Goal: Transaction & Acquisition: Purchase product/service

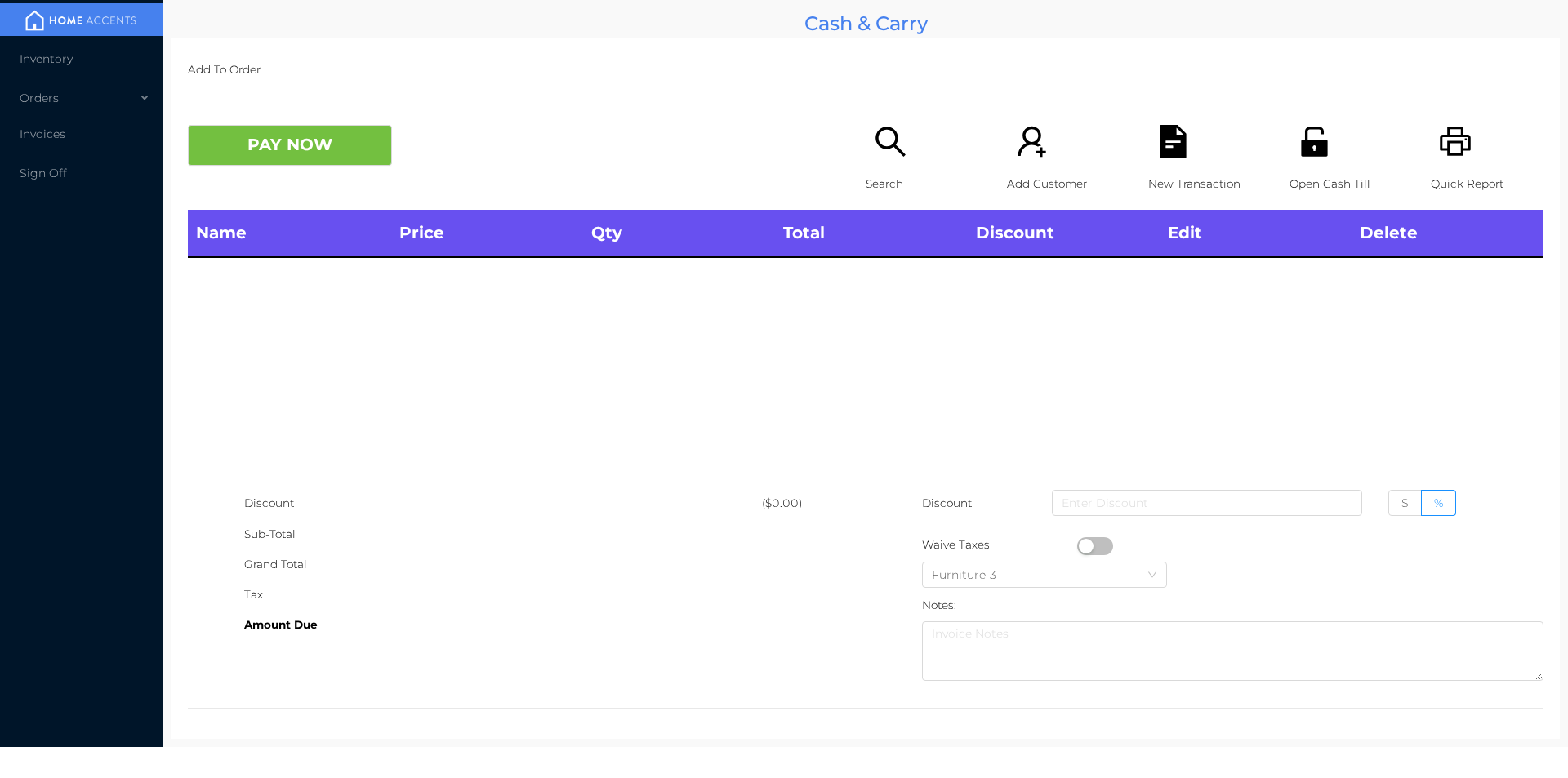
click at [887, 162] on div "Search" at bounding box center [922, 168] width 113 height 85
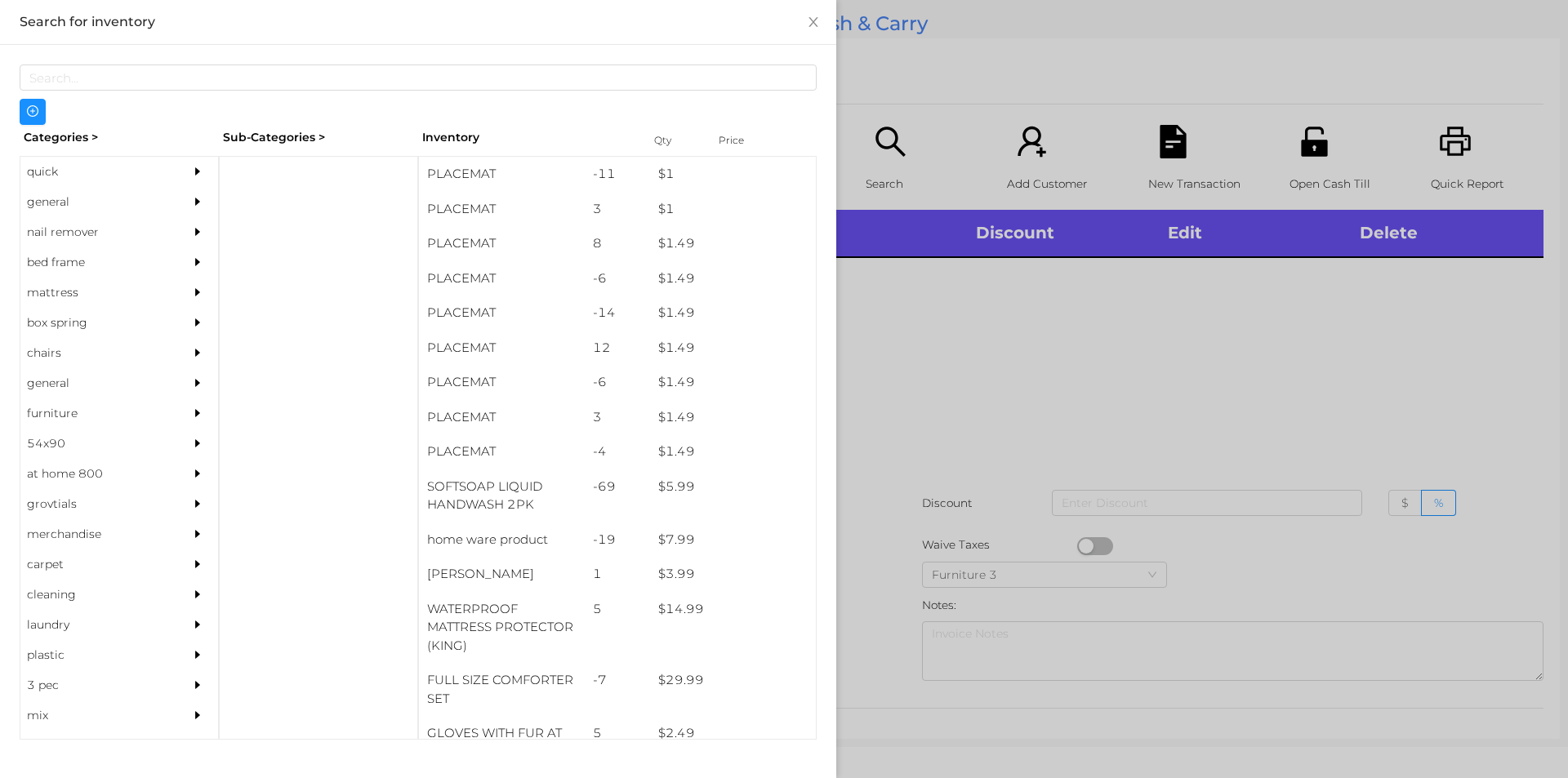
click at [43, 208] on div "general" at bounding box center [94, 202] width 149 height 30
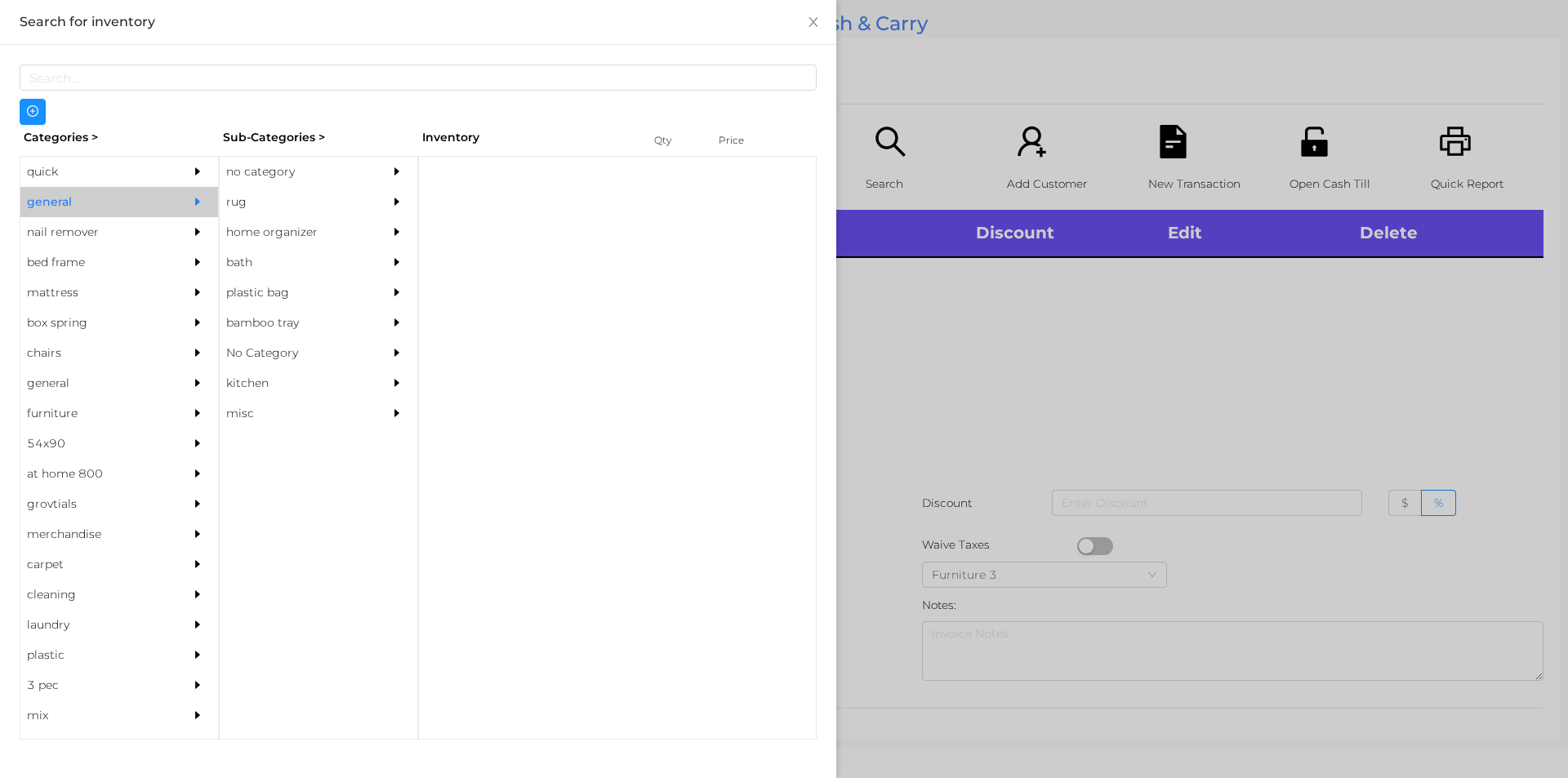
click at [260, 175] on div "no category" at bounding box center [294, 172] width 149 height 30
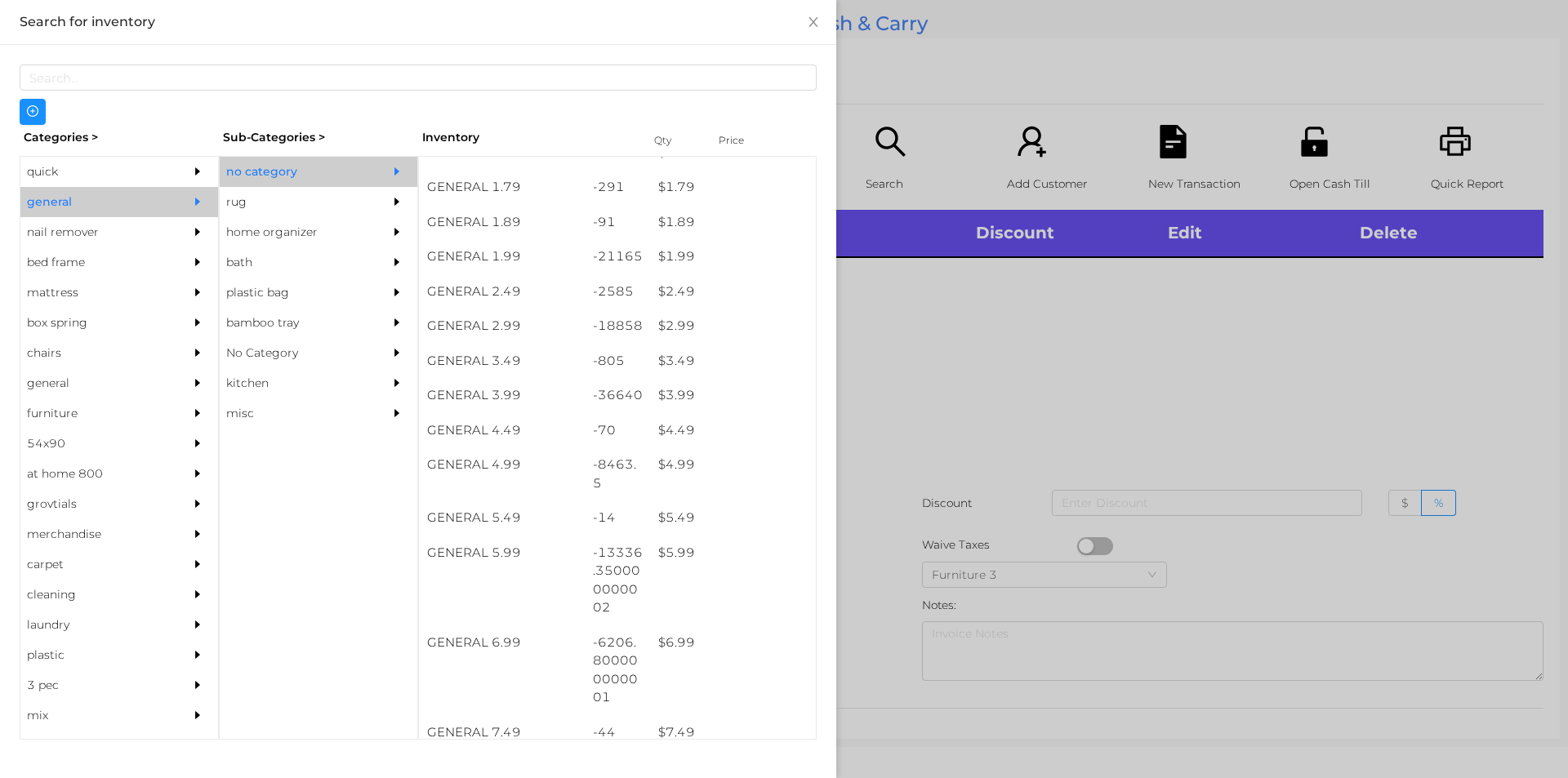
scroll to position [268, 0]
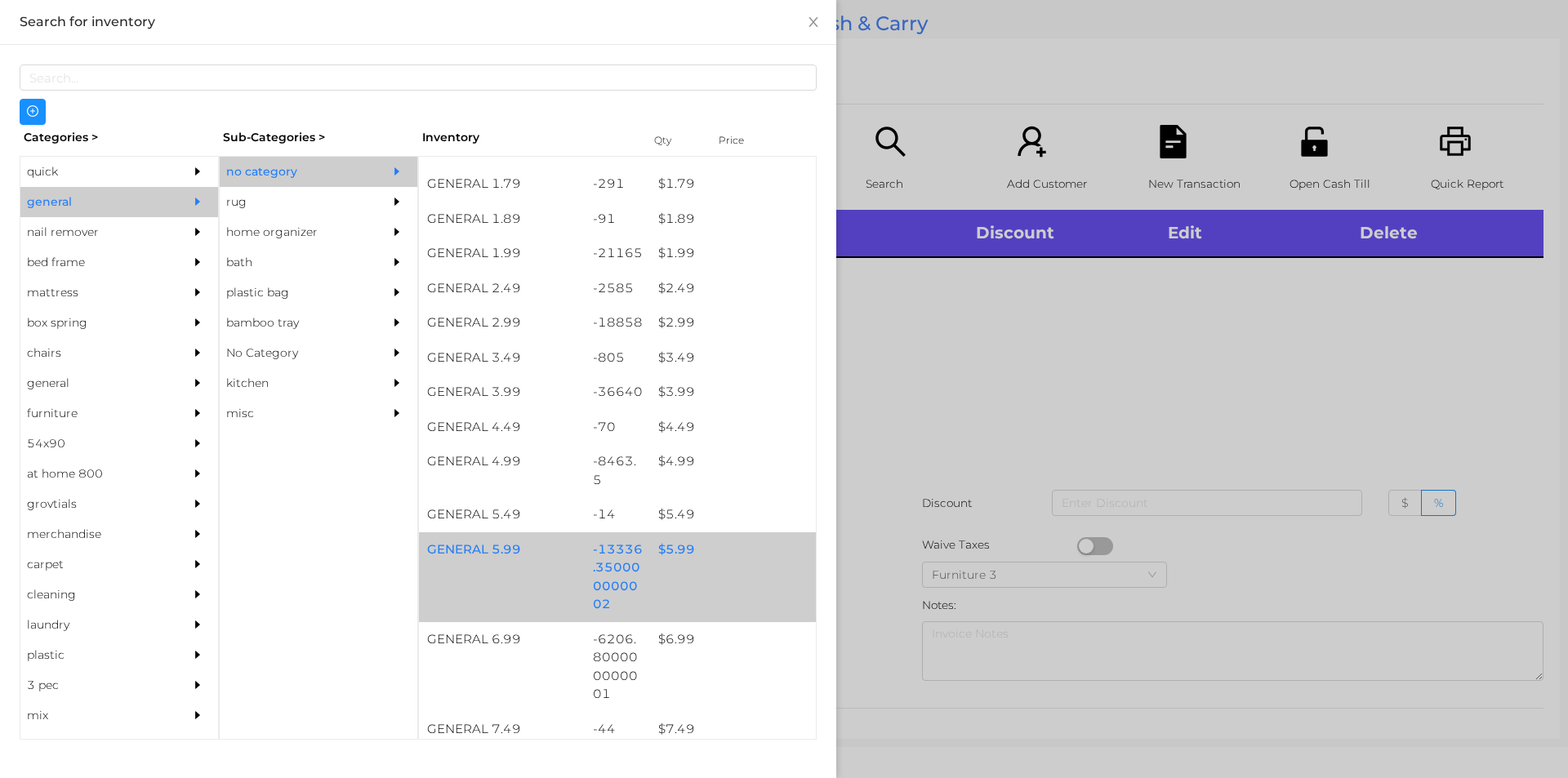
click at [672, 554] on div "$ 5.99" at bounding box center [732, 550] width 166 height 35
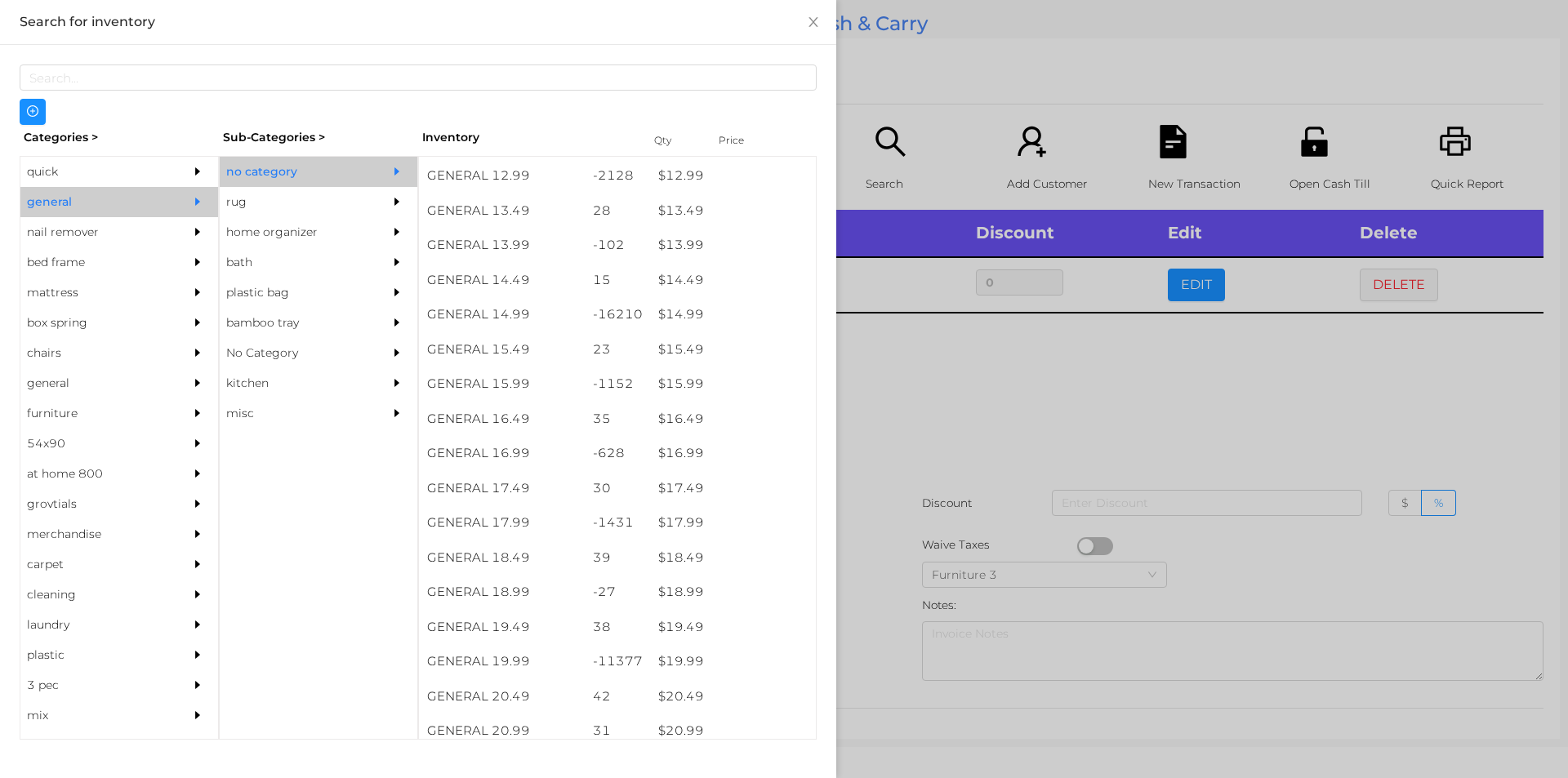
scroll to position [1283, 0]
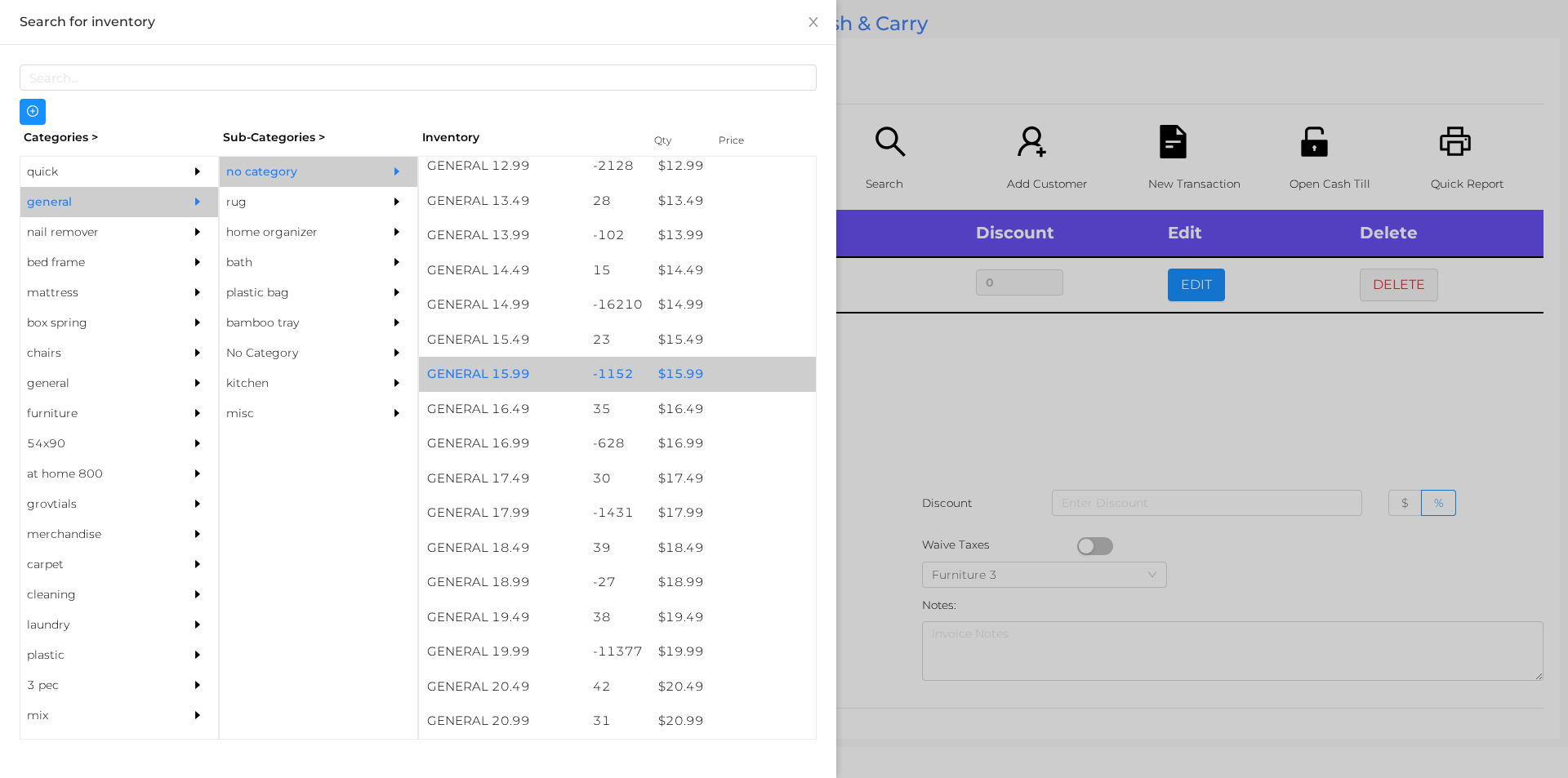
click at [689, 380] on div "$ 15.99" at bounding box center [732, 374] width 166 height 35
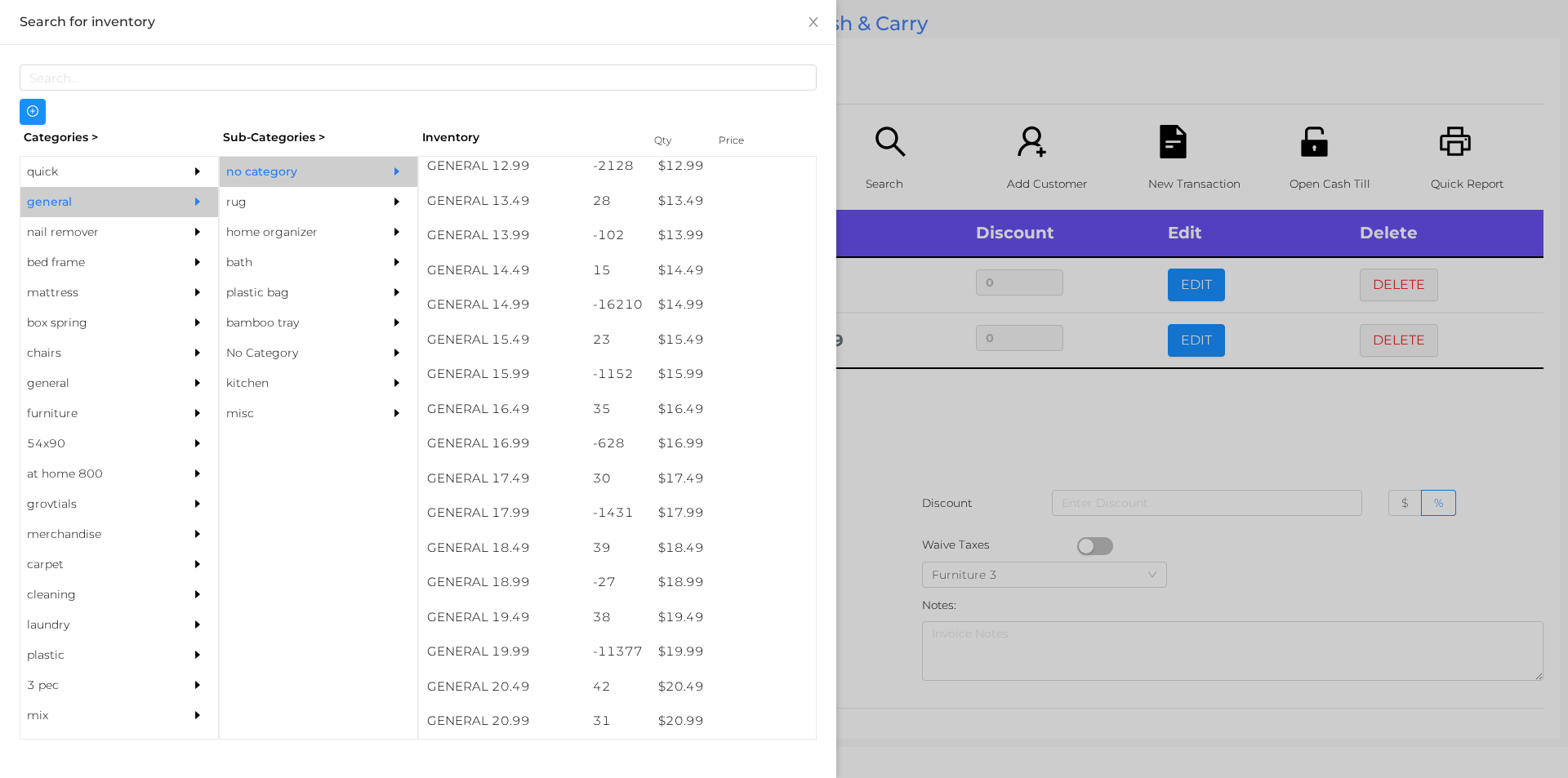
click at [889, 446] on div at bounding box center [784, 389] width 1568 height 778
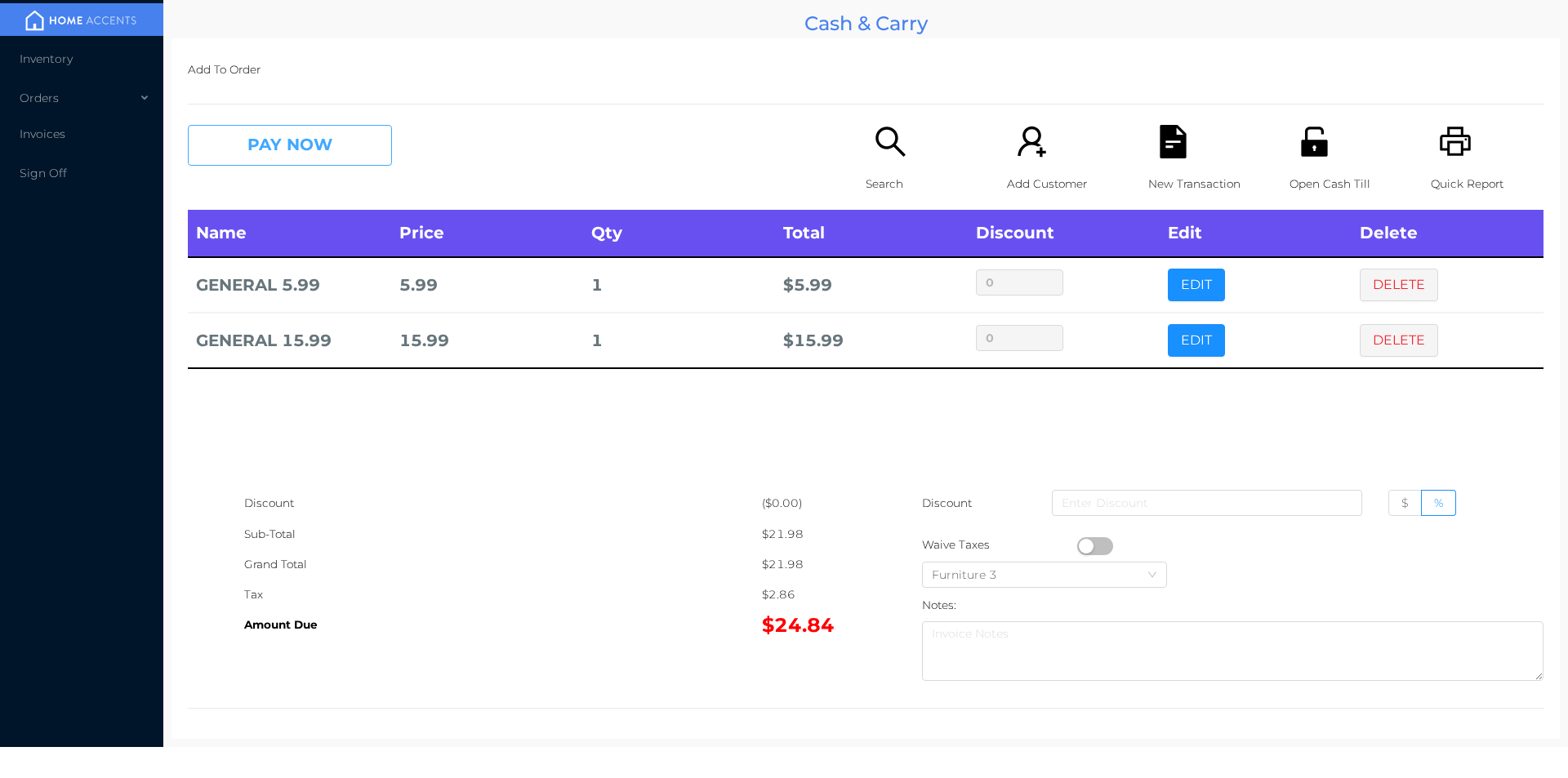
click at [297, 134] on button "PAY NOW" at bounding box center [289, 145] width 204 height 41
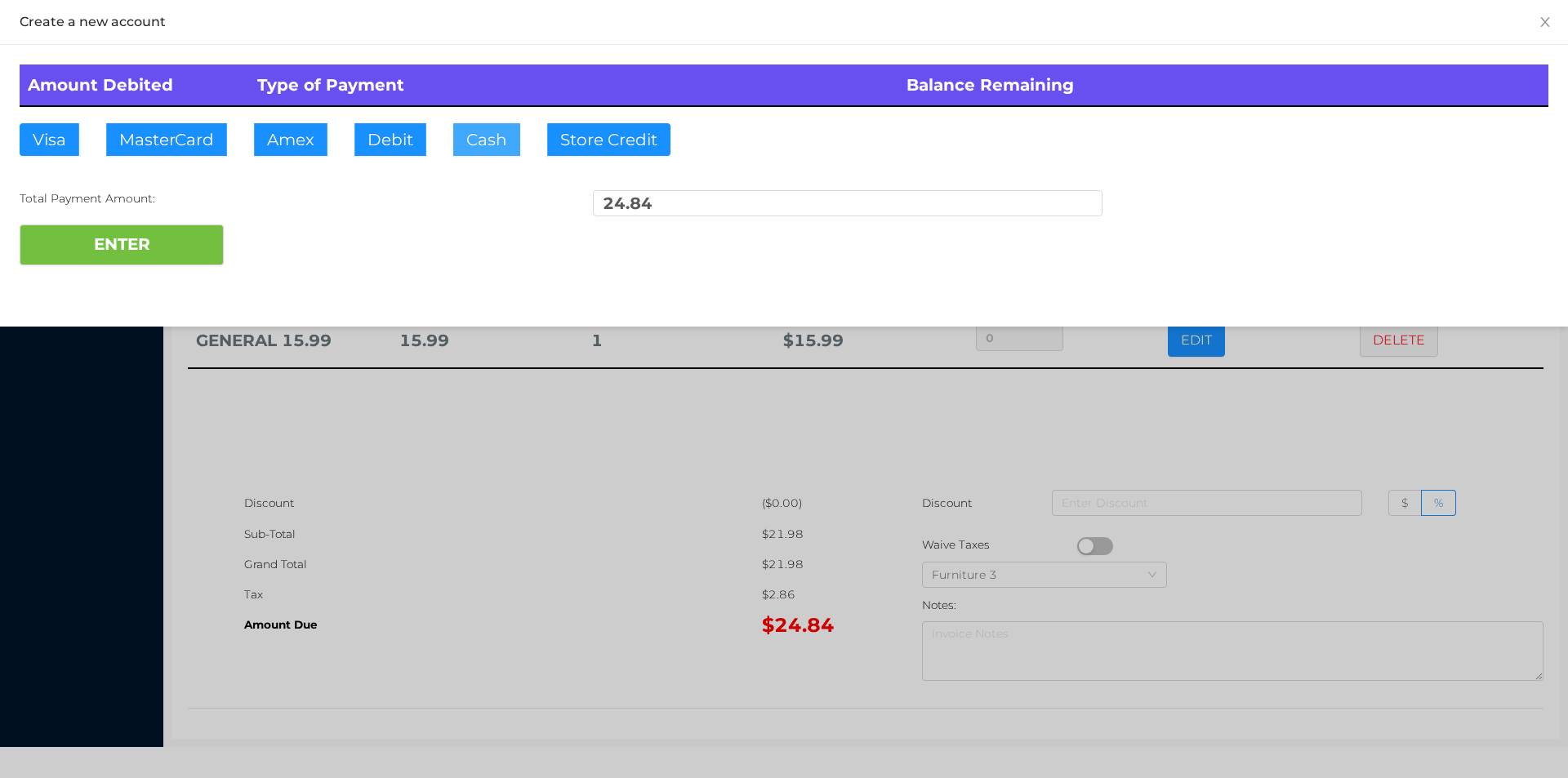
click at [482, 149] on button "Cash" at bounding box center [486, 140] width 67 height 33
type input "25."
click at [164, 261] on button "ENTER" at bounding box center [122, 244] width 204 height 41
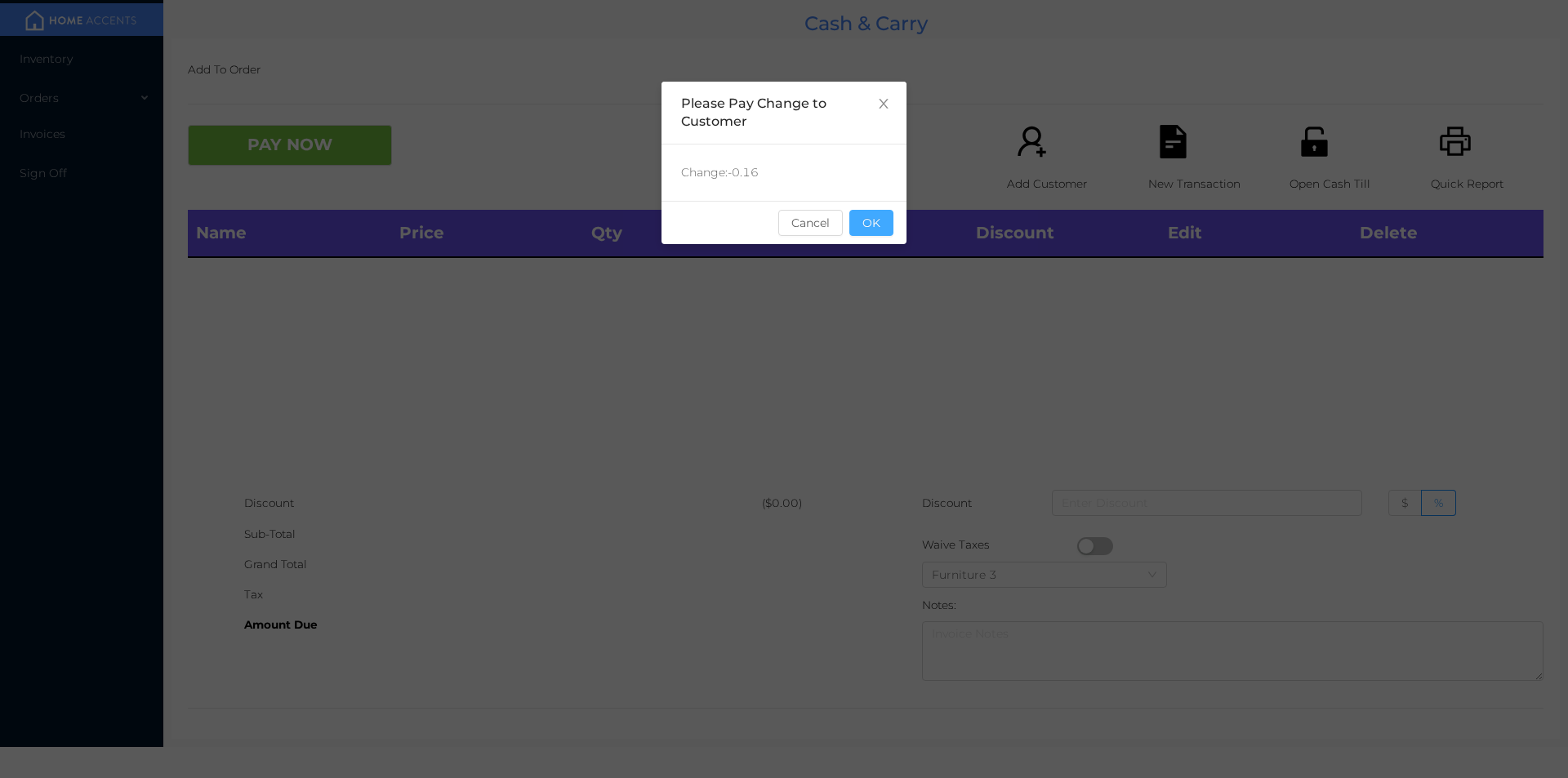
click at [862, 216] on button "OK" at bounding box center [871, 222] width 44 height 26
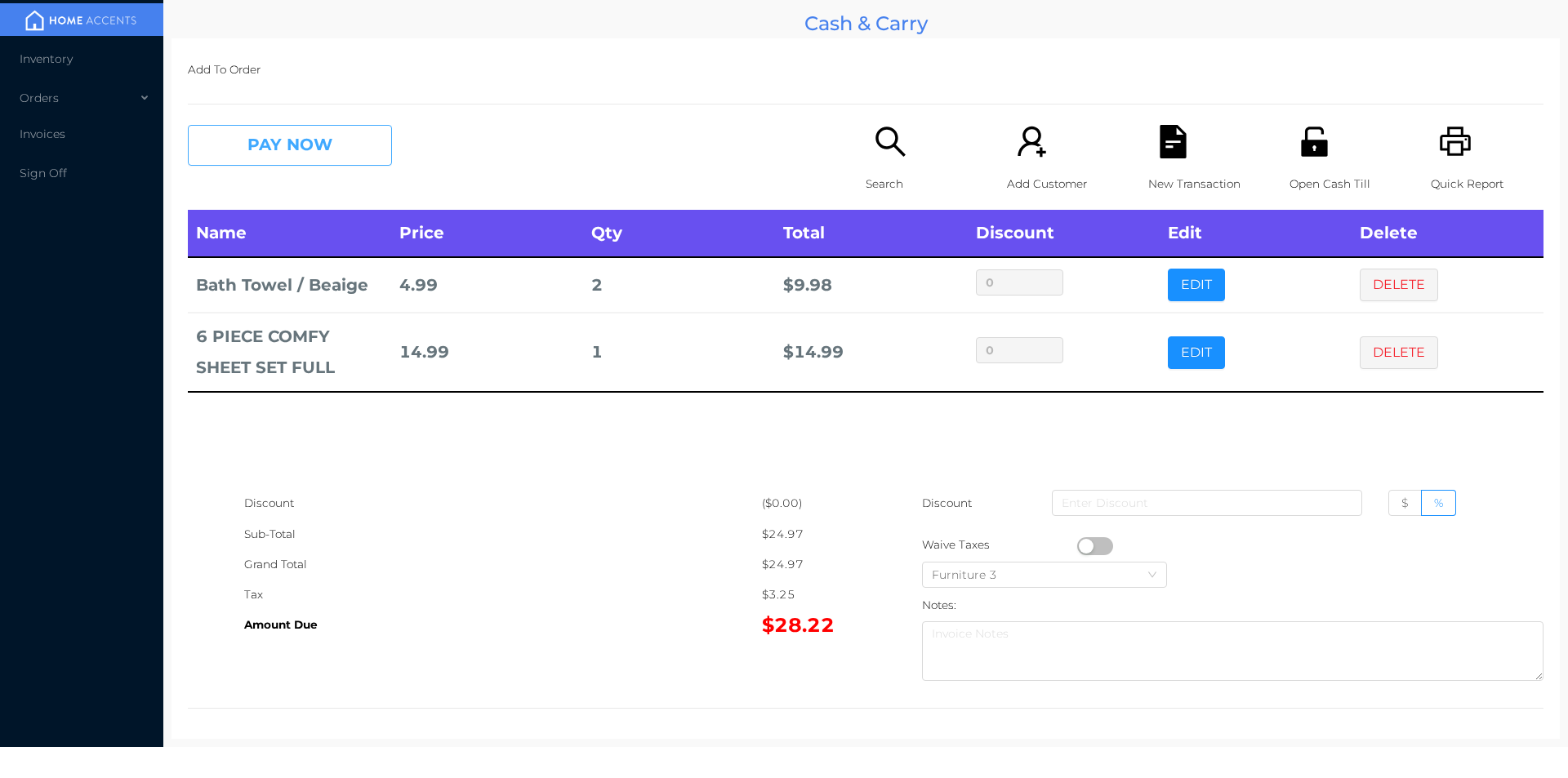
click at [289, 134] on button "PAY NOW" at bounding box center [289, 145] width 204 height 41
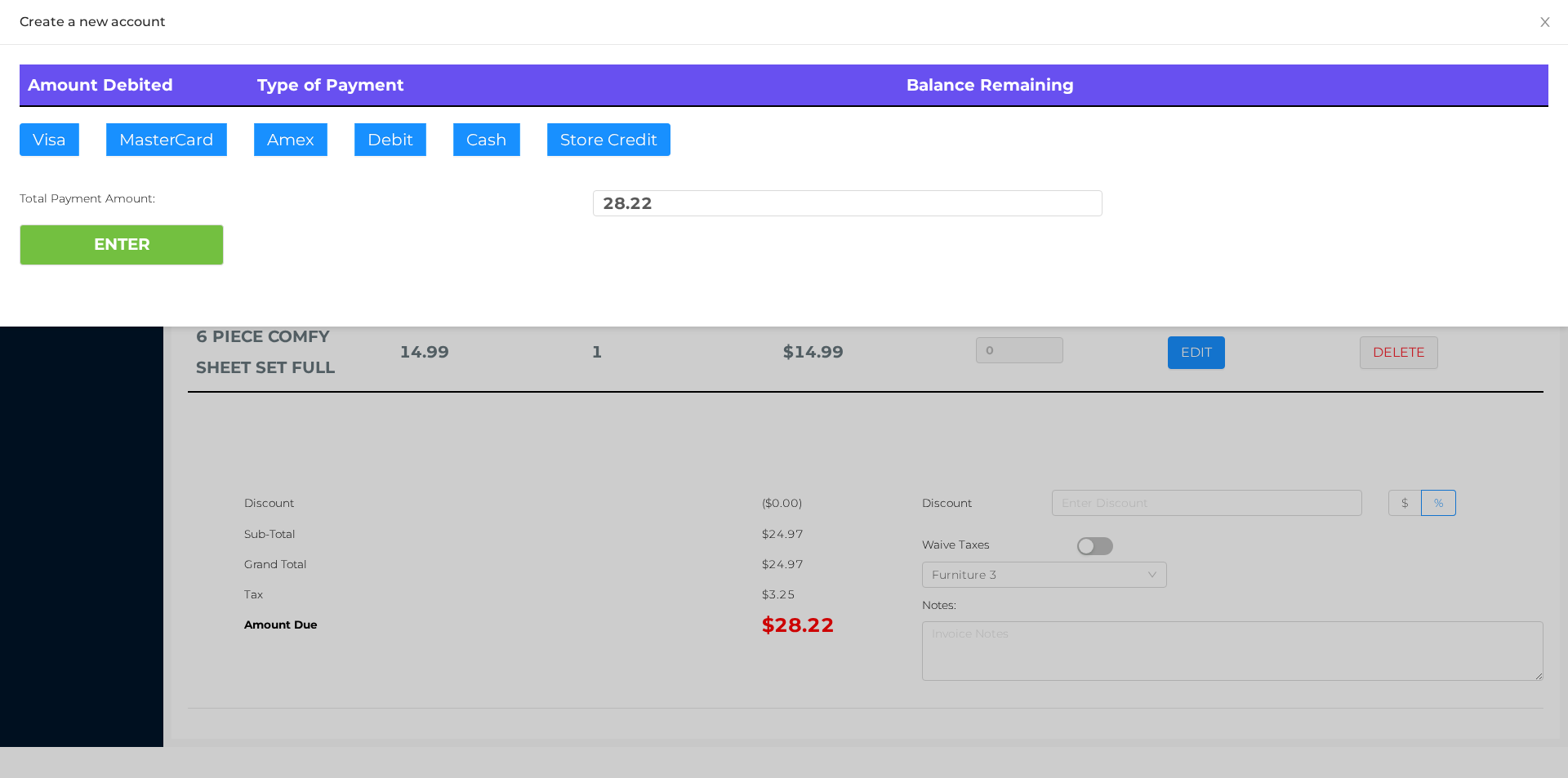
click at [399, 521] on div at bounding box center [784, 389] width 1568 height 778
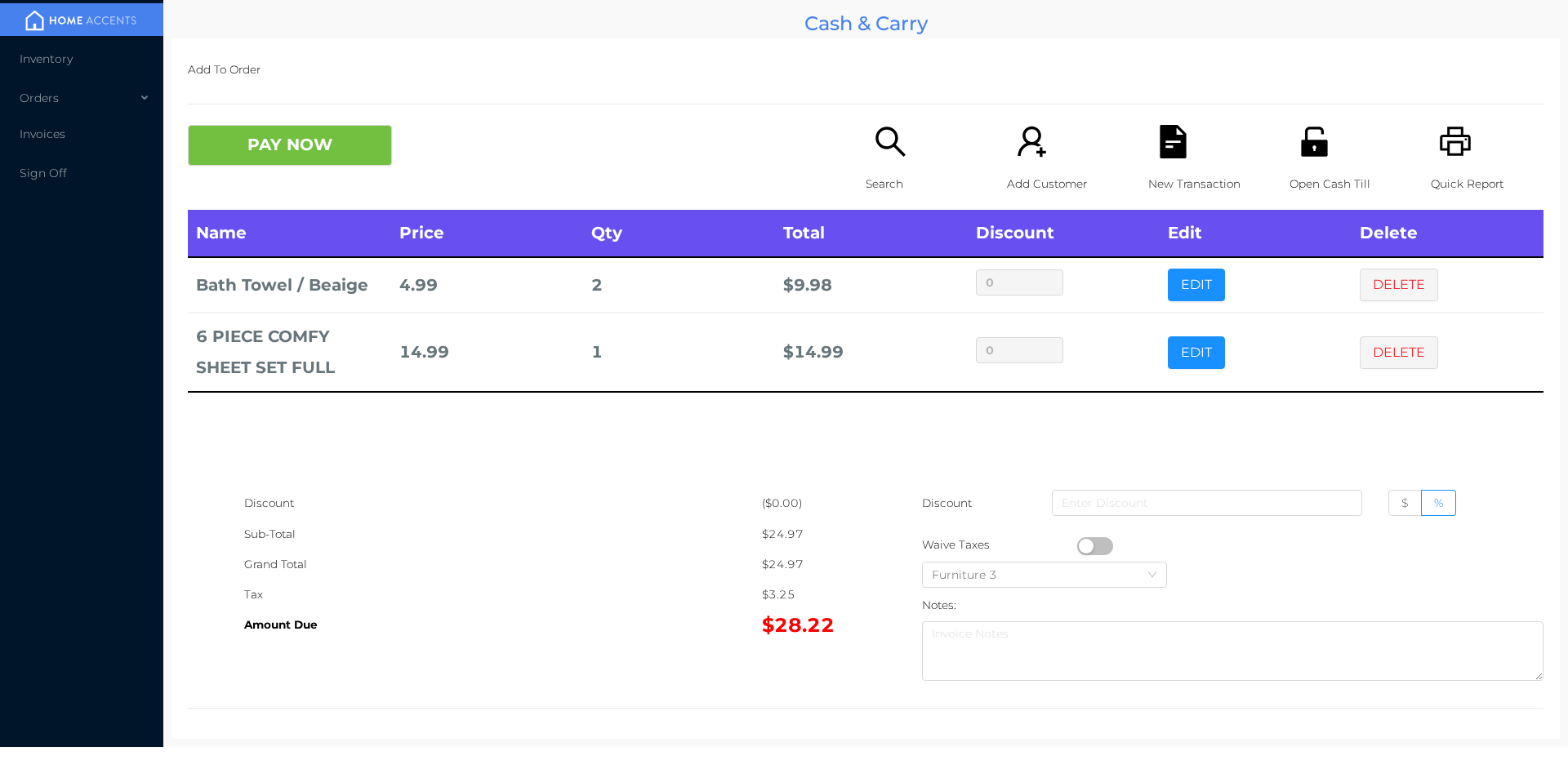
click at [1178, 153] on icon "icon: file-text" at bounding box center [1172, 142] width 34 height 34
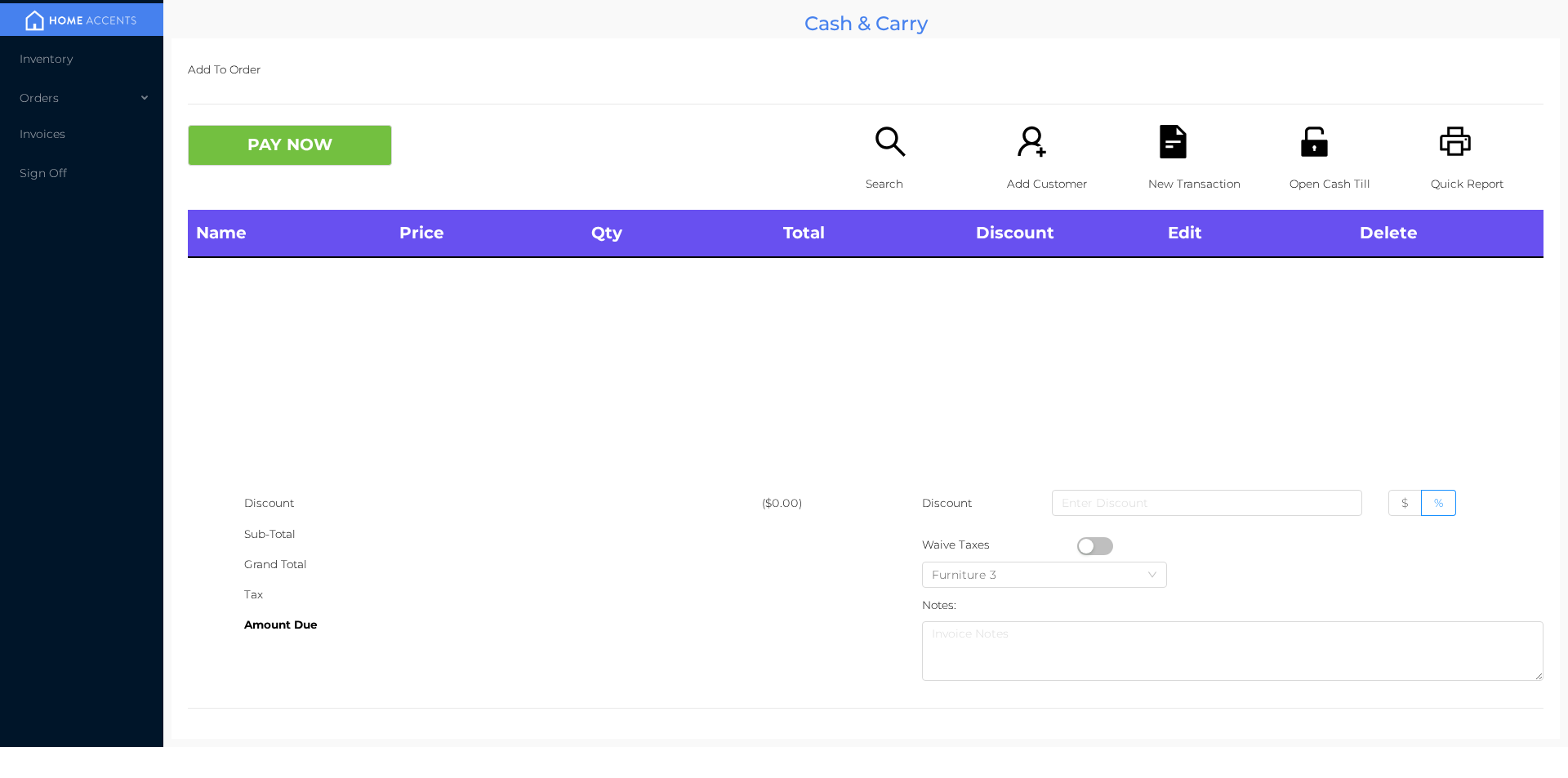
click at [1462, 134] on div "Quick Report" at bounding box center [1486, 168] width 113 height 85
click at [323, 160] on button "PAY NOW" at bounding box center [289, 145] width 204 height 41
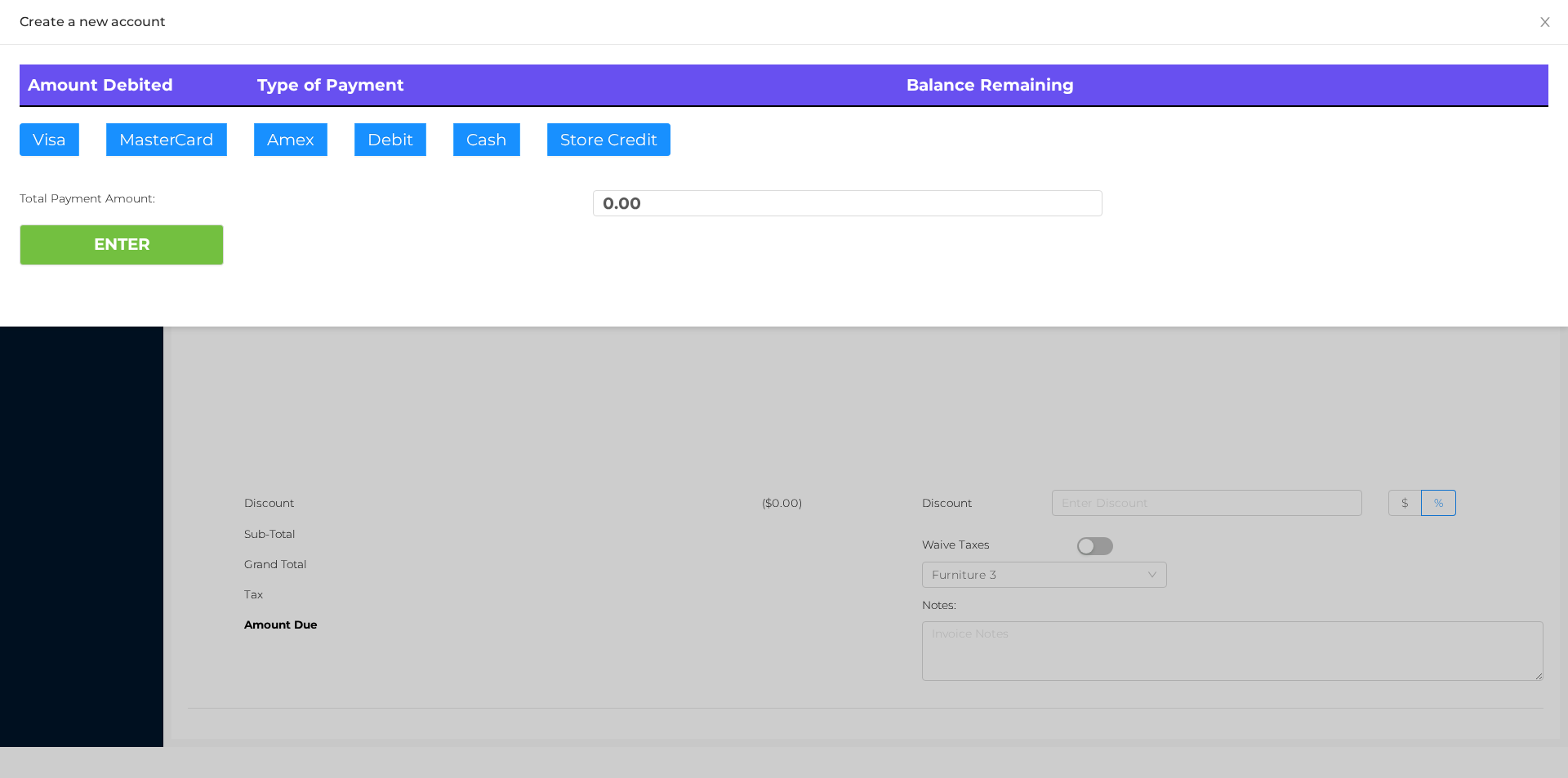
click at [337, 414] on div at bounding box center [784, 389] width 1568 height 778
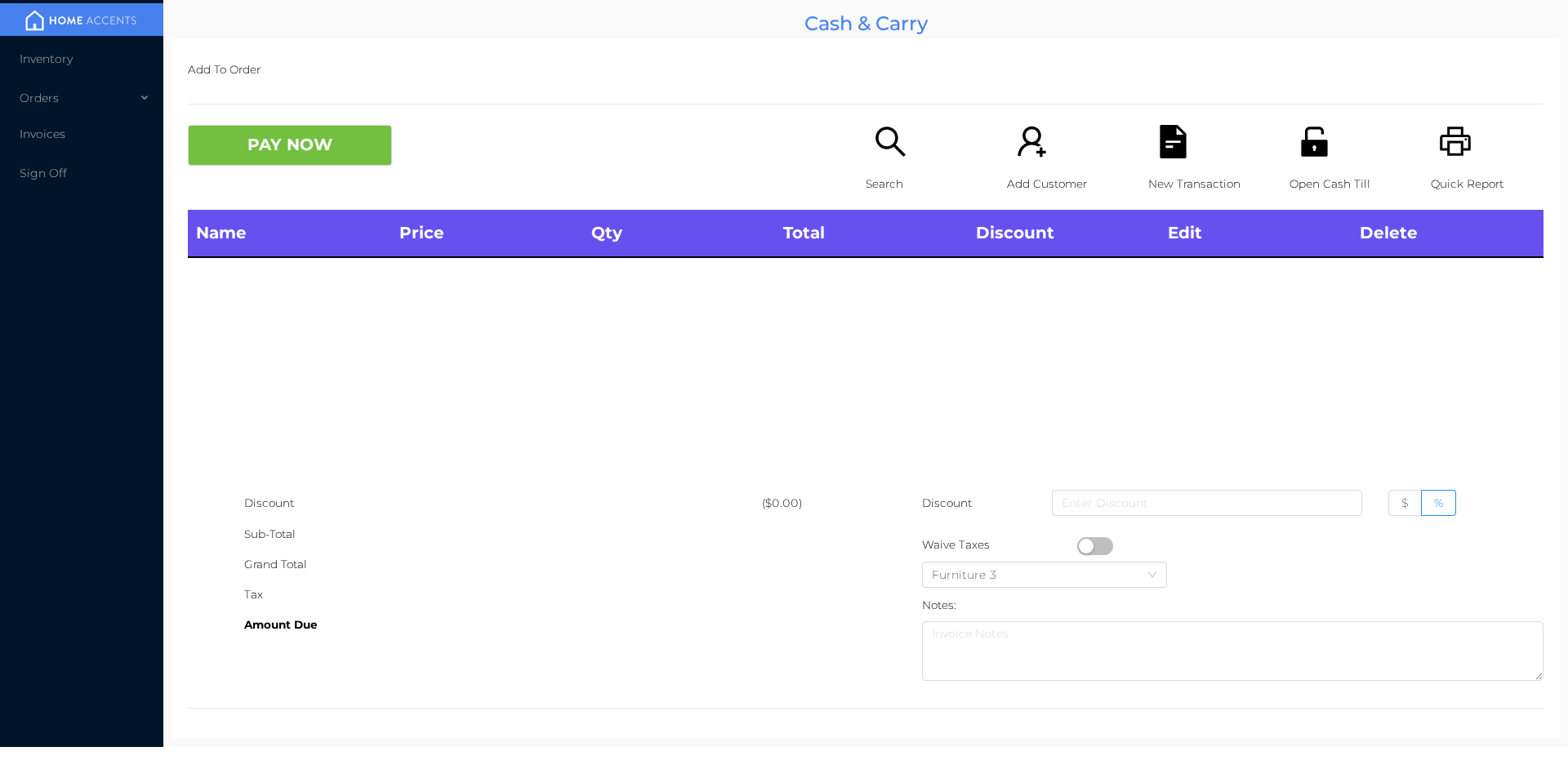
click at [876, 190] on p "Search" at bounding box center [922, 183] width 113 height 30
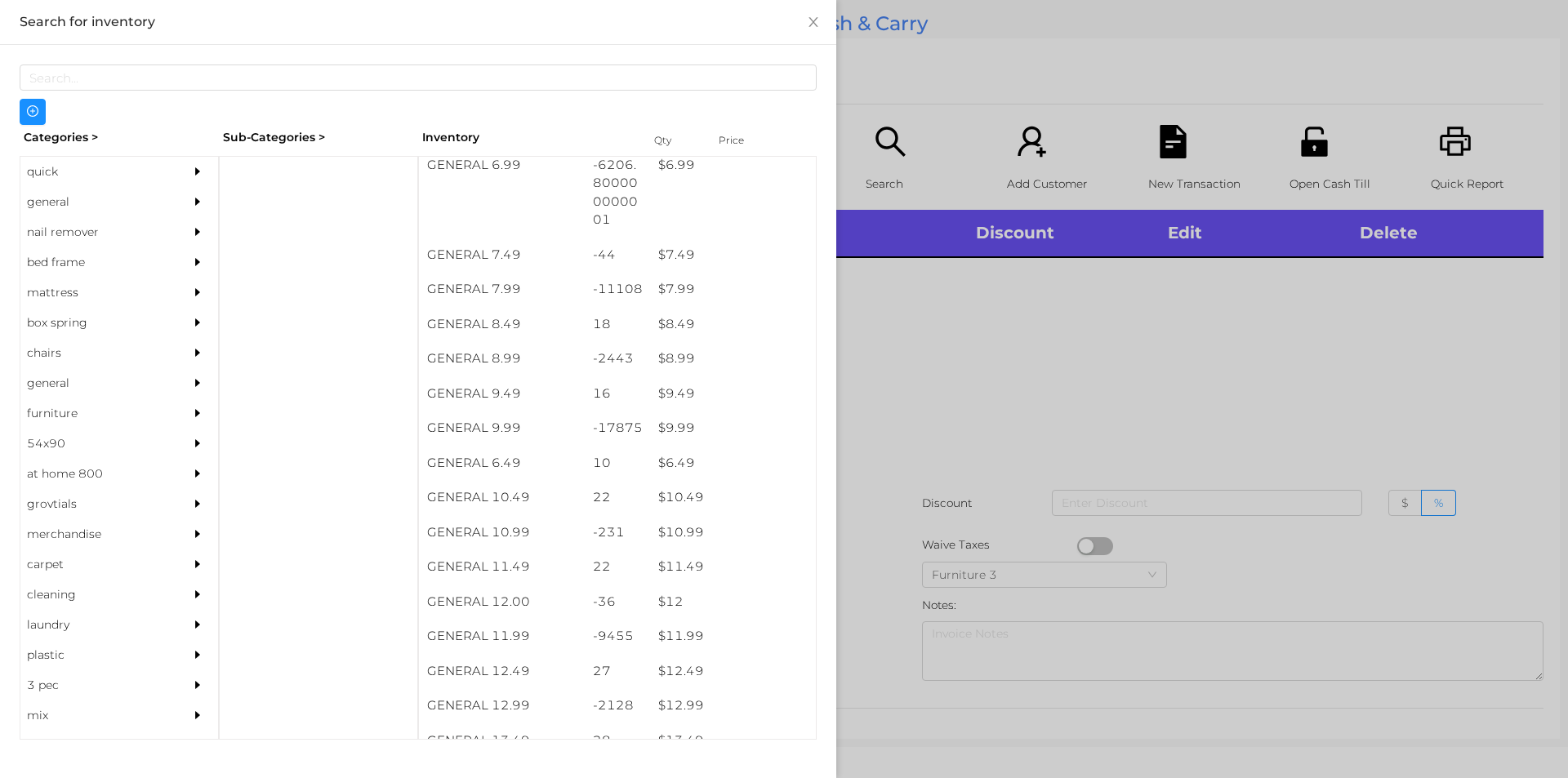
scroll to position [742, 0]
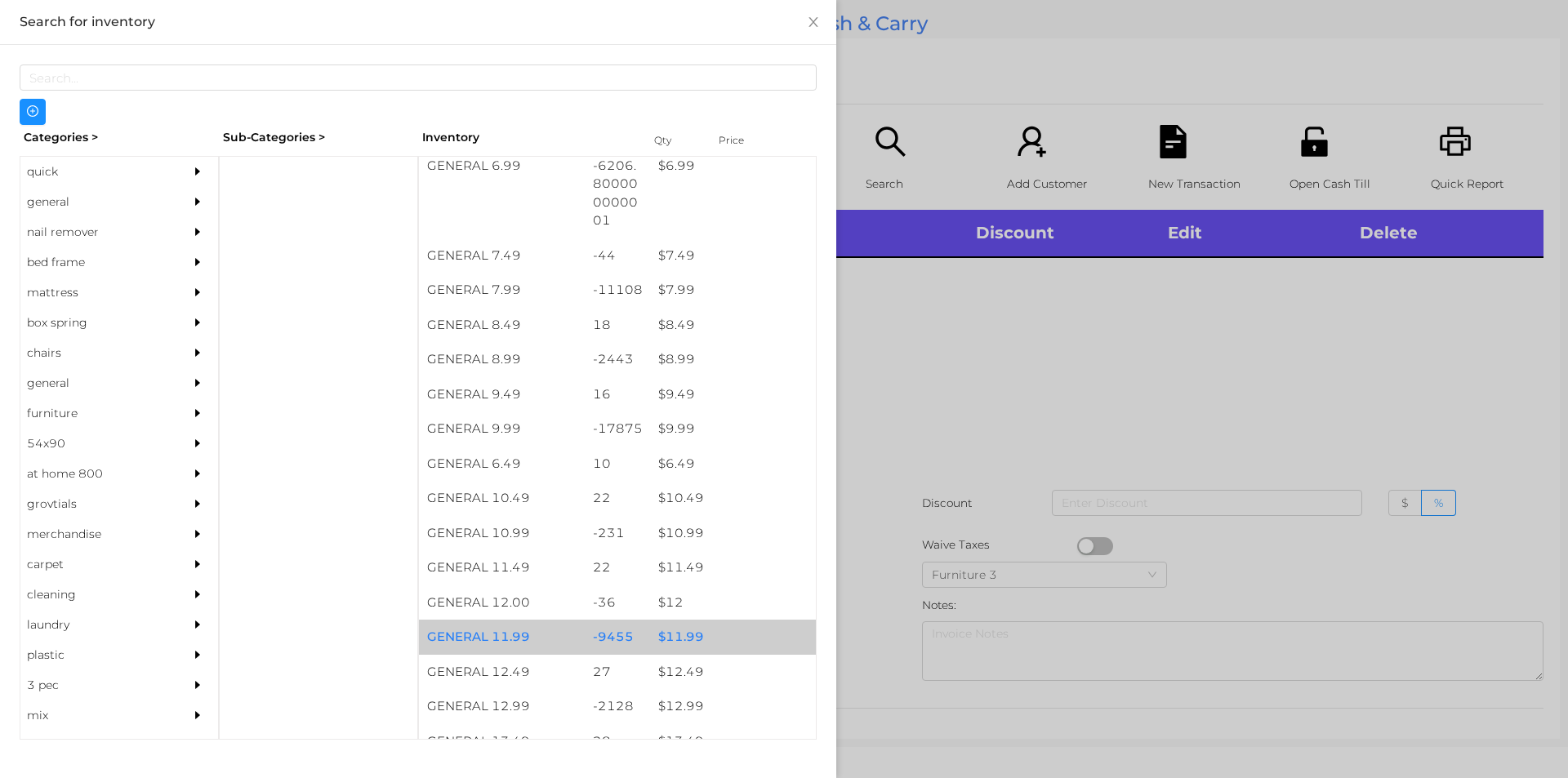
click at [682, 645] on div "$ 11.99" at bounding box center [732, 637] width 166 height 35
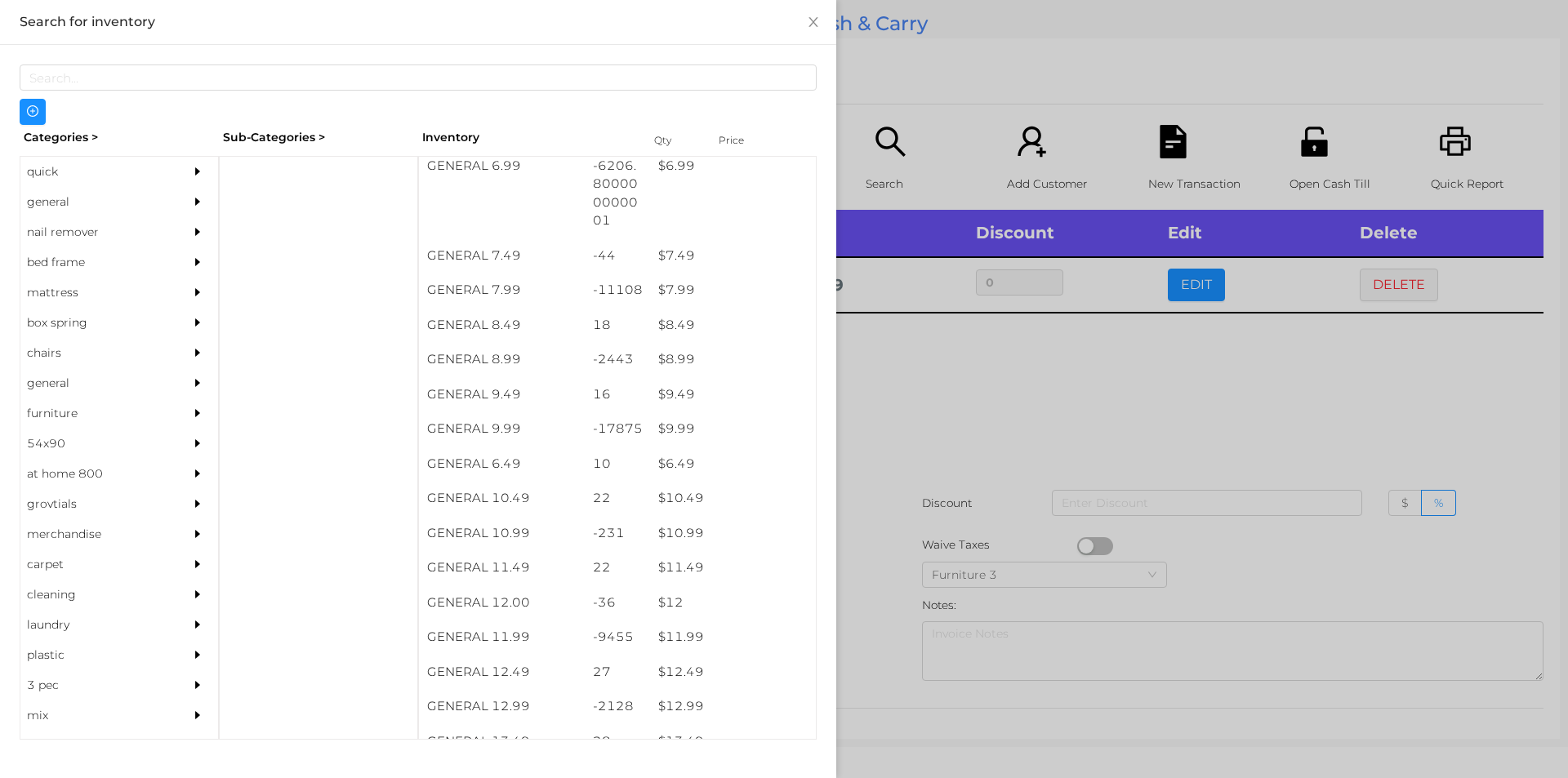
click at [887, 598] on div at bounding box center [784, 389] width 1568 height 778
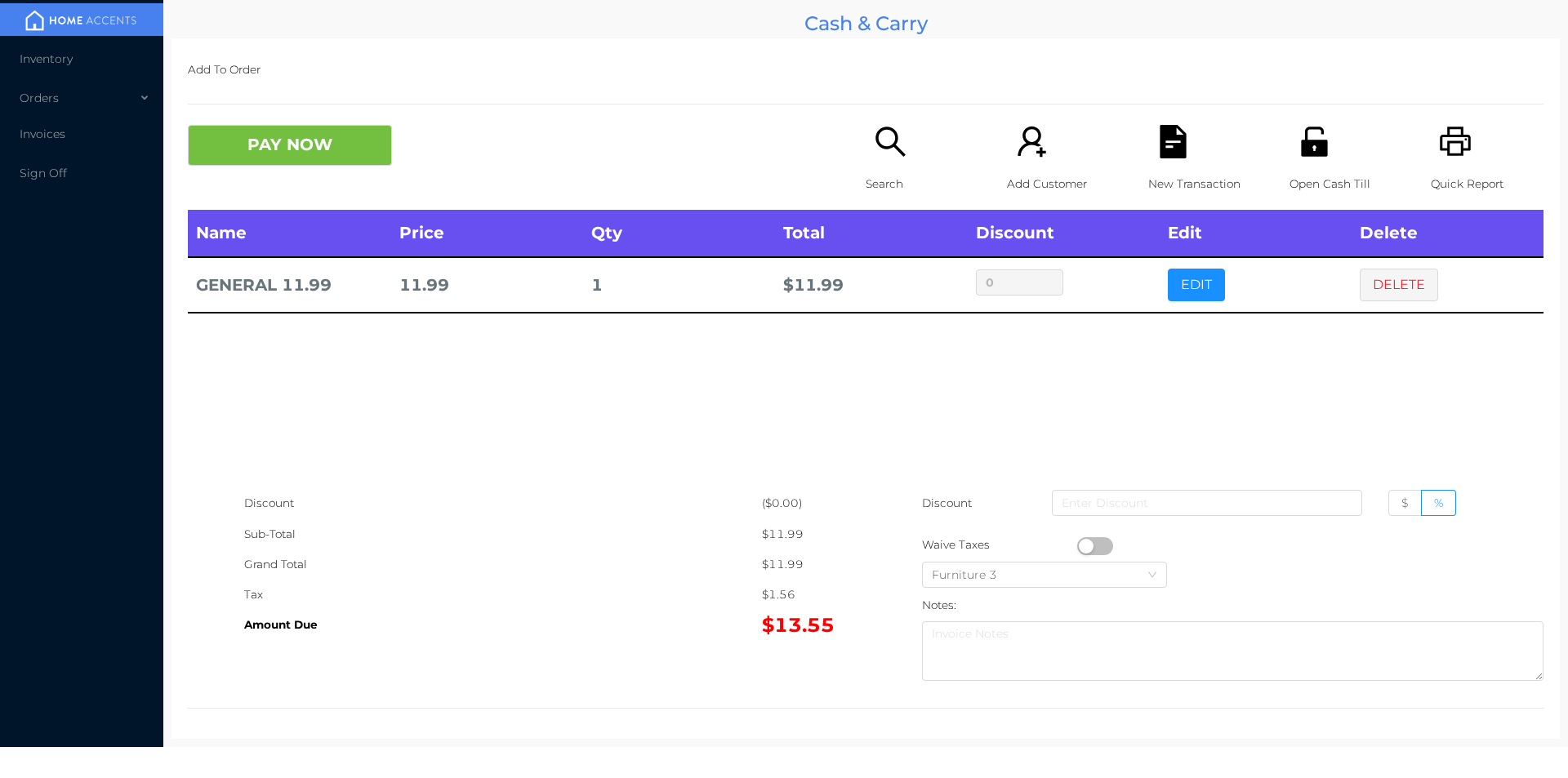
click at [1442, 151] on icon "icon: printer" at bounding box center [1455, 142] width 34 height 34
click at [341, 163] on button "PAY NOW" at bounding box center [289, 145] width 204 height 41
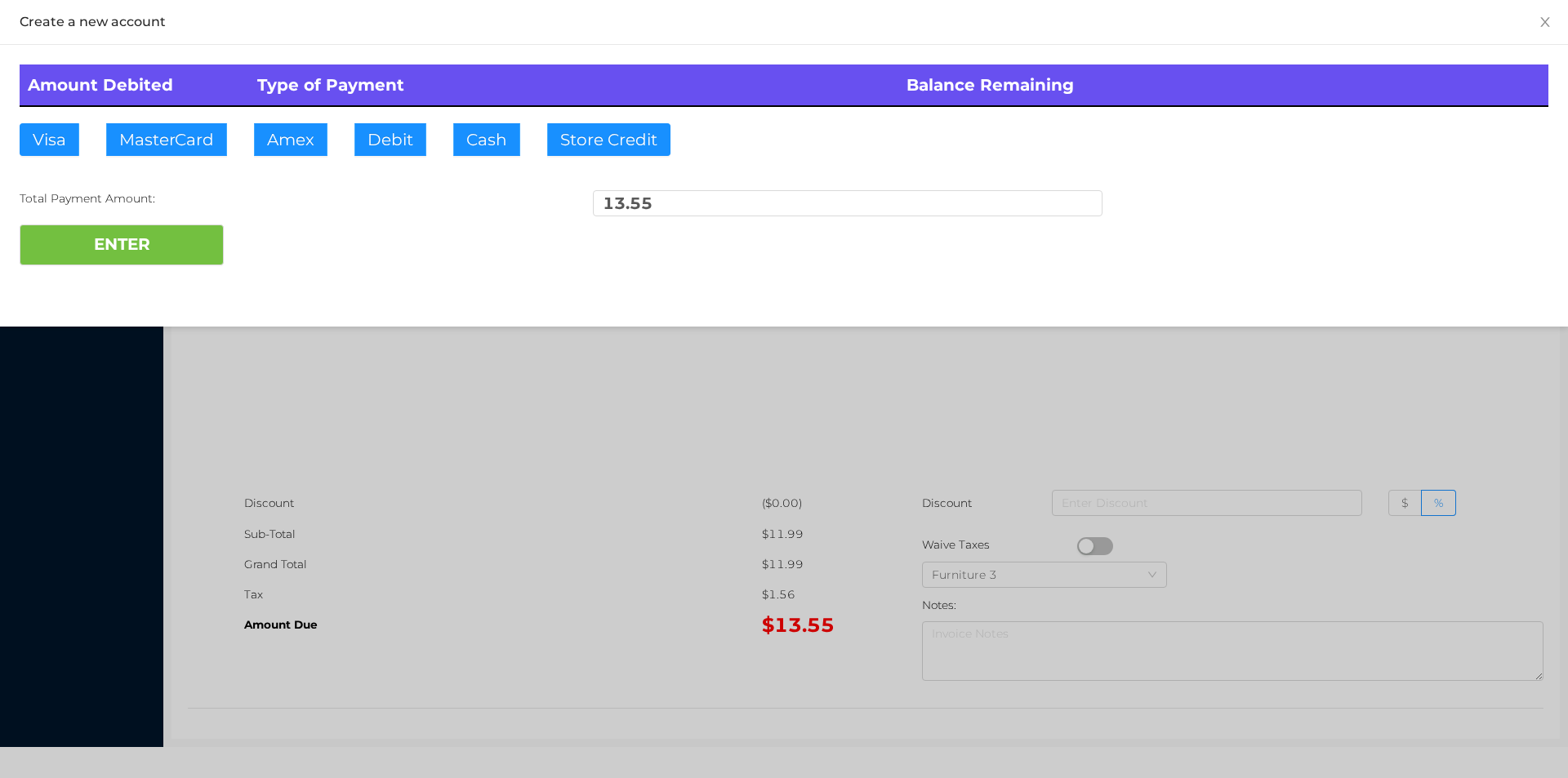
click at [383, 399] on div at bounding box center [784, 389] width 1568 height 778
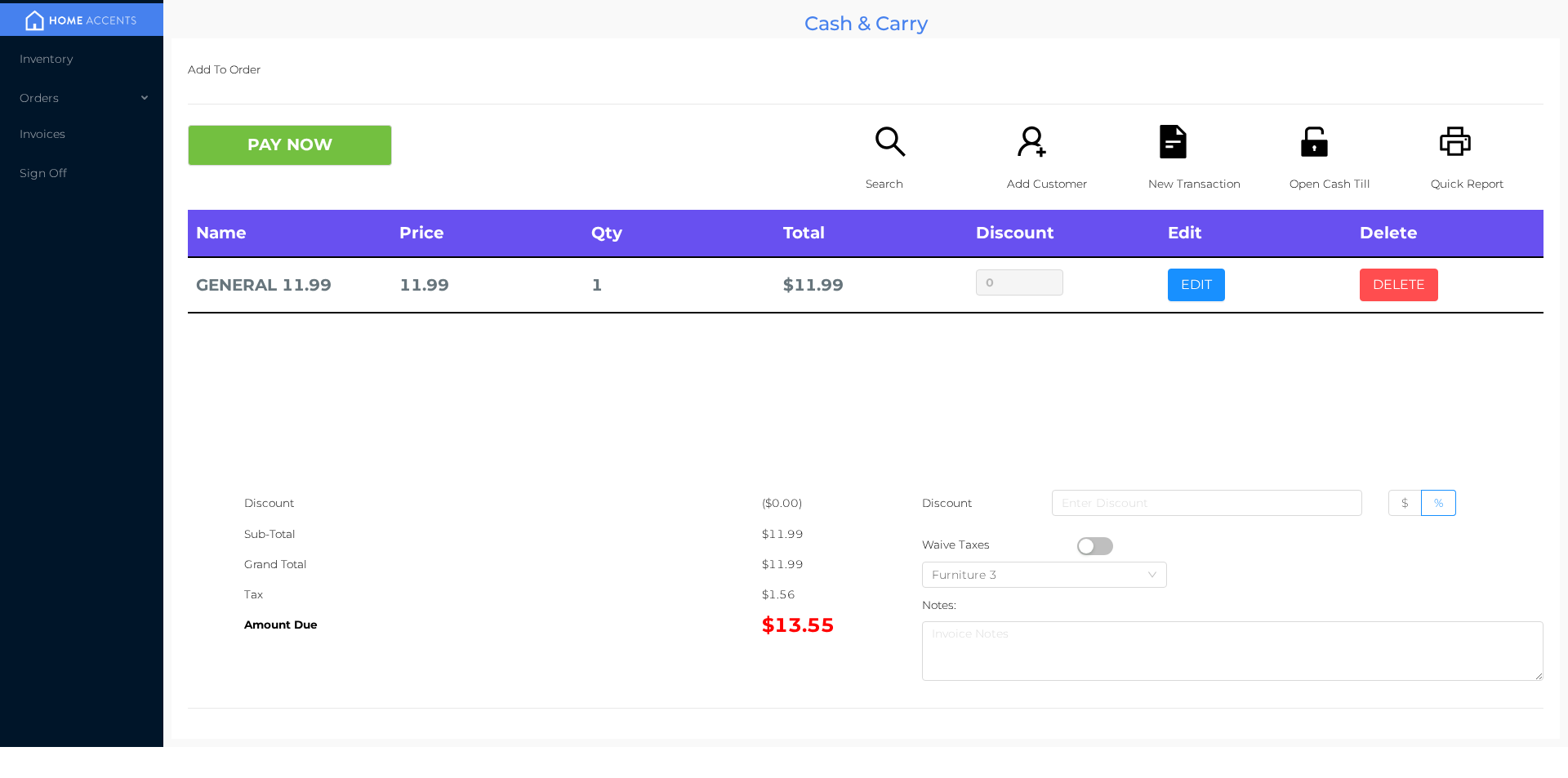
click at [1359, 281] on button "DELETE" at bounding box center [1398, 285] width 78 height 33
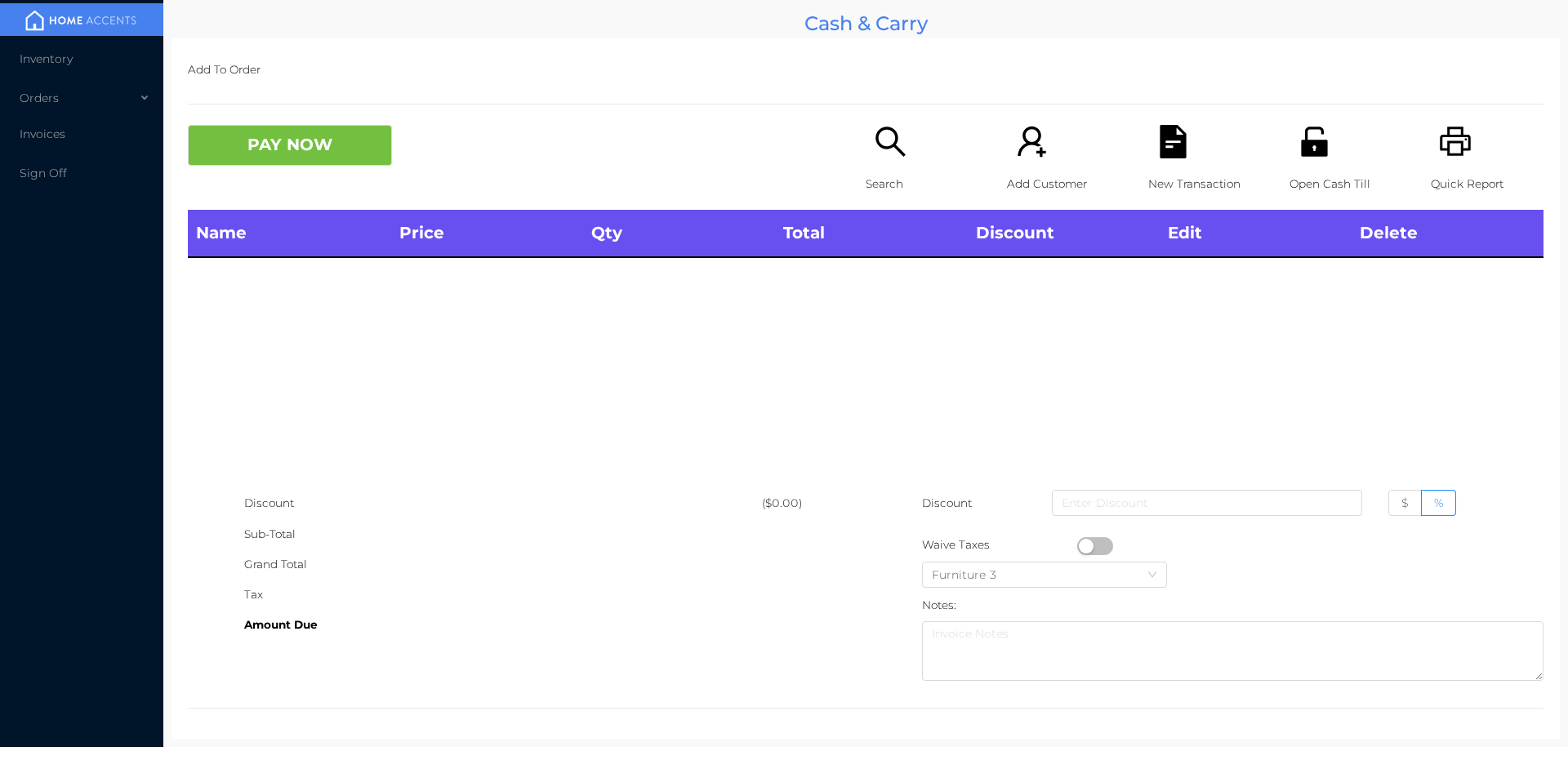
click at [1325, 185] on p "Open Cash Till" at bounding box center [1346, 183] width 113 height 30
click at [876, 143] on icon "icon: search" at bounding box center [890, 141] width 29 height 29
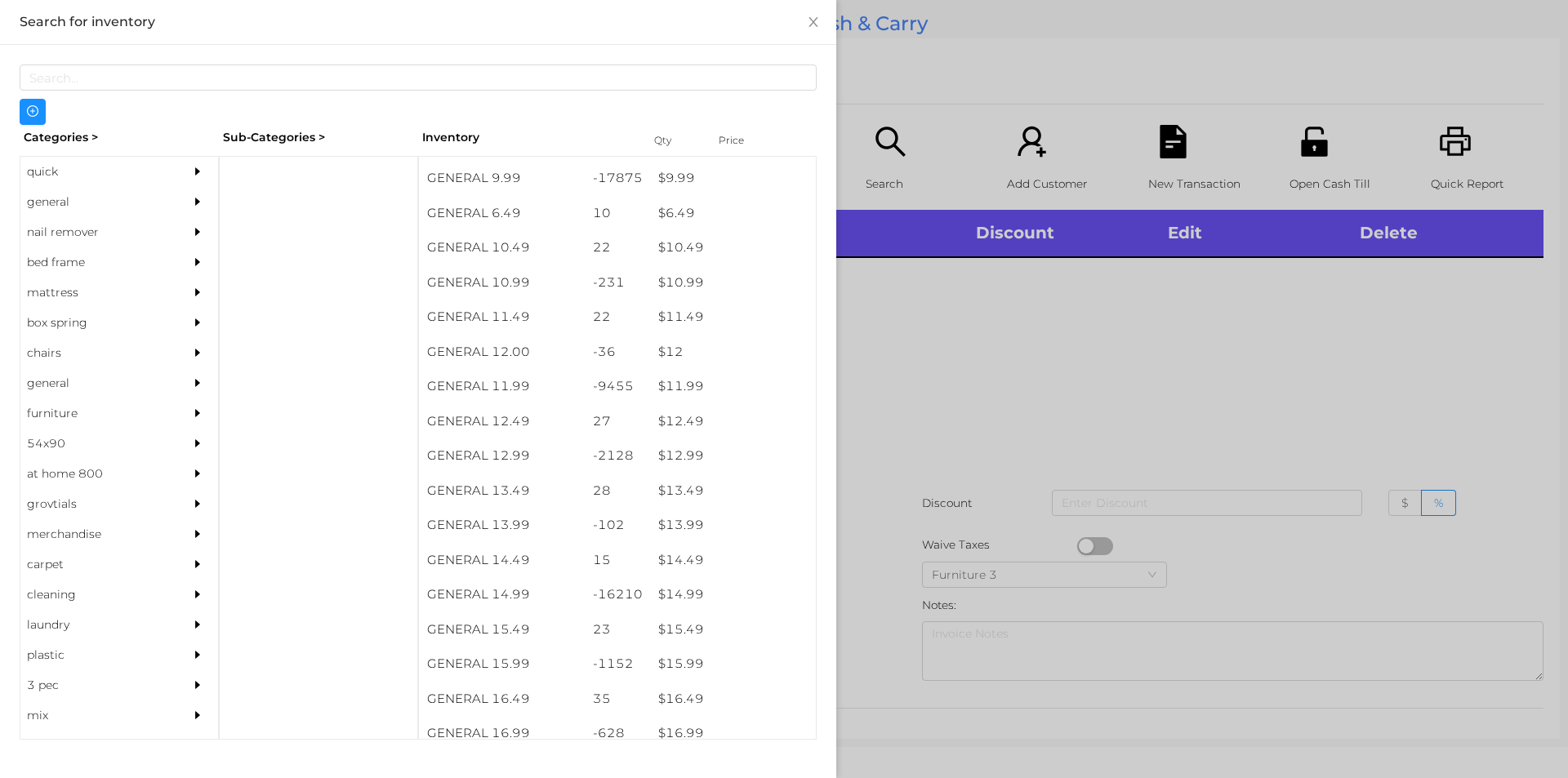
scroll to position [992, 0]
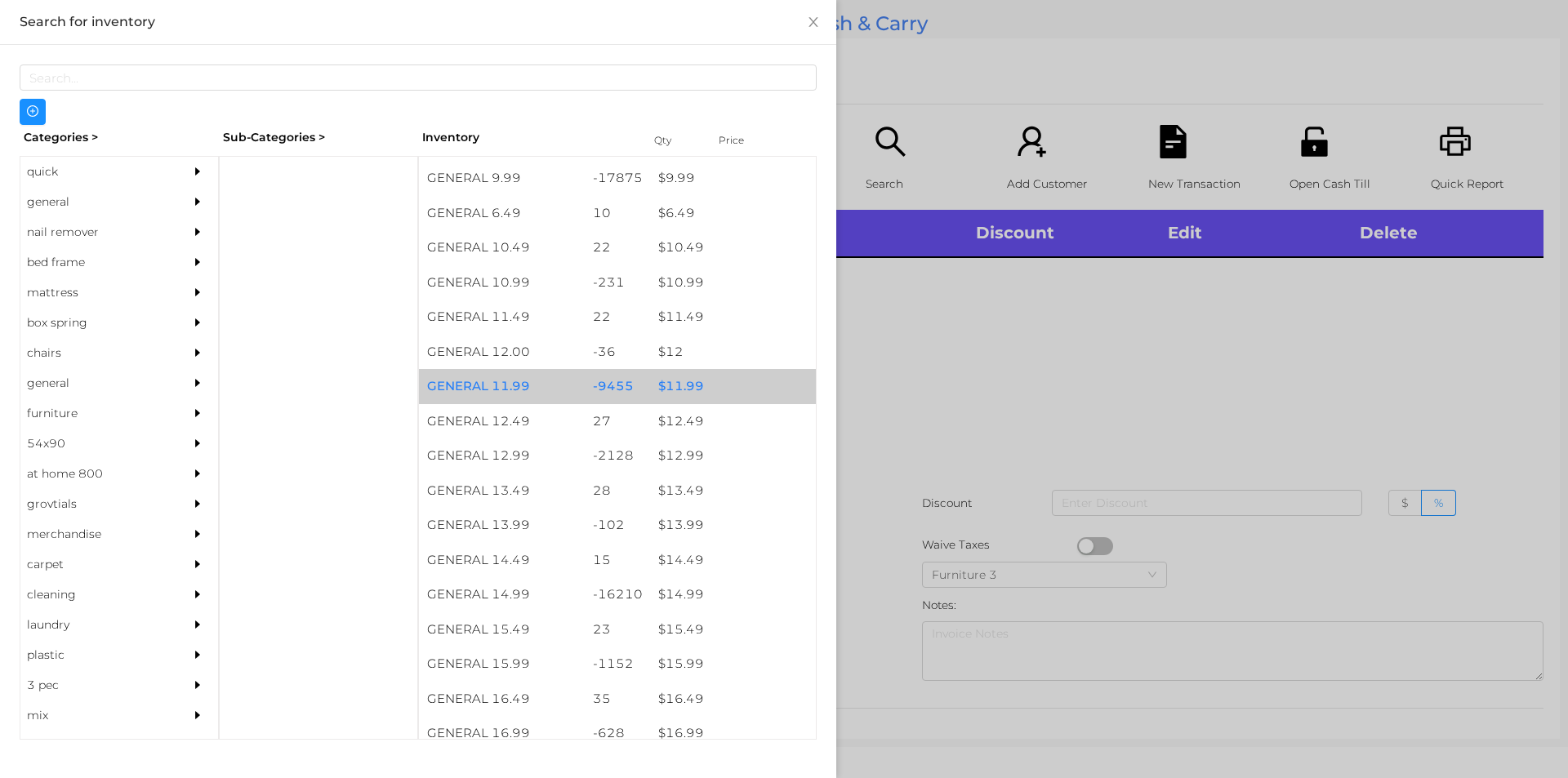
click at [669, 388] on div "$ 11.99" at bounding box center [732, 387] width 166 height 35
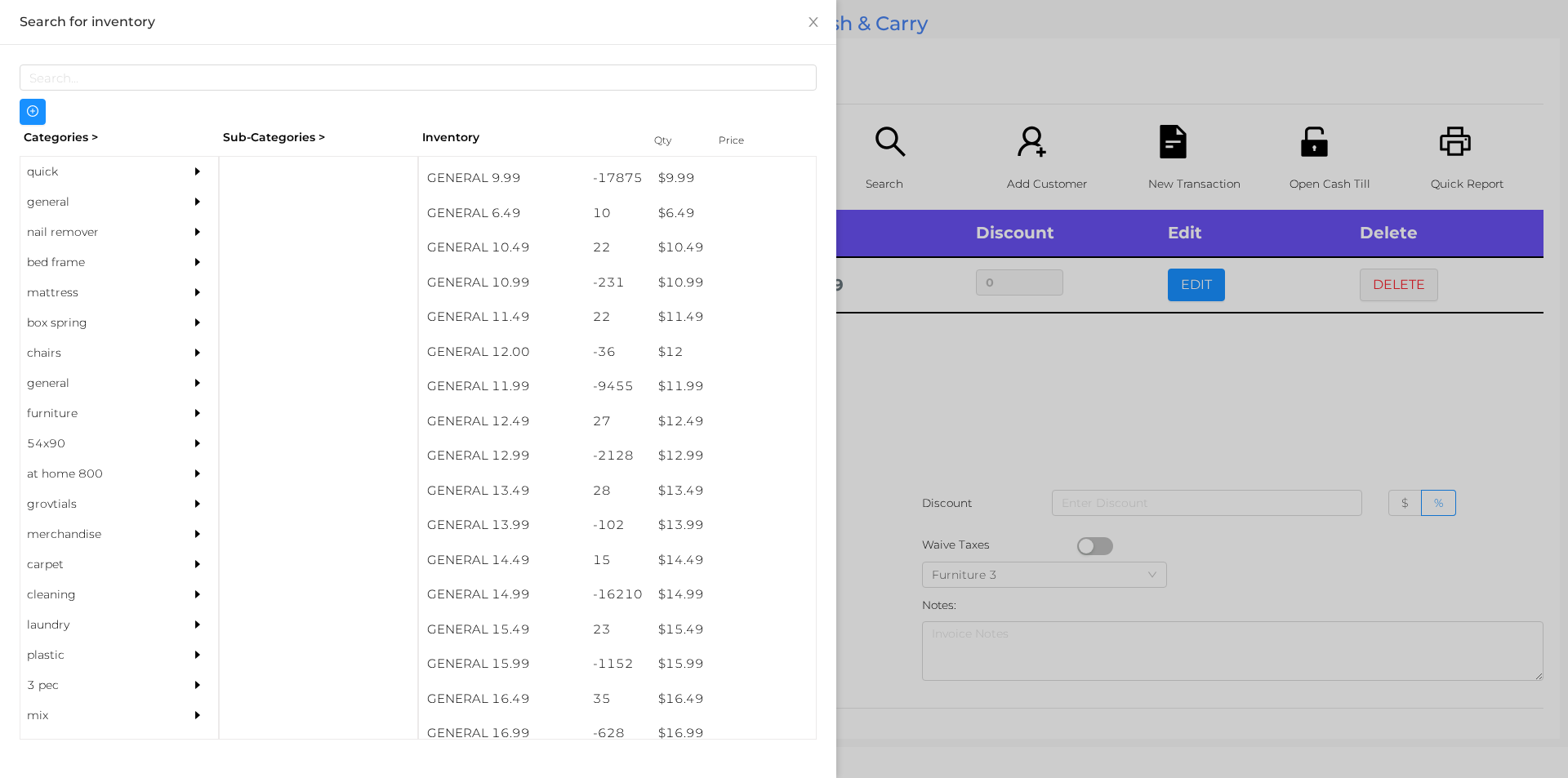
click at [906, 488] on div at bounding box center [784, 389] width 1568 height 778
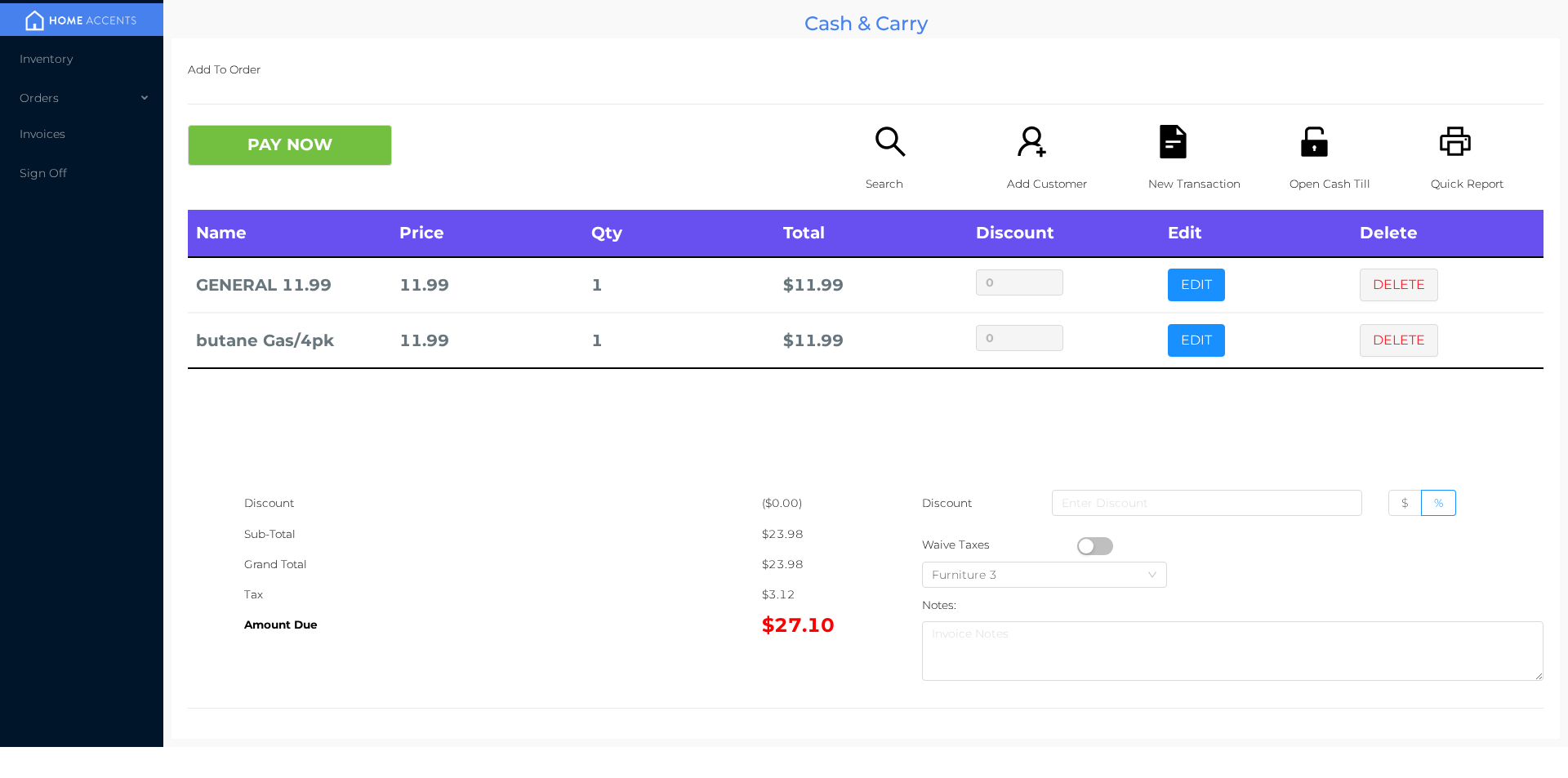
click at [866, 145] on div "Search" at bounding box center [922, 168] width 113 height 85
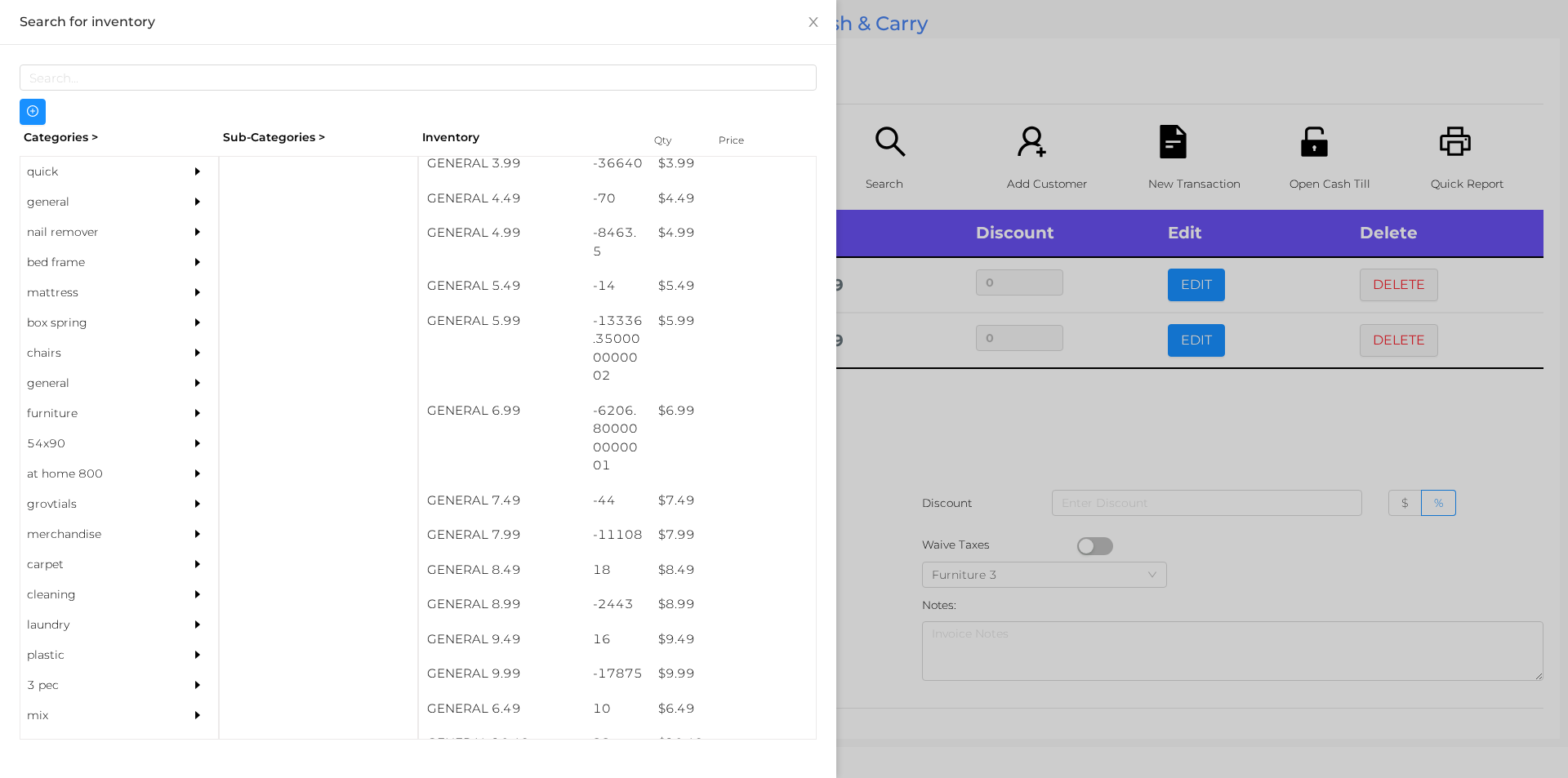
scroll to position [509, 0]
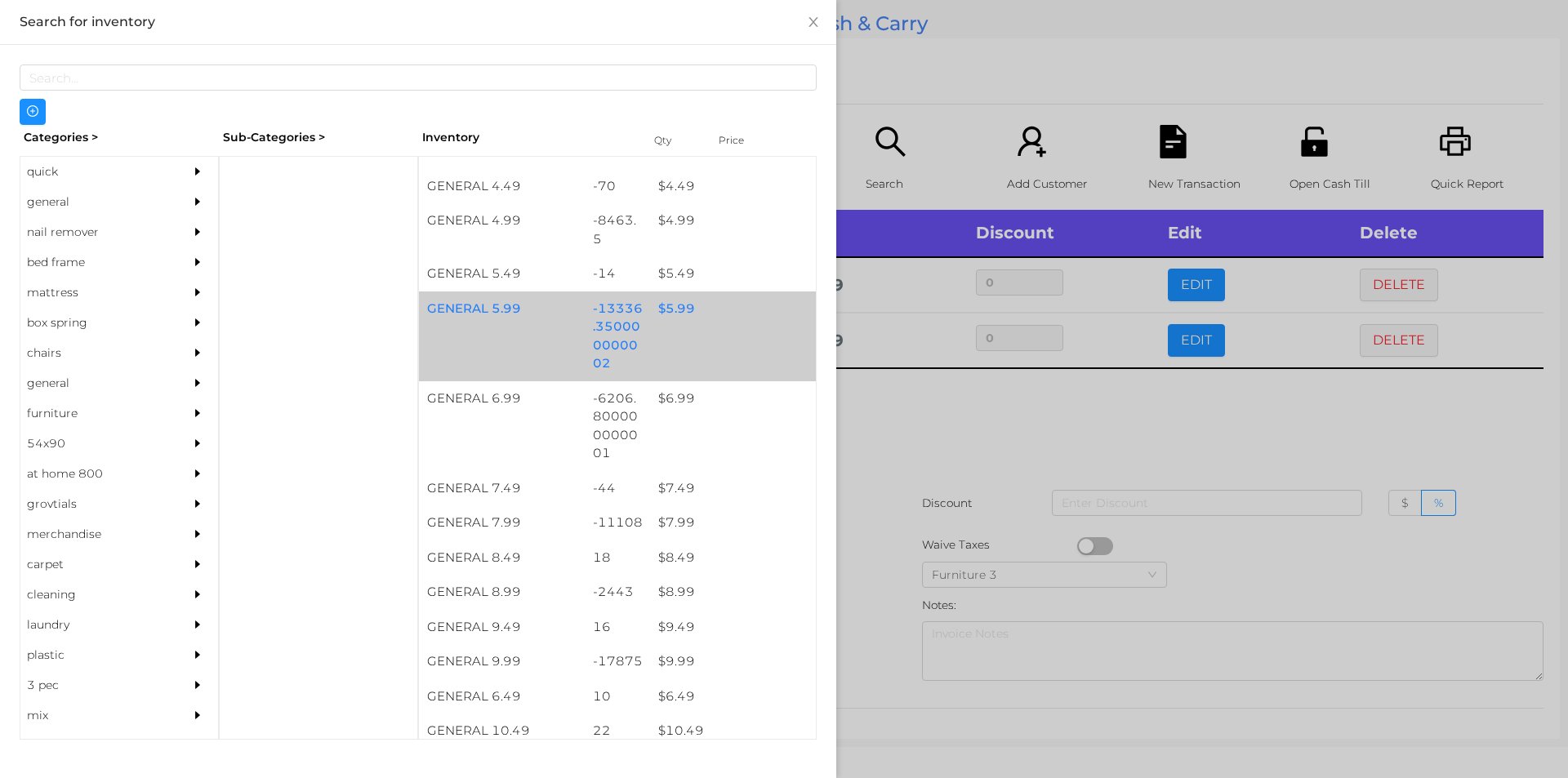
click at [662, 326] on div "GENERAL 5.99 -13336.350000000002 $ 5.99" at bounding box center [617, 336] width 397 height 90
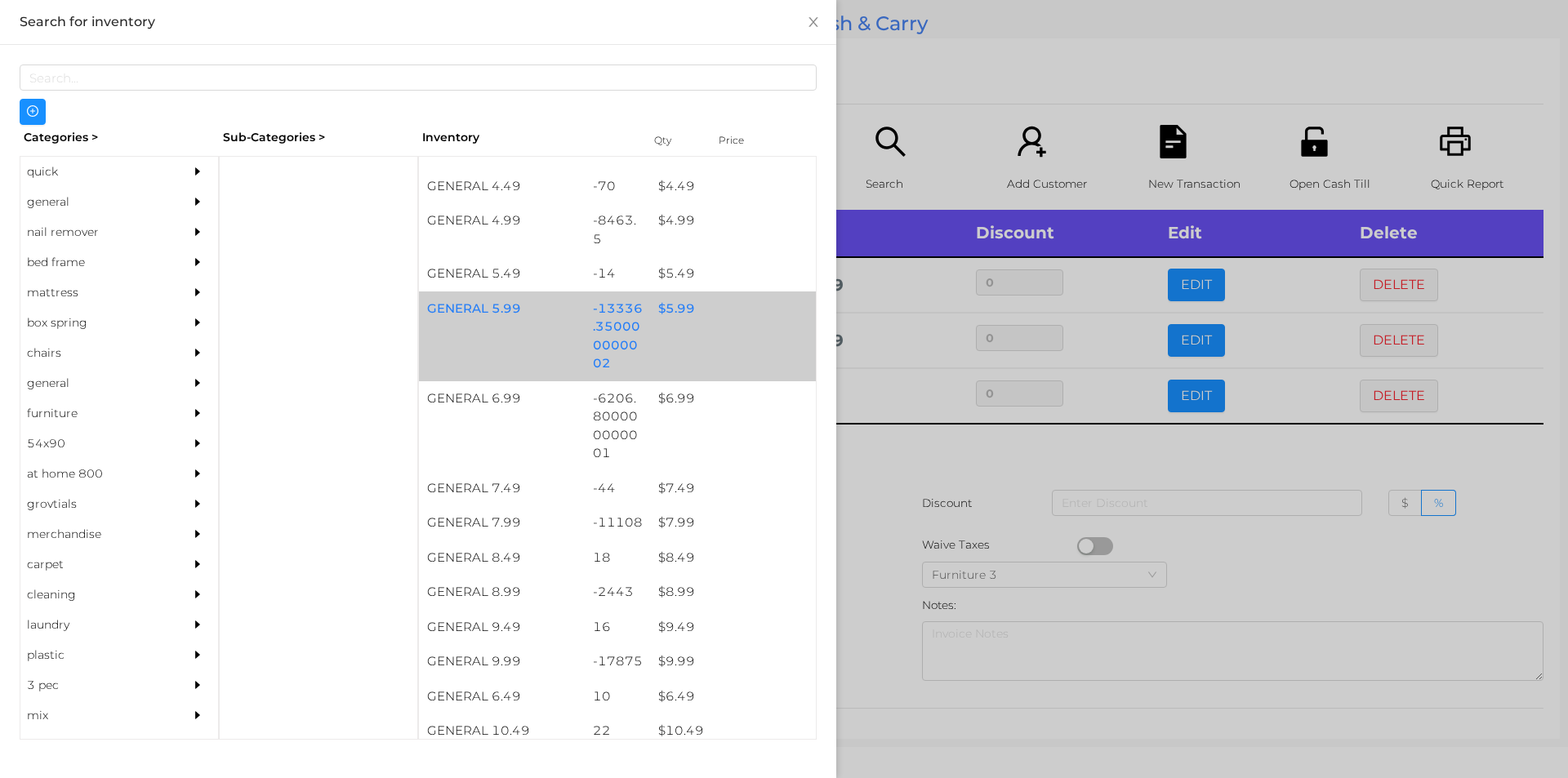
click at [671, 334] on div "GENERAL 5.99 -13336.350000000002 $ 5.99" at bounding box center [617, 336] width 397 height 90
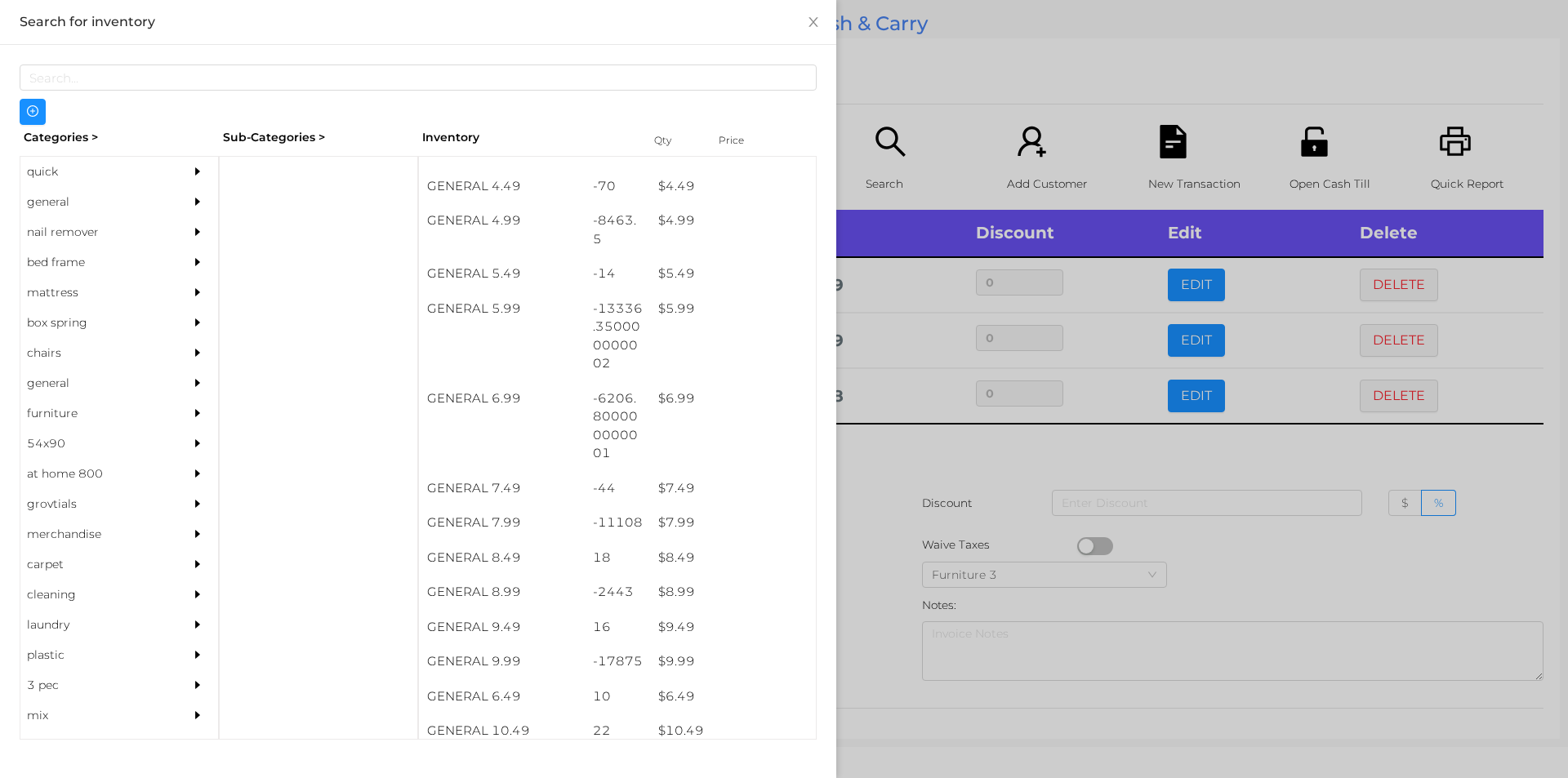
click at [1178, 395] on div at bounding box center [784, 389] width 1568 height 778
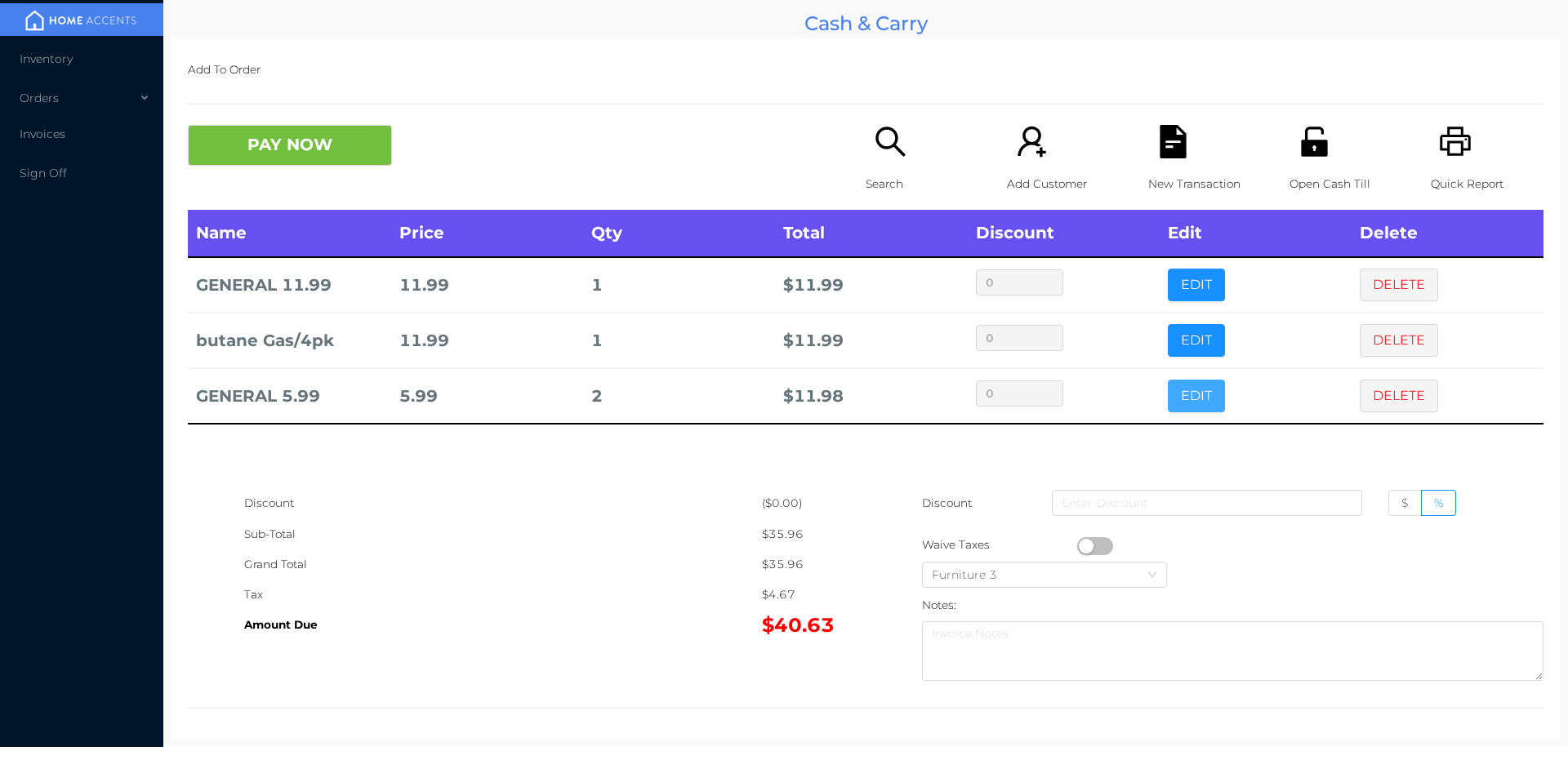
click at [1185, 395] on button "EDIT" at bounding box center [1196, 396] width 57 height 33
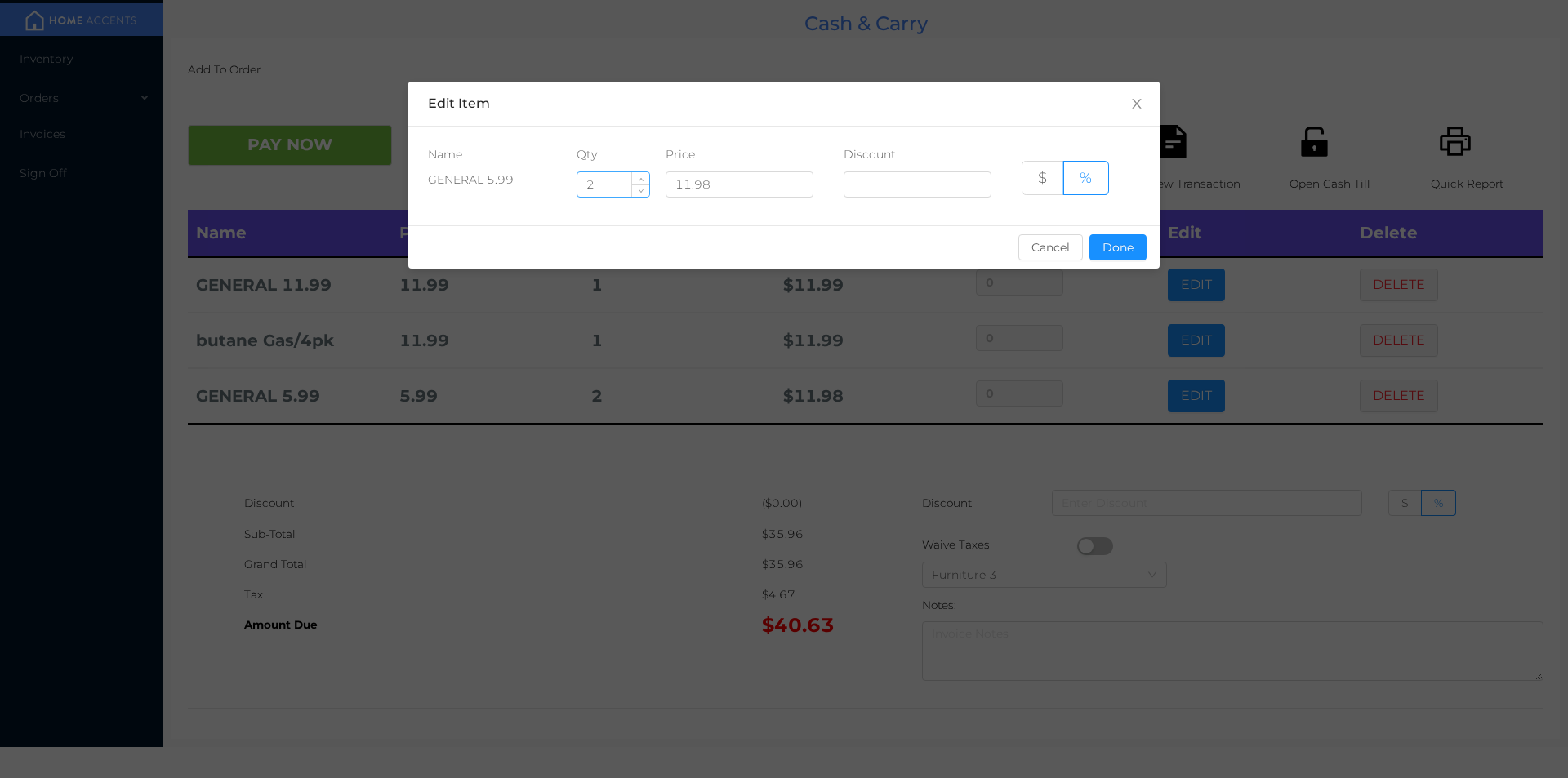
click at [607, 182] on input "2" at bounding box center [612, 184] width 72 height 25
type input "2.5"
click at [1114, 249] on button "Done" at bounding box center [1117, 247] width 57 height 26
type input "0%"
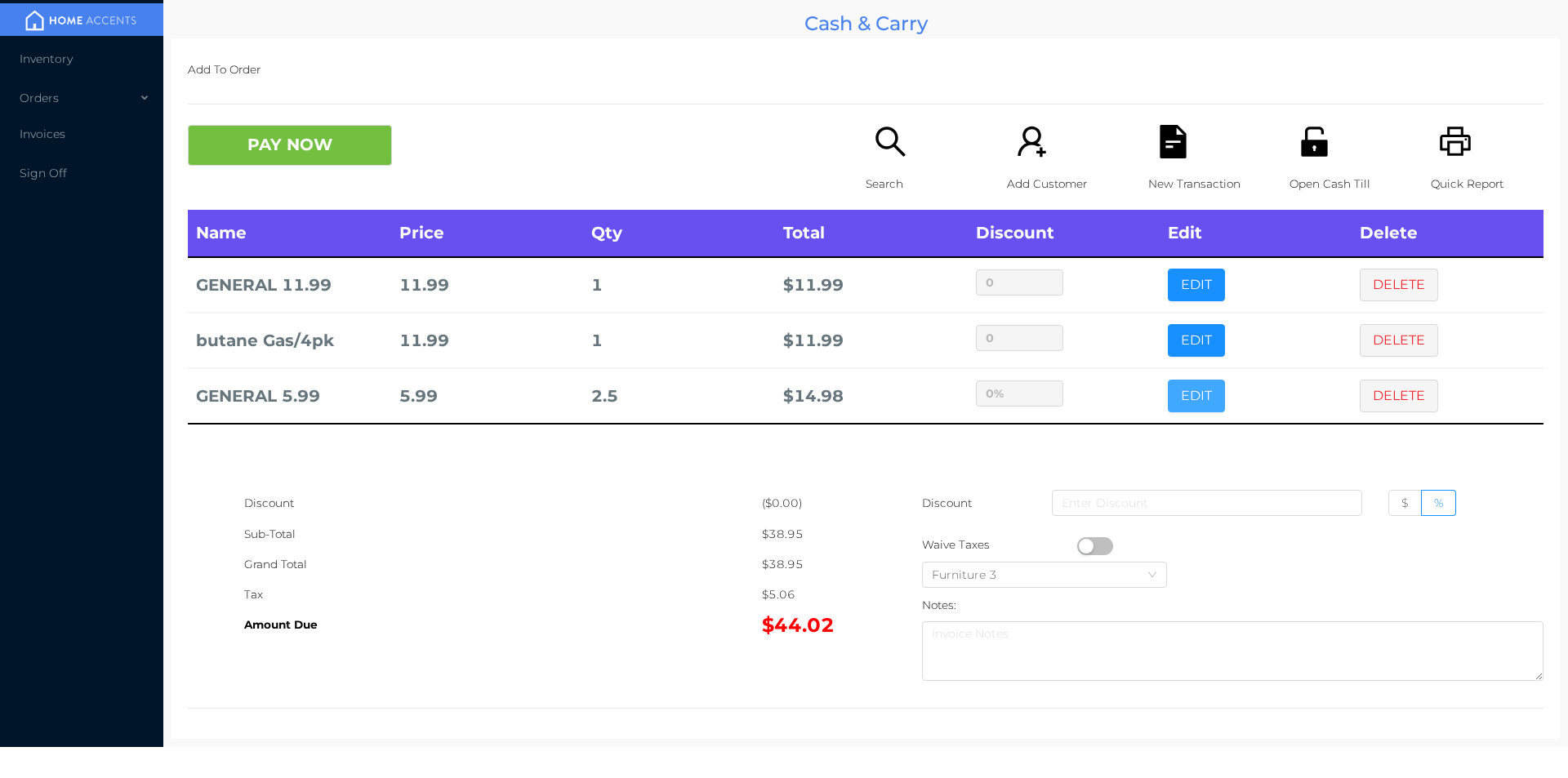
click at [1168, 379] on button "EDIT" at bounding box center [1196, 396] width 57 height 33
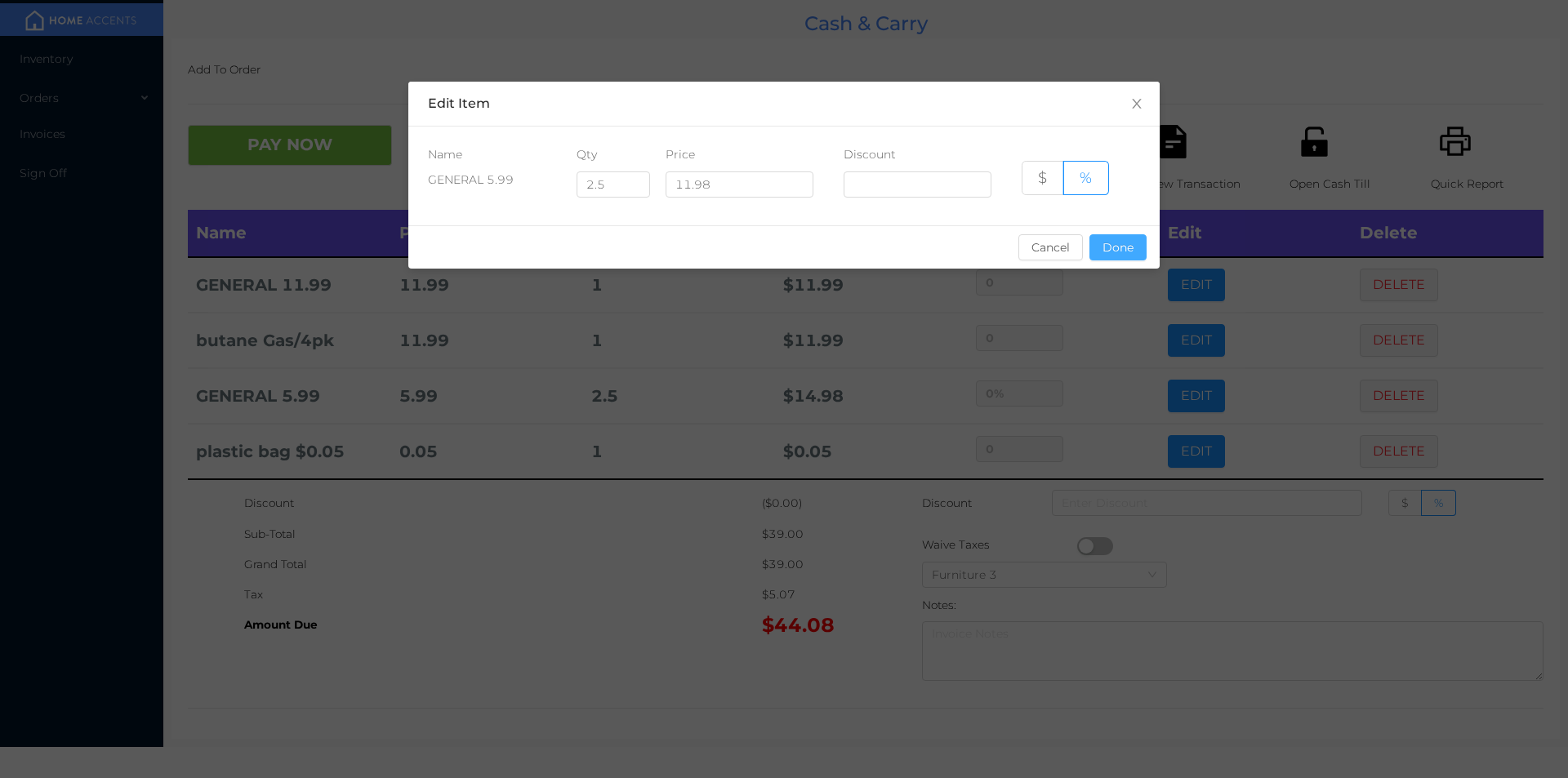
click at [1101, 257] on button "Done" at bounding box center [1117, 247] width 57 height 26
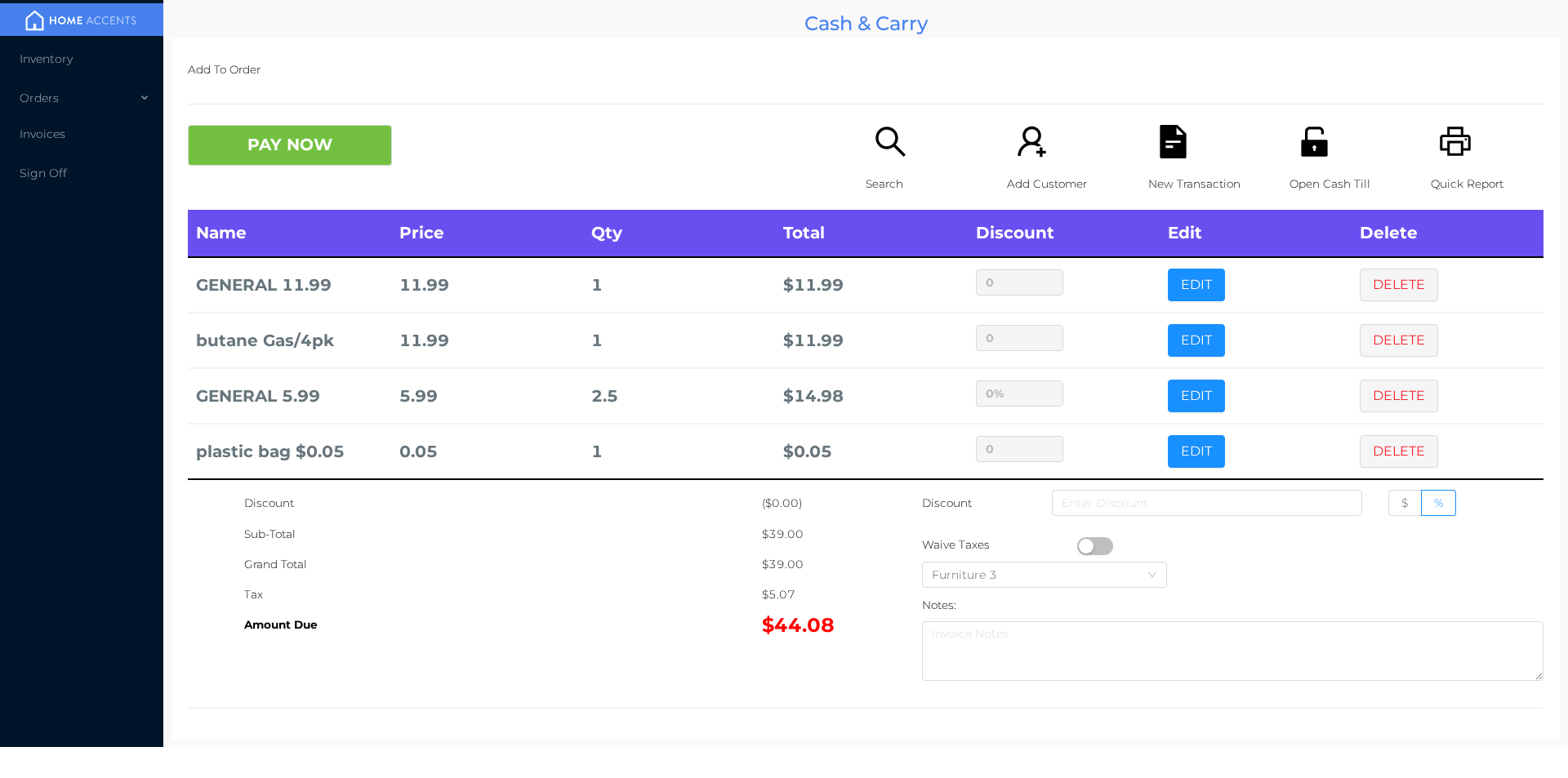
click at [1300, 136] on icon "icon: unlock" at bounding box center [1314, 142] width 34 height 34
click at [294, 141] on button "PAY NOW" at bounding box center [289, 145] width 204 height 41
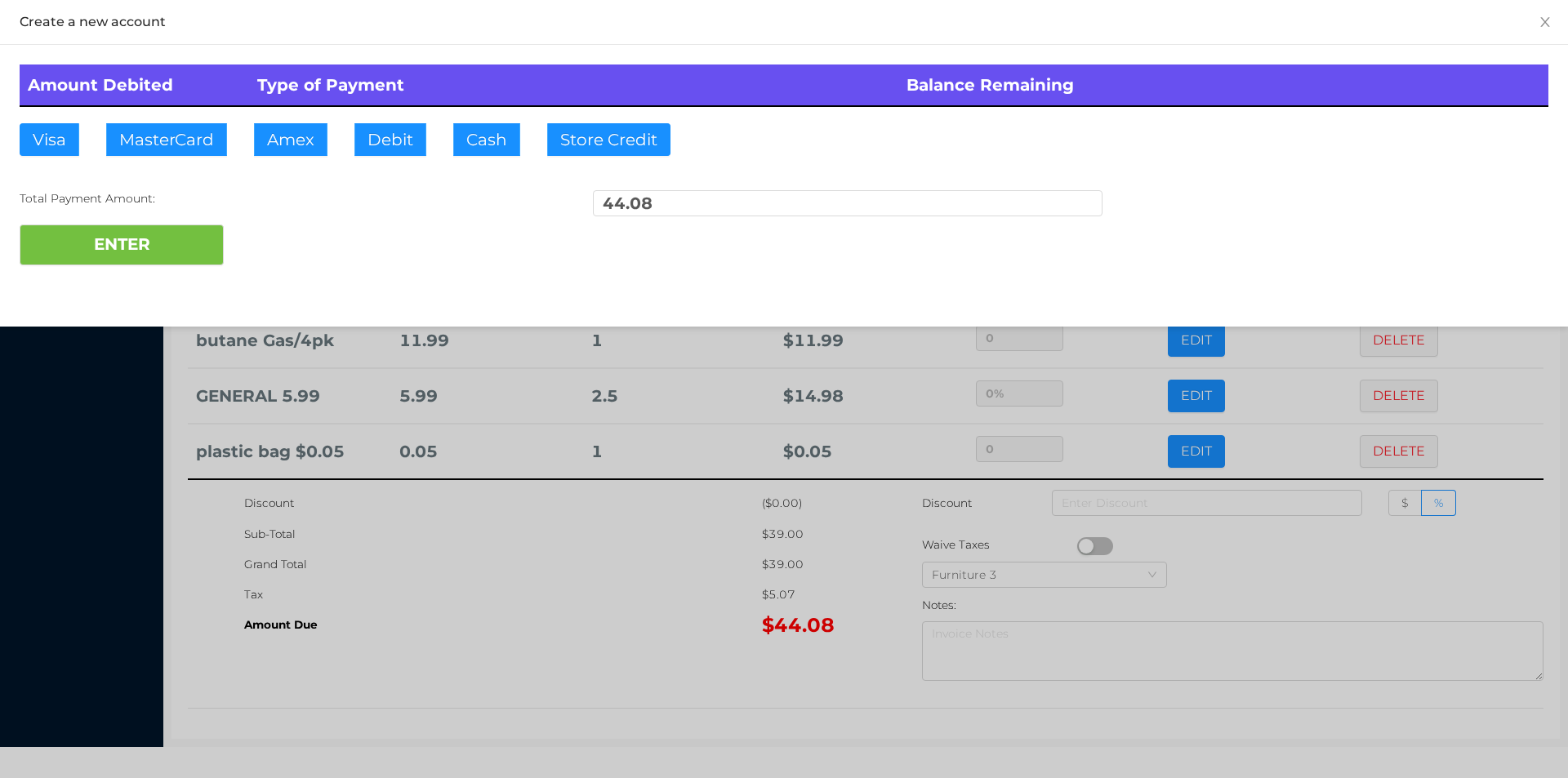
click at [523, 547] on div at bounding box center [784, 389] width 1568 height 778
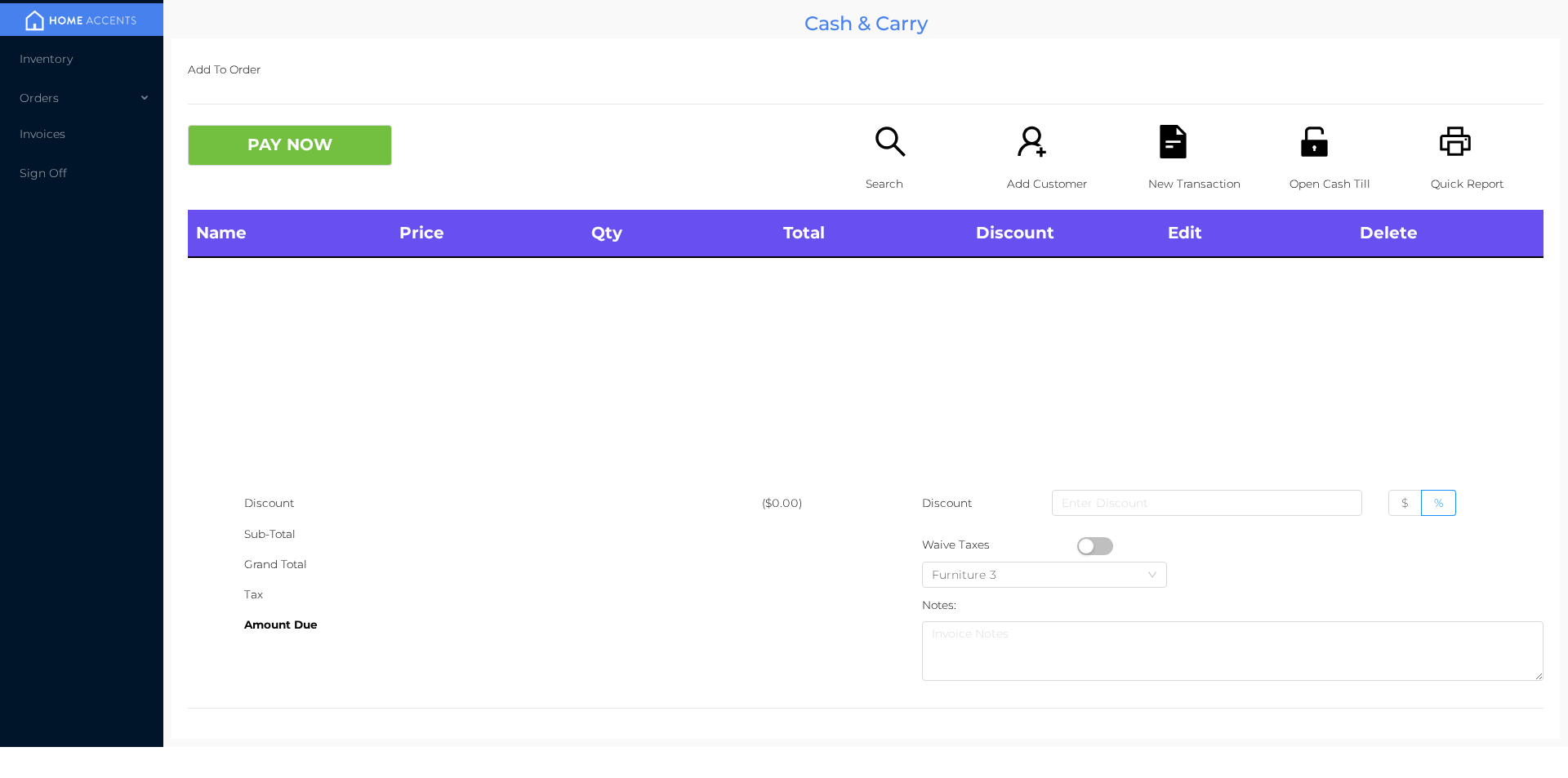
click at [1306, 153] on icon "icon: unlock" at bounding box center [1313, 141] width 26 height 29
click at [884, 155] on icon "icon: search" at bounding box center [890, 142] width 34 height 34
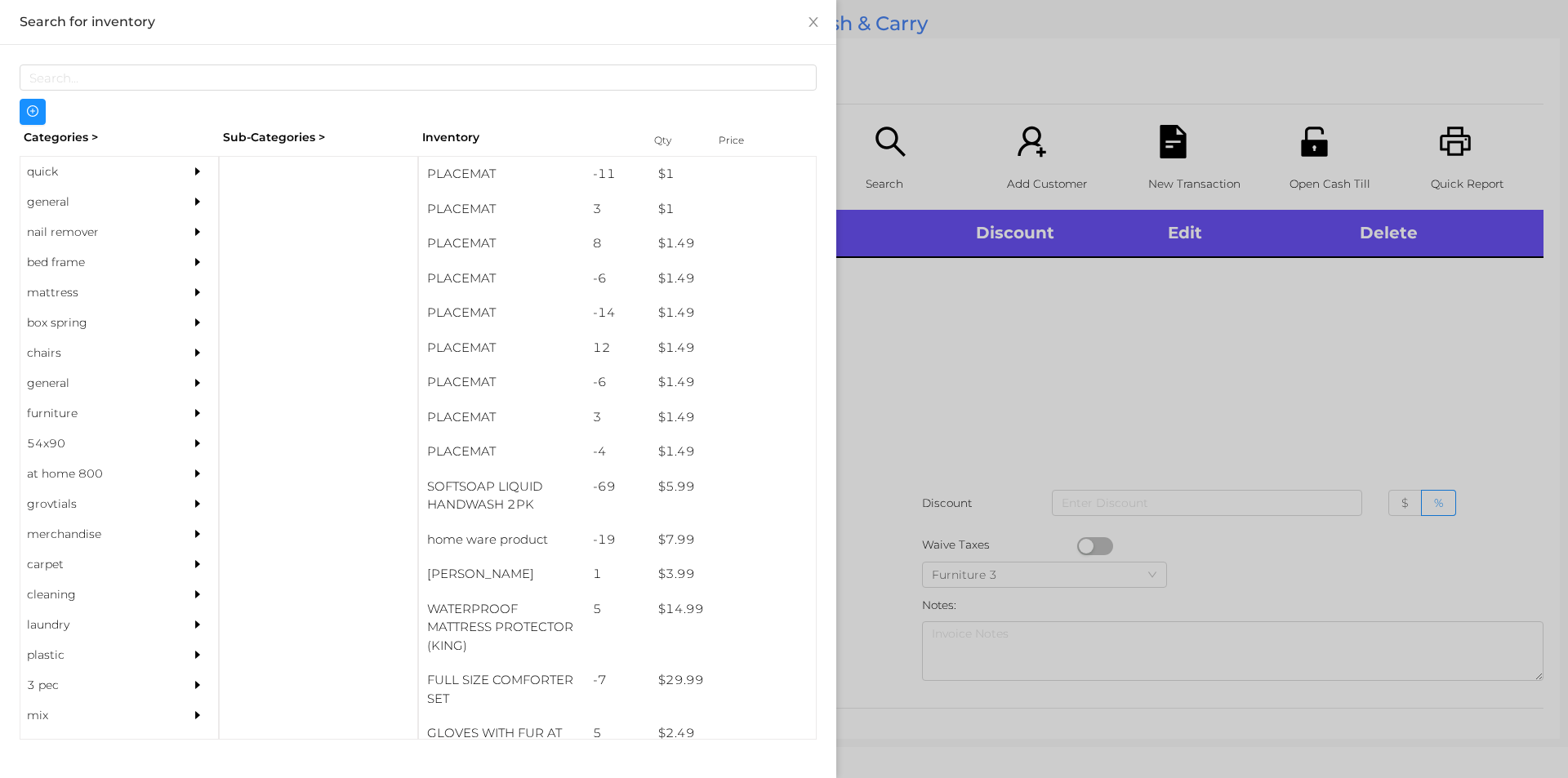
click at [32, 192] on div "general" at bounding box center [94, 202] width 149 height 30
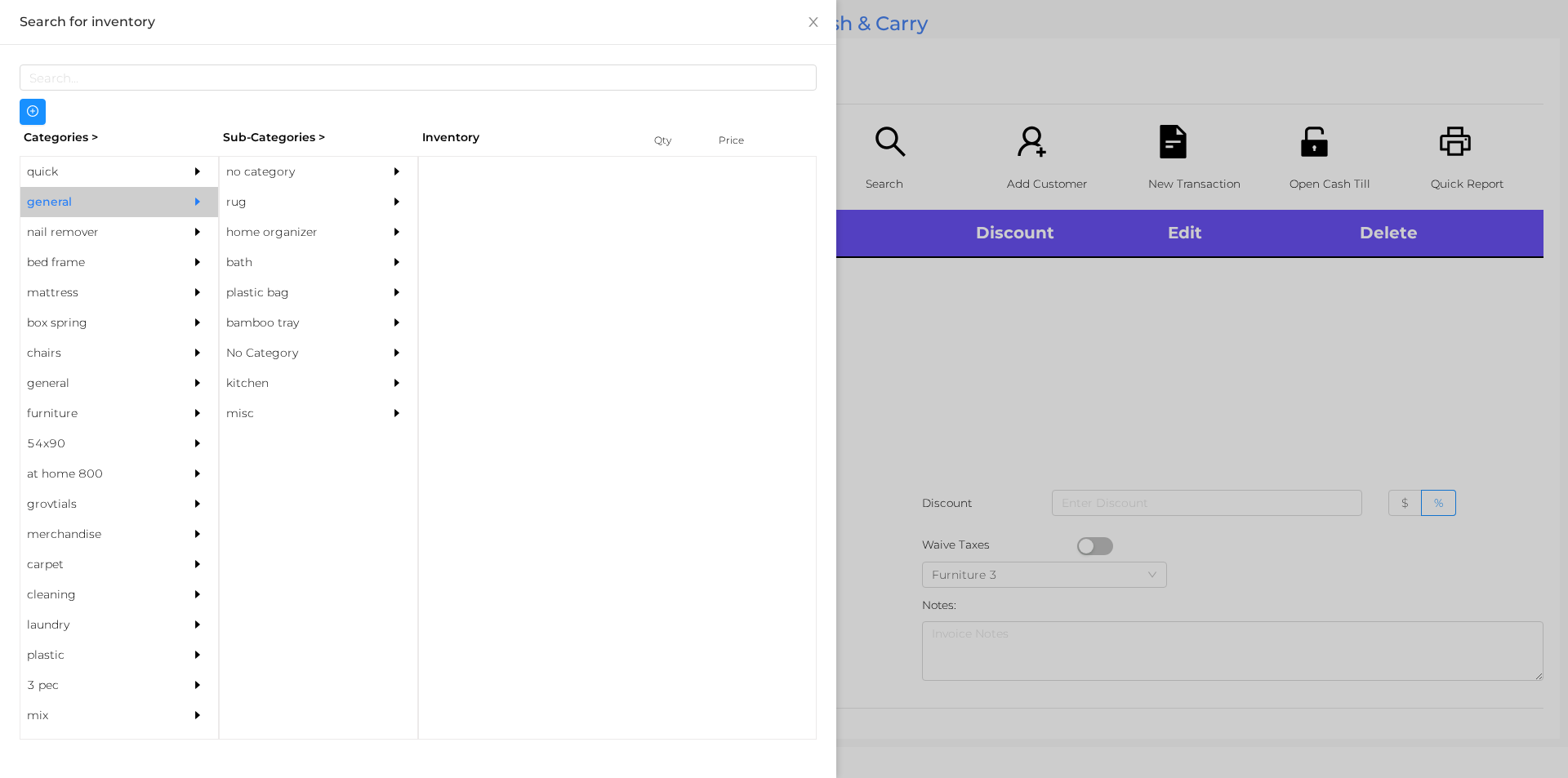
click at [259, 169] on div "no category" at bounding box center [294, 172] width 149 height 30
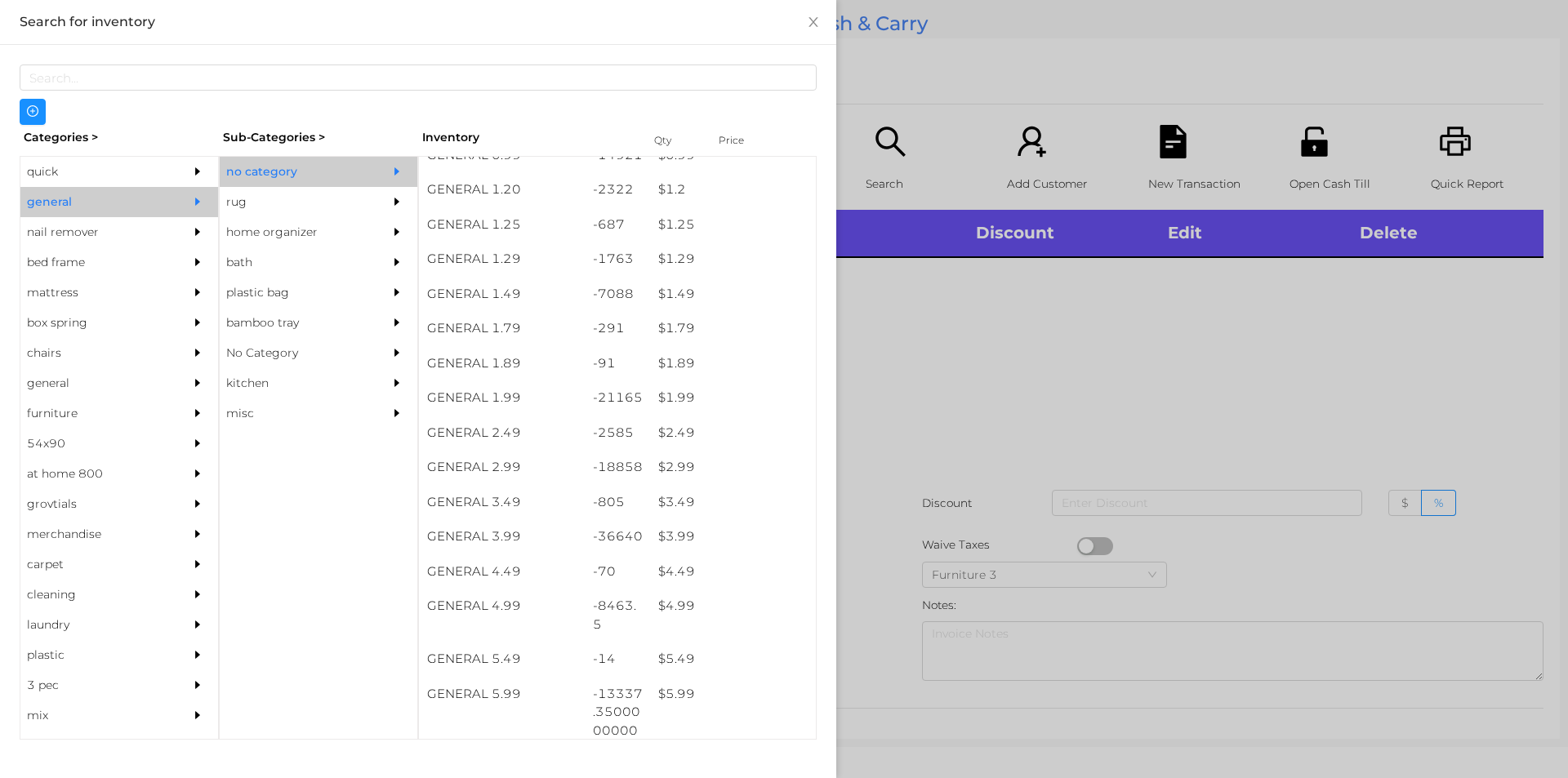
scroll to position [172, 0]
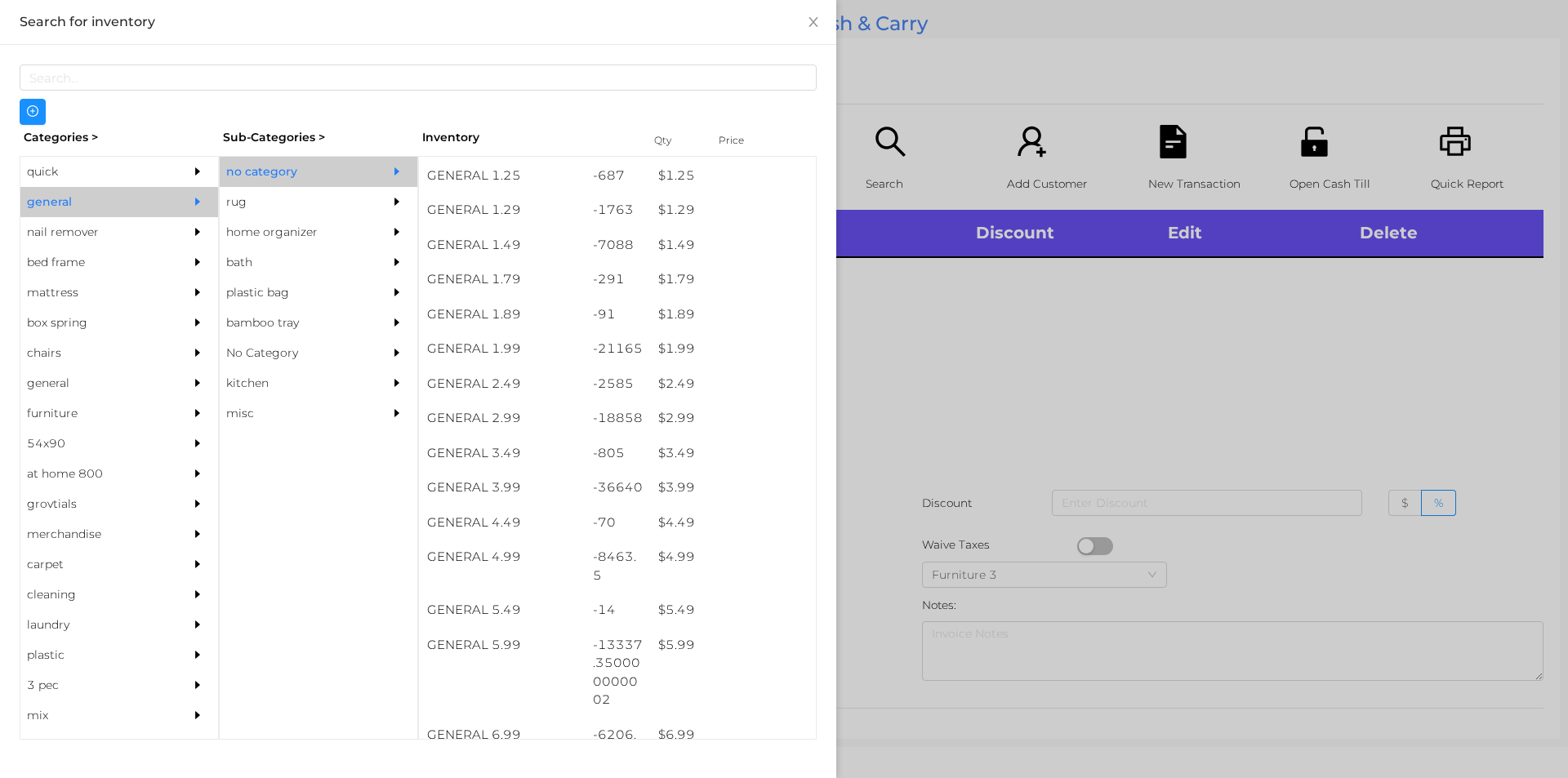
click at [924, 441] on div at bounding box center [784, 389] width 1568 height 778
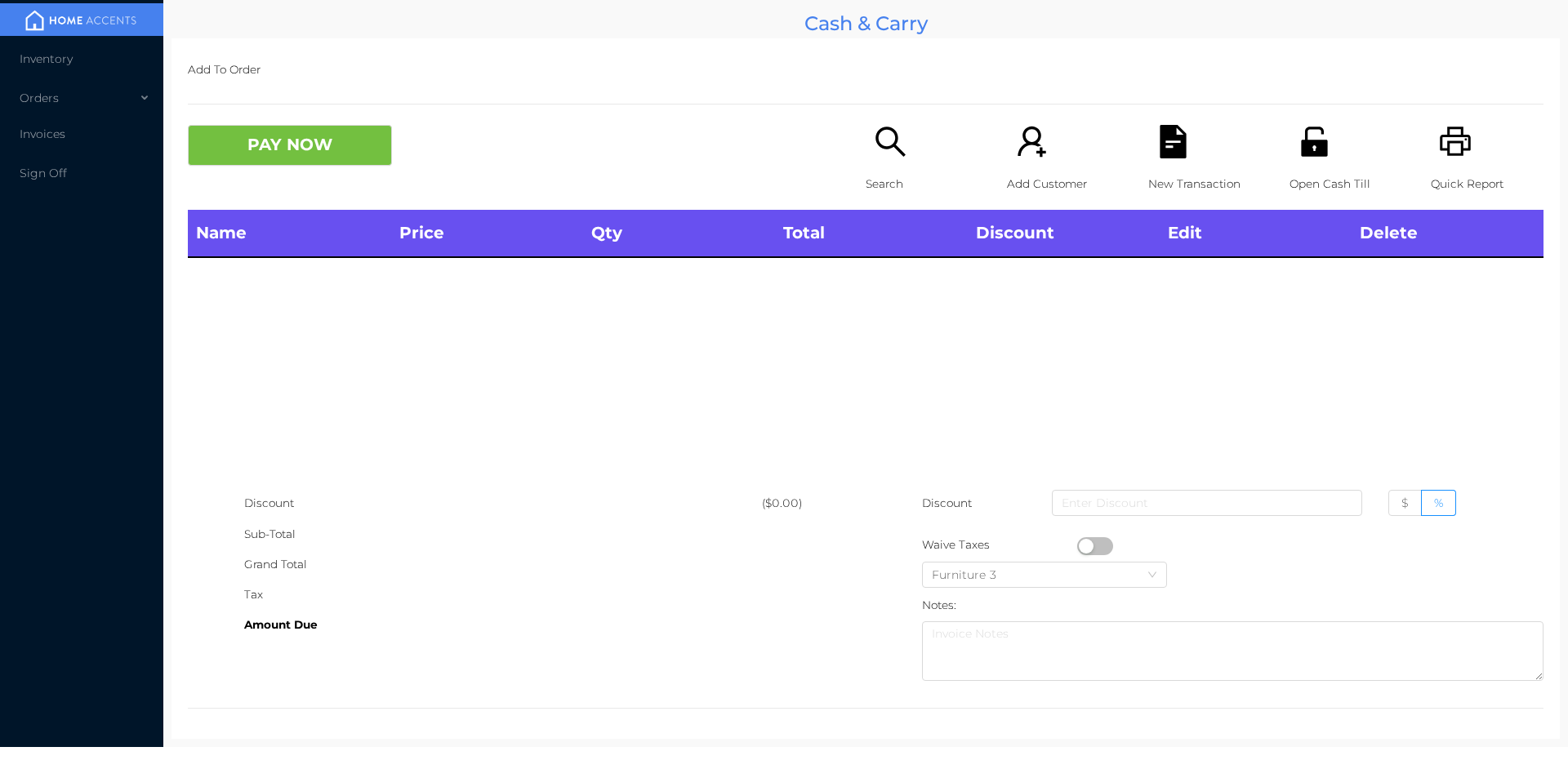
click at [897, 151] on icon "icon: search" at bounding box center [890, 142] width 34 height 34
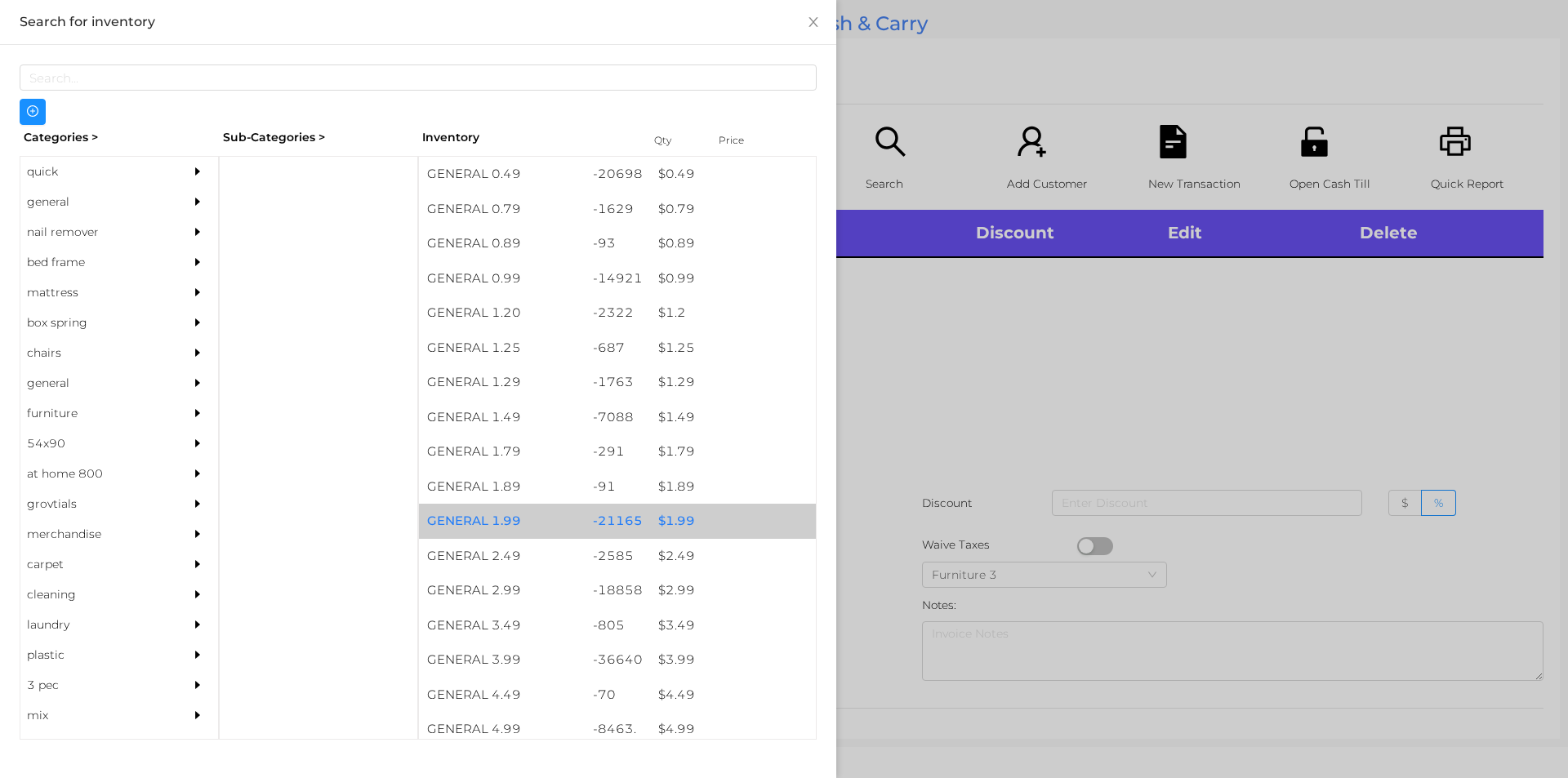
click at [726, 526] on div "$ 1.99" at bounding box center [732, 521] width 166 height 35
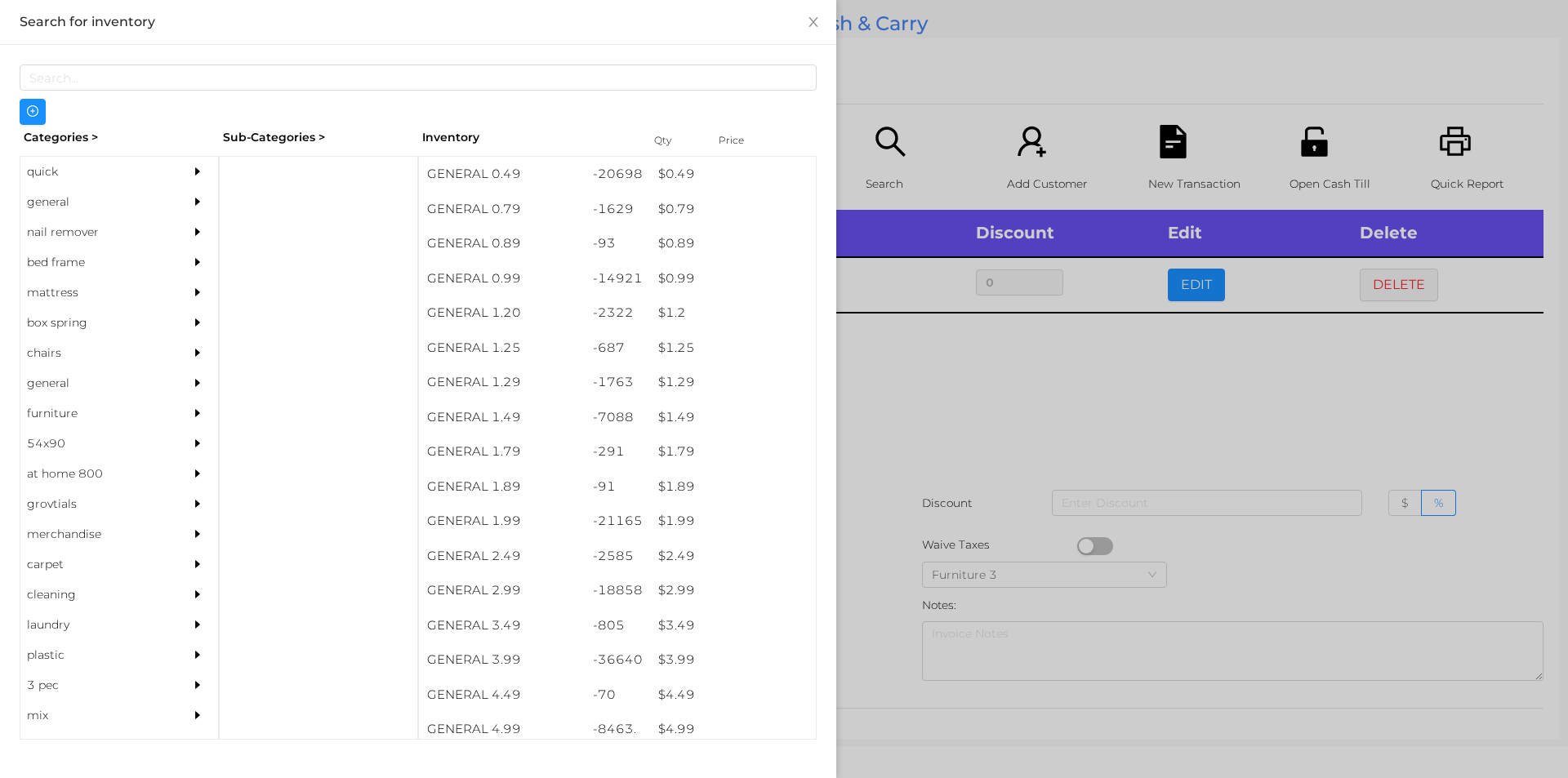
click at [900, 525] on div at bounding box center [784, 389] width 1568 height 778
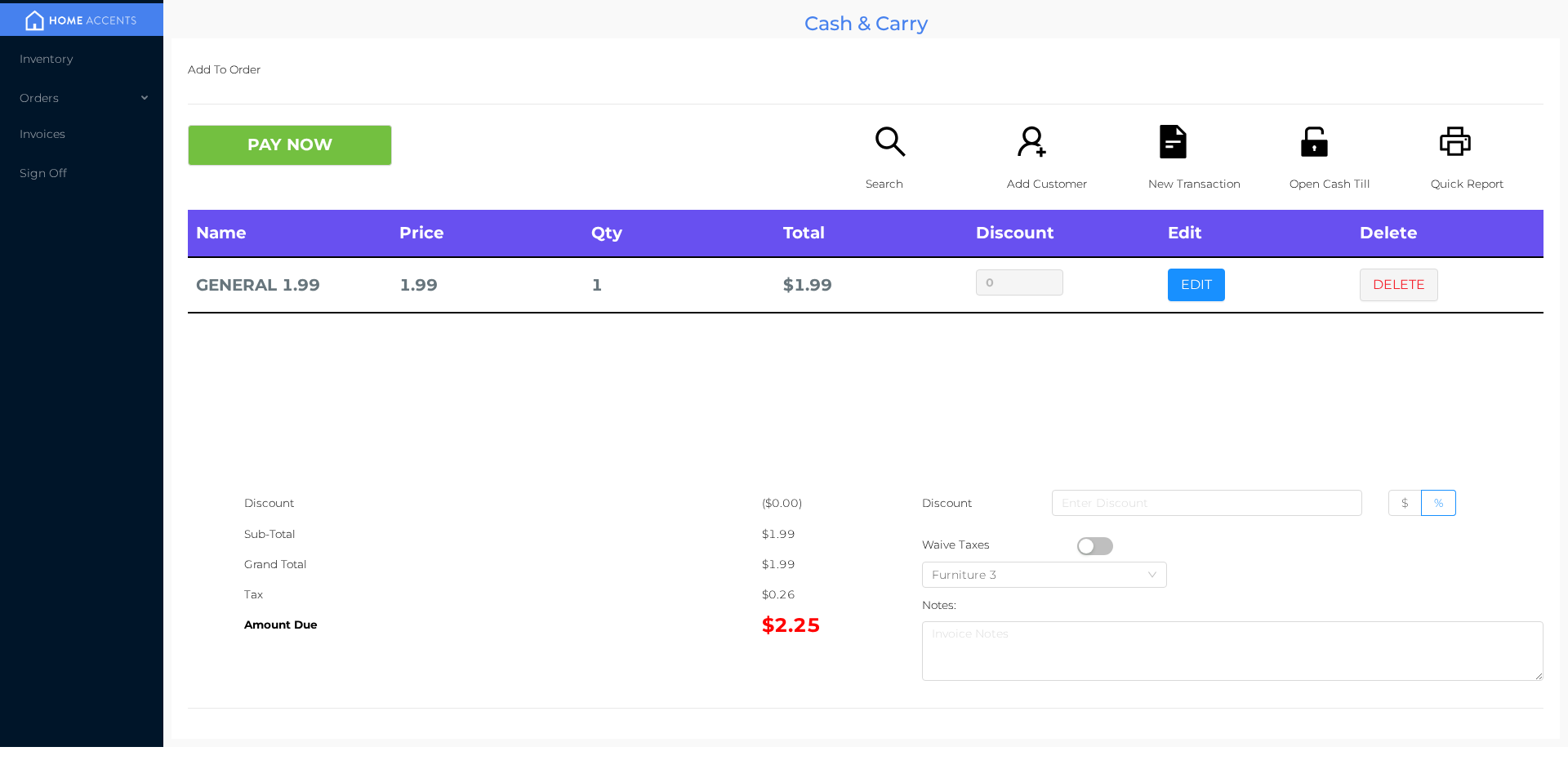
click at [1315, 154] on icon "icon: unlock" at bounding box center [1313, 141] width 26 height 29
click at [1307, 143] on icon "icon: unlock" at bounding box center [1313, 141] width 26 height 29
click at [735, 561] on div "Grand Total" at bounding box center [503, 565] width 517 height 30
click at [1160, 126] on icon "icon: file-text" at bounding box center [1172, 142] width 26 height 34
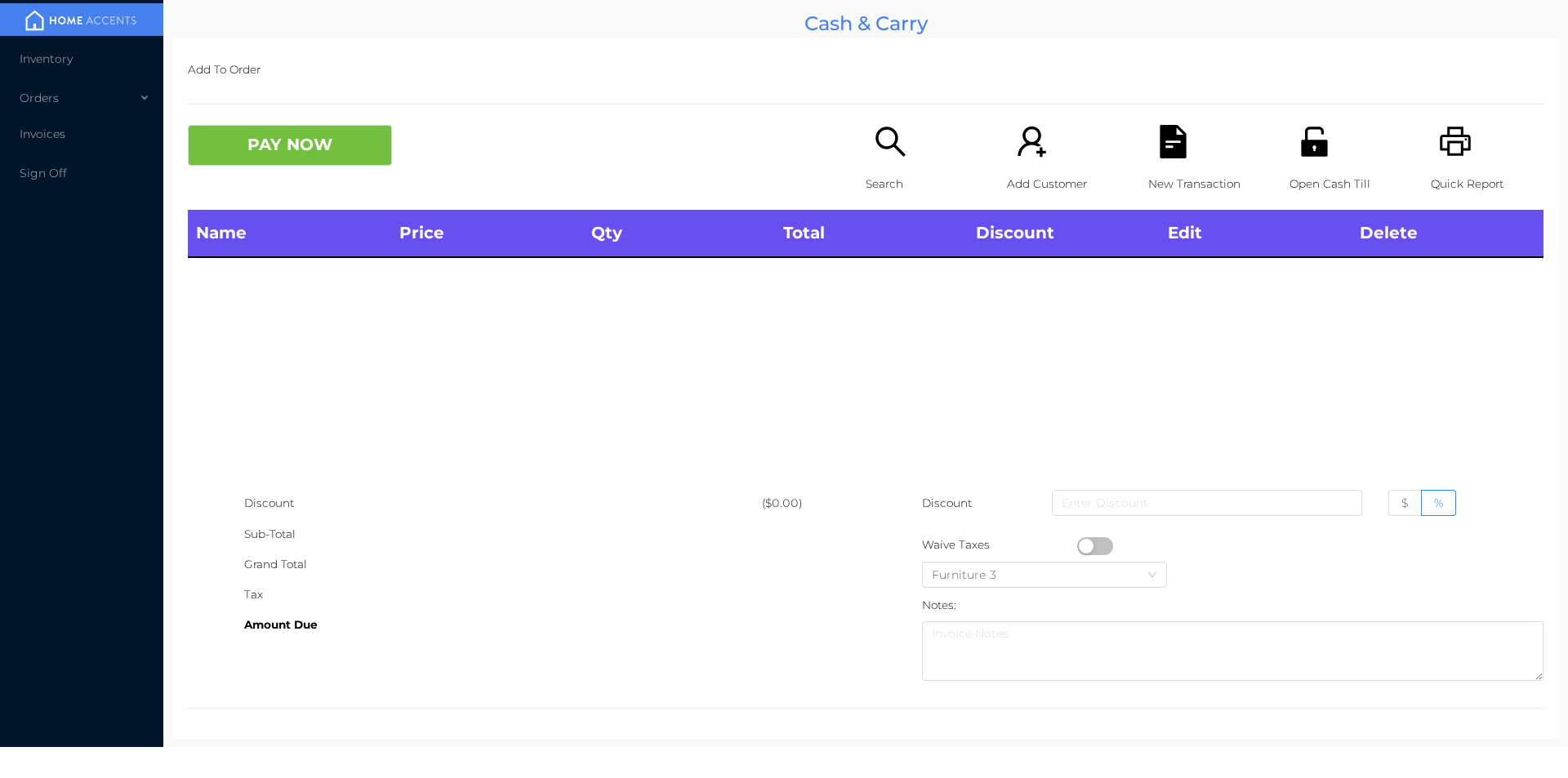
click at [883, 140] on icon "icon: search" at bounding box center [890, 142] width 34 height 34
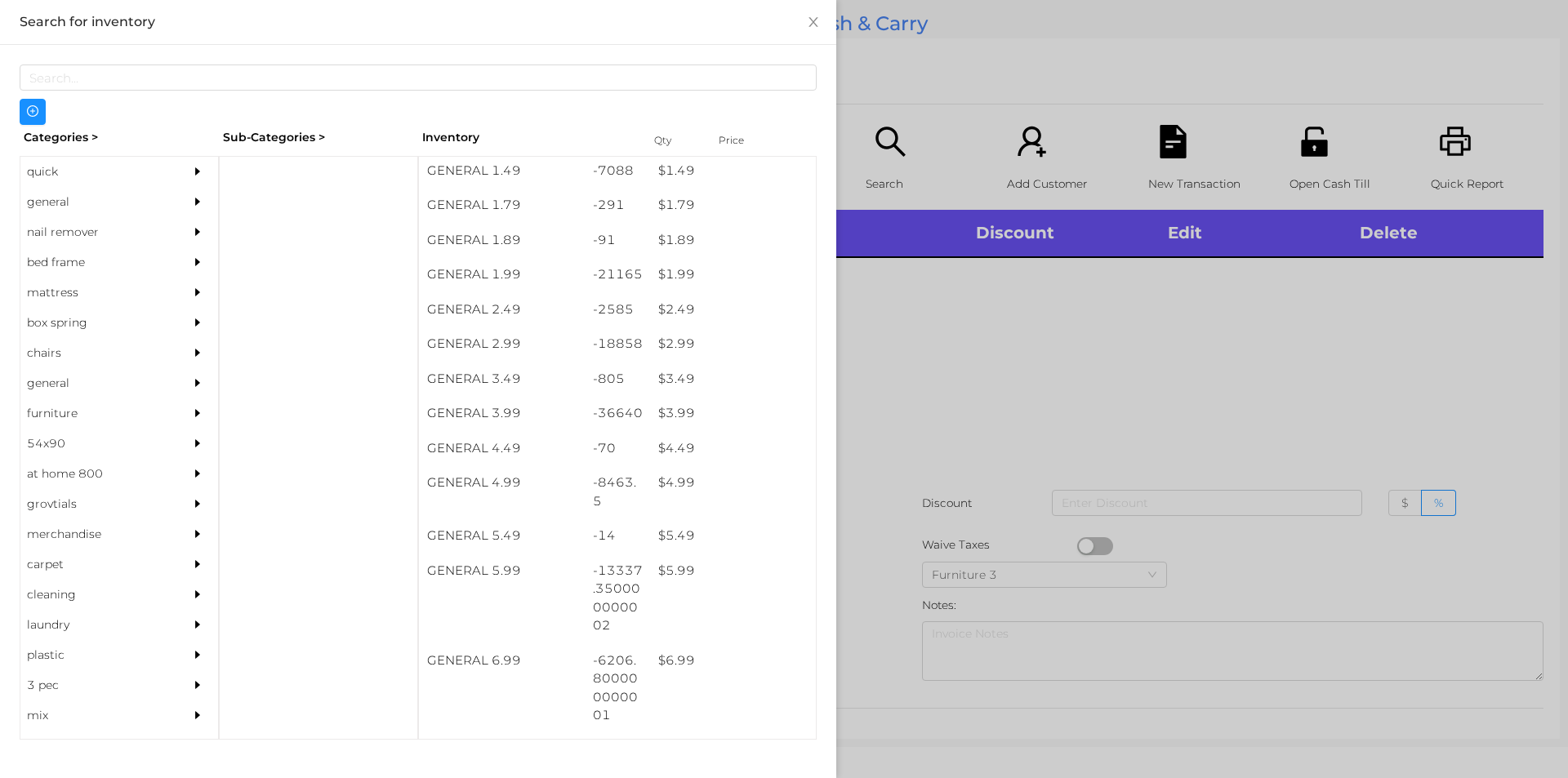
scroll to position [301, 0]
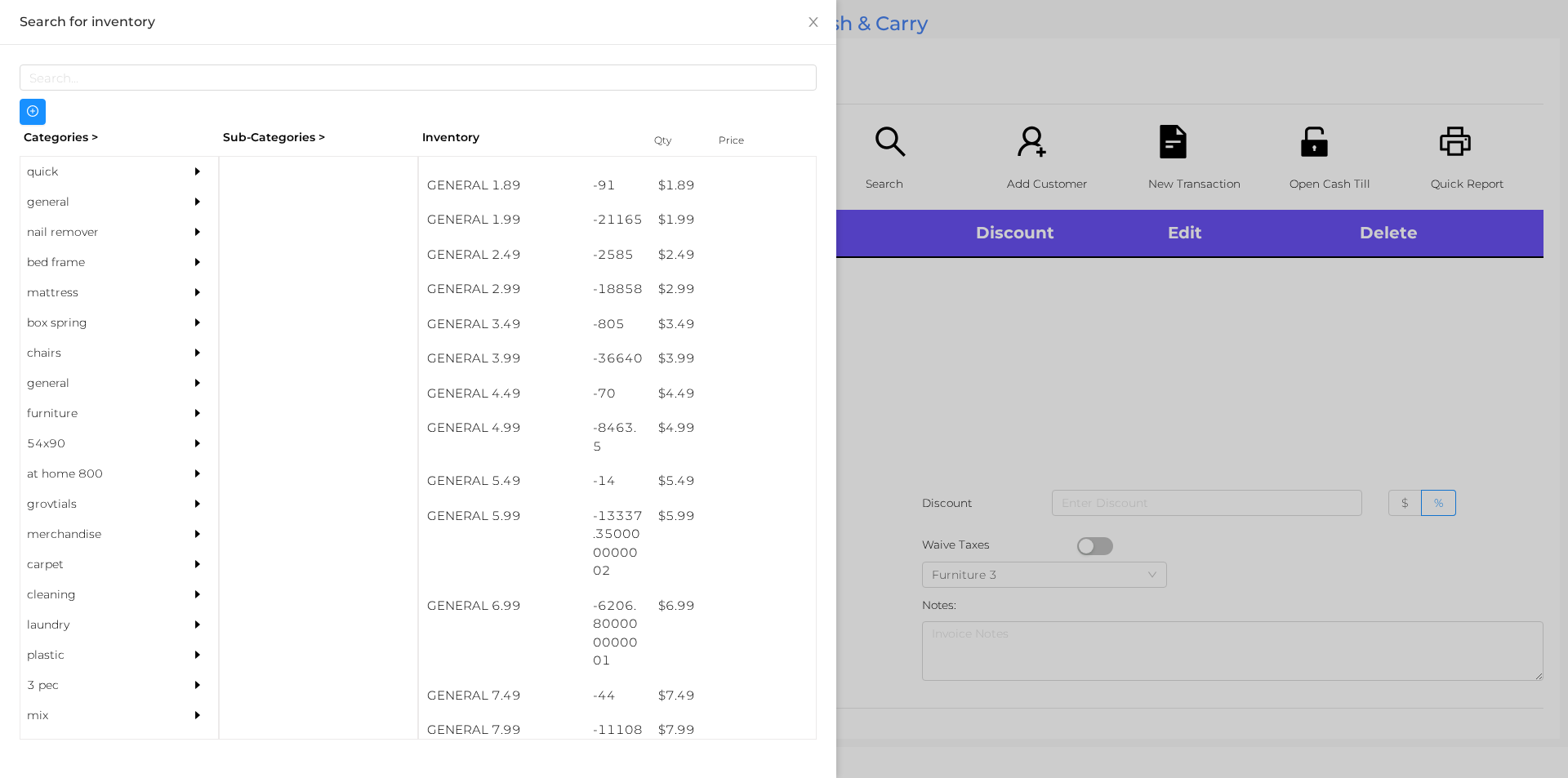
click at [730, 362] on div "$ 3.99" at bounding box center [732, 359] width 166 height 35
click at [992, 493] on div at bounding box center [784, 389] width 1568 height 778
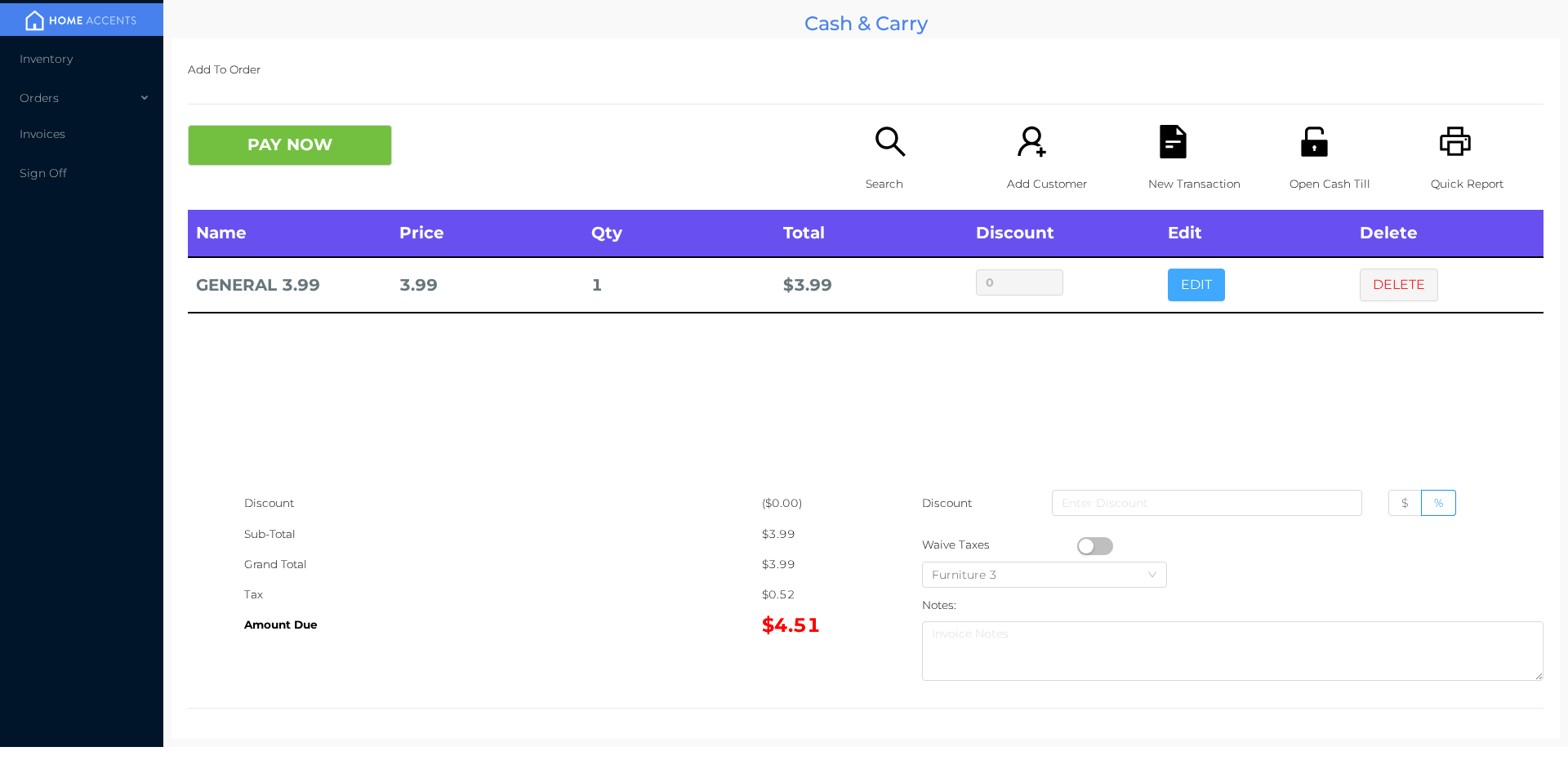
click at [1193, 290] on button "EDIT" at bounding box center [1196, 285] width 57 height 33
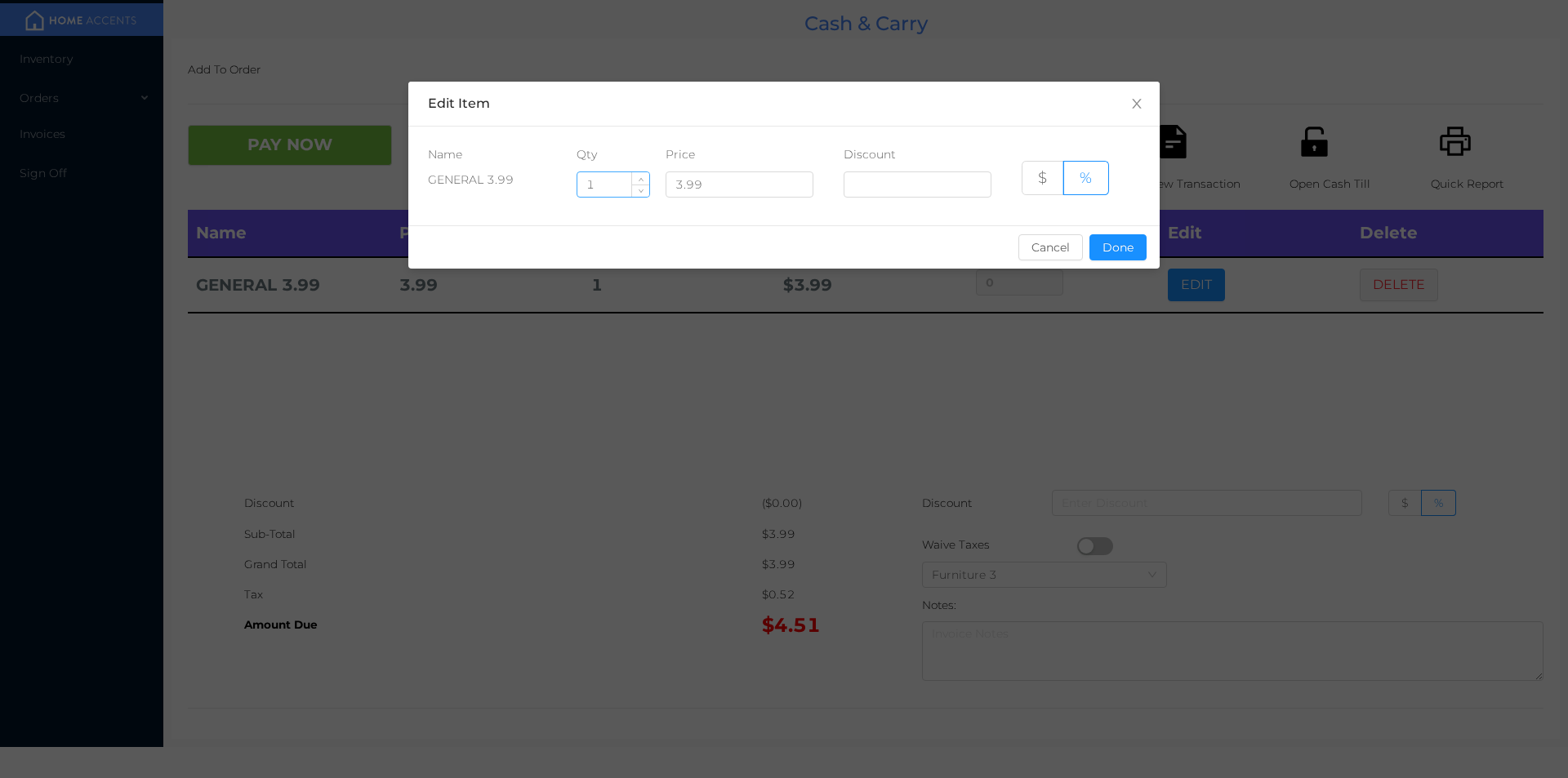
click at [613, 186] on input "1" at bounding box center [612, 184] width 72 height 25
type input "3"
click at [1144, 241] on button "Done" at bounding box center [1117, 247] width 57 height 26
type input "0%"
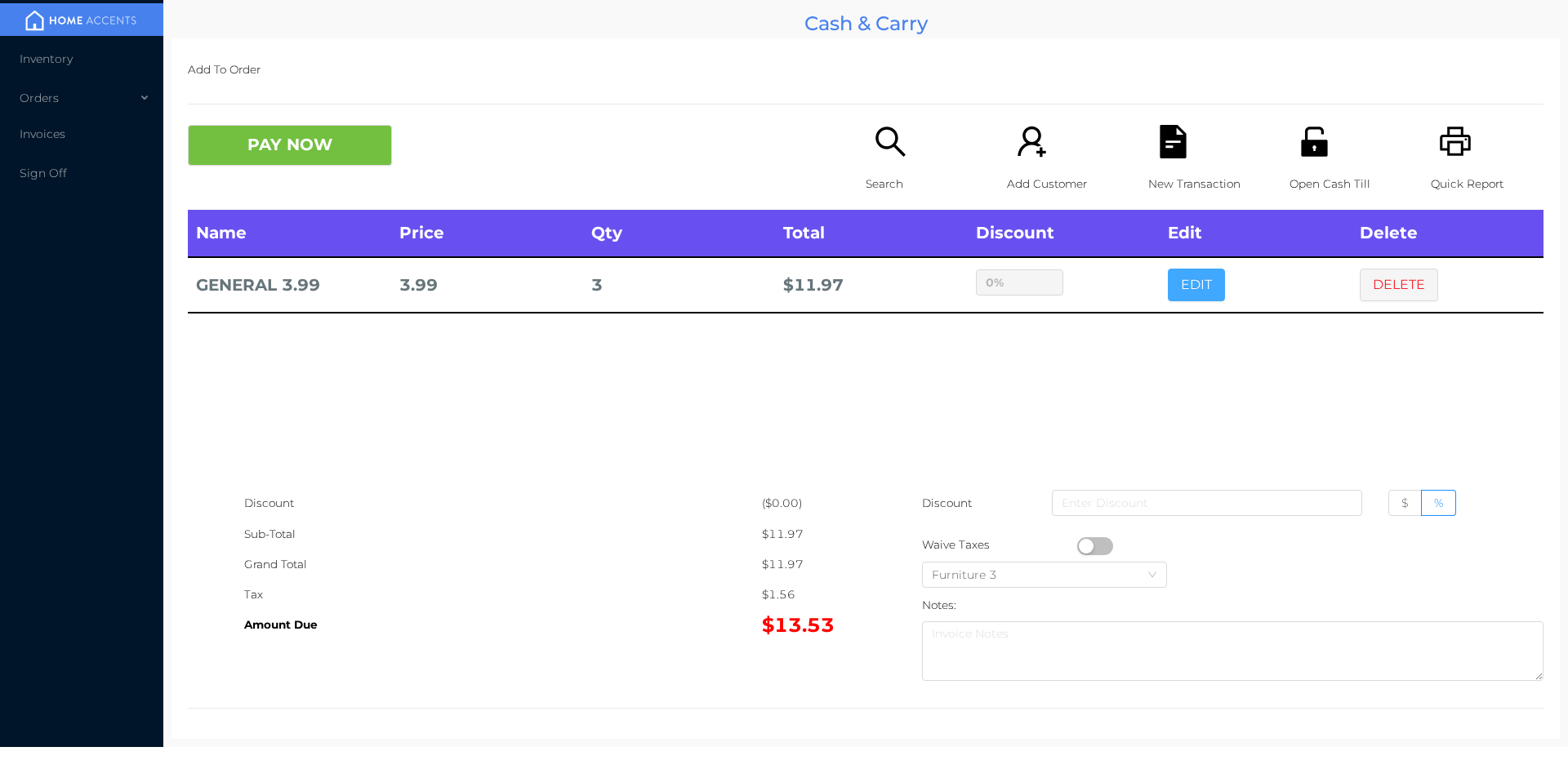
click at [1168, 269] on button "EDIT" at bounding box center [1196, 285] width 57 height 33
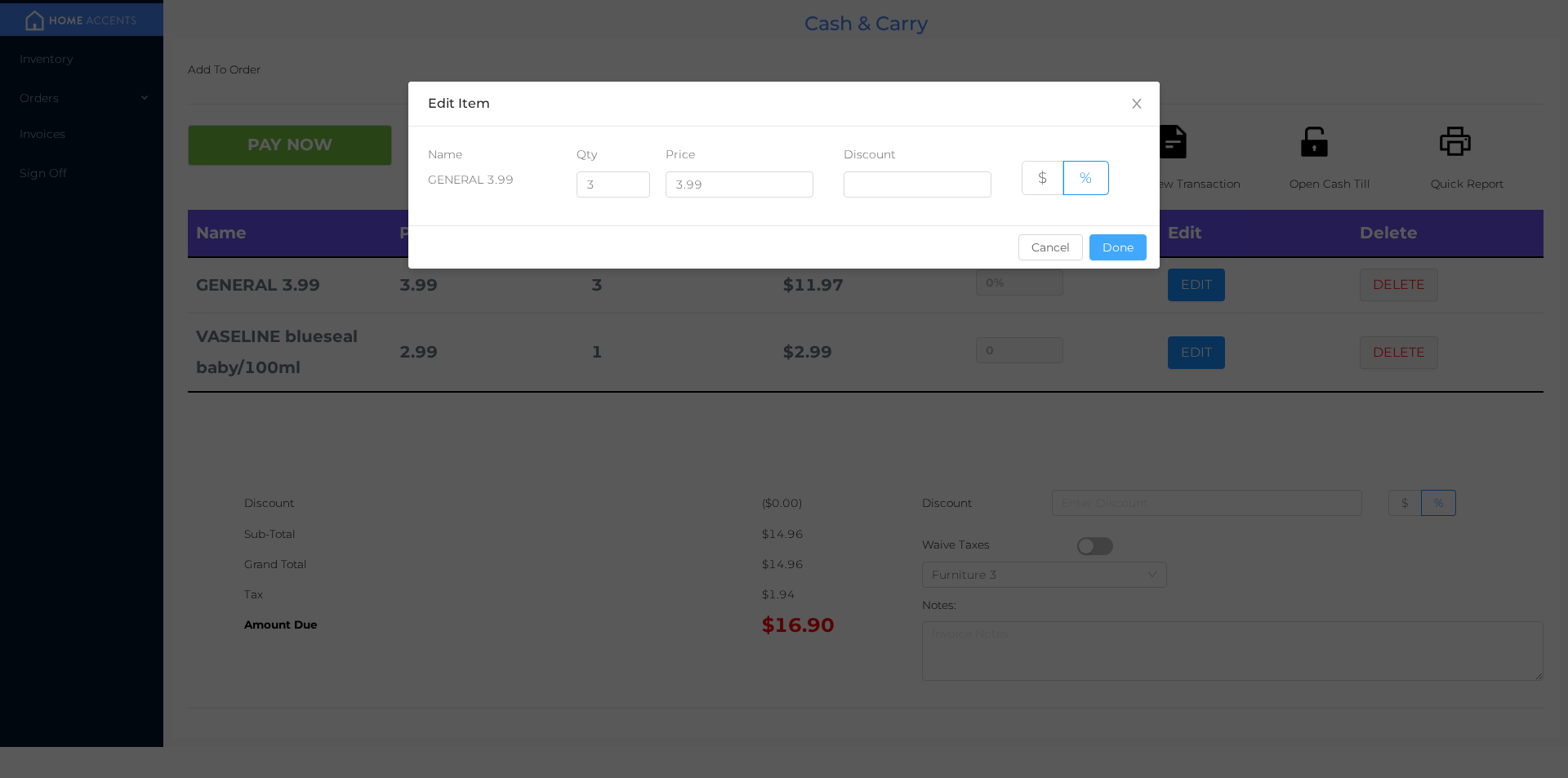
click at [1133, 246] on button "Done" at bounding box center [1117, 247] width 57 height 26
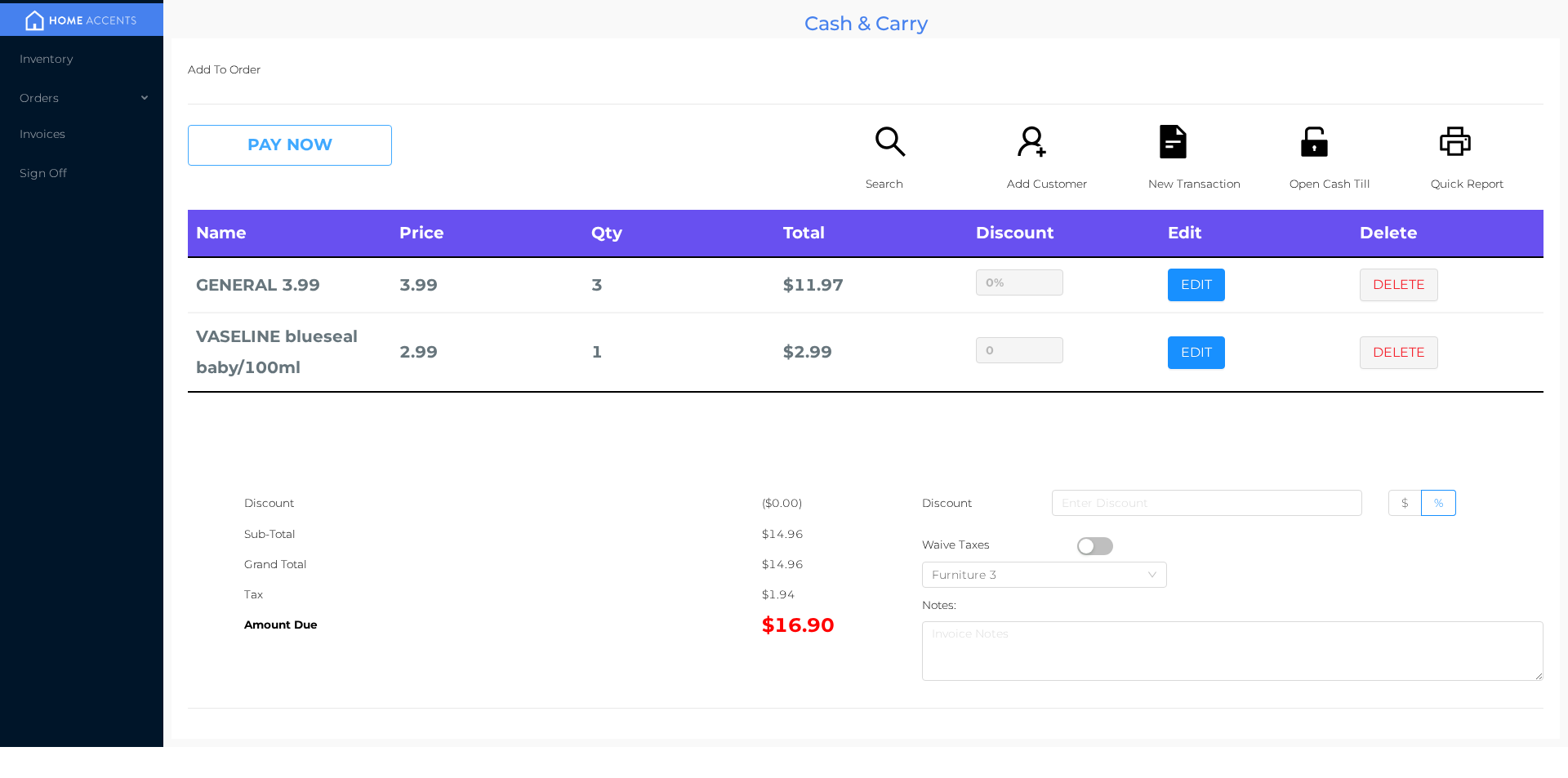
click at [225, 159] on button "PAY NOW" at bounding box center [289, 145] width 204 height 41
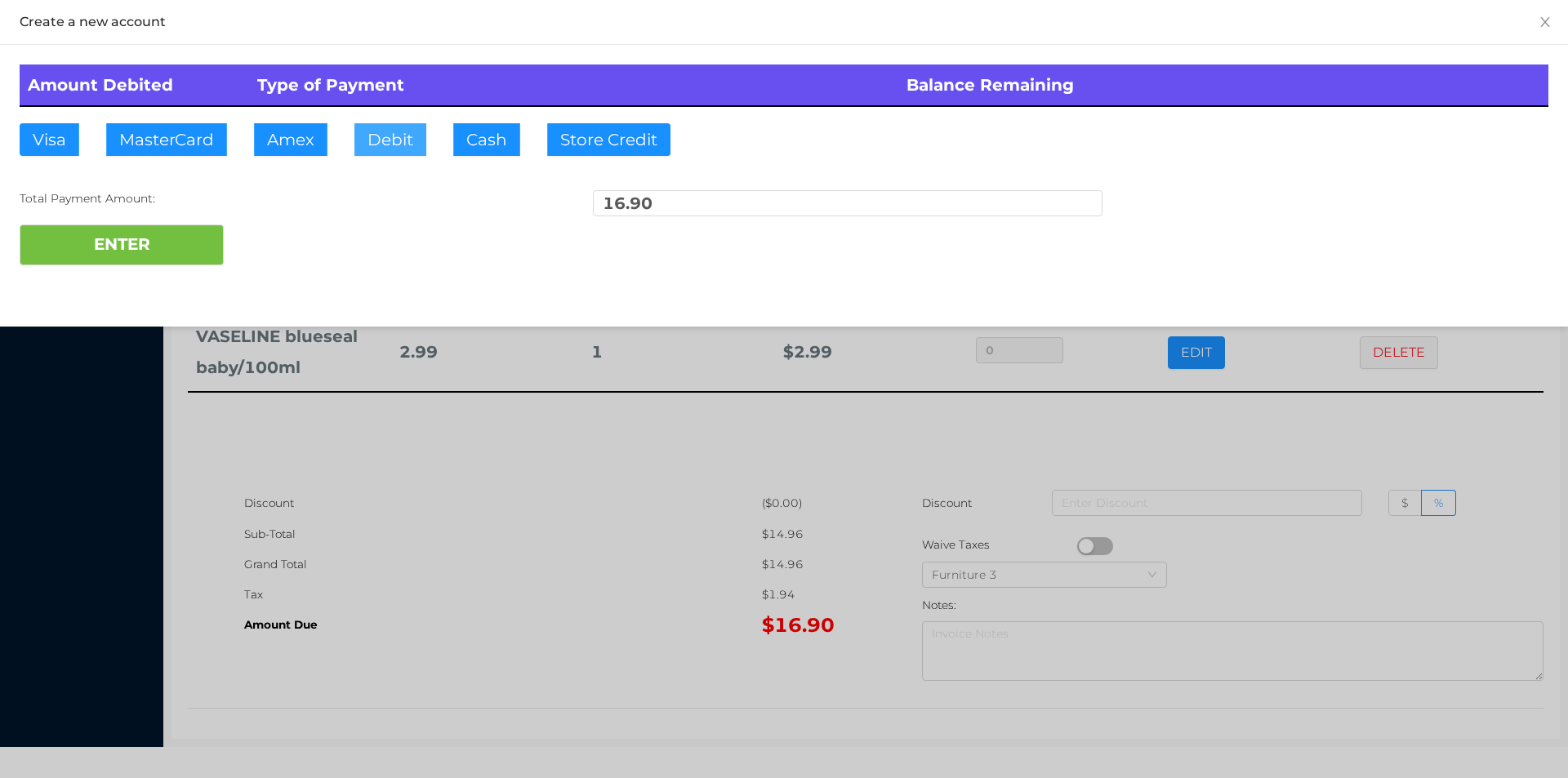
click at [377, 150] on button "Debit" at bounding box center [389, 140] width 72 height 33
type input "20"
click at [169, 259] on button "ENTER" at bounding box center [122, 244] width 204 height 41
type input "0"
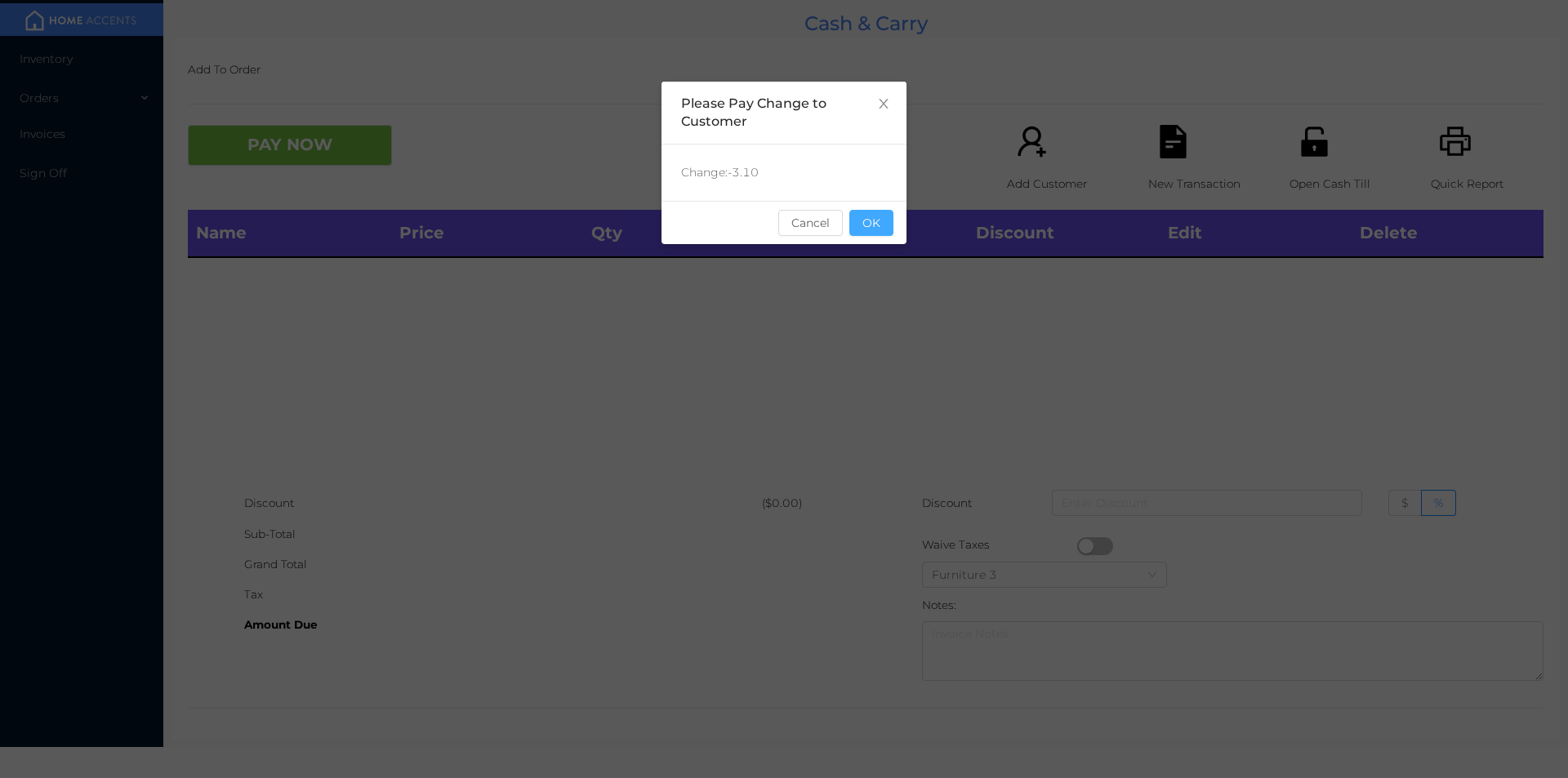
click at [881, 234] on button "OK" at bounding box center [871, 222] width 44 height 26
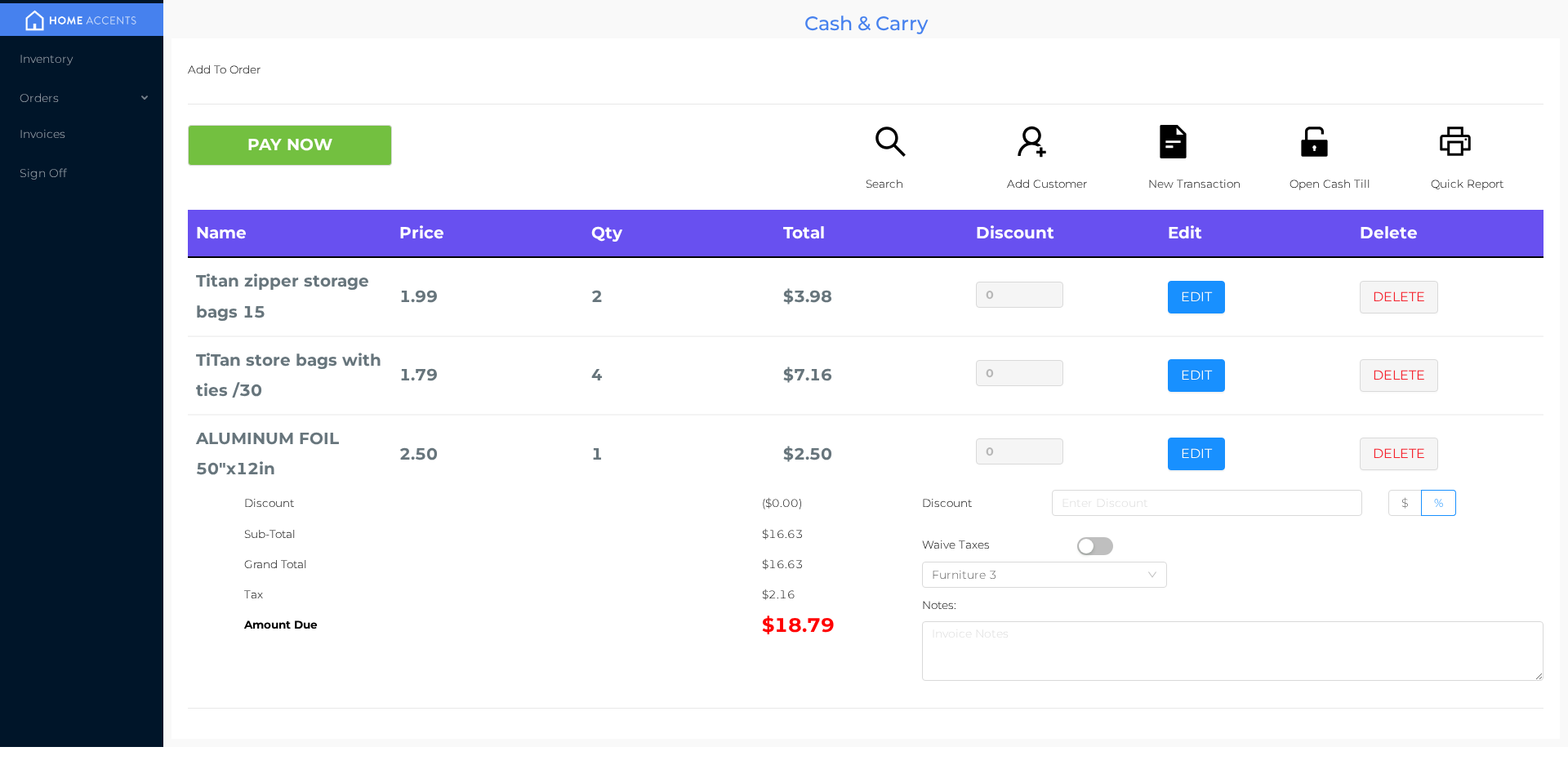
click at [1160, 149] on icon "icon: file-text" at bounding box center [1172, 142] width 26 height 34
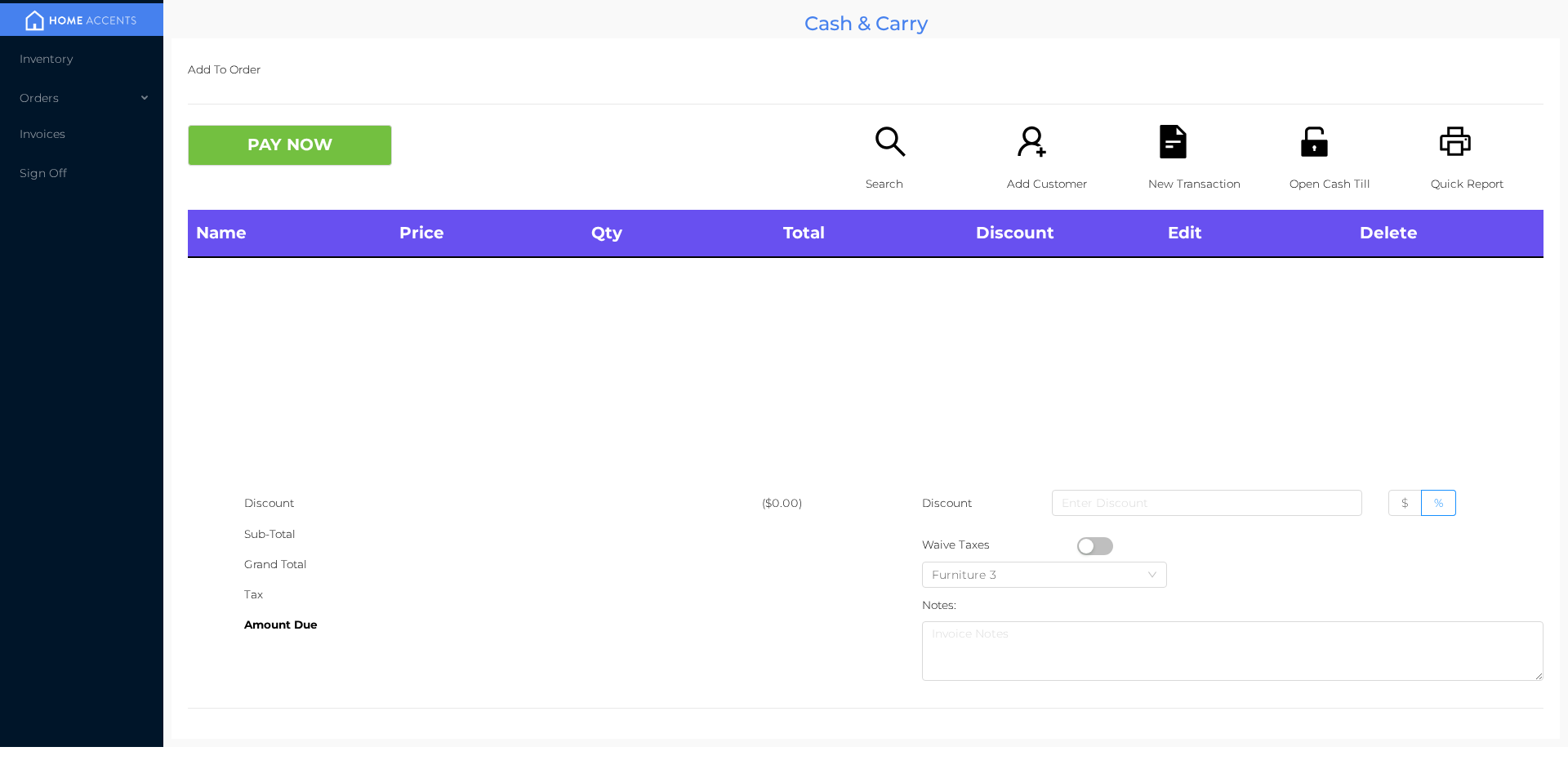
click at [1470, 150] on div "Quick Report" at bounding box center [1486, 168] width 113 height 85
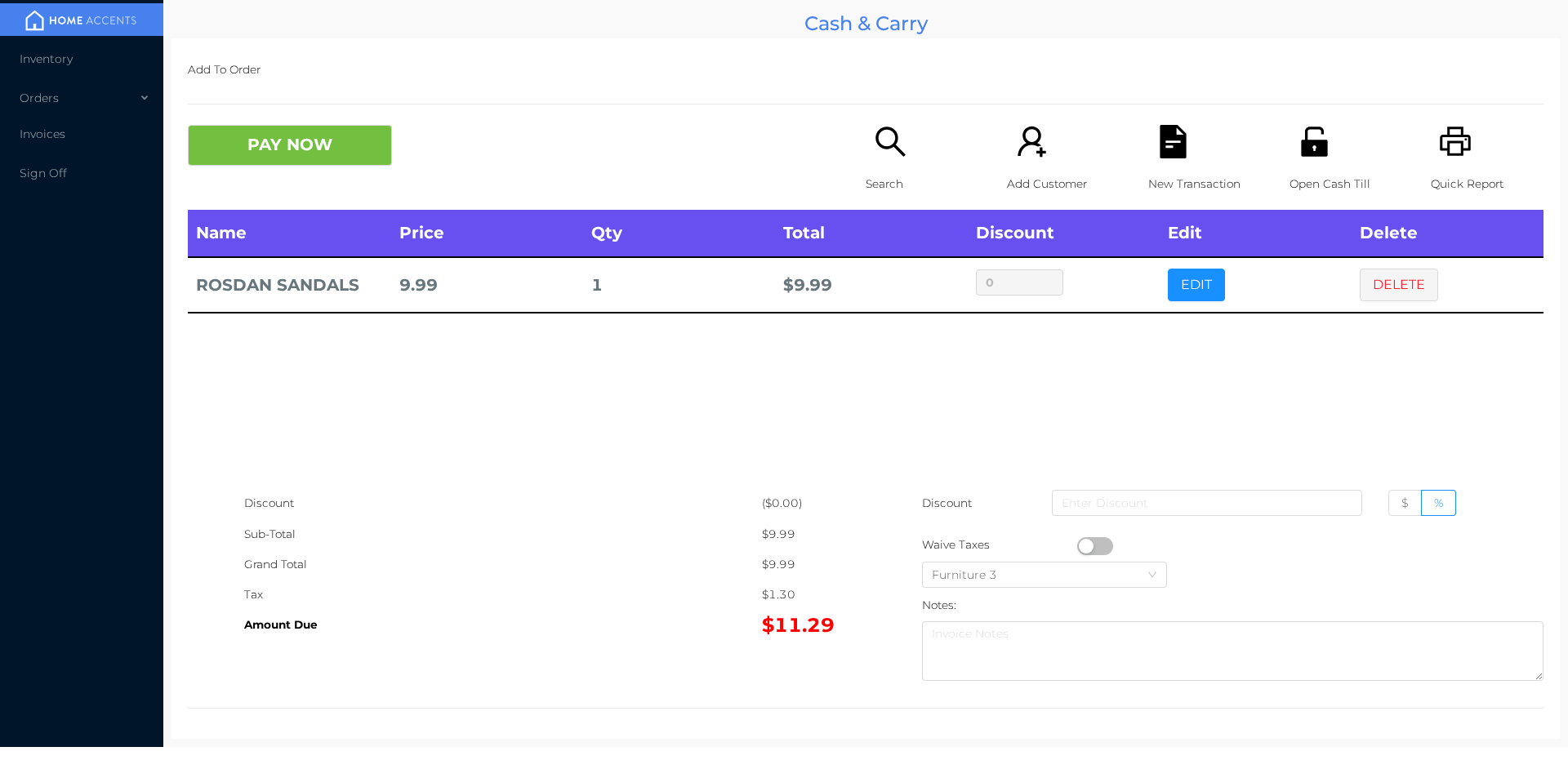
click at [1161, 154] on icon "icon: file-text" at bounding box center [1172, 142] width 26 height 34
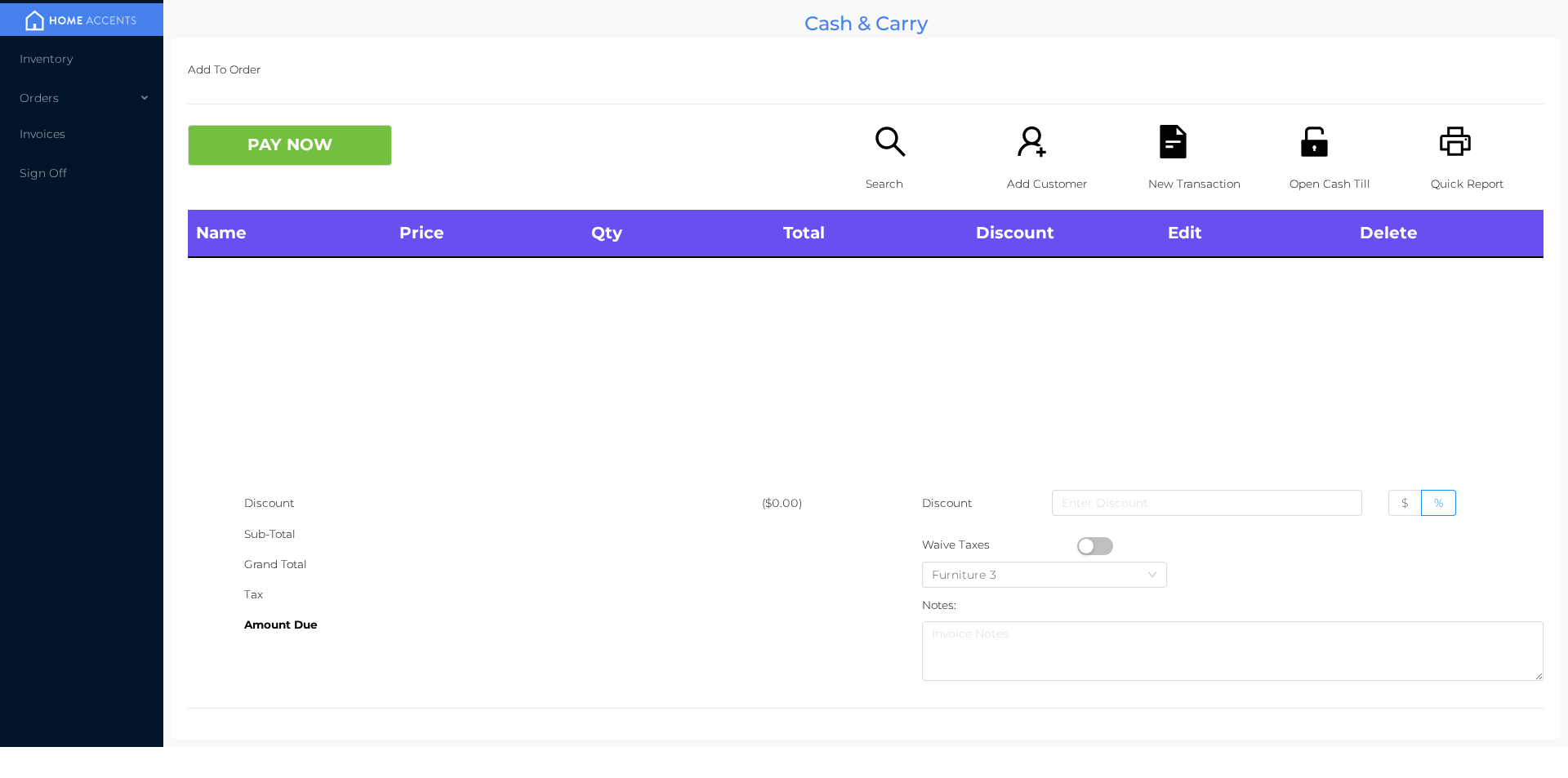
click at [1452, 140] on icon "icon: printer" at bounding box center [1455, 142] width 34 height 34
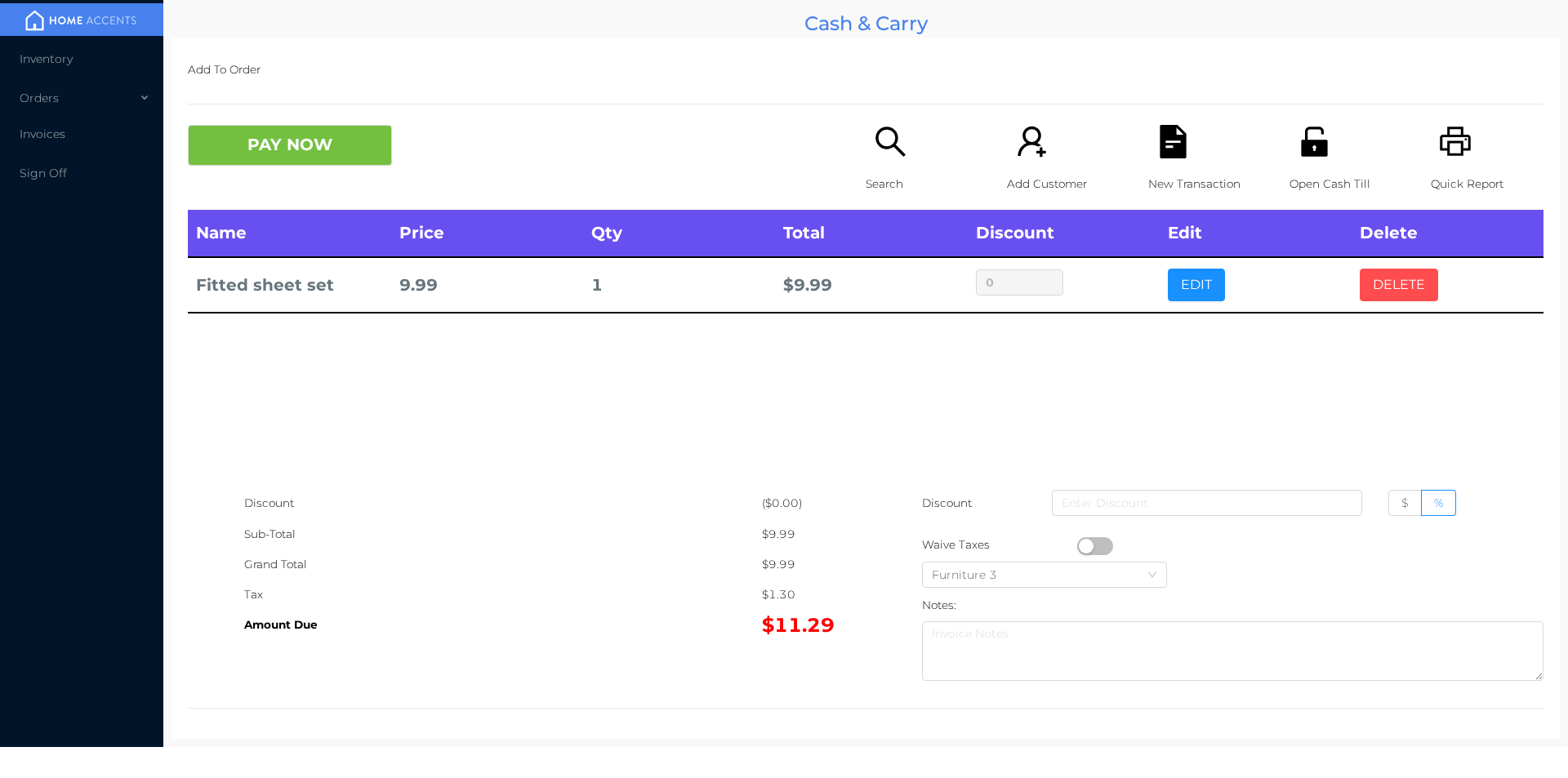
click at [1376, 291] on button "DELETE" at bounding box center [1398, 285] width 78 height 33
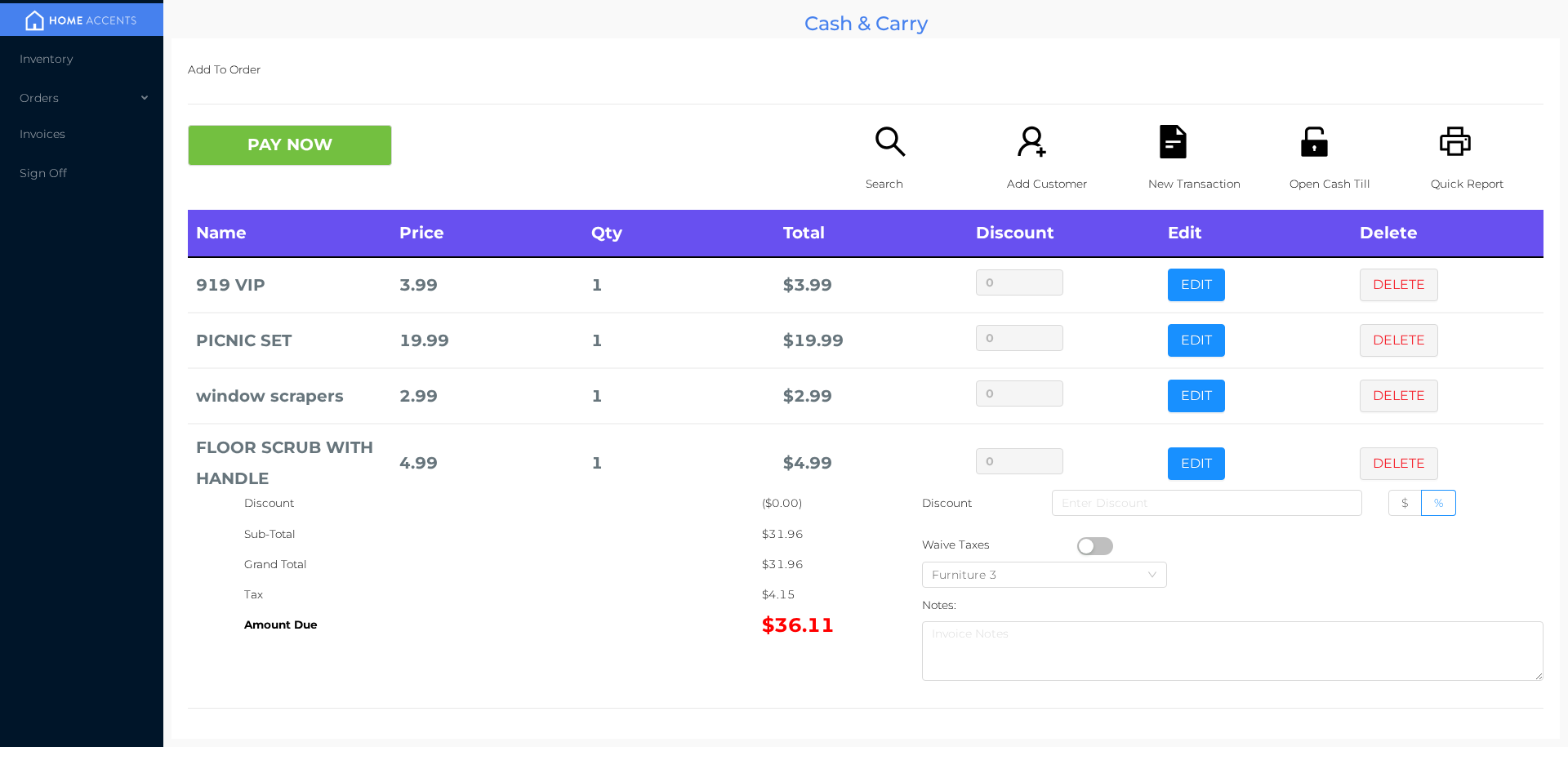
scroll to position [31, 0]
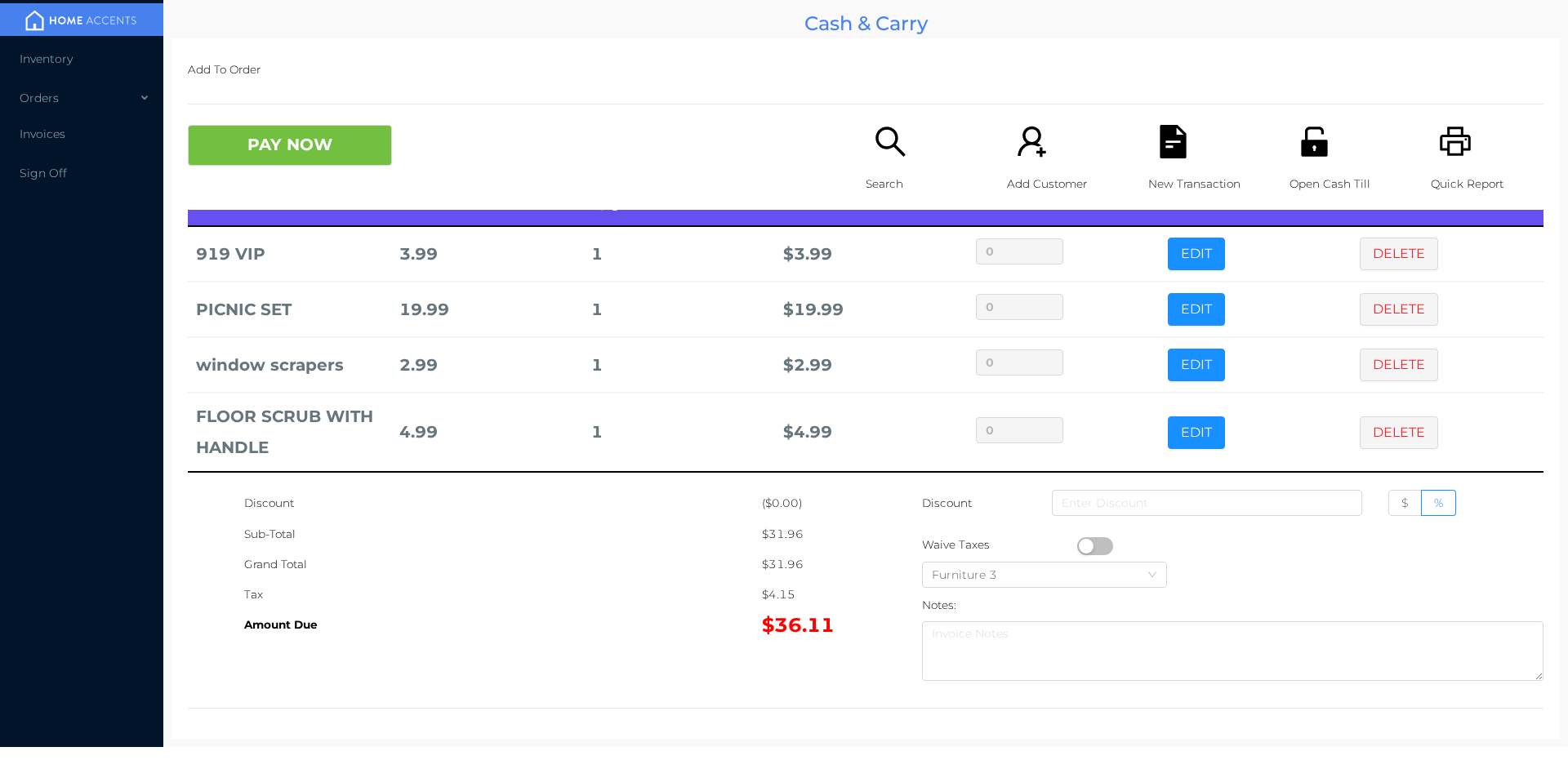
click at [1305, 154] on icon "icon: unlock" at bounding box center [1313, 141] width 26 height 29
click at [311, 141] on button "PAY NOW" at bounding box center [289, 145] width 204 height 41
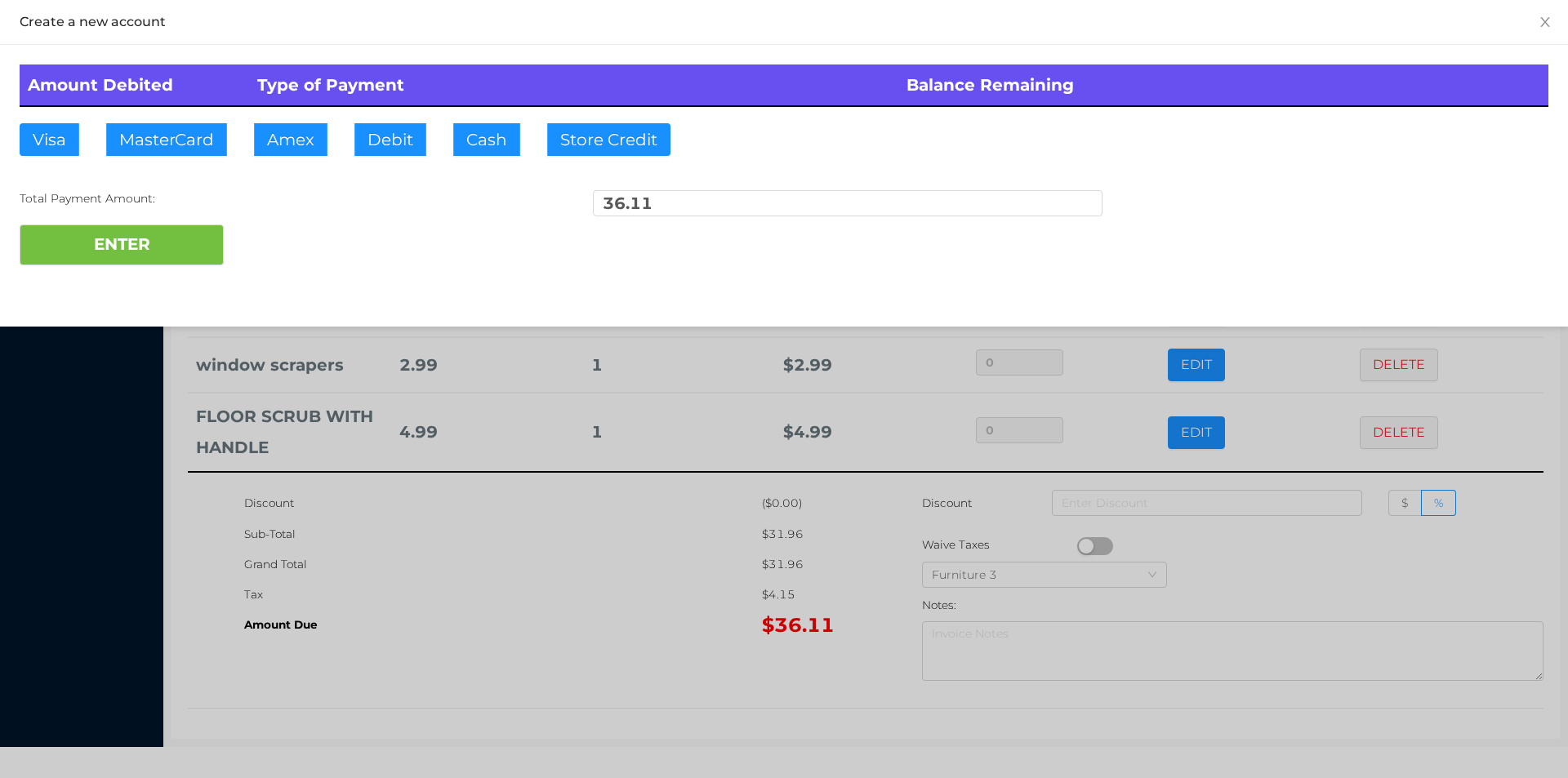
click at [321, 255] on div "ENTER" at bounding box center [784, 244] width 1528 height 41
click at [496, 461] on div at bounding box center [784, 389] width 1568 height 778
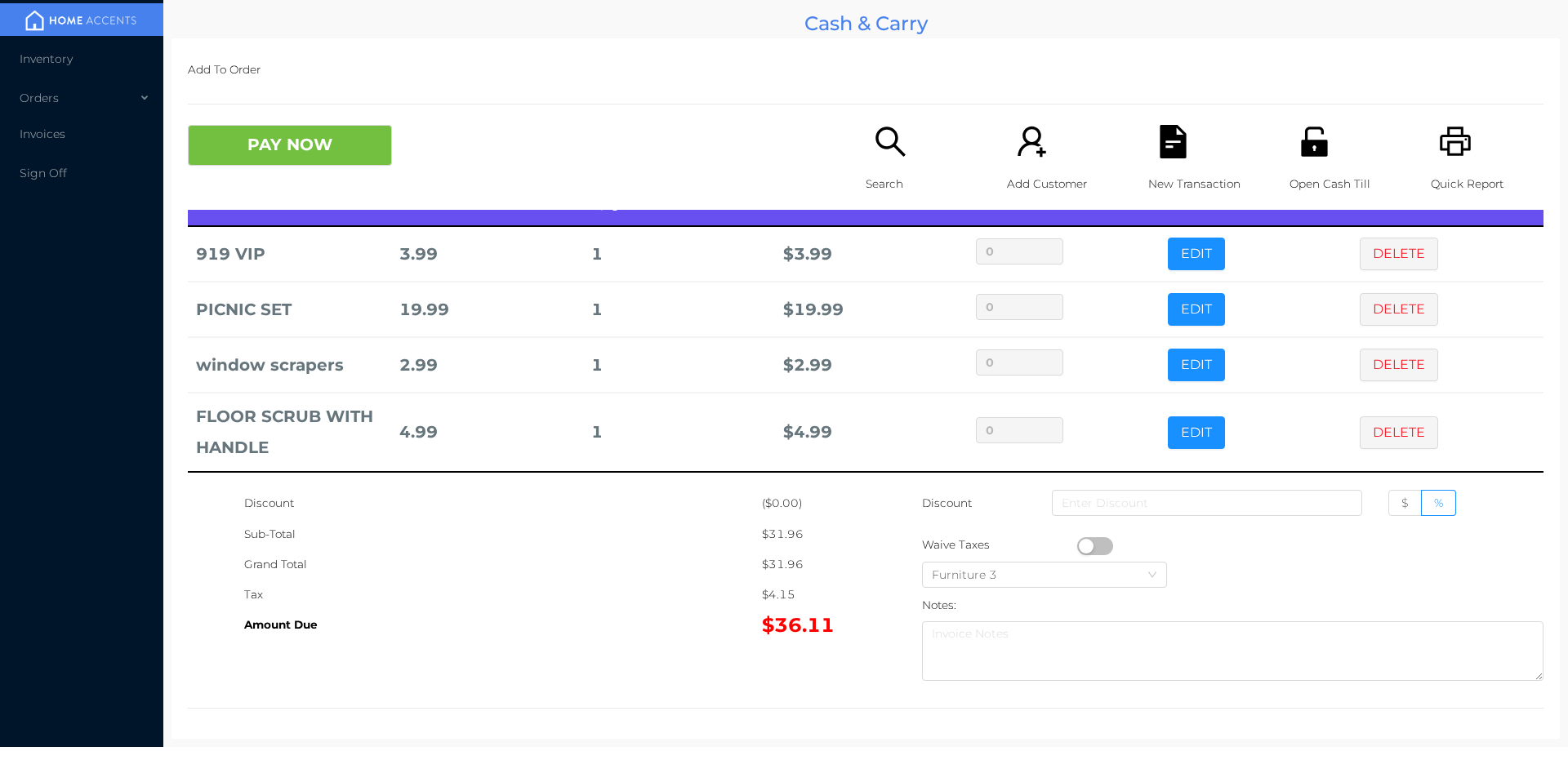
click at [702, 703] on div "Add To Order PAY NOW Search Add Customer New Transaction Open Cash Till Quick R…" at bounding box center [866, 389] width 1388 height 701
click at [1446, 157] on icon "icon: printer" at bounding box center [1455, 142] width 34 height 34
click at [1167, 151] on icon "icon: file-text" at bounding box center [1172, 142] width 26 height 34
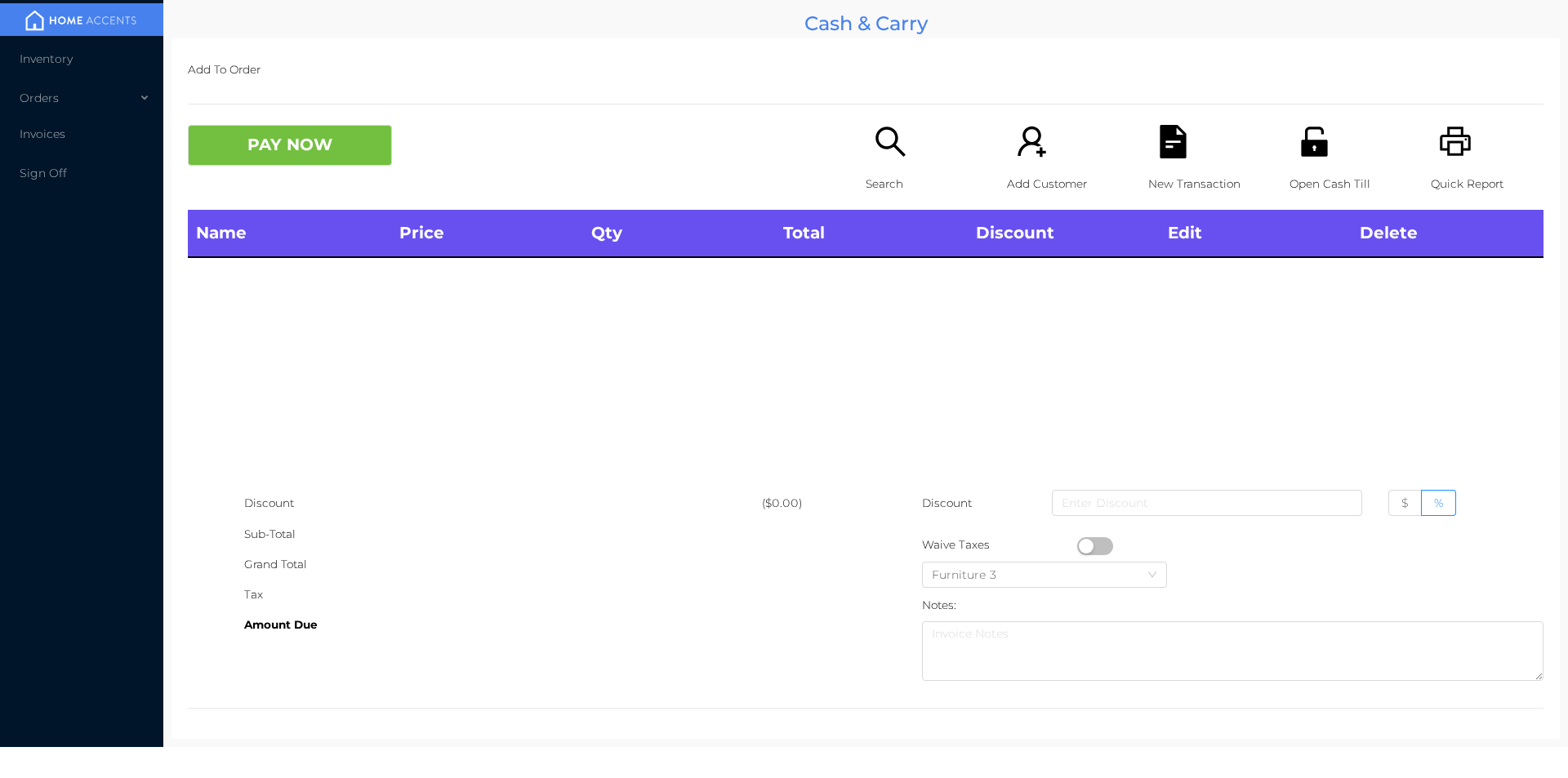
scroll to position [0, 0]
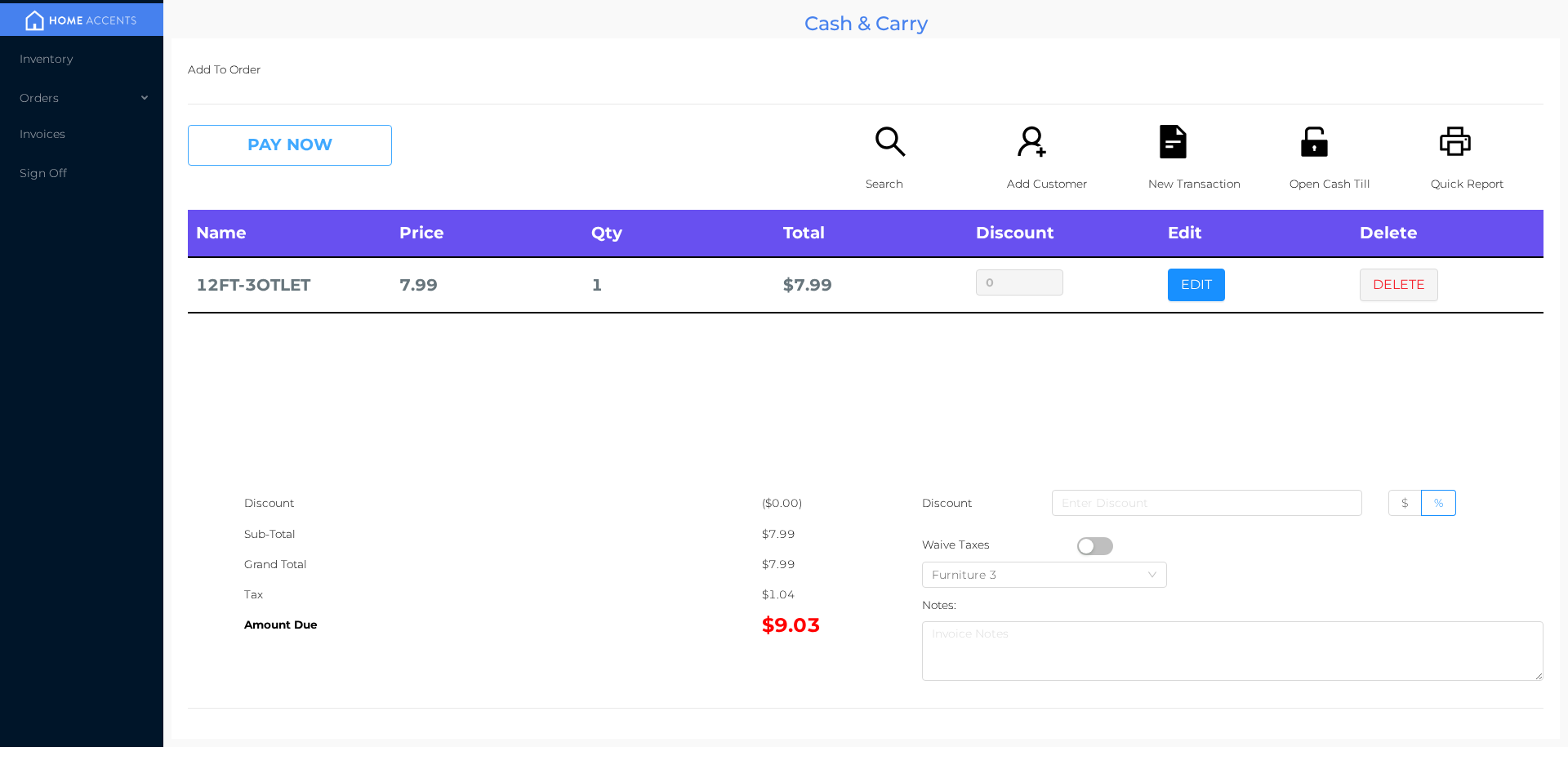
click at [324, 153] on button "PAY NOW" at bounding box center [289, 145] width 204 height 41
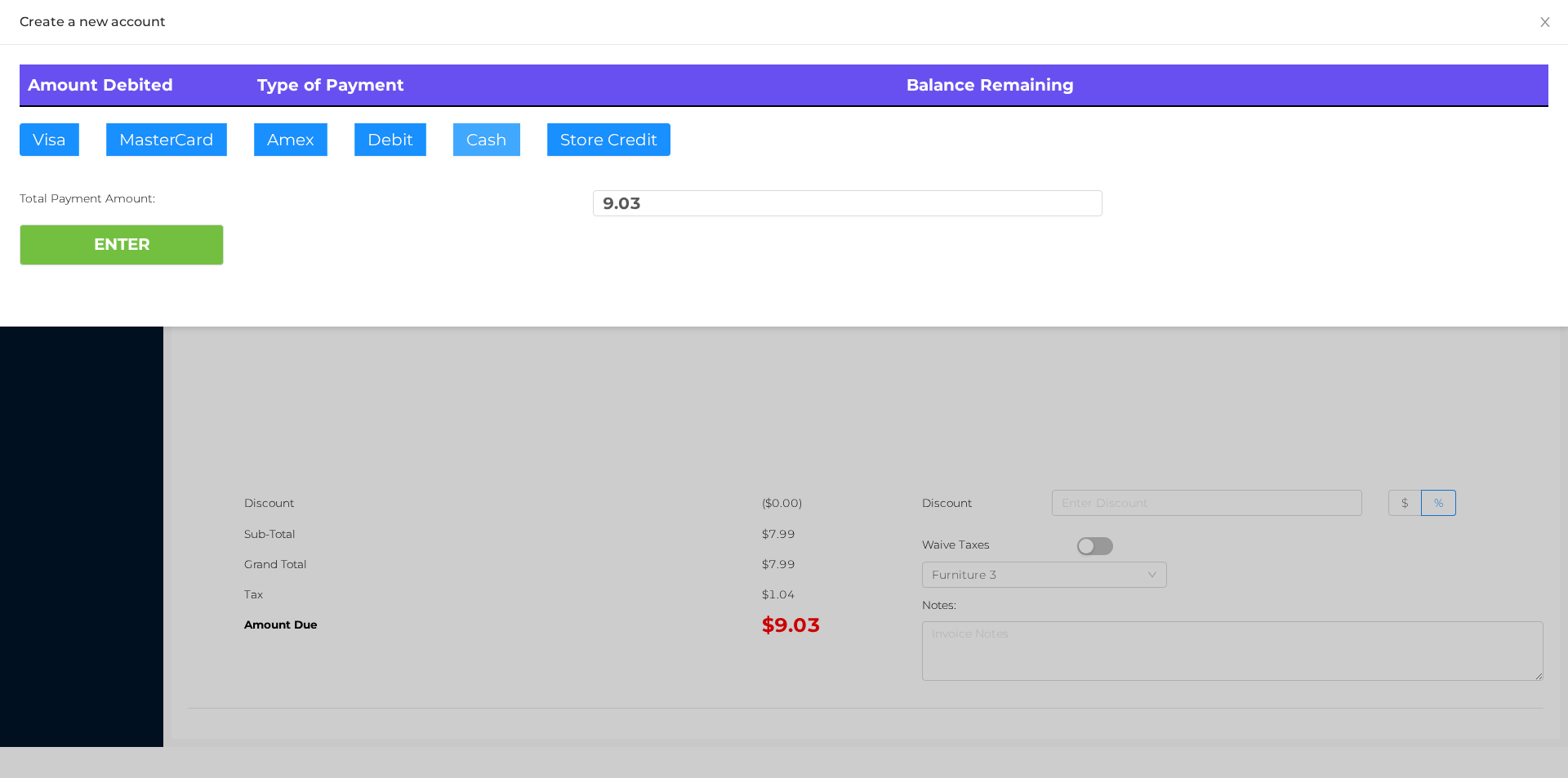
click at [476, 142] on button "Cash" at bounding box center [486, 140] width 67 height 33
click at [143, 250] on button "ENTER" at bounding box center [122, 244] width 204 height 41
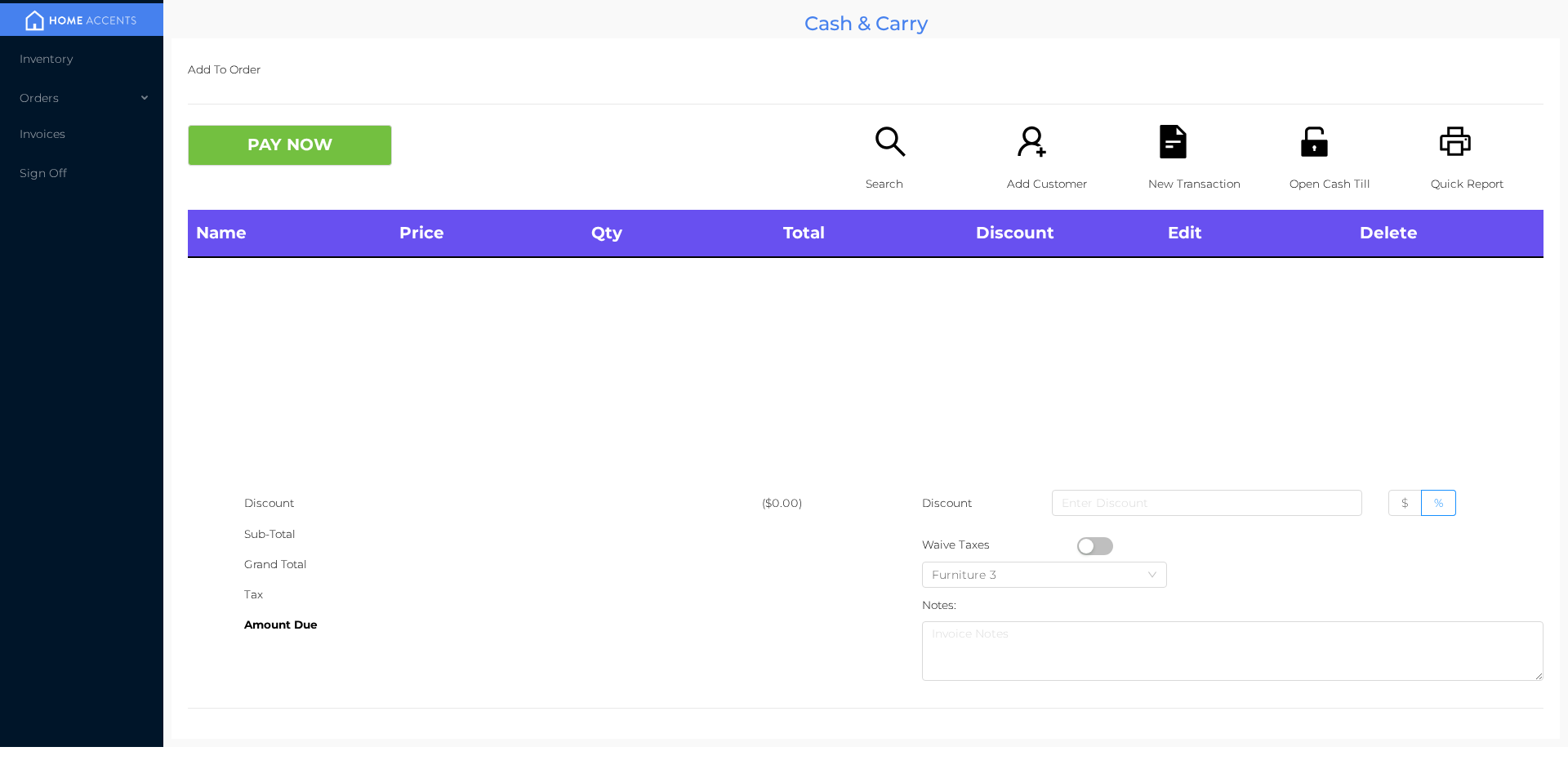
click at [866, 167] on div "Search" at bounding box center [922, 168] width 113 height 85
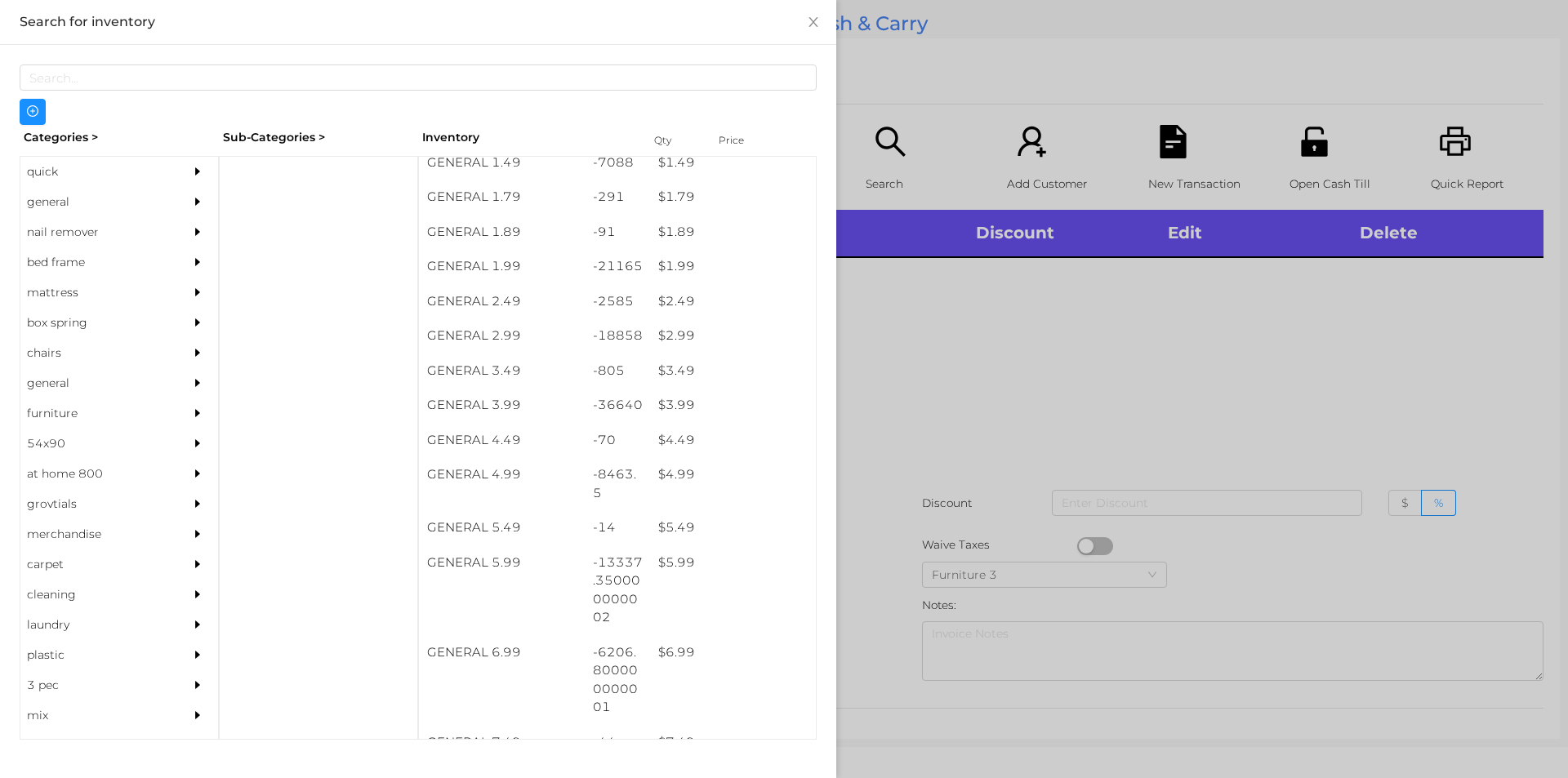
scroll to position [281, 0]
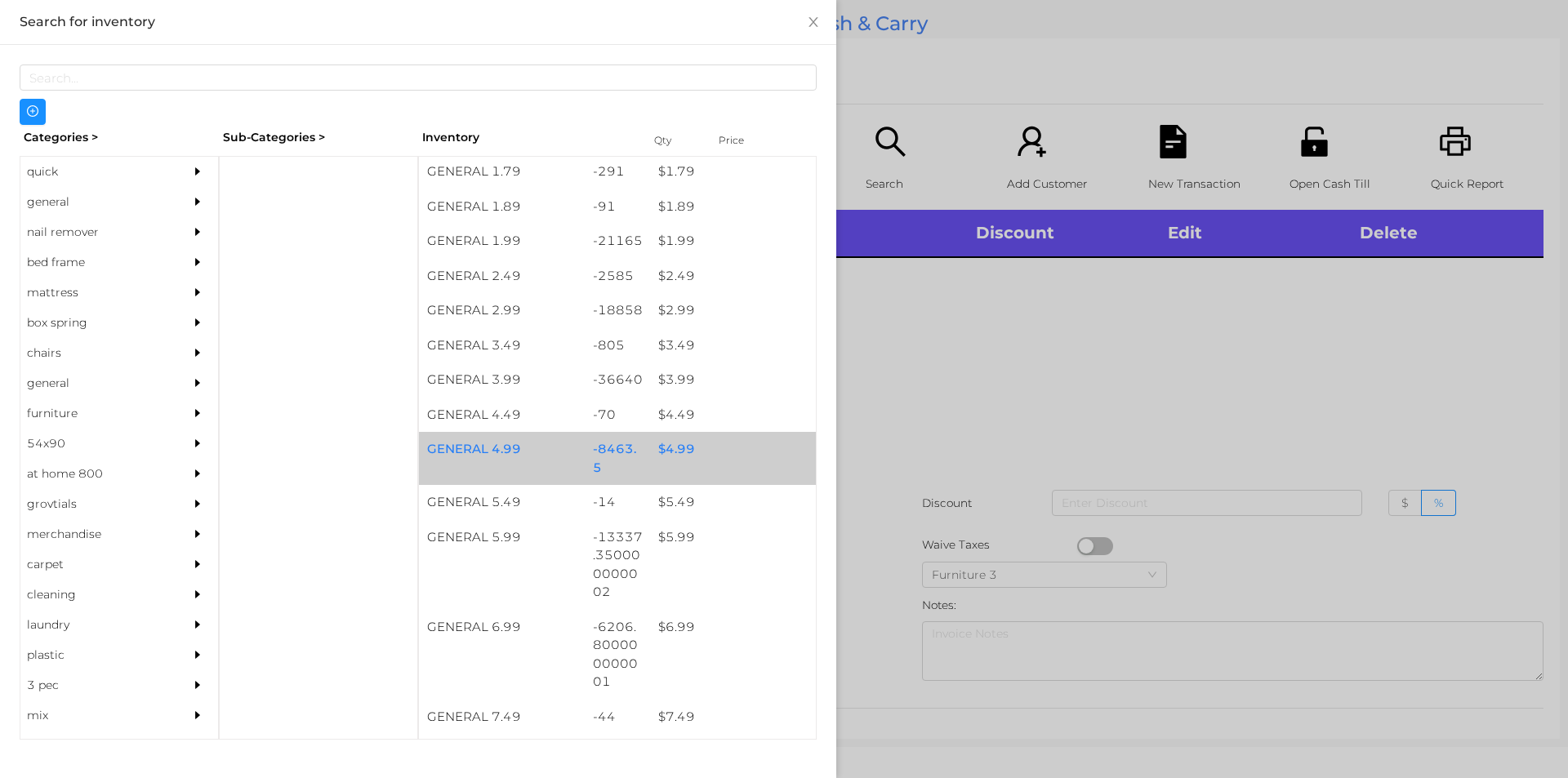
click at [660, 450] on div "$ 4.99" at bounding box center [732, 449] width 166 height 35
click at [666, 443] on div "$ 4.99" at bounding box center [732, 449] width 166 height 35
click at [669, 449] on div "$ 4.99" at bounding box center [732, 449] width 166 height 35
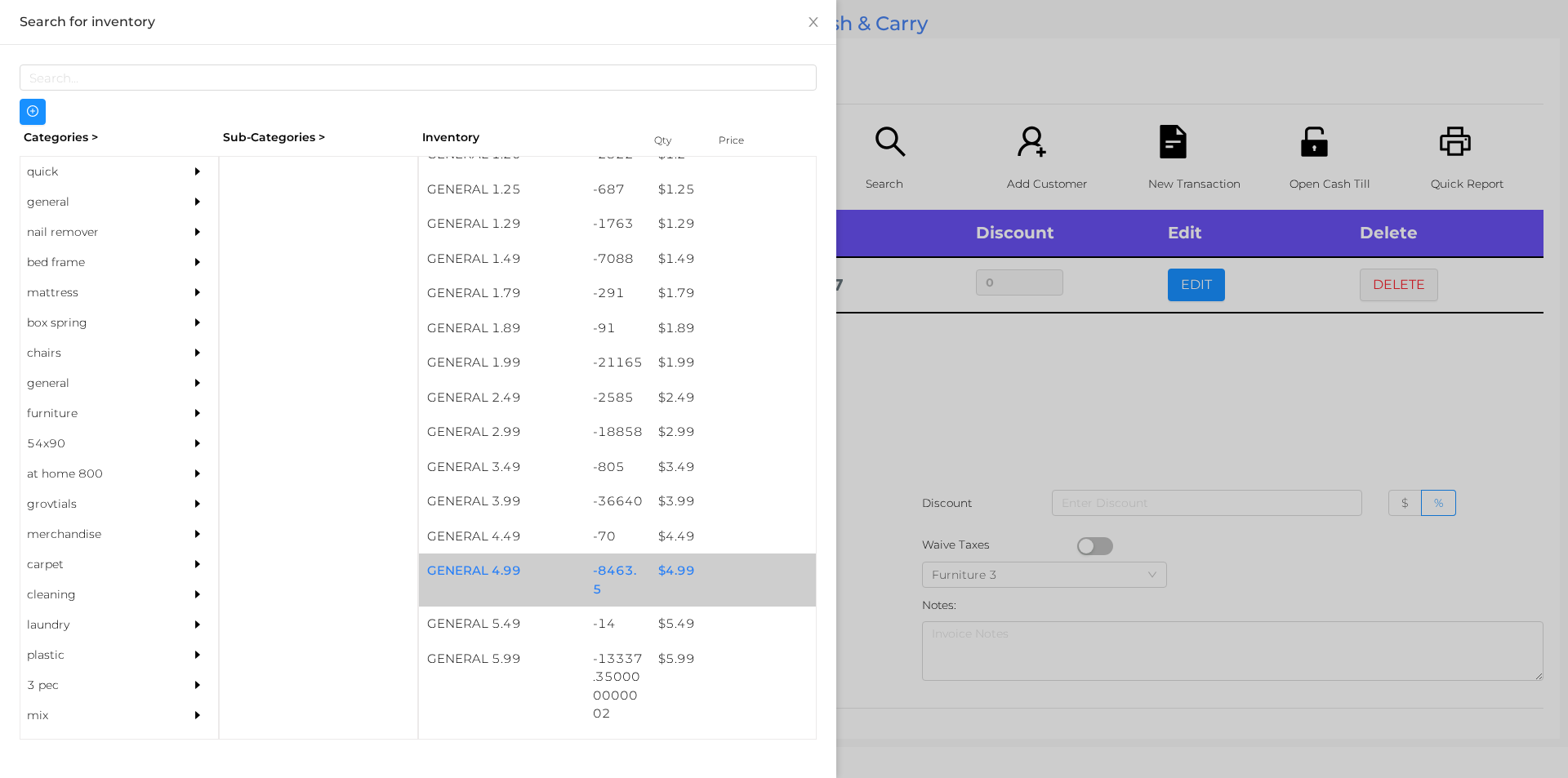
scroll to position [159, 0]
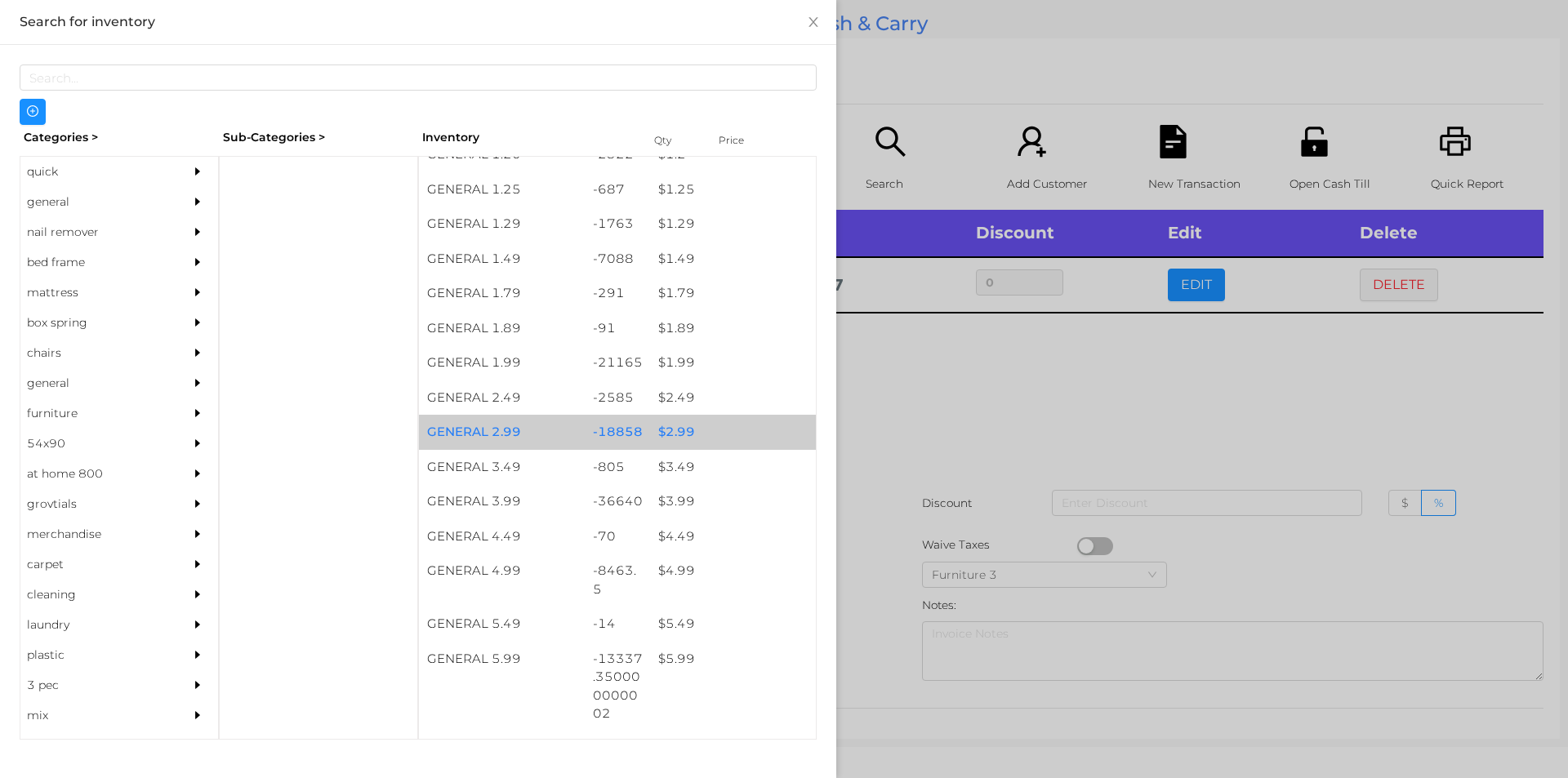
click at [655, 431] on div "$ 2.99" at bounding box center [732, 432] width 166 height 35
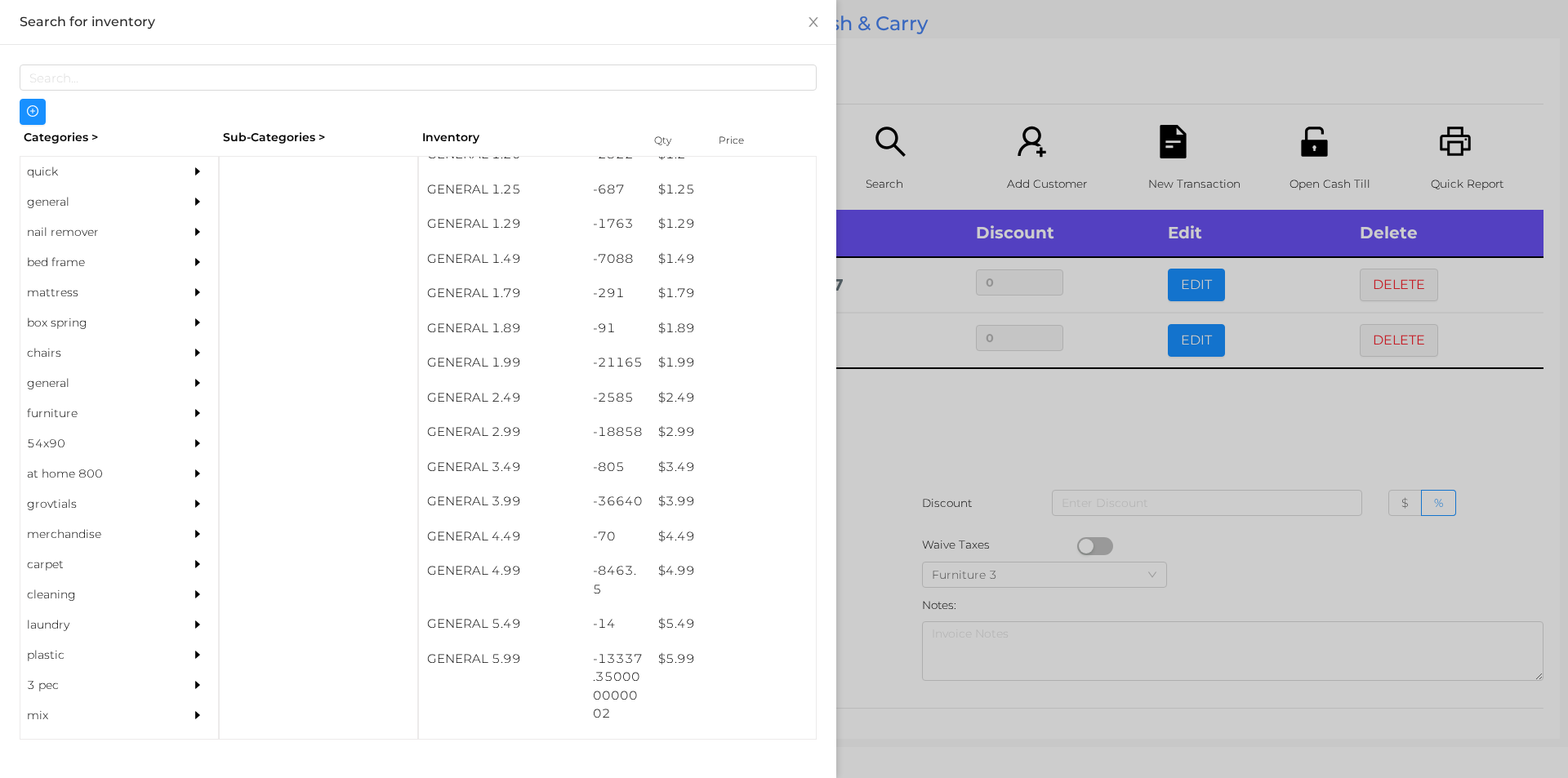
click at [872, 433] on div at bounding box center [784, 389] width 1568 height 778
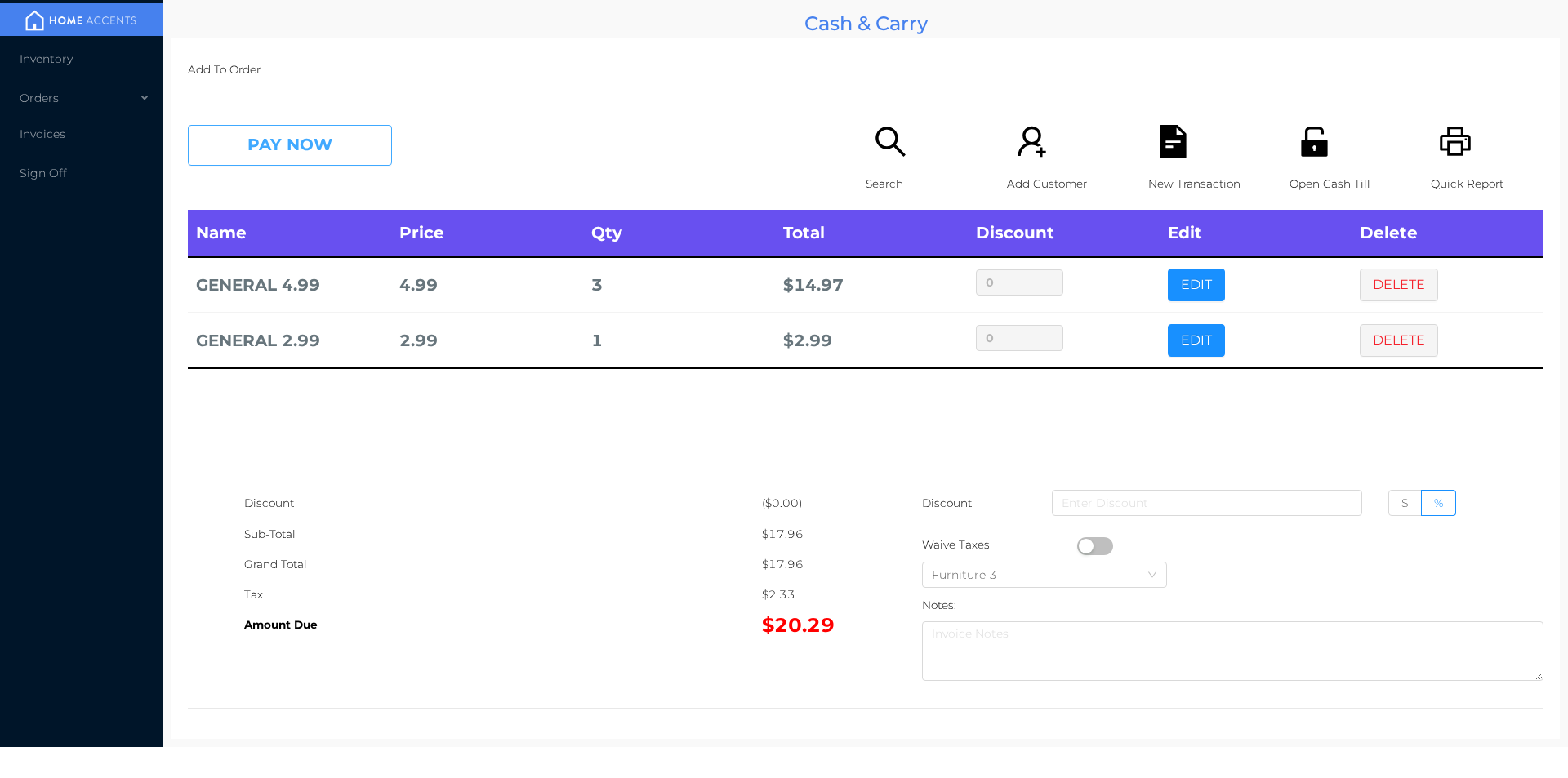
click at [268, 141] on button "PAY NOW" at bounding box center [289, 145] width 204 height 41
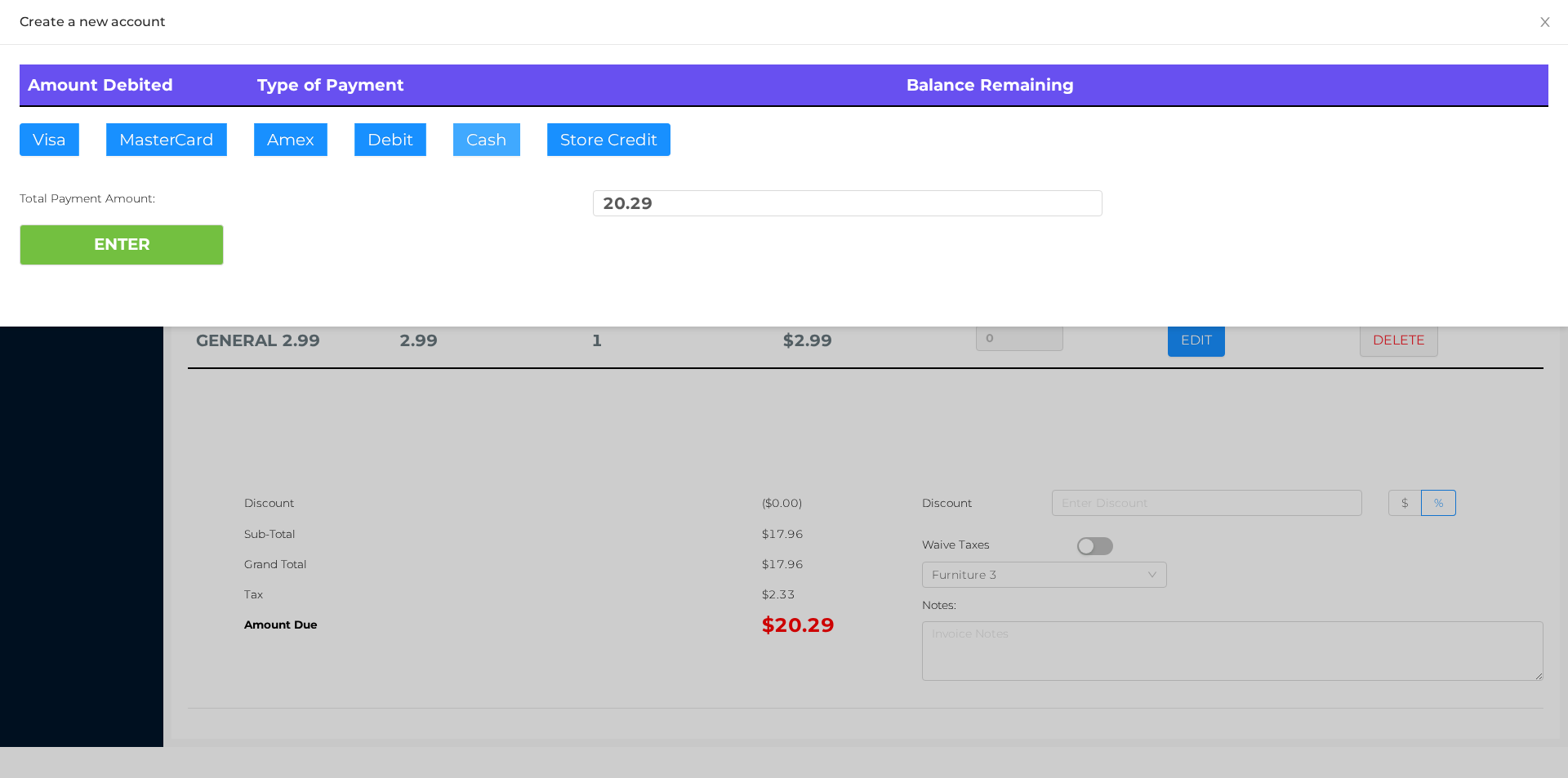
click at [490, 151] on button "Cash" at bounding box center [486, 140] width 67 height 33
click at [441, 488] on div at bounding box center [784, 389] width 1568 height 778
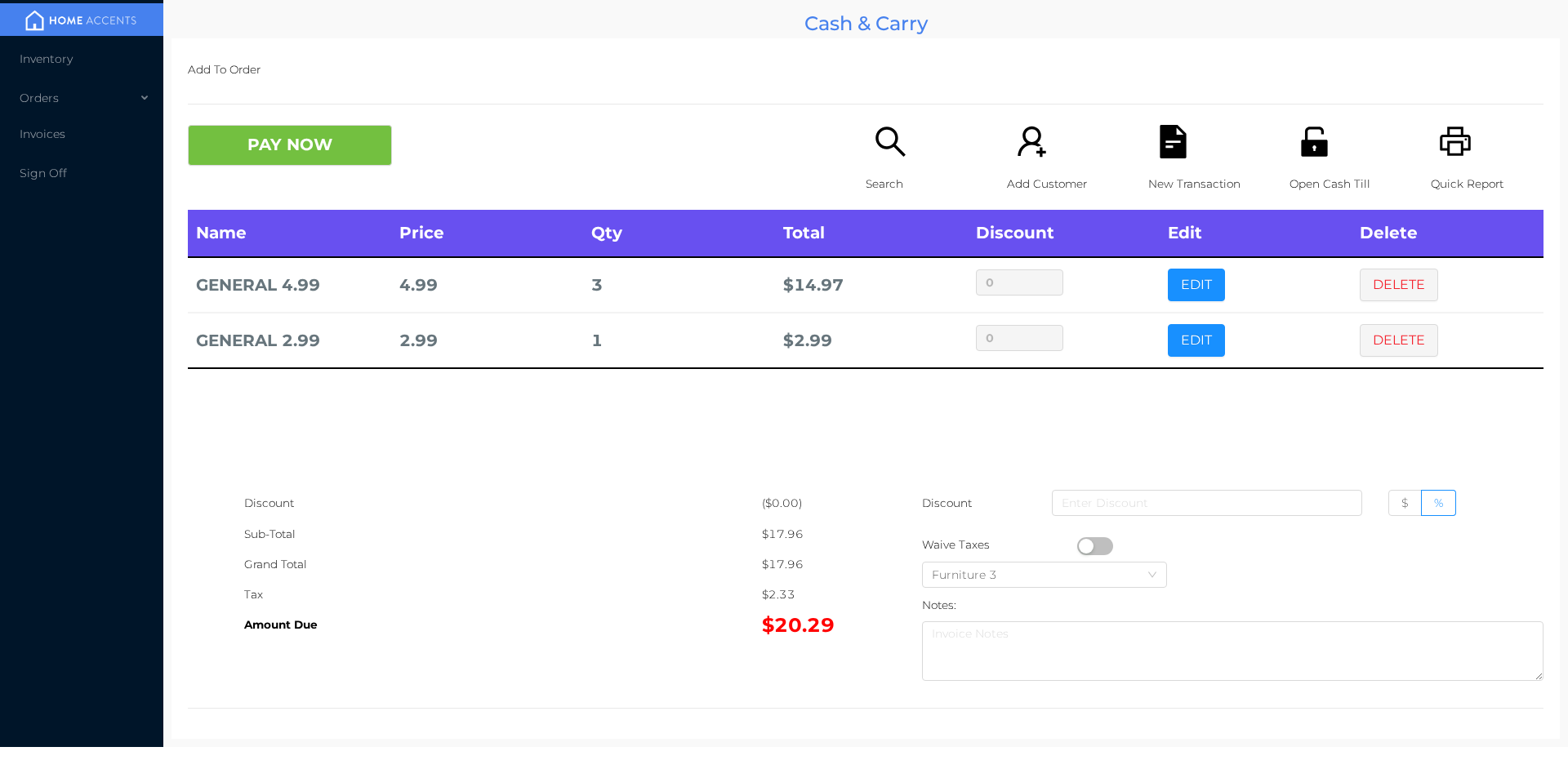
click at [1309, 151] on icon "icon: unlock" at bounding box center [1313, 141] width 26 height 29
click at [322, 146] on button "PAY NOW" at bounding box center [289, 145] width 204 height 41
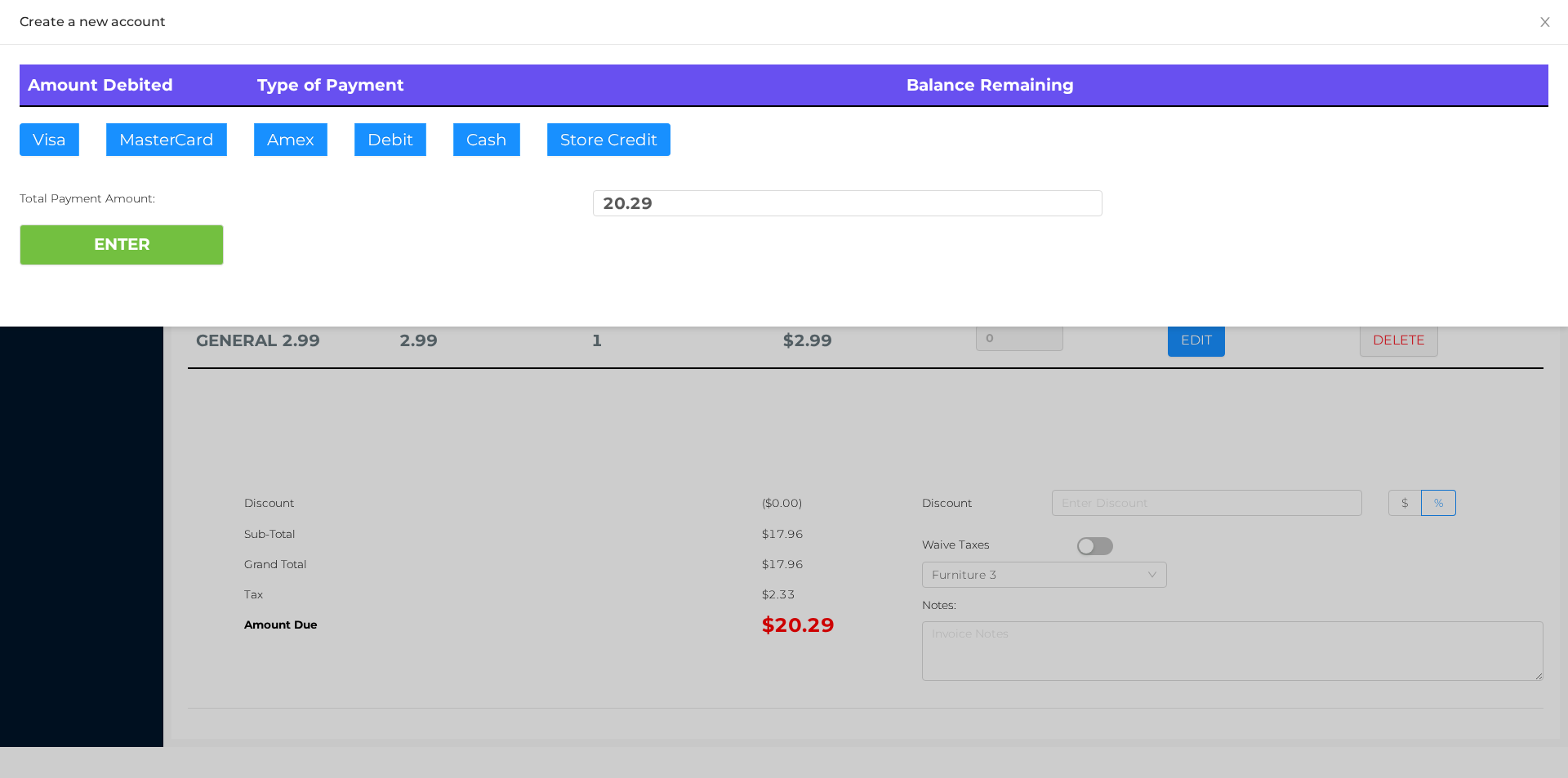
click at [1093, 397] on div at bounding box center [784, 389] width 1568 height 778
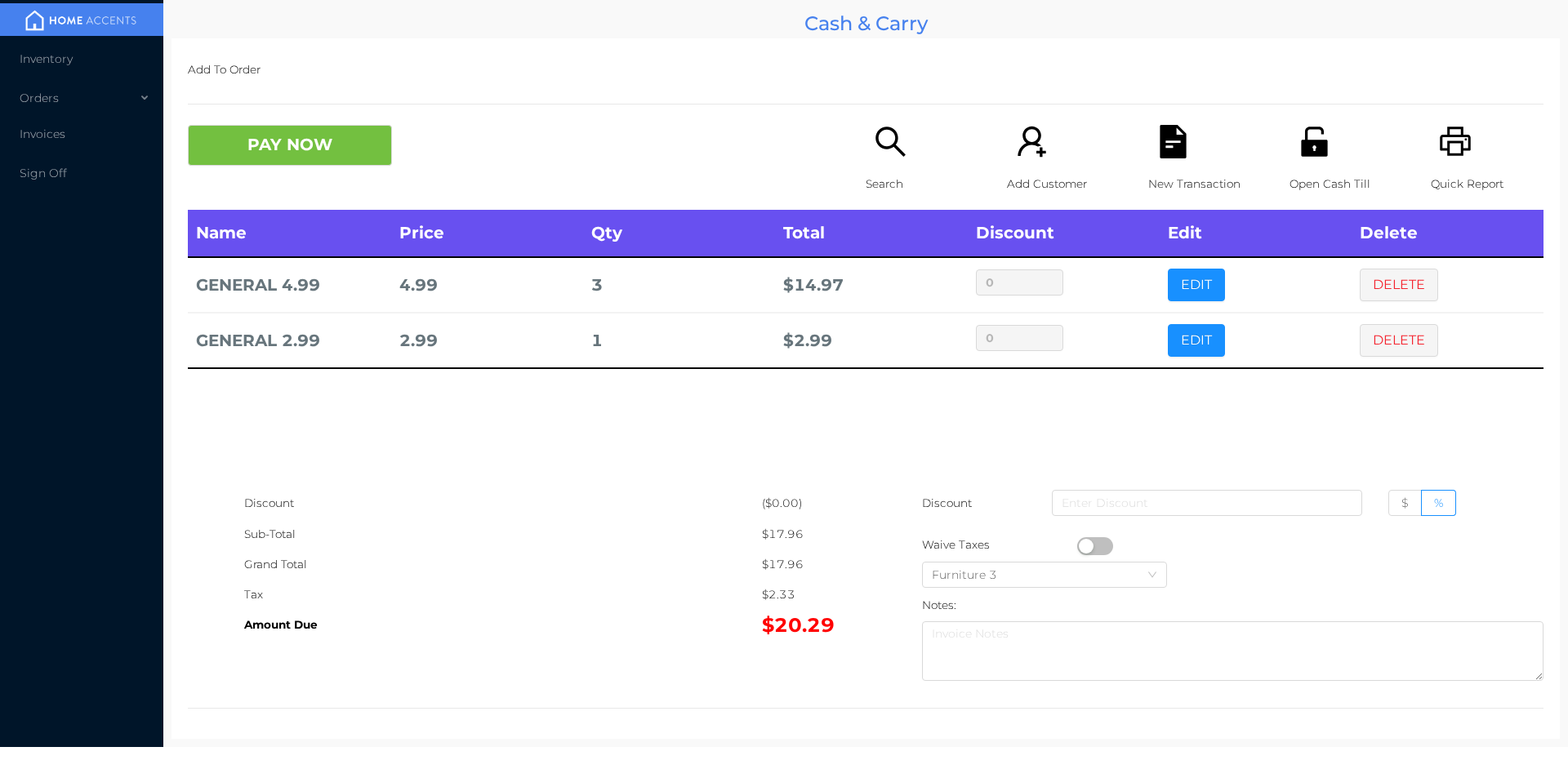
click at [1163, 152] on icon "icon: file-text" at bounding box center [1172, 142] width 26 height 34
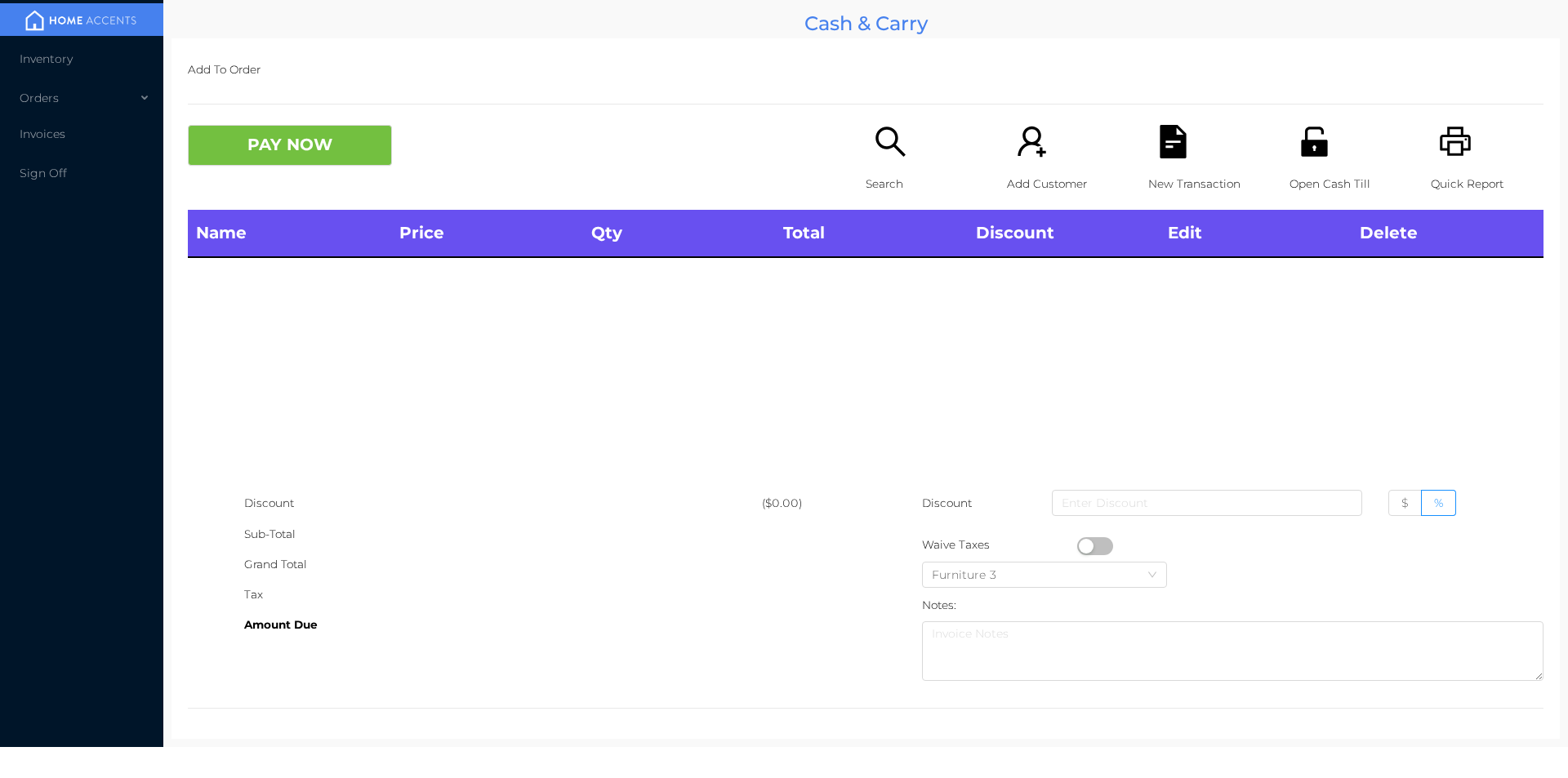
click at [878, 145] on icon "icon: search" at bounding box center [890, 142] width 34 height 34
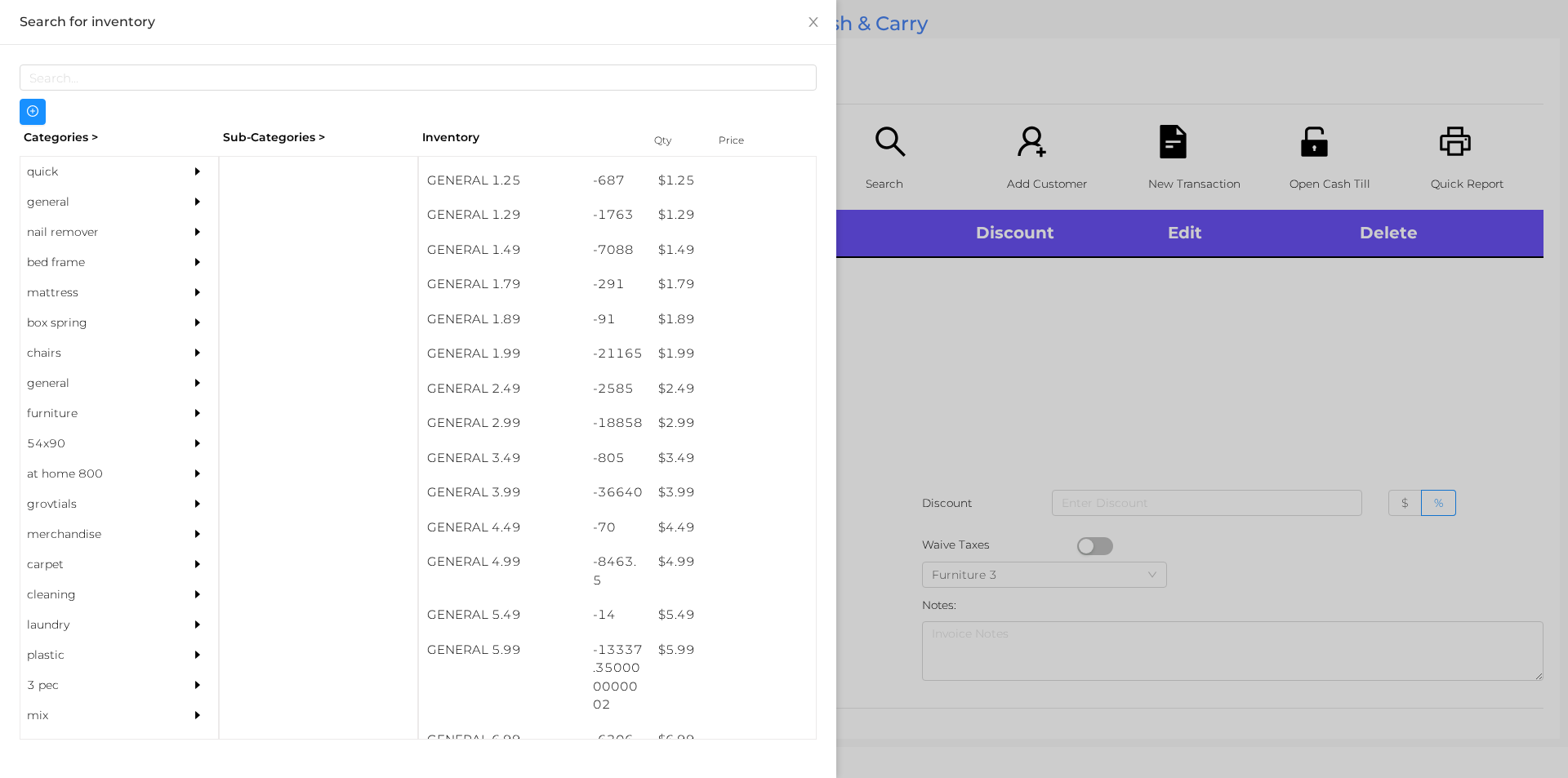
scroll to position [245, 0]
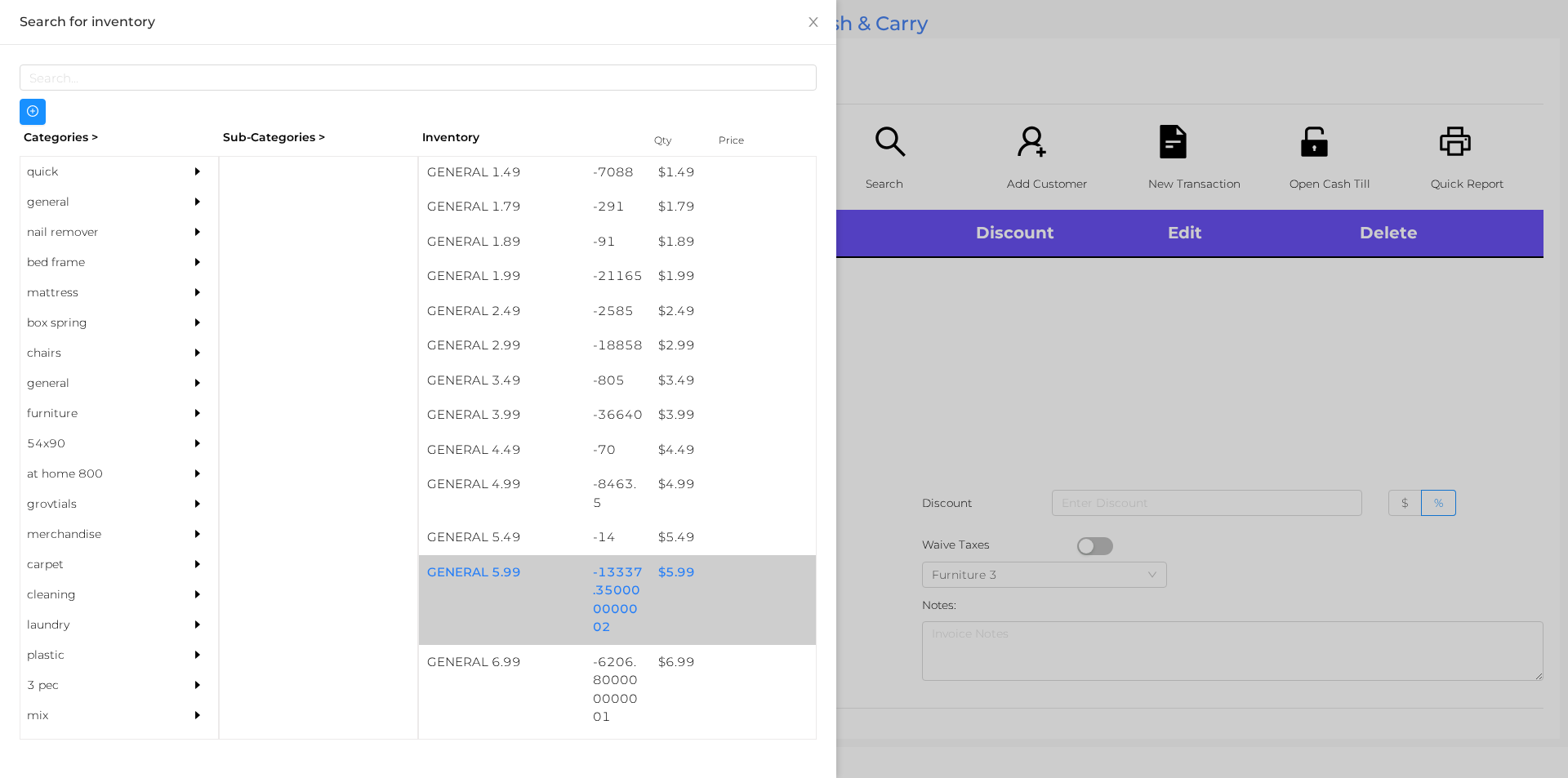
click at [660, 570] on div "$ 5.99" at bounding box center [732, 573] width 166 height 35
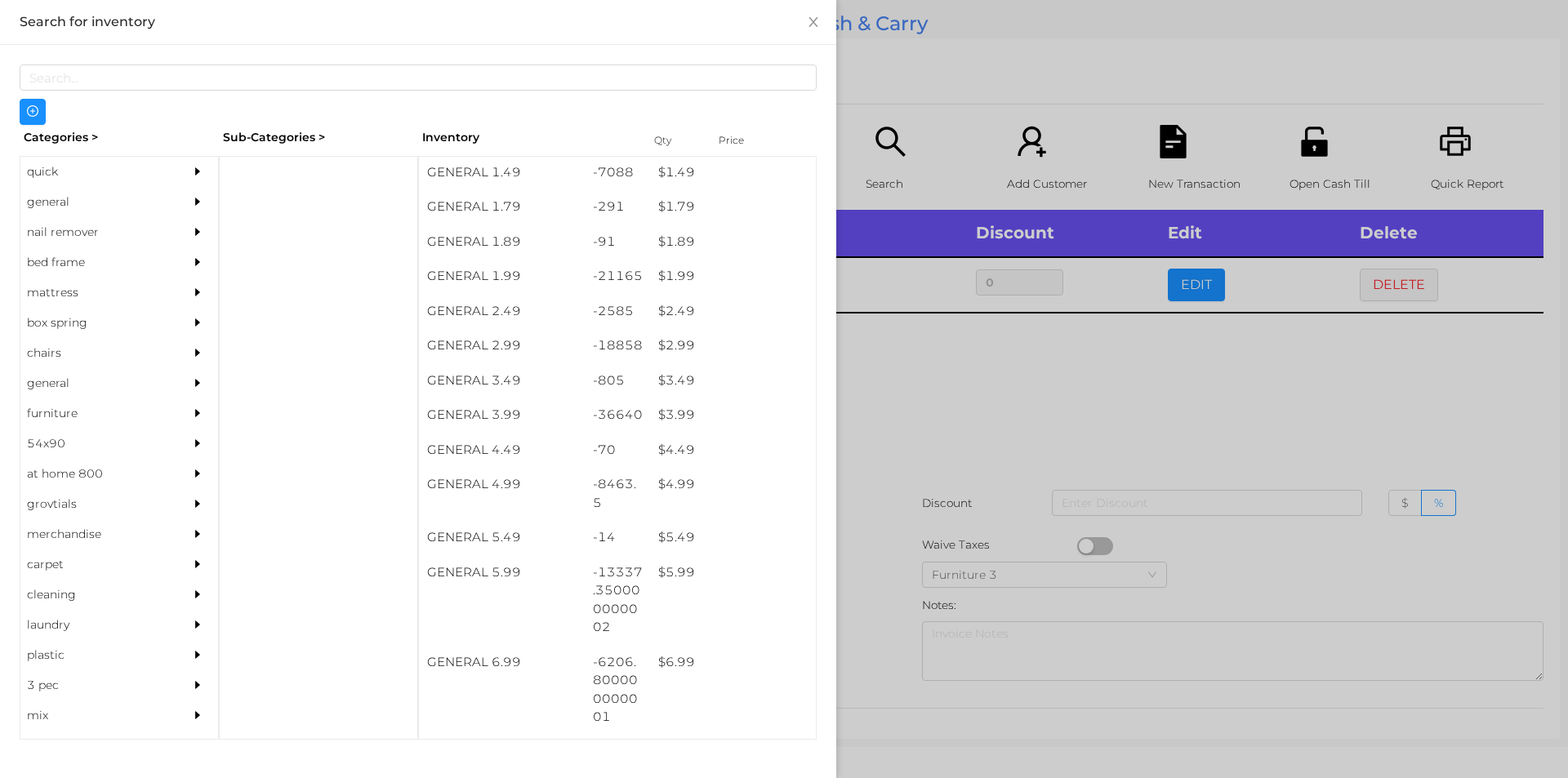
click at [953, 493] on div at bounding box center [784, 389] width 1568 height 778
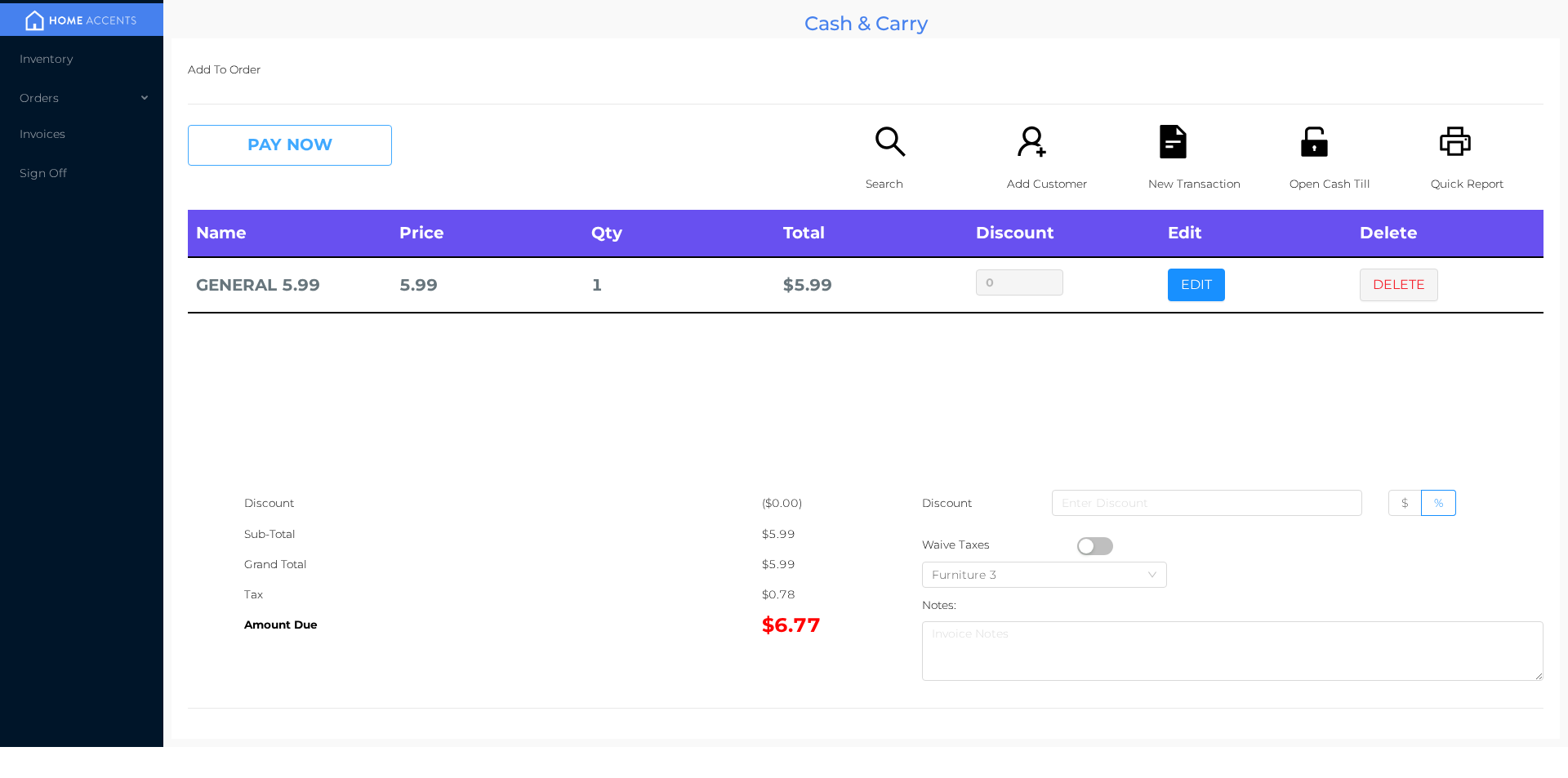
click at [290, 138] on button "PAY NOW" at bounding box center [289, 145] width 204 height 41
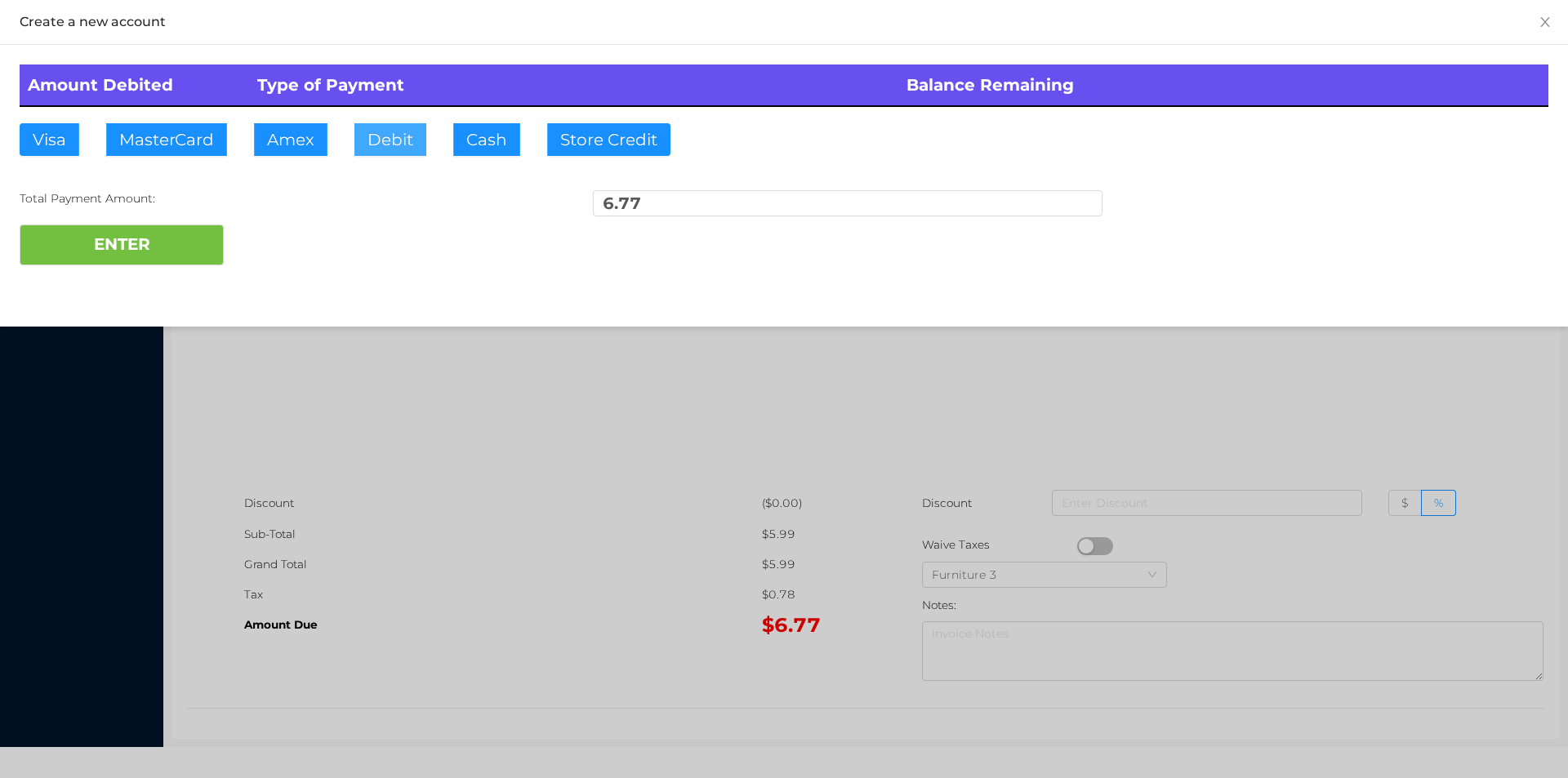
click at [391, 149] on button "Debit" at bounding box center [389, 140] width 72 height 33
type input "10"
click at [163, 263] on button "ENTER" at bounding box center [122, 244] width 204 height 41
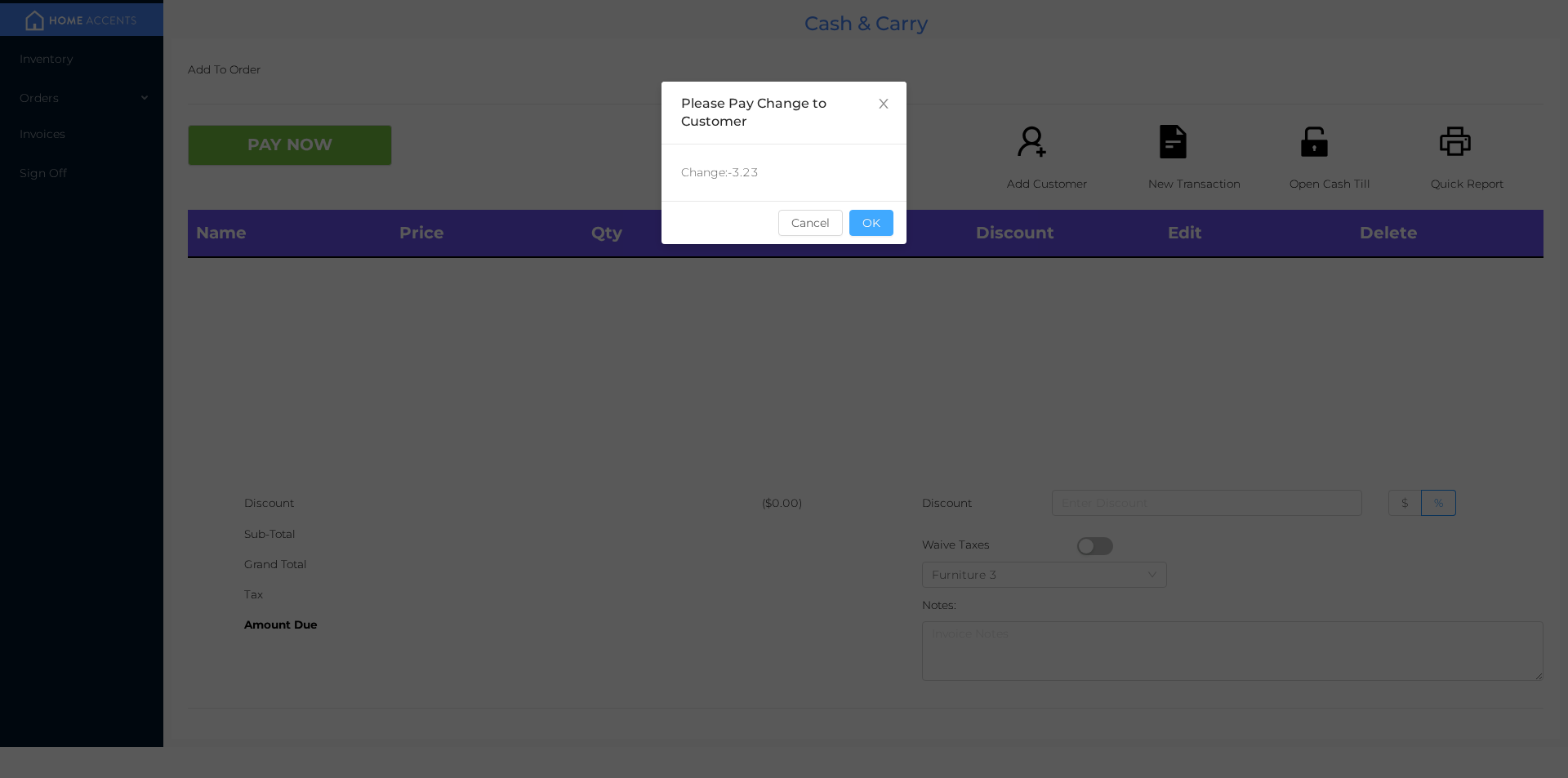
click at [889, 219] on button "OK" at bounding box center [871, 222] width 44 height 26
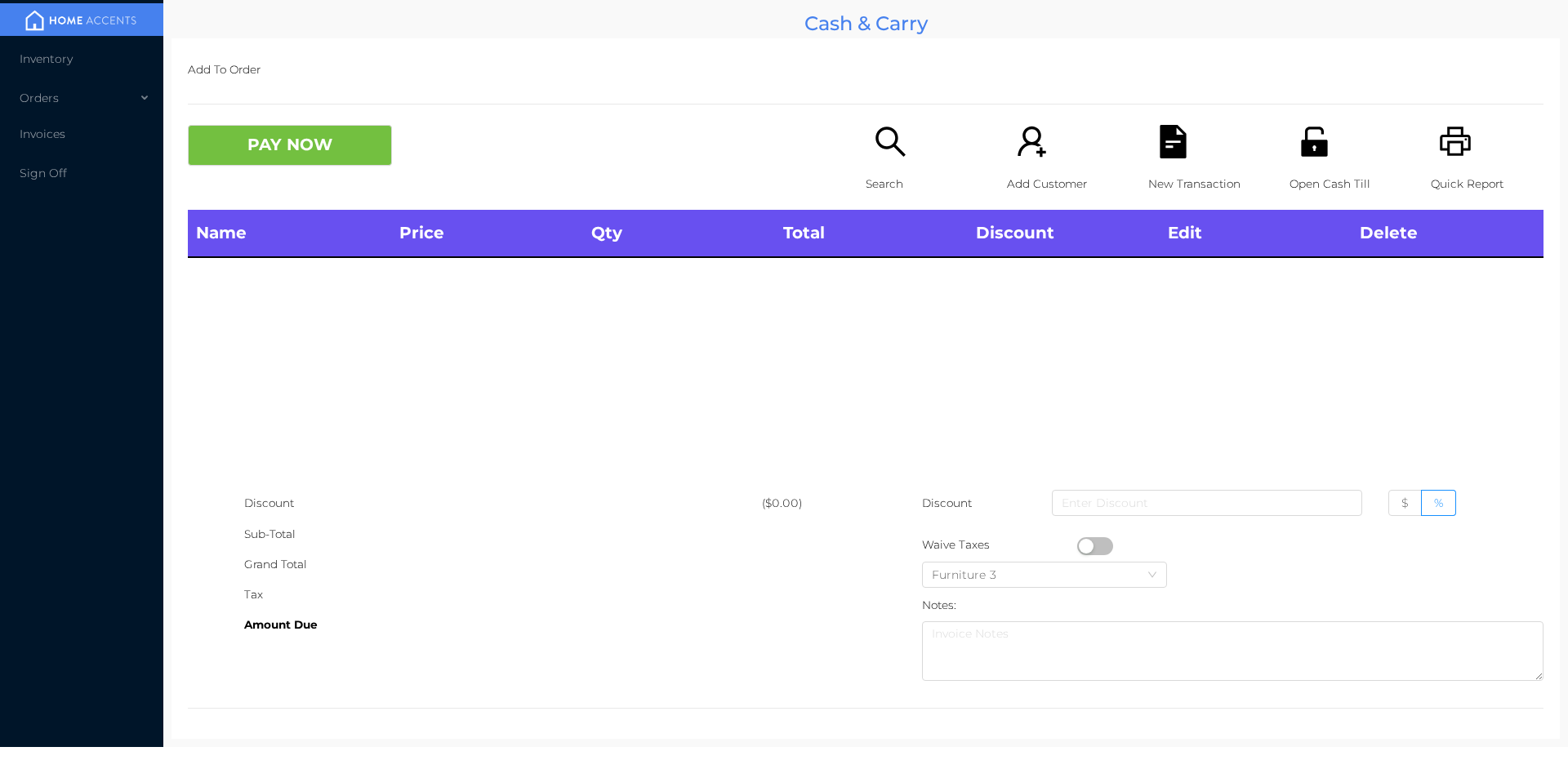
click at [896, 142] on icon "icon: search" at bounding box center [890, 142] width 34 height 34
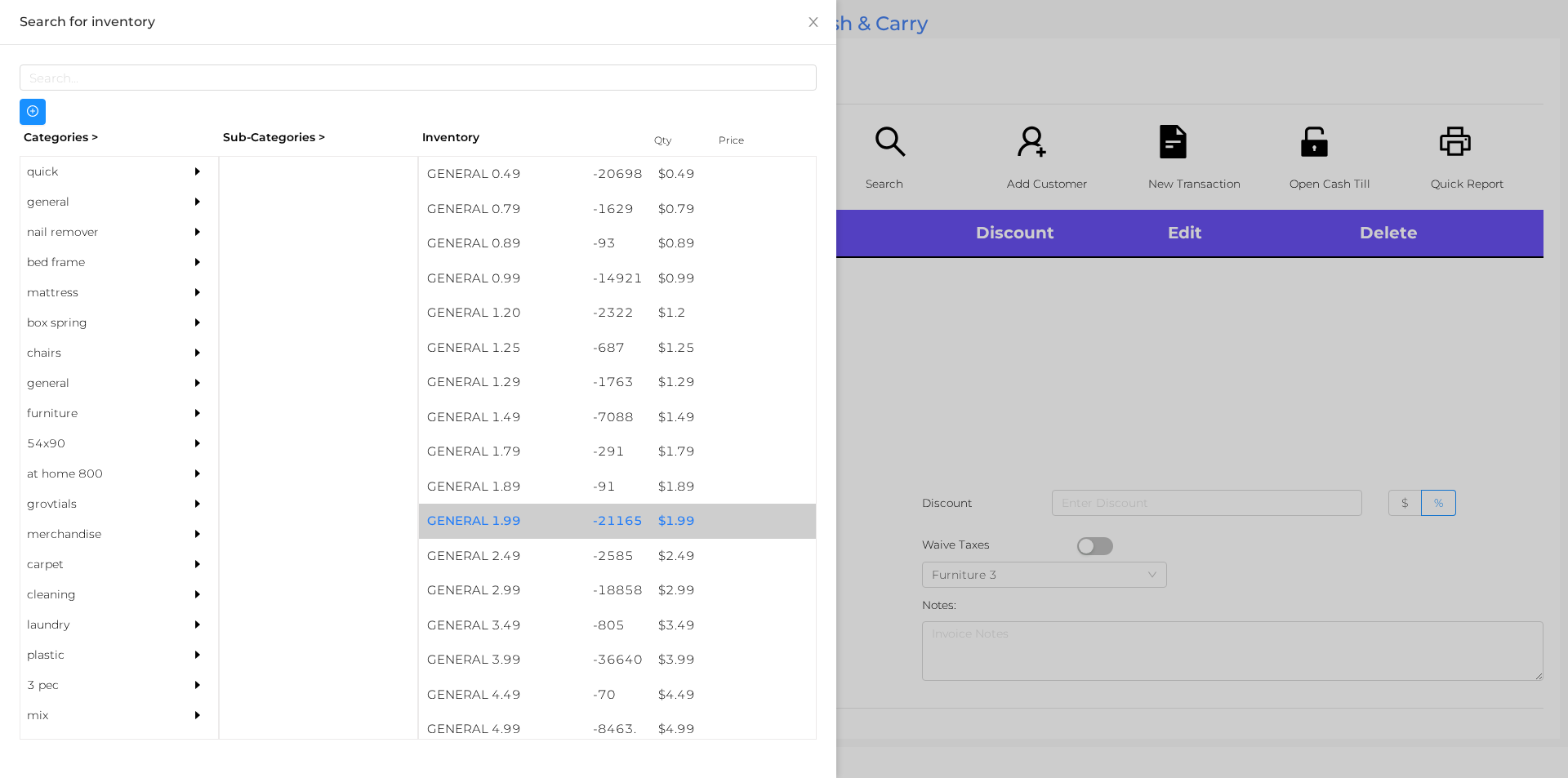
click at [692, 523] on div "$ 1.99" at bounding box center [732, 521] width 166 height 35
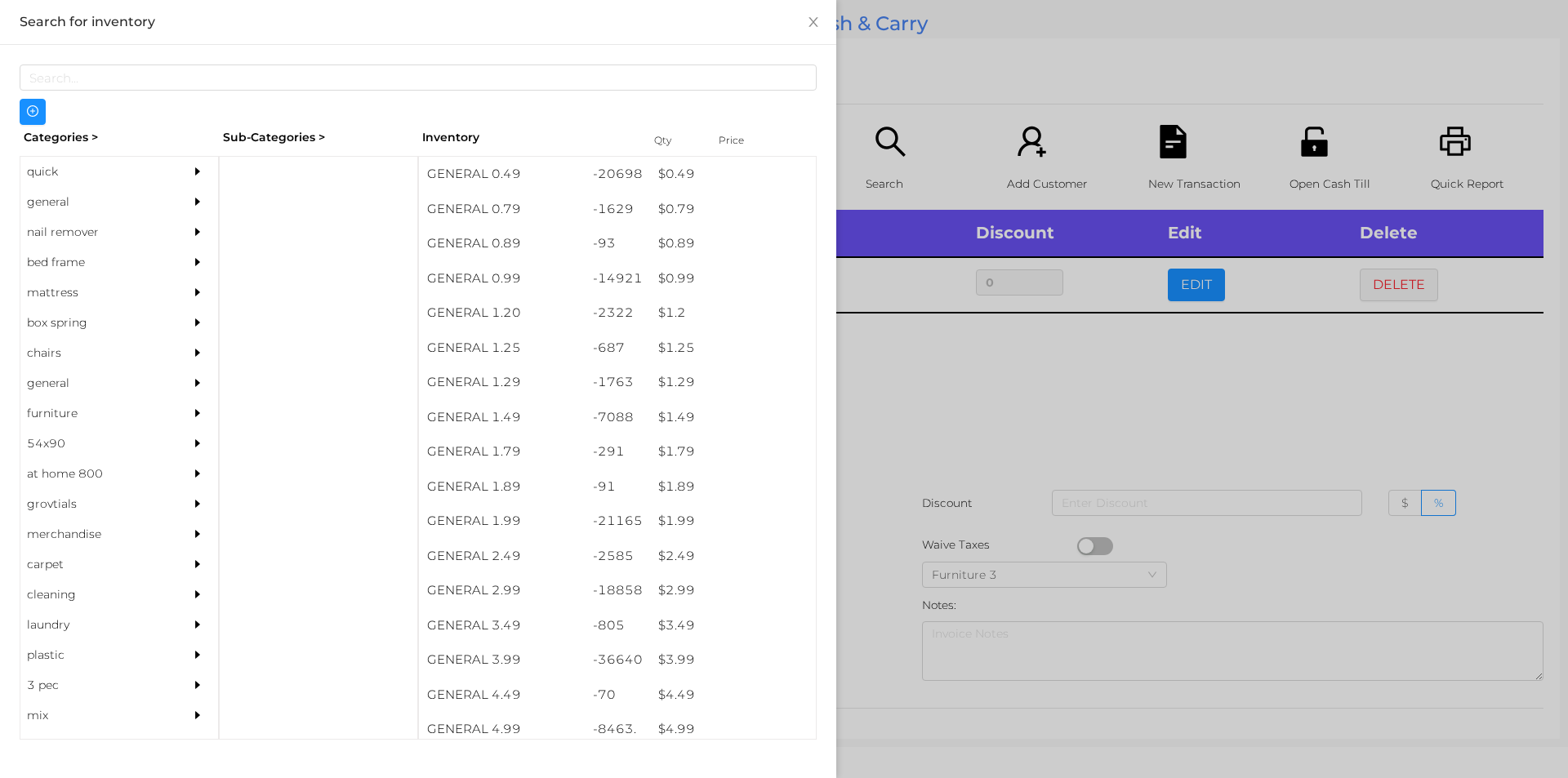
click at [885, 542] on div at bounding box center [784, 389] width 1568 height 778
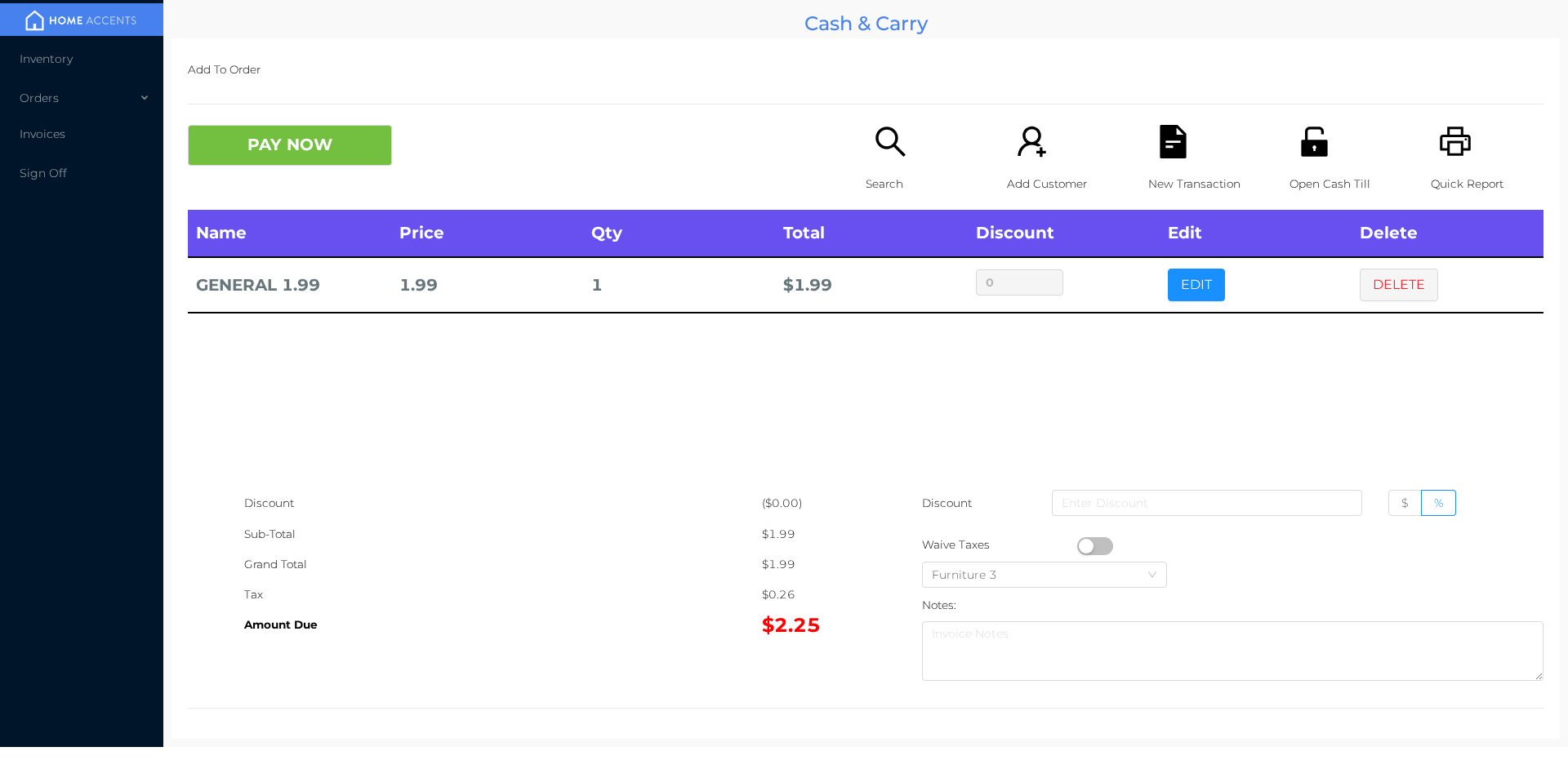
click at [326, 183] on div "PAY NOW Search Add Customer New Transaction Open Cash Till Quick Report" at bounding box center [866, 168] width 1356 height 85
click at [465, 430] on div "Name Price Qty Total Discount Edit Delete GENERAL 1.99 1.99 1 $ 1.99 0 EDIT DEL…" at bounding box center [866, 349] width 1356 height 279
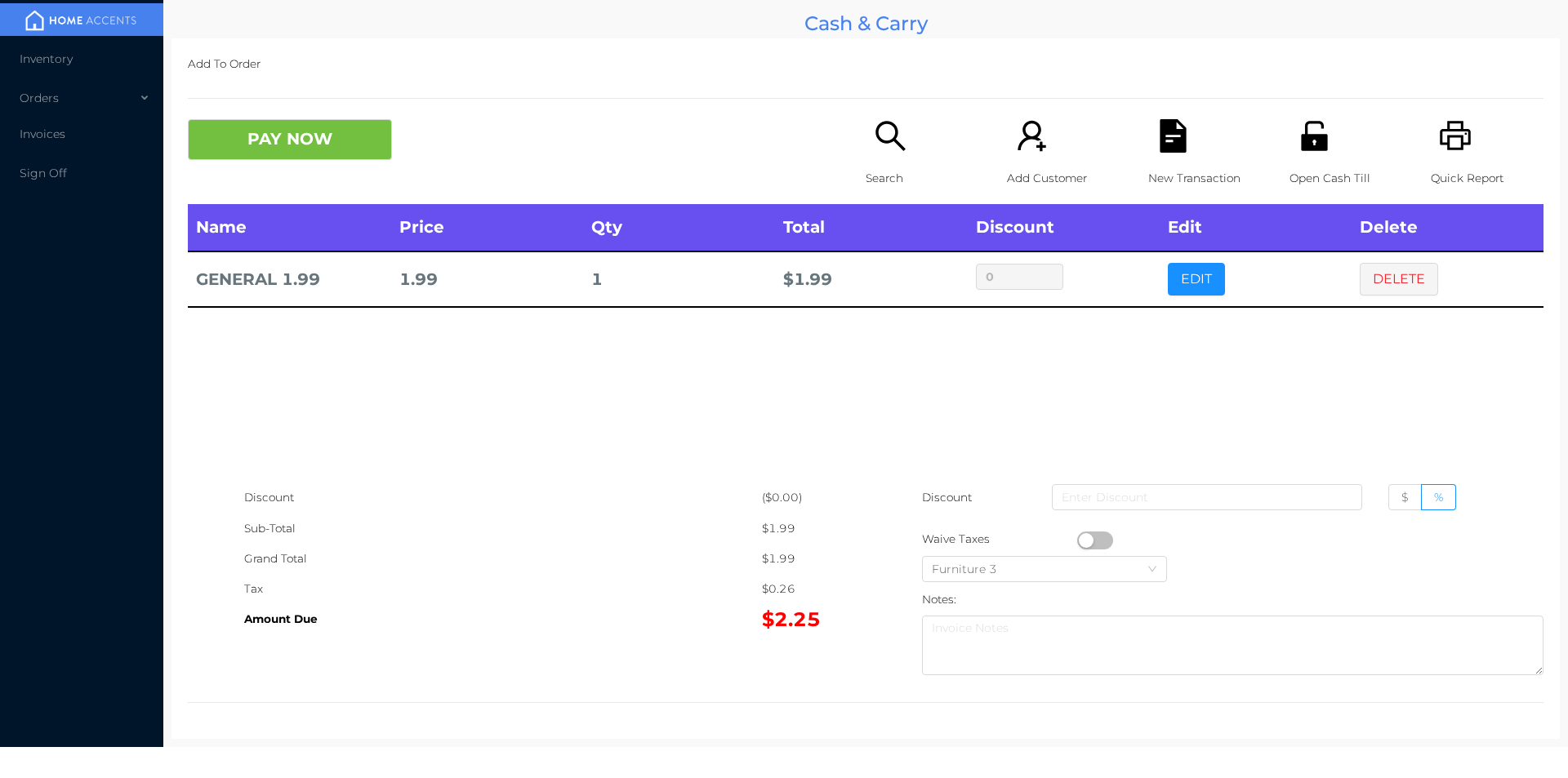
click at [1430, 167] on p "Quick Report" at bounding box center [1486, 178] width 113 height 30
click at [1368, 290] on button "DELETE" at bounding box center [1398, 280] width 78 height 33
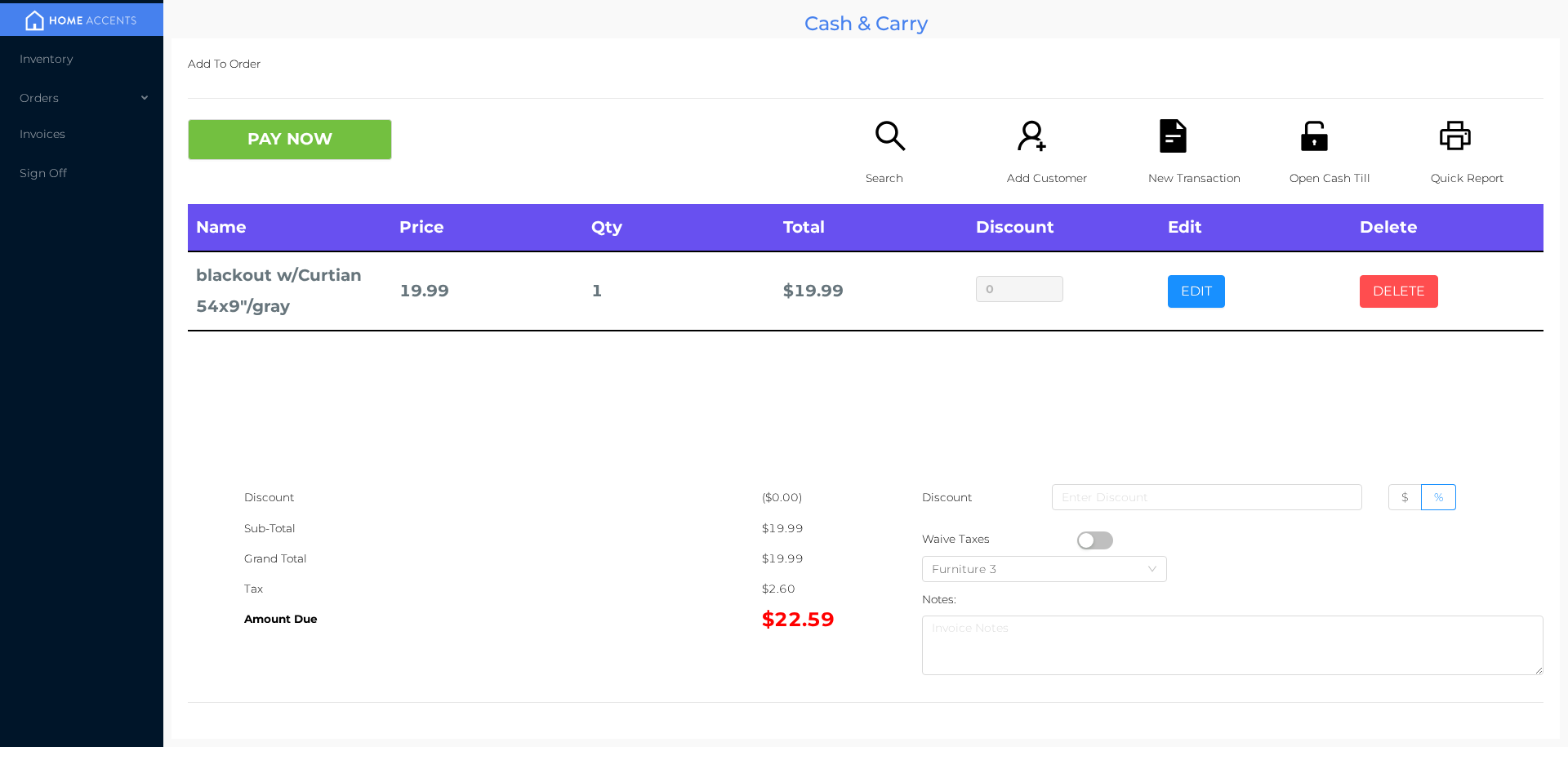
click at [1390, 282] on button "DELETE" at bounding box center [1398, 291] width 78 height 33
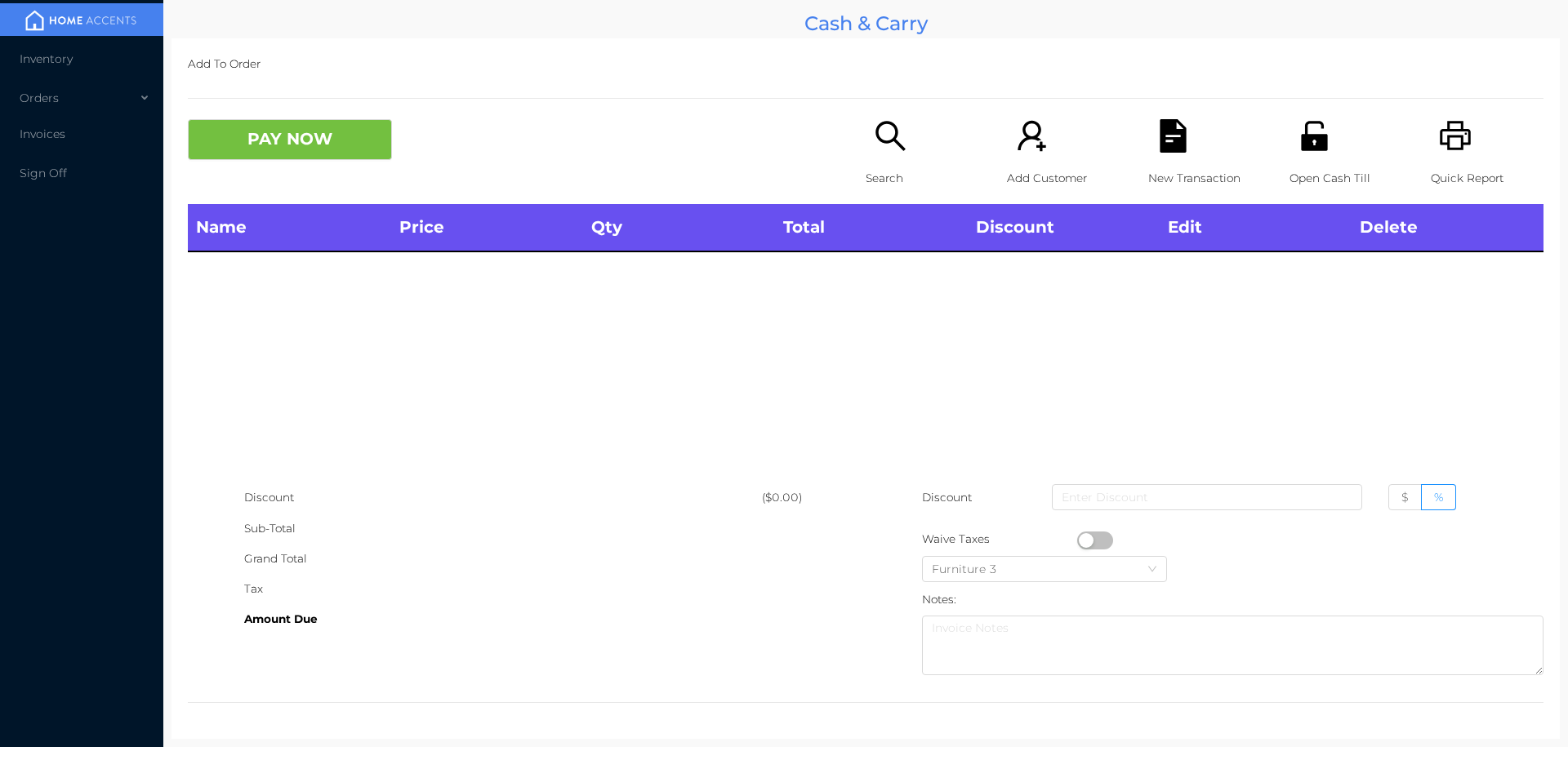
click at [1439, 144] on icon "icon: printer" at bounding box center [1455, 135] width 31 height 29
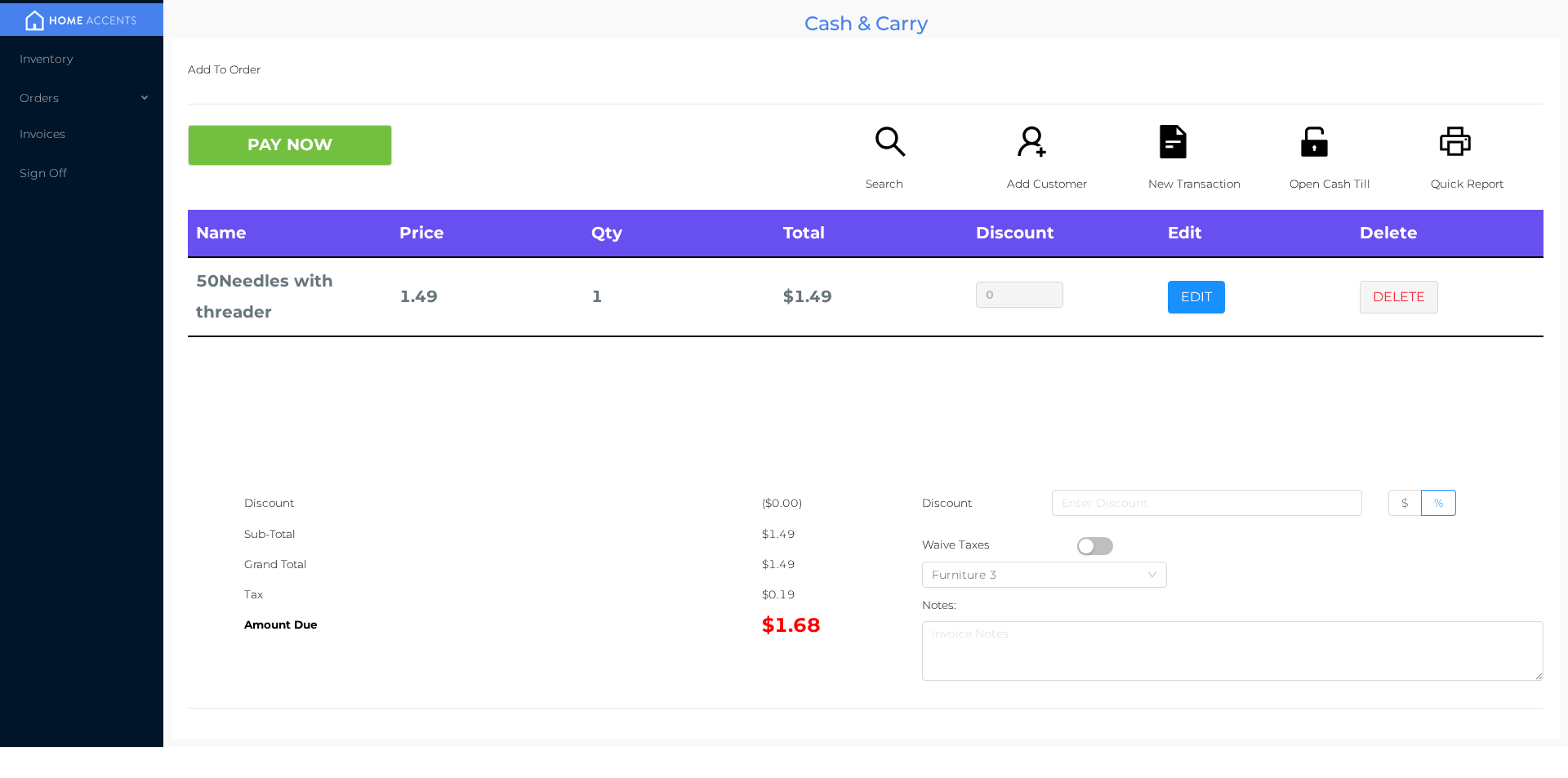
click at [1315, 175] on p "Open Cash Till" at bounding box center [1346, 183] width 113 height 30
click at [1083, 546] on button "button" at bounding box center [1095, 547] width 36 height 18
click at [284, 157] on button "PAY NOW" at bounding box center [289, 145] width 204 height 41
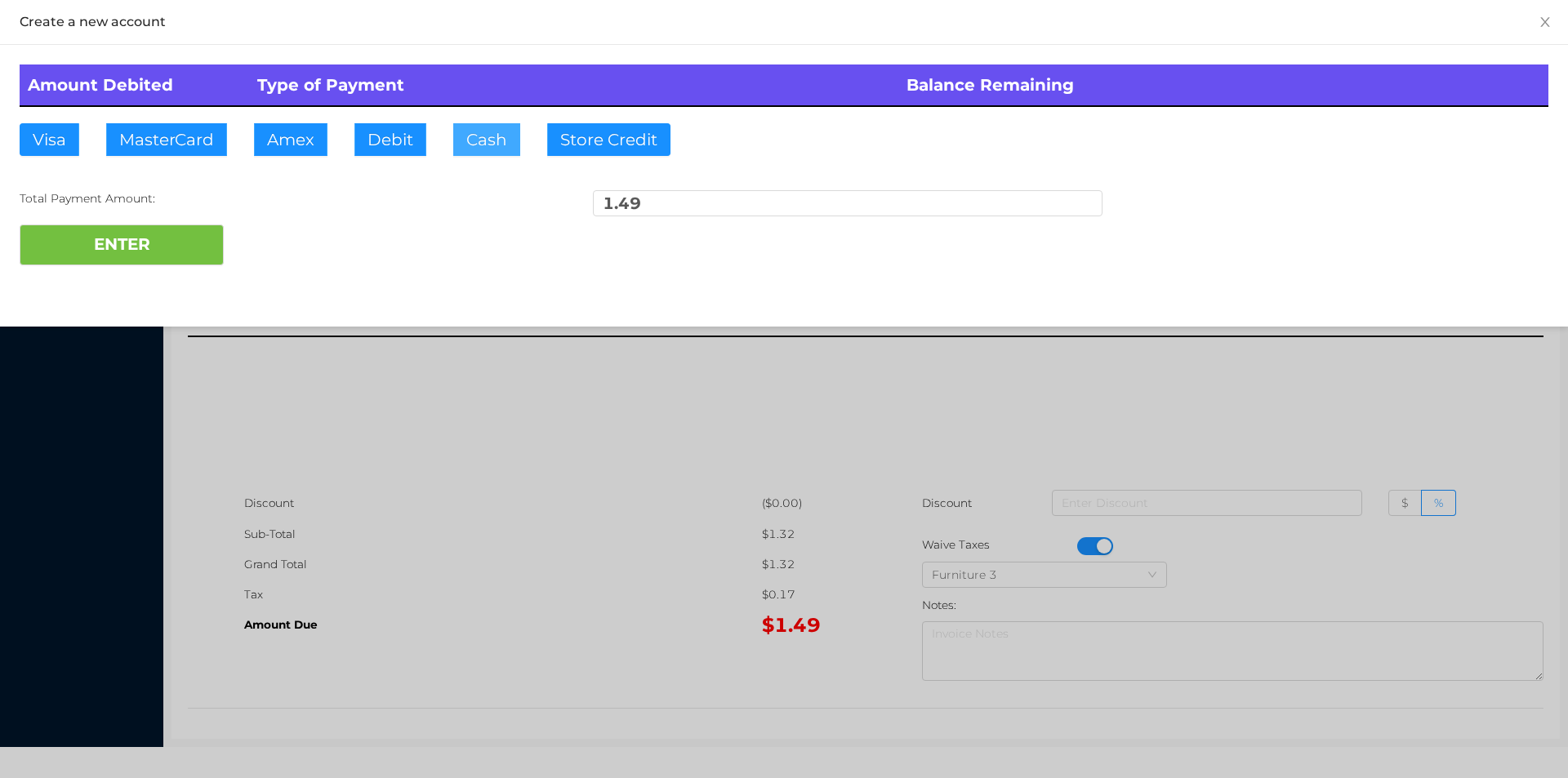
click at [484, 150] on button "Cash" at bounding box center [486, 140] width 67 height 33
type input "5."
click at [167, 259] on button "ENTER" at bounding box center [122, 244] width 204 height 41
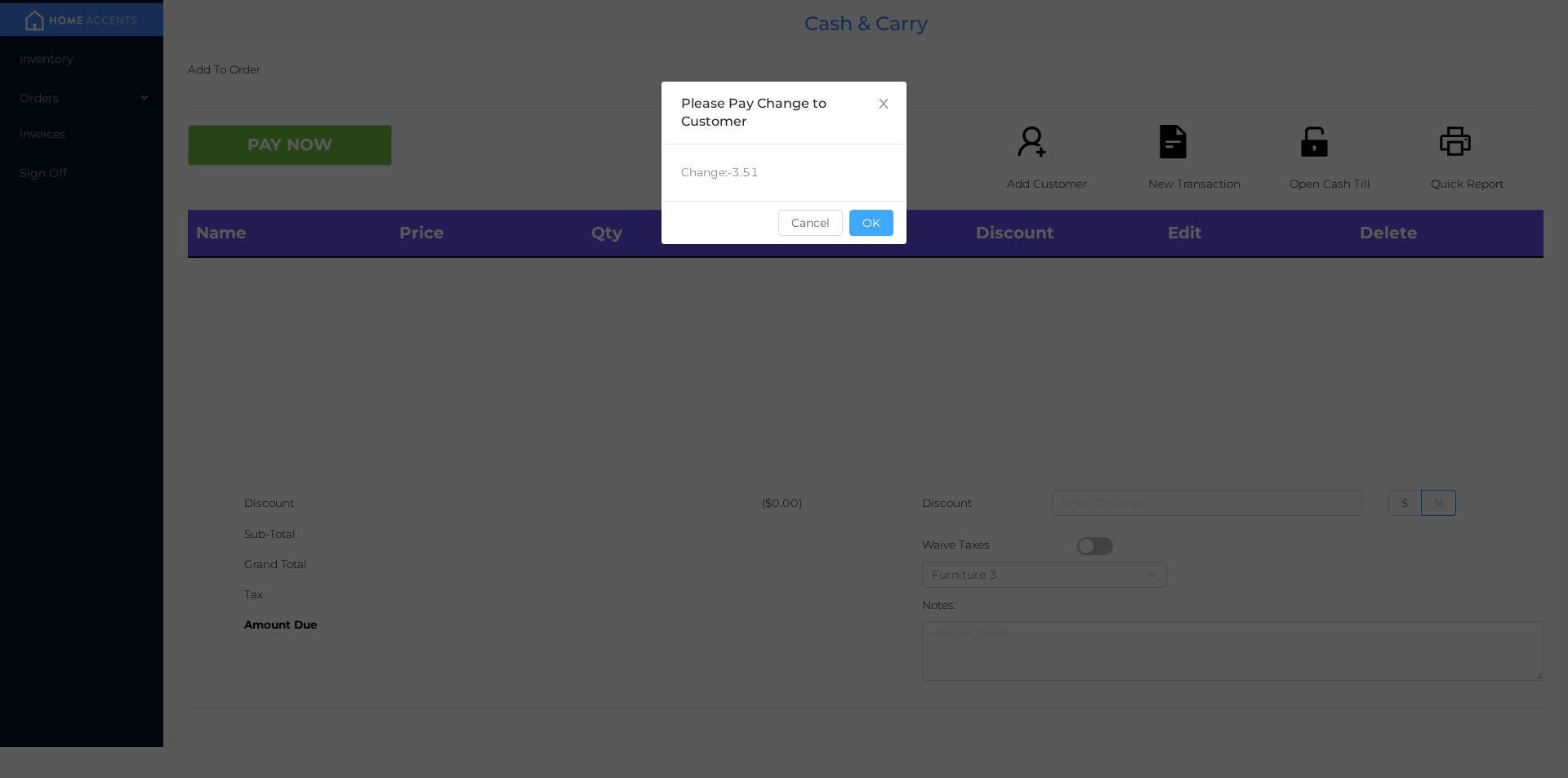
click at [870, 228] on button "OK" at bounding box center [871, 222] width 44 height 26
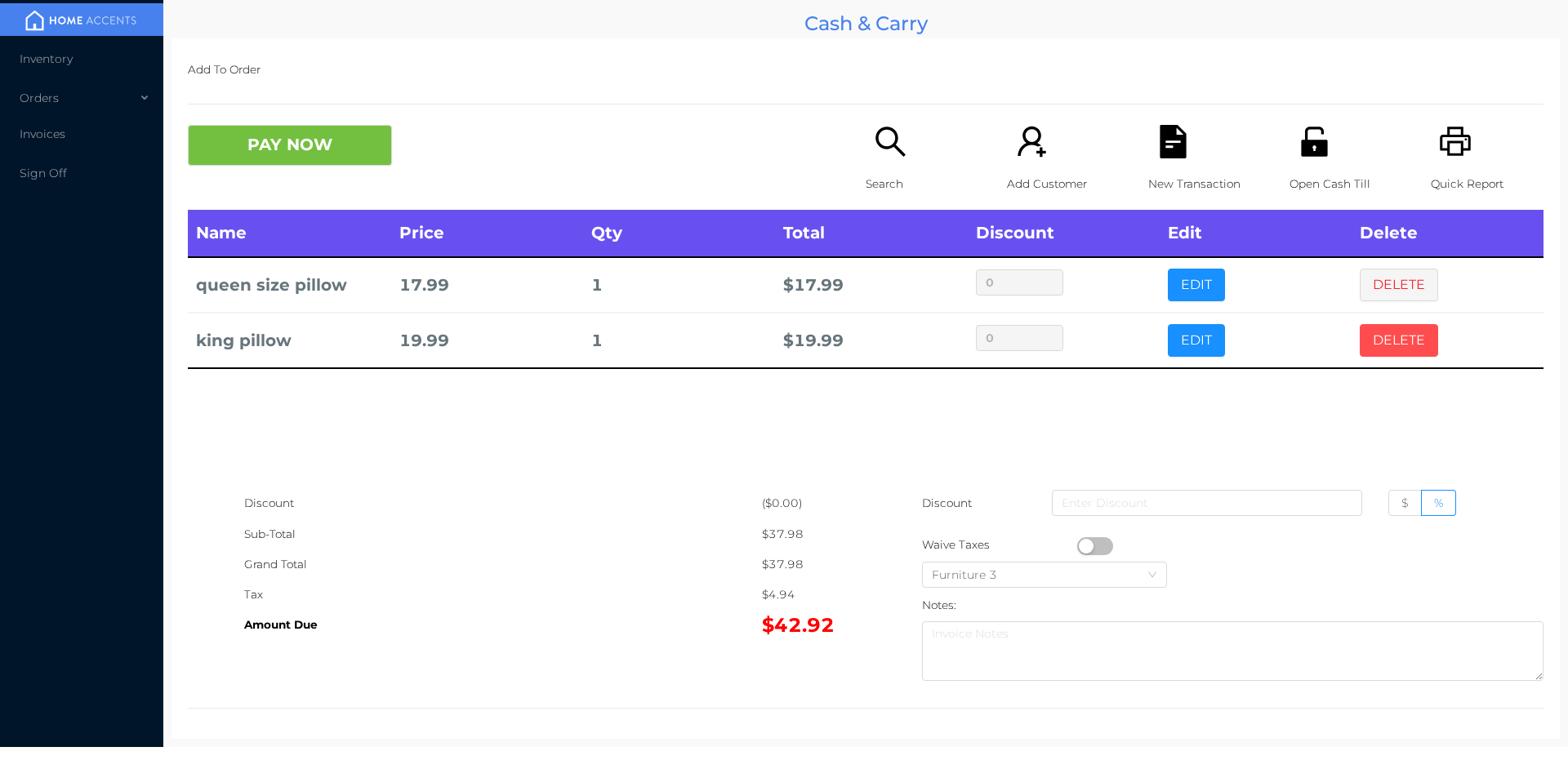
click at [1393, 338] on button "DELETE" at bounding box center [1398, 340] width 78 height 33
click at [1369, 273] on button "DELETE" at bounding box center [1398, 285] width 78 height 33
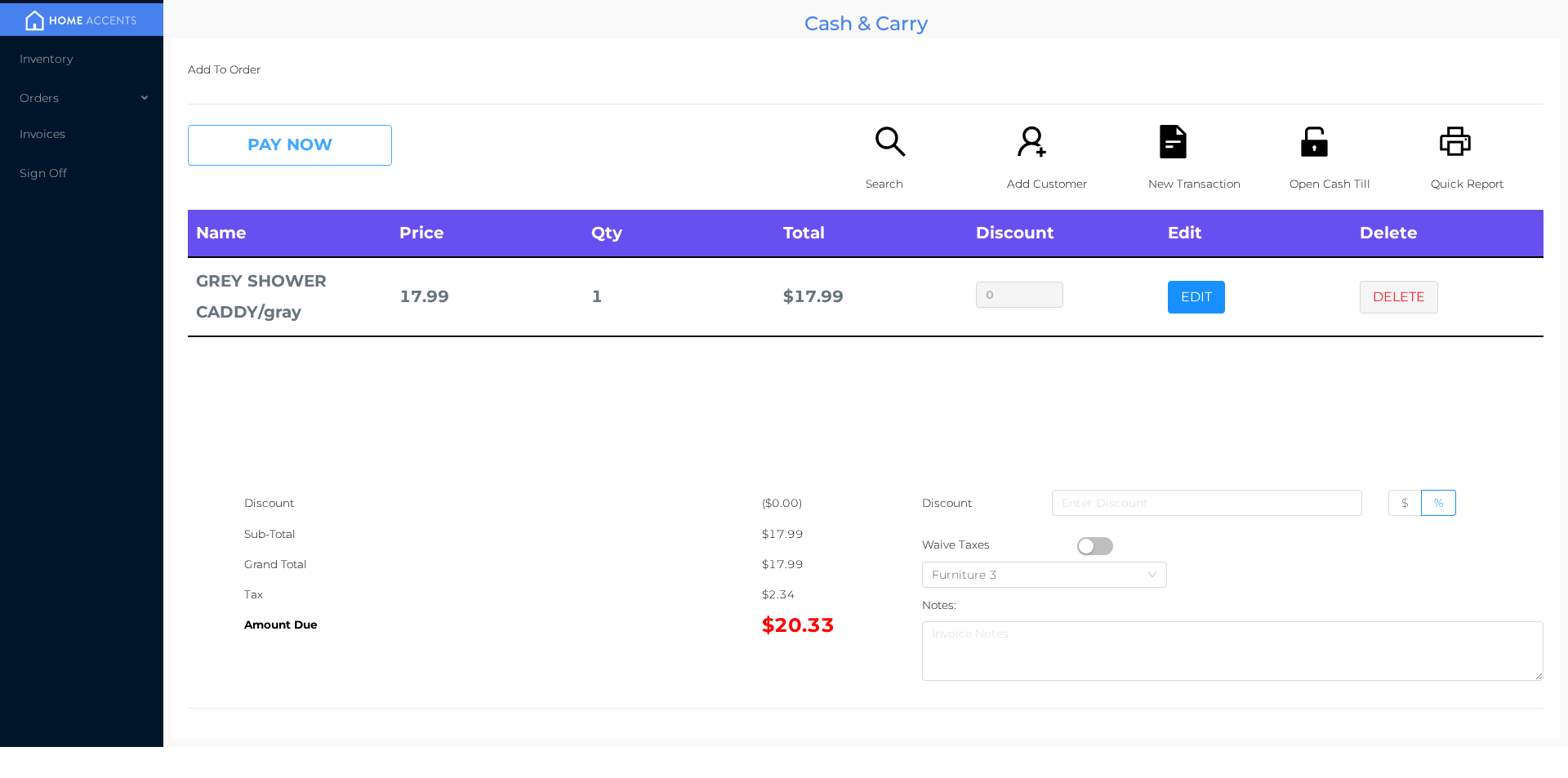
click at [276, 138] on button "PAY NOW" at bounding box center [289, 145] width 204 height 41
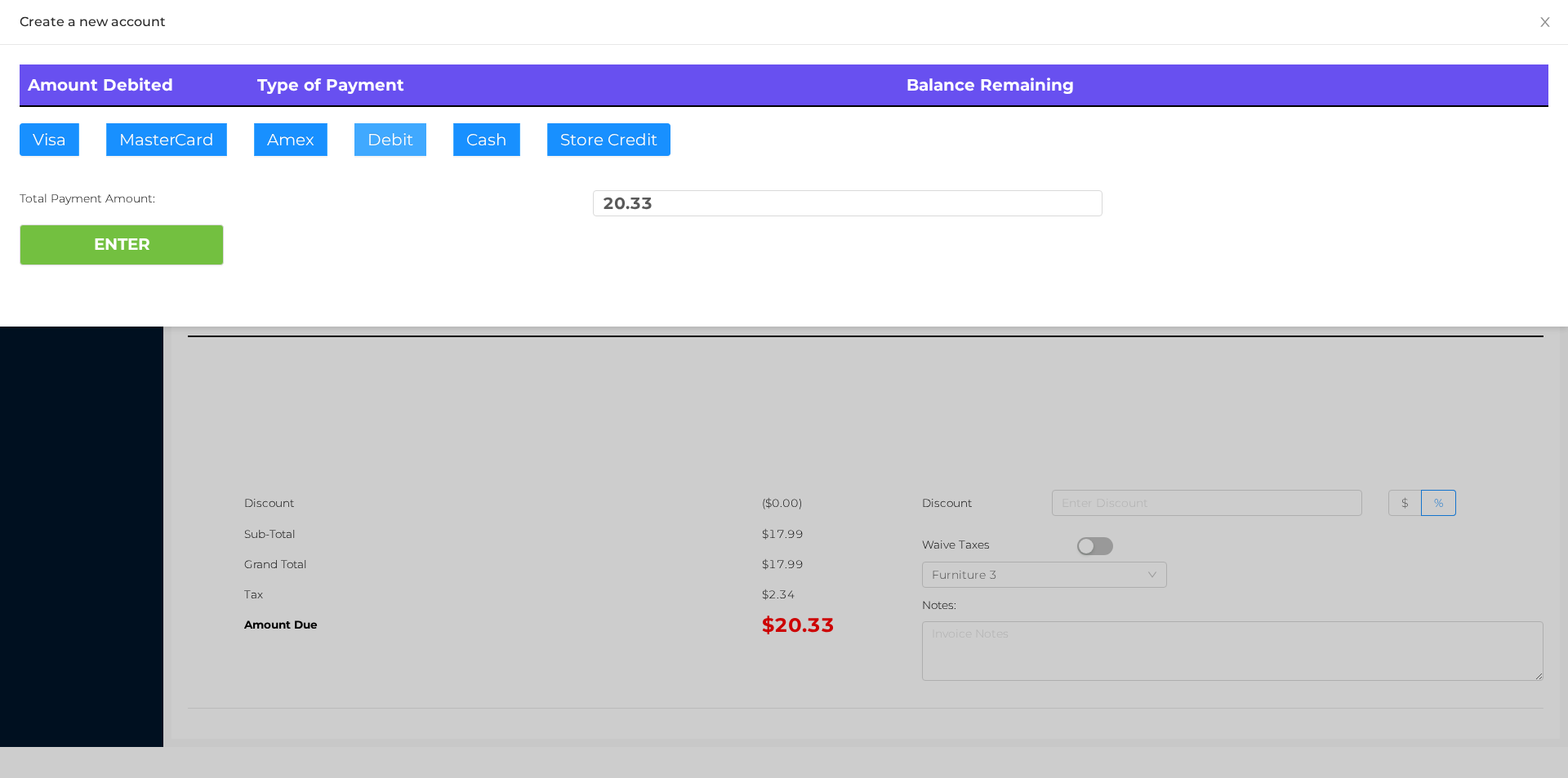
click at [385, 147] on button "Debit" at bounding box center [389, 140] width 72 height 33
click at [139, 254] on button "ENTER" at bounding box center [122, 244] width 204 height 41
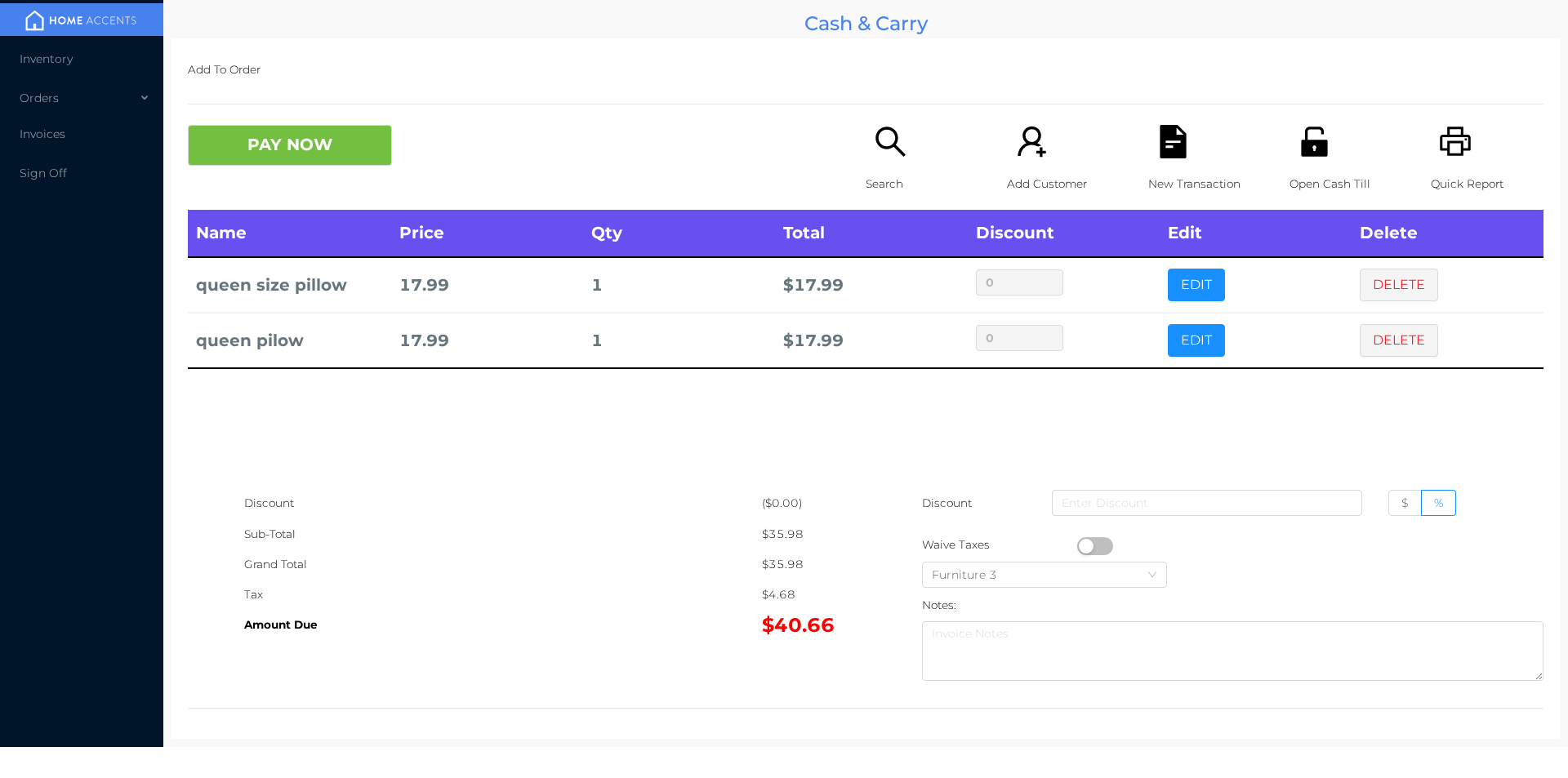
click at [1081, 546] on button "button" at bounding box center [1095, 547] width 36 height 18
click at [1181, 146] on div "New Transaction" at bounding box center [1204, 168] width 113 height 85
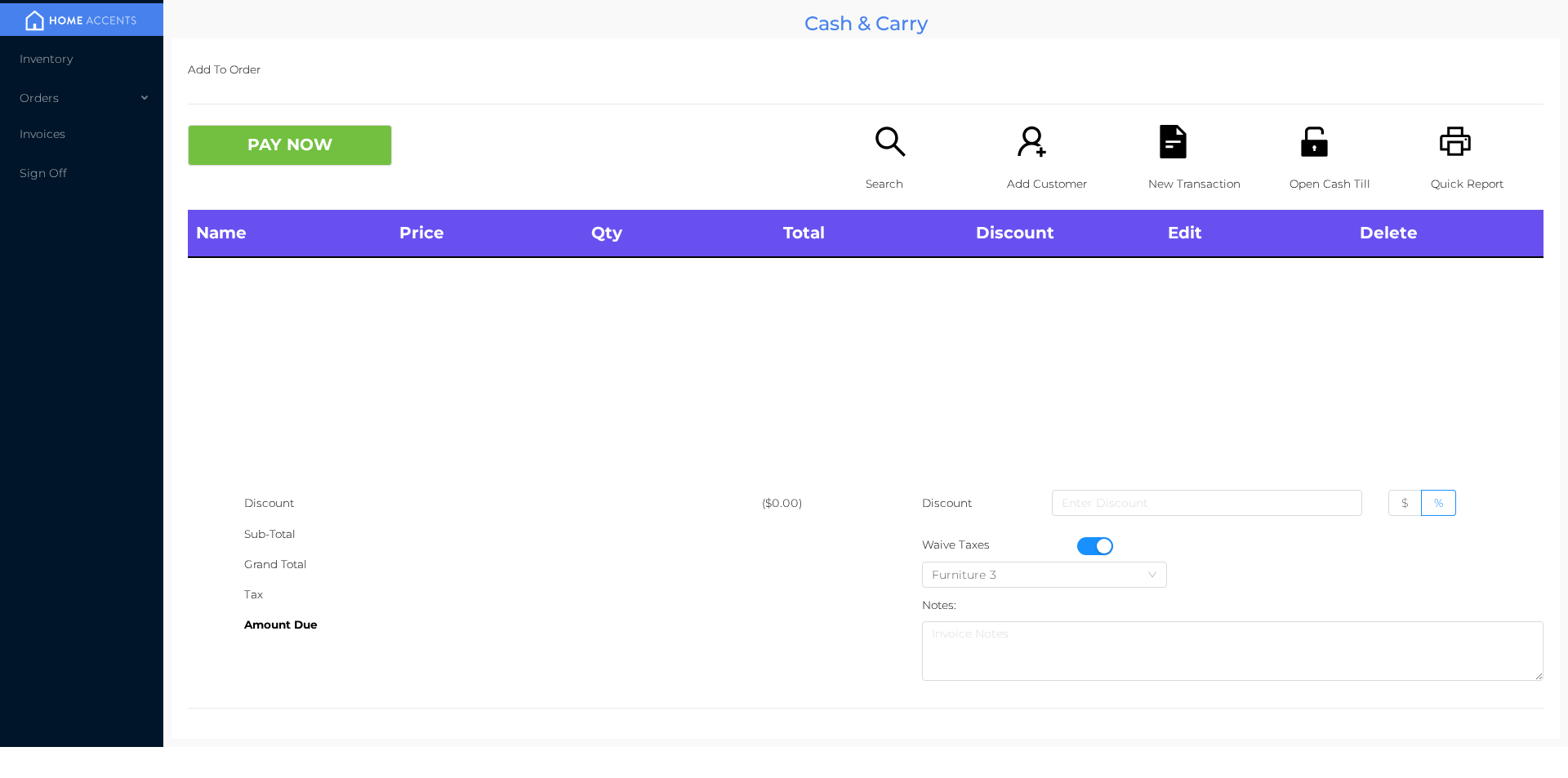
click at [1473, 167] on div "Quick Report" at bounding box center [1486, 168] width 113 height 85
click at [1161, 154] on icon "icon: file-text" at bounding box center [1172, 142] width 26 height 34
click at [324, 159] on button "PAY NOW" at bounding box center [289, 145] width 204 height 41
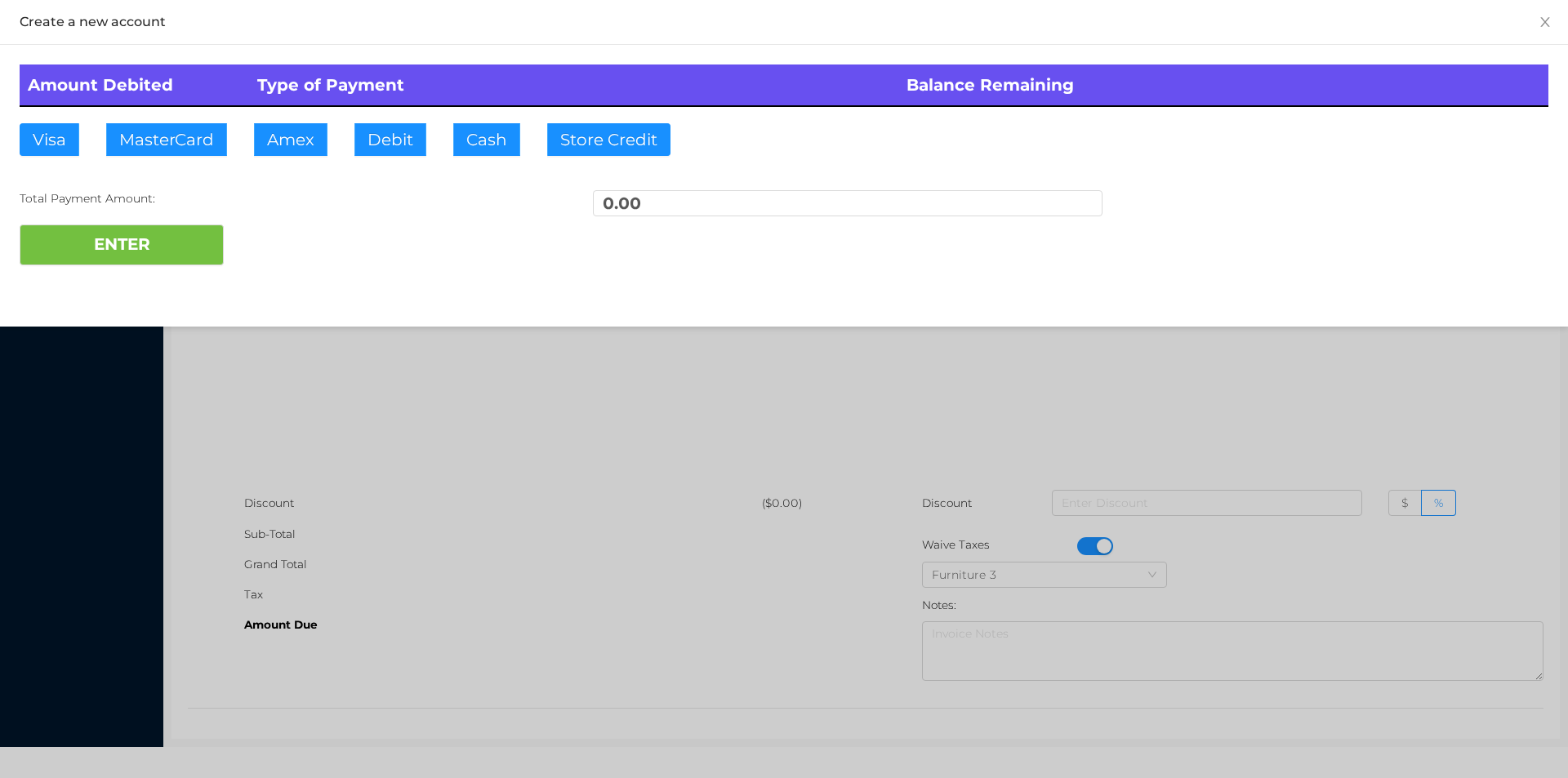
click at [413, 441] on div at bounding box center [784, 389] width 1568 height 778
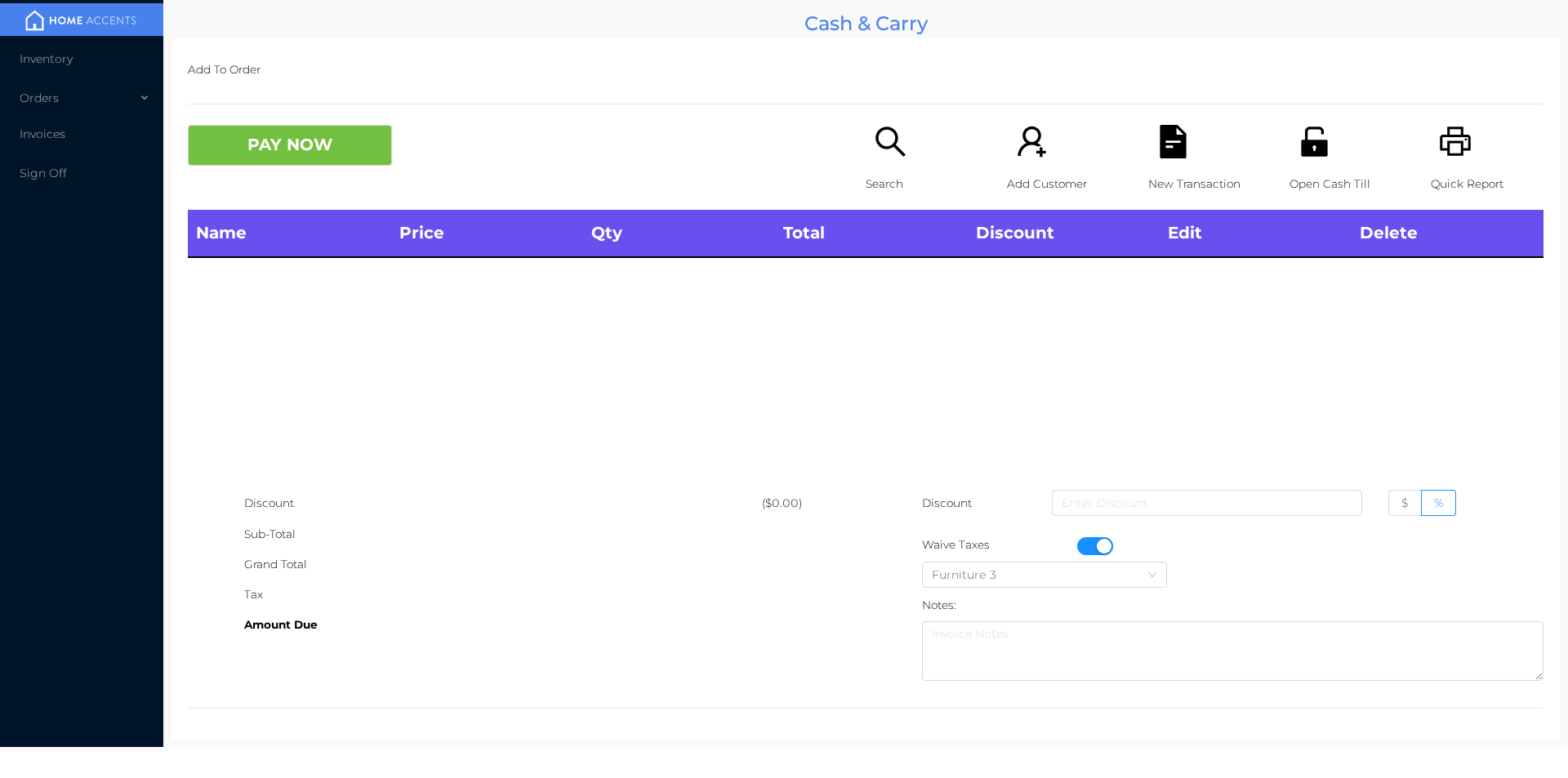
click at [1089, 546] on button "button" at bounding box center [1095, 547] width 36 height 18
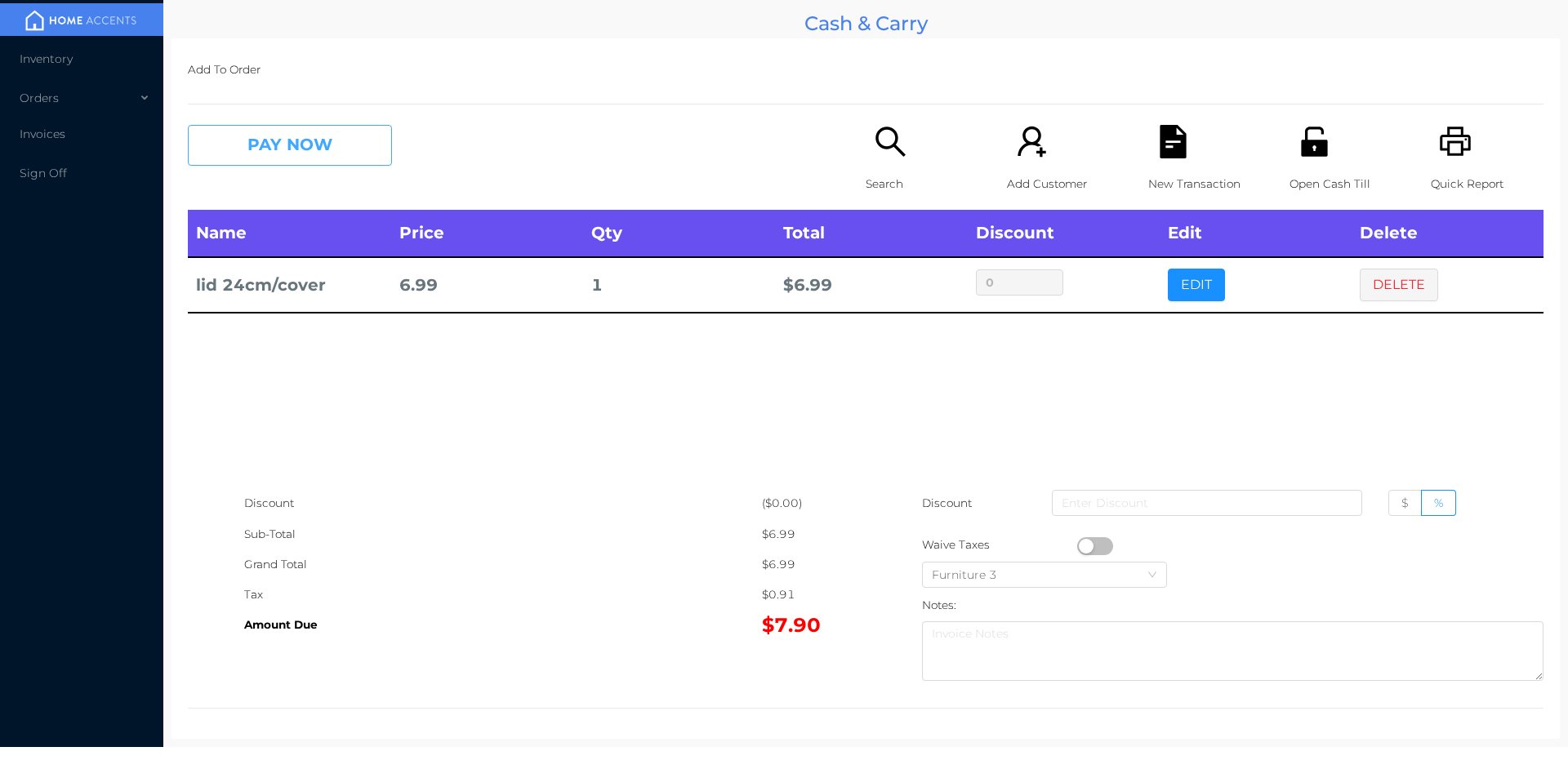
click at [291, 143] on button "PAY NOW" at bounding box center [289, 145] width 204 height 41
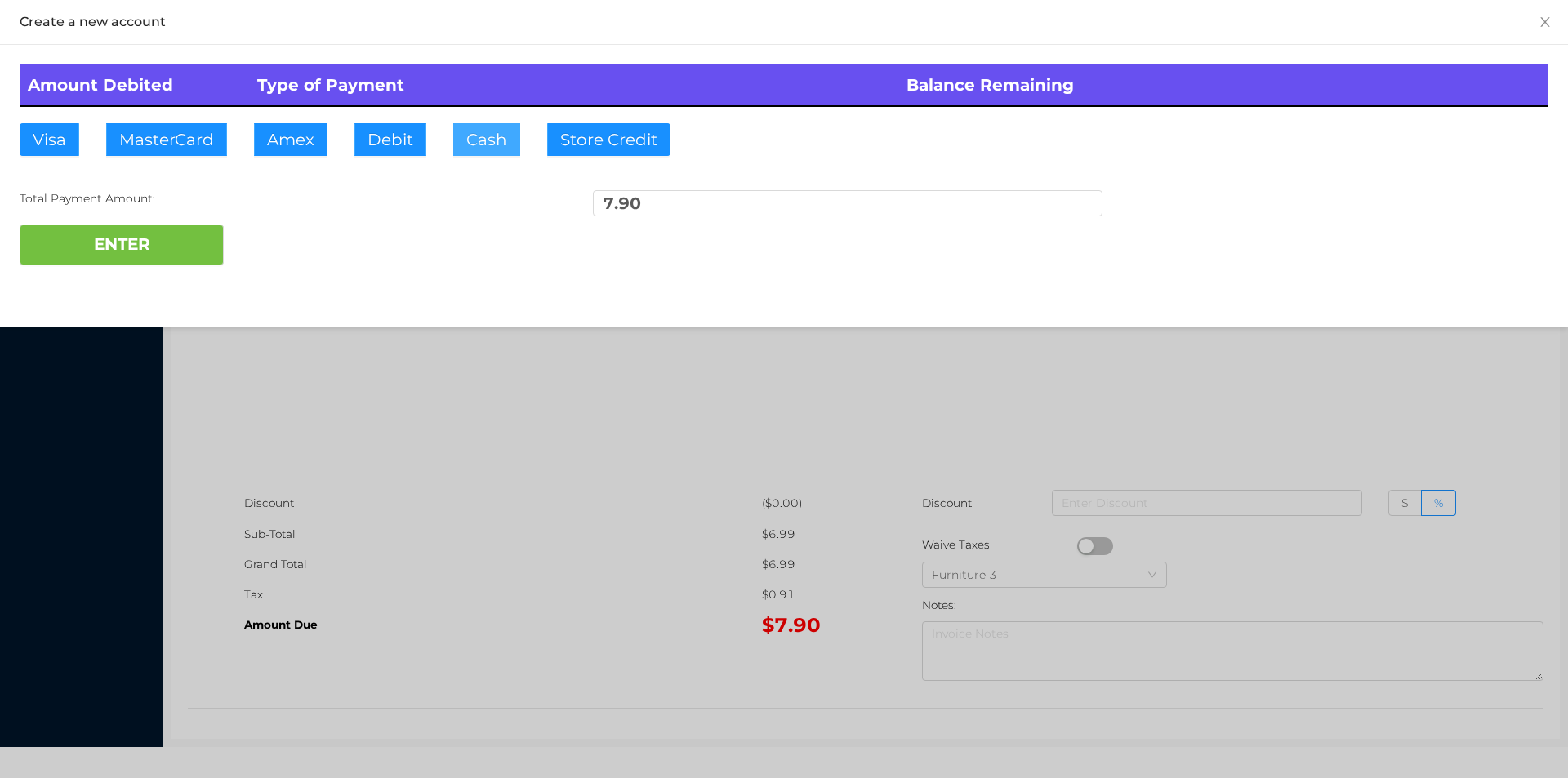
click at [484, 153] on button "Cash" at bounding box center [486, 140] width 67 height 33
type input "10."
click at [173, 284] on div "Amount Debited Type of Payment Balance Remaining Visa MasterCard Amex Debit Cas…" at bounding box center [784, 164] width 1568 height 241
click at [172, 248] on button "ENTER" at bounding box center [122, 244] width 204 height 41
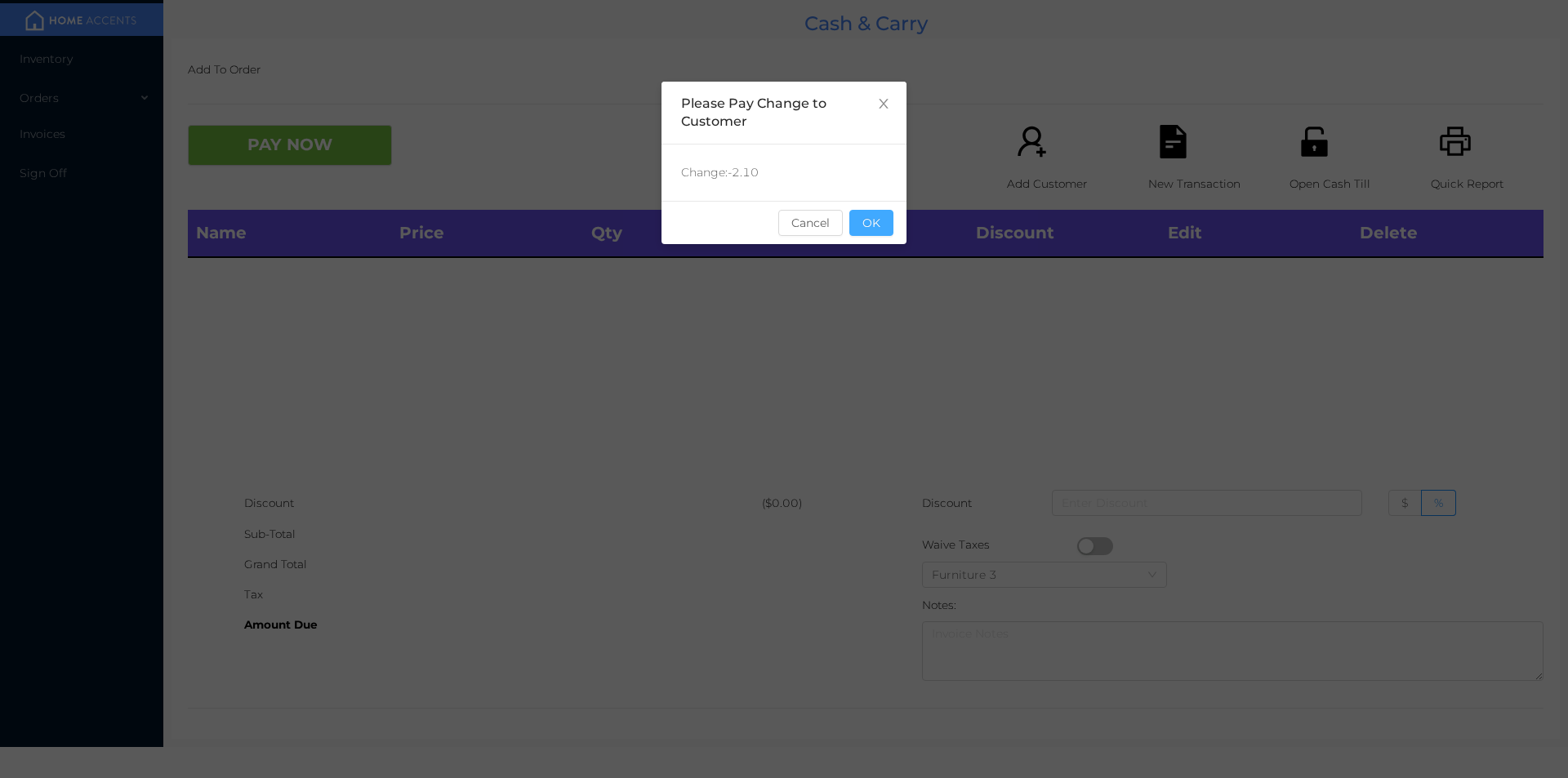
click at [861, 227] on button "OK" at bounding box center [871, 222] width 44 height 26
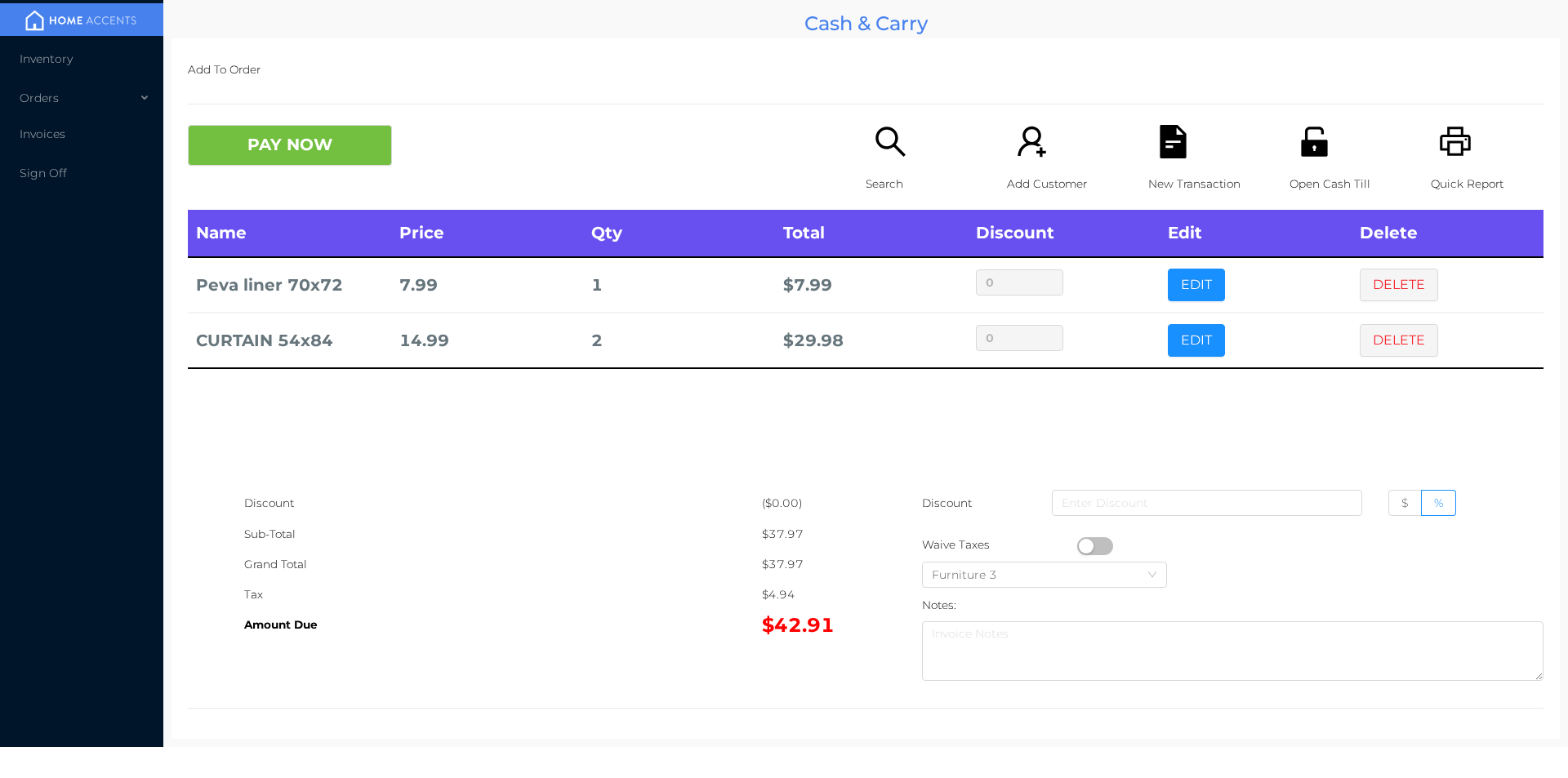
click at [898, 153] on icon "icon: search" at bounding box center [890, 142] width 34 height 34
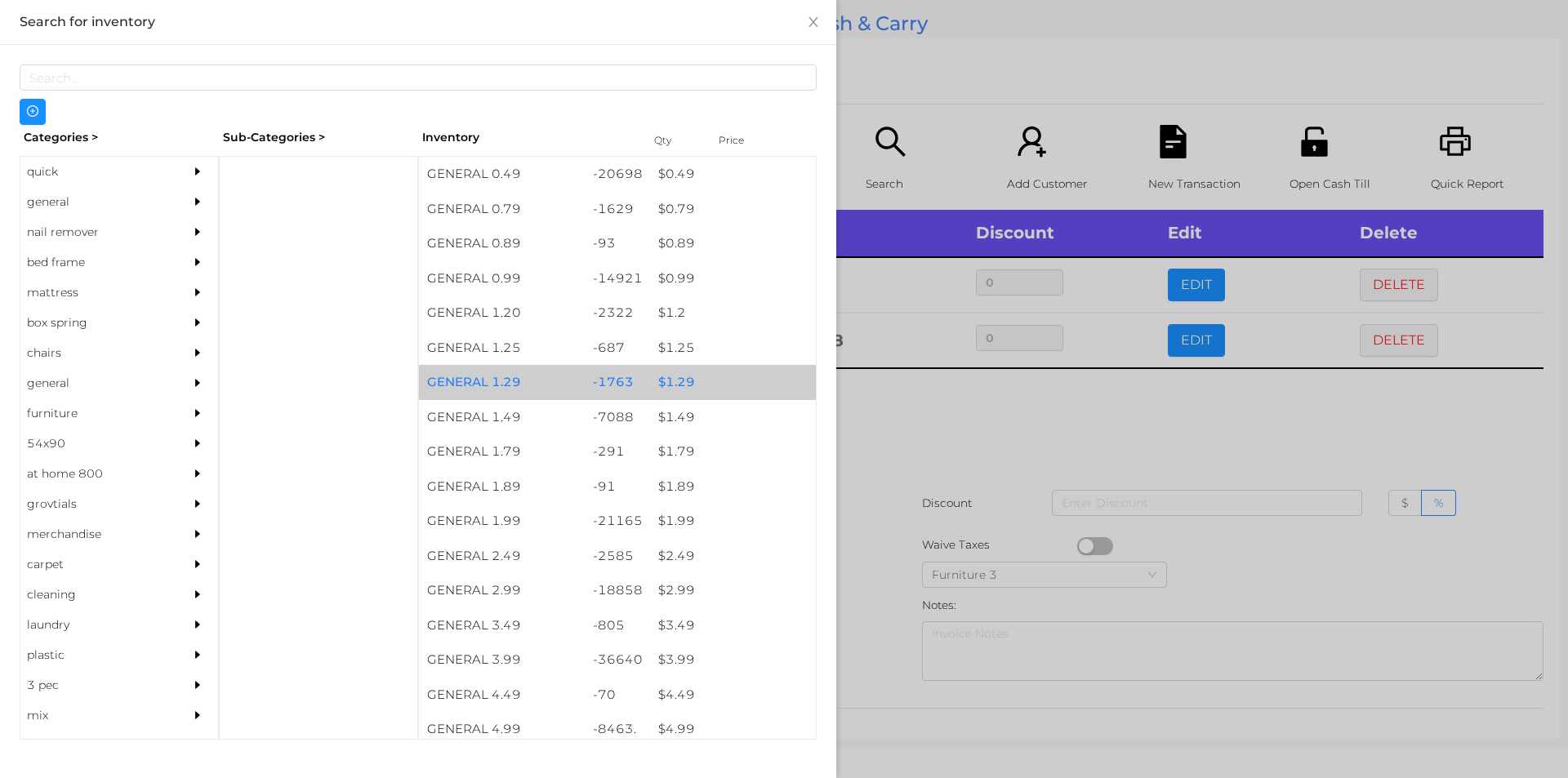
click at [673, 380] on div "$ 1.29" at bounding box center [732, 382] width 166 height 35
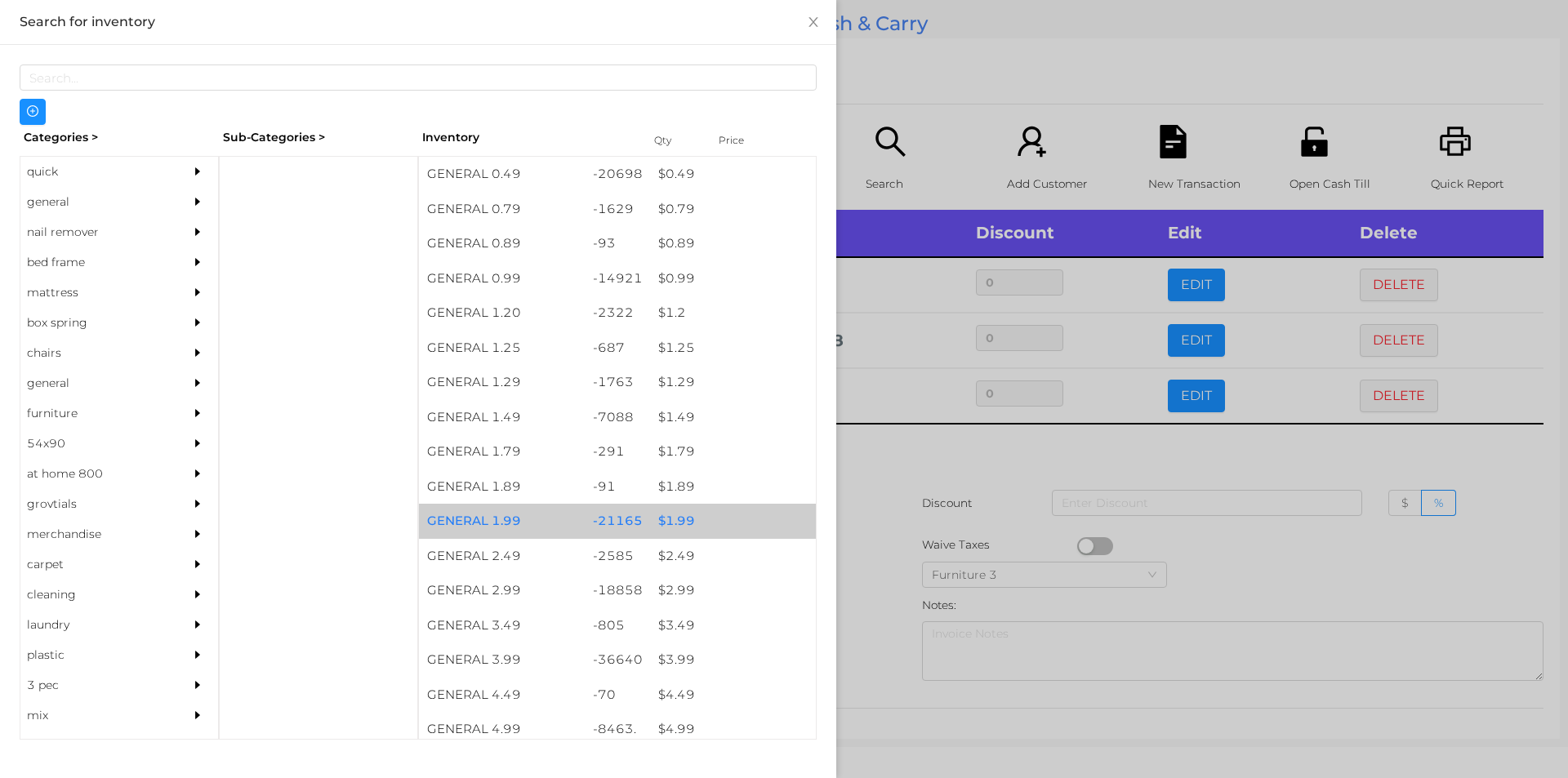
click at [673, 517] on div "$ 1.99" at bounding box center [732, 521] width 166 height 35
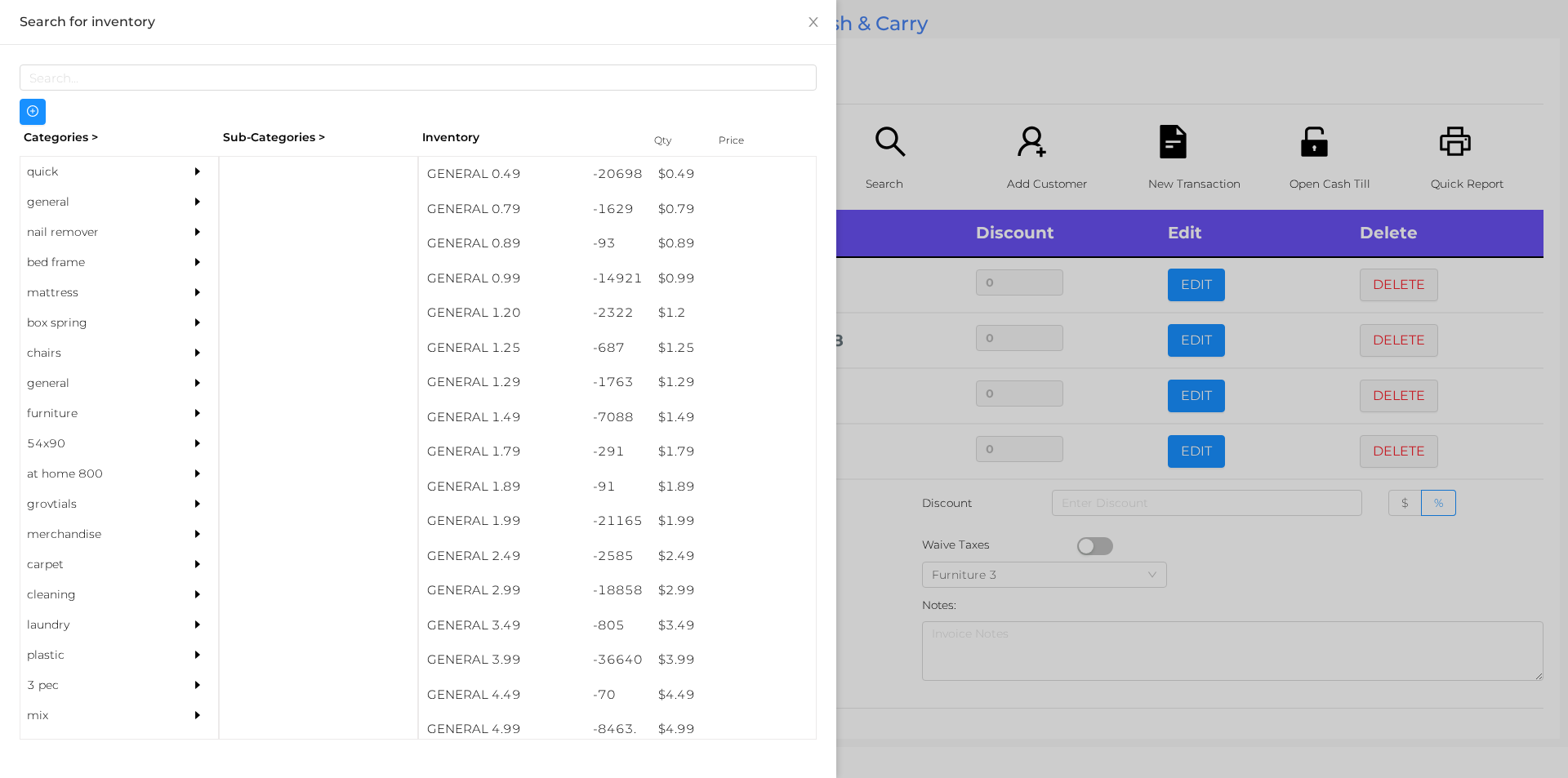
click at [1244, 565] on div at bounding box center [784, 389] width 1568 height 778
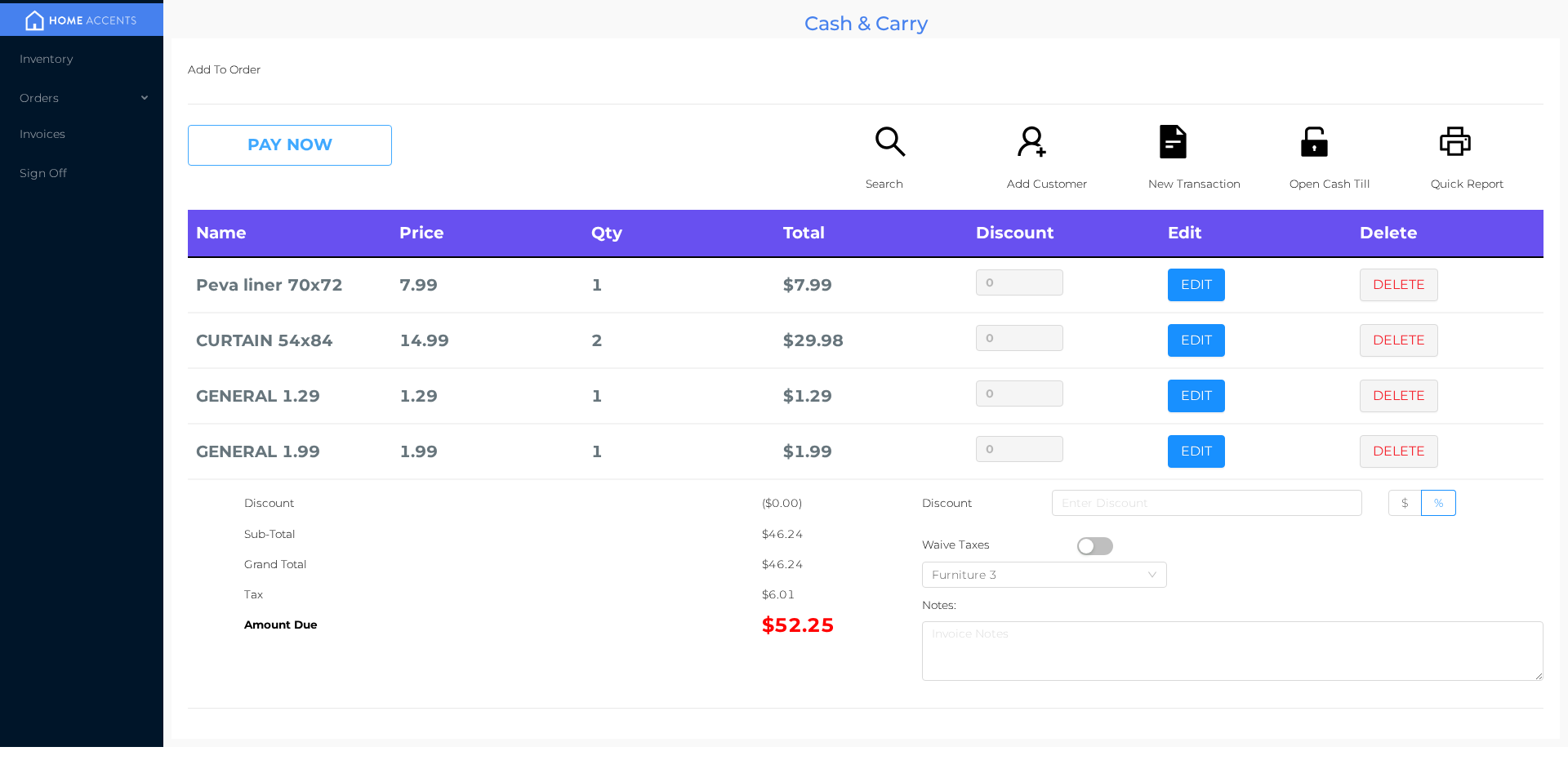
click at [265, 156] on button "PAY NOW" at bounding box center [289, 145] width 204 height 41
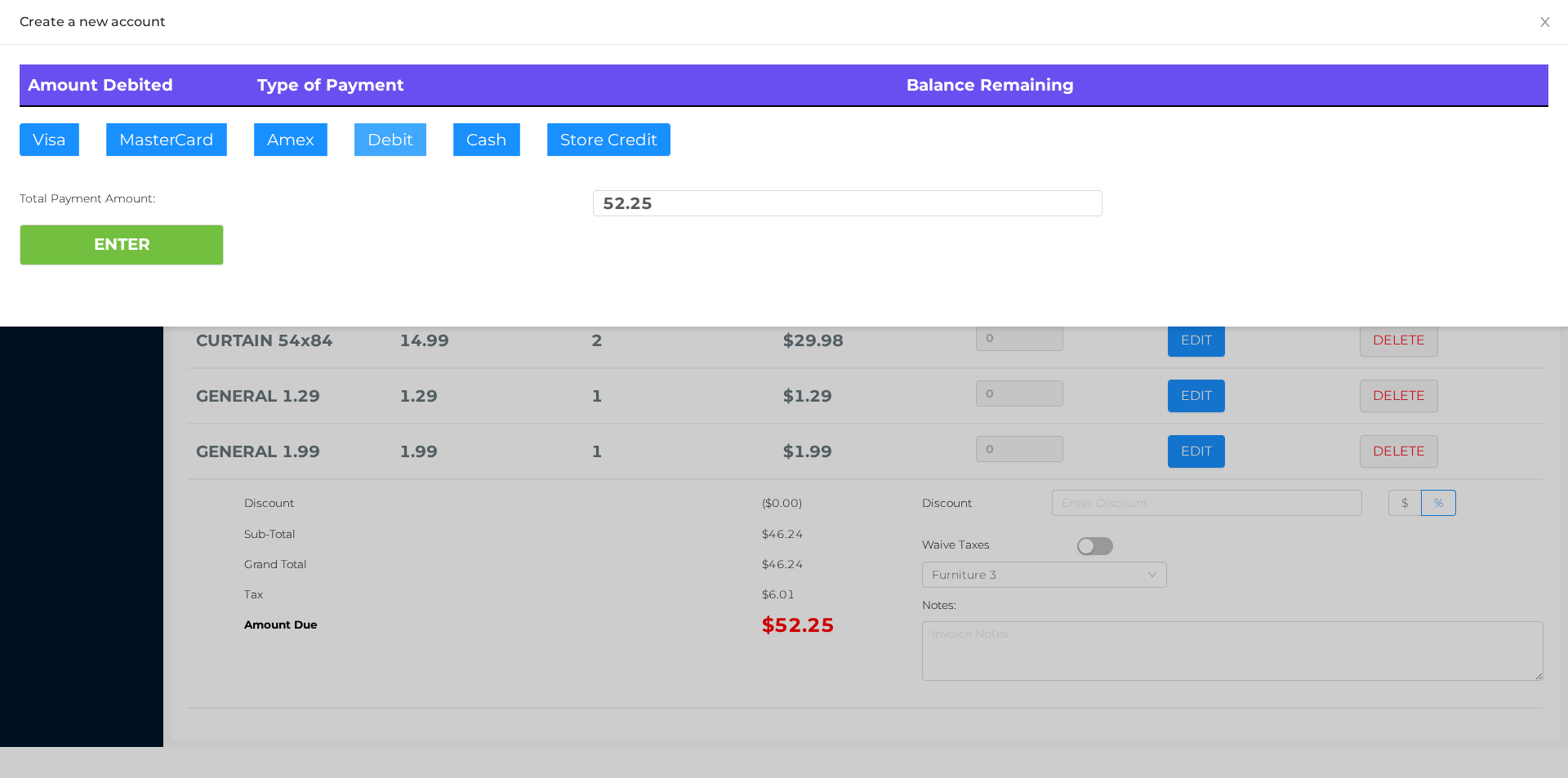
click at [382, 138] on button "Debit" at bounding box center [389, 140] width 72 height 33
type input "100."
click at [167, 249] on button "ENTER" at bounding box center [122, 244] width 204 height 41
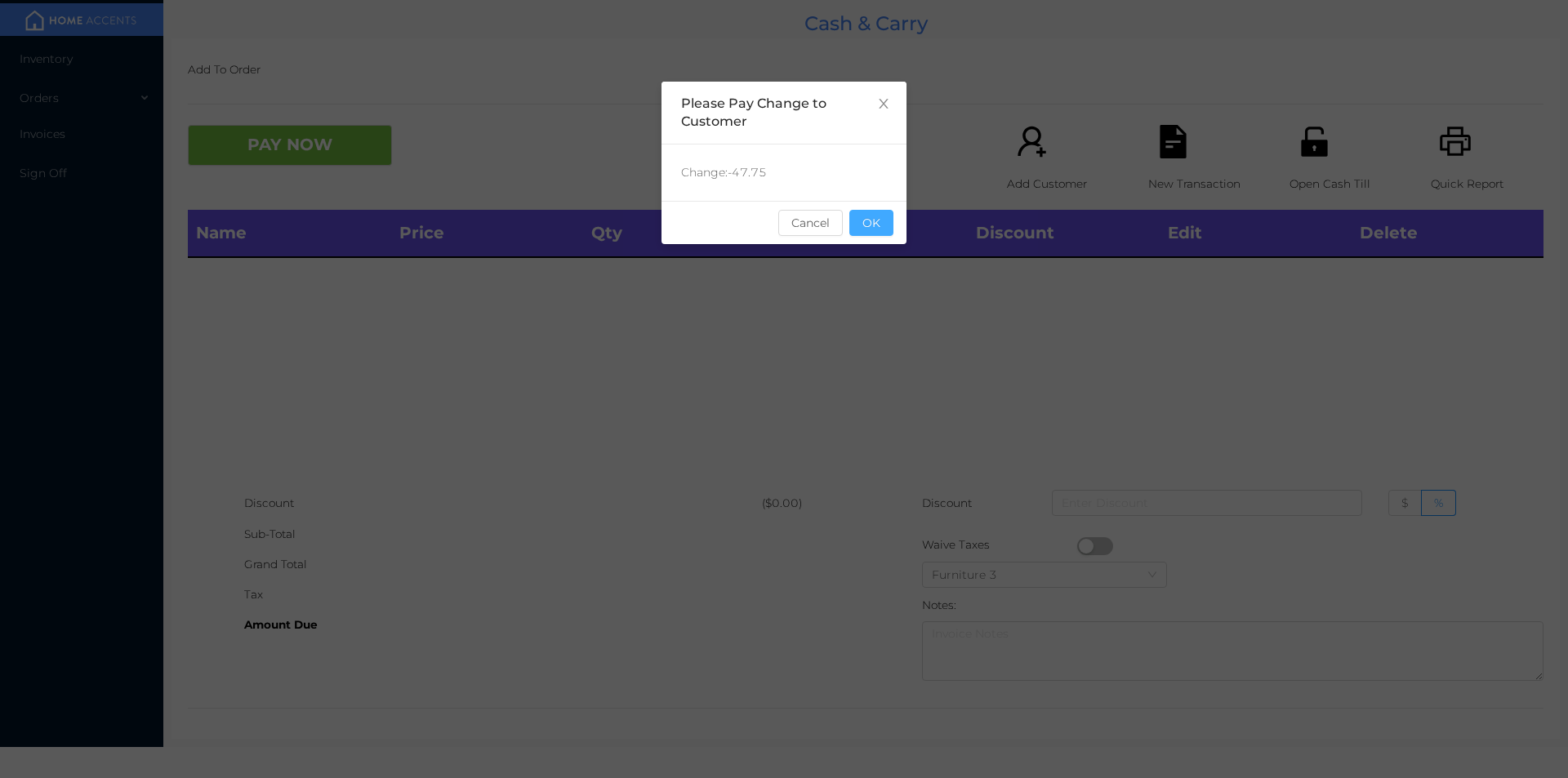
click at [871, 231] on button "OK" at bounding box center [871, 222] width 44 height 26
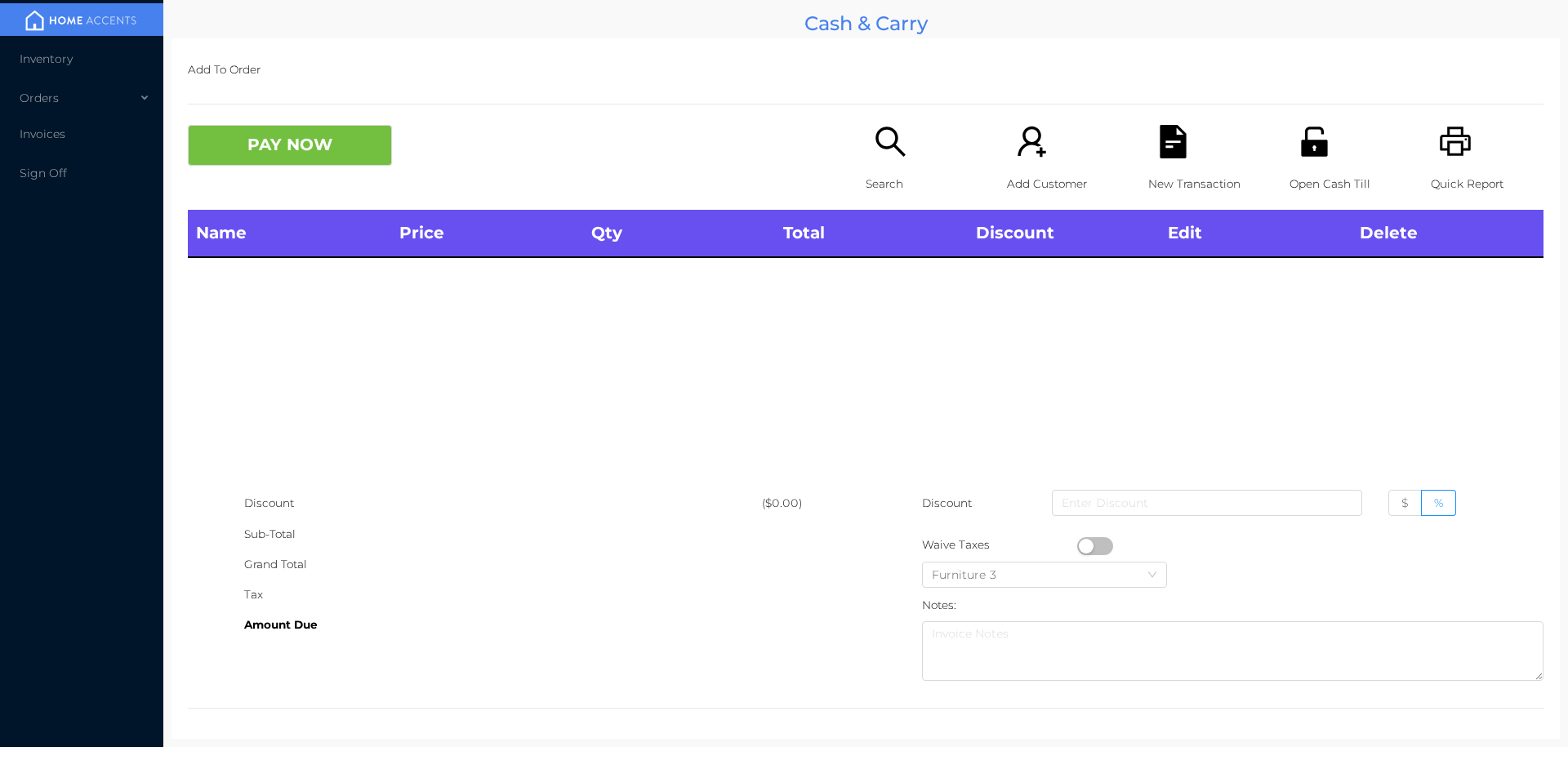
click at [873, 291] on div "Name Price Qty Total Discount Edit Delete" at bounding box center [866, 349] width 1356 height 279
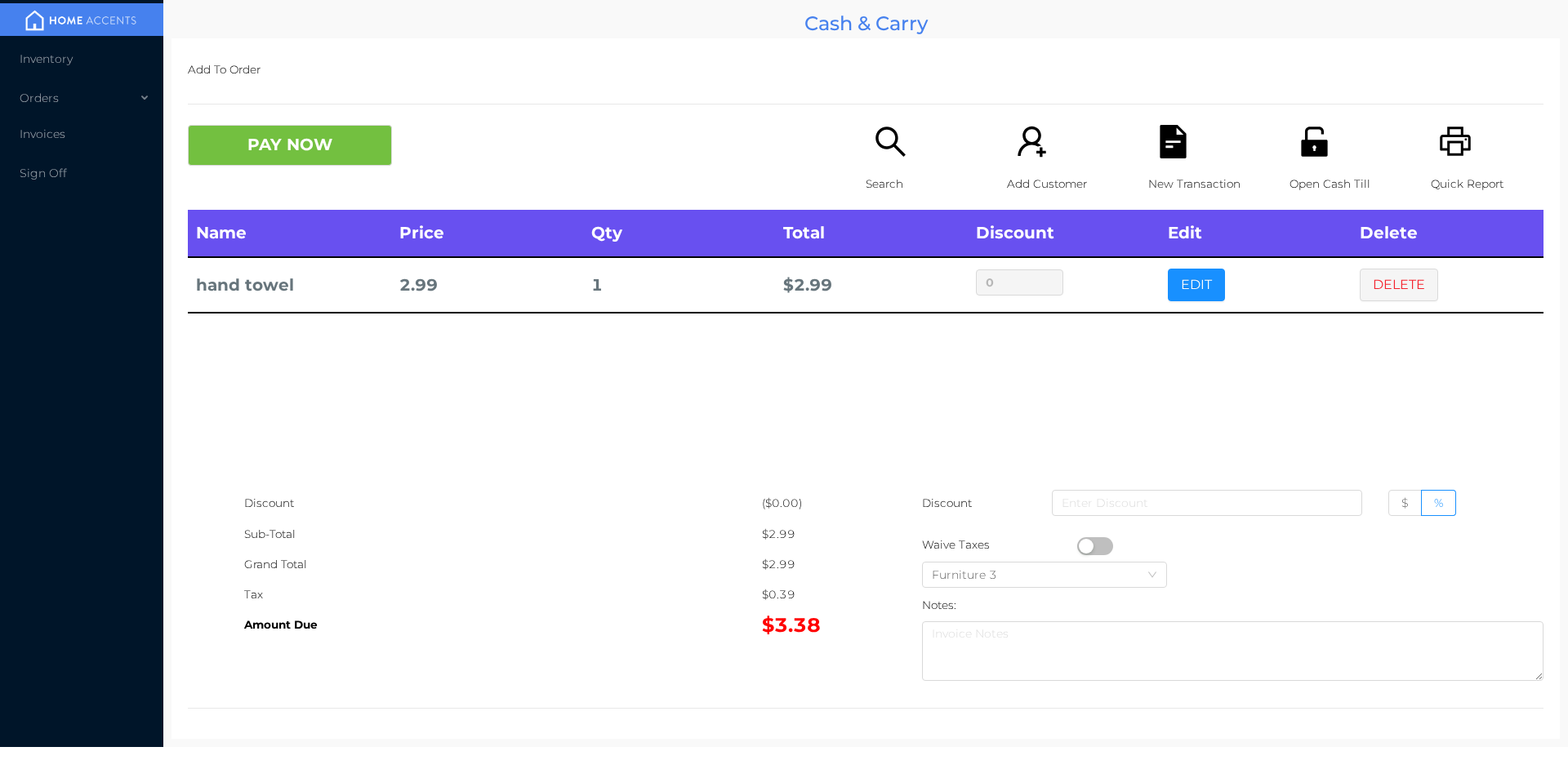
click at [887, 164] on div "Search" at bounding box center [922, 168] width 113 height 85
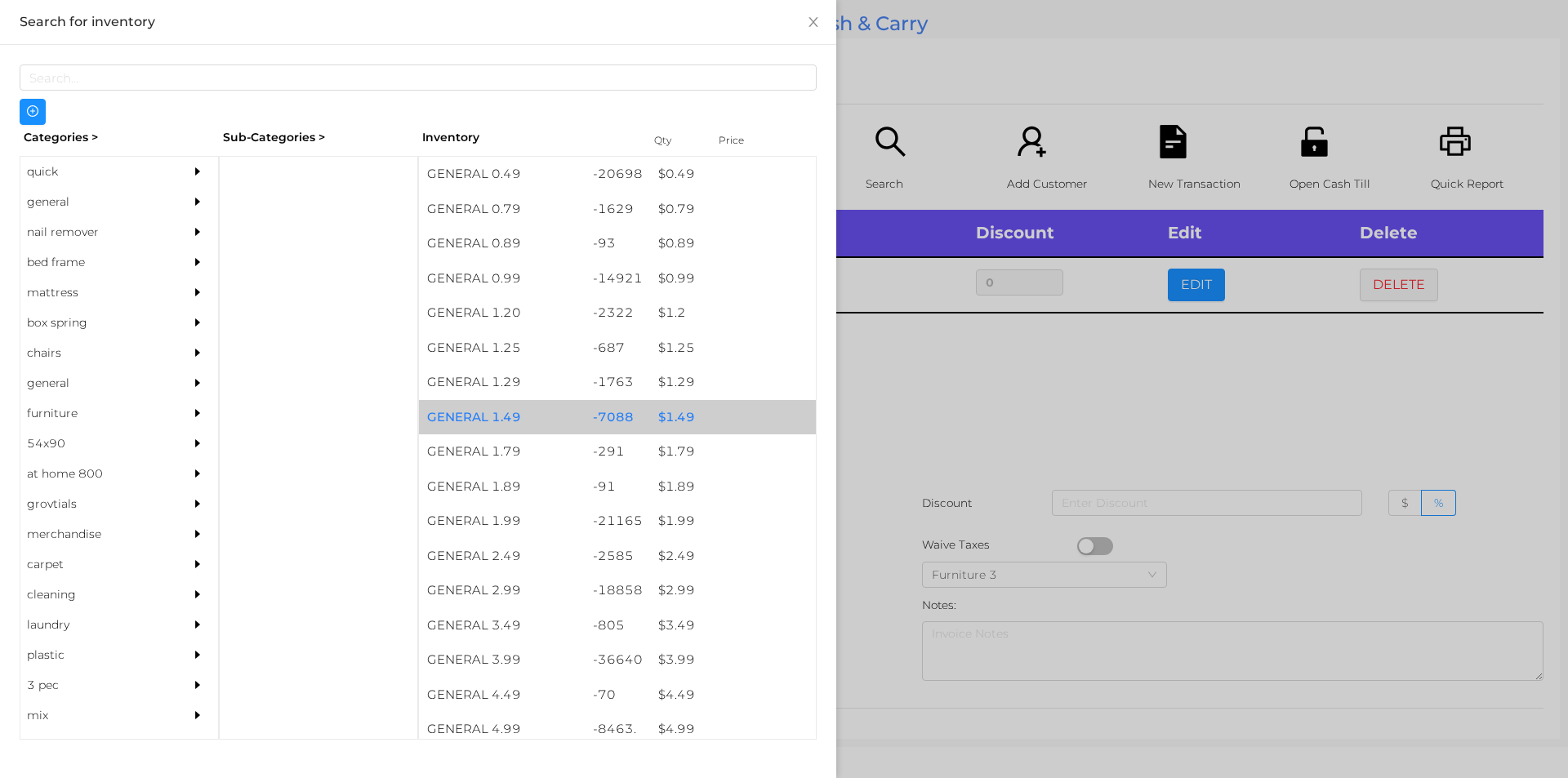
click at [672, 416] on div "$ 1.49" at bounding box center [732, 418] width 166 height 35
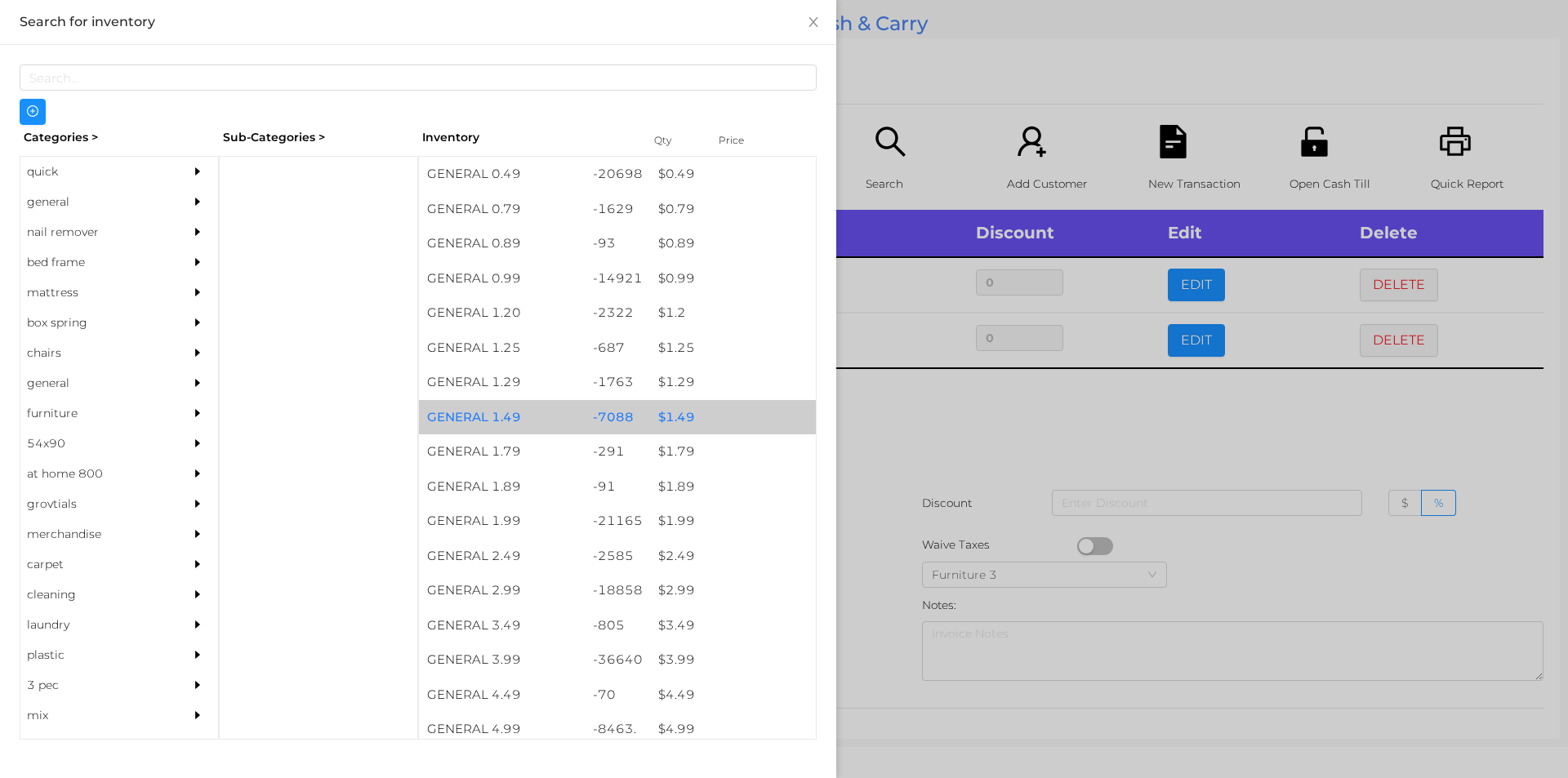
click at [667, 411] on div "$ 1.49" at bounding box center [732, 418] width 166 height 35
click at [663, 409] on div "$ 1.49" at bounding box center [732, 418] width 166 height 35
click at [671, 419] on div "$ 1.49" at bounding box center [732, 418] width 166 height 35
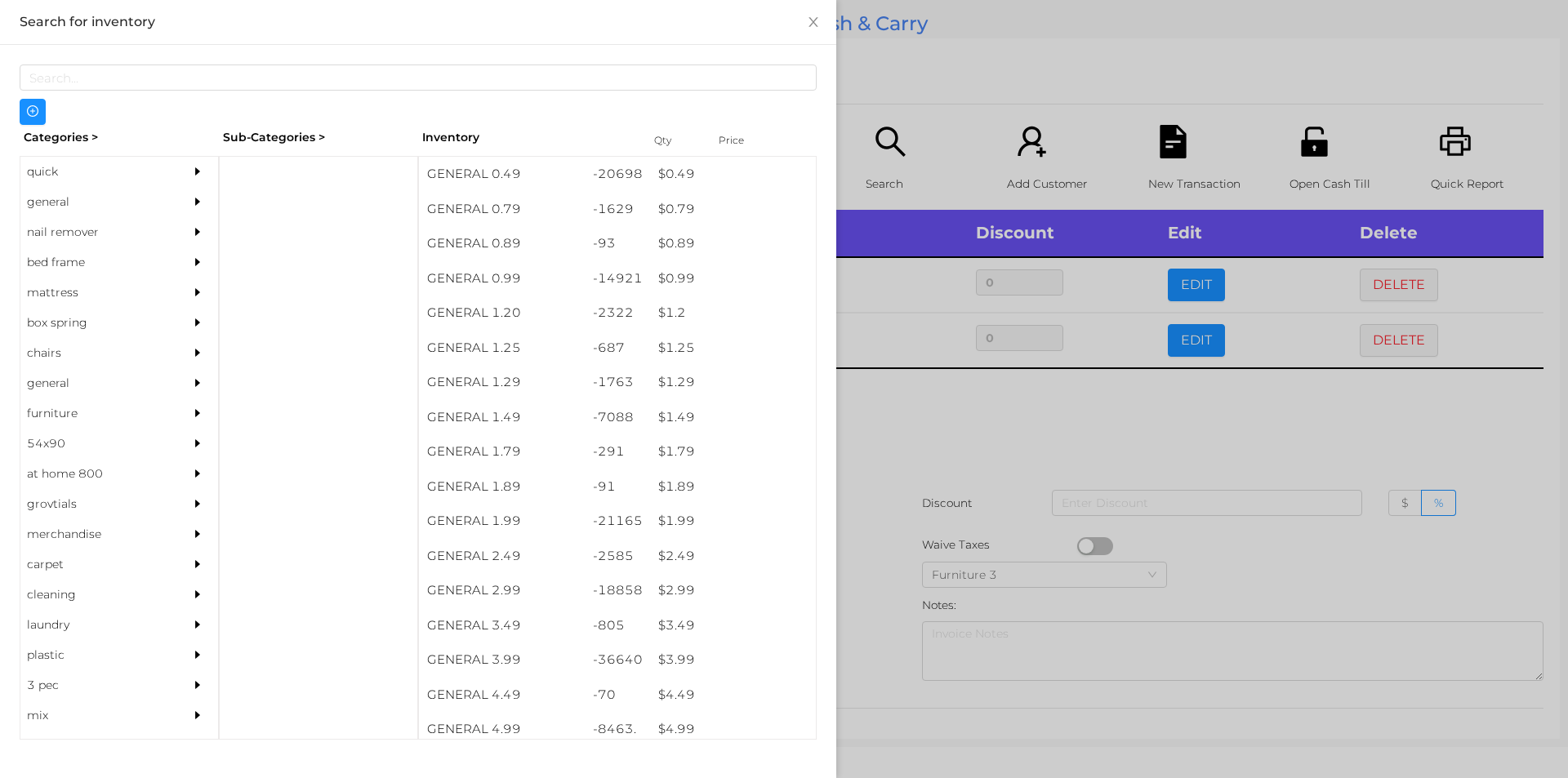
click at [898, 409] on div at bounding box center [784, 389] width 1568 height 778
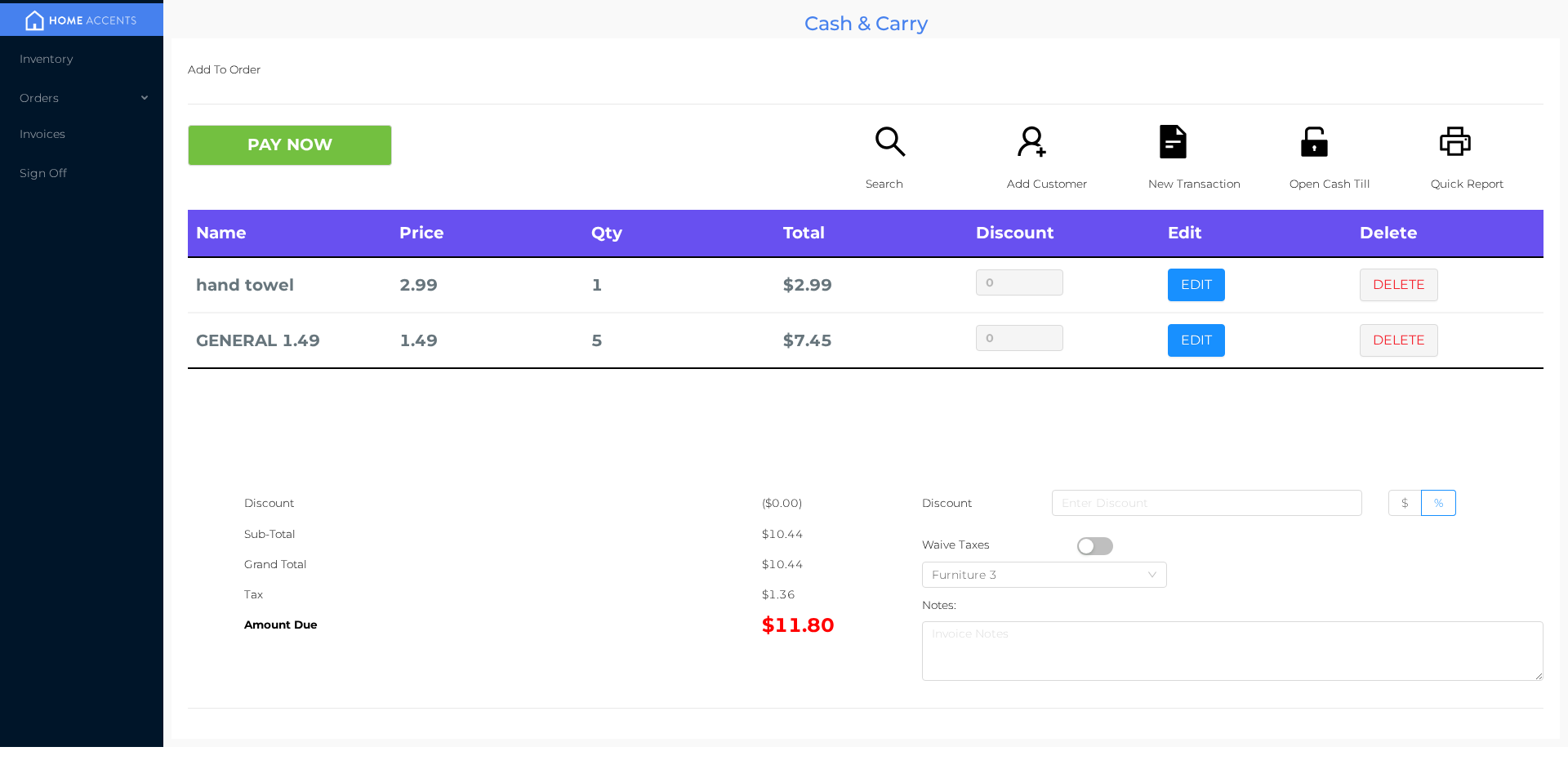
click at [1460, 138] on icon "icon: printer" at bounding box center [1455, 142] width 34 height 34
click at [1176, 154] on icon "icon: file-text" at bounding box center [1172, 142] width 26 height 34
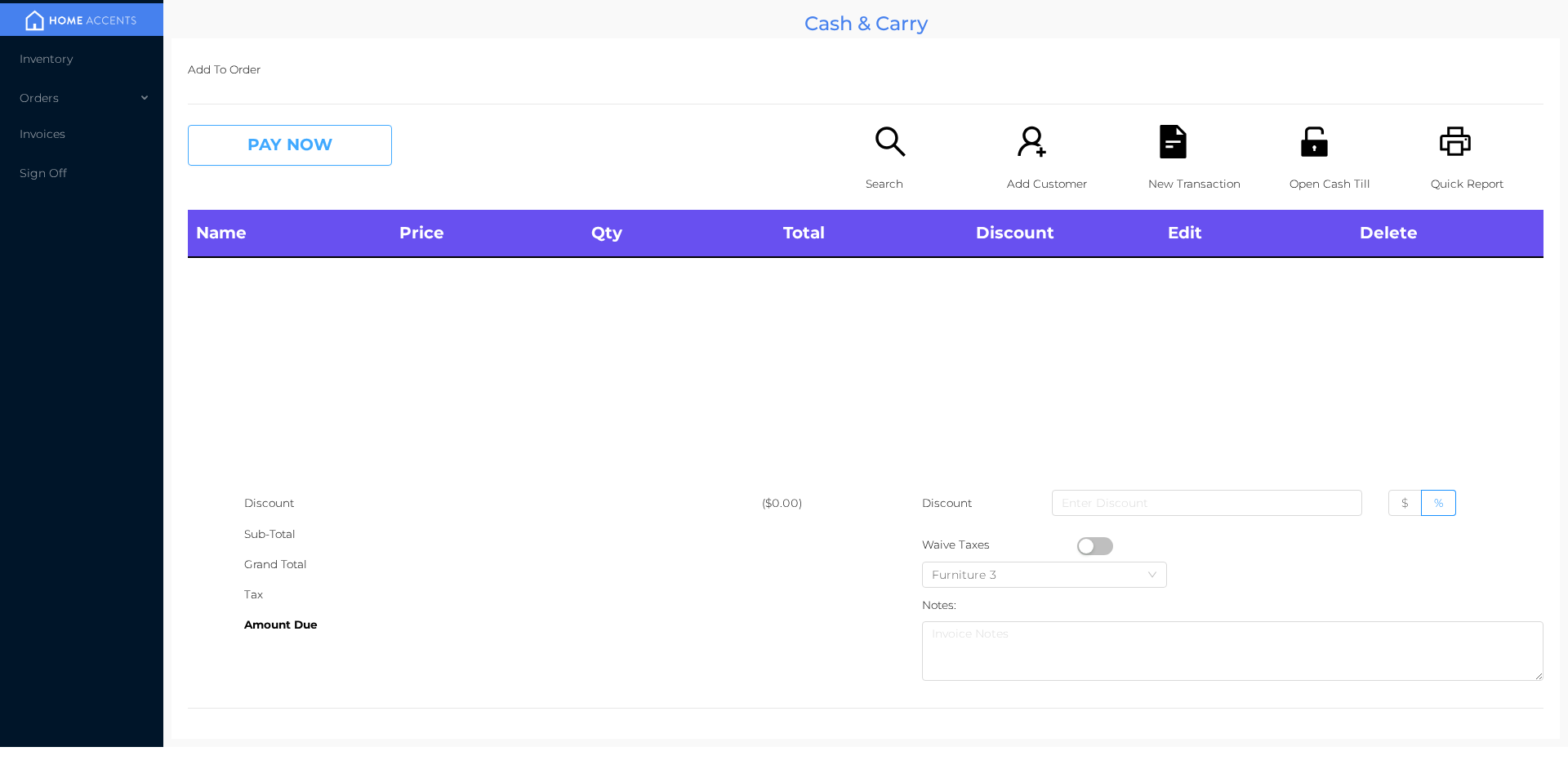
click at [261, 152] on button "PAY NOW" at bounding box center [289, 145] width 204 height 41
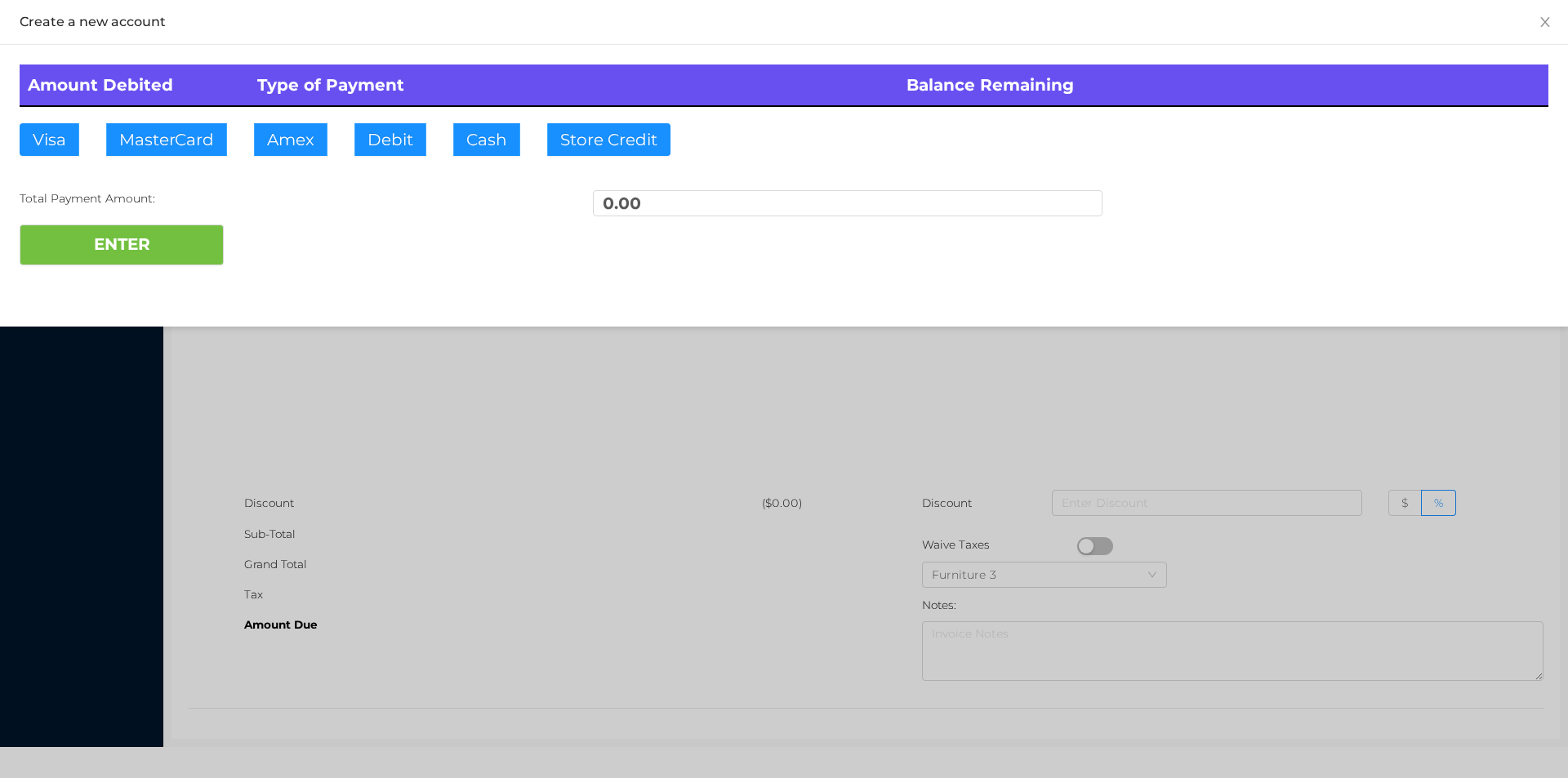
click at [345, 379] on div at bounding box center [784, 389] width 1568 height 778
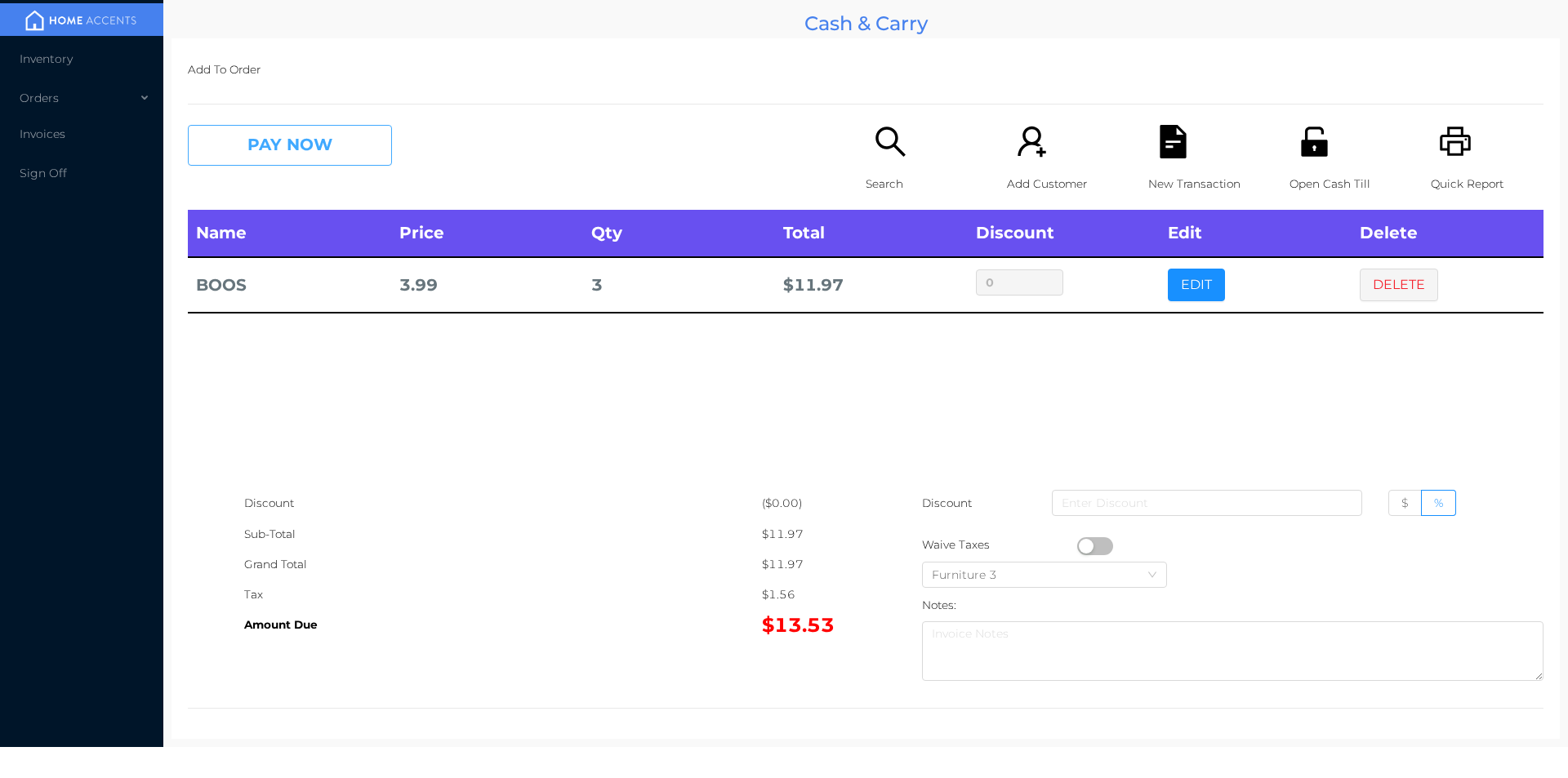
click at [264, 143] on button "PAY NOW" at bounding box center [289, 145] width 204 height 41
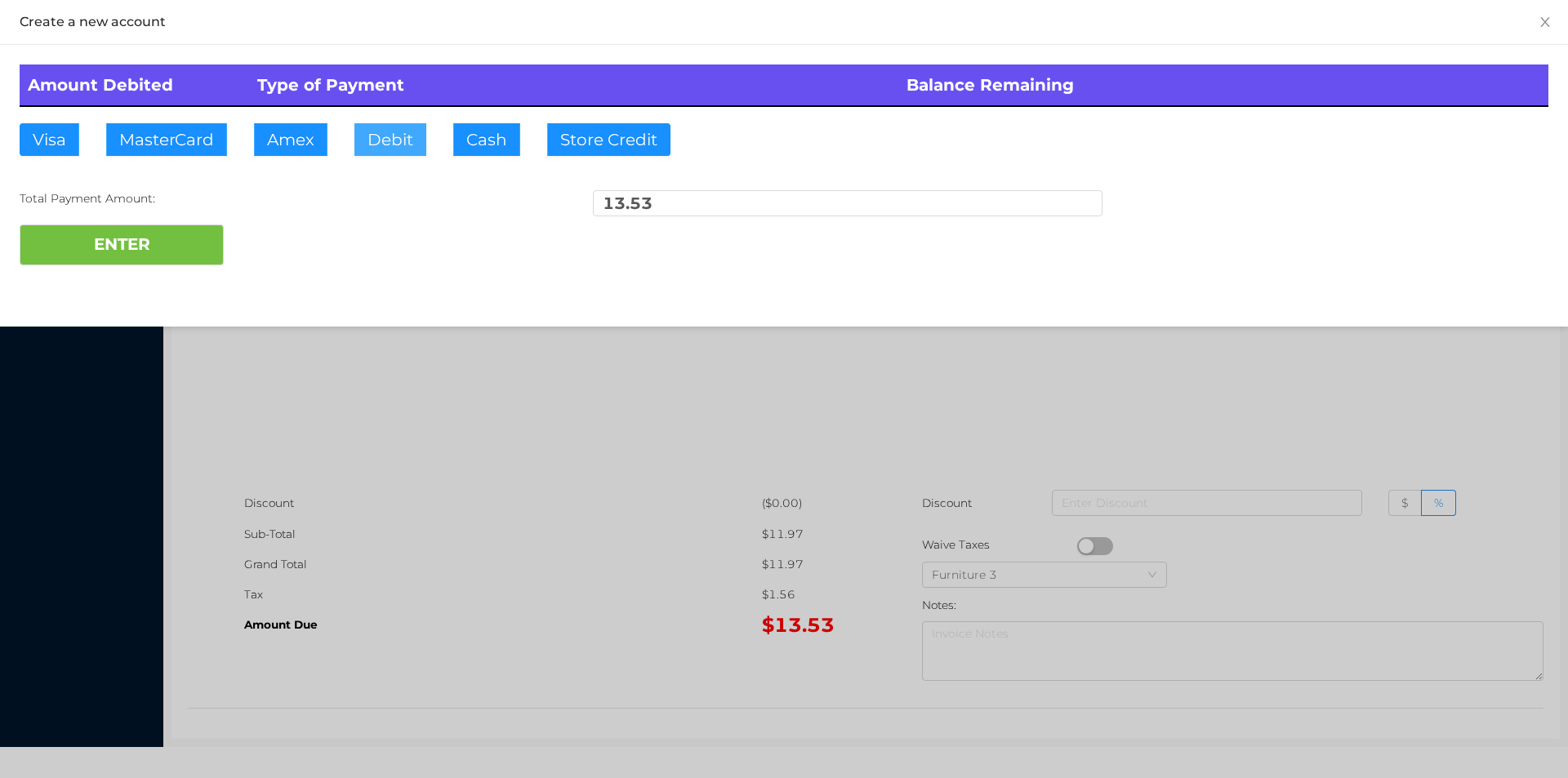
click at [412, 153] on button "Debit" at bounding box center [389, 140] width 72 height 33
click at [168, 255] on button "ENTER" at bounding box center [122, 244] width 204 height 41
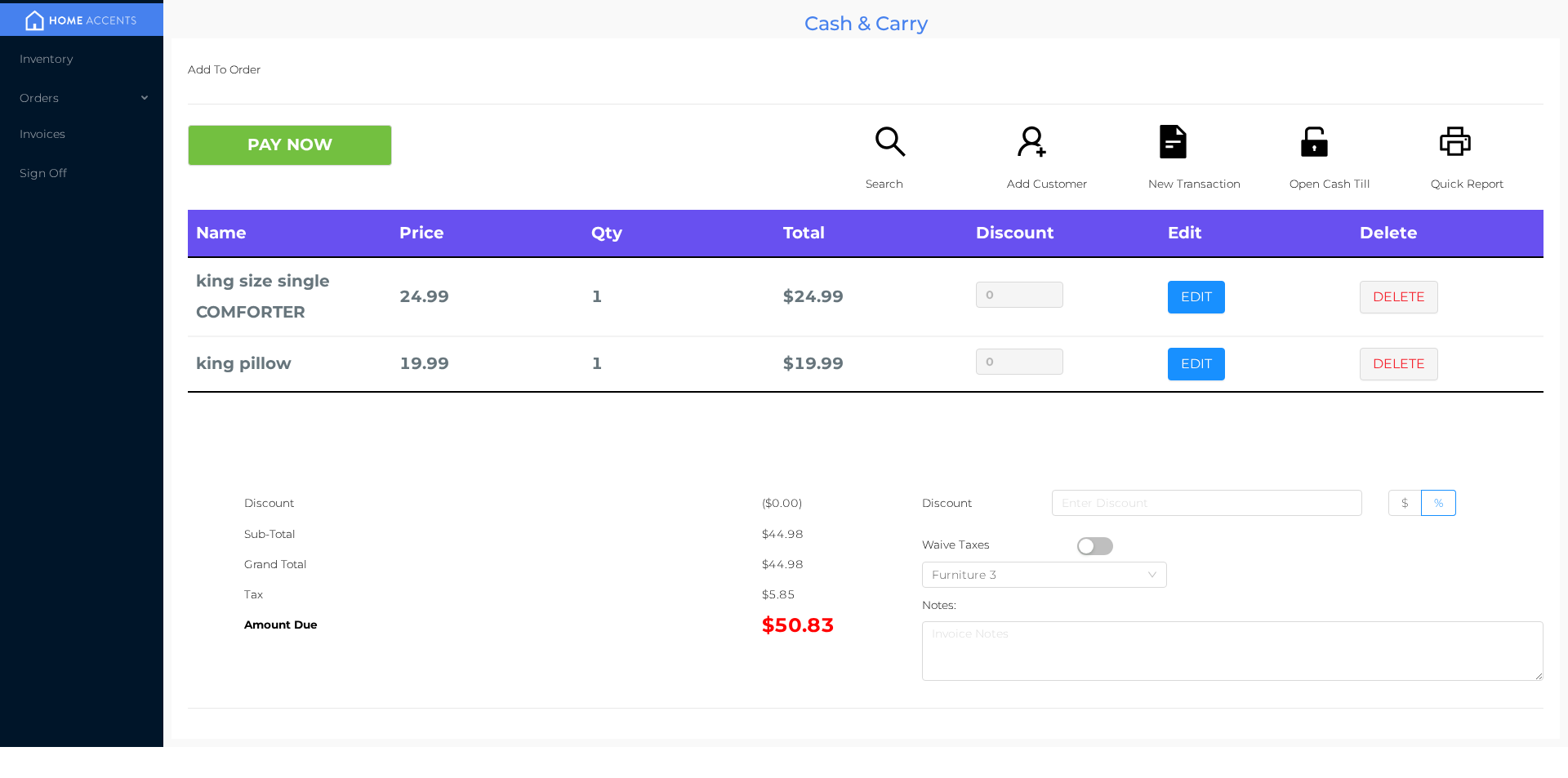
click at [896, 149] on icon "icon: search" at bounding box center [890, 142] width 34 height 34
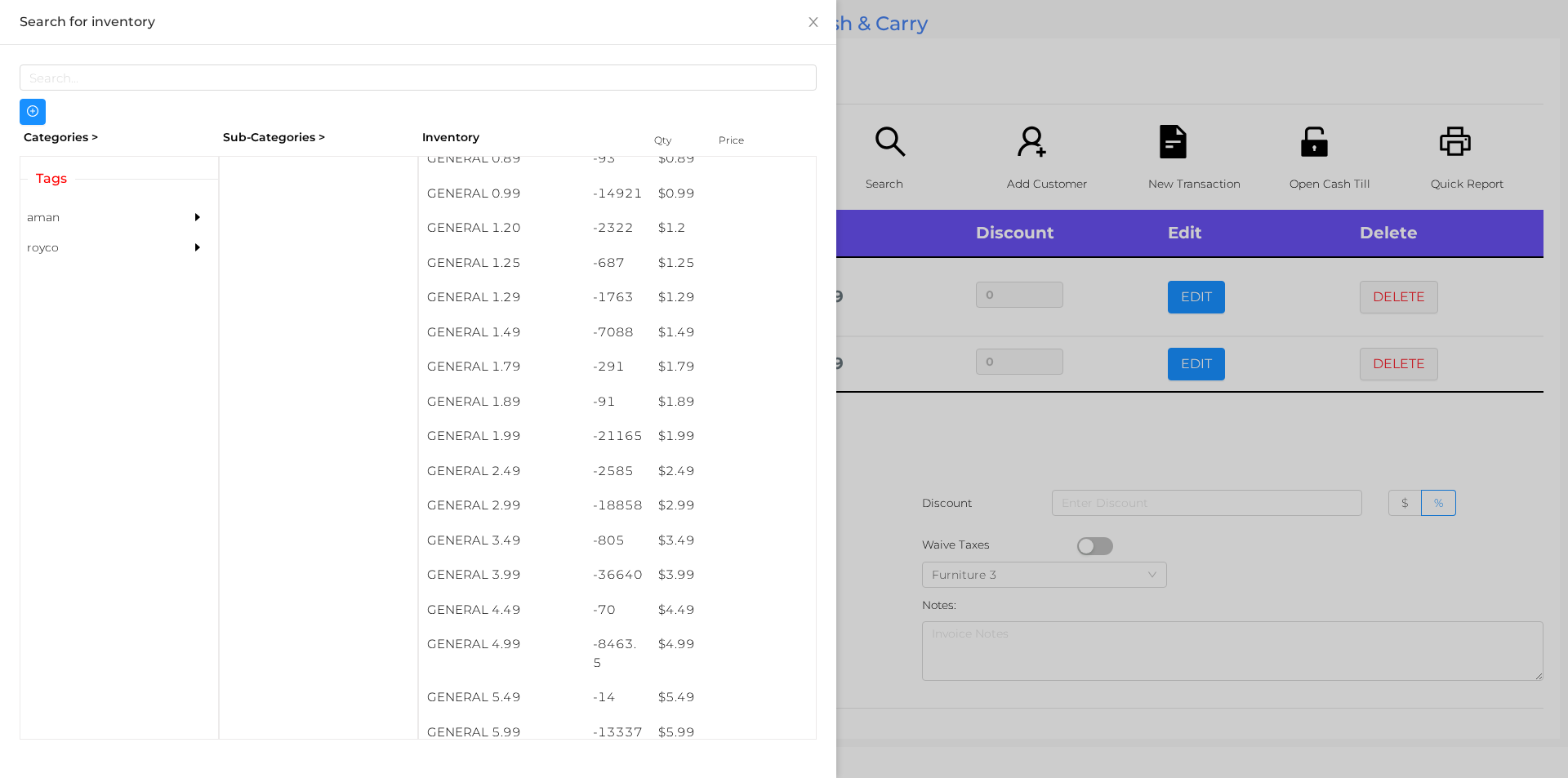
scroll to position [163, 0]
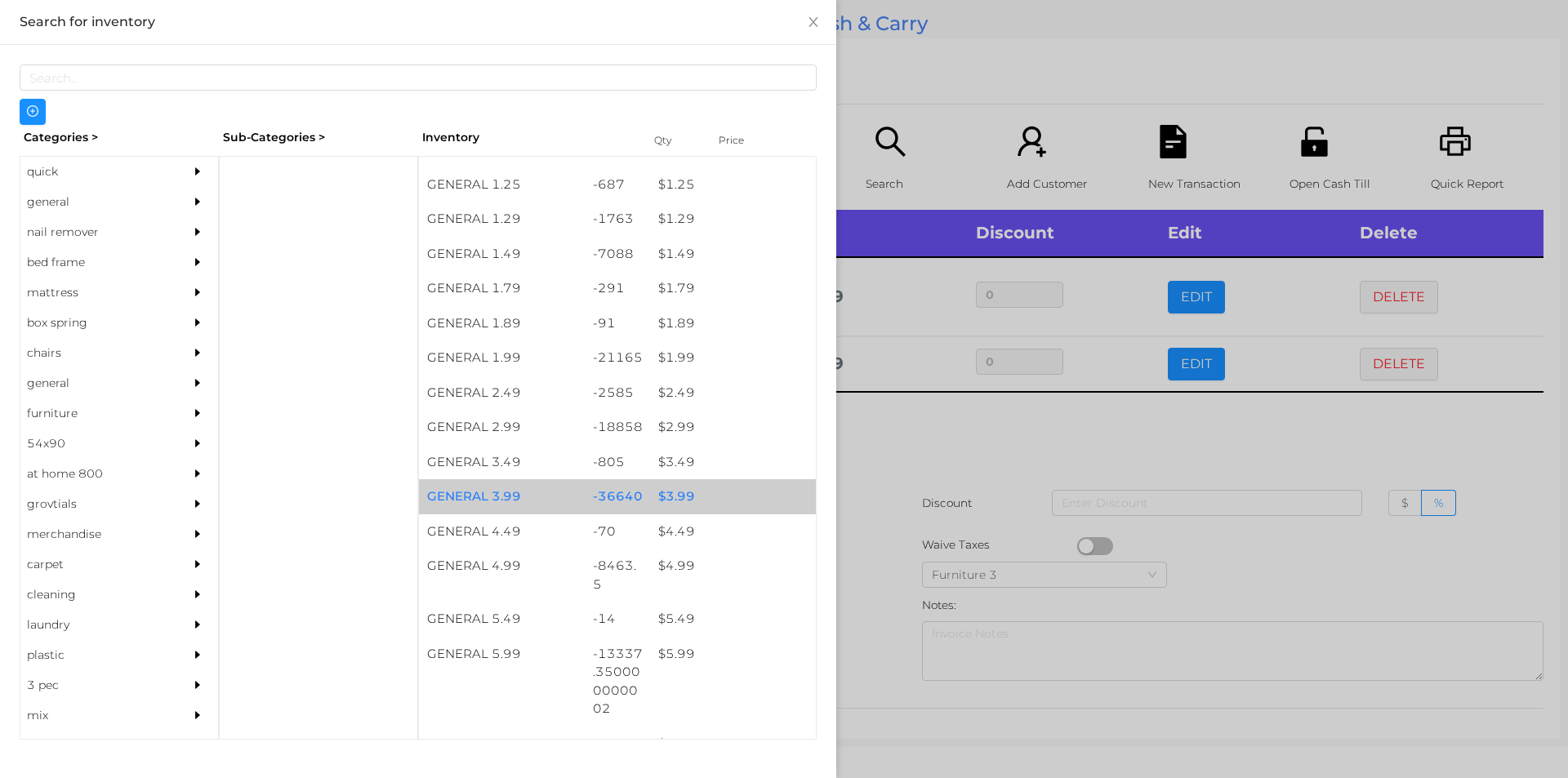
click at [692, 491] on div "$ 3.99" at bounding box center [732, 497] width 166 height 35
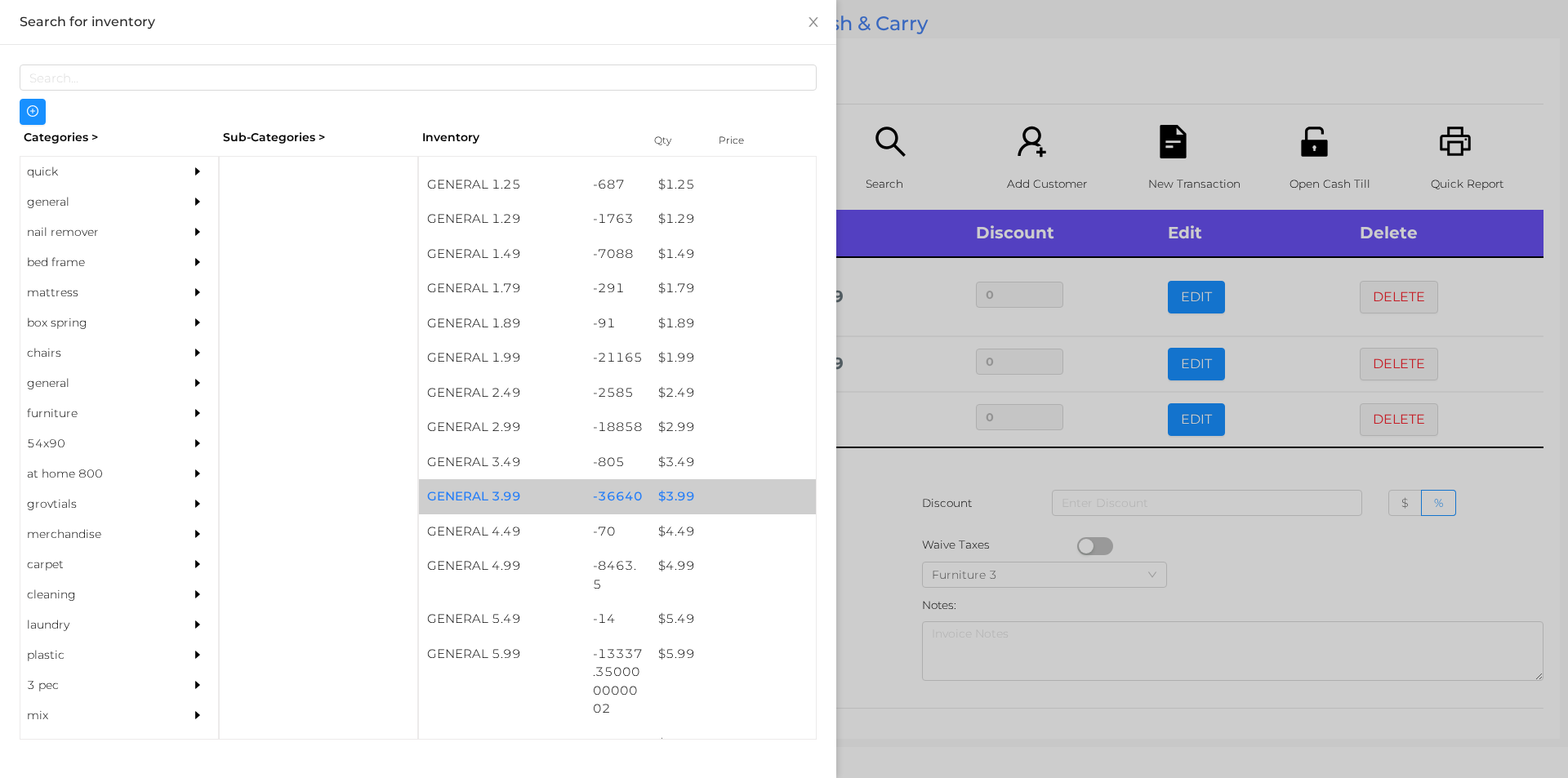
click at [696, 495] on div "$ 3.99" at bounding box center [732, 497] width 166 height 35
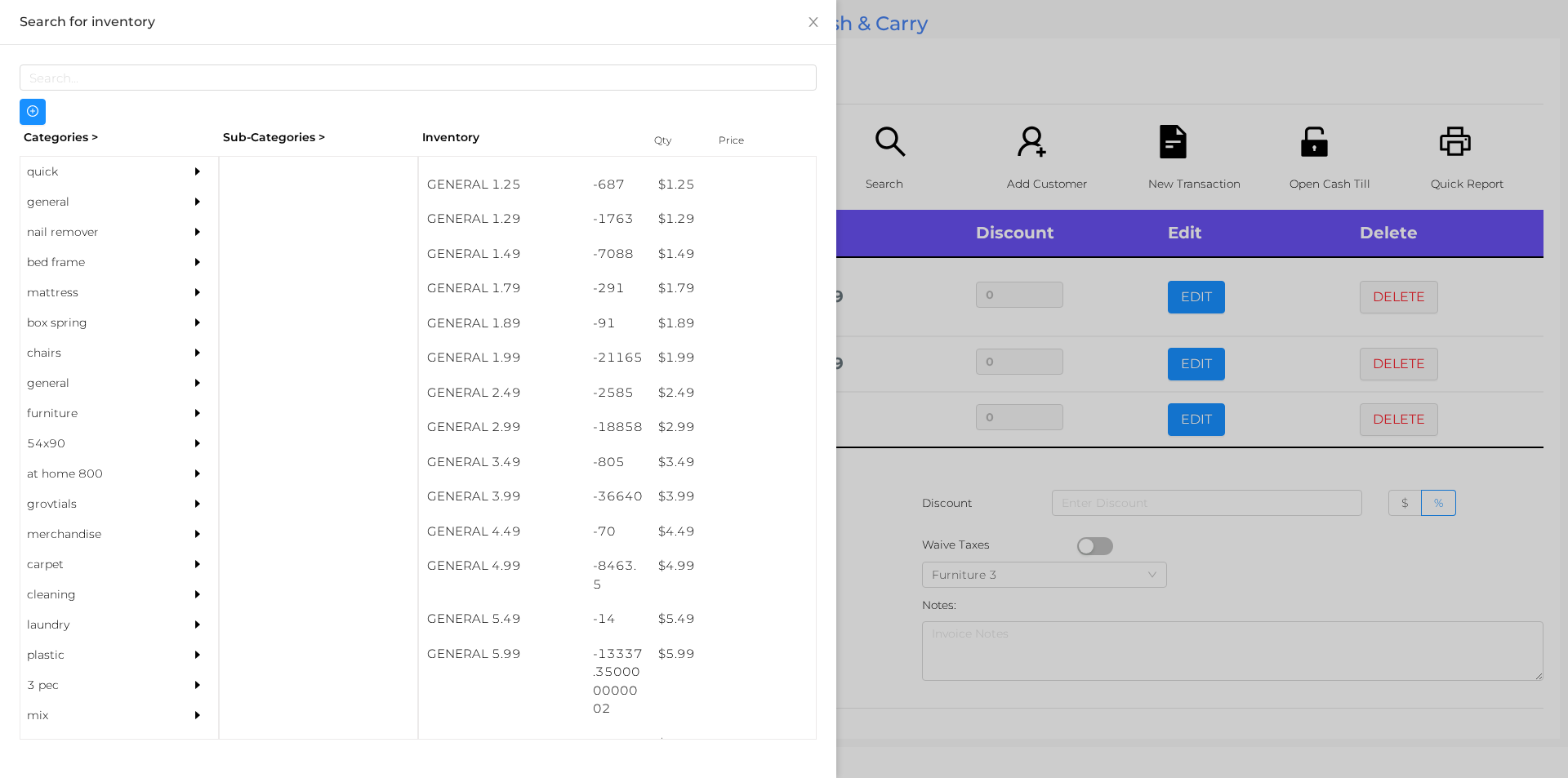
click at [962, 537] on div at bounding box center [784, 389] width 1568 height 778
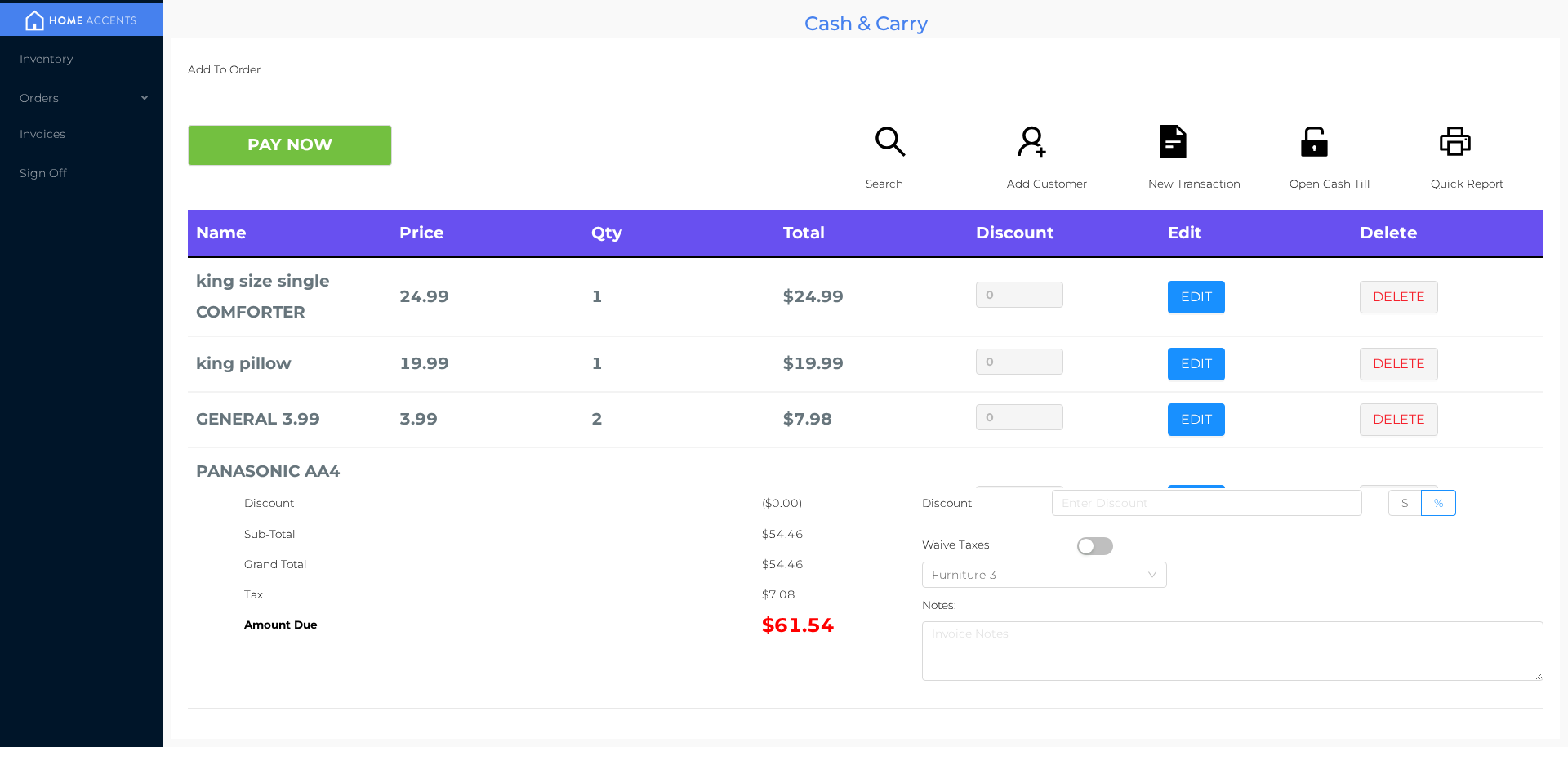
click at [1181, 161] on div "New Transaction" at bounding box center [1204, 168] width 113 height 85
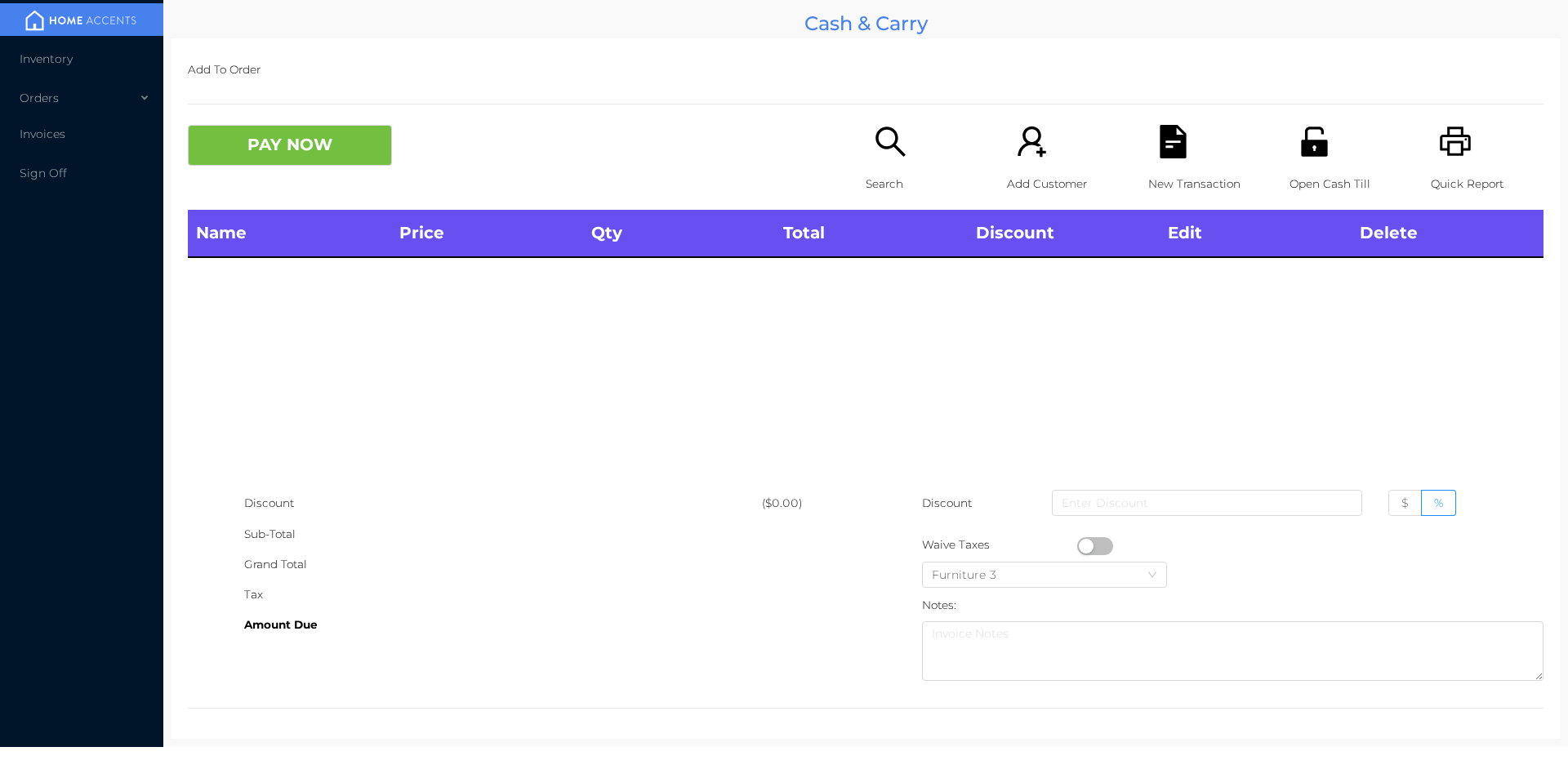
click at [1438, 146] on icon "icon: printer" at bounding box center [1455, 142] width 34 height 34
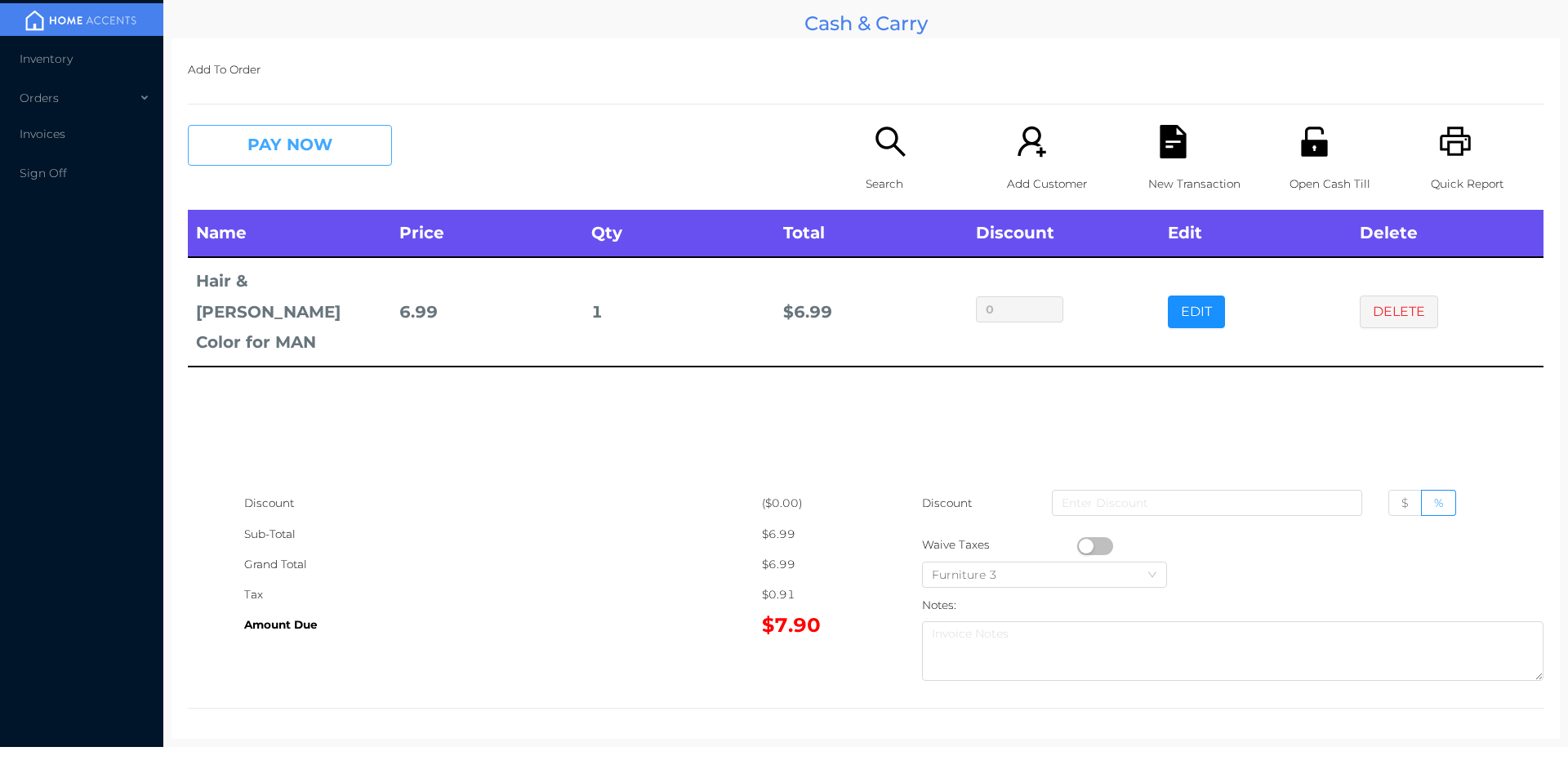
click at [306, 139] on button "PAY NOW" at bounding box center [289, 145] width 204 height 41
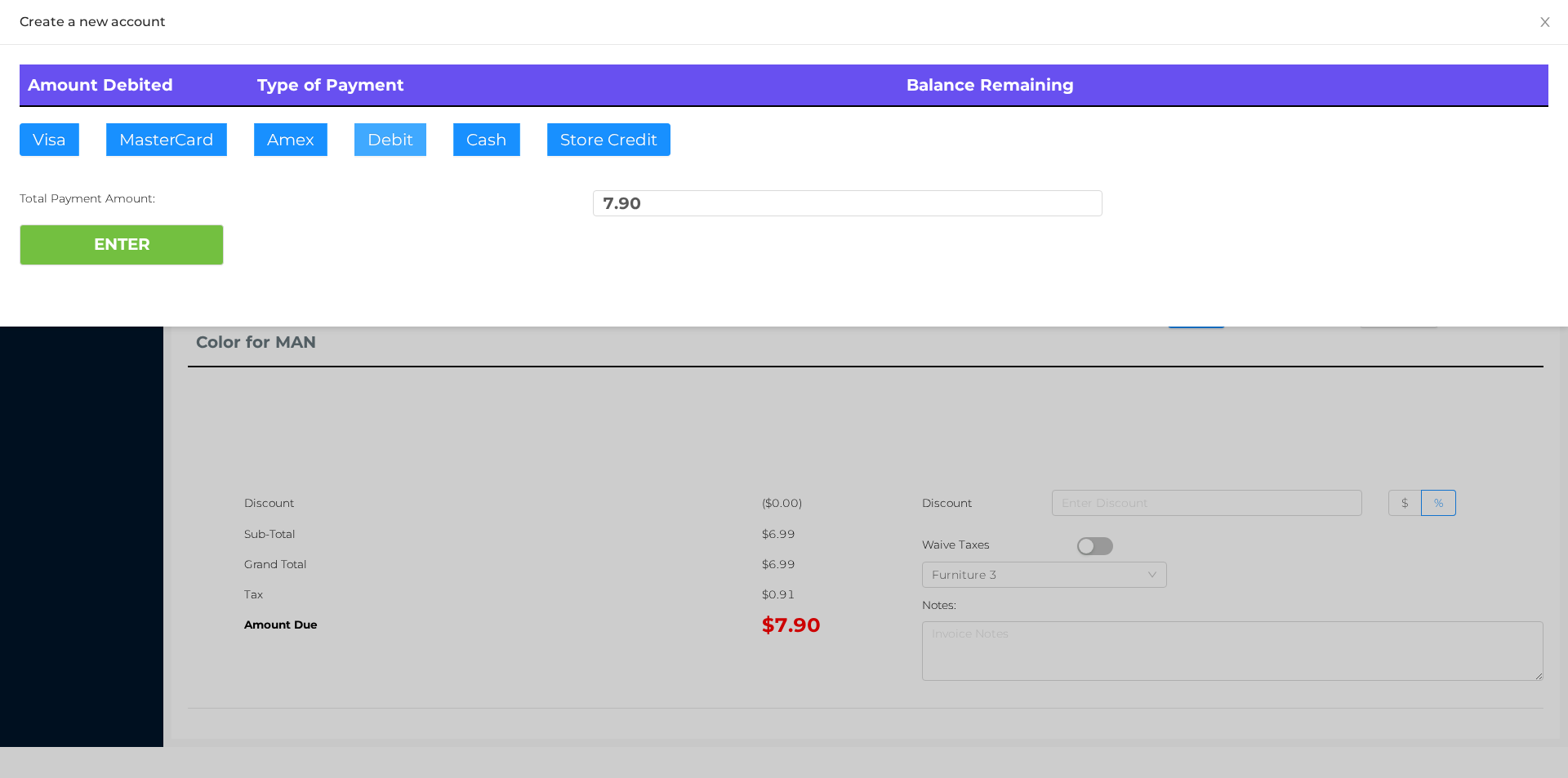
click at [370, 151] on button "Debit" at bounding box center [389, 140] width 72 height 33
click at [176, 241] on button "ENTER" at bounding box center [122, 244] width 204 height 41
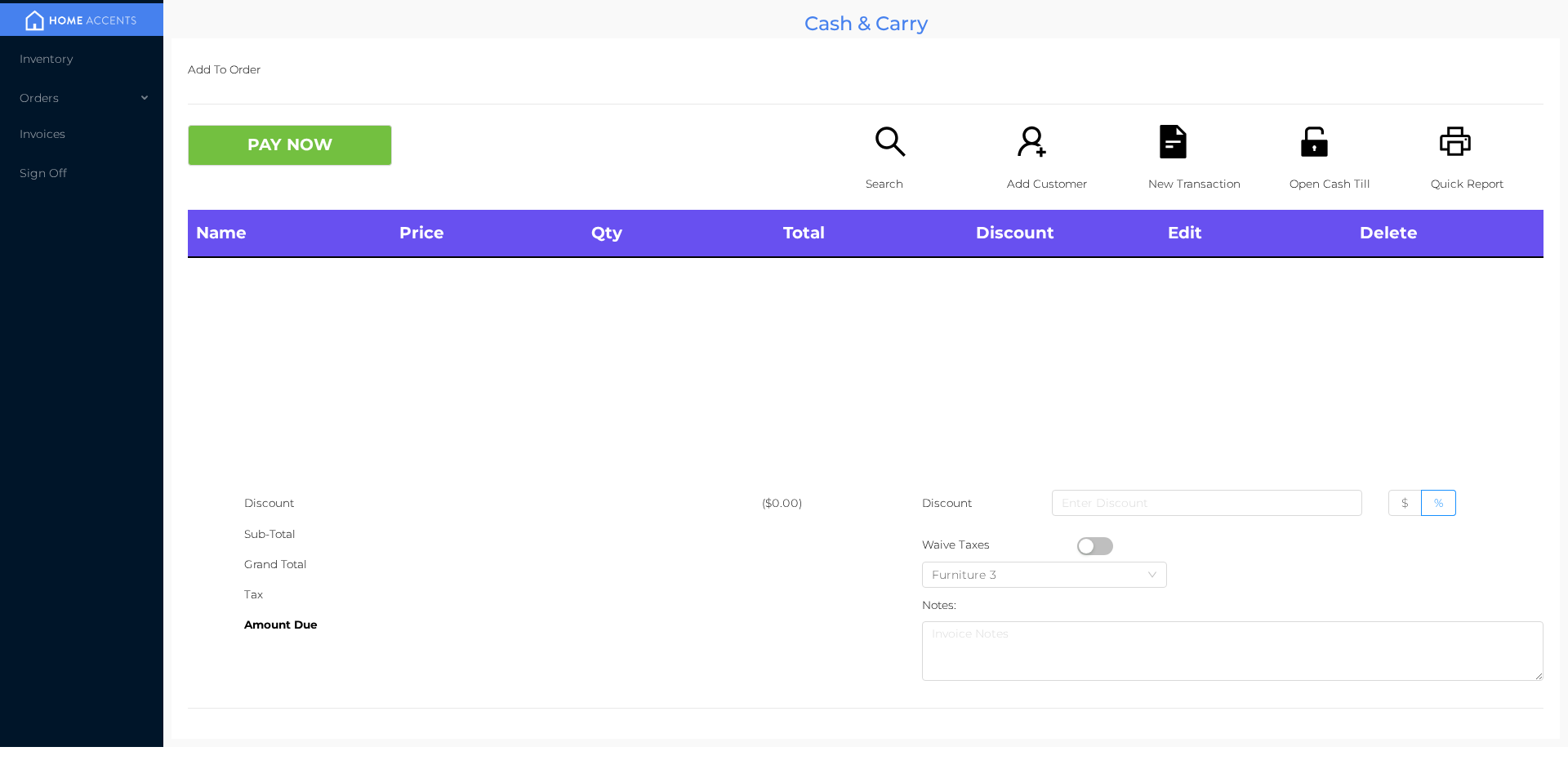
click at [872, 160] on div "Search" at bounding box center [922, 168] width 113 height 85
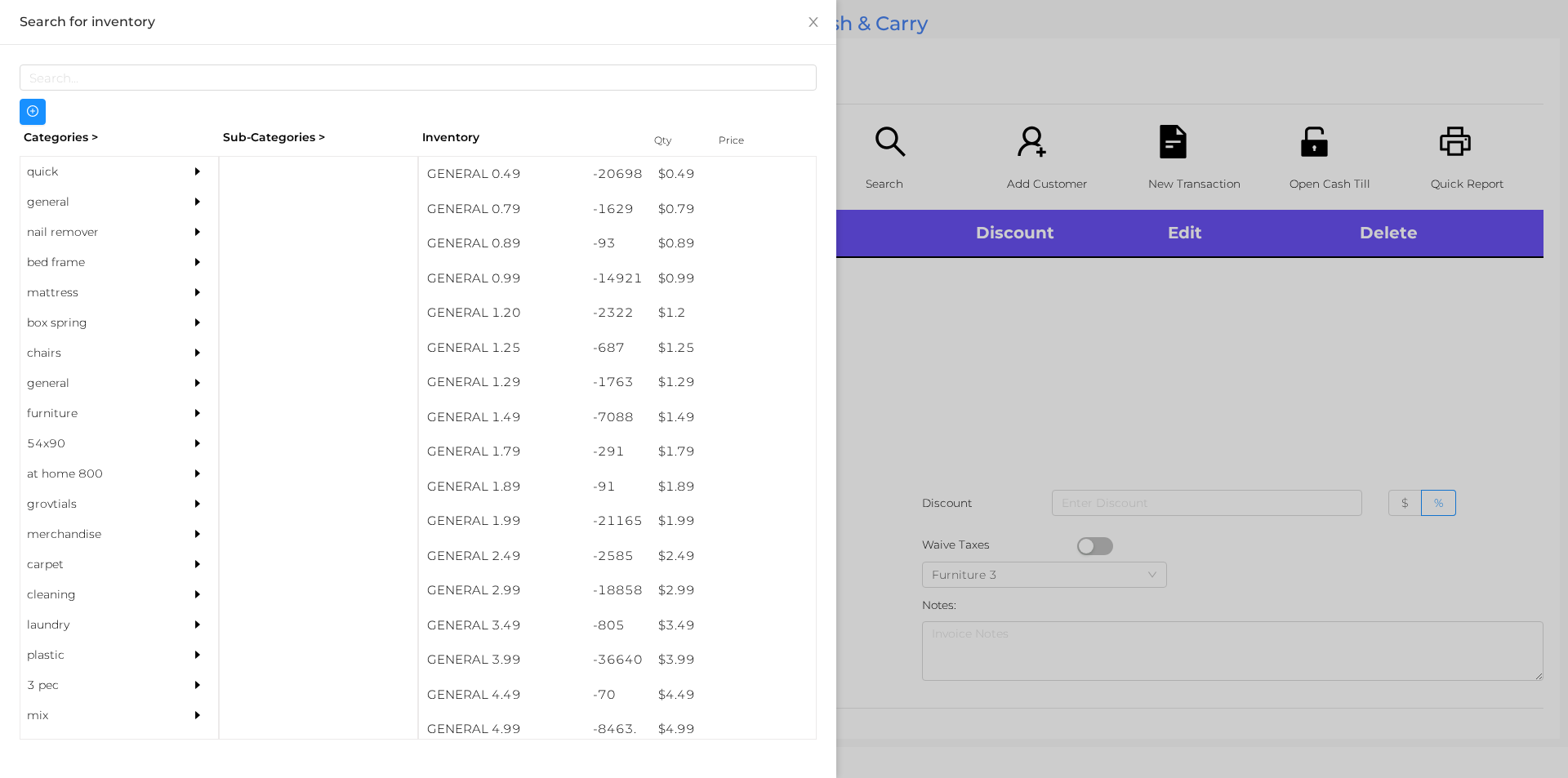
click at [46, 167] on div "quick" at bounding box center [94, 172] width 149 height 30
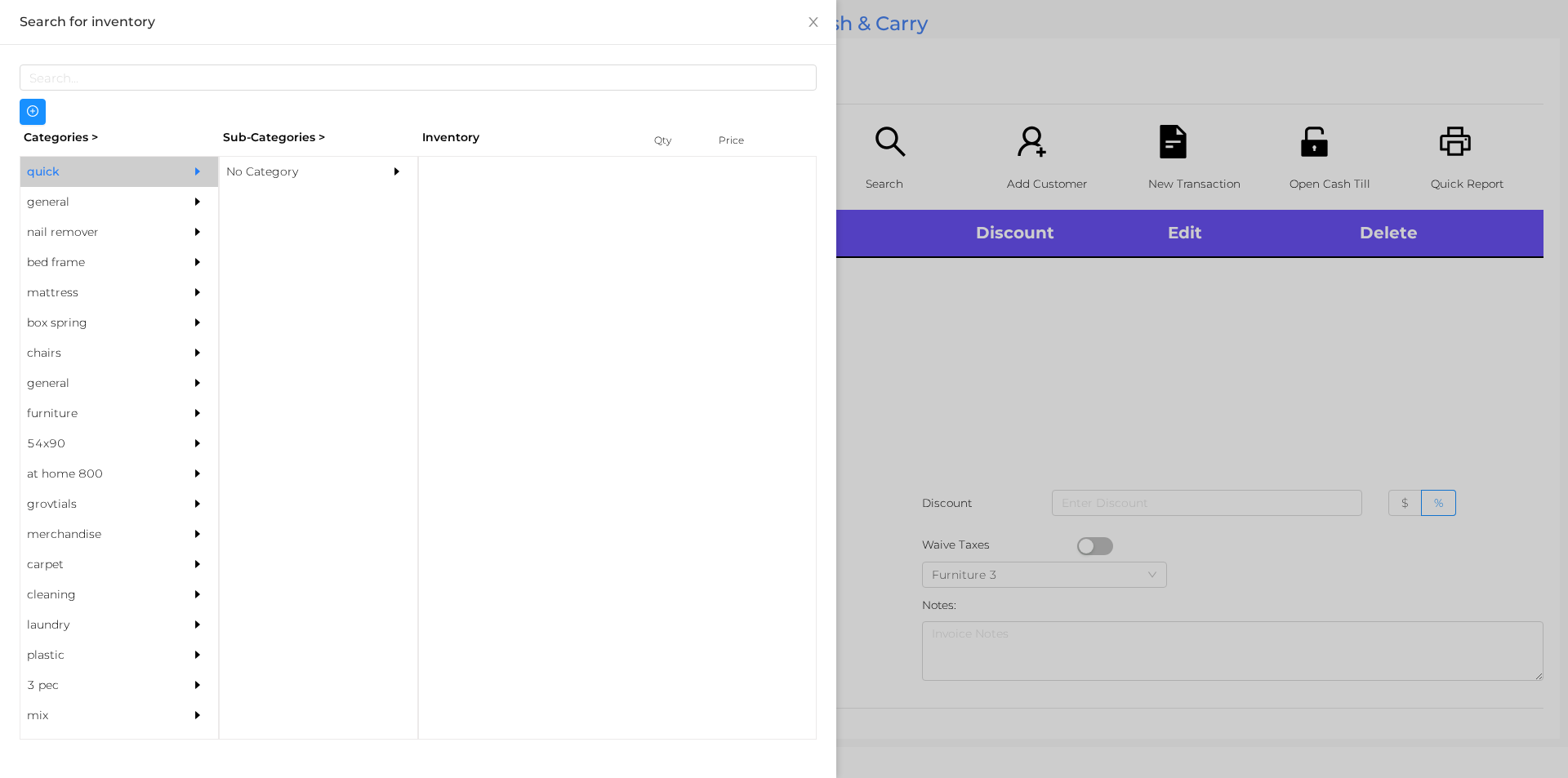
click at [261, 159] on div "No Category" at bounding box center [294, 172] width 149 height 30
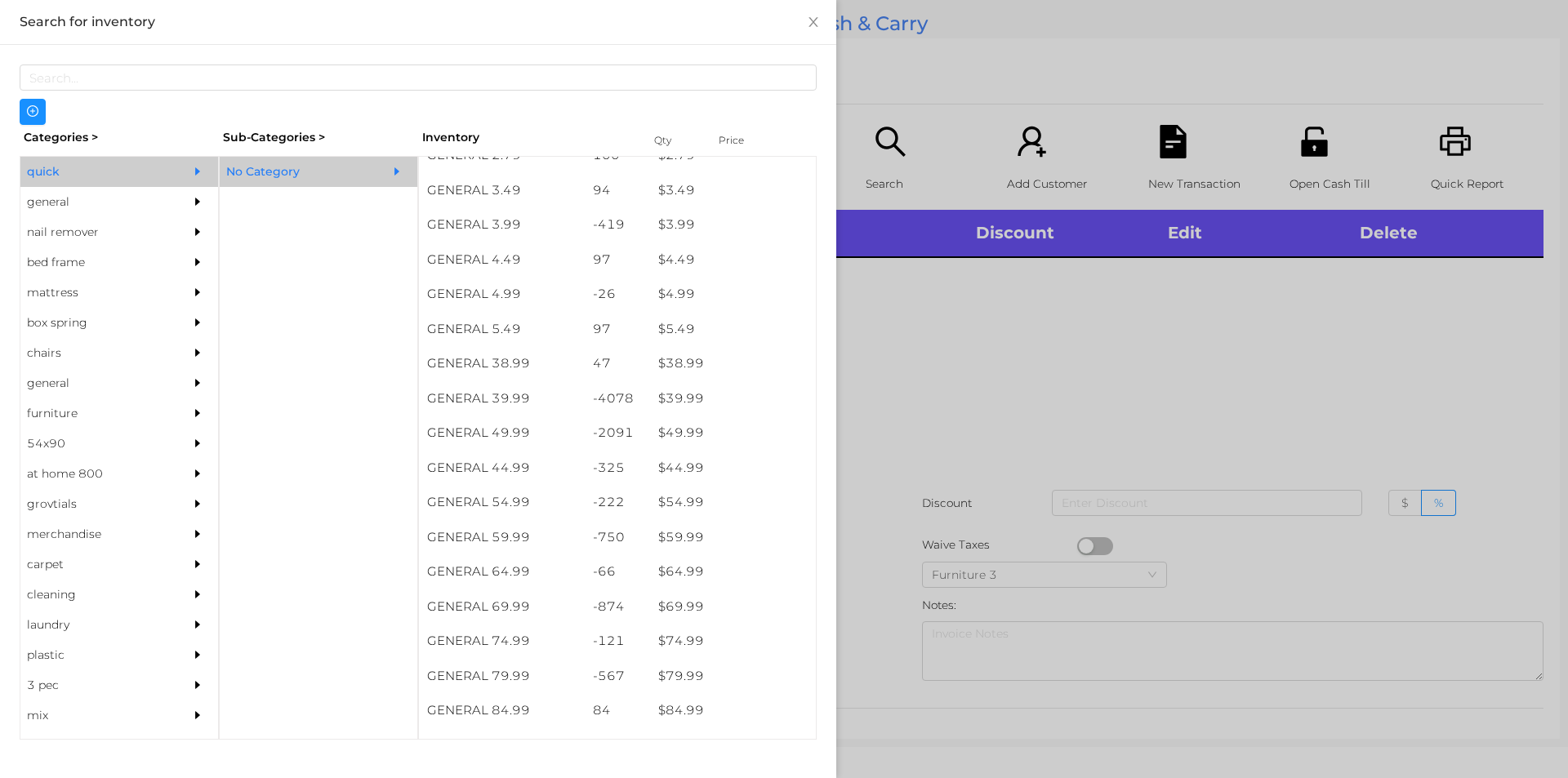
scroll to position [889, 0]
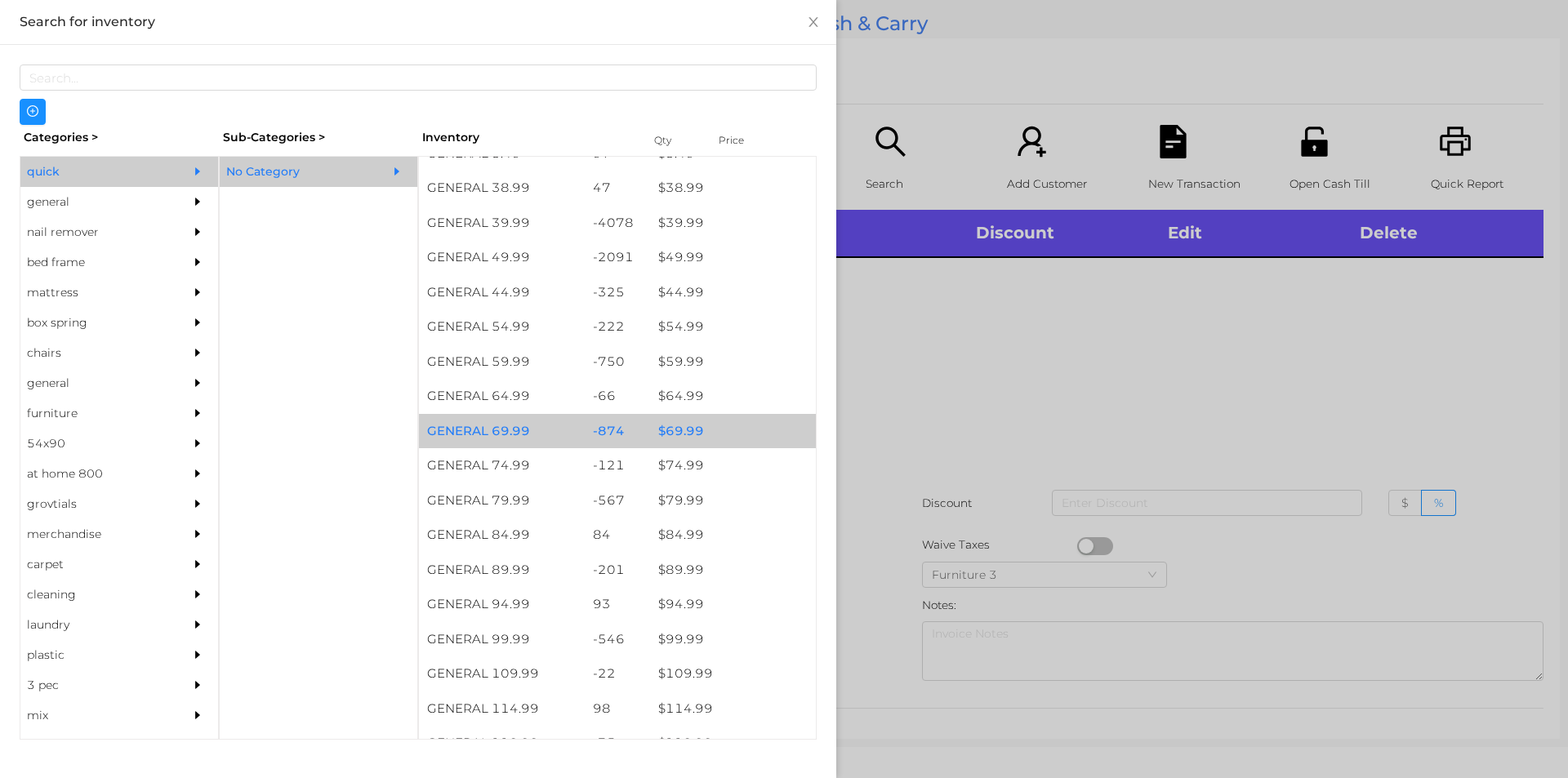
click at [736, 421] on div "$ 69.99" at bounding box center [732, 431] width 166 height 35
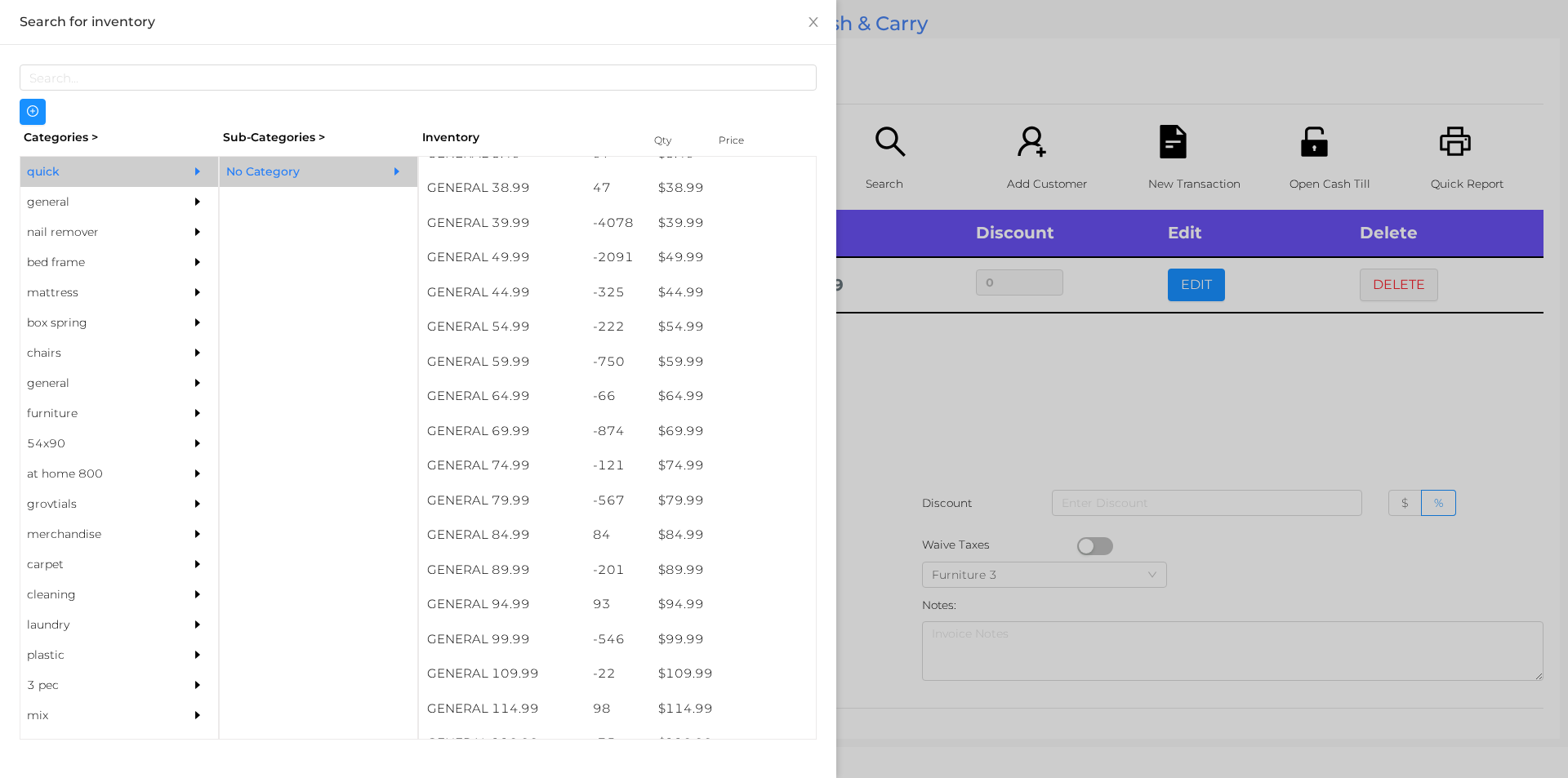
click at [982, 420] on div at bounding box center [784, 389] width 1568 height 778
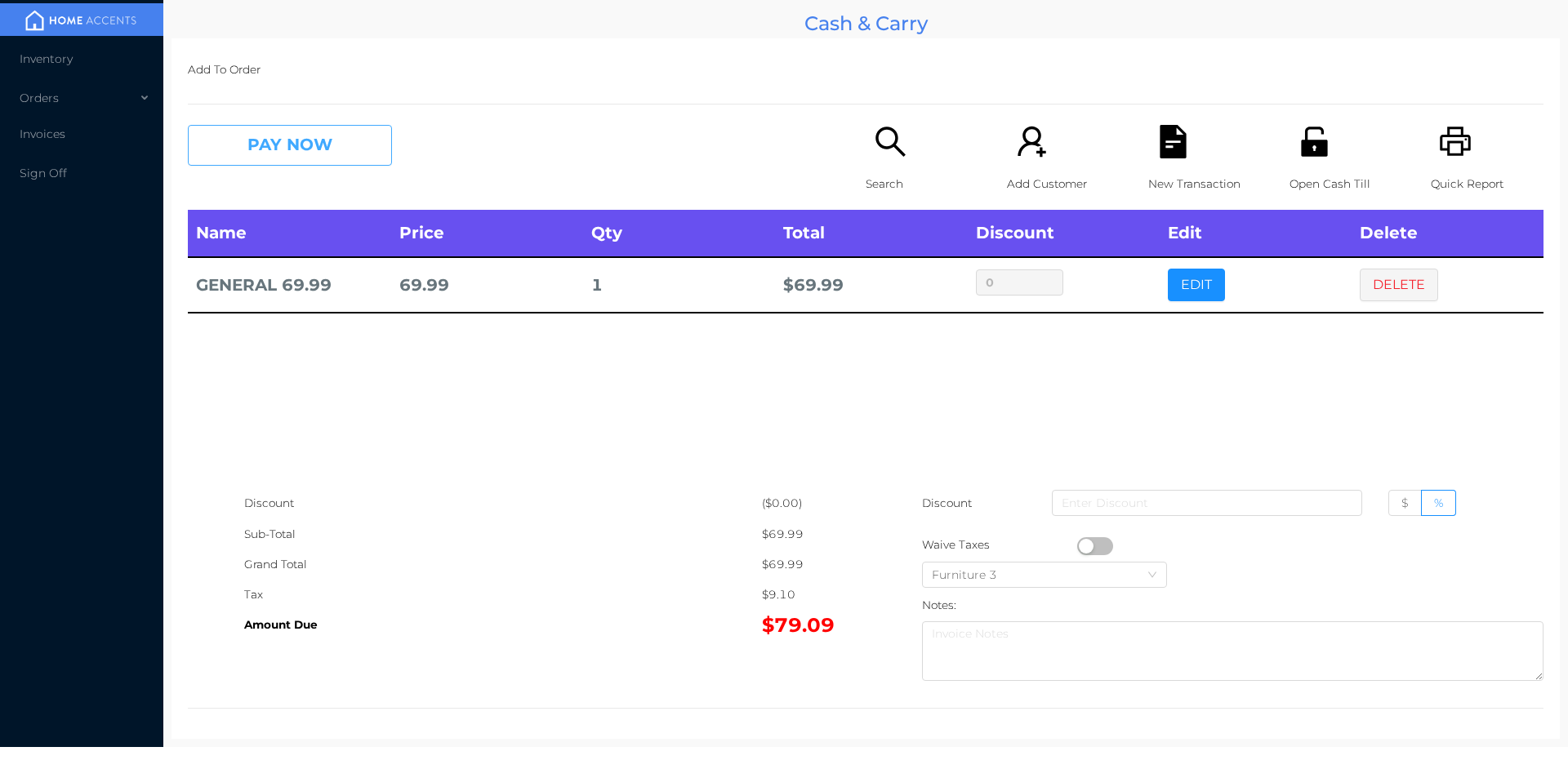
click at [247, 163] on button "PAY NOW" at bounding box center [289, 145] width 204 height 41
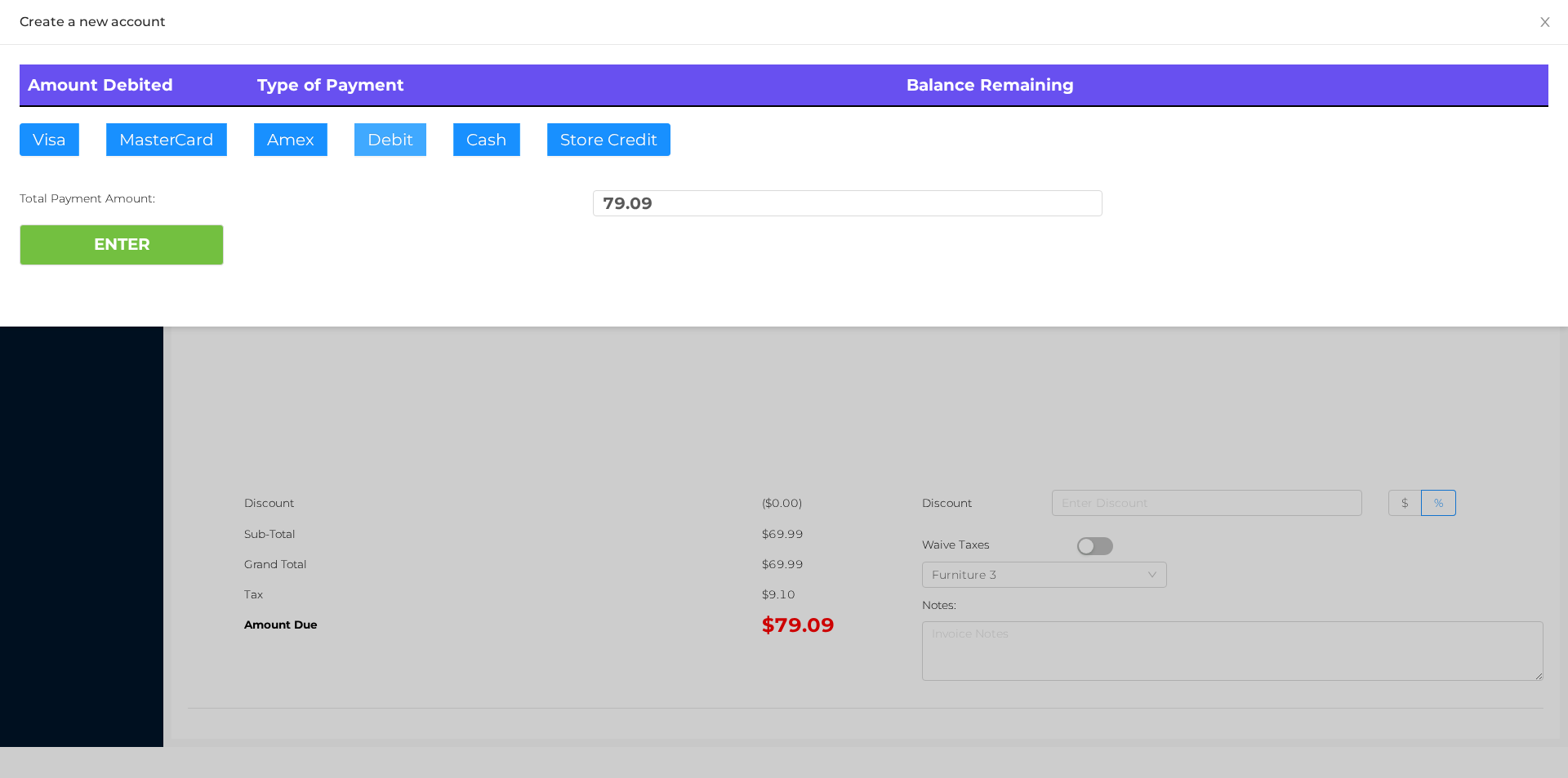
click at [375, 150] on button "Debit" at bounding box center [389, 140] width 72 height 33
click at [154, 251] on button "ENTER" at bounding box center [122, 244] width 204 height 41
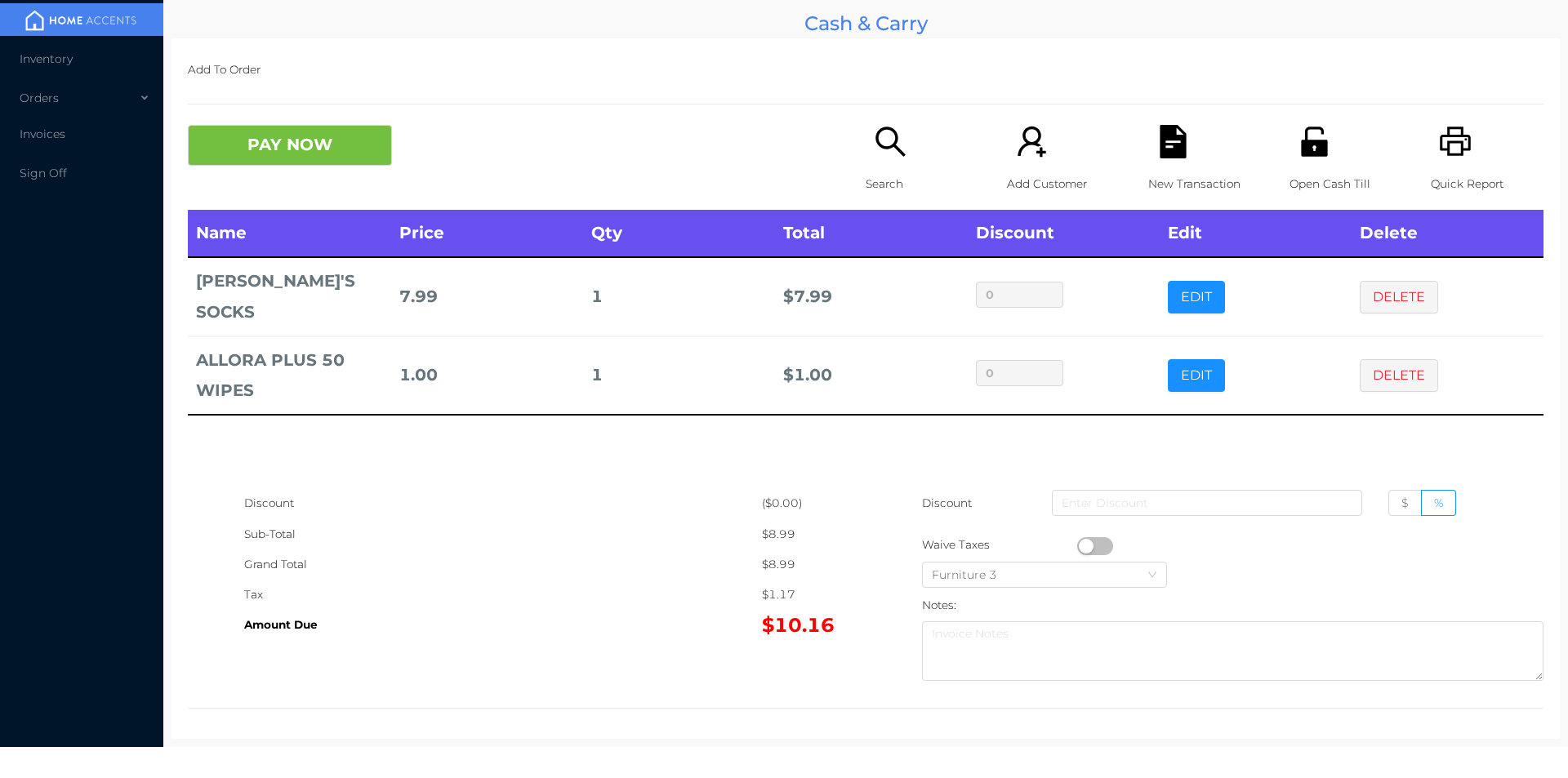
click at [1165, 169] on p "New Transaction" at bounding box center [1204, 183] width 113 height 30
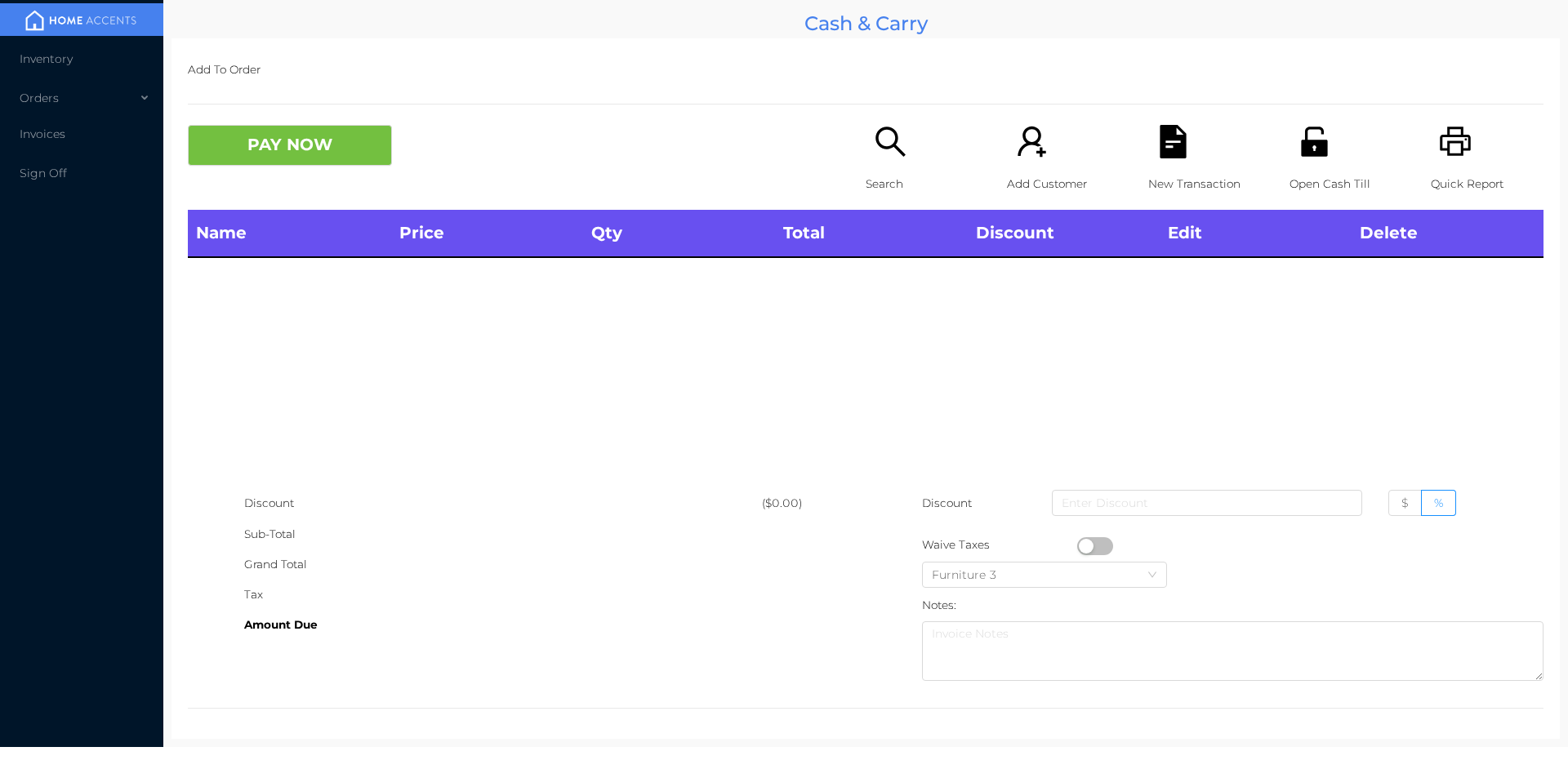
click at [1439, 154] on icon "icon: printer" at bounding box center [1455, 141] width 31 height 29
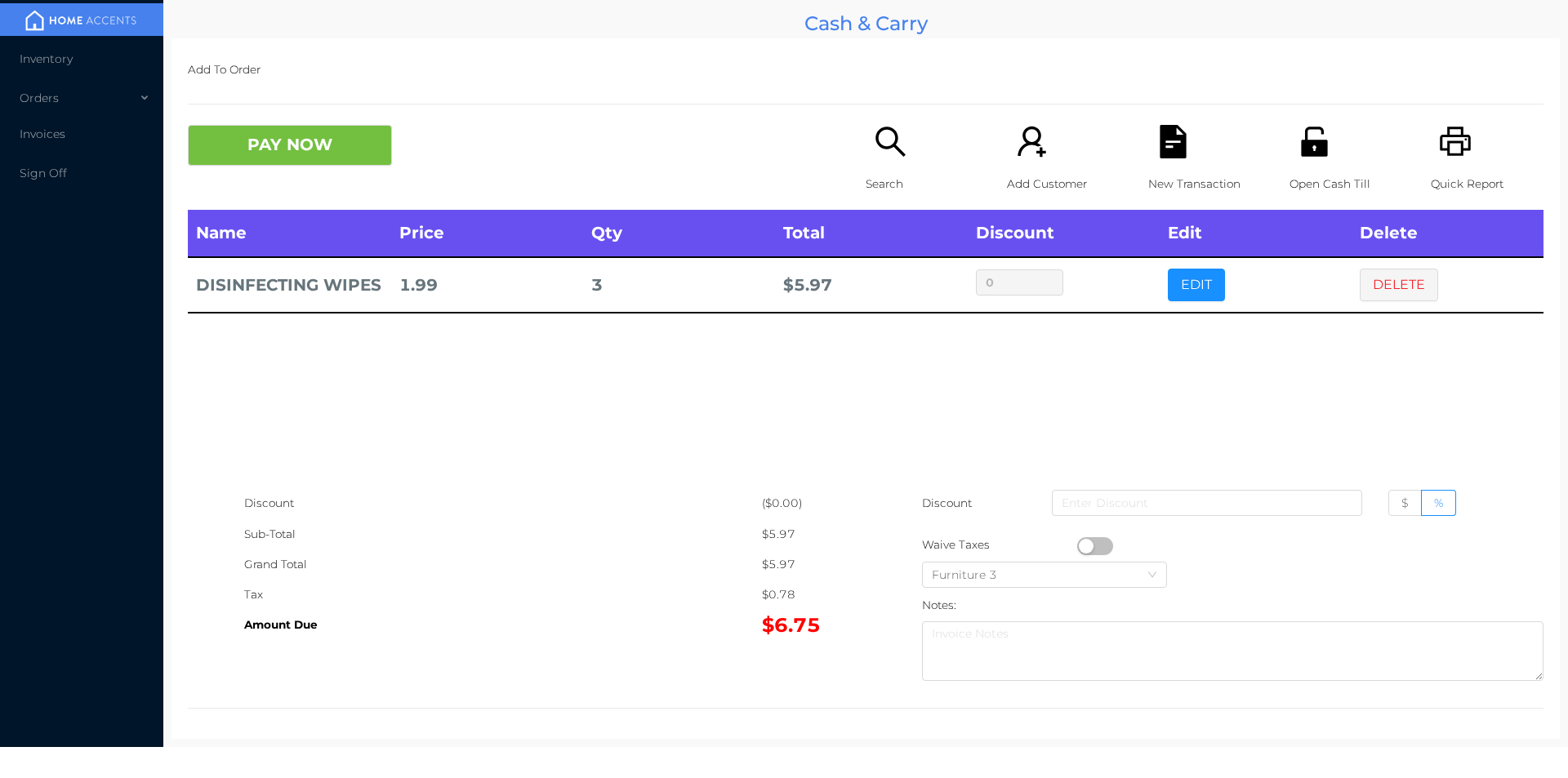
click at [373, 331] on div "Name Price Qty Total Discount Edit Delete DISINFECTING WIPES 1.99 3 $ 5.97 0 ED…" at bounding box center [866, 349] width 1356 height 279
click at [334, 153] on button "PAY NOW" at bounding box center [289, 145] width 204 height 41
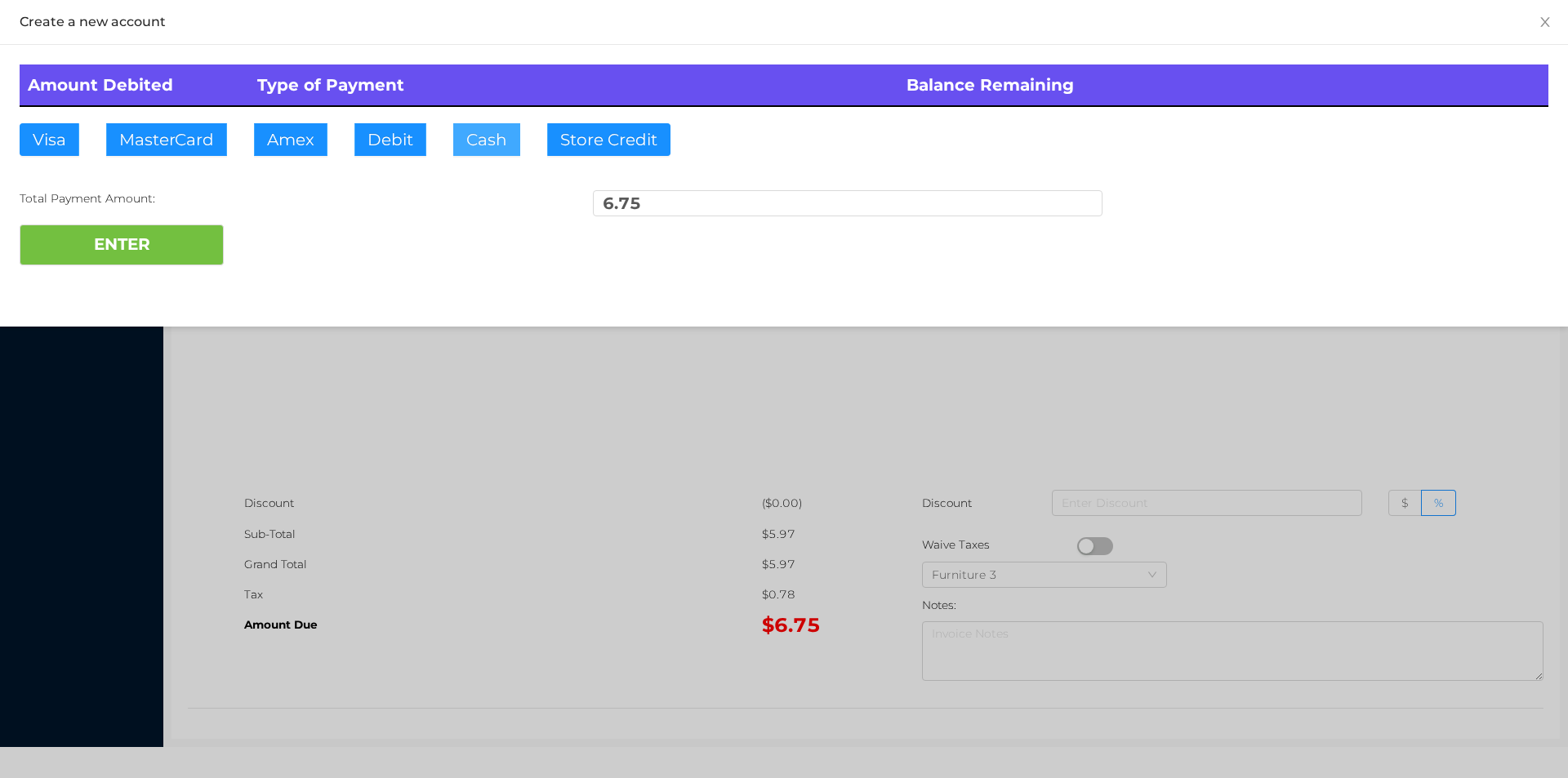
click at [483, 148] on button "Cash" at bounding box center [486, 140] width 67 height 33
type input "10"
click at [141, 262] on button "ENTER" at bounding box center [122, 244] width 204 height 41
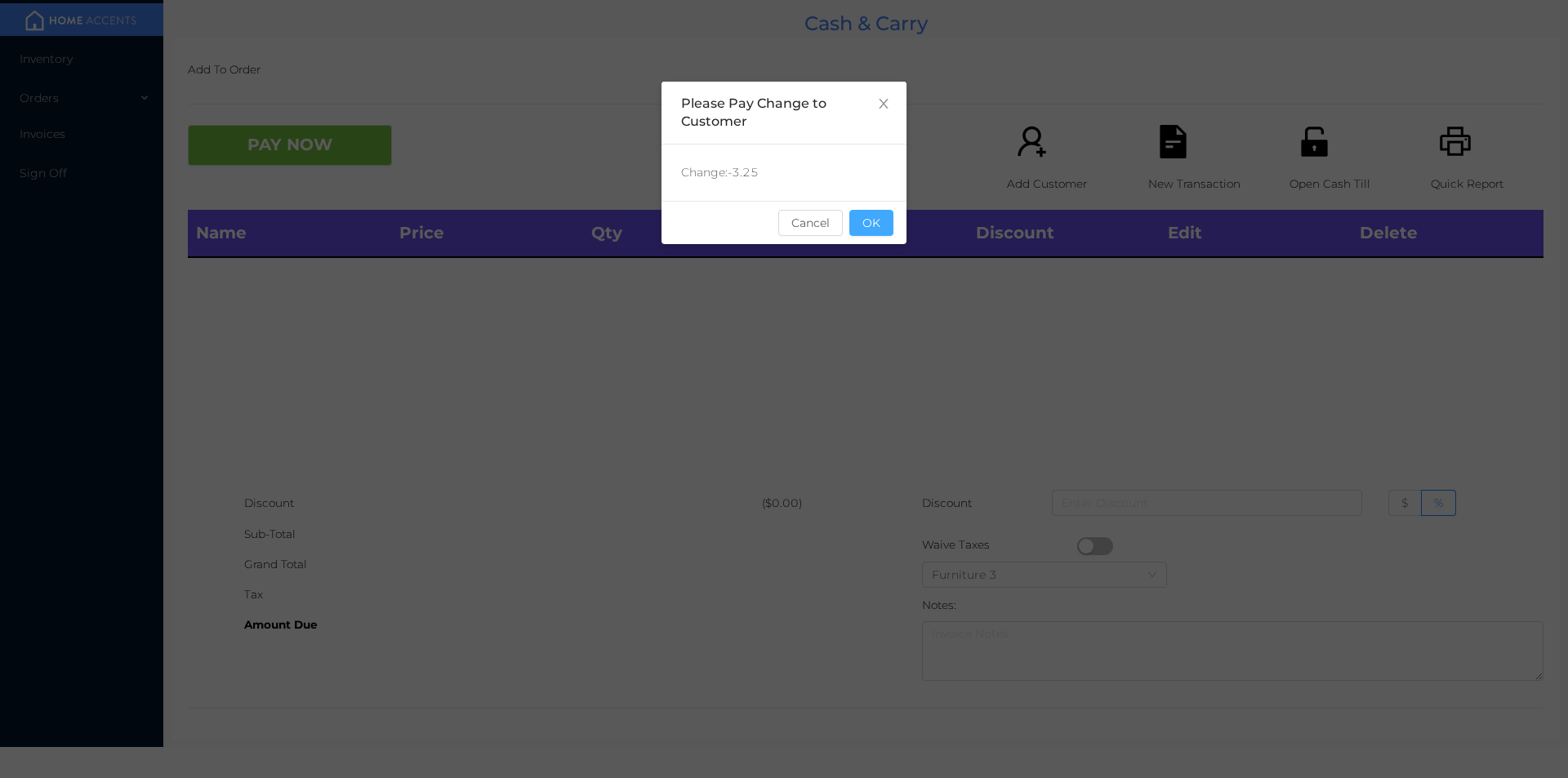
click at [885, 216] on button "OK" at bounding box center [871, 222] width 44 height 26
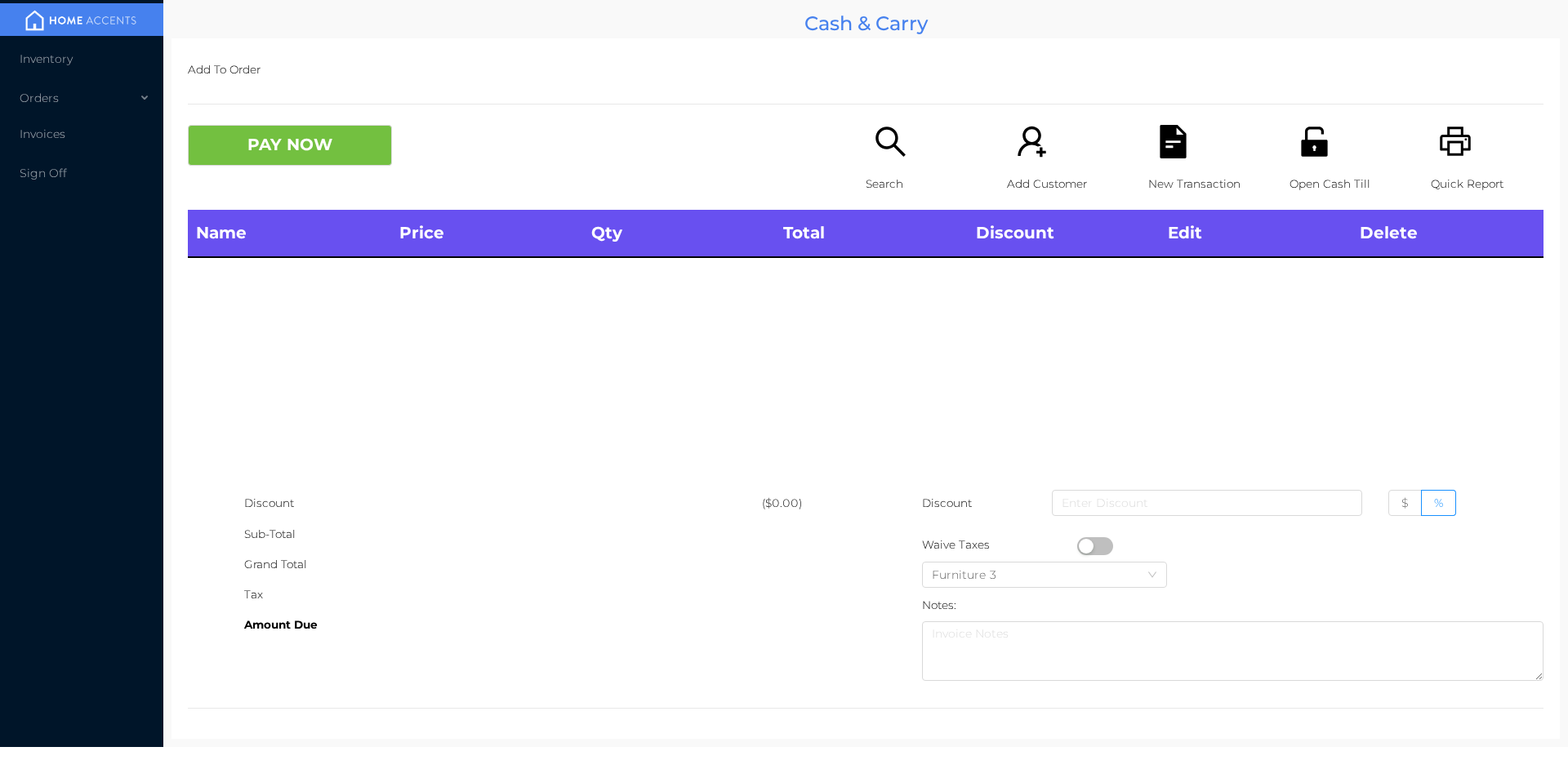
click at [1325, 173] on p "Open Cash Till" at bounding box center [1346, 183] width 113 height 30
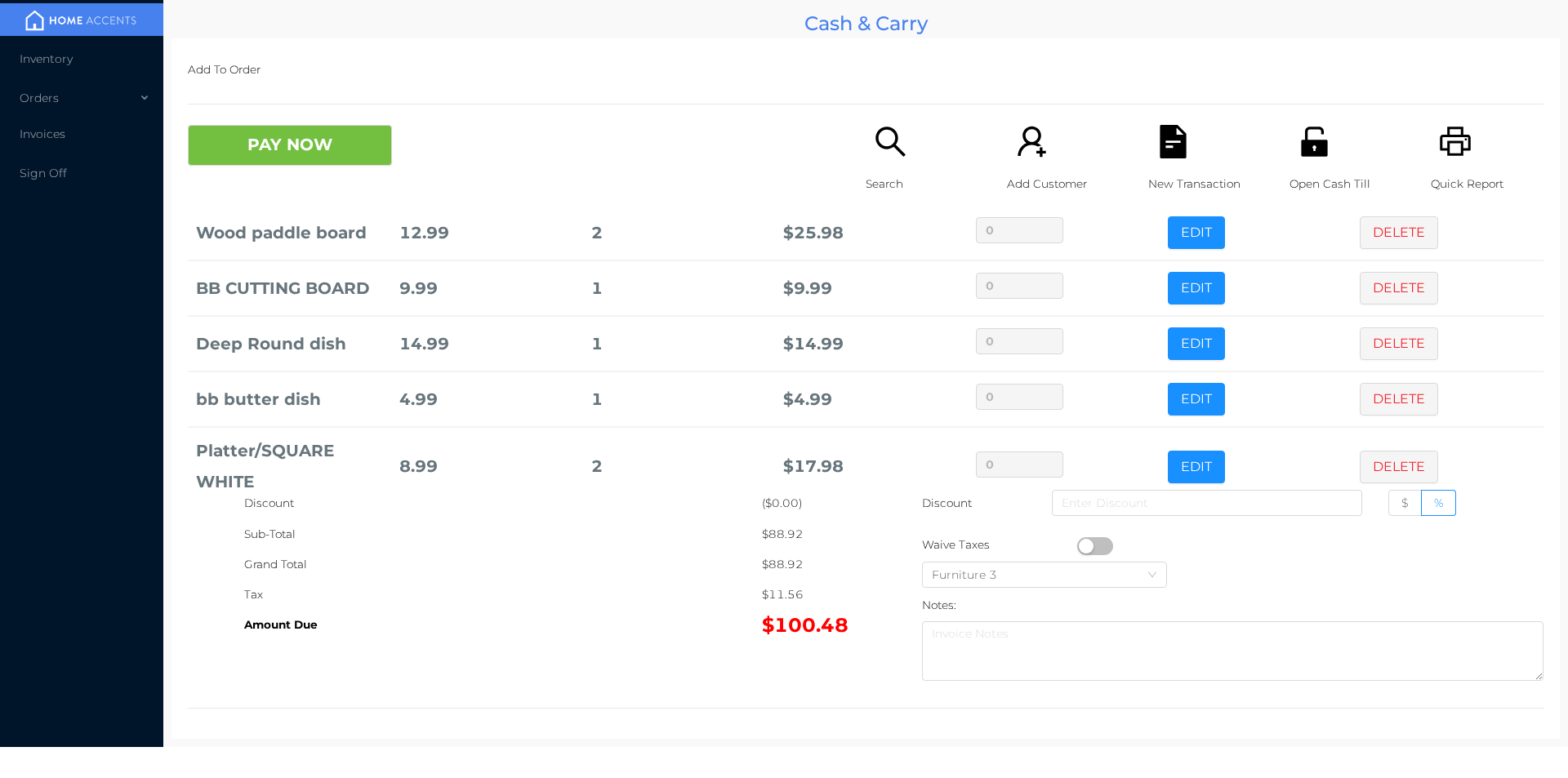
scroll to position [143, 0]
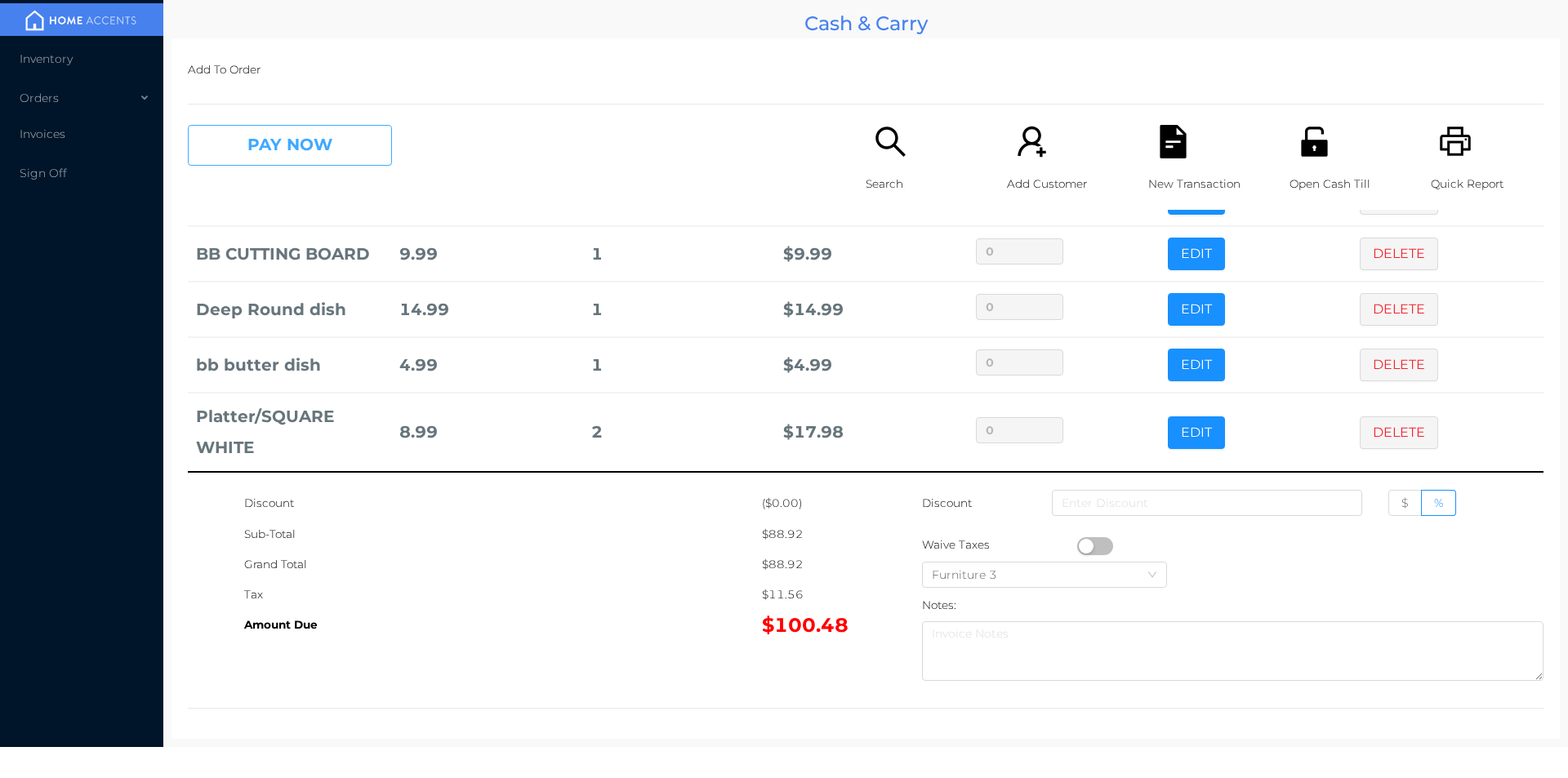
click at [284, 157] on button "PAY NOW" at bounding box center [289, 145] width 204 height 41
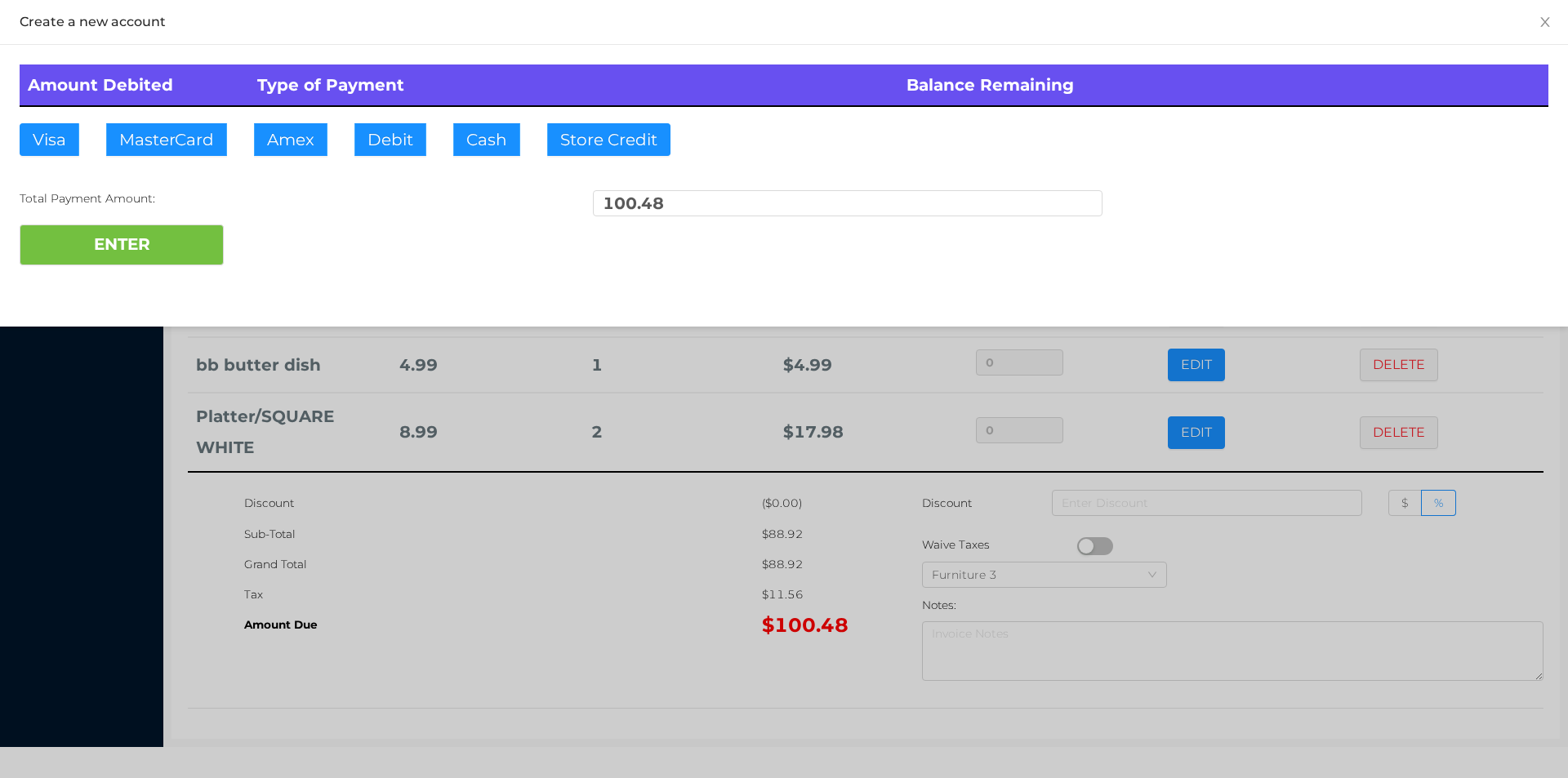
click at [287, 230] on div "ENTER" at bounding box center [784, 244] width 1528 height 41
click at [298, 239] on div "ENTER" at bounding box center [784, 244] width 1528 height 41
click at [305, 231] on div "ENTER" at bounding box center [784, 244] width 1528 height 41
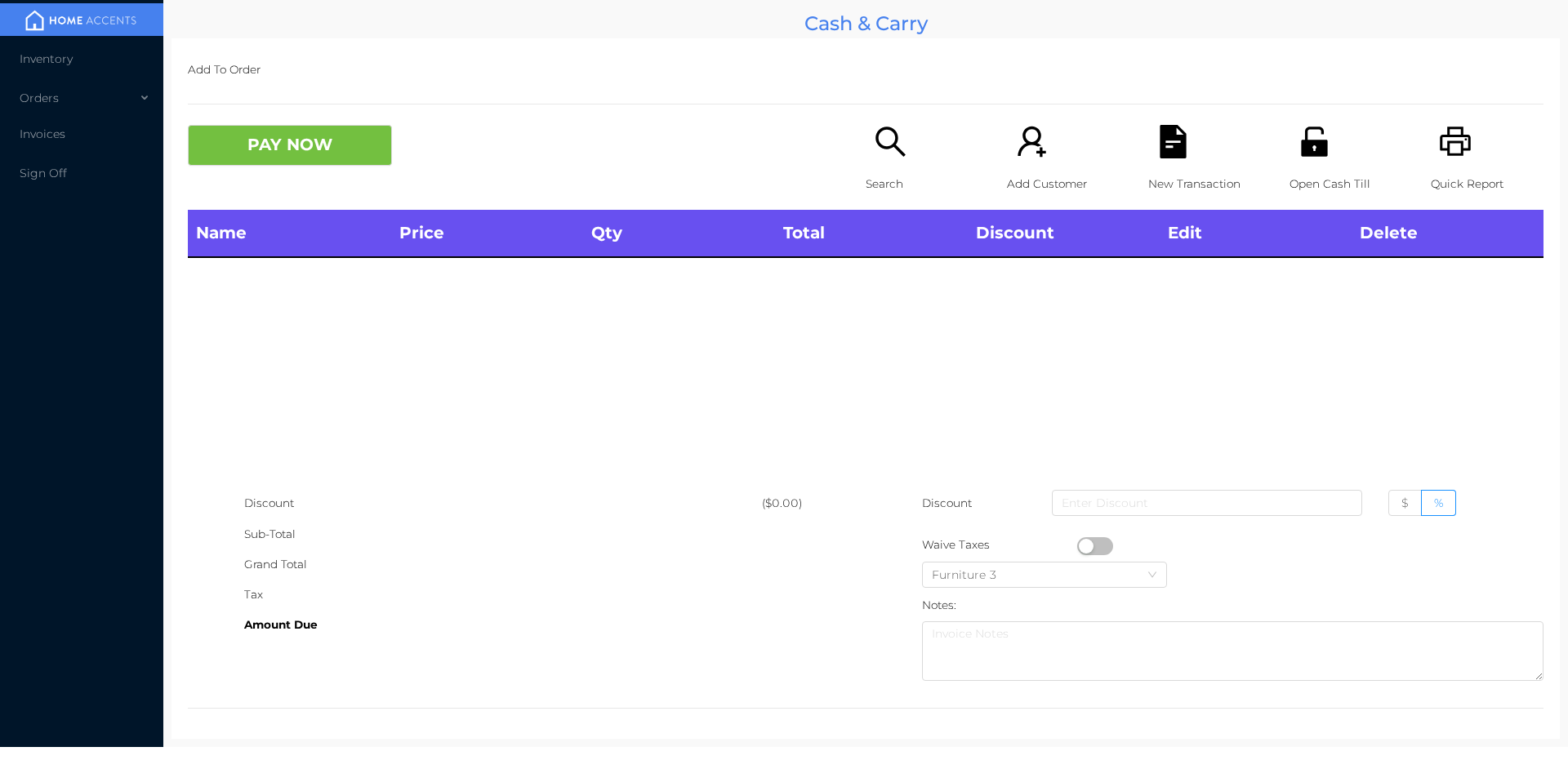
click at [1306, 155] on icon "icon: unlock" at bounding box center [1313, 141] width 26 height 29
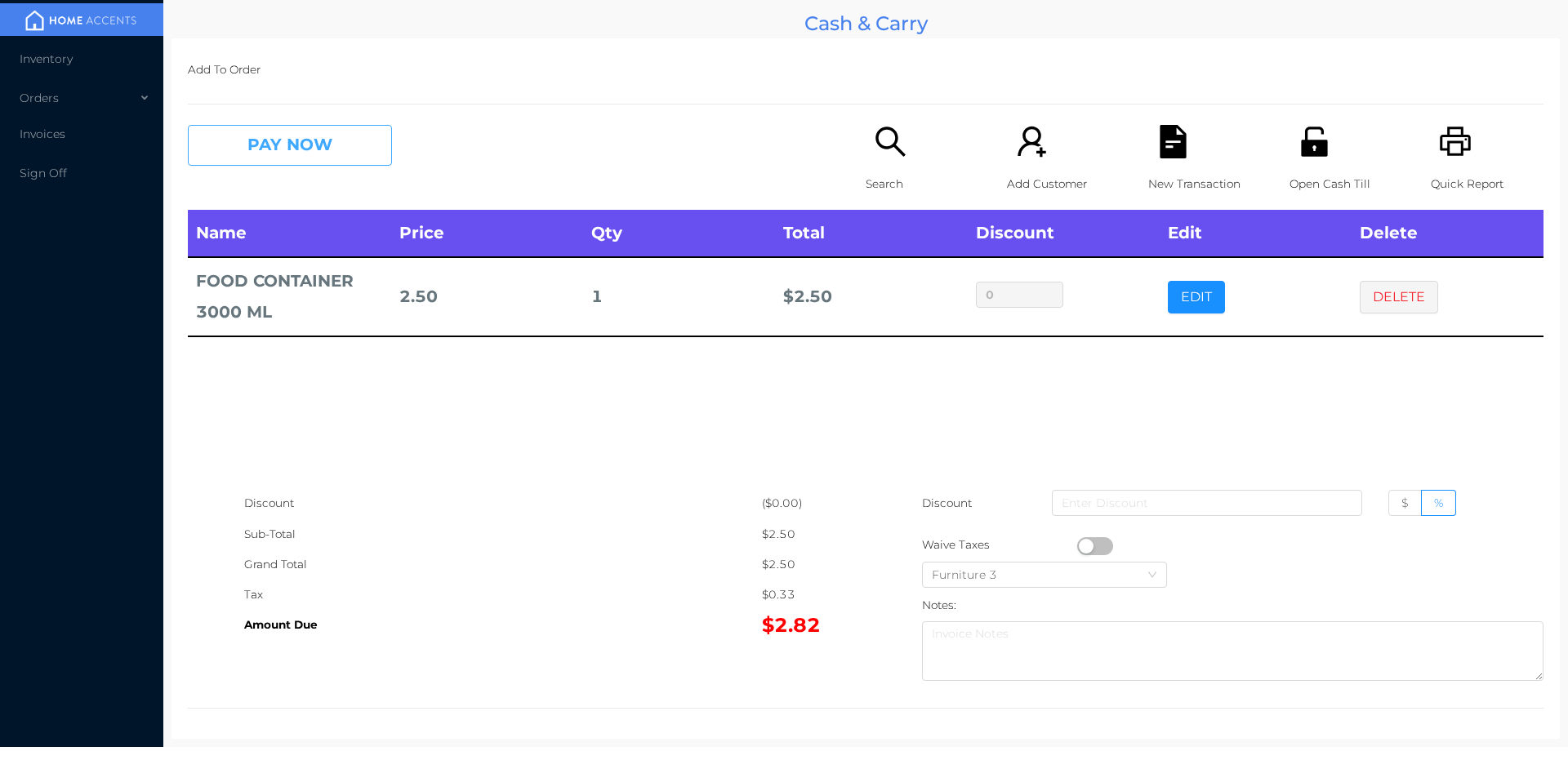
click at [224, 145] on button "PAY NOW" at bounding box center [289, 145] width 204 height 41
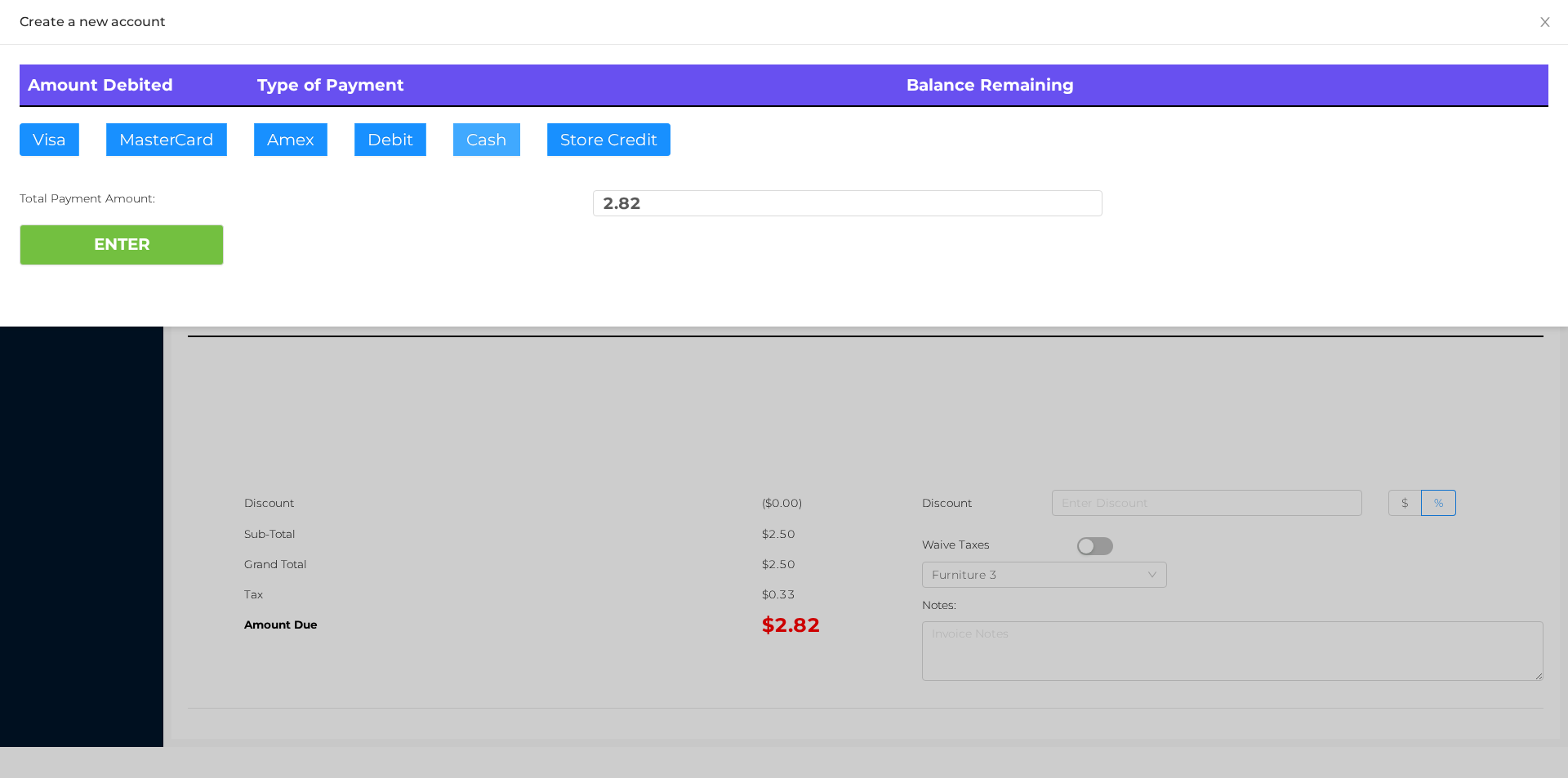
click at [466, 150] on button "Cash" at bounding box center [486, 140] width 67 height 33
type input "3"
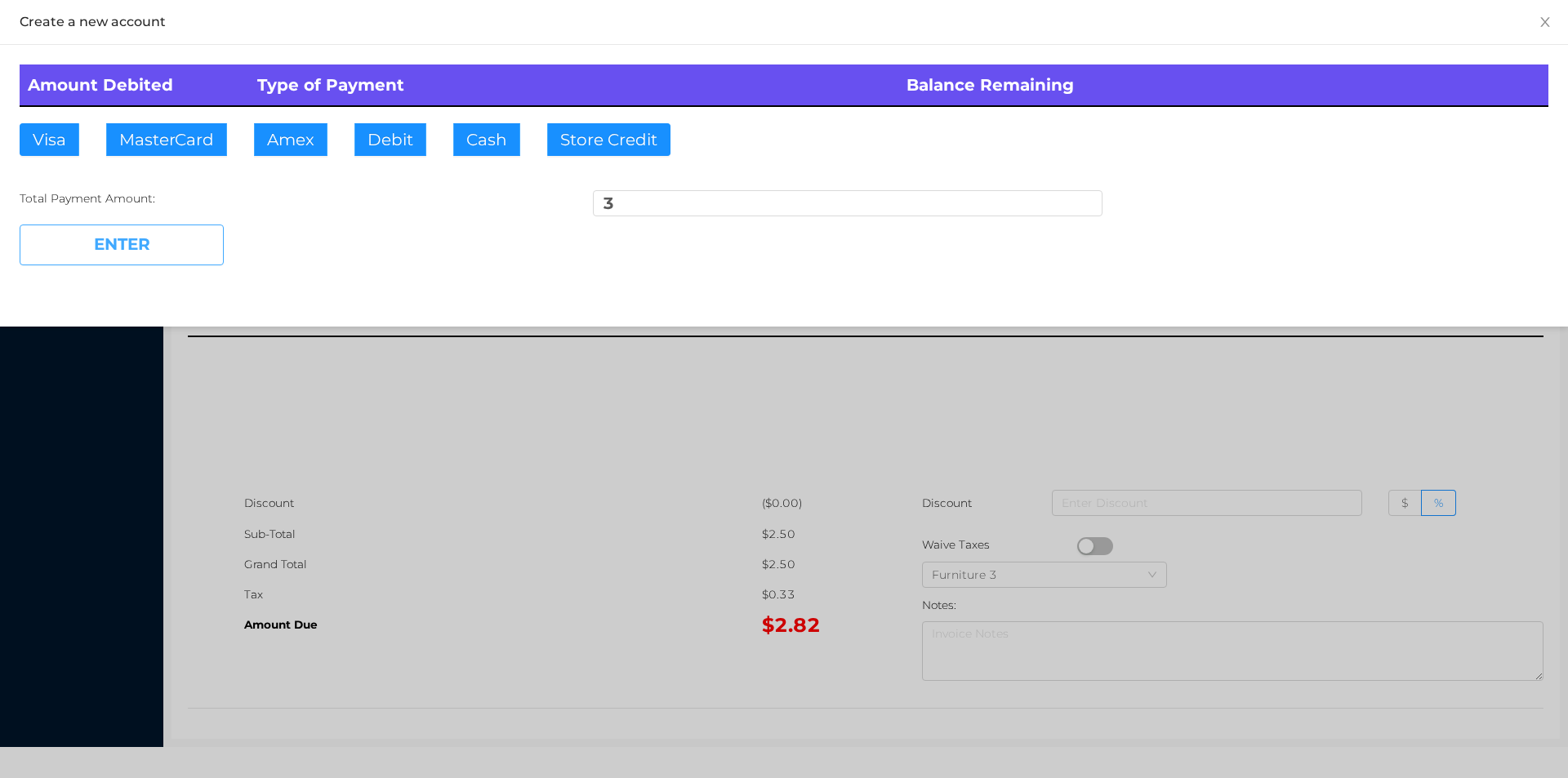
click at [90, 260] on button "ENTER" at bounding box center [122, 244] width 204 height 41
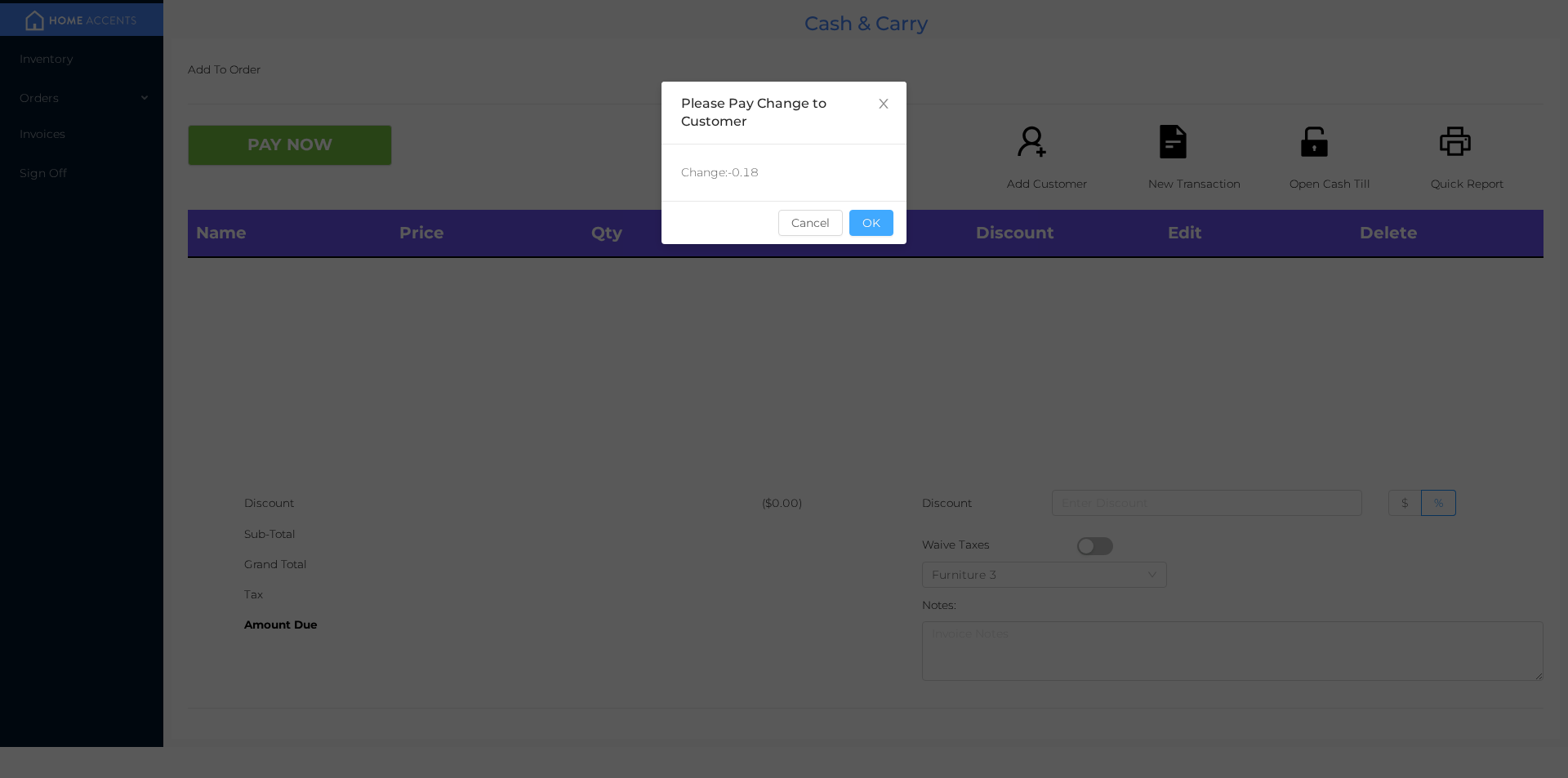
click at [891, 222] on button "OK" at bounding box center [871, 222] width 44 height 26
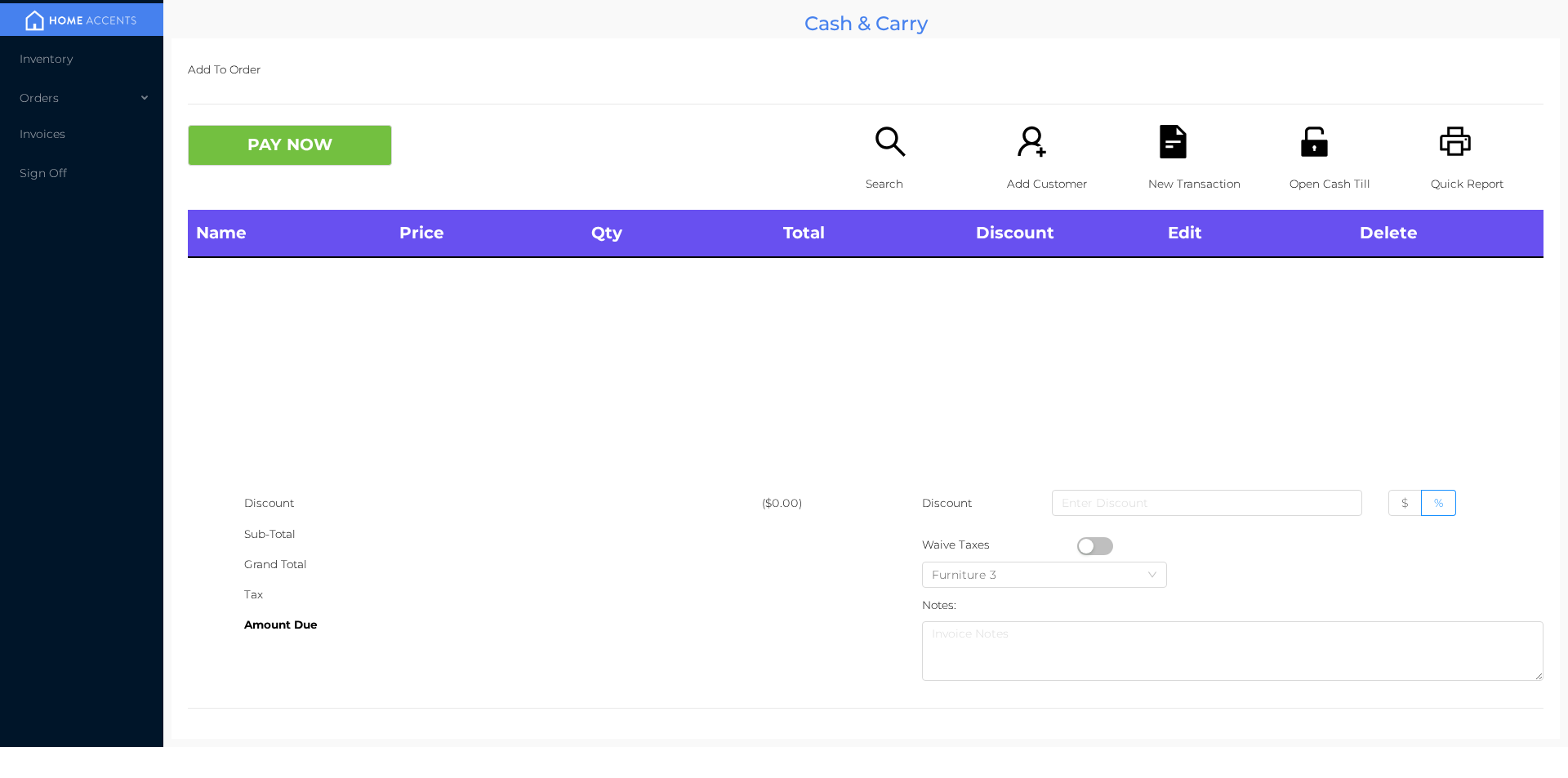
click at [872, 103] on div at bounding box center [866, 103] width 1356 height 1
click at [866, 156] on div "Search" at bounding box center [922, 168] width 113 height 85
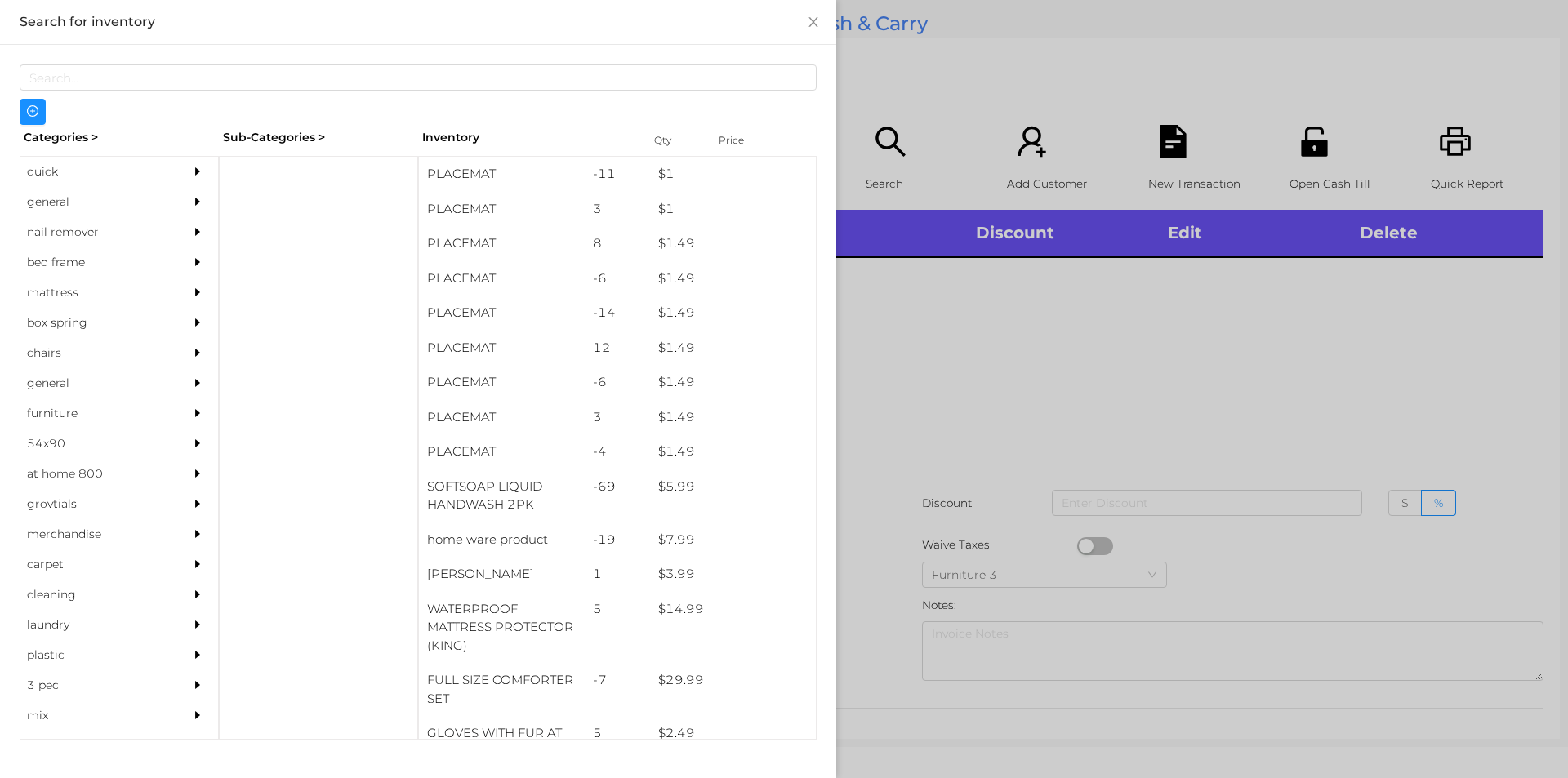
click at [92, 188] on div "general" at bounding box center [94, 202] width 149 height 30
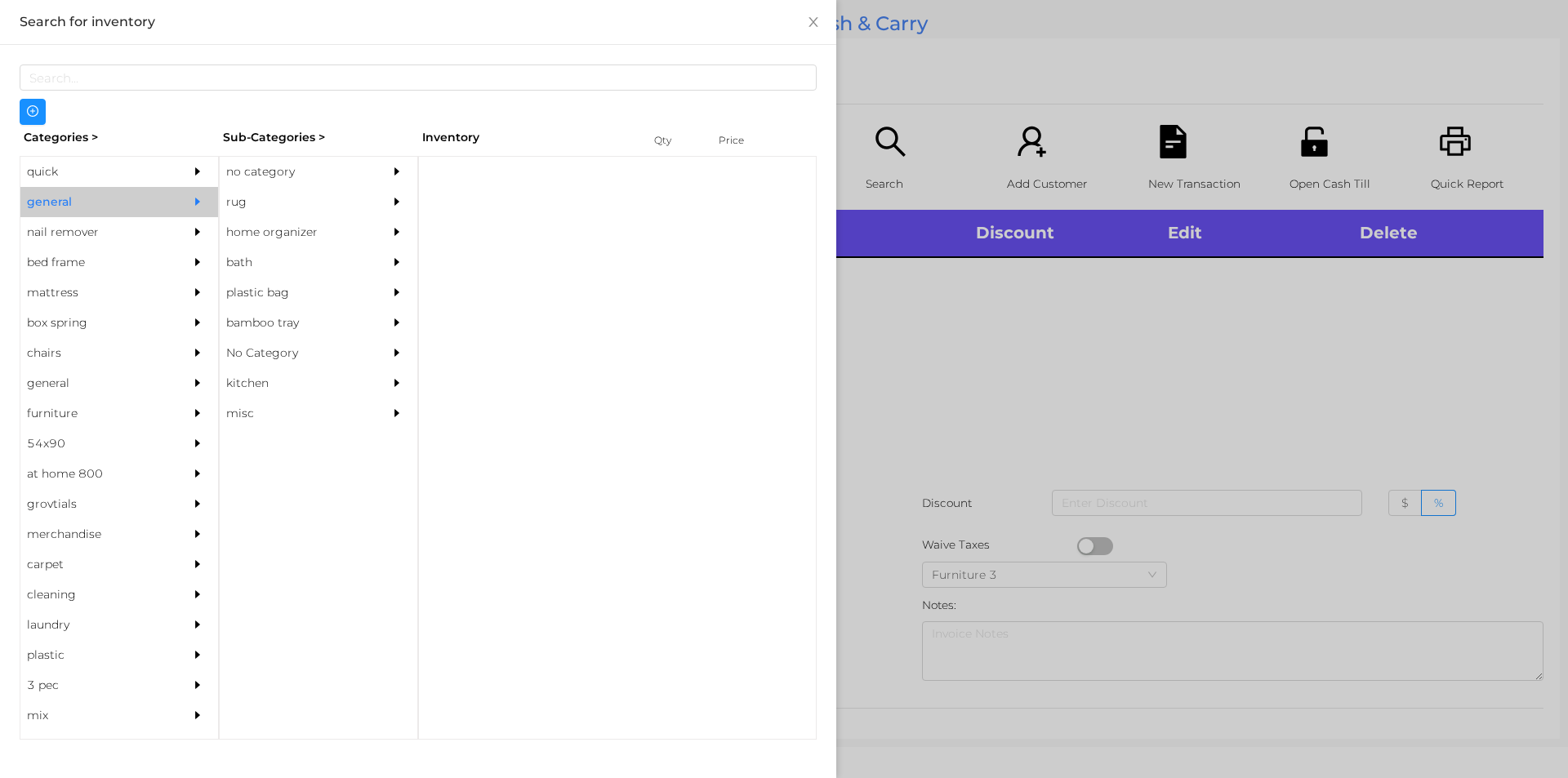
click at [274, 159] on div "no category" at bounding box center [294, 172] width 149 height 30
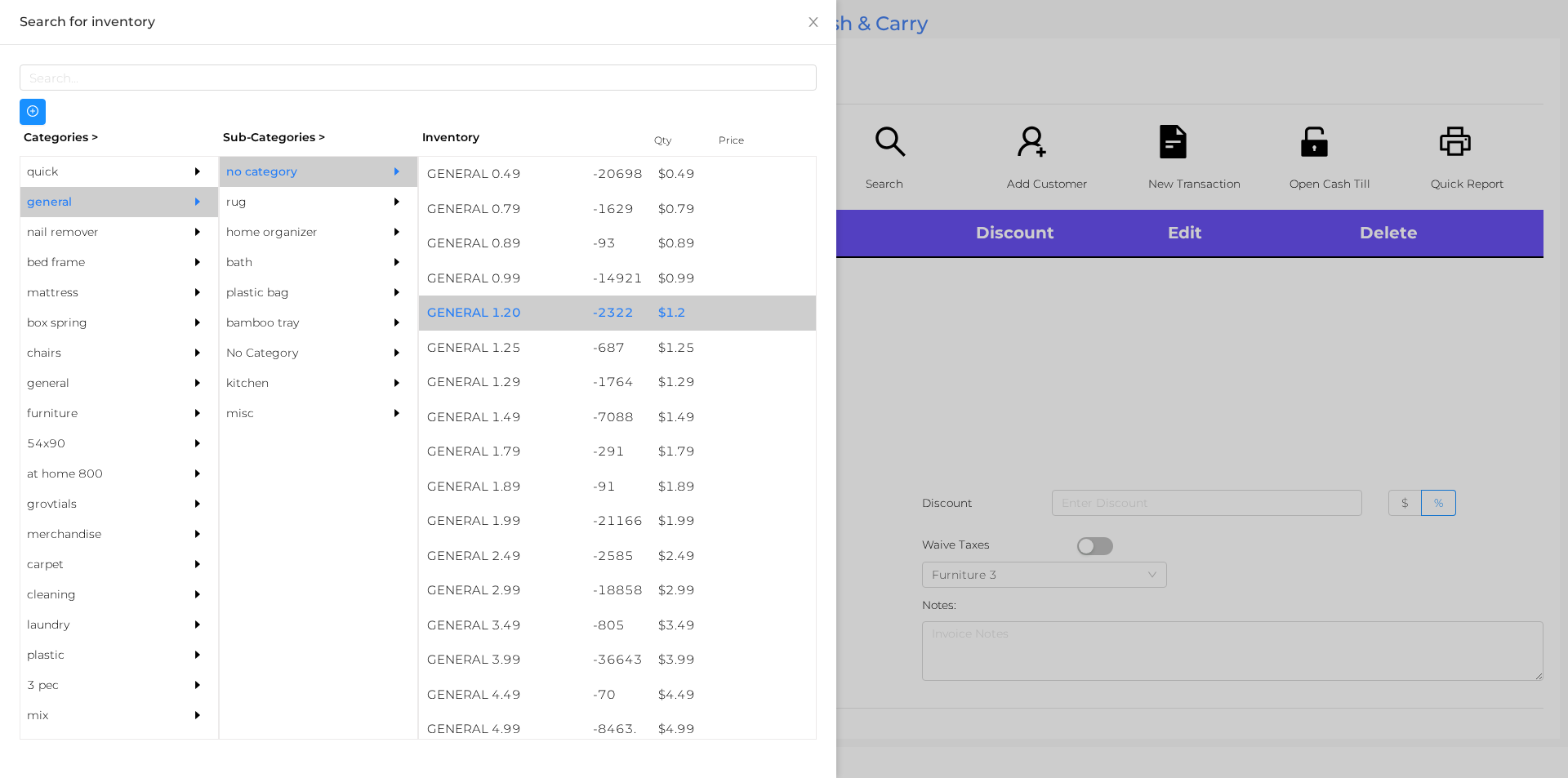
click at [714, 305] on div "$ 1.2" at bounding box center [732, 313] width 166 height 35
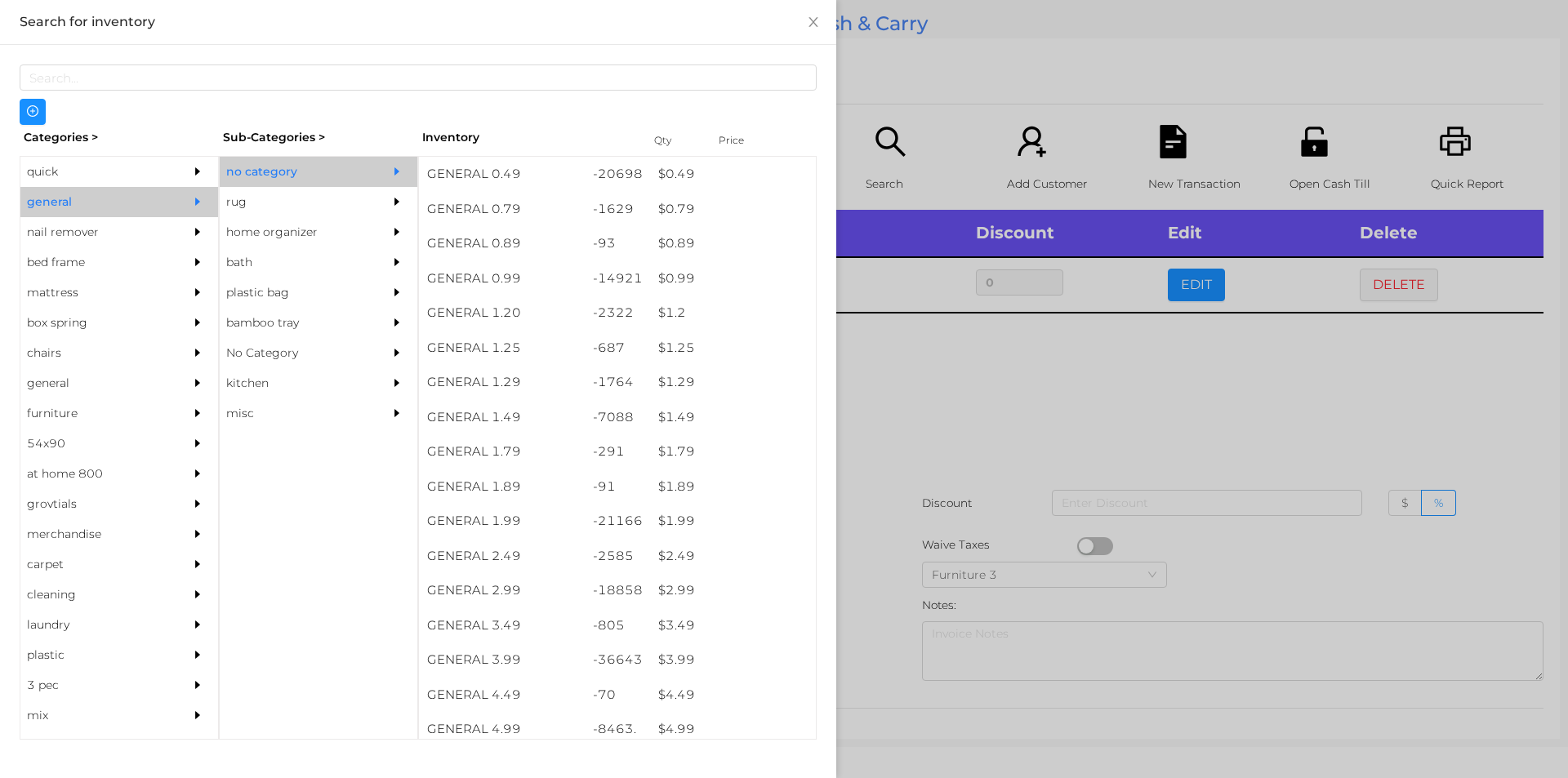
click at [961, 379] on div at bounding box center [784, 389] width 1568 height 778
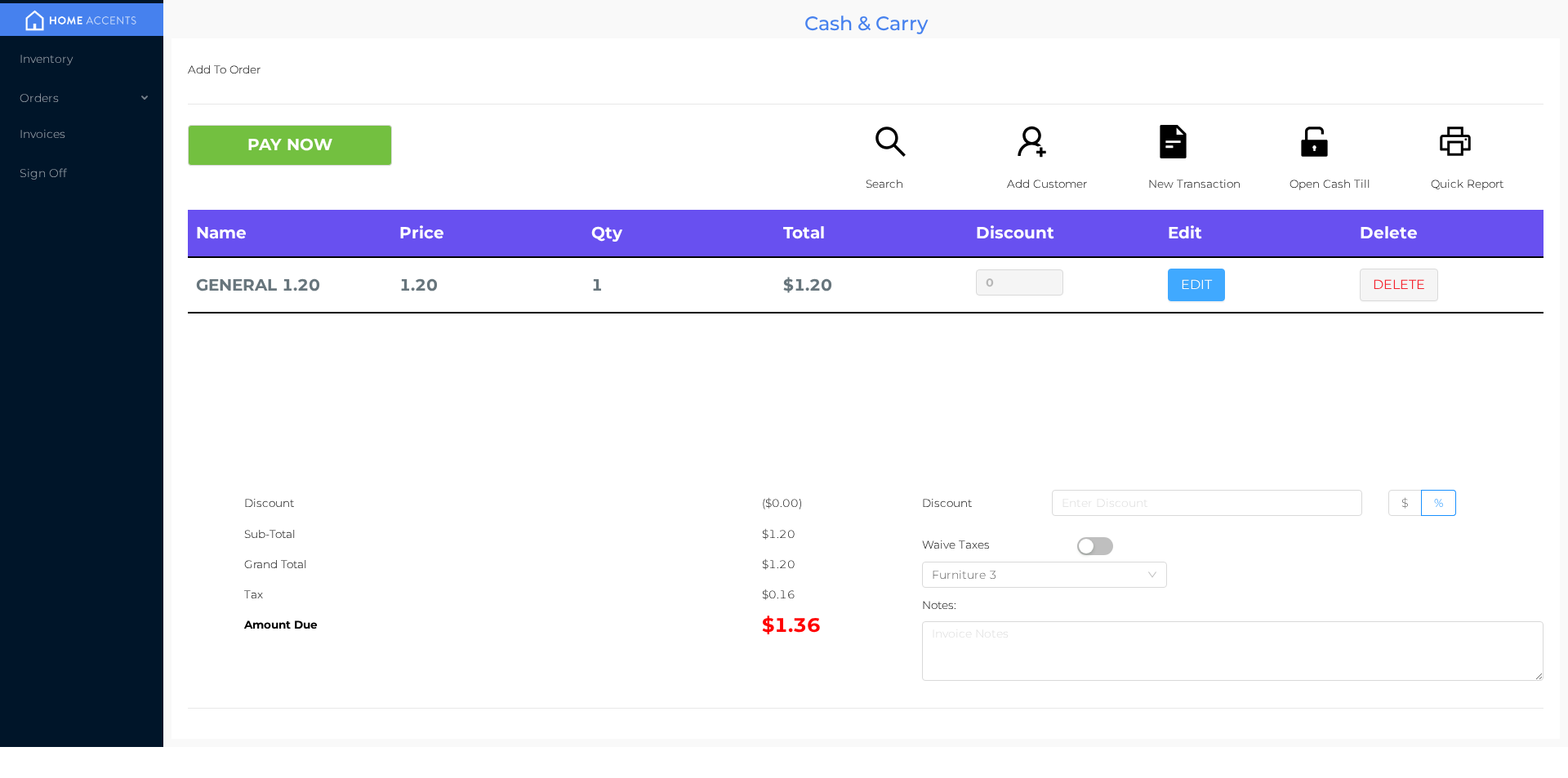
click at [1193, 269] on button "EDIT" at bounding box center [1196, 285] width 57 height 33
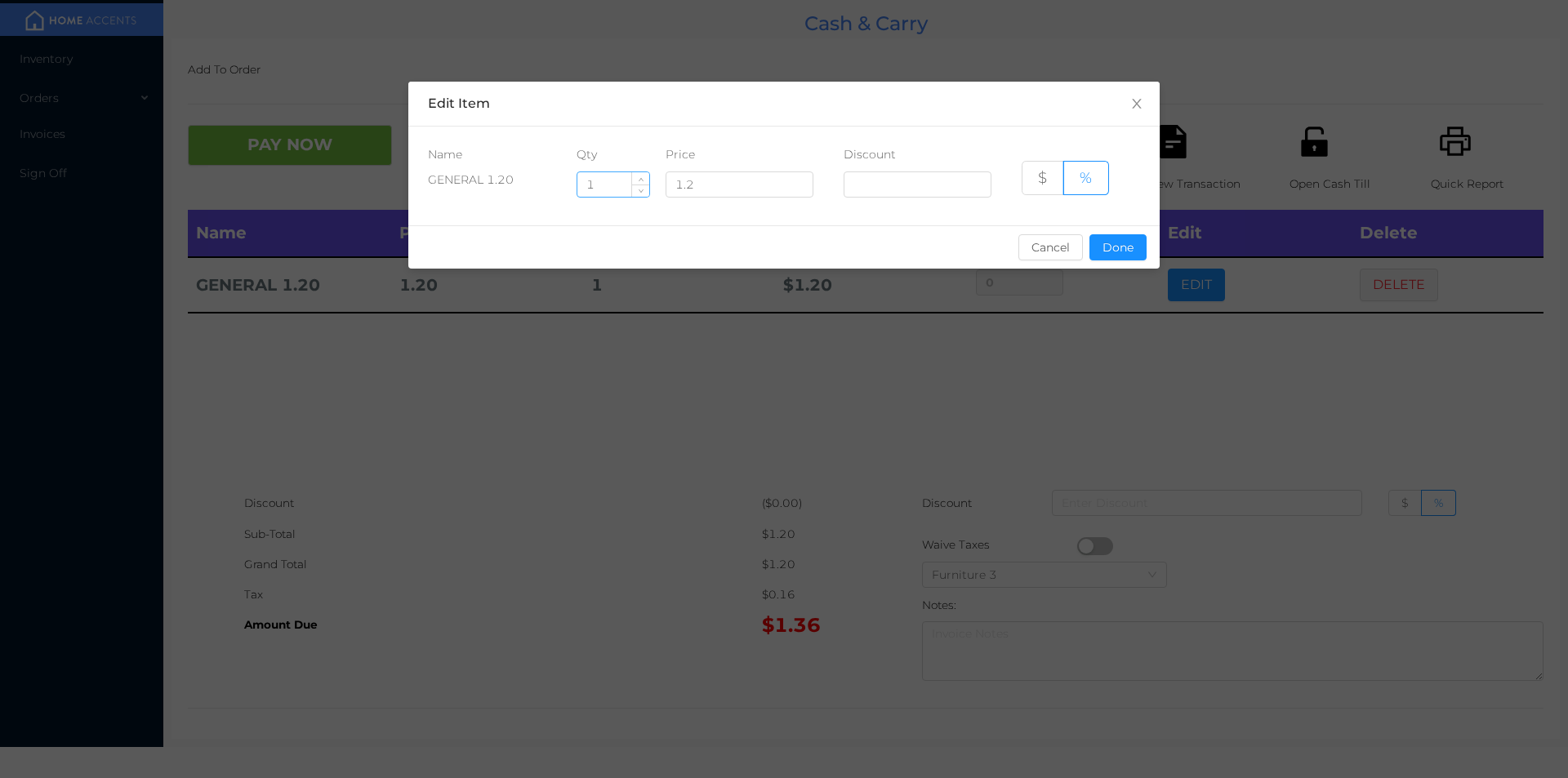
click at [606, 181] on input "1" at bounding box center [612, 184] width 72 height 25
type input "5"
click at [1121, 257] on button "Done" at bounding box center [1117, 247] width 57 height 26
type input "0%"
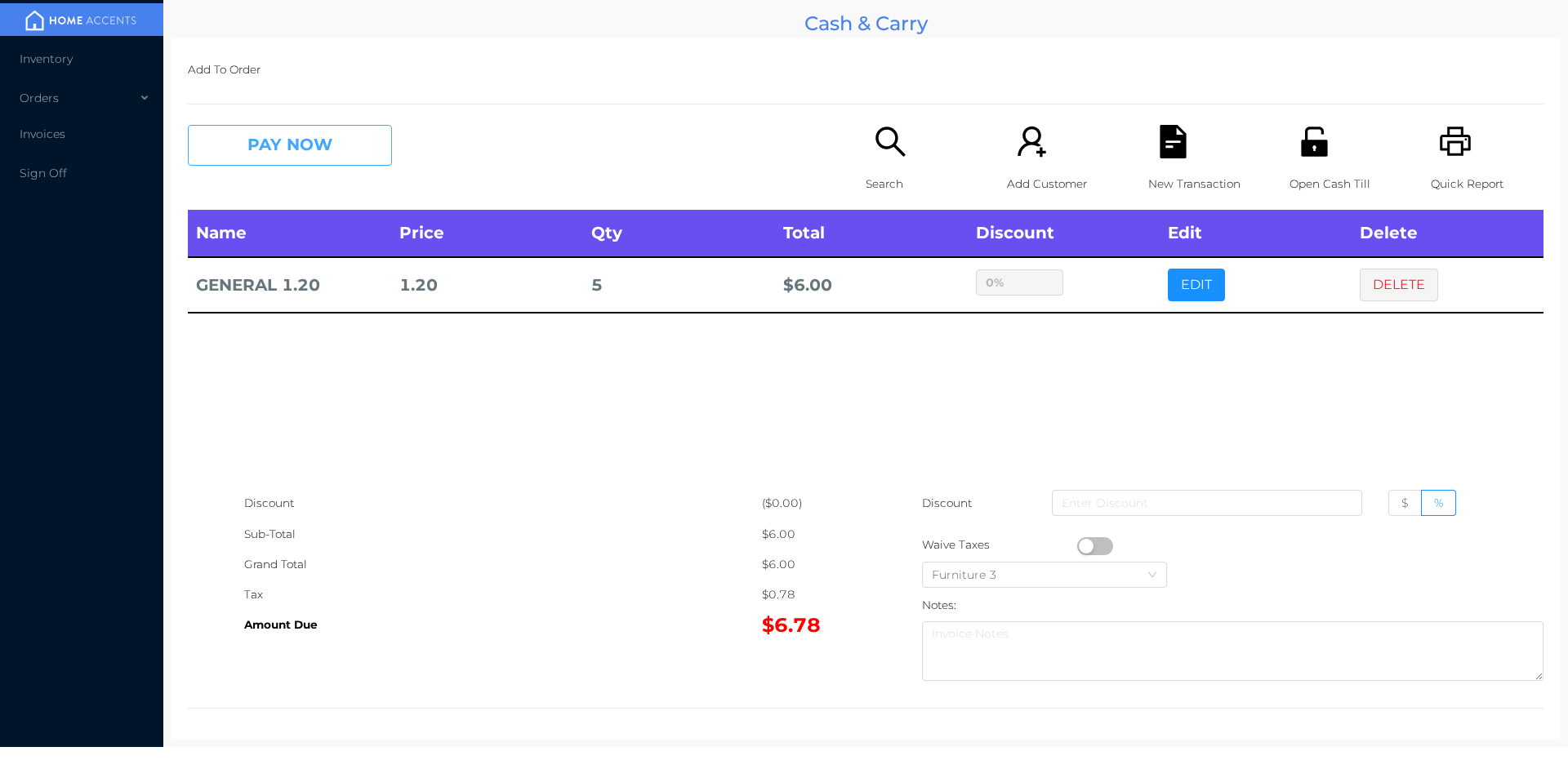
click at [308, 140] on button "PAY NOW" at bounding box center [289, 145] width 204 height 41
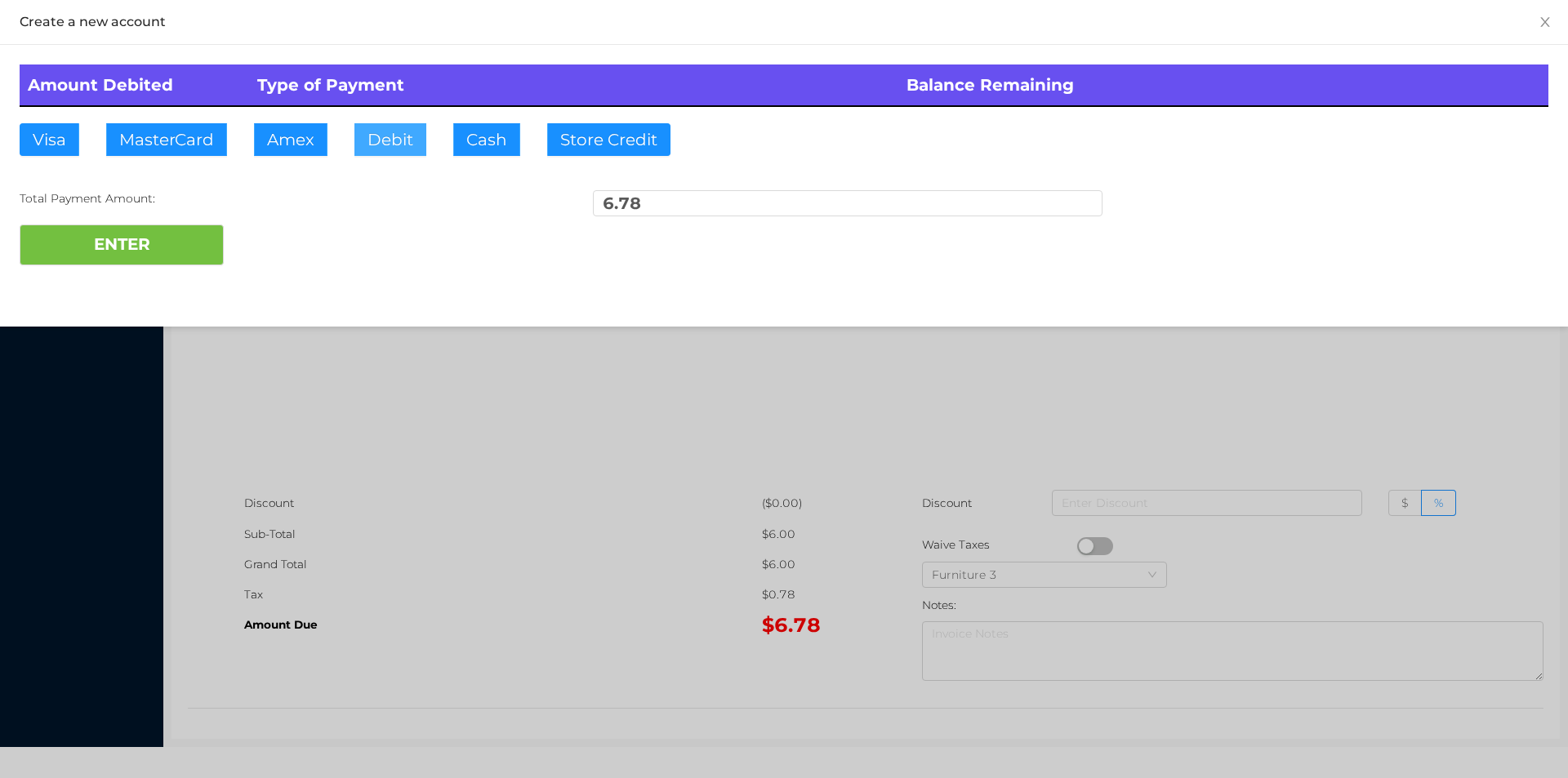
click at [393, 135] on button "Debit" at bounding box center [389, 140] width 72 height 33
type input "100"
click at [96, 248] on button "ENTER" at bounding box center [122, 244] width 204 height 41
type input "0"
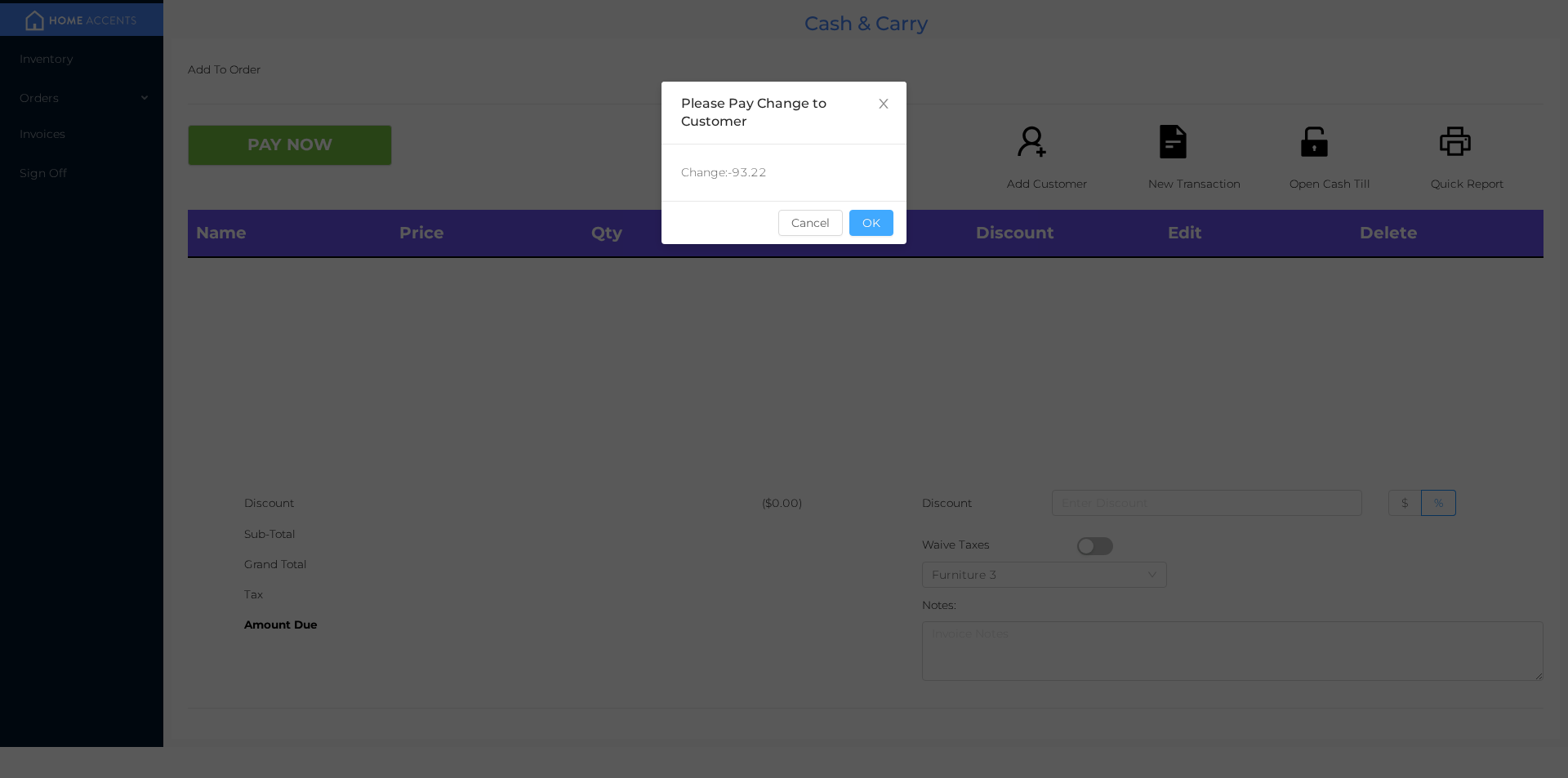
click at [882, 231] on button "OK" at bounding box center [871, 222] width 44 height 26
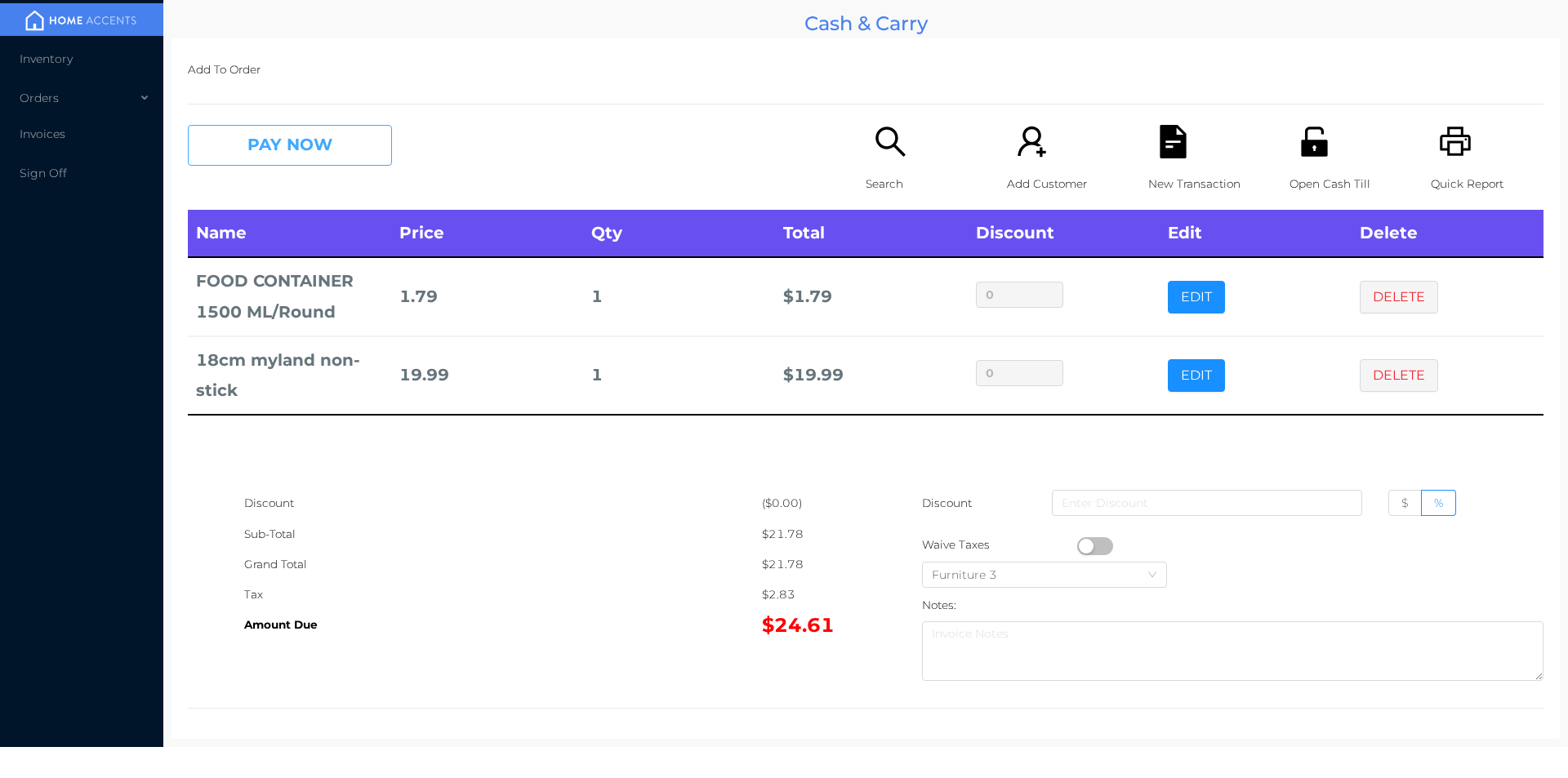
click at [300, 160] on button "PAY NOW" at bounding box center [289, 145] width 204 height 41
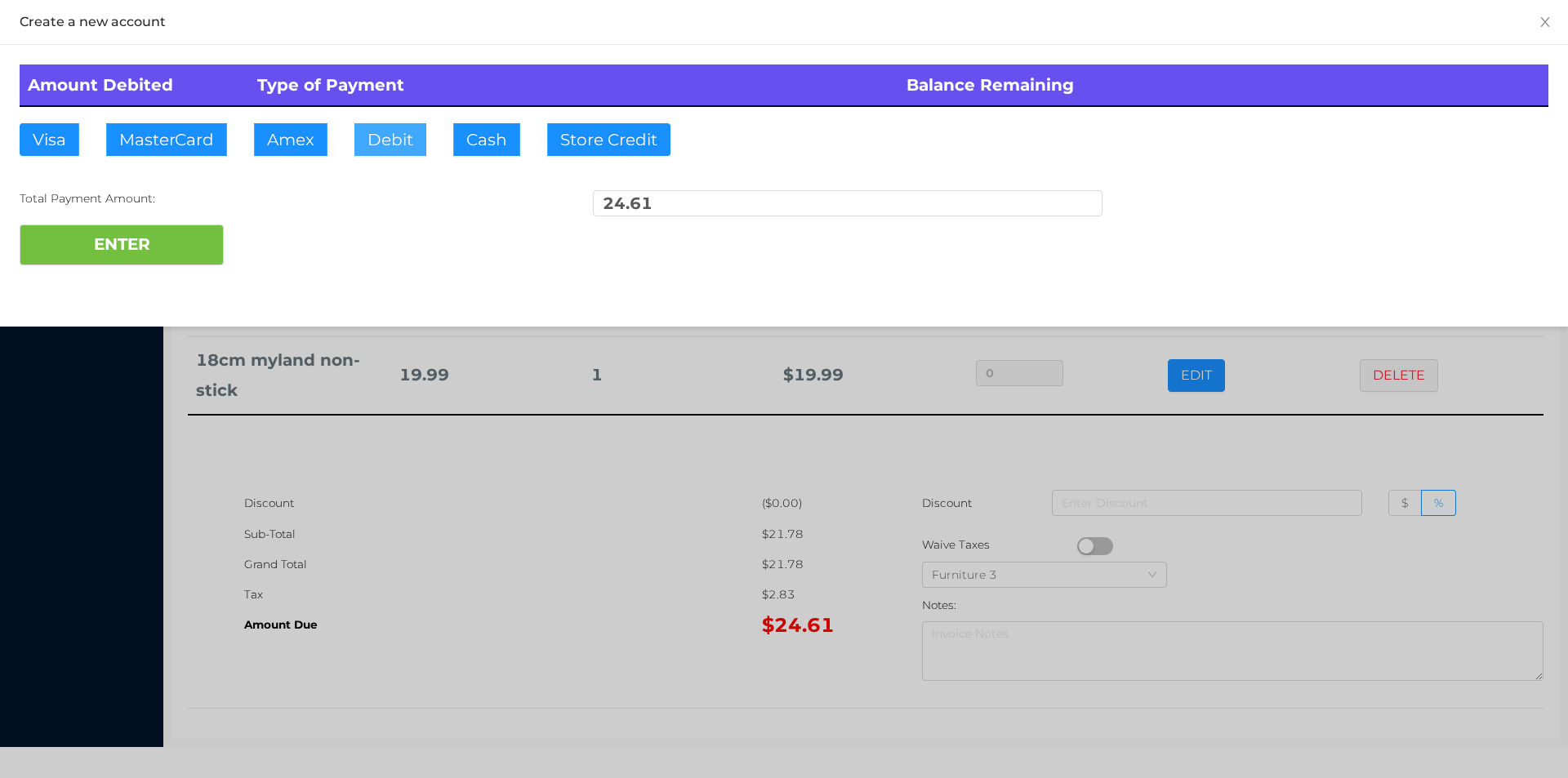
click at [400, 123] on button "Debit" at bounding box center [389, 140] width 72 height 33
type input "40"
click at [151, 254] on button "ENTER" at bounding box center [122, 244] width 204 height 41
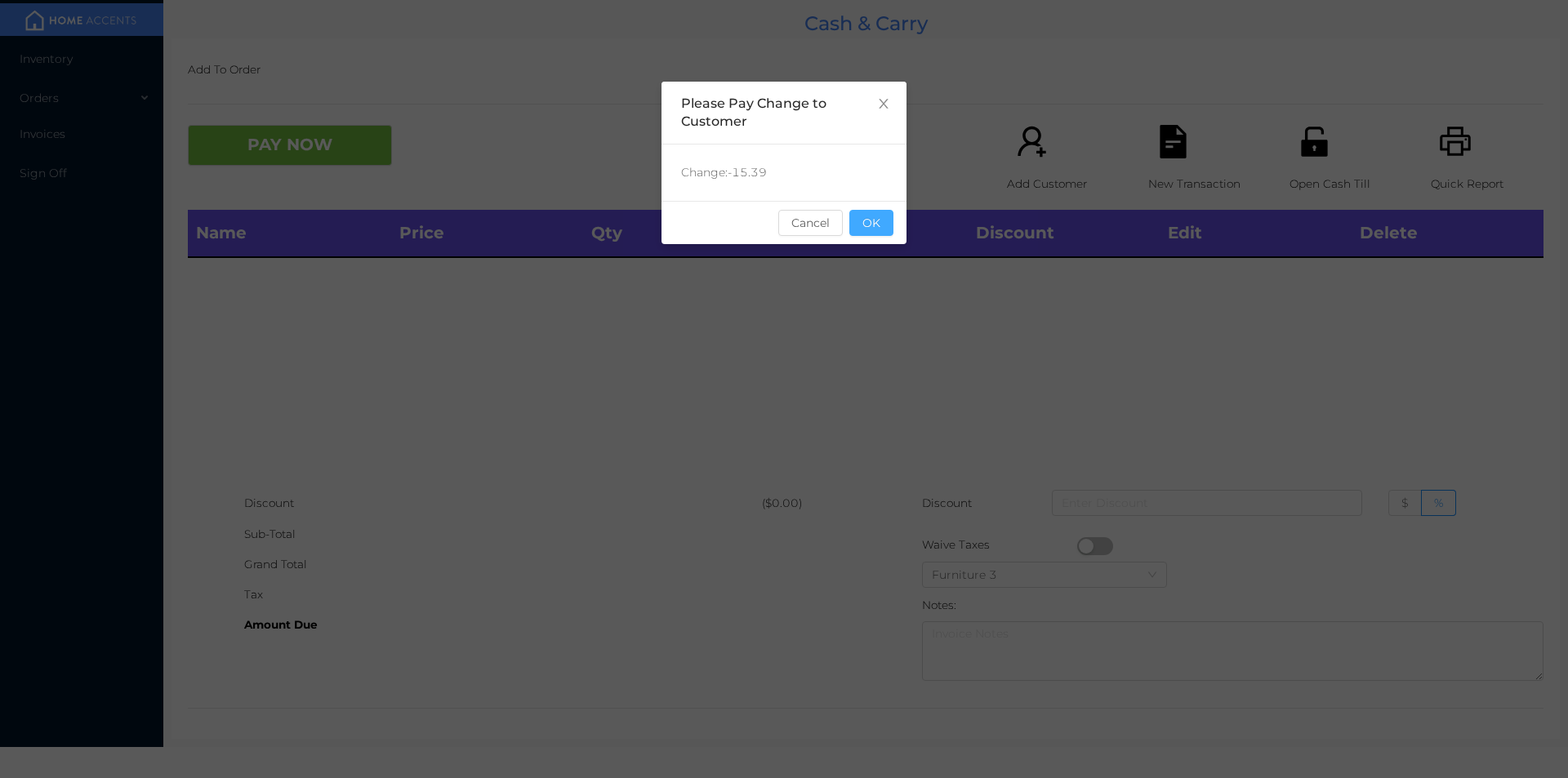
click at [858, 224] on button "OK" at bounding box center [871, 222] width 44 height 26
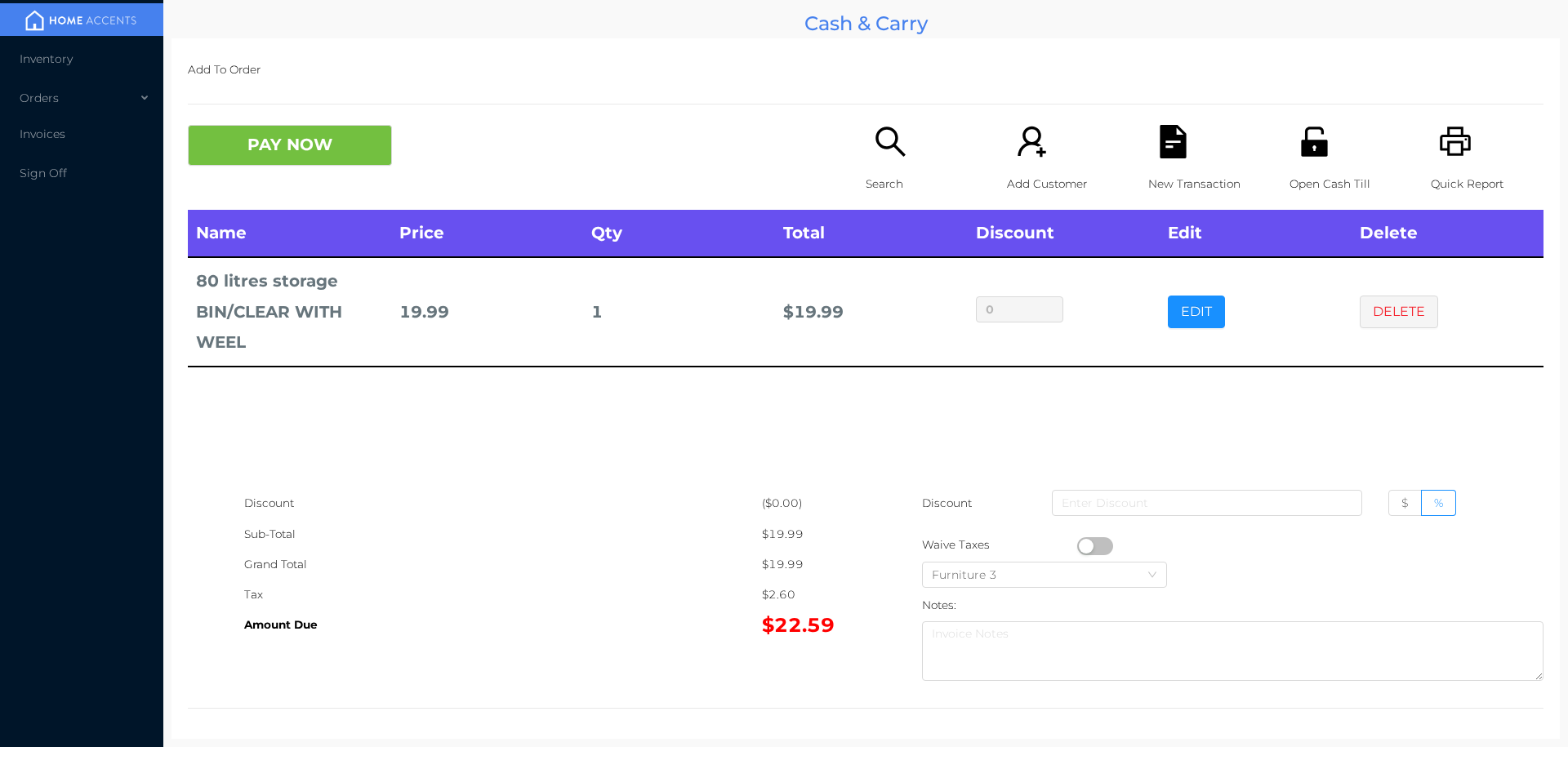
click at [866, 134] on div "Search" at bounding box center [922, 168] width 113 height 85
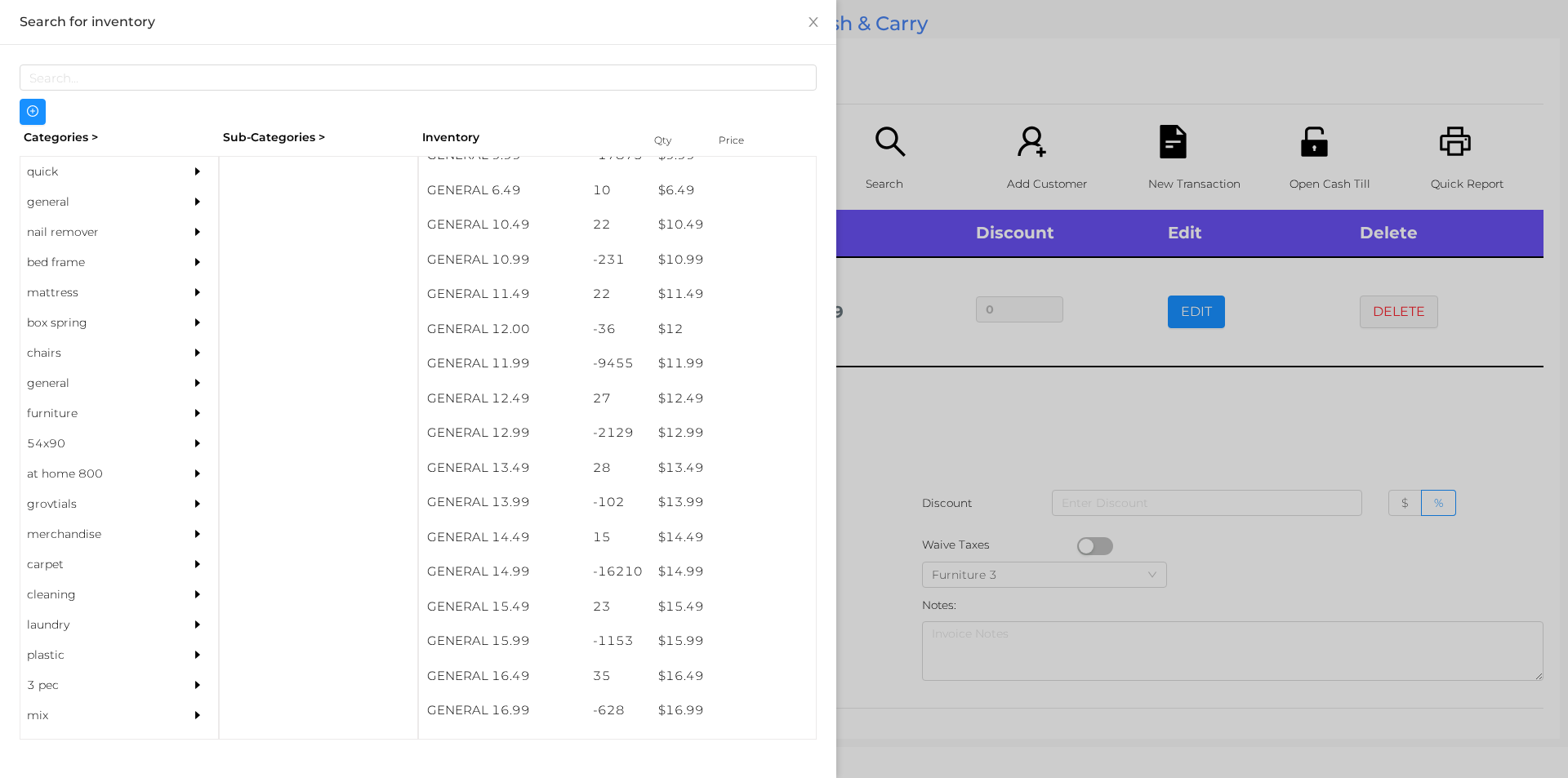
scroll to position [1015, 0]
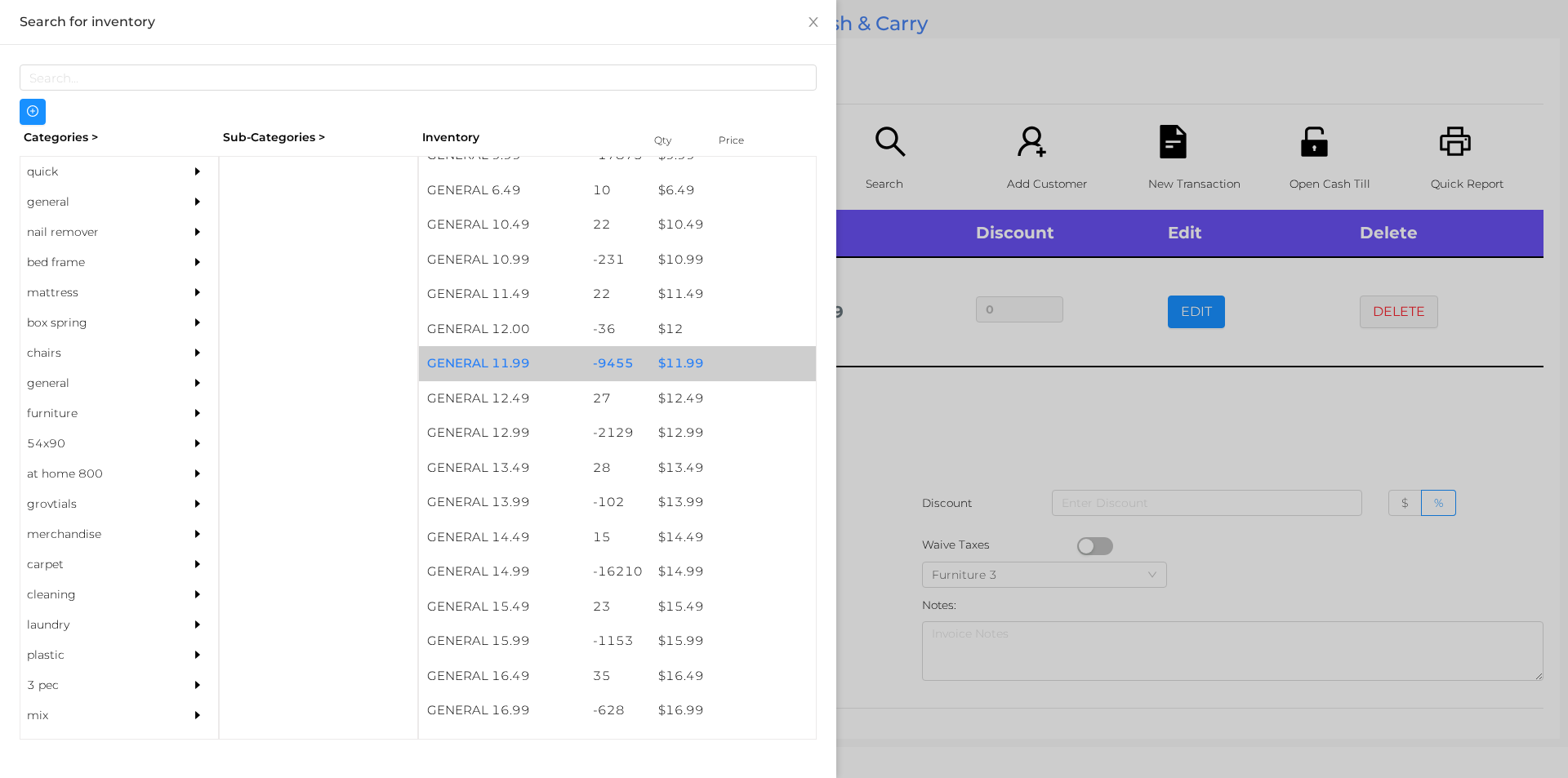
click at [708, 365] on div "$ 11.99" at bounding box center [732, 363] width 166 height 35
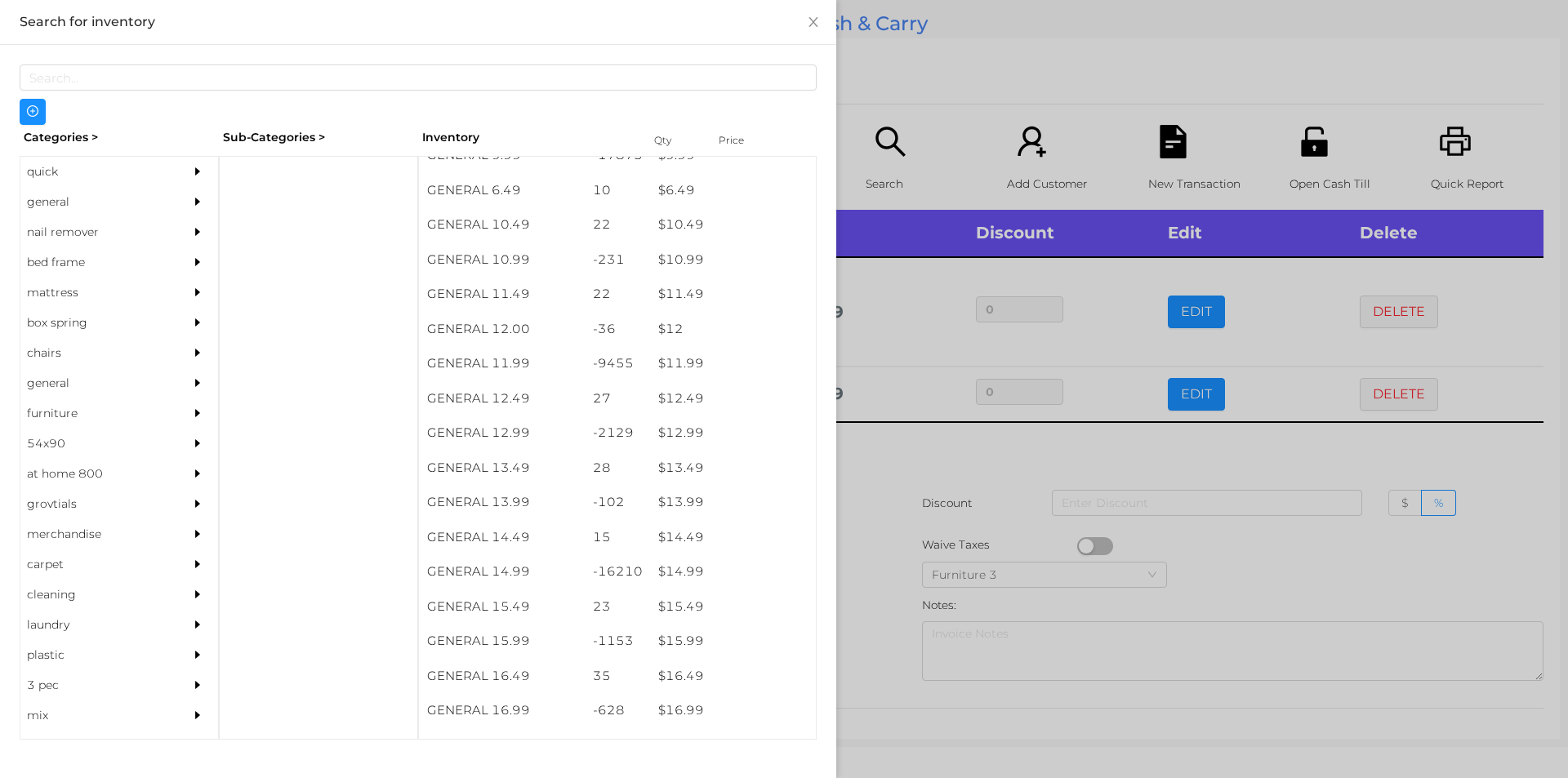
click at [900, 537] on div at bounding box center [784, 389] width 1568 height 778
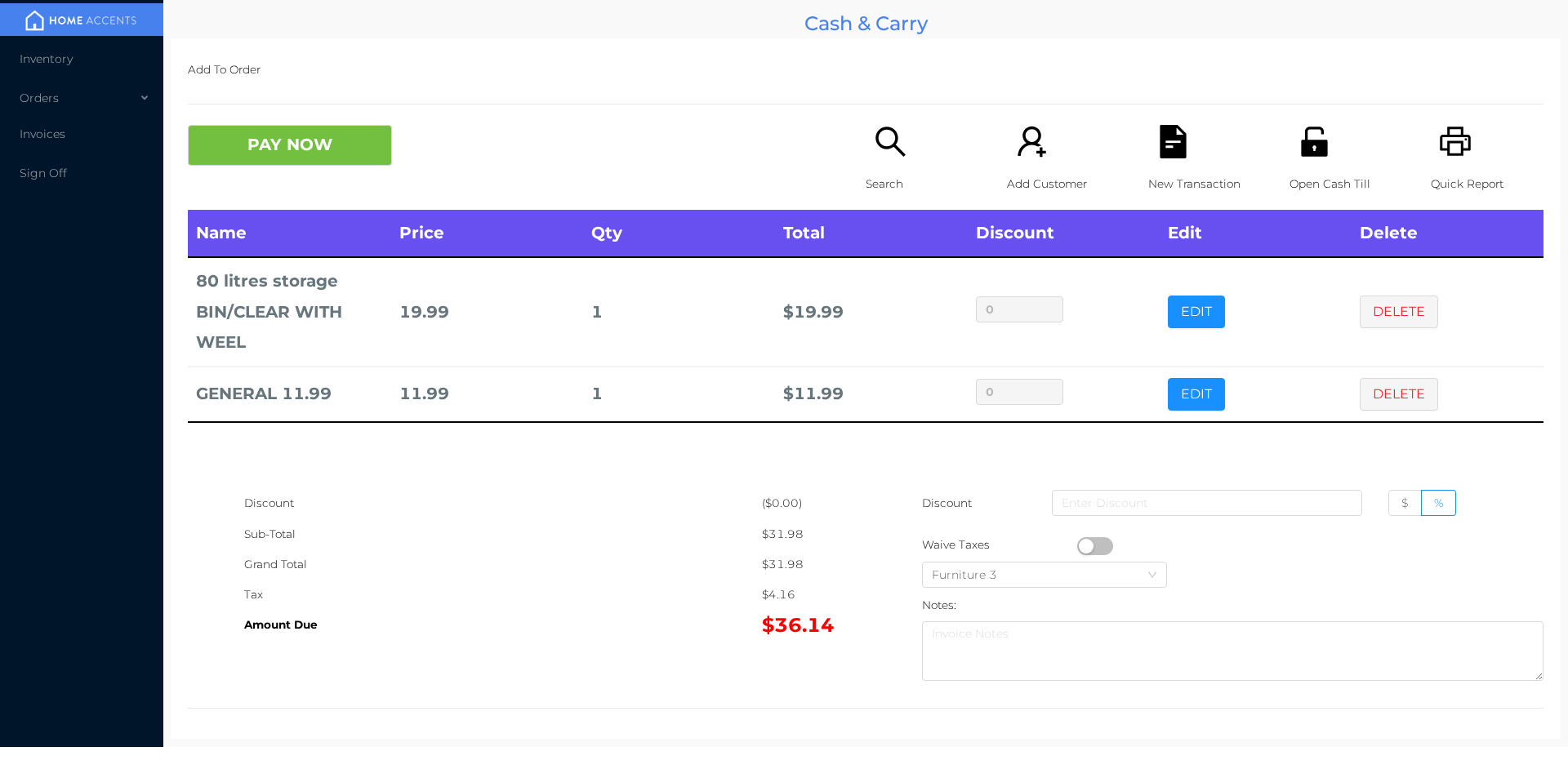
click at [874, 151] on icon "icon: search" at bounding box center [890, 142] width 34 height 34
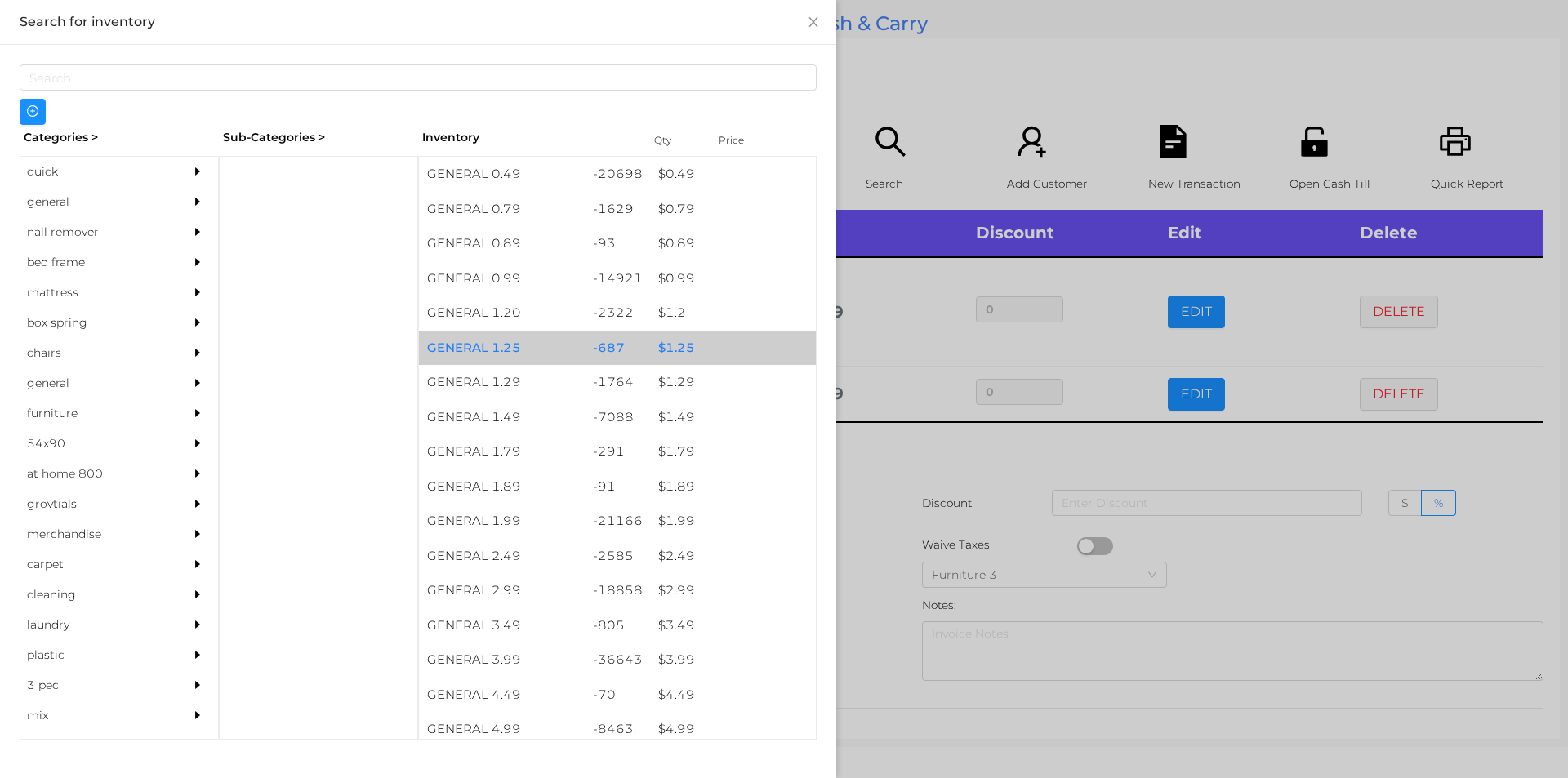
click at [654, 330] on div "$ 1.25" at bounding box center [732, 348] width 166 height 35
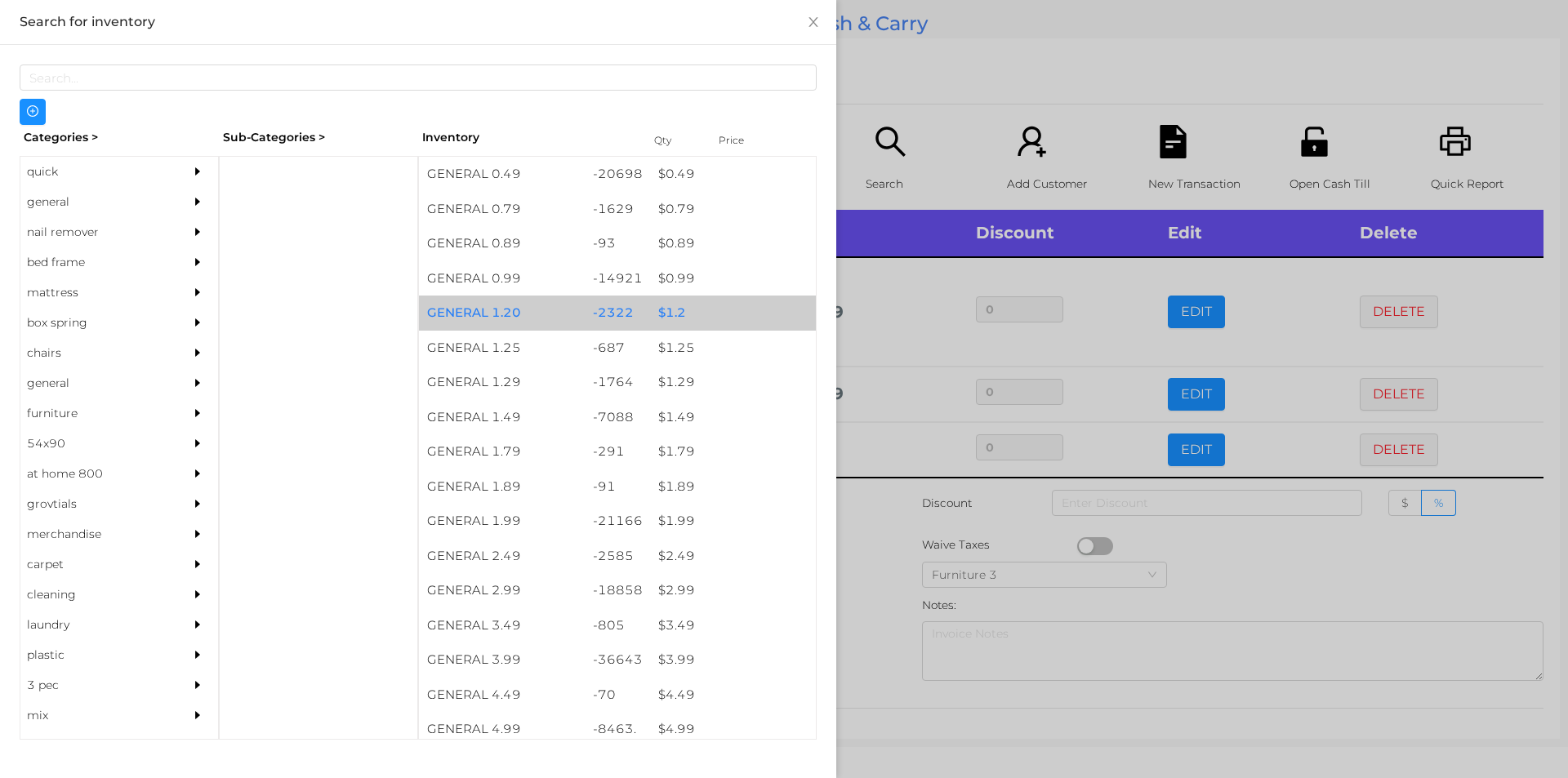
click at [667, 314] on div "$ 1.2" at bounding box center [732, 313] width 166 height 35
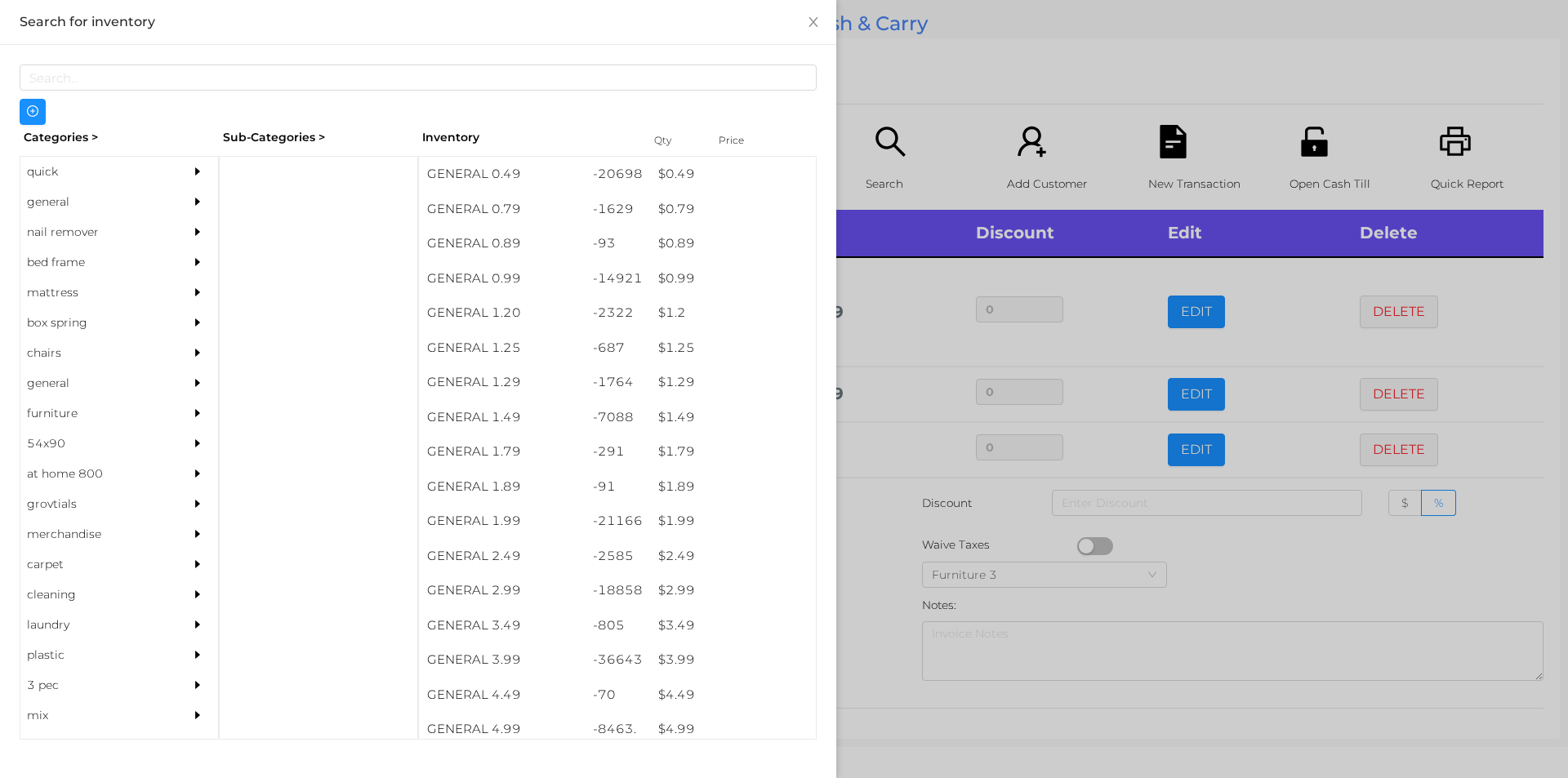
click at [842, 149] on div at bounding box center [784, 389] width 1568 height 778
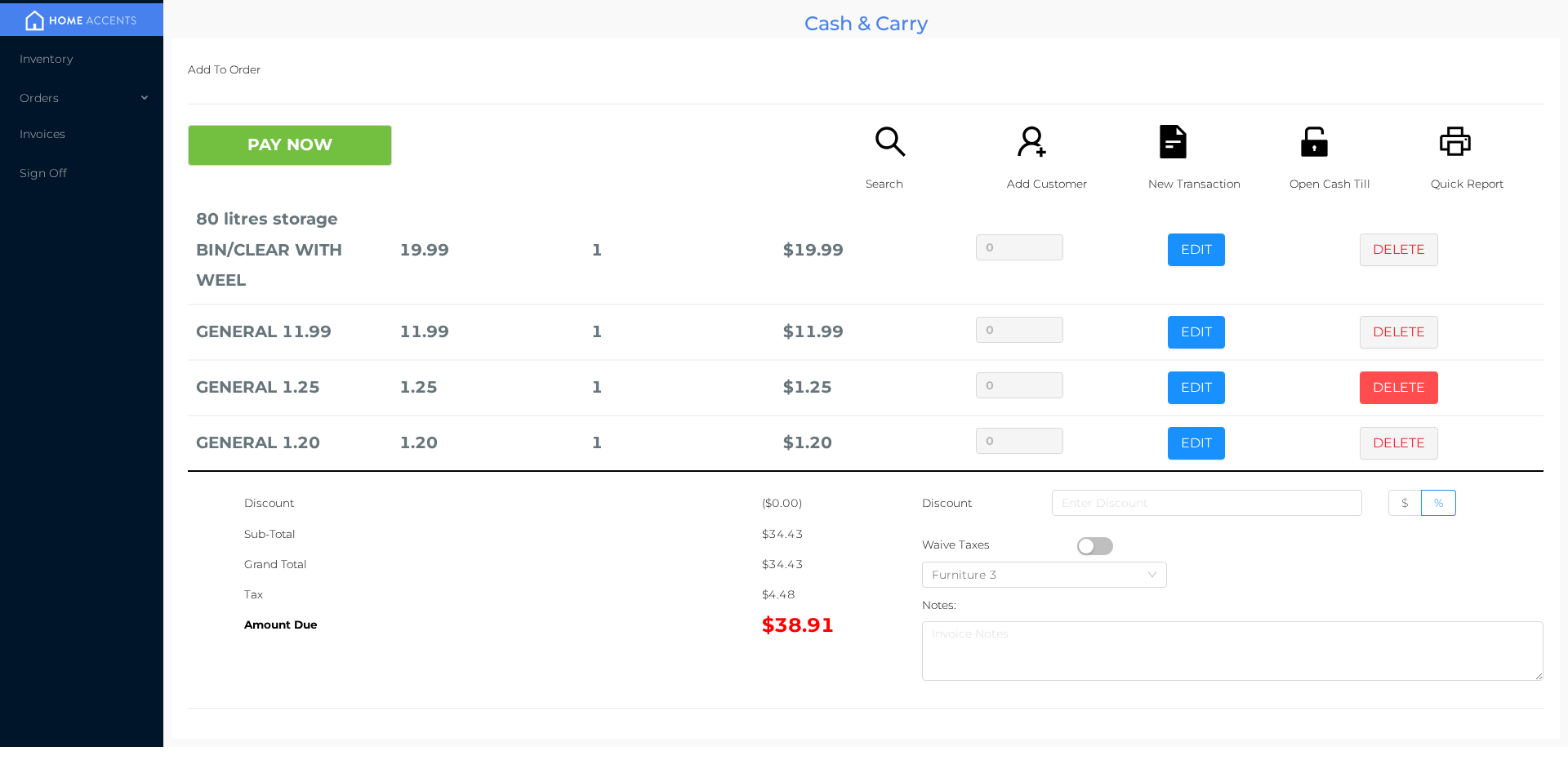
click at [1373, 388] on button "DELETE" at bounding box center [1398, 388] width 78 height 33
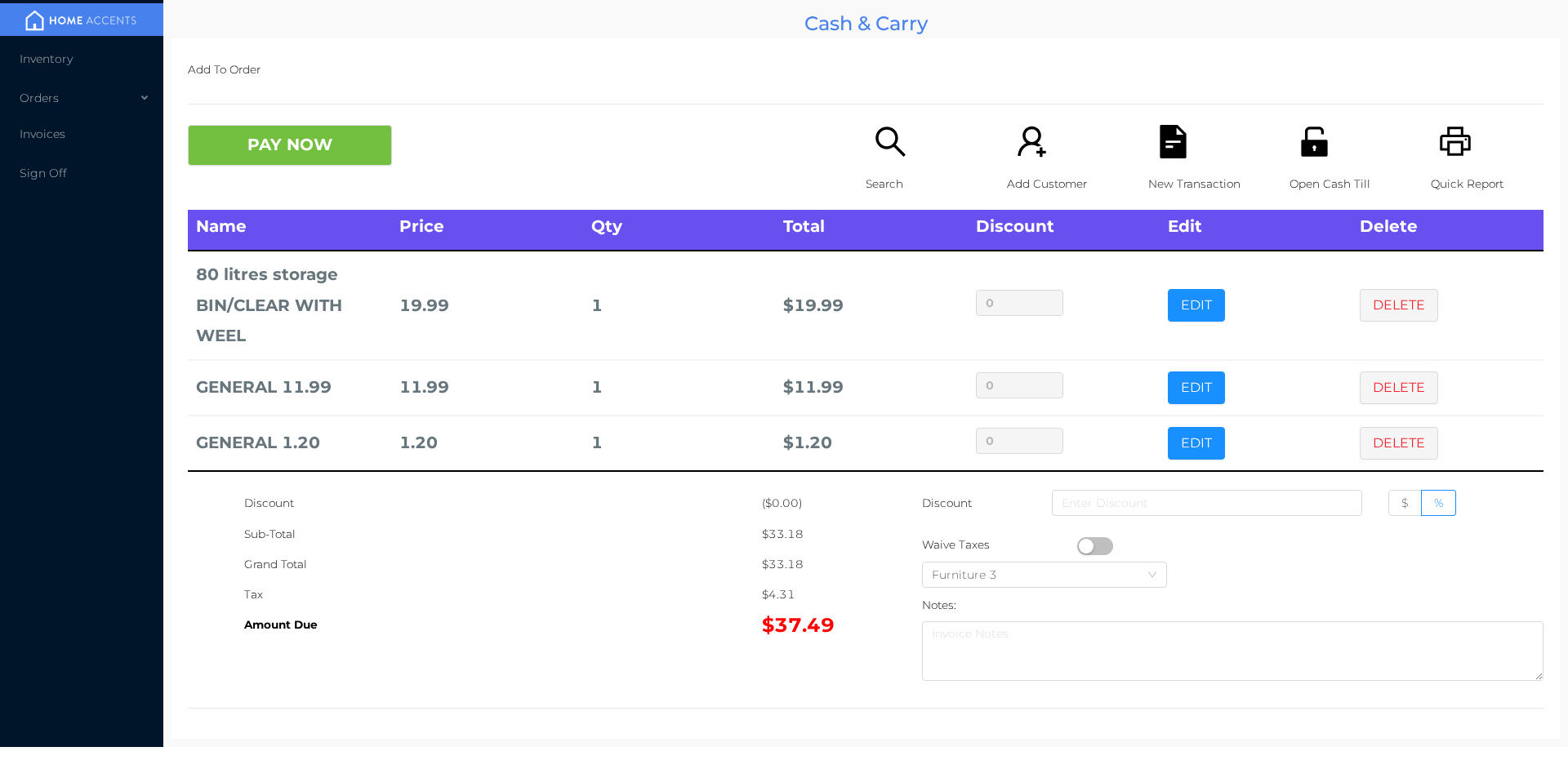
scroll to position [6, 0]
click at [1186, 448] on button "EDIT" at bounding box center [1196, 444] width 57 height 33
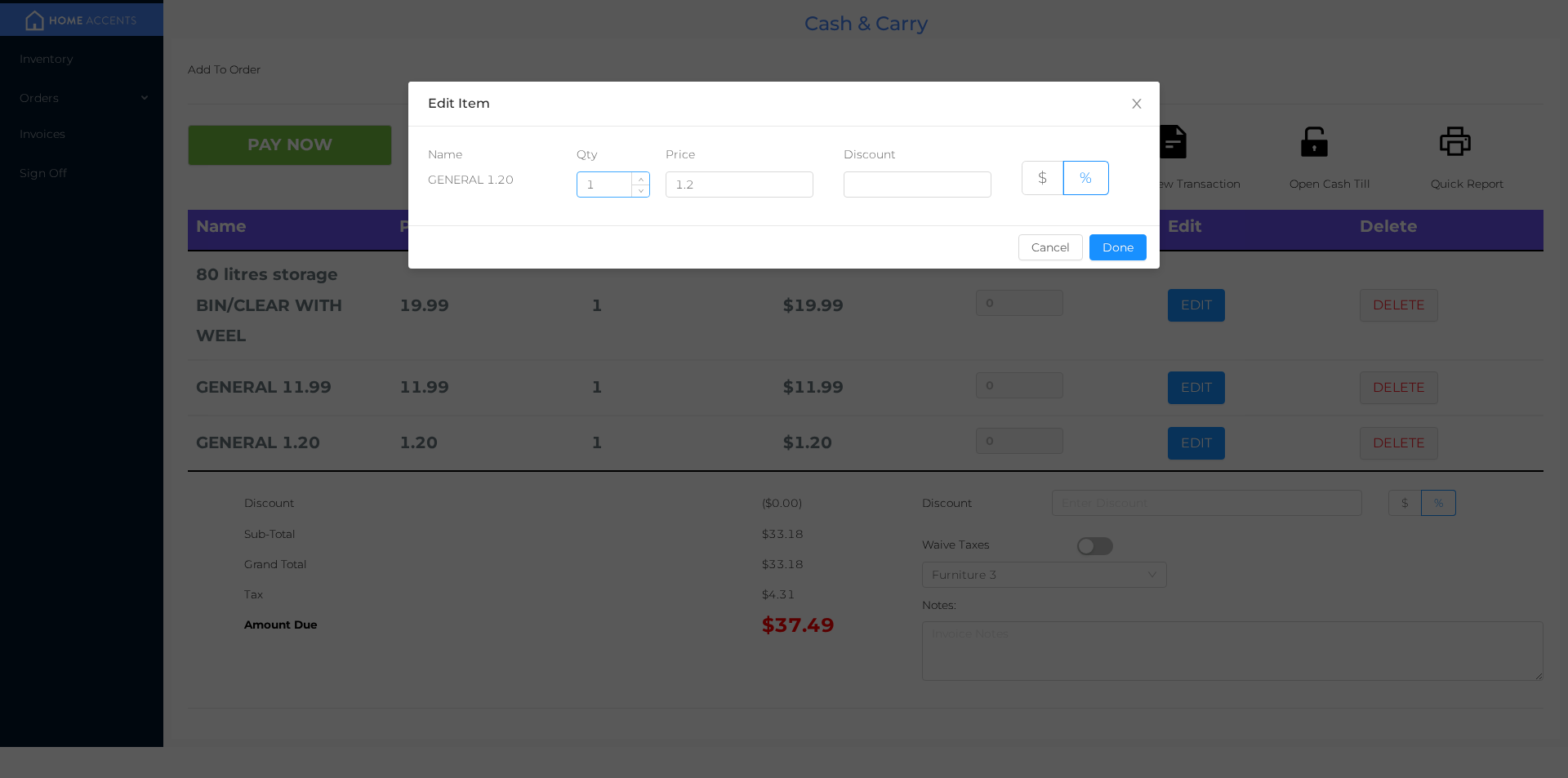
click at [614, 192] on input "1" at bounding box center [612, 184] width 72 height 25
type input "5"
click at [1114, 253] on button "Done" at bounding box center [1117, 247] width 57 height 26
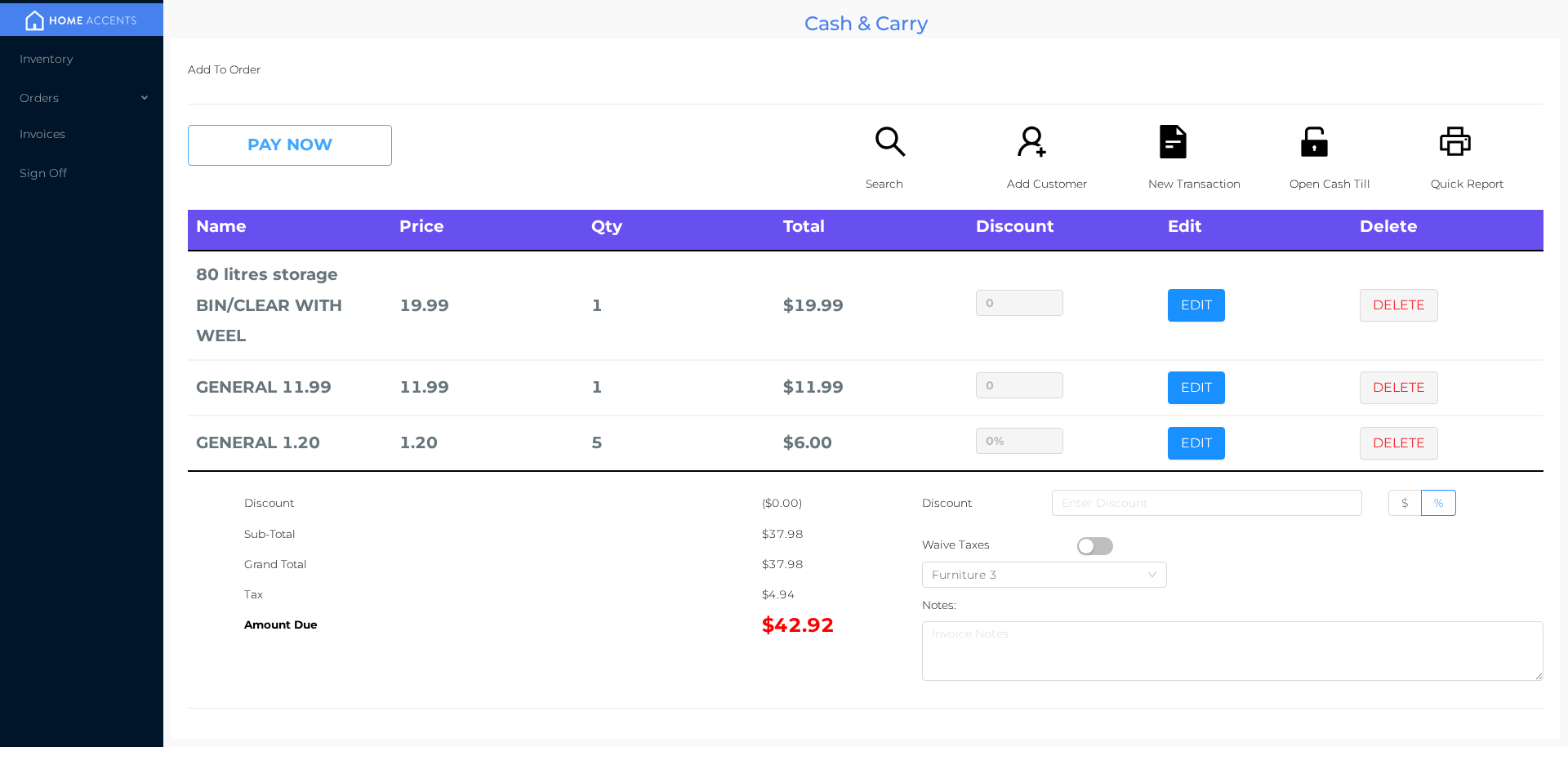
click at [274, 143] on button "PAY NOW" at bounding box center [289, 145] width 204 height 41
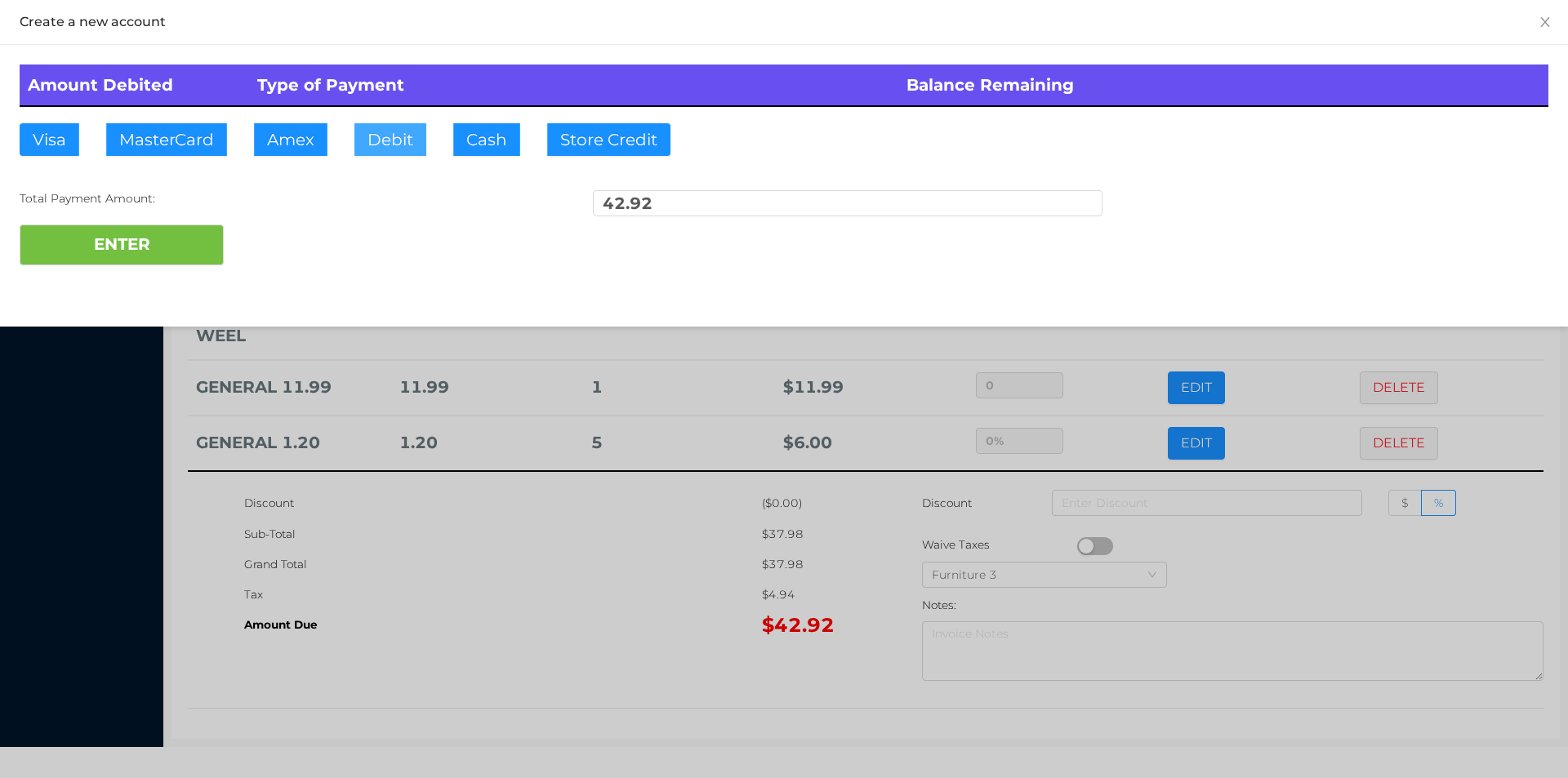
click at [372, 153] on button "Debit" at bounding box center [389, 140] width 72 height 33
click at [145, 257] on button "ENTER" at bounding box center [122, 244] width 204 height 41
type input "0"
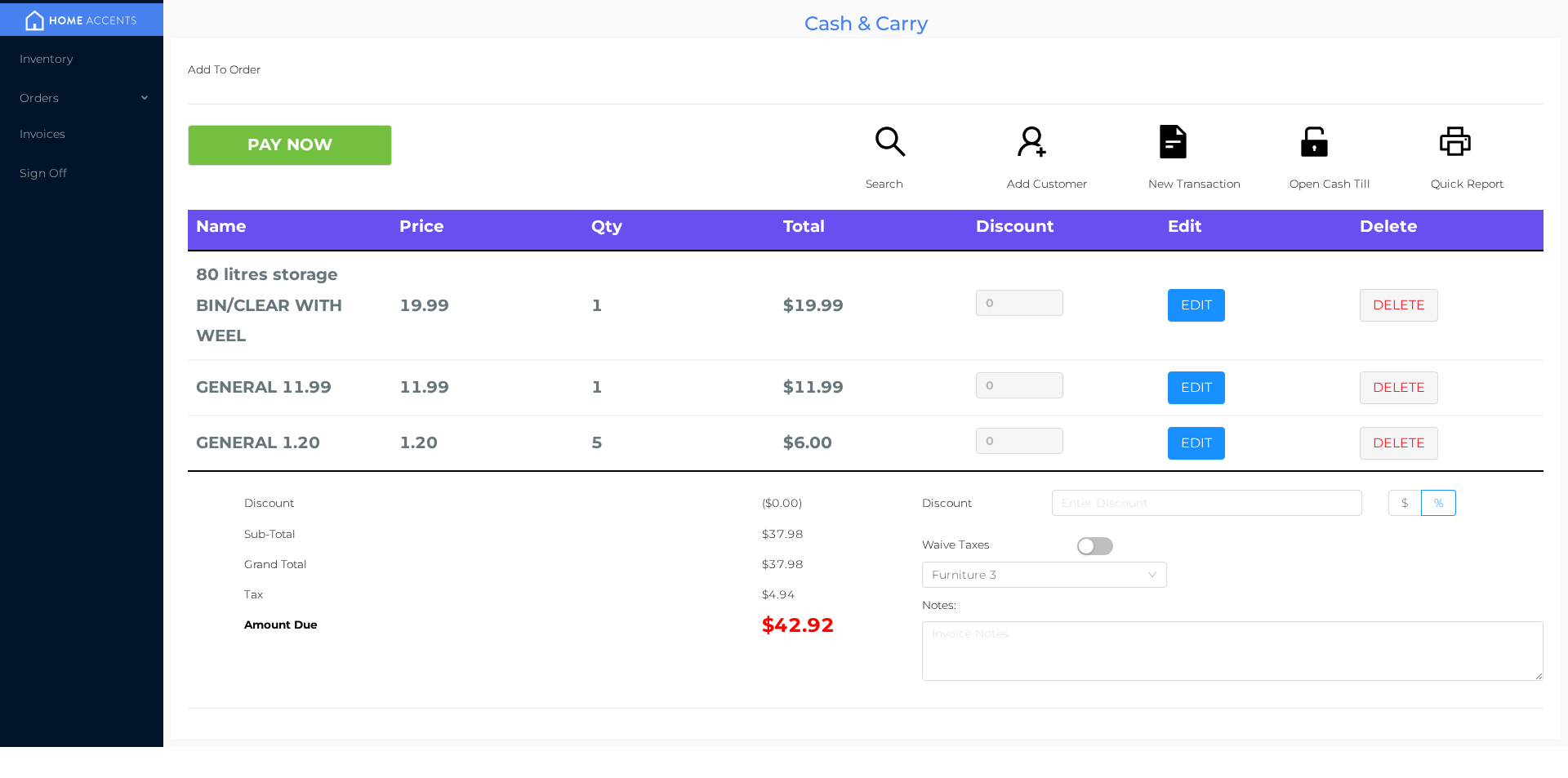
scroll to position [0, 0]
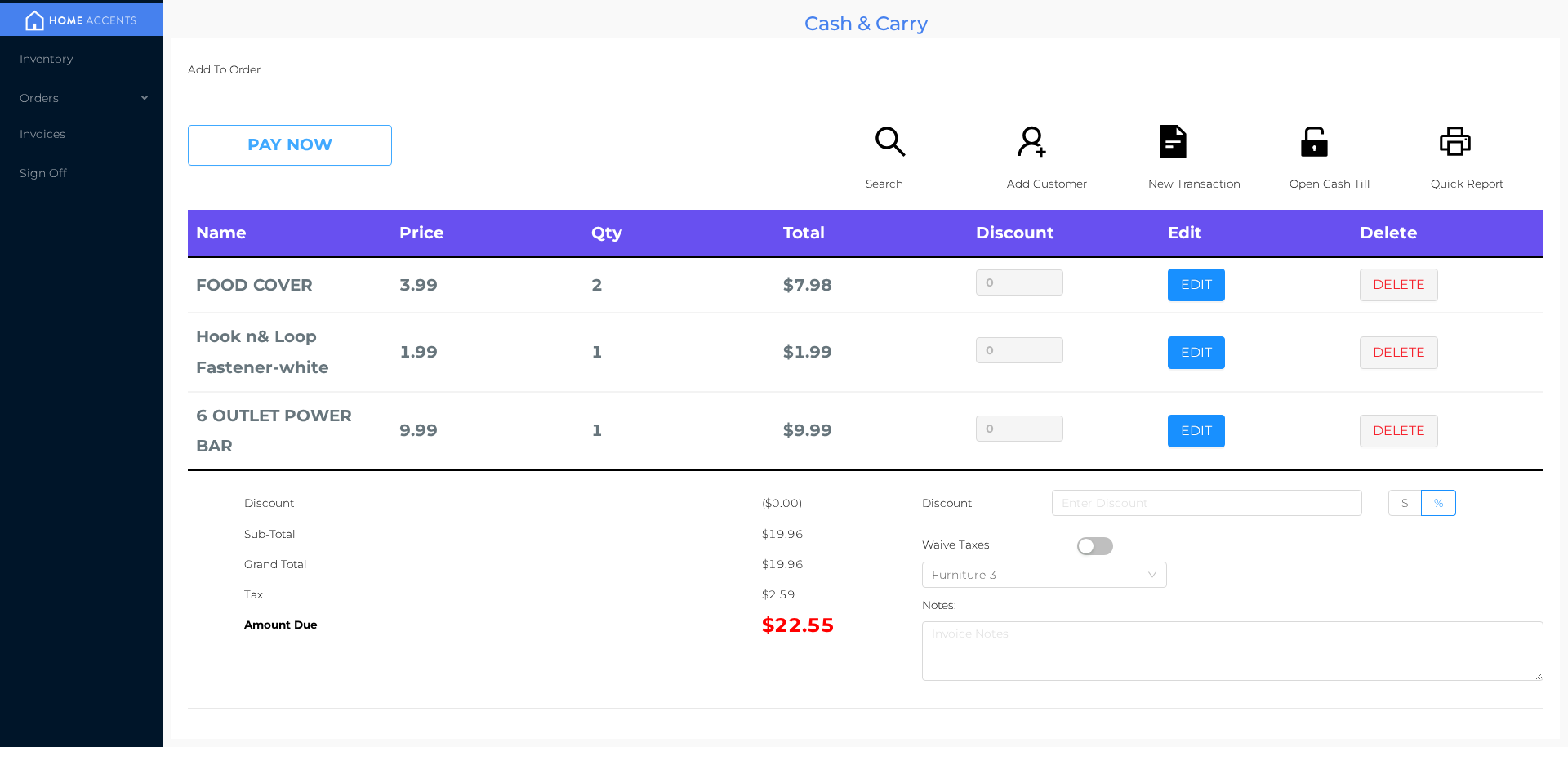
click at [279, 139] on button "PAY NOW" at bounding box center [289, 145] width 204 height 41
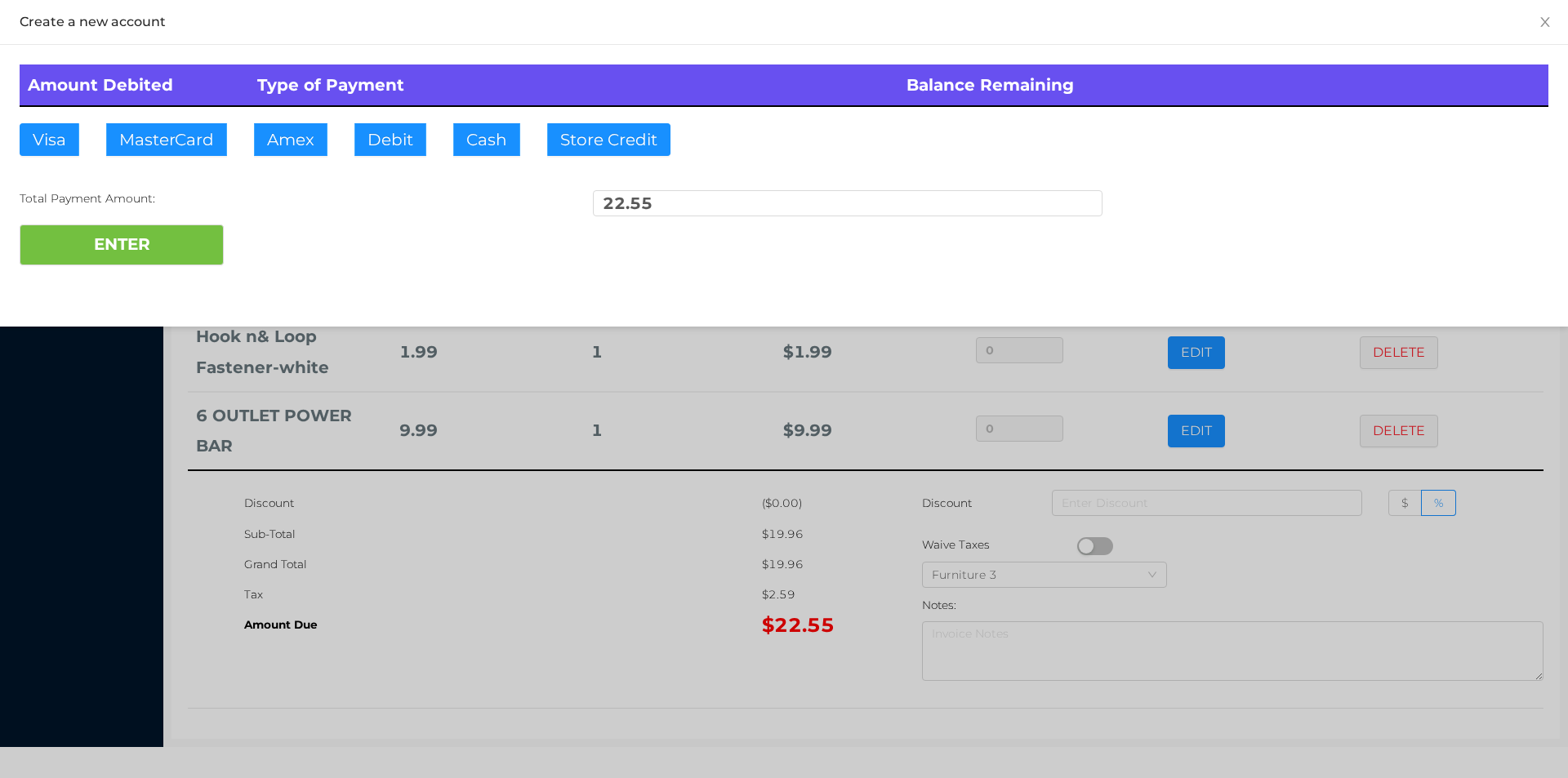
click at [93, 132] on div "Visa MasterCard Amex Debit Cash Store Credit" at bounding box center [359, 140] width 679 height 33
click at [129, 230] on button "ENTER" at bounding box center [122, 244] width 204 height 41
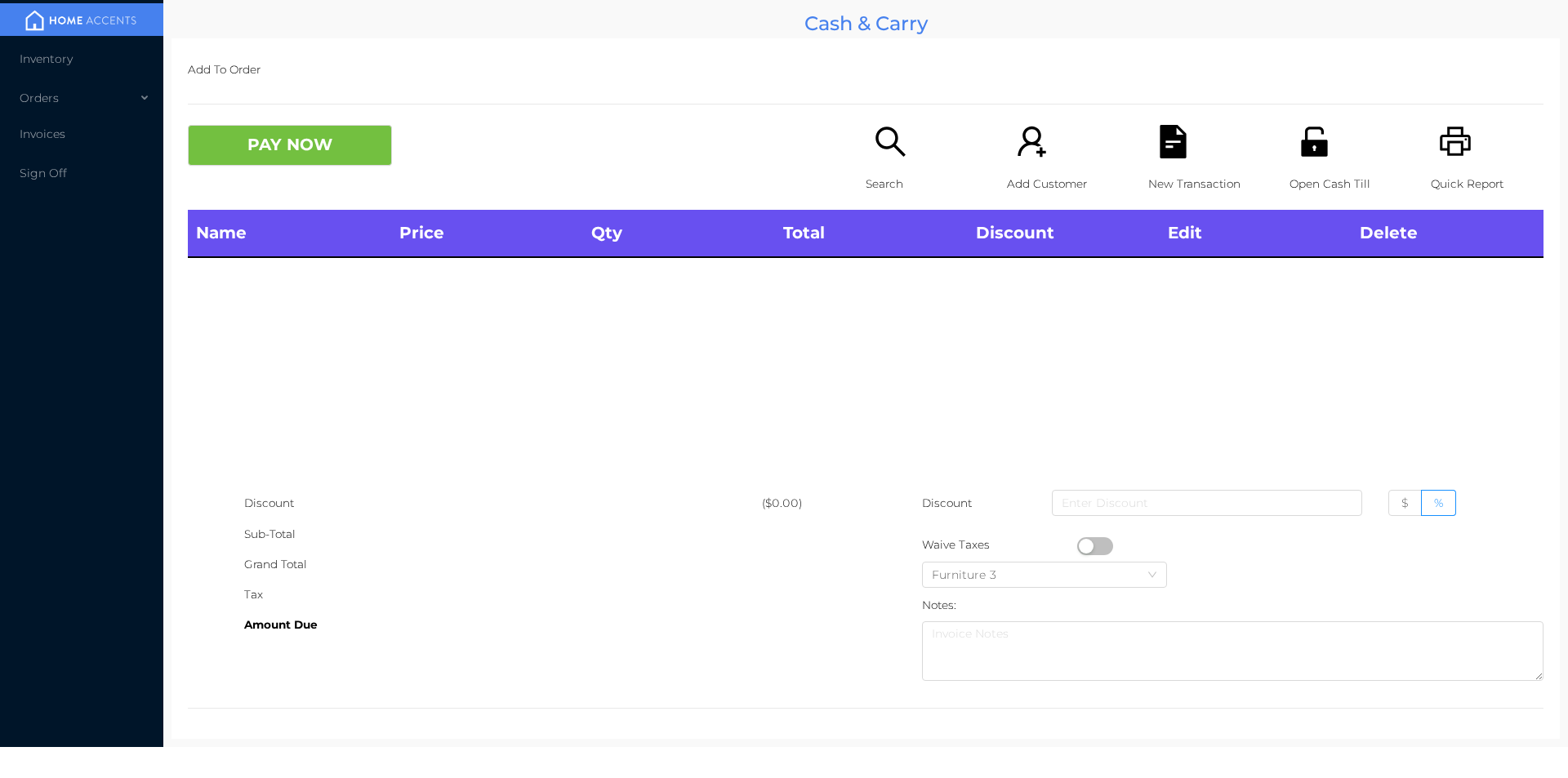
click at [1309, 129] on icon "icon: unlock" at bounding box center [1313, 141] width 26 height 29
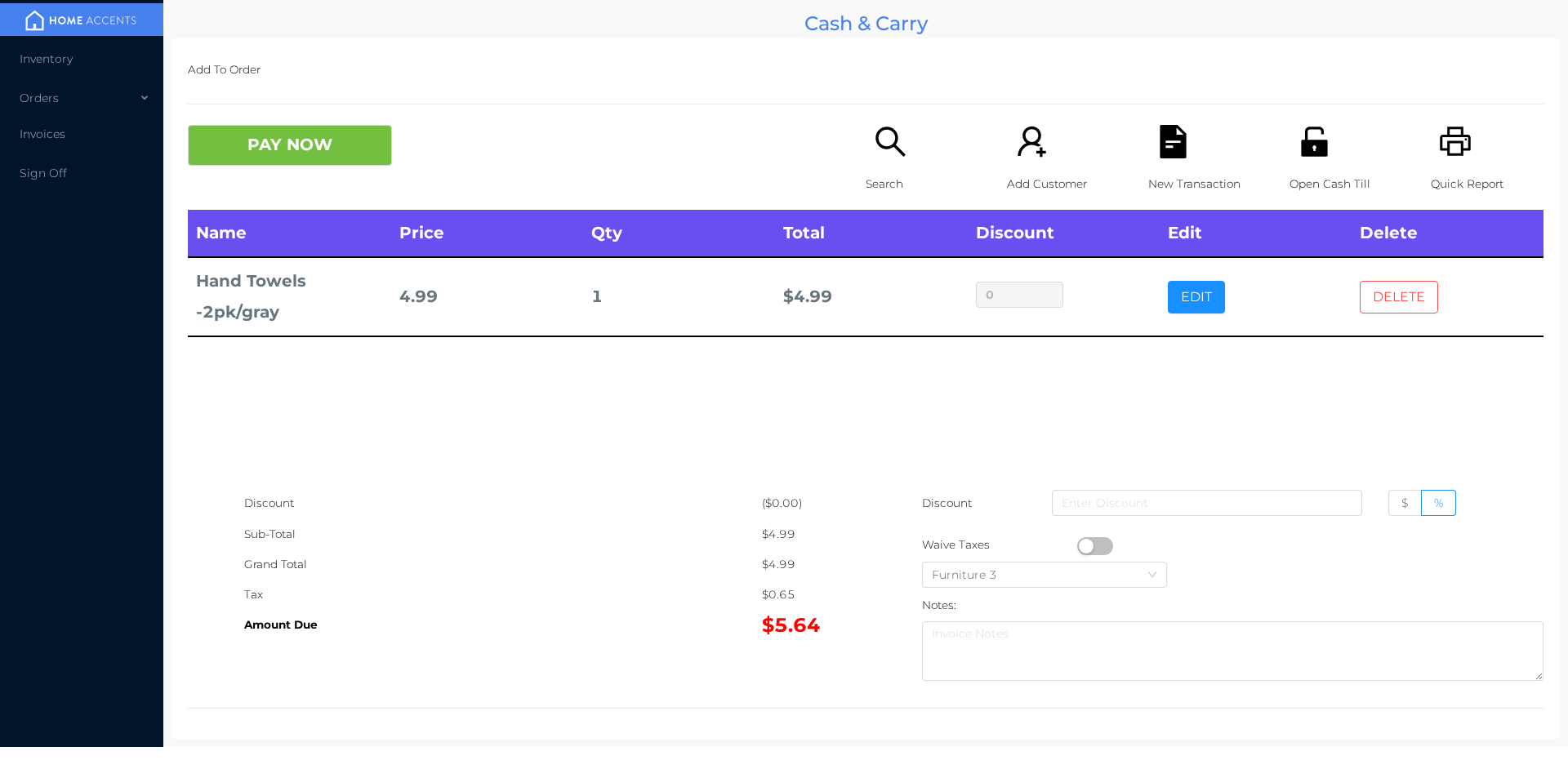
click at [1359, 311] on button "DELETE" at bounding box center [1398, 298] width 78 height 33
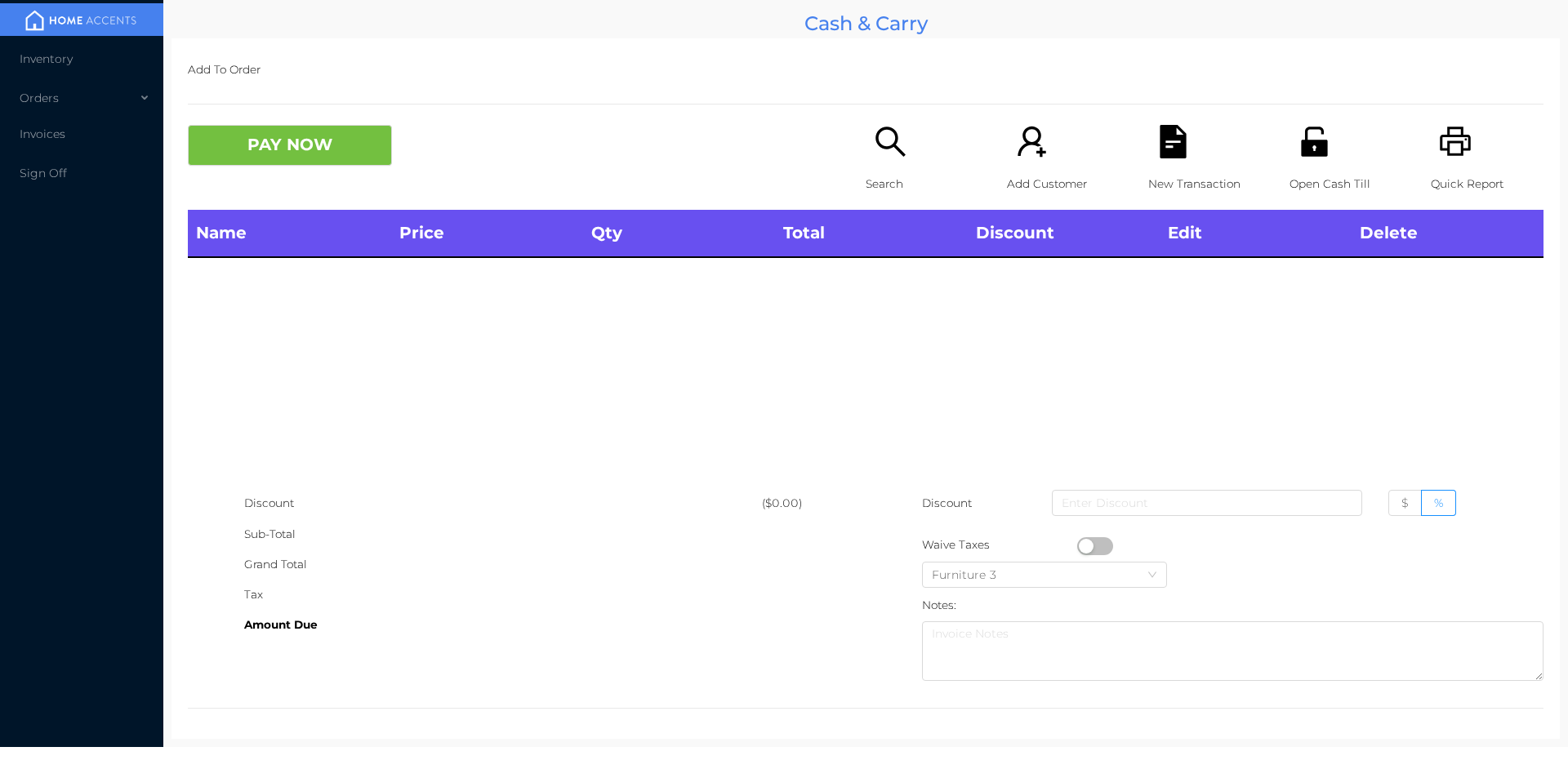
click at [879, 162] on div "Search" at bounding box center [922, 168] width 113 height 85
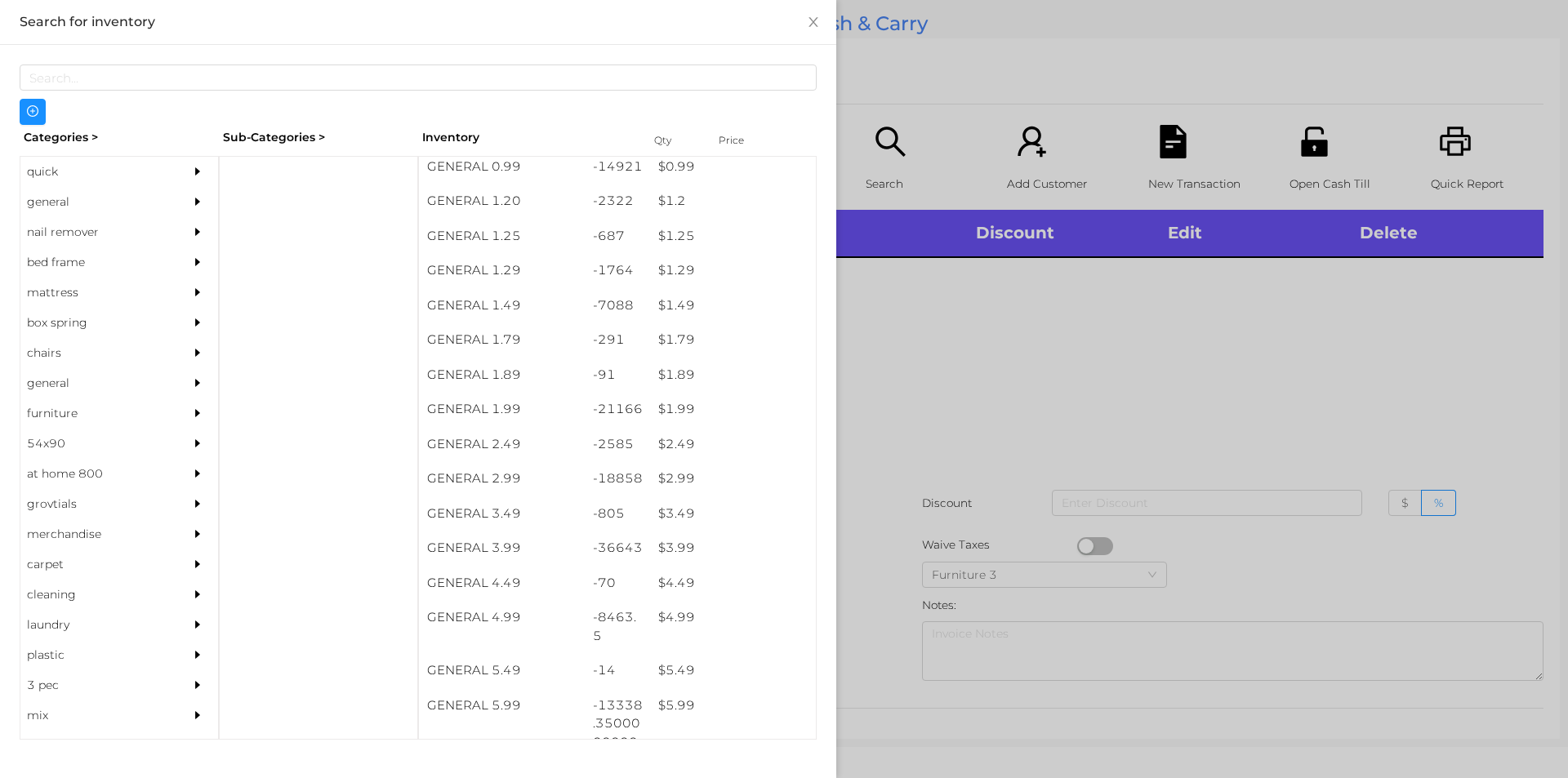
scroll to position [142, 0]
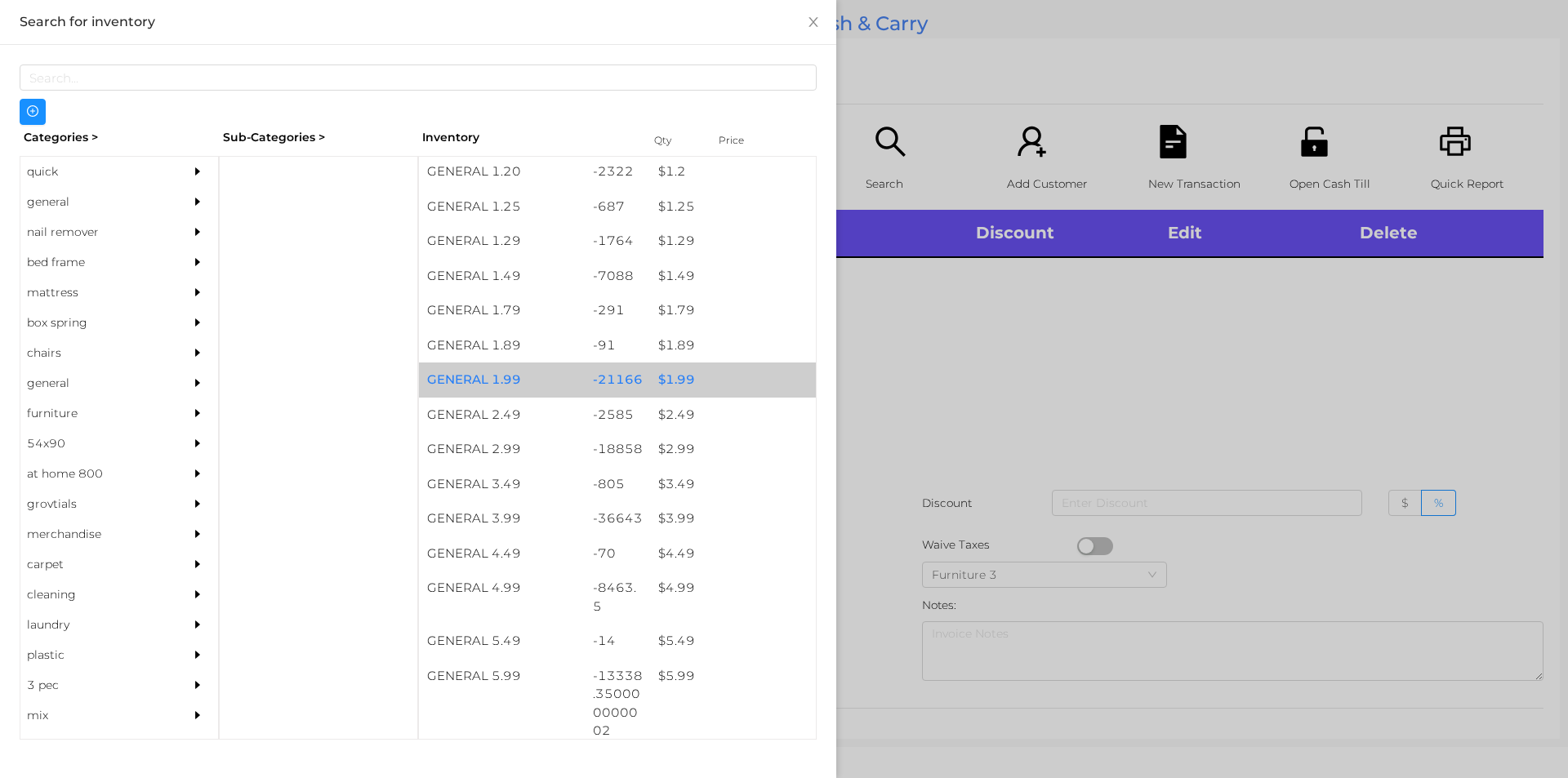
click at [718, 383] on div "$ 1.99" at bounding box center [732, 379] width 166 height 35
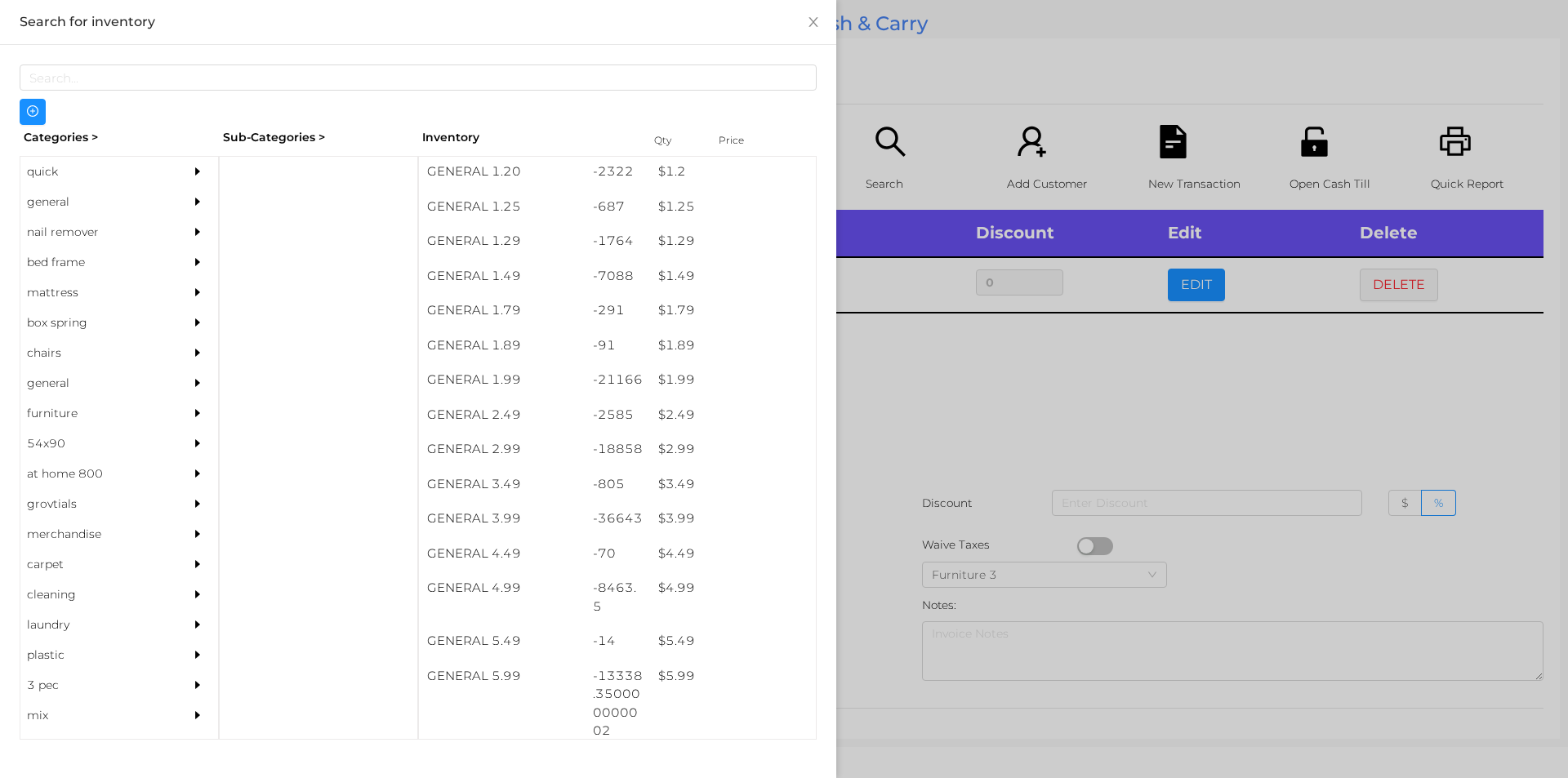
click at [876, 438] on div at bounding box center [784, 389] width 1568 height 778
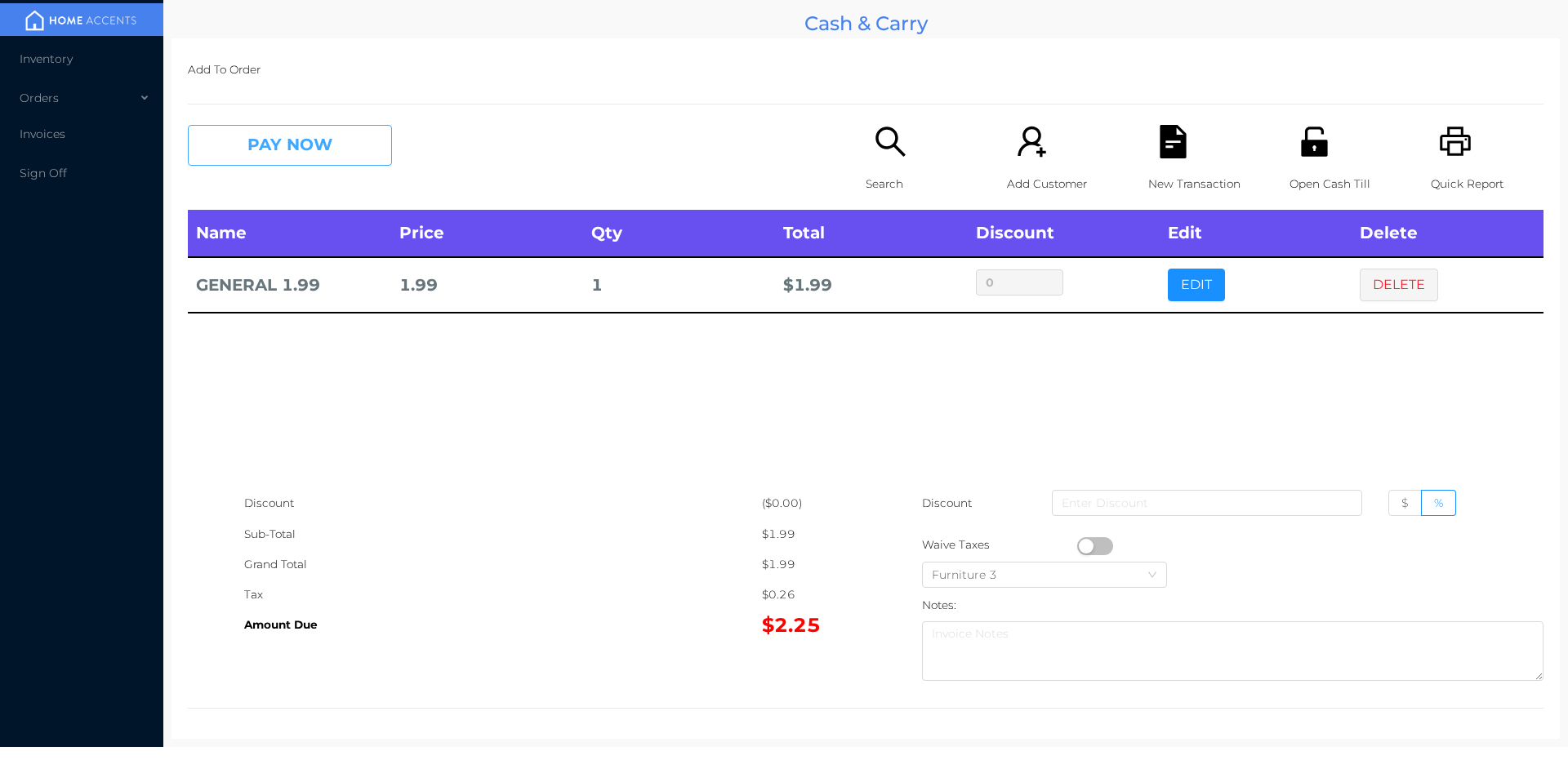
click at [279, 142] on button "PAY NOW" at bounding box center [289, 145] width 204 height 41
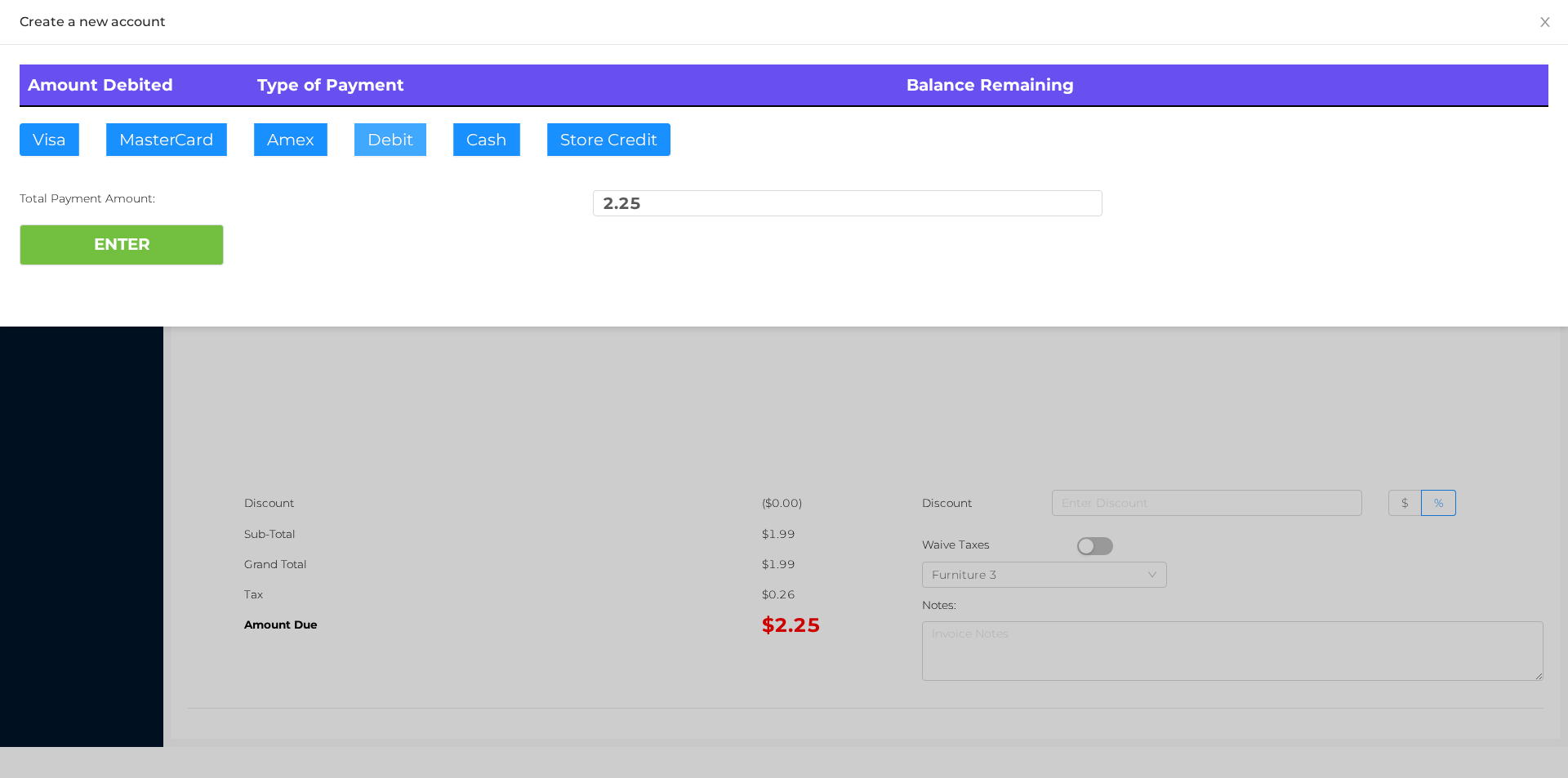
click at [376, 143] on button "Debit" at bounding box center [389, 140] width 72 height 33
type input "1"
type input "20"
click at [182, 257] on button "ENTER" at bounding box center [122, 244] width 204 height 41
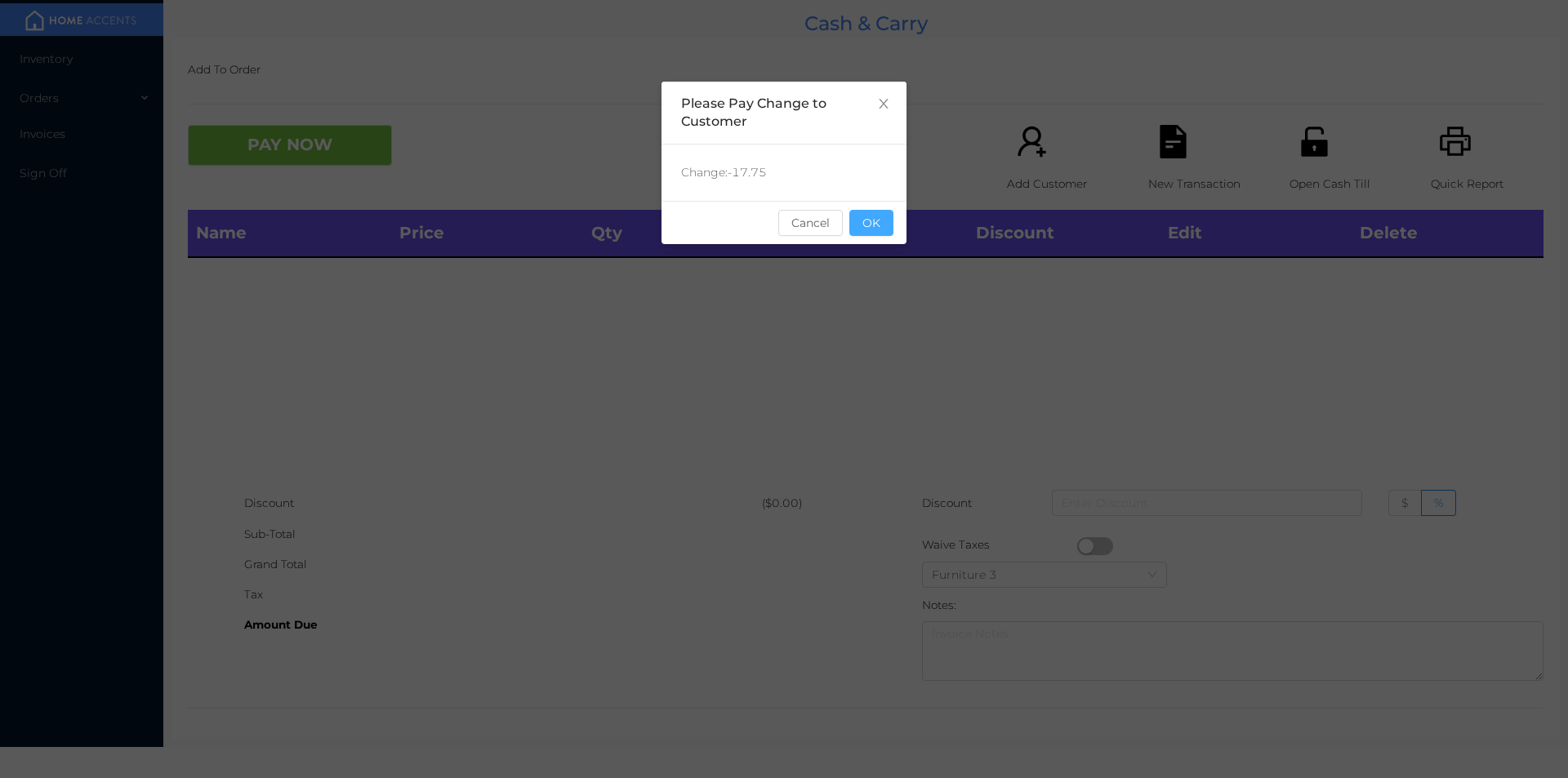
click at [884, 235] on button "OK" at bounding box center [871, 222] width 44 height 26
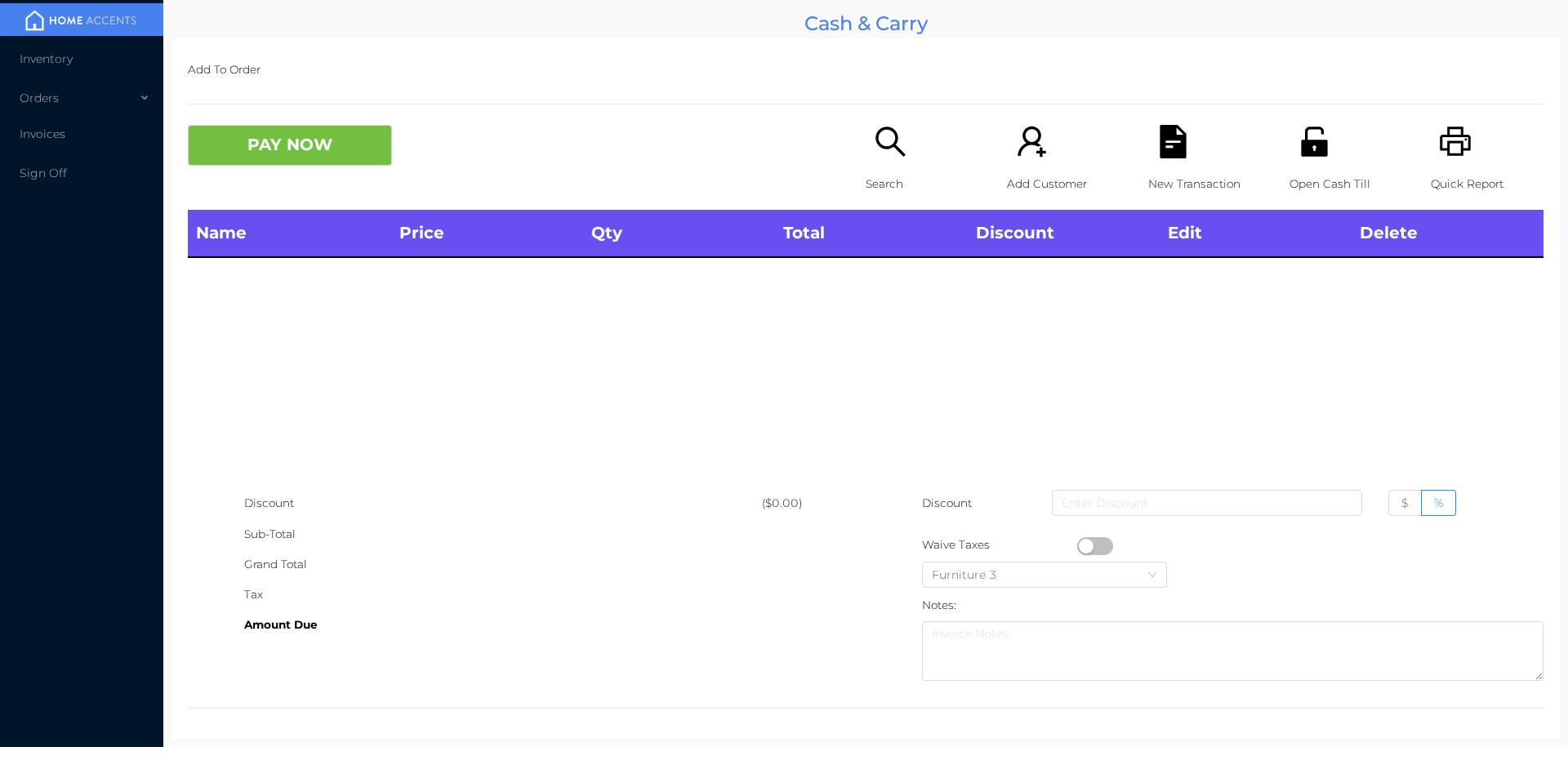
click at [1336, 138] on div "Open Cash Till" at bounding box center [1346, 168] width 113 height 85
click at [891, 167] on div "Search" at bounding box center [922, 168] width 113 height 85
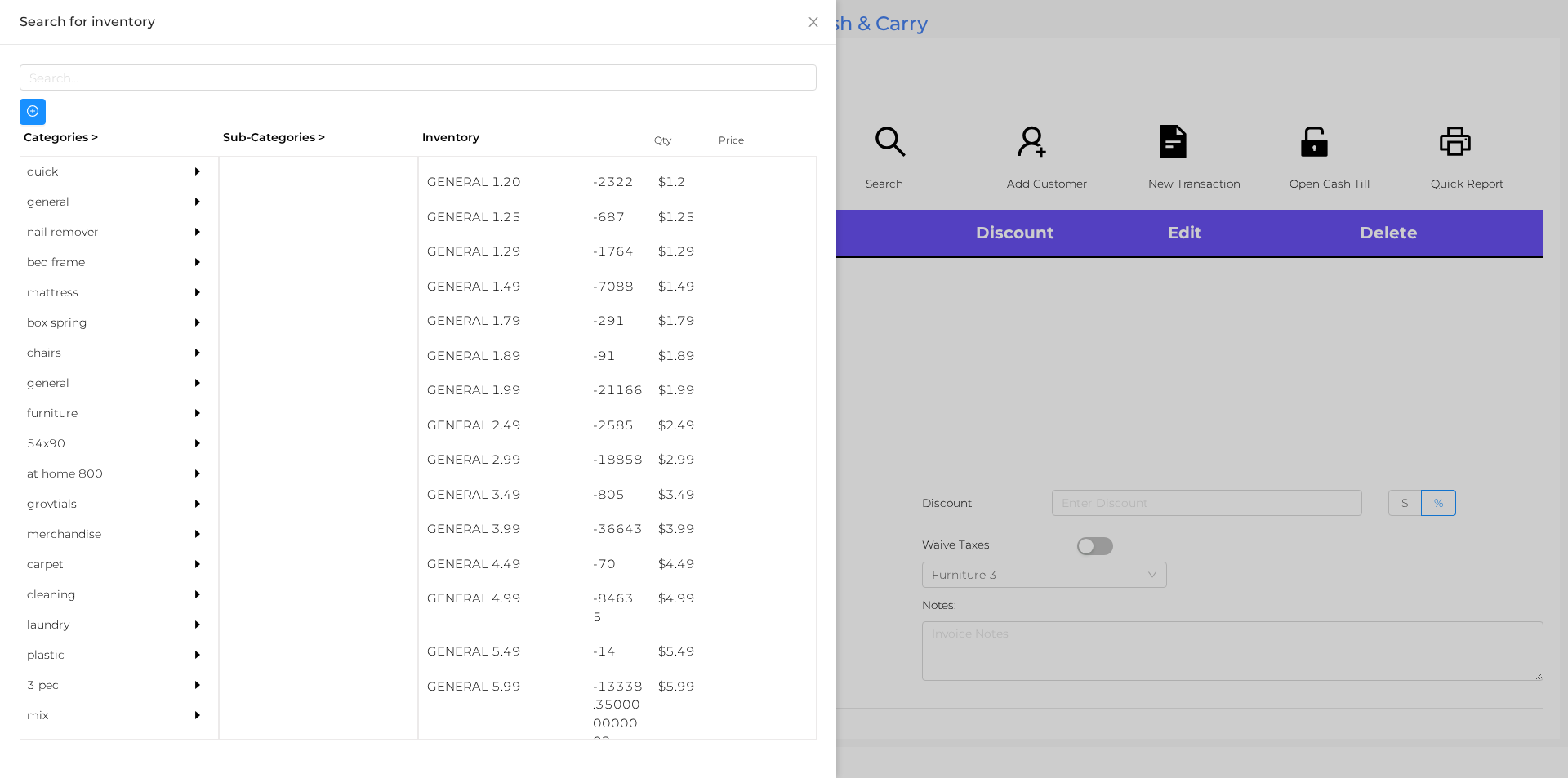
scroll to position [172, 0]
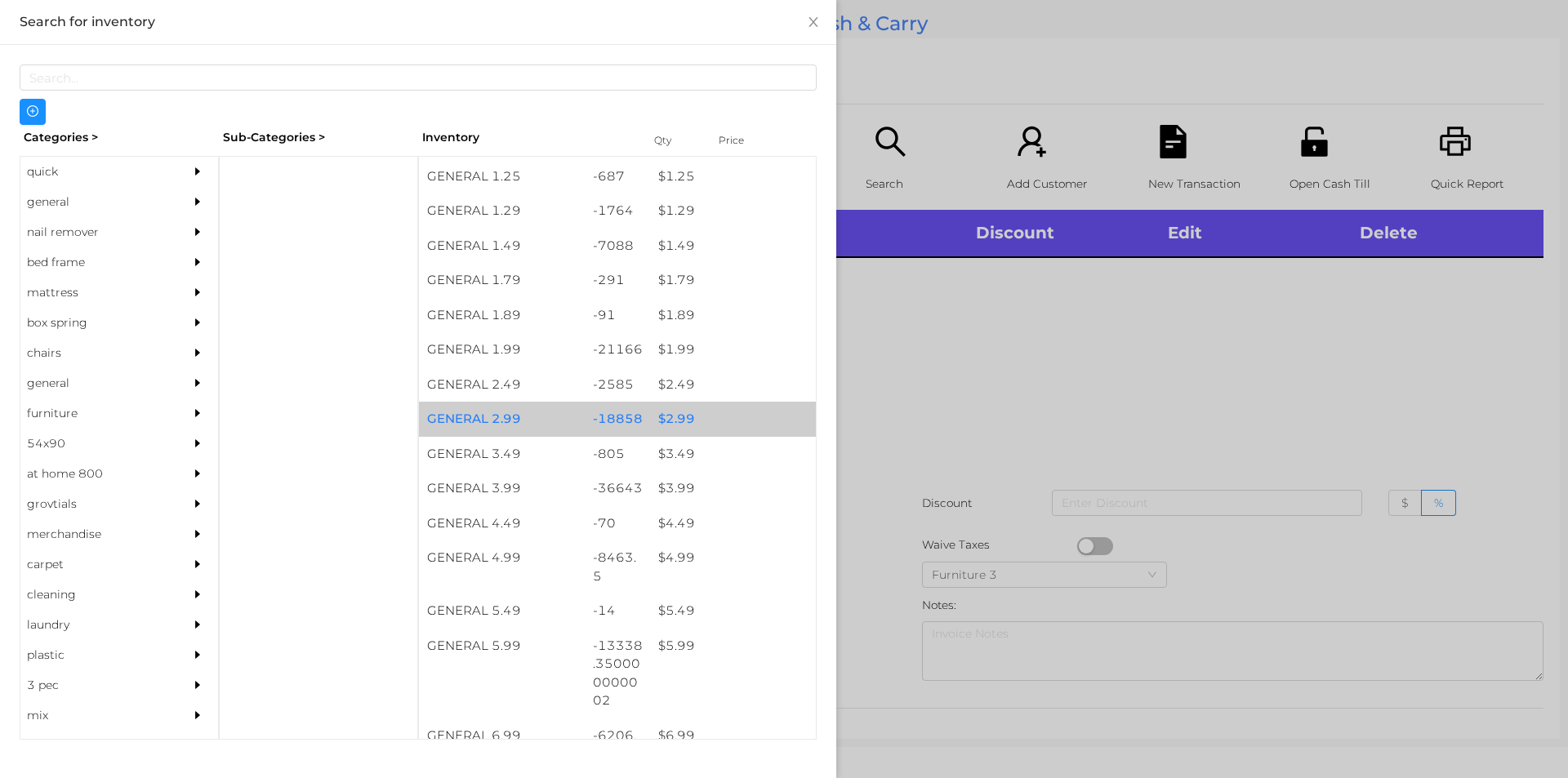
click at [710, 422] on div "$ 2.99" at bounding box center [732, 419] width 166 height 35
click at [716, 428] on div "$ 2.99" at bounding box center [732, 419] width 166 height 35
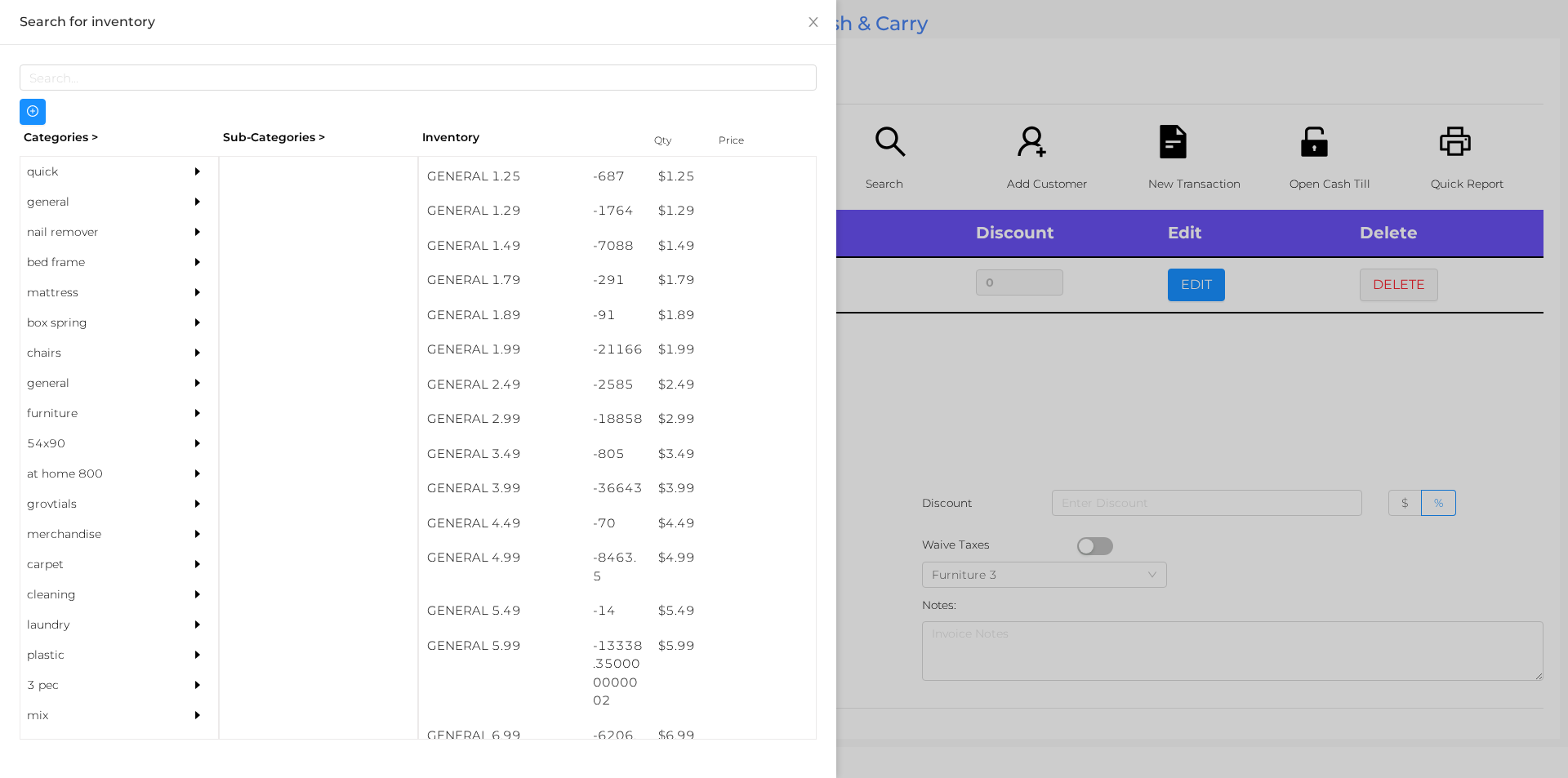
click at [890, 469] on div at bounding box center [784, 389] width 1568 height 778
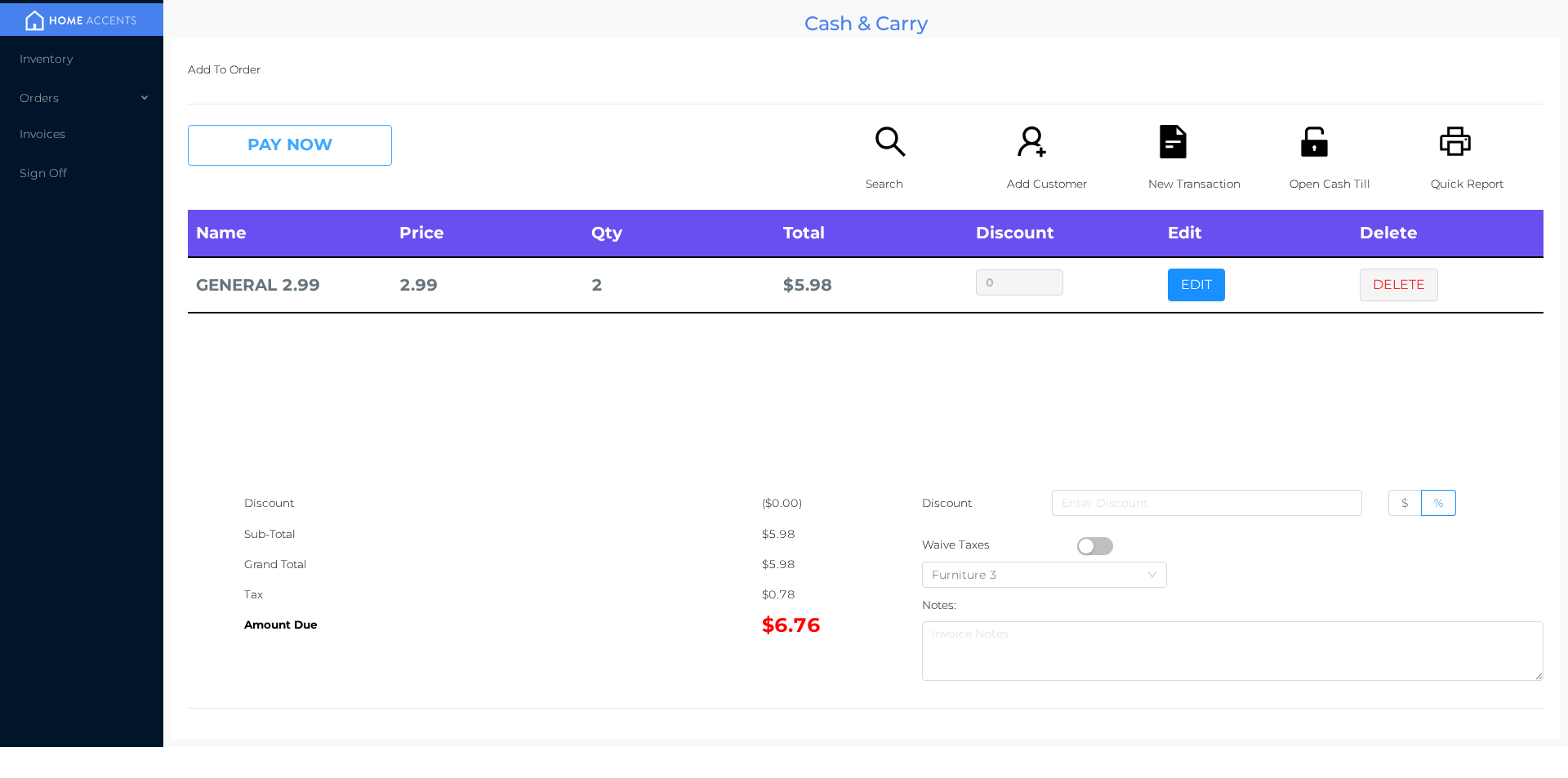
click at [281, 146] on button "PAY NOW" at bounding box center [289, 145] width 204 height 41
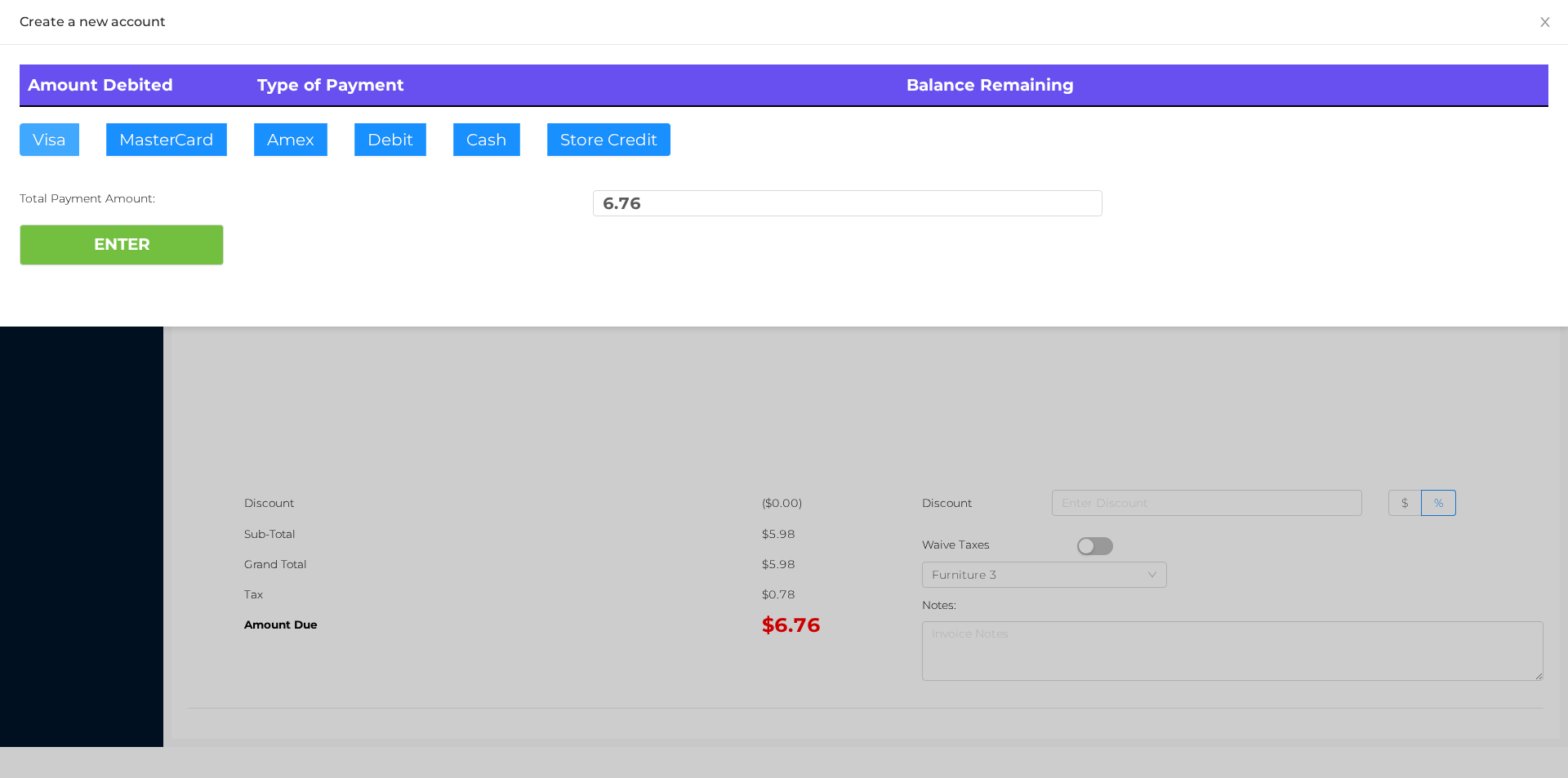
click at [25, 143] on button "Visa" at bounding box center [50, 140] width 60 height 33
click at [30, 240] on button "ENTER" at bounding box center [122, 244] width 204 height 41
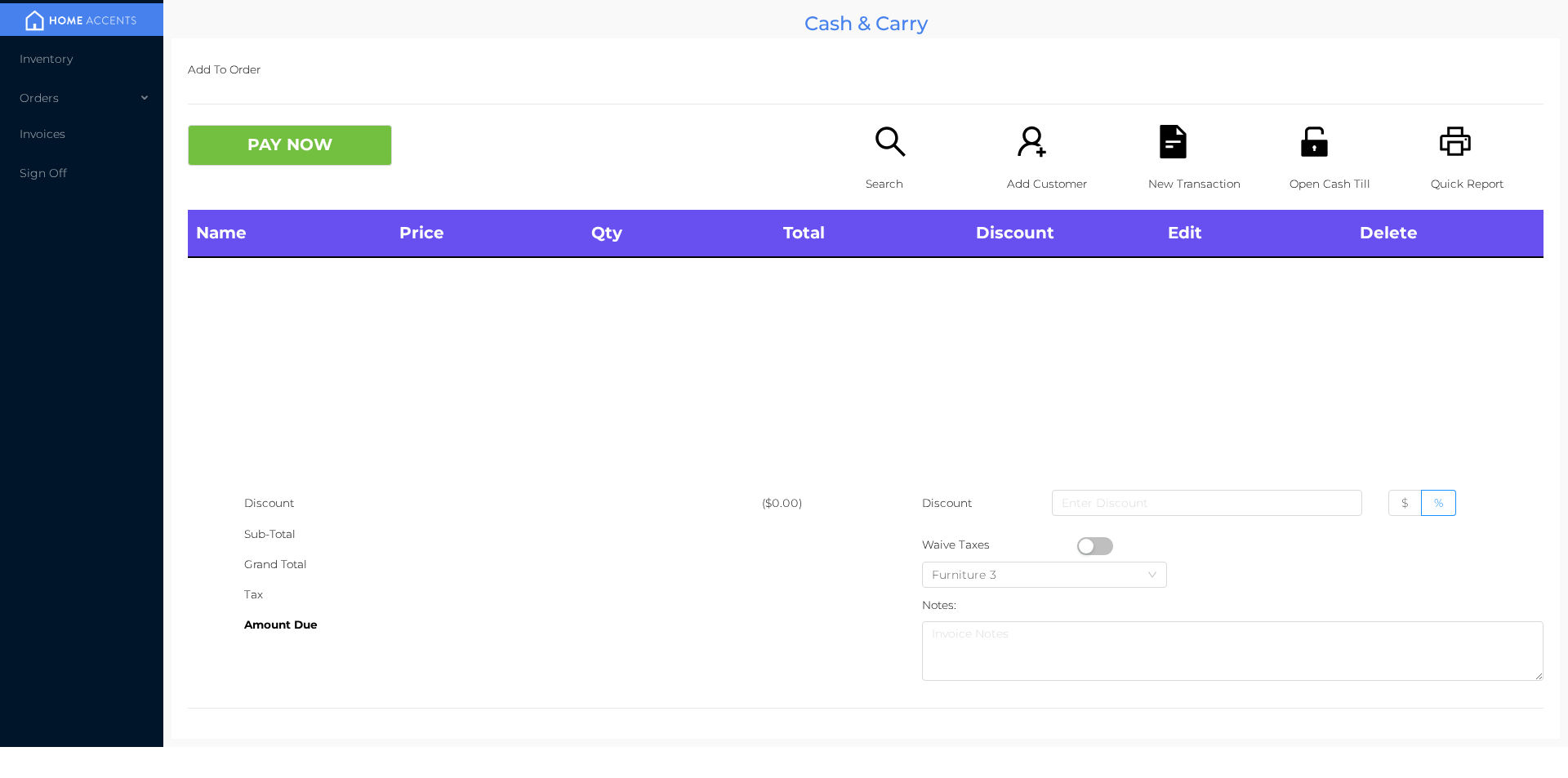
click at [866, 158] on div "Search" at bounding box center [922, 168] width 113 height 85
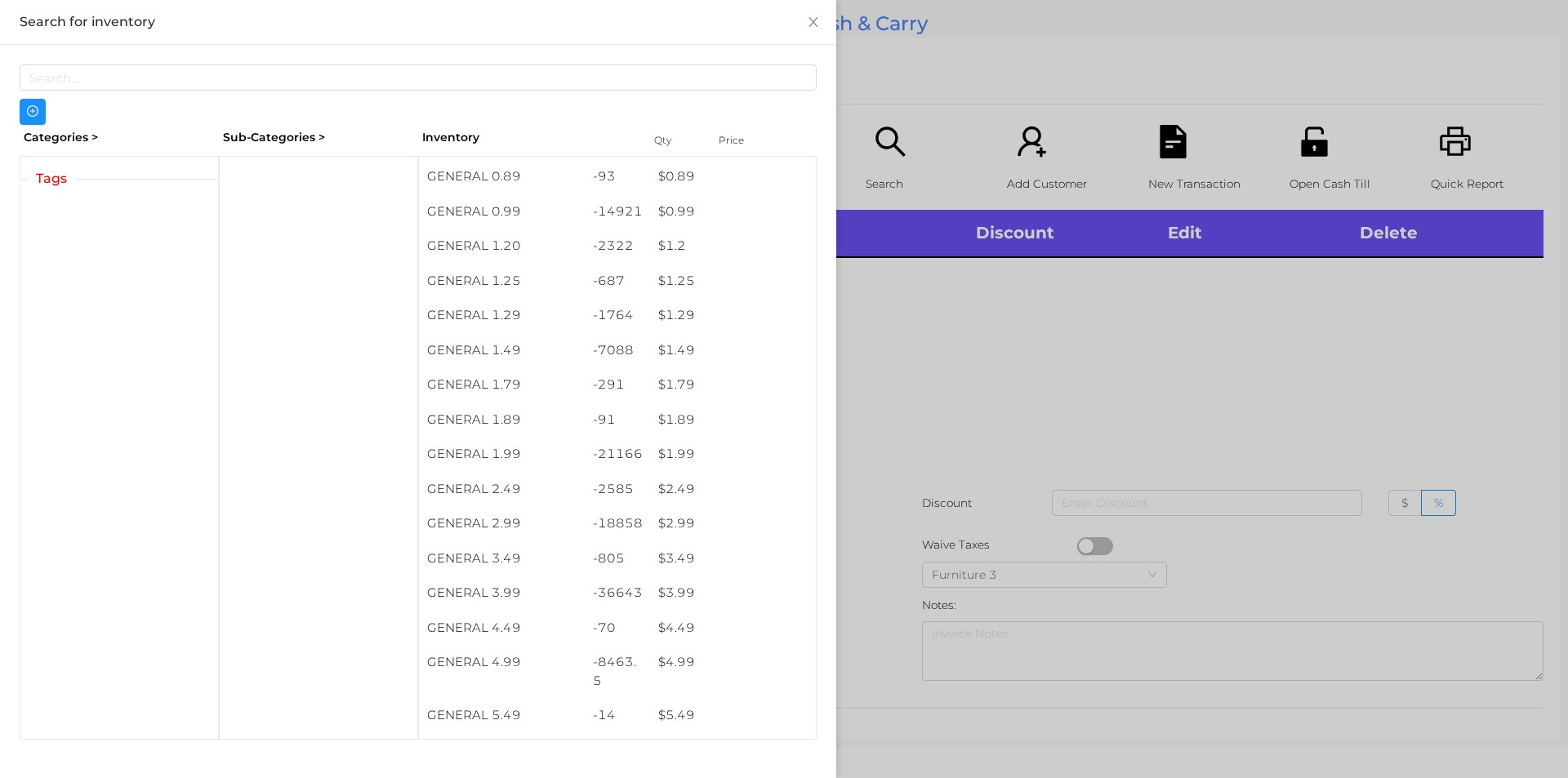
scroll to position [112, 0]
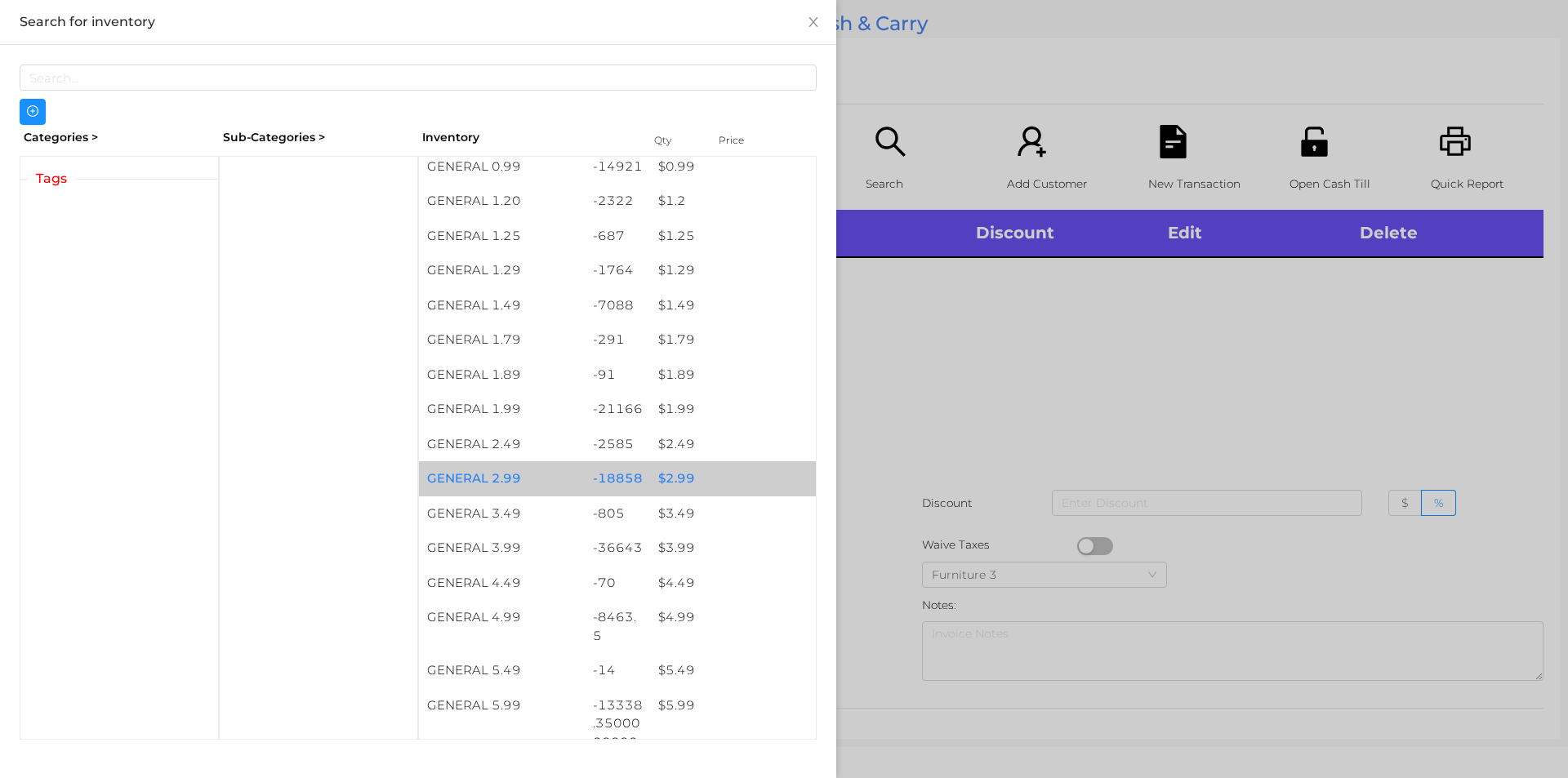
click at [617, 483] on div "-18858" at bounding box center [617, 478] width 66 height 35
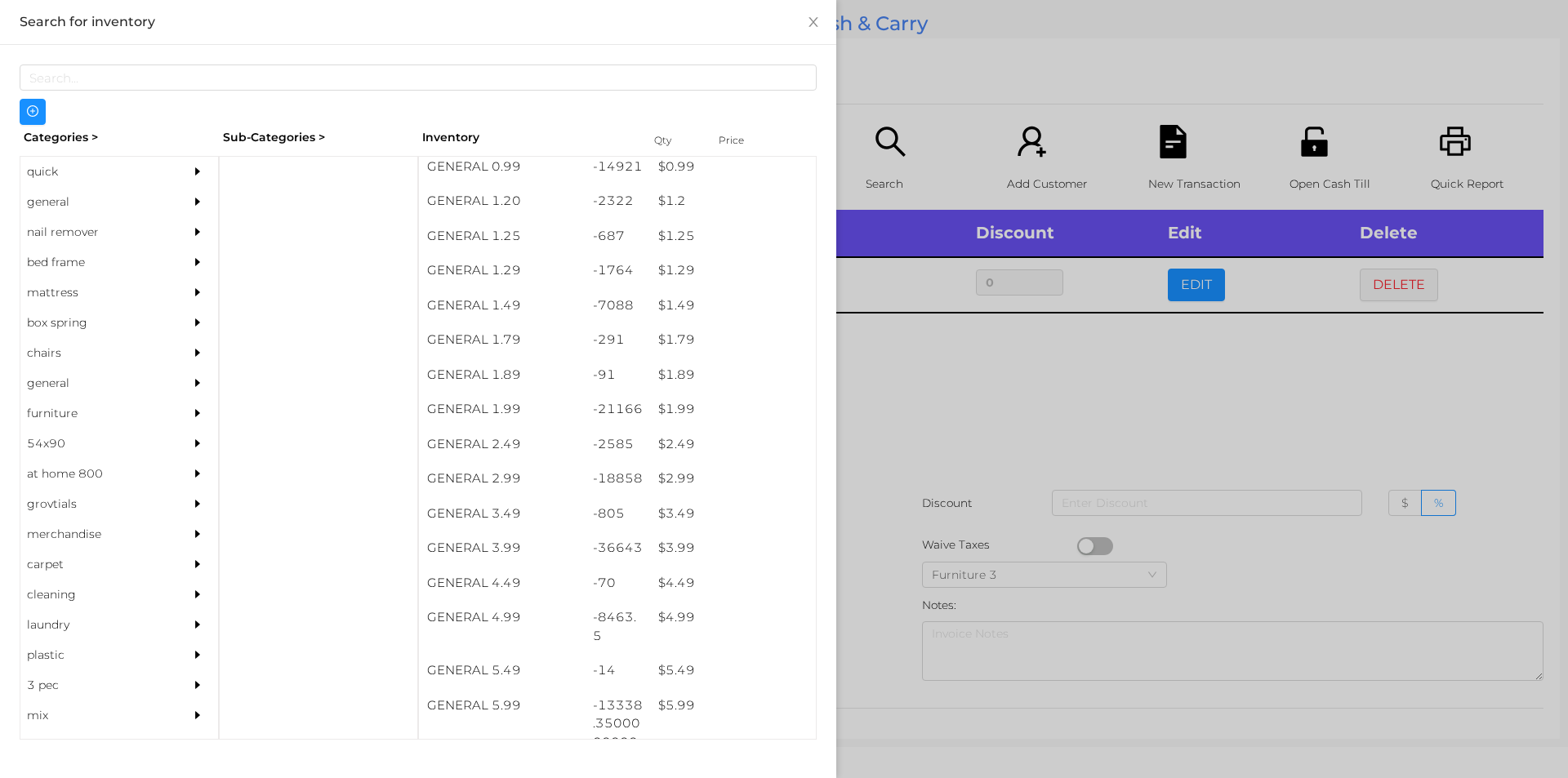
click at [912, 485] on div at bounding box center [784, 389] width 1568 height 778
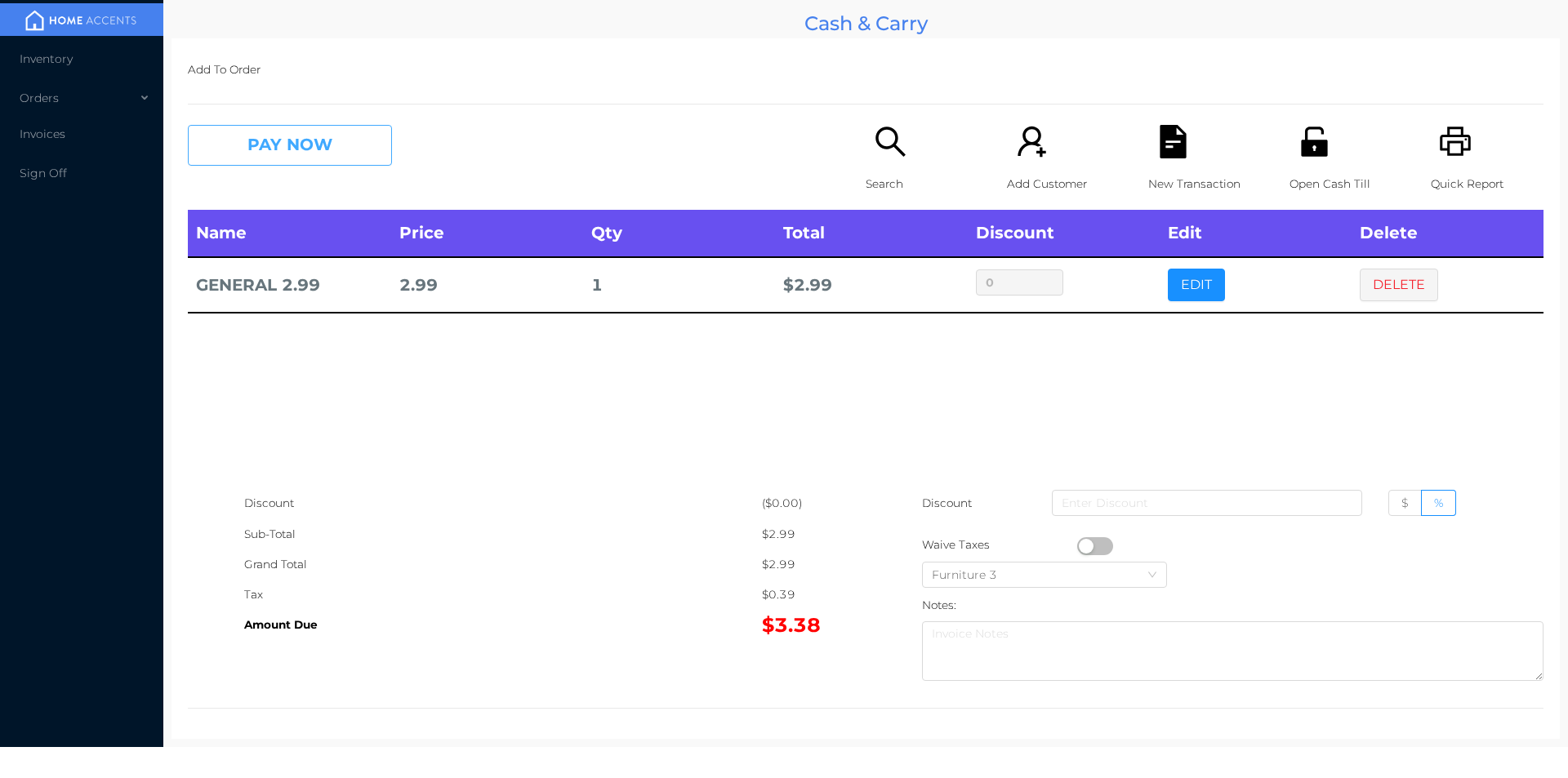
click at [314, 140] on button "PAY NOW" at bounding box center [289, 145] width 204 height 41
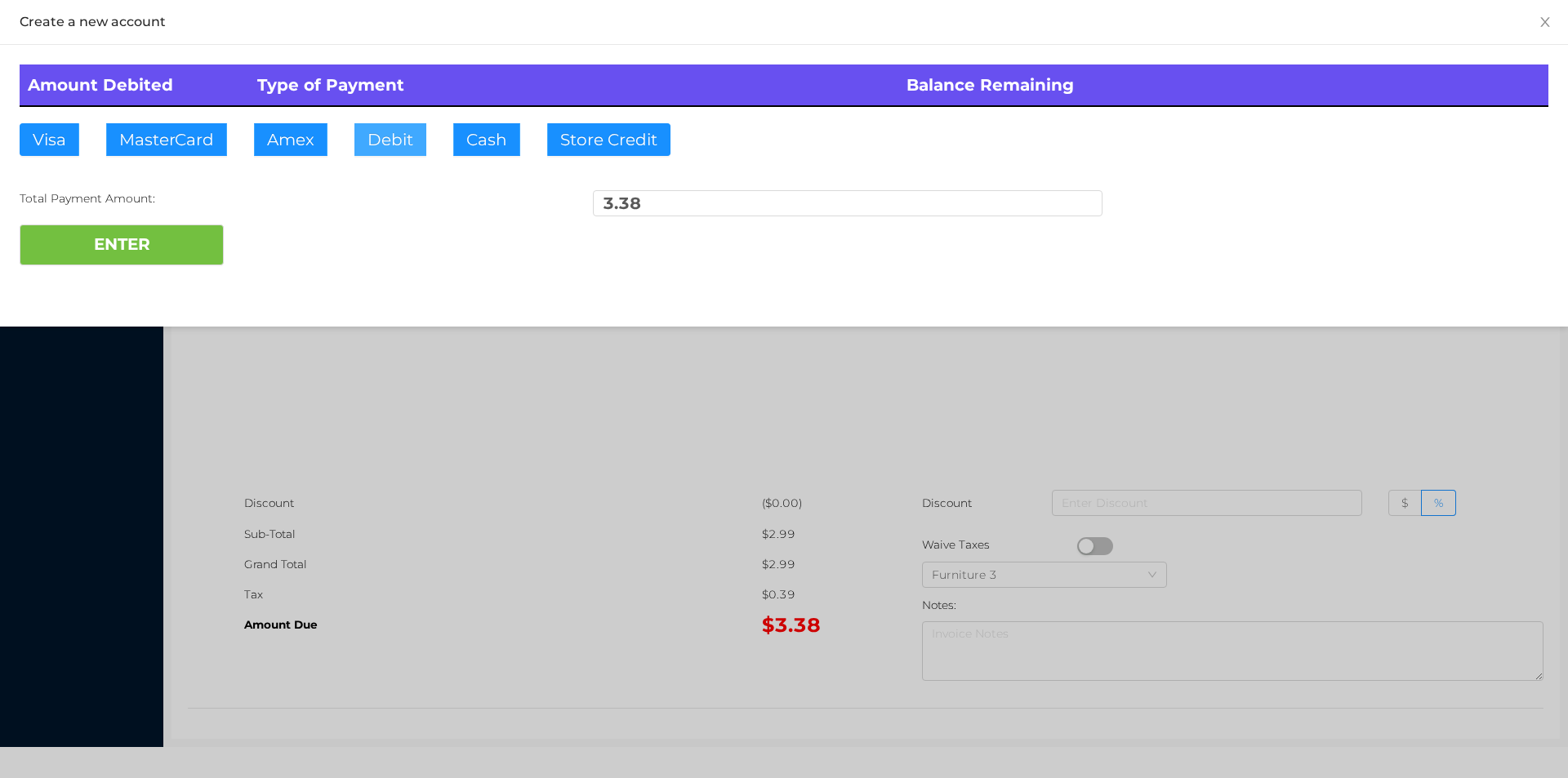
click at [399, 142] on button "Debit" at bounding box center [389, 140] width 72 height 33
click at [160, 251] on button "ENTER" at bounding box center [122, 244] width 204 height 41
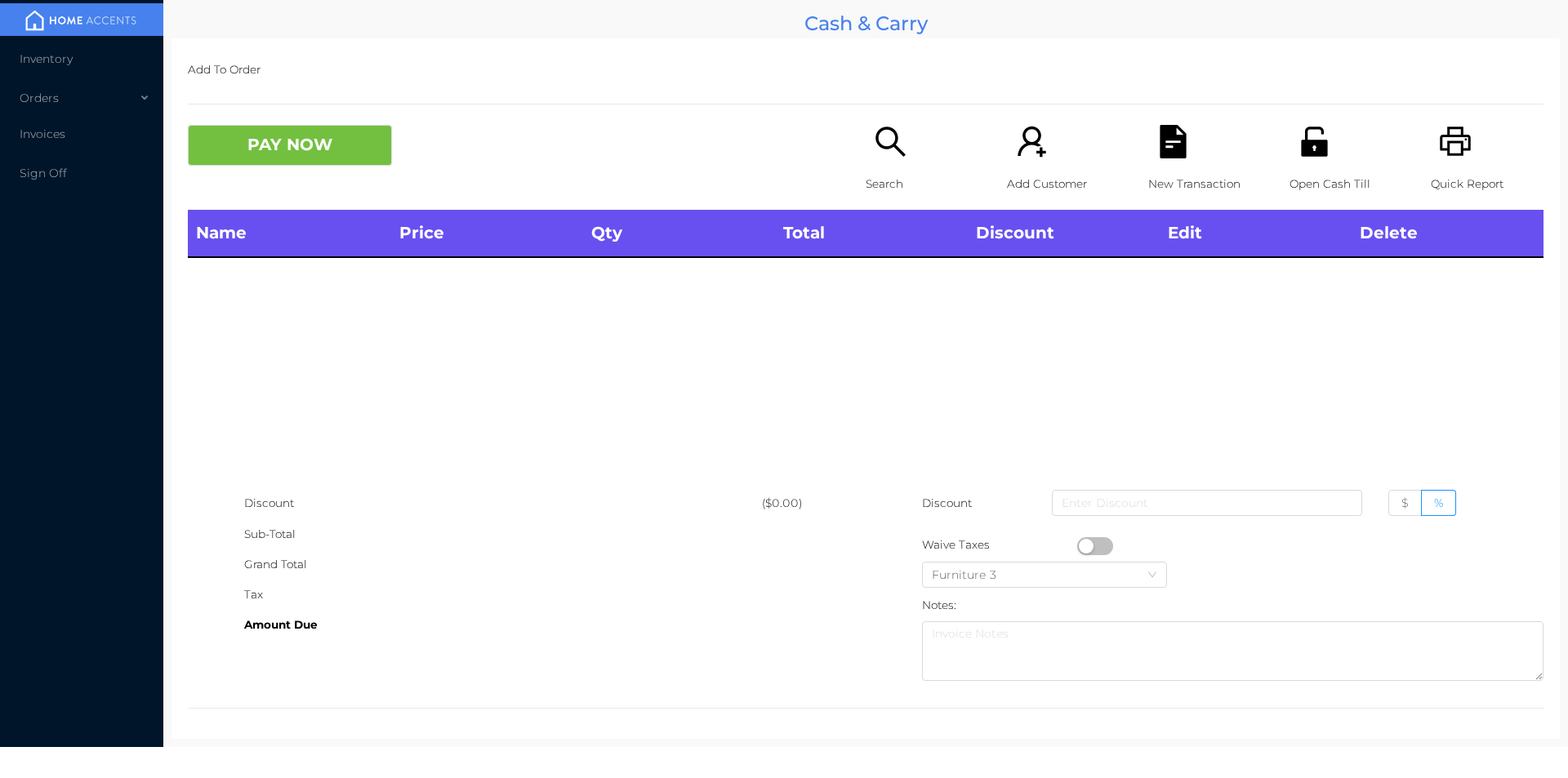
click at [902, 144] on div "Search" at bounding box center [922, 168] width 113 height 85
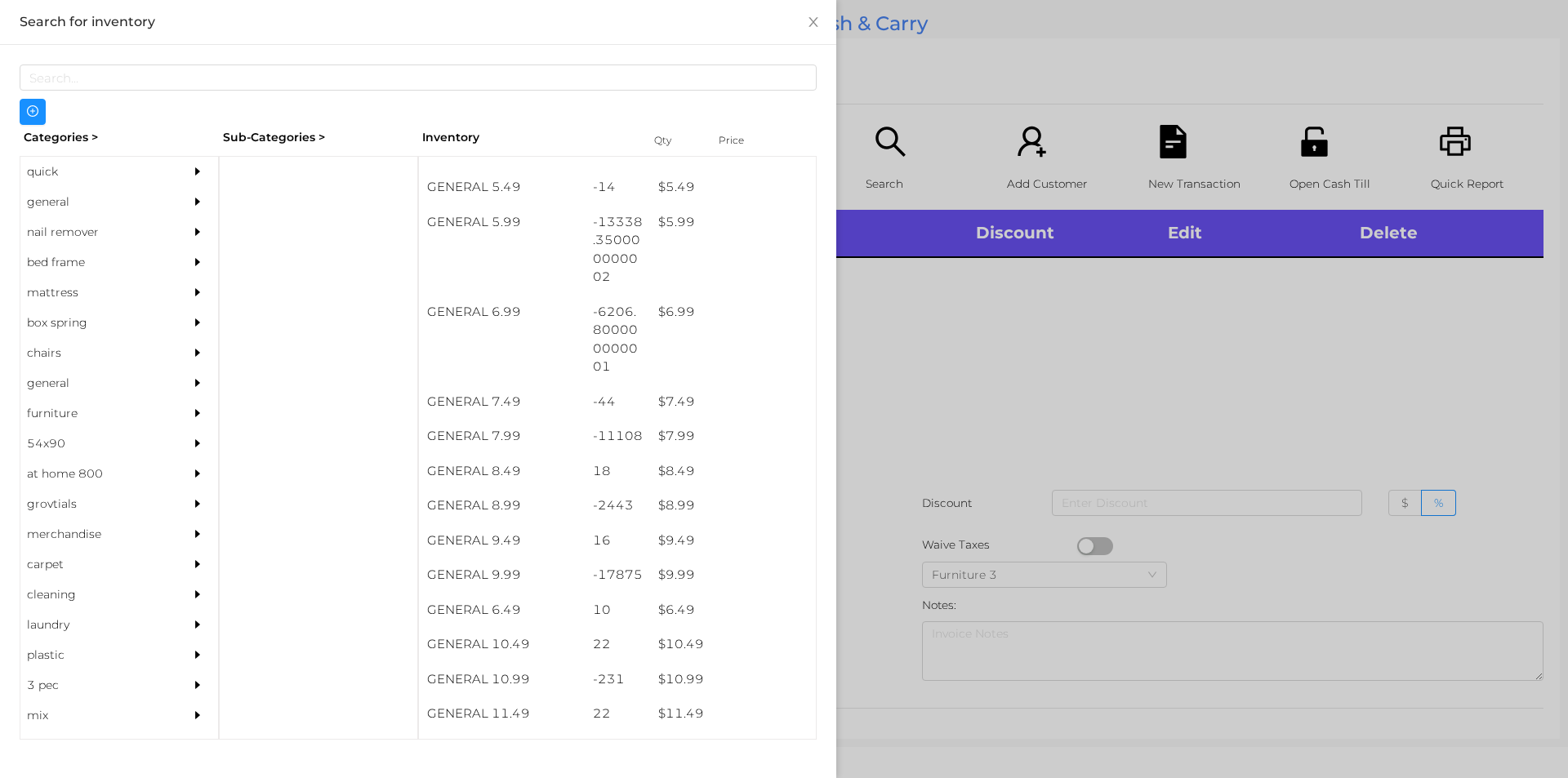
scroll to position [603, 0]
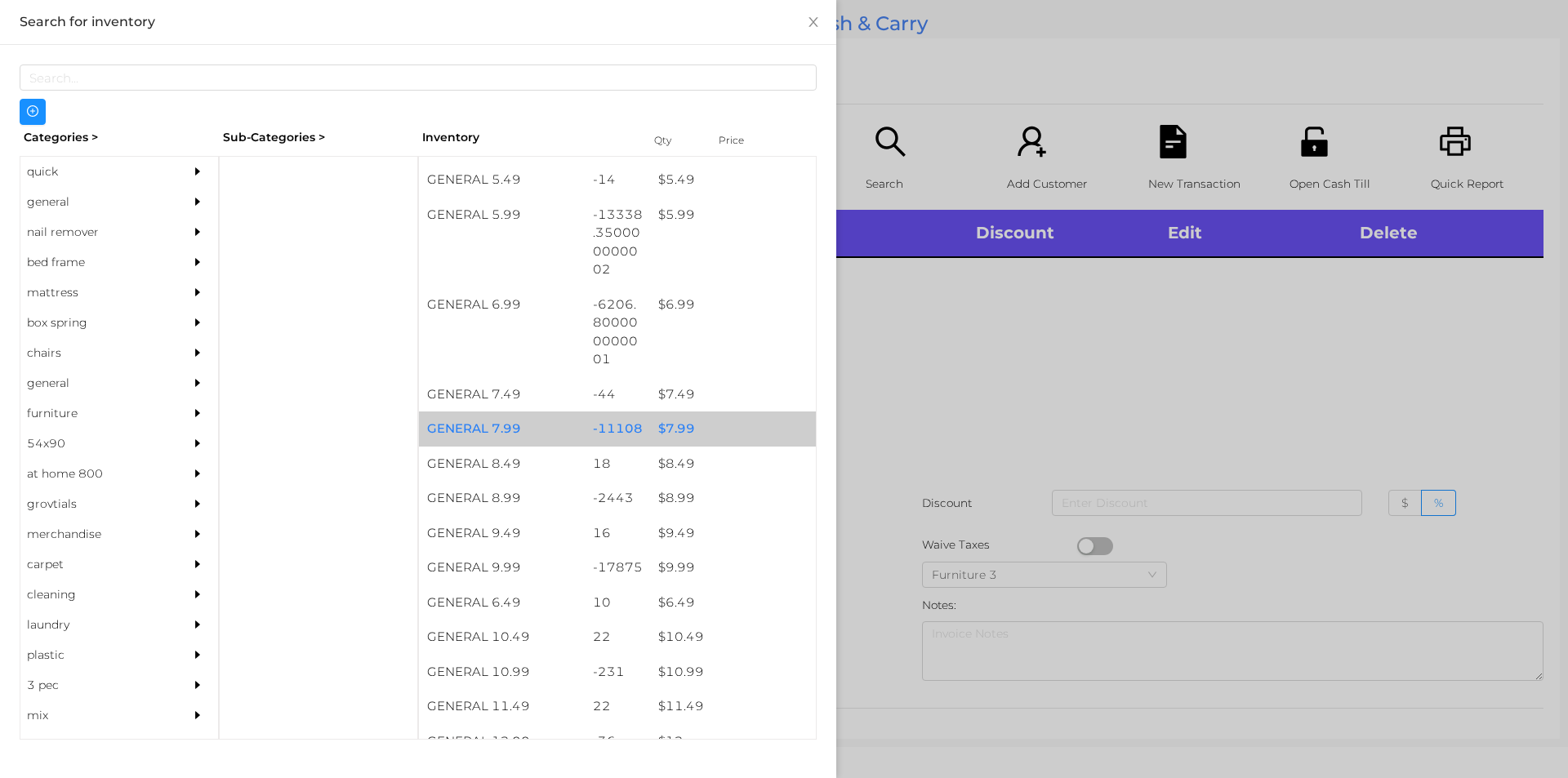
click at [650, 429] on div "$ 7.99" at bounding box center [732, 428] width 166 height 35
click at [668, 431] on div "$ 7.99" at bounding box center [732, 428] width 166 height 35
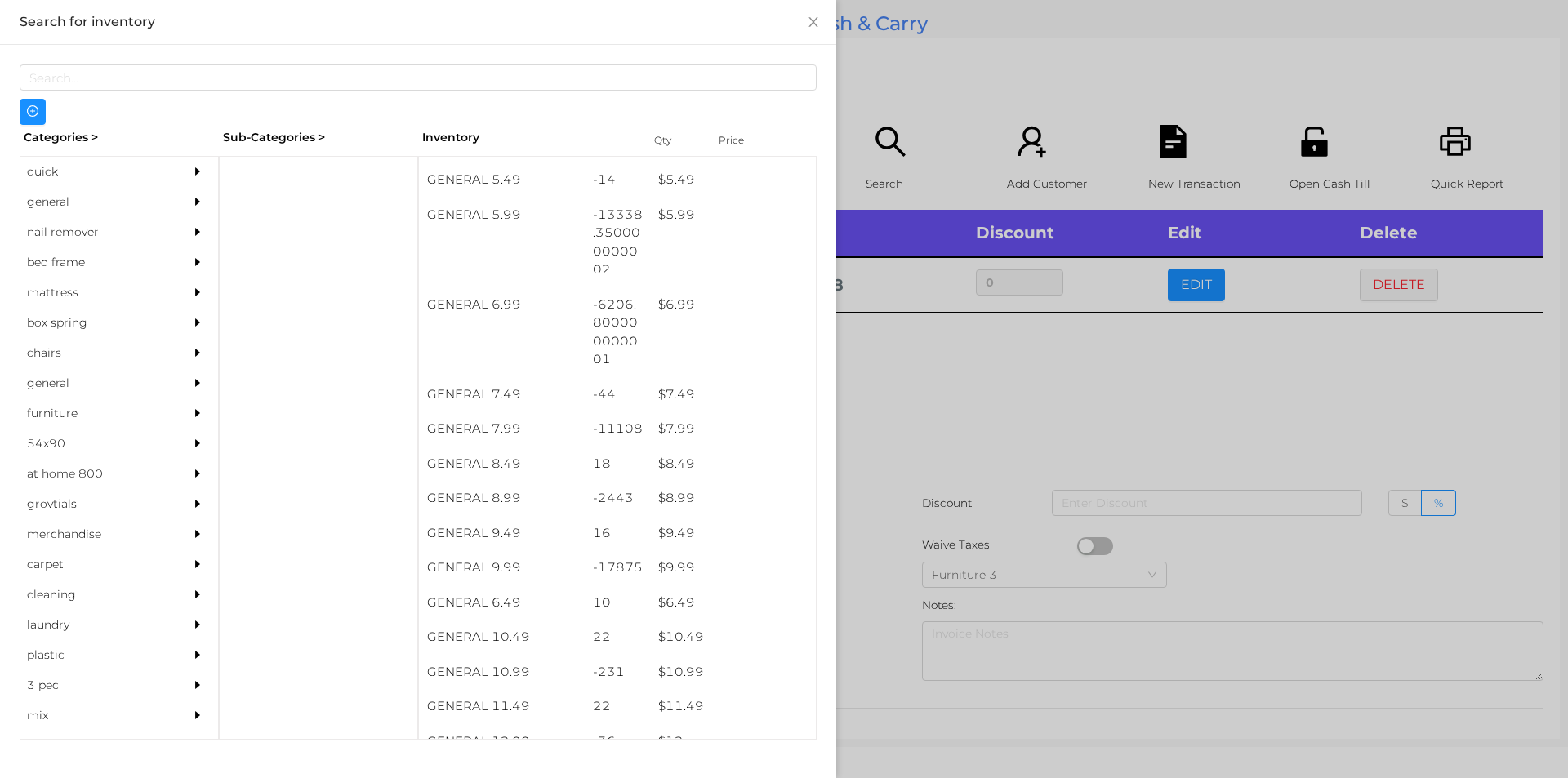
click at [923, 470] on div at bounding box center [784, 389] width 1568 height 778
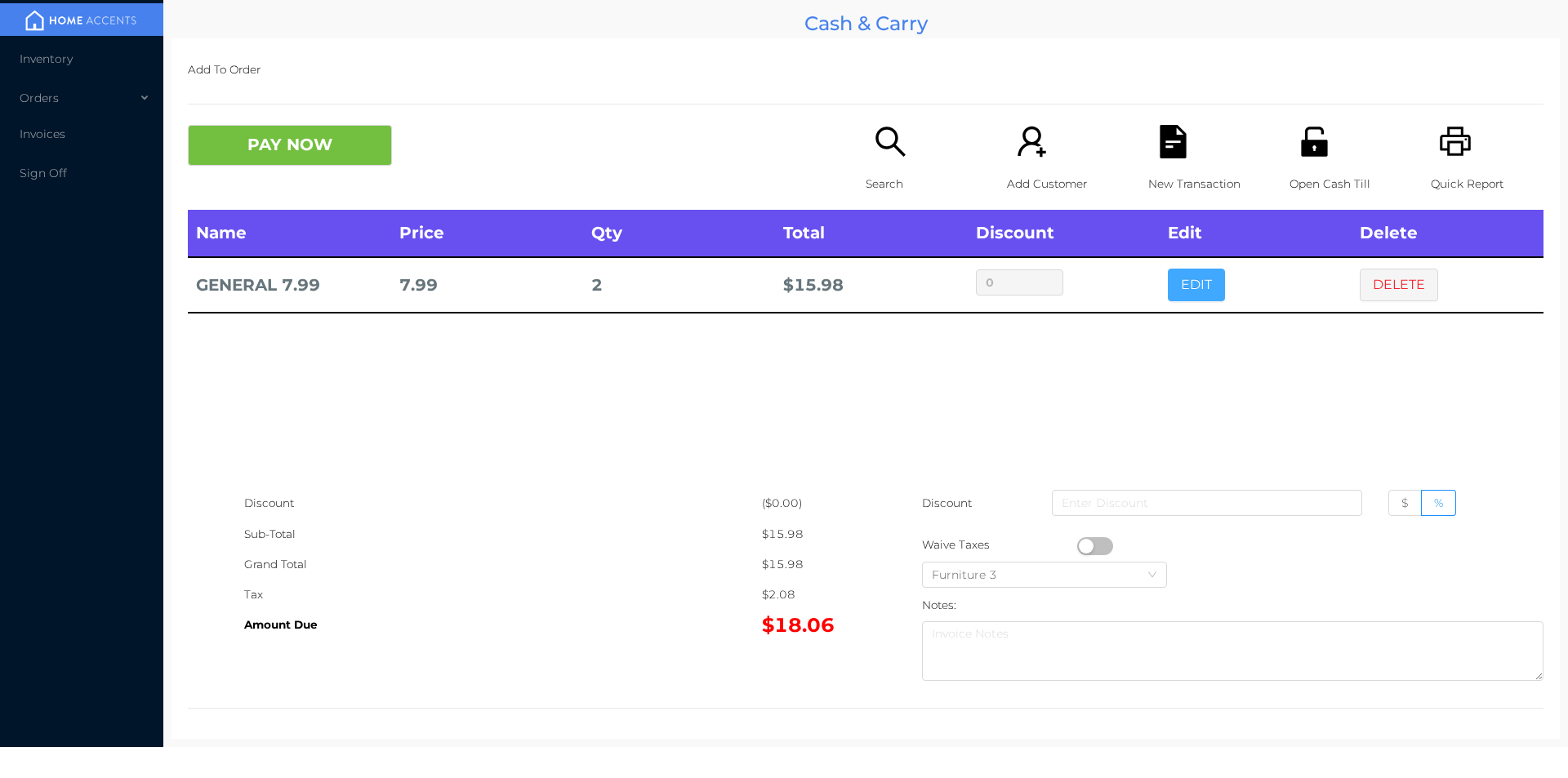
click at [1183, 287] on button "EDIT" at bounding box center [1196, 285] width 57 height 33
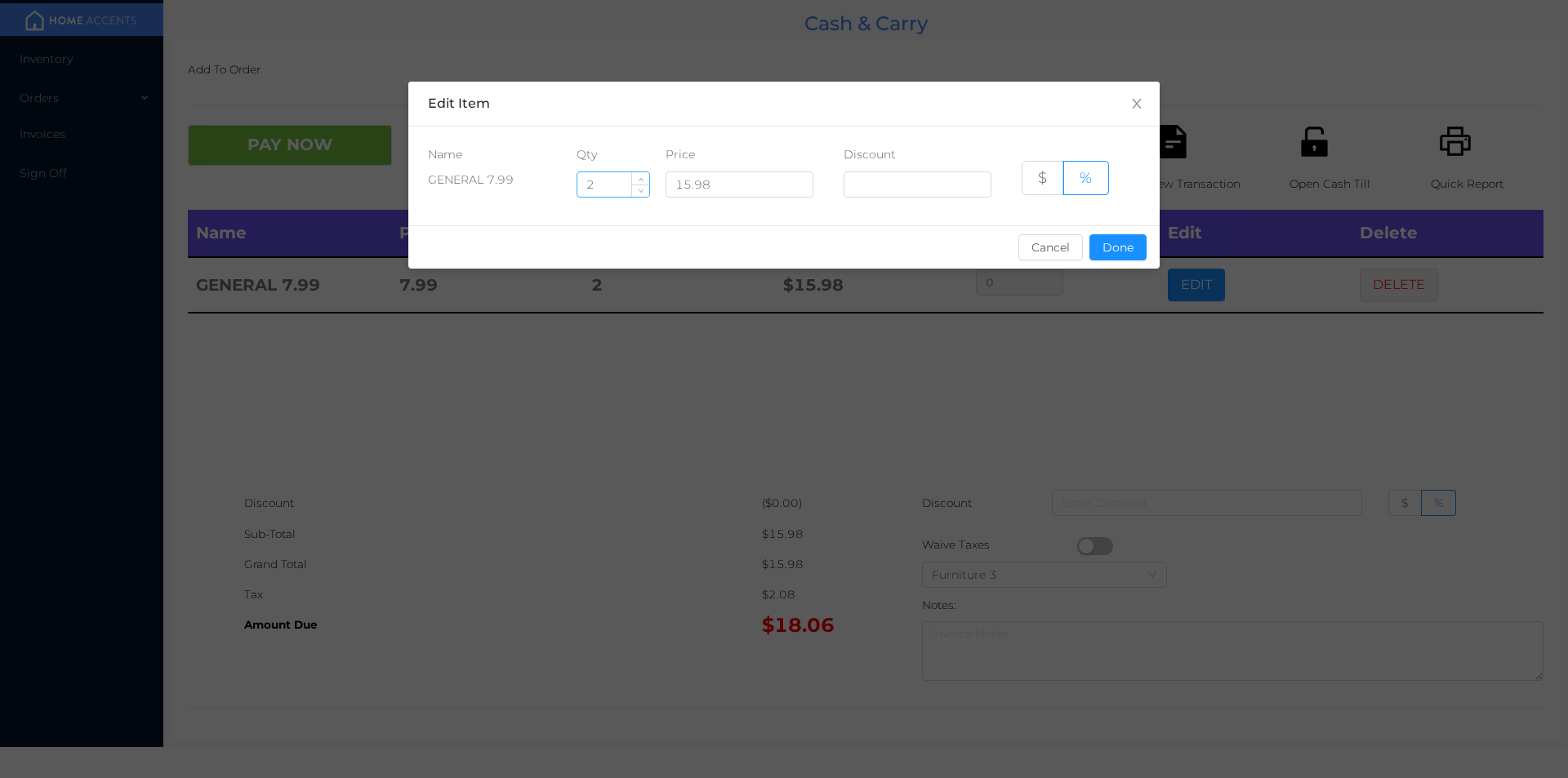
click at [593, 187] on input "2" at bounding box center [612, 184] width 72 height 25
type input "3"
click at [1134, 255] on button "Done" at bounding box center [1117, 247] width 57 height 26
type input "0%"
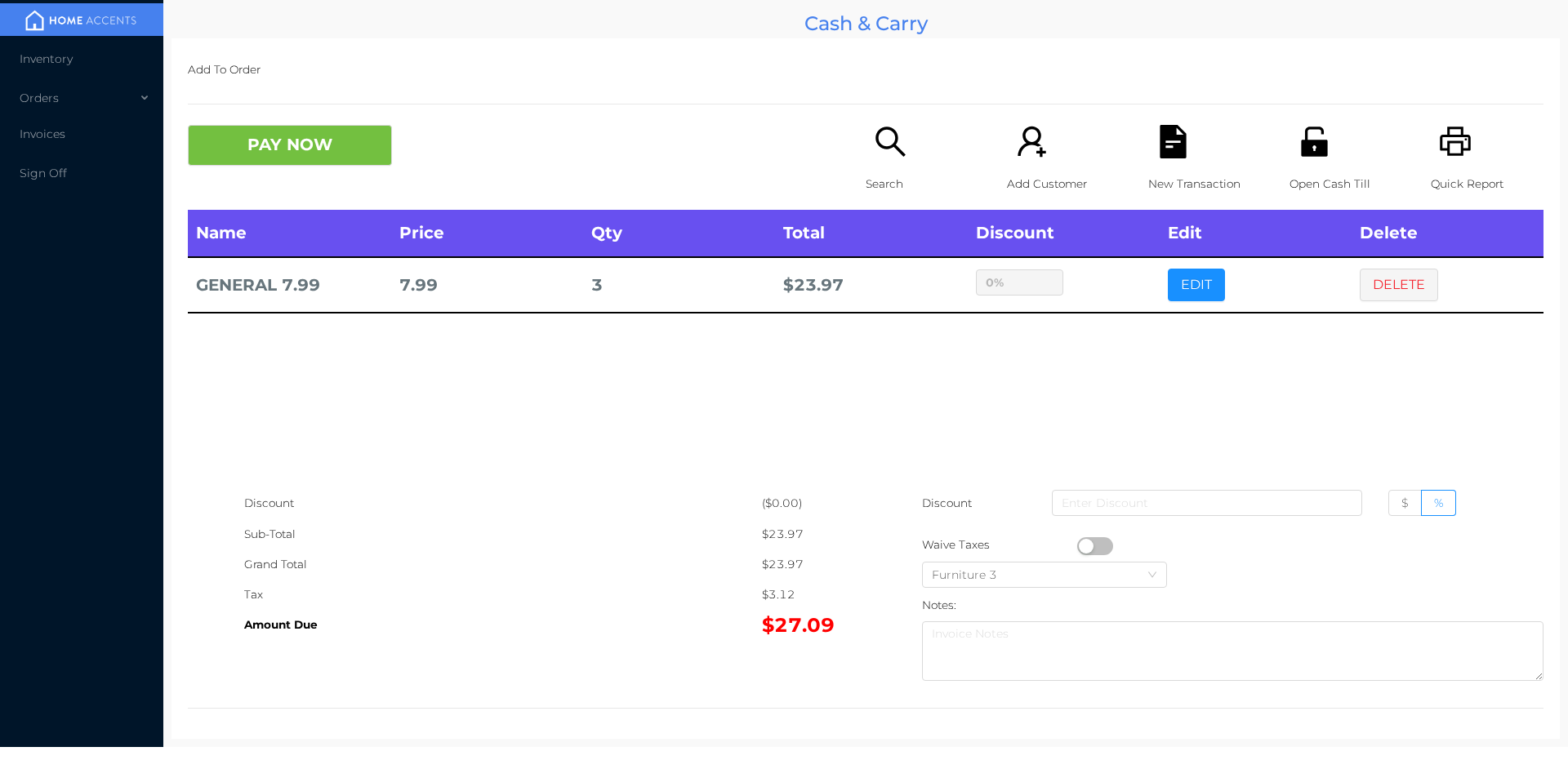
click at [881, 156] on icon "icon: search" at bounding box center [890, 142] width 34 height 34
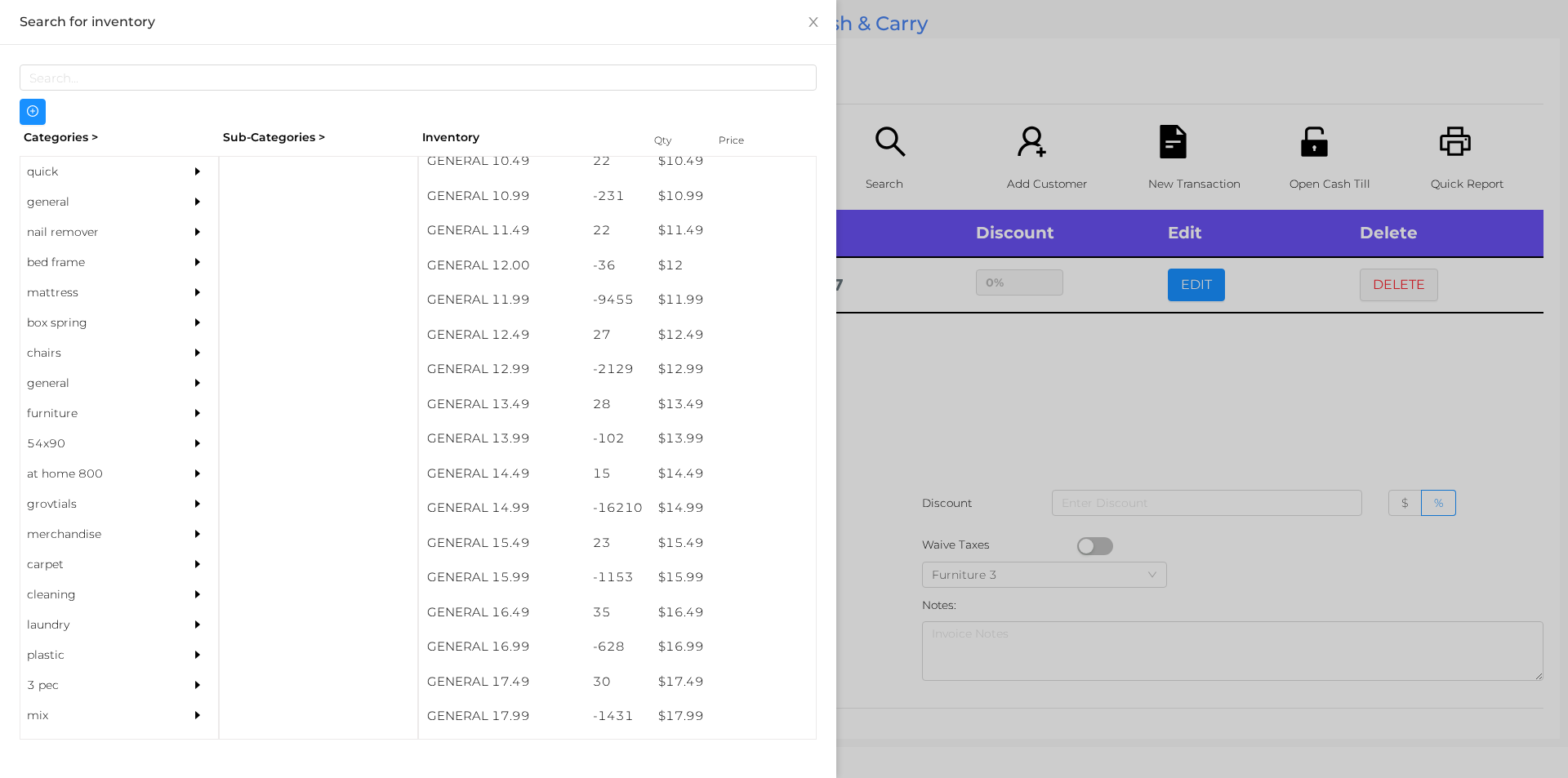
scroll to position [1077, 0]
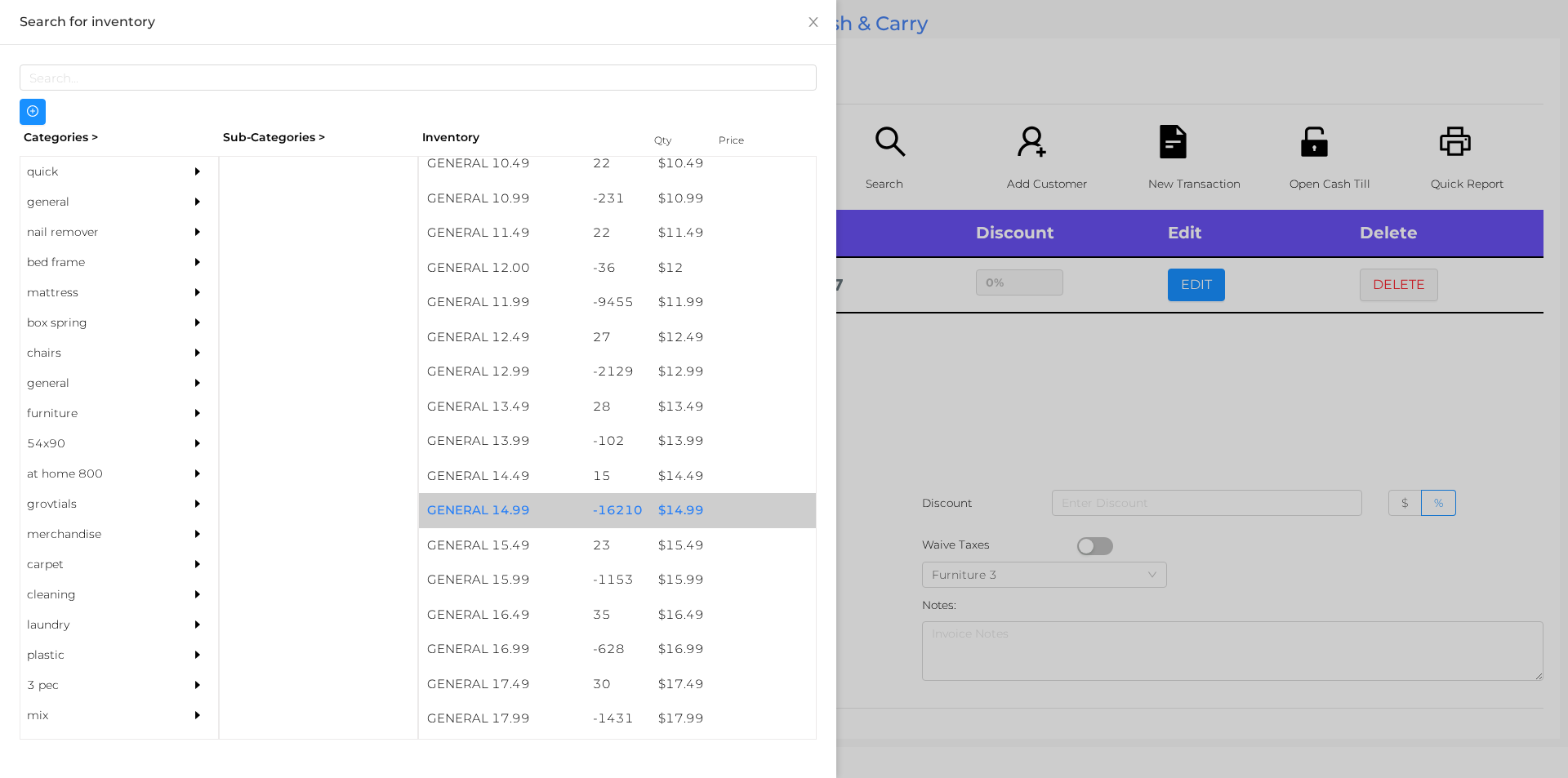
click at [706, 501] on div "$ 14.99" at bounding box center [732, 510] width 166 height 35
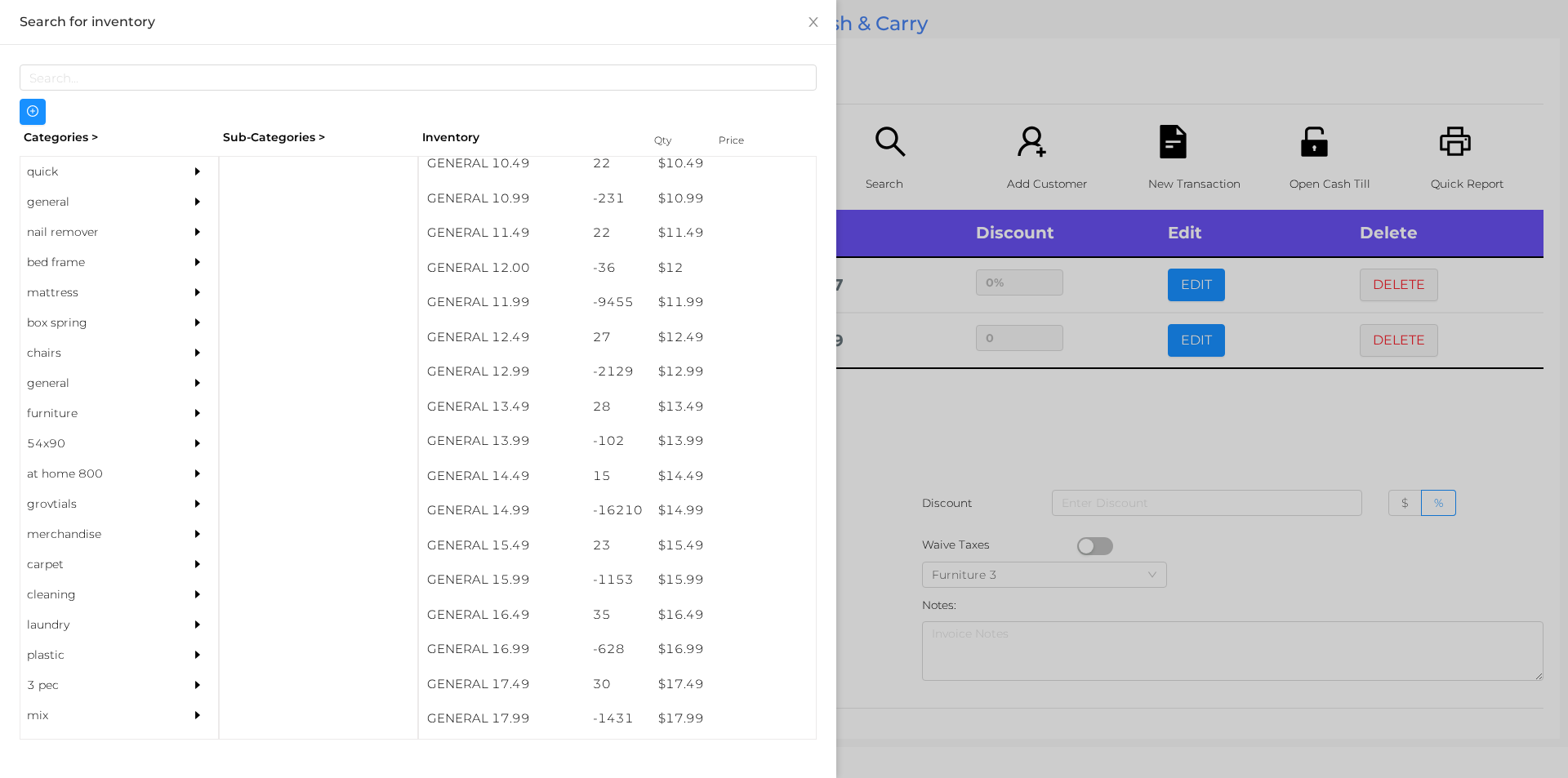
click at [963, 399] on div at bounding box center [784, 389] width 1568 height 778
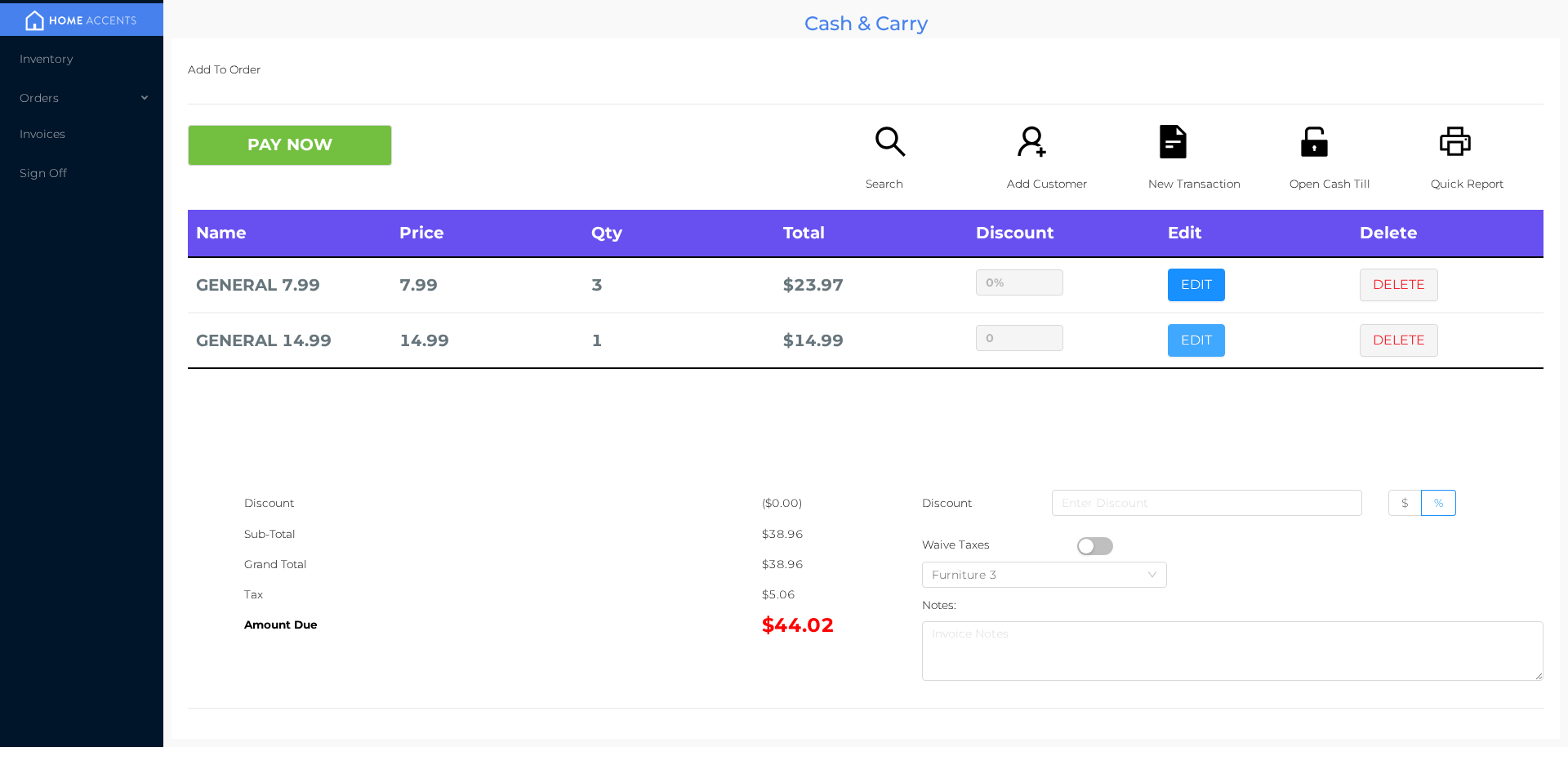
click at [1191, 338] on button "EDIT" at bounding box center [1196, 340] width 57 height 33
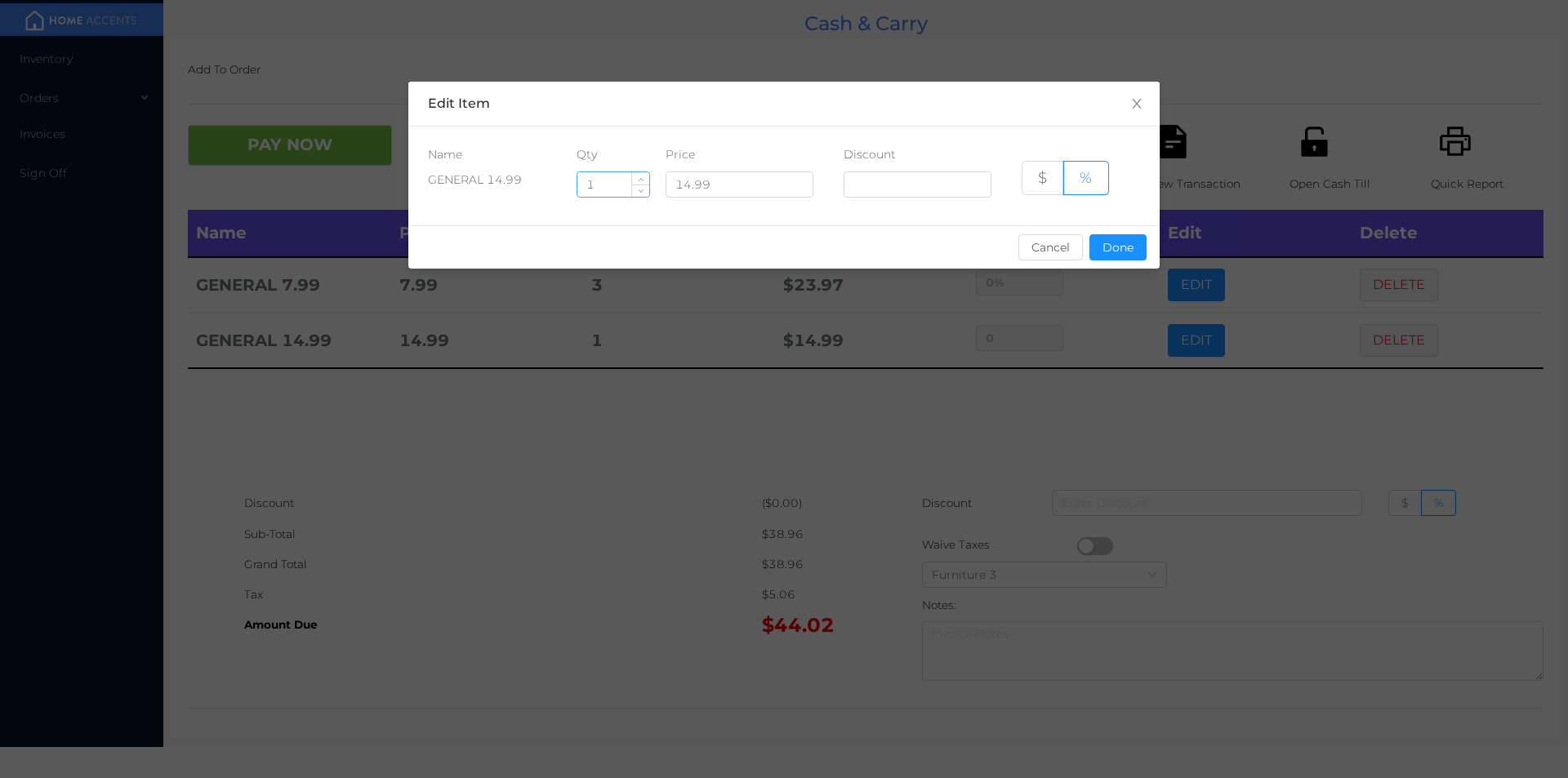
click at [621, 187] on input "1" at bounding box center [612, 184] width 72 height 25
type input "2"
click at [1116, 275] on div "sentinelStart Edit Item Name Qty Price Discount GENERAL 14.99 2 14.99 $ % Cance…" at bounding box center [784, 185] width 751 height 207
click at [1119, 257] on button "Done" at bounding box center [1117, 247] width 57 height 26
type input "0%"
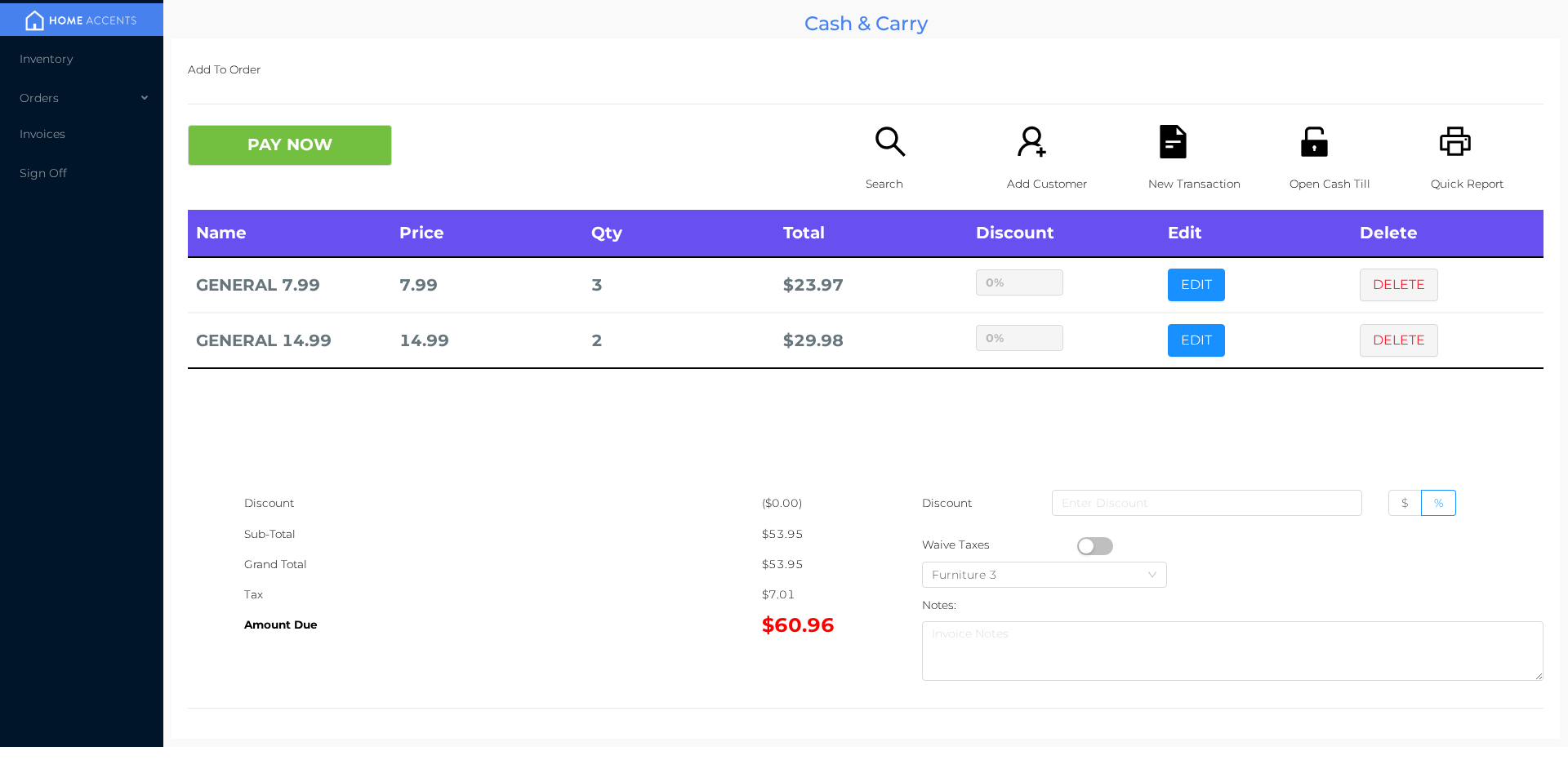
click at [882, 146] on icon "icon: search" at bounding box center [890, 142] width 34 height 34
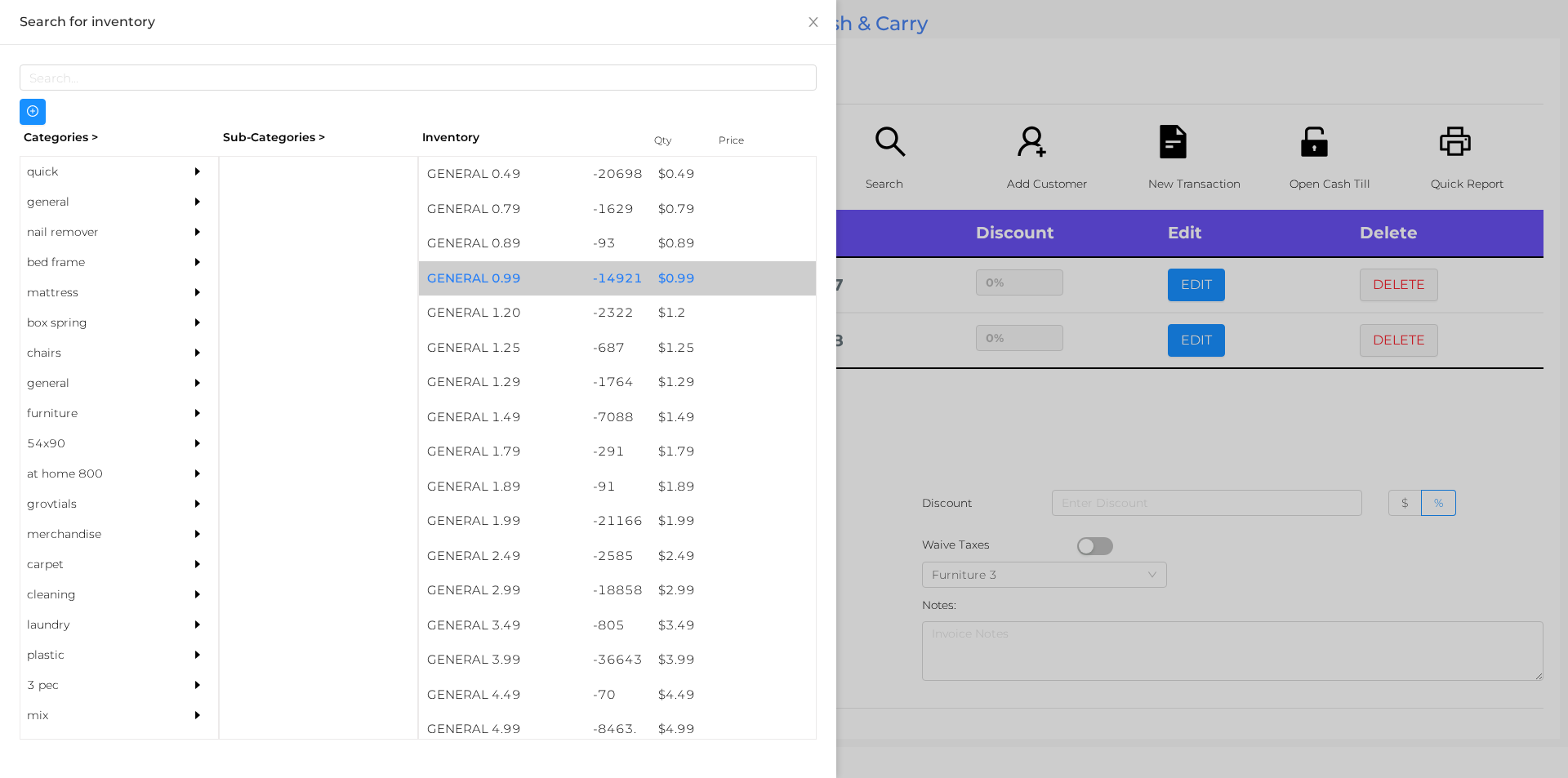
click at [705, 281] on div "$ 0.99" at bounding box center [732, 279] width 166 height 35
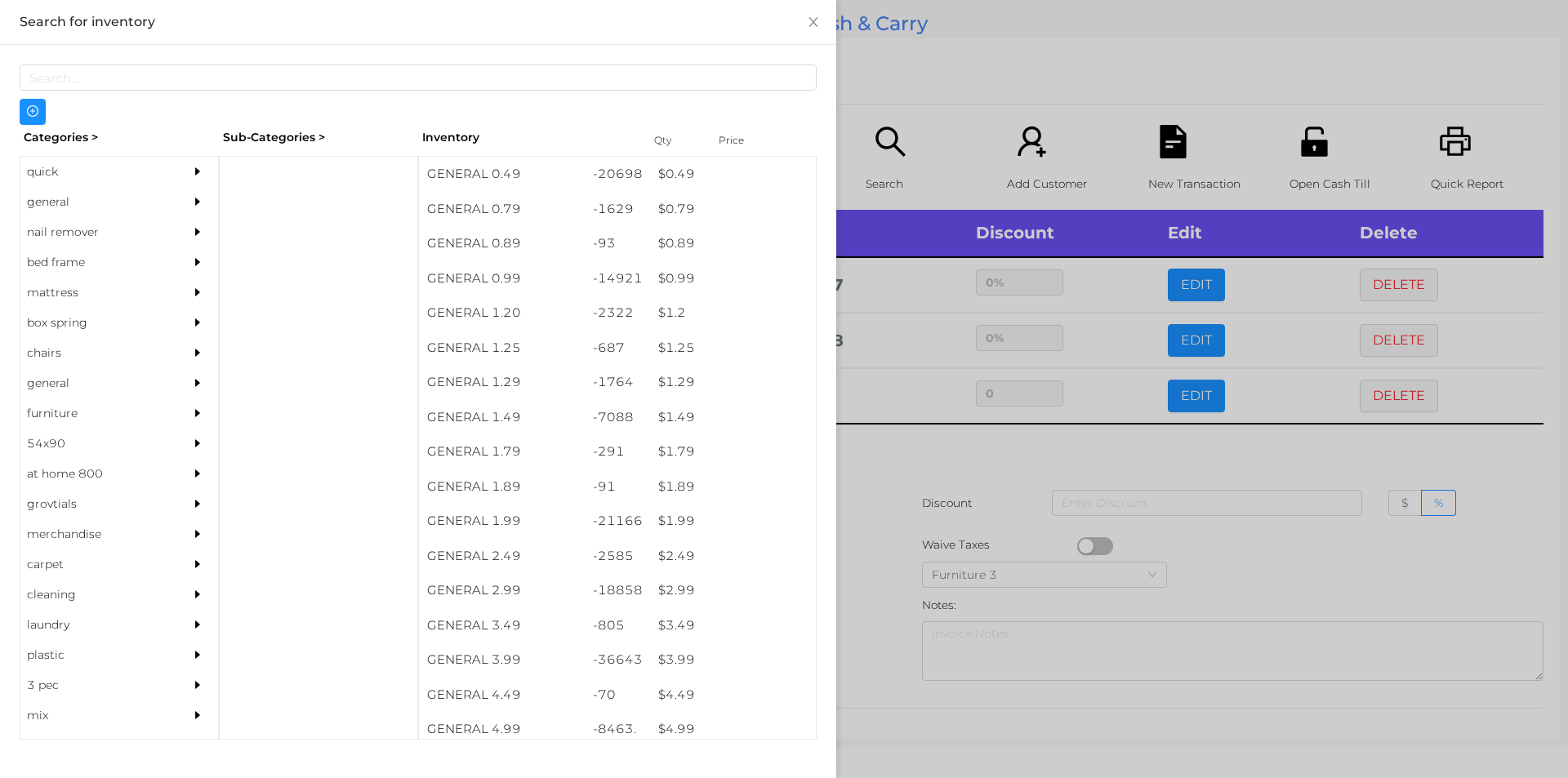
click at [877, 72] on div at bounding box center [784, 389] width 1568 height 778
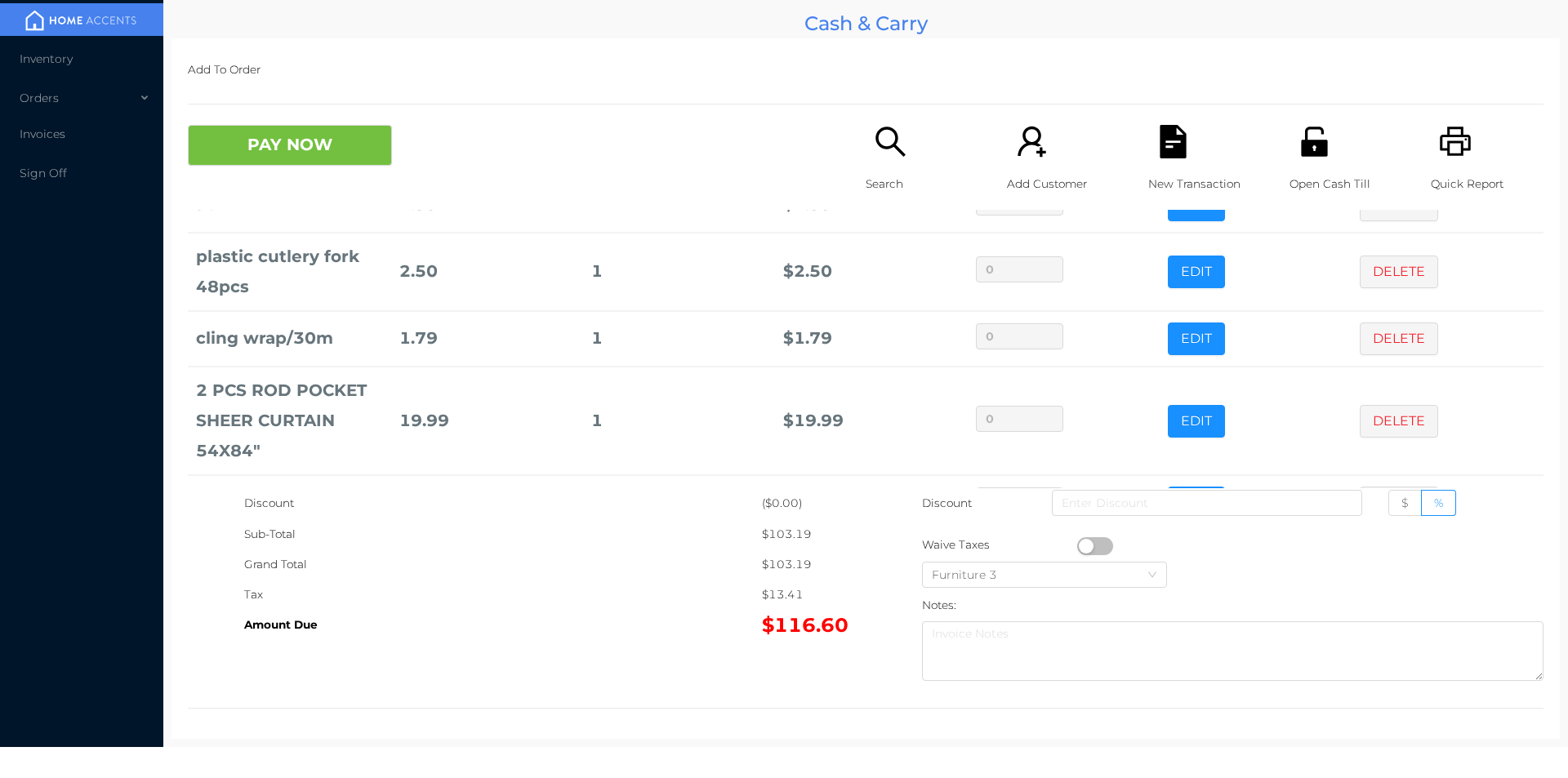
scroll to position [386, 0]
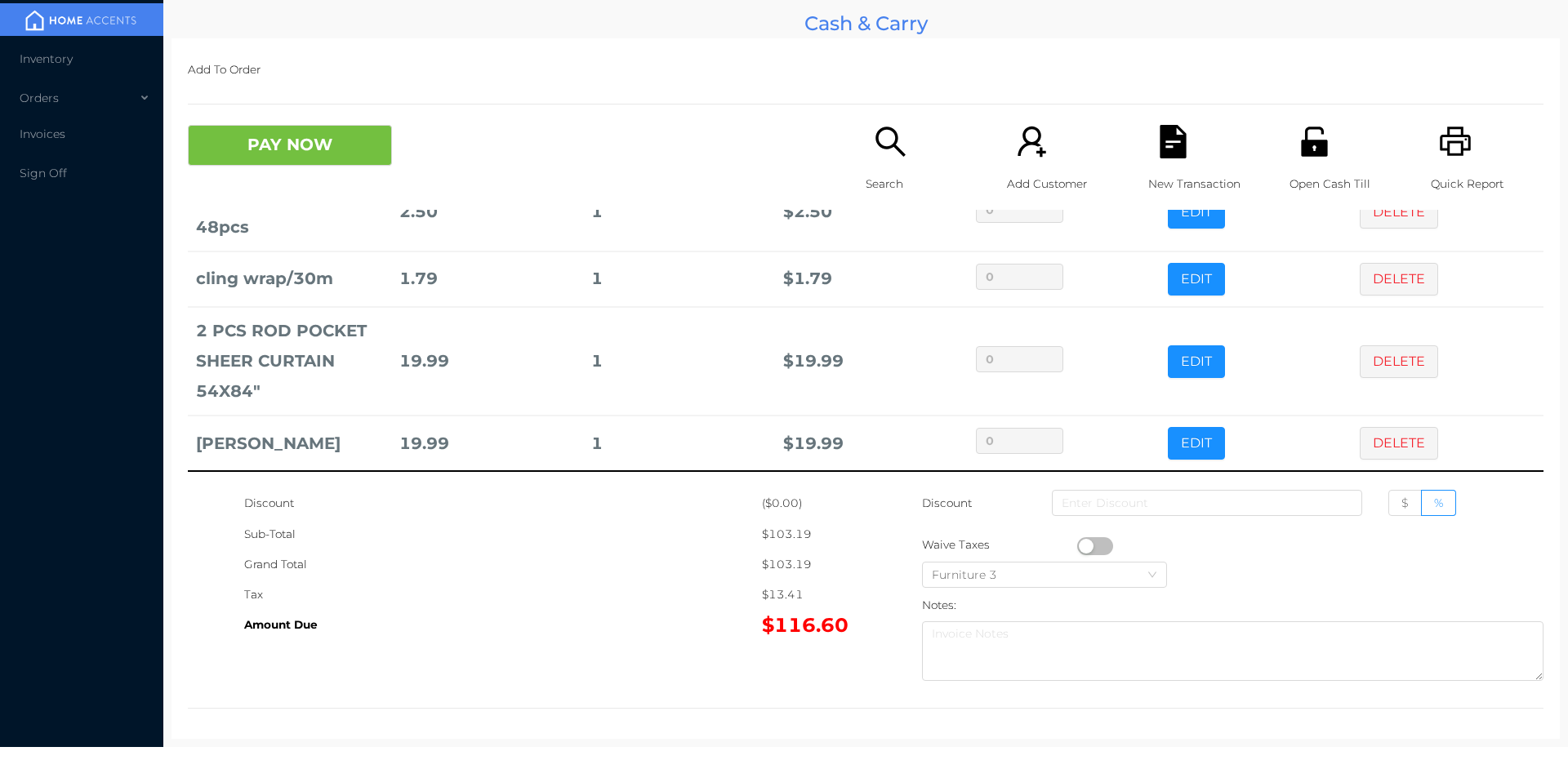
click at [890, 128] on icon "icon: search" at bounding box center [890, 142] width 34 height 34
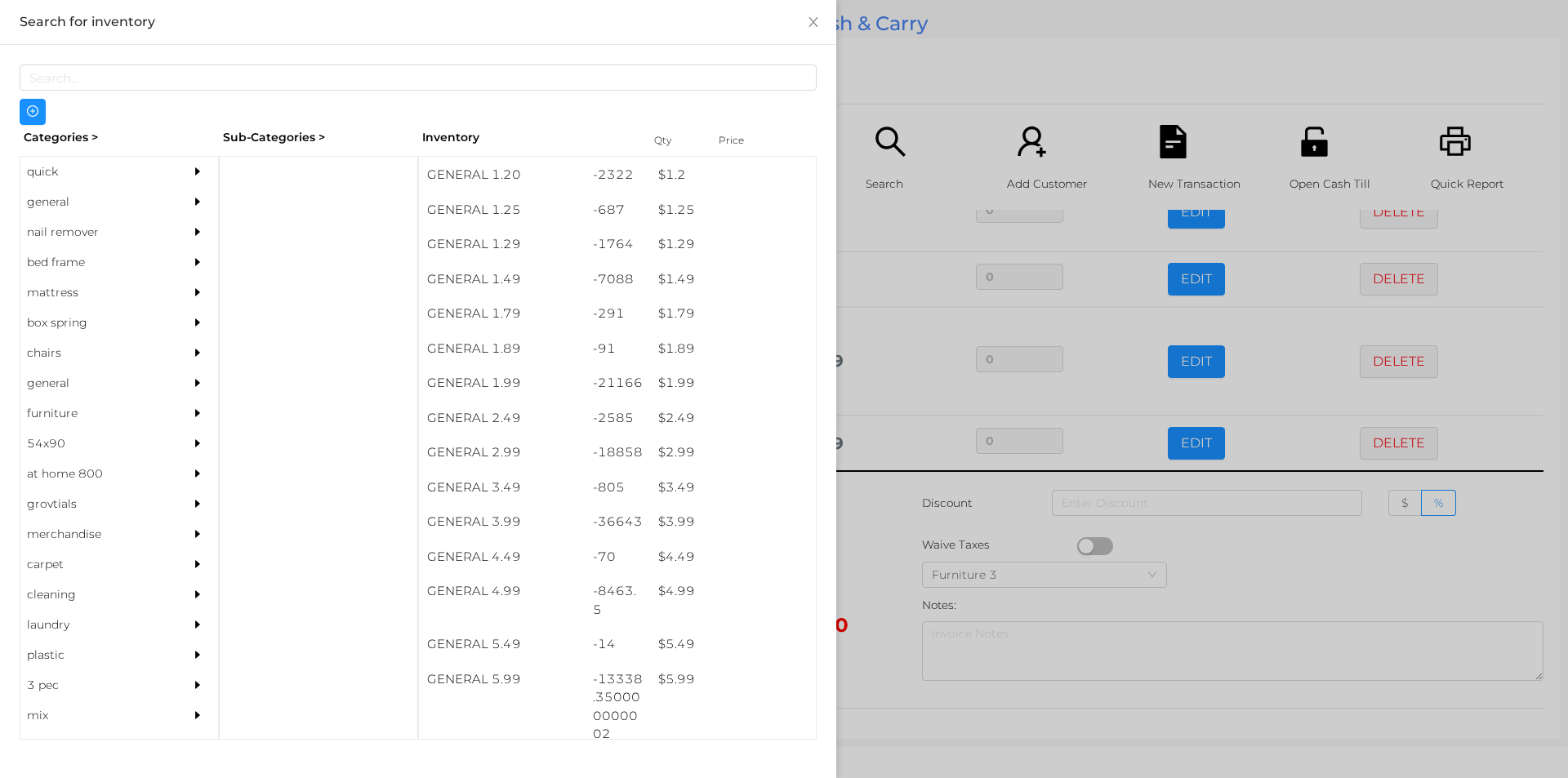
scroll to position [134, 0]
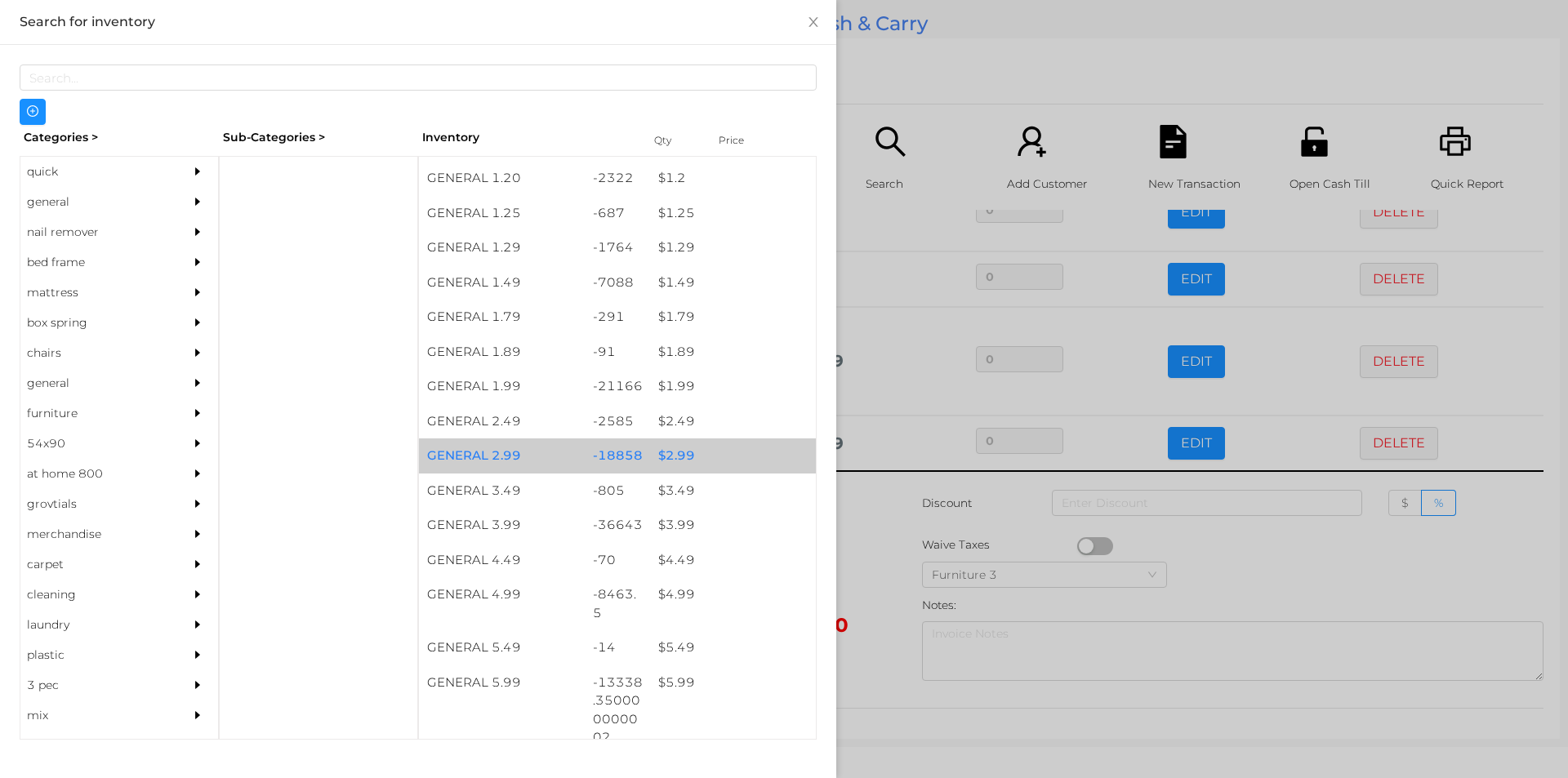
click at [660, 466] on div "$ 2.99" at bounding box center [732, 456] width 166 height 35
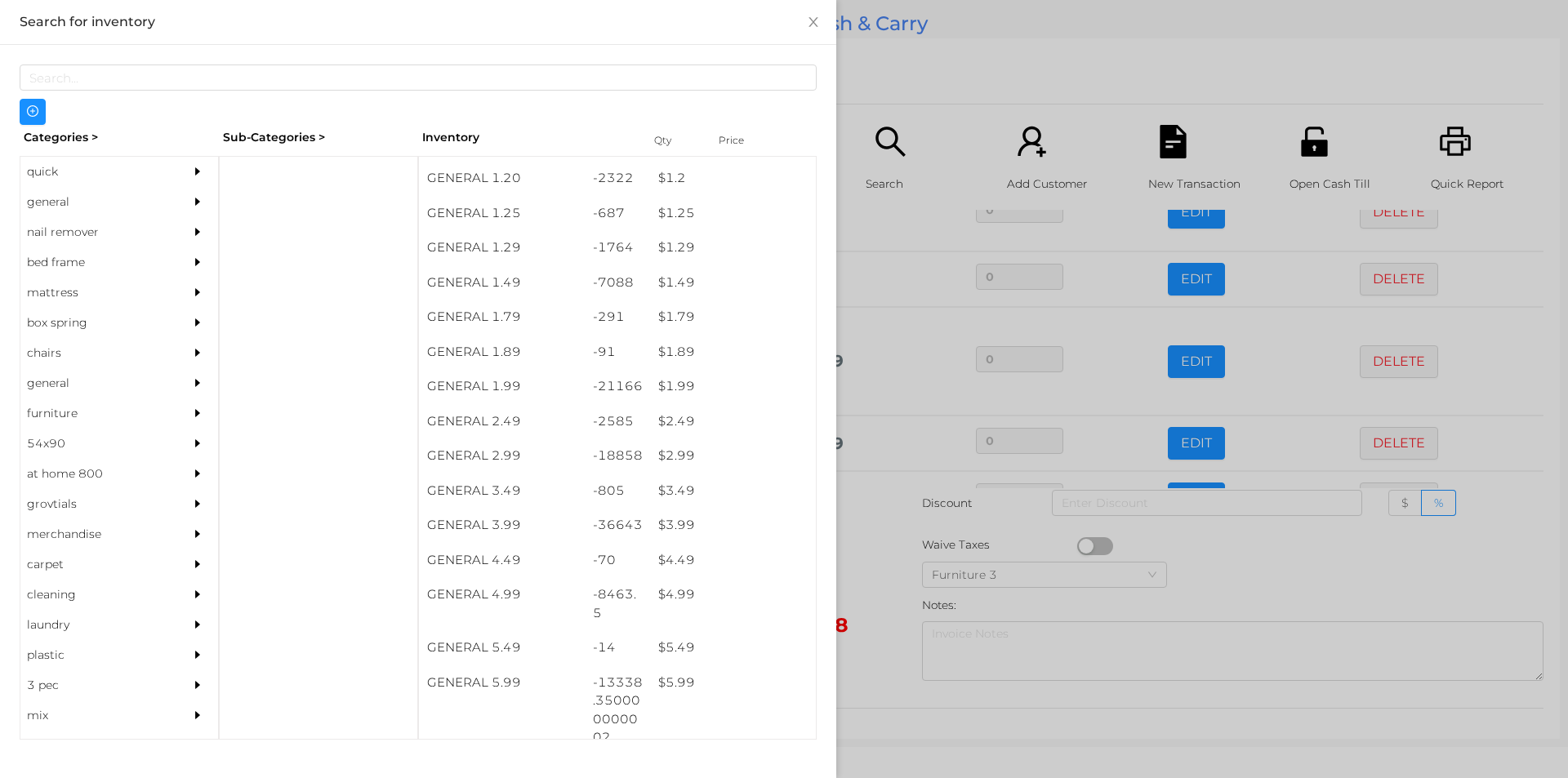
click at [933, 101] on div at bounding box center [784, 389] width 1568 height 778
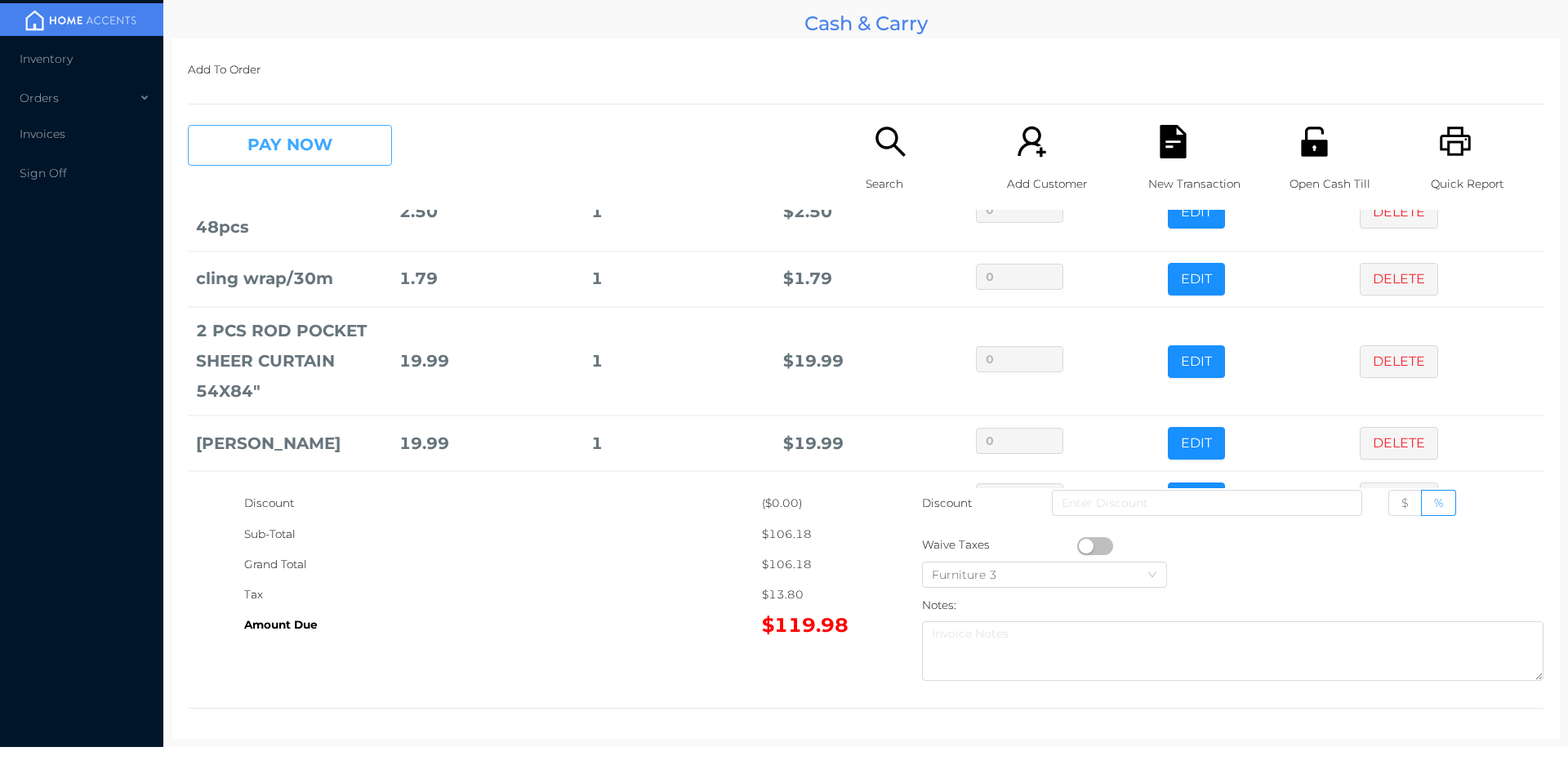
click at [296, 160] on button "PAY NOW" at bounding box center [289, 145] width 204 height 41
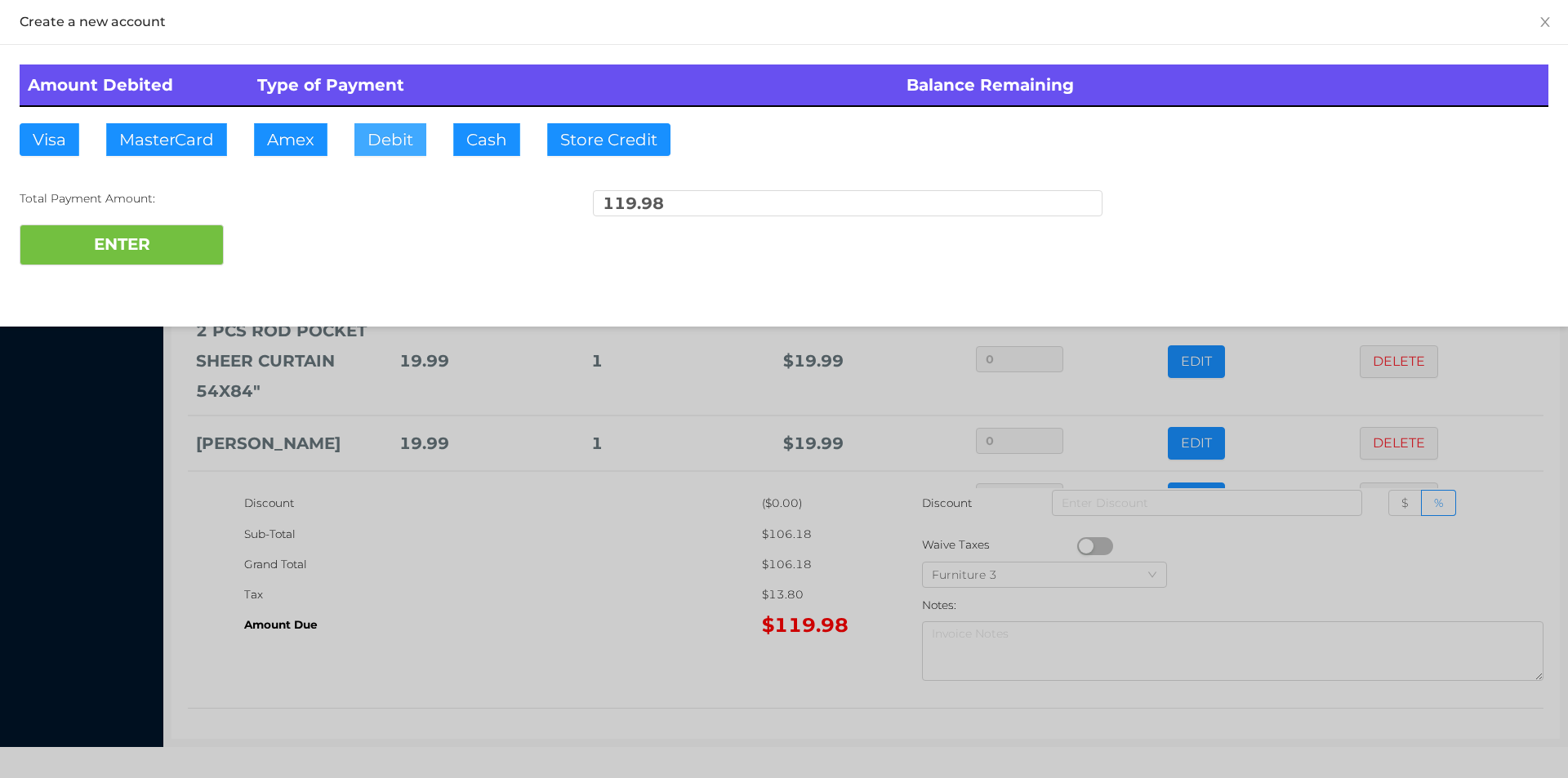
click at [397, 138] on button "Debit" at bounding box center [389, 140] width 72 height 33
click at [116, 237] on button "ENTER" at bounding box center [122, 244] width 204 height 41
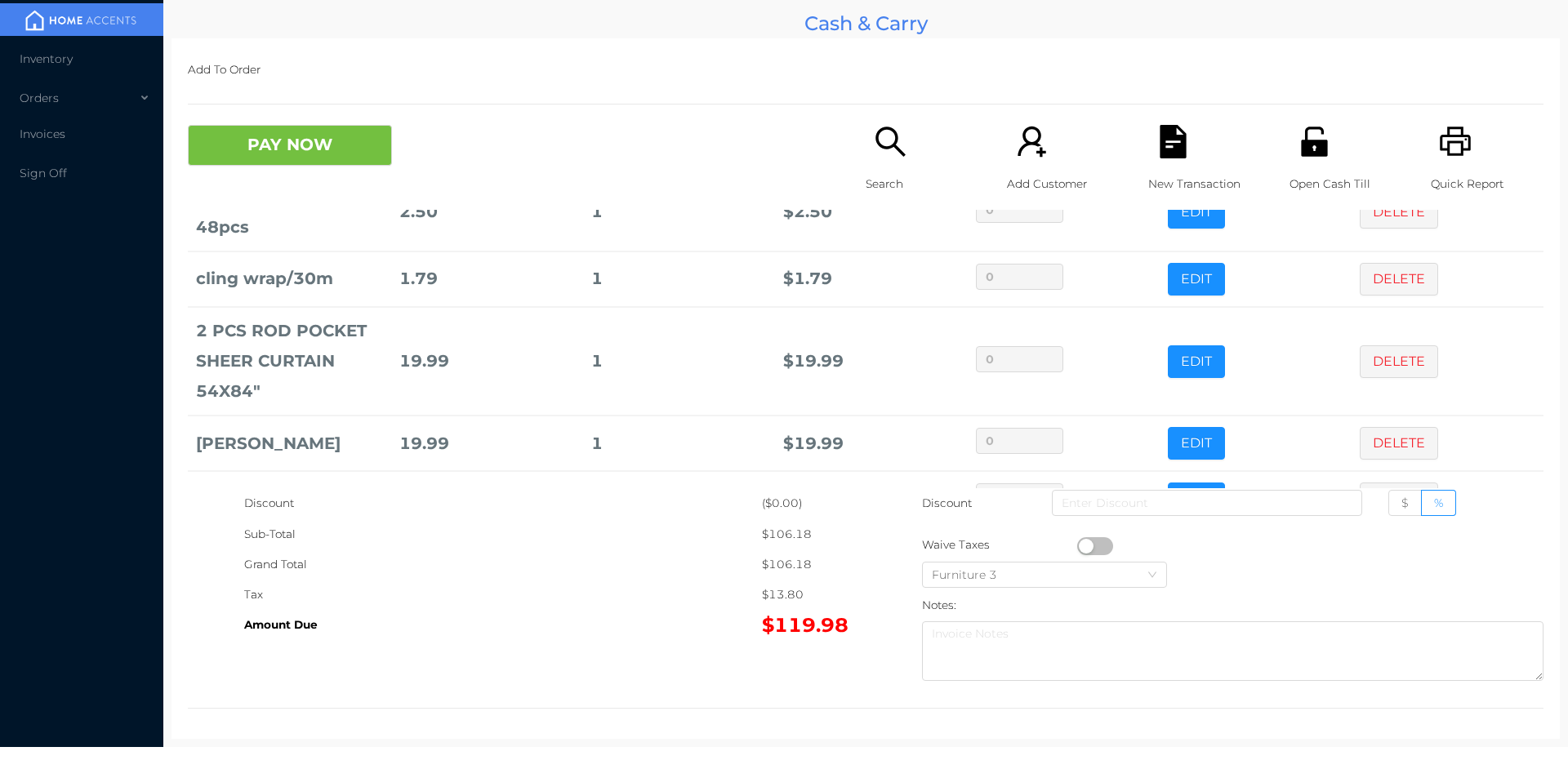
type input "0"
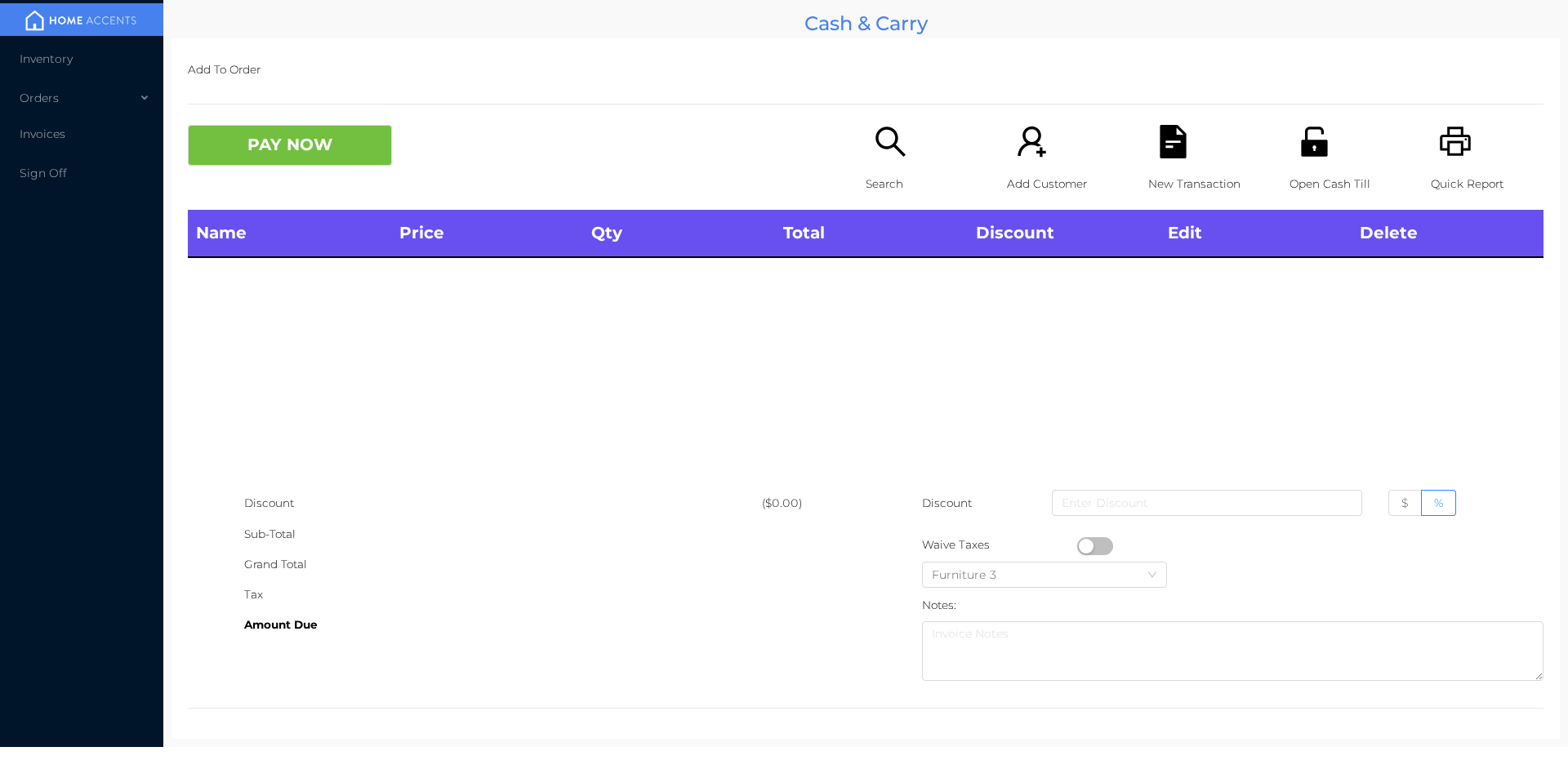
scroll to position [0, 0]
click at [882, 133] on icon "icon: search" at bounding box center [890, 142] width 34 height 34
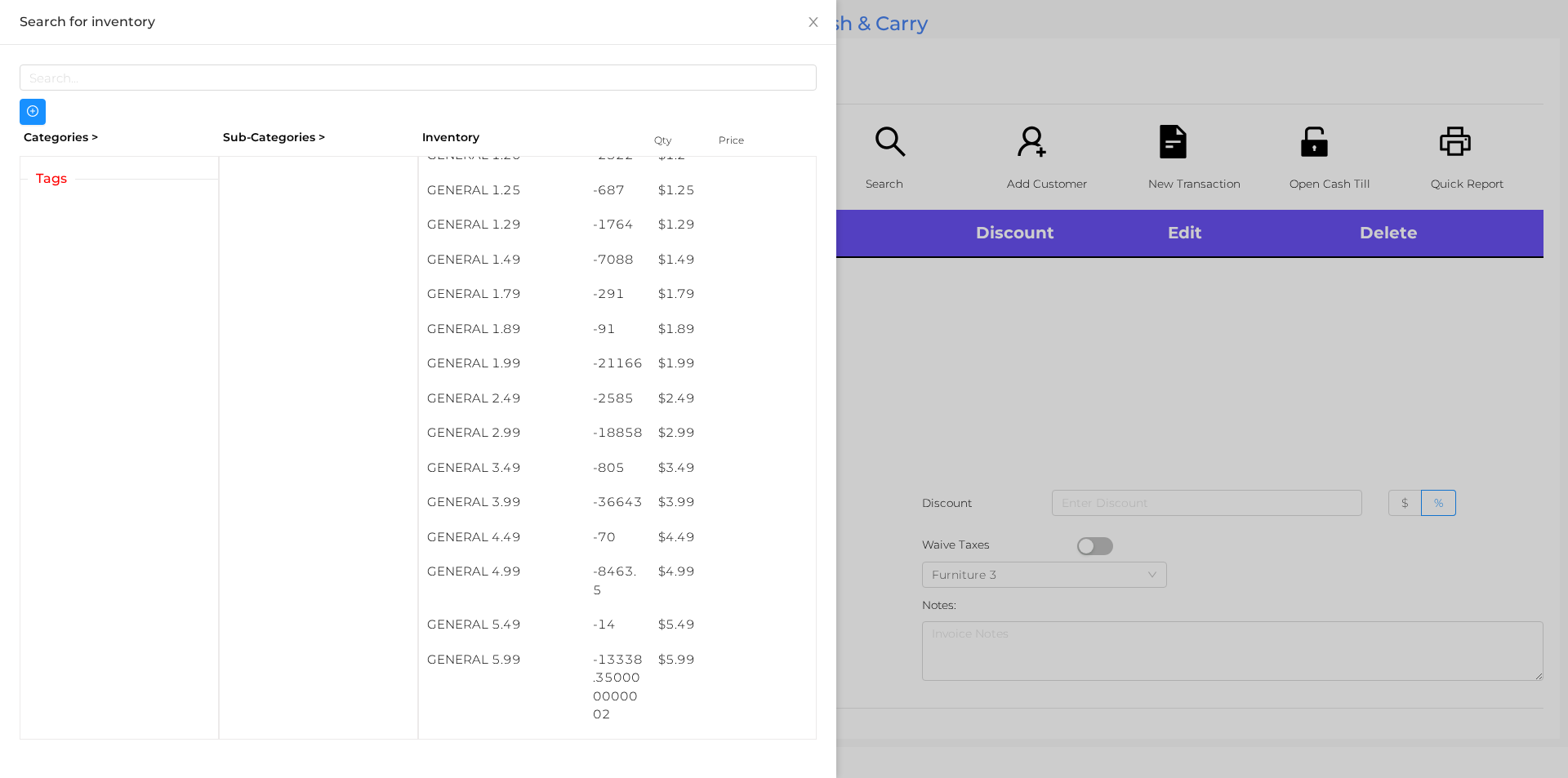
scroll to position [192, 0]
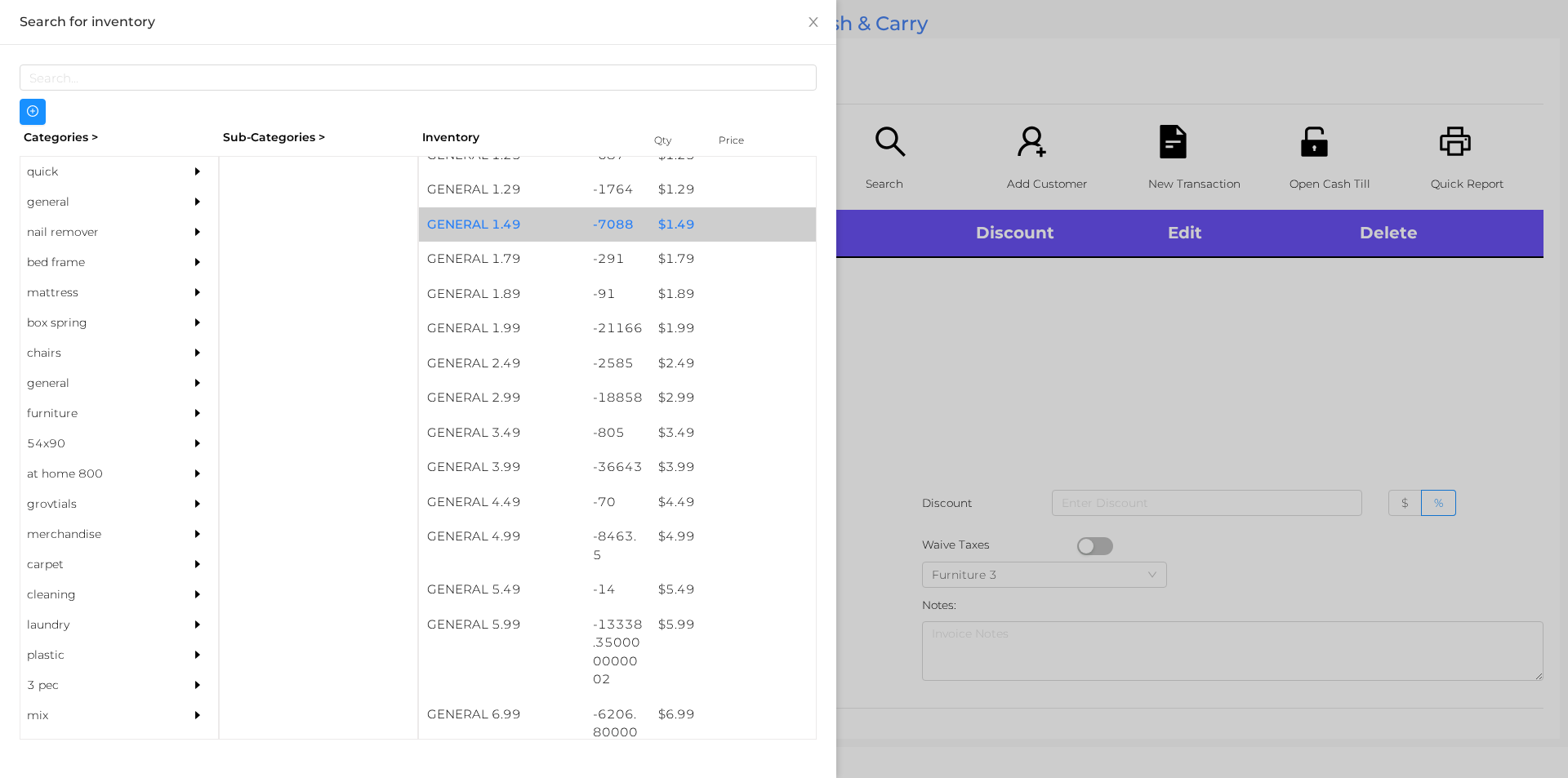
click at [711, 219] on div "$ 1.49" at bounding box center [732, 225] width 166 height 35
click at [712, 225] on div "$ 1.49" at bounding box center [732, 225] width 166 height 35
click at [671, 216] on div "$ 1.49" at bounding box center [732, 225] width 166 height 35
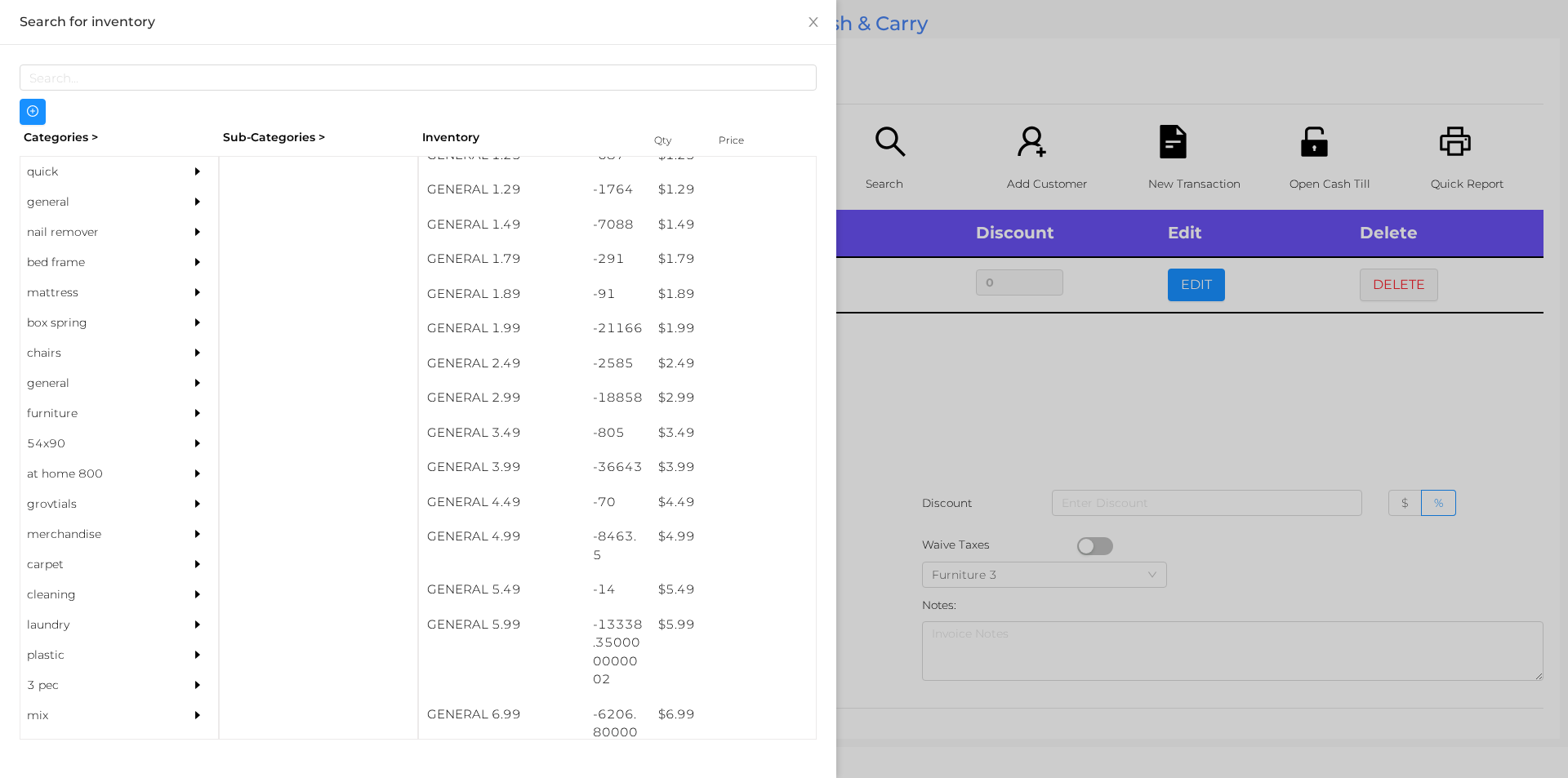
click at [929, 398] on div at bounding box center [784, 389] width 1568 height 778
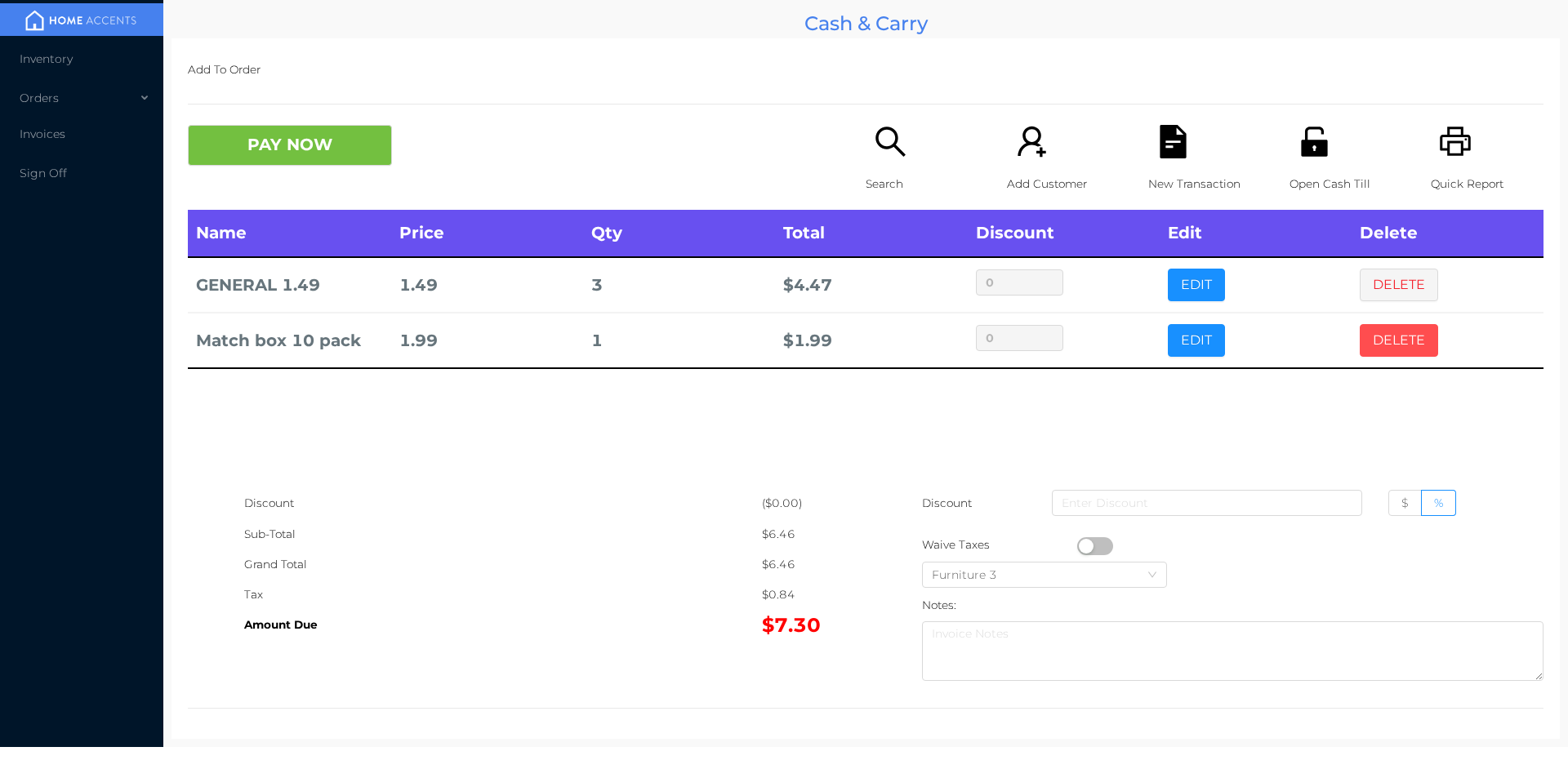
click at [1372, 347] on button "DELETE" at bounding box center [1398, 340] width 78 height 33
click at [877, 138] on icon "icon: search" at bounding box center [890, 142] width 34 height 34
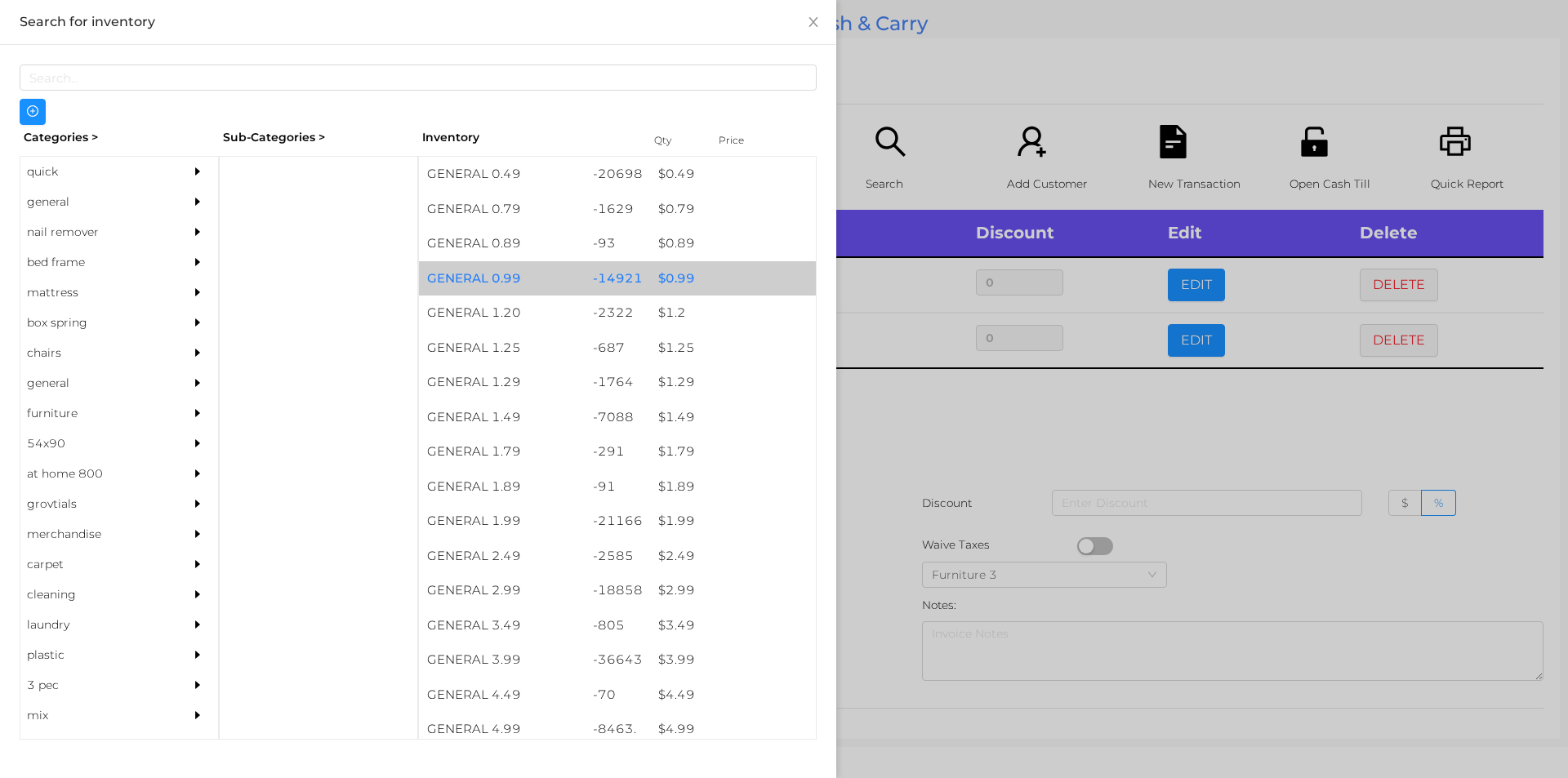
click at [712, 287] on div "$ 0.99" at bounding box center [732, 279] width 166 height 35
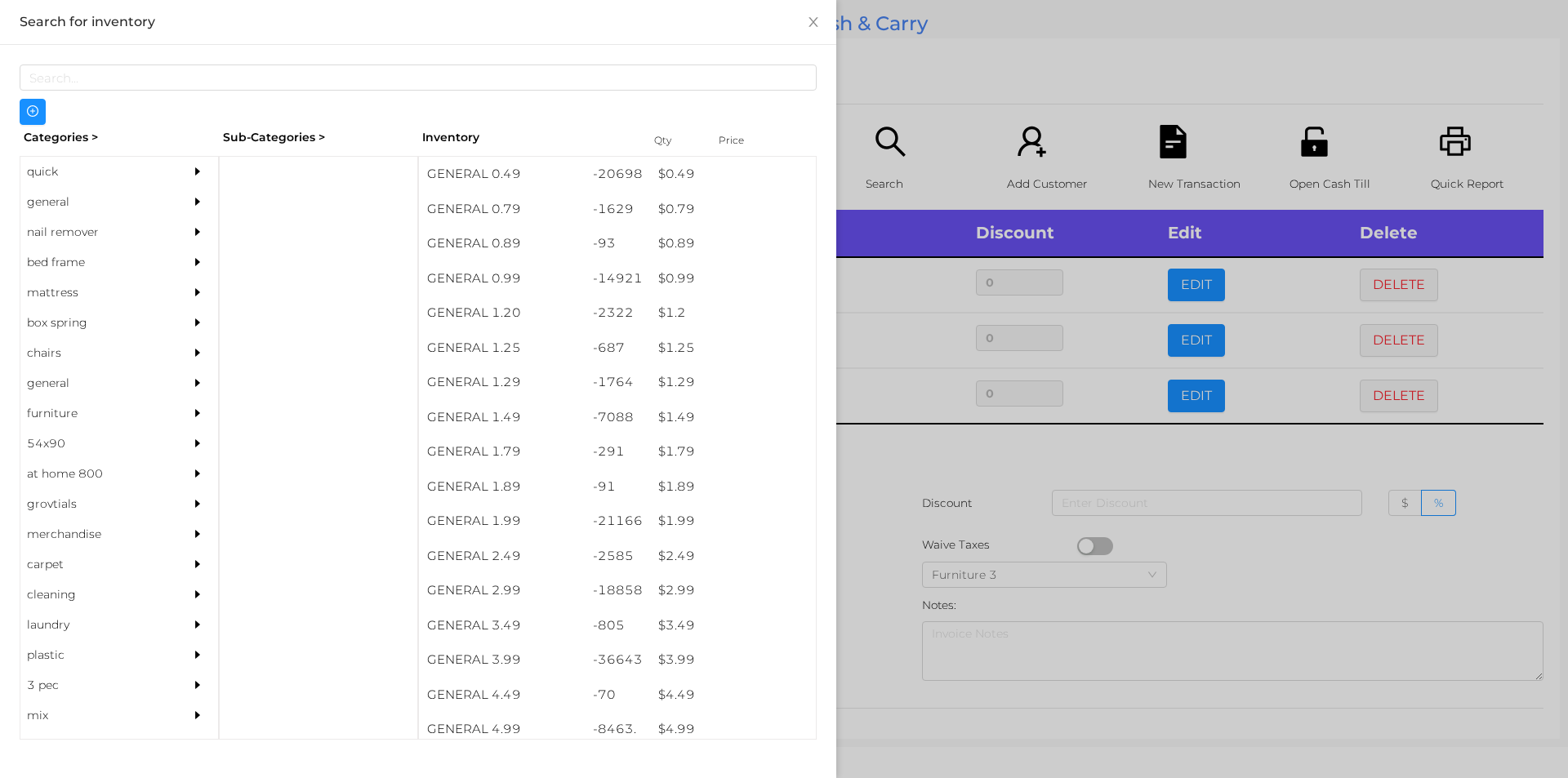
click at [937, 118] on div at bounding box center [784, 389] width 1568 height 778
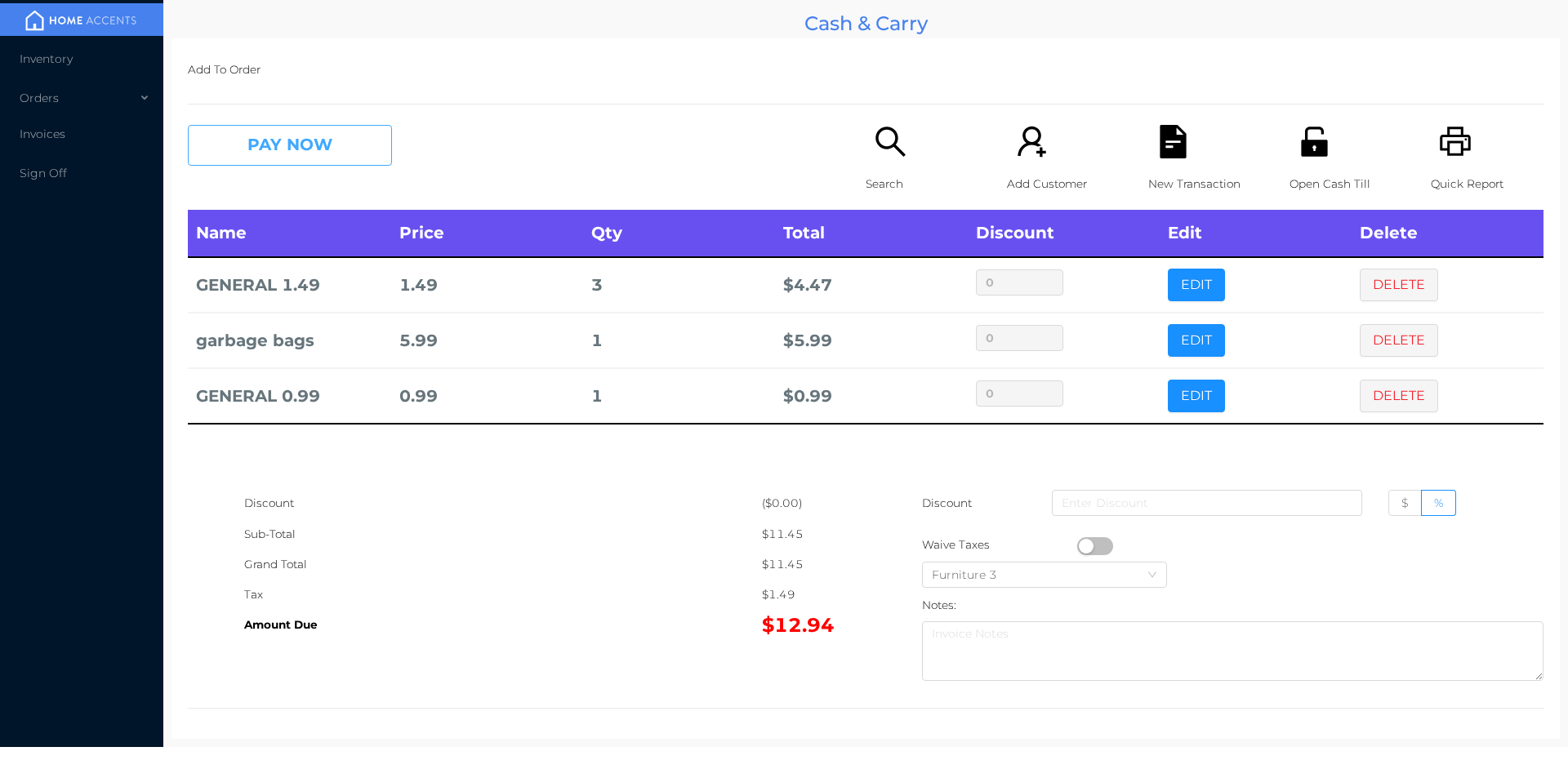
click at [308, 145] on button "PAY NOW" at bounding box center [289, 145] width 204 height 41
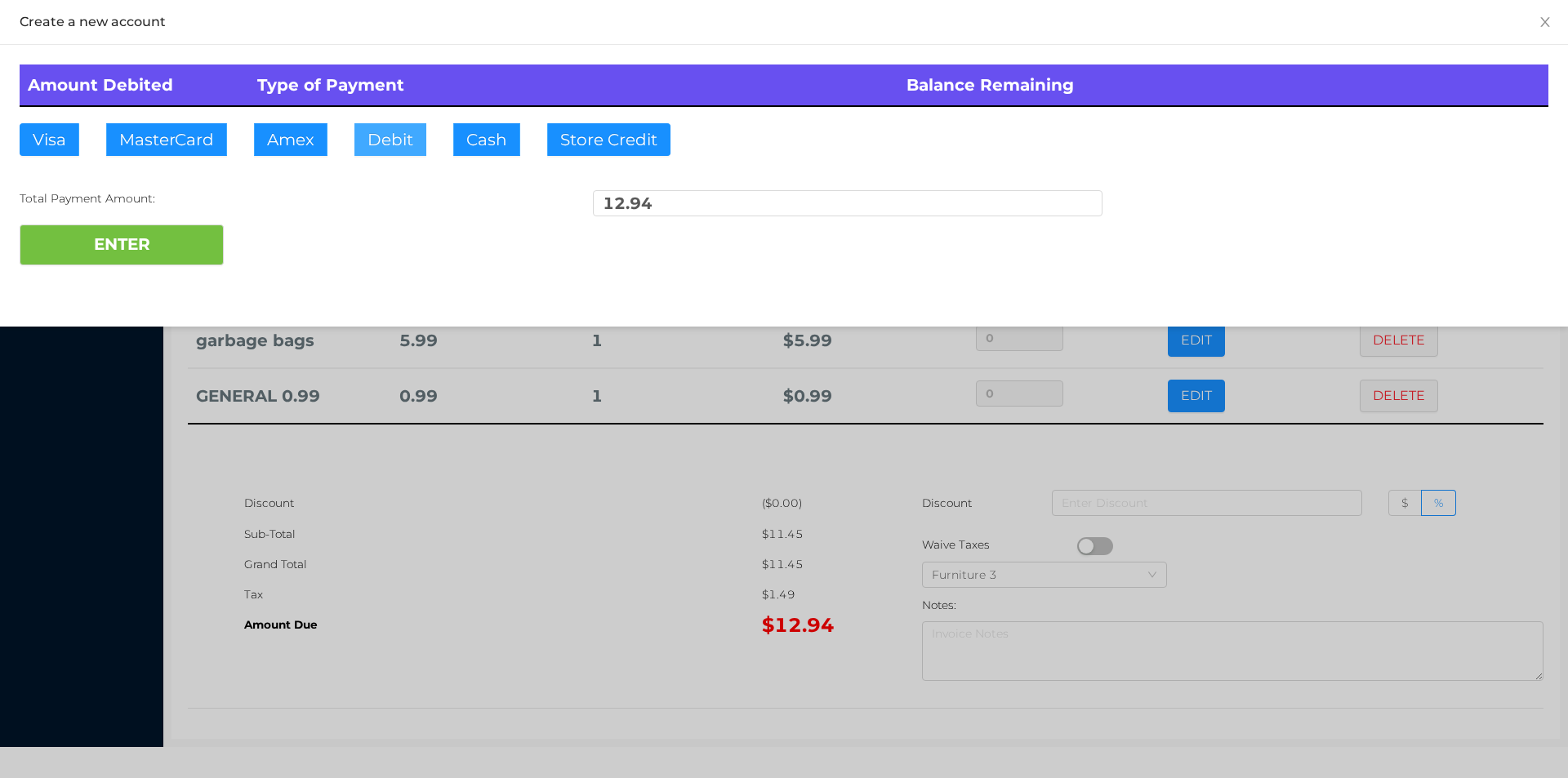
click at [391, 125] on button "Debit" at bounding box center [389, 140] width 72 height 33
click at [168, 257] on button "ENTER" at bounding box center [122, 244] width 204 height 41
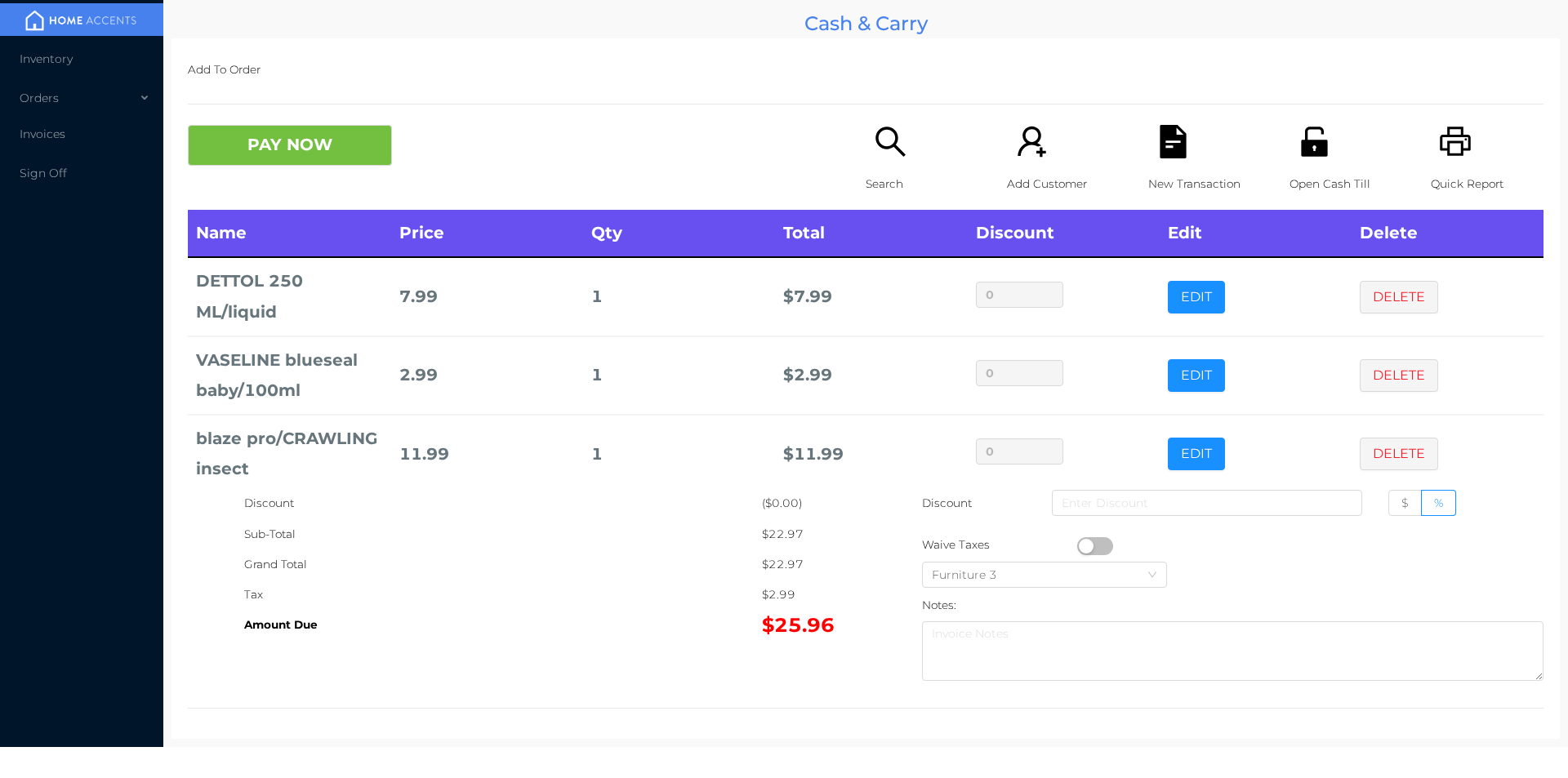
click at [1148, 162] on div "New Transaction" at bounding box center [1204, 168] width 113 height 85
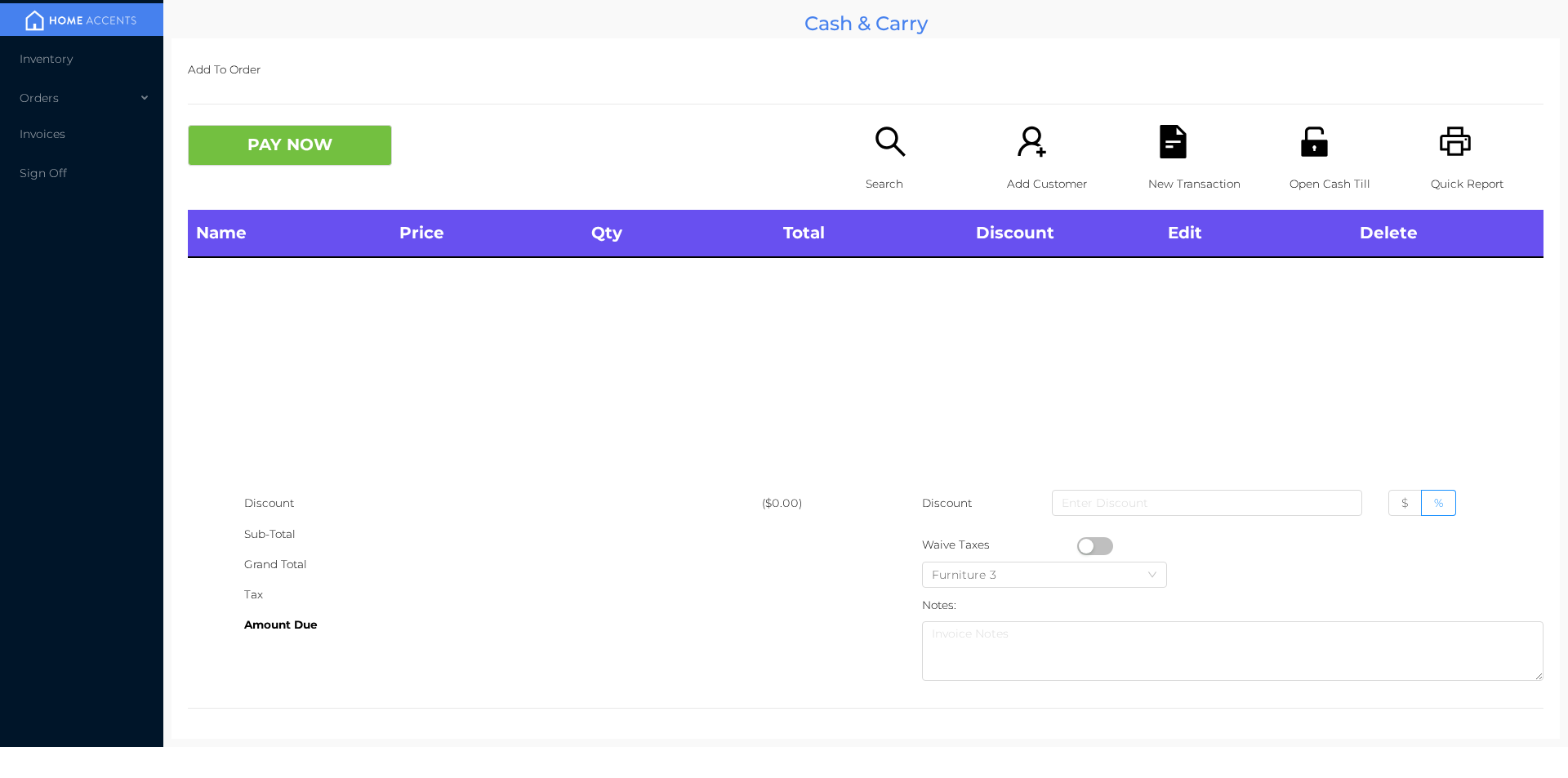
click at [1430, 133] on div "Quick Report" at bounding box center [1486, 168] width 113 height 85
click at [572, 552] on div "Grand Total" at bounding box center [503, 565] width 517 height 30
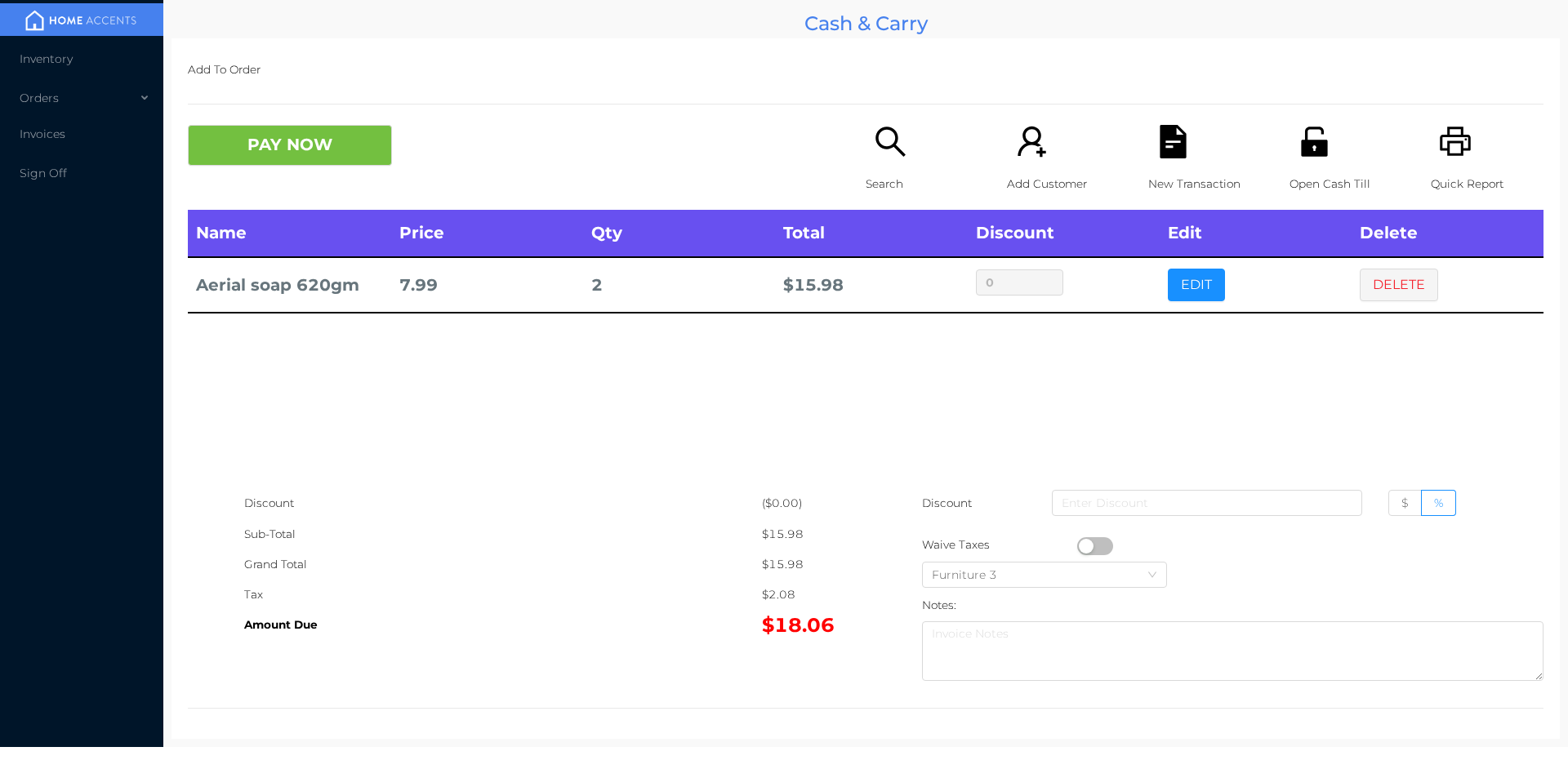
click at [1161, 151] on icon "icon: file-text" at bounding box center [1172, 142] width 26 height 34
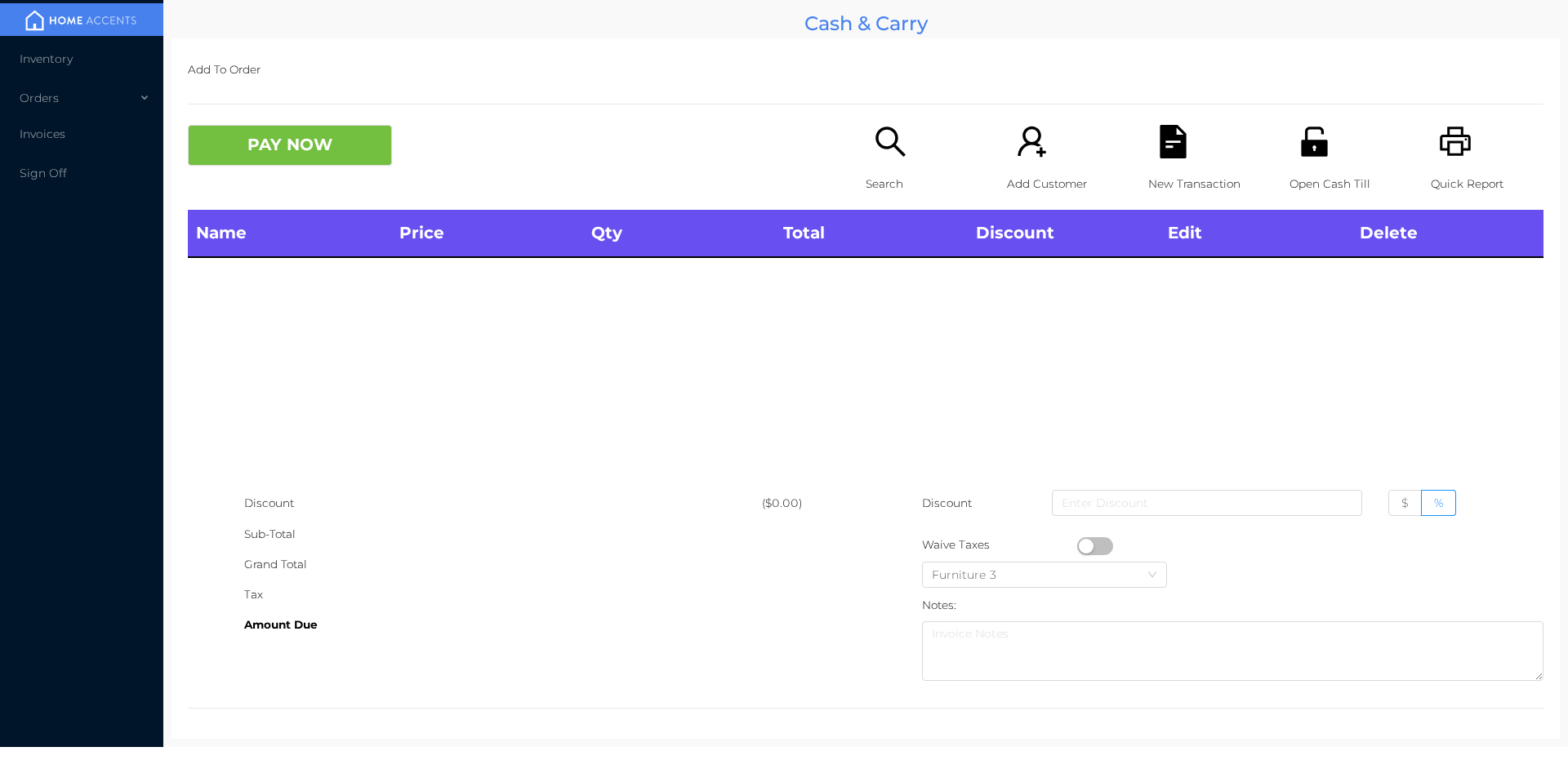
click at [882, 148] on icon "icon: search" at bounding box center [890, 141] width 29 height 29
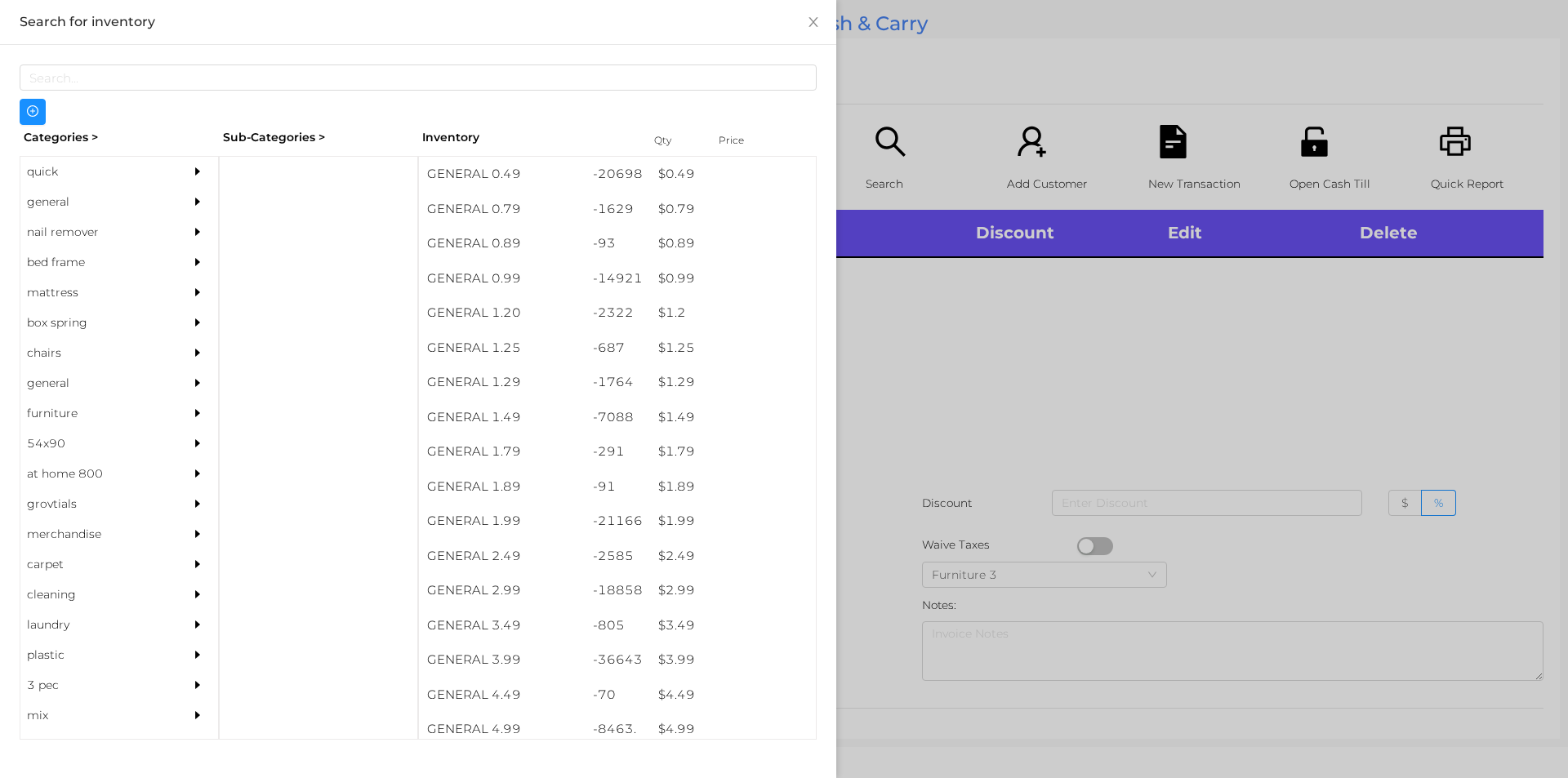
click at [69, 179] on div "quick" at bounding box center [94, 172] width 149 height 30
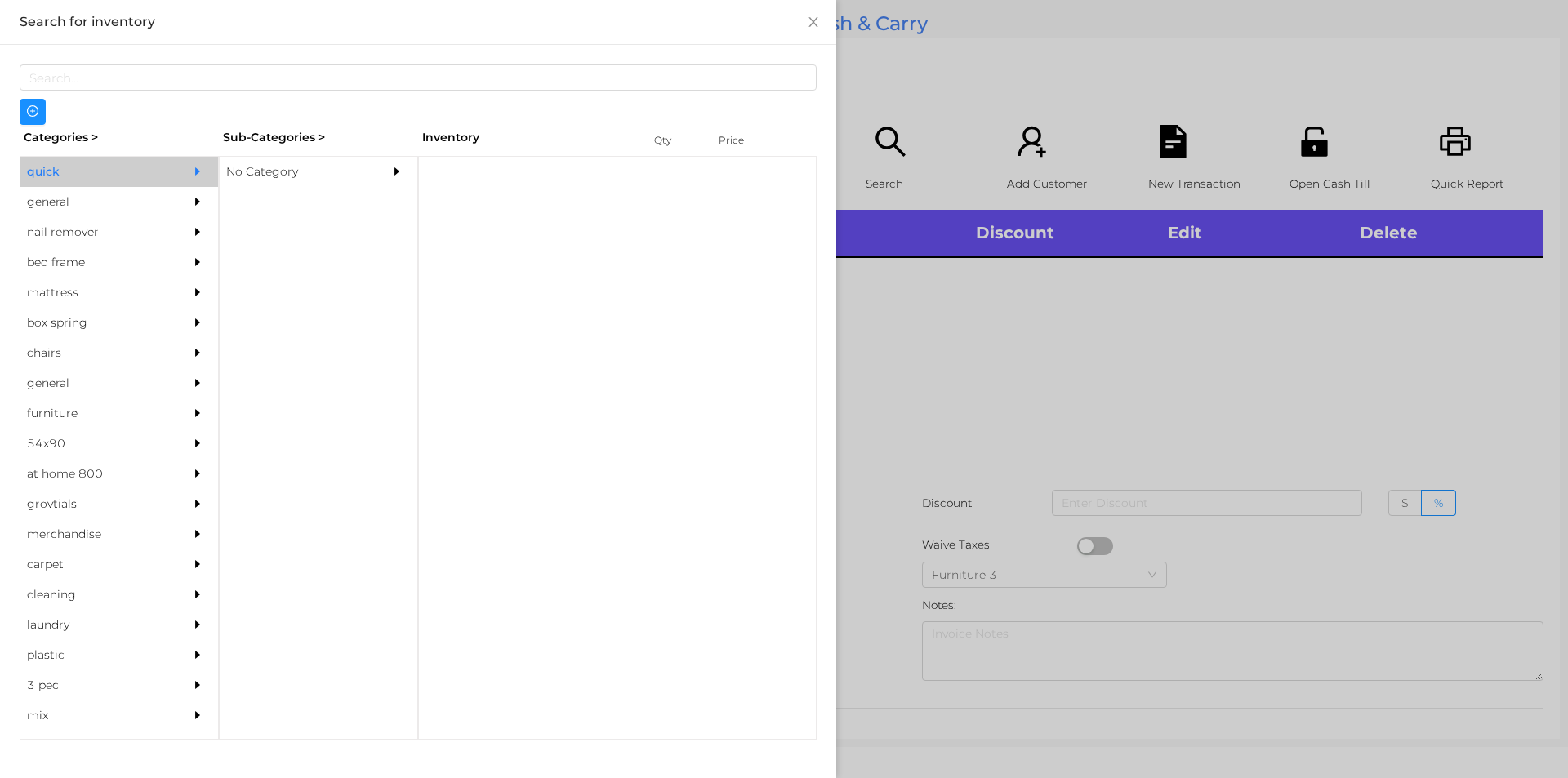
click at [345, 176] on div "No Category" at bounding box center [294, 172] width 149 height 30
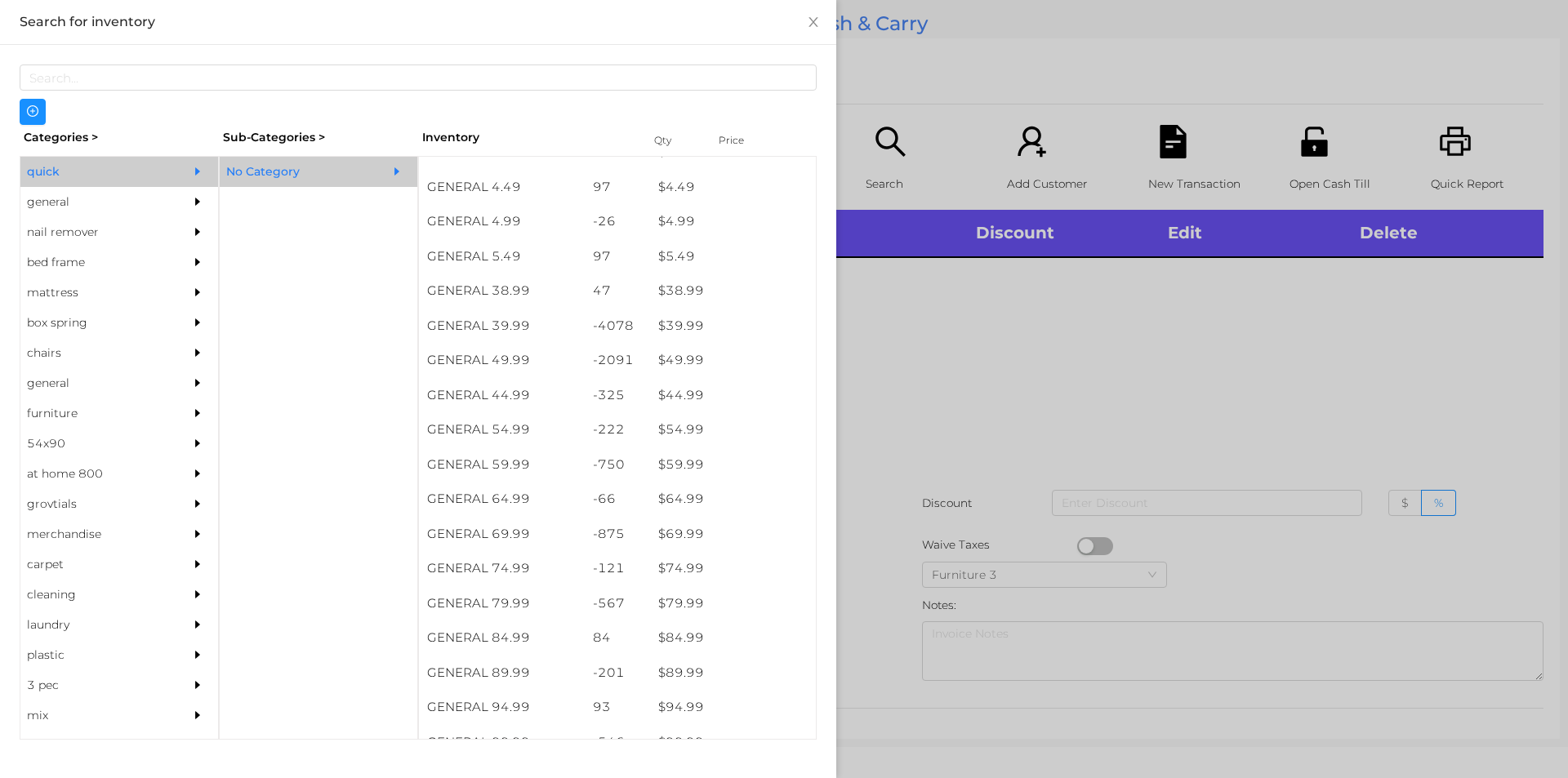
scroll to position [820, 0]
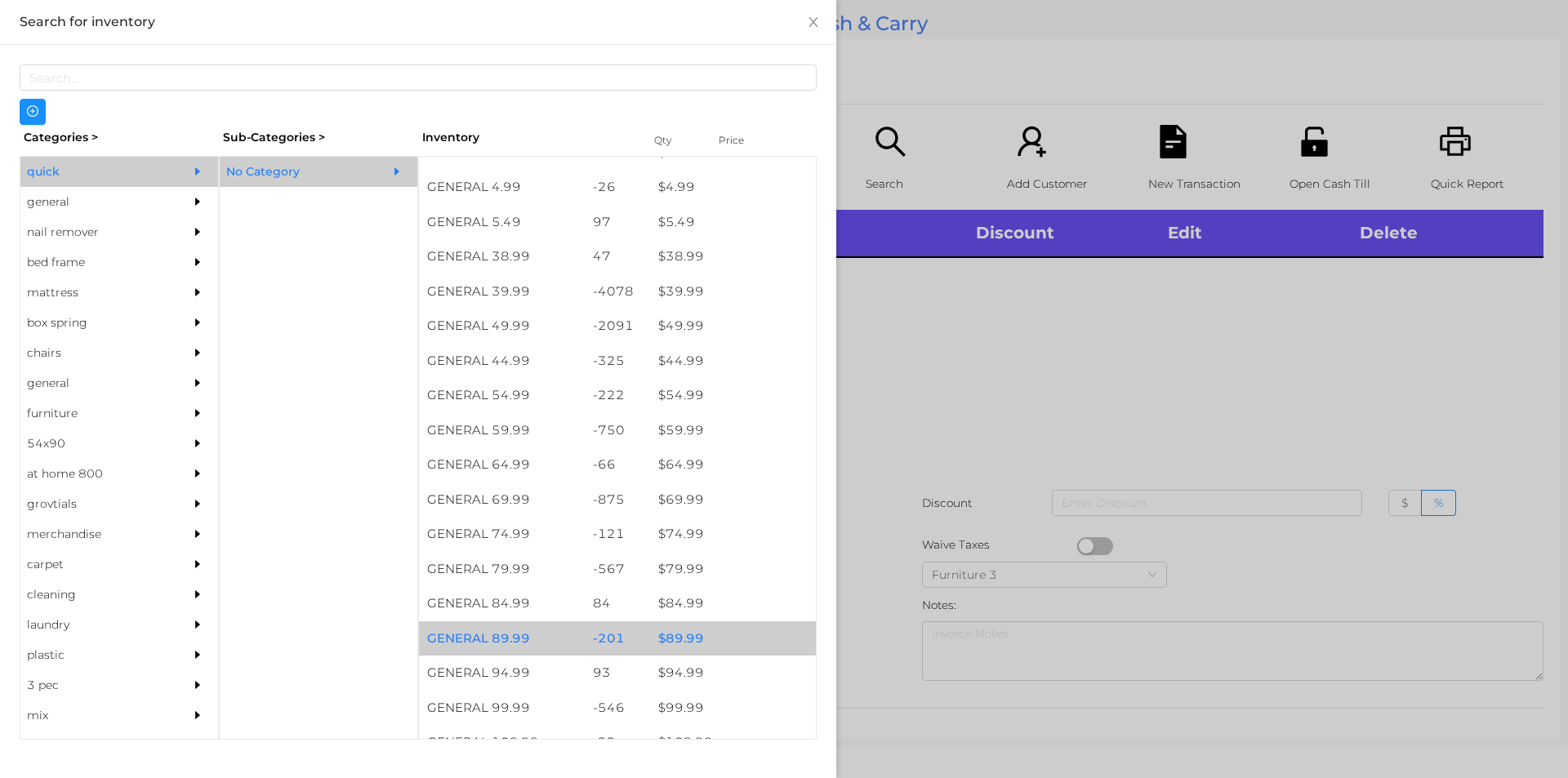
click at [662, 641] on div "$ 89.99" at bounding box center [732, 639] width 166 height 35
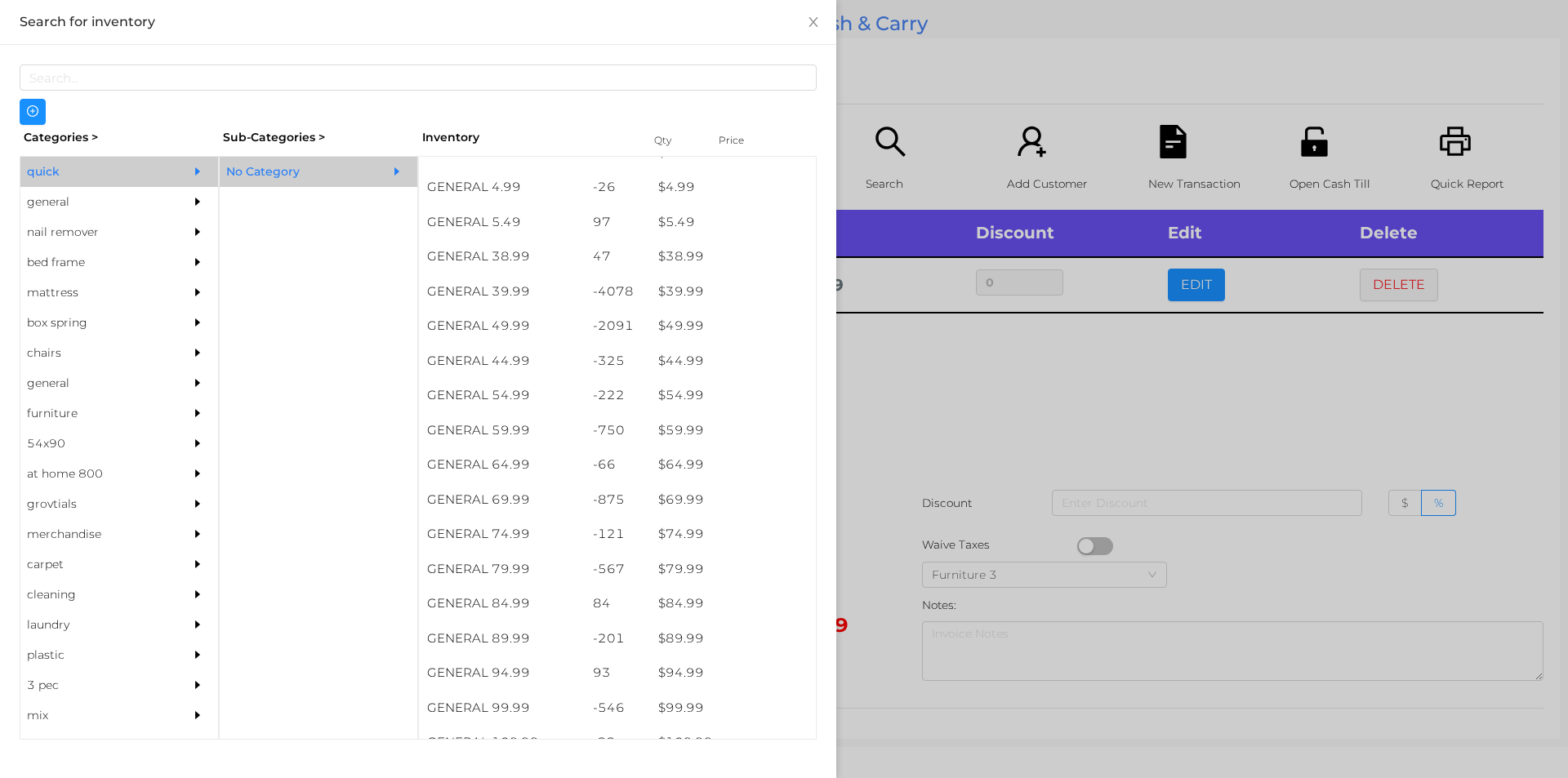
click at [919, 499] on div at bounding box center [784, 389] width 1568 height 778
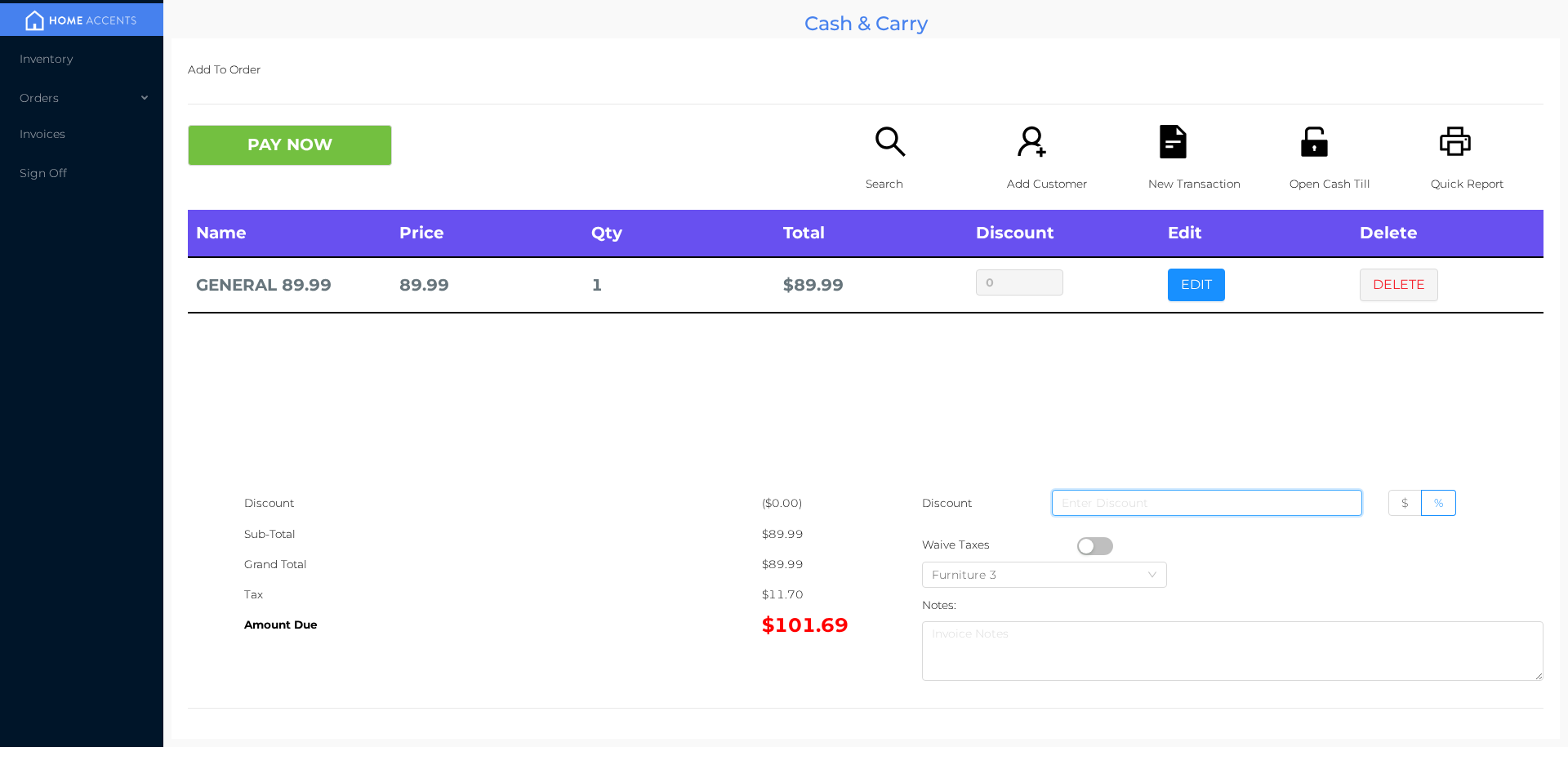
click at [1250, 507] on input at bounding box center [1207, 503] width 310 height 26
type input "1"
click at [248, 148] on button "PAY NOW" at bounding box center [289, 145] width 204 height 41
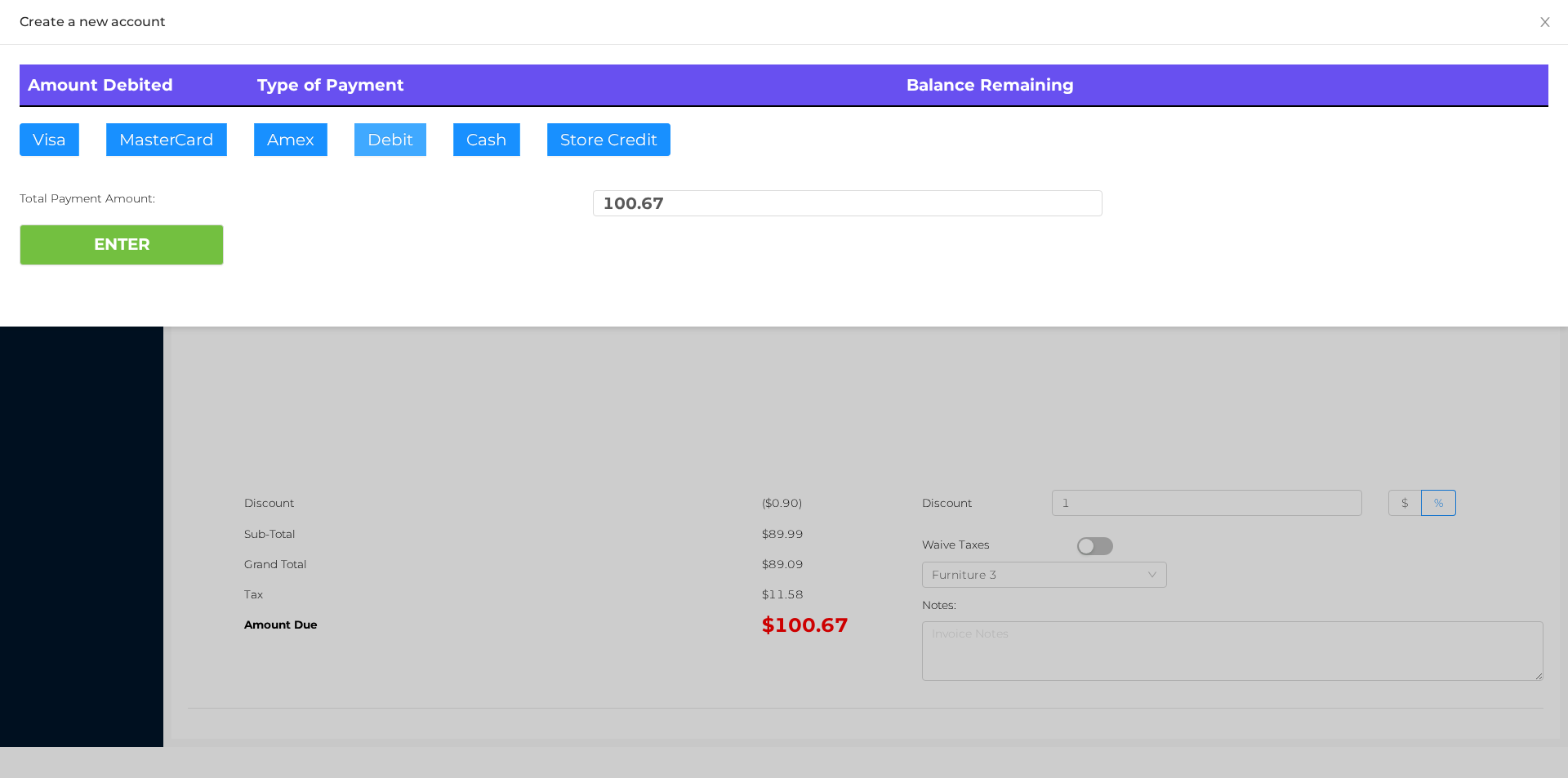
click at [414, 128] on button "Debit" at bounding box center [389, 140] width 72 height 33
click at [172, 241] on button "ENTER" at bounding box center [122, 244] width 204 height 41
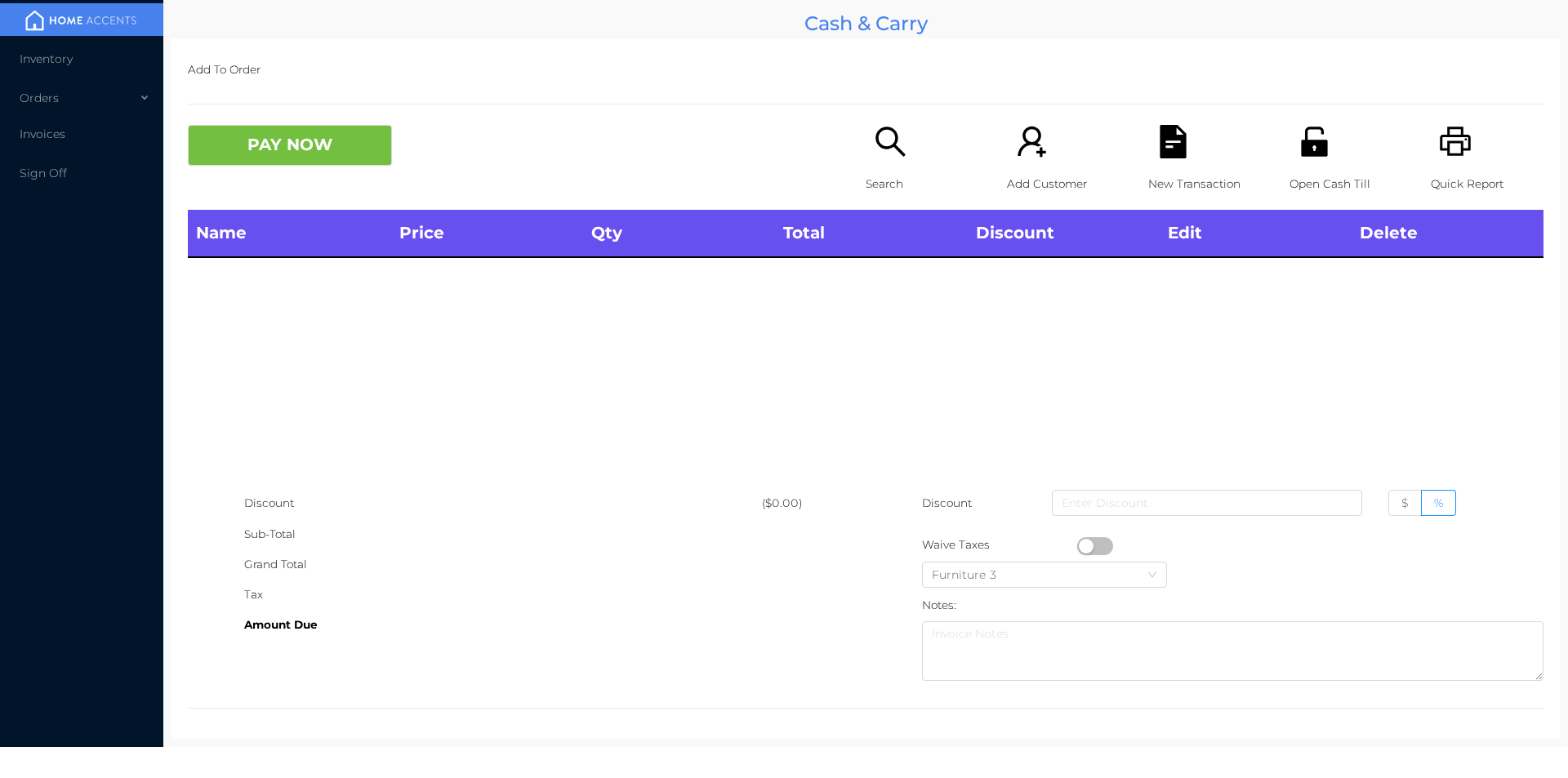
click at [885, 133] on icon "icon: search" at bounding box center [890, 142] width 34 height 34
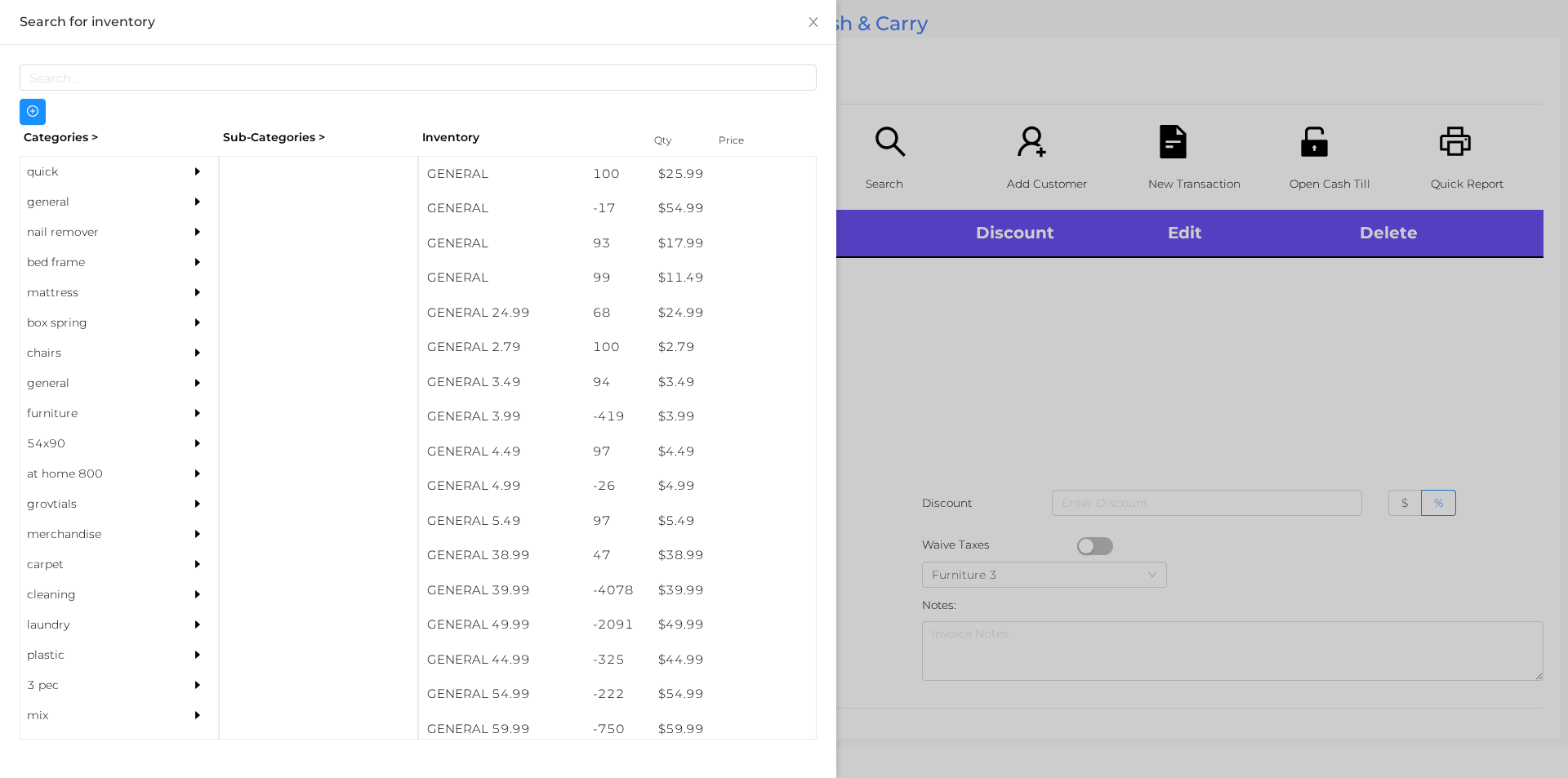
scroll to position [567, 0]
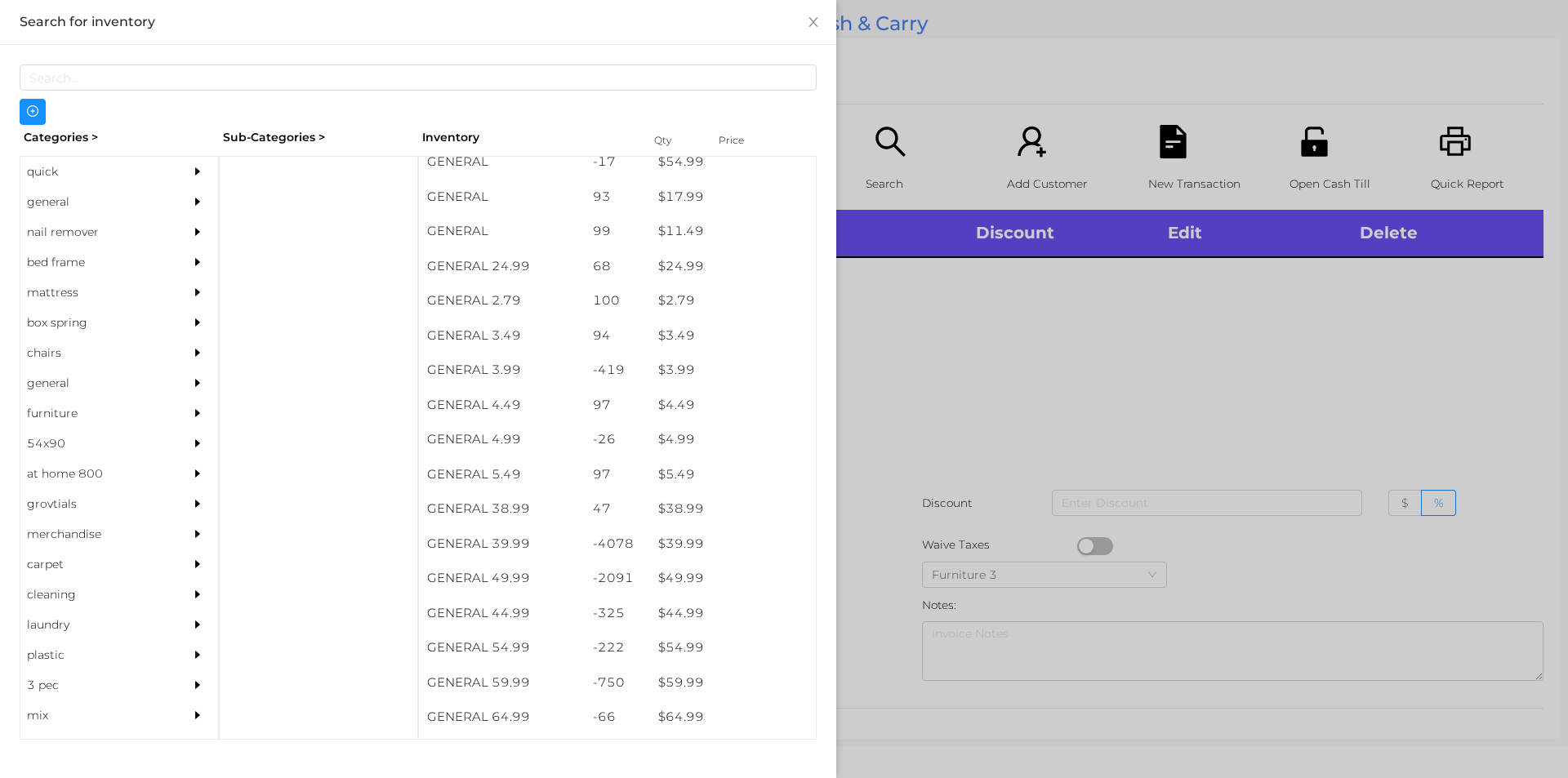
click at [34, 216] on div "general" at bounding box center [94, 202] width 149 height 30
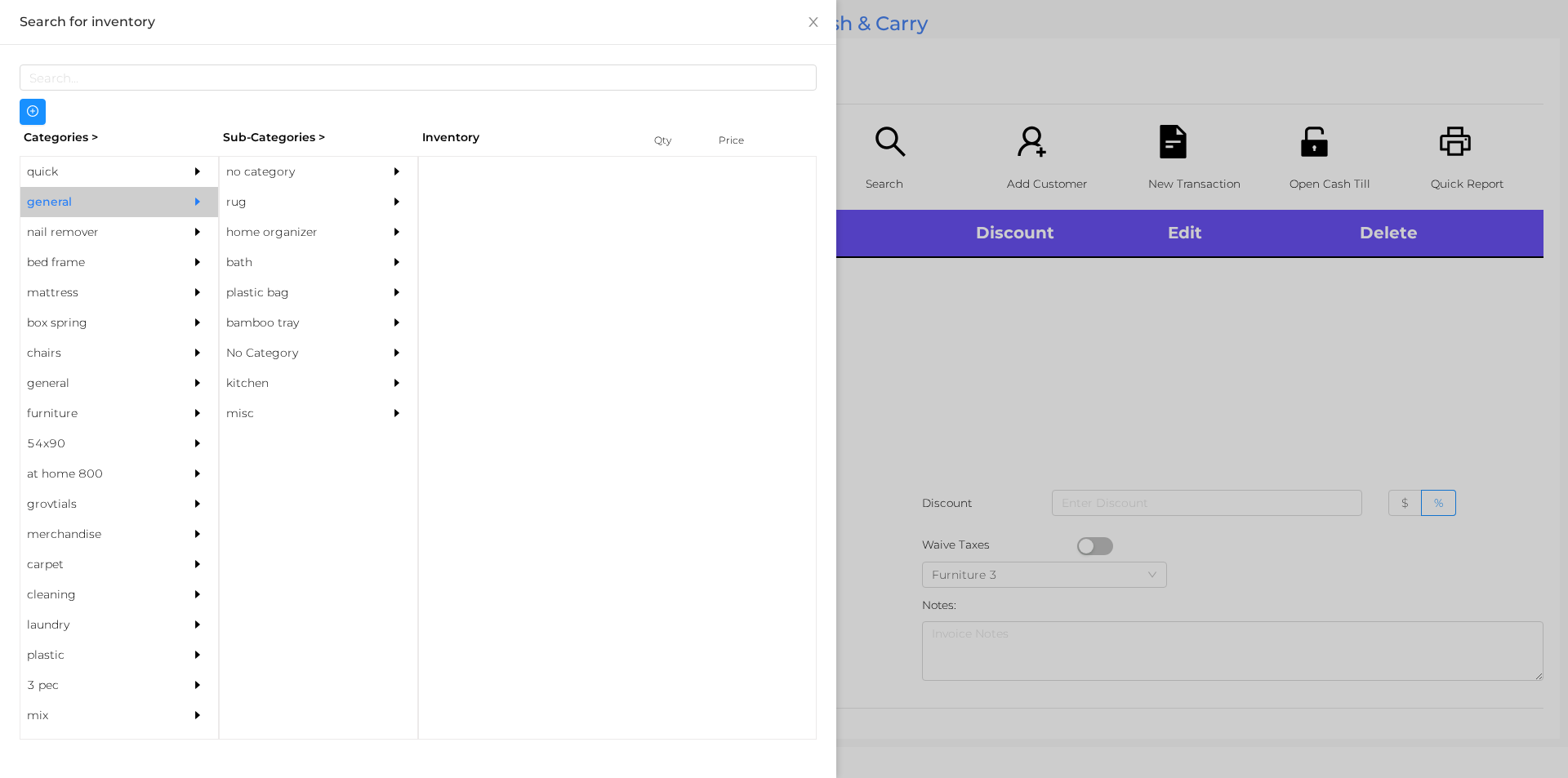
click at [328, 166] on div "no category" at bounding box center [294, 172] width 149 height 30
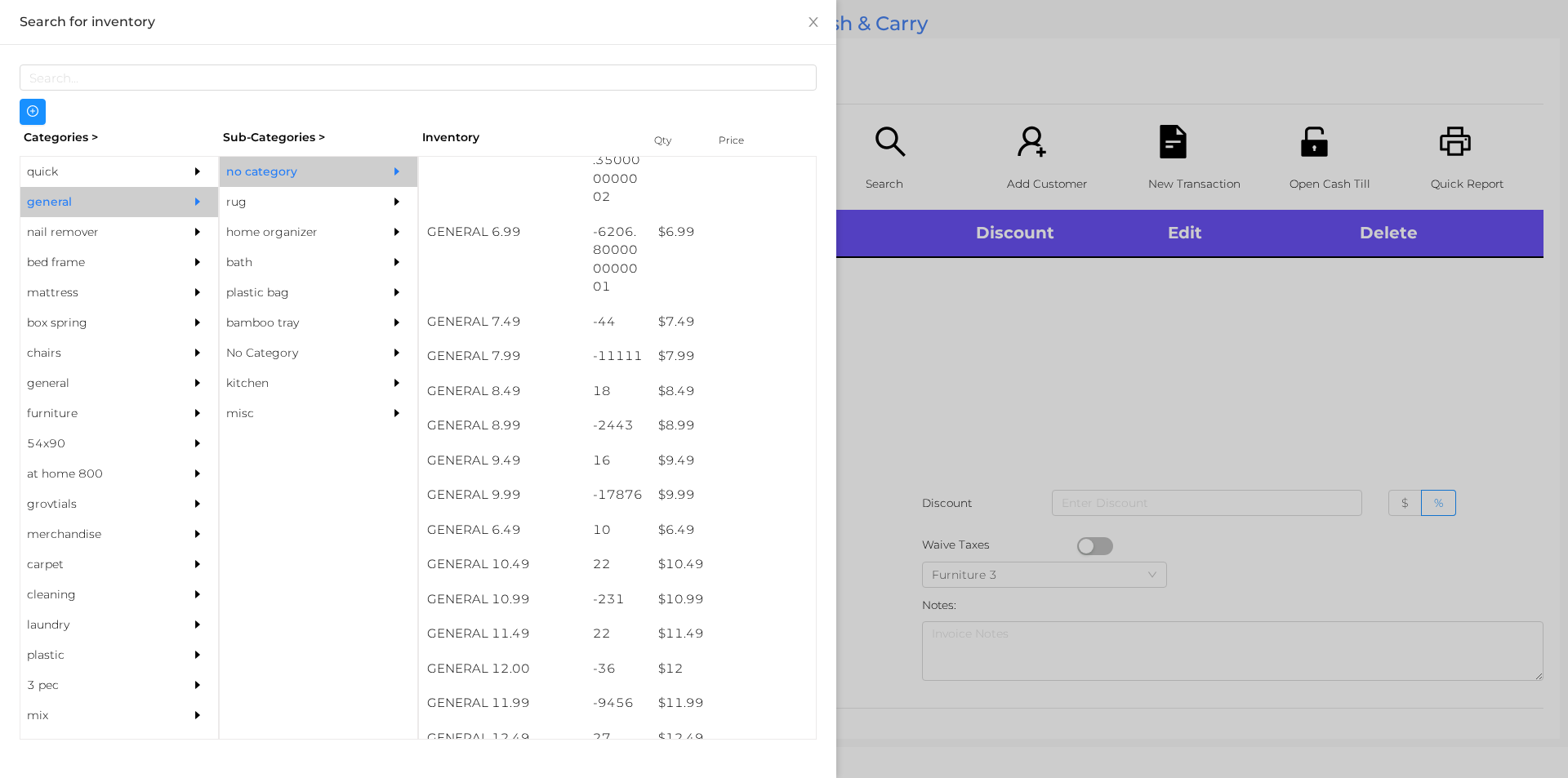
scroll to position [675, 0]
click at [709, 359] on div "$ 7.99" at bounding box center [732, 356] width 166 height 35
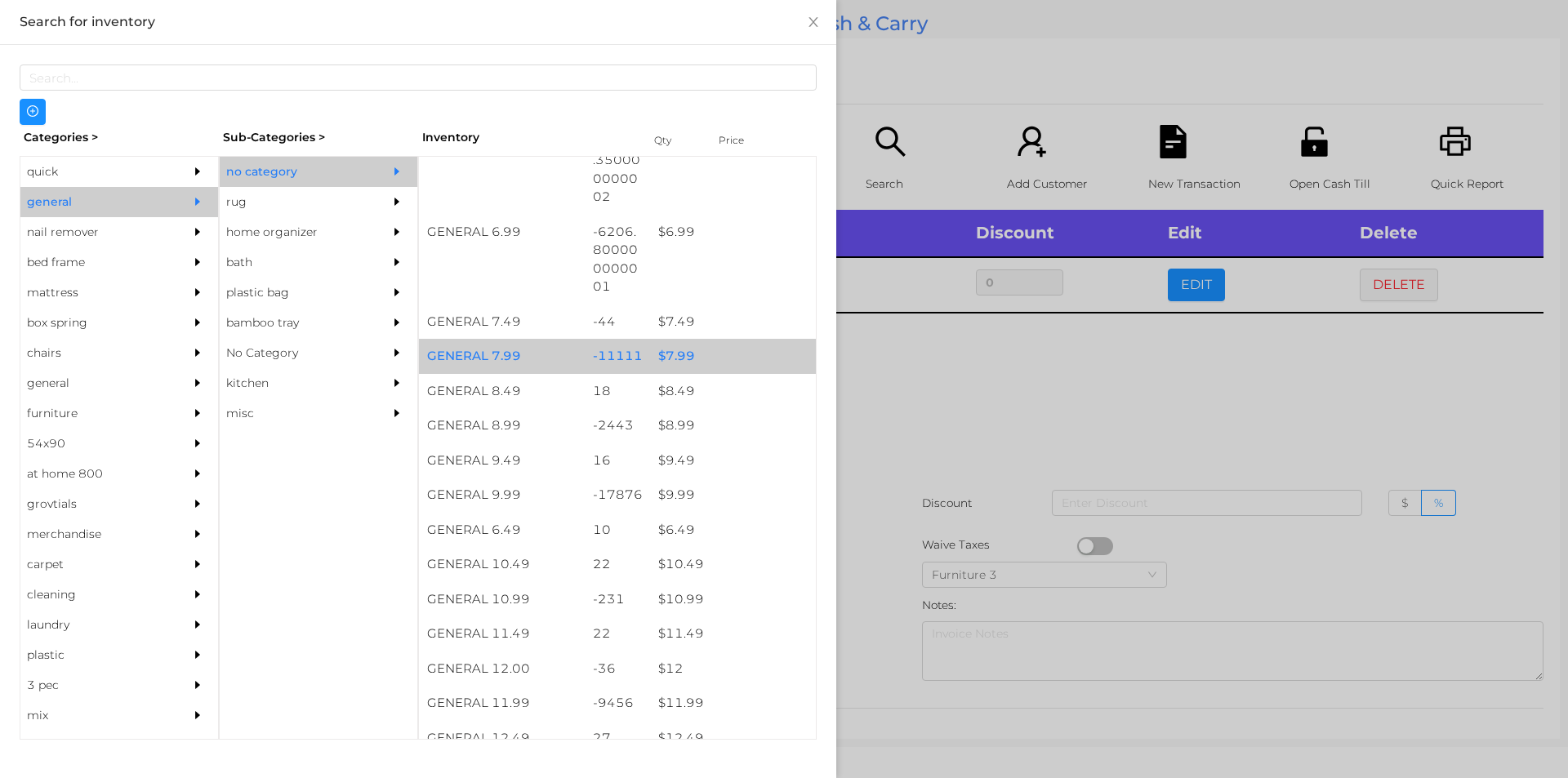
click at [704, 352] on div "$ 7.99" at bounding box center [732, 356] width 166 height 35
click at [965, 407] on div at bounding box center [784, 389] width 1568 height 778
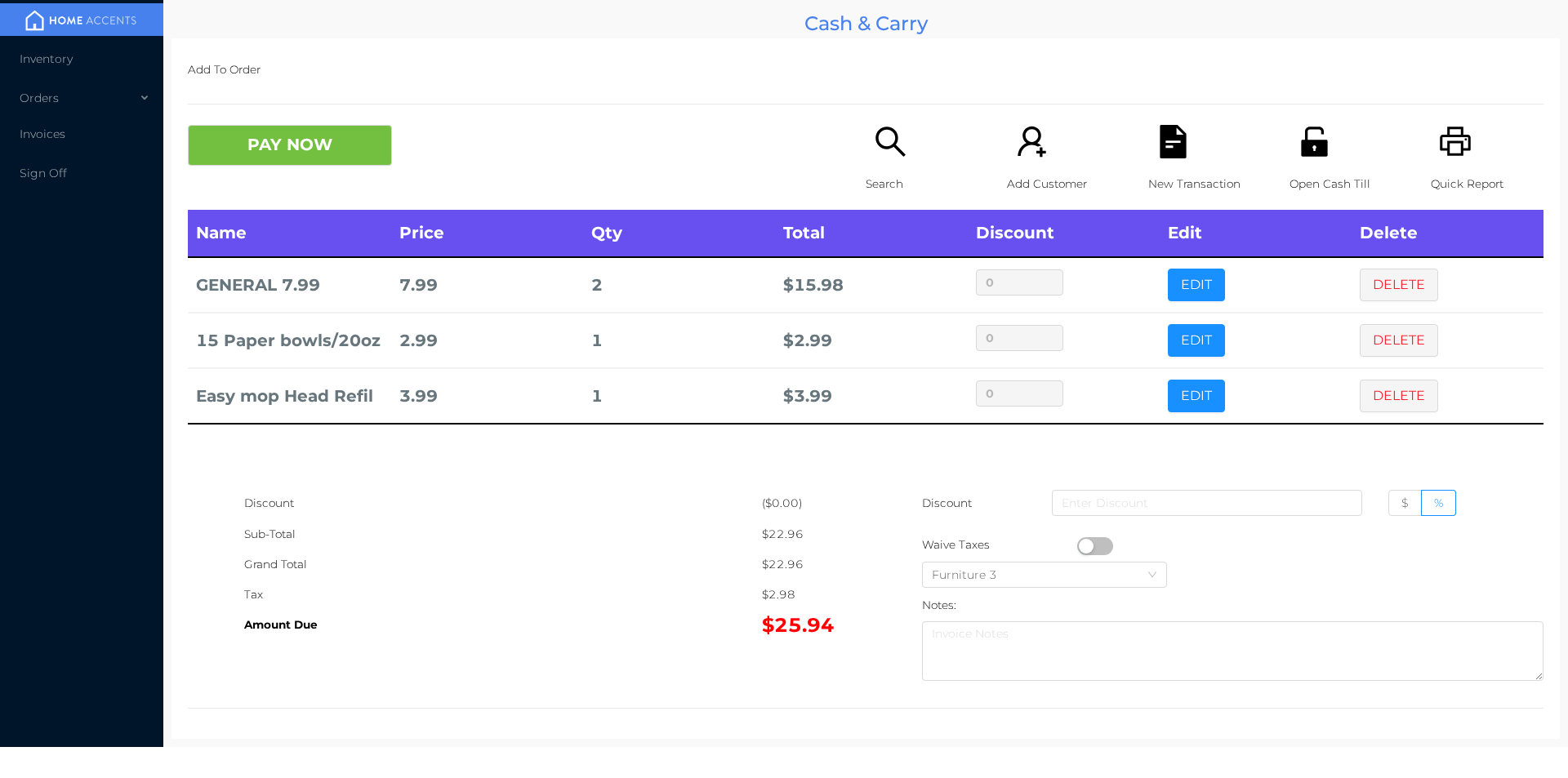
click at [1310, 144] on icon "icon: unlock" at bounding box center [1313, 141] width 26 height 29
click at [876, 153] on icon "icon: search" at bounding box center [890, 142] width 34 height 34
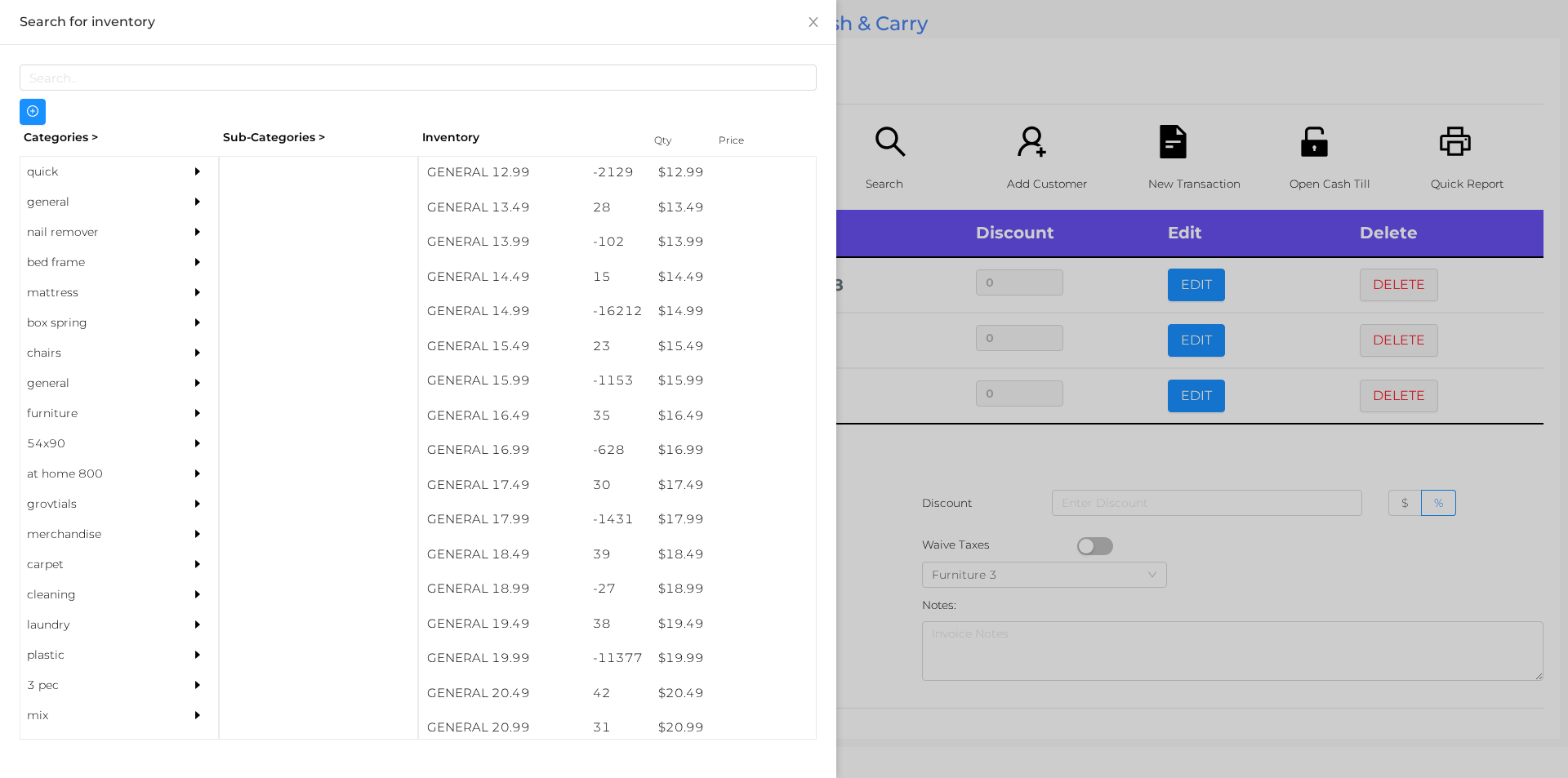
scroll to position [1285, 0]
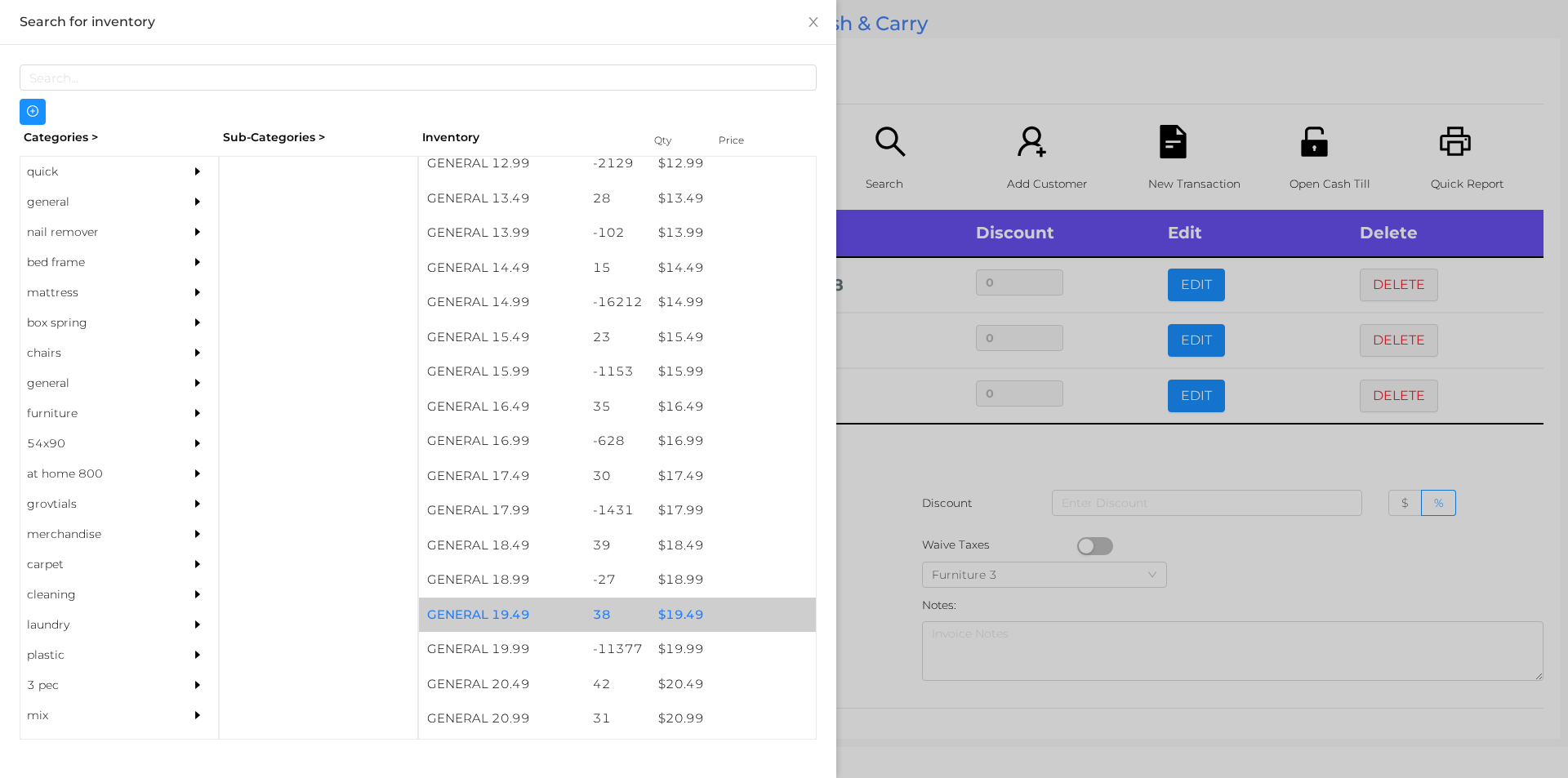
click at [715, 630] on div "$ 19.49" at bounding box center [732, 616] width 166 height 35
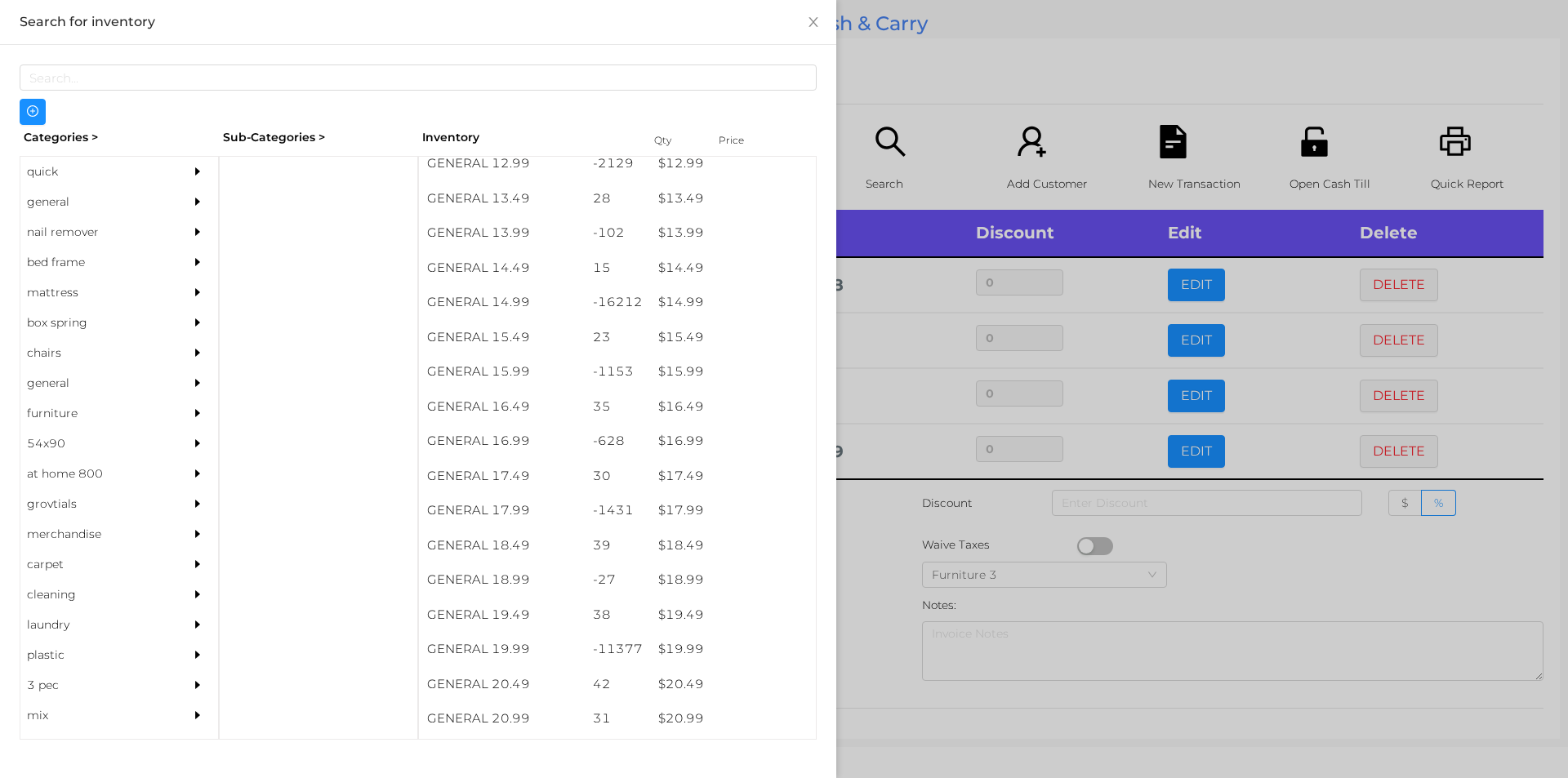
click at [901, 517] on div at bounding box center [784, 389] width 1568 height 778
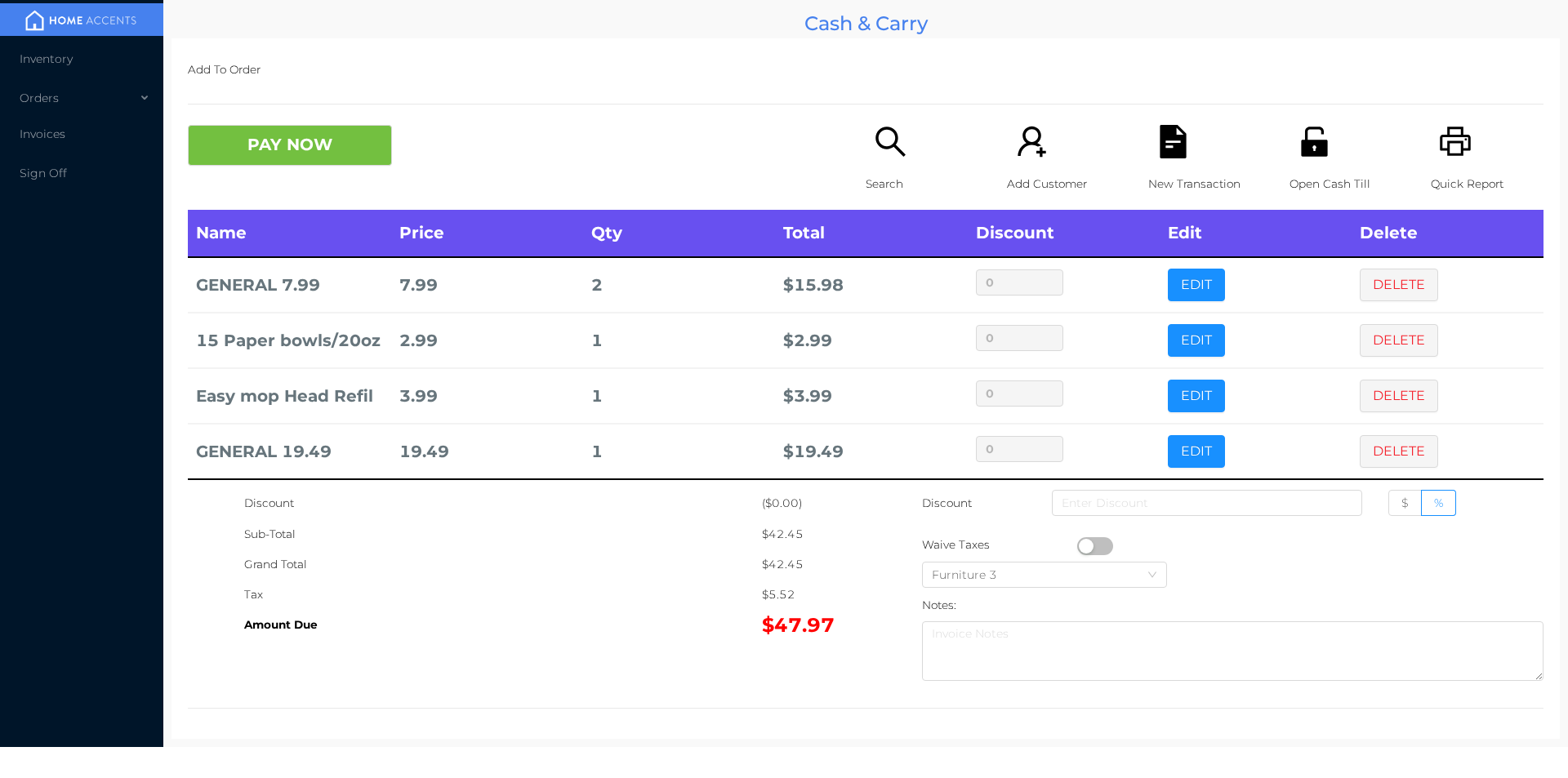
click at [1160, 143] on icon "icon: file-text" at bounding box center [1172, 142] width 34 height 34
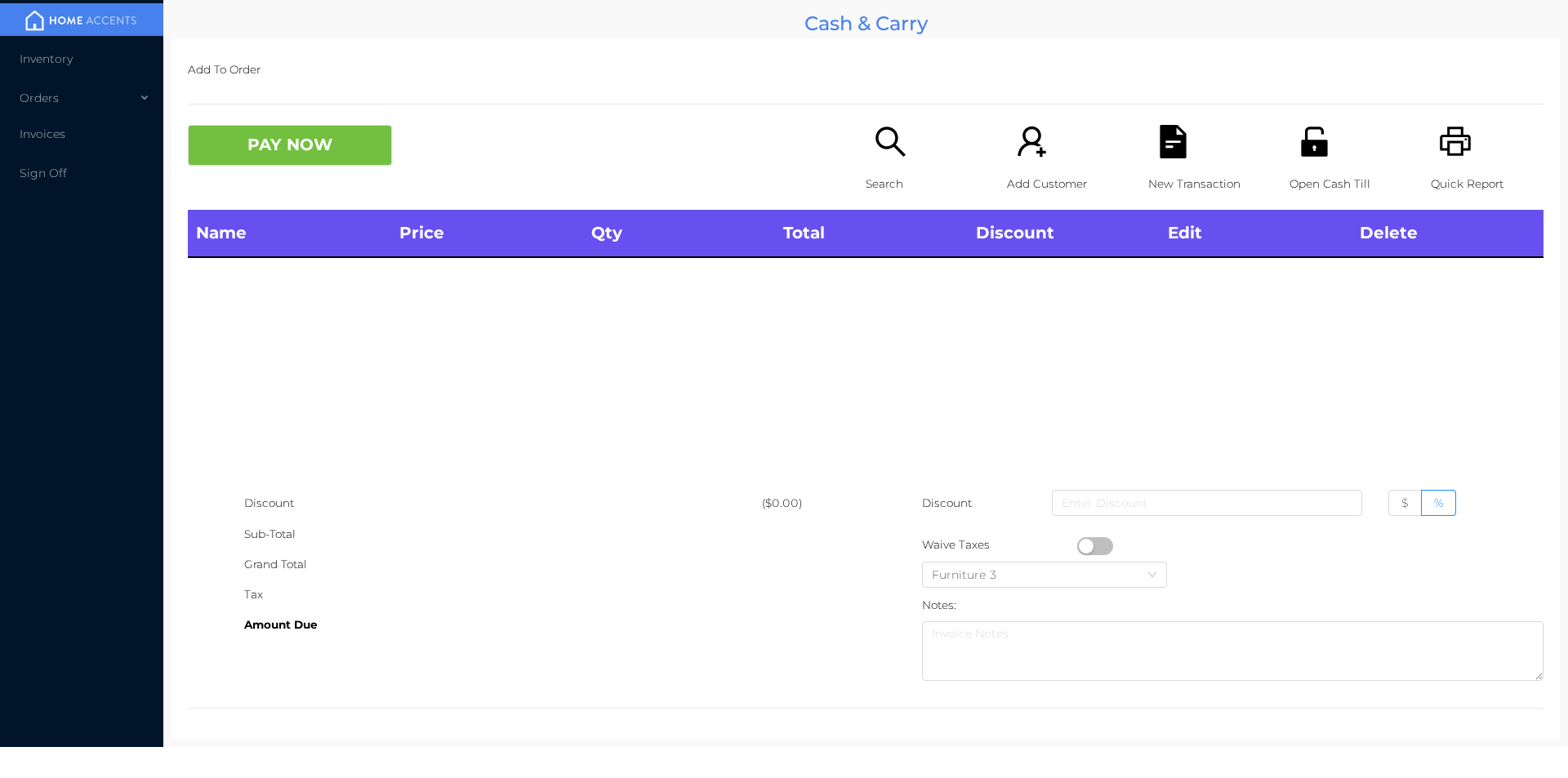
click at [1439, 153] on icon "icon: printer" at bounding box center [1455, 142] width 34 height 34
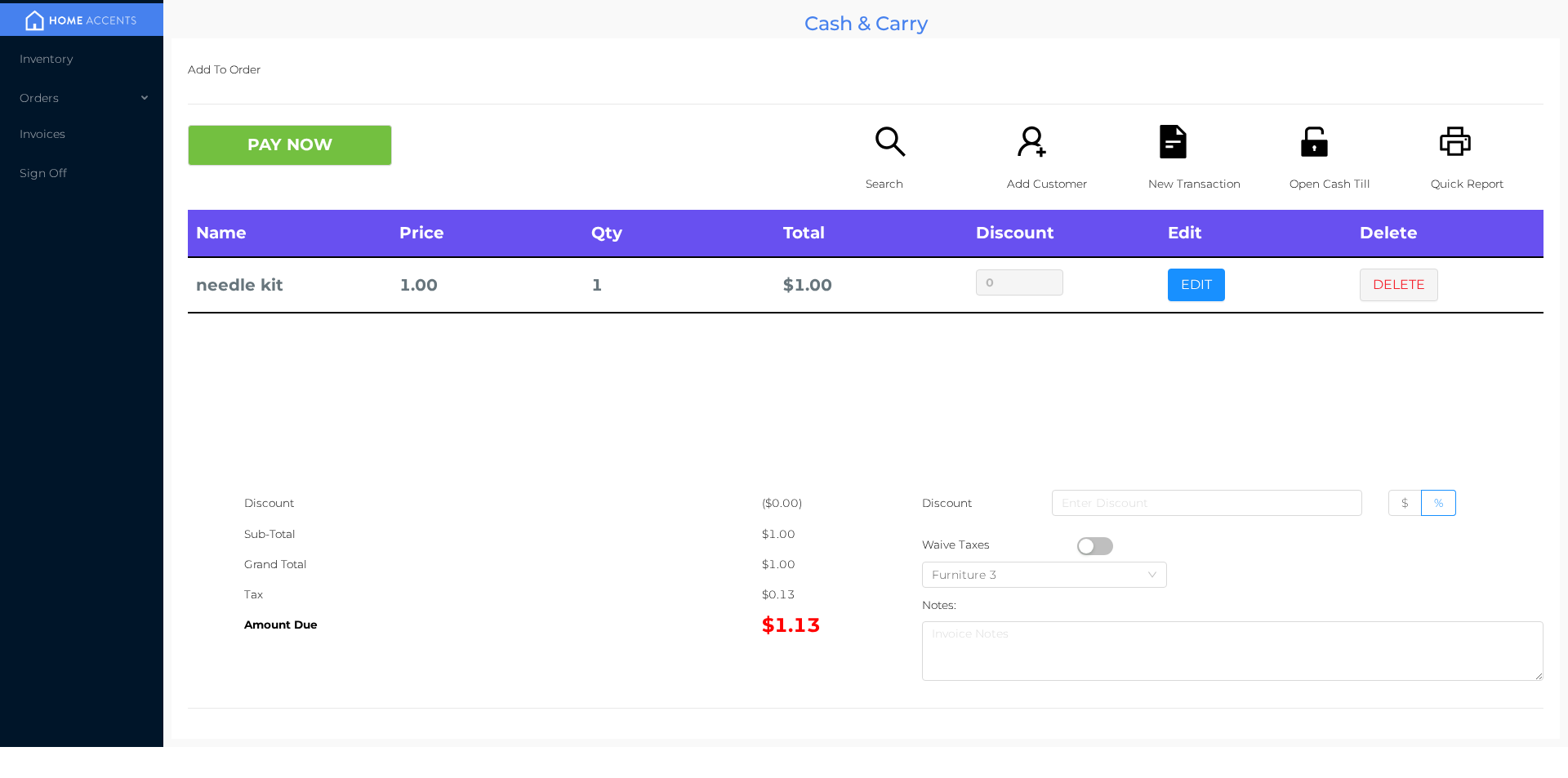
click at [1078, 544] on button "button" at bounding box center [1095, 547] width 36 height 18
click at [276, 141] on button "PAY NOW" at bounding box center [289, 145] width 204 height 41
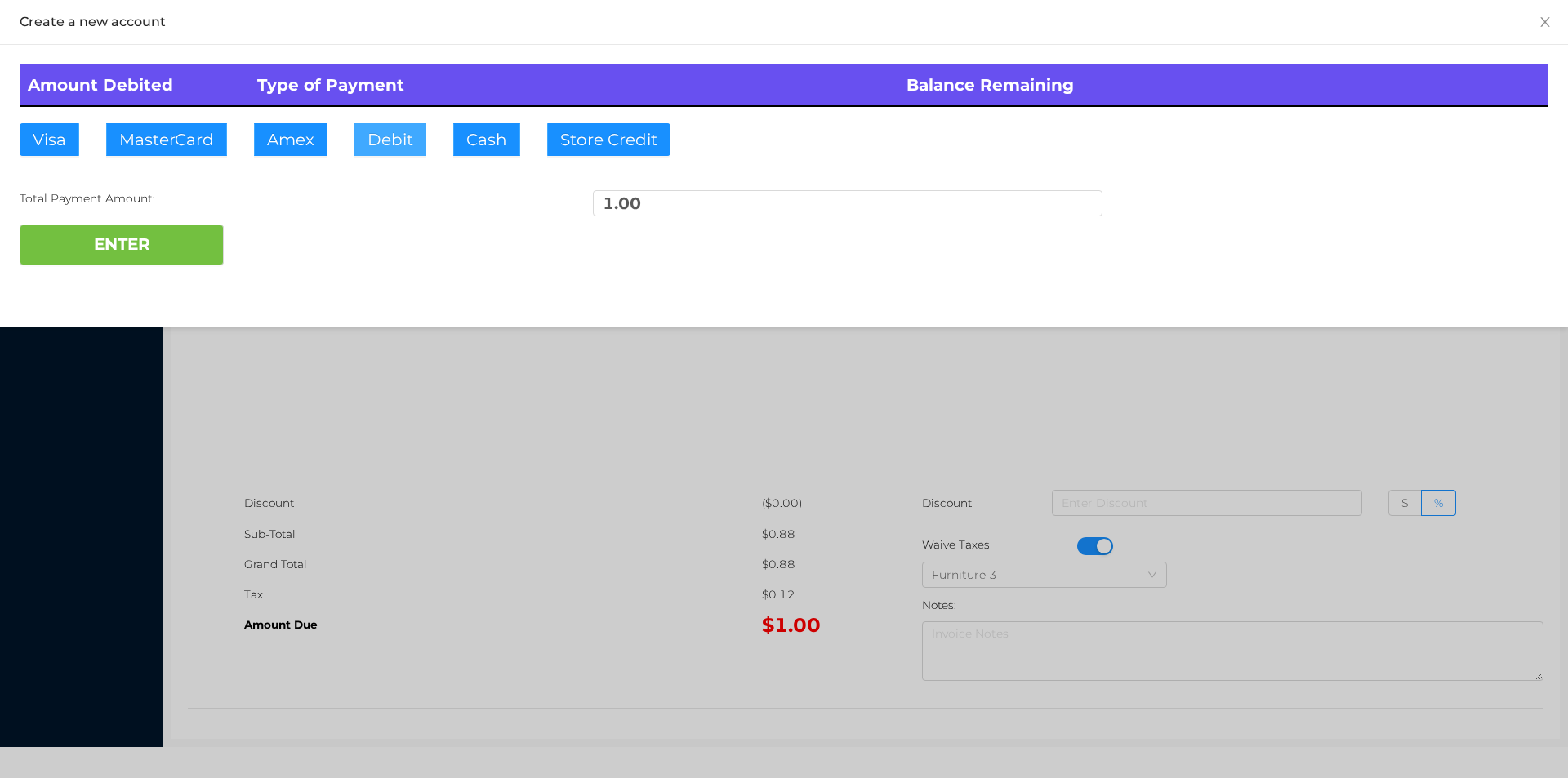
click at [377, 151] on button "Debit" at bounding box center [389, 140] width 72 height 33
click at [134, 241] on button "ENTER" at bounding box center [122, 244] width 204 height 41
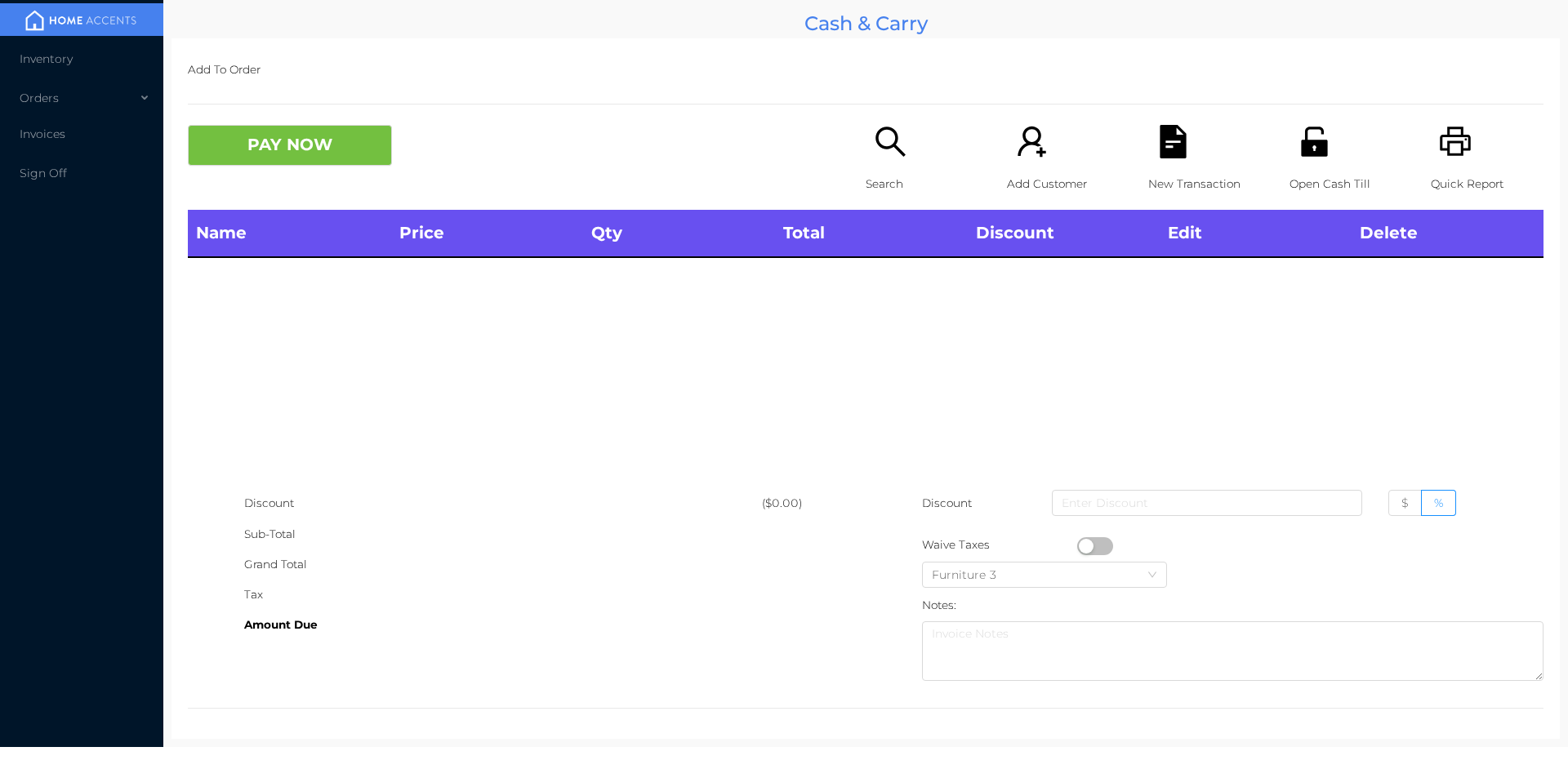
click at [879, 148] on icon "icon: search" at bounding box center [890, 141] width 29 height 29
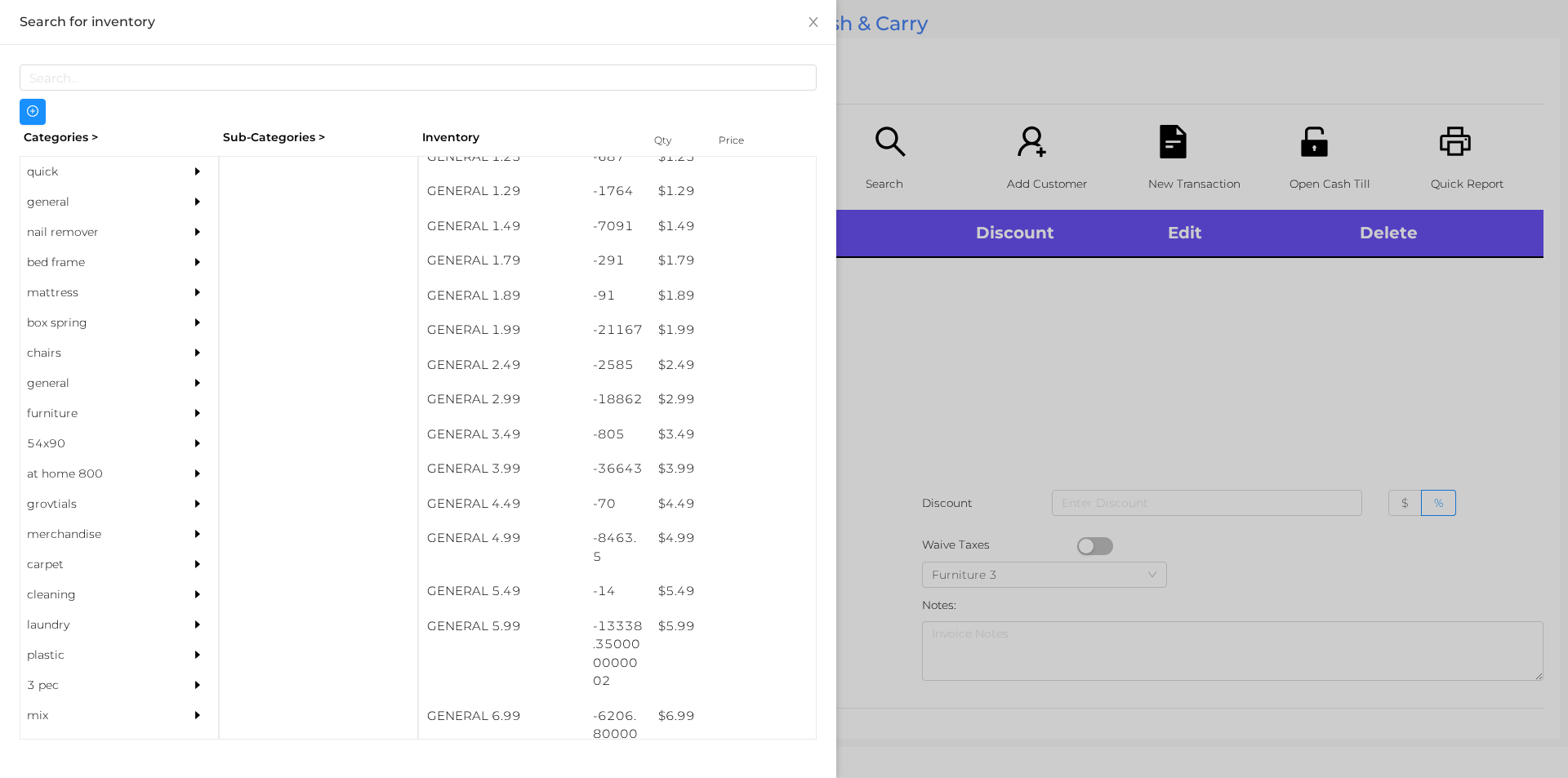
scroll to position [185, 0]
click at [1024, 406] on div at bounding box center [784, 389] width 1568 height 778
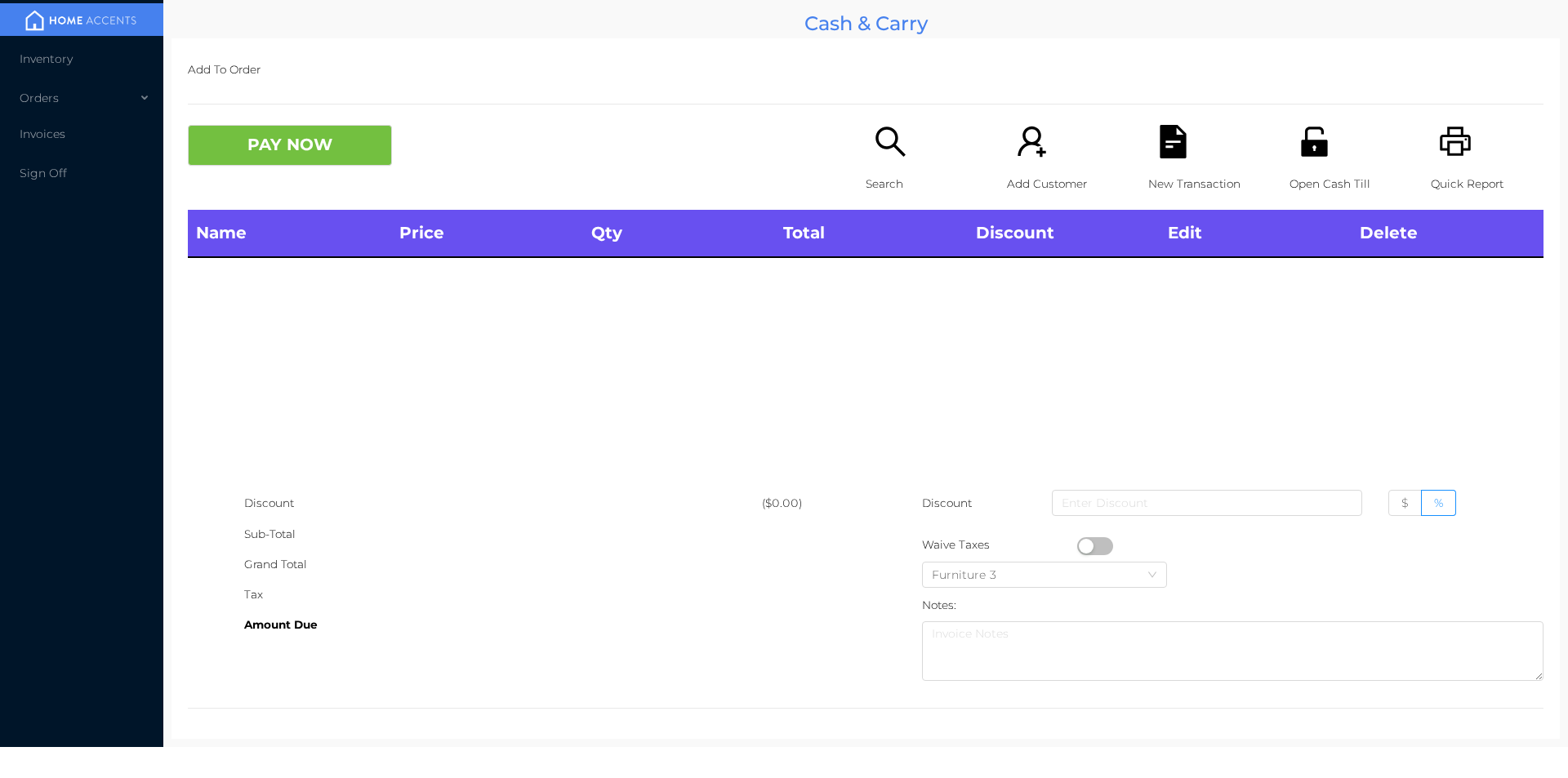
click at [975, 439] on div "Name Price Qty Total Discount Edit Delete" at bounding box center [866, 349] width 1356 height 279
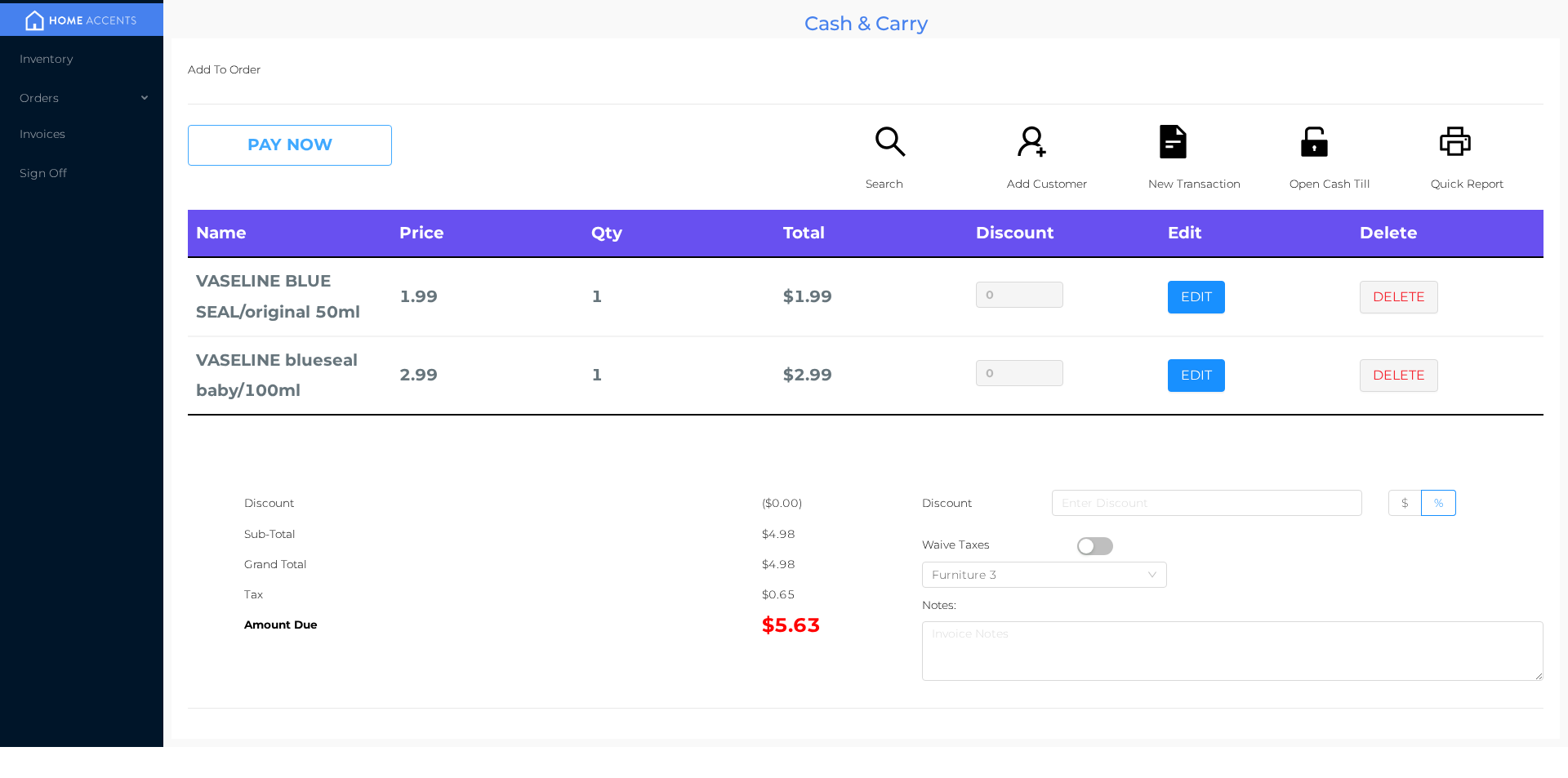
click at [330, 151] on button "PAY NOW" at bounding box center [289, 145] width 204 height 41
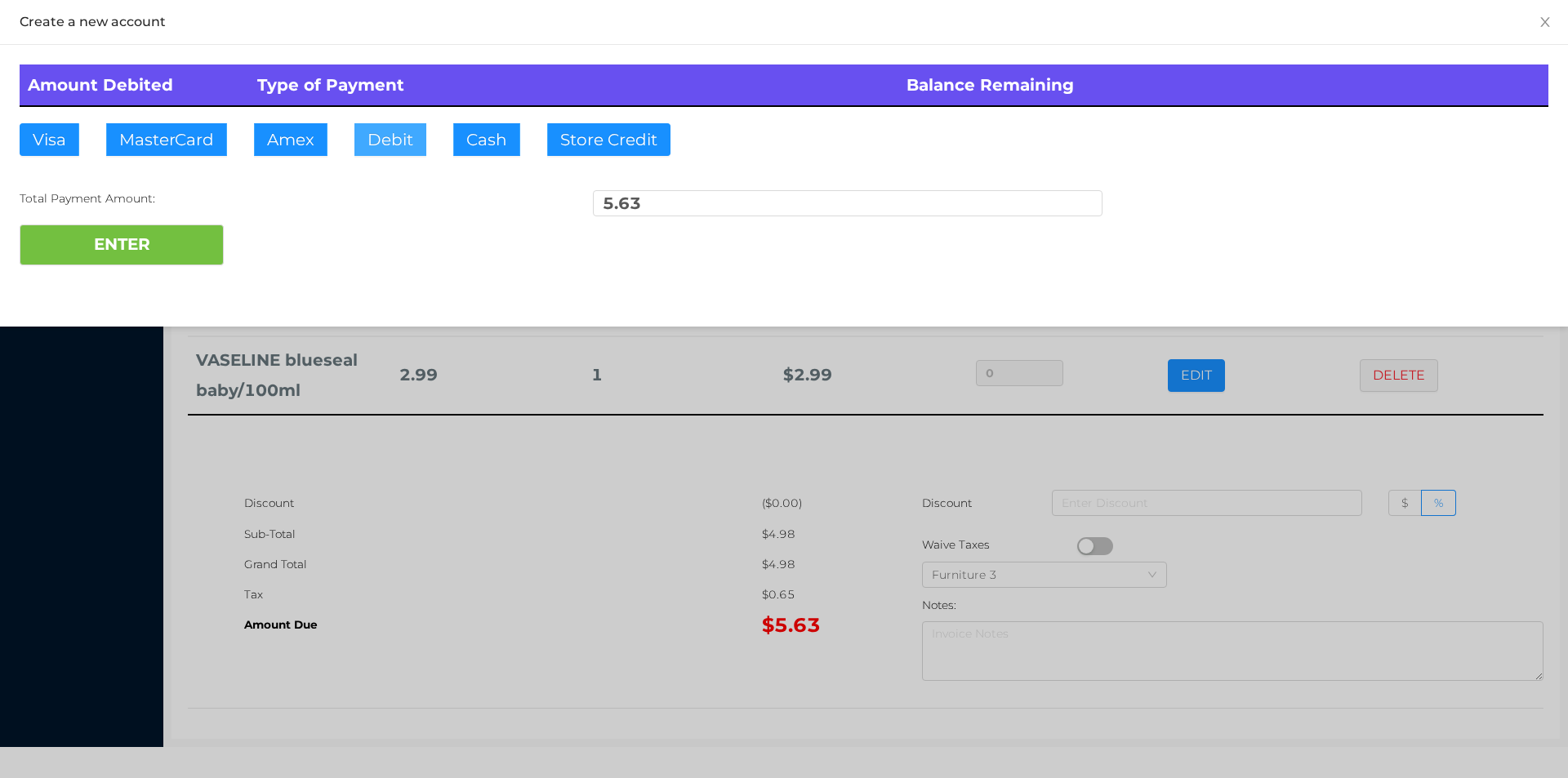
click at [395, 143] on button "Debit" at bounding box center [389, 140] width 72 height 33
click at [183, 231] on button "ENTER" at bounding box center [122, 244] width 204 height 41
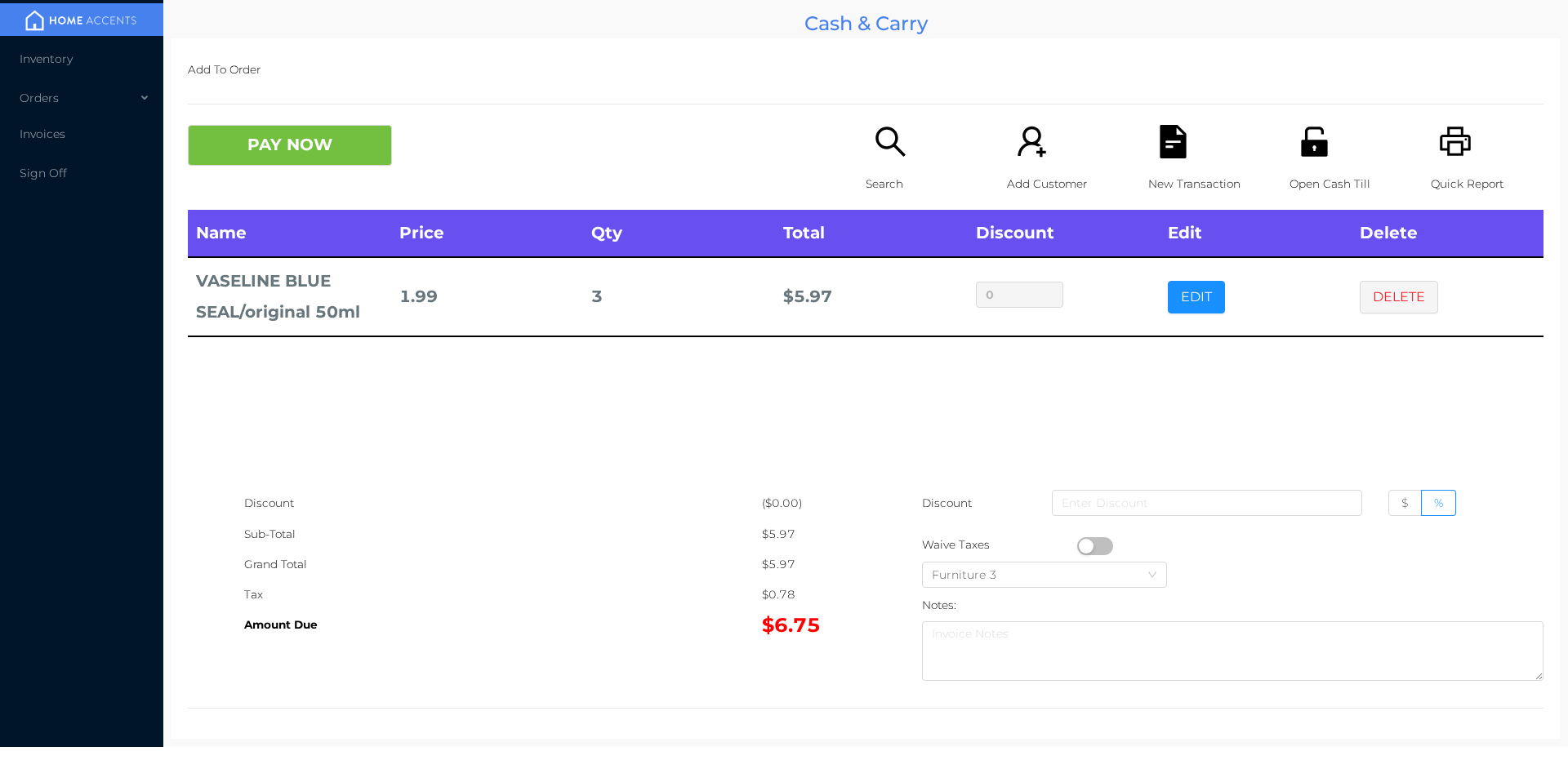
click at [888, 147] on icon "icon: search" at bounding box center [890, 141] width 29 height 29
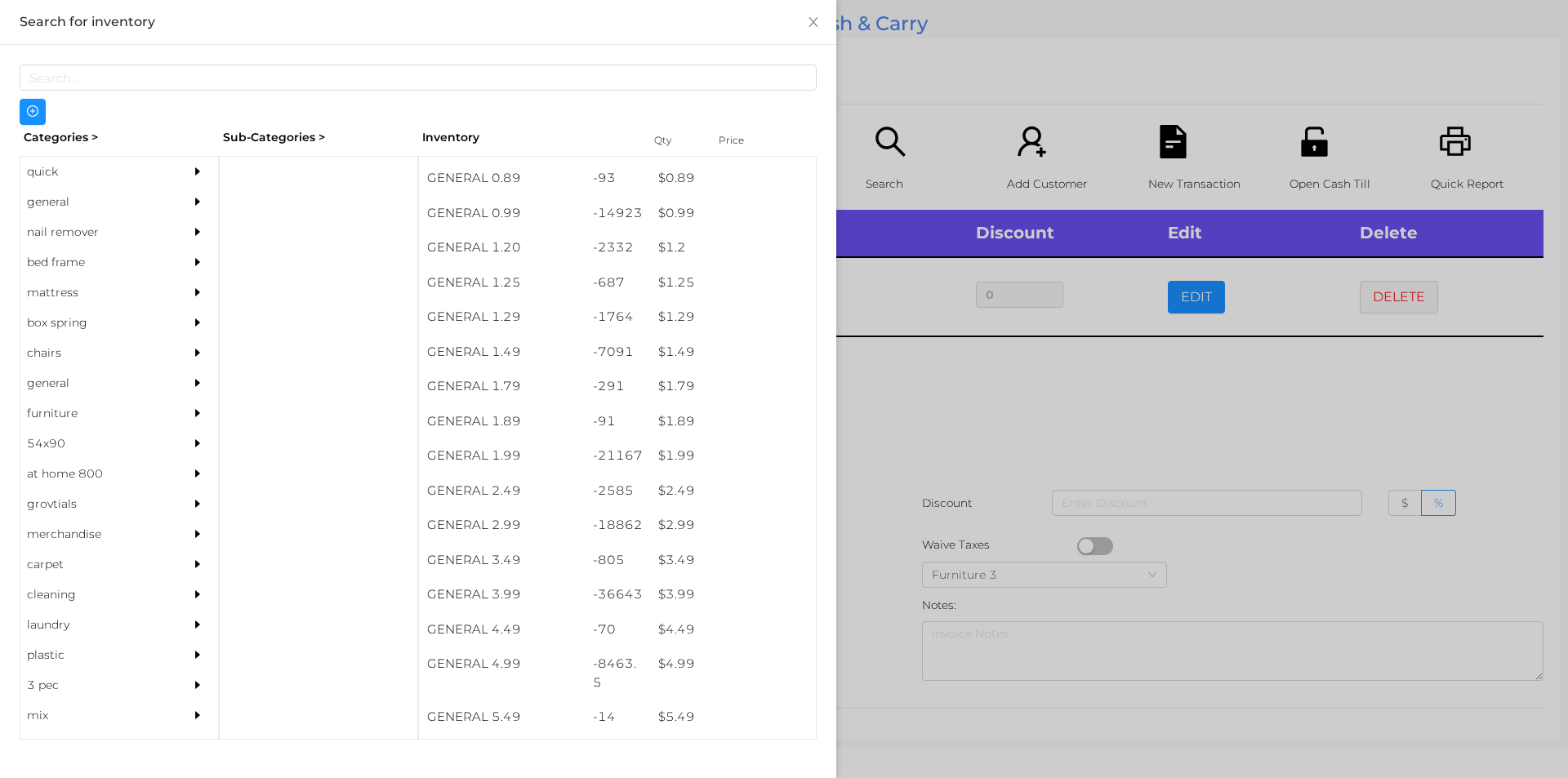
scroll to position [66, 0]
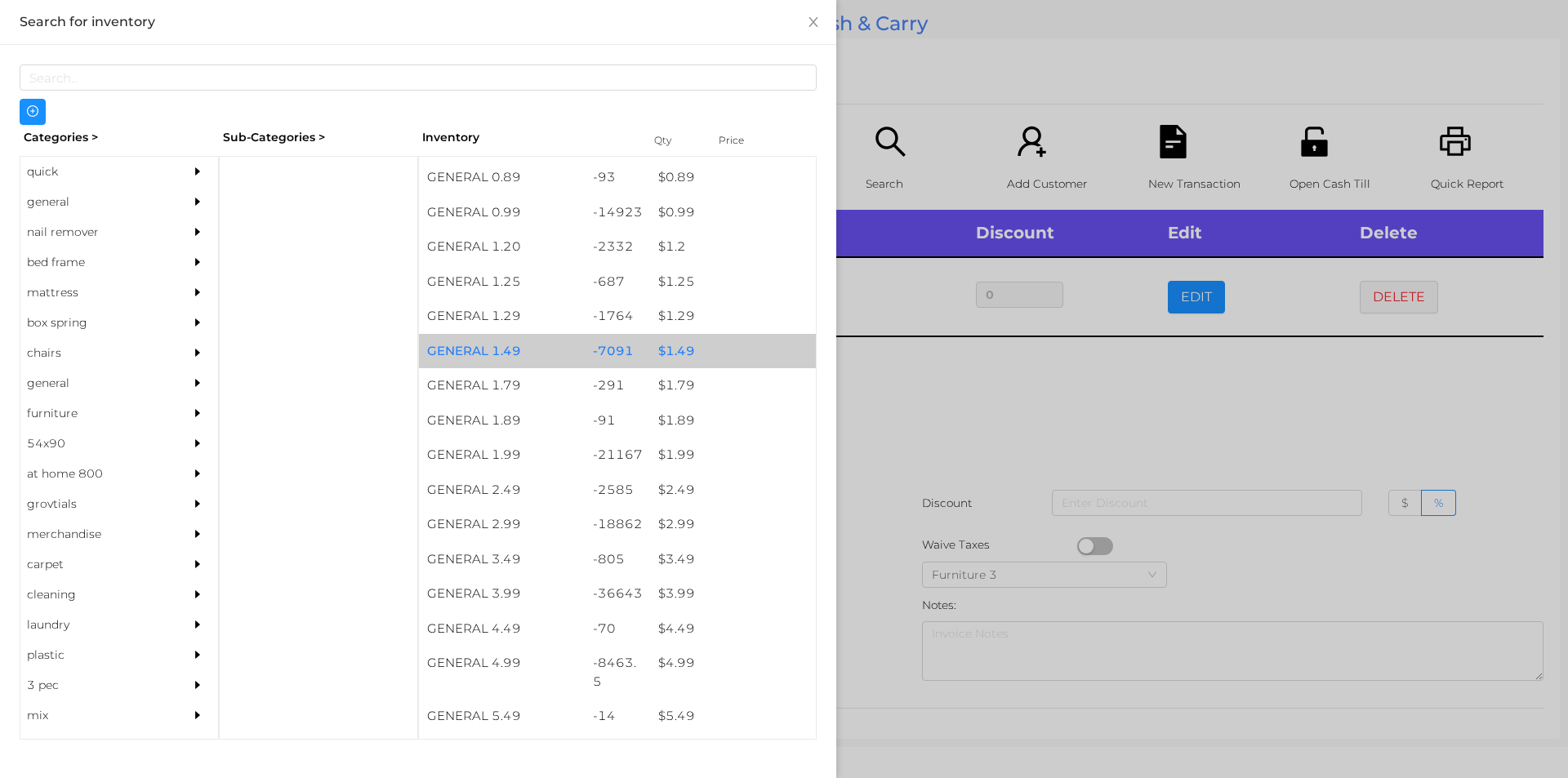
click at [670, 345] on div "$ 1.49" at bounding box center [732, 351] width 166 height 35
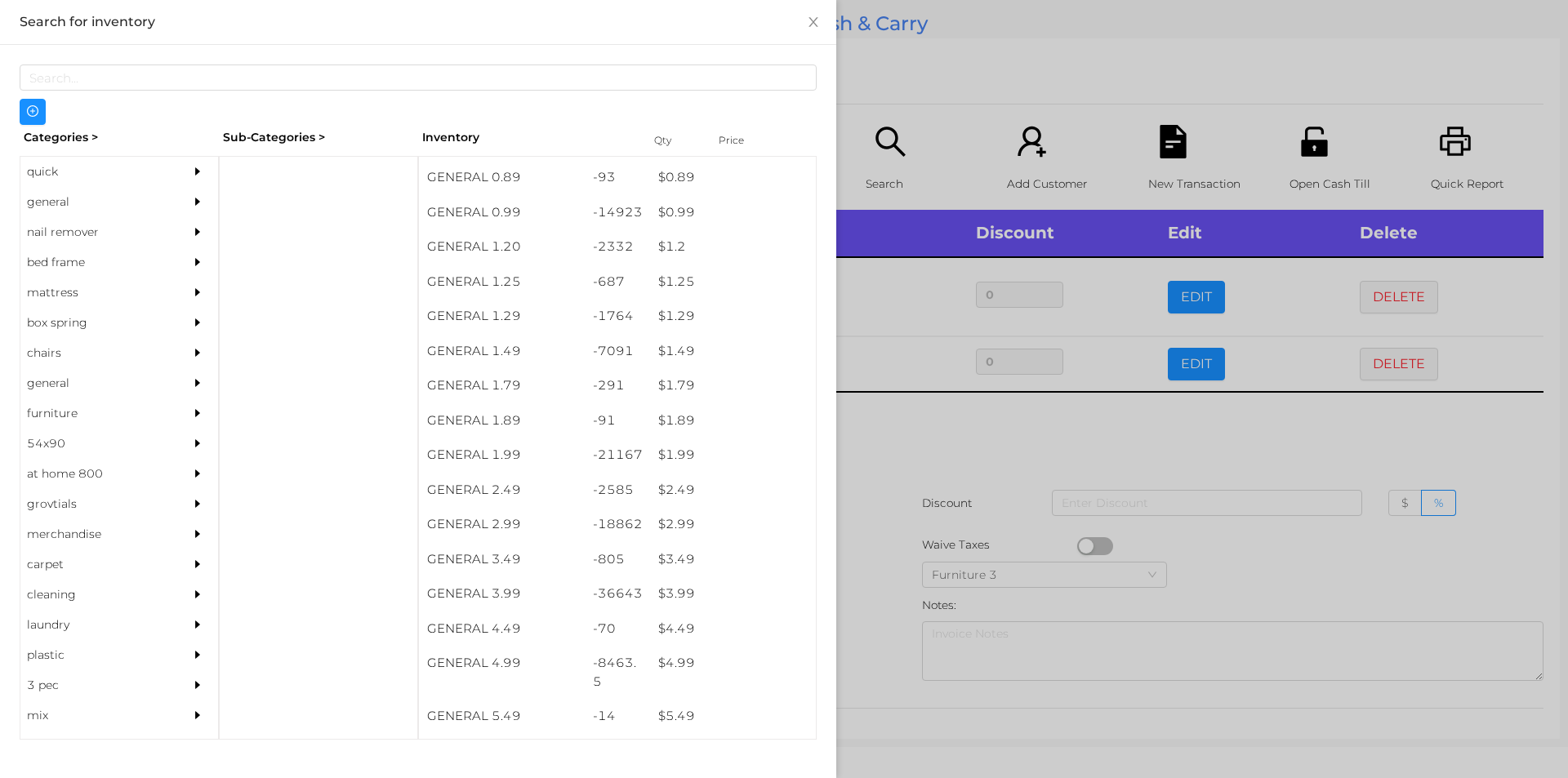
click at [877, 452] on div at bounding box center [784, 389] width 1568 height 778
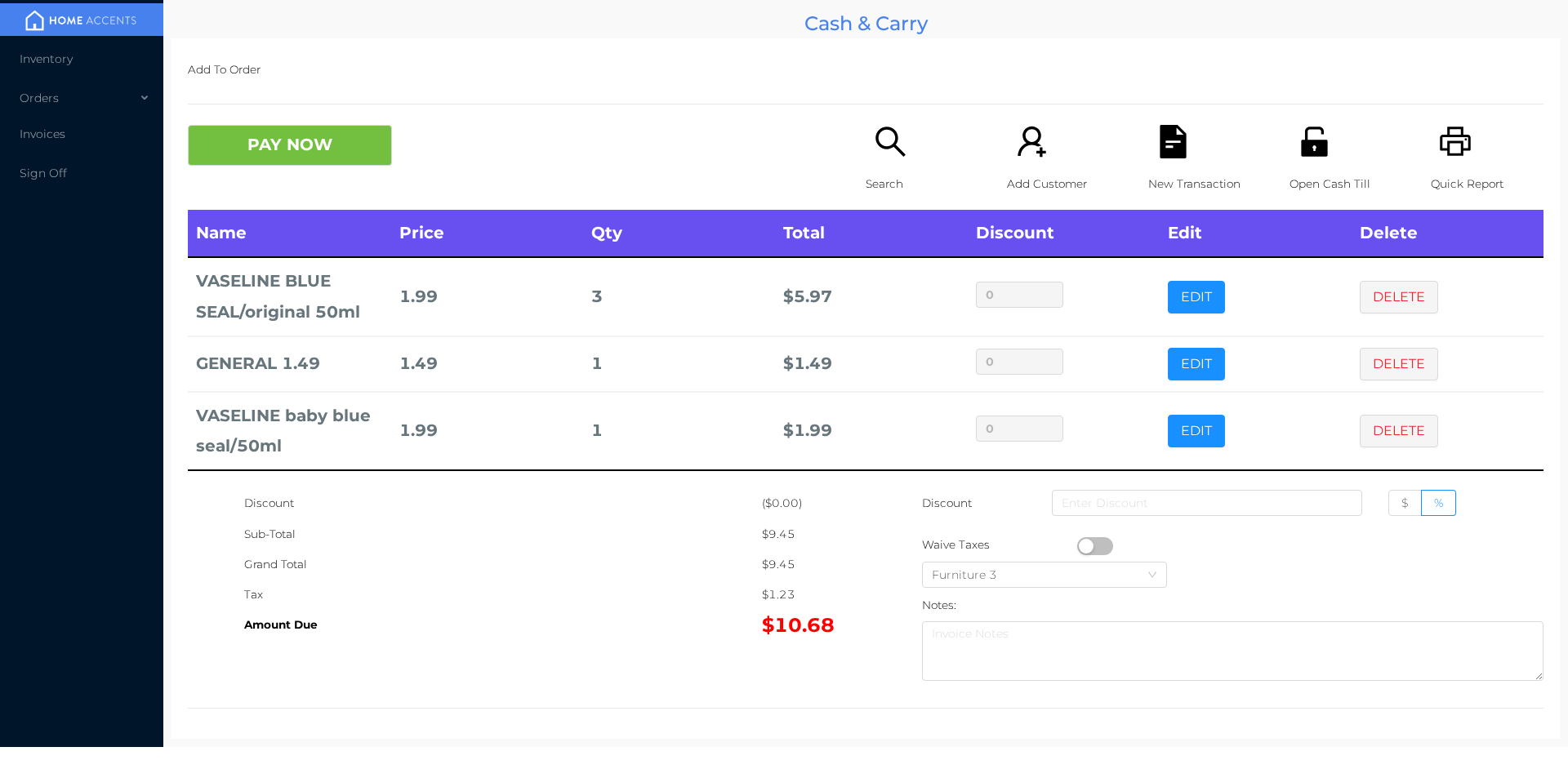
click at [1326, 157] on div "Open Cash Till" at bounding box center [1346, 168] width 113 height 85
click at [1180, 137] on icon "icon: file-text" at bounding box center [1172, 142] width 34 height 34
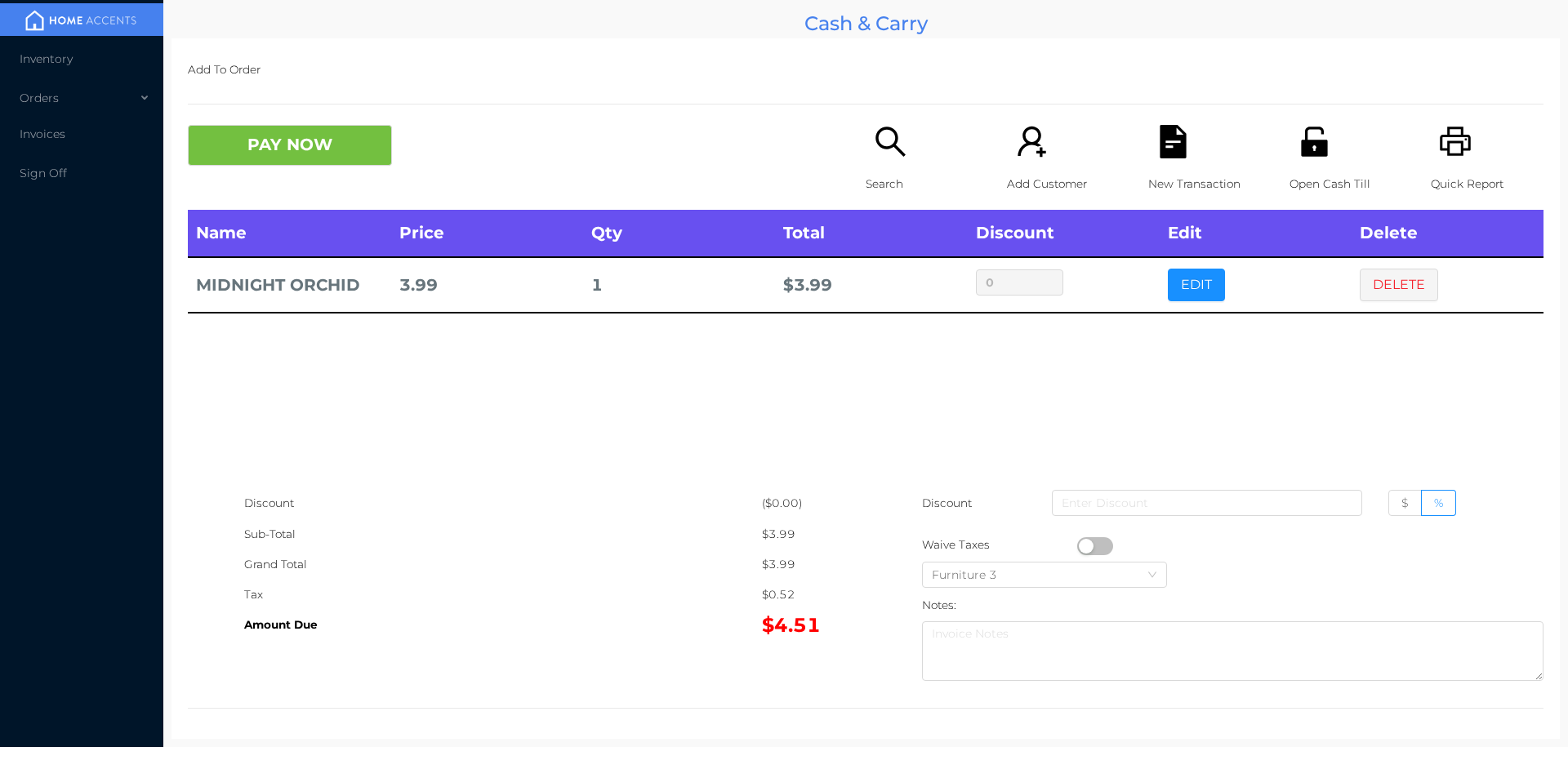
click at [883, 175] on p "Search" at bounding box center [922, 183] width 113 height 30
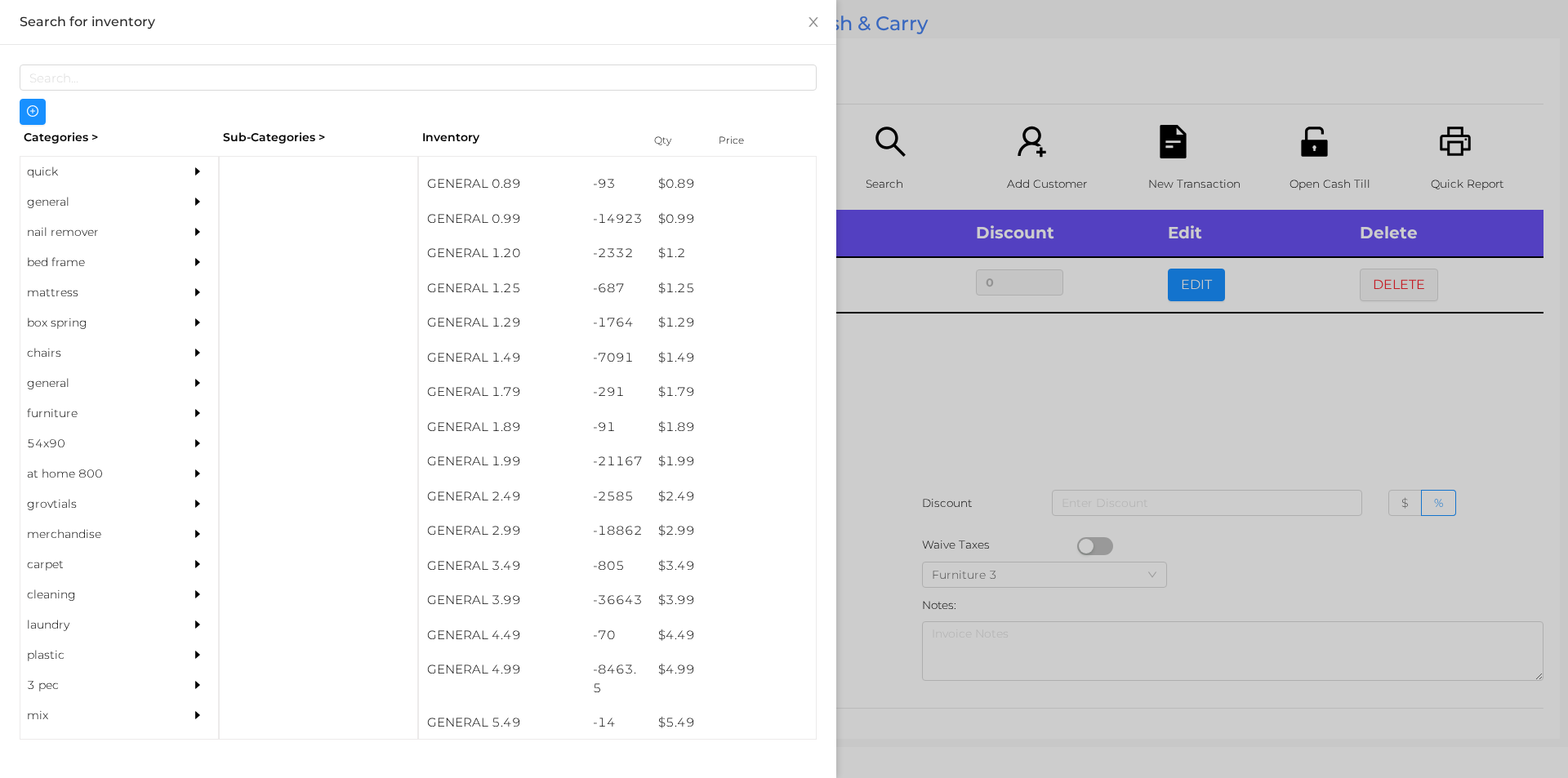
scroll to position [60, 0]
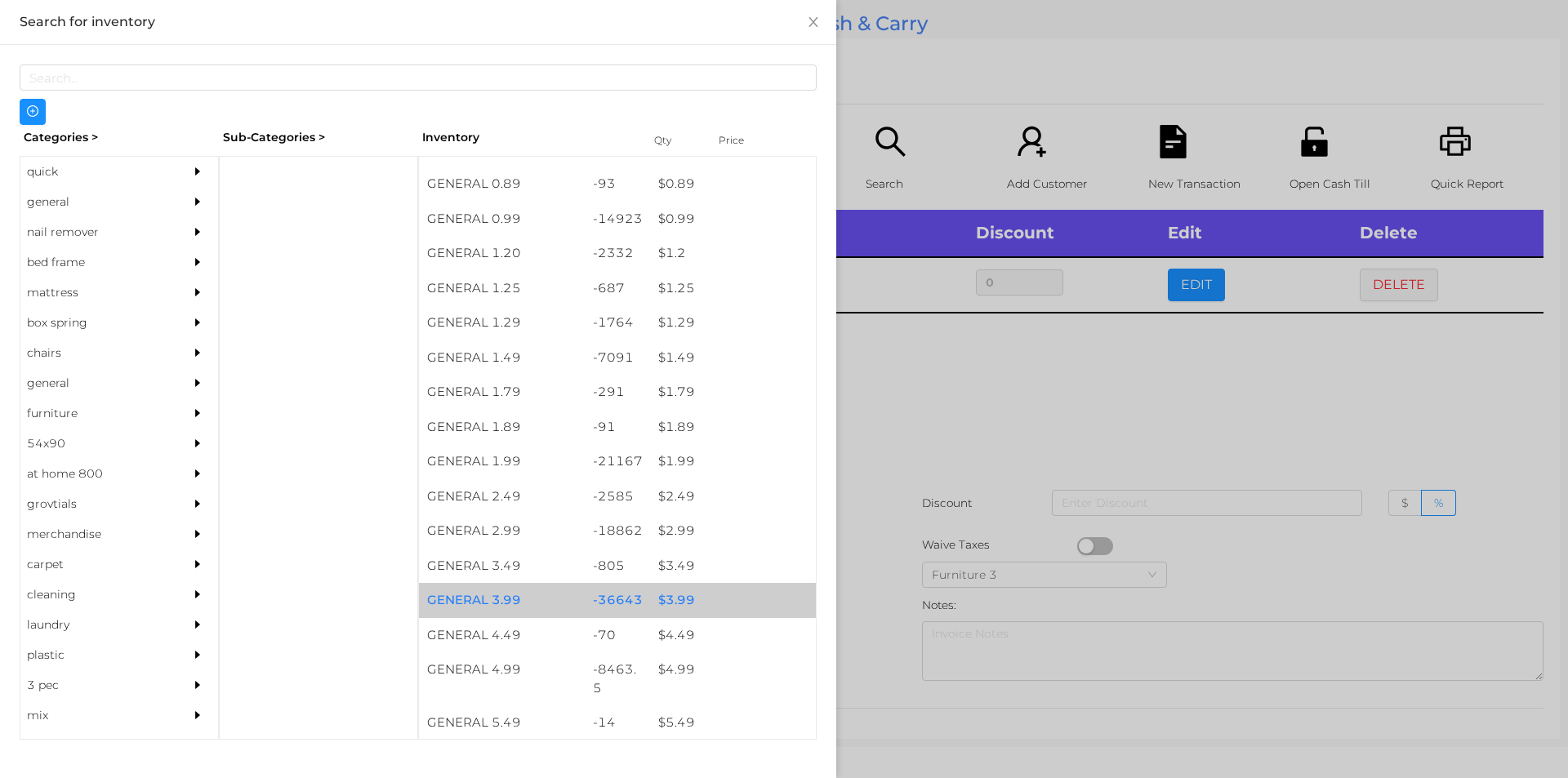
click at [677, 594] on div "$ 3.99" at bounding box center [732, 600] width 166 height 35
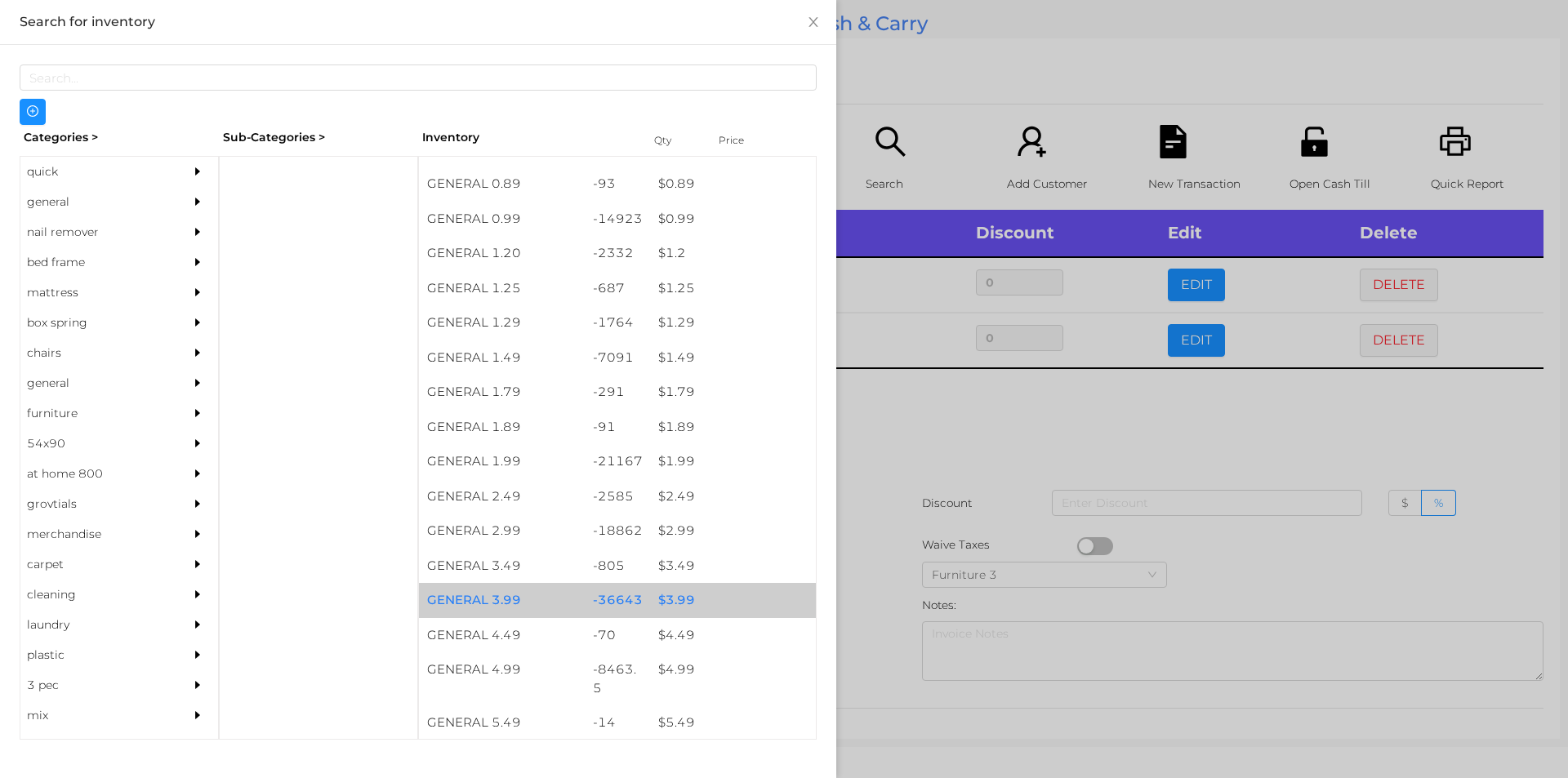
click at [676, 591] on div "$ 3.99" at bounding box center [732, 600] width 166 height 35
click at [674, 597] on div "$ 3.99" at bounding box center [732, 600] width 166 height 35
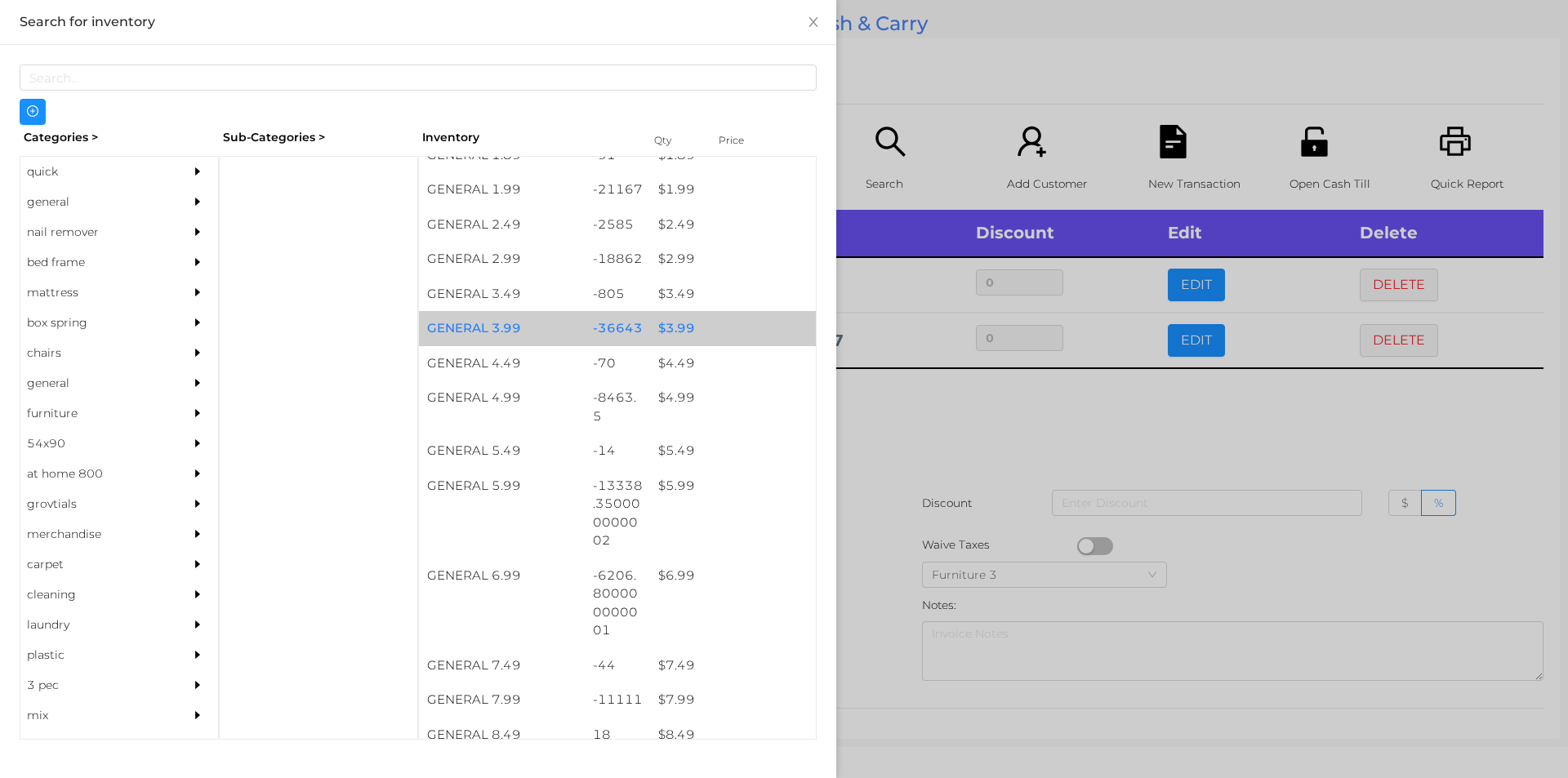
scroll to position [329, 0]
click at [671, 328] on div "$ 3.99" at bounding box center [732, 331] width 166 height 35
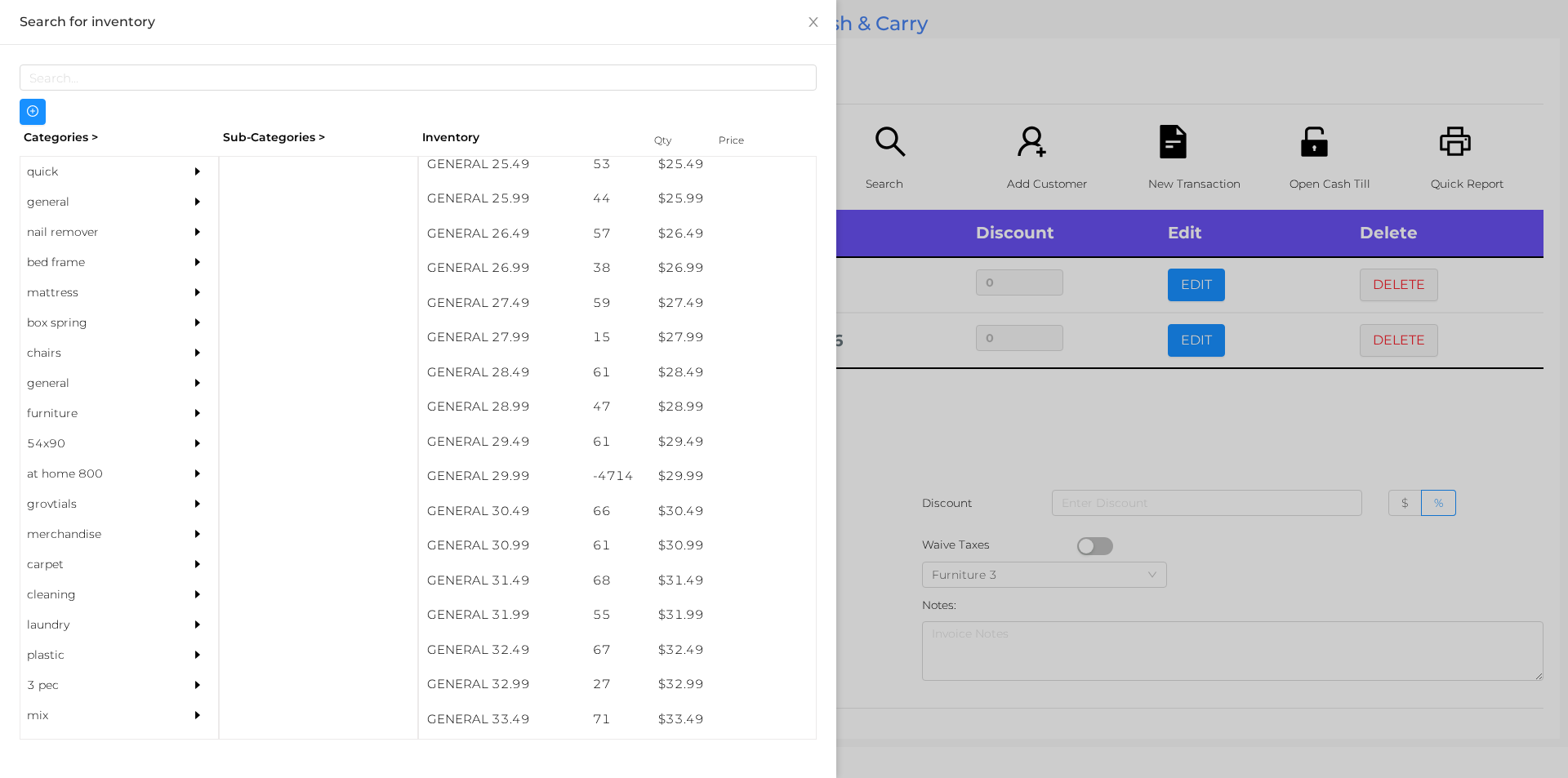
scroll to position [2154, 0]
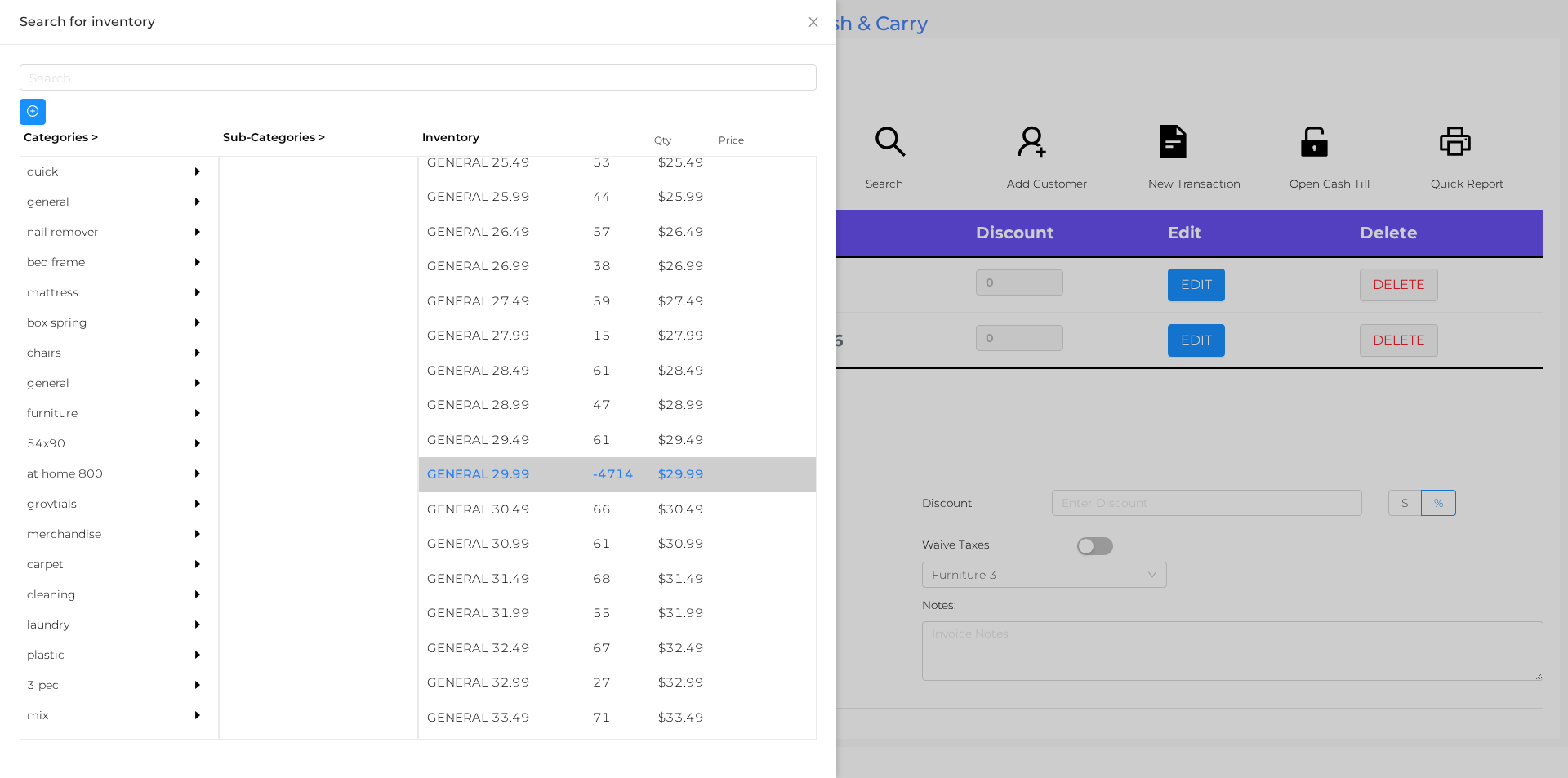
click at [682, 477] on div "$ 29.99" at bounding box center [732, 475] width 166 height 35
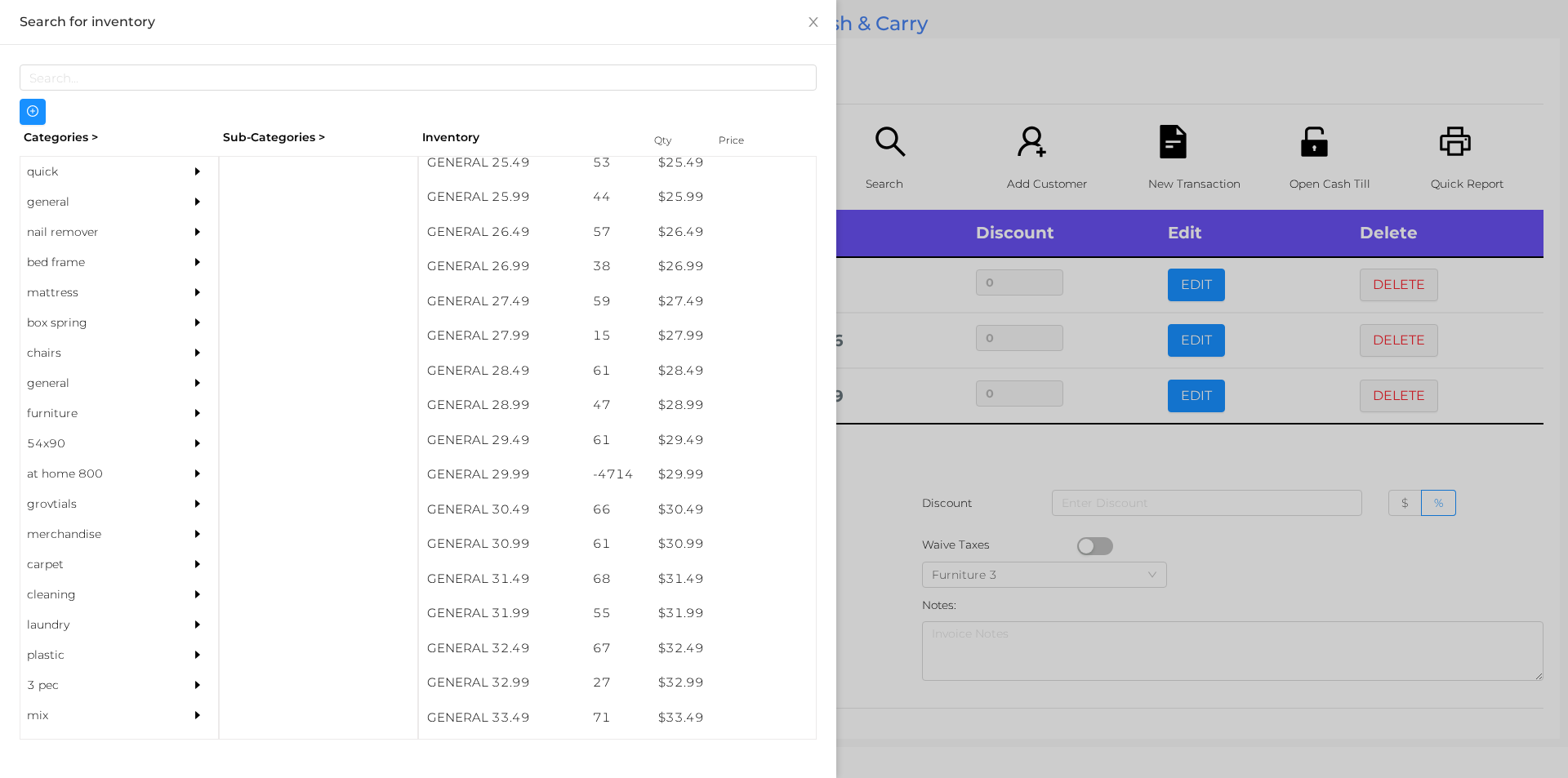
click at [884, 507] on div at bounding box center [784, 389] width 1568 height 778
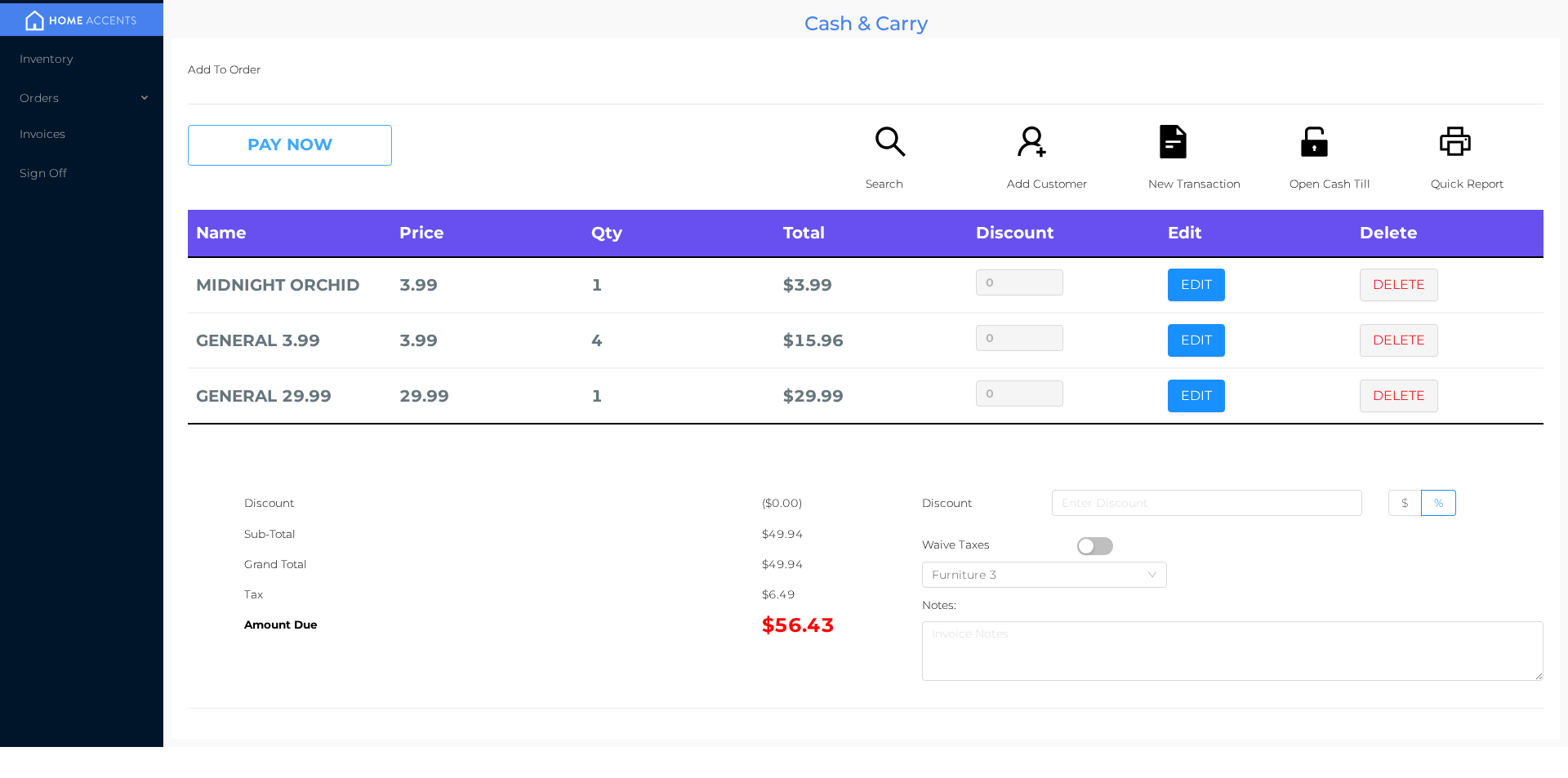
click at [269, 149] on button "PAY NOW" at bounding box center [289, 145] width 204 height 41
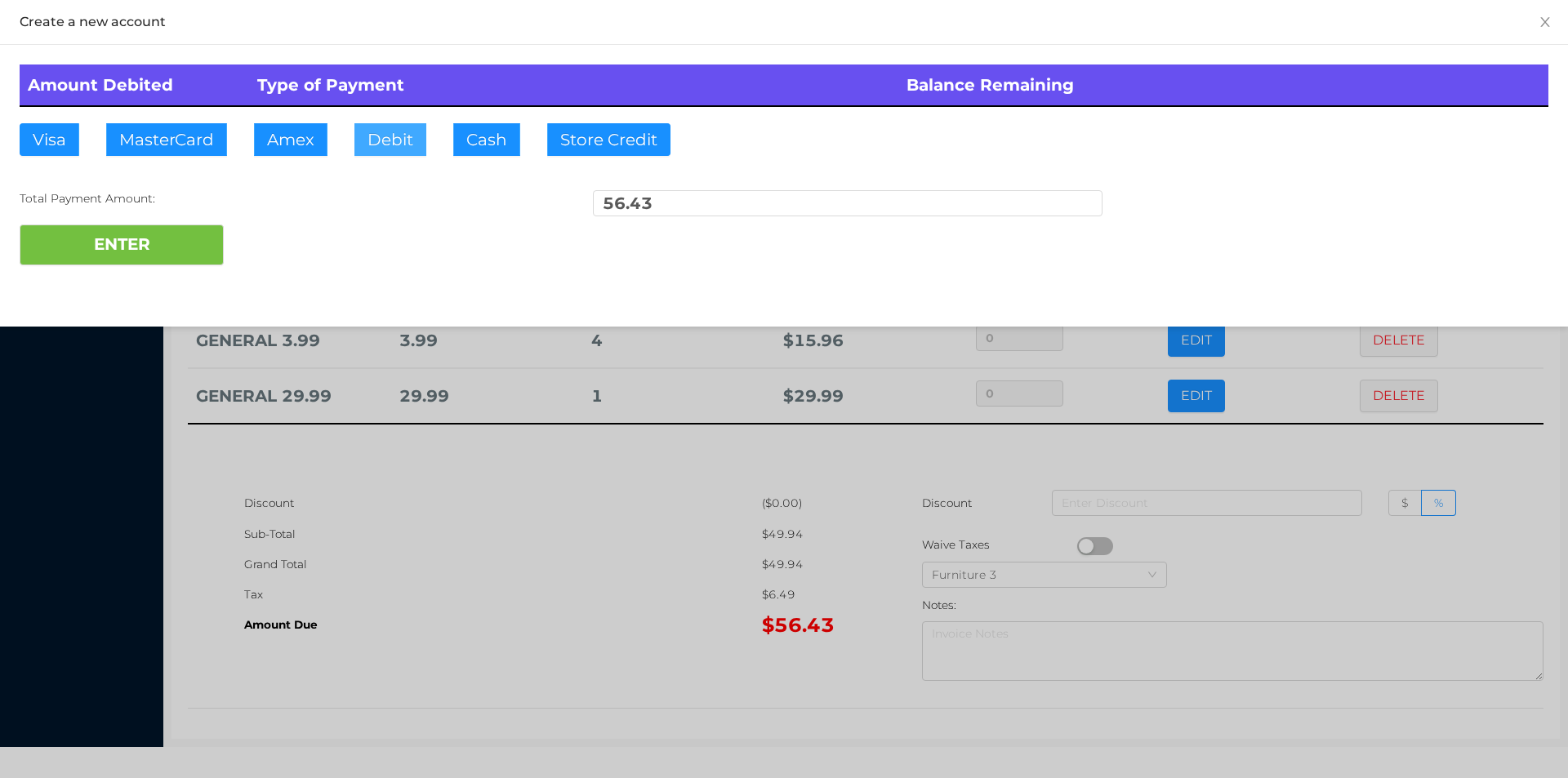
click at [378, 138] on button "Debit" at bounding box center [389, 140] width 72 height 33
click at [198, 250] on button "ENTER" at bounding box center [122, 244] width 204 height 41
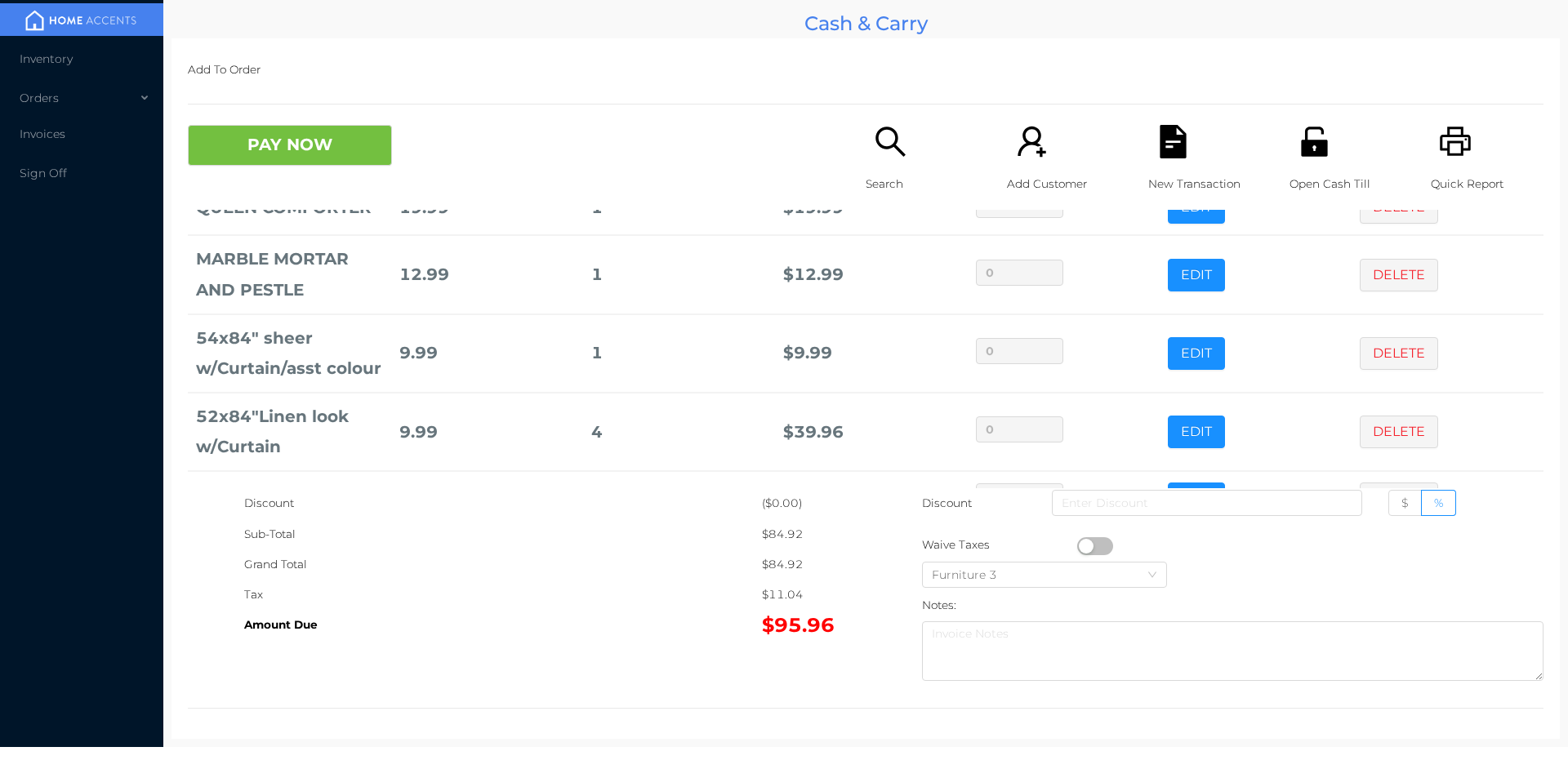
scroll to position [133, 0]
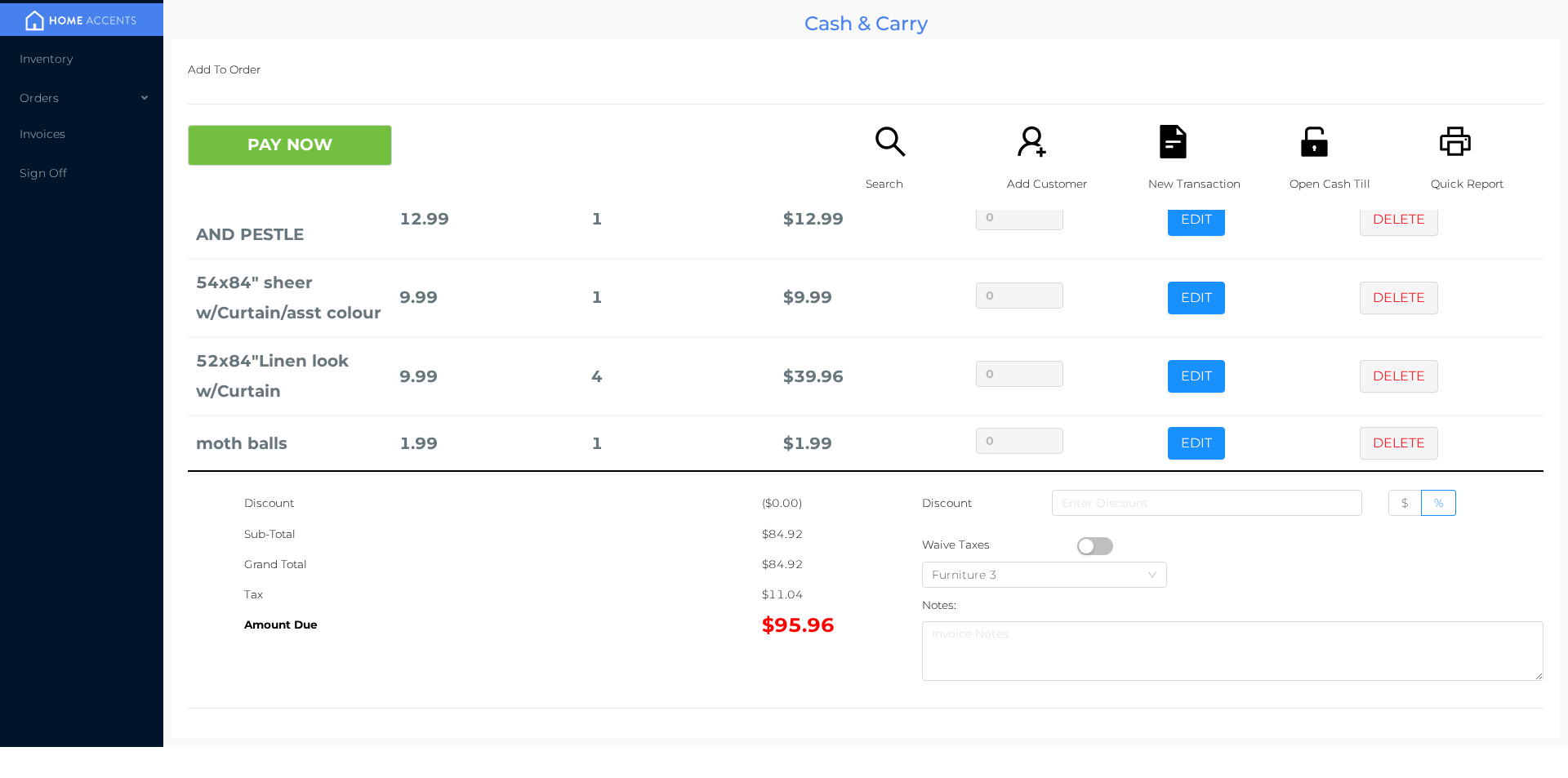
click at [1177, 442] on button "EDIT" at bounding box center [1196, 444] width 57 height 33
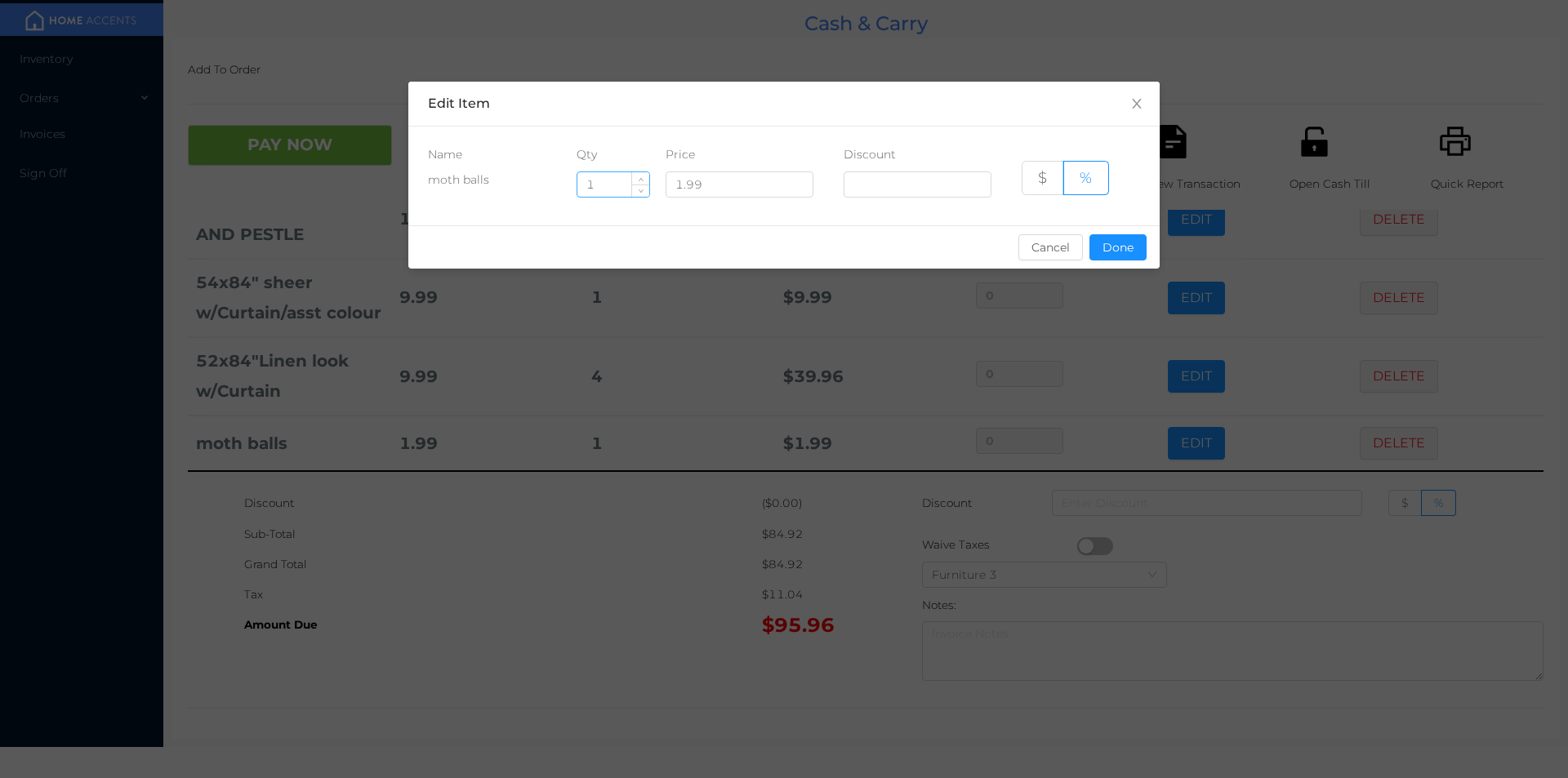
click at [614, 188] on input "1" at bounding box center [612, 184] width 72 height 25
type input "4"
click at [1121, 251] on button "Done" at bounding box center [1117, 247] width 57 height 26
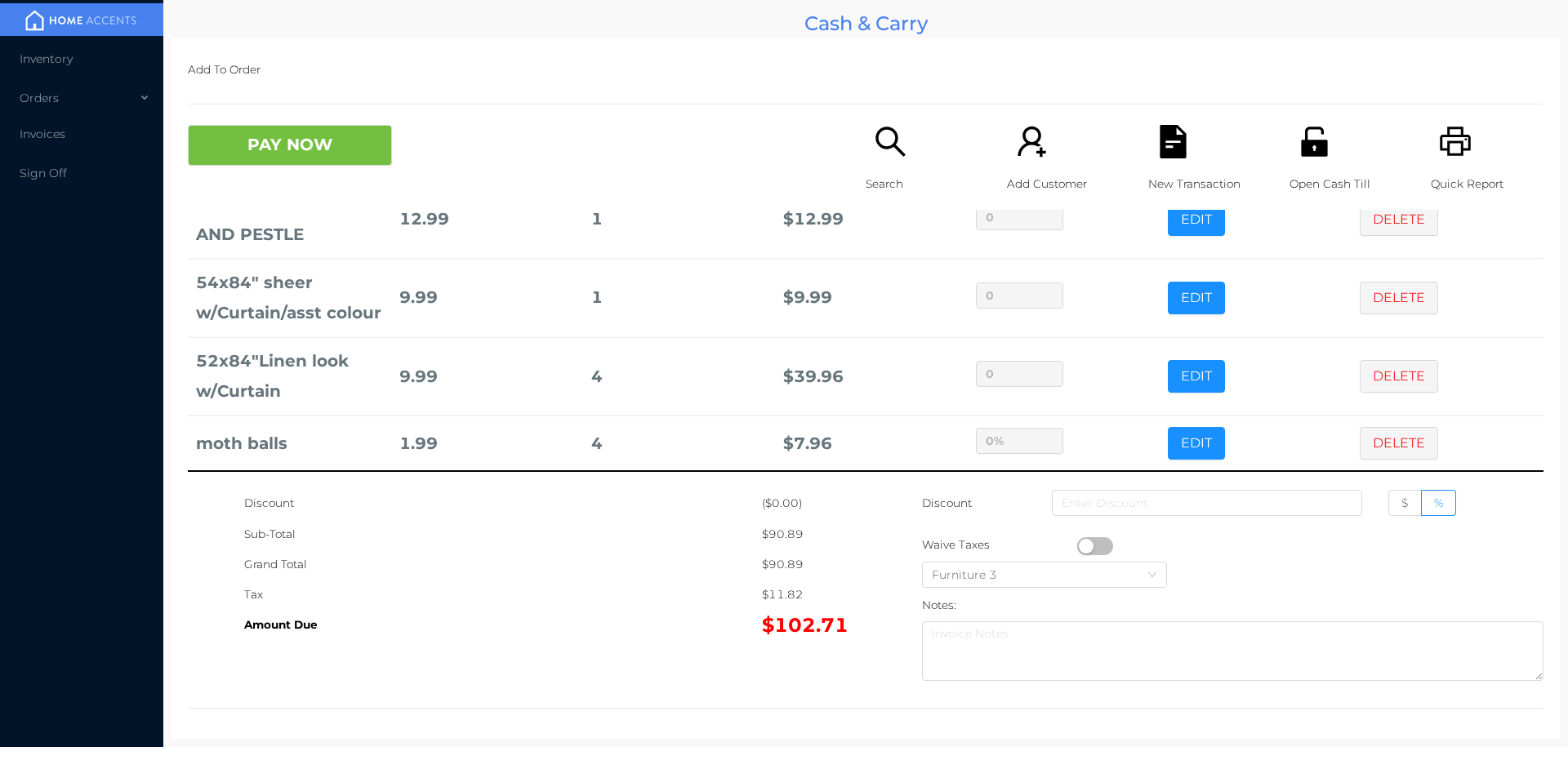
click at [687, 547] on div "Sub-Total" at bounding box center [503, 534] width 517 height 30
click at [299, 160] on button "PAY NOW" at bounding box center [289, 145] width 204 height 41
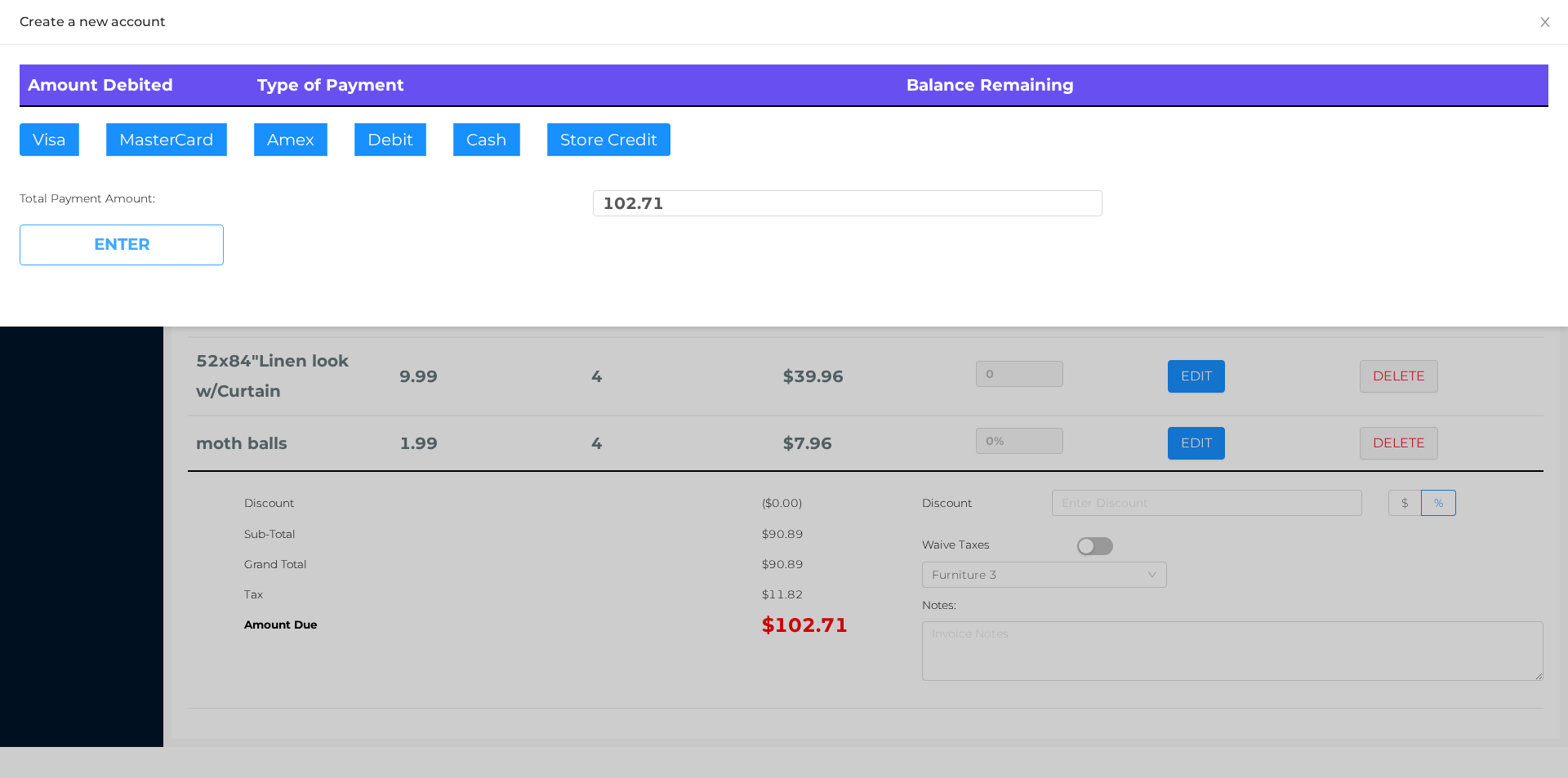
click at [159, 241] on button "ENTER" at bounding box center [122, 244] width 204 height 41
type input "0"
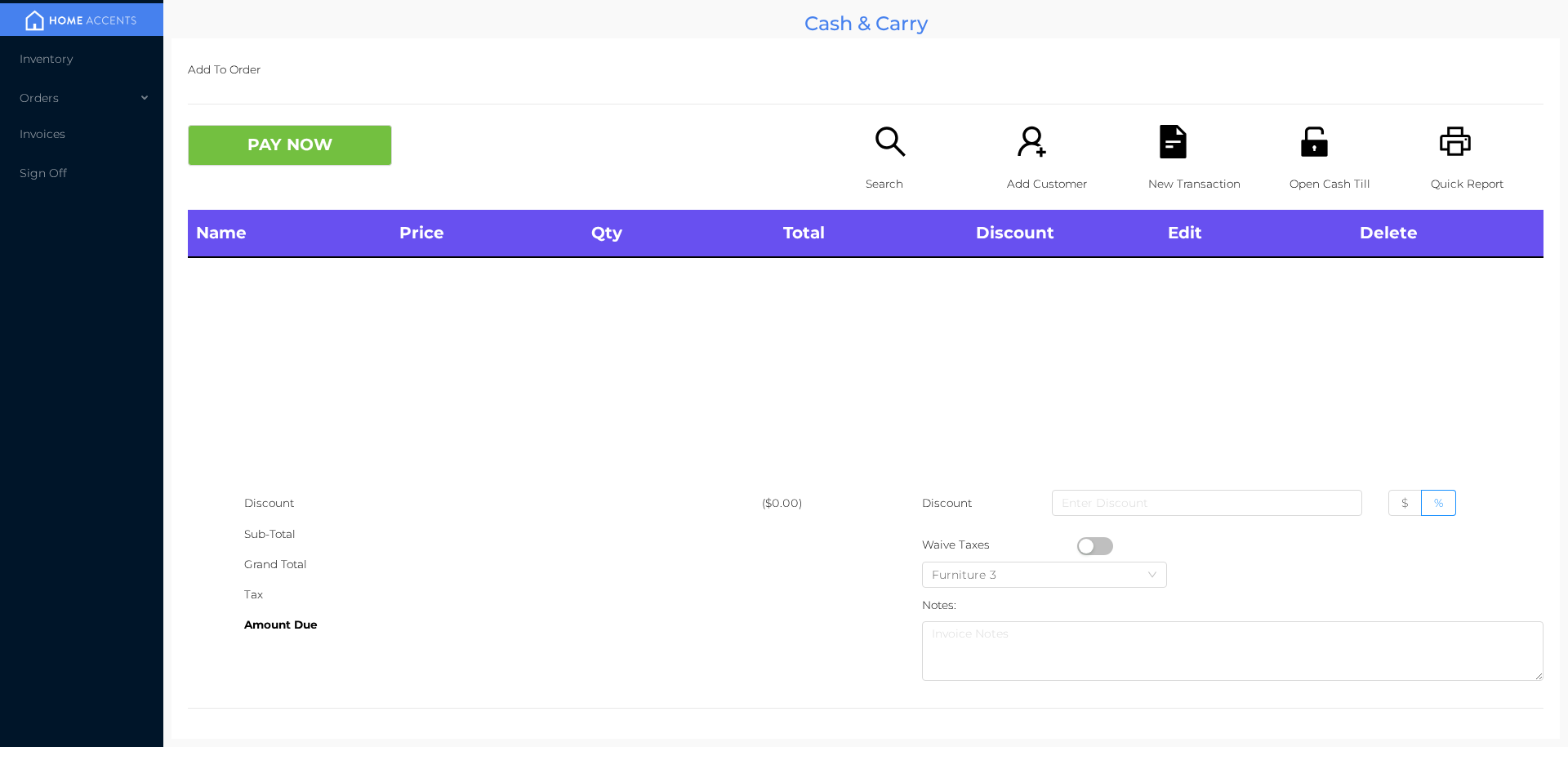
scroll to position [0, 0]
click at [894, 164] on div "Search" at bounding box center [922, 168] width 113 height 85
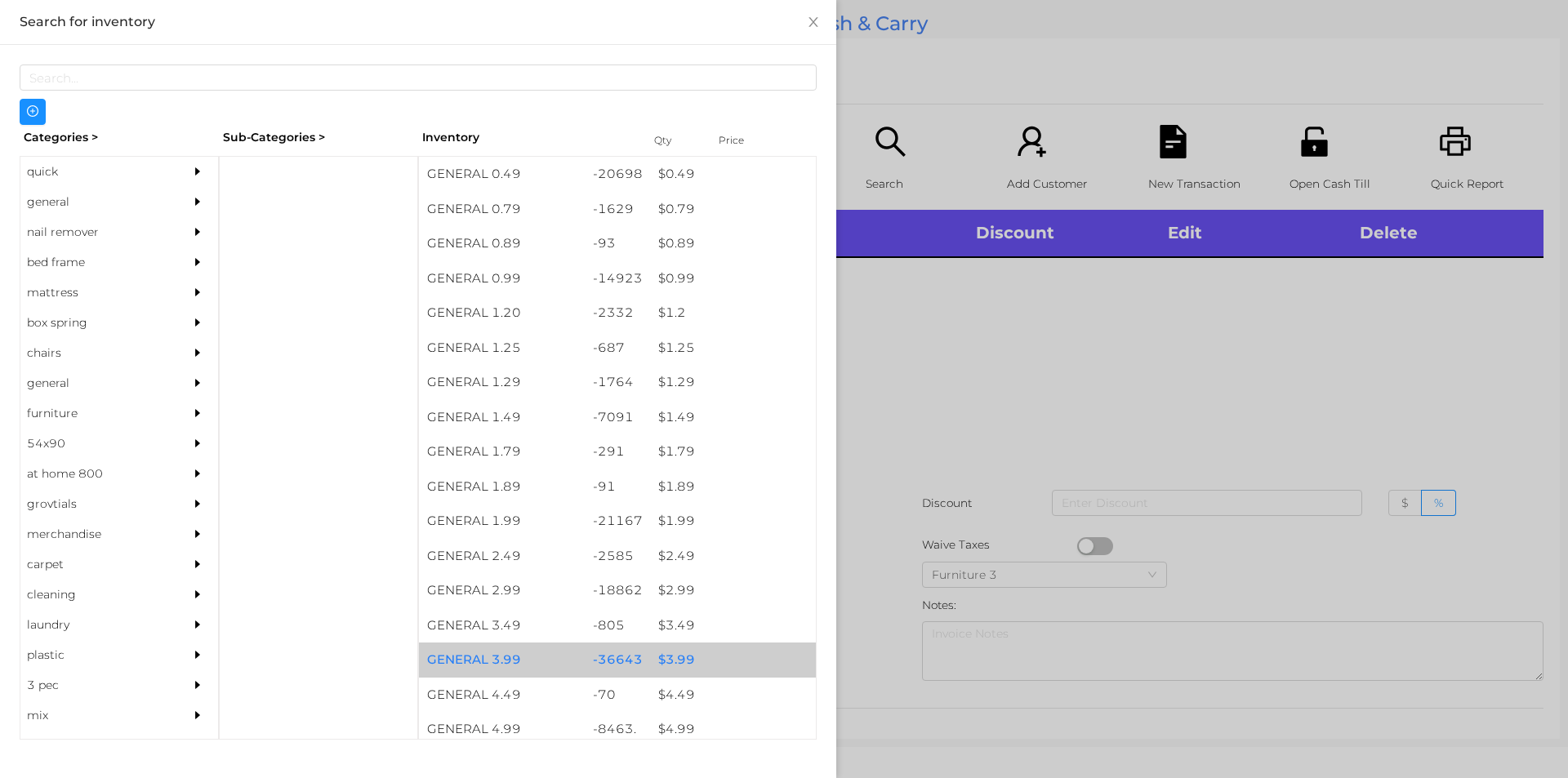
click at [674, 653] on div "$ 3.99" at bounding box center [732, 660] width 166 height 35
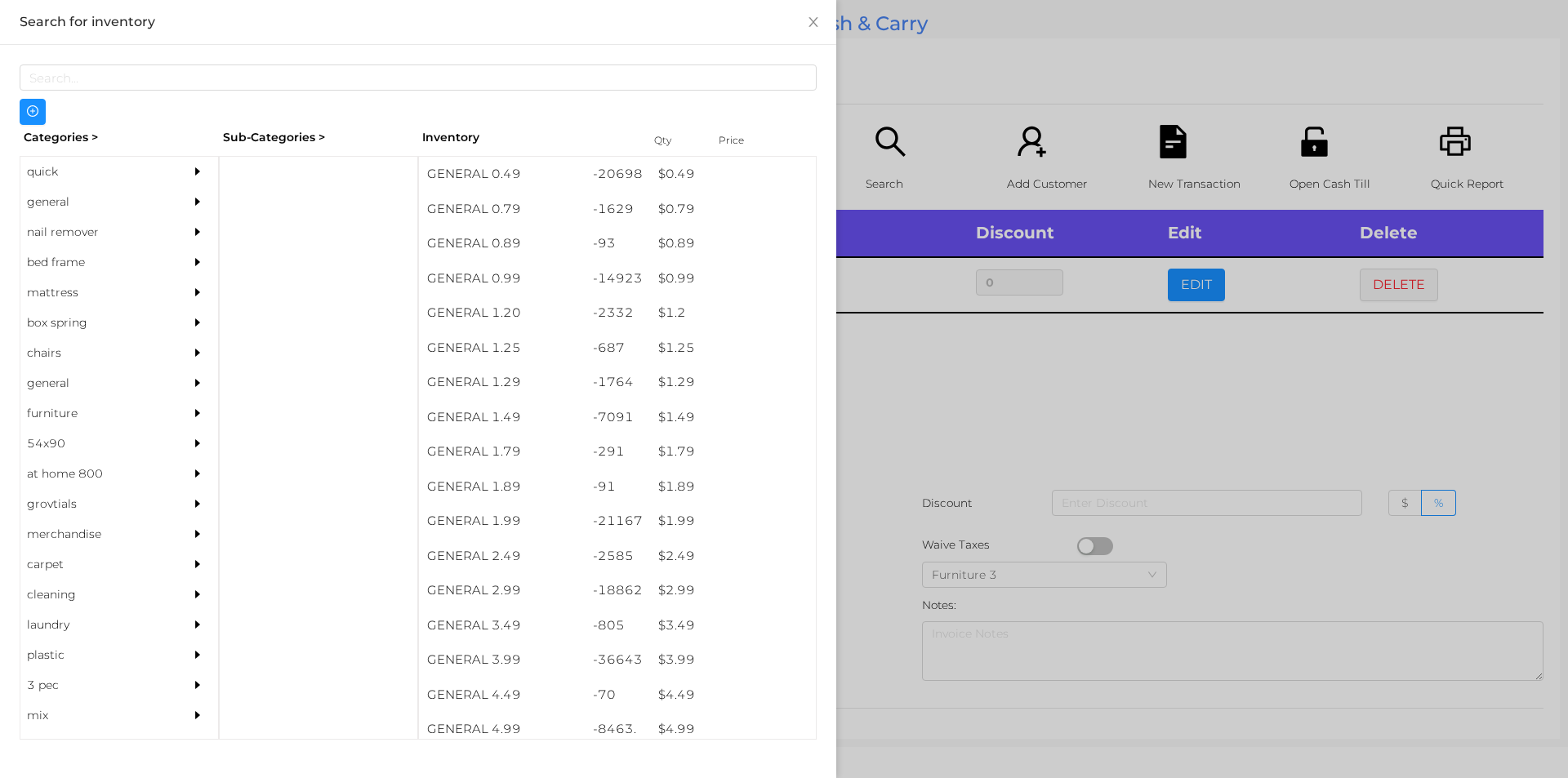
click at [870, 667] on div at bounding box center [784, 389] width 1568 height 778
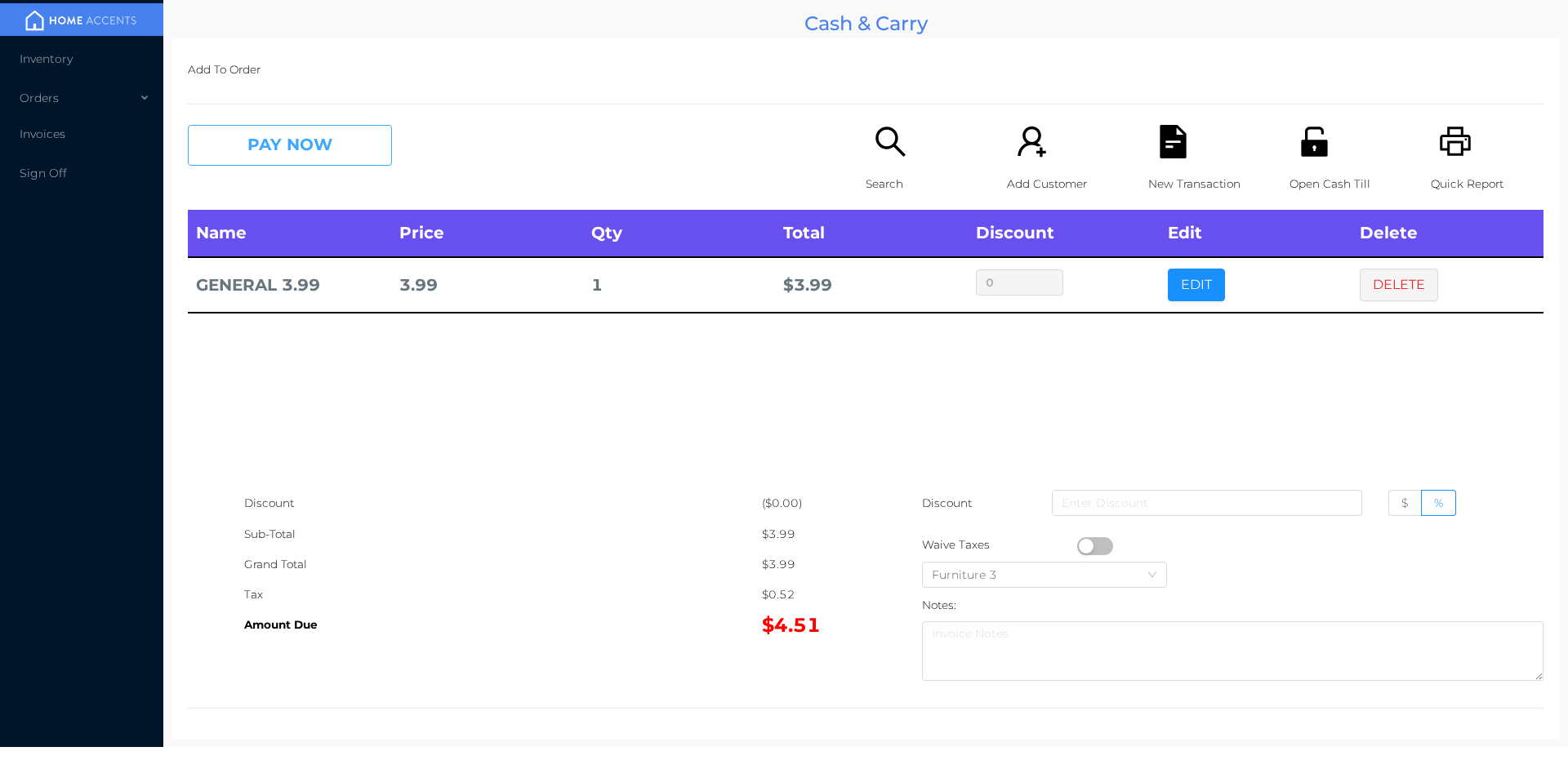
click at [263, 148] on button "PAY NOW" at bounding box center [289, 145] width 204 height 41
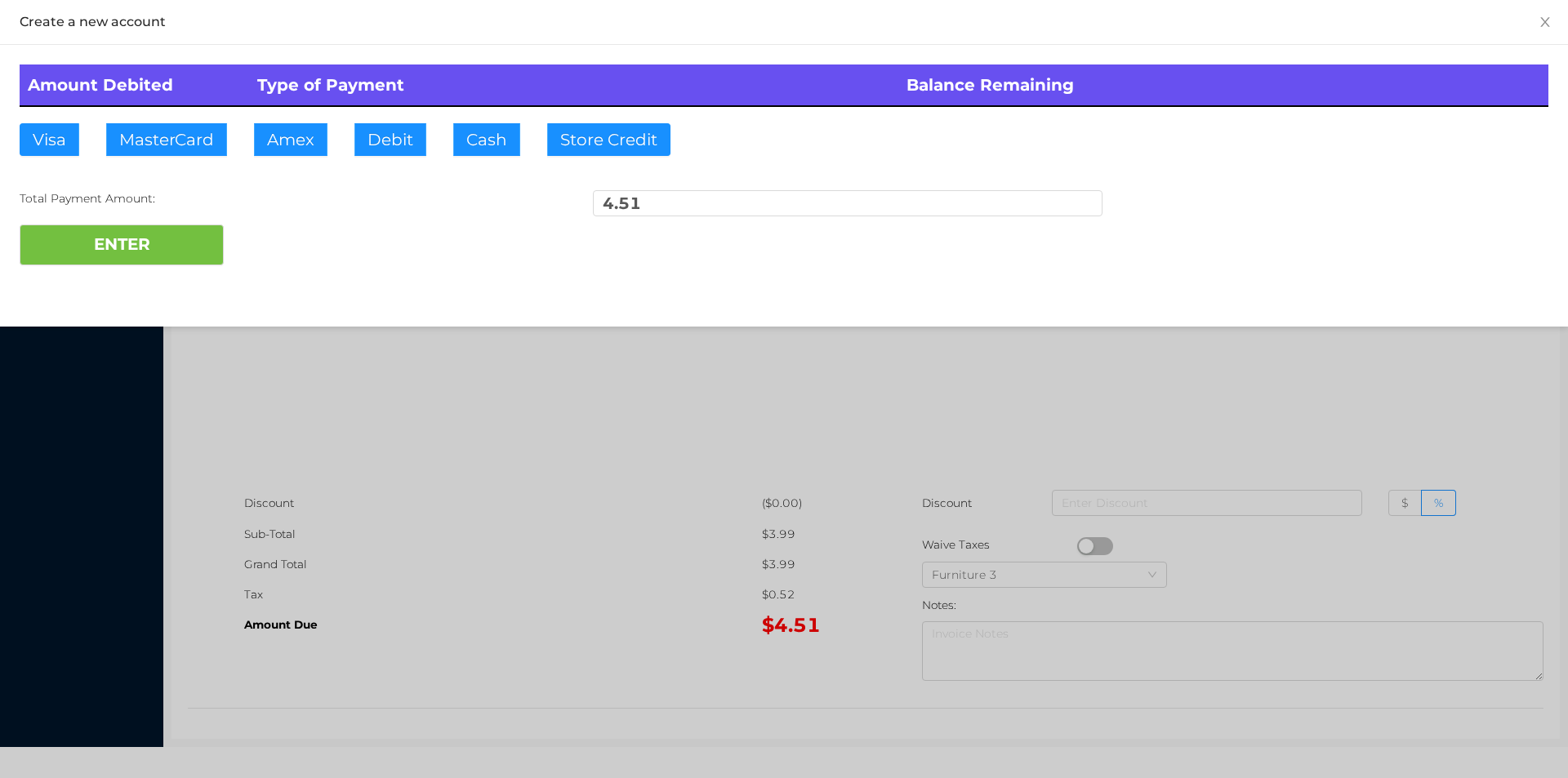
click at [583, 453] on div at bounding box center [784, 389] width 1568 height 778
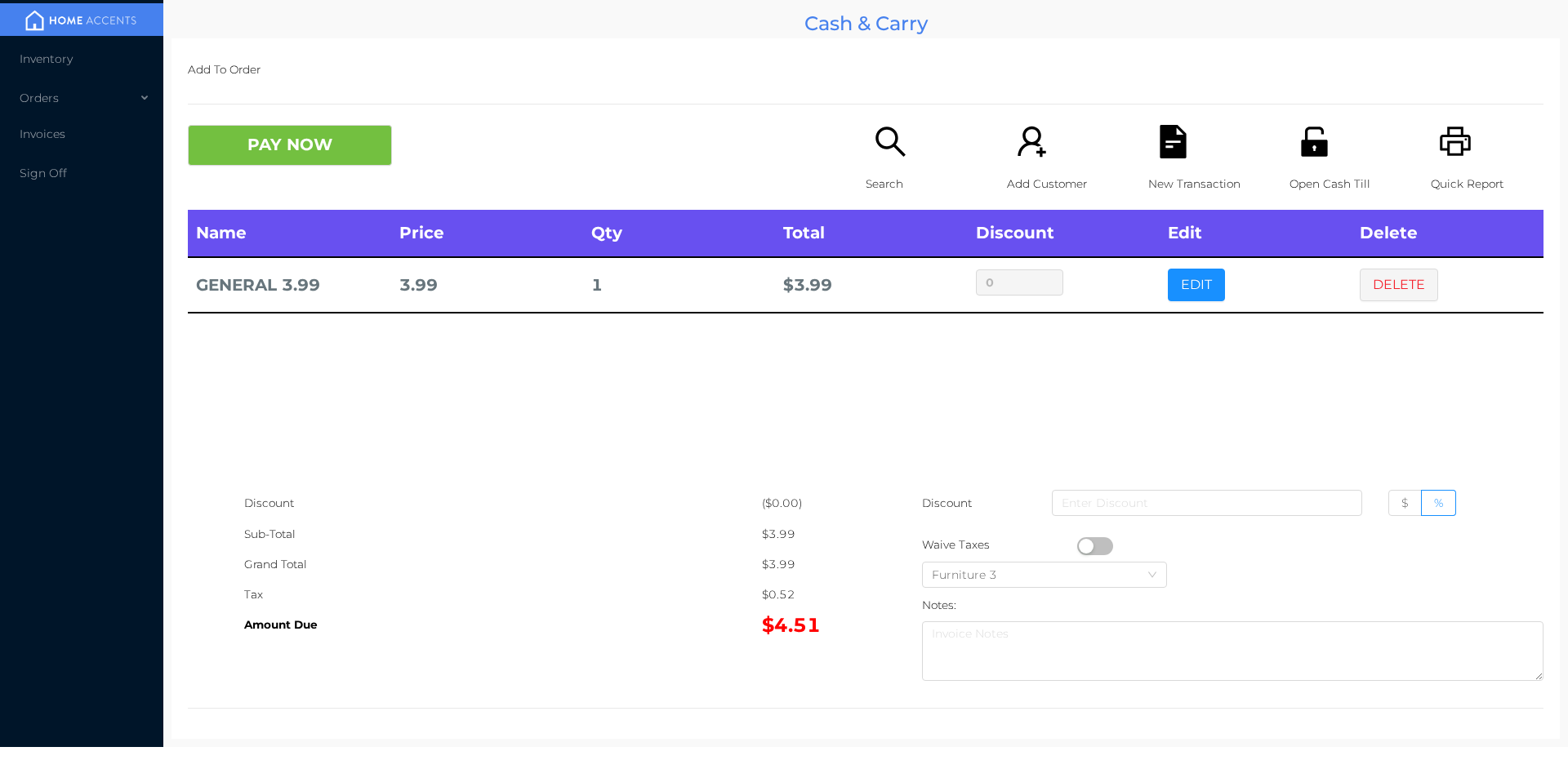
click at [1299, 162] on div "Open Cash Till" at bounding box center [1346, 168] width 113 height 85
click at [1396, 281] on button "DELETE" at bounding box center [1398, 285] width 78 height 33
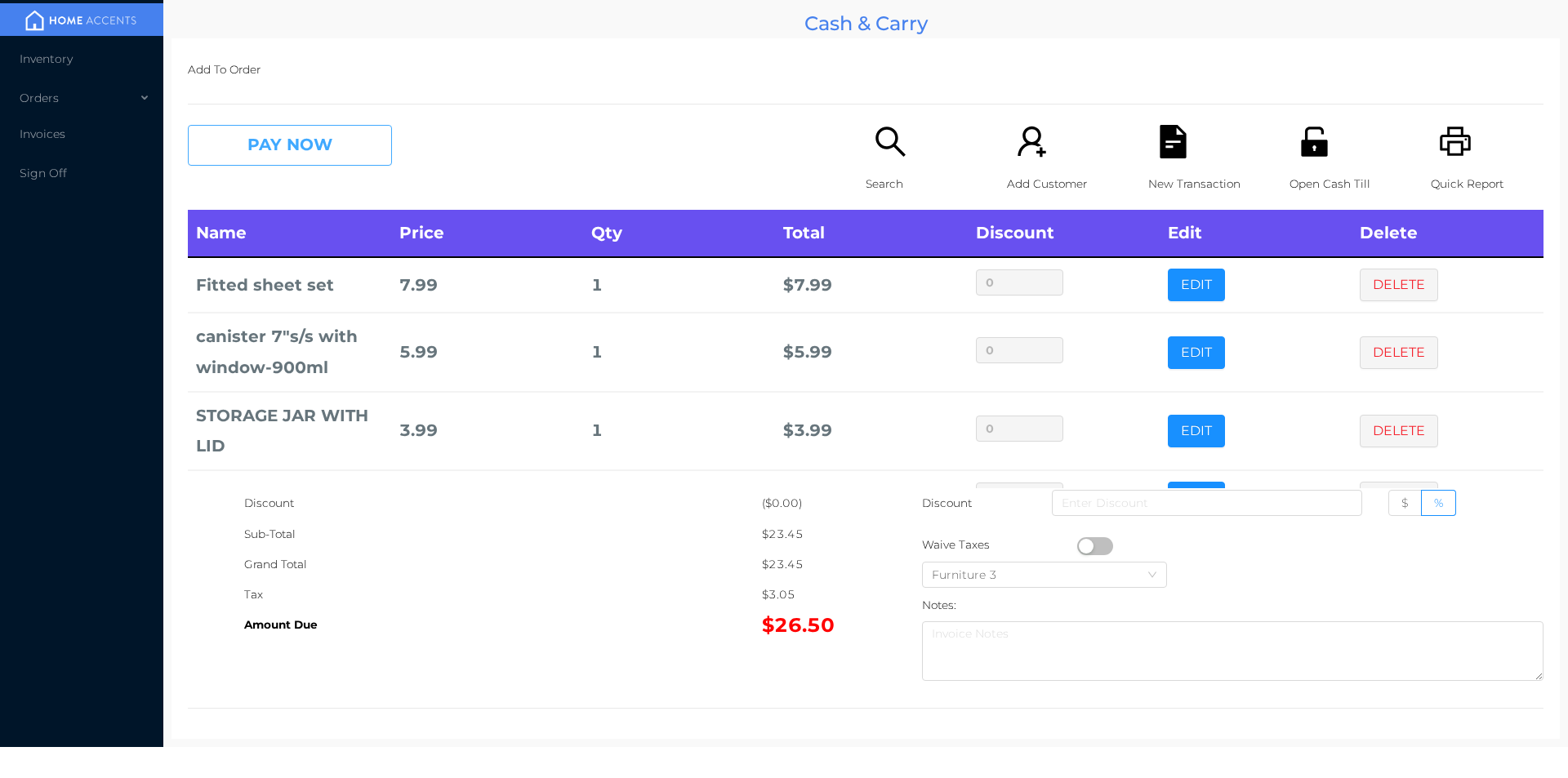
click at [264, 134] on button "PAY NOW" at bounding box center [289, 145] width 204 height 41
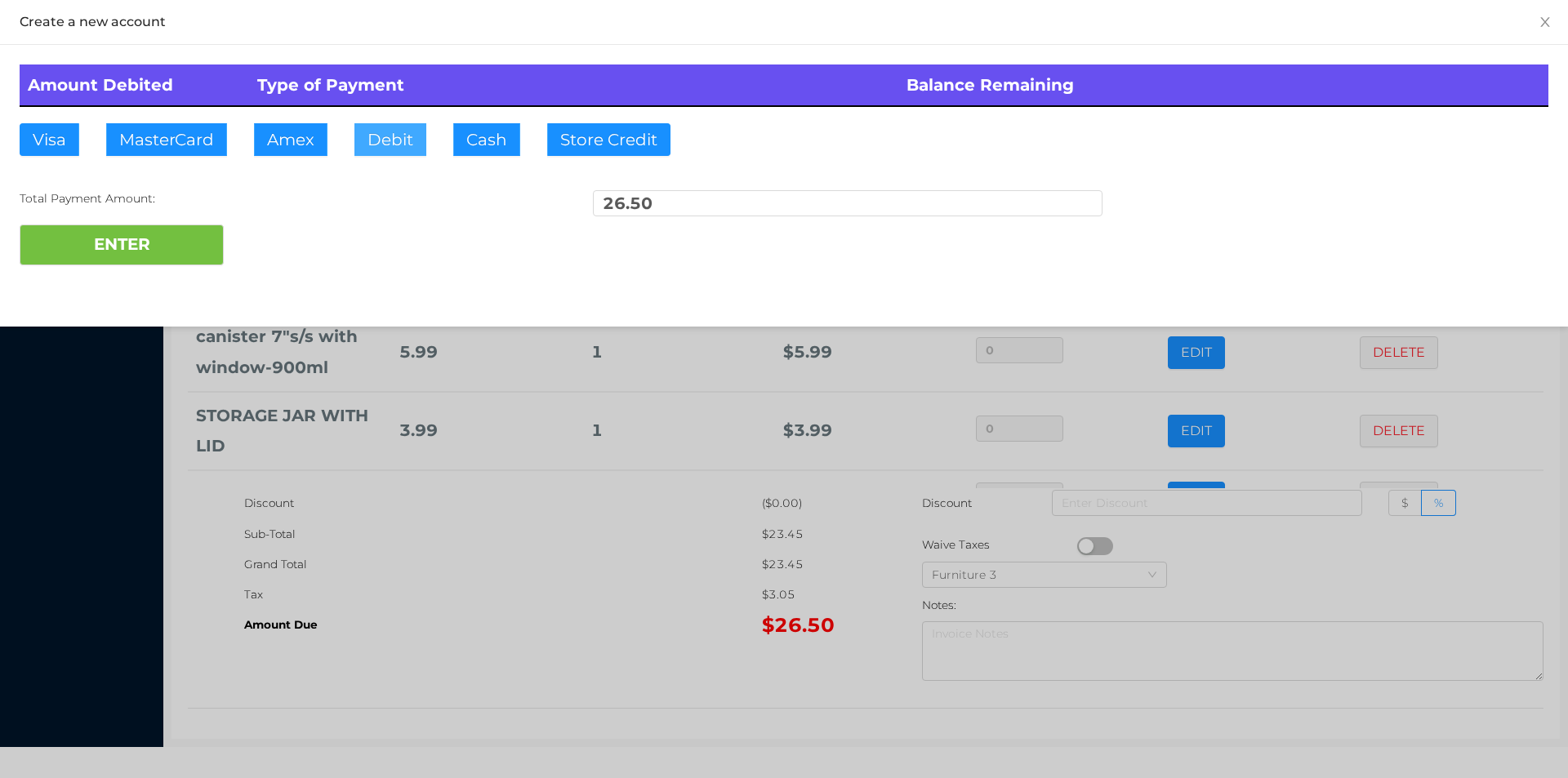
click at [390, 134] on button "Debit" at bounding box center [389, 140] width 72 height 33
click at [148, 246] on button "ENTER" at bounding box center [122, 244] width 204 height 41
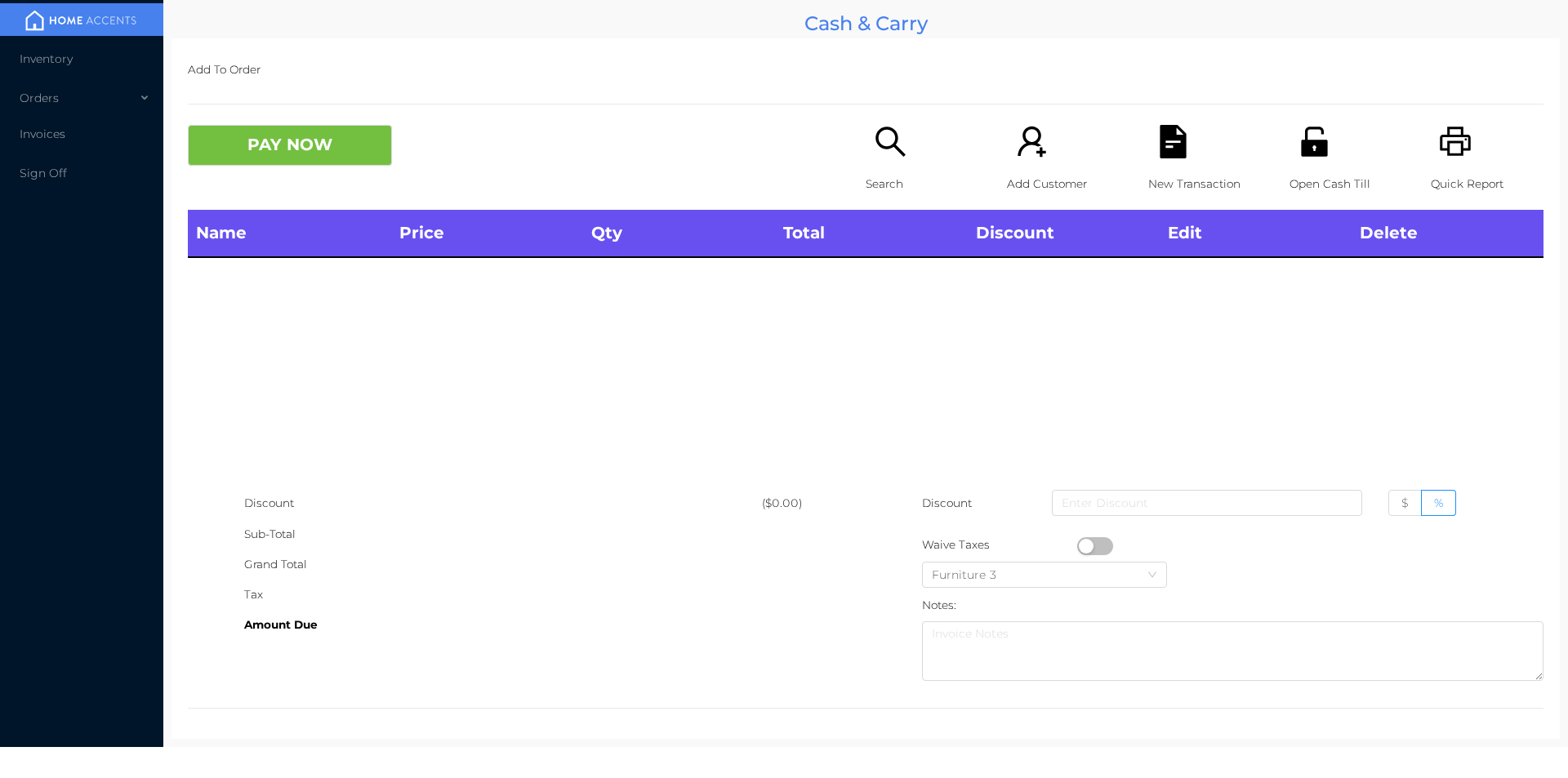
click at [882, 159] on div "Search" at bounding box center [922, 168] width 113 height 85
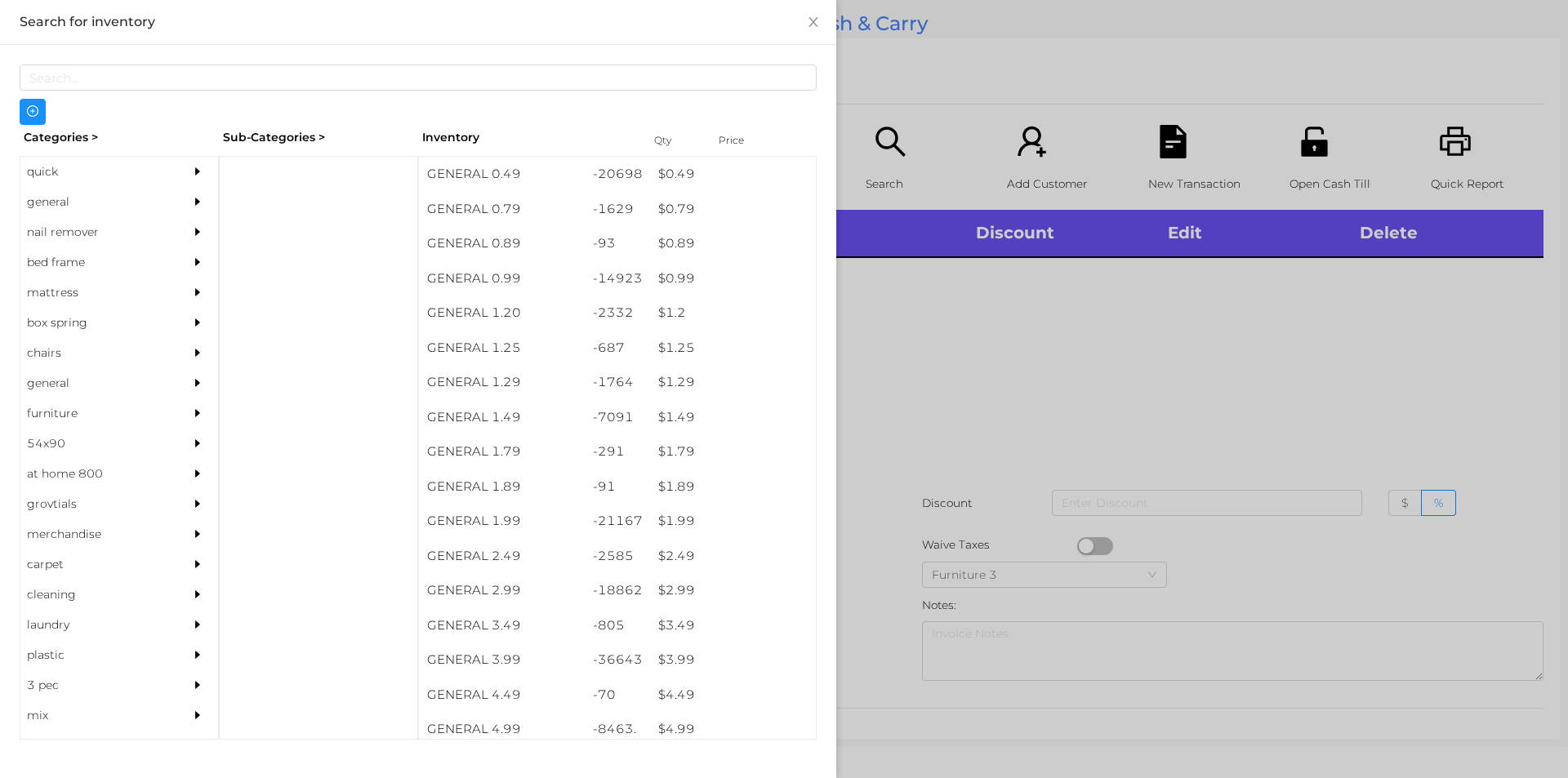
click at [53, 162] on div "quick" at bounding box center [94, 172] width 149 height 30
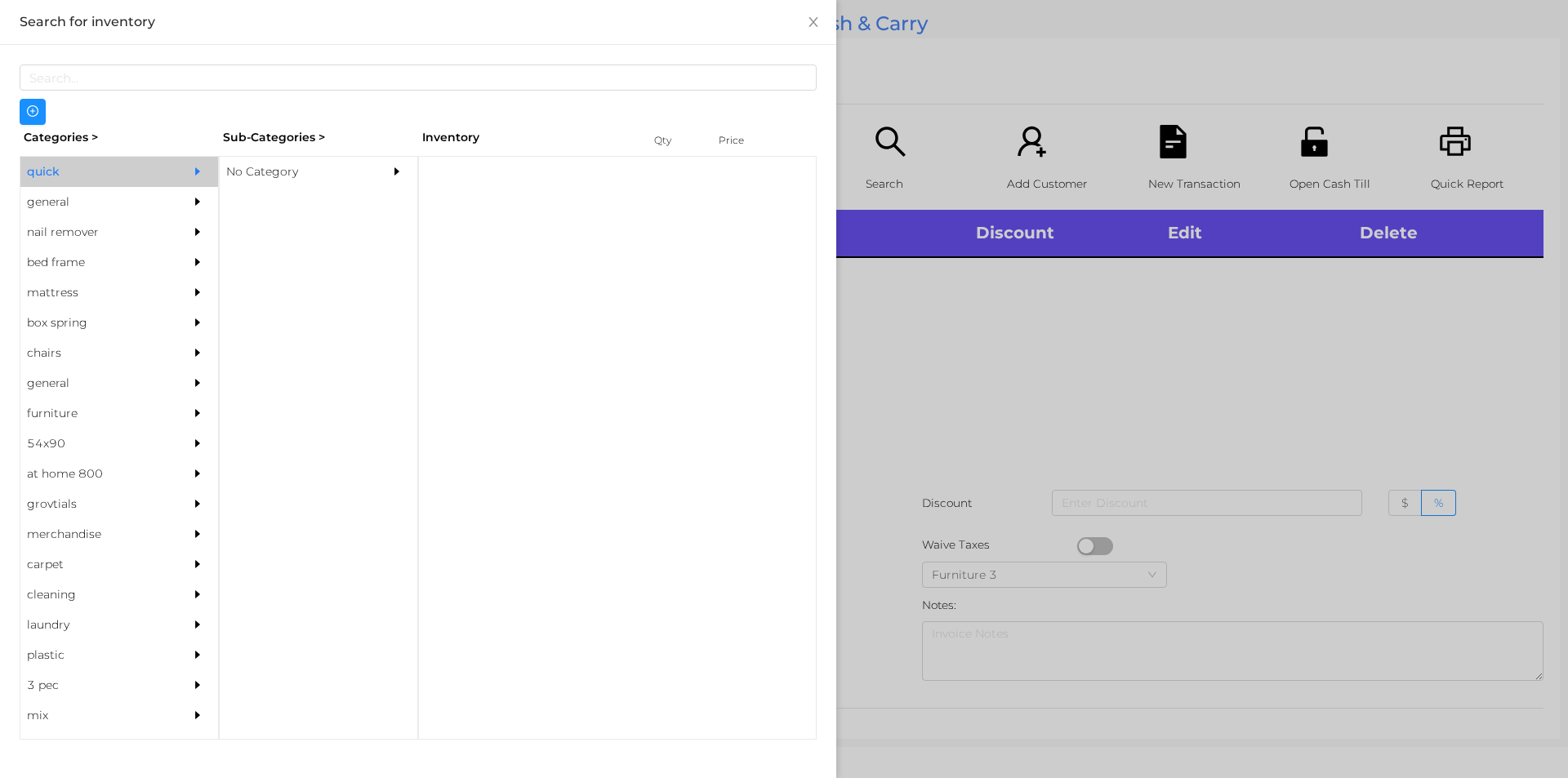
click at [268, 183] on div "No Category" at bounding box center [294, 172] width 149 height 30
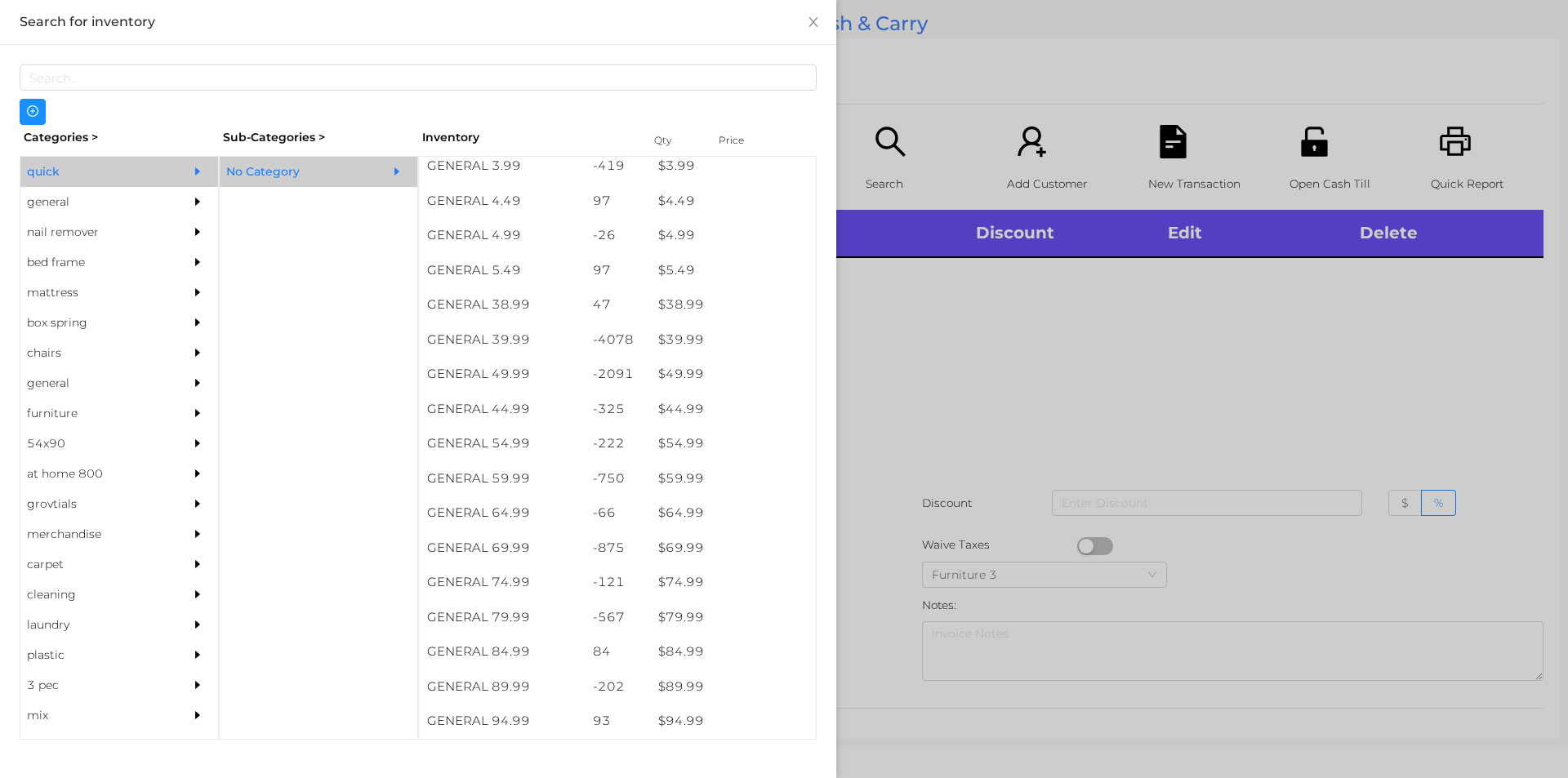
scroll to position [771, 0]
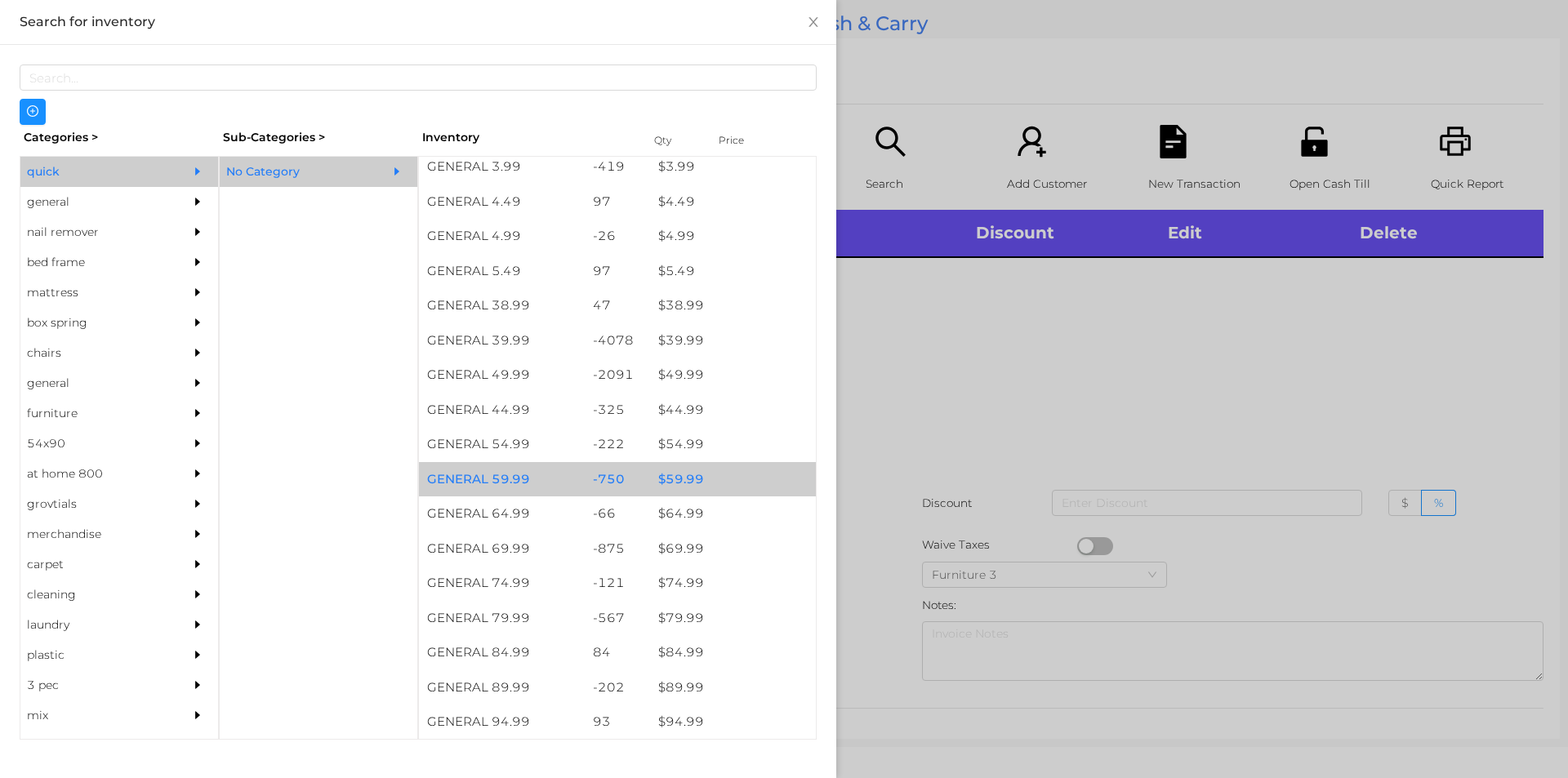
click at [688, 479] on div "$ 59.99" at bounding box center [732, 479] width 166 height 35
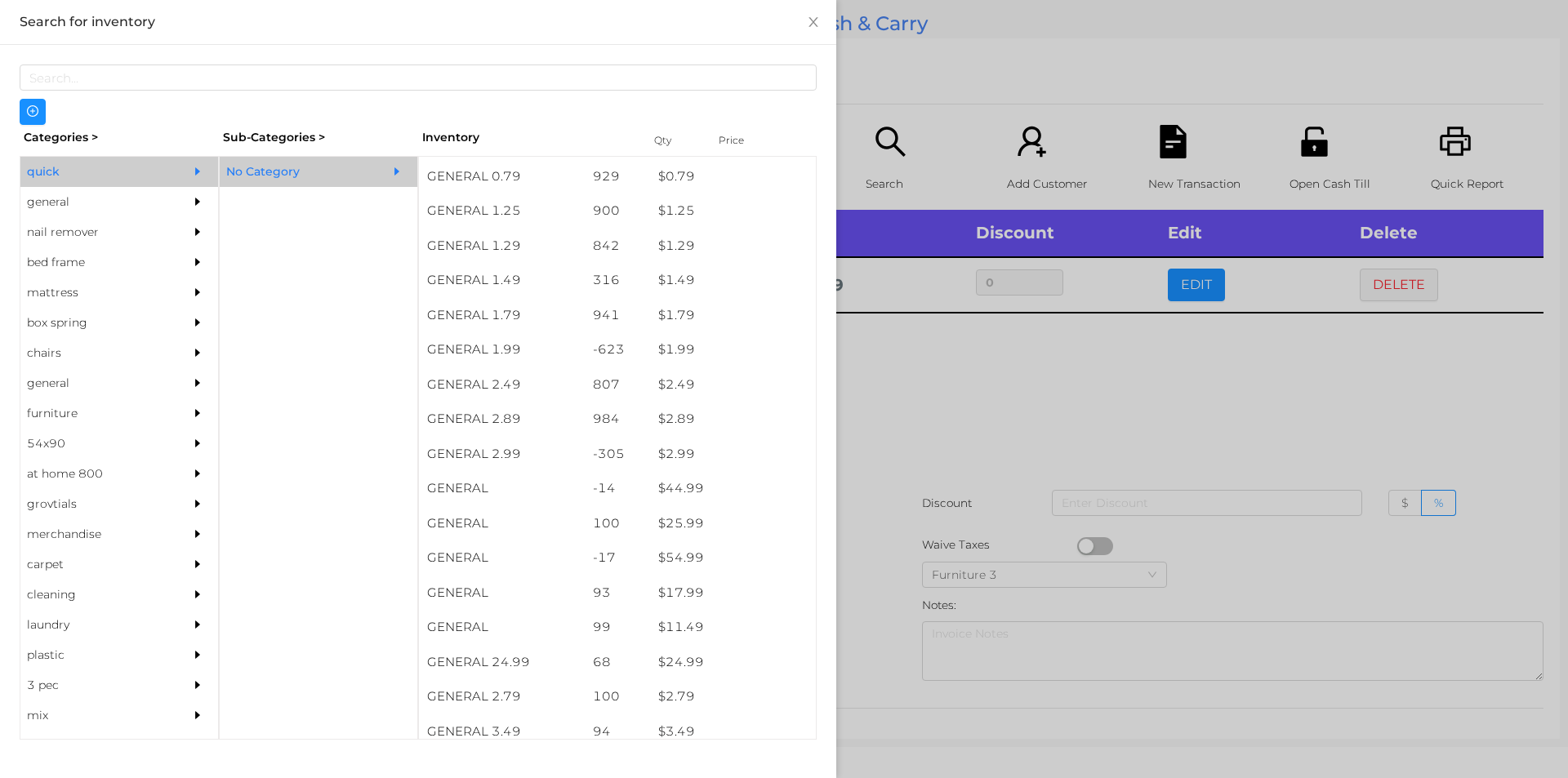
scroll to position [160, 0]
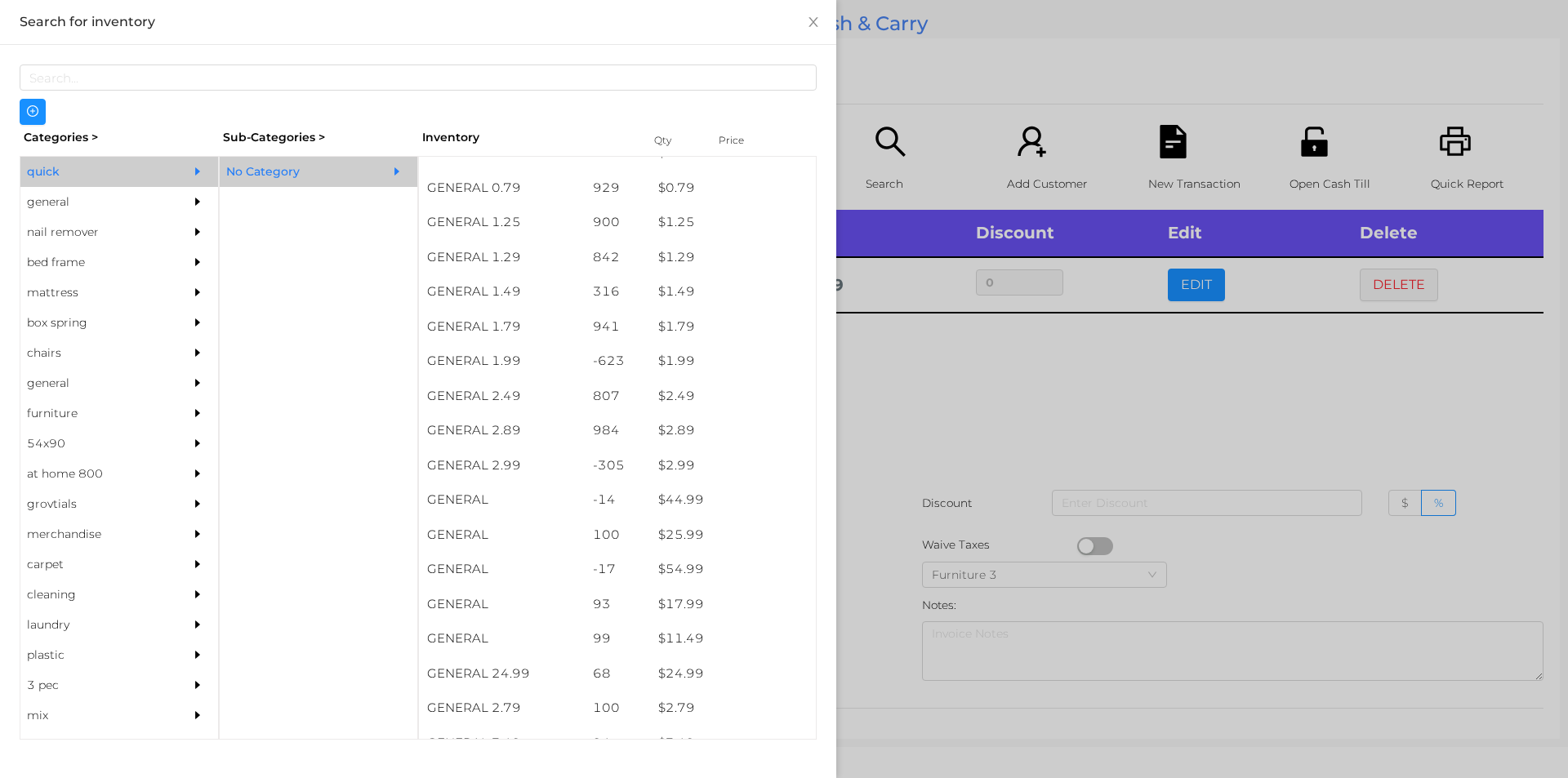
click at [62, 207] on div "general" at bounding box center [94, 202] width 149 height 30
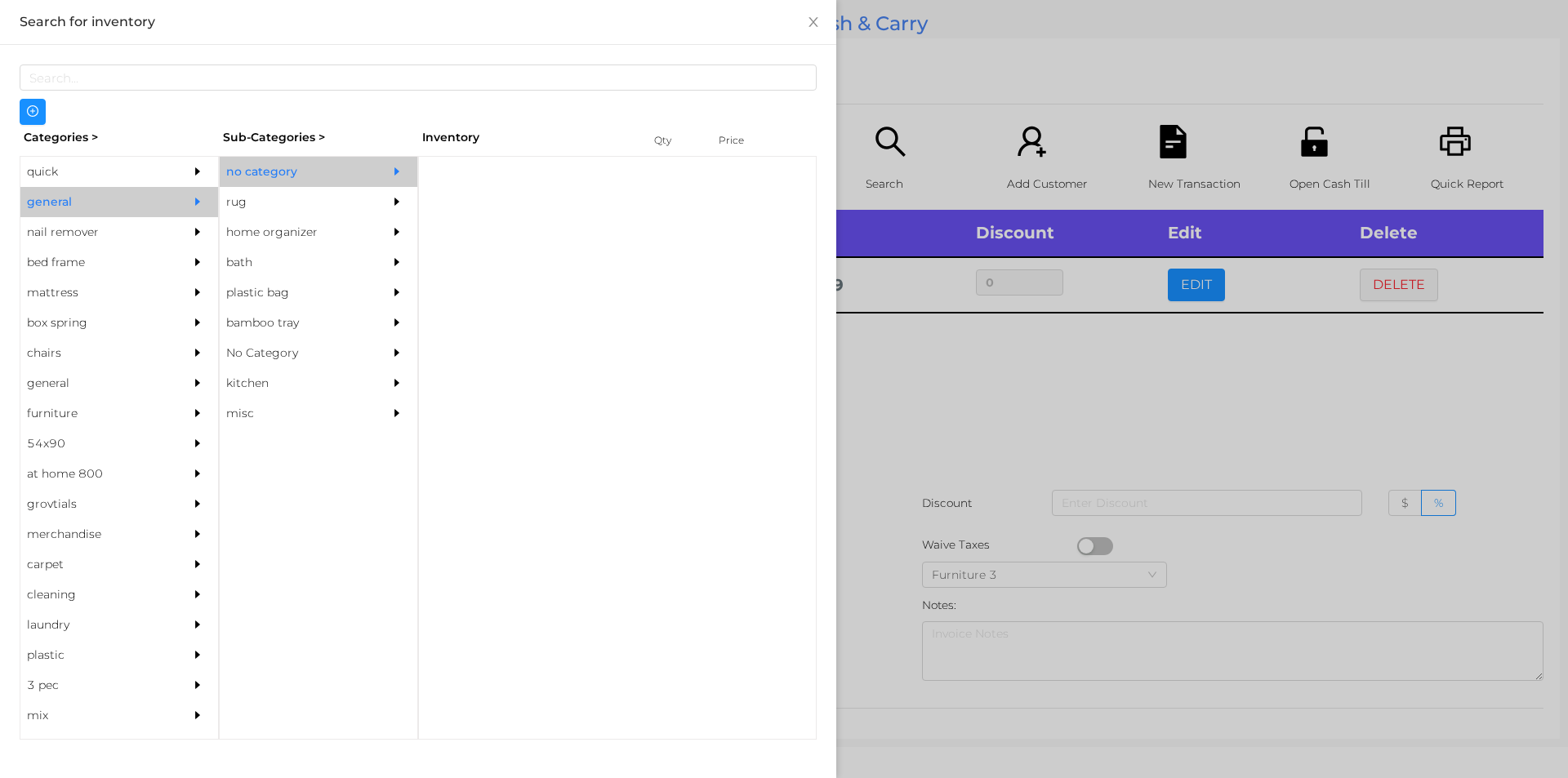
click at [263, 172] on div "no category" at bounding box center [294, 172] width 149 height 30
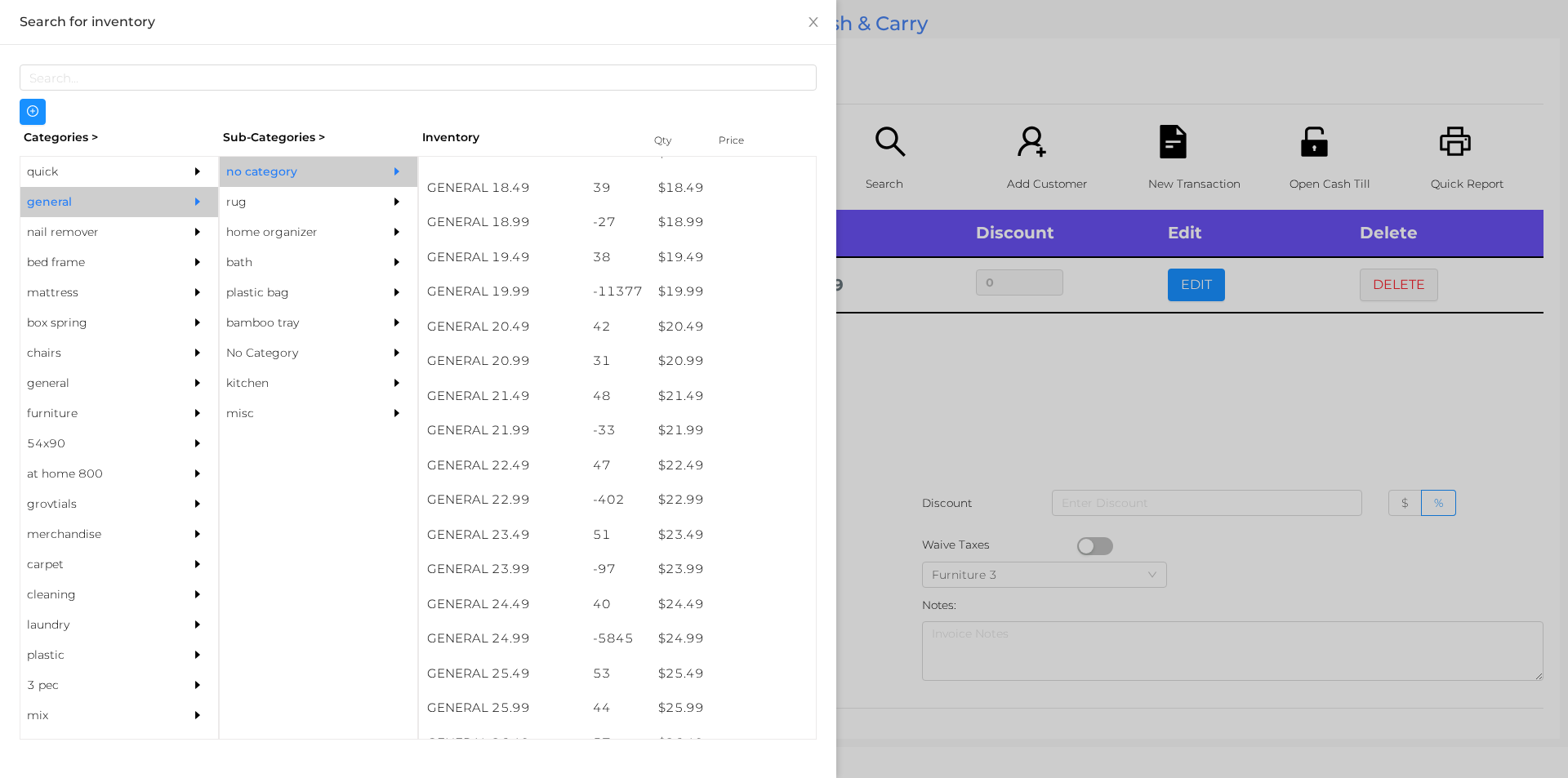
scroll to position [1644, 0]
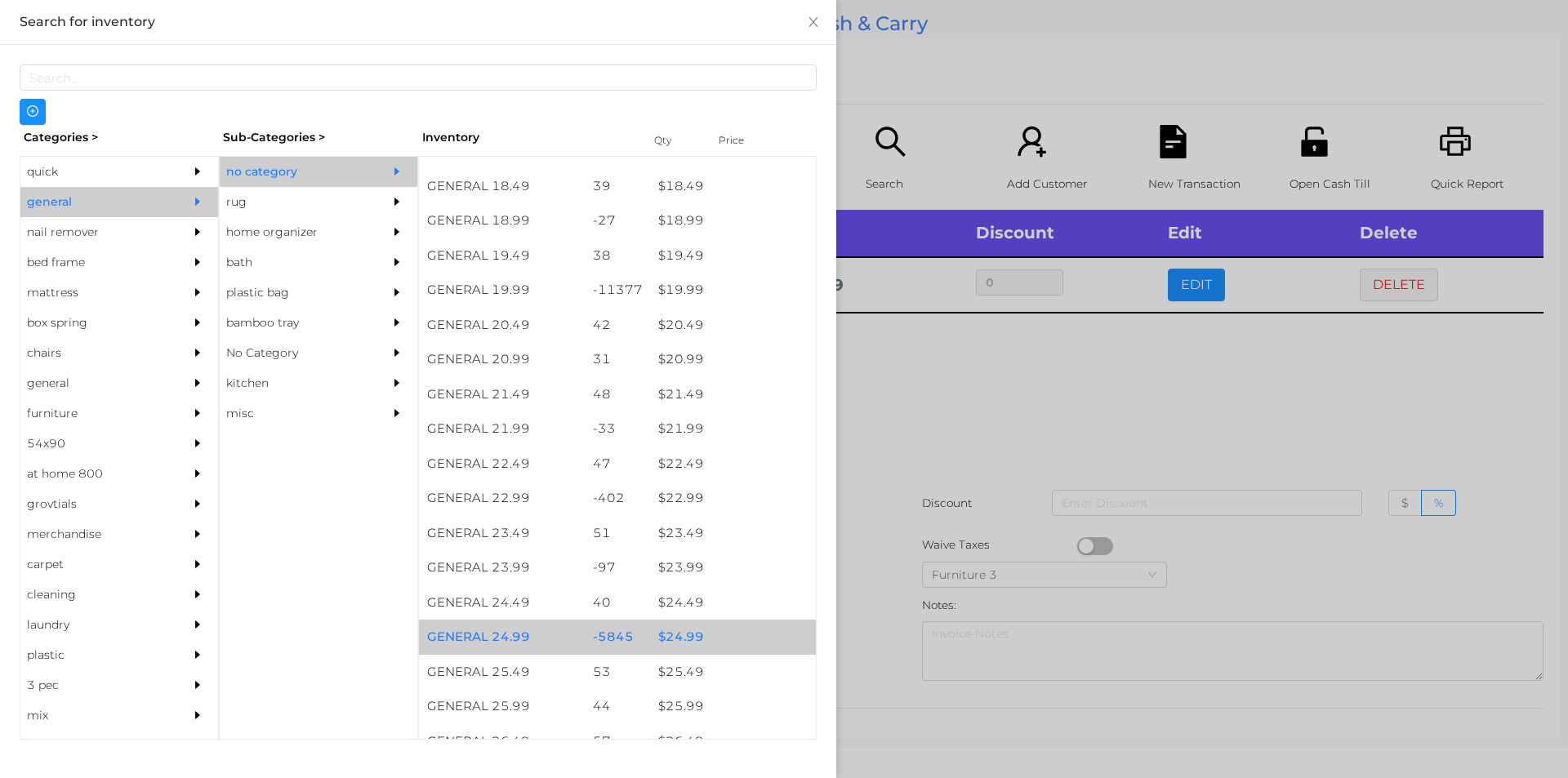
click at [675, 636] on div "$ 24.99" at bounding box center [732, 637] width 166 height 35
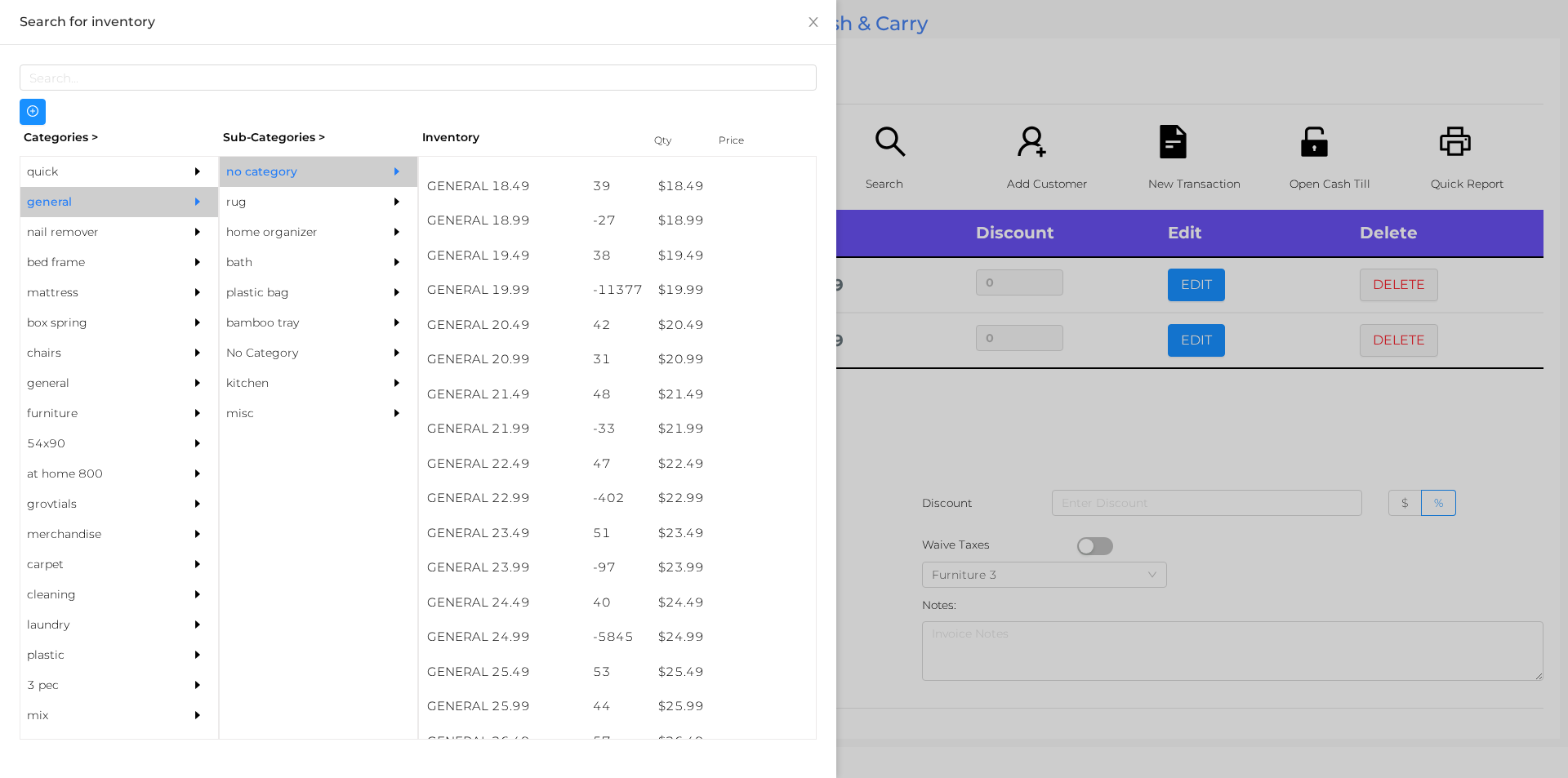
click at [857, 621] on div at bounding box center [784, 389] width 1568 height 778
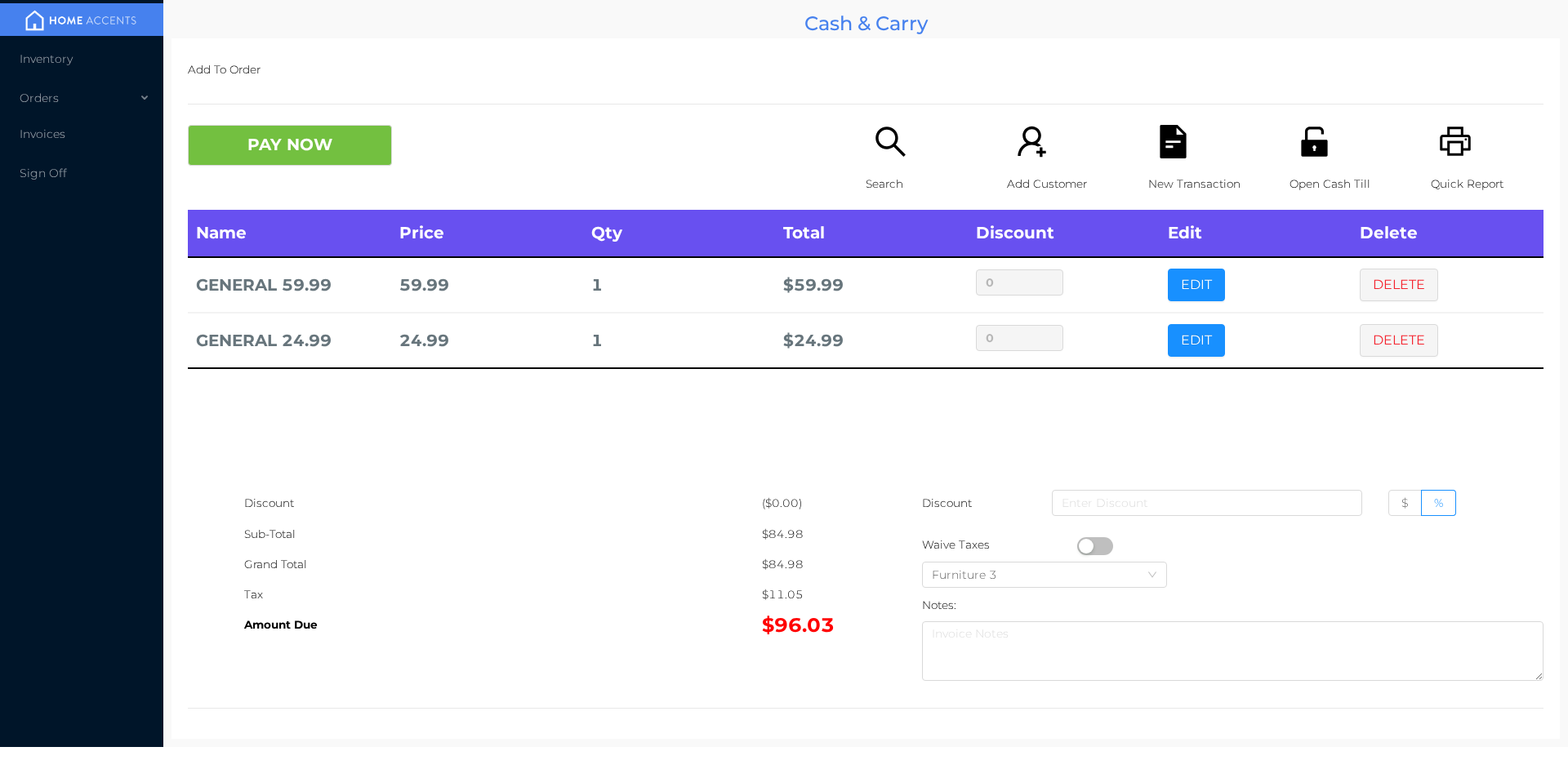
click at [1100, 546] on button "button" at bounding box center [1095, 547] width 36 height 18
click at [1462, 151] on div "Quick Report" at bounding box center [1486, 168] width 113 height 85
click at [330, 154] on button "PAY NOW" at bounding box center [289, 145] width 204 height 41
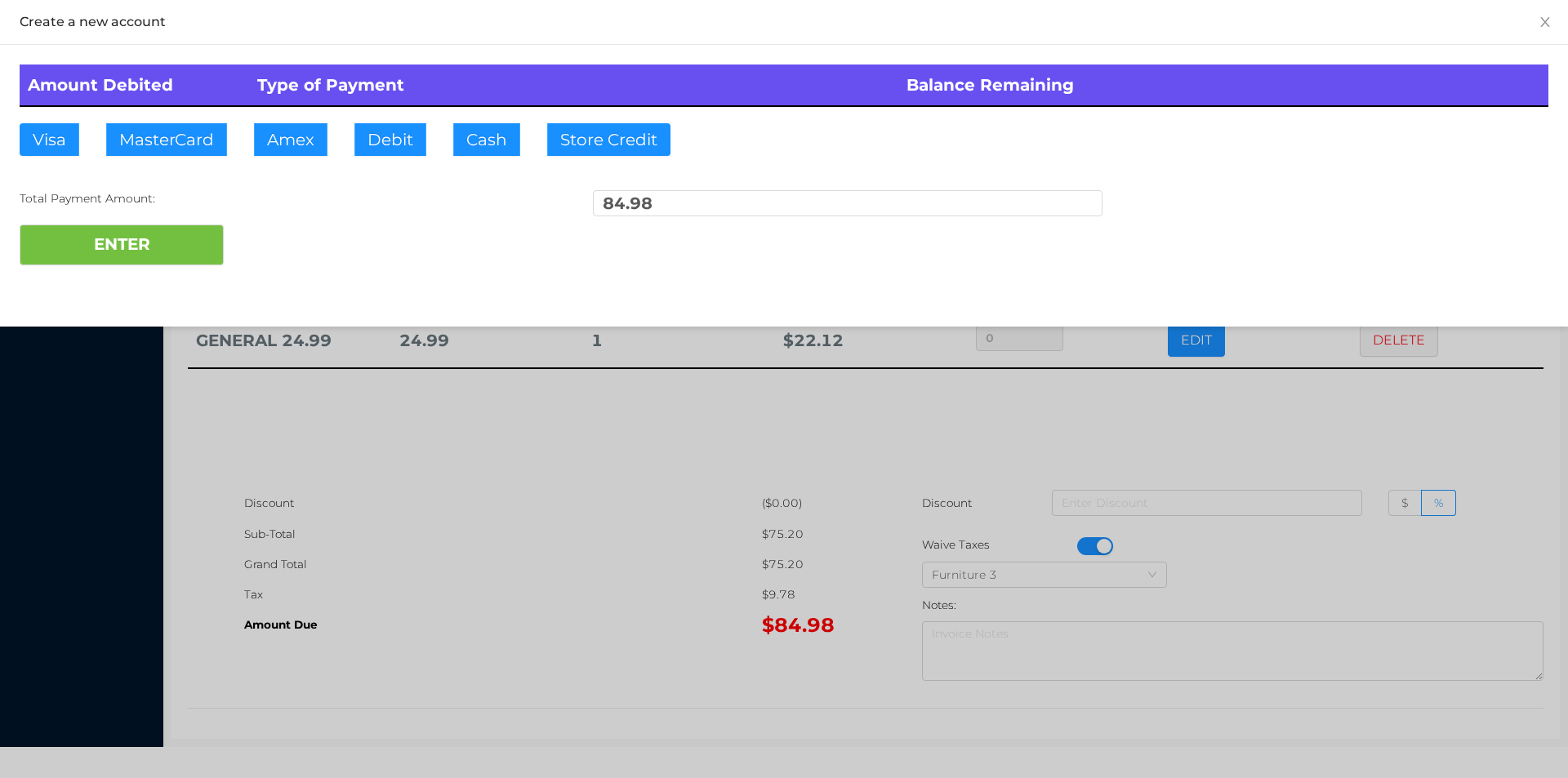
click at [1262, 411] on div at bounding box center [784, 389] width 1568 height 778
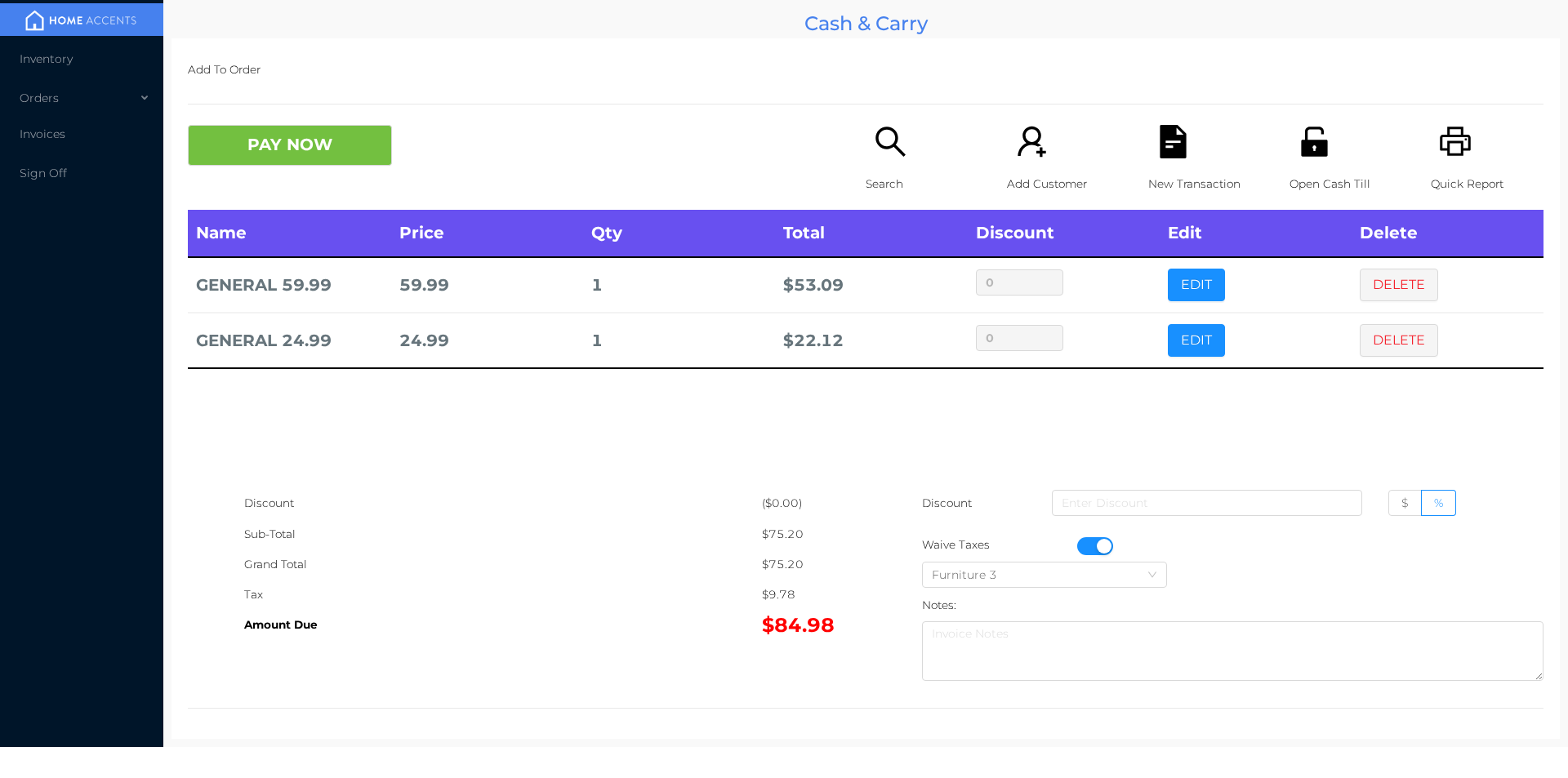
click at [1077, 541] on button "button" at bounding box center [1095, 547] width 36 height 18
click at [1160, 129] on icon "icon: file-text" at bounding box center [1172, 142] width 26 height 34
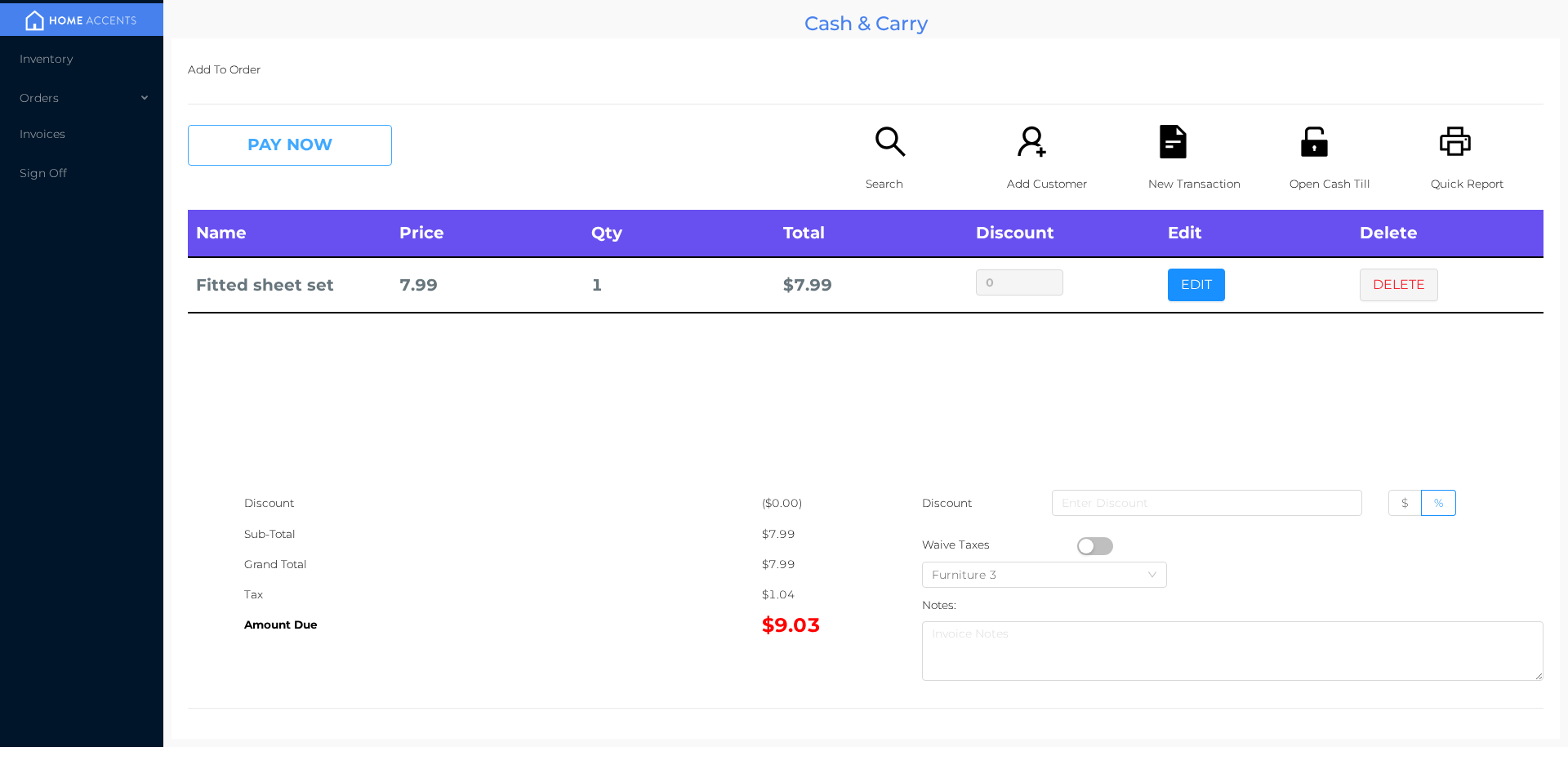
click at [289, 151] on button "PAY NOW" at bounding box center [289, 145] width 204 height 41
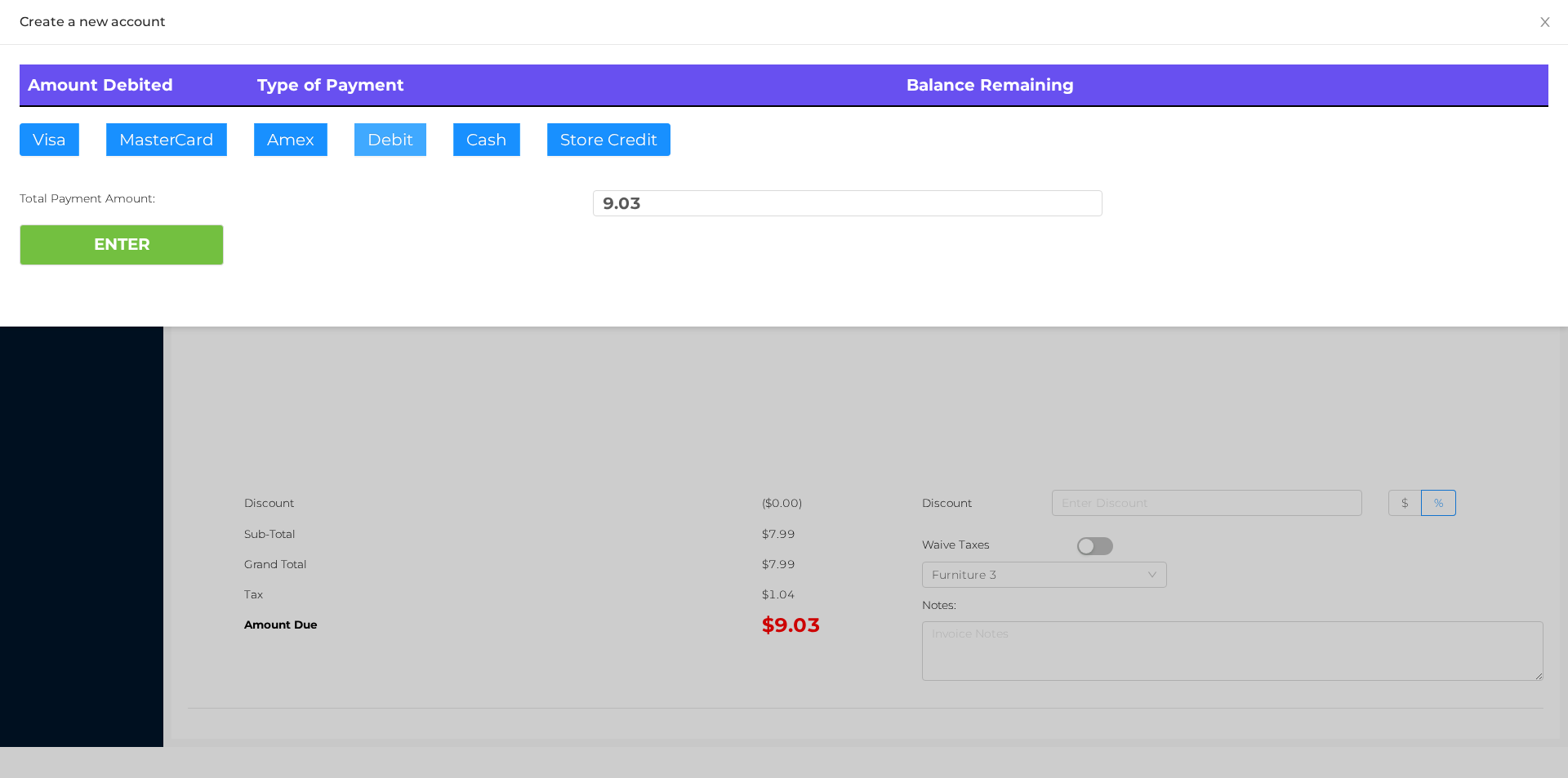
click at [389, 132] on button "Debit" at bounding box center [389, 140] width 72 height 33
click at [156, 237] on button "ENTER" at bounding box center [122, 244] width 204 height 41
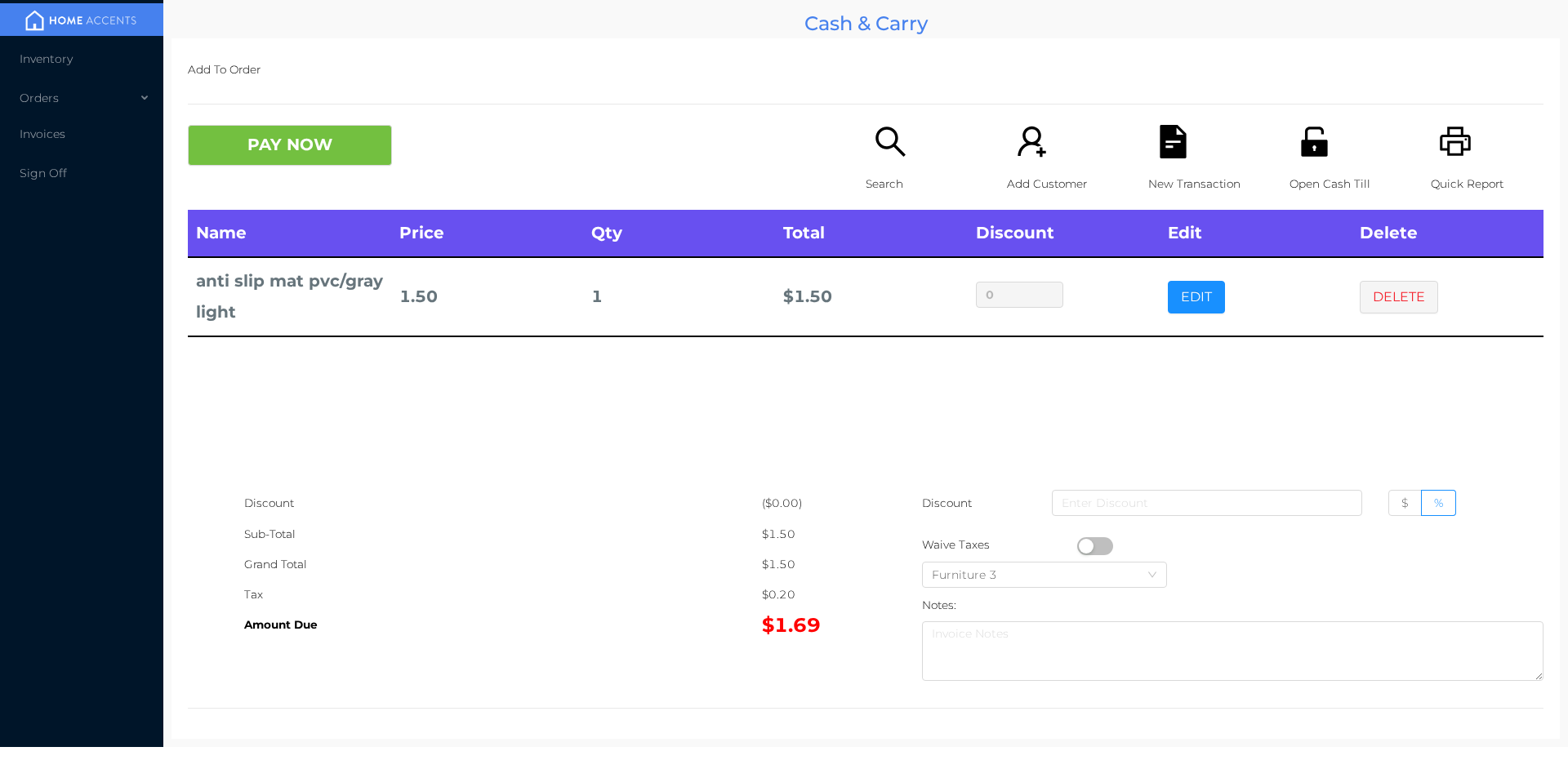
click at [876, 162] on div "Search" at bounding box center [922, 168] width 113 height 85
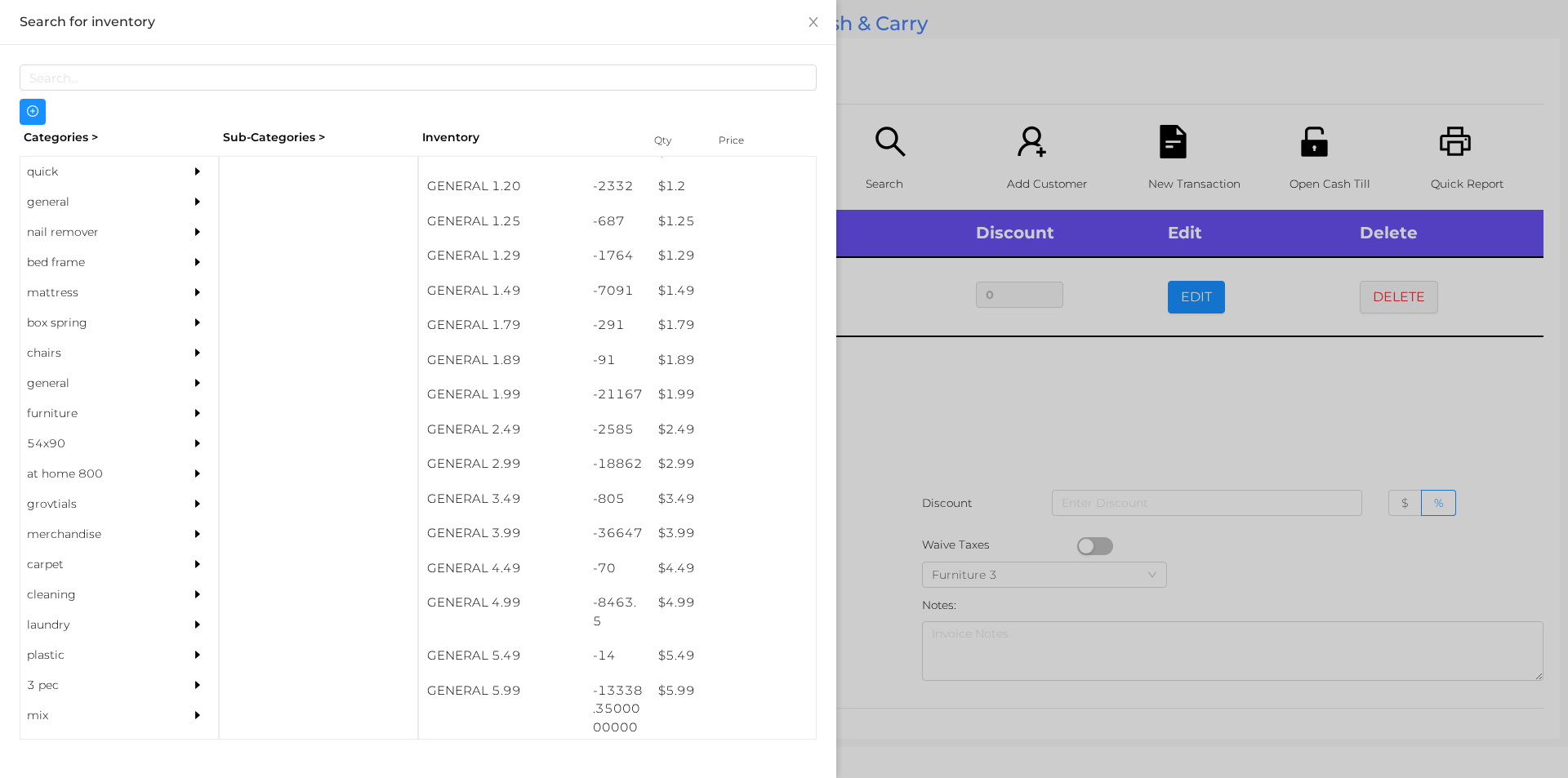
scroll to position [125, 0]
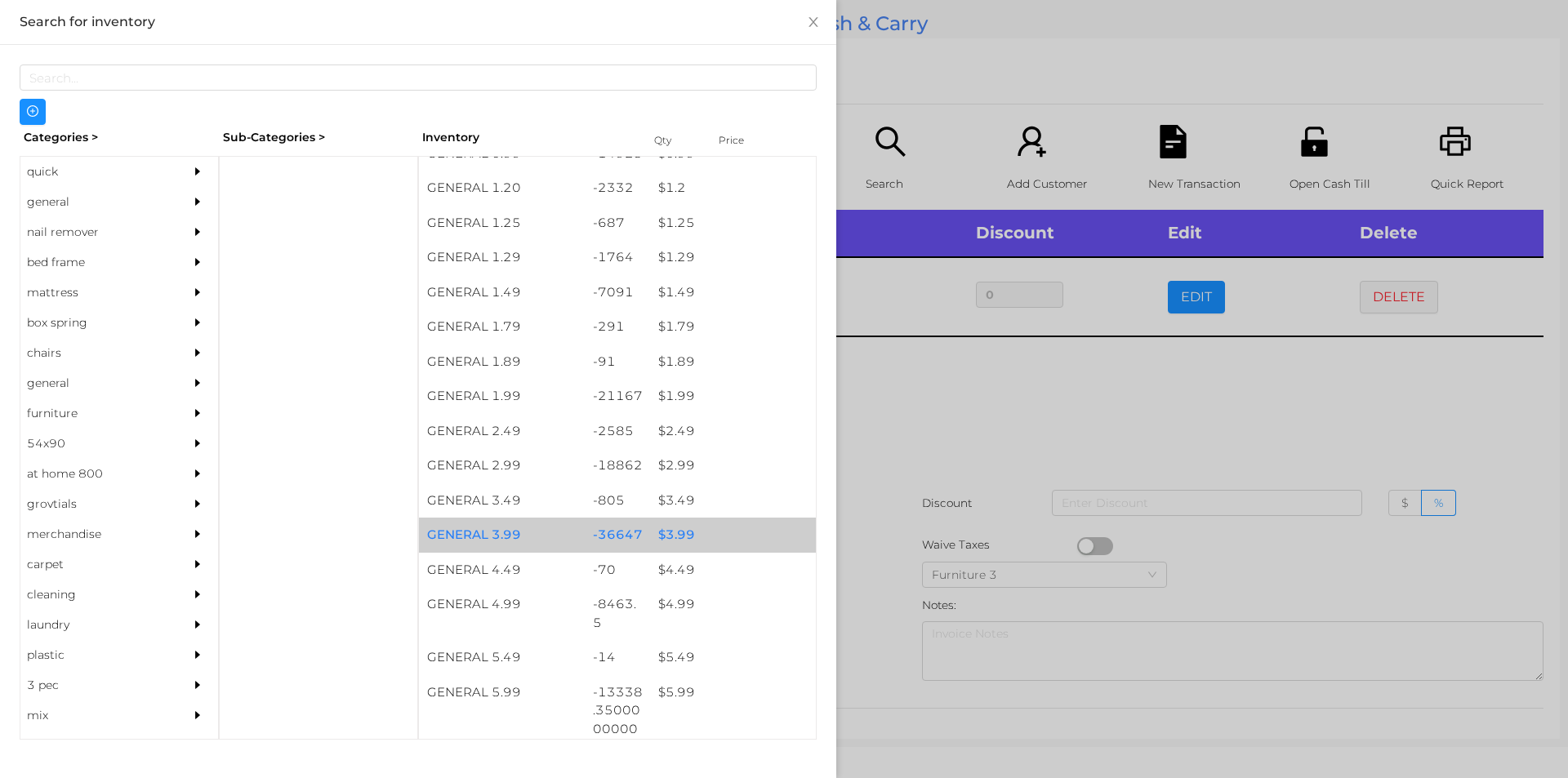
click at [655, 534] on div "$ 3.99" at bounding box center [732, 535] width 166 height 35
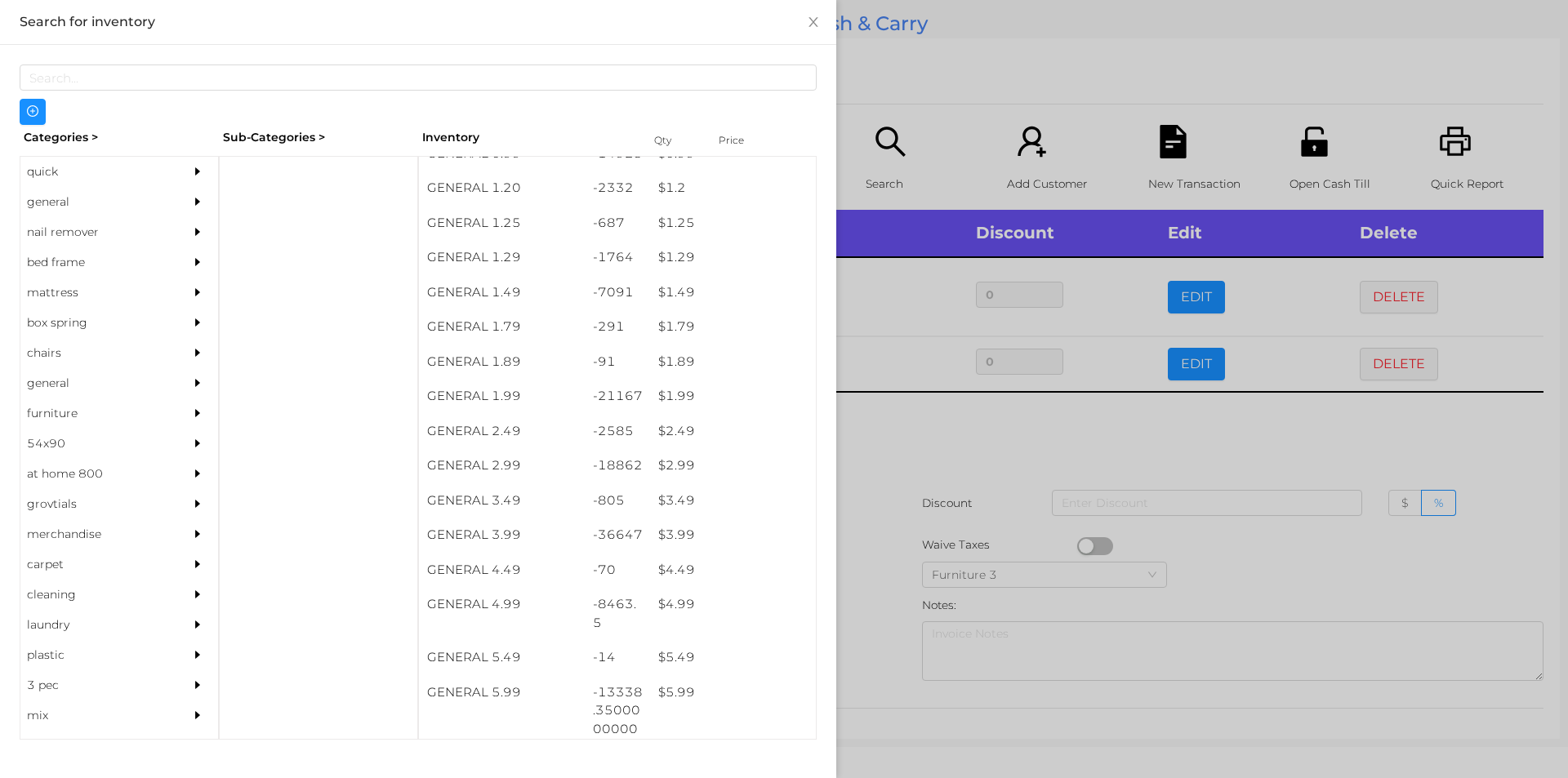
click at [901, 417] on div at bounding box center [784, 389] width 1568 height 778
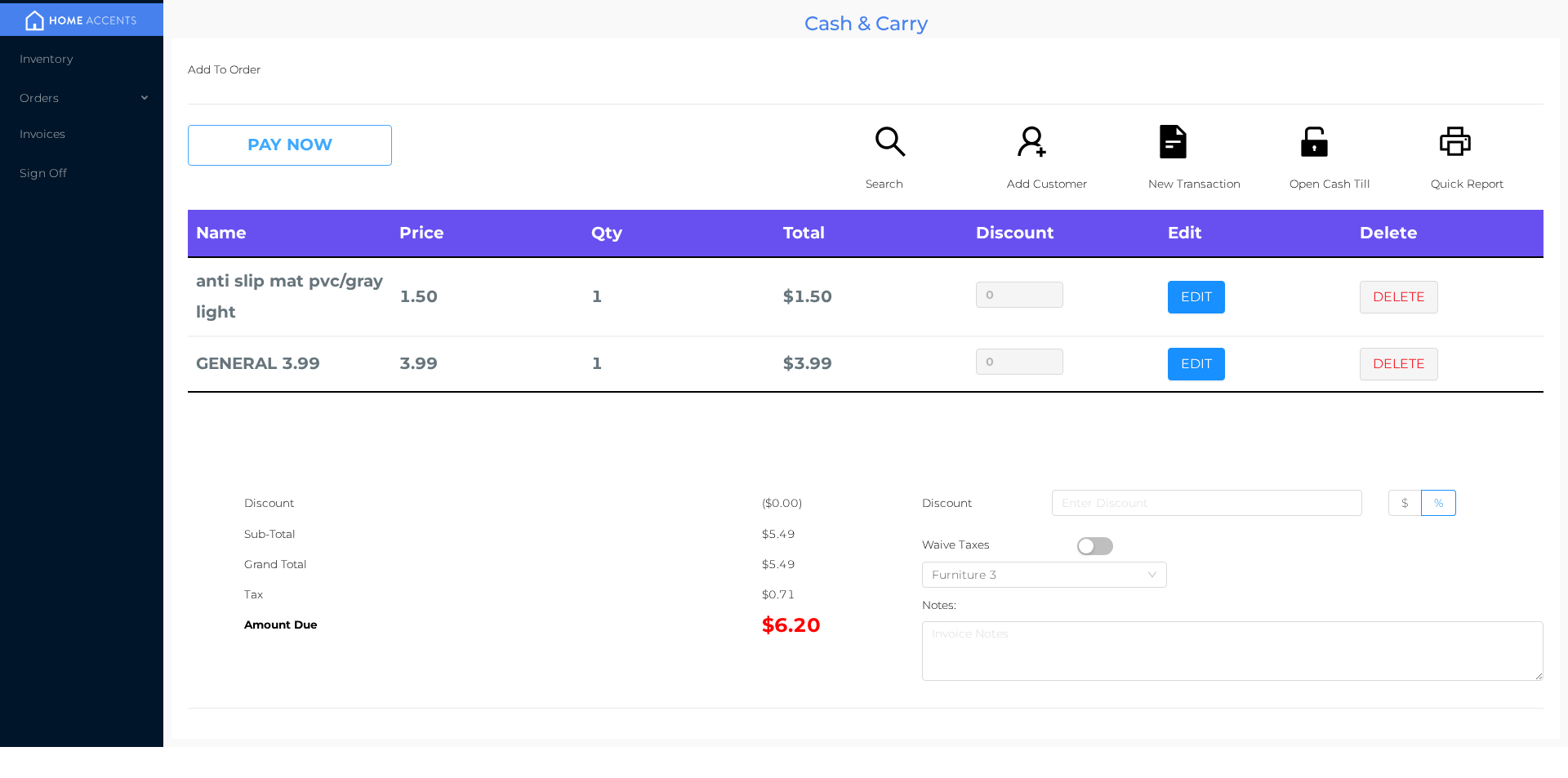
click at [280, 128] on button "PAY NOW" at bounding box center [289, 145] width 204 height 41
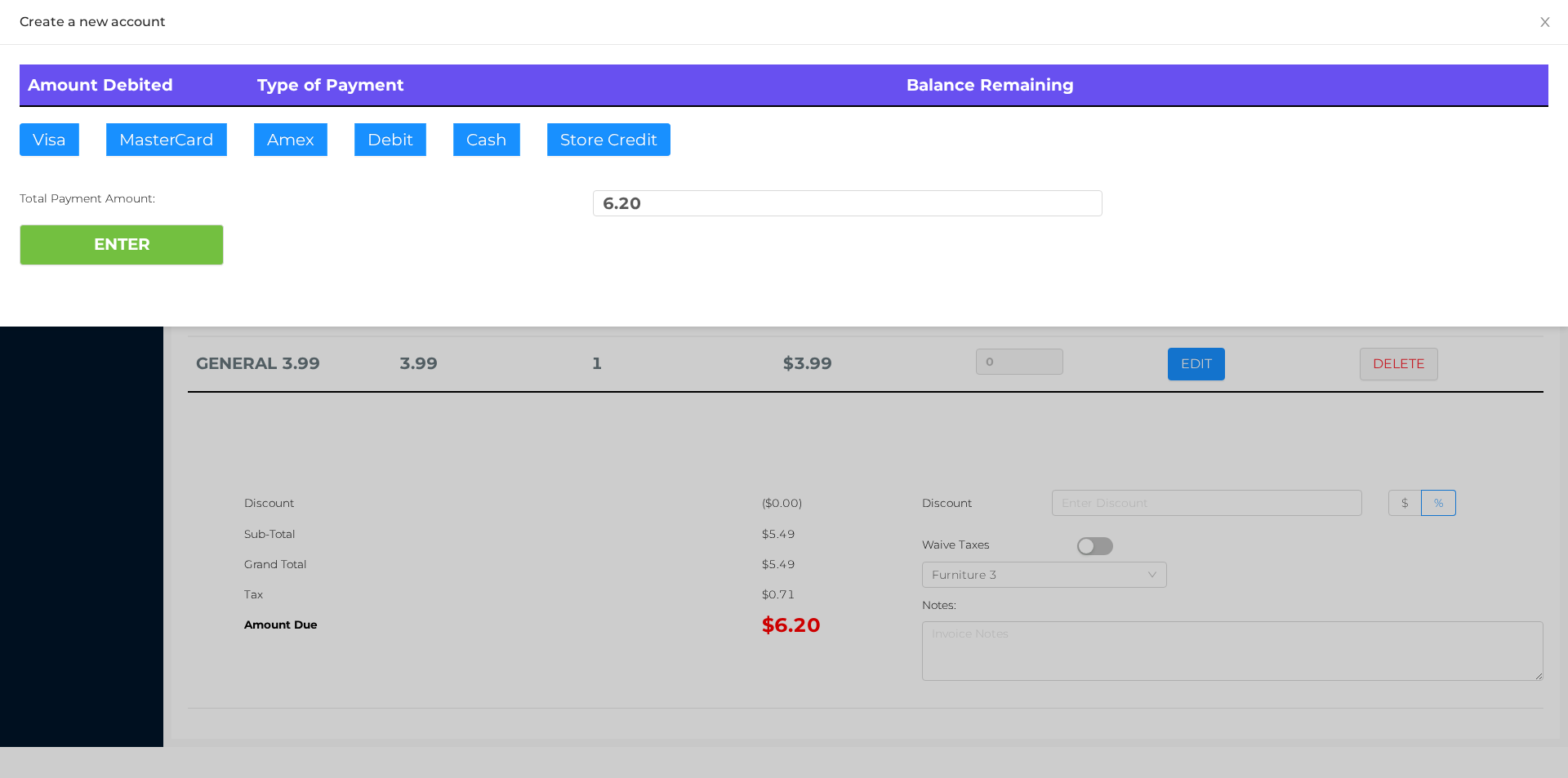
click at [612, 468] on div at bounding box center [784, 389] width 1568 height 778
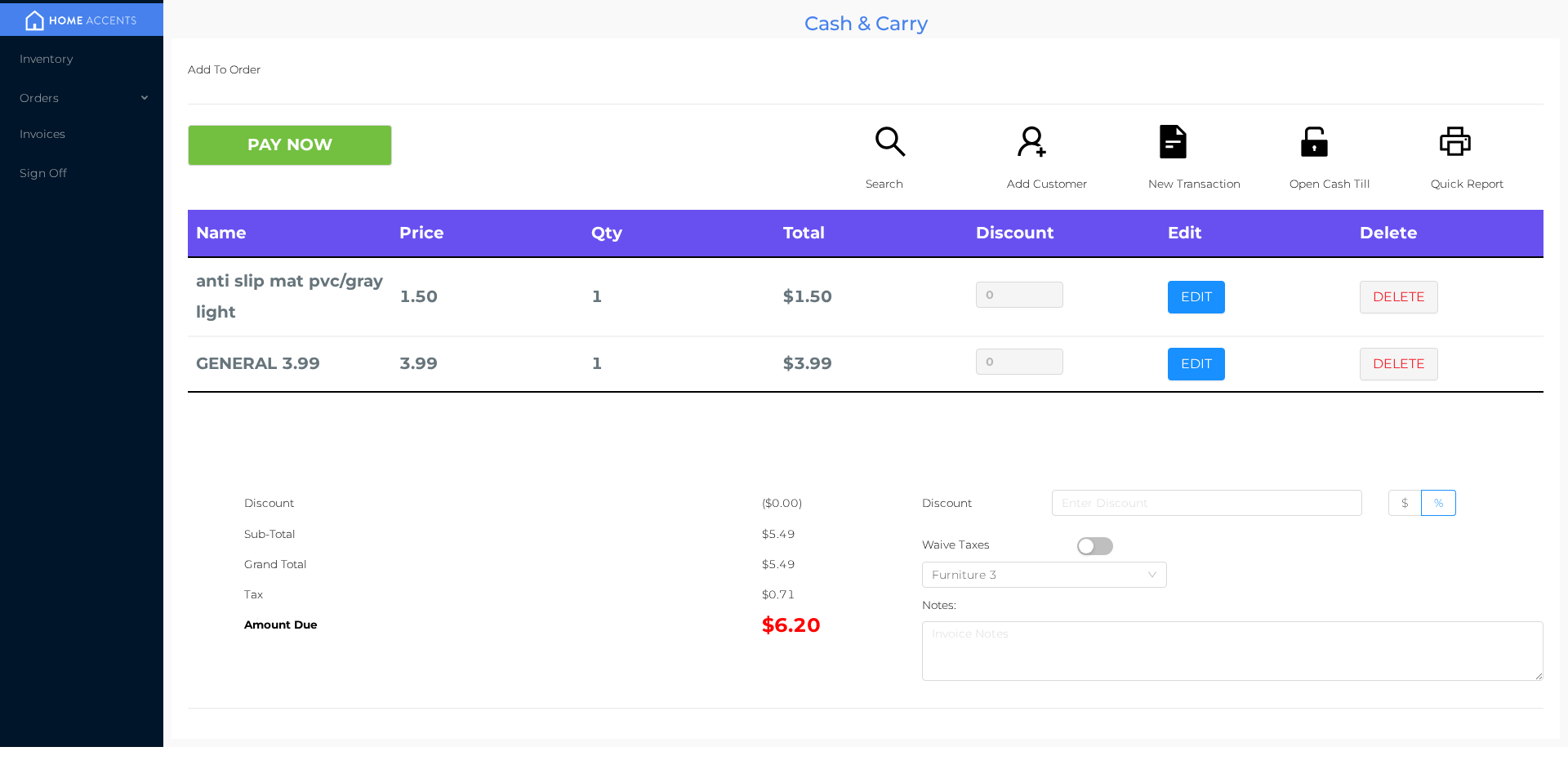
click at [866, 153] on div "Search" at bounding box center [922, 168] width 113 height 85
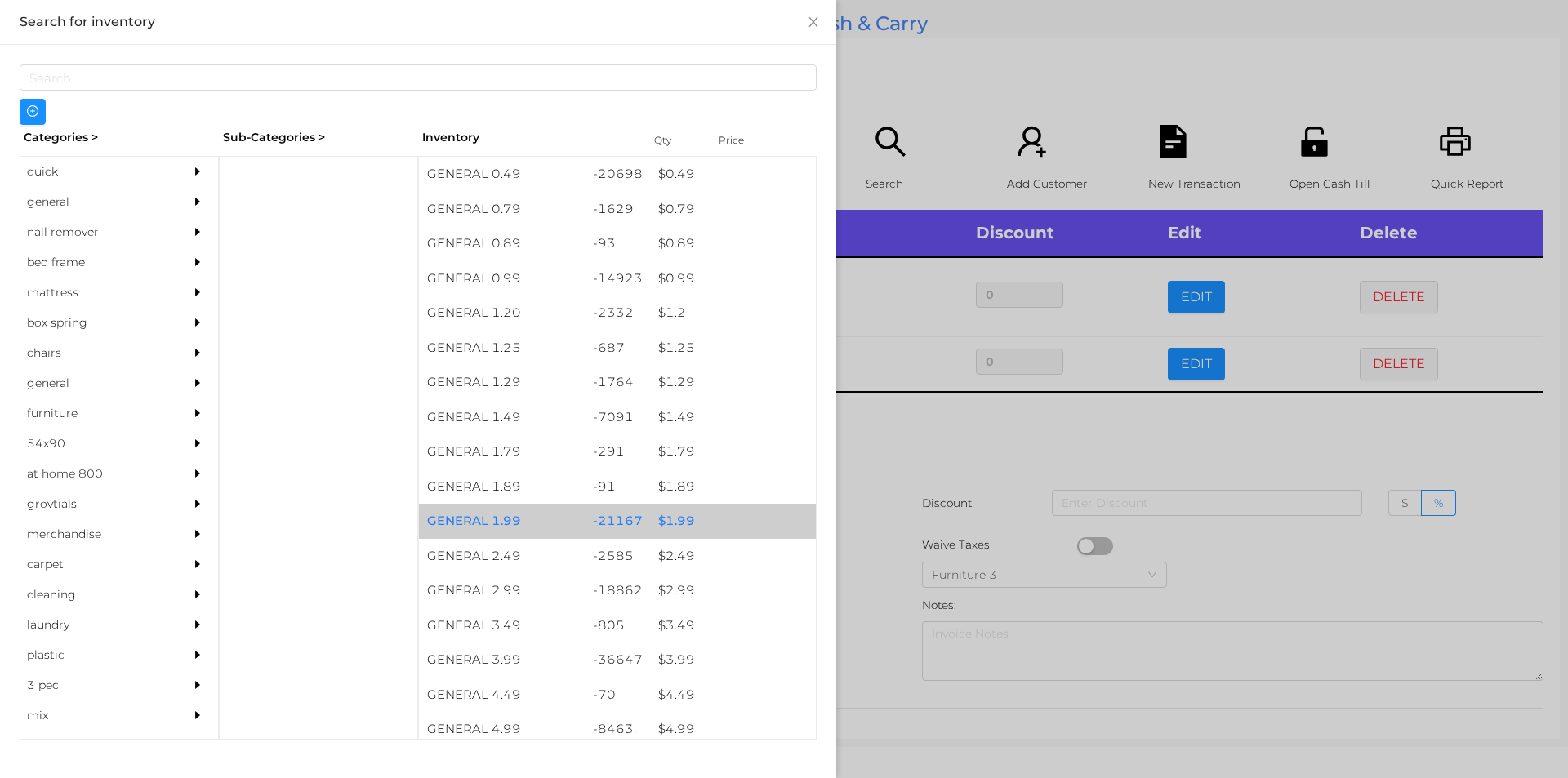
click at [676, 515] on div "$ 1.99" at bounding box center [732, 521] width 166 height 35
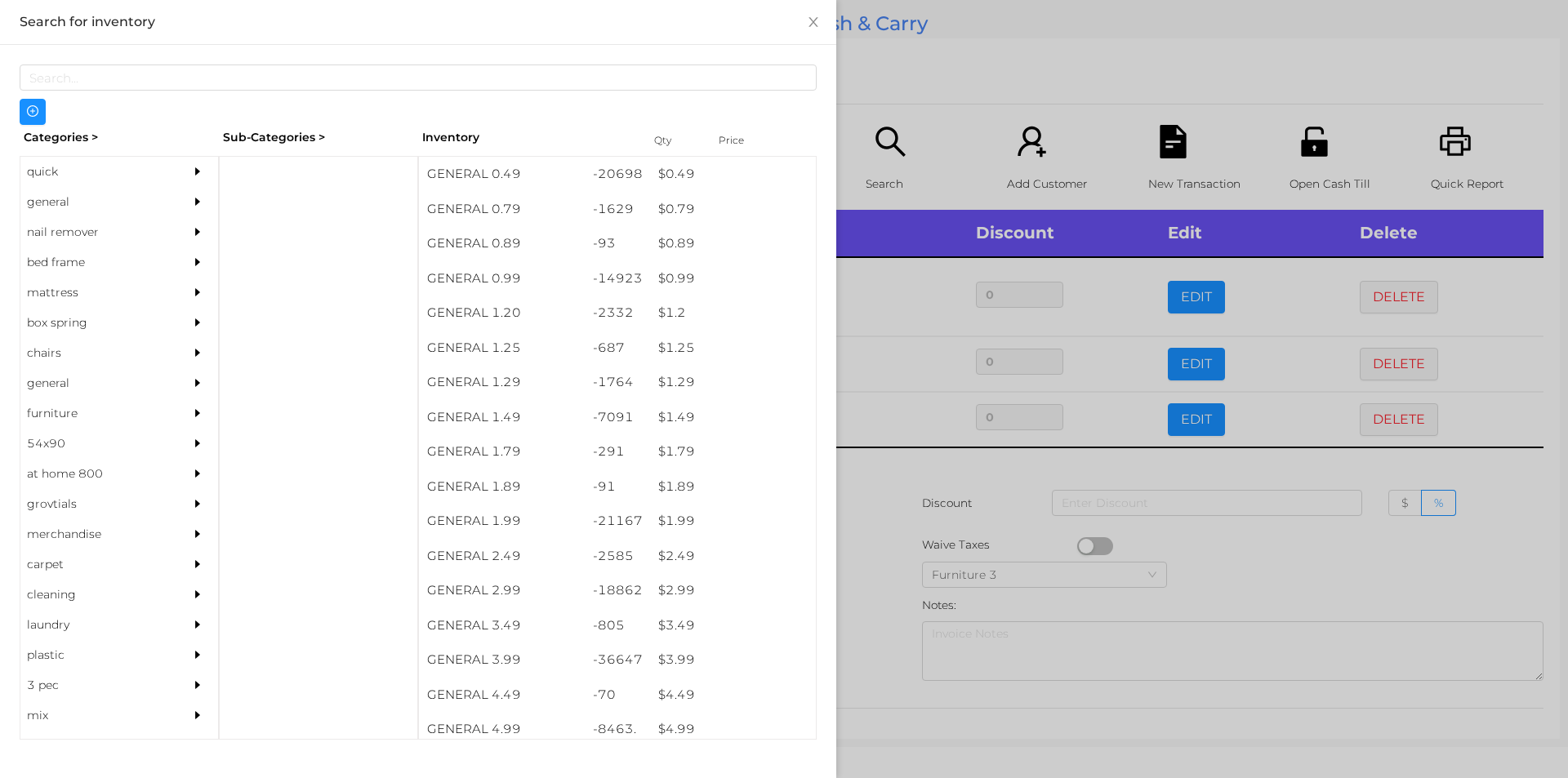
click at [875, 498] on div at bounding box center [784, 389] width 1568 height 778
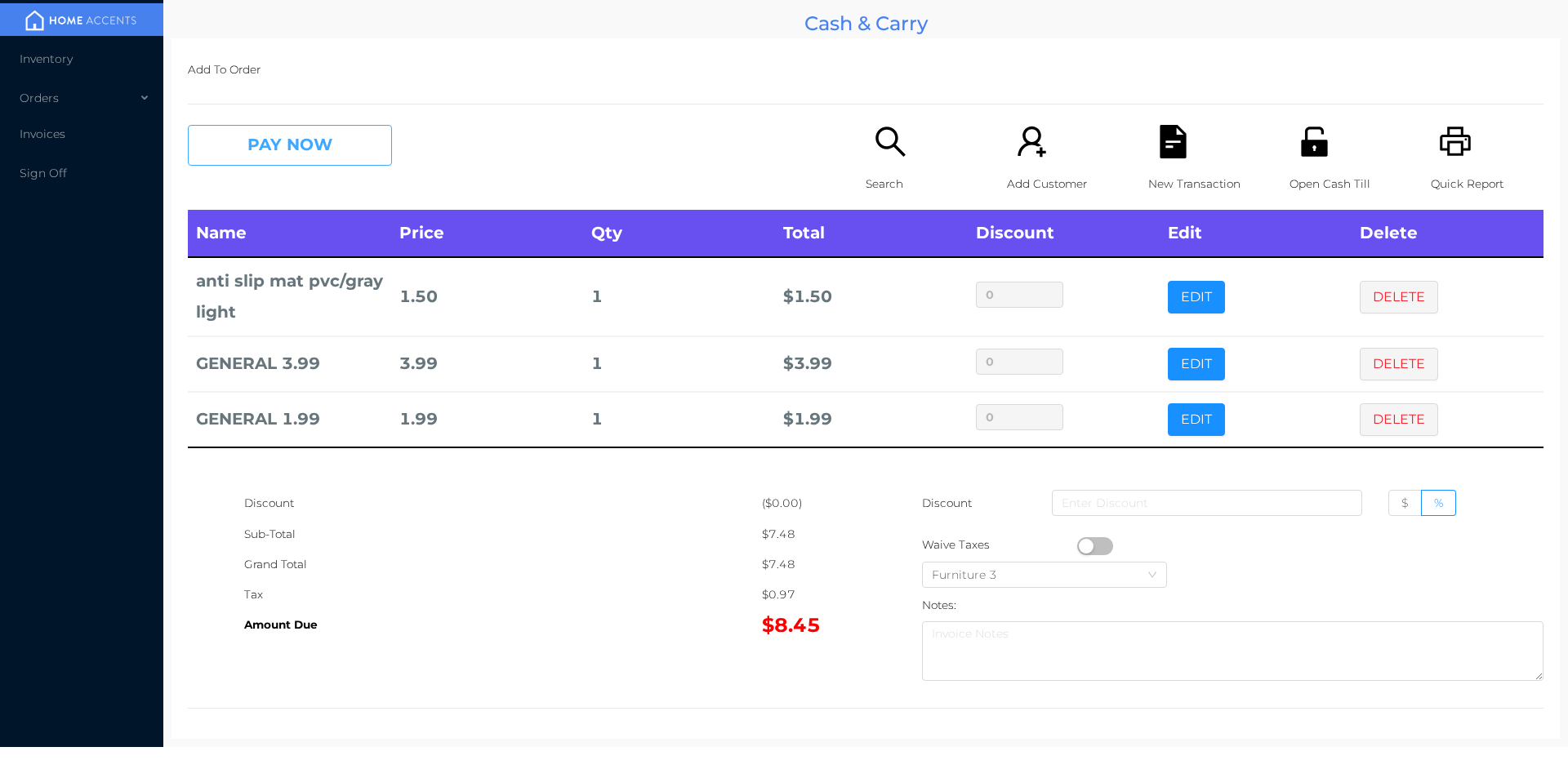
click at [297, 149] on button "PAY NOW" at bounding box center [289, 145] width 204 height 41
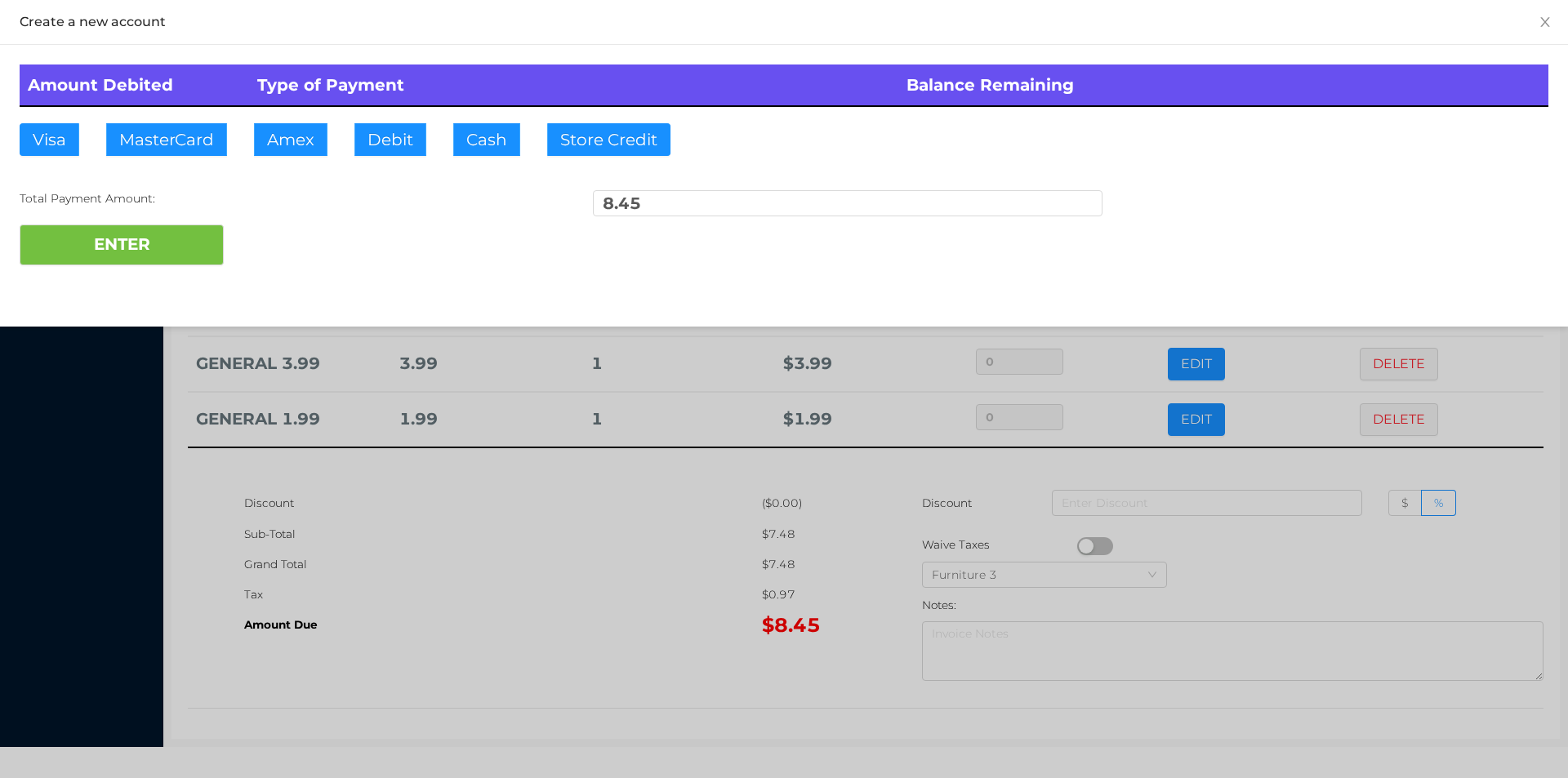
click at [446, 655] on div at bounding box center [784, 389] width 1568 height 778
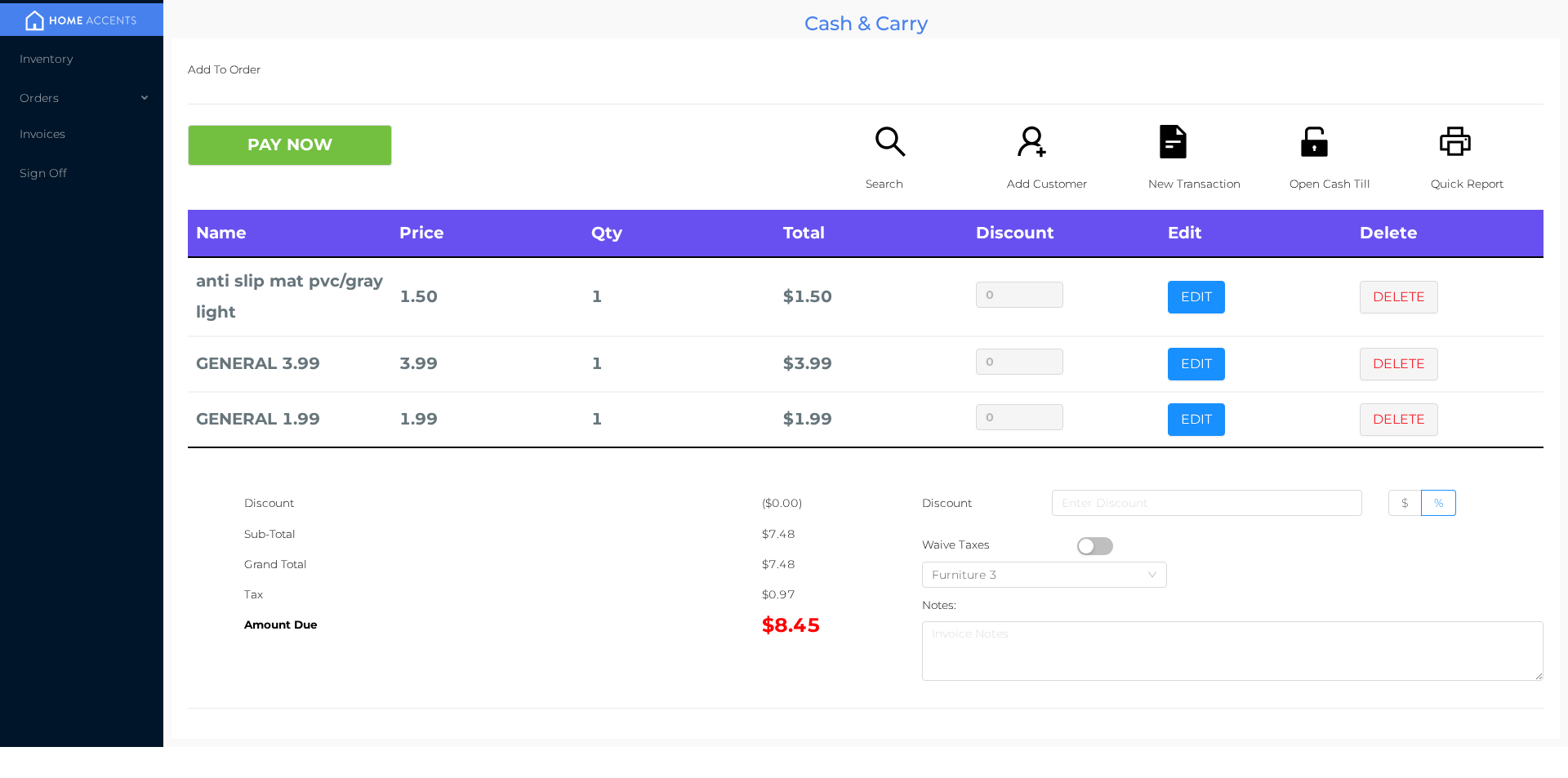
click at [1309, 172] on p "Open Cash Till" at bounding box center [1346, 183] width 113 height 30
click at [873, 176] on p "Search" at bounding box center [922, 183] width 113 height 30
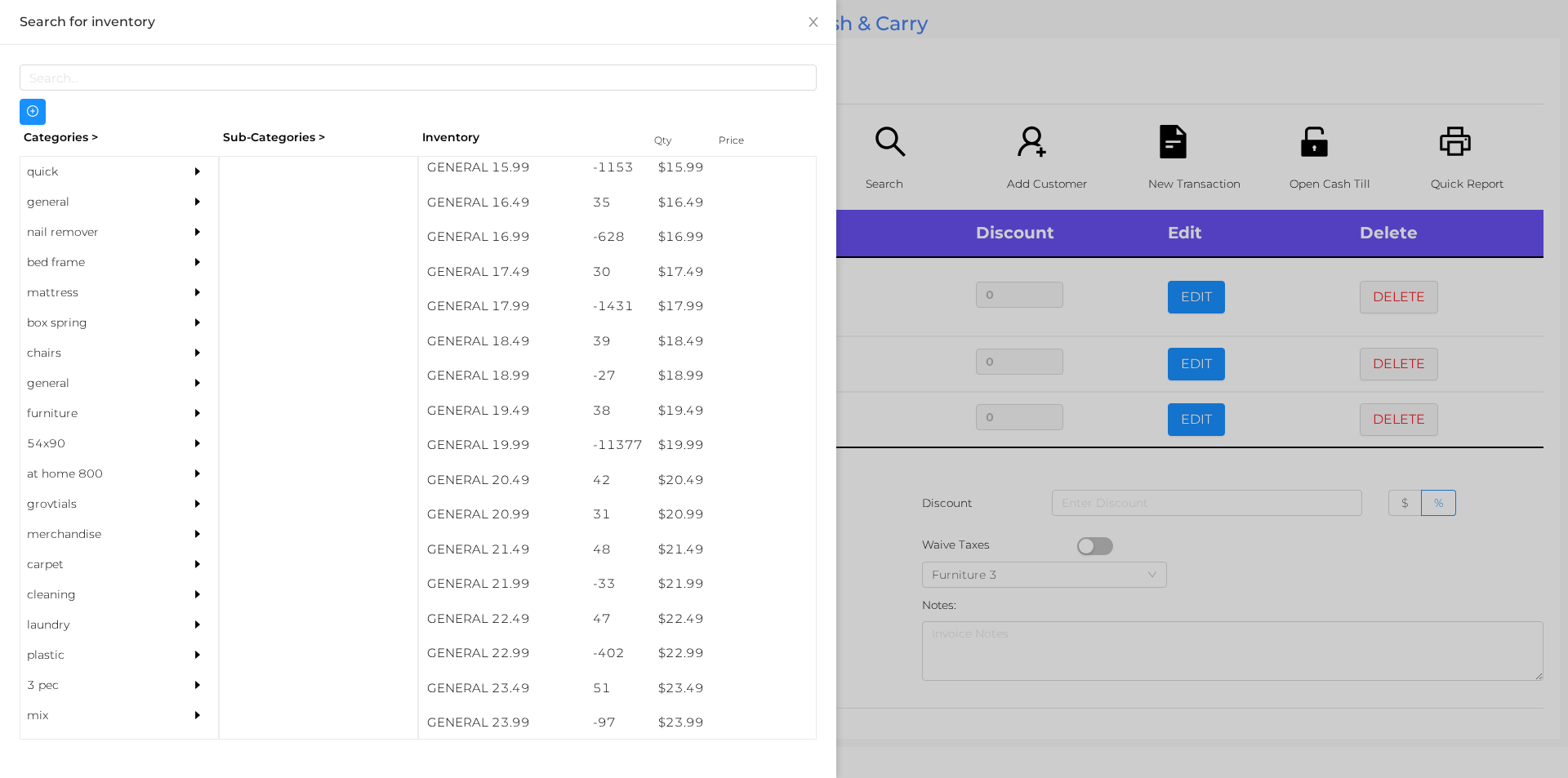
scroll to position [1490, 0]
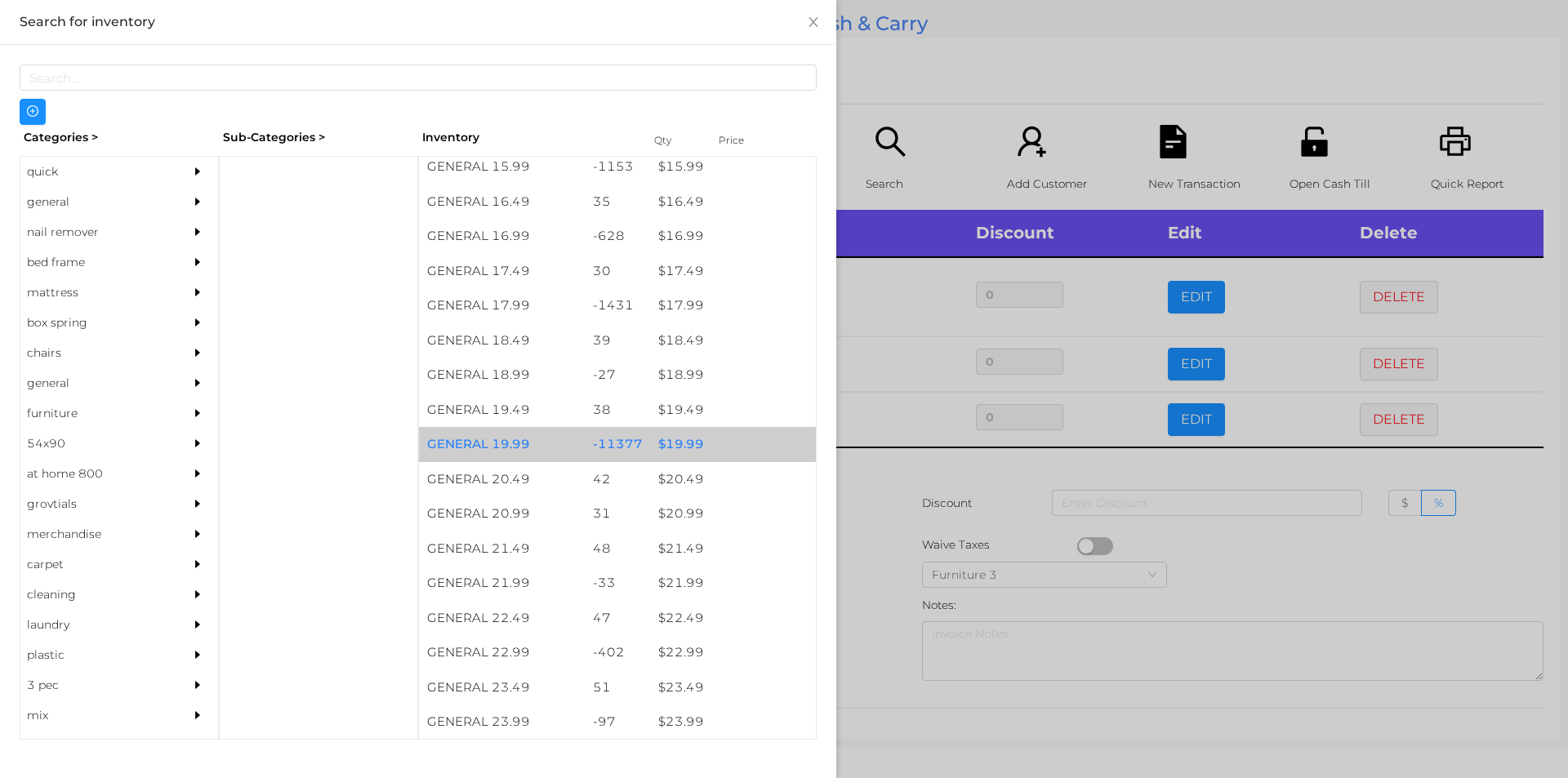
click at [666, 447] on div "$ 19.99" at bounding box center [732, 445] width 166 height 35
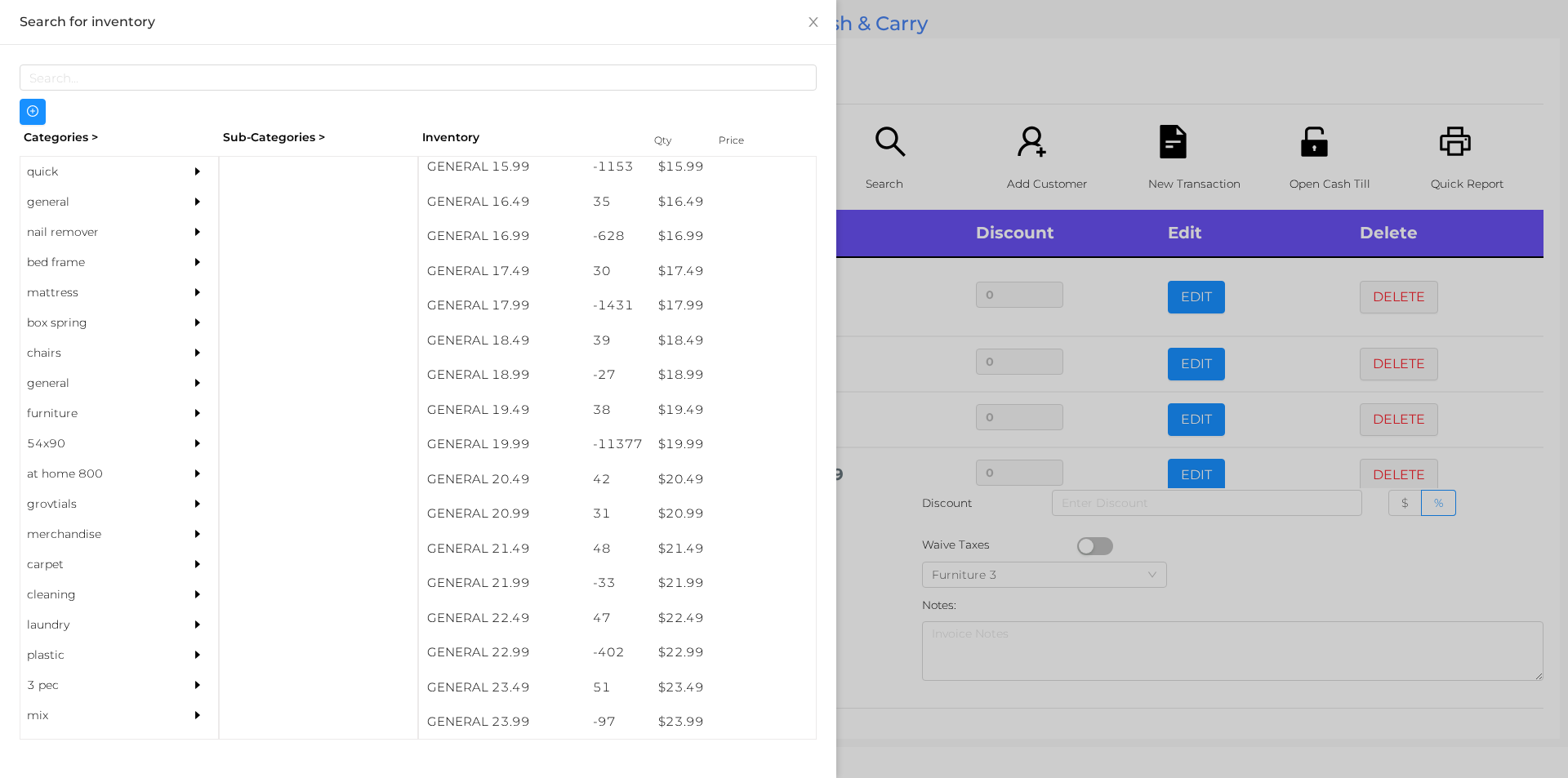
click at [881, 587] on div at bounding box center [784, 389] width 1568 height 778
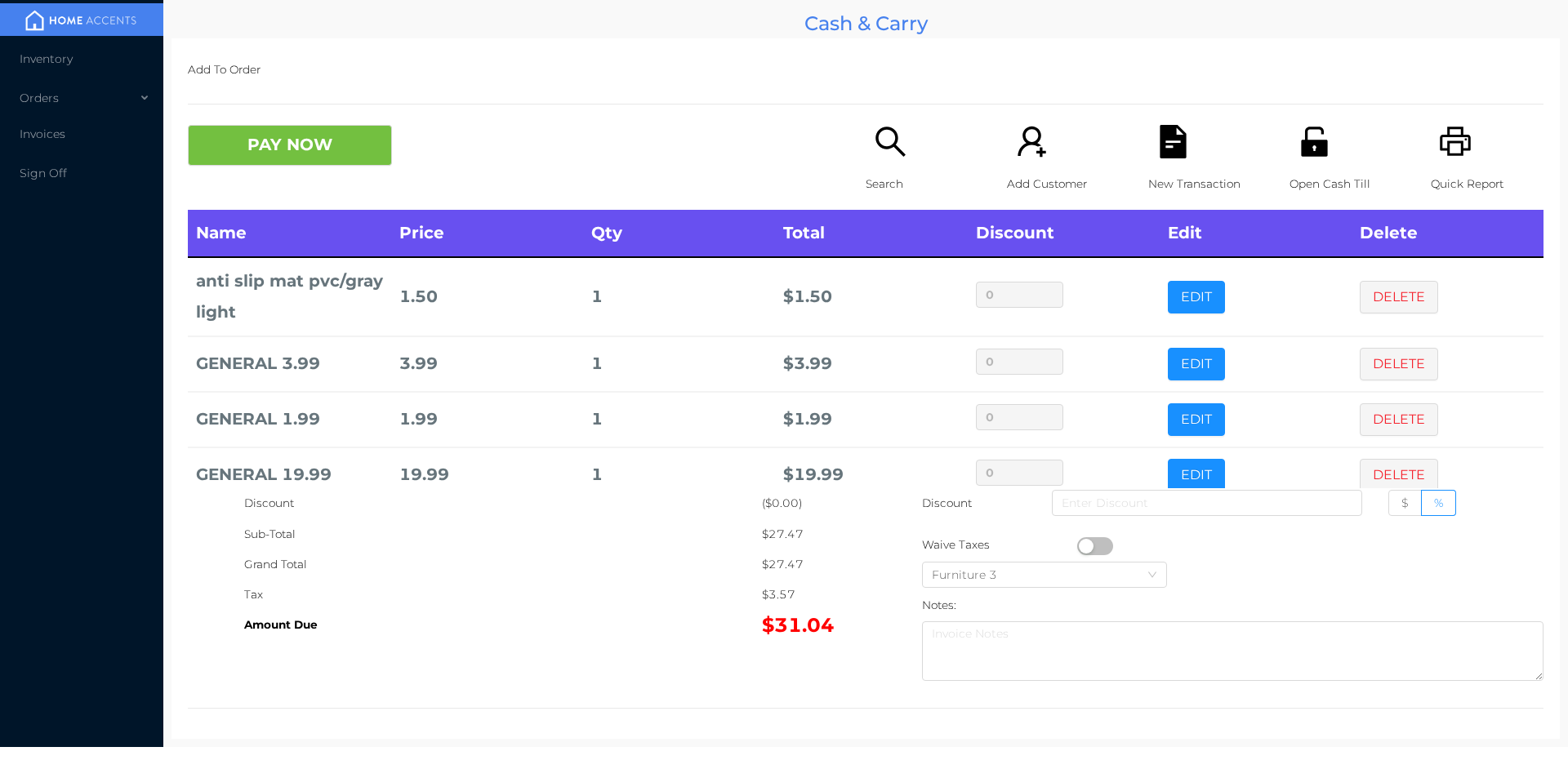
scroll to position [31, 0]
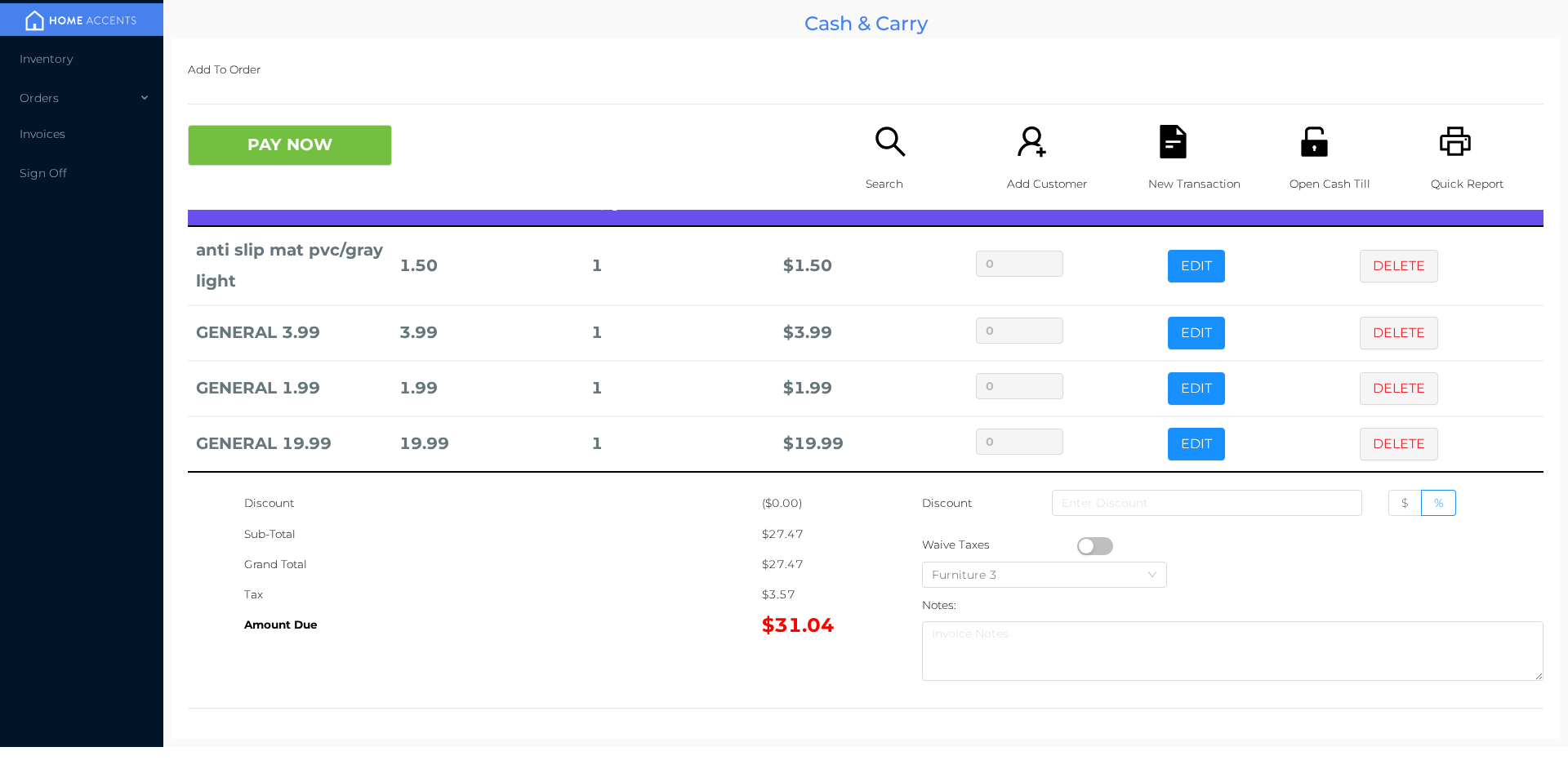
click at [1191, 159] on div "New Transaction" at bounding box center [1204, 168] width 113 height 85
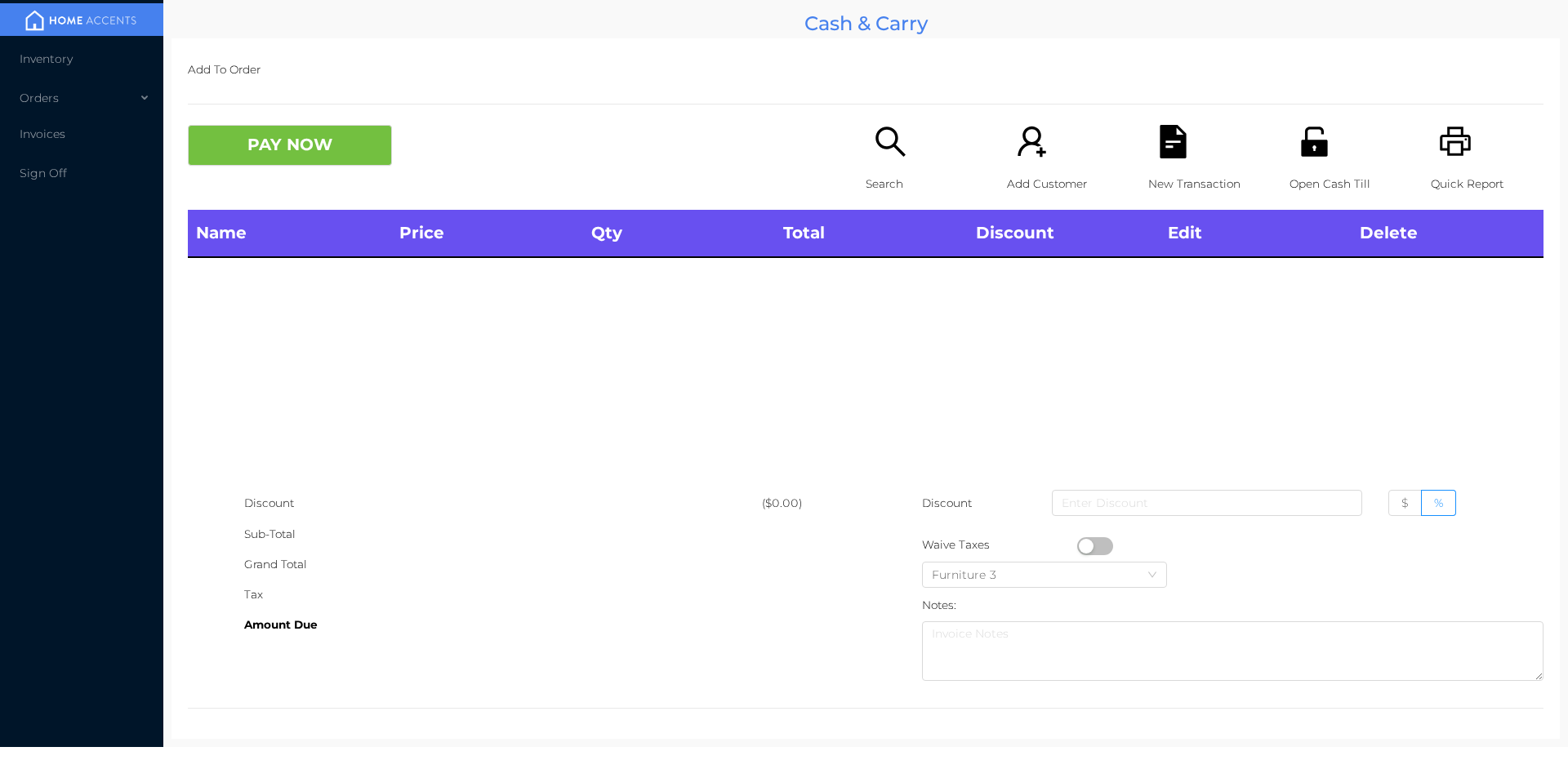
scroll to position [0, 0]
click at [1474, 170] on p "Quick Report" at bounding box center [1486, 183] width 113 height 30
click at [1161, 152] on icon "icon: file-text" at bounding box center [1172, 142] width 26 height 34
click at [299, 162] on button "PAY NOW" at bounding box center [289, 145] width 204 height 41
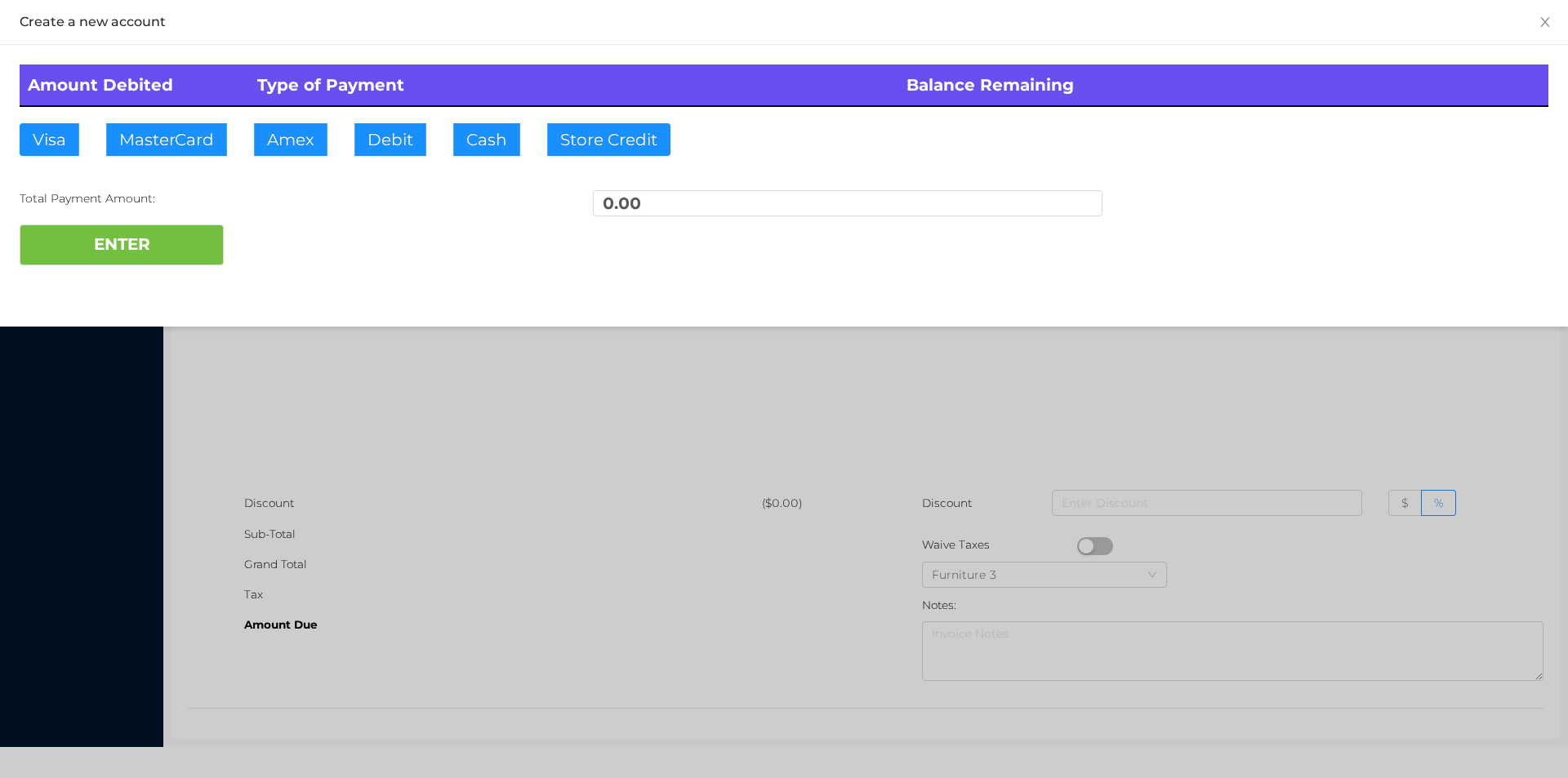
click at [348, 432] on div at bounding box center [784, 389] width 1568 height 778
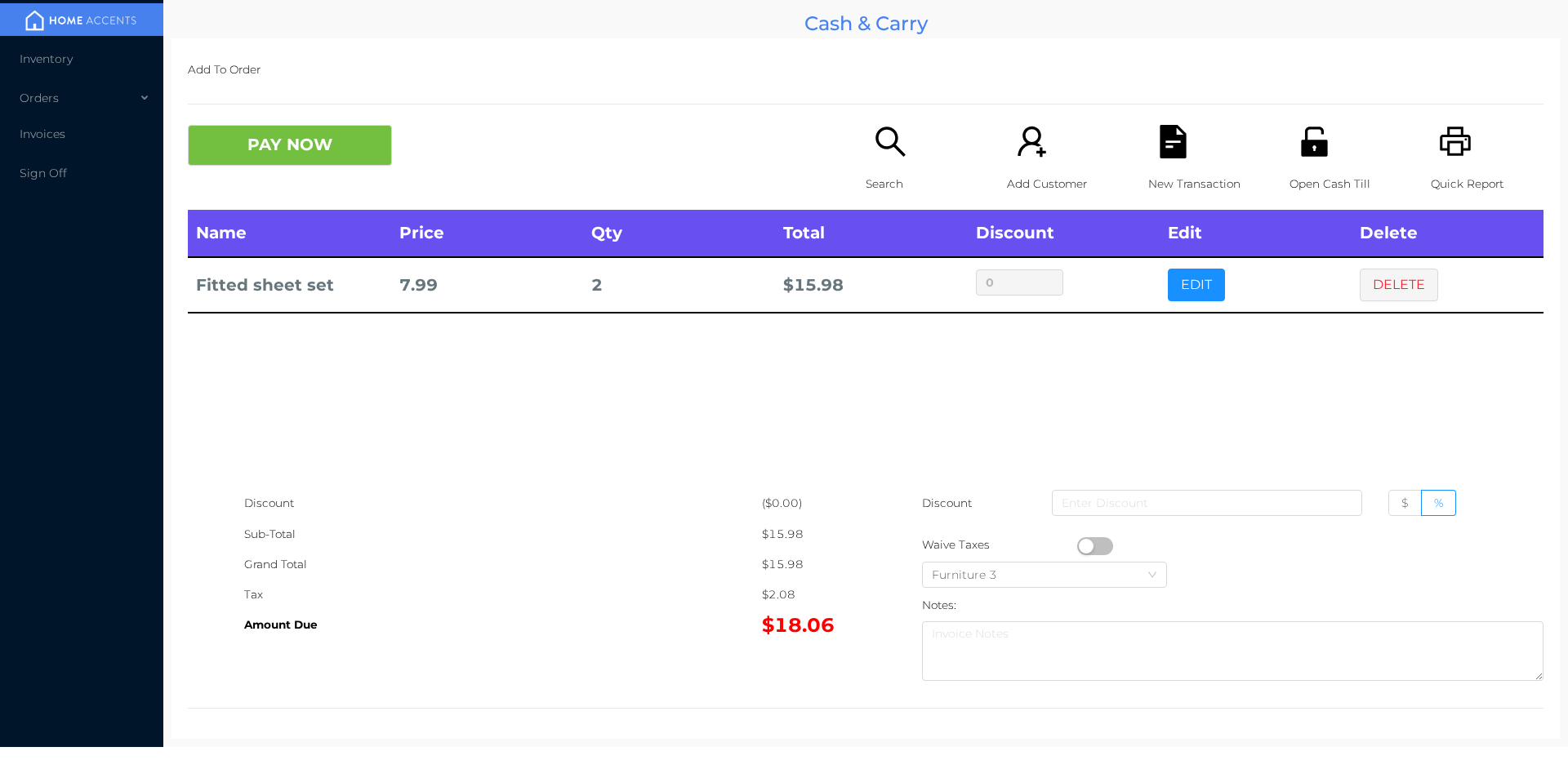
click at [892, 149] on icon "icon: search" at bounding box center [890, 141] width 29 height 29
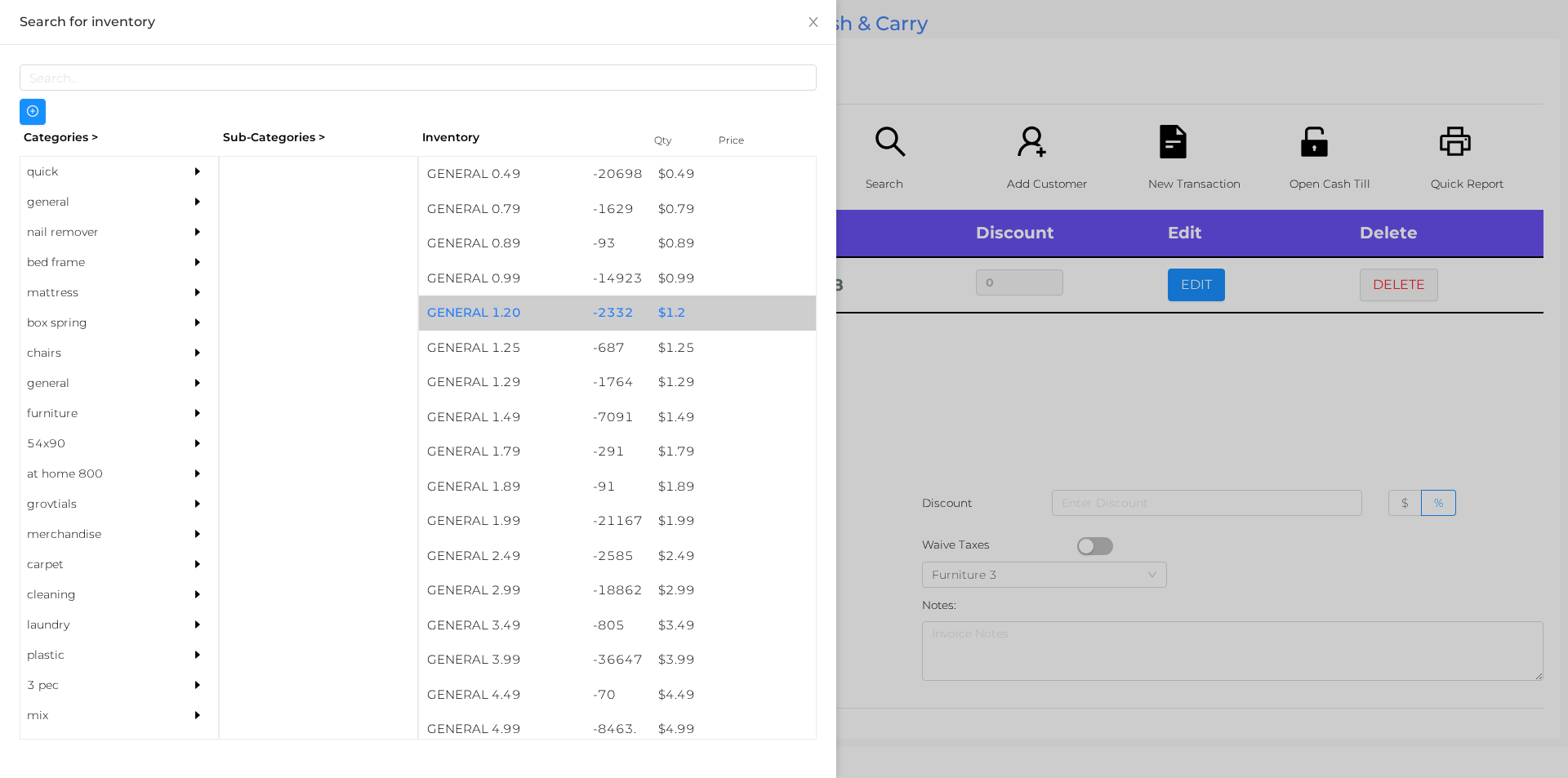
click at [657, 312] on div "$ 1.2" at bounding box center [732, 313] width 166 height 35
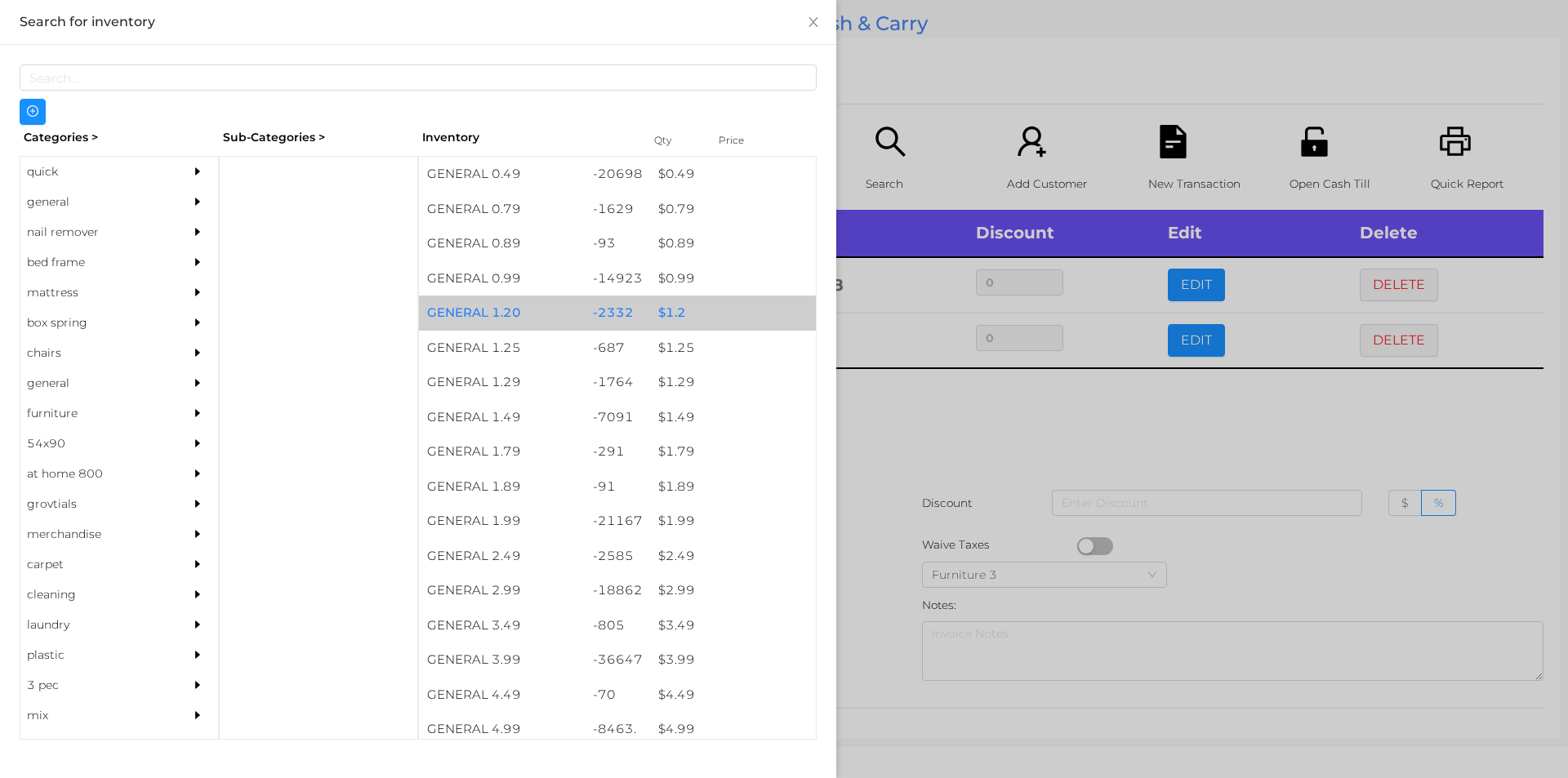
click at [662, 304] on div "$ 1.2" at bounding box center [732, 313] width 166 height 35
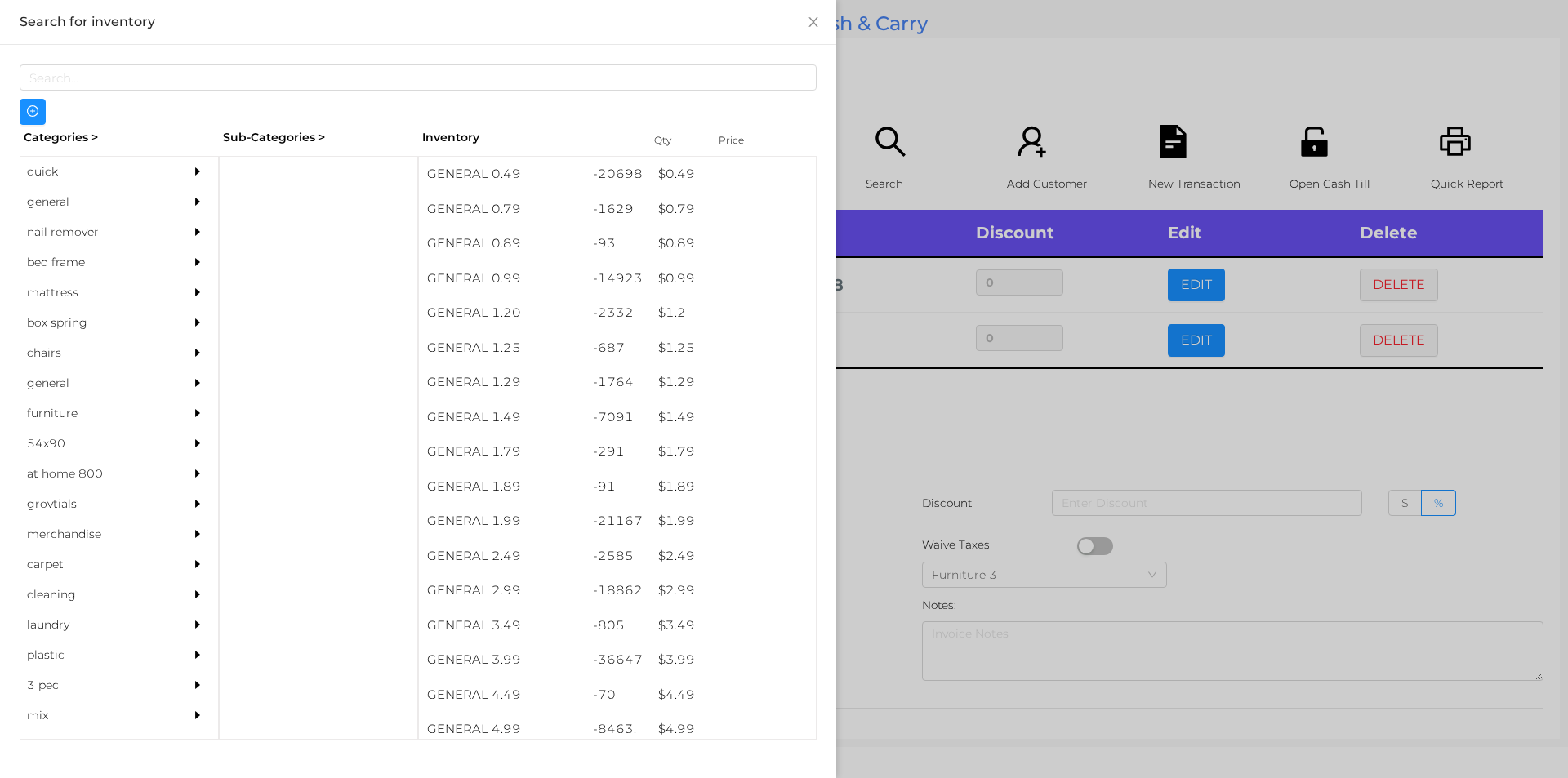
click at [909, 456] on div at bounding box center [784, 389] width 1568 height 778
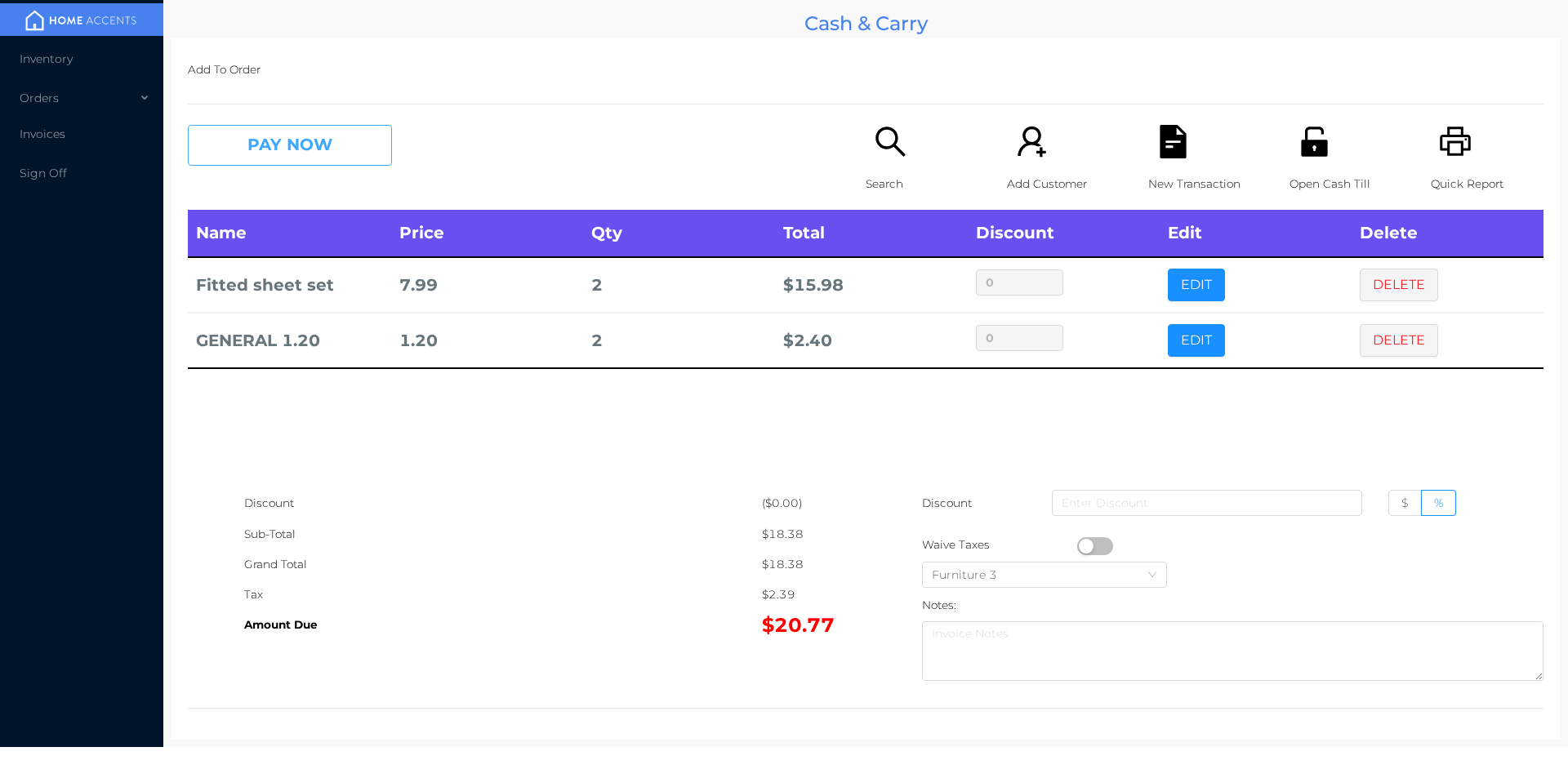
click at [299, 151] on button "PAY NOW" at bounding box center [289, 145] width 204 height 41
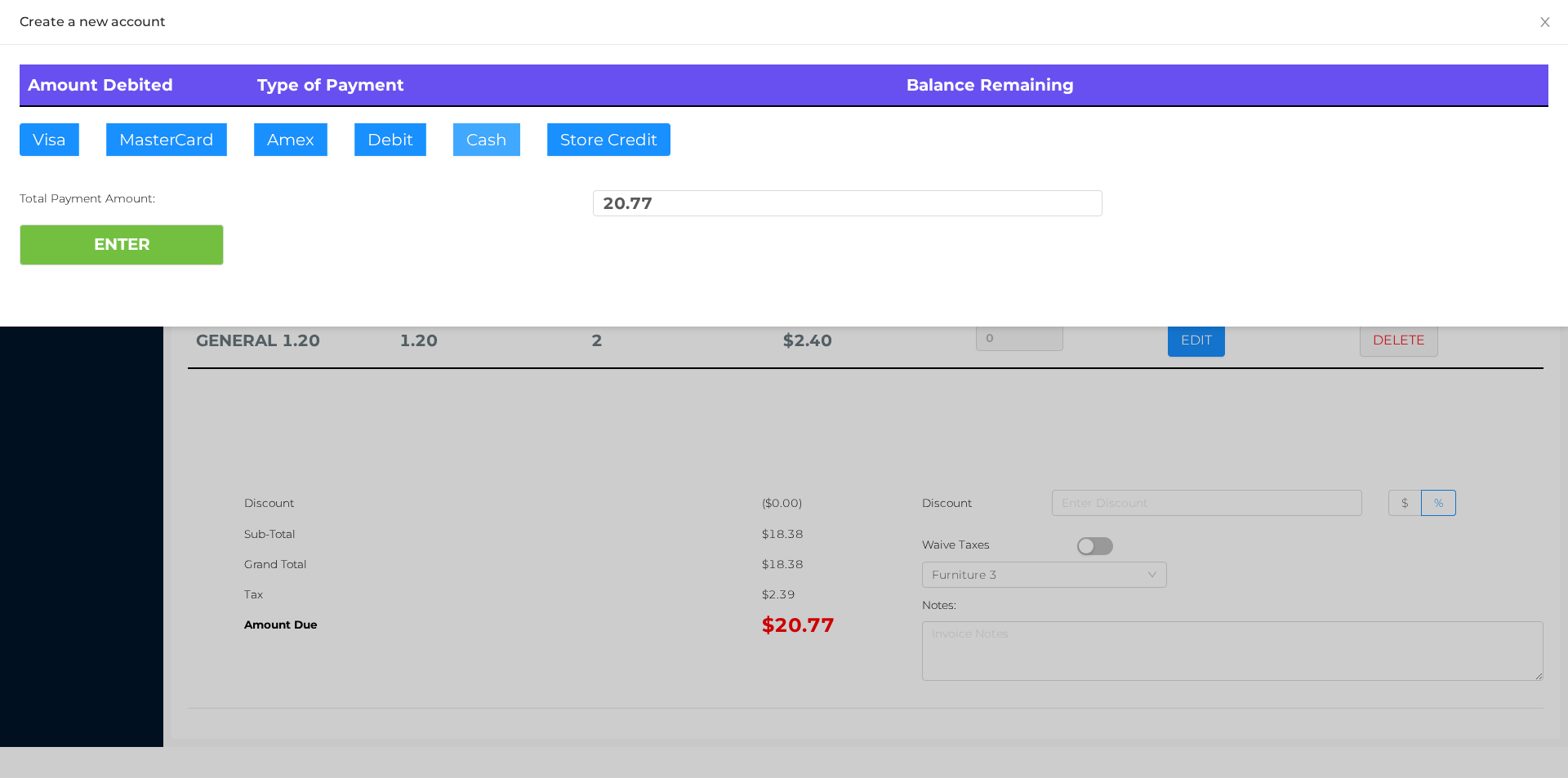
click at [493, 141] on button "Cash" at bounding box center [486, 140] width 67 height 33
click at [172, 226] on button "ENTER" at bounding box center [122, 244] width 204 height 41
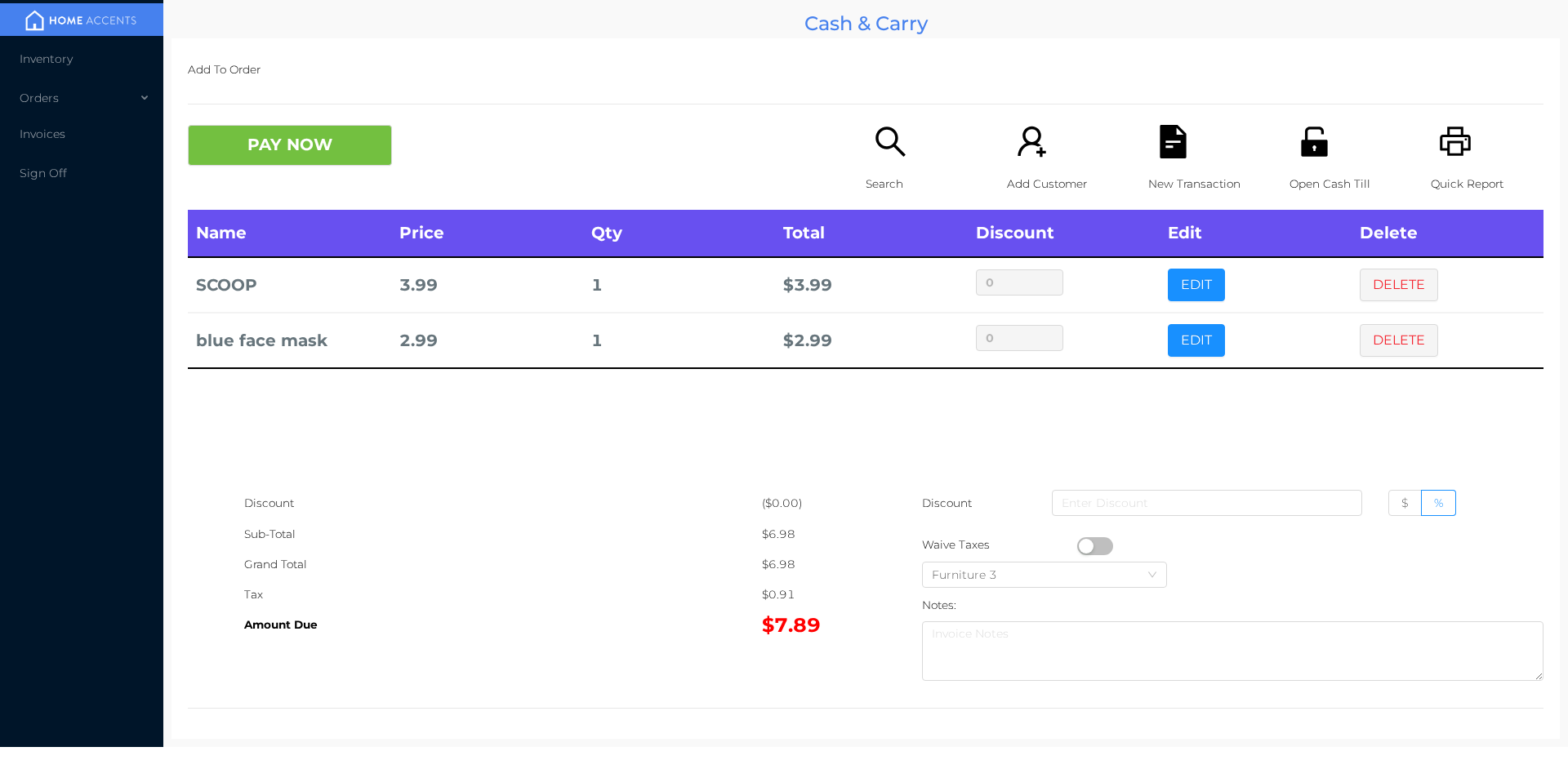
click at [887, 188] on p "Search" at bounding box center [922, 183] width 113 height 30
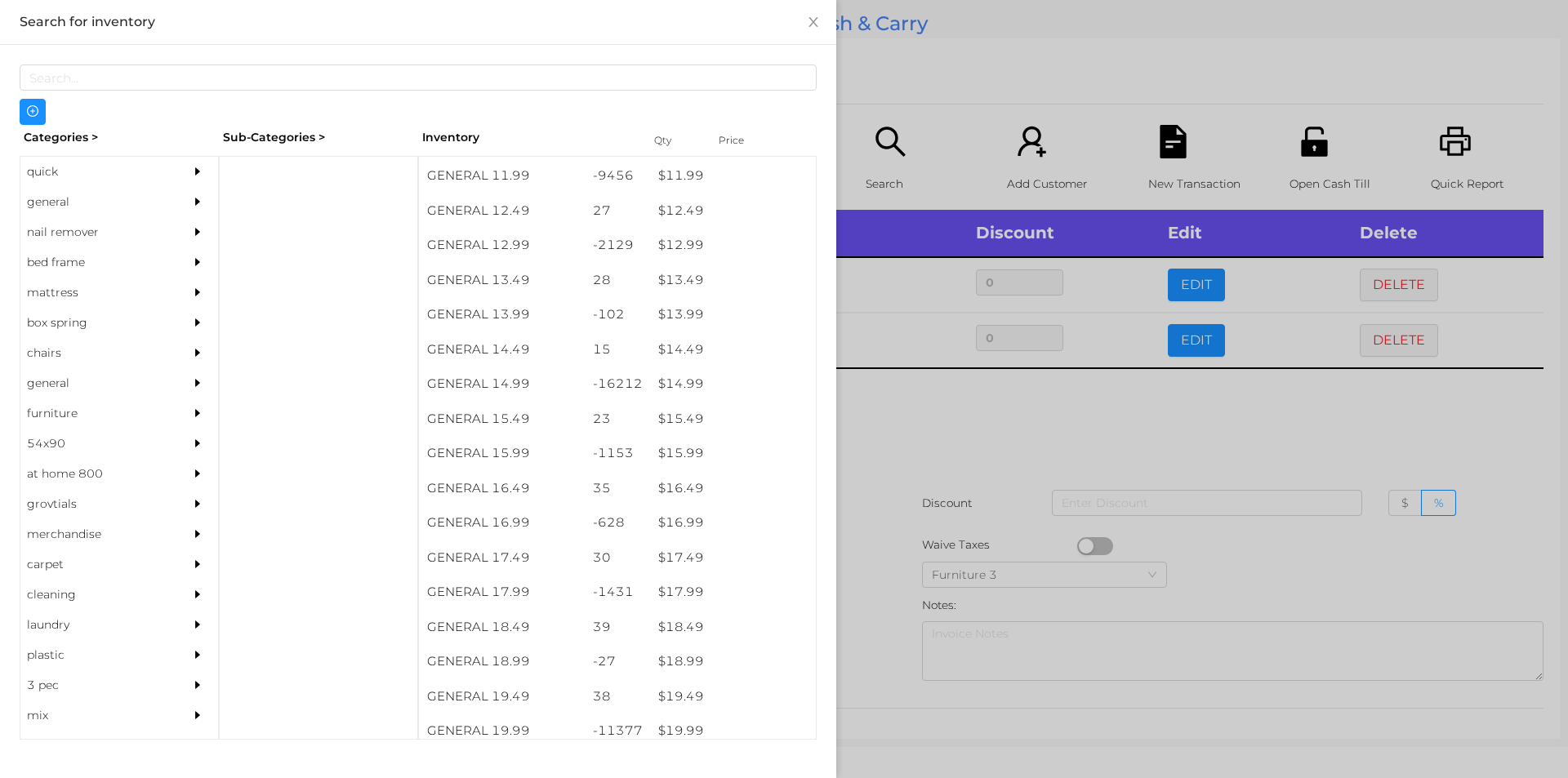
scroll to position [1199, 0]
click at [681, 188] on div "$ 11.99" at bounding box center [732, 180] width 166 height 35
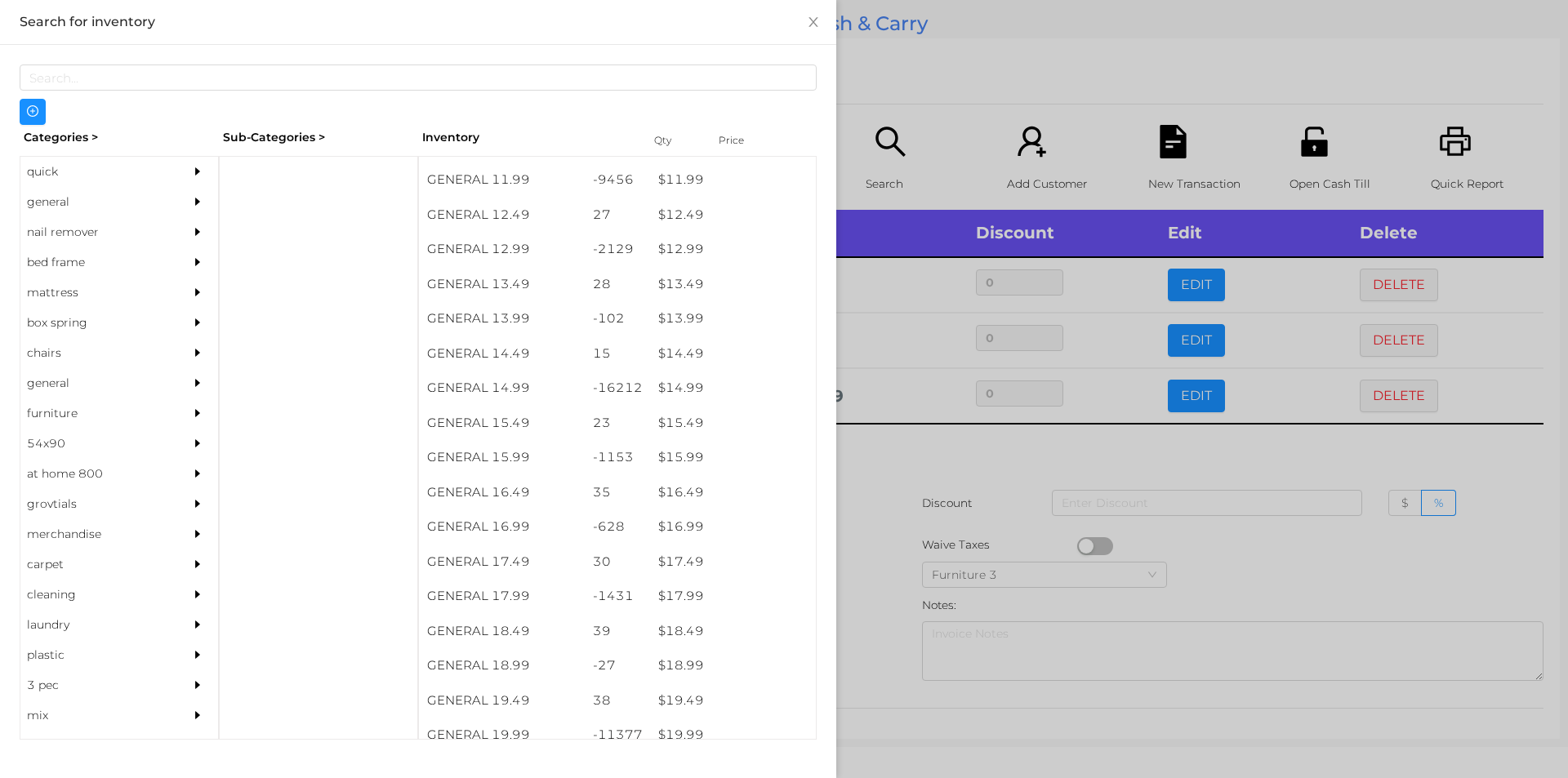
click at [884, 401] on div at bounding box center [784, 389] width 1568 height 778
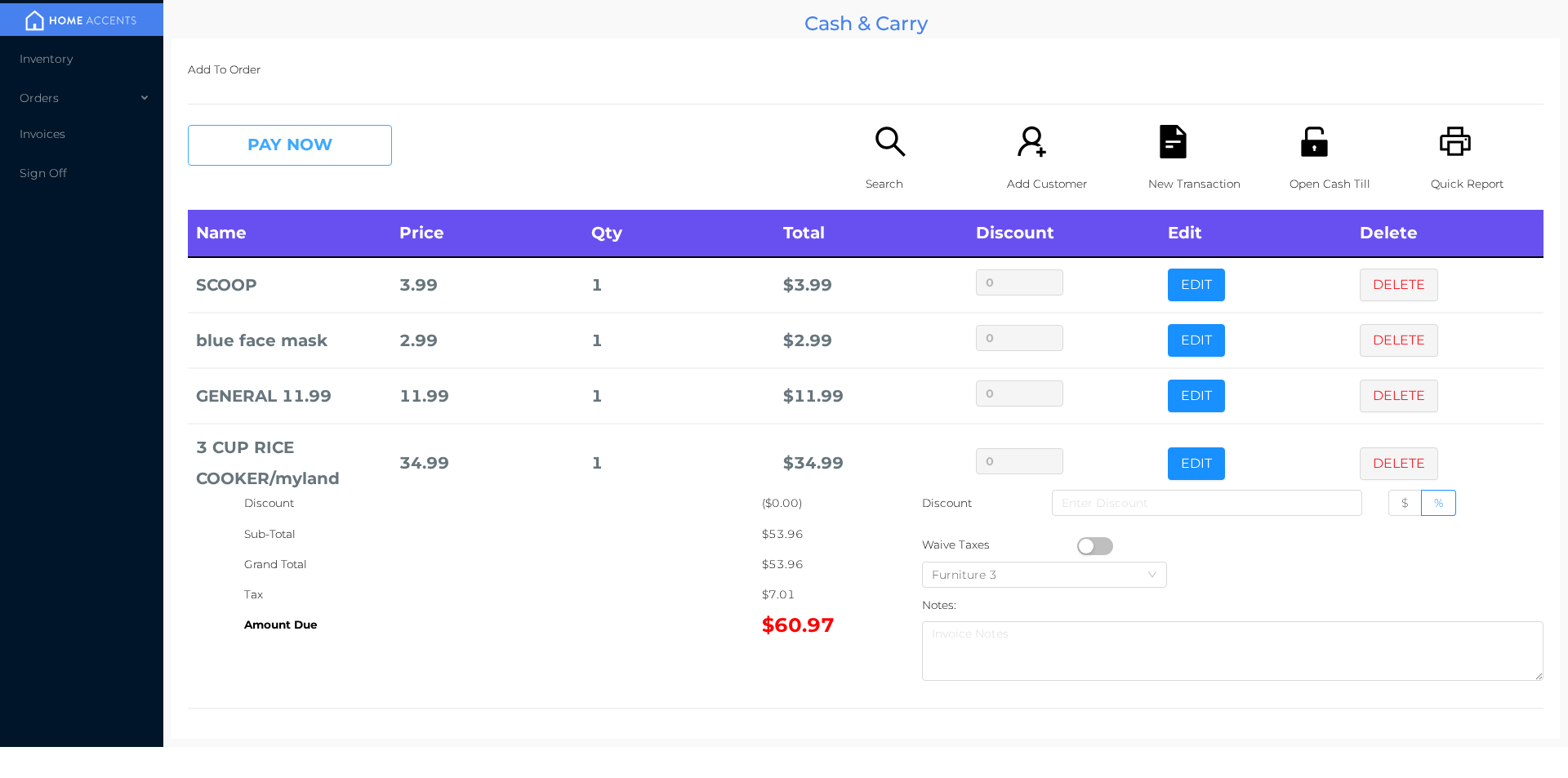
click at [265, 143] on button "PAY NOW" at bounding box center [289, 145] width 204 height 41
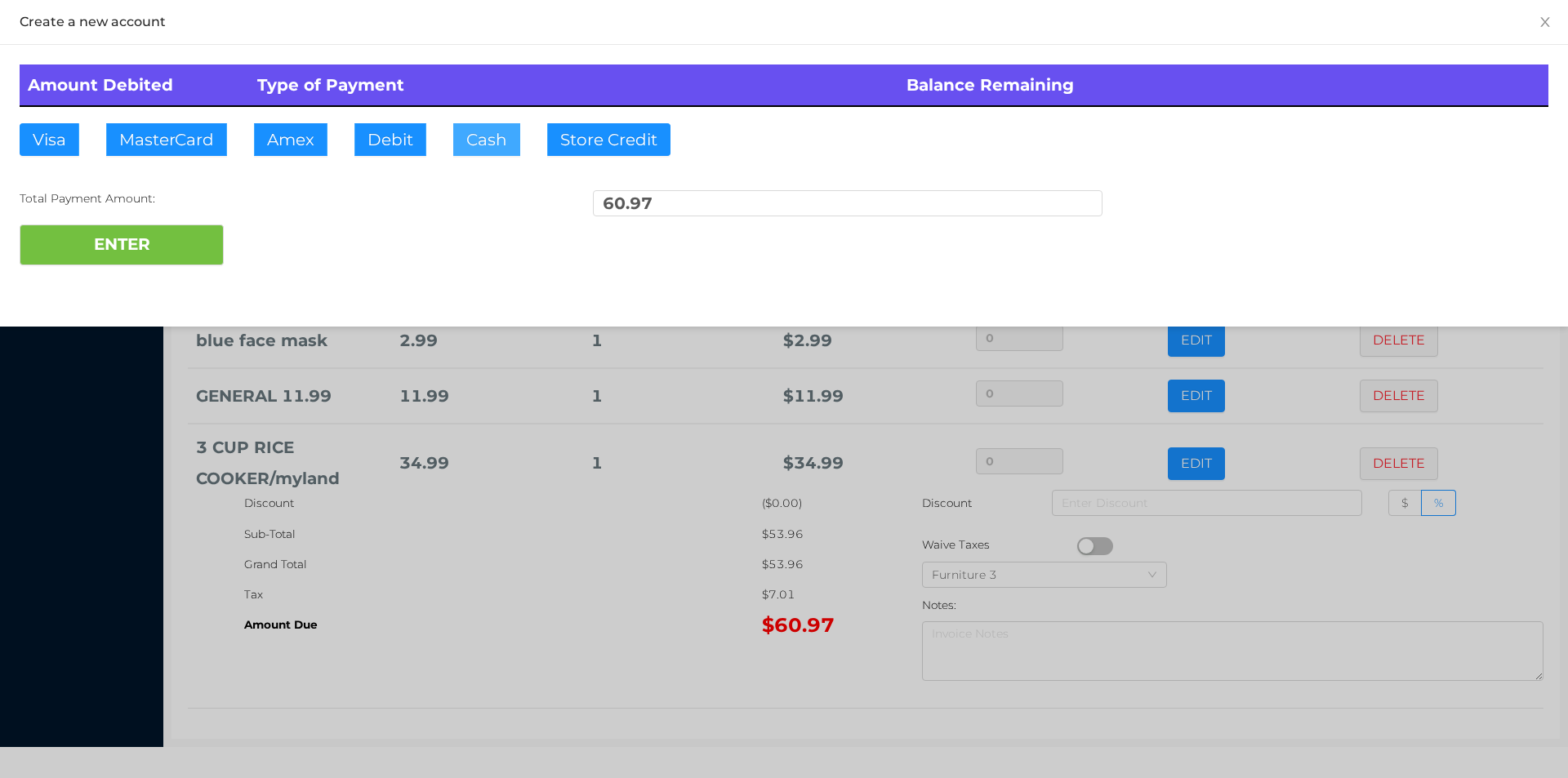
click at [485, 126] on button "Cash" at bounding box center [486, 140] width 67 height 33
type input "100."
click at [182, 252] on button "ENTER" at bounding box center [122, 244] width 204 height 41
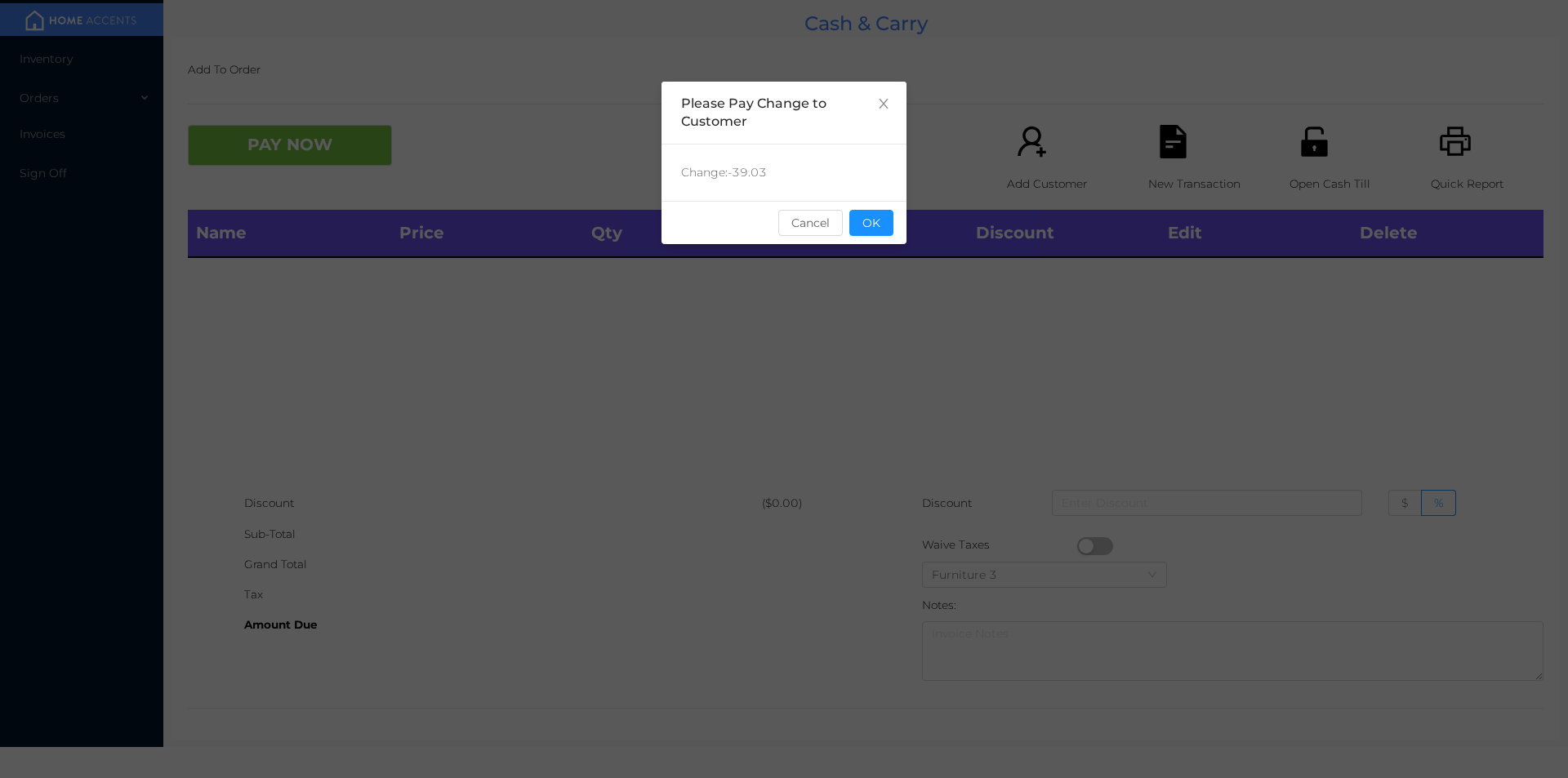
click at [871, 225] on button "OK" at bounding box center [871, 222] width 44 height 26
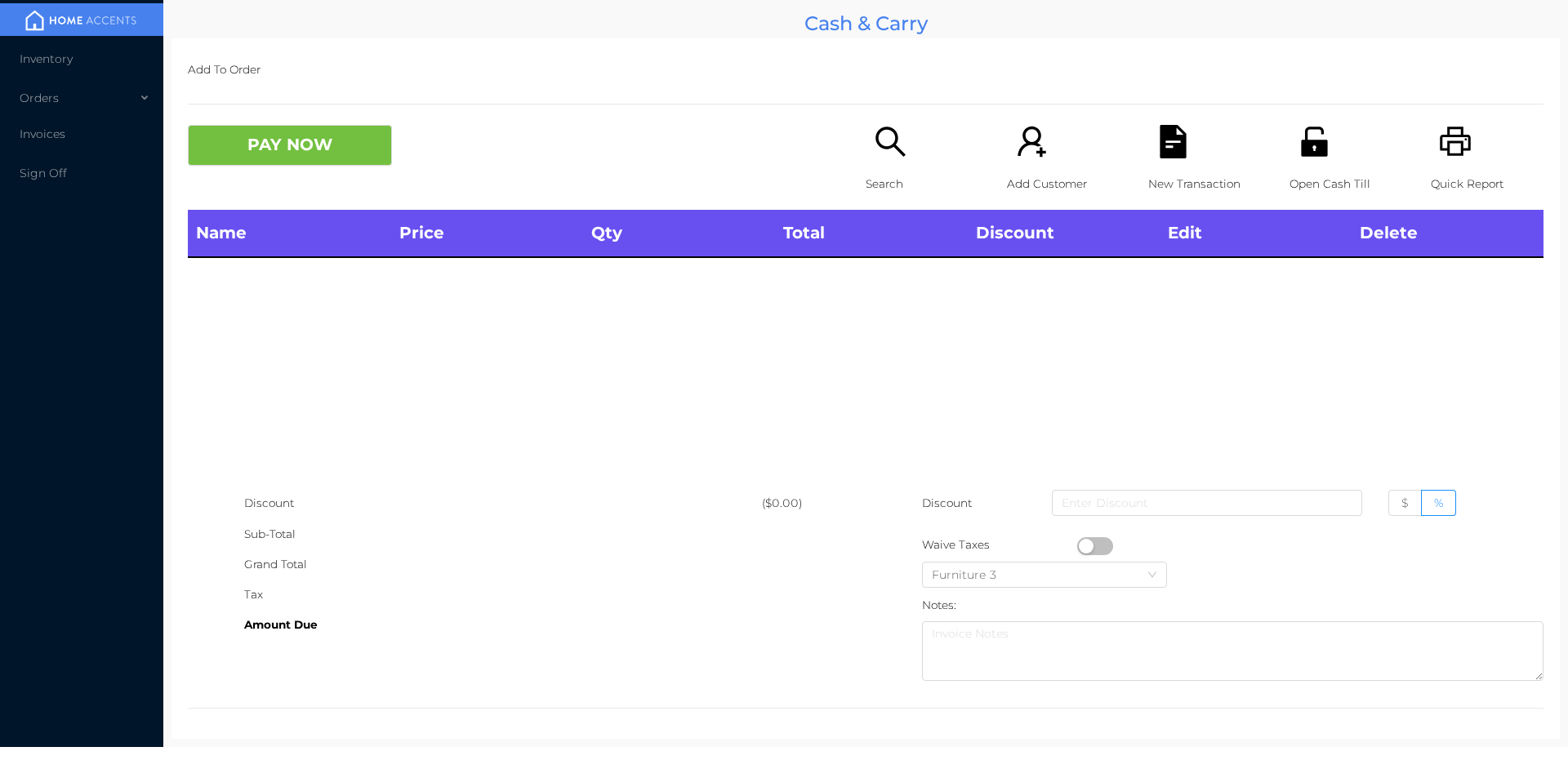
click at [872, 159] on div "Search" at bounding box center [922, 168] width 113 height 85
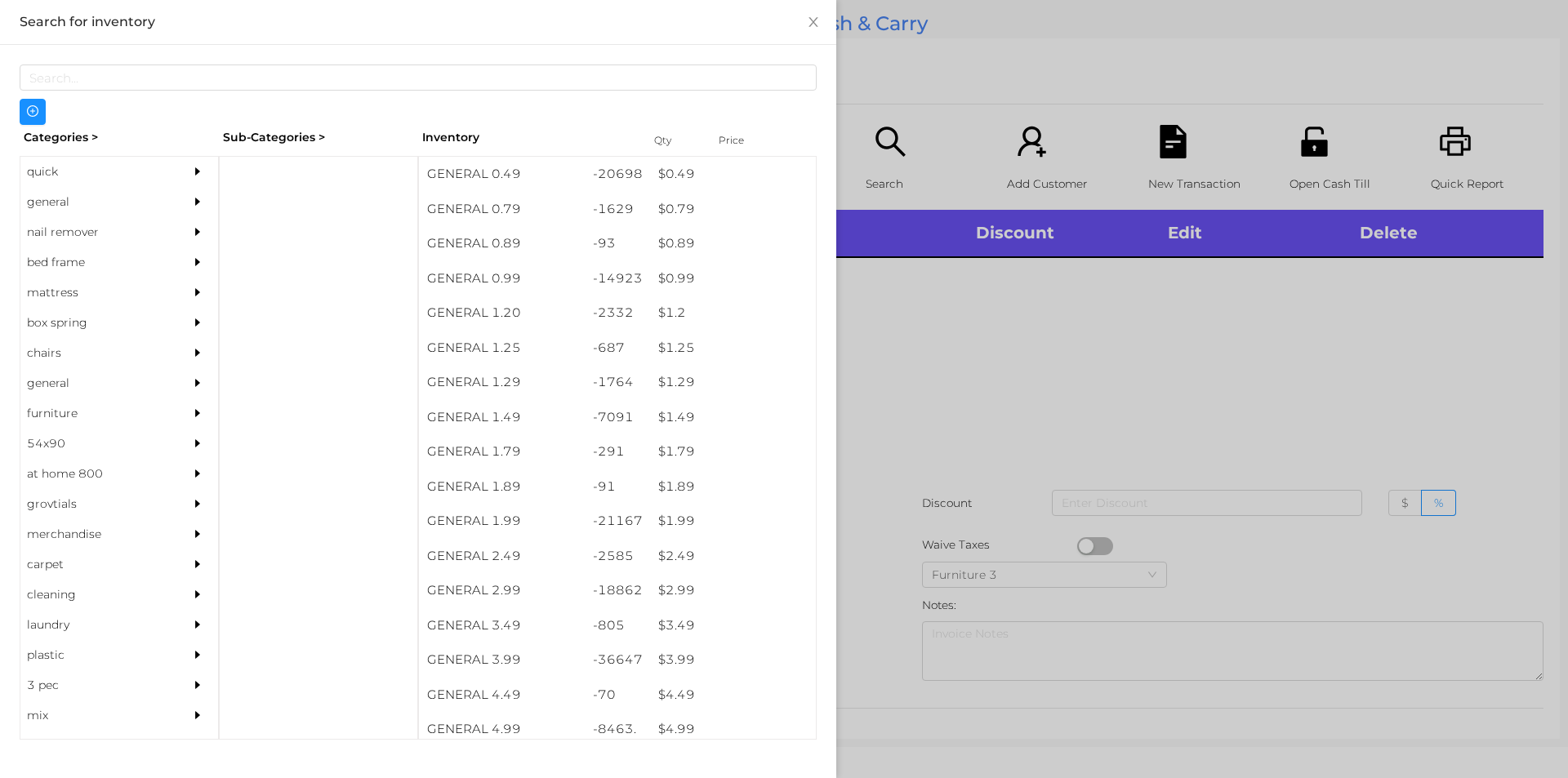
click at [54, 183] on div "quick" at bounding box center [94, 172] width 149 height 30
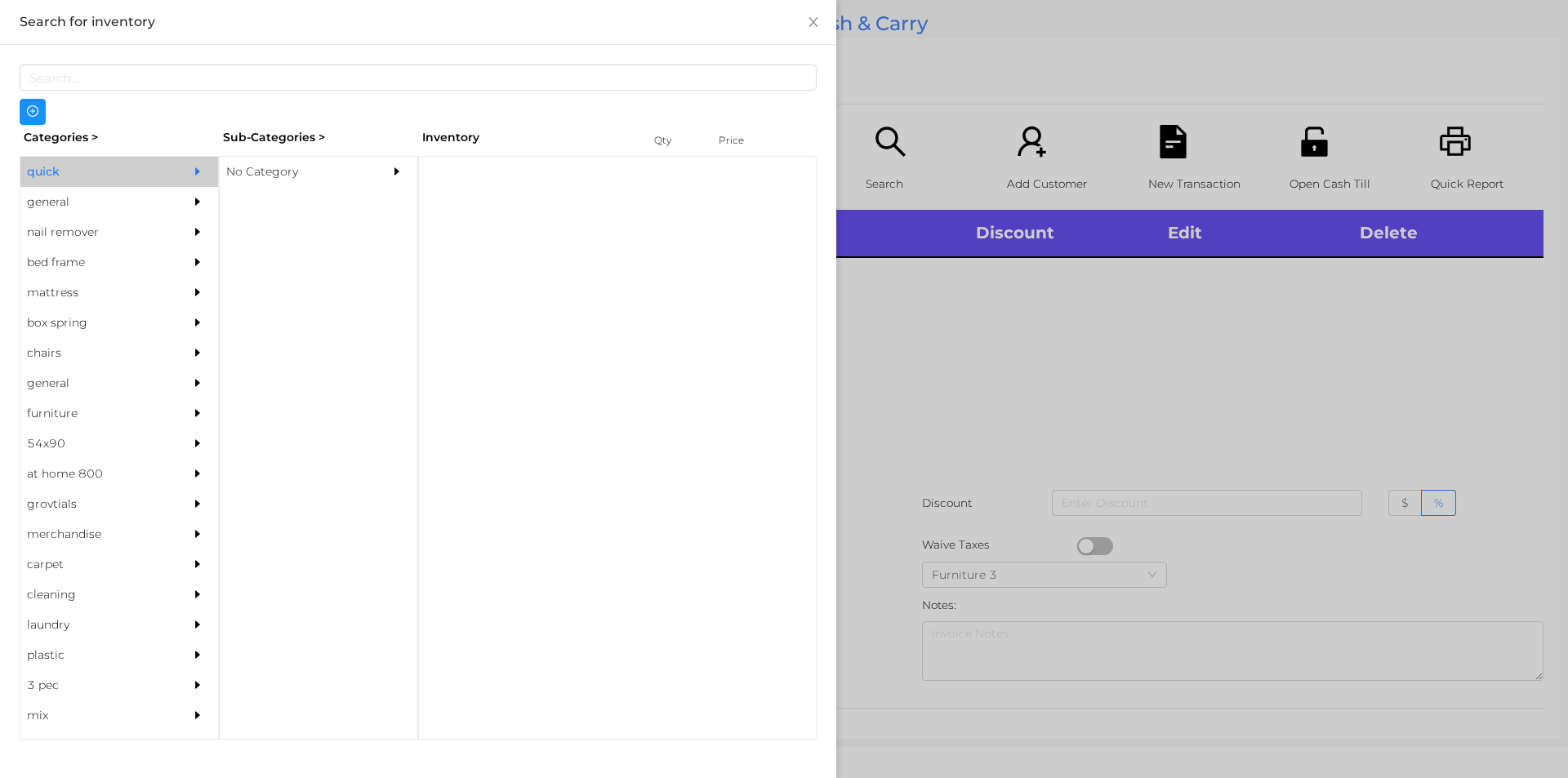
click at [253, 169] on div "No Category" at bounding box center [294, 172] width 149 height 30
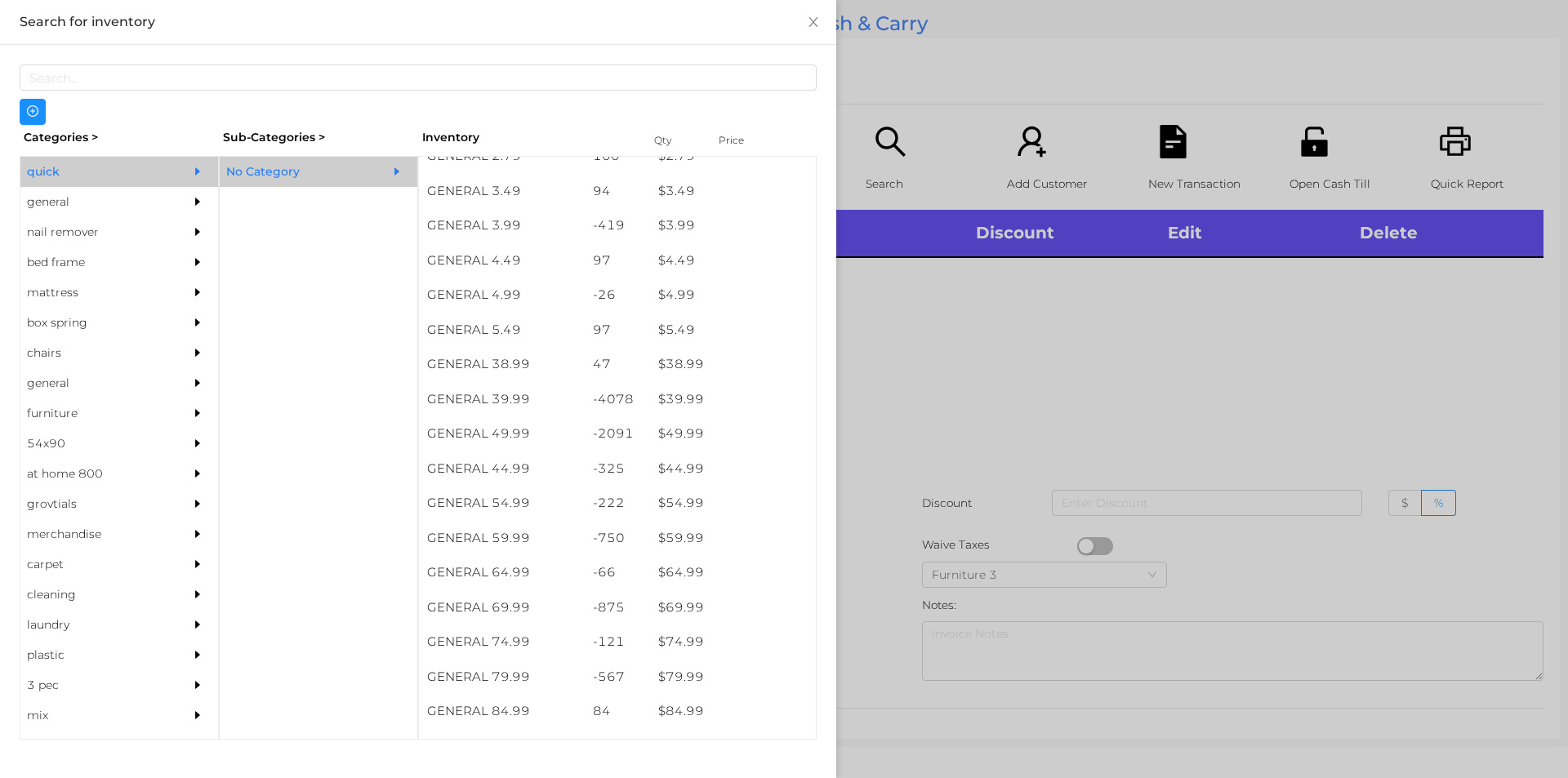
scroll to position [712, 0]
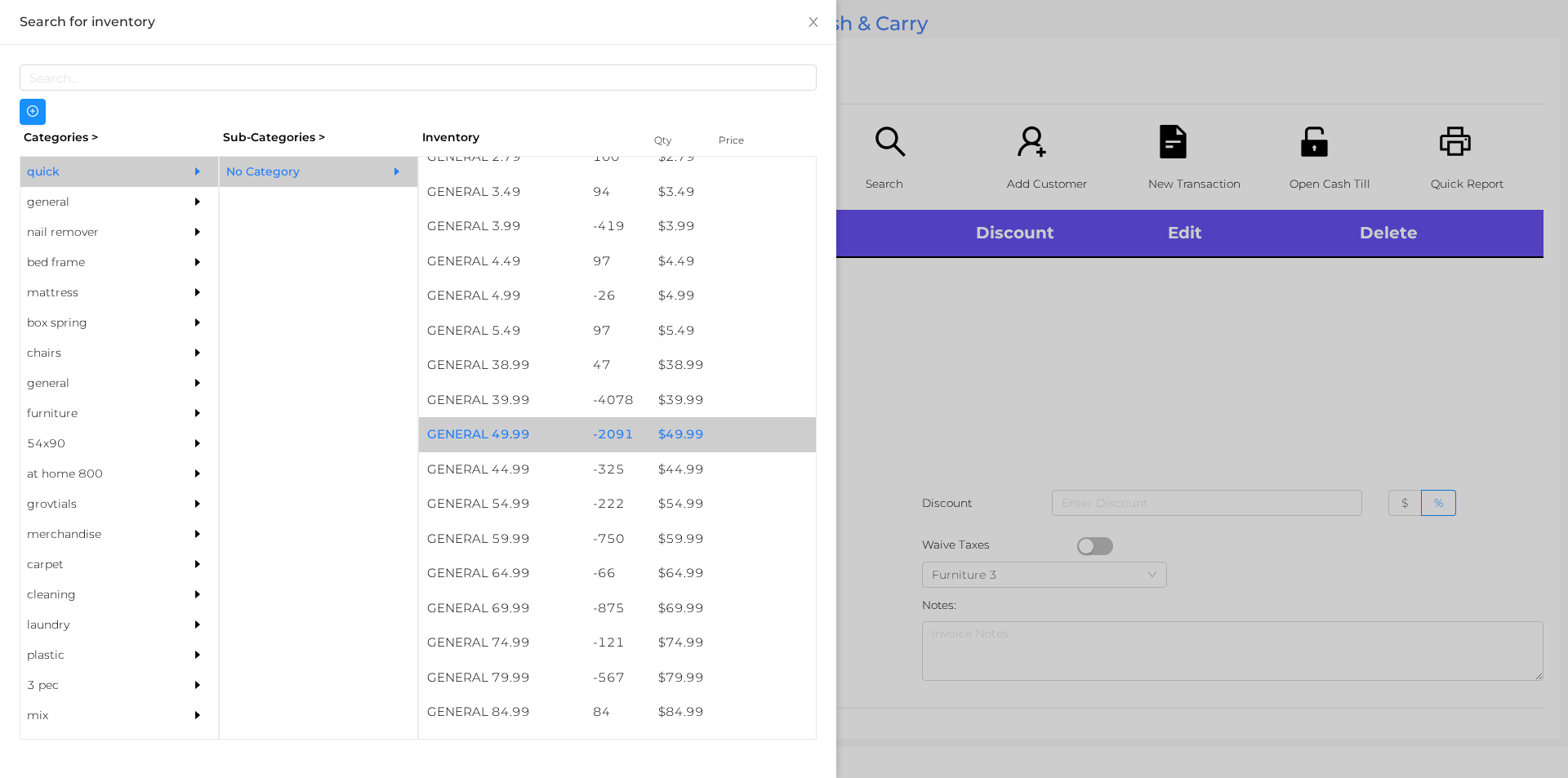
click at [671, 432] on div "$ 49.99" at bounding box center [732, 435] width 166 height 35
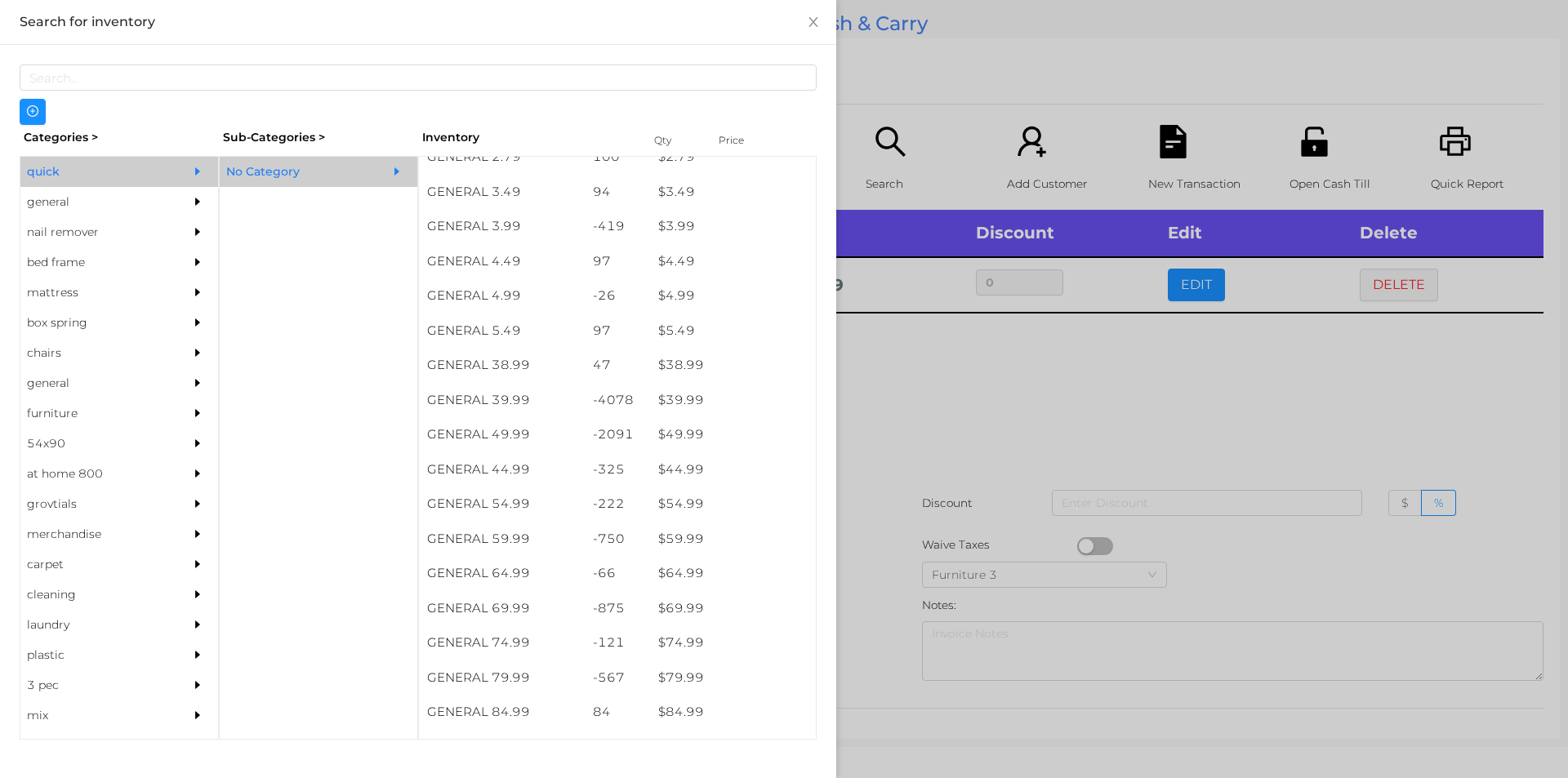
click at [933, 501] on div at bounding box center [784, 389] width 1568 height 778
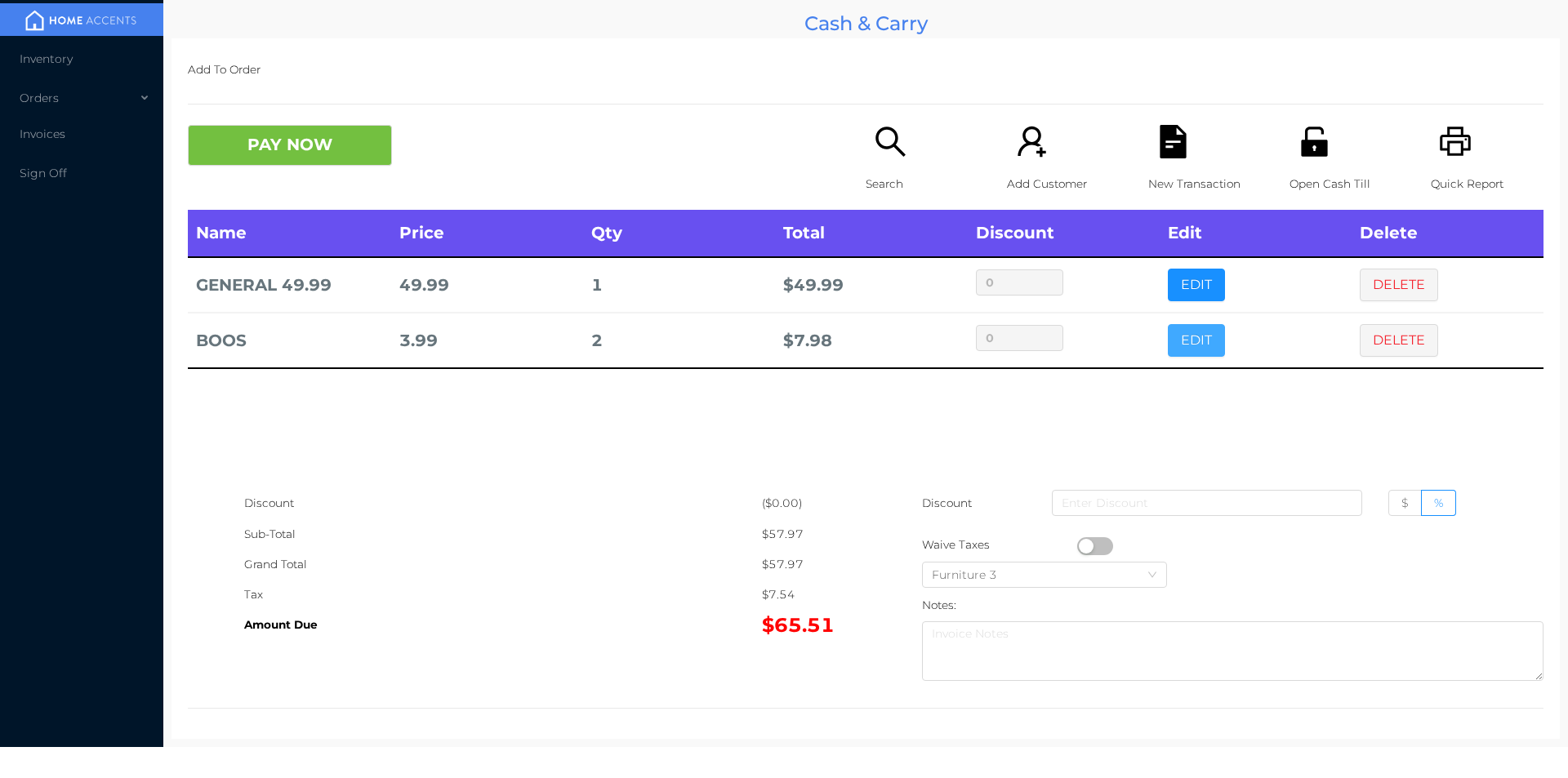
click at [1168, 351] on button "EDIT" at bounding box center [1196, 340] width 57 height 33
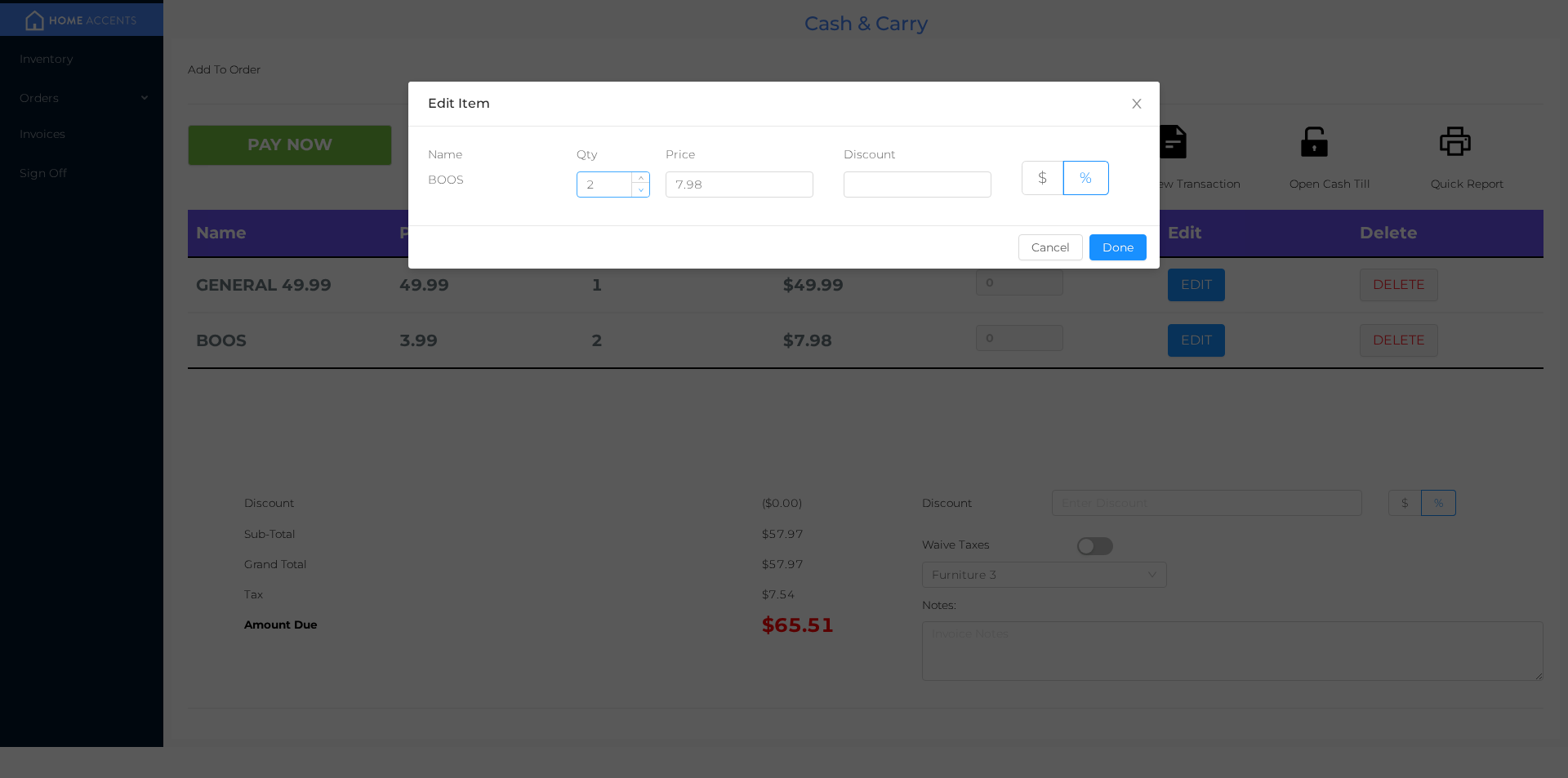
click at [641, 192] on icon "icon: down" at bounding box center [641, 190] width 5 height 5
type input "1"
click at [1123, 240] on button "Done" at bounding box center [1117, 247] width 57 height 26
type input "0%"
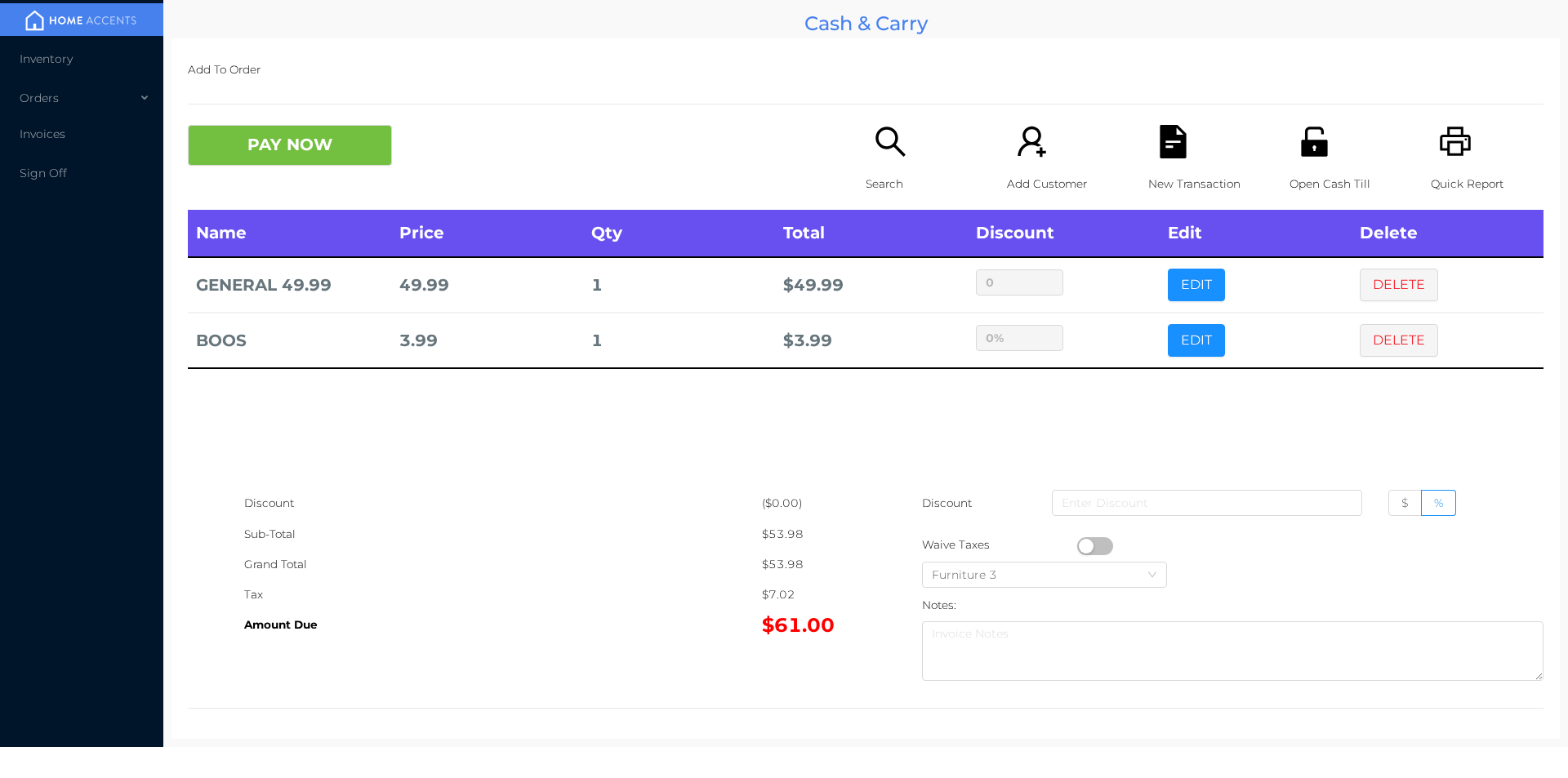
click at [1305, 155] on icon "icon: unlock" at bounding box center [1313, 141] width 26 height 29
click at [309, 144] on button "PAY NOW" at bounding box center [289, 145] width 204 height 41
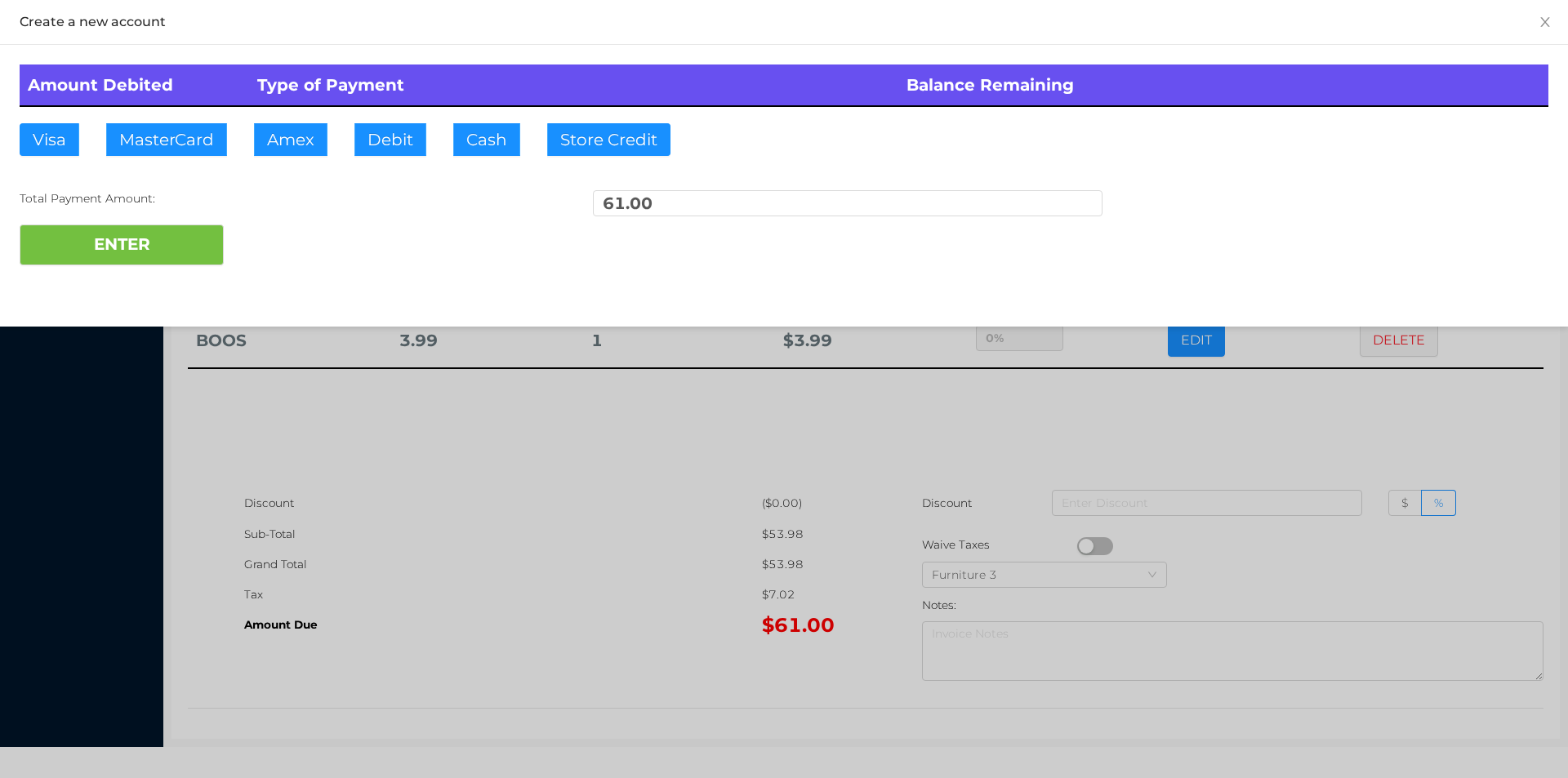
click at [309, 247] on div "ENTER" at bounding box center [784, 244] width 1528 height 41
click at [283, 261] on div "ENTER" at bounding box center [784, 244] width 1528 height 41
click at [279, 253] on div "ENTER" at bounding box center [784, 244] width 1528 height 41
click at [279, 265] on div "ENTER" at bounding box center [784, 244] width 1528 height 41
click at [288, 265] on div "ENTER" at bounding box center [784, 244] width 1528 height 41
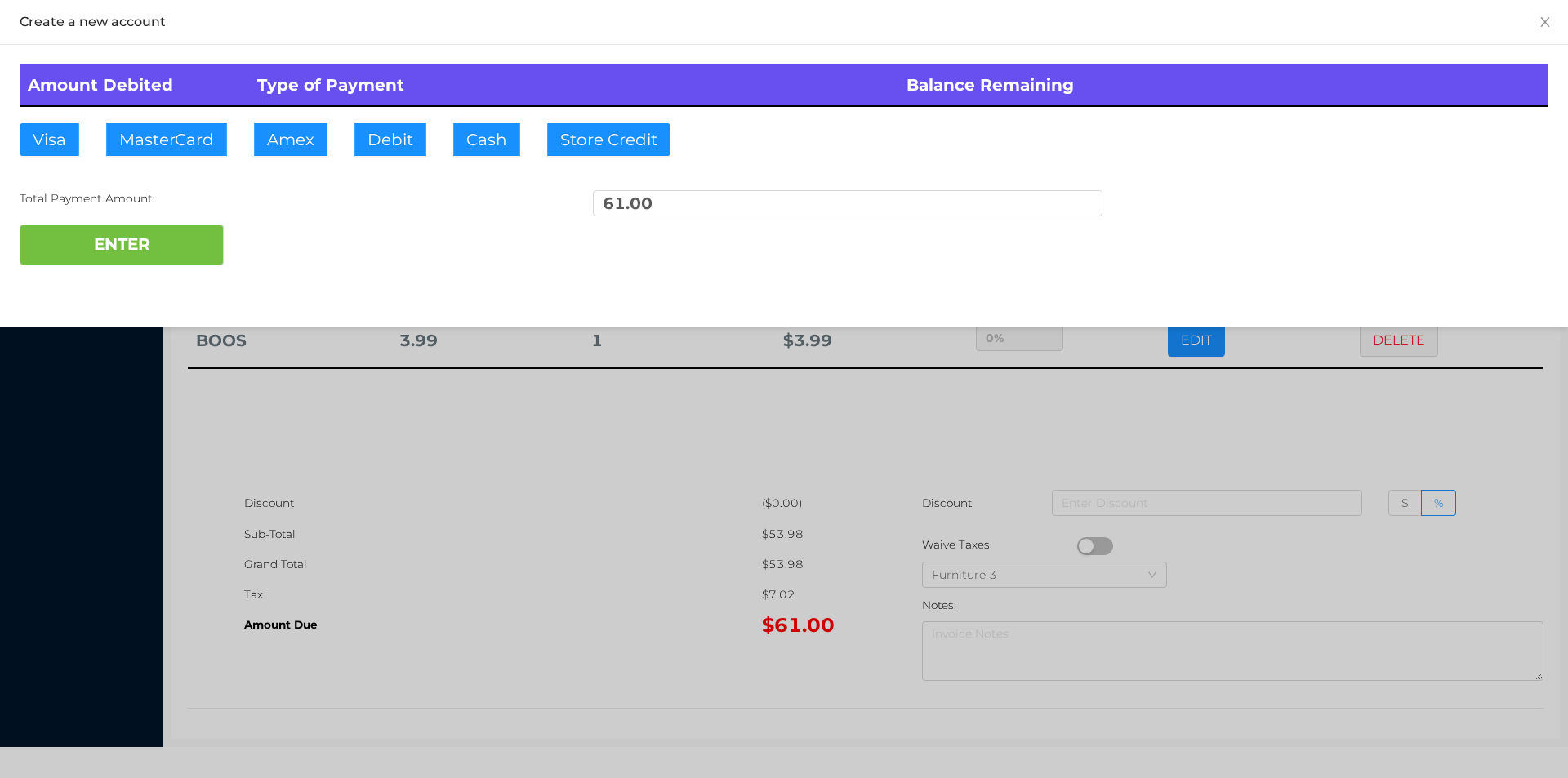
click at [272, 245] on div "ENTER" at bounding box center [784, 244] width 1528 height 41
click at [276, 257] on div "ENTER" at bounding box center [784, 244] width 1528 height 41
click at [282, 241] on div "ENTER" at bounding box center [784, 244] width 1528 height 41
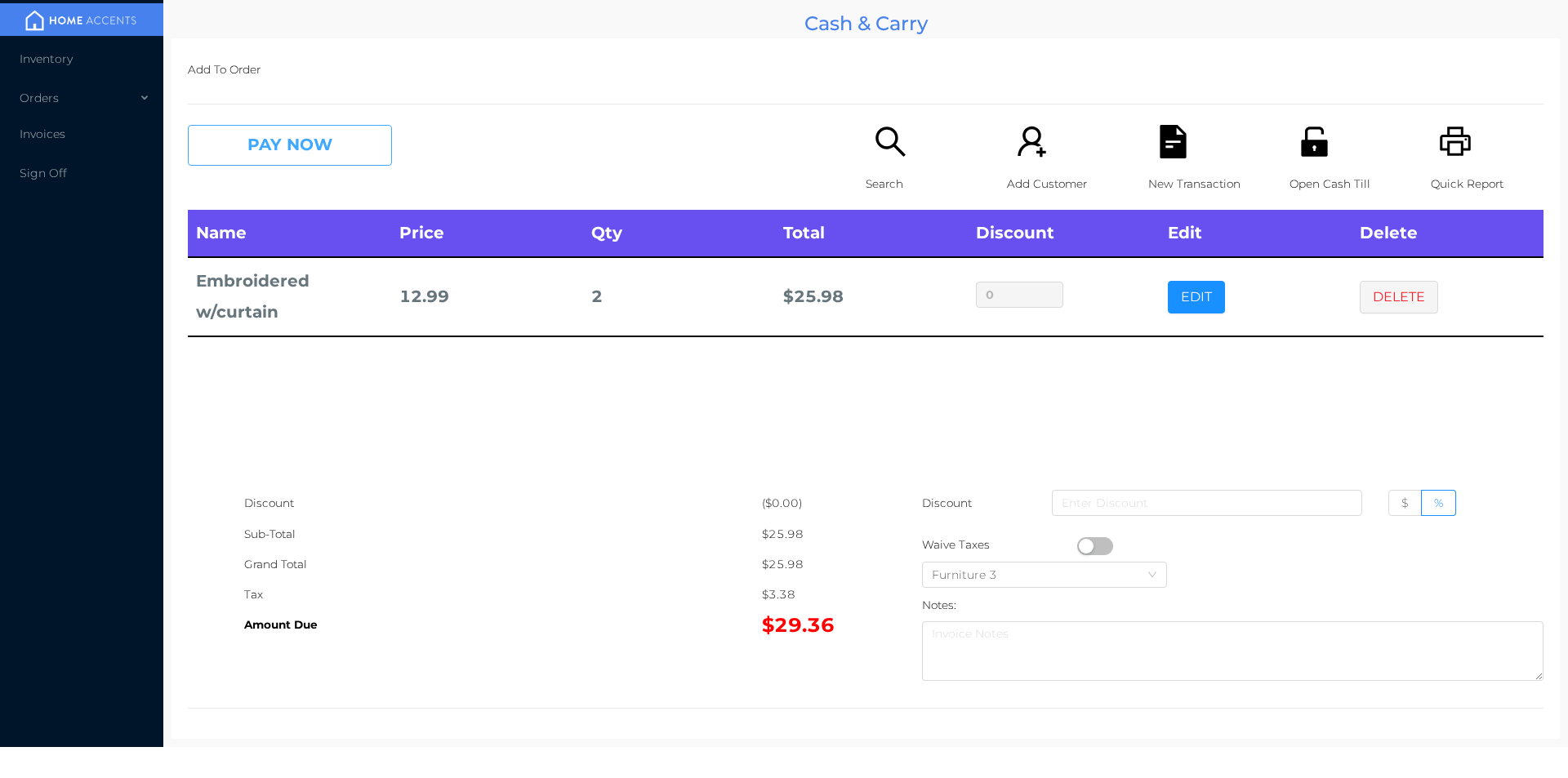
click at [291, 159] on button "PAY NOW" at bounding box center [289, 145] width 204 height 41
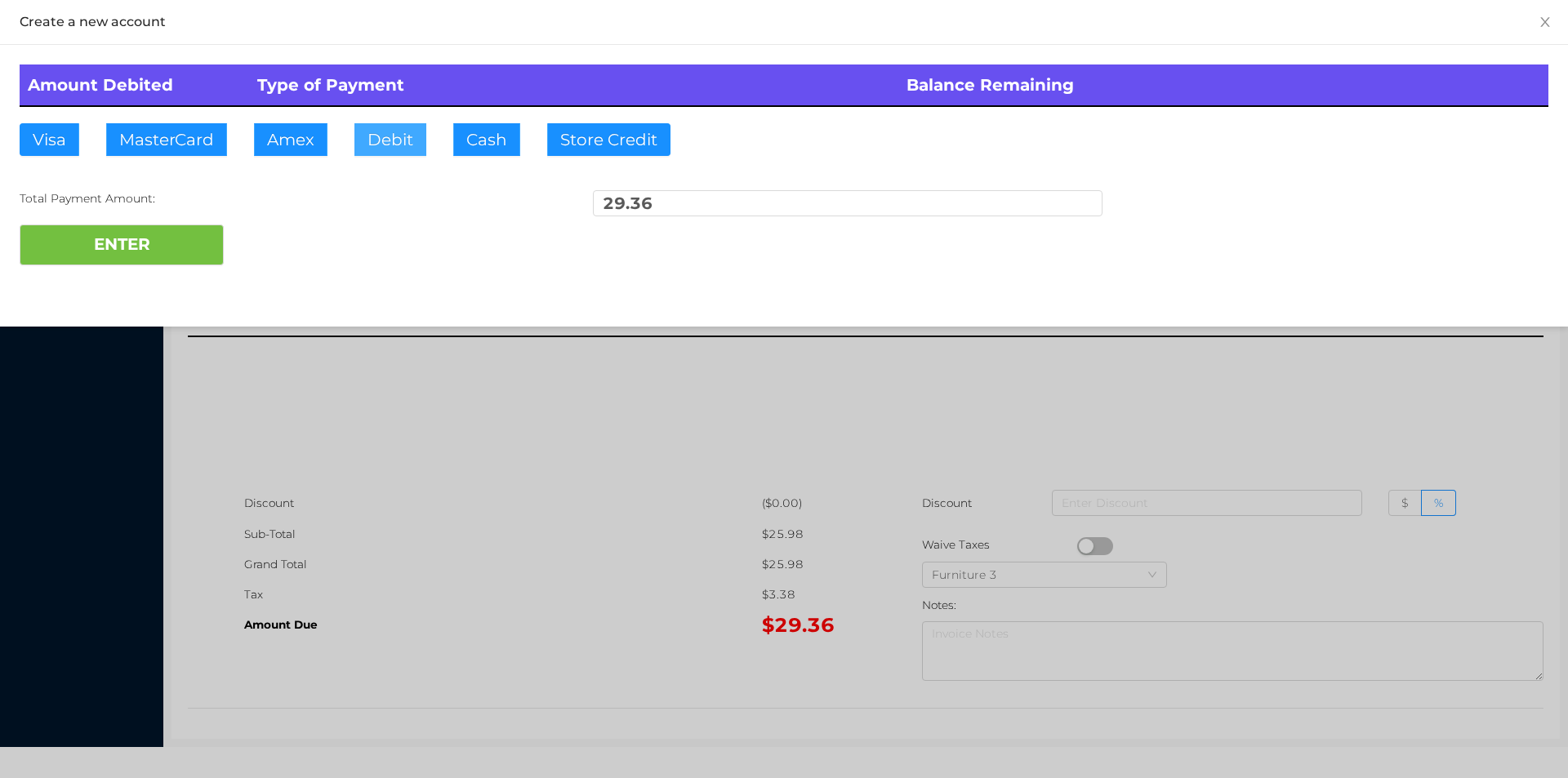
click at [387, 135] on button "Debit" at bounding box center [389, 140] width 72 height 33
click at [137, 235] on button "ENTER" at bounding box center [122, 244] width 204 height 41
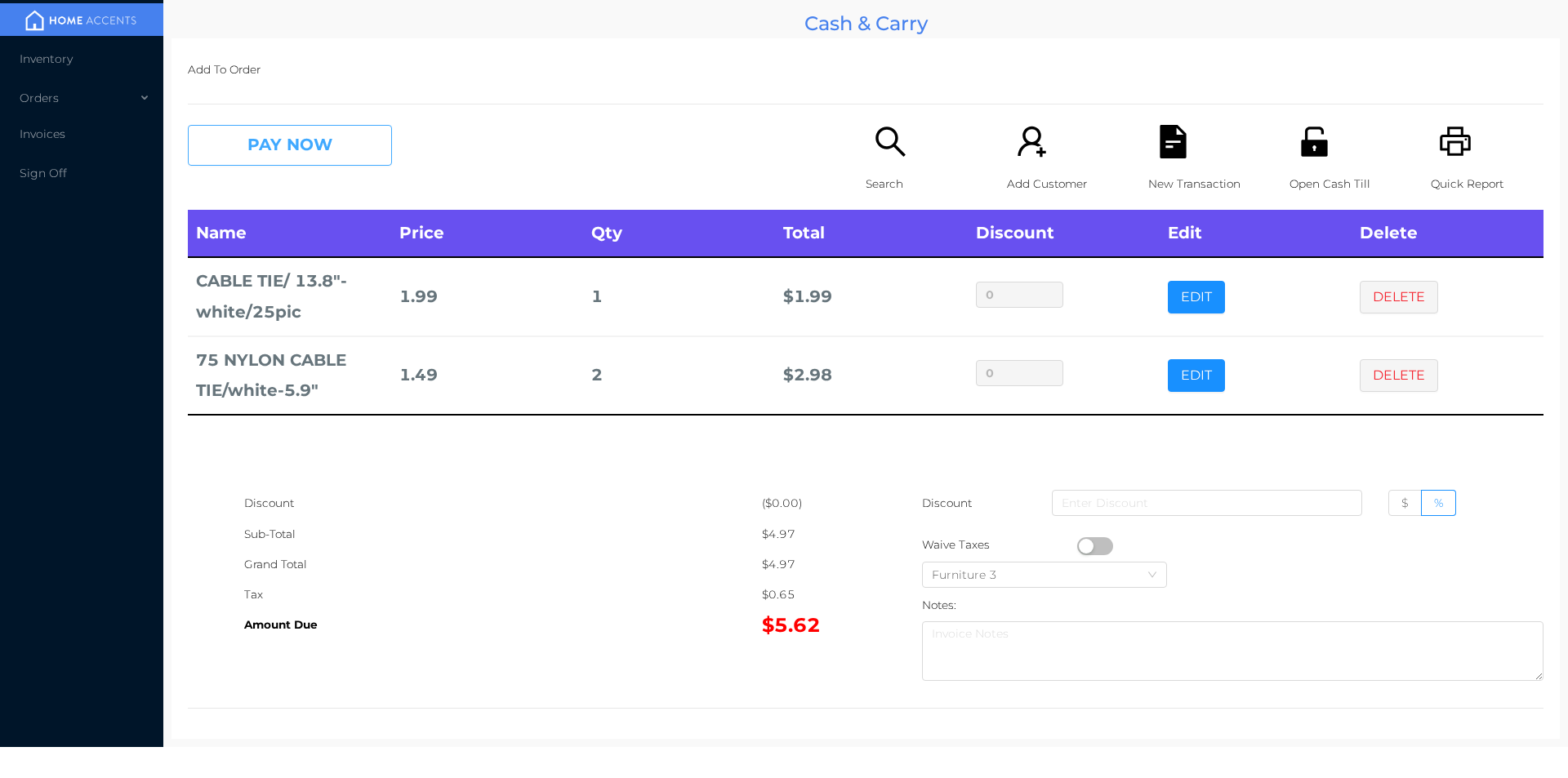
click at [299, 145] on button "PAY NOW" at bounding box center [289, 145] width 204 height 41
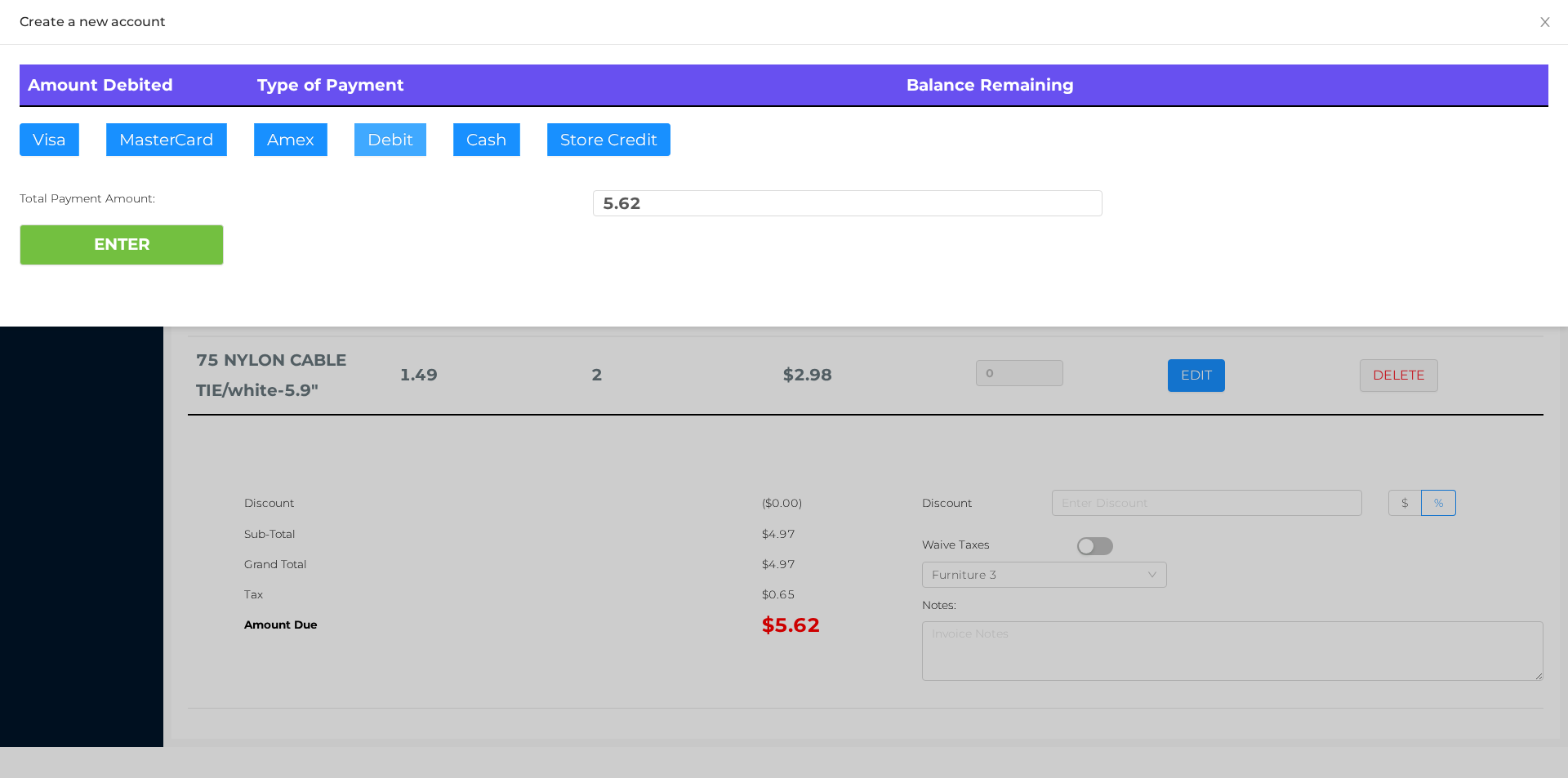
click at [386, 139] on button "Debit" at bounding box center [389, 140] width 72 height 33
click at [182, 231] on button "ENTER" at bounding box center [122, 244] width 204 height 41
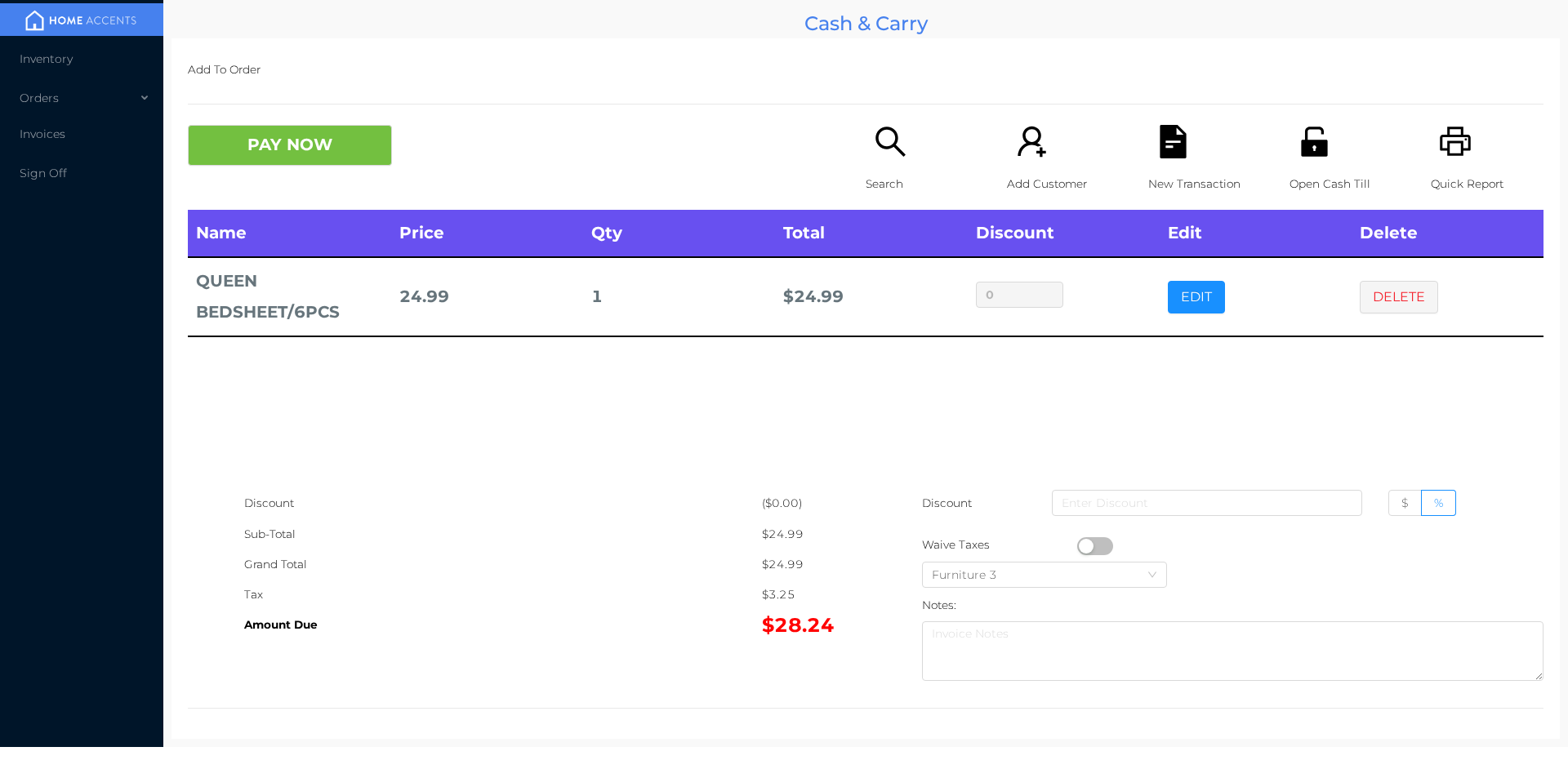
click at [1172, 132] on icon "icon: file-text" at bounding box center [1172, 142] width 26 height 34
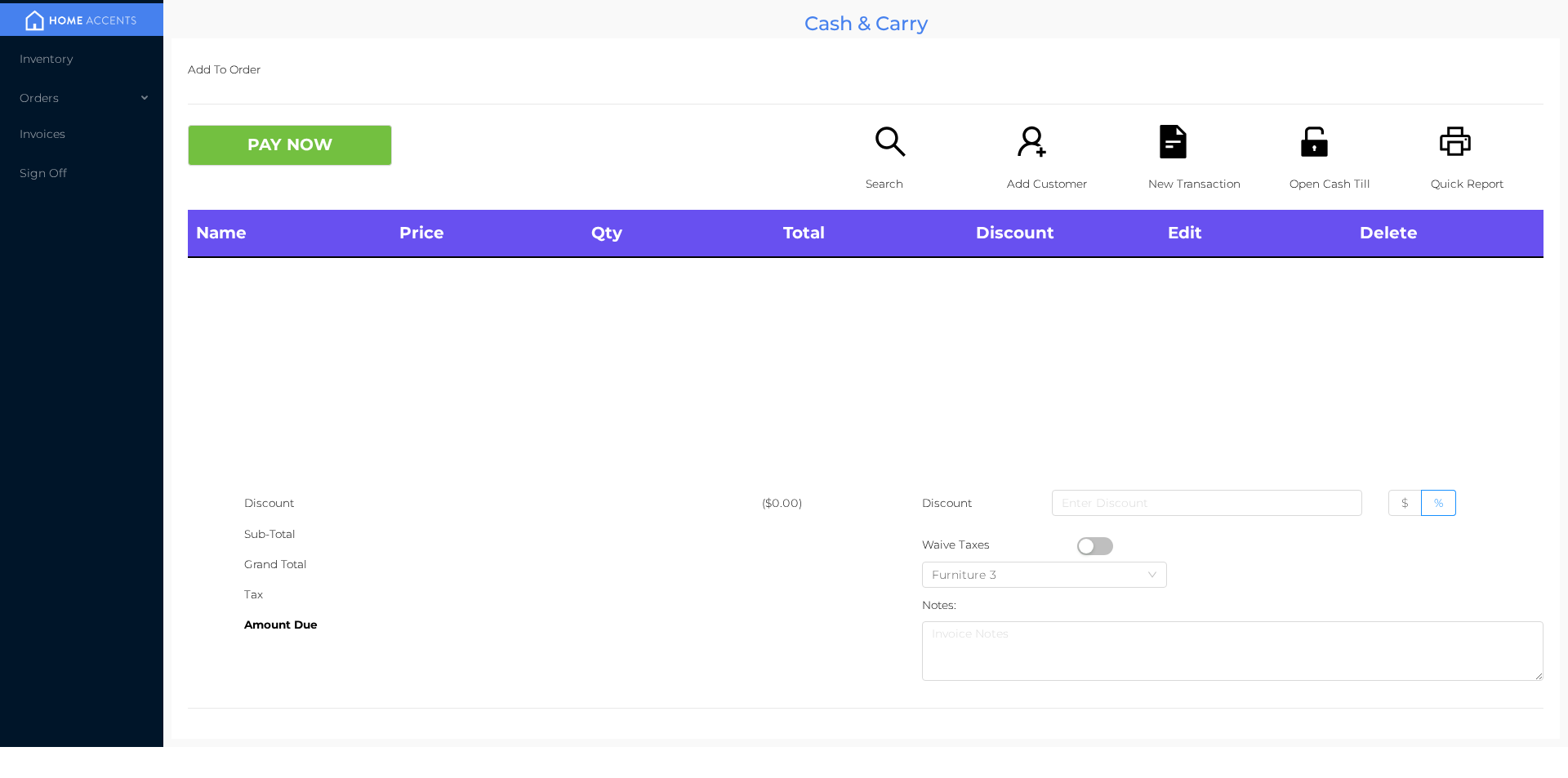
click at [1467, 176] on p "Quick Report" at bounding box center [1486, 183] width 113 height 30
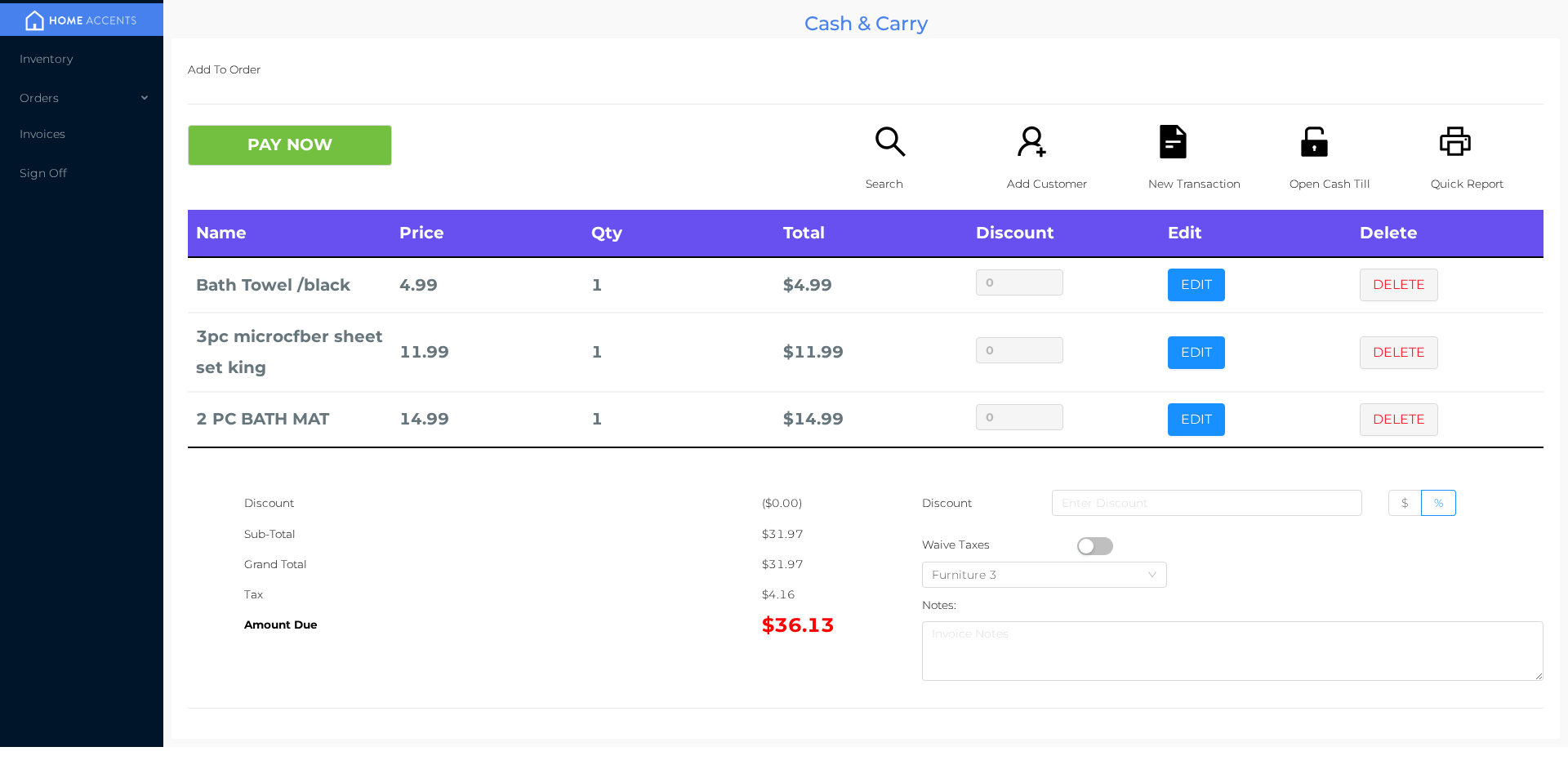
click at [902, 173] on p "Search" at bounding box center [922, 183] width 113 height 30
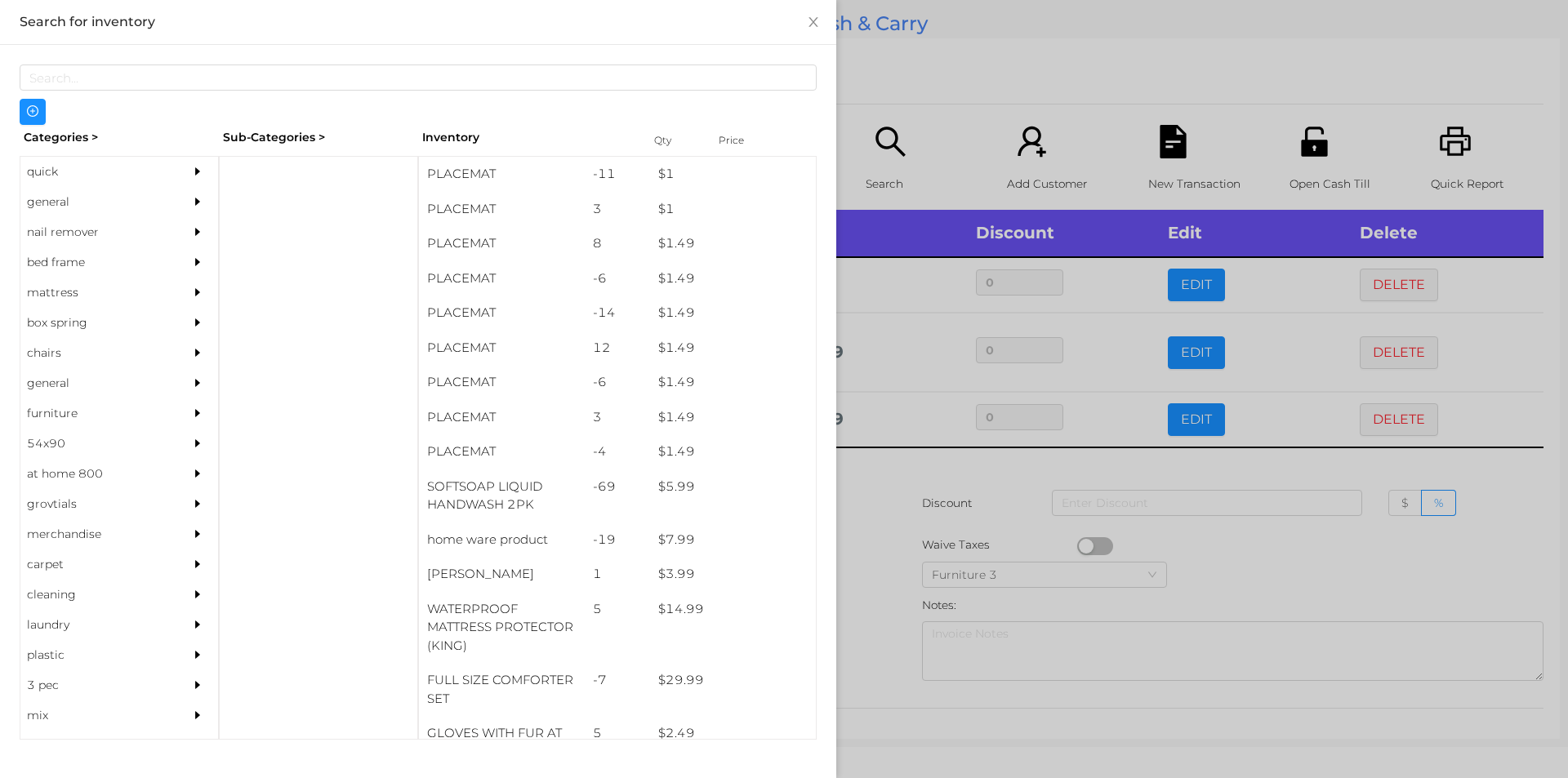
click at [60, 201] on div "general" at bounding box center [94, 202] width 149 height 30
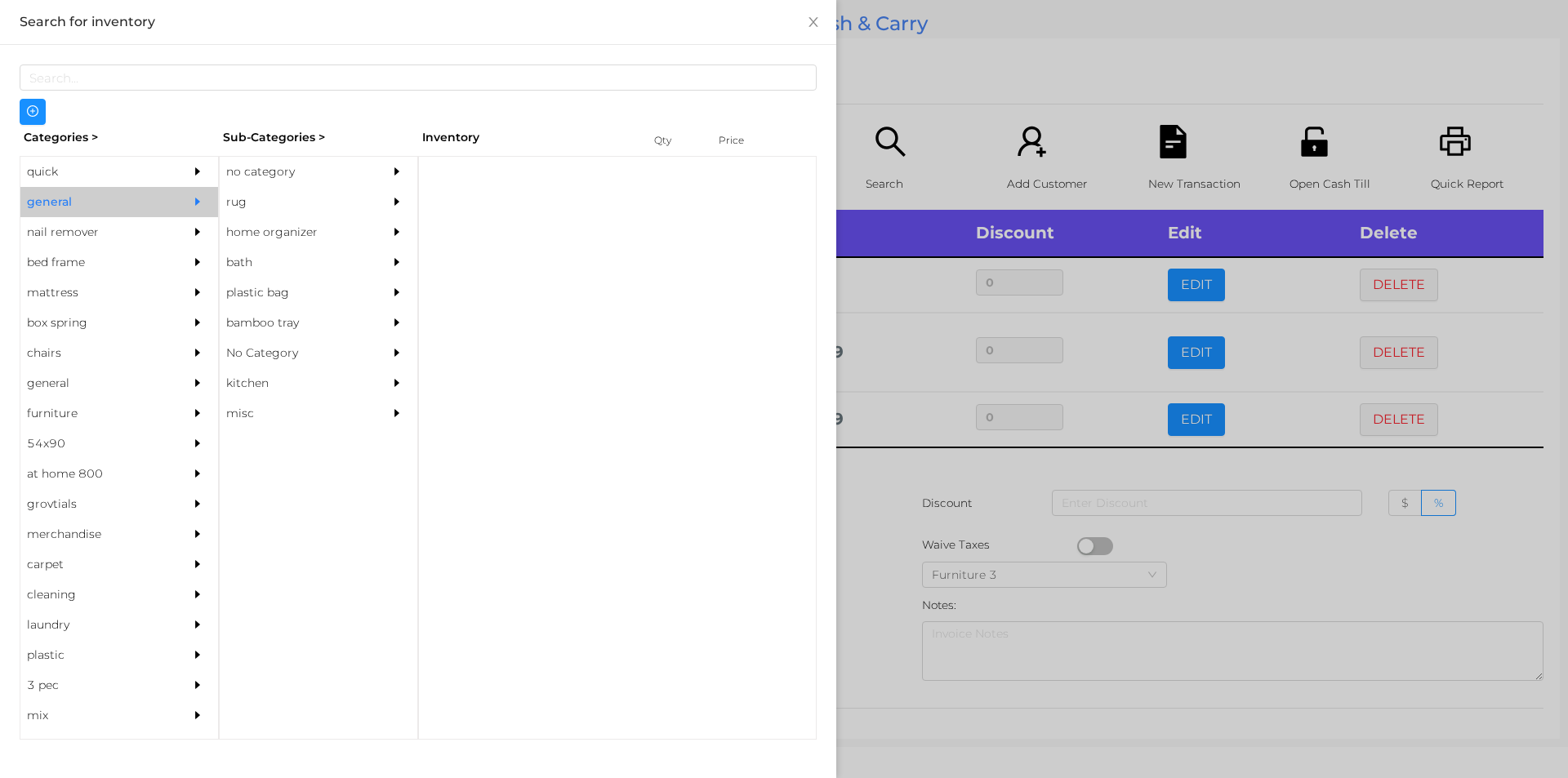
click at [265, 175] on div "no category" at bounding box center [294, 172] width 149 height 30
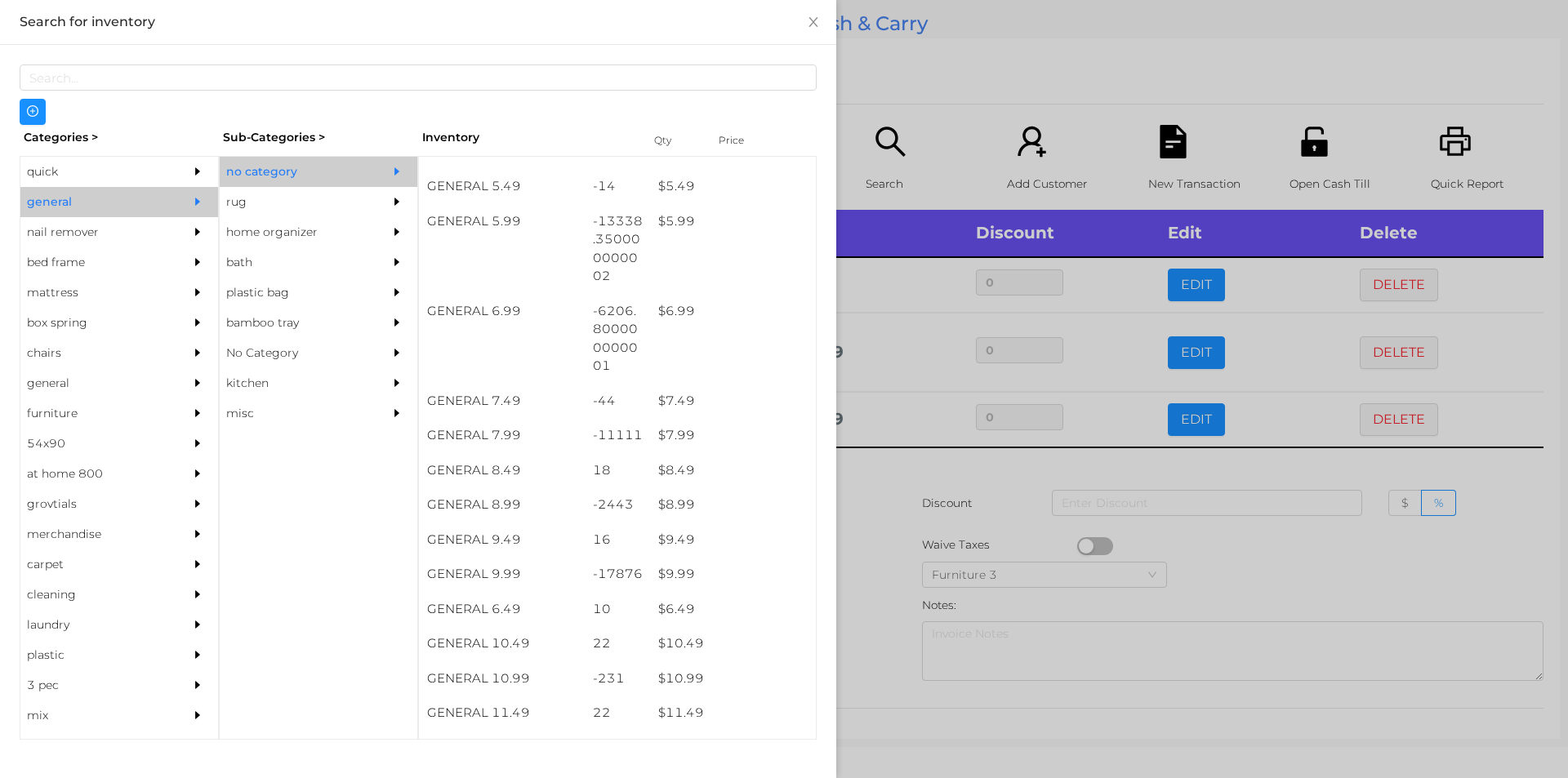
scroll to position [602, 0]
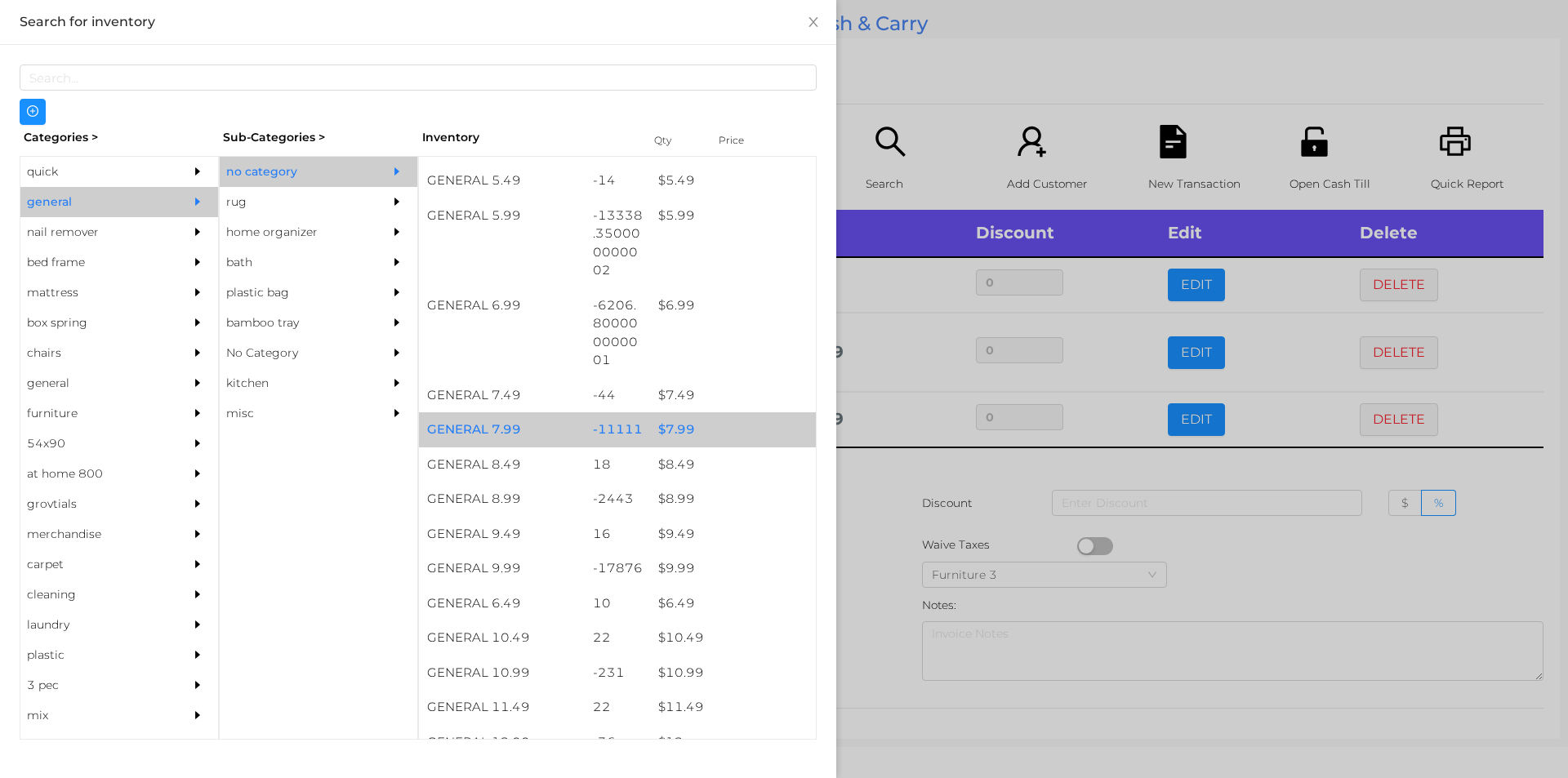
click at [667, 428] on div "$ 7.99" at bounding box center [732, 429] width 166 height 35
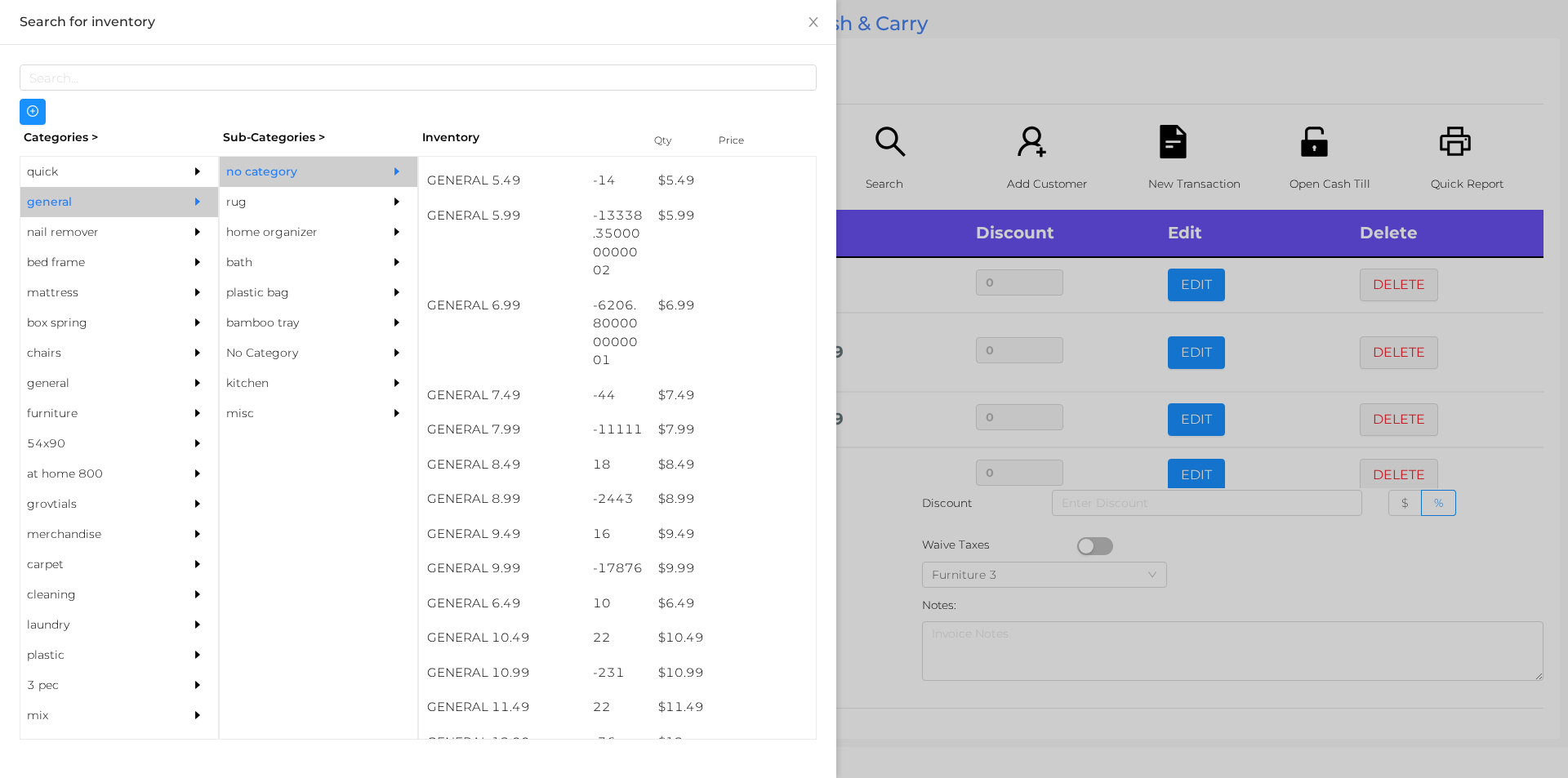
click at [882, 624] on div at bounding box center [784, 389] width 1568 height 778
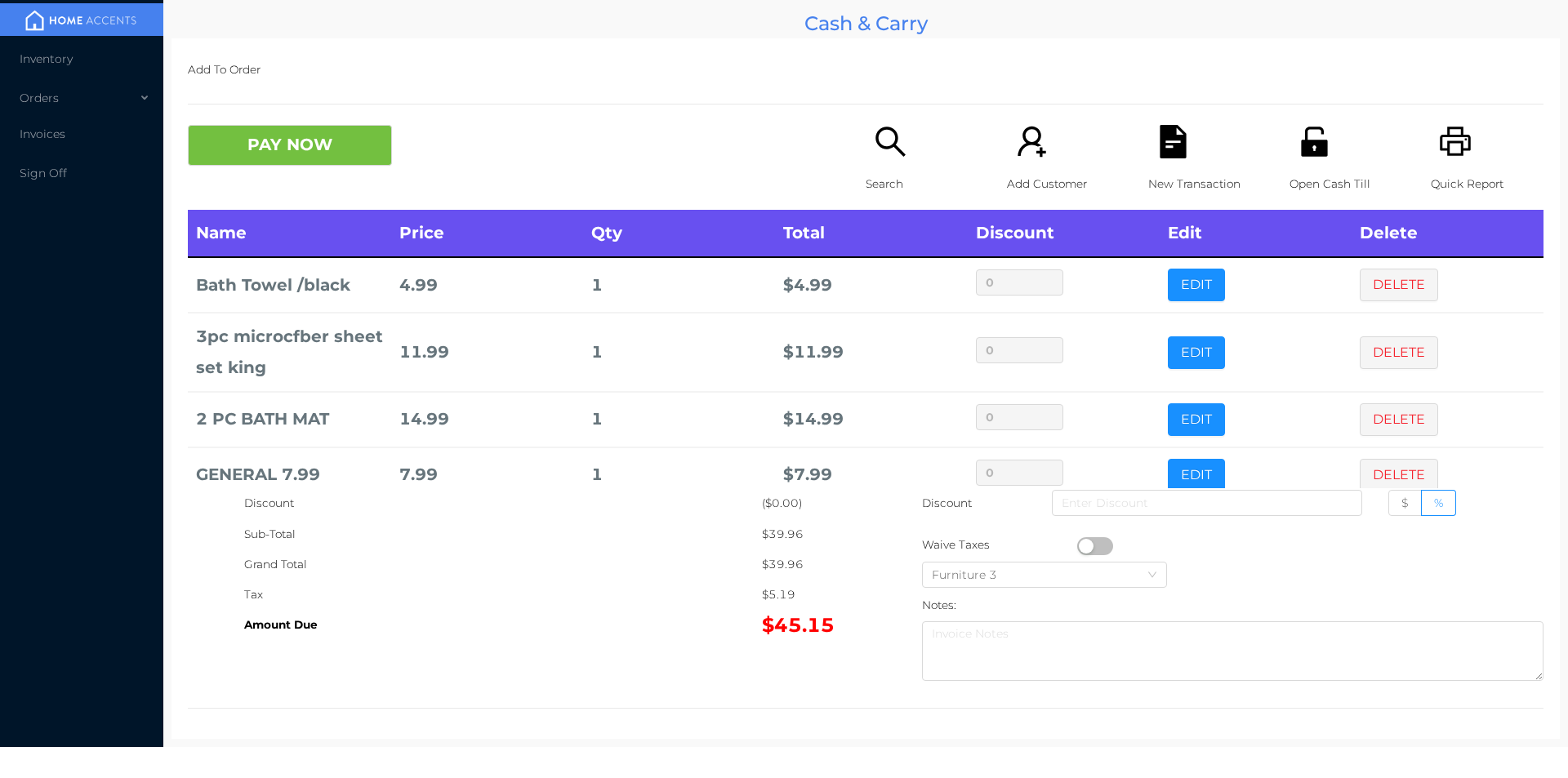
scroll to position [31, 0]
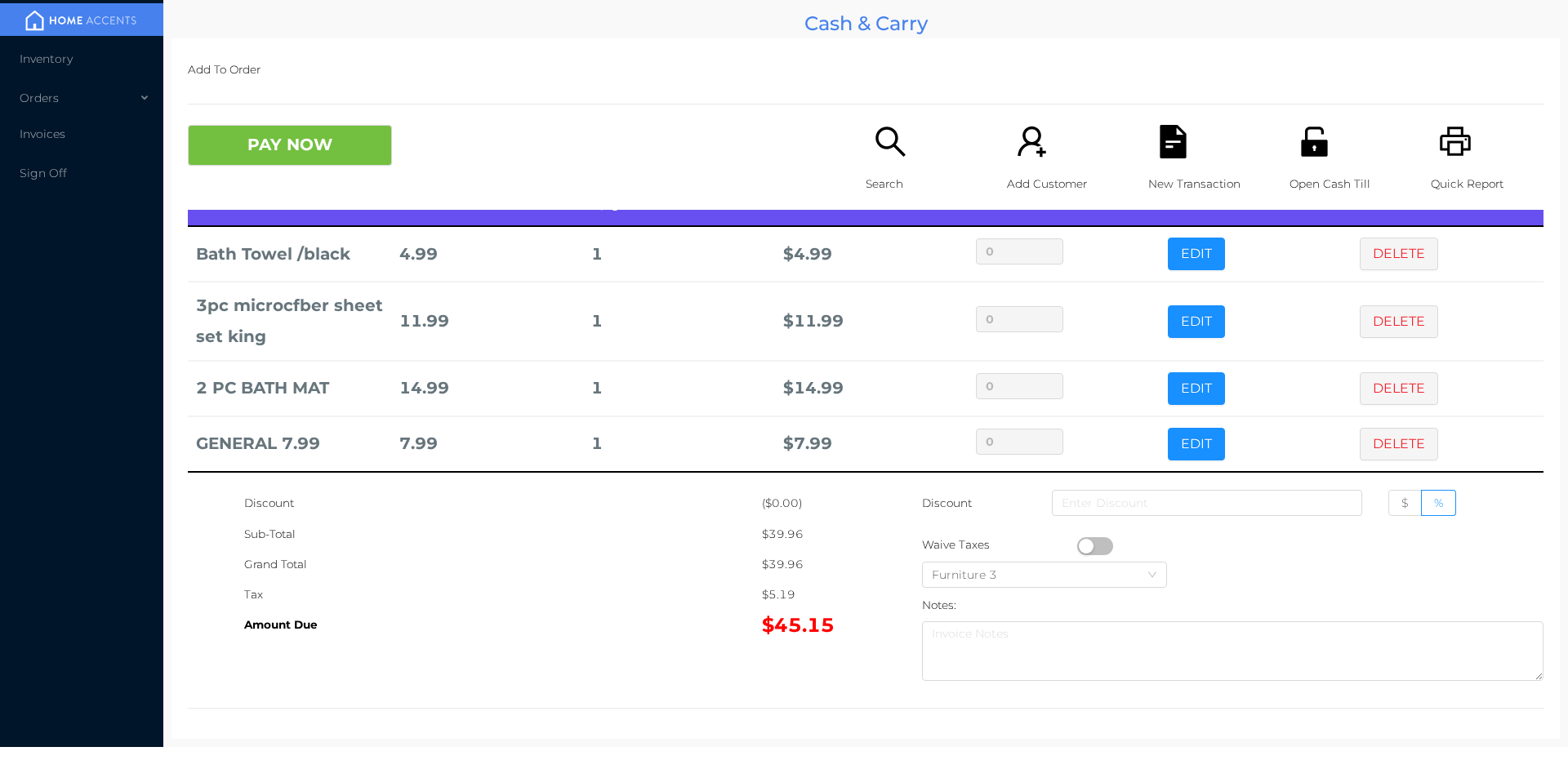
click at [1082, 544] on button "button" at bounding box center [1095, 547] width 36 height 18
click at [1401, 503] on span "$" at bounding box center [1405, 503] width 7 height 15
click at [1401, 507] on input "$" at bounding box center [1401, 507] width 0 height 0
click at [1213, 501] on input at bounding box center [1207, 503] width 310 height 26
type input "5"
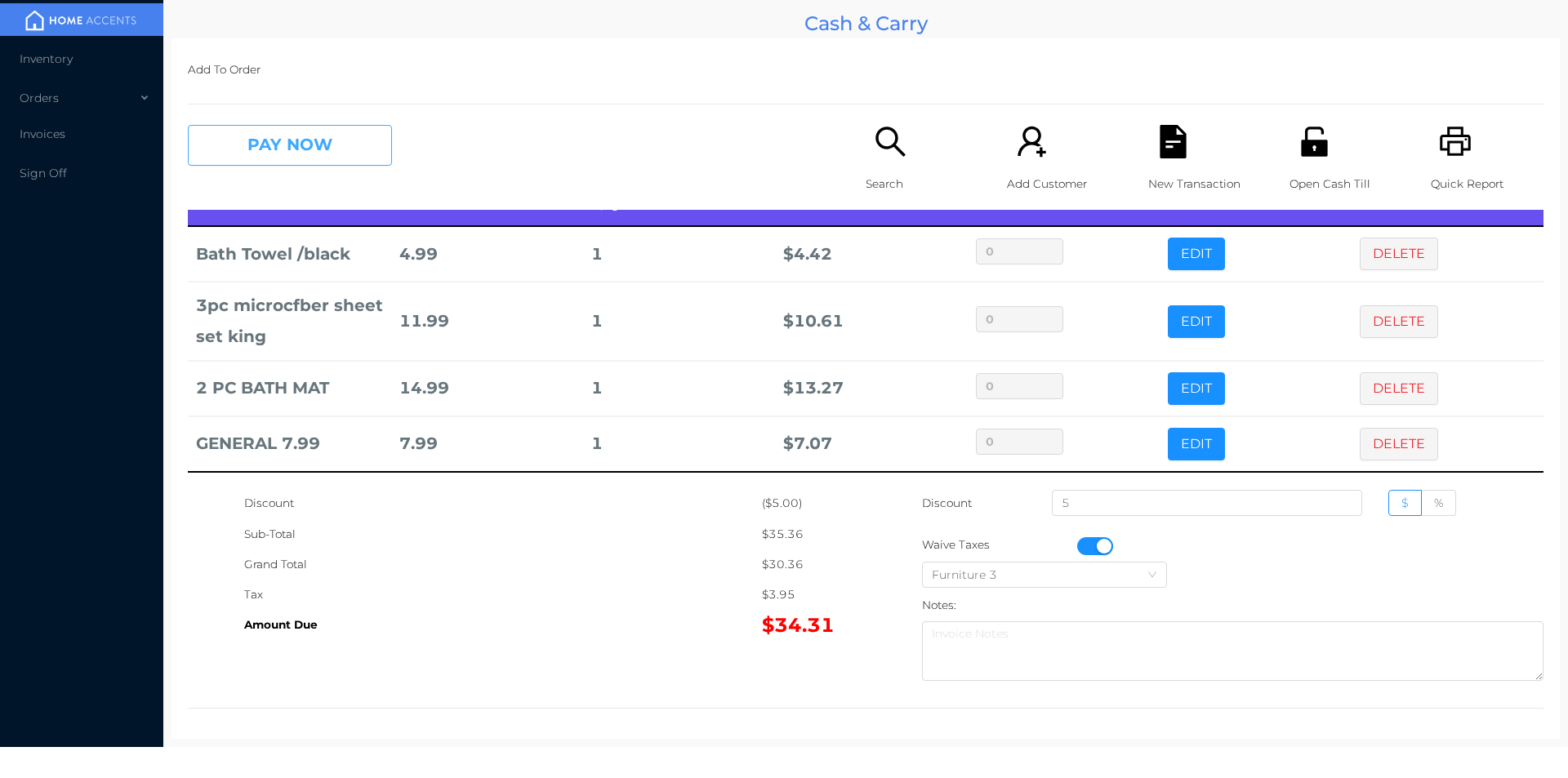
click at [307, 153] on button "PAY NOW" at bounding box center [289, 145] width 204 height 41
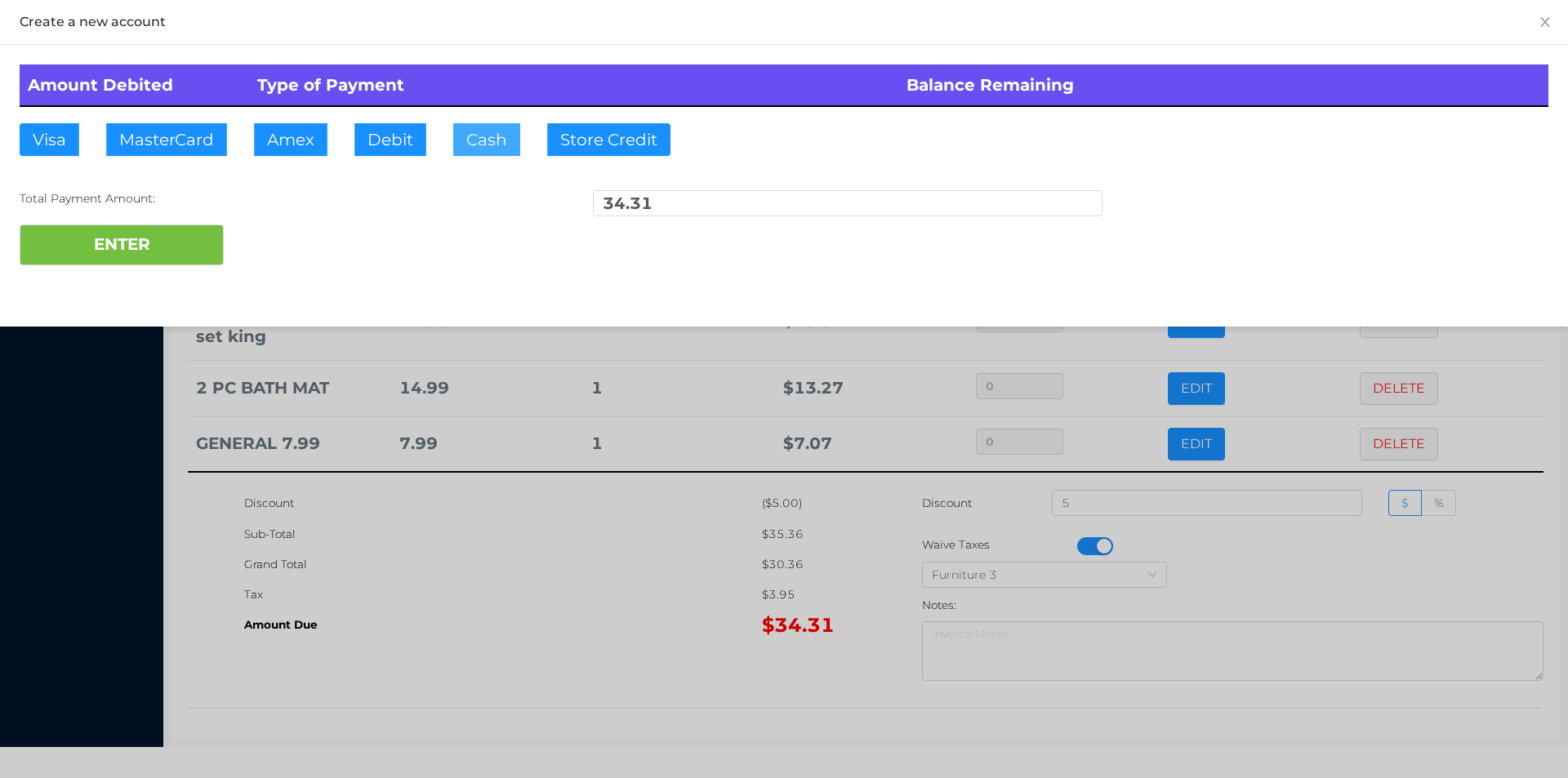
click at [487, 143] on button "Cash" at bounding box center [486, 140] width 67 height 33
type input "40."
click at [152, 255] on button "ENTER" at bounding box center [122, 244] width 204 height 41
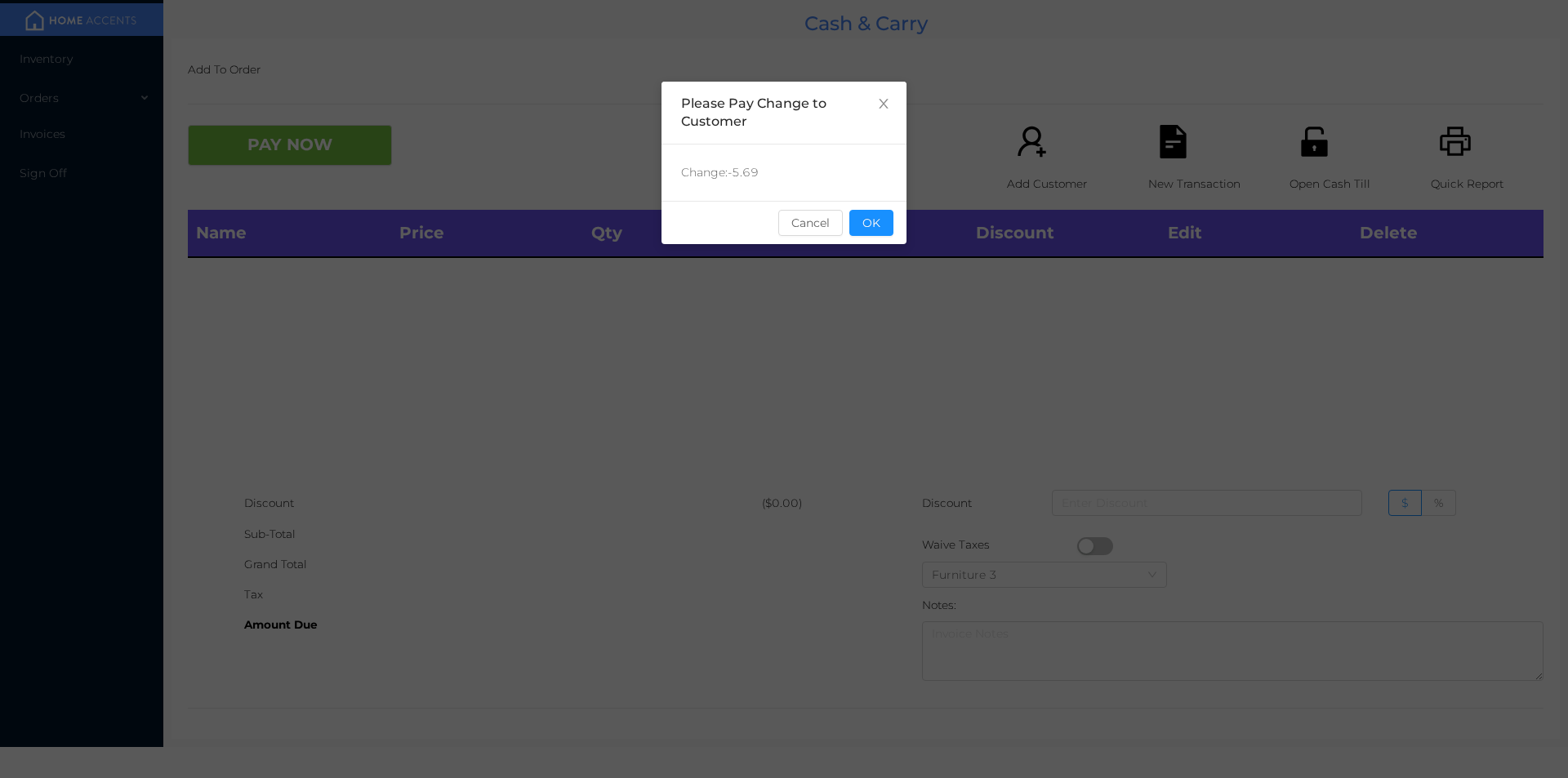
scroll to position [0, 0]
click at [872, 231] on button "OK" at bounding box center [871, 222] width 44 height 26
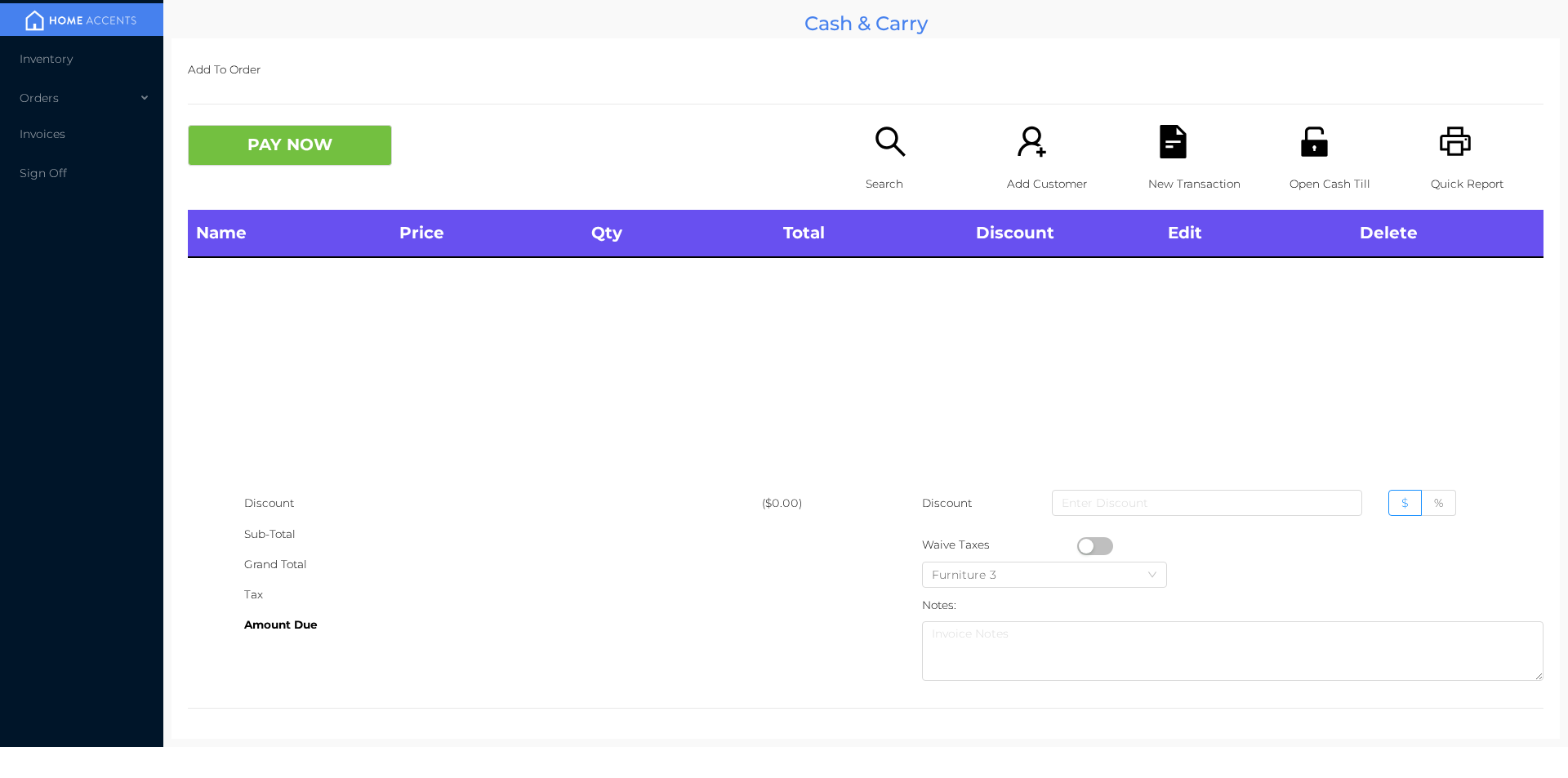
click at [881, 306] on div "Name Price Qty Total Discount Edit Delete" at bounding box center [866, 349] width 1356 height 279
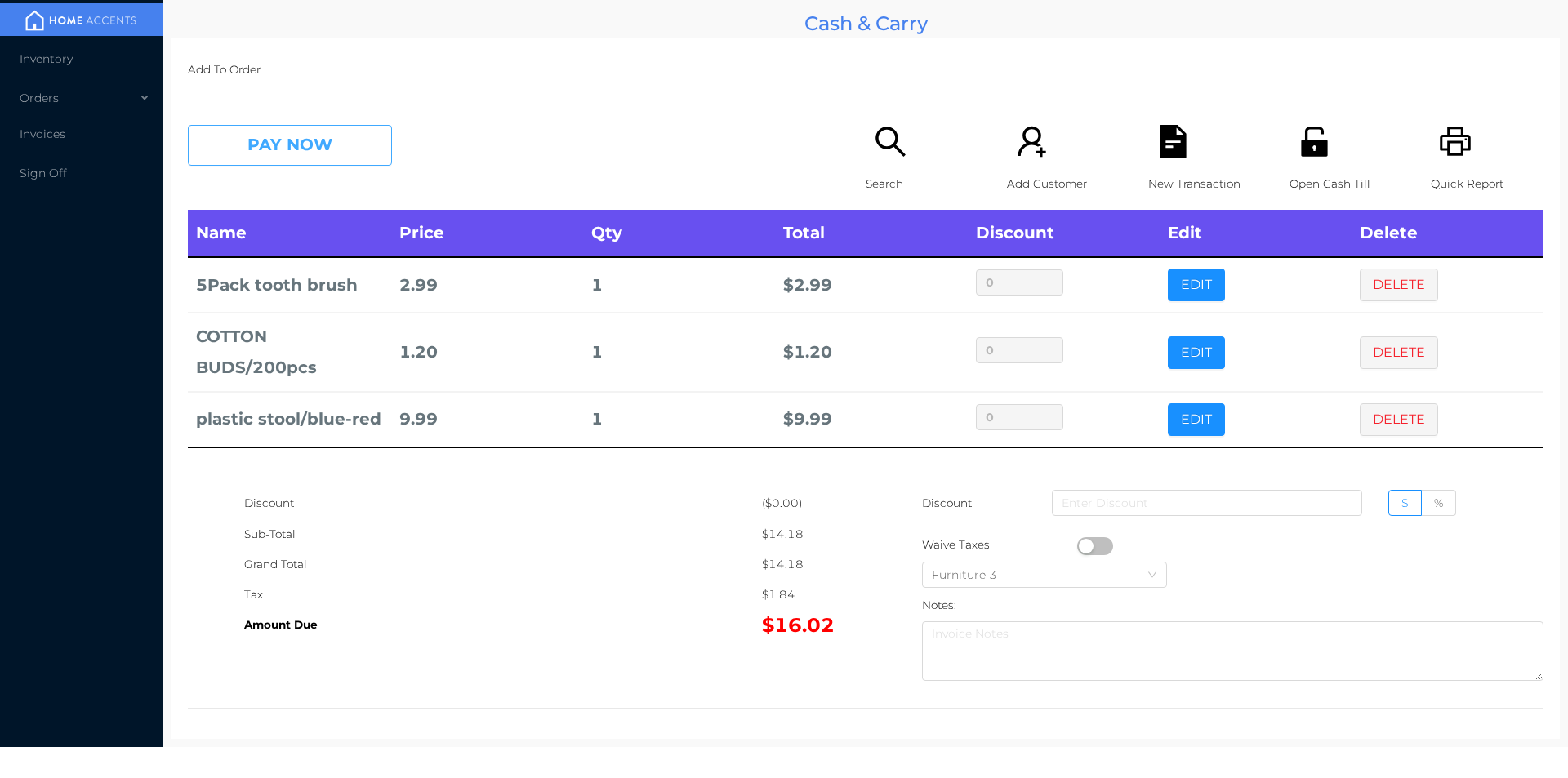
click at [326, 138] on button "PAY NOW" at bounding box center [289, 145] width 204 height 41
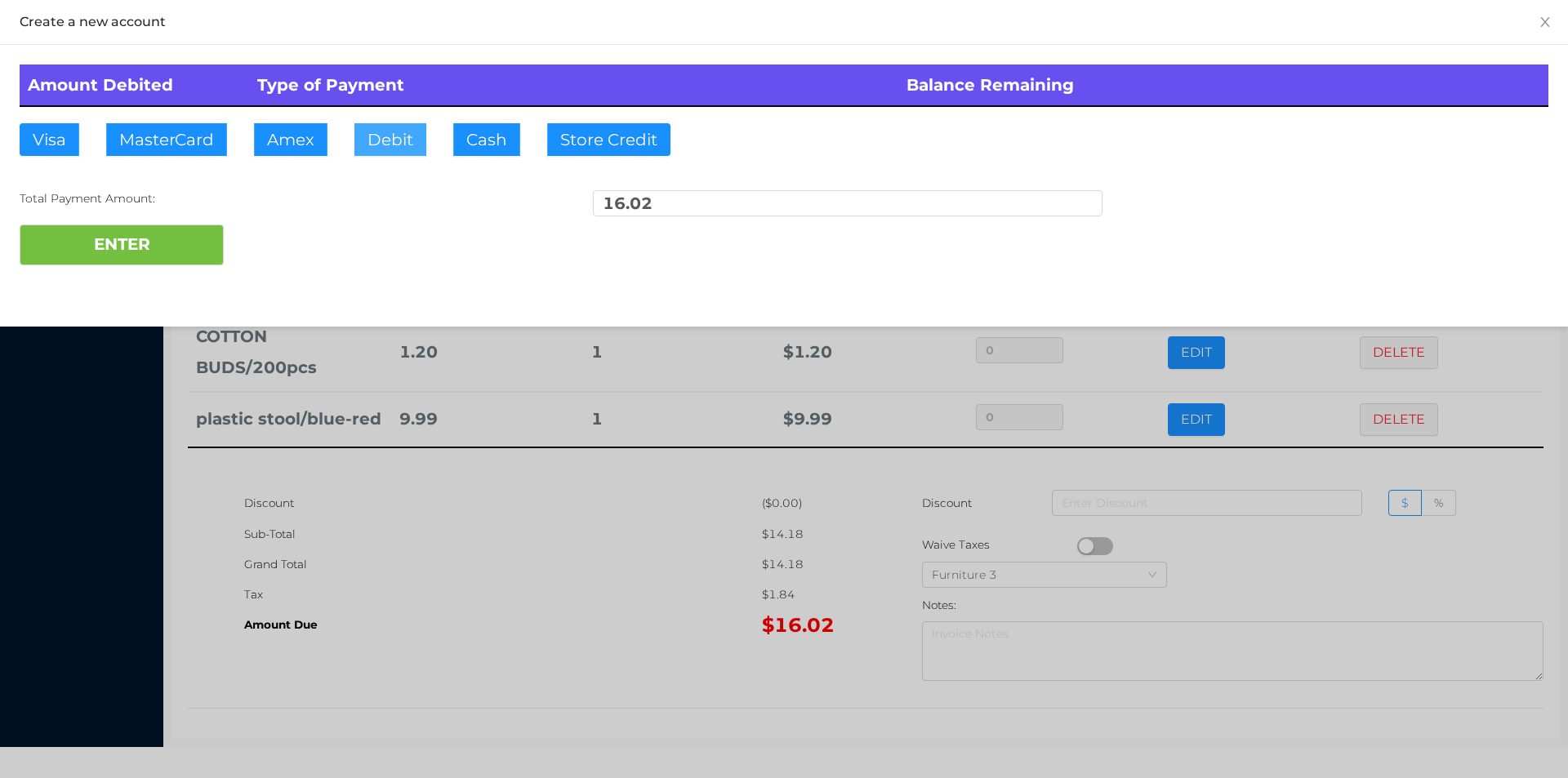
click at [395, 150] on button "Debit" at bounding box center [389, 140] width 72 height 33
type input "20"
click at [117, 265] on button "ENTER" at bounding box center [122, 244] width 204 height 41
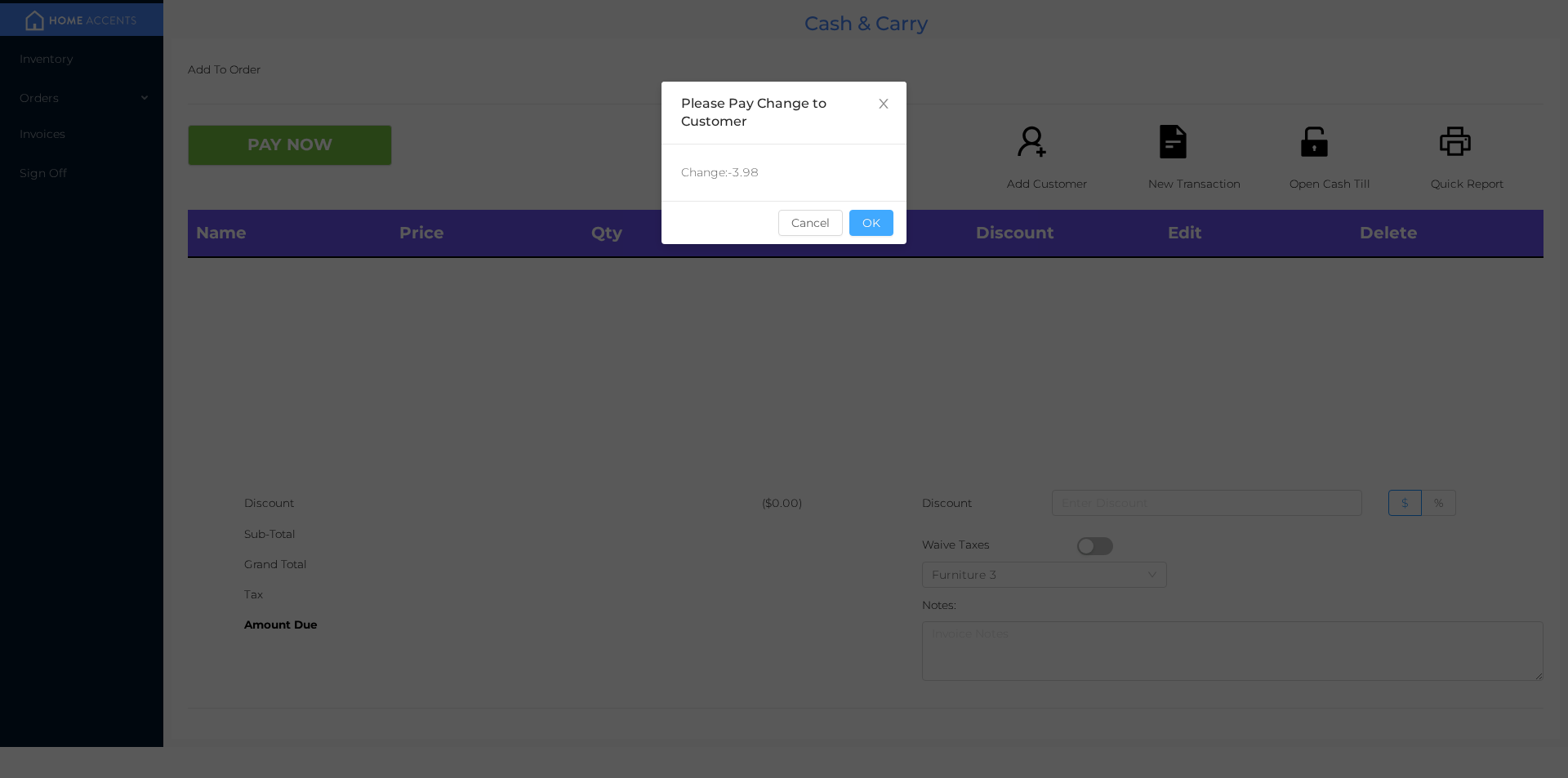
click at [859, 225] on button "OK" at bounding box center [871, 222] width 44 height 26
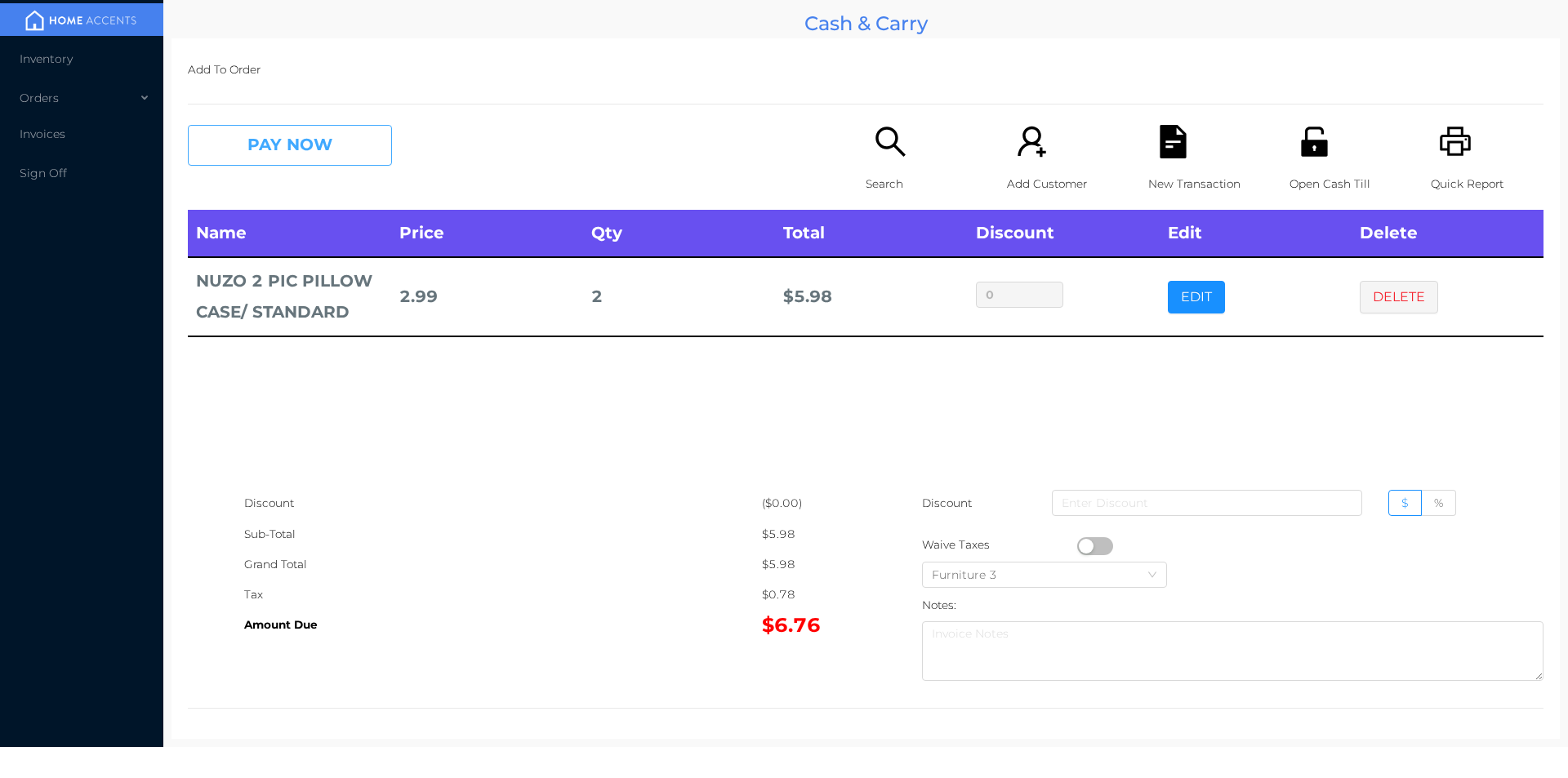
click at [386, 145] on button "PAY NOW" at bounding box center [289, 145] width 204 height 41
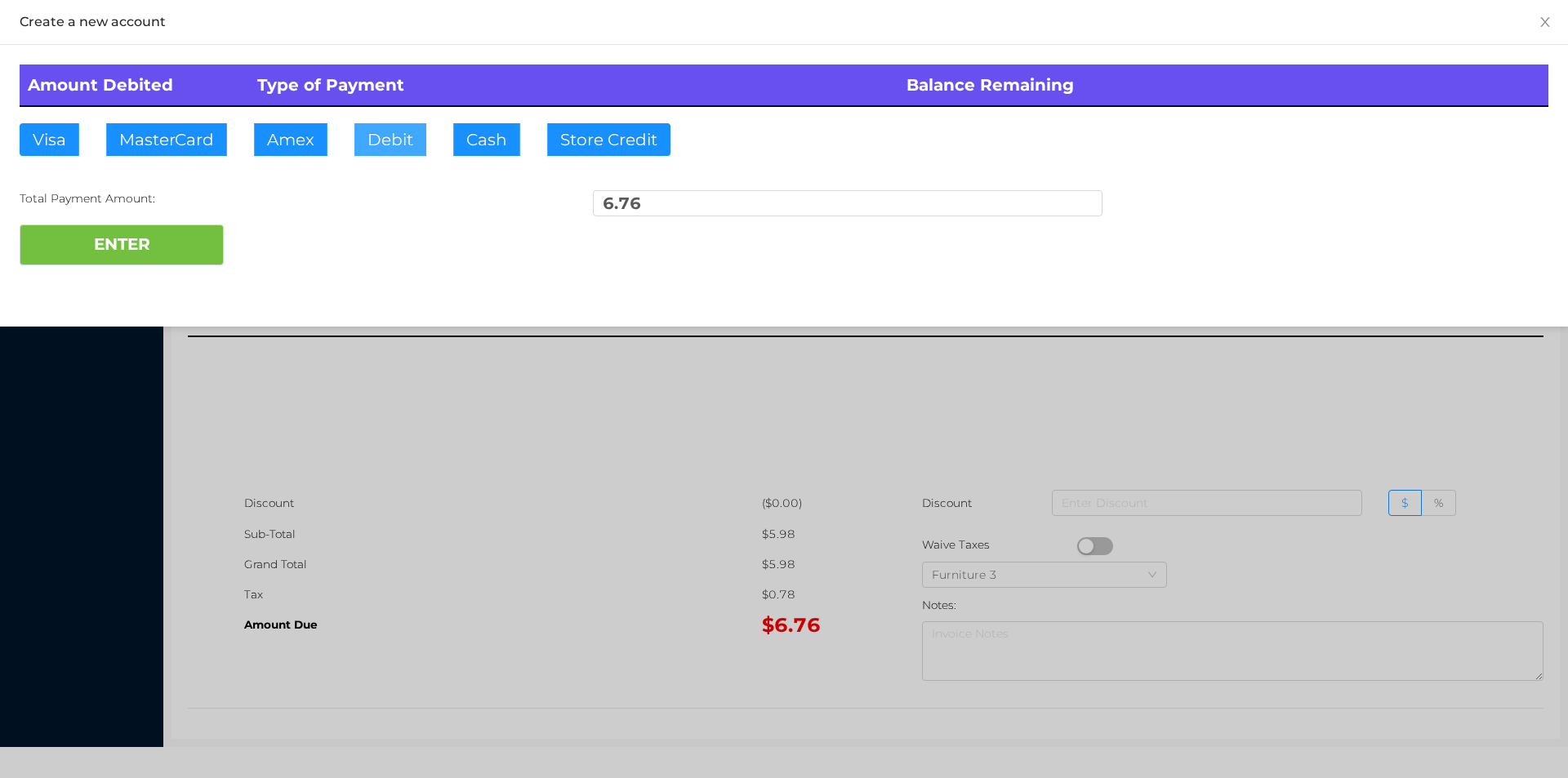
click at [387, 155] on button "Debit" at bounding box center [389, 140] width 72 height 33
click at [179, 249] on button "ENTER" at bounding box center [122, 244] width 204 height 41
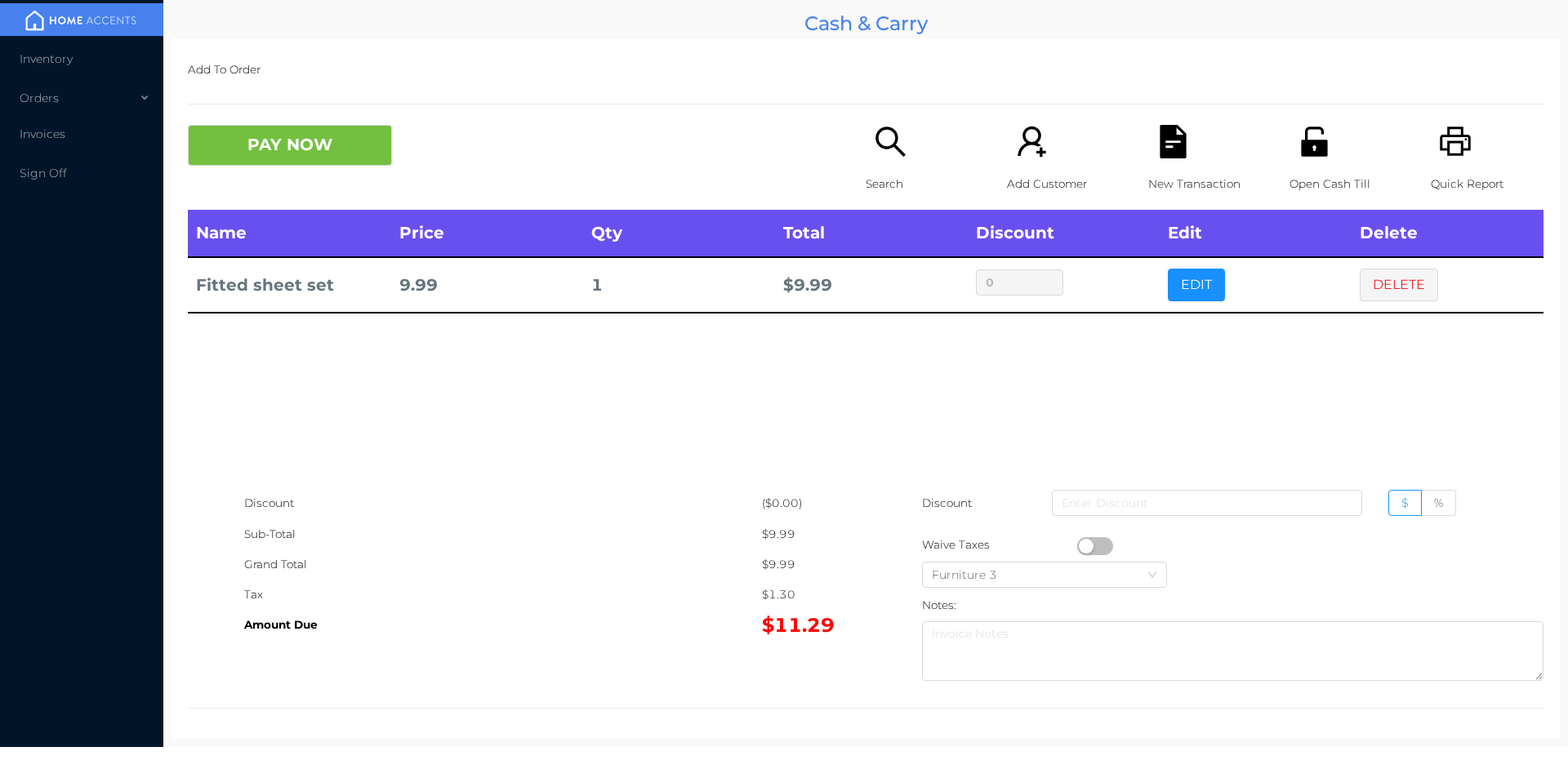
click at [897, 159] on icon "icon: search" at bounding box center [890, 142] width 34 height 34
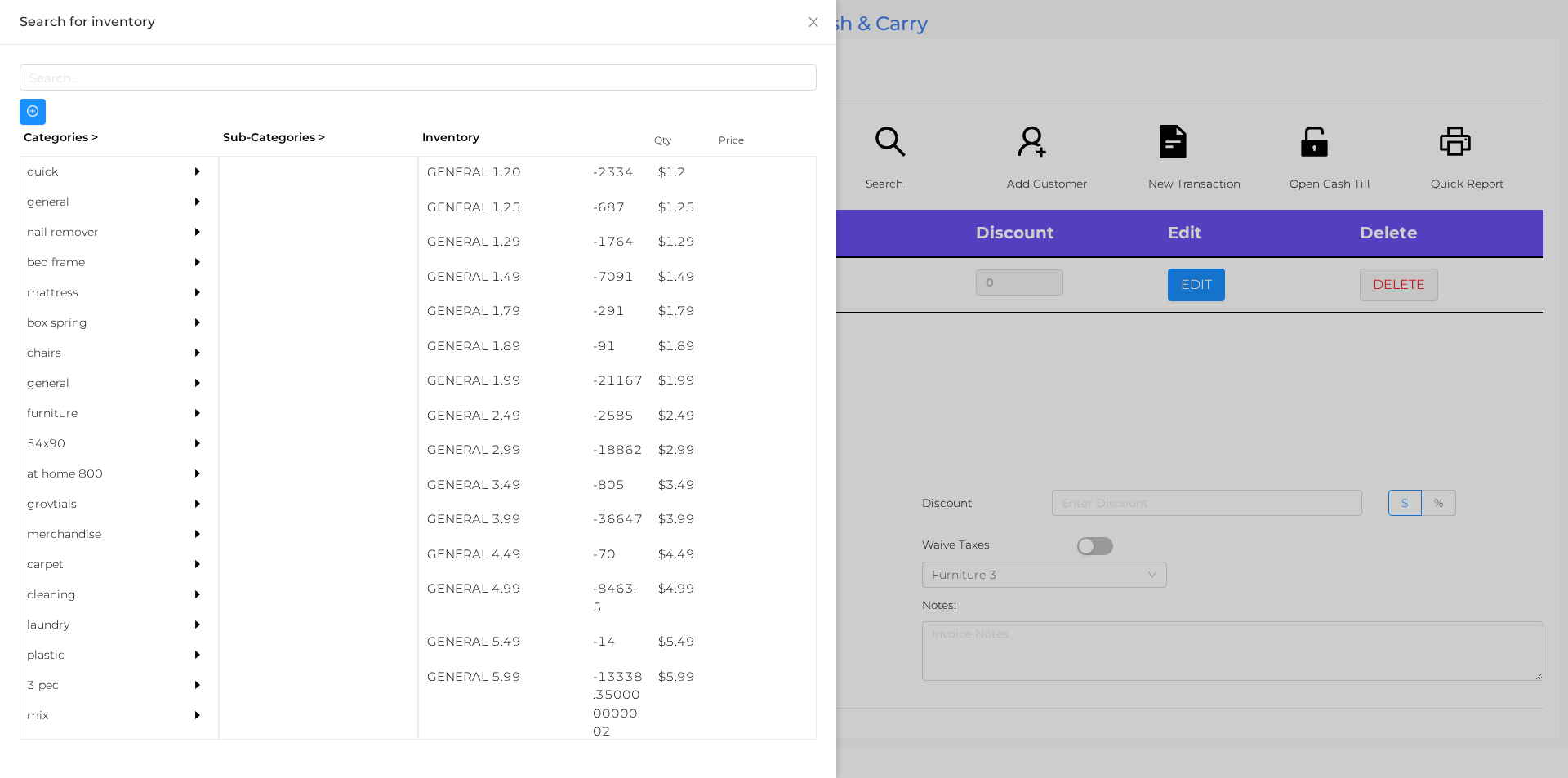
scroll to position [179, 0]
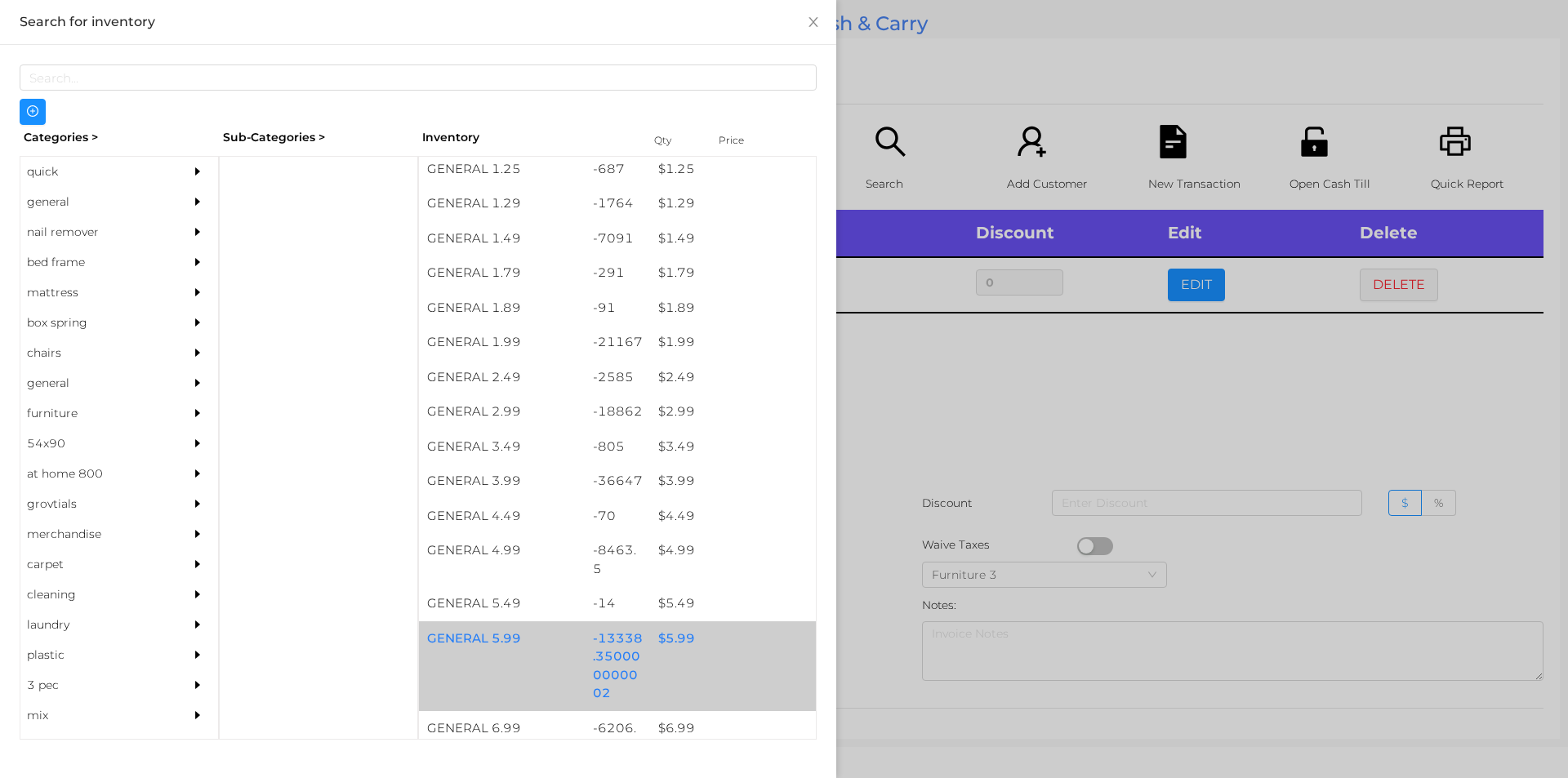
click at [674, 664] on div "GENERAL 5.99 -13338.350000000002 $ 5.99" at bounding box center [617, 666] width 397 height 90
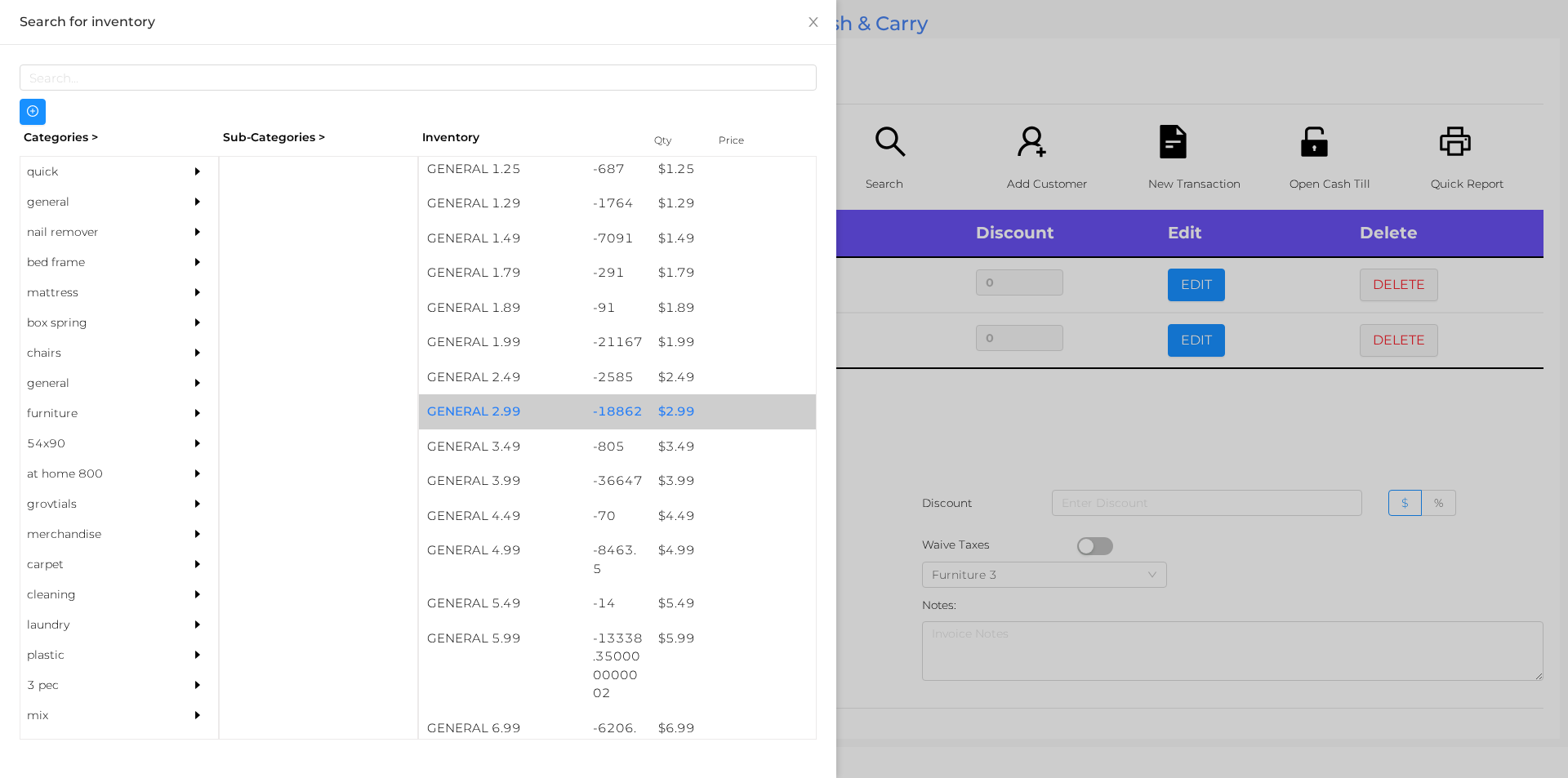
click at [699, 403] on div "$ 2.99" at bounding box center [732, 412] width 166 height 35
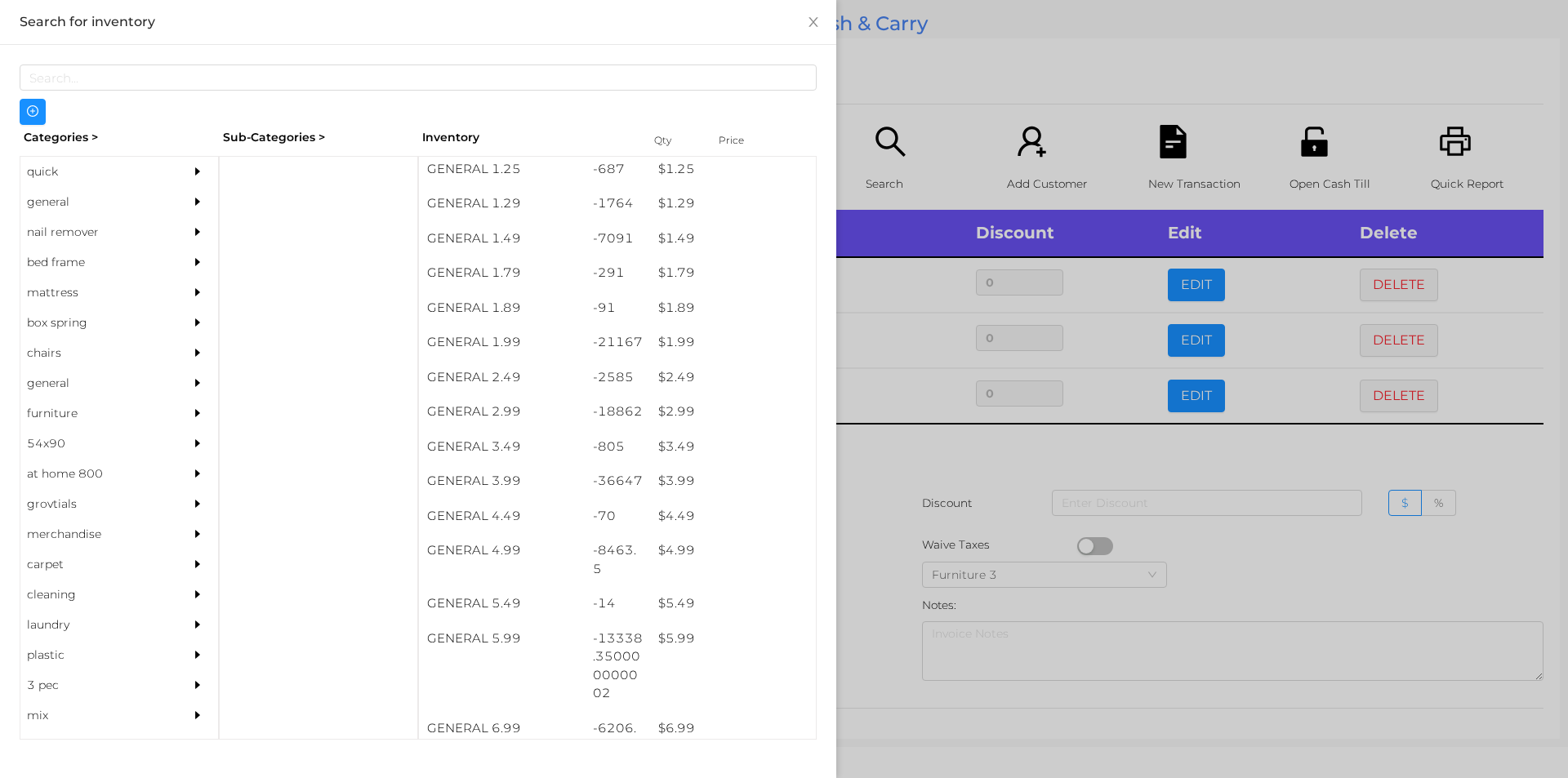
click at [931, 538] on div at bounding box center [784, 389] width 1568 height 778
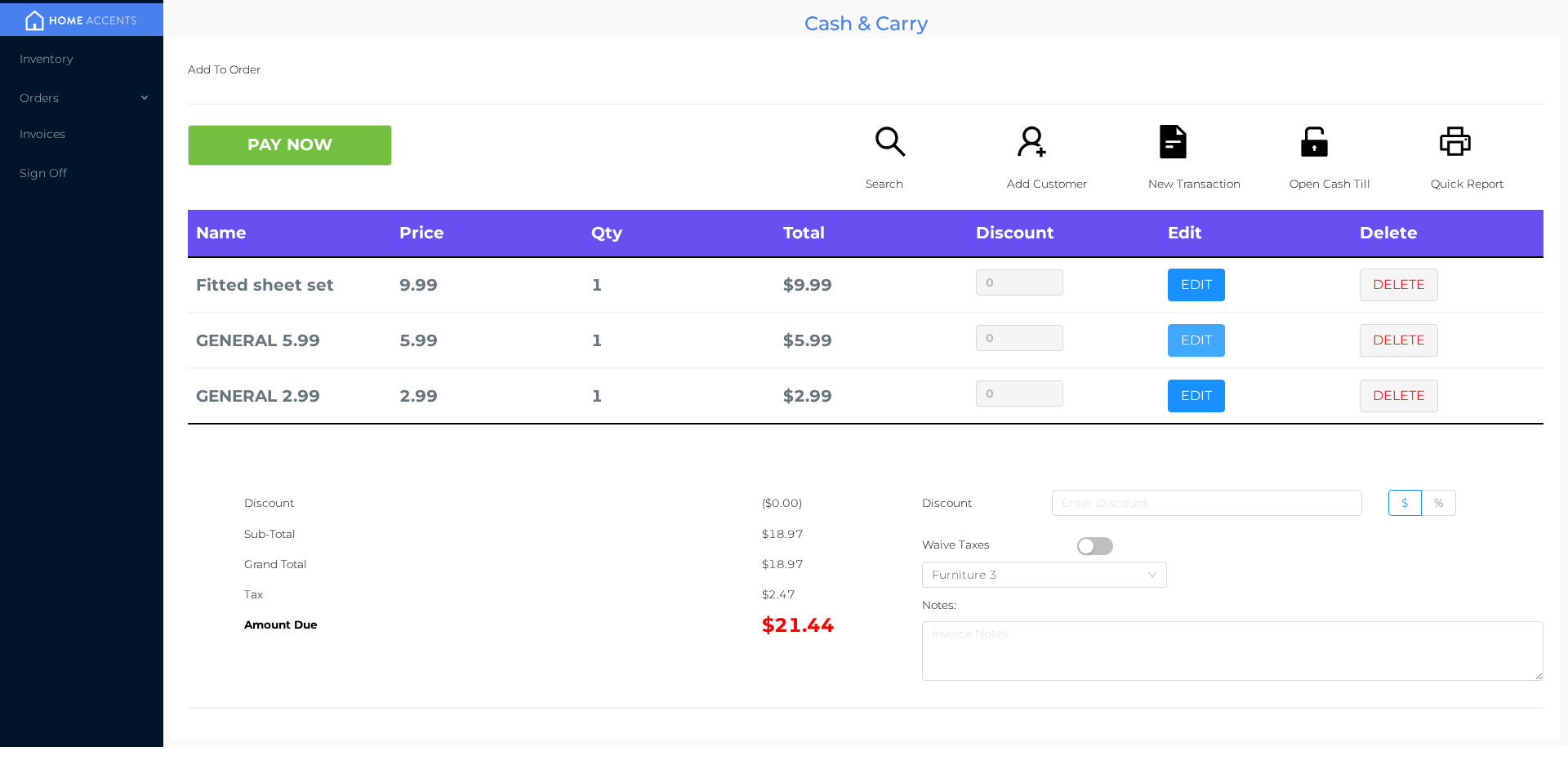
click at [1176, 329] on button "EDIT" at bounding box center [1196, 340] width 57 height 33
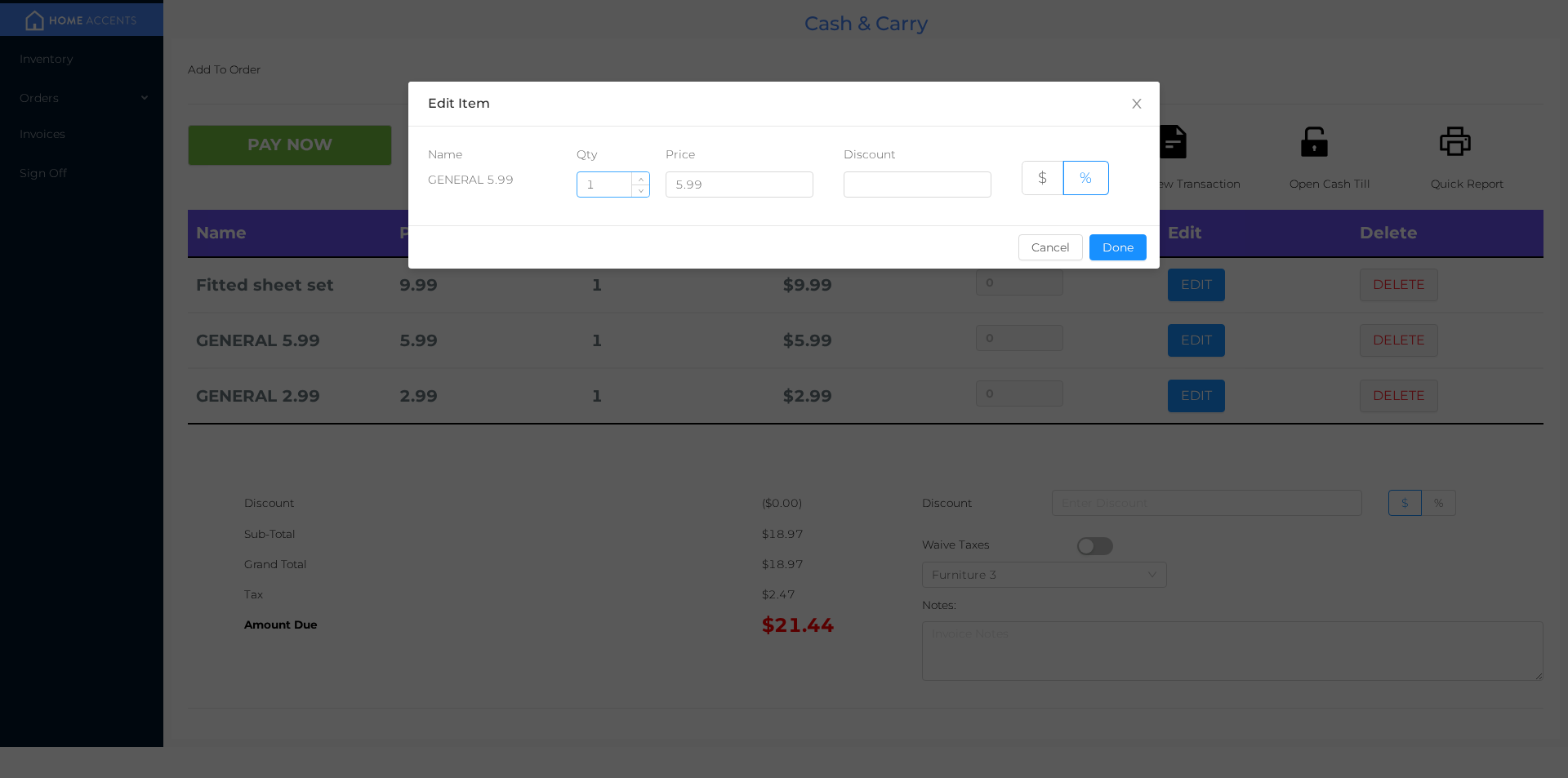
click at [621, 179] on input "1" at bounding box center [612, 184] width 72 height 25
type input "2"
click at [1114, 245] on button "Done" at bounding box center [1117, 247] width 57 height 26
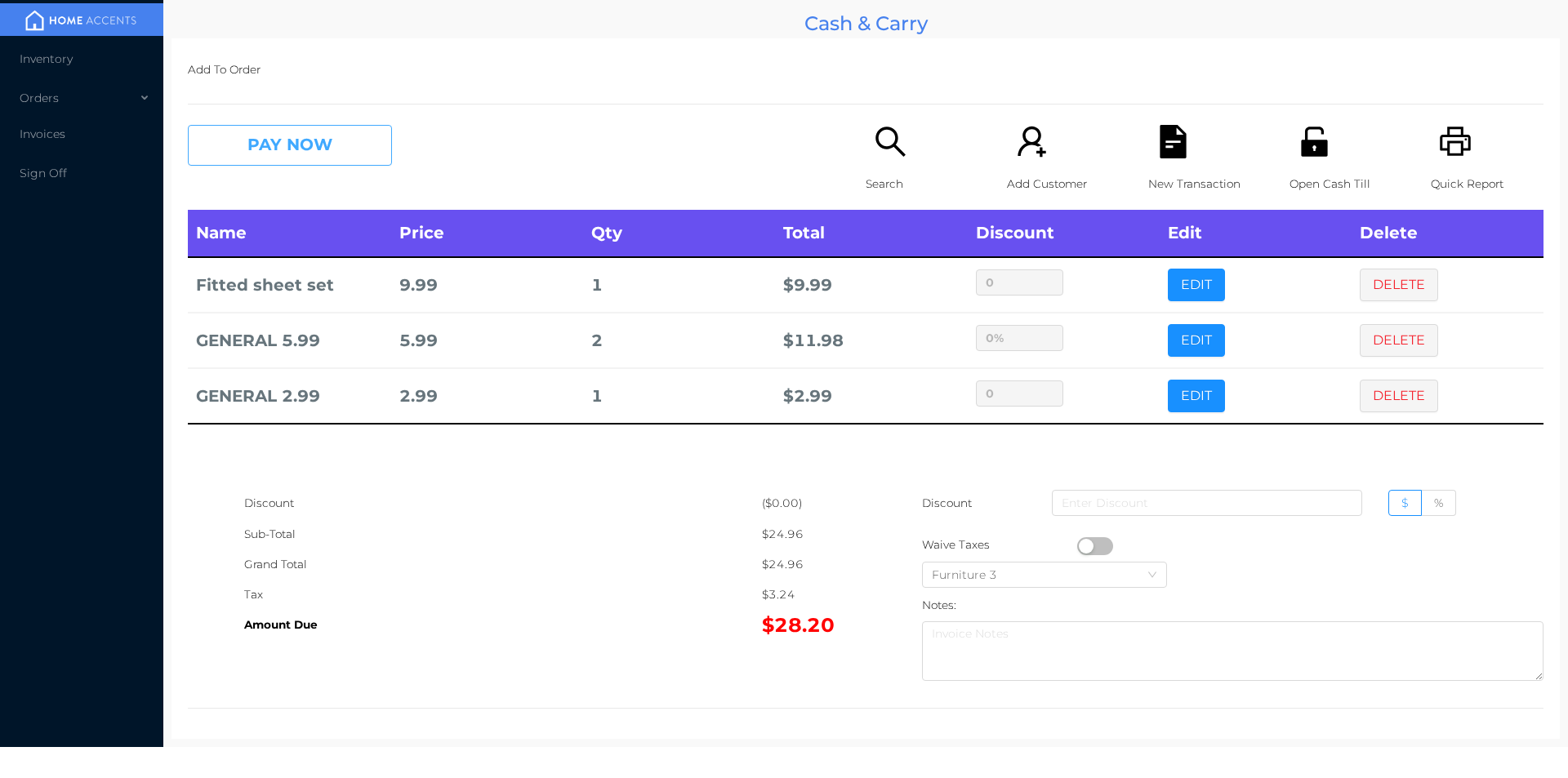
click at [270, 160] on button "PAY NOW" at bounding box center [289, 145] width 204 height 41
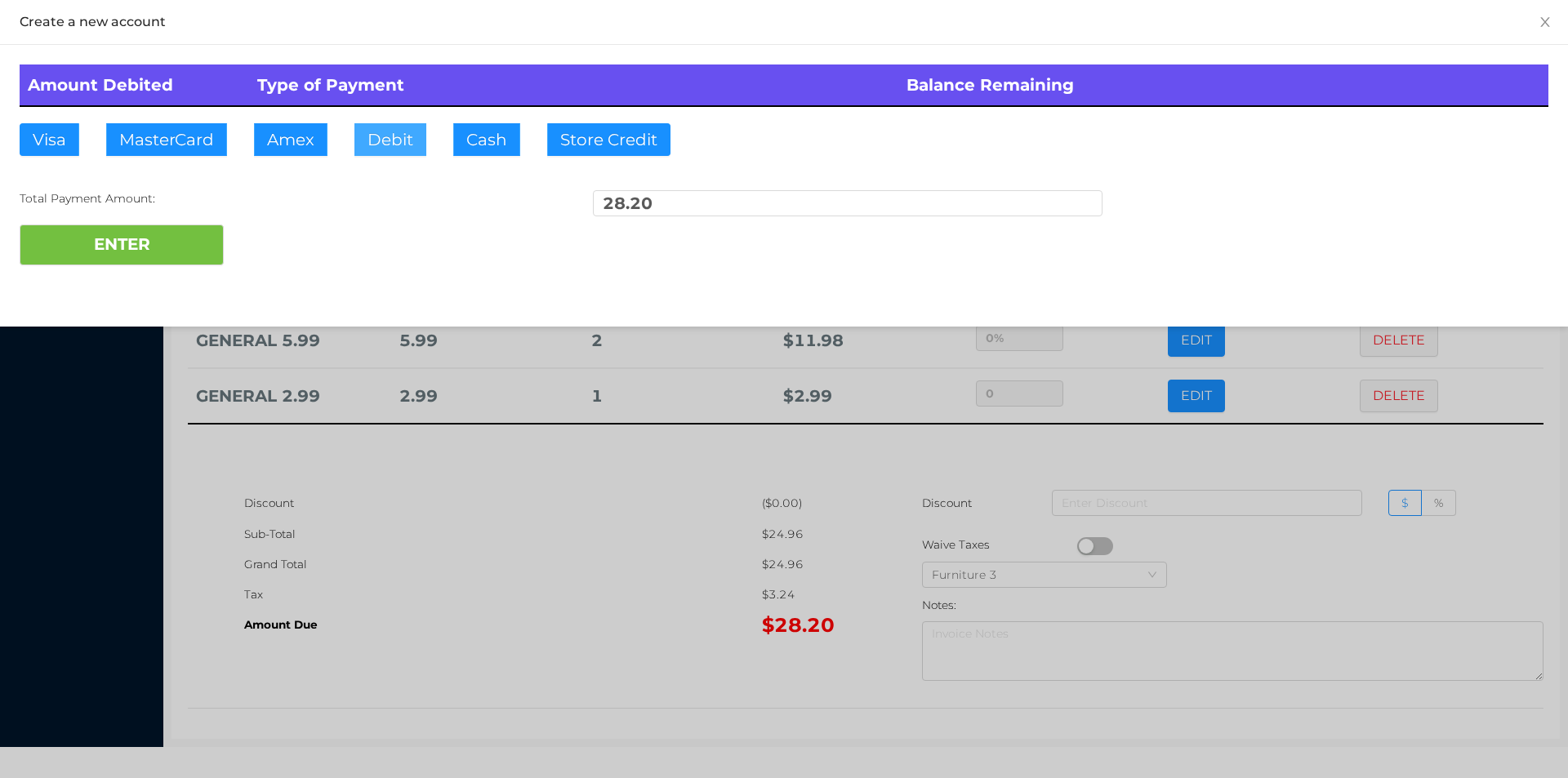
click at [374, 150] on button "Debit" at bounding box center [389, 140] width 72 height 33
click at [87, 241] on button "ENTER" at bounding box center [122, 244] width 204 height 41
type input "0"
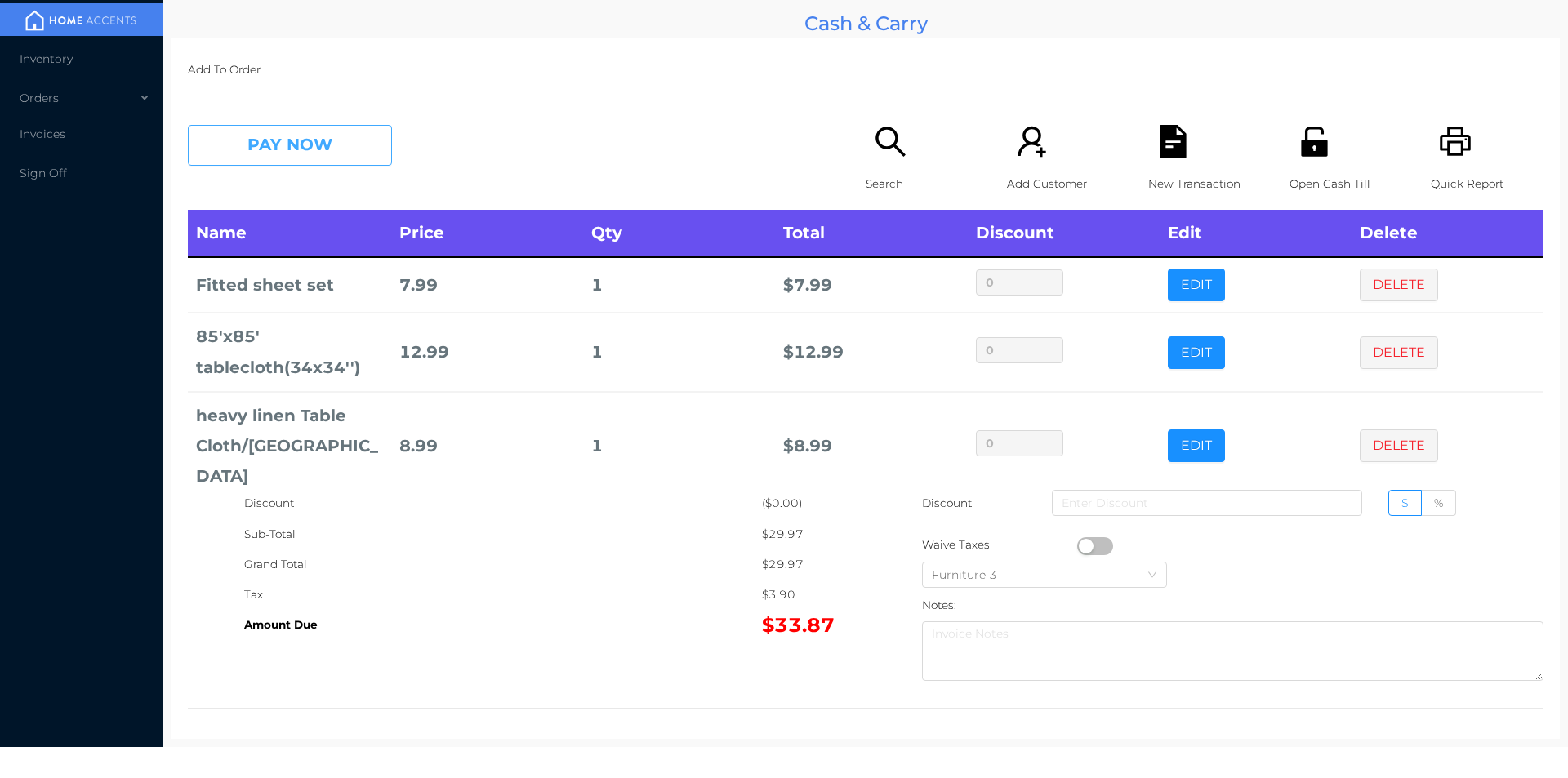
click at [373, 139] on button "PAY NOW" at bounding box center [289, 145] width 204 height 41
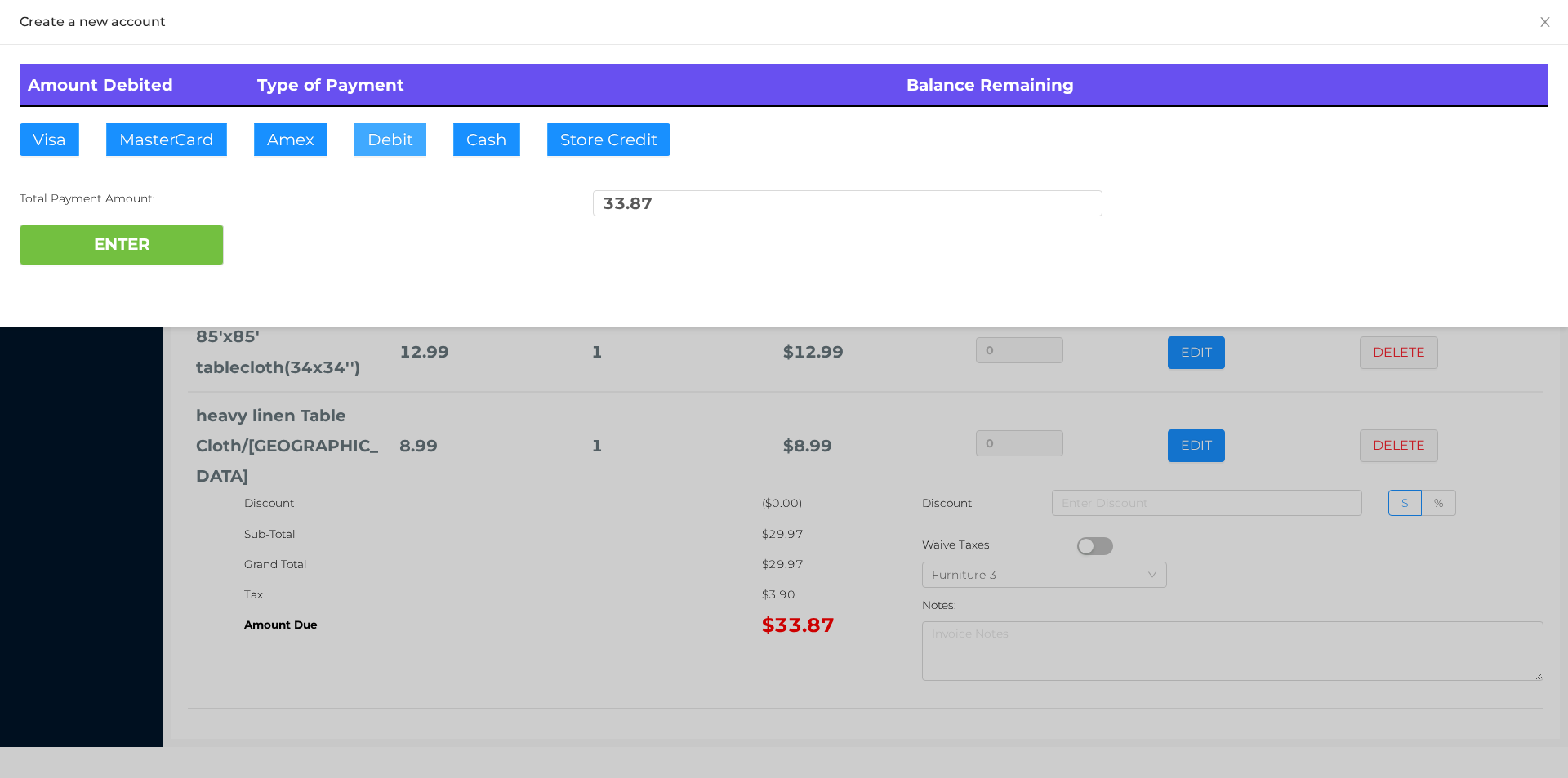
click at [368, 153] on button "Debit" at bounding box center [389, 140] width 72 height 33
click at [170, 238] on button "ENTER" at bounding box center [122, 244] width 204 height 41
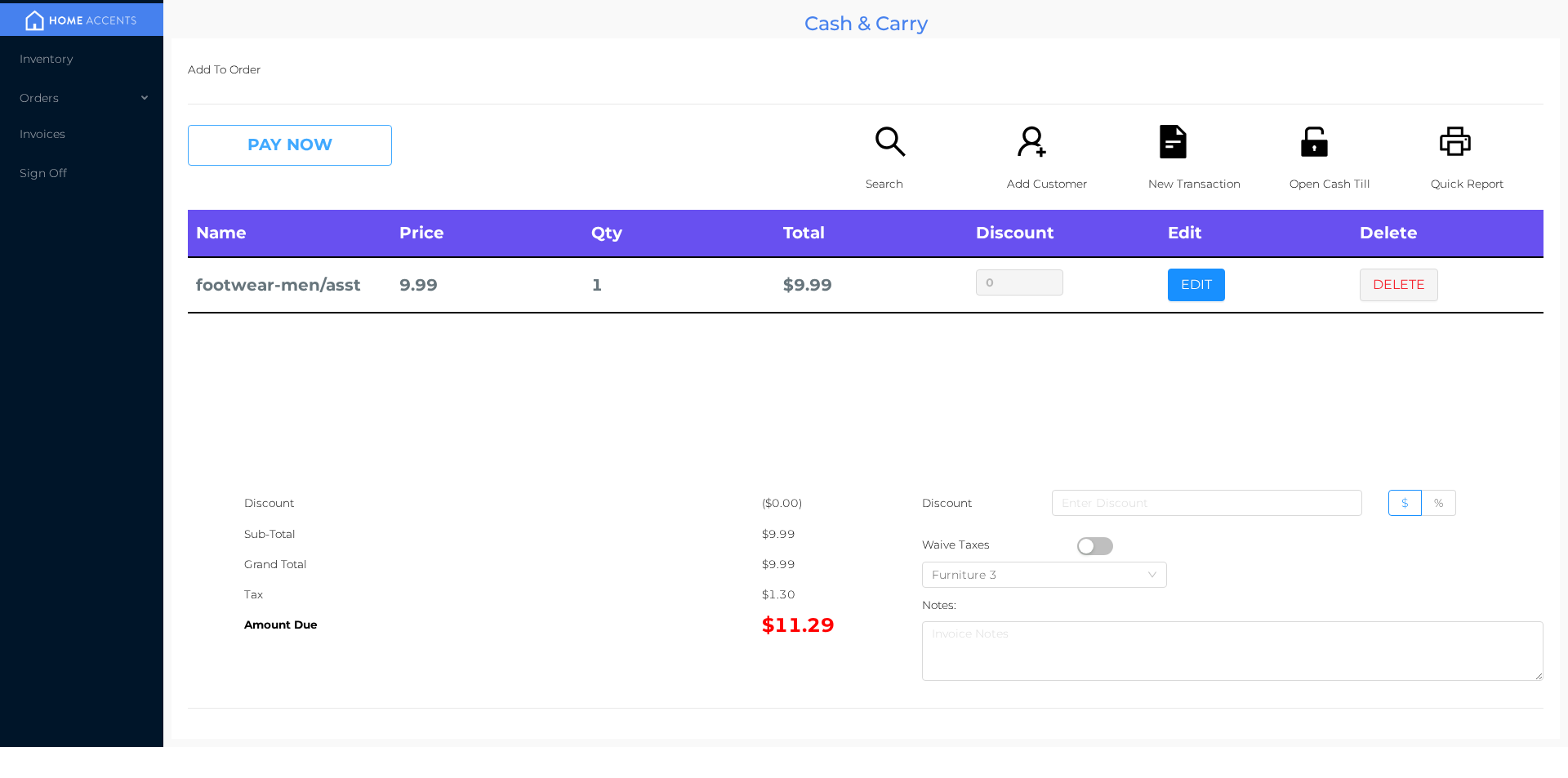
click at [285, 157] on button "PAY NOW" at bounding box center [289, 145] width 204 height 41
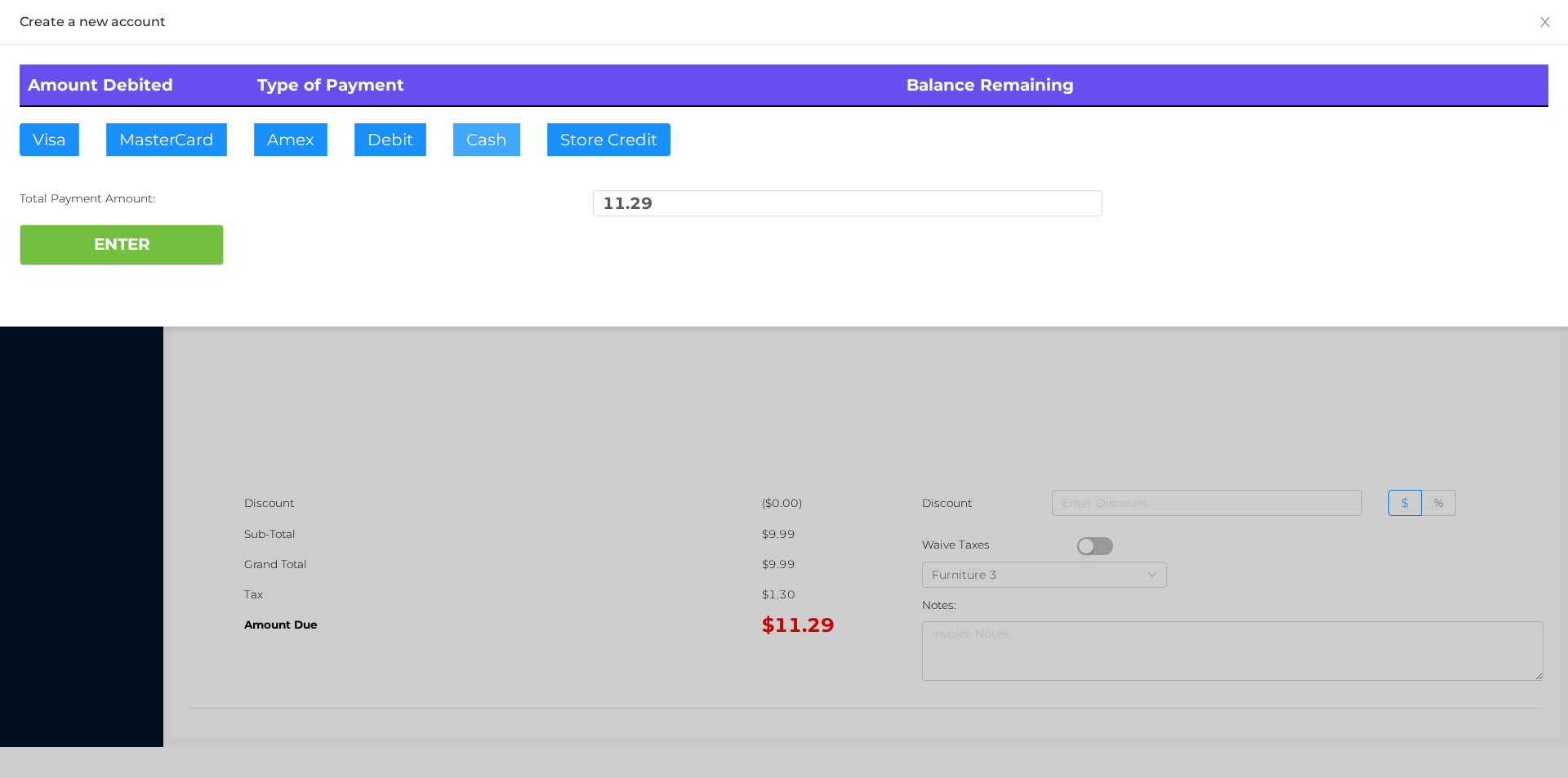
click at [467, 150] on button "Cash" at bounding box center [486, 140] width 67 height 33
type input "20"
click at [383, 641] on div at bounding box center [784, 389] width 1568 height 778
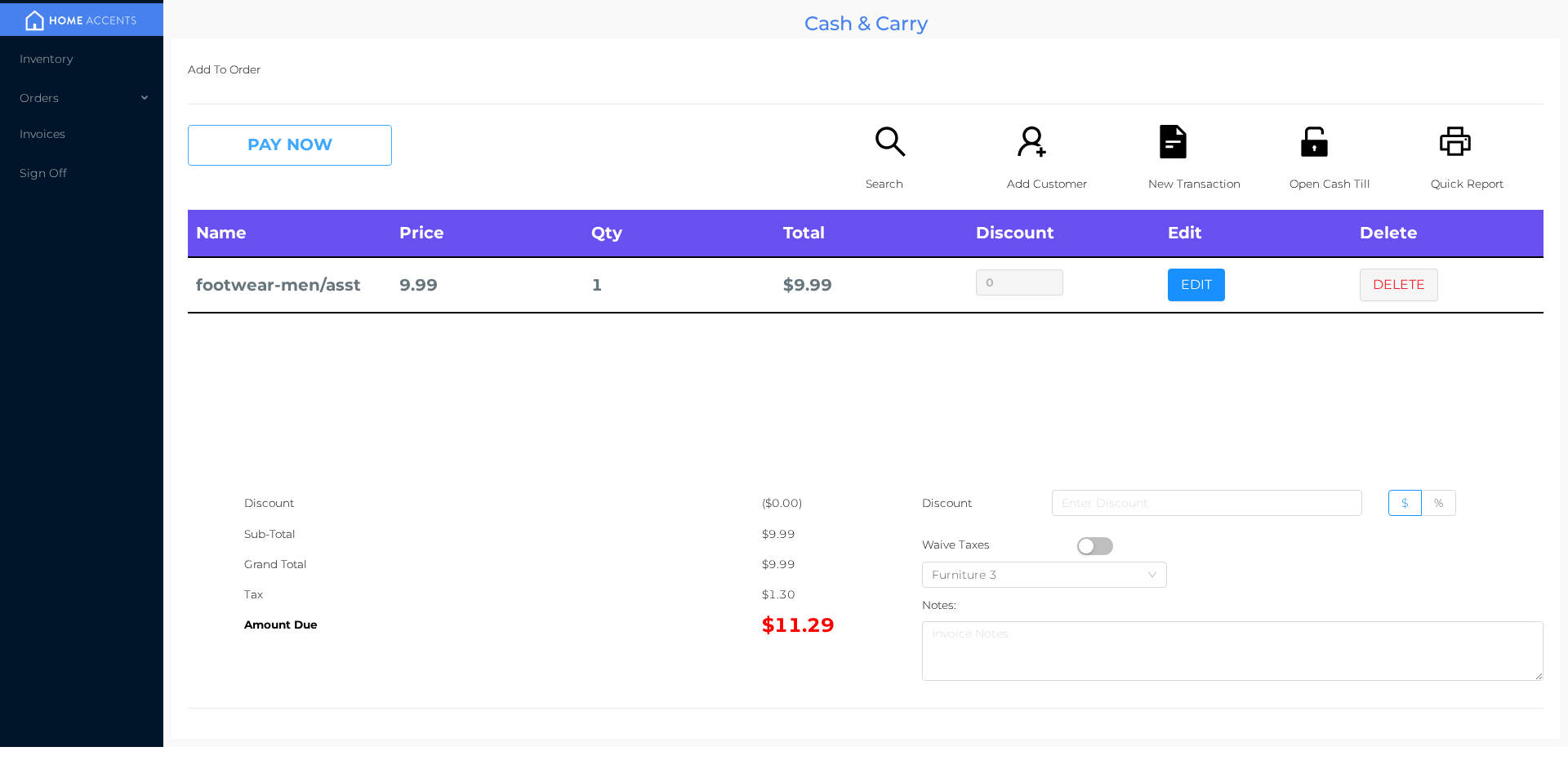
click at [299, 140] on button "PAY NOW" at bounding box center [289, 145] width 204 height 41
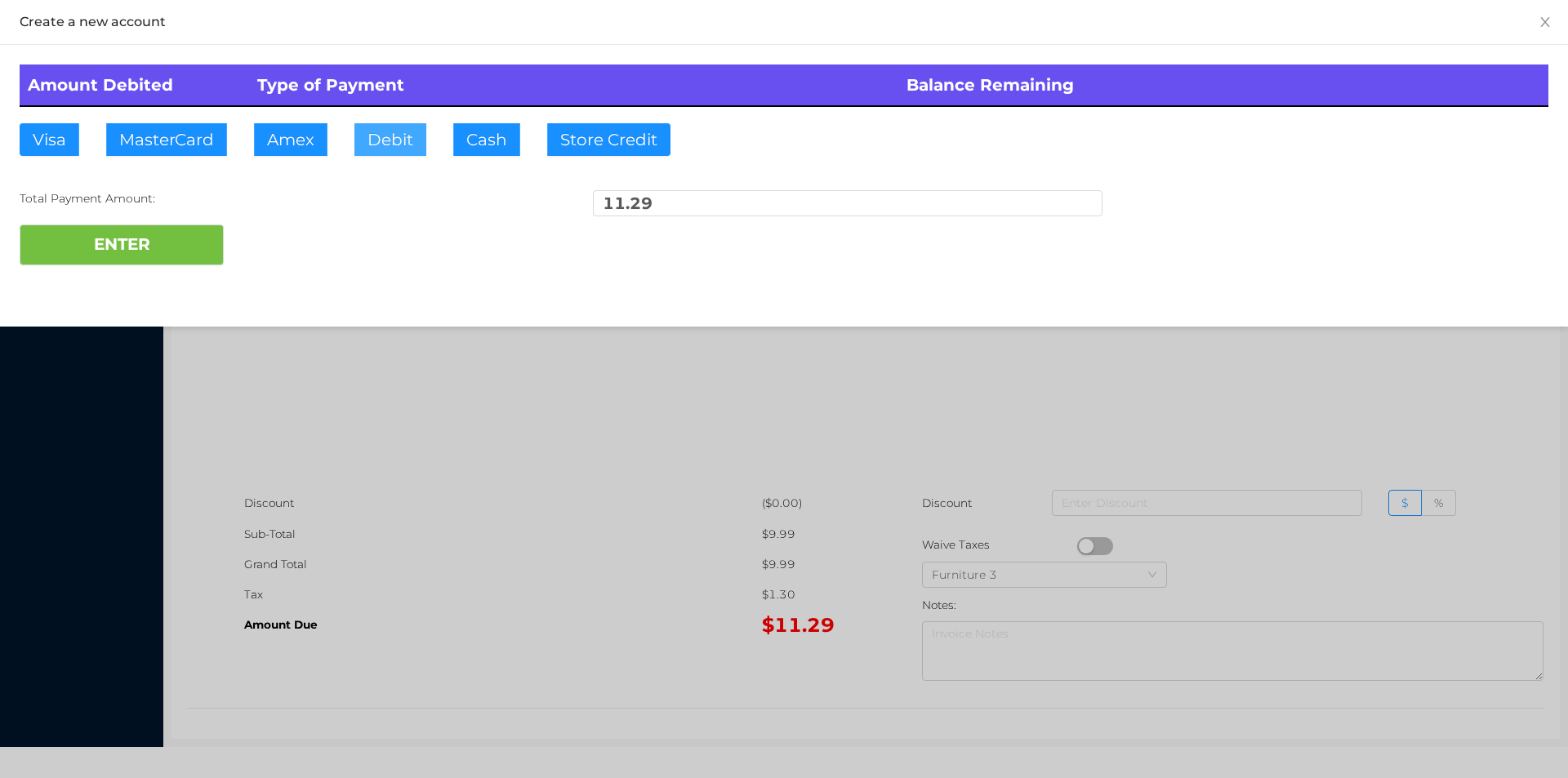
click at [384, 152] on button "Debit" at bounding box center [389, 140] width 72 height 33
click at [126, 257] on button "ENTER" at bounding box center [122, 244] width 204 height 41
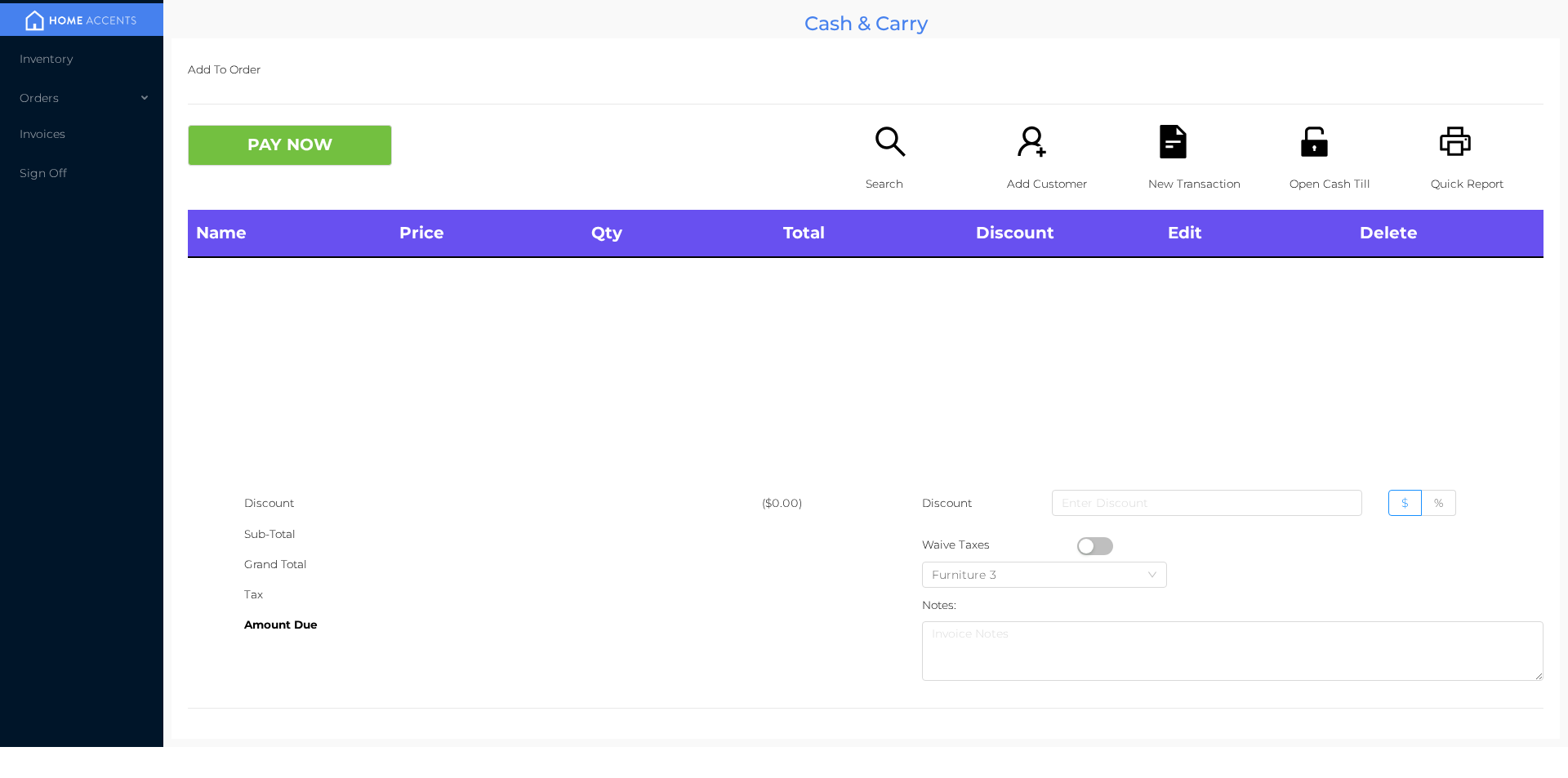
click at [1438, 134] on icon "icon: printer" at bounding box center [1455, 142] width 34 height 34
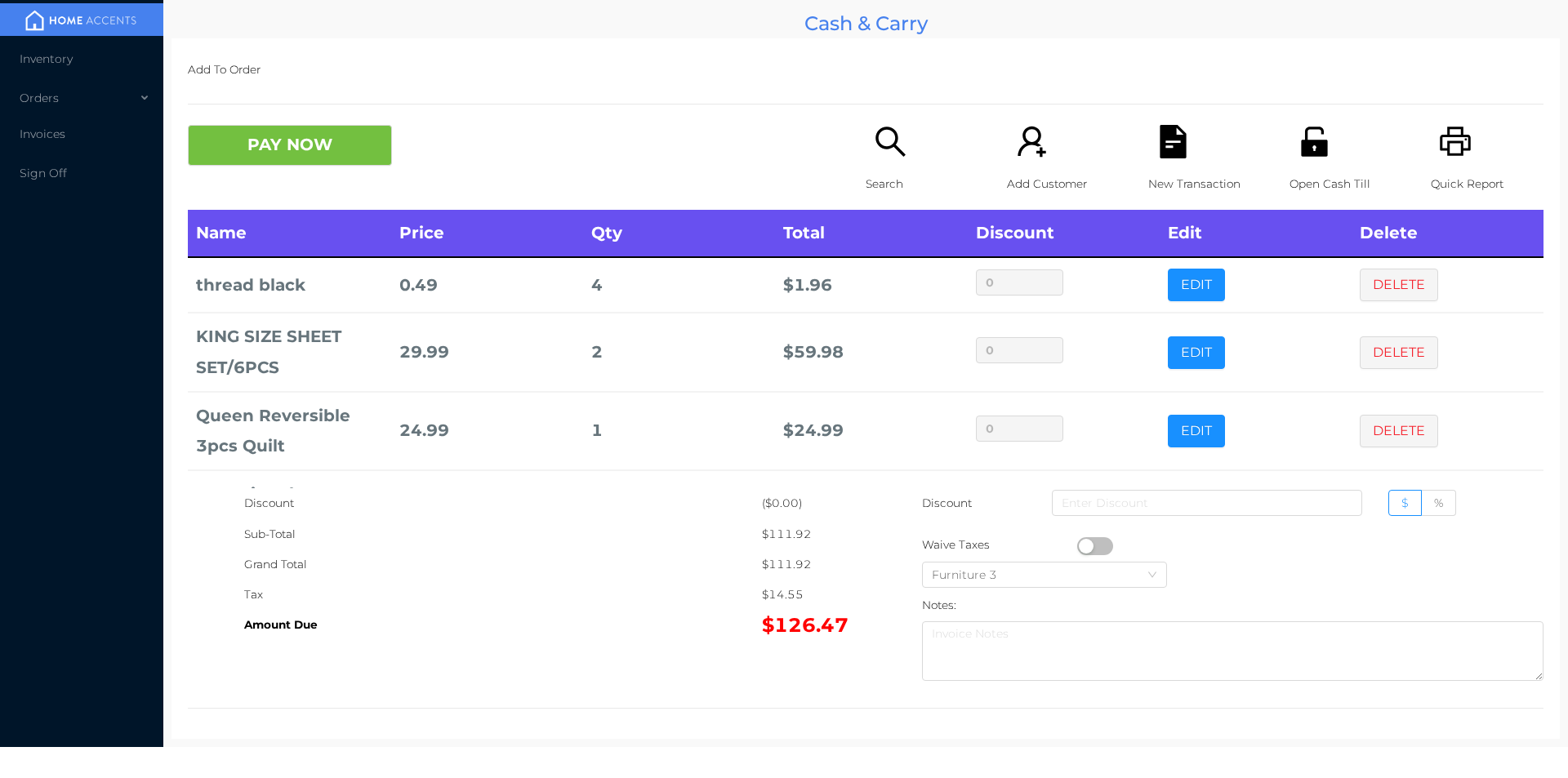
click at [1401, 502] on span "$" at bounding box center [1405, 503] width 7 height 15
click at [1401, 507] on input "$" at bounding box center [1401, 507] width 0 height 0
click at [1401, 502] on span "$" at bounding box center [1405, 503] width 7 height 15
click at [1401, 507] on input "$" at bounding box center [1401, 507] width 0 height 0
click at [1243, 509] on input at bounding box center [1207, 503] width 310 height 26
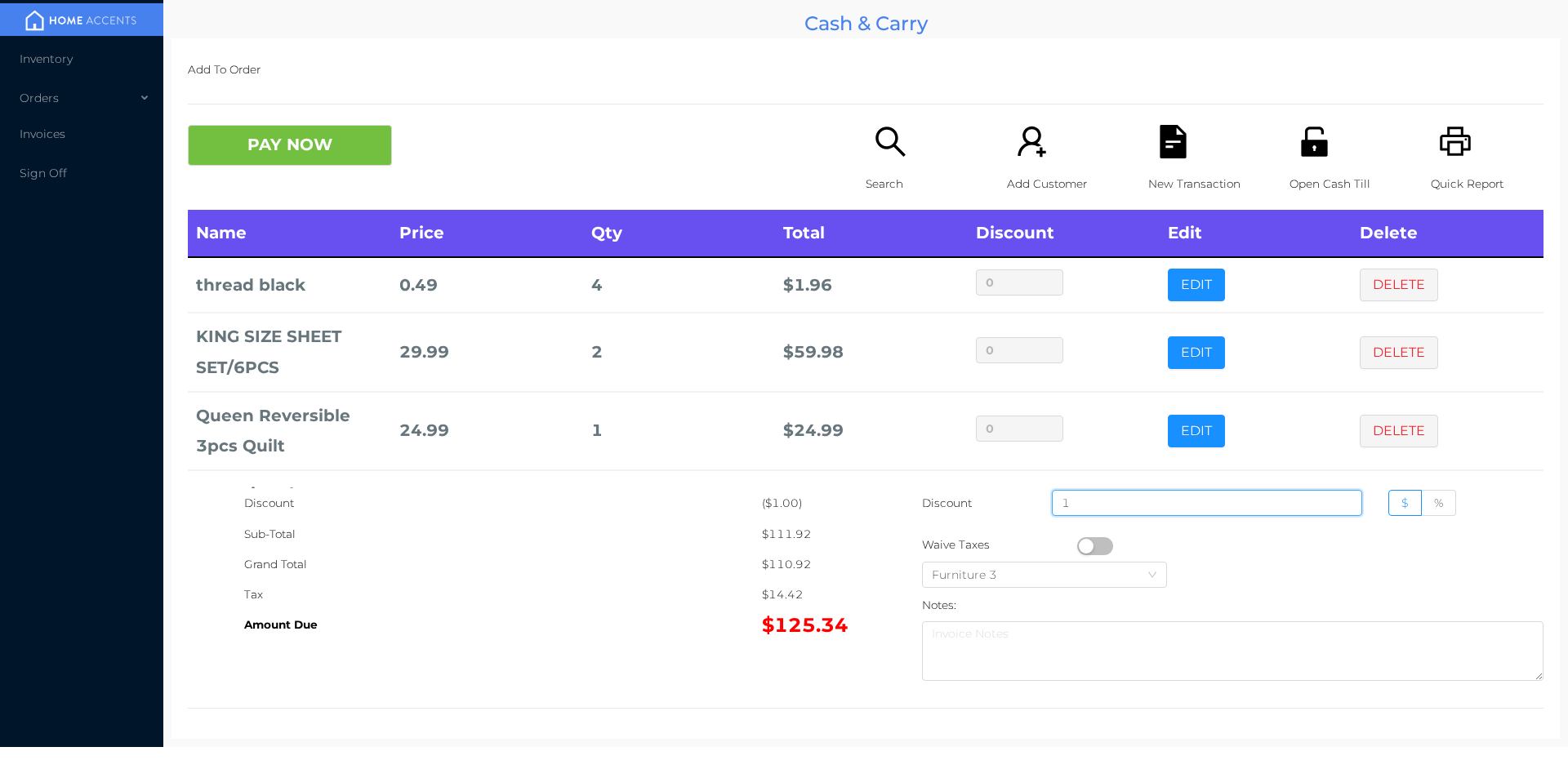
type input "1"
click at [1306, 148] on icon "icon: unlock" at bounding box center [1314, 142] width 34 height 34
click at [305, 138] on button "PAY NOW" at bounding box center [289, 145] width 204 height 41
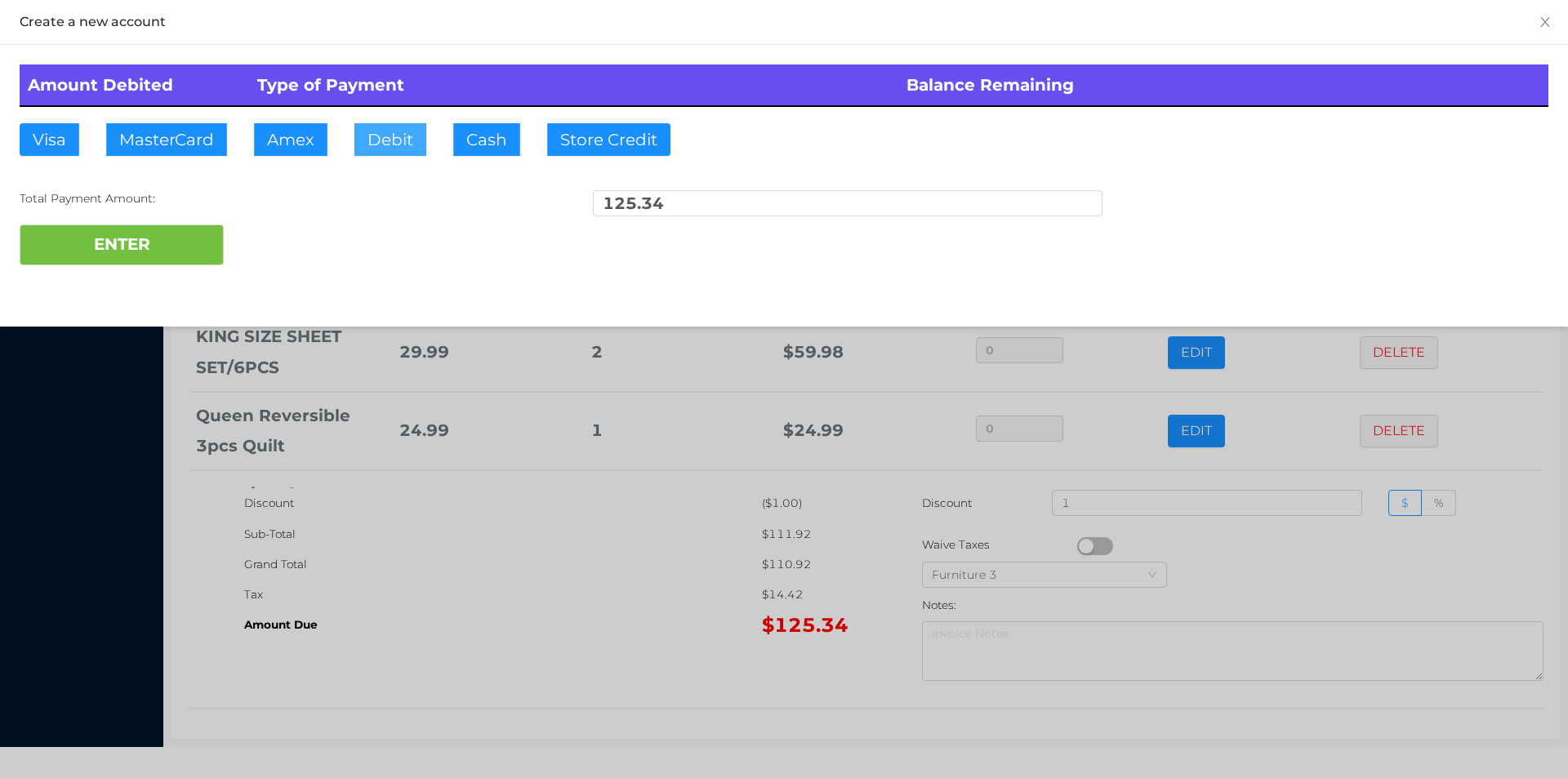
click at [414, 142] on button "Debit" at bounding box center [389, 140] width 72 height 33
click at [94, 263] on button "ENTER" at bounding box center [122, 244] width 204 height 41
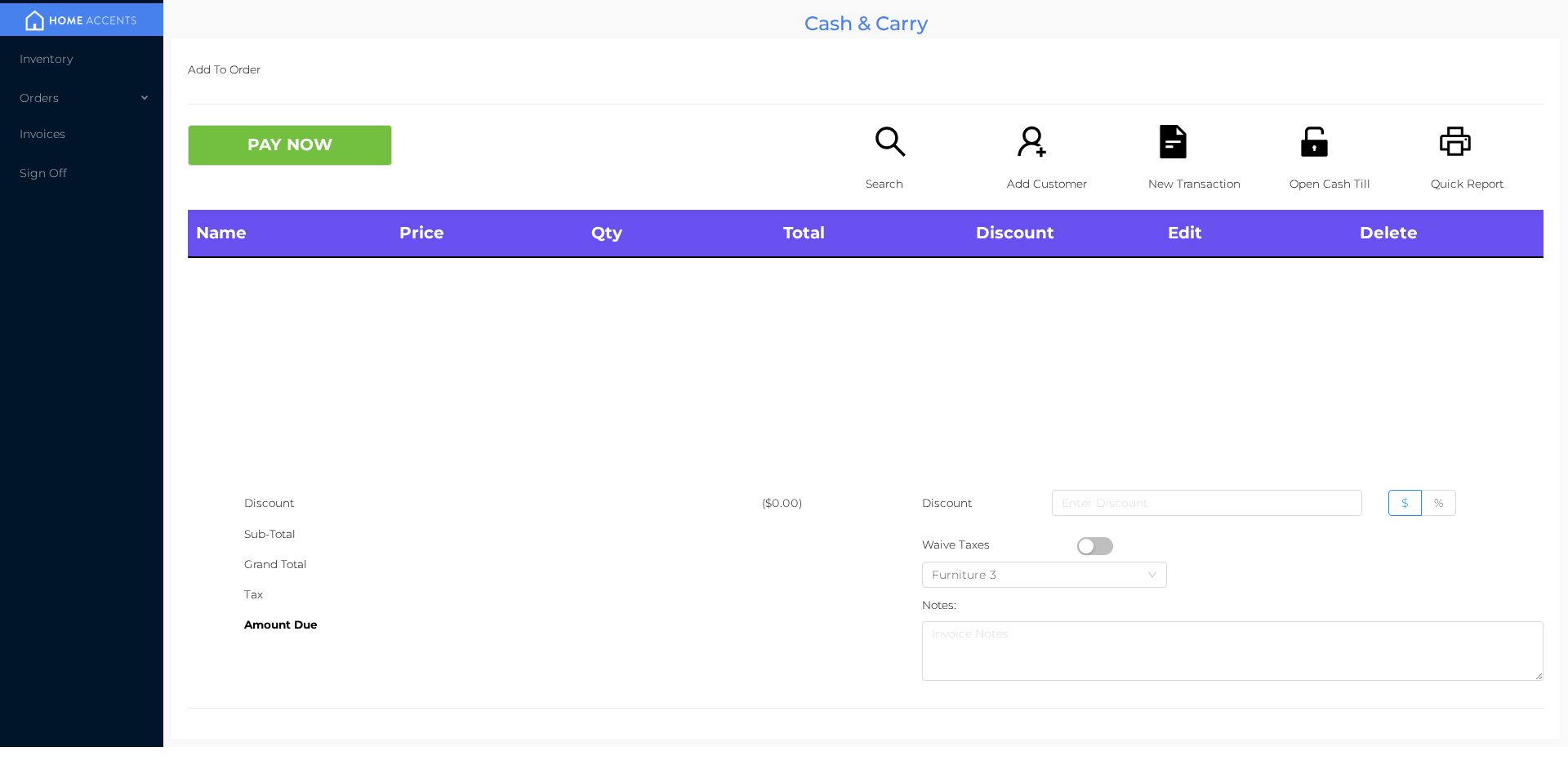
click at [471, 558] on div "Grand Total" at bounding box center [503, 565] width 517 height 30
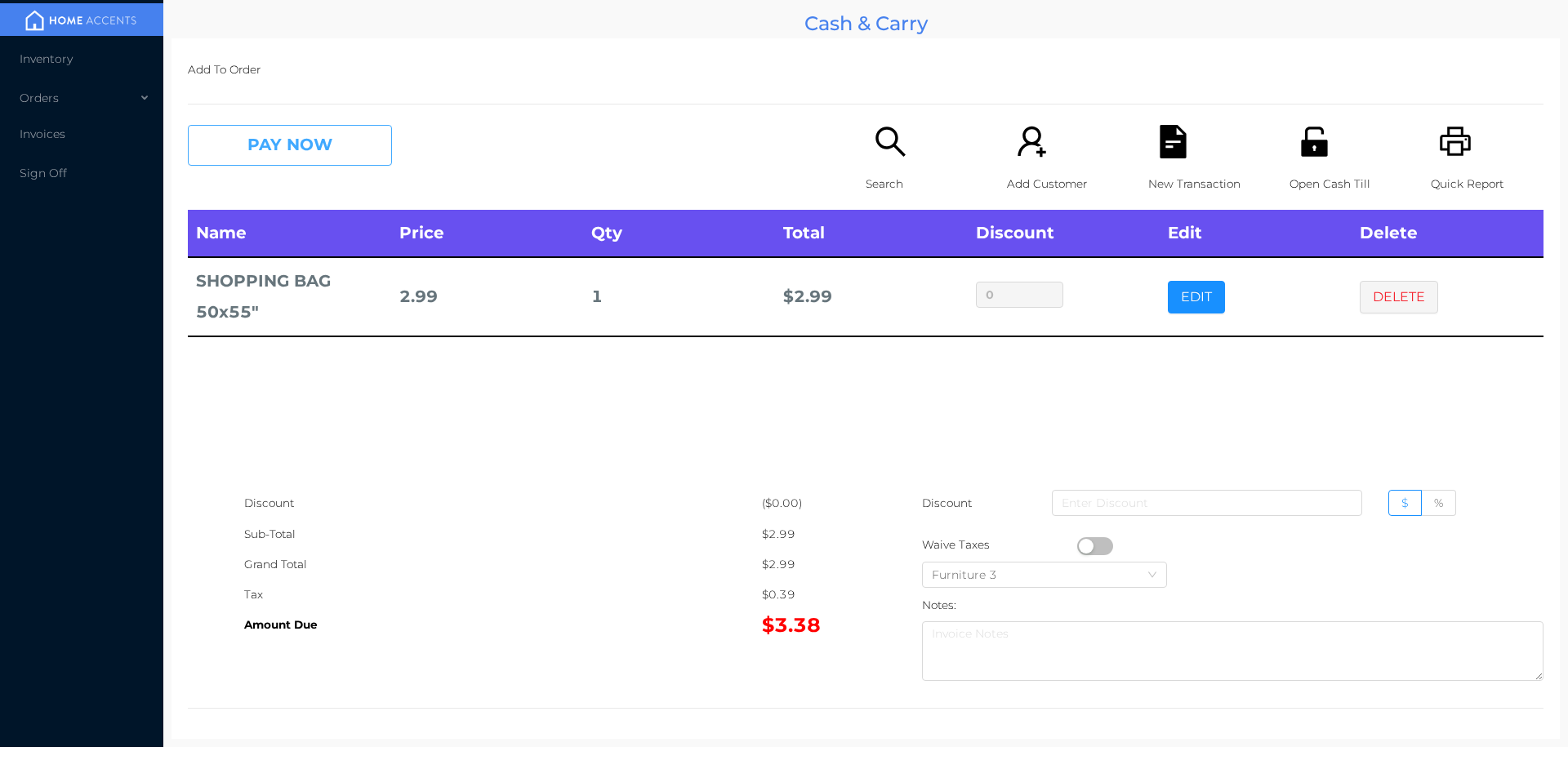
click at [247, 147] on button "PAY NOW" at bounding box center [289, 145] width 204 height 41
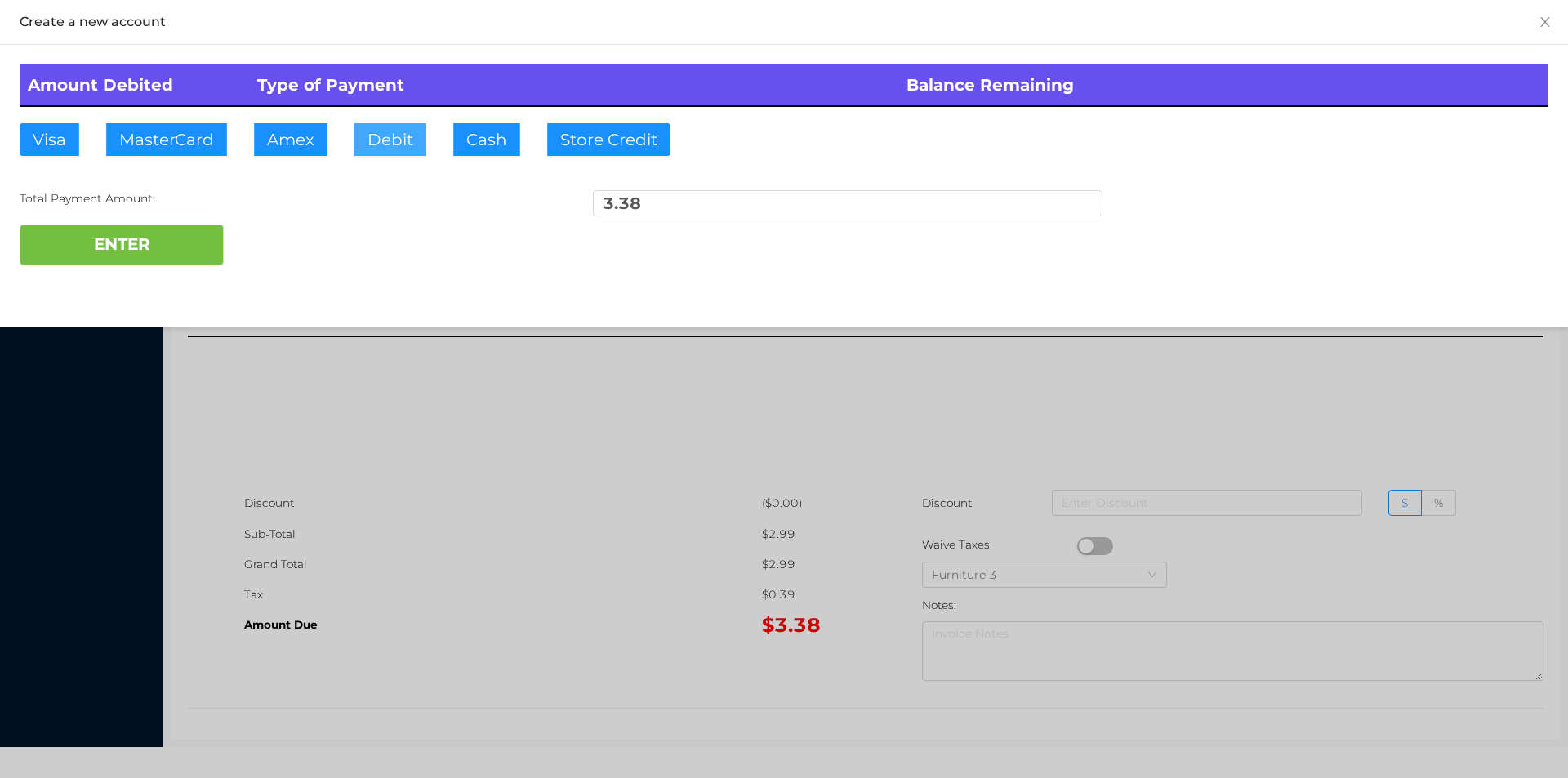
click at [370, 138] on button "Debit" at bounding box center [389, 140] width 72 height 33
type input "4"
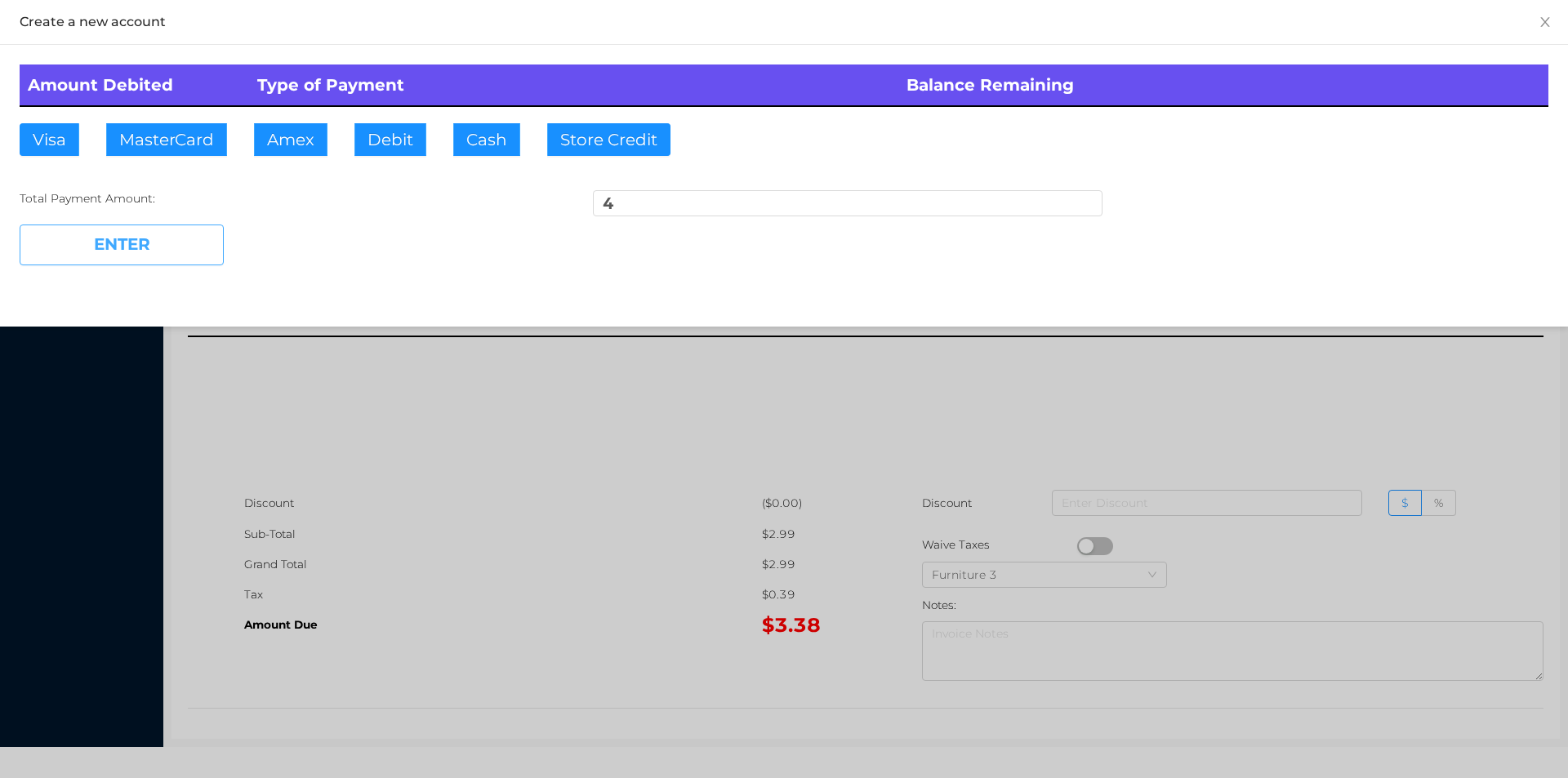
click at [128, 265] on button "ENTER" at bounding box center [122, 244] width 204 height 41
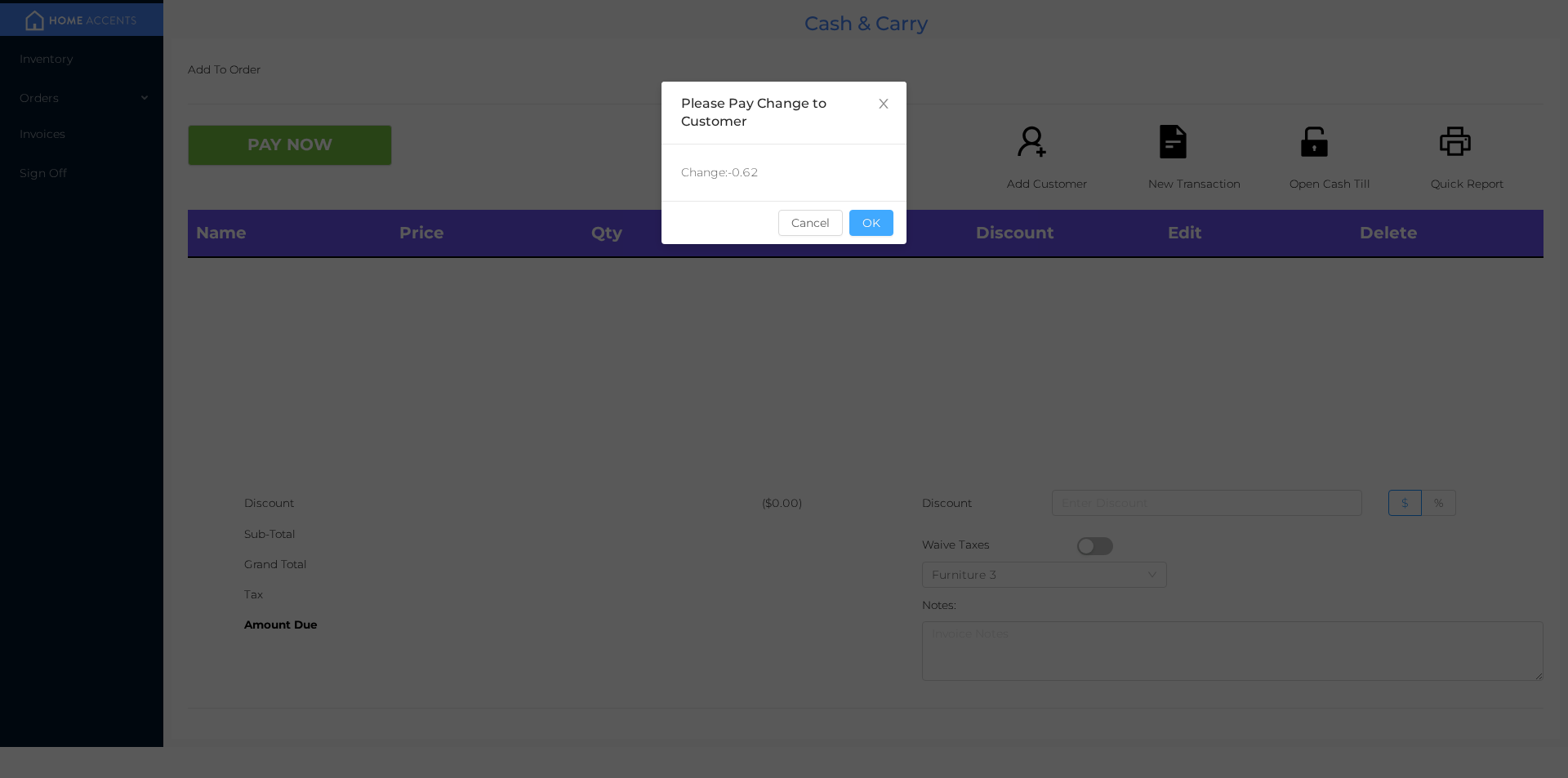
click at [867, 216] on button "OK" at bounding box center [871, 222] width 44 height 26
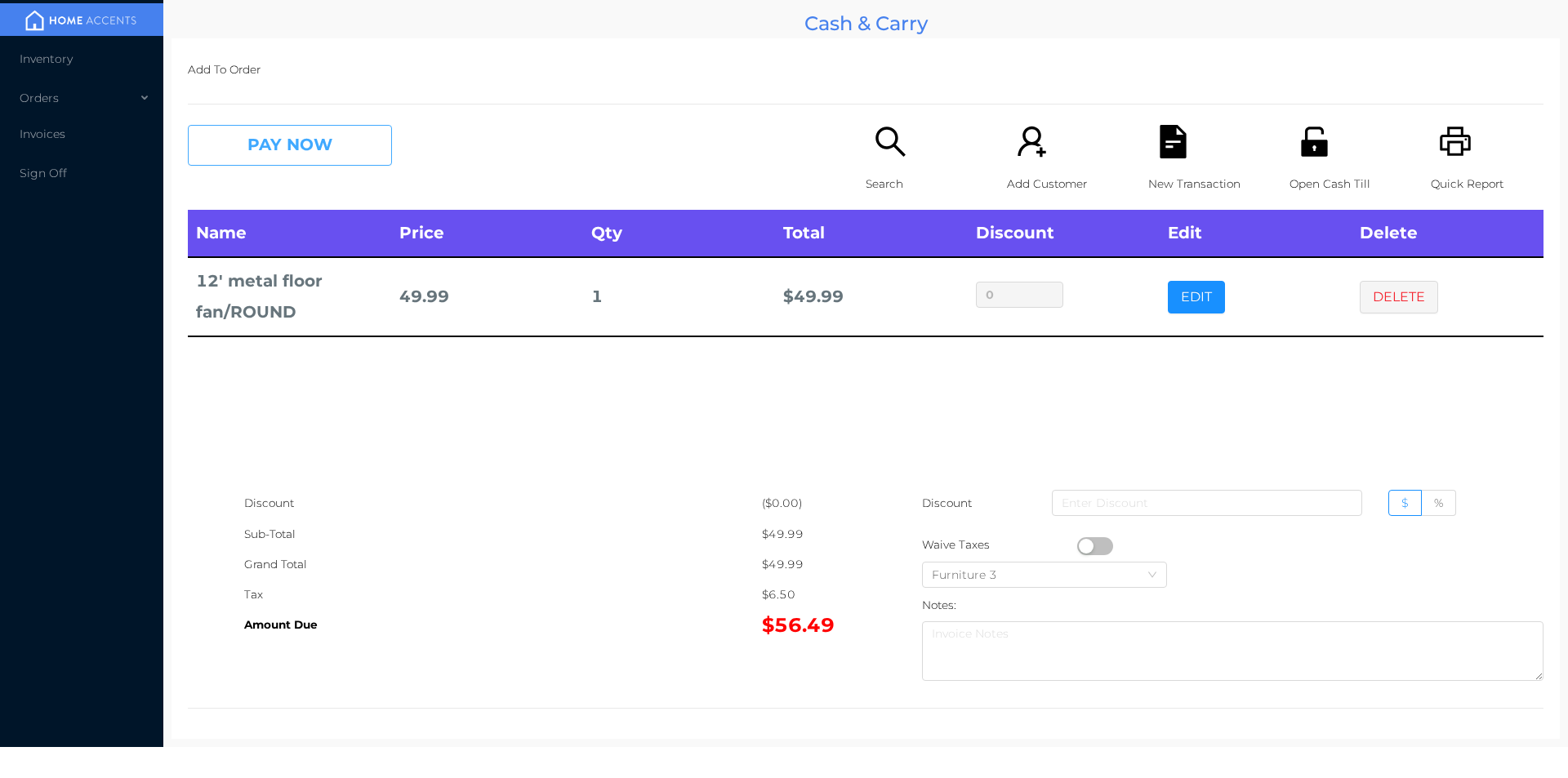
click at [287, 161] on button "PAY NOW" at bounding box center [289, 145] width 204 height 41
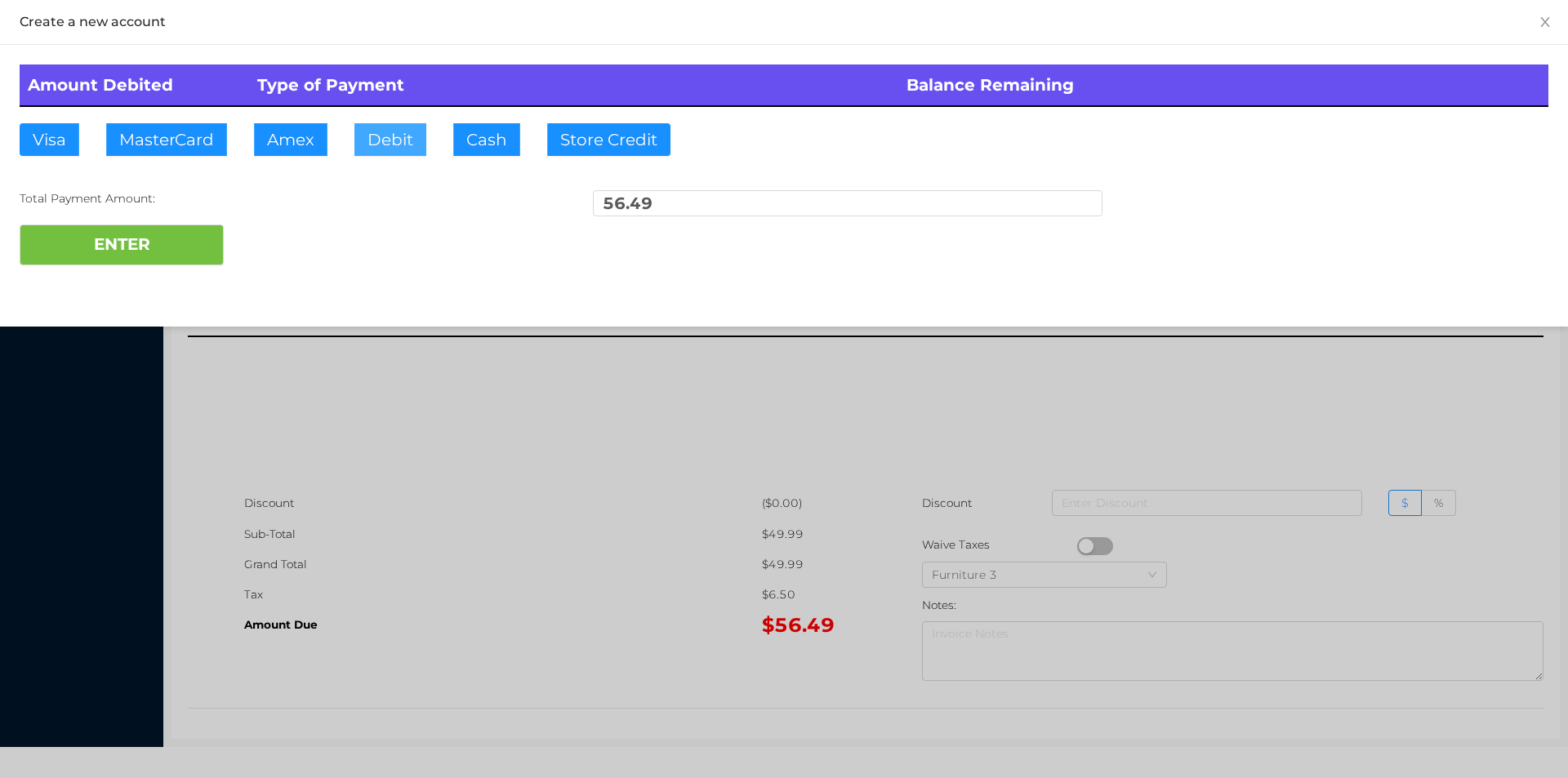
click at [386, 151] on button "Debit" at bounding box center [389, 140] width 72 height 33
type input "60"
click at [119, 225] on button "ENTER" at bounding box center [122, 244] width 204 height 41
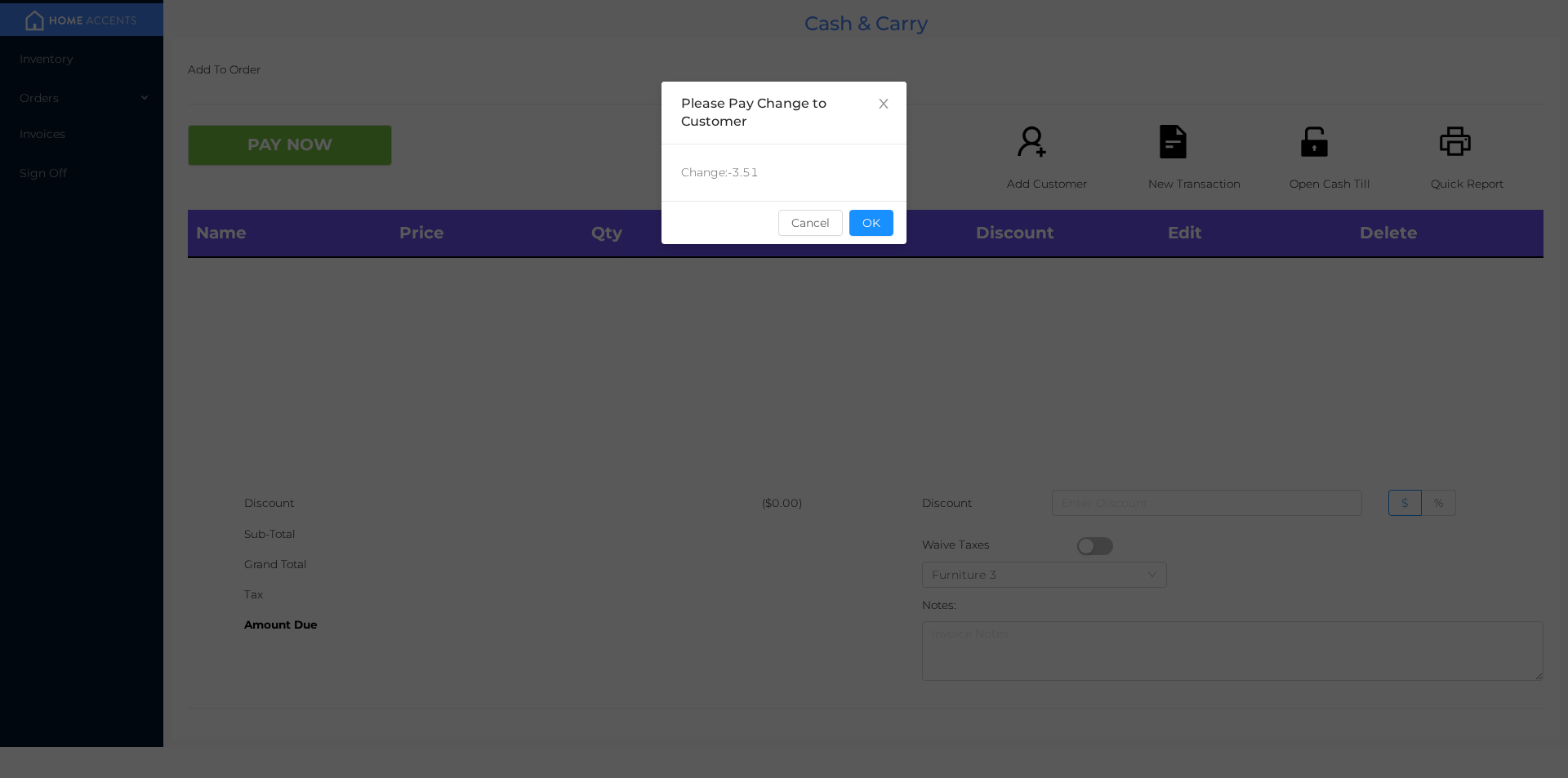
click at [885, 149] on div "Change: -3.51" at bounding box center [784, 172] width 245 height 56
click at [877, 232] on button "OK" at bounding box center [871, 222] width 44 height 26
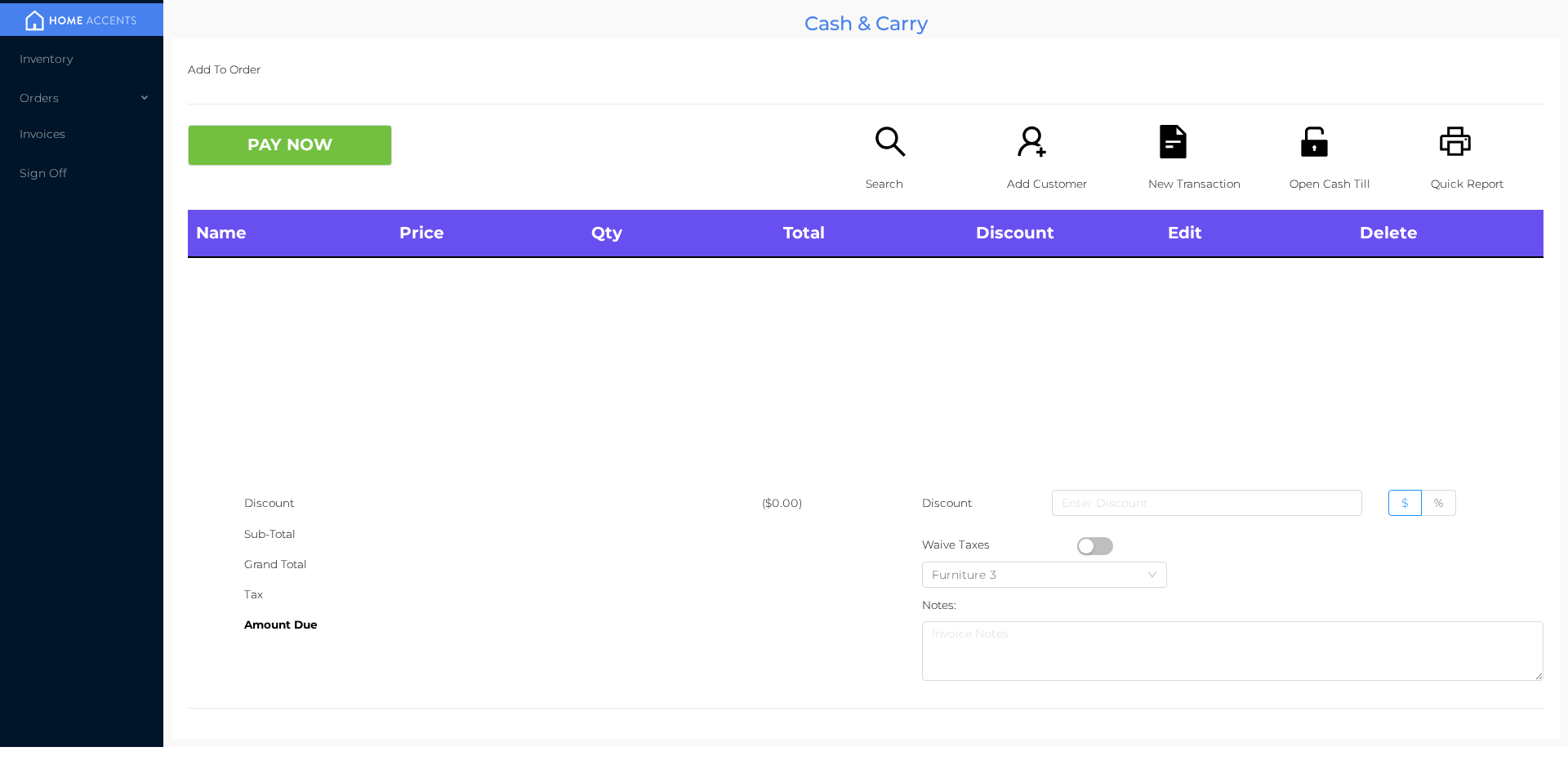
click at [879, 161] on div "Search" at bounding box center [922, 168] width 113 height 85
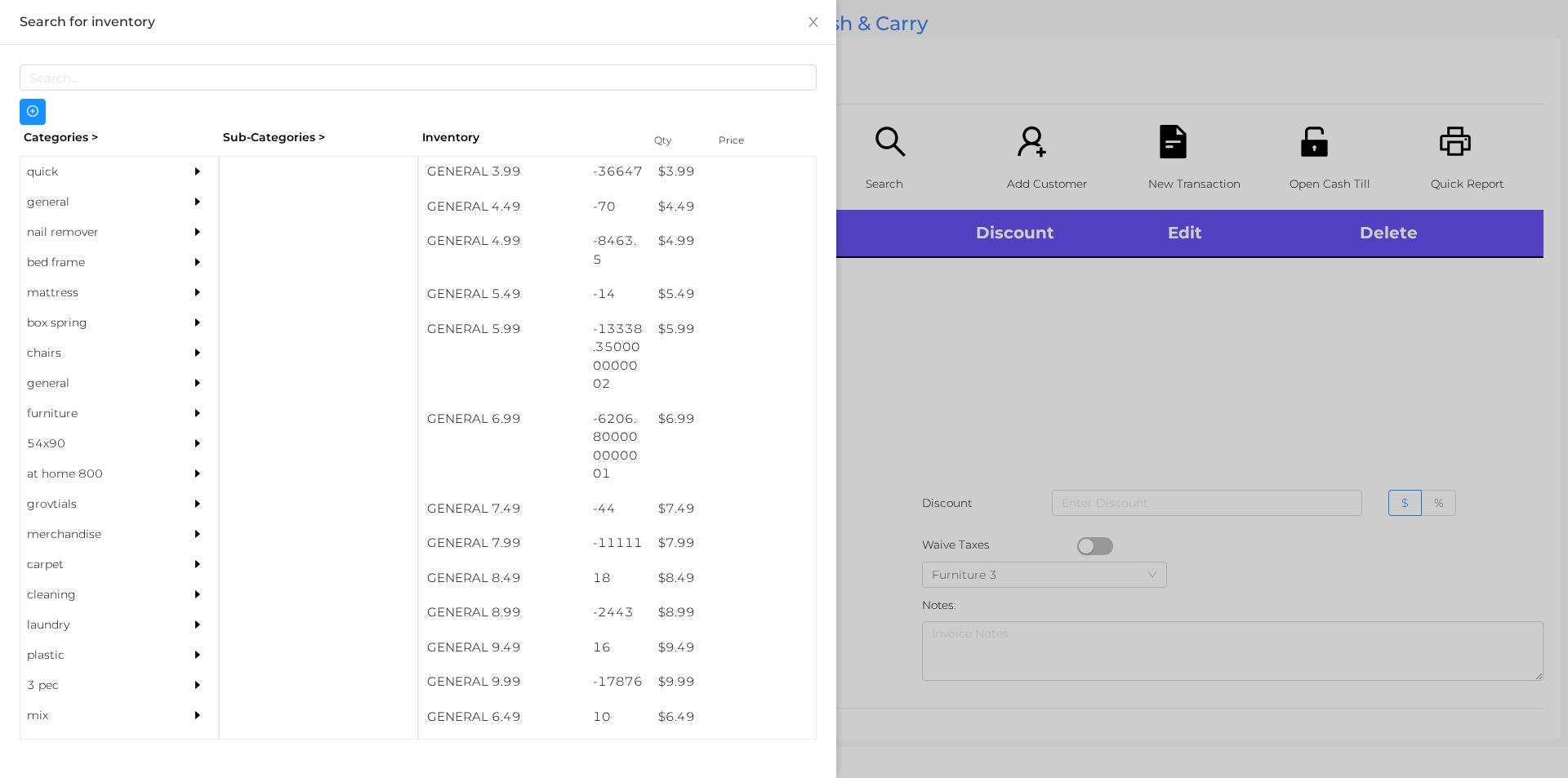
scroll to position [443, 0]
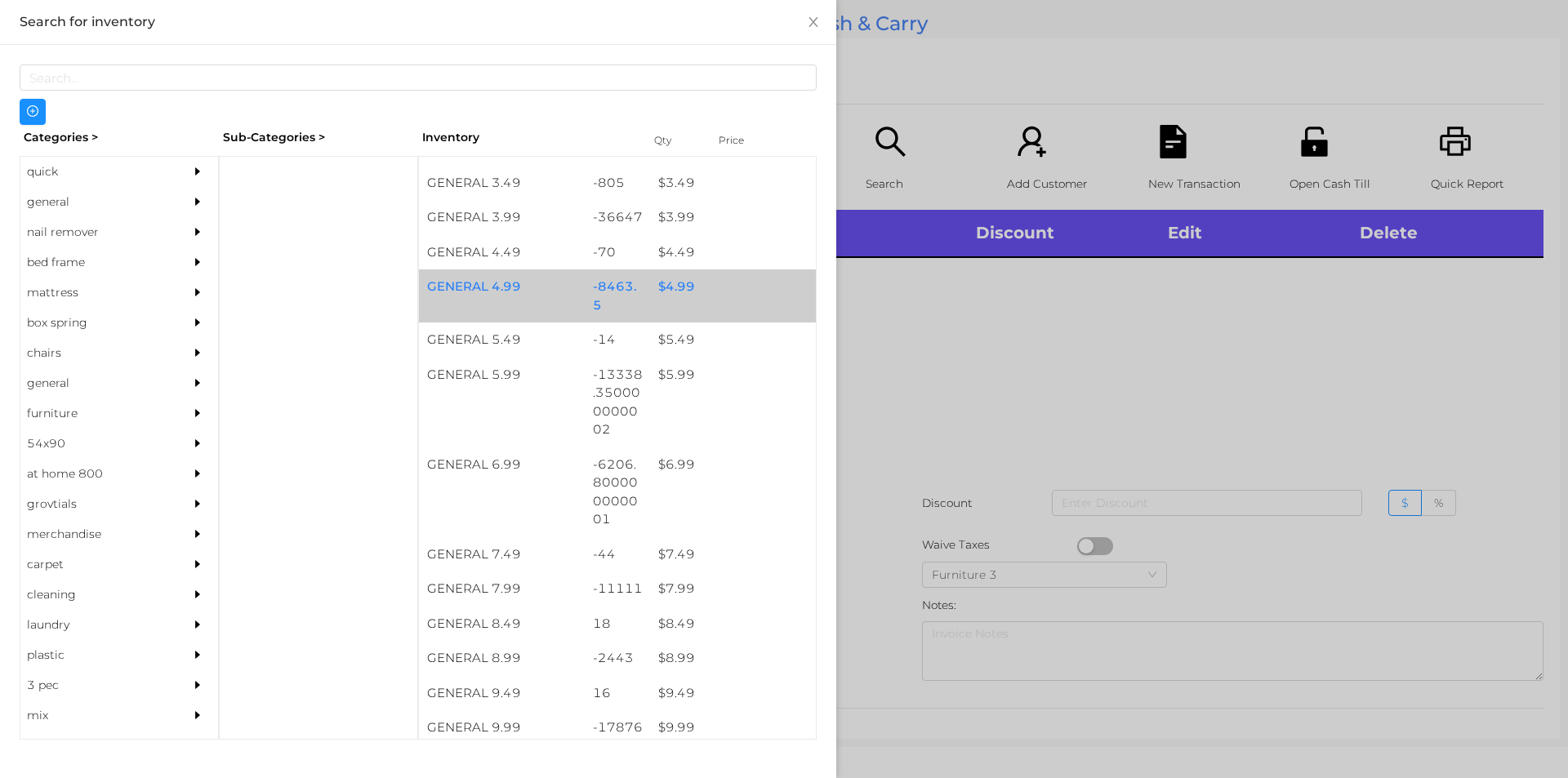
click at [682, 302] on div "$ 4.99" at bounding box center [732, 287] width 166 height 35
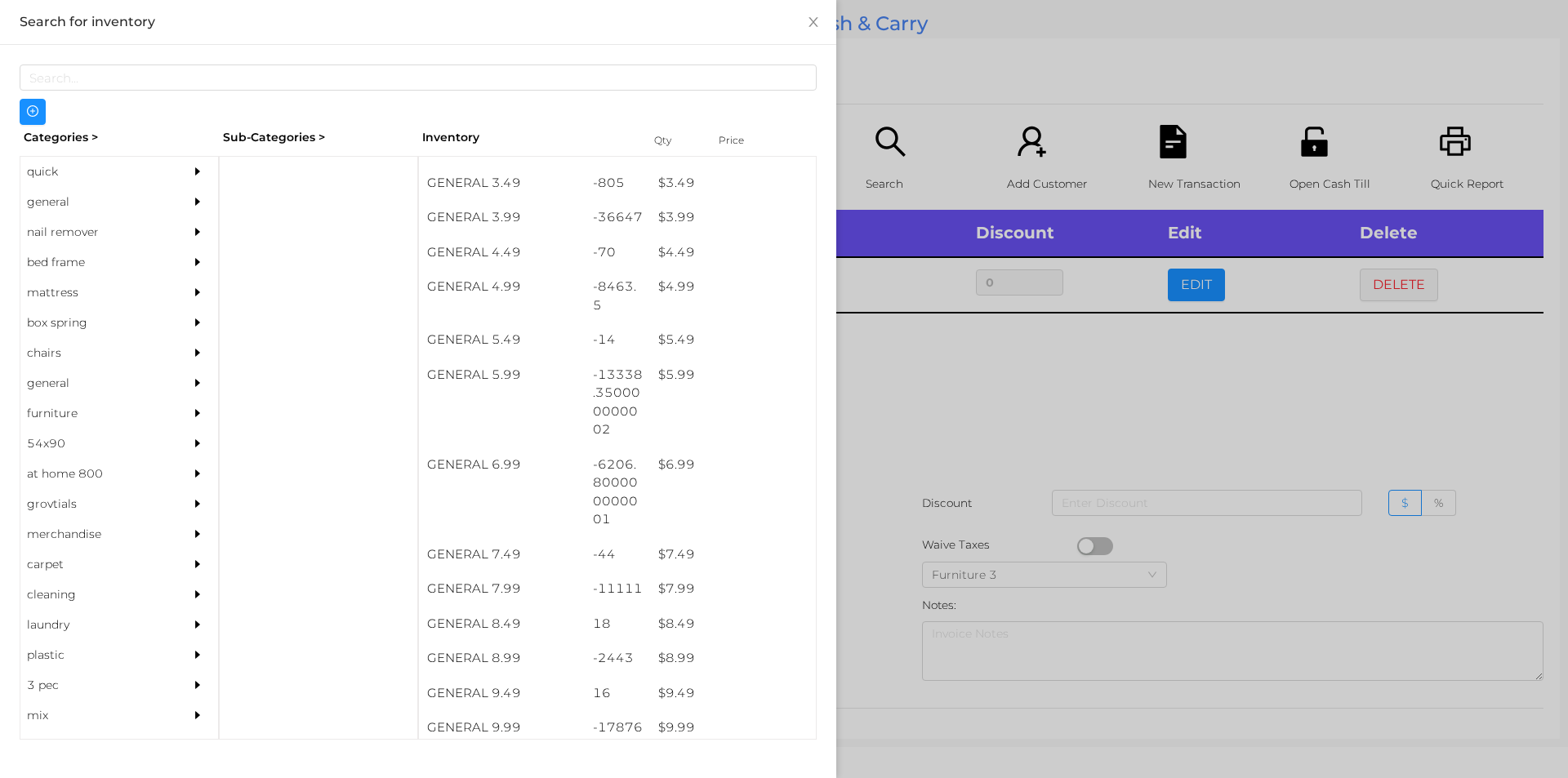
click at [914, 385] on div at bounding box center [784, 389] width 1568 height 778
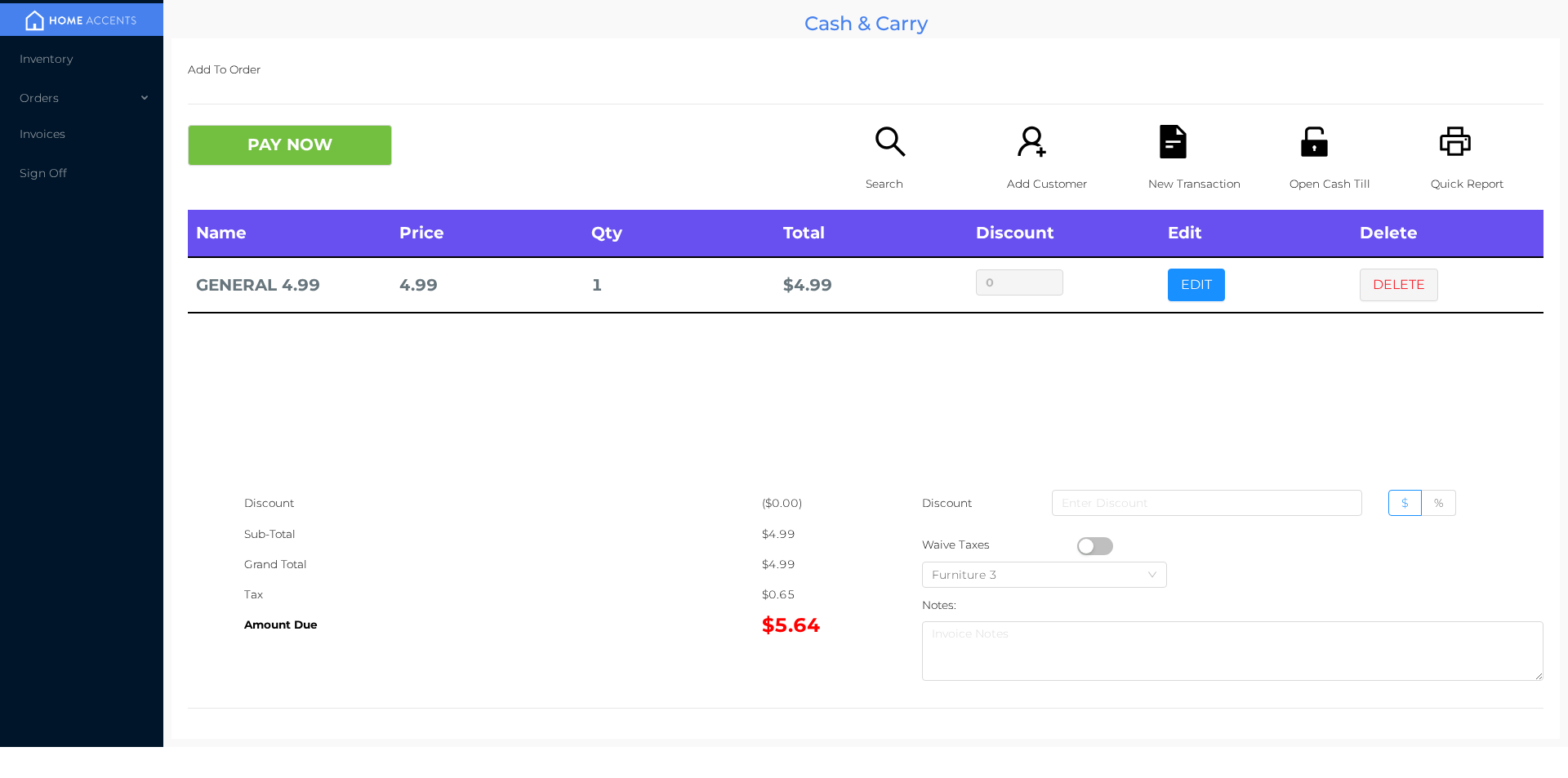
click at [1163, 158] on icon "icon: file-text" at bounding box center [1172, 142] width 26 height 34
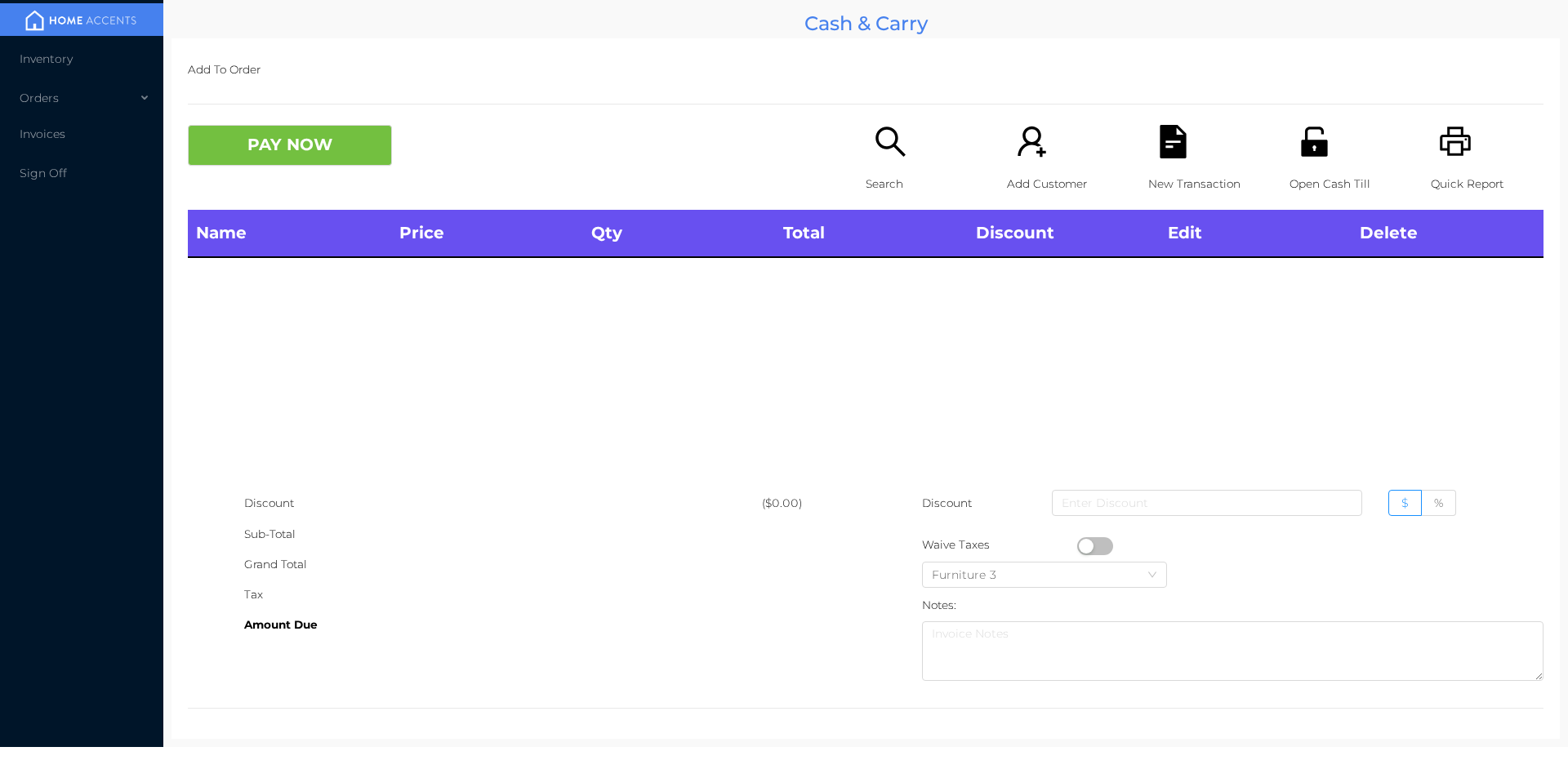
click at [1298, 140] on icon "icon: unlock" at bounding box center [1314, 142] width 34 height 34
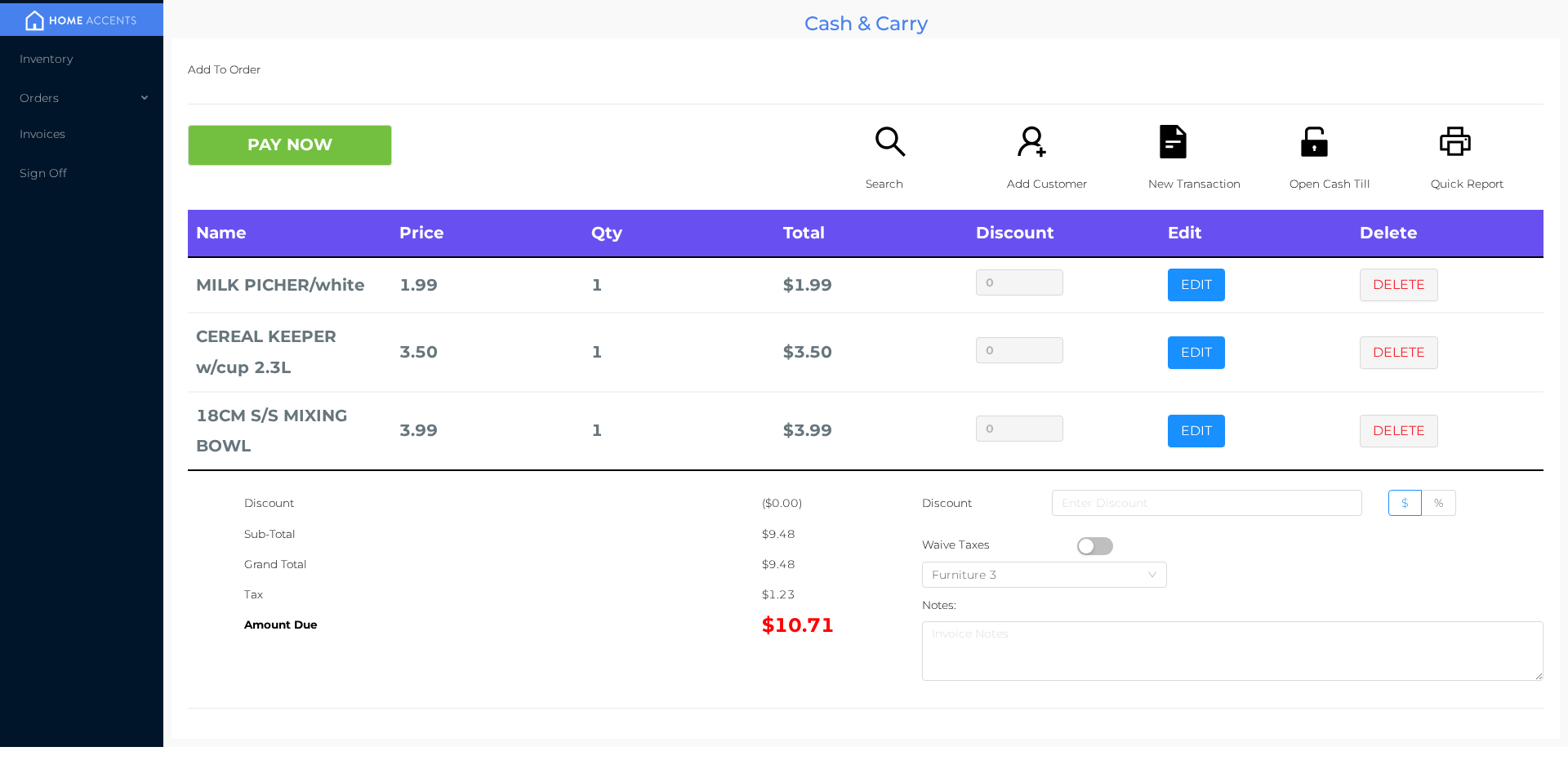
click at [866, 143] on div "Search" at bounding box center [922, 168] width 113 height 85
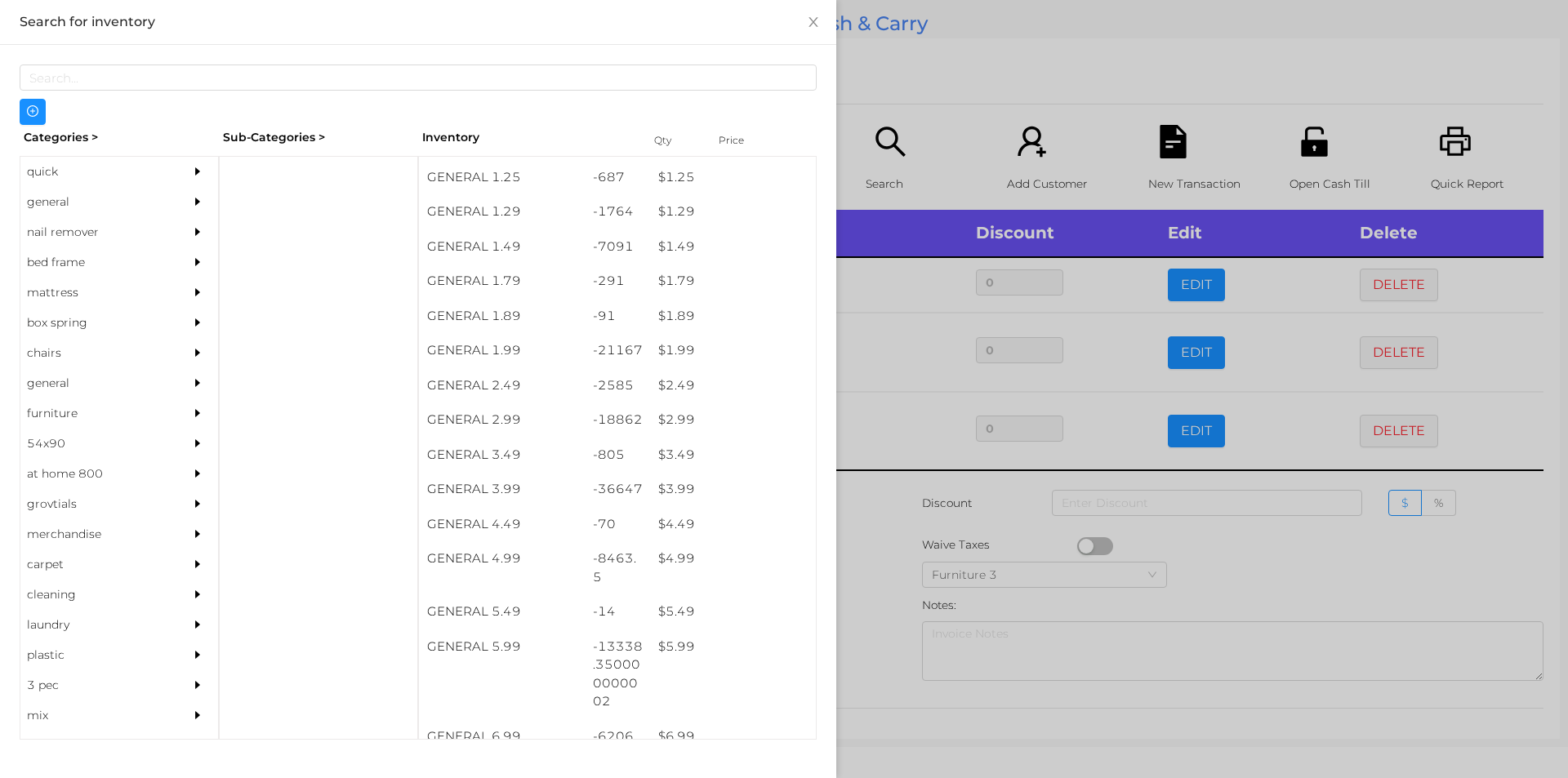
scroll to position [178, 0]
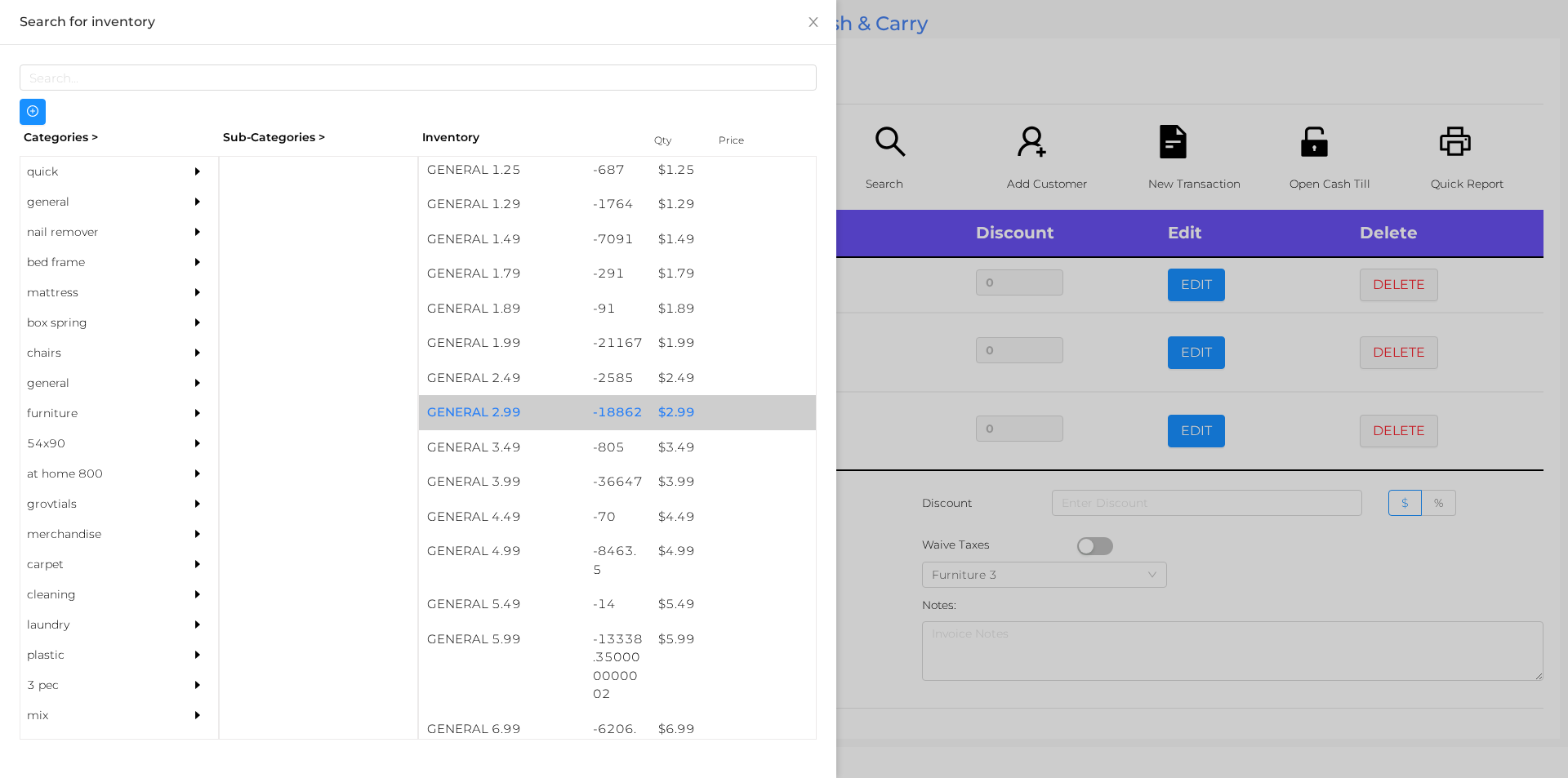
click at [692, 409] on div "$ 2.99" at bounding box center [732, 412] width 166 height 35
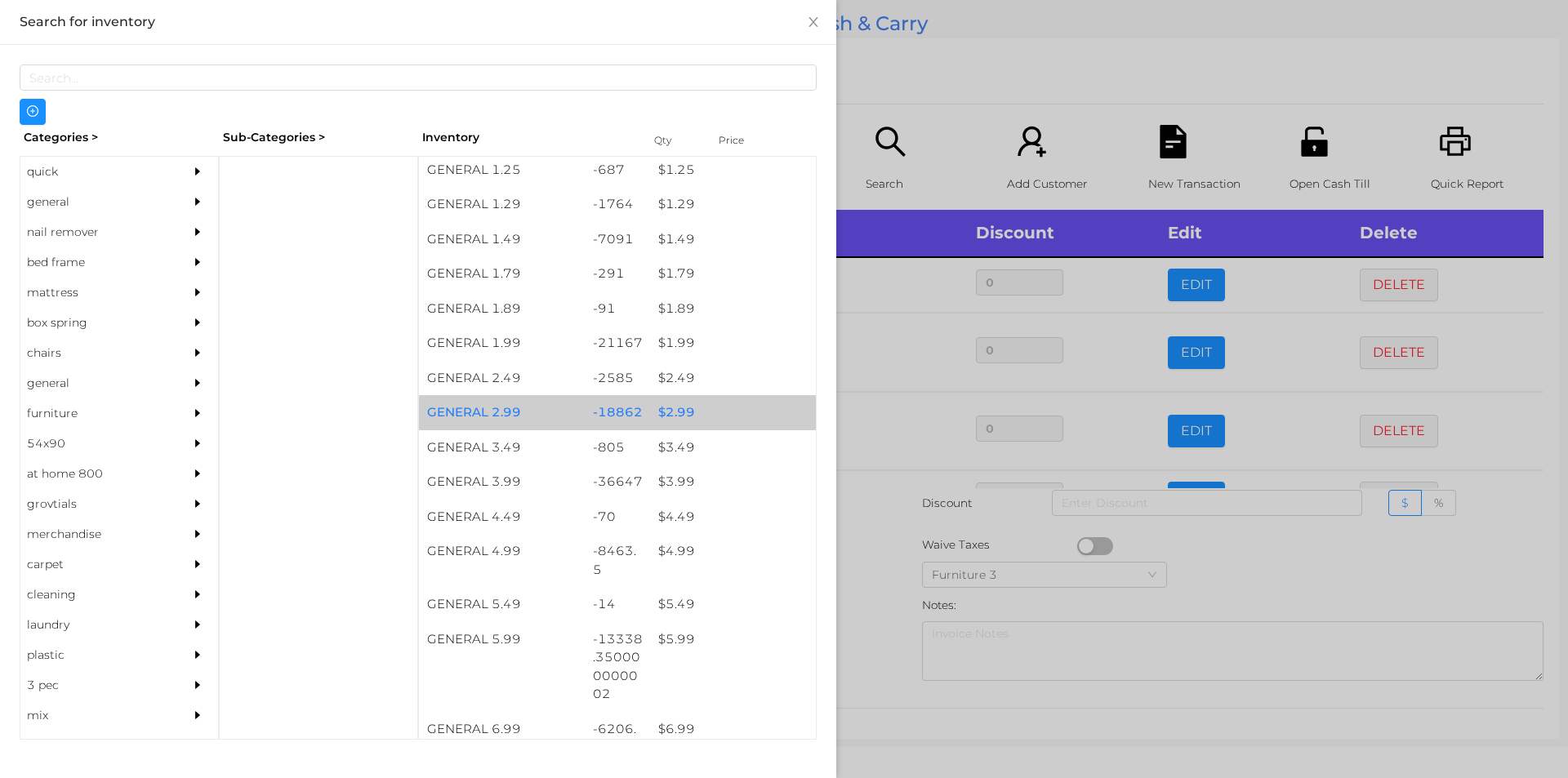
click at [706, 412] on div "$ 2.99" at bounding box center [732, 412] width 166 height 35
click at [707, 415] on div "$ 2.99" at bounding box center [732, 412] width 166 height 35
click at [720, 419] on div "$ 2.99" at bounding box center [732, 412] width 166 height 35
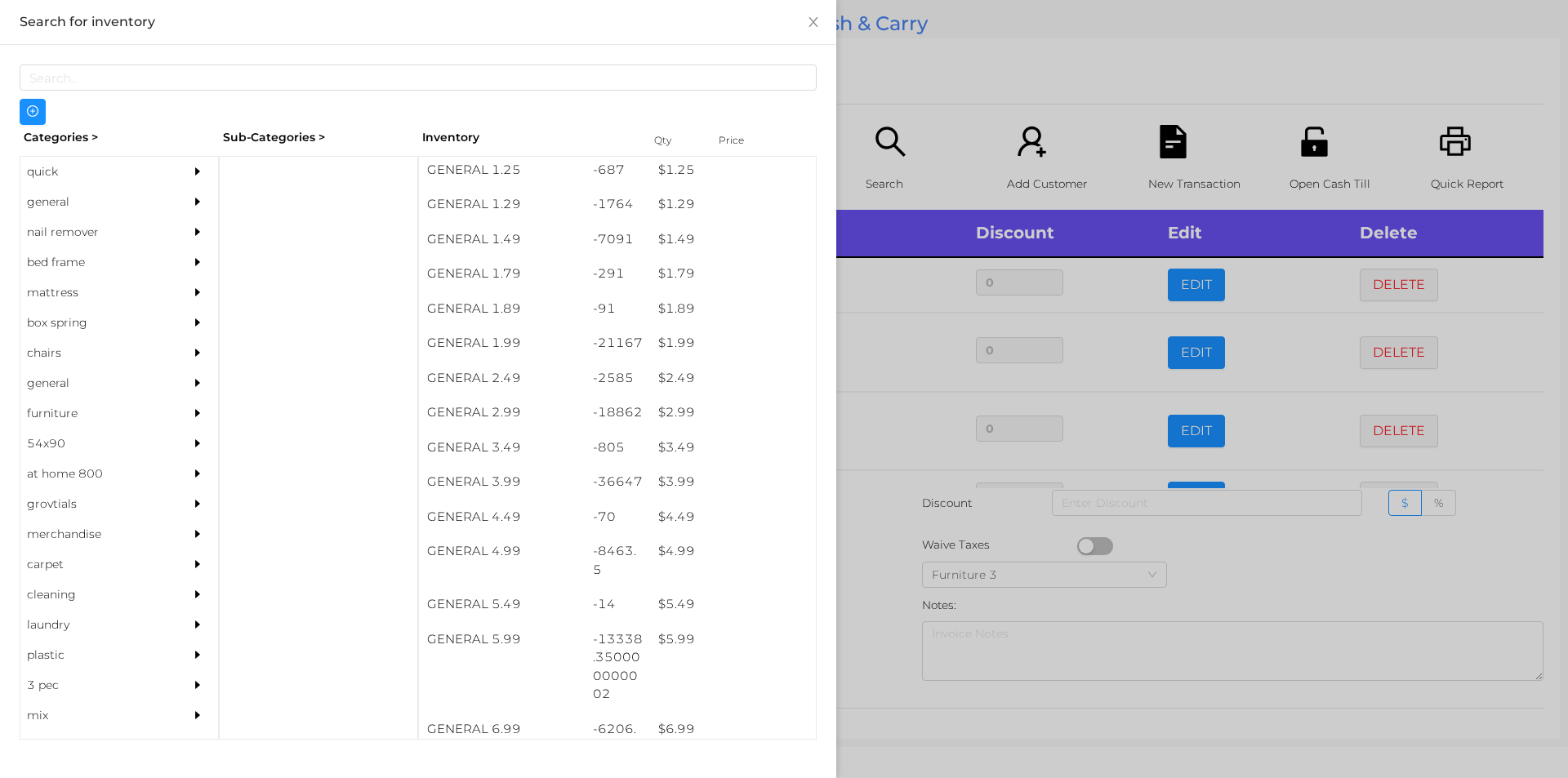
click at [960, 63] on div at bounding box center [784, 389] width 1568 height 778
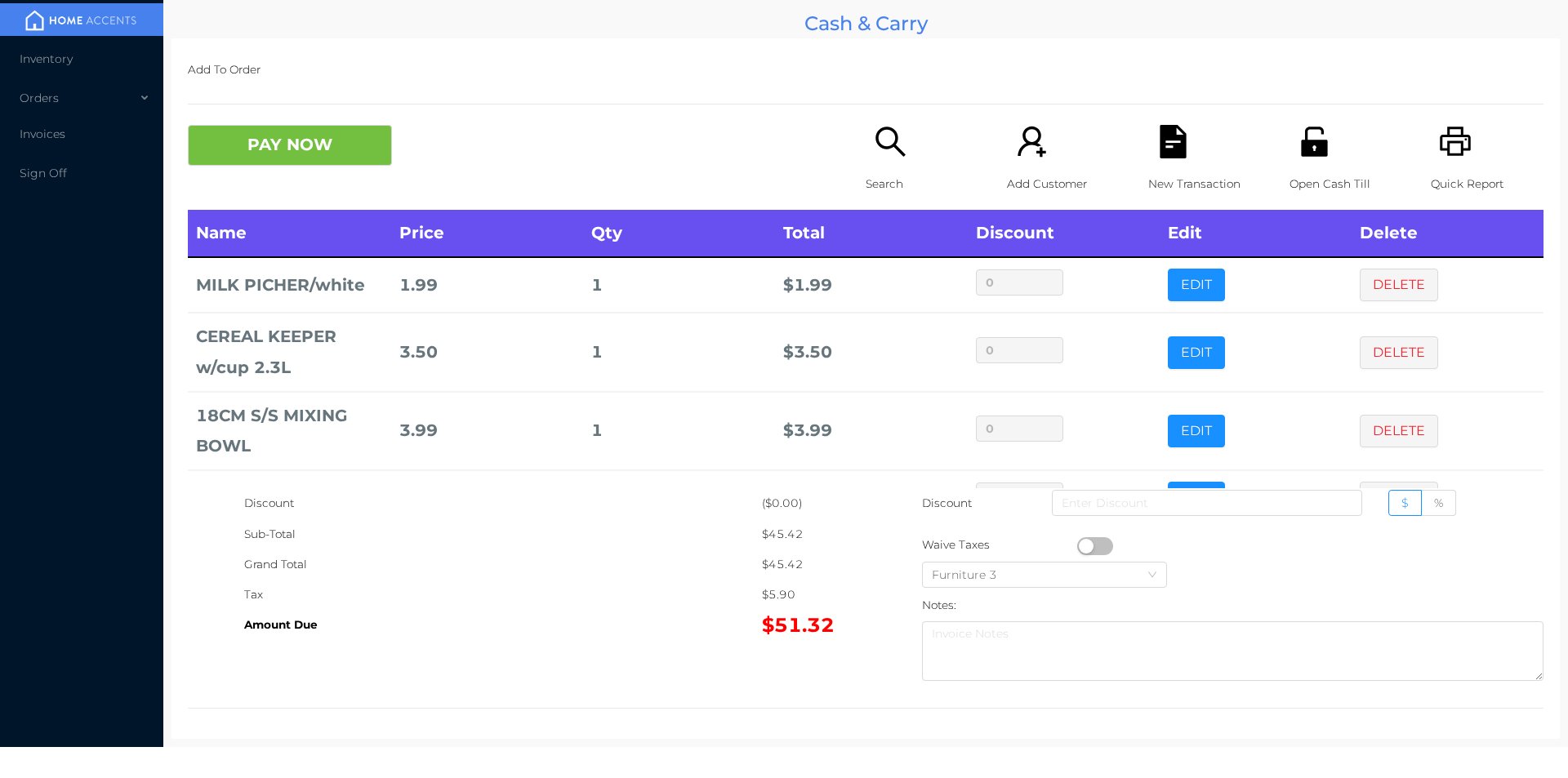
click at [875, 151] on icon "icon: search" at bounding box center [890, 142] width 34 height 34
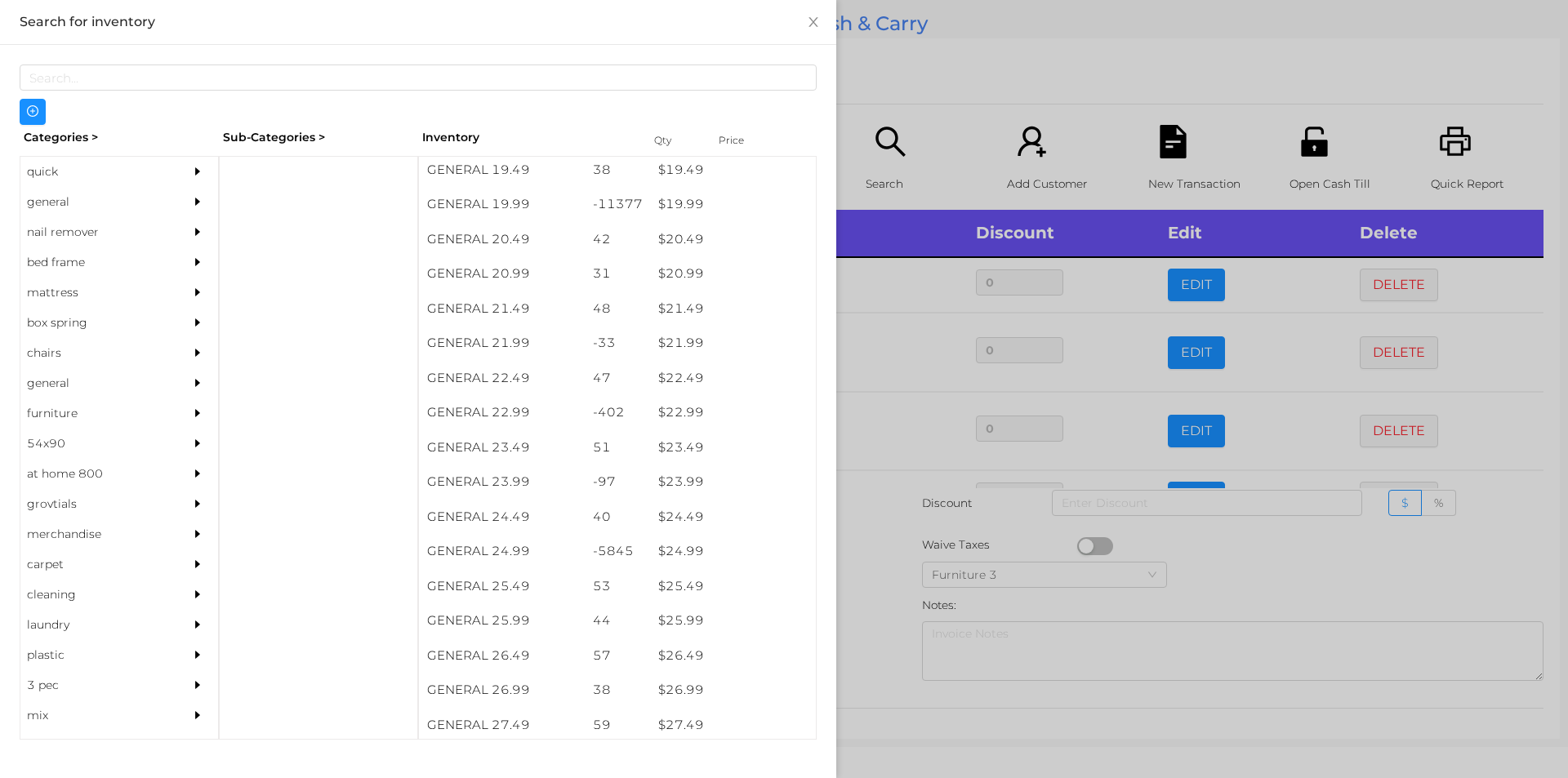
scroll to position [2532, 0]
click at [53, 168] on div "quick" at bounding box center [94, 172] width 149 height 30
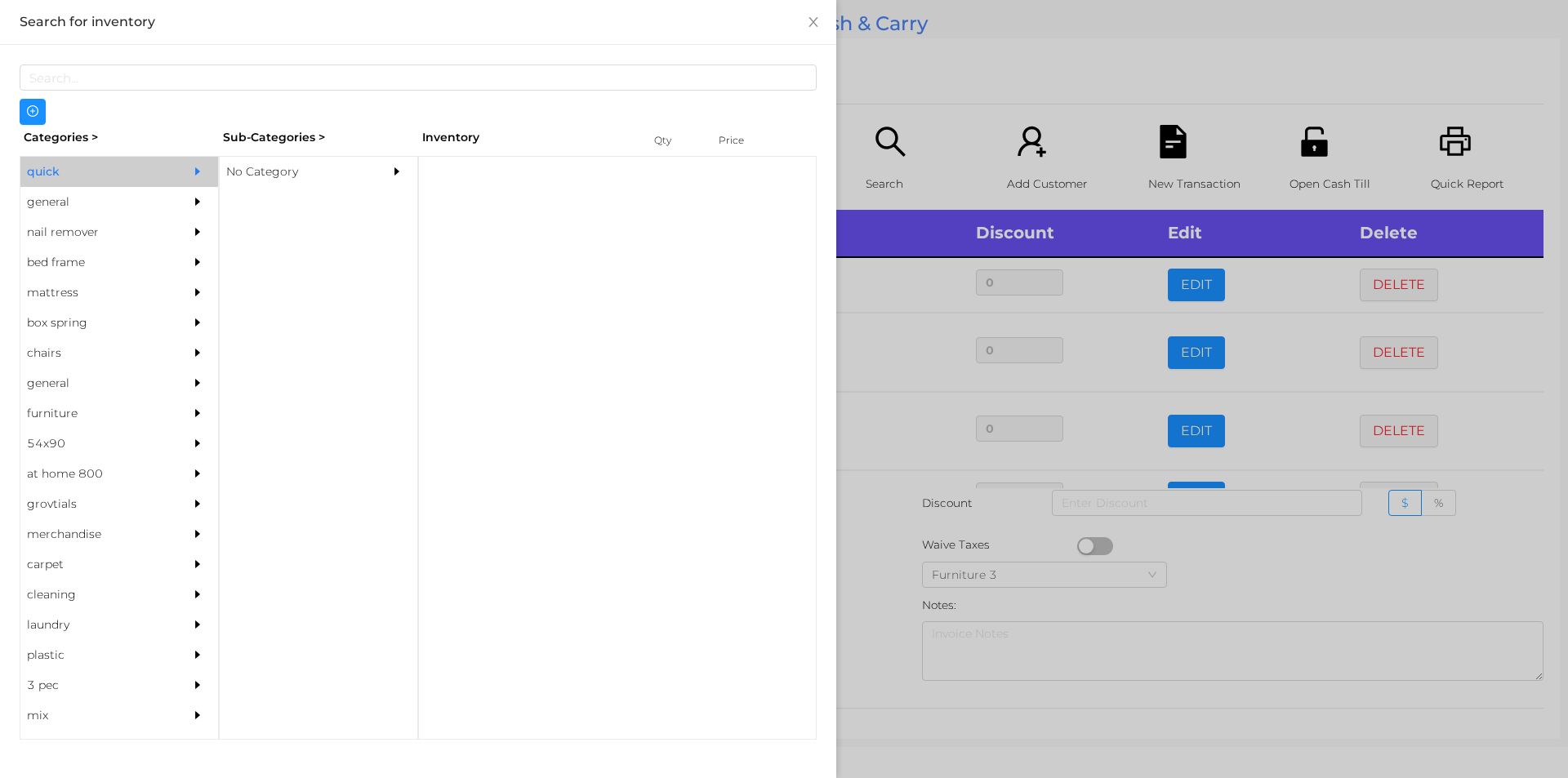
click at [299, 161] on div "No Category" at bounding box center [294, 172] width 149 height 30
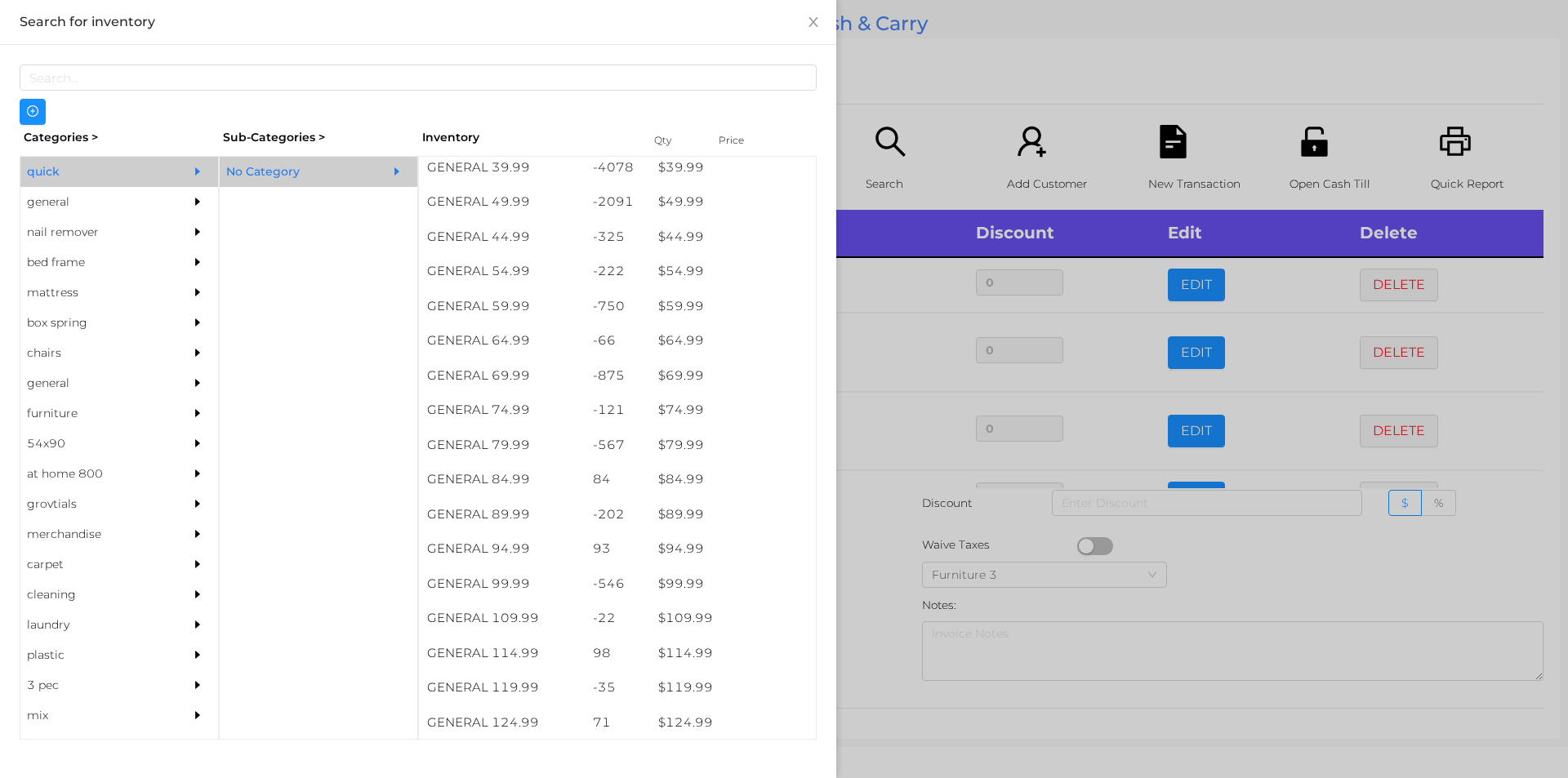
scroll to position [1007, 0]
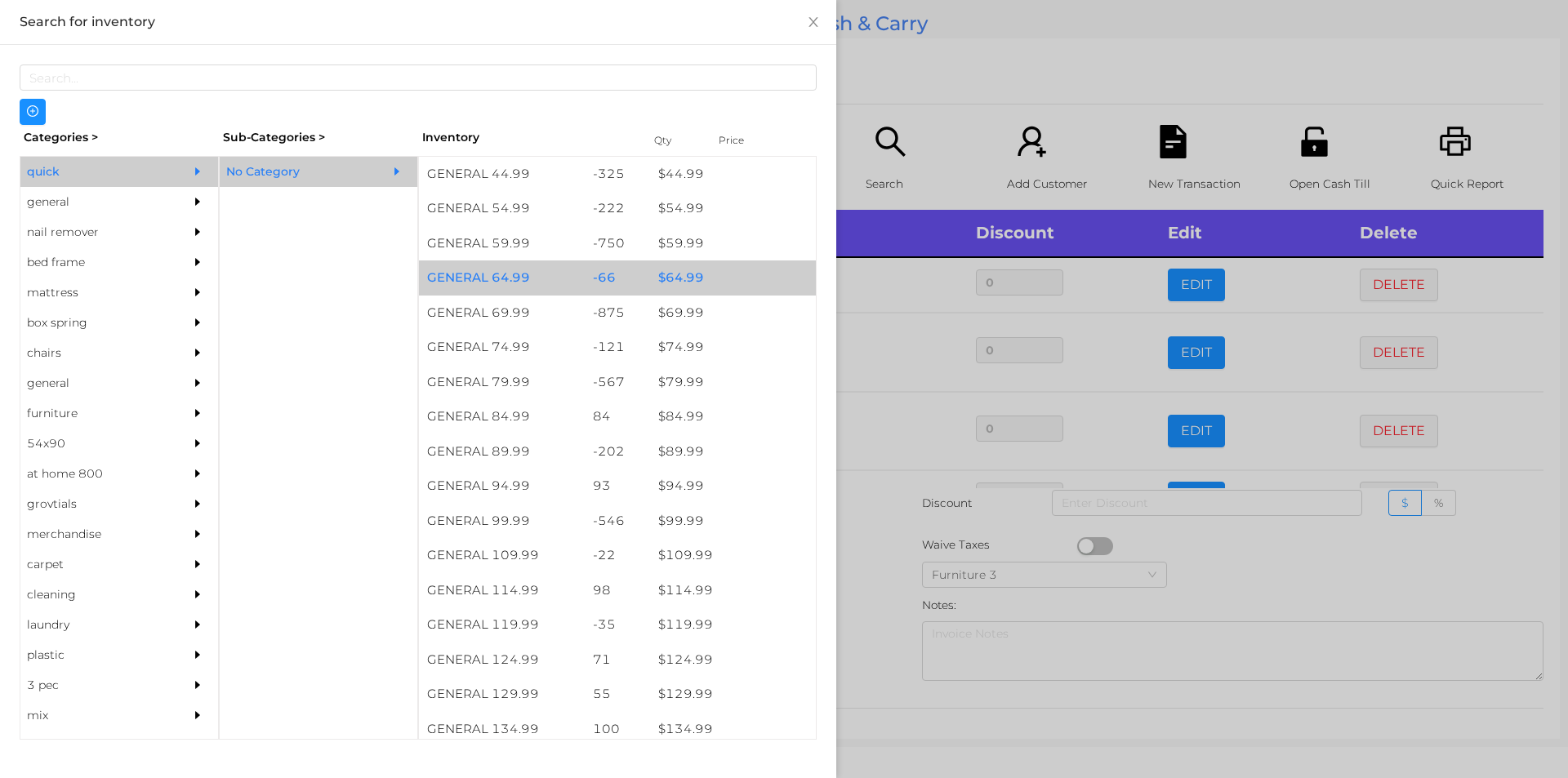
click at [704, 274] on div "$ 64.99" at bounding box center [732, 278] width 166 height 35
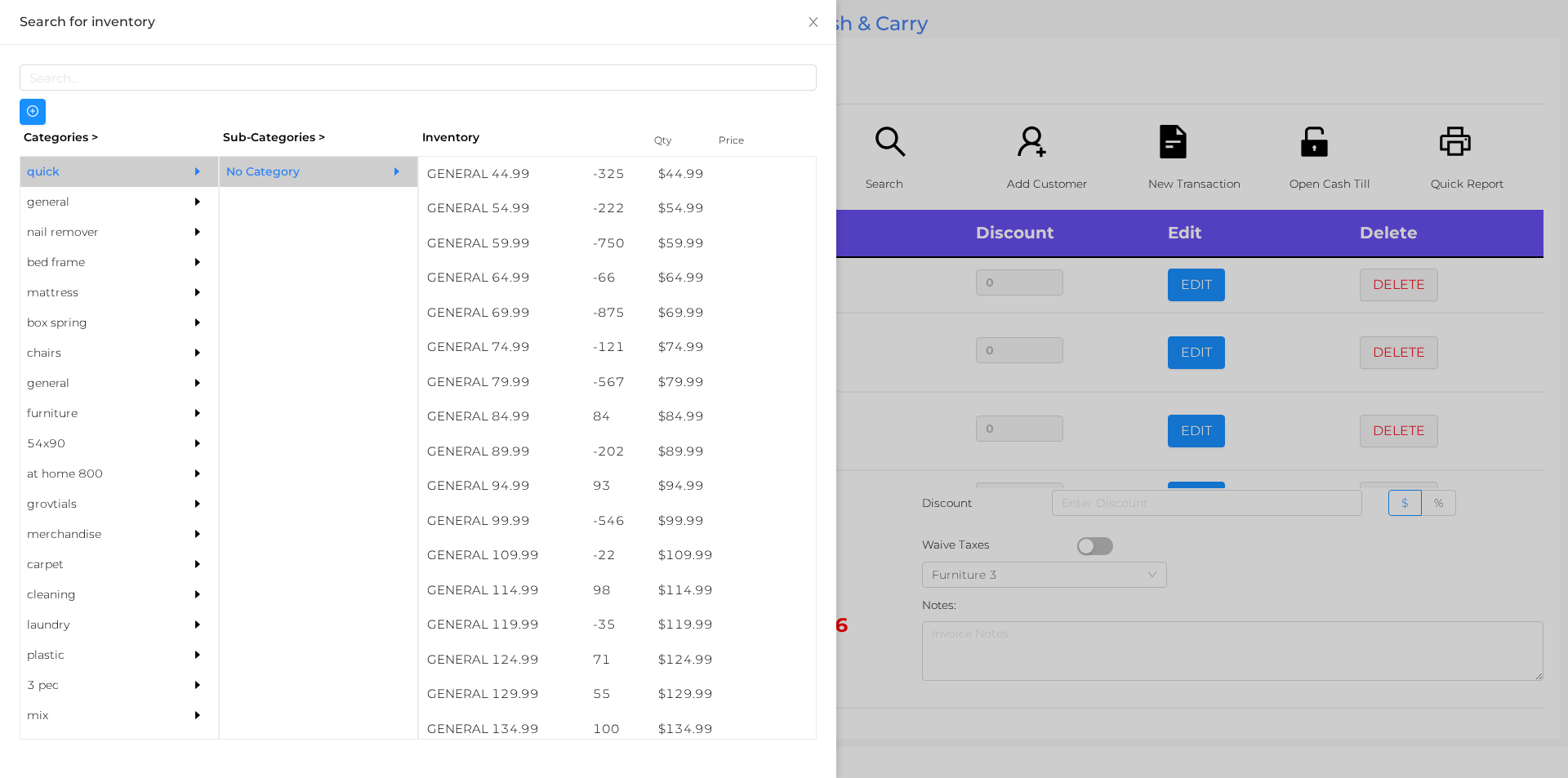
click at [910, 89] on div at bounding box center [784, 389] width 1568 height 778
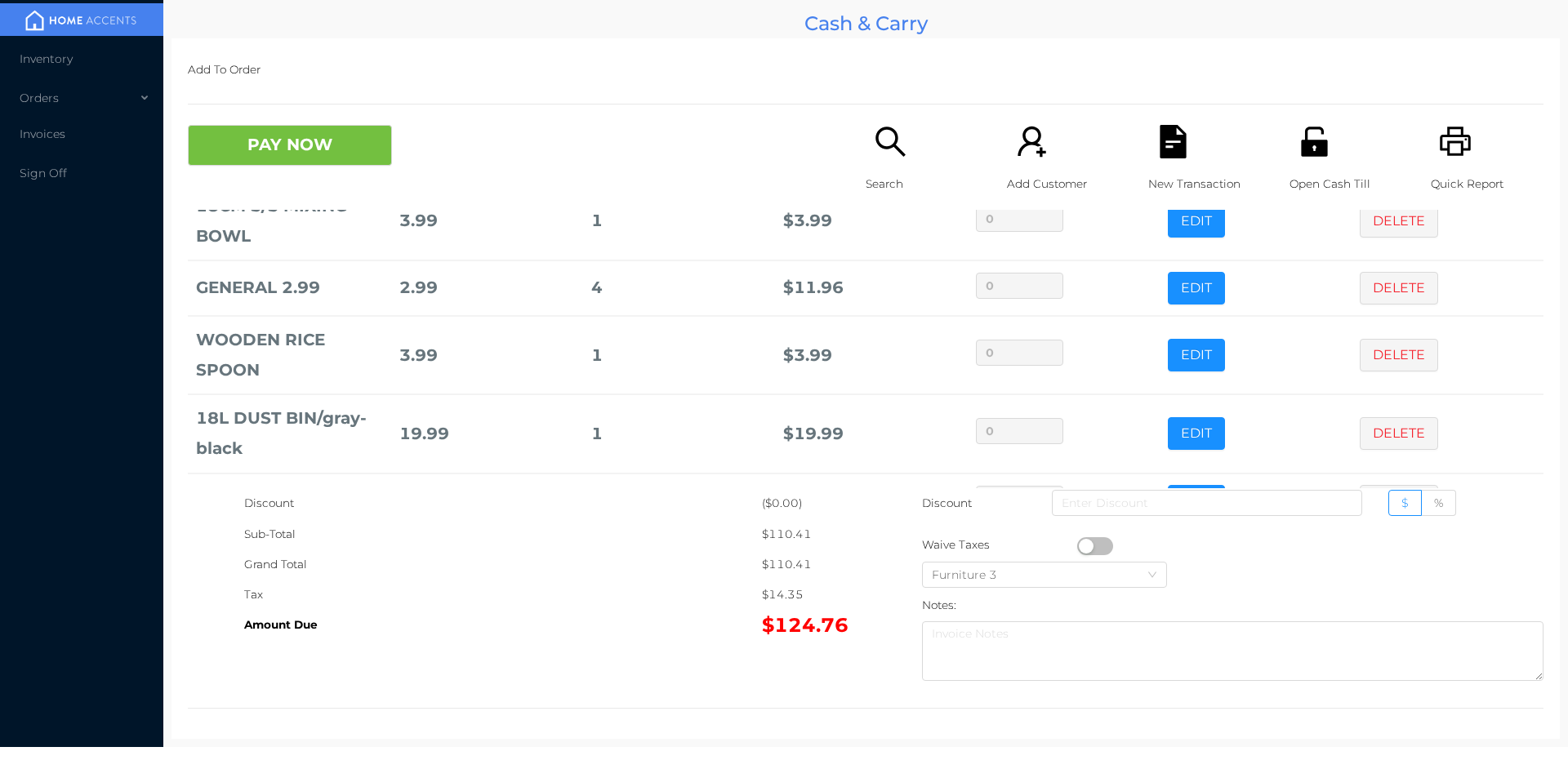
scroll to position [267, 0]
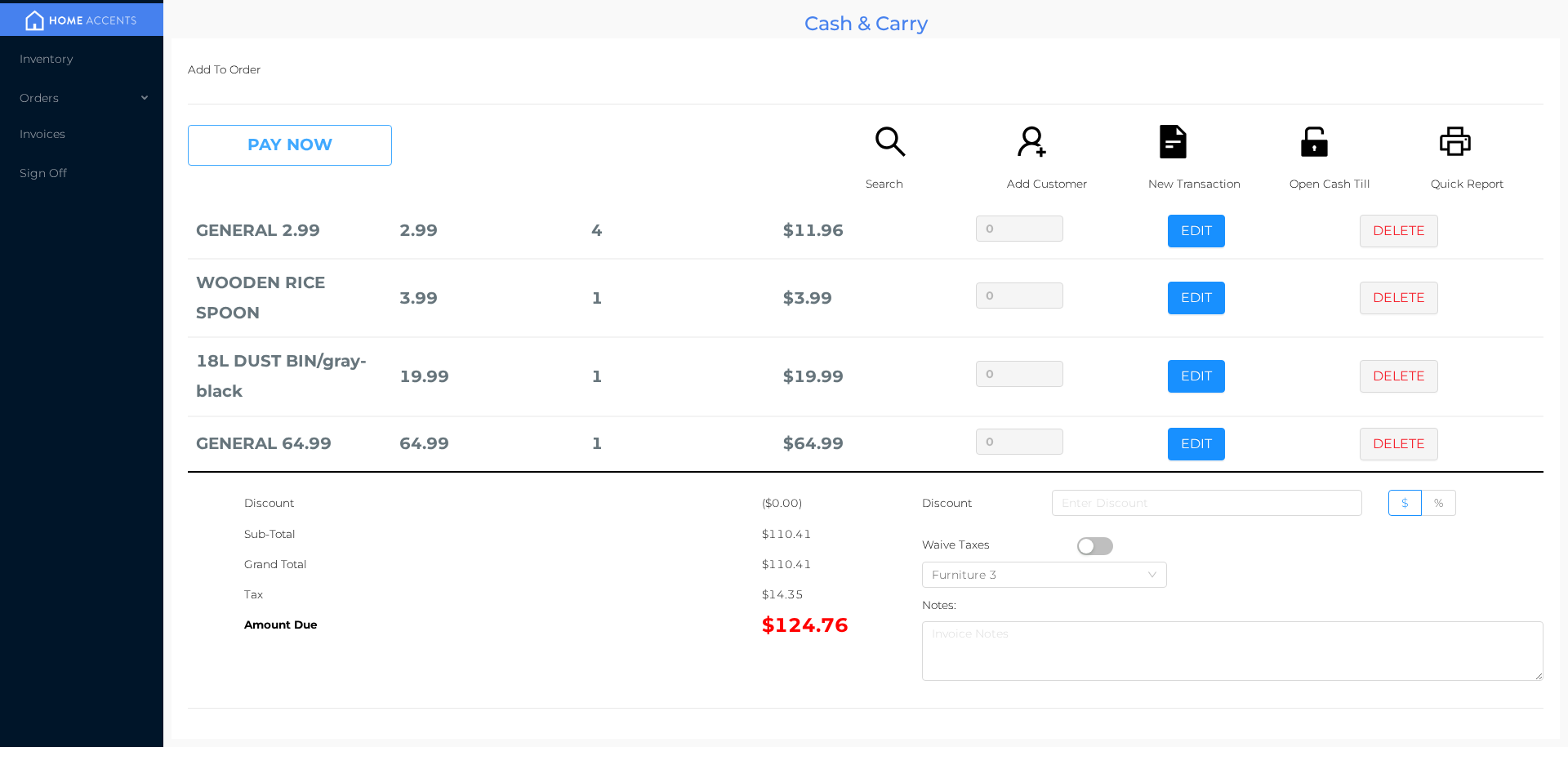
click at [278, 156] on button "PAY NOW" at bounding box center [289, 145] width 204 height 41
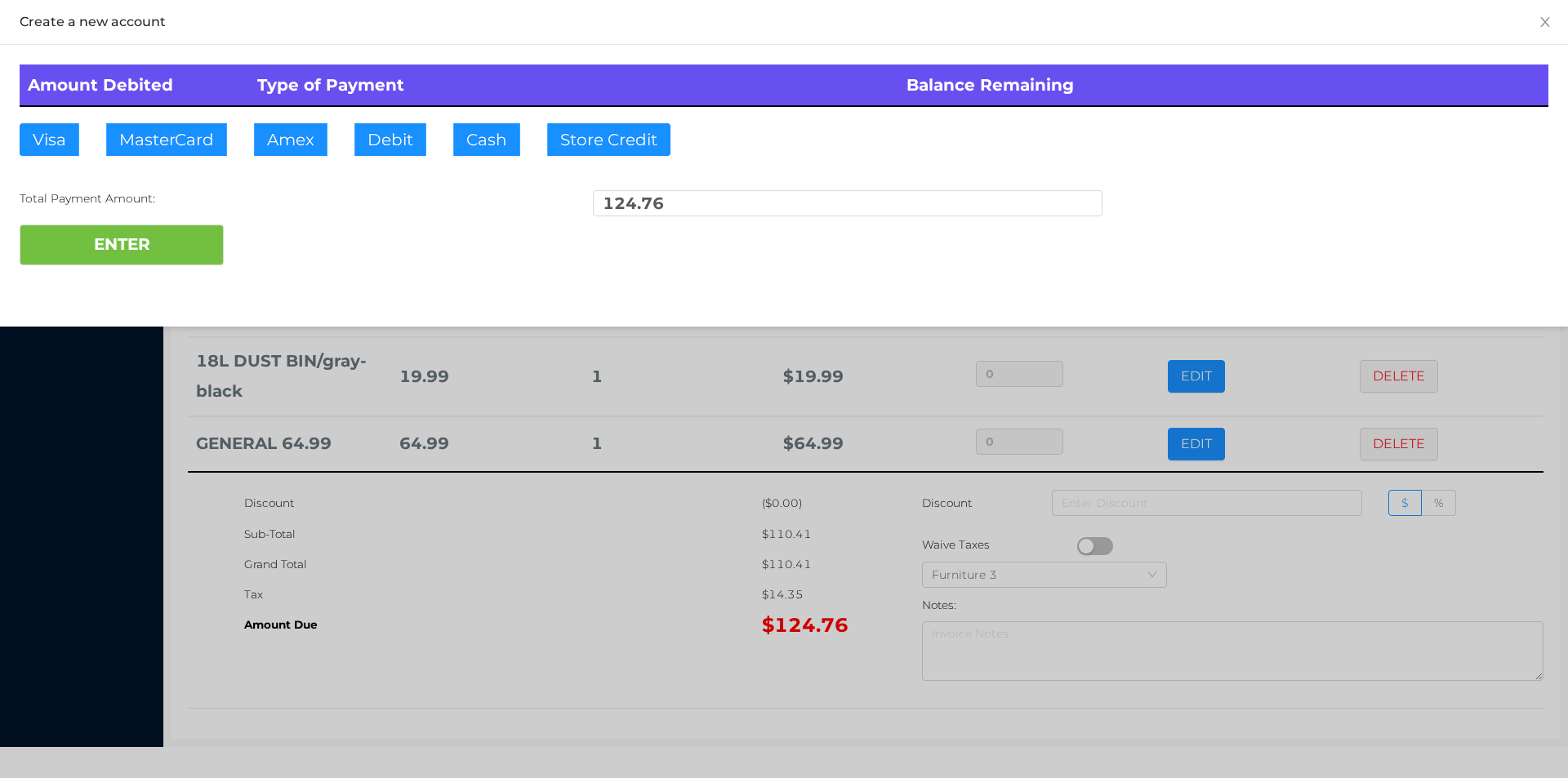
click at [332, 231] on div "ENTER" at bounding box center [784, 244] width 1528 height 41
click at [341, 231] on div "ENTER" at bounding box center [784, 244] width 1528 height 41
click at [333, 229] on div "ENTER" at bounding box center [784, 244] width 1528 height 41
click at [319, 261] on div "ENTER" at bounding box center [784, 244] width 1528 height 41
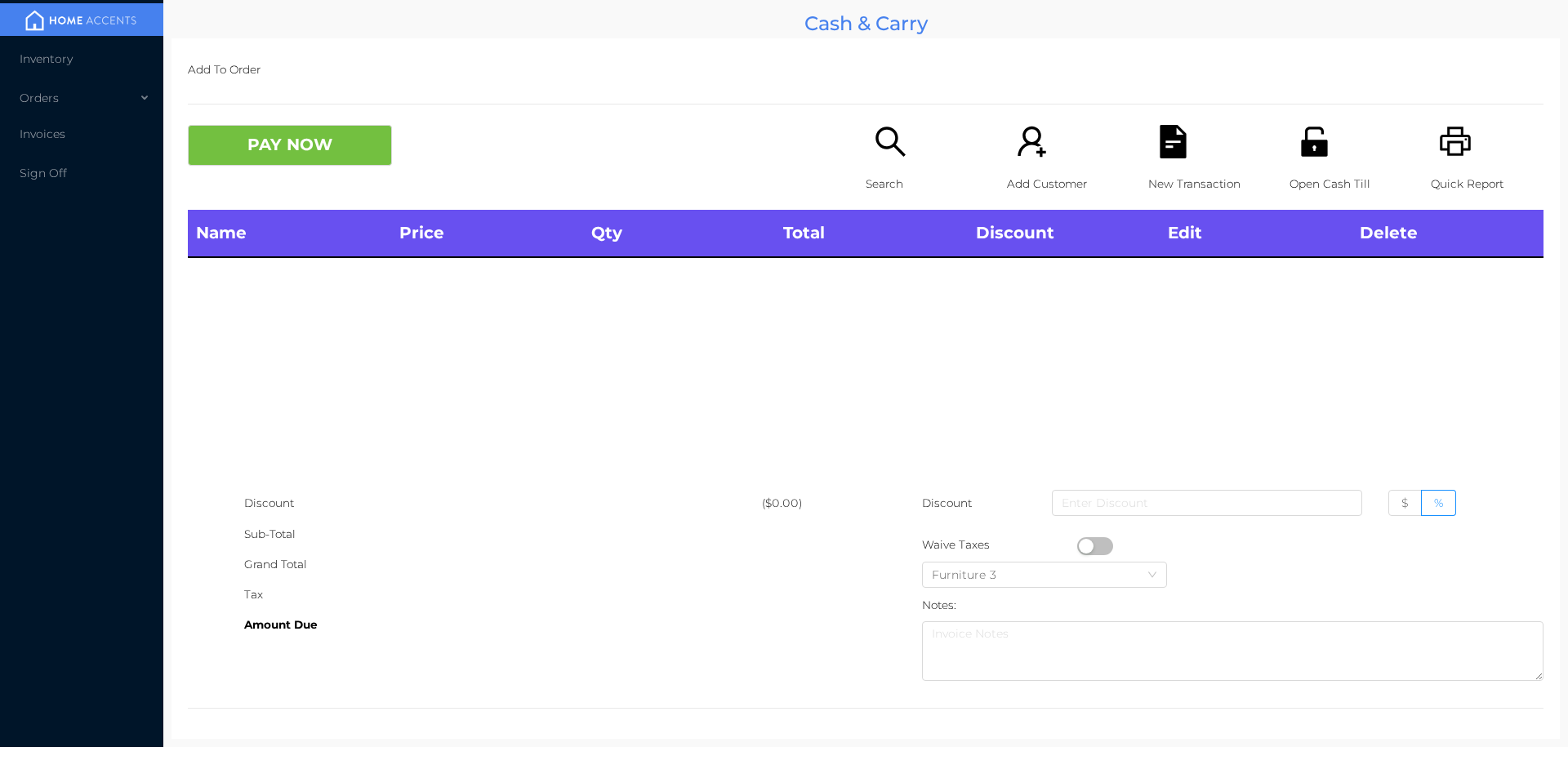
click at [922, 142] on div "Search" at bounding box center [922, 168] width 113 height 85
click at [883, 132] on icon "icon: search" at bounding box center [890, 142] width 34 height 34
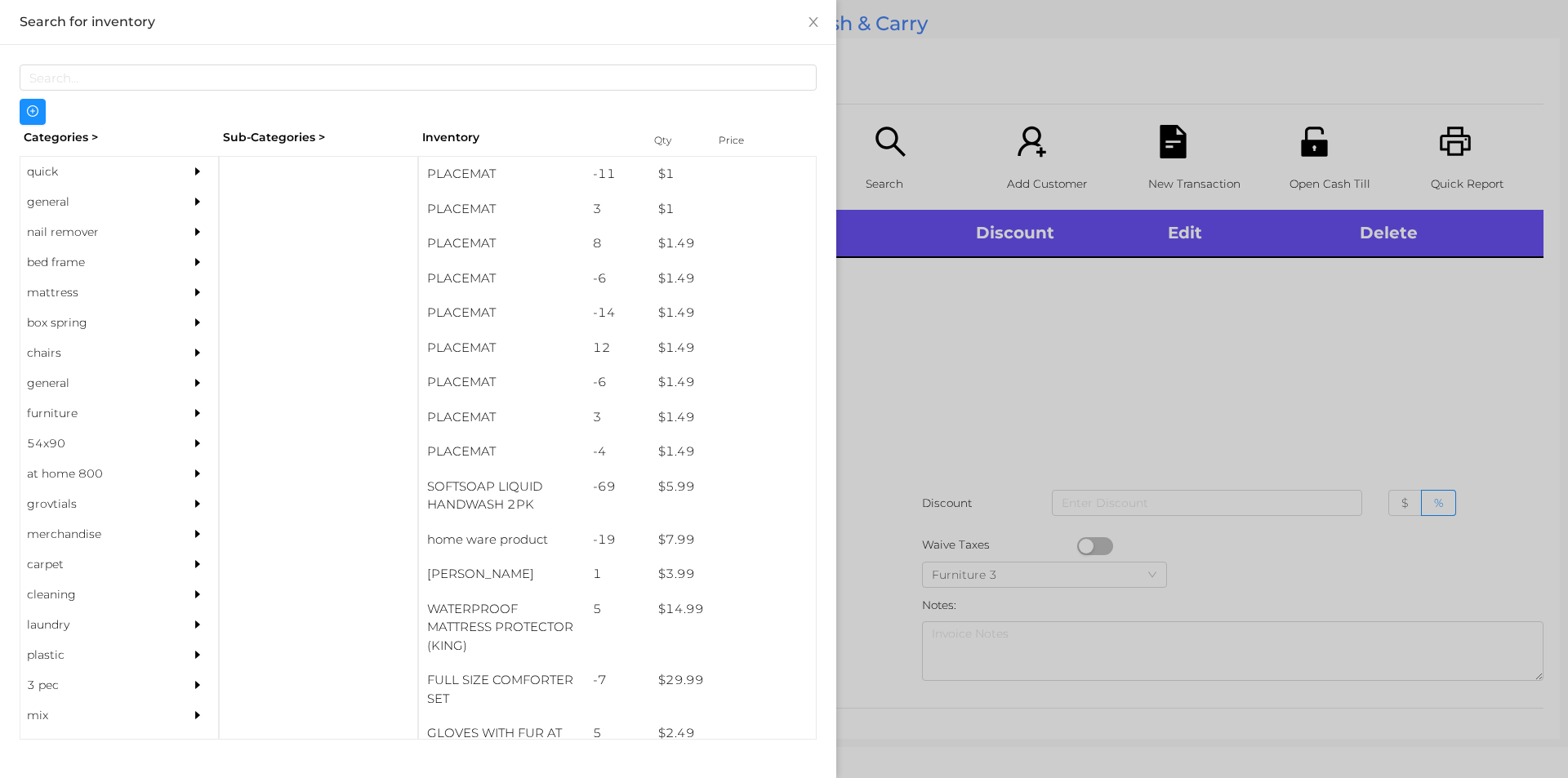
click at [74, 200] on div "general" at bounding box center [94, 202] width 149 height 30
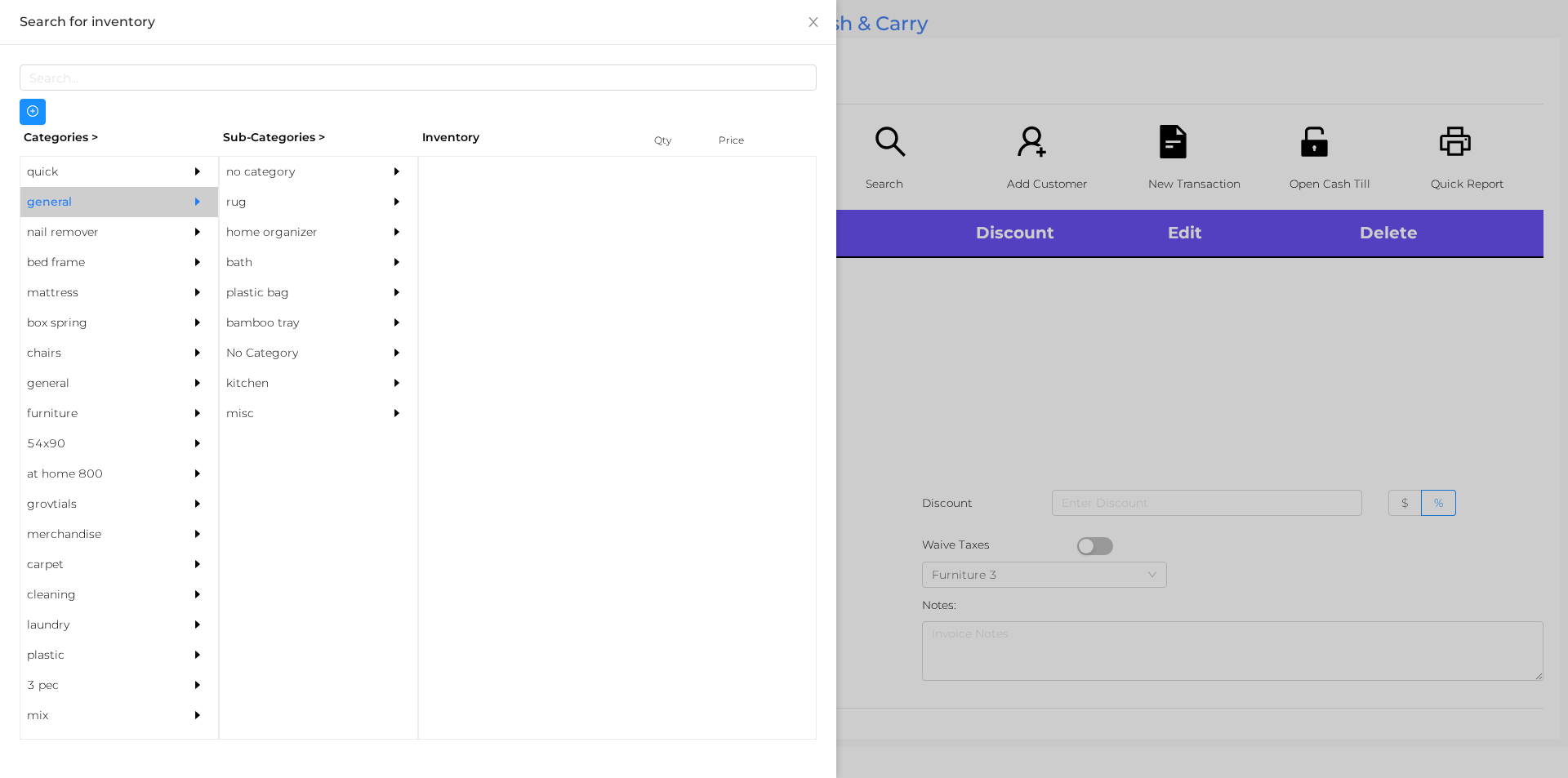
click at [278, 175] on div "no category" at bounding box center [294, 172] width 149 height 30
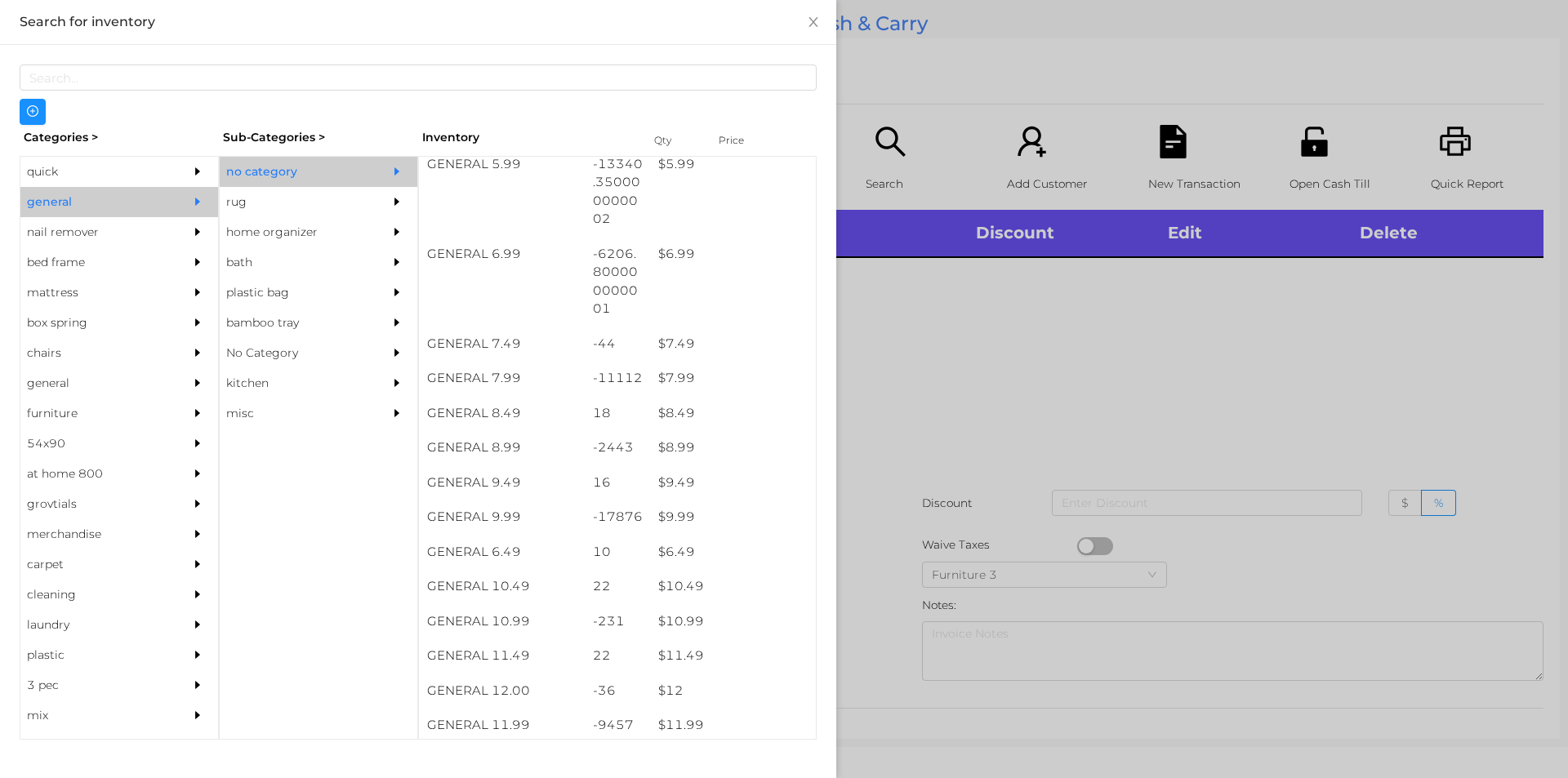
scroll to position [752, 0]
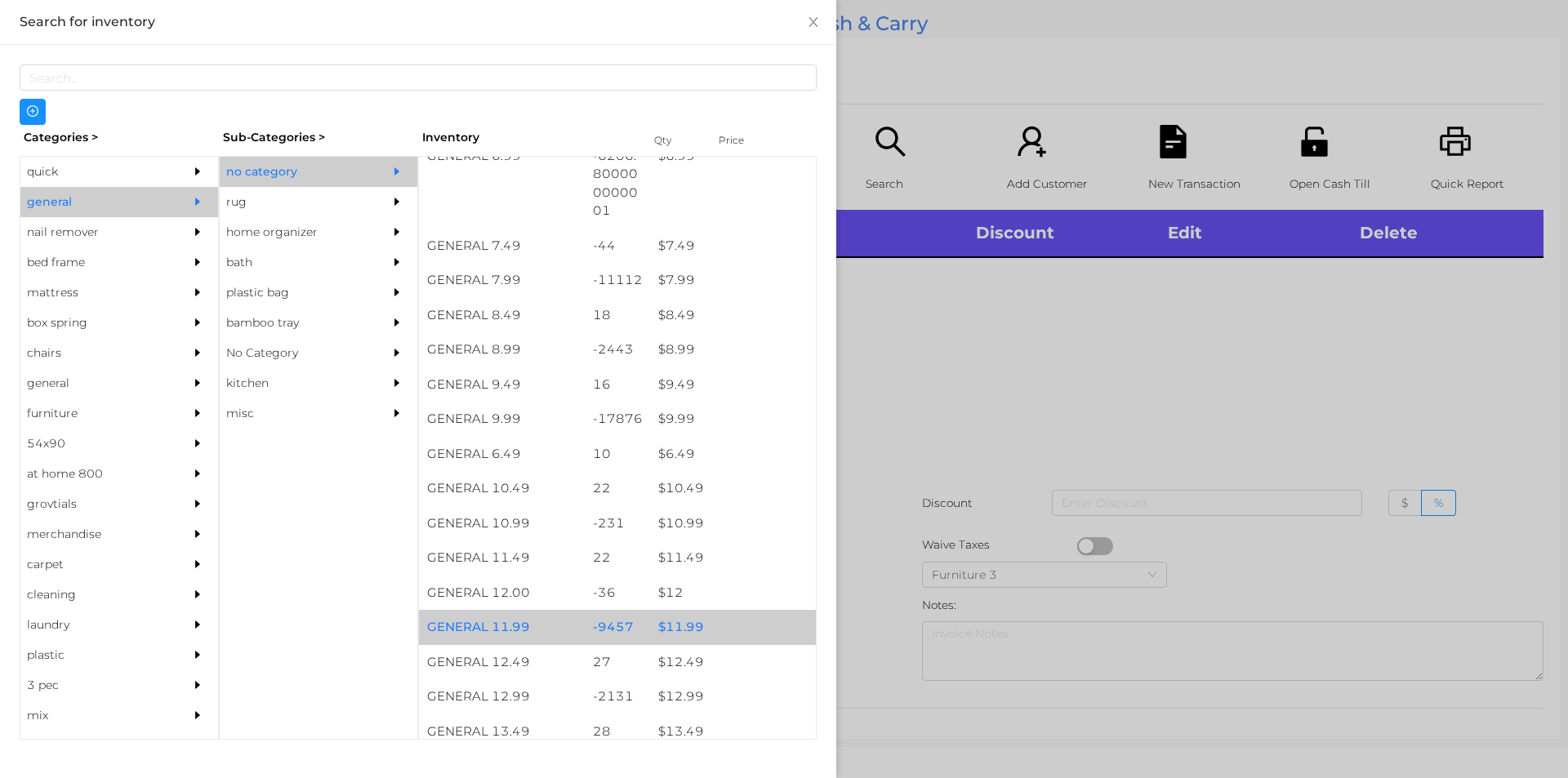
click at [664, 635] on div "$ 11.99" at bounding box center [732, 627] width 166 height 35
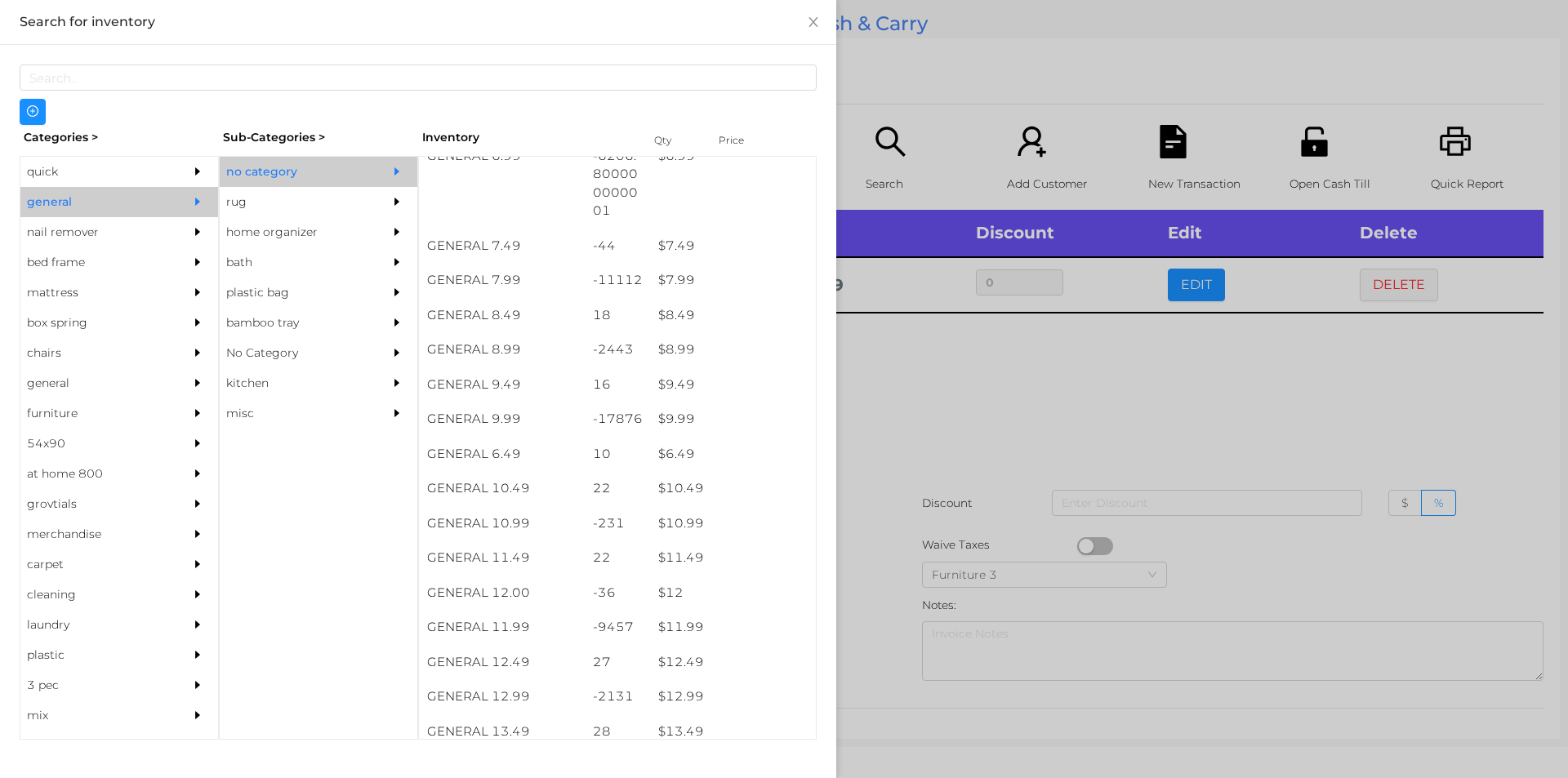
click at [910, 468] on div at bounding box center [784, 389] width 1568 height 778
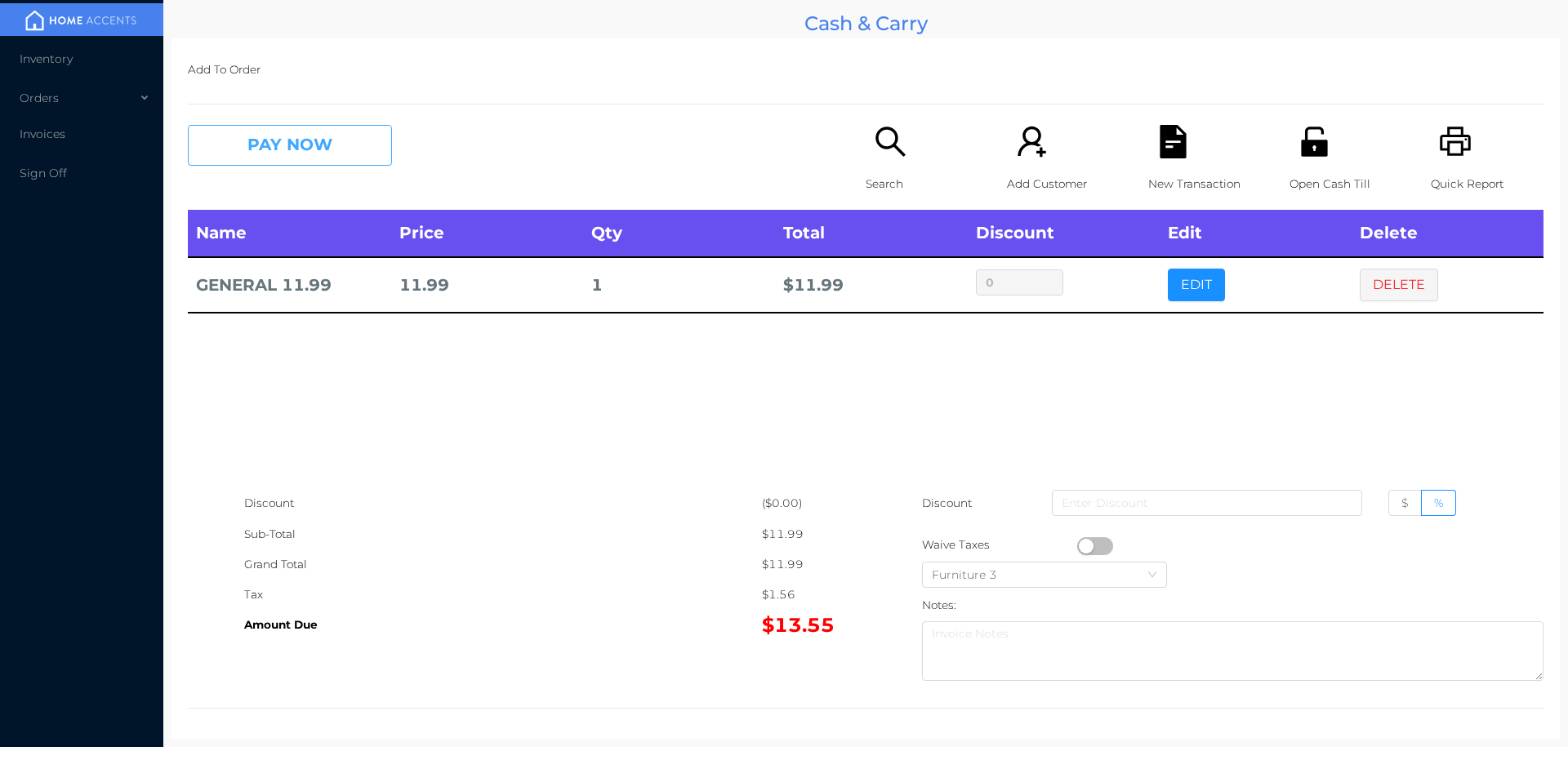
click at [270, 127] on button "PAY NOW" at bounding box center [289, 145] width 204 height 41
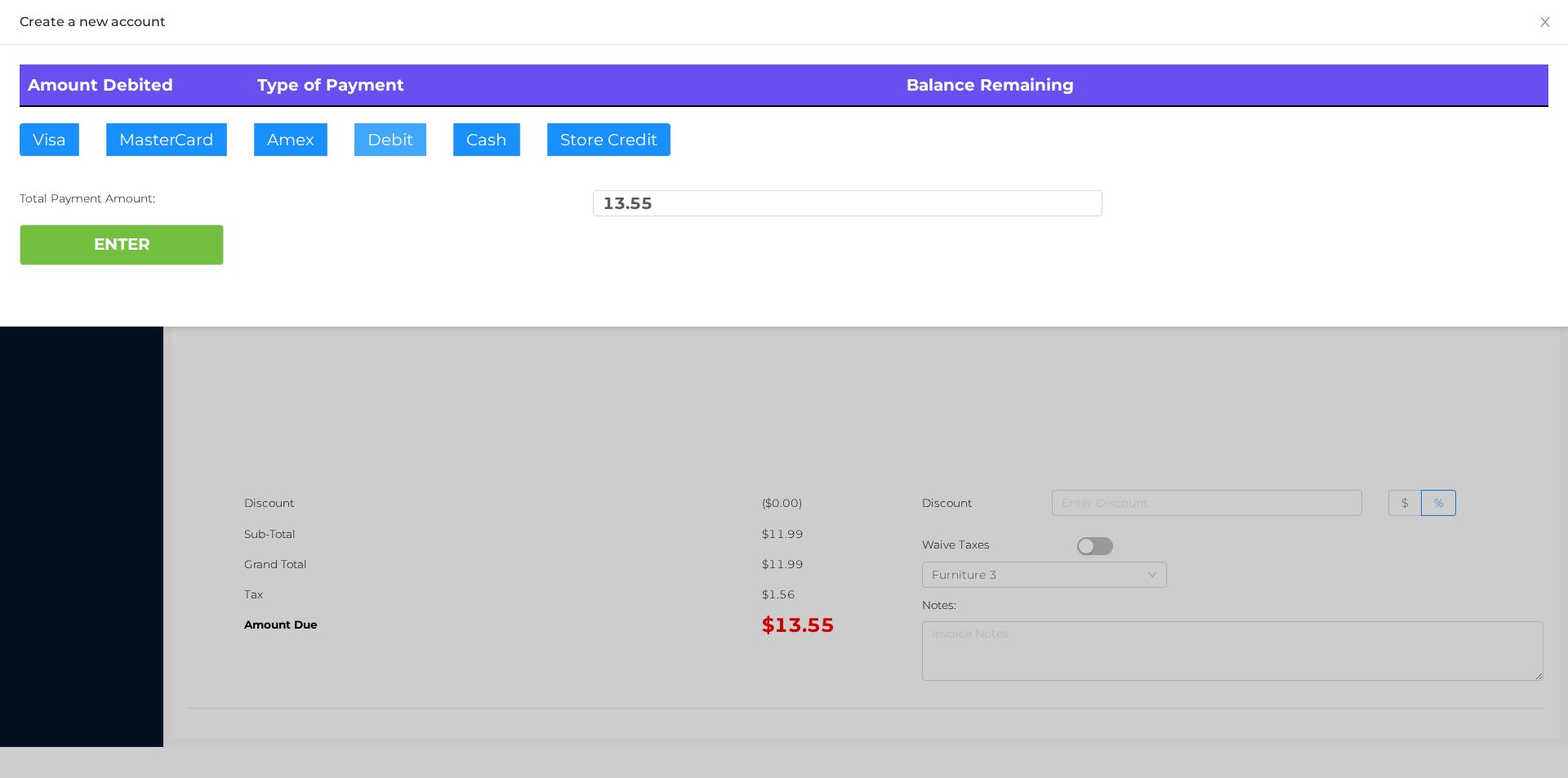
click at [377, 131] on button "Debit" at bounding box center [389, 140] width 72 height 33
type input "20"
click at [98, 260] on button "ENTER" at bounding box center [122, 244] width 204 height 41
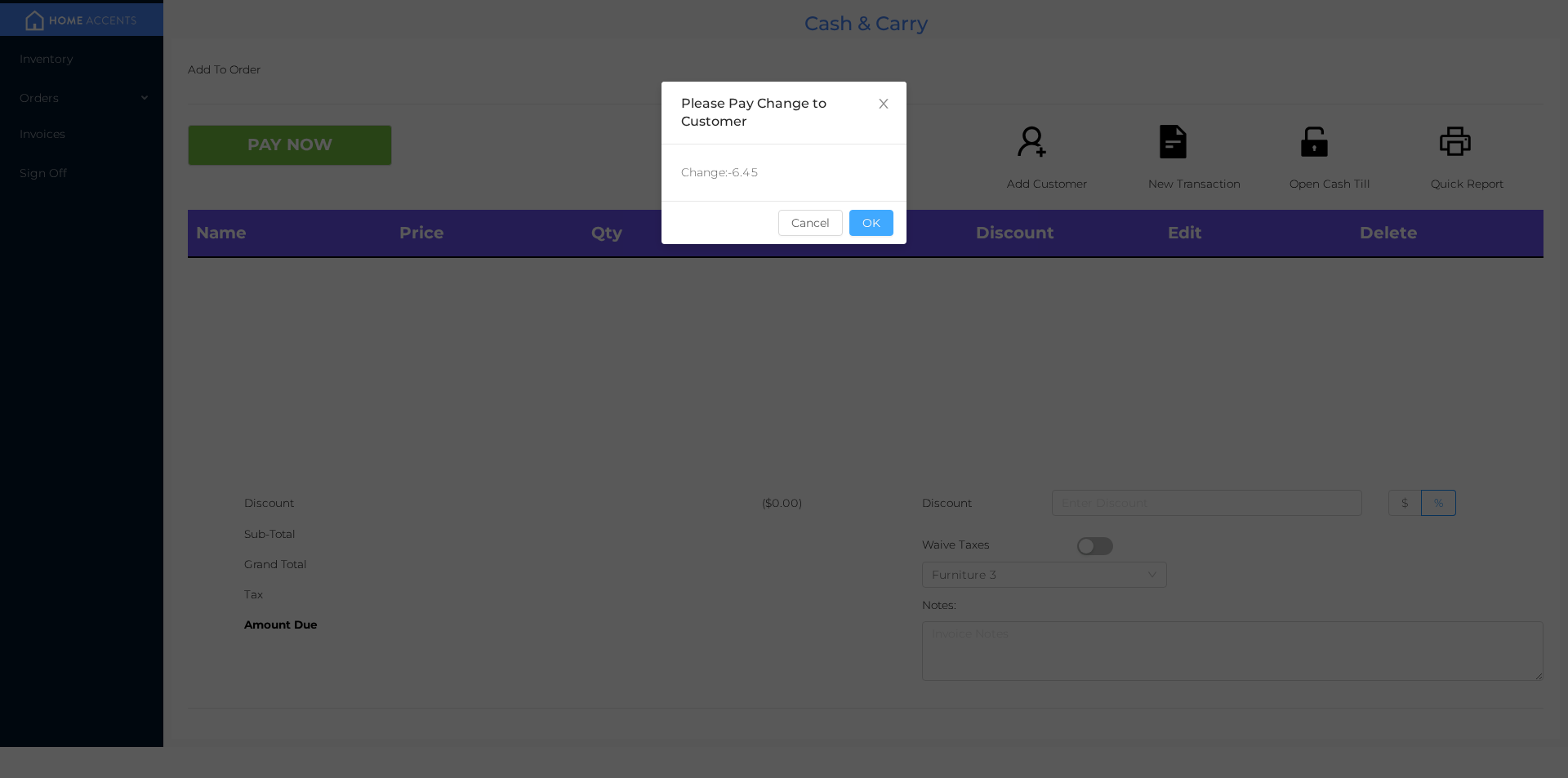
click at [855, 222] on button "OK" at bounding box center [871, 222] width 44 height 26
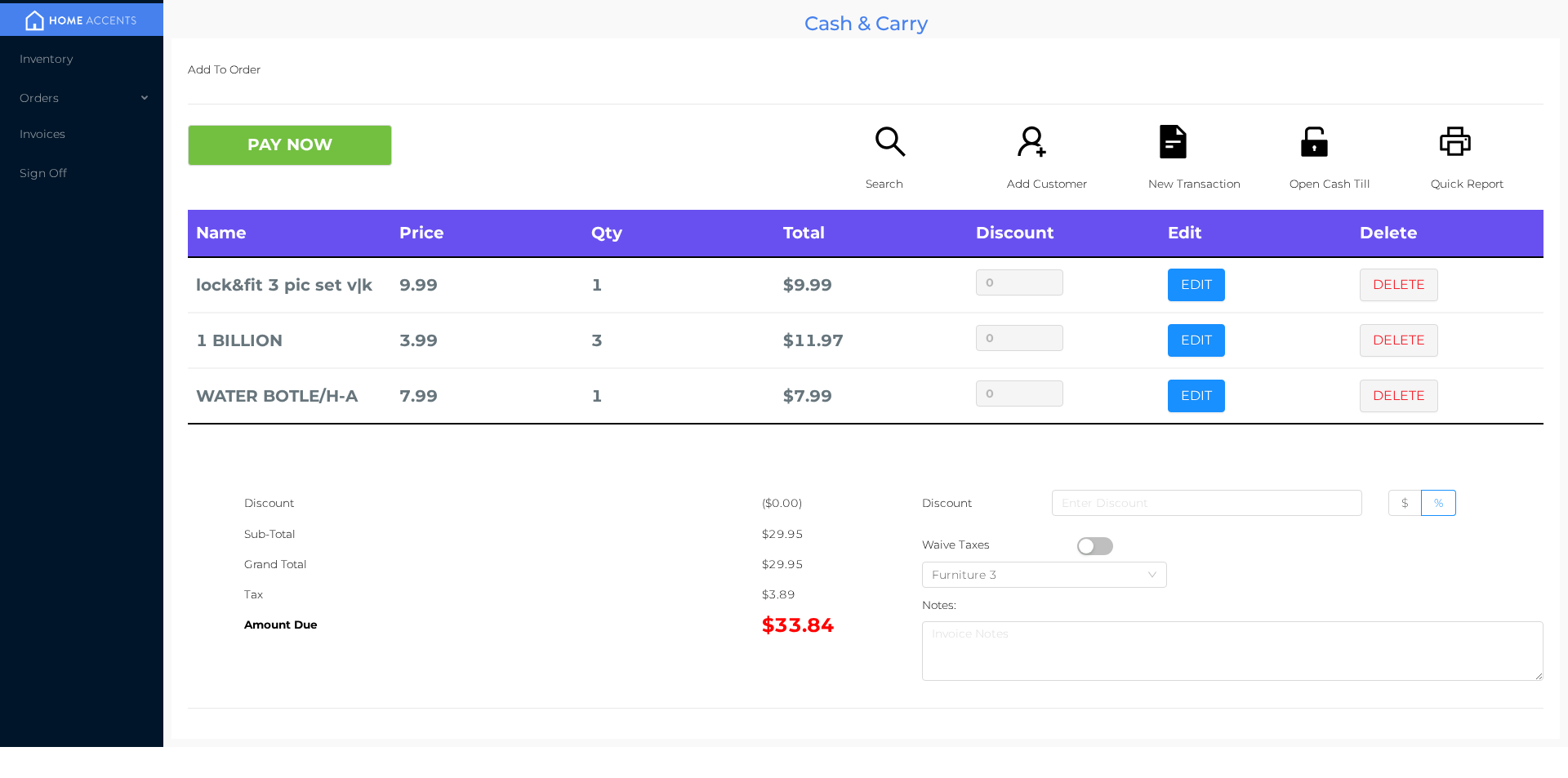
click at [1168, 151] on icon "icon: file-text" at bounding box center [1172, 142] width 26 height 34
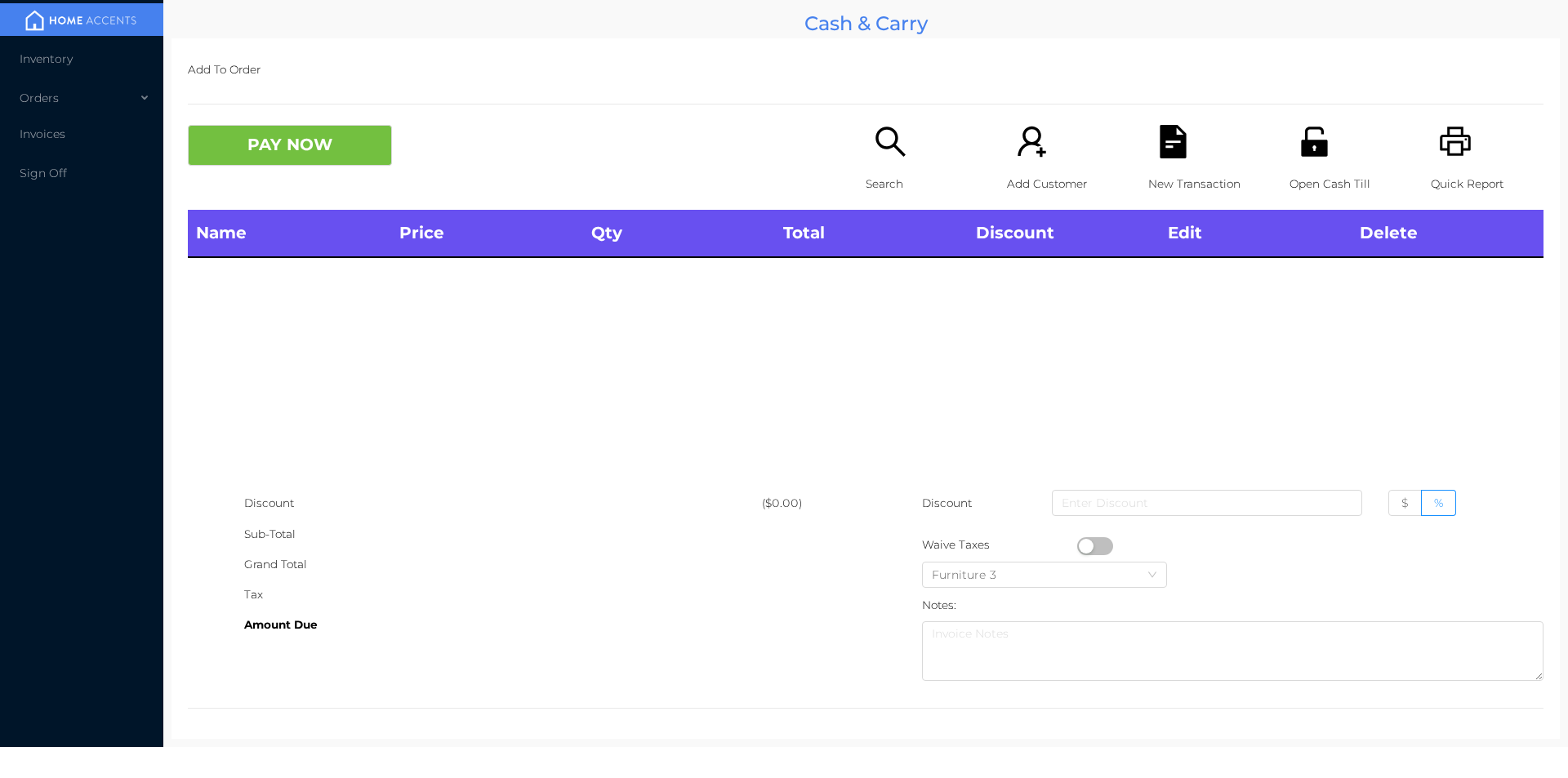
click at [1446, 151] on icon "icon: printer" at bounding box center [1455, 142] width 34 height 34
click at [1305, 143] on icon "icon: unlock" at bounding box center [1313, 141] width 26 height 29
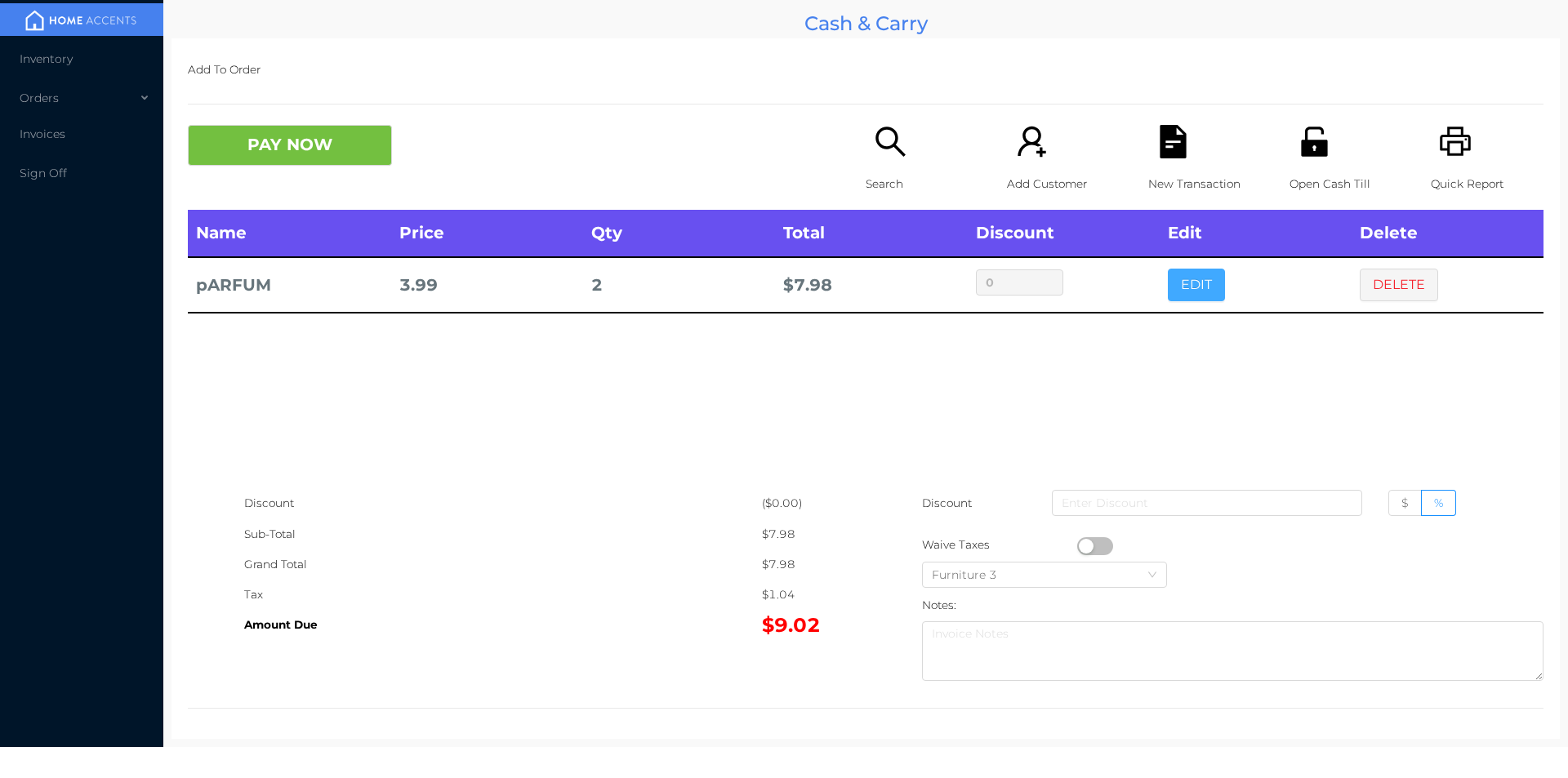
click at [1187, 290] on button "EDIT" at bounding box center [1196, 285] width 57 height 33
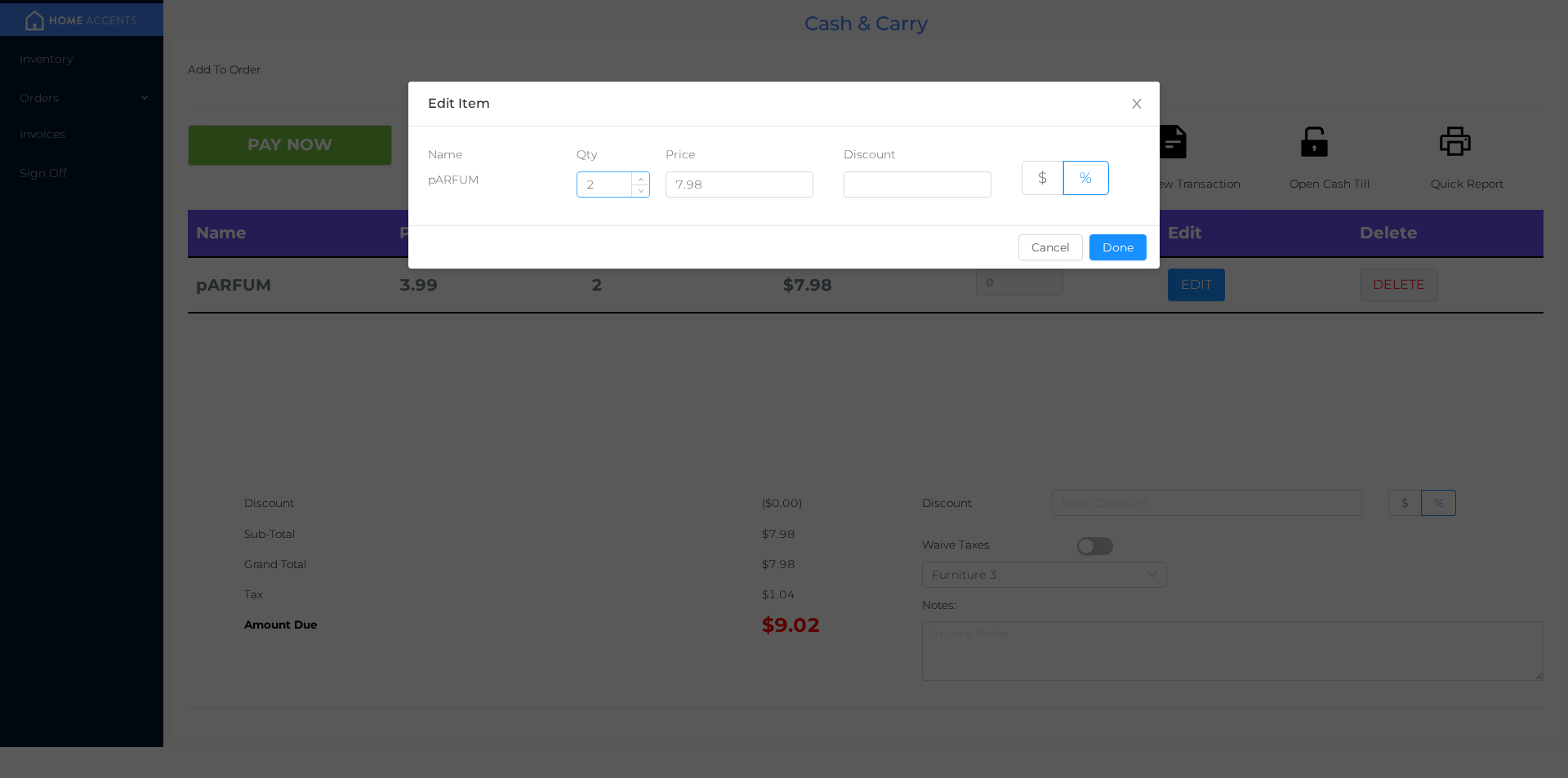
click at [604, 182] on input "2" at bounding box center [612, 184] width 72 height 25
type input "5"
click at [1116, 244] on button "Done" at bounding box center [1117, 247] width 57 height 26
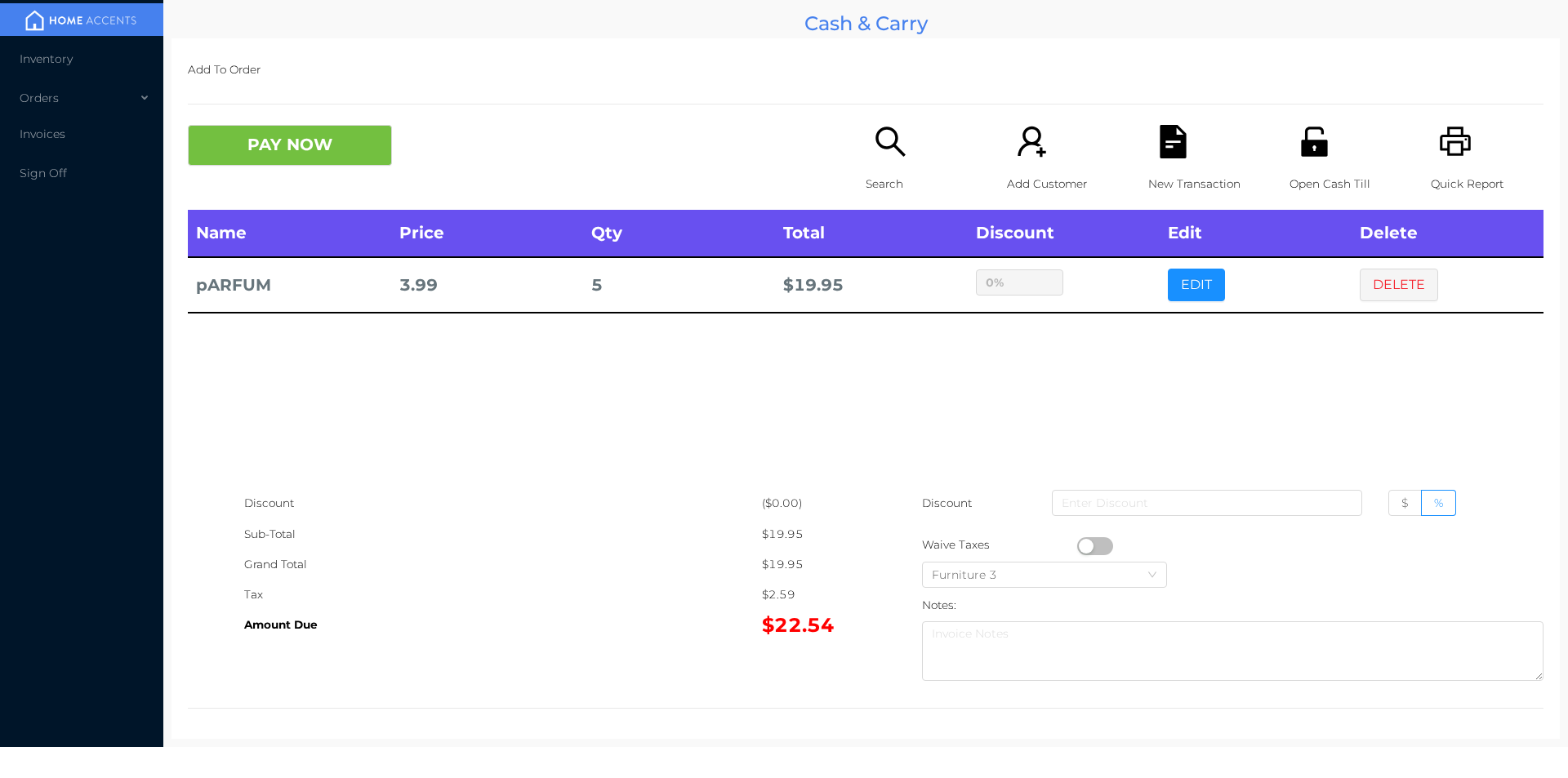
click at [886, 127] on icon "icon: search" at bounding box center [890, 142] width 34 height 34
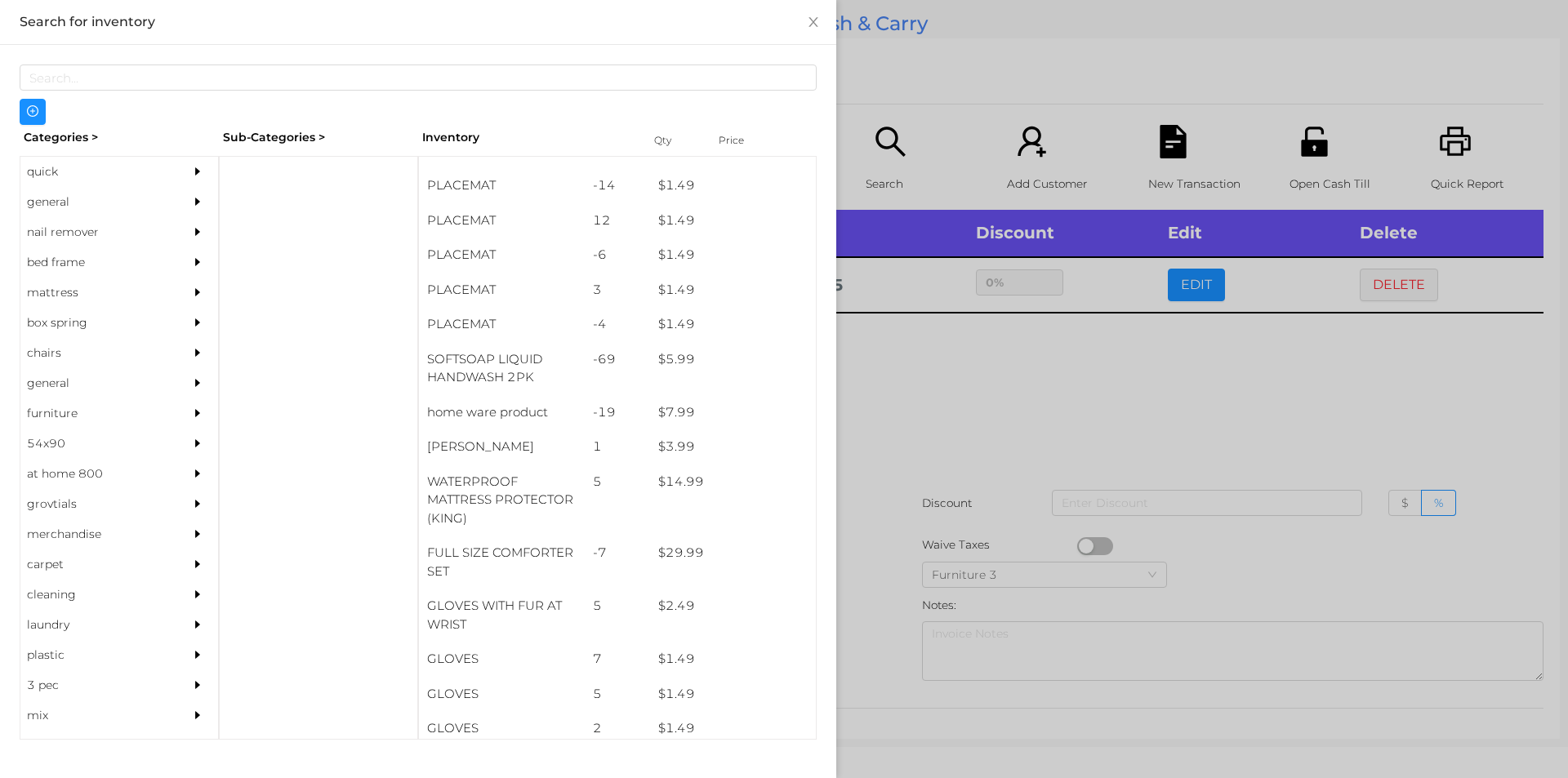
scroll to position [127, 0]
click at [289, 169] on div at bounding box center [318, 448] width 200 height 584
click at [48, 203] on div "general" at bounding box center [94, 202] width 149 height 30
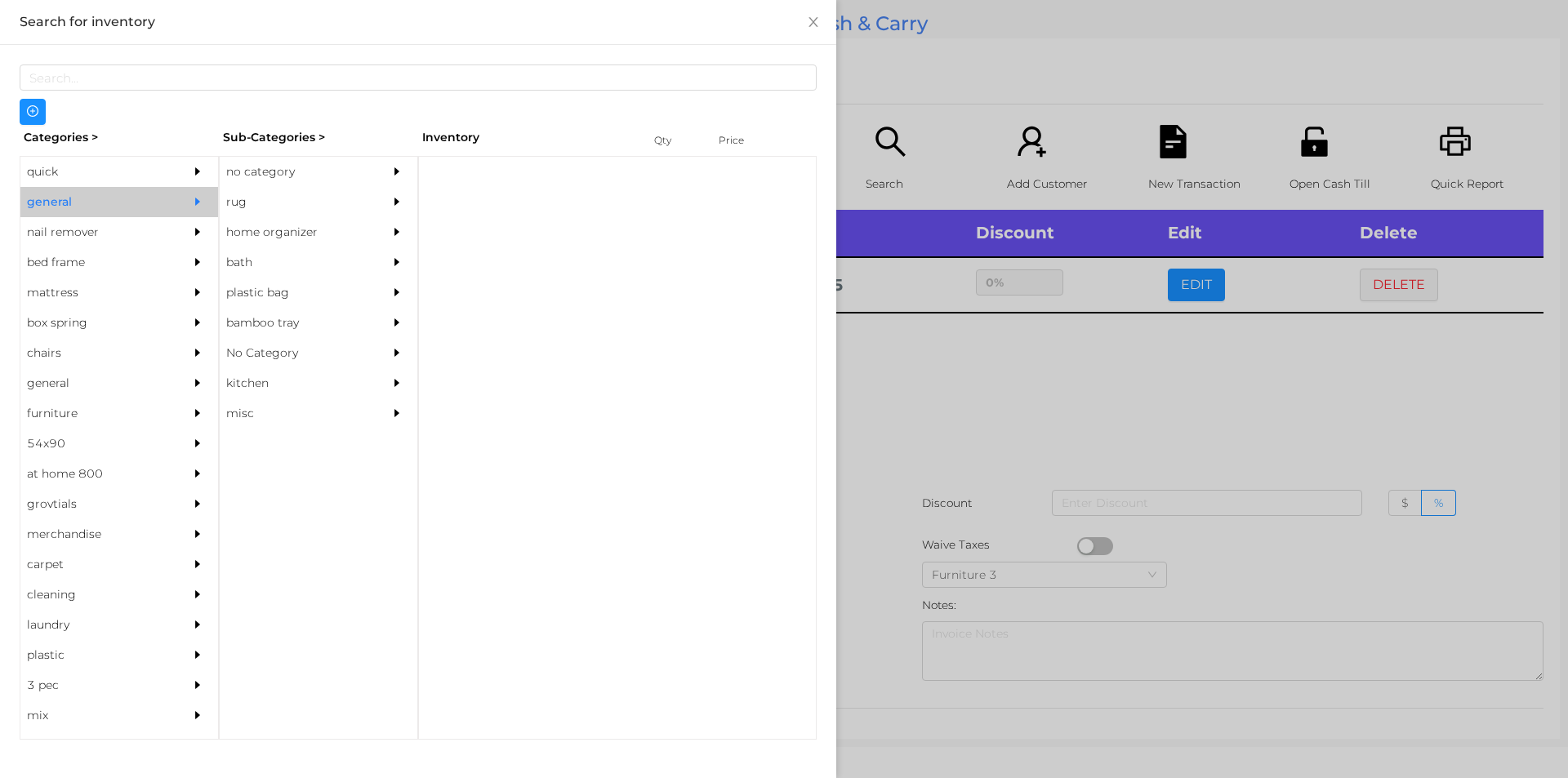
scroll to position [0, 0]
click at [269, 143] on div "Sub-Categories >" at bounding box center [318, 138] width 200 height 25
click at [322, 162] on div "no category" at bounding box center [294, 172] width 149 height 30
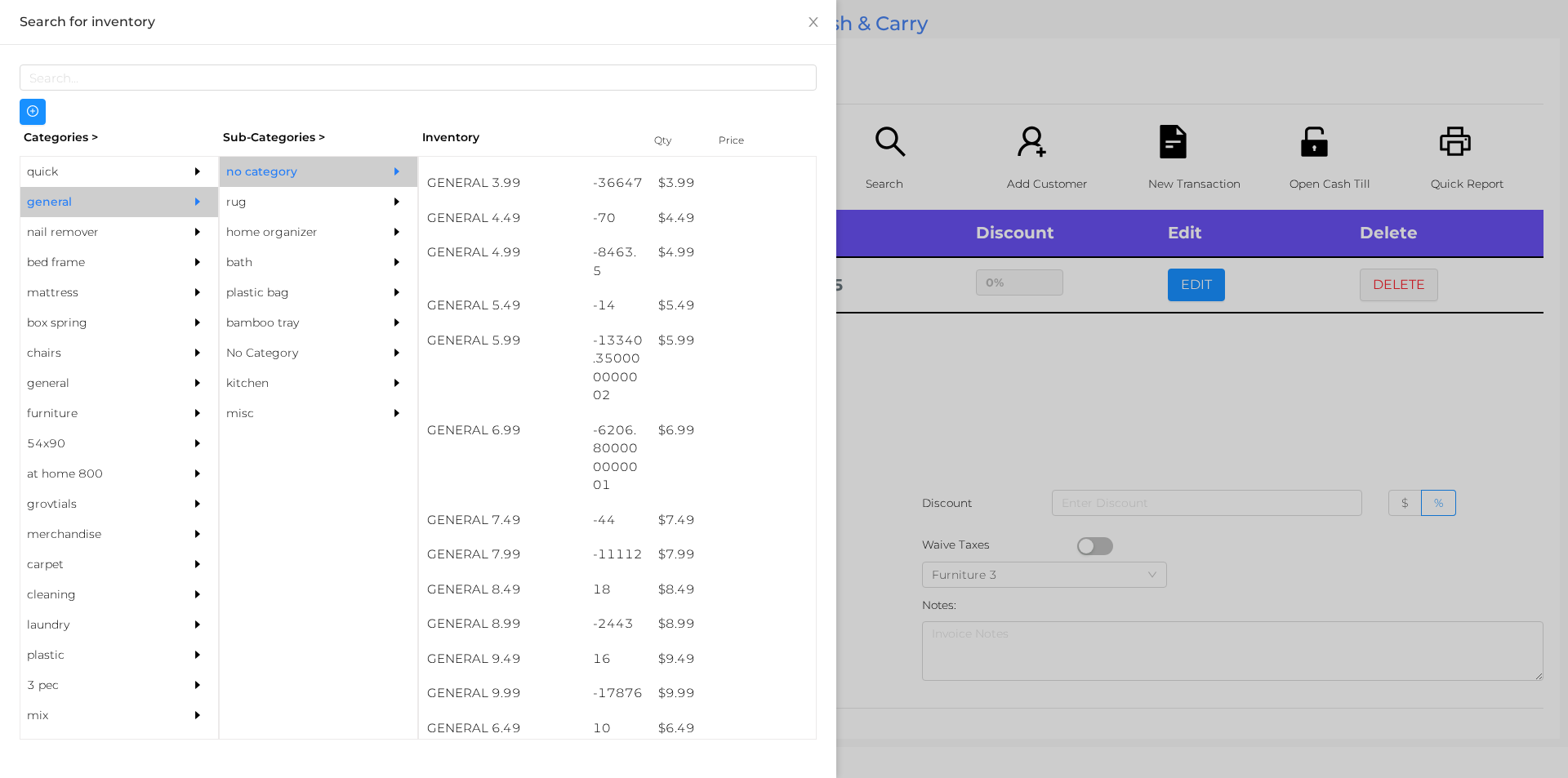
scroll to position [479, 0]
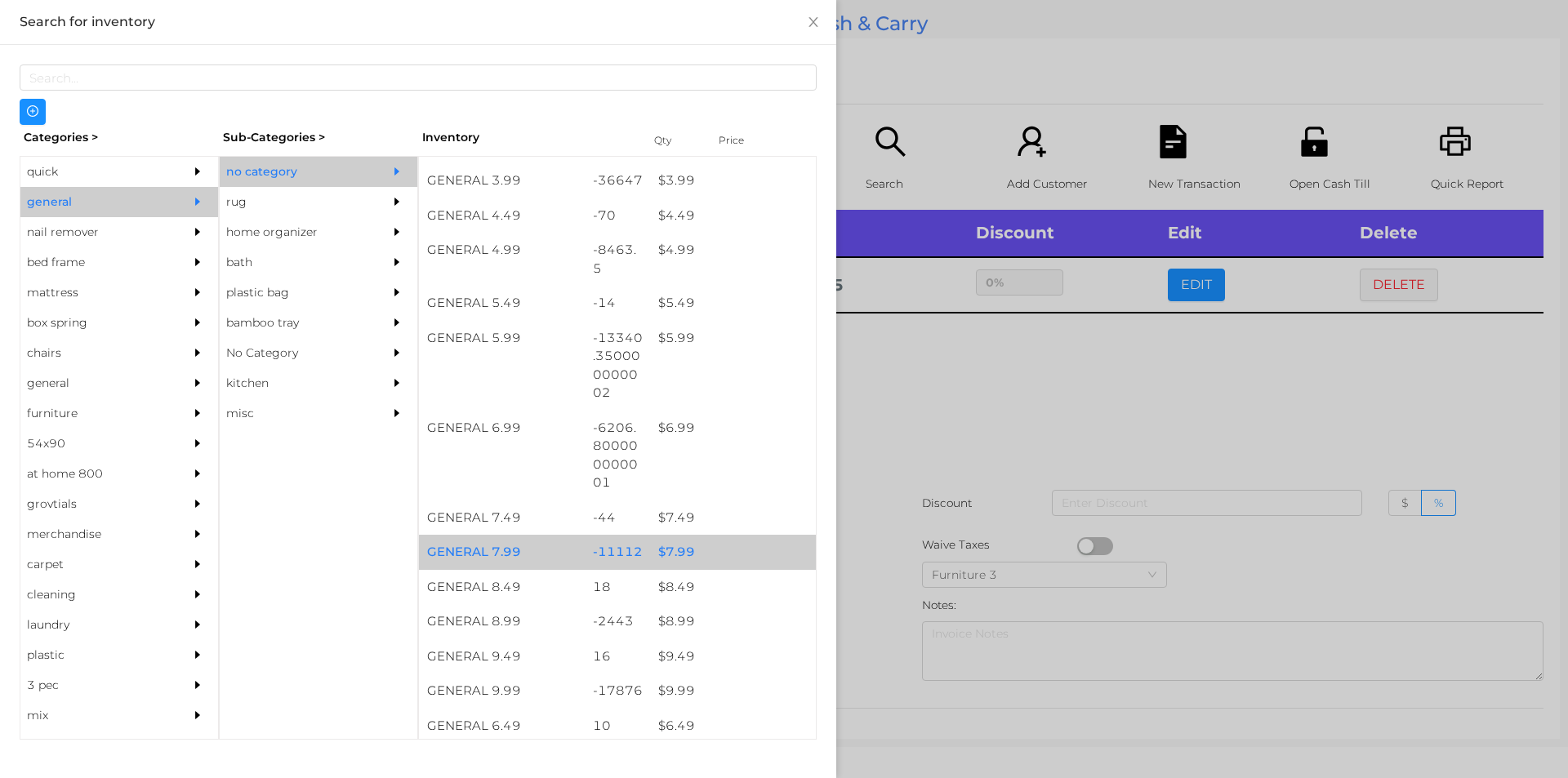
click at [689, 550] on div "$ 7.99" at bounding box center [732, 552] width 166 height 35
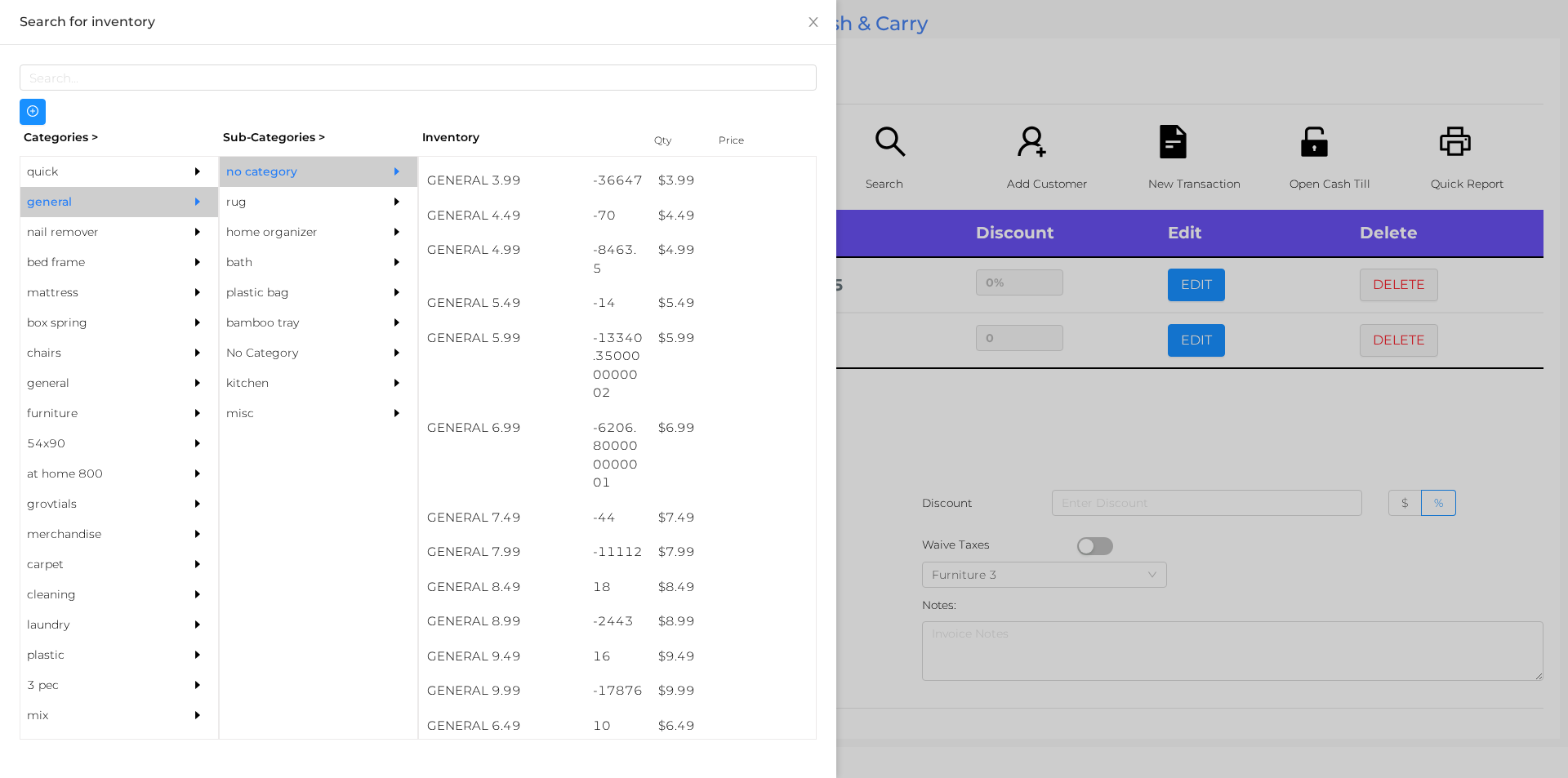
click at [918, 369] on div at bounding box center [784, 389] width 1568 height 778
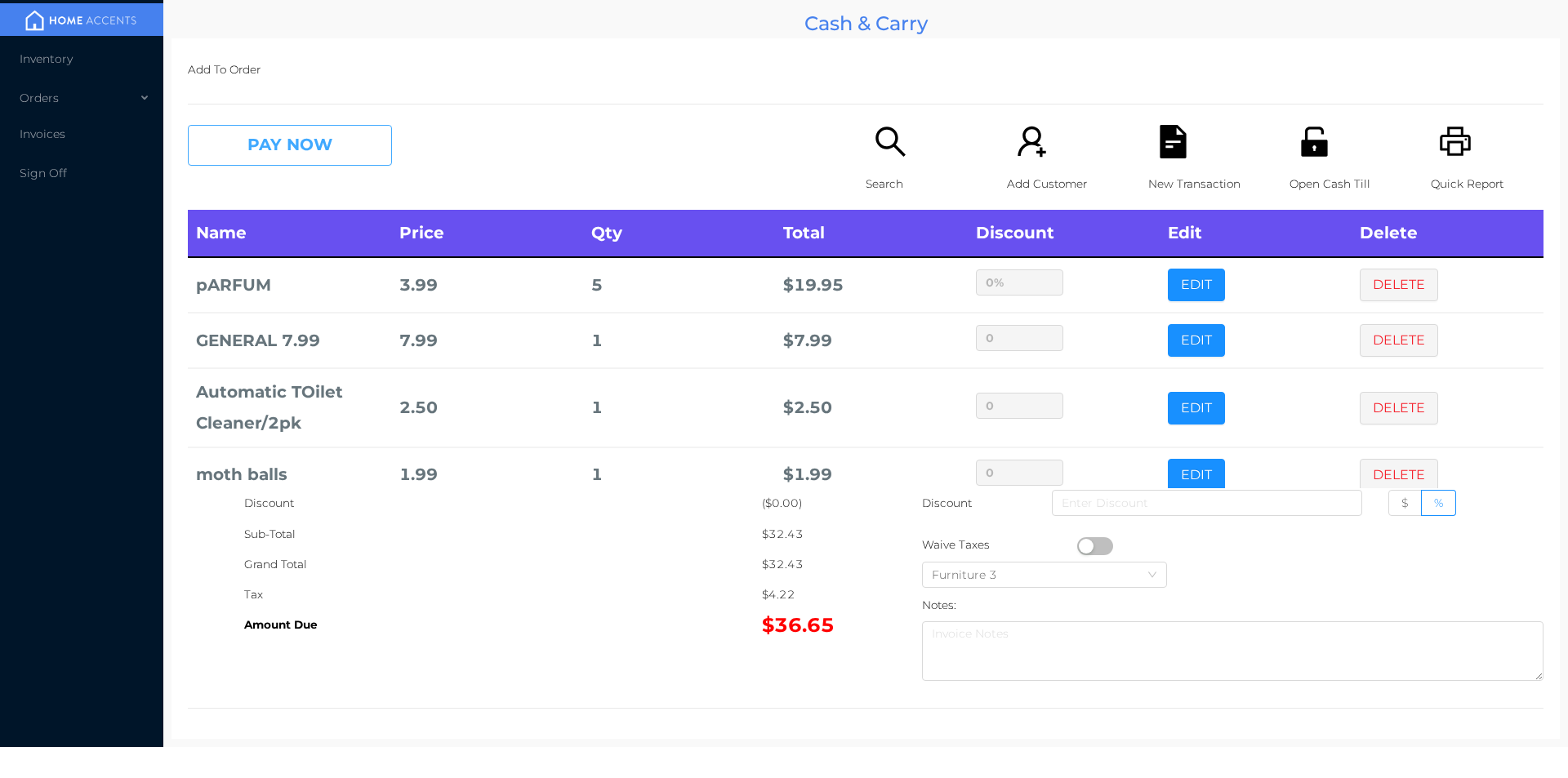
click at [279, 131] on button "PAY NOW" at bounding box center [289, 145] width 204 height 41
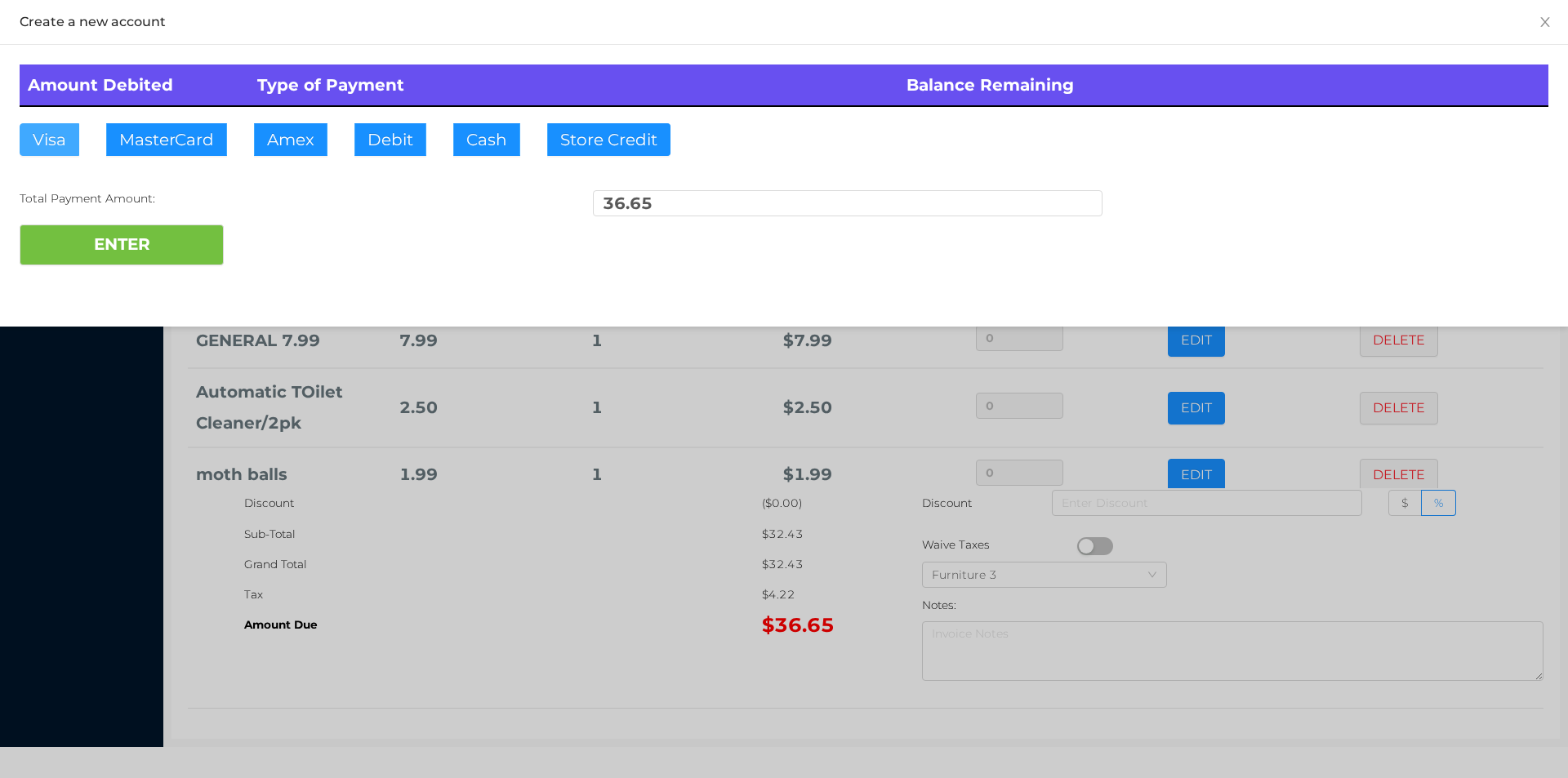
click at [37, 124] on button "Visa" at bounding box center [50, 140] width 60 height 33
click at [67, 239] on button "ENTER" at bounding box center [122, 244] width 204 height 41
type input "0"
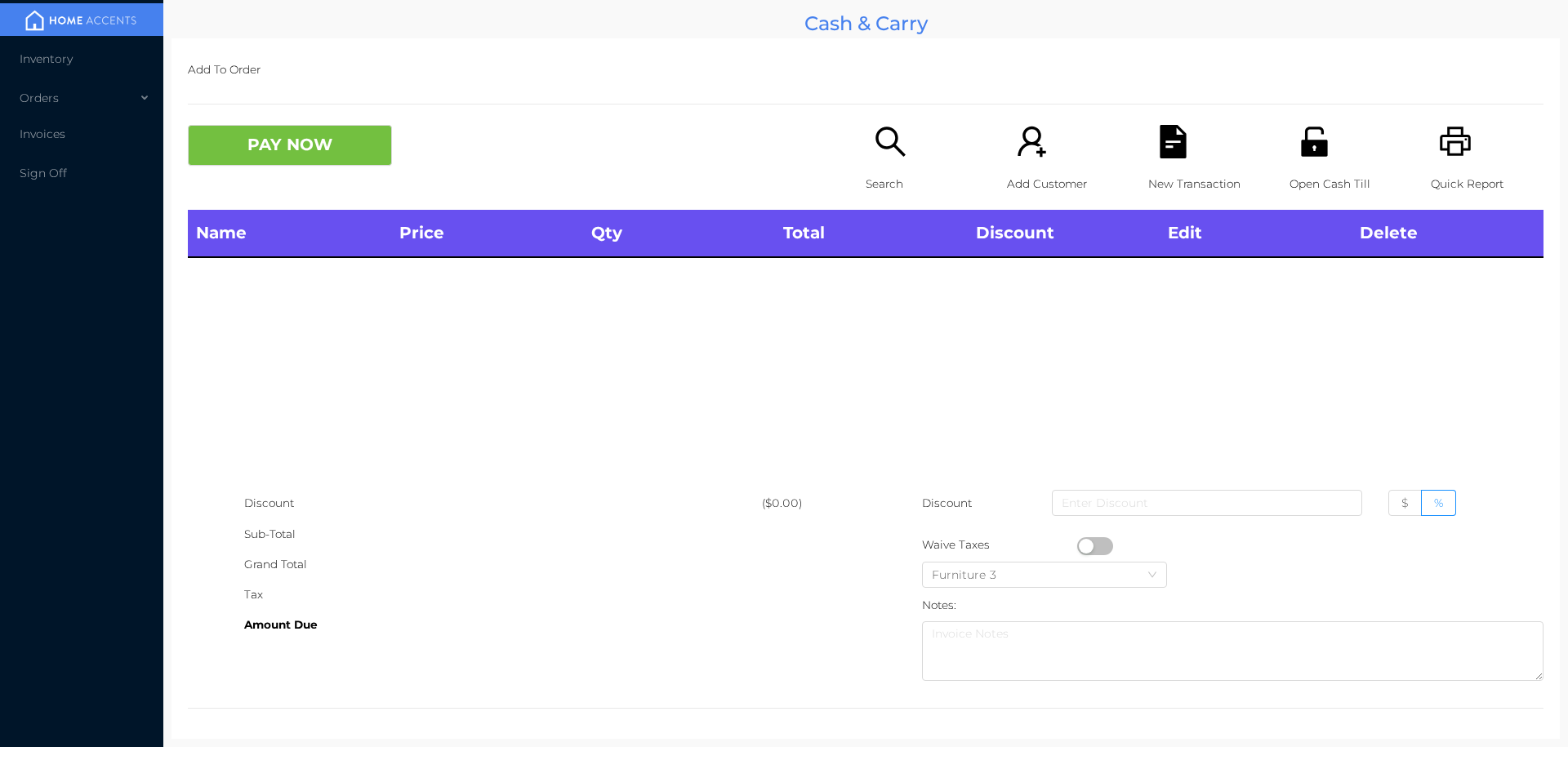
click at [884, 137] on icon "icon: search" at bounding box center [890, 142] width 34 height 34
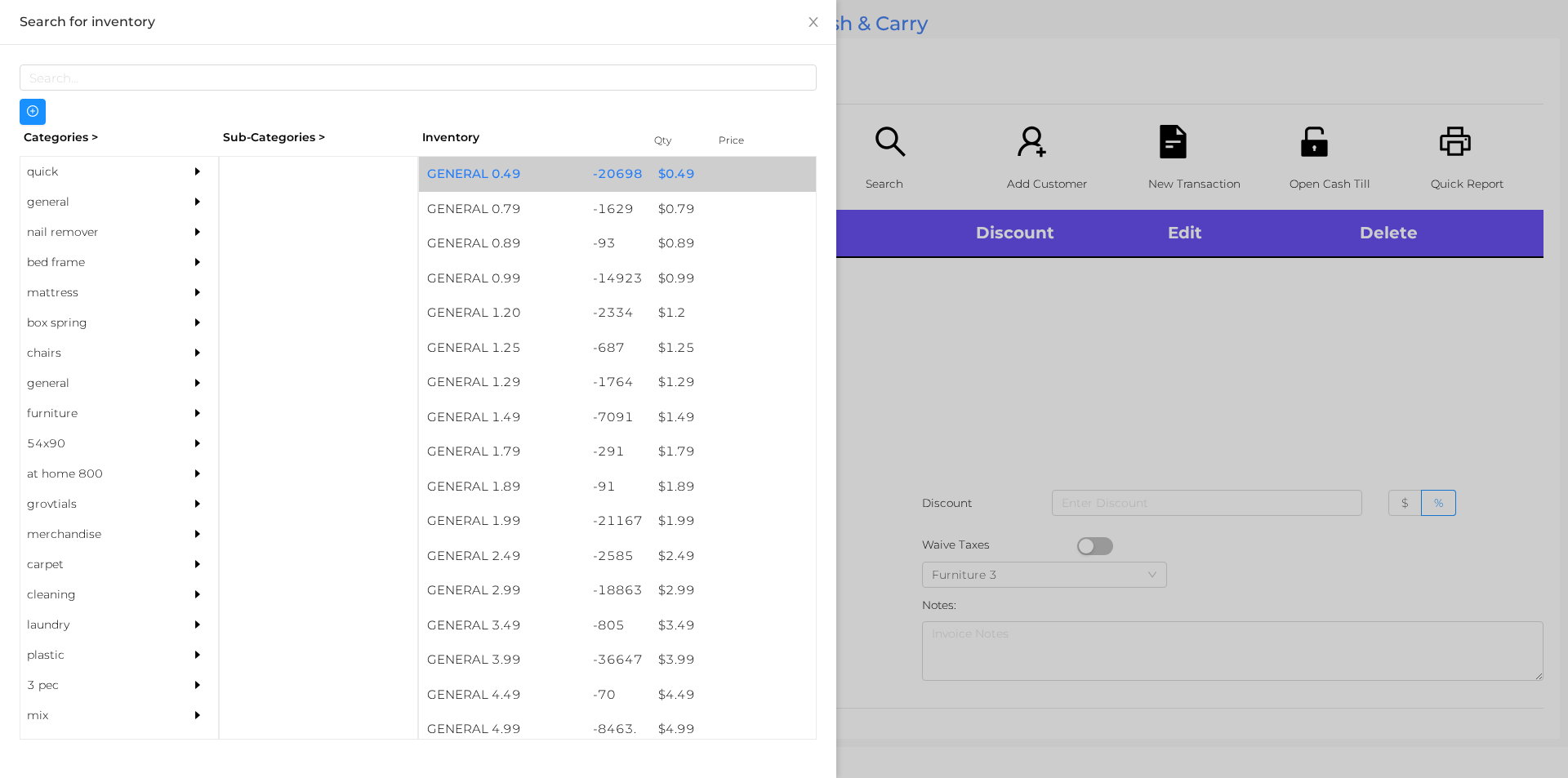
click at [664, 162] on div "$ 0.49" at bounding box center [732, 174] width 166 height 35
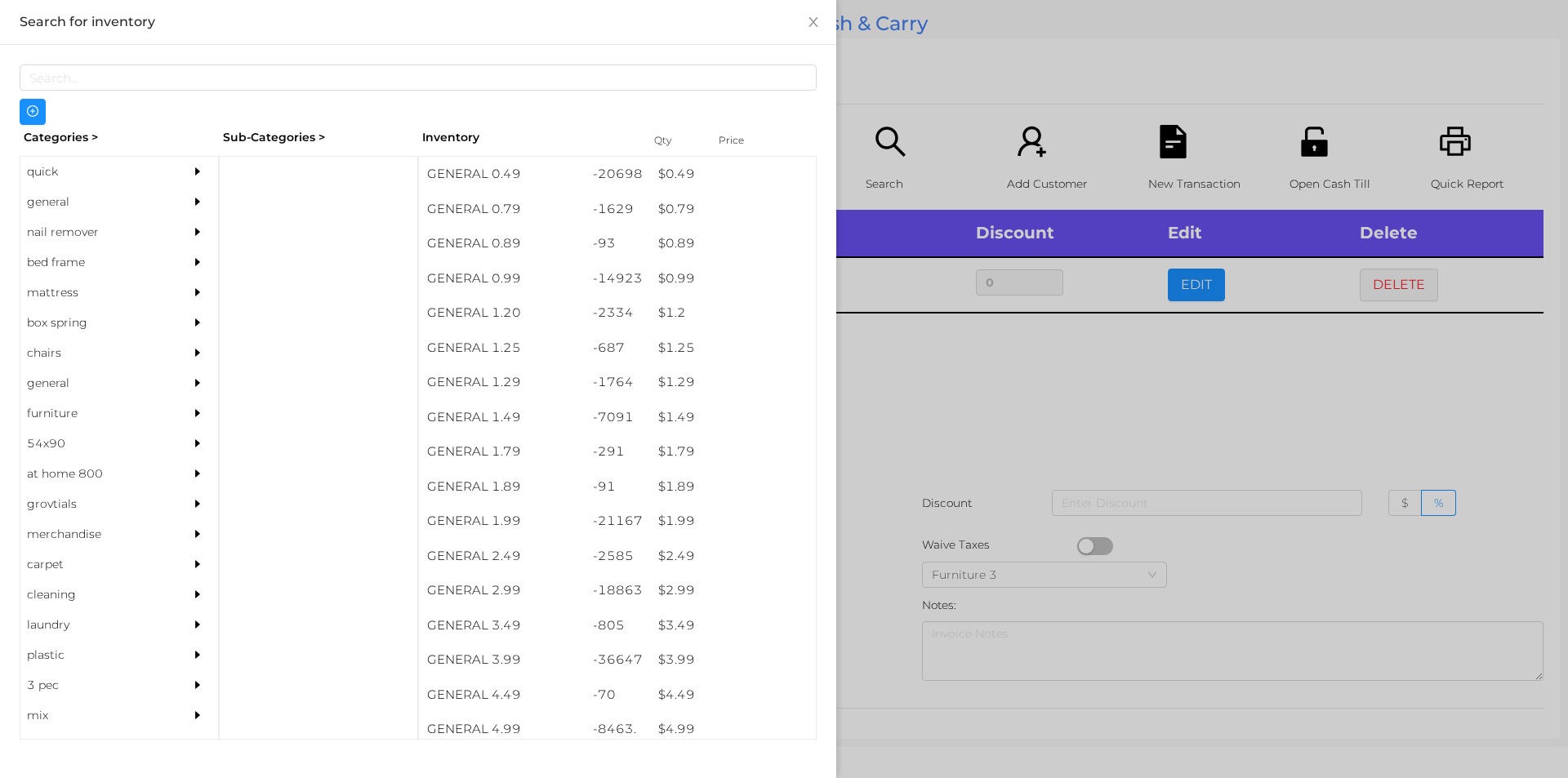
click at [939, 468] on div at bounding box center [784, 389] width 1568 height 778
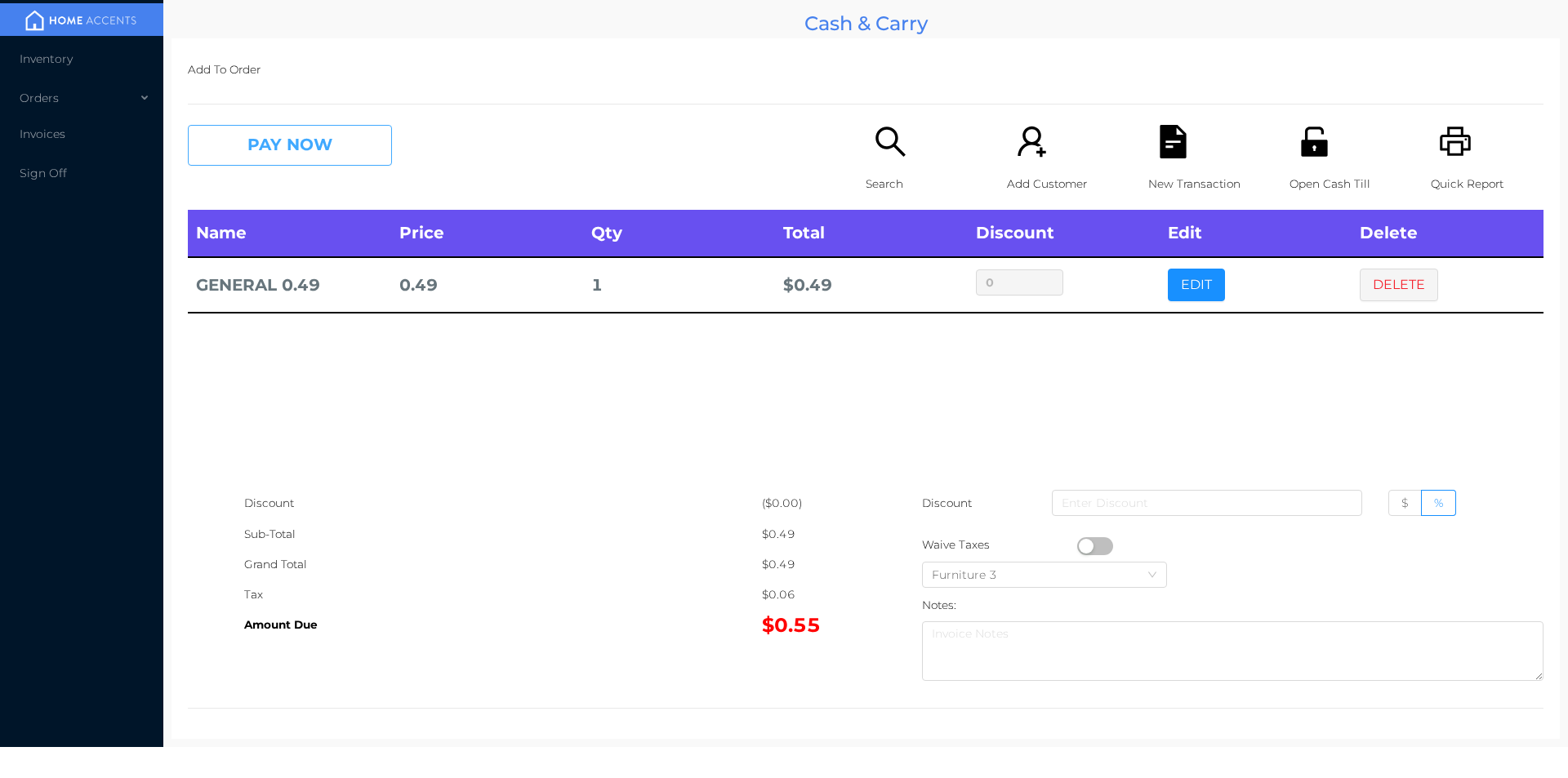
click at [282, 157] on button "PAY NOW" at bounding box center [289, 145] width 204 height 41
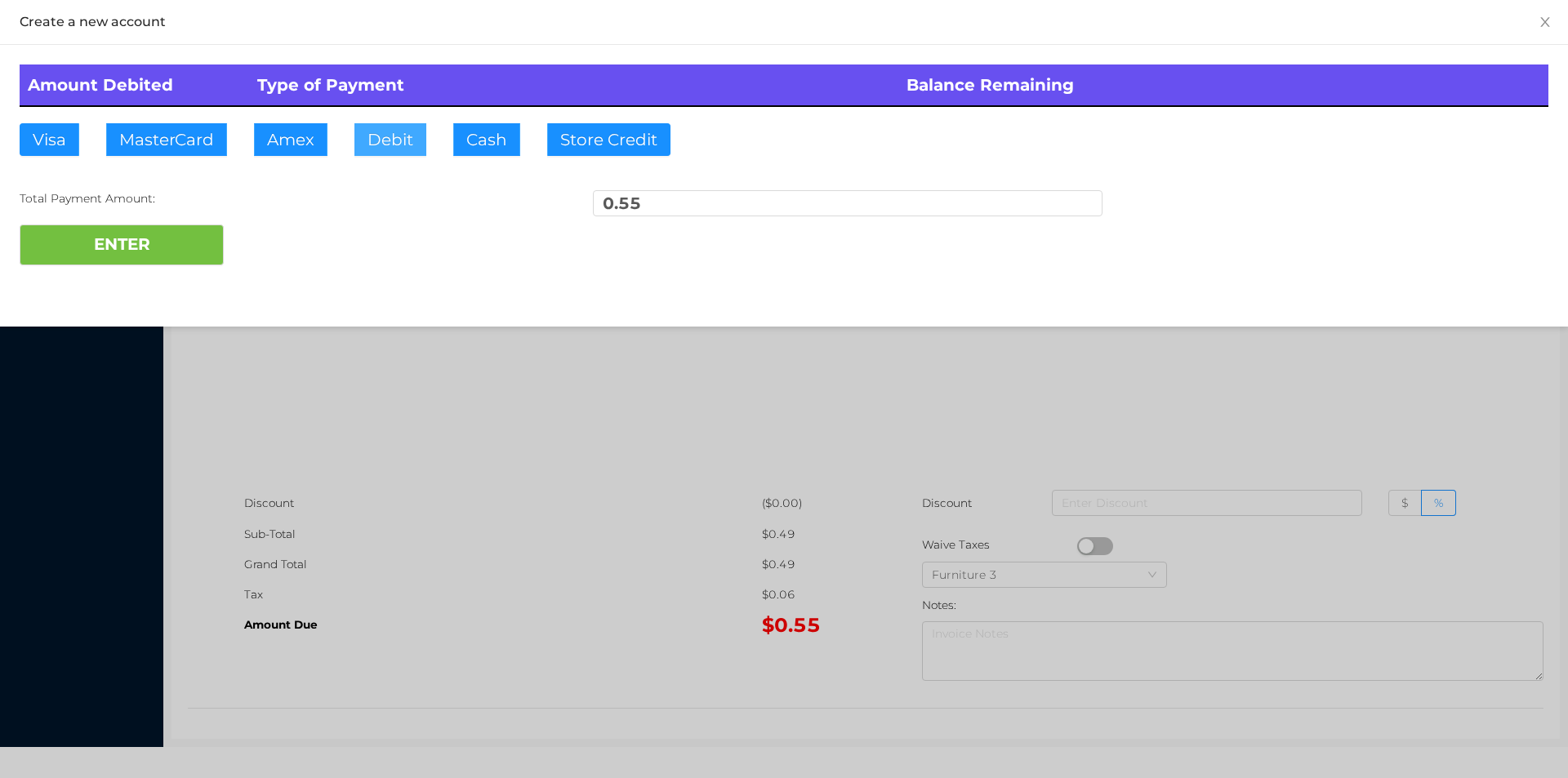
click at [362, 144] on button "Debit" at bounding box center [389, 140] width 72 height 33
click at [84, 241] on button "ENTER" at bounding box center [122, 244] width 204 height 41
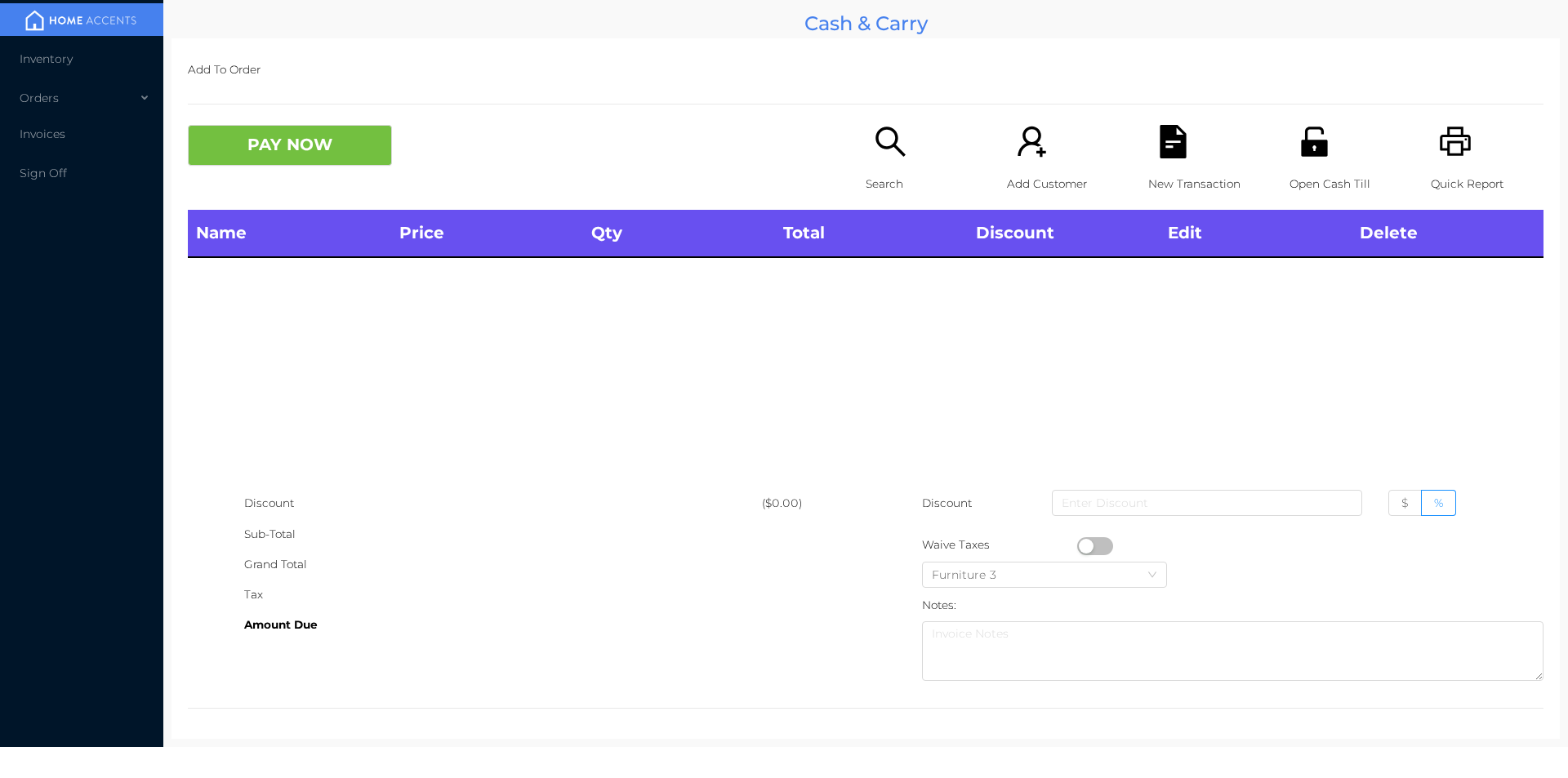
click at [876, 141] on icon "icon: search" at bounding box center [890, 142] width 34 height 34
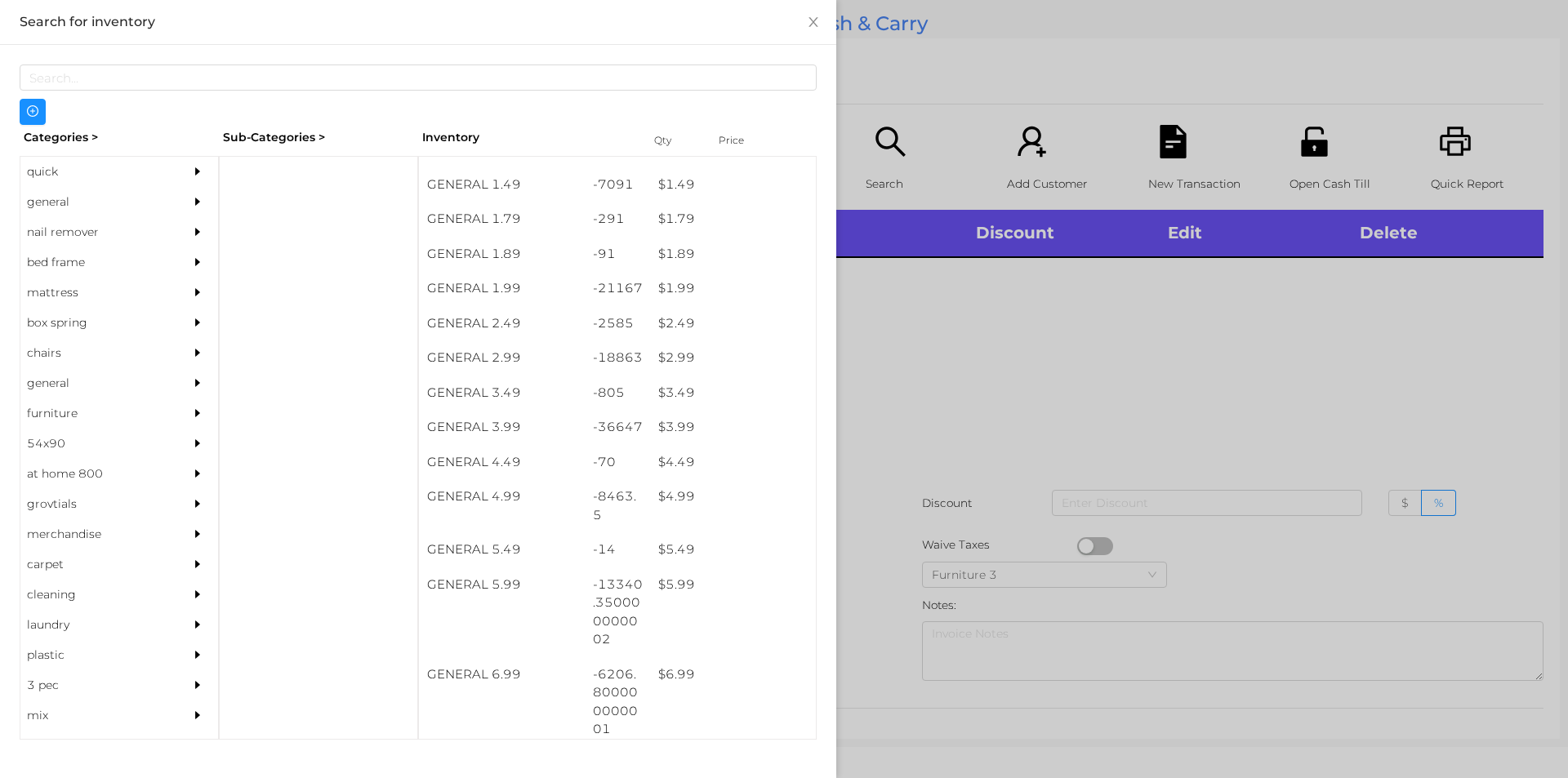
scroll to position [236, 0]
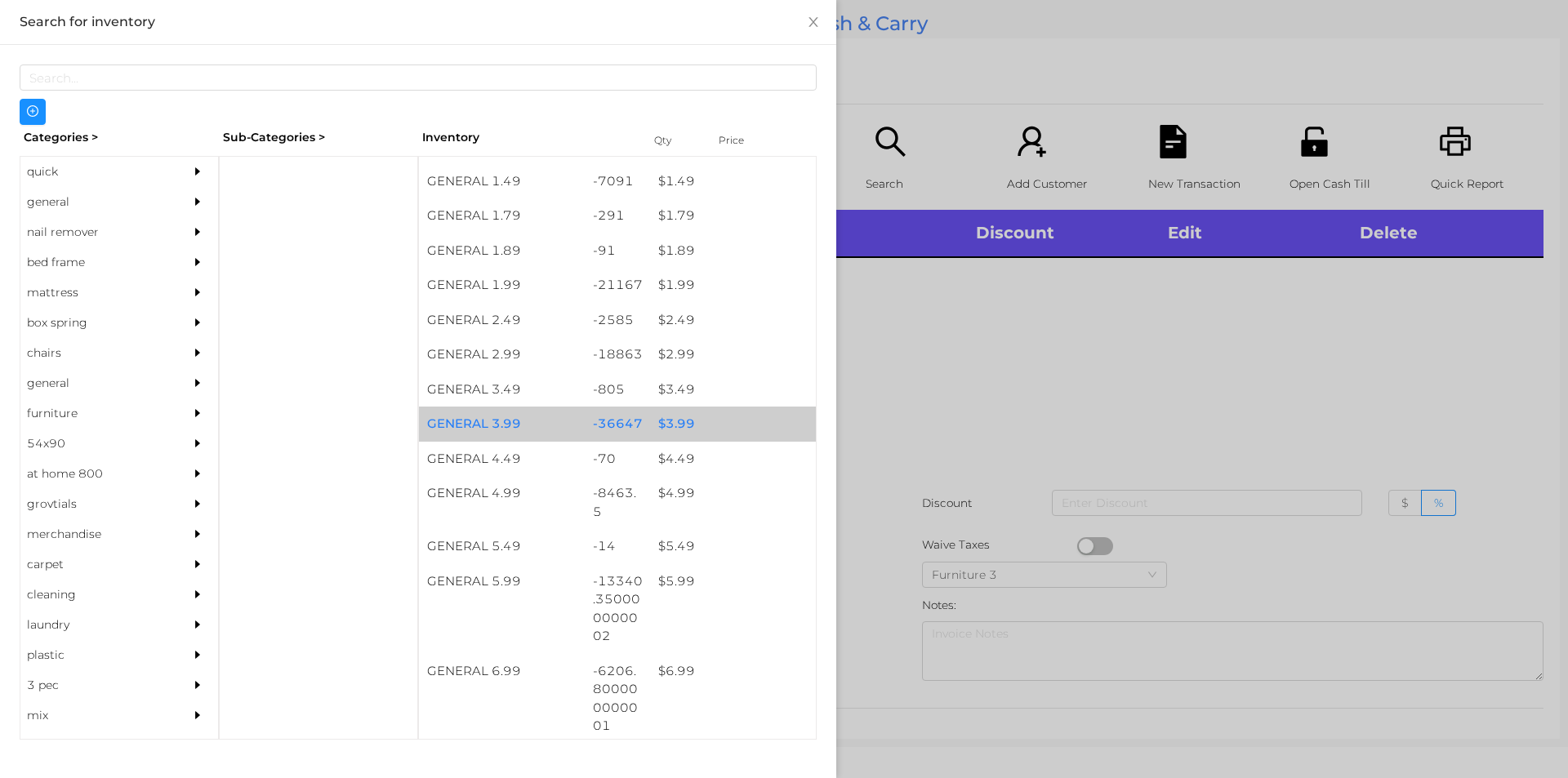
click at [710, 435] on div "$ 3.99" at bounding box center [732, 424] width 166 height 35
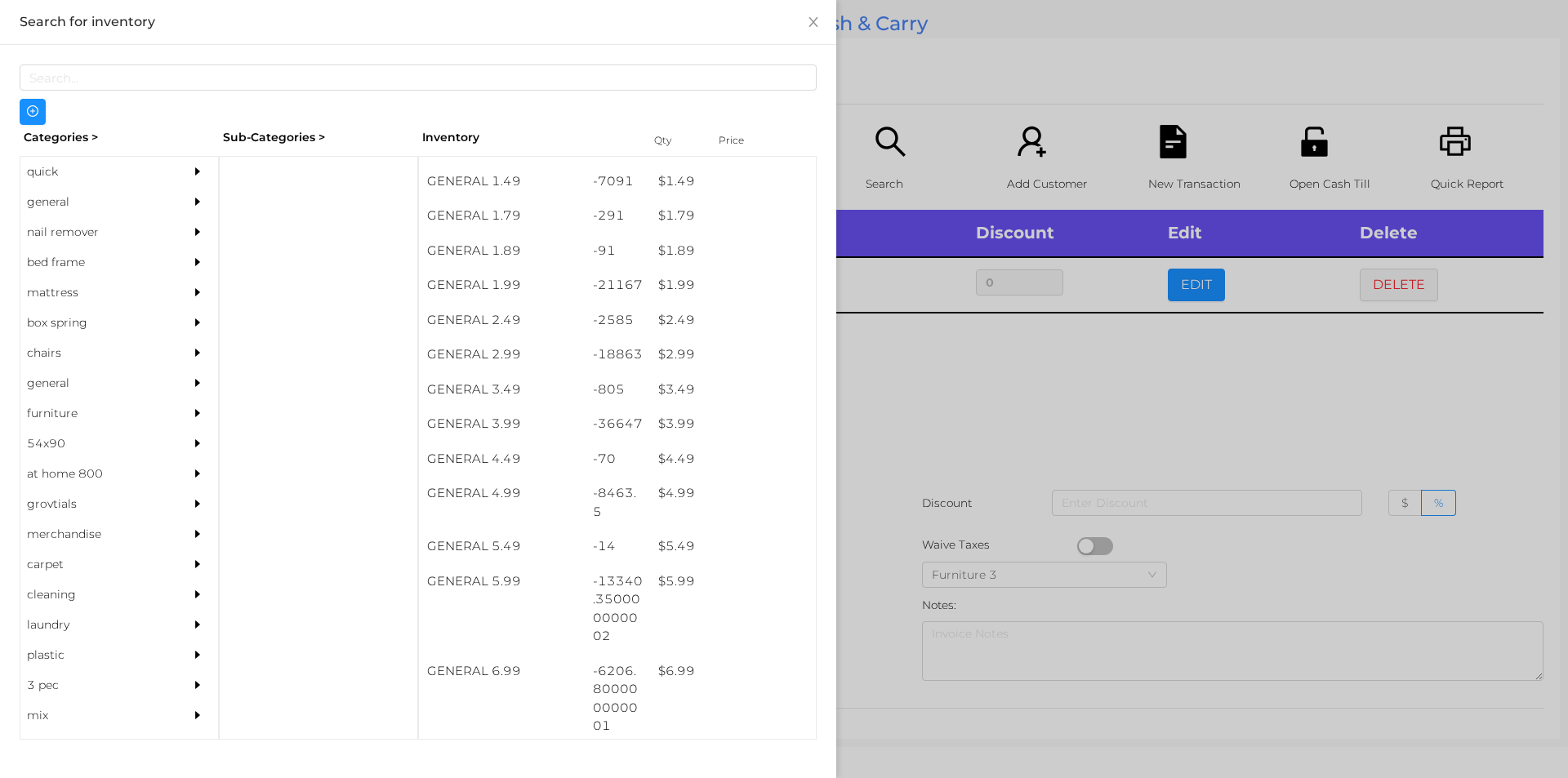
click at [968, 476] on div at bounding box center [784, 389] width 1568 height 778
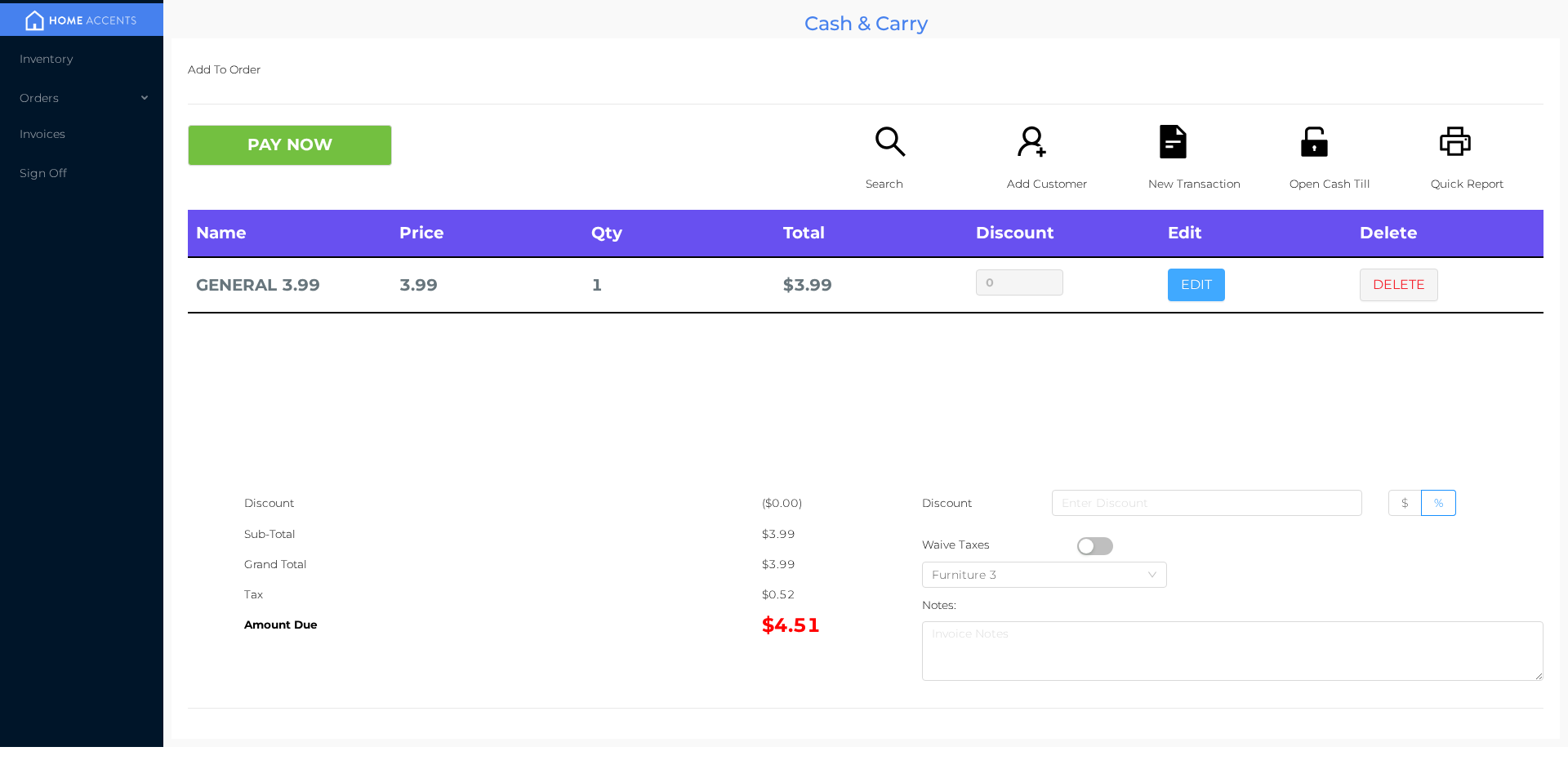
click at [1176, 296] on button "EDIT" at bounding box center [1196, 285] width 57 height 33
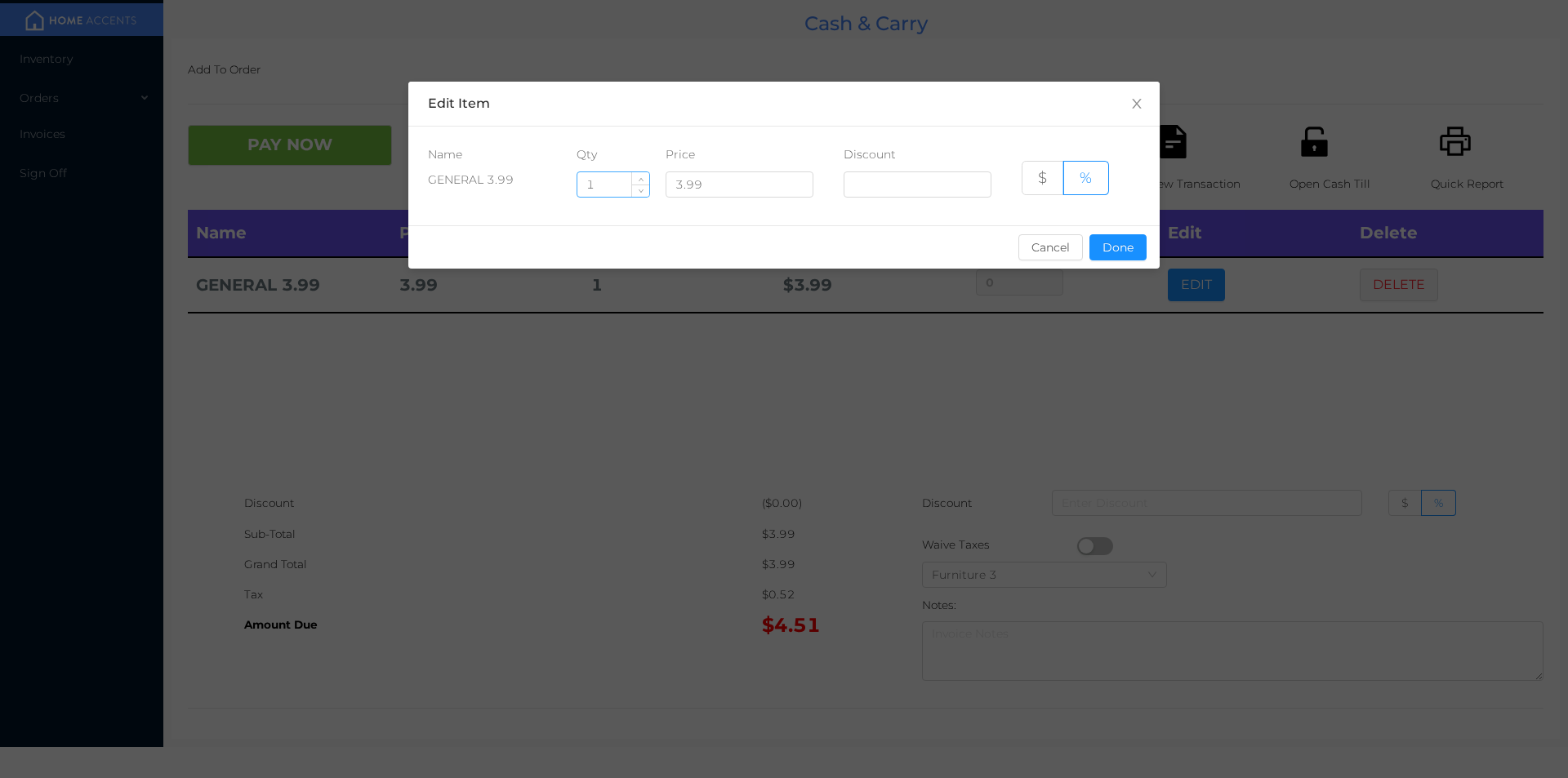
click at [615, 185] on input "1" at bounding box center [612, 184] width 72 height 25
type input "5"
click at [1099, 240] on button "Done" at bounding box center [1117, 247] width 57 height 26
type input "0%"
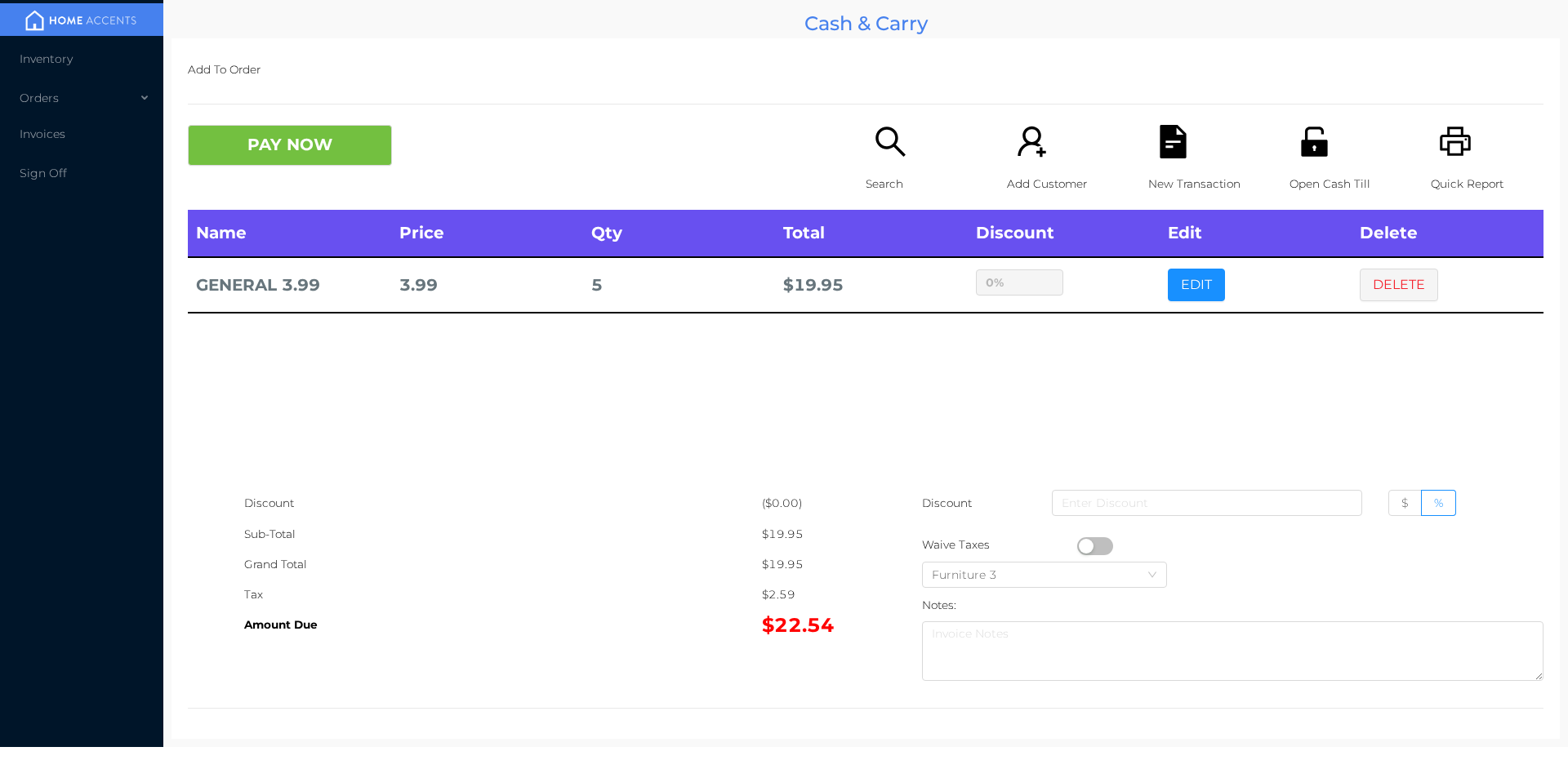
click at [1160, 133] on icon "icon: file-text" at bounding box center [1172, 142] width 26 height 34
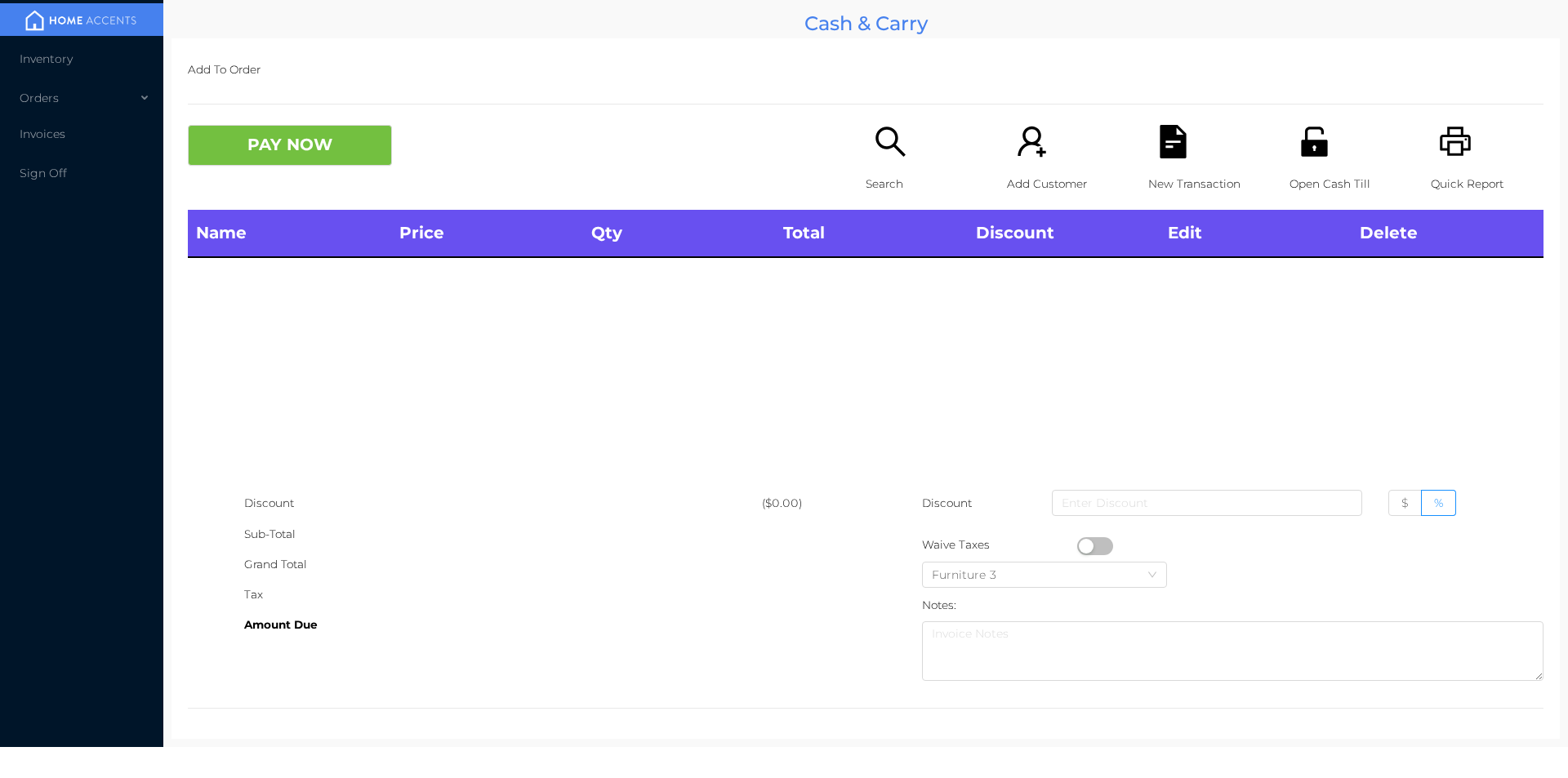
click at [1300, 151] on icon "icon: unlock" at bounding box center [1313, 141] width 26 height 29
click at [887, 153] on icon "icon: search" at bounding box center [890, 142] width 34 height 34
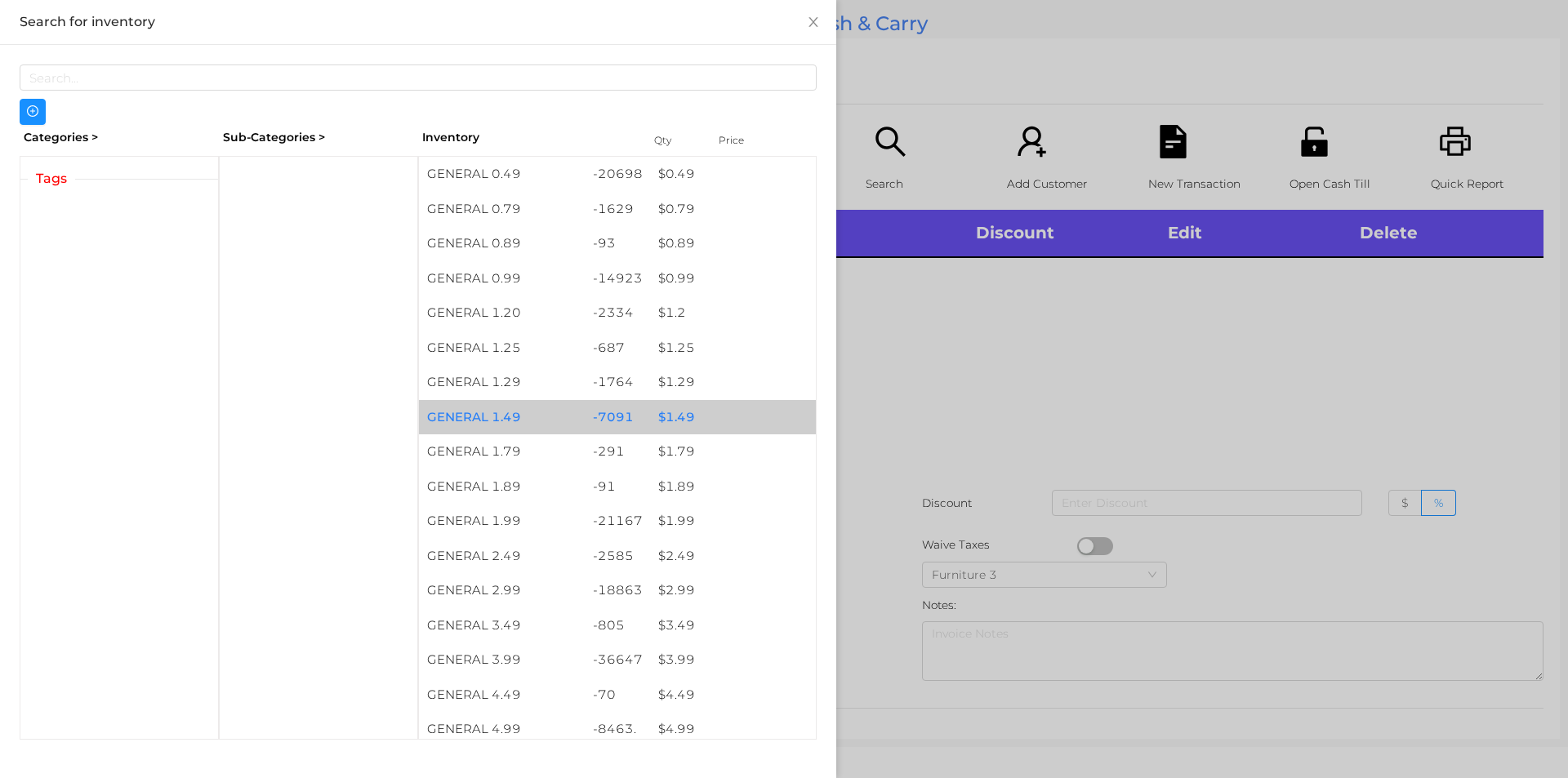
click at [768, 412] on div "$ 1.49" at bounding box center [732, 418] width 166 height 35
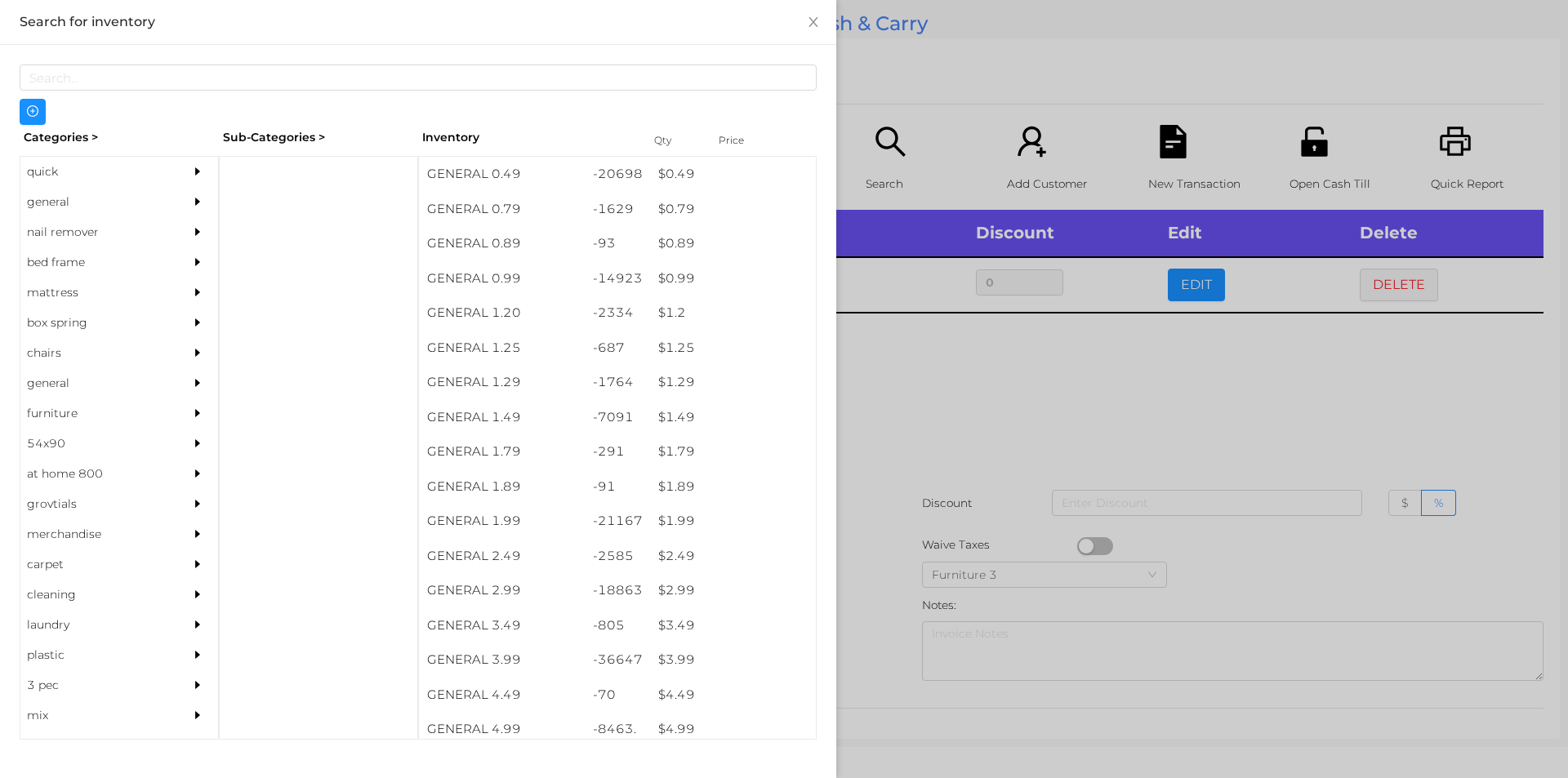
click at [1087, 361] on div at bounding box center [784, 389] width 1568 height 778
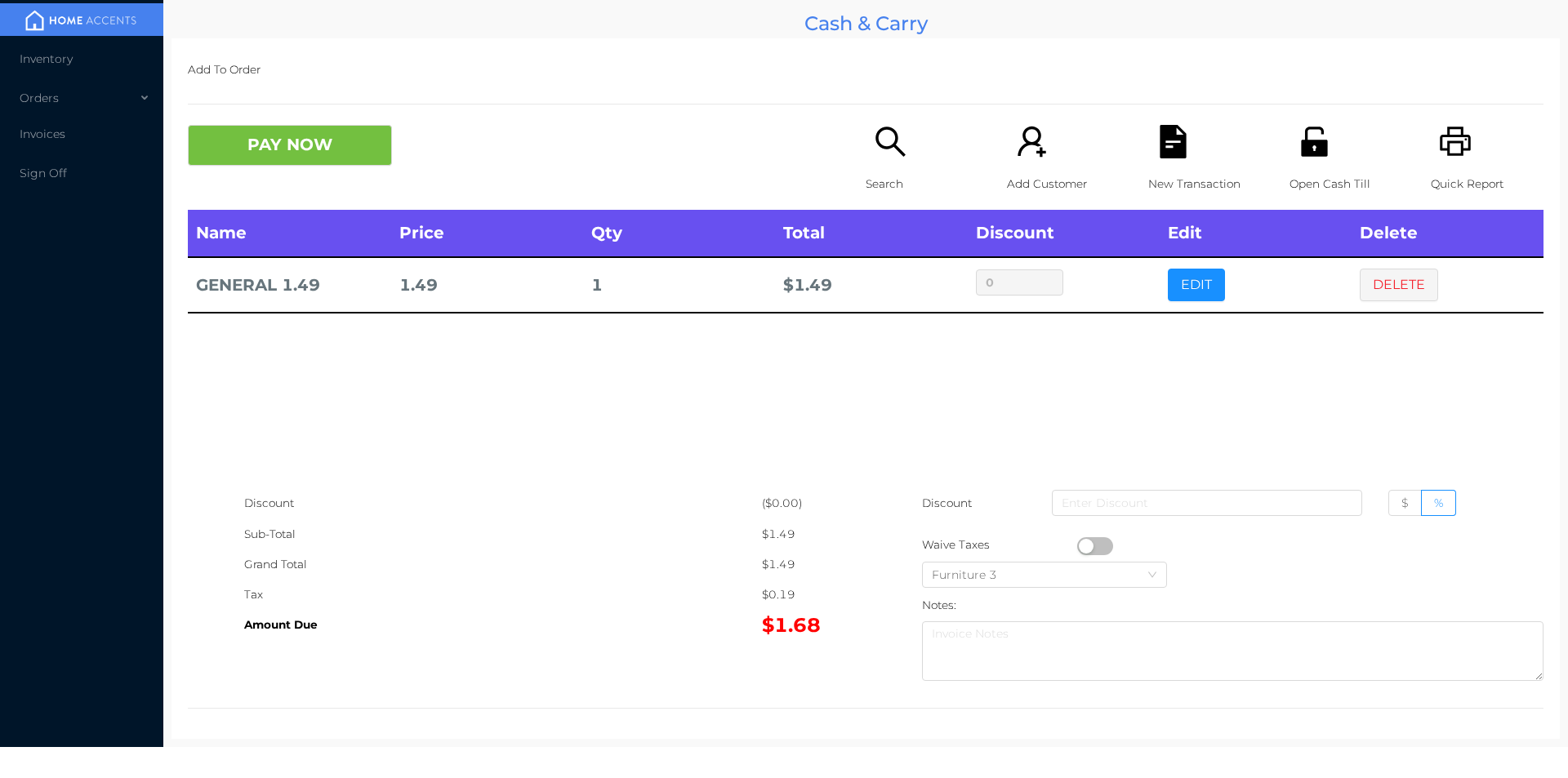
click at [1161, 153] on icon "icon: file-text" at bounding box center [1172, 142] width 26 height 34
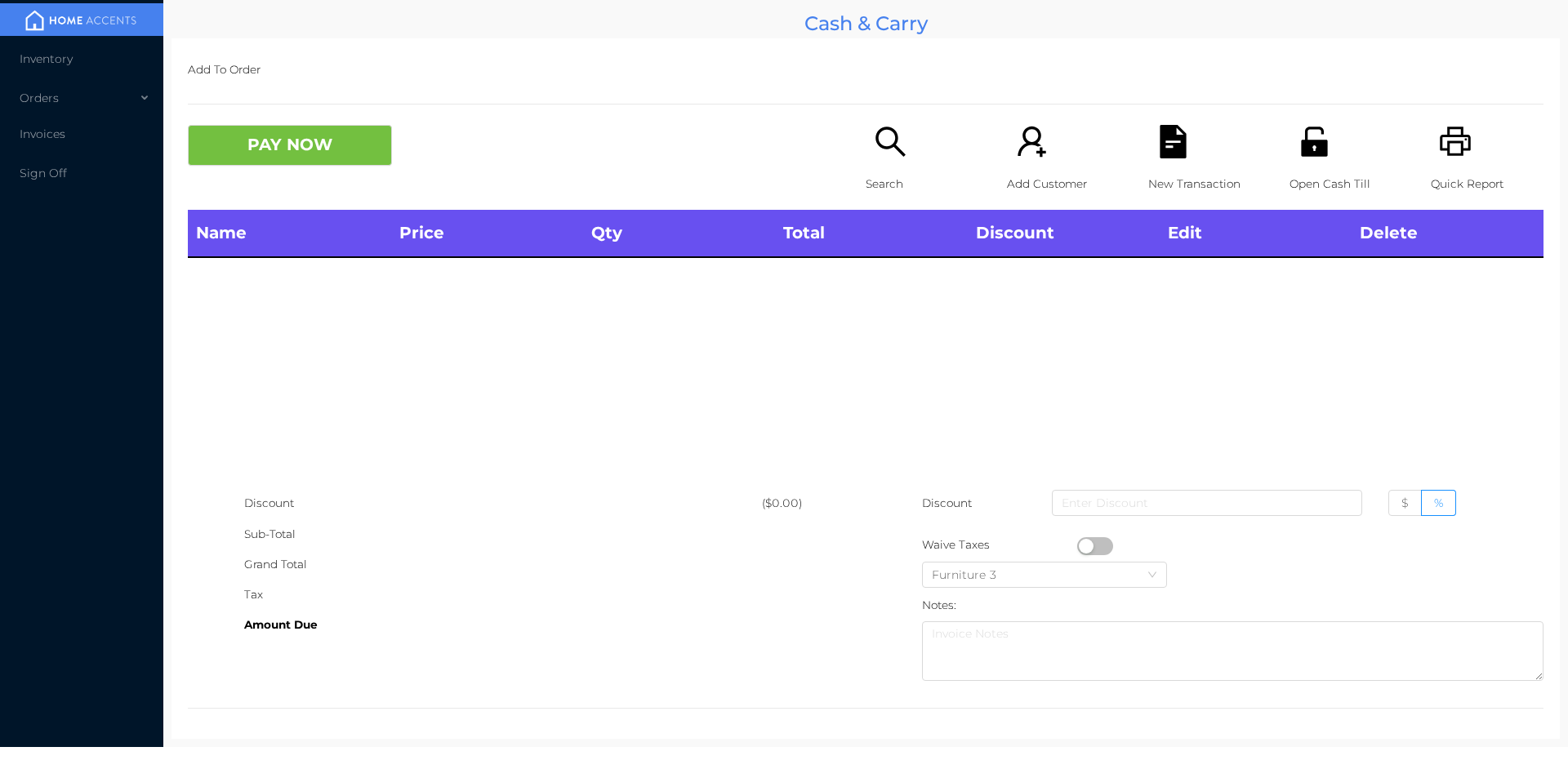
click at [1328, 140] on div "Open Cash Till" at bounding box center [1346, 168] width 113 height 85
click at [1324, 174] on p "Open Cash Till" at bounding box center [1346, 183] width 113 height 30
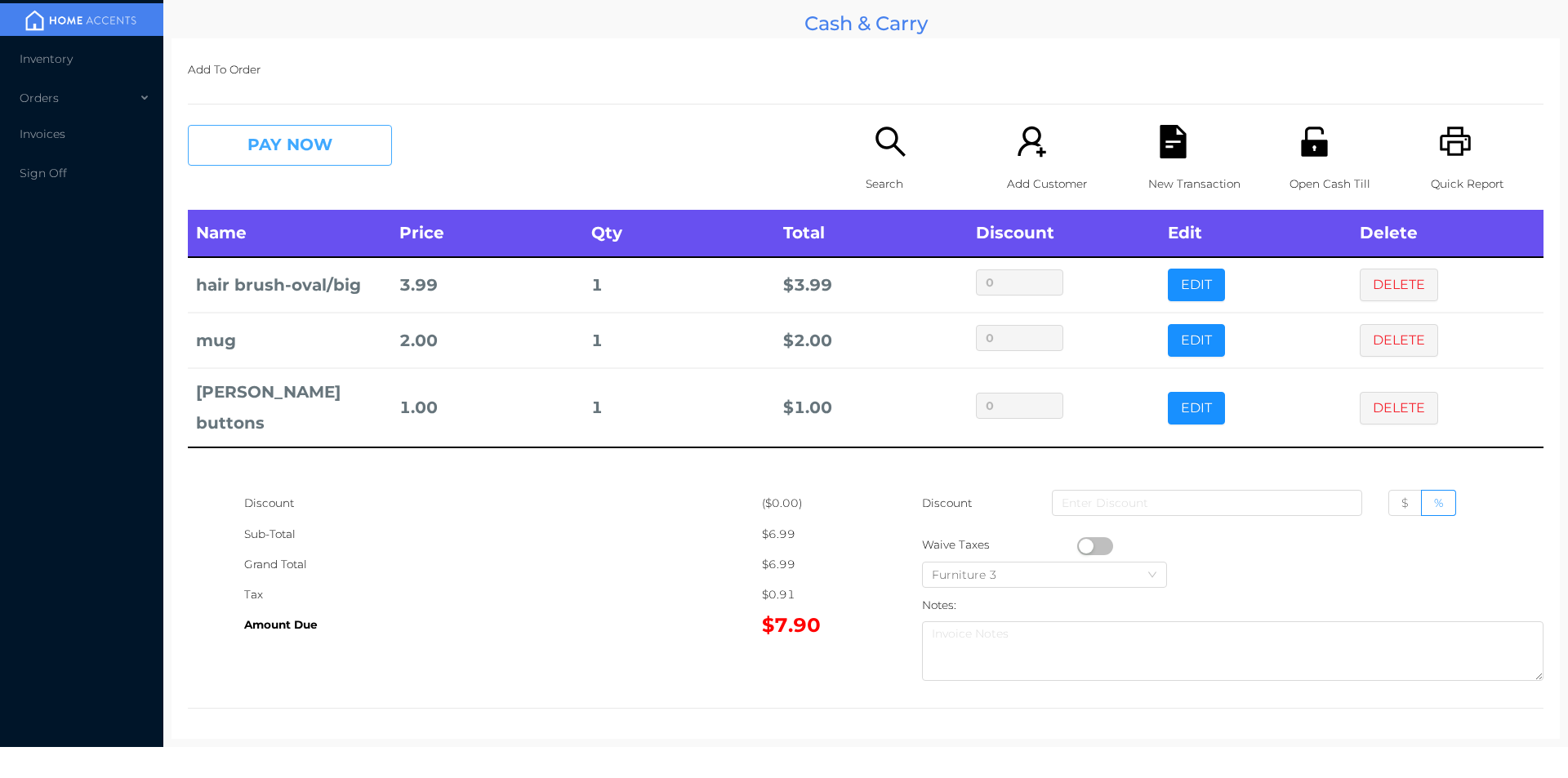
click at [263, 151] on button "PAY NOW" at bounding box center [289, 145] width 204 height 41
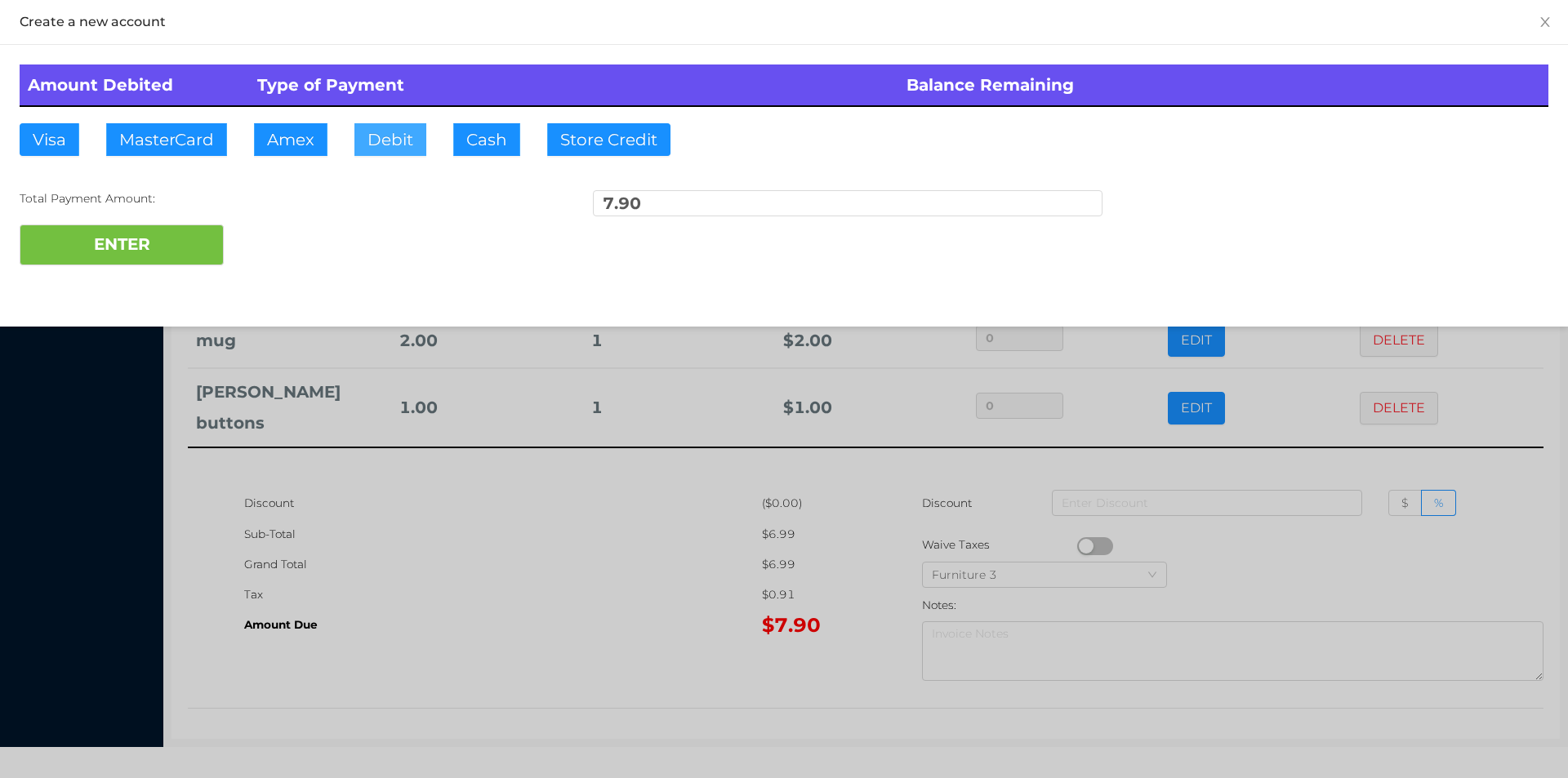
click at [392, 135] on button "Debit" at bounding box center [389, 140] width 72 height 33
click at [192, 236] on button "ENTER" at bounding box center [122, 244] width 204 height 41
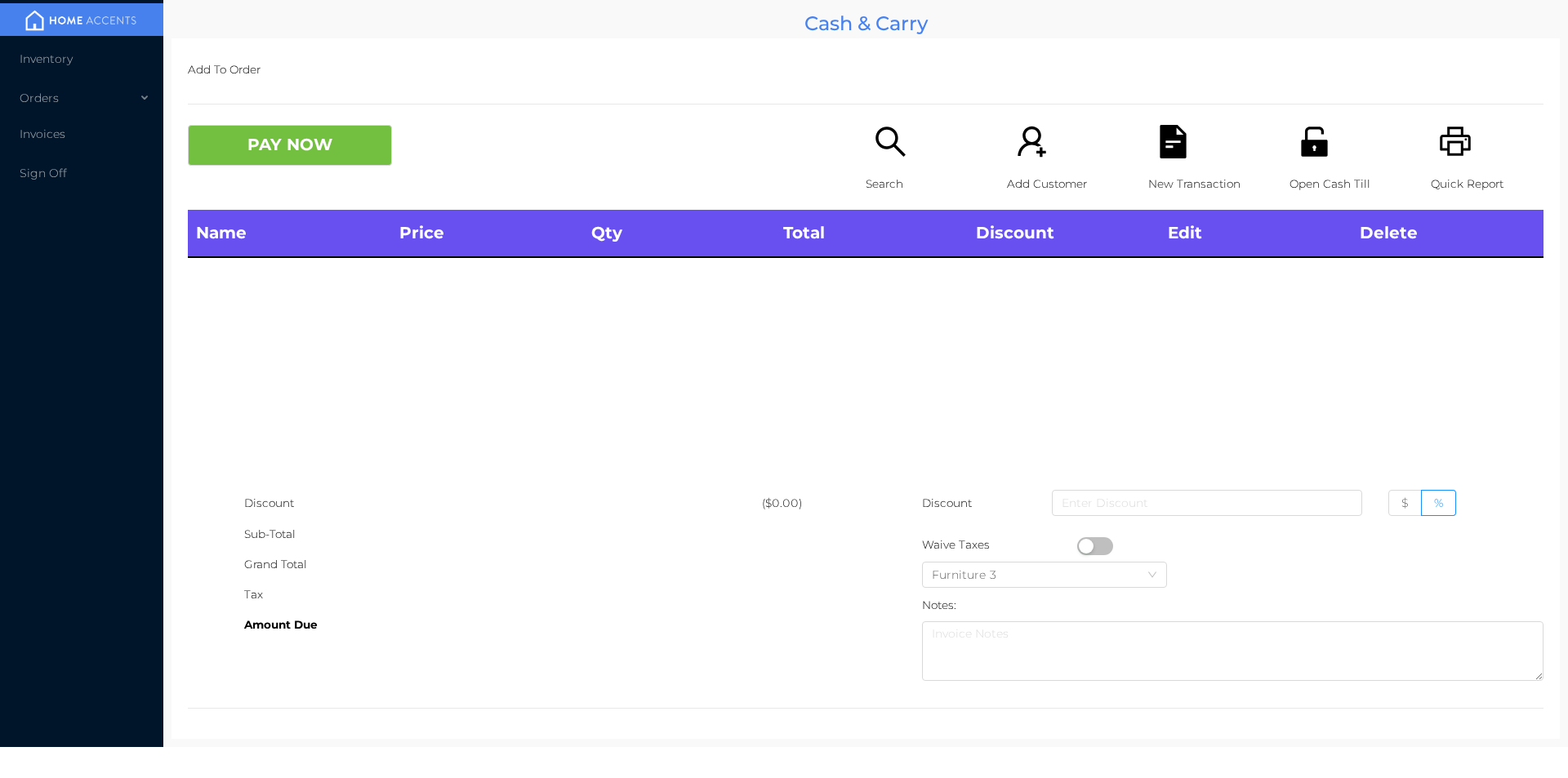
click at [894, 165] on div "Search" at bounding box center [922, 168] width 113 height 85
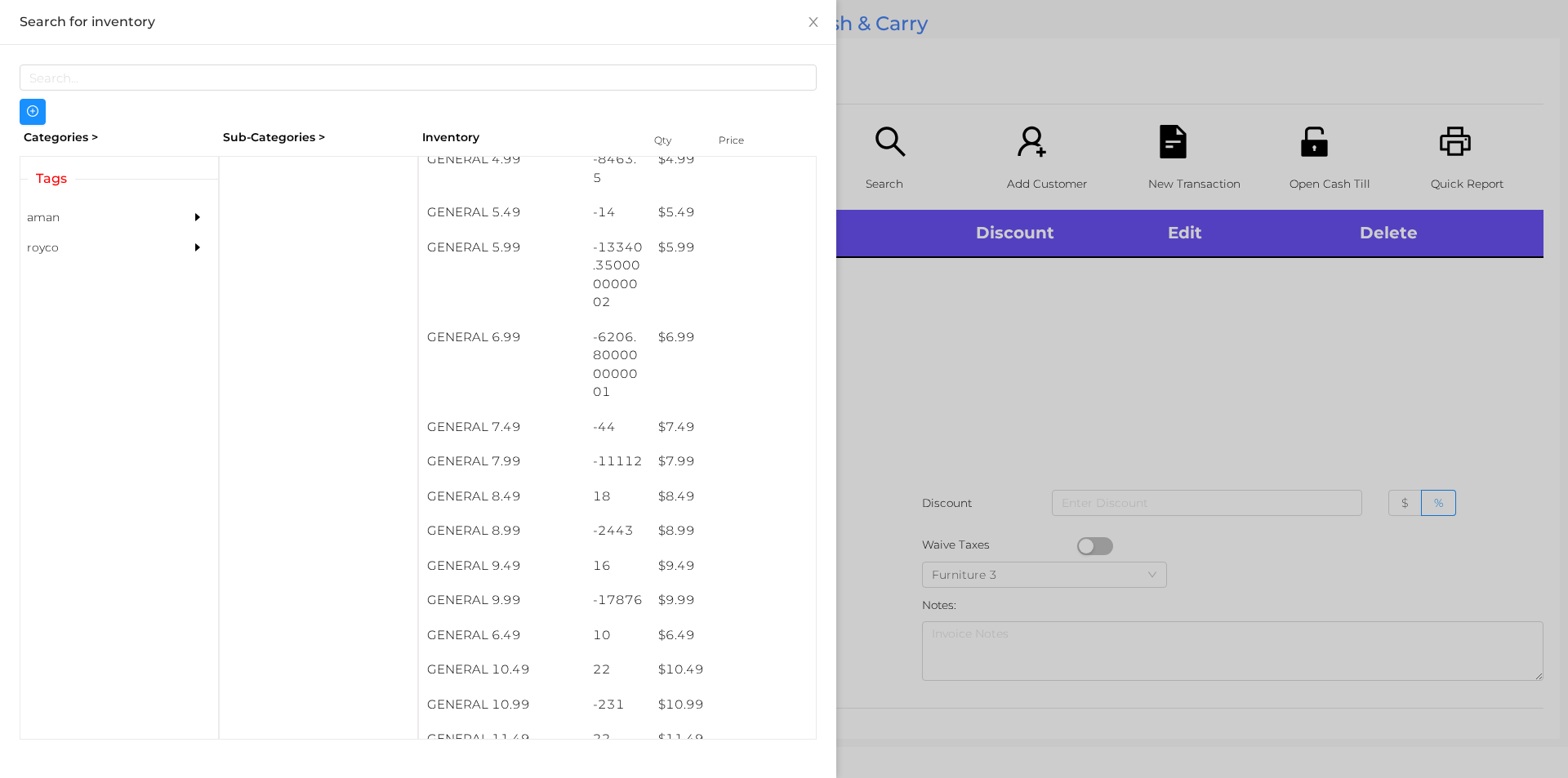
scroll to position [606, 0]
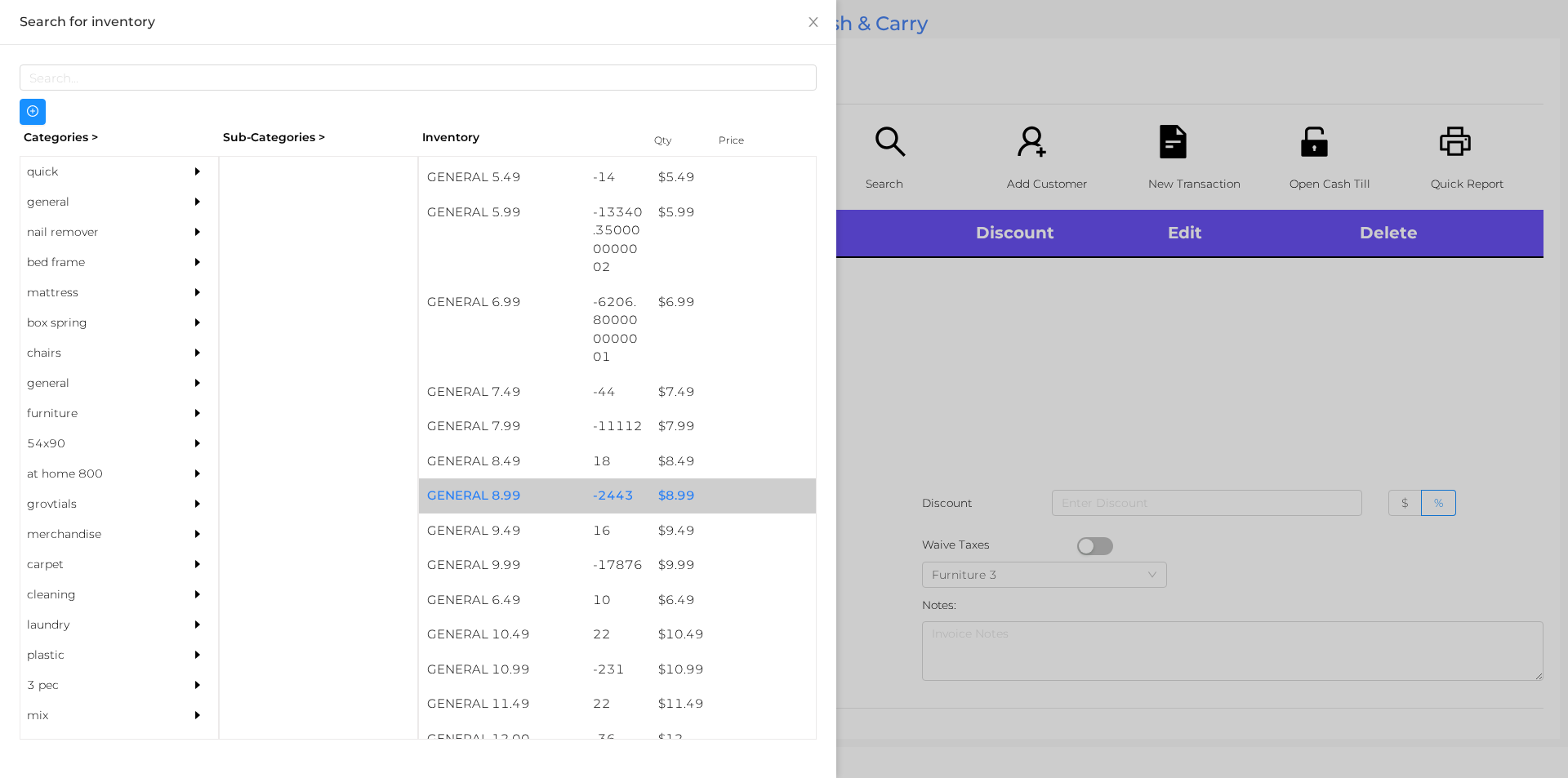
click at [650, 493] on div "$ 8.99" at bounding box center [732, 496] width 166 height 35
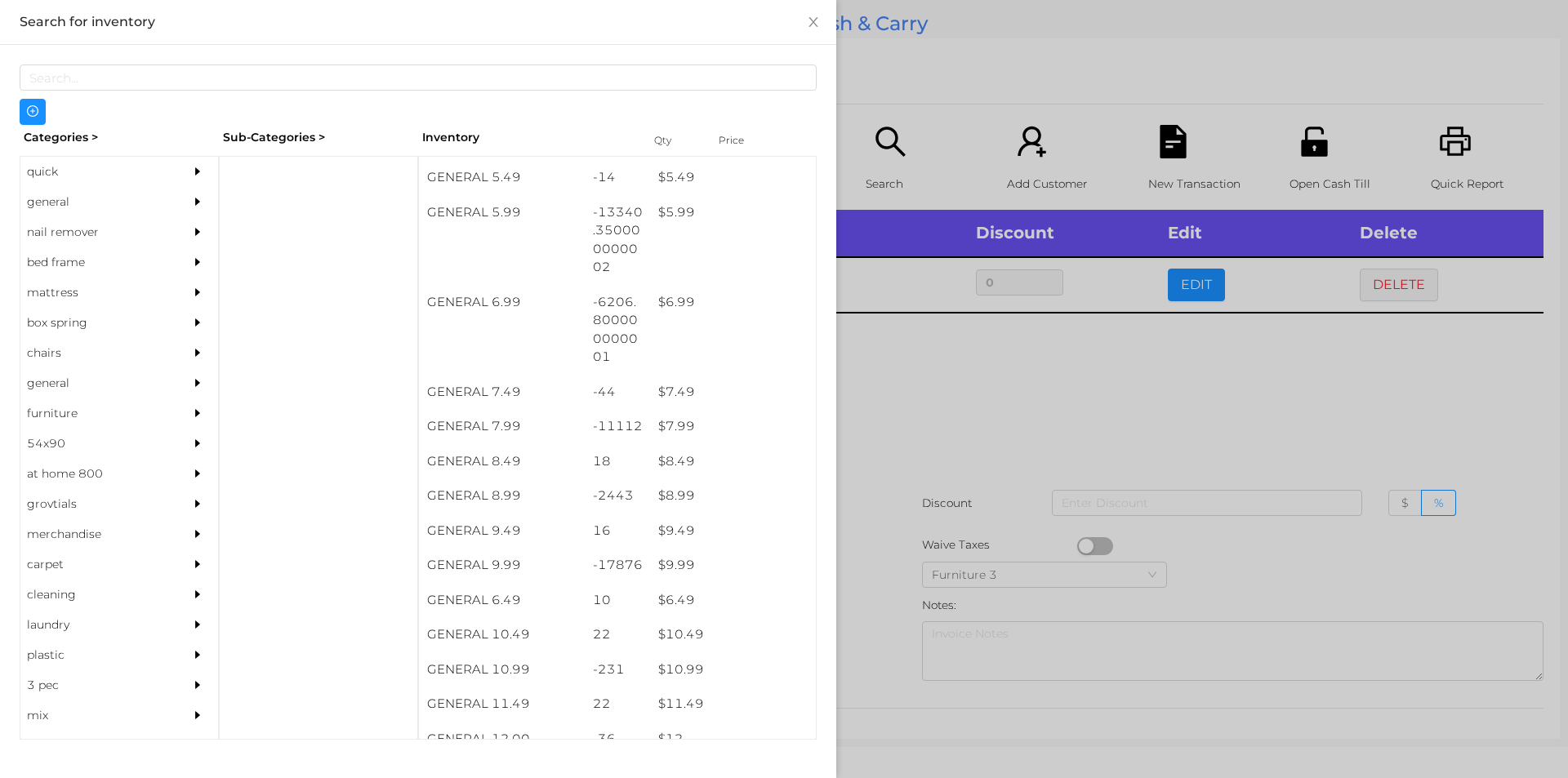
click at [933, 525] on div at bounding box center [784, 389] width 1568 height 778
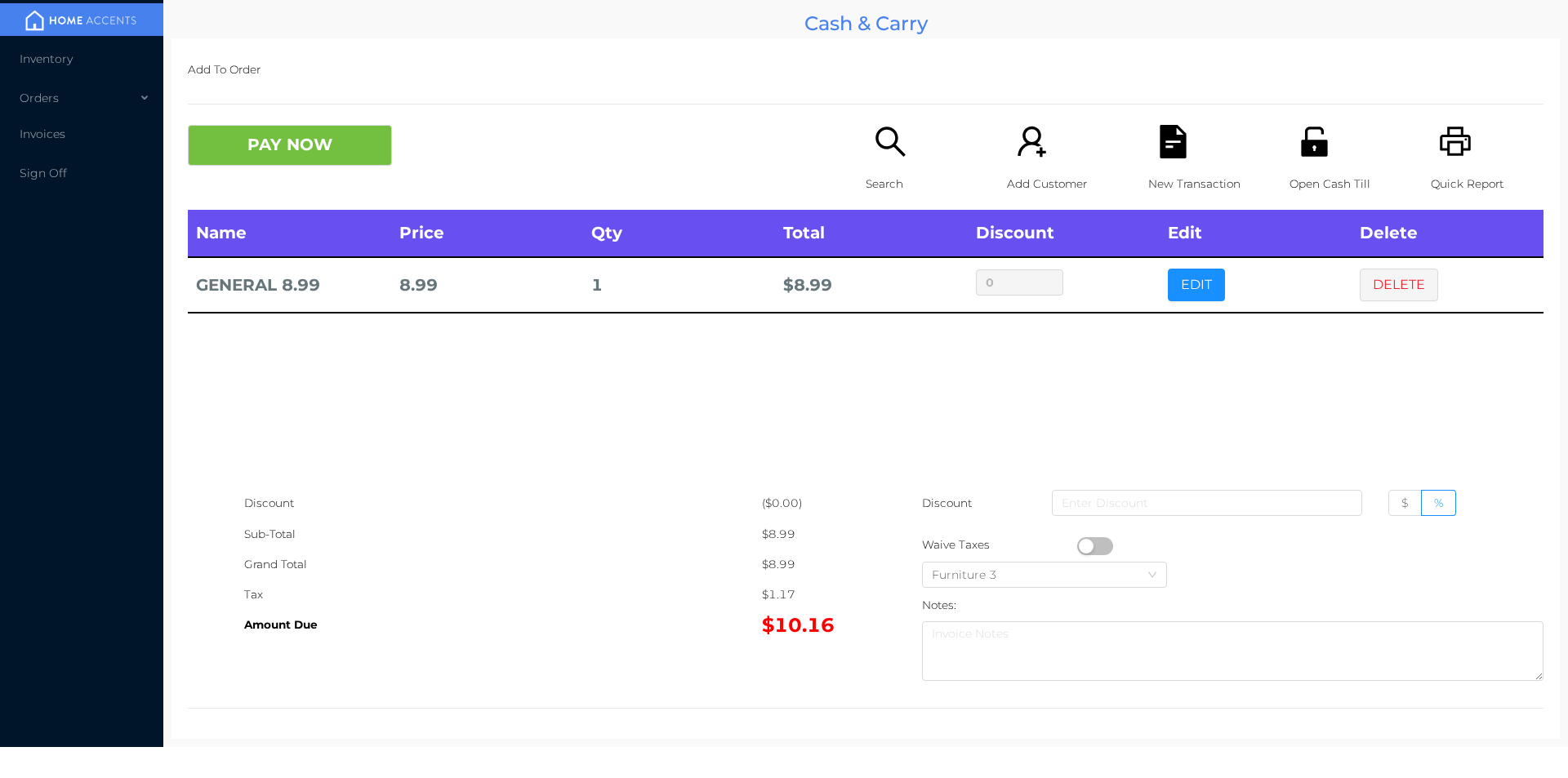
click at [885, 149] on icon "icon: search" at bounding box center [890, 142] width 34 height 34
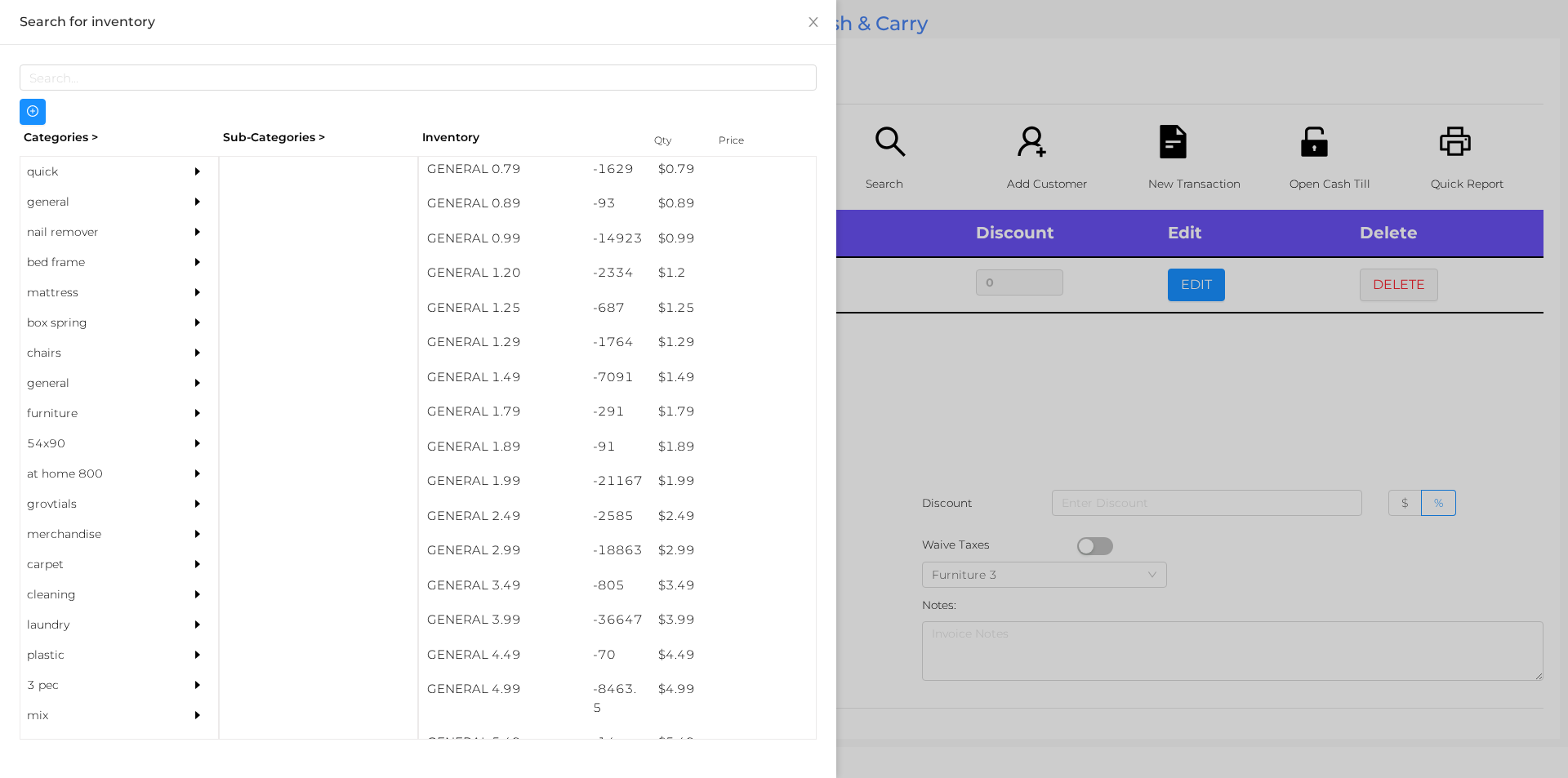
scroll to position [42, 0]
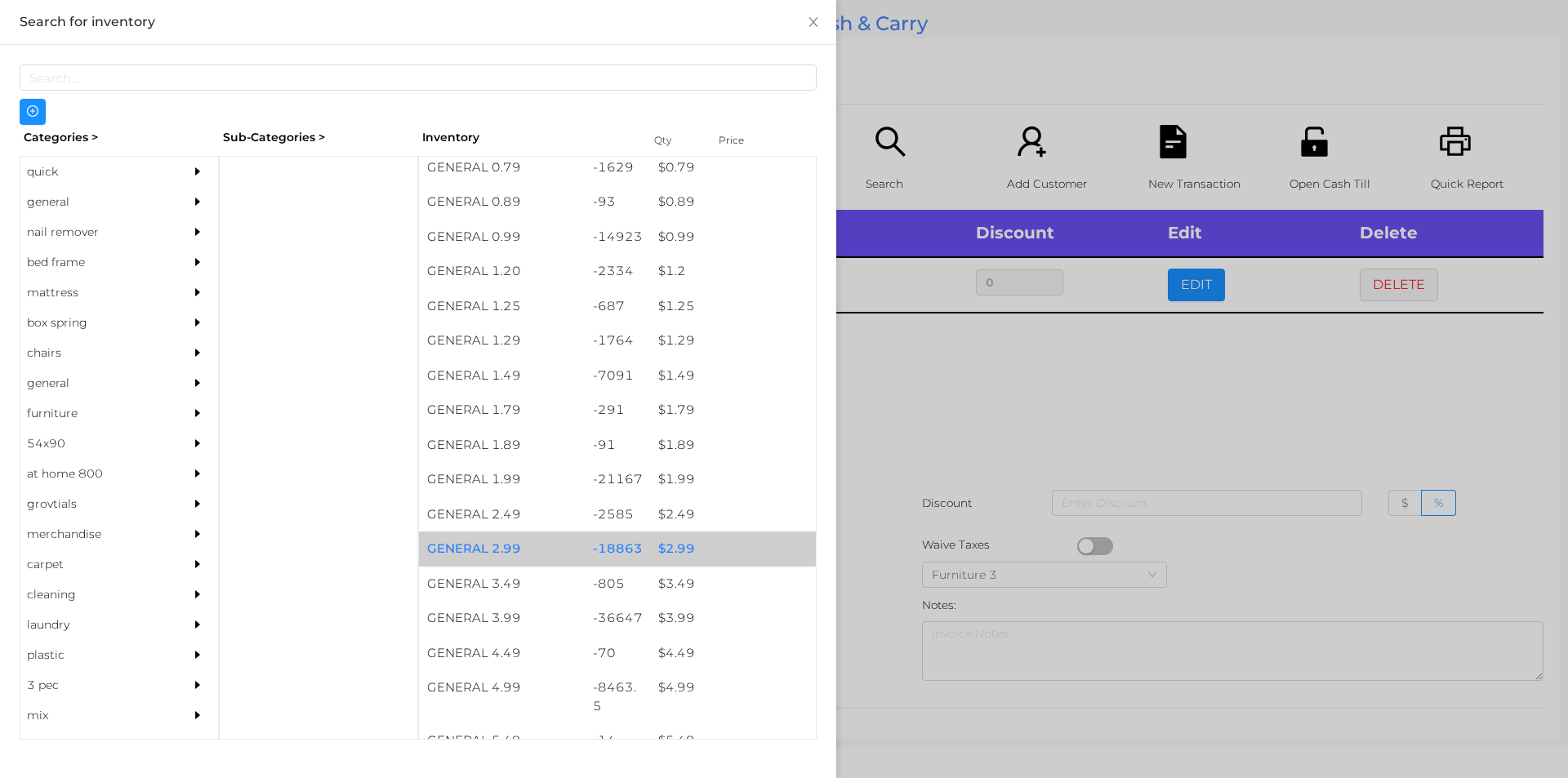
click at [673, 540] on div "$ 2.99" at bounding box center [732, 549] width 166 height 35
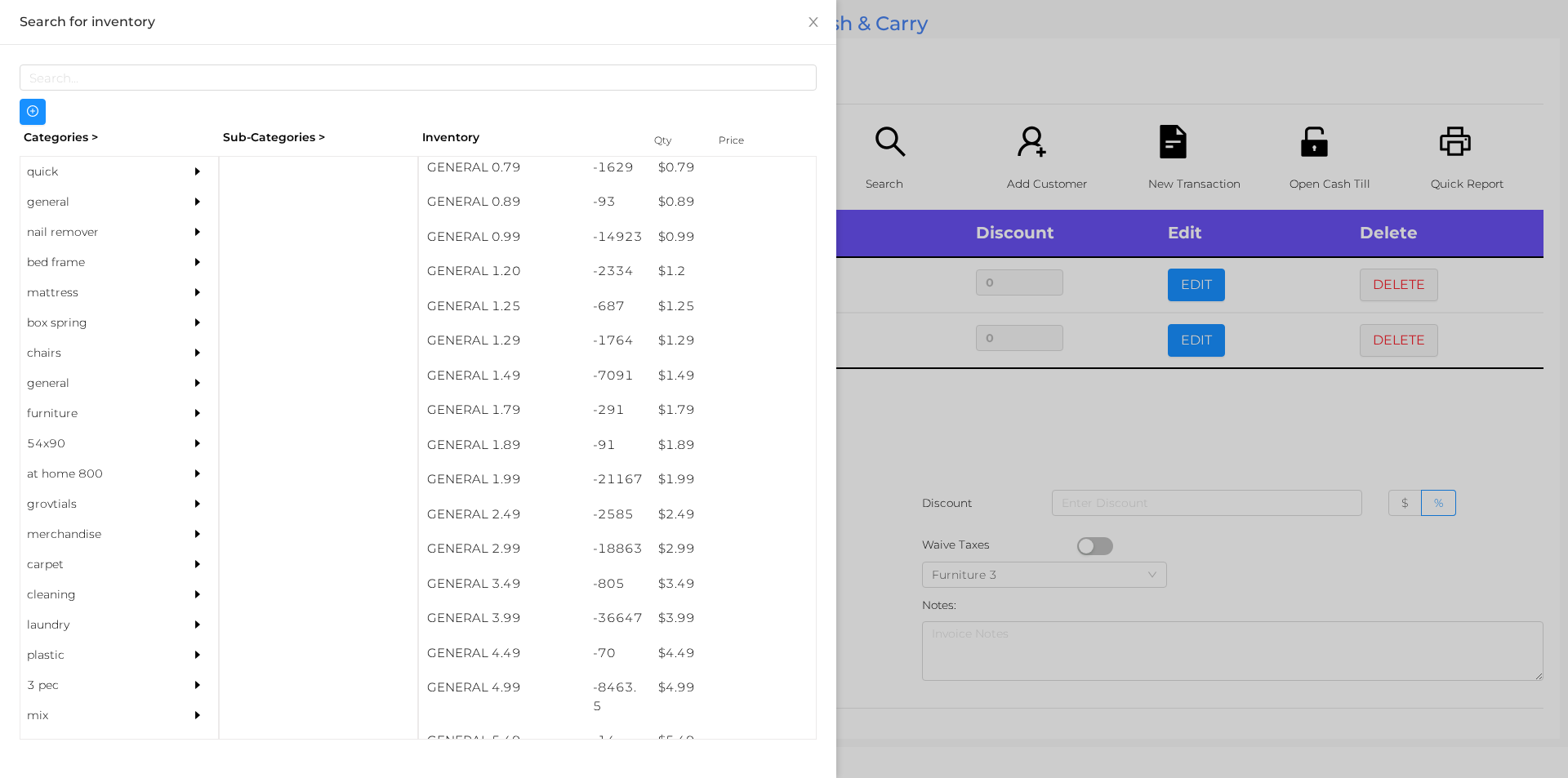
click at [888, 434] on div at bounding box center [784, 389] width 1568 height 778
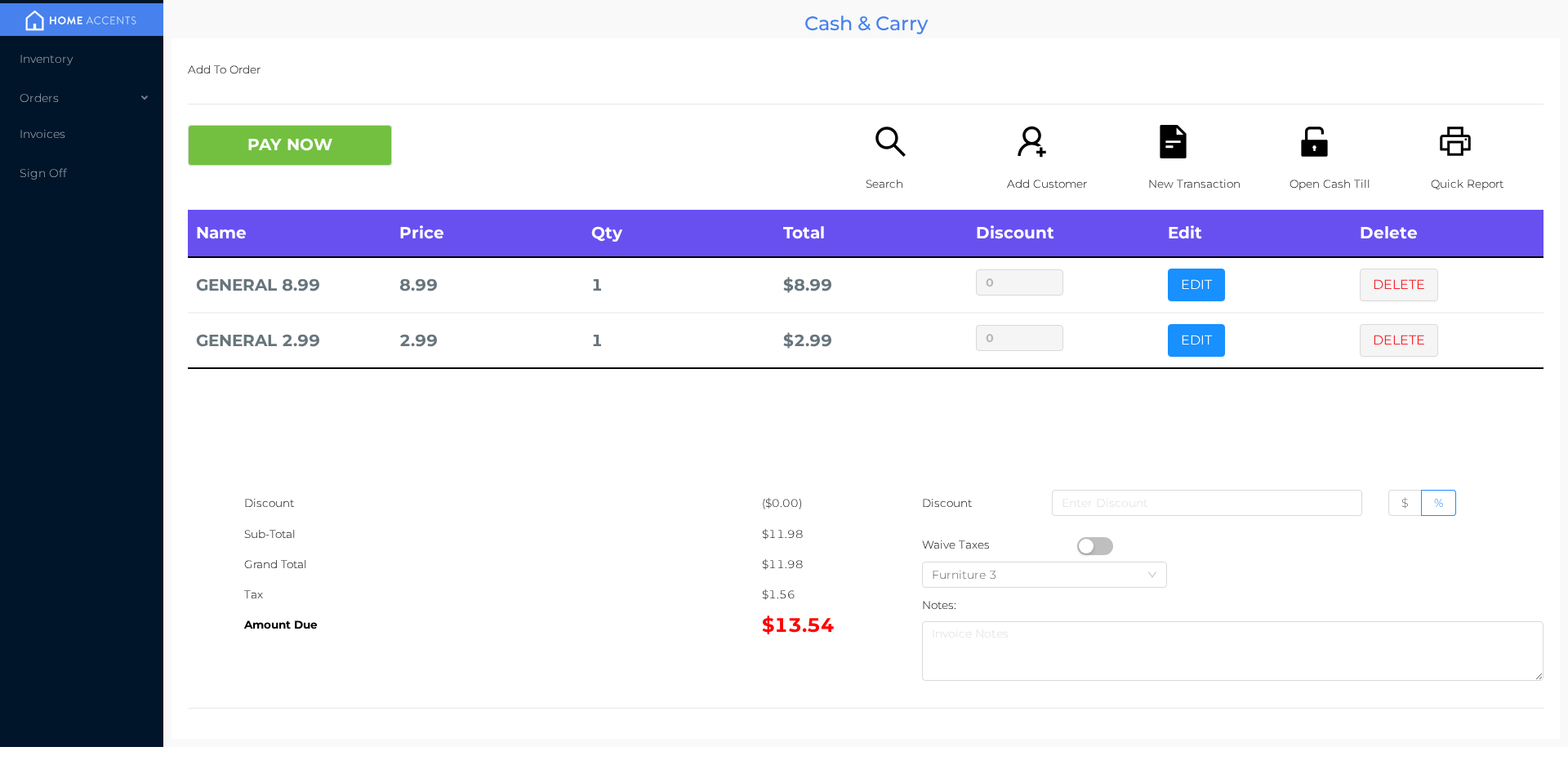
click at [1160, 126] on icon "icon: file-text" at bounding box center [1172, 142] width 26 height 34
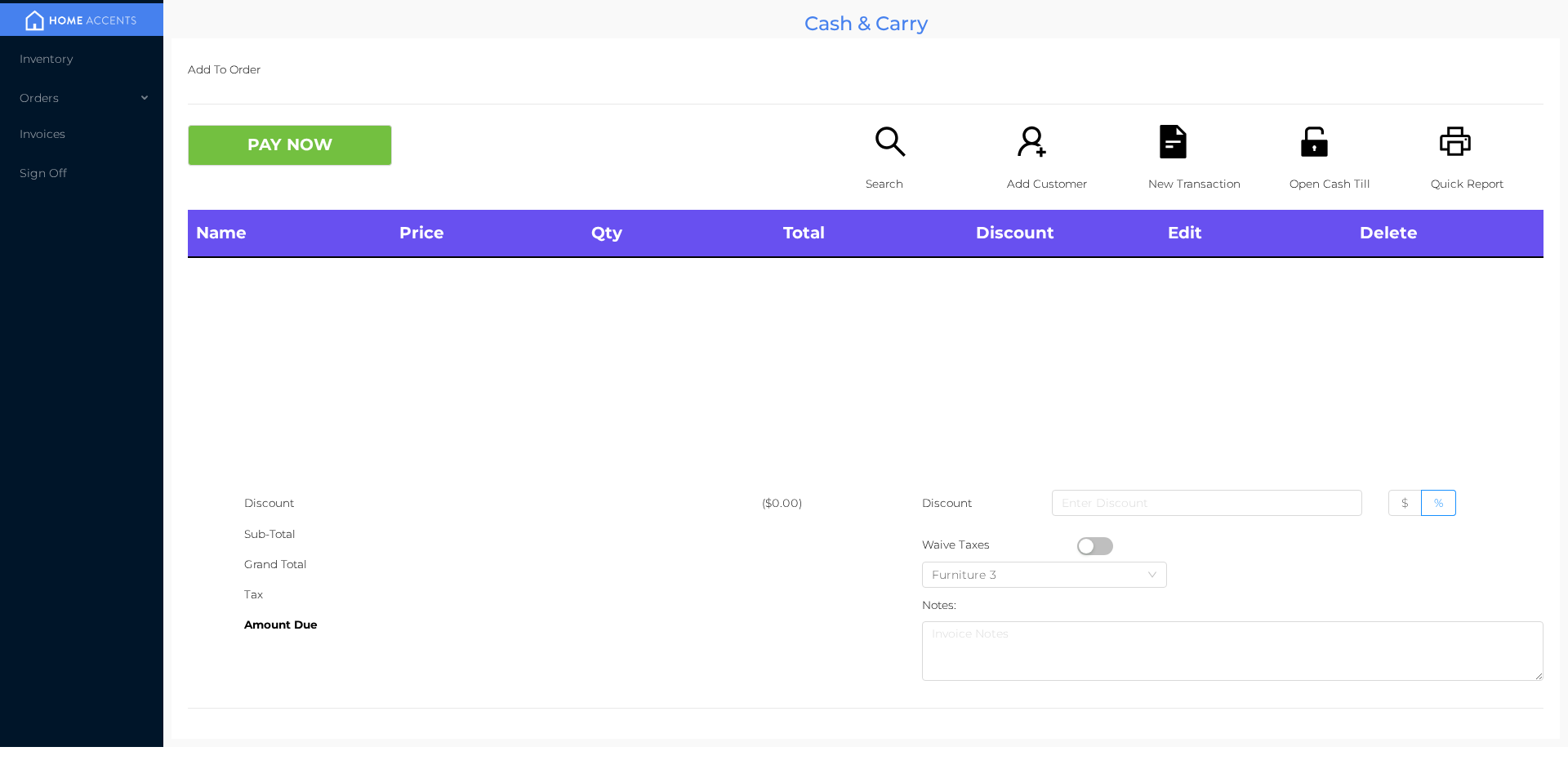
click at [1438, 126] on icon "icon: printer" at bounding box center [1455, 142] width 34 height 34
click at [922, 400] on div "Name Price Qty Total Discount Edit Delete" at bounding box center [866, 349] width 1356 height 279
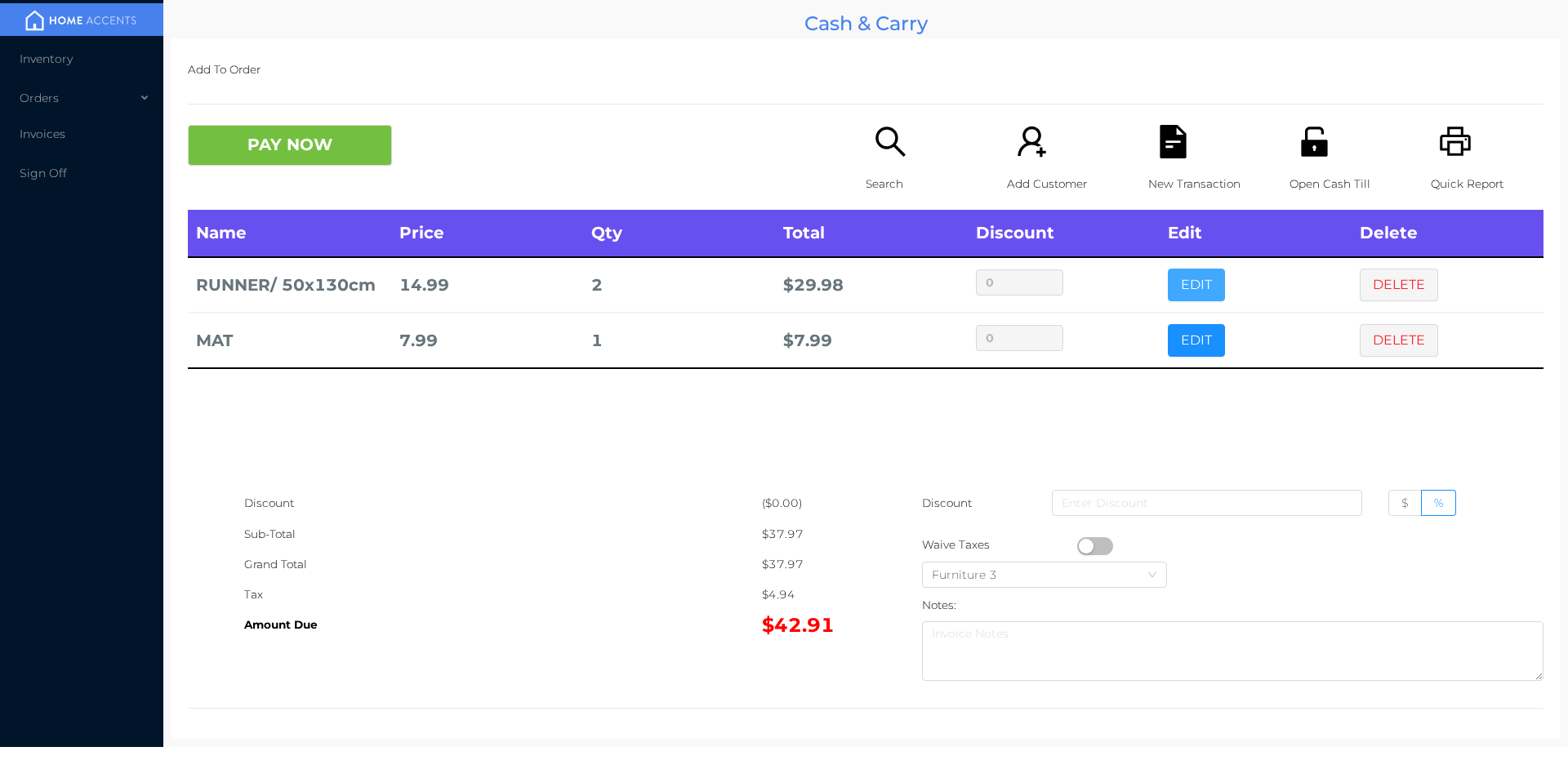
click at [1186, 281] on button "EDIT" at bounding box center [1196, 285] width 57 height 33
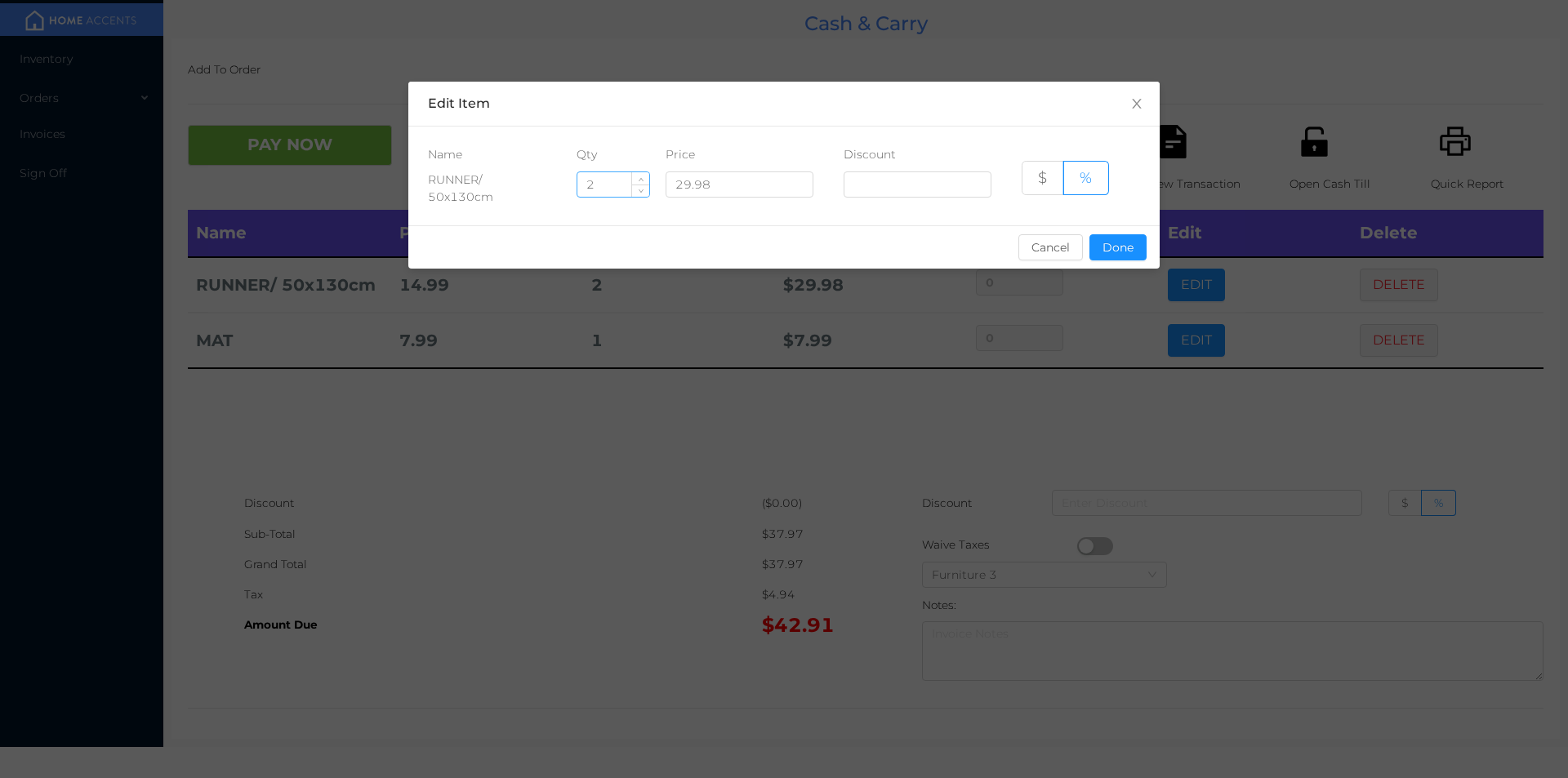
click at [618, 182] on input "2" at bounding box center [612, 184] width 72 height 25
type input "1"
click at [1095, 250] on button "Done" at bounding box center [1117, 247] width 57 height 26
type input "0%"
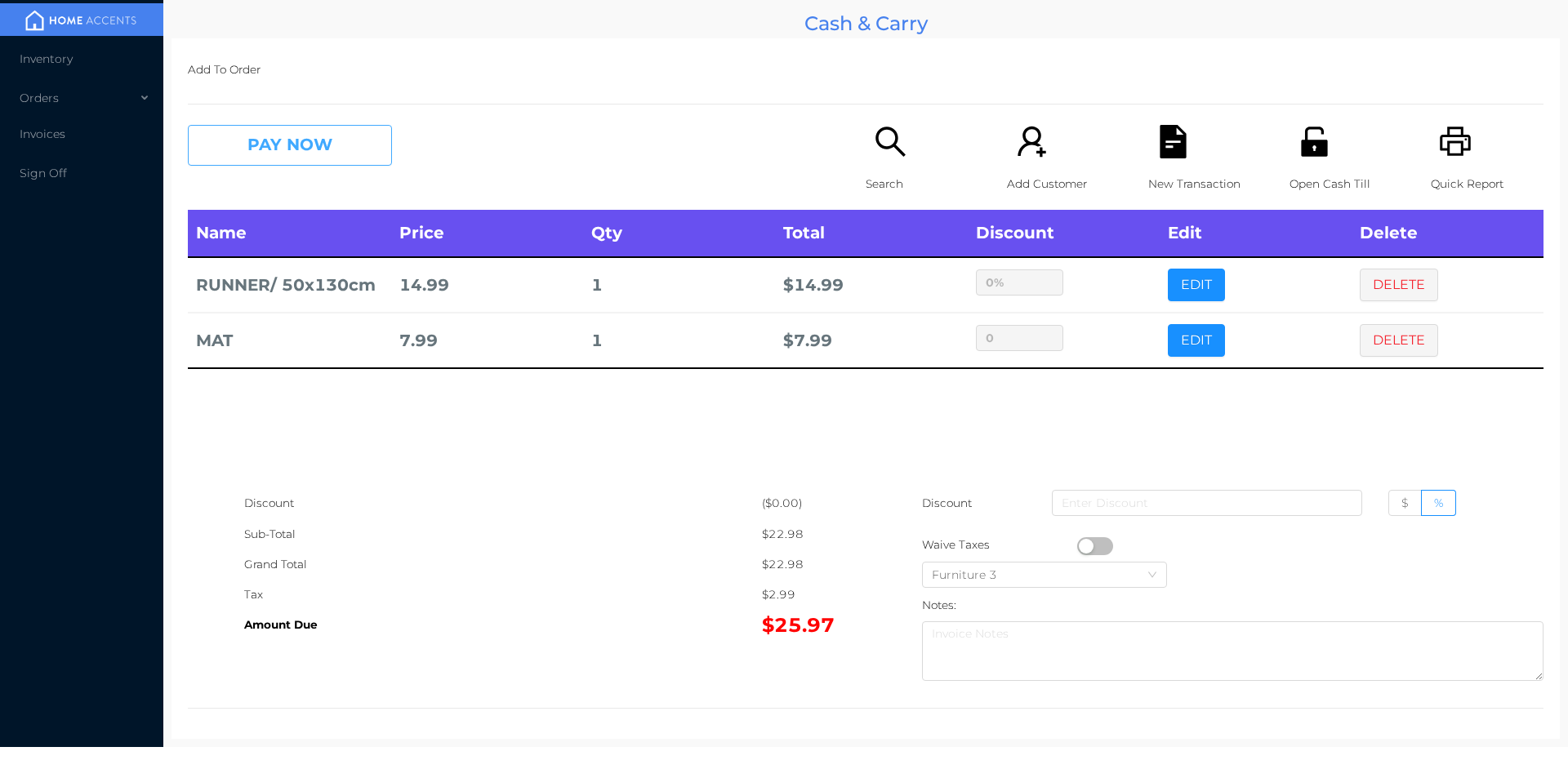
click at [319, 147] on button "PAY NOW" at bounding box center [289, 145] width 204 height 41
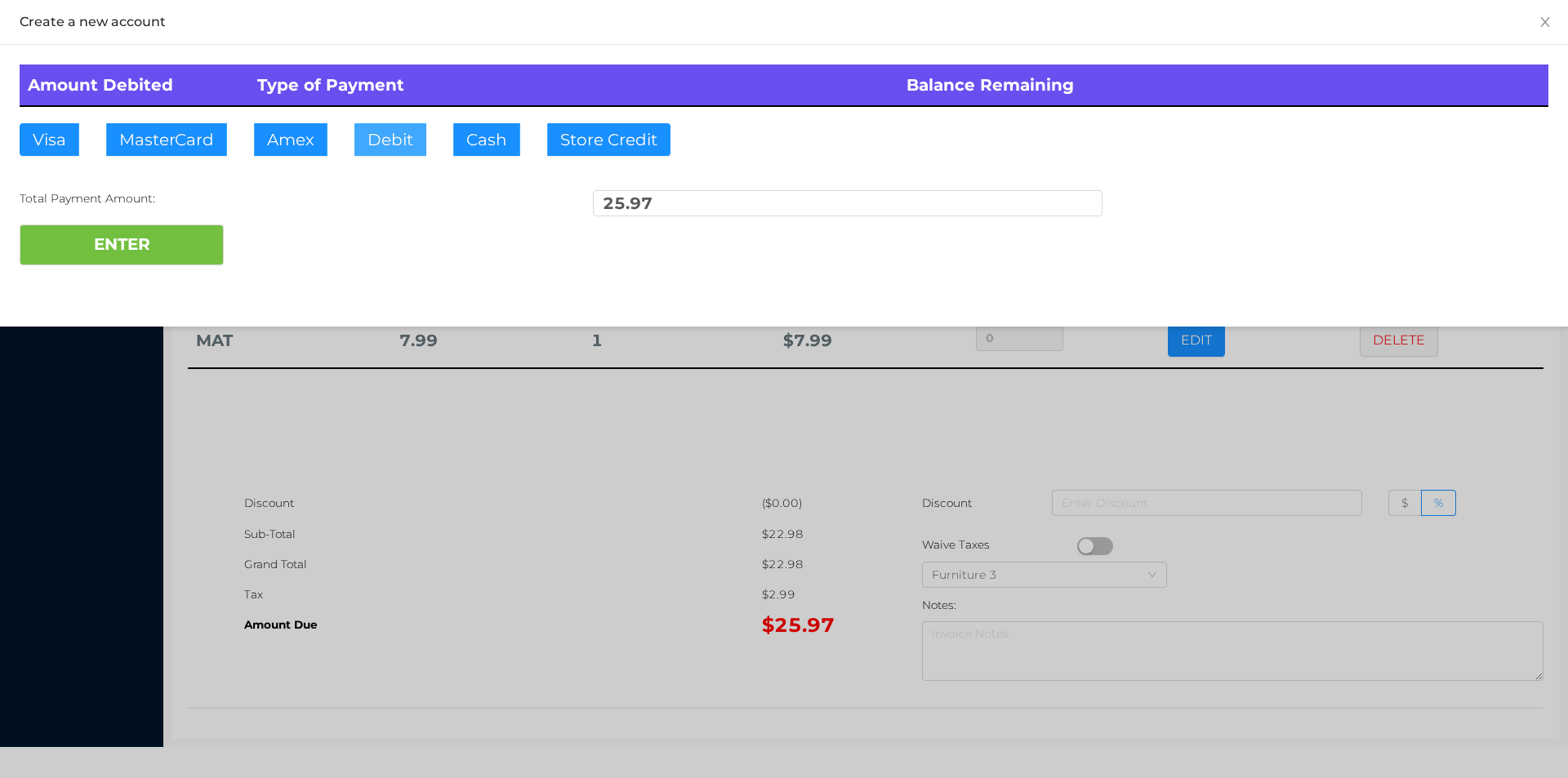
click at [397, 129] on button "Debit" at bounding box center [389, 140] width 72 height 33
type input "50"
click at [136, 241] on button "ENTER" at bounding box center [122, 244] width 204 height 41
type input "0"
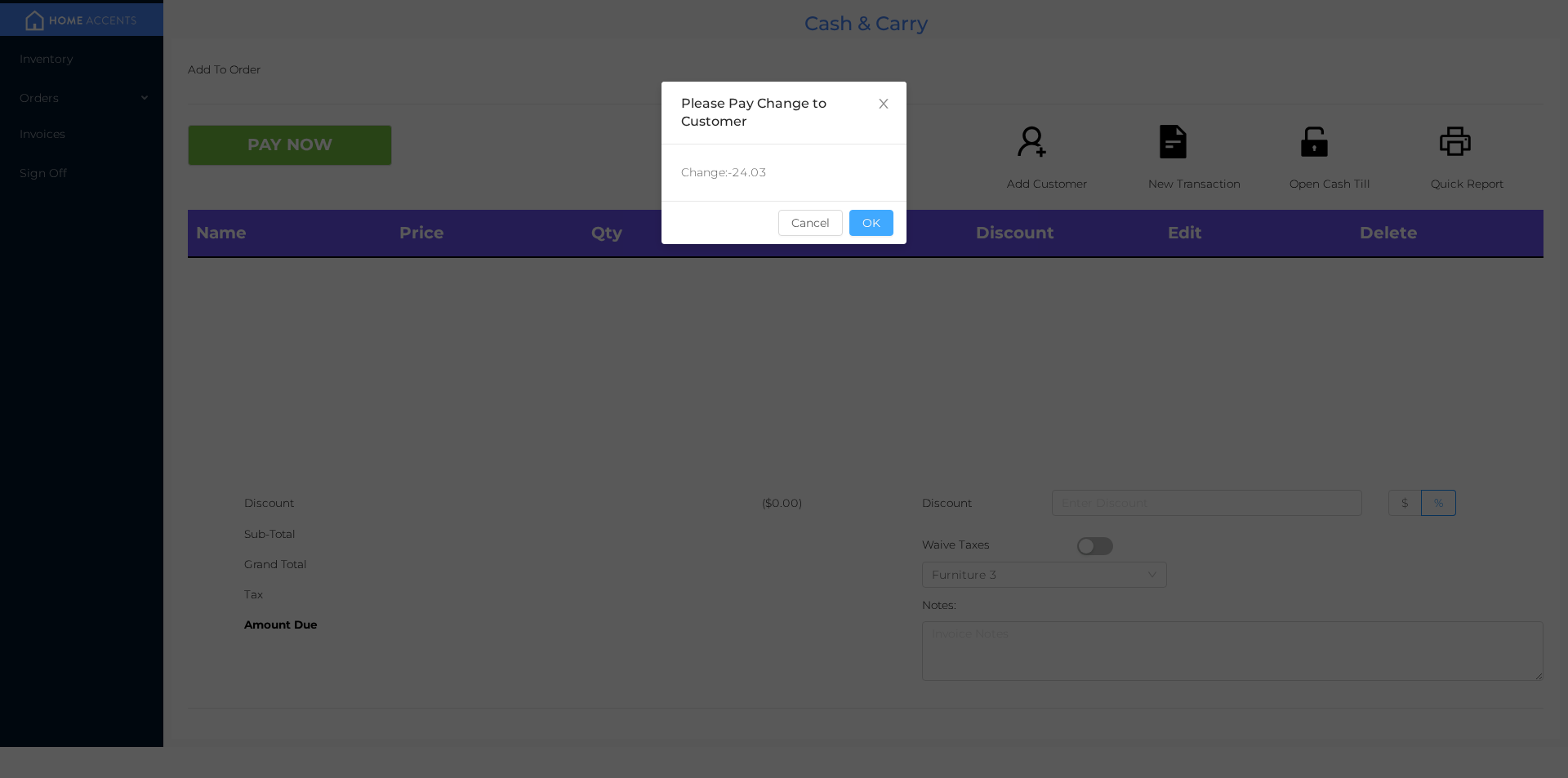
click at [876, 211] on button "OK" at bounding box center [871, 222] width 44 height 26
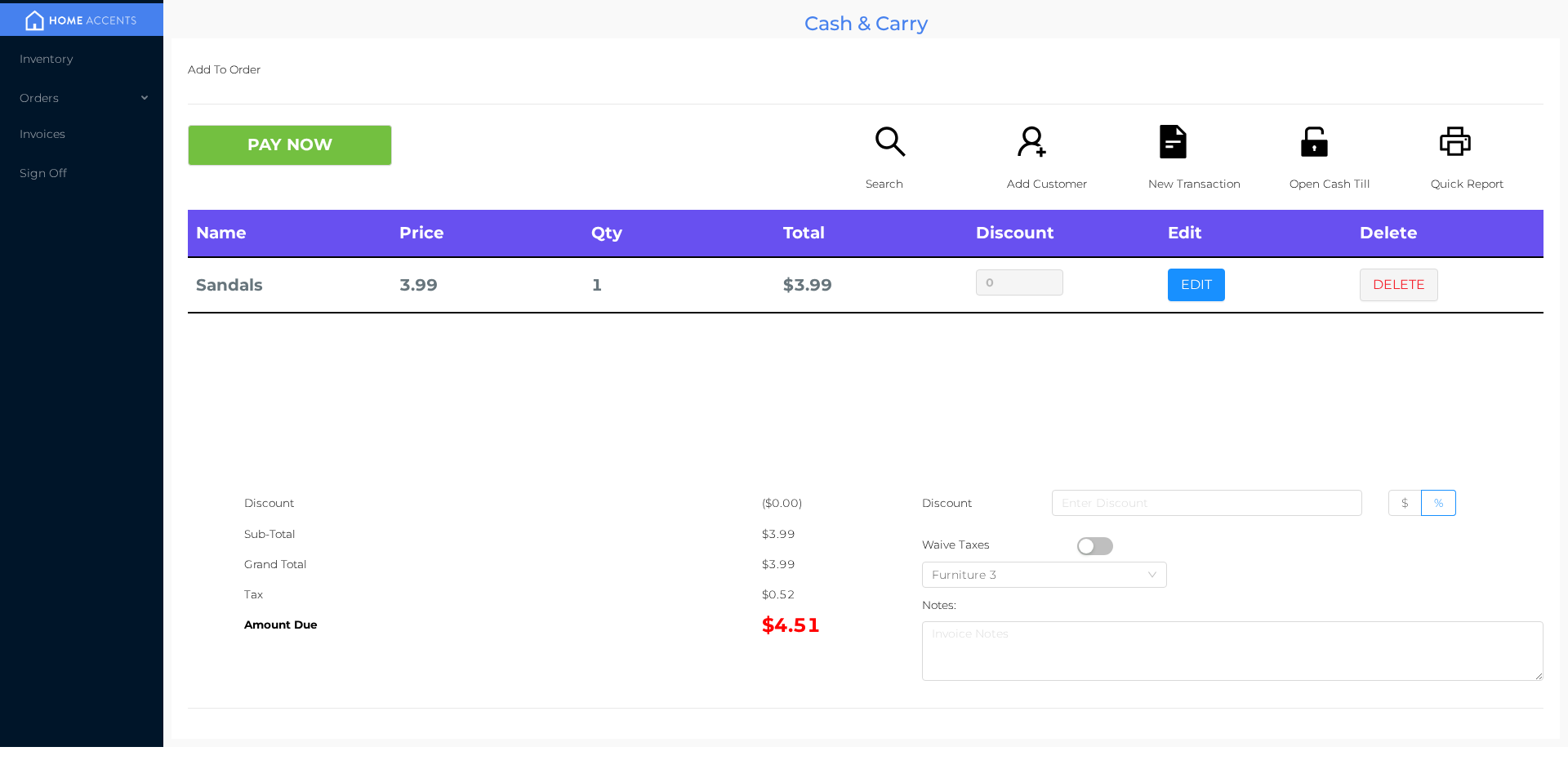
click at [279, 144] on button "PAY NOW" at bounding box center [289, 145] width 204 height 41
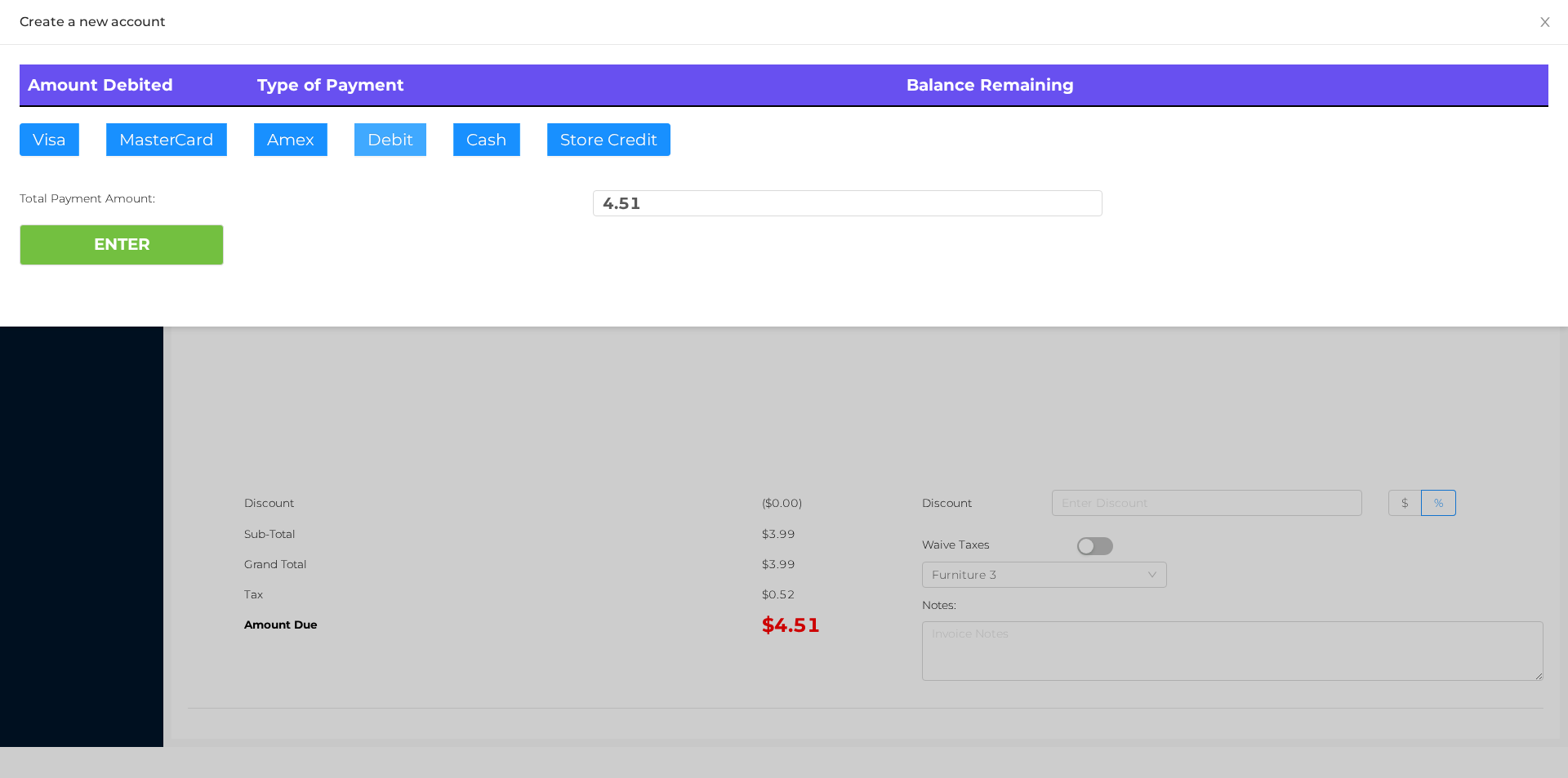
click at [382, 153] on button "Debit" at bounding box center [389, 140] width 72 height 33
click at [141, 252] on button "ENTER" at bounding box center [122, 244] width 204 height 41
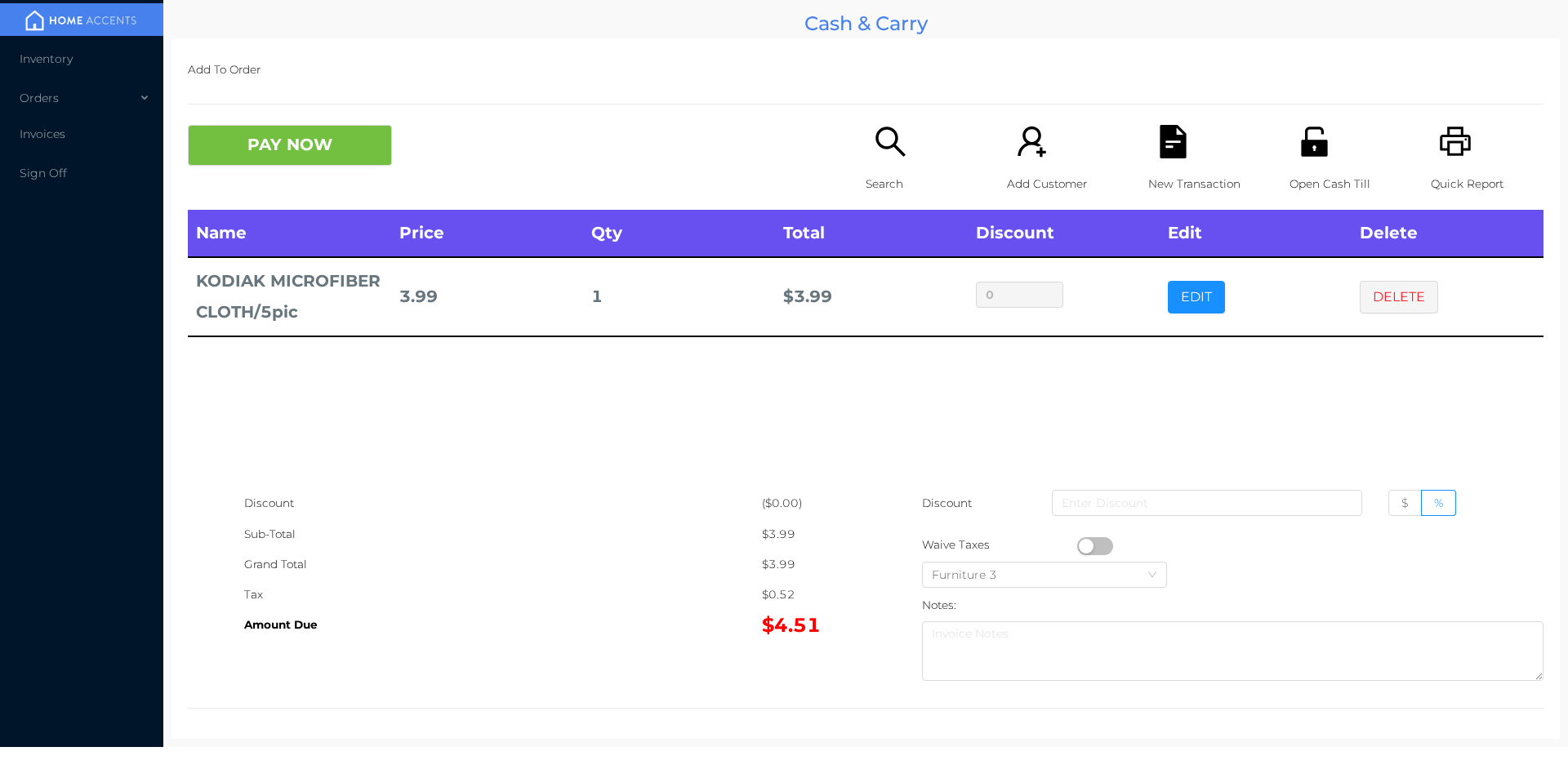
click at [874, 149] on icon "icon: search" at bounding box center [890, 142] width 34 height 34
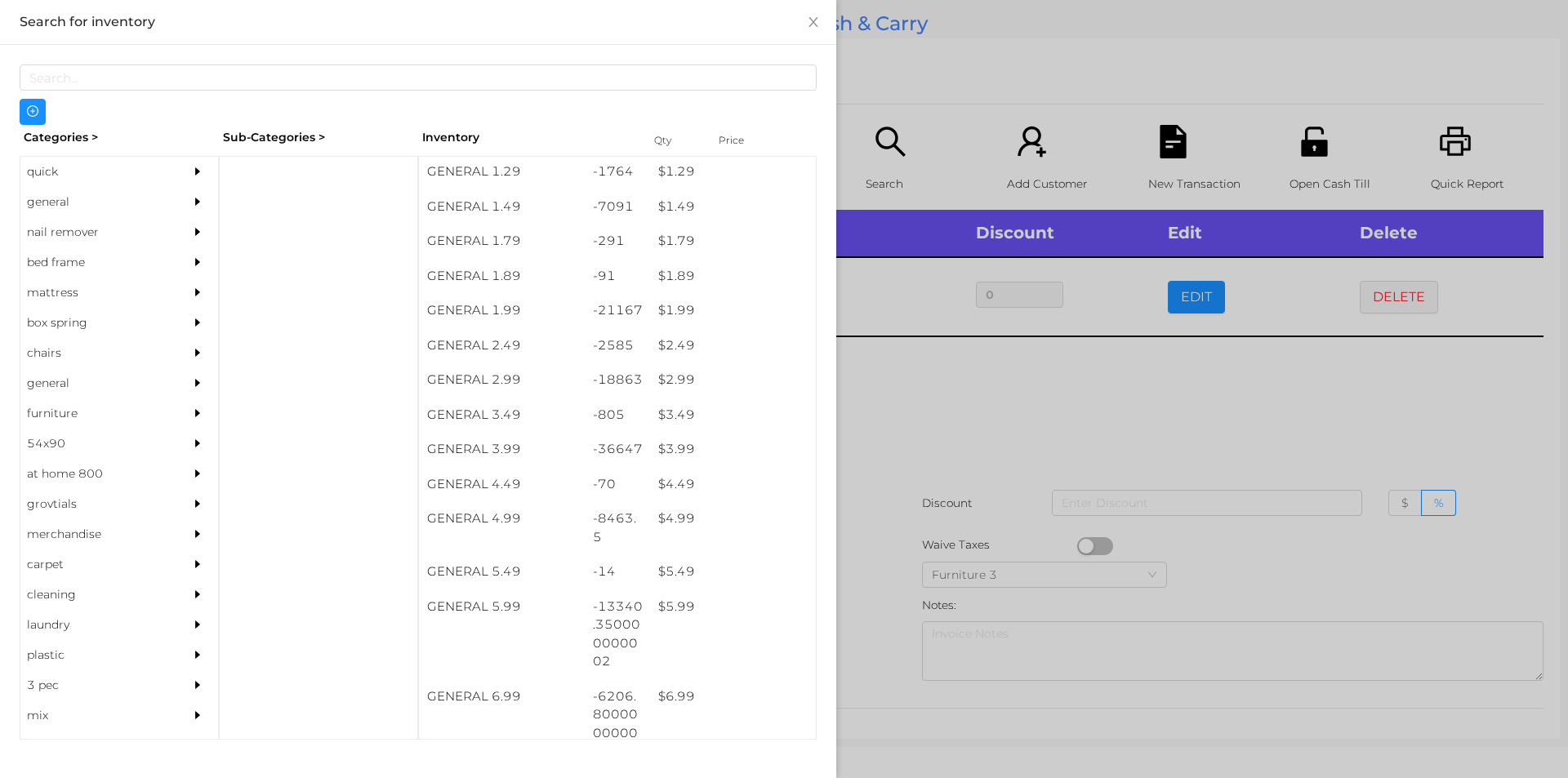
scroll to position [218, 0]
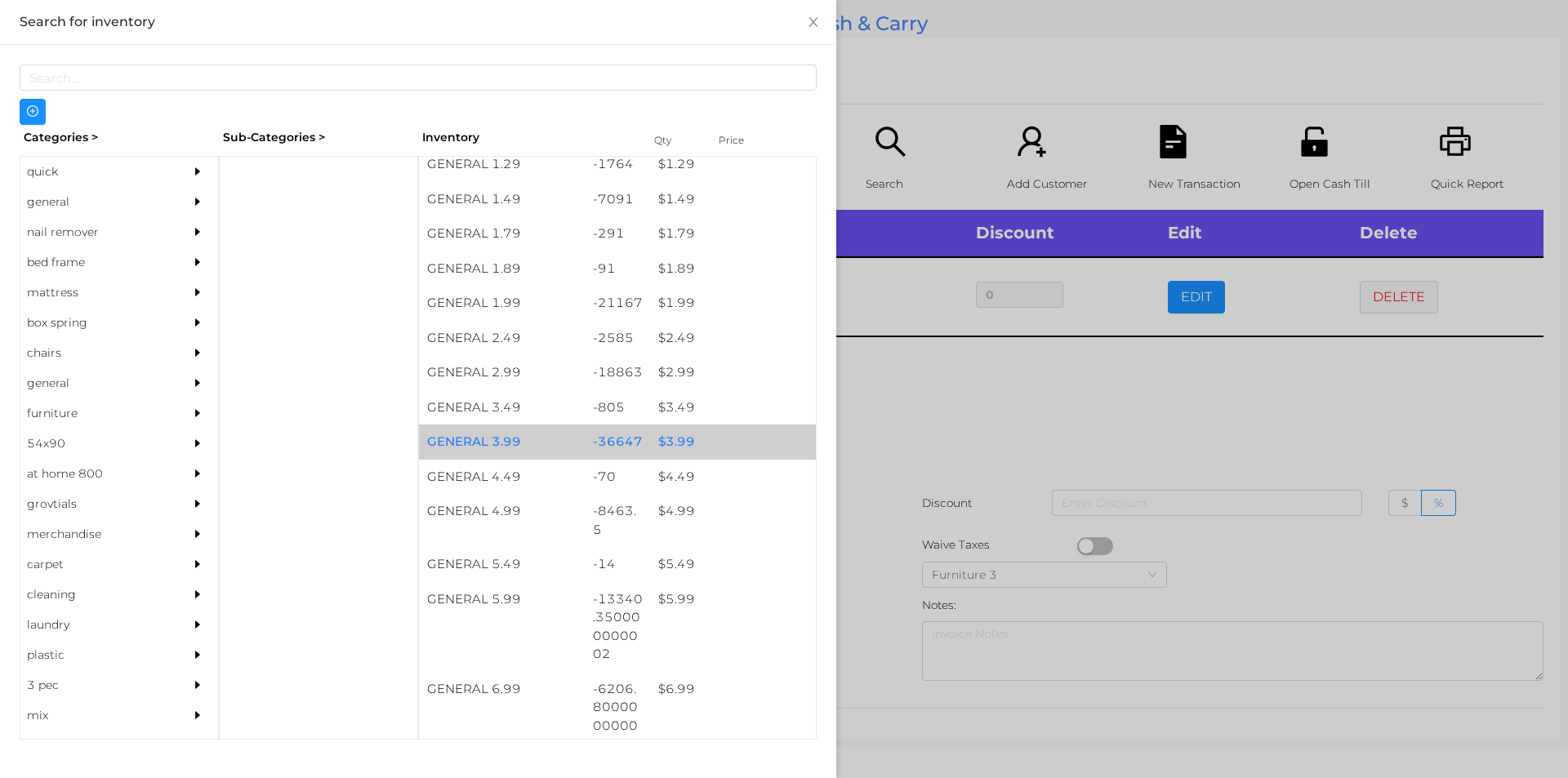
click at [650, 436] on div "$ 3.99" at bounding box center [732, 442] width 166 height 35
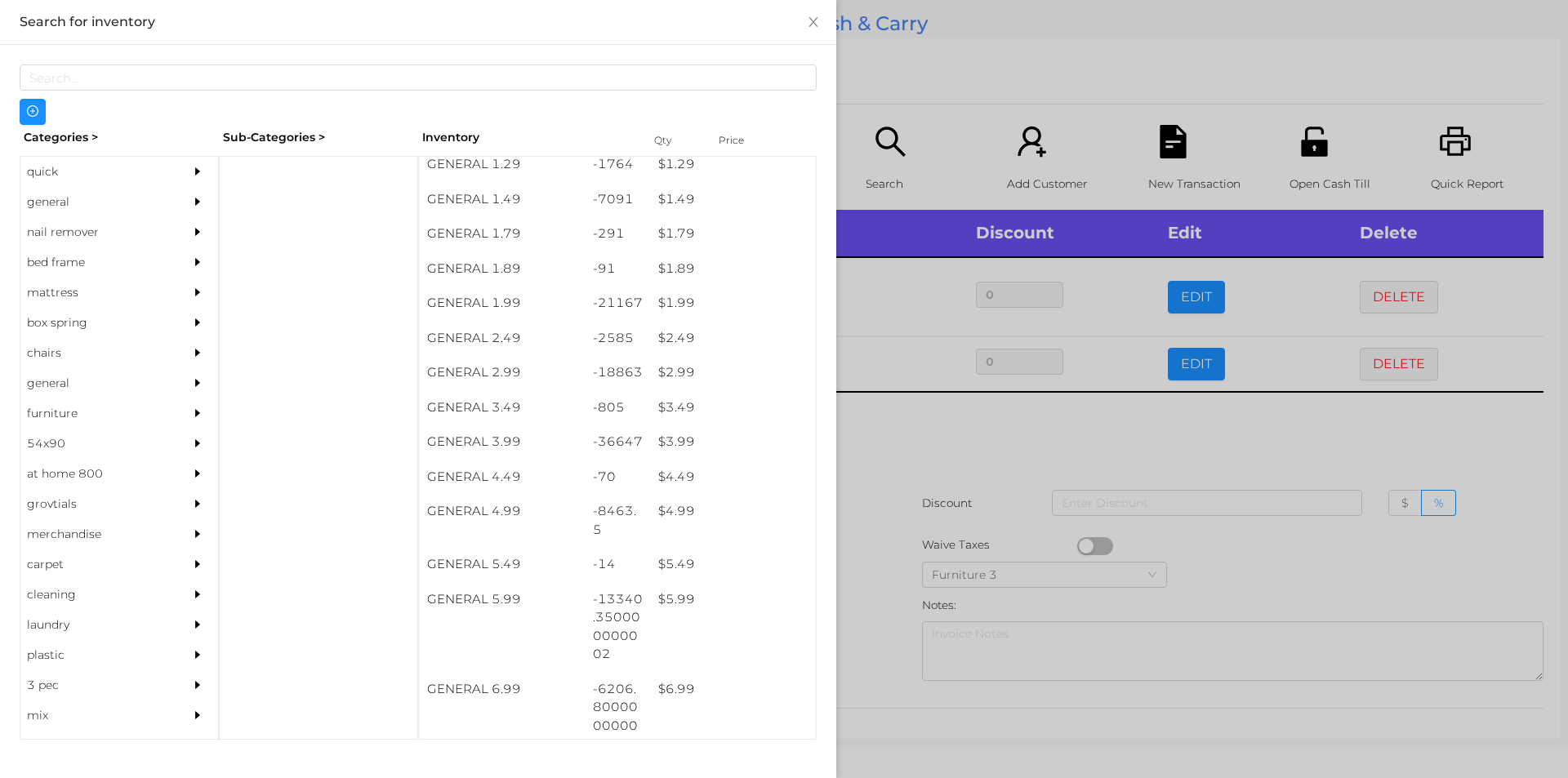
click at [903, 455] on div at bounding box center [784, 389] width 1568 height 778
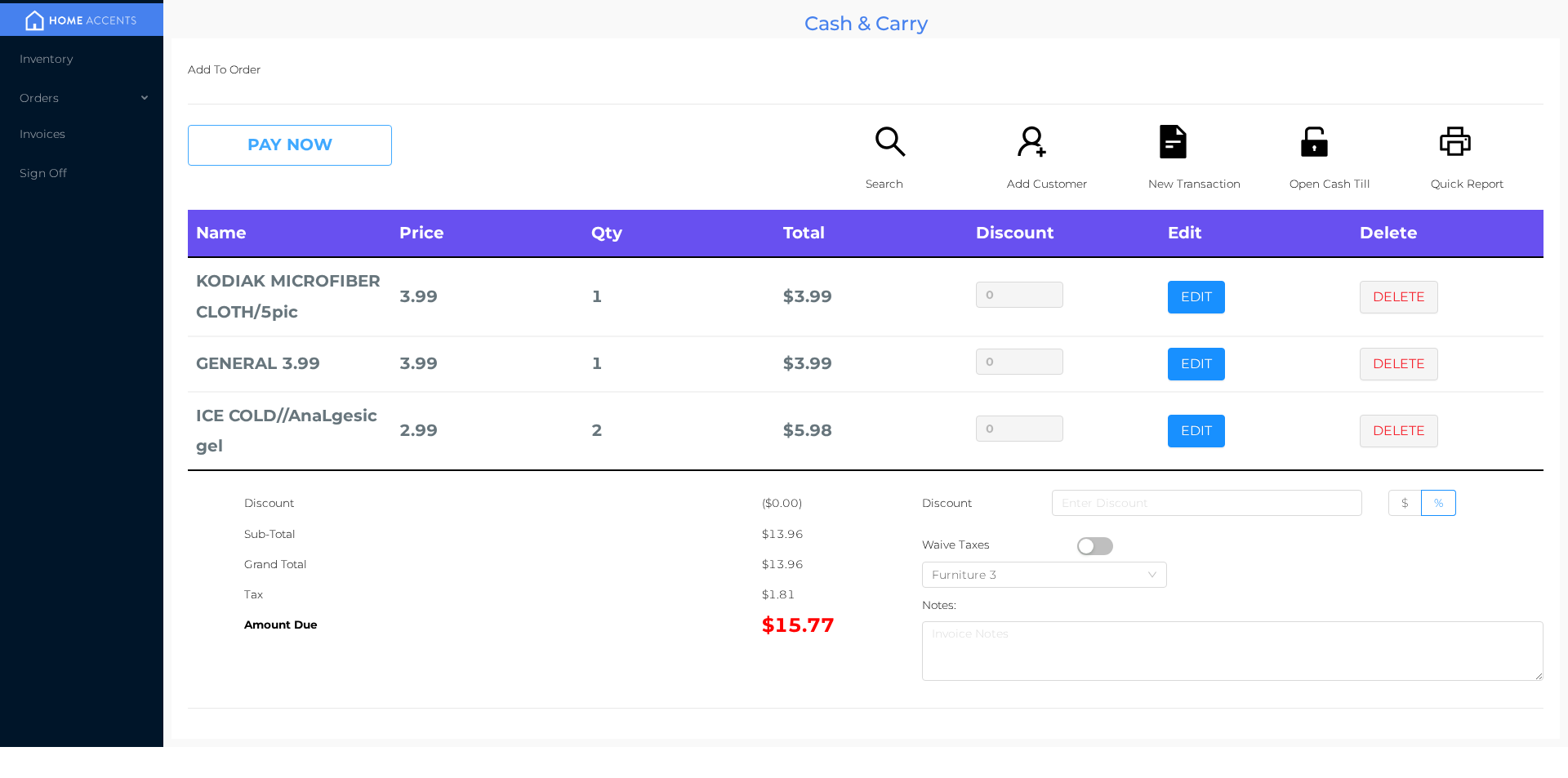
click at [270, 147] on button "PAY NOW" at bounding box center [289, 145] width 204 height 41
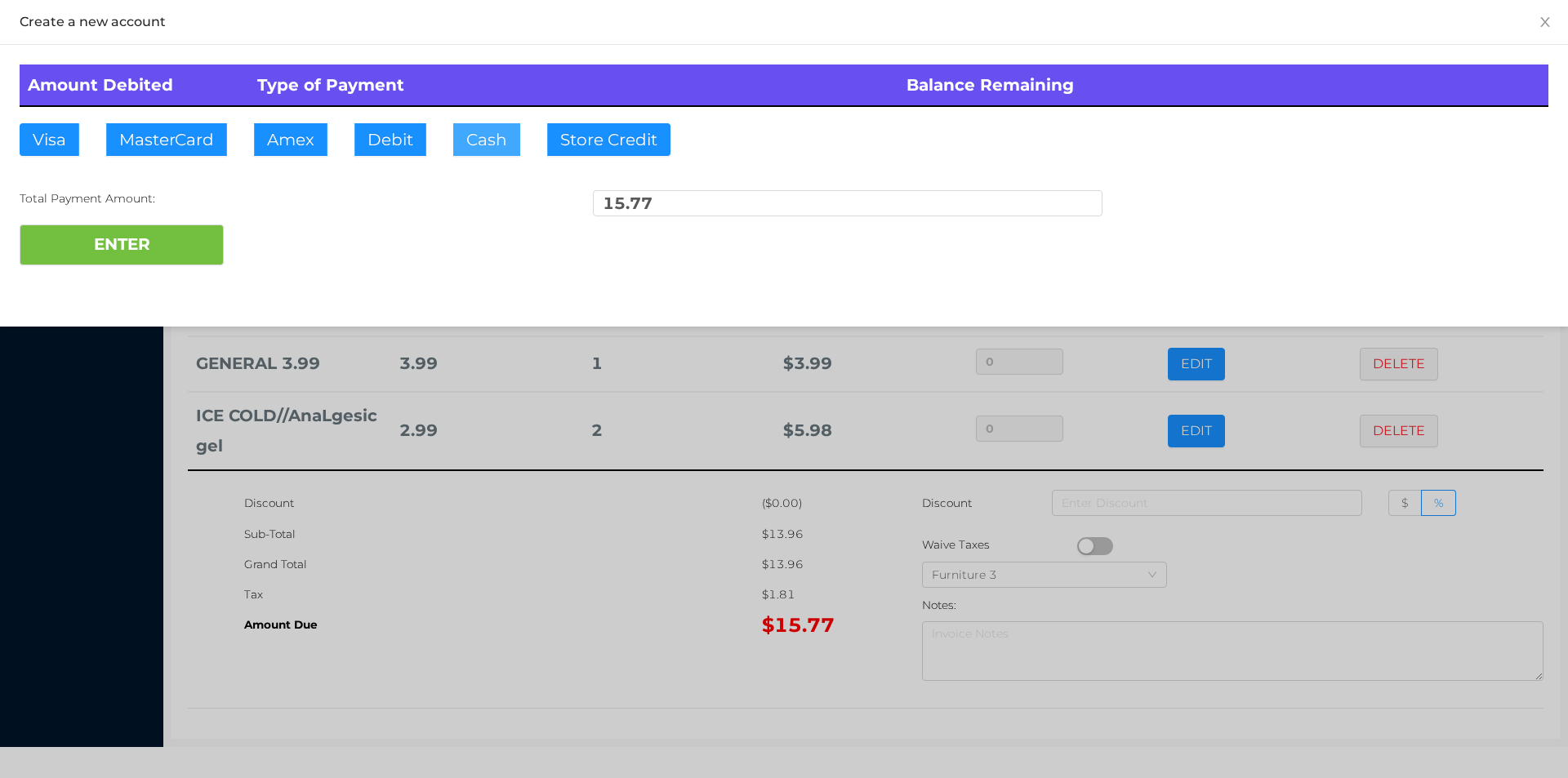
click at [479, 131] on button "Cash" at bounding box center [486, 140] width 67 height 33
type input "20"
click at [99, 256] on button "ENTER" at bounding box center [122, 244] width 204 height 41
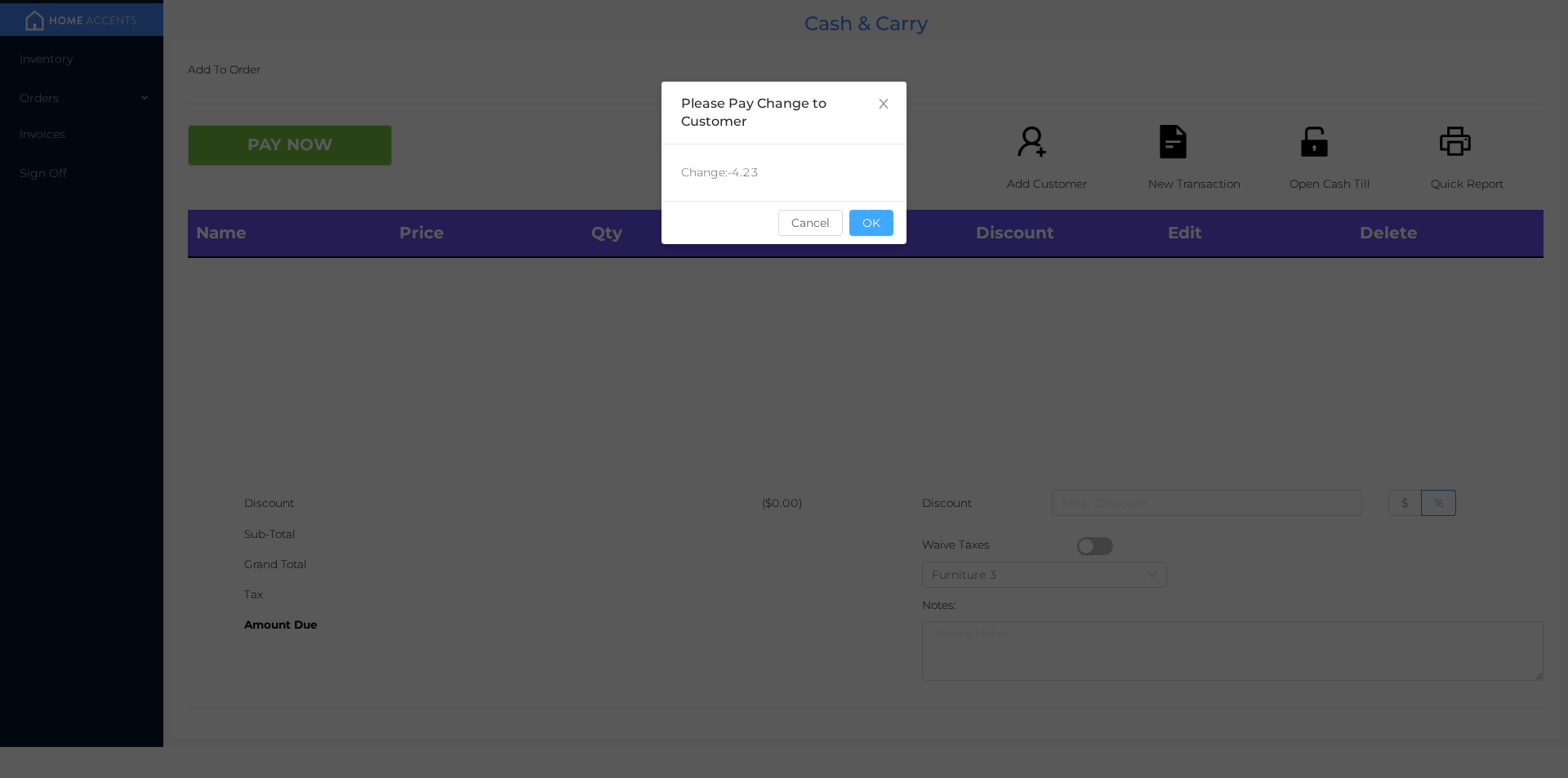
click at [878, 226] on button "OK" at bounding box center [871, 222] width 44 height 26
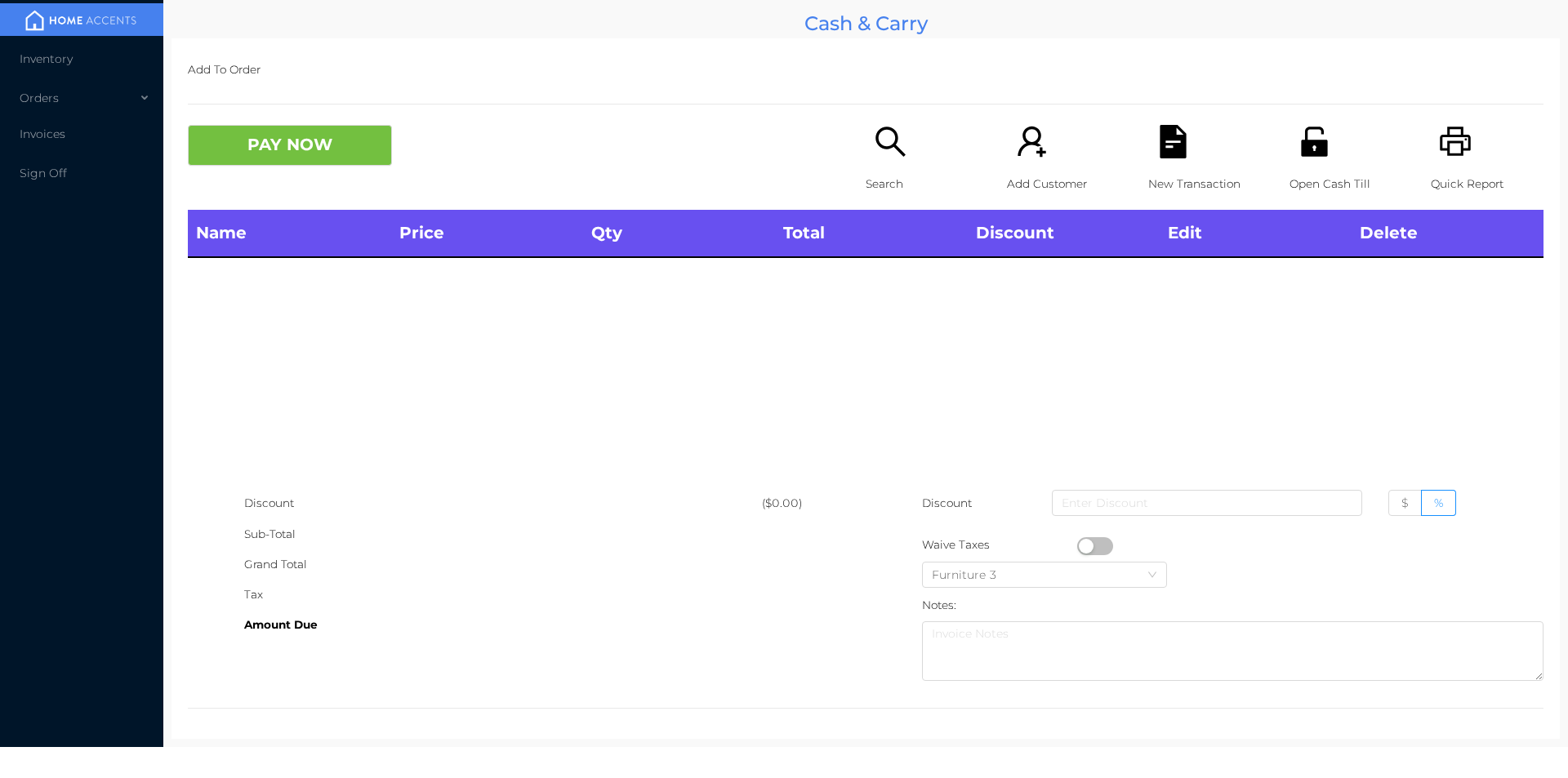
click at [900, 134] on icon "icon: search" at bounding box center [890, 142] width 34 height 34
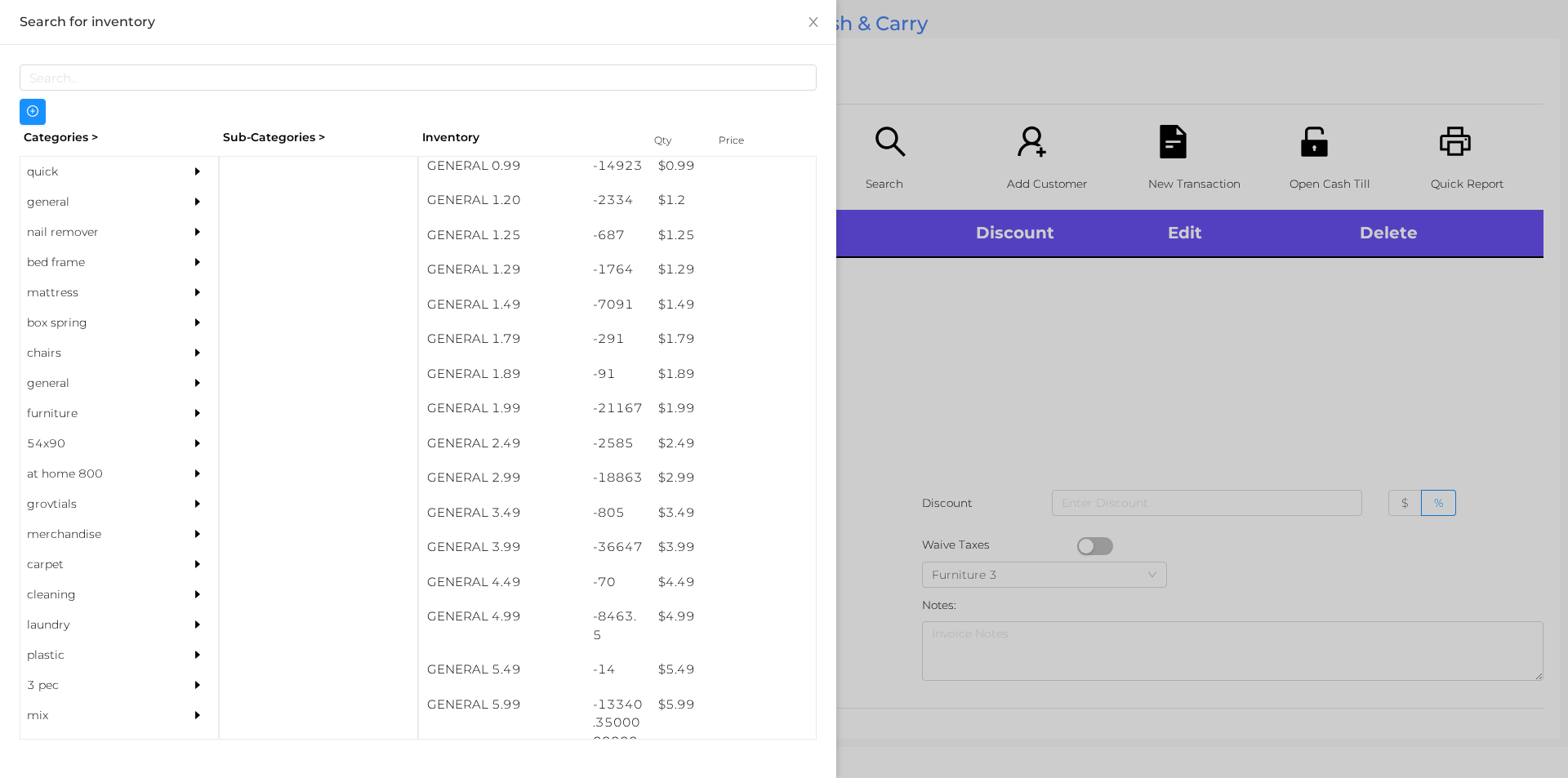
scroll to position [189, 0]
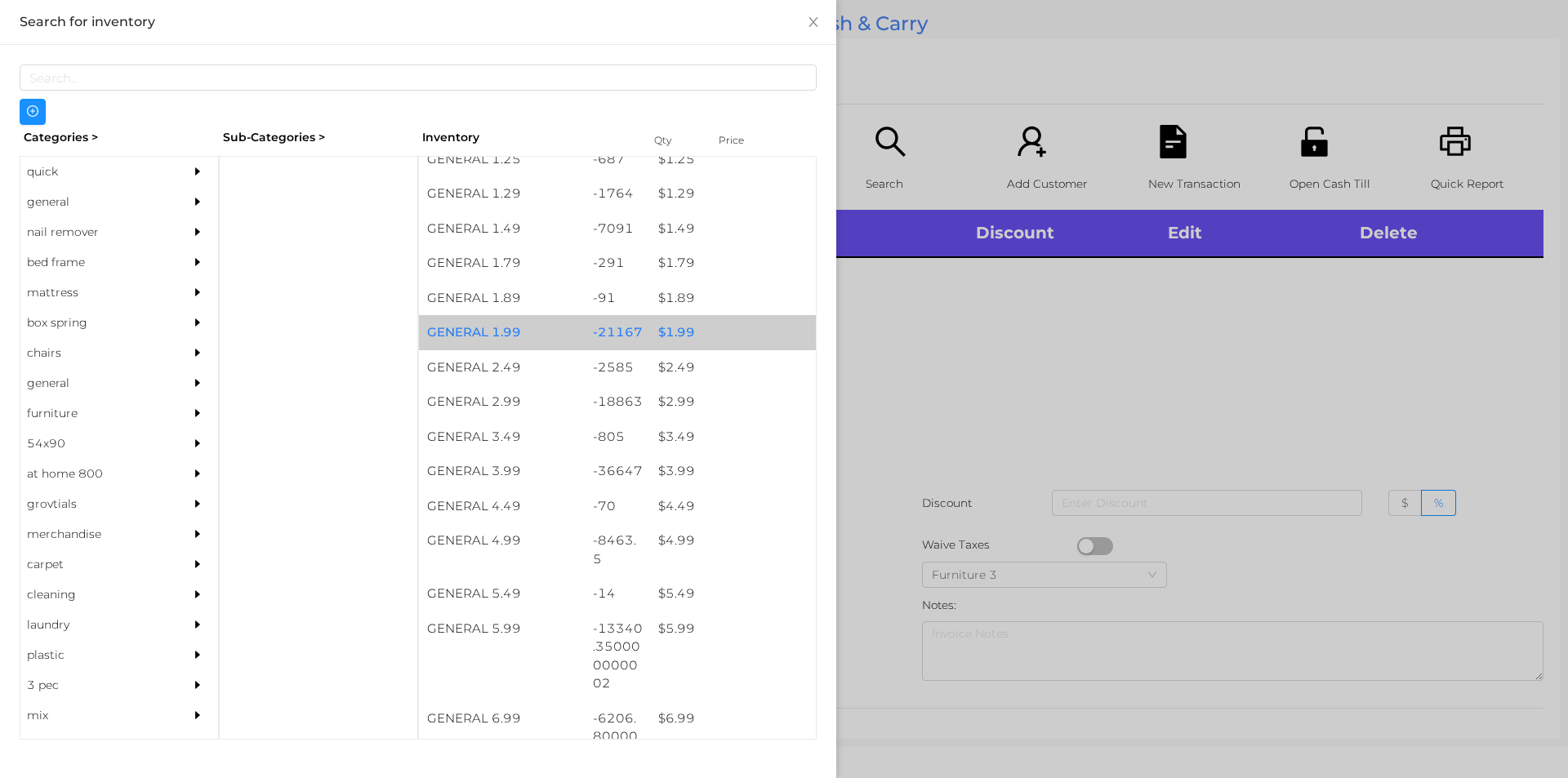
click at [689, 322] on div "$ 1.99" at bounding box center [732, 332] width 166 height 35
click at [696, 334] on div "$ 1.99" at bounding box center [732, 332] width 166 height 35
click at [650, 335] on div "$ 1.99" at bounding box center [732, 332] width 166 height 35
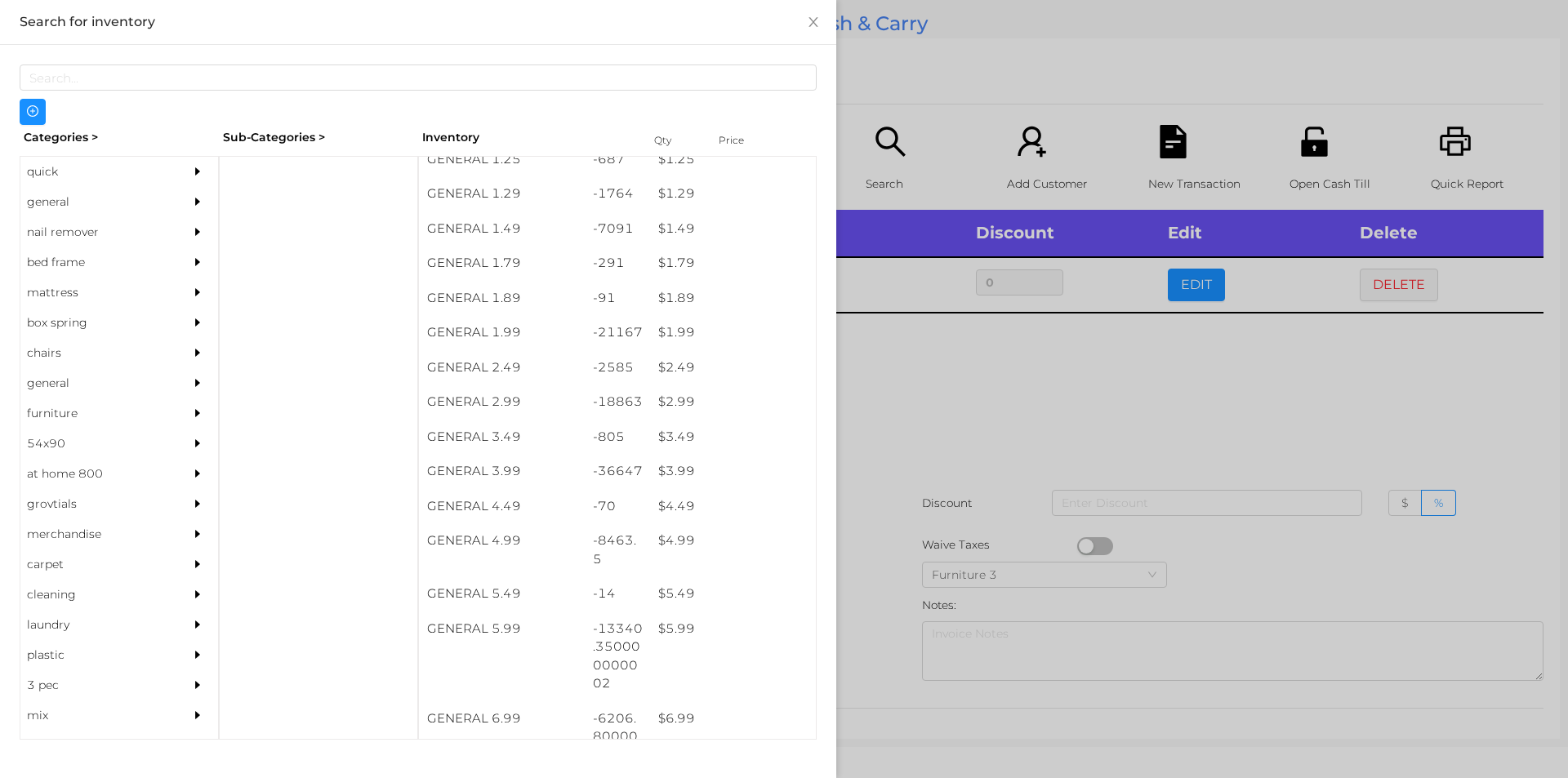
click at [909, 427] on div at bounding box center [784, 389] width 1568 height 778
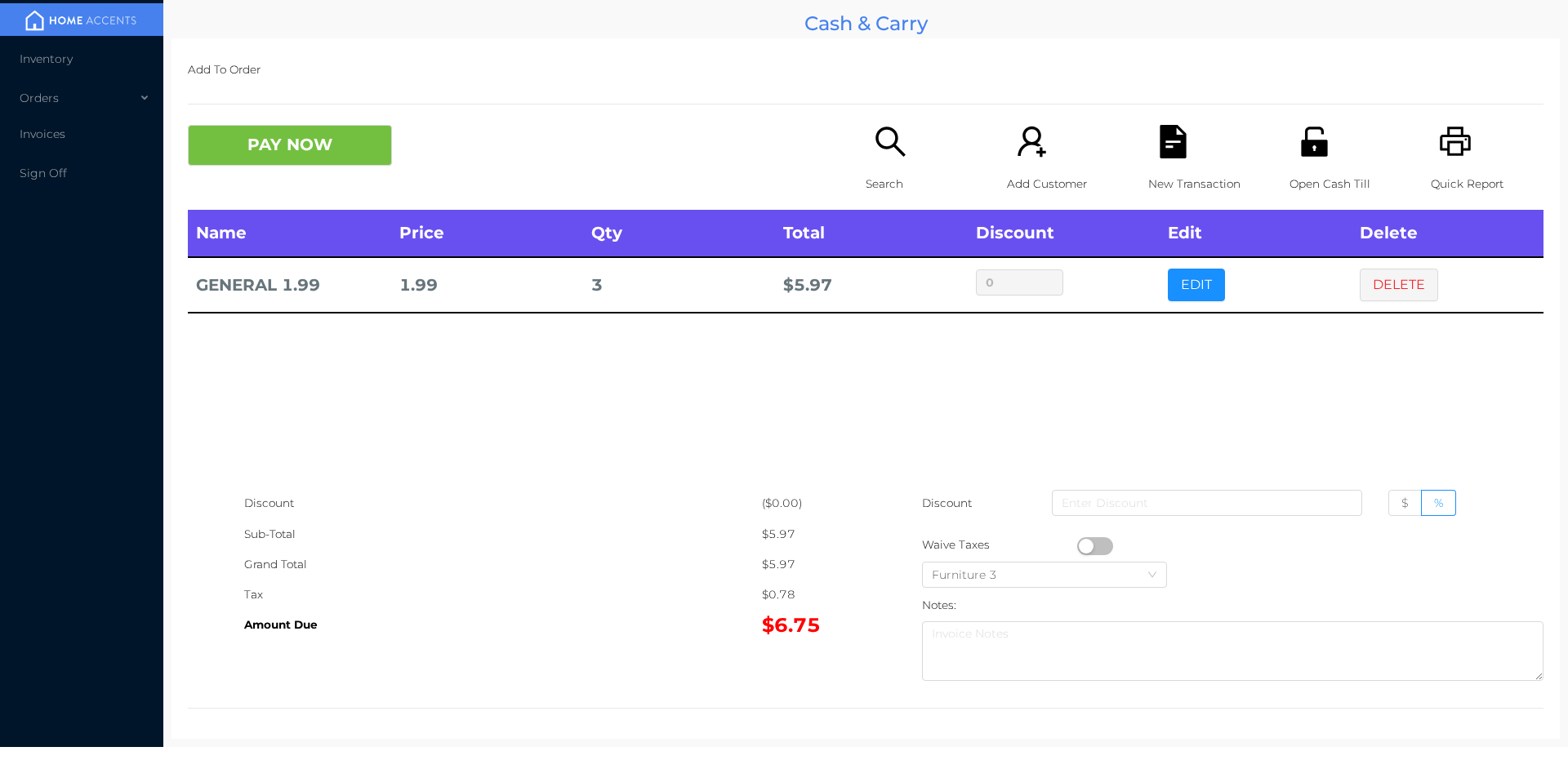
click at [890, 148] on icon "icon: search" at bounding box center [890, 141] width 29 height 29
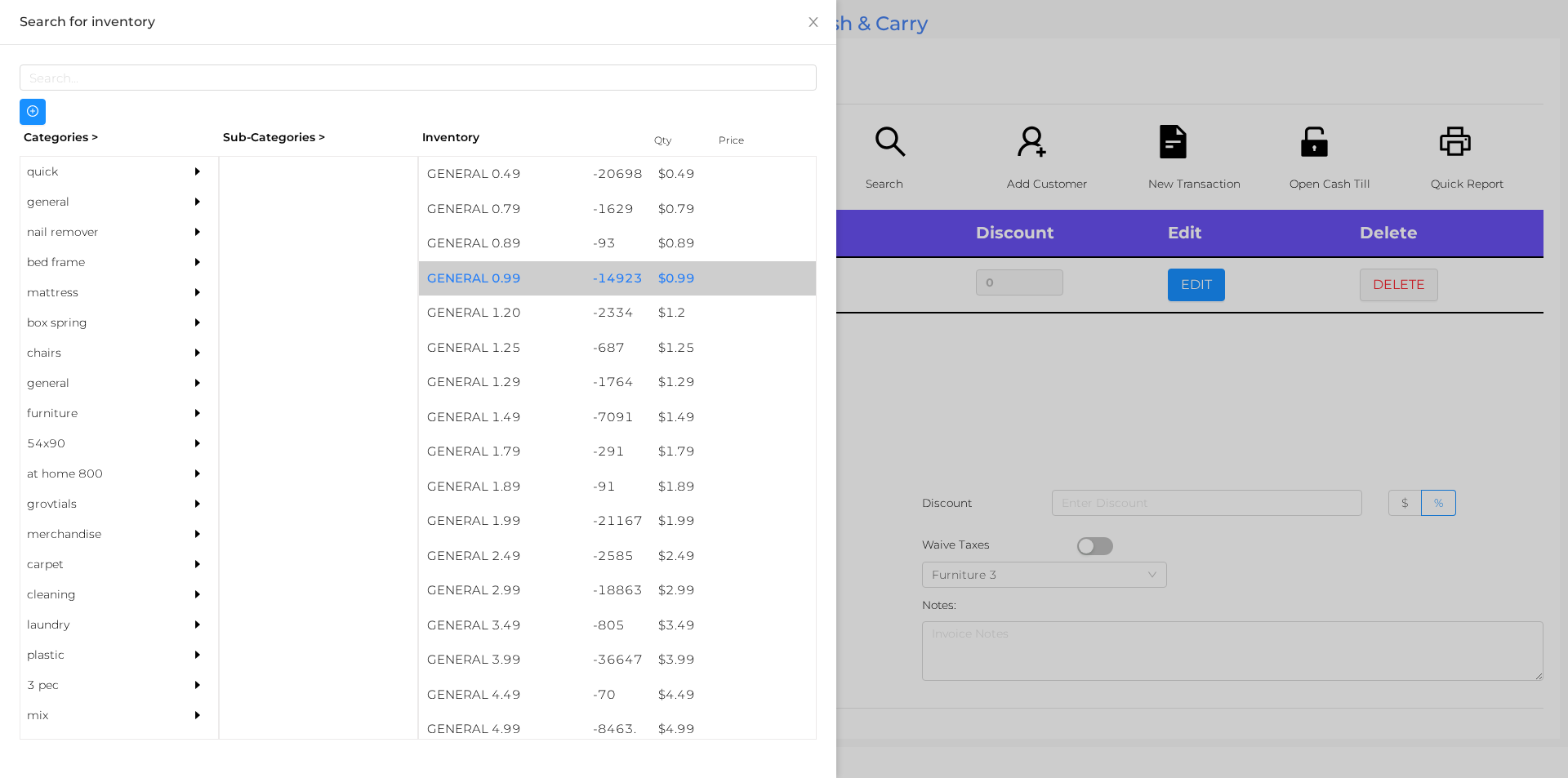
click at [725, 281] on div "$ 0.99" at bounding box center [732, 279] width 166 height 35
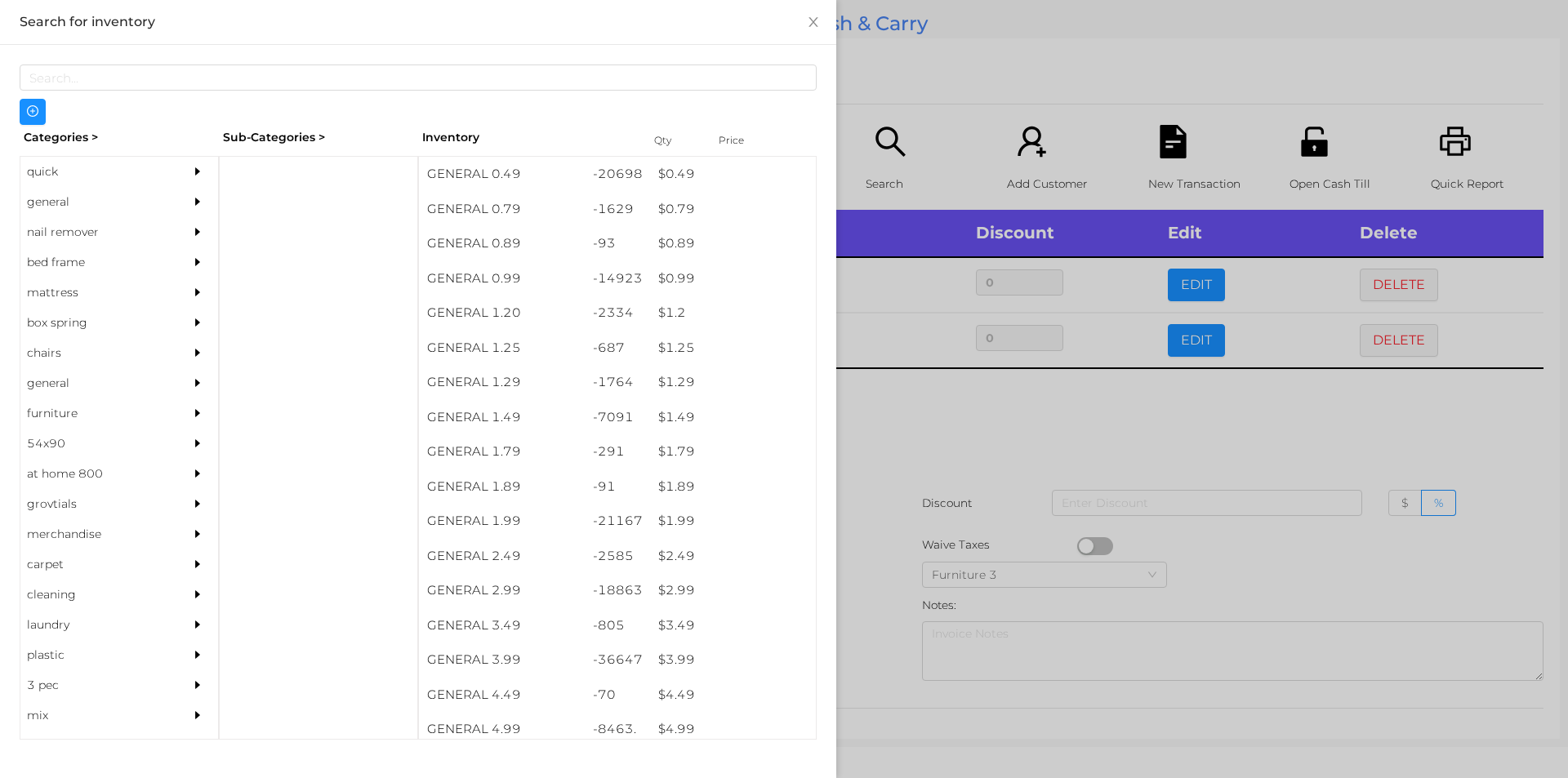
click at [973, 463] on div at bounding box center [784, 389] width 1568 height 778
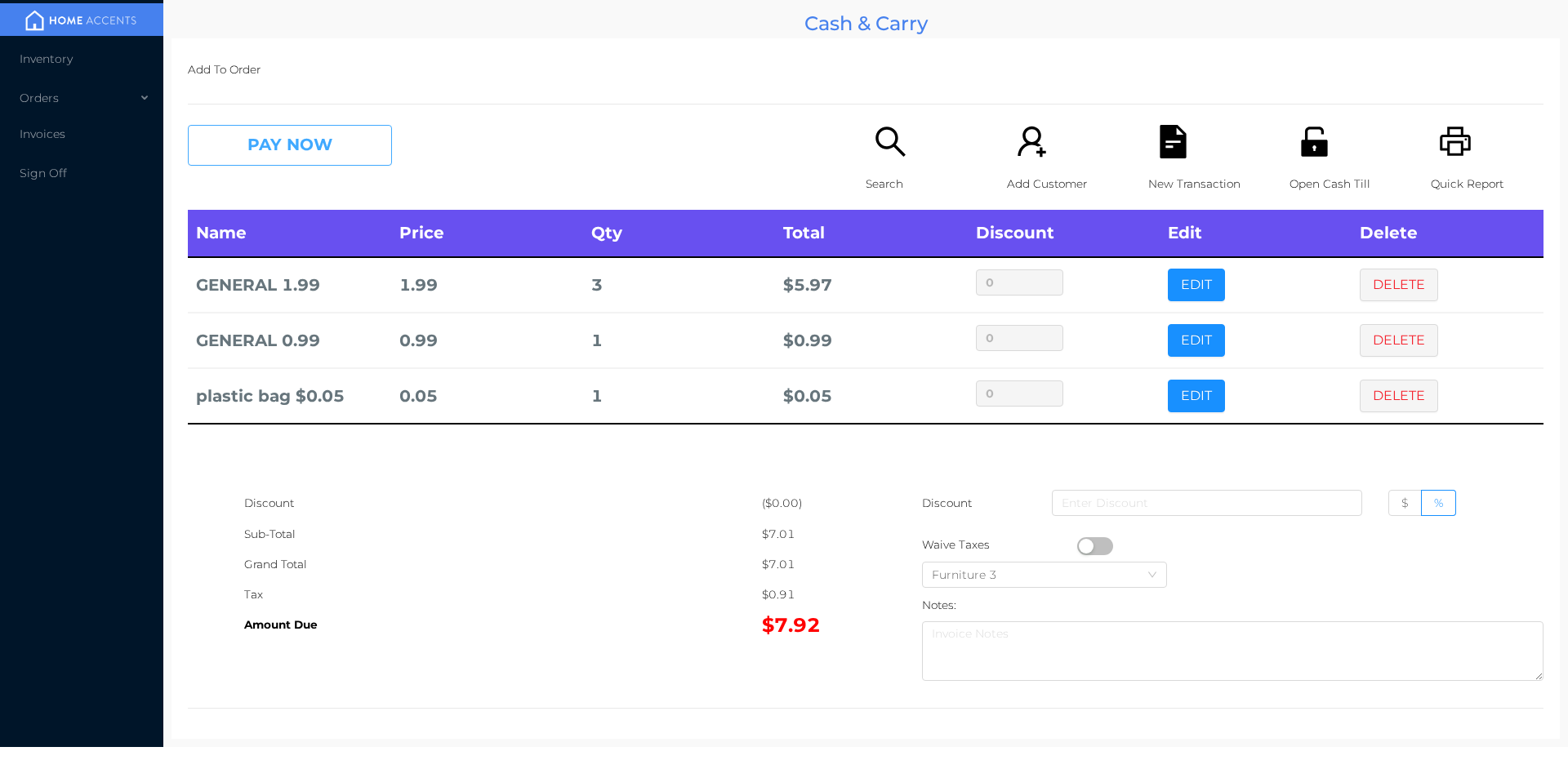
click at [289, 130] on button "PAY NOW" at bounding box center [289, 145] width 204 height 41
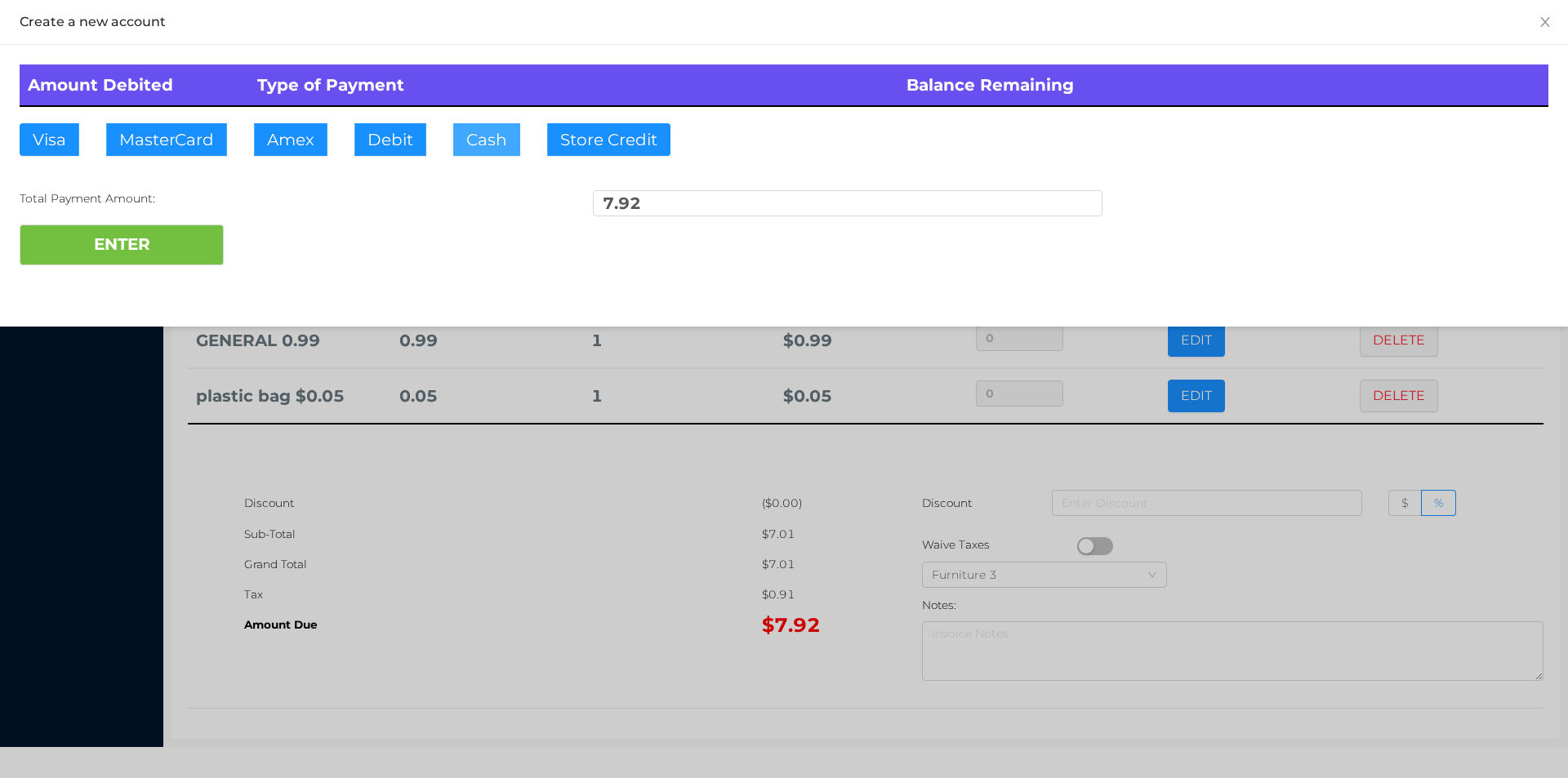
click at [475, 141] on button "Cash" at bounding box center [486, 140] width 67 height 33
type input "20"
click at [82, 234] on button "ENTER" at bounding box center [122, 244] width 204 height 41
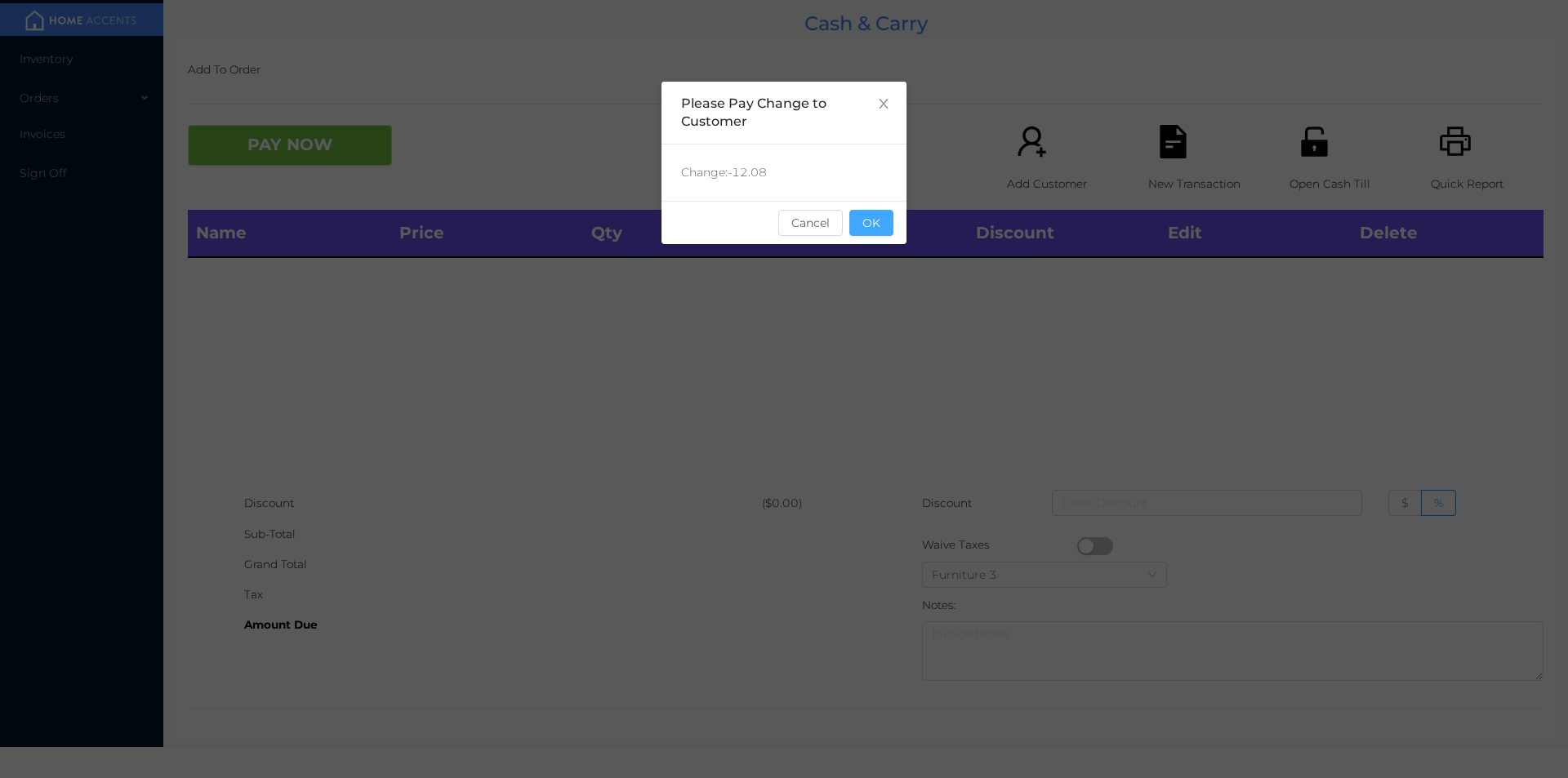
click at [882, 235] on button "OK" at bounding box center [871, 222] width 44 height 26
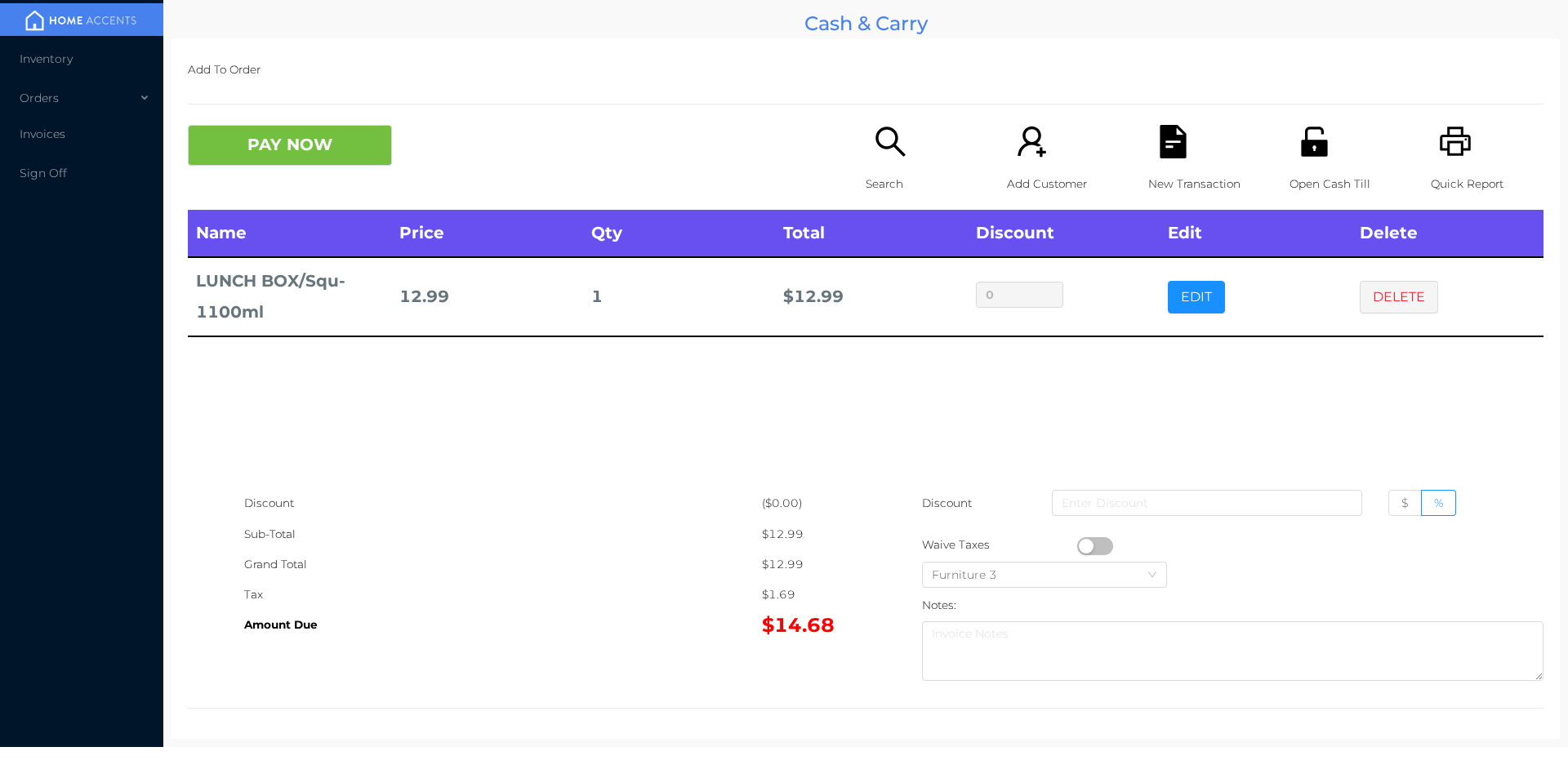
click at [874, 152] on icon "icon: search" at bounding box center [890, 142] width 34 height 34
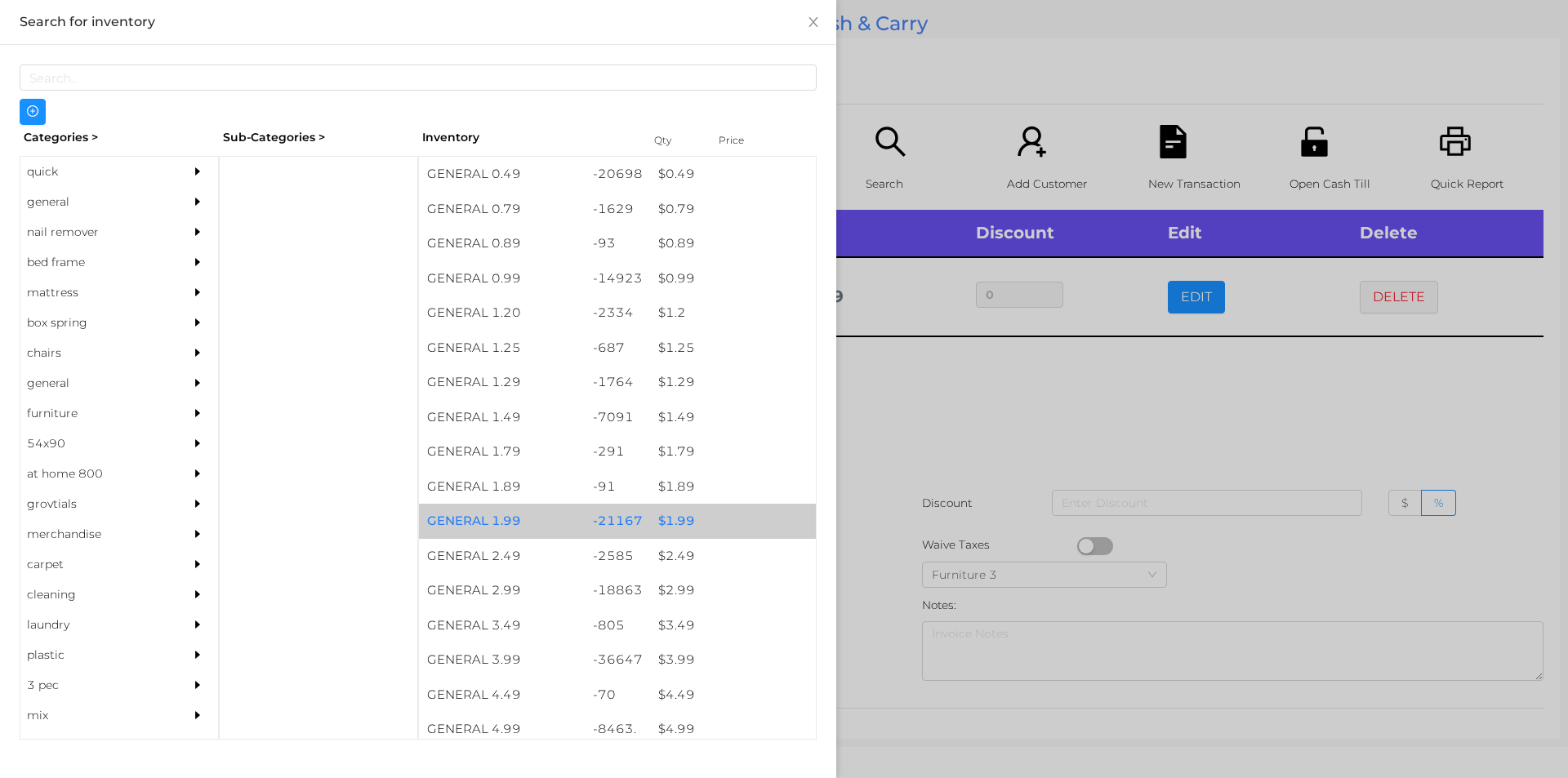
click at [673, 517] on div "$ 1.99" at bounding box center [732, 521] width 166 height 35
click at [680, 521] on div "$ 1.99" at bounding box center [732, 521] width 166 height 35
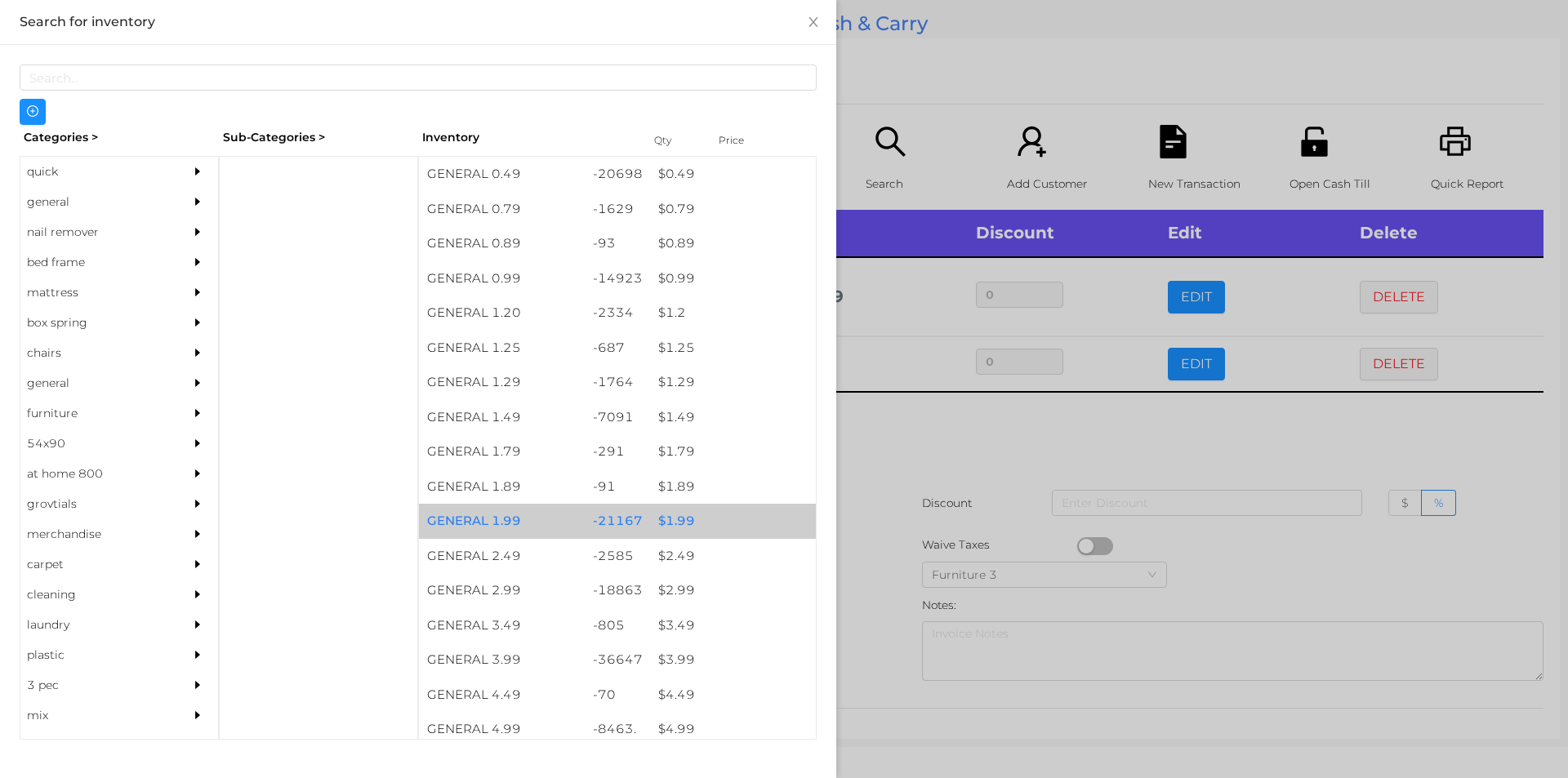
click at [660, 511] on div "$ 1.99" at bounding box center [732, 521] width 166 height 35
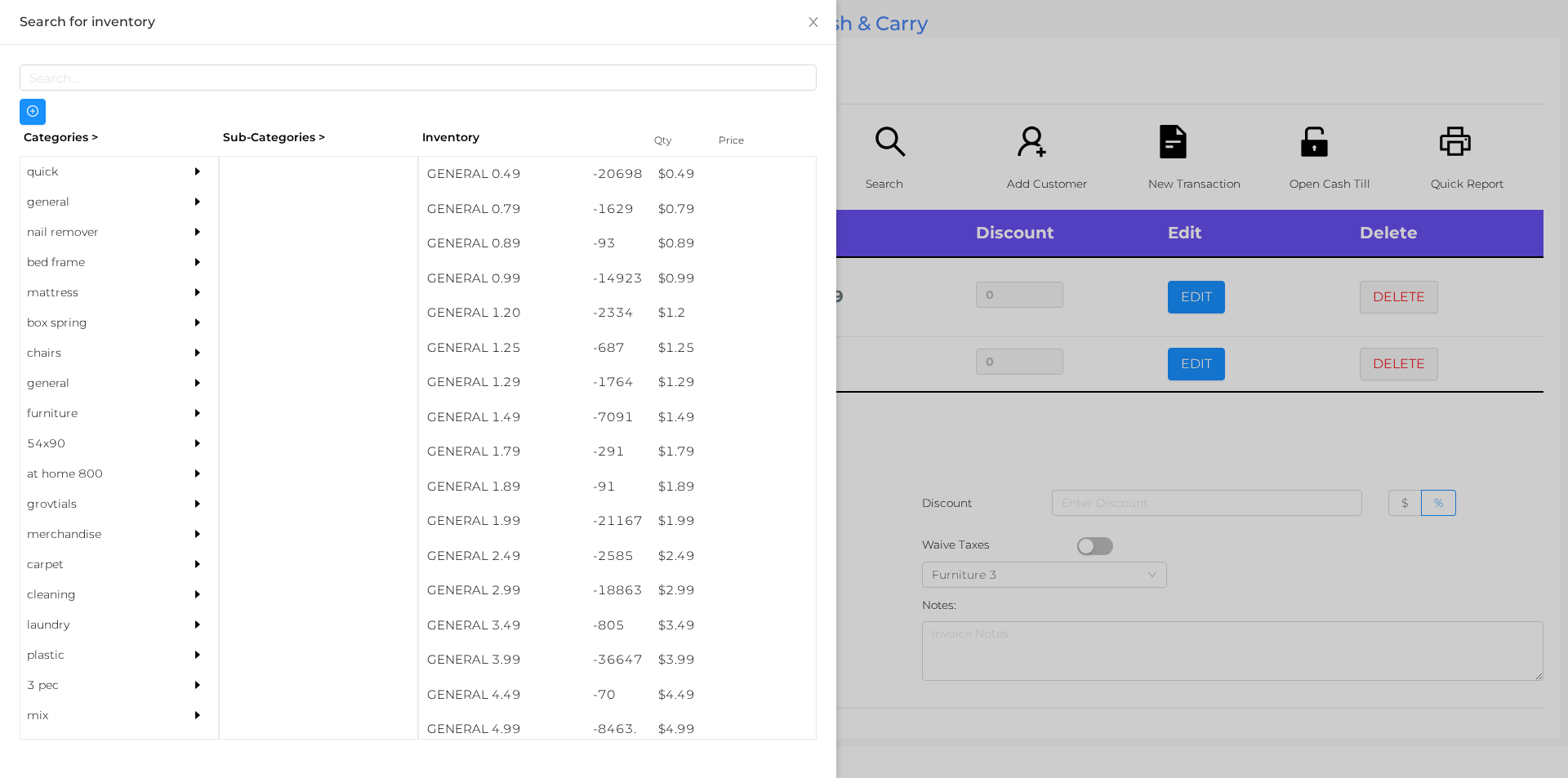
click at [853, 517] on div at bounding box center [784, 389] width 1568 height 778
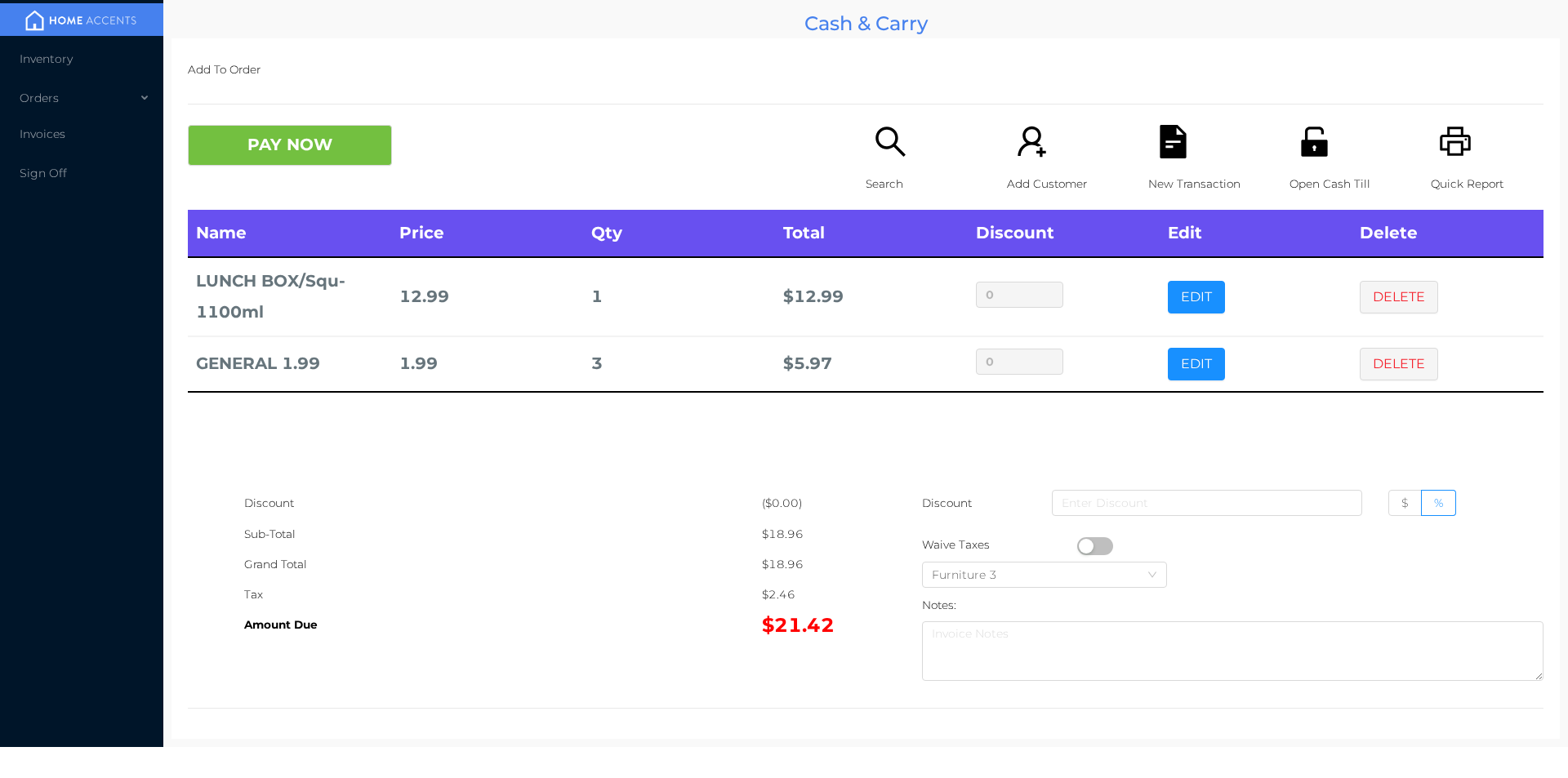
click at [892, 160] on div "Search" at bounding box center [922, 168] width 113 height 85
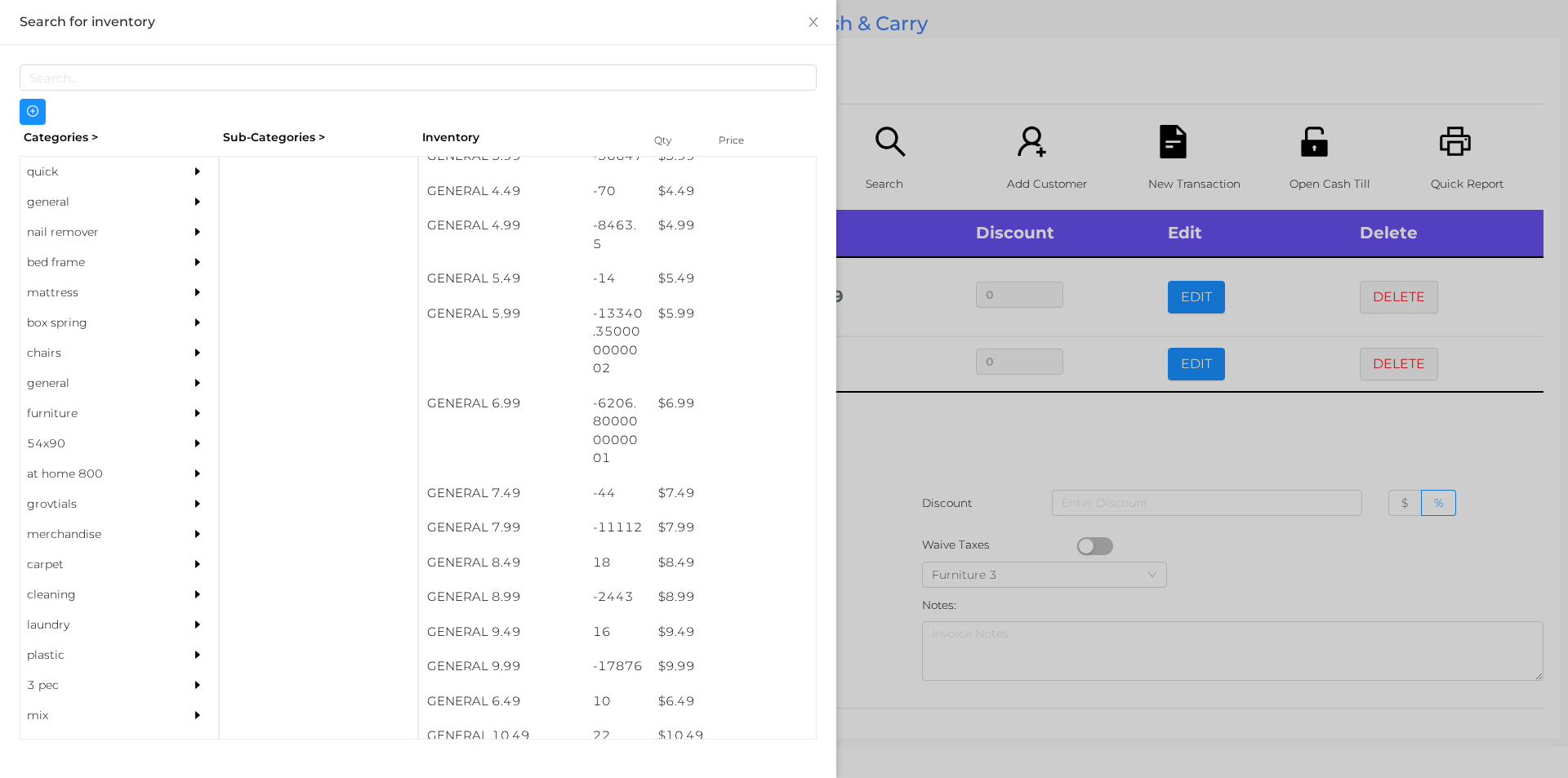
scroll to position [504, 0]
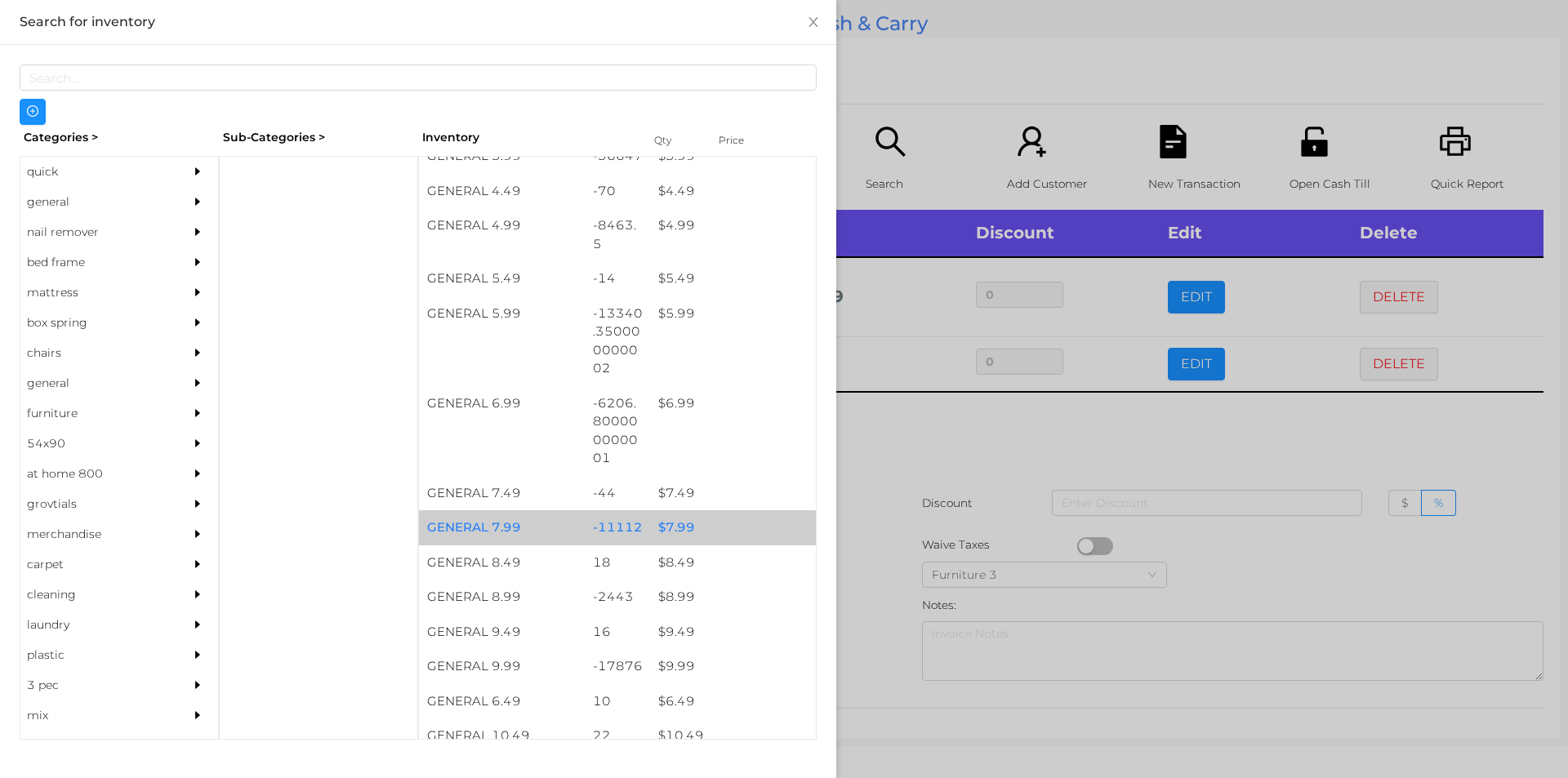
click at [678, 518] on div "$ 7.99" at bounding box center [732, 527] width 166 height 35
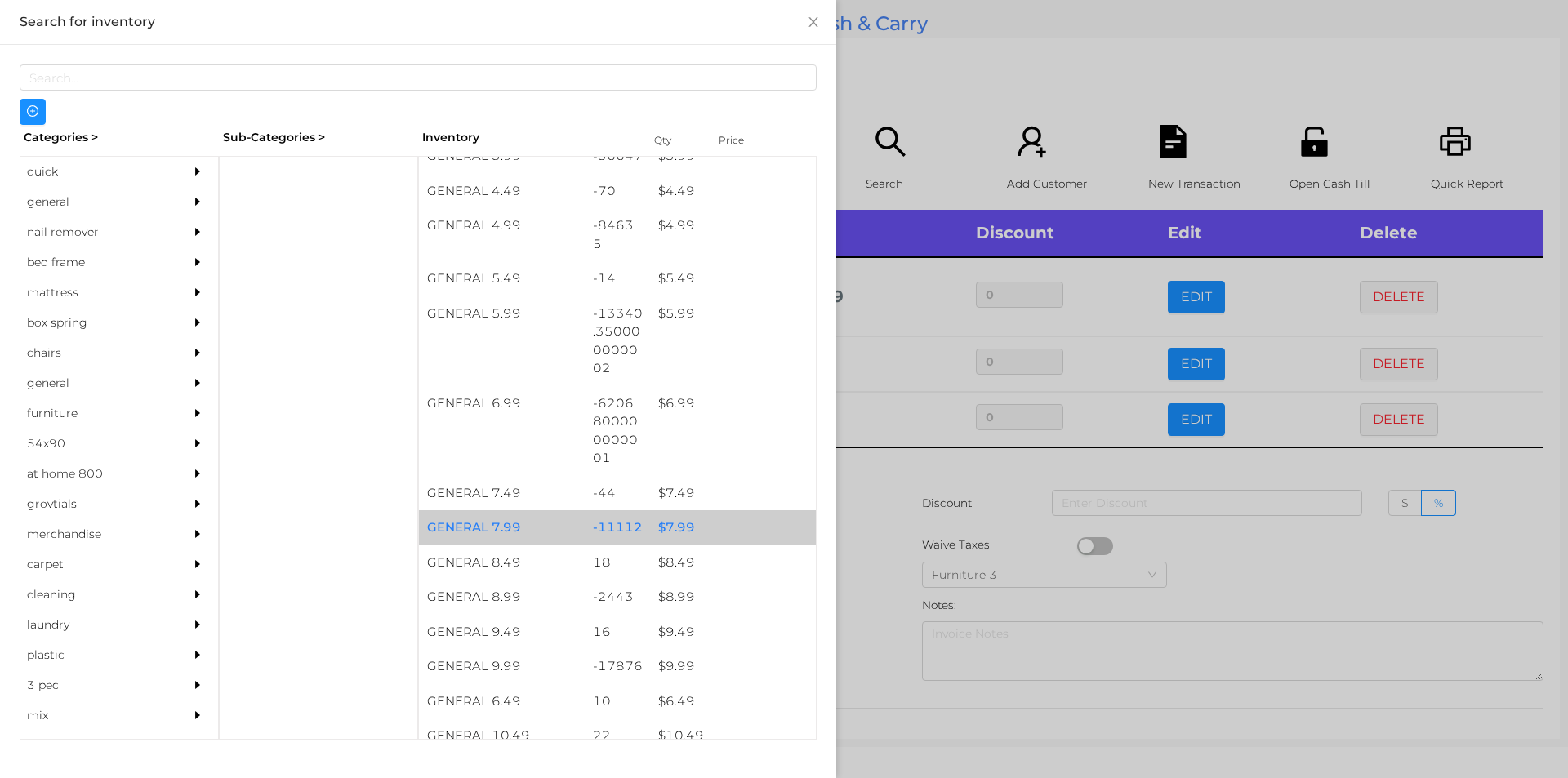
click at [699, 528] on div "$ 7.99" at bounding box center [732, 527] width 166 height 35
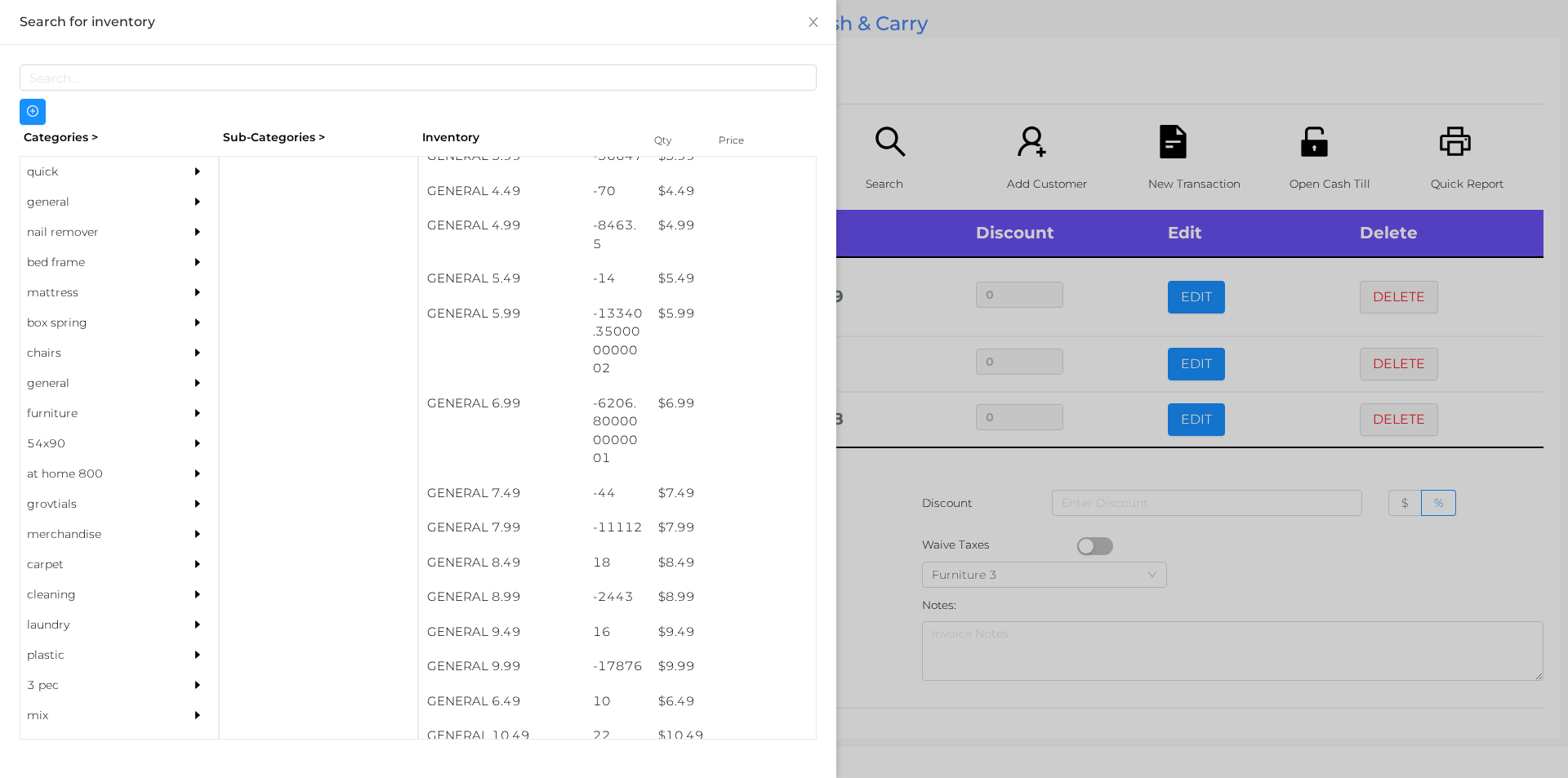
click at [866, 518] on div at bounding box center [784, 389] width 1568 height 778
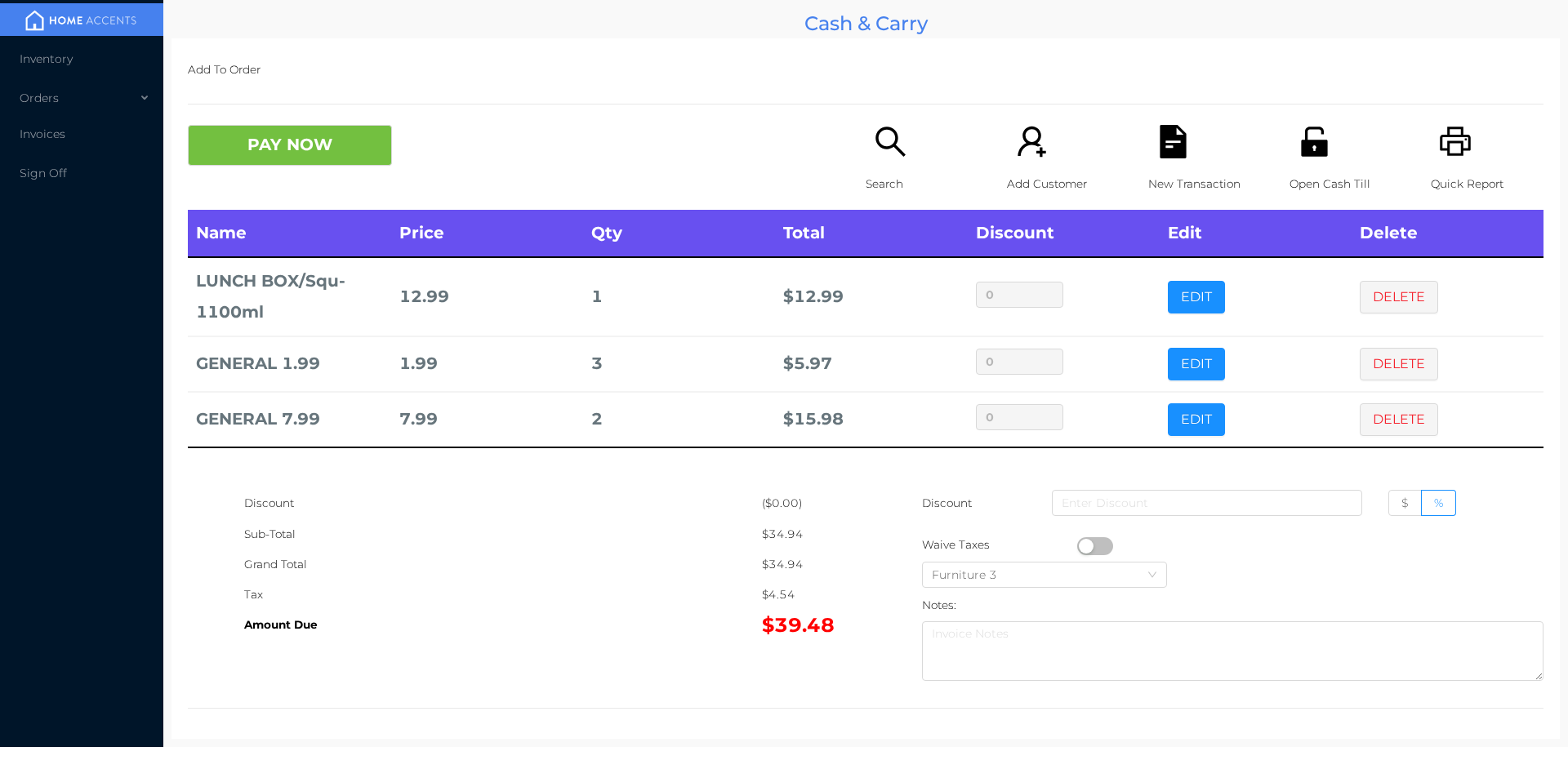
click at [1308, 143] on icon "icon: unlock" at bounding box center [1313, 141] width 26 height 29
click at [318, 149] on button "PAY NOW" at bounding box center [289, 145] width 204 height 41
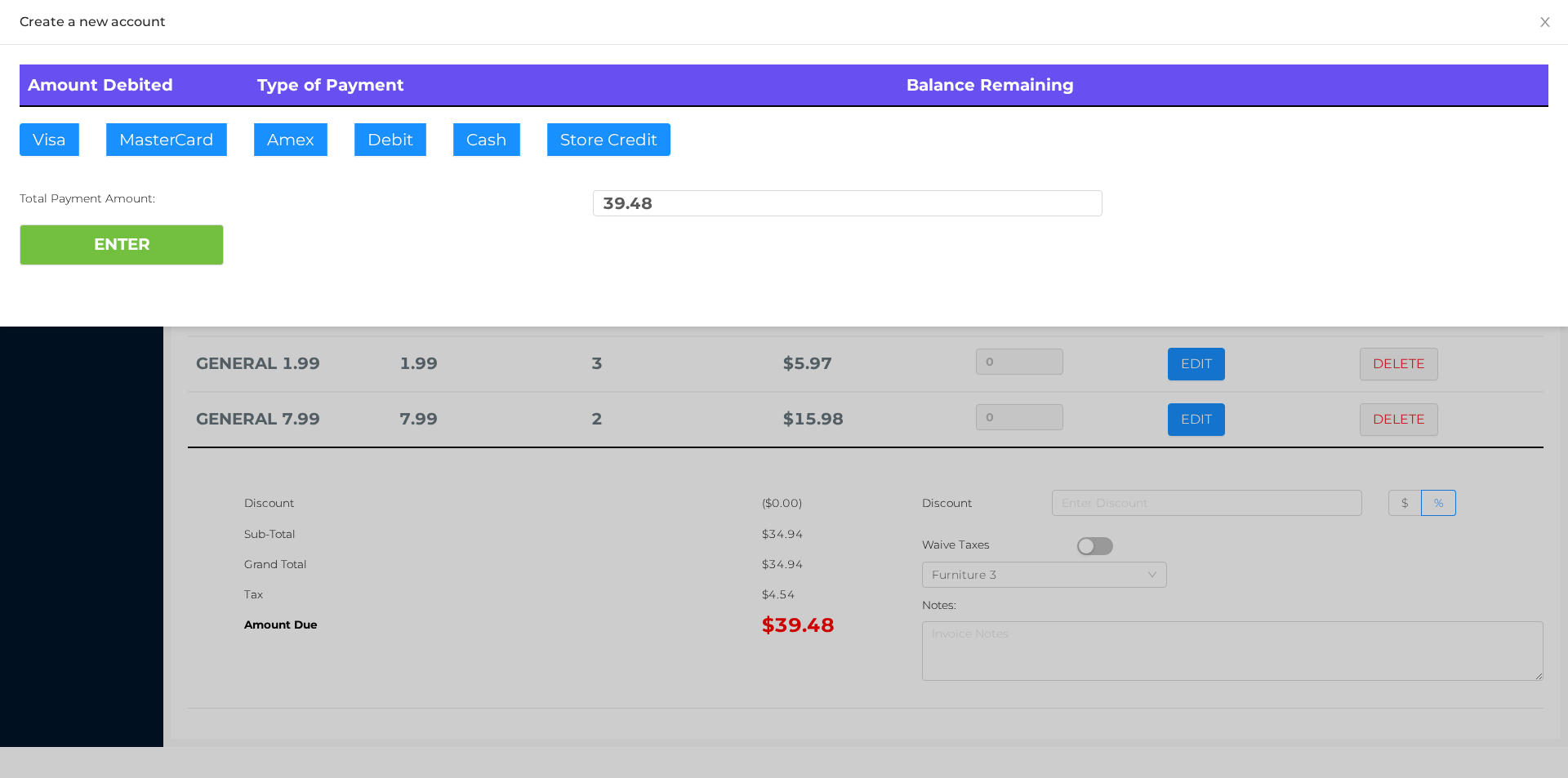
click at [503, 108] on div "Amount Debited Type of Payment Balance Remaining Visa MasterCard Amex Debit Cas…" at bounding box center [784, 164] width 1568 height 241
click at [500, 134] on button "Cash" at bounding box center [486, 140] width 67 height 33
click at [159, 262] on button "ENTER" at bounding box center [122, 244] width 204 height 41
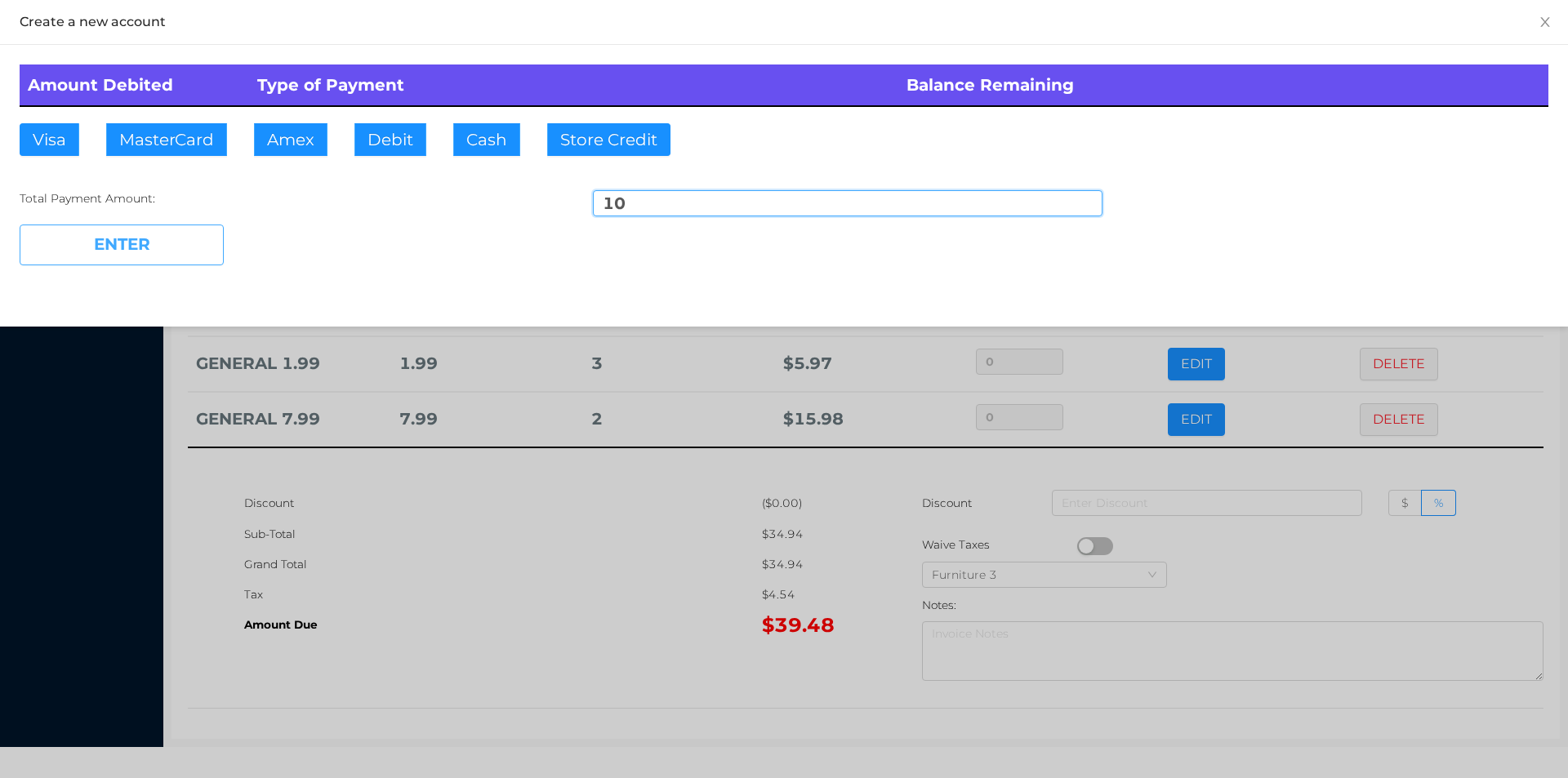
type input "29.48"
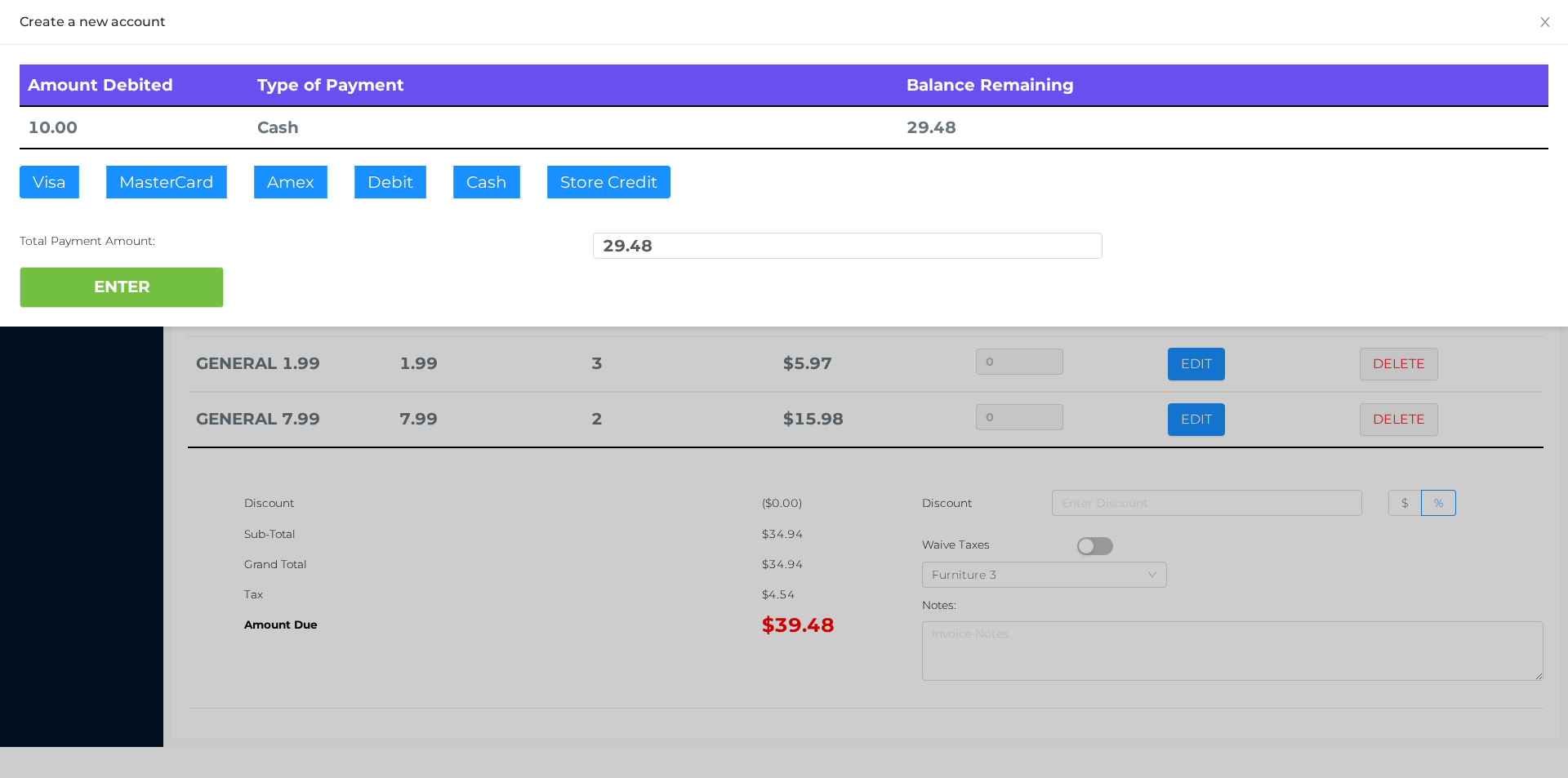
click at [555, 583] on div at bounding box center [784, 389] width 1568 height 778
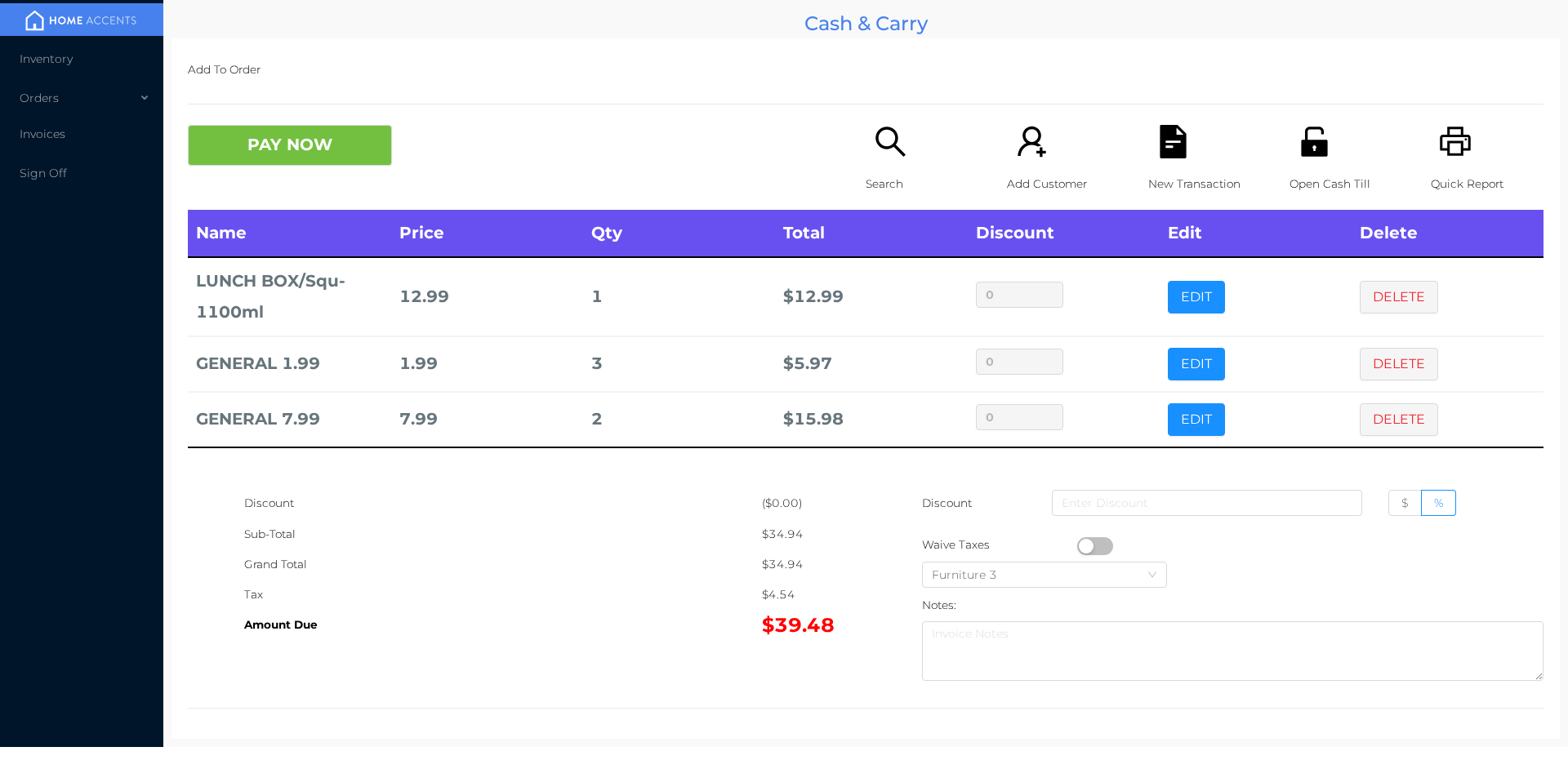
click at [336, 138] on button "PAY NOW" at bounding box center [289, 145] width 204 height 41
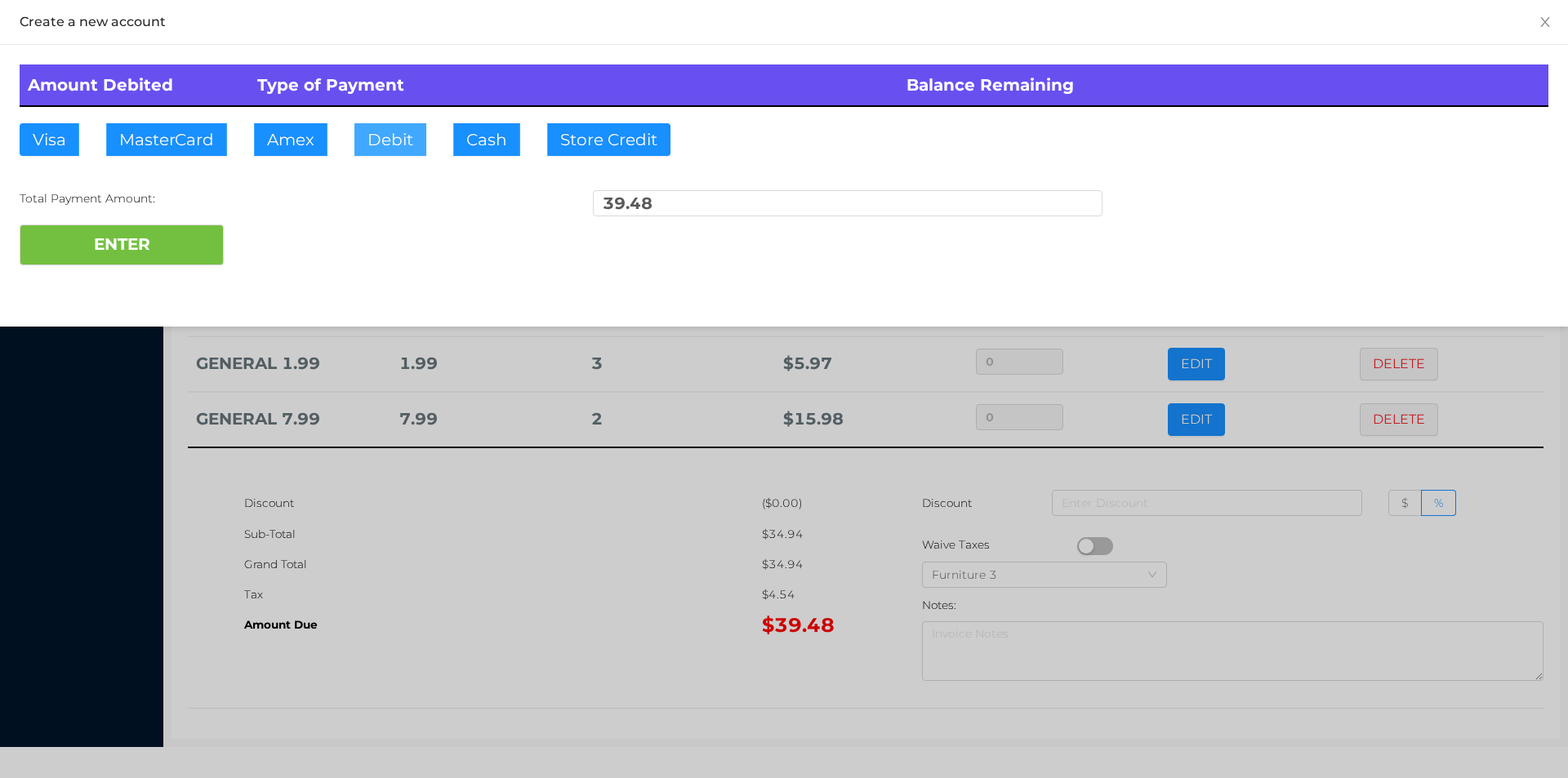
click at [414, 152] on button "Debit" at bounding box center [389, 140] width 72 height 33
click at [142, 248] on button "ENTER" at bounding box center [122, 244] width 204 height 41
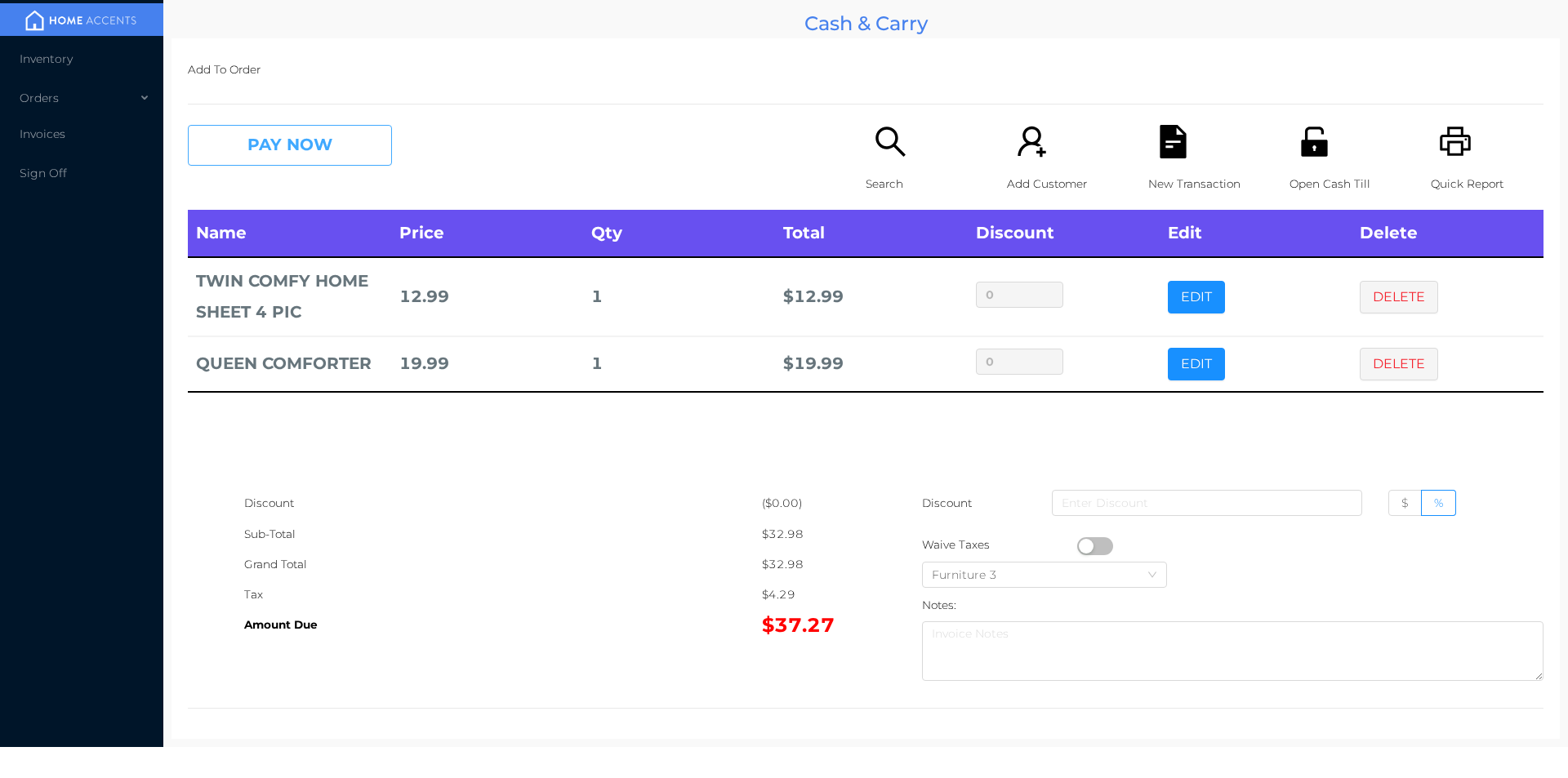
click at [324, 146] on button "PAY NOW" at bounding box center [289, 145] width 204 height 41
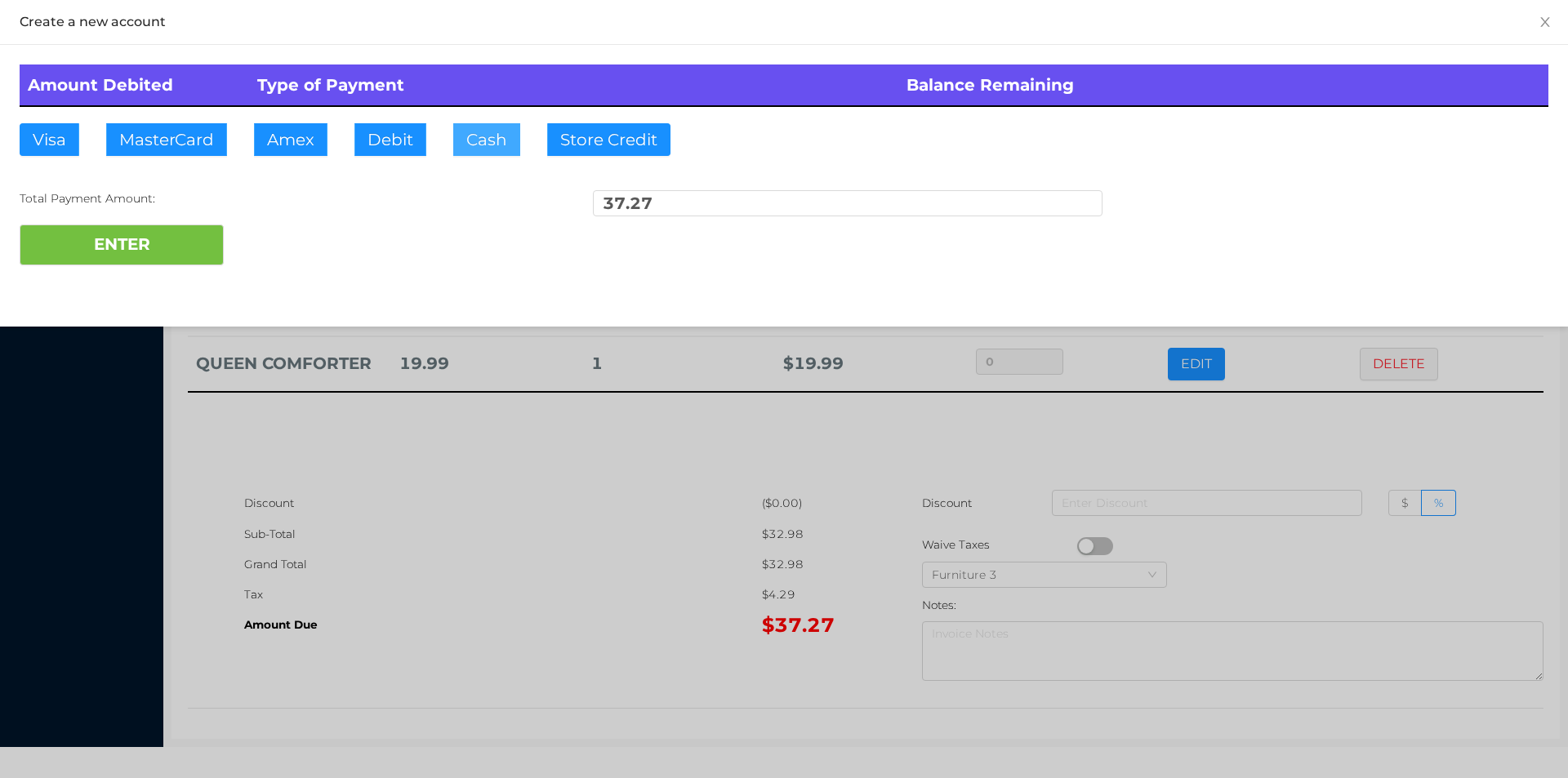
click at [453, 133] on button "Cash" at bounding box center [486, 140] width 67 height 33
type input "40"
click at [97, 258] on button "ENTER" at bounding box center [122, 244] width 204 height 41
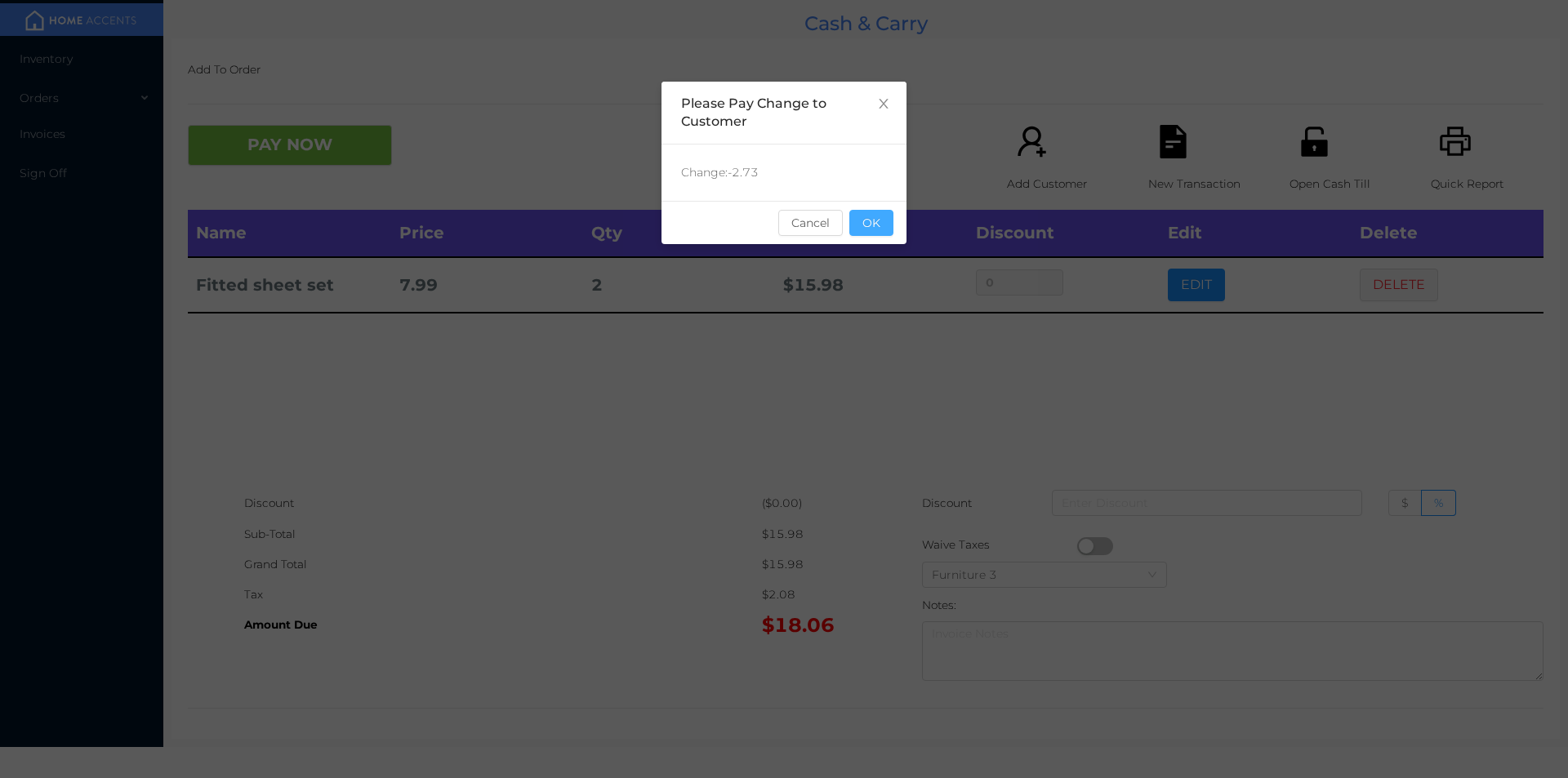
click at [887, 218] on button "OK" at bounding box center [871, 222] width 44 height 26
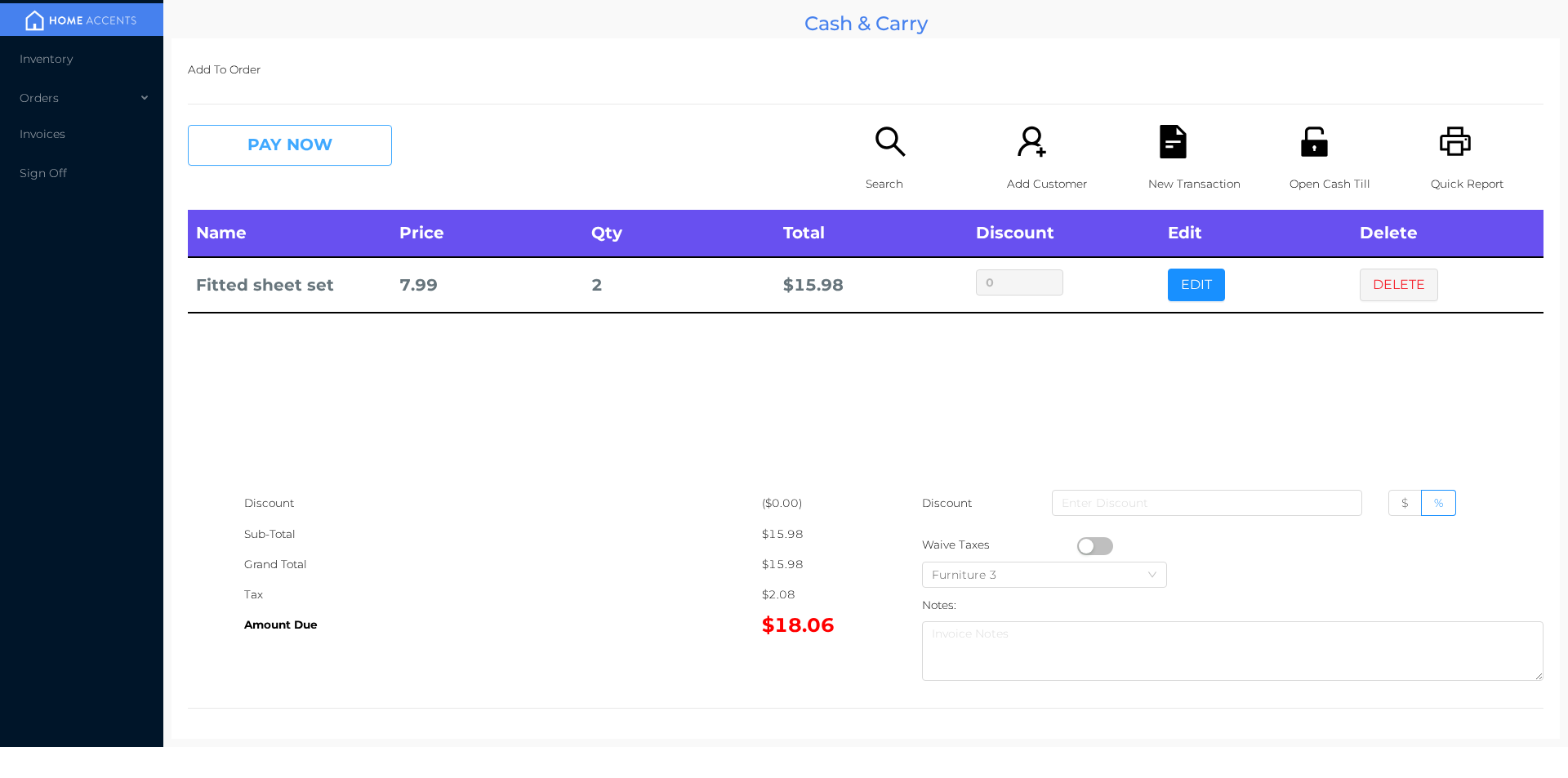
click at [277, 156] on button "PAY NOW" at bounding box center [289, 145] width 204 height 41
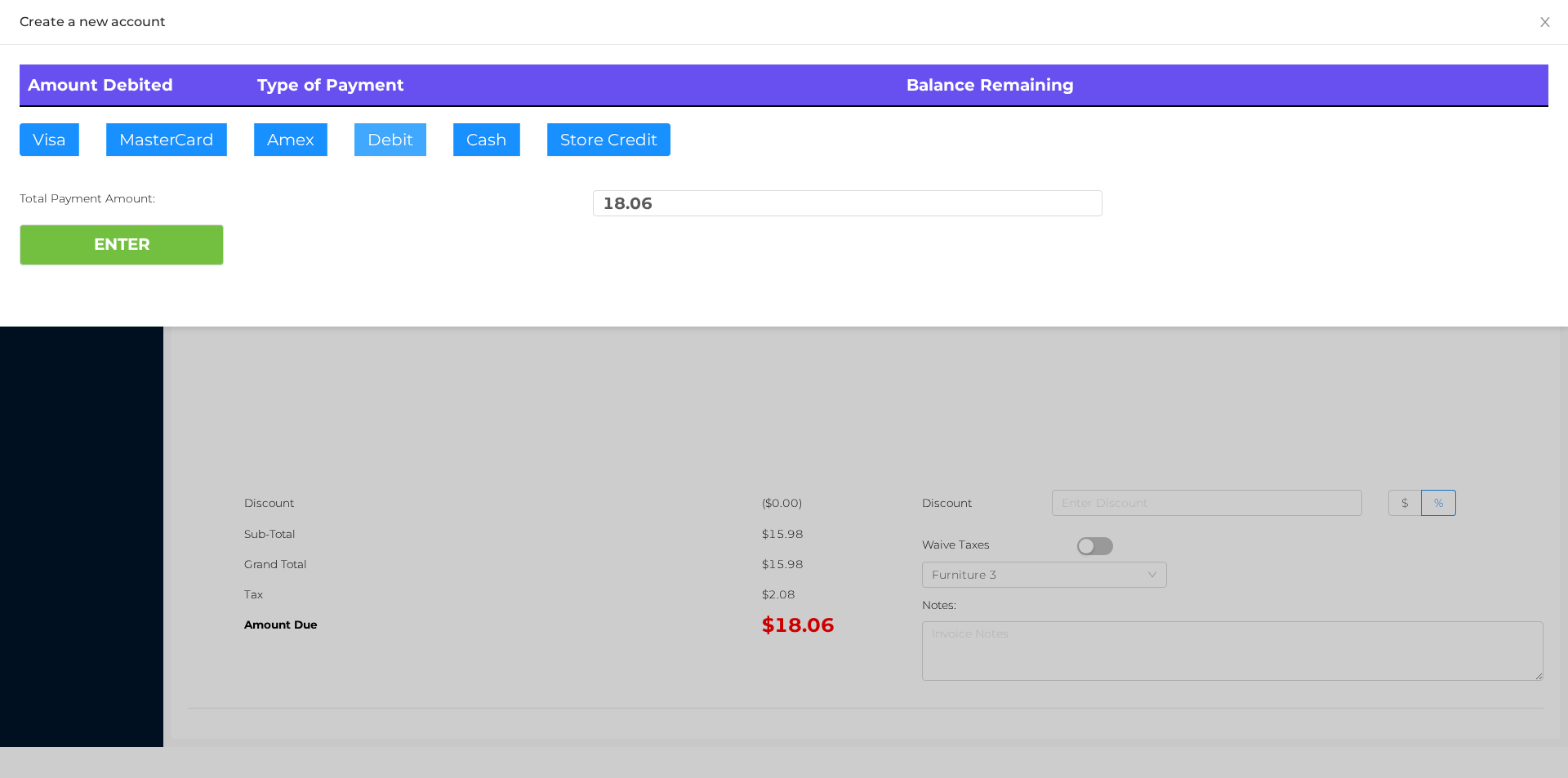
click at [406, 141] on button "Debit" at bounding box center [389, 140] width 72 height 33
click at [163, 255] on button "ENTER" at bounding box center [122, 244] width 204 height 41
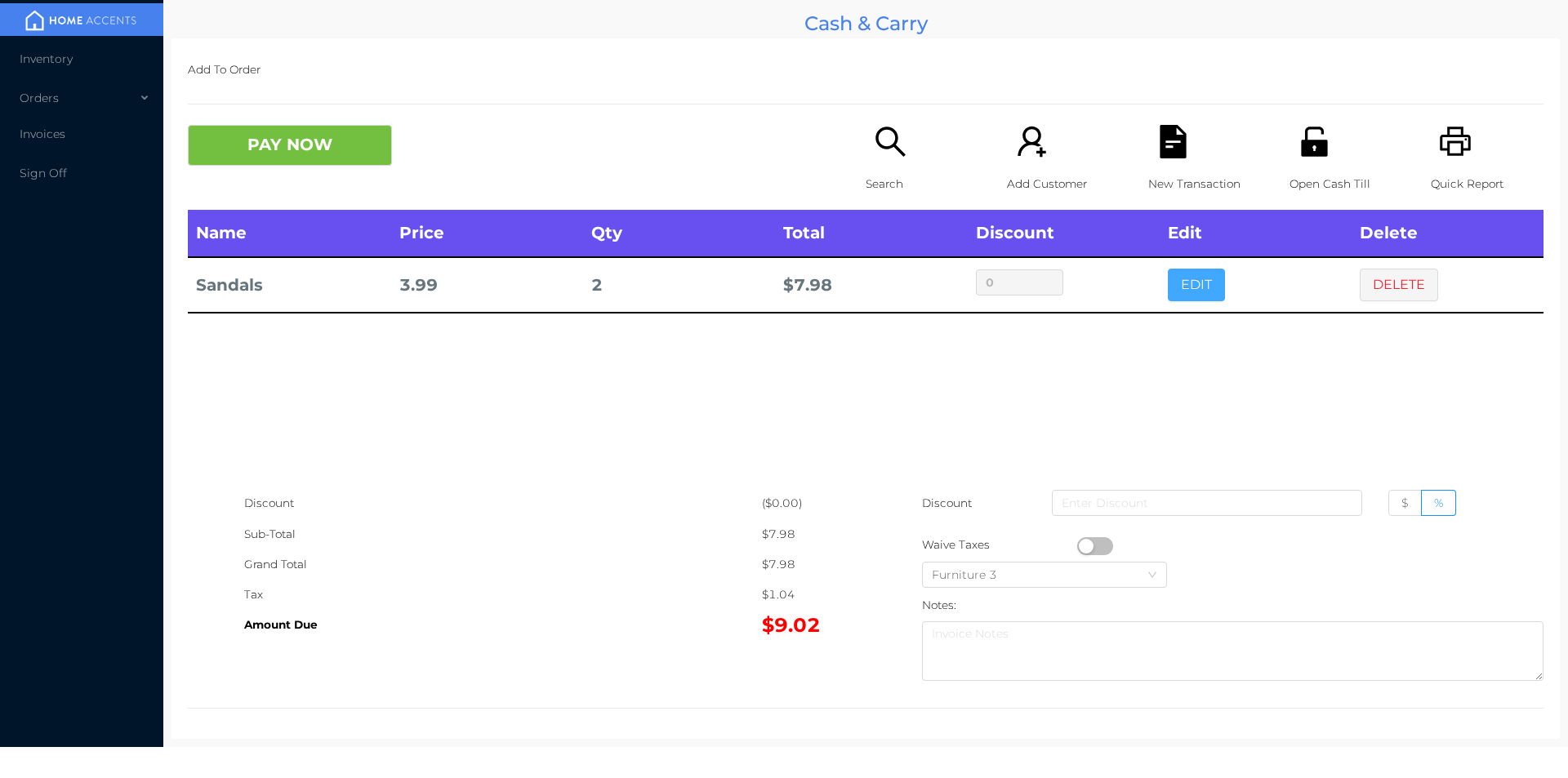
click at [1181, 290] on button "EDIT" at bounding box center [1196, 285] width 57 height 33
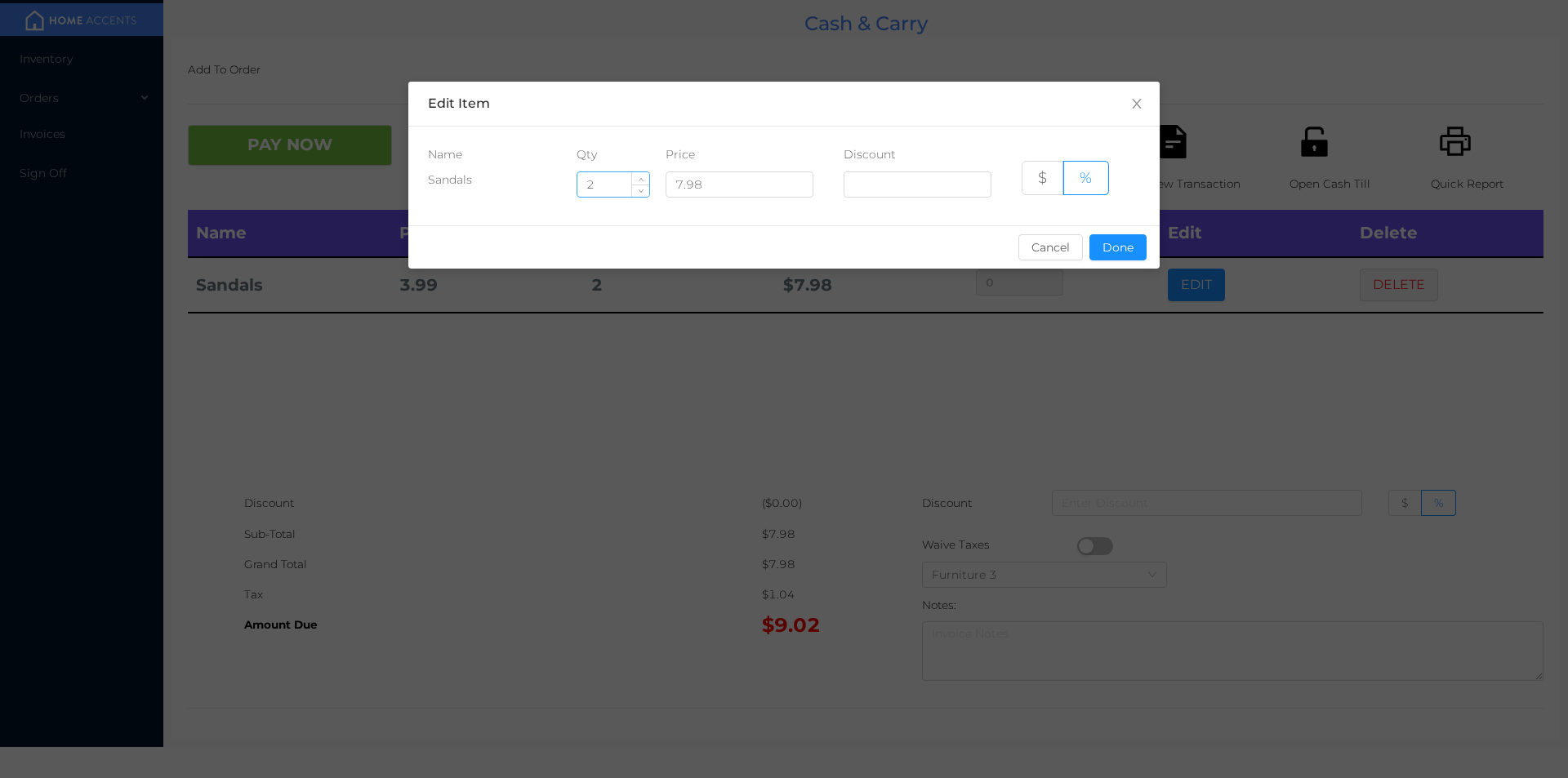
click at [610, 182] on input "2" at bounding box center [612, 184] width 72 height 25
type input "1"
click at [1131, 254] on button "Done" at bounding box center [1117, 247] width 57 height 26
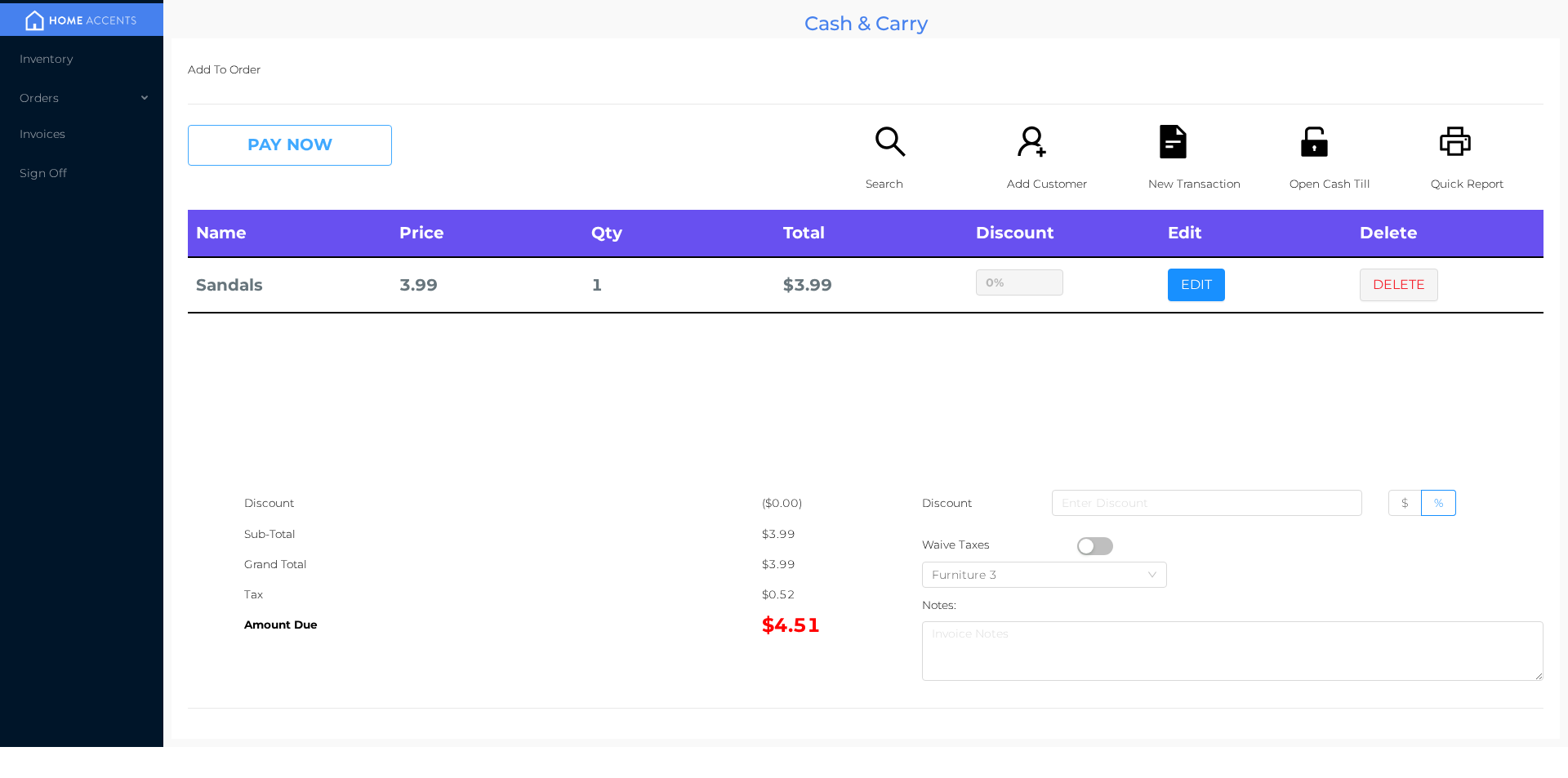
click at [243, 147] on button "PAY NOW" at bounding box center [289, 145] width 204 height 41
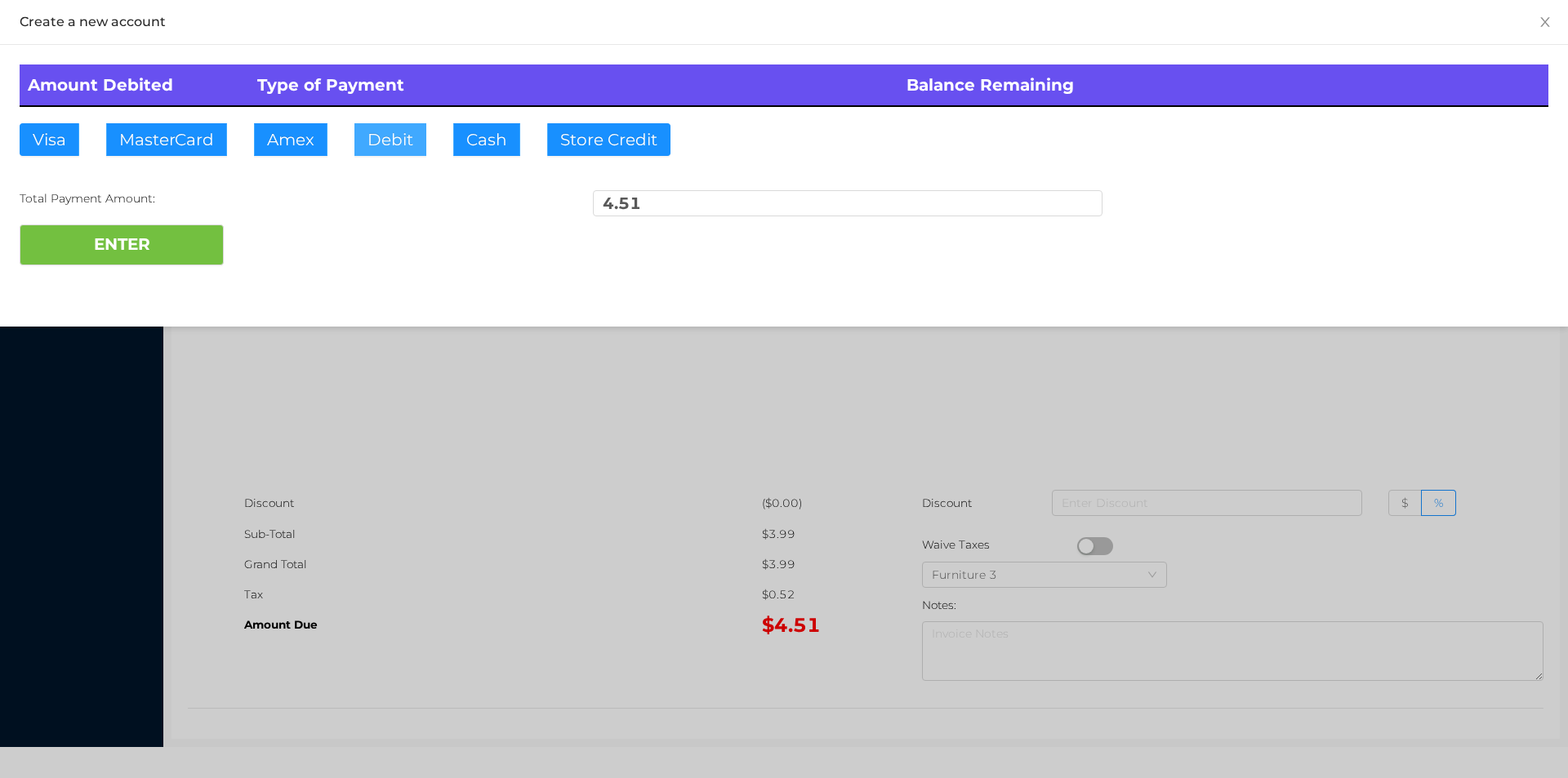
click at [387, 143] on button "Debit" at bounding box center [389, 140] width 72 height 33
click at [152, 260] on button "ENTER" at bounding box center [122, 244] width 204 height 41
type input "0"
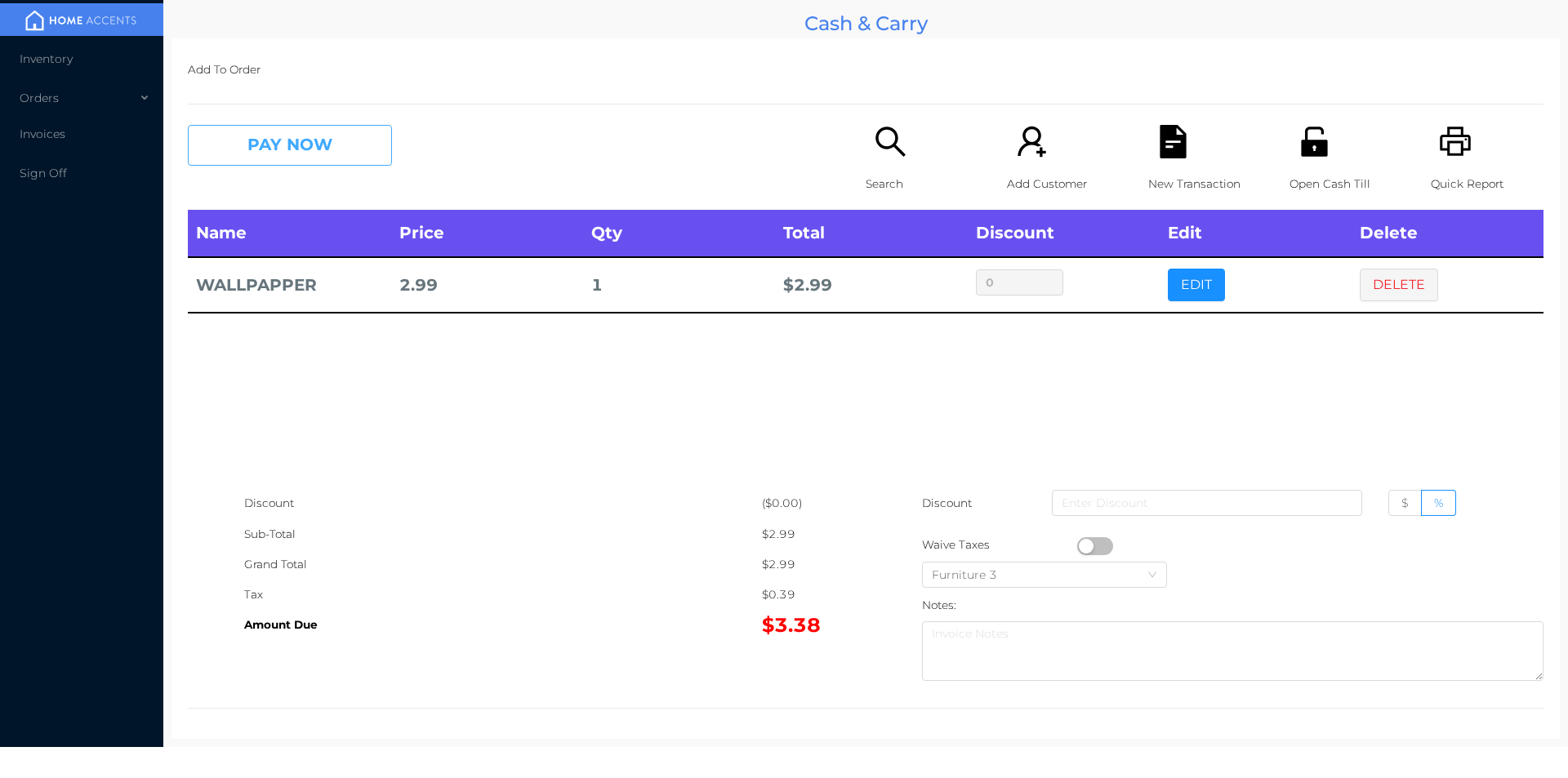
click at [376, 144] on button "PAY NOW" at bounding box center [289, 145] width 204 height 41
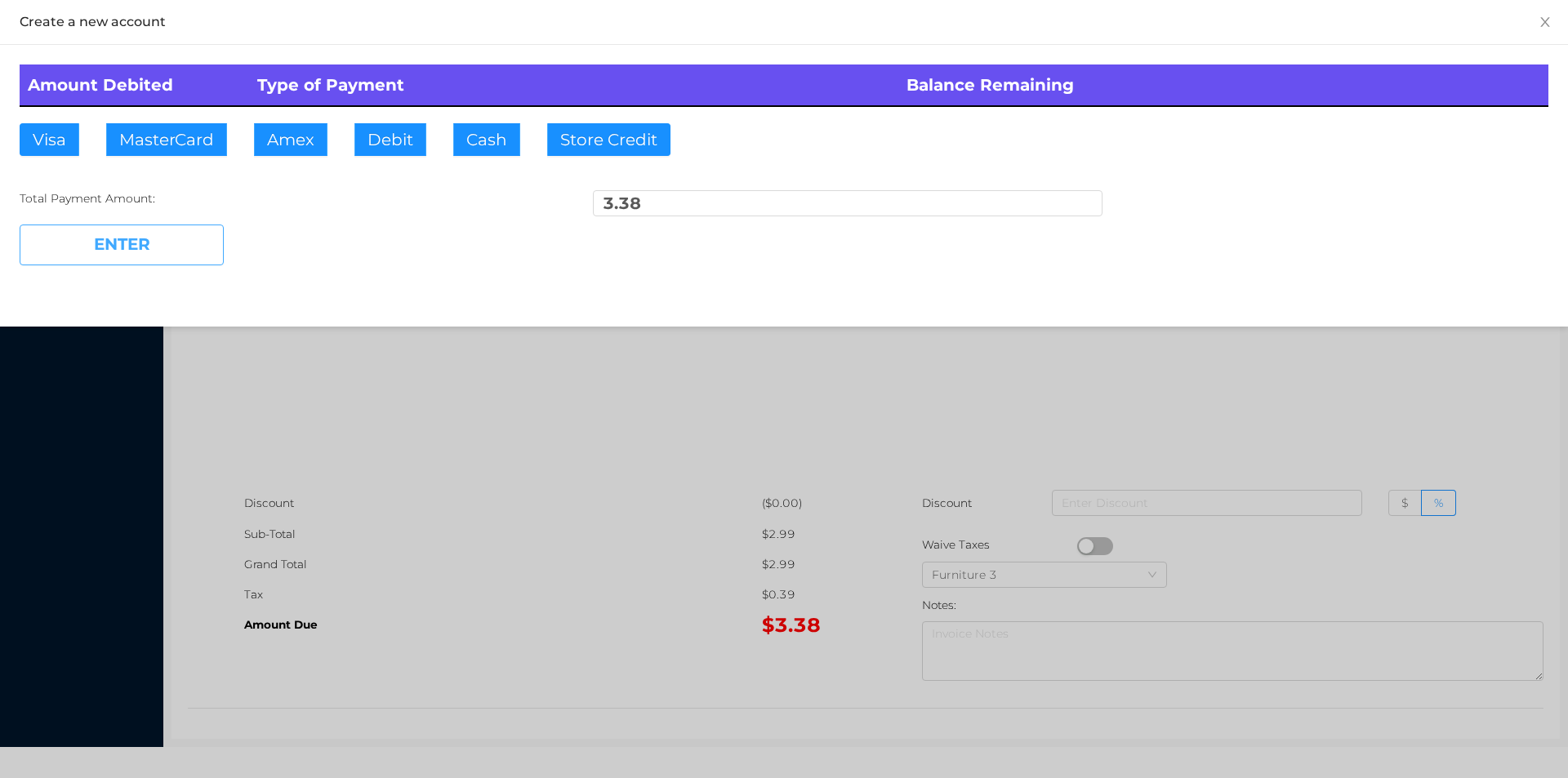
click at [152, 232] on button "ENTER" at bounding box center [122, 244] width 204 height 41
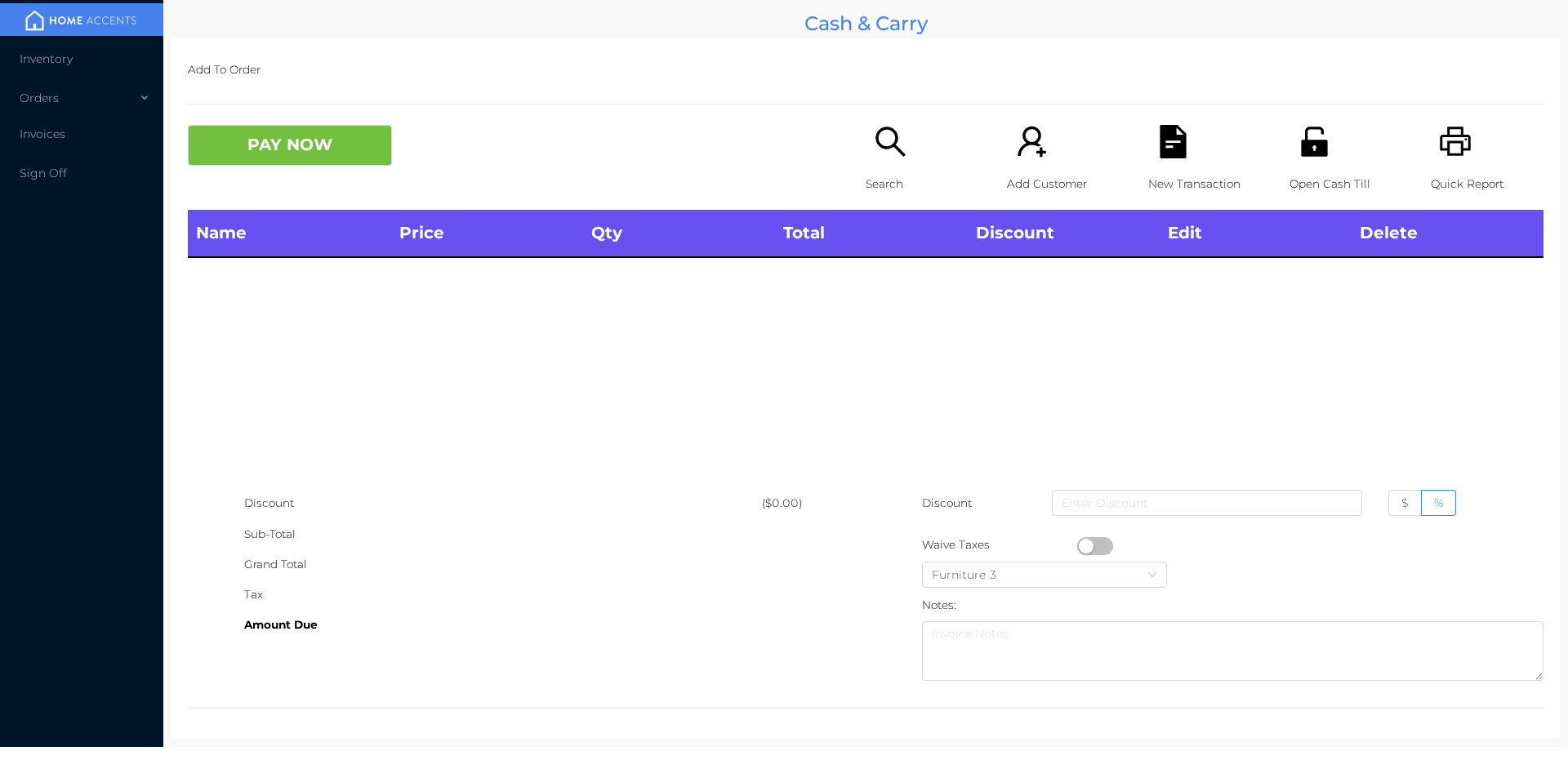
click at [1306, 183] on p "Open Cash Till" at bounding box center [1346, 183] width 113 height 30
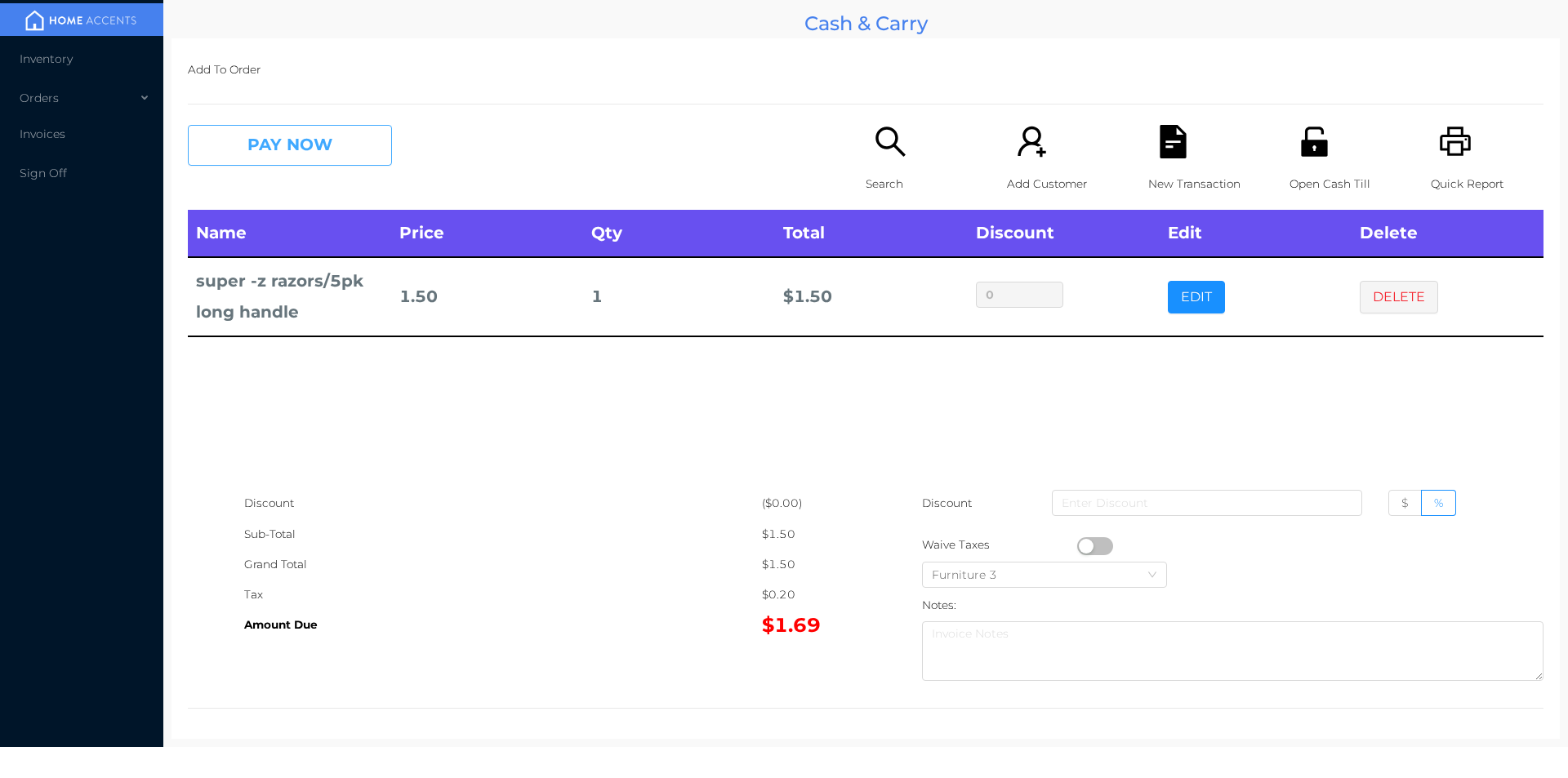
click at [276, 153] on button "PAY NOW" at bounding box center [289, 145] width 204 height 41
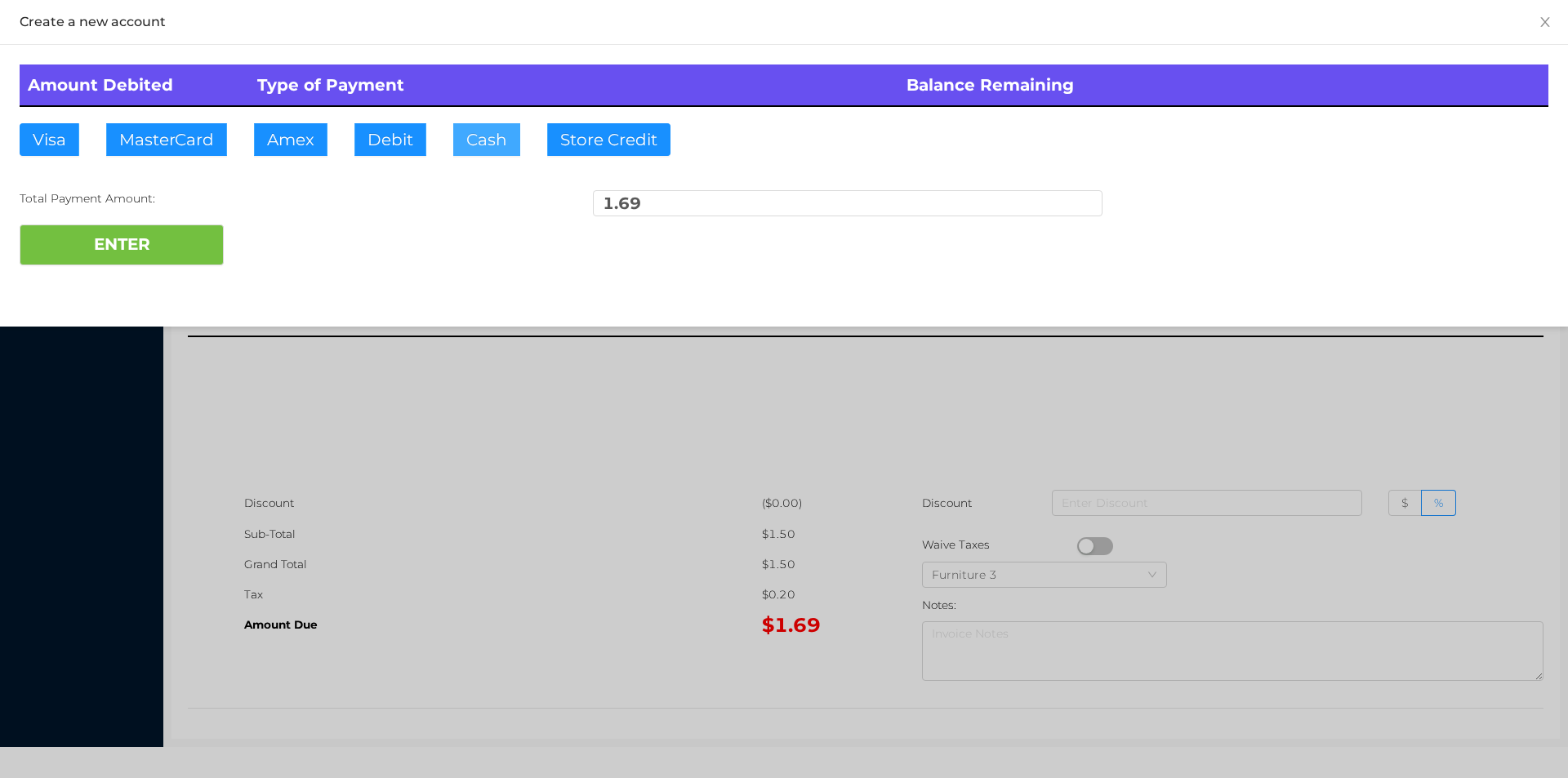
click at [493, 144] on button "Cash" at bounding box center [486, 140] width 67 height 33
type input "1.75"
click at [104, 264] on button "ENTER" at bounding box center [122, 244] width 204 height 41
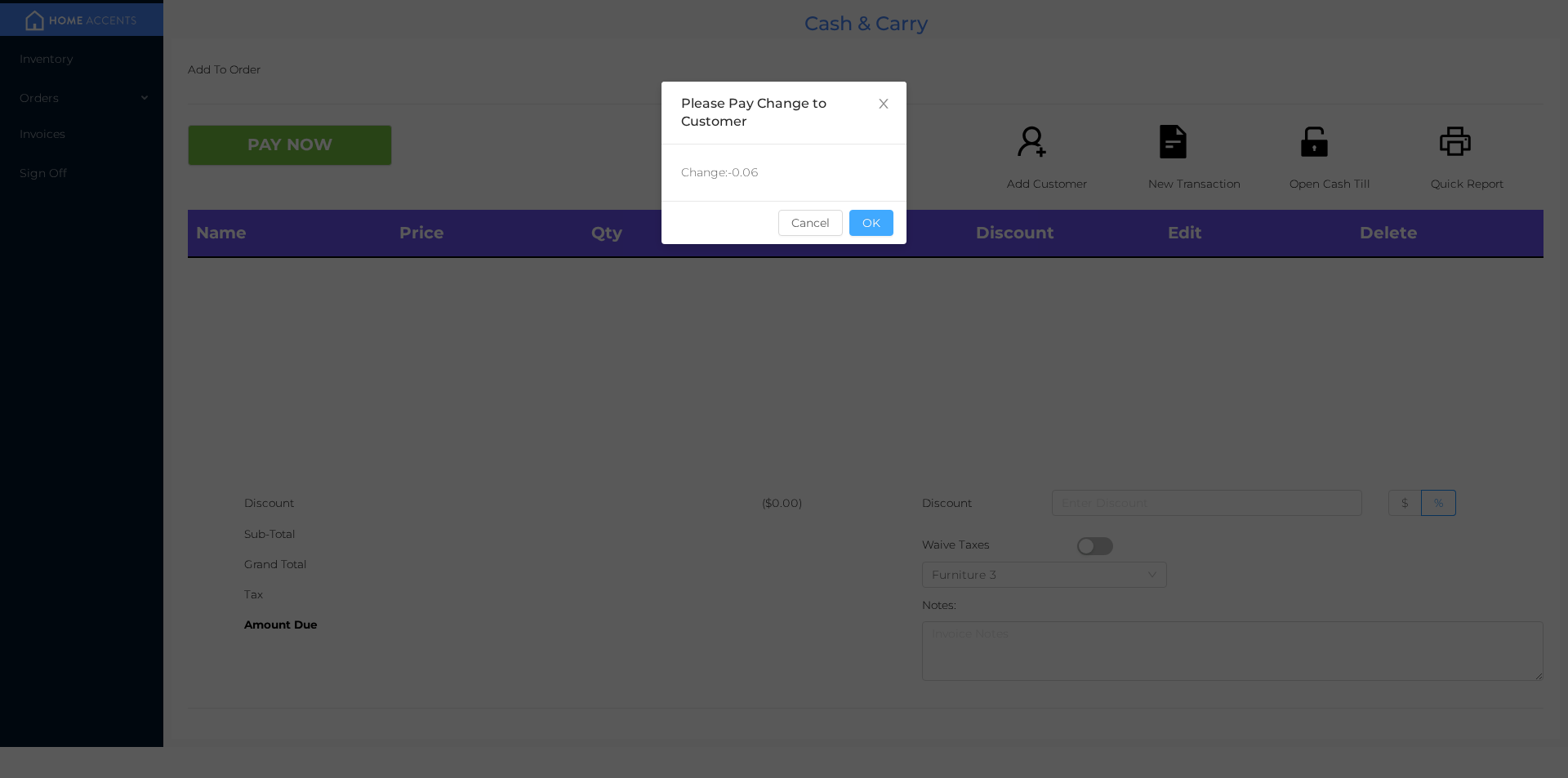
click at [877, 217] on button "OK" at bounding box center [871, 222] width 44 height 26
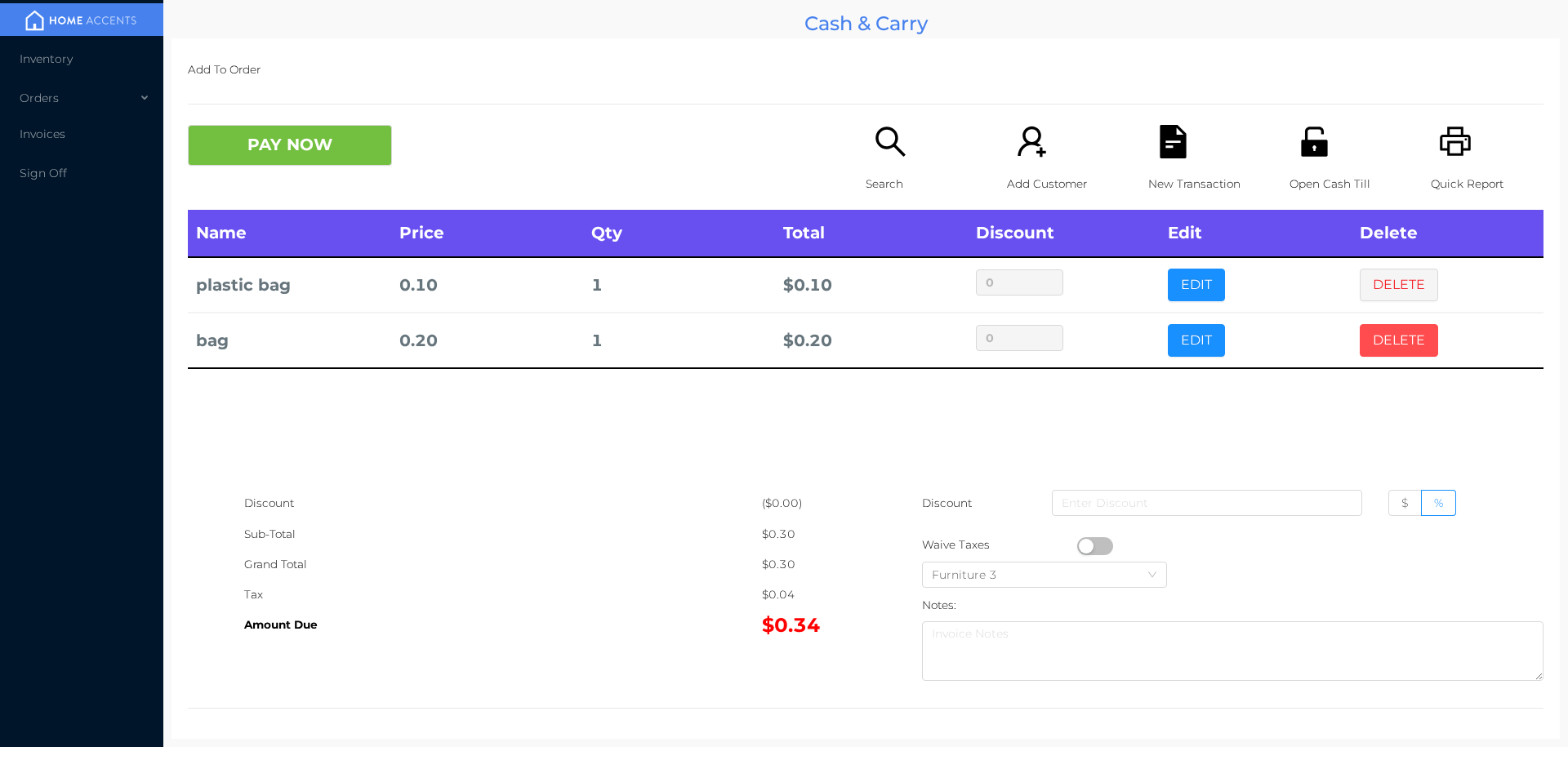
click at [1359, 338] on button "DELETE" at bounding box center [1398, 340] width 78 height 33
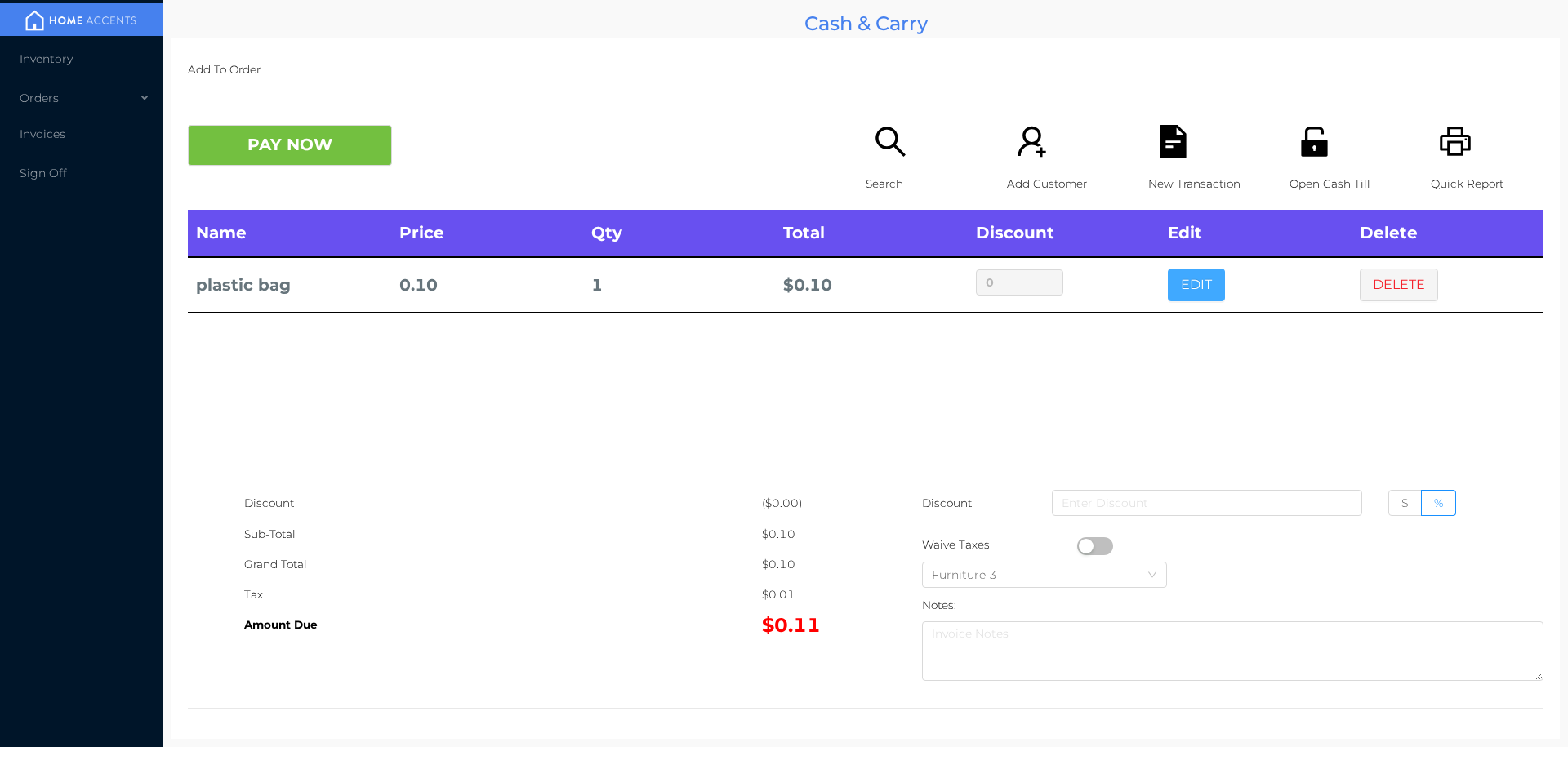
click at [1171, 275] on button "EDIT" at bounding box center [1196, 285] width 57 height 33
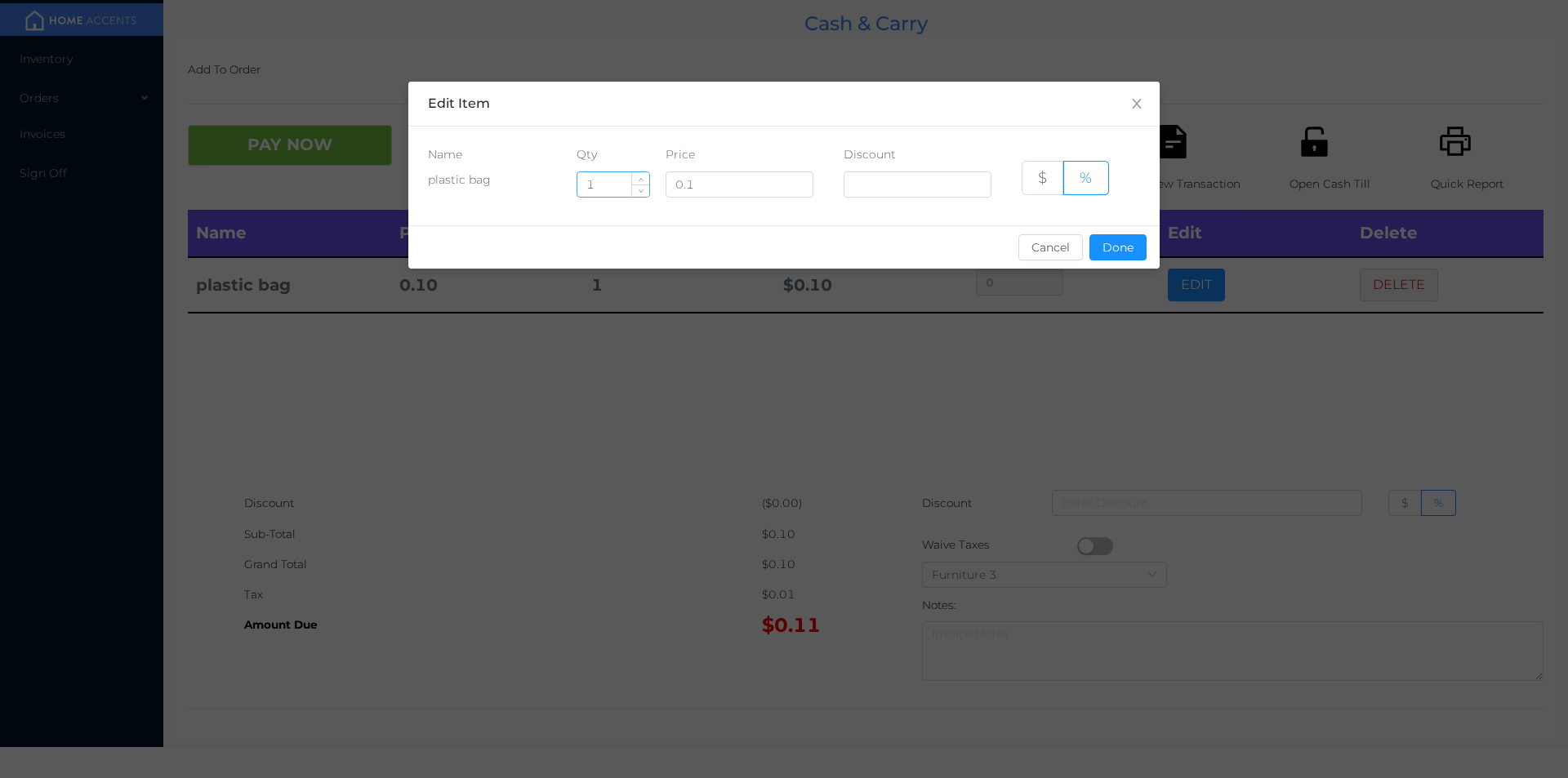
click at [620, 182] on input "1" at bounding box center [612, 184] width 72 height 25
type input "5"
click at [1121, 254] on button "Done" at bounding box center [1117, 247] width 57 height 26
type input "0%"
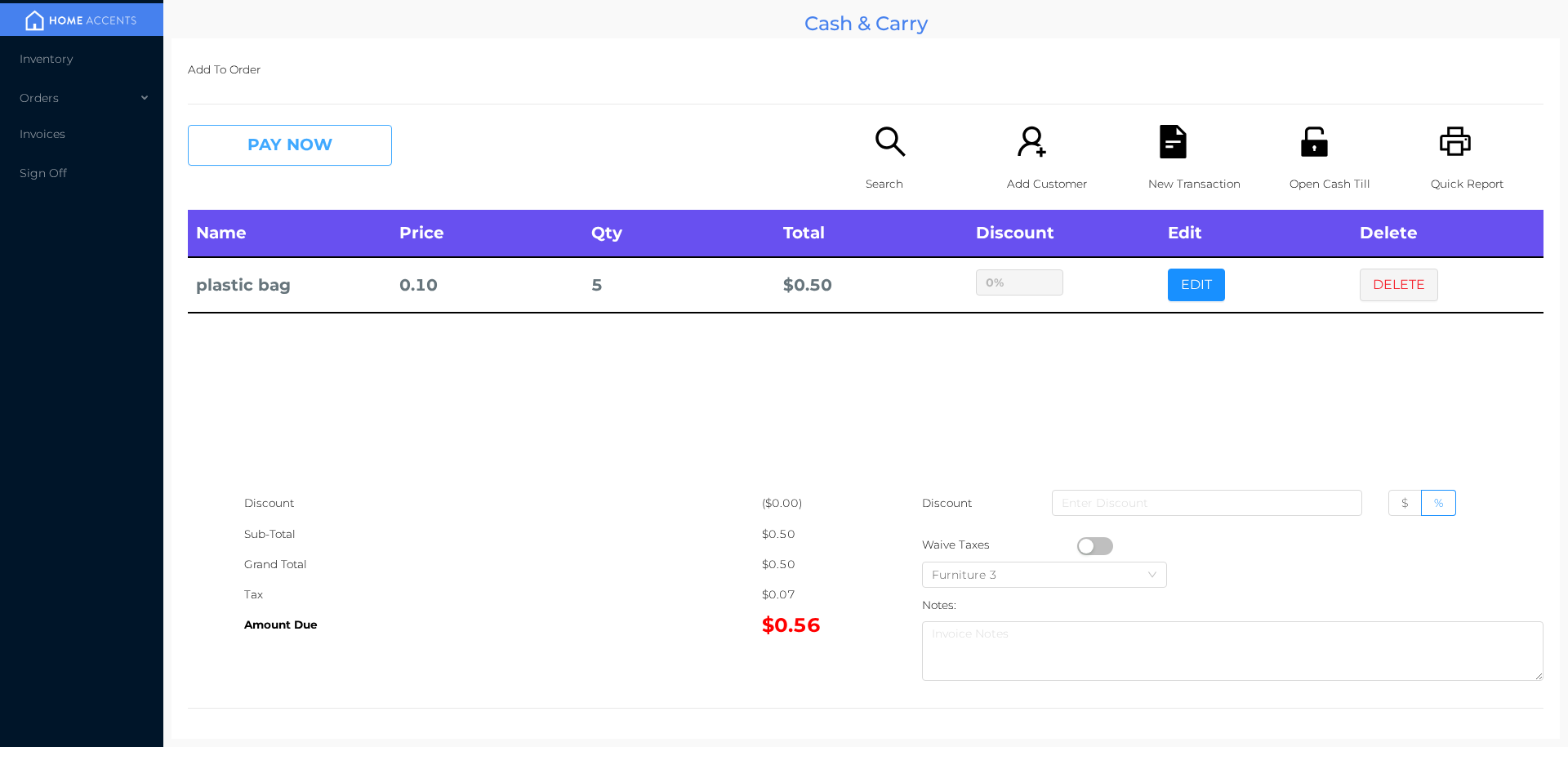
click at [277, 152] on button "PAY NOW" at bounding box center [289, 145] width 204 height 41
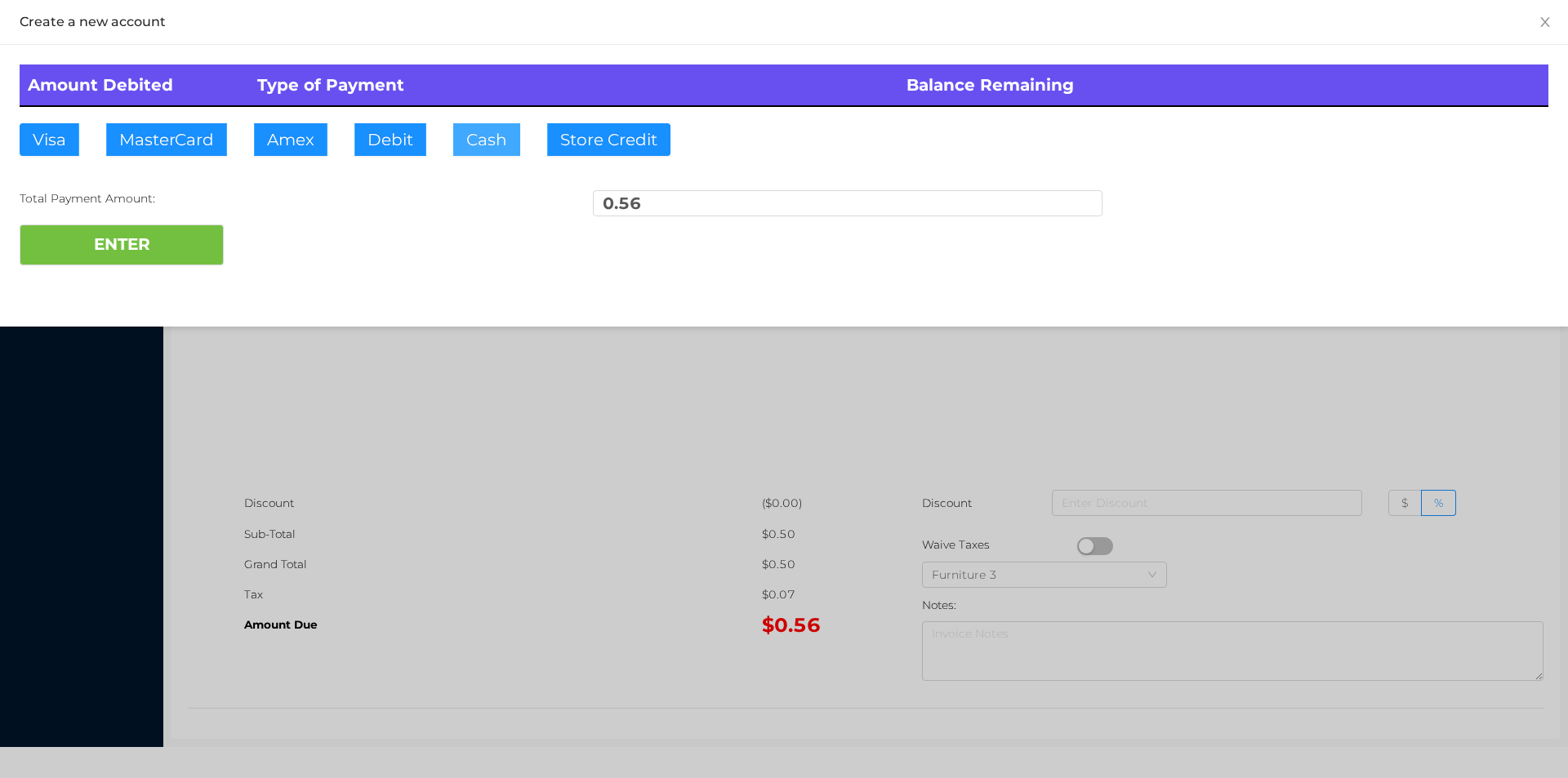
click at [480, 142] on button "Cash" at bounding box center [486, 140] width 67 height 33
type input "1"
click at [125, 251] on button "ENTER" at bounding box center [122, 244] width 204 height 41
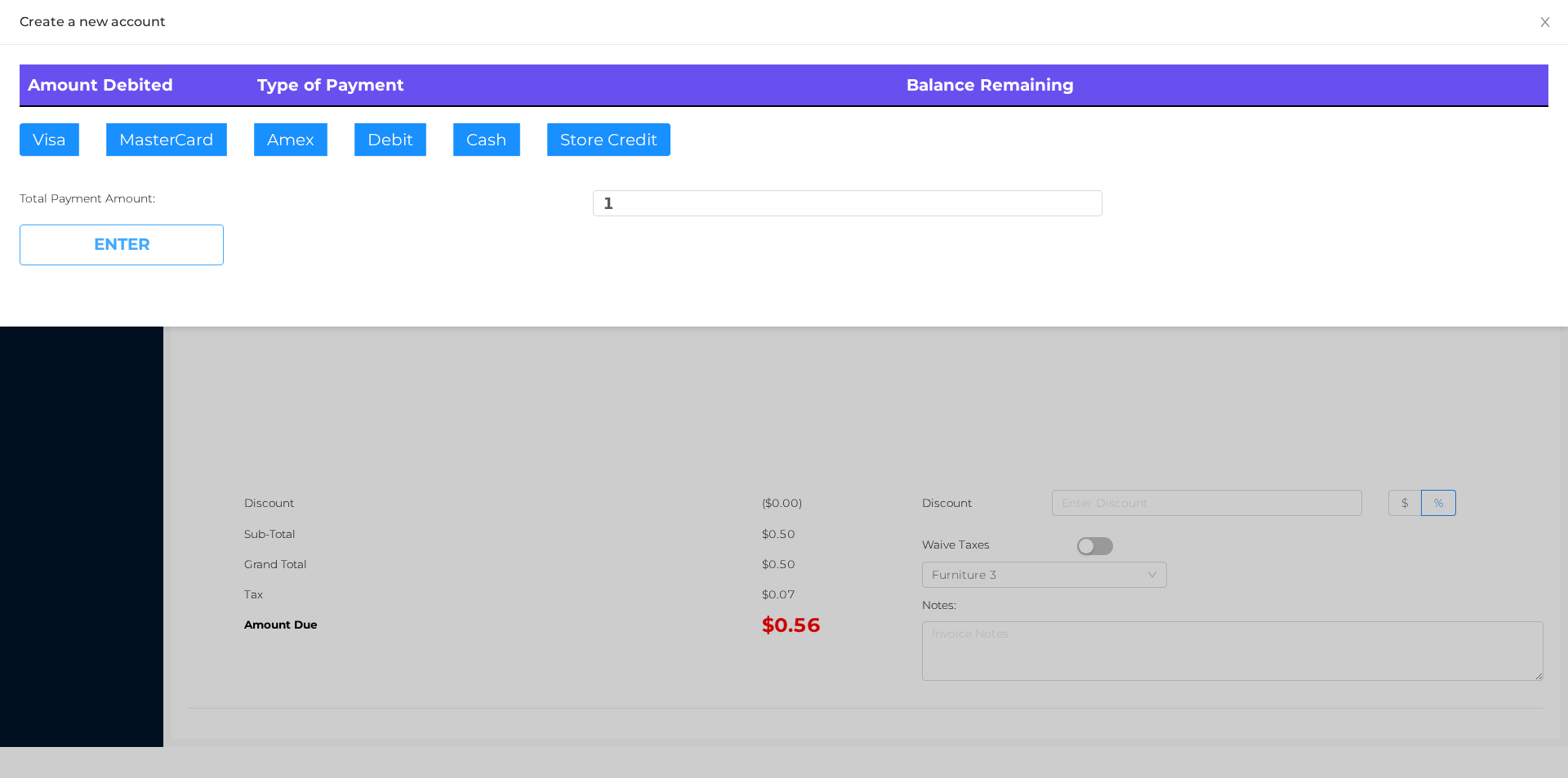
type input "0"
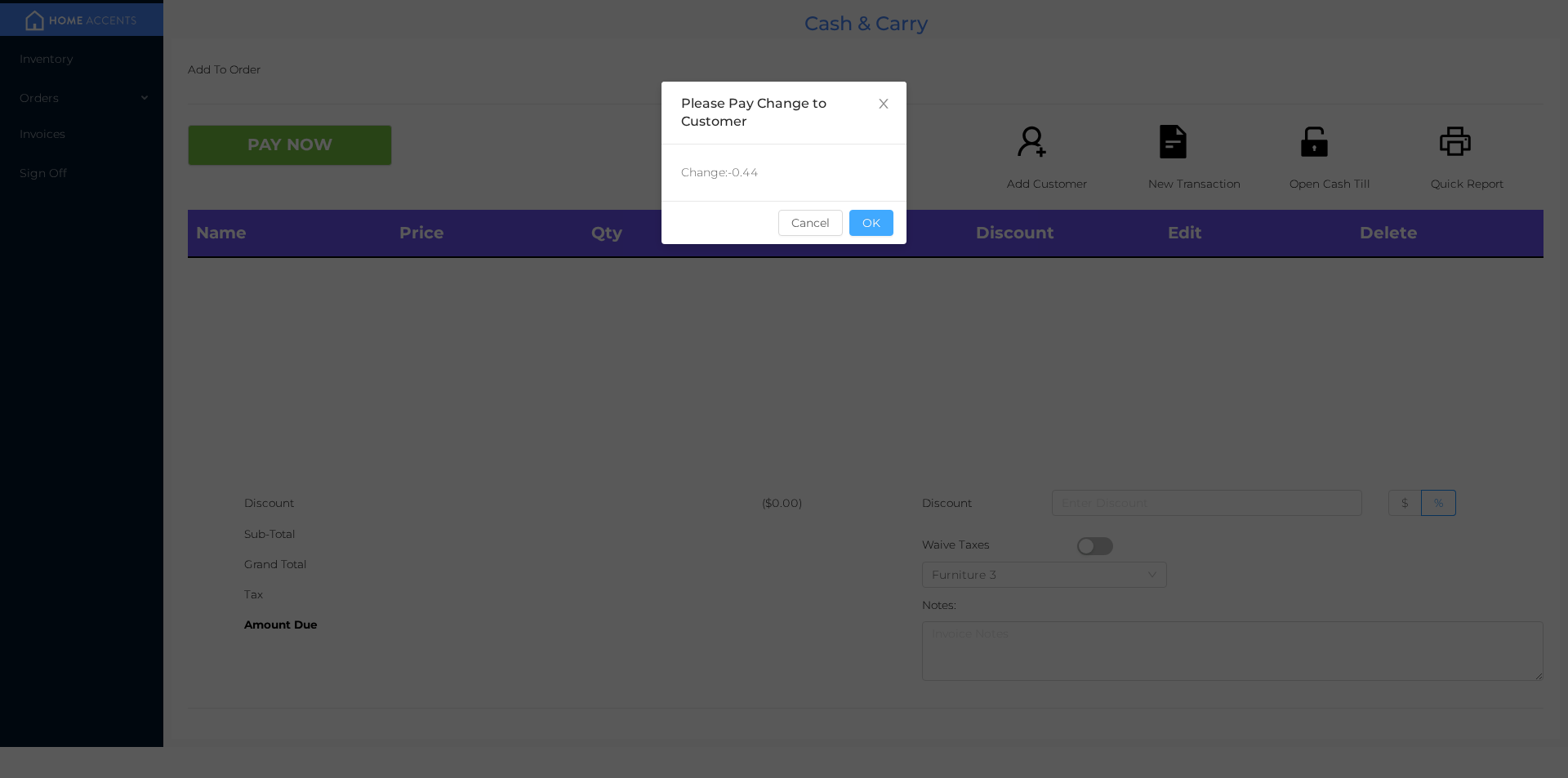
click at [876, 233] on button "OK" at bounding box center [871, 222] width 44 height 26
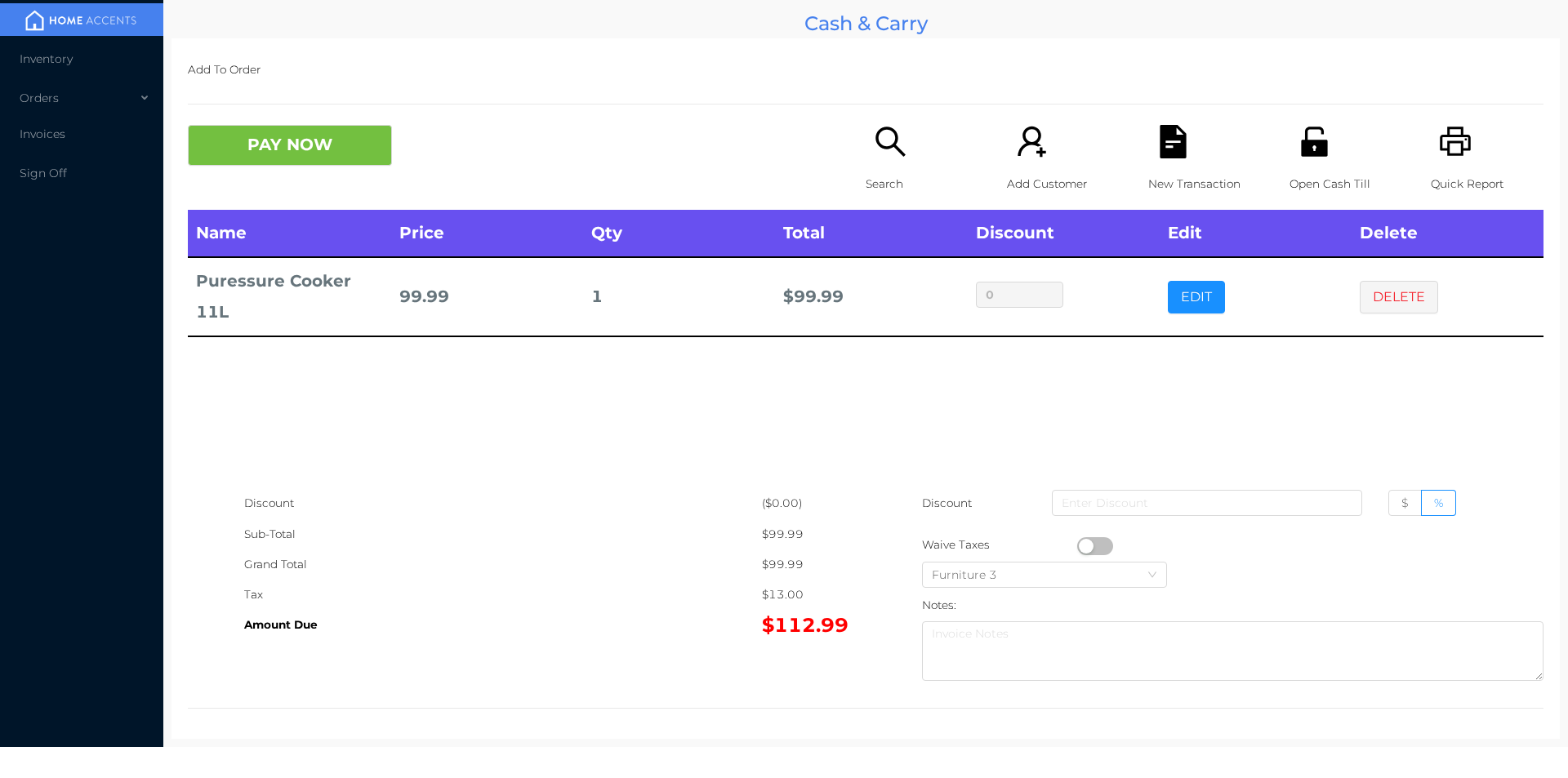
click at [316, 159] on button "PAY NOW" at bounding box center [289, 145] width 204 height 41
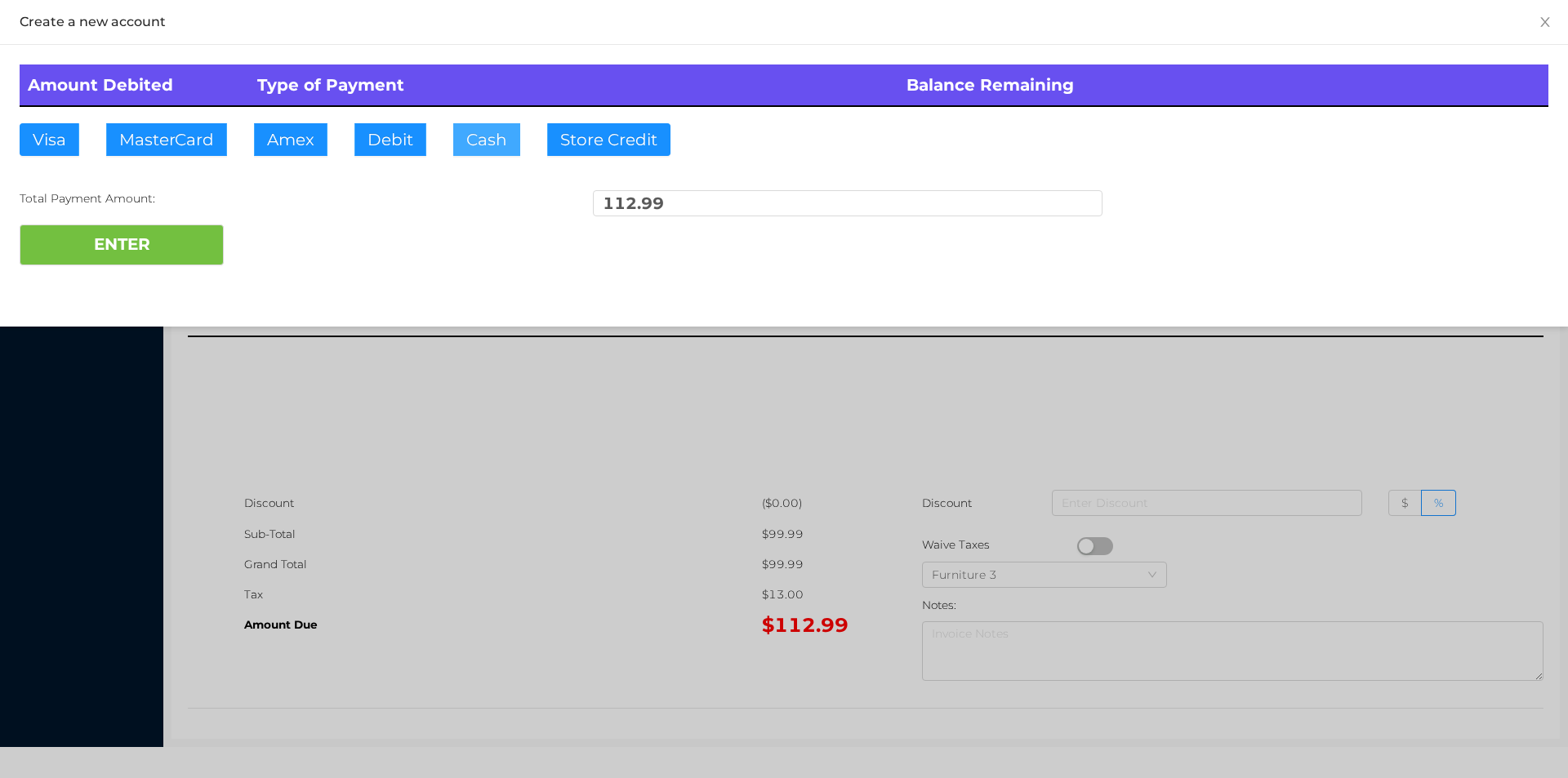
click at [479, 140] on button "Cash" at bounding box center [486, 140] width 67 height 33
click at [495, 542] on div at bounding box center [784, 389] width 1568 height 778
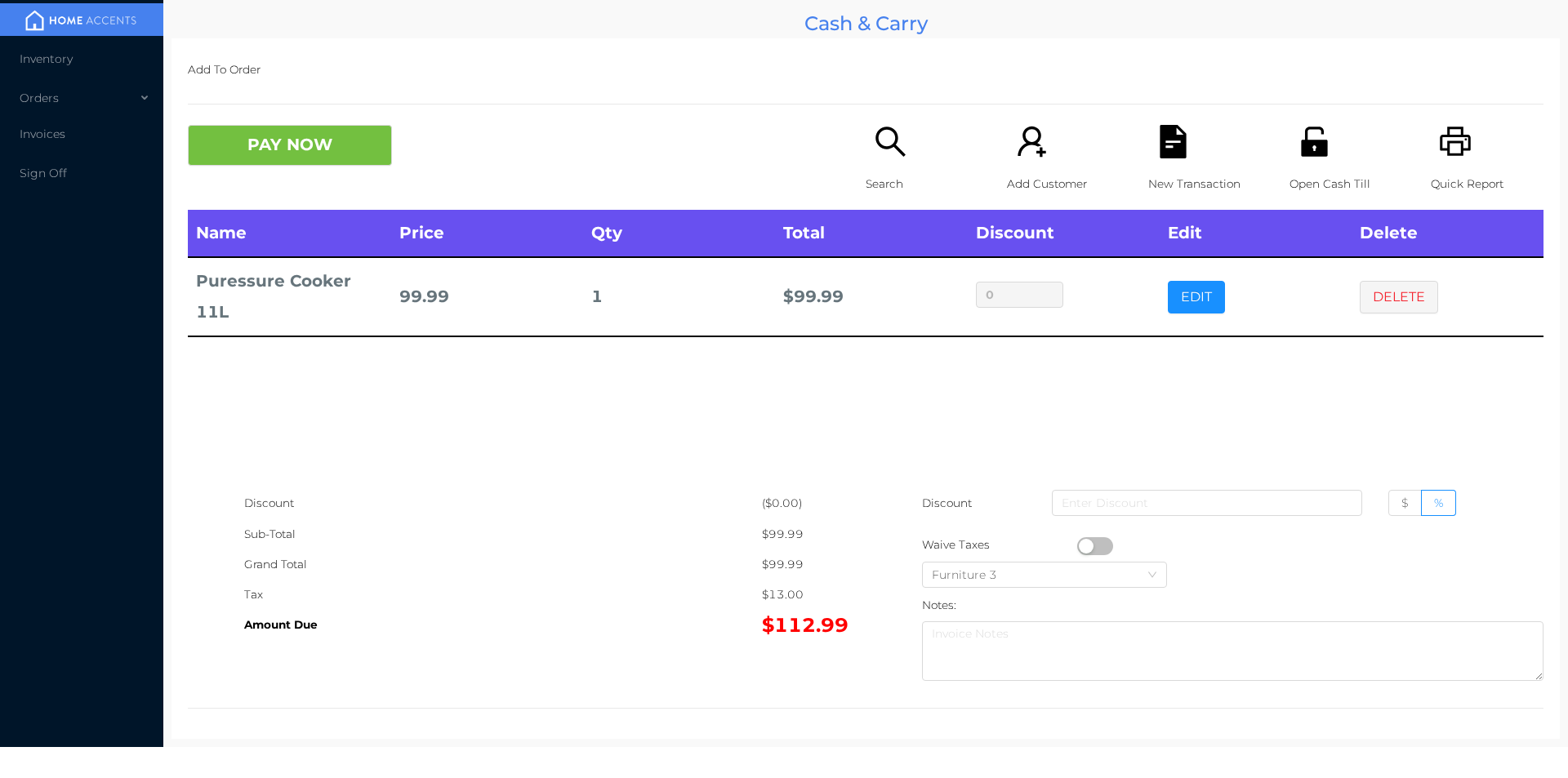
click at [1177, 138] on icon "icon: file-text" at bounding box center [1172, 142] width 34 height 34
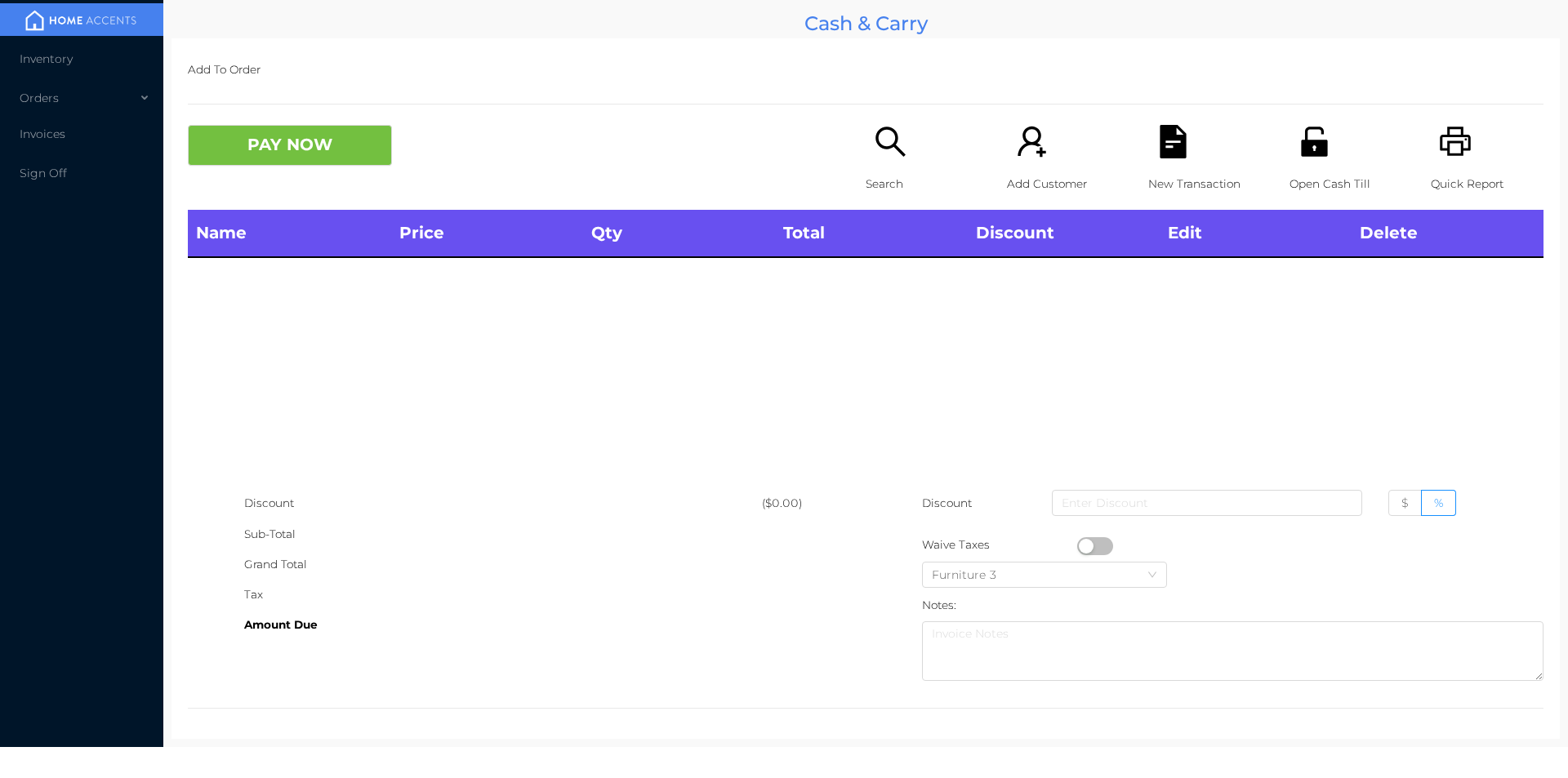
click at [1462, 134] on div "Quick Report" at bounding box center [1486, 168] width 113 height 85
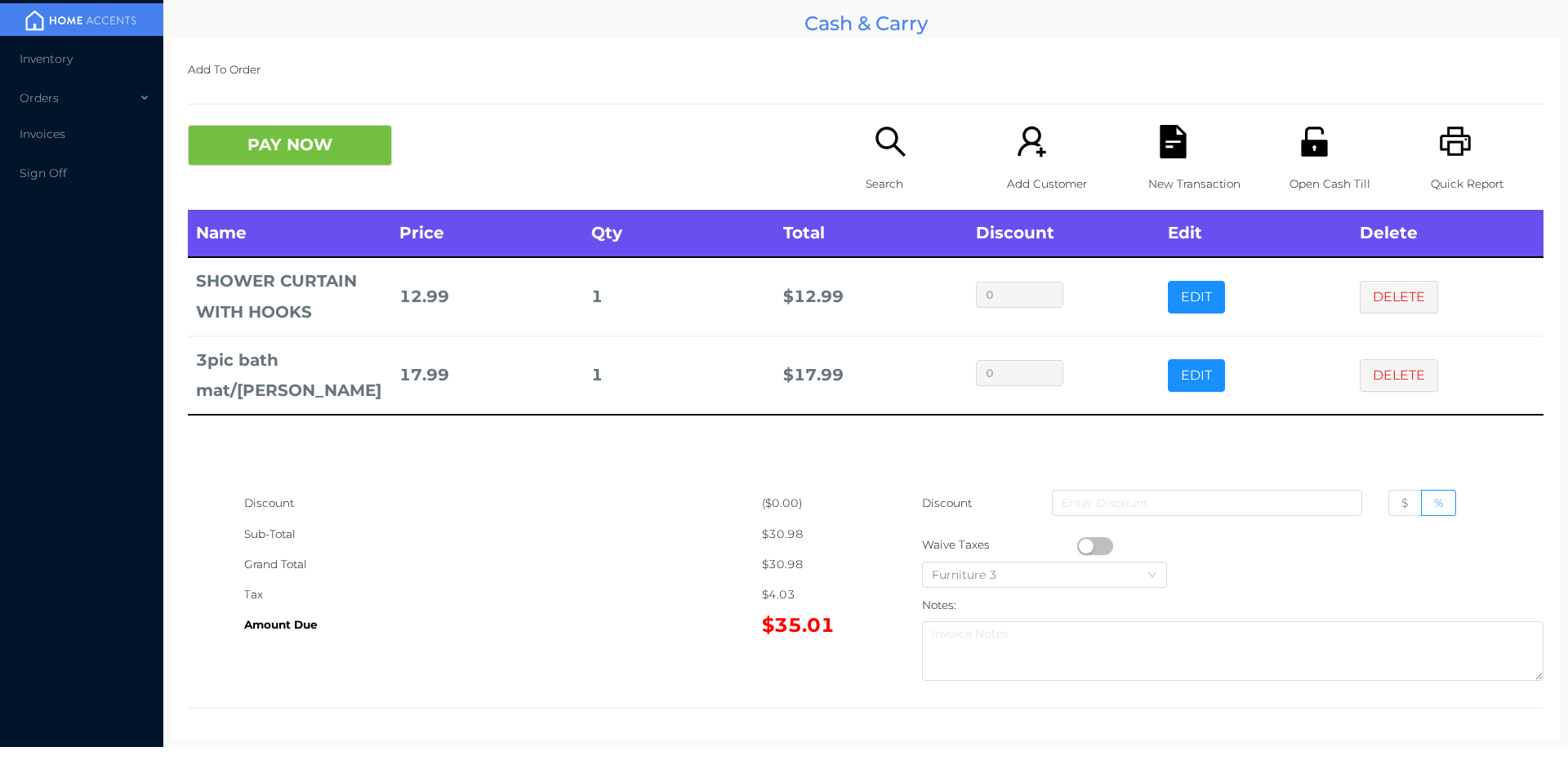
click at [866, 140] on div "Search" at bounding box center [922, 168] width 113 height 85
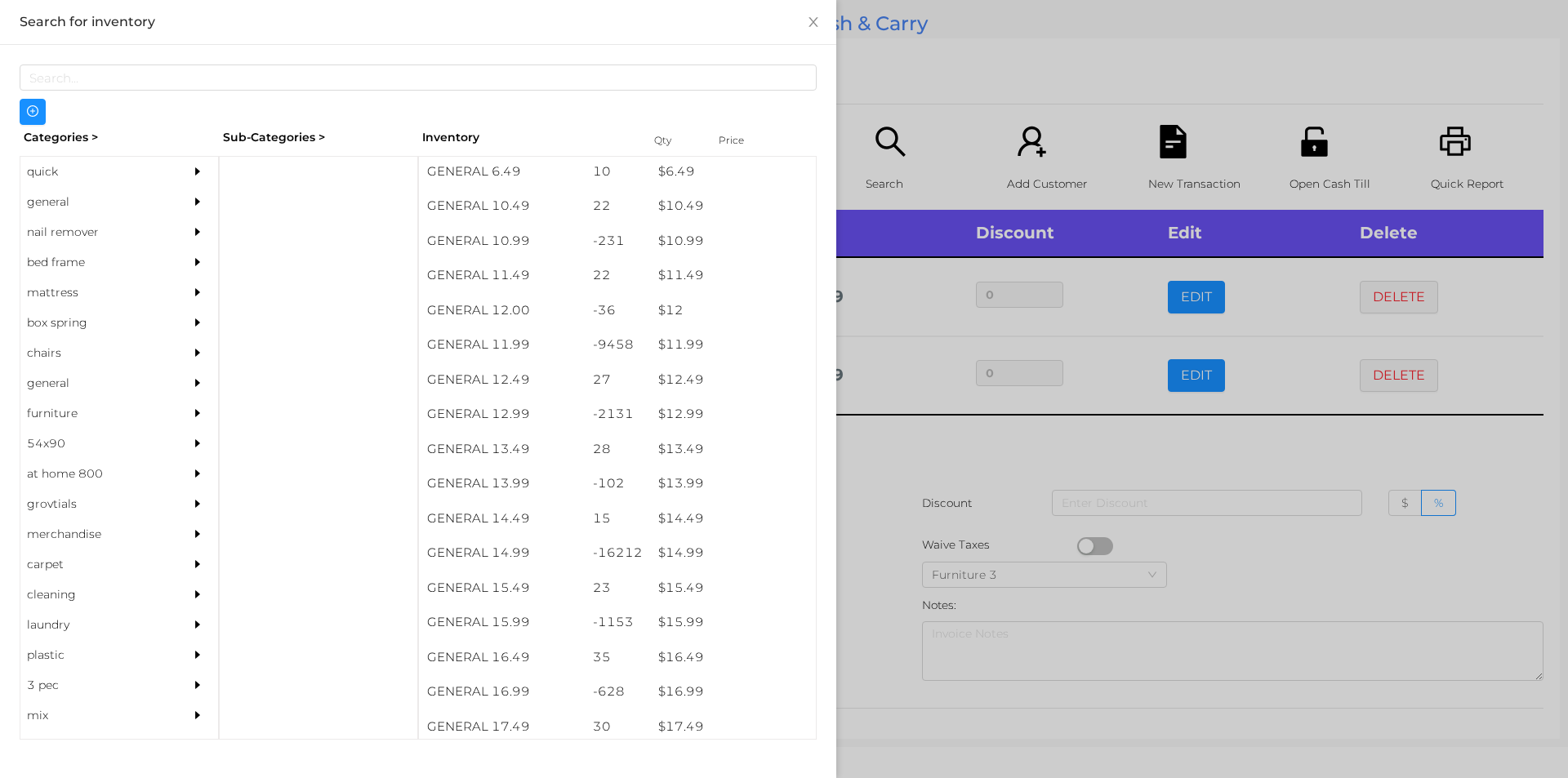
scroll to position [1030, 0]
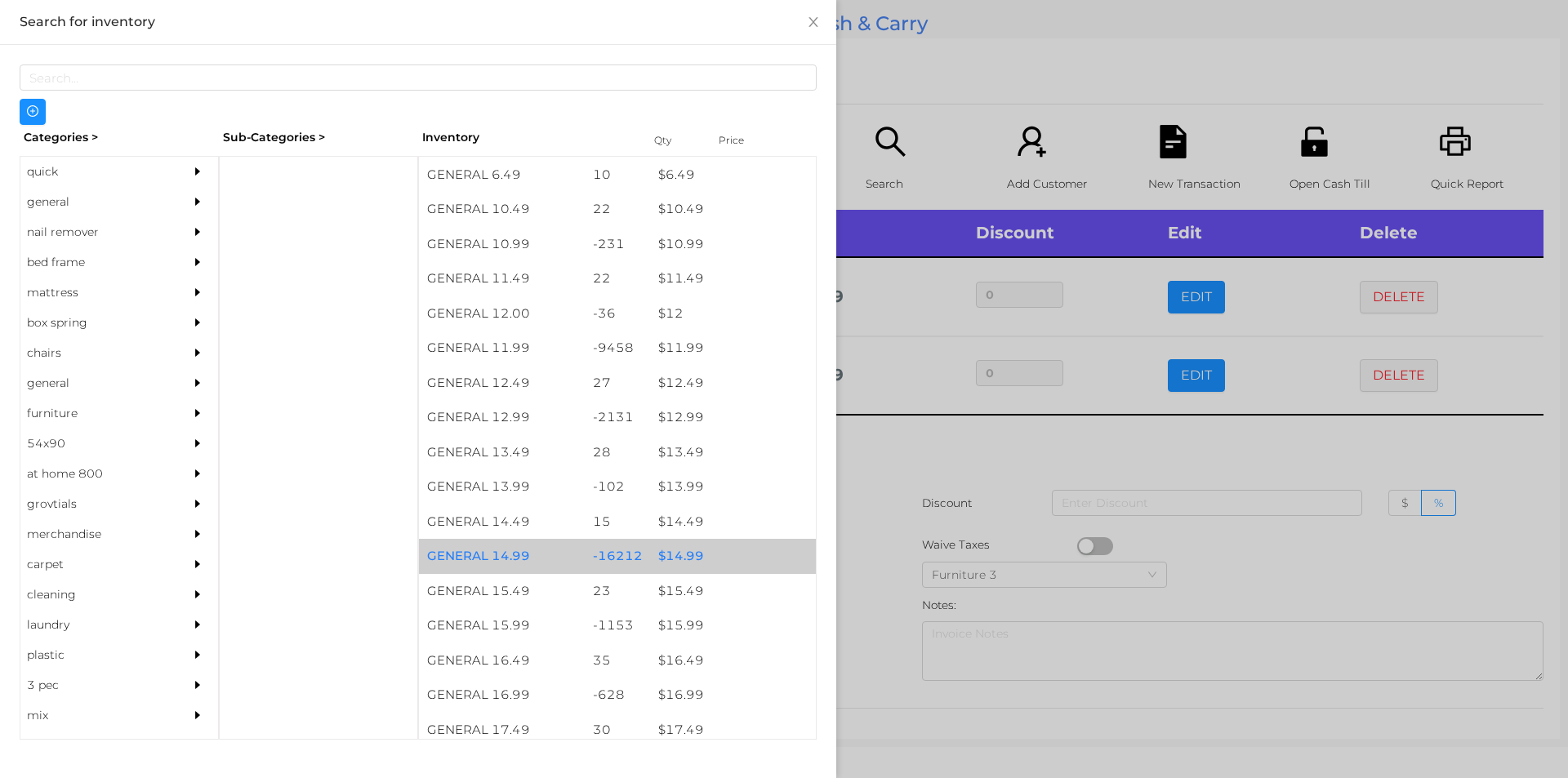
click at [667, 558] on div "$ 14.99" at bounding box center [732, 556] width 166 height 35
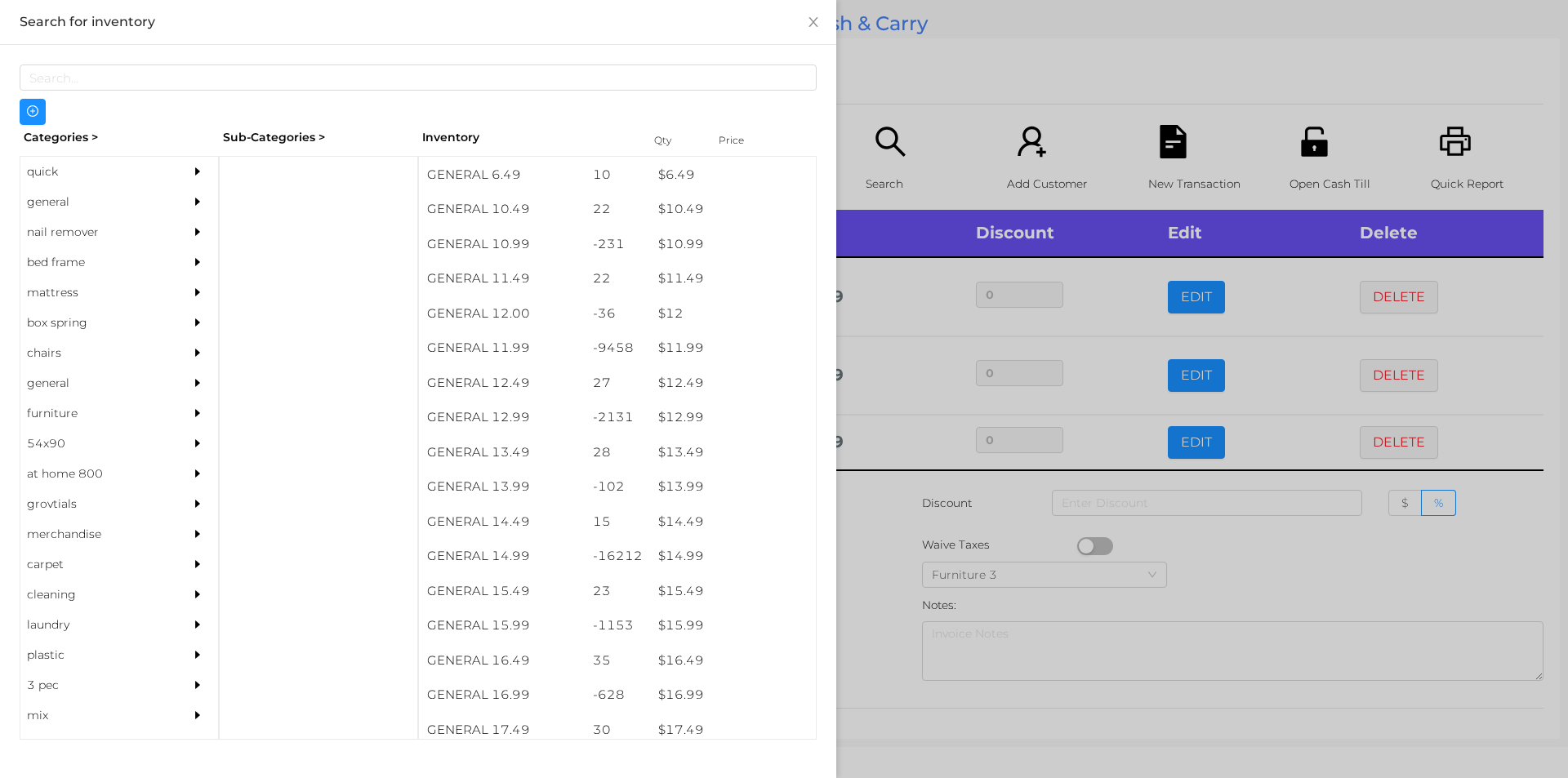
click at [907, 466] on div at bounding box center [784, 389] width 1568 height 778
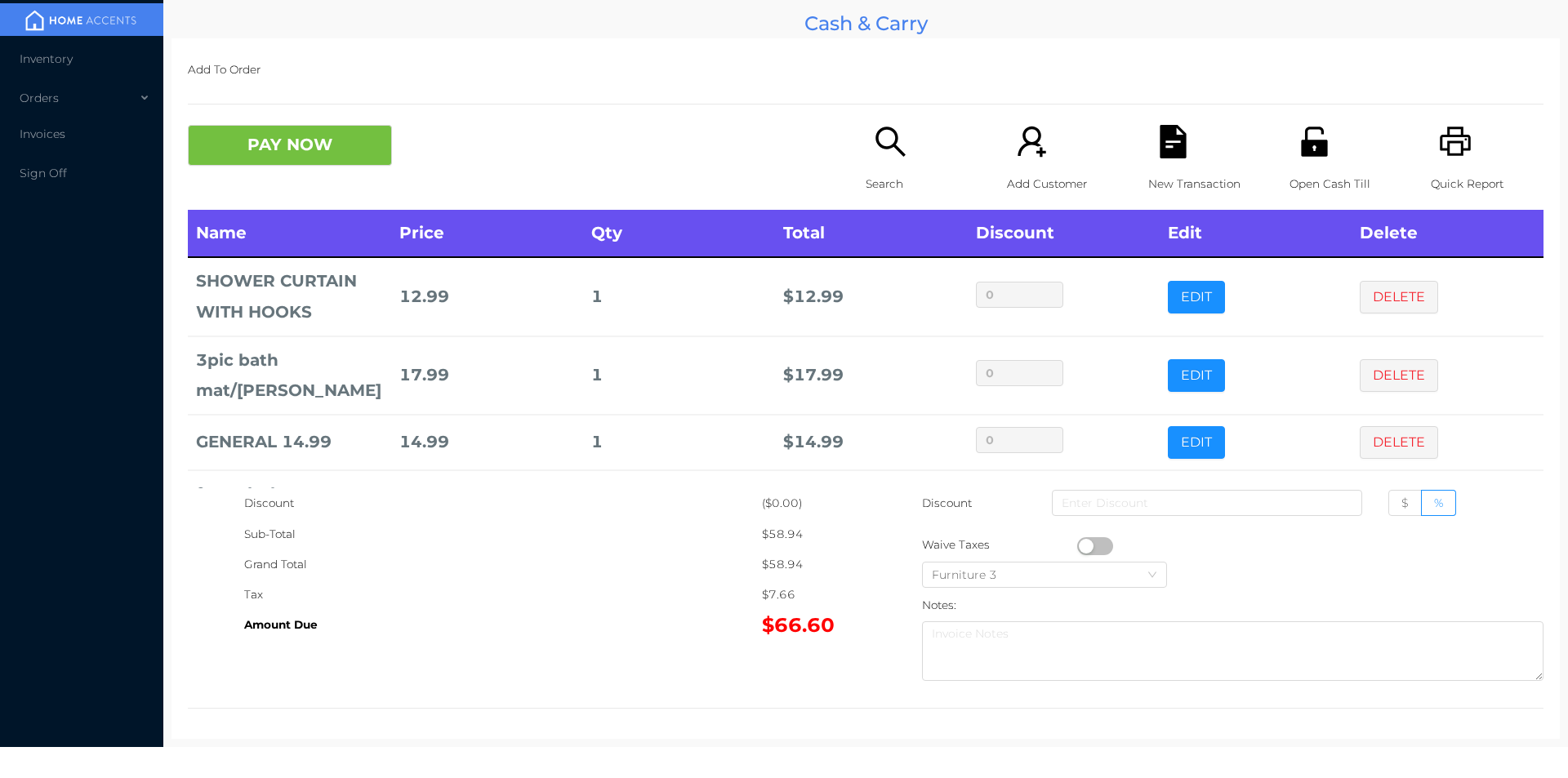
click at [874, 159] on icon "icon: search" at bounding box center [890, 142] width 34 height 34
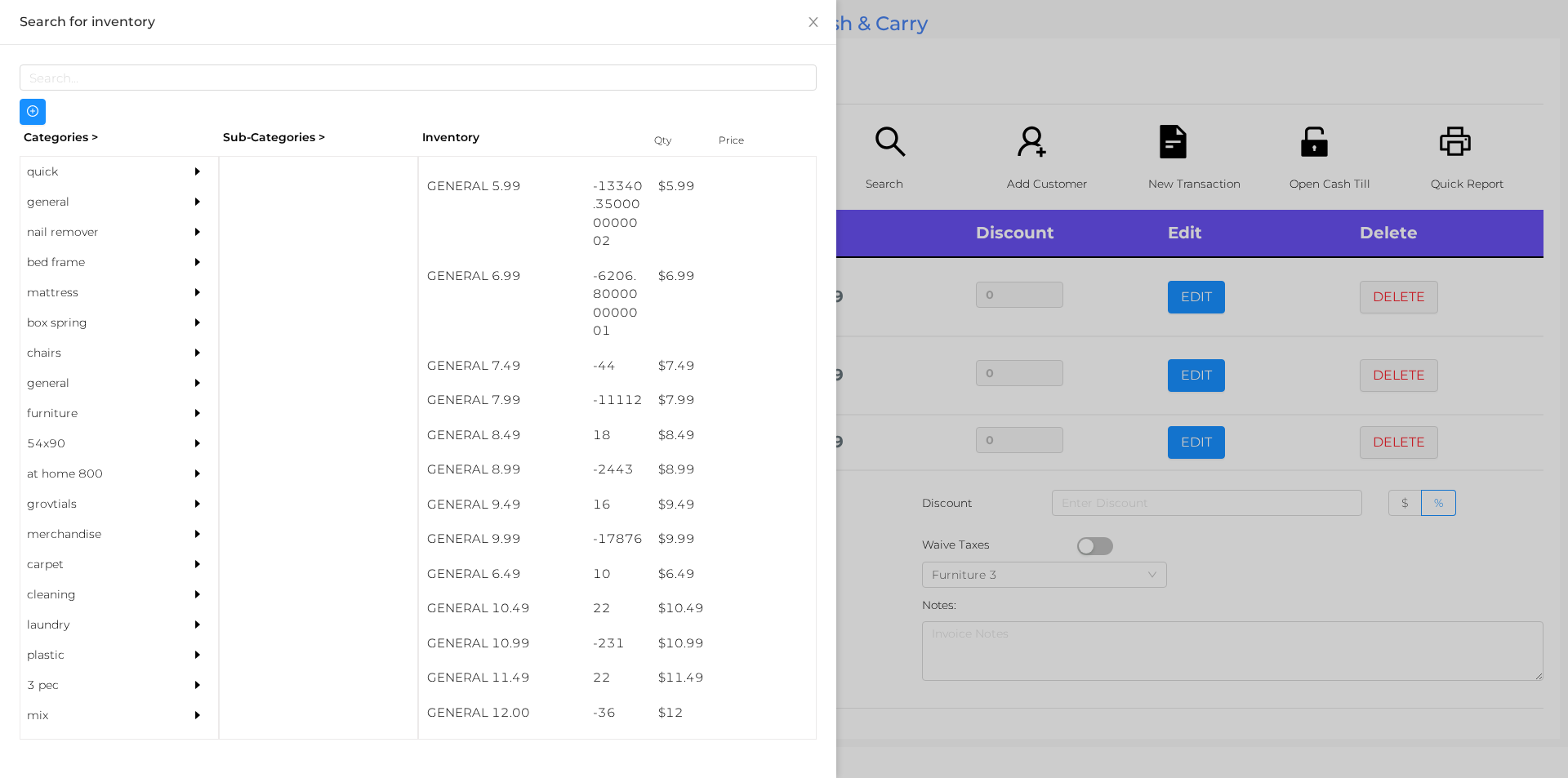
scroll to position [642, 0]
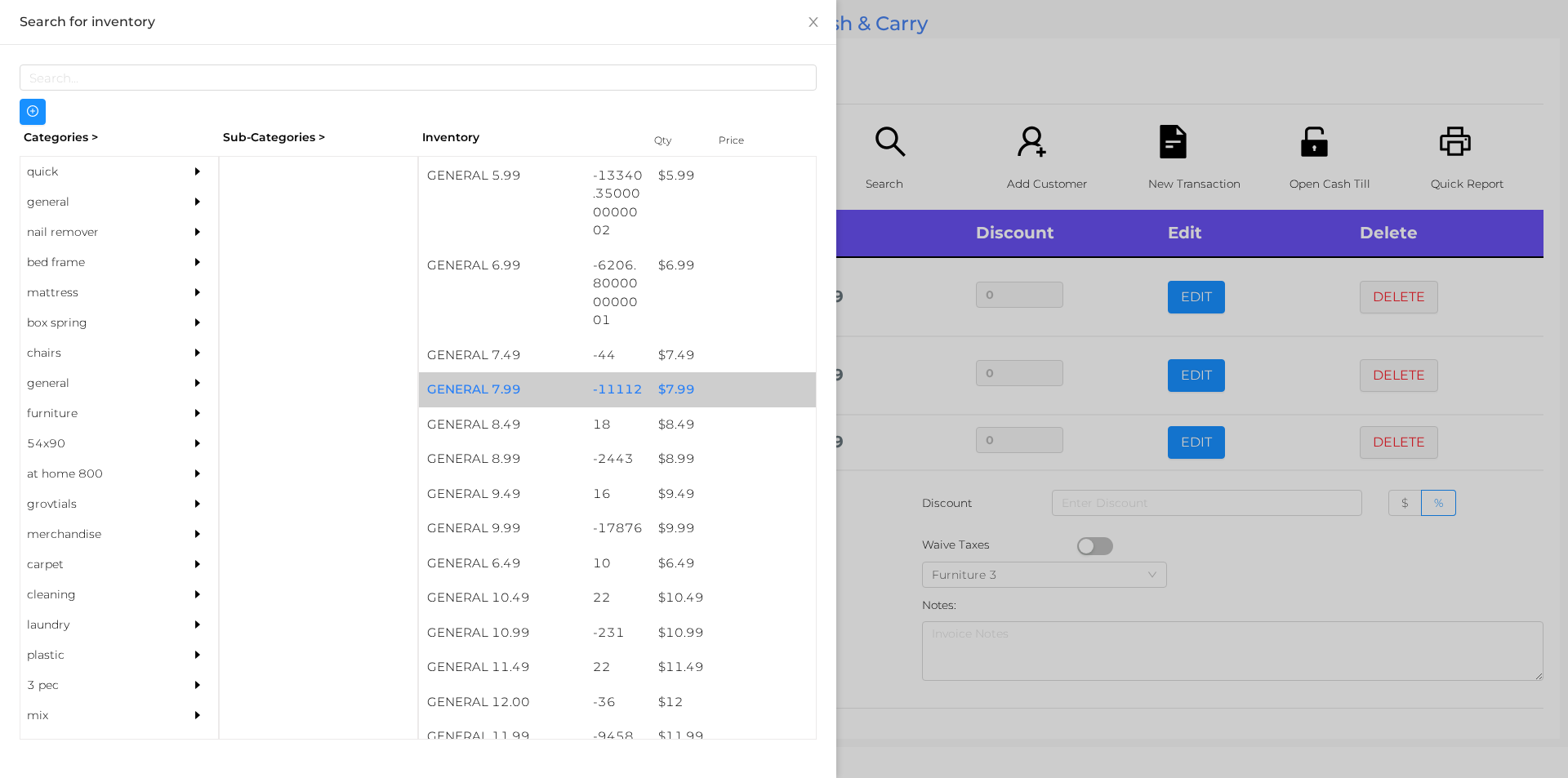
click at [711, 379] on div "$ 7.99" at bounding box center [732, 389] width 166 height 35
click at [710, 387] on div "$ 7.99" at bounding box center [732, 389] width 166 height 35
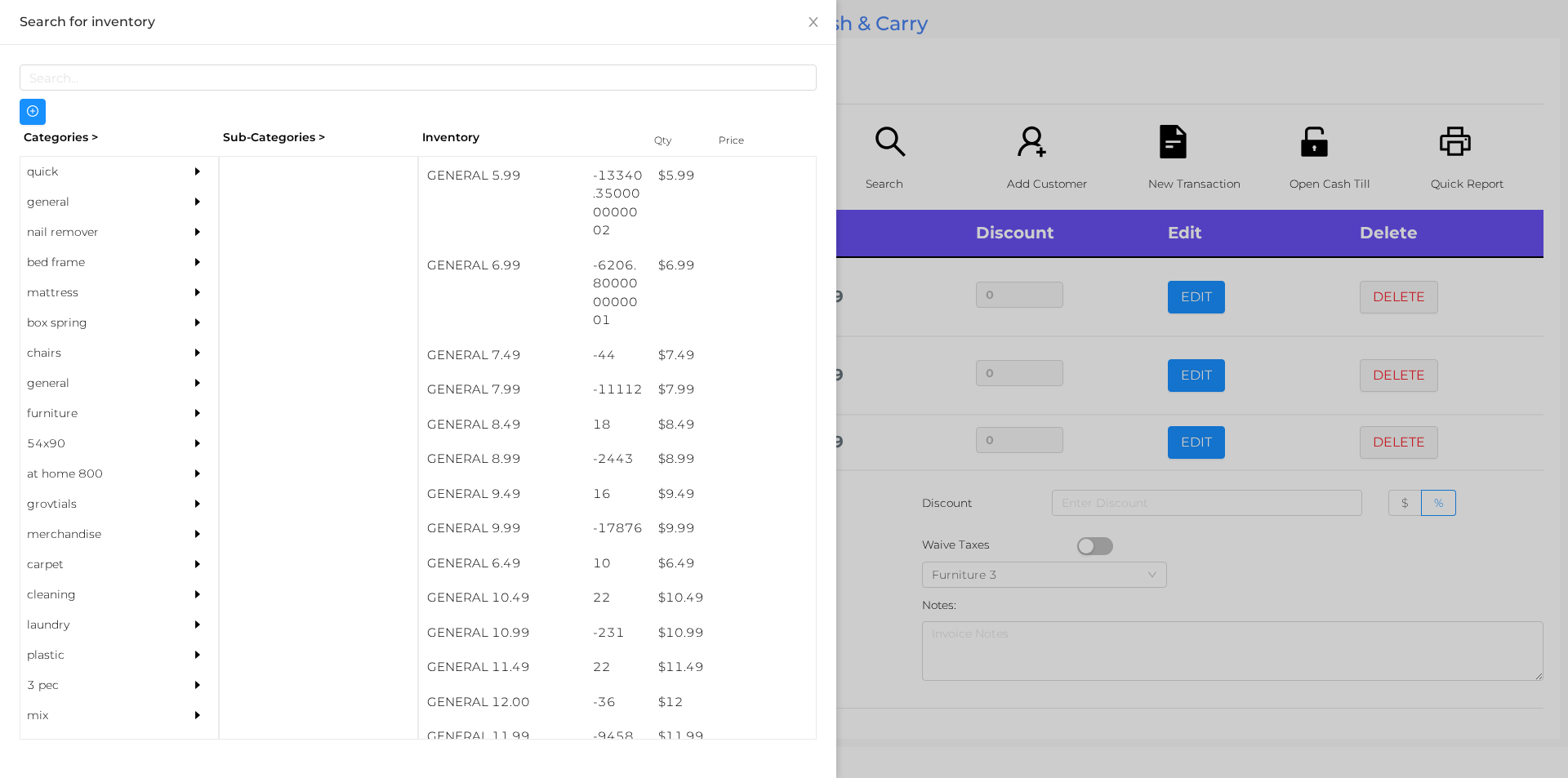
click at [858, 87] on div at bounding box center [784, 389] width 1568 height 778
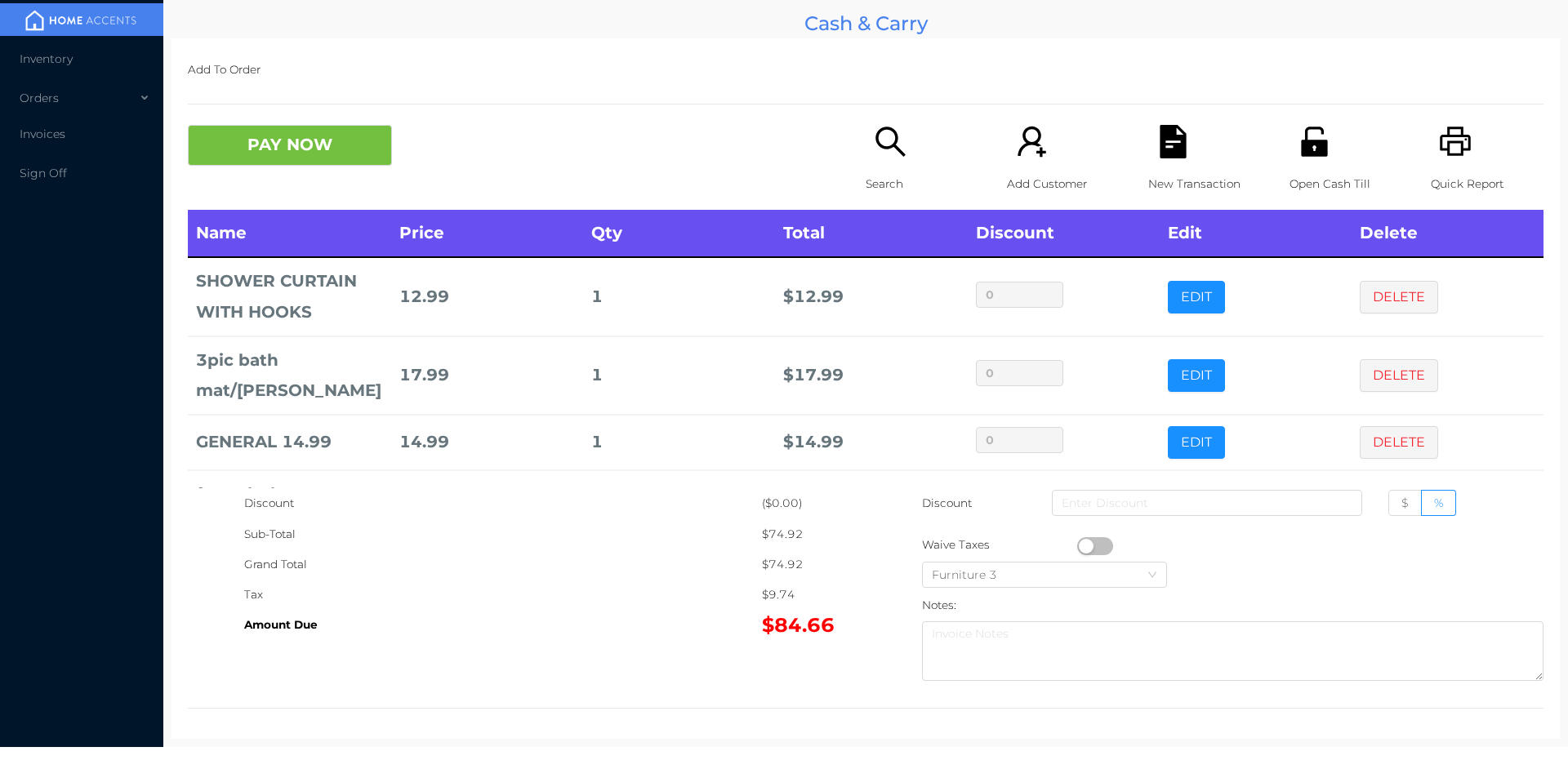
scroll to position [166, 0]
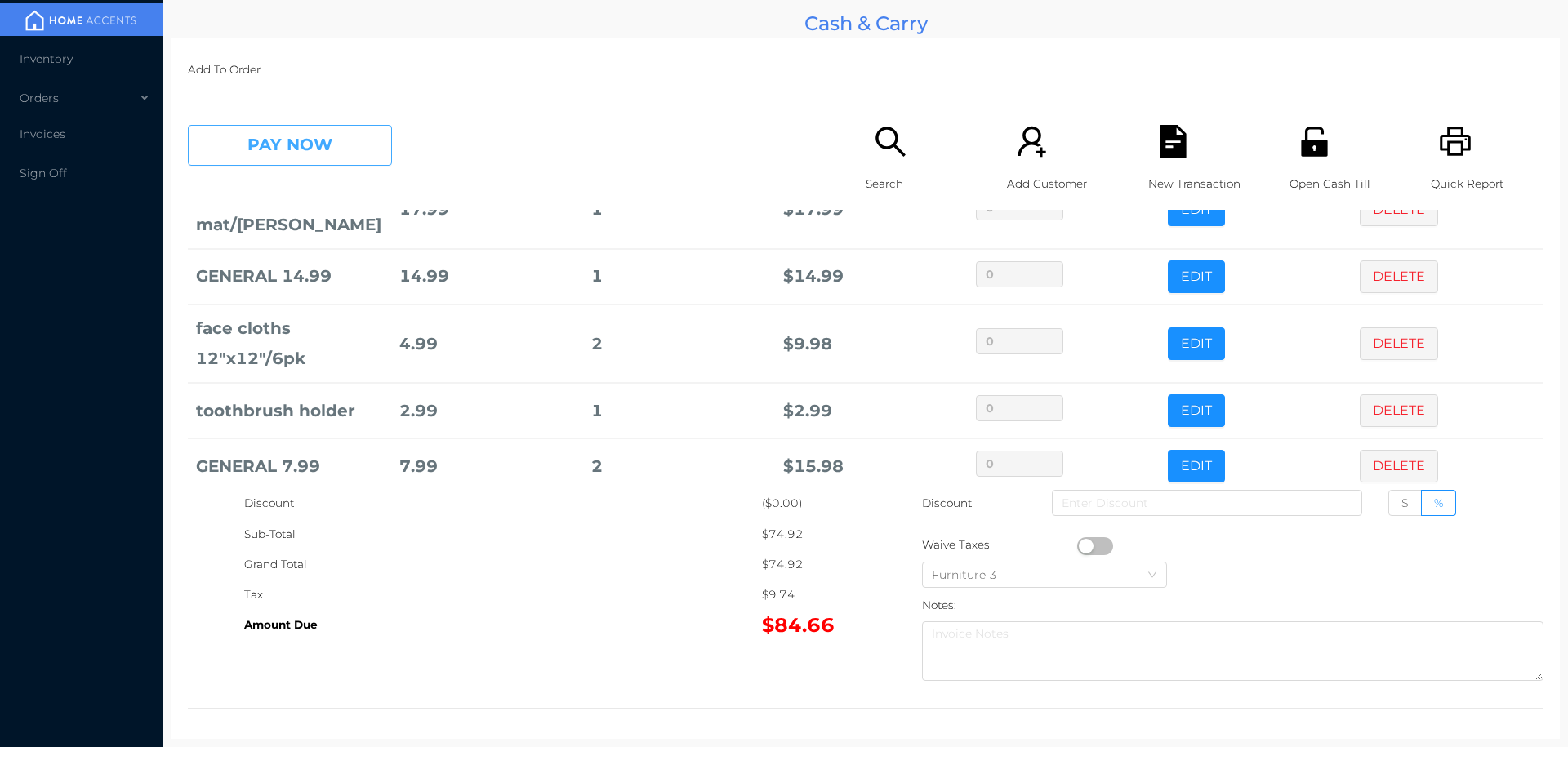
click at [239, 142] on button "PAY NOW" at bounding box center [289, 145] width 204 height 41
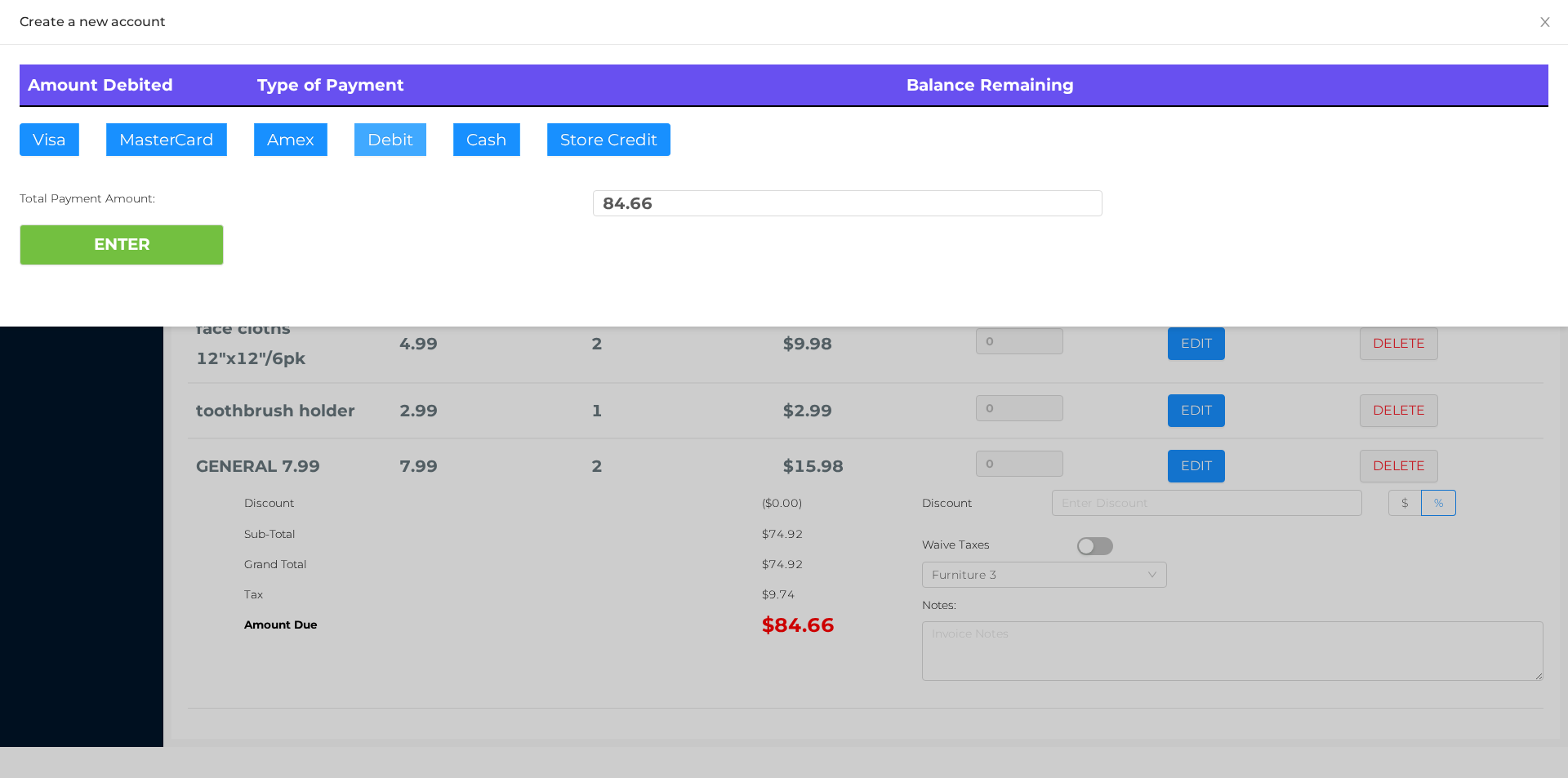
click at [392, 127] on button "Debit" at bounding box center [389, 140] width 72 height 33
click at [159, 229] on button "ENTER" at bounding box center [122, 244] width 204 height 41
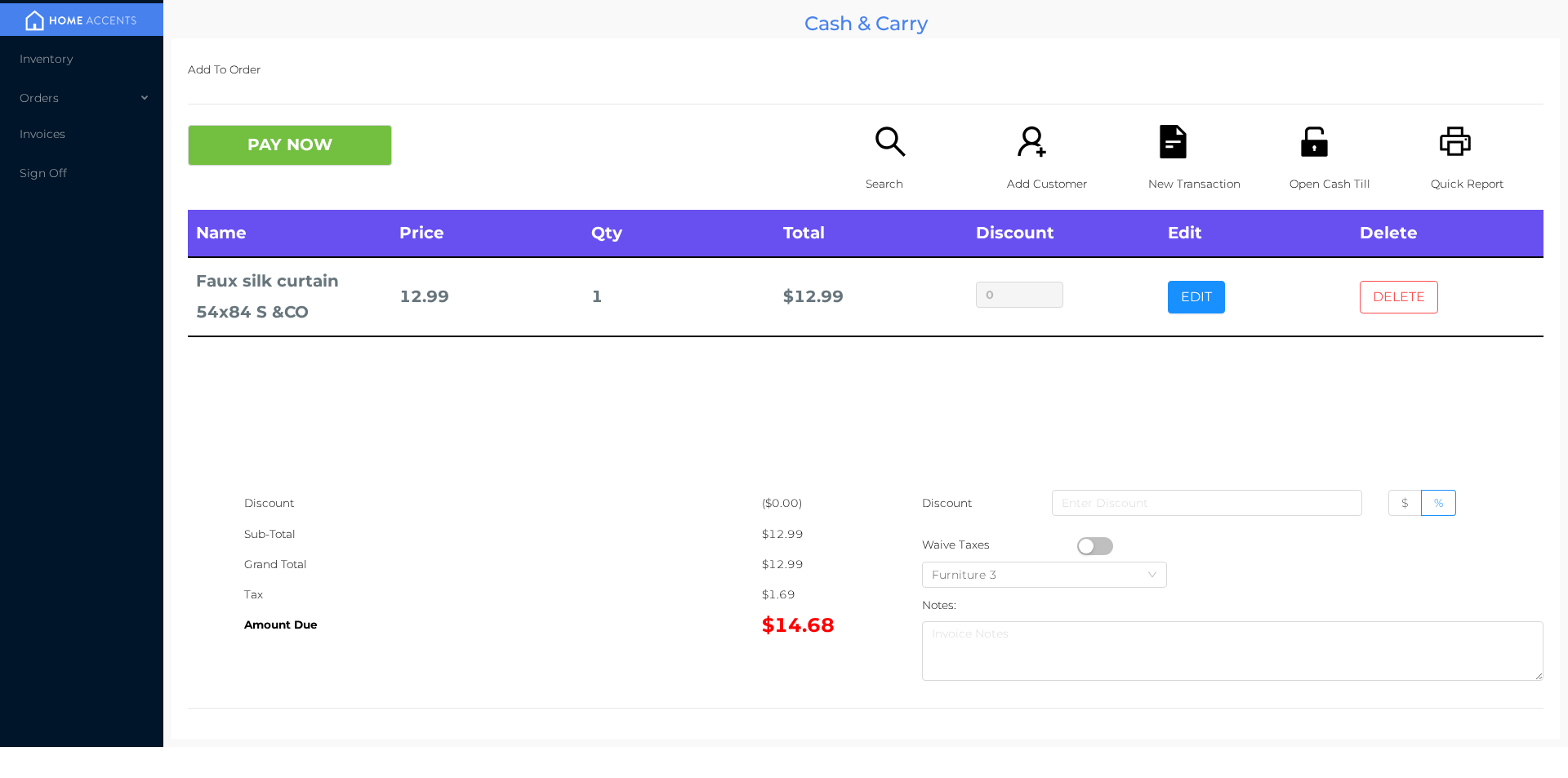
click at [1401, 301] on button "DELETE" at bounding box center [1398, 298] width 78 height 33
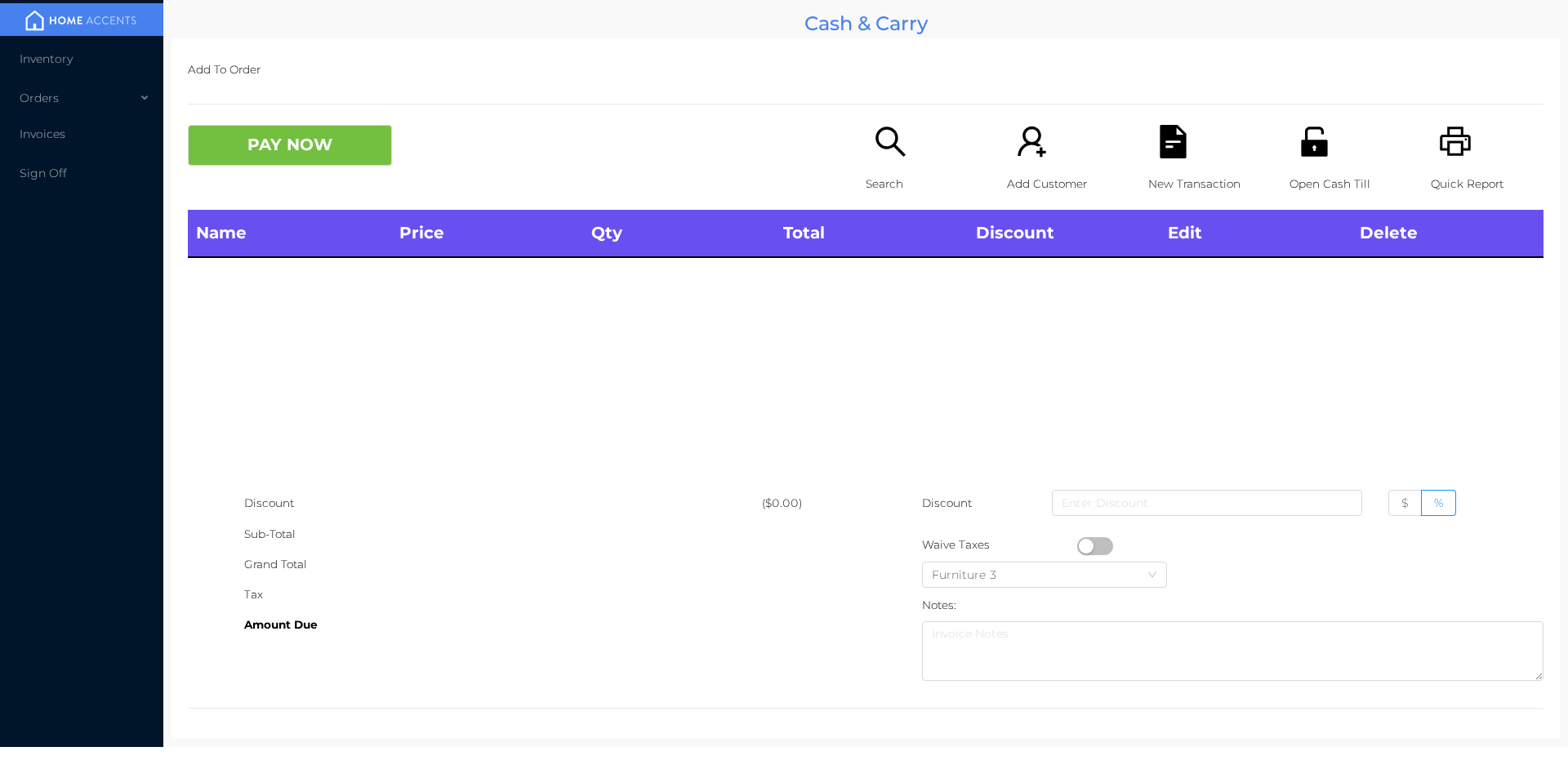
click at [866, 158] on div "Search" at bounding box center [922, 168] width 113 height 85
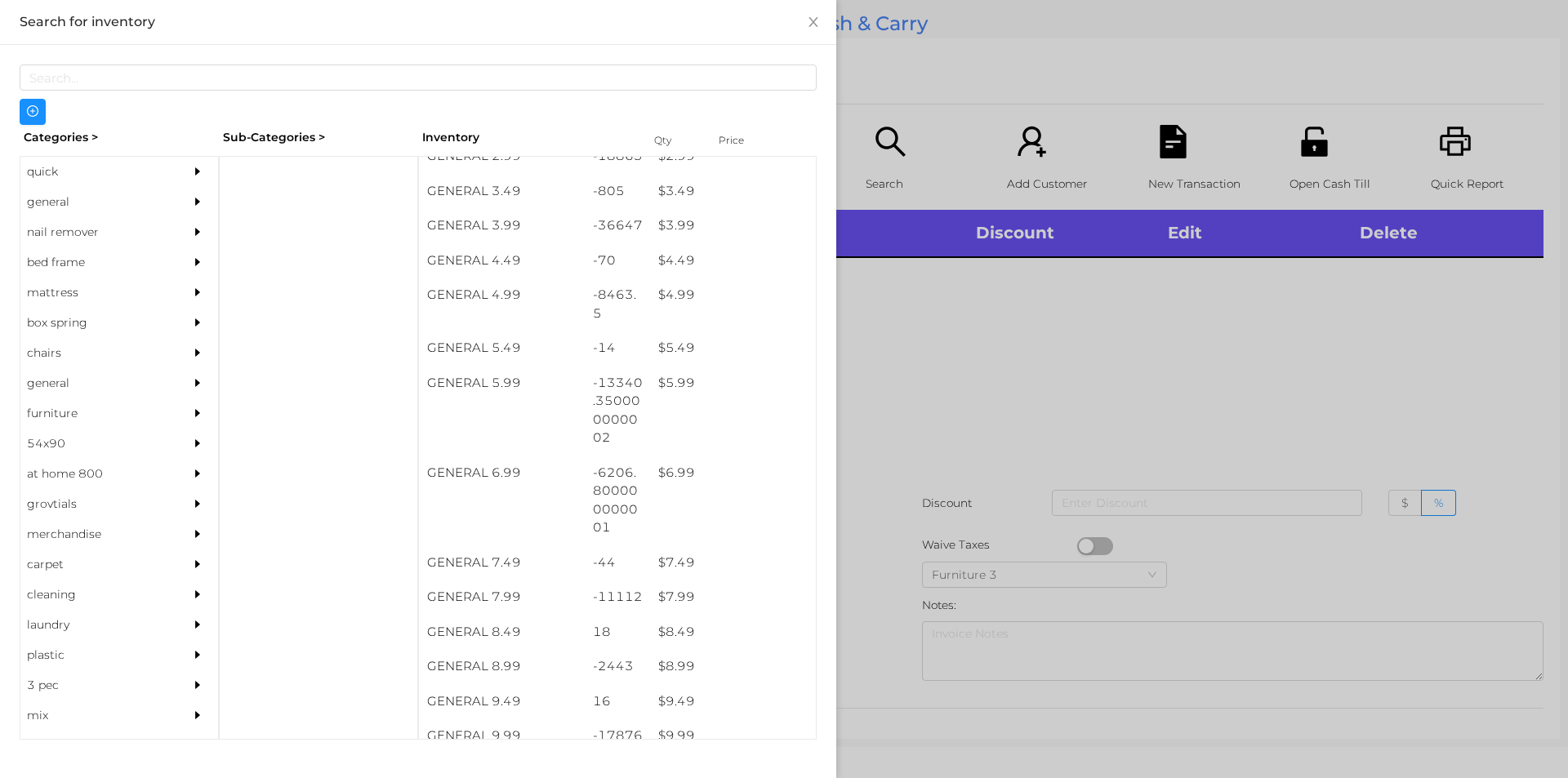
scroll to position [434, 0]
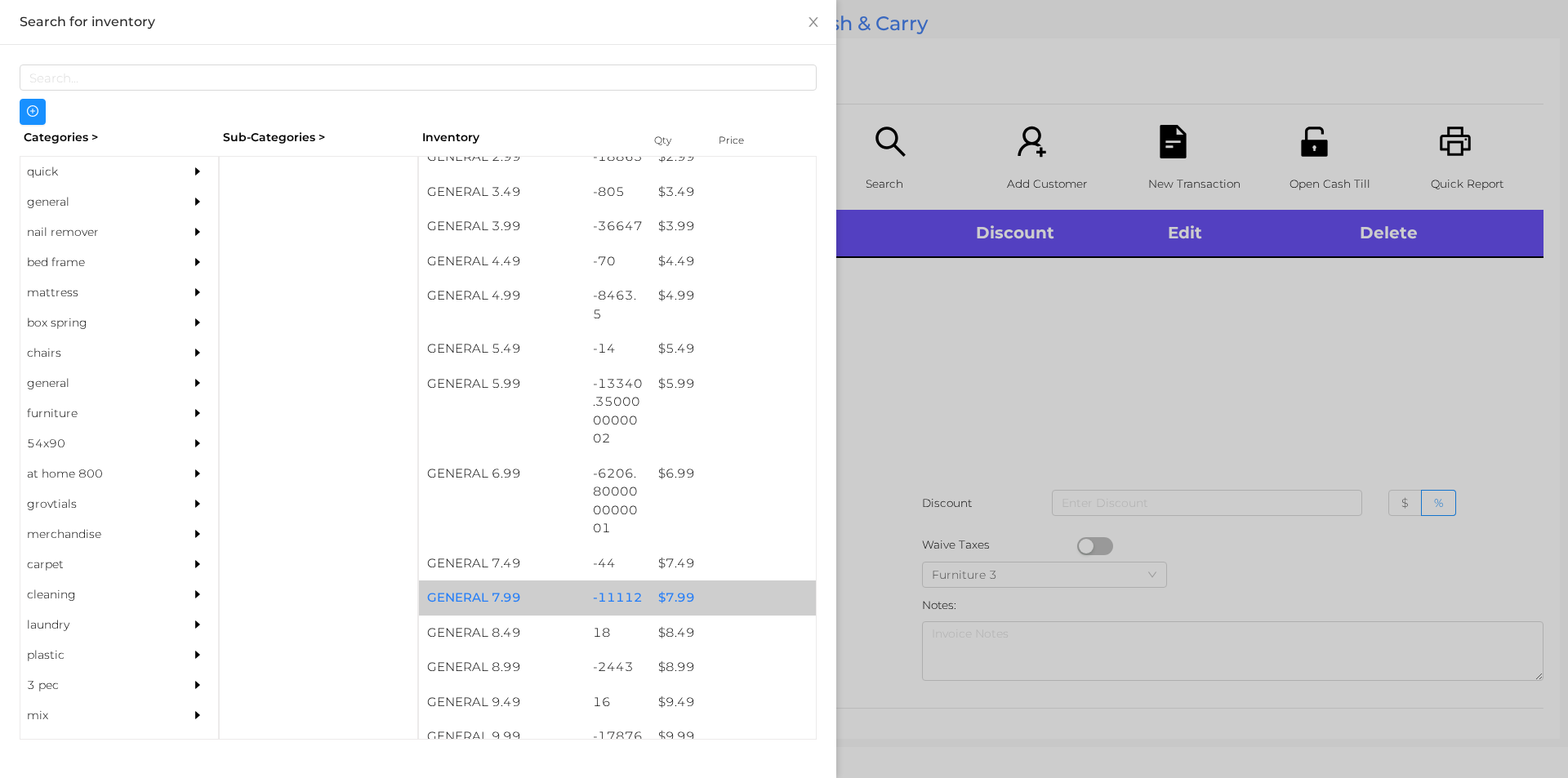
click at [708, 605] on div "$ 7.99" at bounding box center [732, 598] width 166 height 35
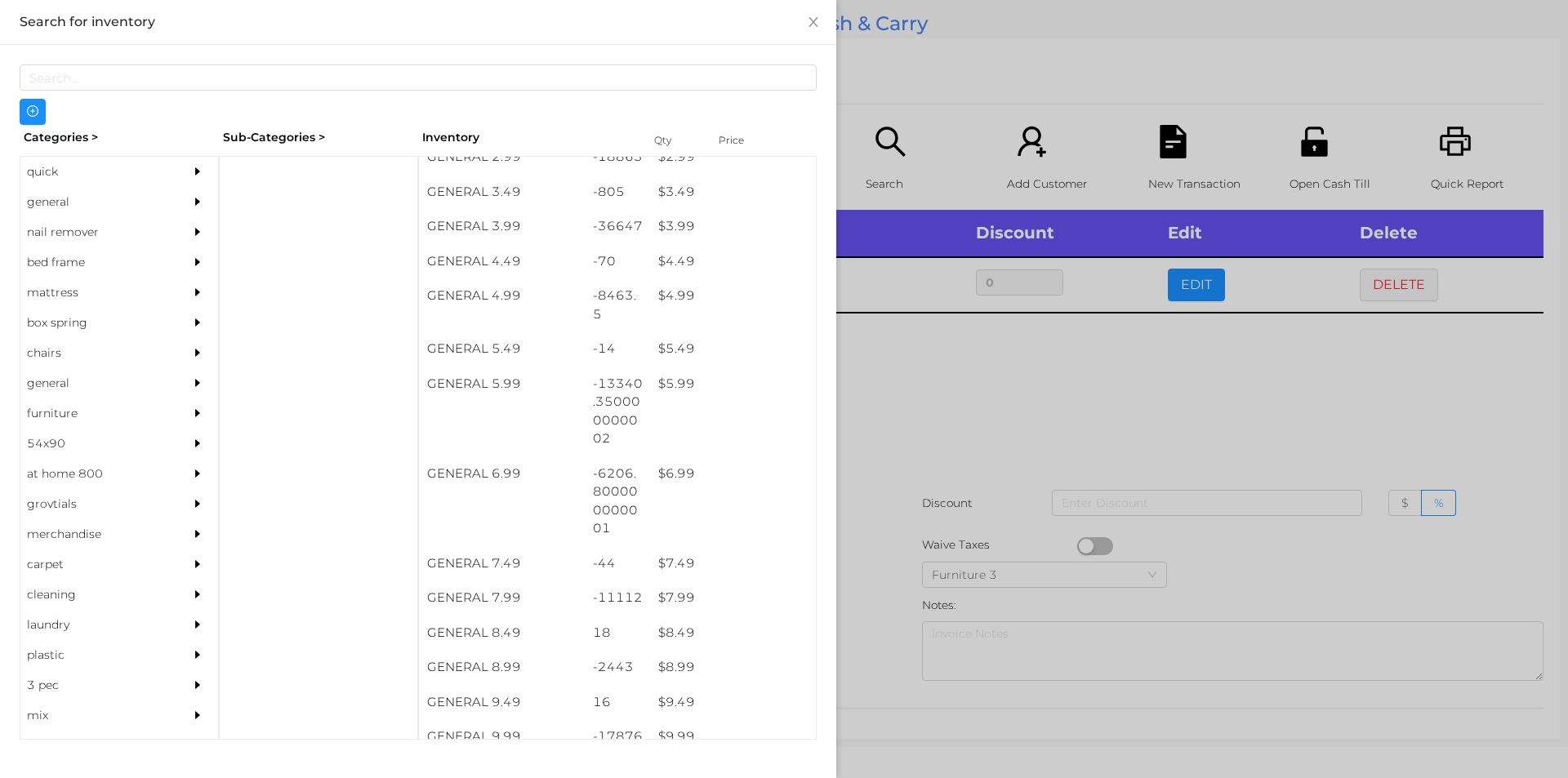
click at [946, 435] on div at bounding box center [784, 389] width 1568 height 778
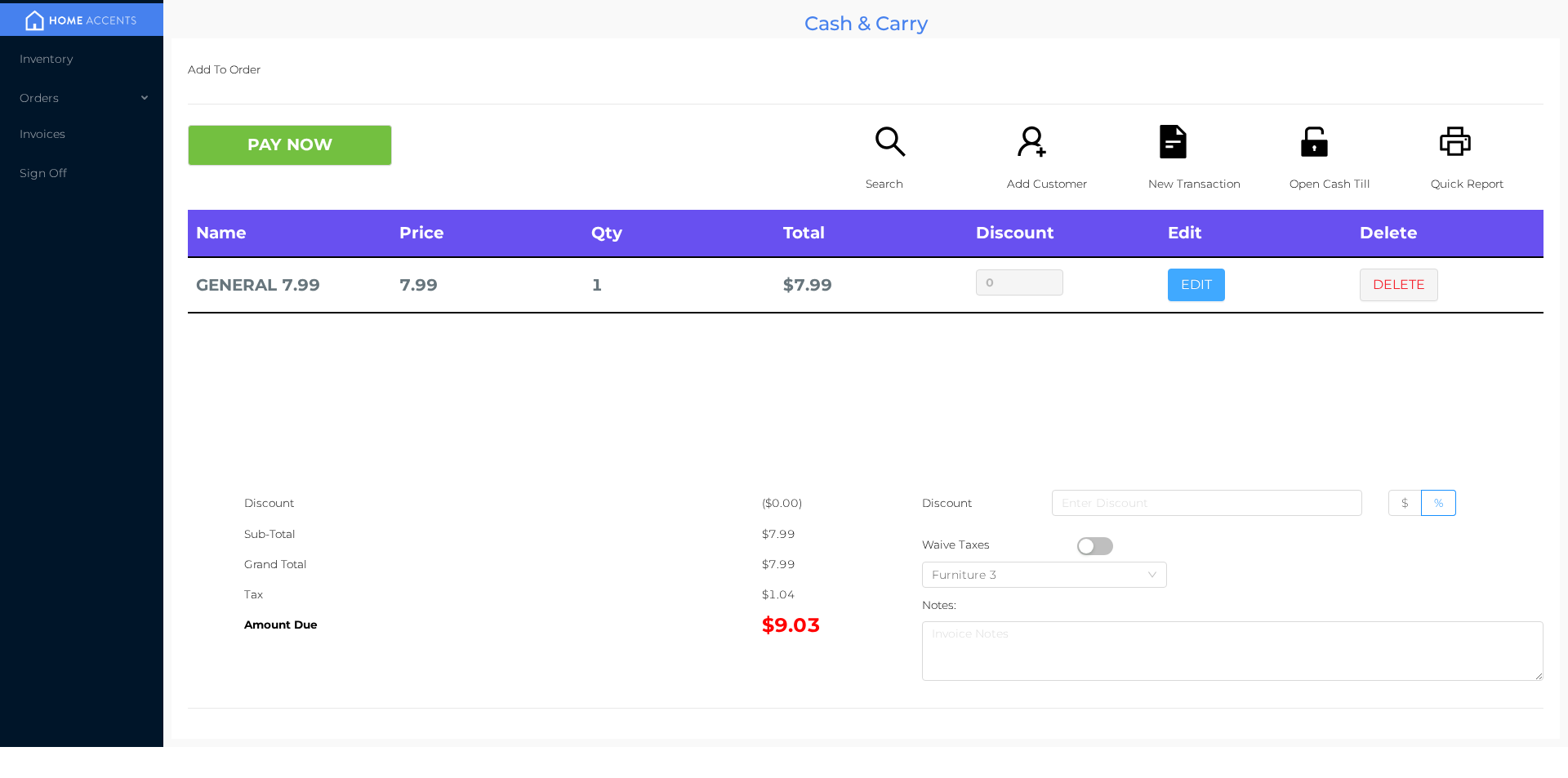
click at [1195, 298] on button "EDIT" at bounding box center [1196, 285] width 57 height 33
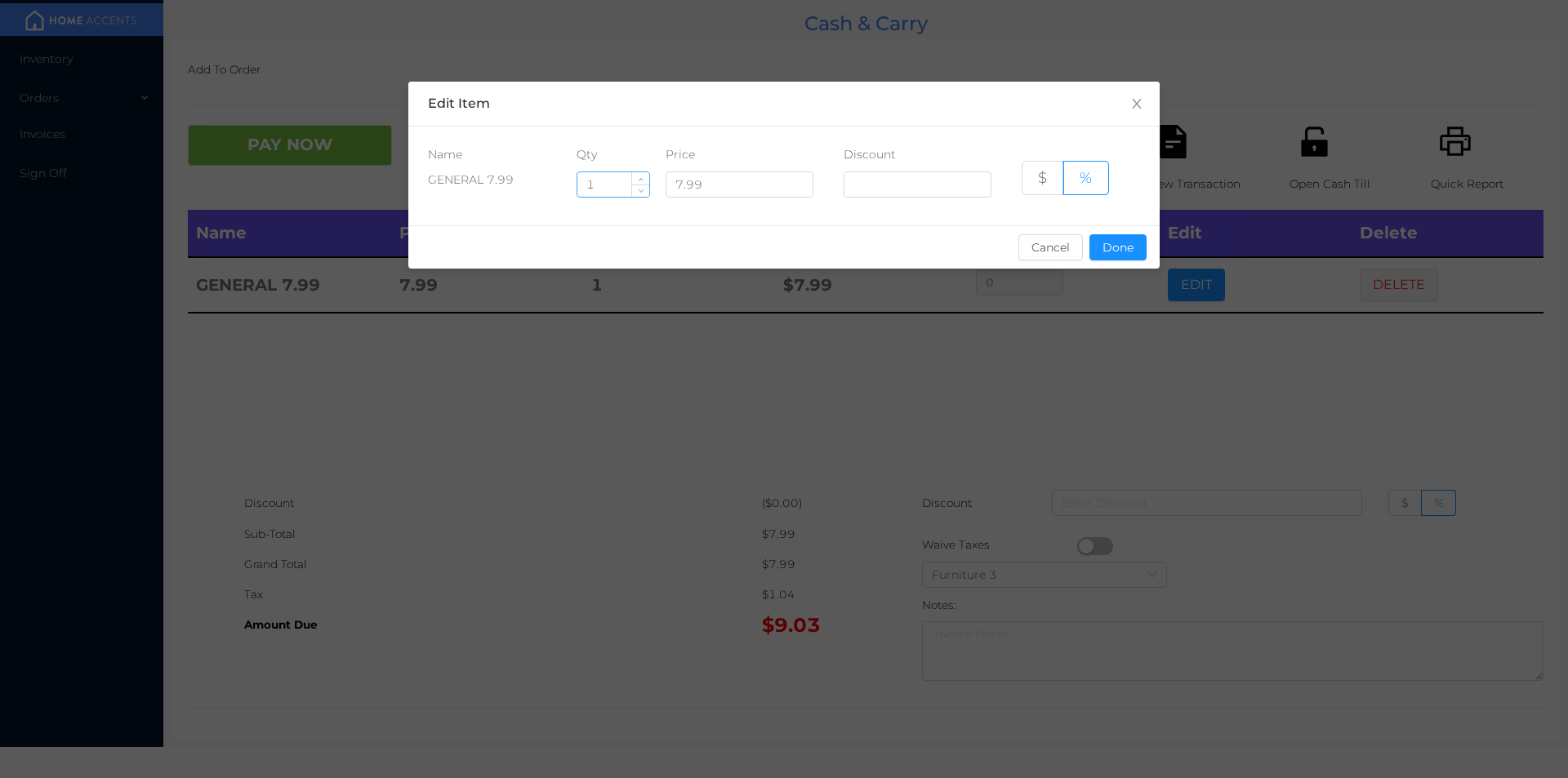
click at [606, 182] on input "1" at bounding box center [612, 184] width 72 height 25
type input "7"
click at [1126, 260] on button "Done" at bounding box center [1117, 247] width 57 height 26
type input "0%"
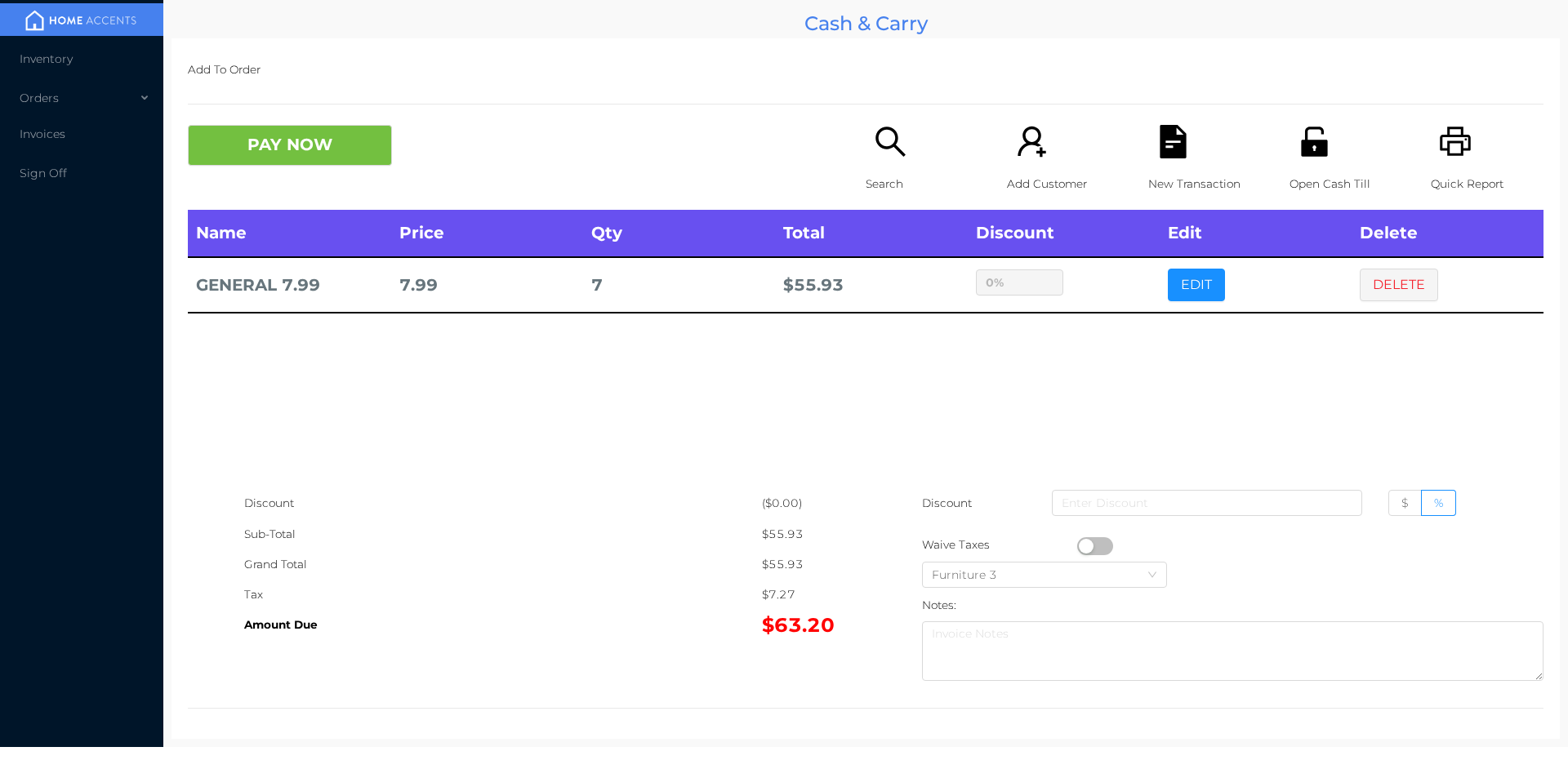
click at [1160, 137] on icon "icon: file-text" at bounding box center [1172, 142] width 26 height 34
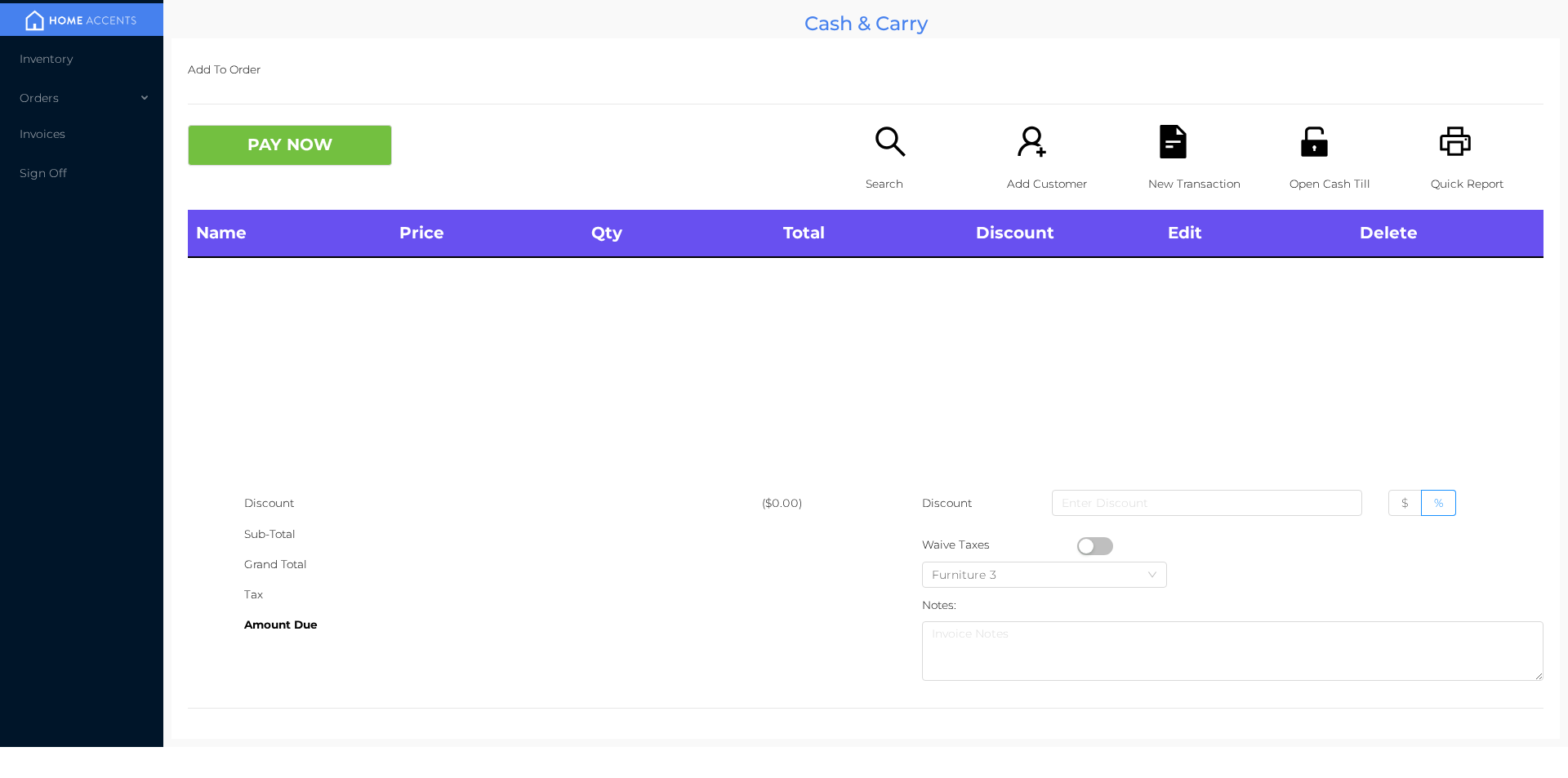
click at [1445, 157] on icon "icon: printer" at bounding box center [1455, 142] width 34 height 34
click at [1310, 160] on div "Open Cash Till" at bounding box center [1346, 168] width 113 height 85
click at [1567, 287] on main "Cash & Carry Add To Order PAY NOW Search Add Customer New Transaction Open Cash…" at bounding box center [866, 373] width 1405 height 747
click at [889, 165] on div "Search" at bounding box center [922, 168] width 113 height 85
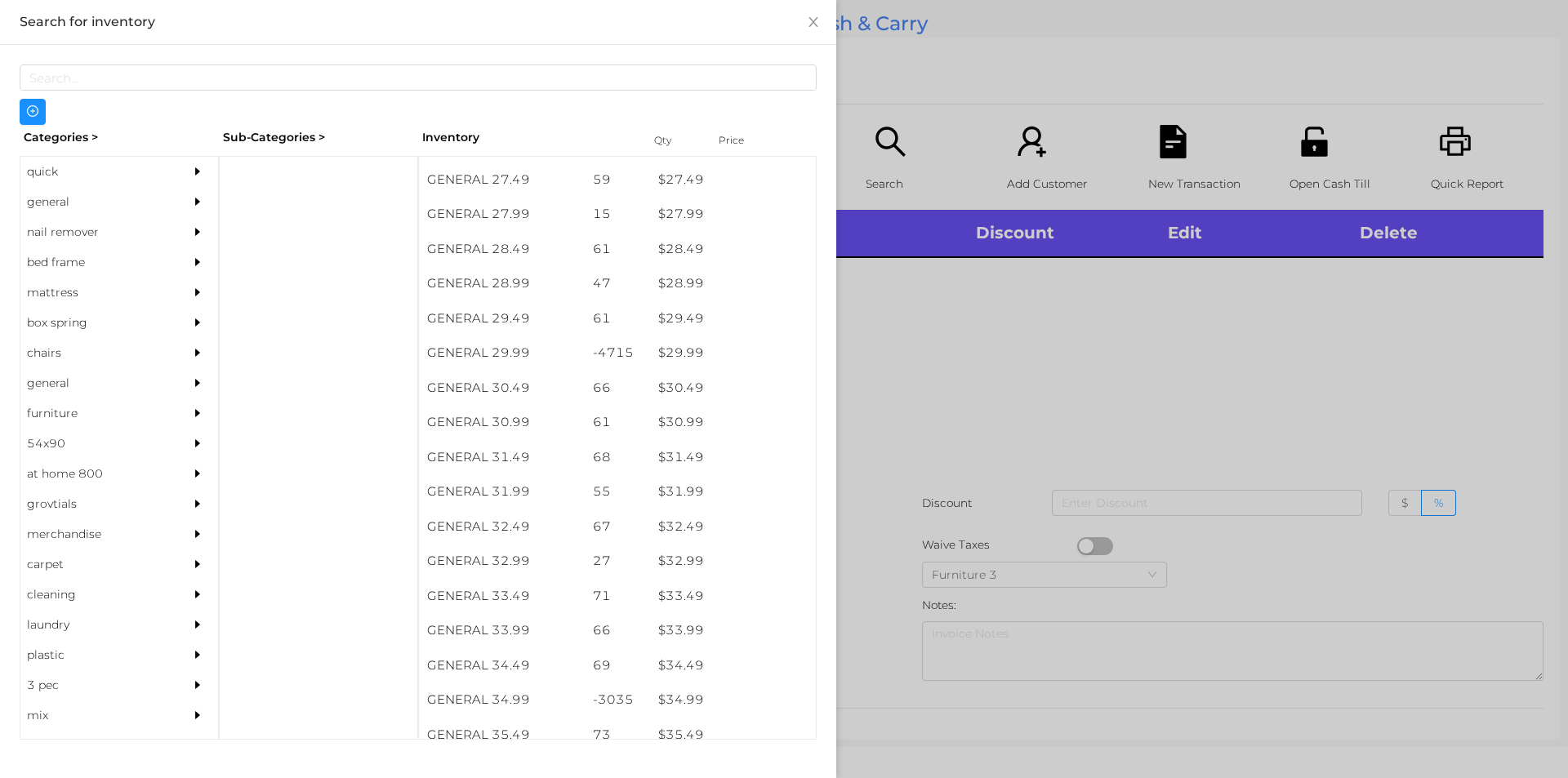
scroll to position [2270, 0]
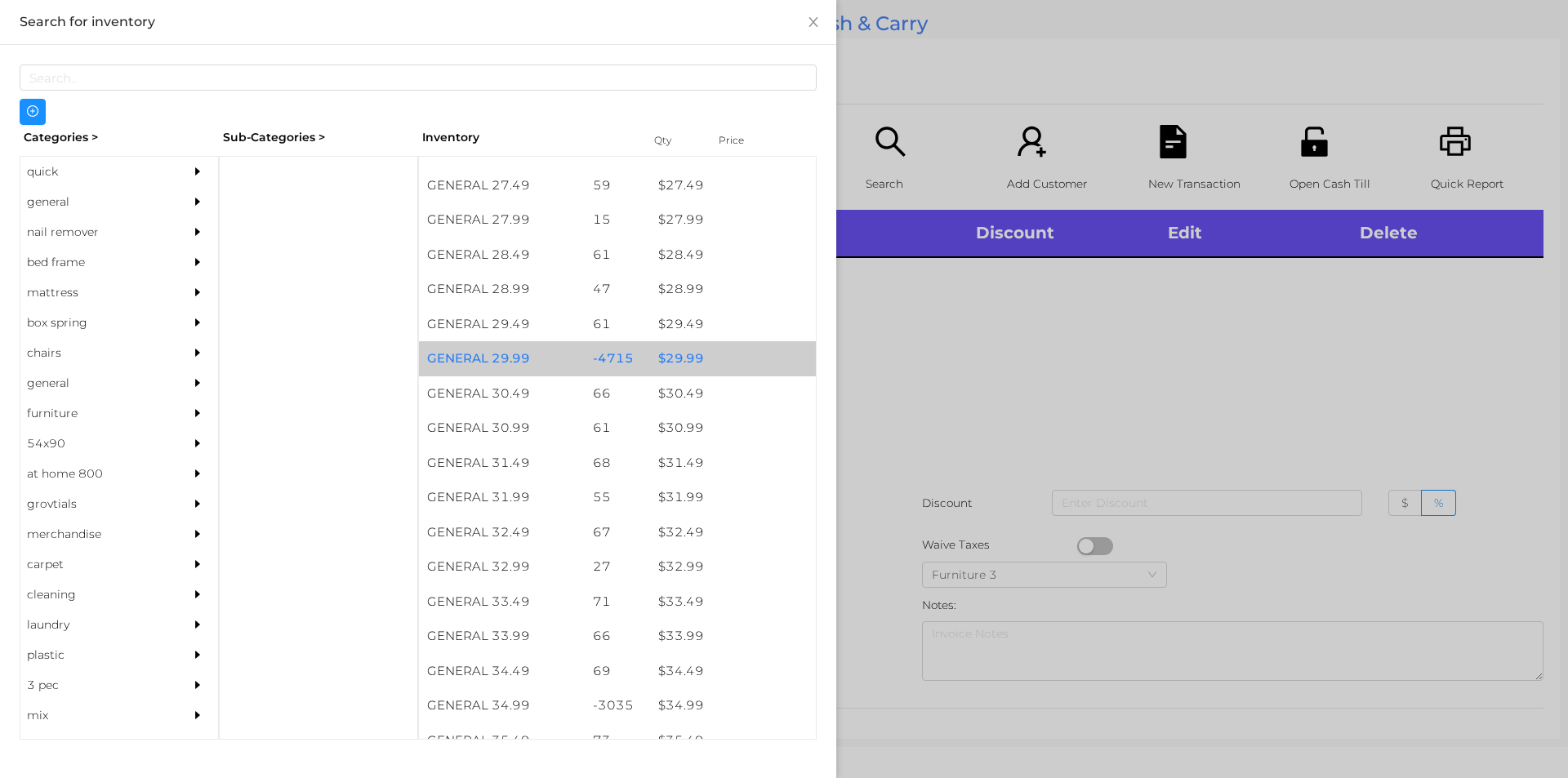
click at [685, 364] on div "$ 29.99" at bounding box center [732, 359] width 166 height 35
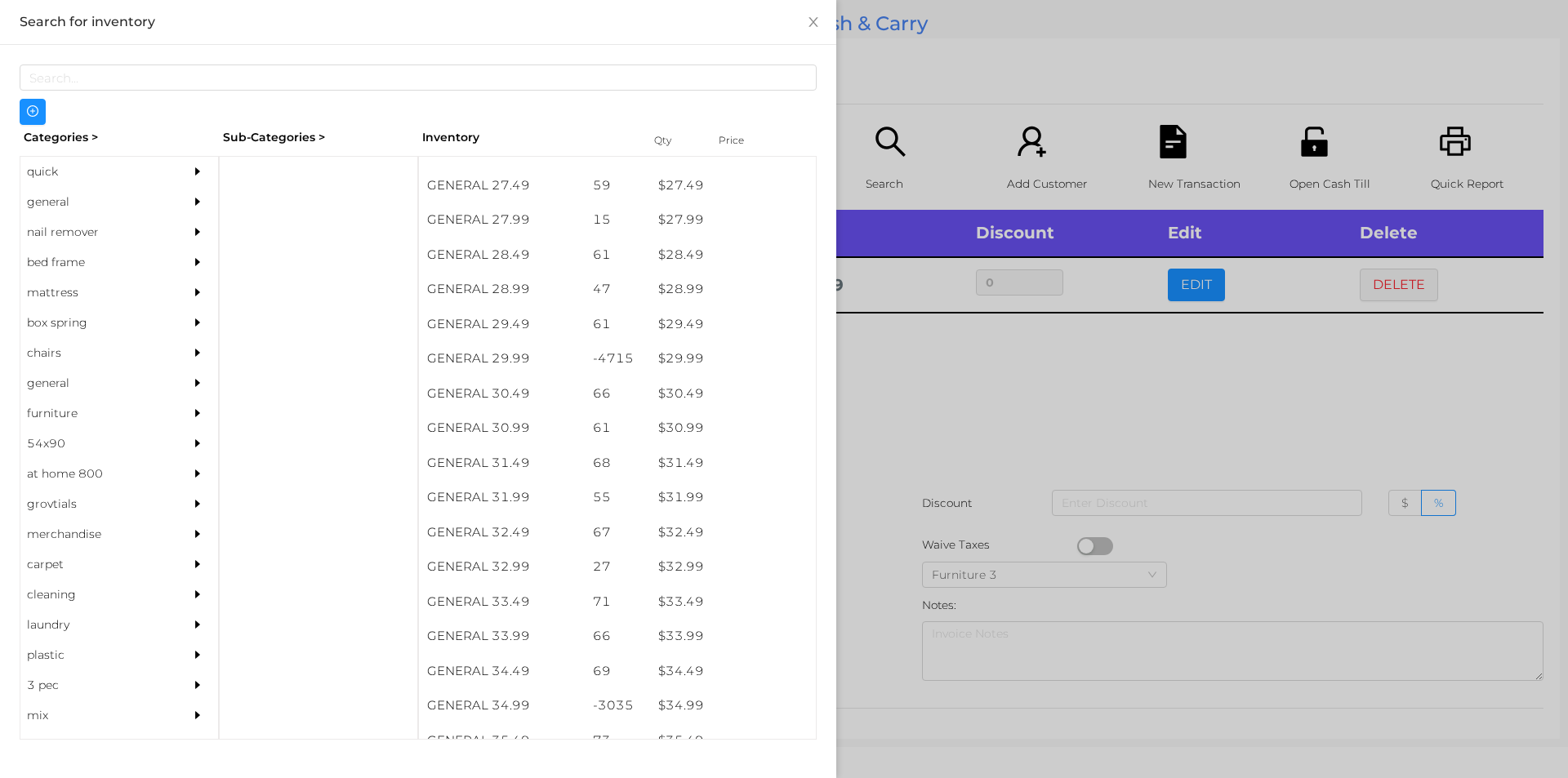
click at [898, 460] on div at bounding box center [784, 389] width 1568 height 778
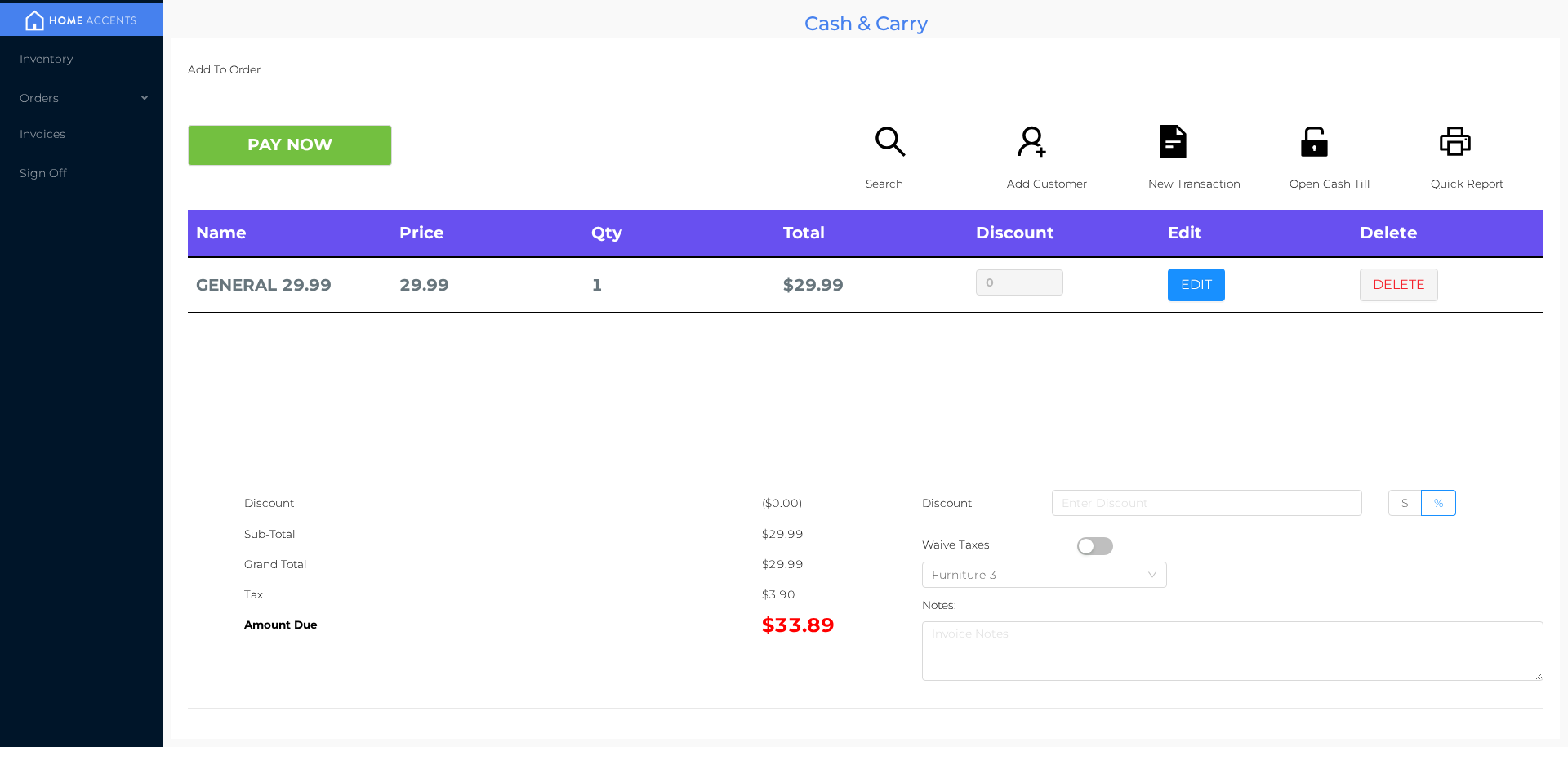
click at [1160, 156] on icon "icon: file-text" at bounding box center [1172, 142] width 26 height 34
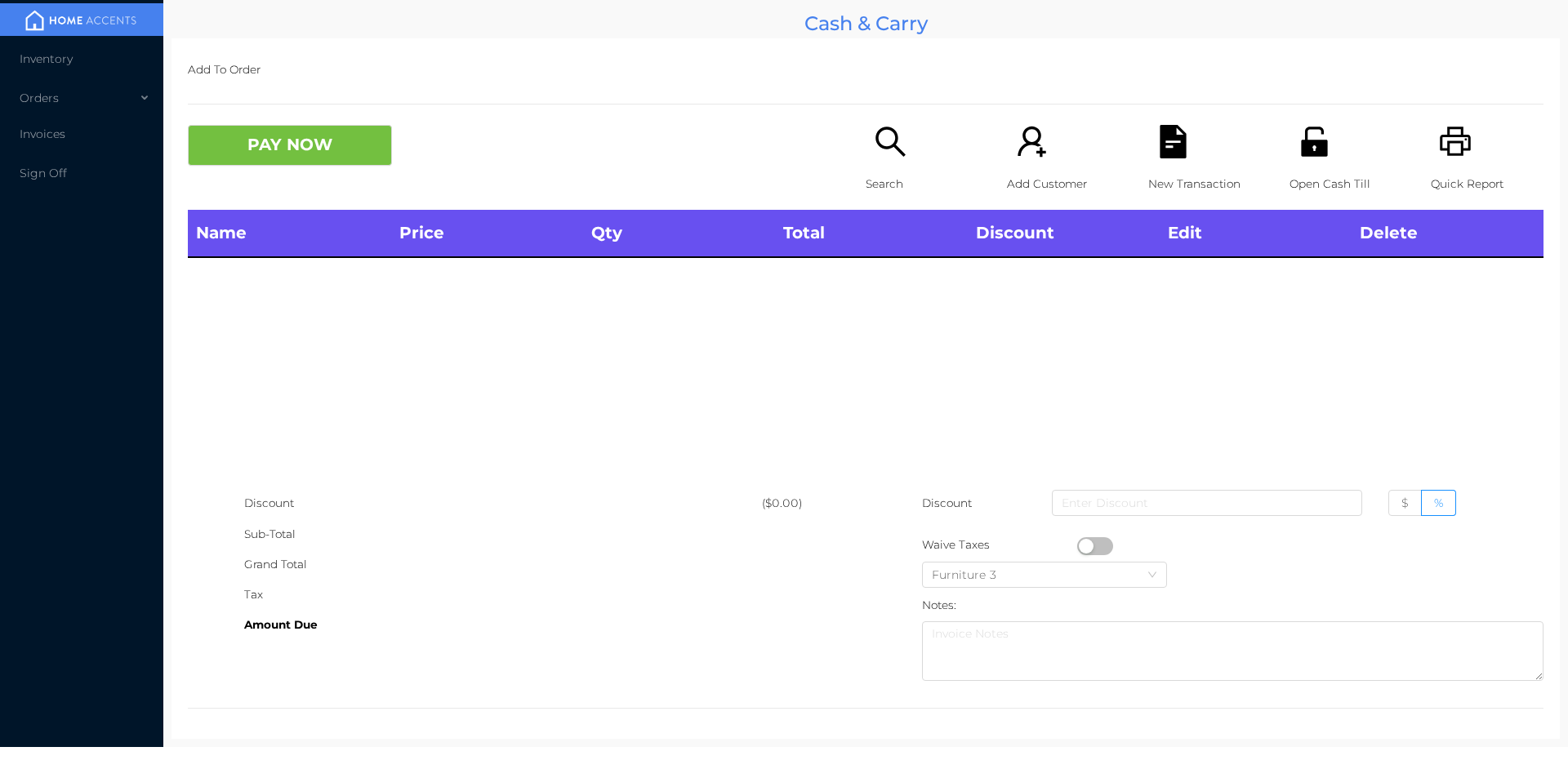
click at [1459, 155] on icon "icon: printer" at bounding box center [1455, 142] width 34 height 34
click at [964, 501] on p "Discount" at bounding box center [947, 503] width 52 height 30
click at [1309, 131] on icon "icon: unlock" at bounding box center [1314, 142] width 34 height 34
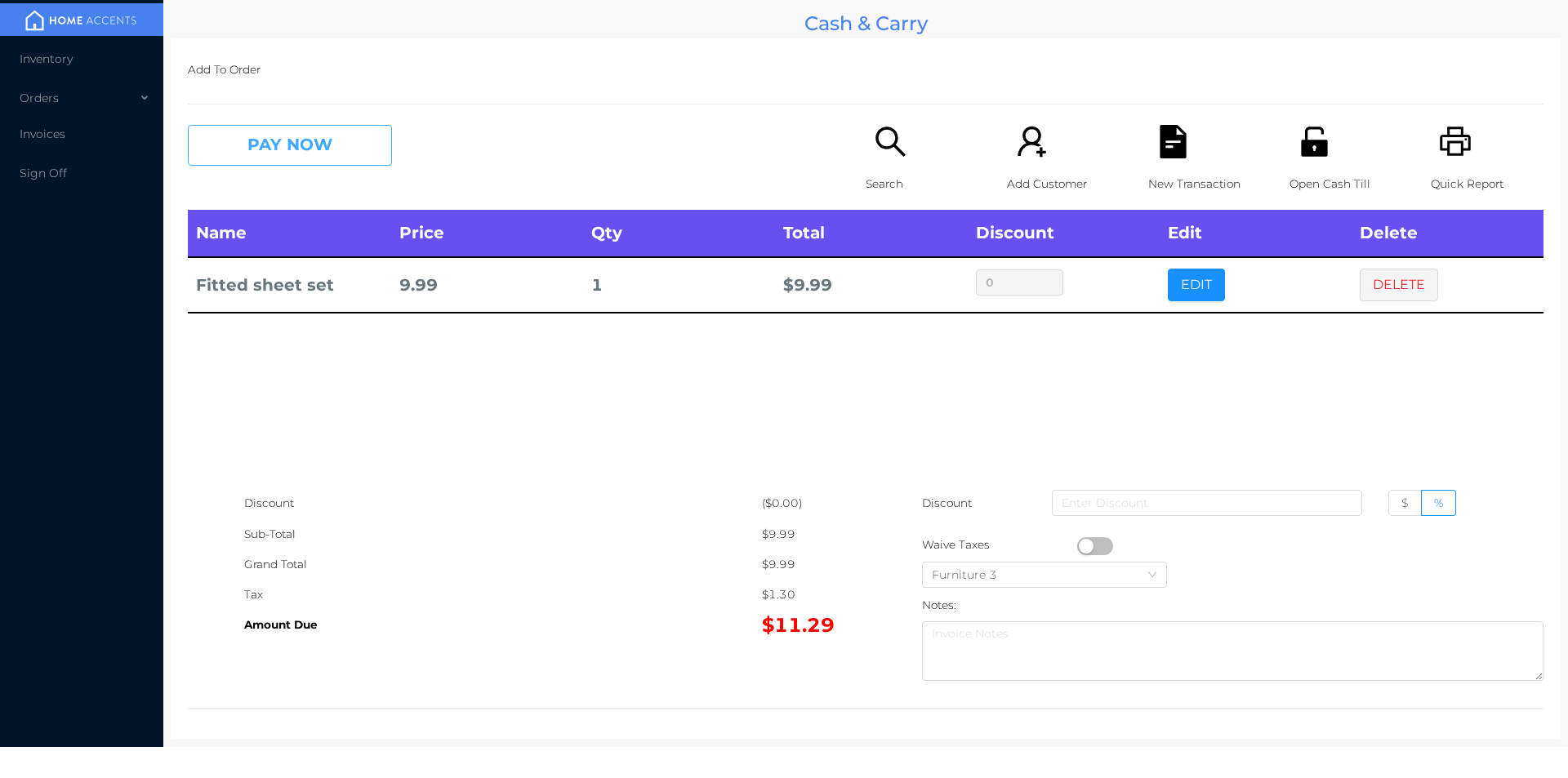
click at [295, 151] on button "PAY NOW" at bounding box center [289, 145] width 204 height 41
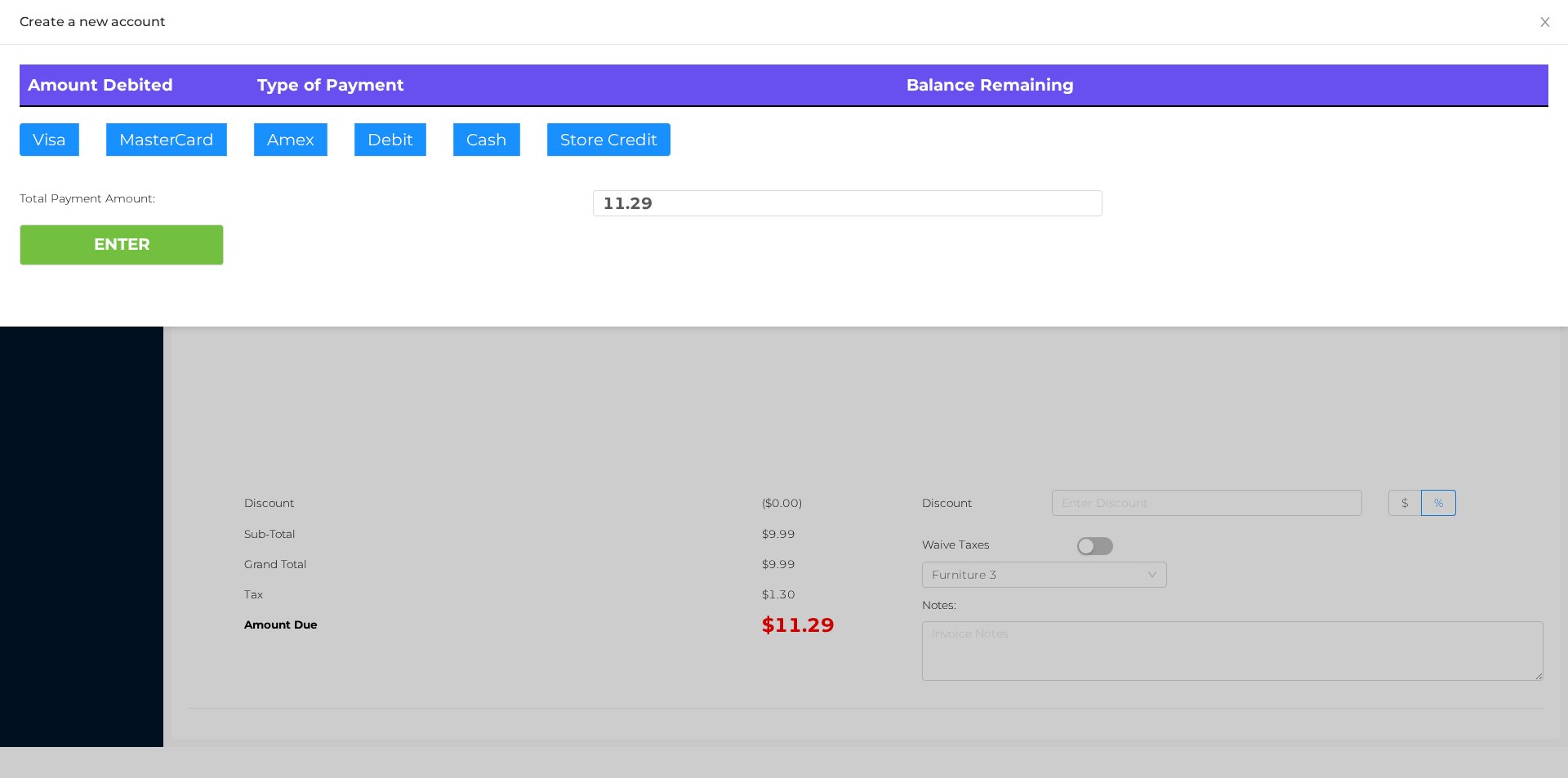
click at [388, 191] on div "Total Payment Amount: 11.29" at bounding box center [784, 208] width 1528 height 34
click at [154, 224] on button "ENTER" at bounding box center [122, 244] width 204 height 41
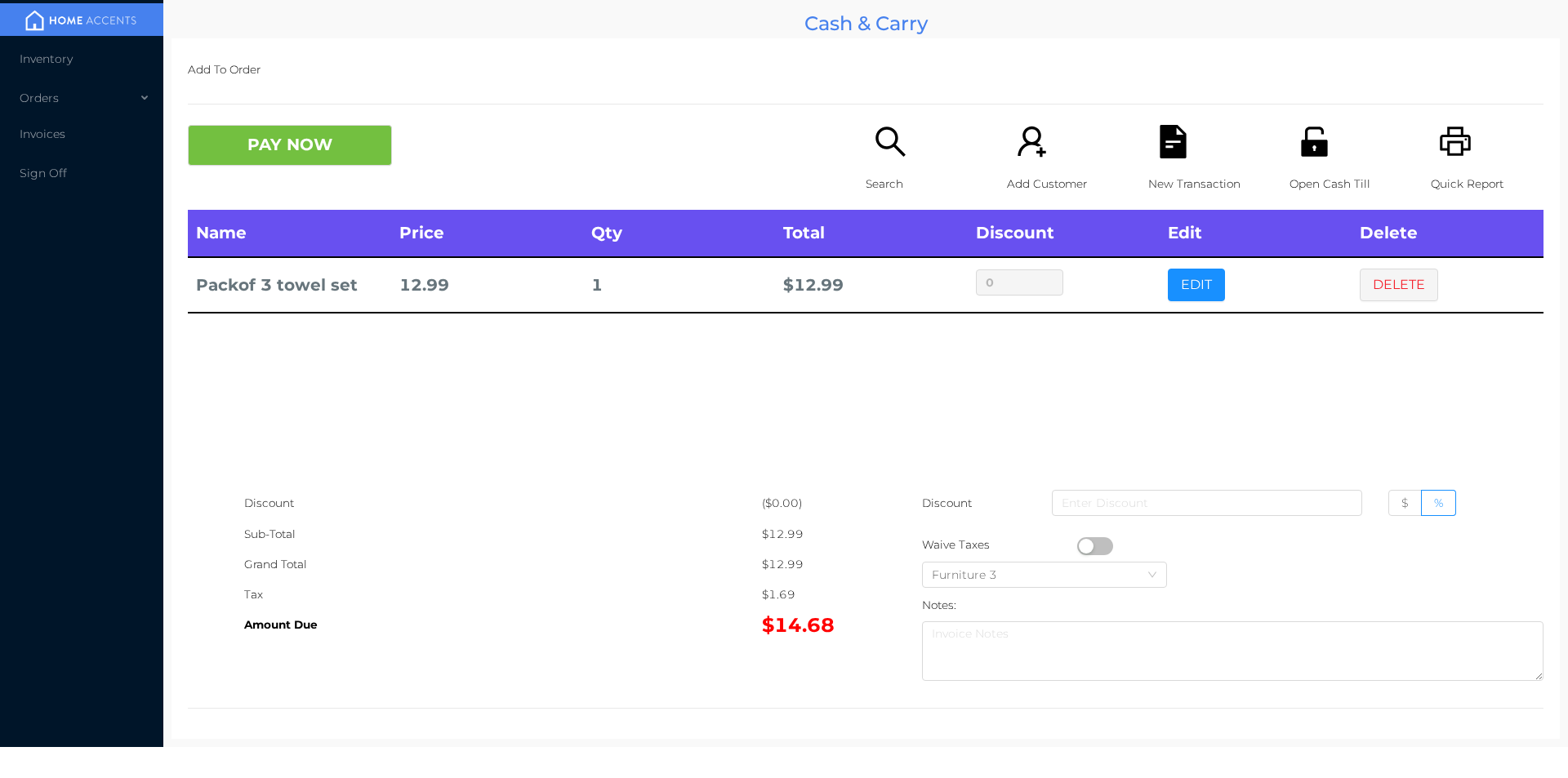
click at [1175, 143] on icon "icon: file-text" at bounding box center [1172, 142] width 26 height 34
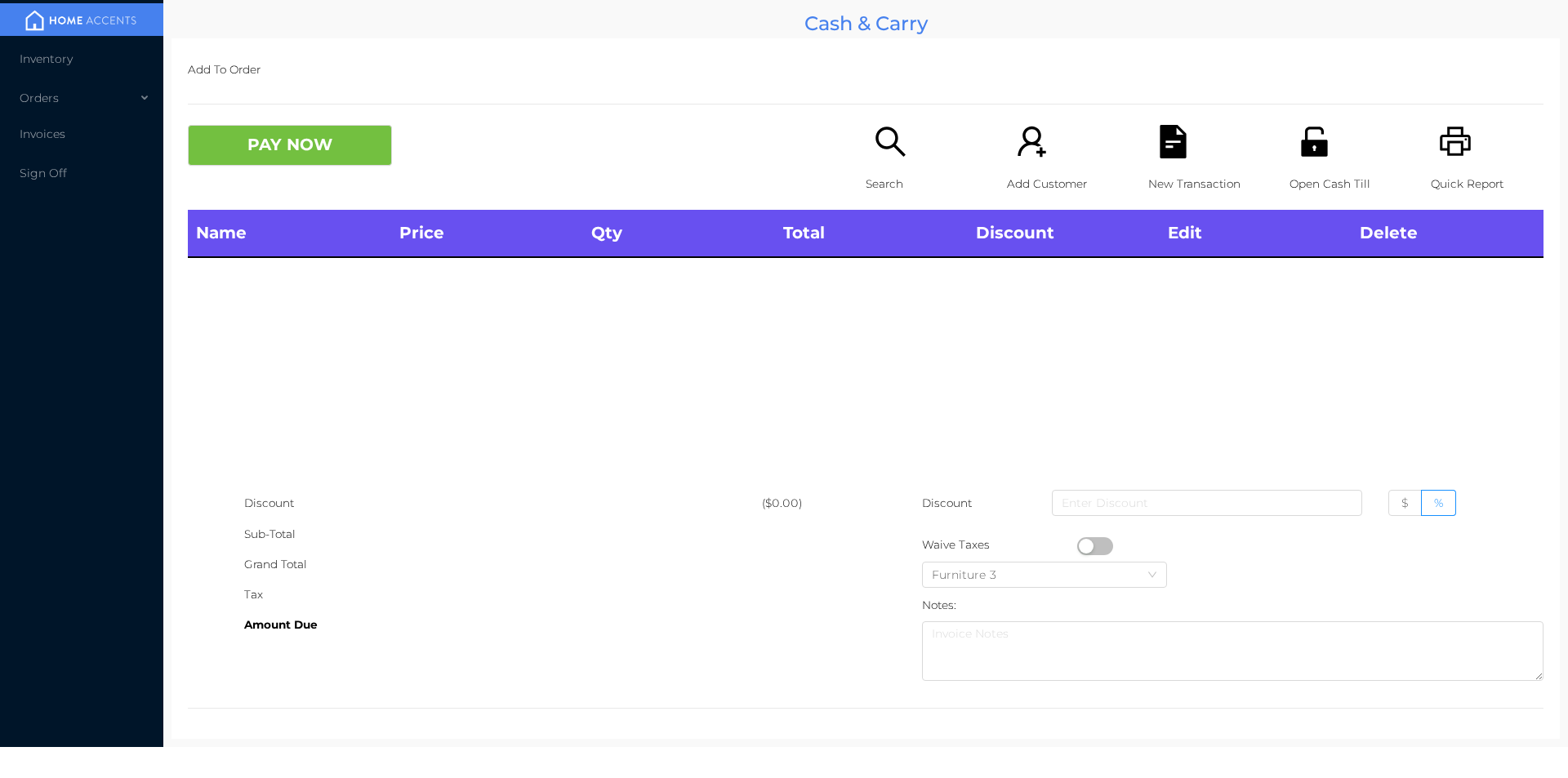
click at [878, 132] on icon "icon: search" at bounding box center [890, 142] width 34 height 34
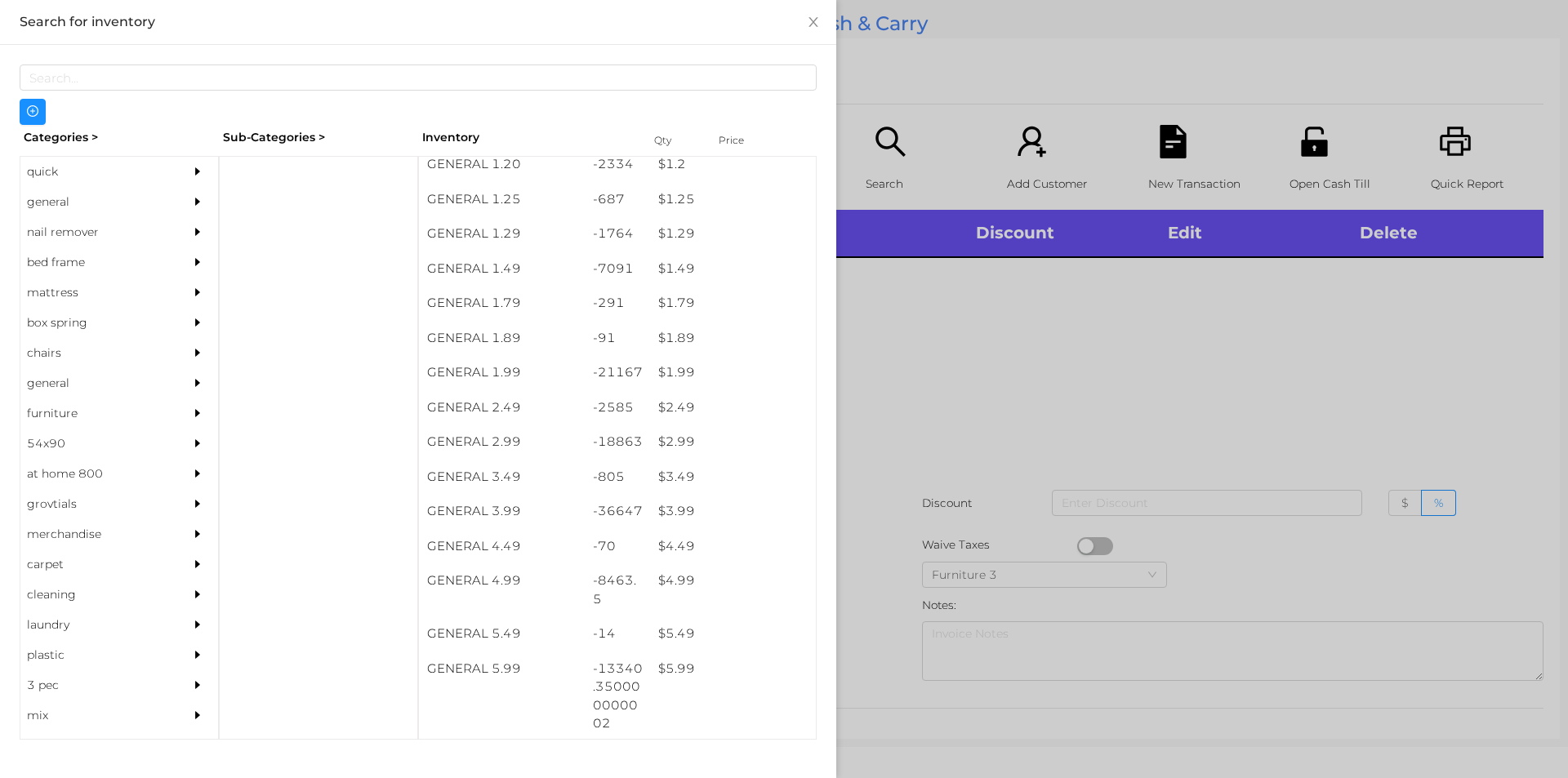
scroll to position [175, 0]
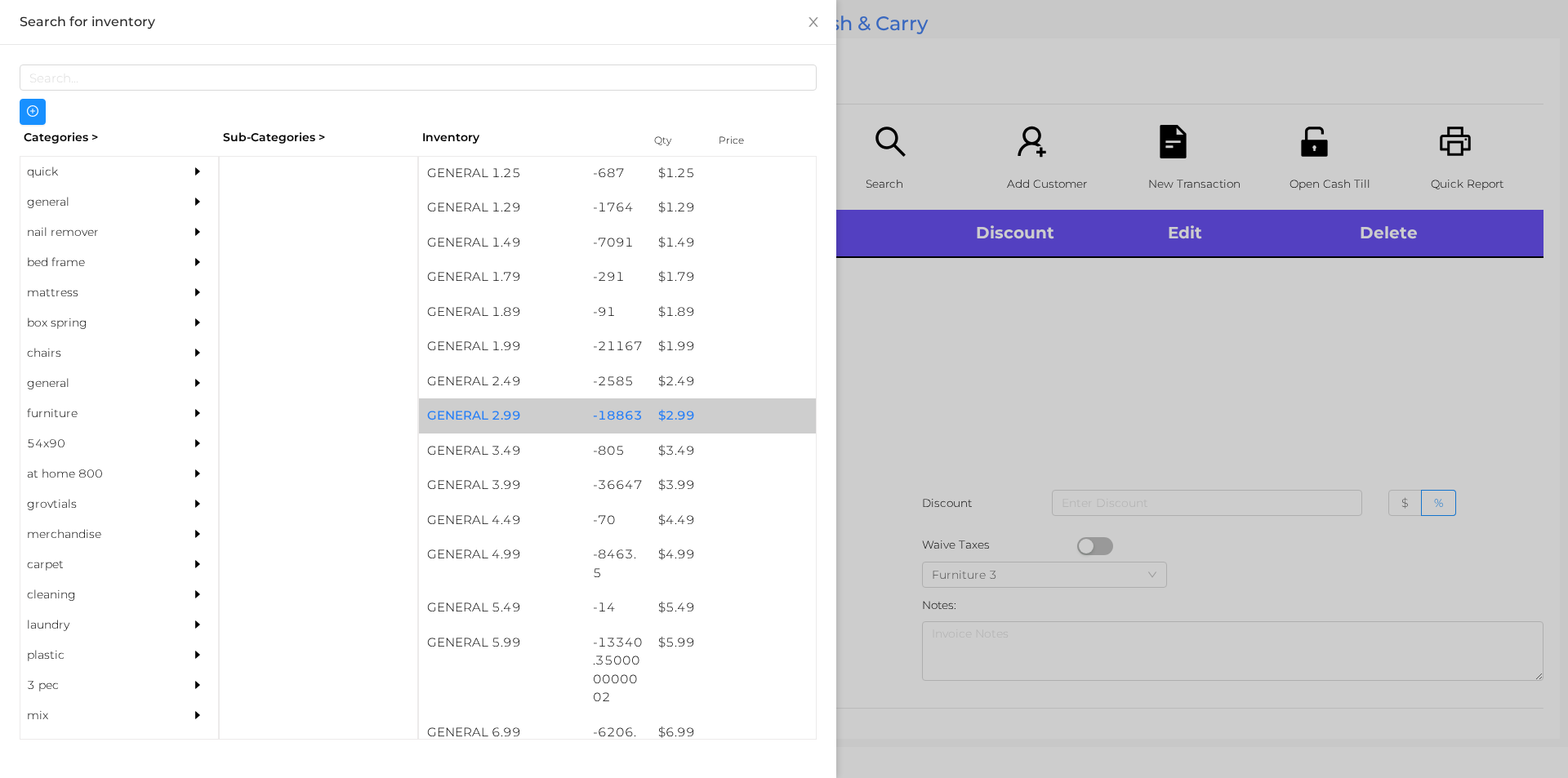
click at [685, 406] on div "$ 2.99" at bounding box center [732, 416] width 166 height 35
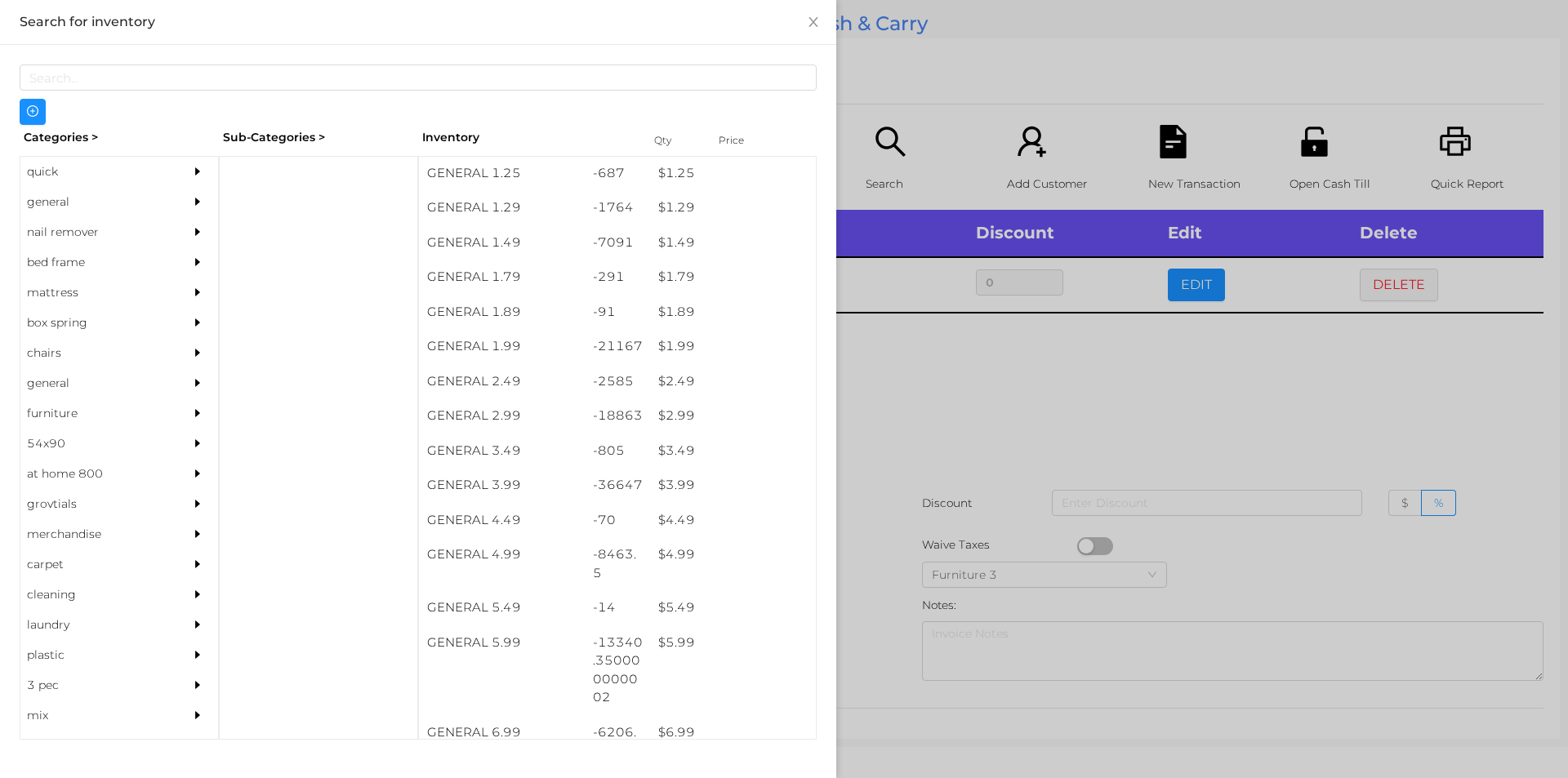
click at [949, 455] on div at bounding box center [784, 389] width 1568 height 778
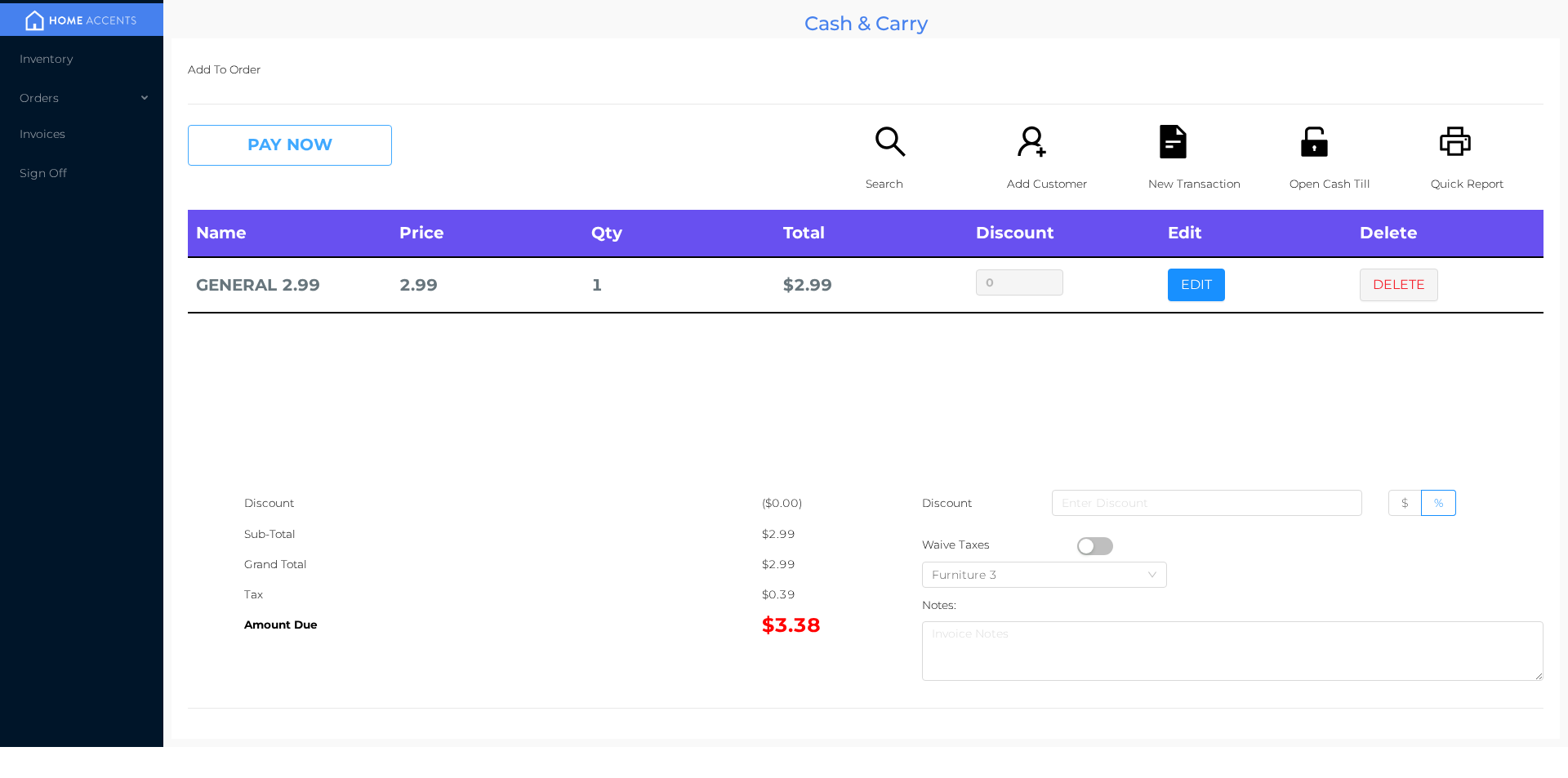
click at [329, 135] on button "PAY NOW" at bounding box center [289, 145] width 204 height 41
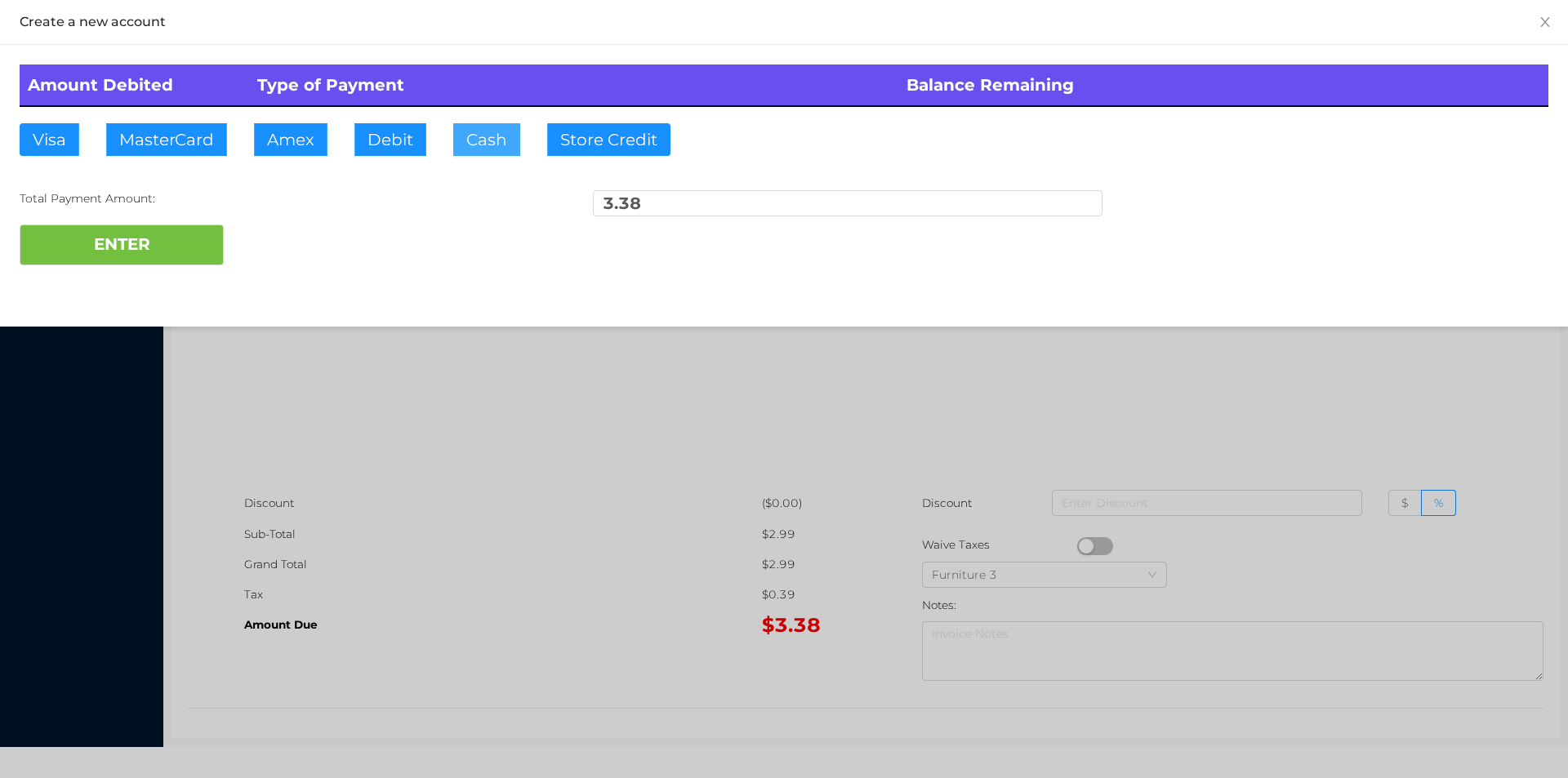
click at [481, 131] on button "Cash" at bounding box center [486, 140] width 67 height 33
type input "5"
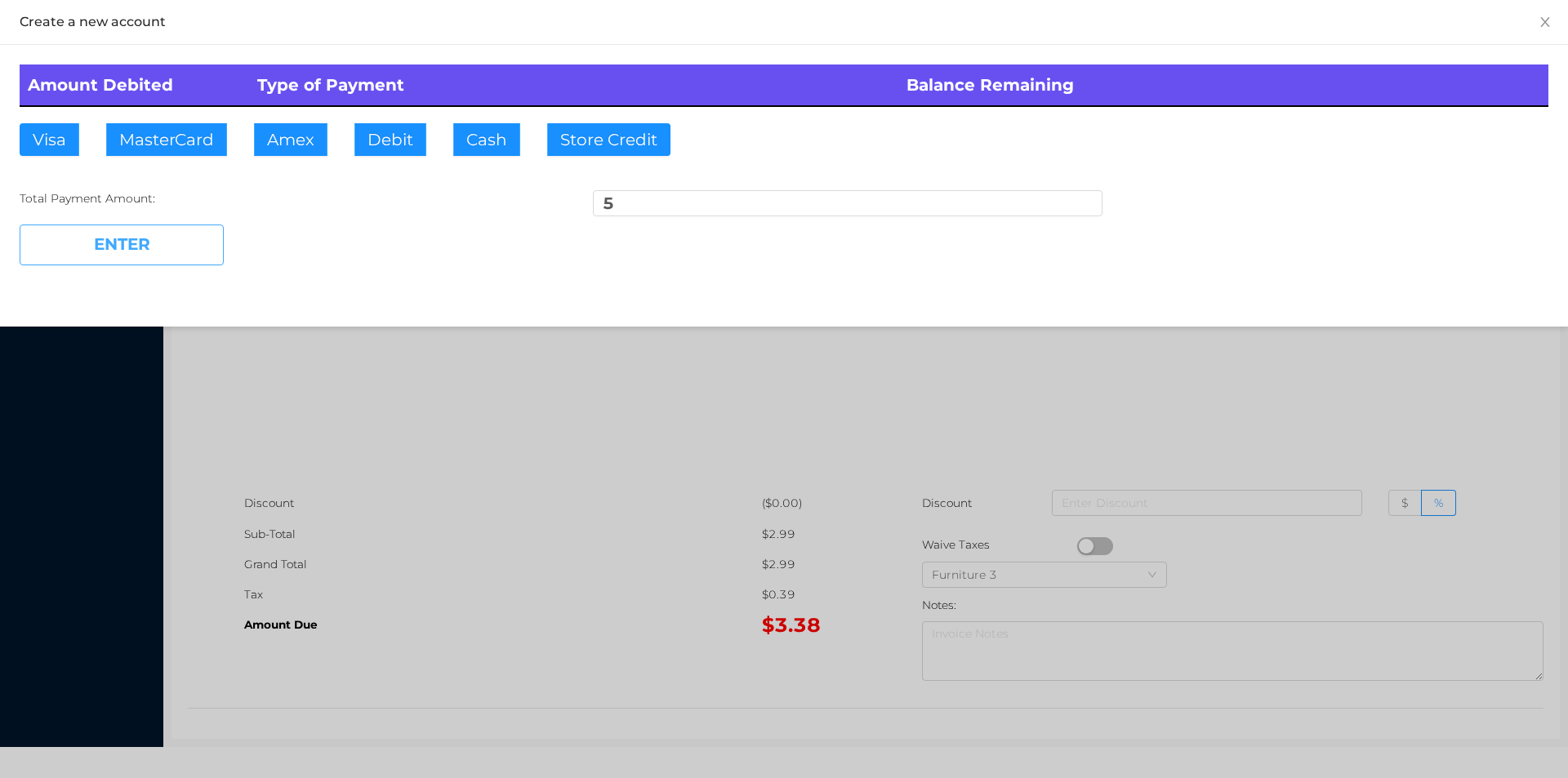
click at [120, 255] on button "ENTER" at bounding box center [122, 244] width 204 height 41
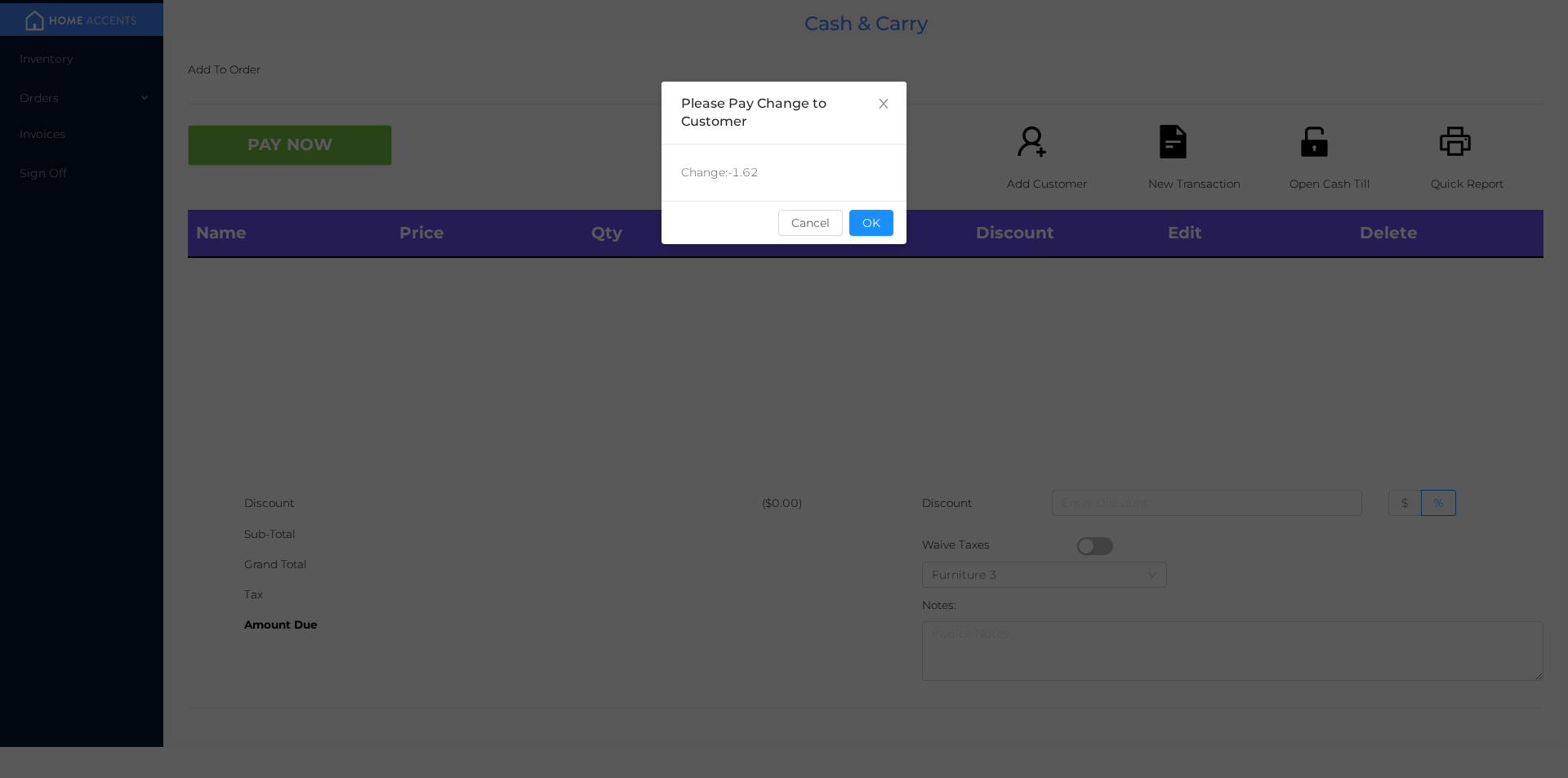
click at [863, 234] on button "OK" at bounding box center [871, 222] width 44 height 26
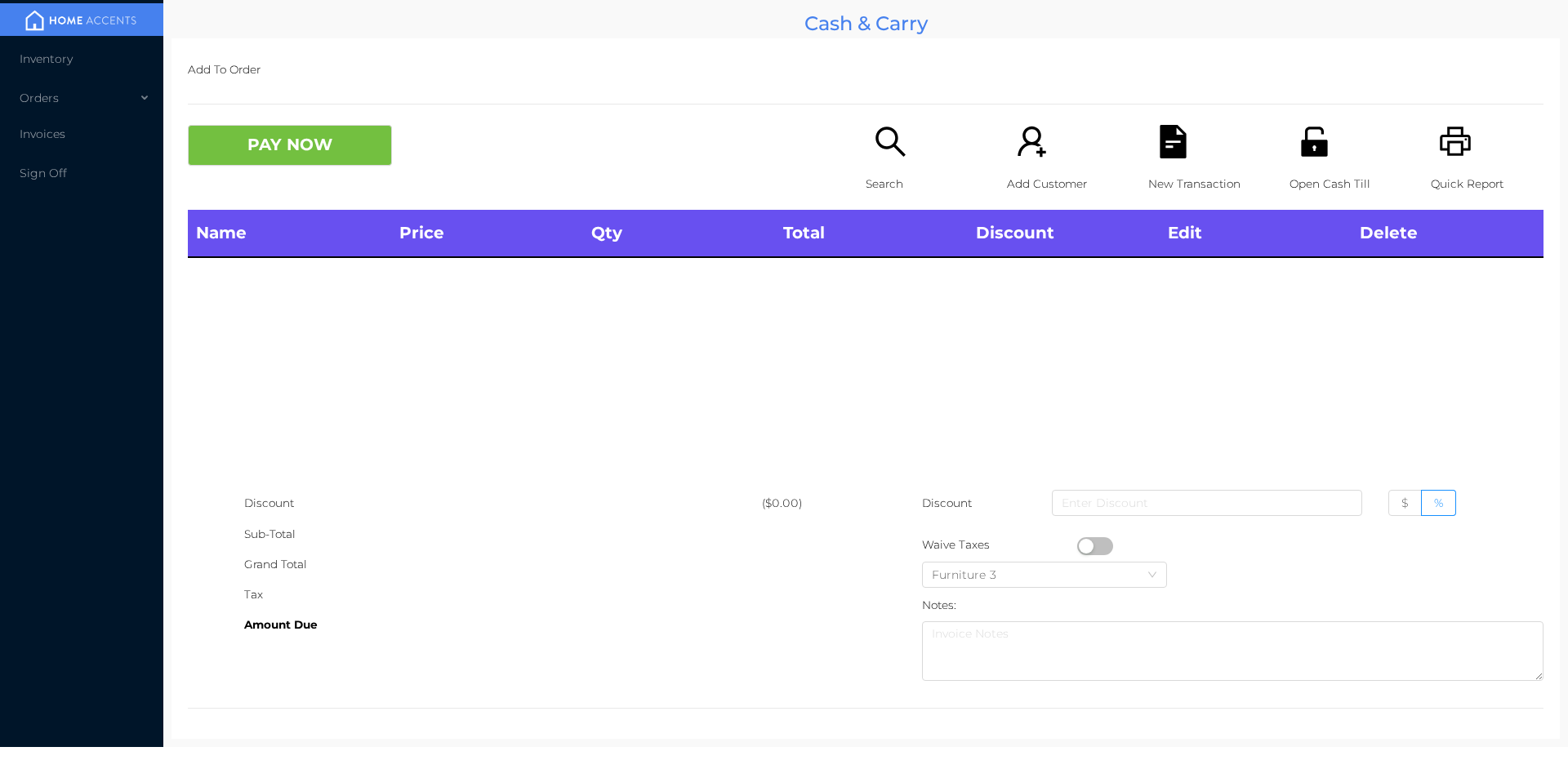
click at [846, 126] on div "PAY NOW" at bounding box center [526, 145] width 678 height 41
click at [878, 156] on icon "icon: search" at bounding box center [890, 142] width 34 height 34
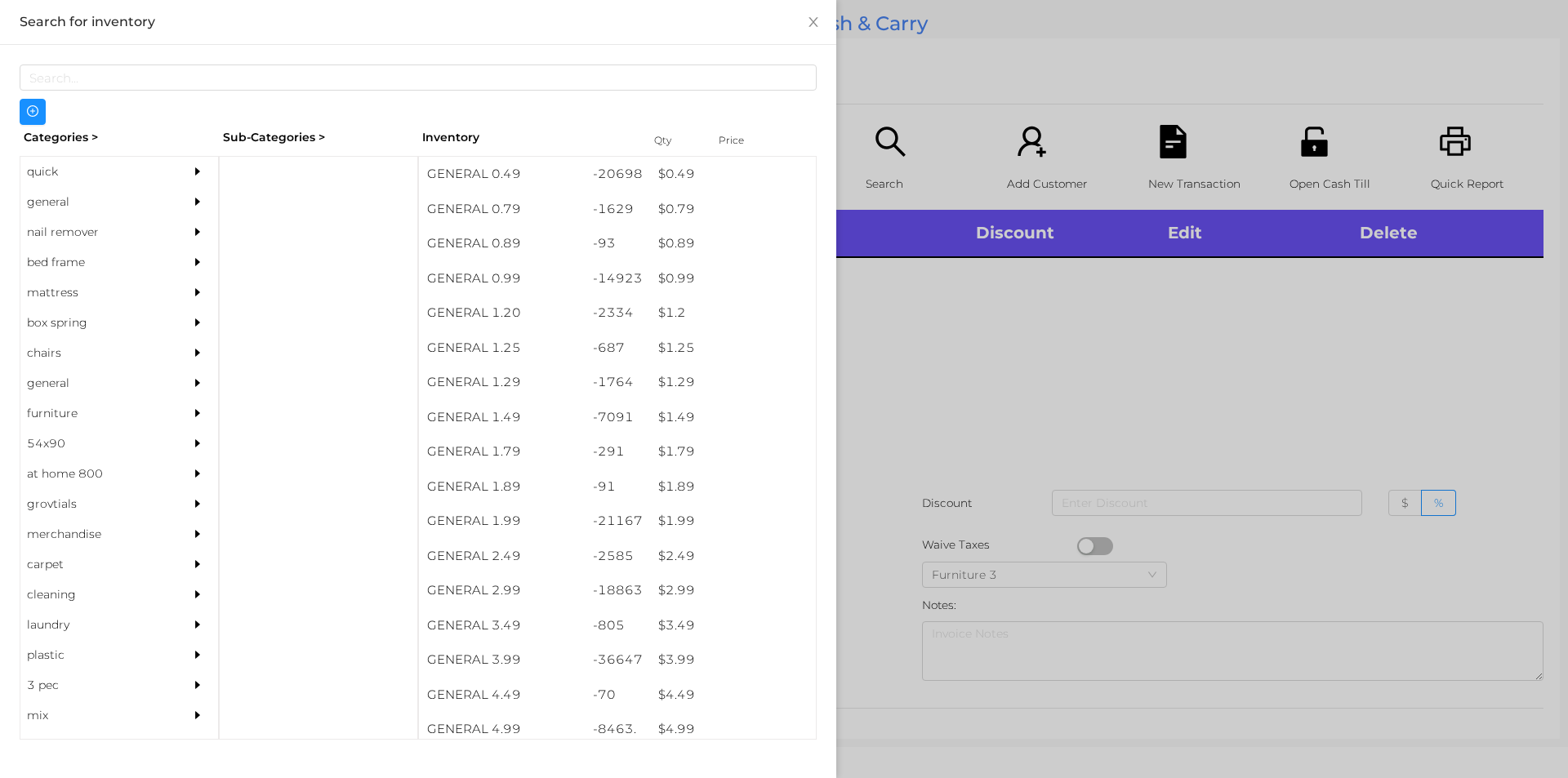
click at [71, 169] on div "quick" at bounding box center [94, 172] width 149 height 30
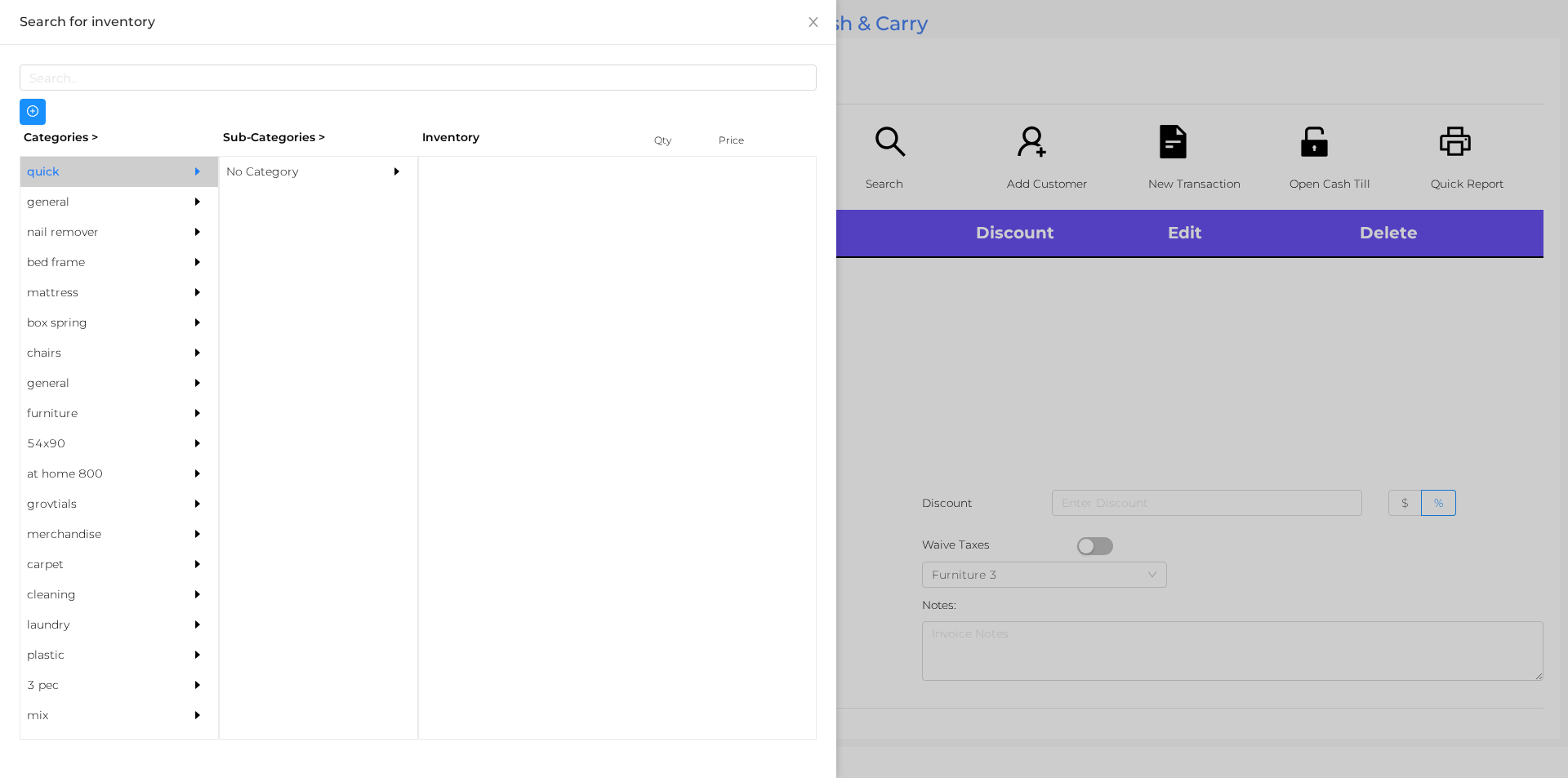
click at [330, 162] on div "No Category" at bounding box center [294, 172] width 149 height 30
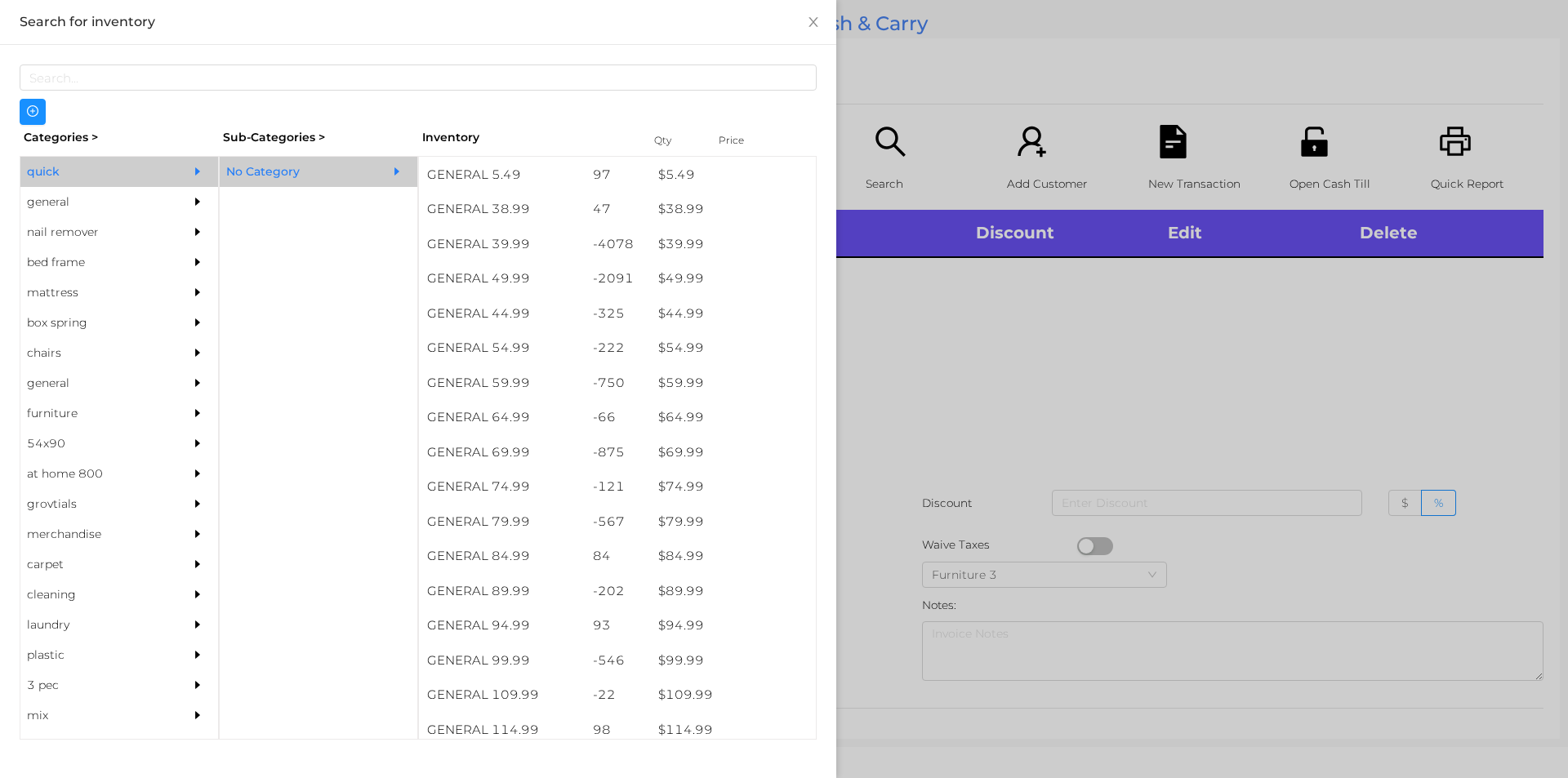
scroll to position [867, 0]
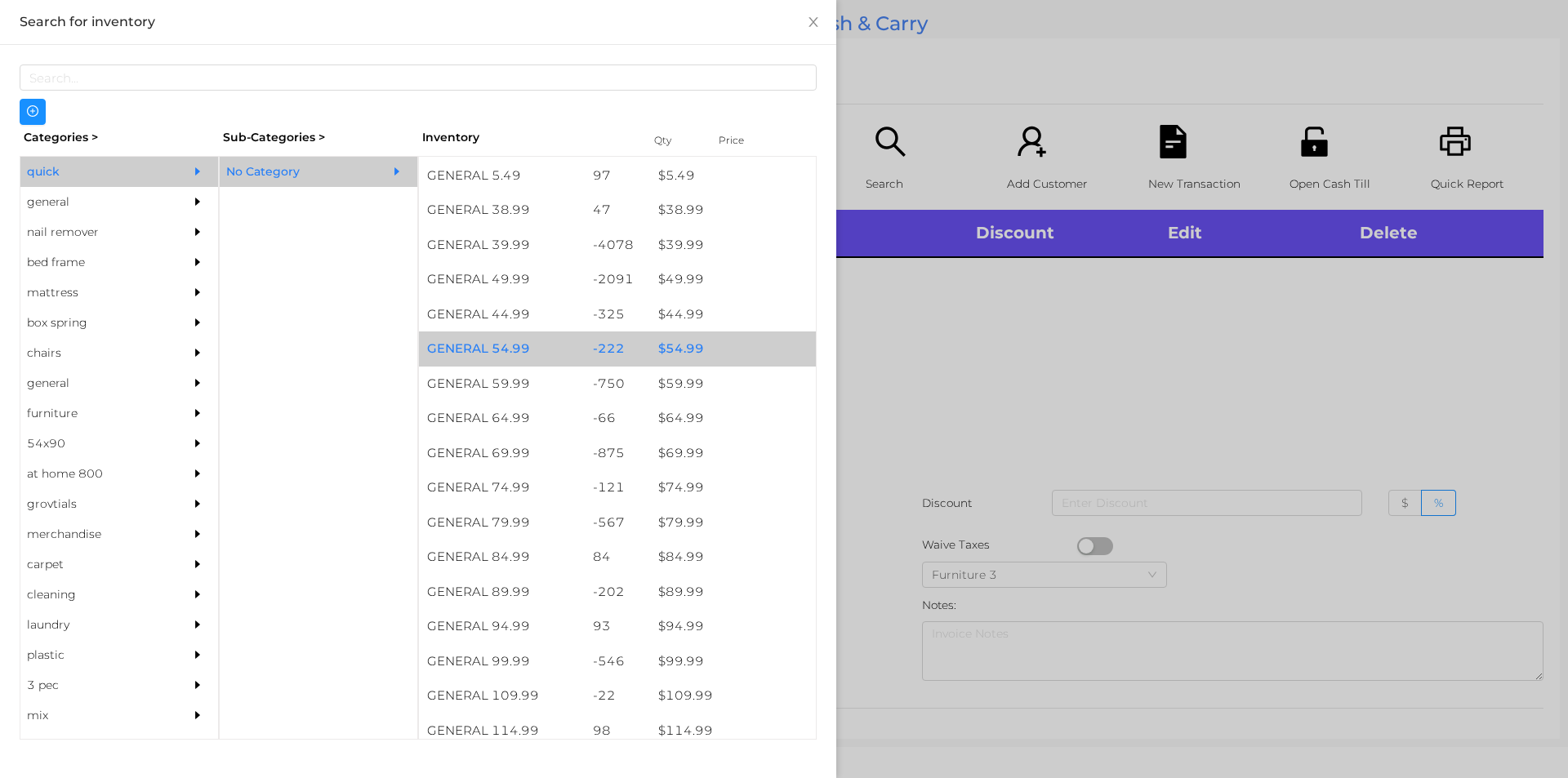
click at [698, 345] on div "$ 54.99" at bounding box center [732, 349] width 166 height 35
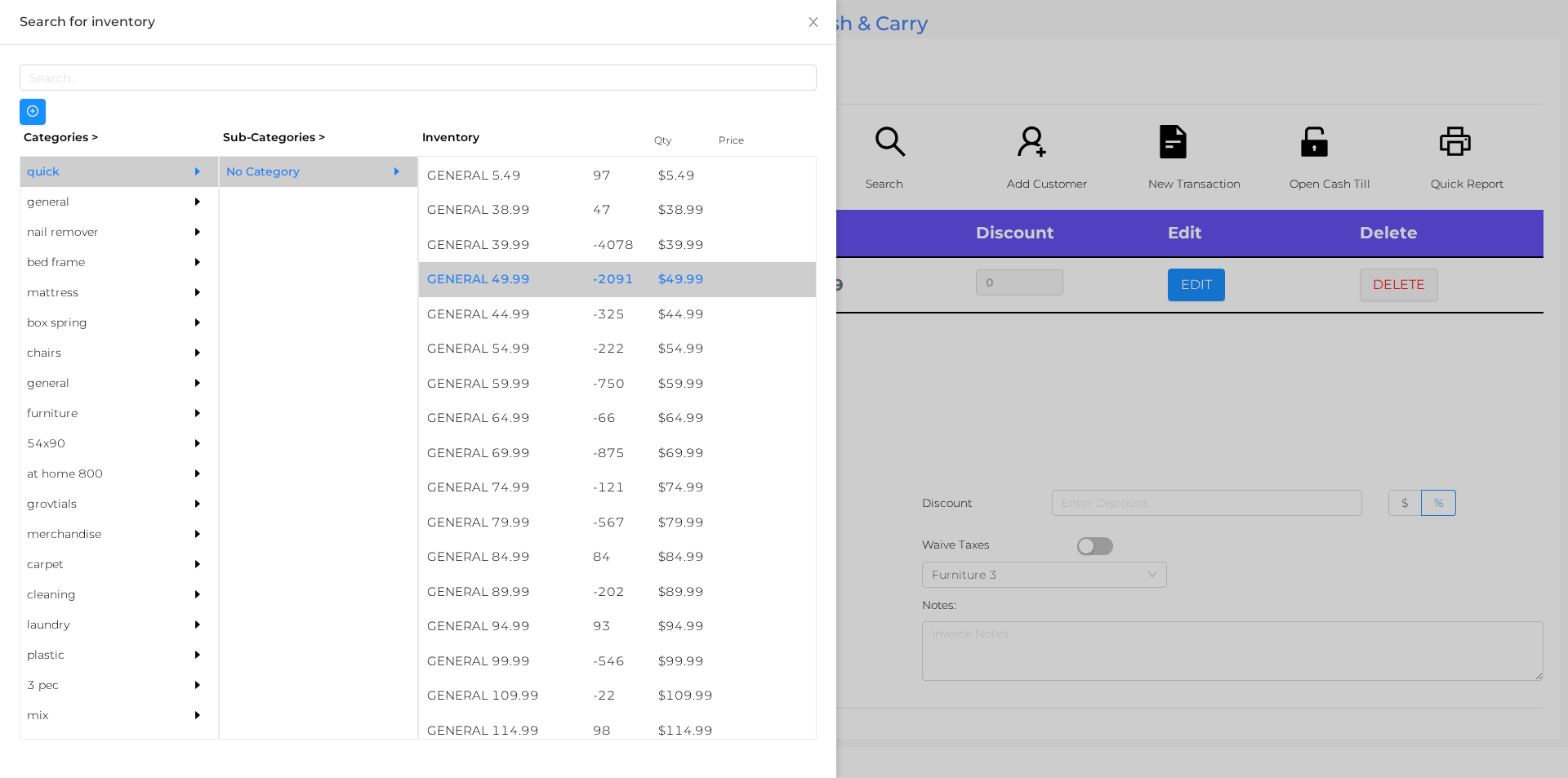
click at [738, 281] on div "$ 49.99" at bounding box center [732, 280] width 166 height 35
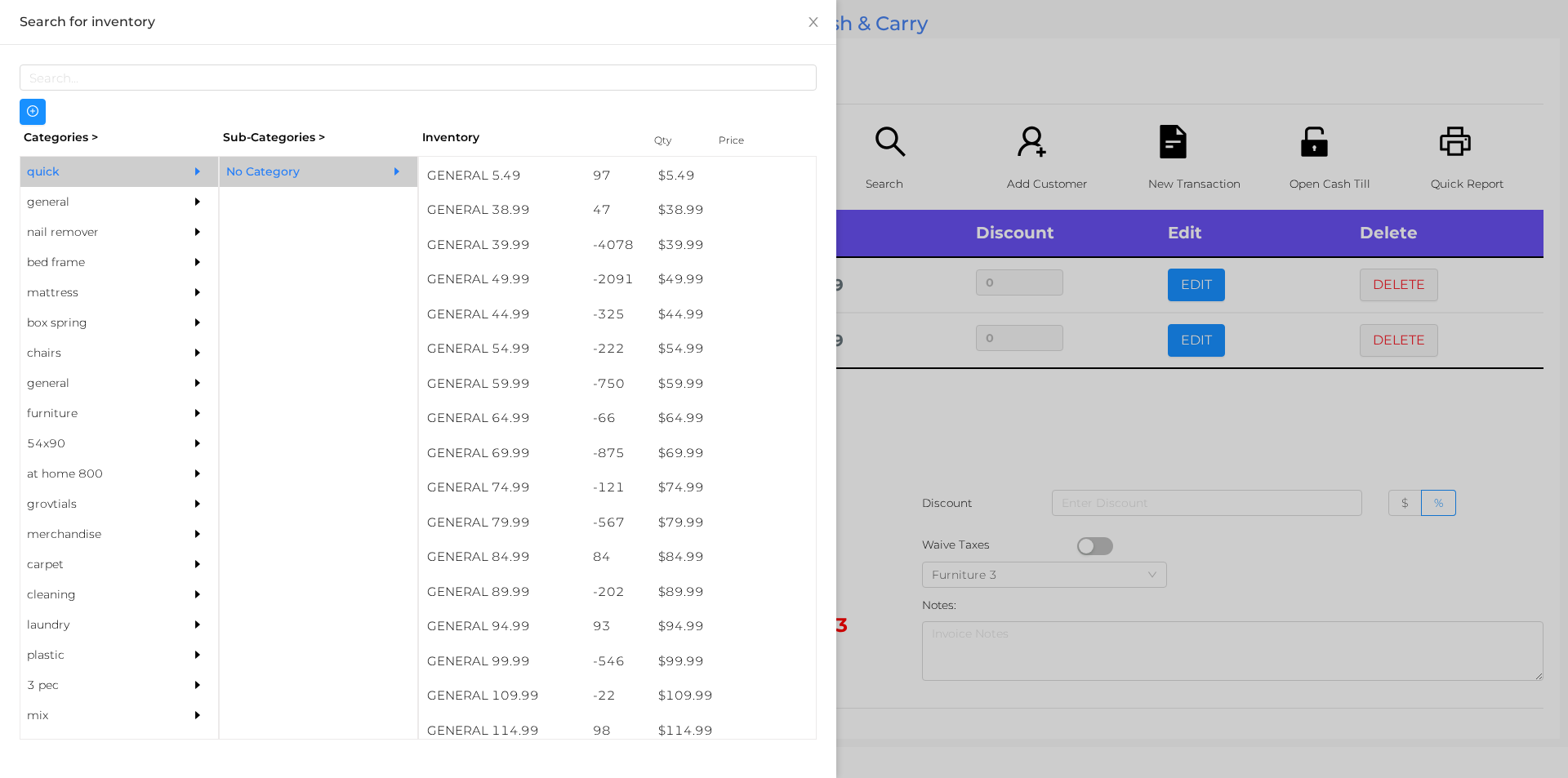
click at [960, 496] on div at bounding box center [784, 389] width 1568 height 778
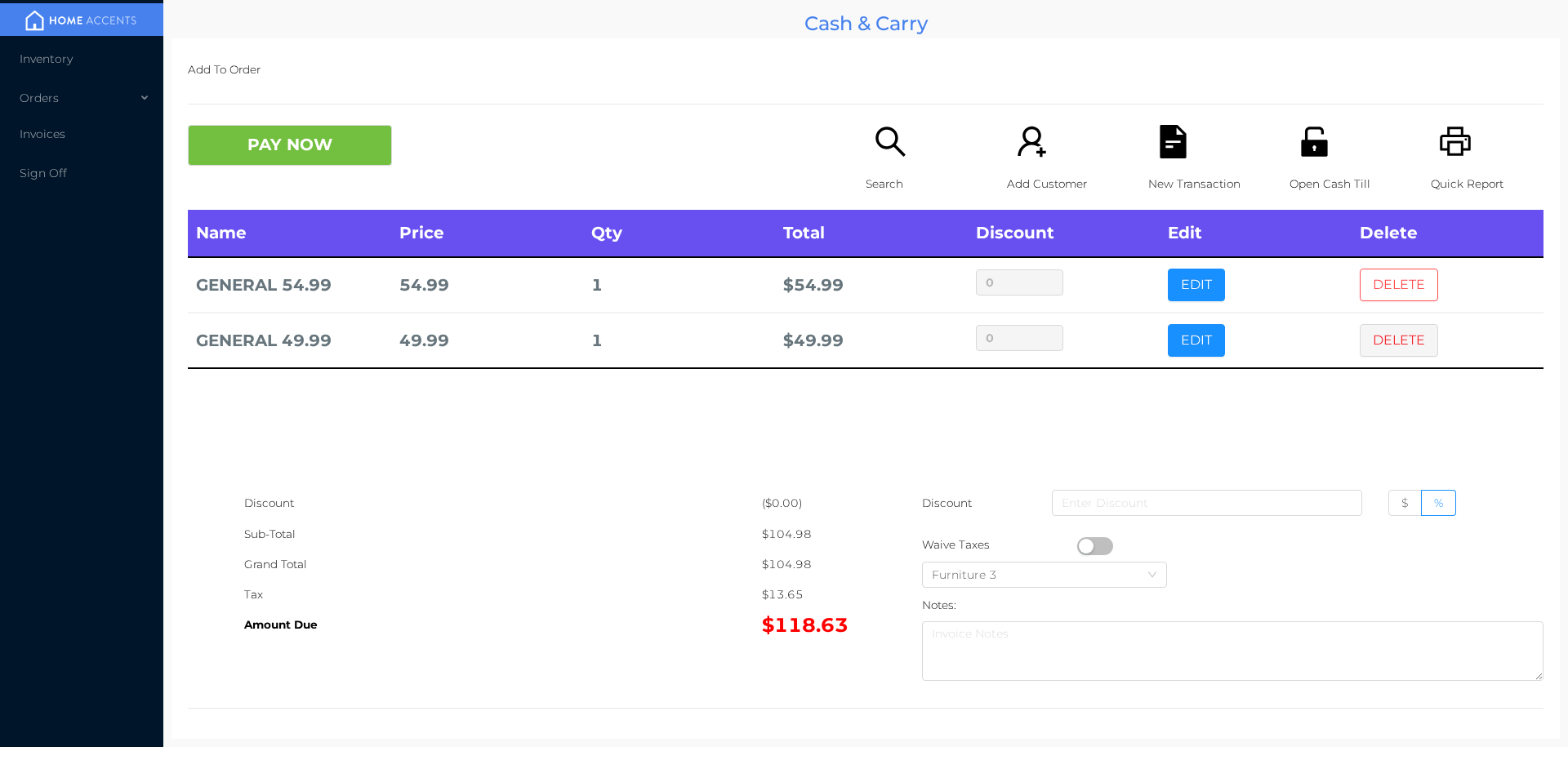
click at [1359, 290] on button "DELETE" at bounding box center [1398, 285] width 78 height 33
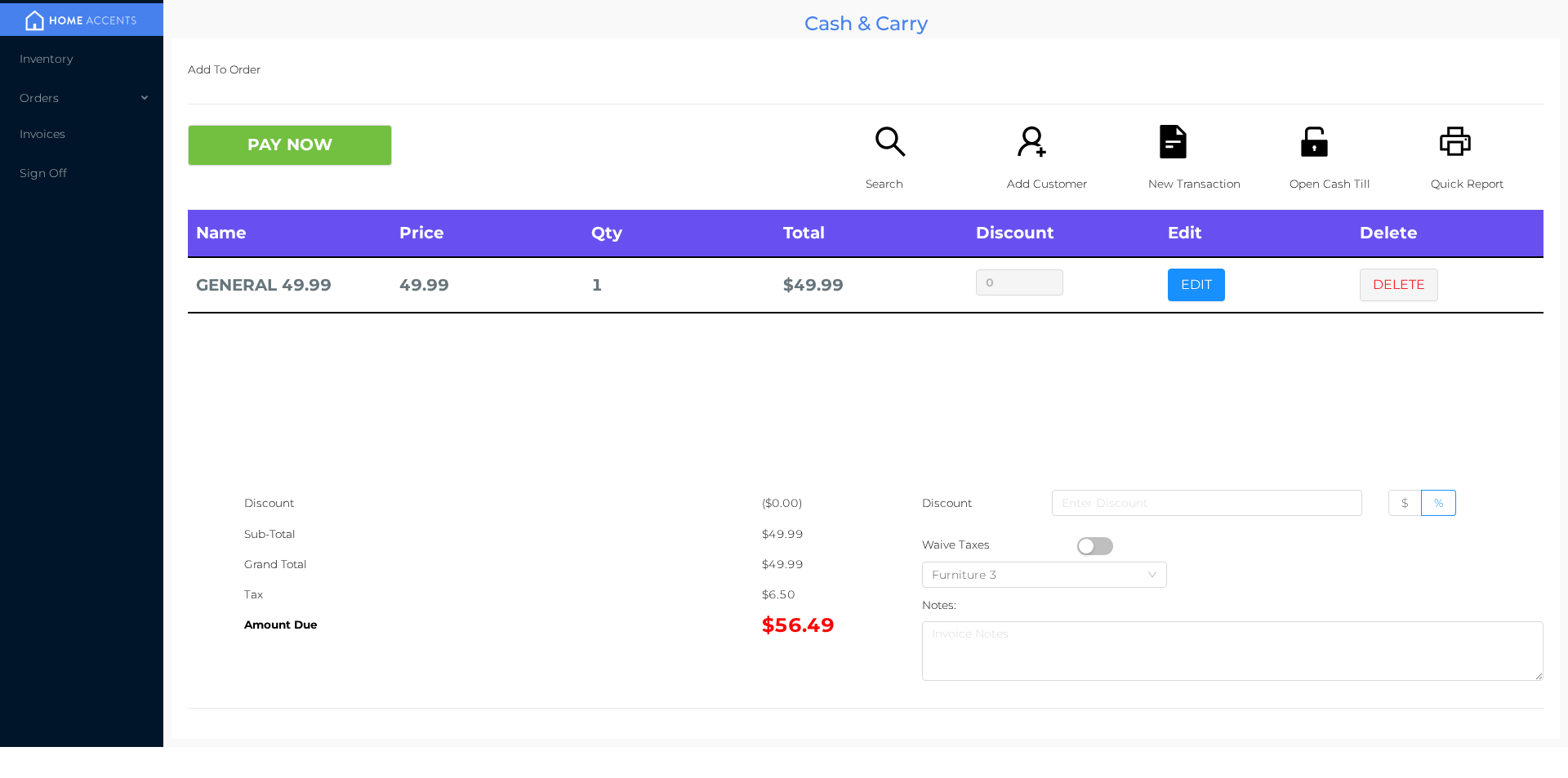
click at [1077, 542] on button "button" at bounding box center [1095, 547] width 36 height 18
click at [279, 143] on button "PAY NOW" at bounding box center [289, 145] width 204 height 41
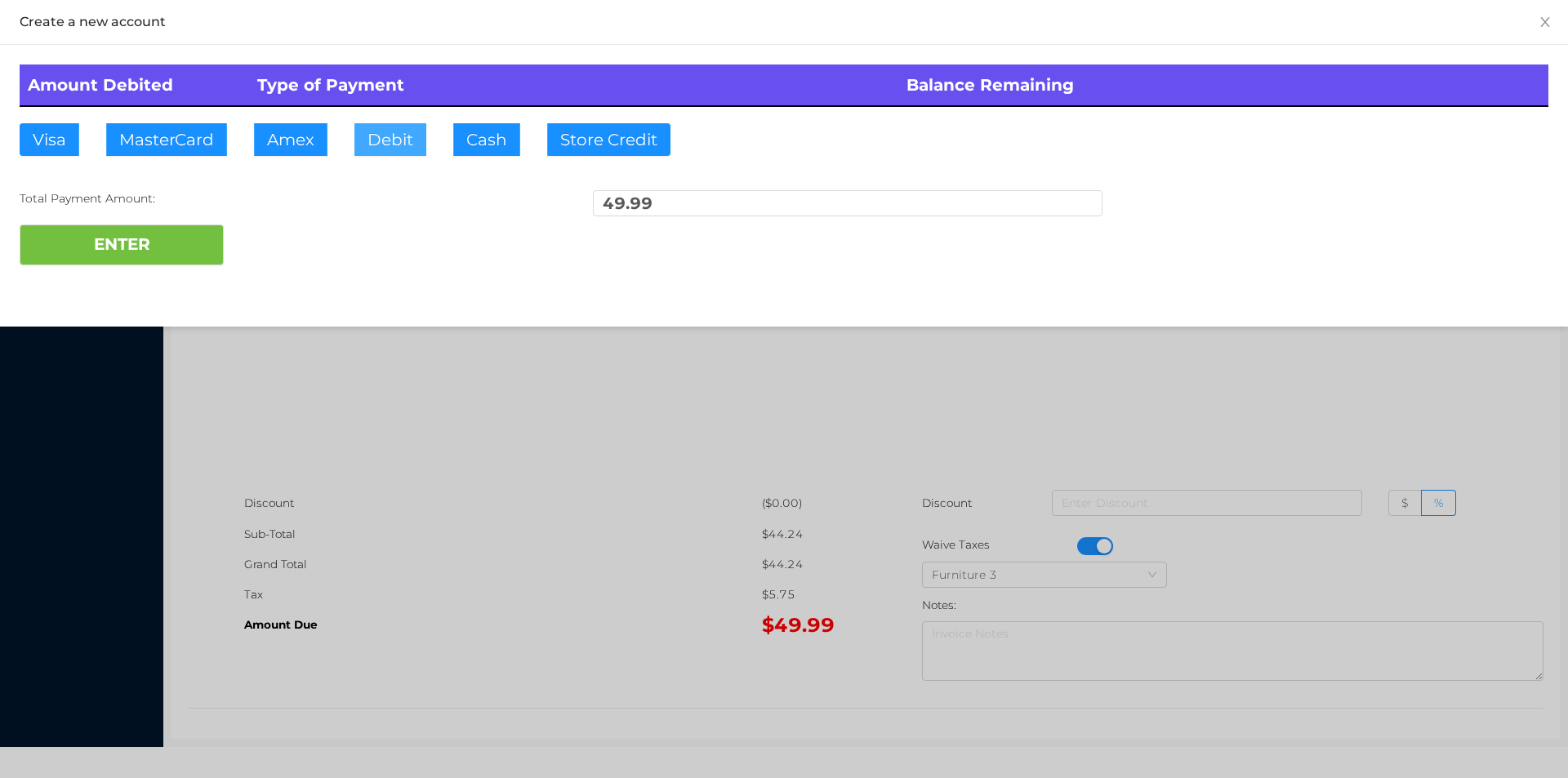
click at [408, 123] on button "Debit" at bounding box center [389, 140] width 72 height 33
click at [214, 241] on button "ENTER" at bounding box center [122, 244] width 204 height 41
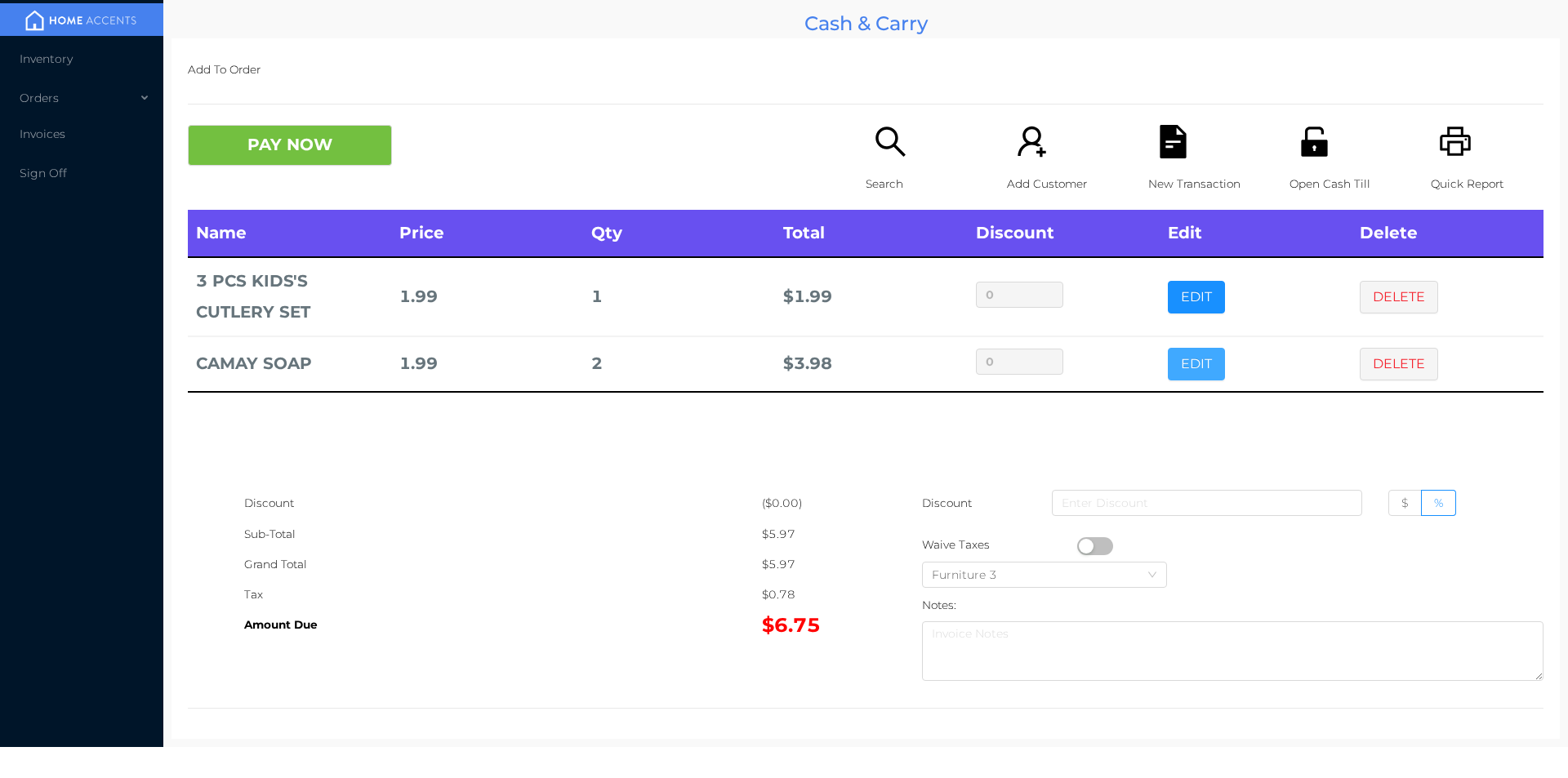
click at [1197, 357] on button "EDIT" at bounding box center [1196, 364] width 57 height 33
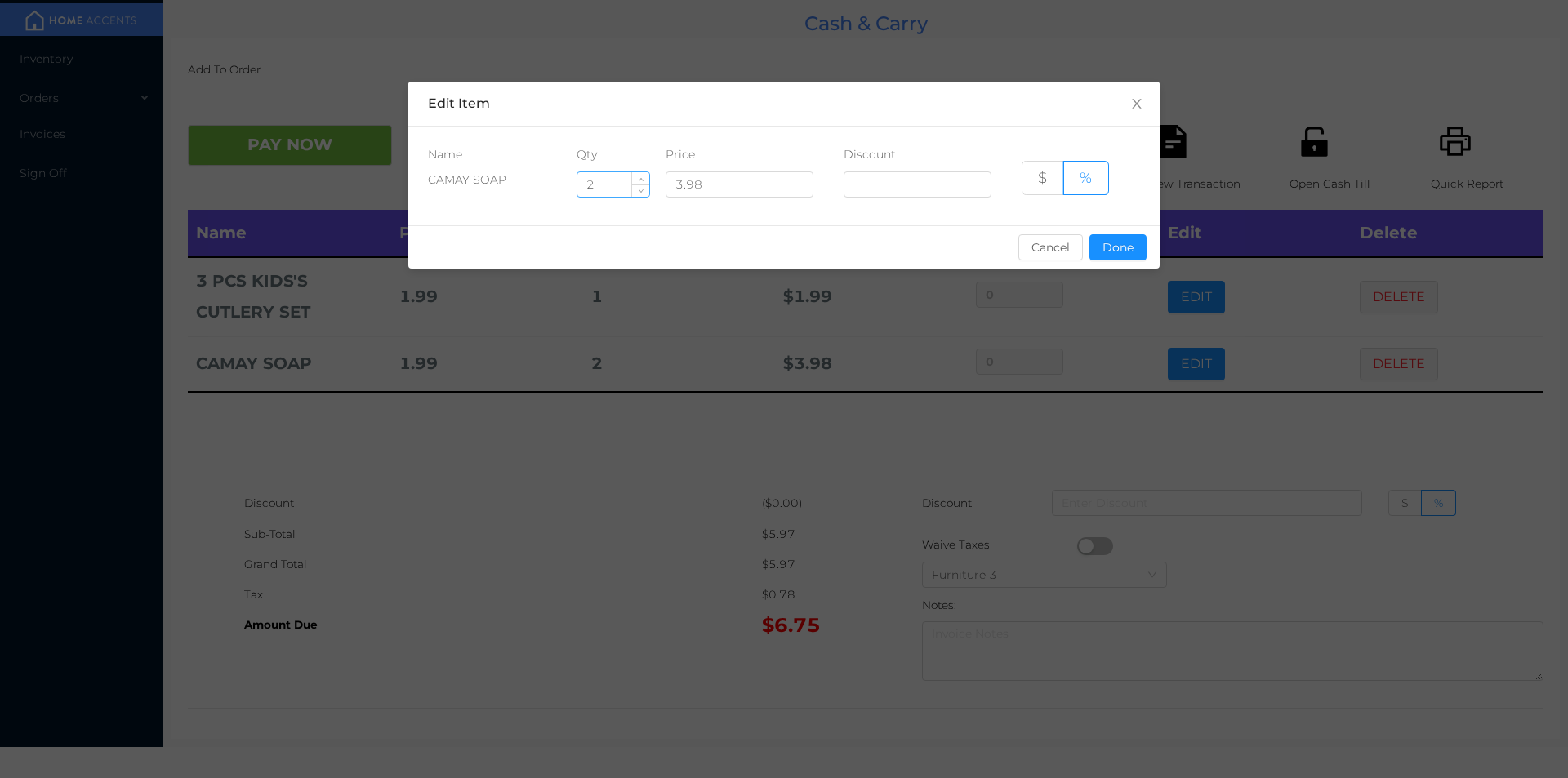
click at [609, 179] on input "2" at bounding box center [612, 184] width 72 height 25
type input "1"
click at [1139, 257] on button "Done" at bounding box center [1117, 247] width 57 height 26
type input "0%"
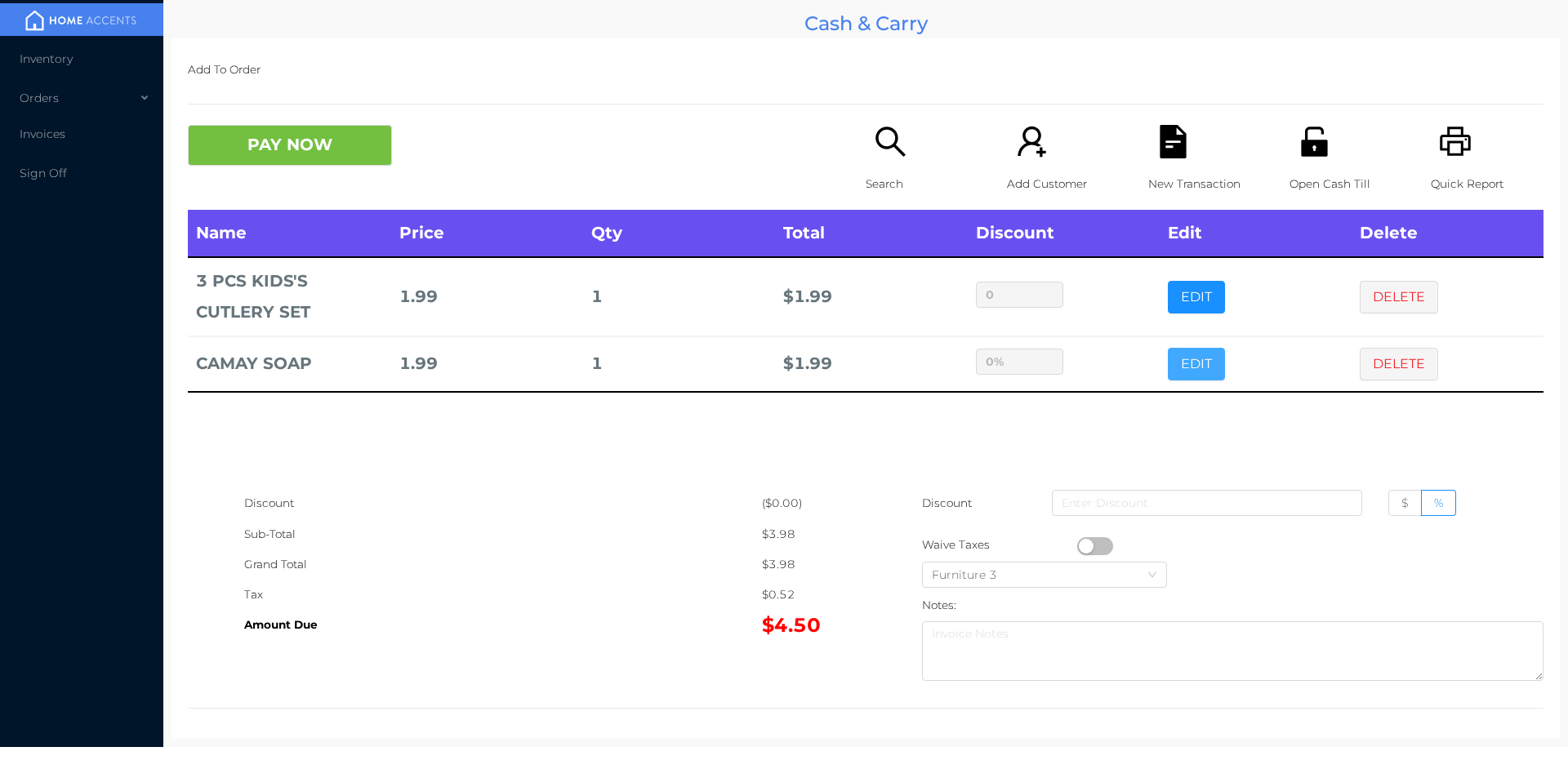
click at [1168, 348] on button "EDIT" at bounding box center [1196, 364] width 57 height 33
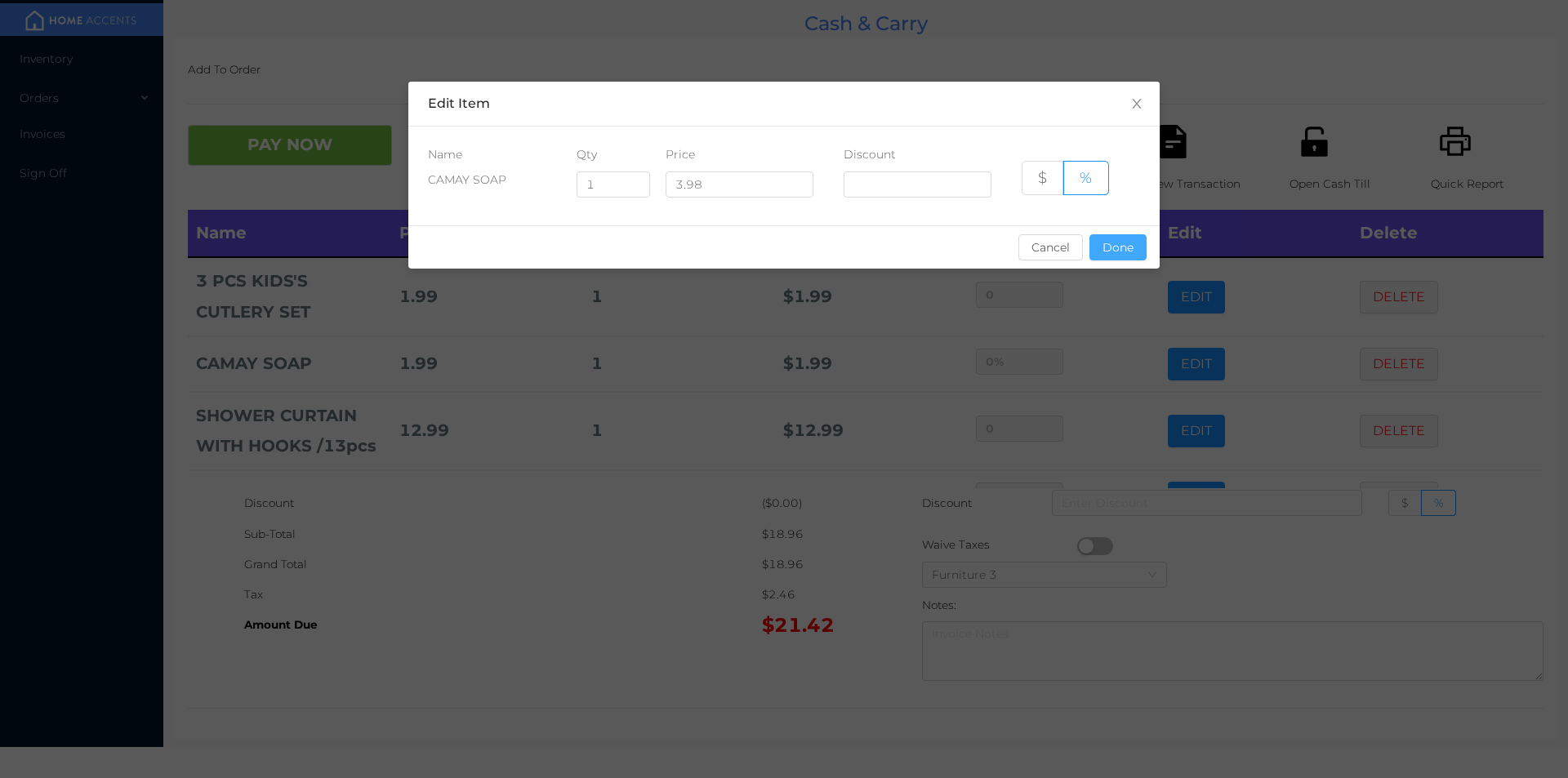
click at [1121, 251] on button "Done" at bounding box center [1117, 247] width 57 height 26
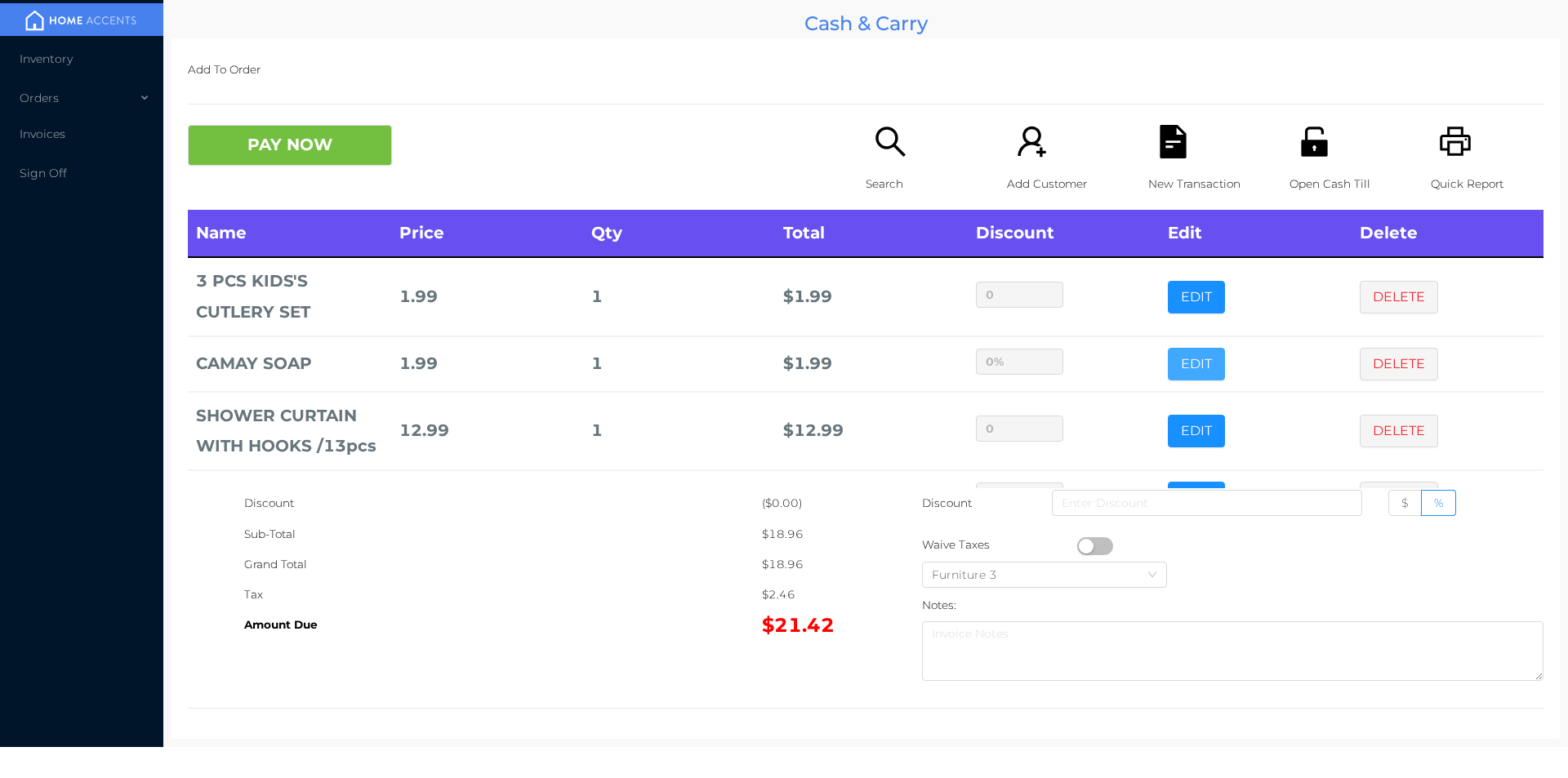
scroll to position [54, 0]
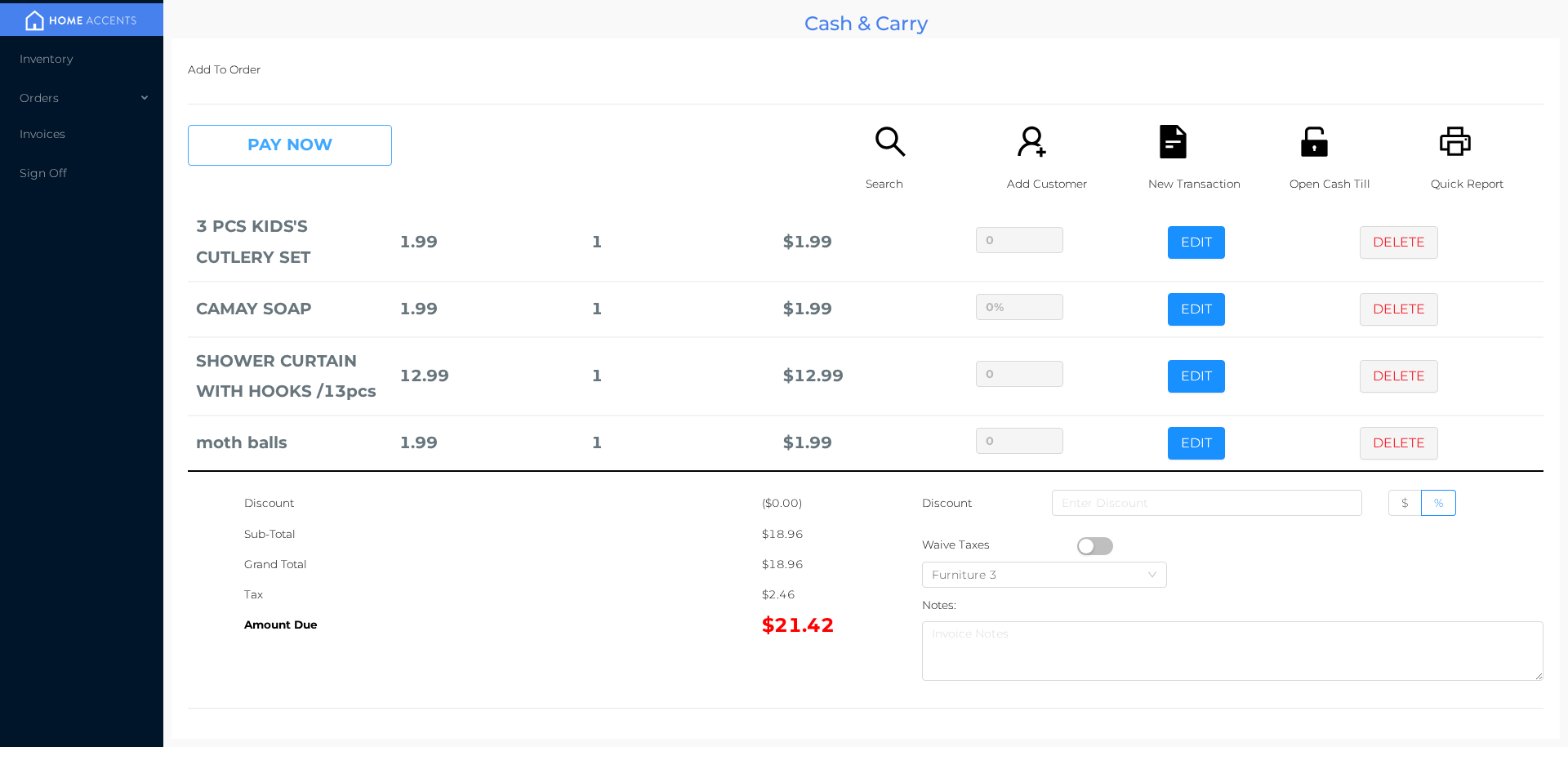
click at [311, 150] on button "PAY NOW" at bounding box center [289, 145] width 204 height 41
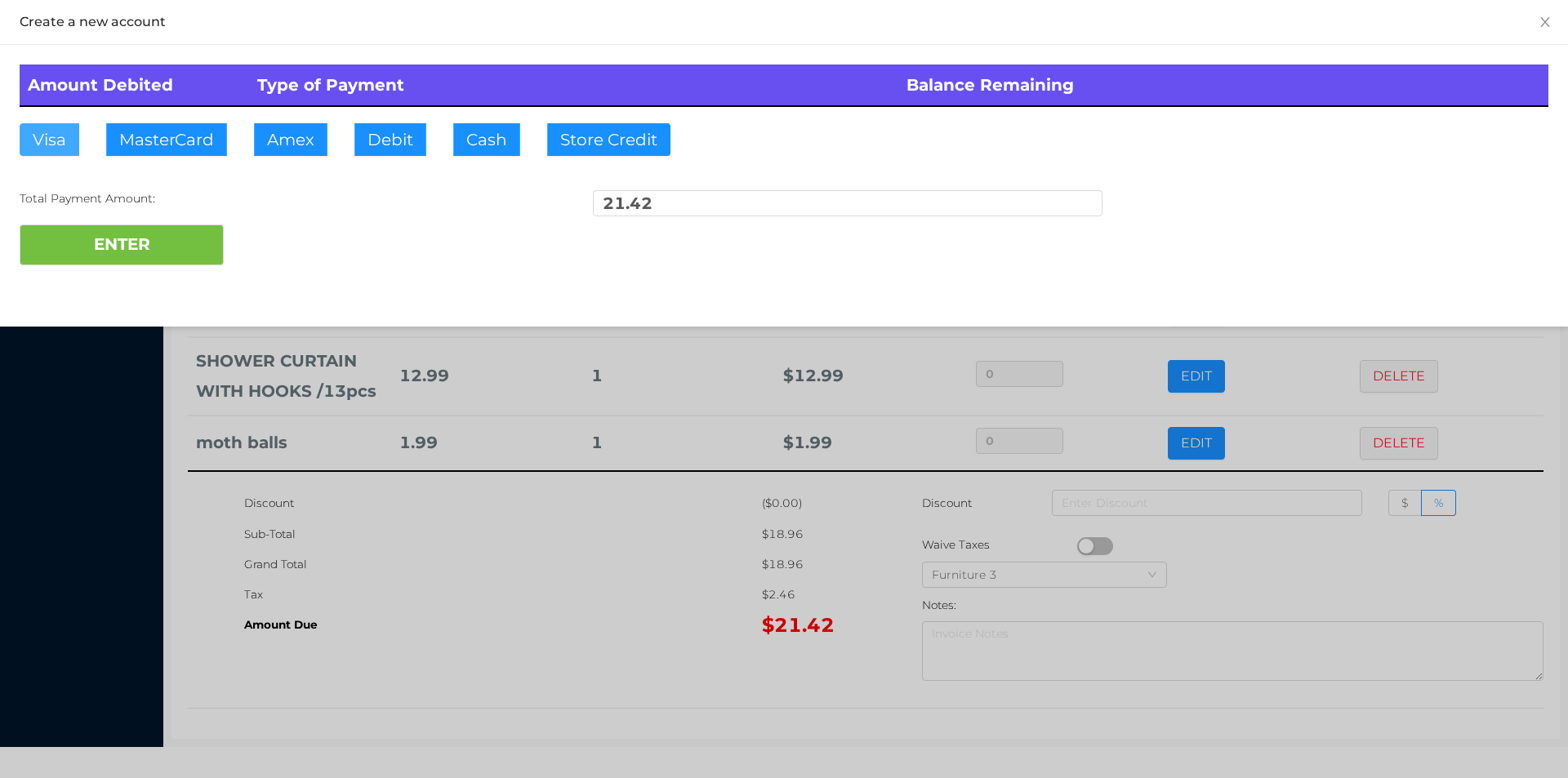
click at [44, 126] on button "Visa" at bounding box center [50, 140] width 60 height 33
click at [128, 259] on button "ENTER" at bounding box center [122, 244] width 204 height 41
type input "0"
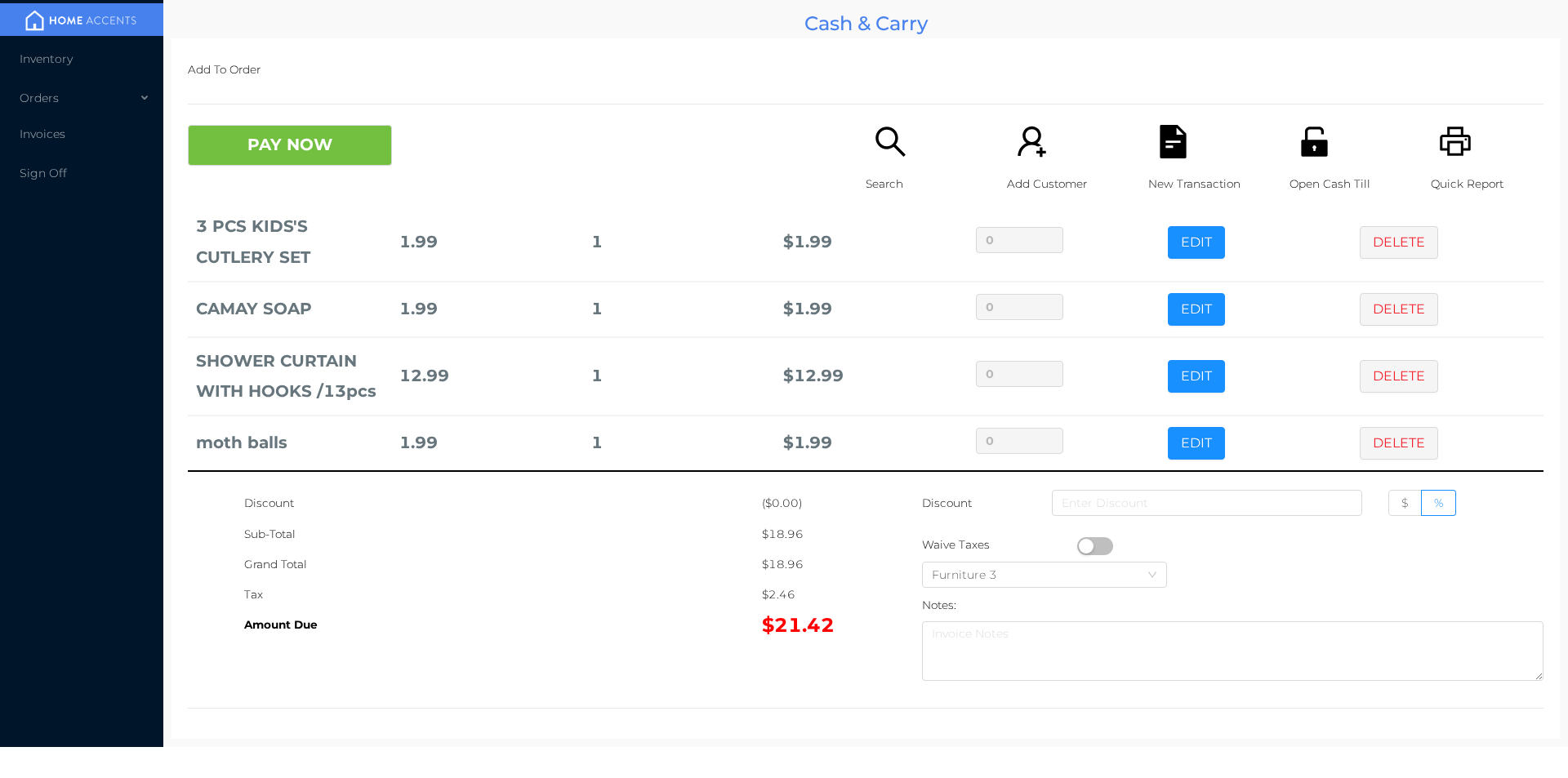
scroll to position [0, 0]
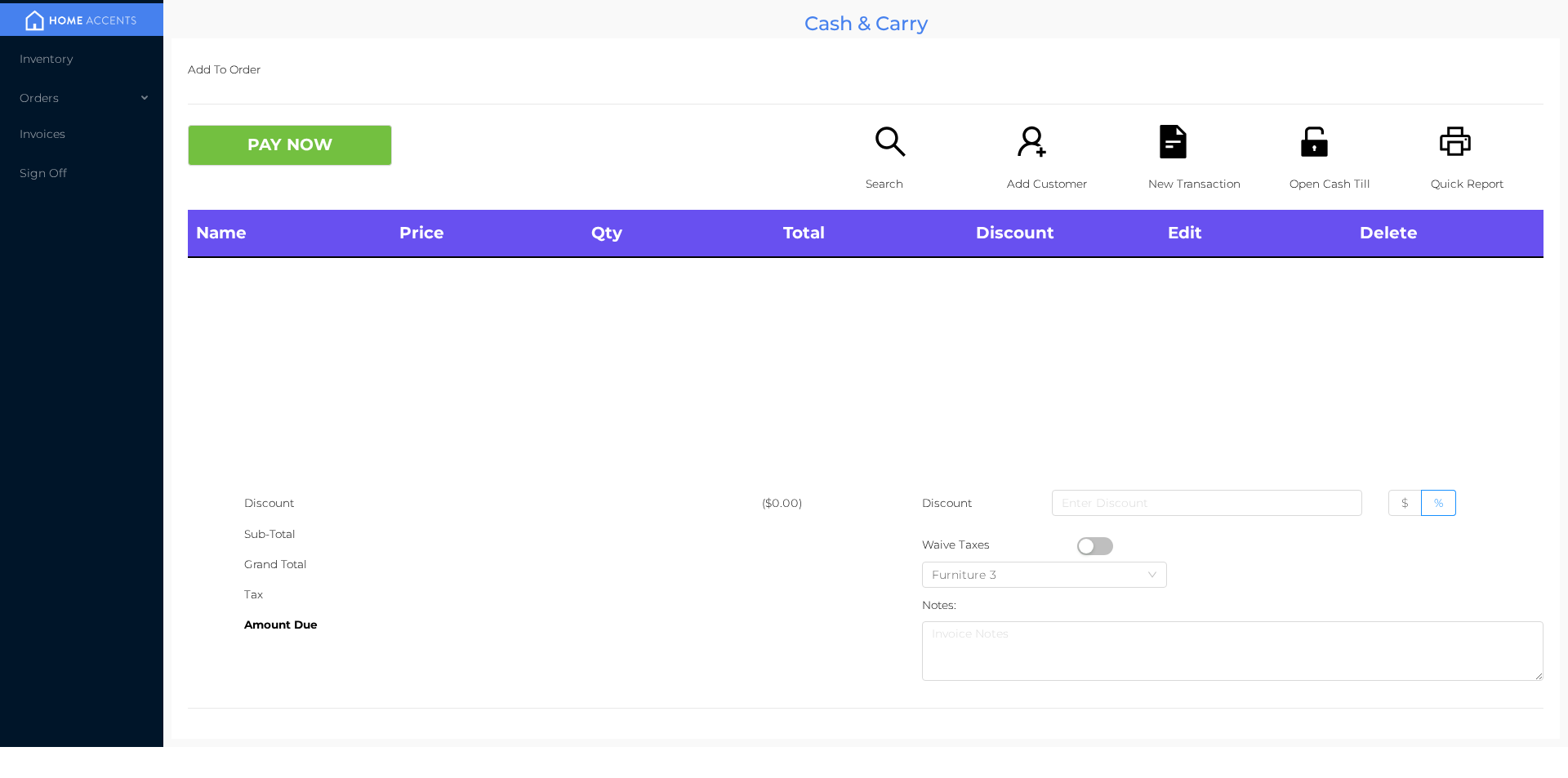
click at [887, 167] on div "Search" at bounding box center [922, 168] width 113 height 85
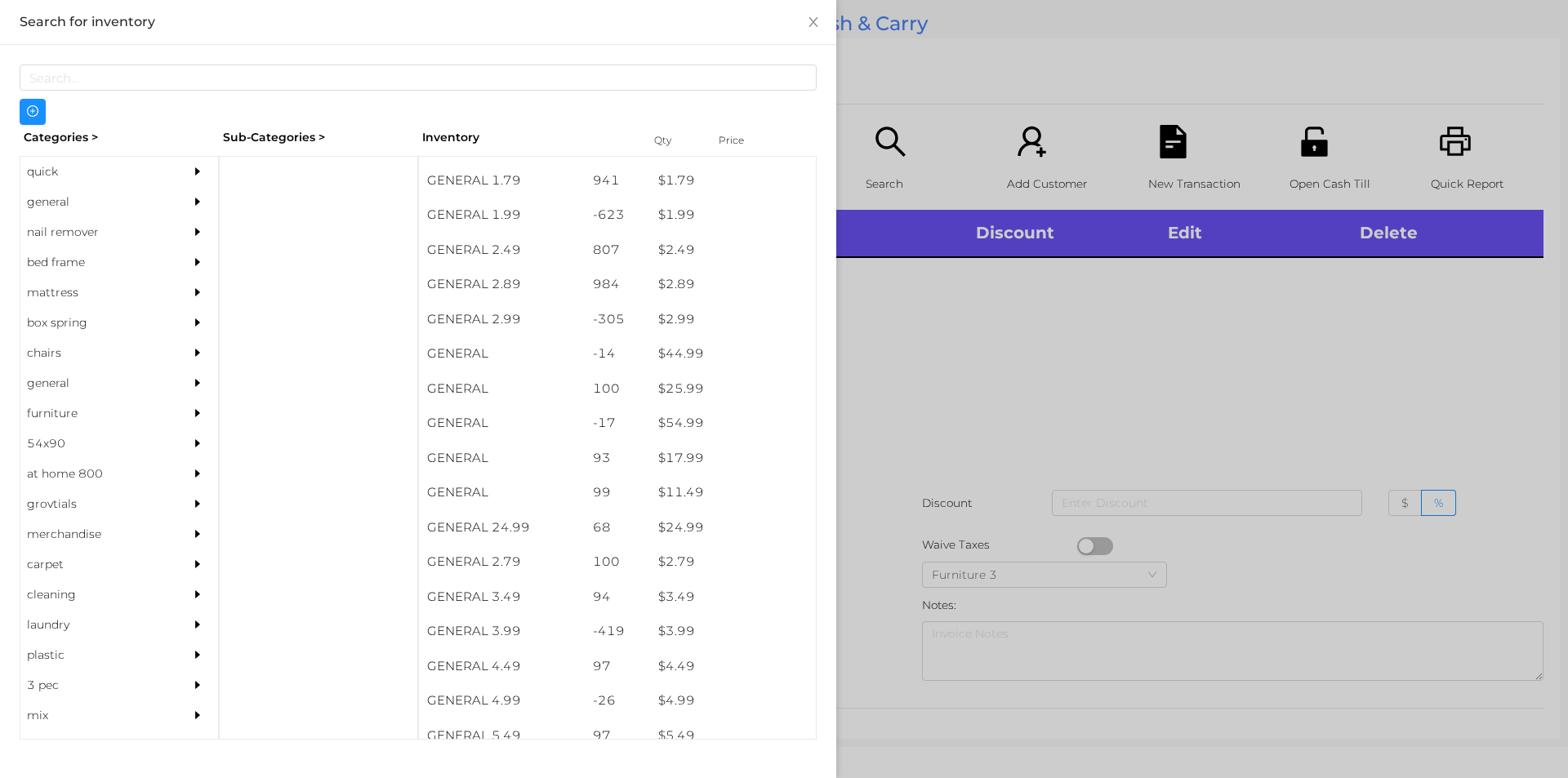
scroll to position [423, 0]
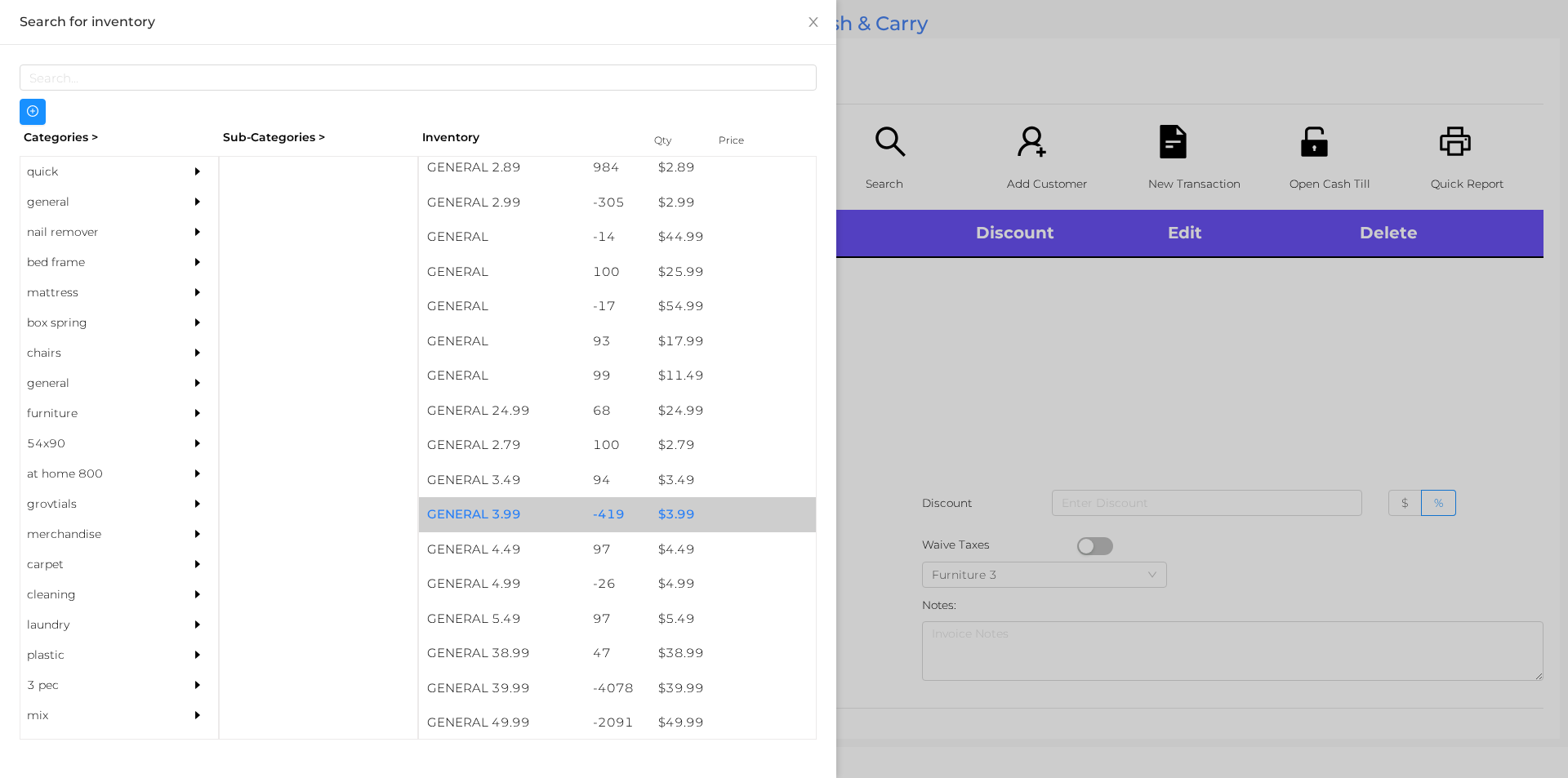
click at [692, 503] on div "$ 3.99" at bounding box center [732, 515] width 166 height 35
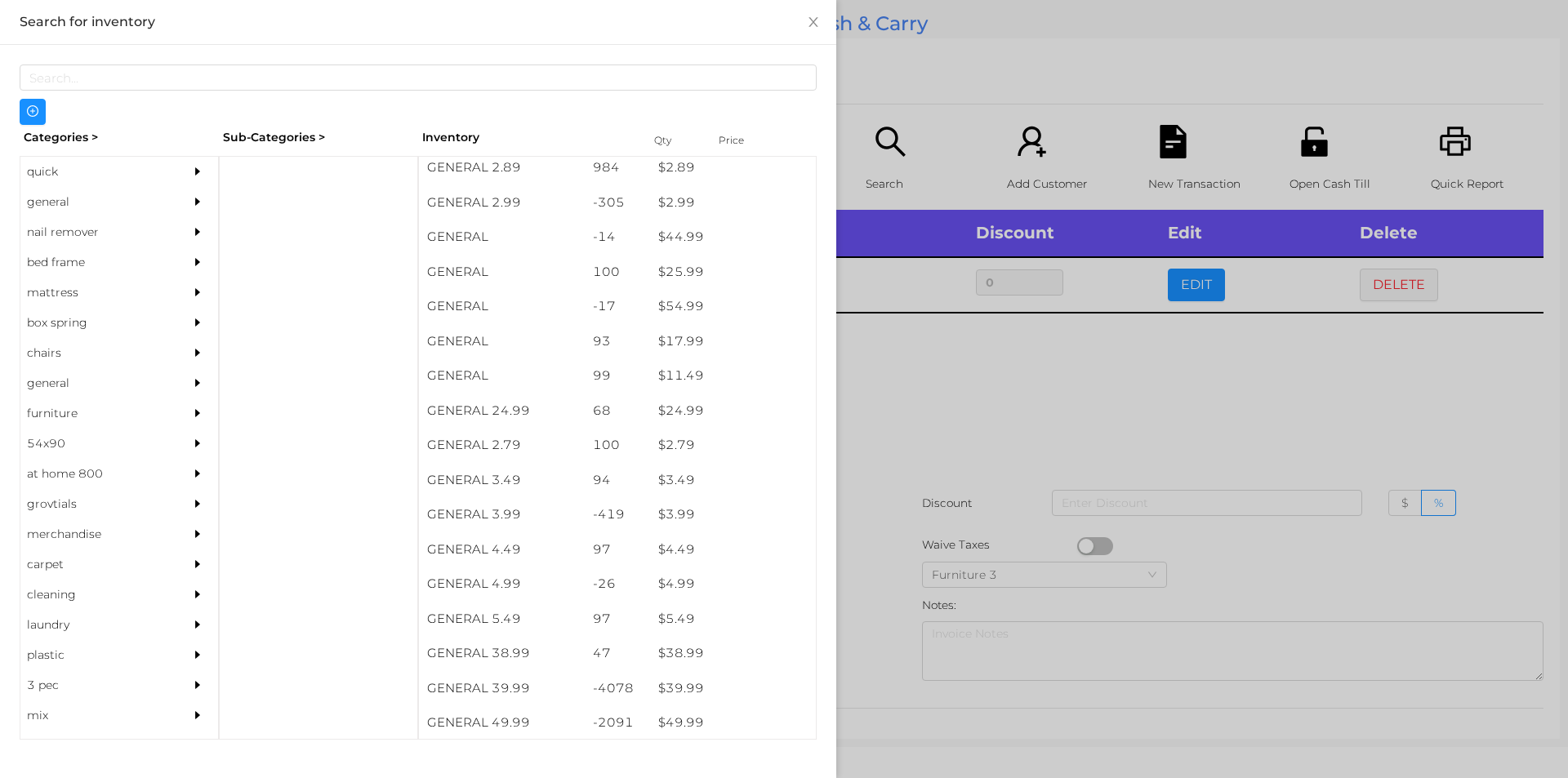
click at [903, 553] on div at bounding box center [784, 389] width 1568 height 778
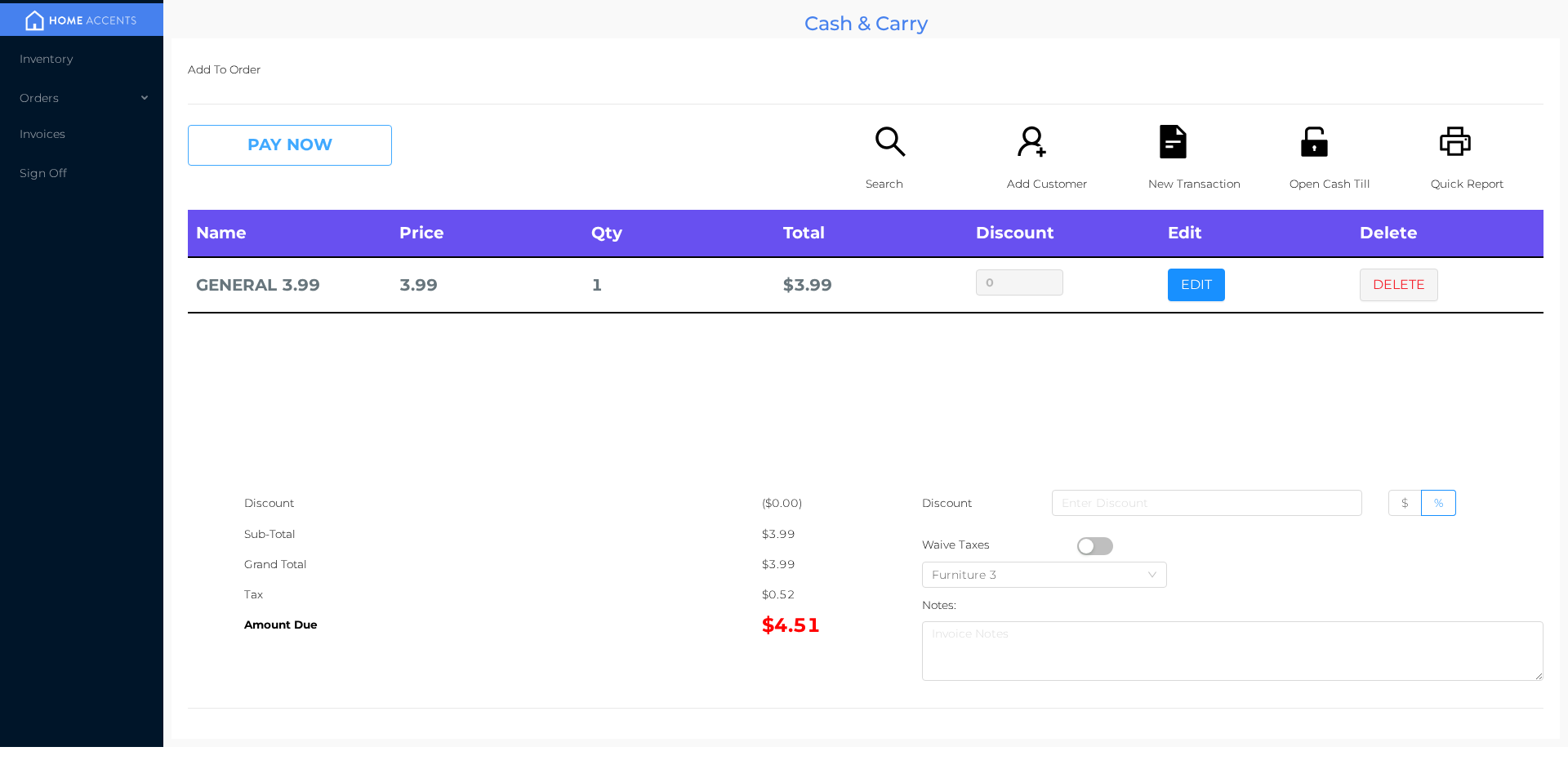
click at [273, 128] on button "PAY NOW" at bounding box center [289, 145] width 204 height 41
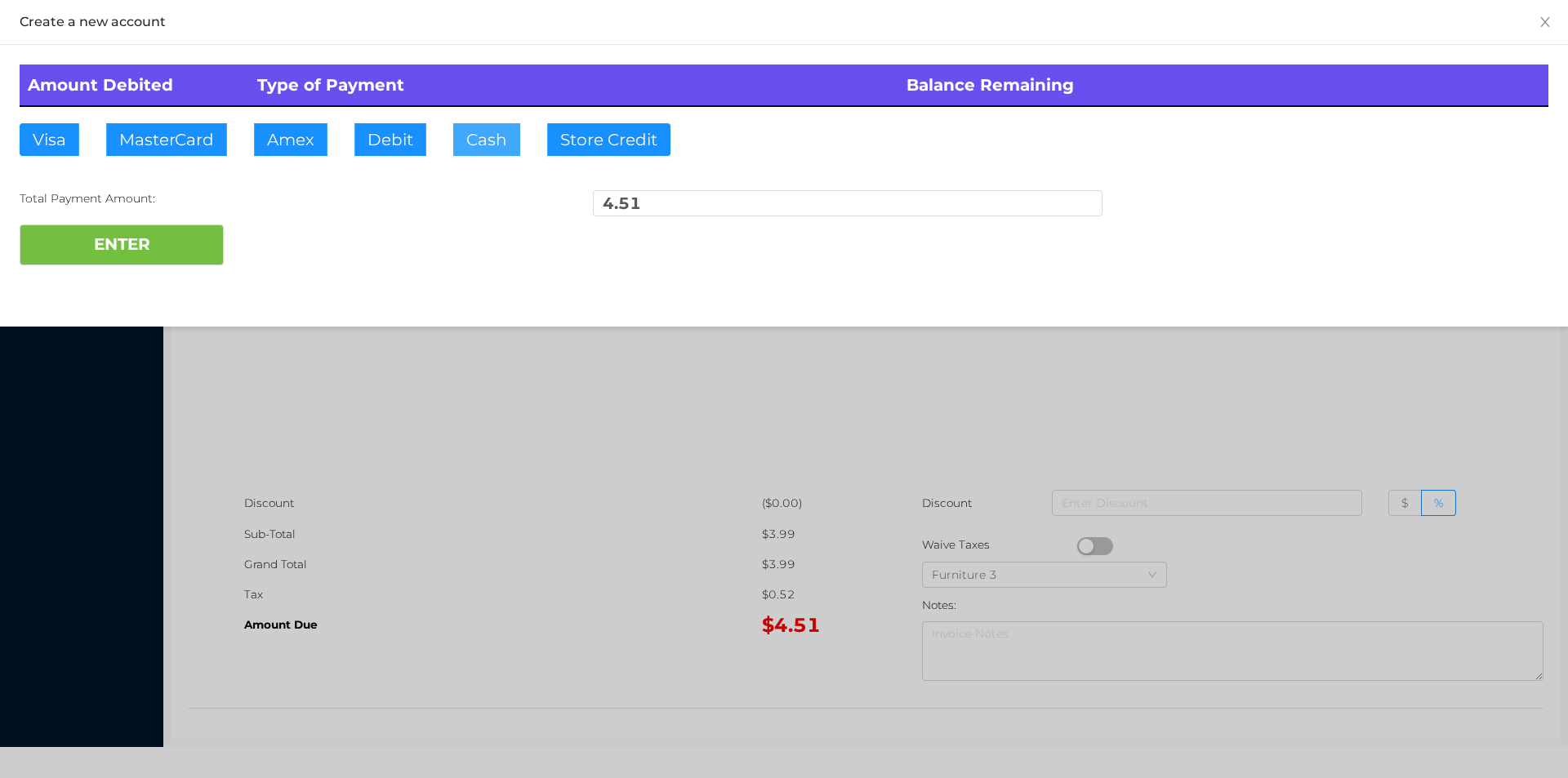
click at [475, 141] on button "Cash" at bounding box center [486, 140] width 67 height 33
type input "20"
click at [146, 265] on button "ENTER" at bounding box center [122, 244] width 204 height 41
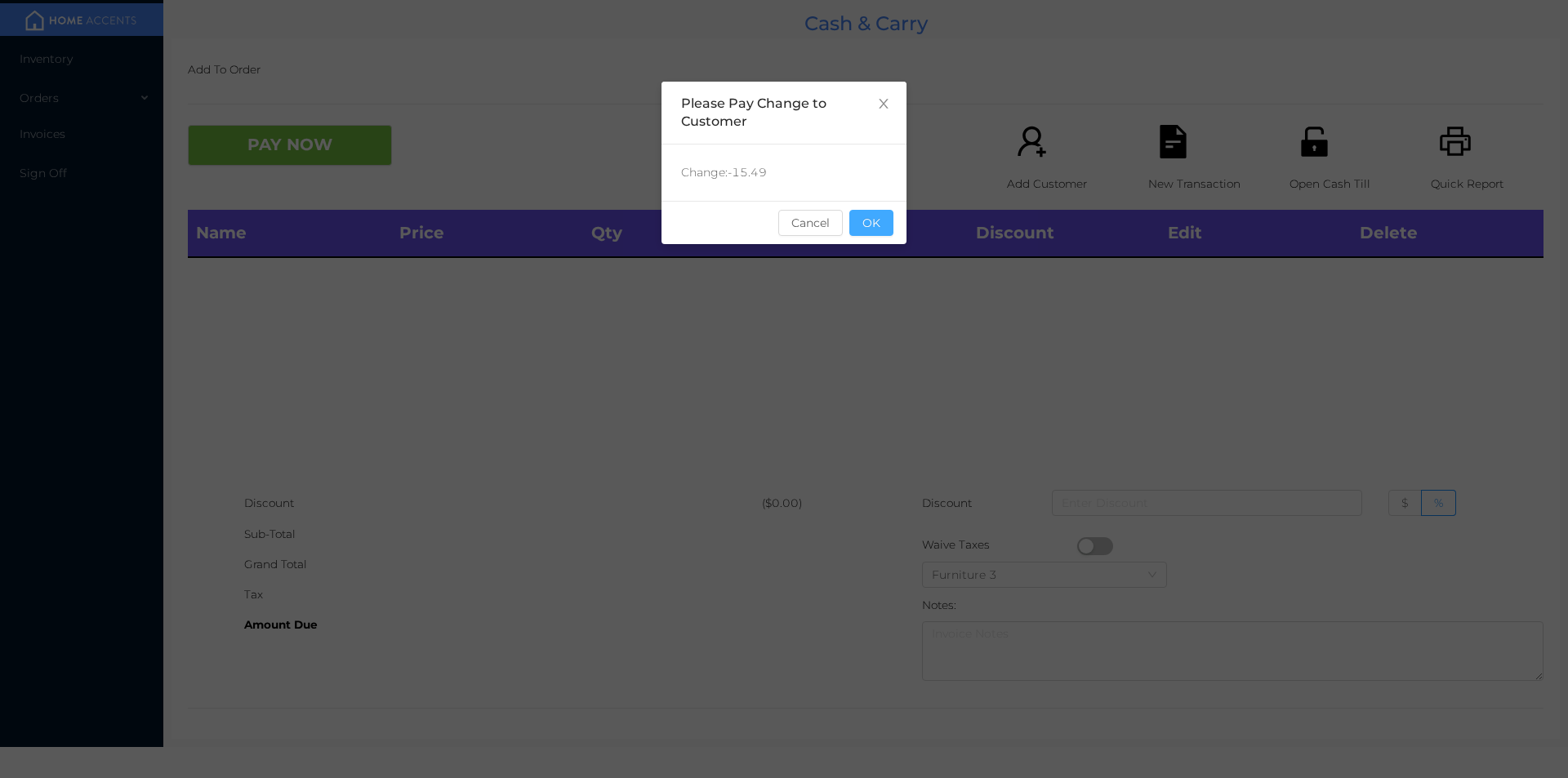
click at [867, 220] on button "OK" at bounding box center [871, 222] width 44 height 26
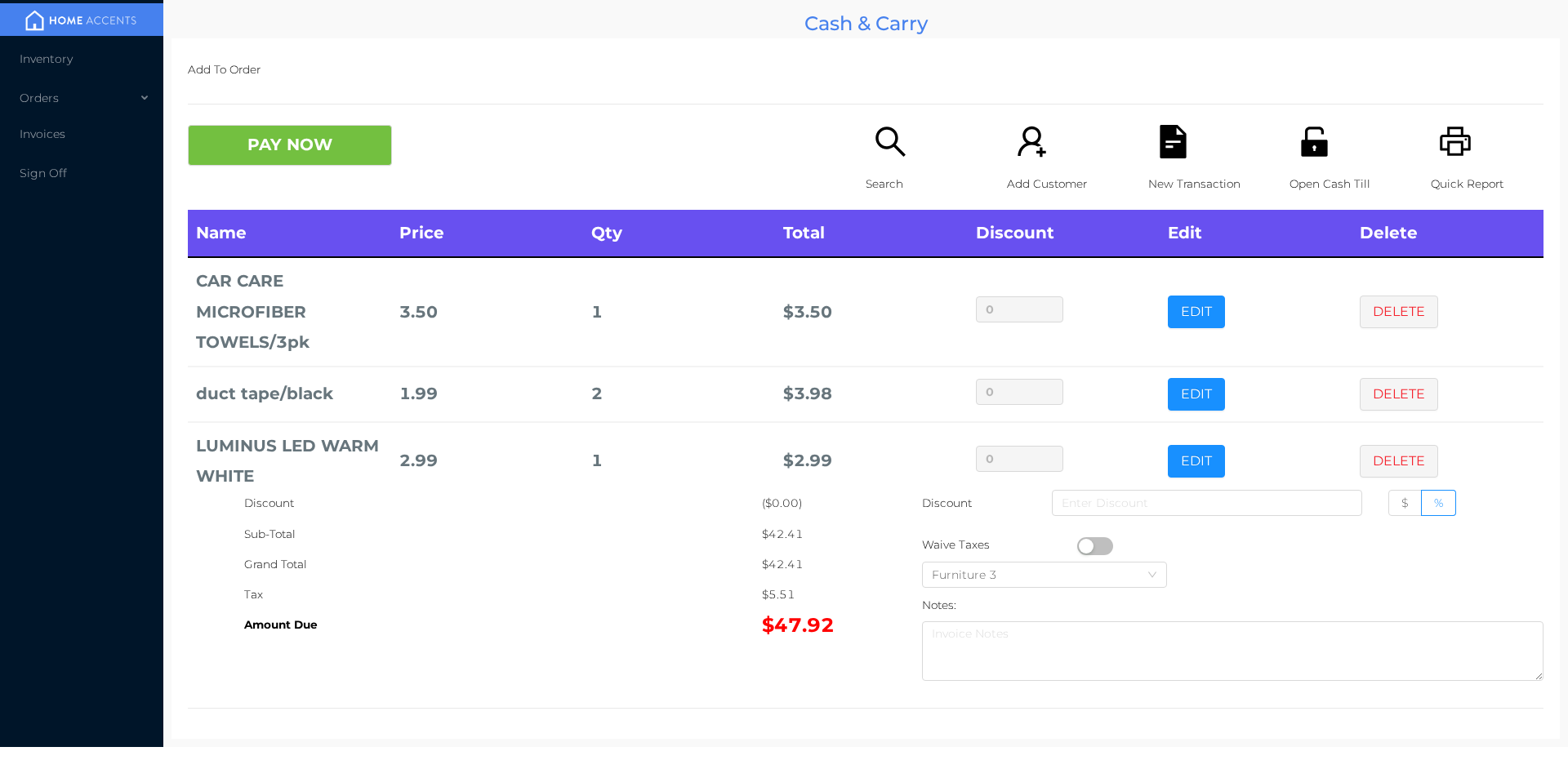
click at [892, 143] on icon "icon: search" at bounding box center [890, 142] width 34 height 34
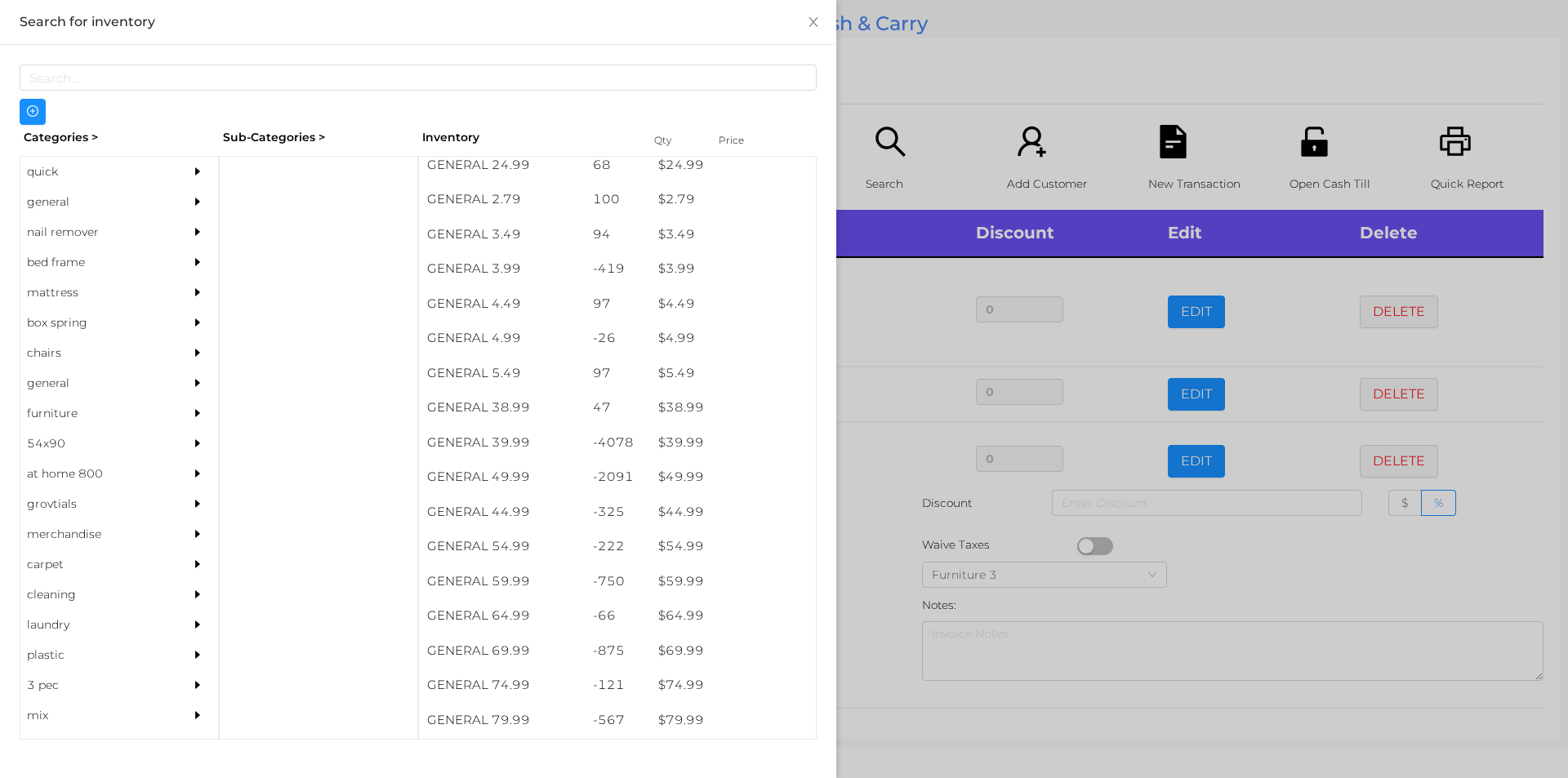
scroll to position [775, 0]
click at [22, 200] on div "general" at bounding box center [94, 202] width 149 height 30
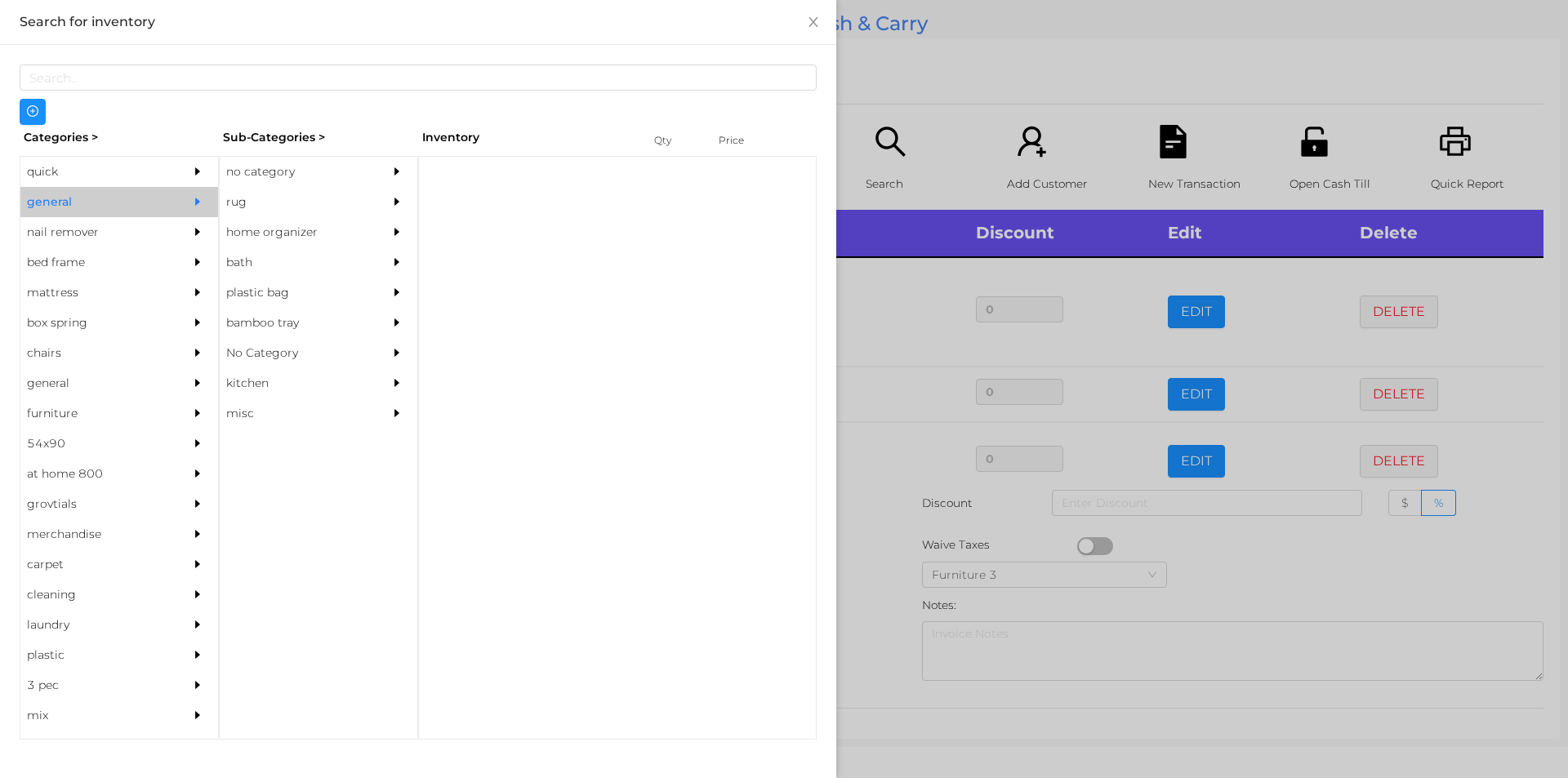
scroll to position [0, 0]
click at [270, 169] on div "no category" at bounding box center [294, 172] width 149 height 30
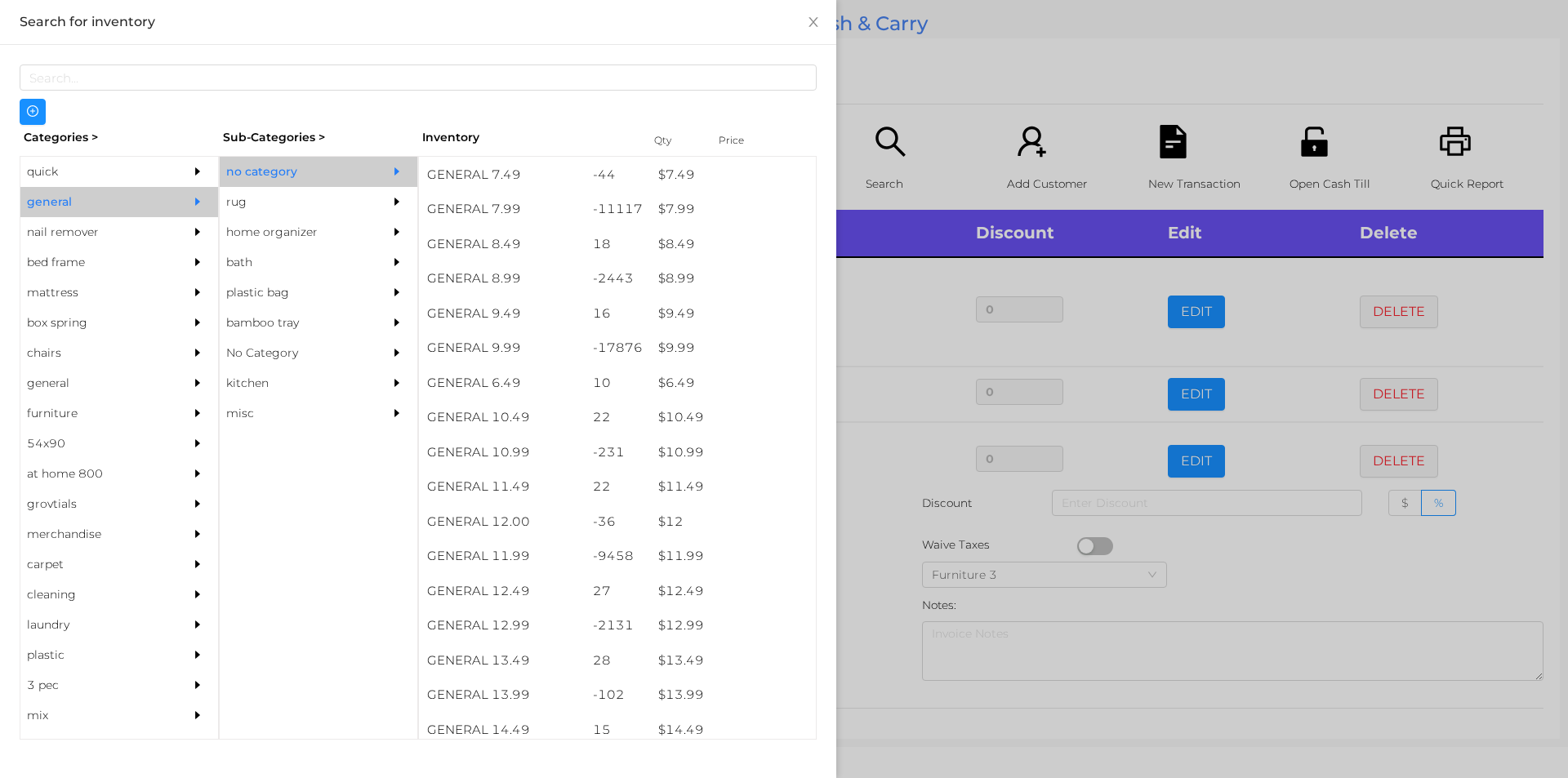
scroll to position [965, 0]
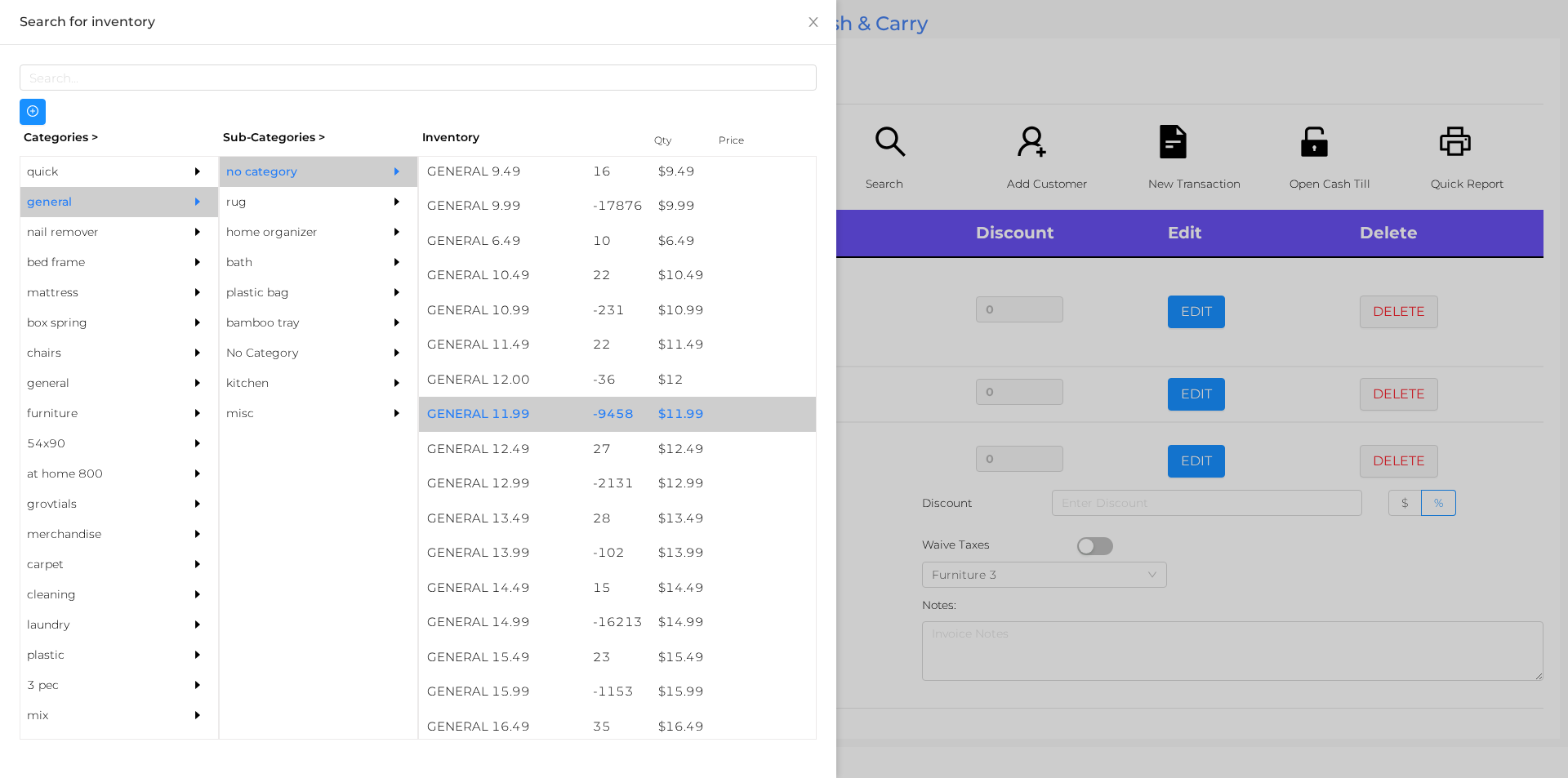
click at [665, 417] on div "$ 11.99" at bounding box center [732, 414] width 166 height 35
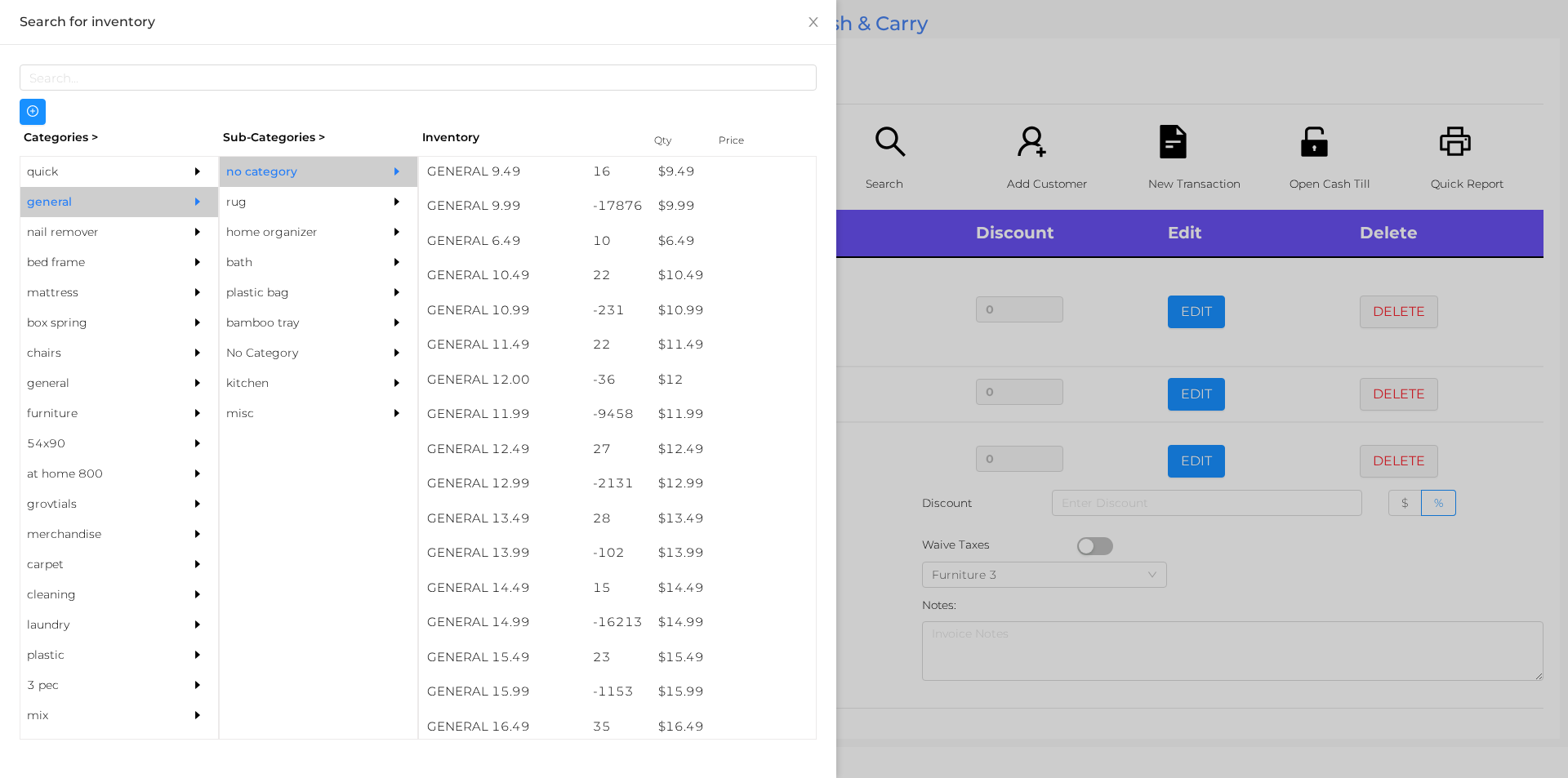
click at [900, 70] on div at bounding box center [784, 389] width 1568 height 778
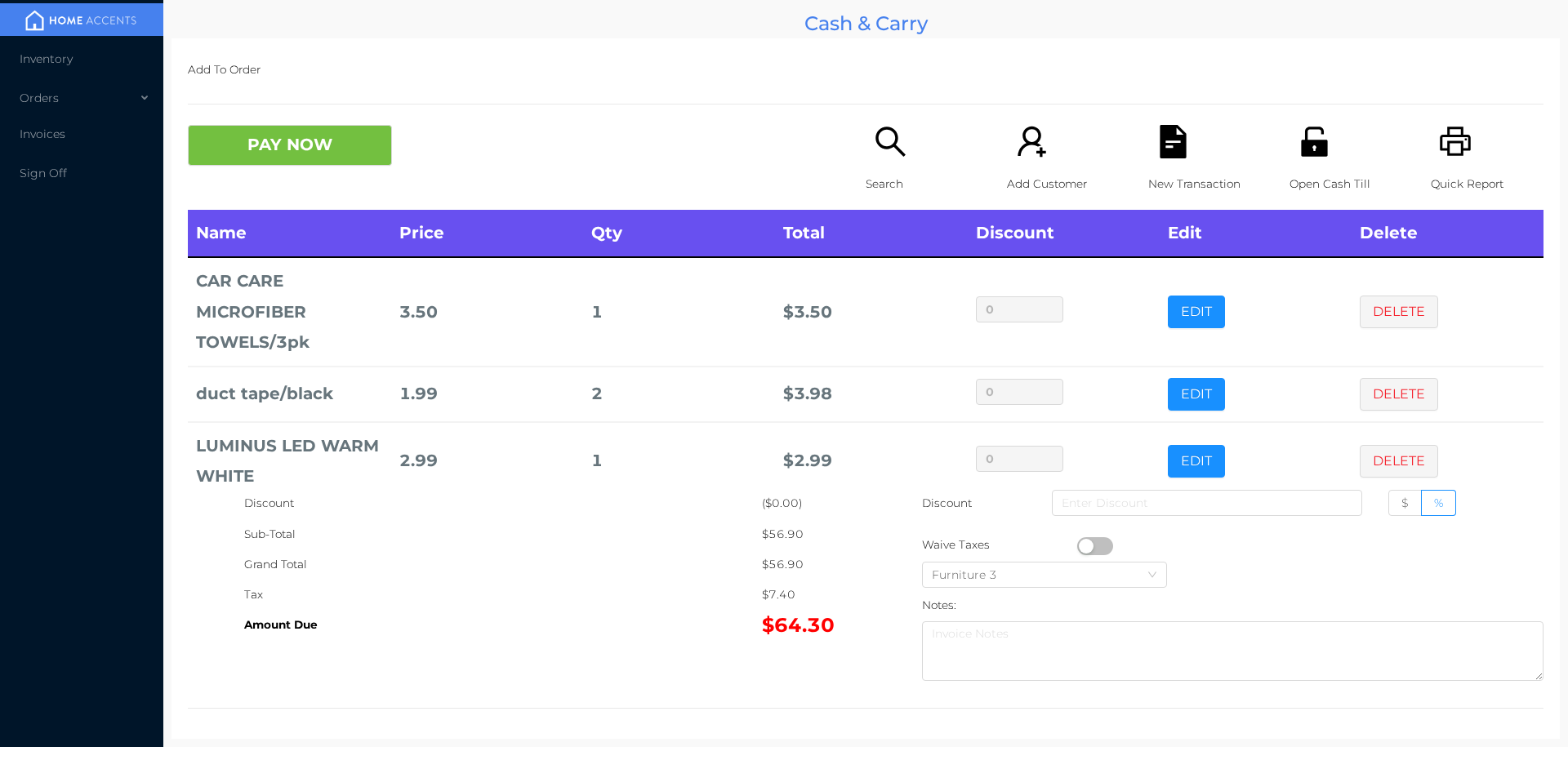
click at [1165, 156] on icon "icon: file-text" at bounding box center [1172, 142] width 26 height 34
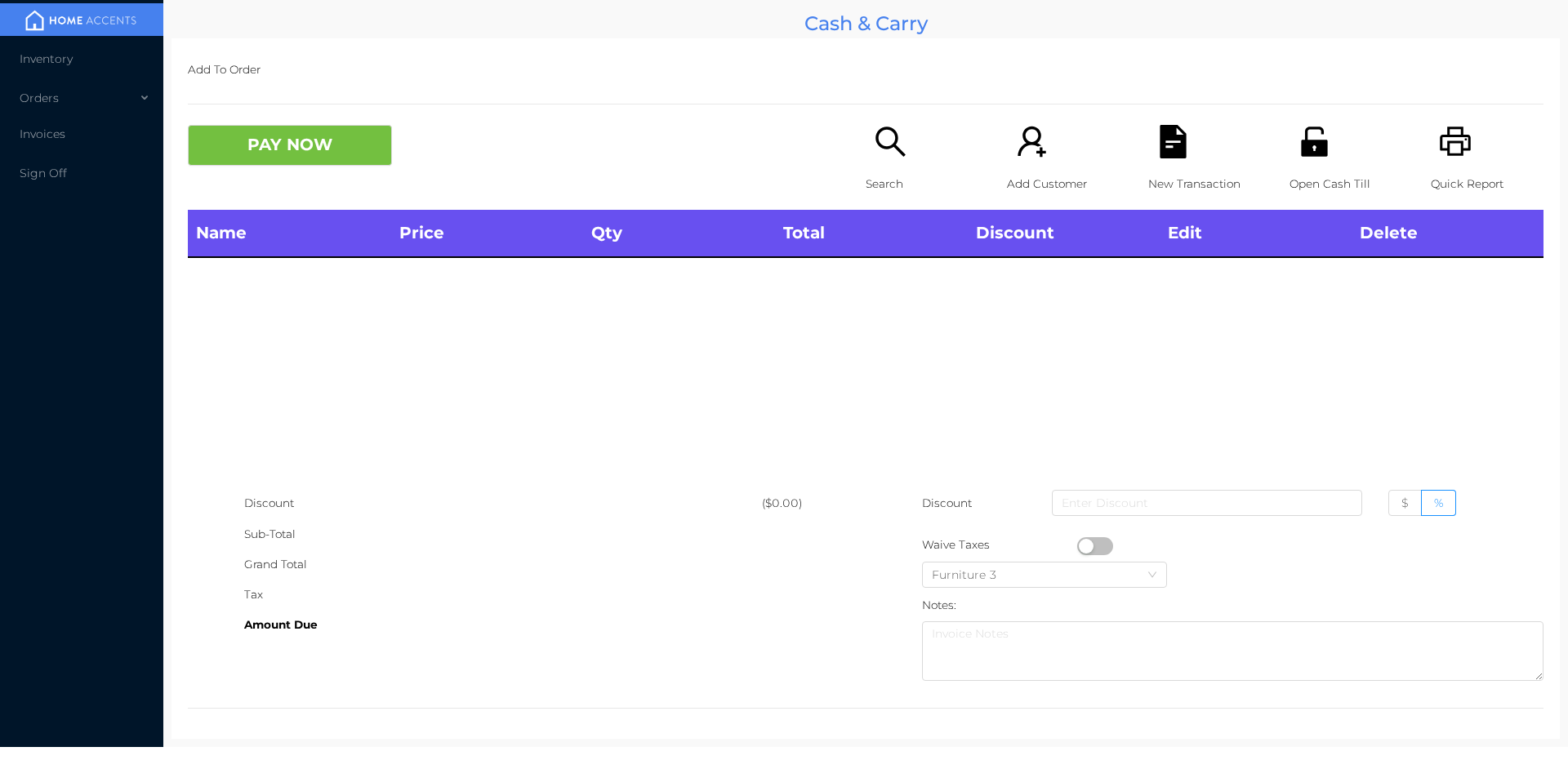
click at [1438, 131] on icon "icon: printer" at bounding box center [1455, 142] width 34 height 34
click at [1321, 145] on div "Open Cash Till" at bounding box center [1346, 168] width 113 height 85
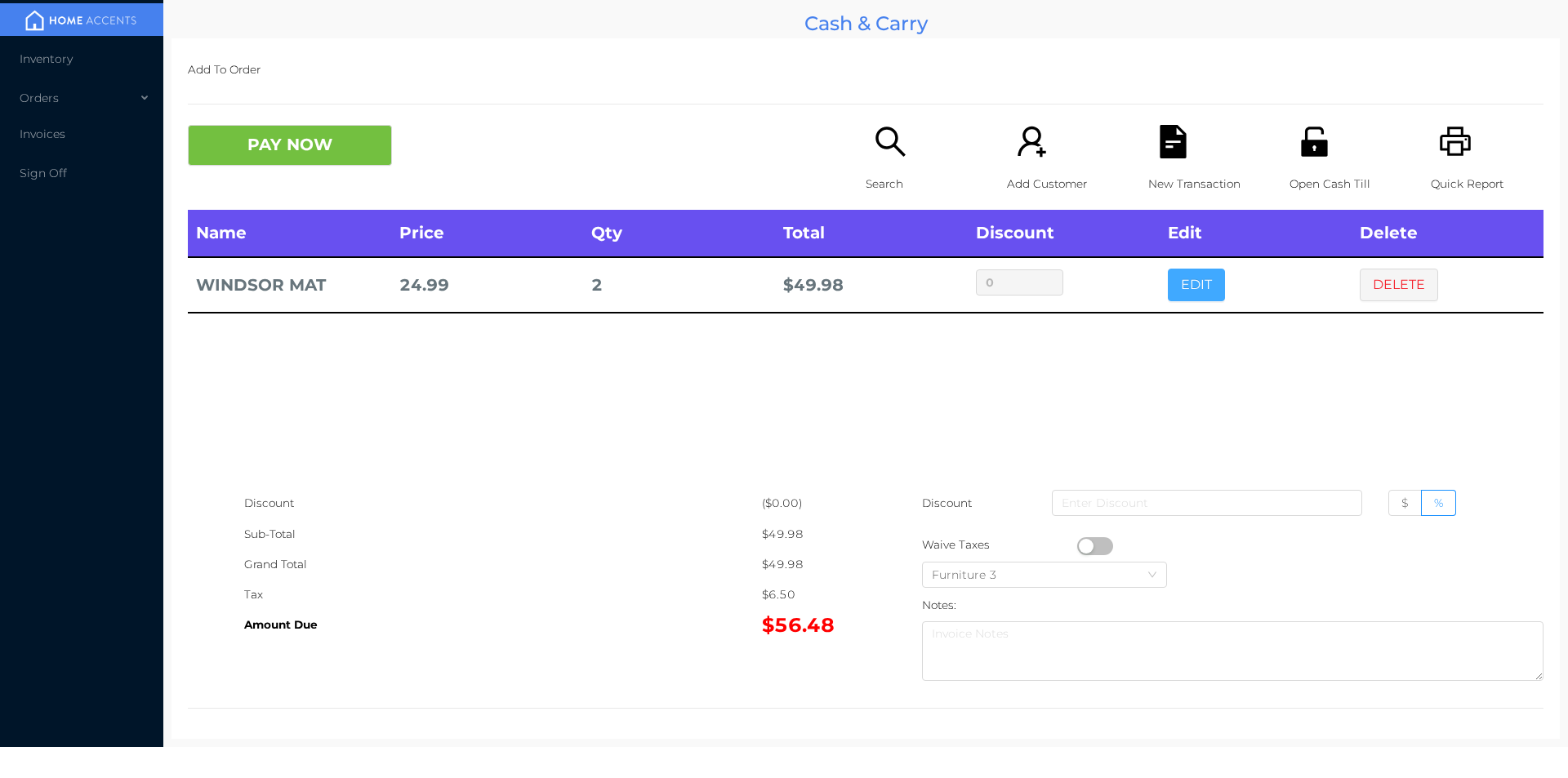
click at [1195, 291] on button "EDIT" at bounding box center [1196, 285] width 57 height 33
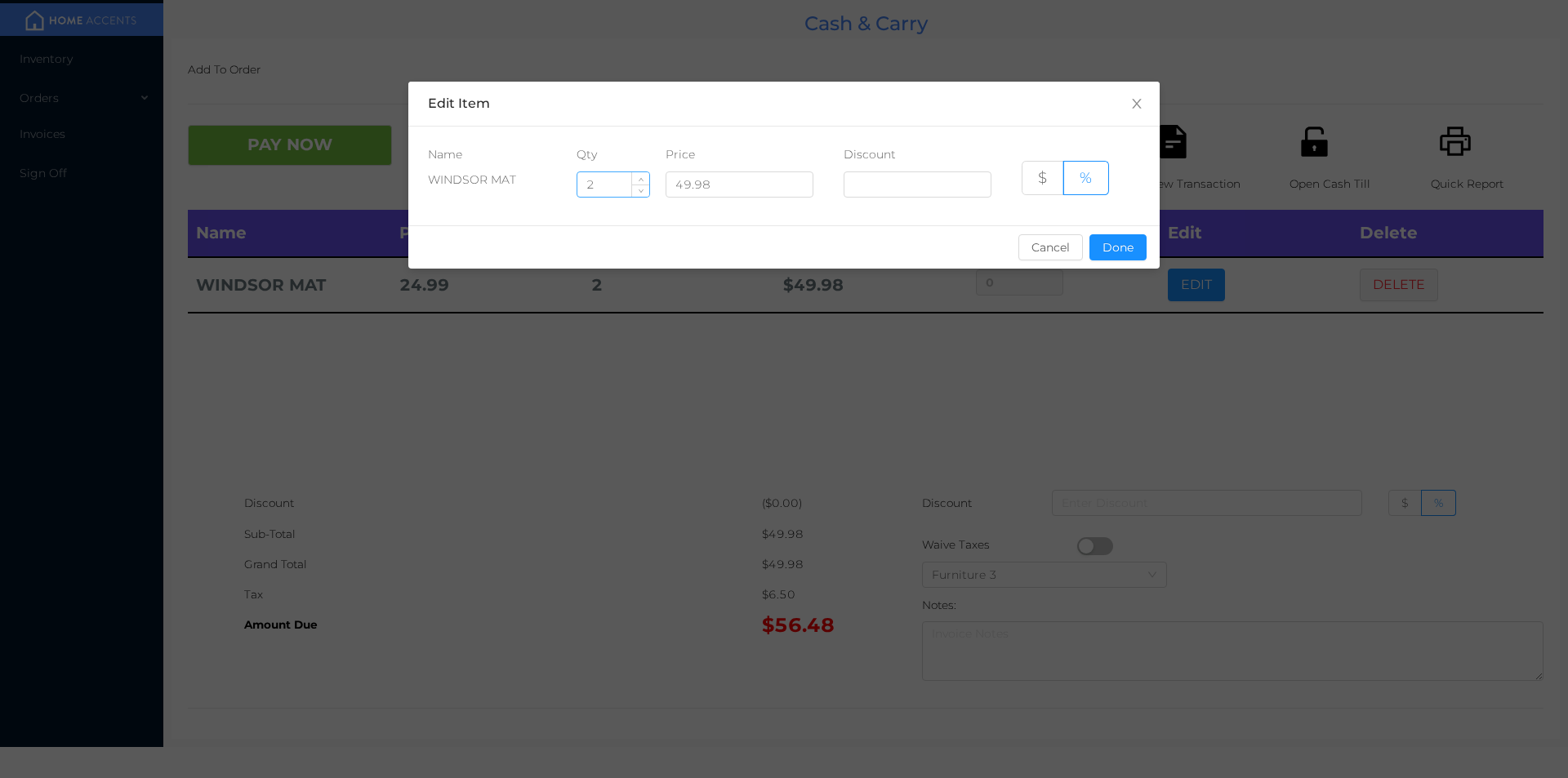
click at [592, 182] on input "2" at bounding box center [612, 184] width 72 height 25
type input "1"
click at [1113, 246] on button "Done" at bounding box center [1117, 247] width 57 height 26
type input "0%"
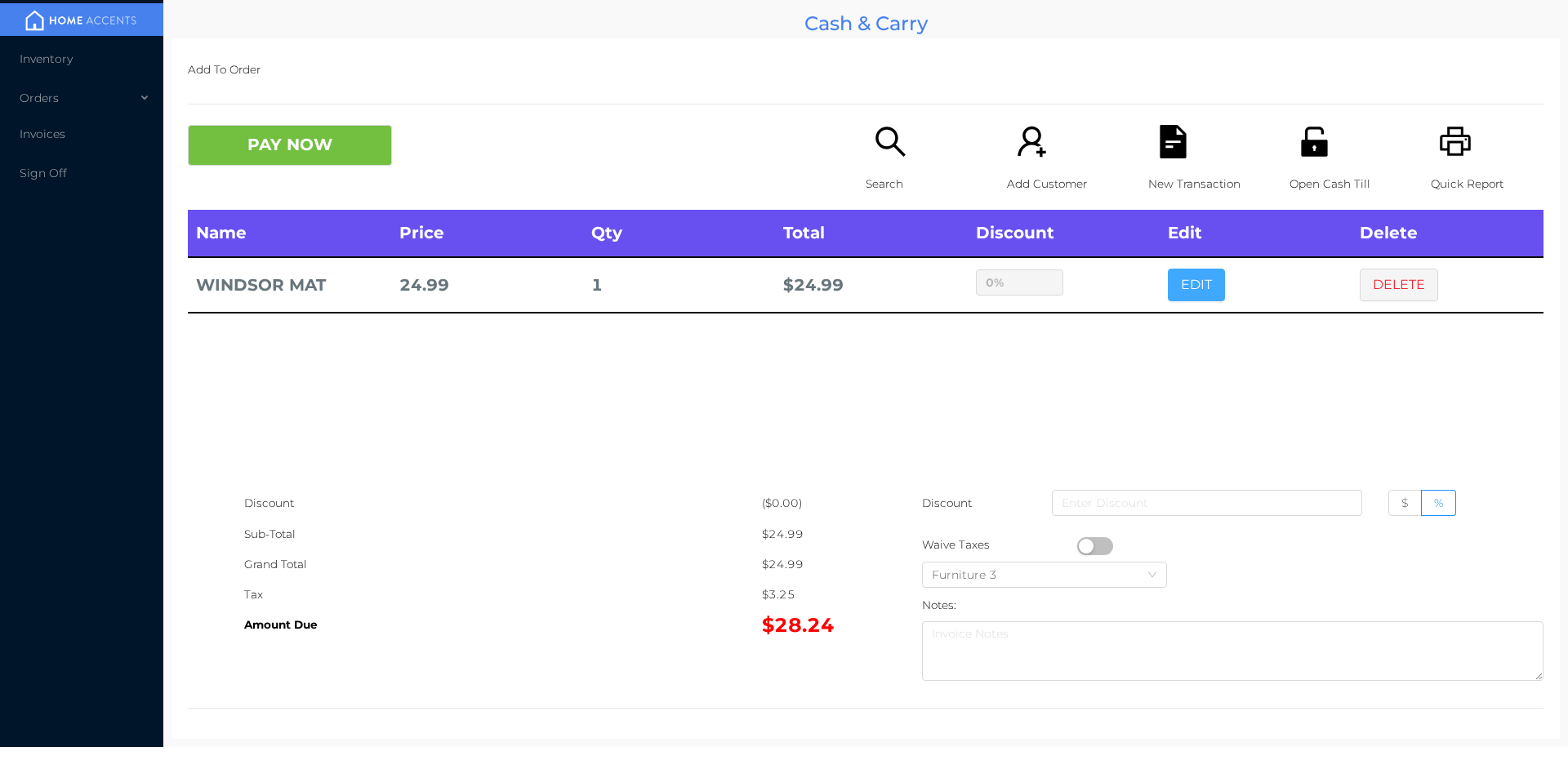
click at [1168, 269] on button "EDIT" at bounding box center [1196, 285] width 57 height 33
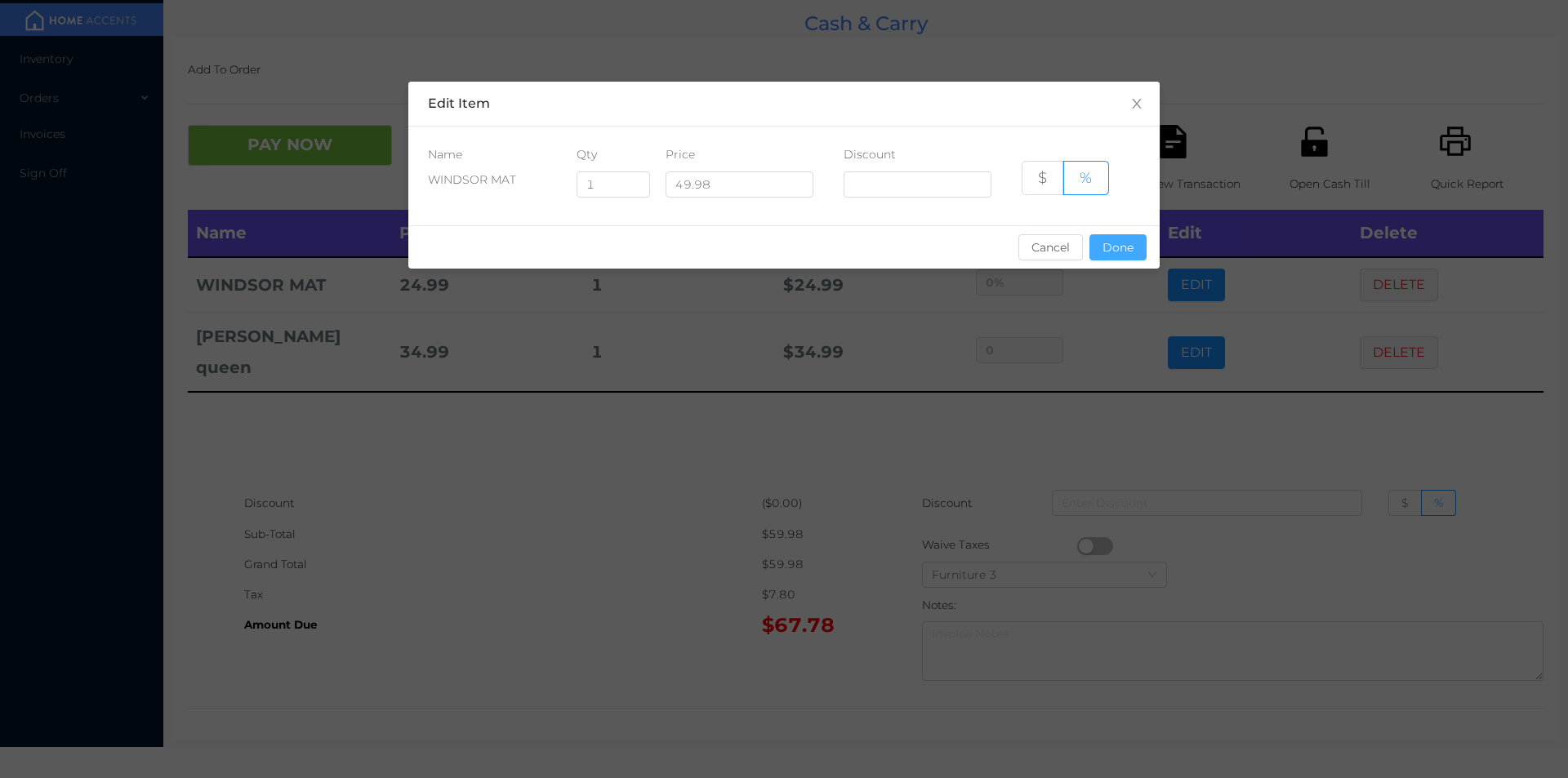
click at [1110, 234] on button "Done" at bounding box center [1117, 247] width 57 height 26
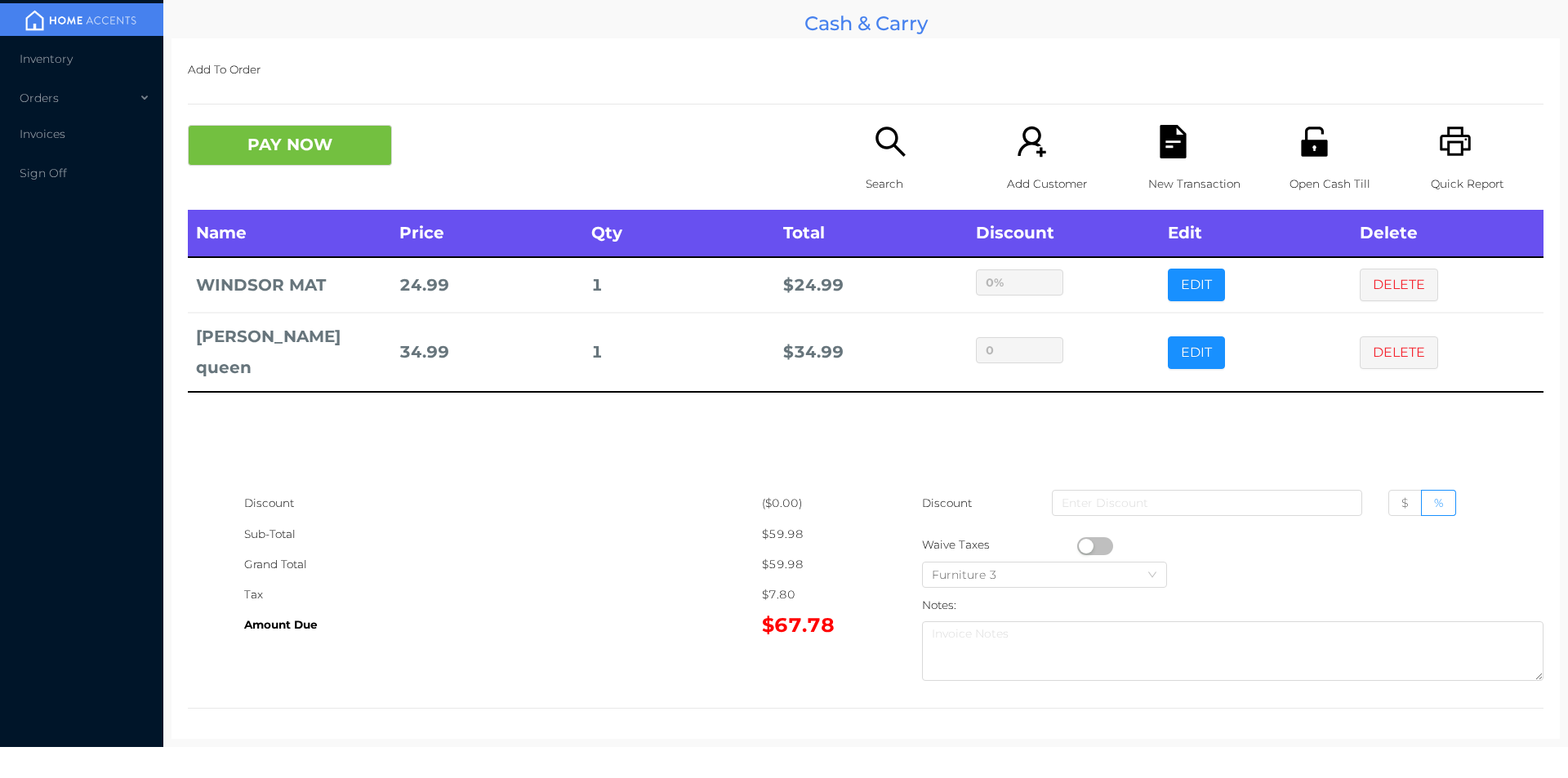
click at [876, 144] on icon "icon: search" at bounding box center [890, 141] width 29 height 29
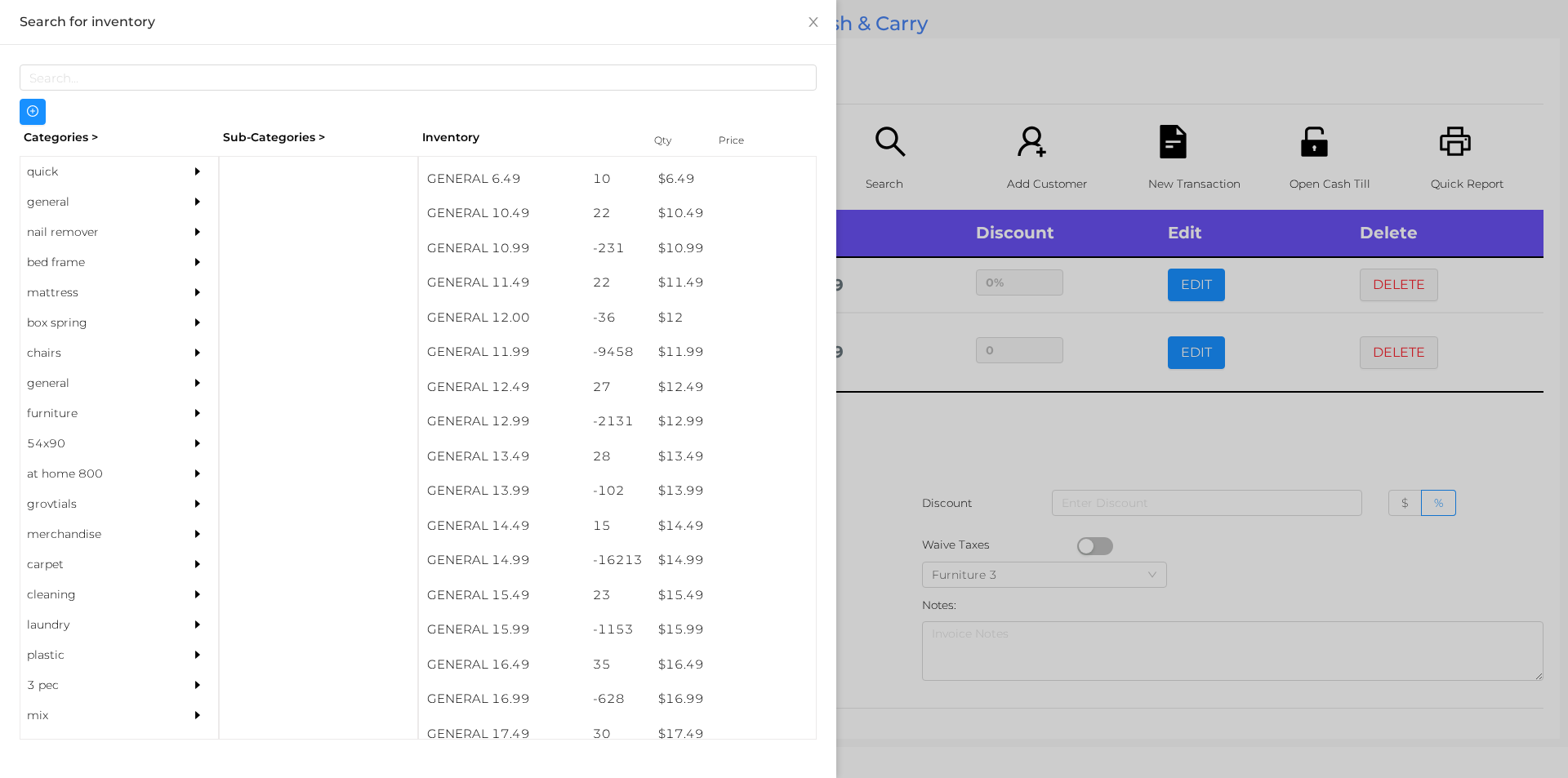
scroll to position [1027, 0]
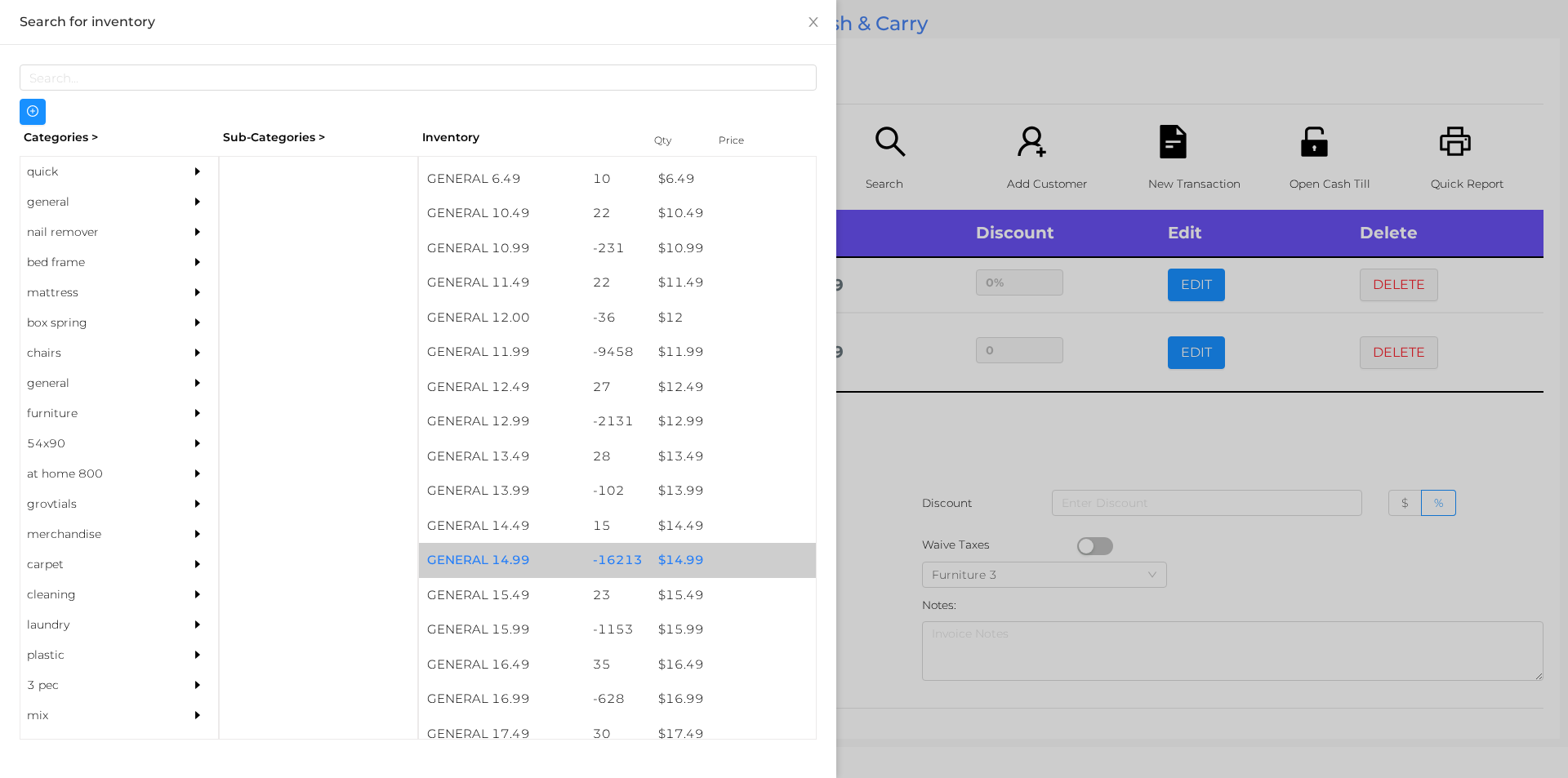
click at [639, 569] on div "-16213" at bounding box center [617, 560] width 66 height 35
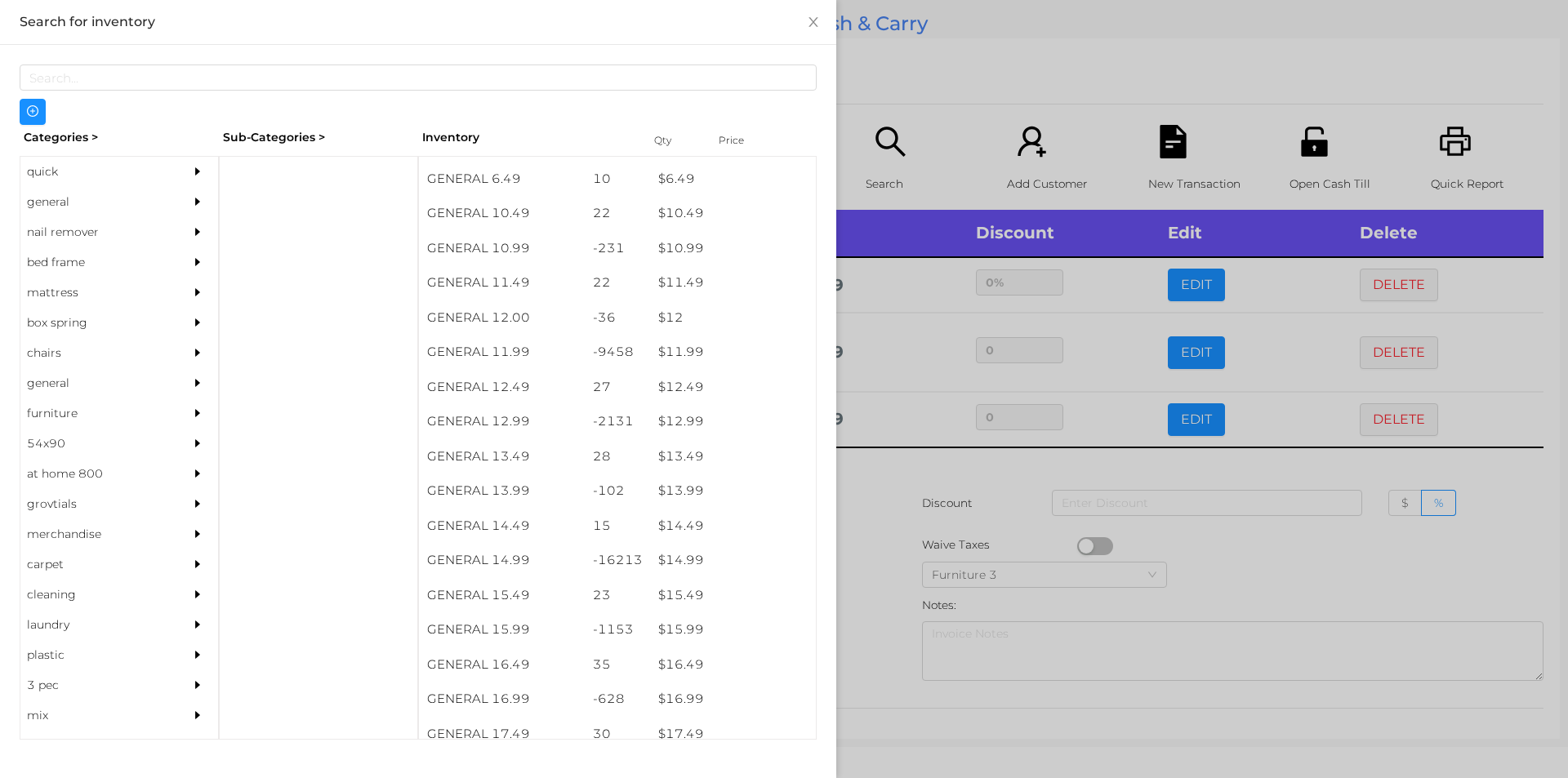
click at [1014, 87] on div at bounding box center [784, 389] width 1568 height 778
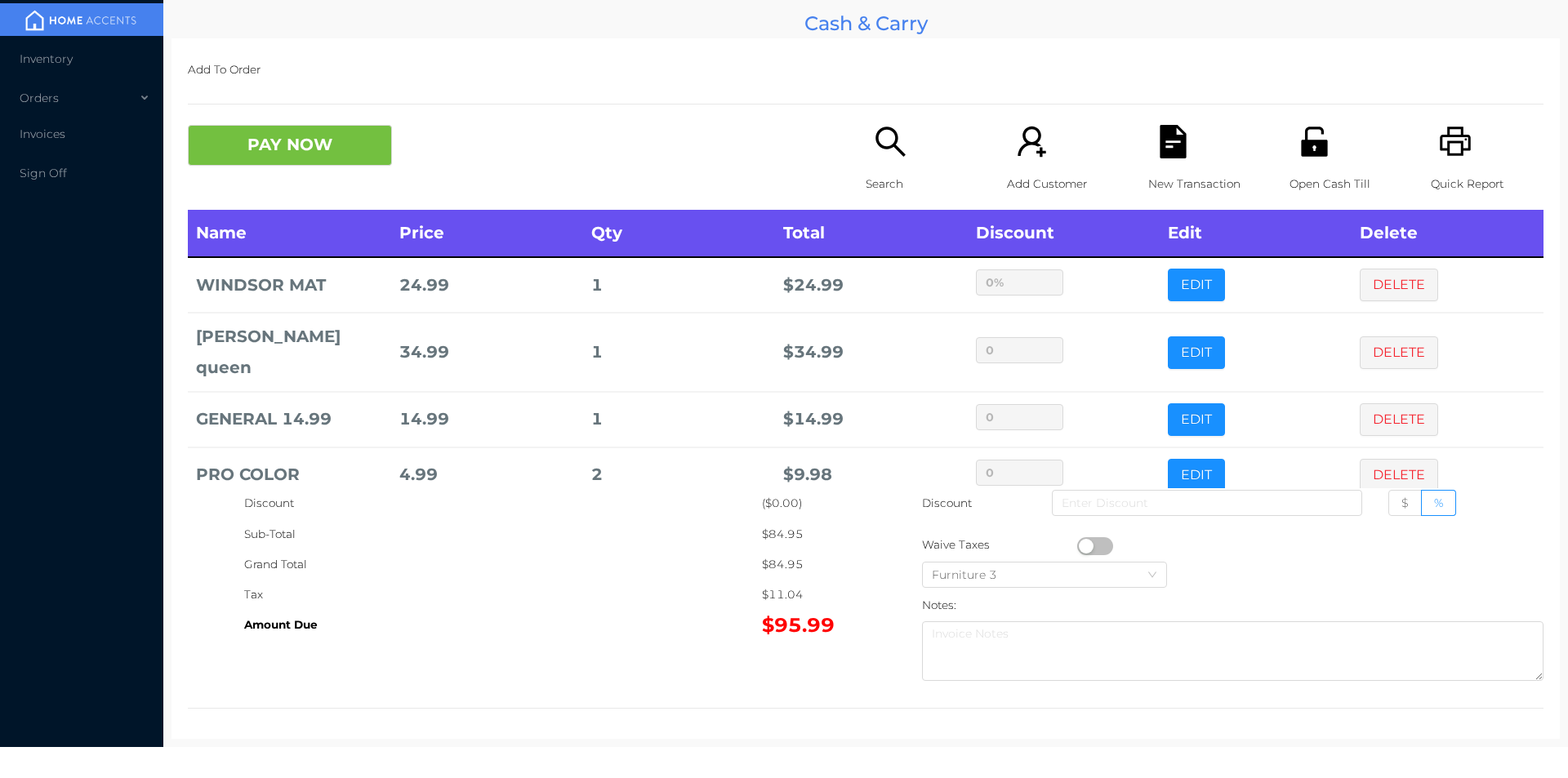
scroll to position [31, 0]
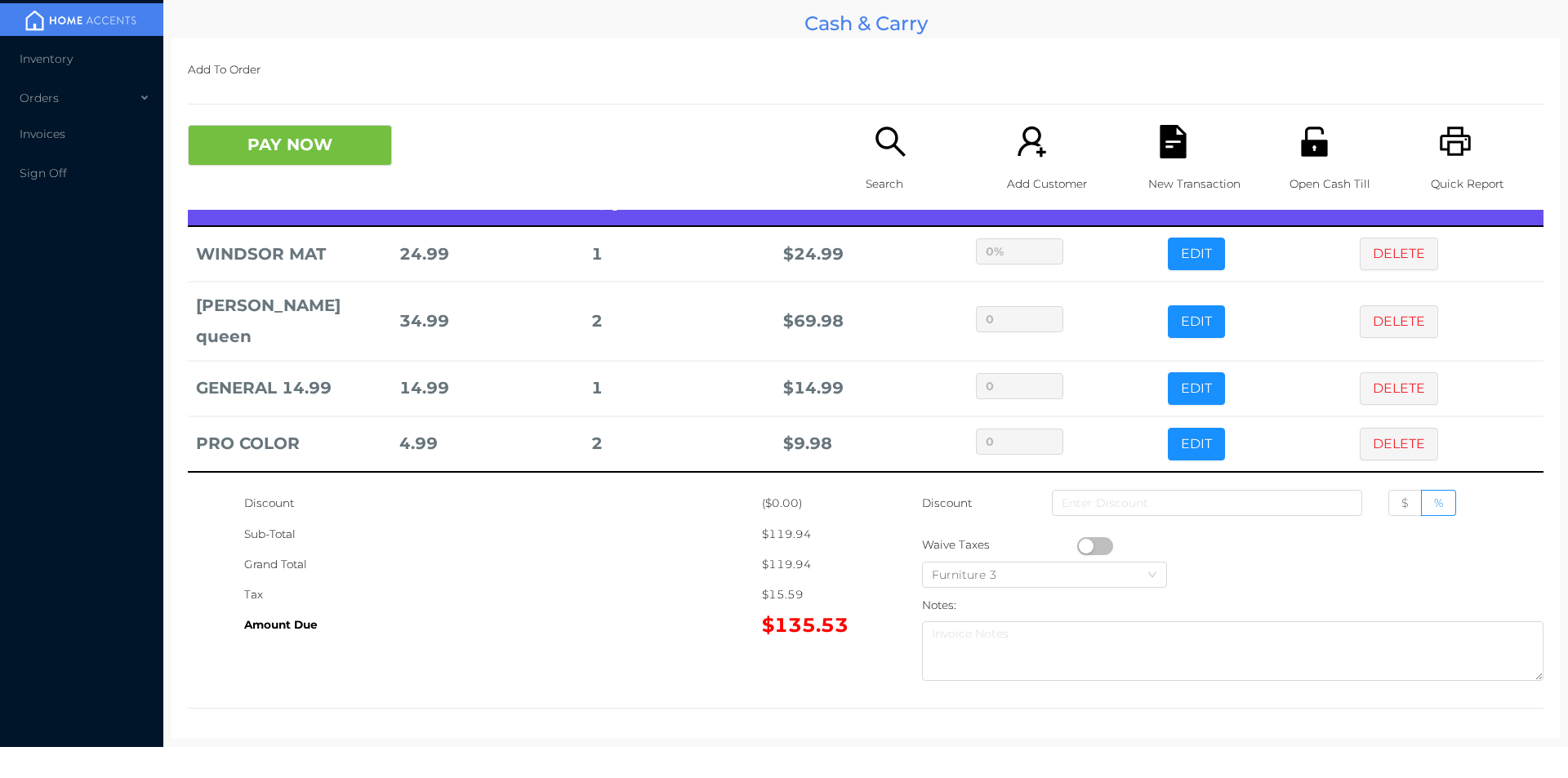
click at [1168, 308] on button "EDIT" at bounding box center [1196, 322] width 57 height 33
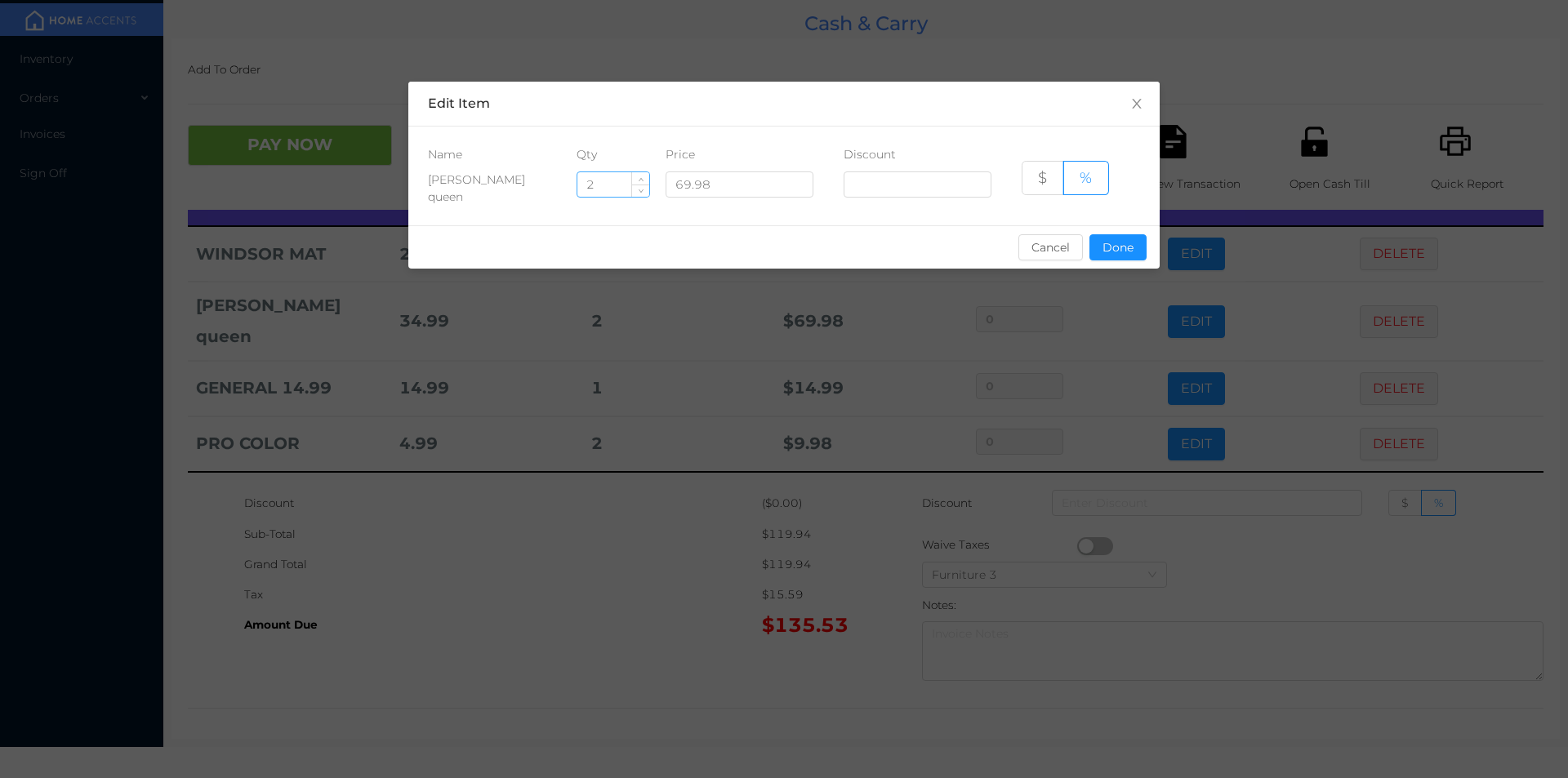
click at [605, 178] on input "2" at bounding box center [612, 184] width 72 height 25
type input "1"
click at [1128, 252] on button "Done" at bounding box center [1117, 247] width 57 height 26
type input "0%"
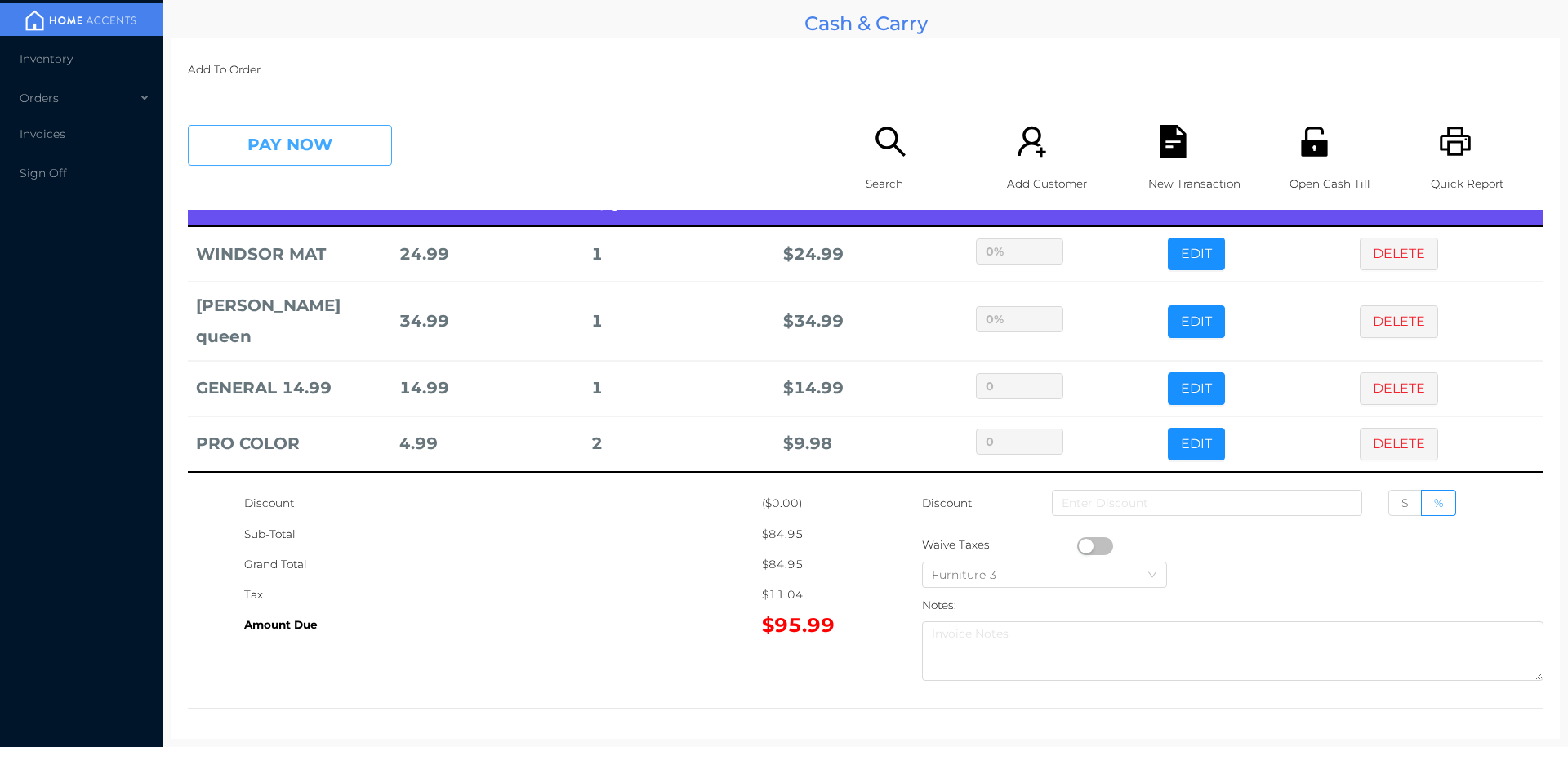
click at [301, 143] on button "PAY NOW" at bounding box center [289, 145] width 204 height 41
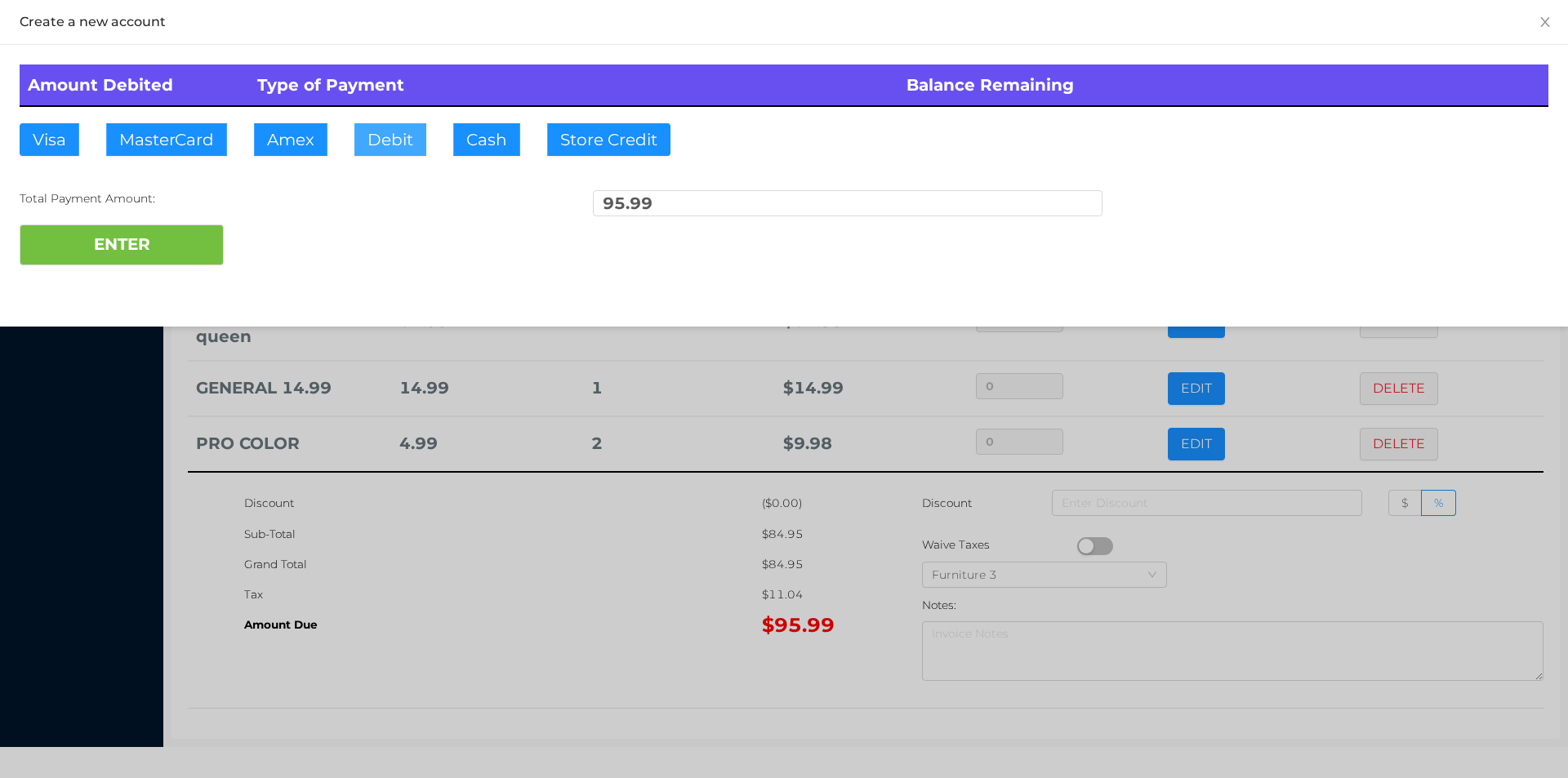
click at [387, 152] on button "Debit" at bounding box center [389, 140] width 72 height 33
click at [174, 240] on button "ENTER" at bounding box center [122, 244] width 204 height 41
type input "0"
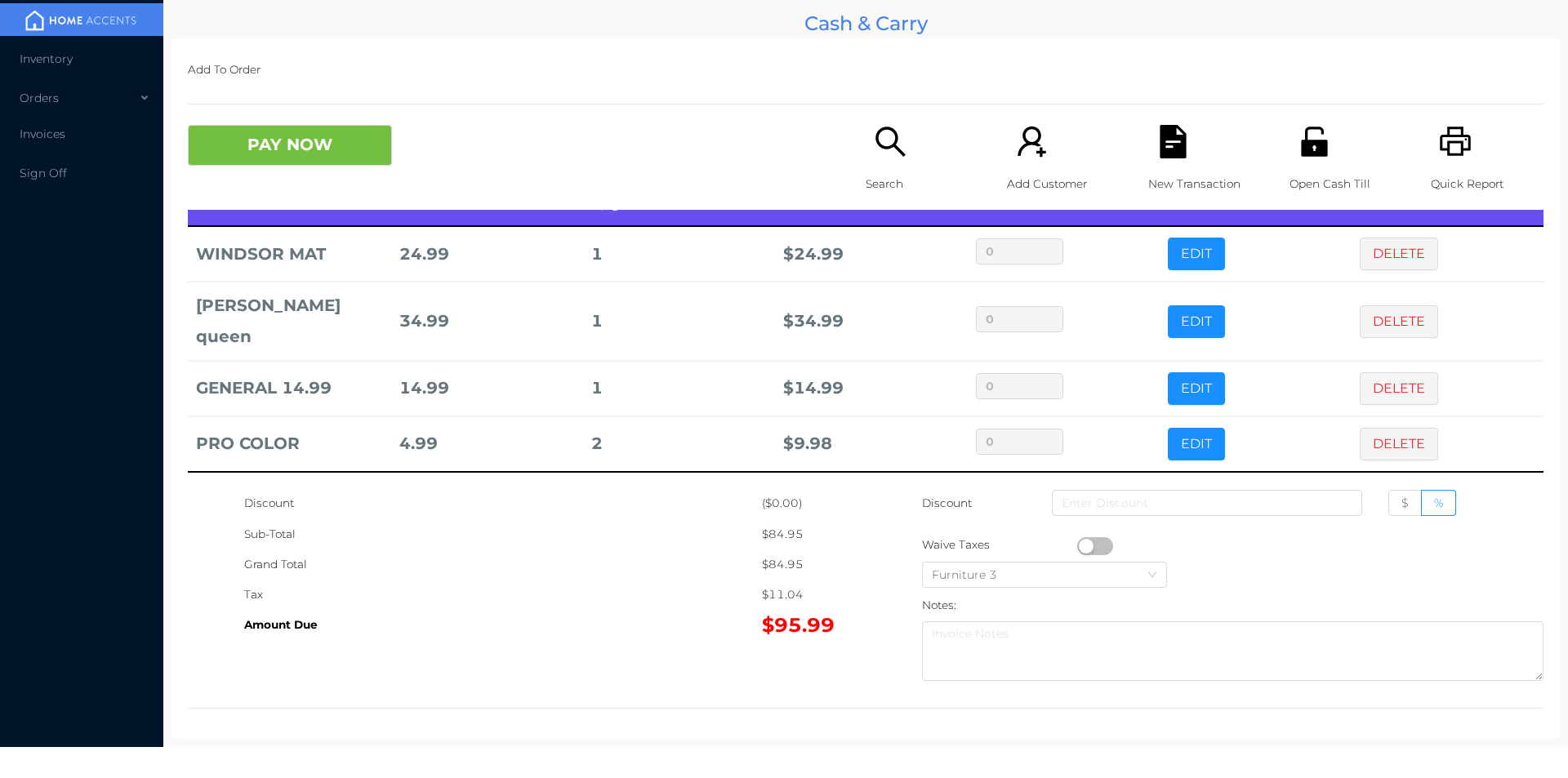
scroll to position [0, 0]
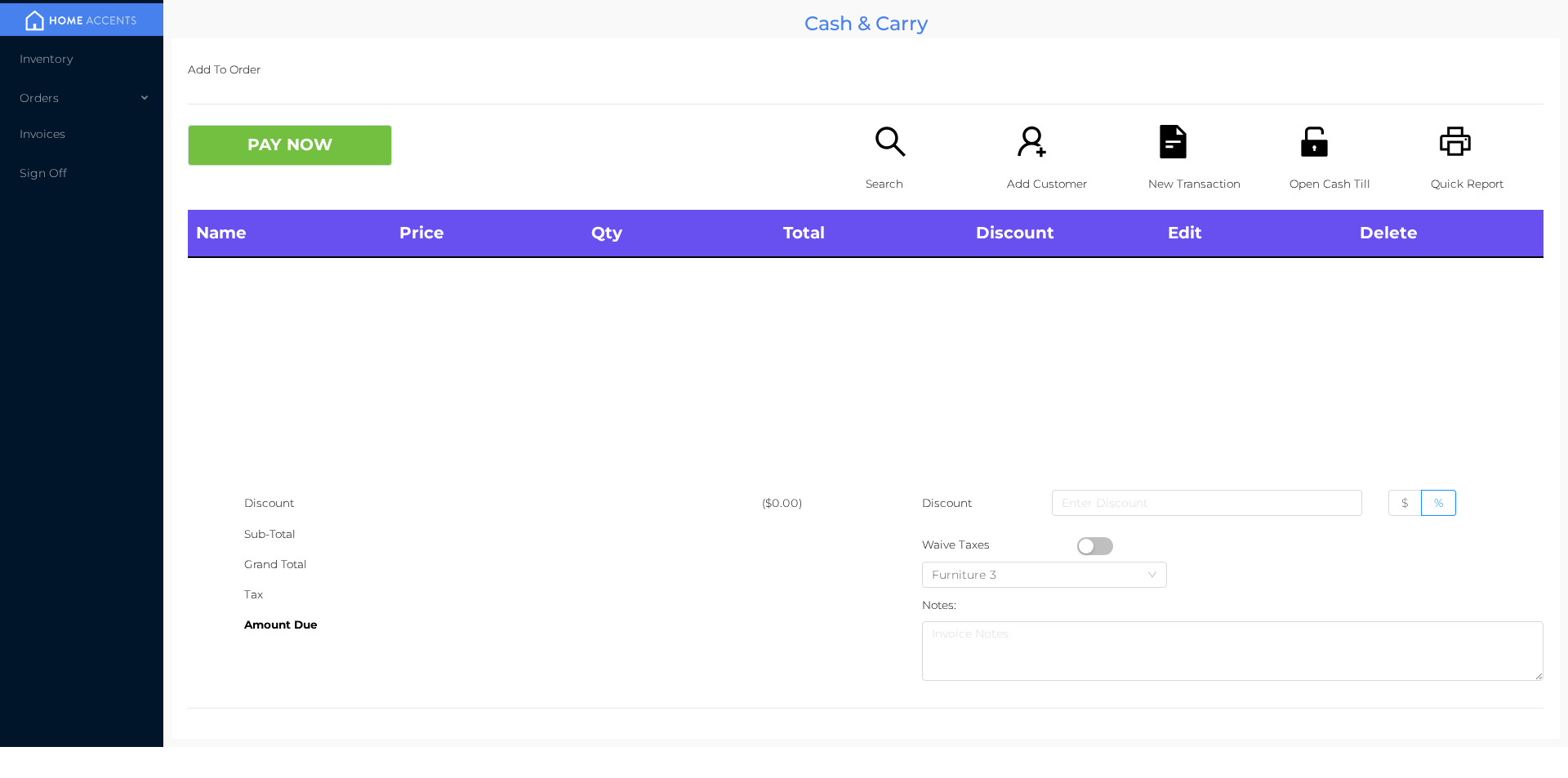
click at [884, 156] on icon "icon: search" at bounding box center [890, 142] width 34 height 34
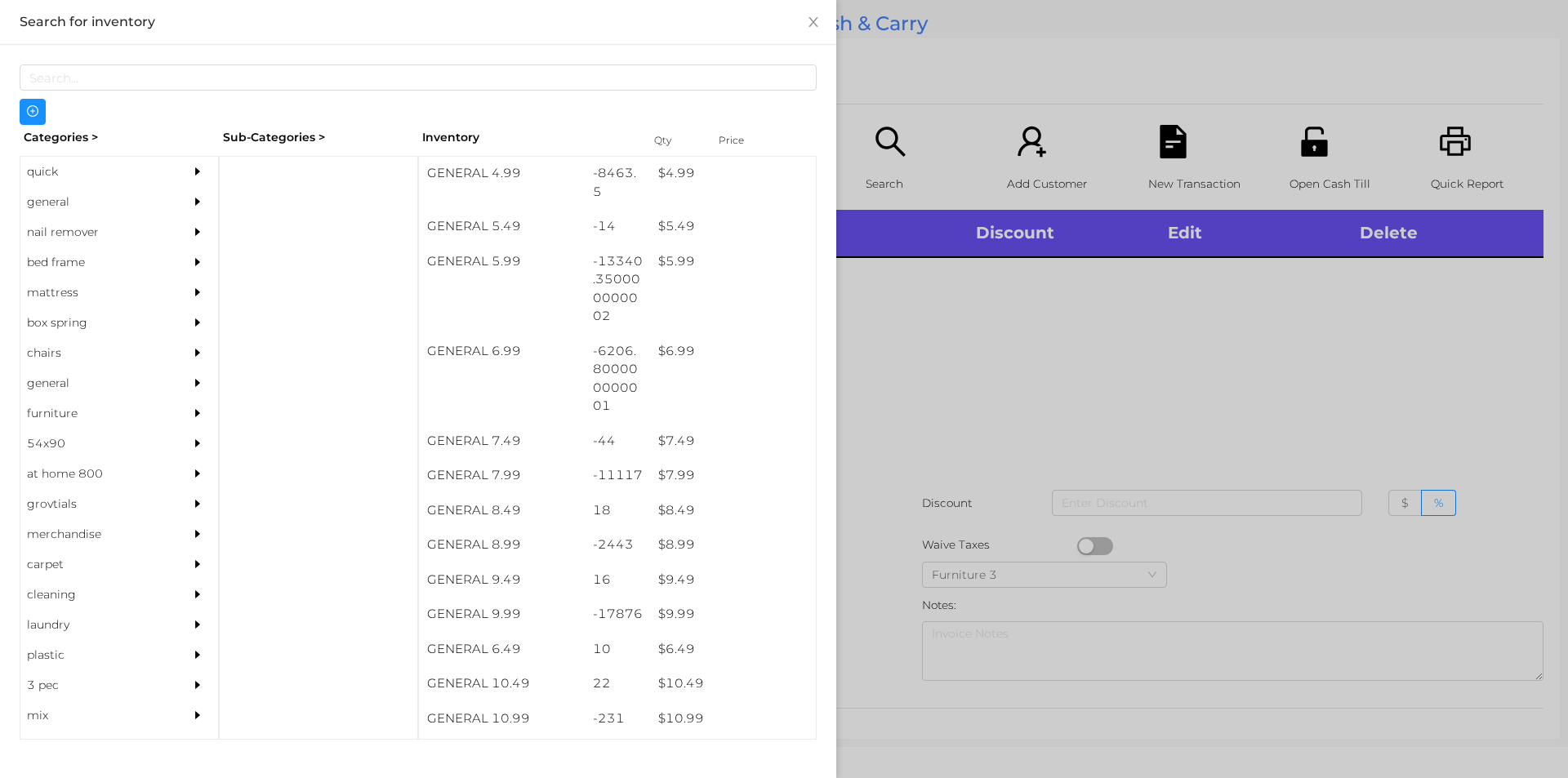
scroll to position [684, 0]
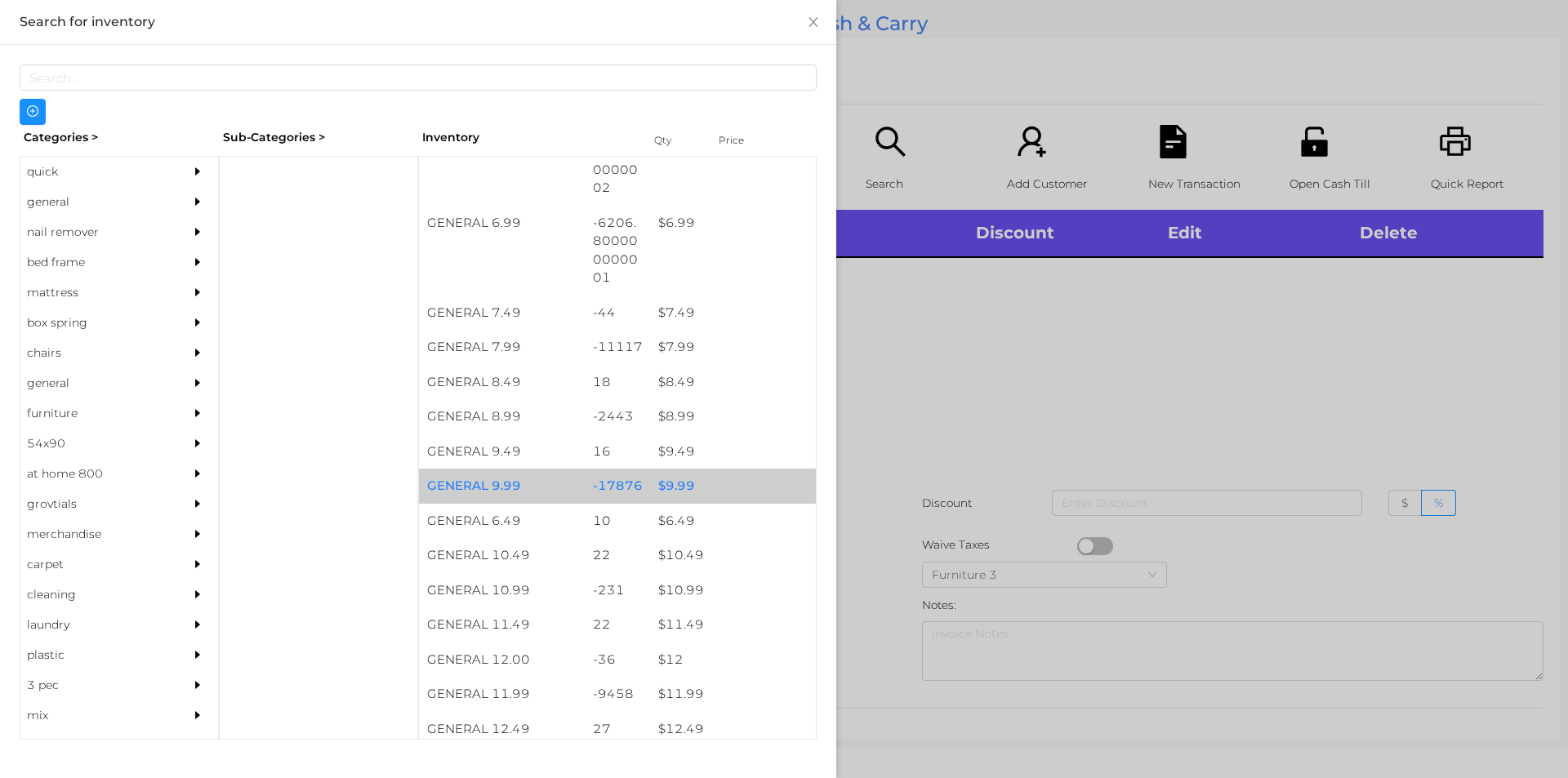
click at [665, 487] on div "$ 9.99" at bounding box center [732, 486] width 166 height 35
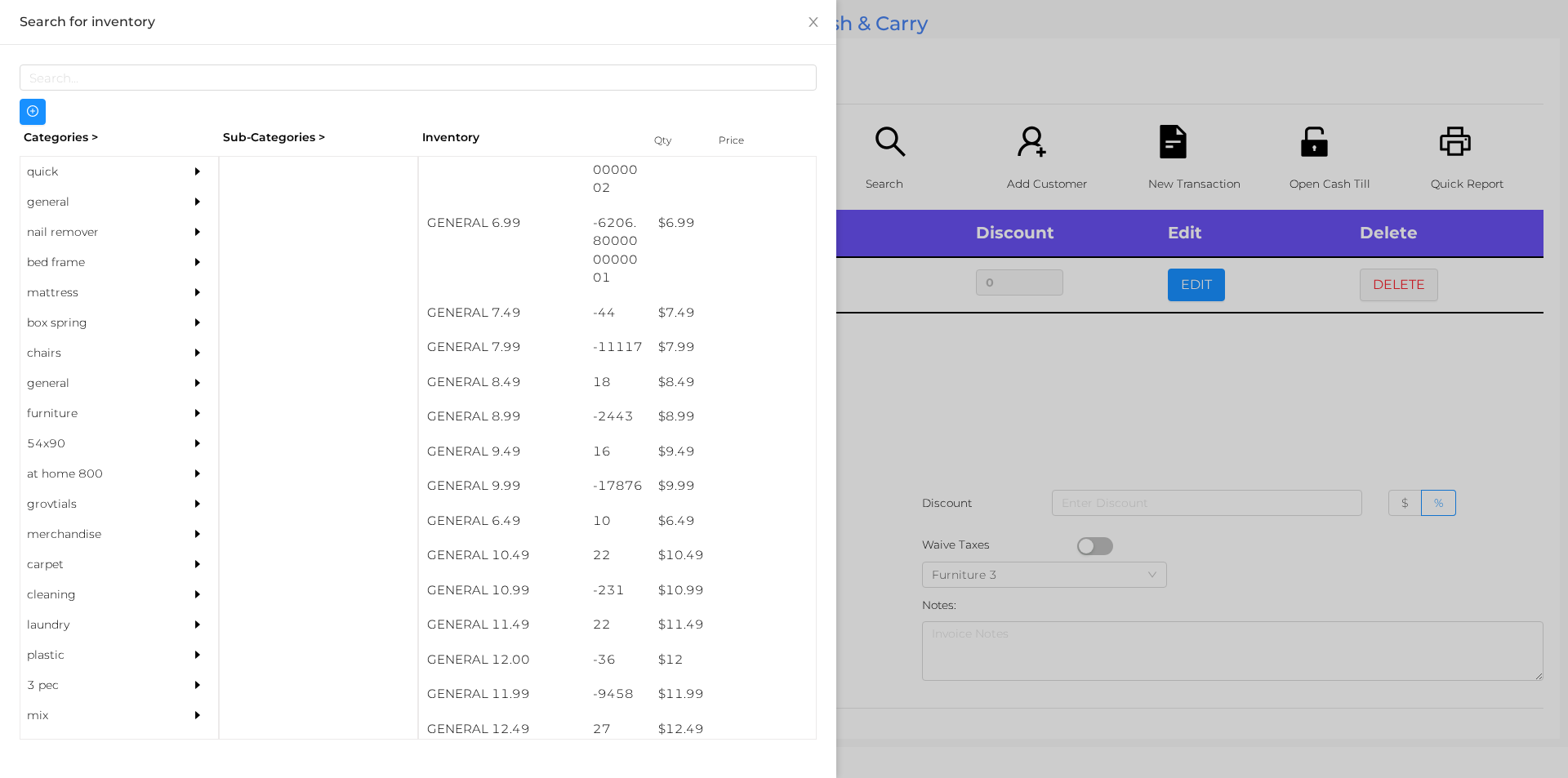
click at [945, 547] on div at bounding box center [784, 389] width 1568 height 778
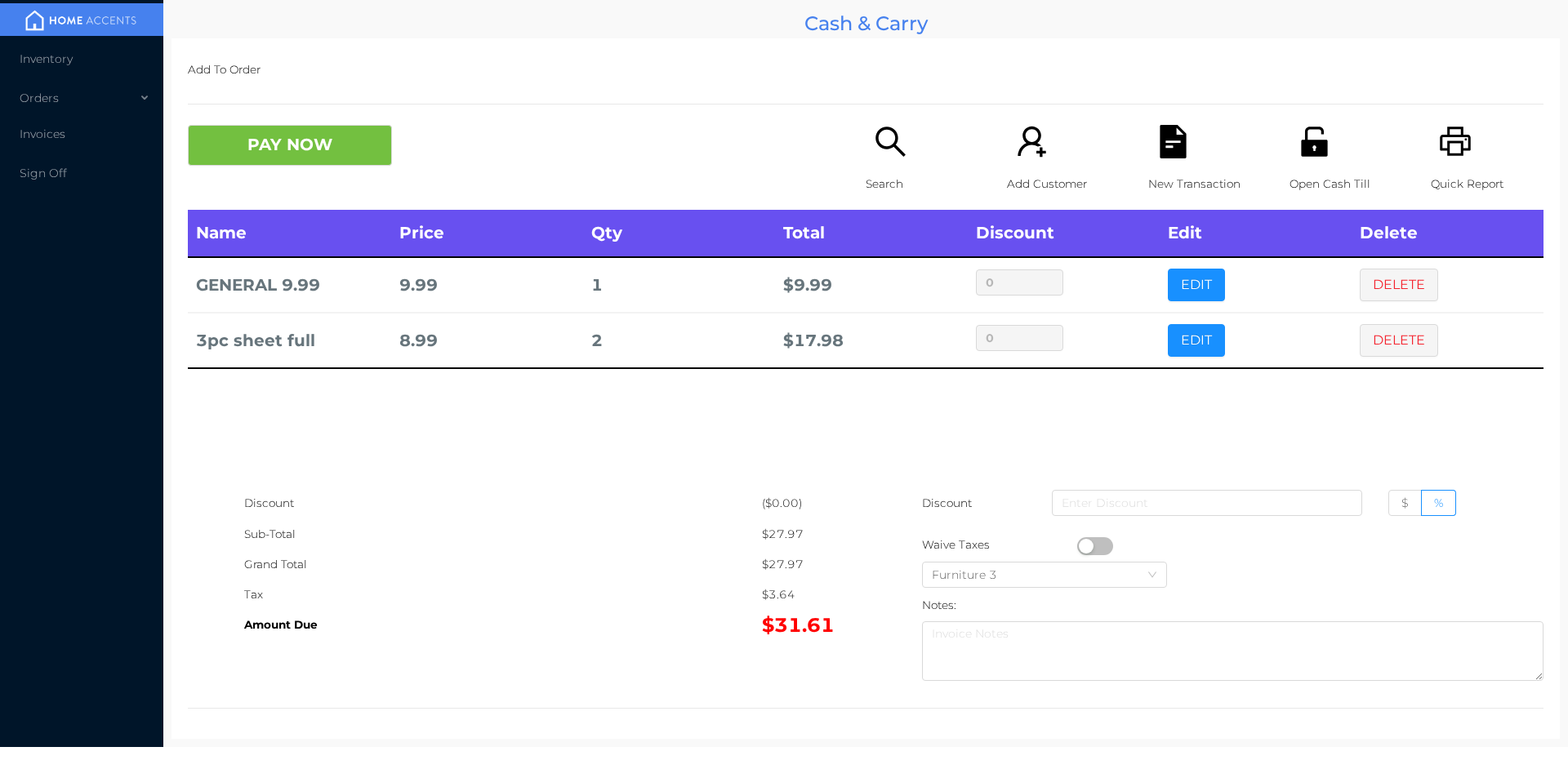
click at [1143, 346] on td "0" at bounding box center [1063, 340] width 191 height 55
click at [1200, 340] on button "EDIT" at bounding box center [1196, 340] width 57 height 33
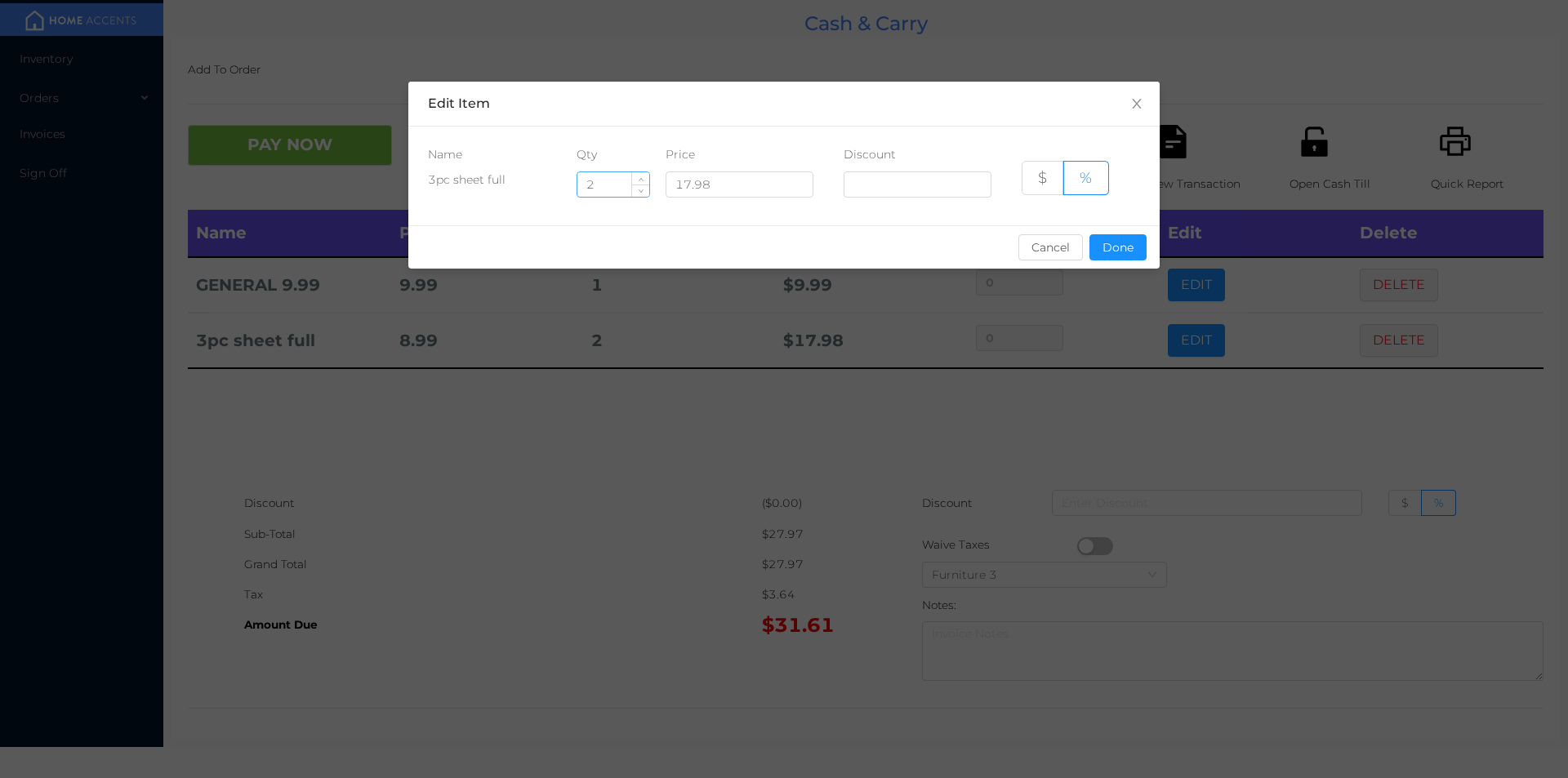
click at [602, 182] on input "2" at bounding box center [612, 184] width 72 height 25
type input "1"
click at [1115, 251] on button "Done" at bounding box center [1117, 247] width 57 height 26
type input "0%"
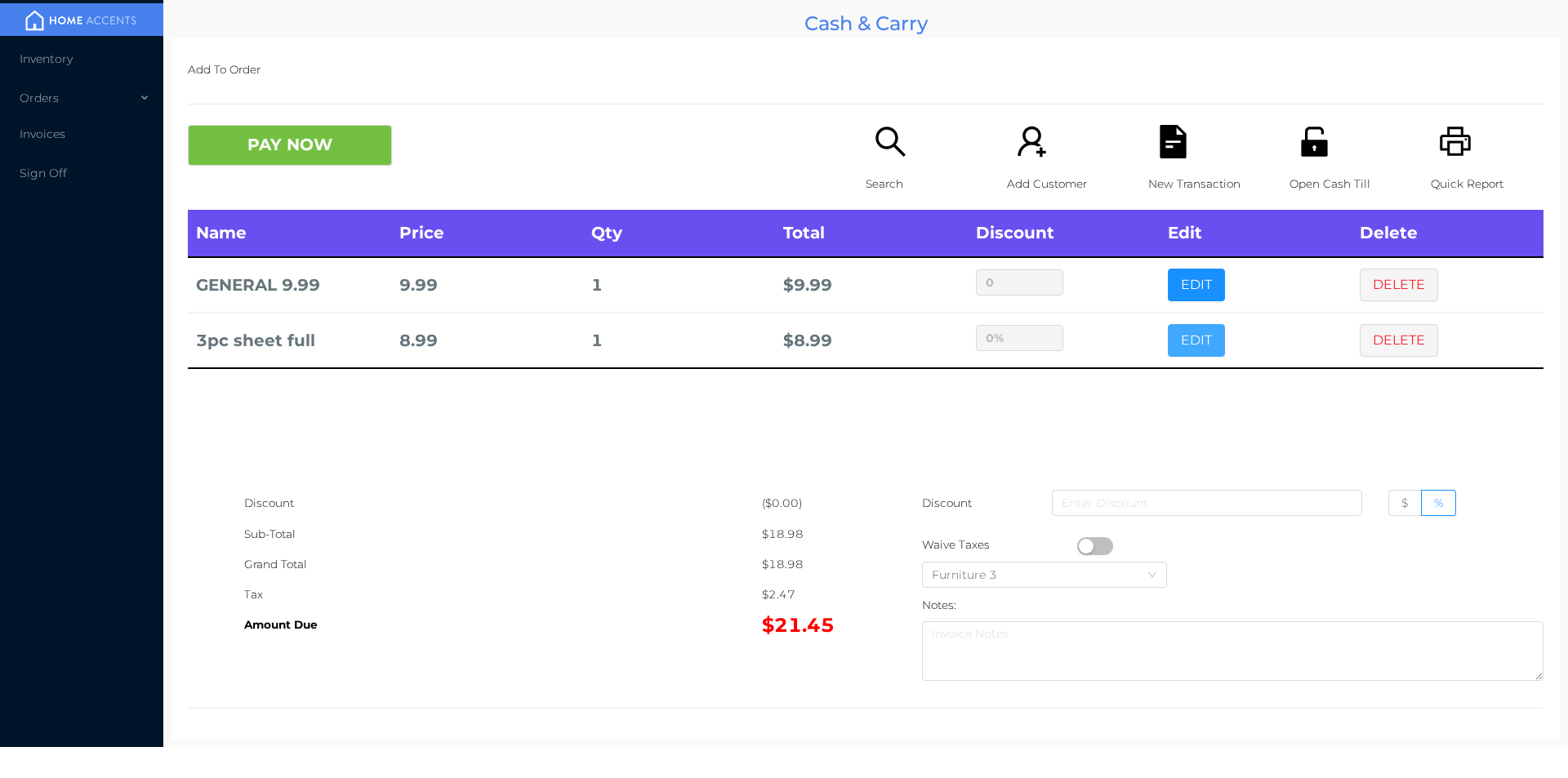
click at [1168, 324] on button "EDIT" at bounding box center [1196, 340] width 57 height 33
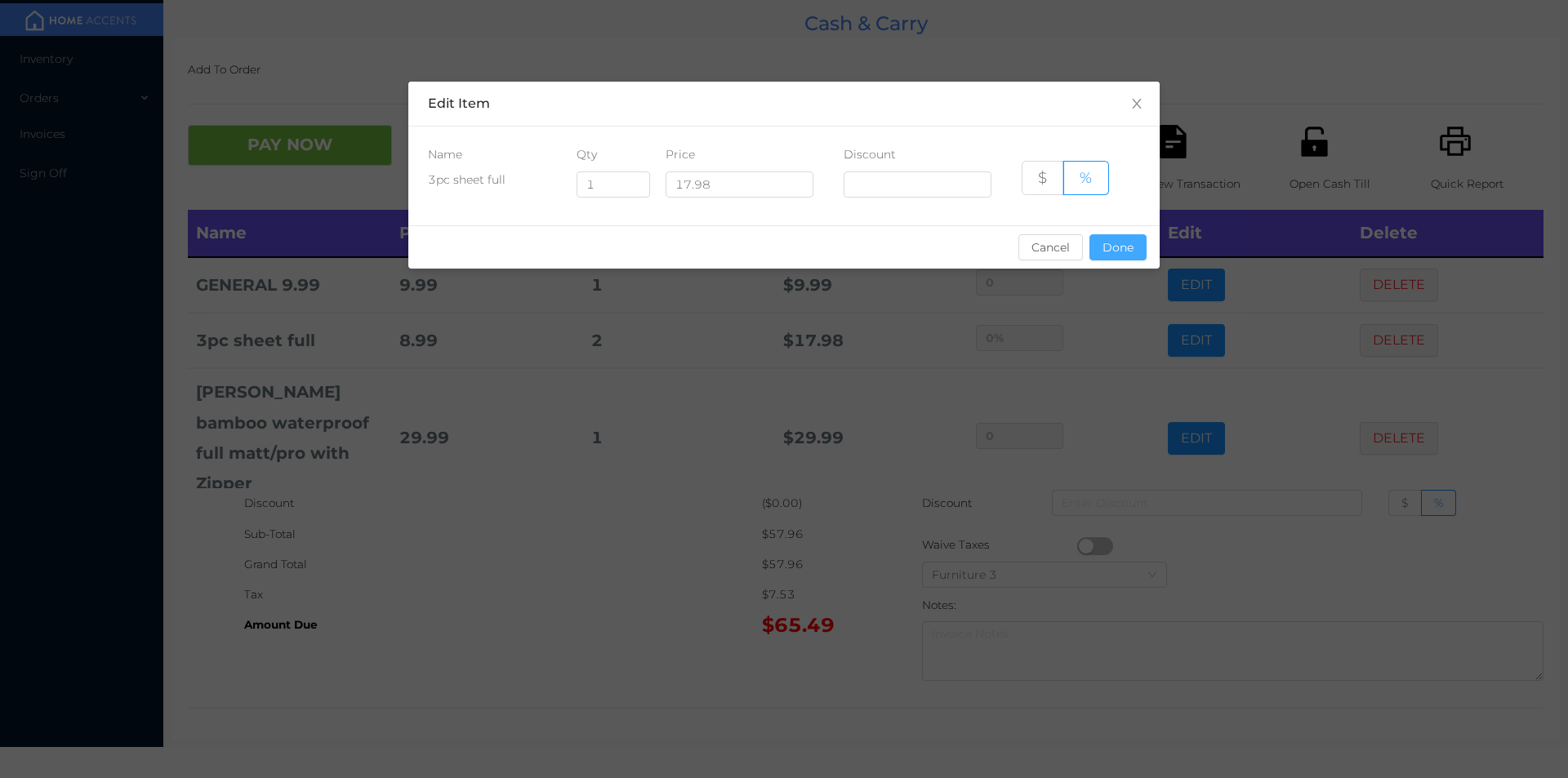
click at [1128, 238] on button "Done" at bounding box center [1117, 247] width 57 height 26
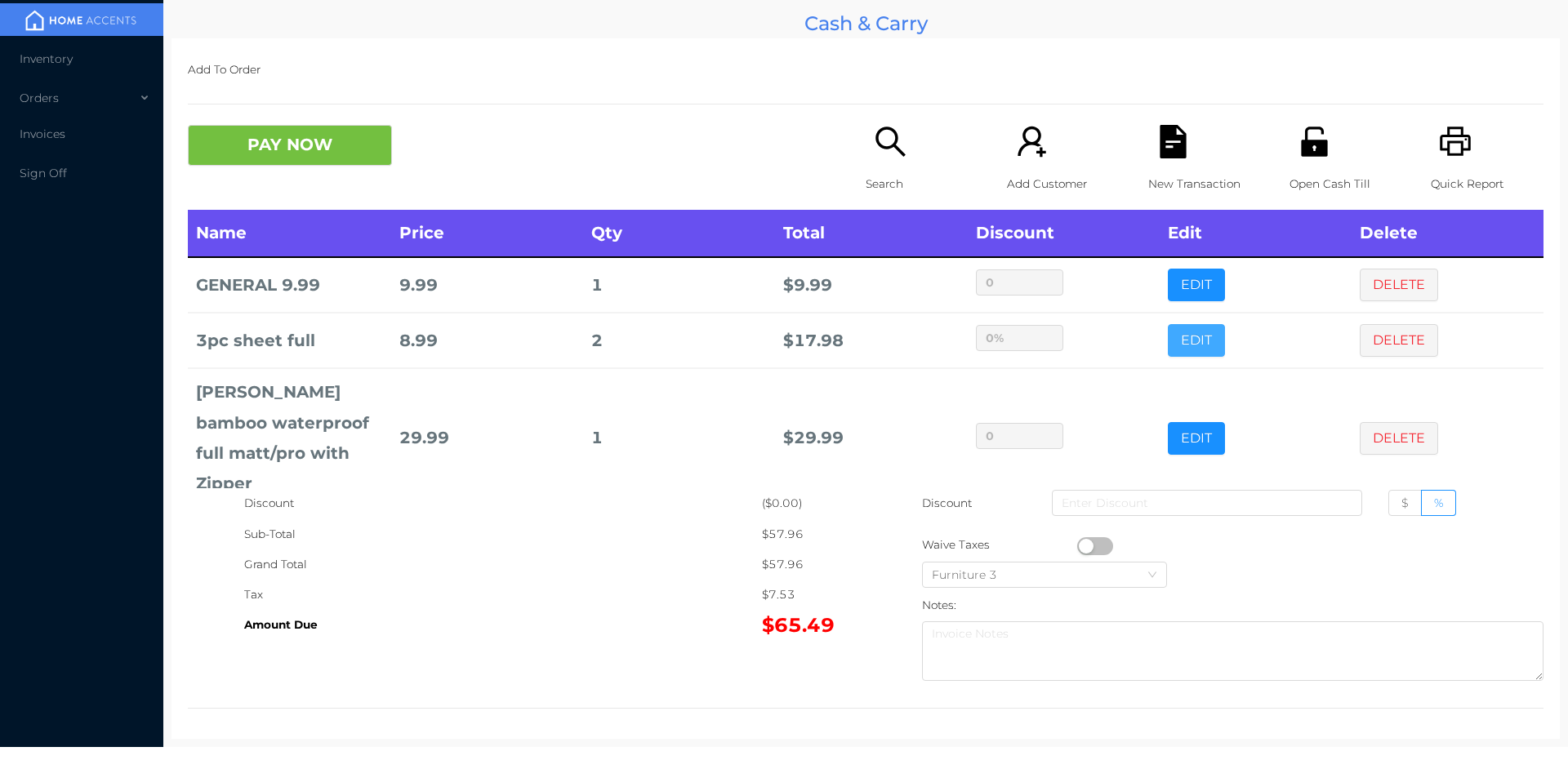
scroll to position [6, 0]
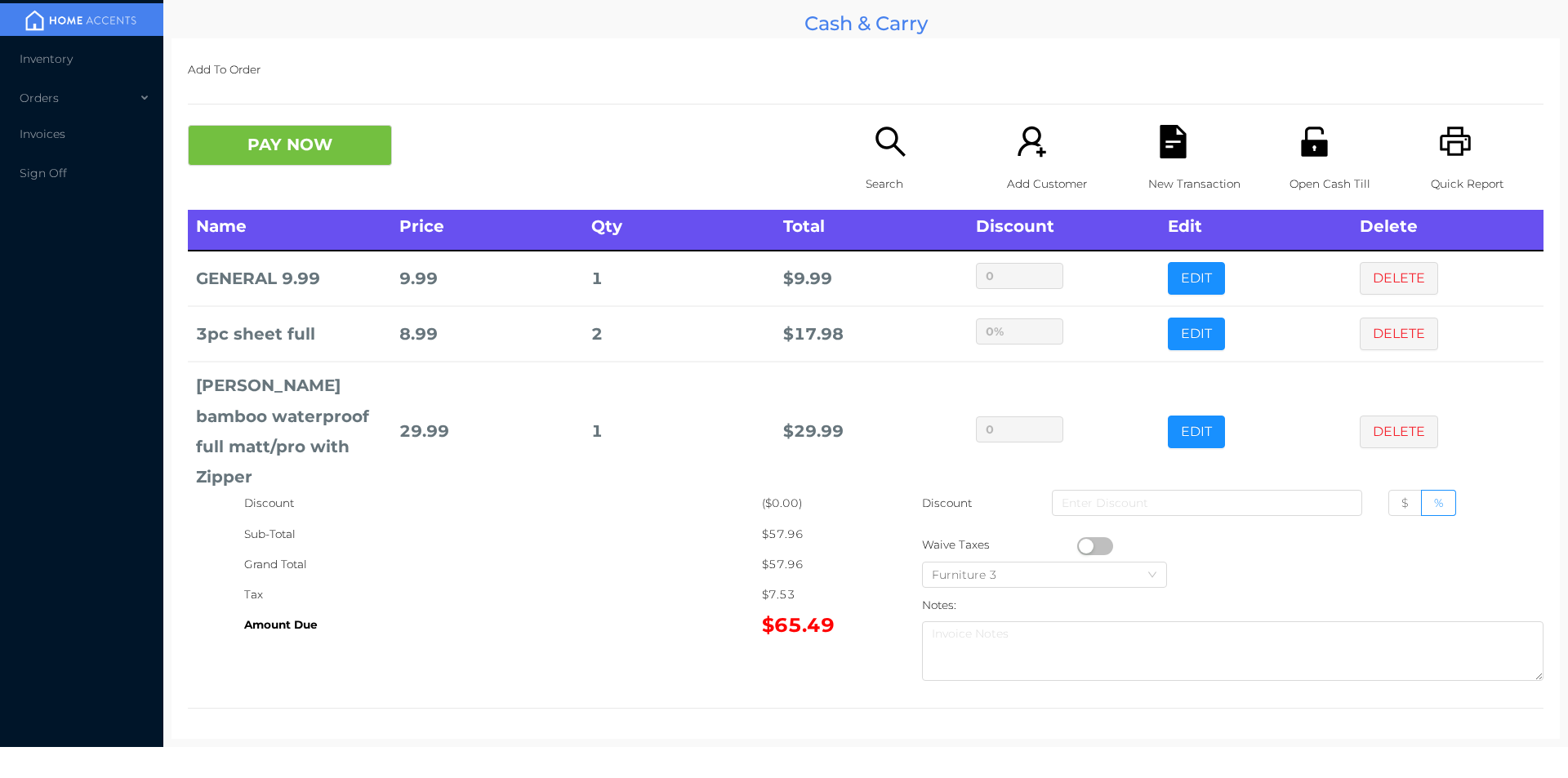
click at [904, 155] on div "Search" at bounding box center [922, 168] width 113 height 85
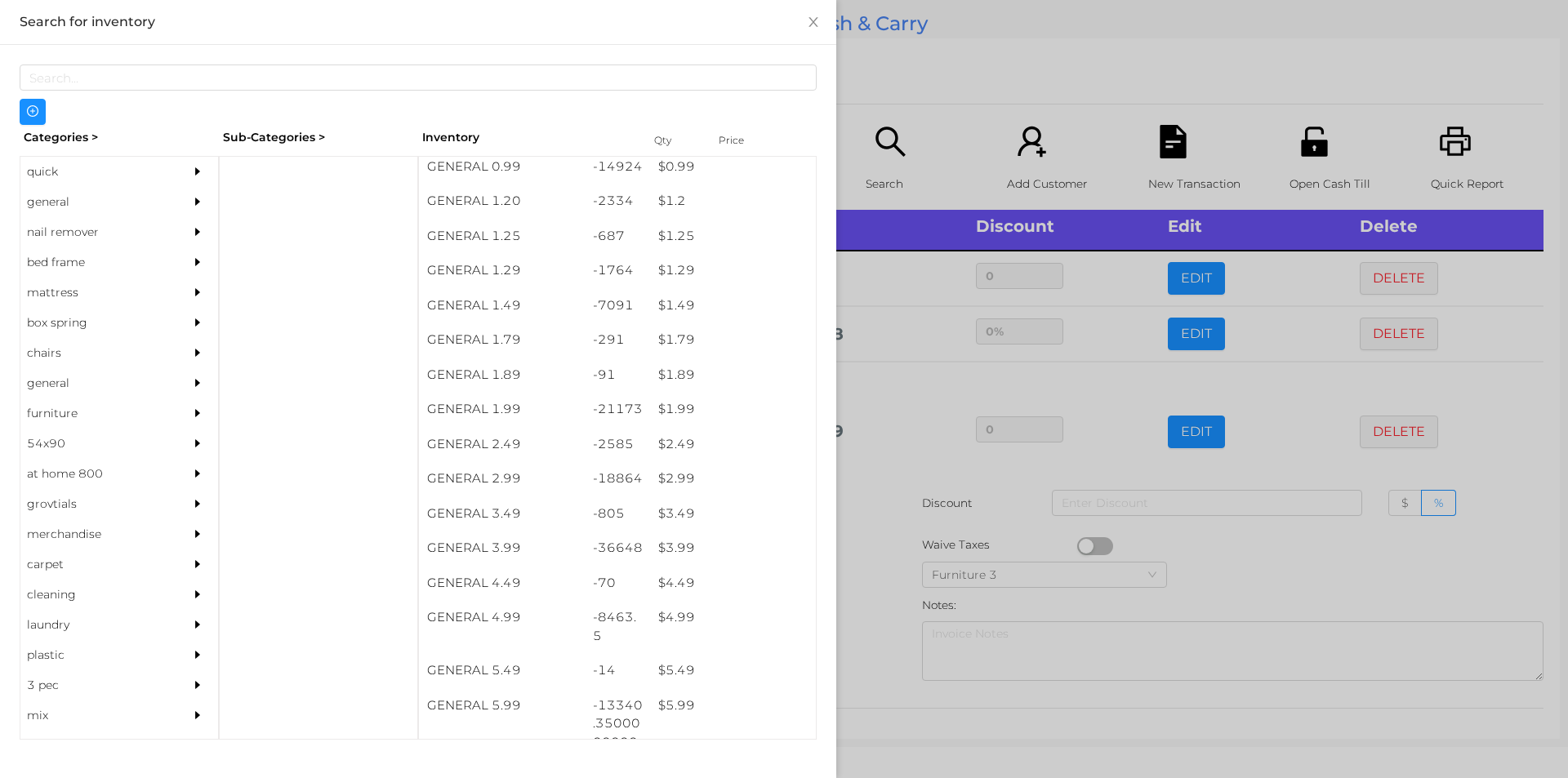
scroll to position [141, 0]
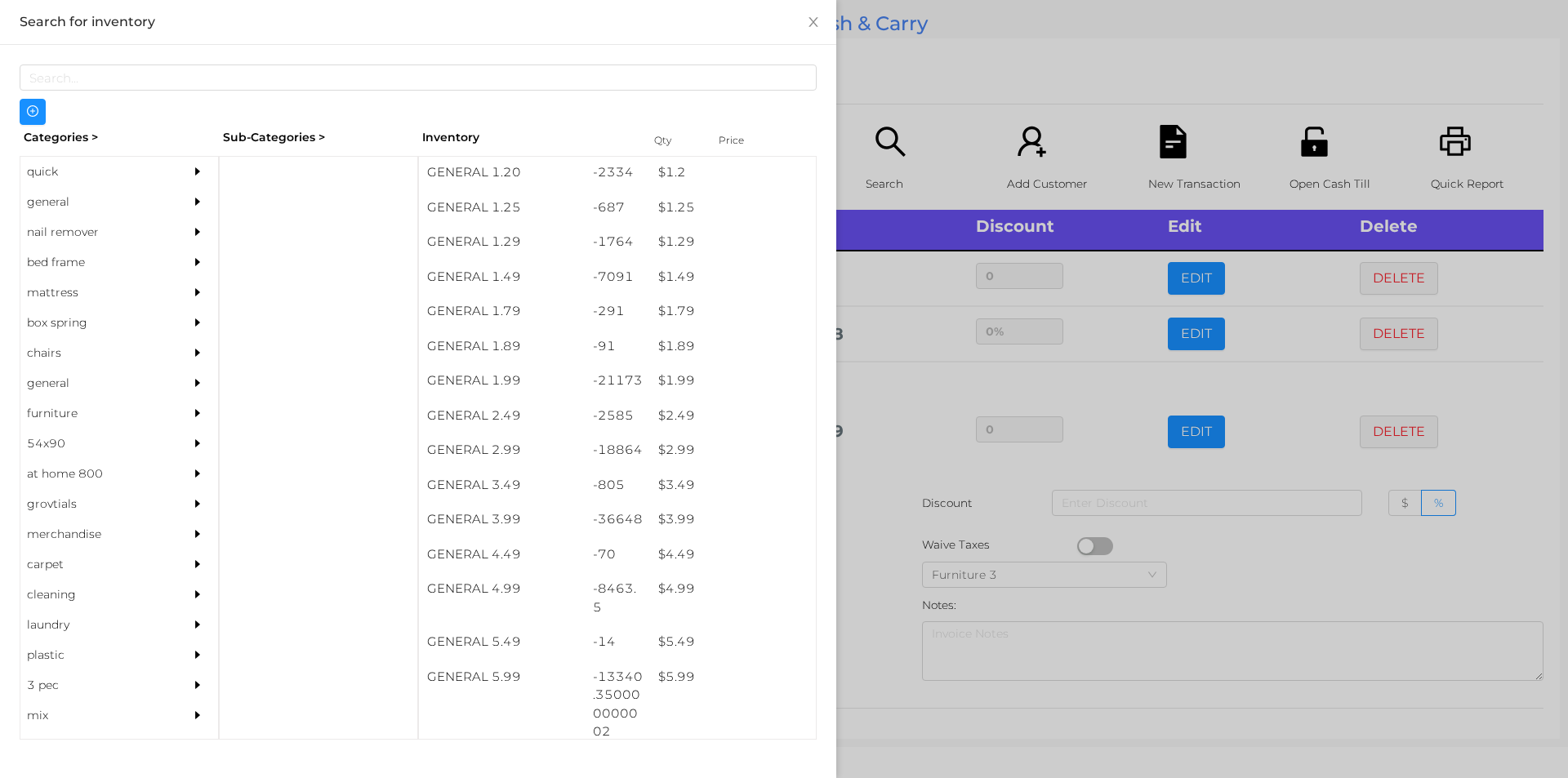
click at [680, 249] on div "$ 1.29" at bounding box center [732, 241] width 166 height 35
click at [956, 91] on div at bounding box center [784, 389] width 1568 height 778
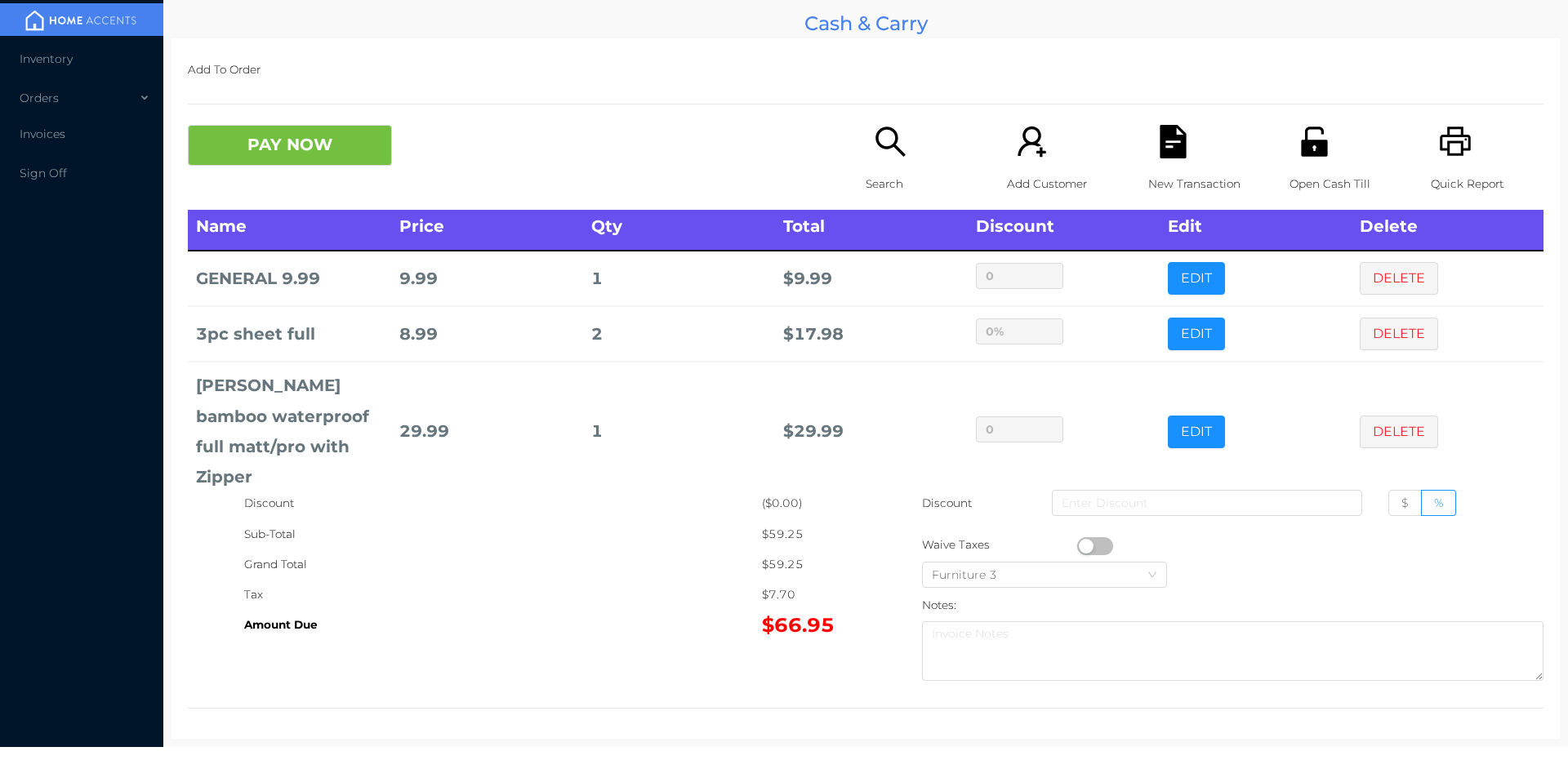
click at [299, 129] on button "PAY NOW" at bounding box center [289, 145] width 204 height 41
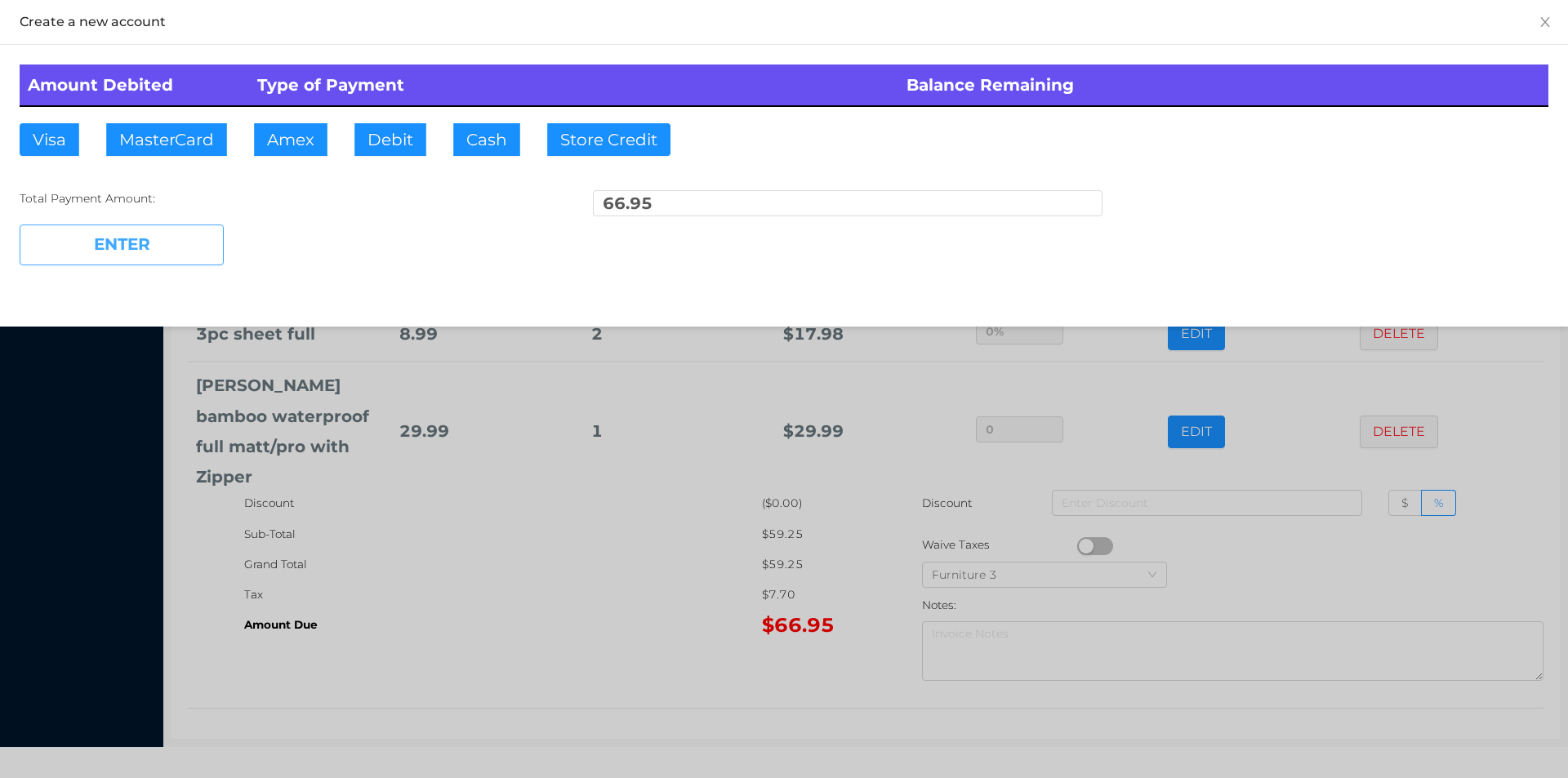
click at [143, 257] on button "ENTER" at bounding box center [122, 244] width 204 height 41
type input "0"
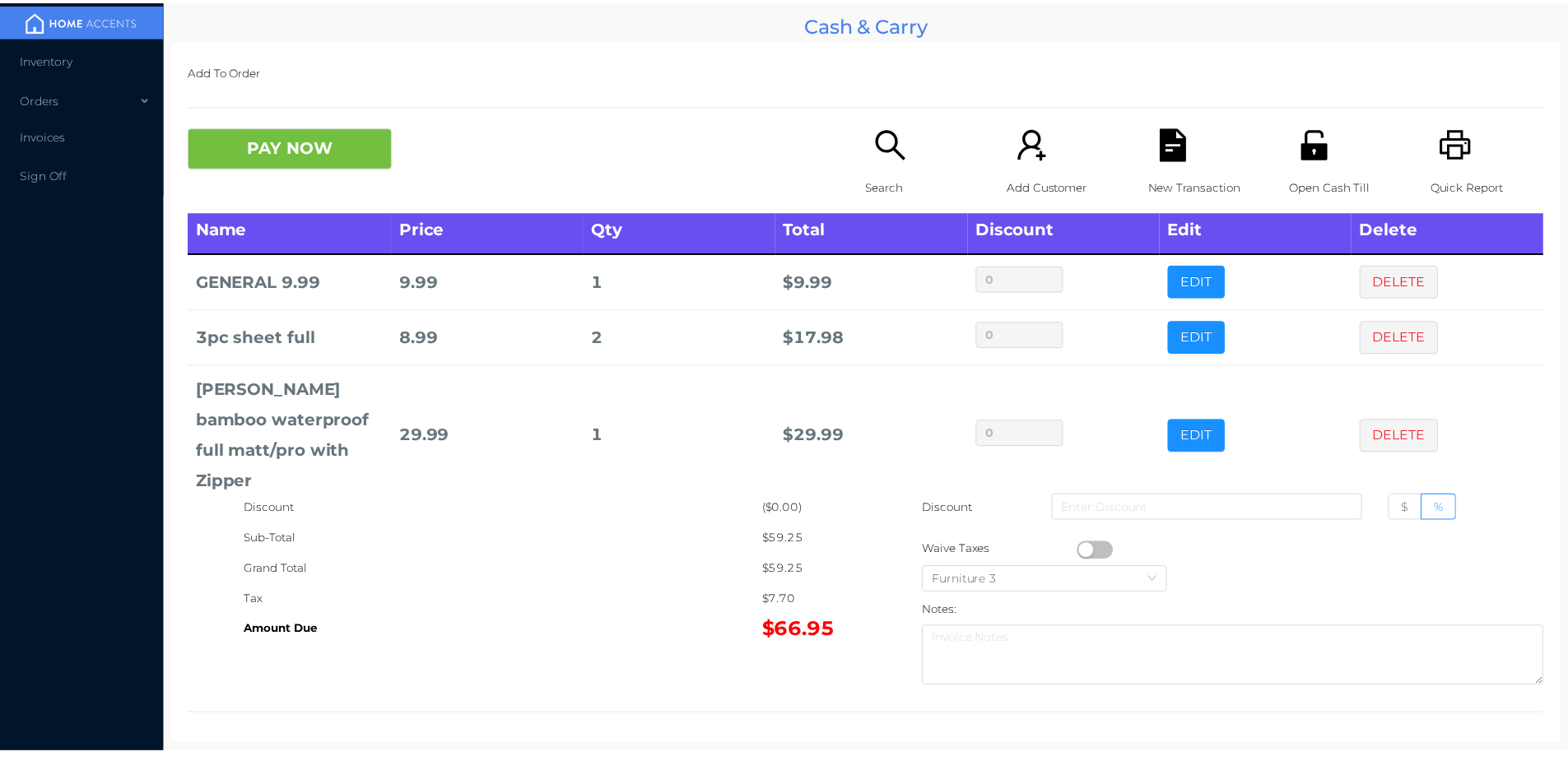
scroll to position [0, 0]
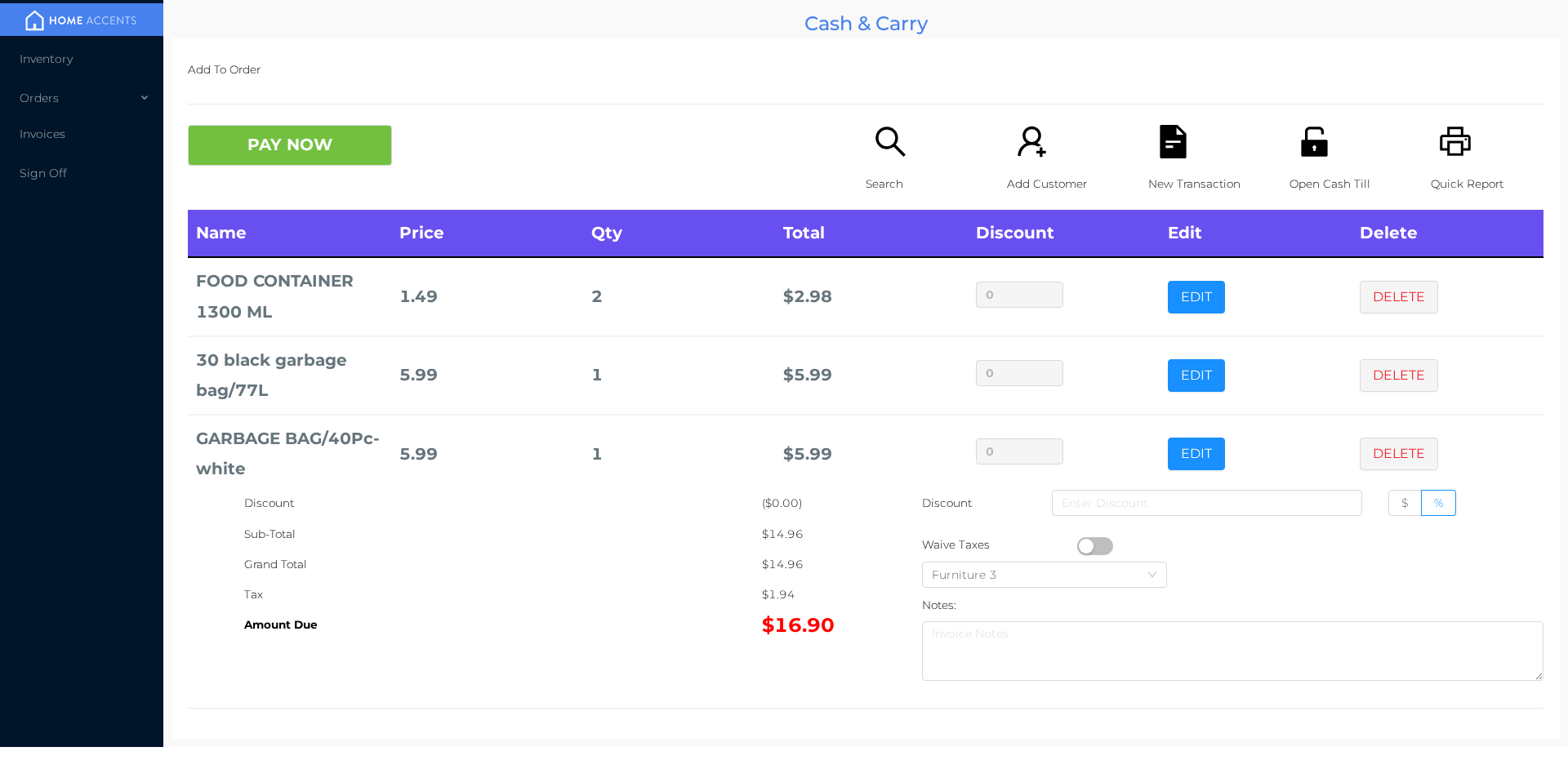
click at [322, 152] on button "PAY NOW" at bounding box center [289, 145] width 204 height 41
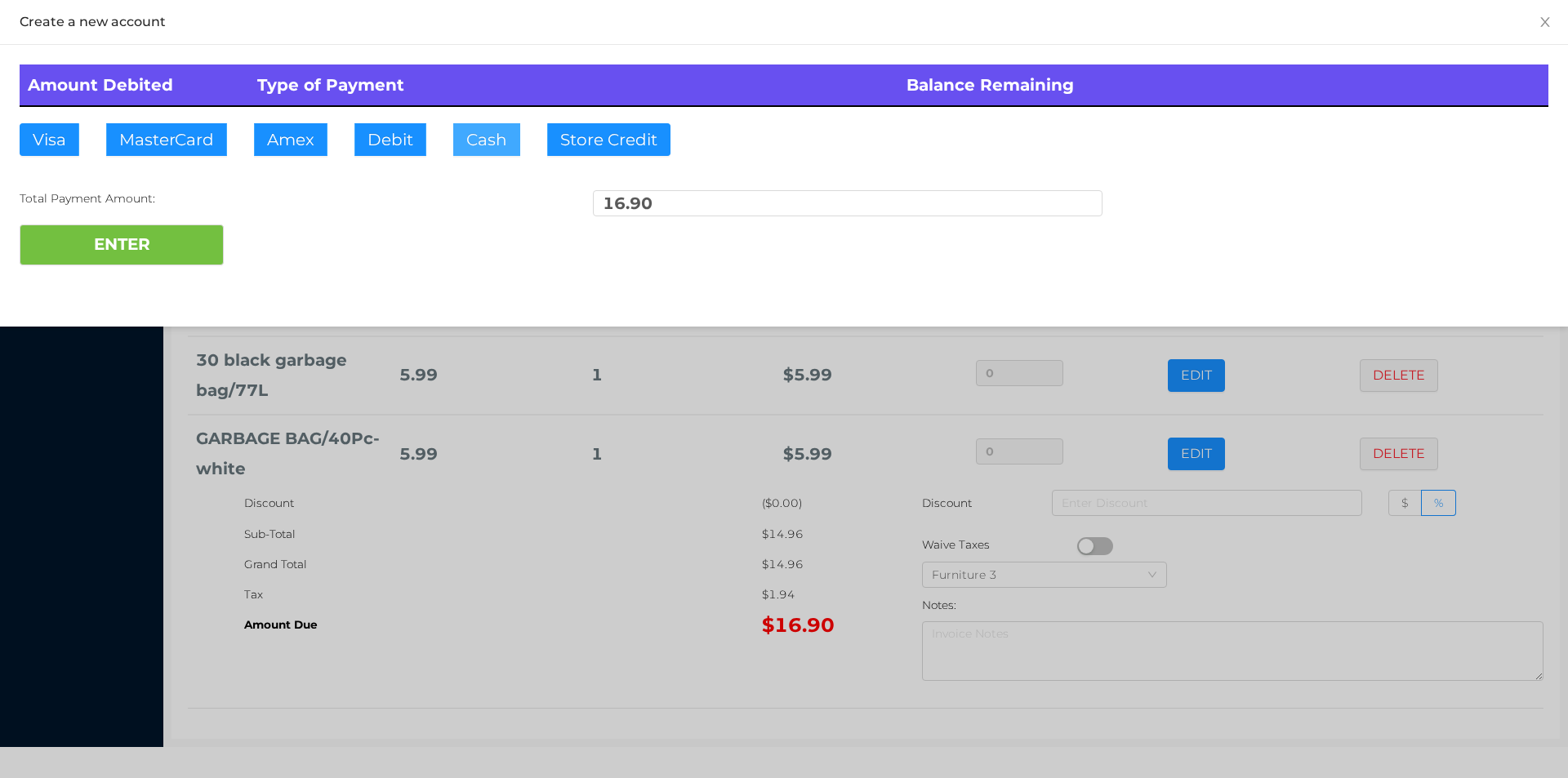
click at [475, 146] on button "Cash" at bounding box center [486, 140] width 67 height 33
type input "20"
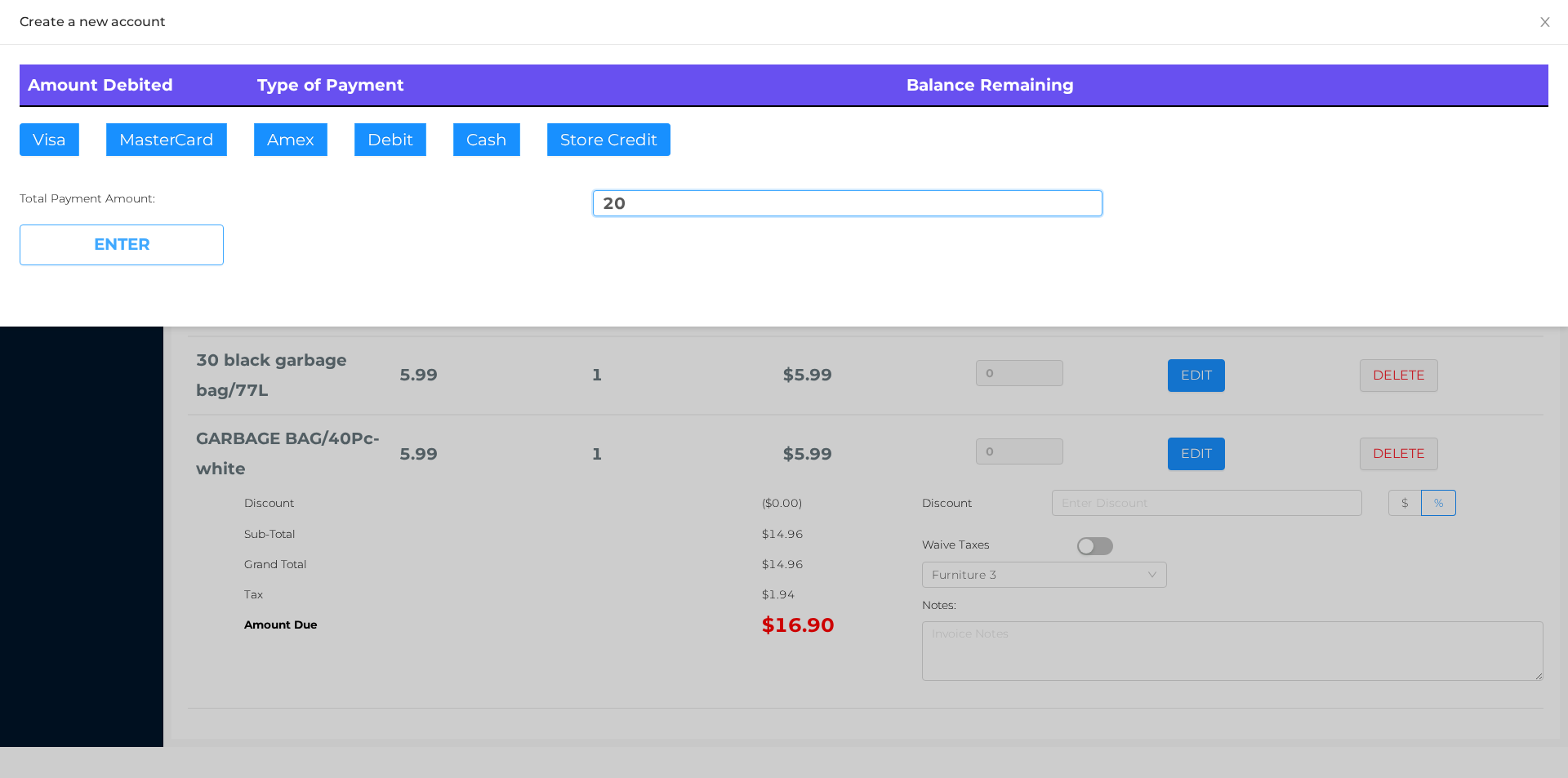
click at [91, 243] on button "ENTER" at bounding box center [122, 244] width 204 height 41
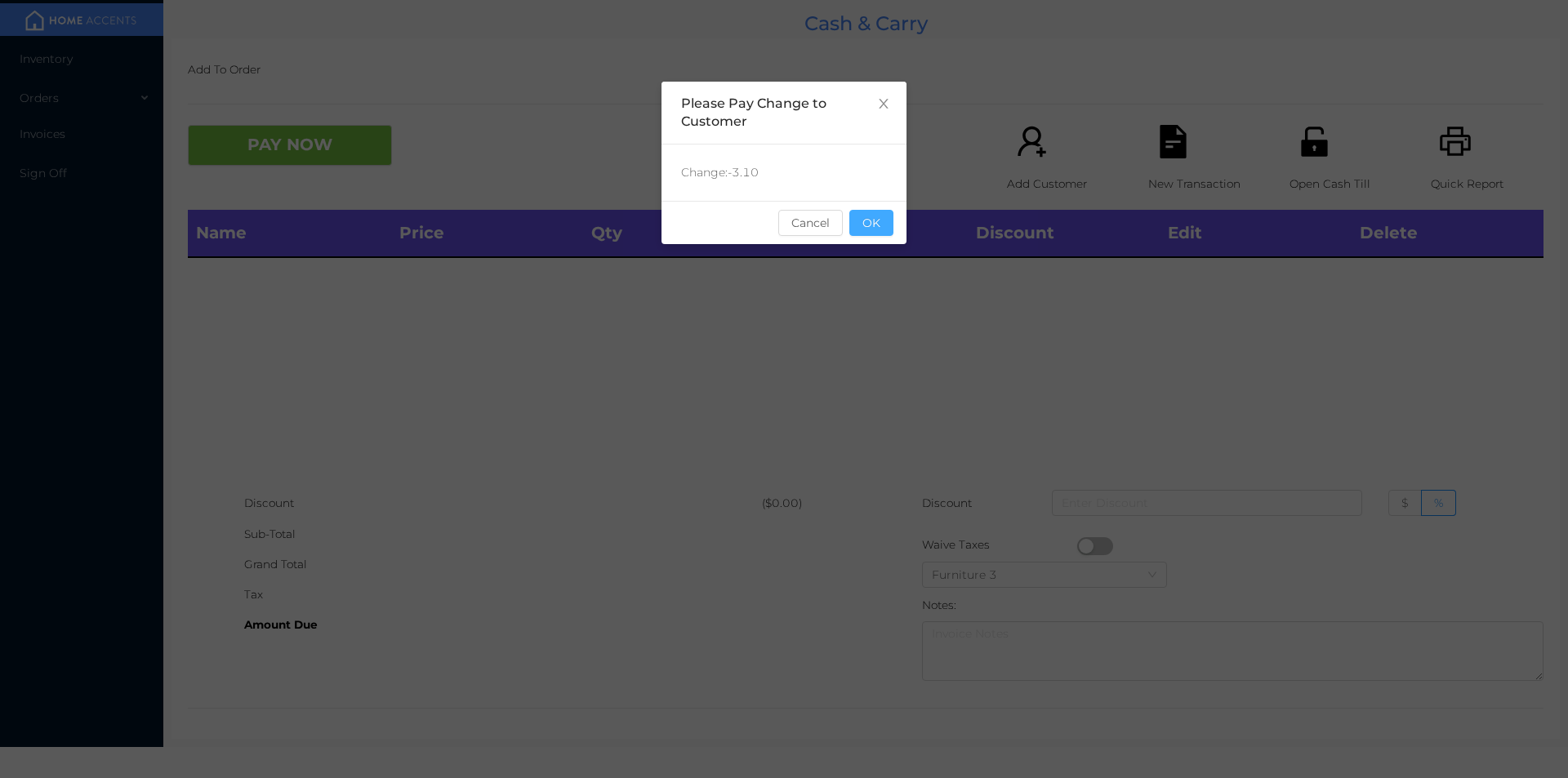
click at [891, 226] on button "OK" at bounding box center [871, 222] width 44 height 26
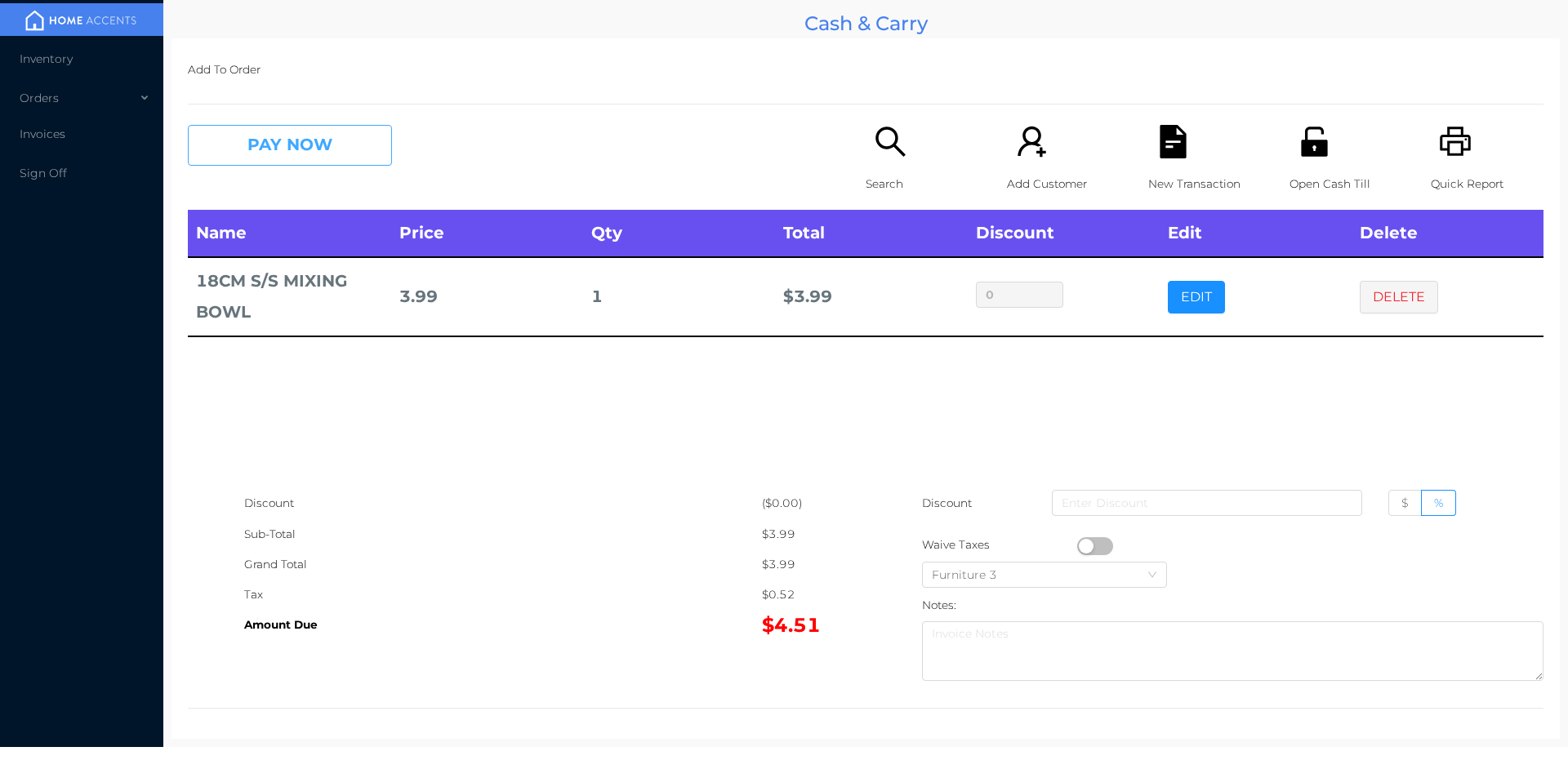
click at [253, 137] on button "PAY NOW" at bounding box center [289, 145] width 204 height 41
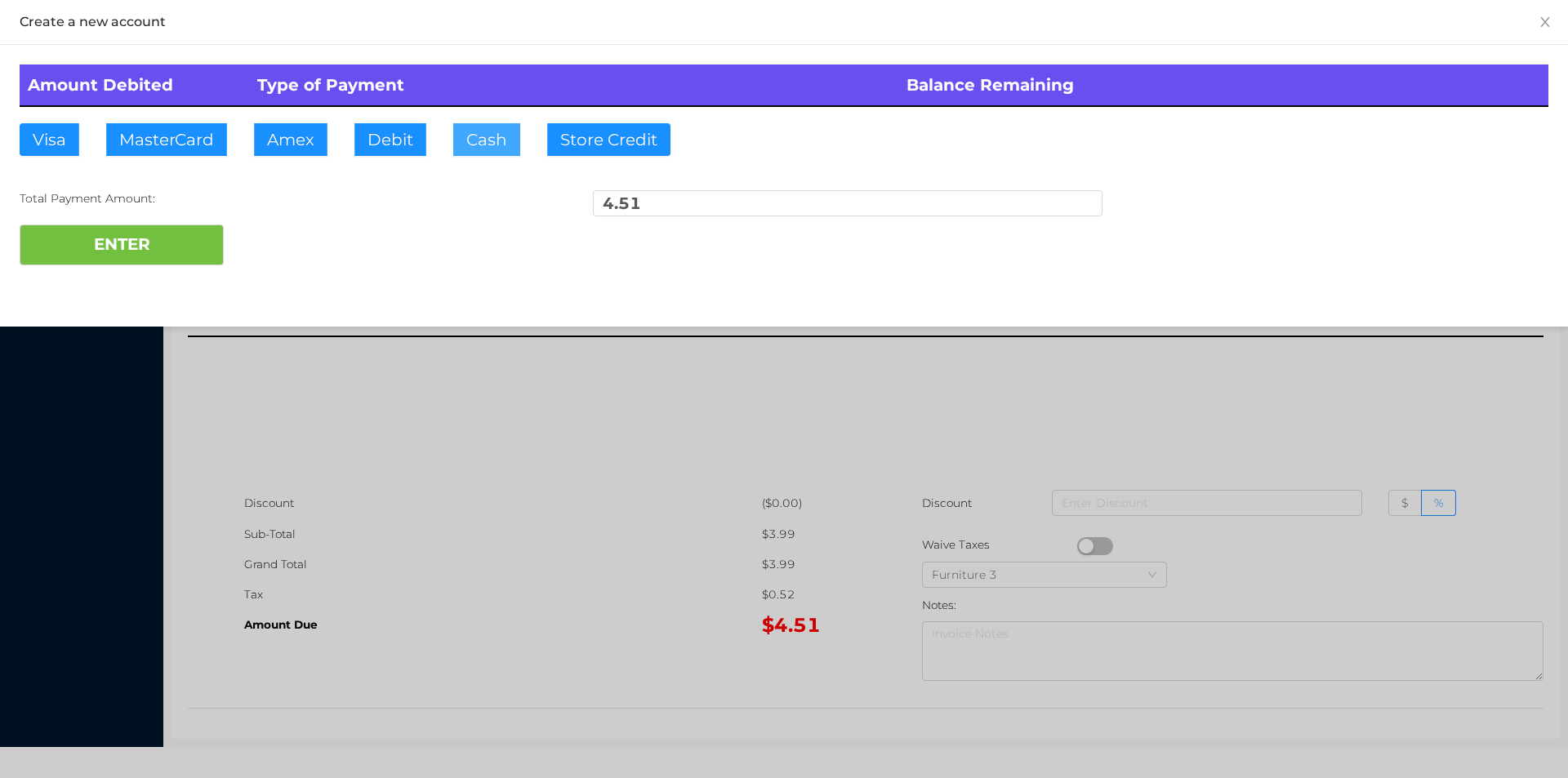
click at [479, 134] on button "Cash" at bounding box center [486, 140] width 67 height 33
type input "5."
click at [138, 236] on button "ENTER" at bounding box center [122, 244] width 204 height 41
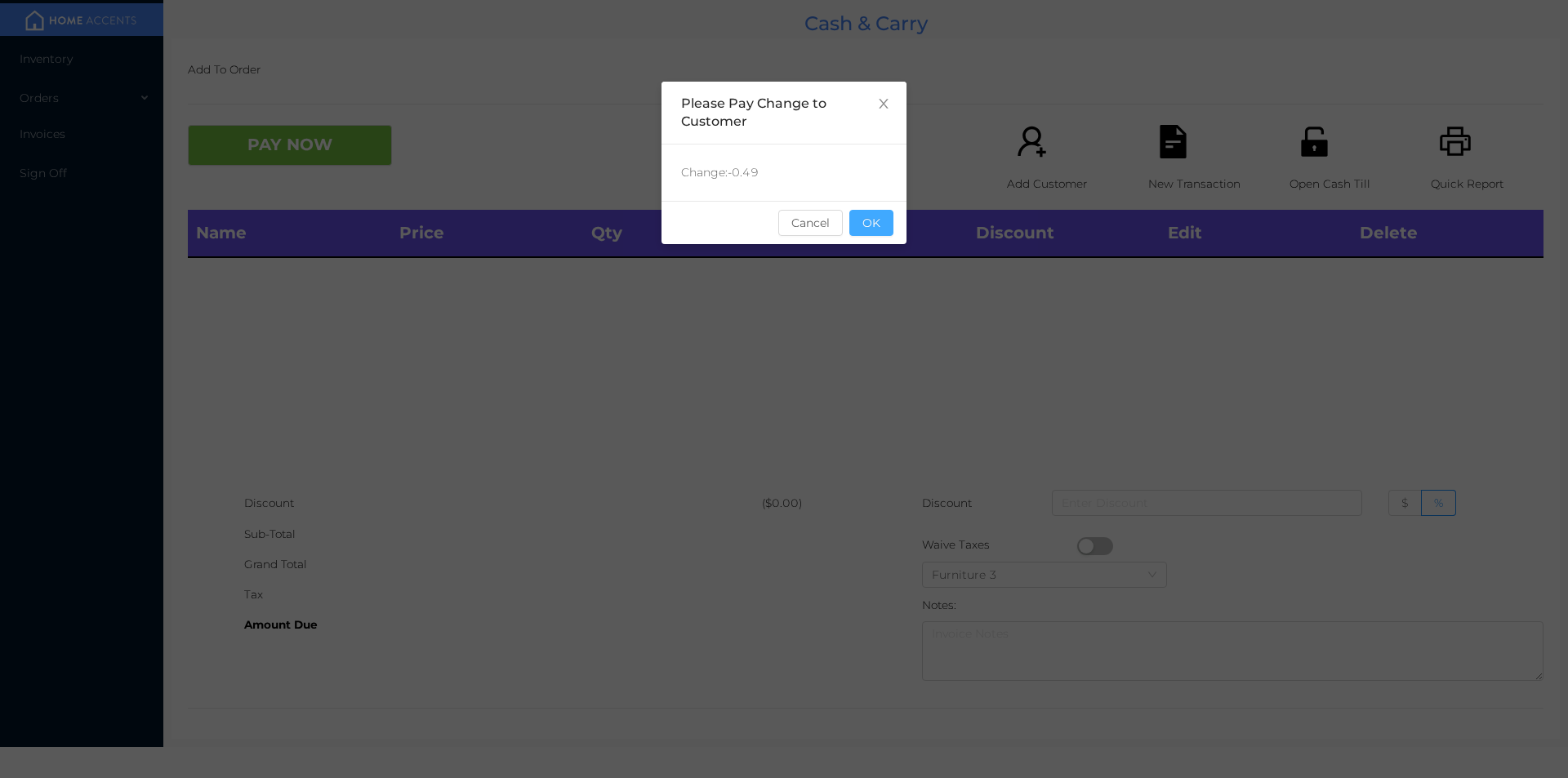
click at [860, 227] on button "OK" at bounding box center [871, 222] width 44 height 26
click at [896, 289] on div "Name Price Qty Total Discount Edit Delete" at bounding box center [866, 349] width 1356 height 279
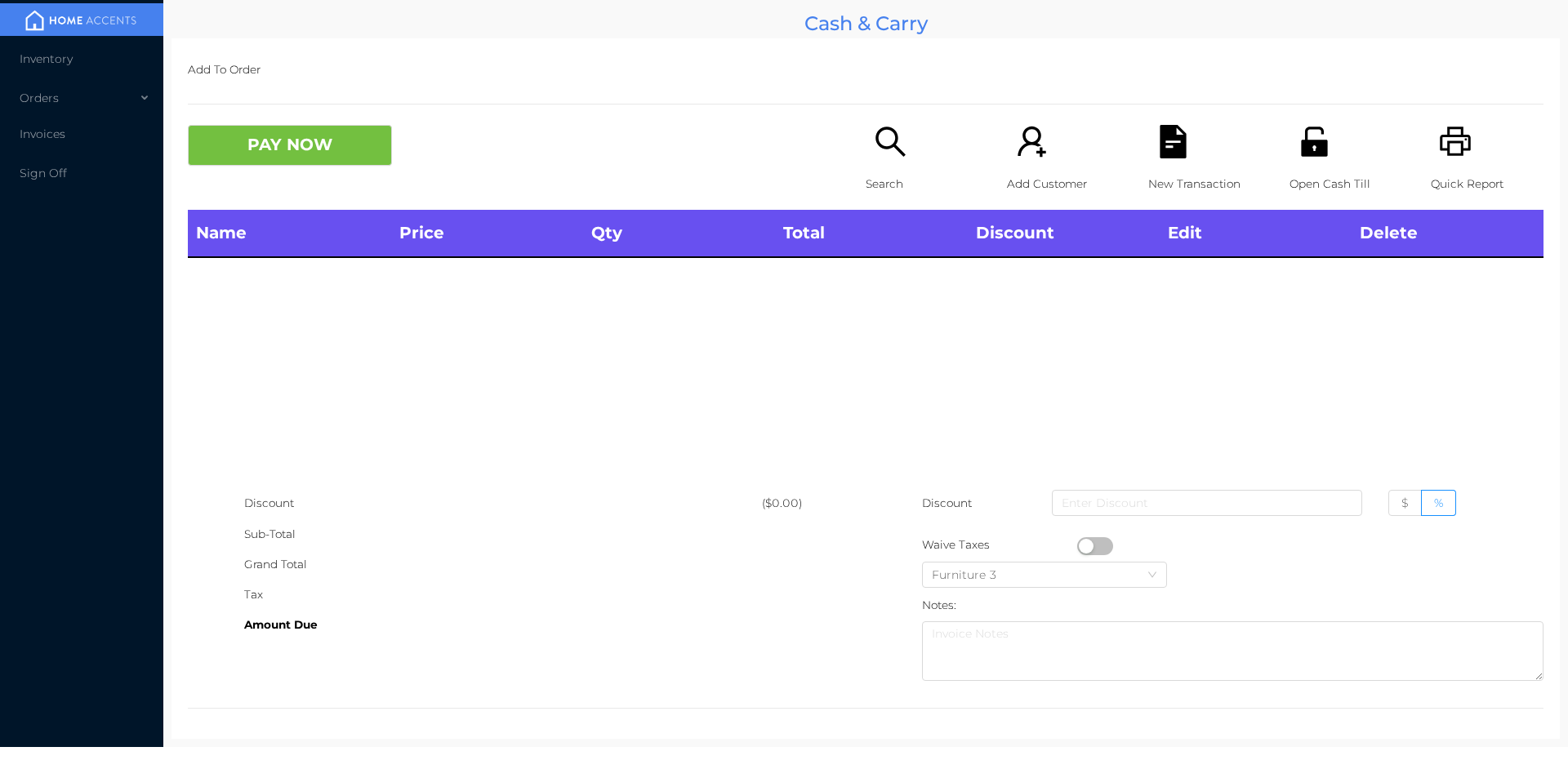
click at [877, 166] on div "Search" at bounding box center [922, 168] width 113 height 85
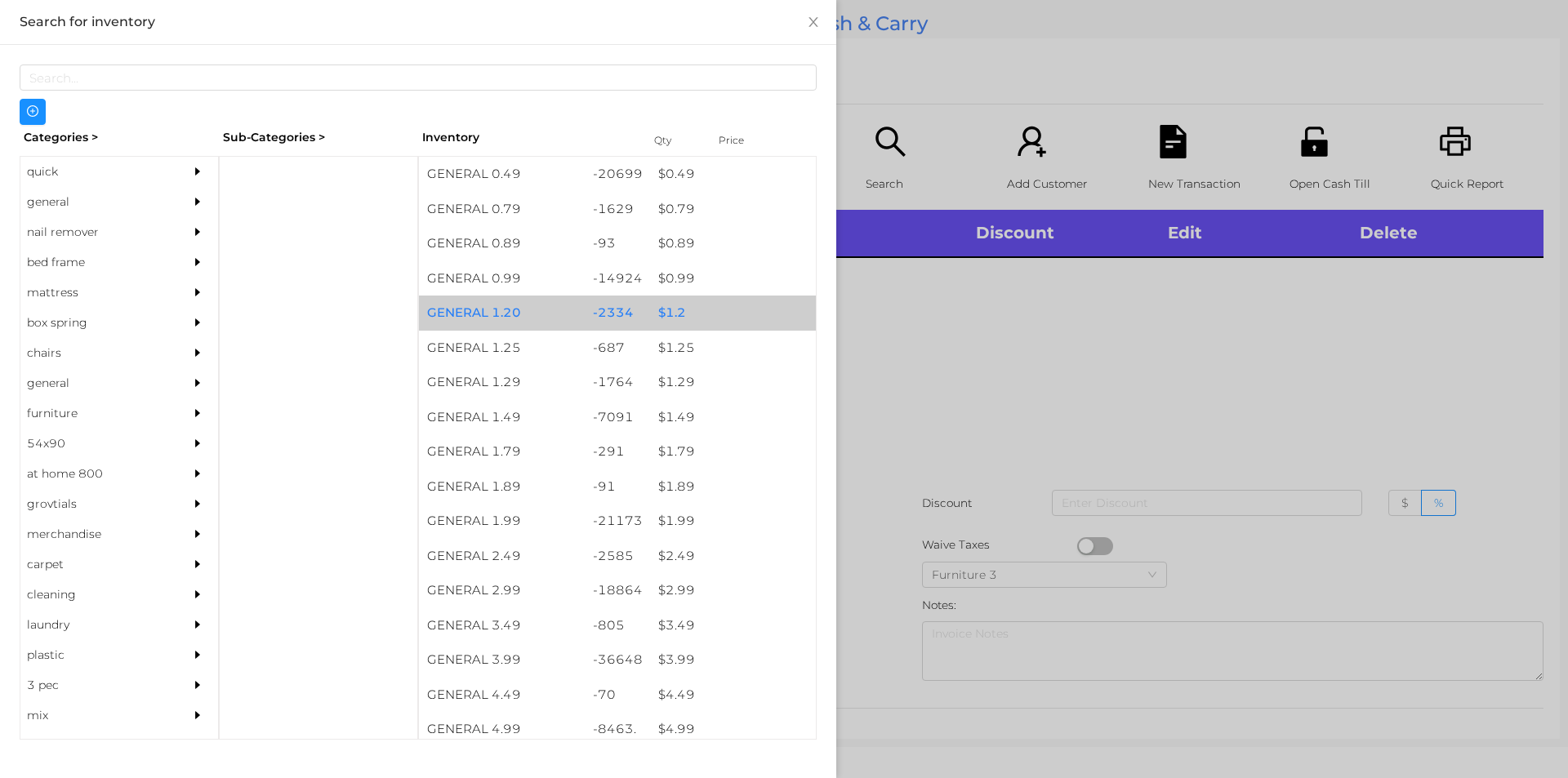
click at [667, 306] on div "$ 1.2" at bounding box center [732, 313] width 166 height 35
click at [671, 303] on div "$ 1.2" at bounding box center [732, 313] width 166 height 35
click at [679, 306] on div "$ 1.2" at bounding box center [732, 313] width 166 height 35
click at [680, 309] on div "$ 1.2" at bounding box center [732, 313] width 166 height 35
click at [679, 308] on div "$ 1.2" at bounding box center [732, 313] width 166 height 35
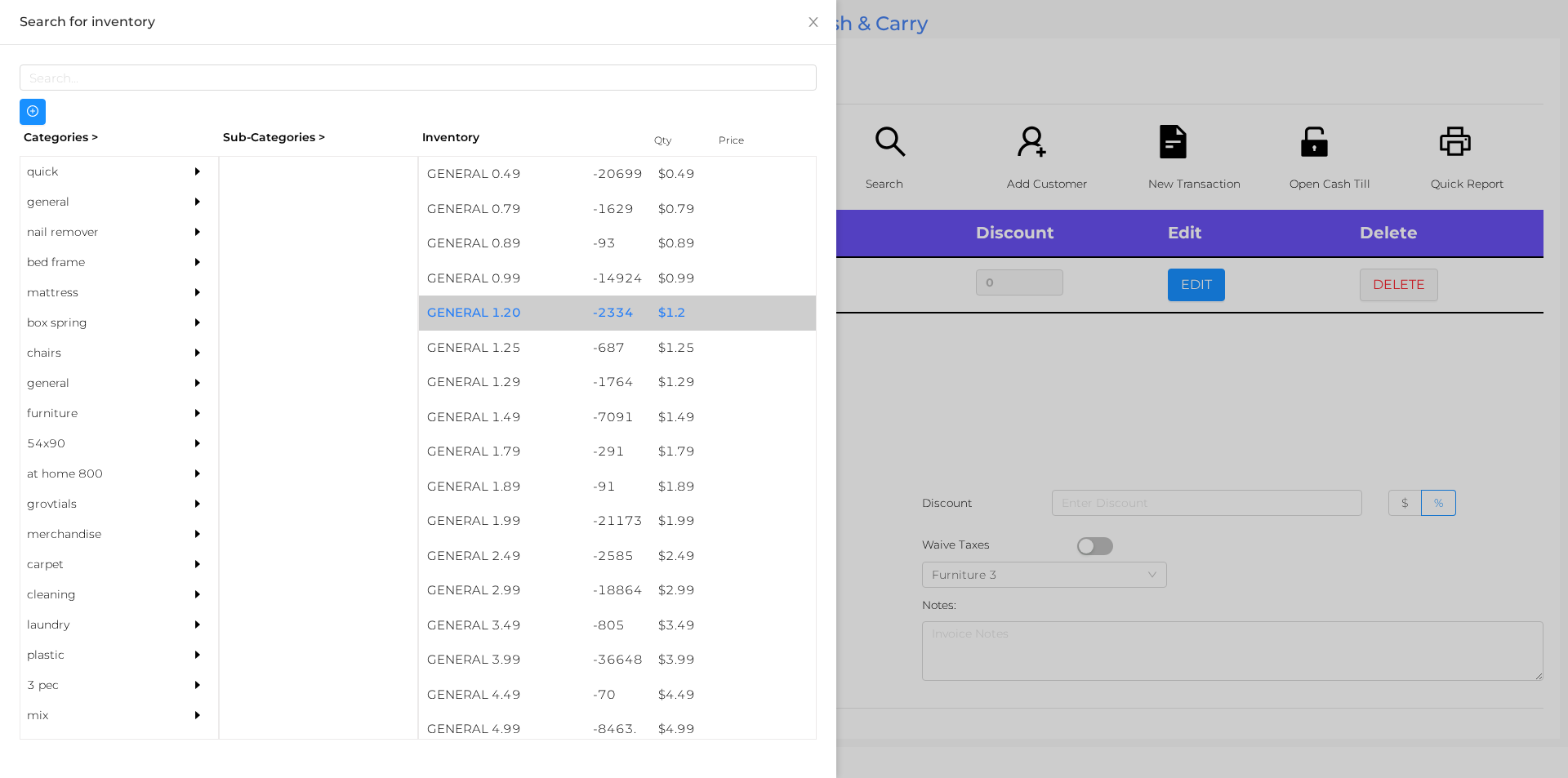
click at [680, 309] on div "$ 1.2" at bounding box center [732, 313] width 166 height 35
click at [674, 304] on div "$ 1.2" at bounding box center [732, 313] width 166 height 35
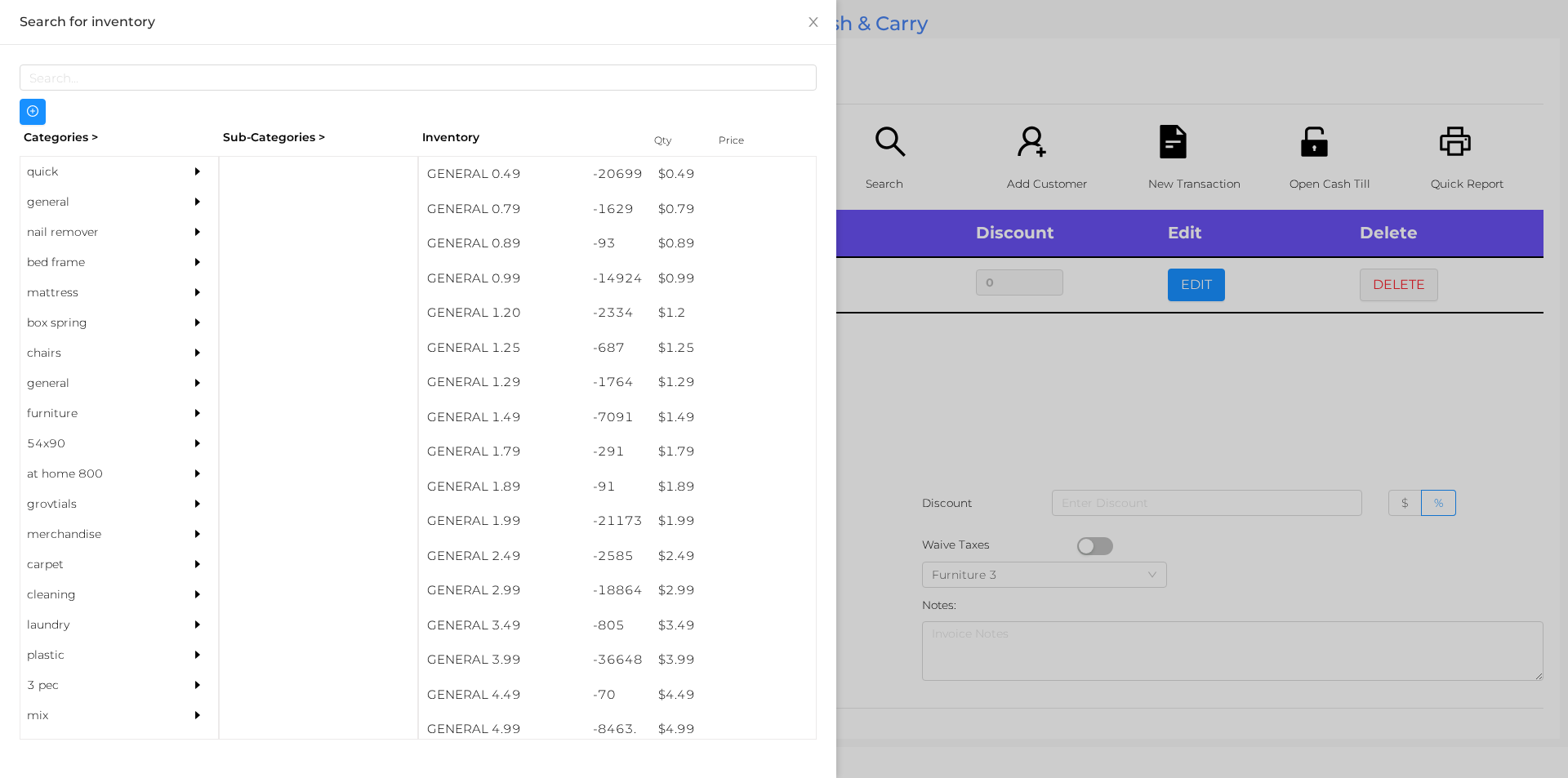
click at [935, 350] on div at bounding box center [784, 389] width 1568 height 778
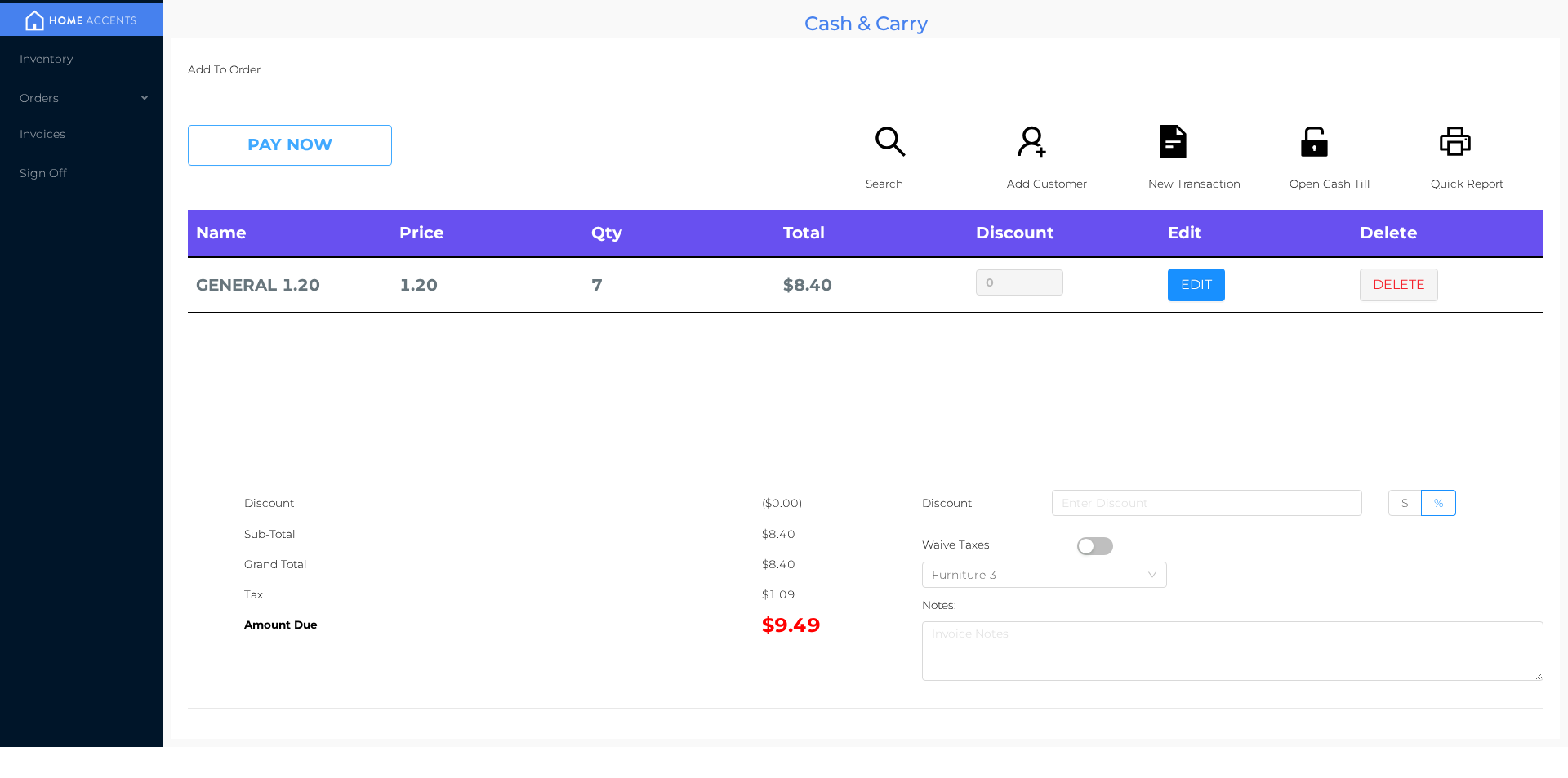
click at [279, 147] on button "PAY NOW" at bounding box center [289, 145] width 204 height 41
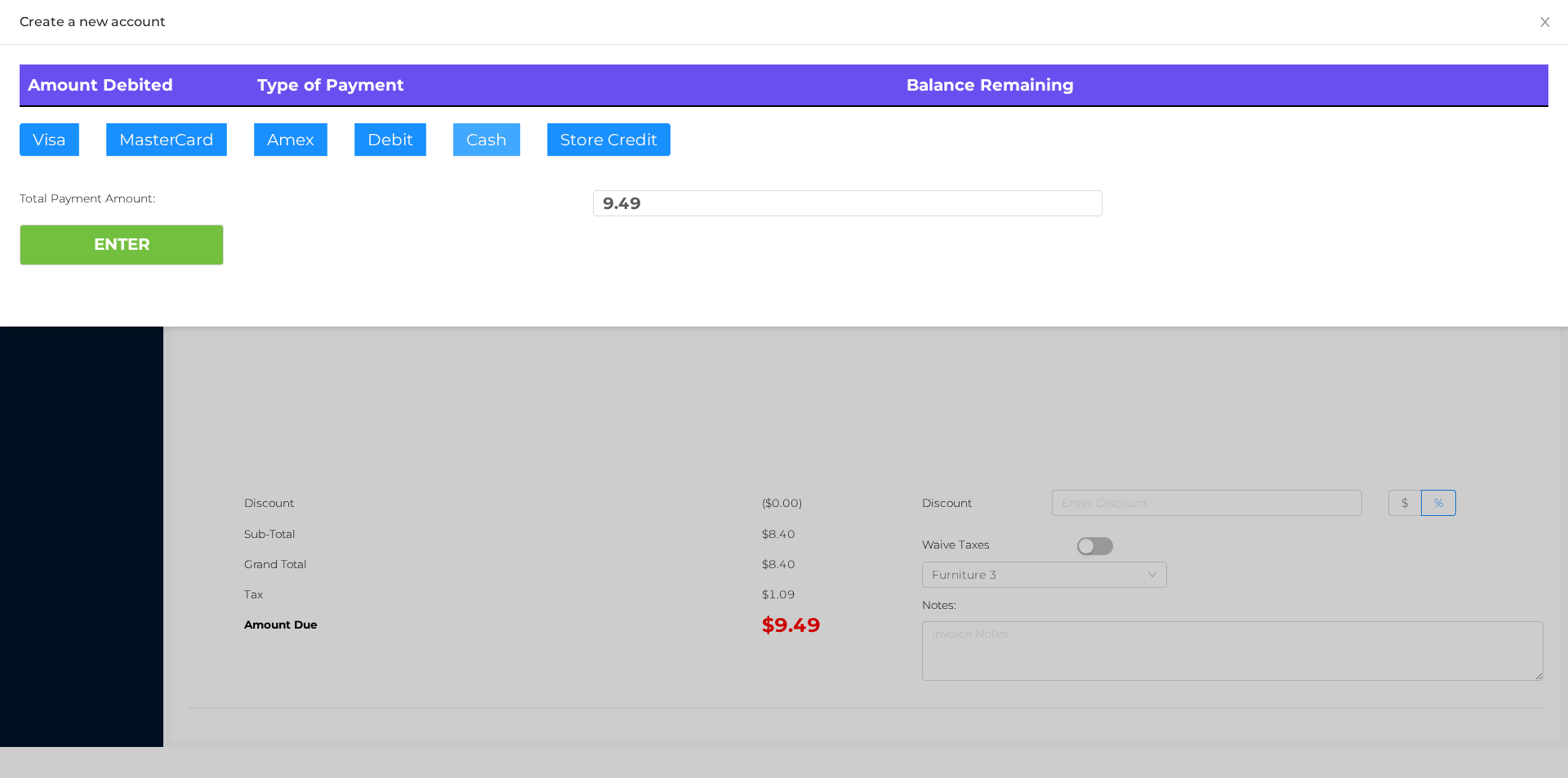
click at [483, 137] on button "Cash" at bounding box center [486, 140] width 67 height 33
type input "10."
click at [143, 259] on button "ENTER" at bounding box center [122, 244] width 204 height 41
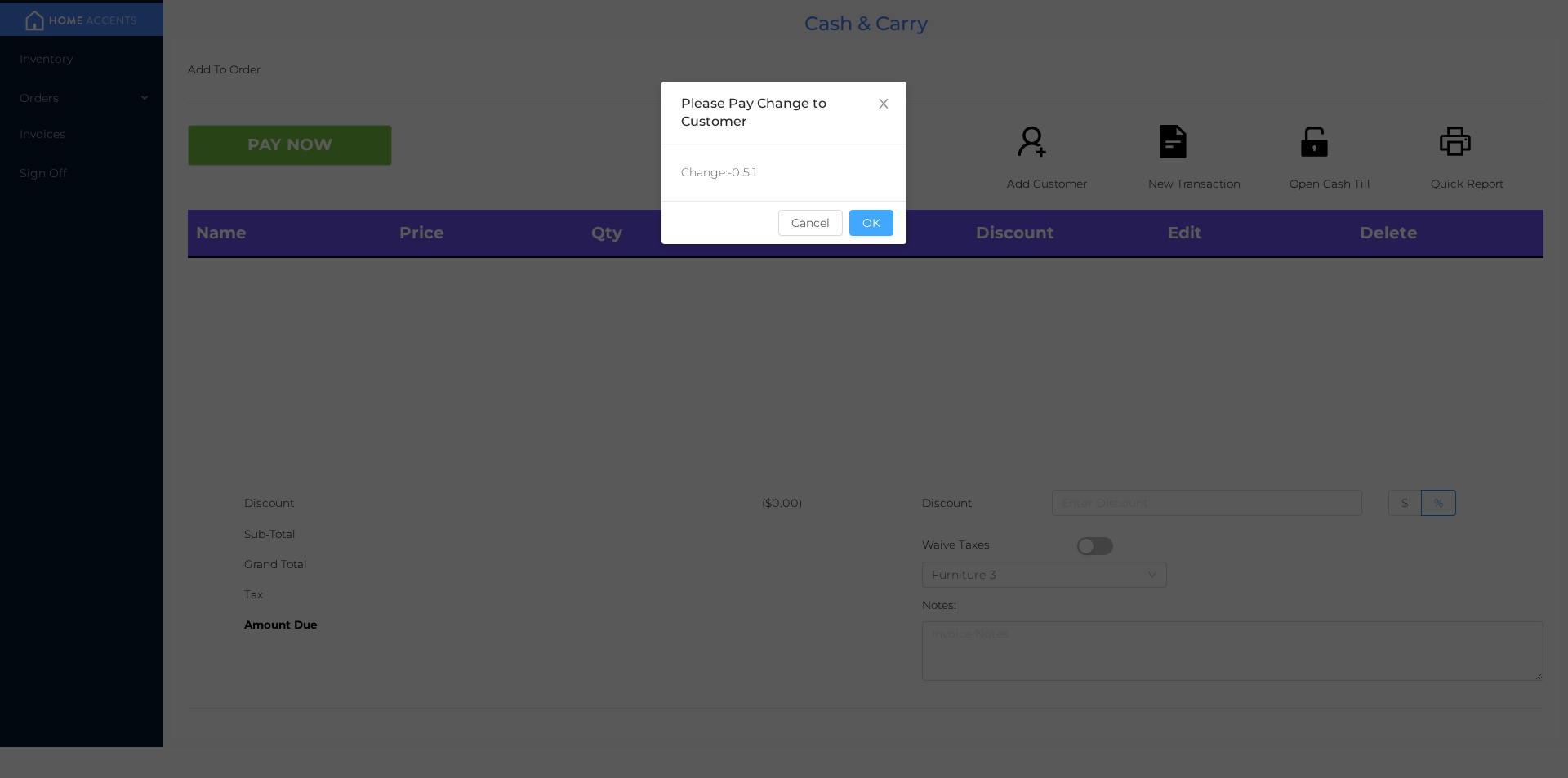
click at [876, 227] on button "OK" at bounding box center [871, 222] width 44 height 26
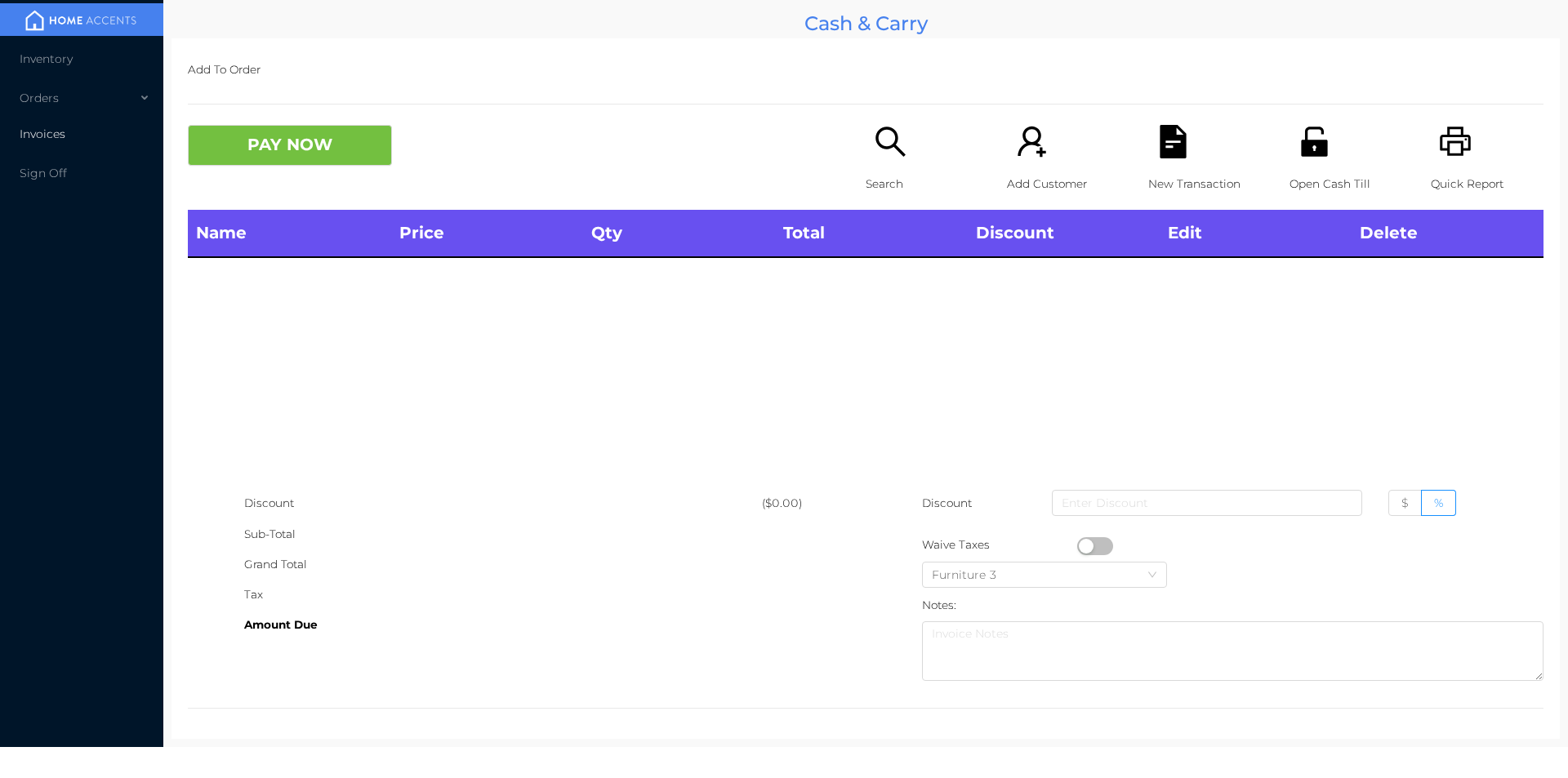
click at [53, 131] on span "Invoices" at bounding box center [43, 133] width 45 height 15
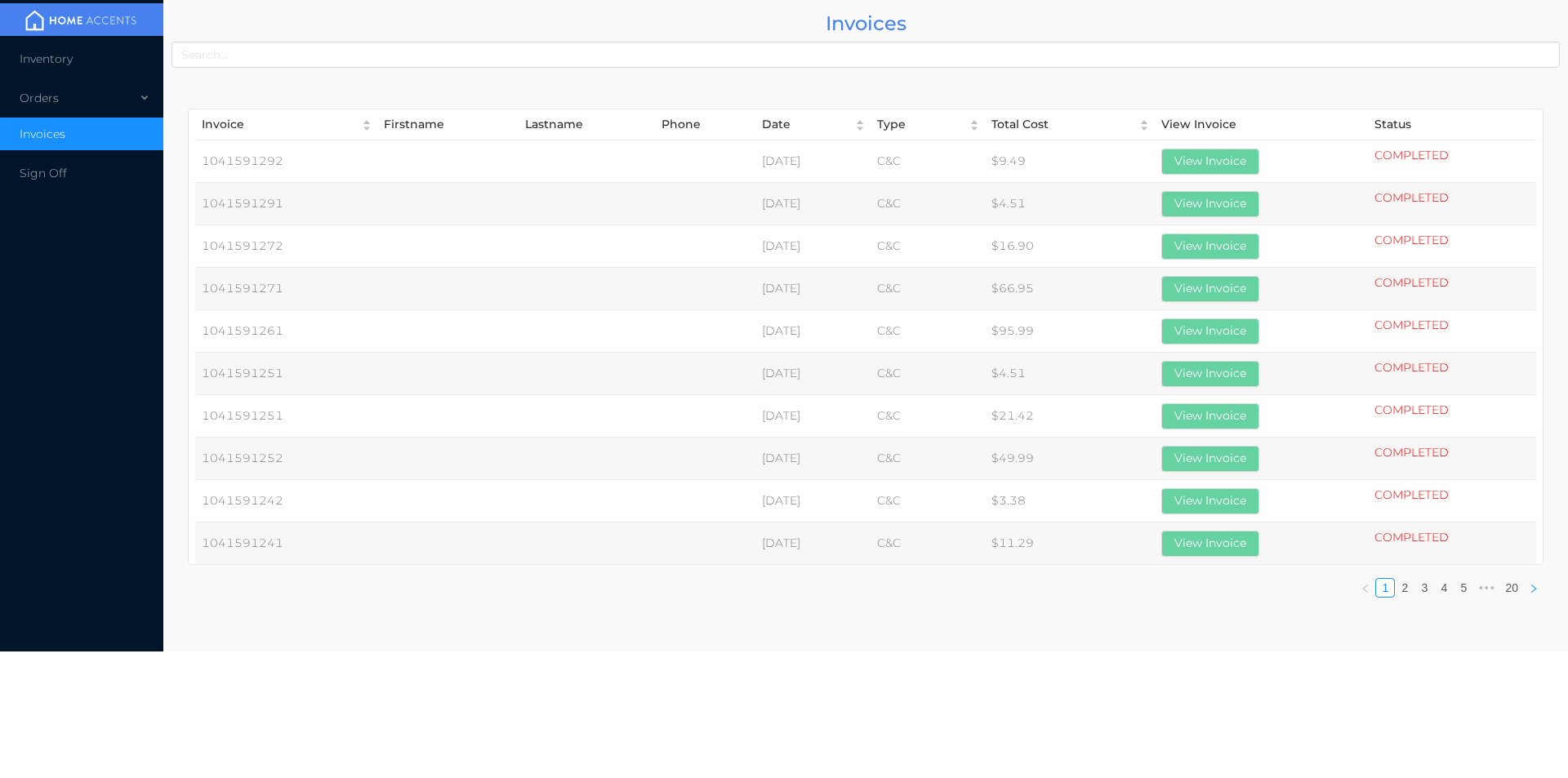
click at [1534, 588] on icon "icon: right" at bounding box center [1533, 588] width 10 height 10
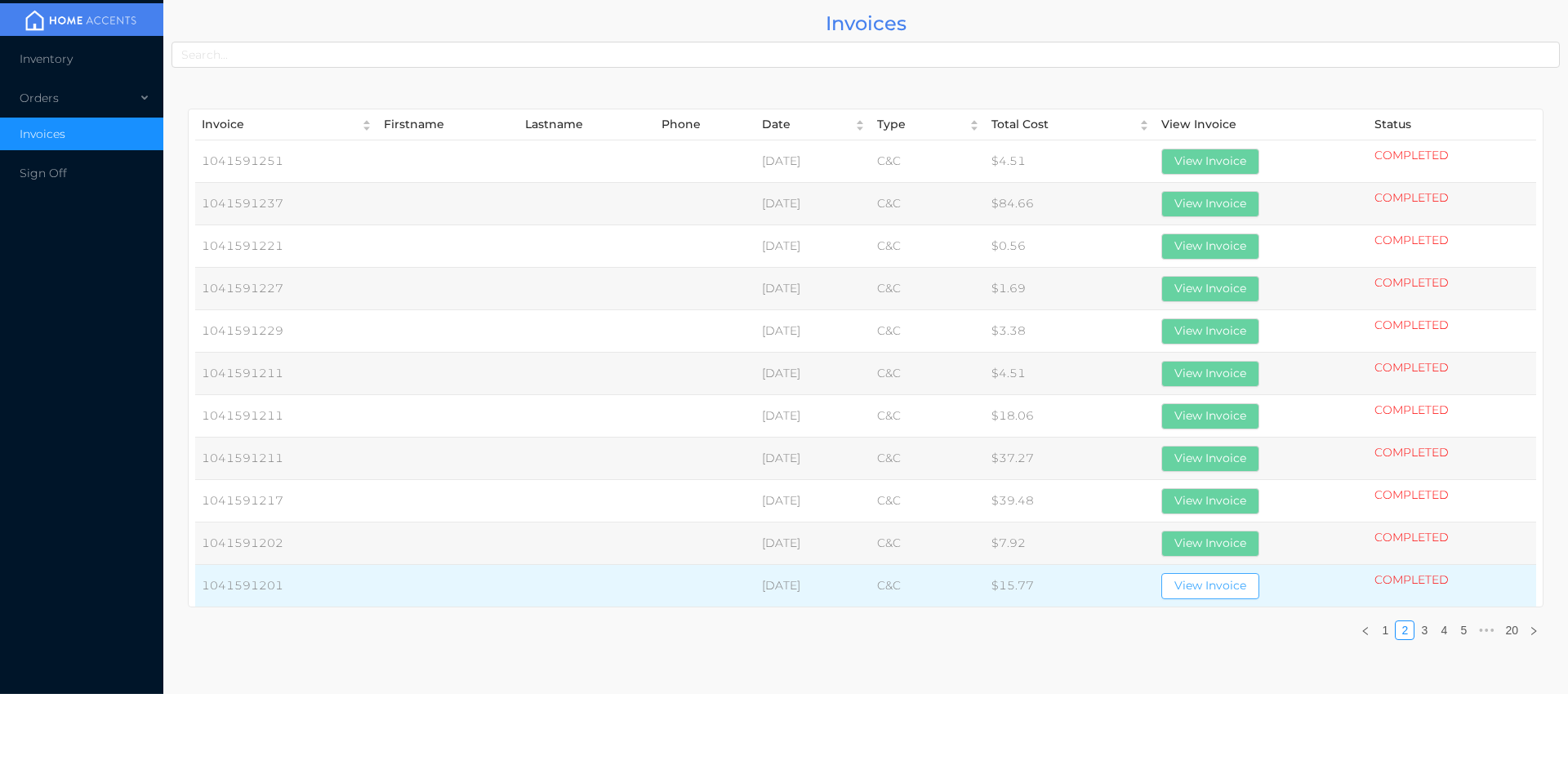
click at [1227, 585] on button "View Invoice" at bounding box center [1210, 586] width 98 height 26
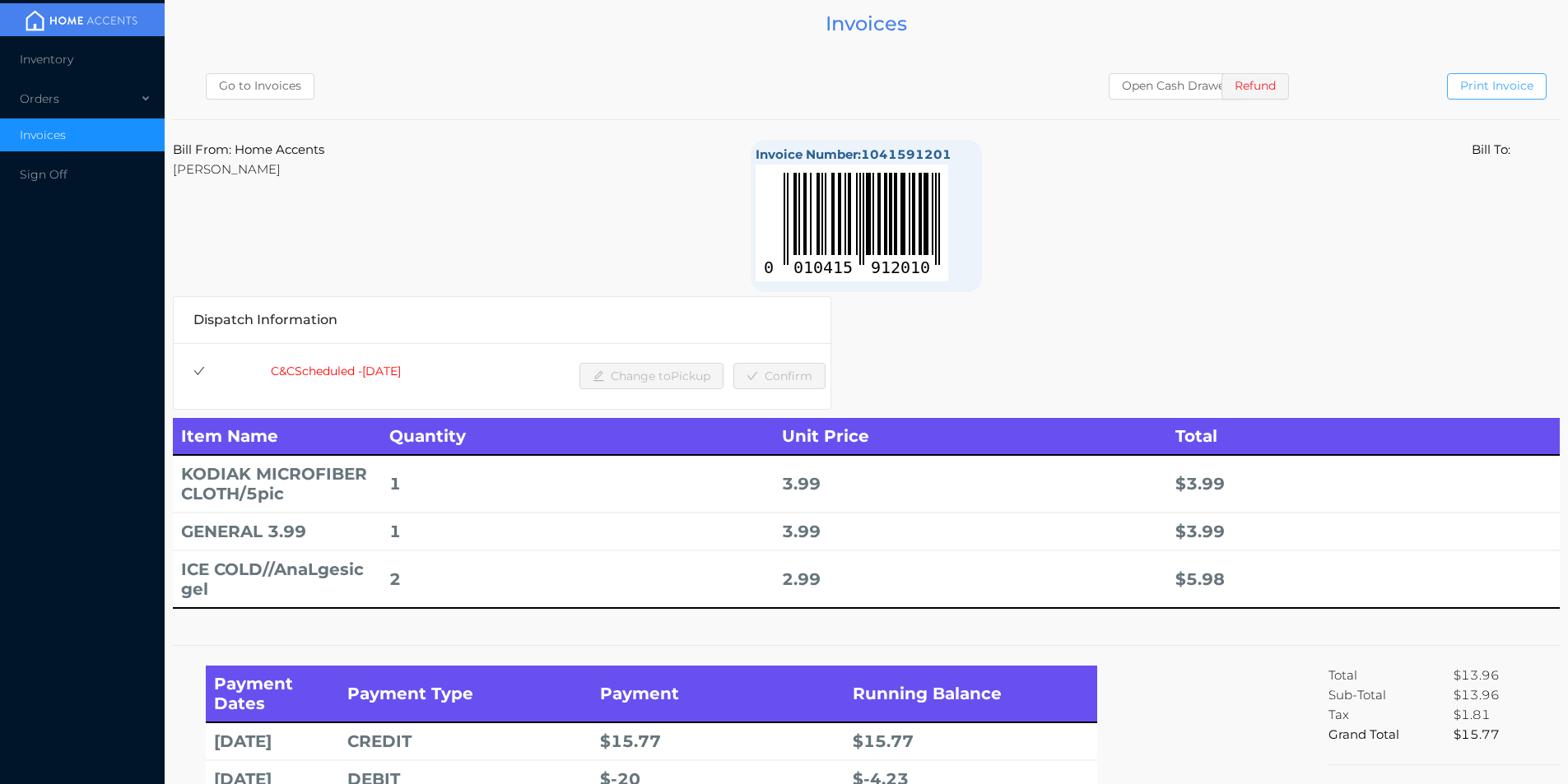
click at [1493, 91] on button "Print Invoice" at bounding box center [1497, 86] width 100 height 27
click at [73, 98] on div "Orders" at bounding box center [82, 99] width 165 height 33
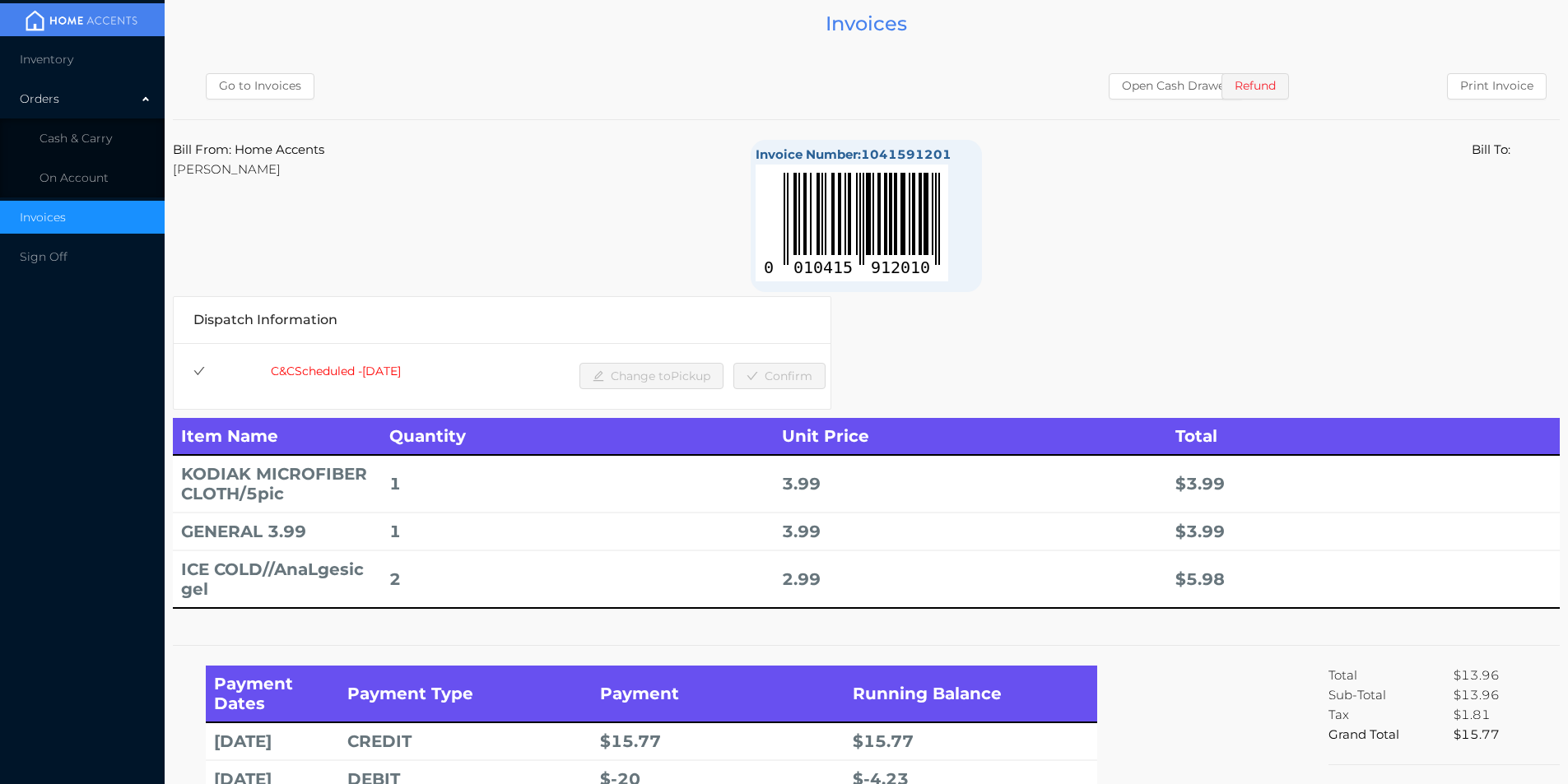
click at [101, 141] on span "Cash & Carry" at bounding box center [75, 138] width 72 height 15
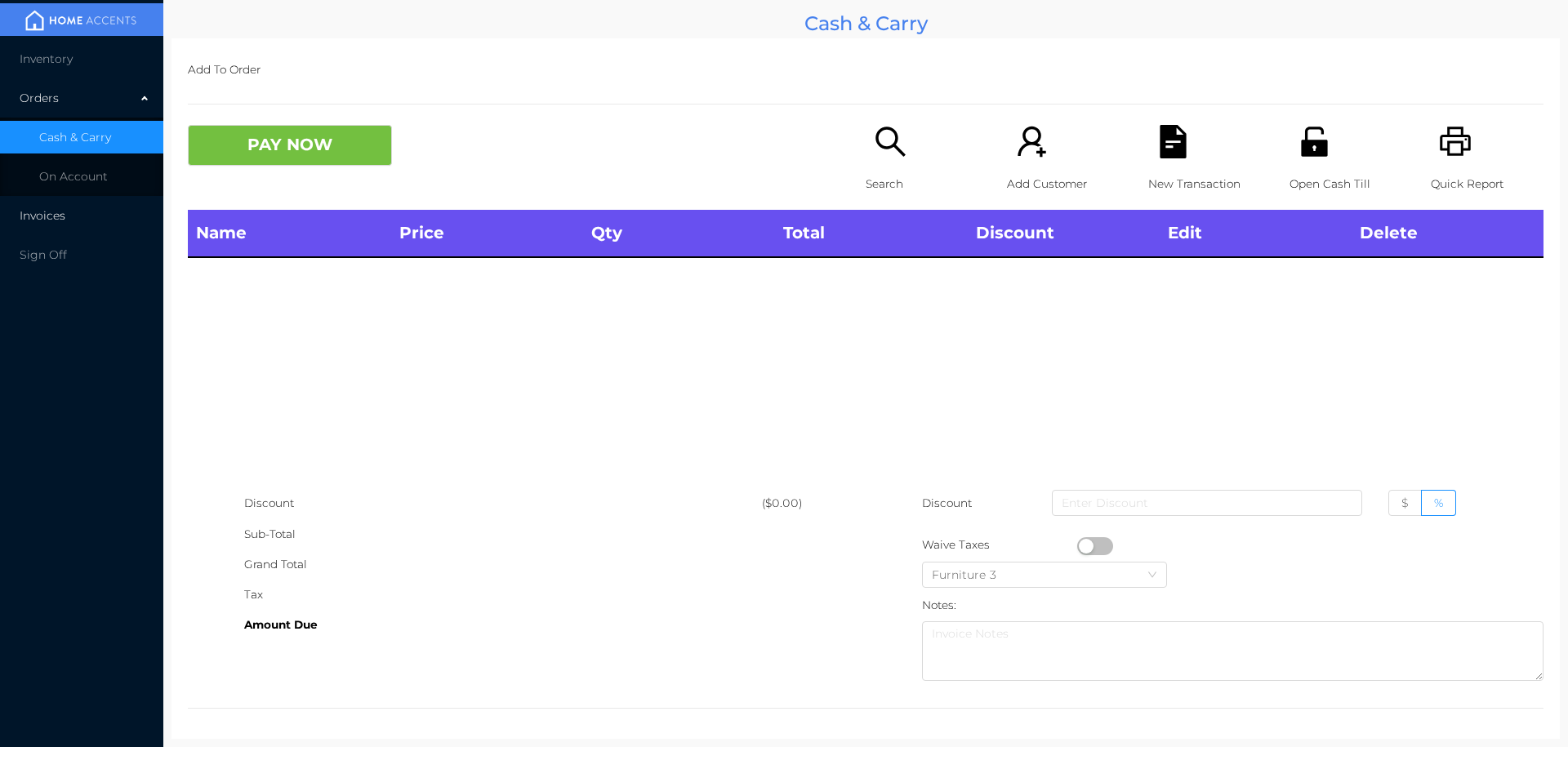
click at [37, 217] on span "Invoices" at bounding box center [43, 215] width 45 height 15
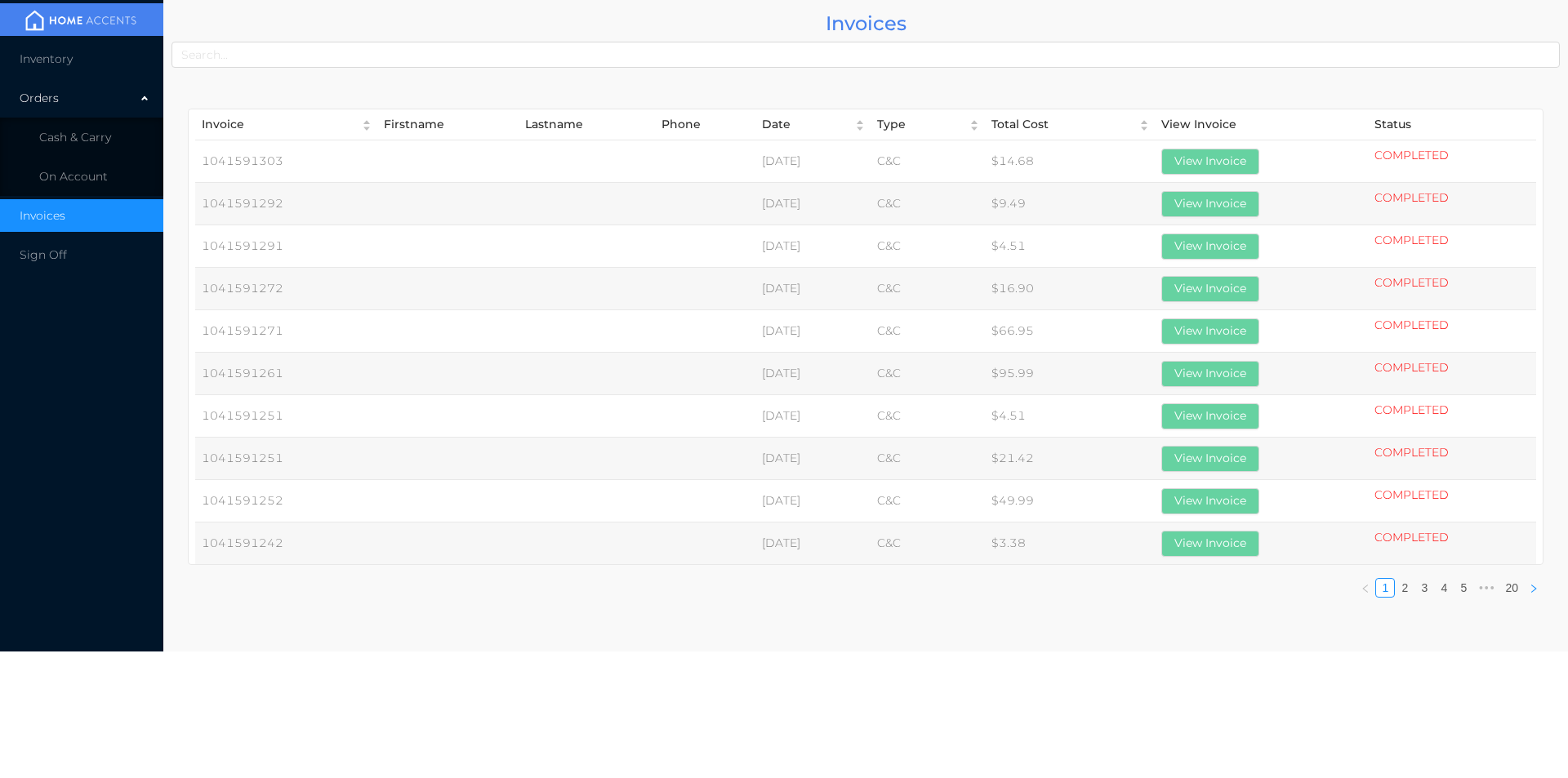
click at [1537, 588] on icon "icon: right" at bounding box center [1533, 588] width 10 height 10
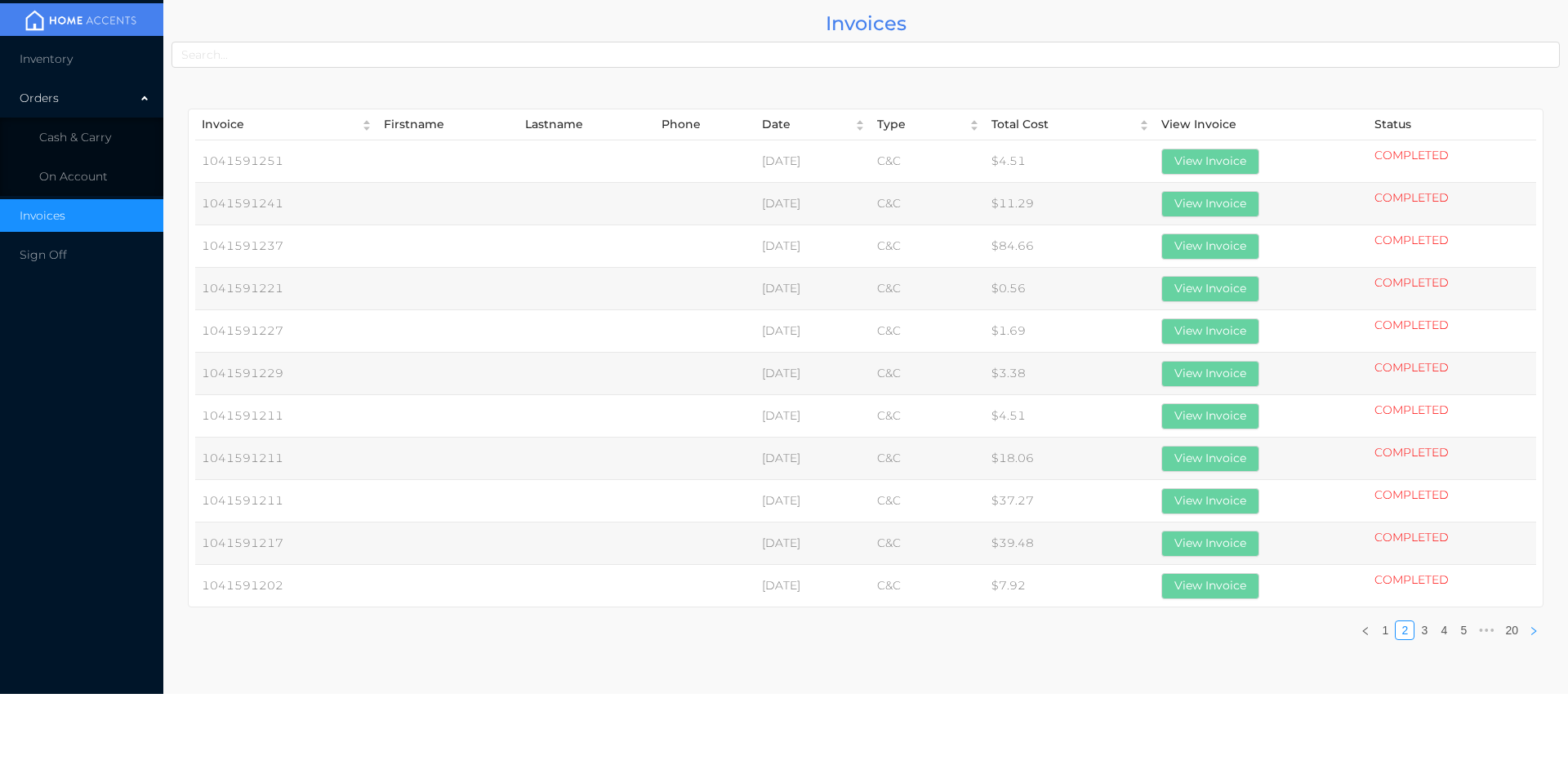
click at [1533, 629] on icon "icon: right" at bounding box center [1533, 631] width 5 height 8
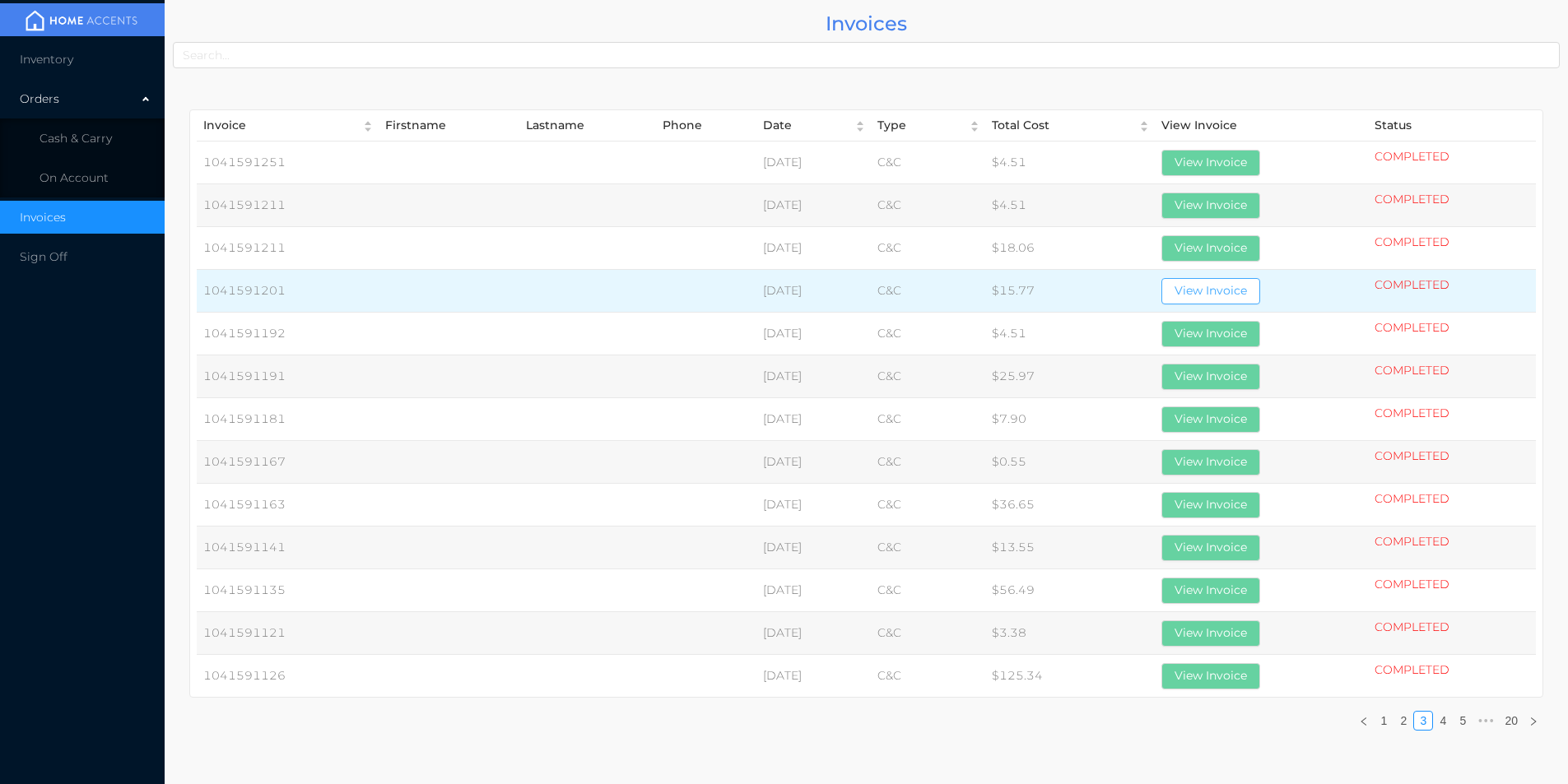
click at [1228, 284] on button "View Invoice" at bounding box center [1211, 291] width 99 height 27
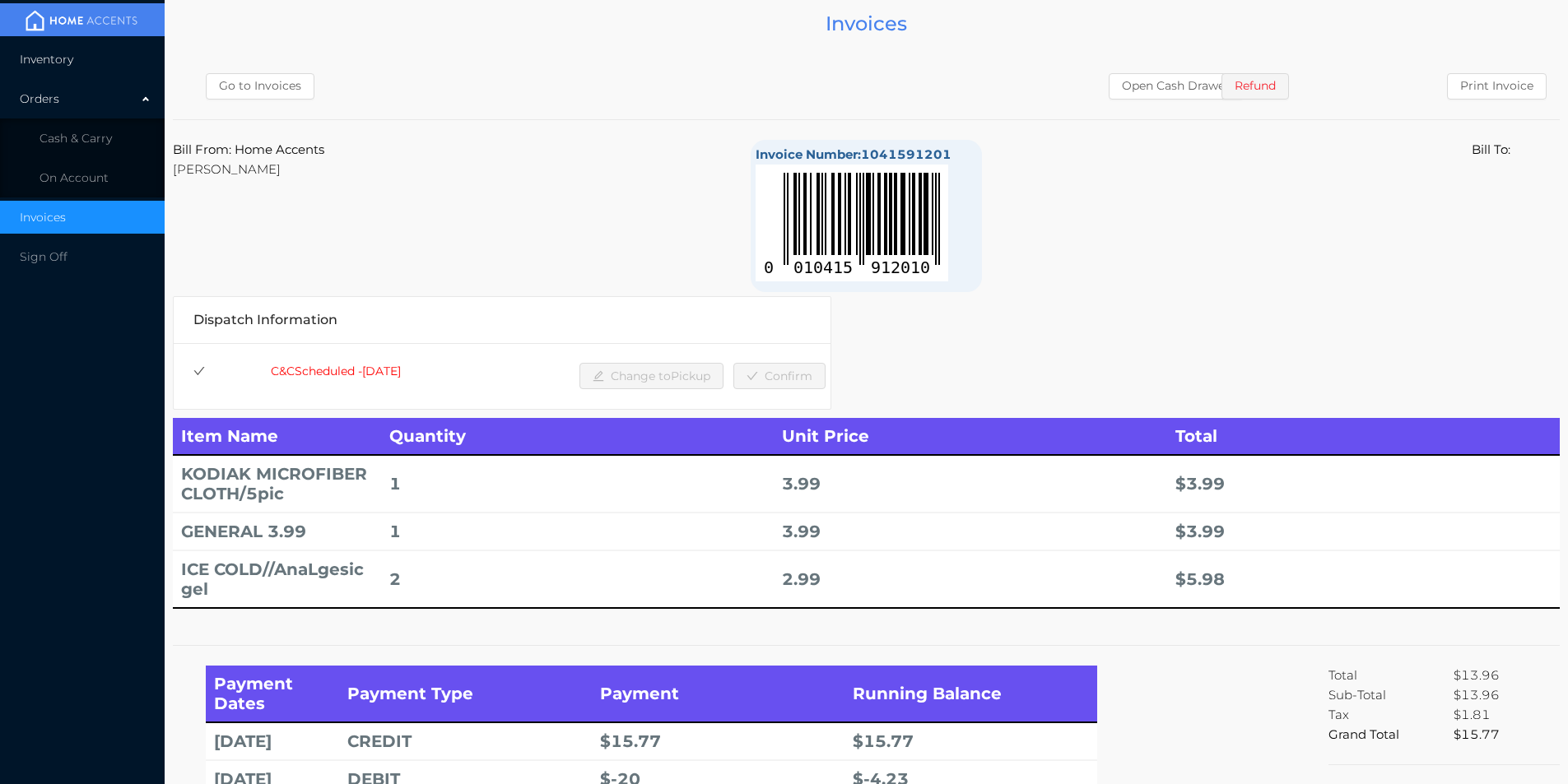
click at [55, 61] on span "Inventory" at bounding box center [47, 59] width 53 height 15
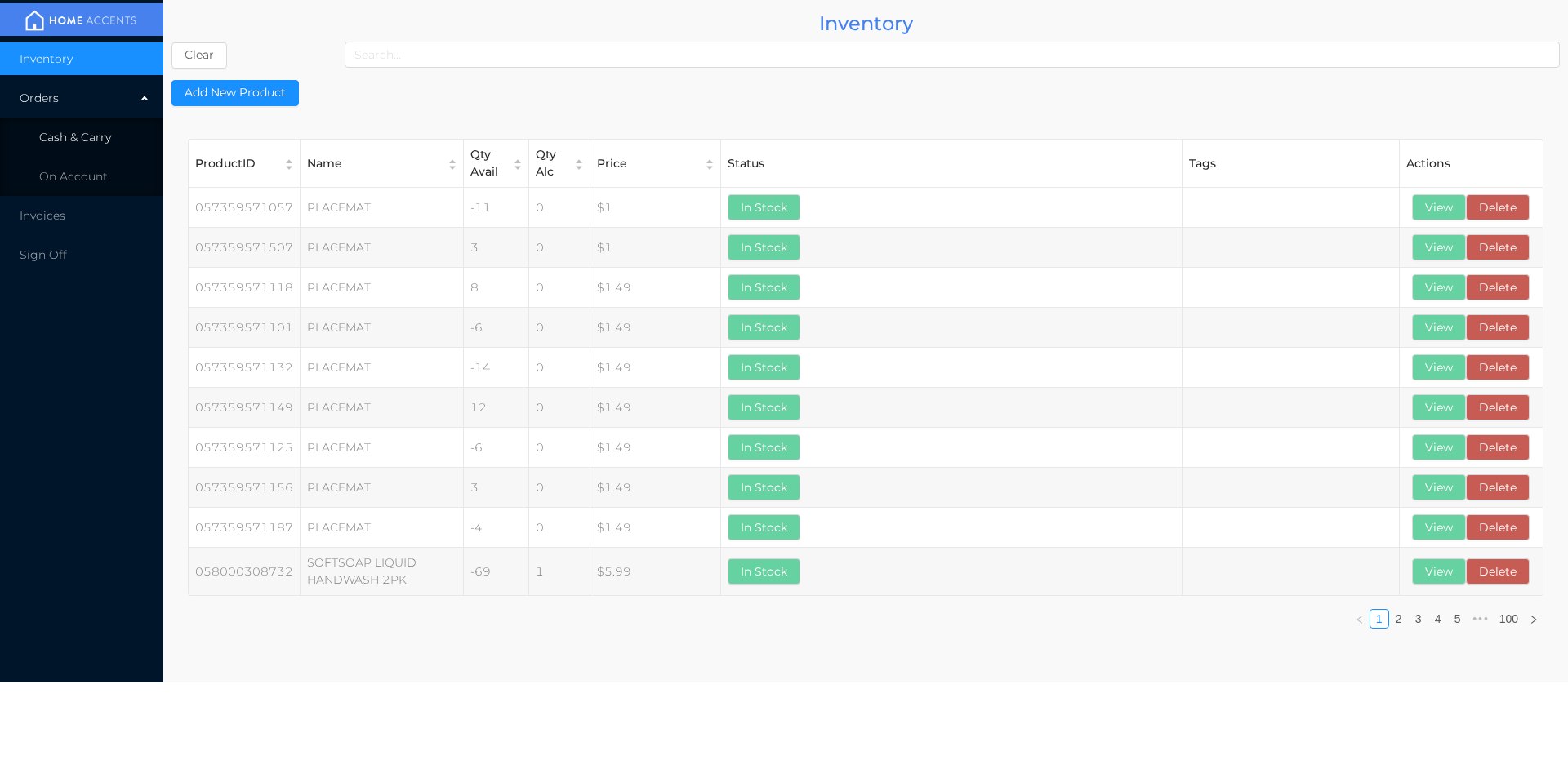
click at [93, 138] on span "Cash & Carry" at bounding box center [74, 137] width 72 height 15
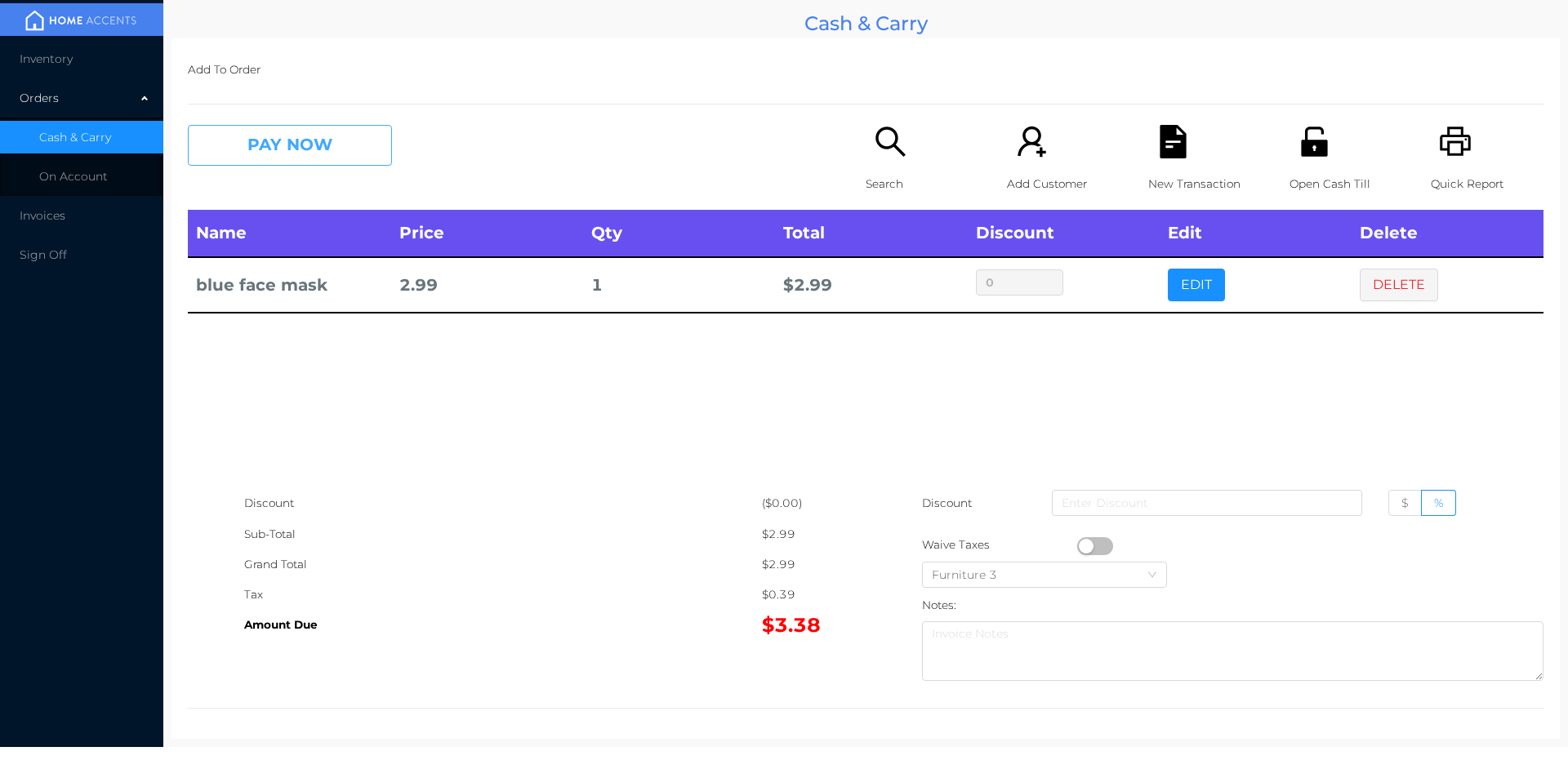
click at [344, 147] on button "PAY NOW" at bounding box center [289, 145] width 204 height 41
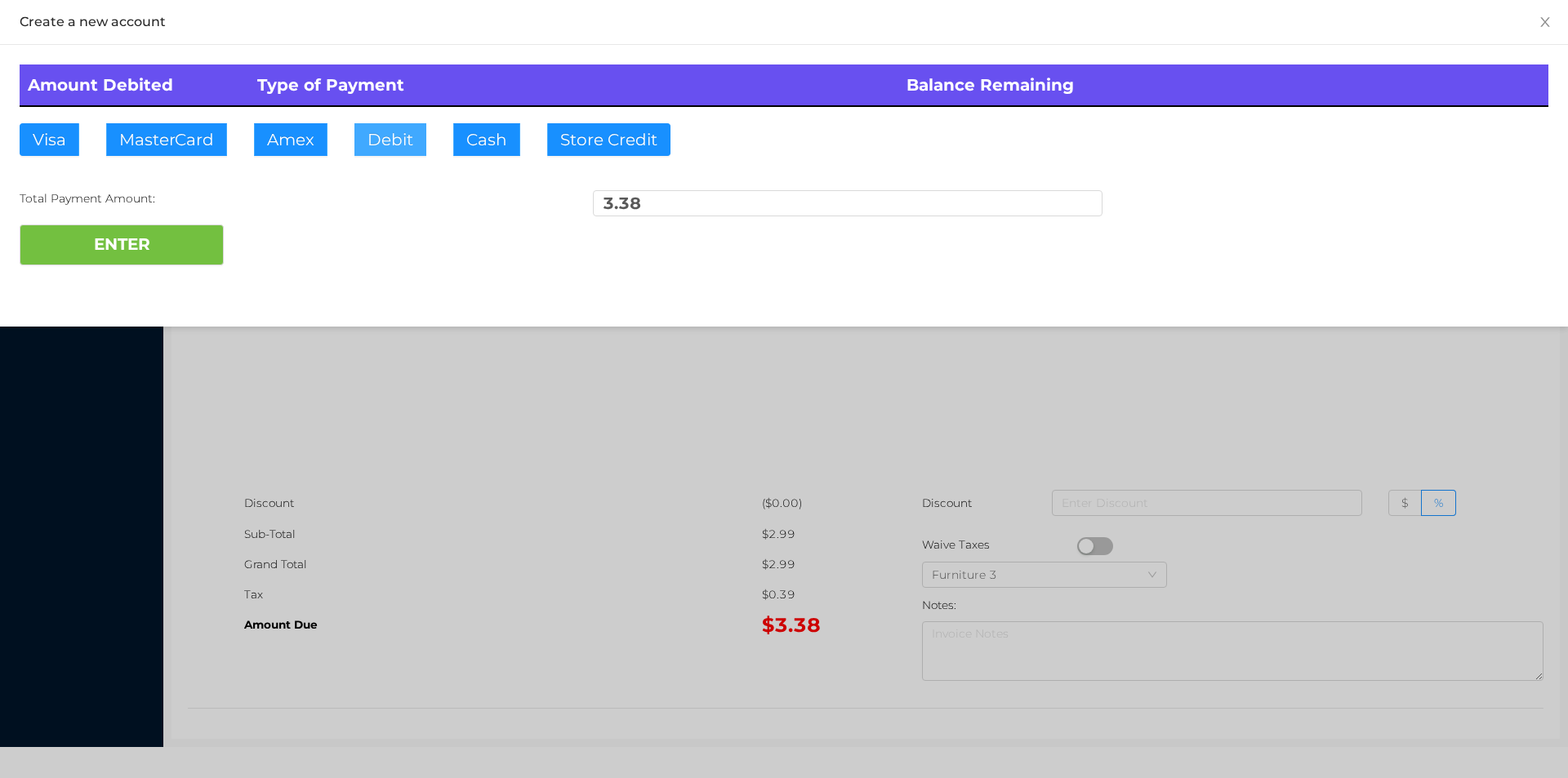
click at [393, 142] on button "Debit" at bounding box center [389, 140] width 72 height 33
click at [172, 246] on button "ENTER" at bounding box center [122, 244] width 204 height 41
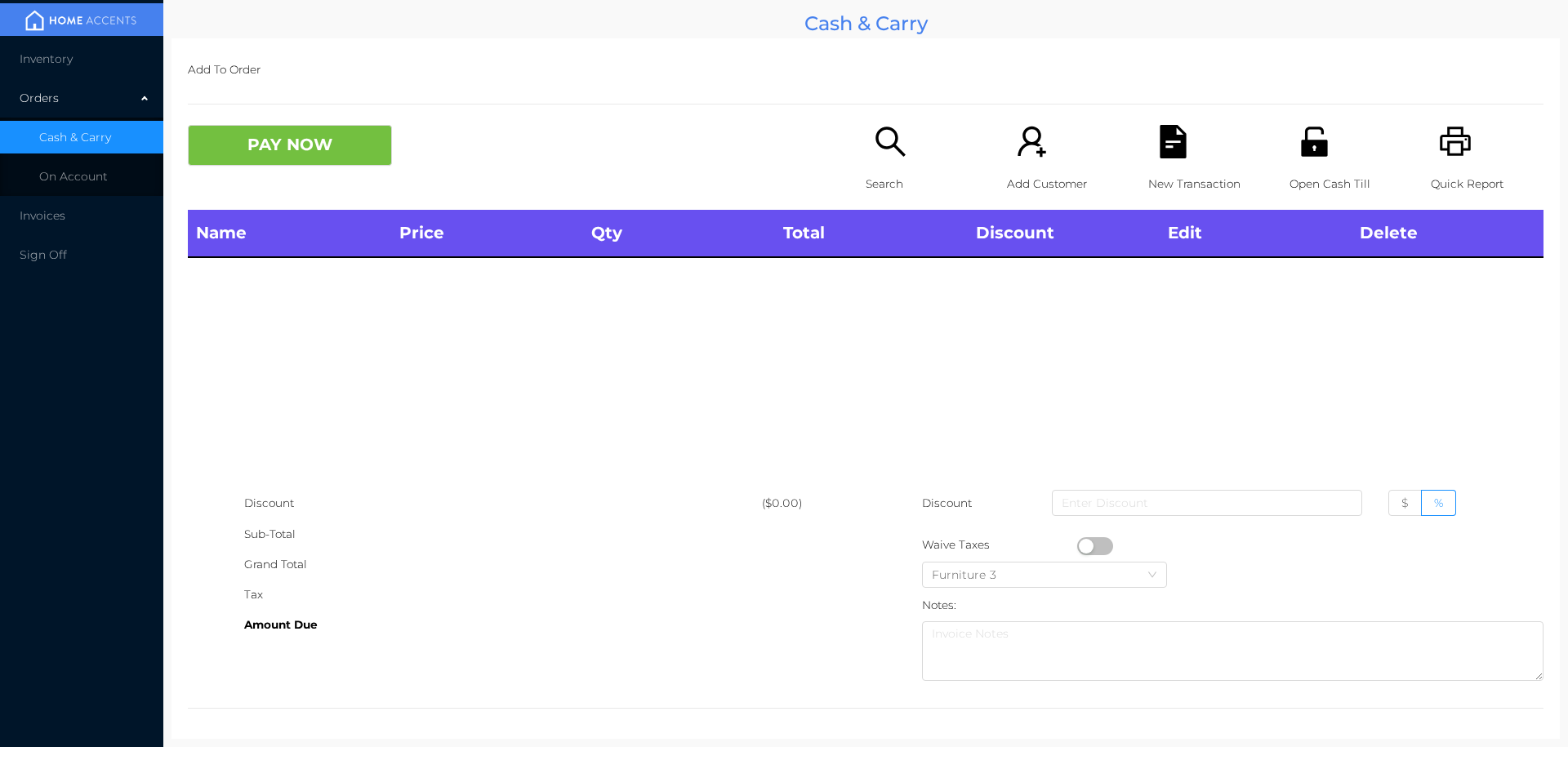
click at [888, 144] on icon "icon: search" at bounding box center [890, 141] width 29 height 29
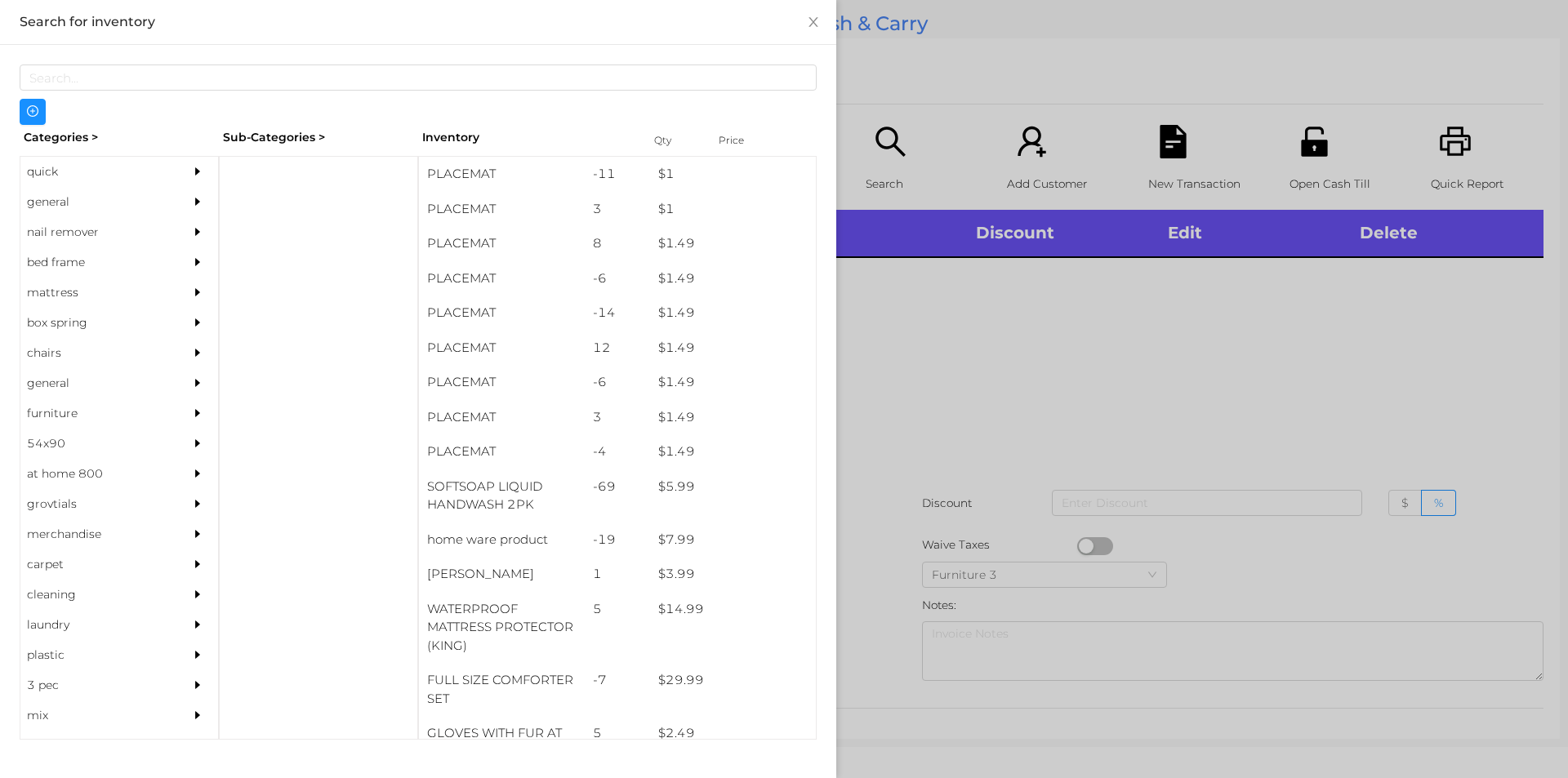
click at [87, 203] on div "general" at bounding box center [94, 202] width 149 height 30
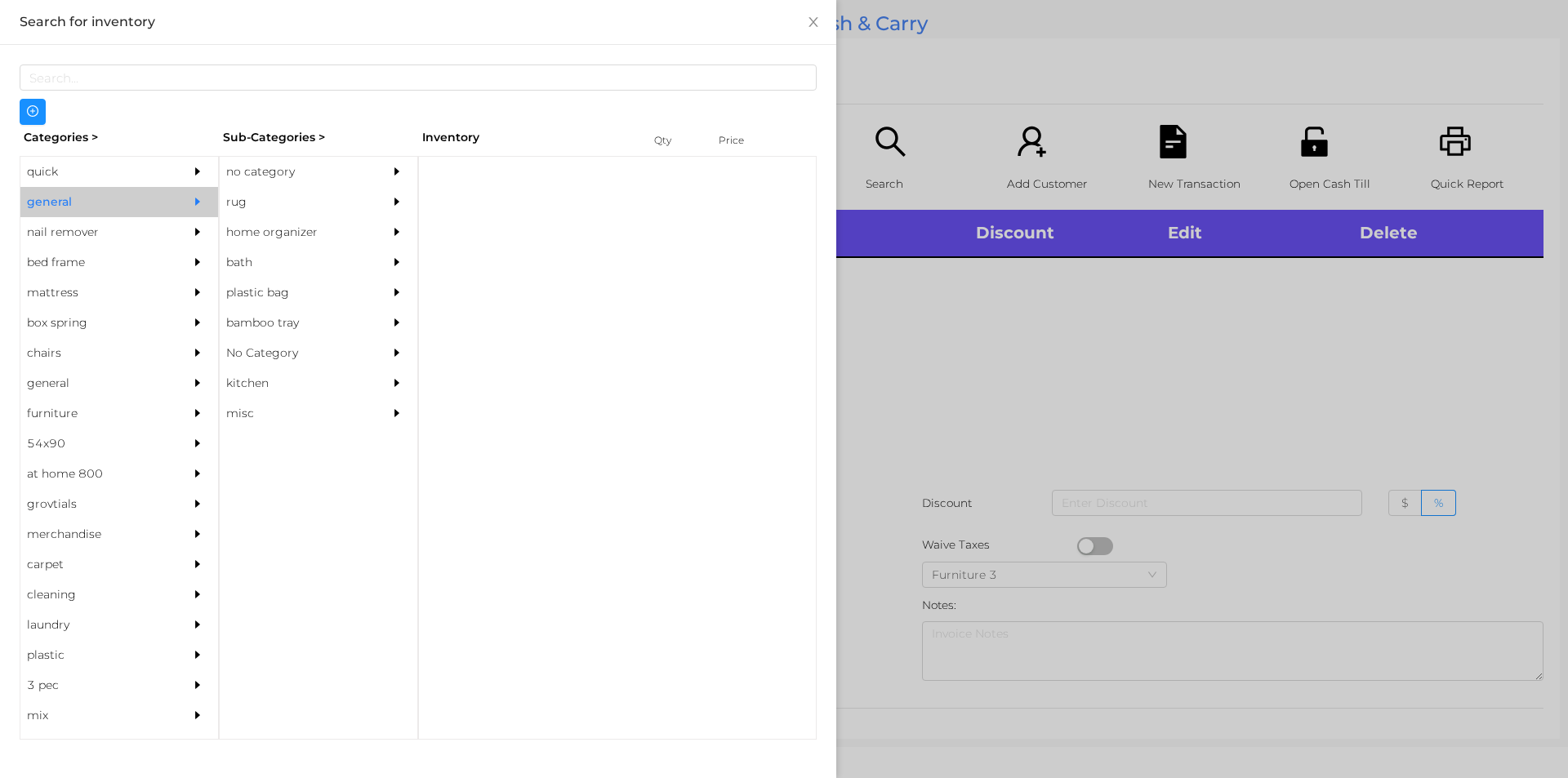
click at [292, 161] on div "no category" at bounding box center [294, 172] width 149 height 30
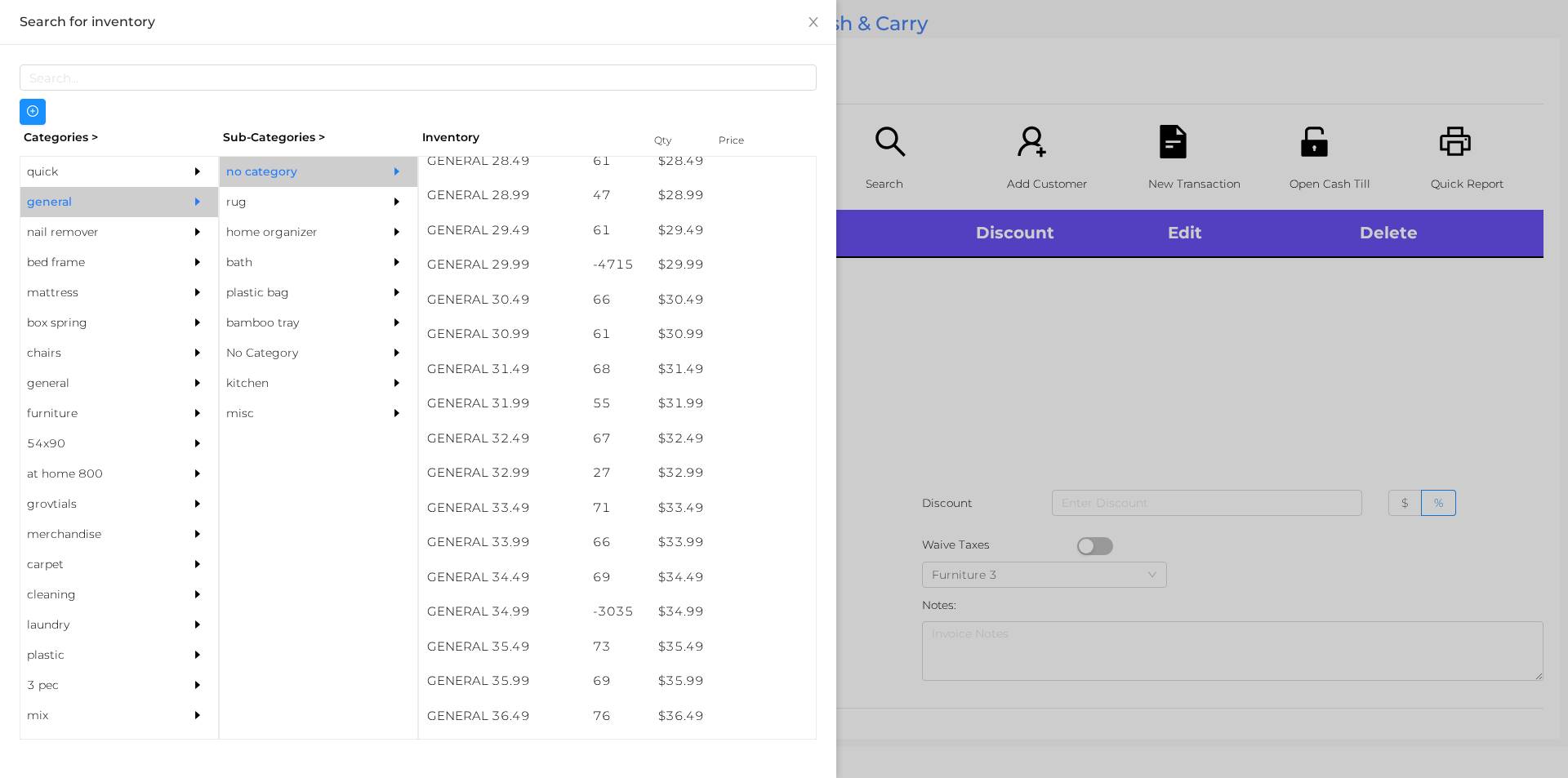
scroll to position [2343, 0]
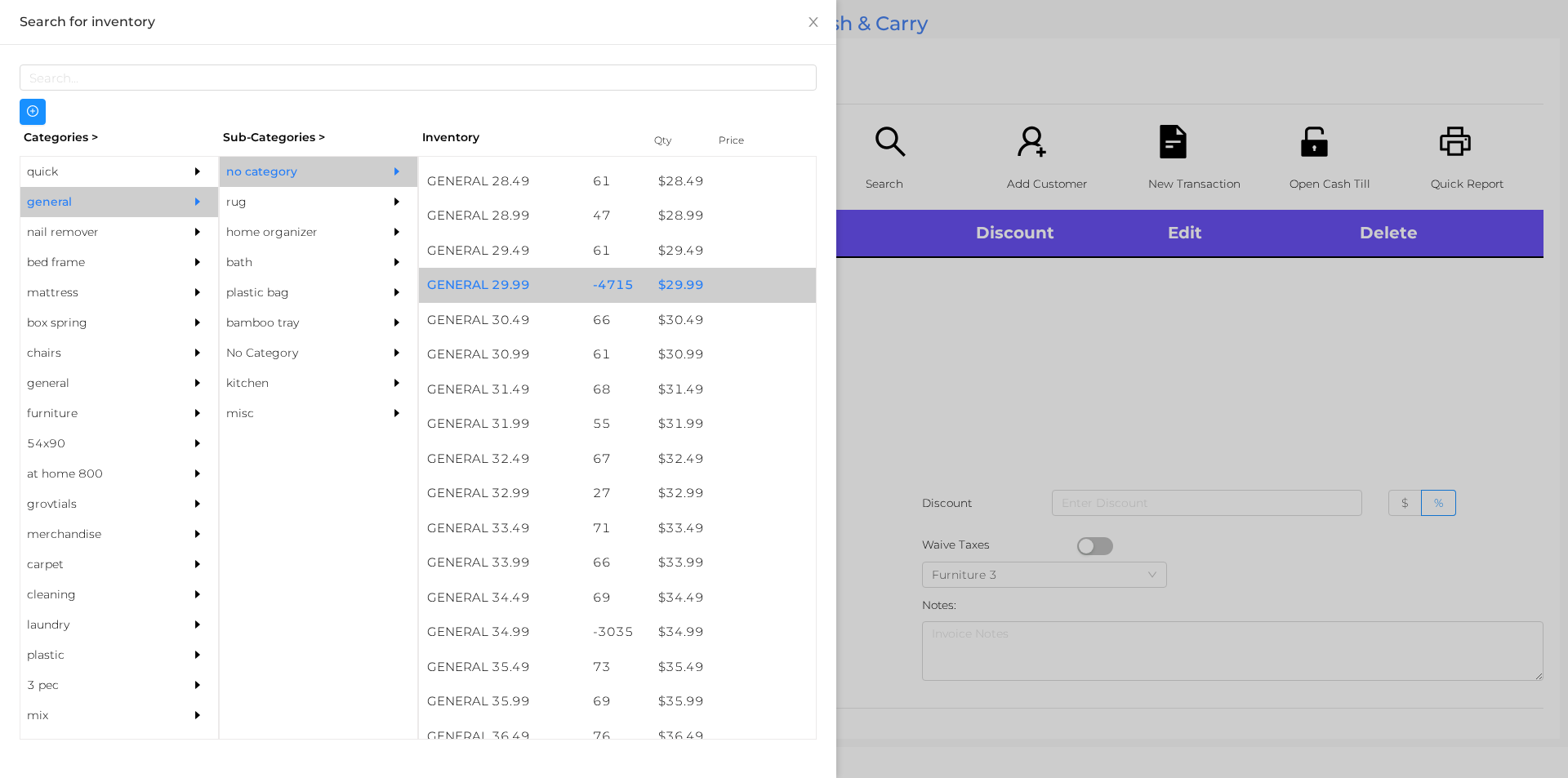
click at [674, 291] on div "$ 29.99" at bounding box center [732, 285] width 166 height 35
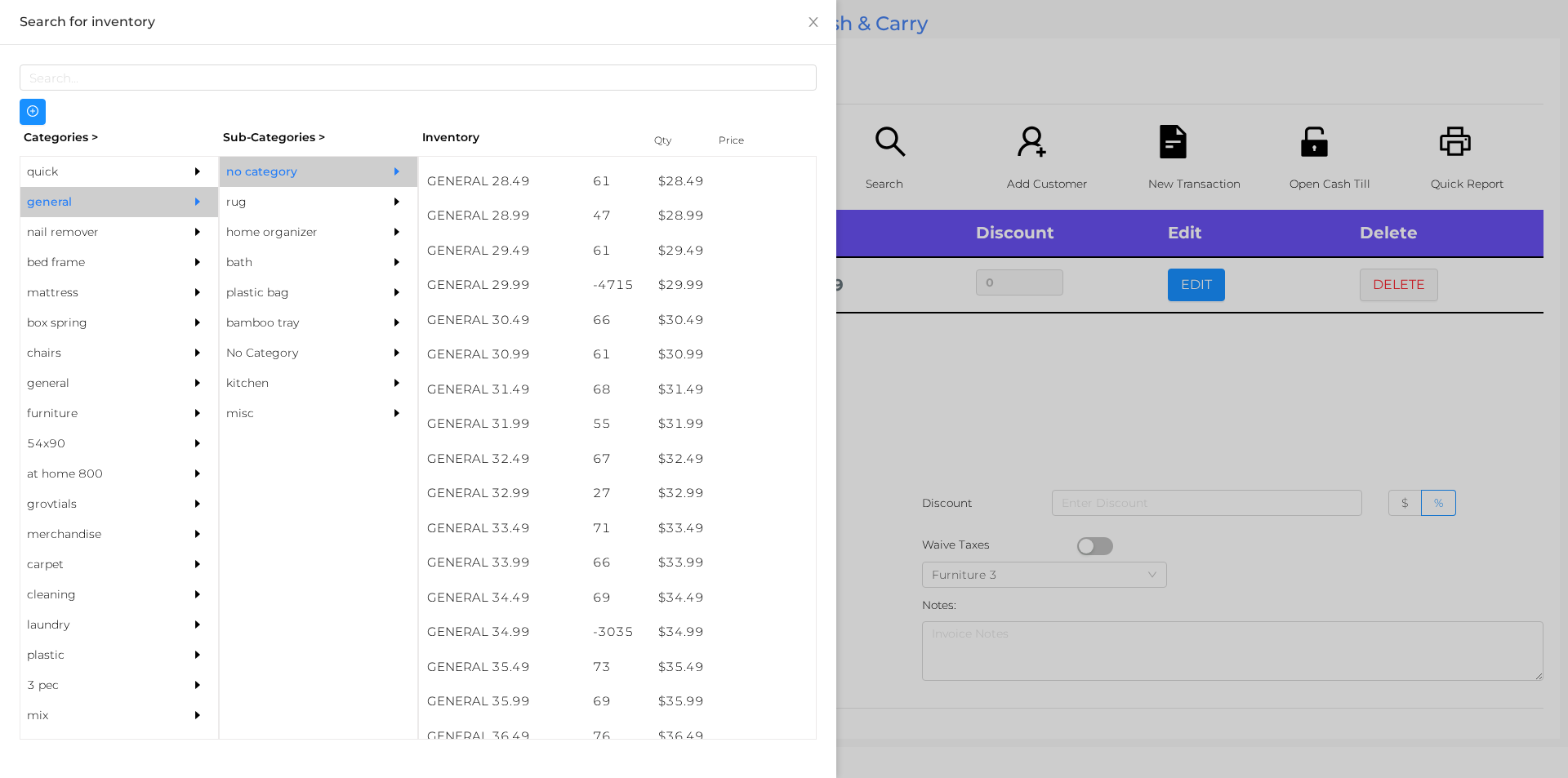
click at [941, 447] on div at bounding box center [784, 389] width 1568 height 778
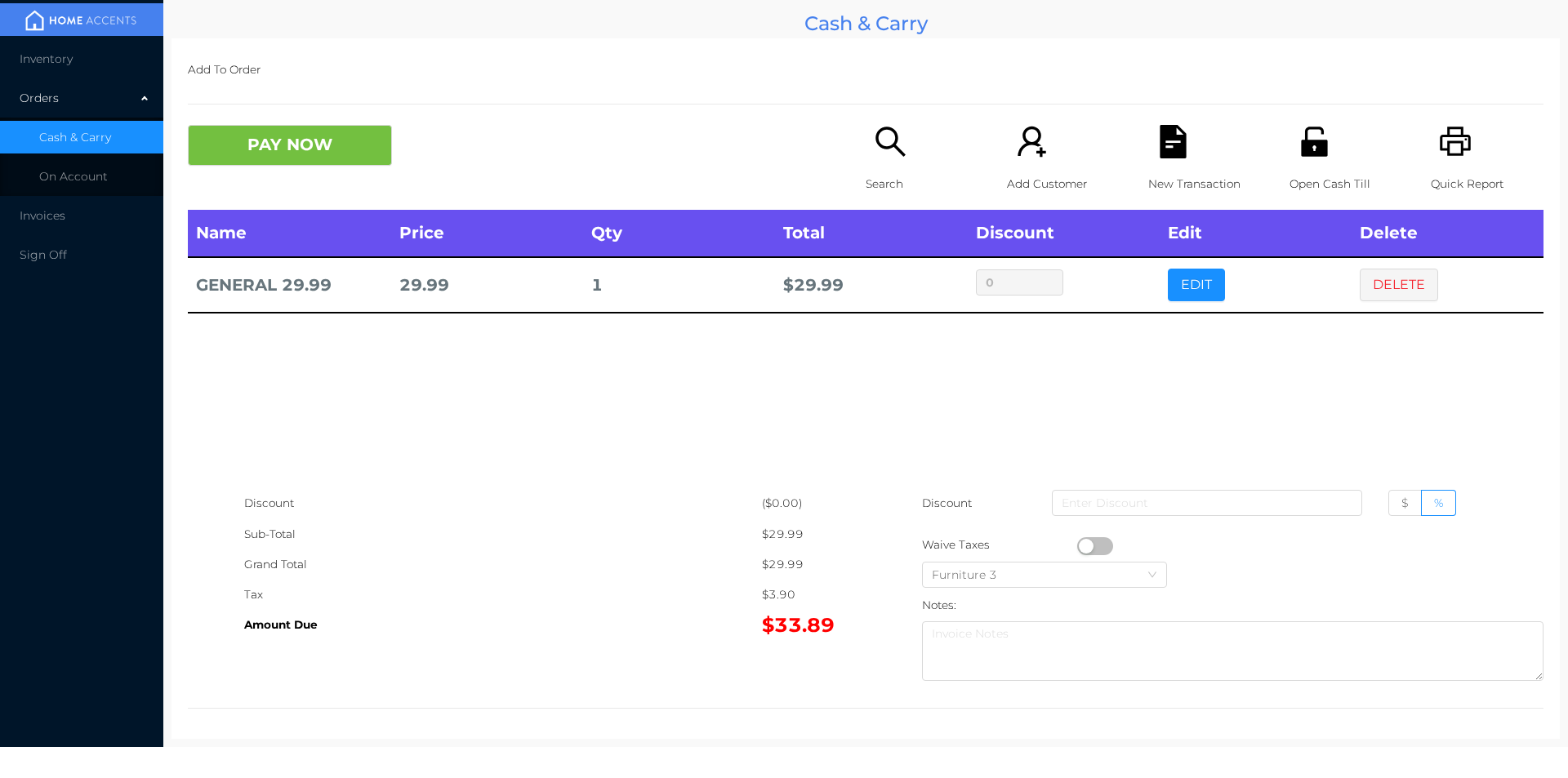
click at [288, 133] on button "PAY NOW" at bounding box center [289, 145] width 204 height 41
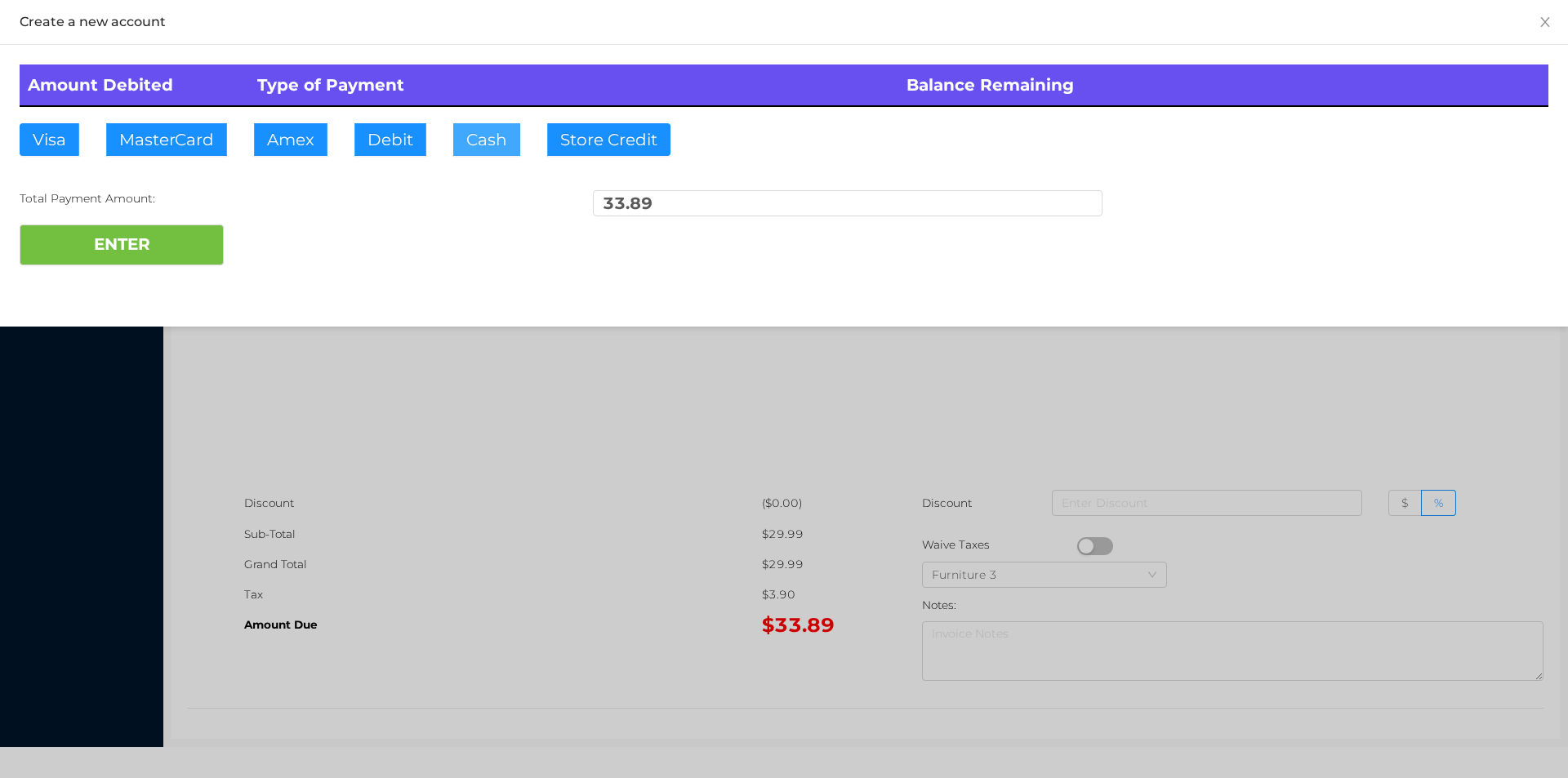
click at [462, 135] on button "Cash" at bounding box center [486, 140] width 67 height 33
click at [534, 549] on div at bounding box center [784, 389] width 1568 height 778
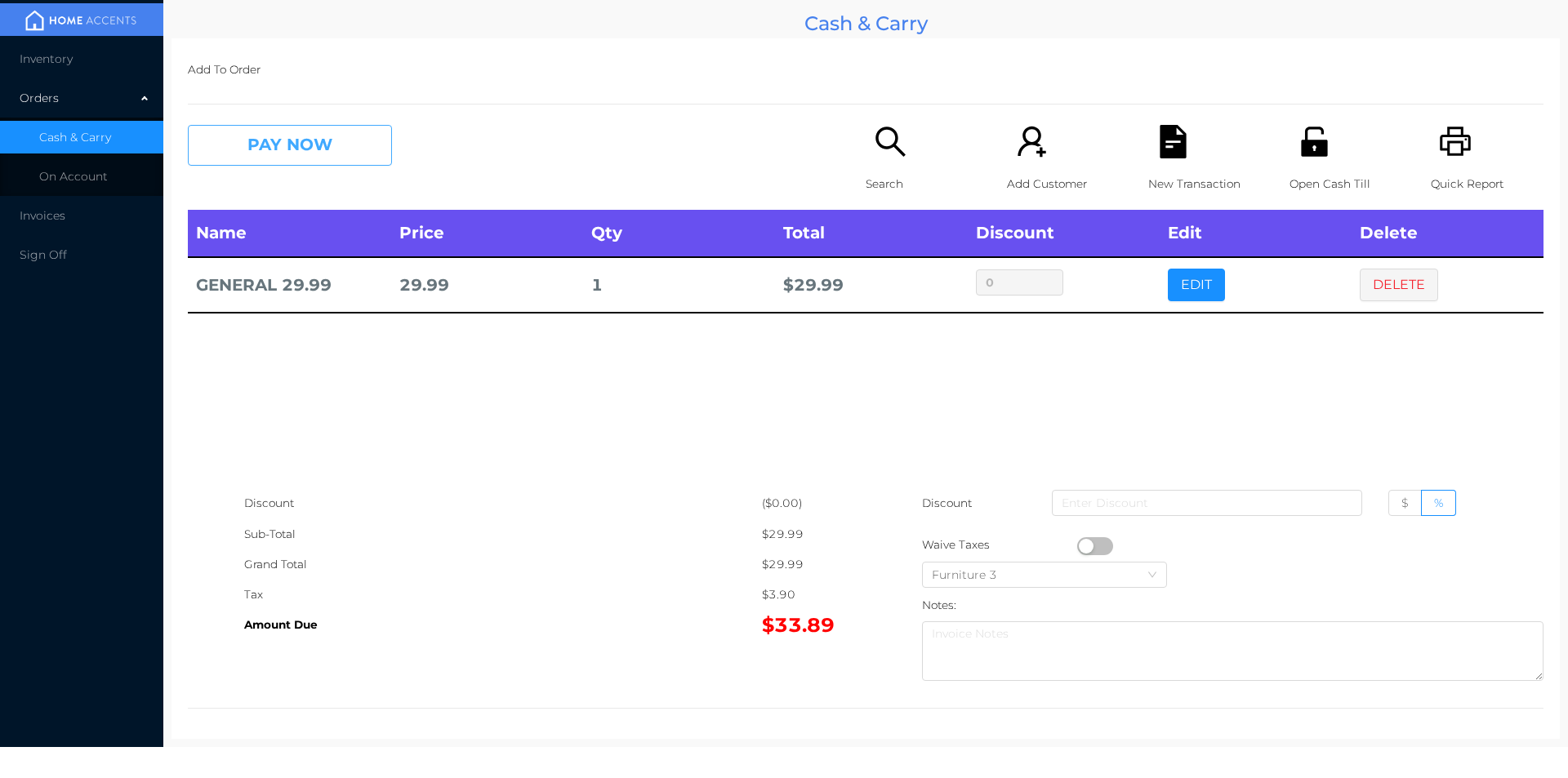
click at [263, 128] on button "PAY NOW" at bounding box center [289, 145] width 204 height 41
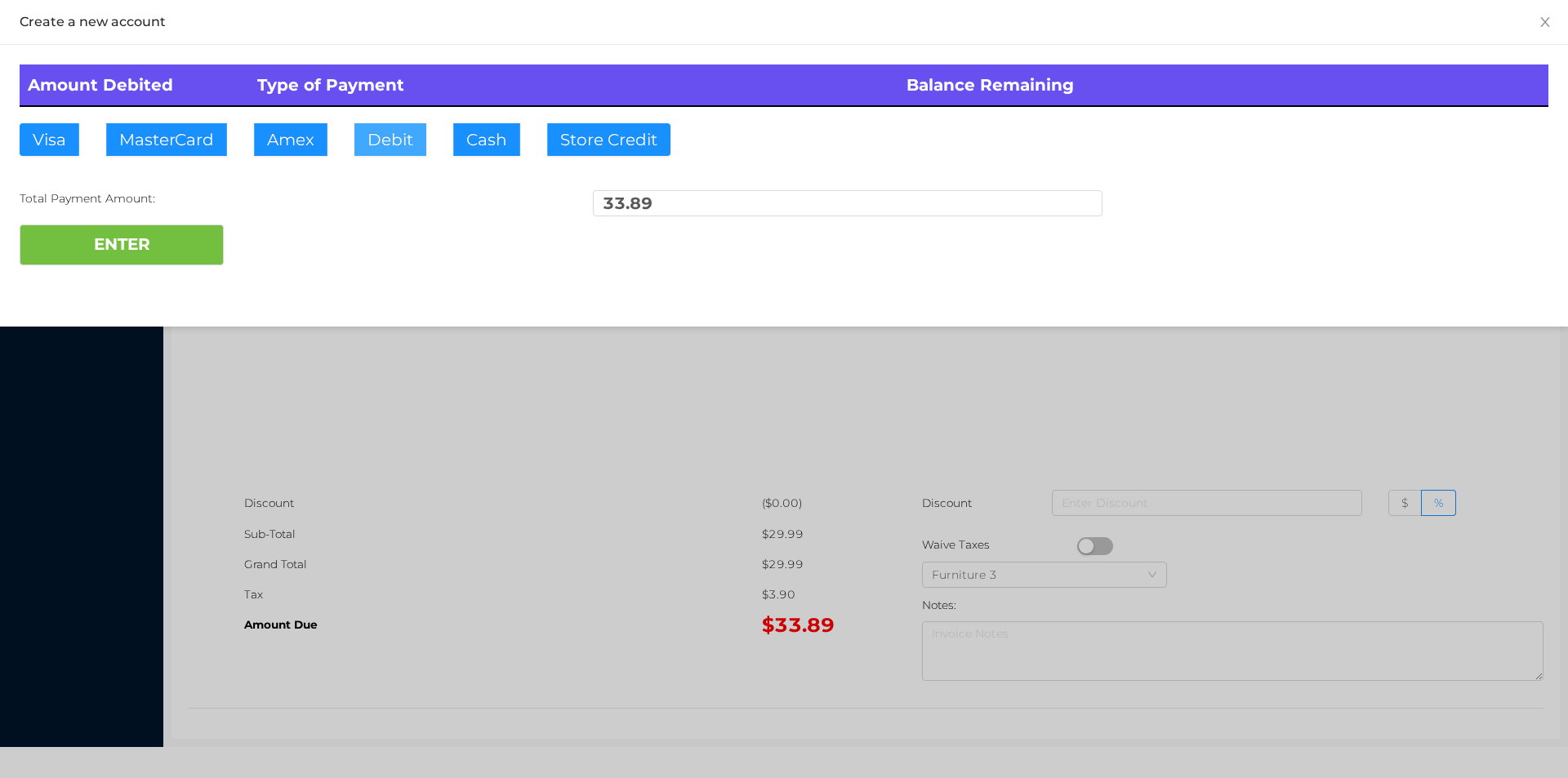
click at [383, 139] on button "Debit" at bounding box center [389, 140] width 72 height 33
type input "35"
click at [92, 249] on button "ENTER" at bounding box center [122, 244] width 204 height 41
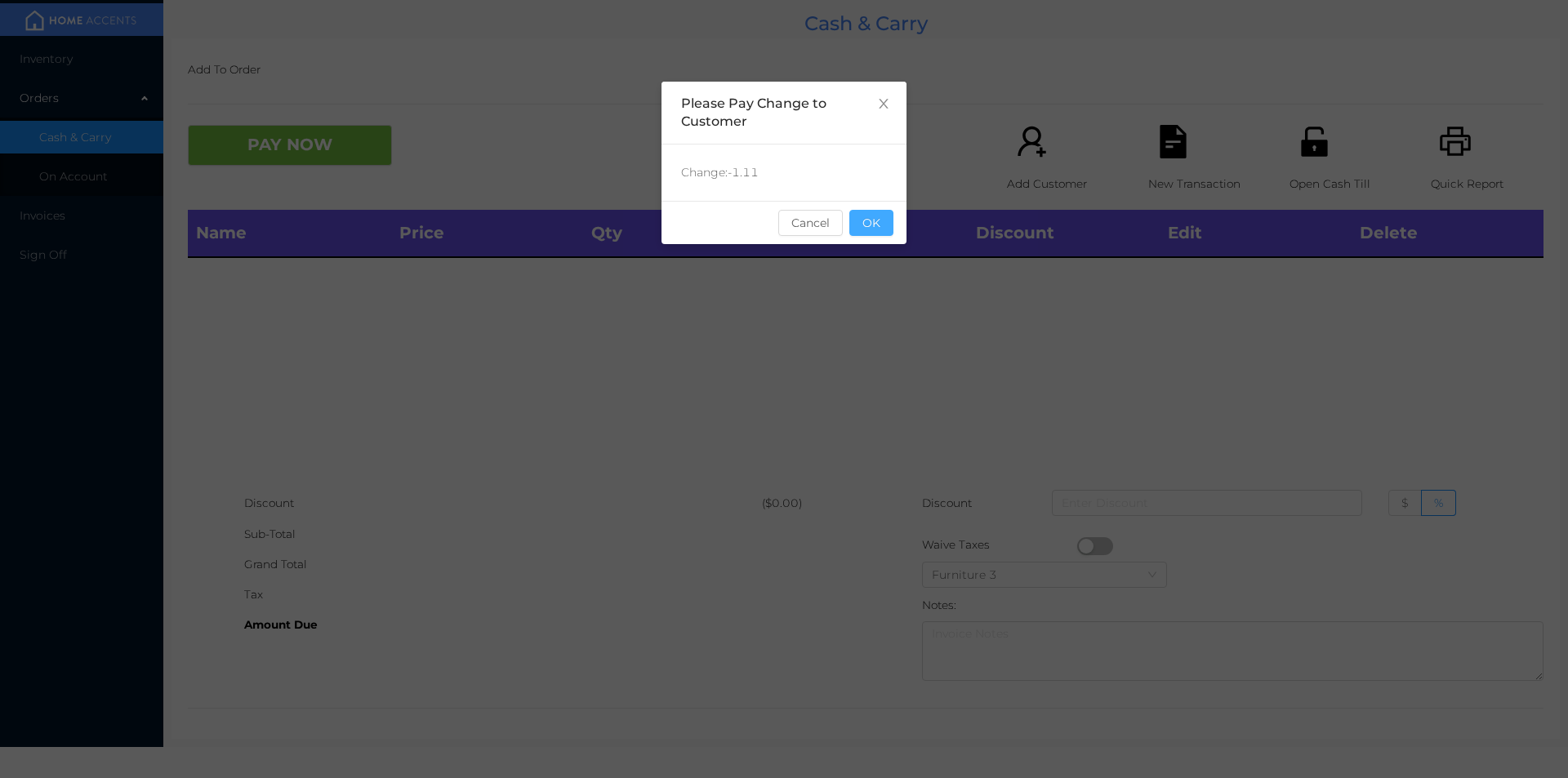
click at [879, 216] on button "OK" at bounding box center [871, 222] width 44 height 26
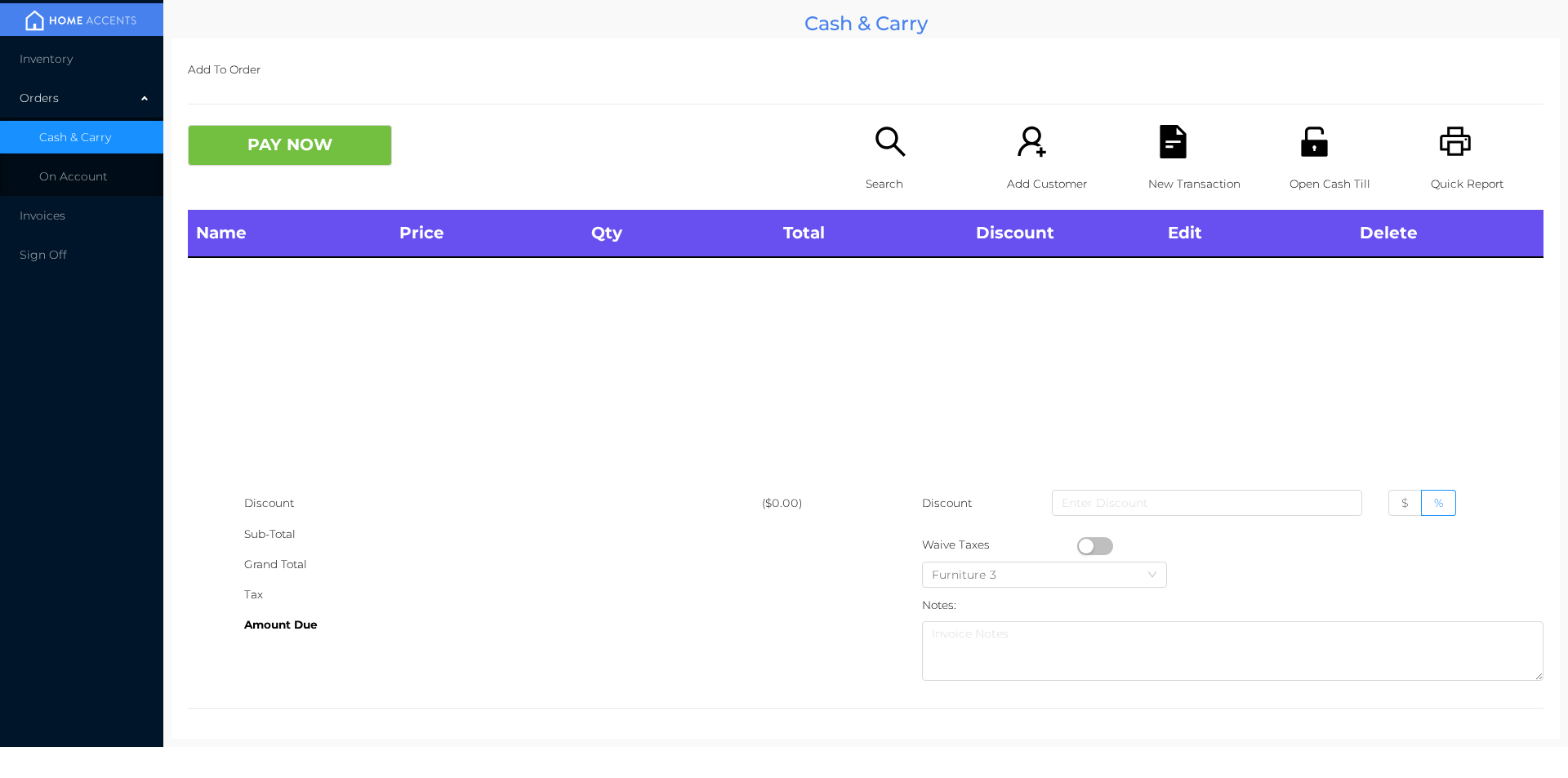
click at [880, 152] on icon "icon: search" at bounding box center [890, 142] width 34 height 34
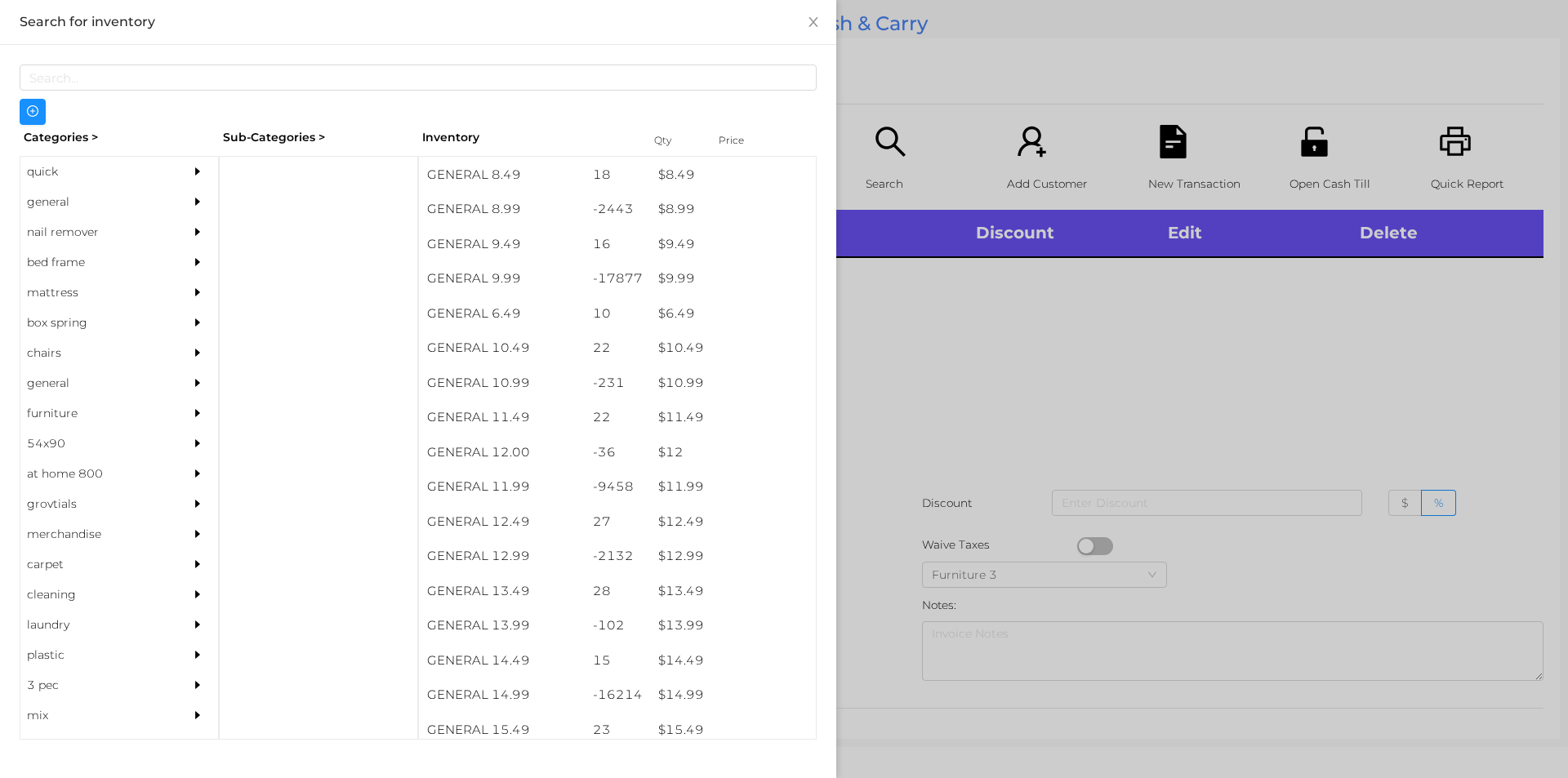
scroll to position [939, 0]
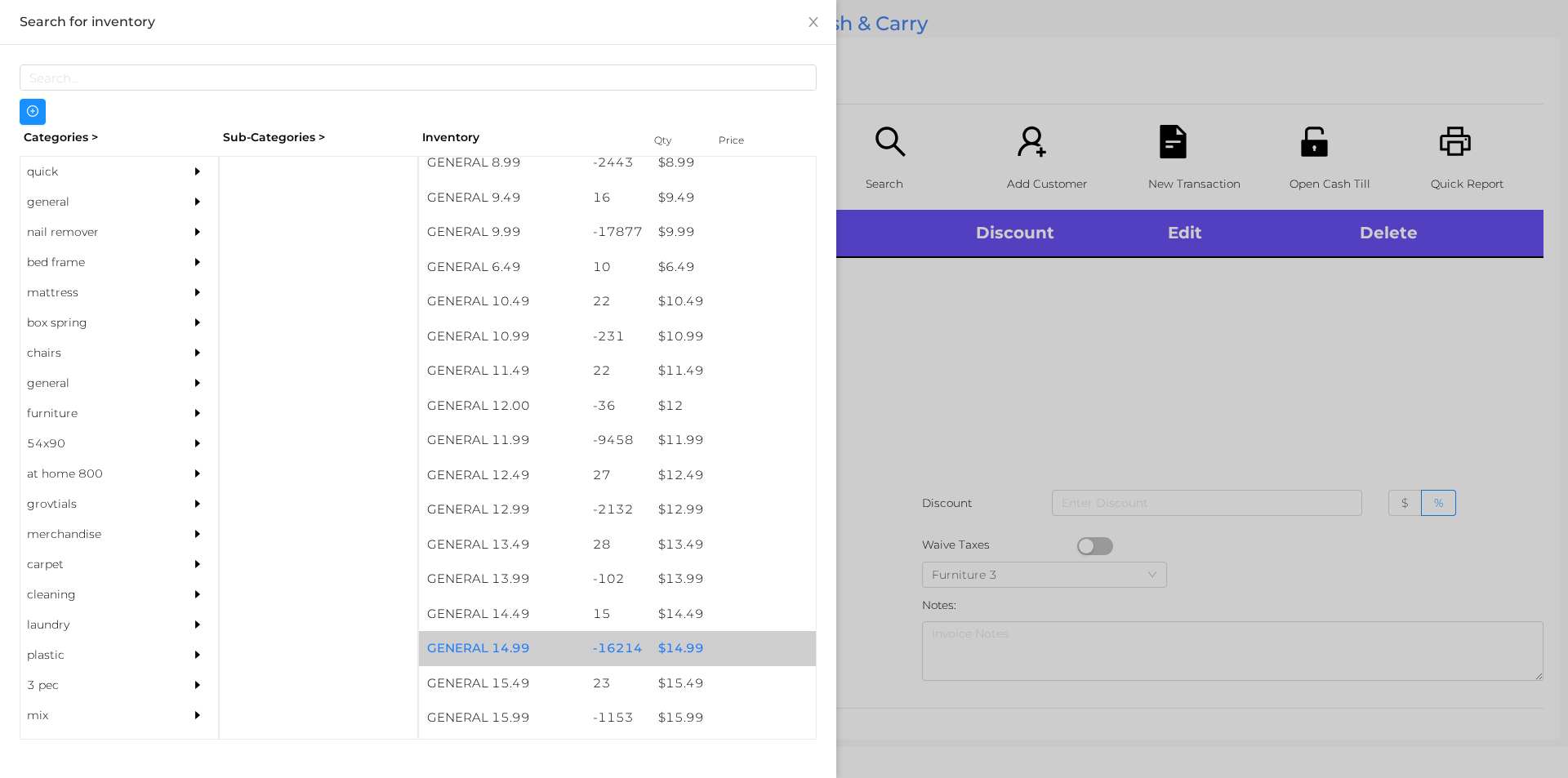
click at [653, 644] on div "$ 14.99" at bounding box center [732, 649] width 166 height 35
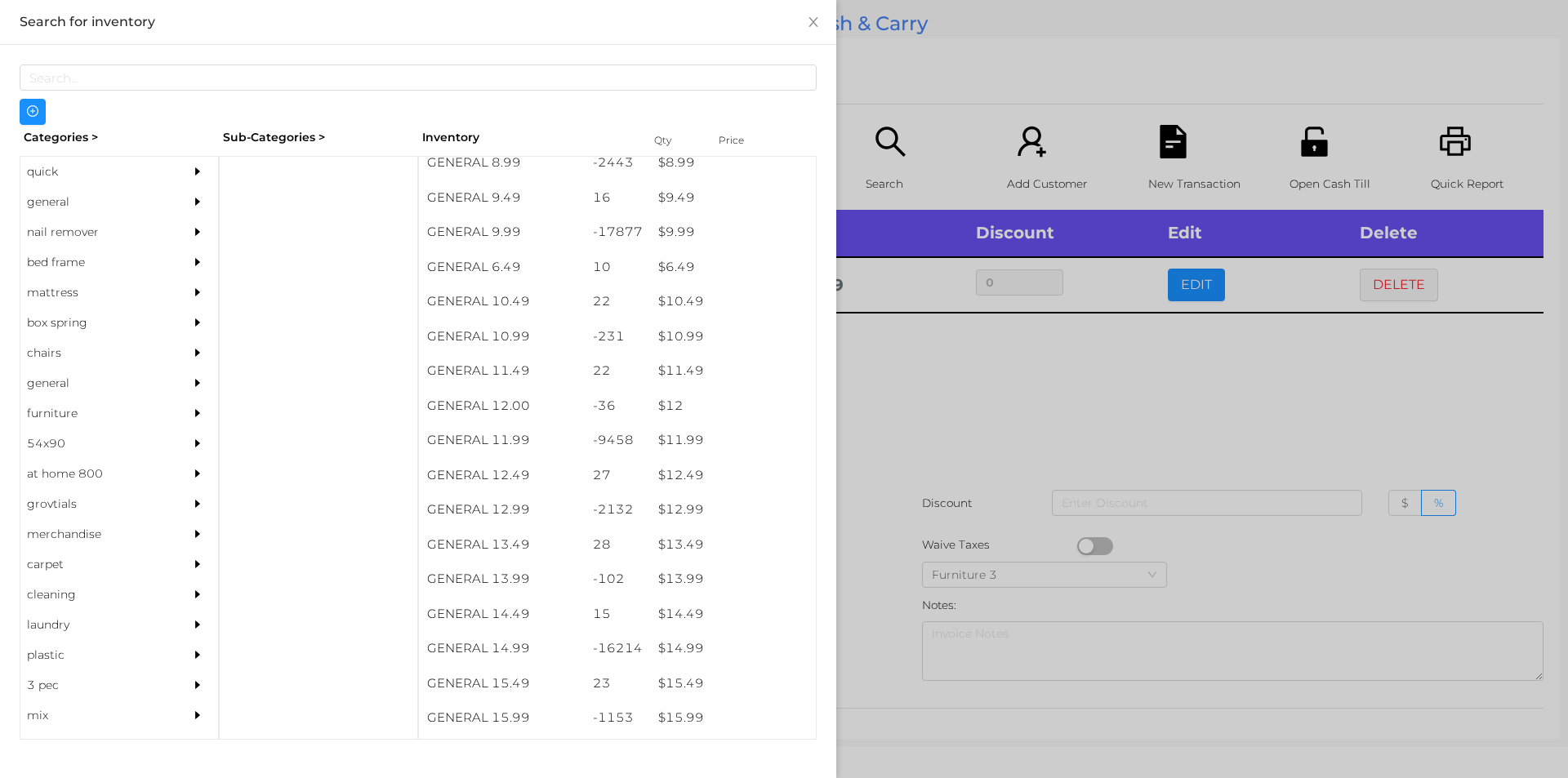
click at [1001, 471] on div at bounding box center [784, 389] width 1568 height 778
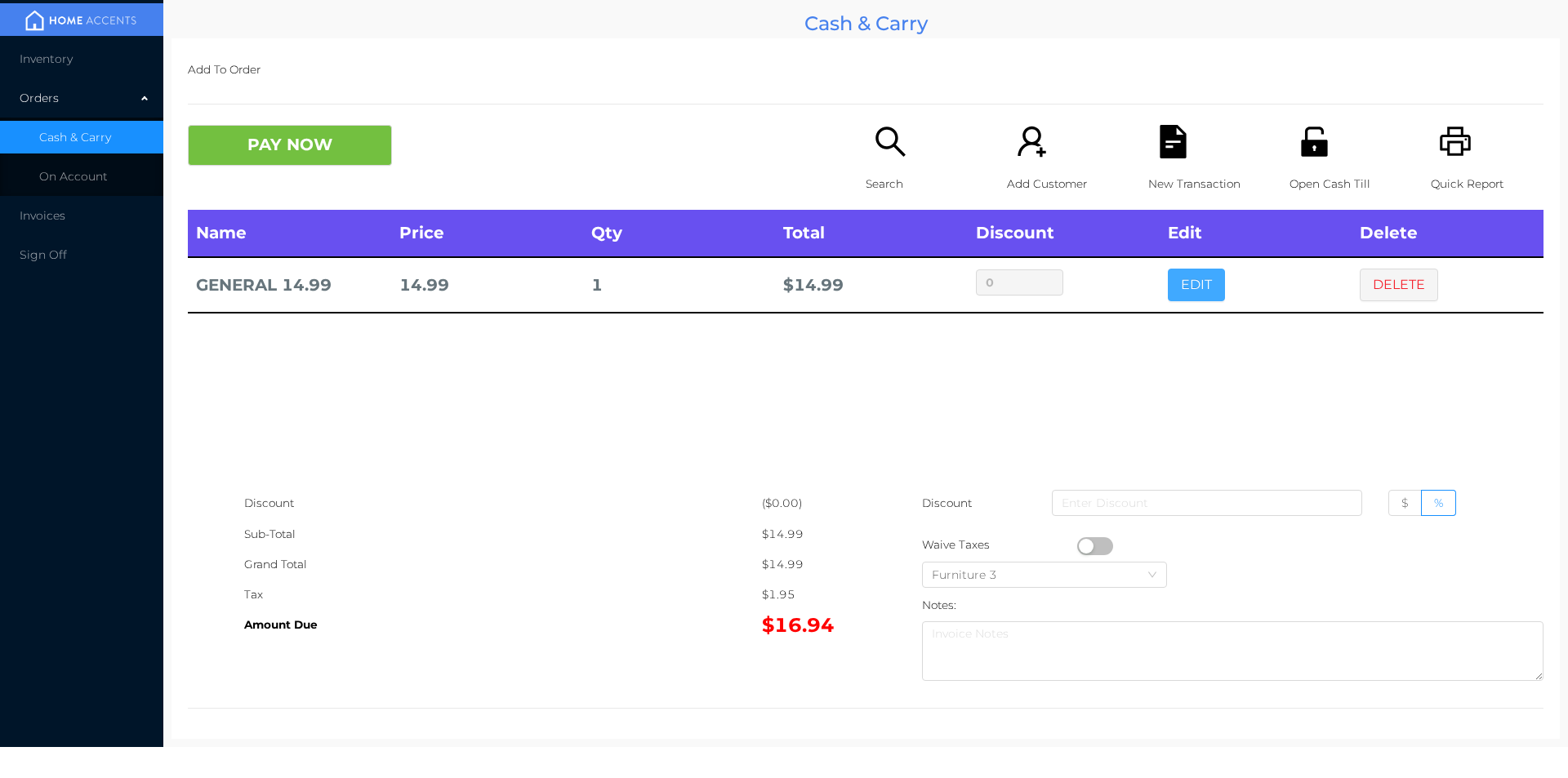
click at [1196, 281] on button "EDIT" at bounding box center [1196, 285] width 57 height 33
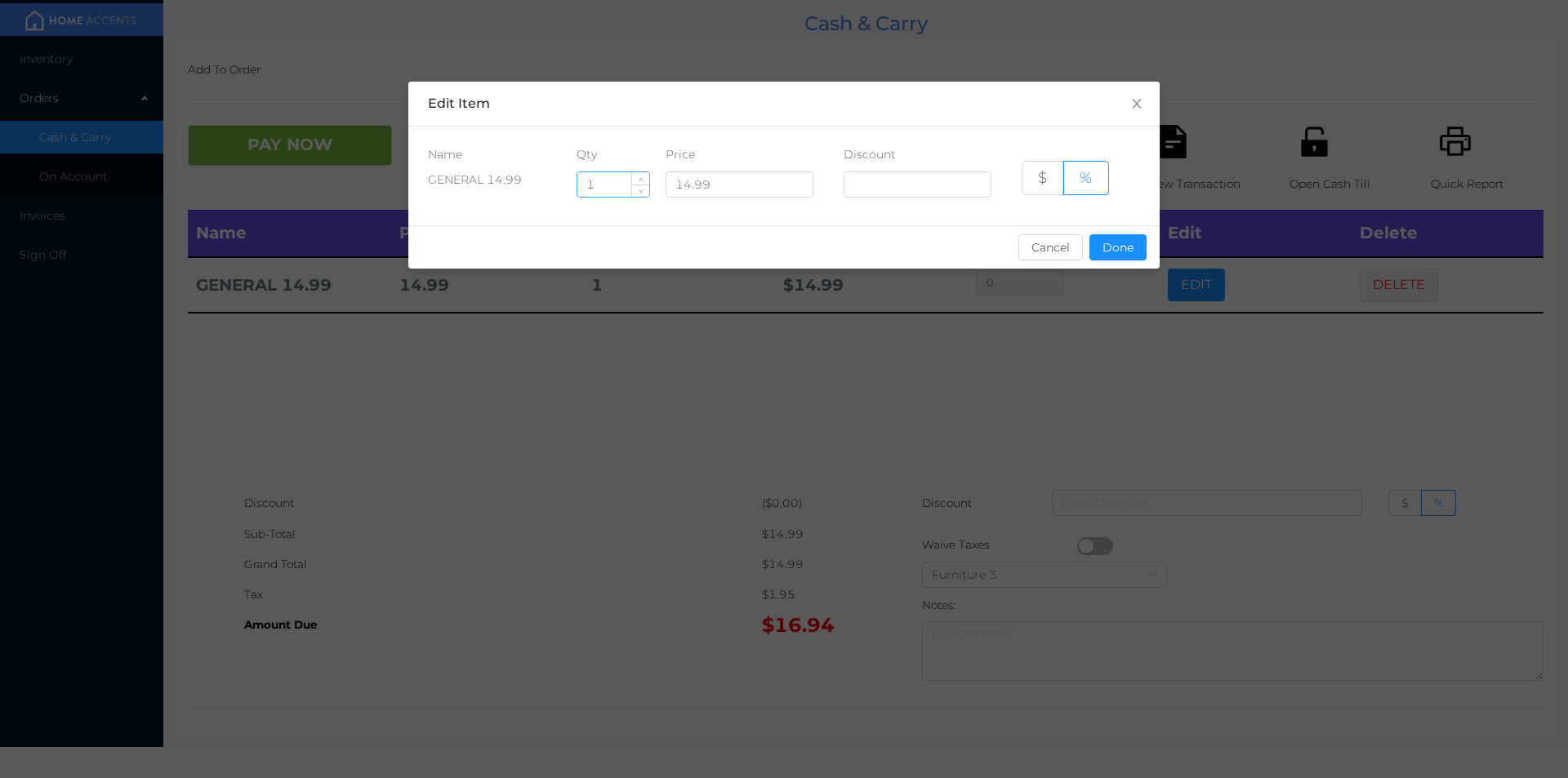
click at [621, 180] on input "1" at bounding box center [612, 184] width 72 height 25
type input "6"
click at [1132, 257] on button "Done" at bounding box center [1117, 247] width 57 height 26
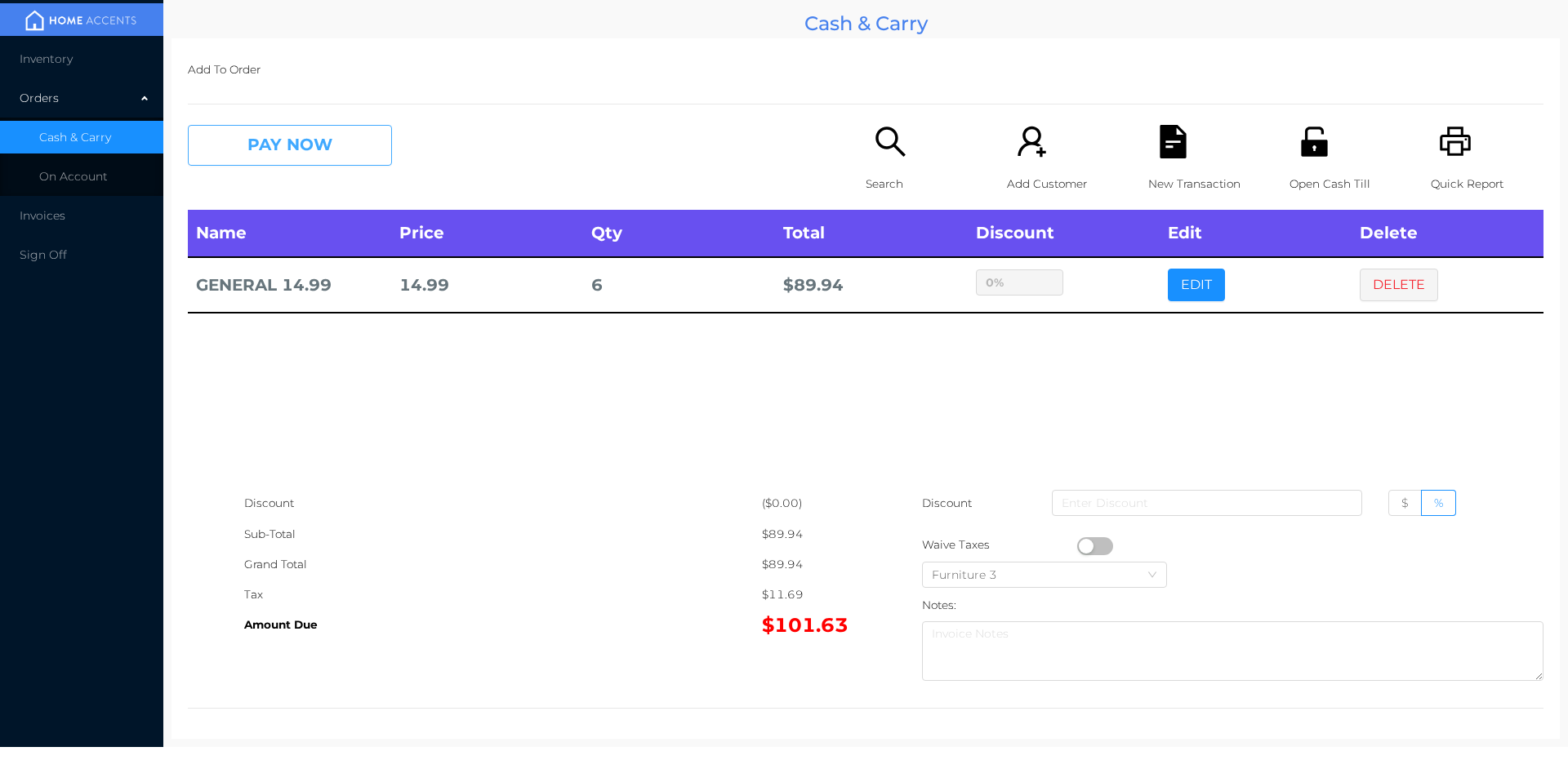
click at [303, 141] on button "PAY NOW" at bounding box center [289, 145] width 204 height 41
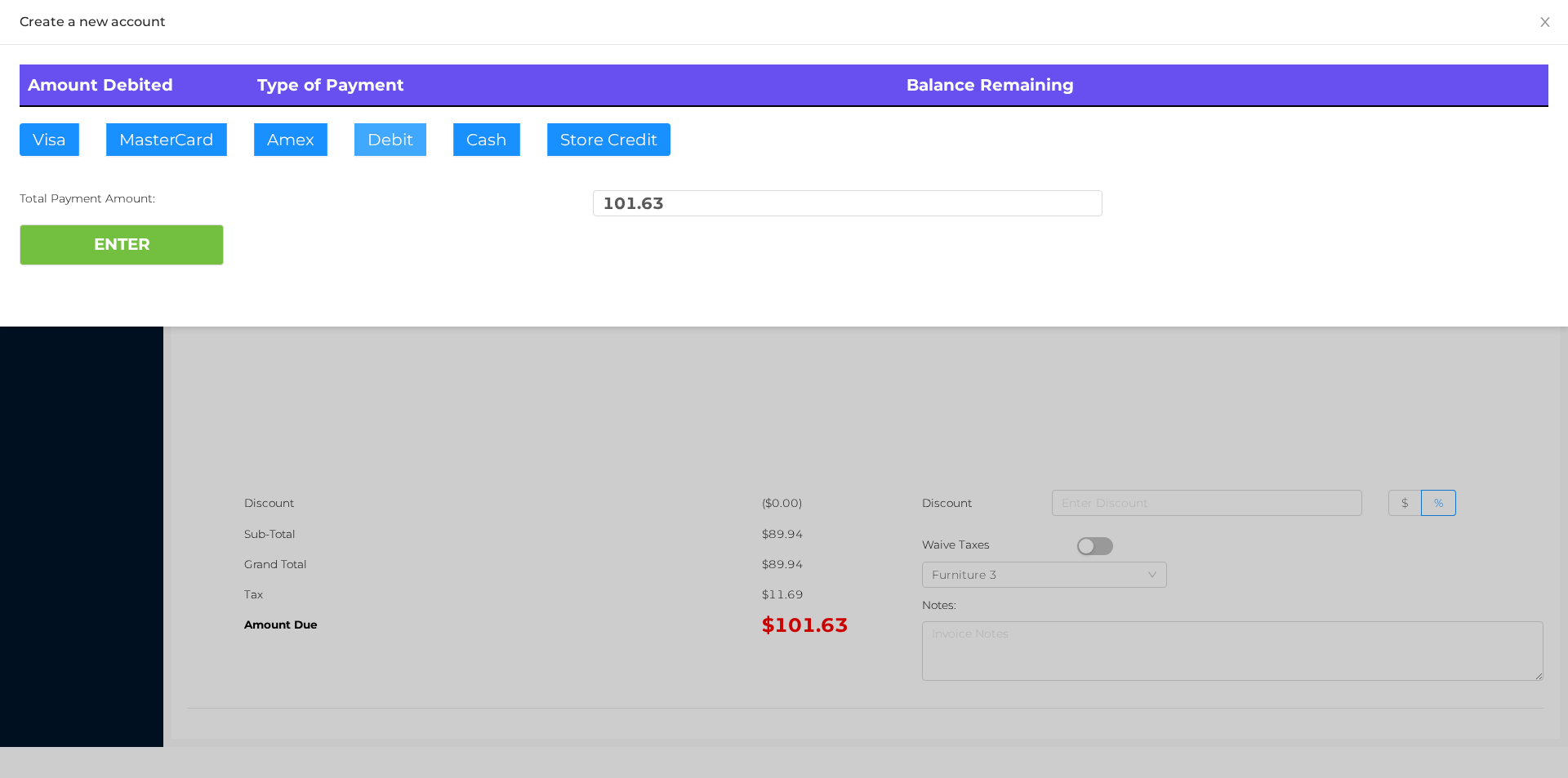
click at [397, 150] on button "Debit" at bounding box center [389, 140] width 72 height 33
click at [95, 259] on button "ENTER" at bounding box center [122, 244] width 204 height 41
type input "0"
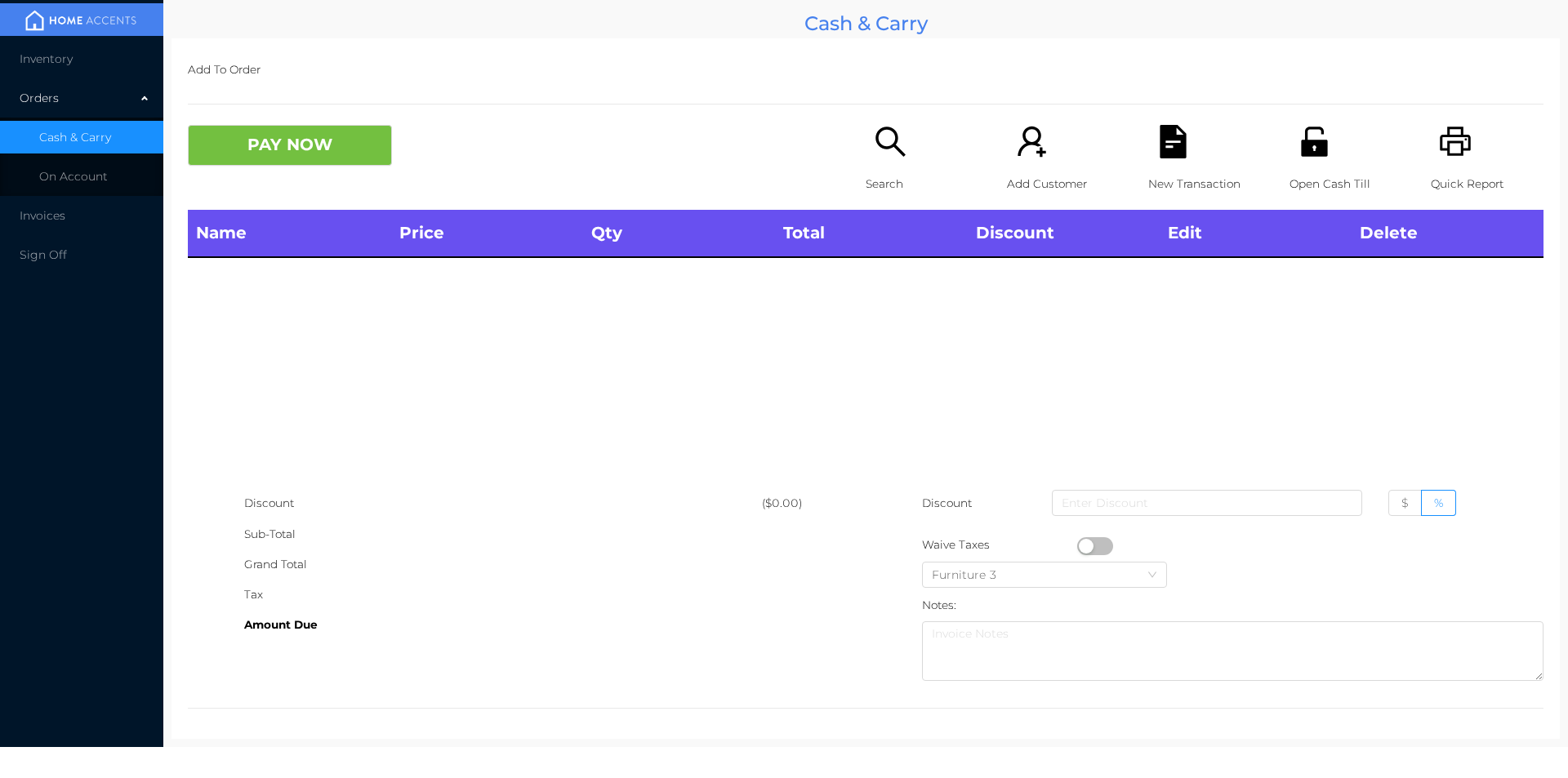
click at [912, 157] on div "Search" at bounding box center [922, 168] width 113 height 85
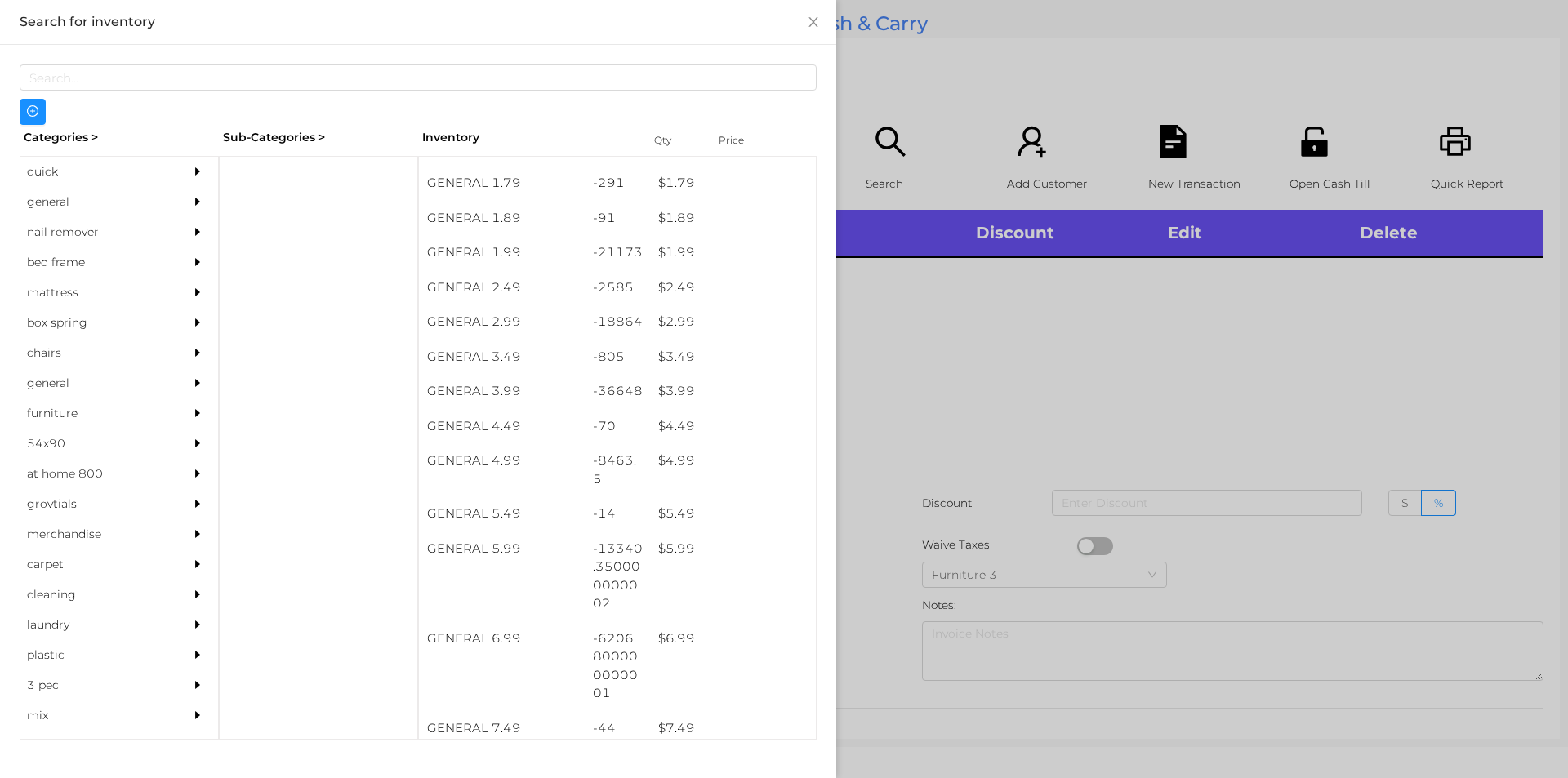
scroll to position [411, 0]
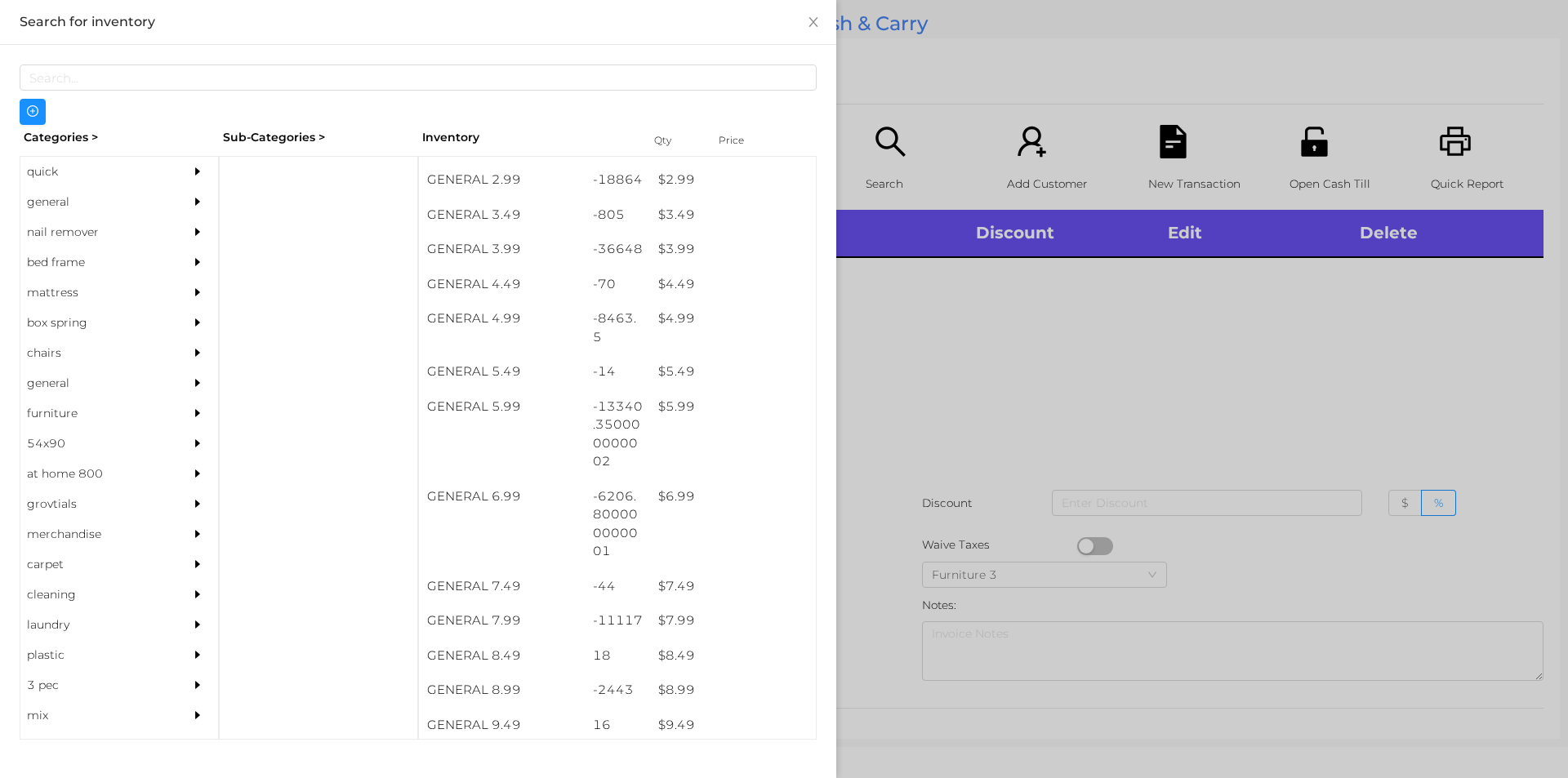
click at [632, 411] on div "-13340.350000000002" at bounding box center [617, 434] width 66 height 90
click at [926, 475] on div at bounding box center [784, 389] width 1568 height 778
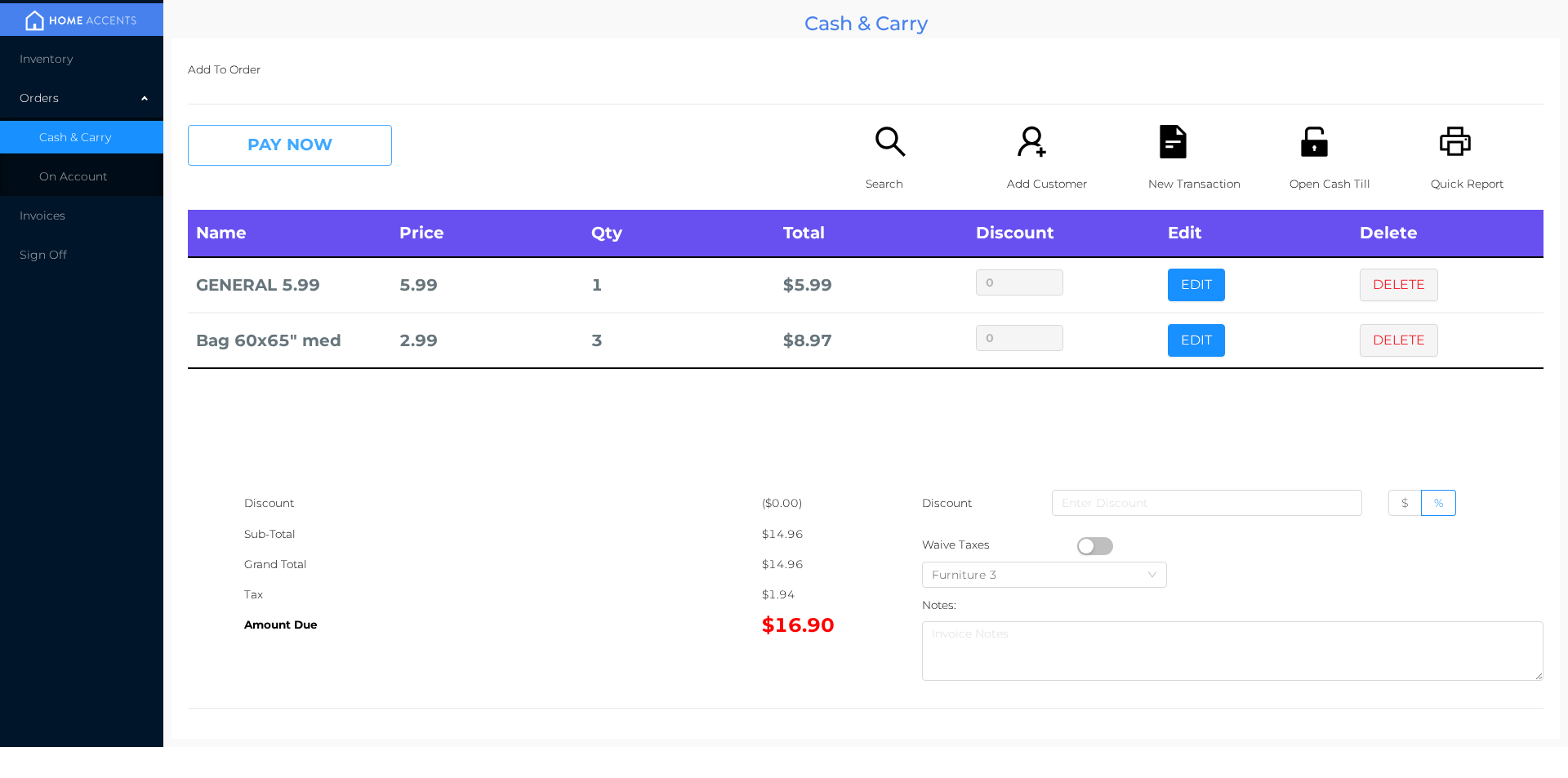
click at [288, 166] on button "PAY NOW" at bounding box center [289, 145] width 204 height 41
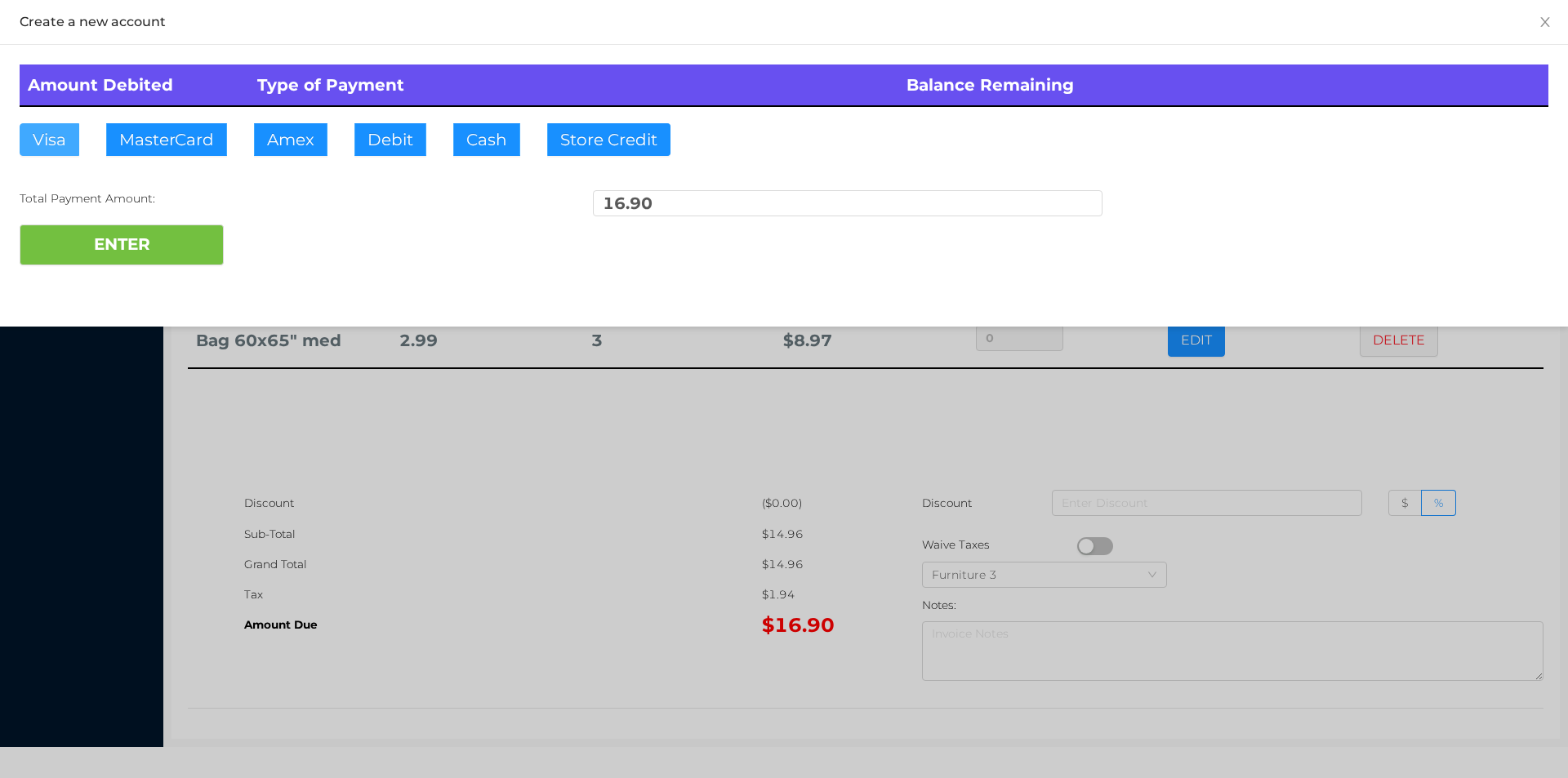
click at [34, 141] on button "Visa" at bounding box center [50, 140] width 60 height 33
click at [64, 232] on button "ENTER" at bounding box center [122, 244] width 204 height 41
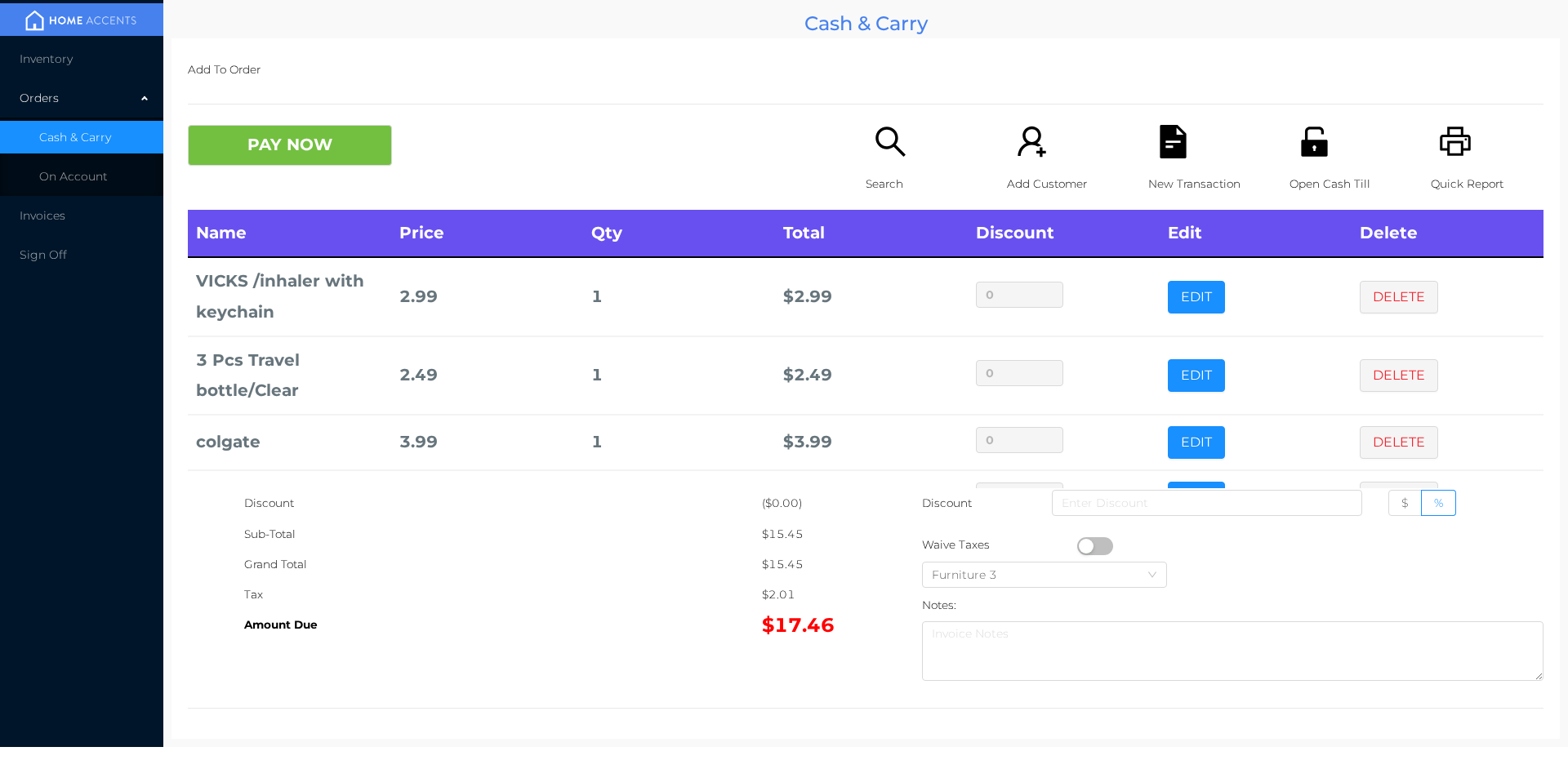
click at [268, 143] on button "PAY NOW" at bounding box center [289, 145] width 204 height 41
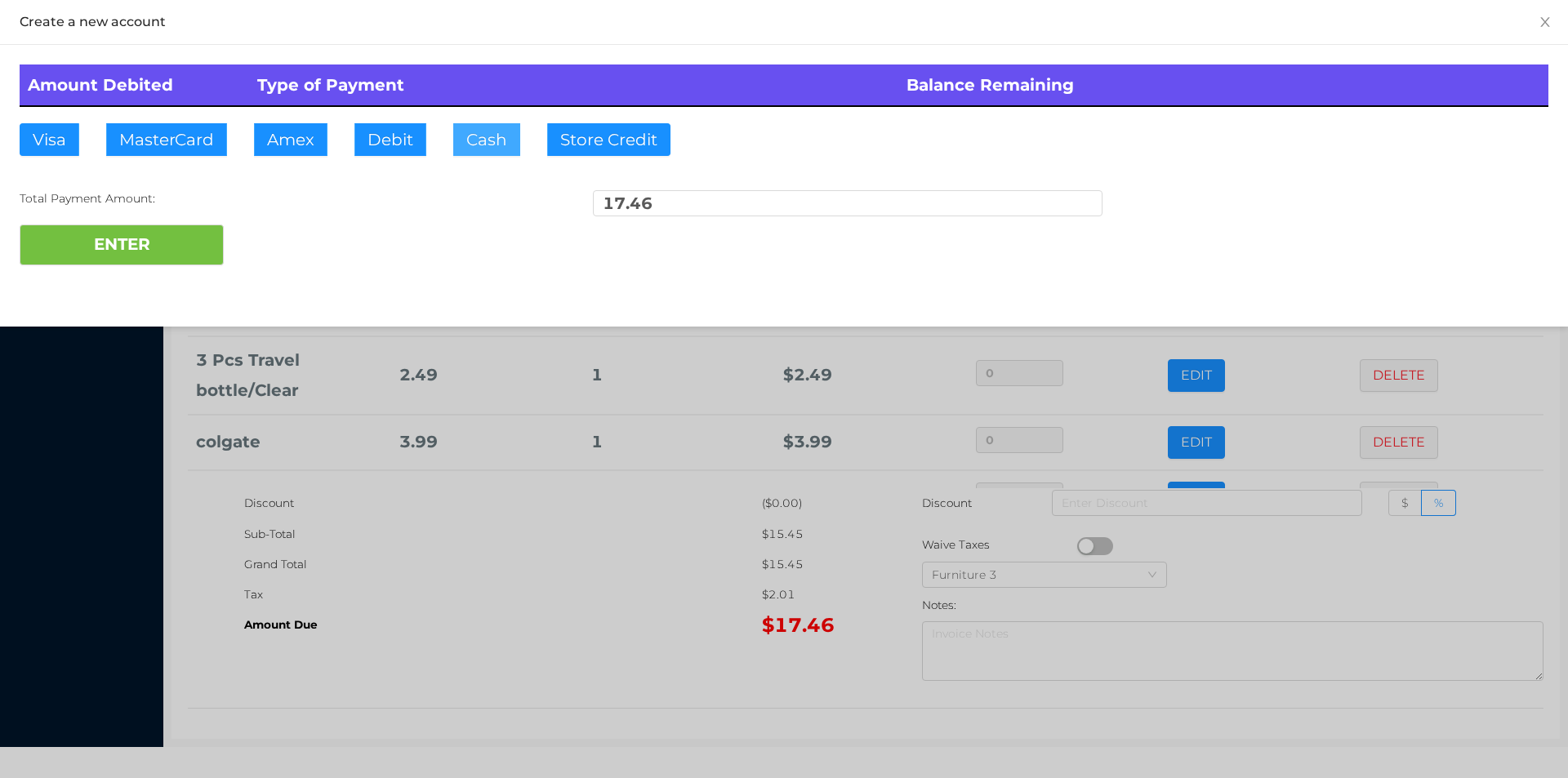
click at [495, 139] on button "Cash" at bounding box center [486, 140] width 67 height 33
type input "20"
click at [138, 250] on button "ENTER" at bounding box center [122, 244] width 204 height 41
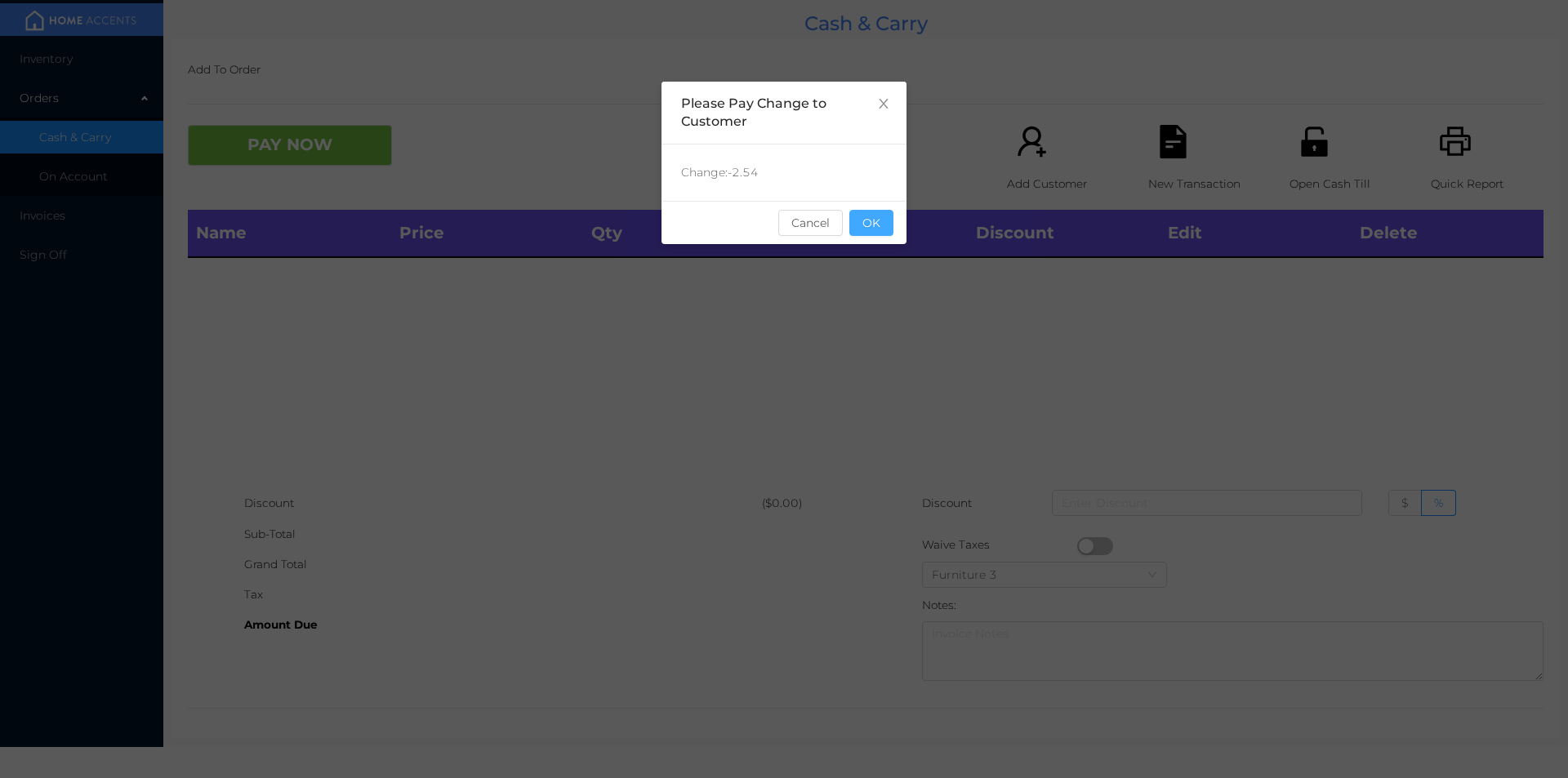
click at [877, 218] on button "OK" at bounding box center [871, 222] width 44 height 26
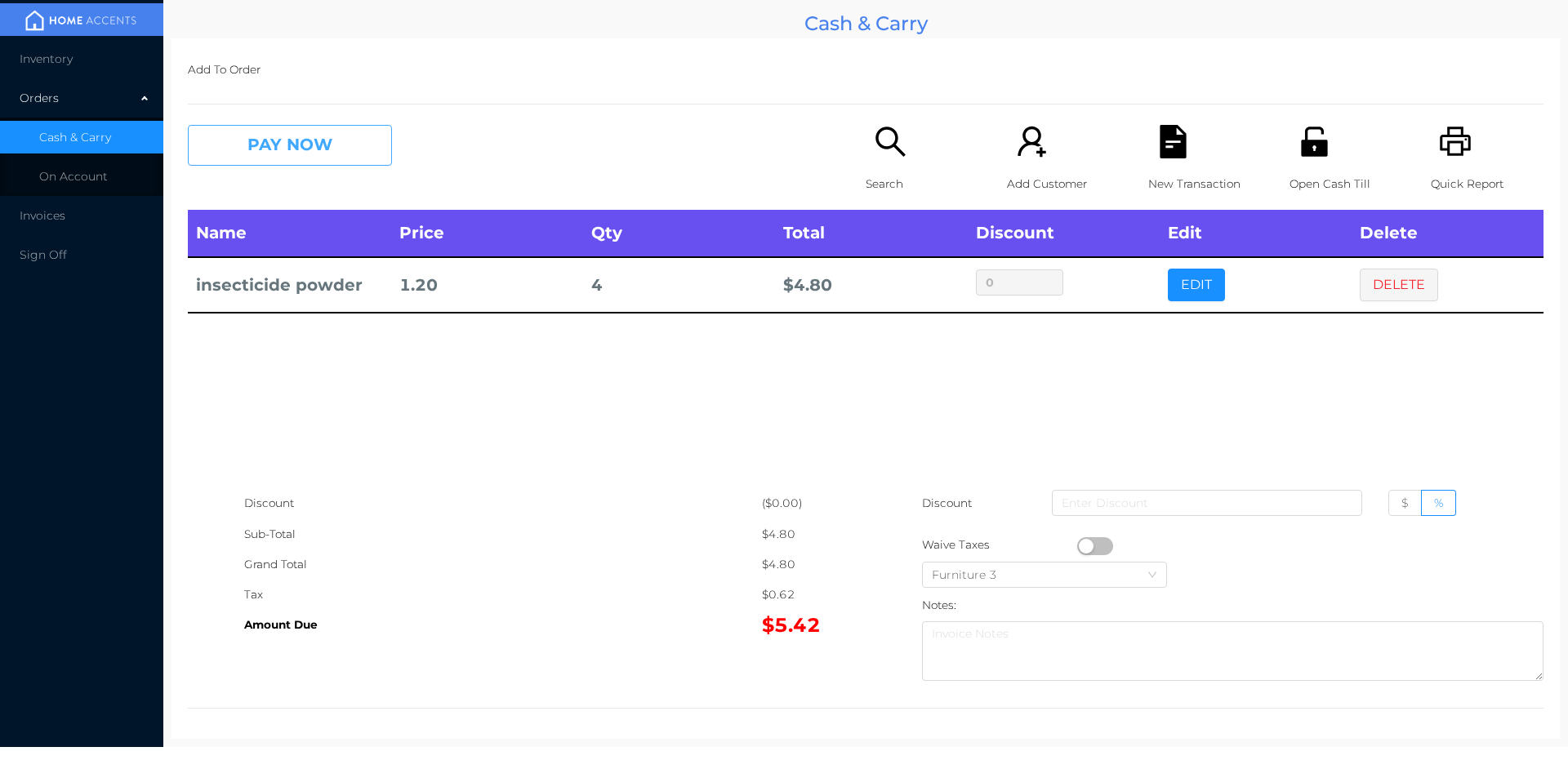
click at [337, 147] on button "PAY NOW" at bounding box center [289, 145] width 204 height 41
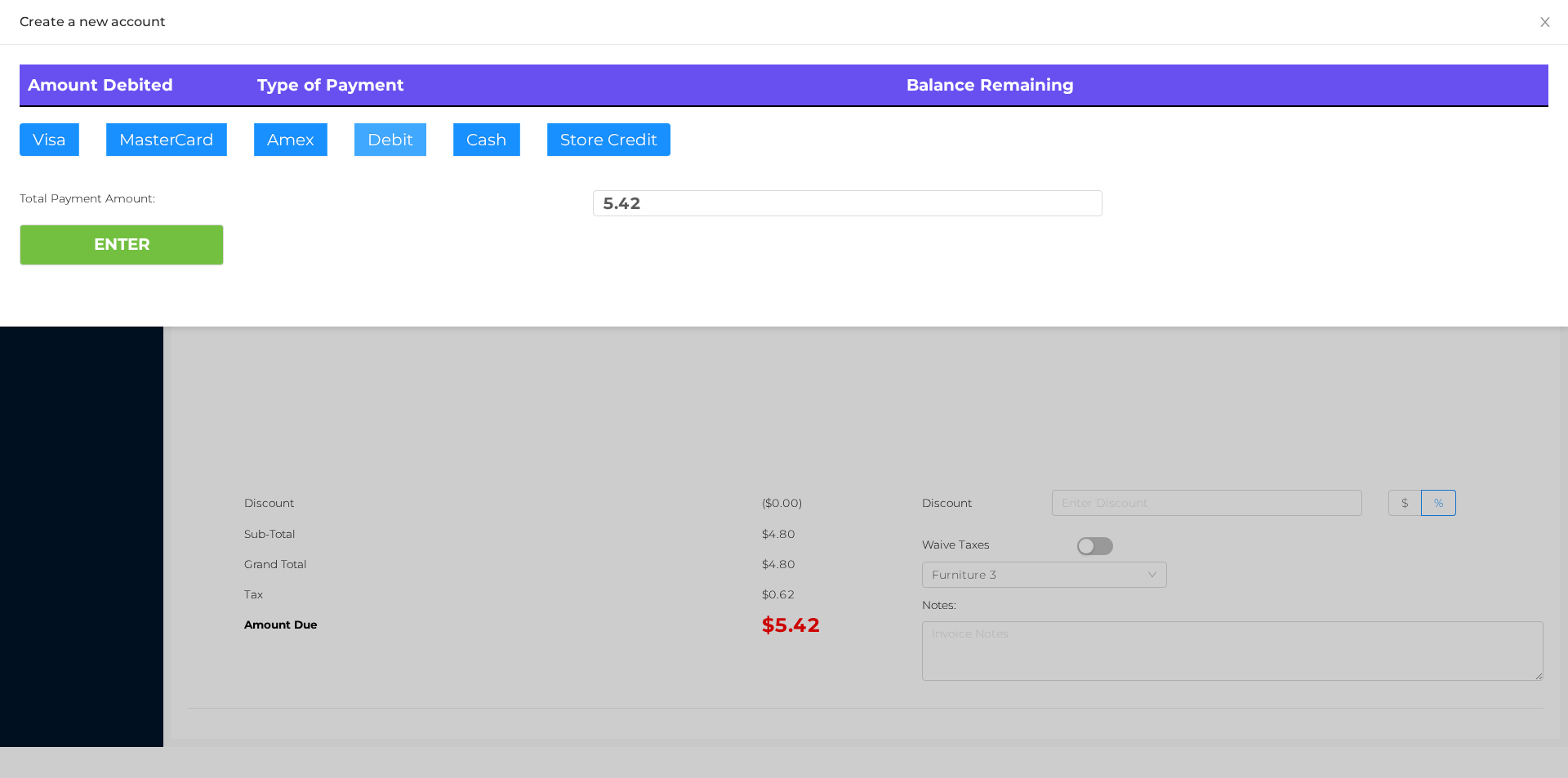
click at [393, 153] on button "Debit" at bounding box center [389, 140] width 72 height 33
click at [126, 241] on button "ENTER" at bounding box center [122, 244] width 204 height 41
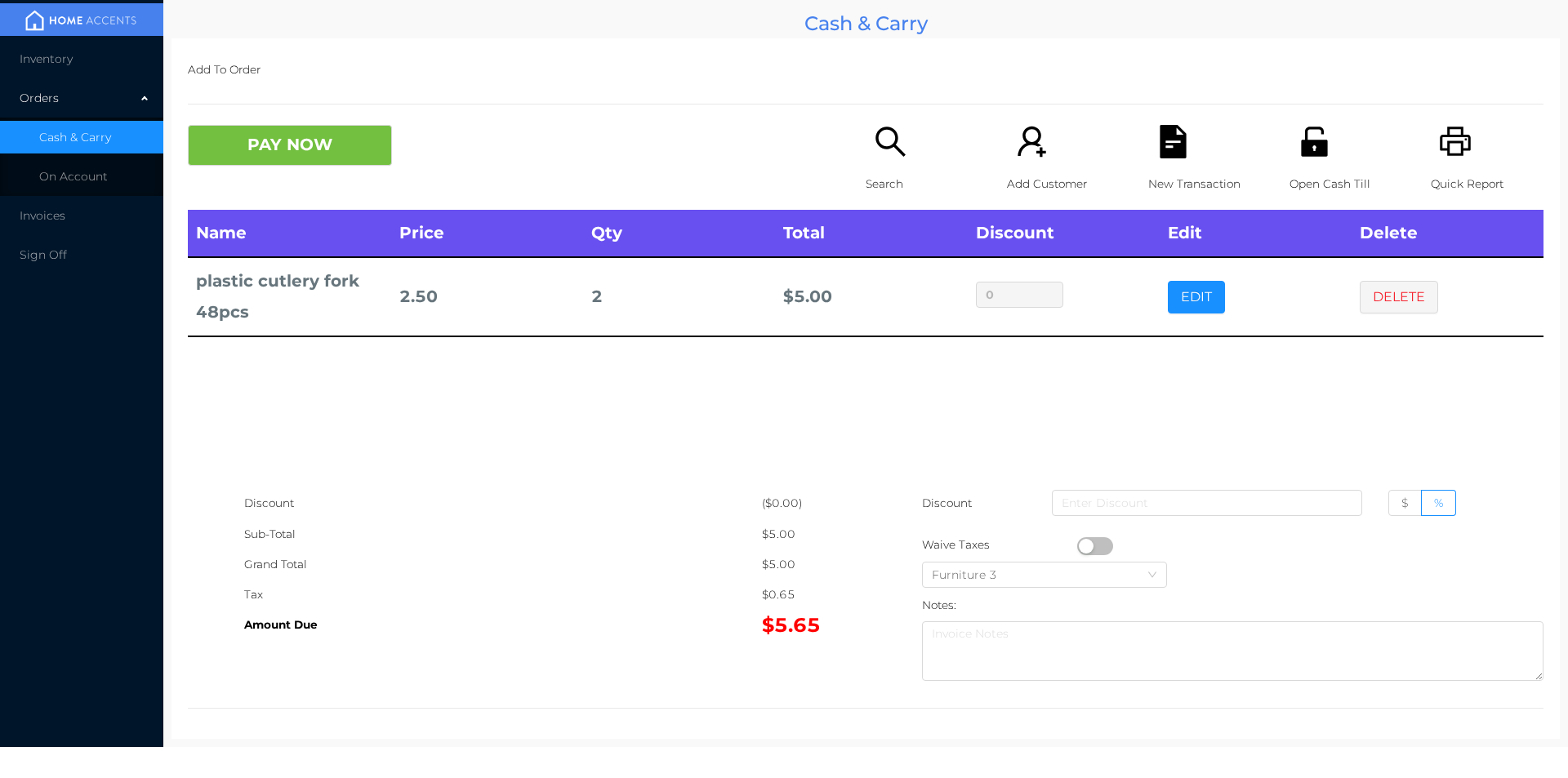
click at [839, 149] on div "PAY NOW" at bounding box center [526, 145] width 678 height 41
click at [874, 157] on icon "icon: search" at bounding box center [890, 142] width 34 height 34
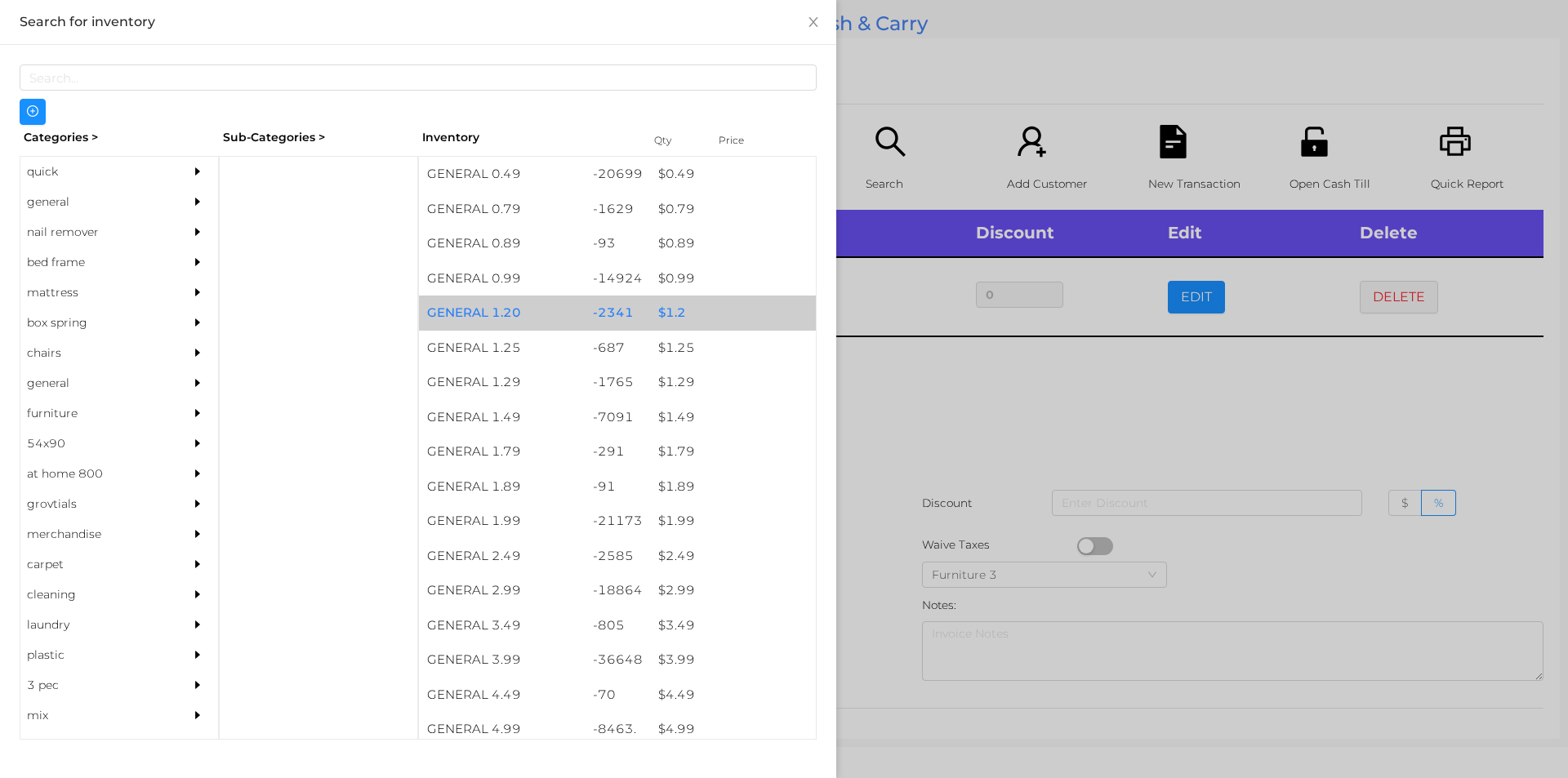
click at [641, 310] on div "-2341" at bounding box center [617, 313] width 66 height 35
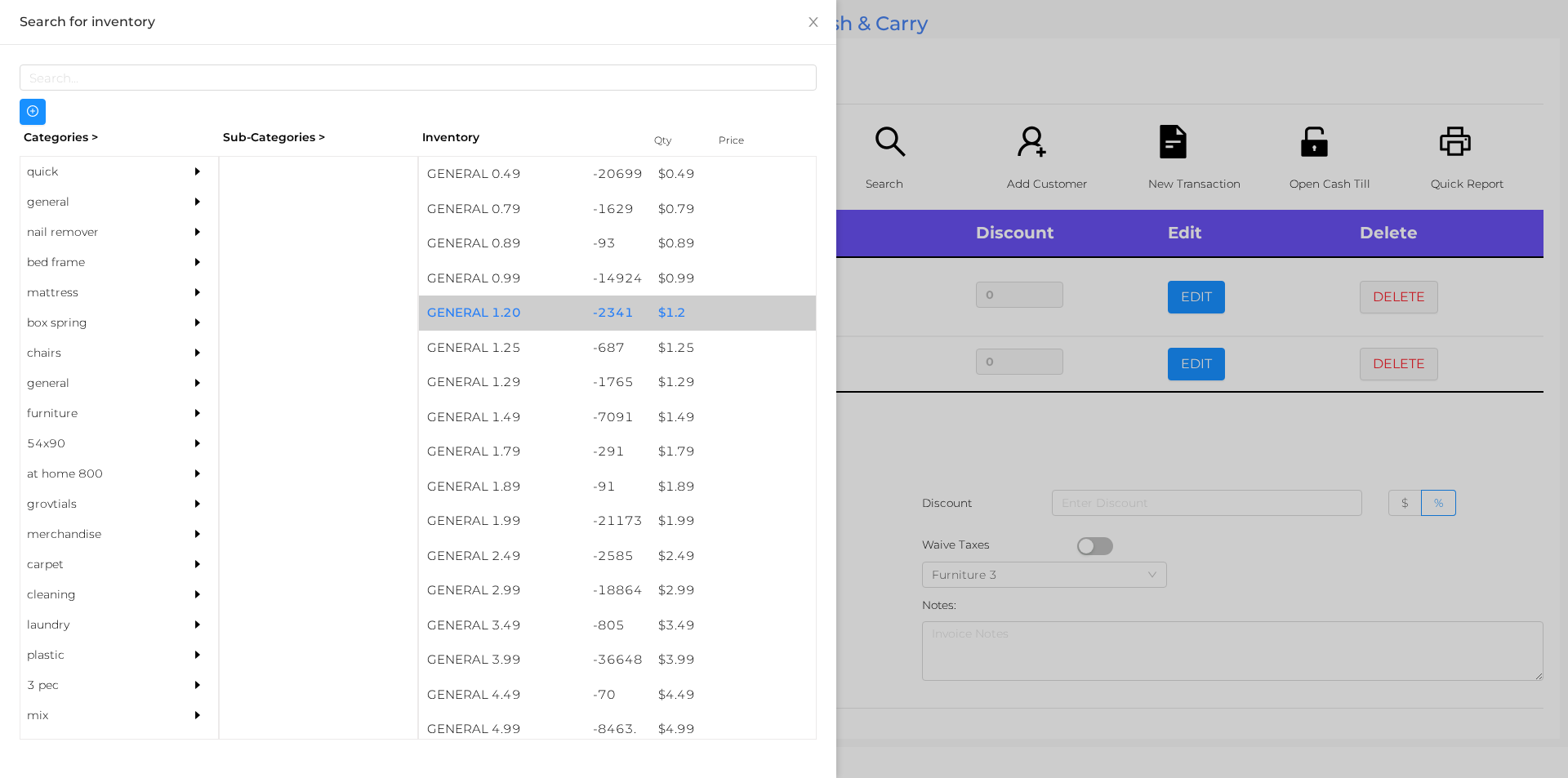
click at [650, 316] on div "$ 1.2" at bounding box center [732, 313] width 166 height 35
click at [665, 306] on div "$ 1.2" at bounding box center [732, 313] width 166 height 35
click at [731, 310] on div "$ 1.2" at bounding box center [732, 313] width 166 height 35
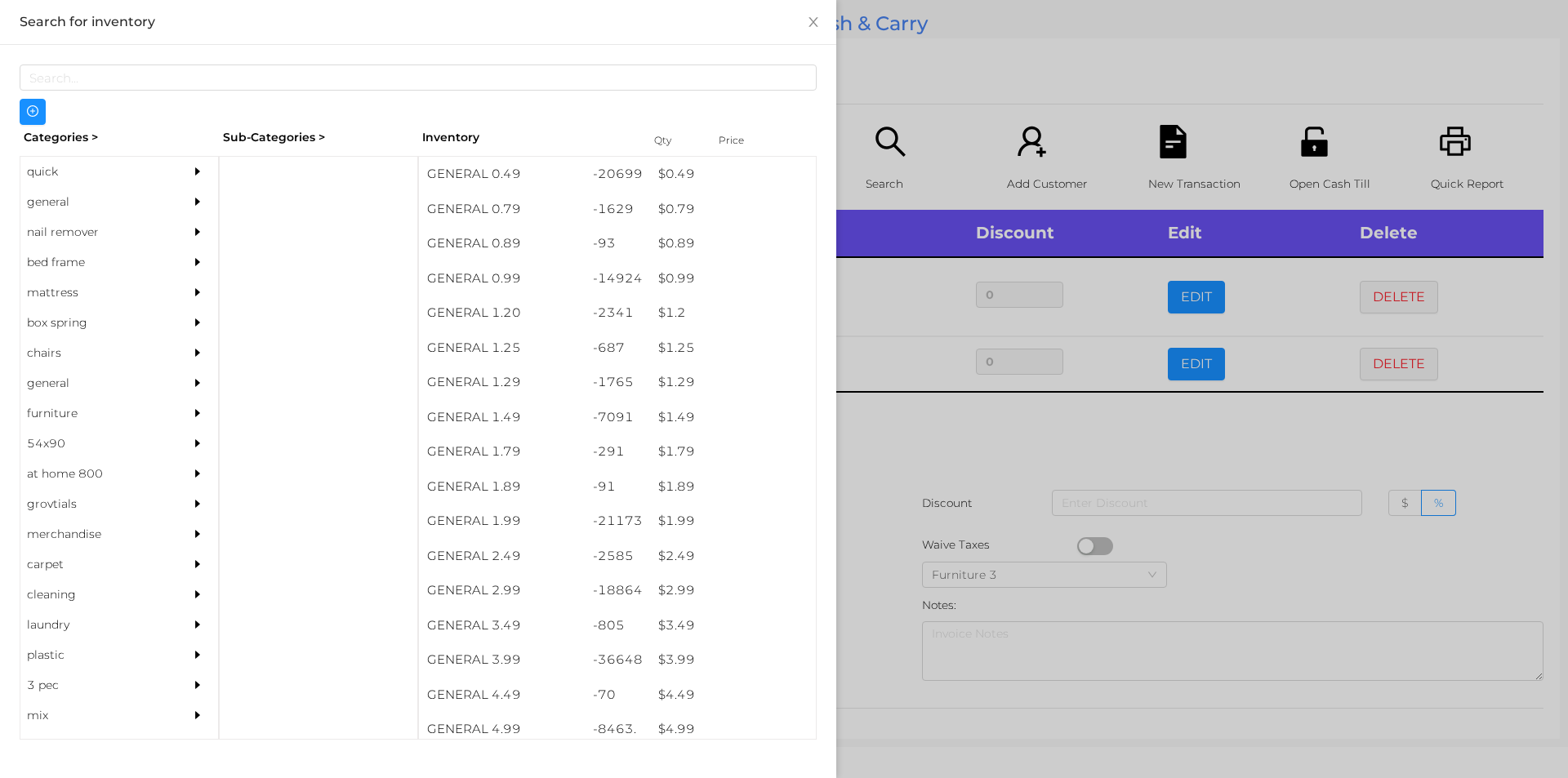
click at [939, 96] on div at bounding box center [784, 389] width 1568 height 778
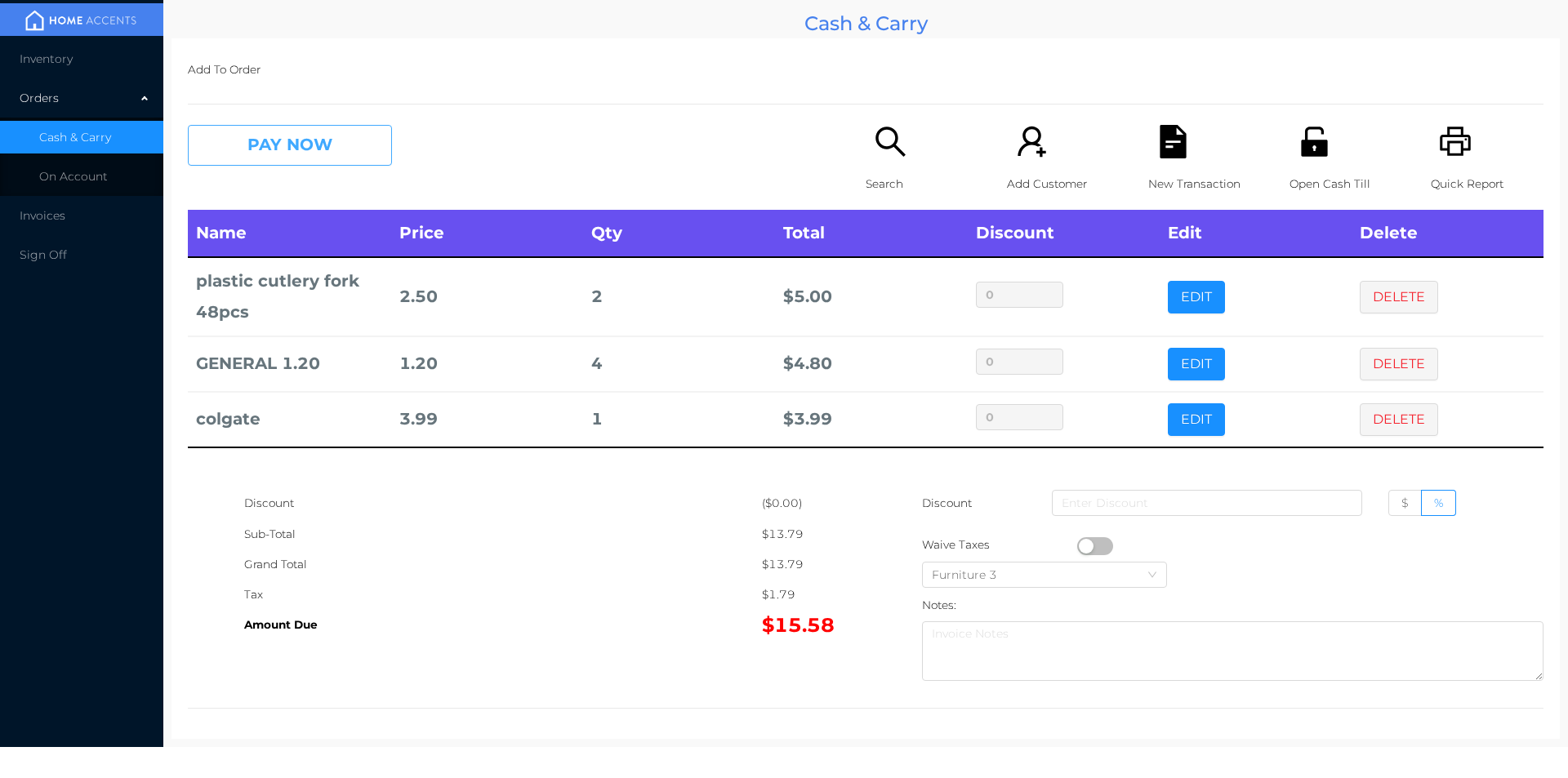
click at [303, 163] on button "PAY NOW" at bounding box center [289, 145] width 204 height 41
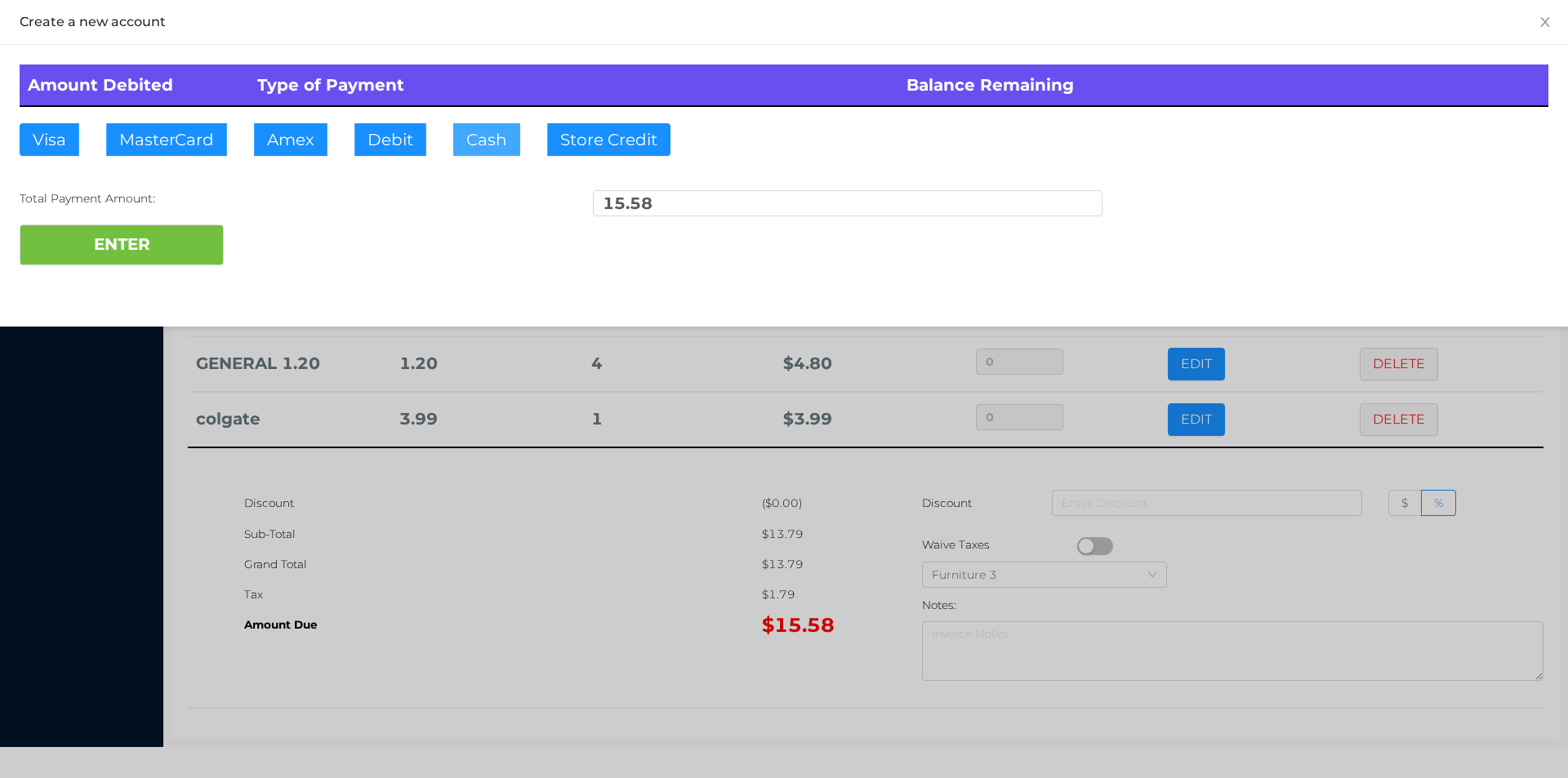
click at [513, 148] on button "Cash" at bounding box center [486, 140] width 67 height 33
type input "20"
click at [128, 236] on button "ENTER" at bounding box center [122, 244] width 204 height 41
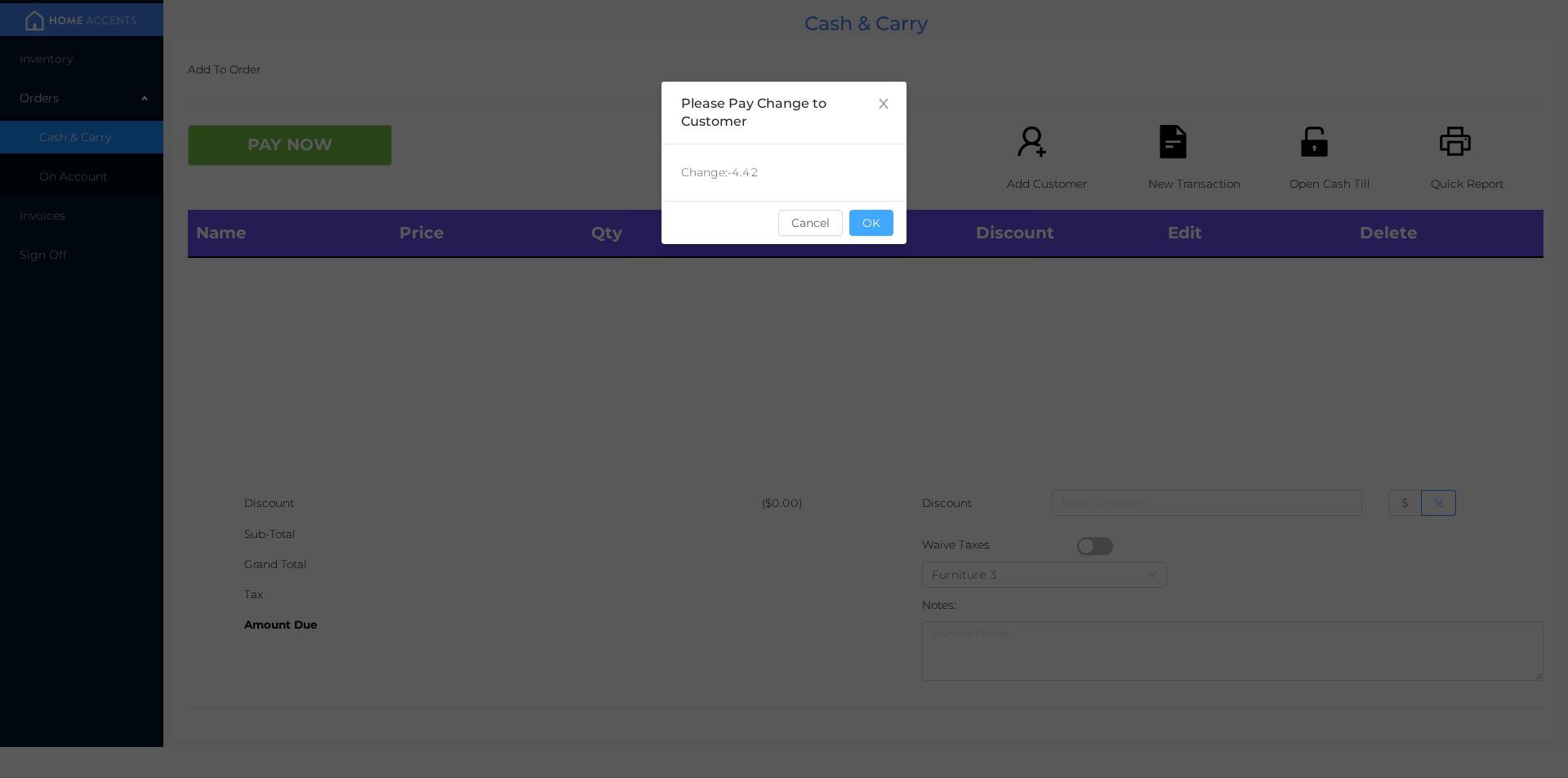
click at [856, 212] on button "OK" at bounding box center [871, 222] width 44 height 26
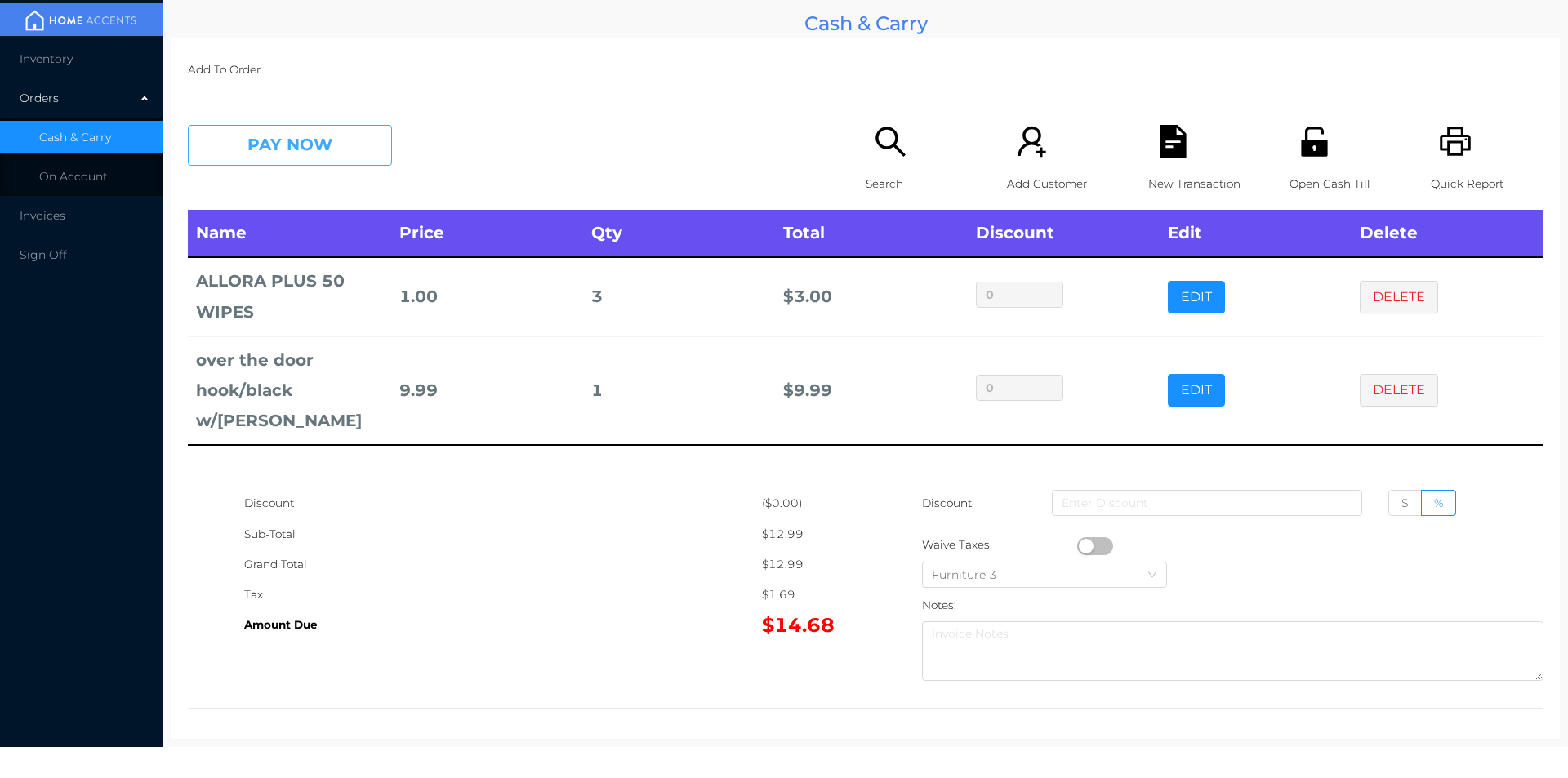
click at [290, 160] on button "PAY NOW" at bounding box center [289, 145] width 204 height 41
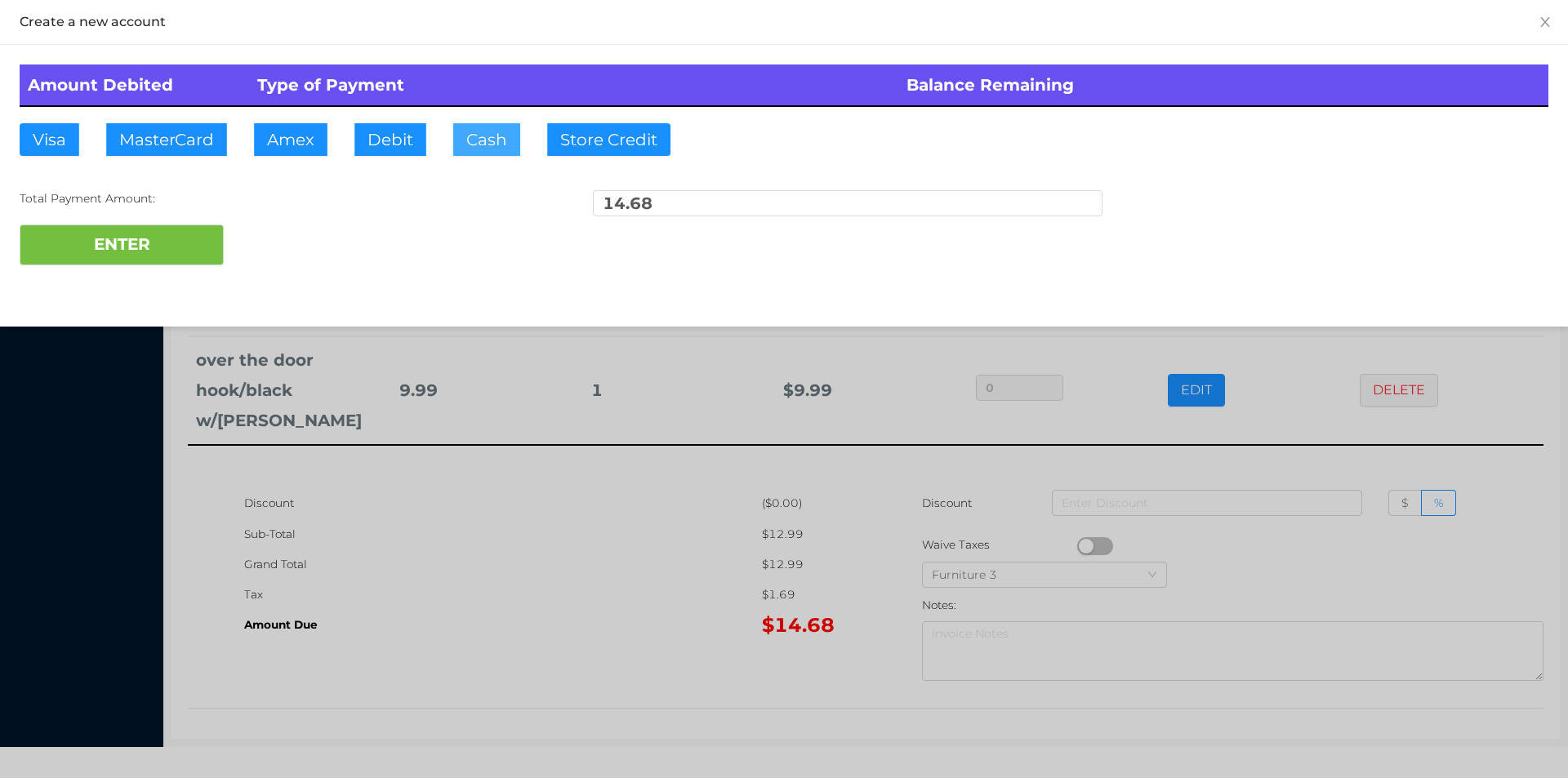
click at [485, 152] on button "Cash" at bounding box center [486, 140] width 67 height 33
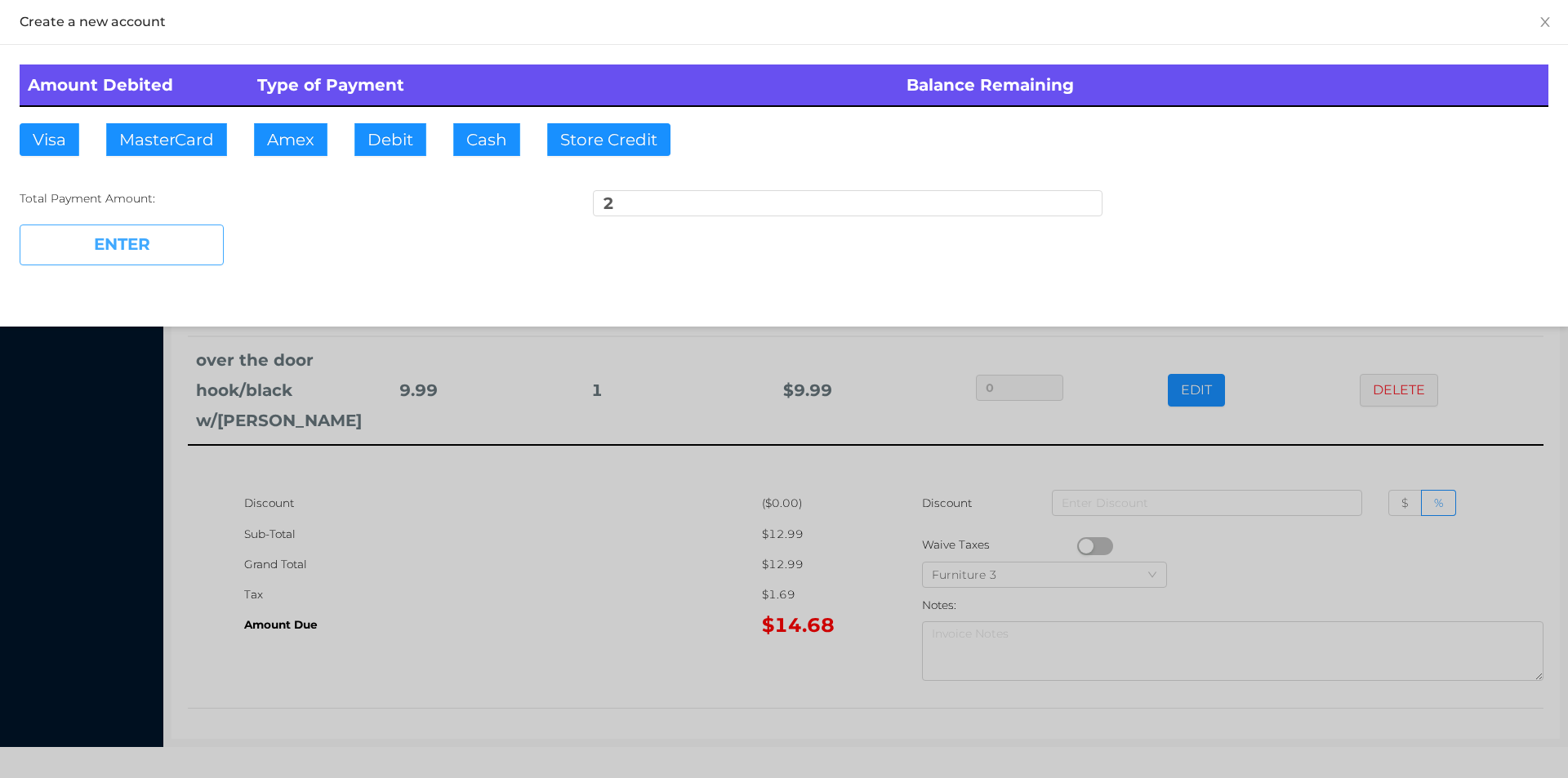
click at [162, 249] on button "ENTER" at bounding box center [122, 244] width 204 height 41
type input "12.68"
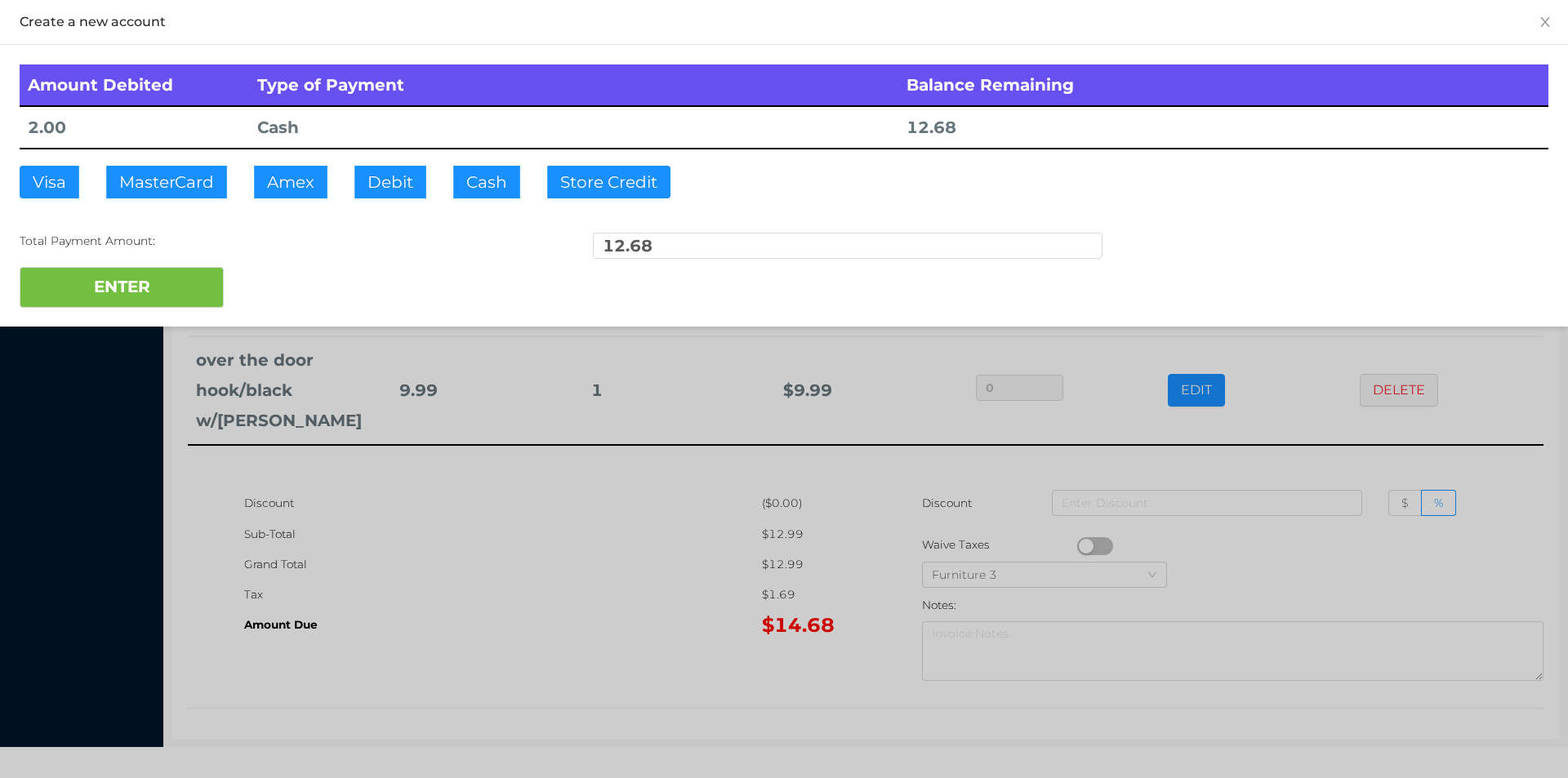
click at [525, 602] on div at bounding box center [784, 389] width 1568 height 778
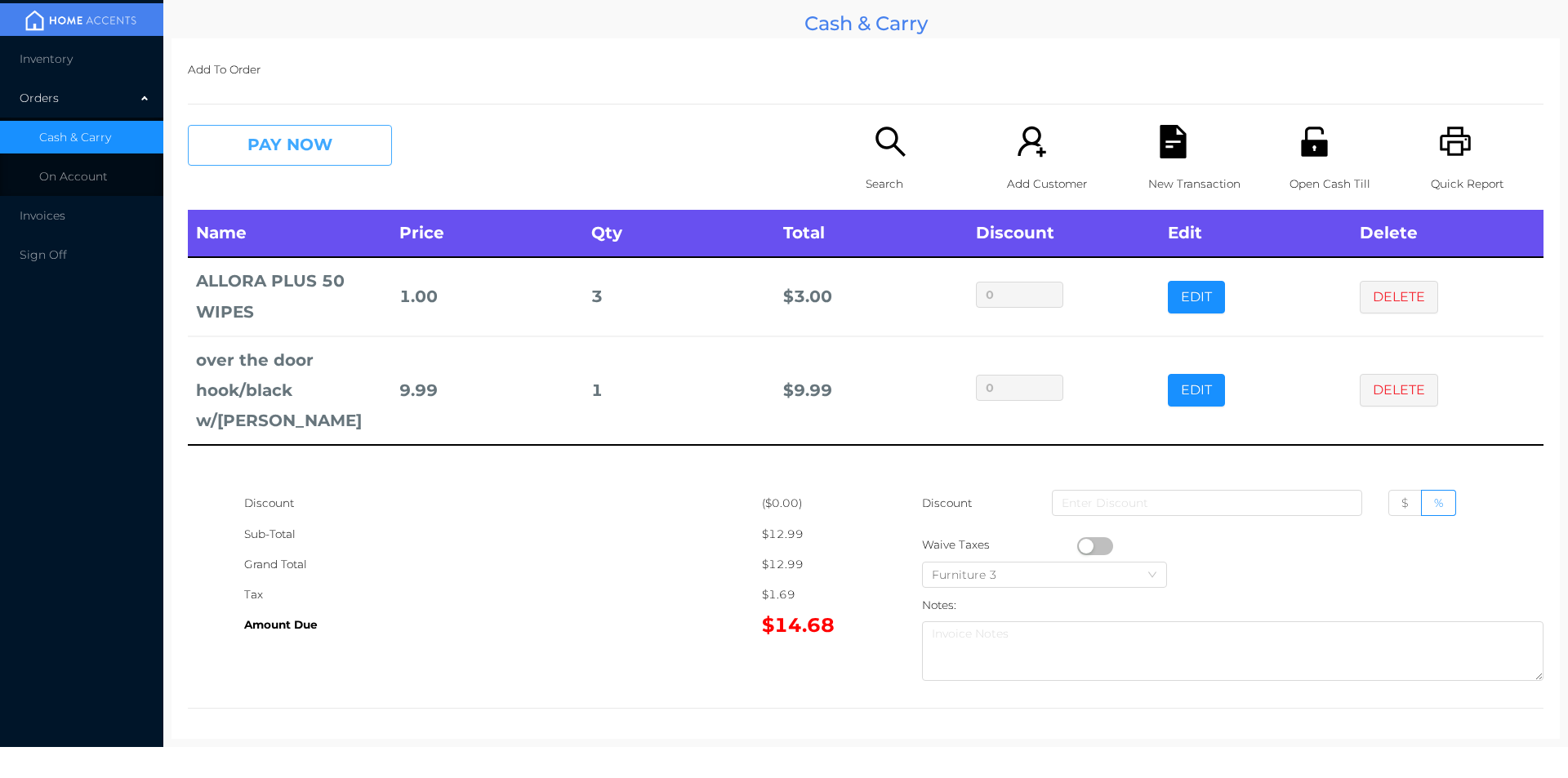
click at [258, 147] on button "PAY NOW" at bounding box center [289, 145] width 204 height 41
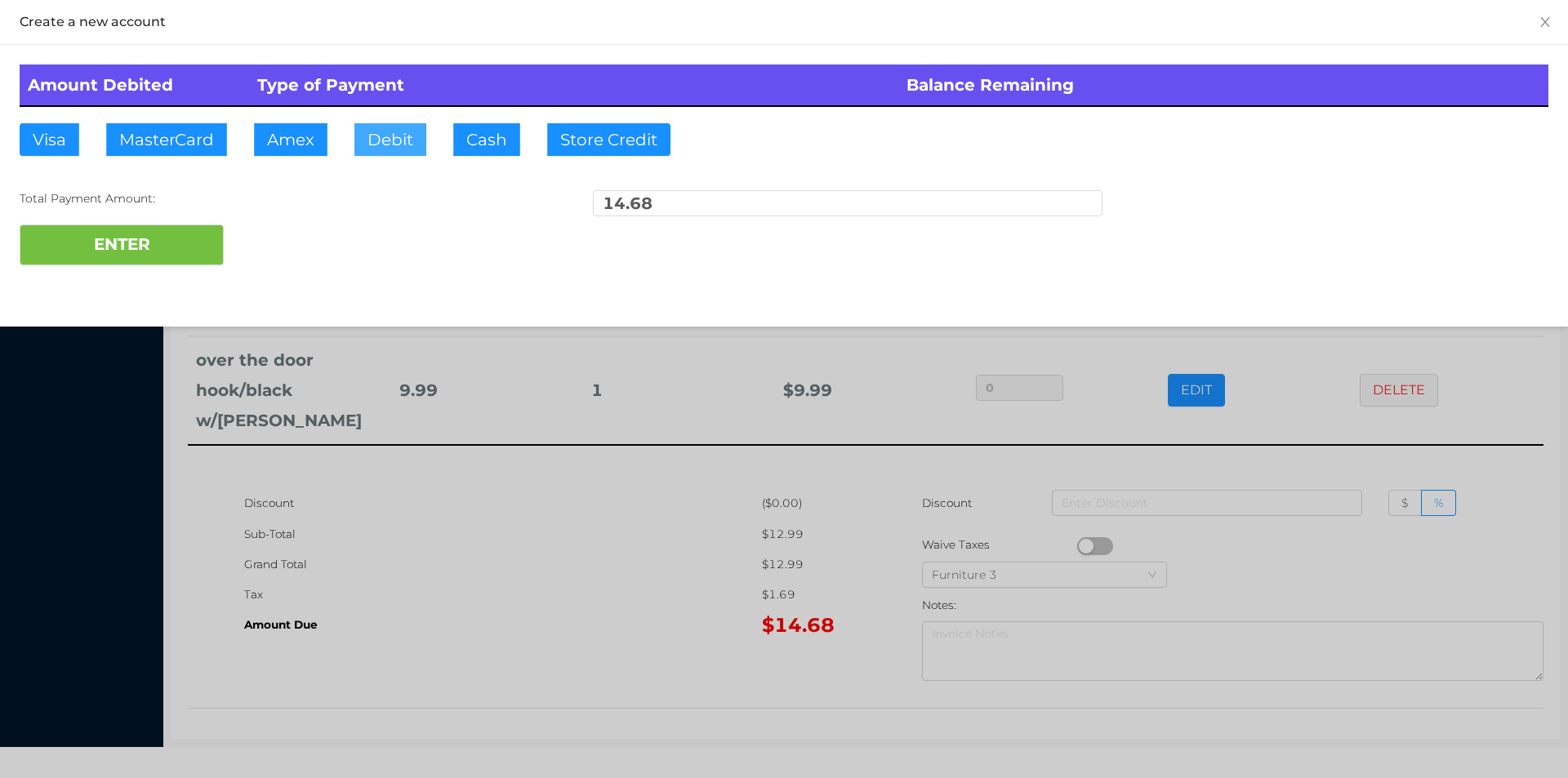
click at [378, 149] on button "Debit" at bounding box center [389, 140] width 72 height 33
type input "20"
click at [96, 241] on button "ENTER" at bounding box center [122, 244] width 204 height 41
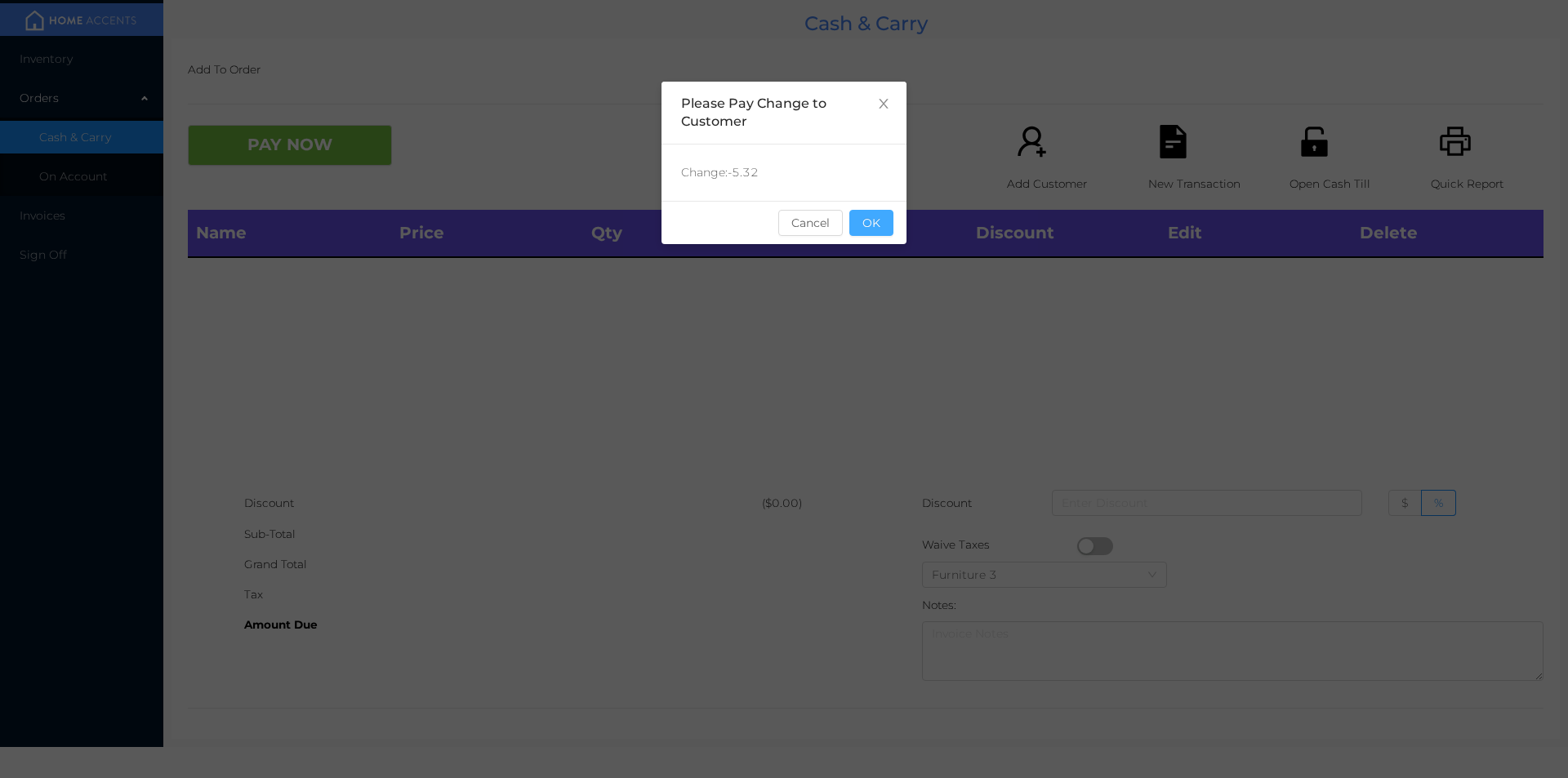
click at [882, 230] on button "OK" at bounding box center [871, 222] width 44 height 26
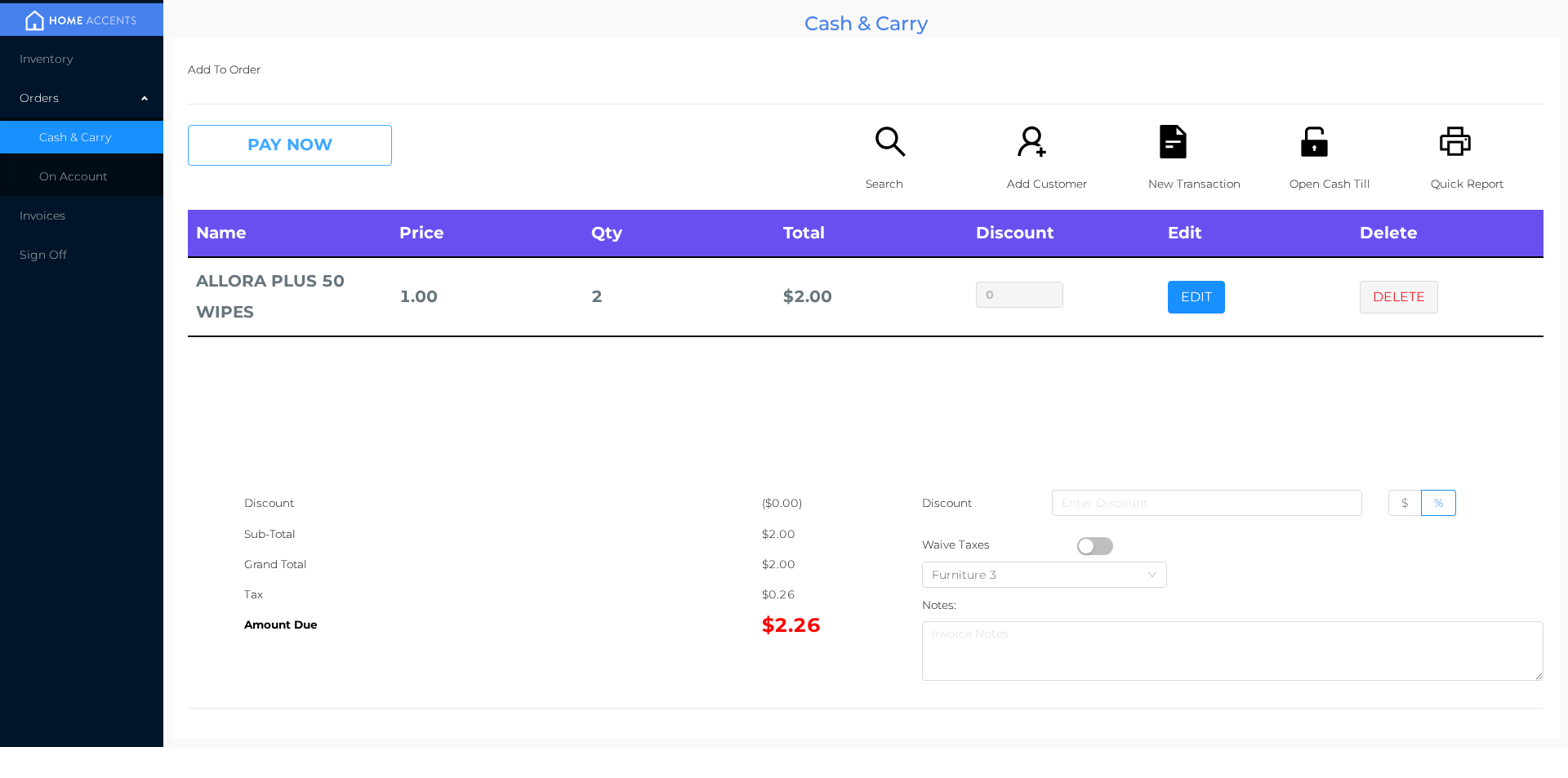
click at [278, 130] on button "PAY NOW" at bounding box center [289, 145] width 204 height 41
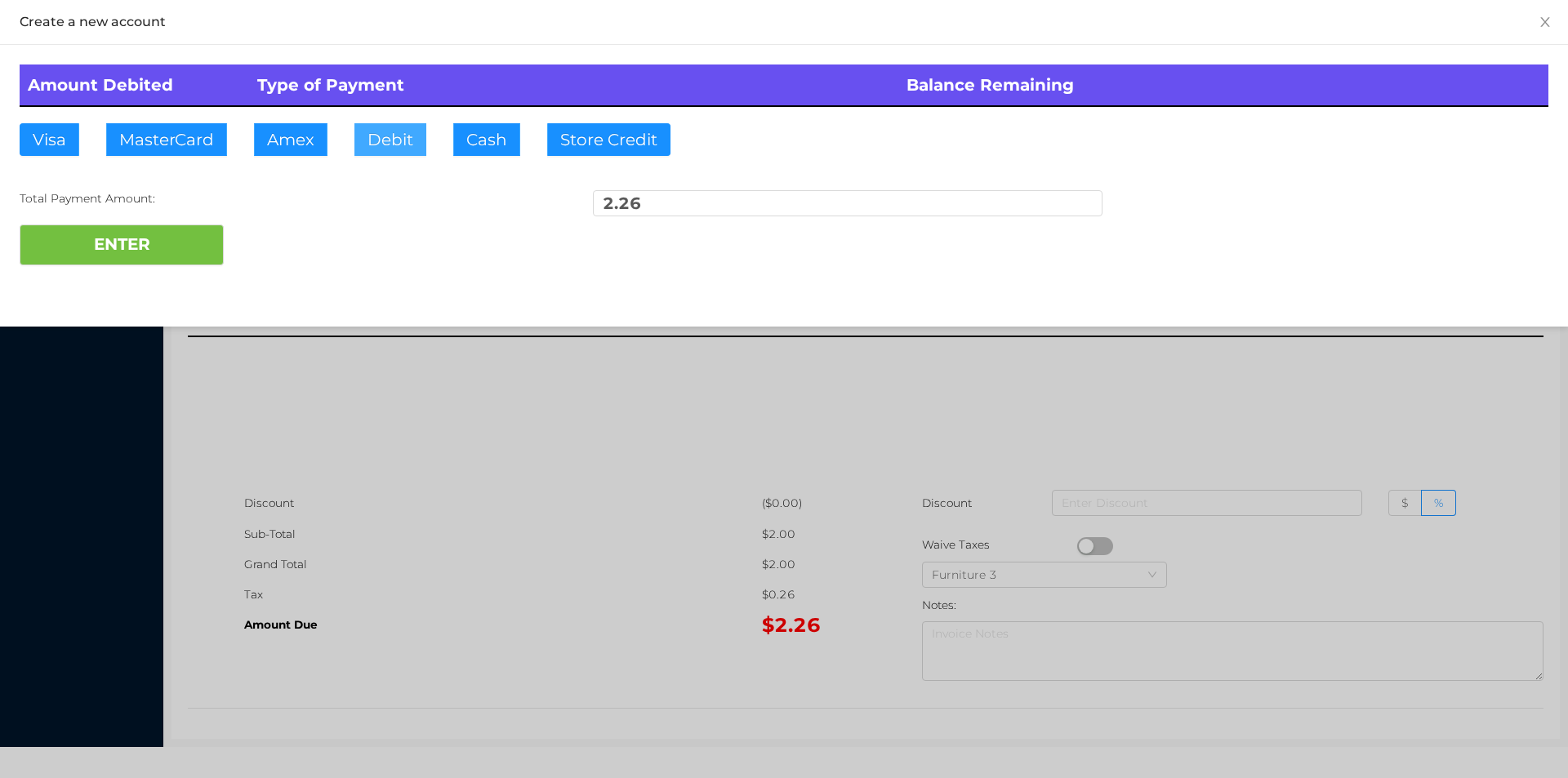
click at [392, 129] on button "Debit" at bounding box center [389, 140] width 72 height 33
click at [207, 254] on button "ENTER" at bounding box center [122, 244] width 204 height 41
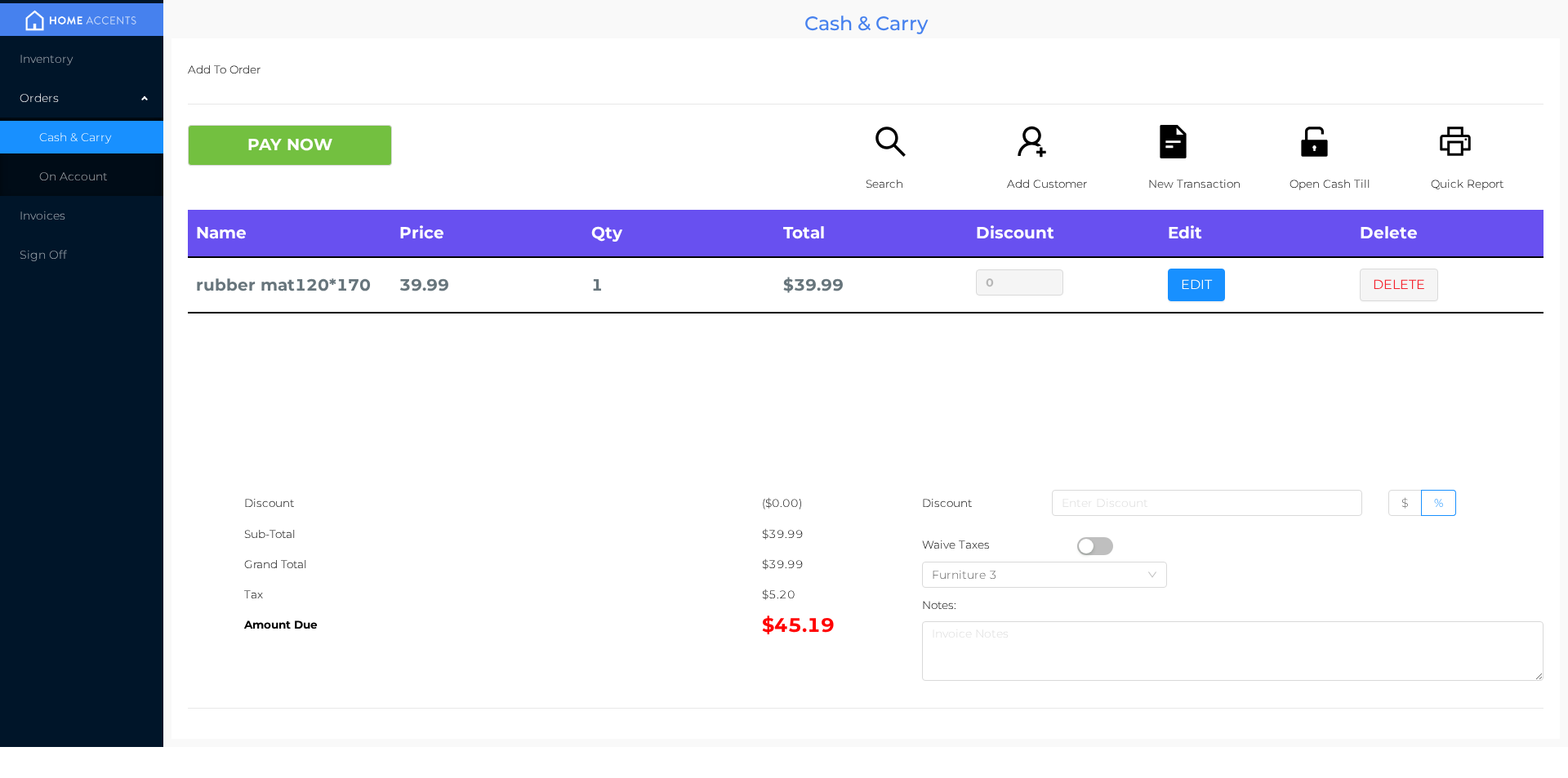
click at [1166, 137] on icon "icon: file-text" at bounding box center [1172, 142] width 26 height 34
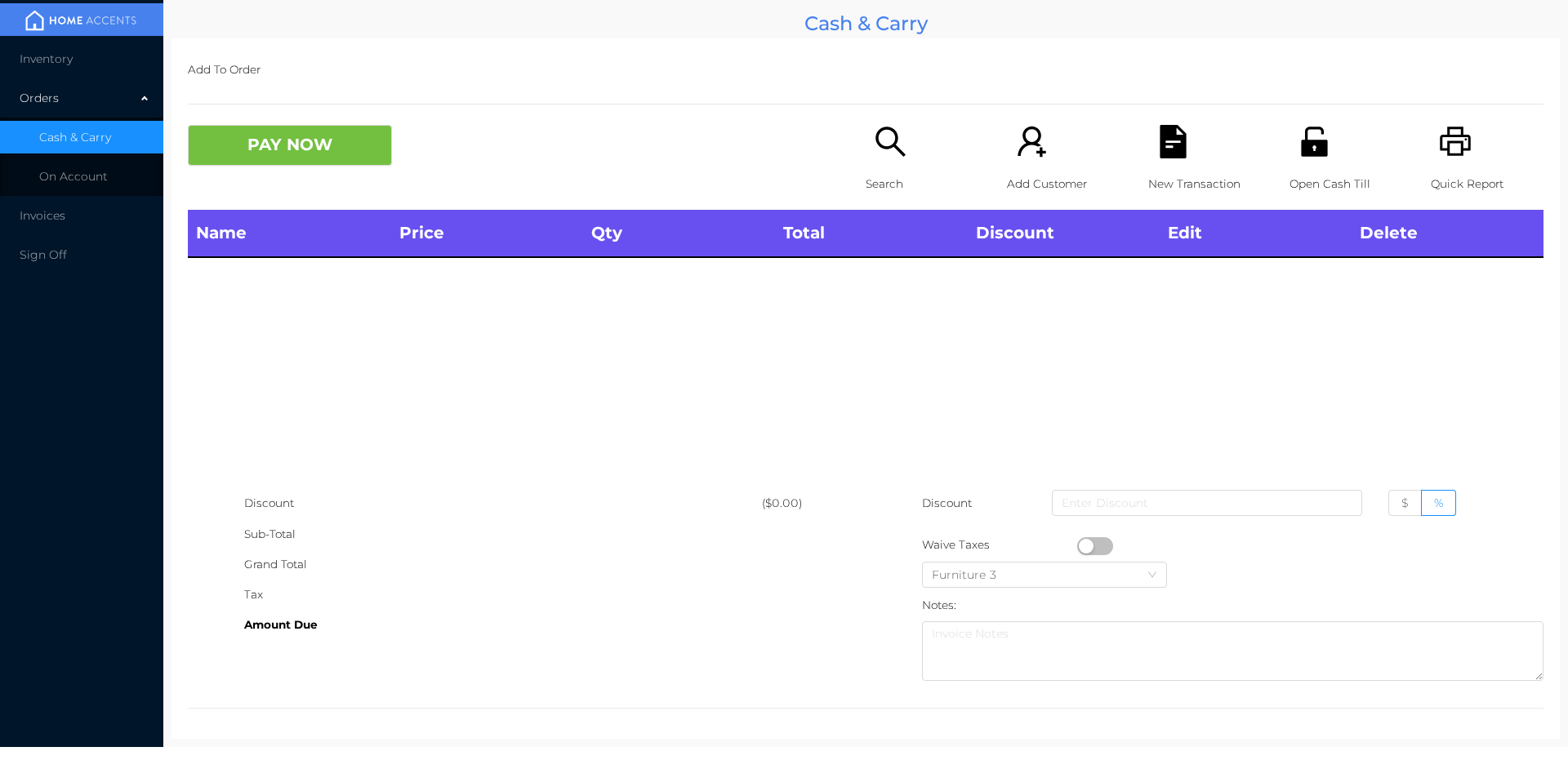
click at [1305, 144] on icon "icon: unlock" at bounding box center [1313, 141] width 26 height 29
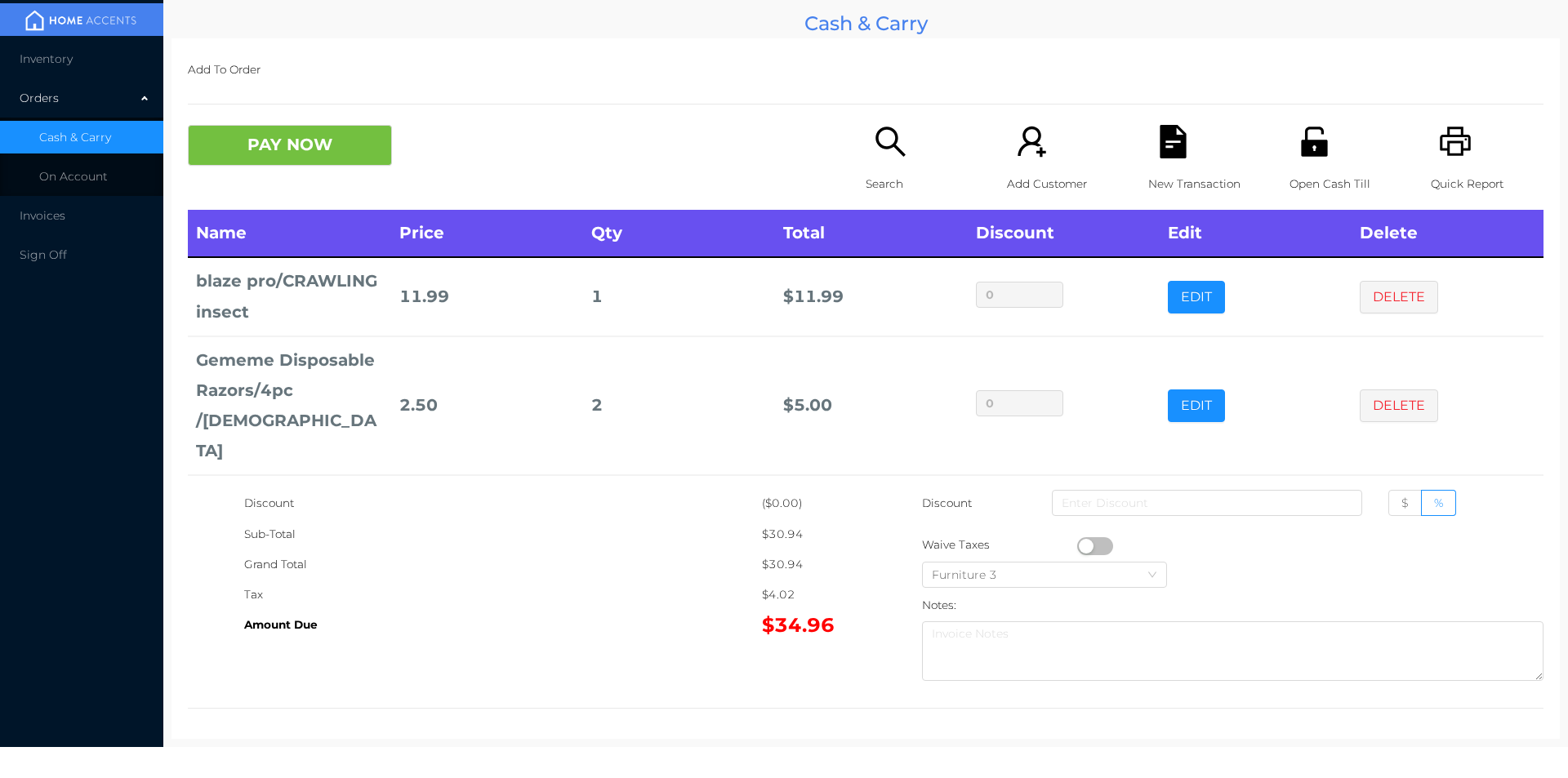
scroll to position [5, 0]
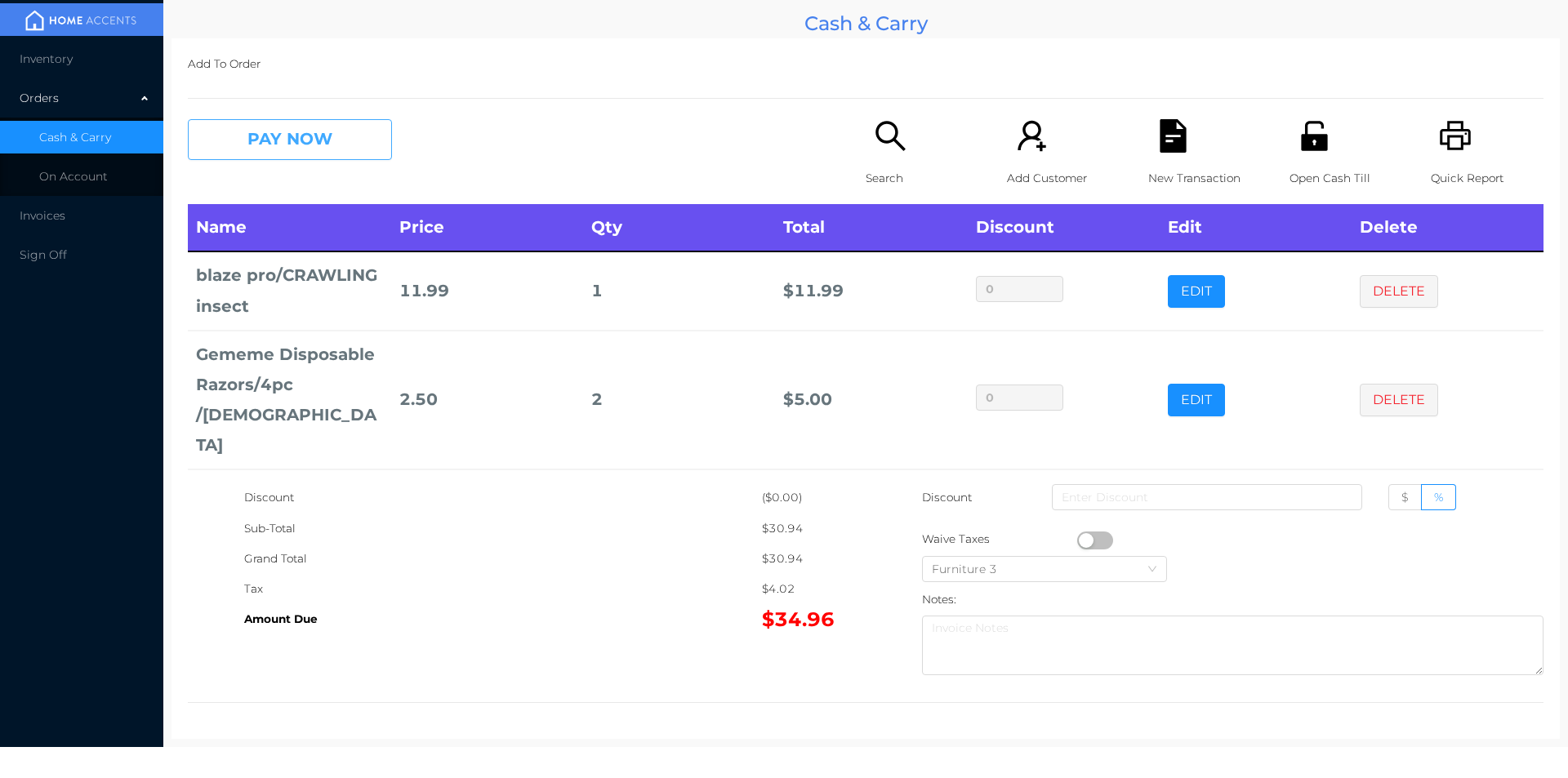
click at [346, 146] on button "PAY NOW" at bounding box center [289, 139] width 204 height 41
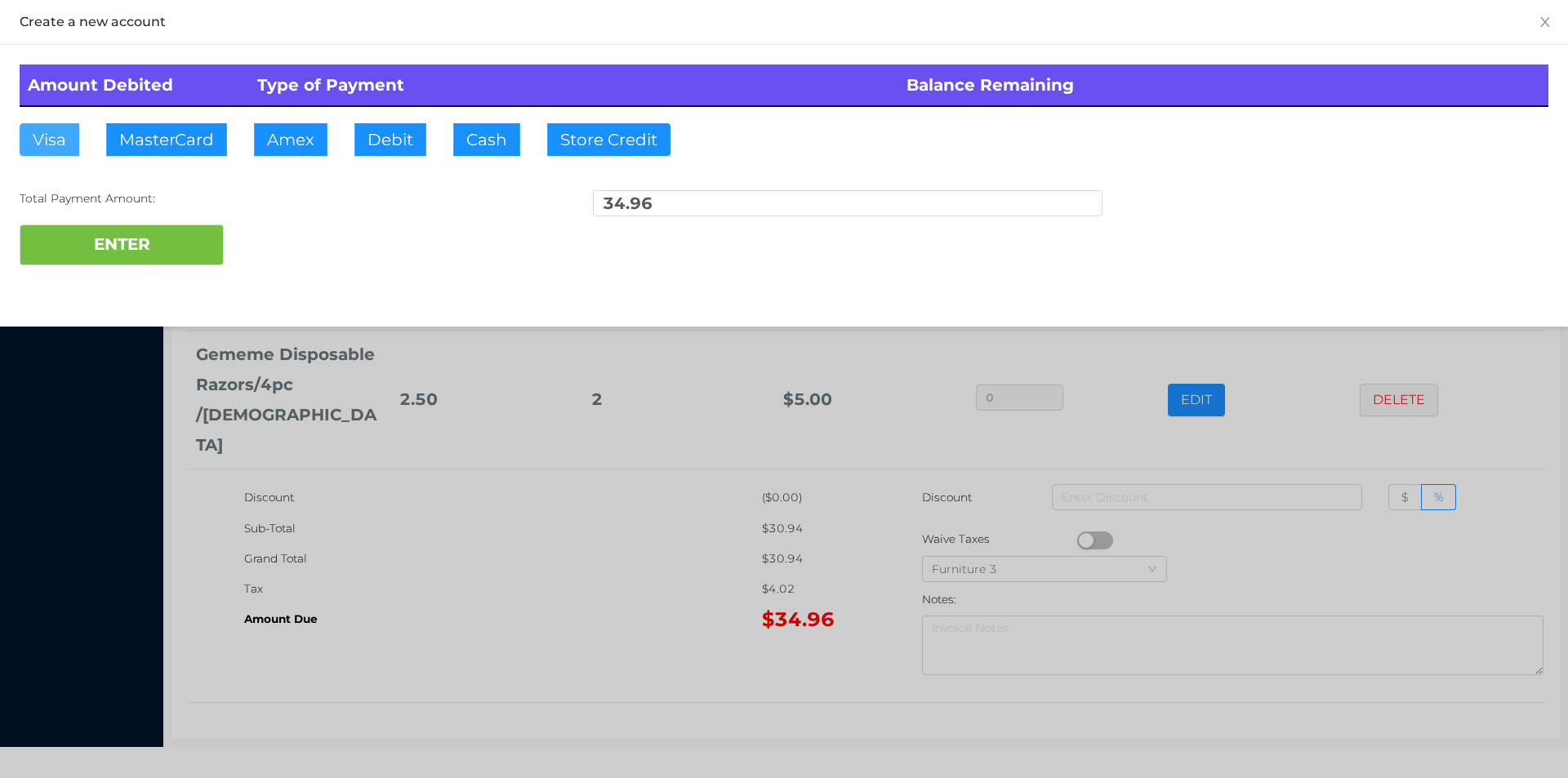
click at [44, 143] on button "Visa" at bounding box center [50, 140] width 60 height 33
click at [93, 231] on button "ENTER" at bounding box center [122, 244] width 204 height 41
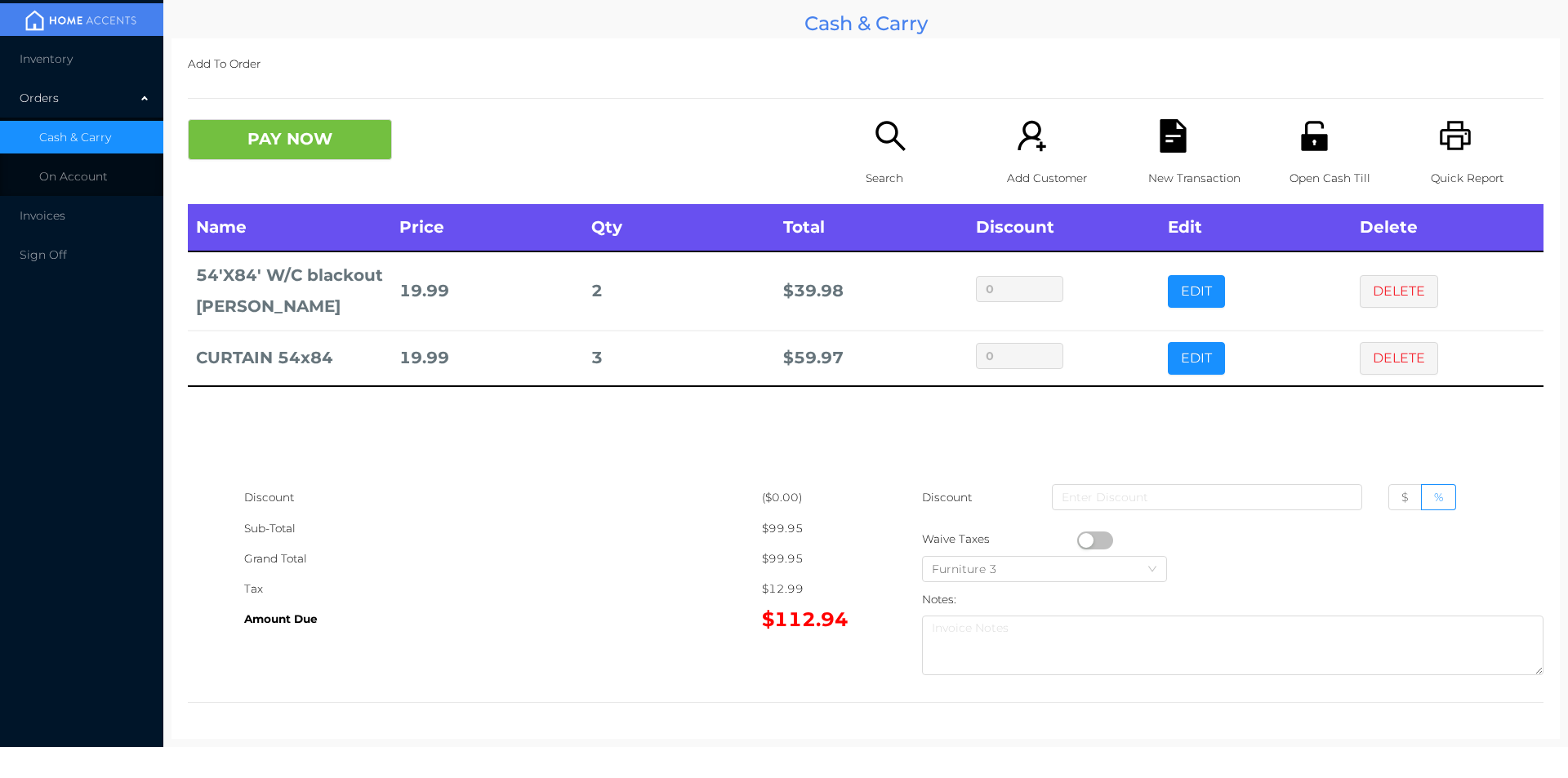
click at [1172, 152] on icon "icon: file-text" at bounding box center [1172, 135] width 26 height 34
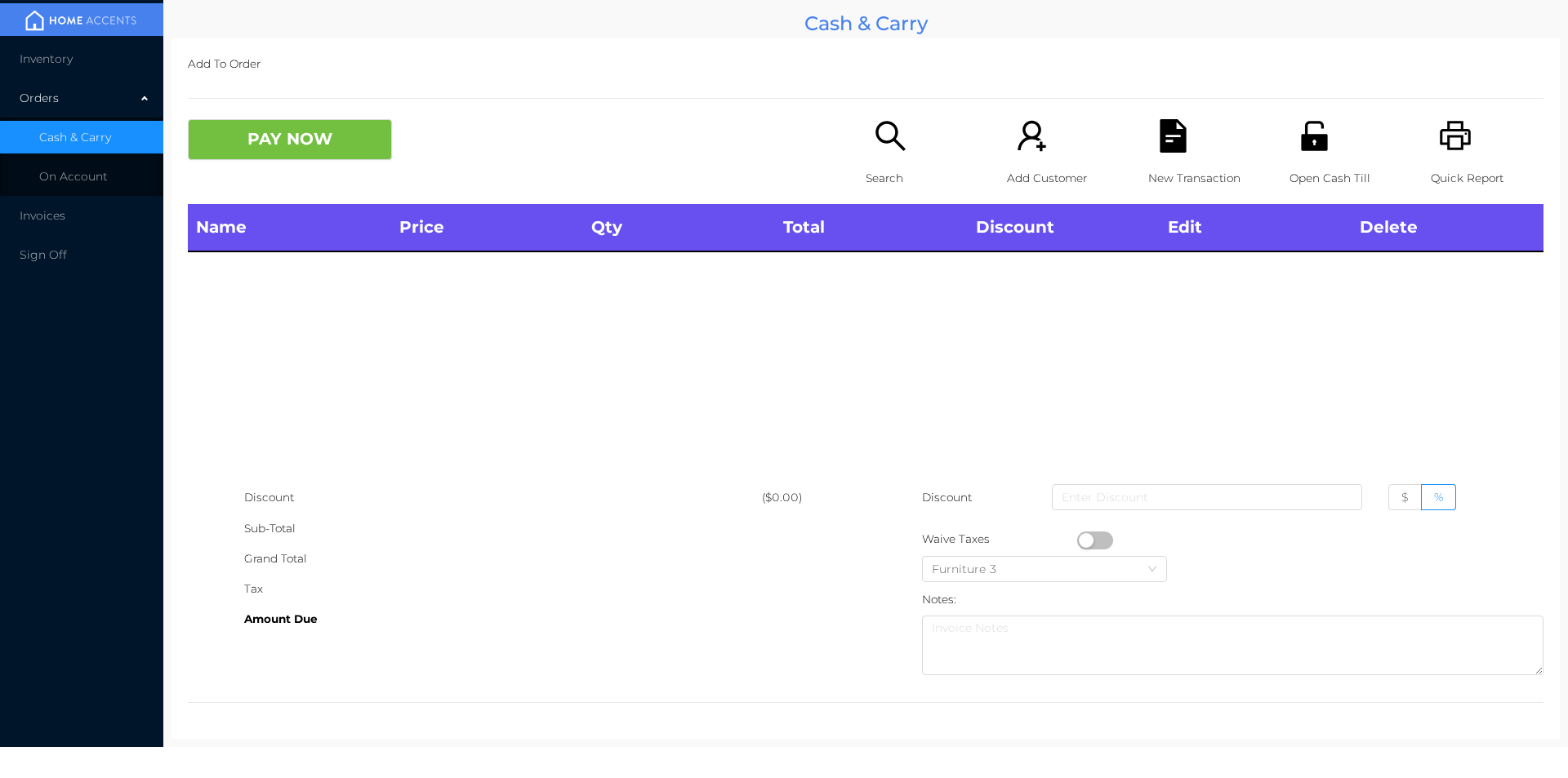
click at [1444, 134] on icon "icon: printer" at bounding box center [1455, 135] width 34 height 34
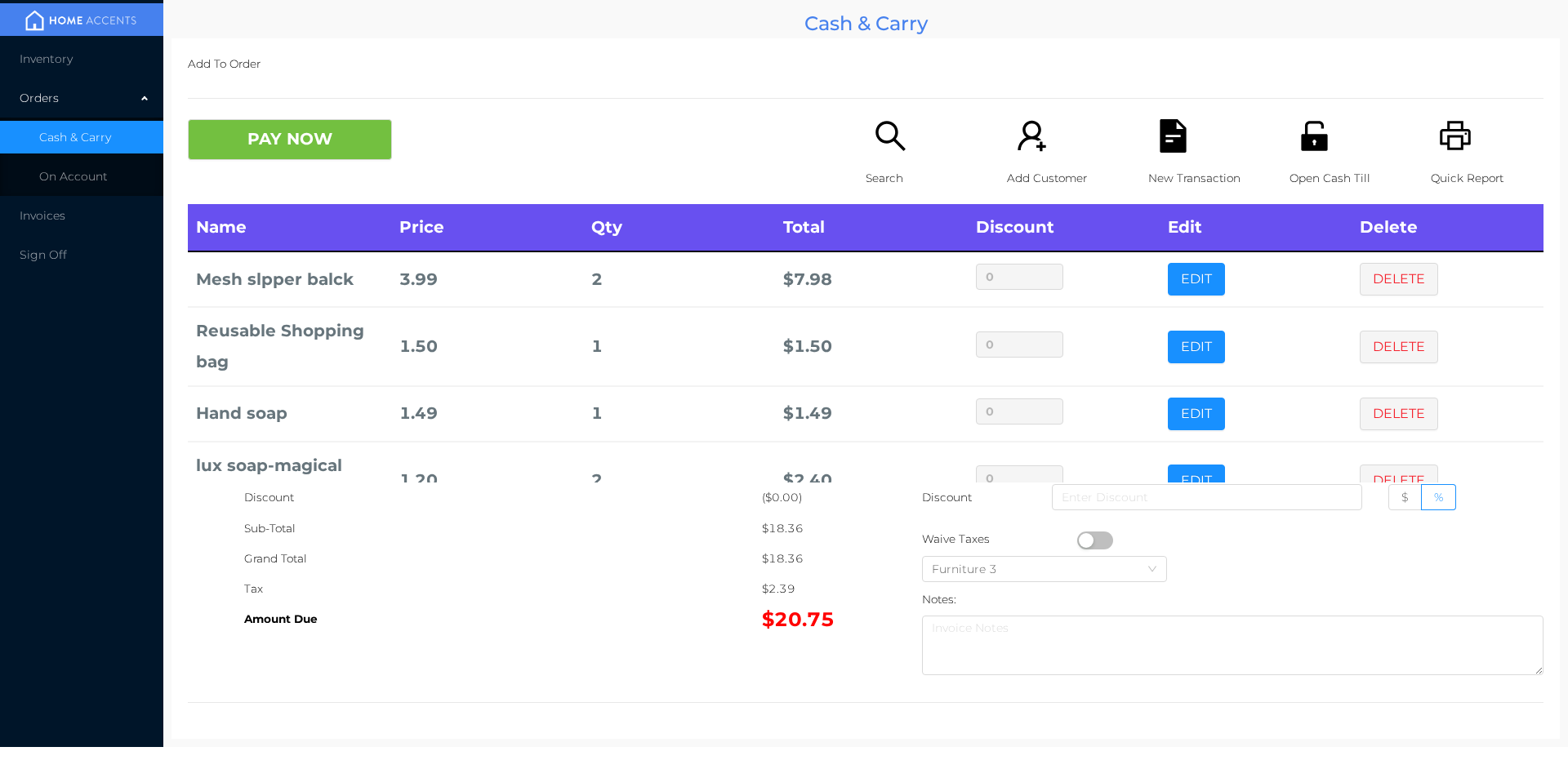
click at [266, 156] on button "PAY NOW" at bounding box center [289, 139] width 204 height 41
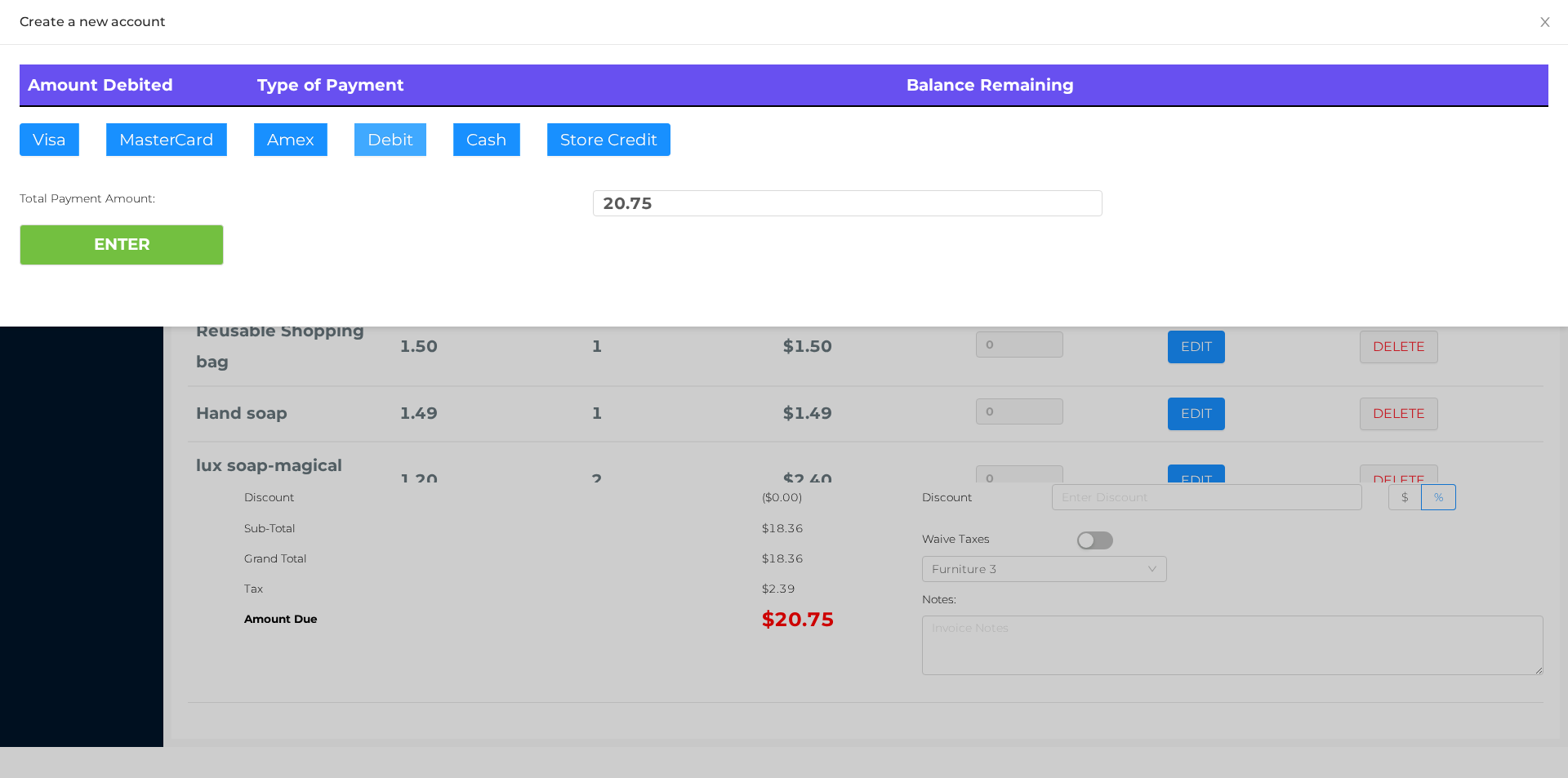
click at [395, 143] on button "Debit" at bounding box center [389, 140] width 72 height 33
click at [110, 251] on button "ENTER" at bounding box center [122, 244] width 204 height 41
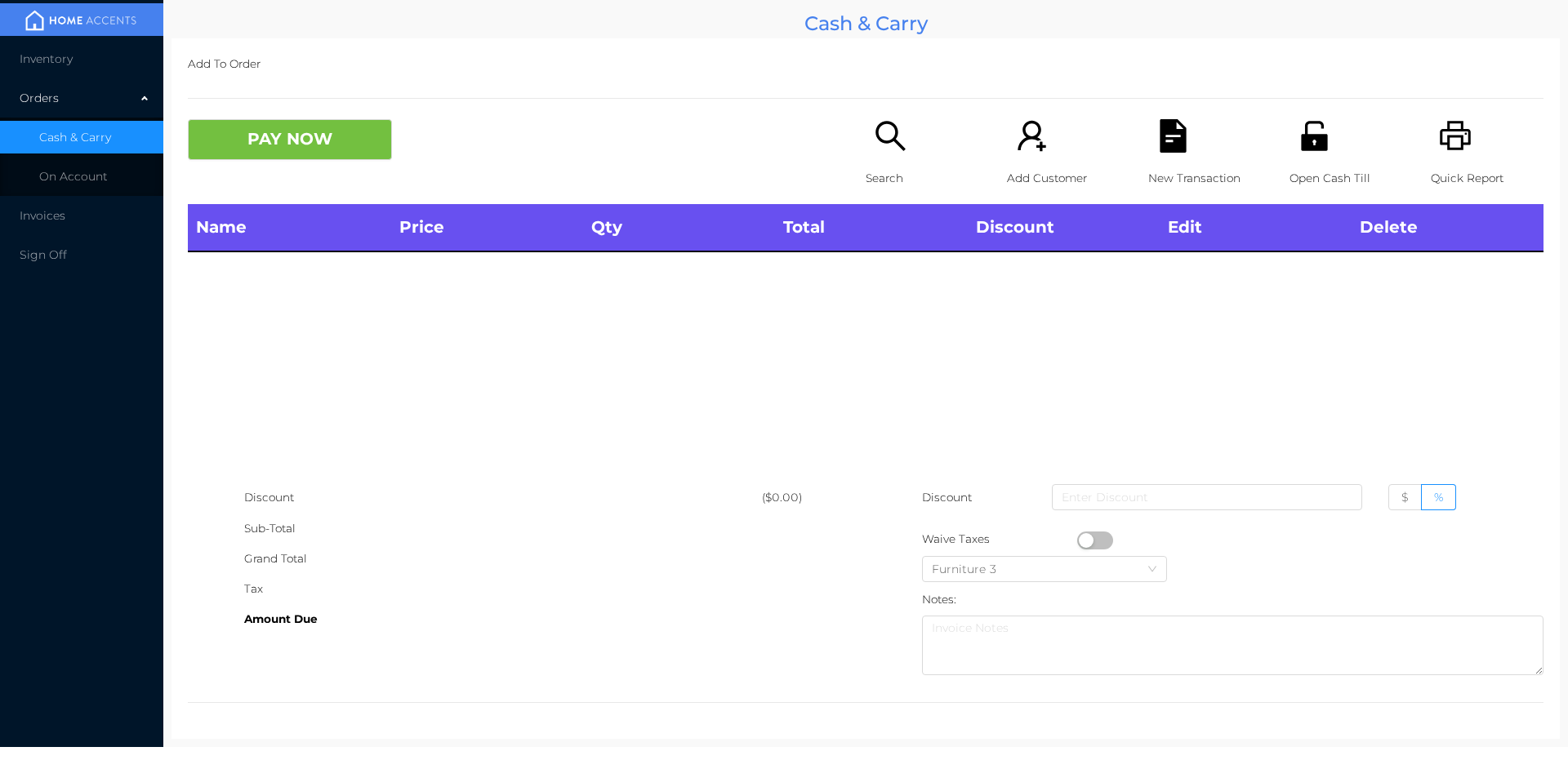
click at [873, 175] on p "Search" at bounding box center [922, 178] width 113 height 30
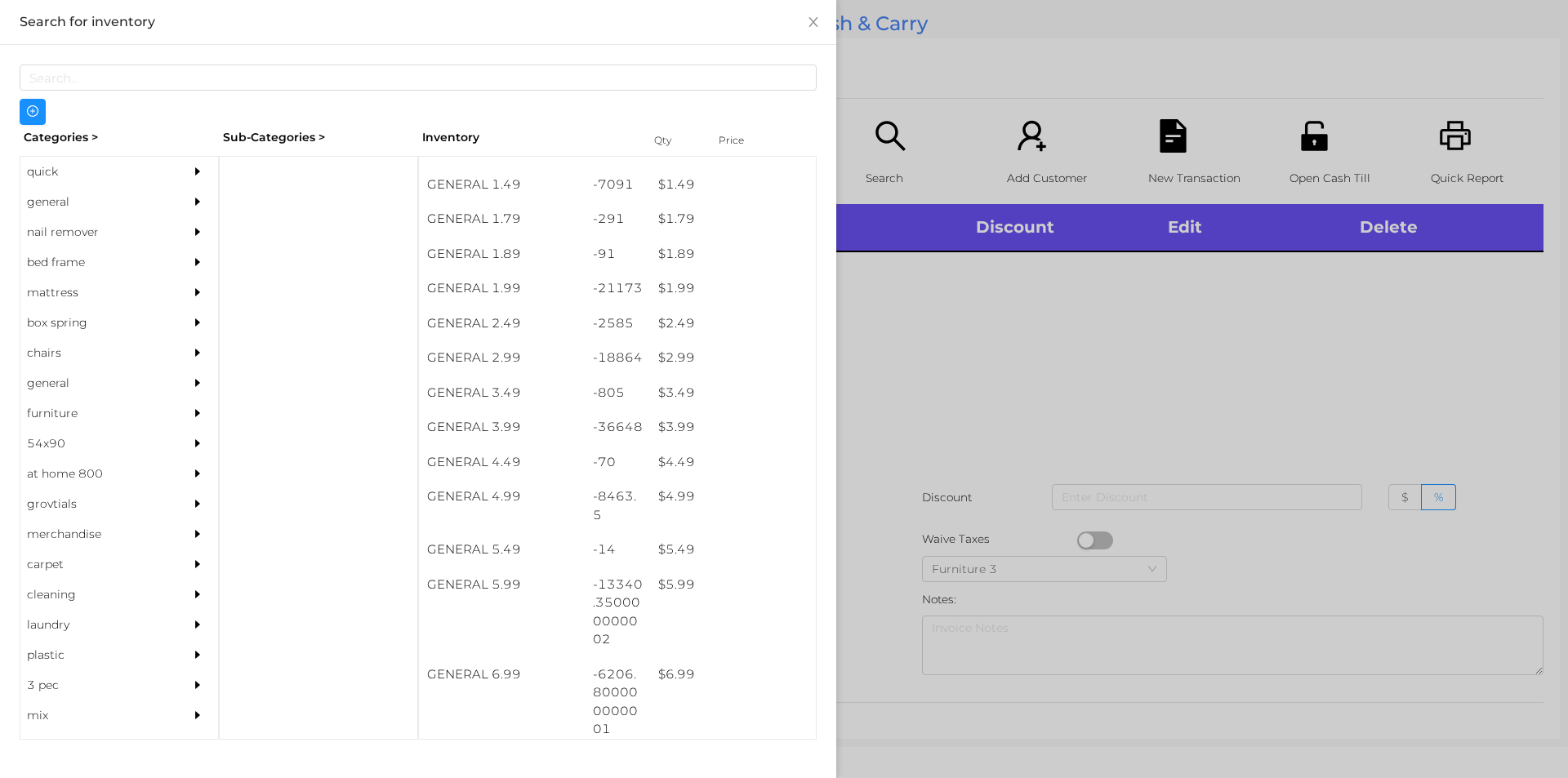
scroll to position [249, 0]
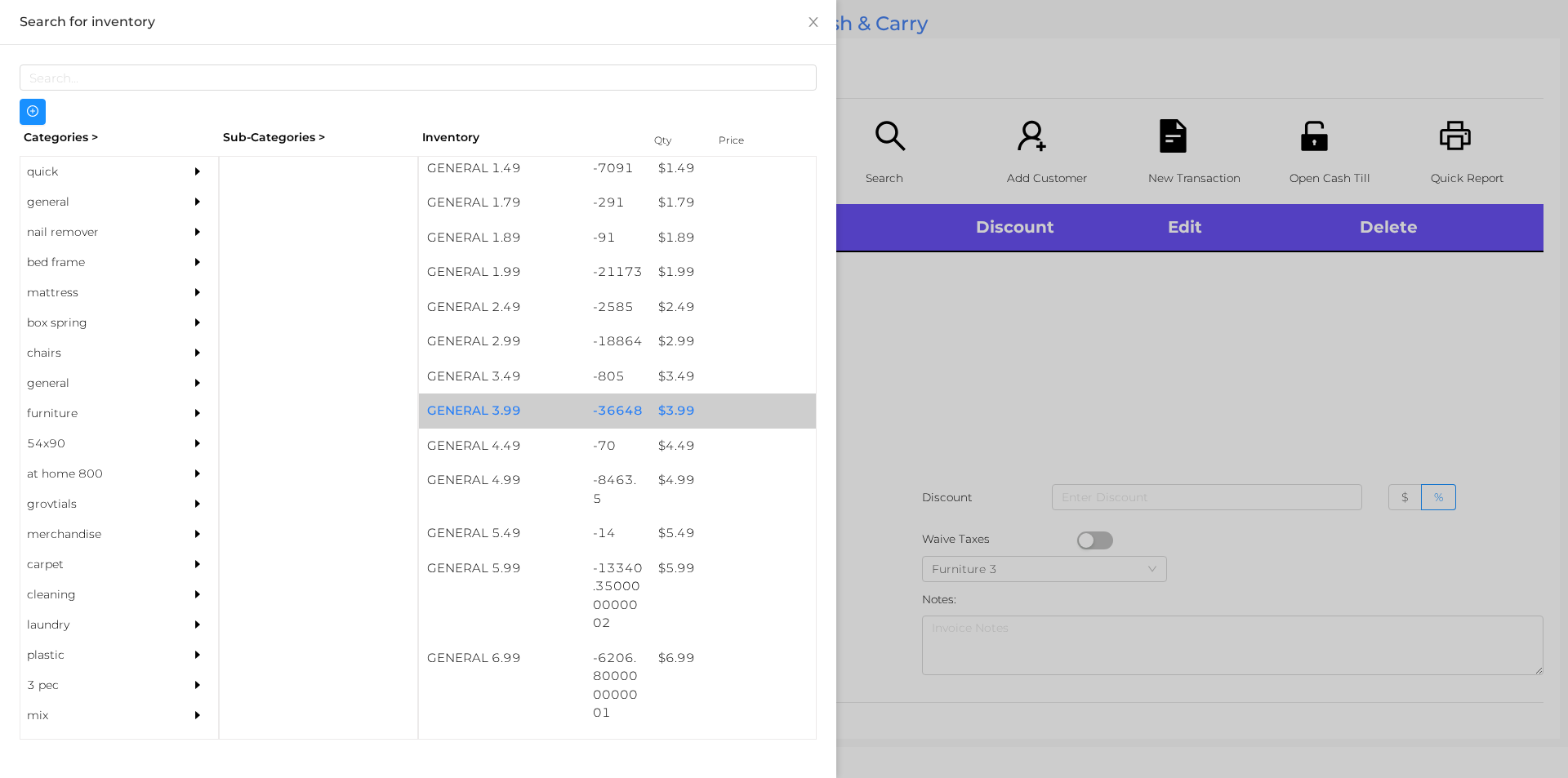
click at [728, 422] on div "$ 3.99" at bounding box center [732, 411] width 166 height 35
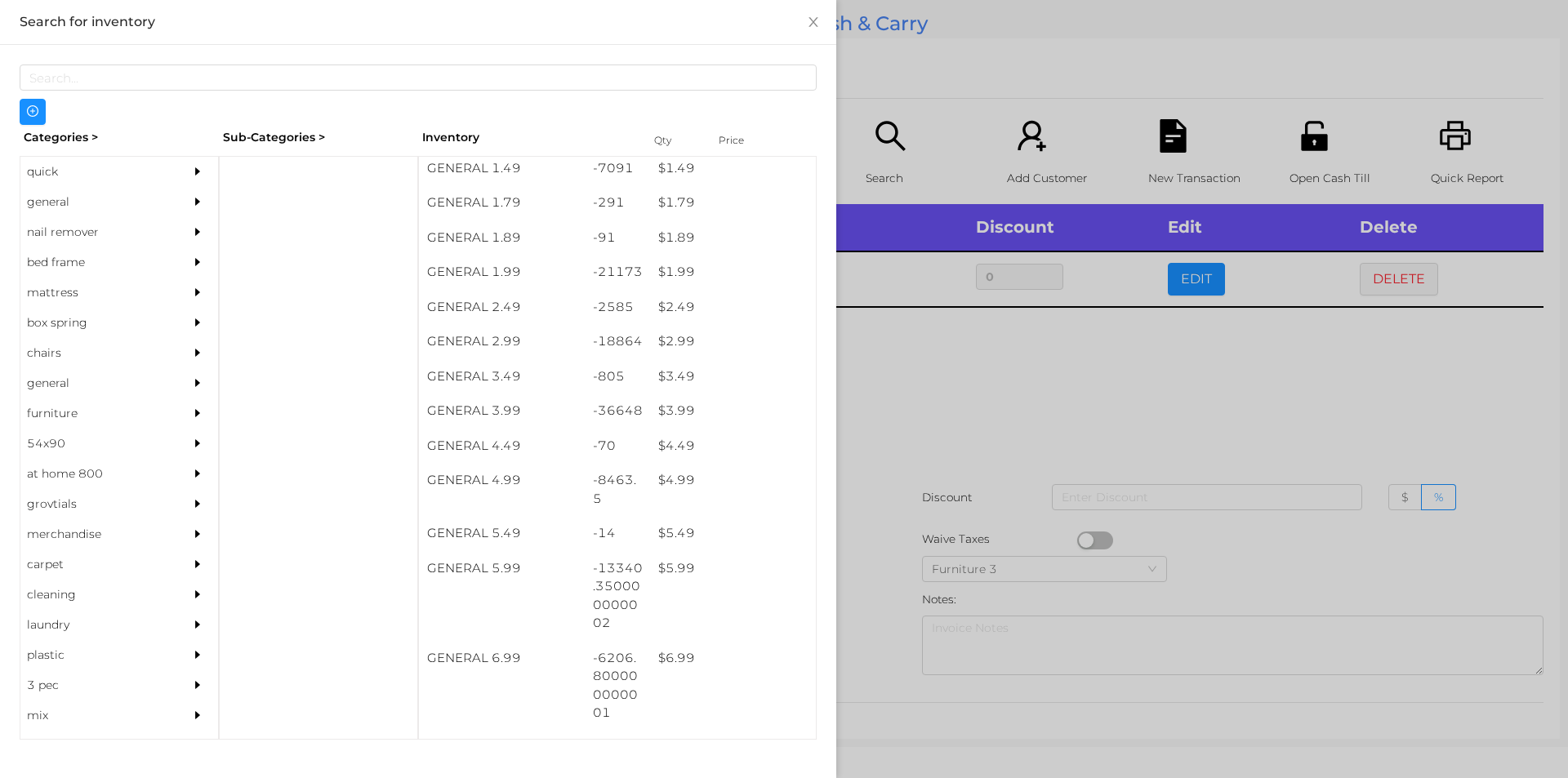
click at [981, 393] on div at bounding box center [784, 389] width 1568 height 778
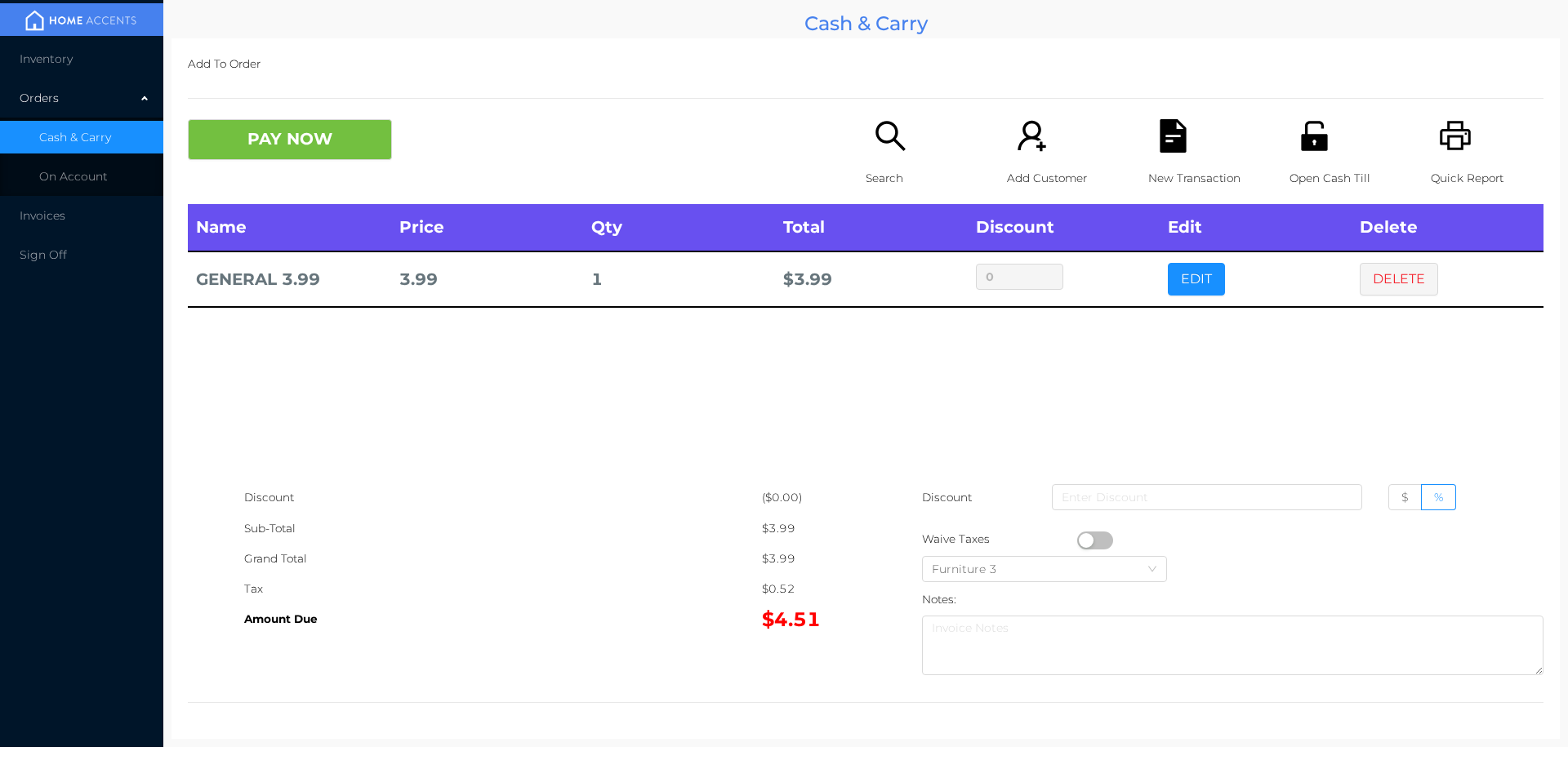
click at [886, 143] on icon "icon: search" at bounding box center [890, 135] width 34 height 34
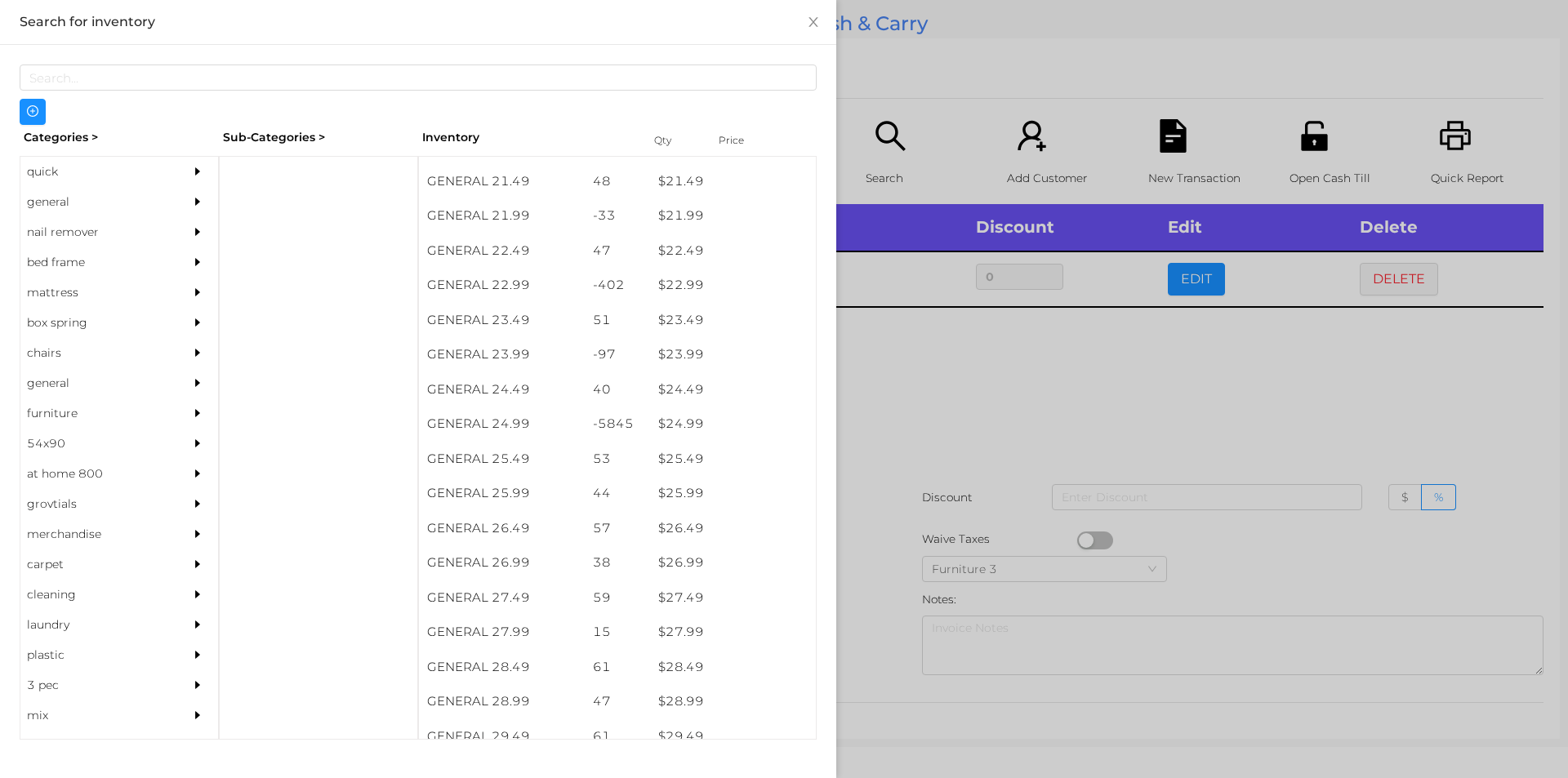
scroll to position [1895, 0]
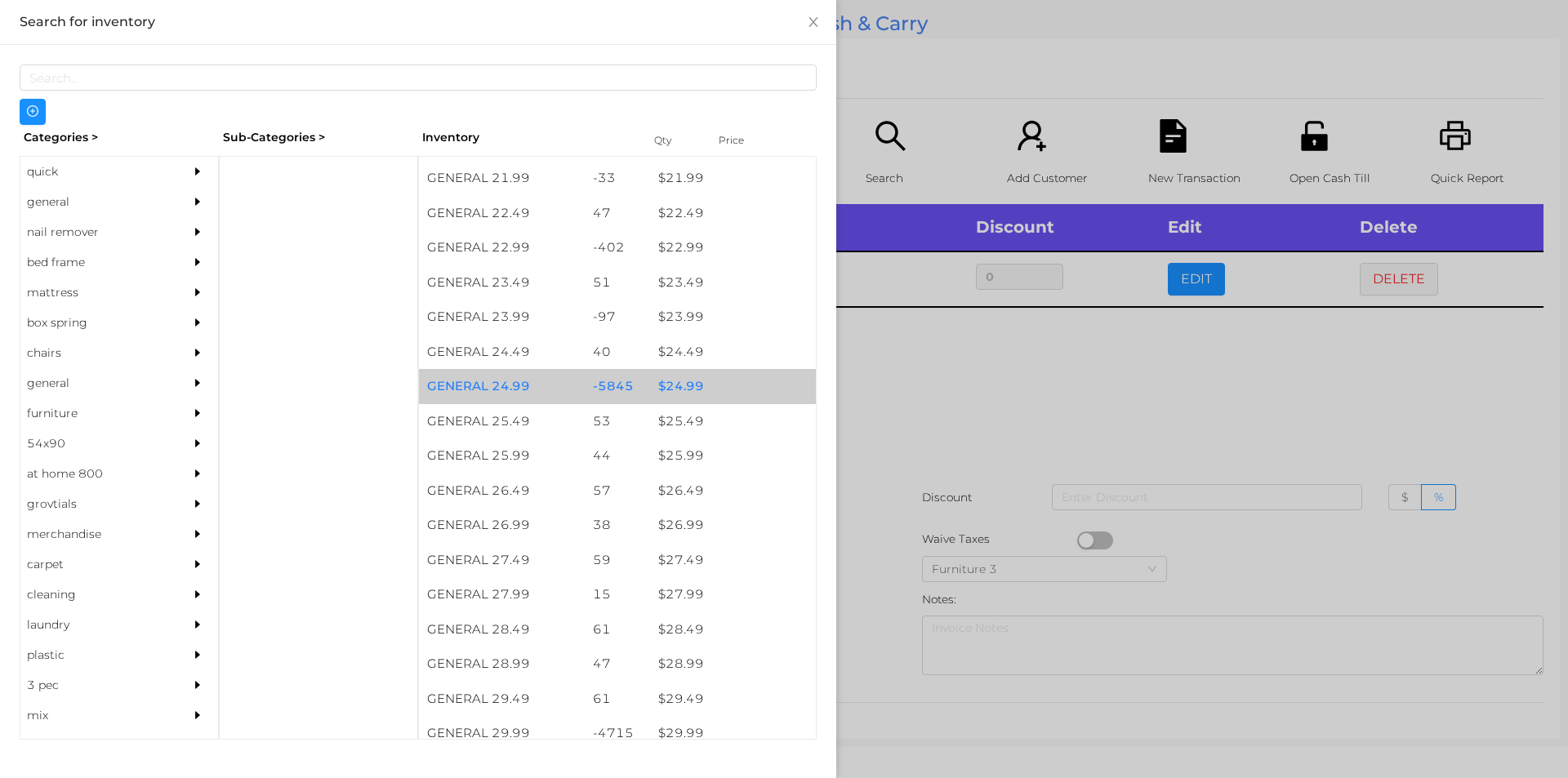
click at [722, 376] on div "$ 24.99" at bounding box center [732, 387] width 166 height 35
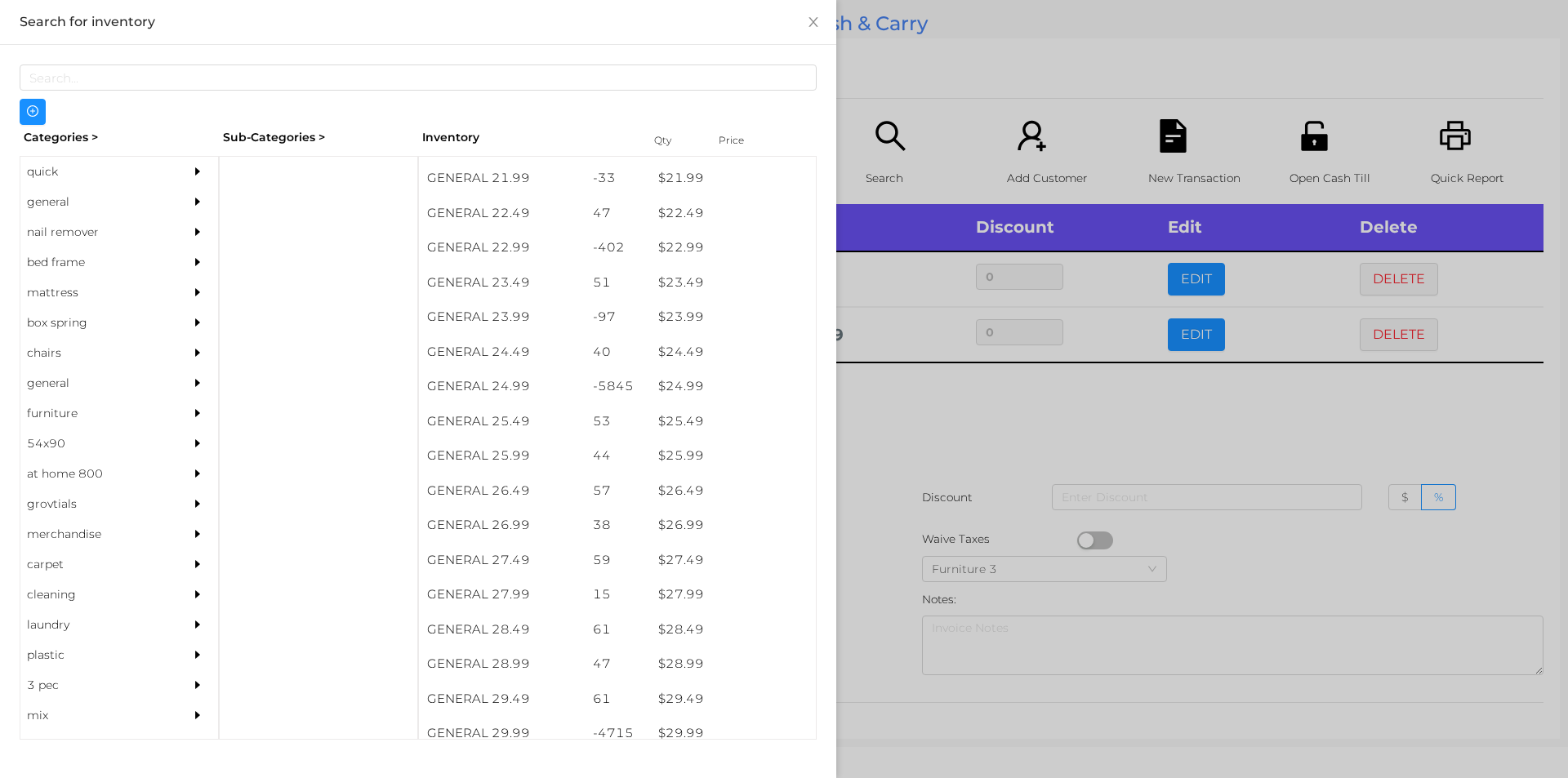
click at [1005, 501] on div at bounding box center [784, 389] width 1568 height 778
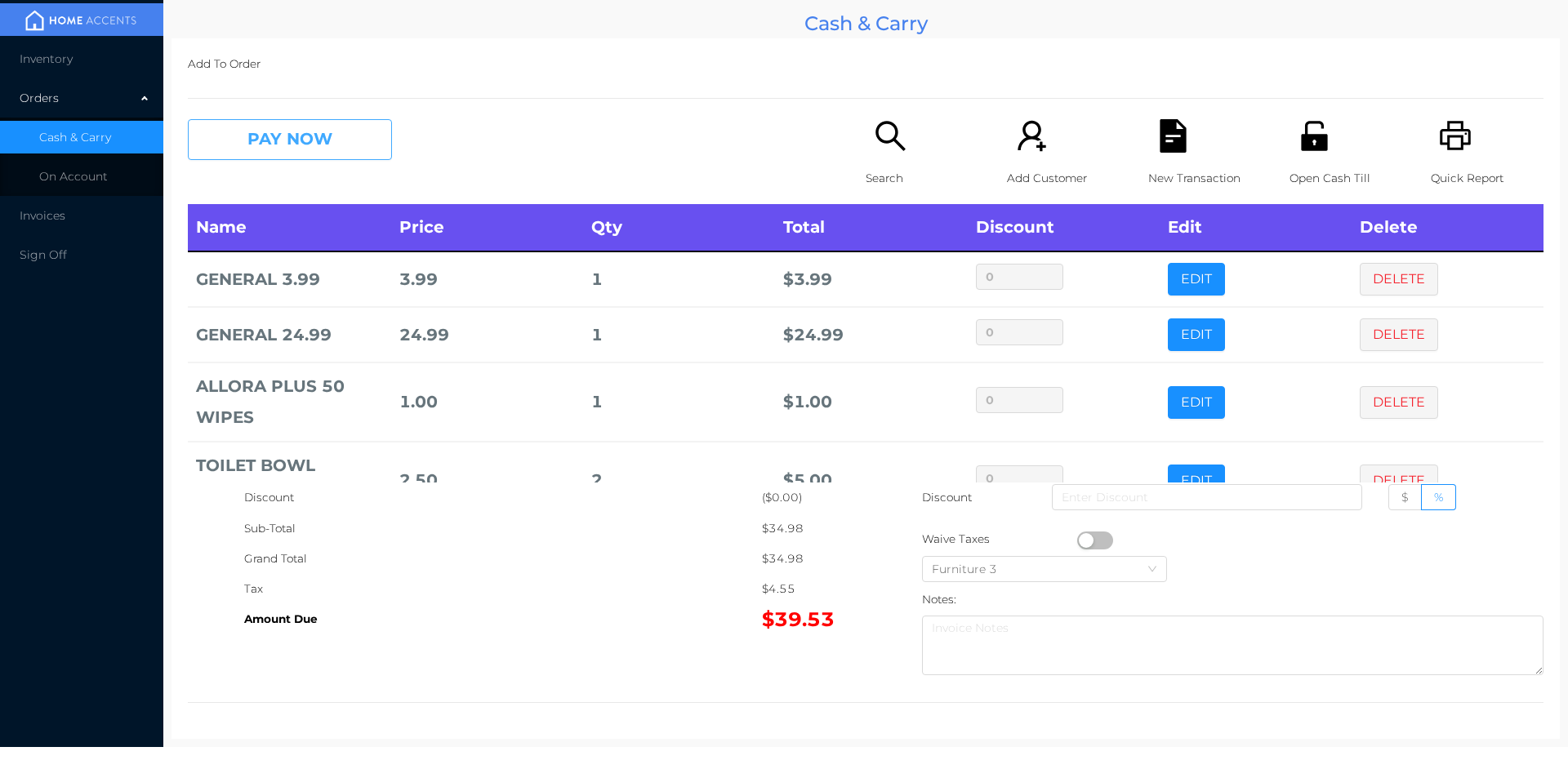
click at [287, 124] on button "PAY NOW" at bounding box center [289, 139] width 204 height 41
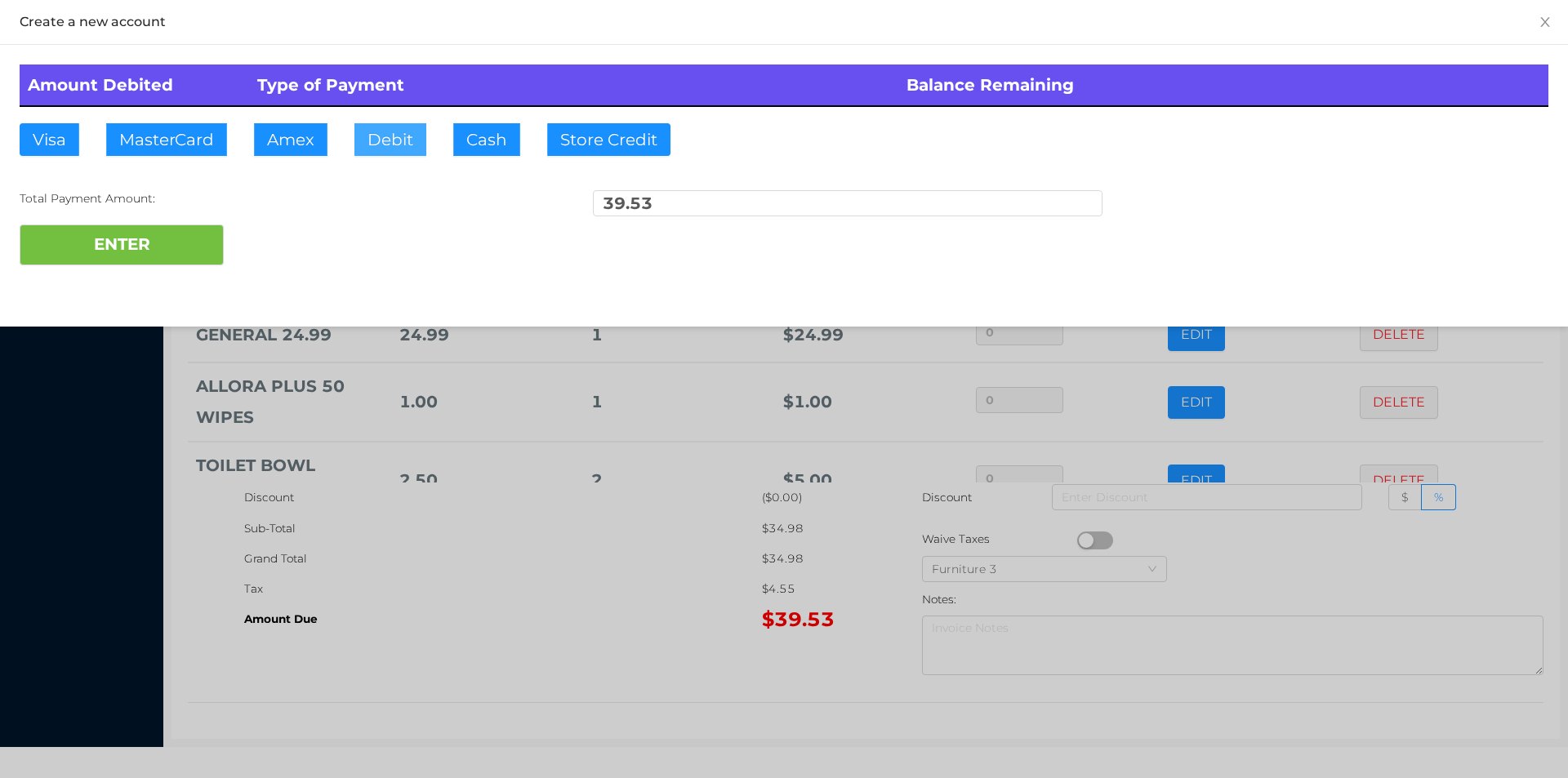
click at [416, 129] on button "Debit" at bounding box center [389, 140] width 72 height 33
click at [142, 250] on button "ENTER" at bounding box center [122, 244] width 204 height 41
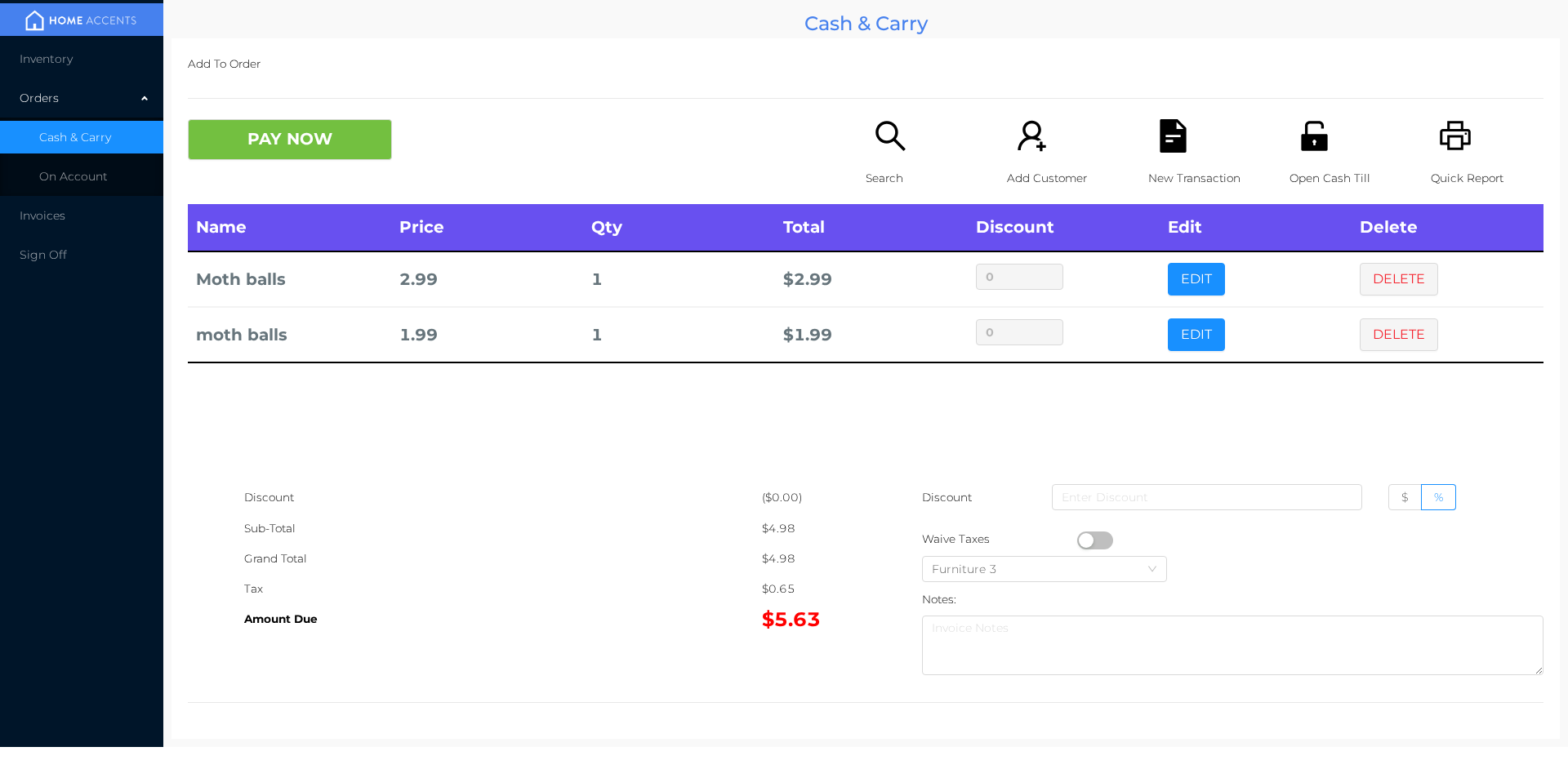
click at [231, 126] on button "PAY NOW" at bounding box center [289, 139] width 204 height 41
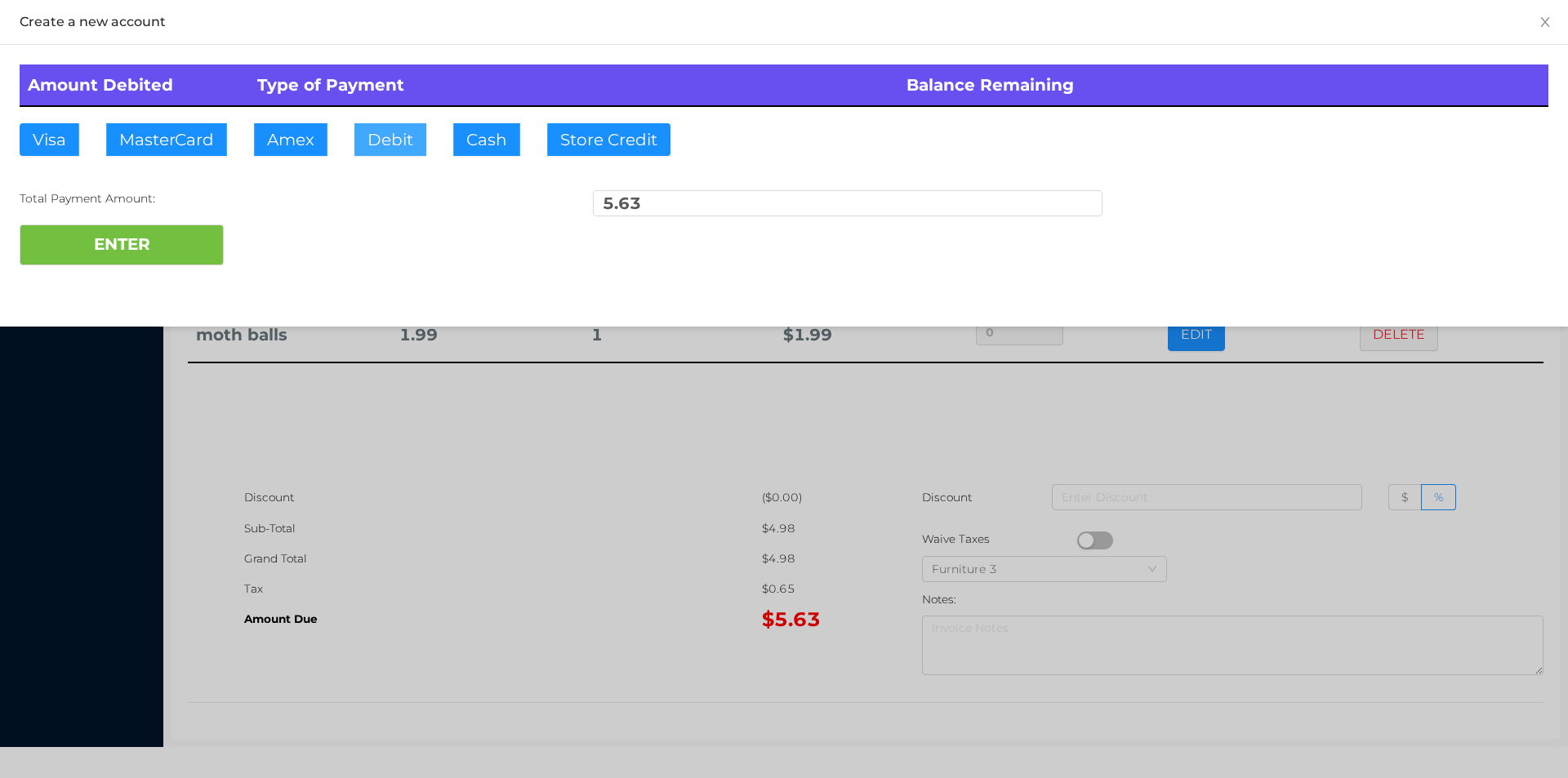
click at [387, 151] on button "Debit" at bounding box center [389, 140] width 72 height 33
click at [123, 231] on button "ENTER" at bounding box center [122, 244] width 204 height 41
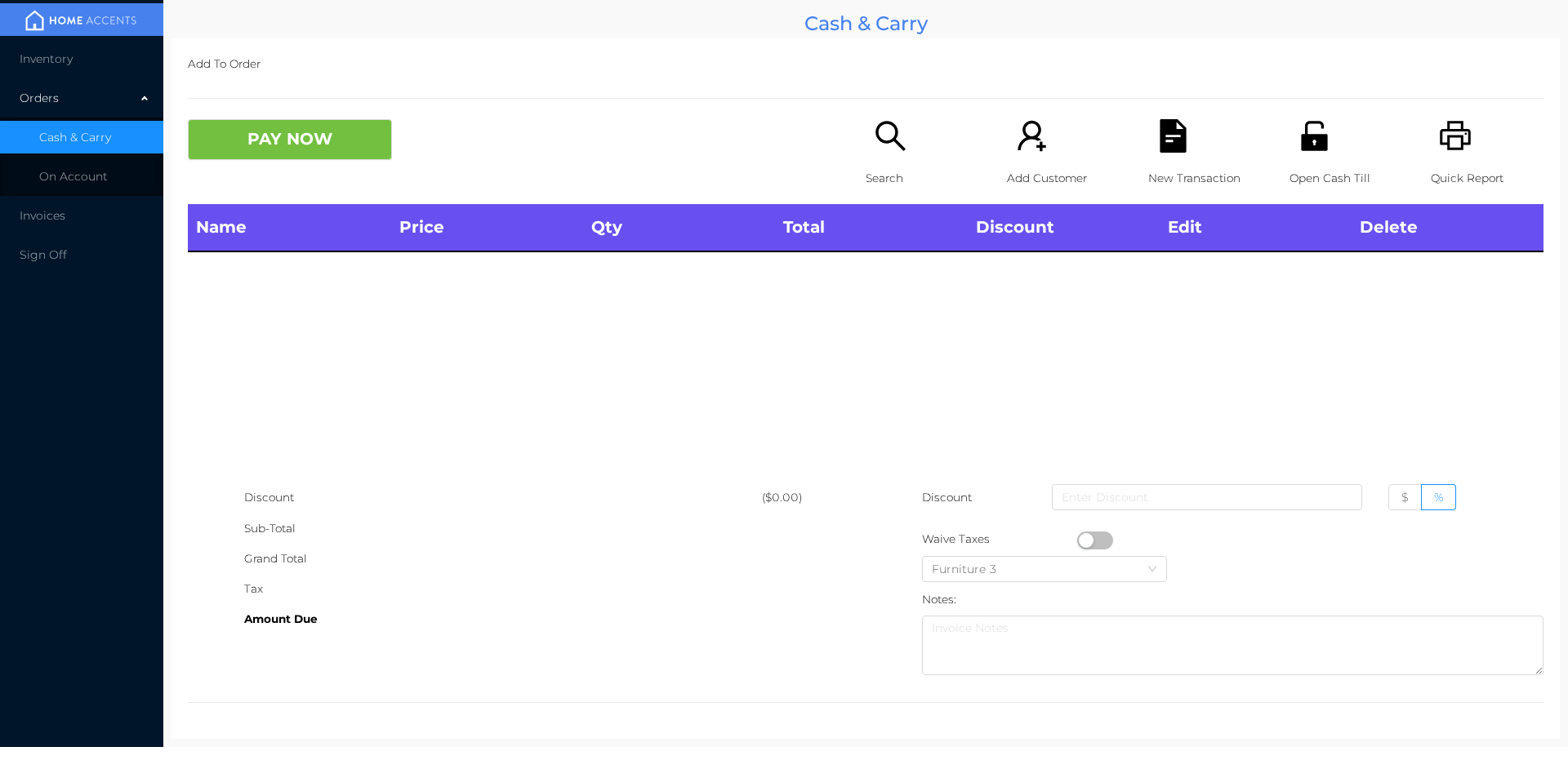
click at [898, 190] on p "Search" at bounding box center [922, 178] width 113 height 30
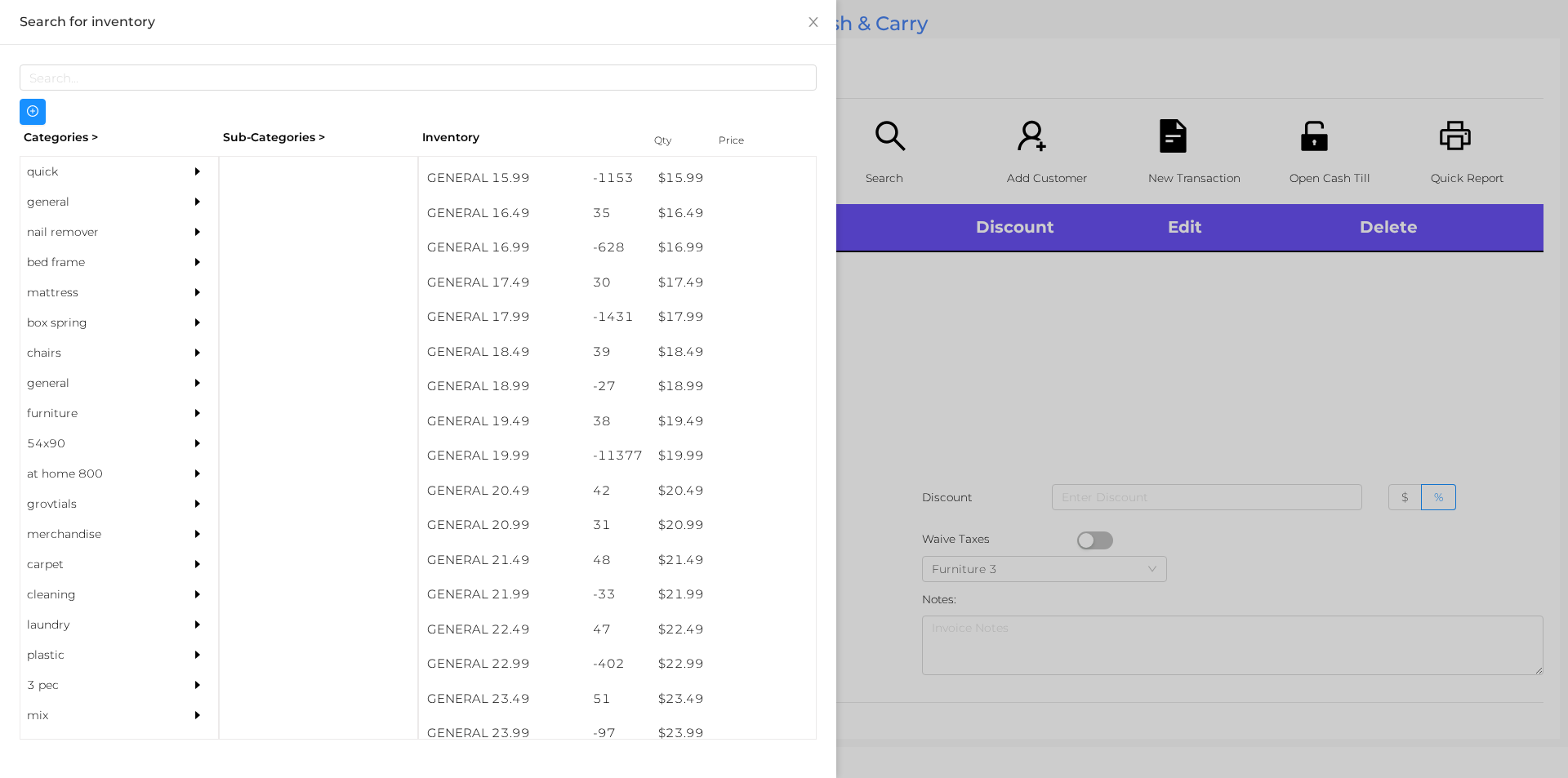
scroll to position [1511, 0]
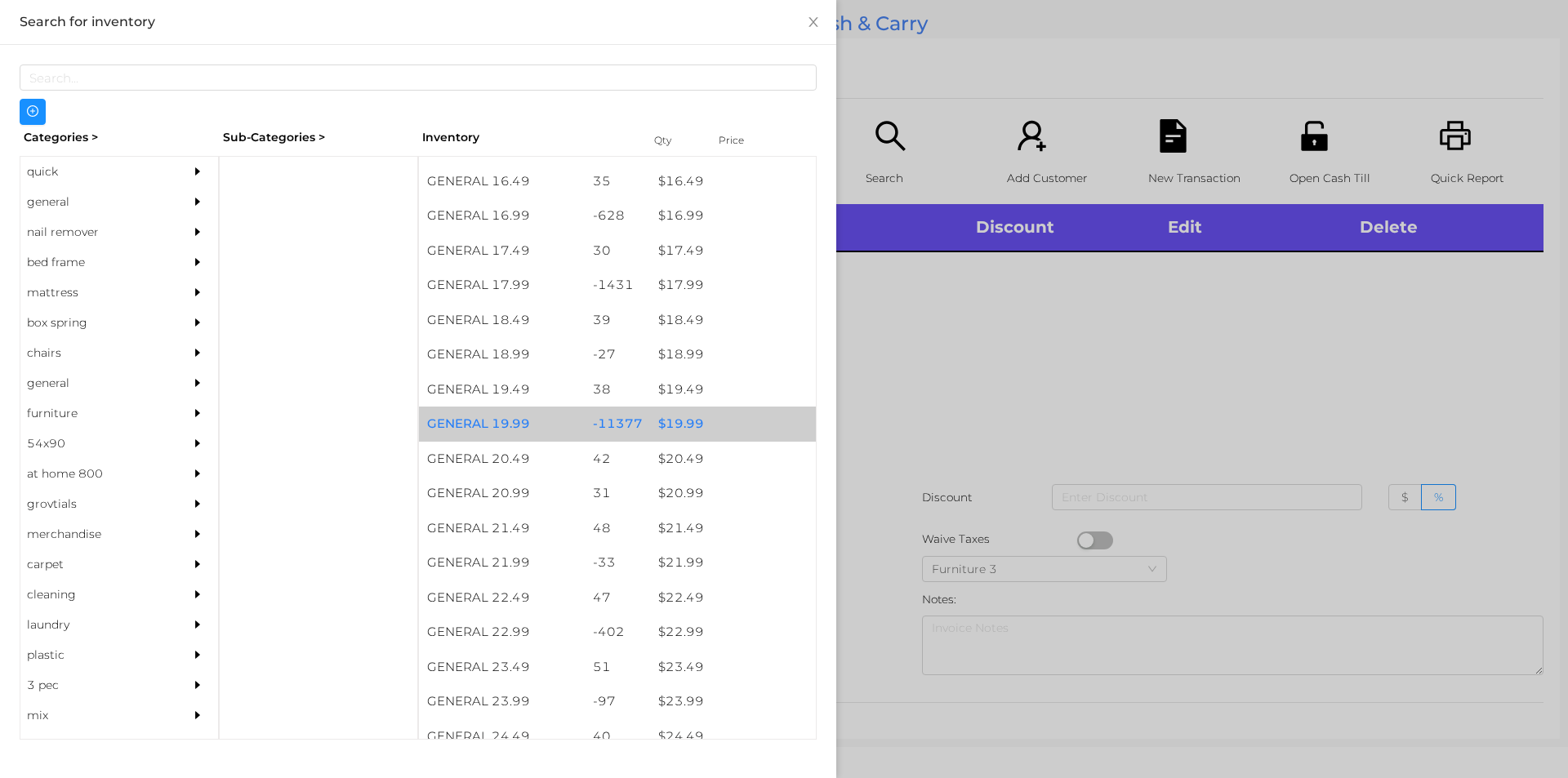
click at [615, 415] on div "-11377" at bounding box center [617, 424] width 66 height 35
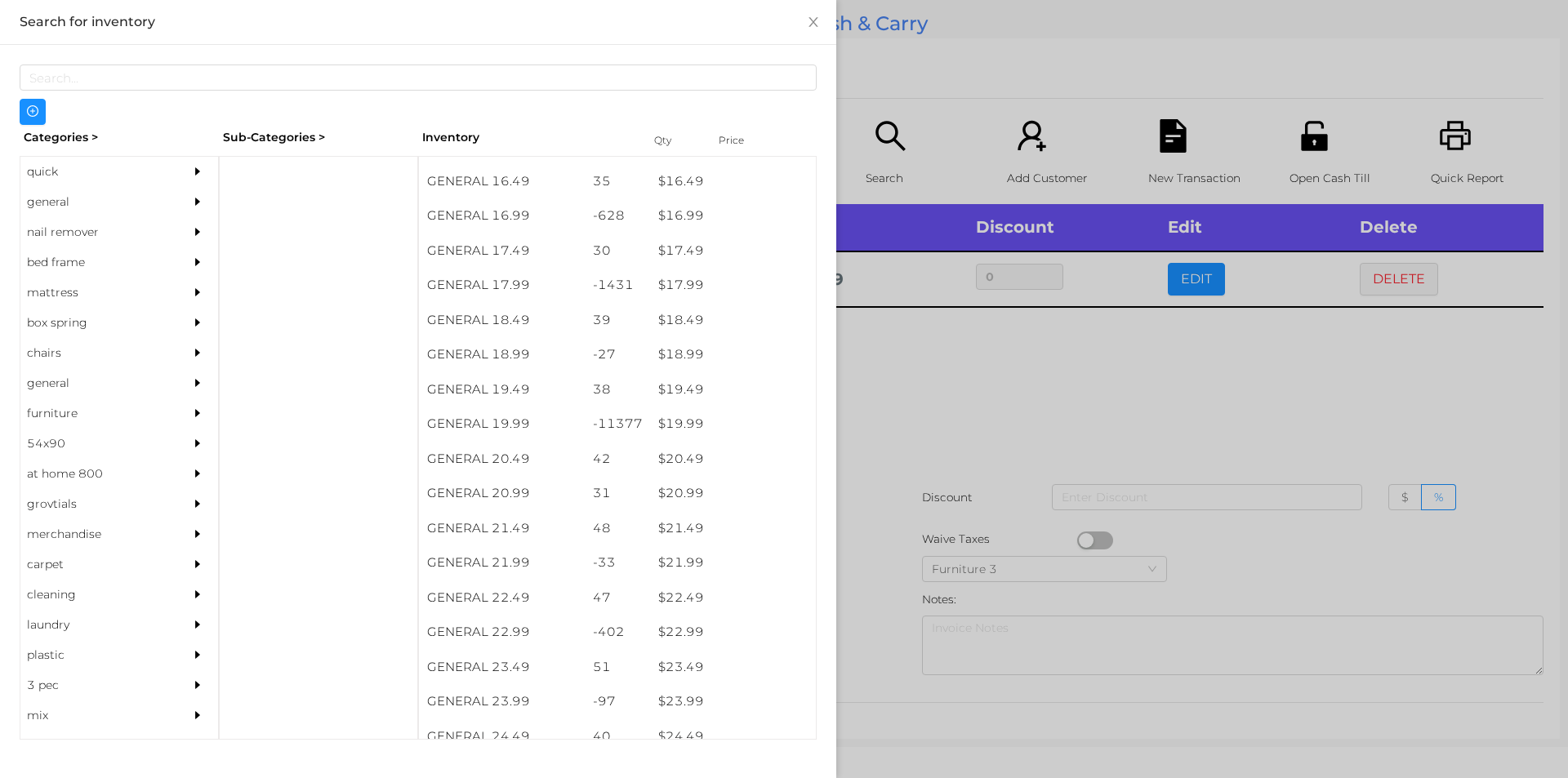
click at [991, 478] on div at bounding box center [784, 389] width 1568 height 778
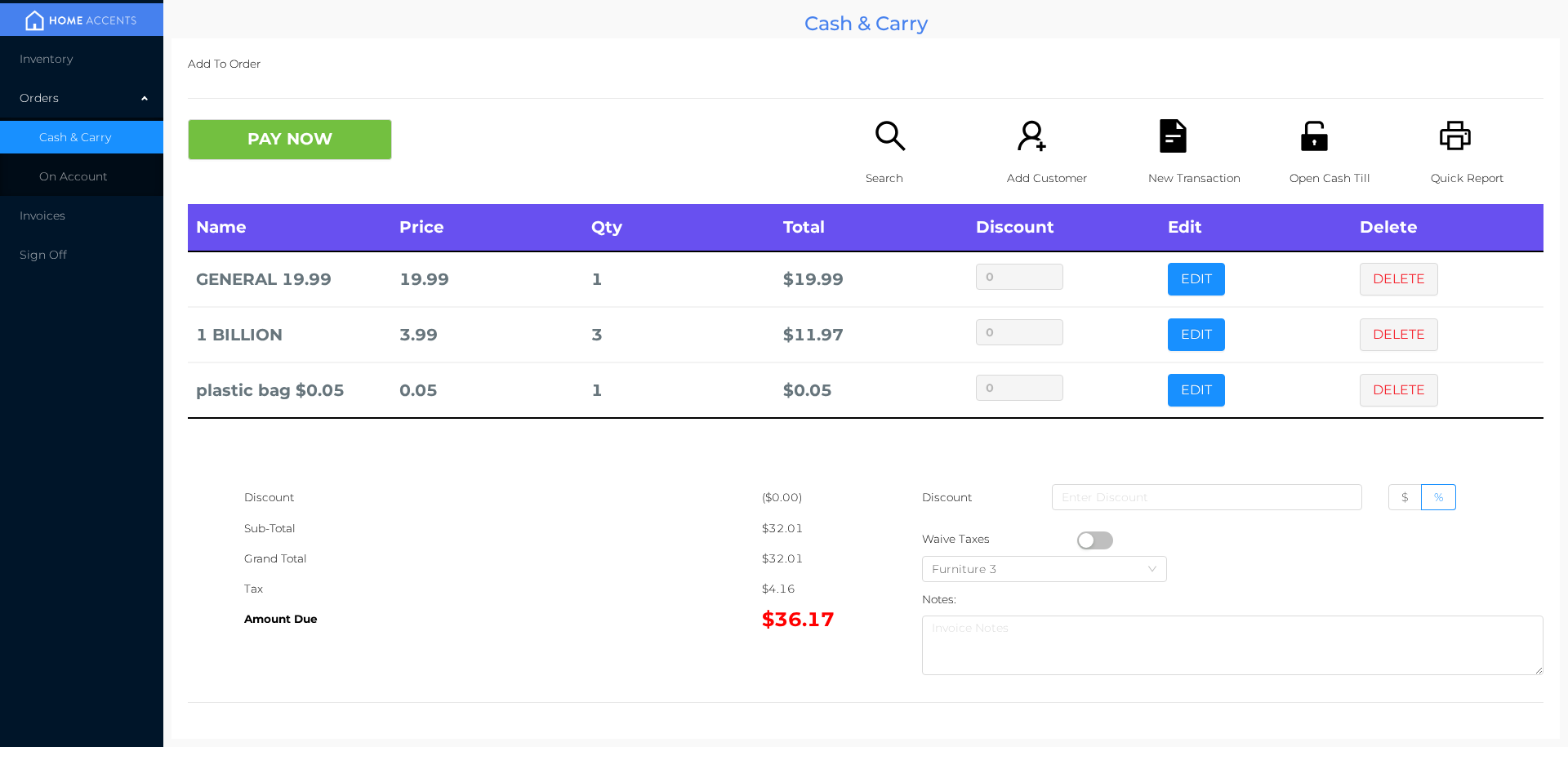
click at [313, 131] on button "PAY NOW" at bounding box center [289, 139] width 204 height 41
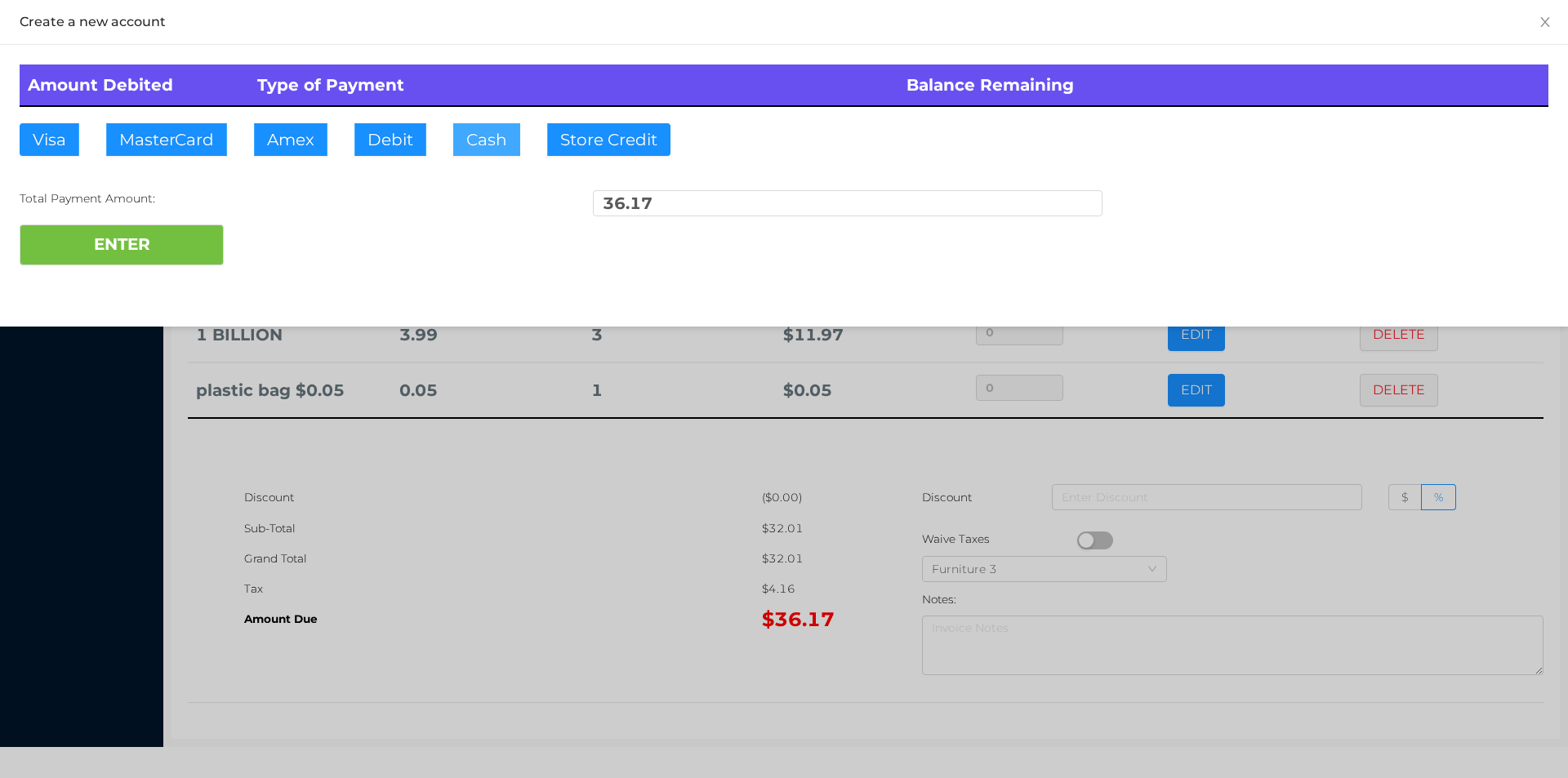
click at [477, 143] on button "Cash" at bounding box center [486, 140] width 67 height 33
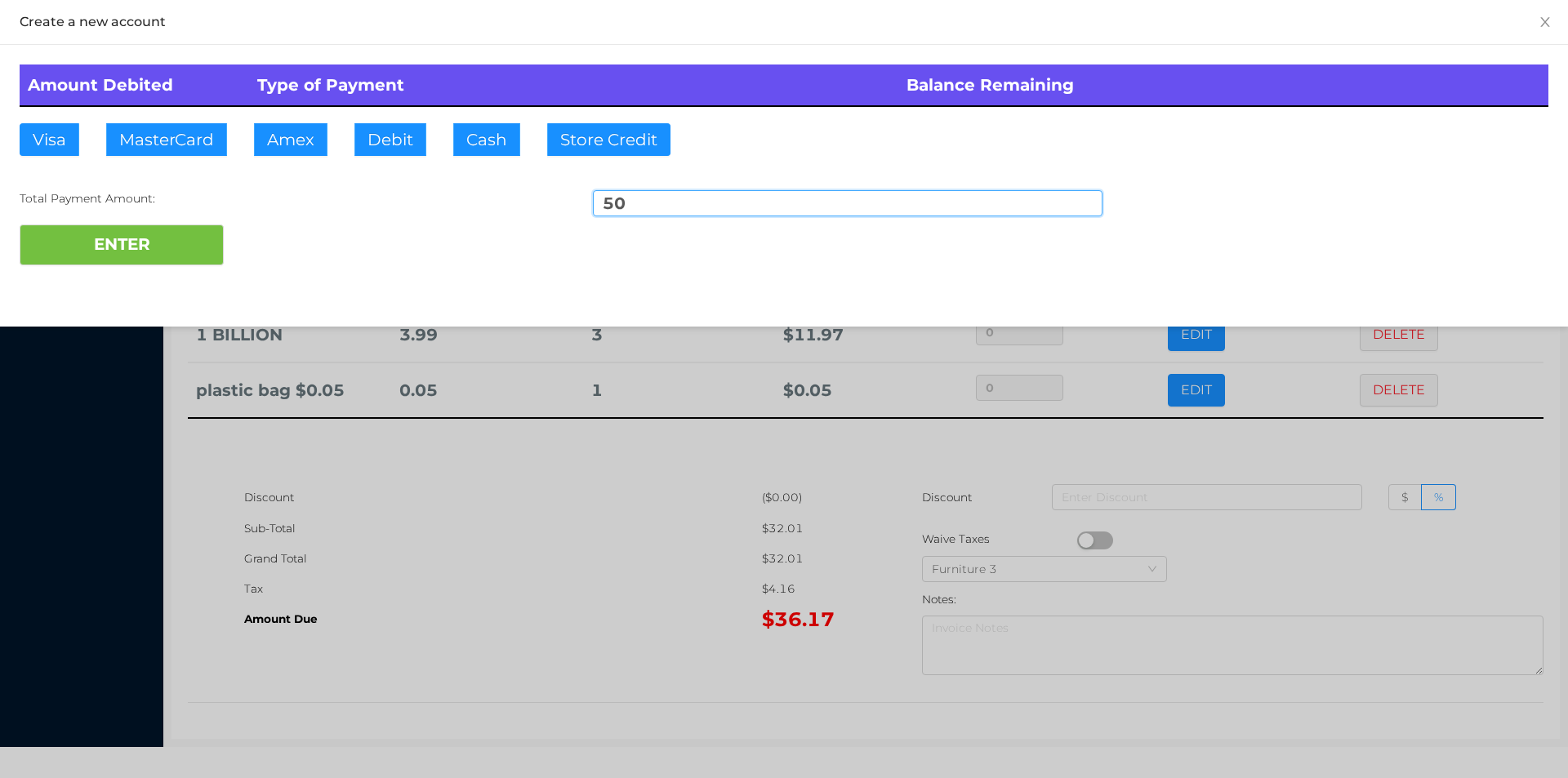
type input "50"
click at [128, 283] on div "Amount Debited Type of Payment Balance Remaining Visa MasterCard Amex Debit Cas…" at bounding box center [784, 164] width 1568 height 241
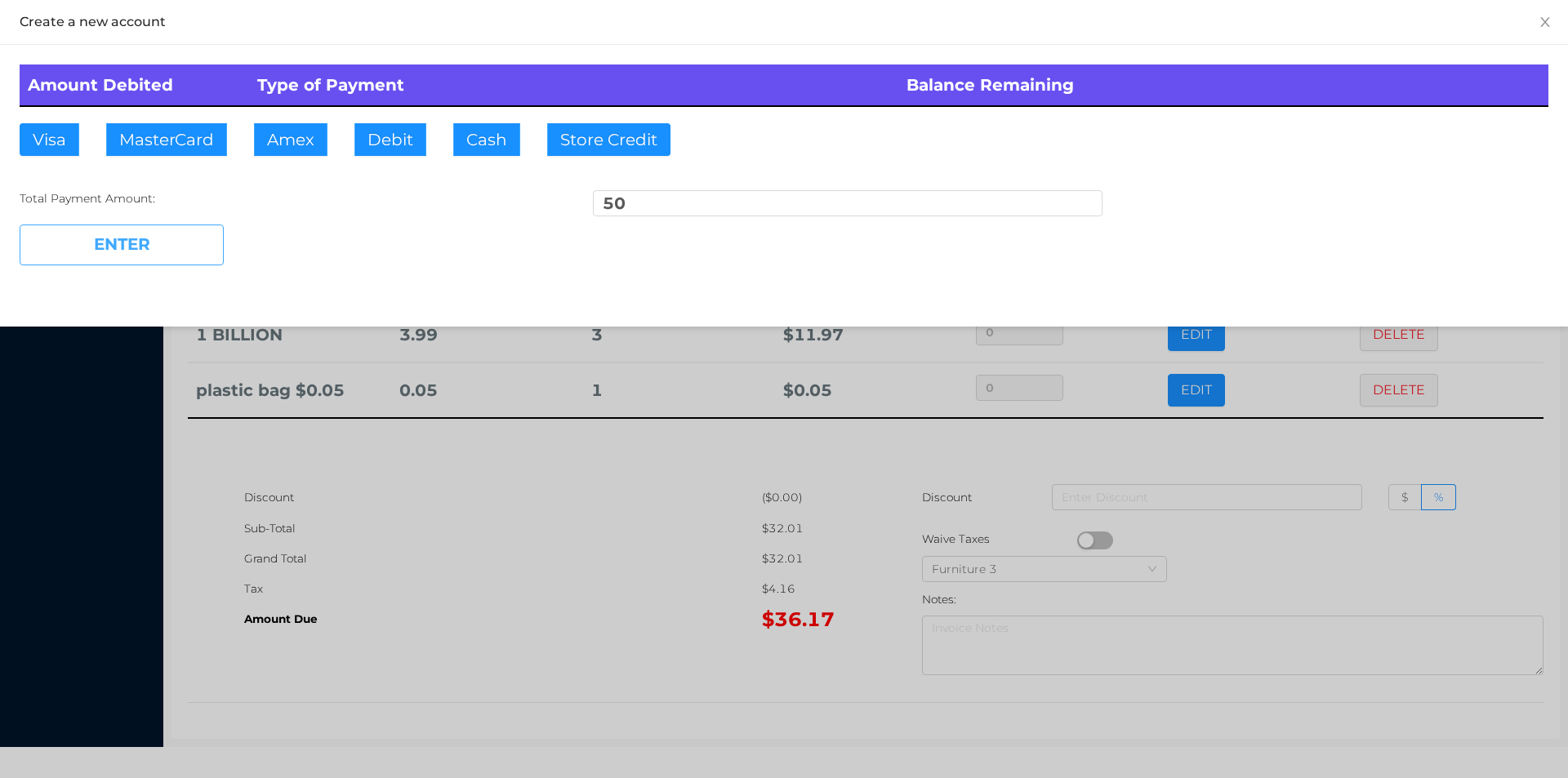
click at [72, 255] on button "ENTER" at bounding box center [122, 244] width 204 height 41
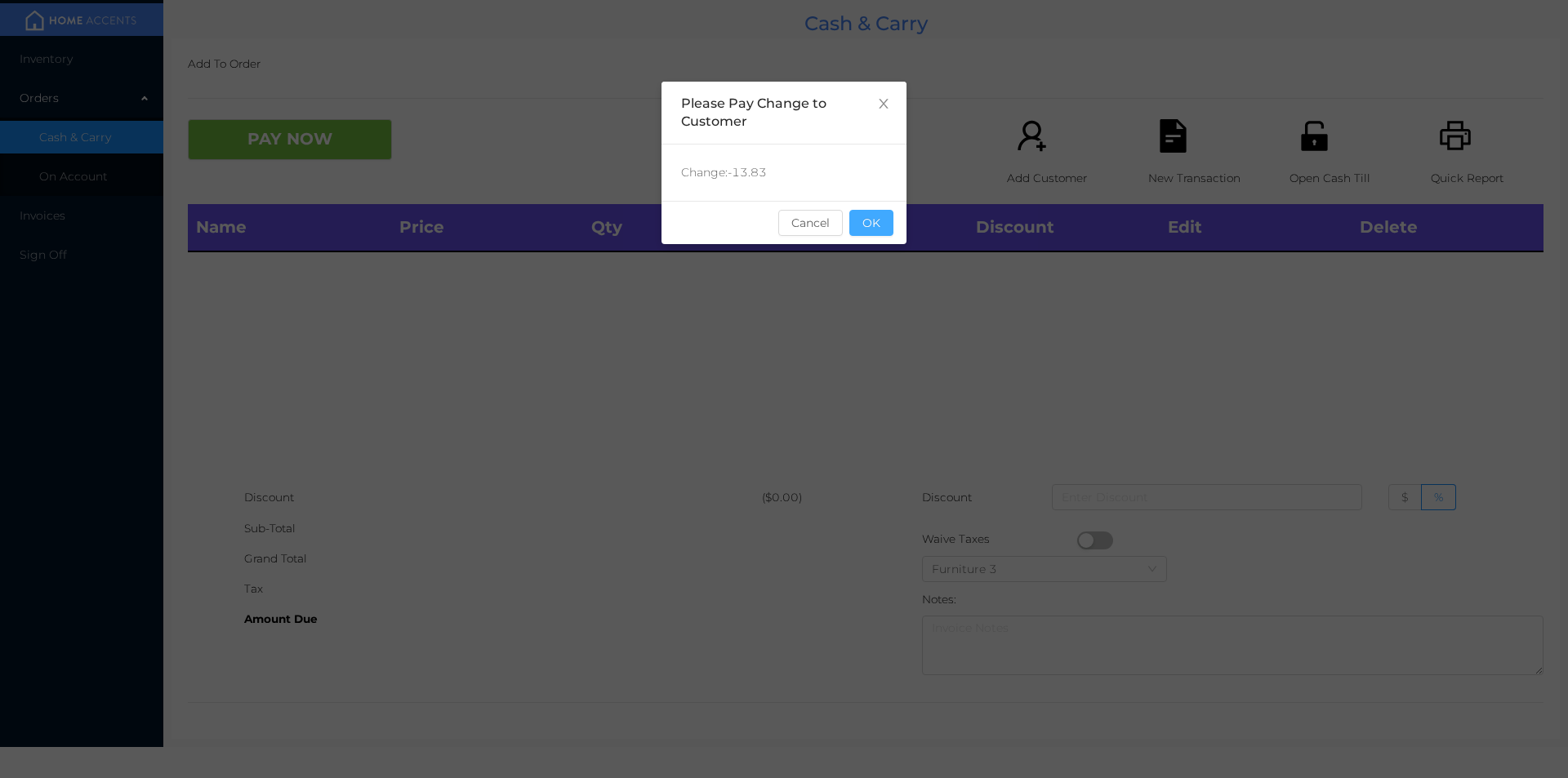
click at [873, 230] on button "OK" at bounding box center [871, 222] width 44 height 26
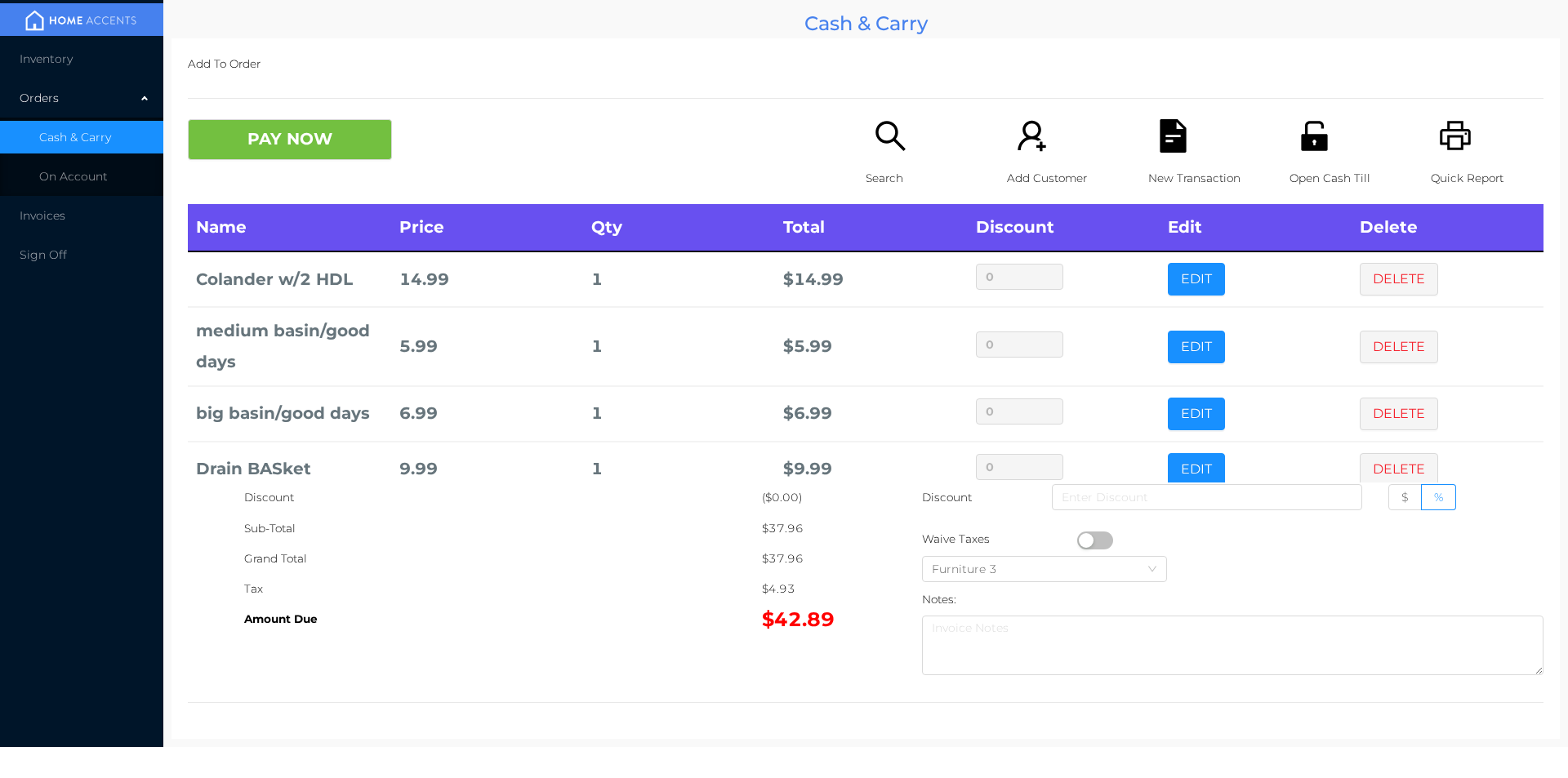
scroll to position [31, 0]
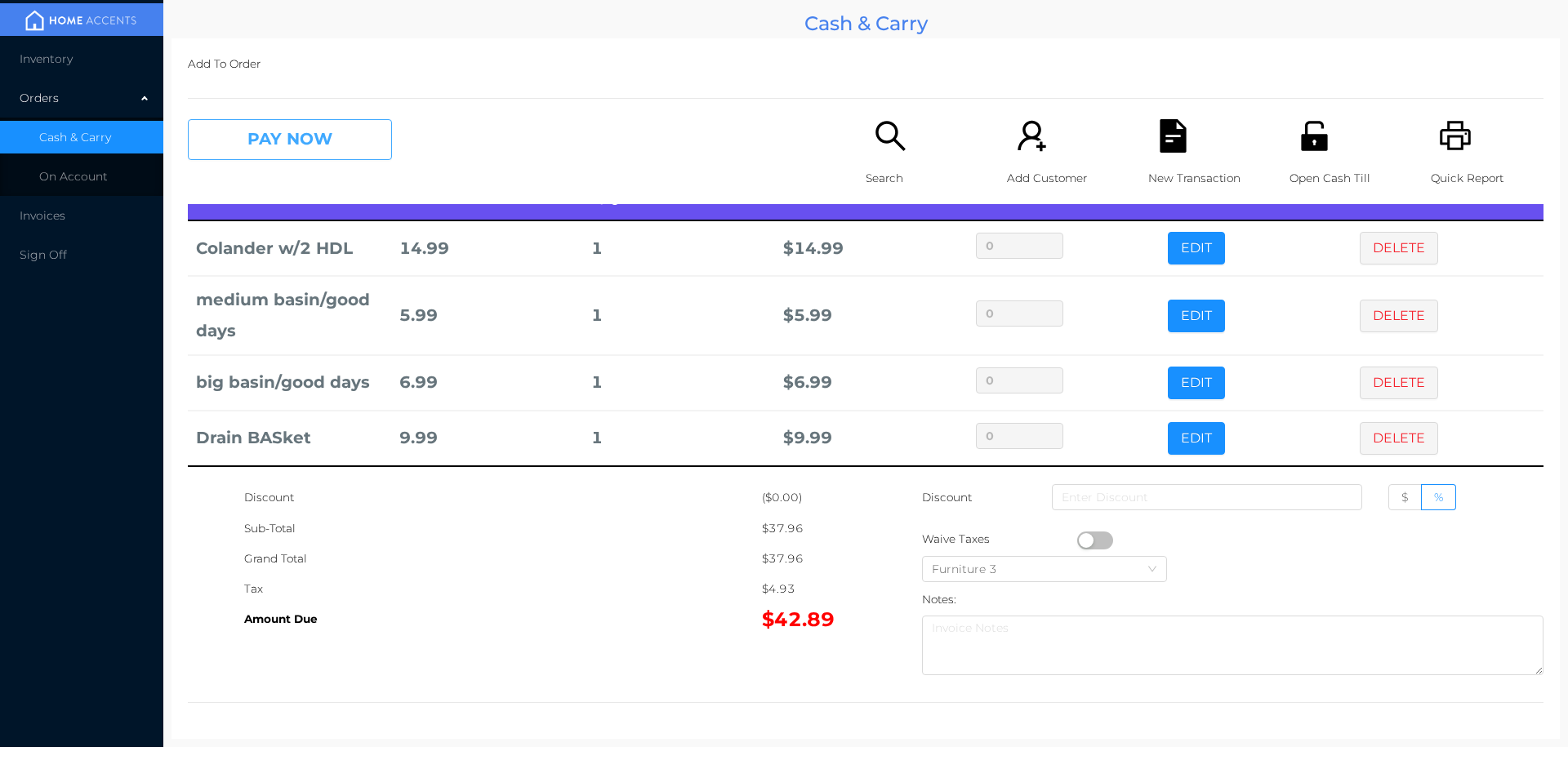
click at [298, 143] on button "PAY NOW" at bounding box center [289, 139] width 204 height 41
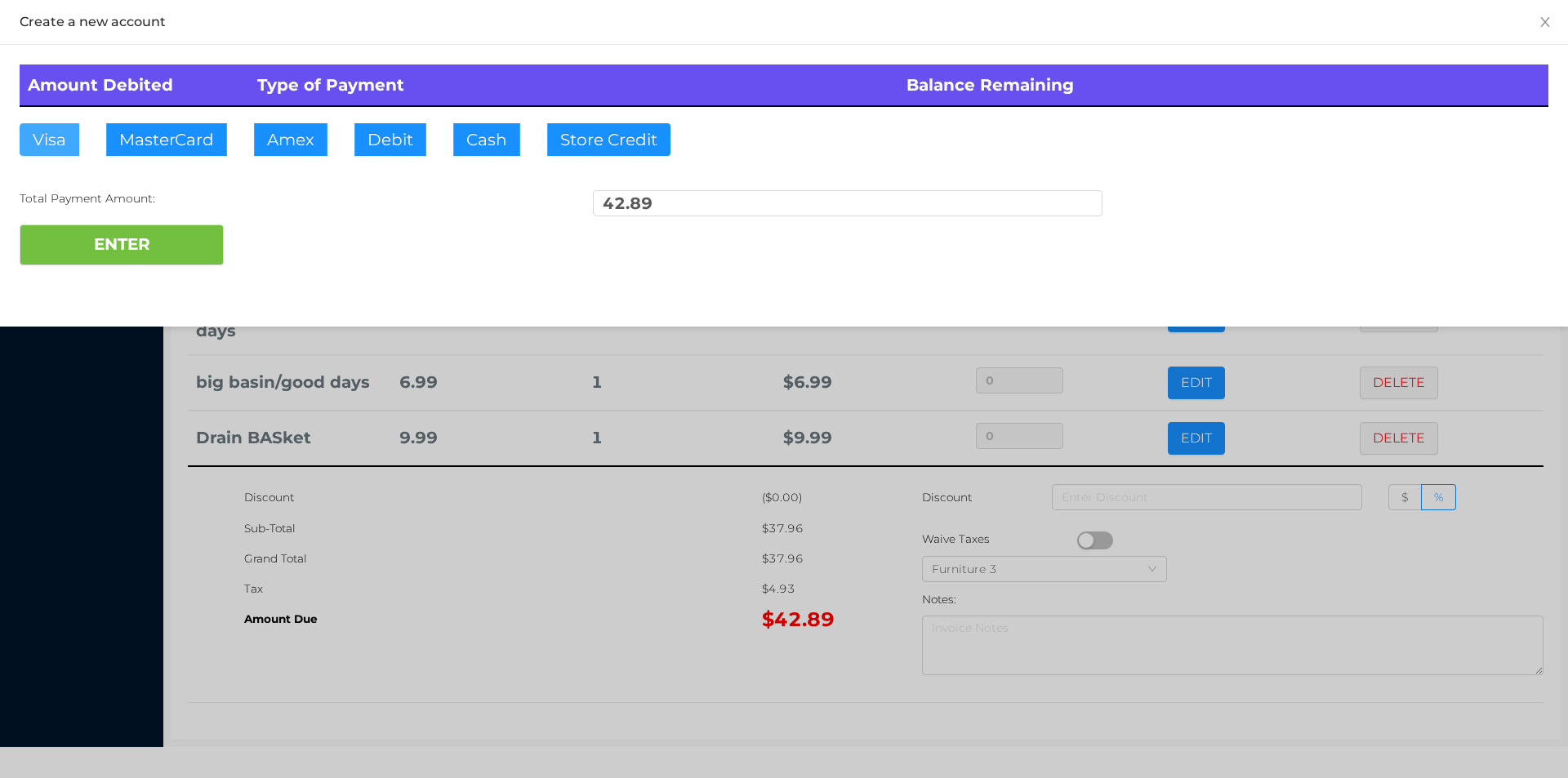
click at [64, 133] on button "Visa" at bounding box center [50, 140] width 60 height 33
click at [97, 261] on button "ENTER" at bounding box center [122, 244] width 204 height 41
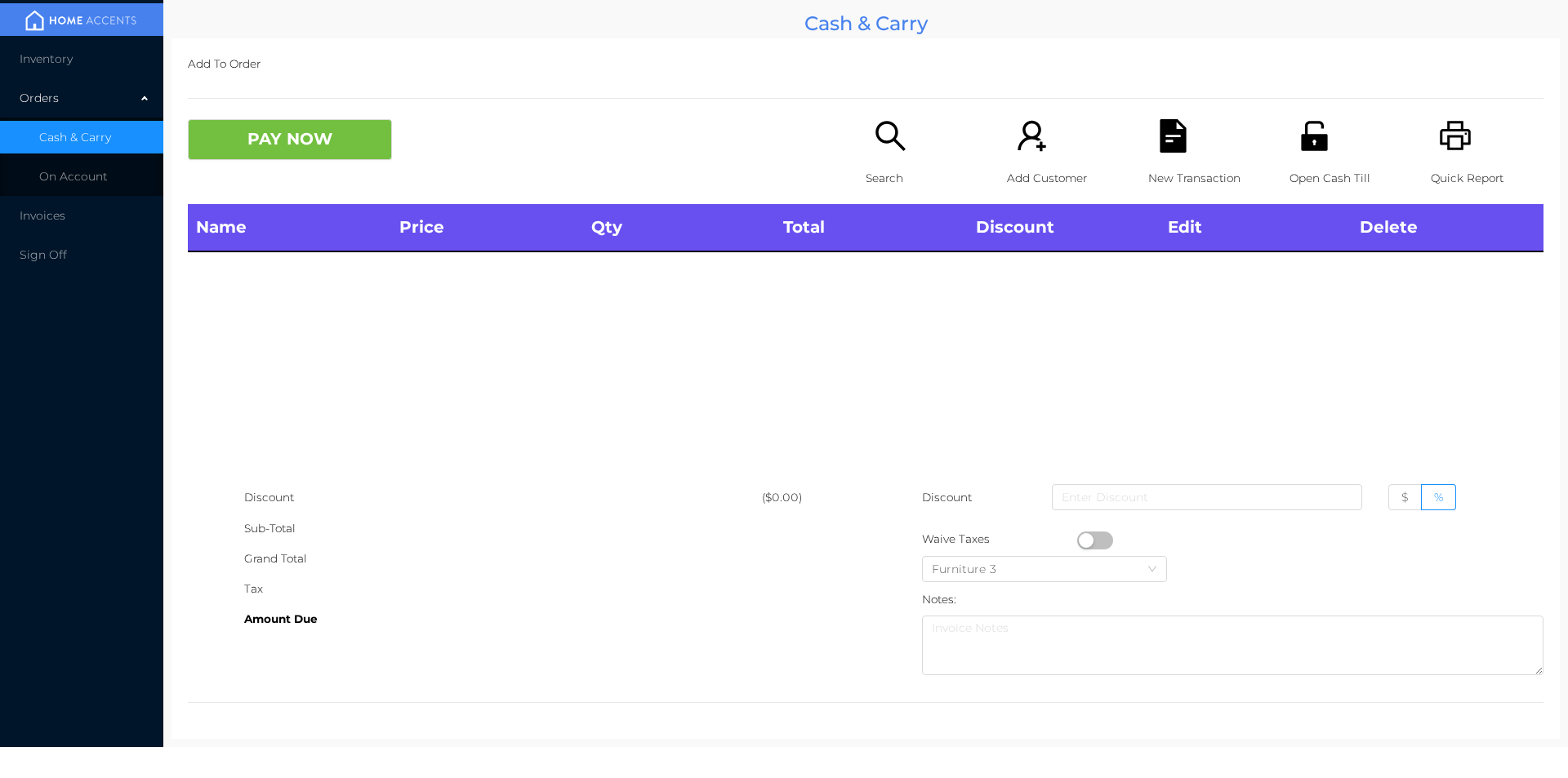
scroll to position [0, 0]
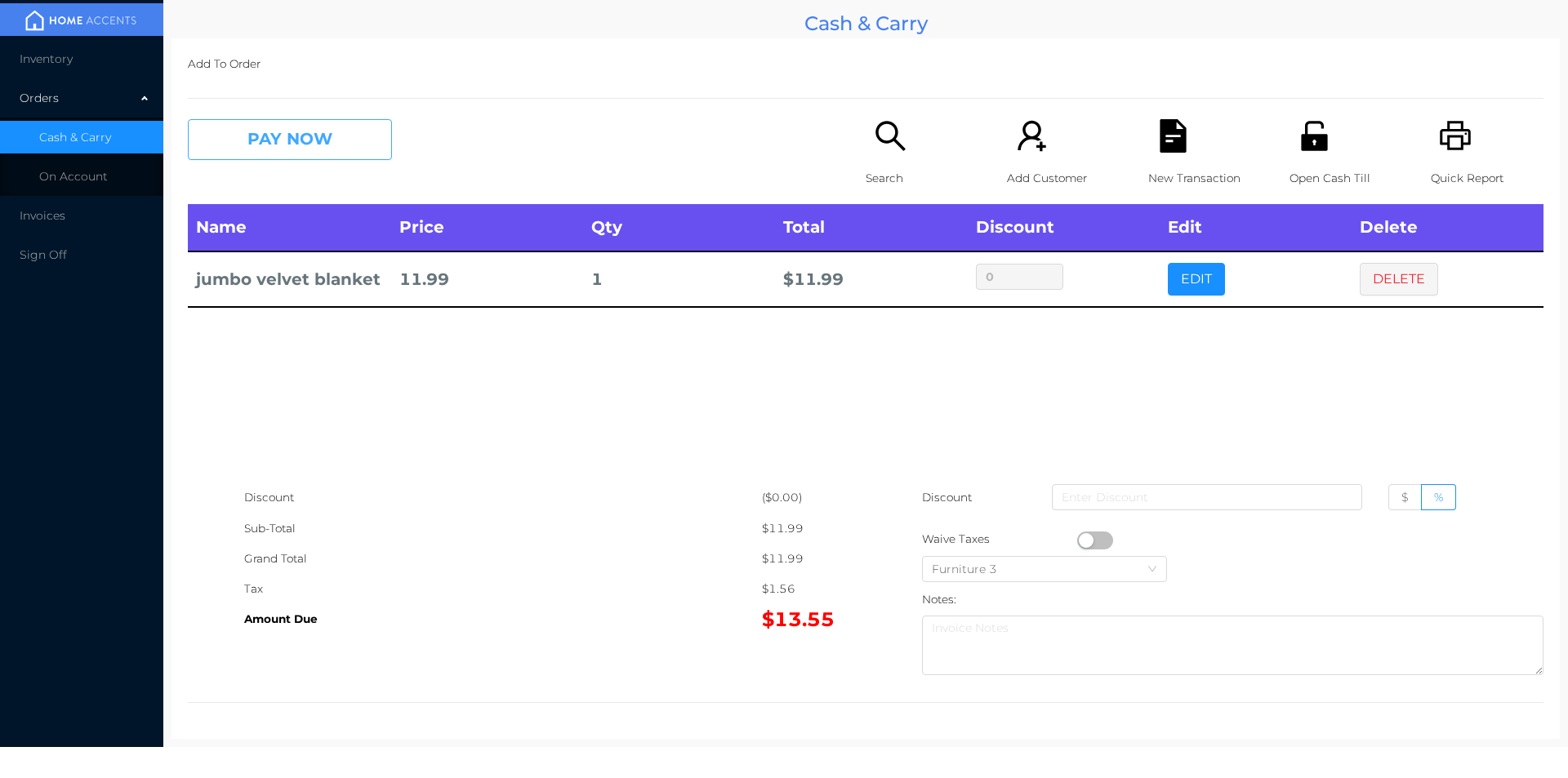
click at [291, 121] on button "PAY NOW" at bounding box center [289, 139] width 204 height 41
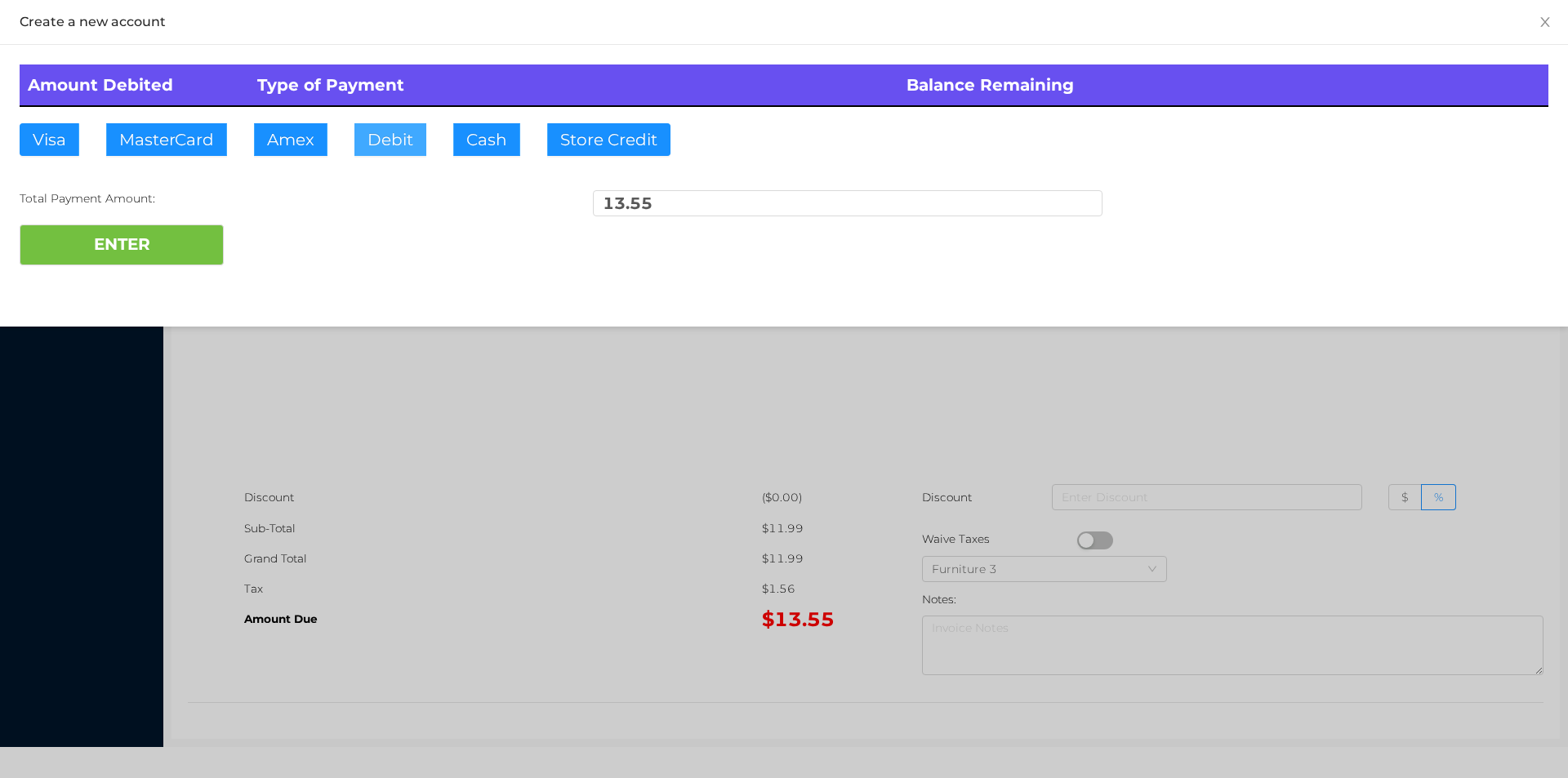
click at [412, 128] on button "Debit" at bounding box center [389, 140] width 72 height 33
click at [176, 256] on button "ENTER" at bounding box center [122, 244] width 204 height 41
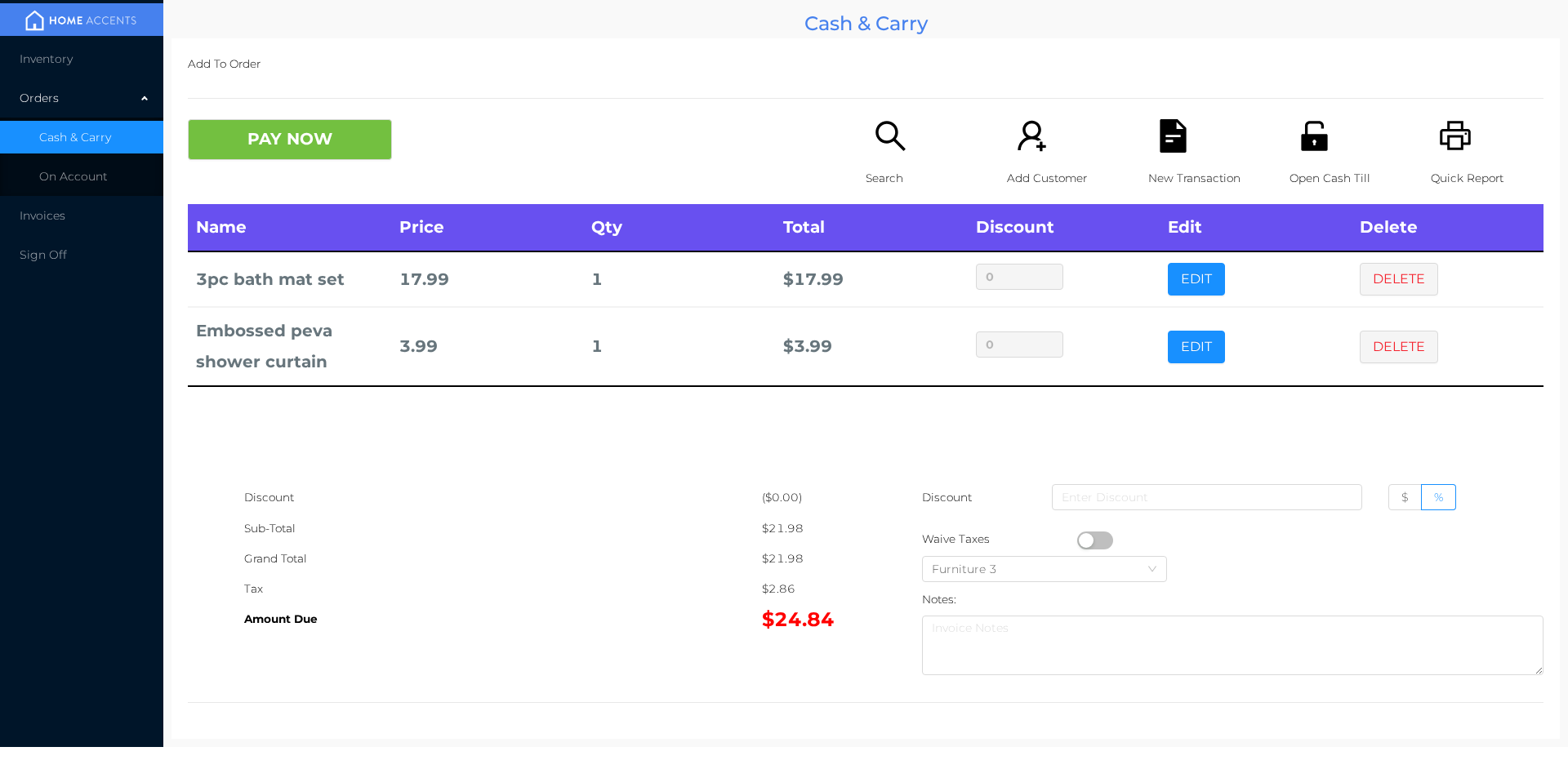
click at [658, 688] on div "Add To Order PAY NOW Search Add Customer New Transaction Open Cash Till Quick R…" at bounding box center [866, 389] width 1388 height 701
click at [1300, 143] on icon "icon: unlock" at bounding box center [1313, 135] width 26 height 29
click at [287, 153] on button "PAY NOW" at bounding box center [289, 139] width 204 height 41
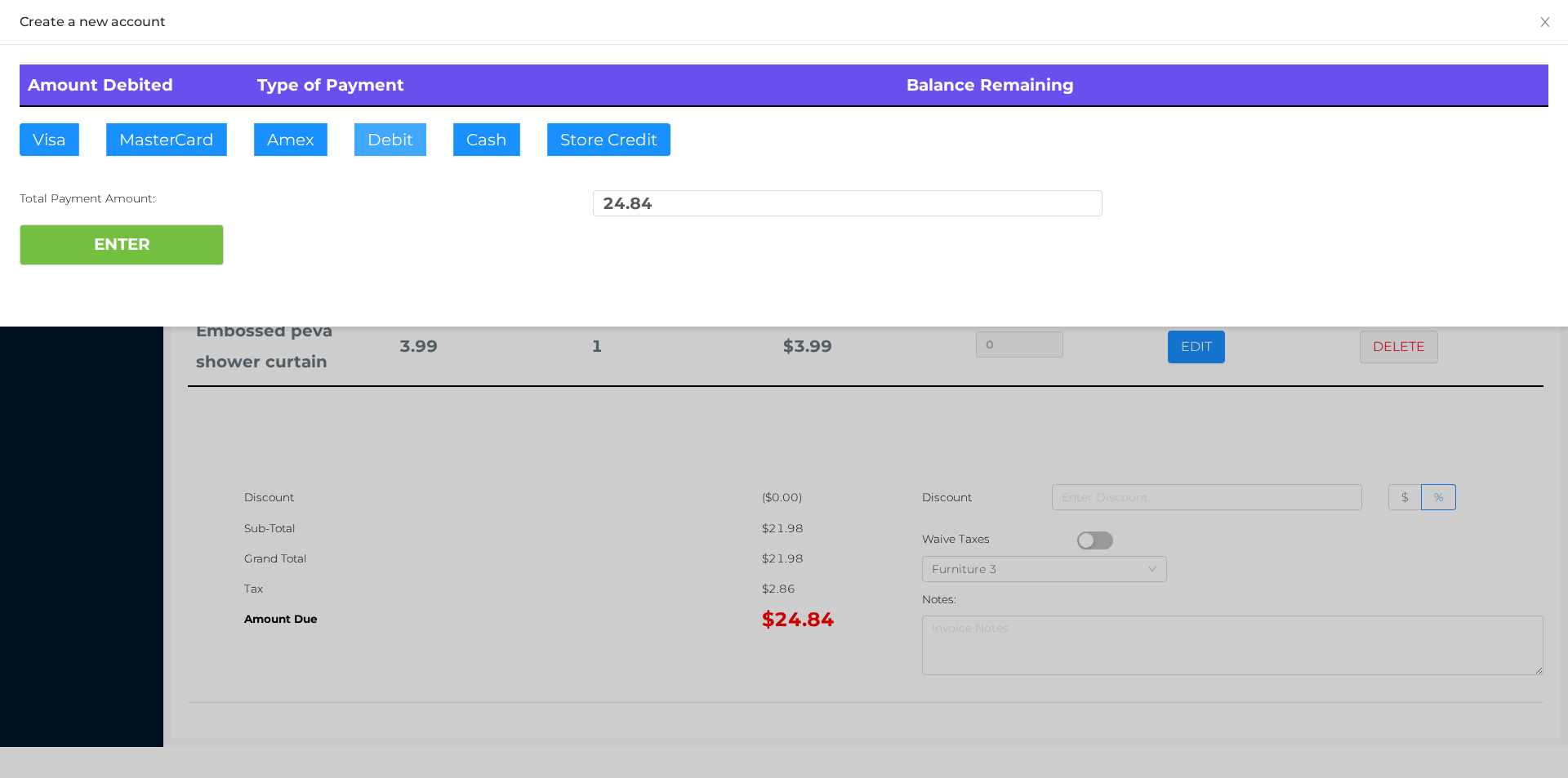
click at [377, 141] on button "Debit" at bounding box center [389, 140] width 72 height 33
type input "25"
click at [122, 243] on button "ENTER" at bounding box center [122, 244] width 204 height 41
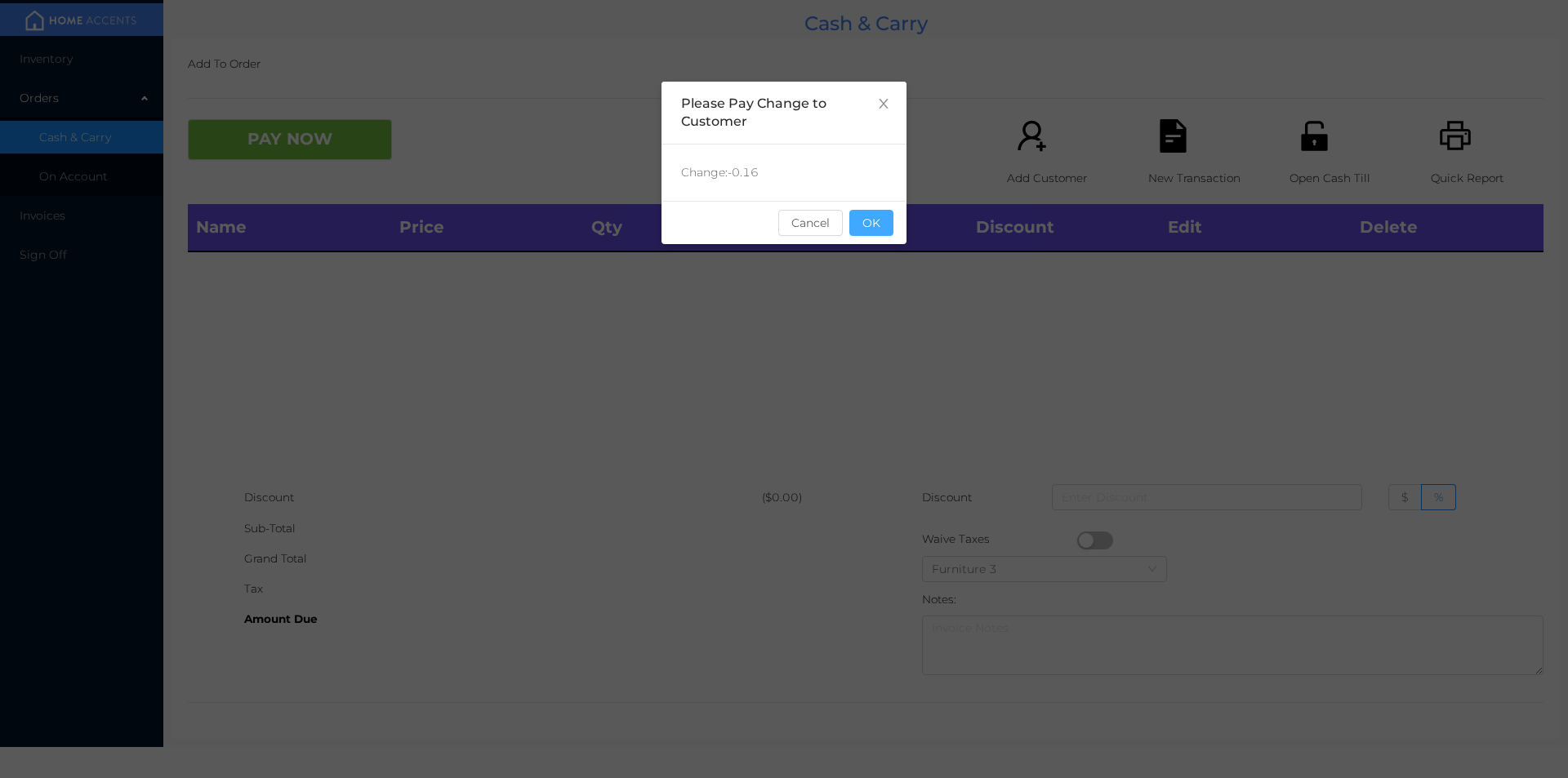
click at [884, 215] on button "OK" at bounding box center [871, 222] width 44 height 26
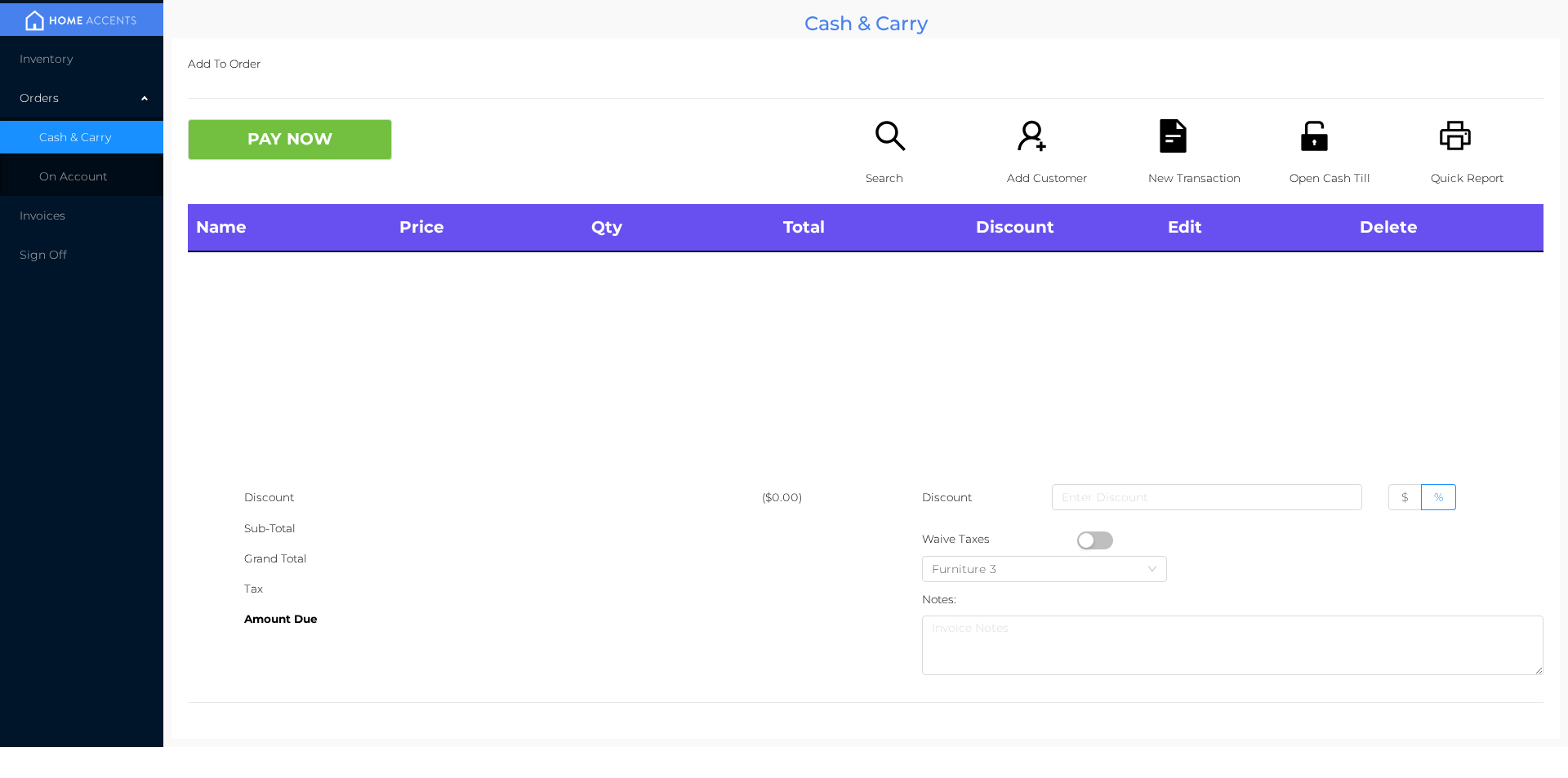
click at [866, 151] on div "Search" at bounding box center [922, 162] width 113 height 85
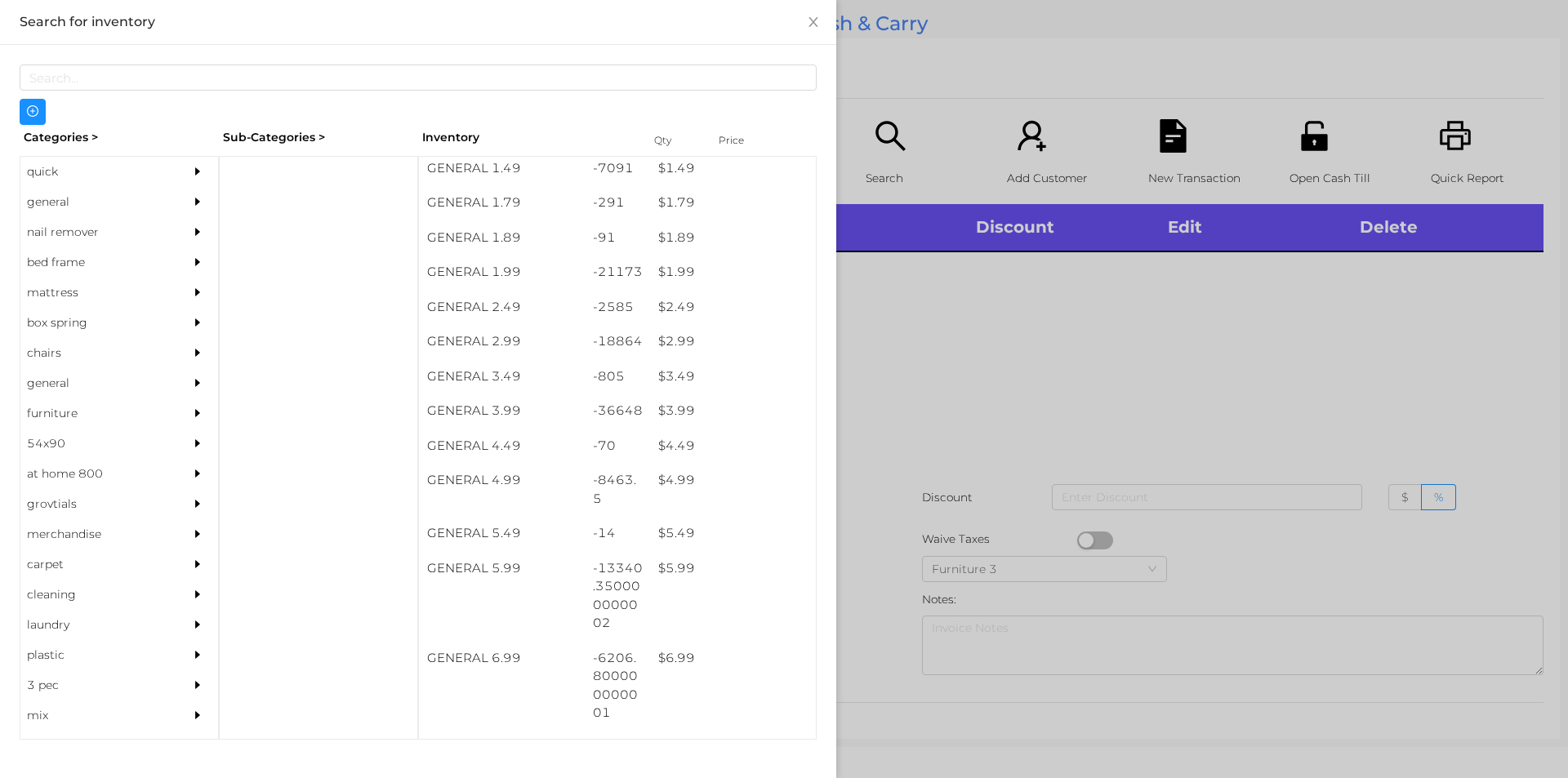
scroll to position [259, 0]
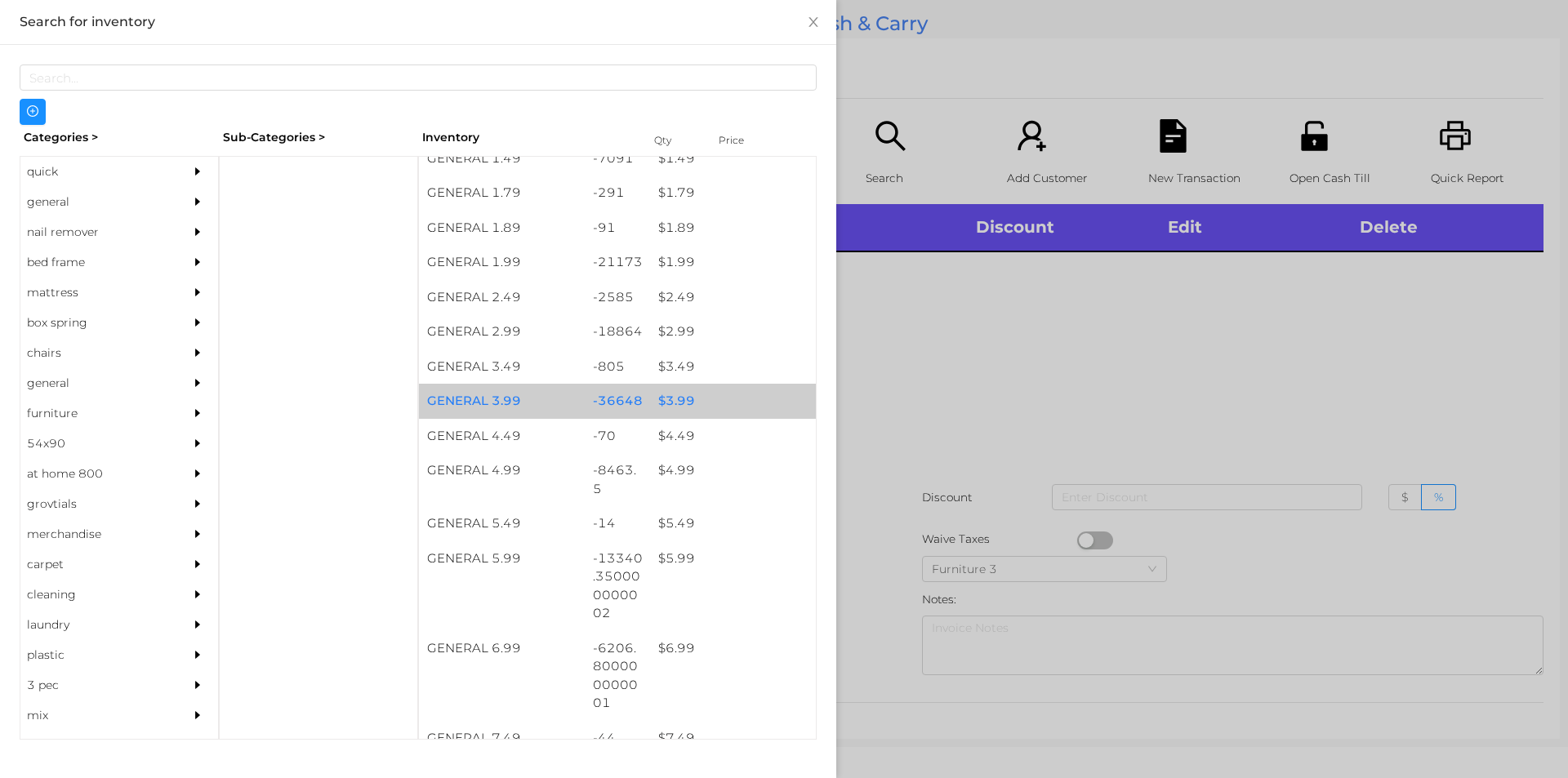
click at [706, 408] on div "$ 3.99" at bounding box center [732, 401] width 166 height 35
click at [733, 411] on div "$ 3.99" at bounding box center [732, 401] width 166 height 35
click at [742, 399] on div "$ 3.99" at bounding box center [732, 401] width 166 height 35
click at [746, 401] on div "$ 3.99" at bounding box center [732, 401] width 166 height 35
click at [761, 399] on div "$ 3.99" at bounding box center [732, 401] width 166 height 35
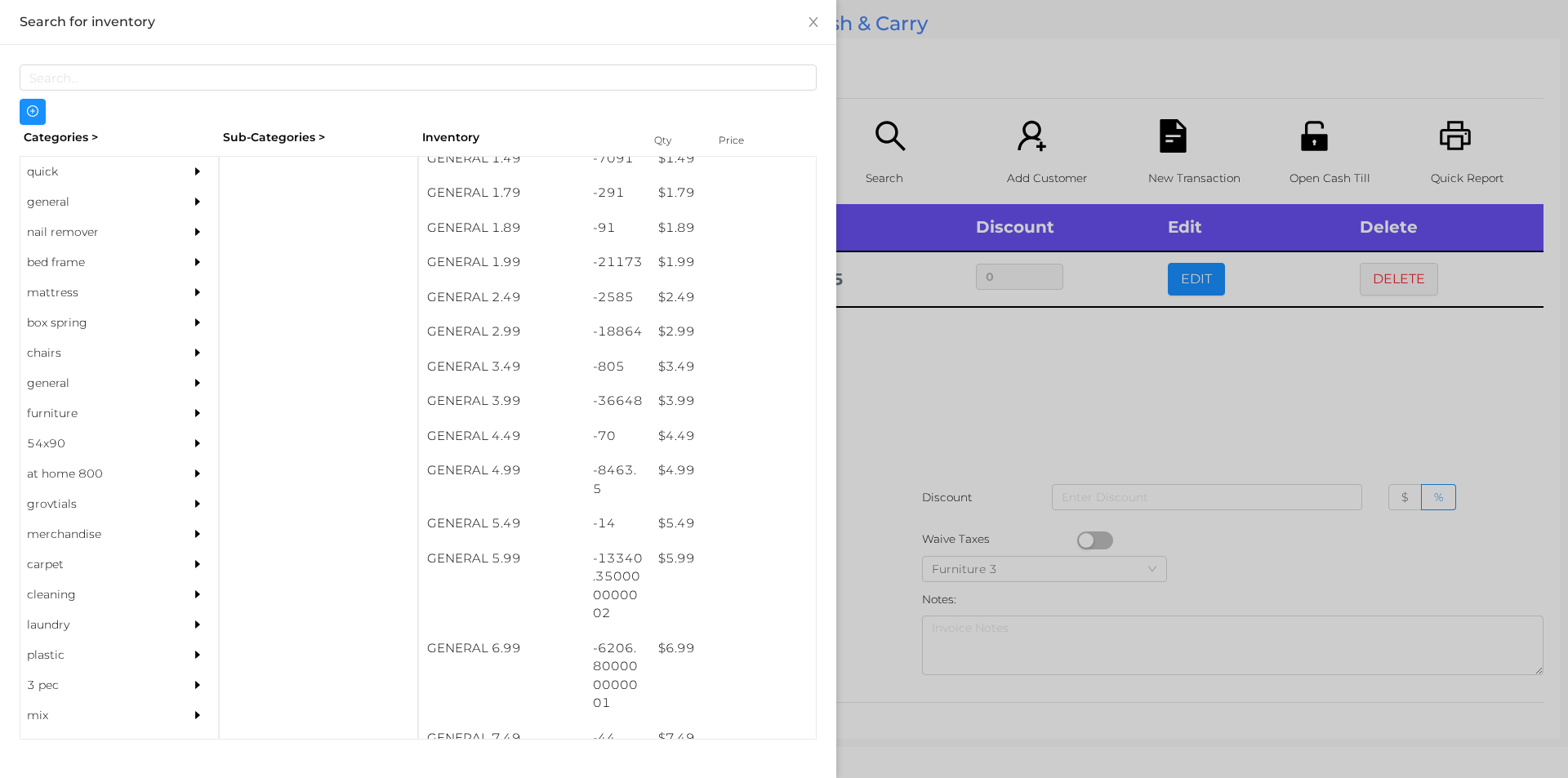
click at [957, 512] on div at bounding box center [784, 389] width 1568 height 778
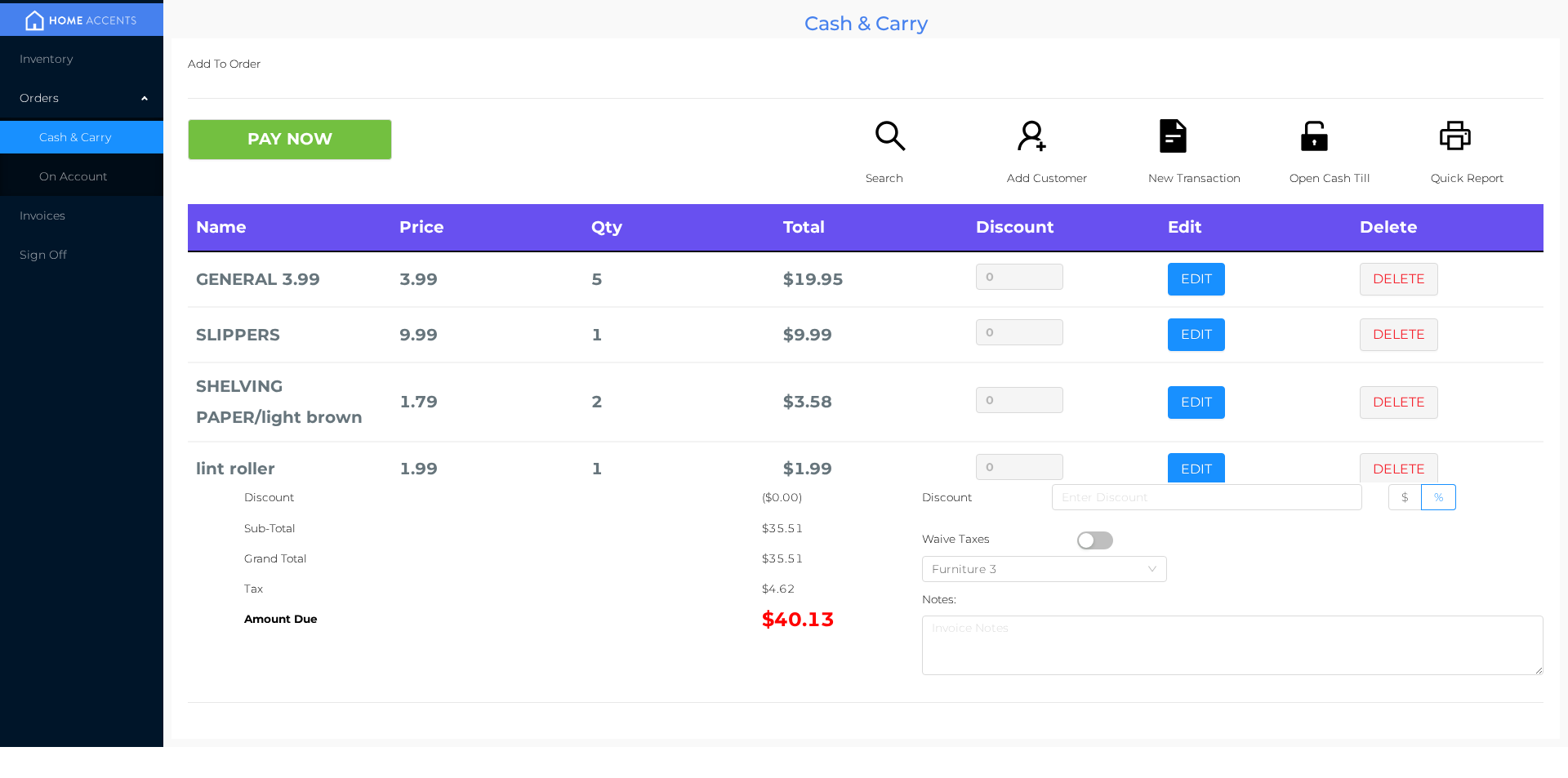
click at [1172, 159] on div "New Transaction" at bounding box center [1204, 162] width 113 height 85
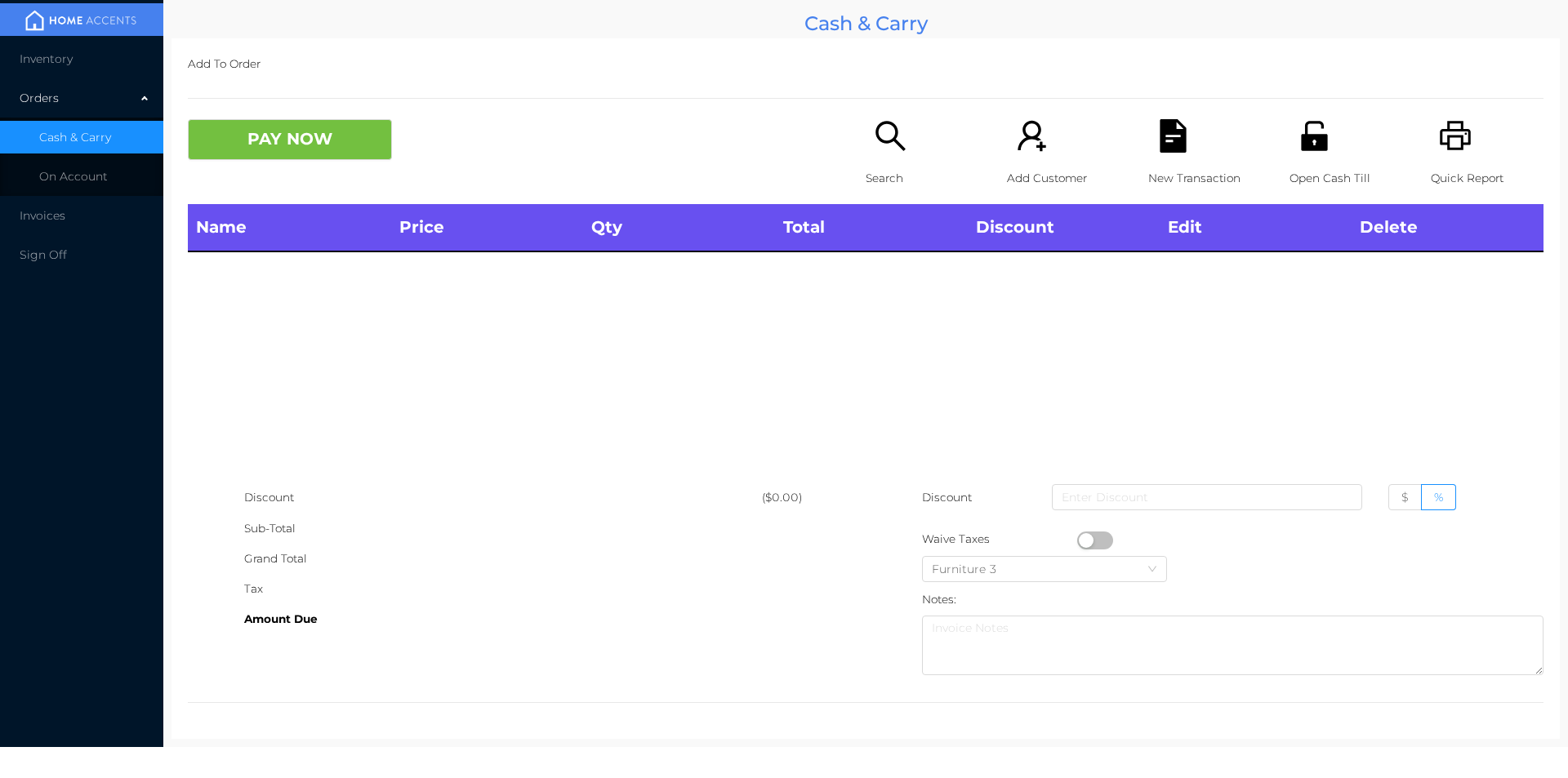
click at [1457, 131] on icon "icon: printer" at bounding box center [1455, 135] width 31 height 29
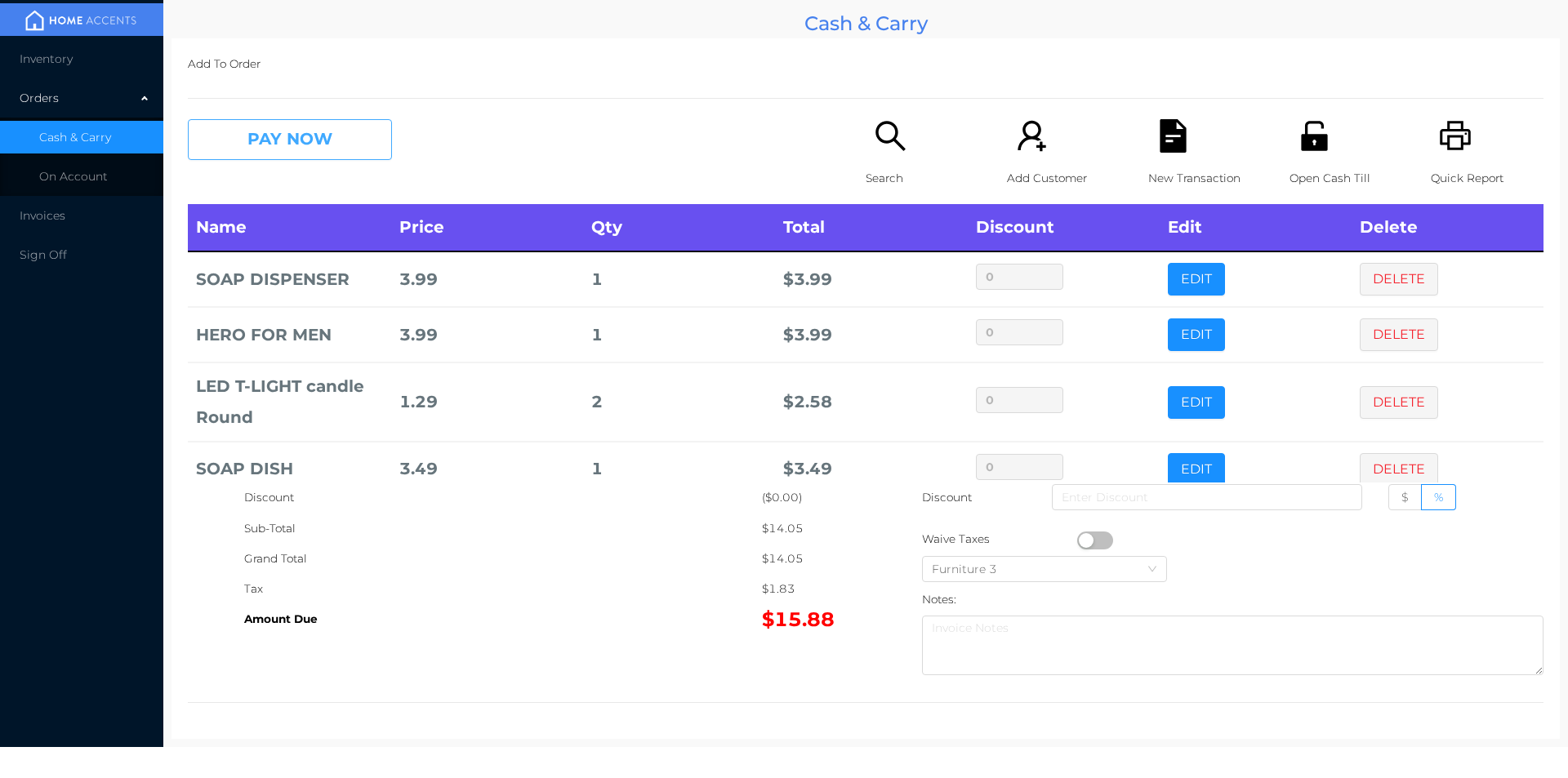
click at [329, 149] on button "PAY NOW" at bounding box center [289, 139] width 204 height 41
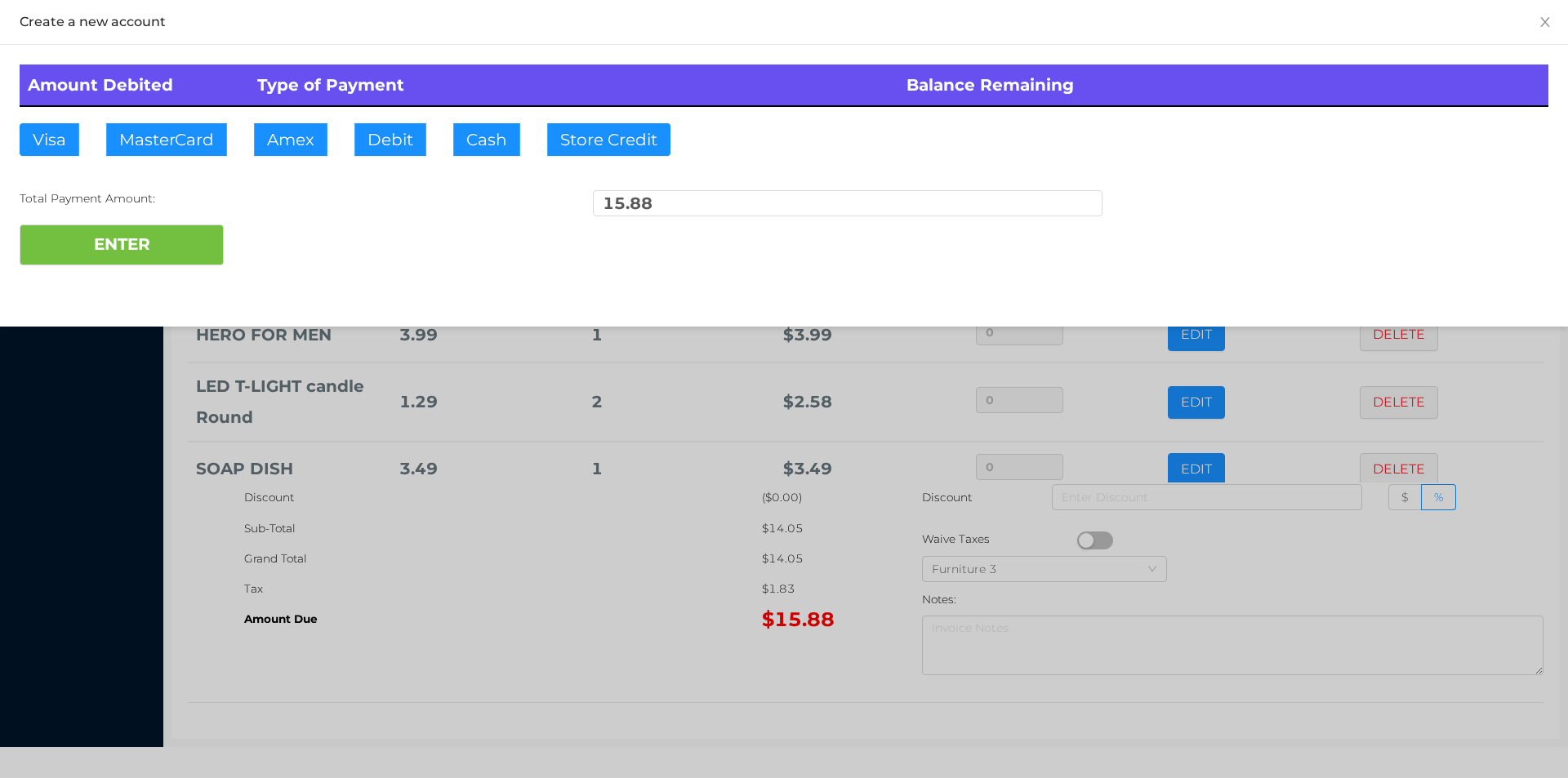
click at [947, 553] on div at bounding box center [784, 389] width 1568 height 778
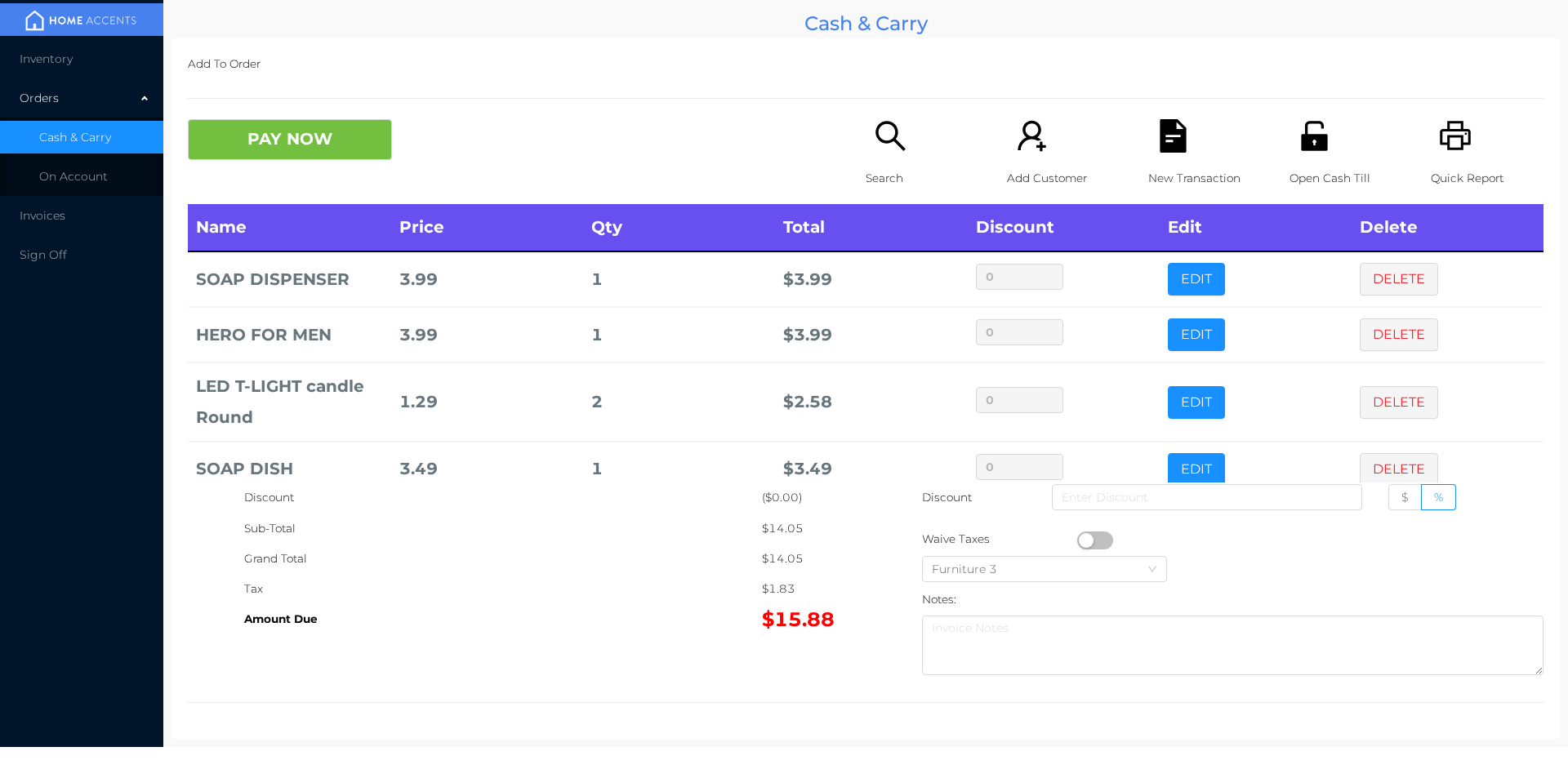
click at [1171, 151] on icon "icon: file-text" at bounding box center [1172, 135] width 26 height 34
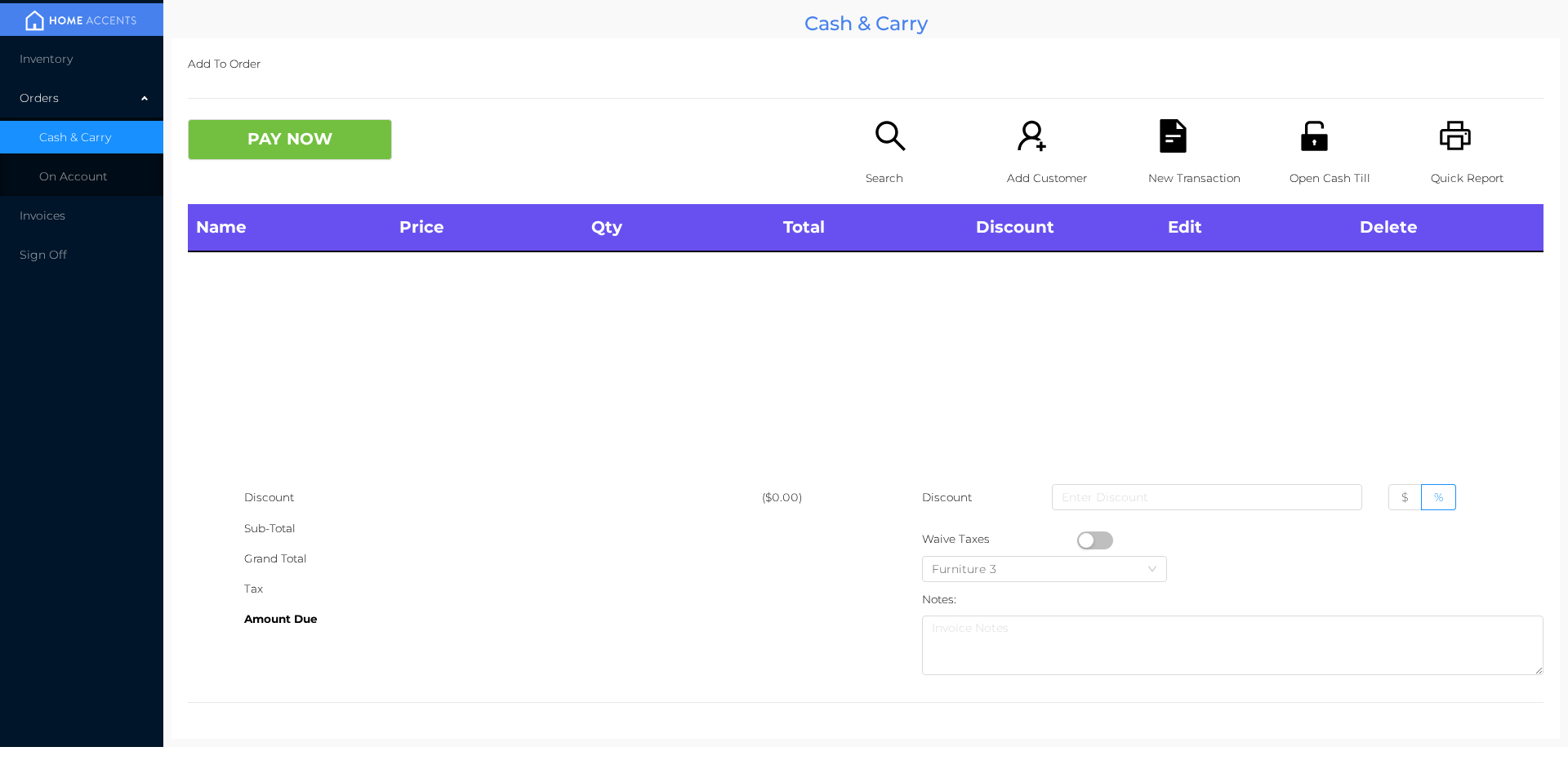
click at [1441, 134] on icon "icon: printer" at bounding box center [1455, 135] width 34 height 34
click at [892, 148] on icon "icon: search" at bounding box center [890, 135] width 34 height 34
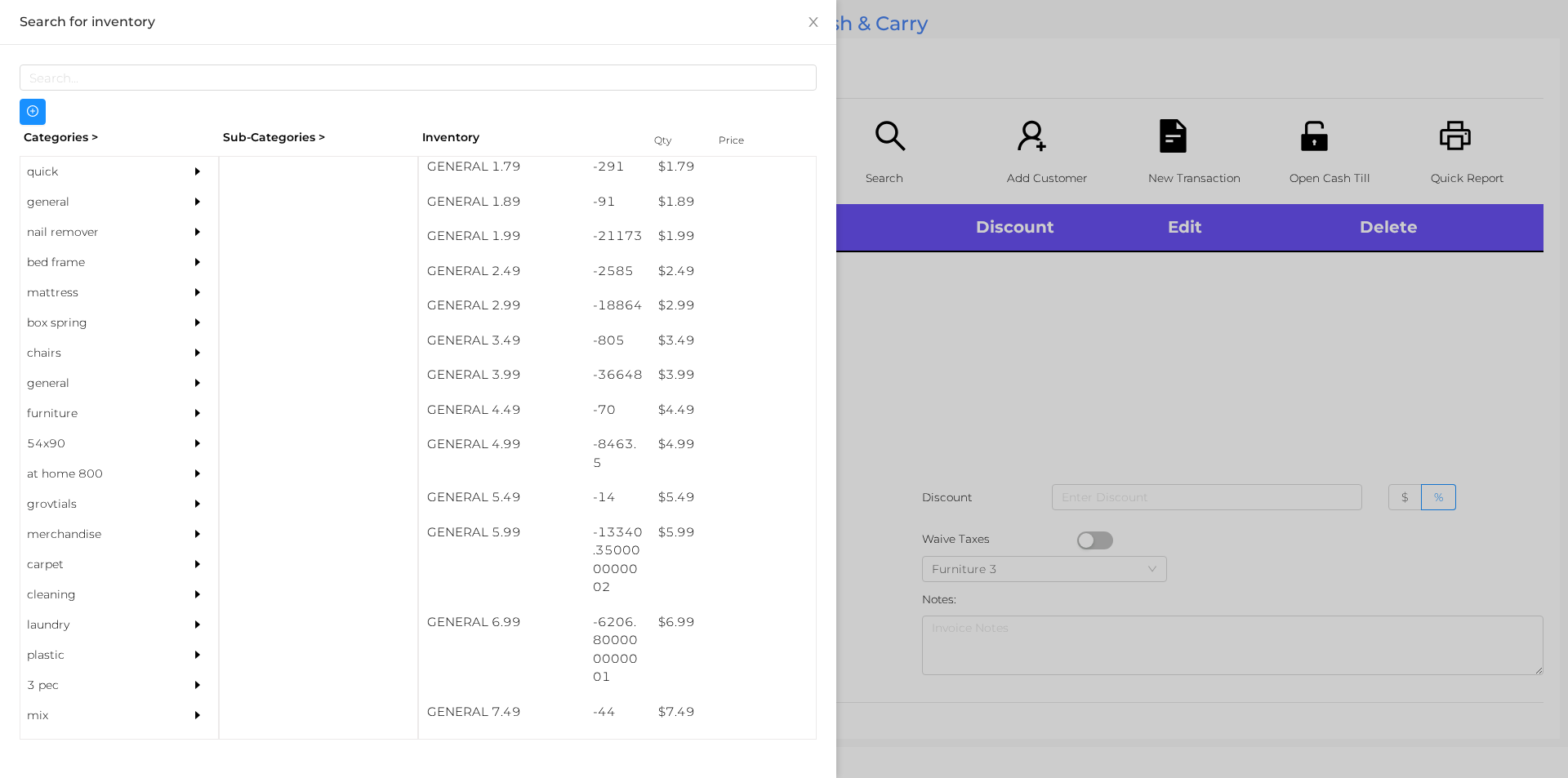
scroll to position [285, 0]
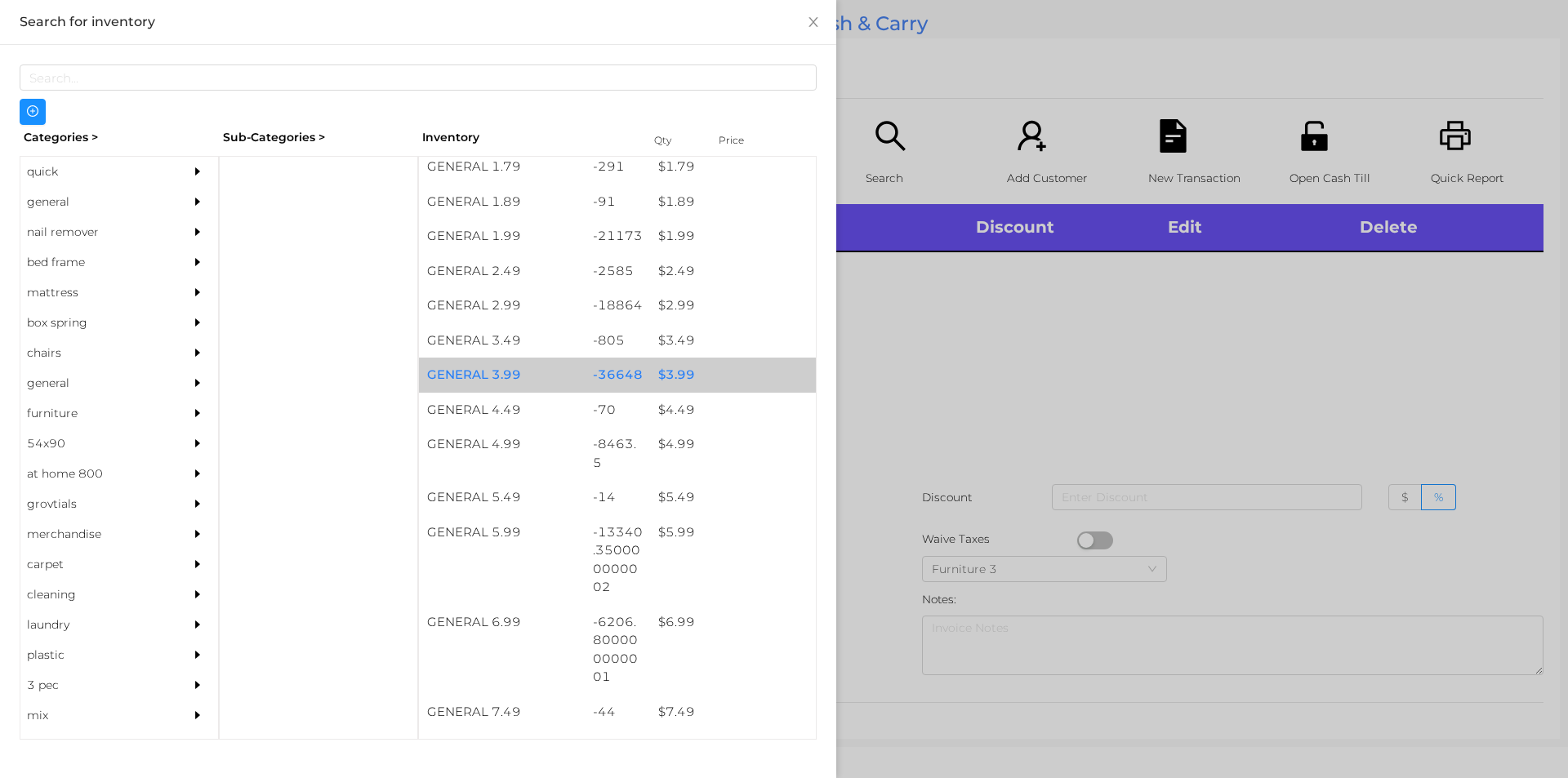
click at [689, 366] on div "$ 3.99" at bounding box center [732, 375] width 166 height 35
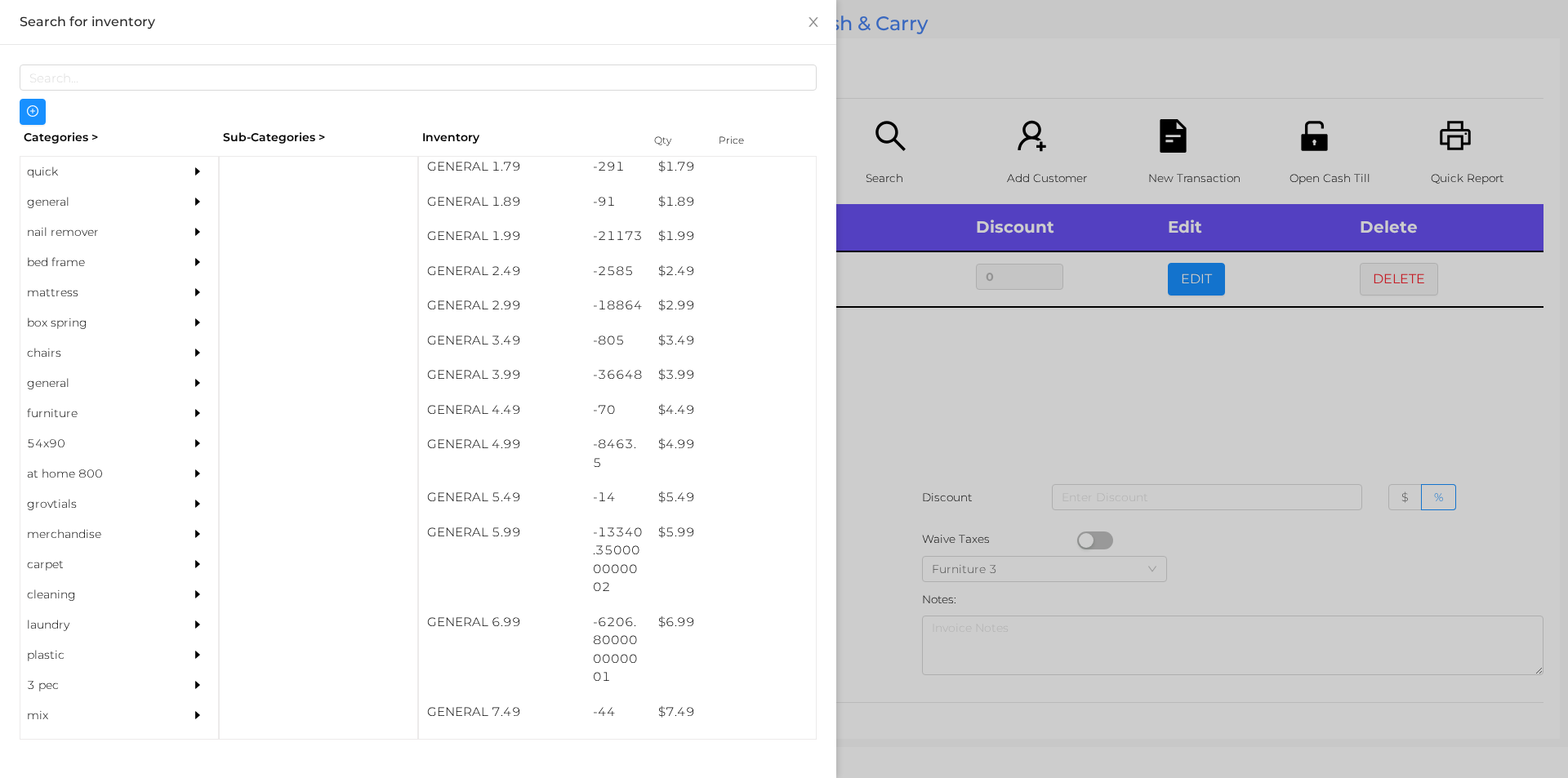
click at [928, 482] on div at bounding box center [784, 389] width 1568 height 778
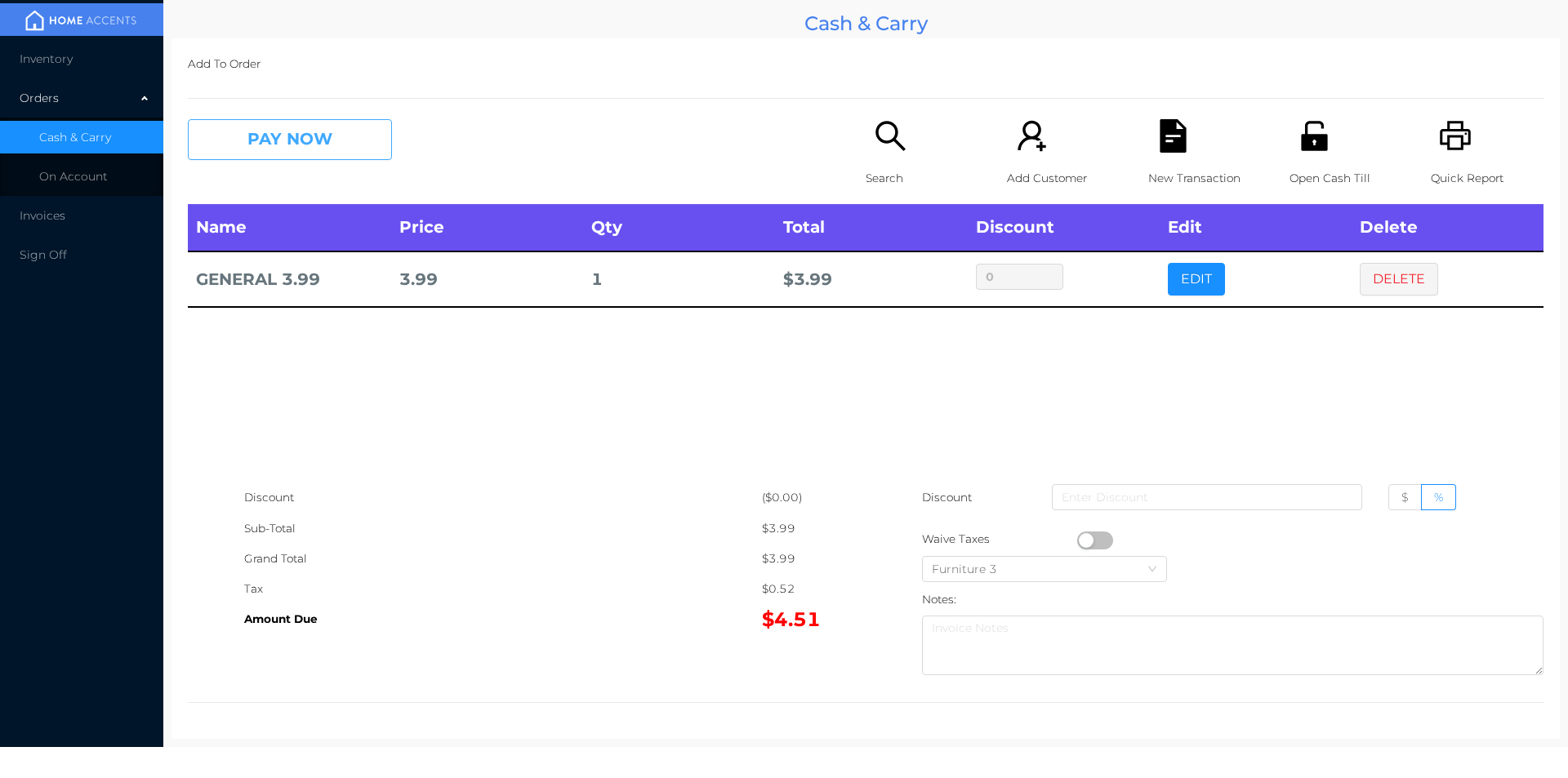
click at [309, 146] on button "PAY NOW" at bounding box center [289, 139] width 204 height 41
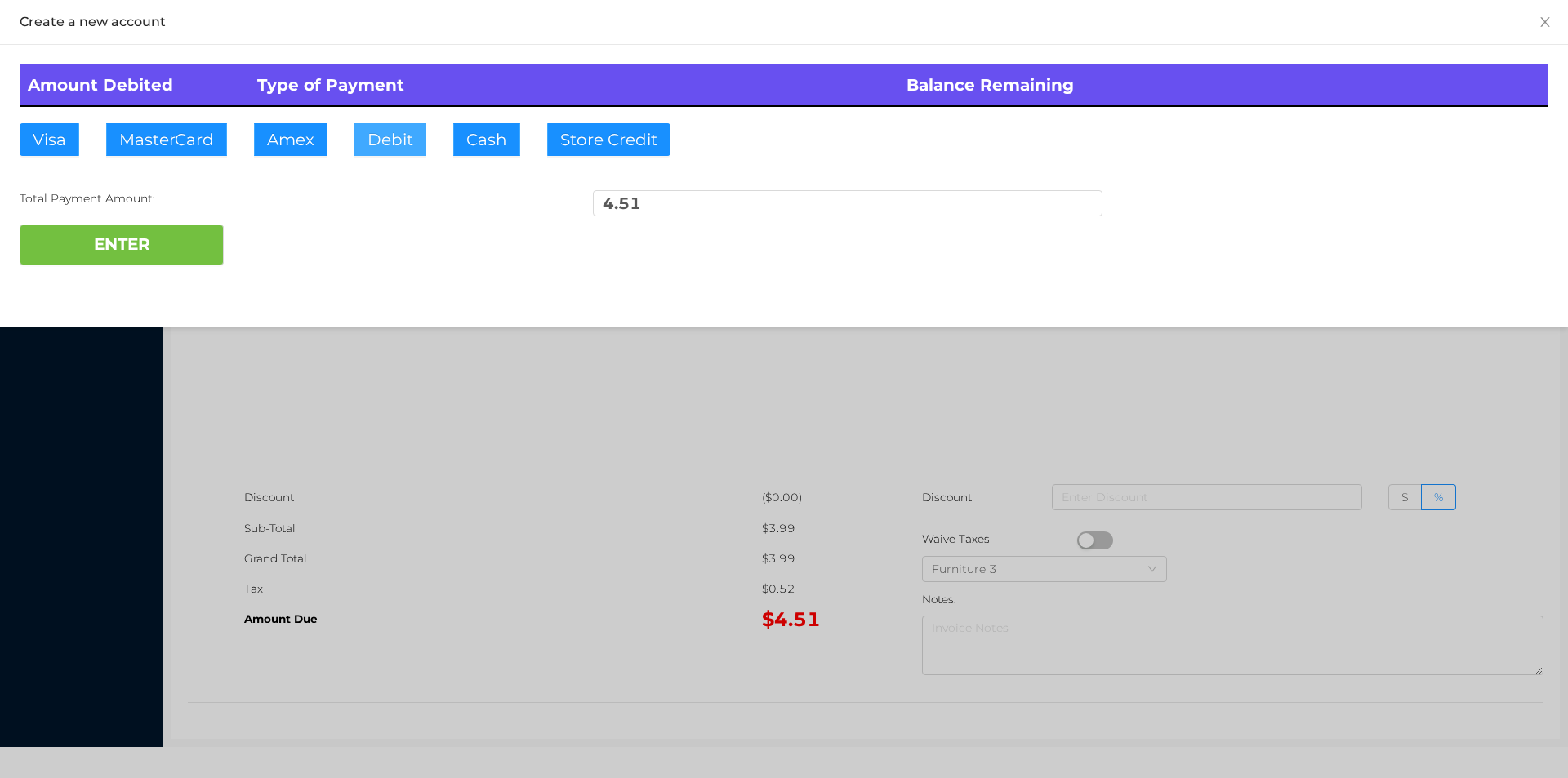
click at [383, 133] on button "Debit" at bounding box center [389, 140] width 72 height 33
type input "100"
click at [85, 249] on button "ENTER" at bounding box center [122, 244] width 204 height 41
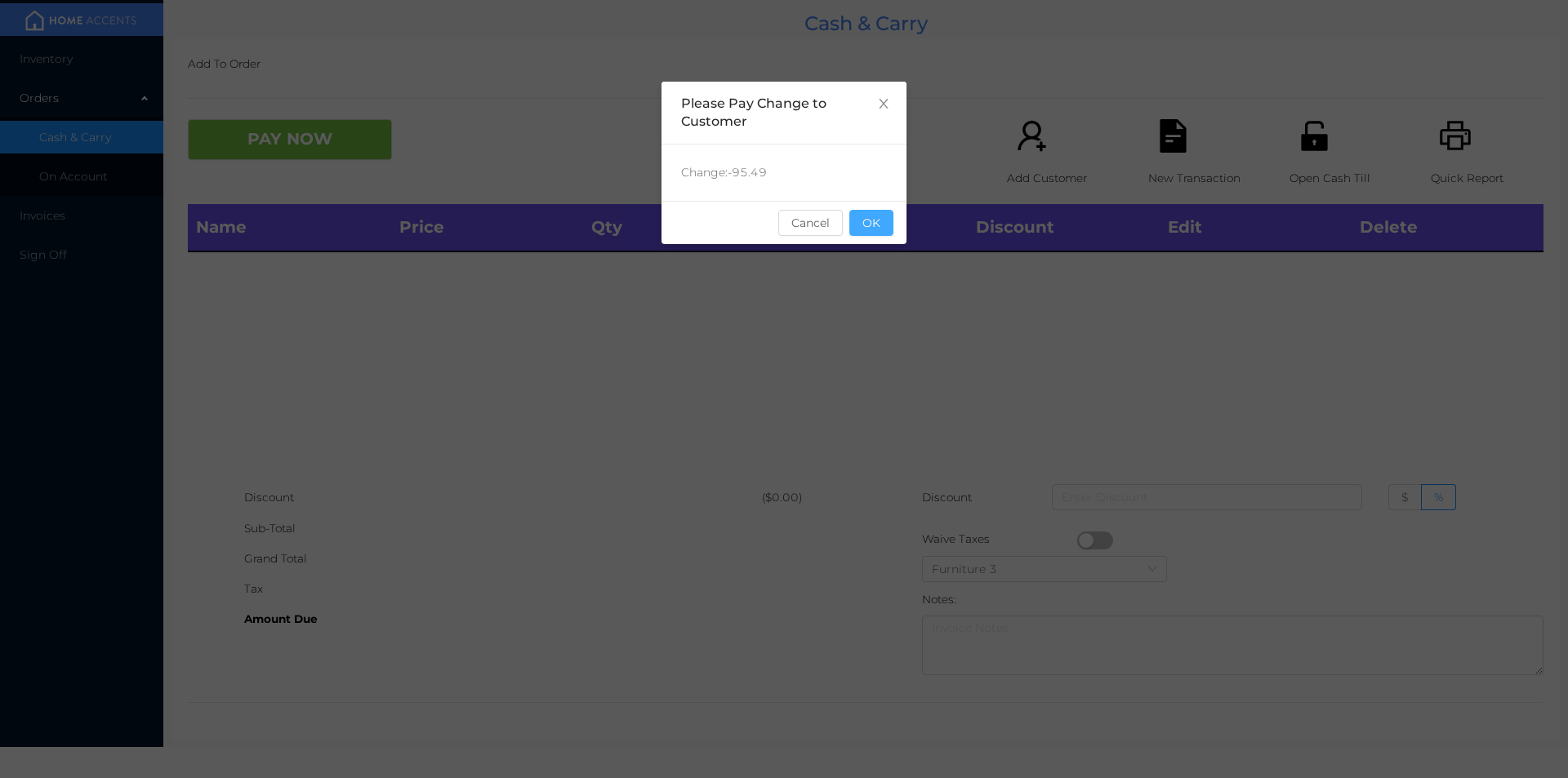
click at [879, 227] on button "OK" at bounding box center [871, 222] width 44 height 26
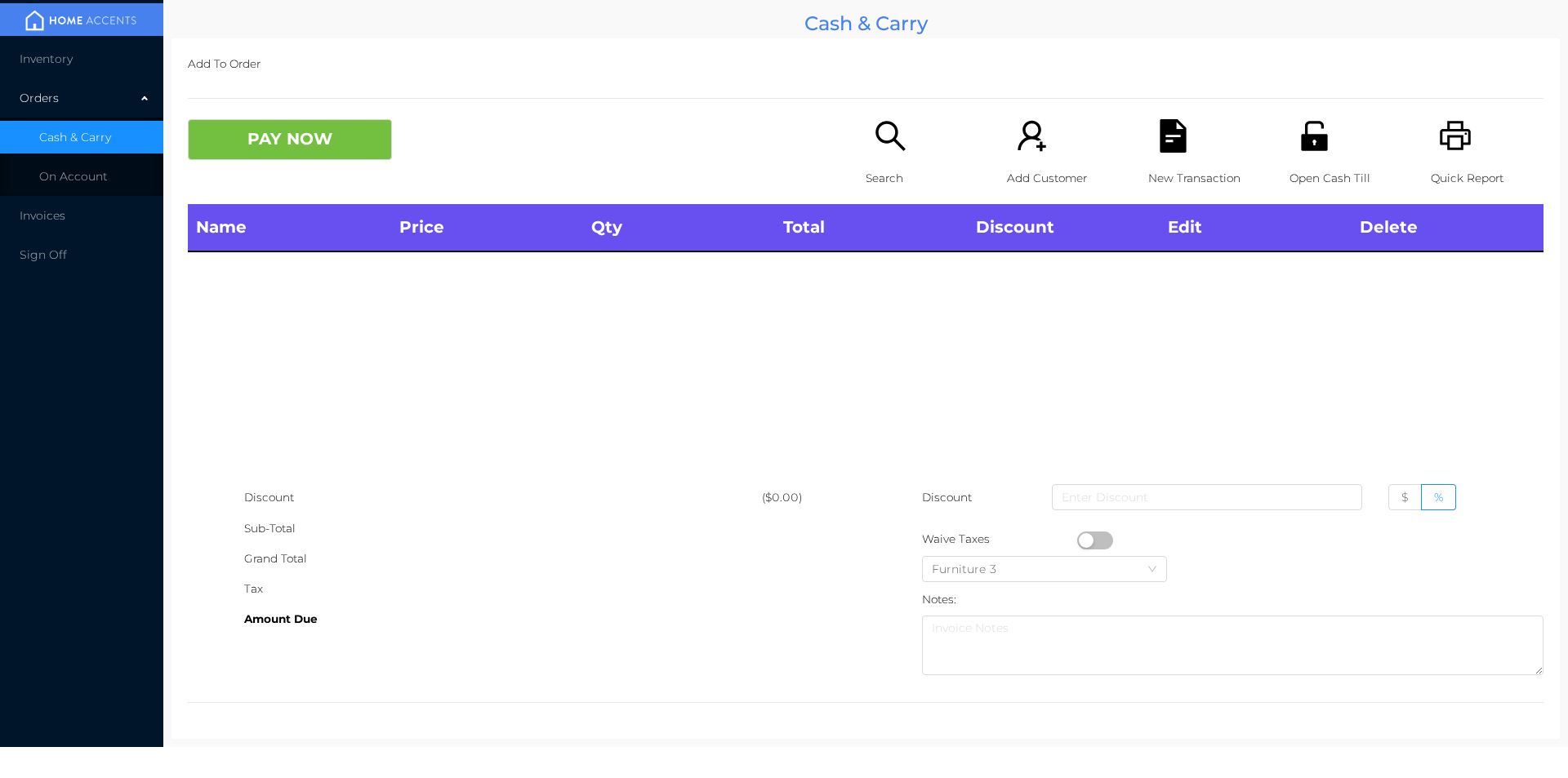
click at [871, 175] on p "Search" at bounding box center [922, 178] width 113 height 30
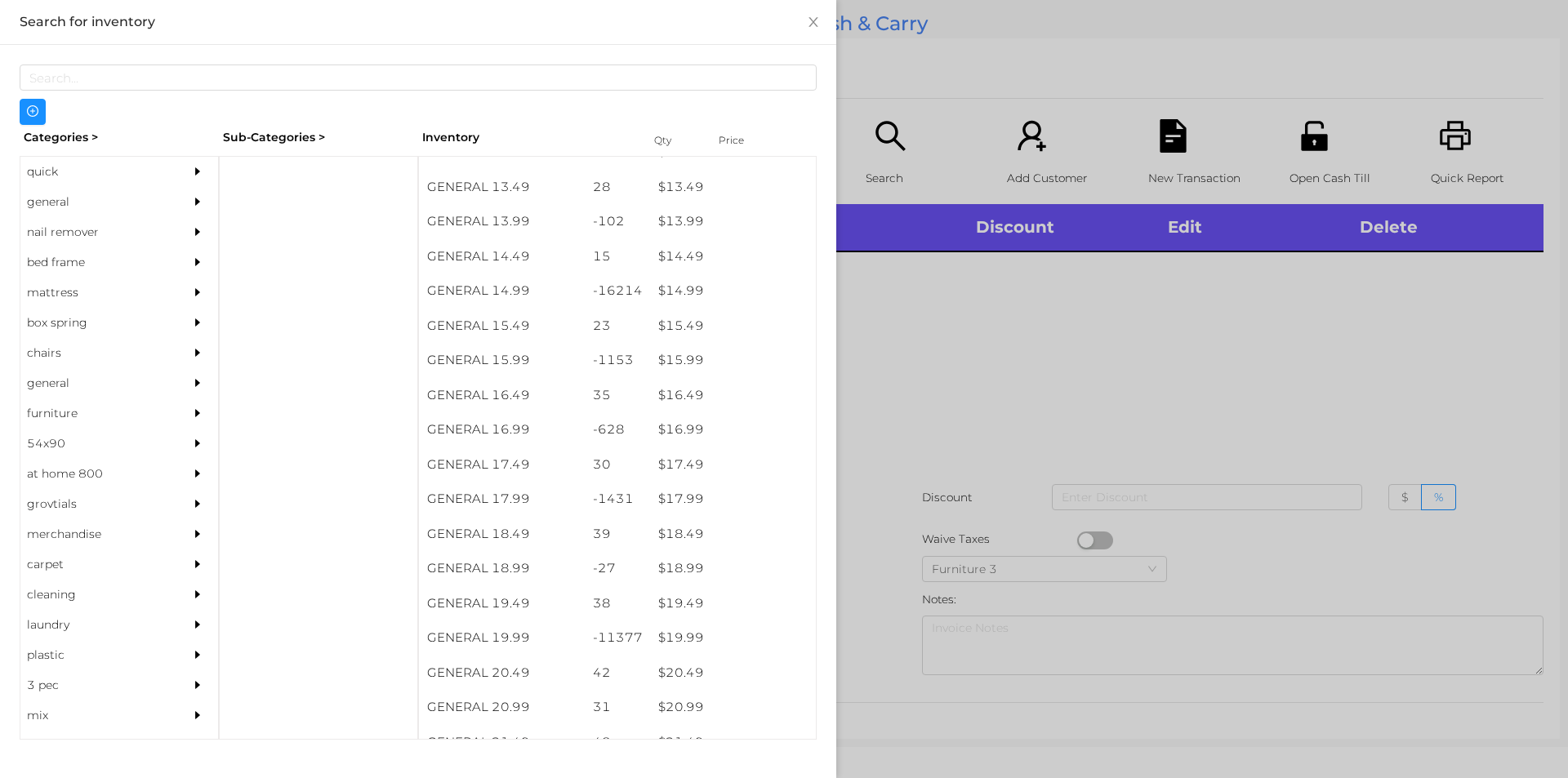
scroll to position [1295, 0]
click at [69, 199] on div "general" at bounding box center [94, 202] width 149 height 30
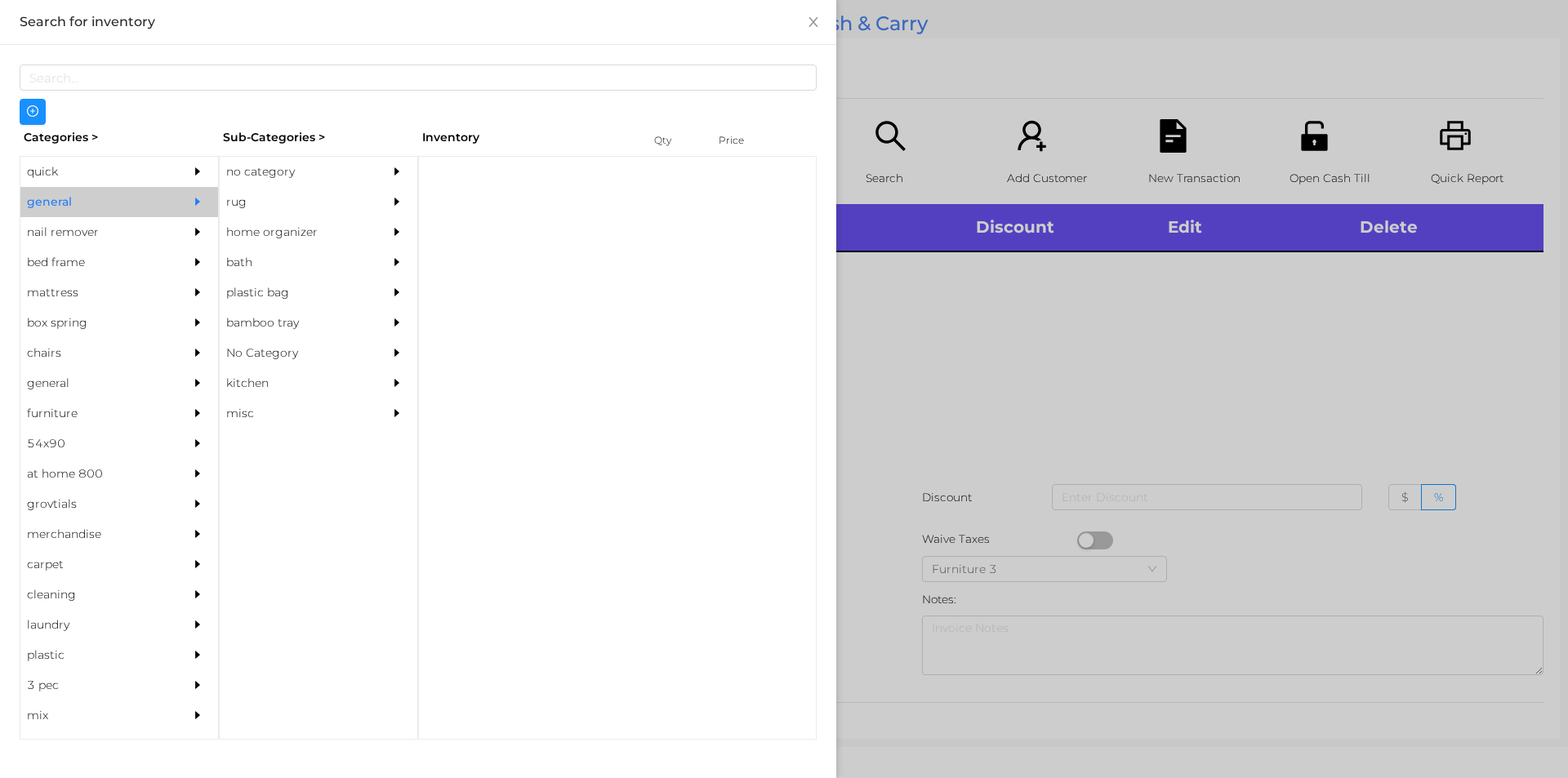
scroll to position [0, 0]
click at [256, 165] on div "no category" at bounding box center [294, 172] width 149 height 30
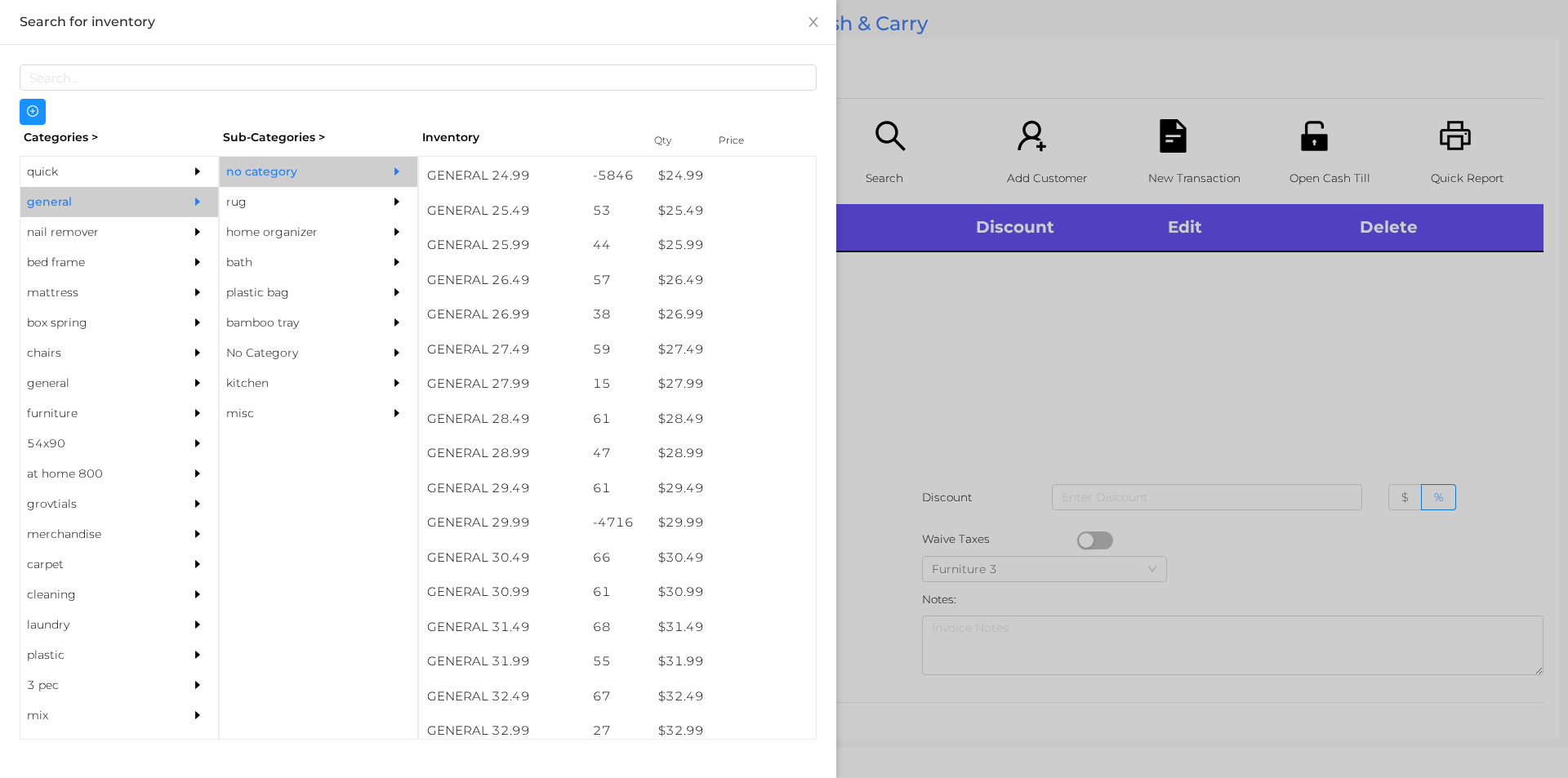
scroll to position [2106, 0]
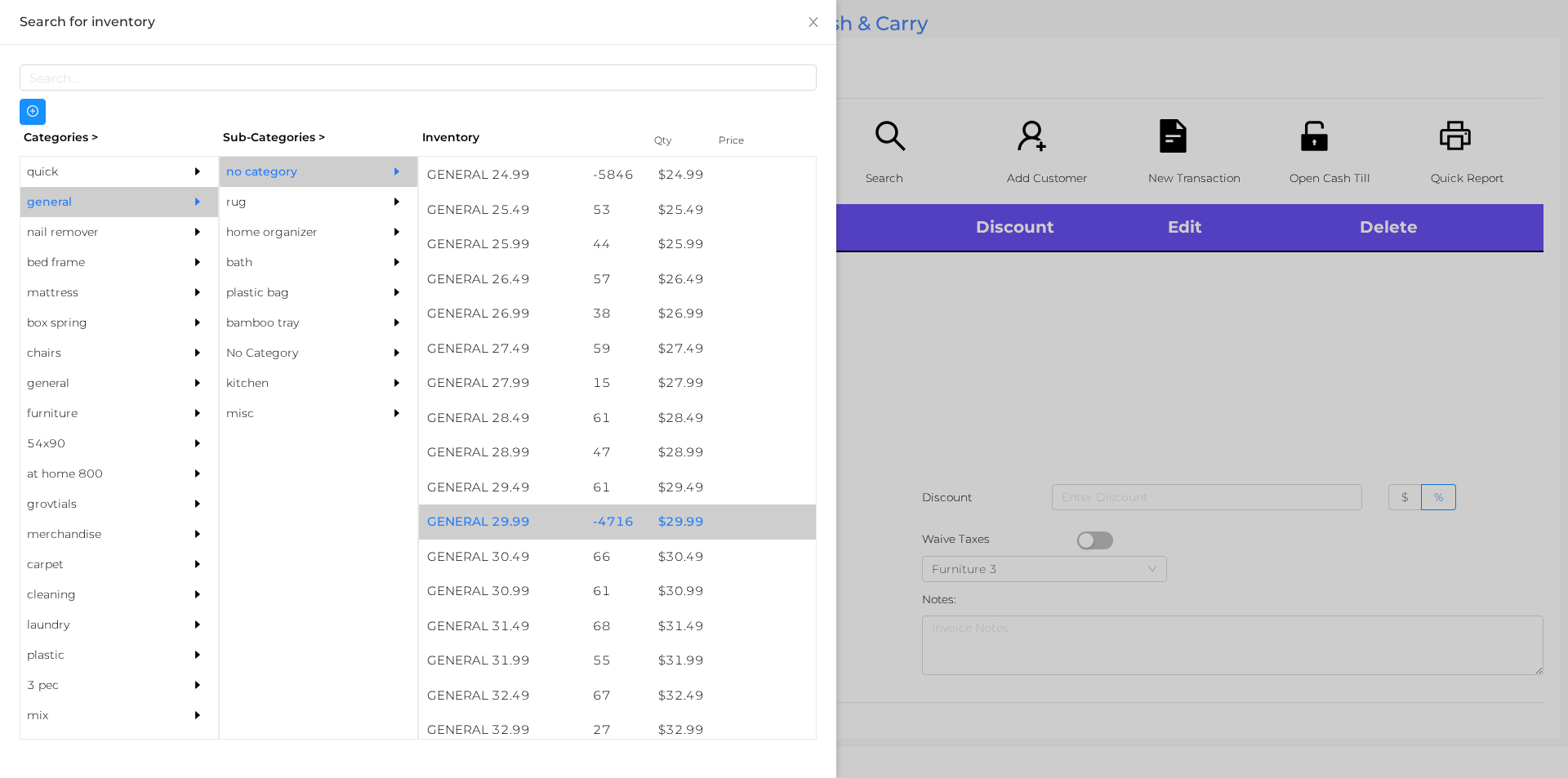
click at [670, 529] on div "$ 29.99" at bounding box center [732, 522] width 166 height 35
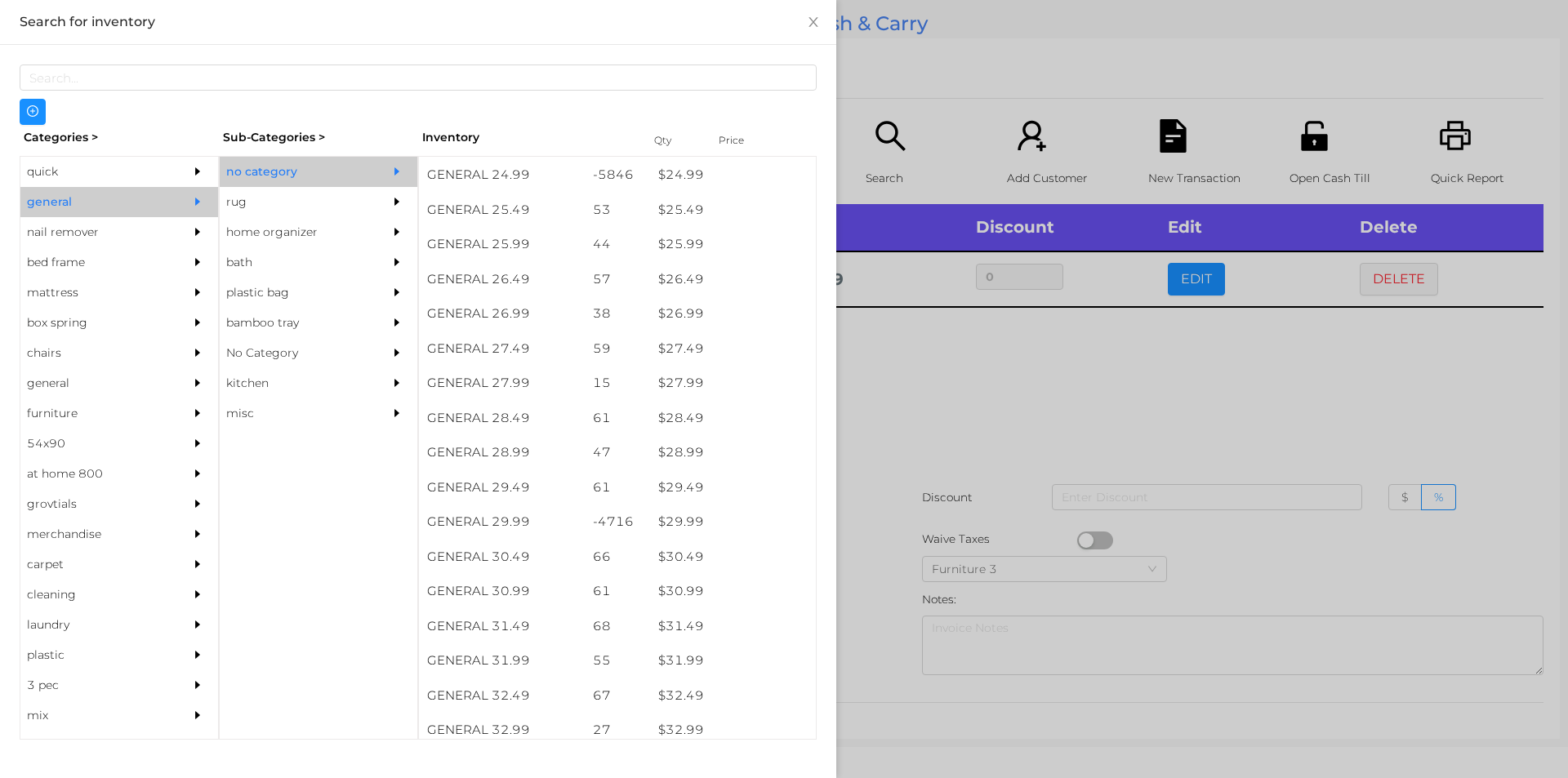
click at [919, 399] on div at bounding box center [784, 389] width 1568 height 778
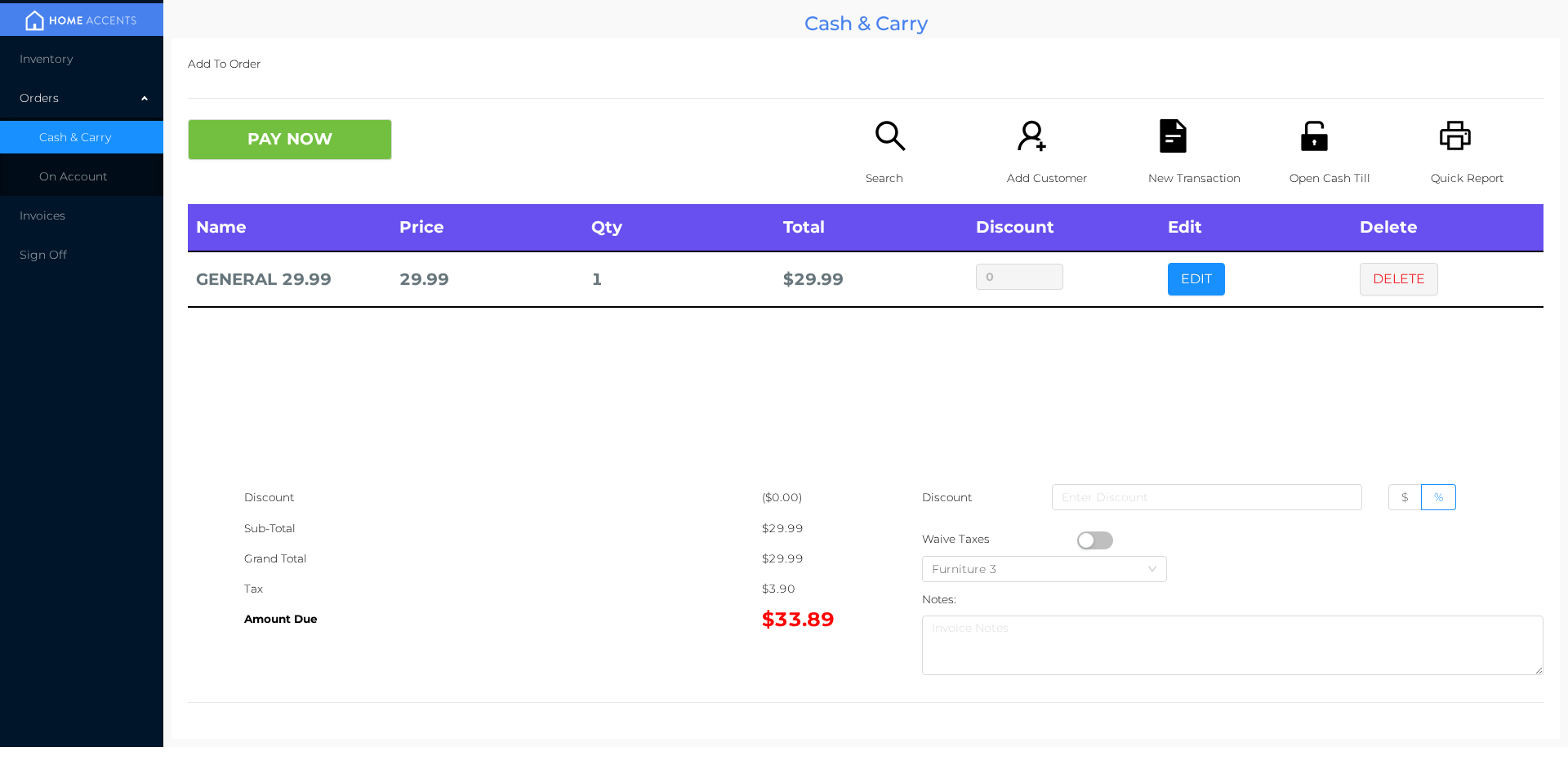
click at [902, 151] on div "Search" at bounding box center [922, 162] width 113 height 85
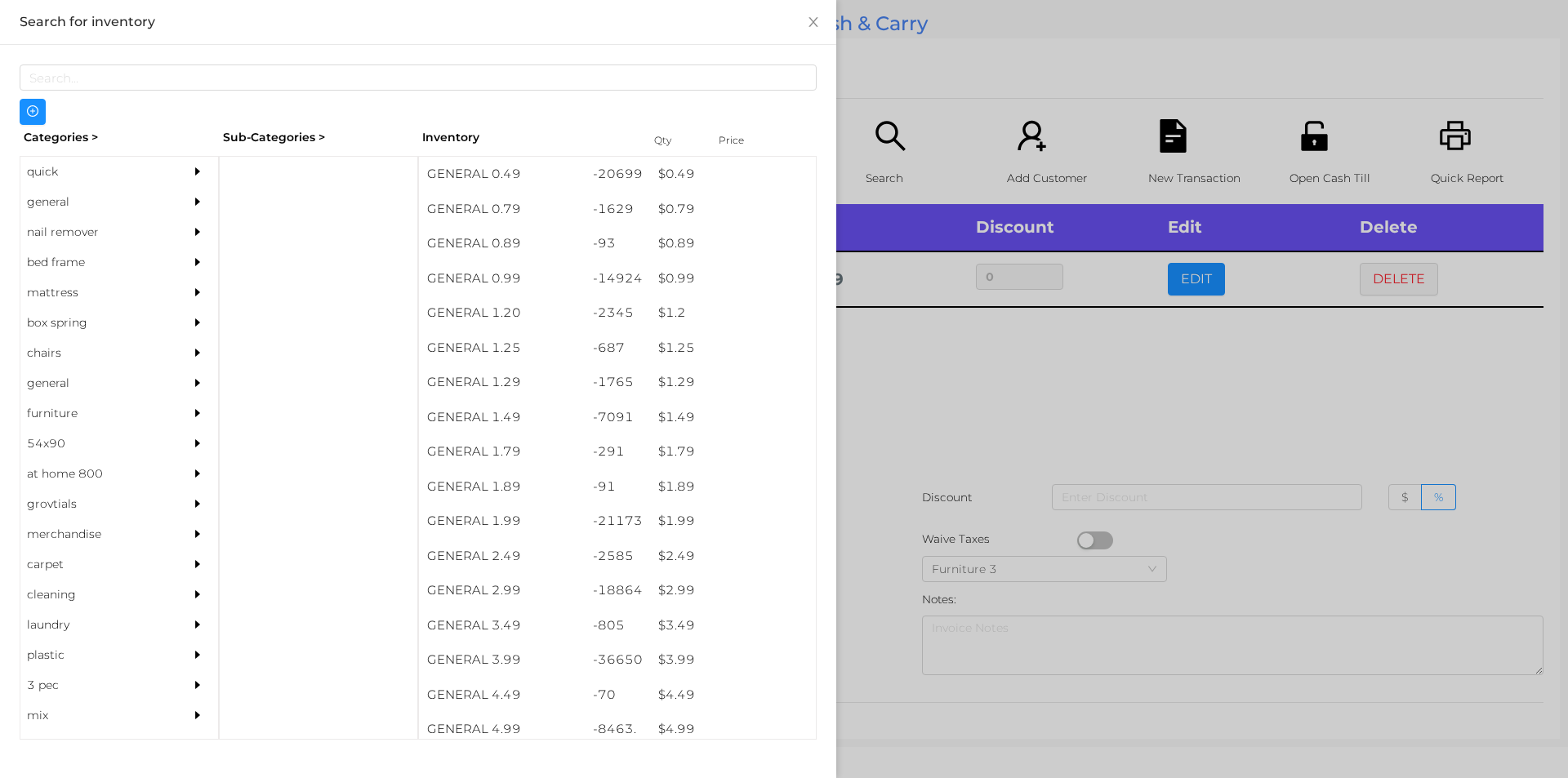
click at [60, 203] on div "general" at bounding box center [94, 202] width 149 height 30
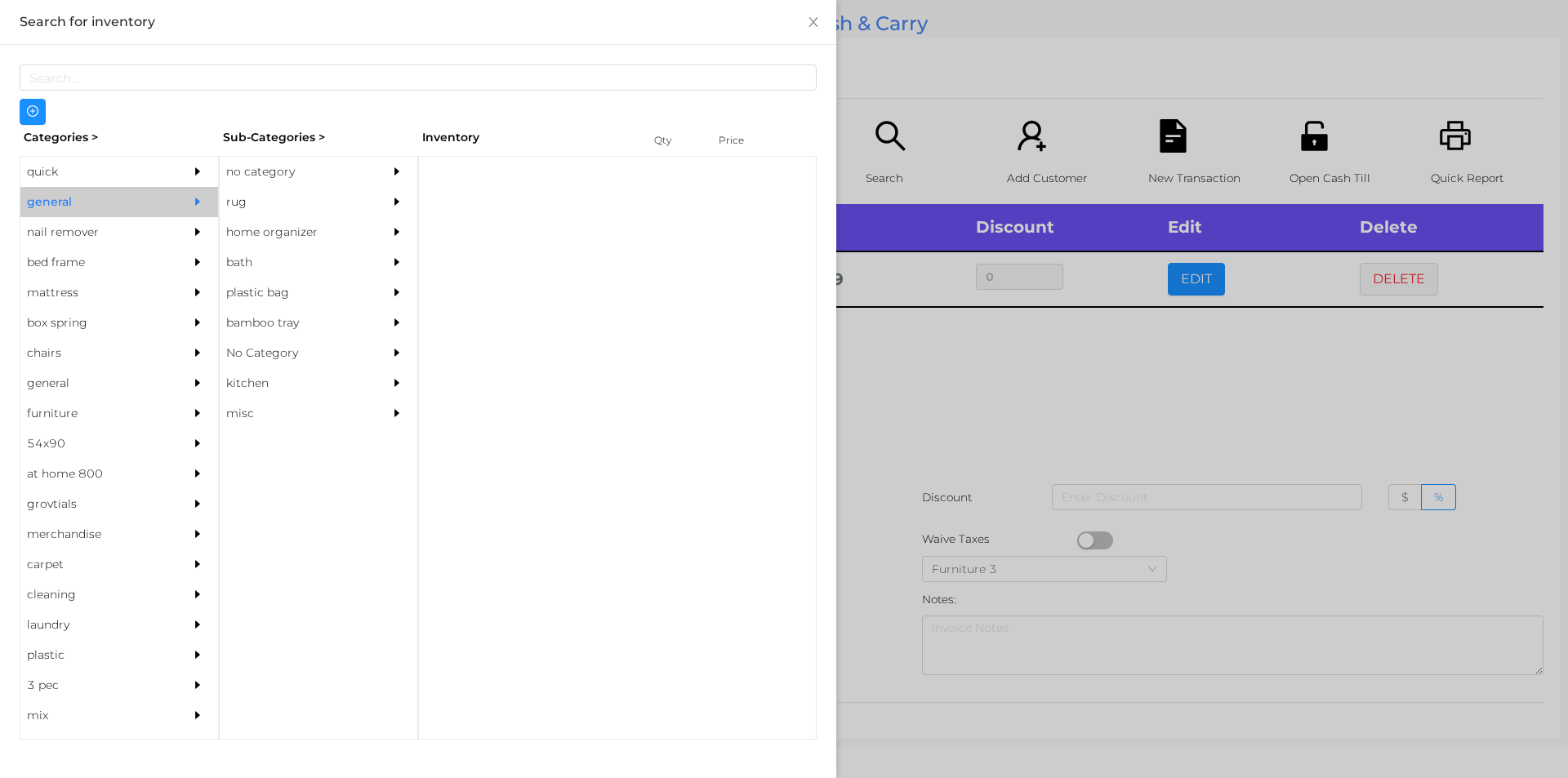
click at [278, 171] on div "no category" at bounding box center [294, 172] width 149 height 30
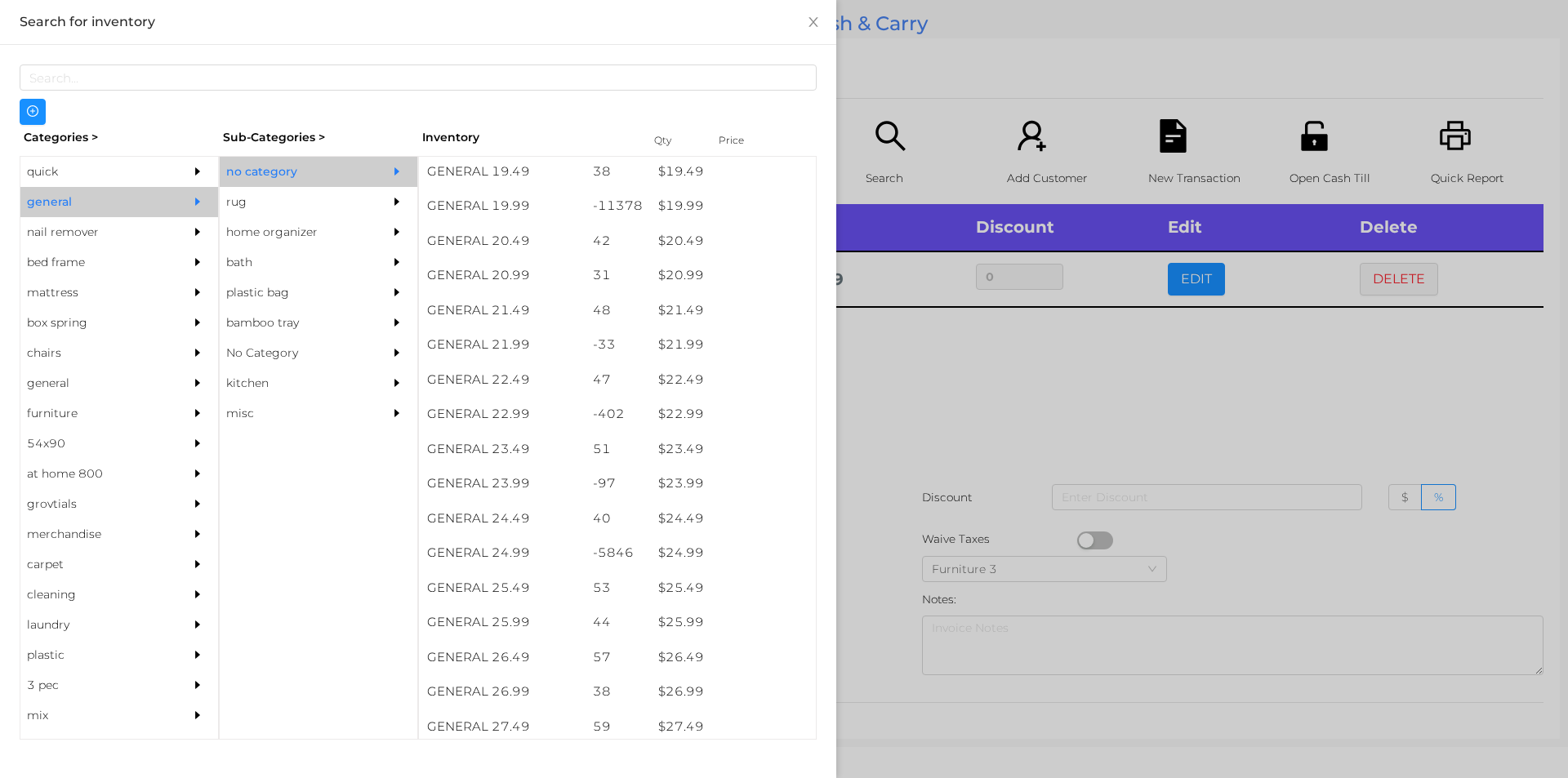
scroll to position [1729, 0]
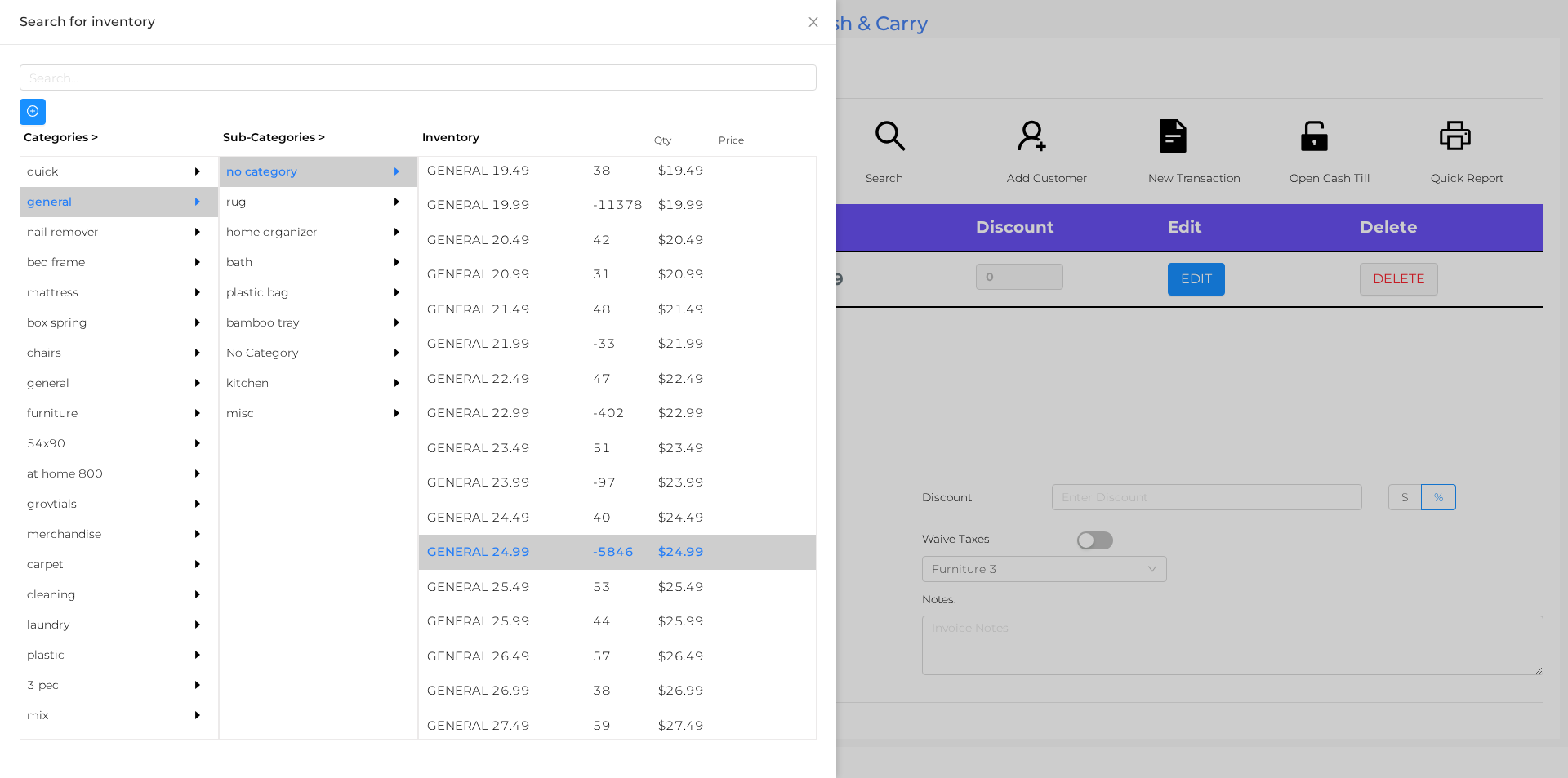
click at [681, 550] on div "$ 24.99" at bounding box center [732, 552] width 166 height 35
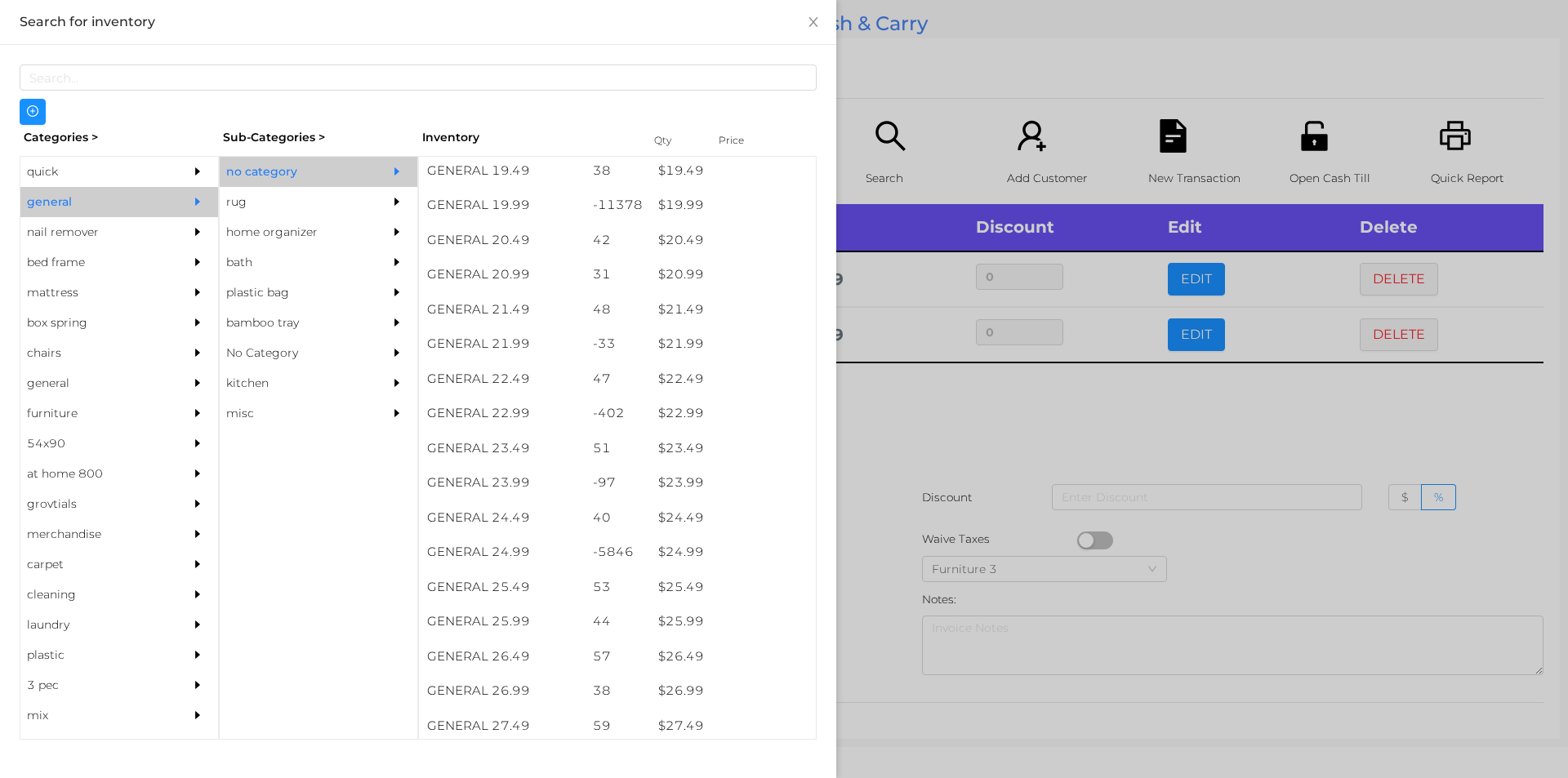
click at [866, 557] on div at bounding box center [784, 389] width 1568 height 778
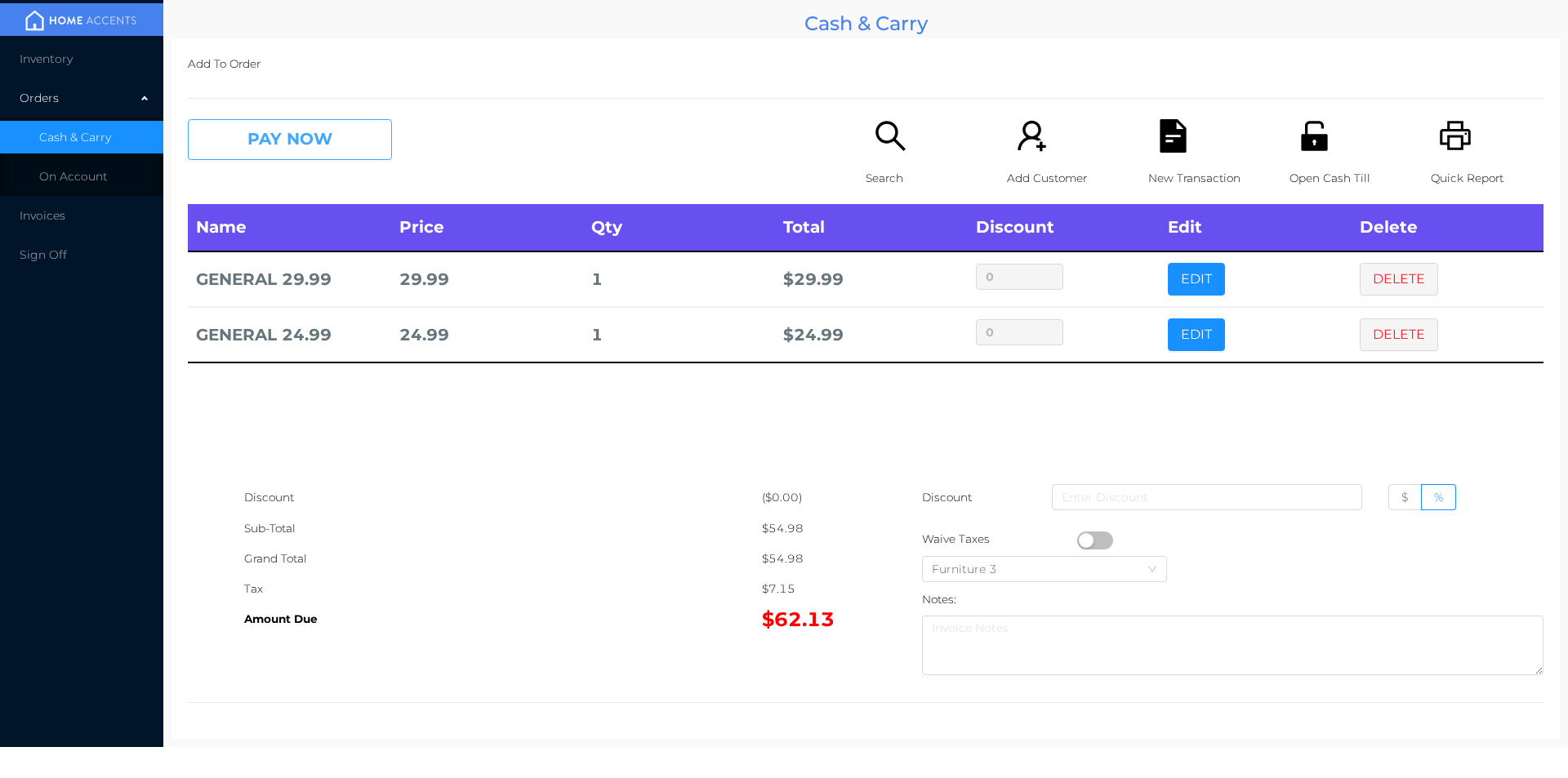
click at [274, 128] on button "PAY NOW" at bounding box center [289, 139] width 204 height 41
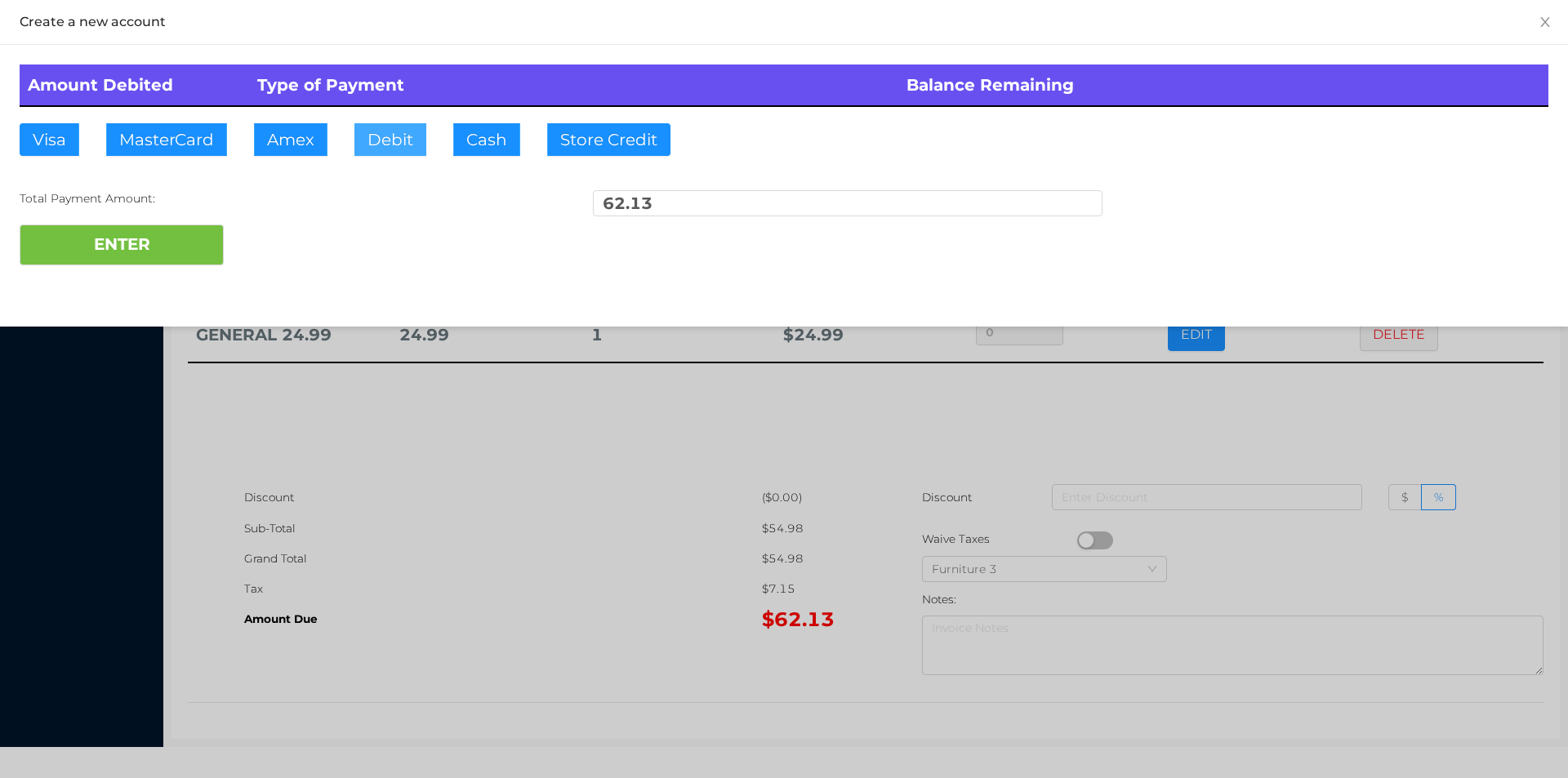
click at [380, 153] on button "Debit" at bounding box center [389, 140] width 72 height 33
click at [101, 257] on button "ENTER" at bounding box center [122, 244] width 204 height 41
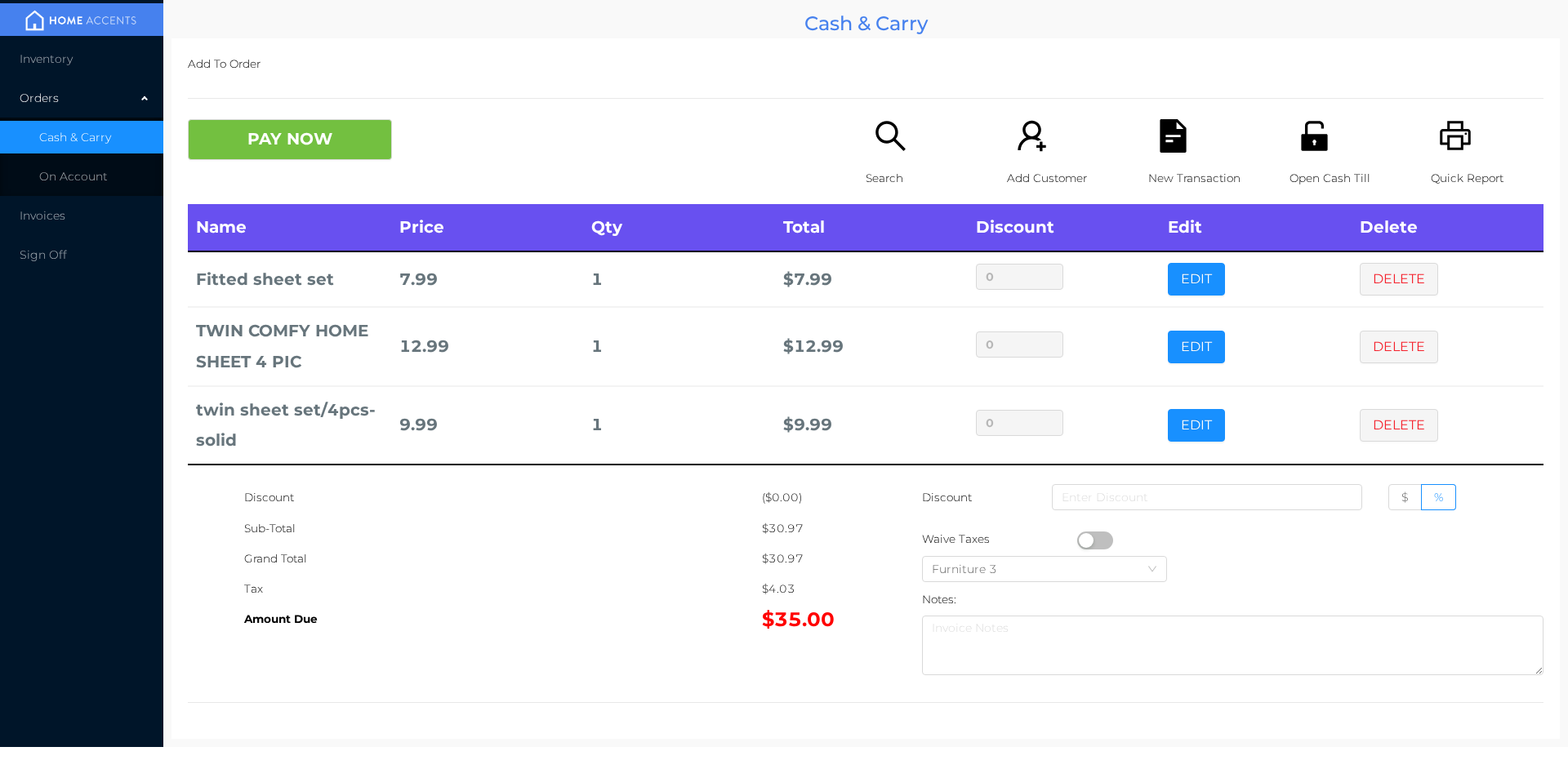
click at [887, 151] on icon "icon: search" at bounding box center [890, 135] width 34 height 34
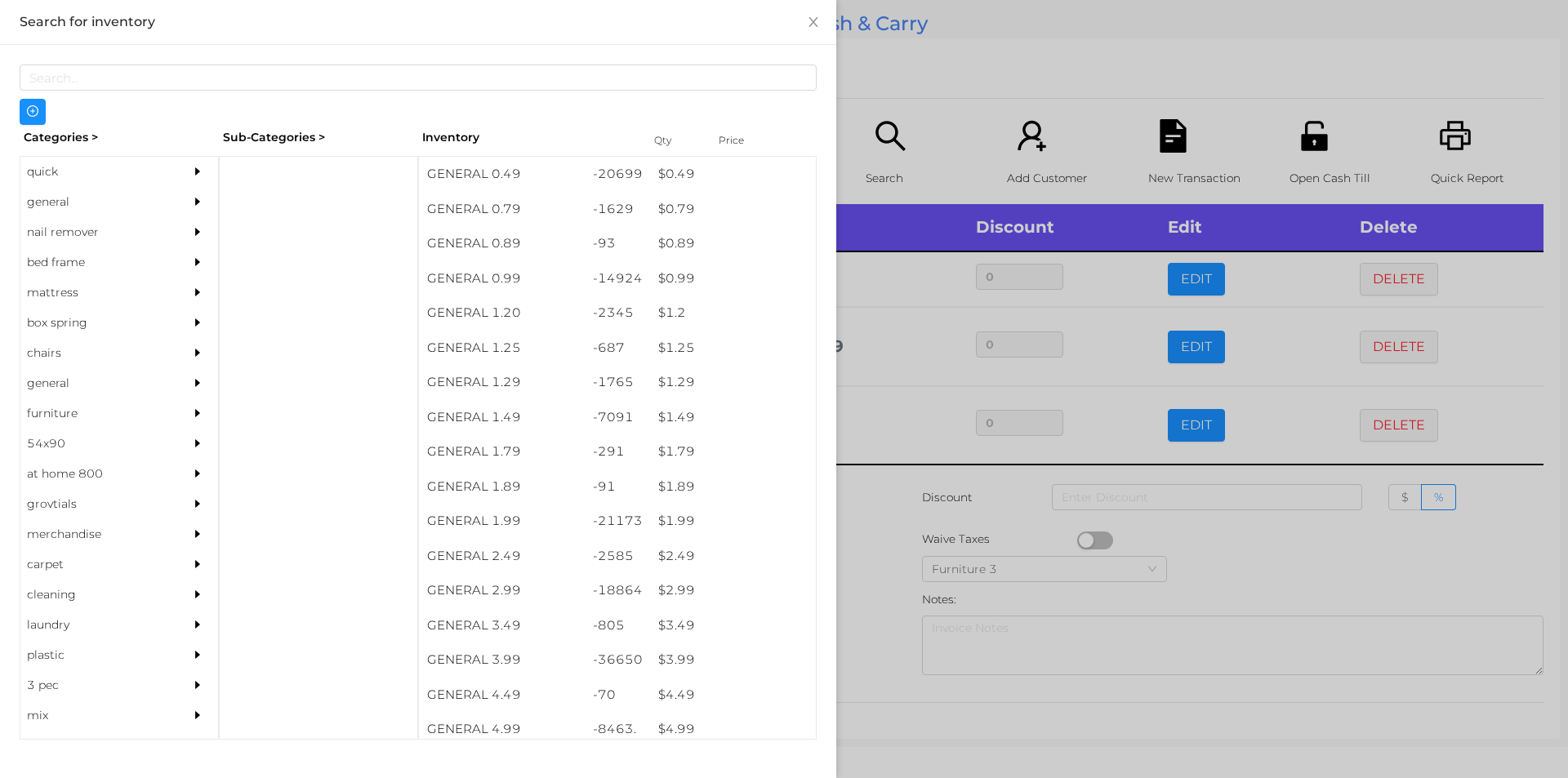
click at [57, 195] on div "general" at bounding box center [94, 202] width 149 height 30
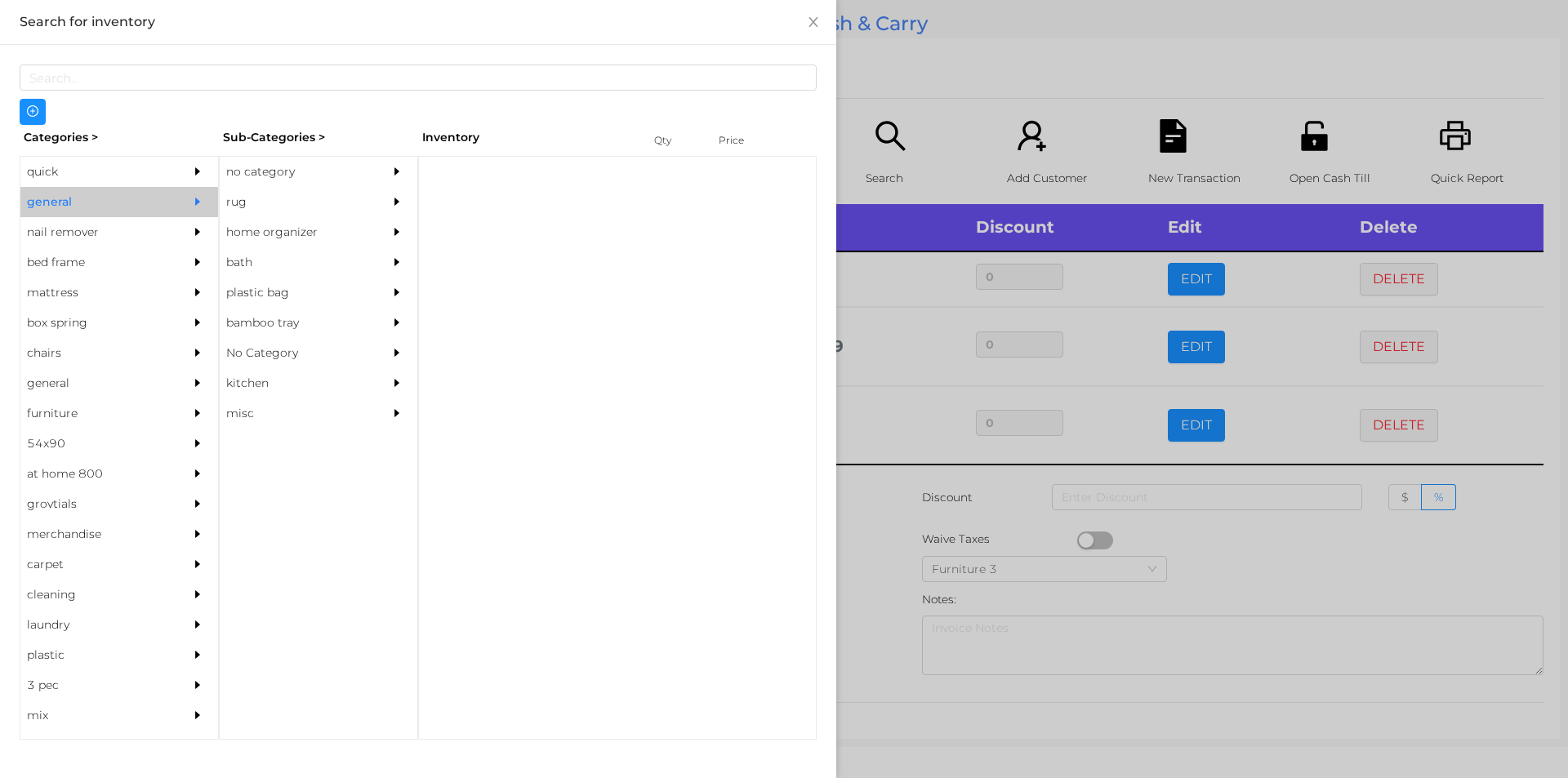
click at [262, 170] on div "no category" at bounding box center [294, 172] width 149 height 30
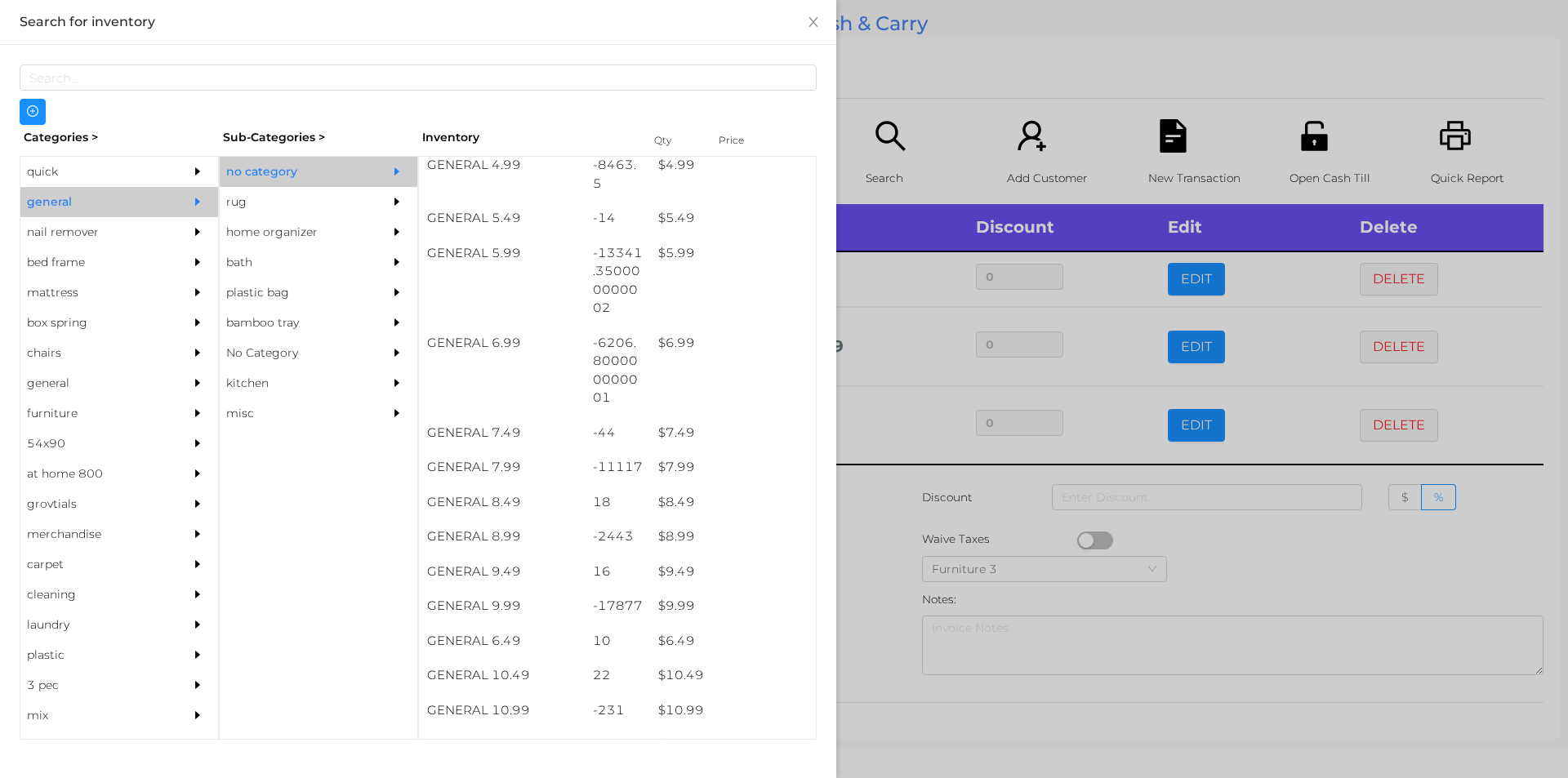
scroll to position [573, 0]
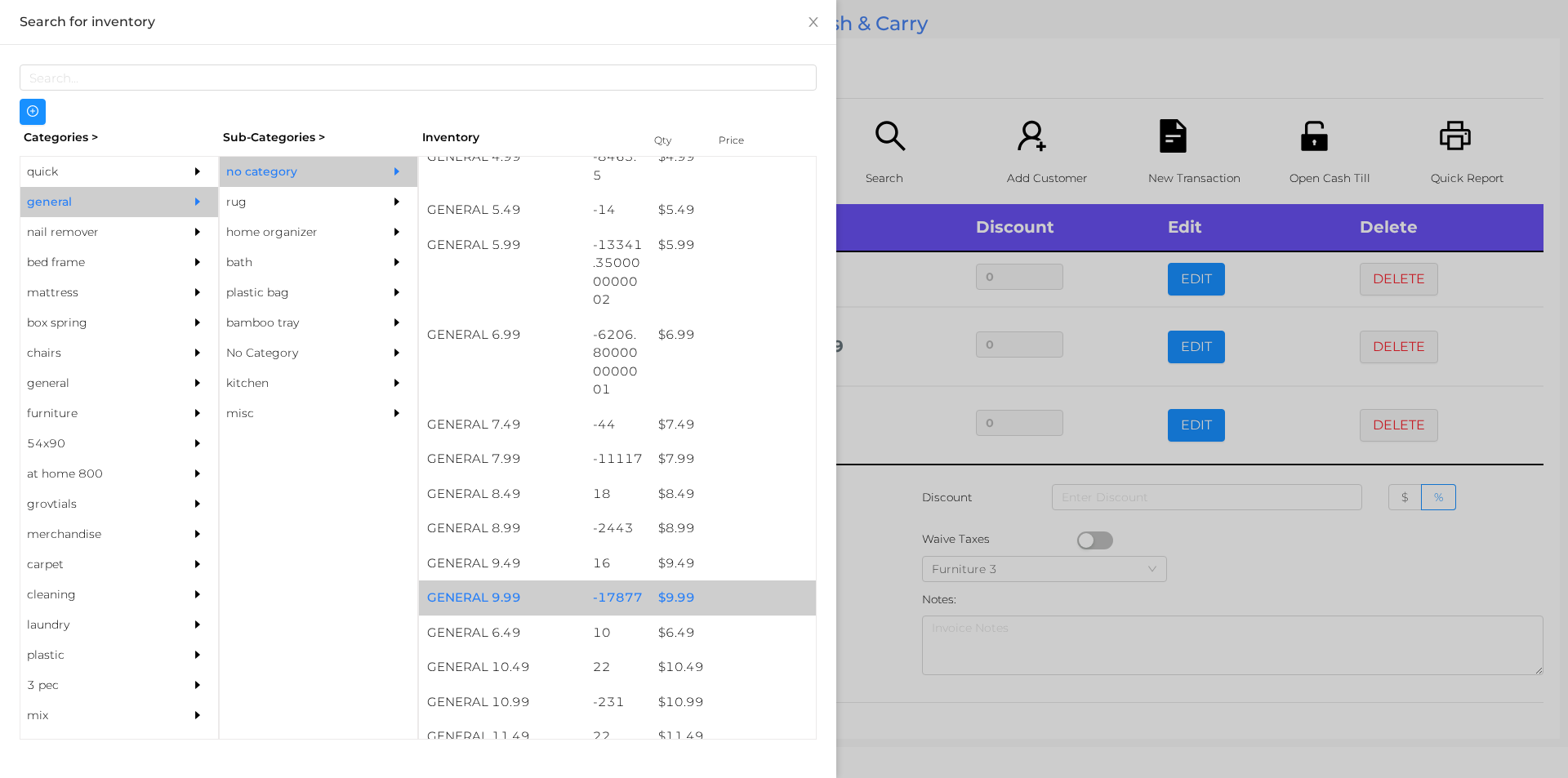
click at [671, 599] on div "$ 9.99" at bounding box center [732, 598] width 166 height 35
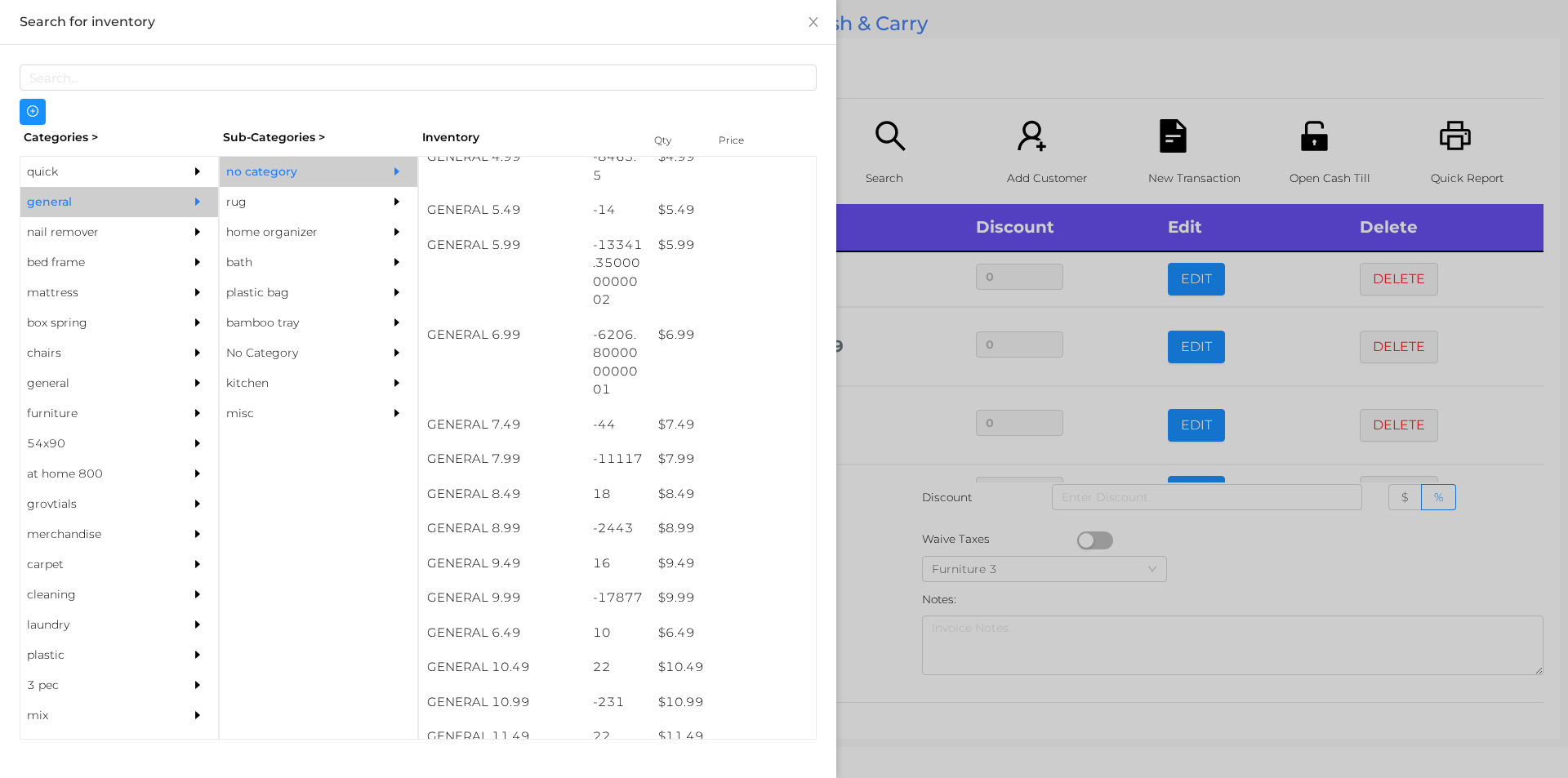
click at [879, 622] on div at bounding box center [784, 389] width 1568 height 778
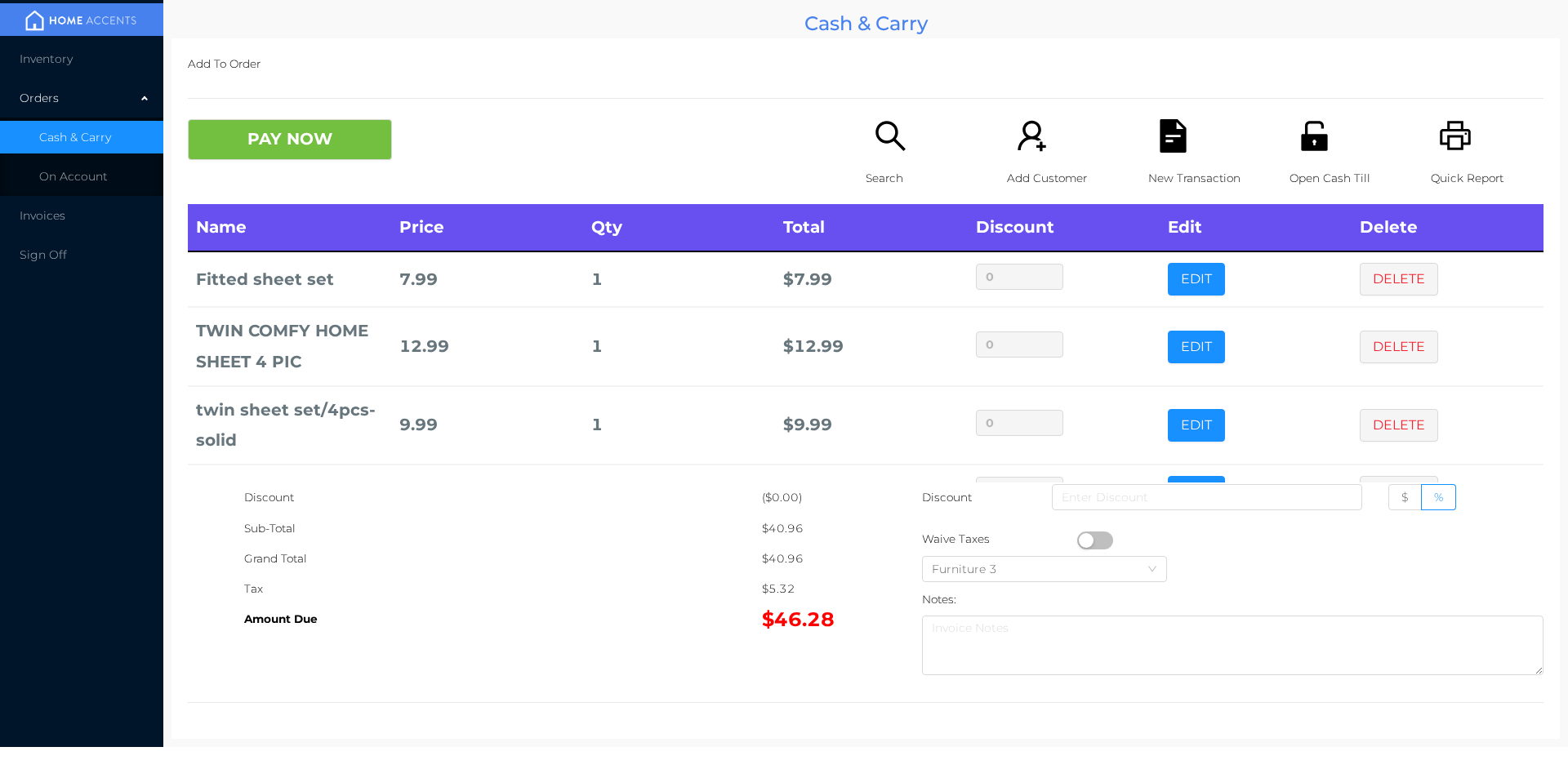
scroll to position [54, 0]
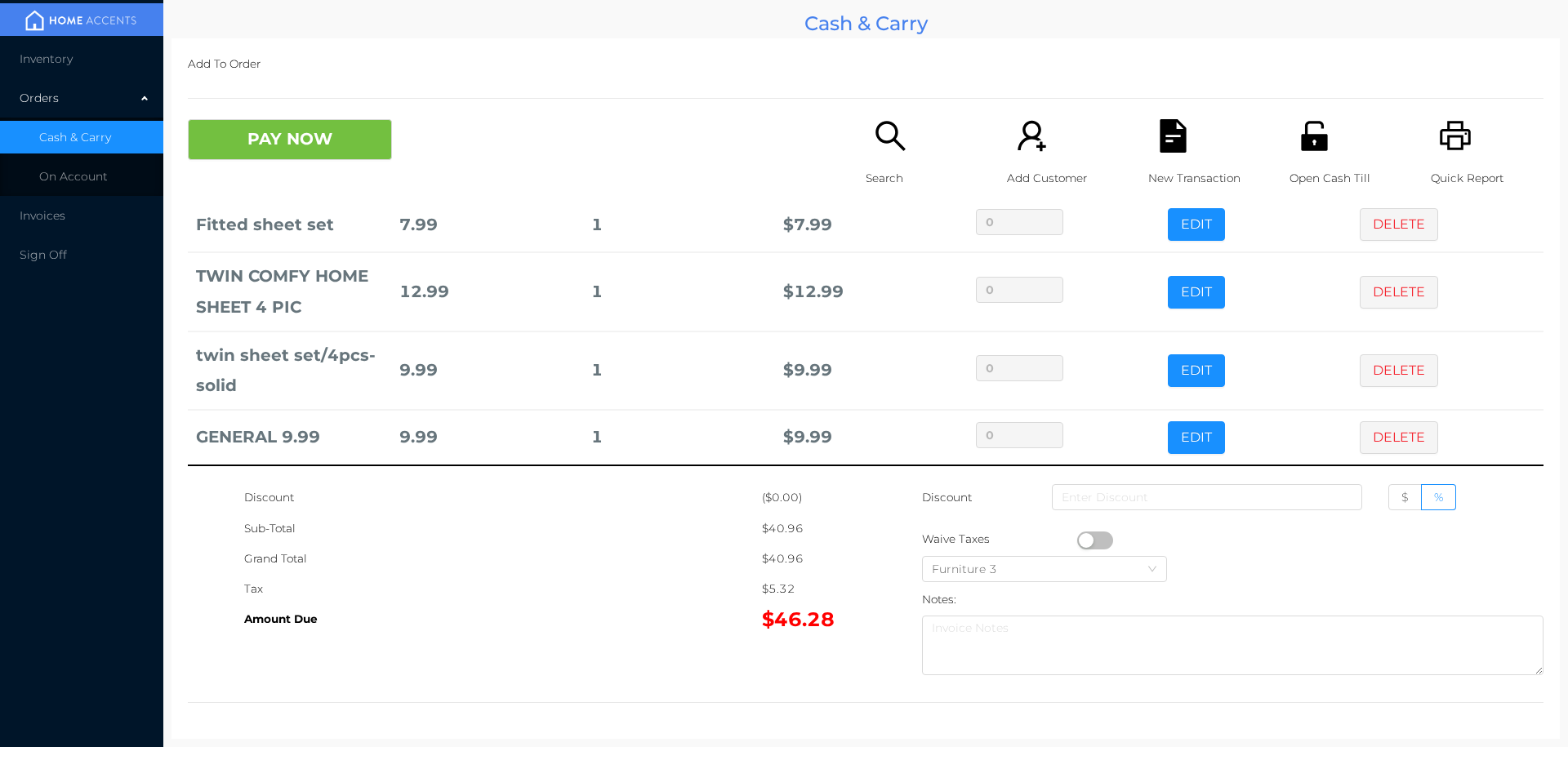
click at [294, 134] on button "PAY NOW" at bounding box center [289, 139] width 204 height 41
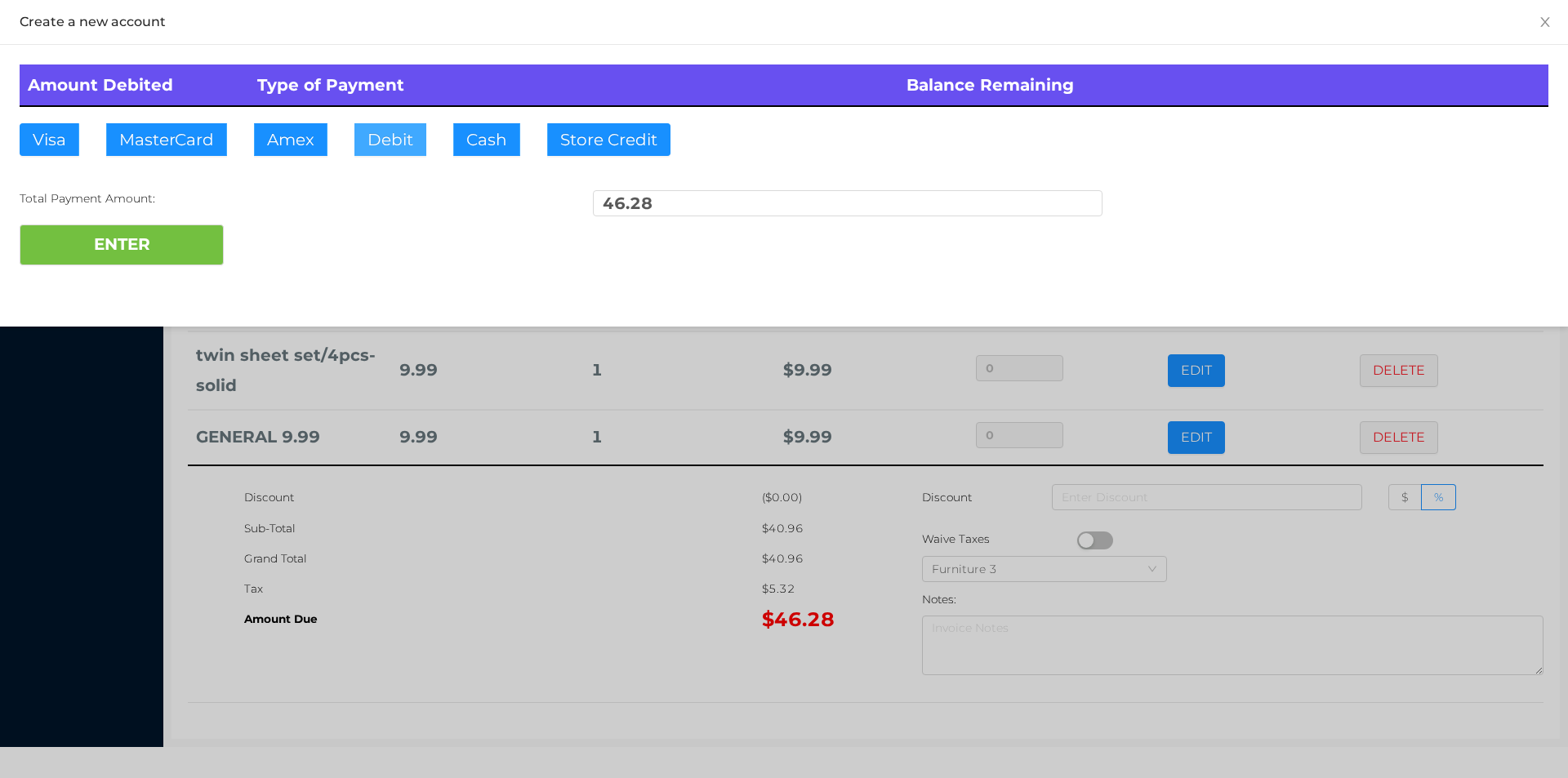
click at [368, 132] on button "Debit" at bounding box center [389, 140] width 72 height 33
click at [122, 252] on button "ENTER" at bounding box center [122, 244] width 204 height 41
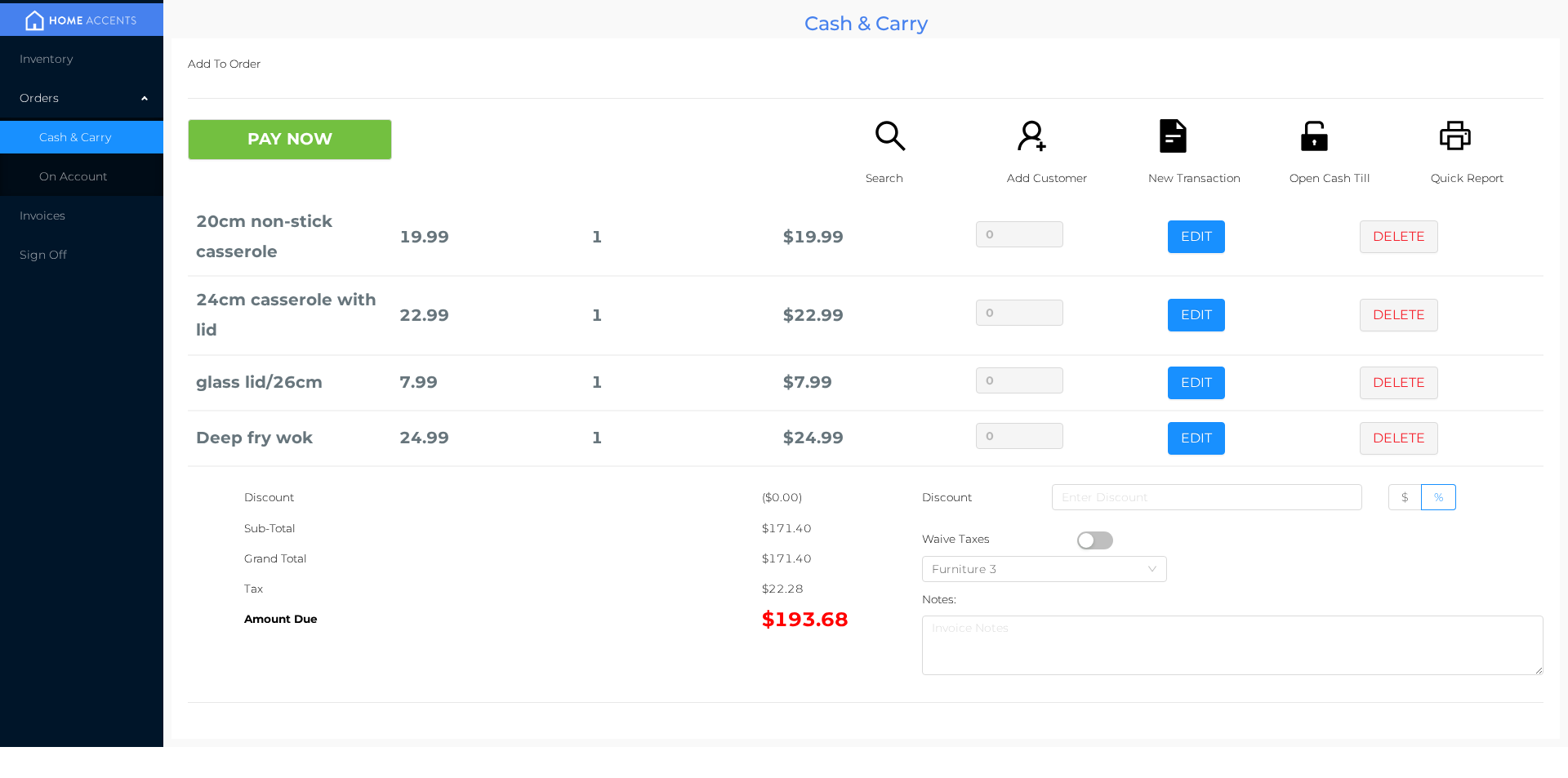
scroll to position [458, 0]
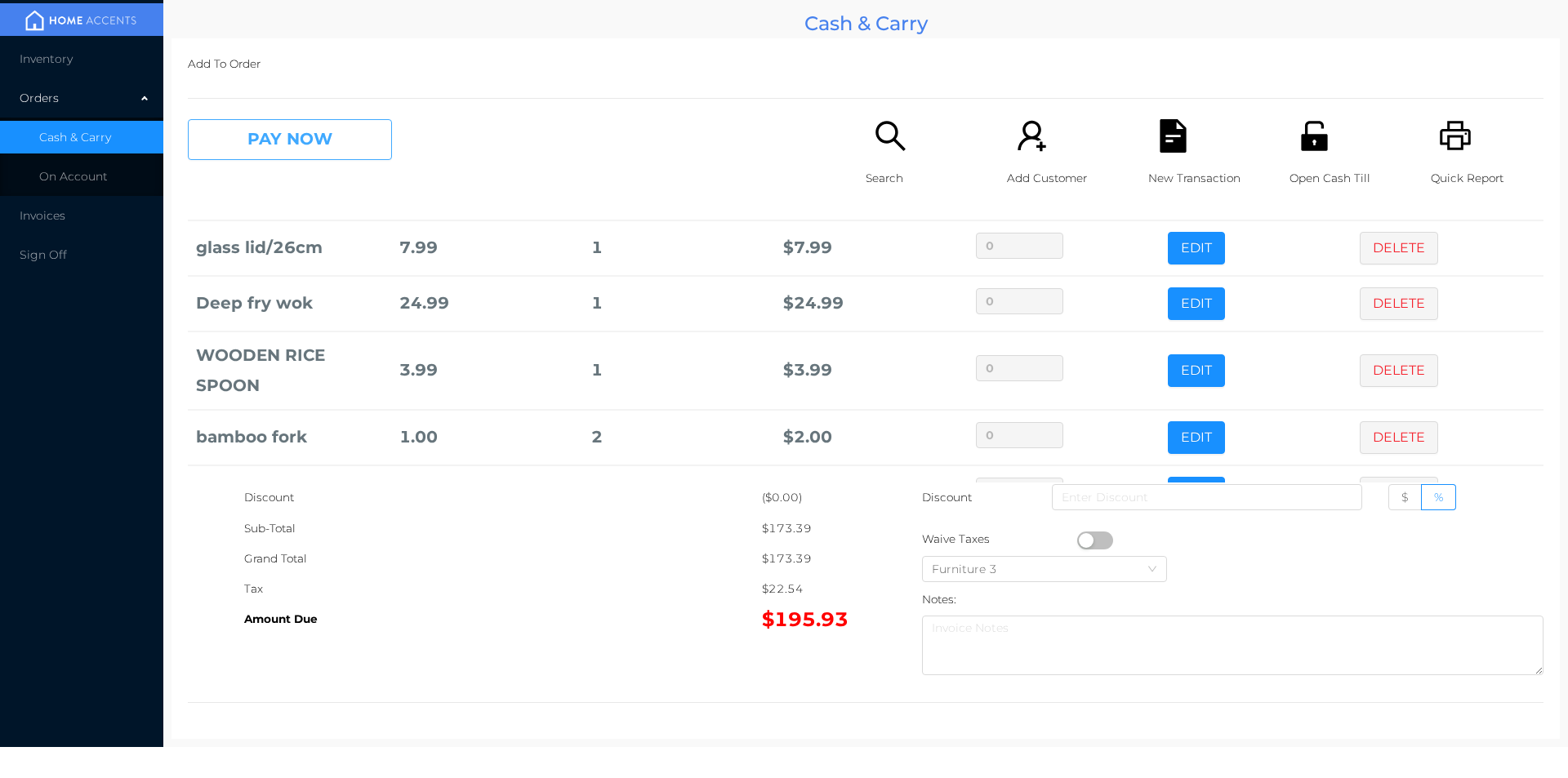
click at [346, 146] on button "PAY NOW" at bounding box center [289, 139] width 204 height 41
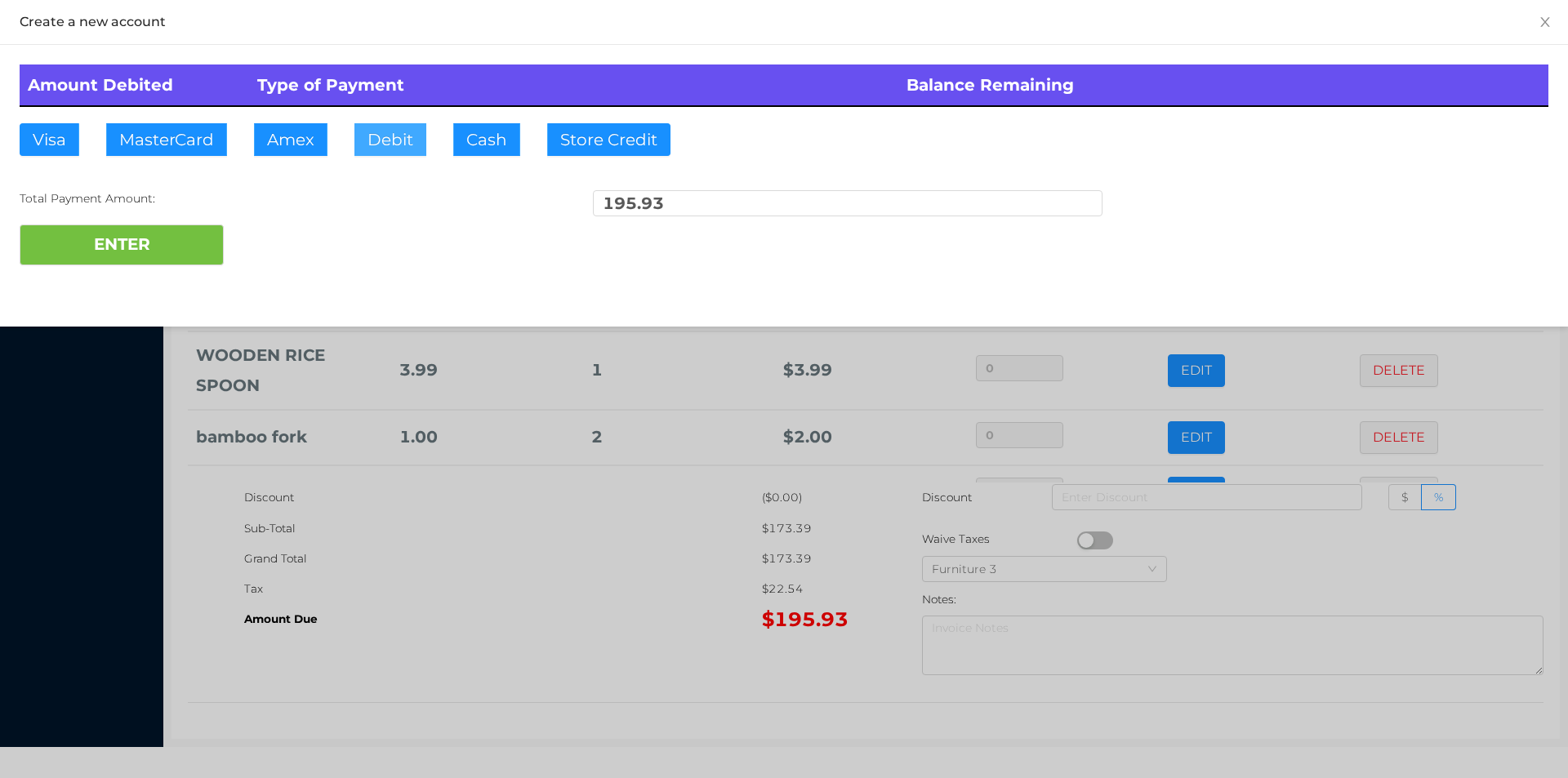
click at [384, 154] on button "Debit" at bounding box center [389, 140] width 72 height 33
click at [177, 242] on button "ENTER" at bounding box center [122, 244] width 204 height 41
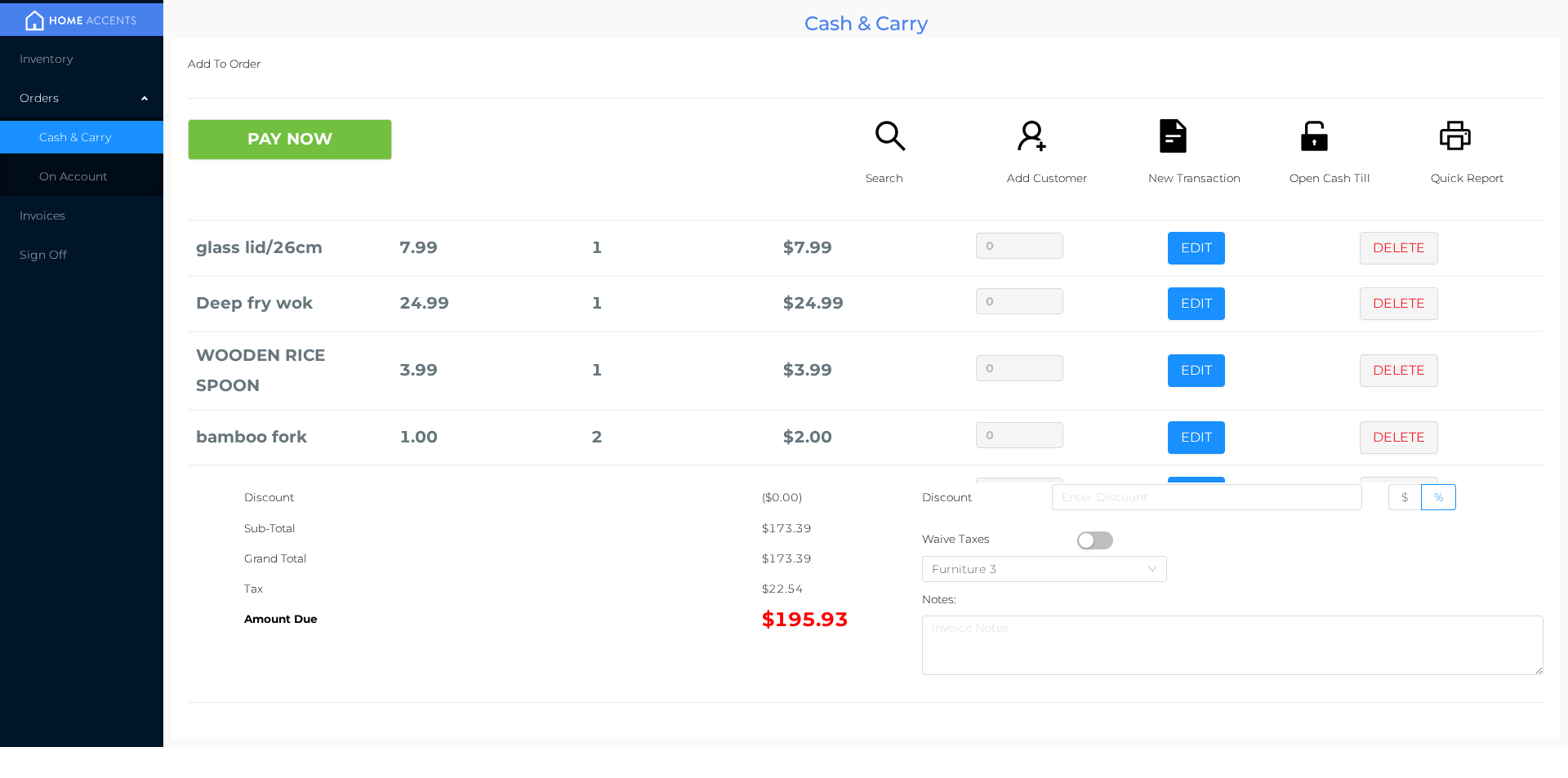
scroll to position [0, 0]
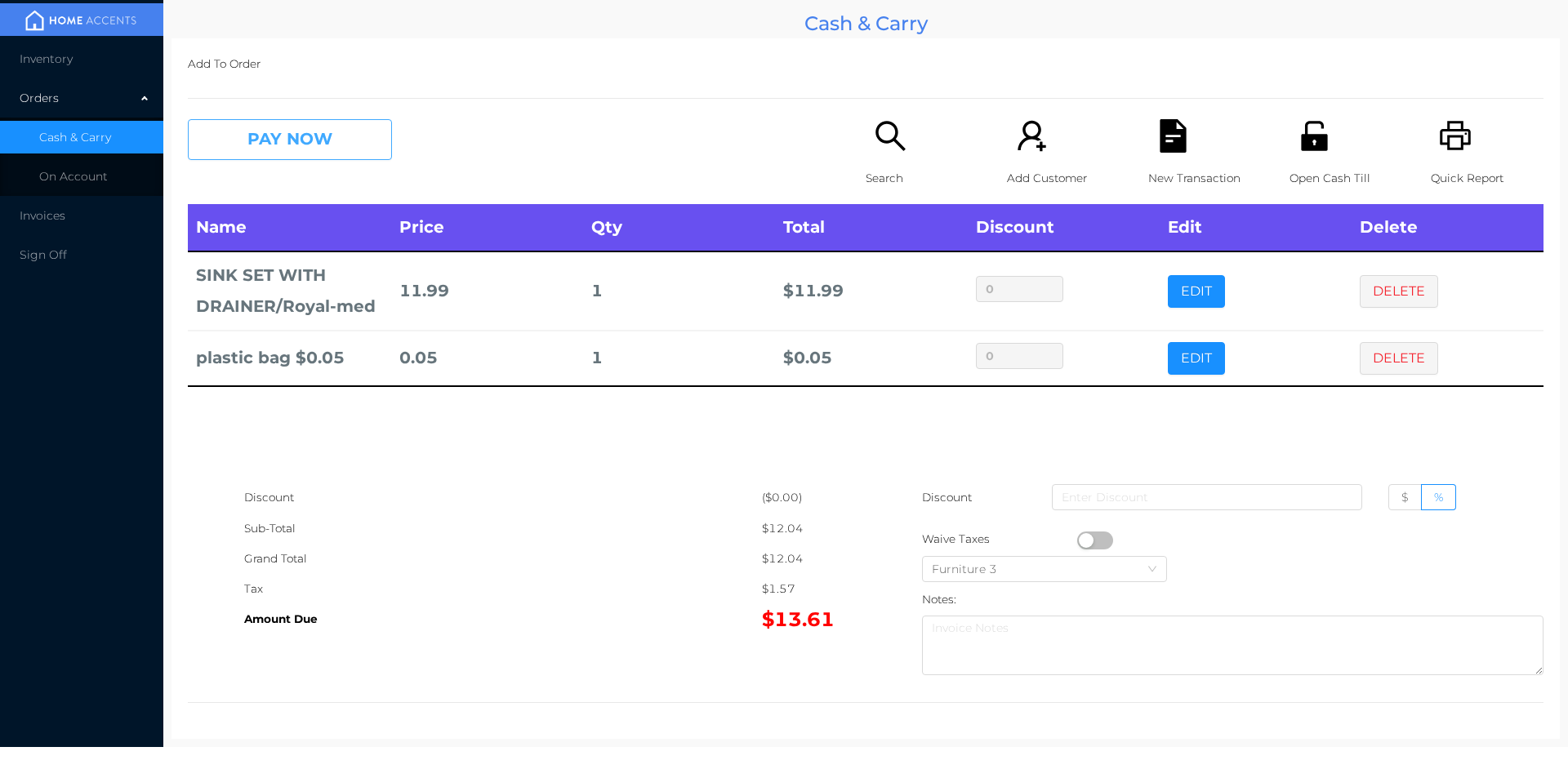
click at [250, 138] on button "PAY NOW" at bounding box center [289, 139] width 204 height 41
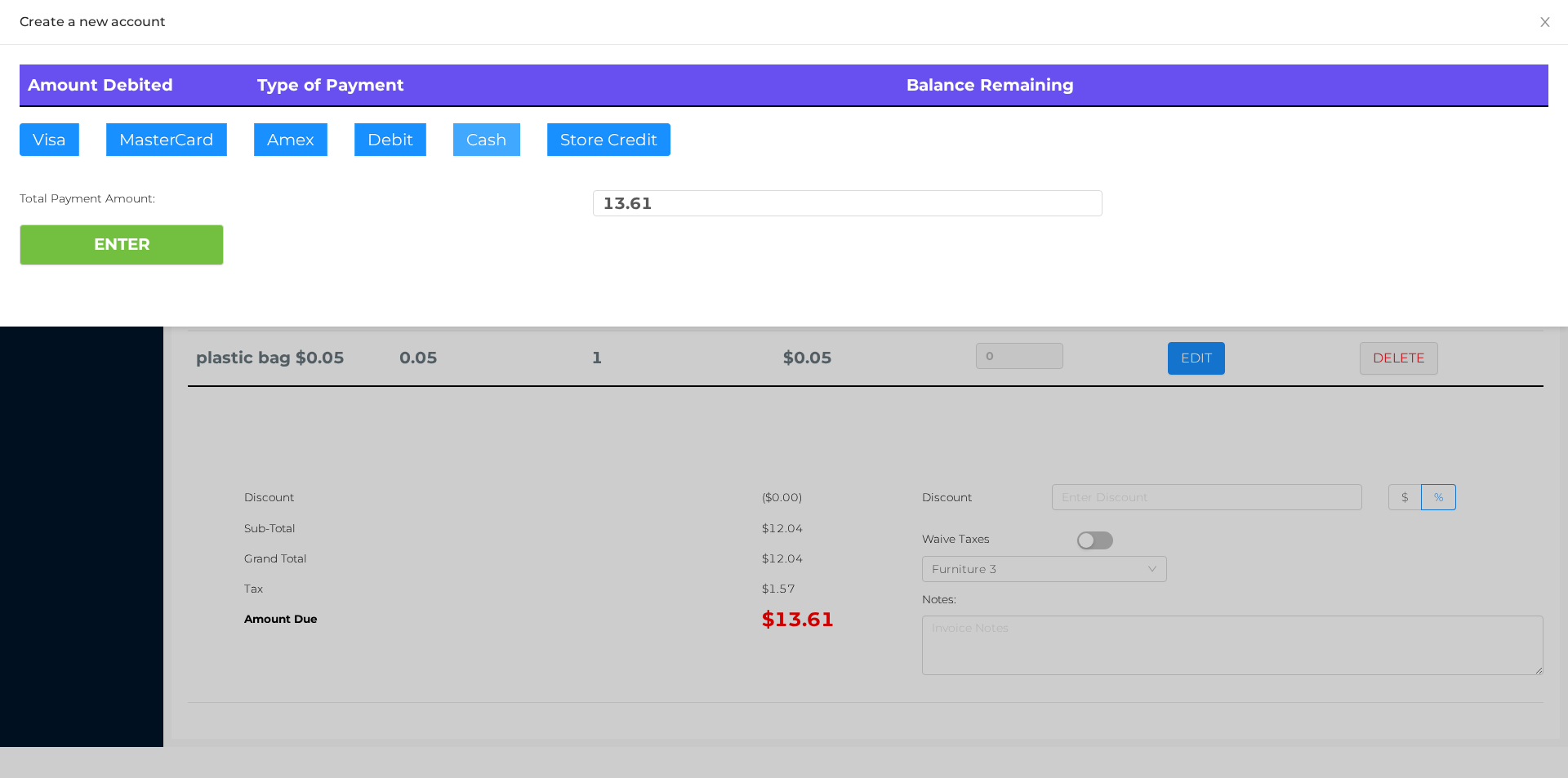
click at [476, 129] on button "Cash" at bounding box center [486, 140] width 67 height 33
type input "20."
click at [166, 238] on button "ENTER" at bounding box center [122, 244] width 204 height 41
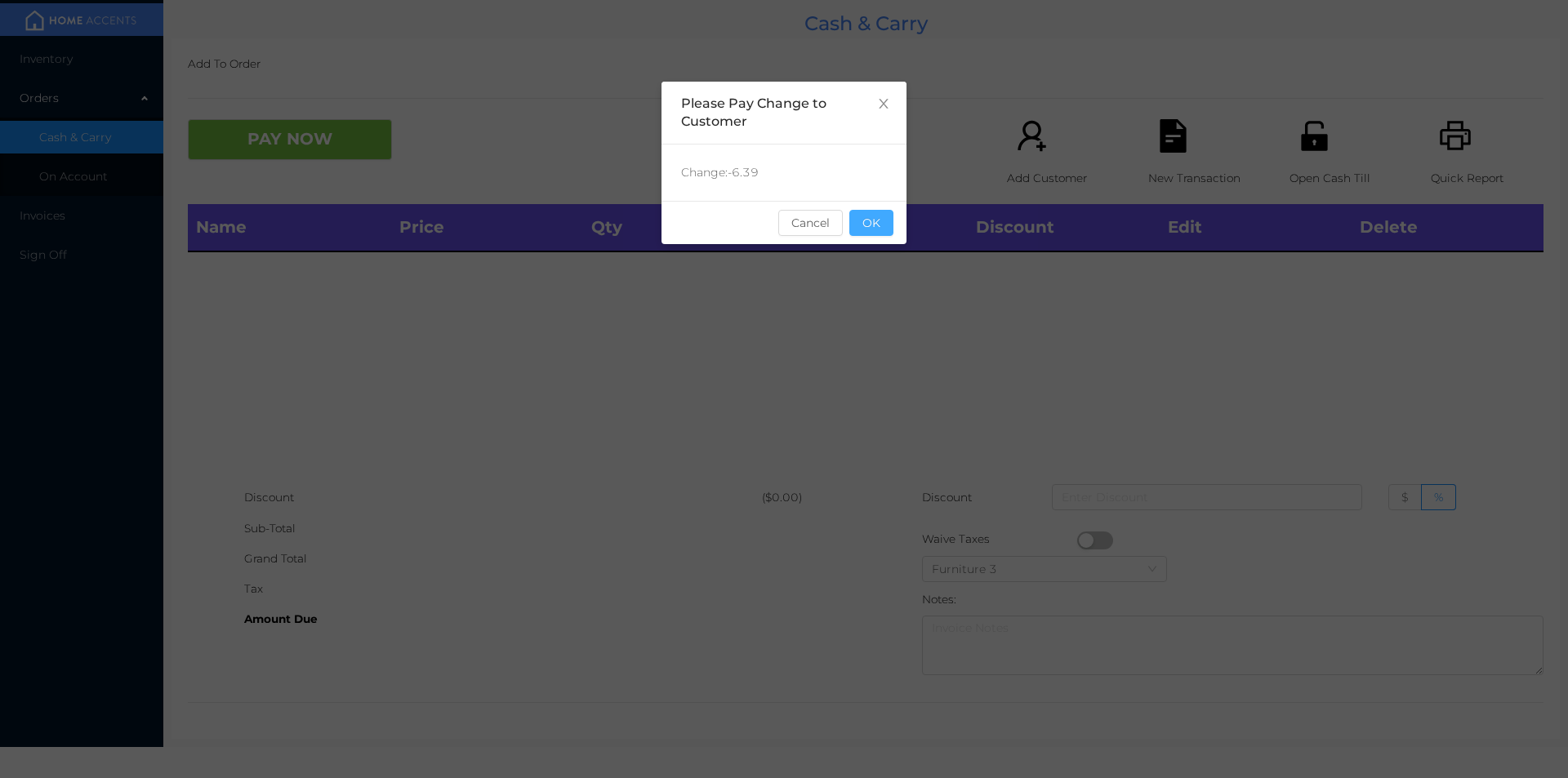
click at [879, 231] on button "OK" at bounding box center [871, 222] width 44 height 26
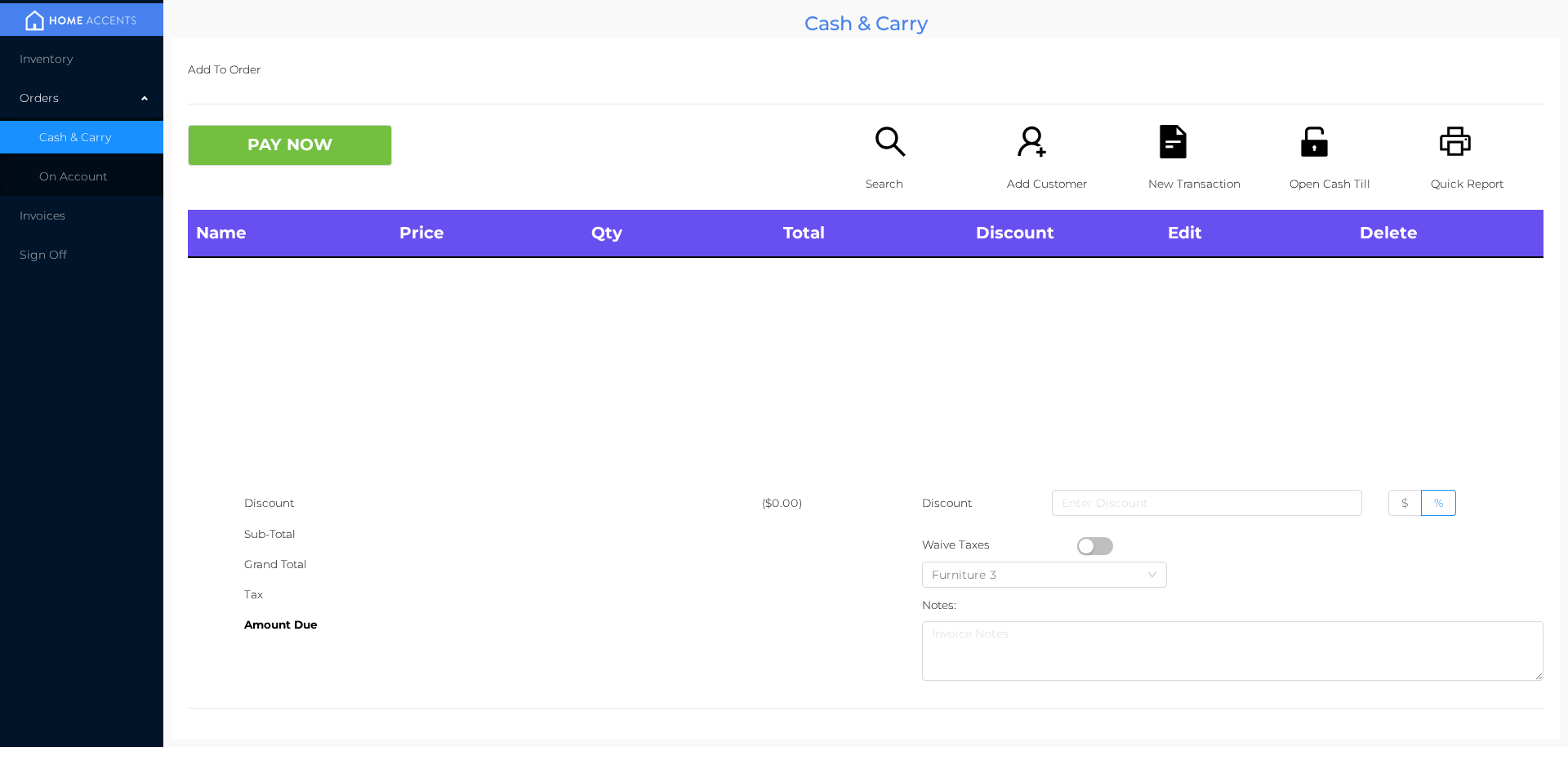
click at [874, 149] on icon "icon: search" at bounding box center [890, 142] width 34 height 34
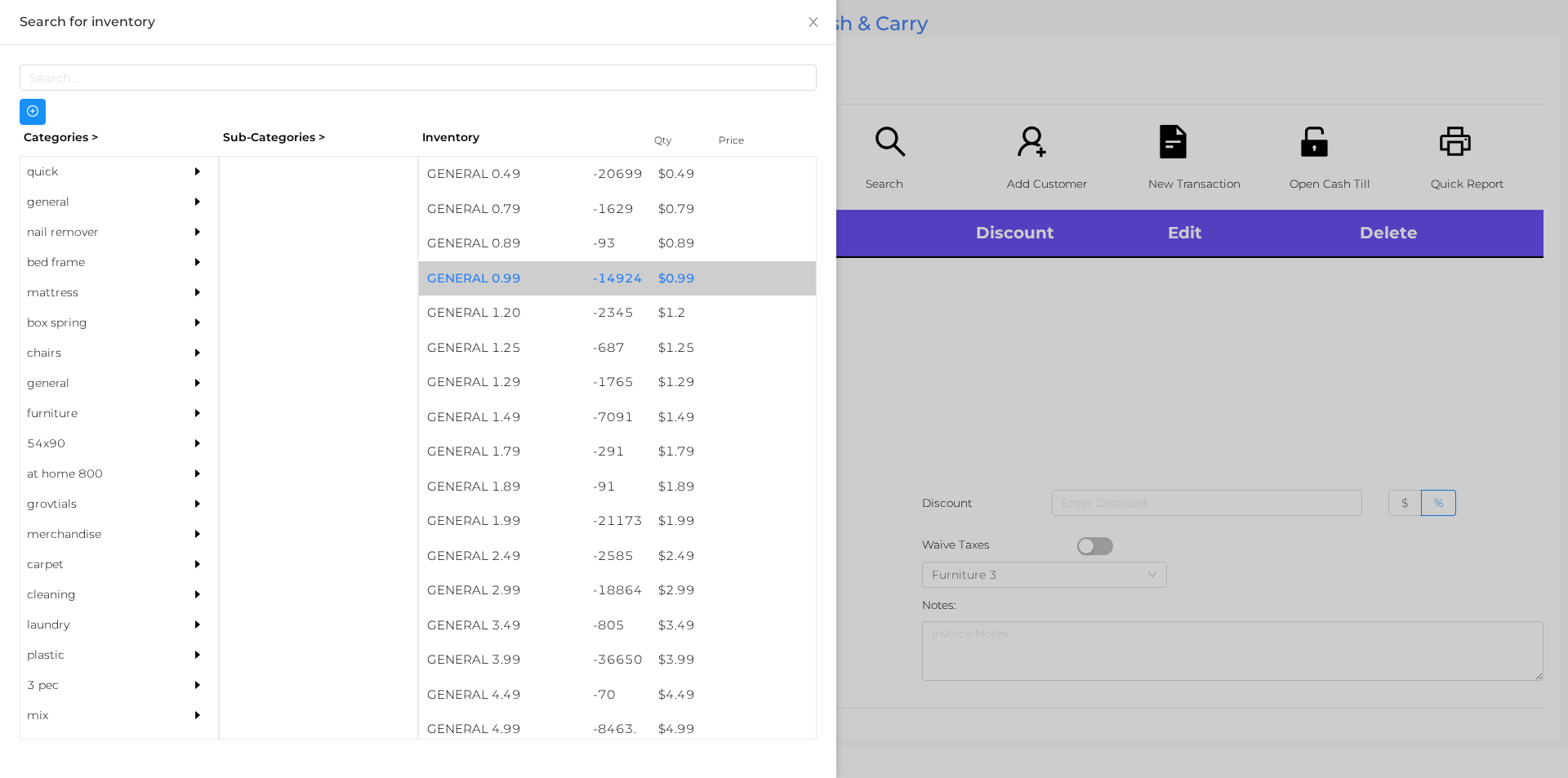
click at [677, 274] on div "$ 0.99" at bounding box center [732, 279] width 166 height 35
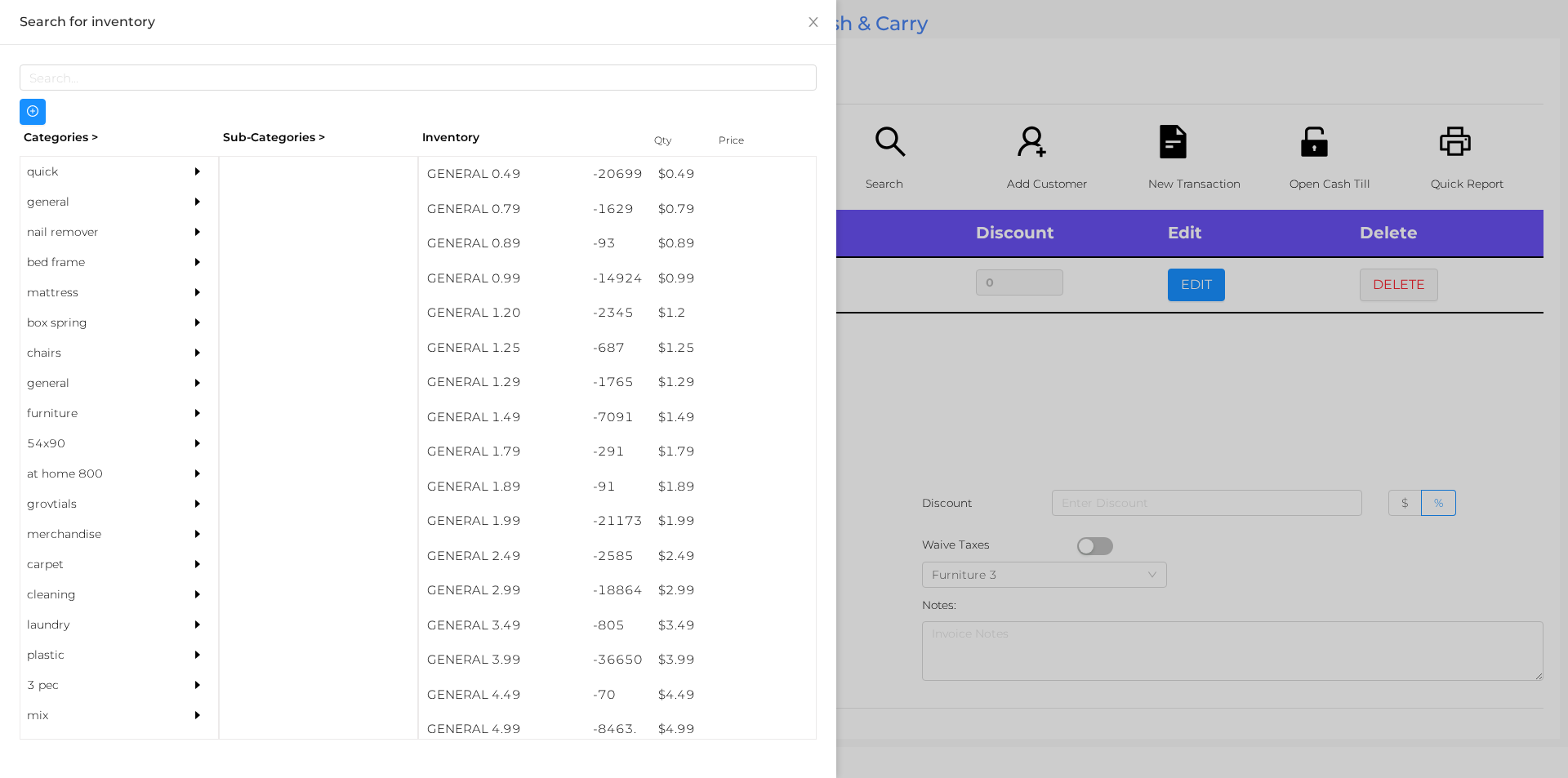
click at [906, 398] on div at bounding box center [784, 389] width 1568 height 778
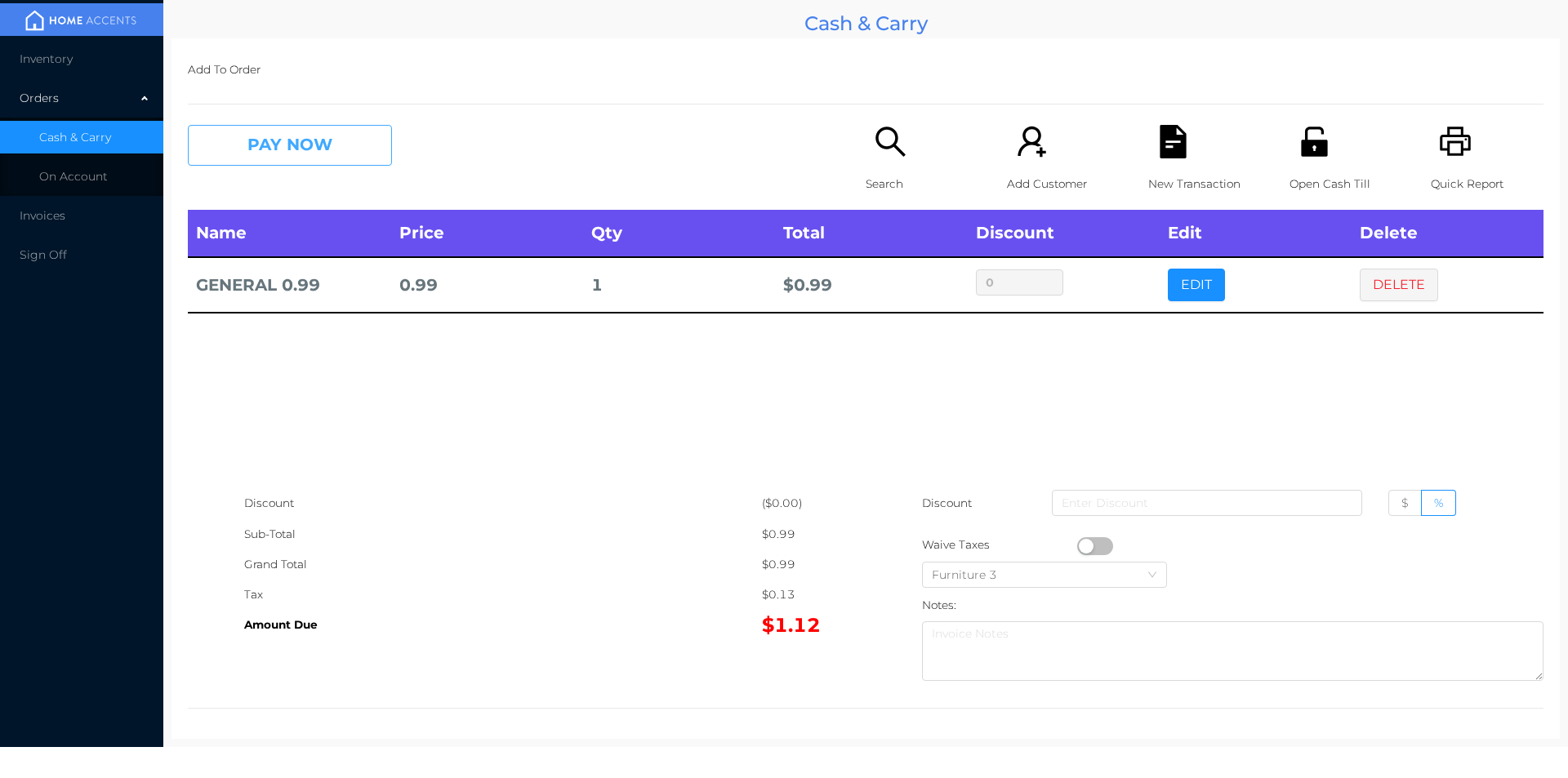
click at [284, 144] on button "PAY NOW" at bounding box center [289, 145] width 204 height 41
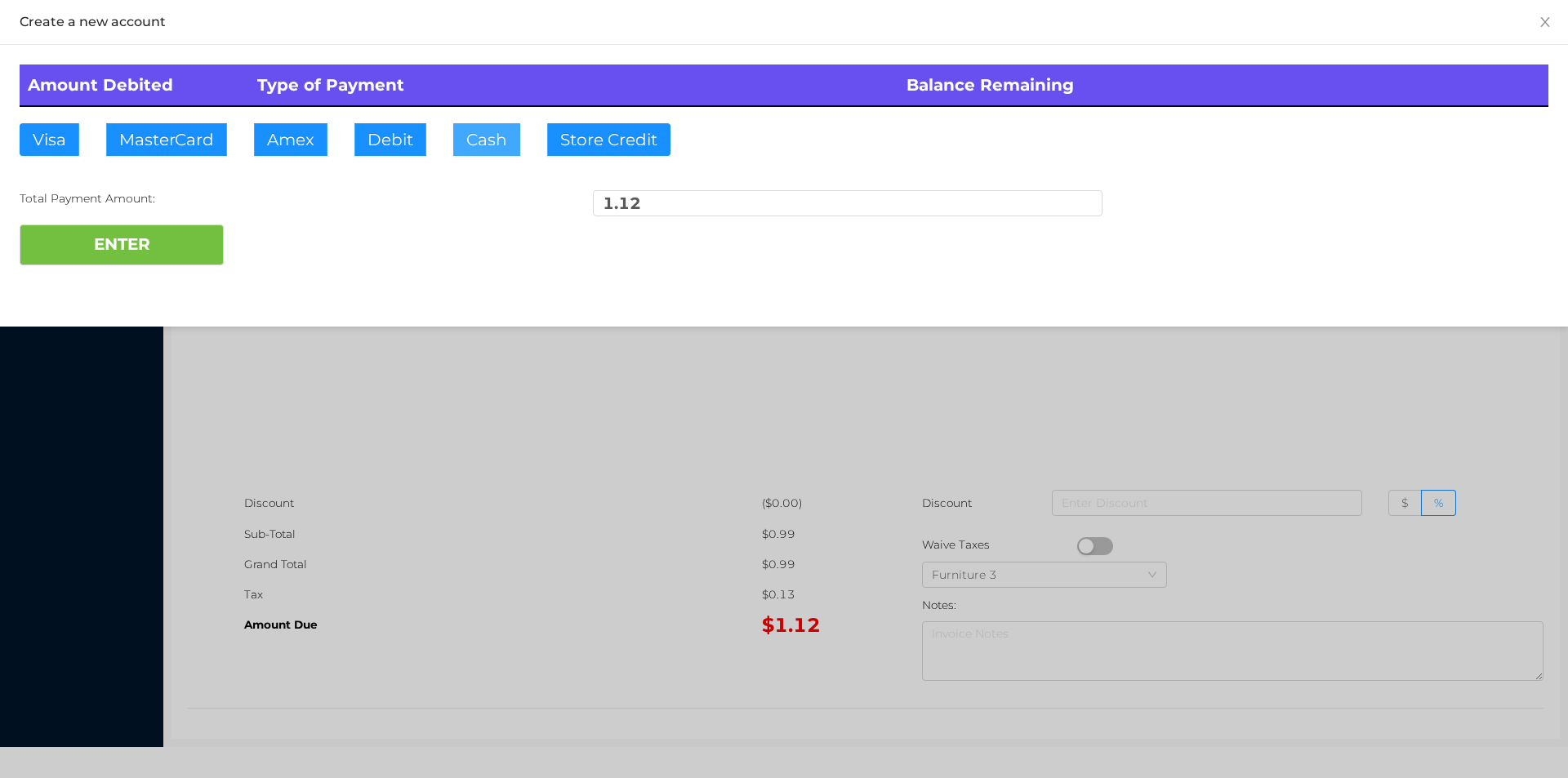
click at [468, 131] on button "Cash" at bounding box center [486, 140] width 67 height 33
click at [142, 238] on button "ENTER" at bounding box center [122, 244] width 204 height 41
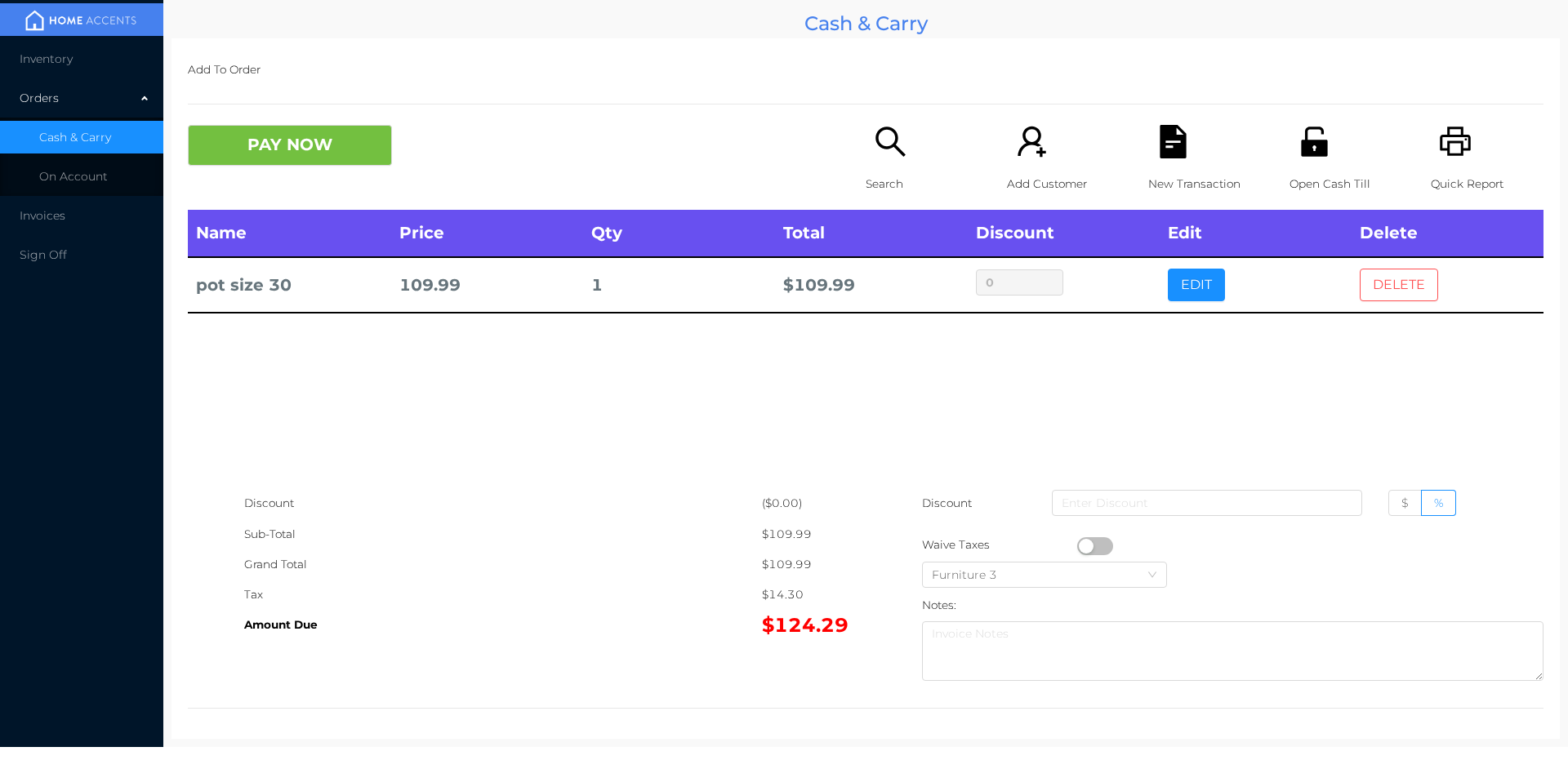
click at [1373, 301] on button "DELETE" at bounding box center [1398, 285] width 78 height 33
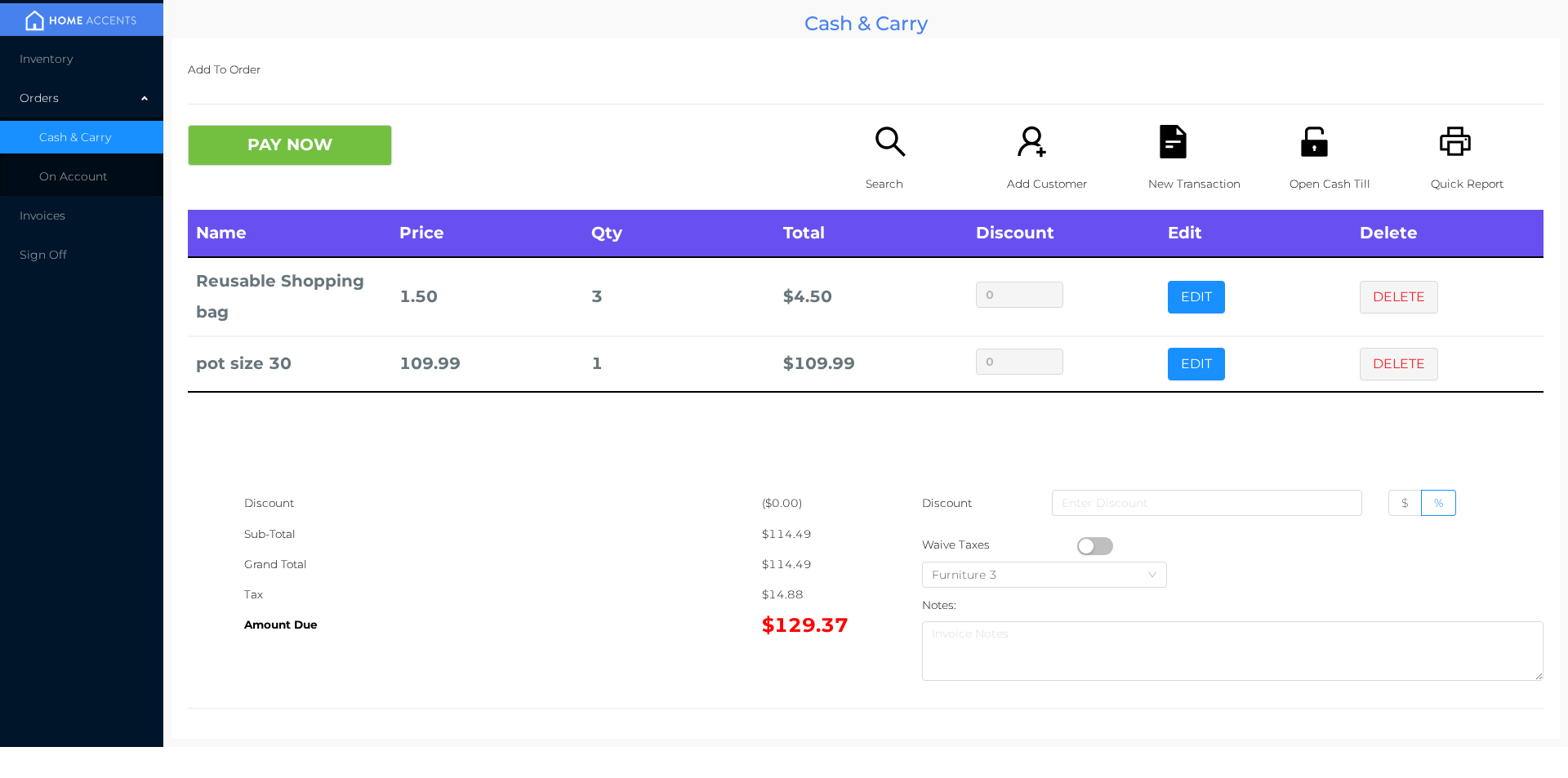
click at [1403, 305] on button "DELETE" at bounding box center [1398, 298] width 78 height 33
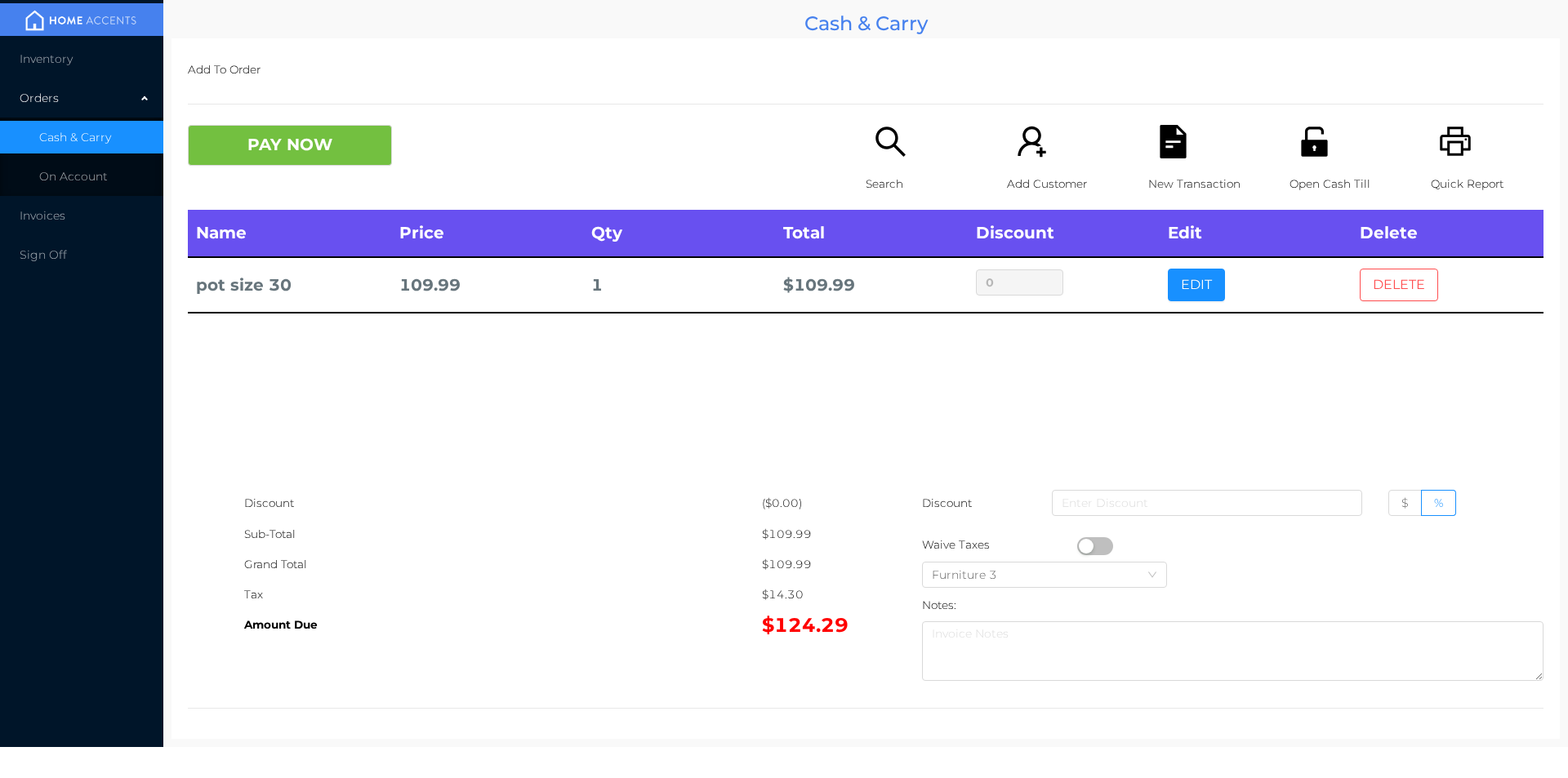
click at [1379, 281] on button "DELETE" at bounding box center [1398, 285] width 78 height 33
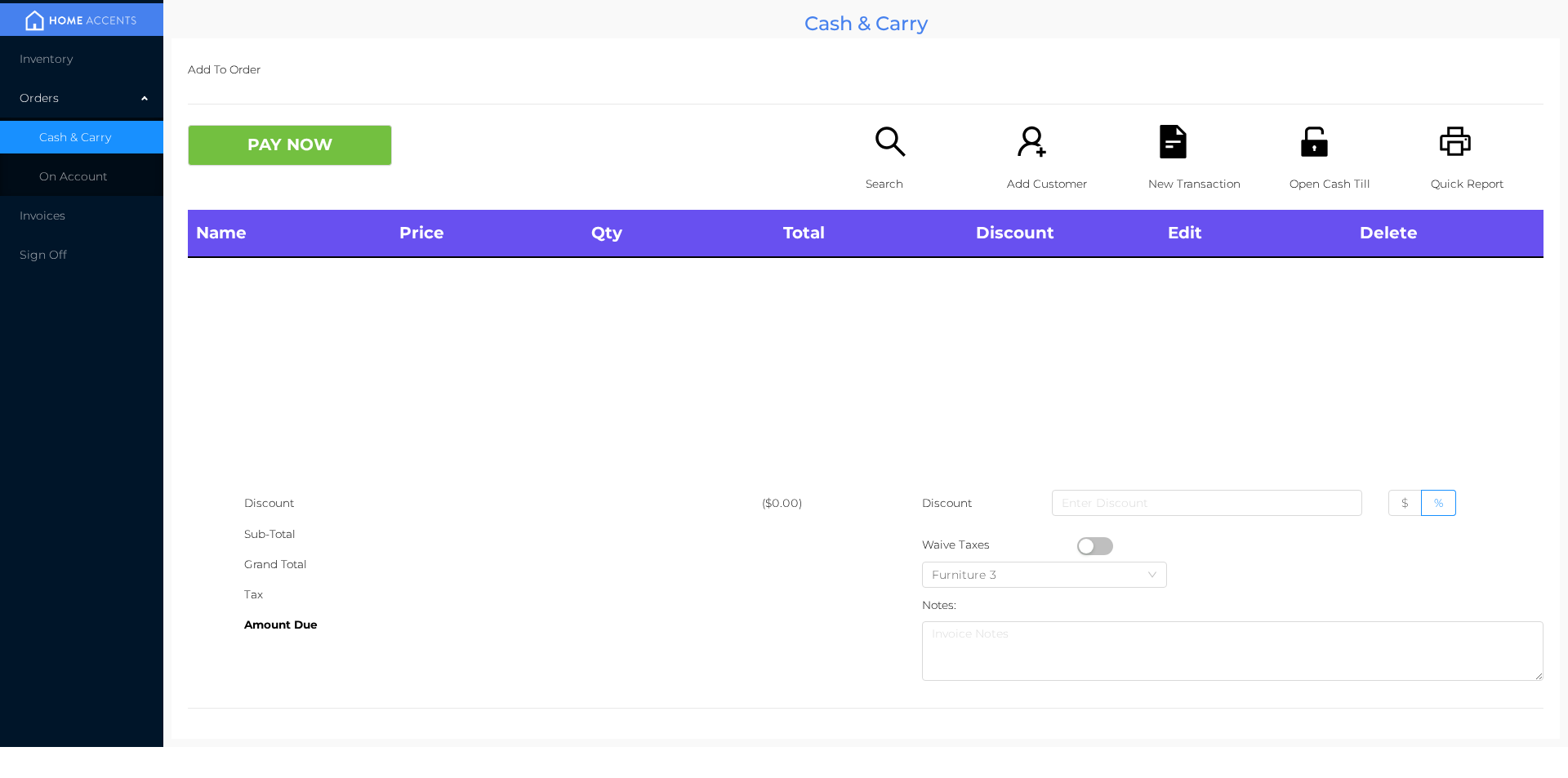
click at [875, 161] on div "Search" at bounding box center [922, 168] width 113 height 85
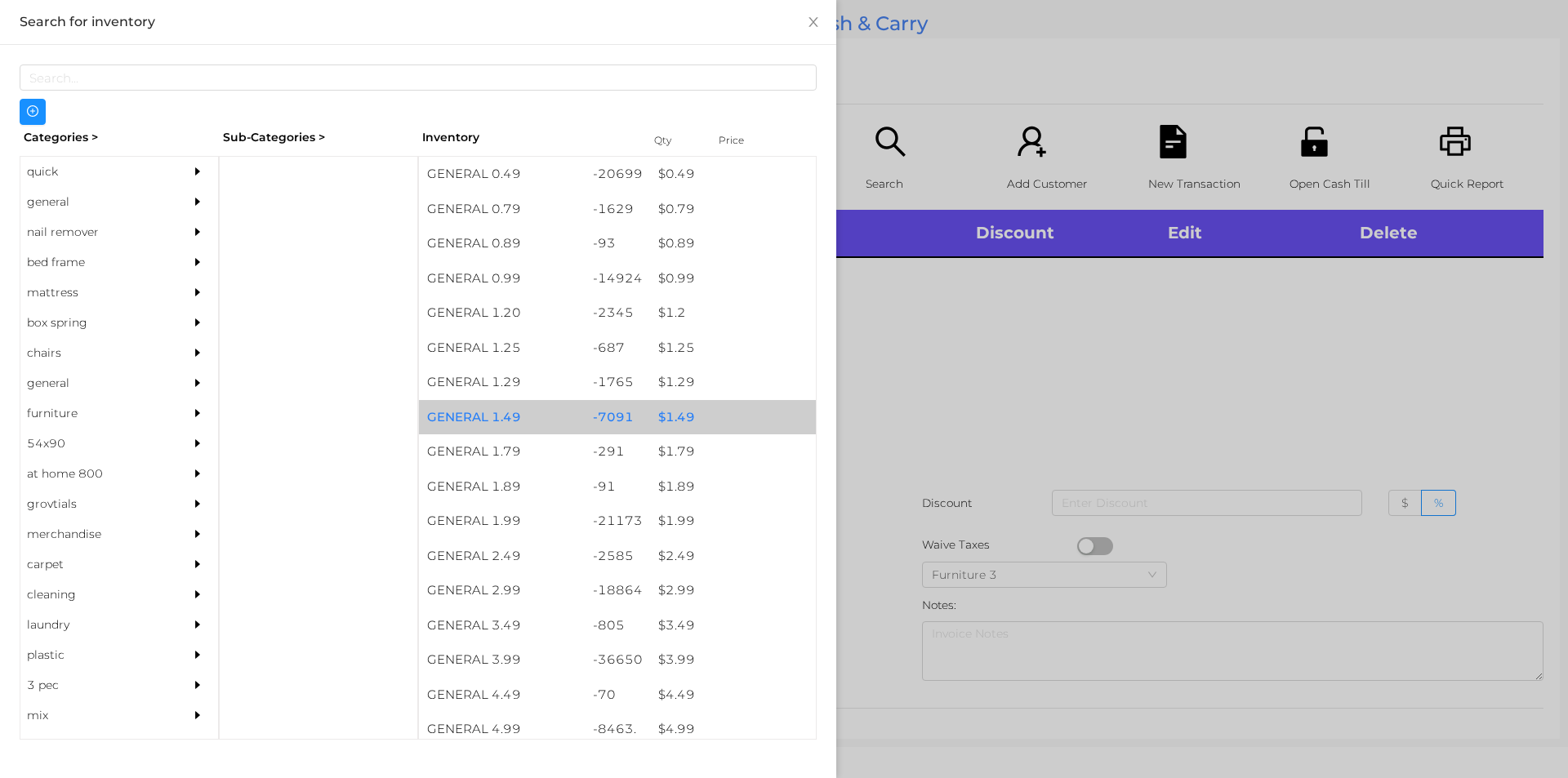
click at [681, 419] on div "$ 1.49" at bounding box center [732, 418] width 166 height 35
click at [688, 421] on div "$ 1.49" at bounding box center [732, 418] width 166 height 35
click at [676, 418] on div "$ 1.49" at bounding box center [732, 418] width 166 height 35
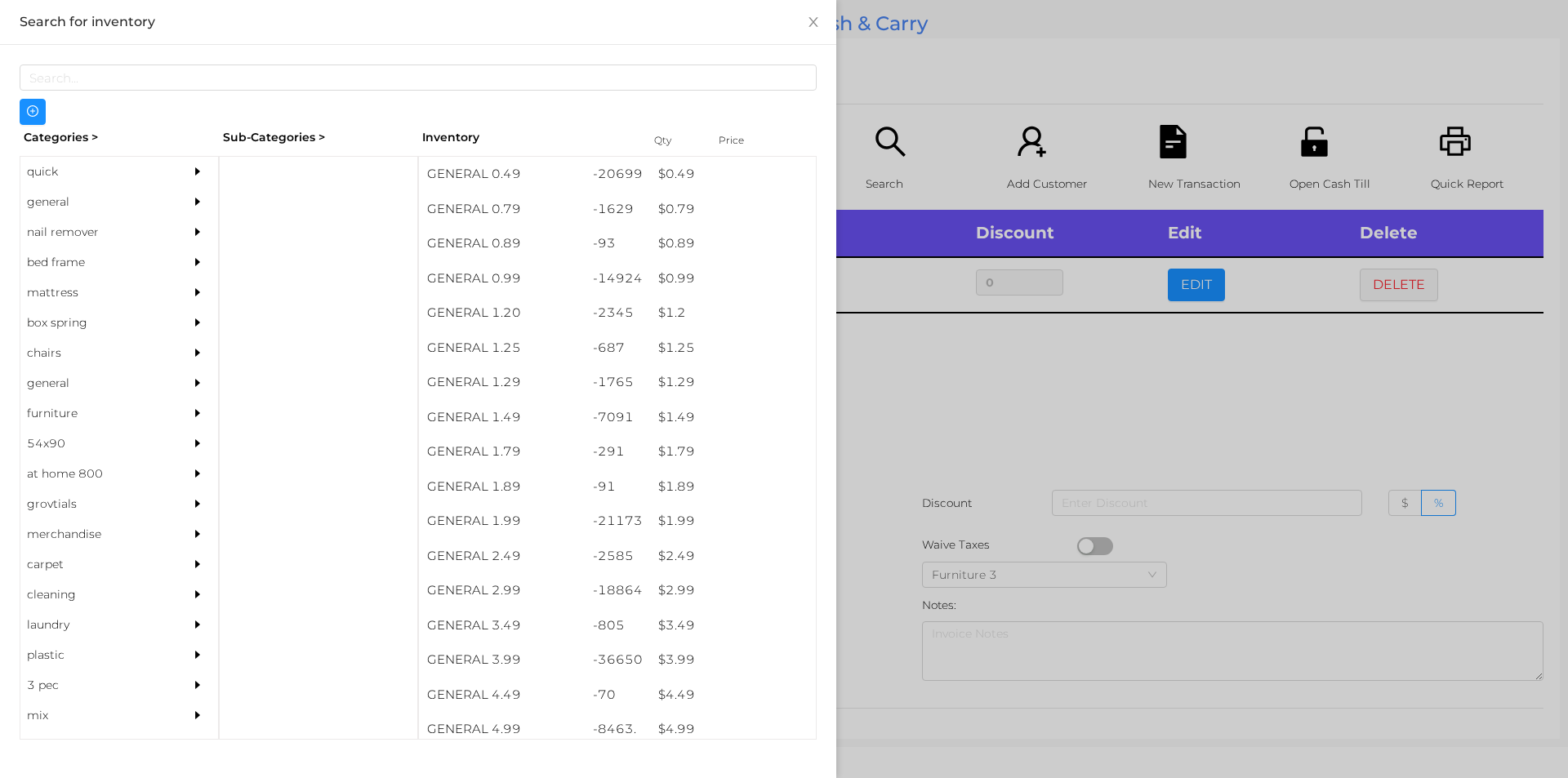
click at [1014, 380] on div at bounding box center [784, 389] width 1568 height 778
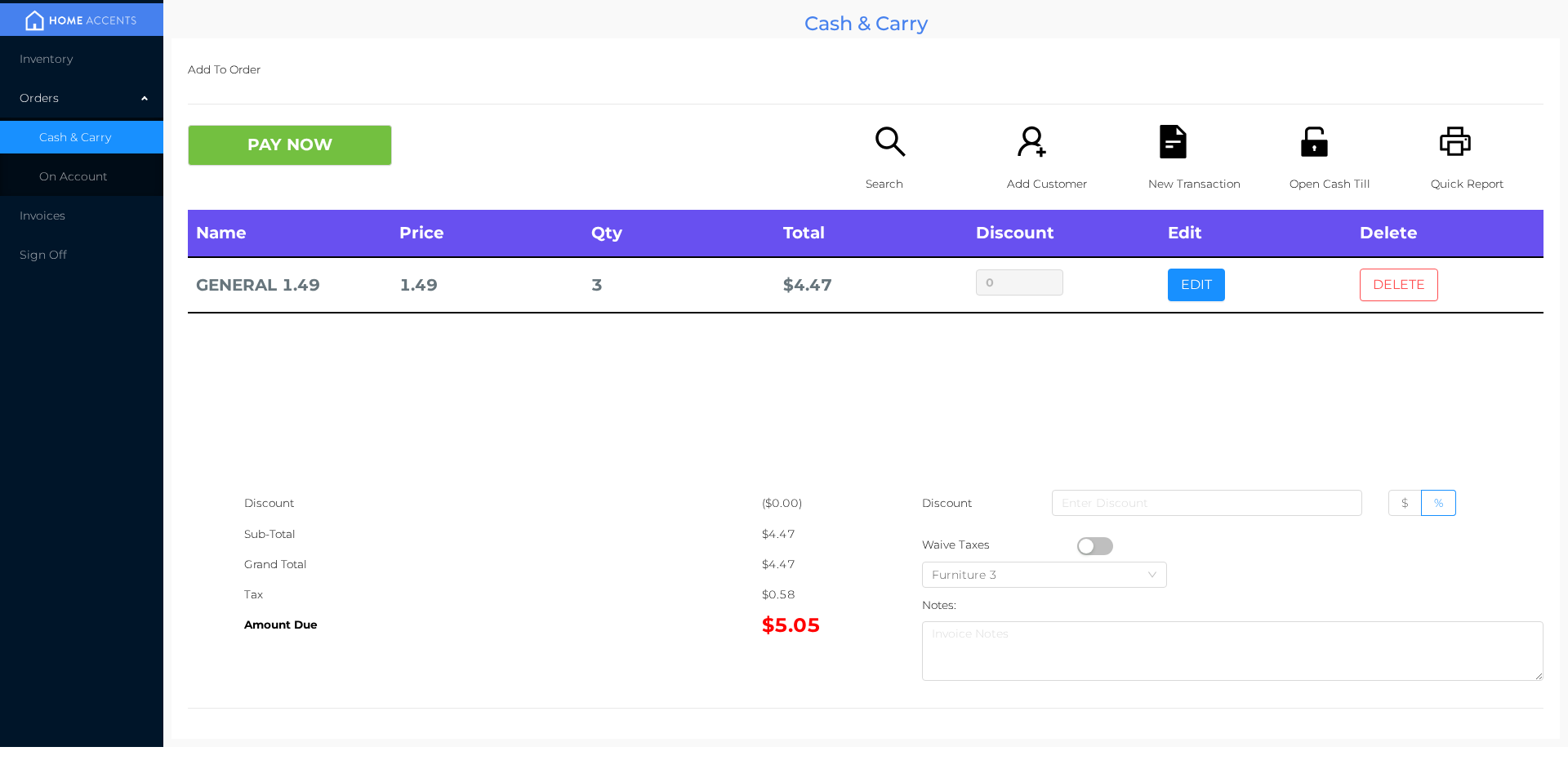
click at [1385, 285] on button "DELETE" at bounding box center [1398, 285] width 78 height 33
click at [1377, 291] on button "DELETE" at bounding box center [1398, 285] width 78 height 33
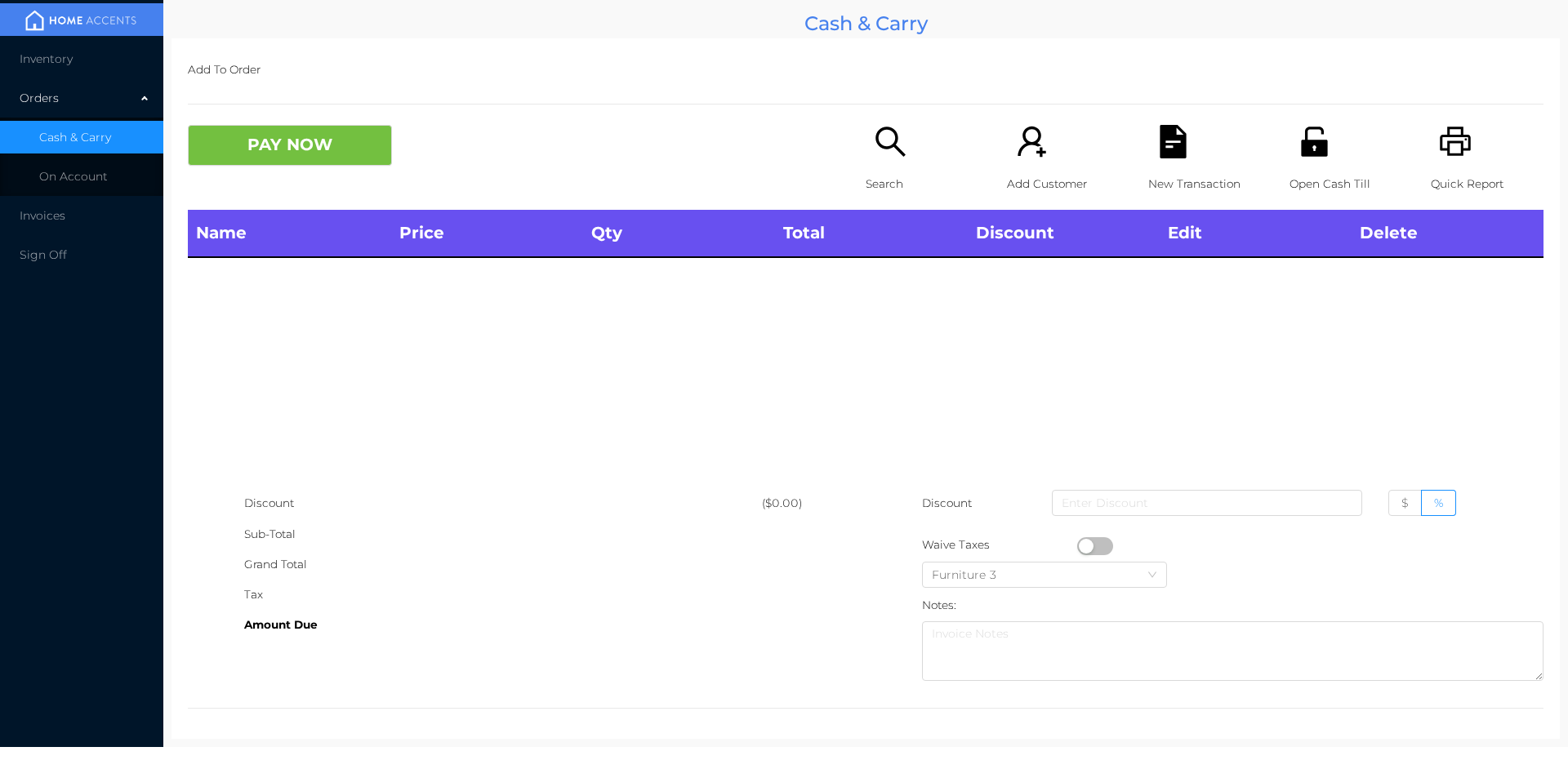
click at [880, 160] on div "Search" at bounding box center [922, 168] width 113 height 85
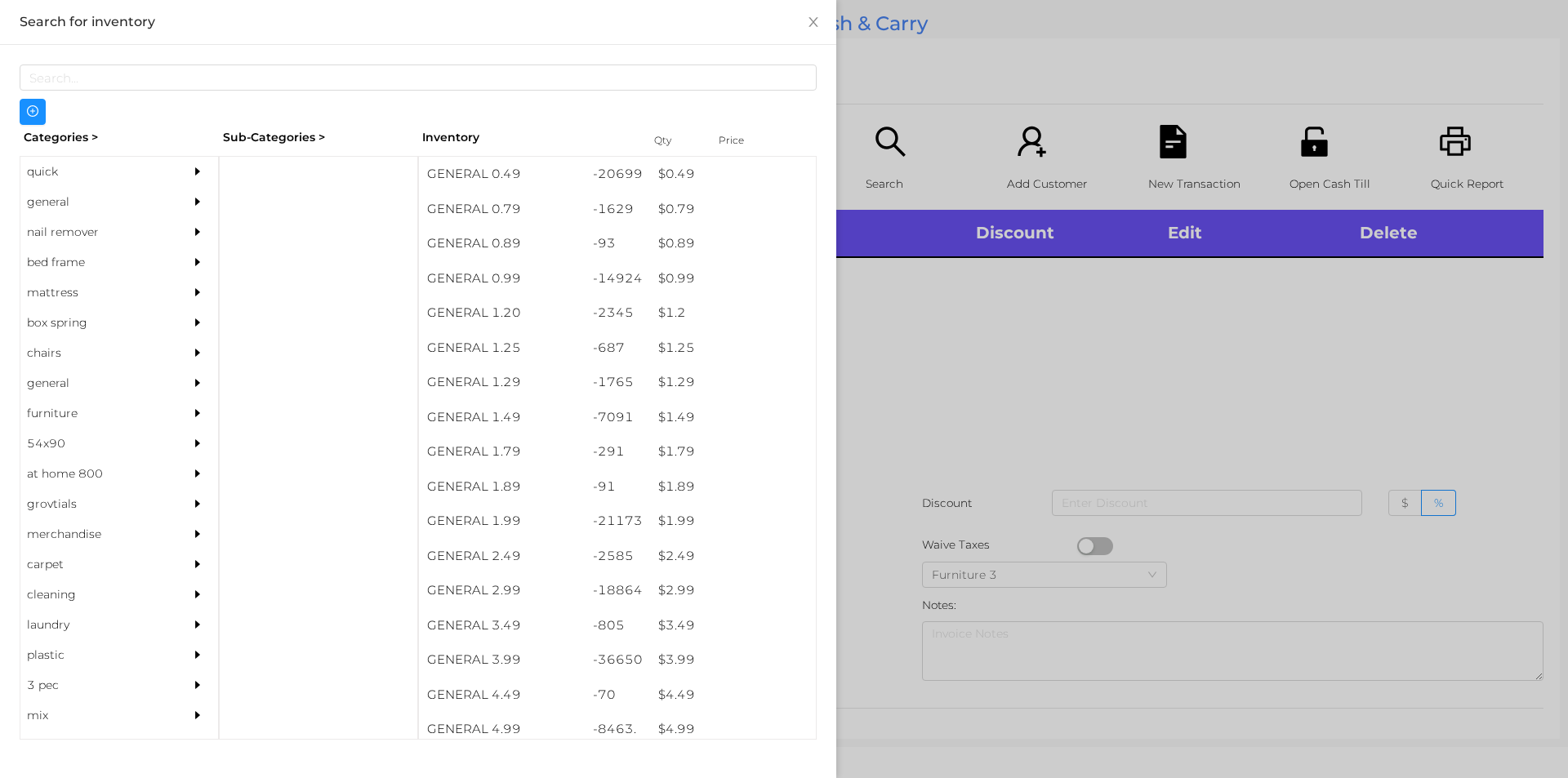
click at [53, 173] on div "quick" at bounding box center [94, 172] width 149 height 30
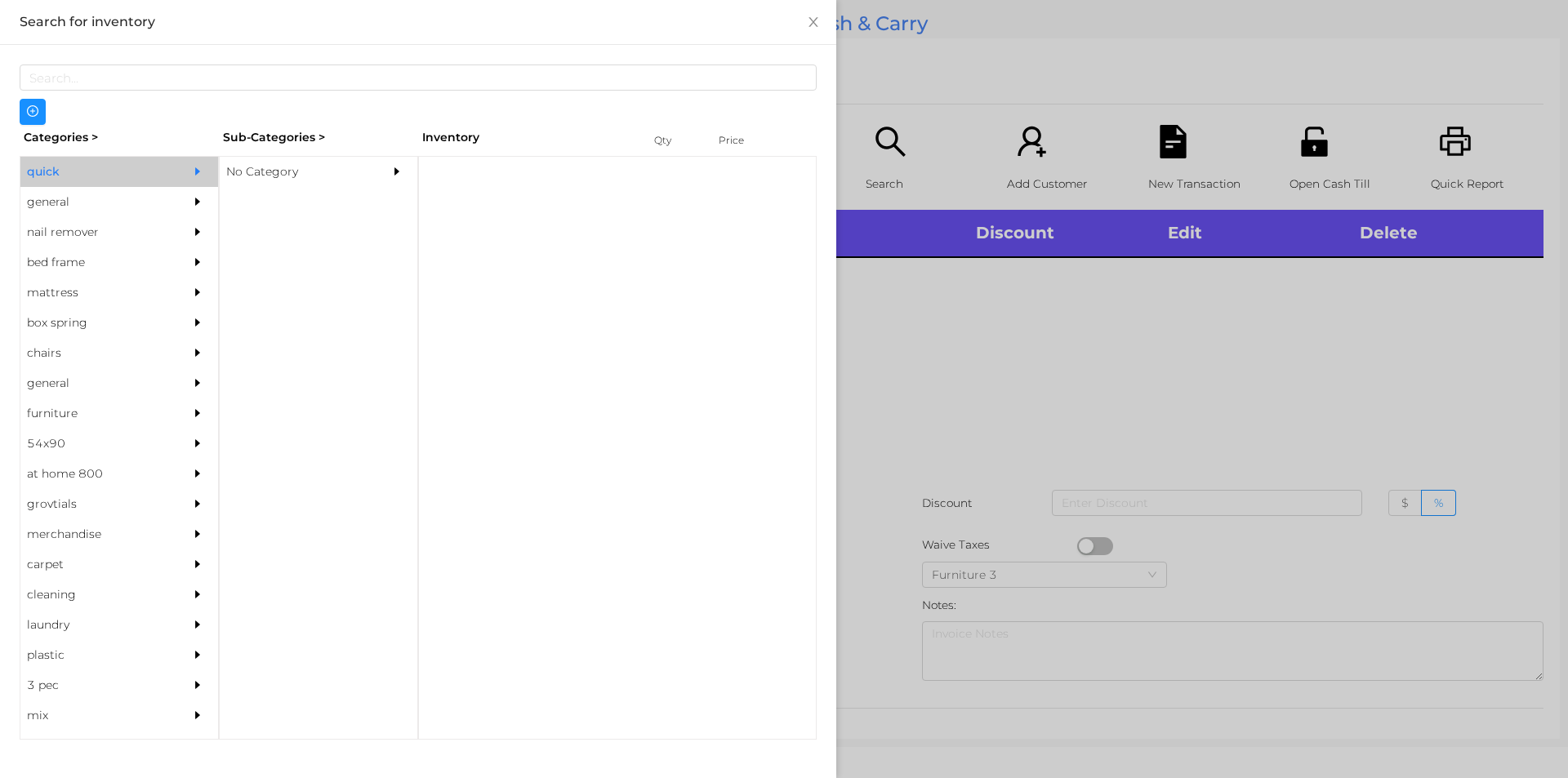
click at [265, 176] on div "No Category" at bounding box center [294, 172] width 149 height 30
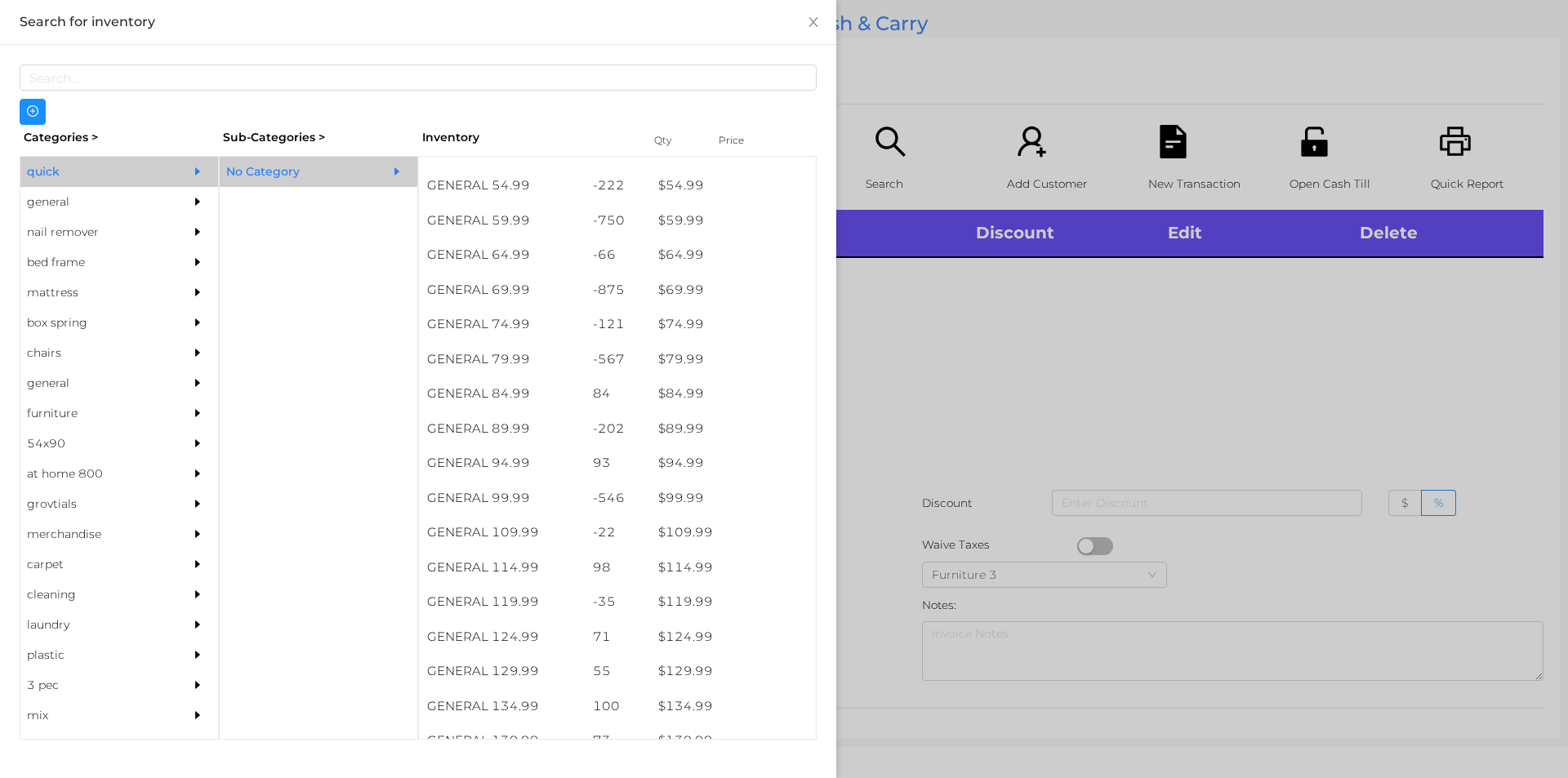
scroll to position [1103, 0]
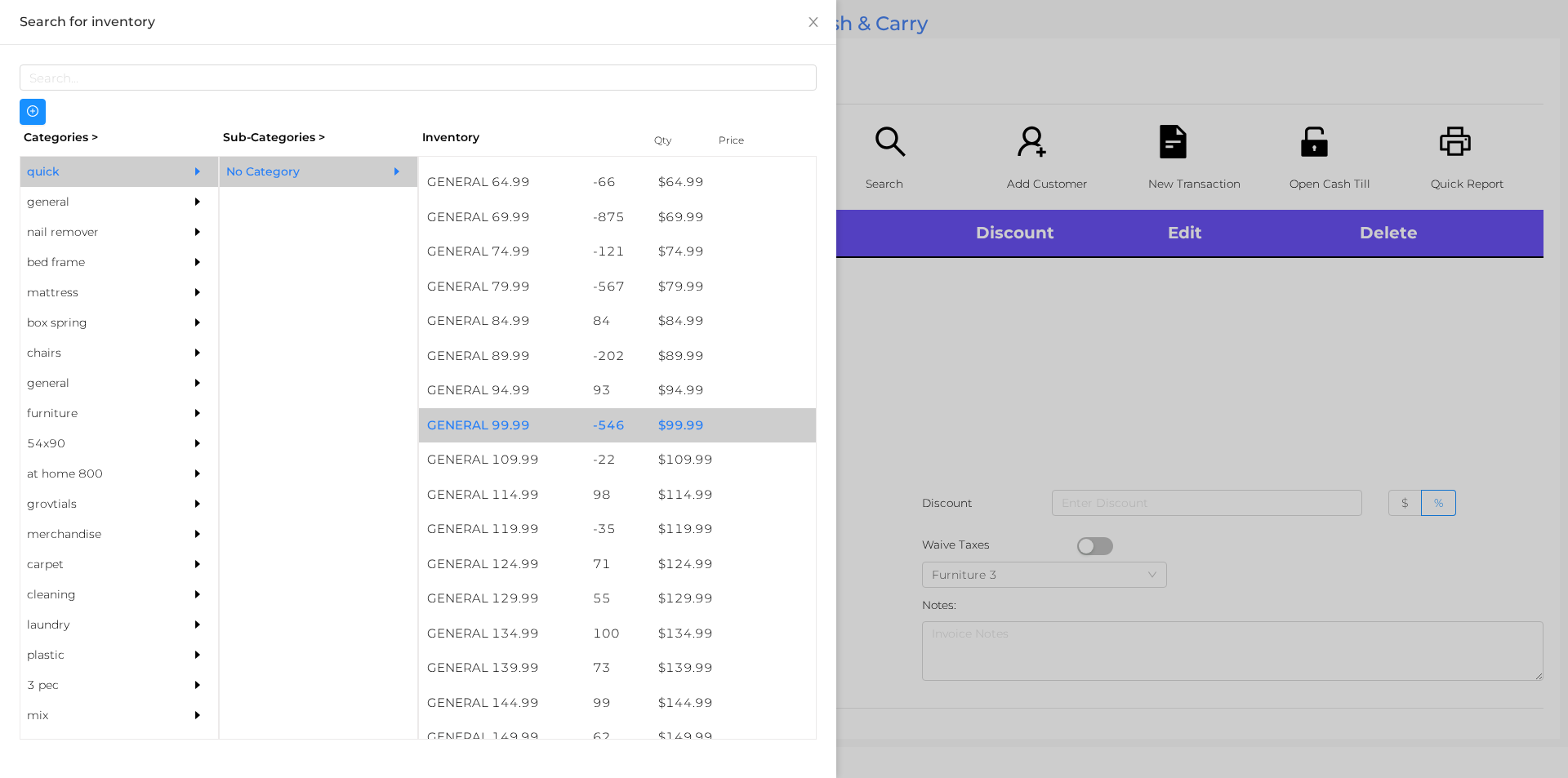
click at [687, 418] on div "$ 99.99" at bounding box center [732, 426] width 166 height 35
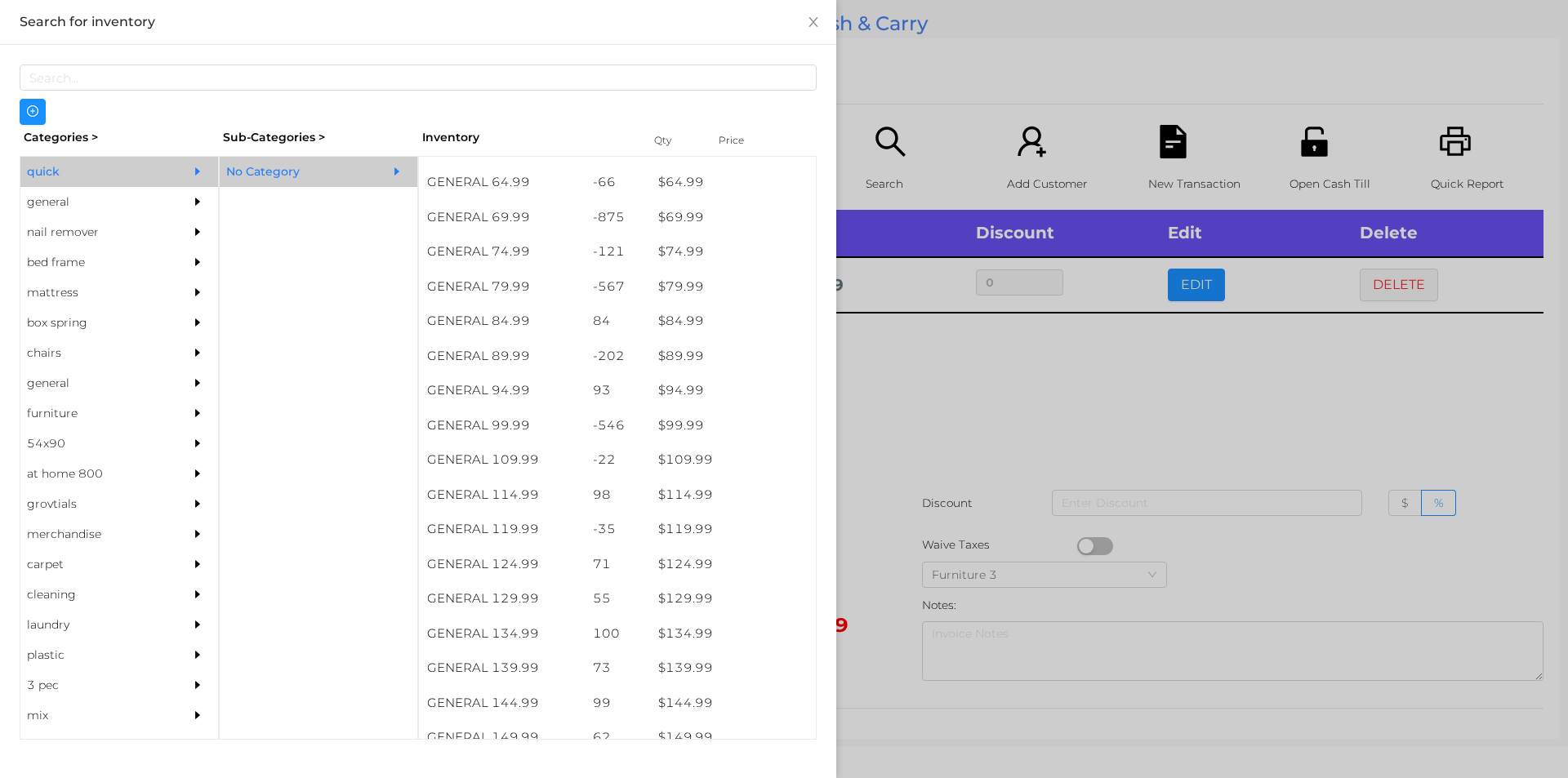
click at [1074, 390] on div at bounding box center [784, 389] width 1568 height 778
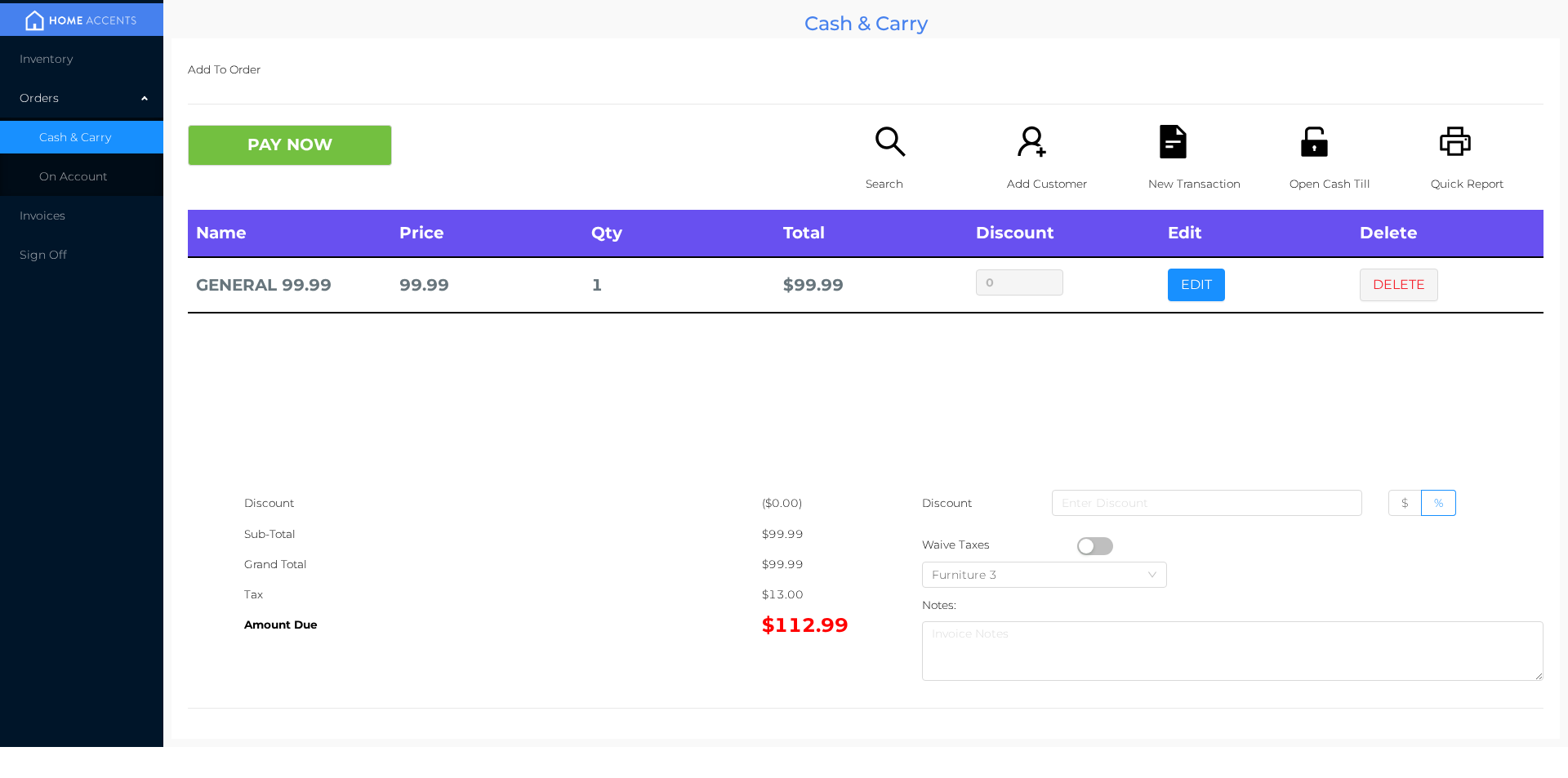
click at [1458, 157] on icon "icon: printer" at bounding box center [1455, 142] width 34 height 34
click at [1405, 279] on button "DELETE" at bounding box center [1398, 285] width 78 height 33
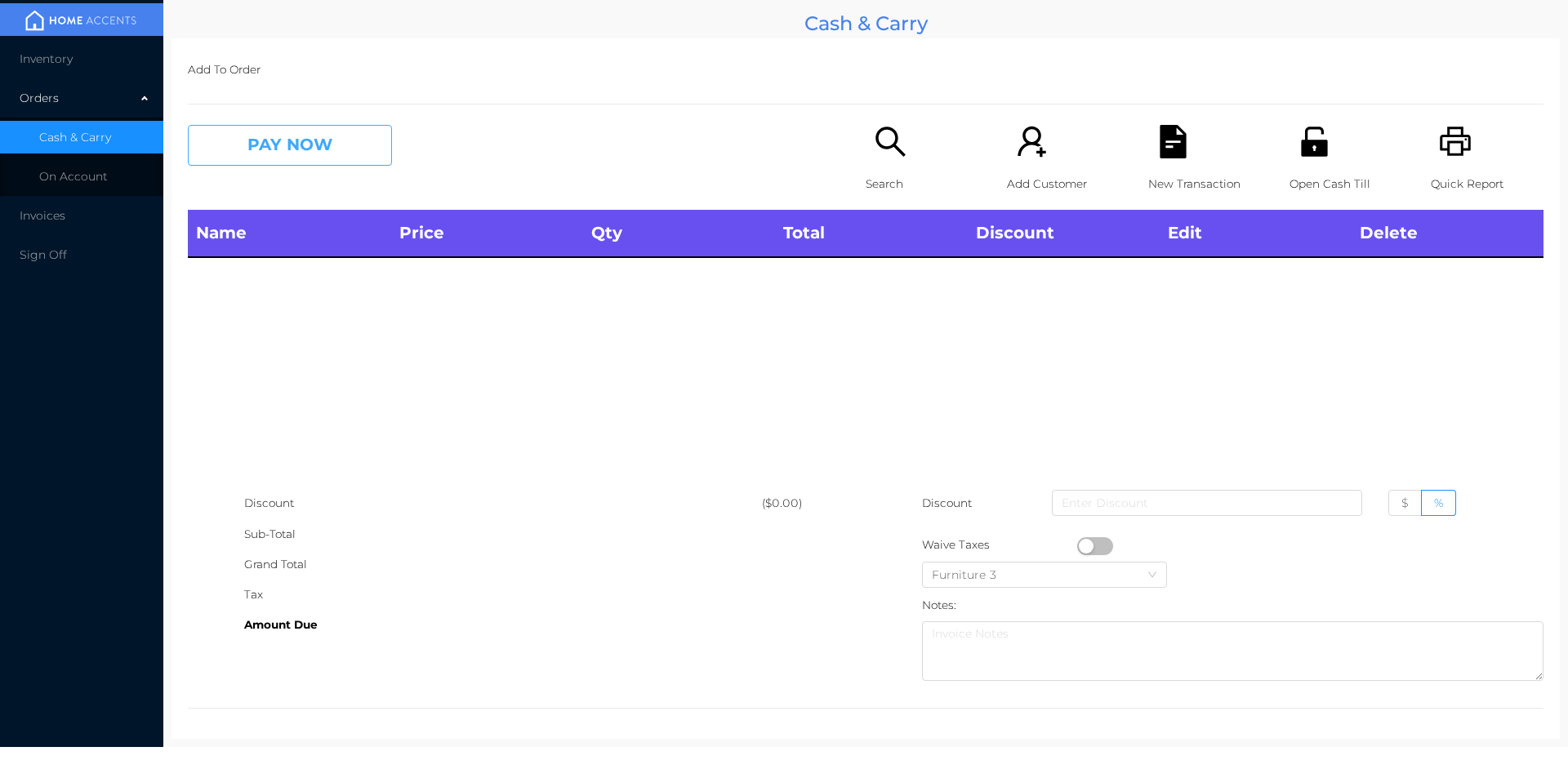
click at [297, 154] on button "PAY NOW" at bounding box center [289, 145] width 204 height 41
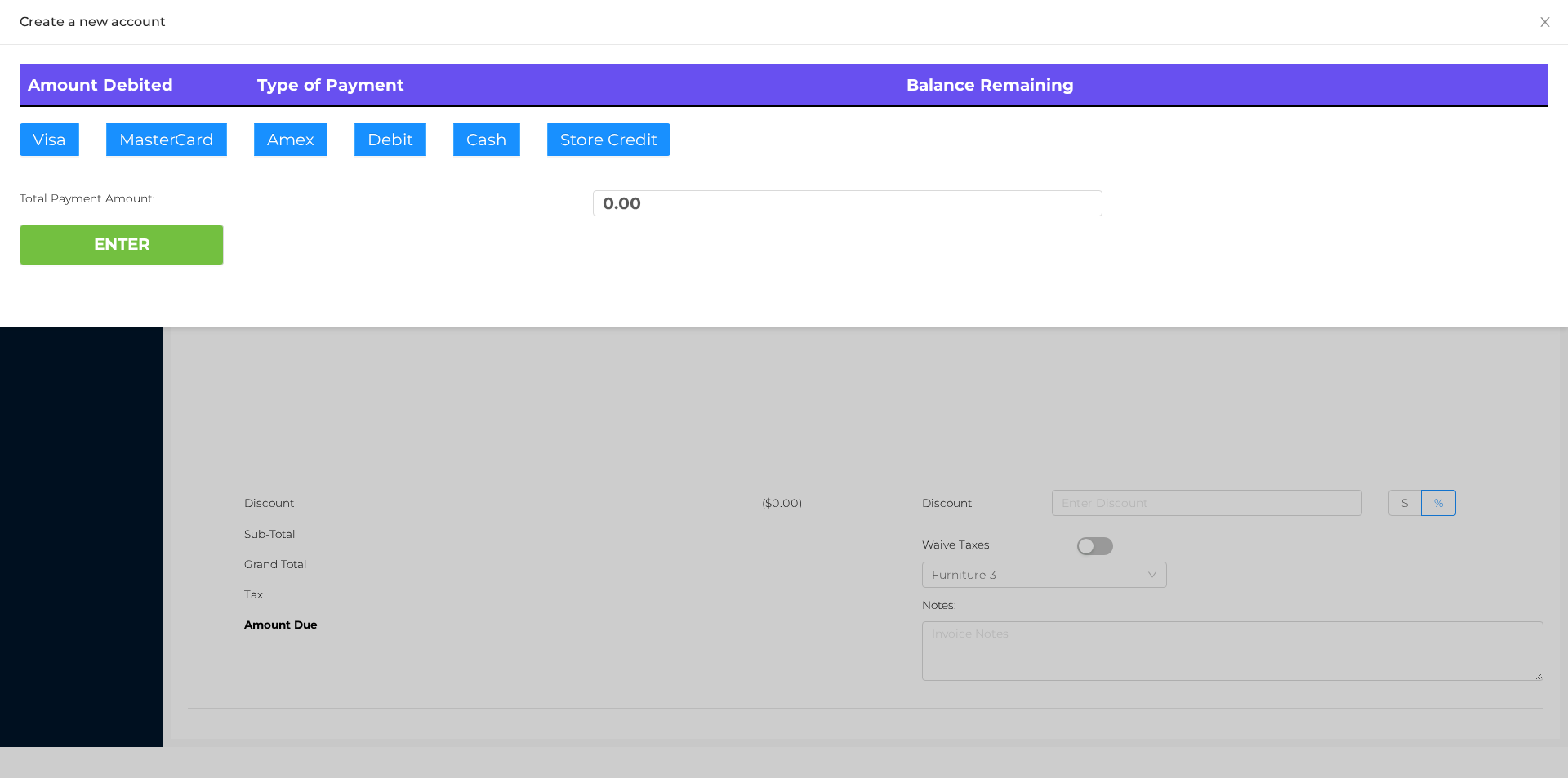
click at [1380, 379] on div at bounding box center [784, 389] width 1568 height 778
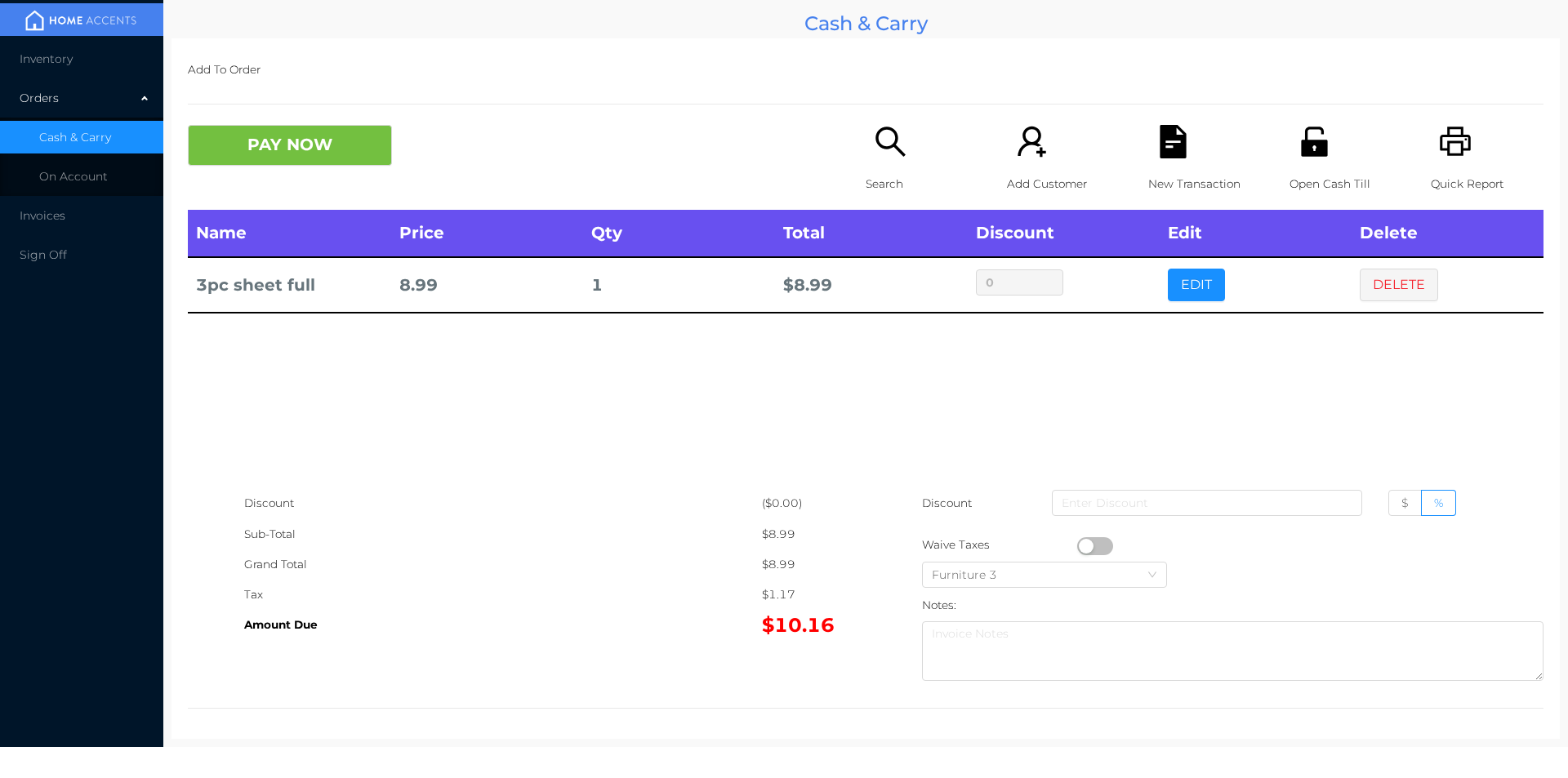
click at [877, 164] on div "Search" at bounding box center [922, 168] width 113 height 85
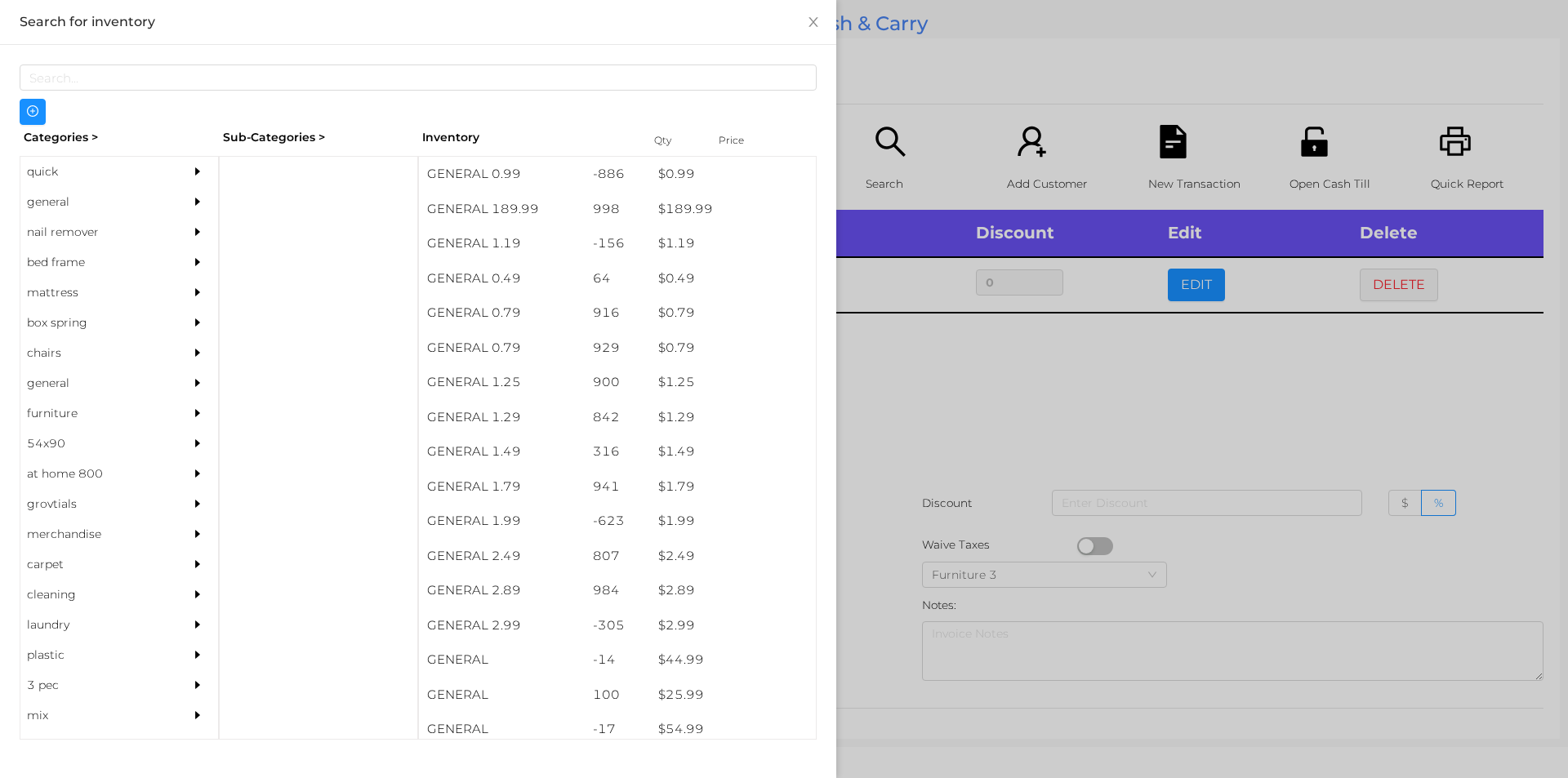
click at [63, 200] on div "general" at bounding box center [94, 202] width 149 height 30
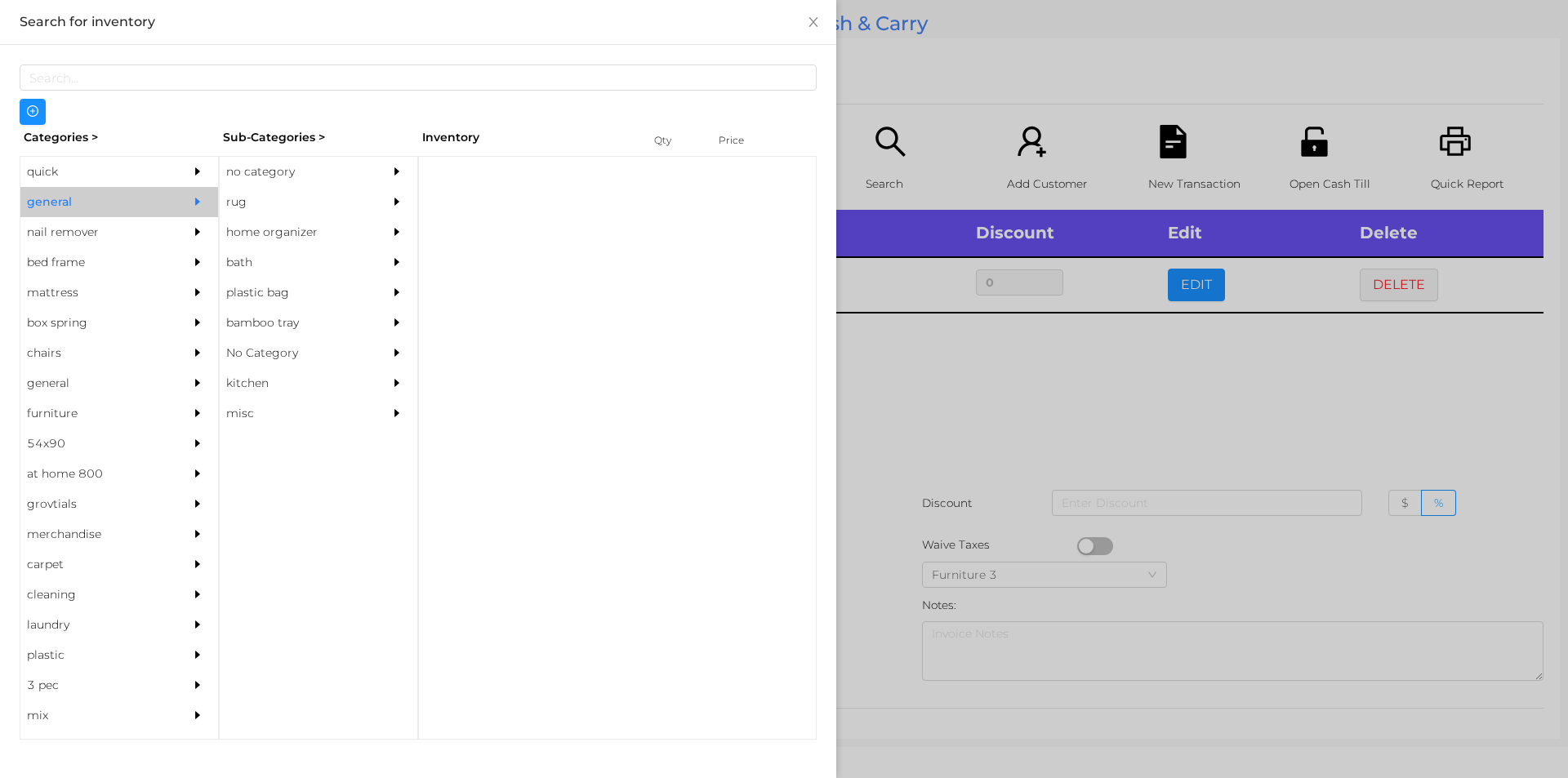
click at [257, 171] on div "no category" at bounding box center [294, 172] width 149 height 30
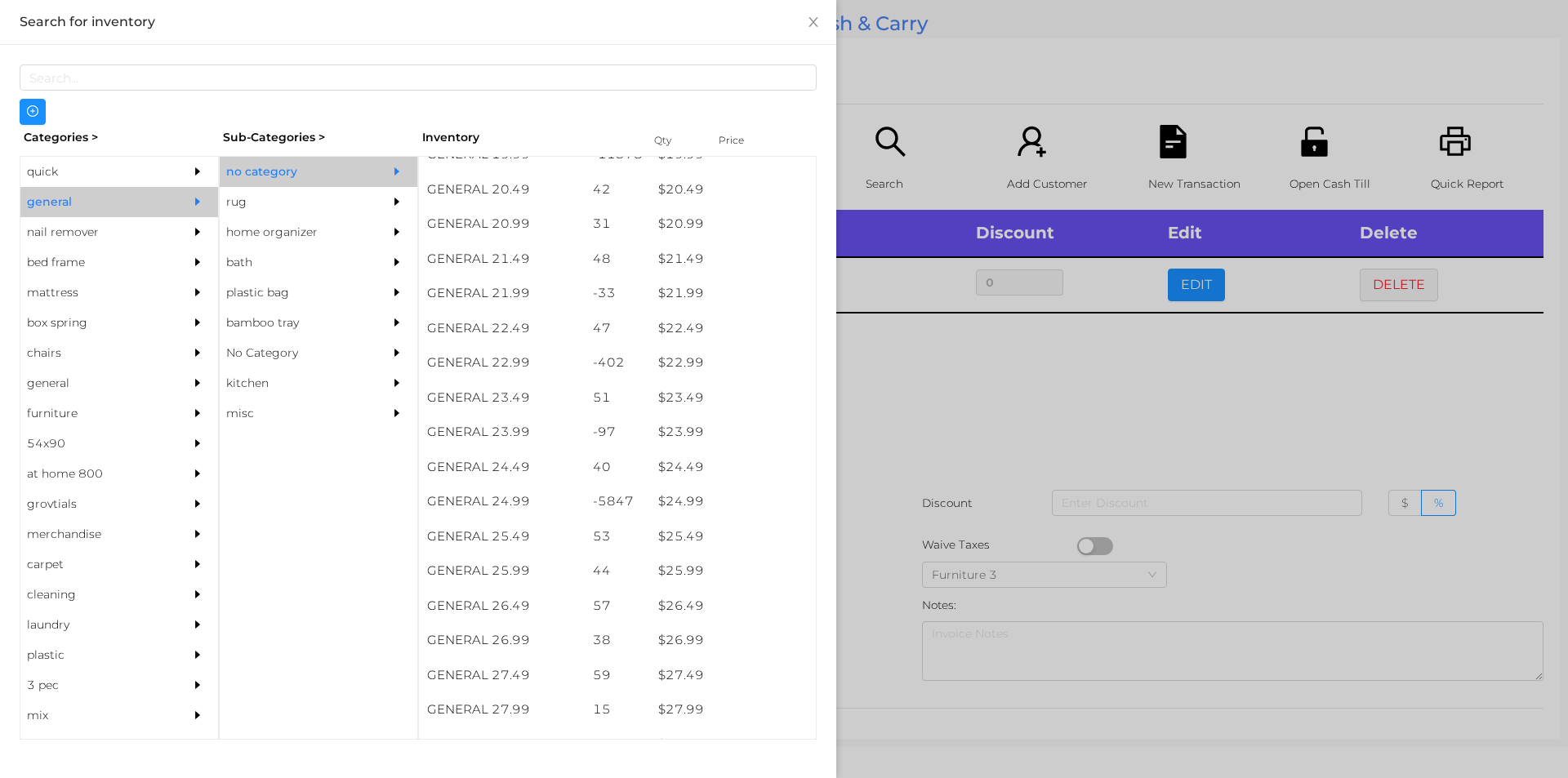
scroll to position [1783, 0]
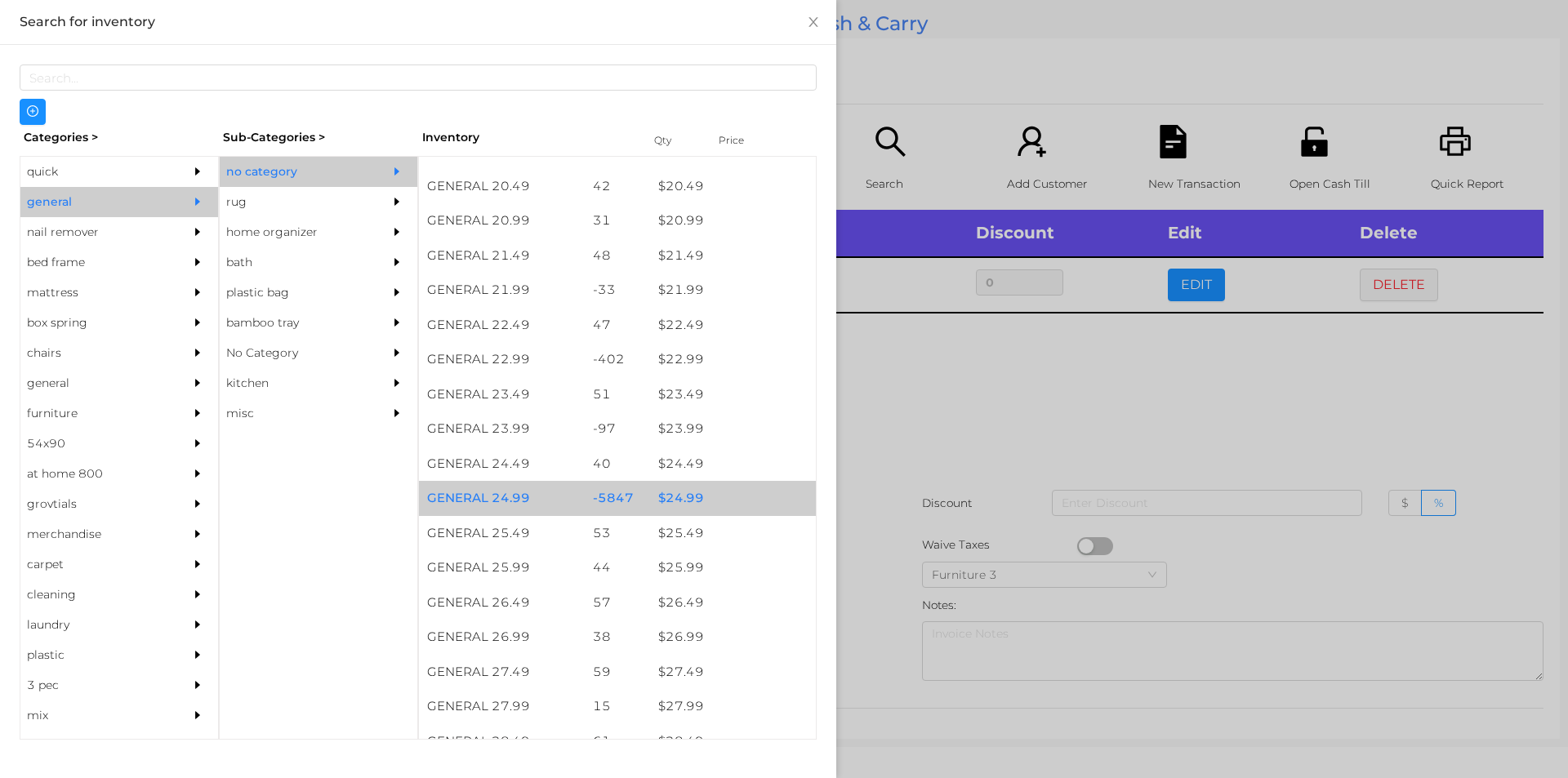
click at [680, 498] on div "$ 24.99" at bounding box center [732, 498] width 166 height 35
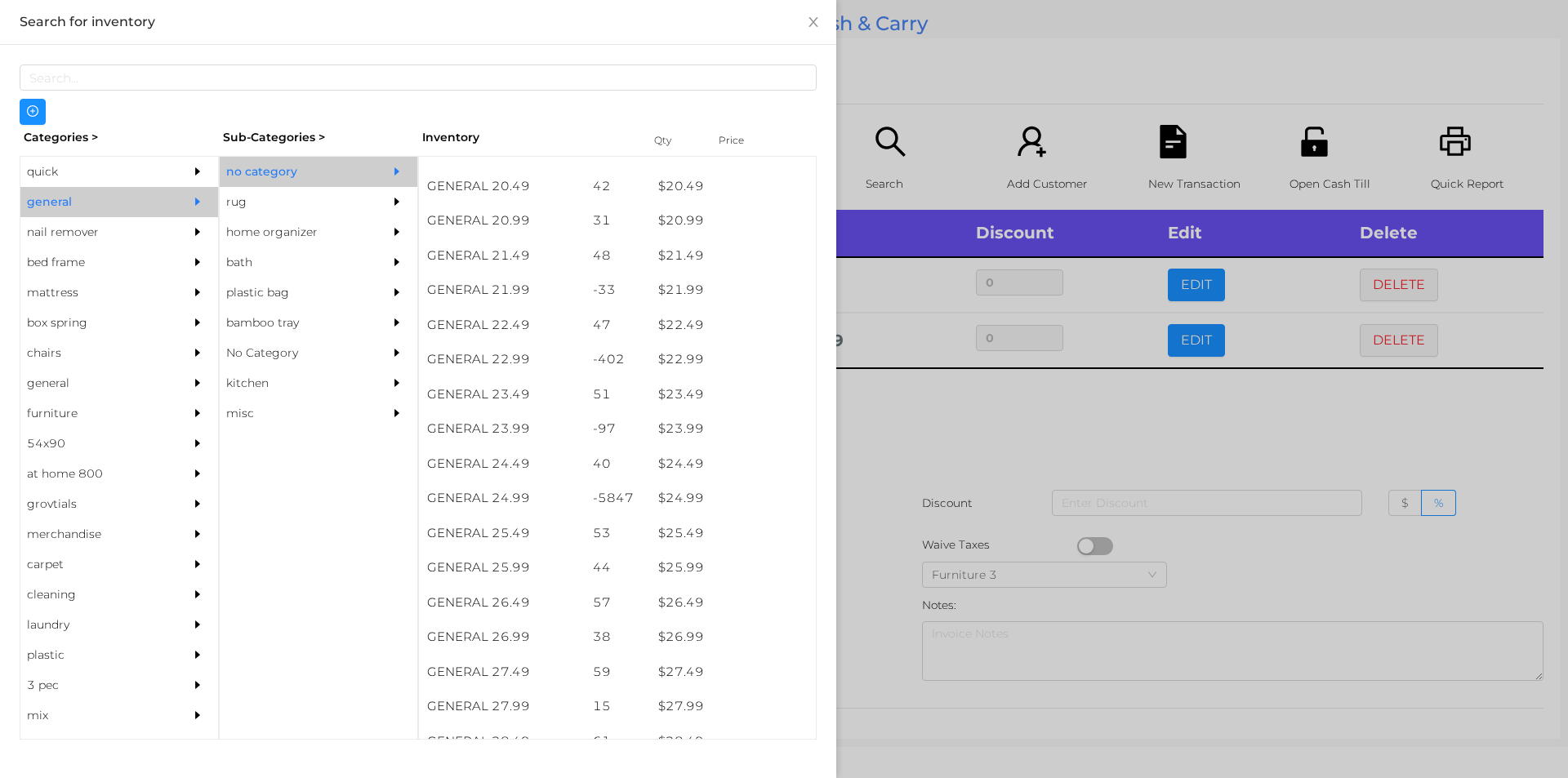
click at [900, 444] on div at bounding box center [784, 389] width 1568 height 778
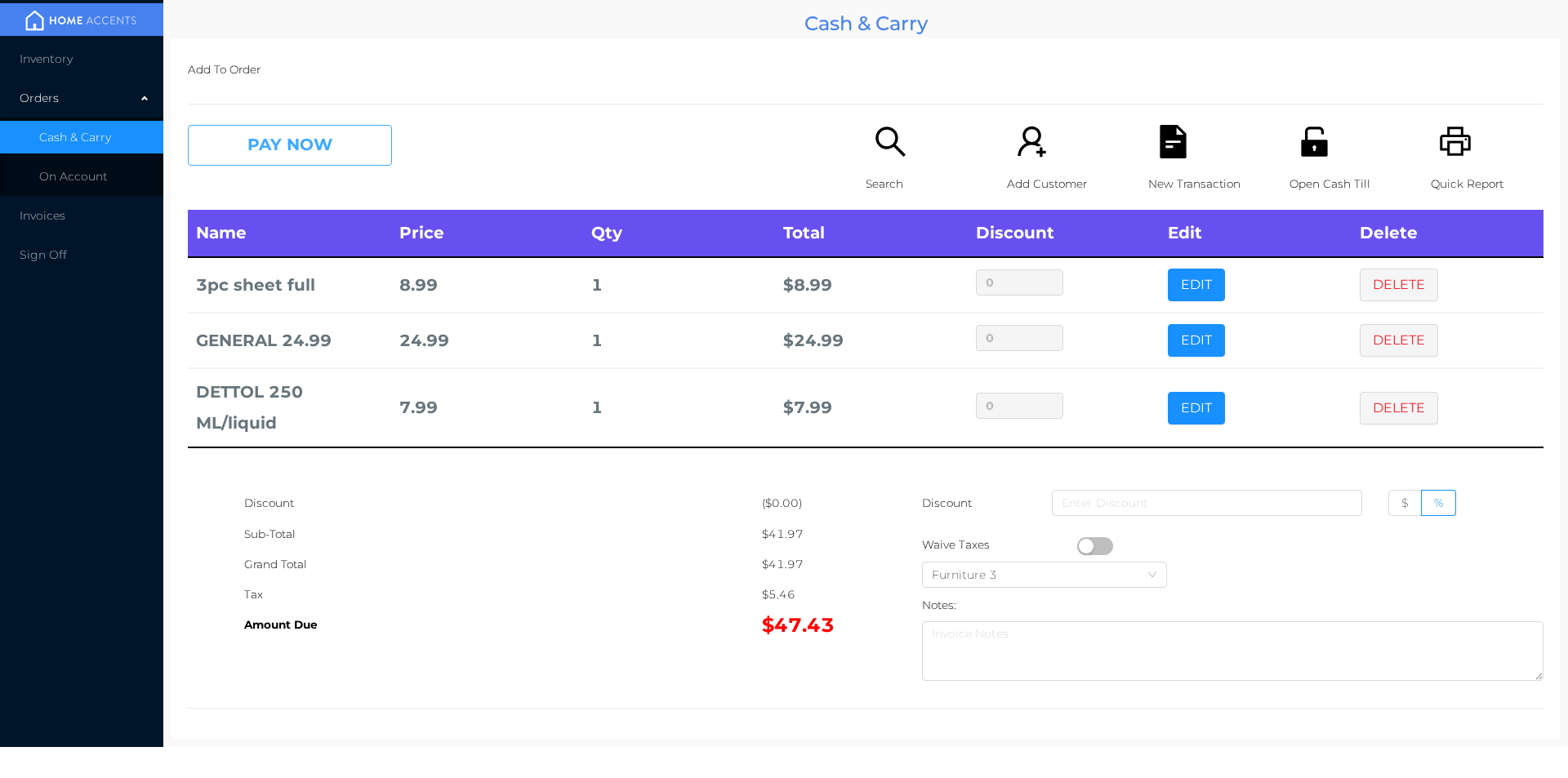
click at [229, 152] on button "PAY NOW" at bounding box center [289, 145] width 204 height 41
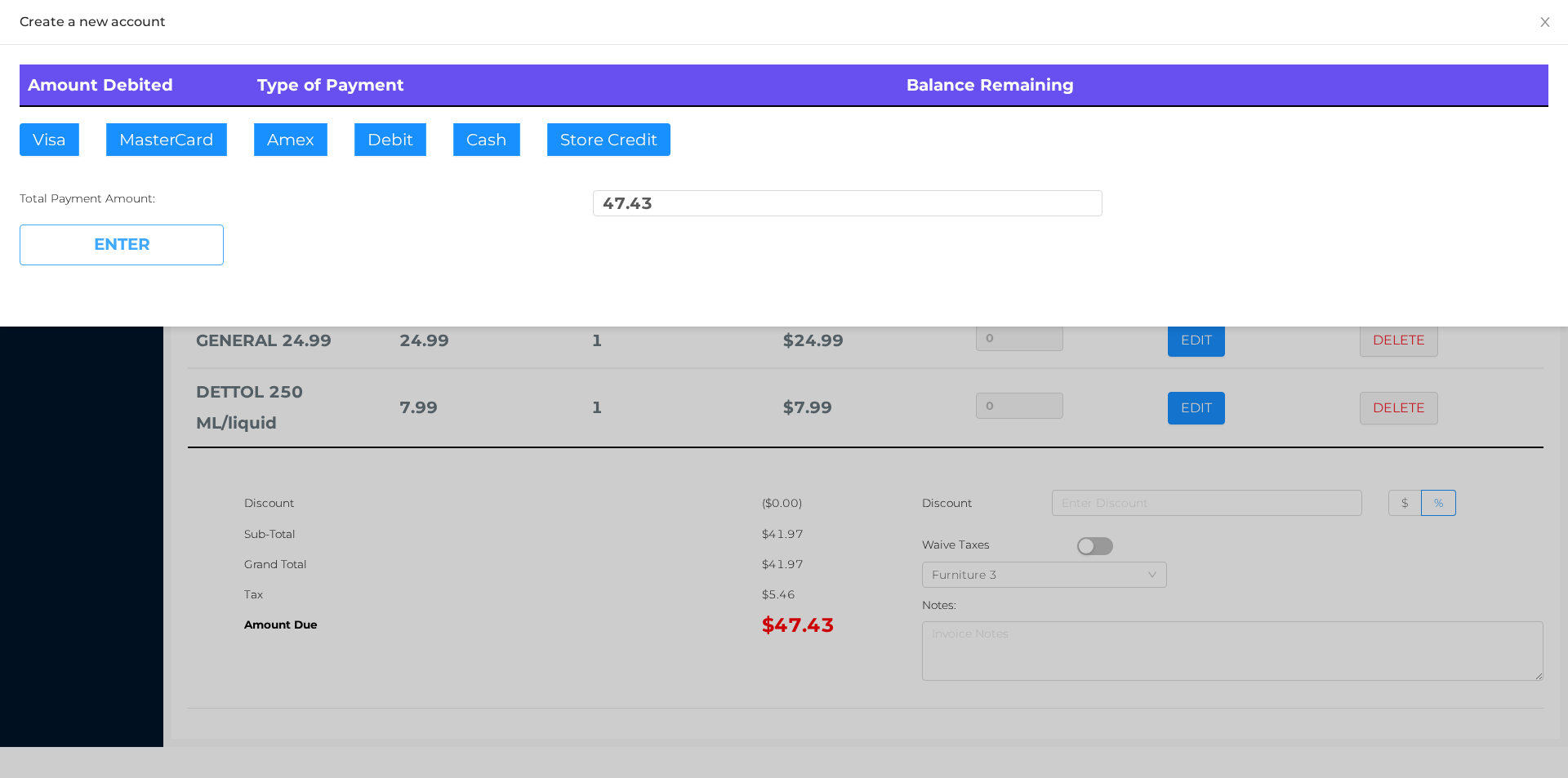
click at [138, 257] on button "ENTER" at bounding box center [122, 244] width 204 height 41
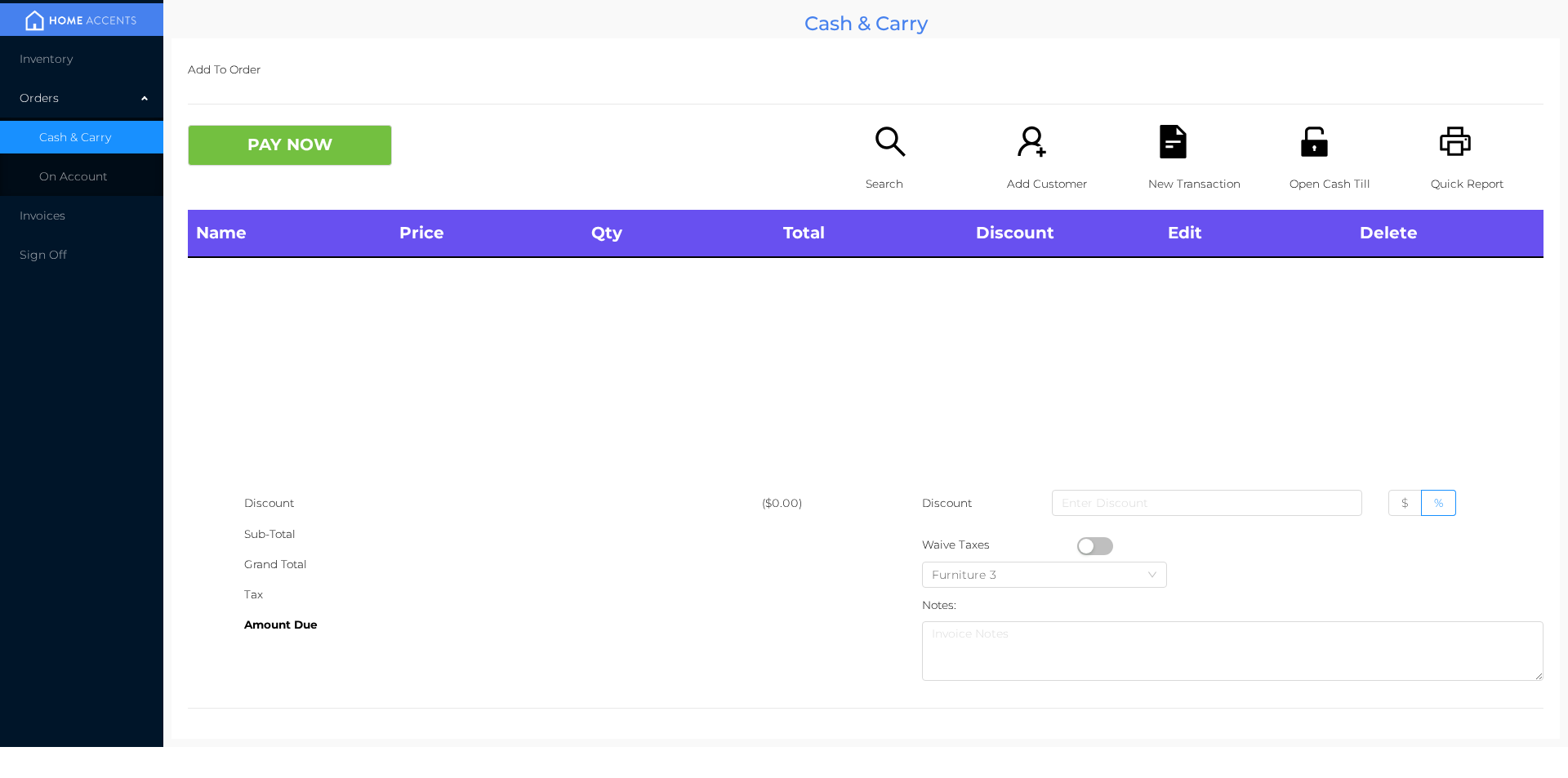
click at [1300, 155] on icon "icon: unlock" at bounding box center [1313, 141] width 26 height 29
click at [890, 151] on icon "icon: search" at bounding box center [890, 142] width 34 height 34
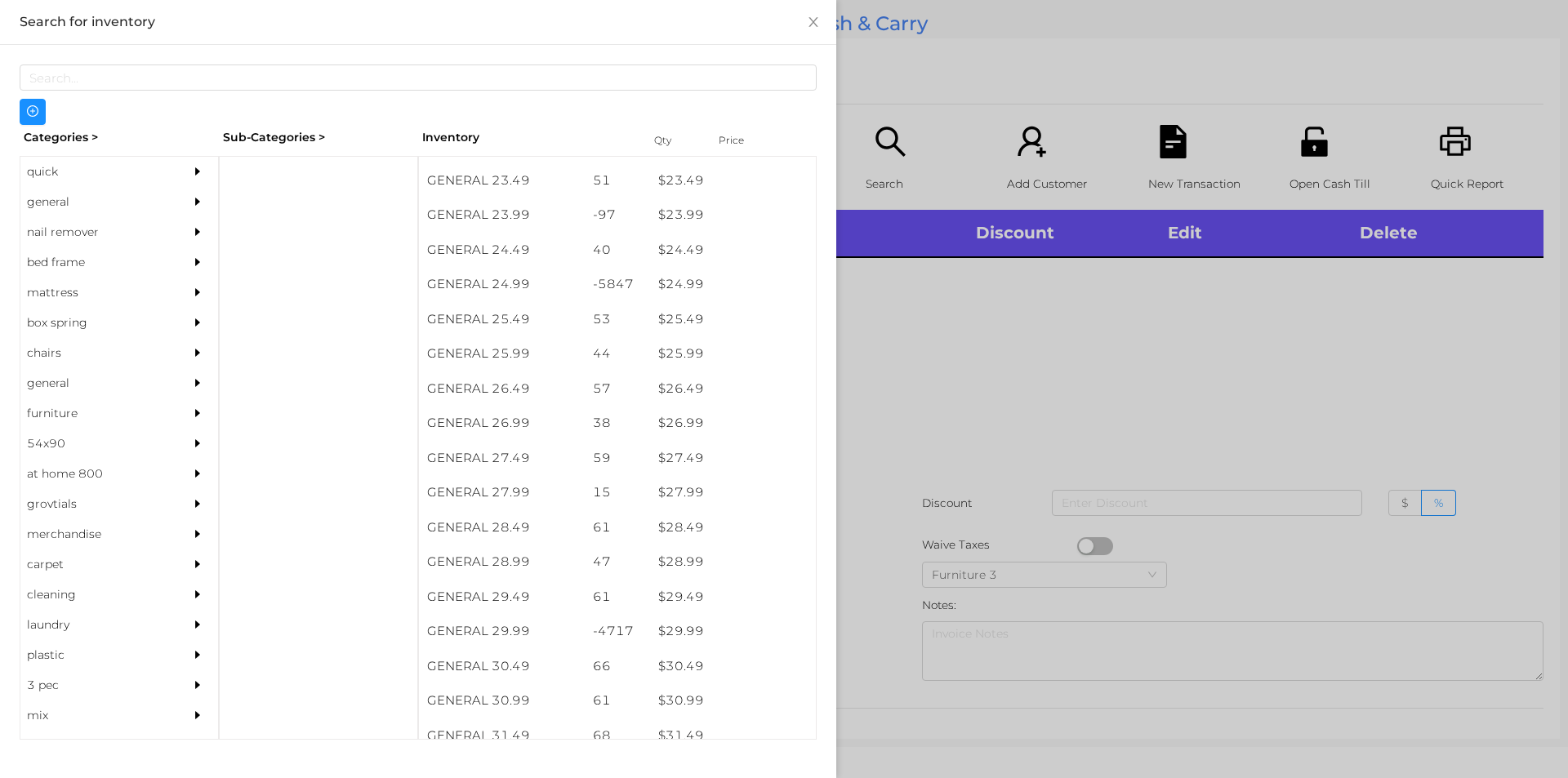
scroll to position [2024, 0]
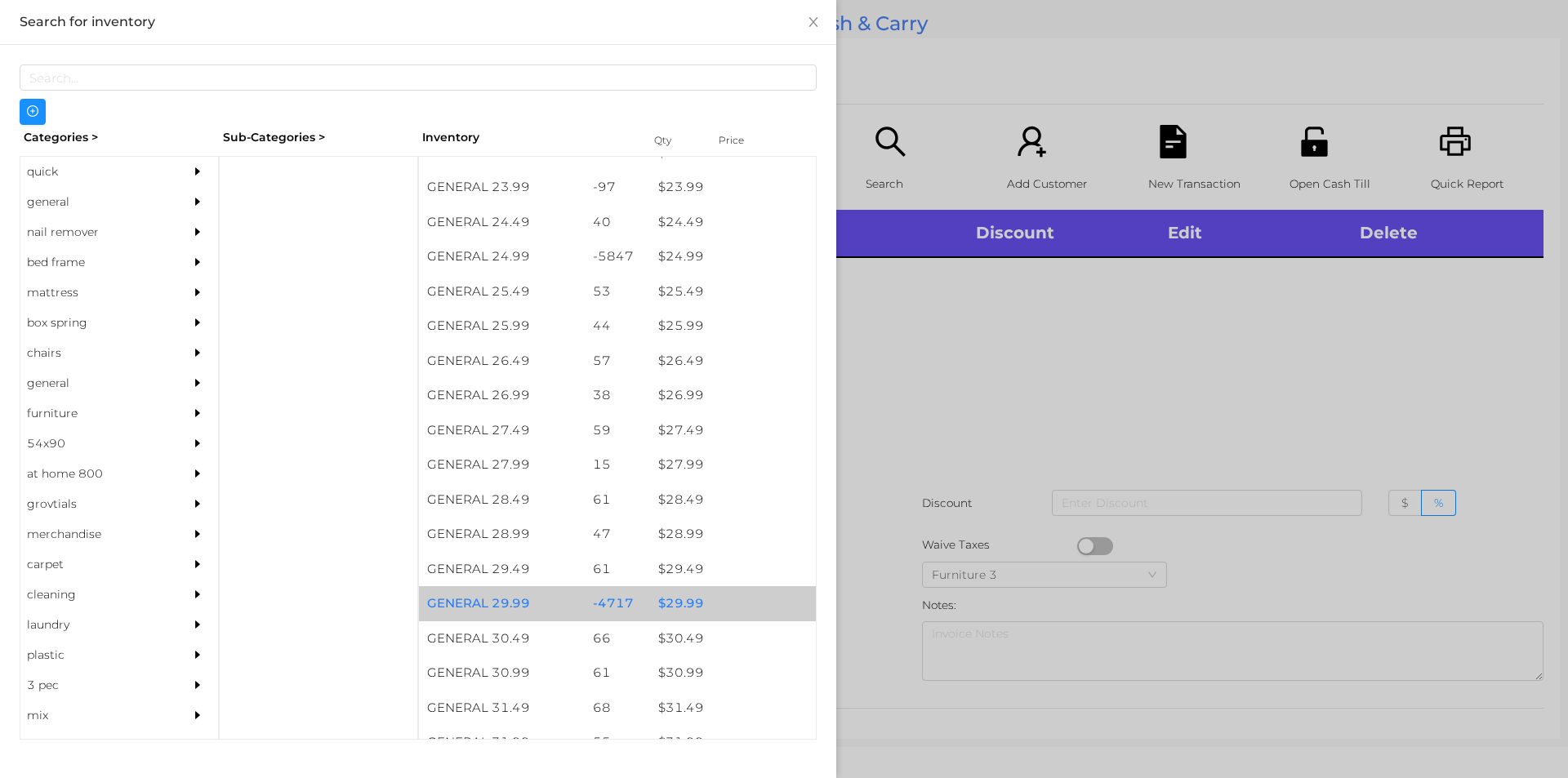
click at [670, 599] on div "$ 29.99" at bounding box center [732, 604] width 166 height 35
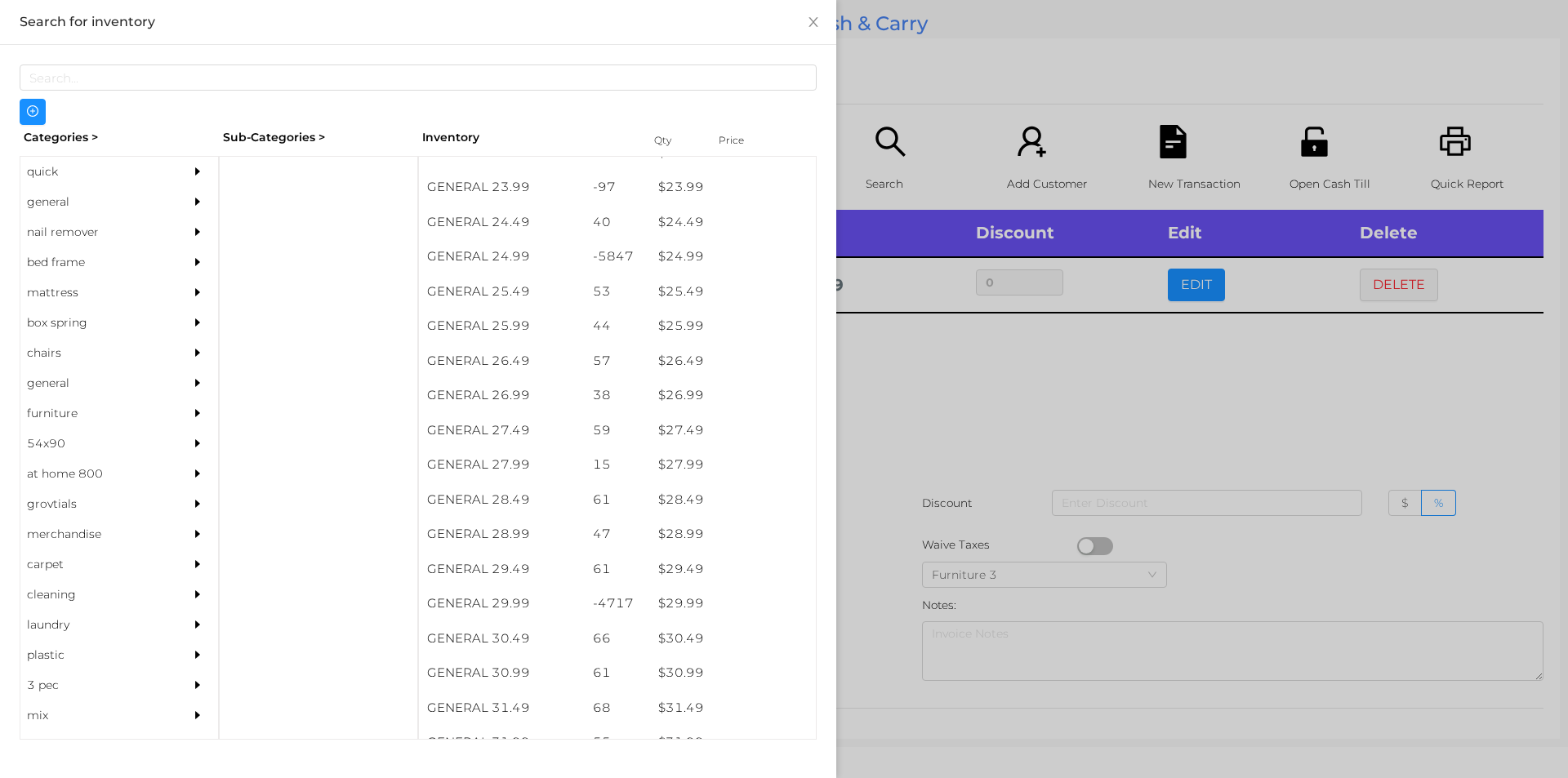
click at [884, 598] on div at bounding box center [784, 389] width 1568 height 778
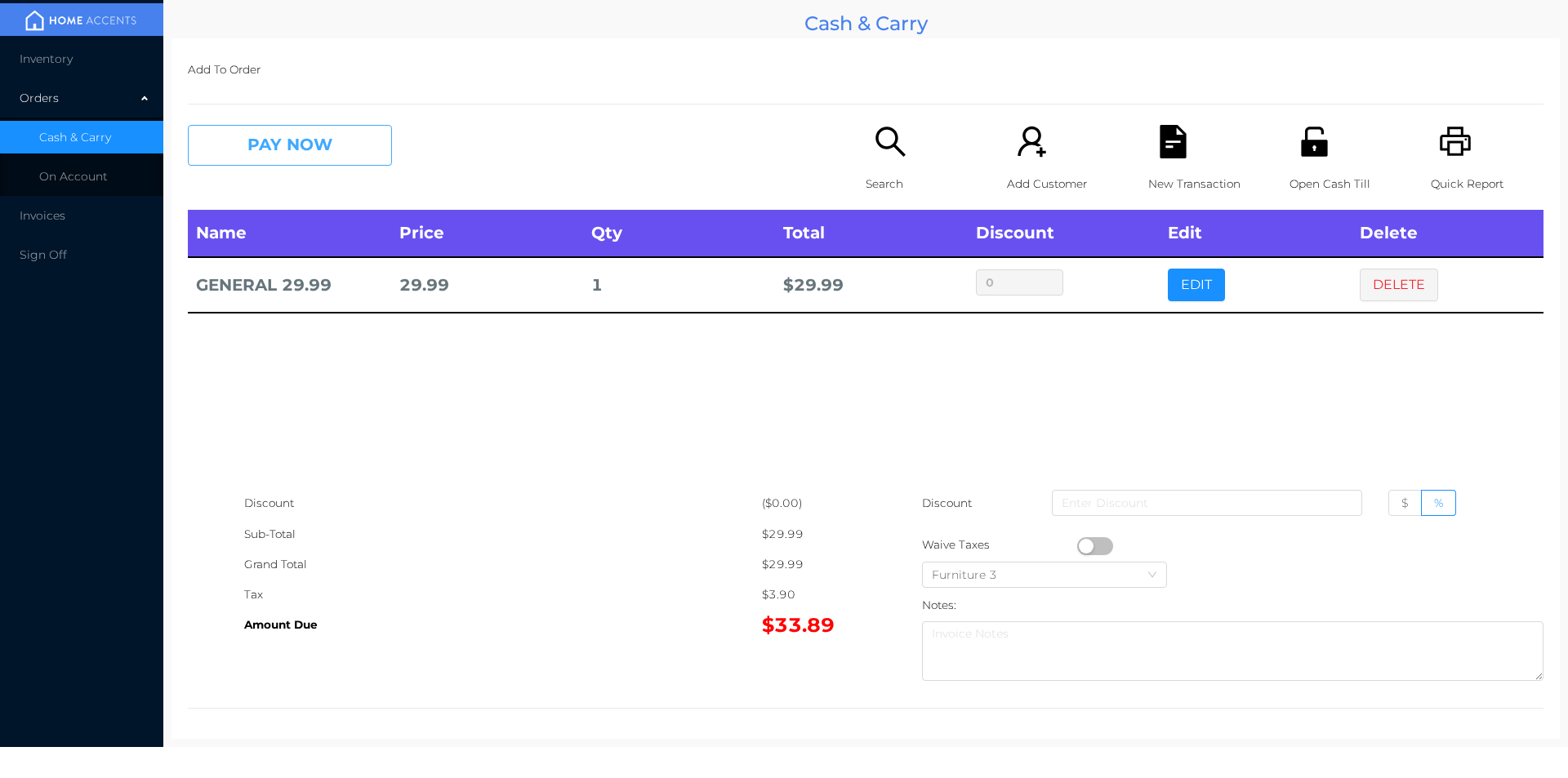
click at [274, 135] on button "PAY NOW" at bounding box center [289, 145] width 204 height 41
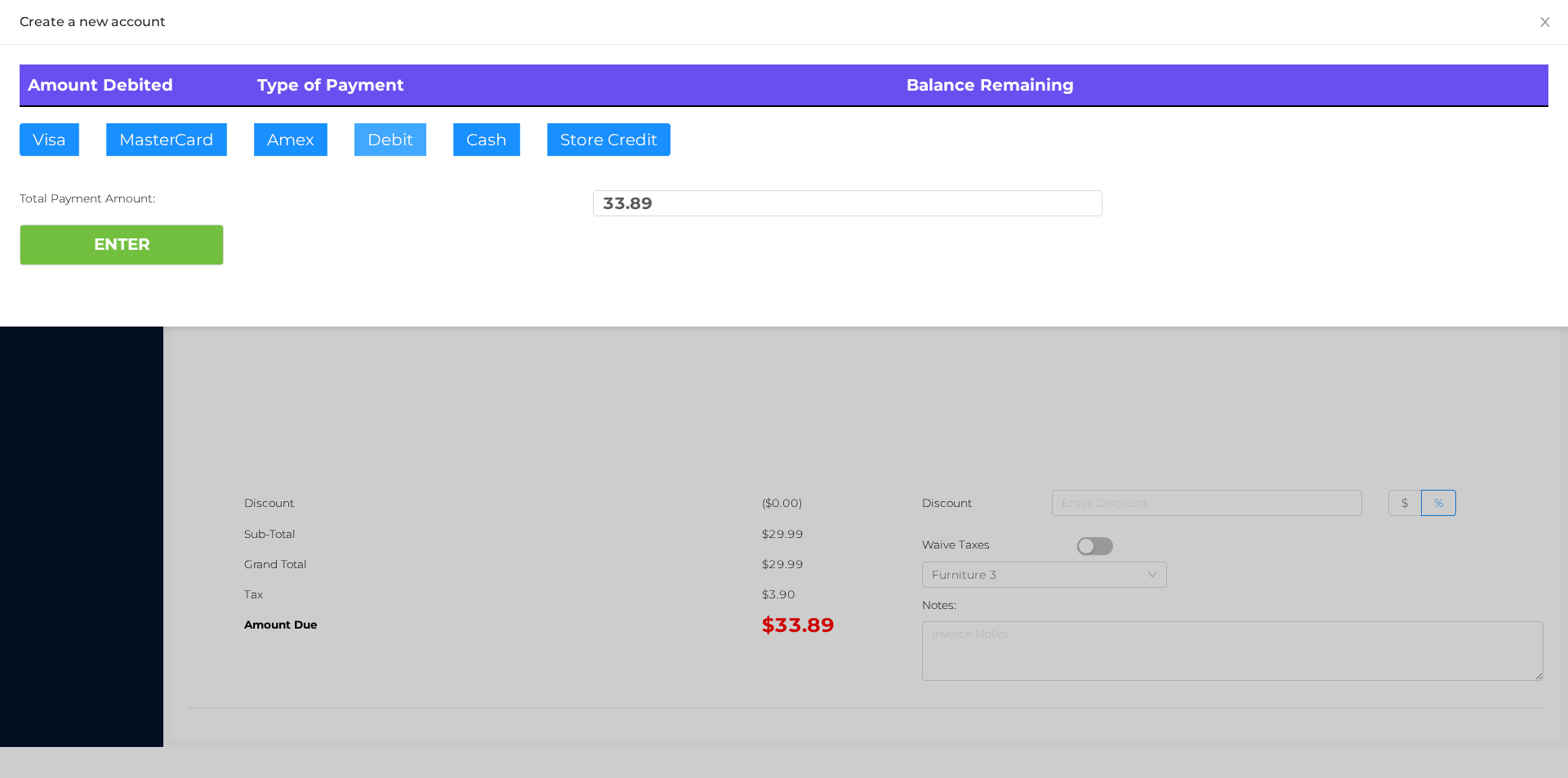
click at [384, 138] on button "Debit" at bounding box center [389, 140] width 72 height 33
click at [183, 241] on button "ENTER" at bounding box center [122, 244] width 204 height 41
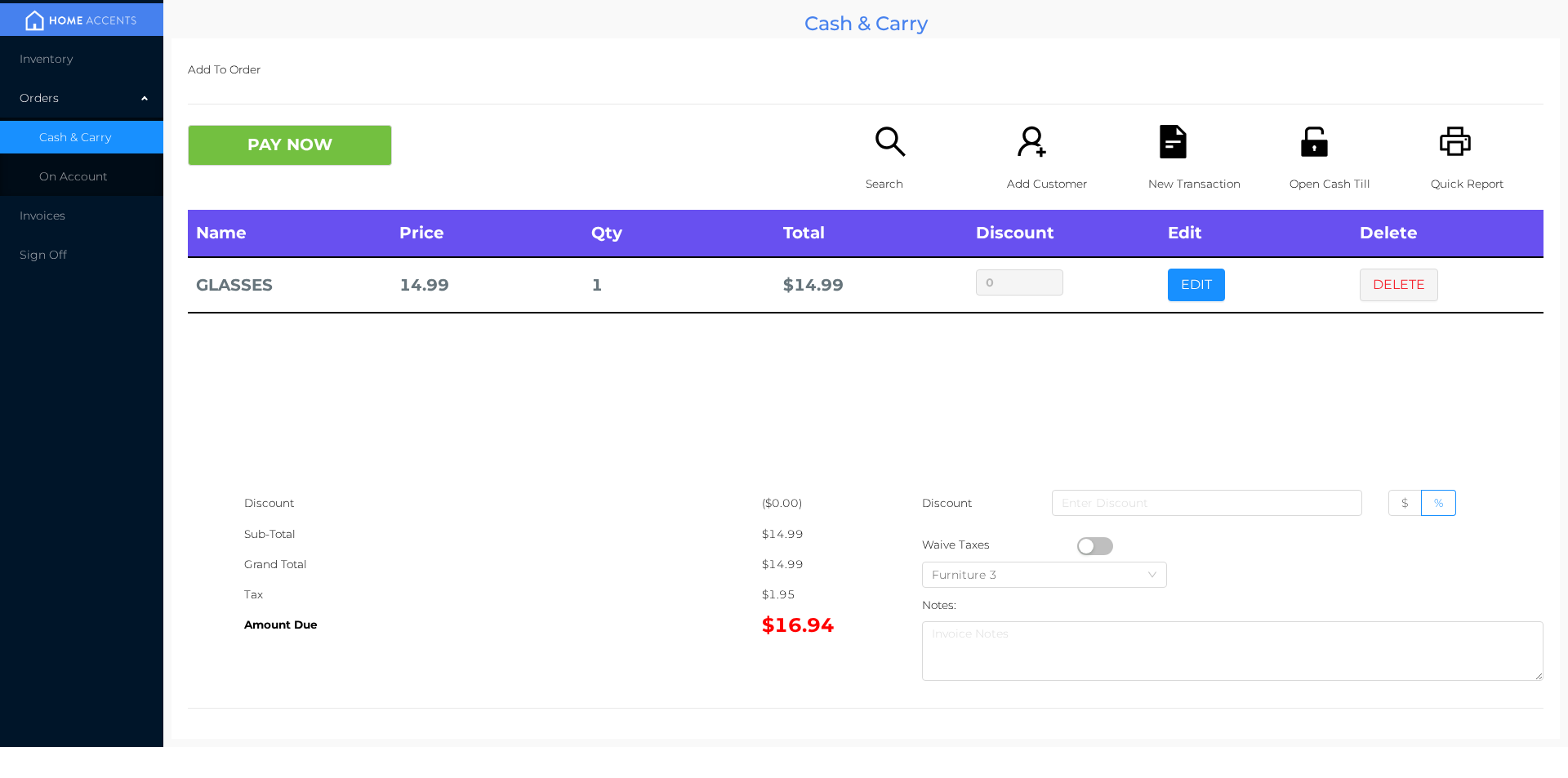
click at [1368, 277] on button "DELETE" at bounding box center [1398, 285] width 78 height 33
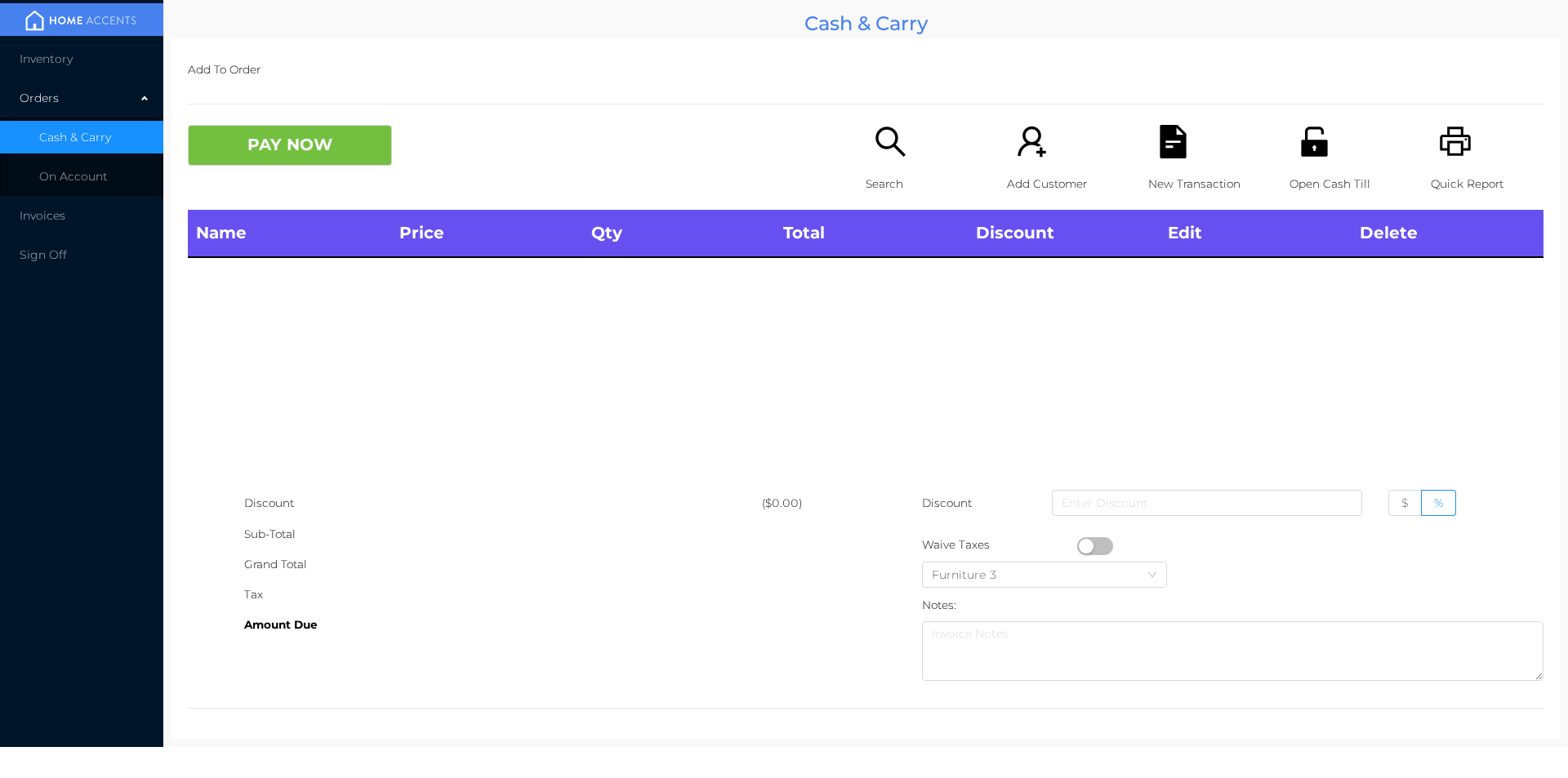
click at [877, 165] on div "Search" at bounding box center [922, 168] width 113 height 85
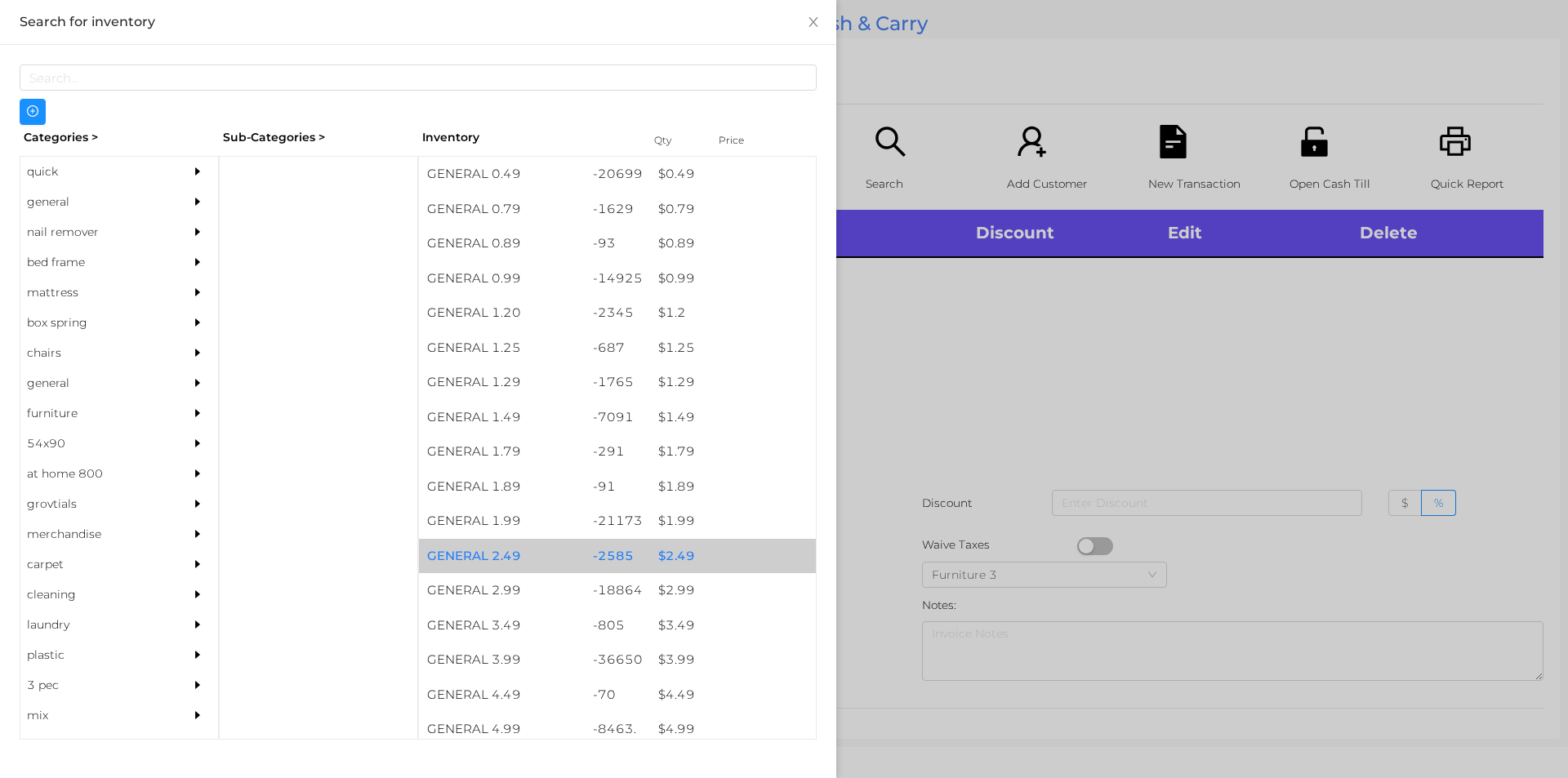
click at [692, 553] on div "$ 2.49" at bounding box center [732, 556] width 166 height 35
click at [675, 552] on div "$ 2.49" at bounding box center [732, 556] width 166 height 35
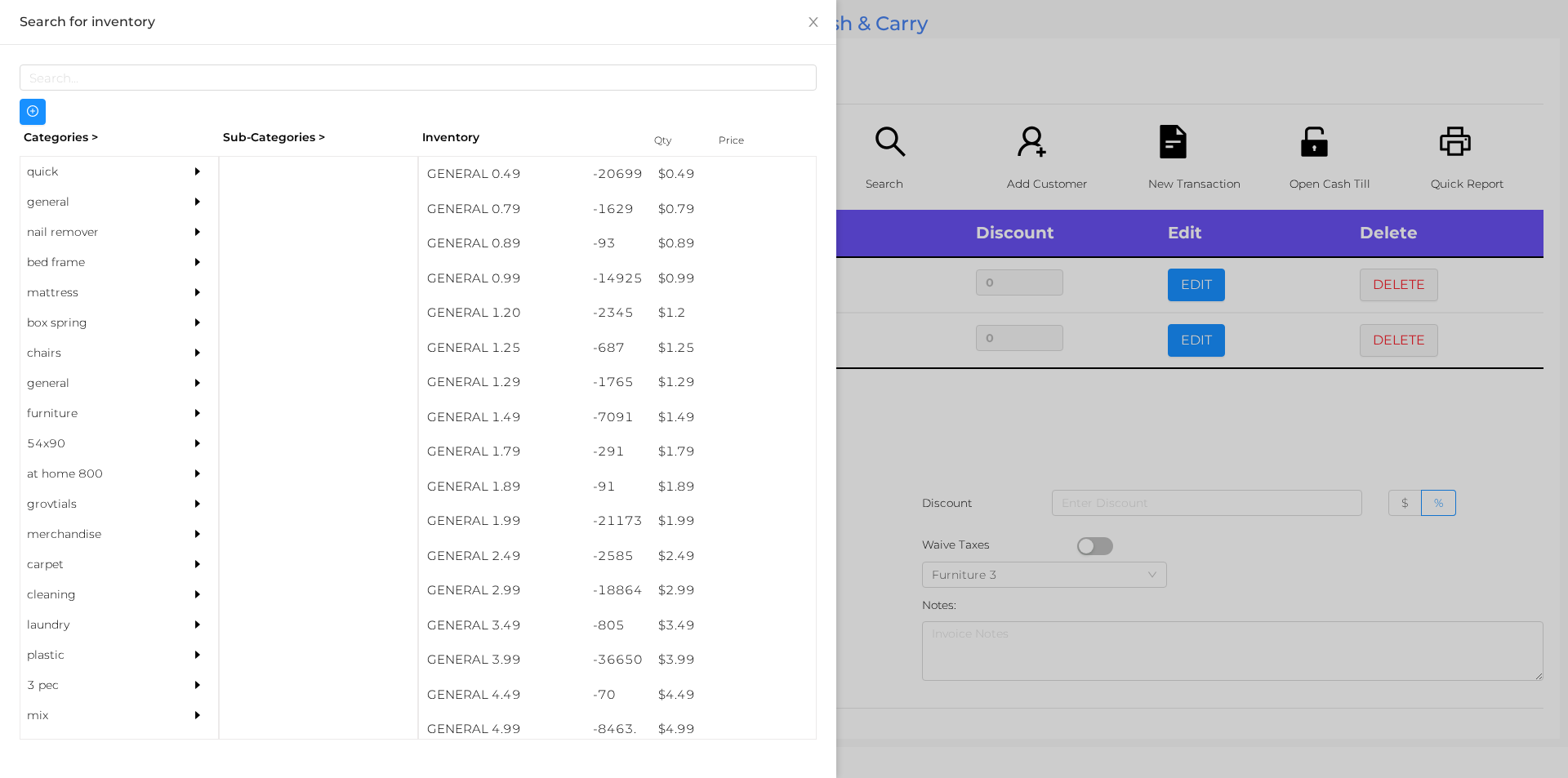
click at [968, 423] on div at bounding box center [784, 389] width 1568 height 778
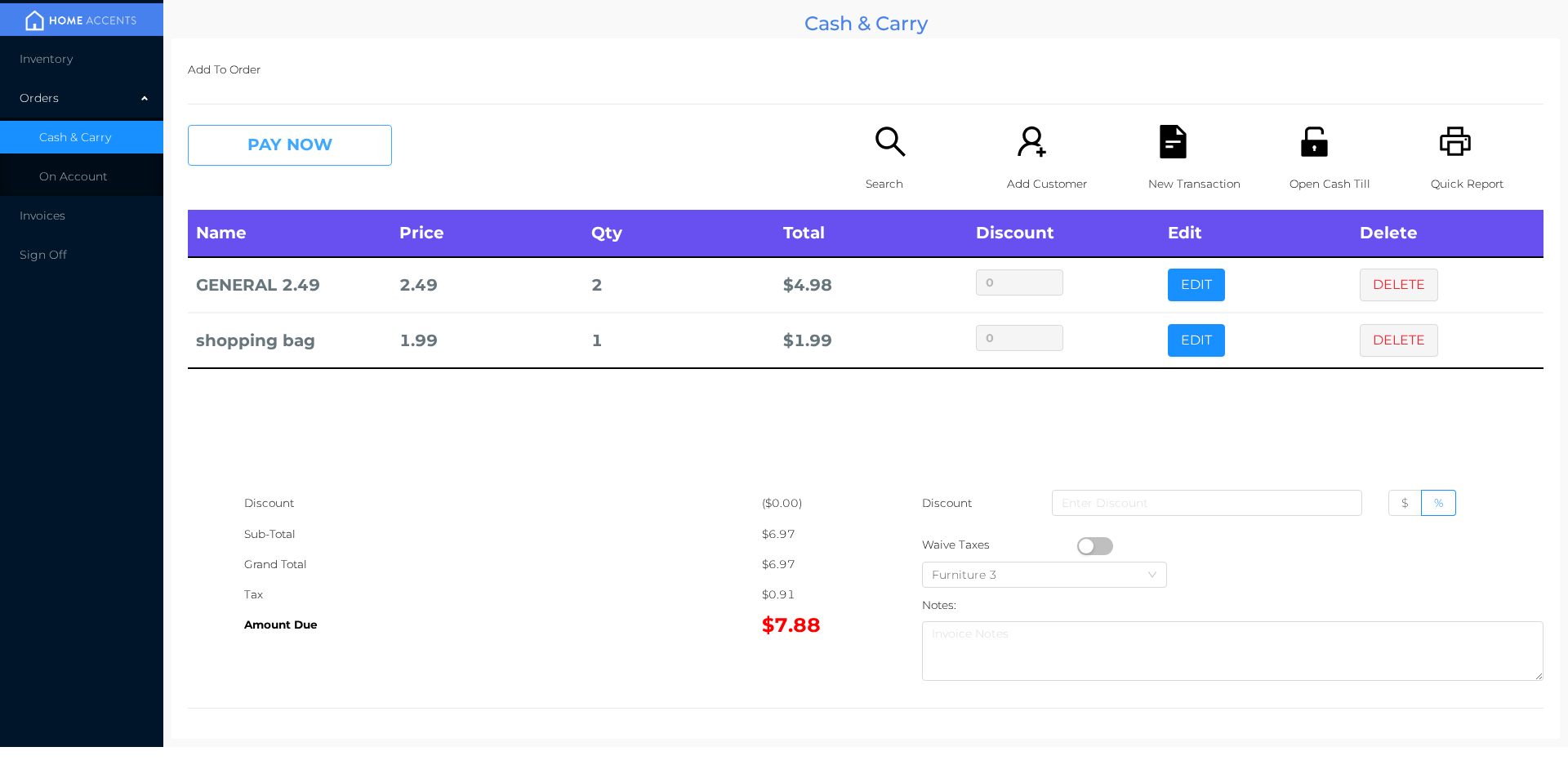
click at [275, 126] on button "PAY NOW" at bounding box center [289, 145] width 204 height 41
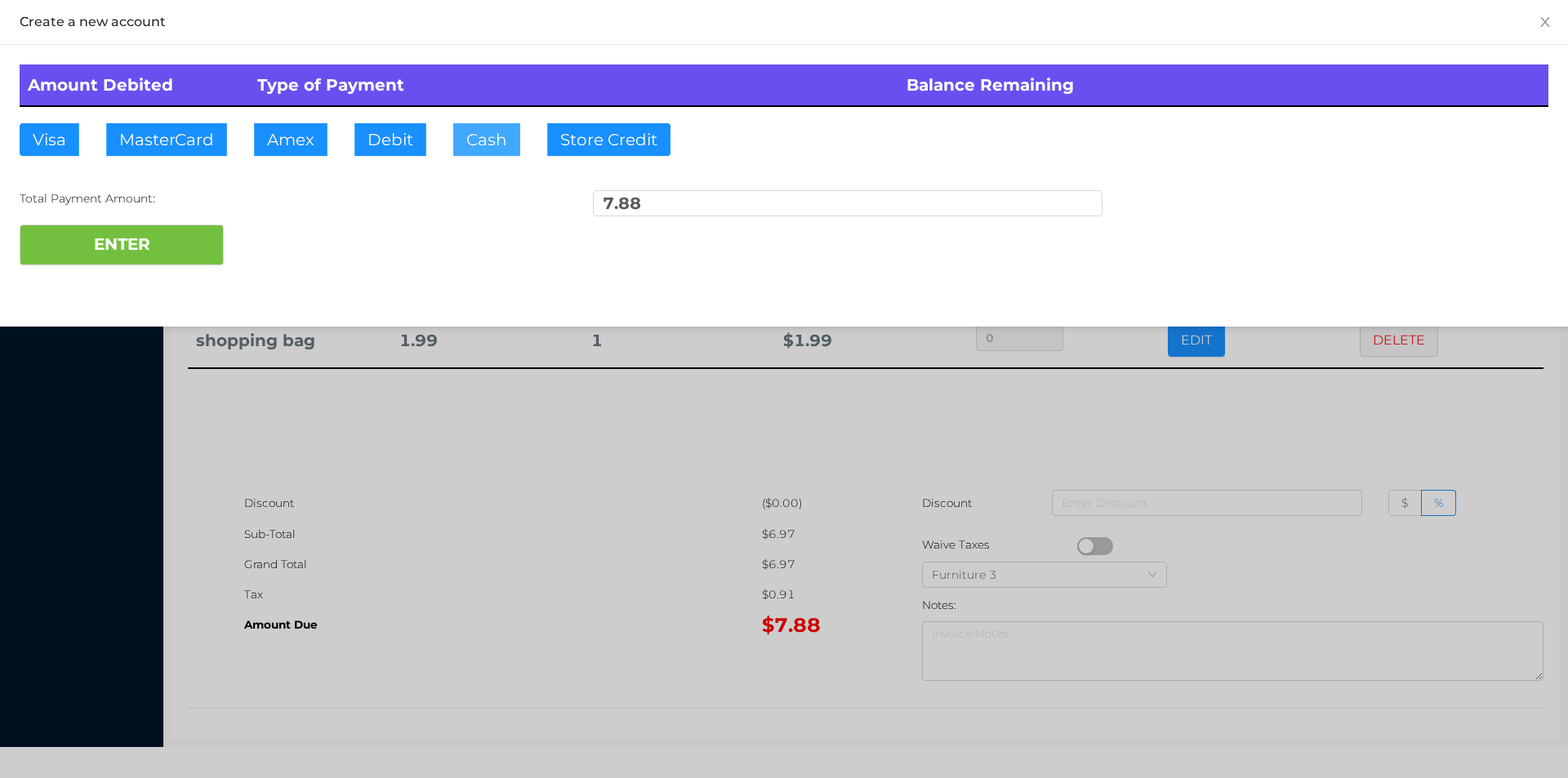
click at [477, 153] on button "Cash" at bounding box center [486, 140] width 67 height 33
type input "8."
click at [167, 261] on button "ENTER" at bounding box center [122, 244] width 204 height 41
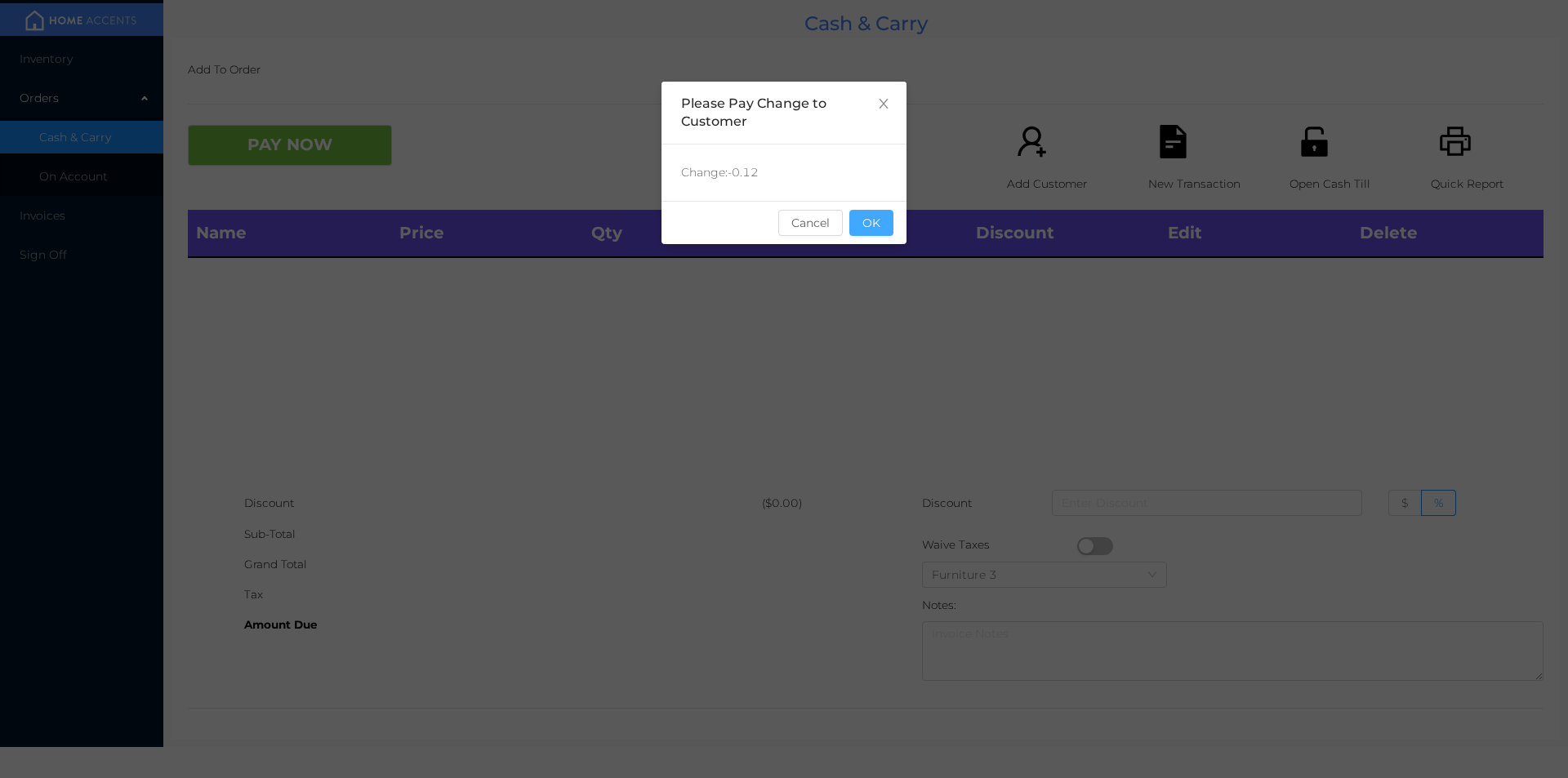
click at [861, 230] on button "OK" at bounding box center [871, 222] width 44 height 26
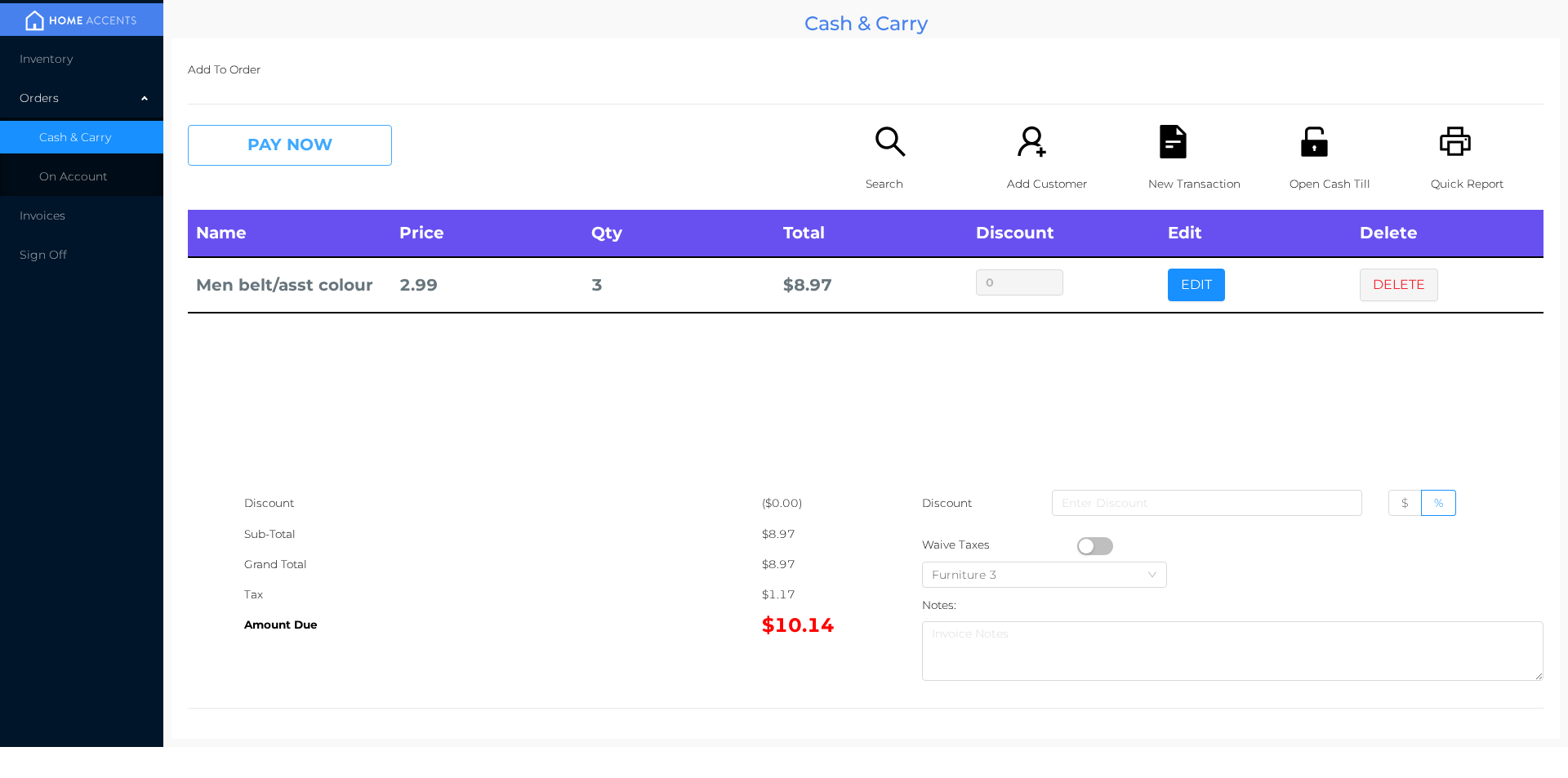
click at [257, 153] on button "PAY NOW" at bounding box center [289, 145] width 204 height 41
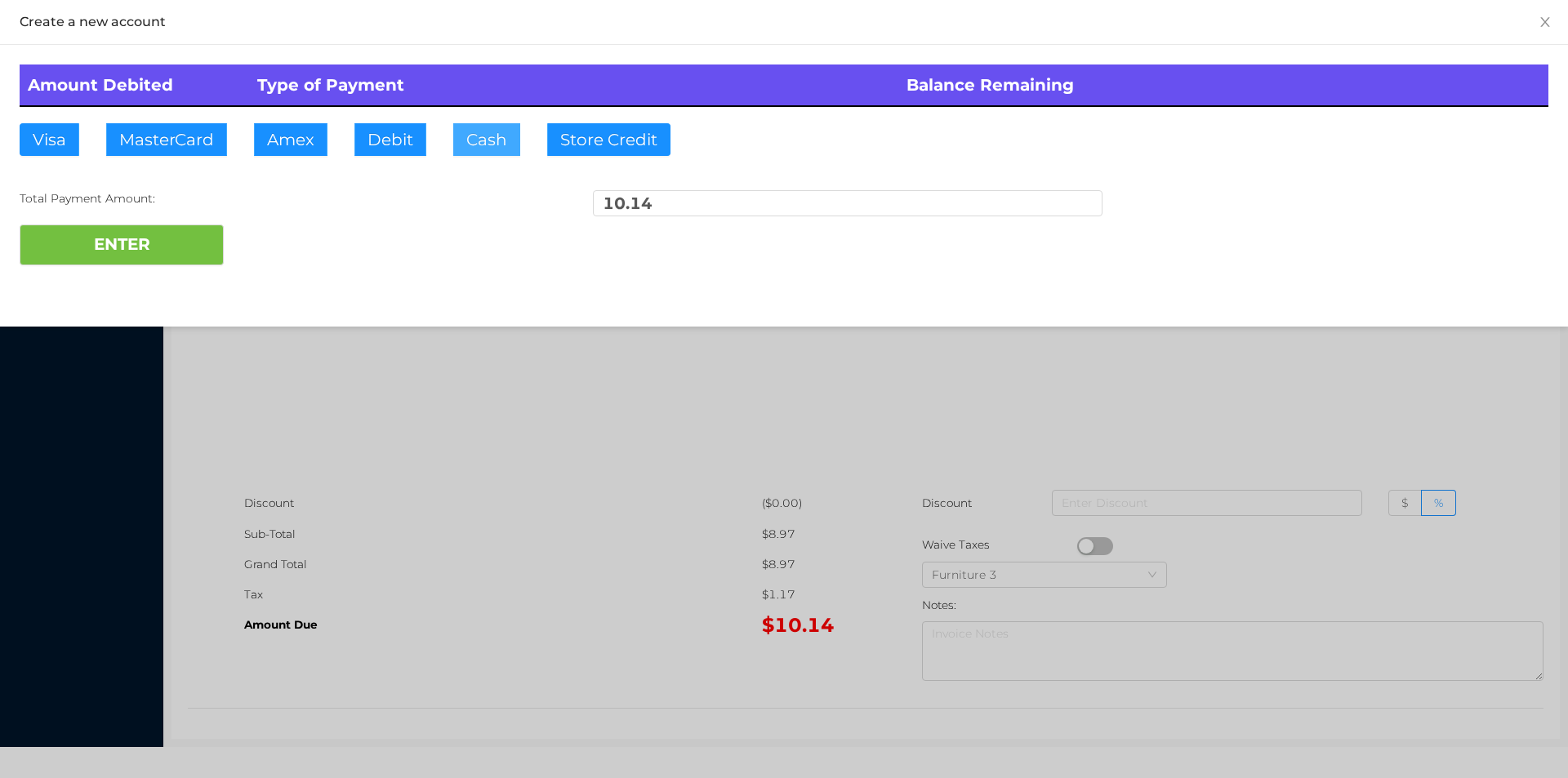
click at [475, 148] on button "Cash" at bounding box center [486, 140] width 67 height 33
click at [137, 242] on button "ENTER" at bounding box center [122, 244] width 204 height 41
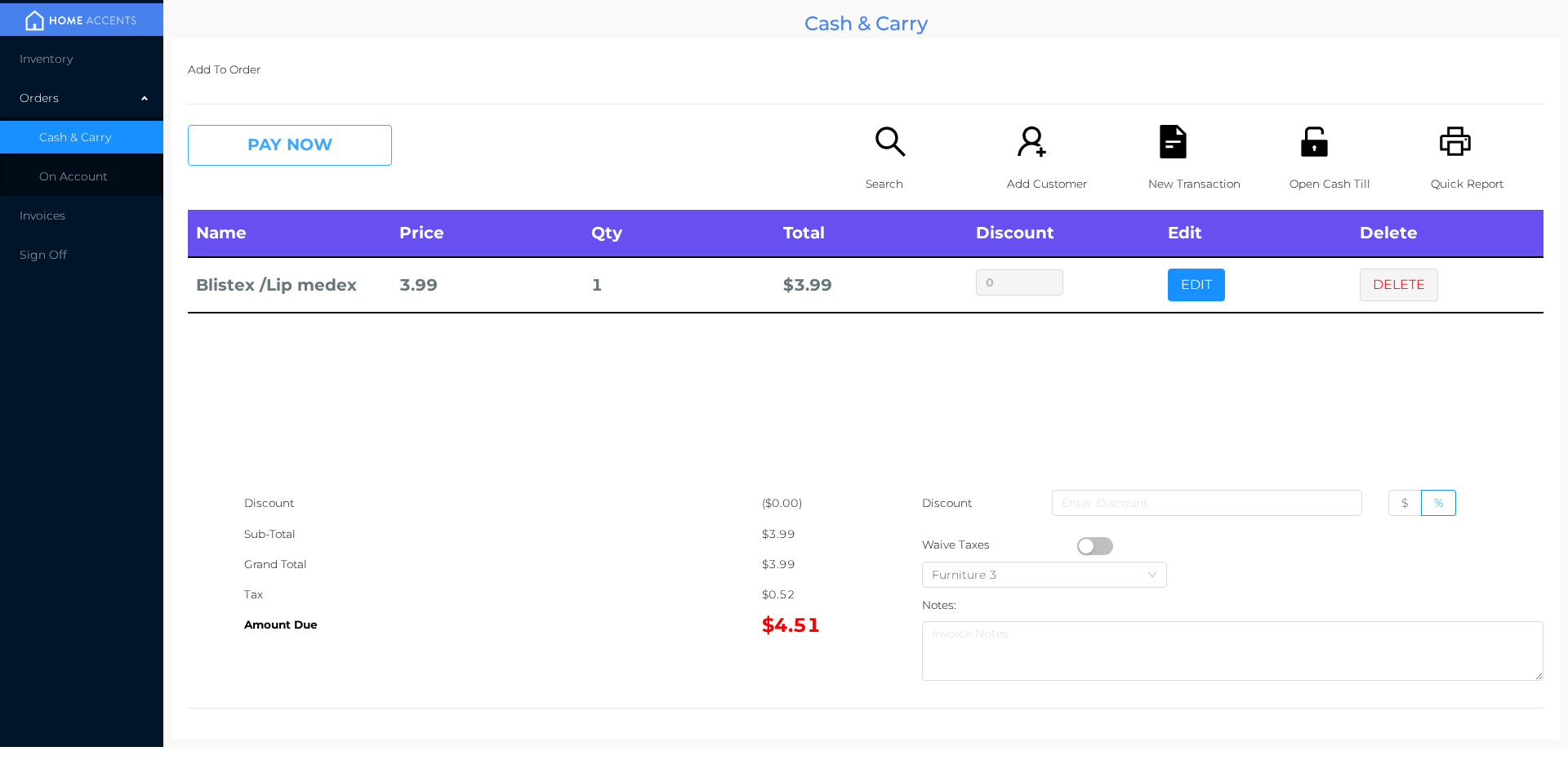
click at [279, 131] on button "PAY NOW" at bounding box center [289, 145] width 204 height 41
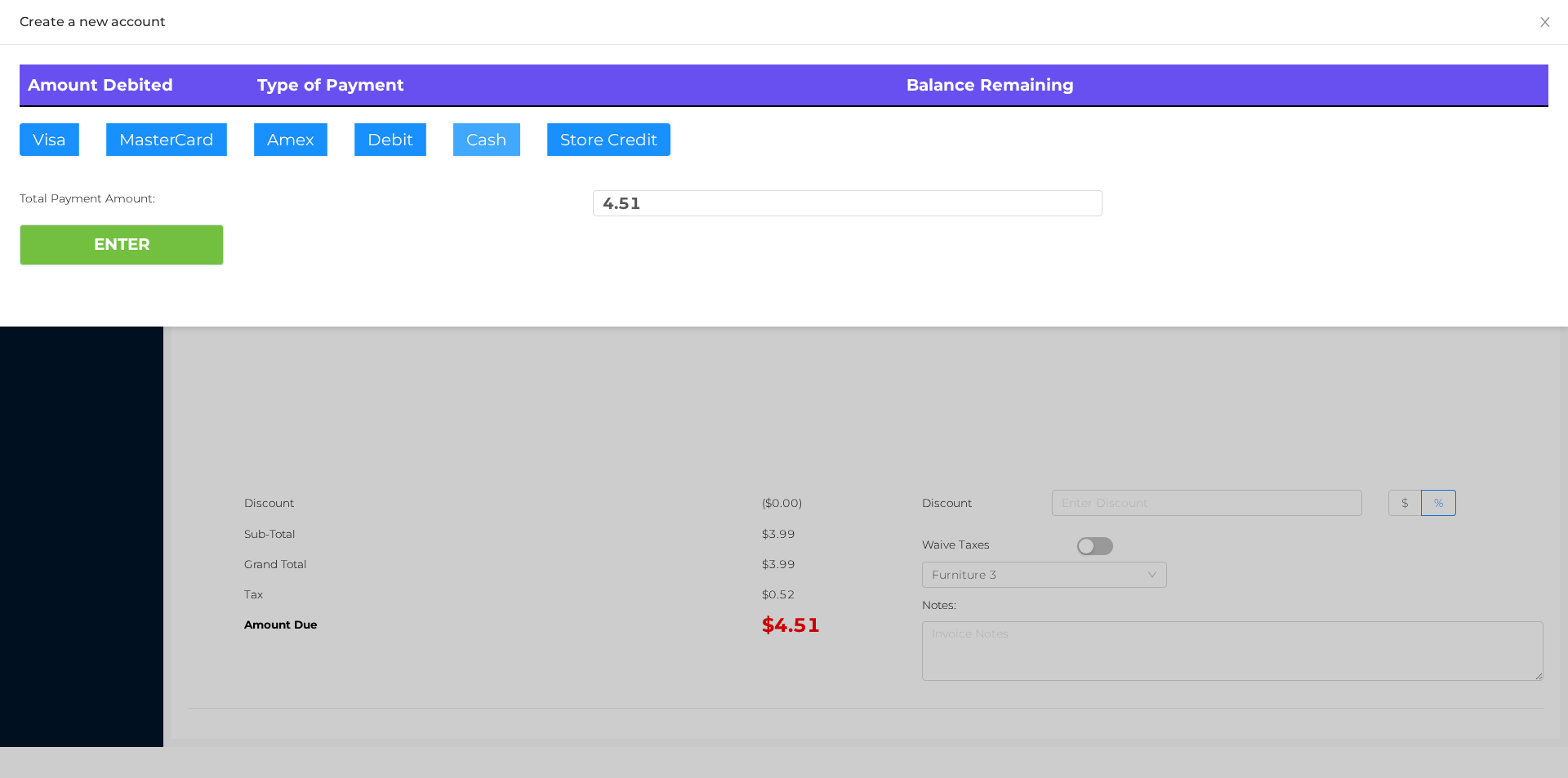
click at [460, 134] on button "Cash" at bounding box center [486, 140] width 67 height 33
type input "10."
click at [145, 251] on button "ENTER" at bounding box center [122, 244] width 204 height 41
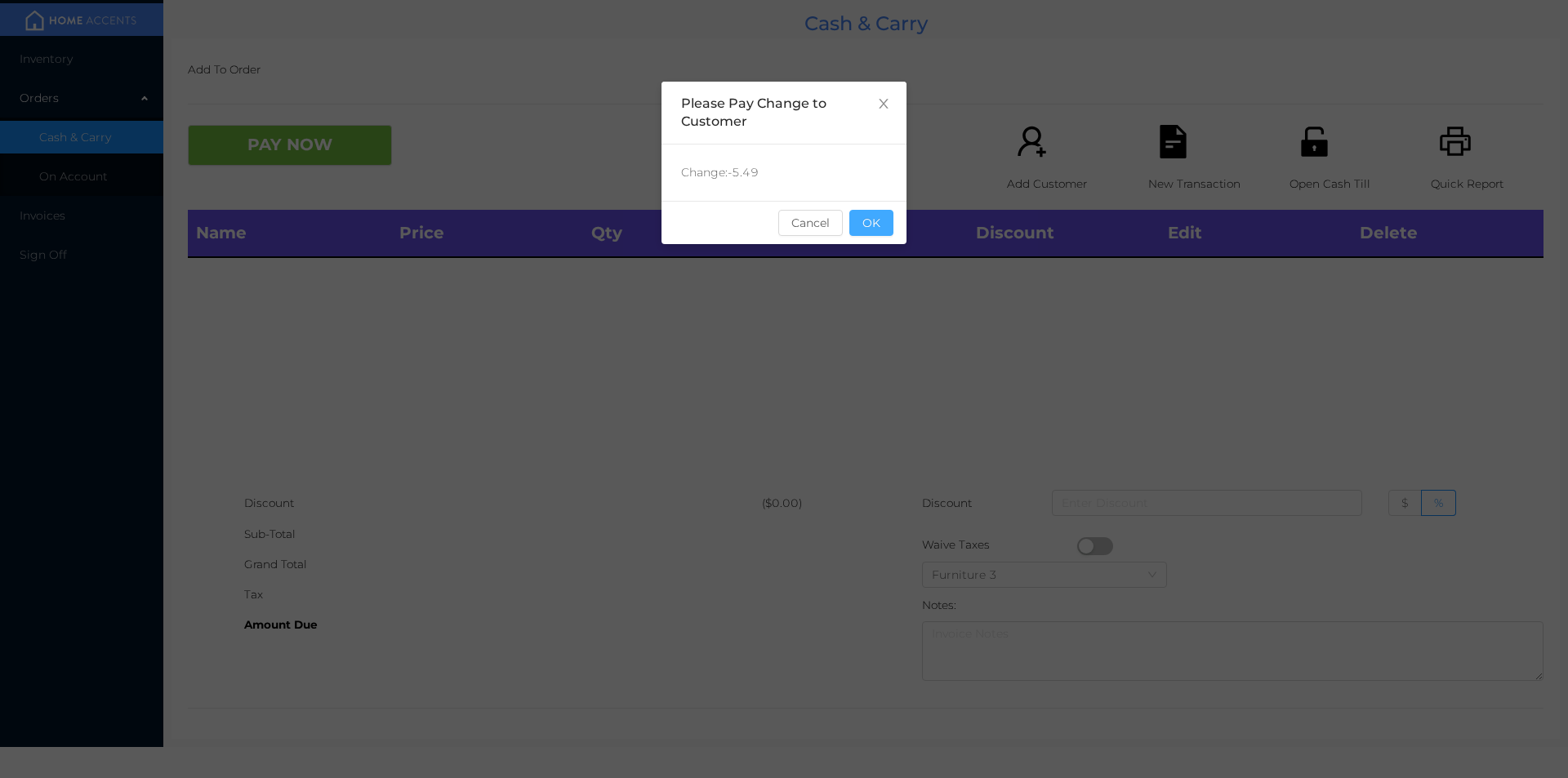
click at [864, 232] on button "OK" at bounding box center [871, 222] width 44 height 26
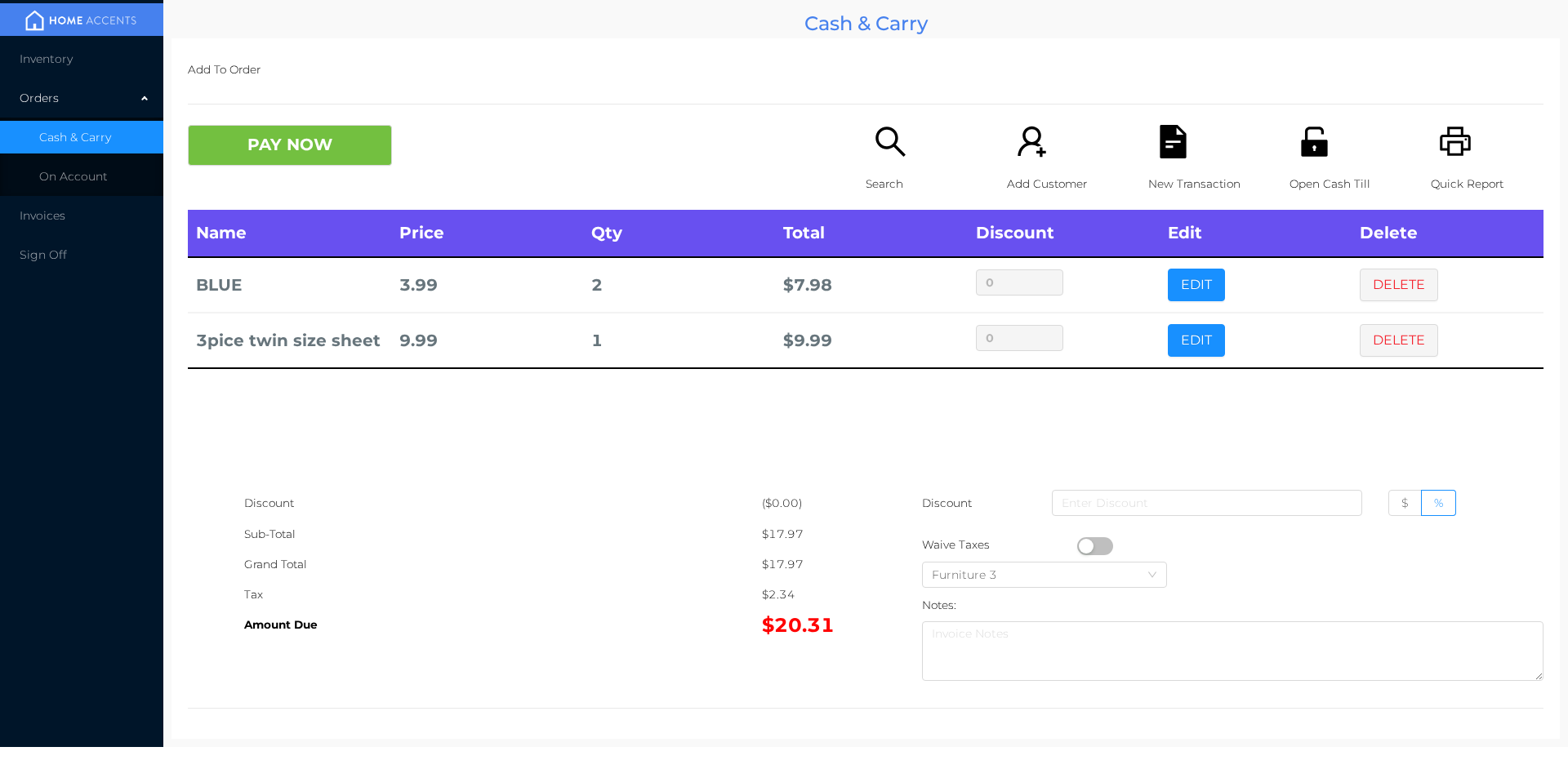
click at [881, 146] on icon "icon: search" at bounding box center [890, 142] width 34 height 34
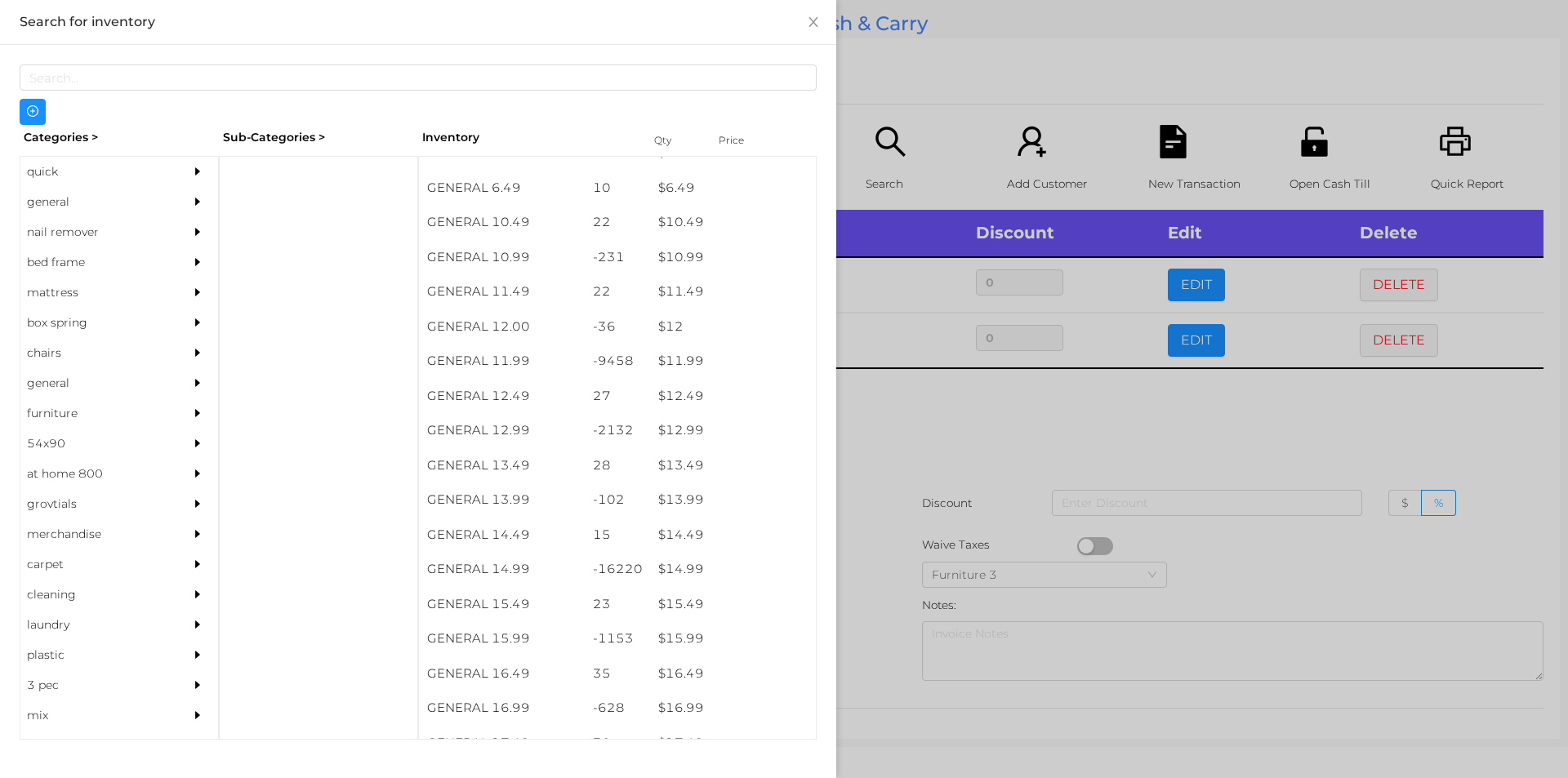
scroll to position [1019, 0]
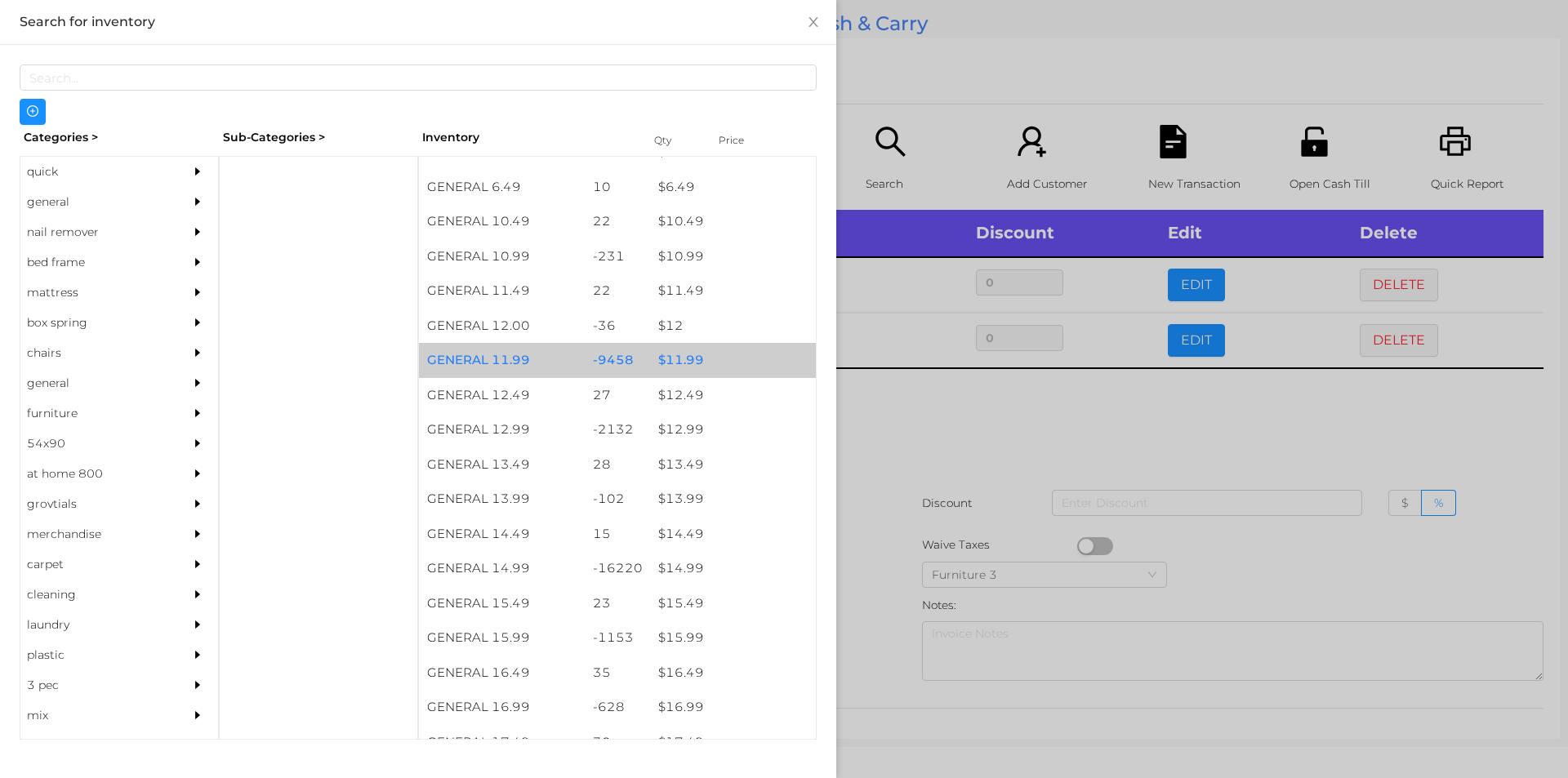
click at [655, 359] on div "$ 11.99" at bounding box center [732, 360] width 166 height 35
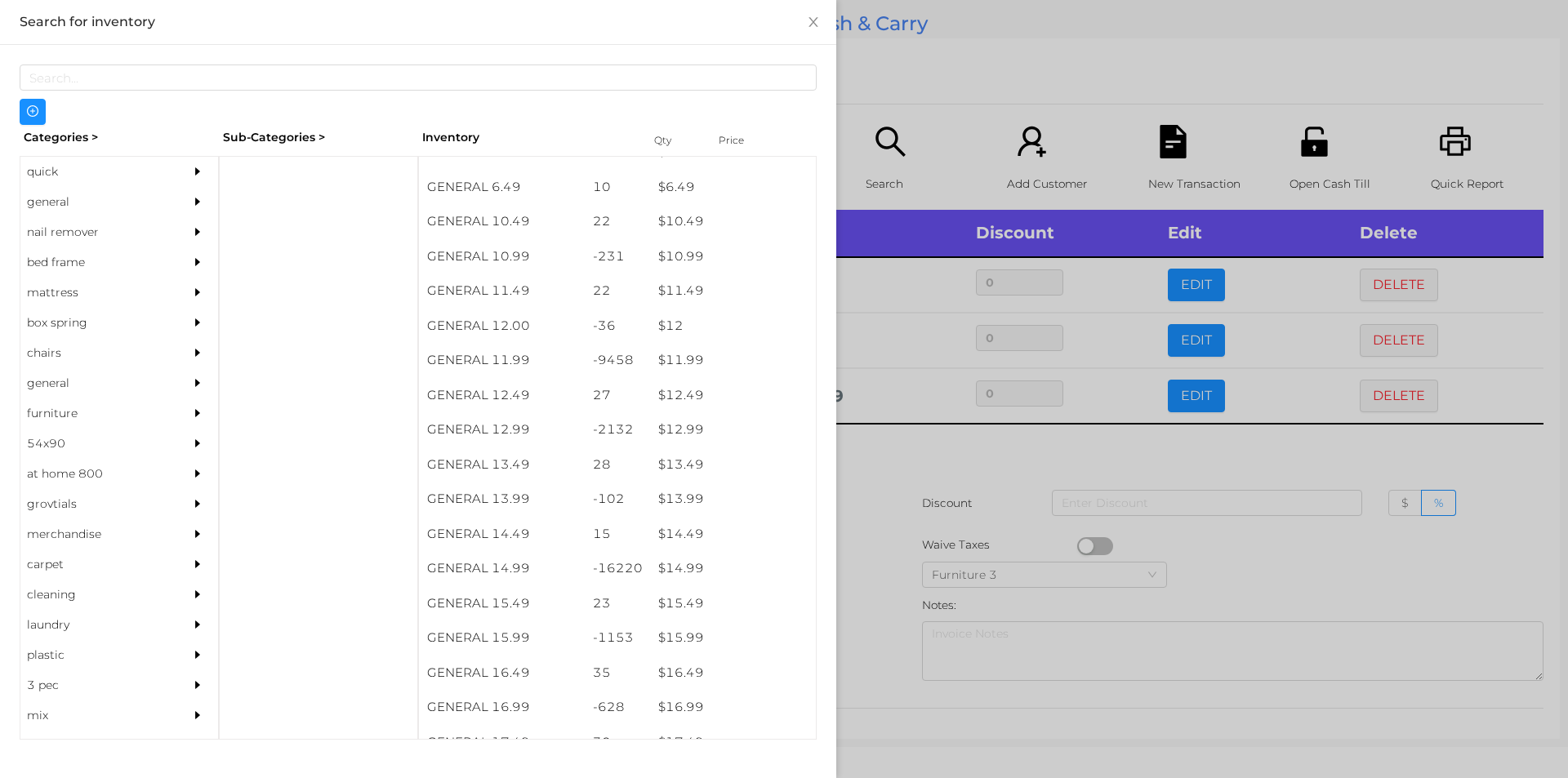
click at [867, 470] on div at bounding box center [784, 389] width 1568 height 778
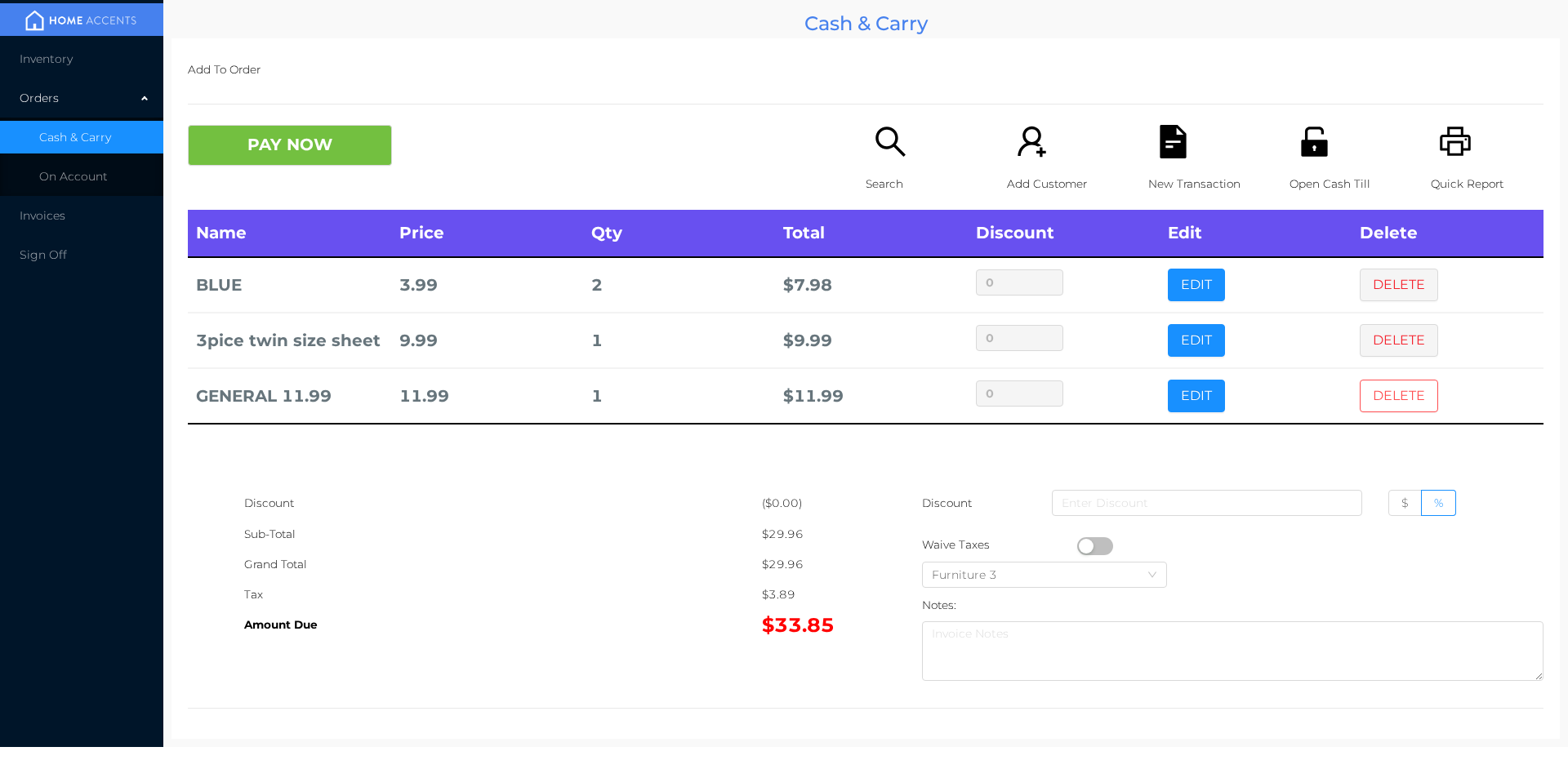
click at [1377, 398] on button "DELETE" at bounding box center [1398, 396] width 78 height 33
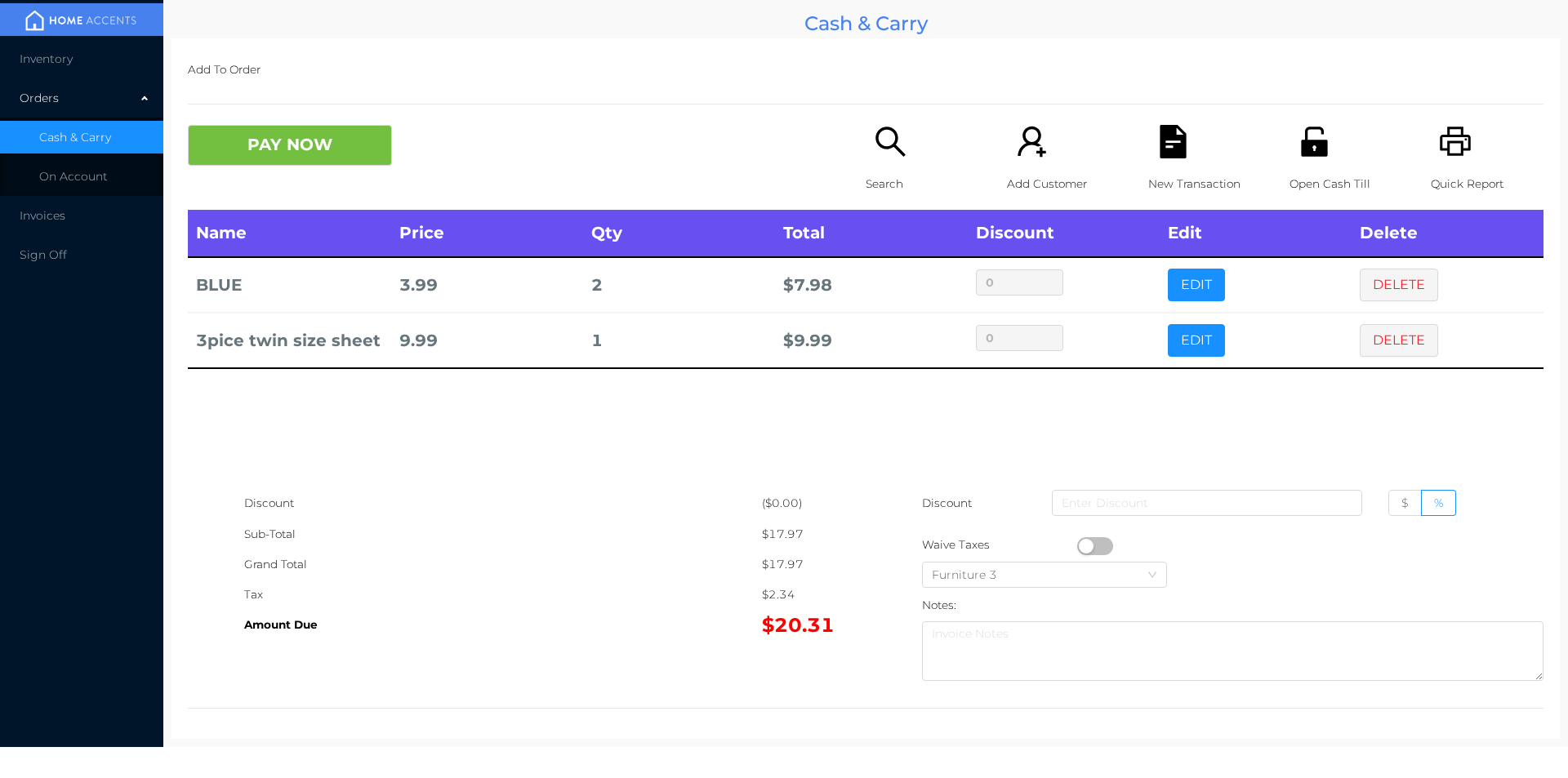
click at [310, 141] on button "PAY NOW" at bounding box center [289, 145] width 204 height 41
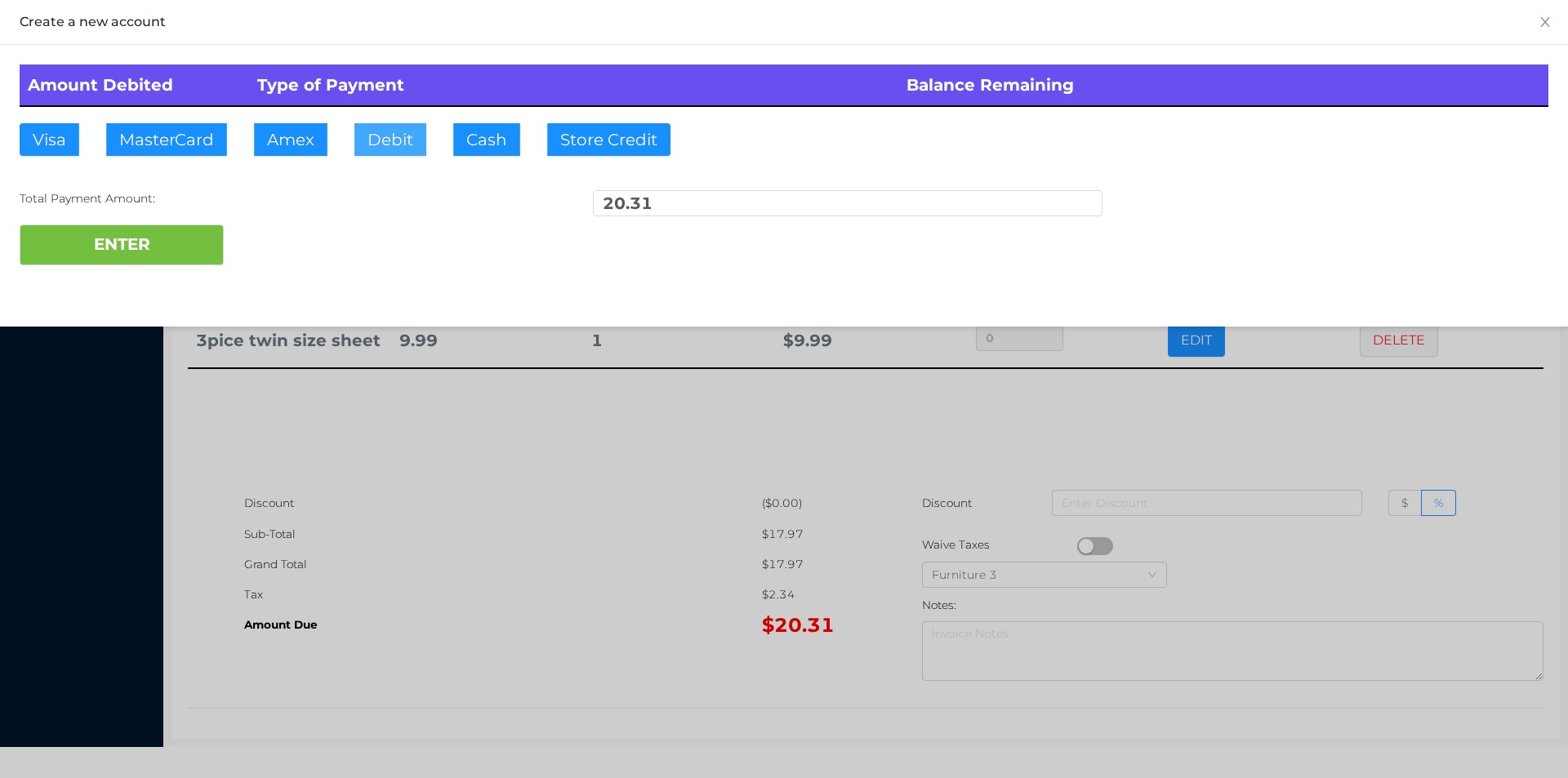
click at [387, 155] on button "Debit" at bounding box center [389, 140] width 72 height 33
click at [211, 253] on button "ENTER" at bounding box center [122, 244] width 204 height 41
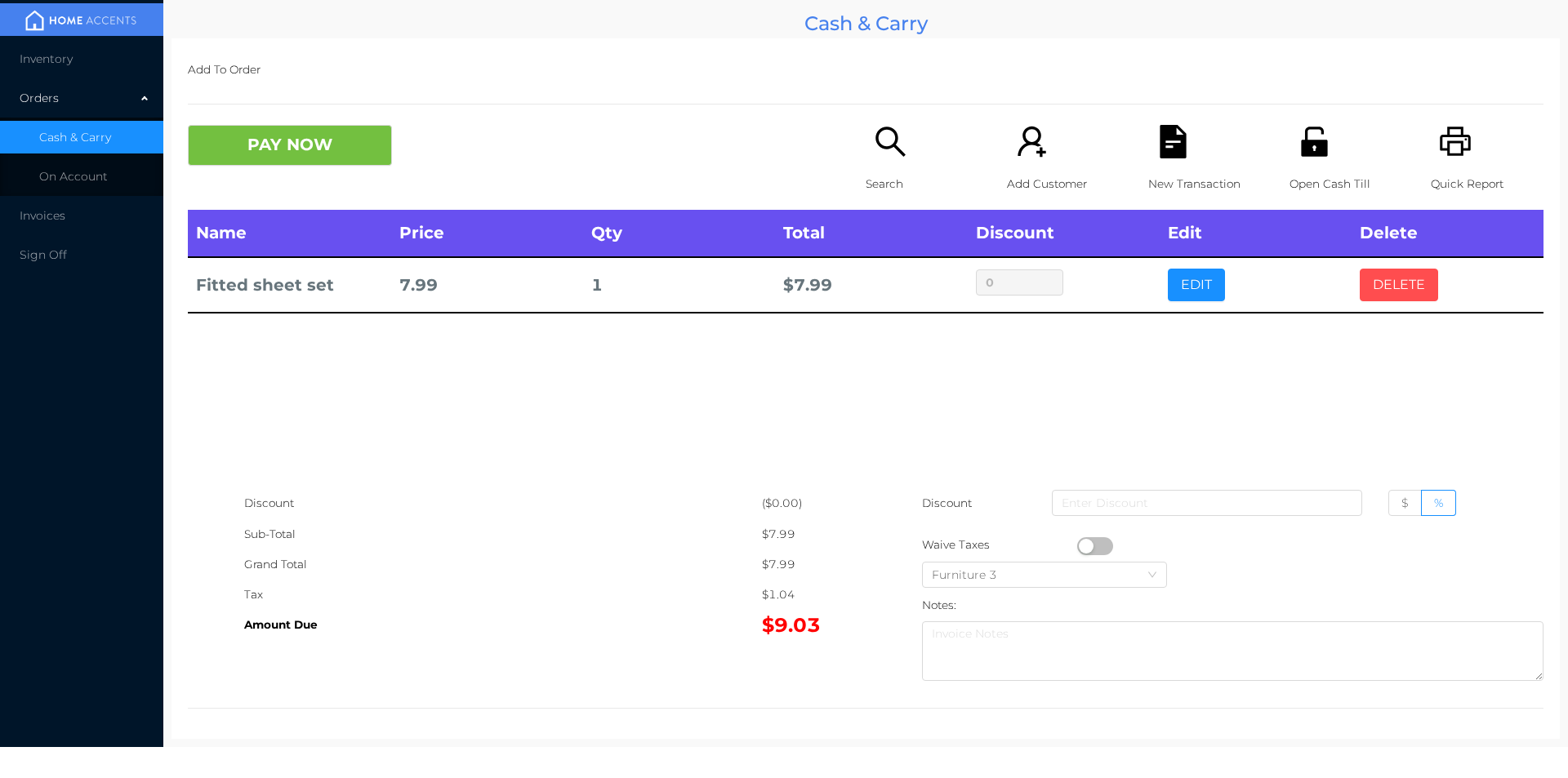
click at [1397, 278] on button "DELETE" at bounding box center [1398, 285] width 78 height 33
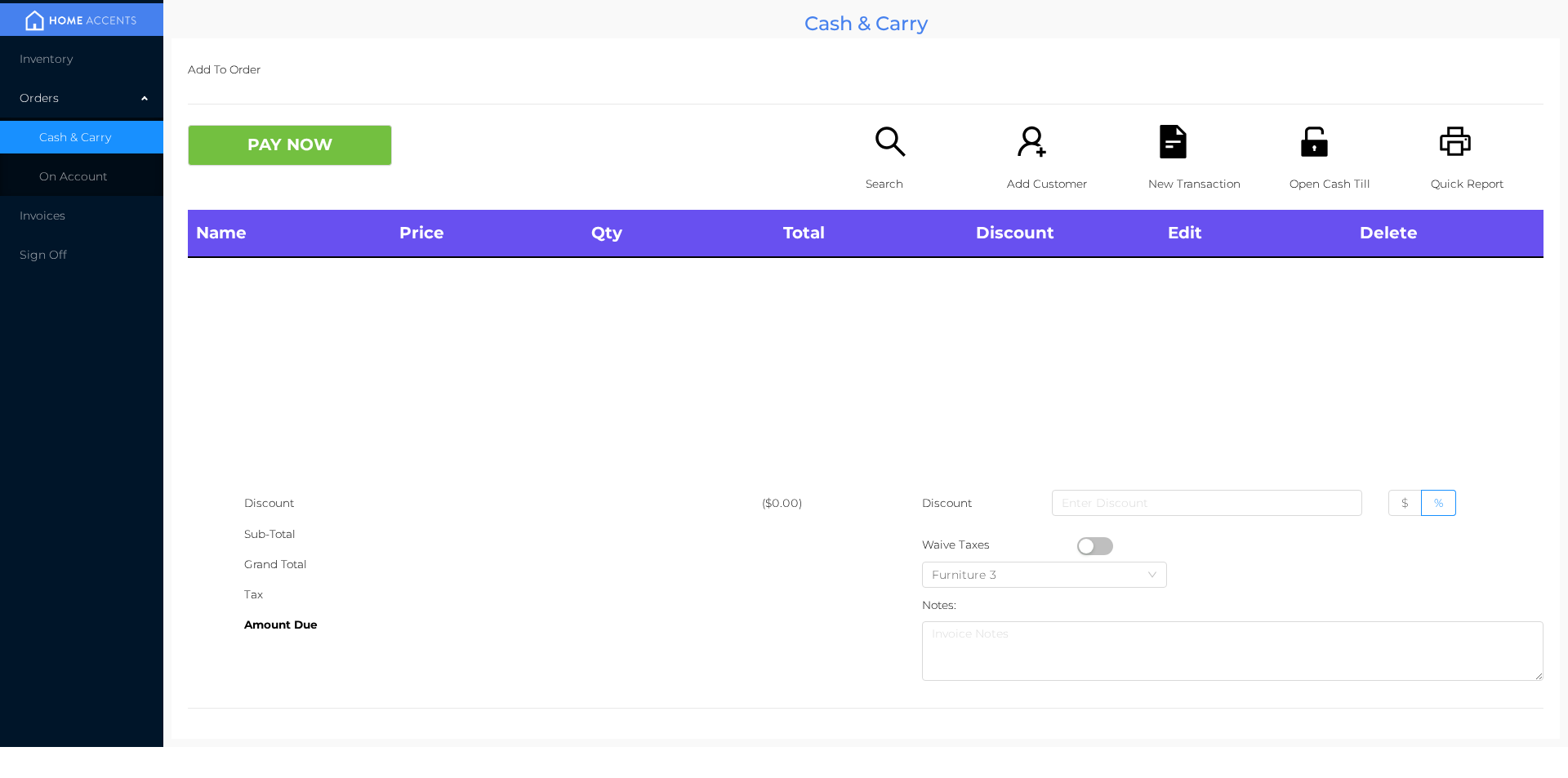
click at [1458, 152] on icon "icon: printer" at bounding box center [1455, 142] width 34 height 34
click at [1457, 150] on icon "icon: printer" at bounding box center [1455, 141] width 31 height 29
click at [876, 166] on div "Search" at bounding box center [922, 168] width 113 height 85
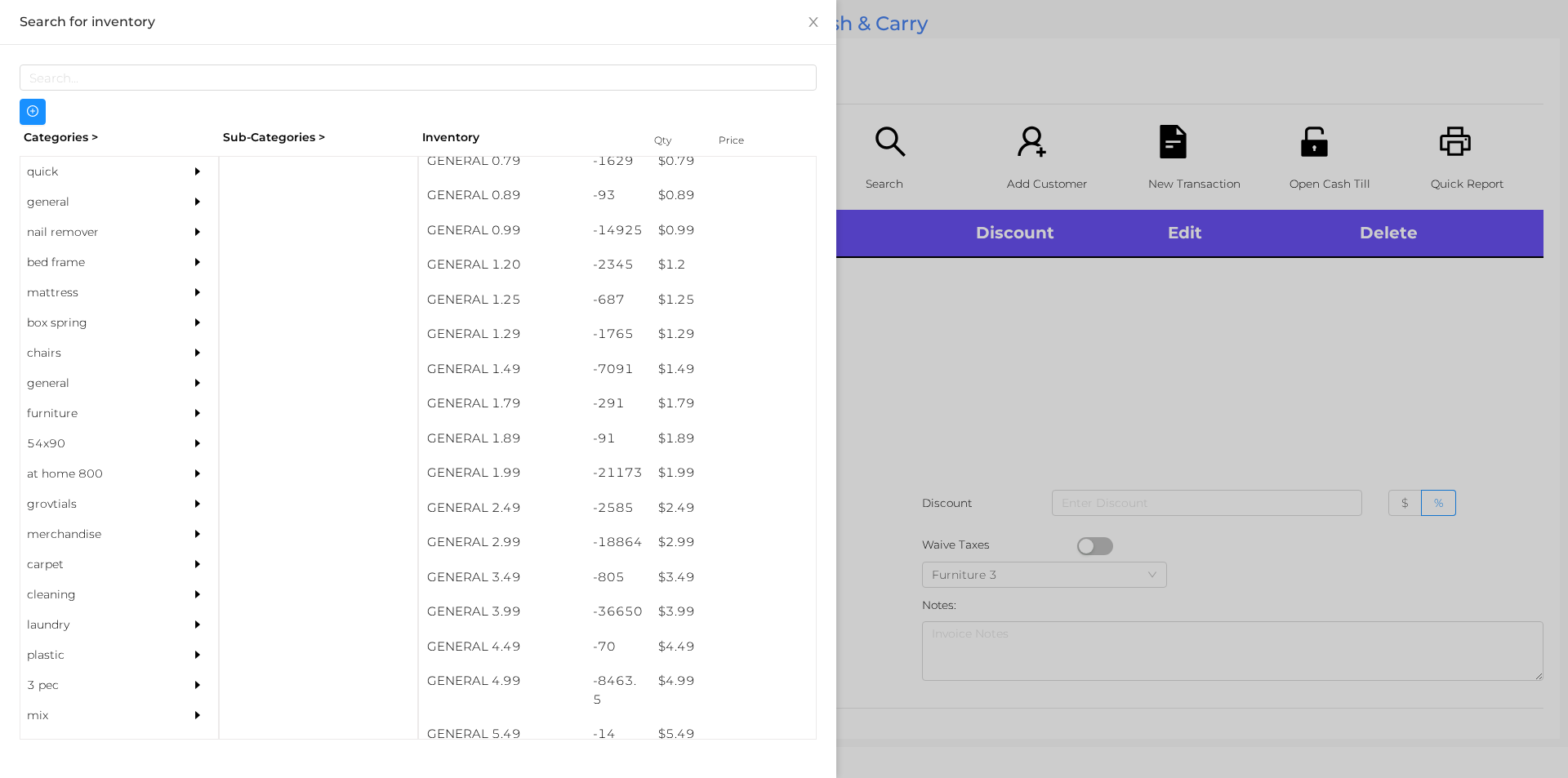
scroll to position [52, 0]
click at [669, 598] on div "$ 3.99" at bounding box center [732, 608] width 166 height 35
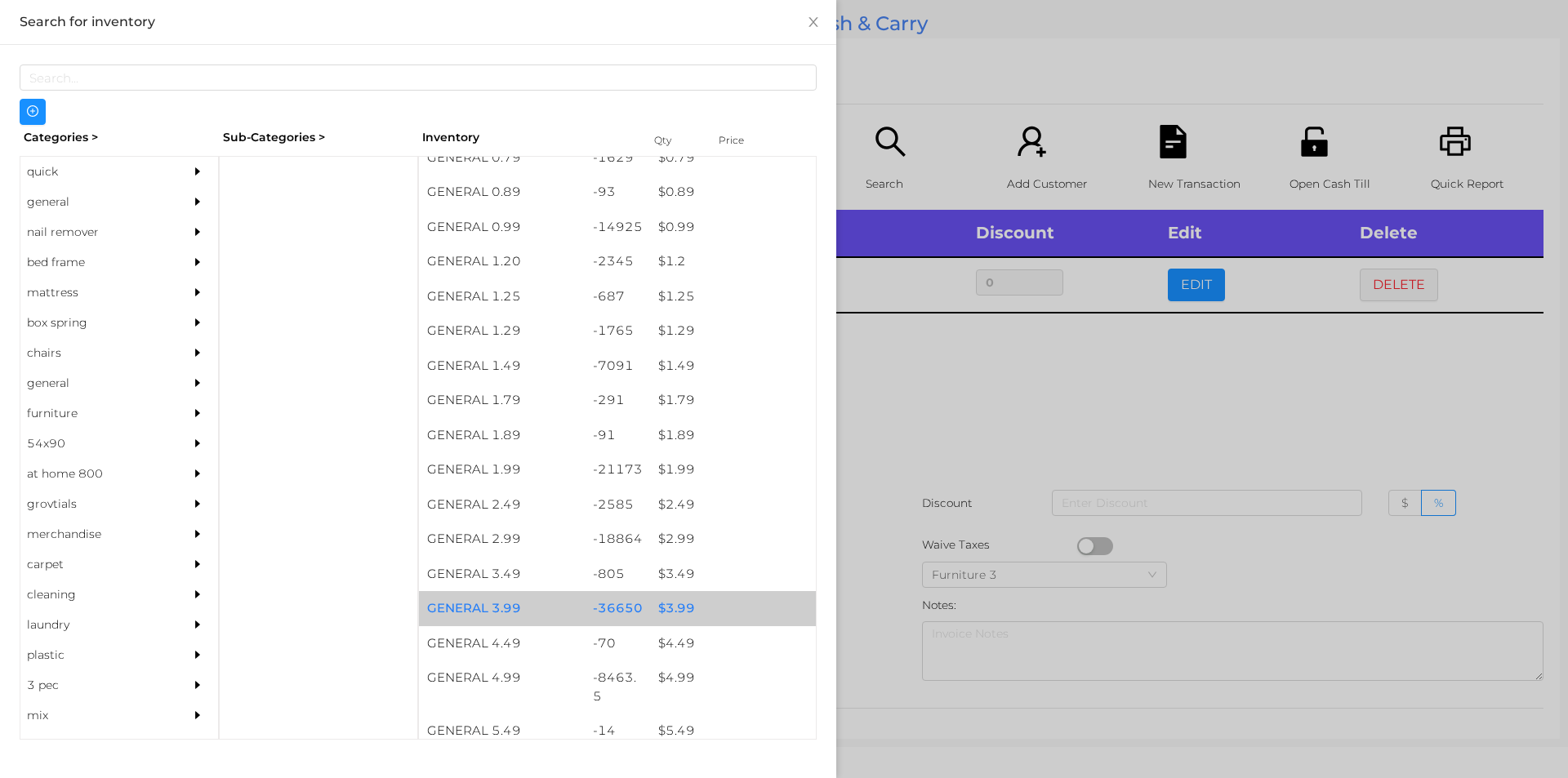
click at [667, 601] on div "$ 3.99" at bounding box center [732, 608] width 166 height 35
click at [665, 598] on div "$ 3.99" at bounding box center [732, 608] width 166 height 35
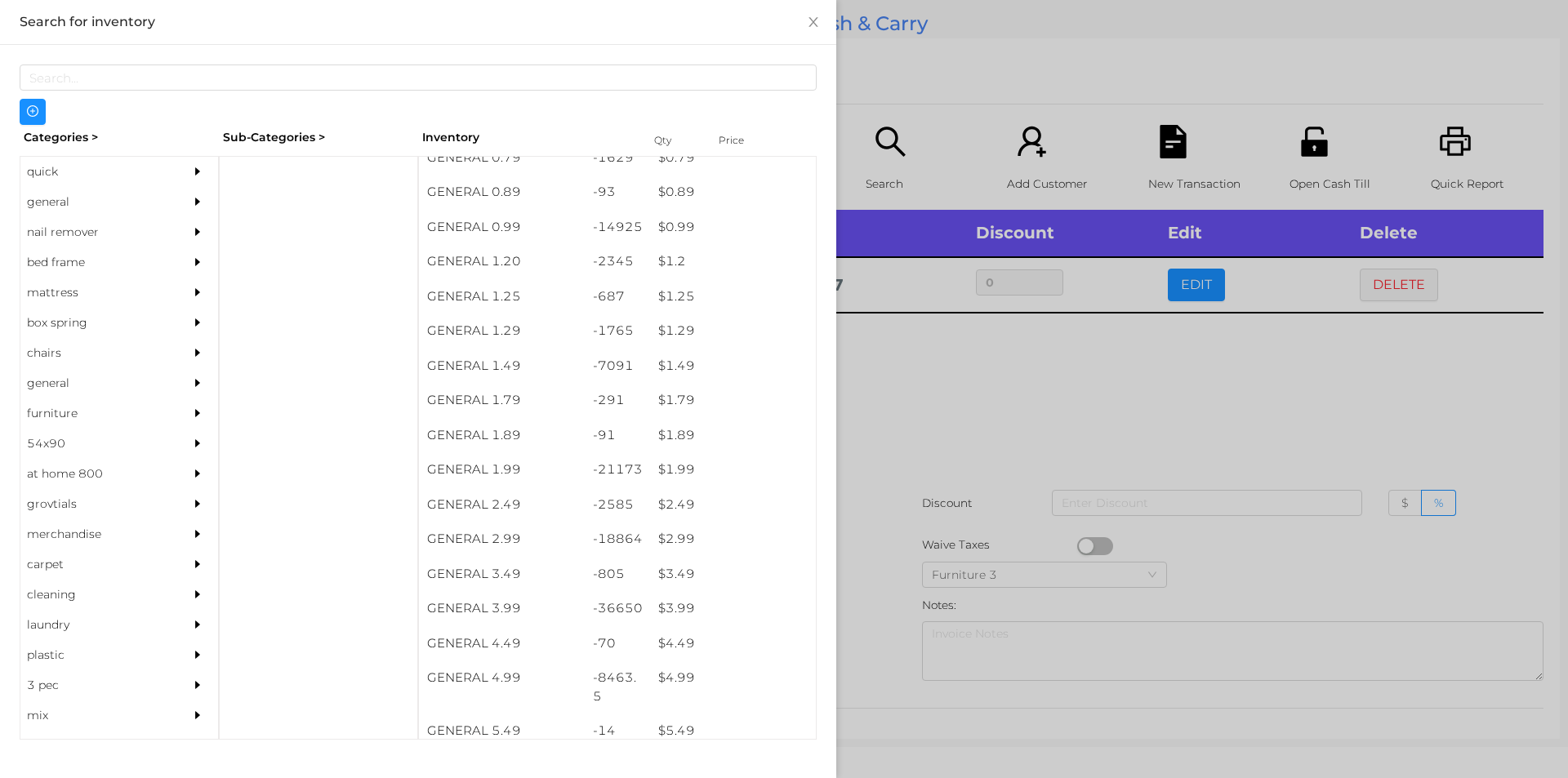
click at [953, 377] on div at bounding box center [784, 389] width 1568 height 778
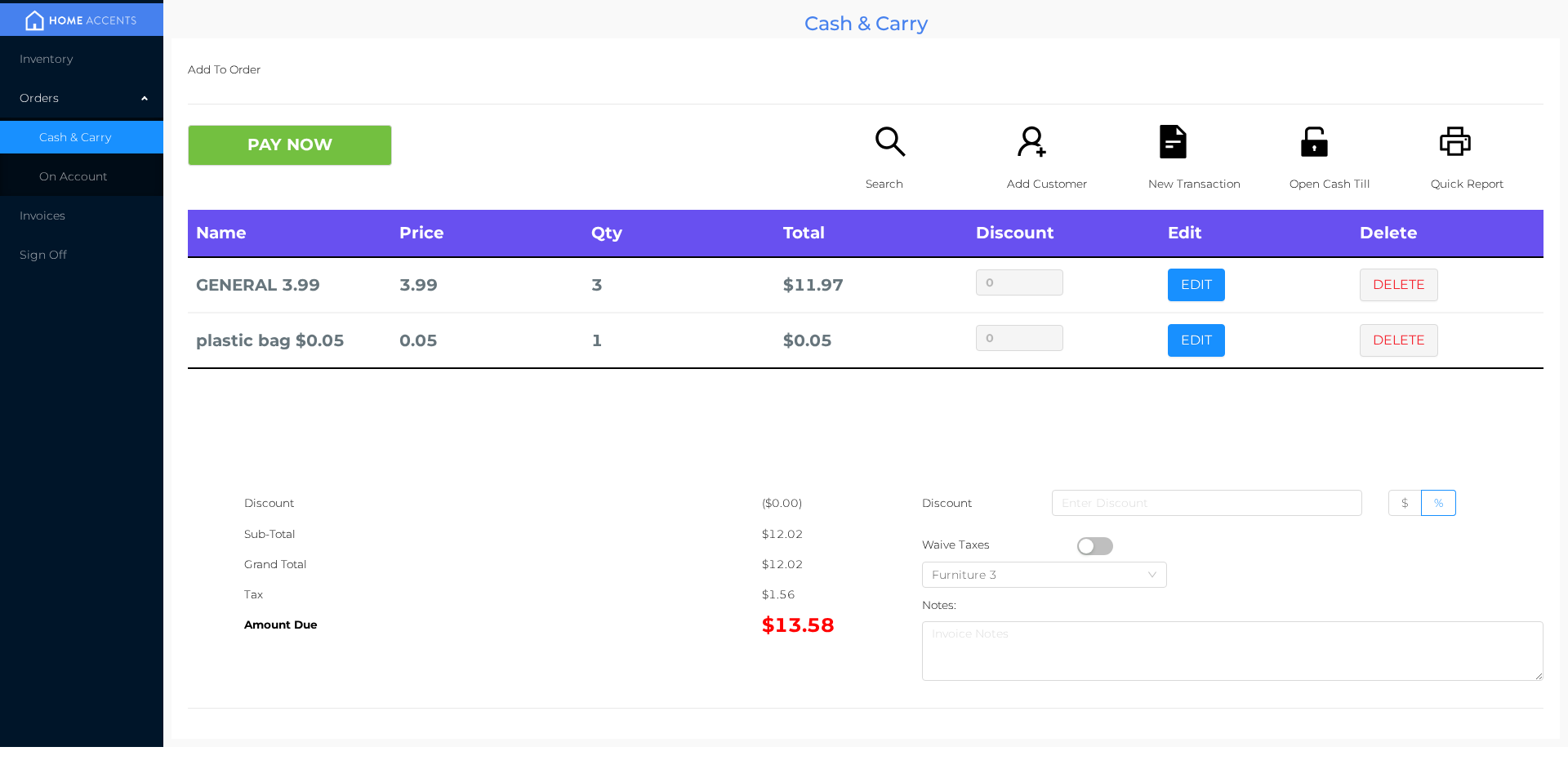
click at [256, 133] on button "PAY NOW" at bounding box center [289, 145] width 204 height 41
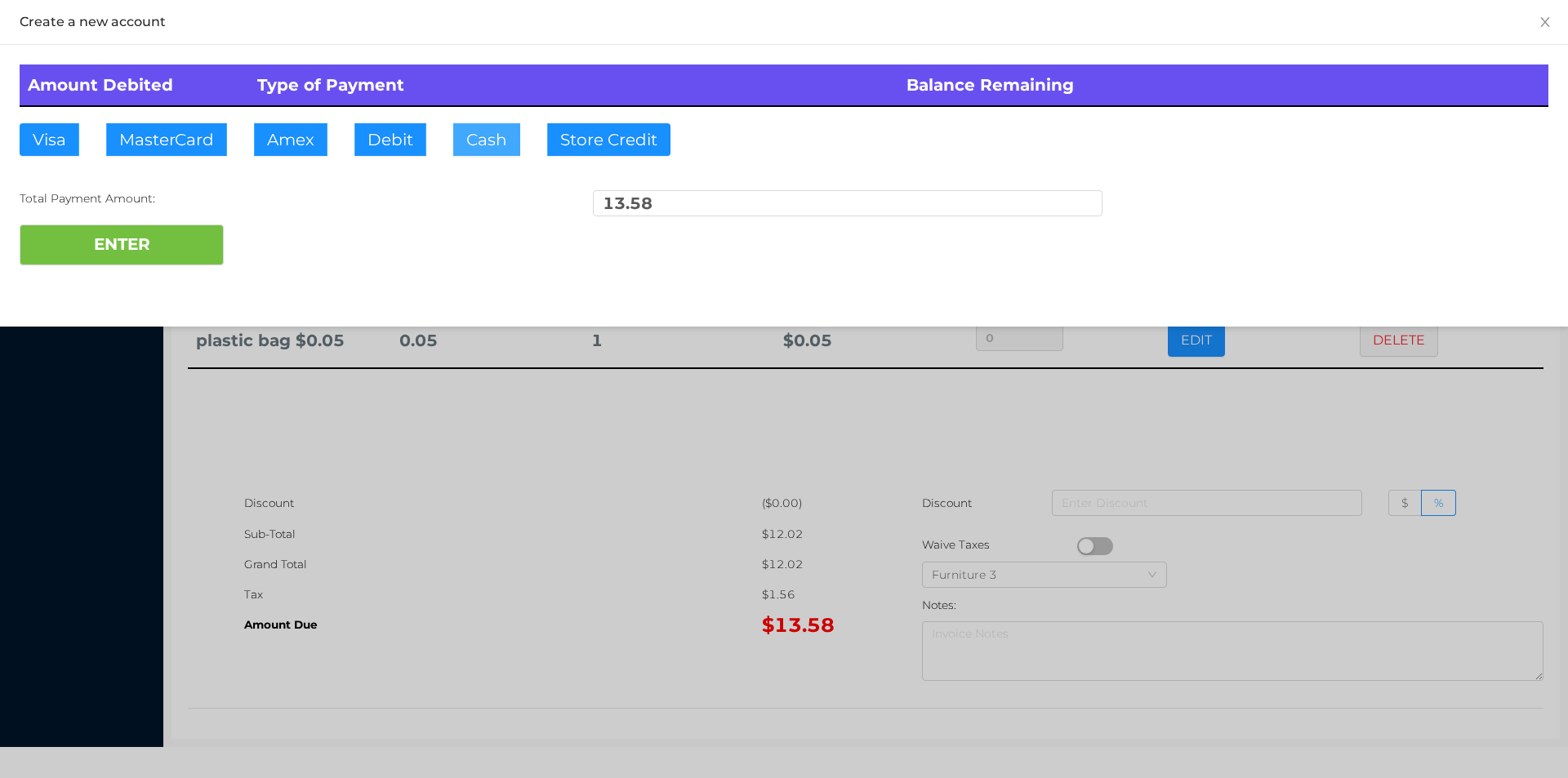
click at [477, 142] on button "Cash" at bounding box center [486, 140] width 67 height 33
click at [142, 258] on button "ENTER" at bounding box center [122, 244] width 204 height 41
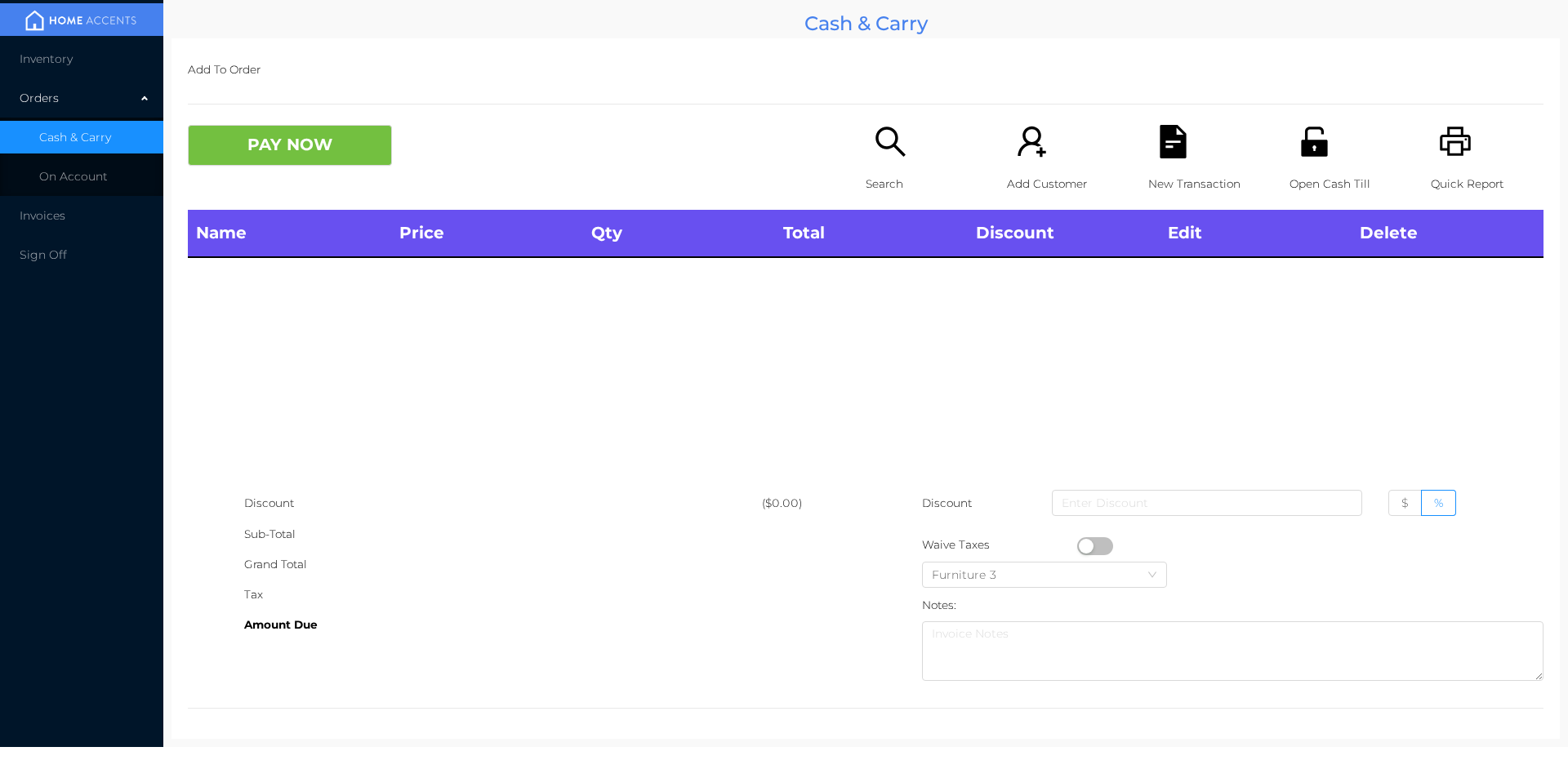
click at [1300, 151] on icon "icon: unlock" at bounding box center [1313, 141] width 26 height 29
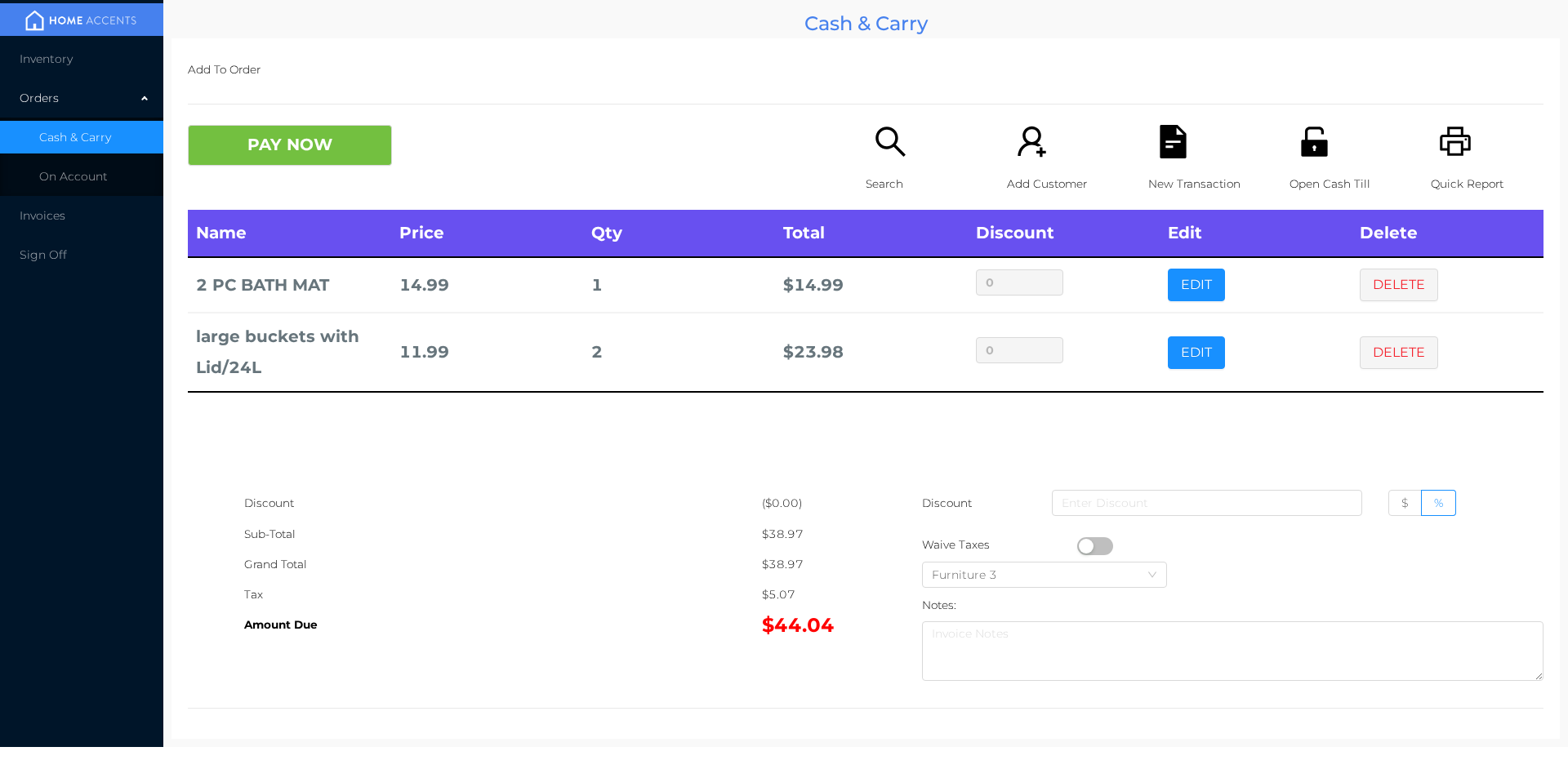
click at [891, 157] on icon "icon: search" at bounding box center [890, 142] width 34 height 34
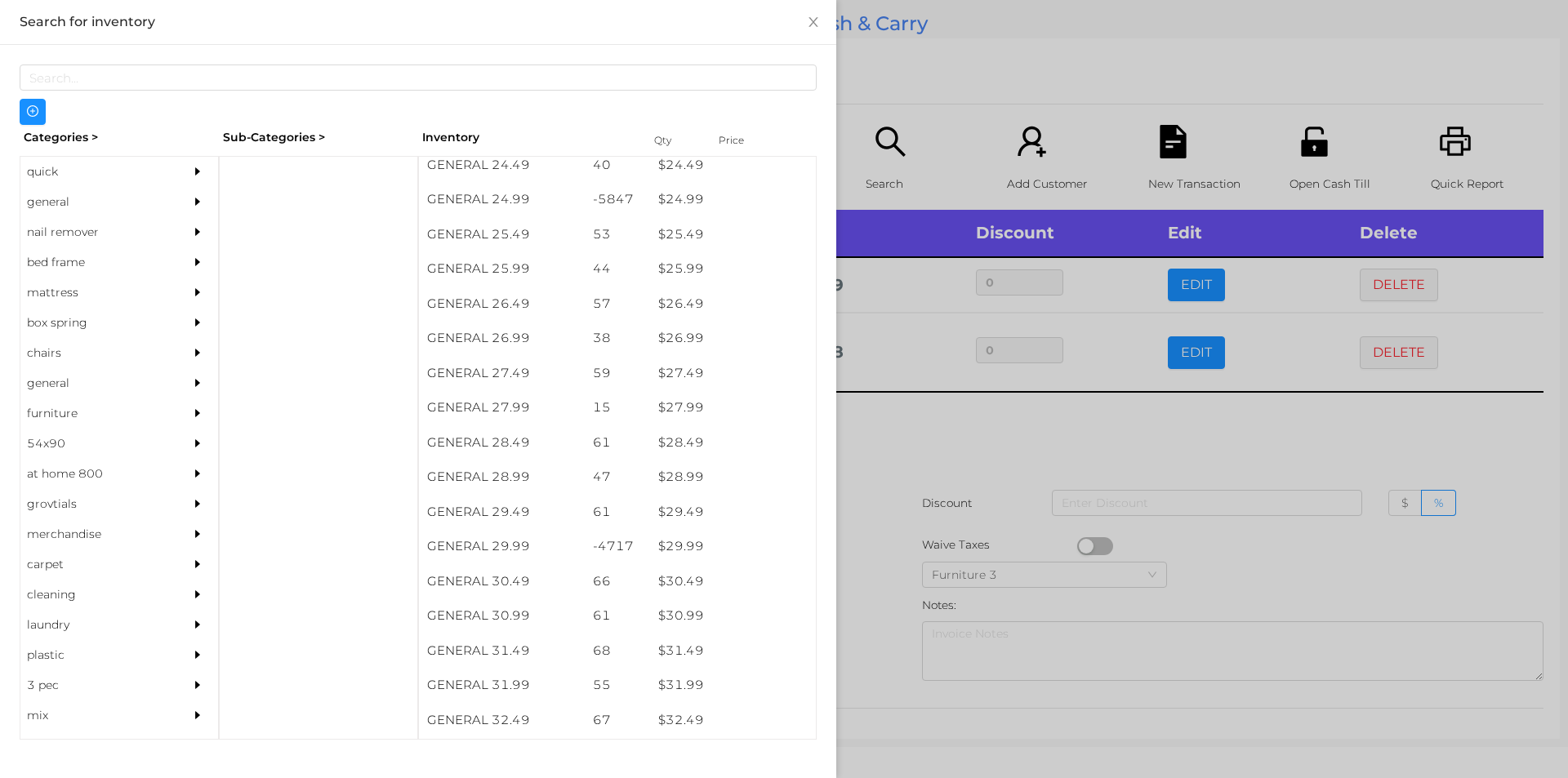
scroll to position [2088, 0]
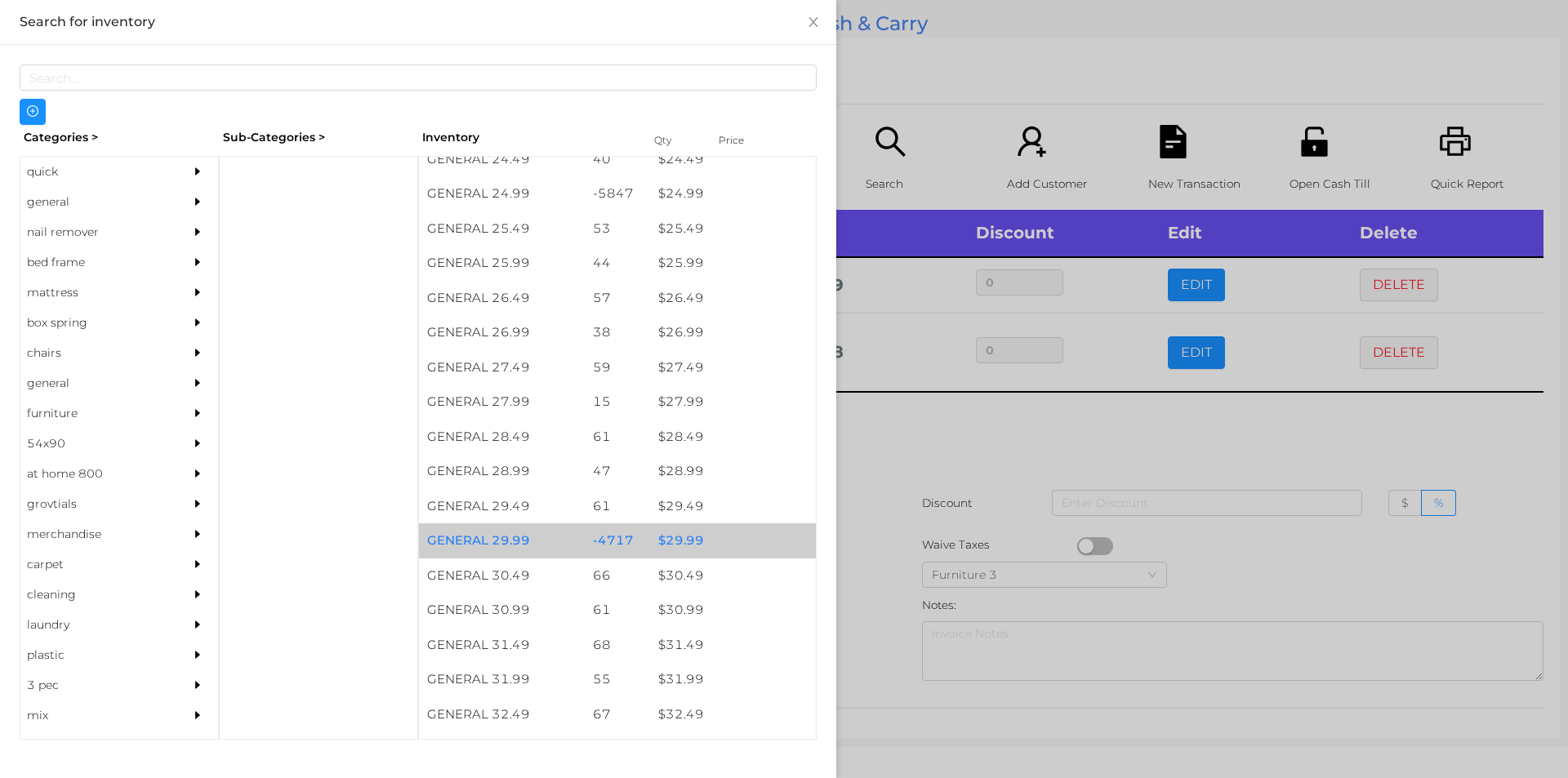
click at [673, 542] on div "$ 29.99" at bounding box center [732, 541] width 166 height 35
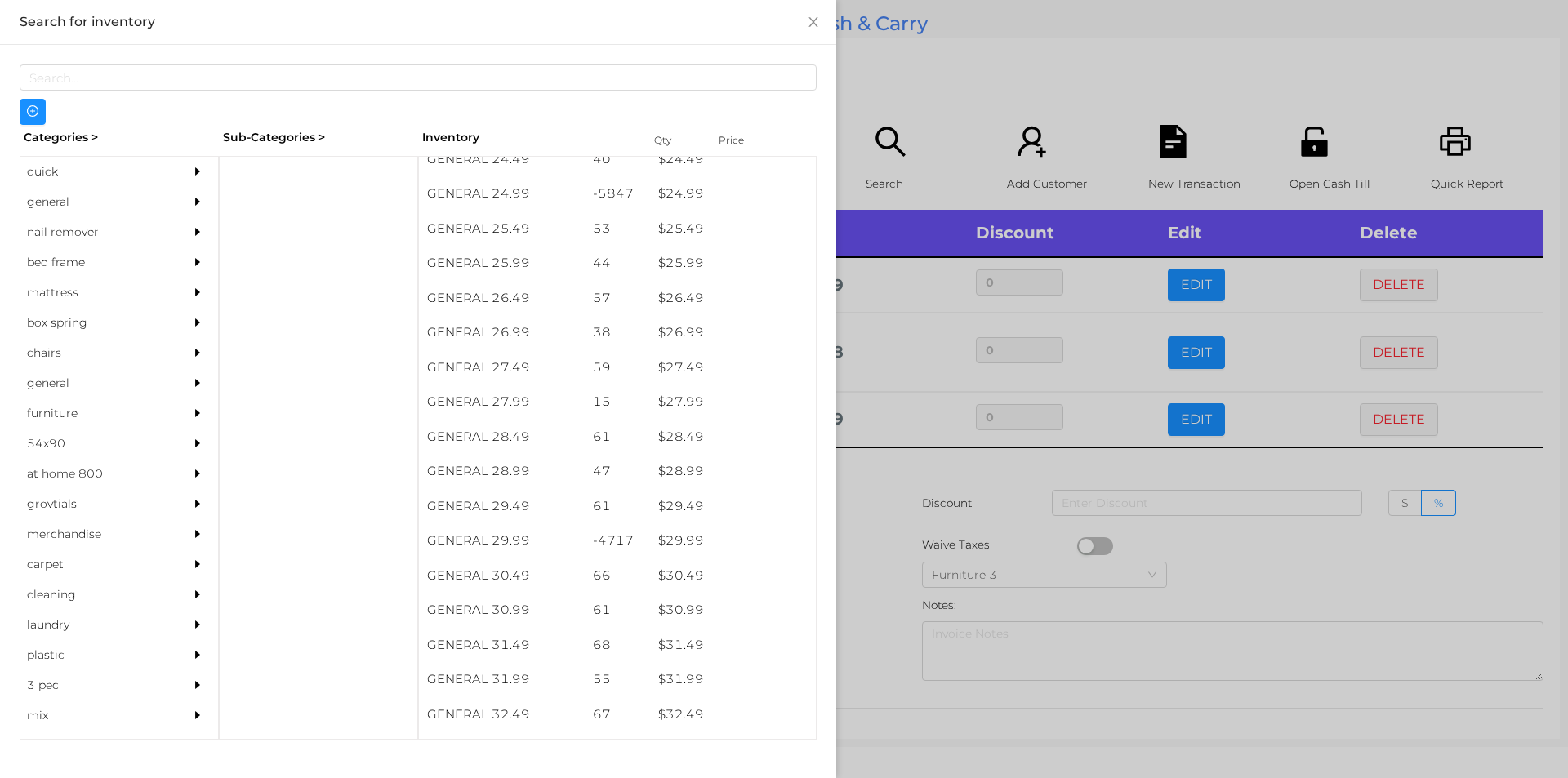
click at [897, 487] on div at bounding box center [784, 389] width 1568 height 778
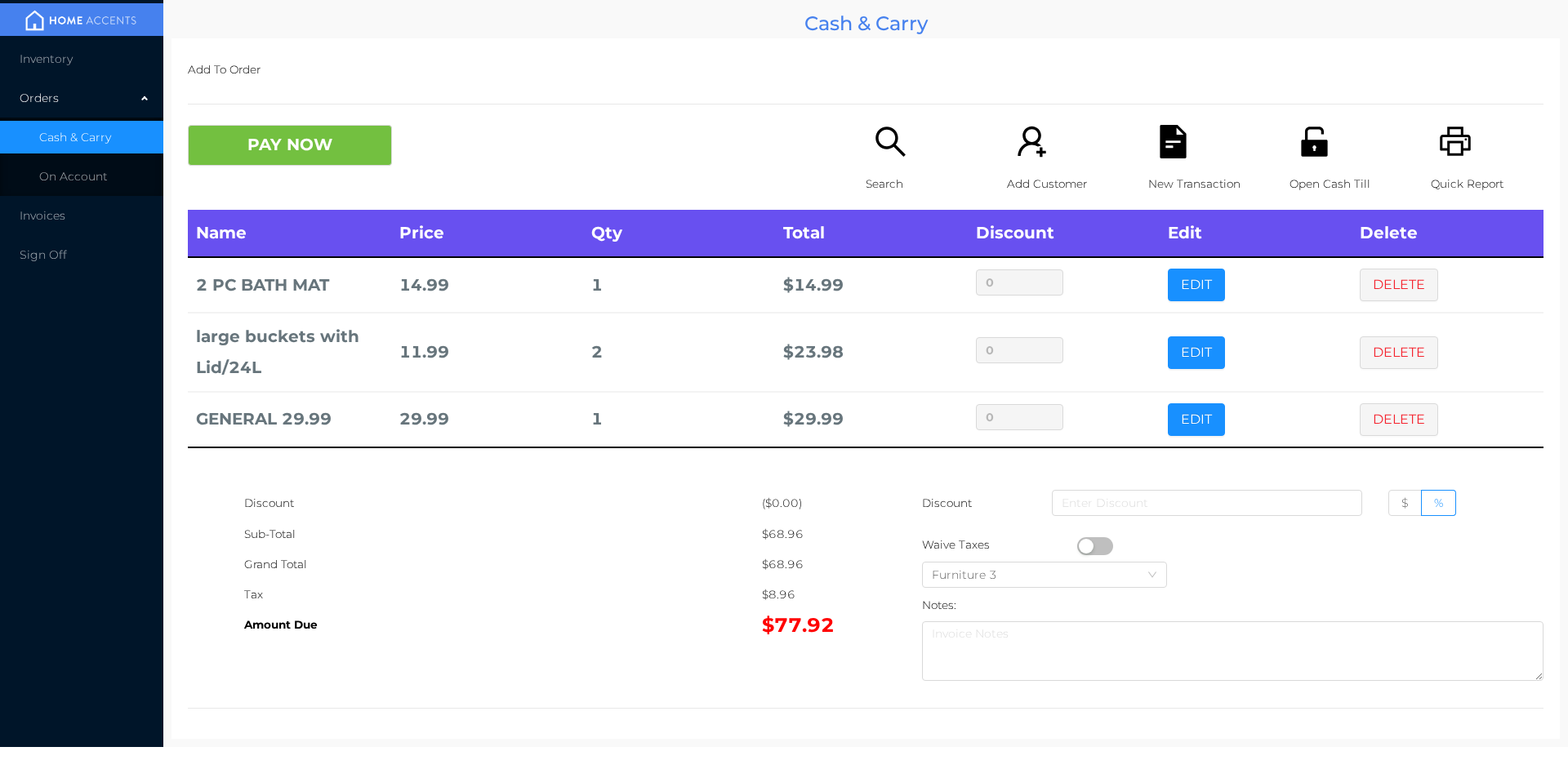
click at [877, 183] on p "Search" at bounding box center [922, 183] width 113 height 30
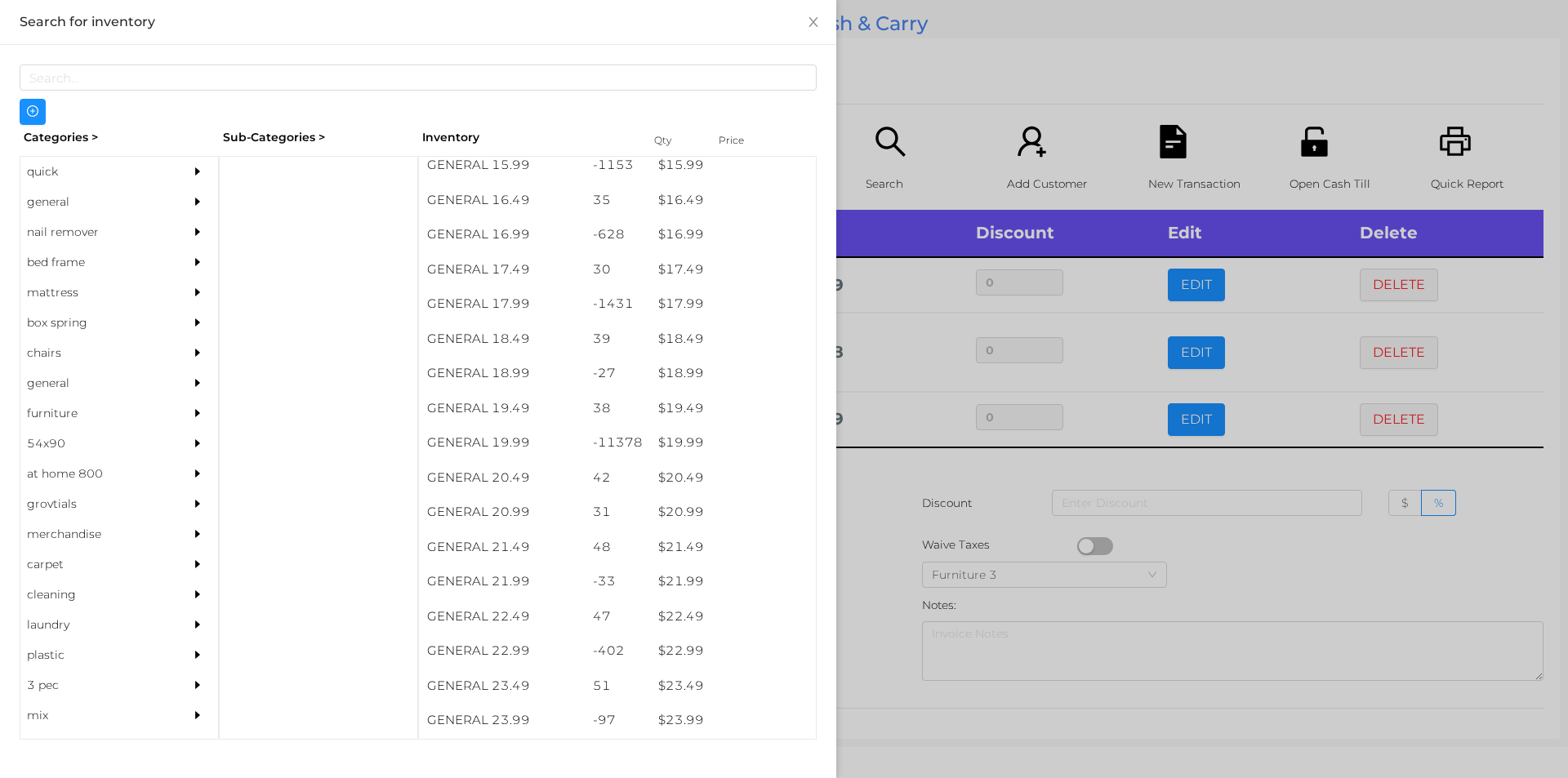
scroll to position [1492, 0]
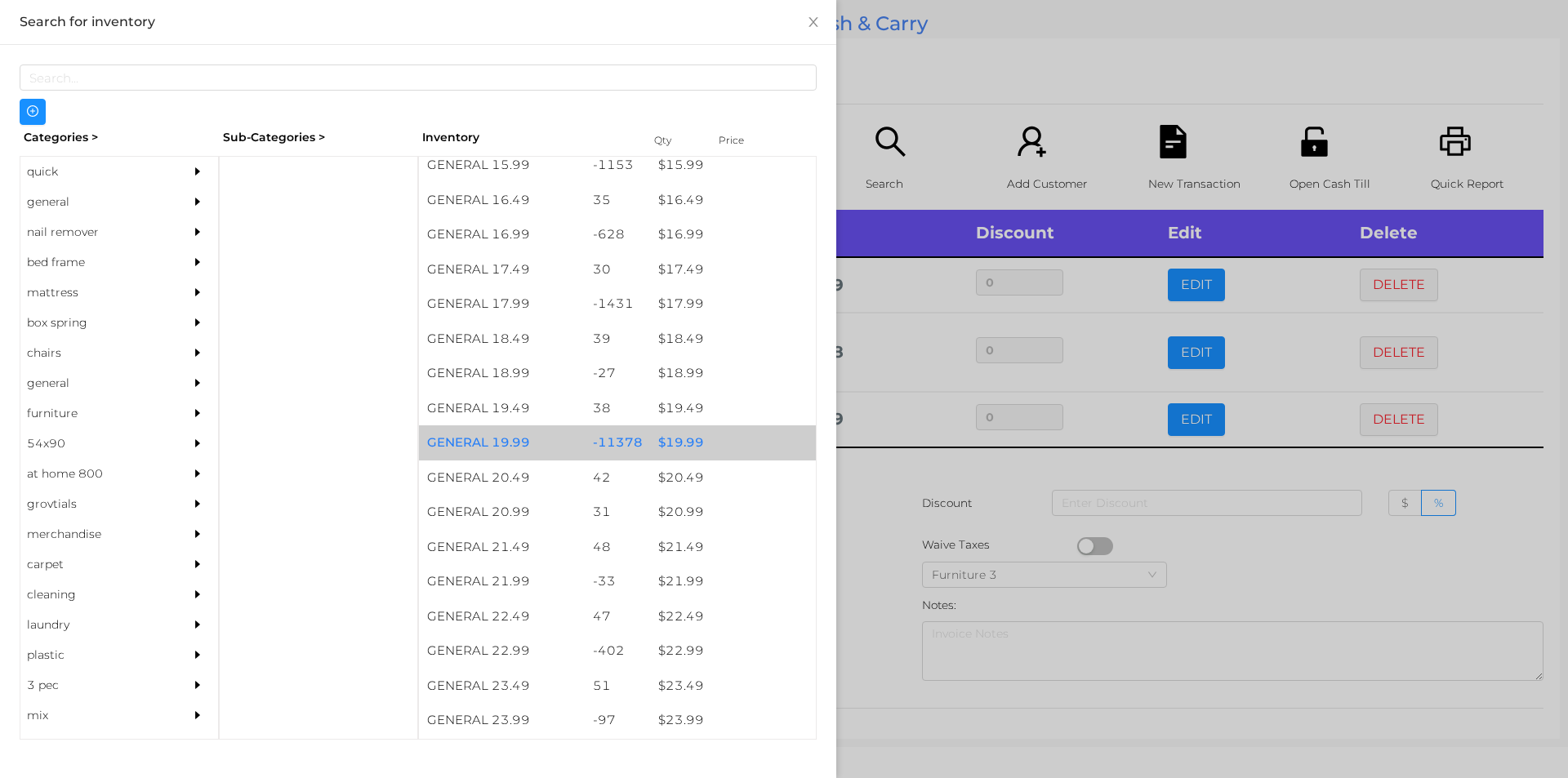
click at [671, 443] on div "$ 19.99" at bounding box center [732, 443] width 166 height 35
click at [666, 438] on div "$ 19.99" at bounding box center [732, 443] width 166 height 35
click at [667, 437] on div "$ 19.99" at bounding box center [732, 443] width 166 height 35
click at [677, 435] on div "$ 19.99" at bounding box center [732, 443] width 166 height 35
click at [666, 434] on div "$ 19.99" at bounding box center [732, 443] width 166 height 35
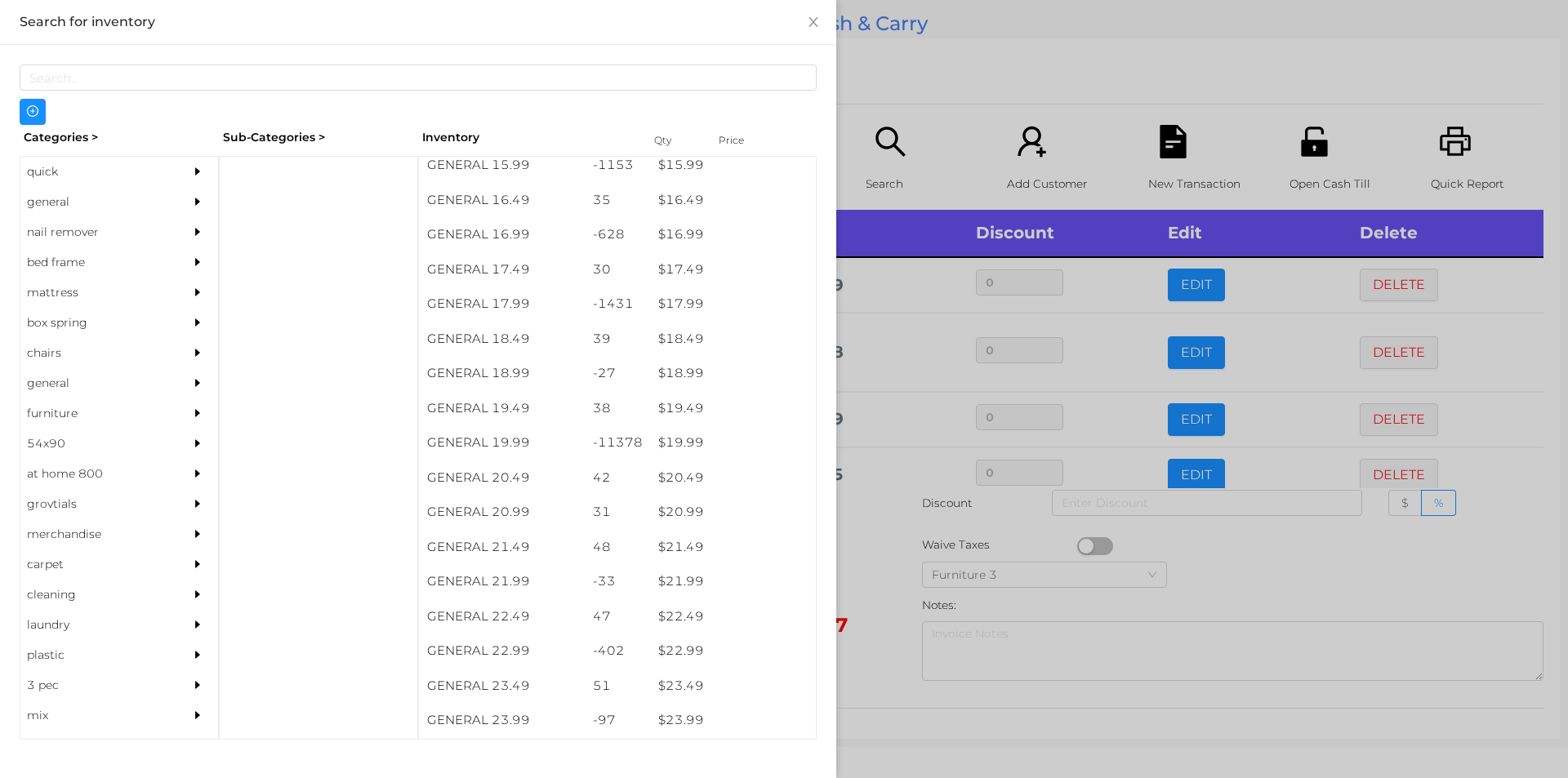
click at [876, 556] on div at bounding box center [784, 389] width 1568 height 778
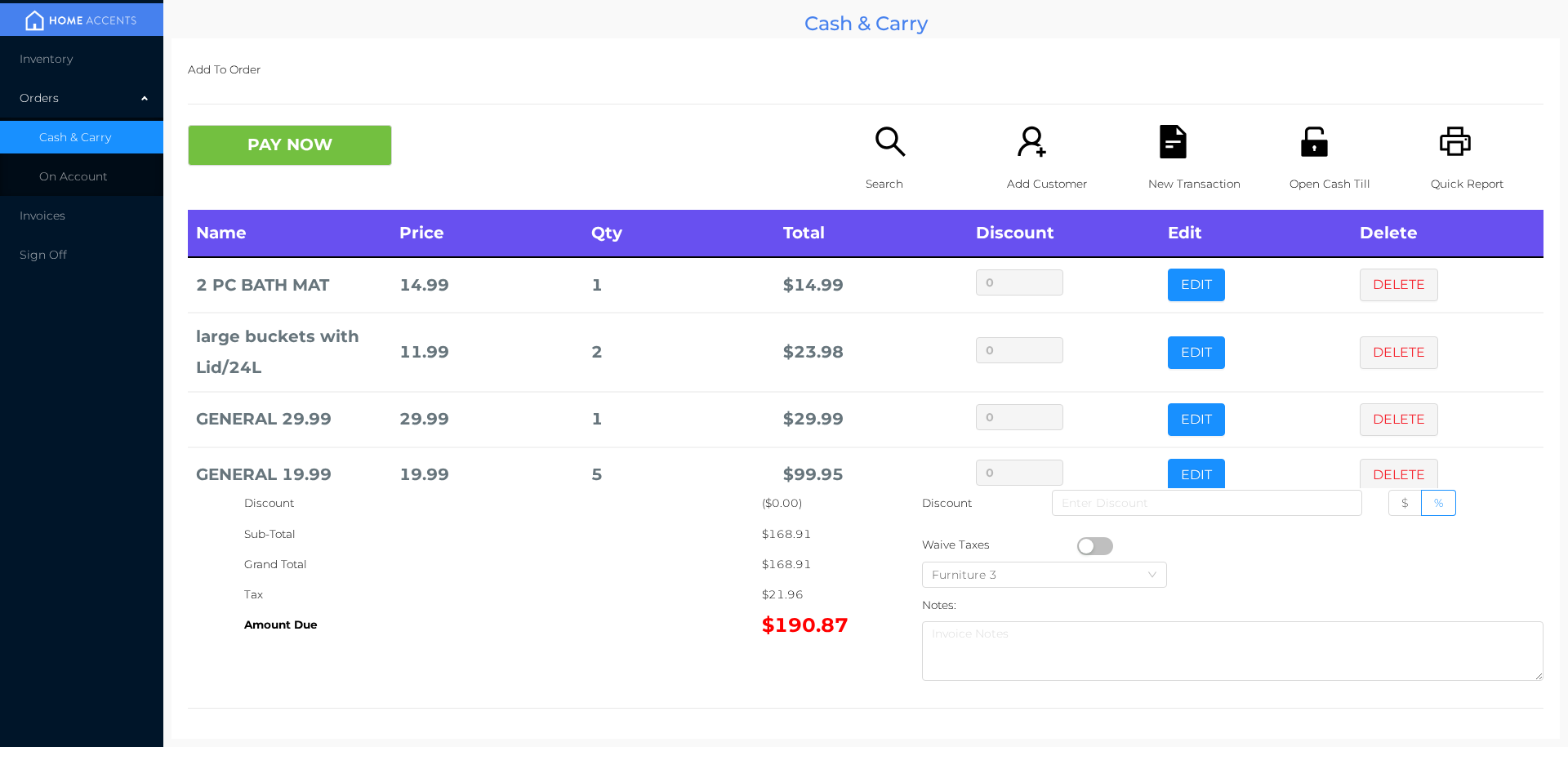
scroll to position [31, 0]
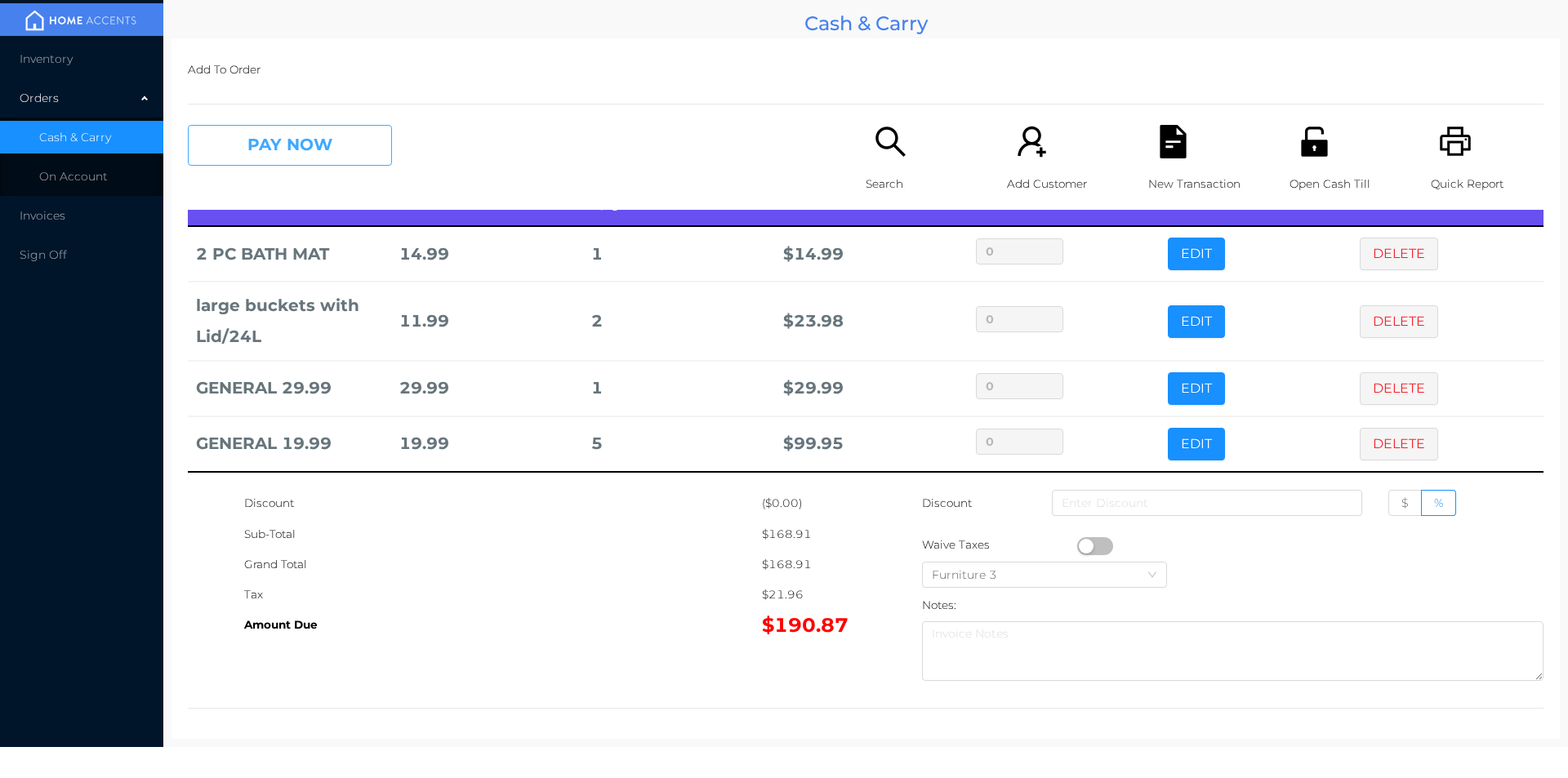
click at [316, 132] on button "PAY NOW" at bounding box center [289, 145] width 204 height 41
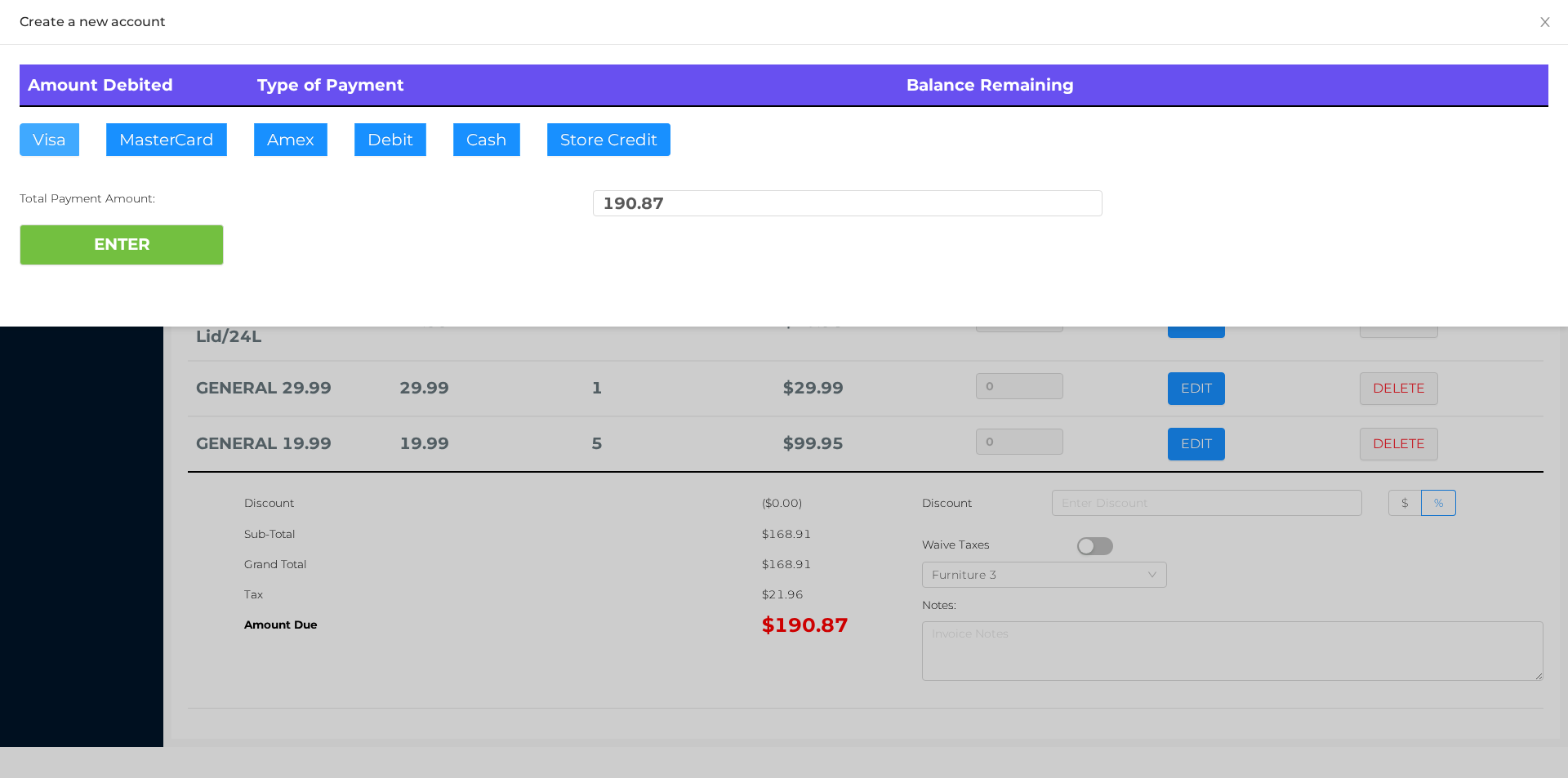
click at [62, 150] on button "Visa" at bounding box center [50, 140] width 60 height 33
click at [102, 241] on button "ENTER" at bounding box center [122, 244] width 204 height 41
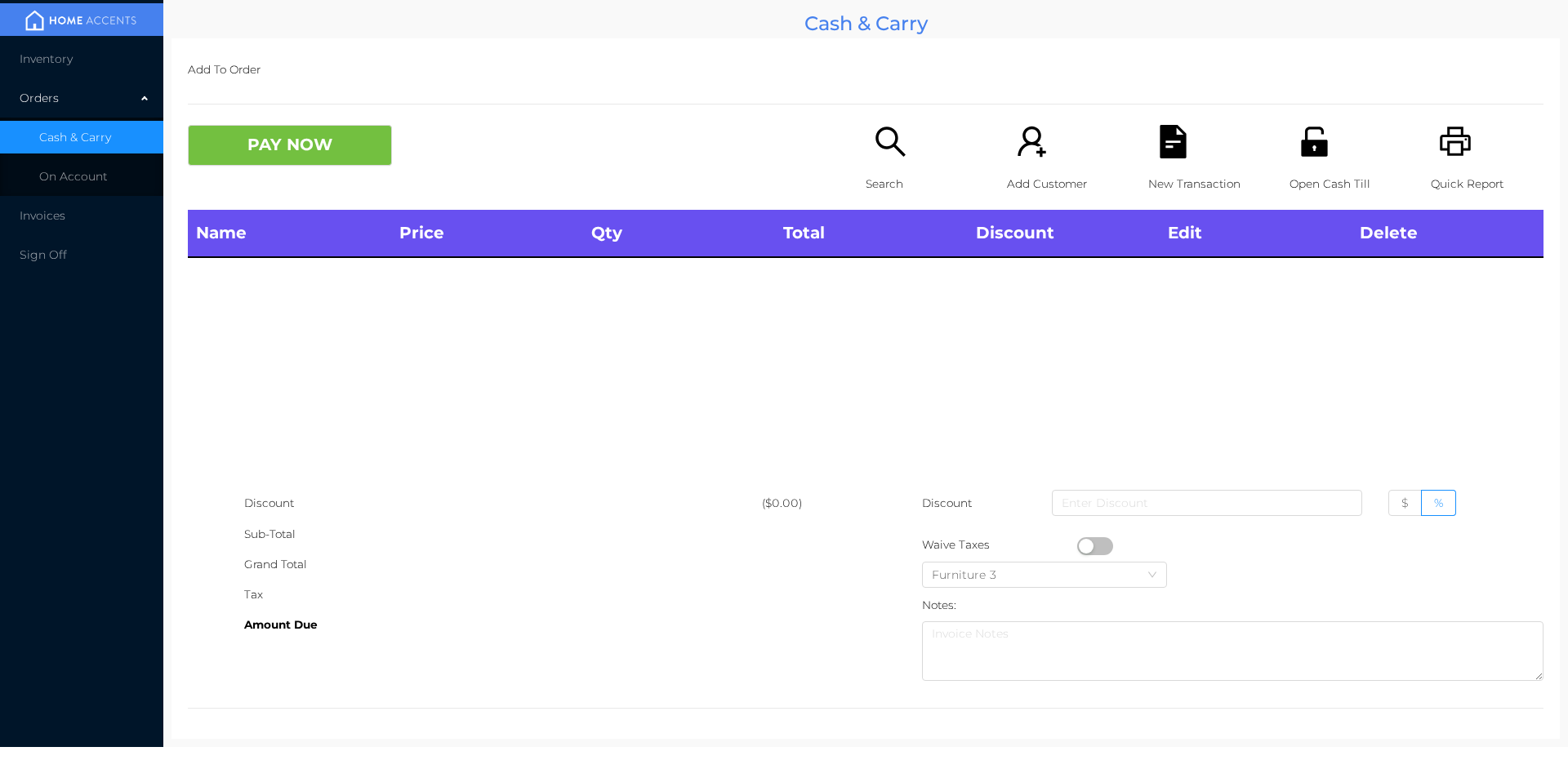
scroll to position [0, 0]
click at [866, 162] on div "Search" at bounding box center [922, 168] width 113 height 85
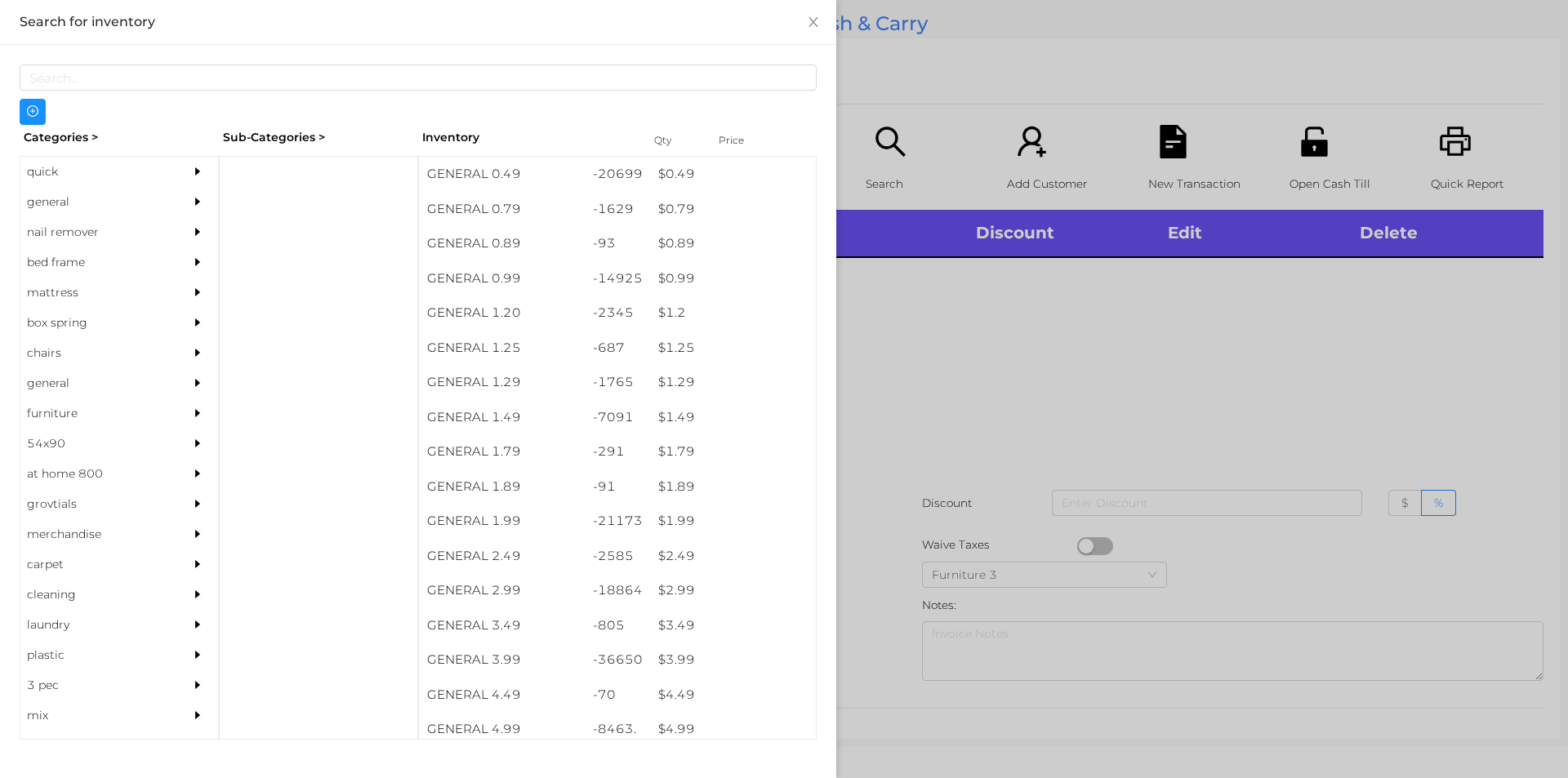
click at [53, 208] on div "general" at bounding box center [94, 202] width 149 height 30
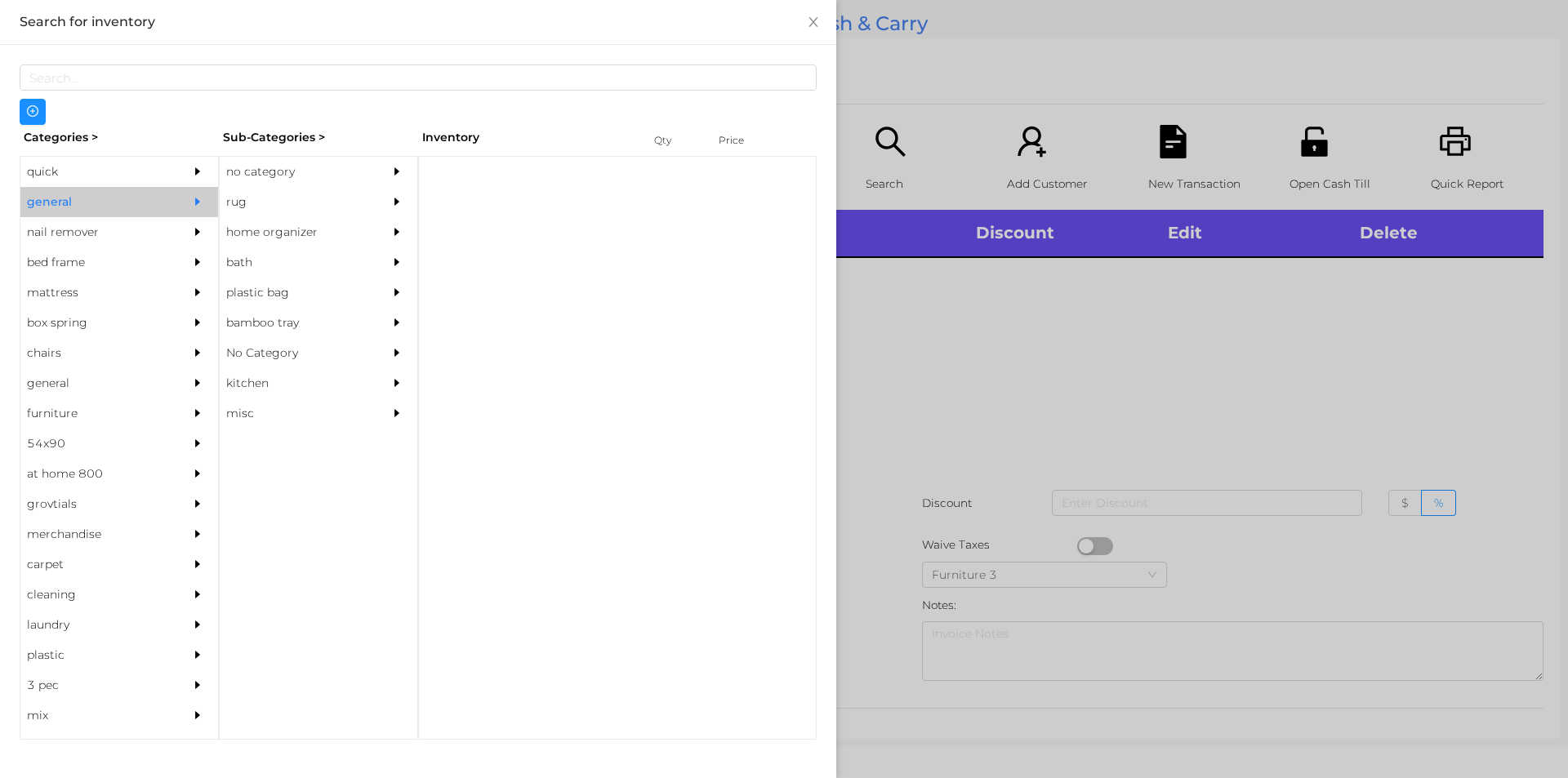
click at [268, 183] on div "no category" at bounding box center [294, 172] width 149 height 30
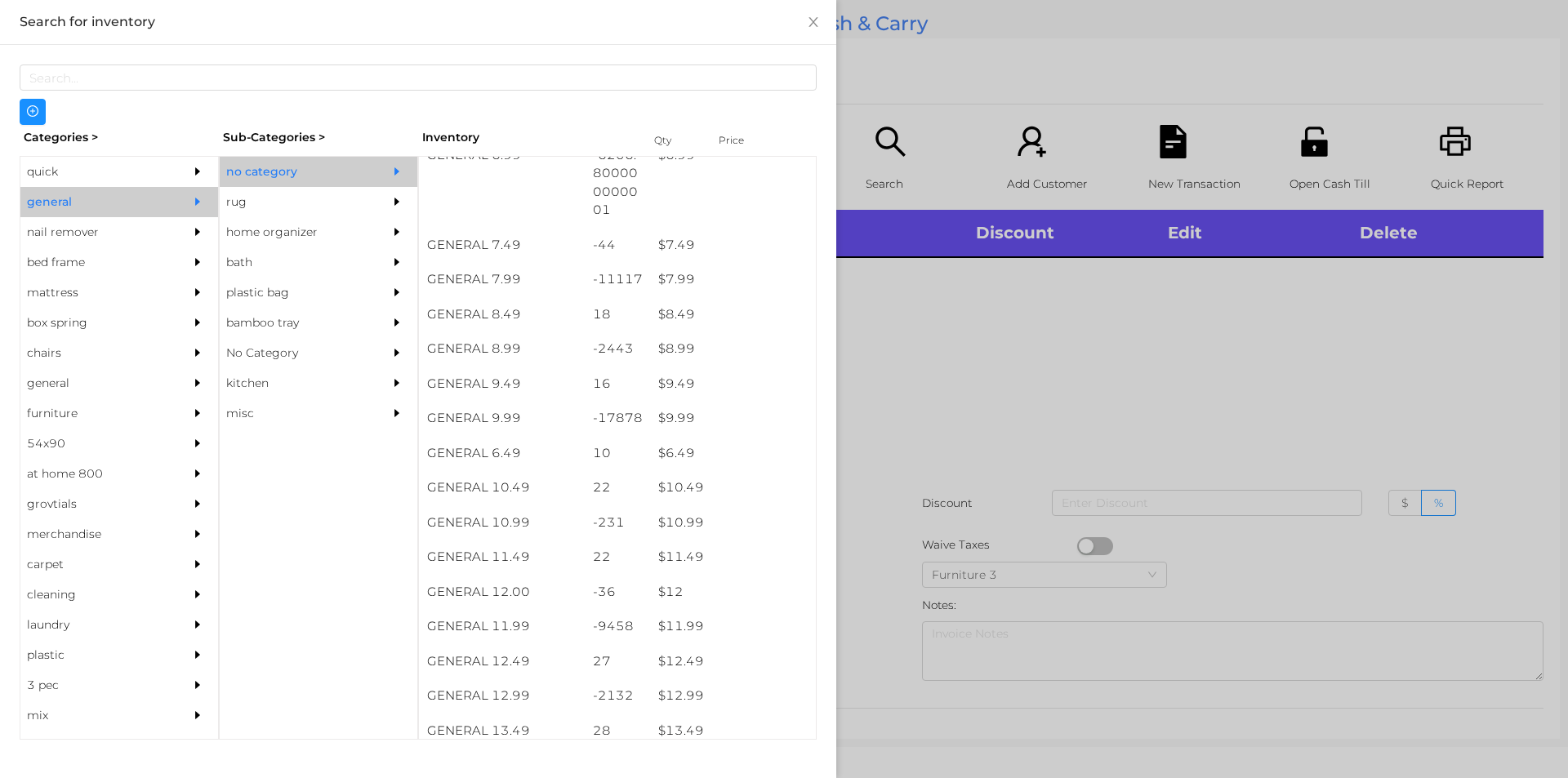
scroll to position [751, 0]
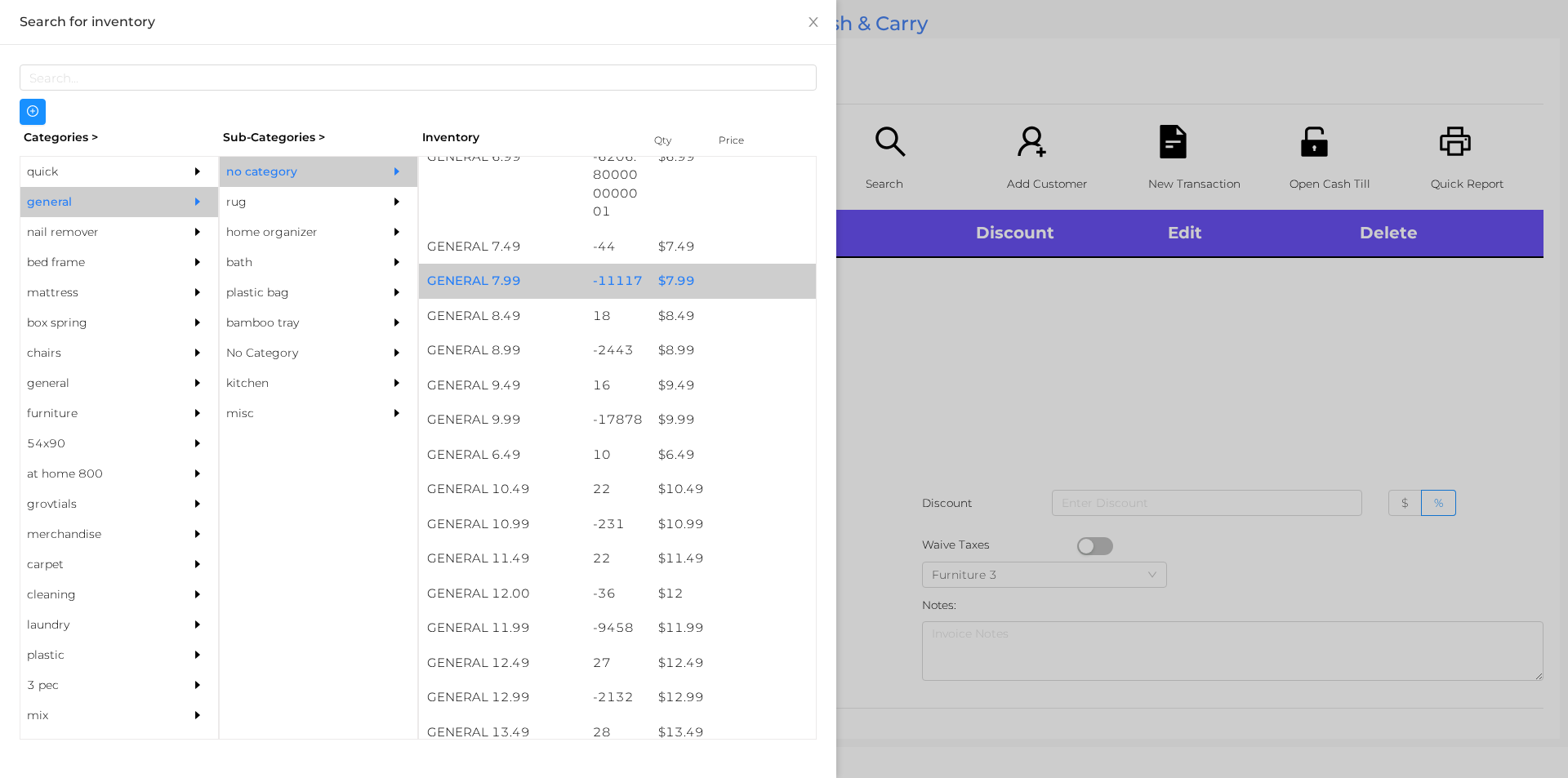
click at [677, 273] on div "$ 7.99" at bounding box center [732, 281] width 166 height 35
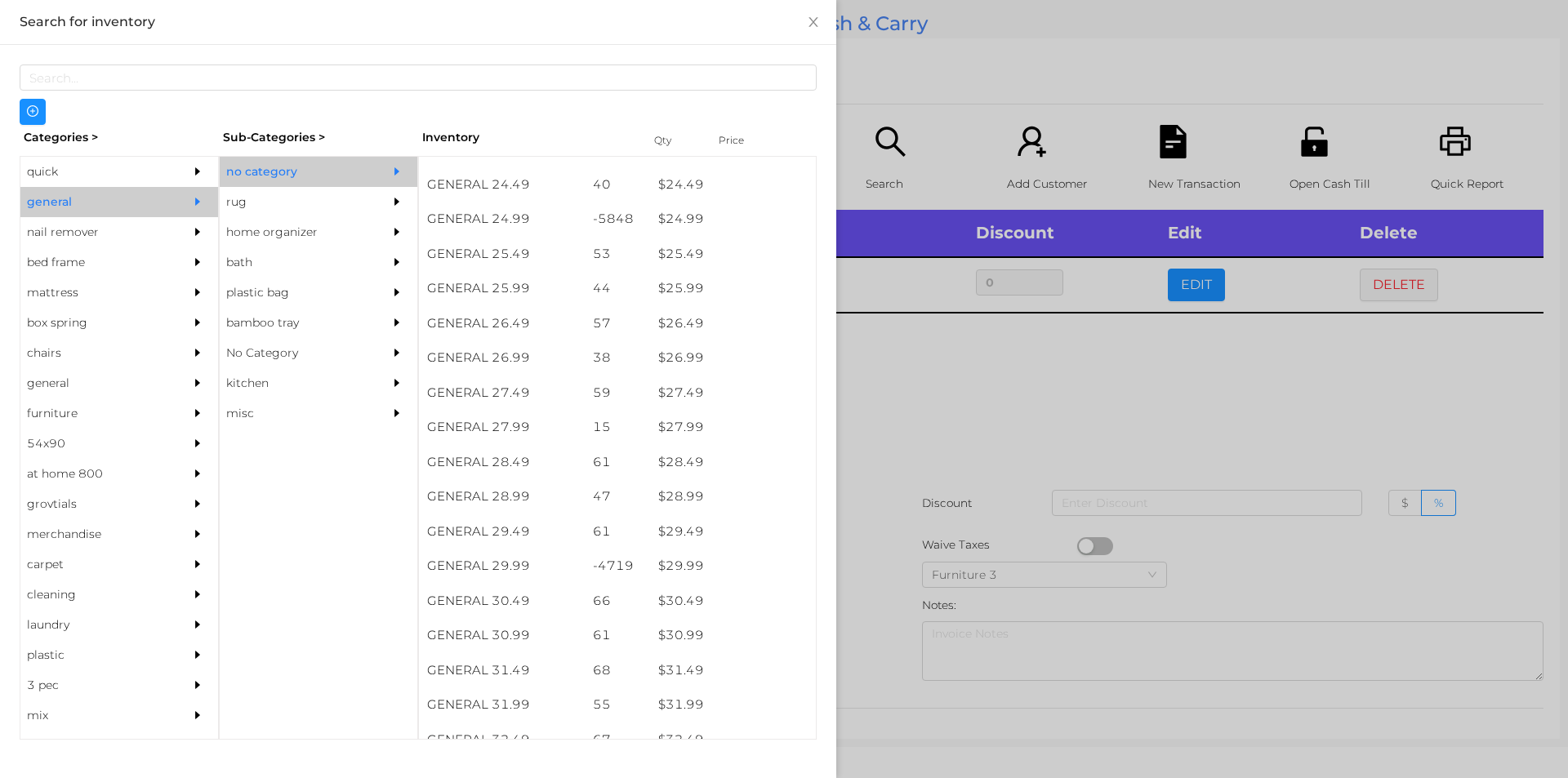
scroll to position [2063, 0]
click at [883, 600] on div at bounding box center [784, 389] width 1568 height 778
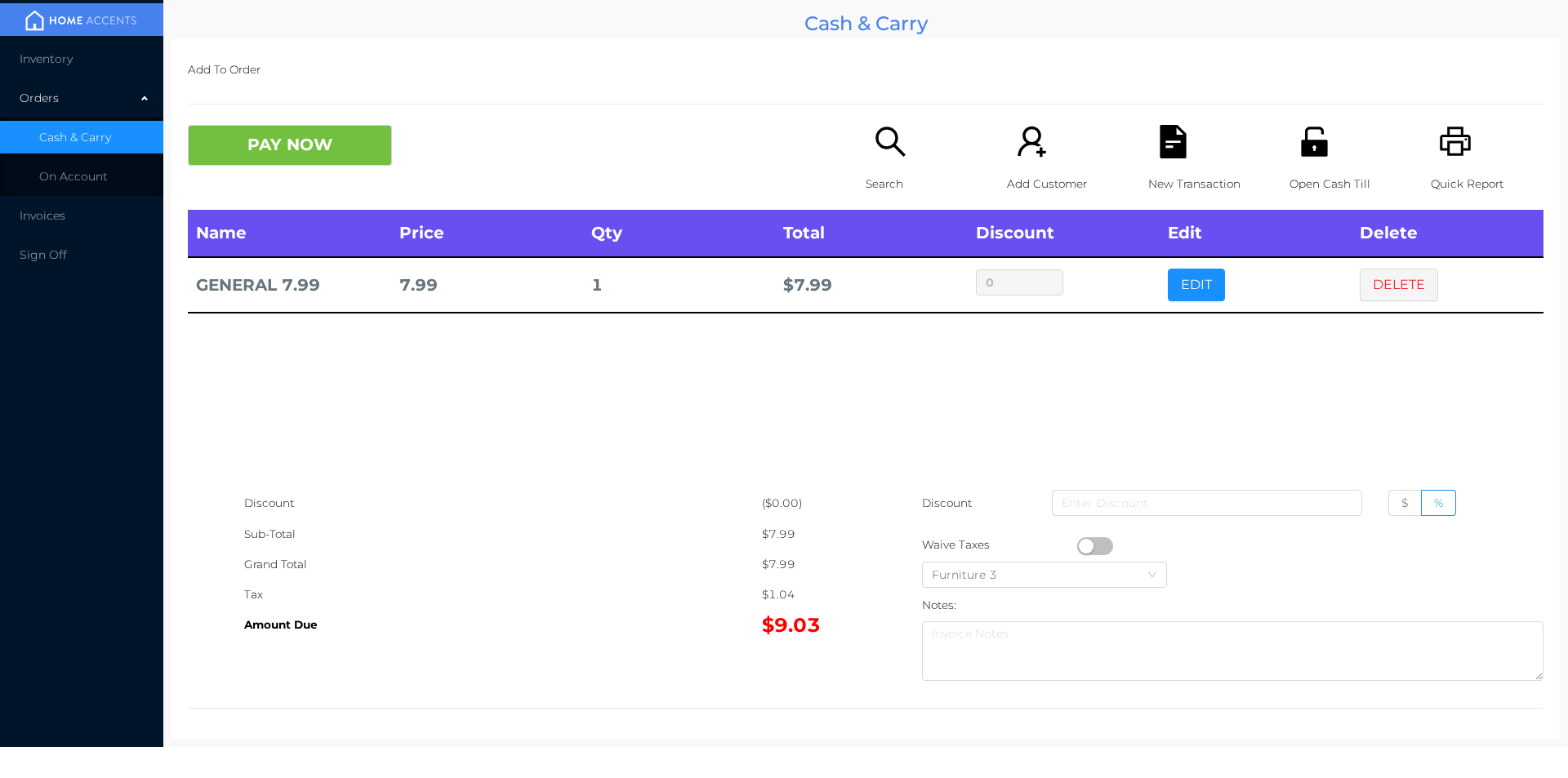
click at [886, 160] on div "Search" at bounding box center [922, 168] width 113 height 85
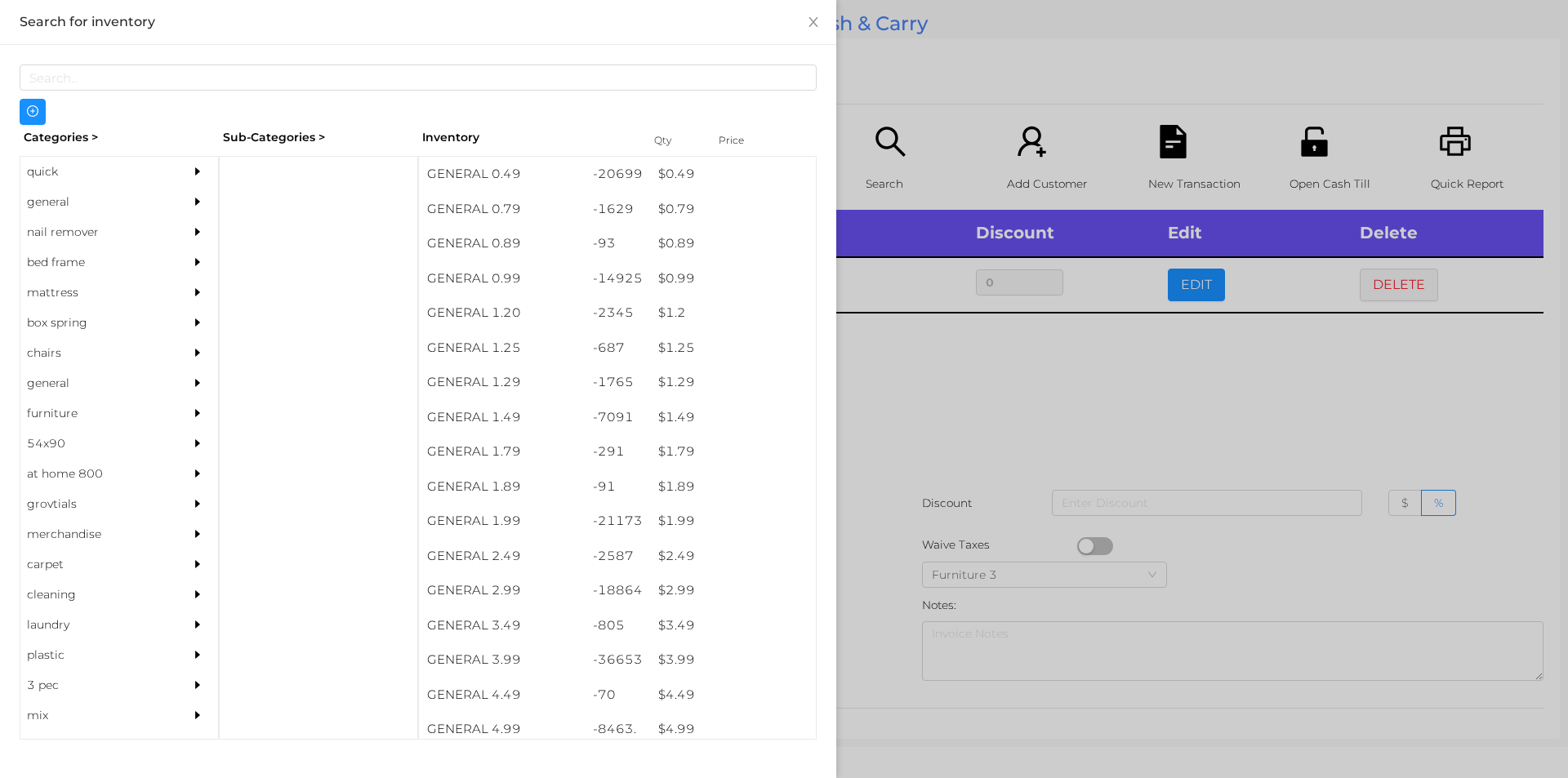
click at [58, 195] on div "general" at bounding box center [94, 202] width 149 height 30
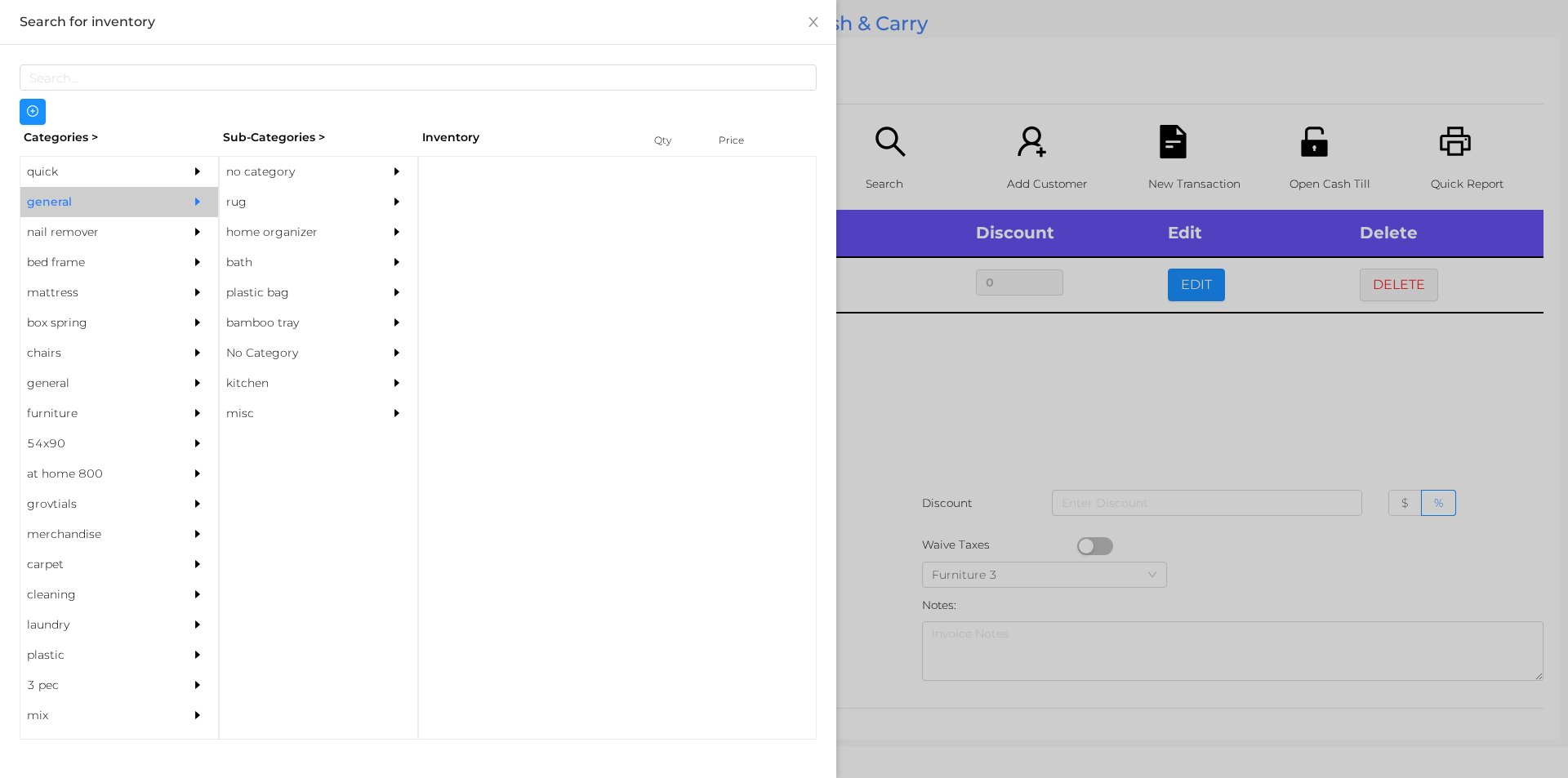
click at [246, 175] on div "no category" at bounding box center [294, 172] width 149 height 30
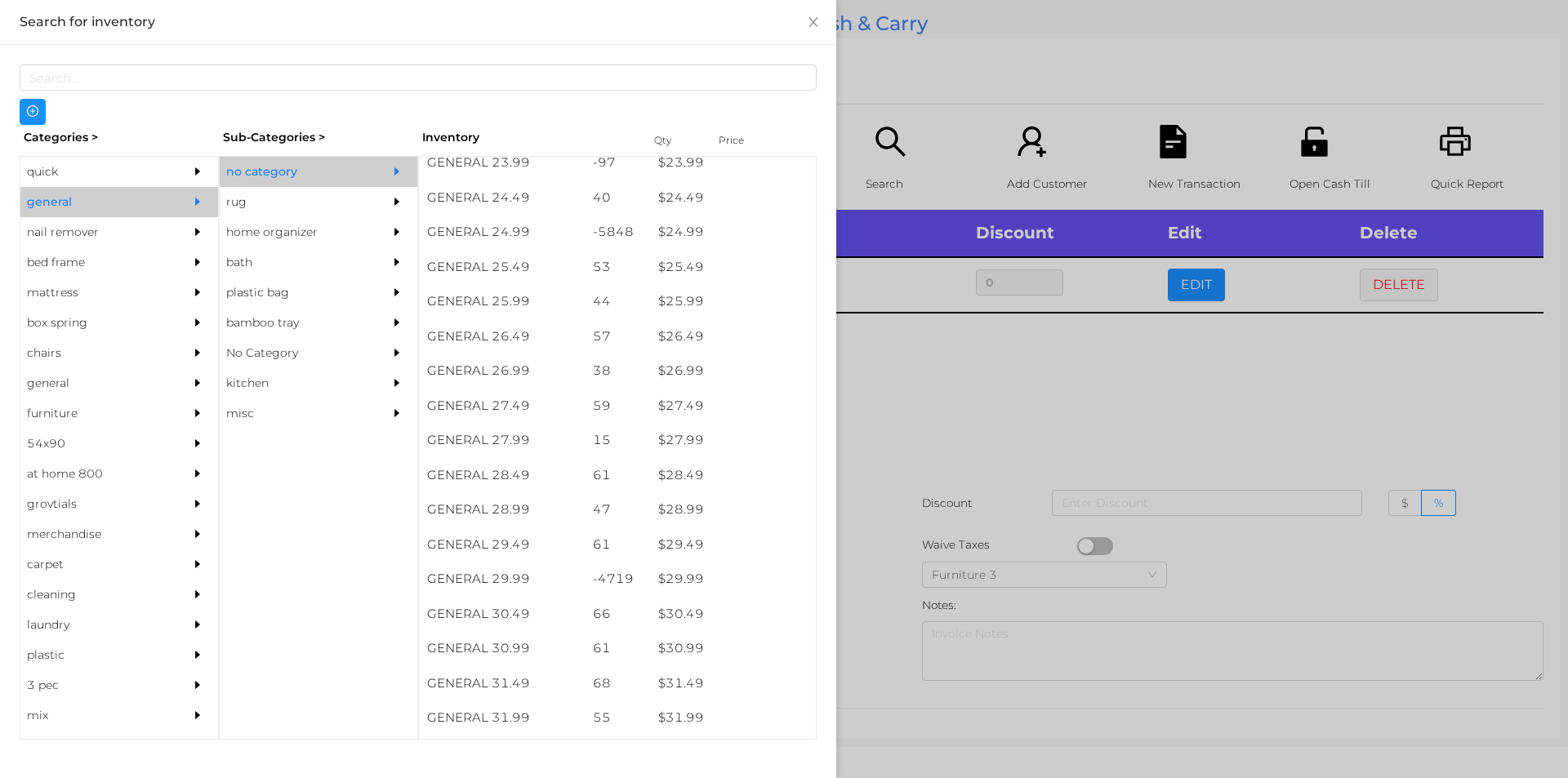
scroll to position [2049, 0]
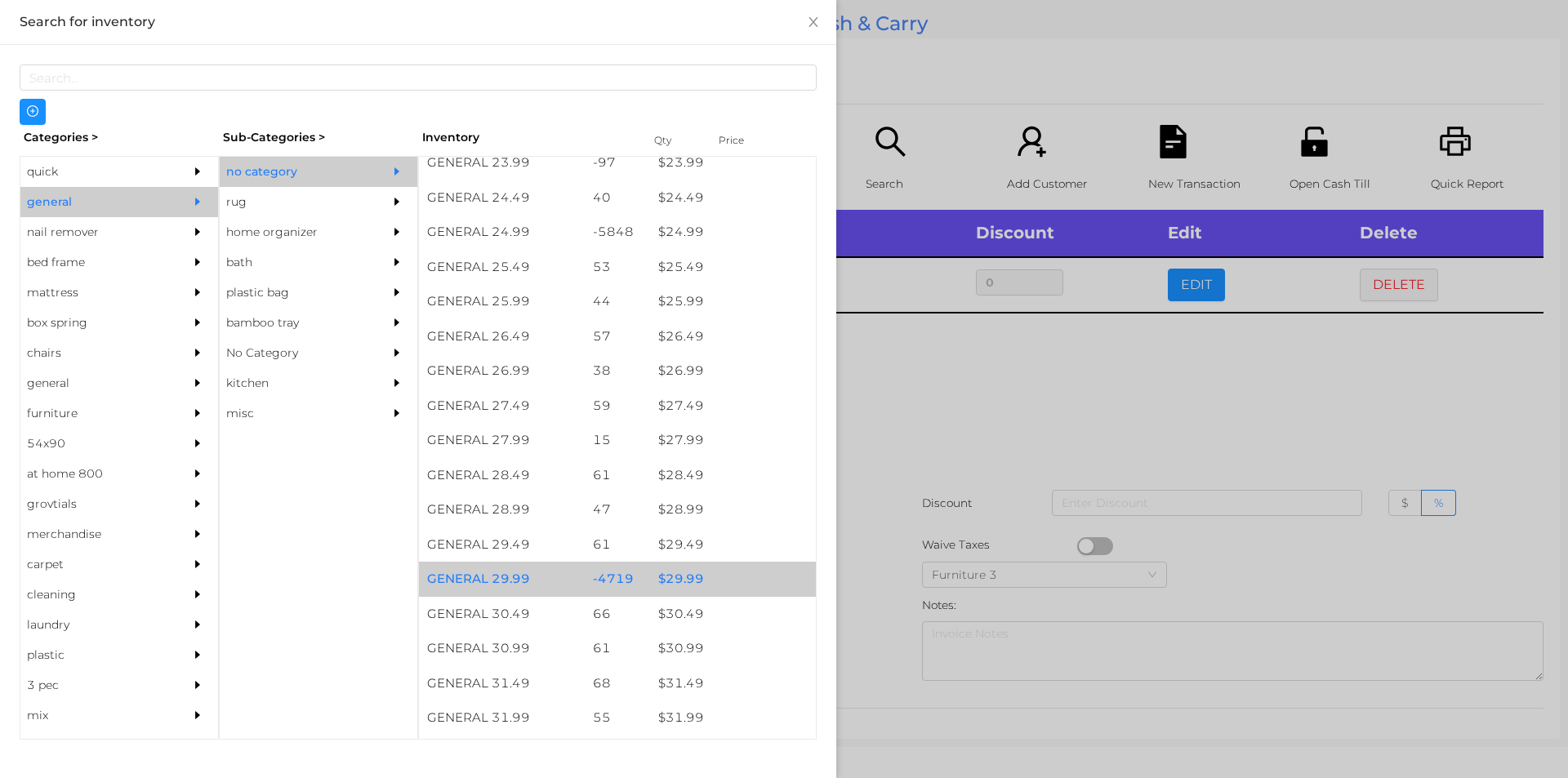
click at [670, 585] on div "$ 29.99" at bounding box center [732, 579] width 166 height 35
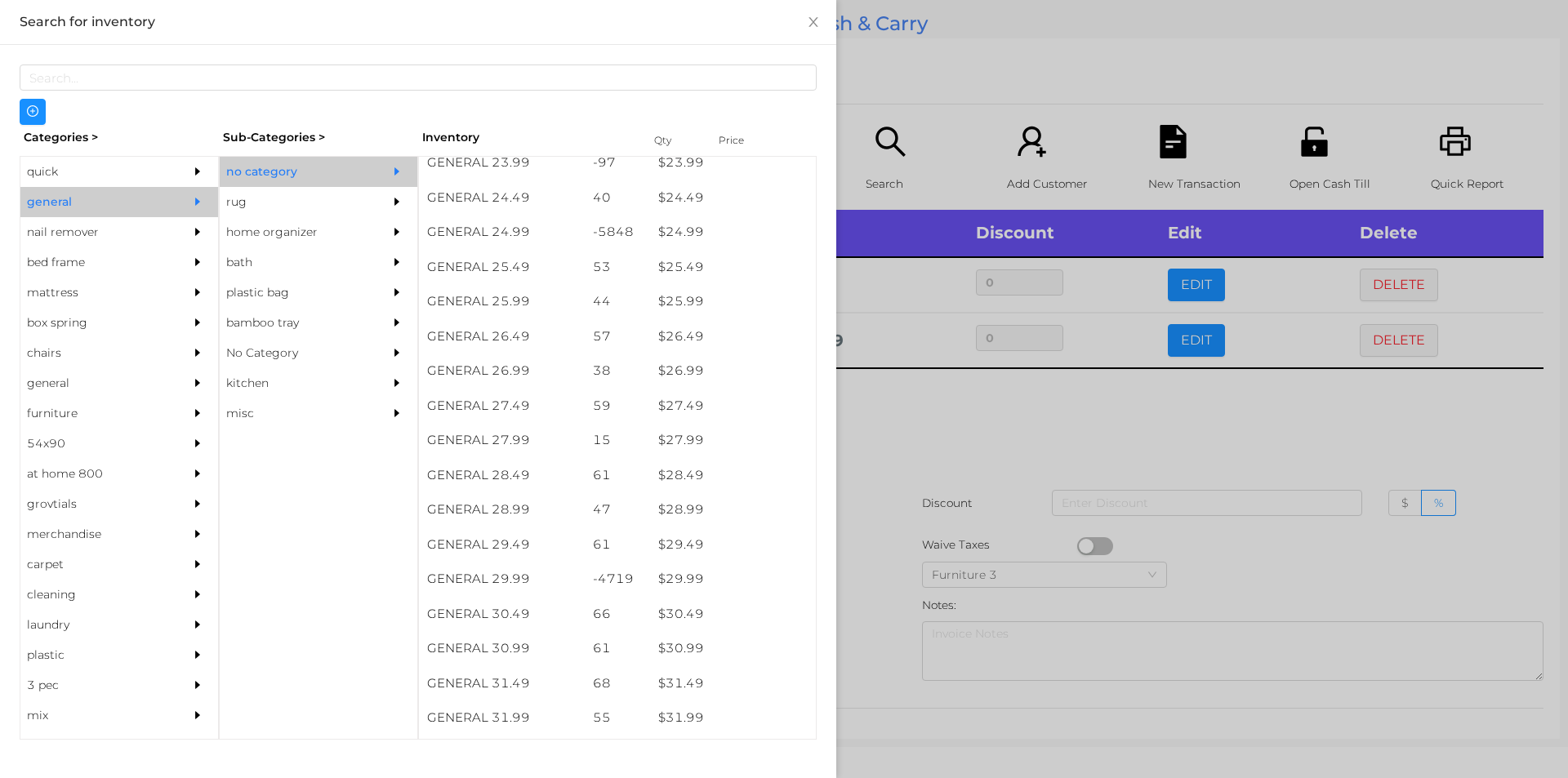
click at [872, 595] on div at bounding box center [784, 389] width 1568 height 778
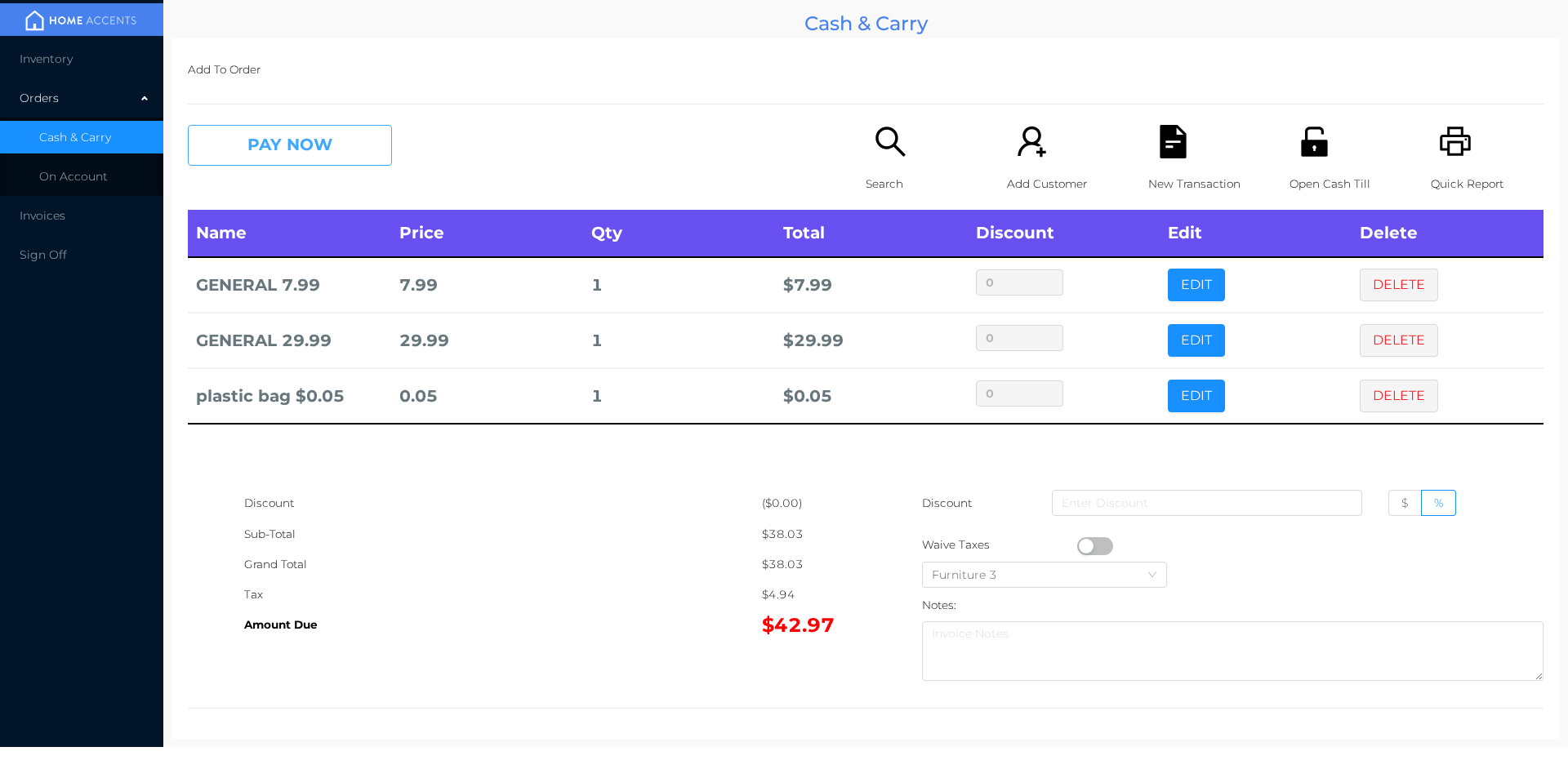
click at [289, 135] on button "PAY NOW" at bounding box center [289, 145] width 204 height 41
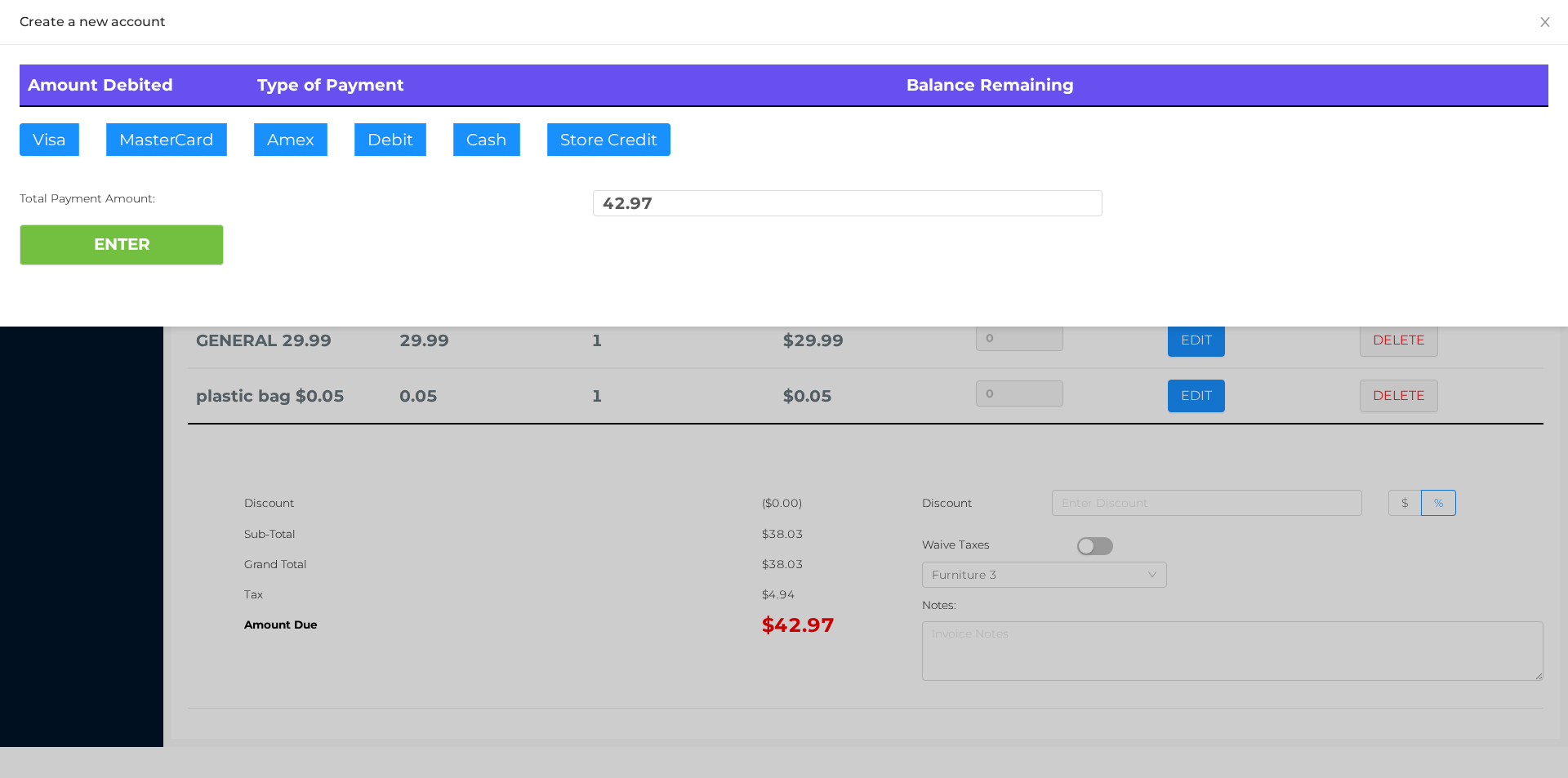
click at [280, 249] on div "ENTER" at bounding box center [784, 244] width 1528 height 41
click at [568, 516] on div at bounding box center [784, 389] width 1568 height 778
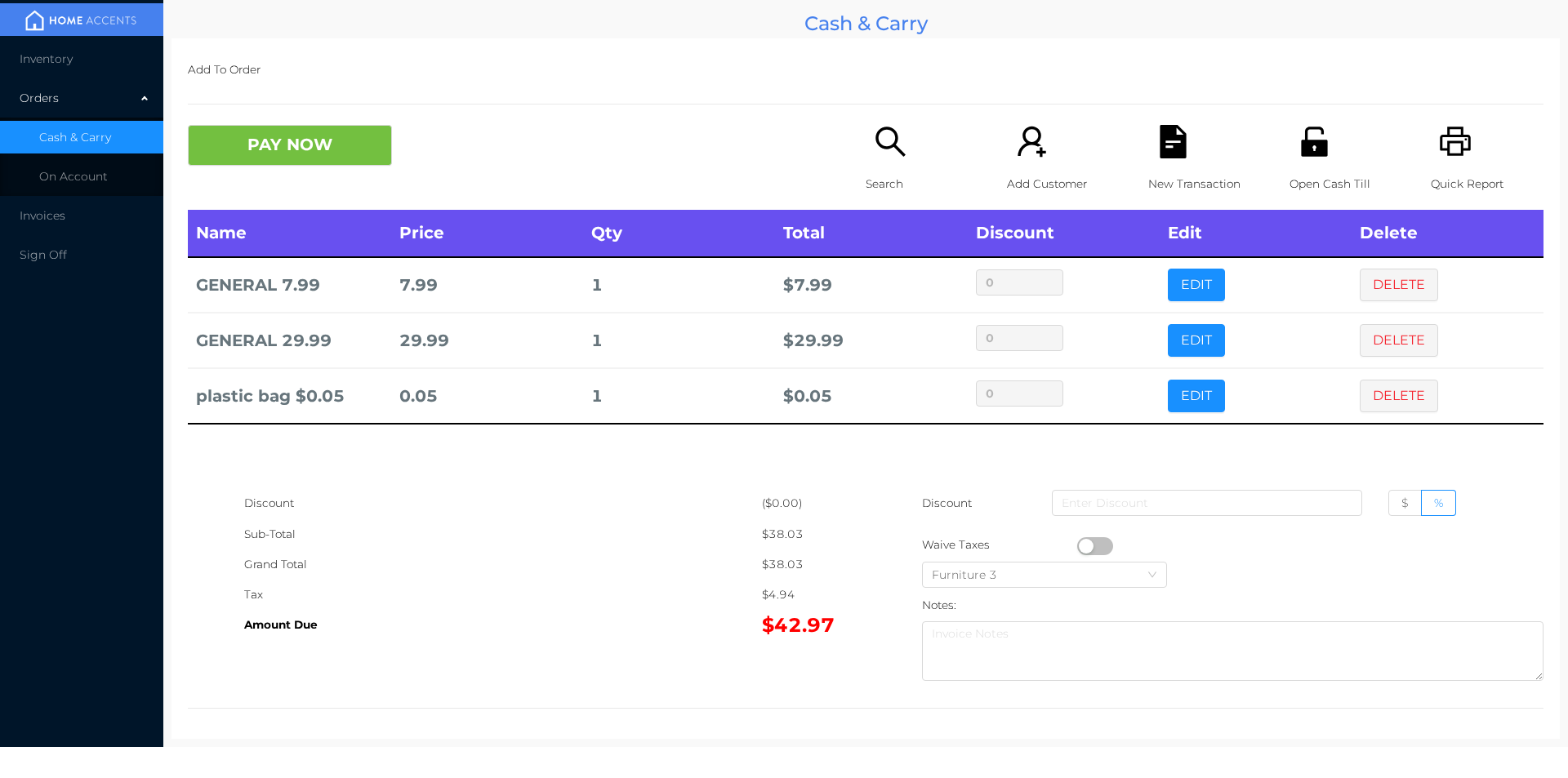
click at [1196, 156] on div "New Transaction" at bounding box center [1204, 168] width 113 height 85
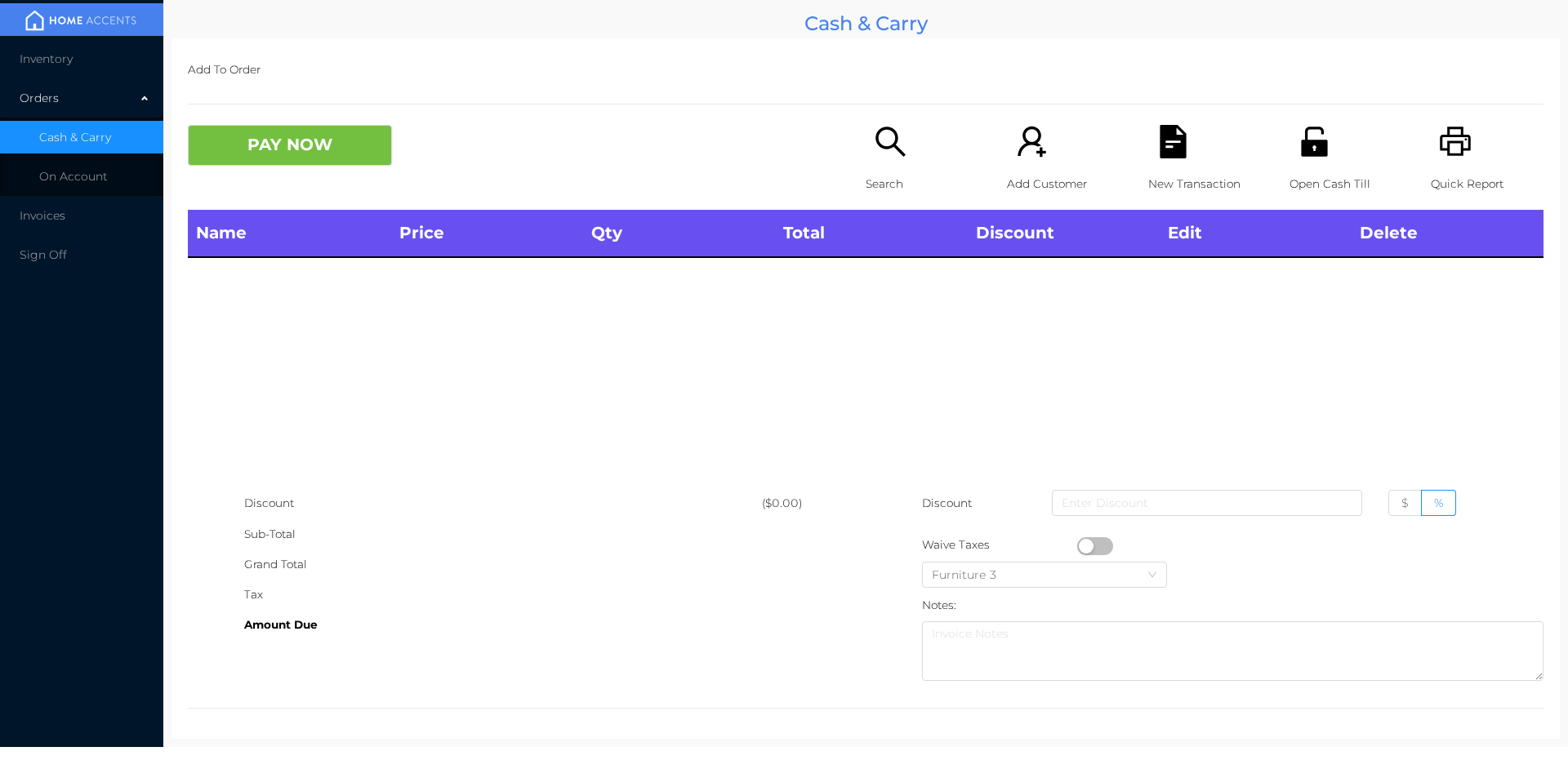
click at [519, 379] on div "Name Price Qty Total Discount Edit Delete" at bounding box center [866, 349] width 1356 height 279
click at [1298, 161] on div "Open Cash Till" at bounding box center [1346, 168] width 113 height 85
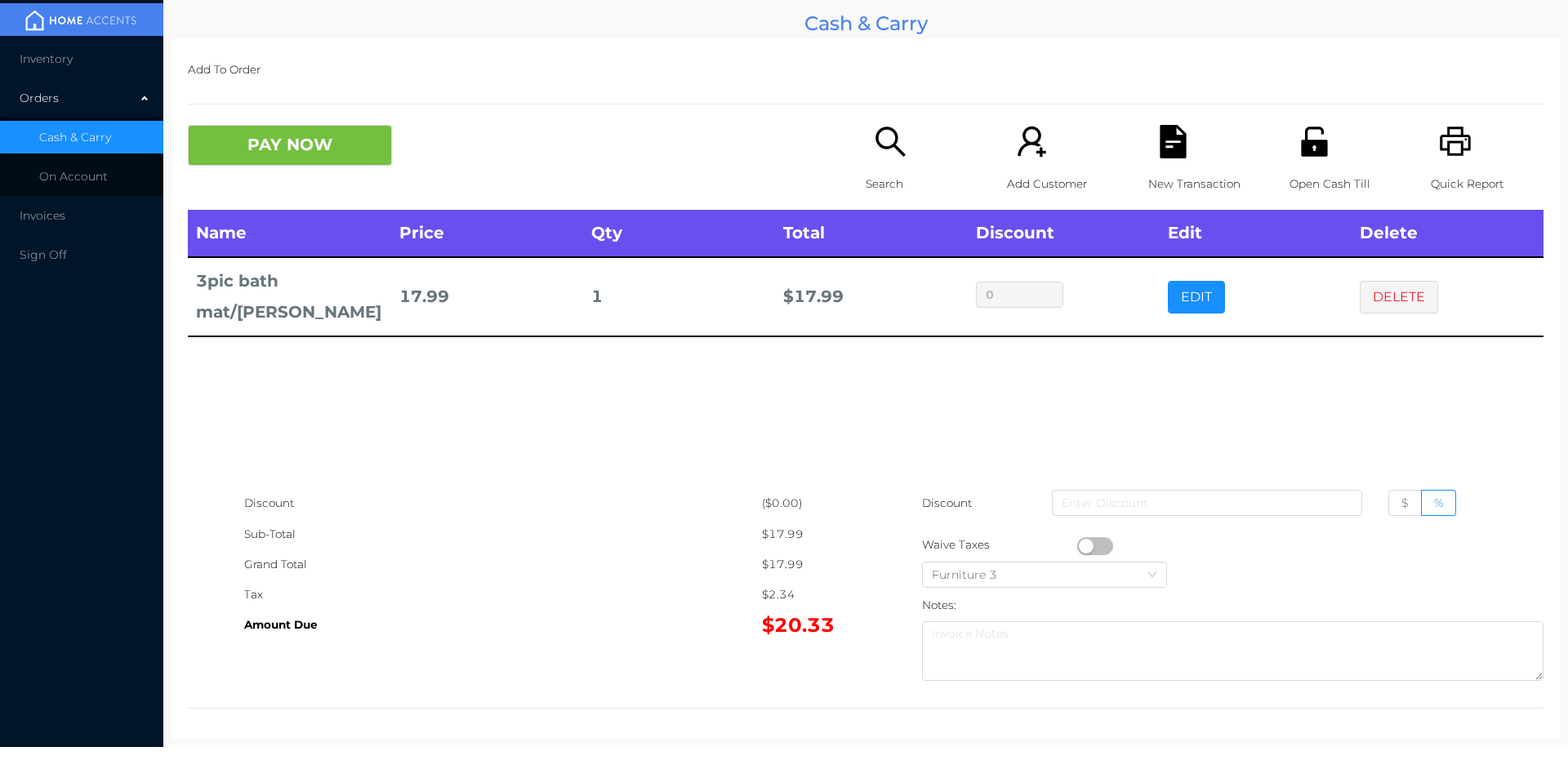
click at [866, 170] on p "Search" at bounding box center [922, 183] width 113 height 30
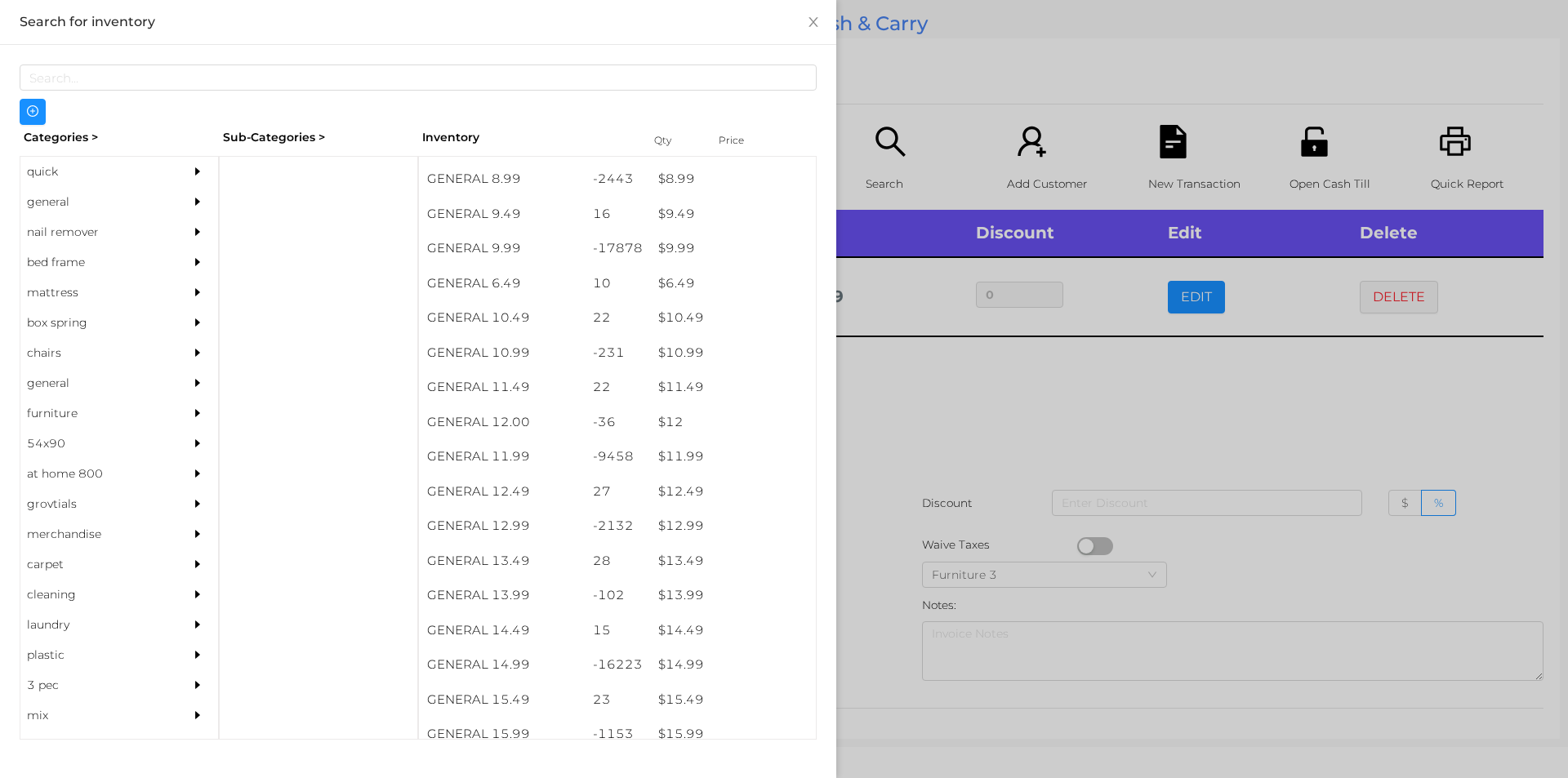
scroll to position [965, 0]
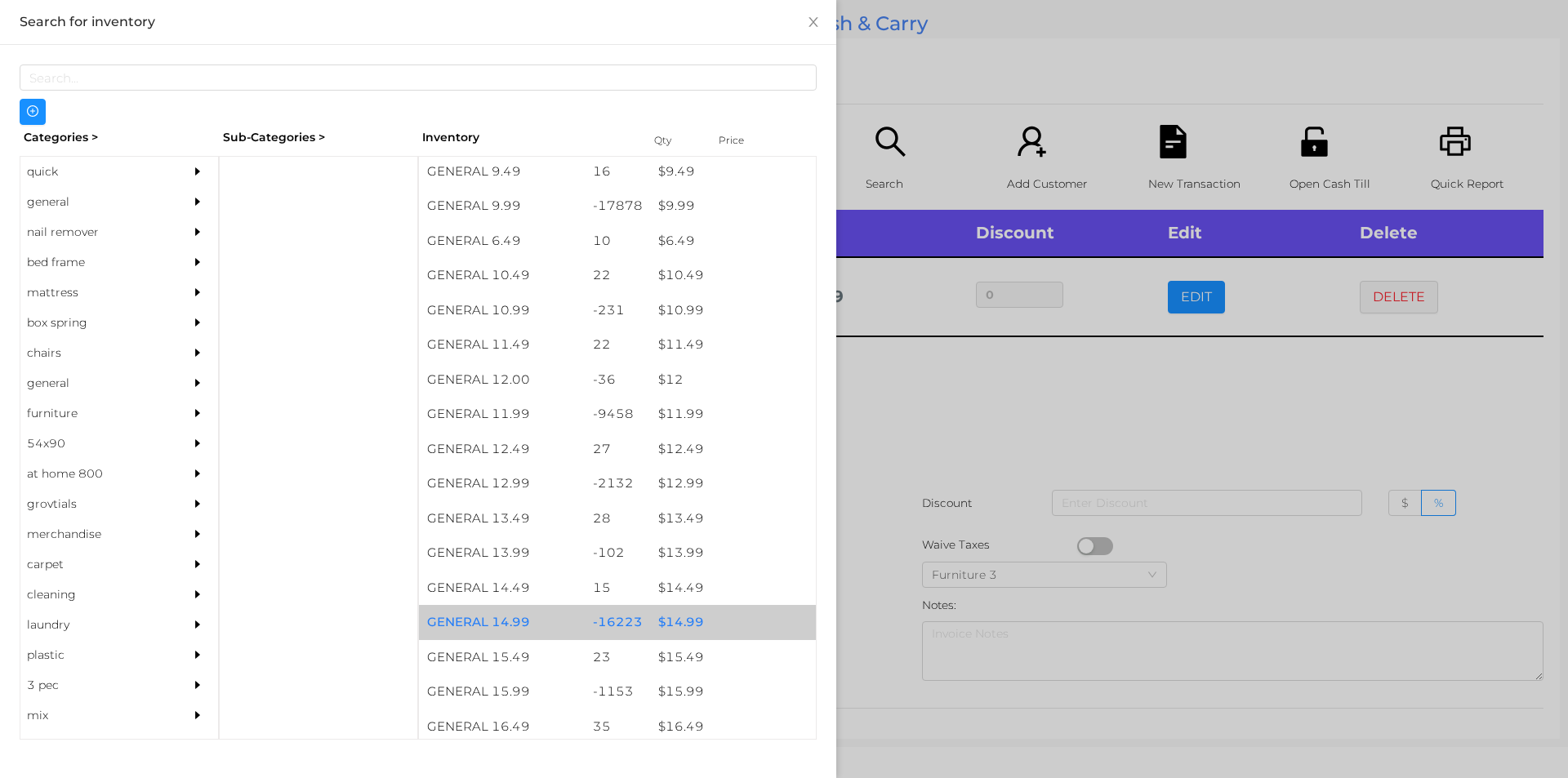
click at [685, 617] on div "$ 14.99" at bounding box center [732, 623] width 166 height 35
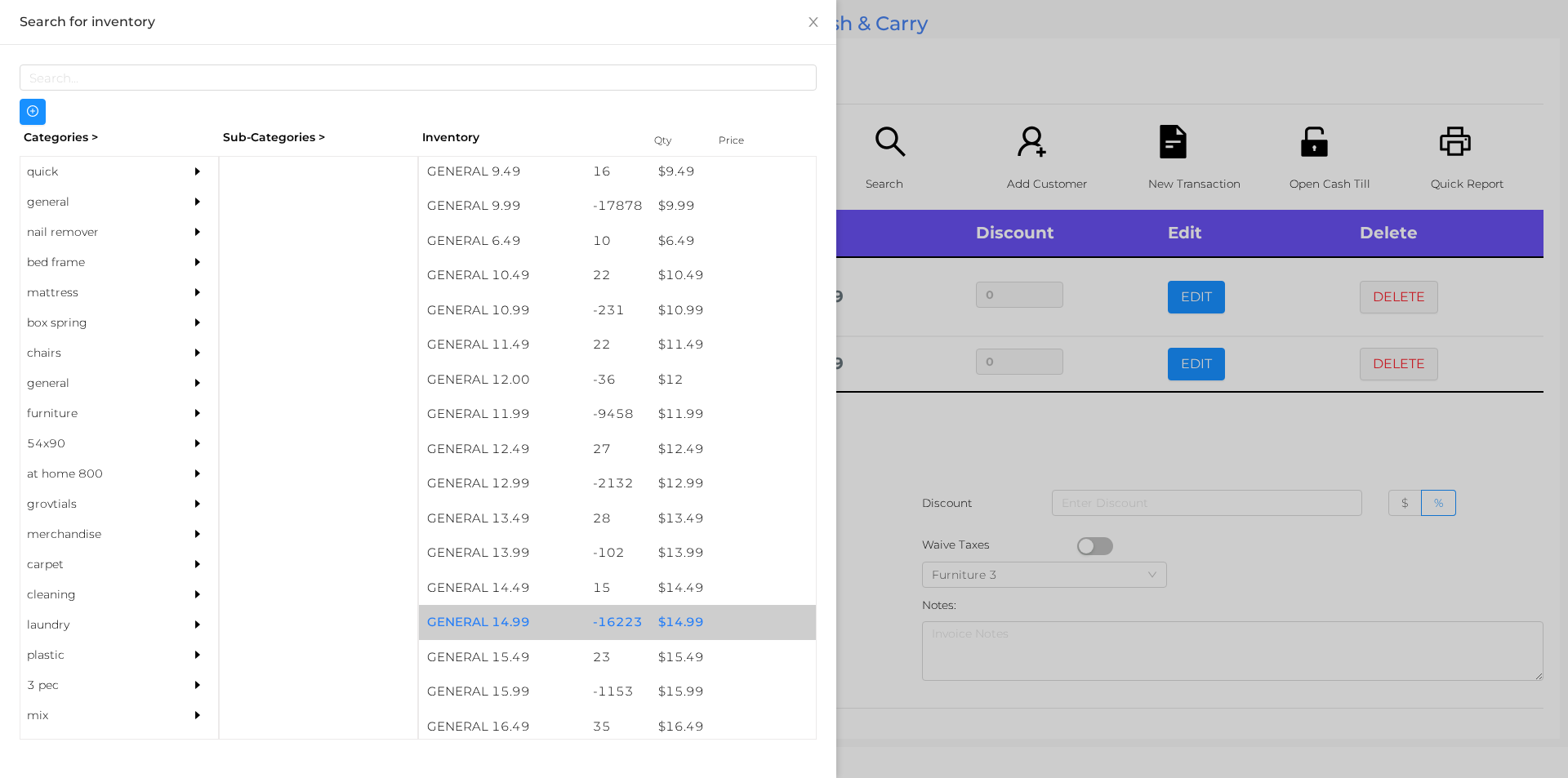
click at [674, 621] on div "$ 14.99" at bounding box center [732, 623] width 166 height 35
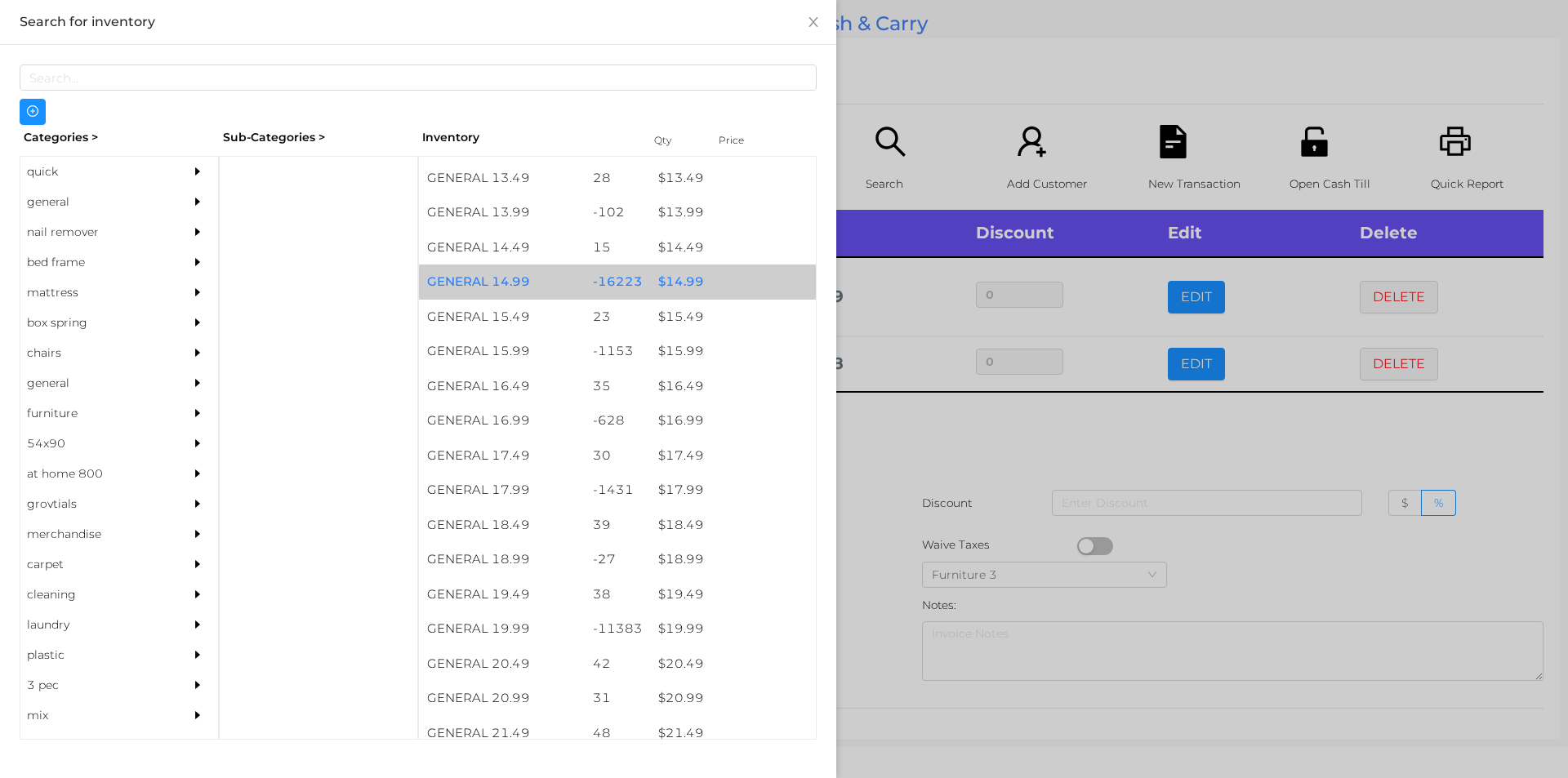
scroll to position [1348, 0]
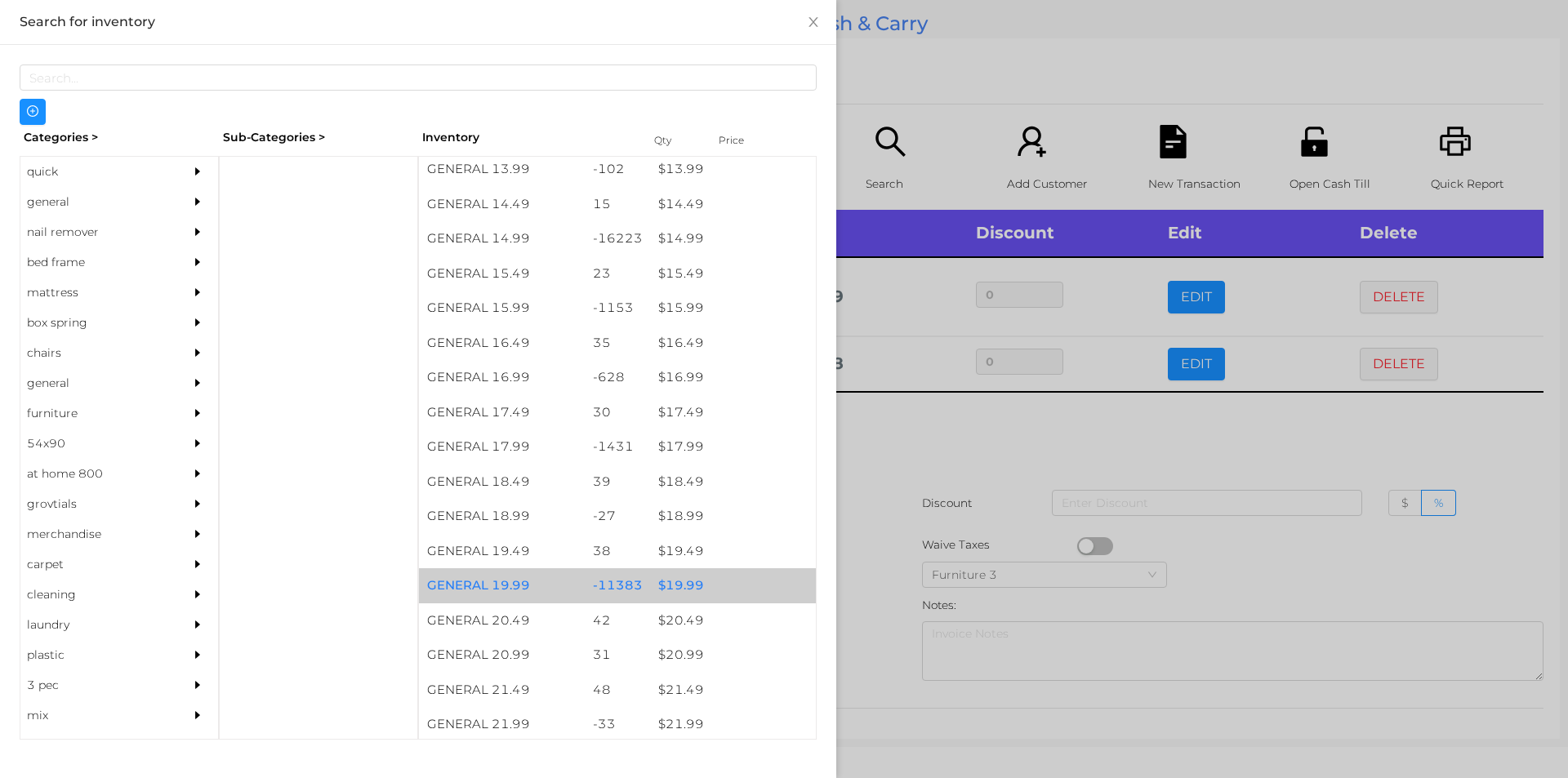
click at [673, 583] on div "$ 19.99" at bounding box center [732, 586] width 166 height 35
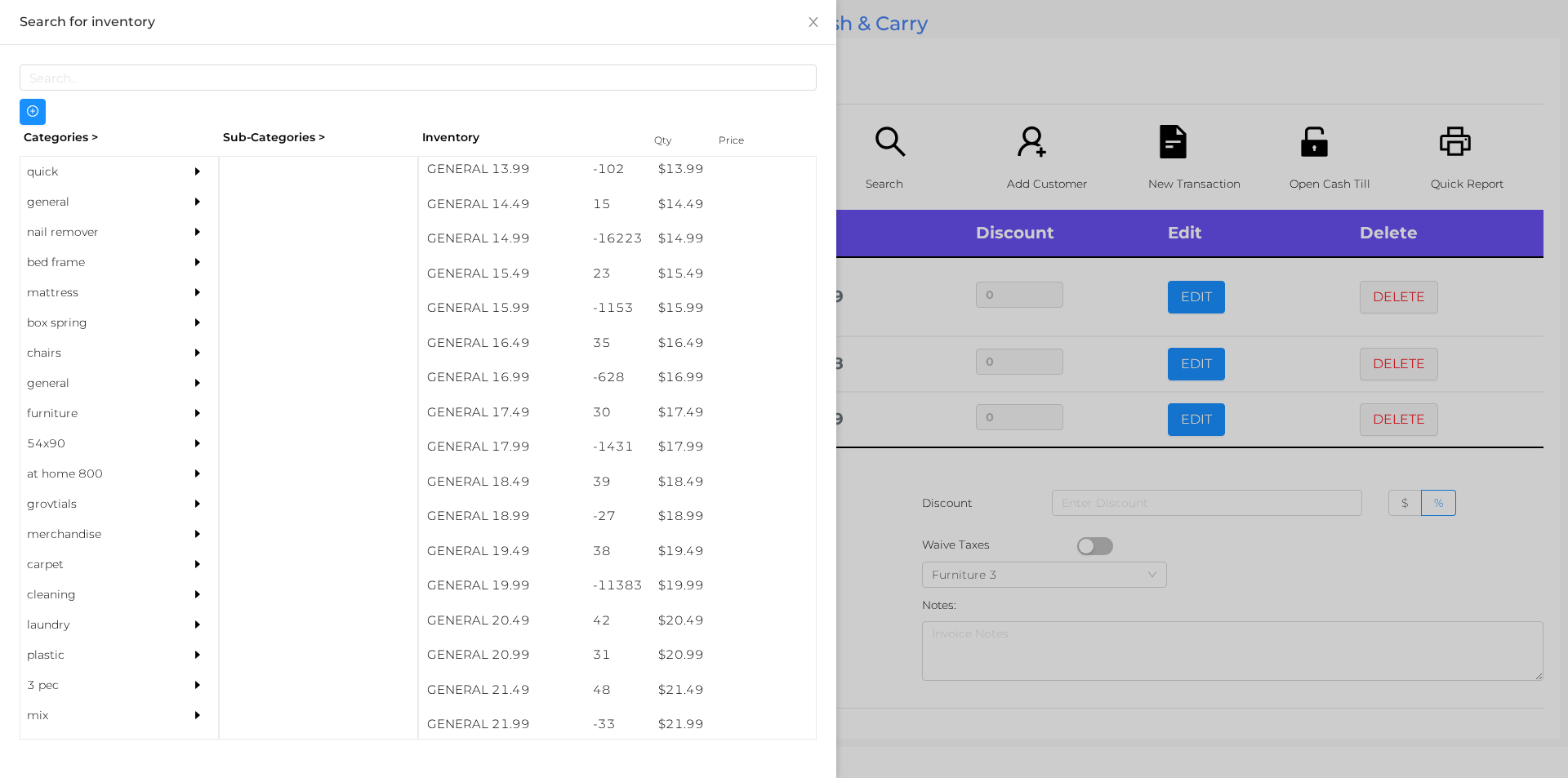
click at [883, 564] on div at bounding box center [784, 389] width 1568 height 778
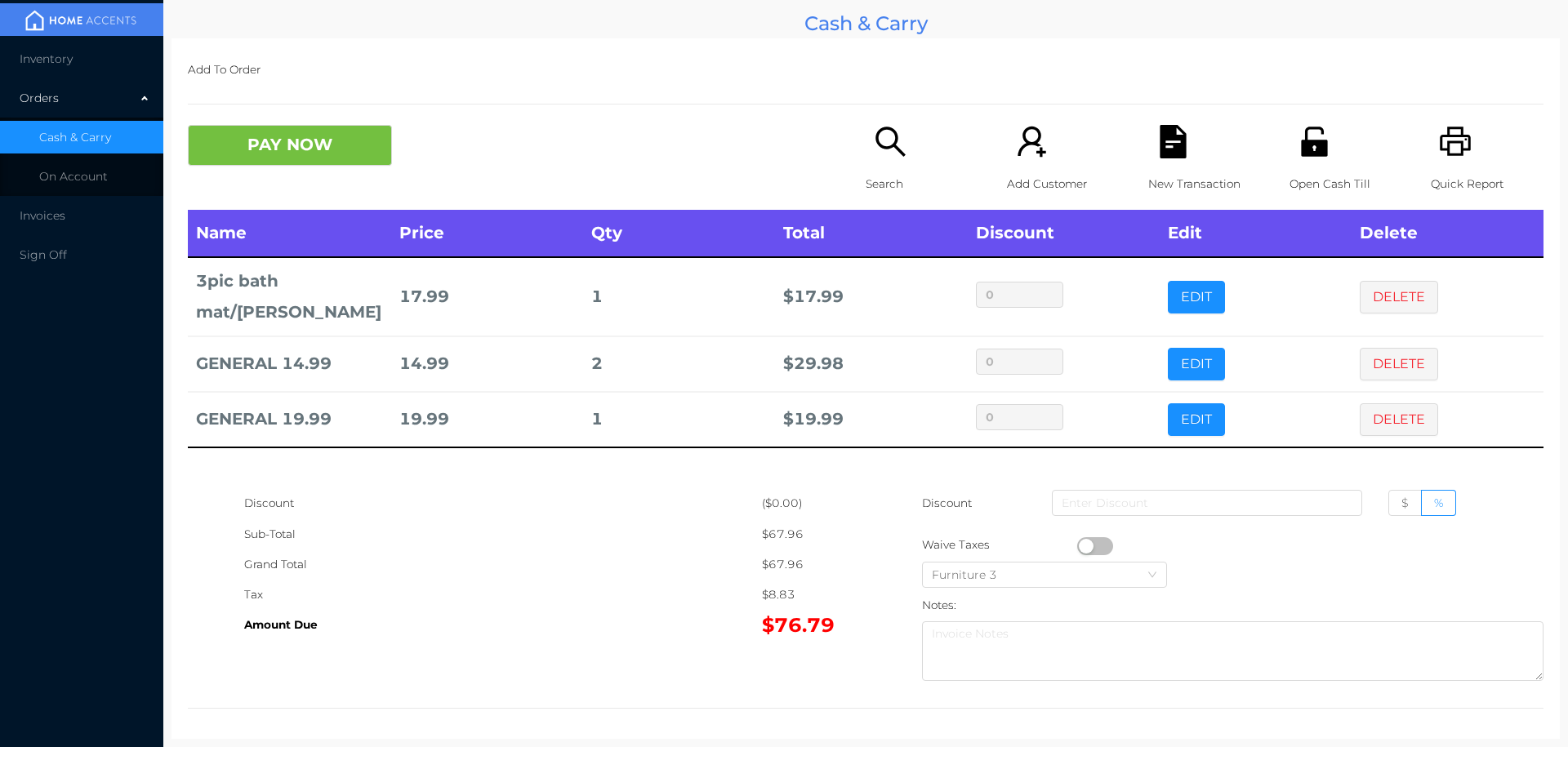
click at [874, 192] on p "Search" at bounding box center [922, 183] width 113 height 30
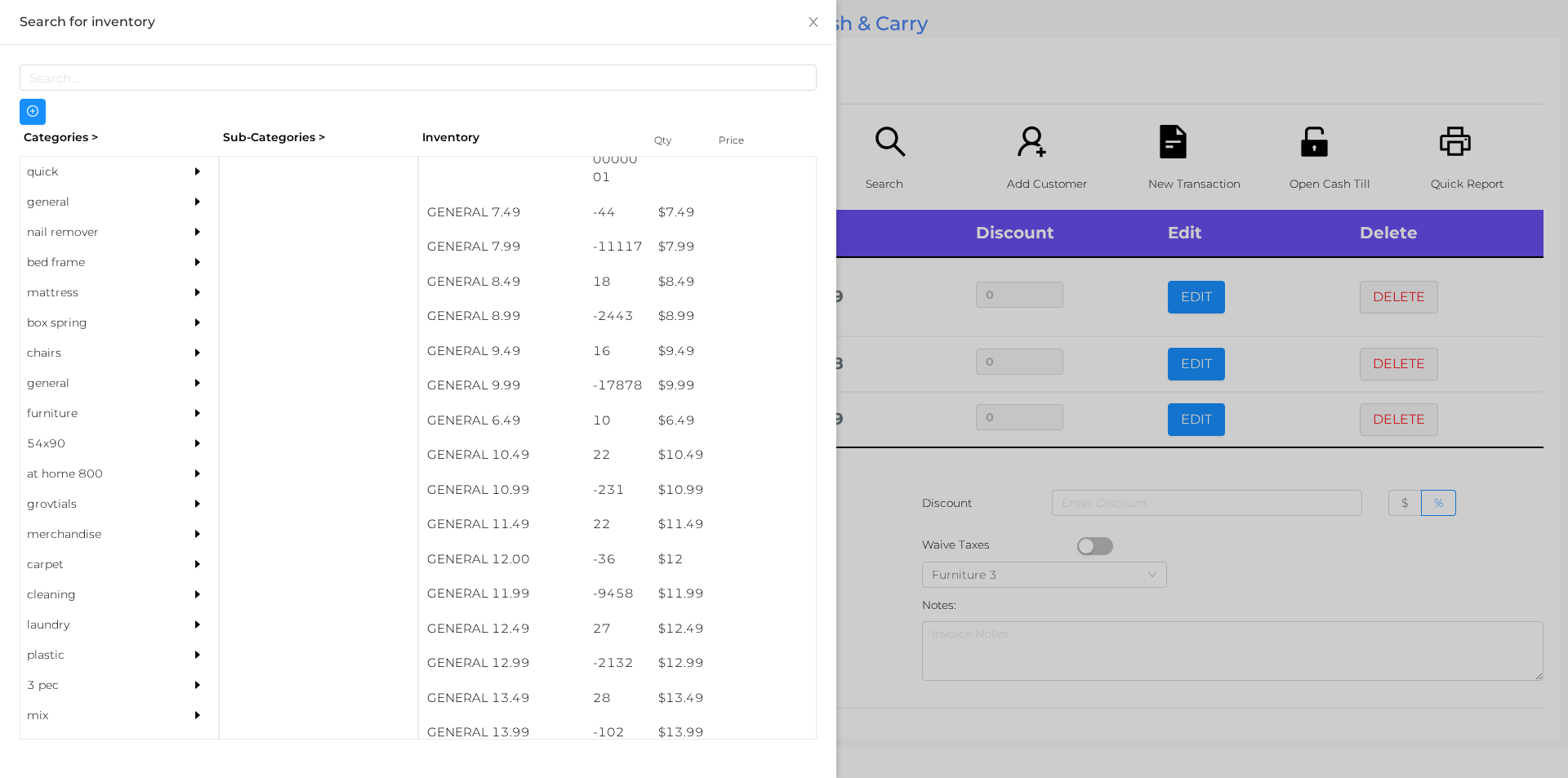
scroll to position [784, 0]
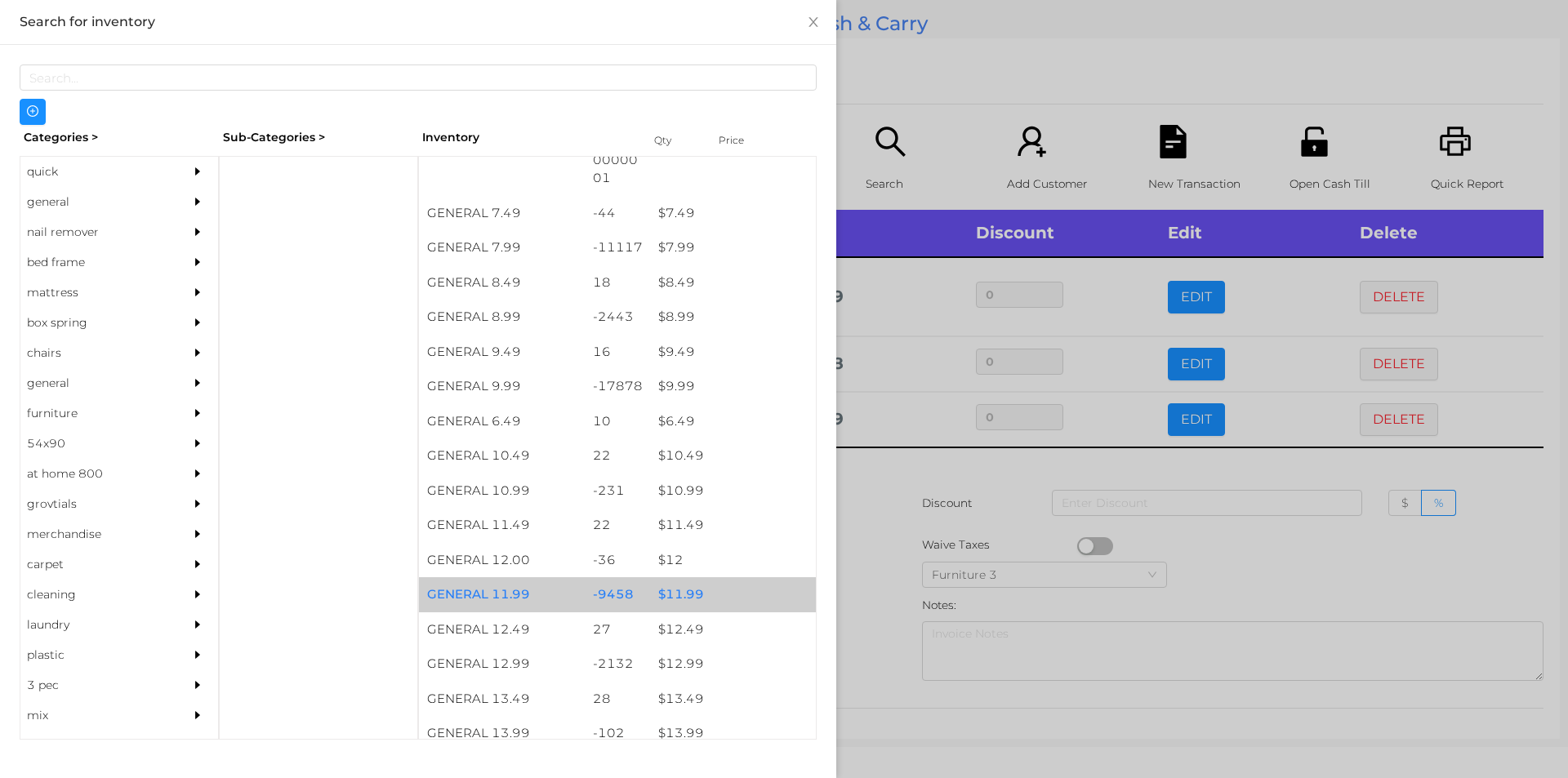
click at [681, 589] on div "$ 11.99" at bounding box center [732, 595] width 166 height 35
click at [690, 583] on div "$ 11.99" at bounding box center [732, 595] width 166 height 35
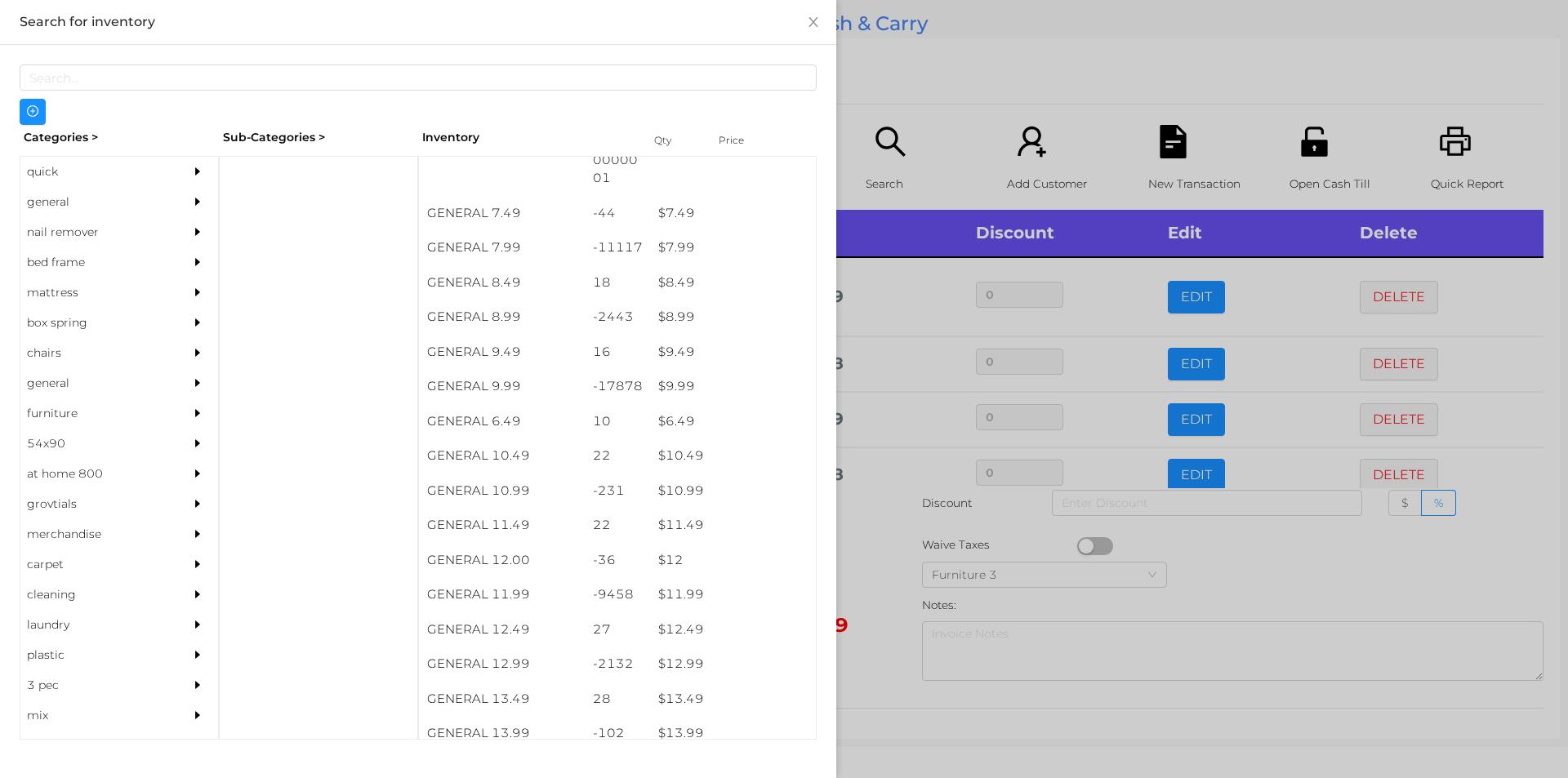
click at [881, 548] on div at bounding box center [784, 389] width 1568 height 778
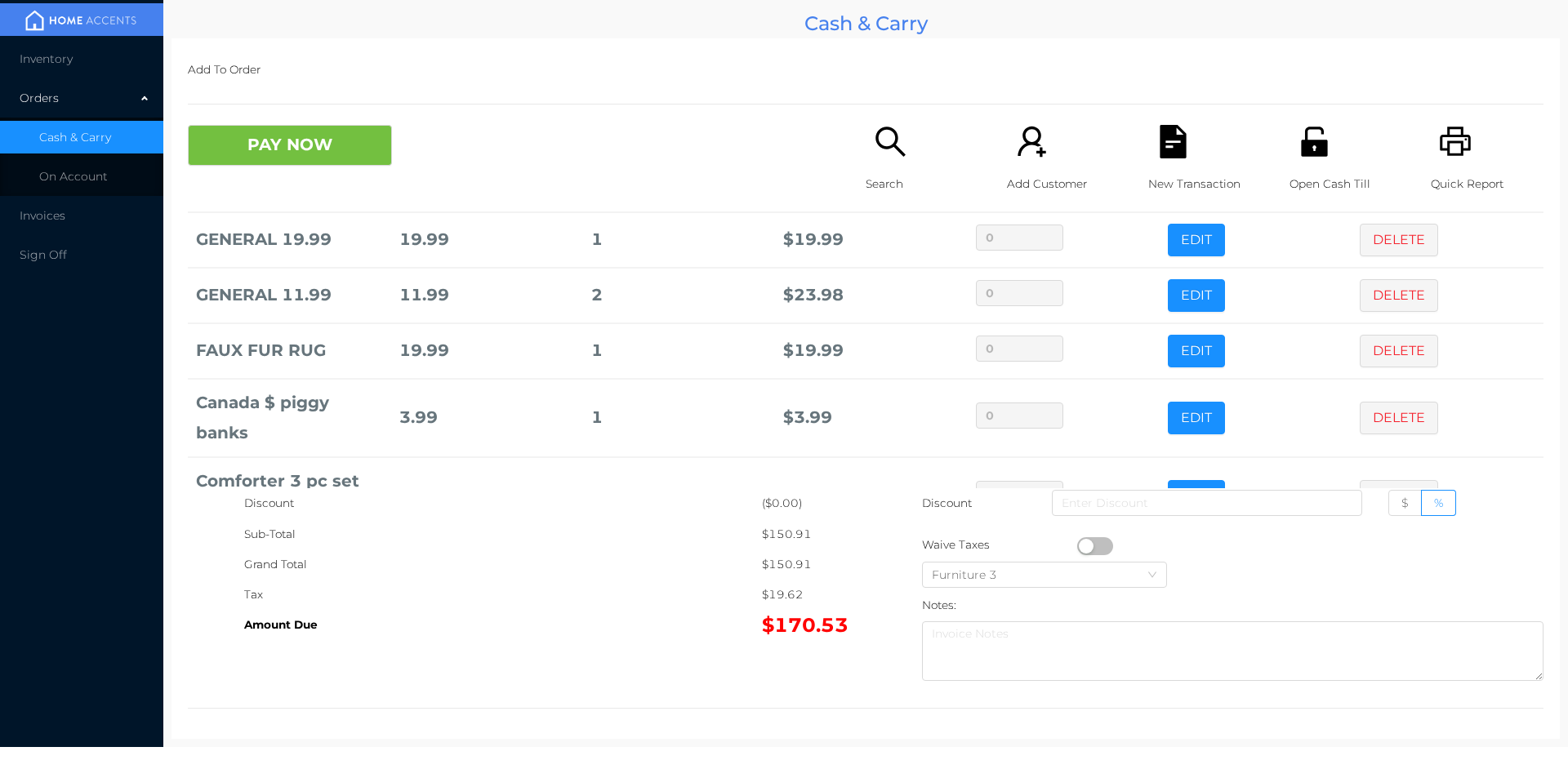
scroll to position [222, 0]
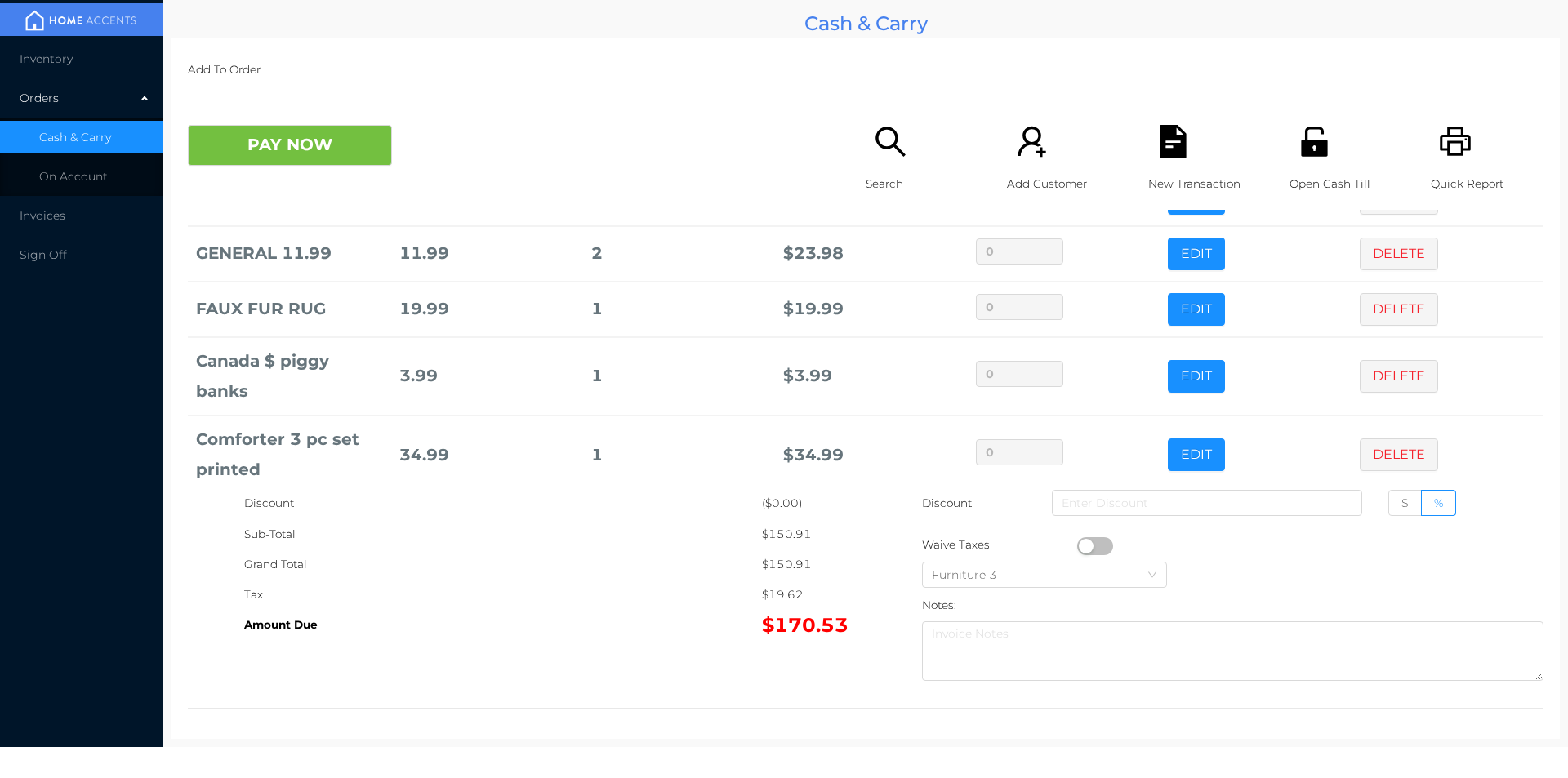
click at [1401, 503] on span "$" at bounding box center [1405, 503] width 7 height 15
click at [1401, 507] on input "$" at bounding box center [1401, 507] width 0 height 0
click at [1243, 501] on input at bounding box center [1207, 503] width 310 height 26
type input "5"
click at [263, 149] on button "PAY NOW" at bounding box center [289, 145] width 204 height 41
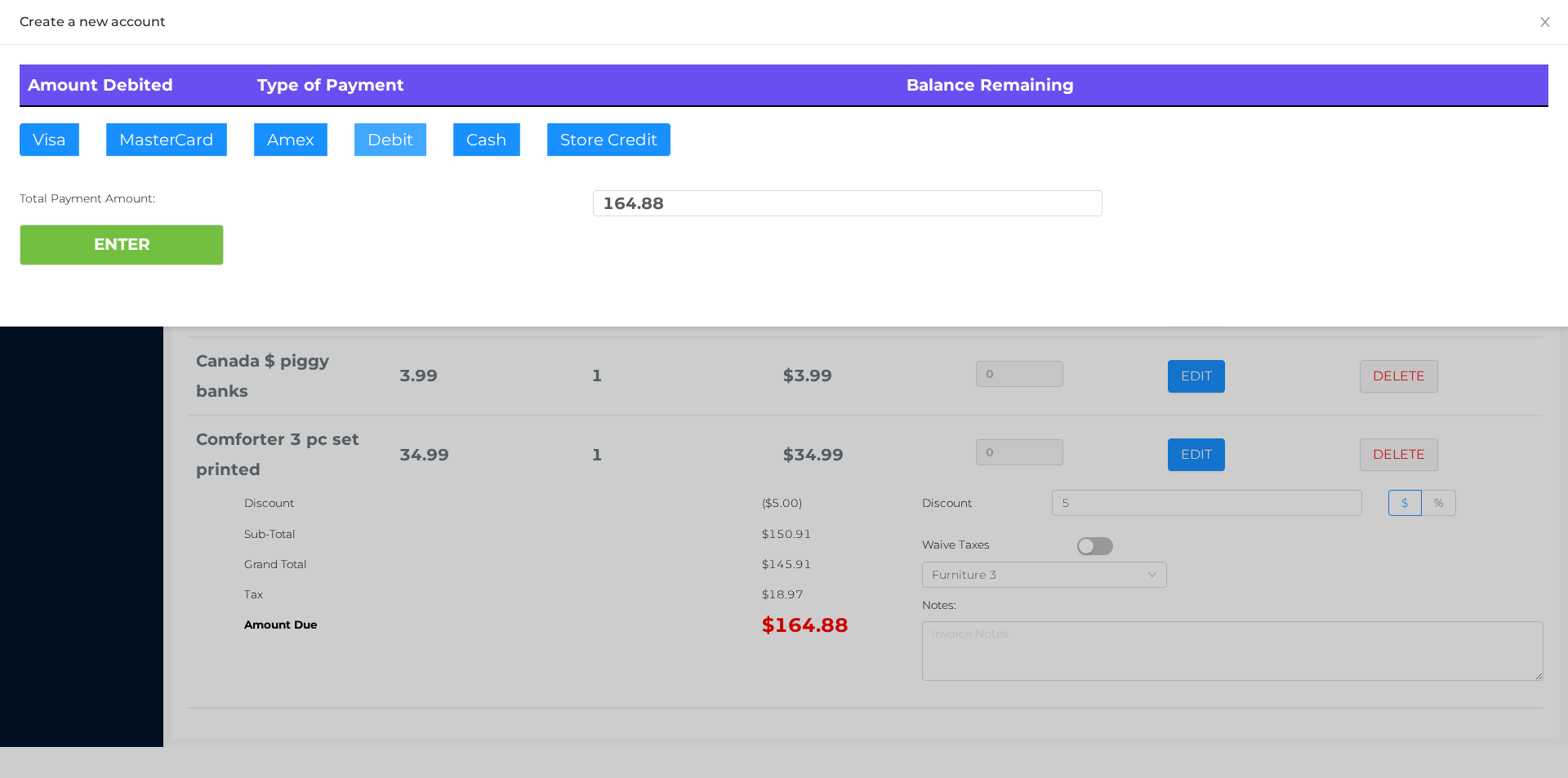
click at [383, 140] on button "Debit" at bounding box center [389, 140] width 72 height 33
click at [134, 244] on button "ENTER" at bounding box center [122, 244] width 204 height 41
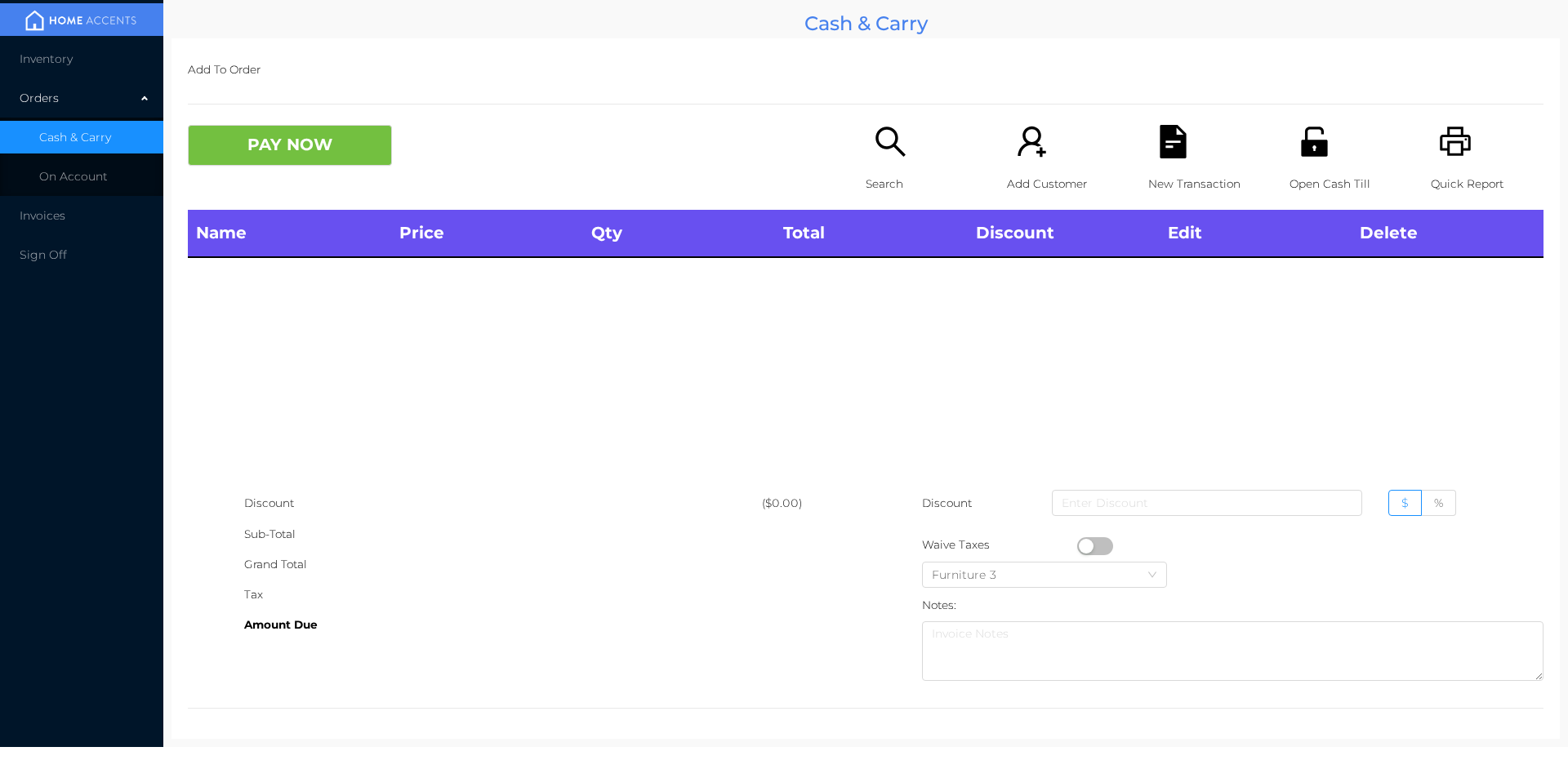
scroll to position [0, 0]
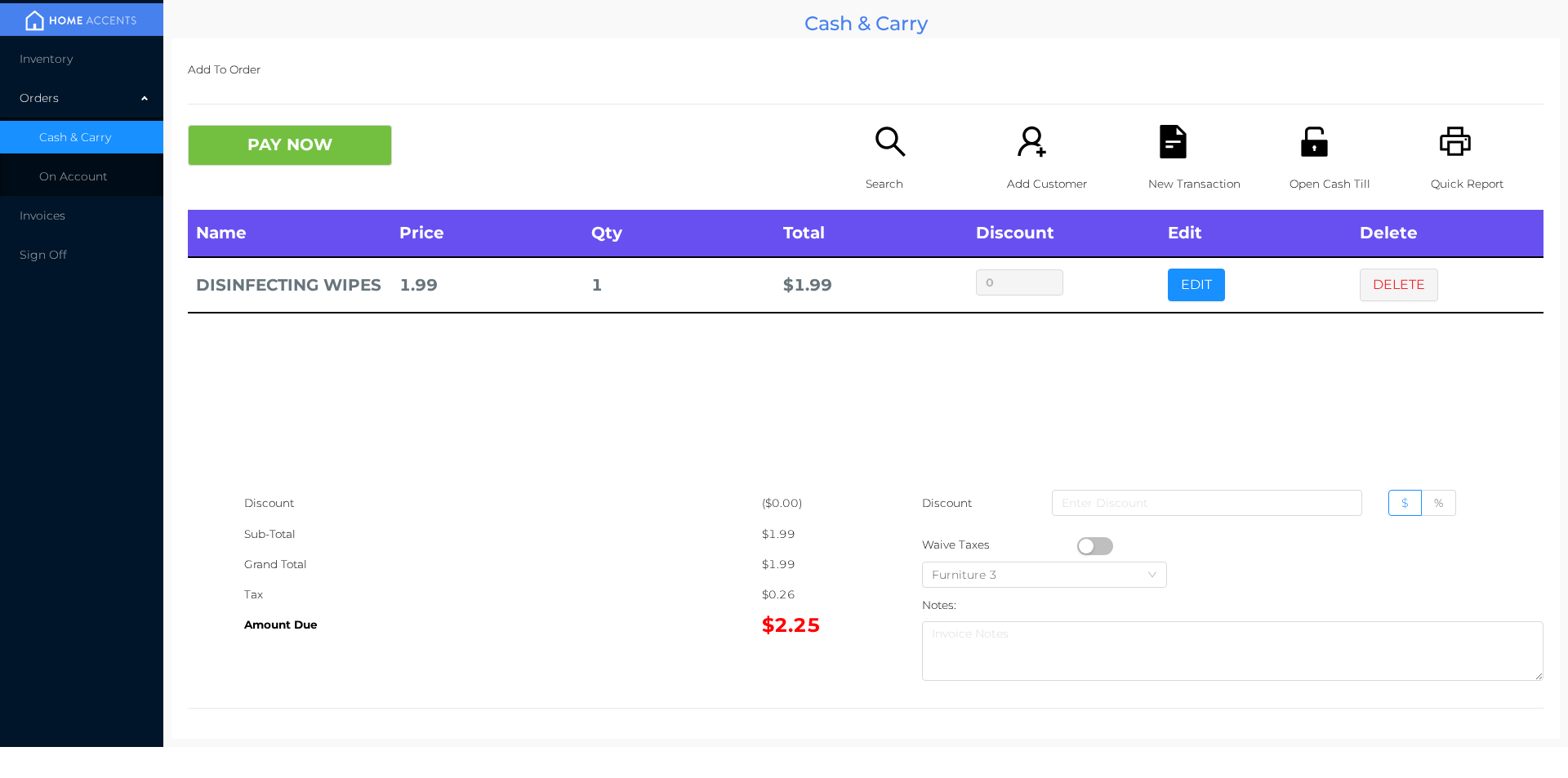
click at [887, 159] on icon "icon: search" at bounding box center [890, 142] width 34 height 34
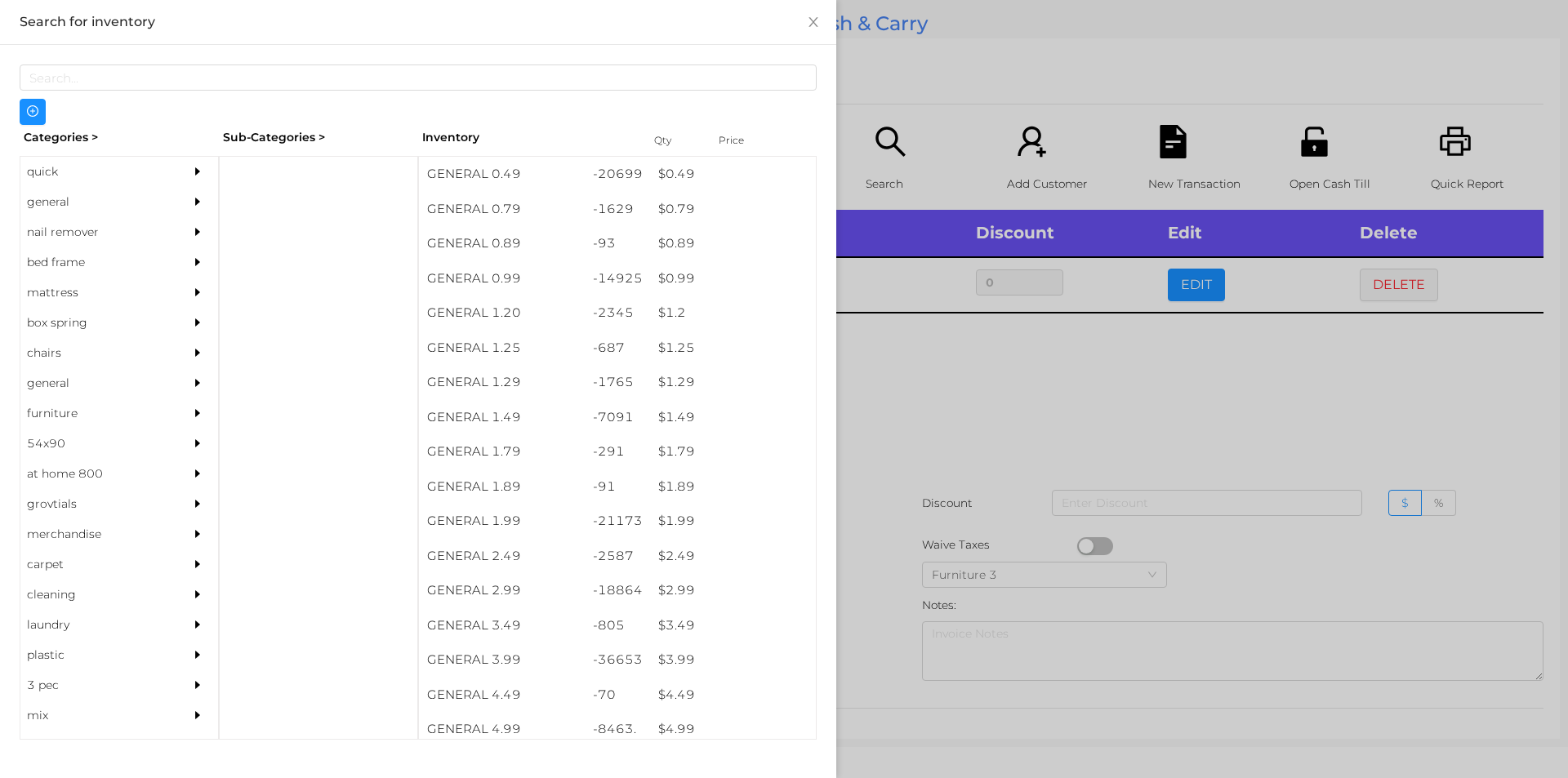
click at [54, 205] on div "general" at bounding box center [94, 202] width 149 height 30
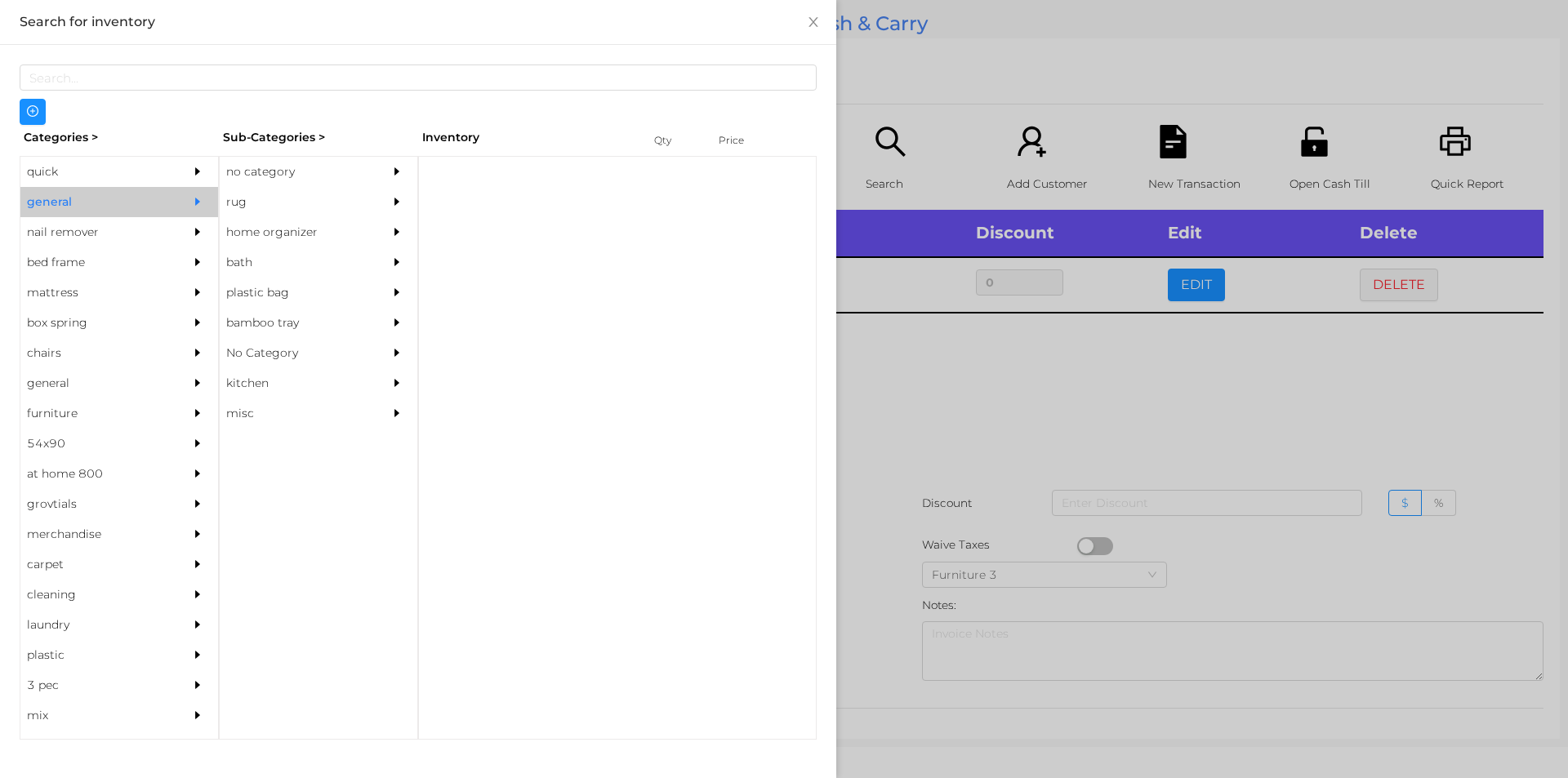
click at [261, 164] on div "no category" at bounding box center [294, 172] width 149 height 30
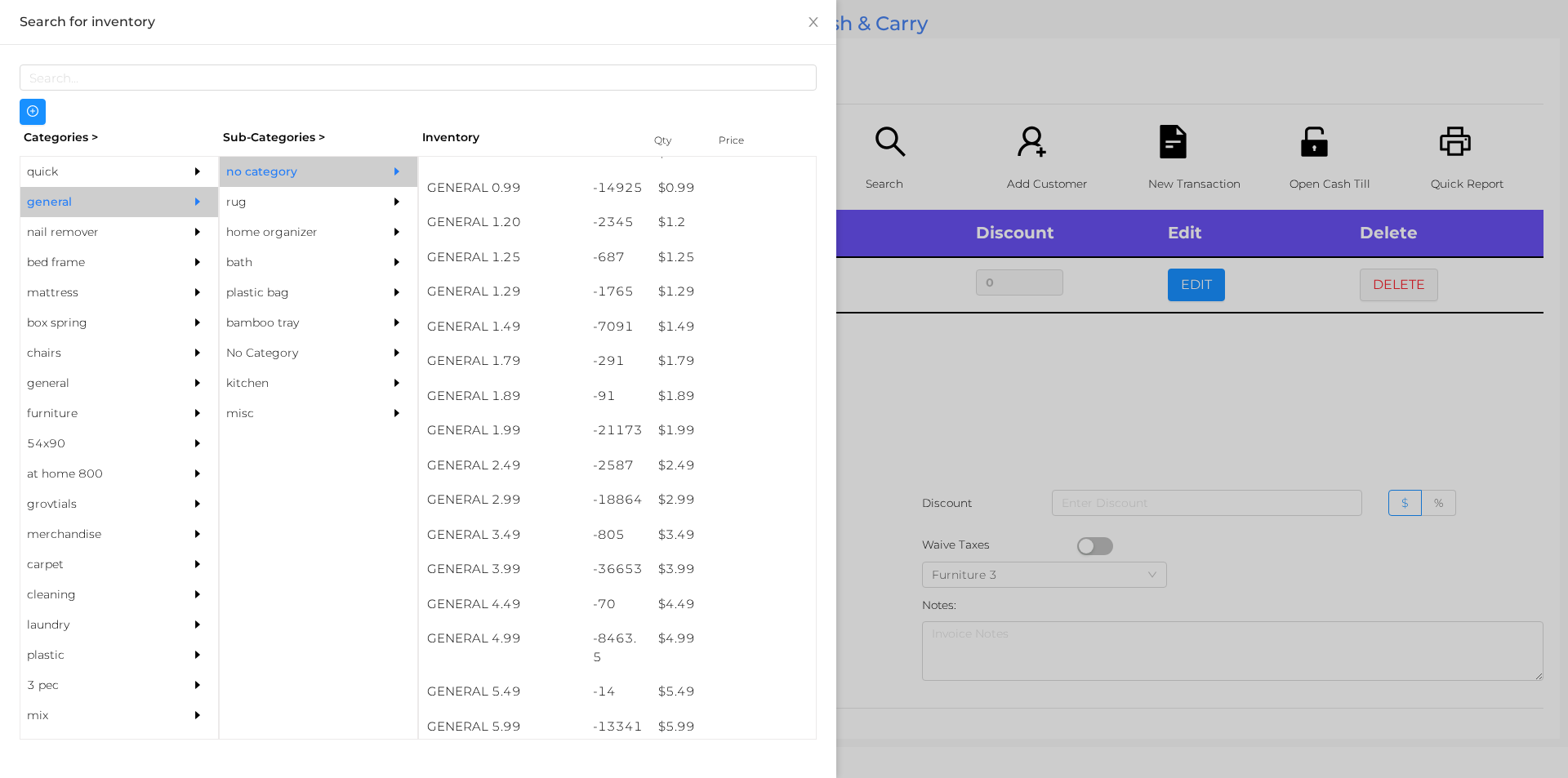
scroll to position [90, 0]
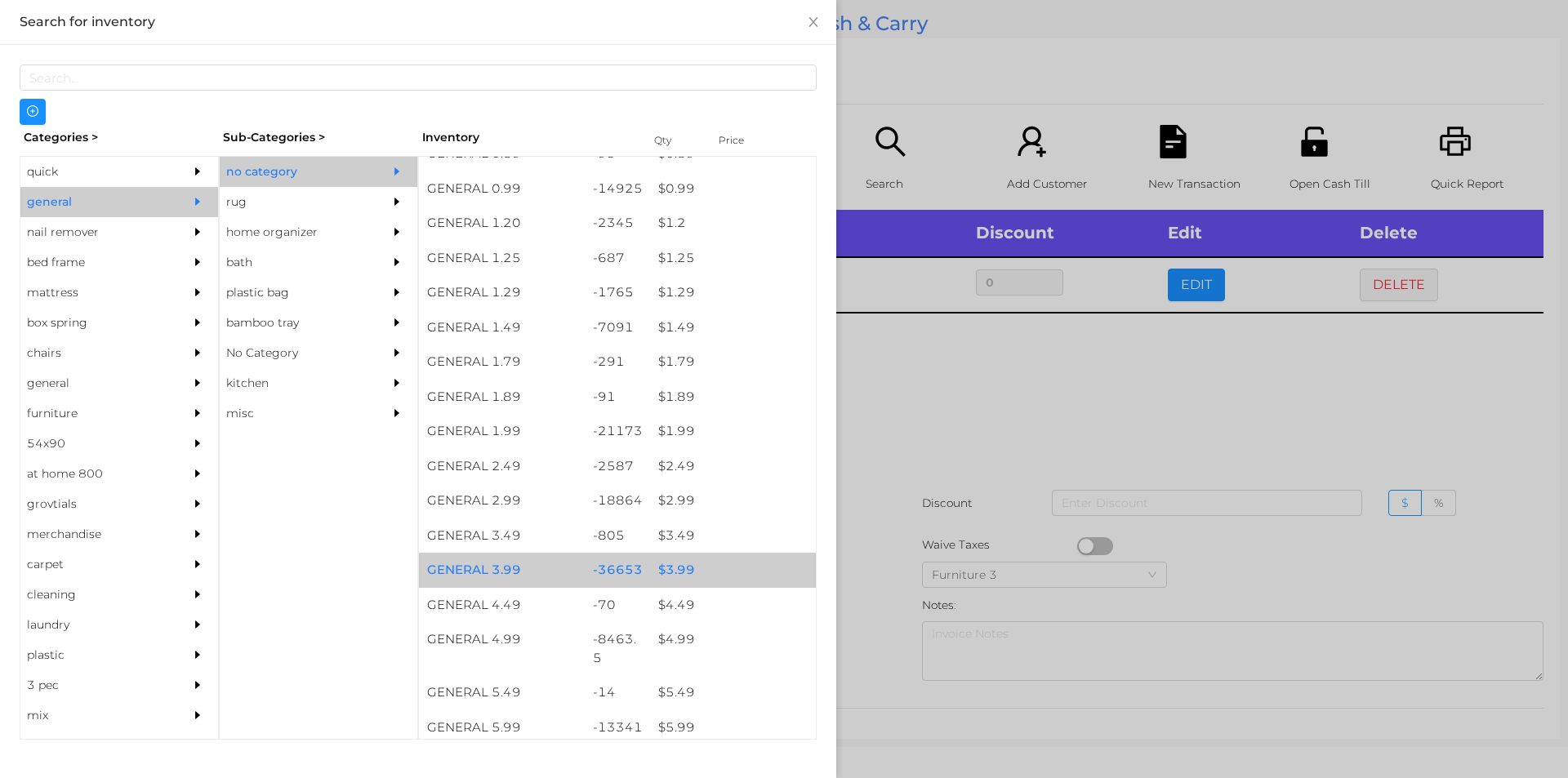
click at [663, 566] on div "$ 3.99" at bounding box center [732, 570] width 166 height 35
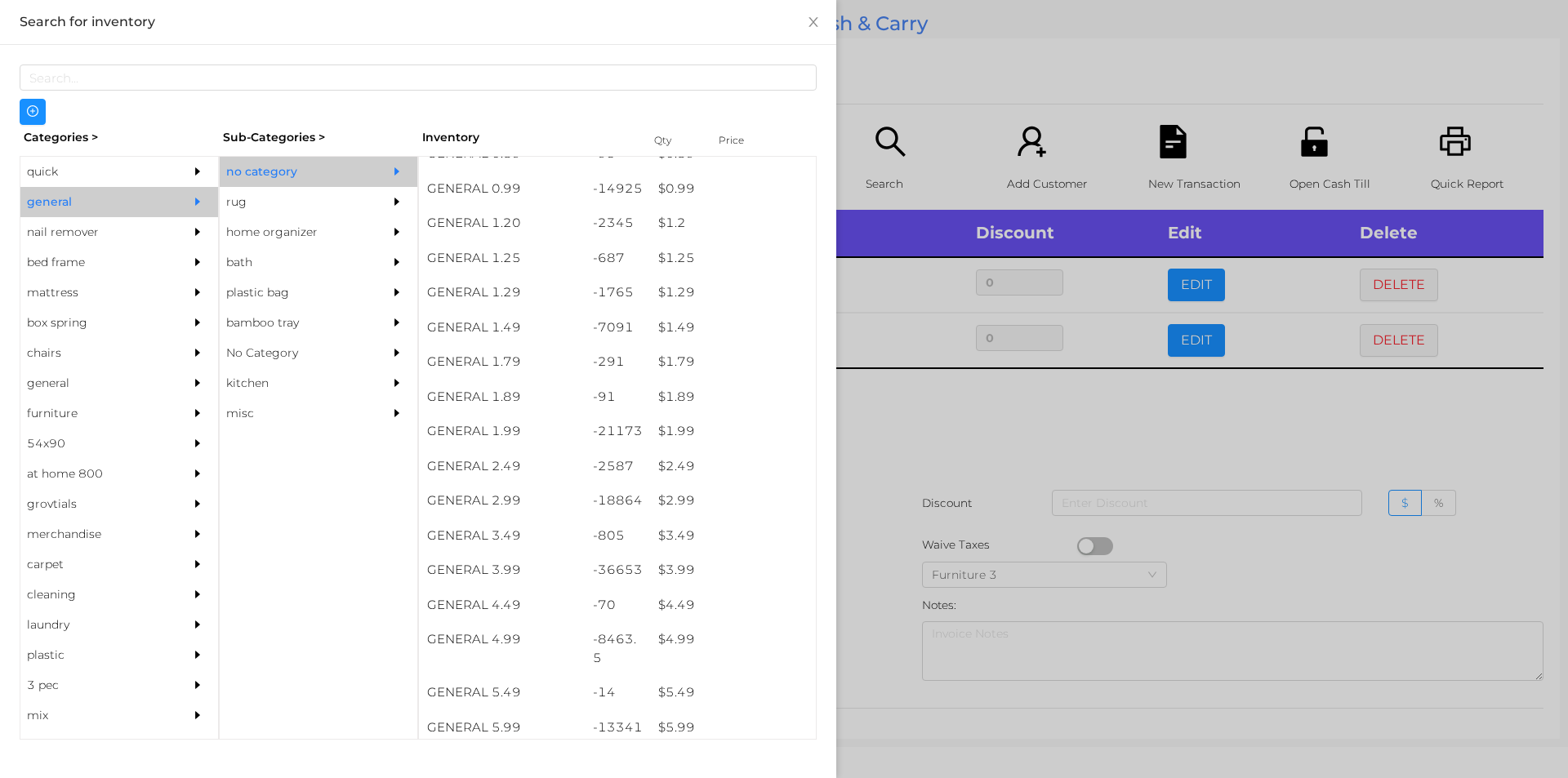
click at [864, 476] on div at bounding box center [784, 389] width 1568 height 778
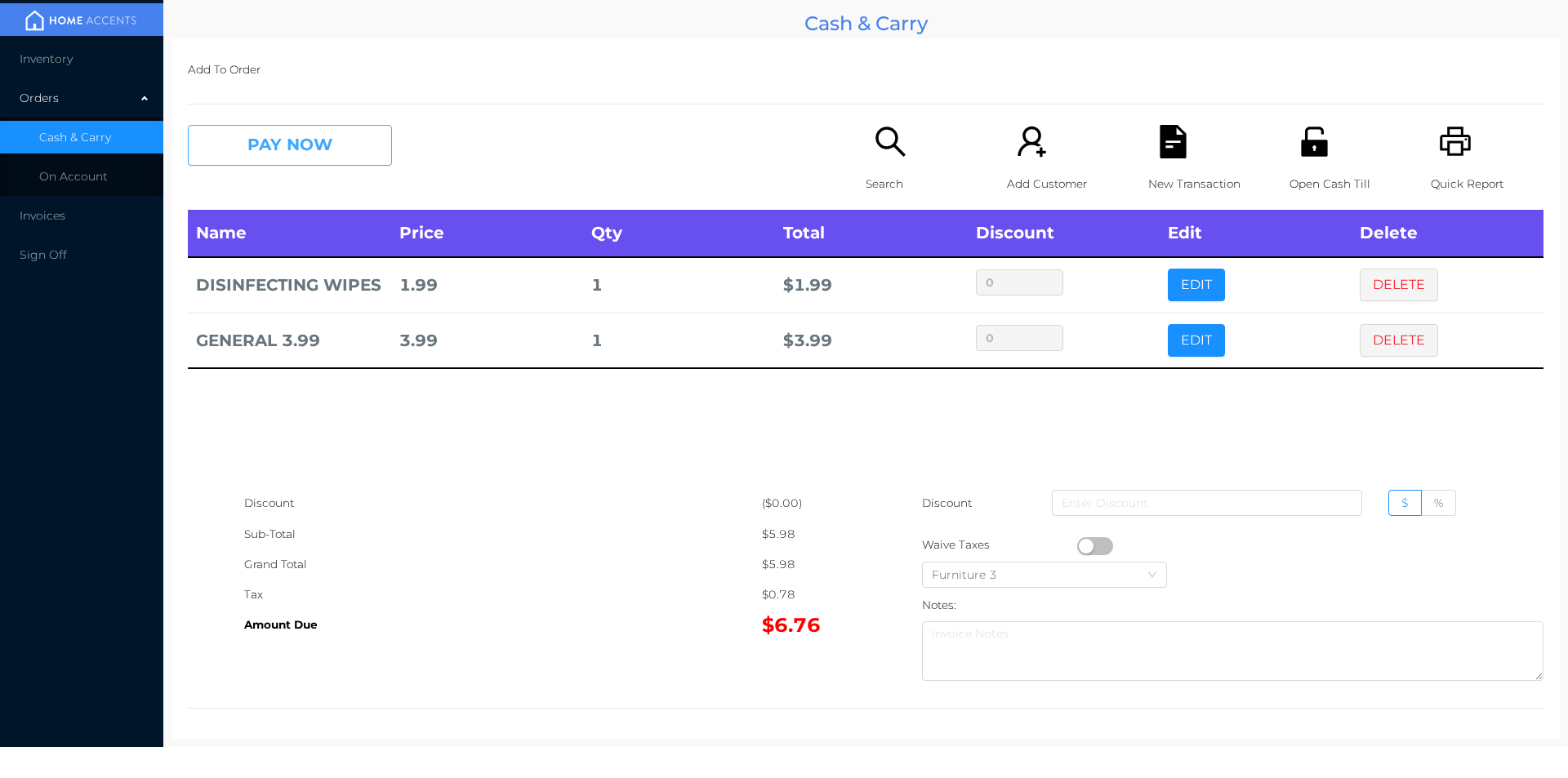
click at [282, 145] on button "PAY NOW" at bounding box center [289, 145] width 204 height 41
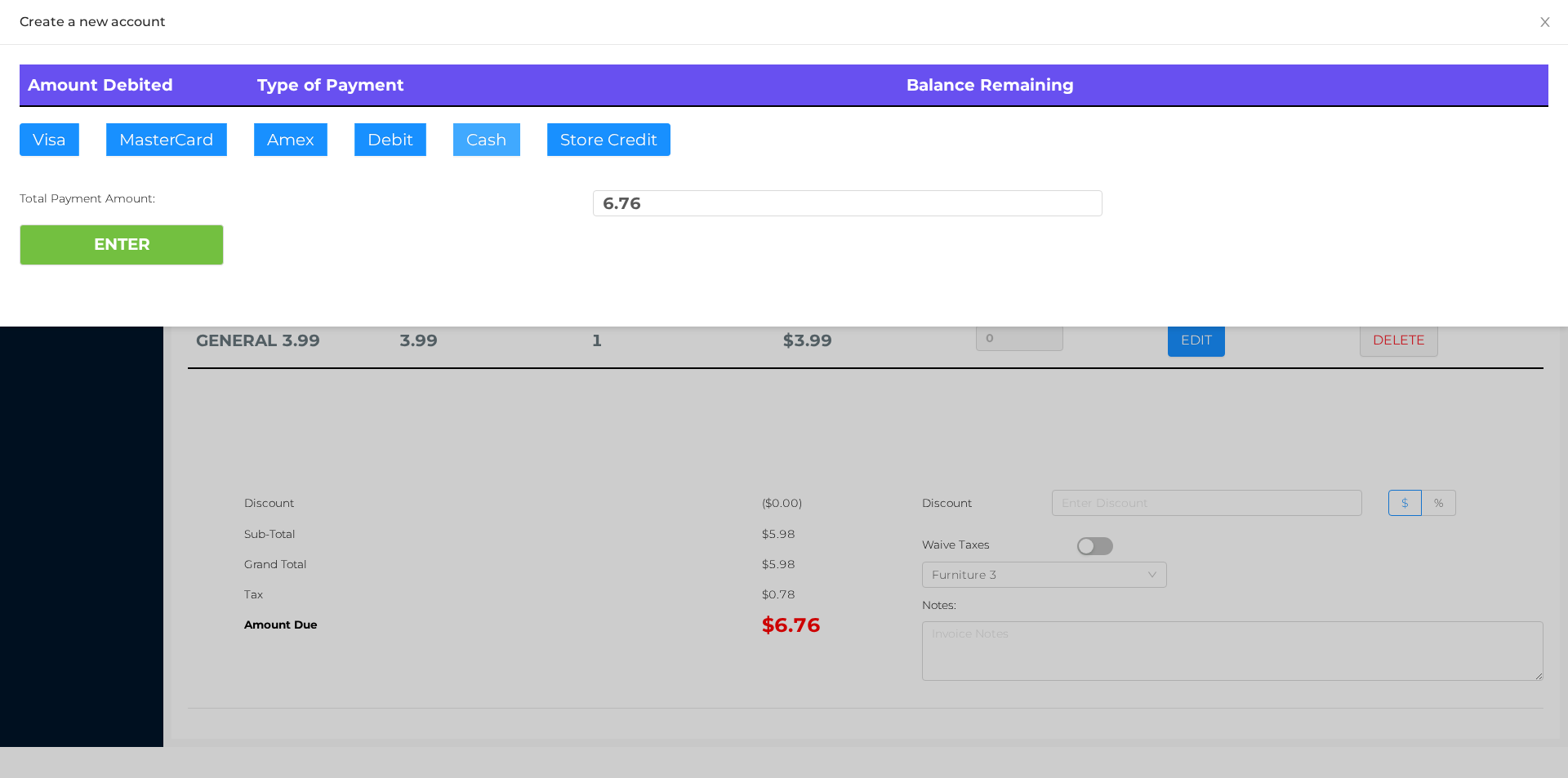
click at [492, 143] on button "Cash" at bounding box center [486, 140] width 67 height 33
type input "20."
click at [176, 251] on button "ENTER" at bounding box center [122, 244] width 204 height 41
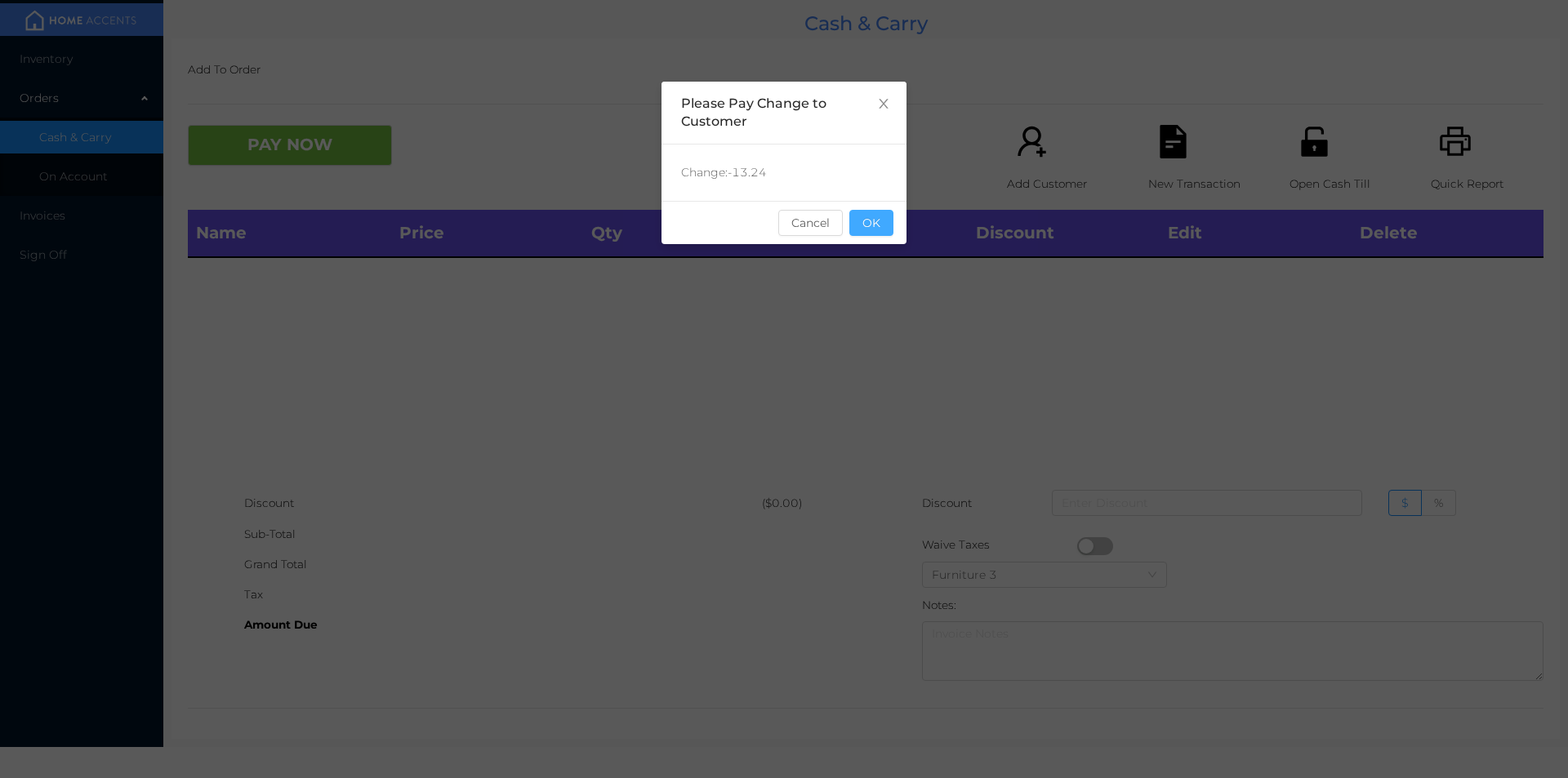
click at [877, 210] on button "OK" at bounding box center [871, 222] width 44 height 26
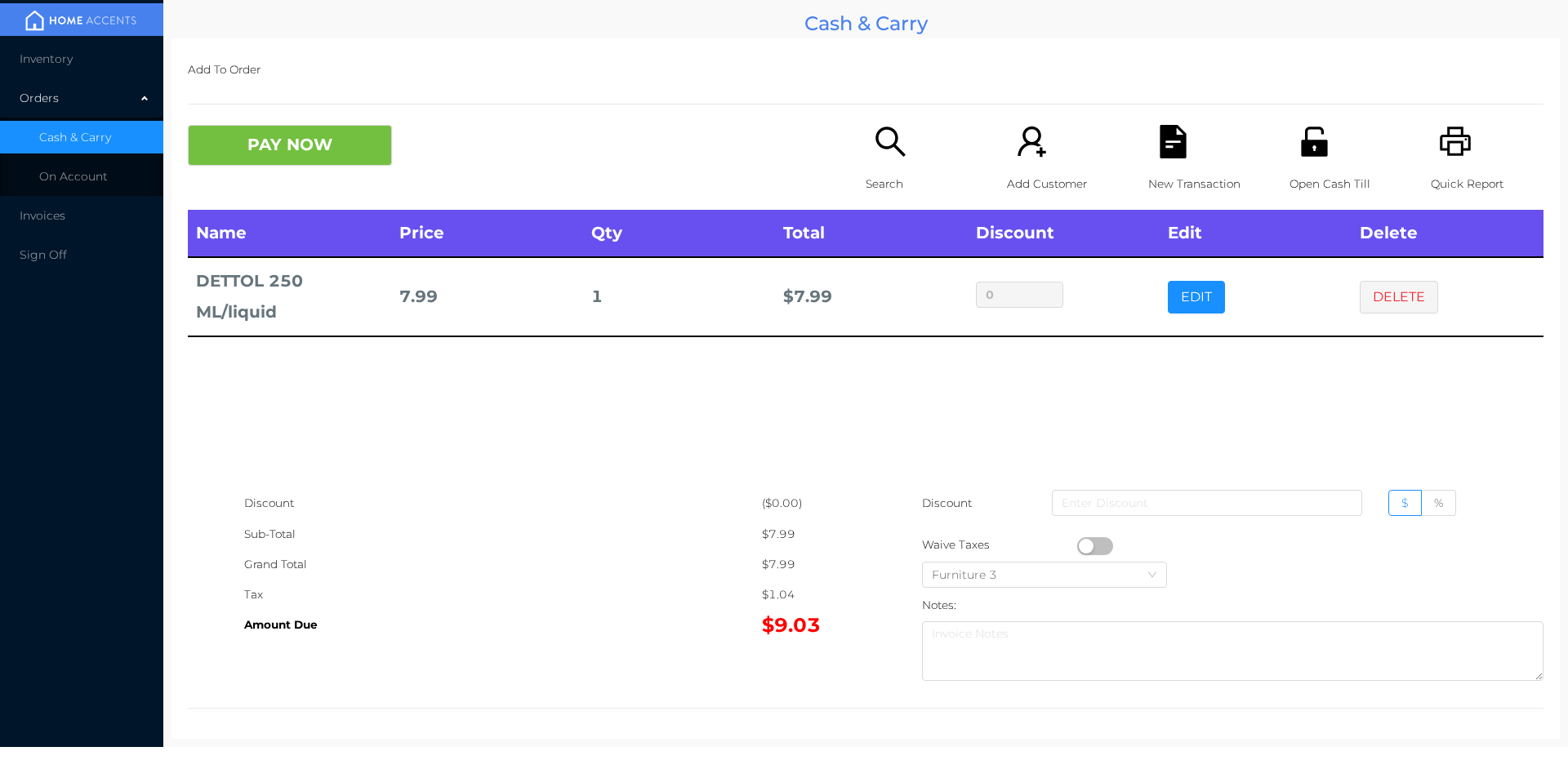
click at [872, 179] on p "Search" at bounding box center [922, 183] width 113 height 30
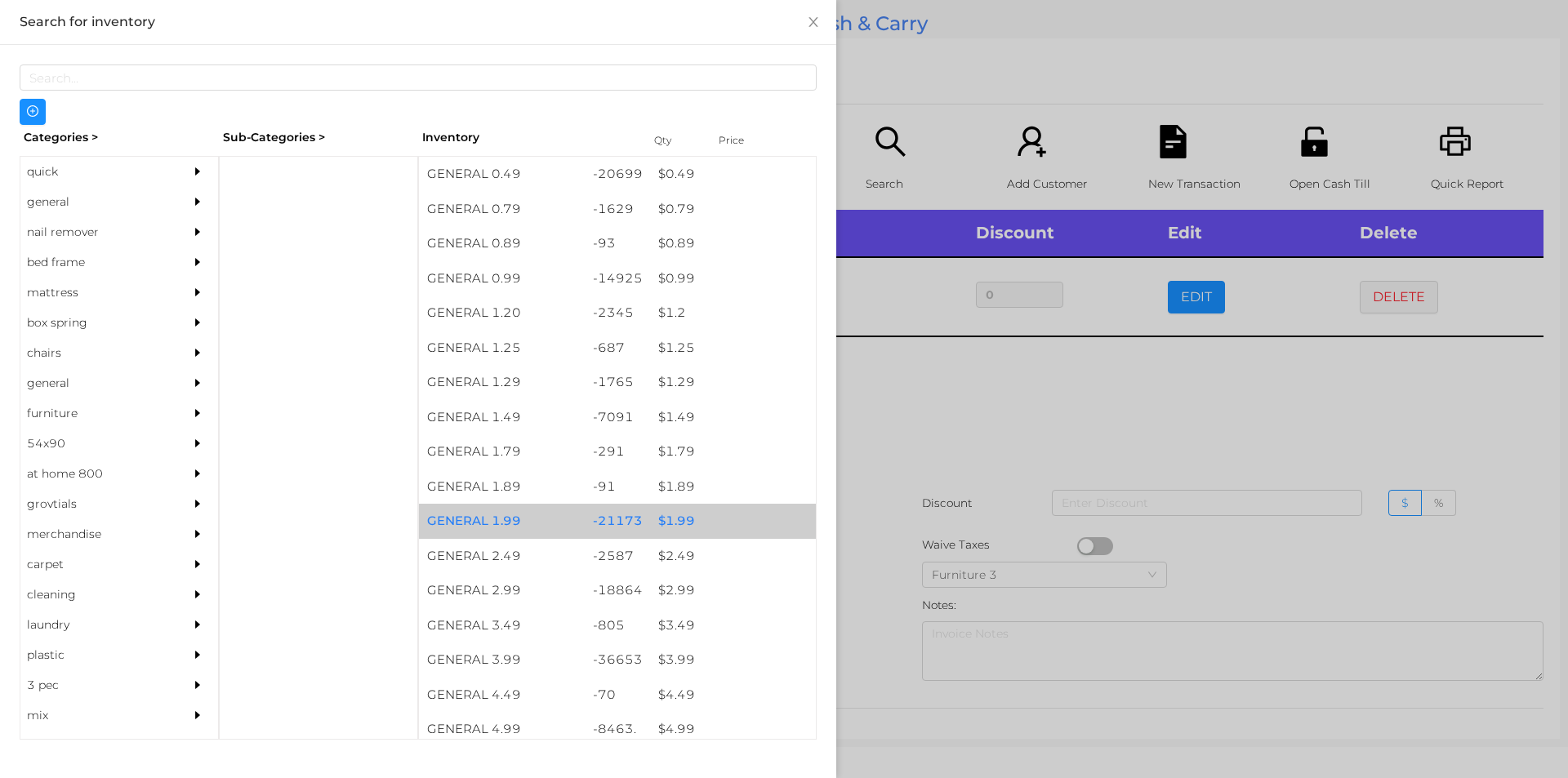
click at [680, 509] on div "$ 1.99" at bounding box center [732, 521] width 166 height 35
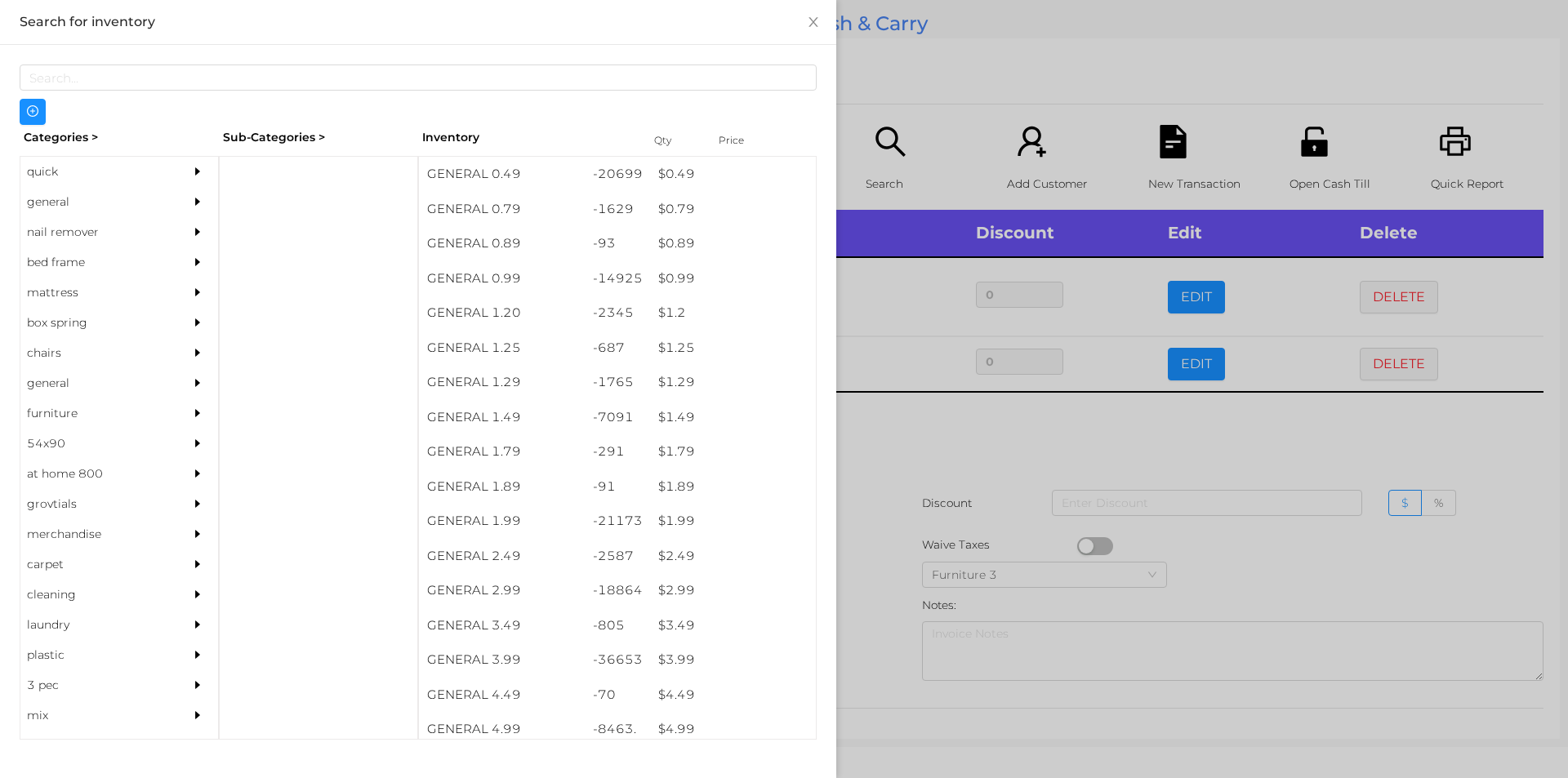
click at [918, 532] on div at bounding box center [784, 389] width 1568 height 778
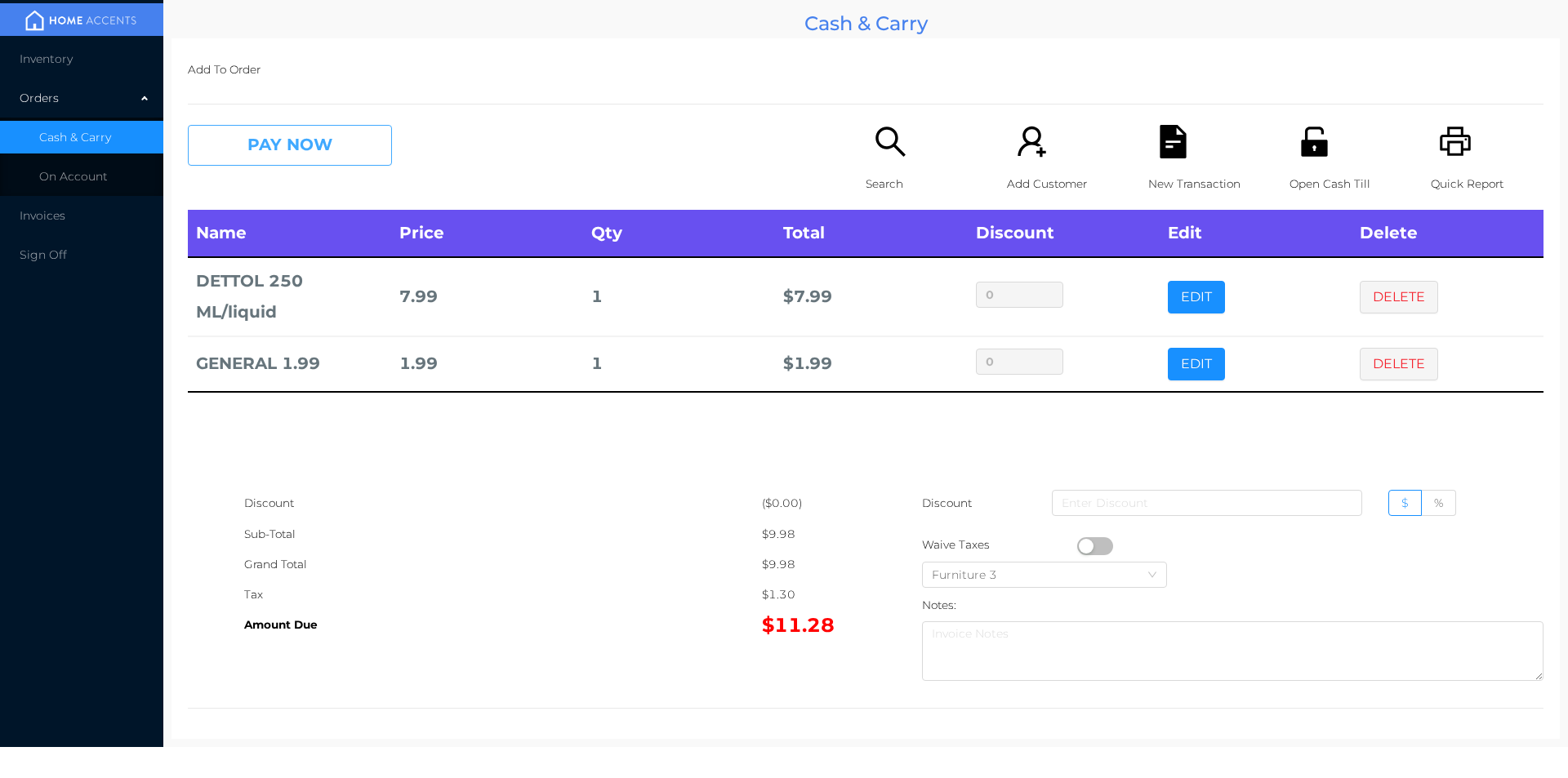
click at [344, 146] on button "PAY NOW" at bounding box center [289, 145] width 204 height 41
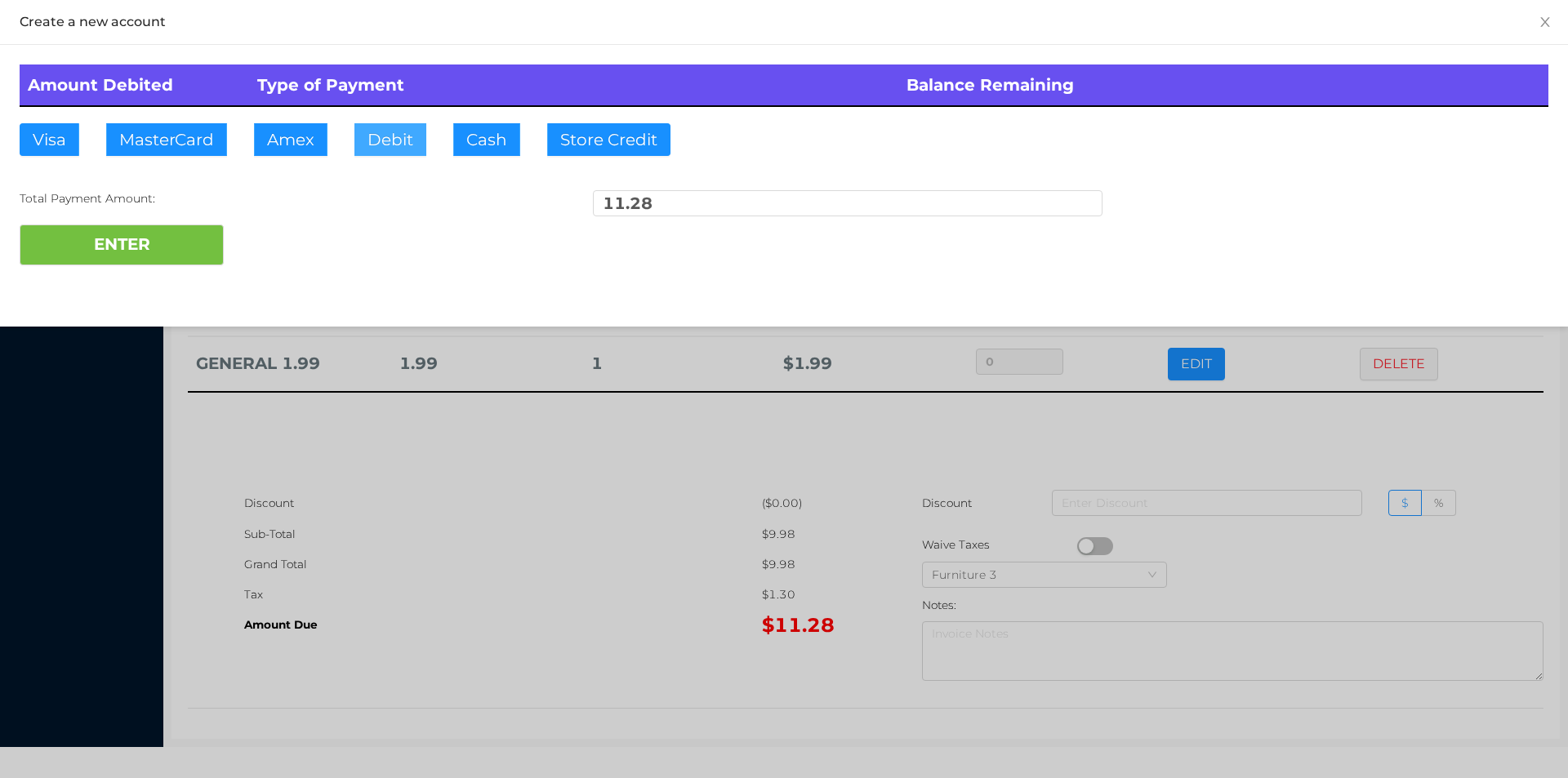
click at [394, 146] on button "Debit" at bounding box center [389, 140] width 72 height 33
click at [197, 259] on button "ENTER" at bounding box center [122, 244] width 204 height 41
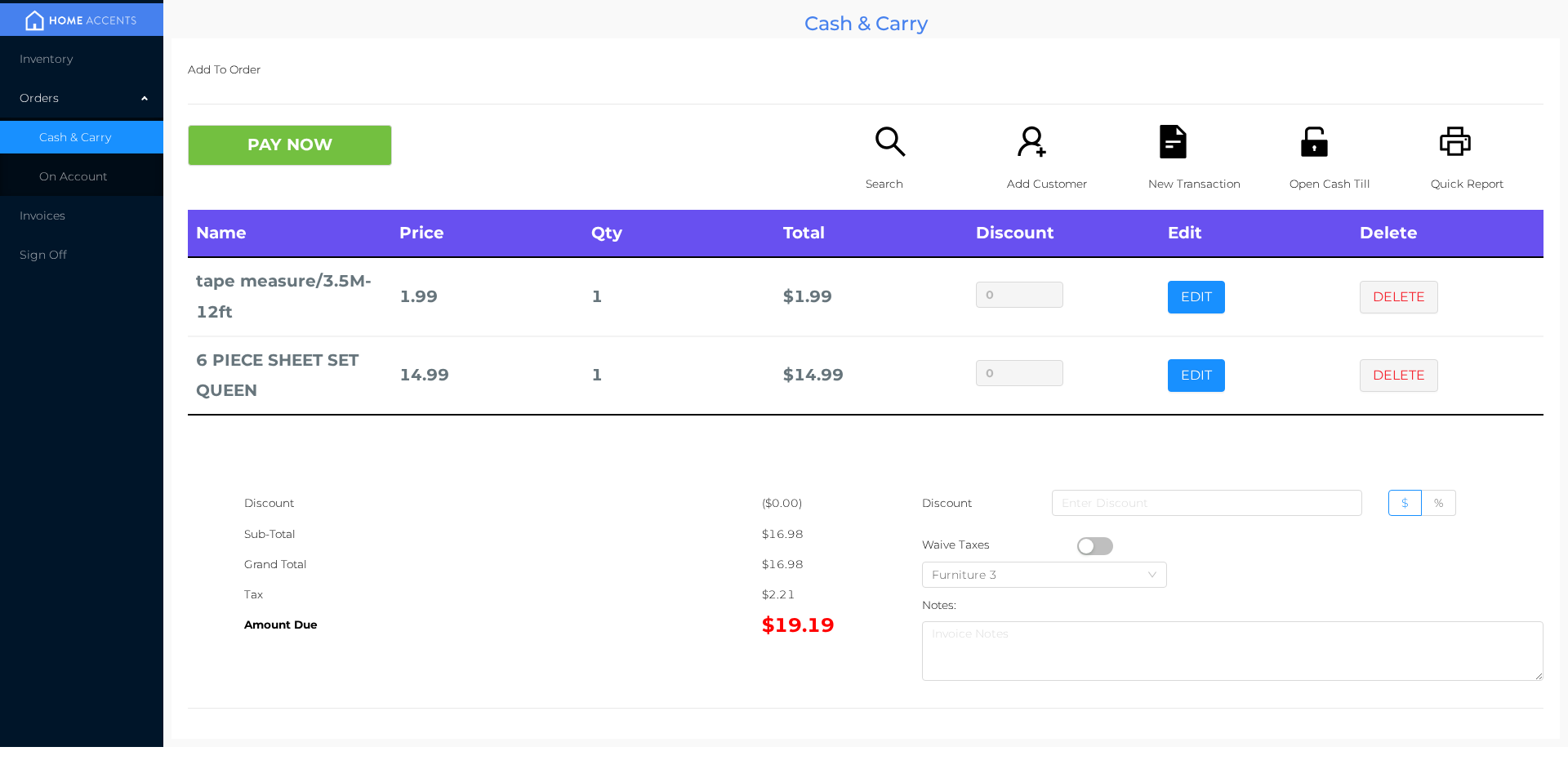
click at [866, 165] on div "Search" at bounding box center [922, 168] width 113 height 85
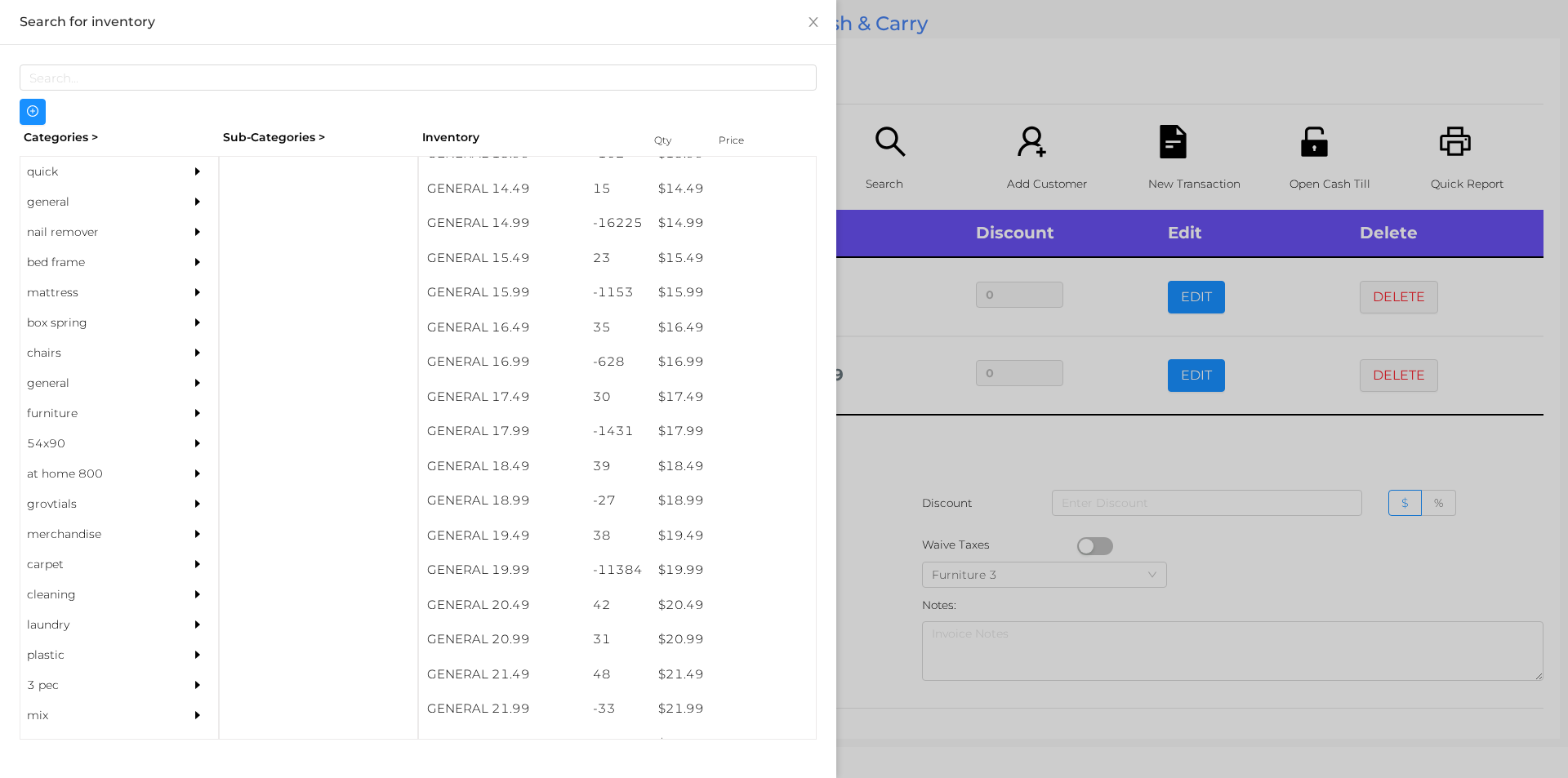
scroll to position [1364, 0]
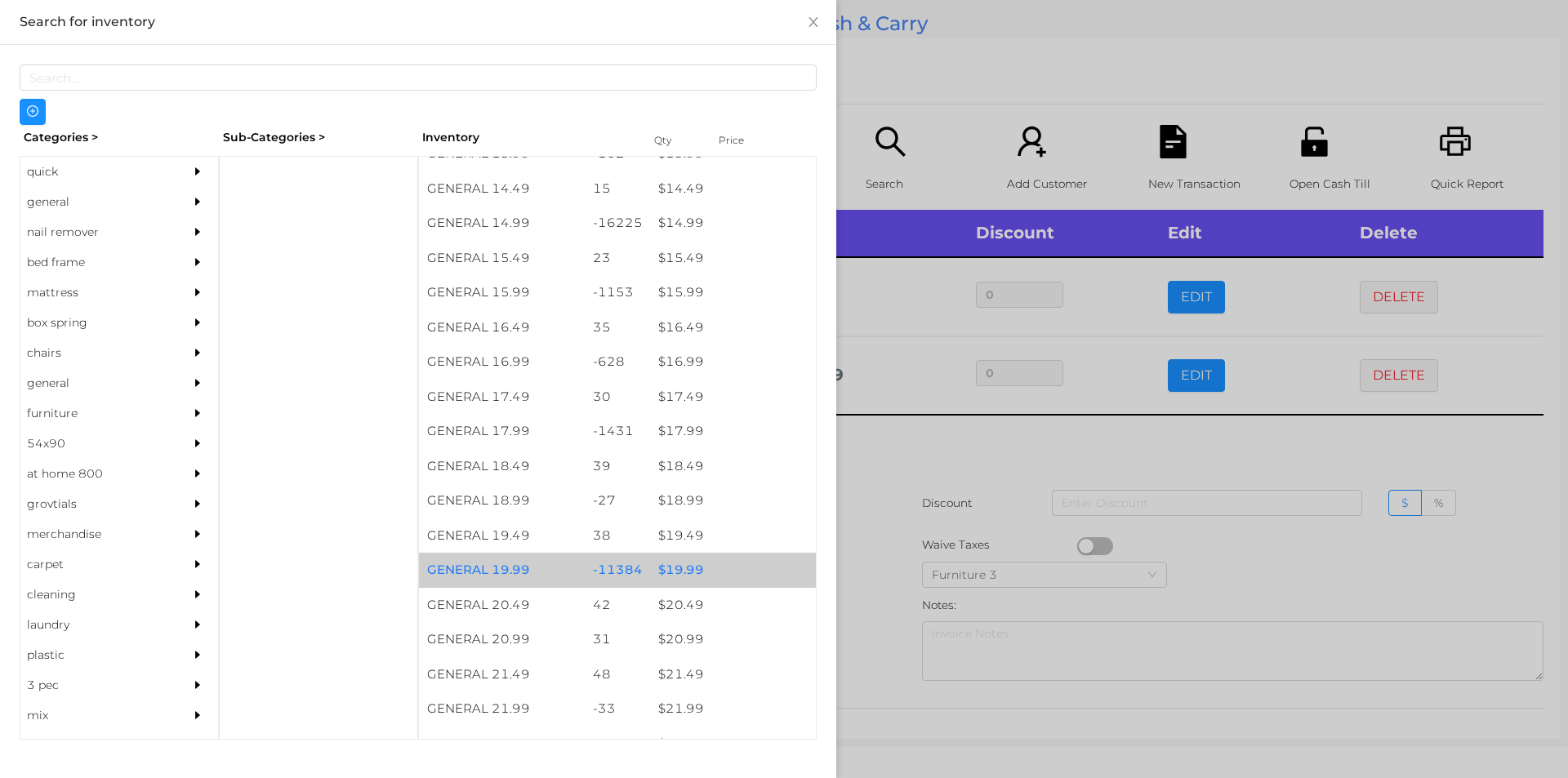
click at [673, 570] on div "$ 19.99" at bounding box center [732, 570] width 166 height 35
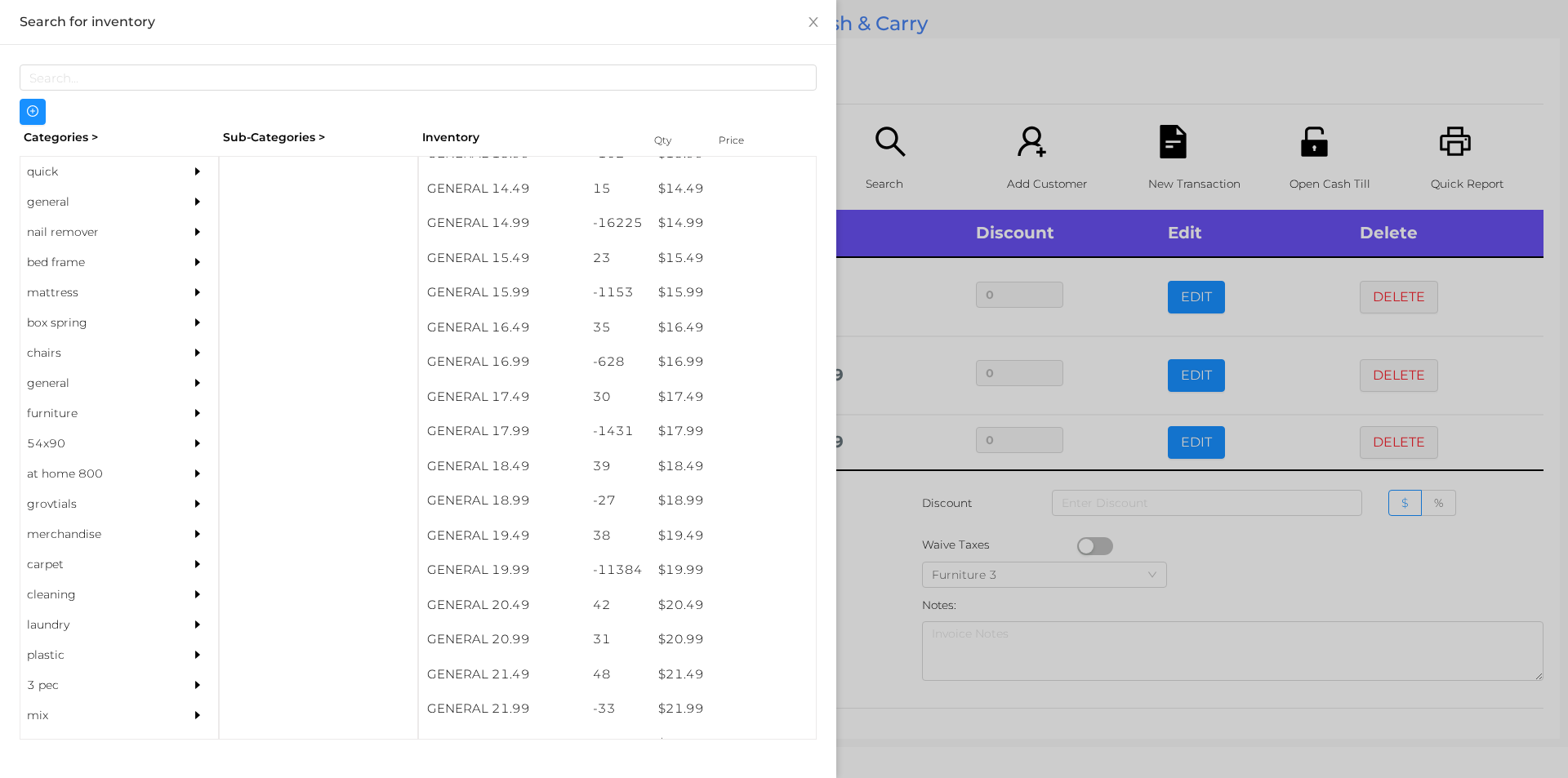
click at [870, 584] on div at bounding box center [784, 389] width 1568 height 778
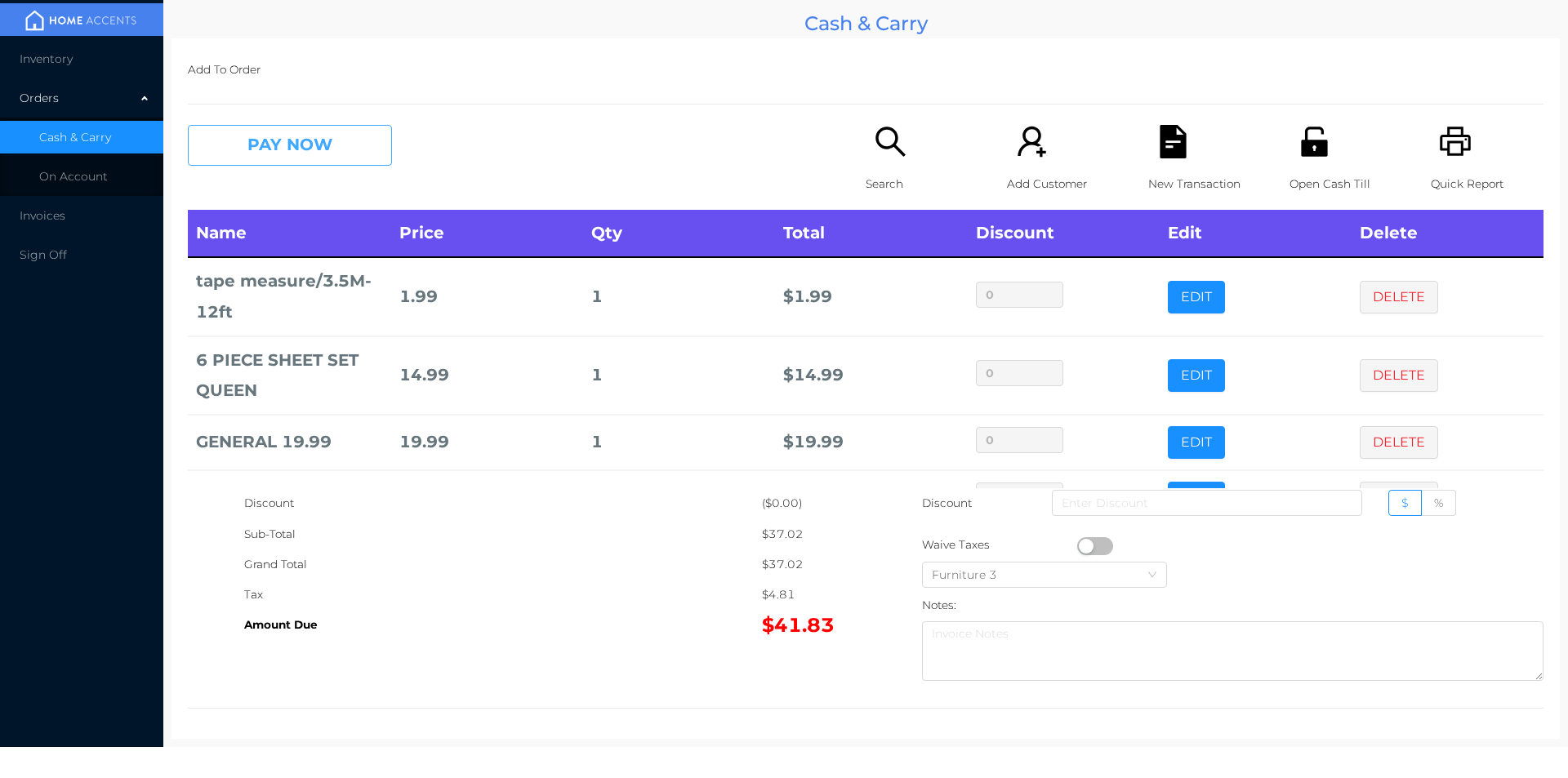
click at [335, 157] on button "PAY NOW" at bounding box center [289, 145] width 204 height 41
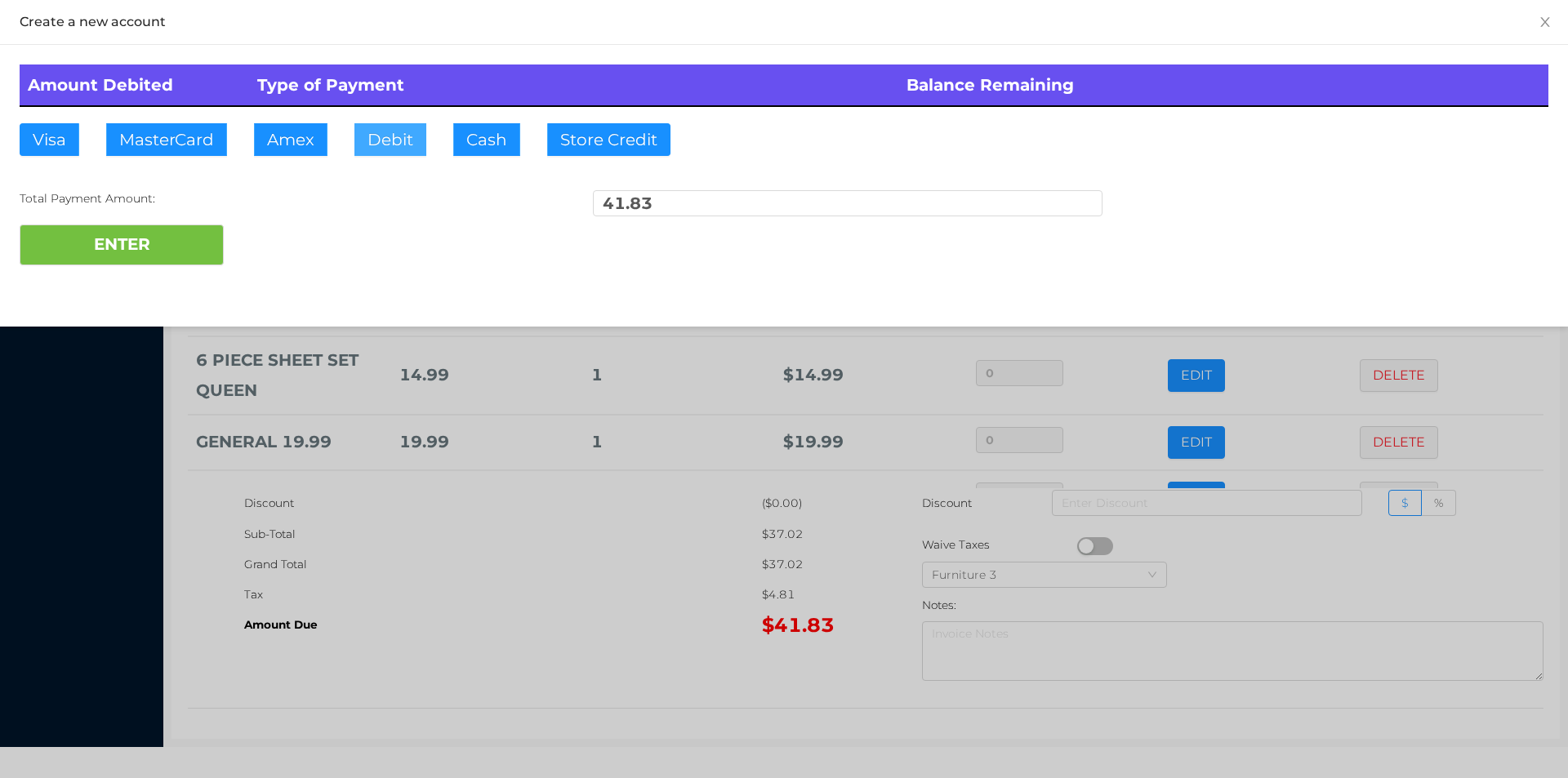
click at [365, 149] on button "Debit" at bounding box center [389, 140] width 72 height 33
click at [153, 256] on button "ENTER" at bounding box center [122, 244] width 204 height 41
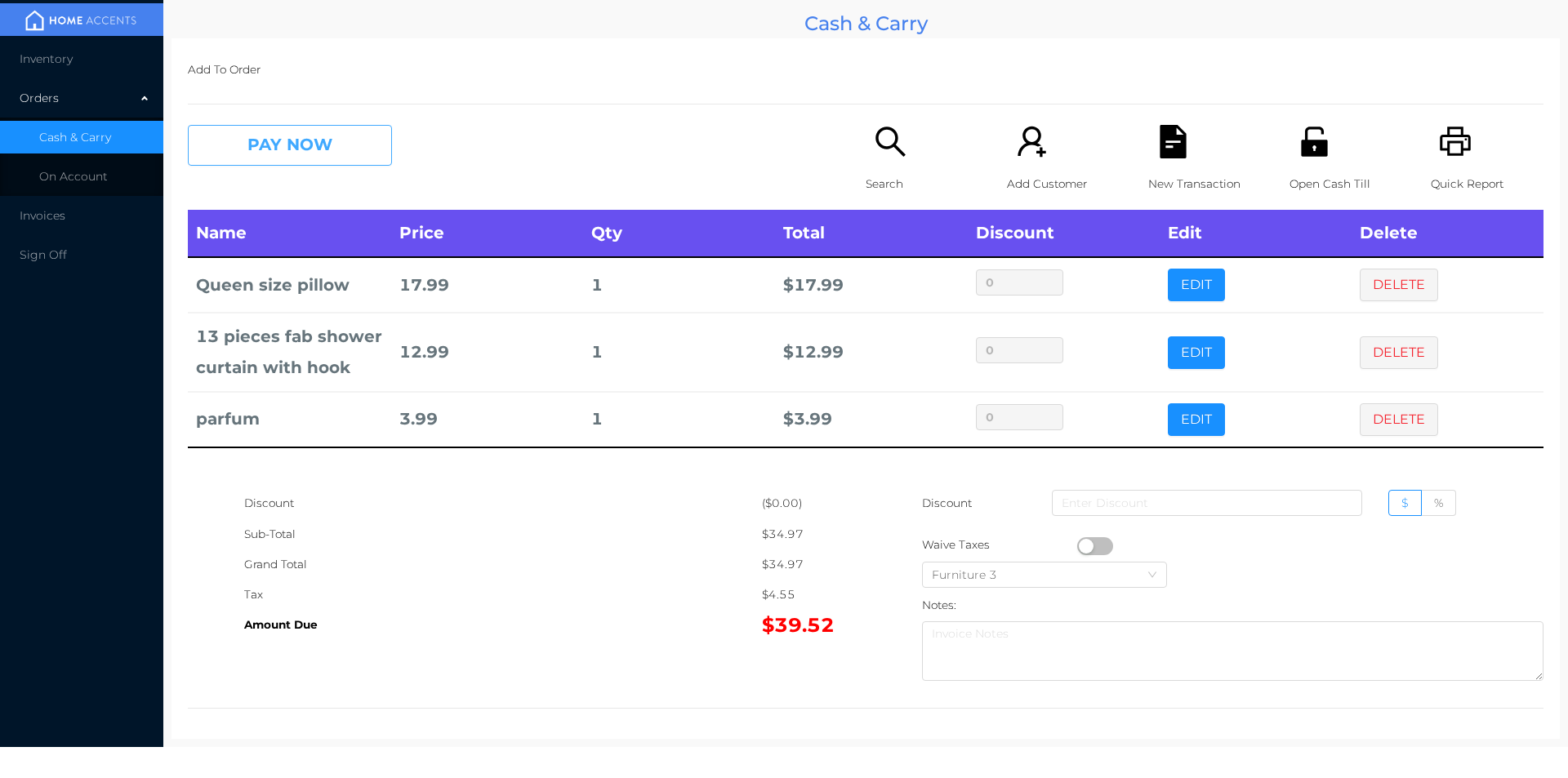
click at [297, 155] on button "PAY NOW" at bounding box center [289, 145] width 204 height 41
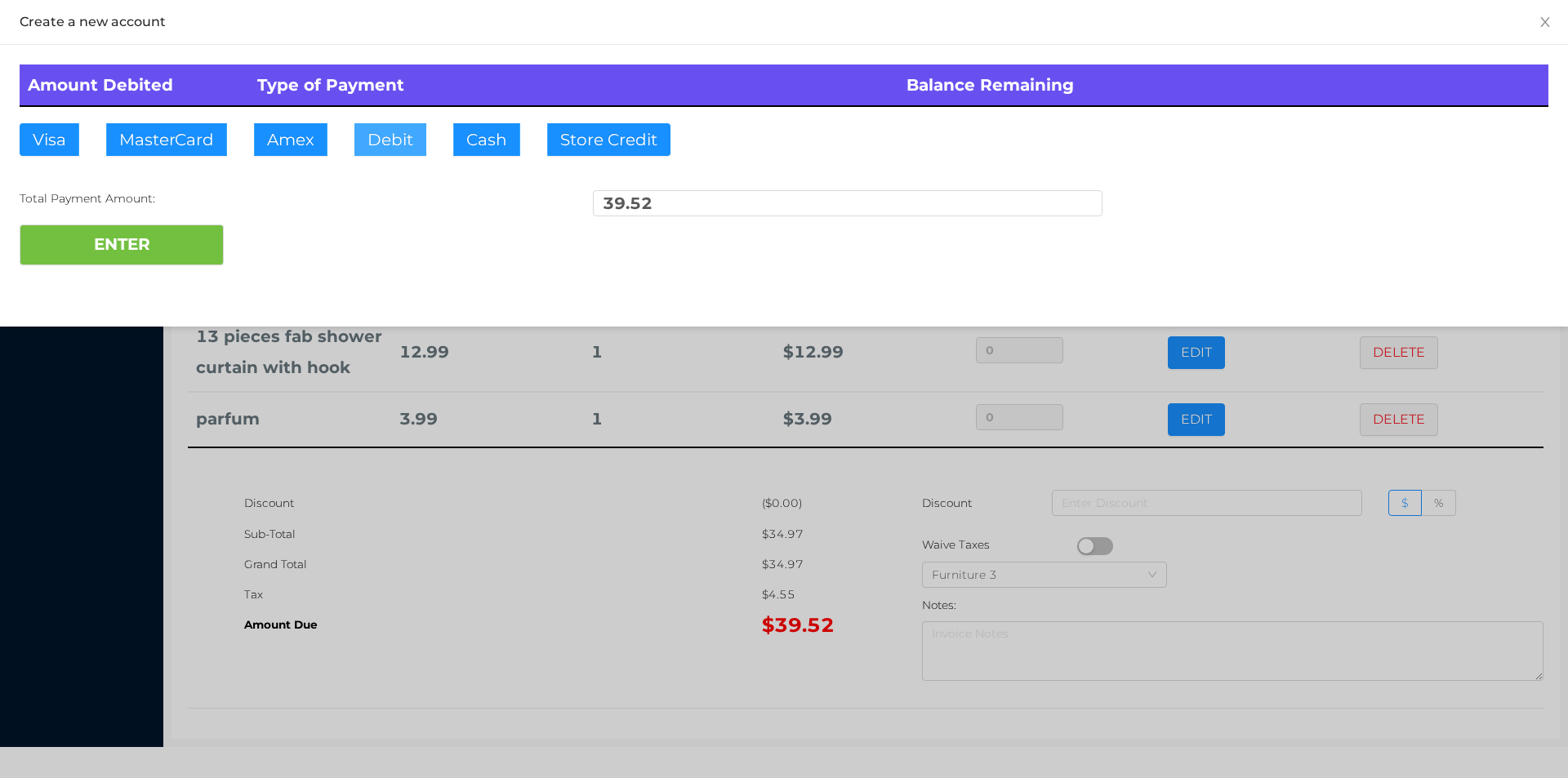
click at [374, 141] on button "Debit" at bounding box center [389, 140] width 72 height 33
click at [143, 241] on button "ENTER" at bounding box center [122, 244] width 204 height 41
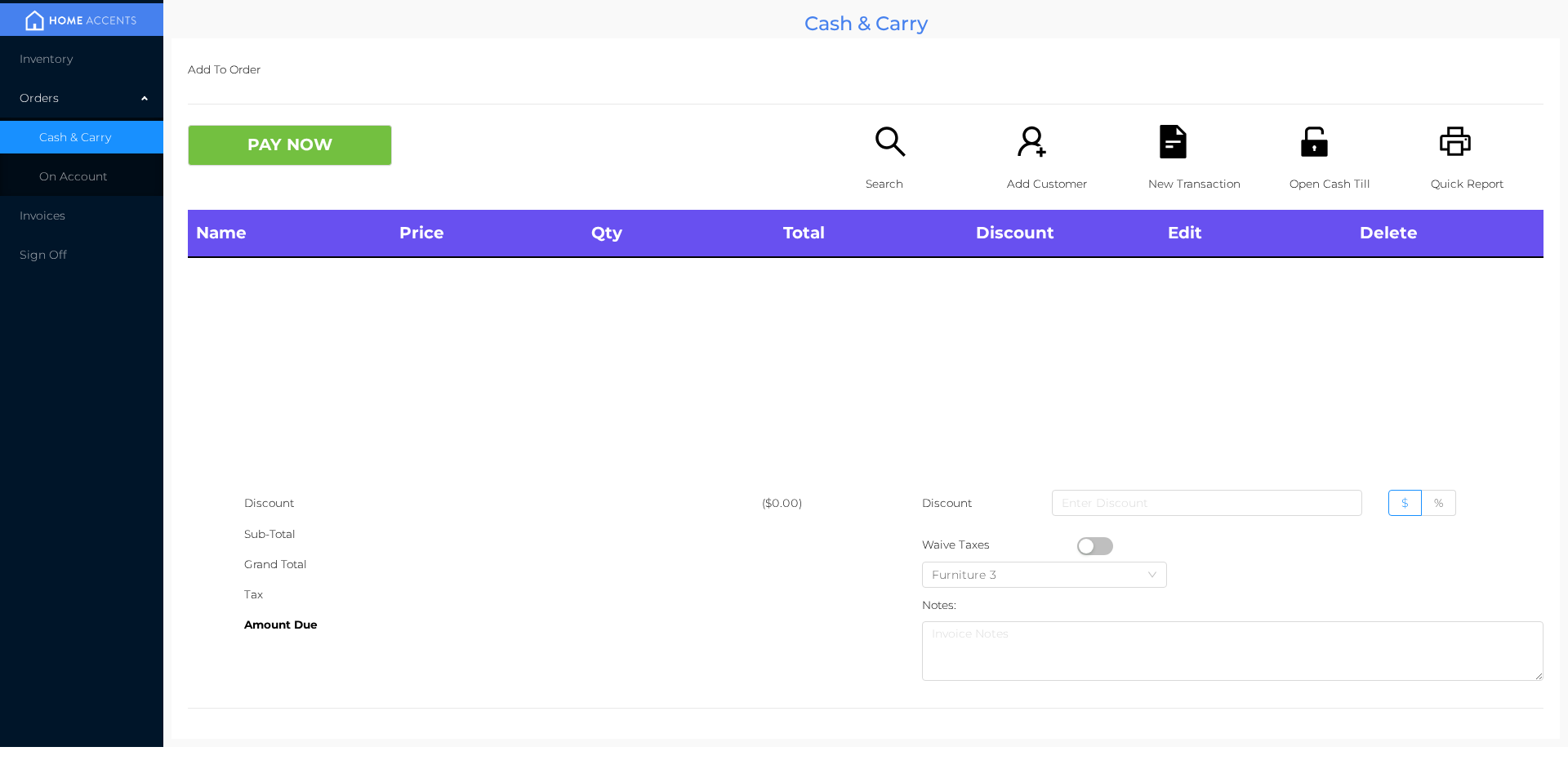
click at [1300, 156] on icon "icon: unlock" at bounding box center [1313, 141] width 26 height 29
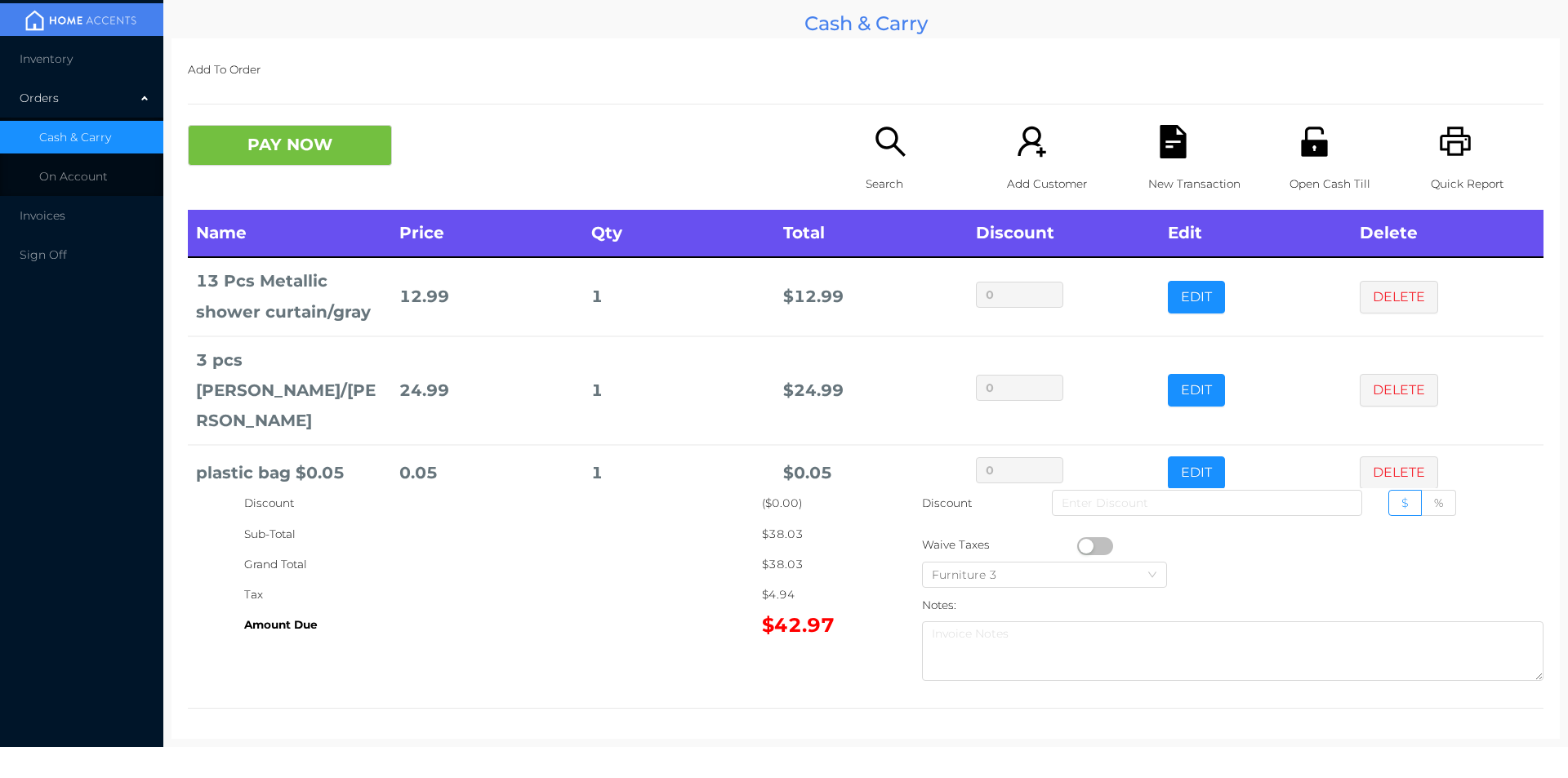
click at [341, 153] on button "PAY NOW" at bounding box center [289, 145] width 204 height 41
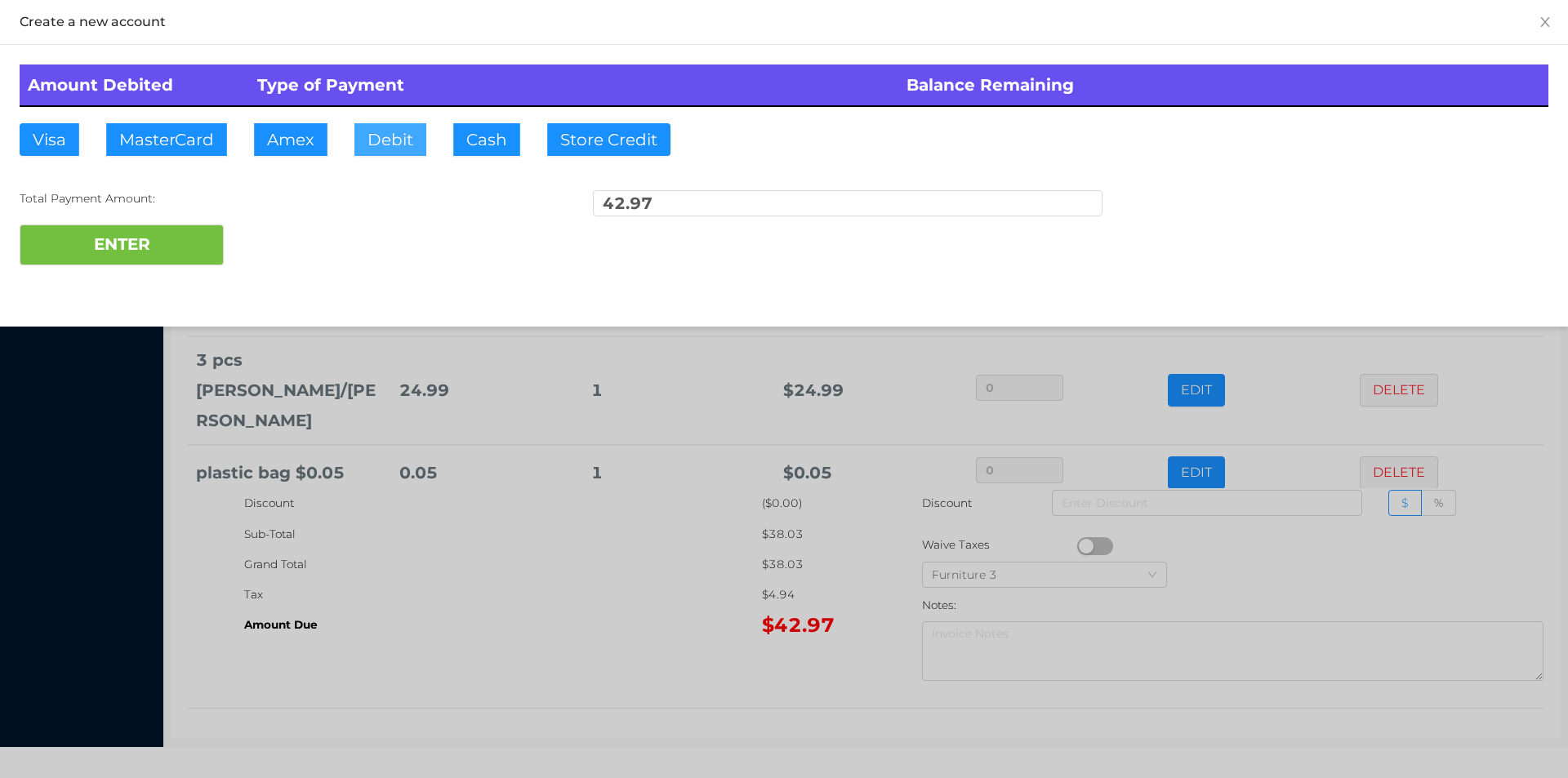
click at [386, 154] on button "Debit" at bounding box center [389, 140] width 72 height 33
click at [150, 229] on button "ENTER" at bounding box center [122, 244] width 204 height 41
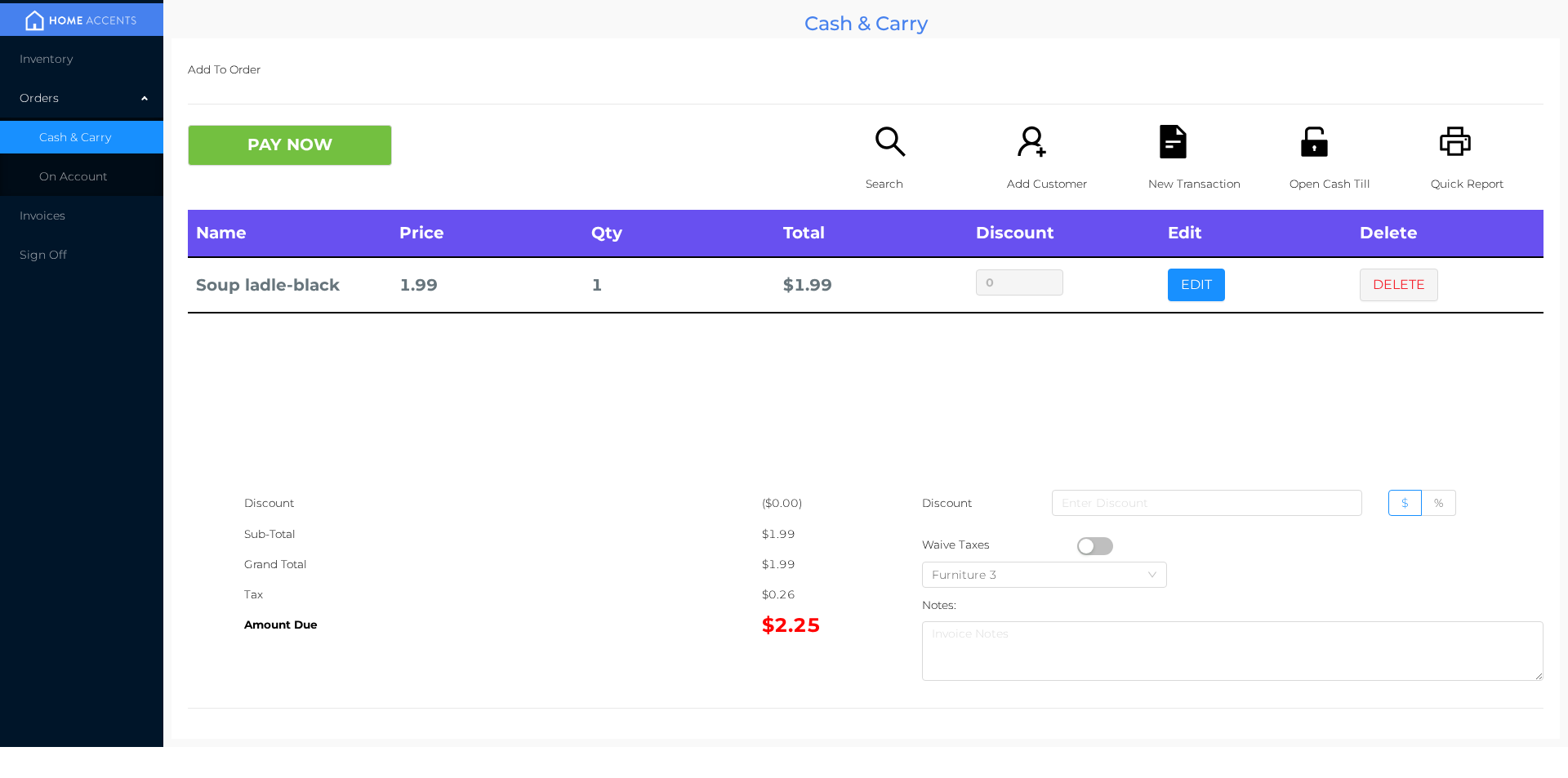
click at [878, 156] on icon "icon: search" at bounding box center [890, 142] width 34 height 34
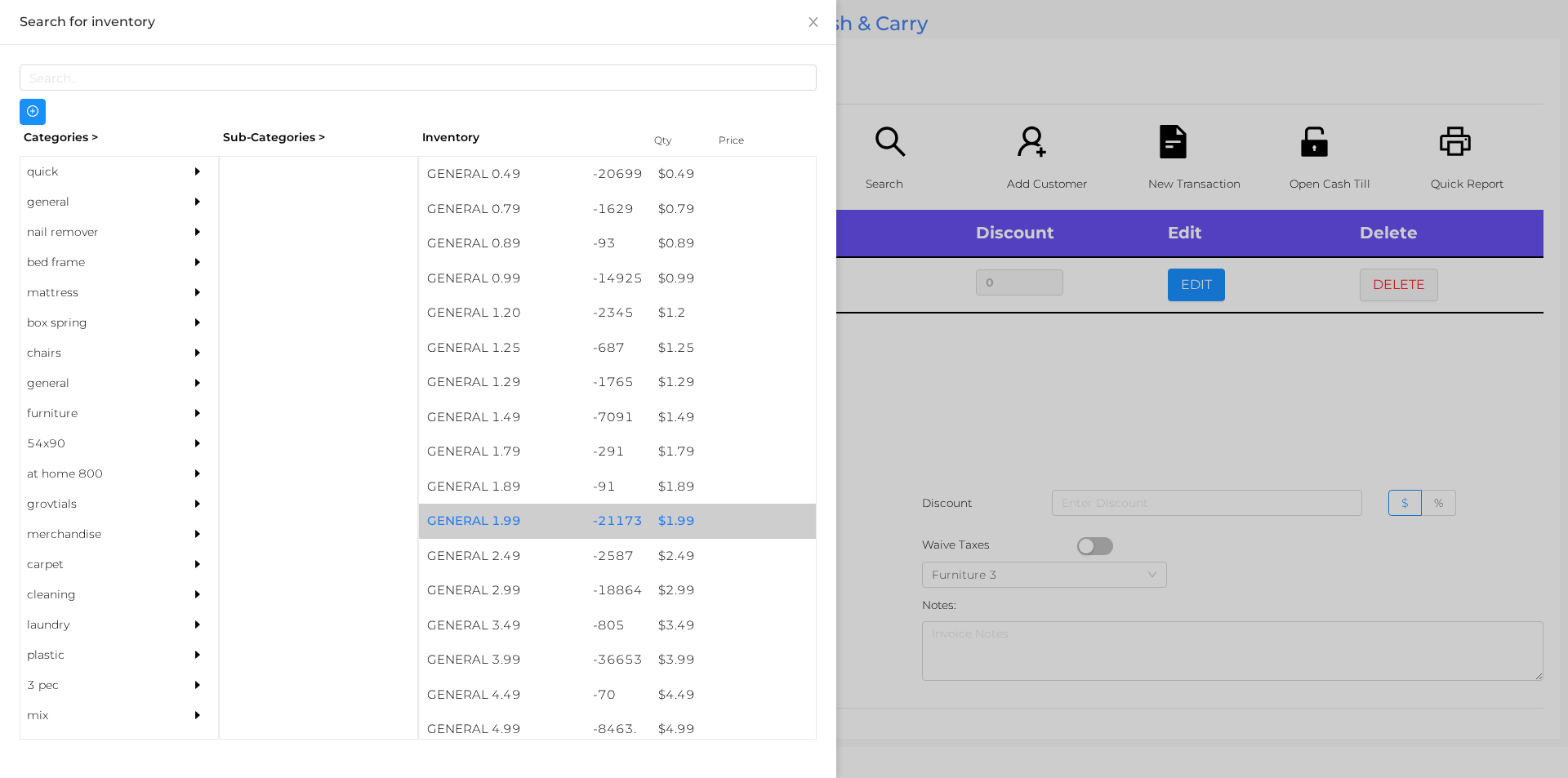
click at [681, 517] on div "$ 1.99" at bounding box center [732, 521] width 166 height 35
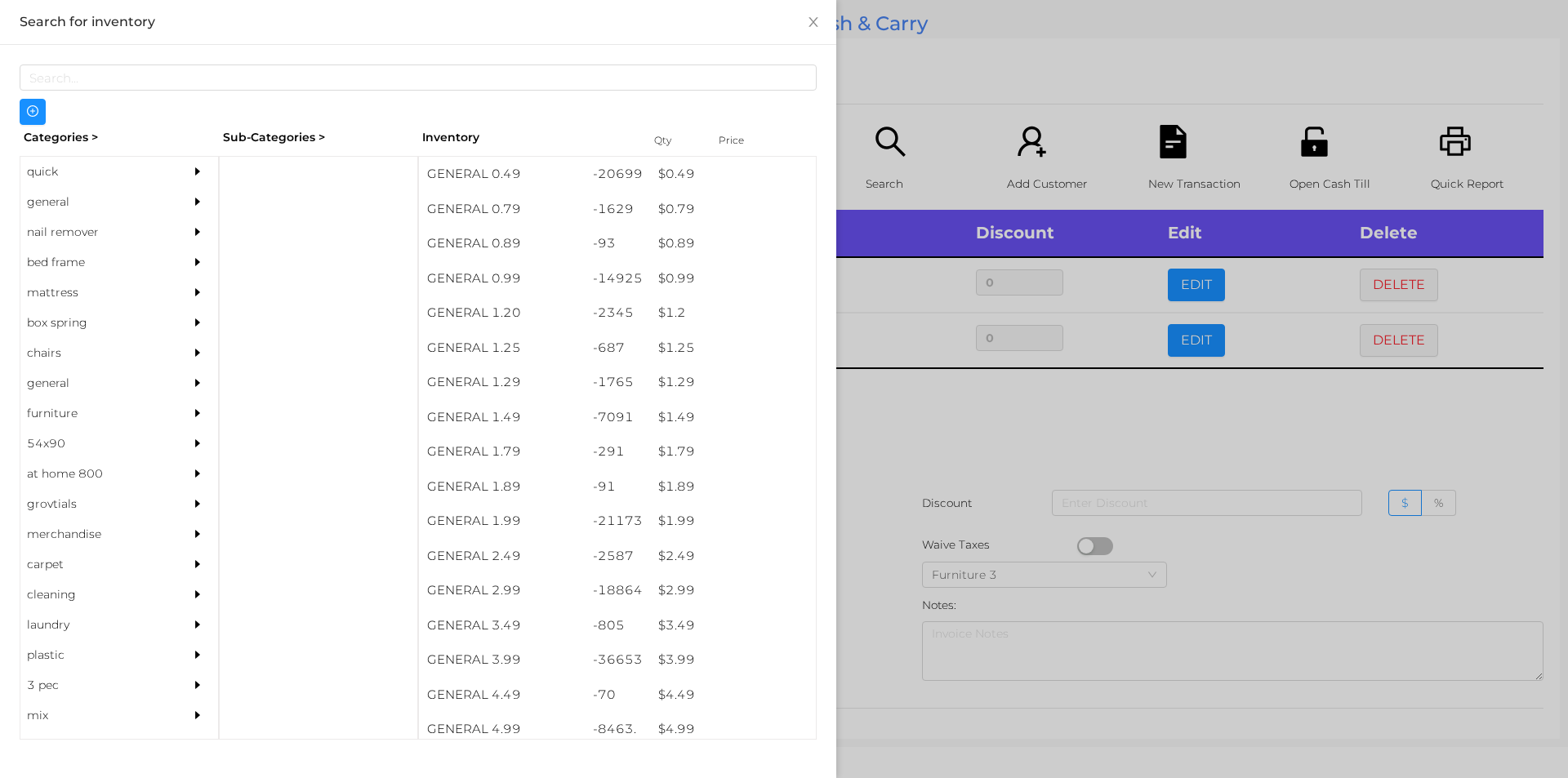
click at [880, 556] on div at bounding box center [784, 389] width 1568 height 778
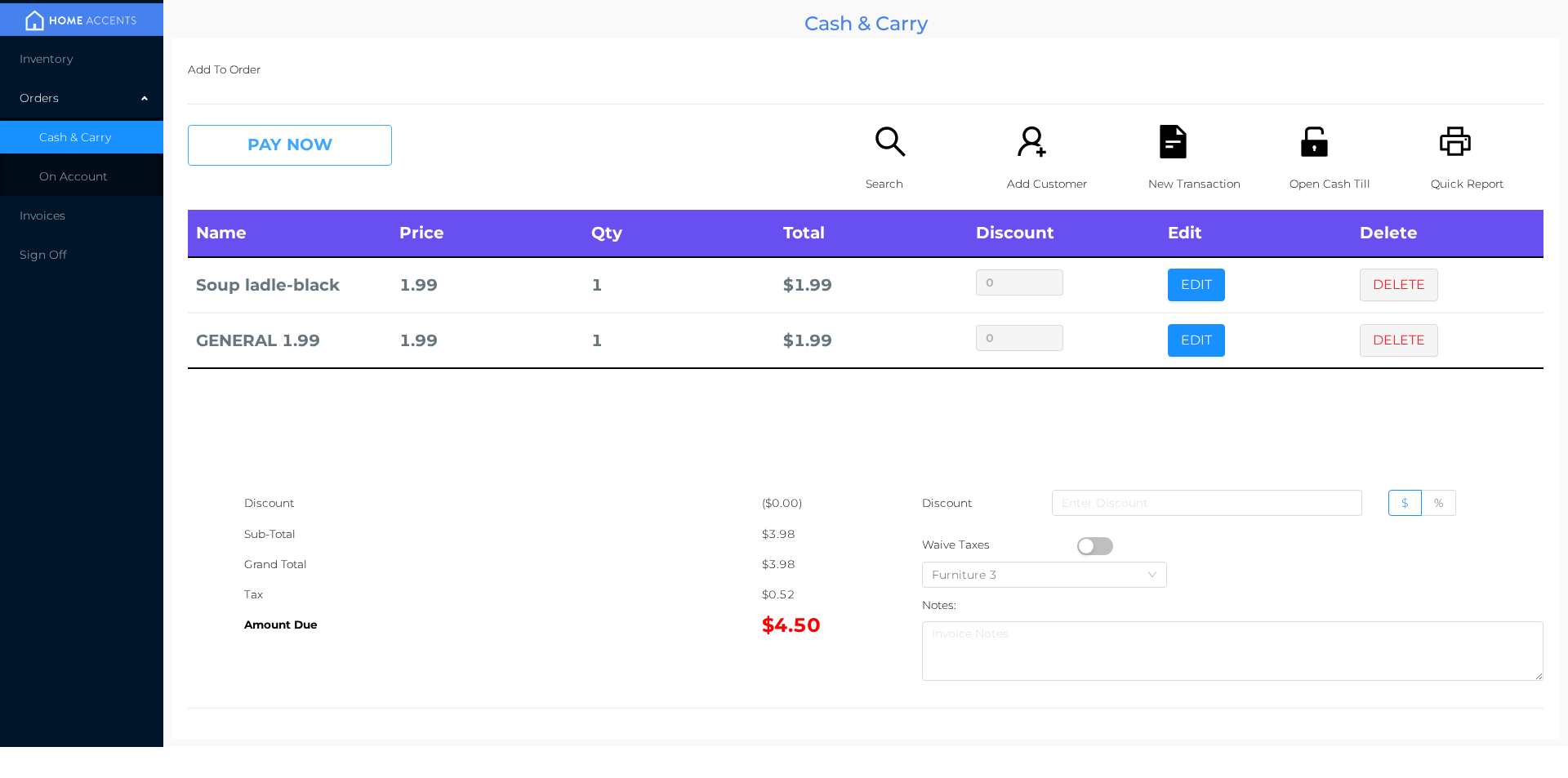
click at [333, 161] on button "PAY NOW" at bounding box center [289, 145] width 204 height 41
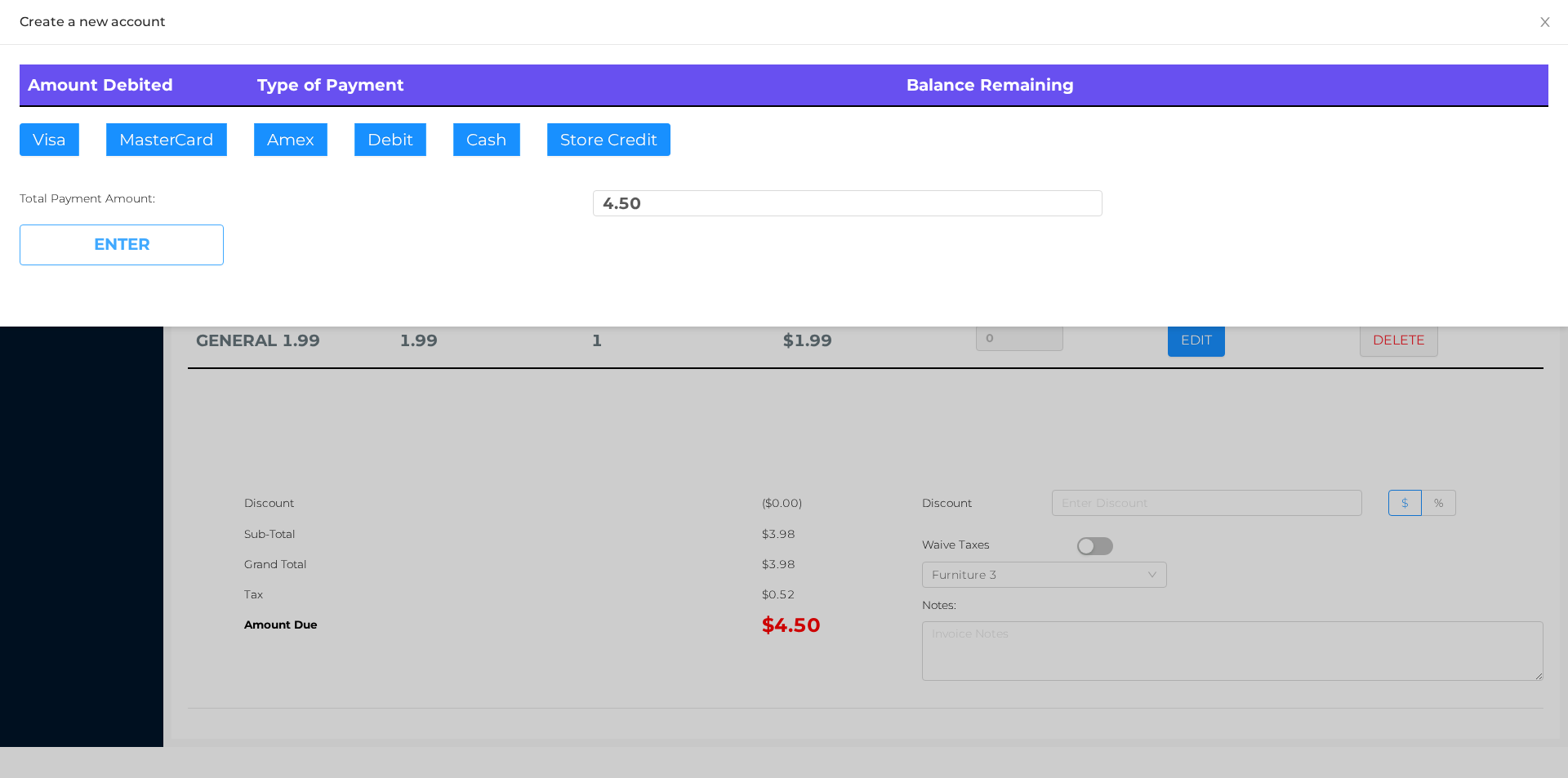
click at [172, 248] on button "ENTER" at bounding box center [122, 244] width 204 height 41
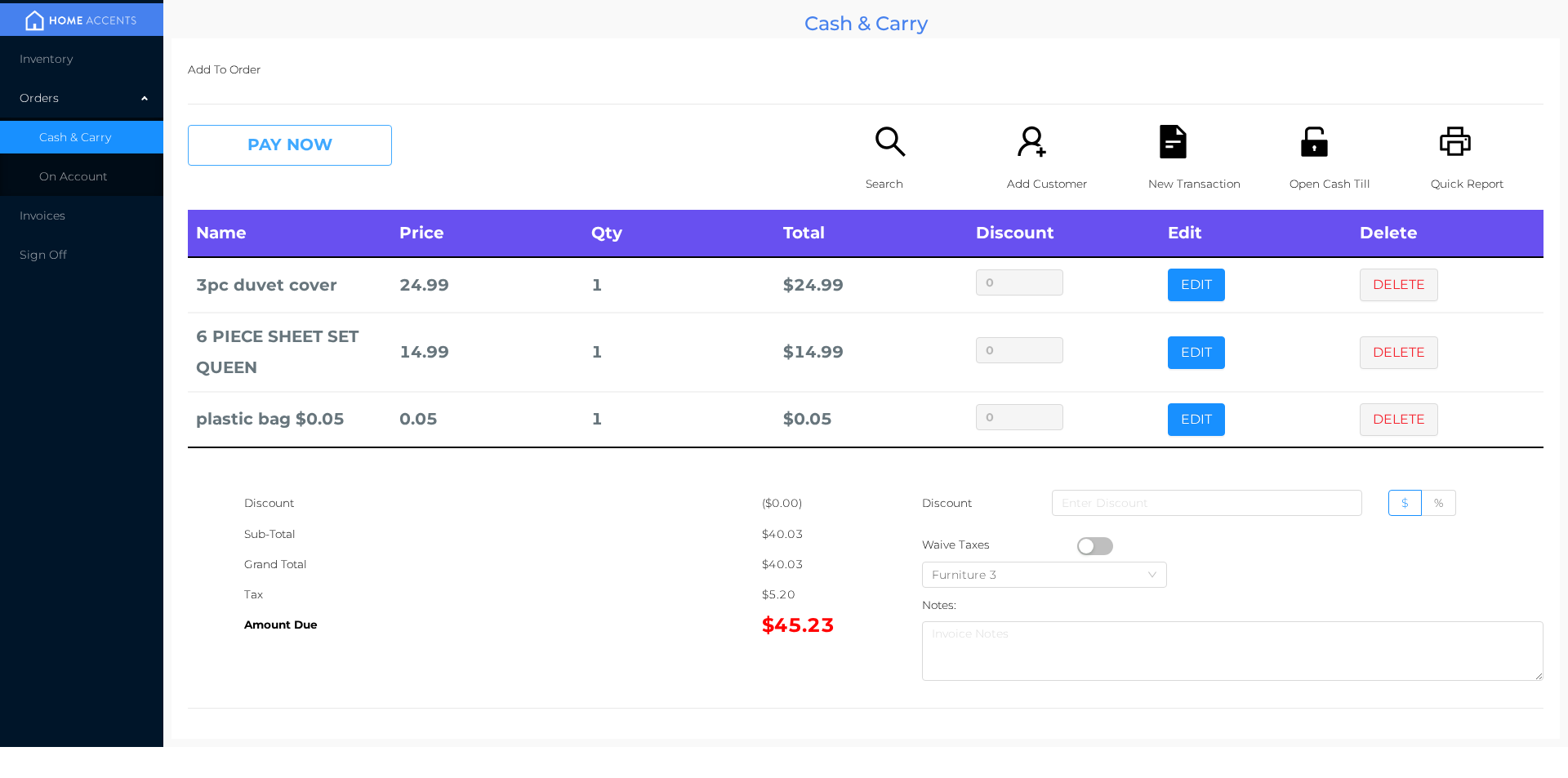
click at [318, 139] on button "PAY NOW" at bounding box center [289, 145] width 204 height 41
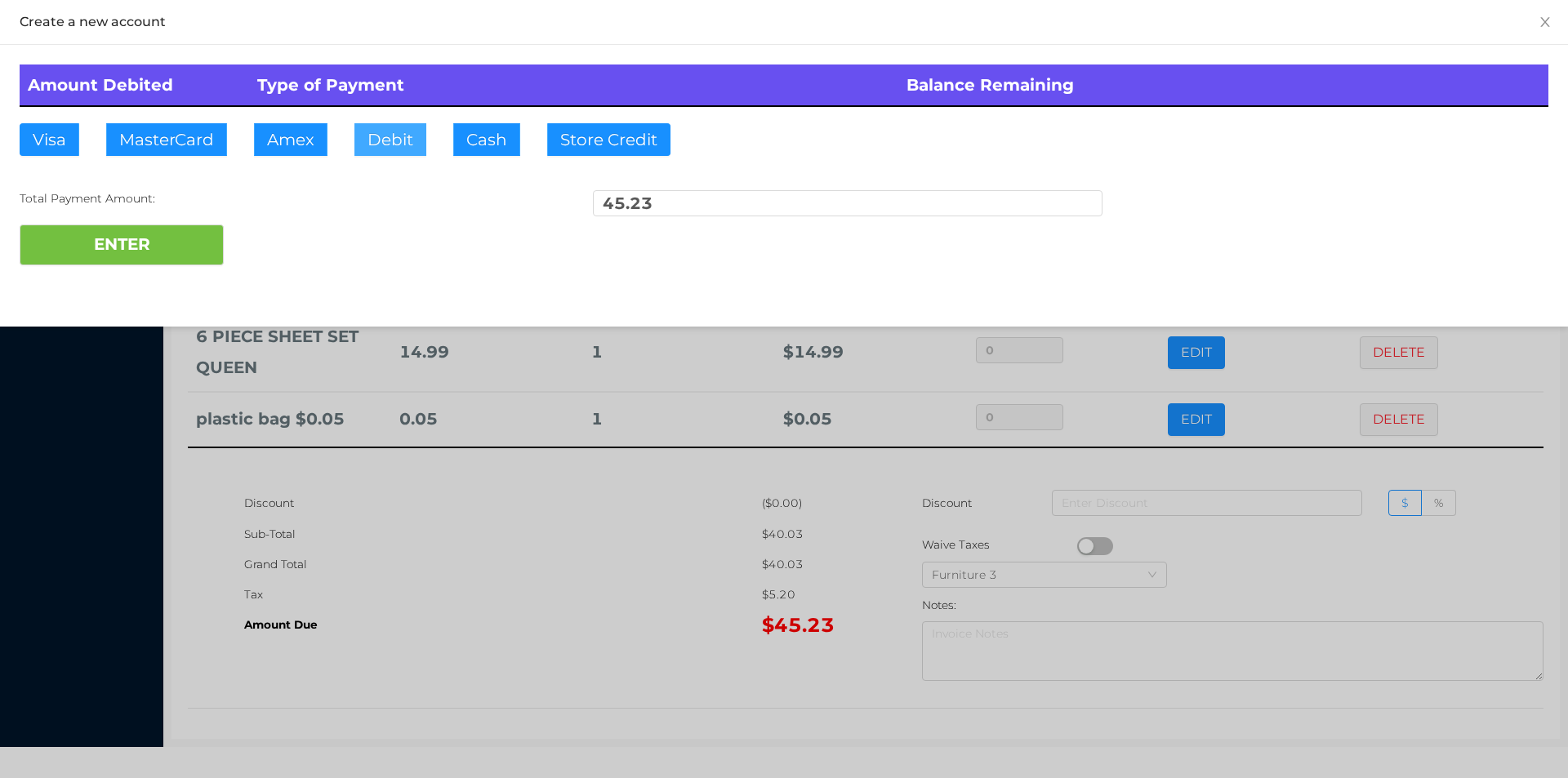
click at [390, 143] on button "Debit" at bounding box center [389, 140] width 72 height 33
click at [282, 249] on div "ENTER" at bounding box center [784, 244] width 1528 height 41
click at [183, 253] on button "ENTER" at bounding box center [122, 244] width 204 height 41
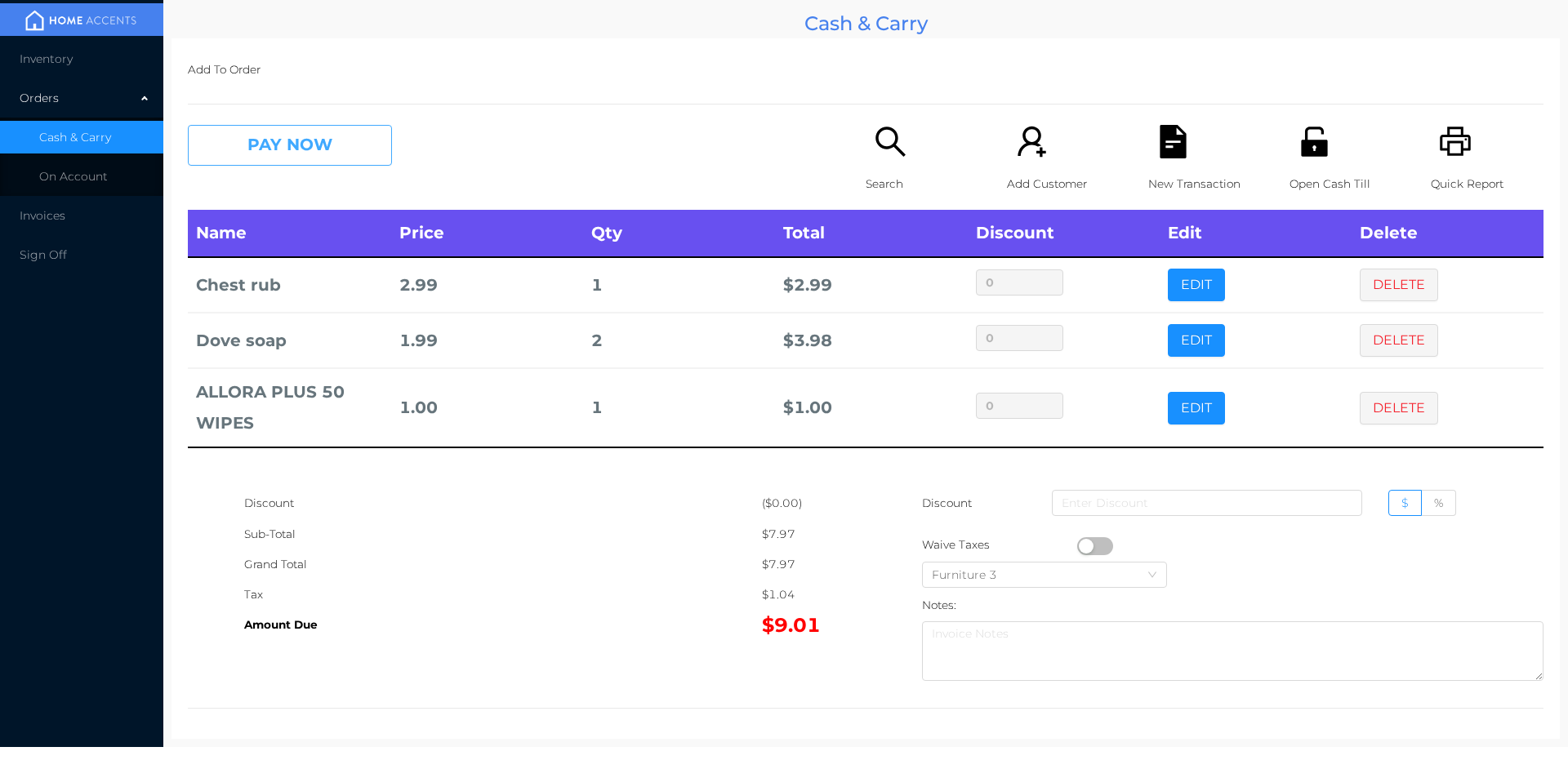
click at [284, 148] on button "PAY NOW" at bounding box center [289, 145] width 204 height 41
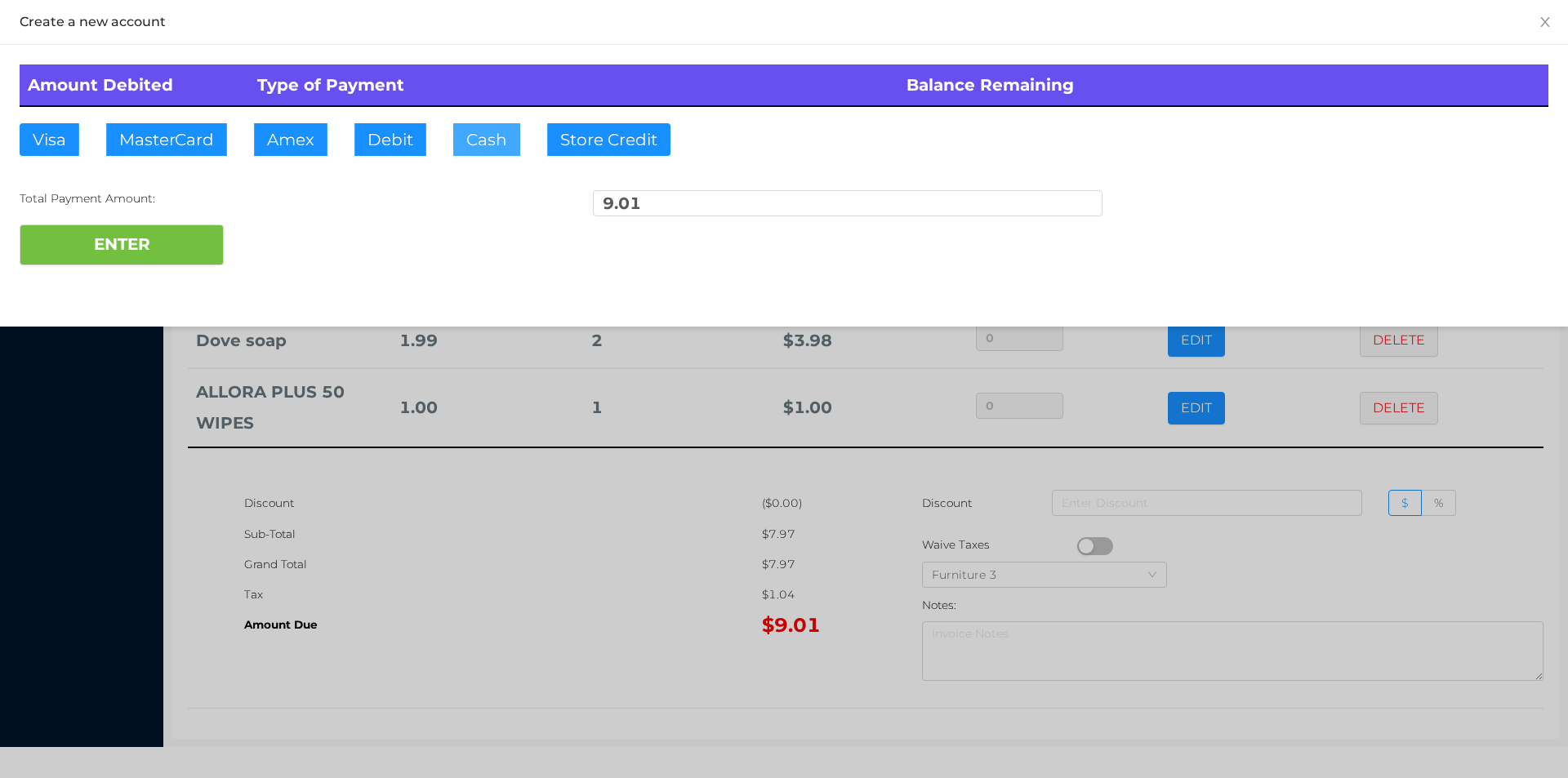
click at [490, 151] on button "Cash" at bounding box center [486, 140] width 67 height 33
type input "20."
click at [152, 261] on button "ENTER" at bounding box center [122, 244] width 204 height 41
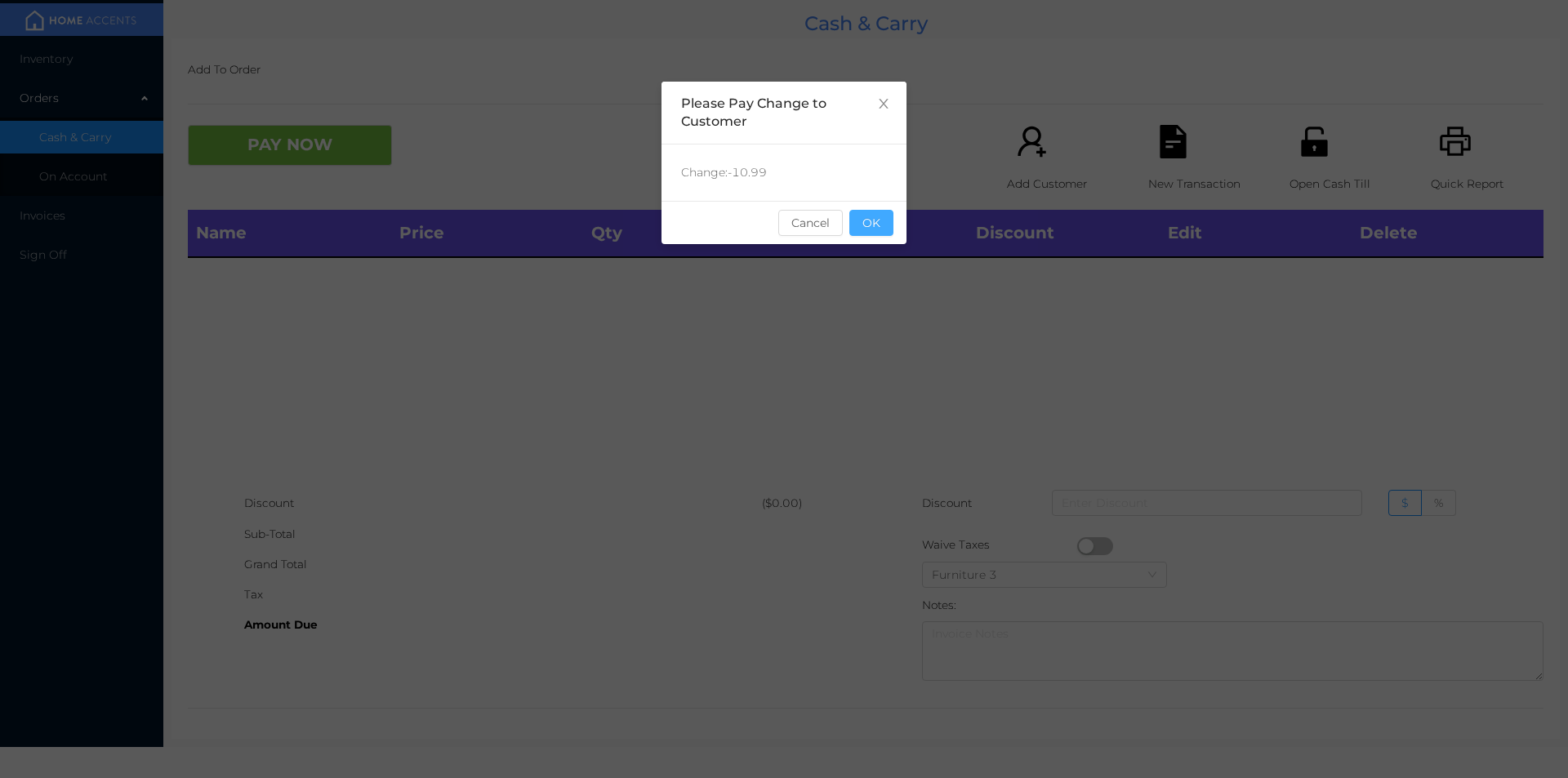
click at [877, 222] on button "OK" at bounding box center [871, 222] width 44 height 26
click at [877, 286] on div "Name Price Qty Total Discount Edit Delete" at bounding box center [866, 349] width 1356 height 279
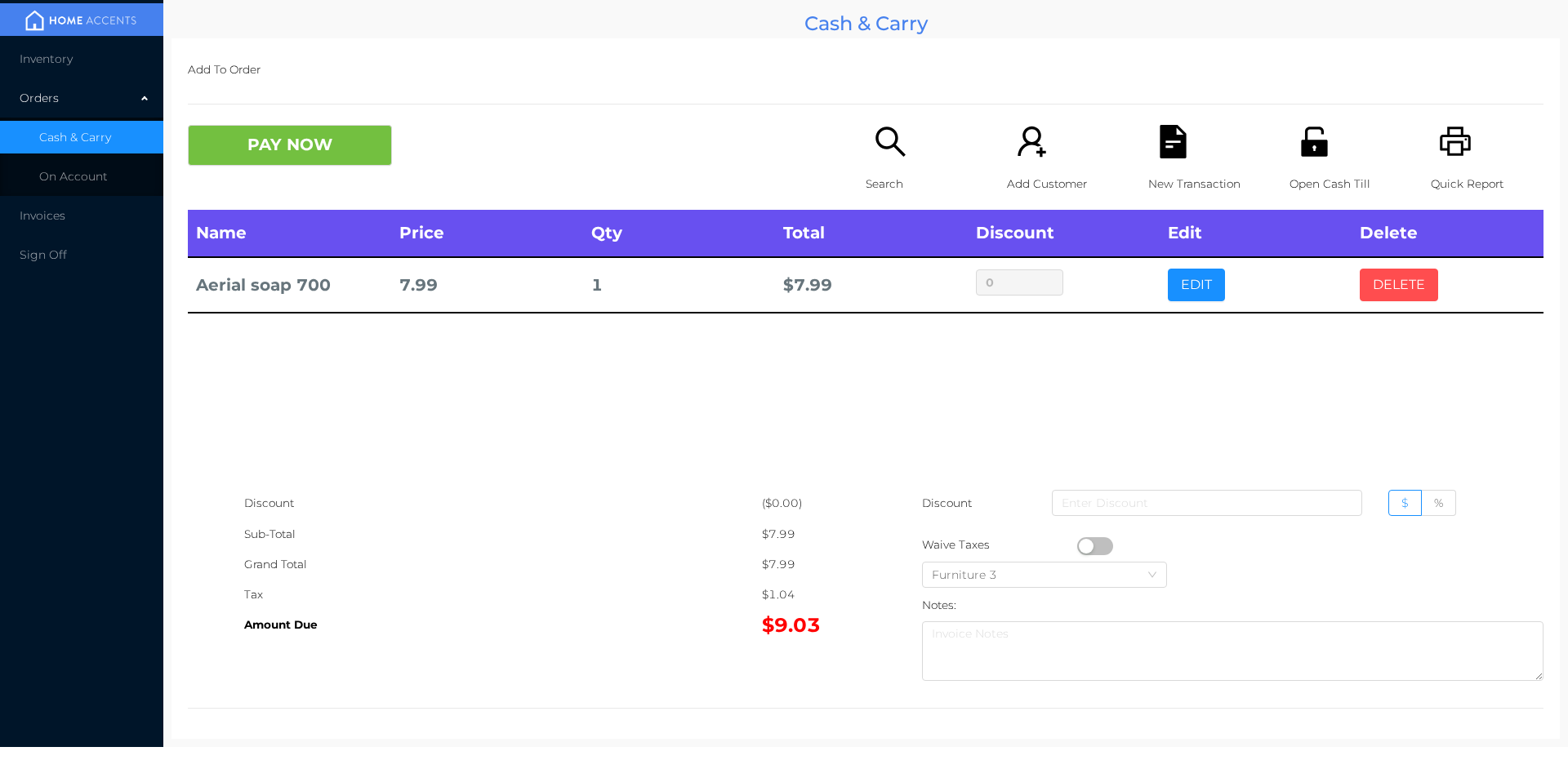
click at [1384, 282] on button "DELETE" at bounding box center [1398, 285] width 78 height 33
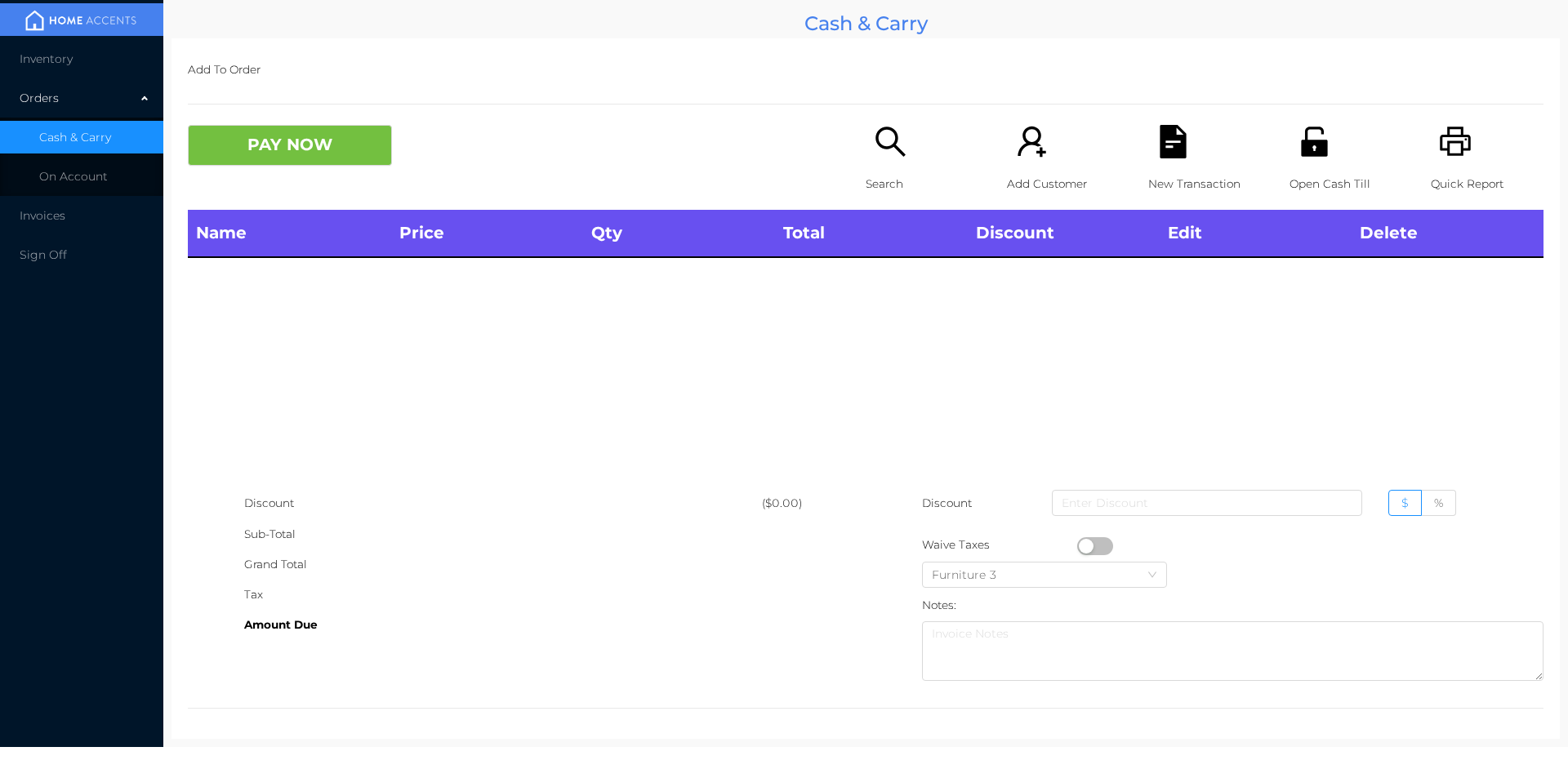
click at [1456, 170] on p "Quick Report" at bounding box center [1486, 183] width 113 height 30
click at [255, 160] on button "PAY NOW" at bounding box center [289, 145] width 204 height 41
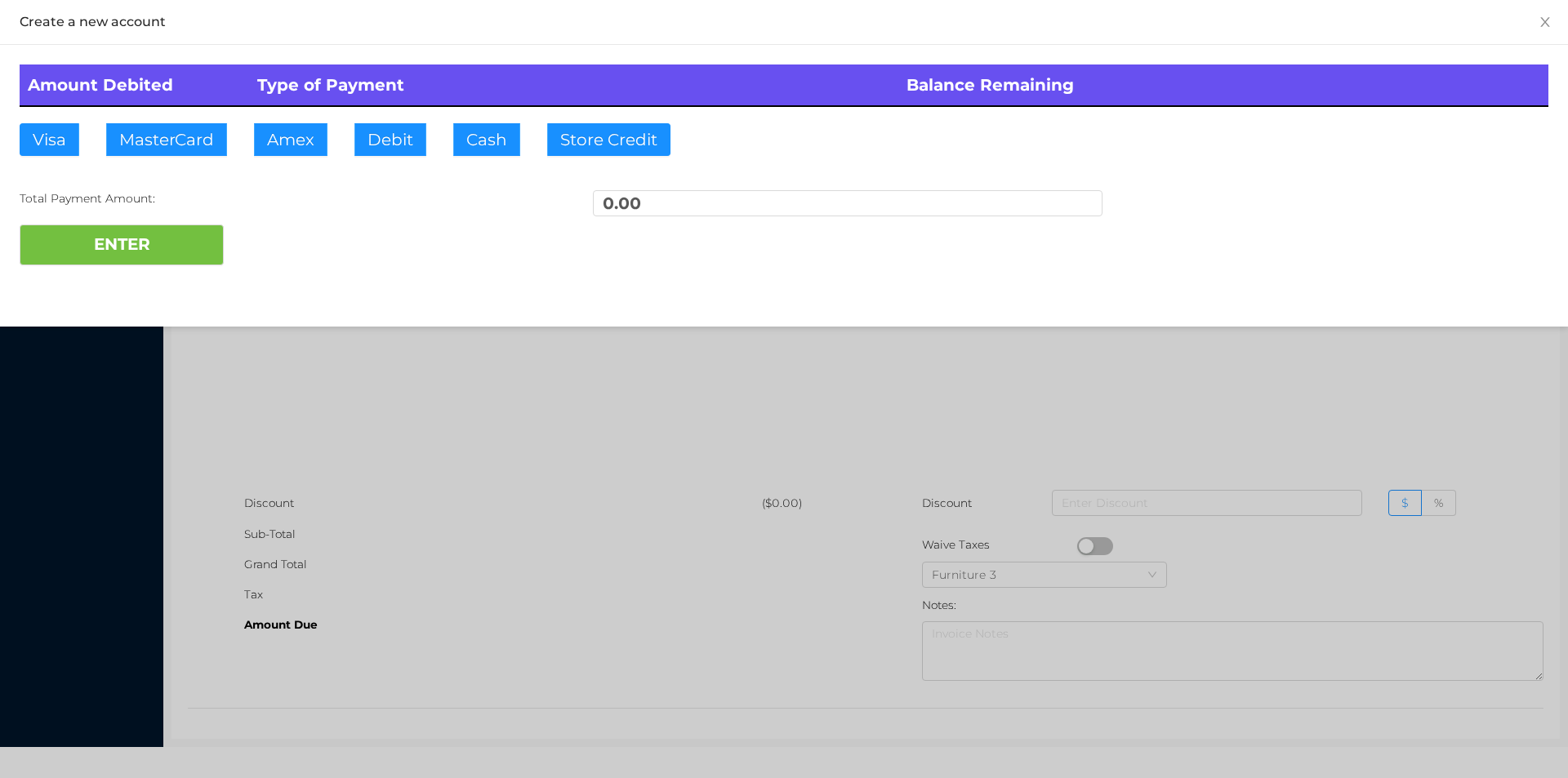
click at [368, 395] on div at bounding box center [784, 389] width 1568 height 778
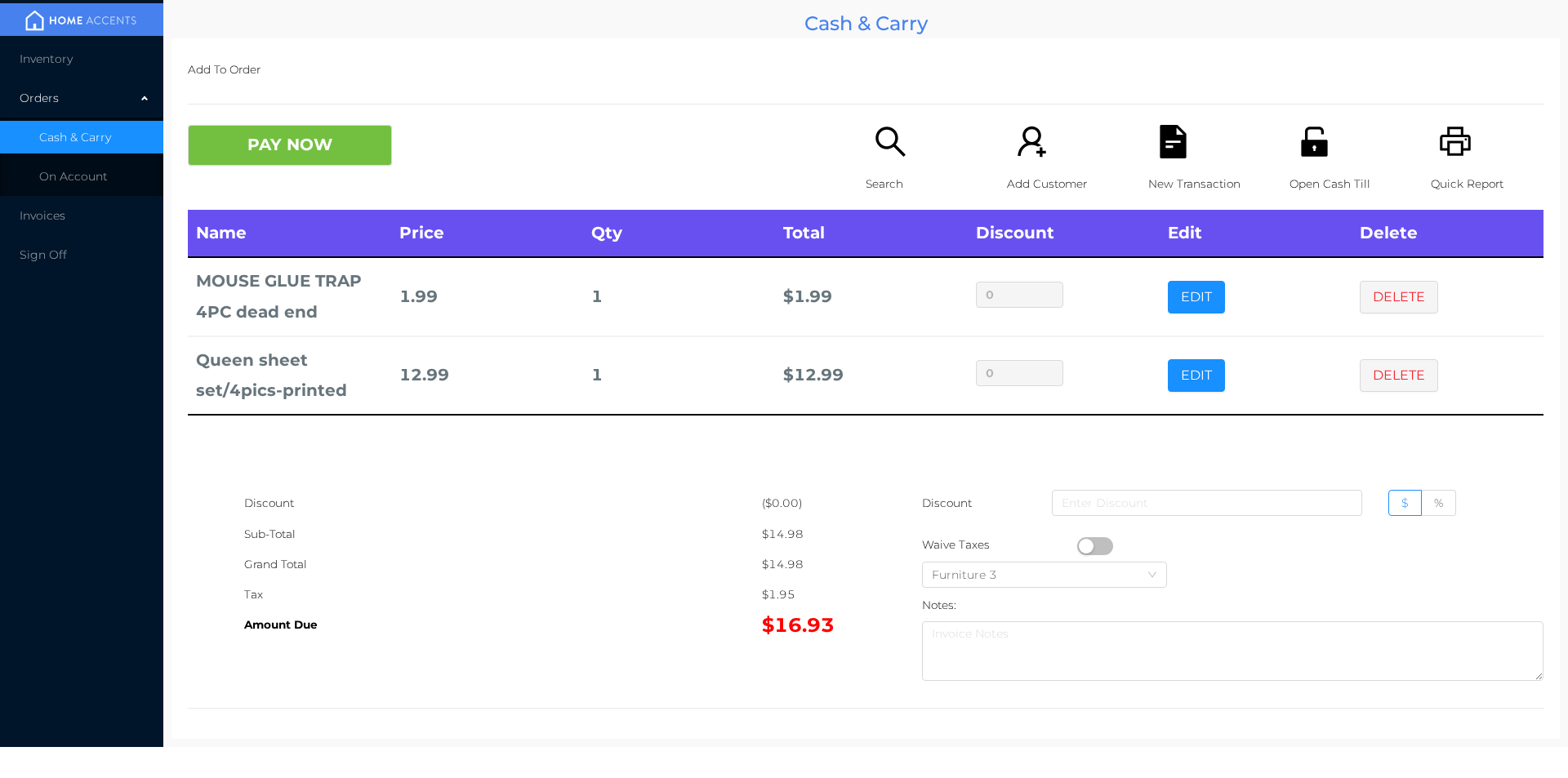
click at [876, 172] on p "Search" at bounding box center [922, 183] width 113 height 30
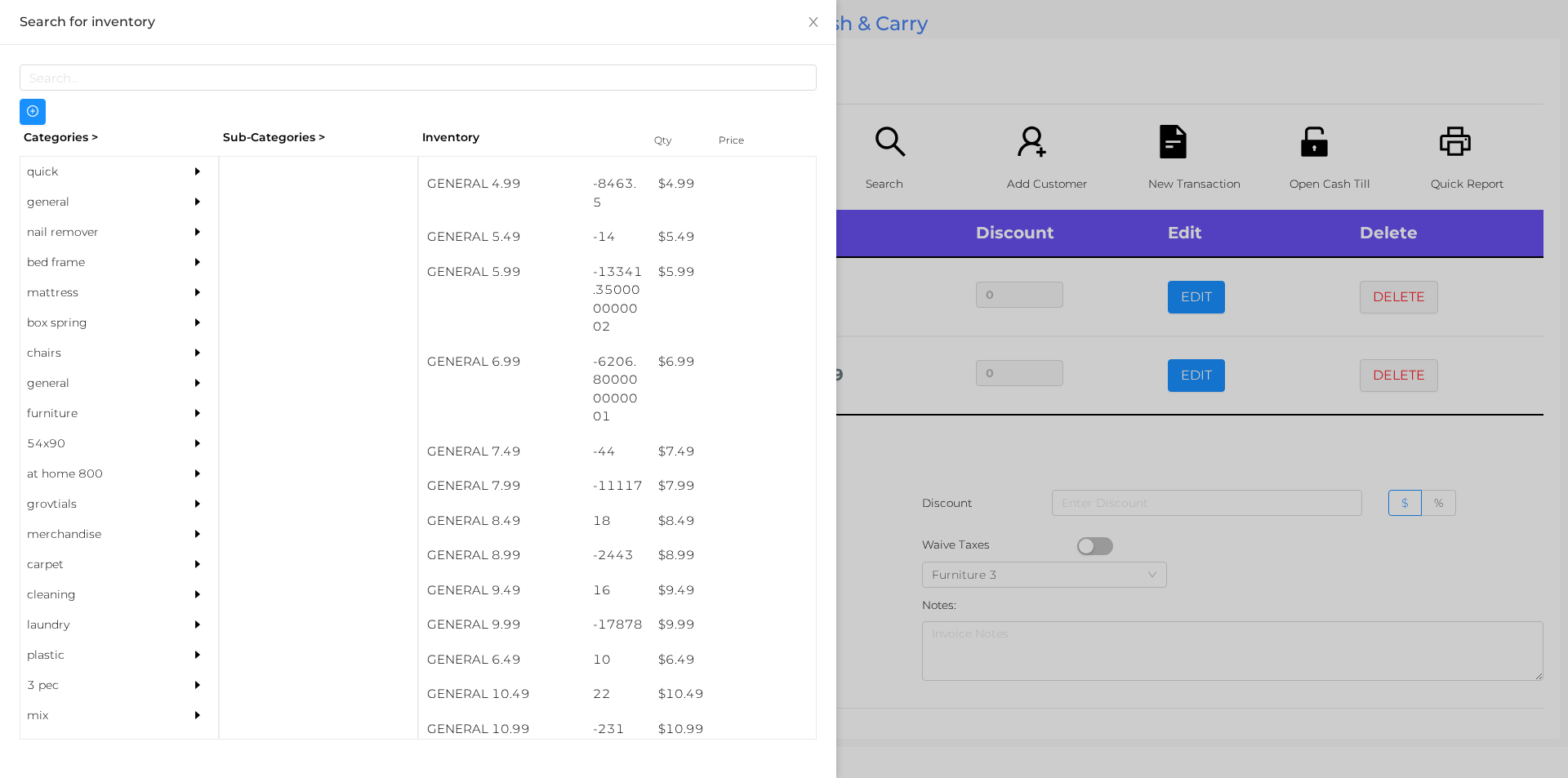
scroll to position [545, 0]
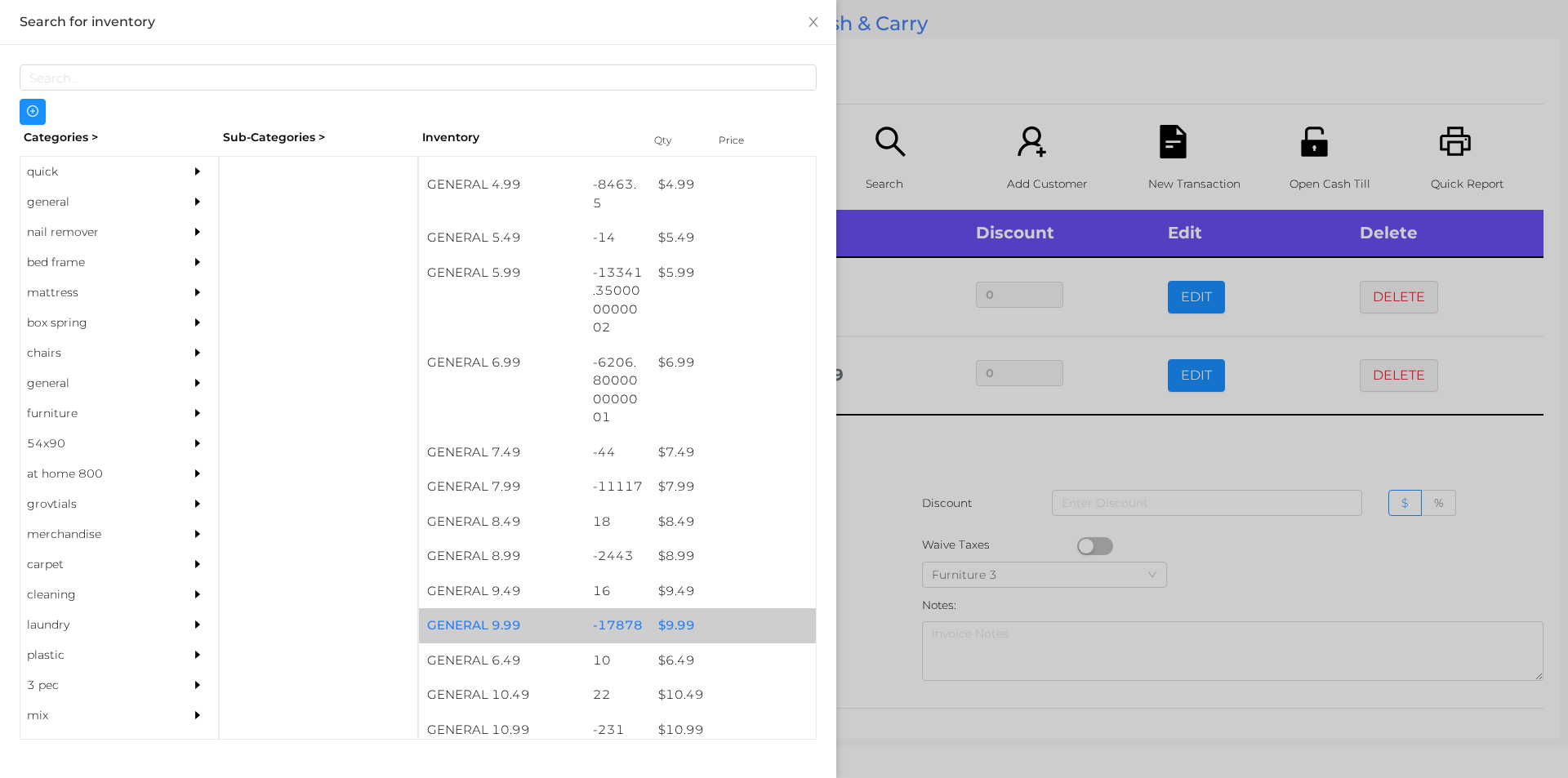
click at [682, 632] on div "$ 9.99" at bounding box center [732, 625] width 166 height 35
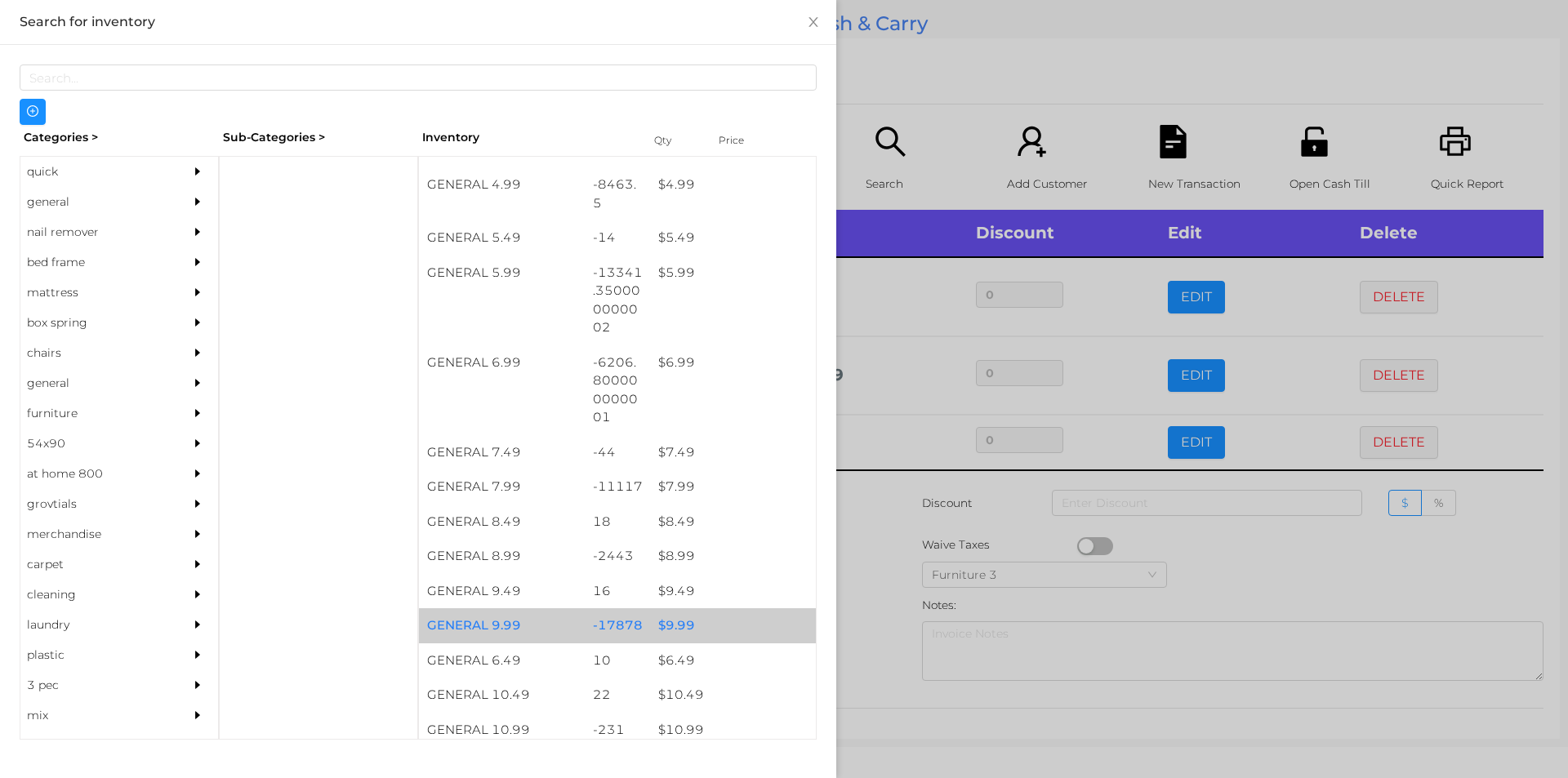
click at [670, 617] on div "$ 9.99" at bounding box center [732, 625] width 166 height 35
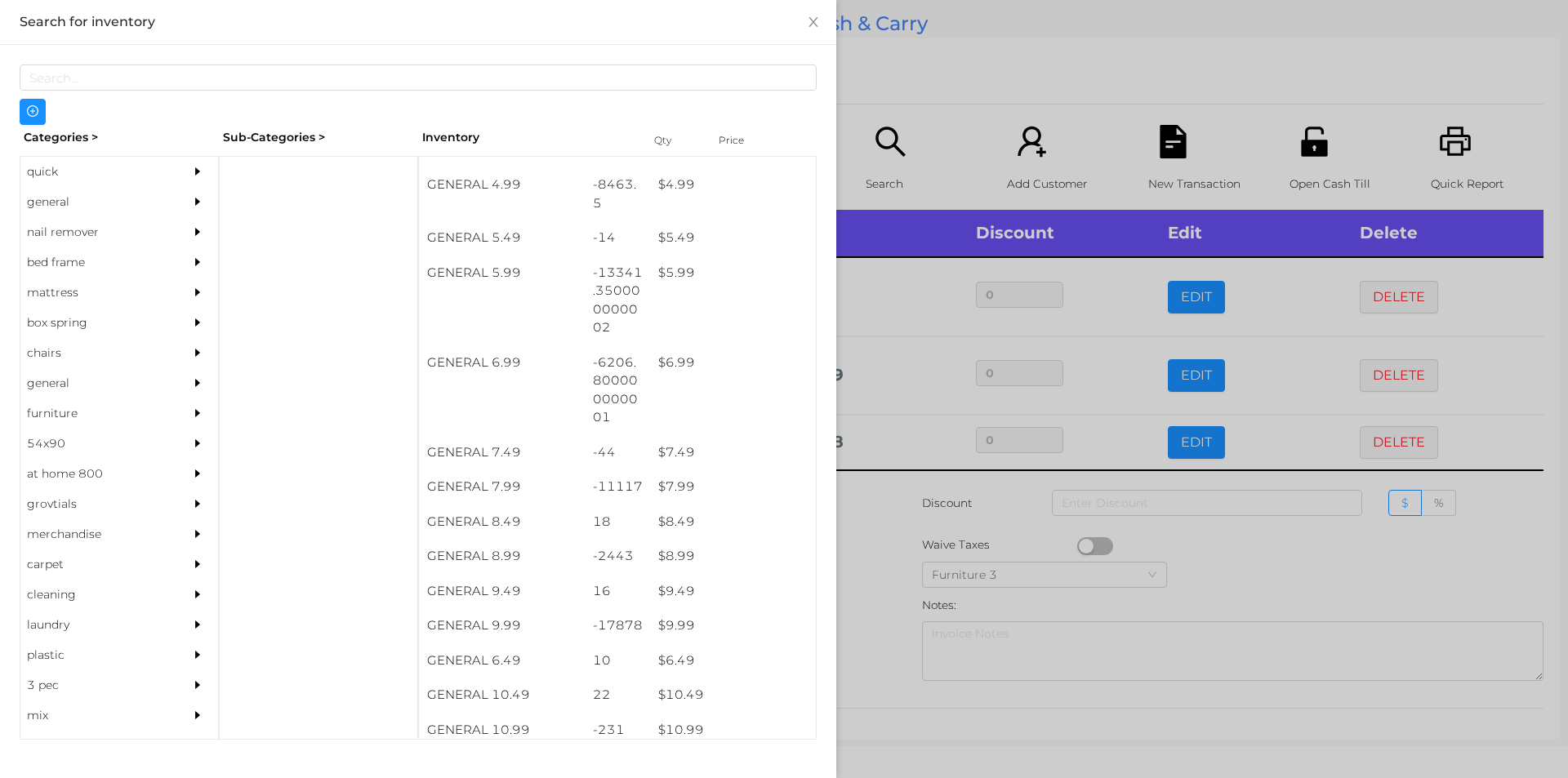
click at [885, 591] on div at bounding box center [784, 389] width 1568 height 778
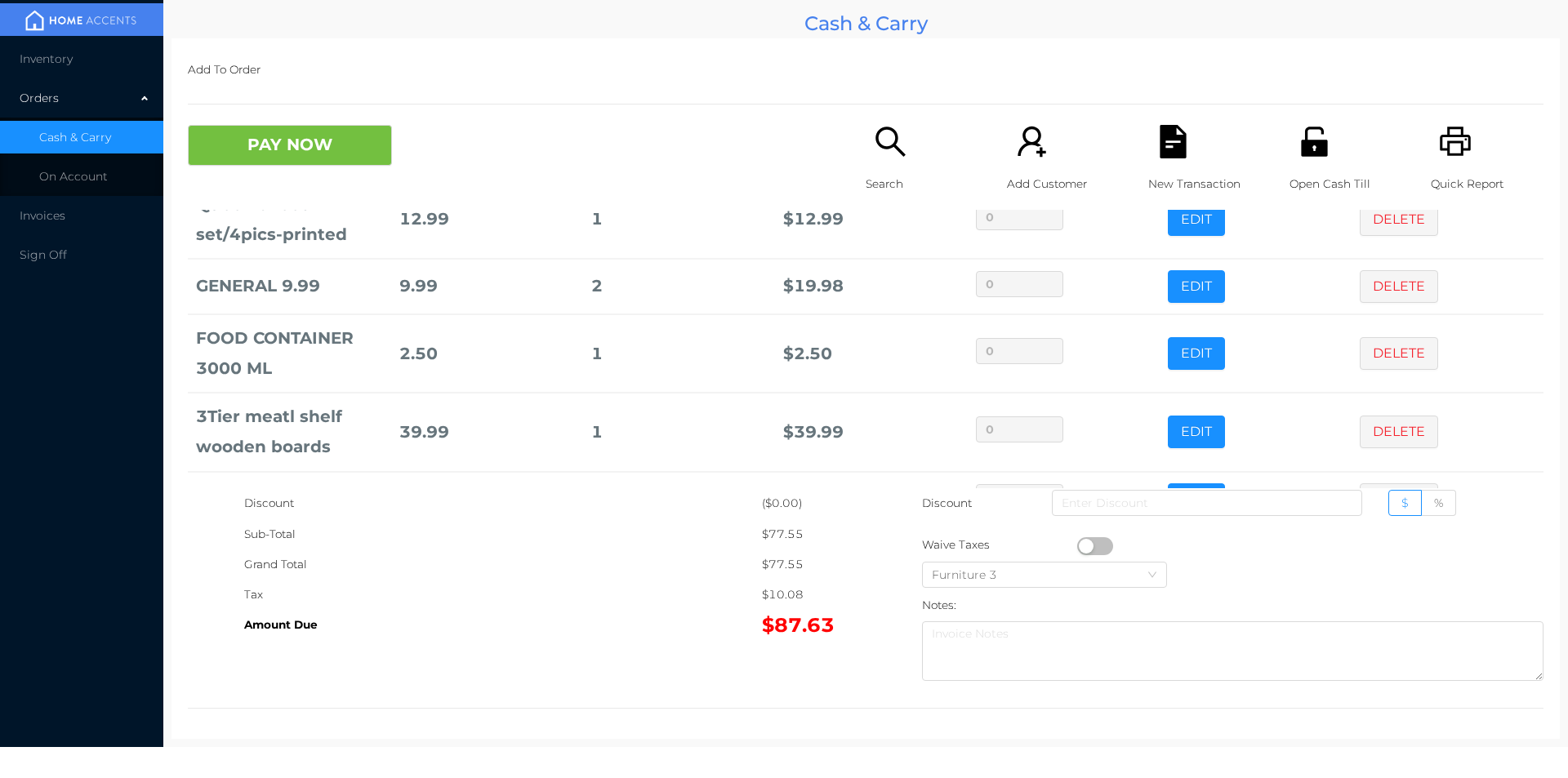
scroll to position [212, 0]
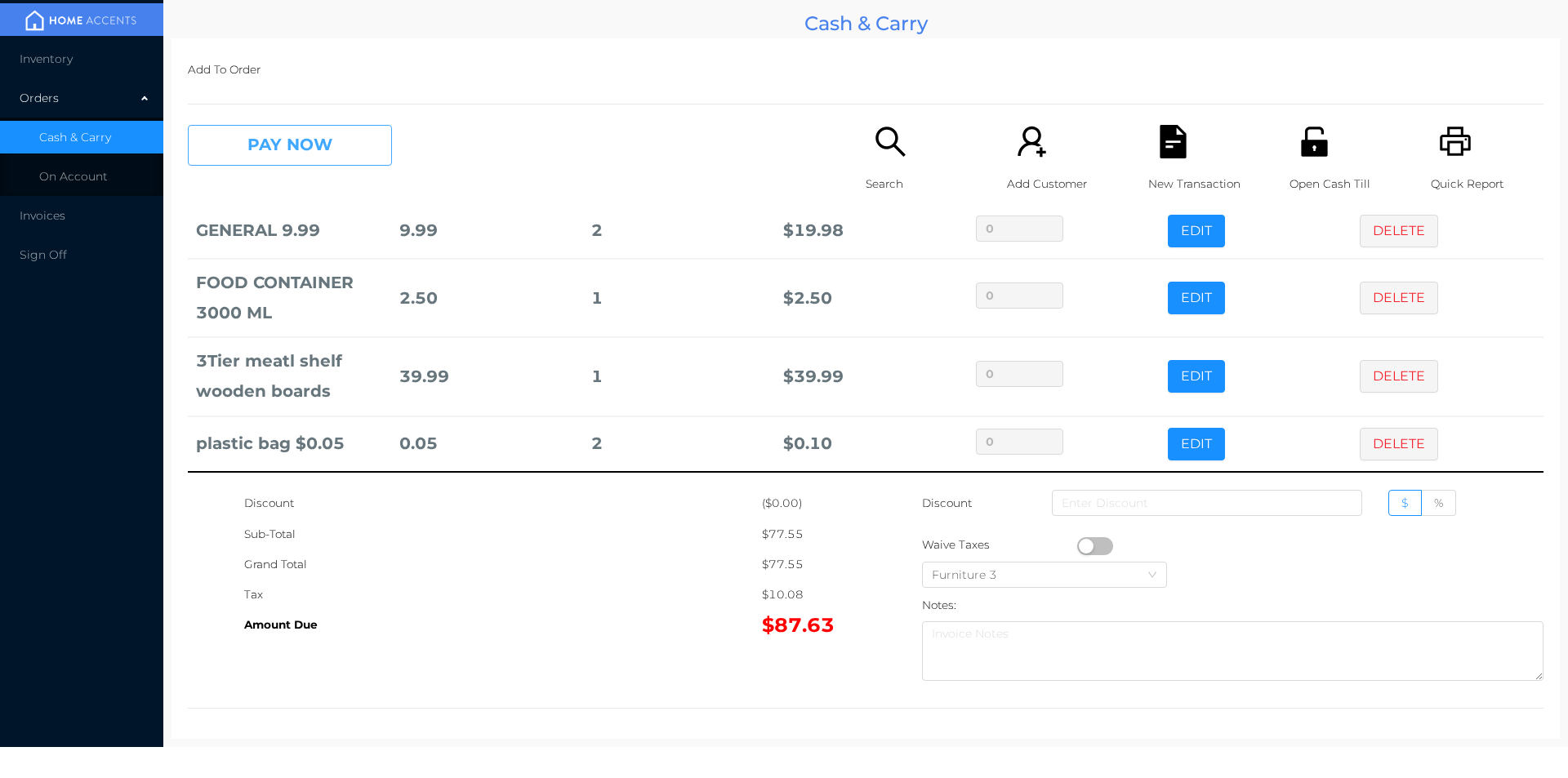
click at [287, 151] on button "PAY NOW" at bounding box center [289, 145] width 204 height 41
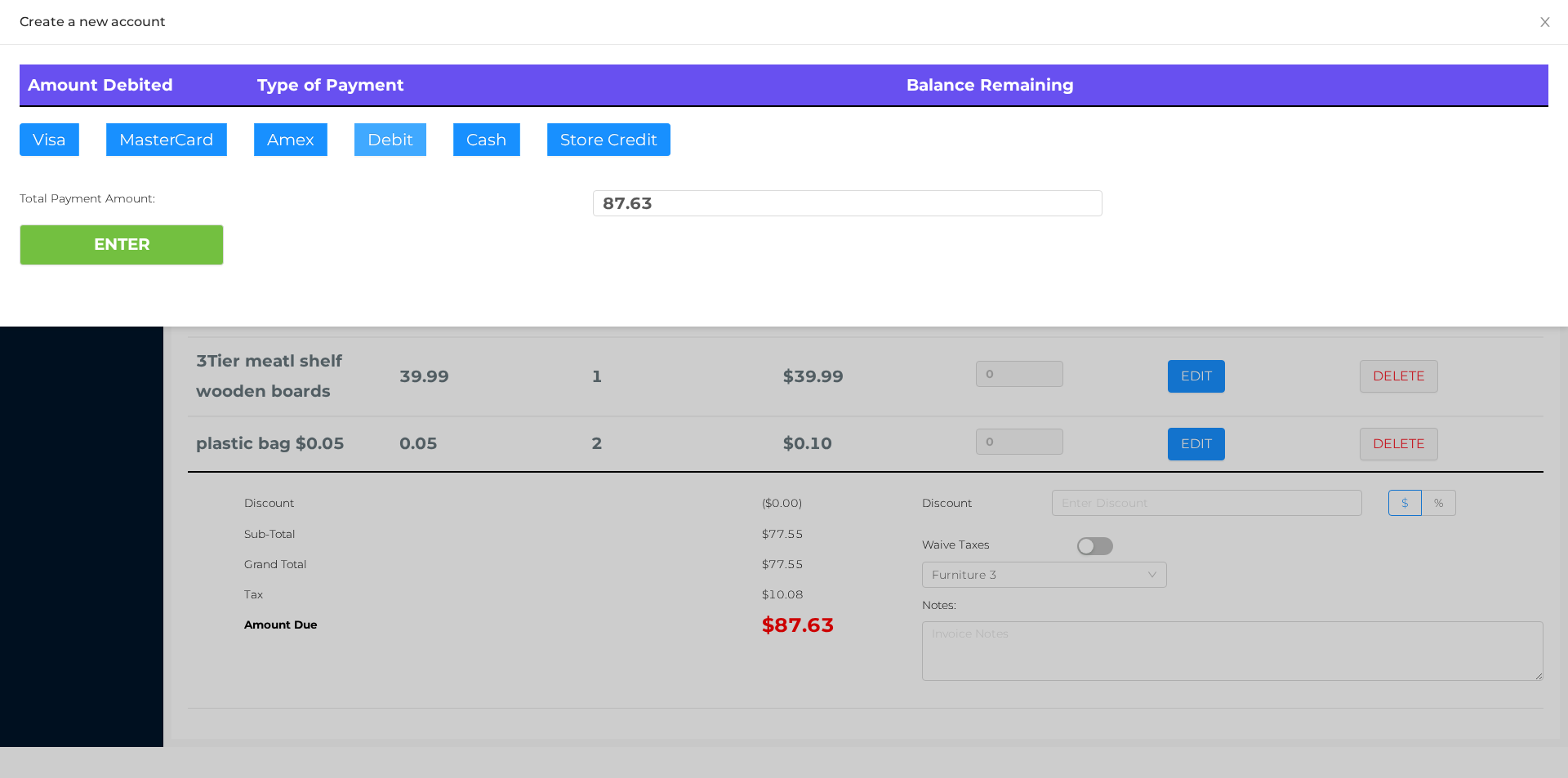
click at [395, 146] on button "Debit" at bounding box center [389, 140] width 72 height 33
click at [183, 237] on button "ENTER" at bounding box center [122, 244] width 204 height 41
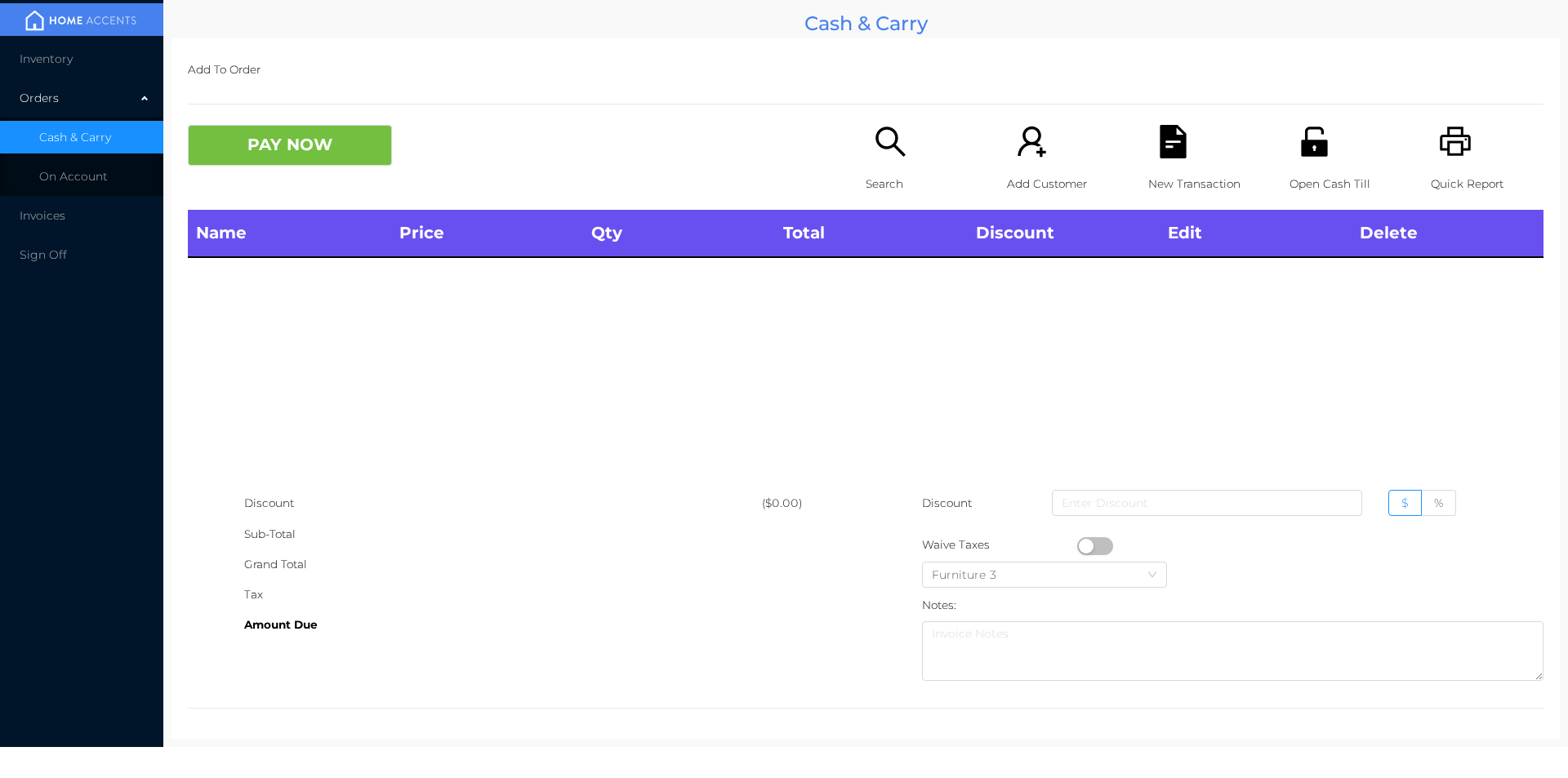
scroll to position [0, 0]
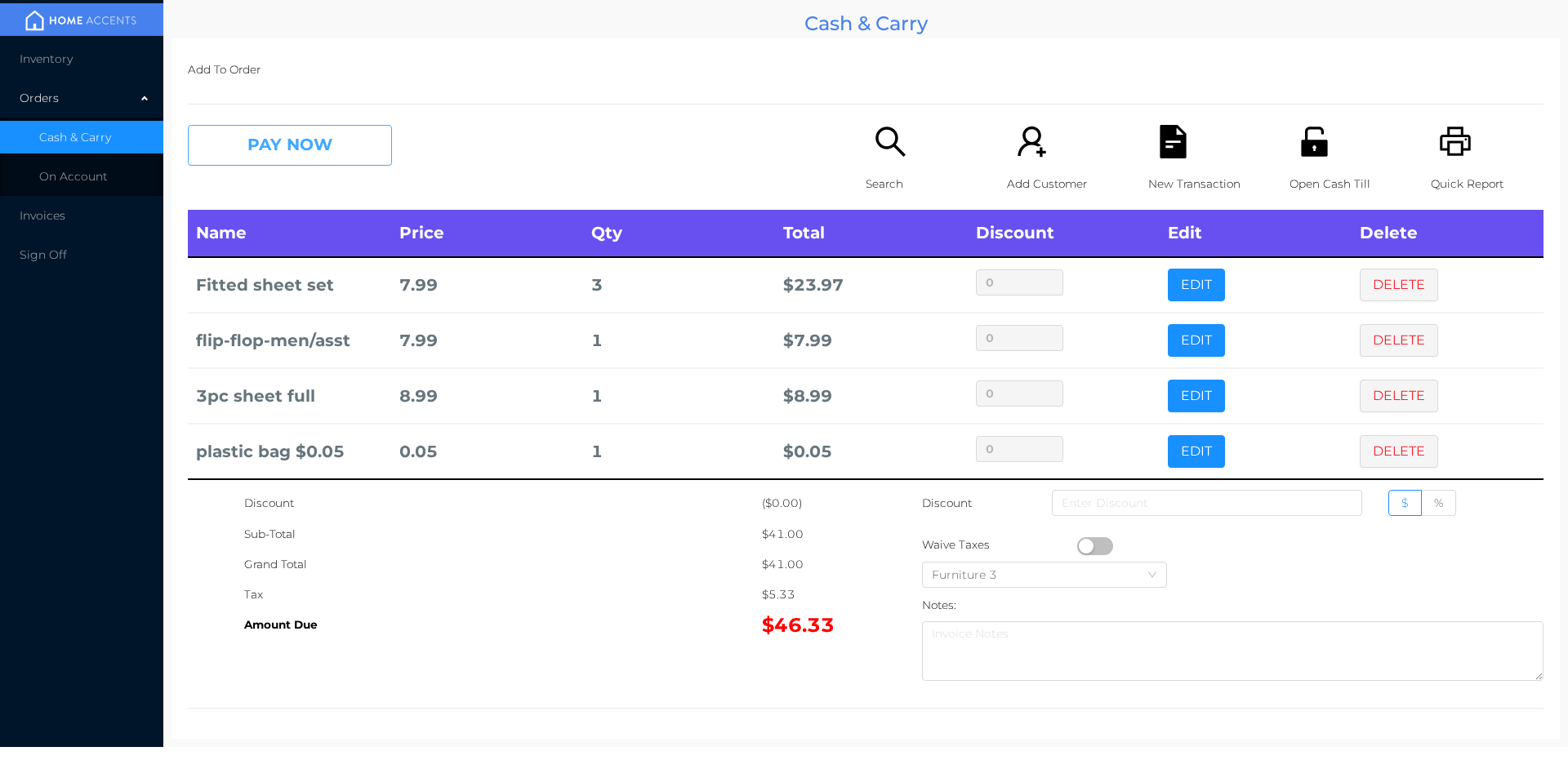
click at [276, 162] on button "PAY NOW" at bounding box center [289, 145] width 204 height 41
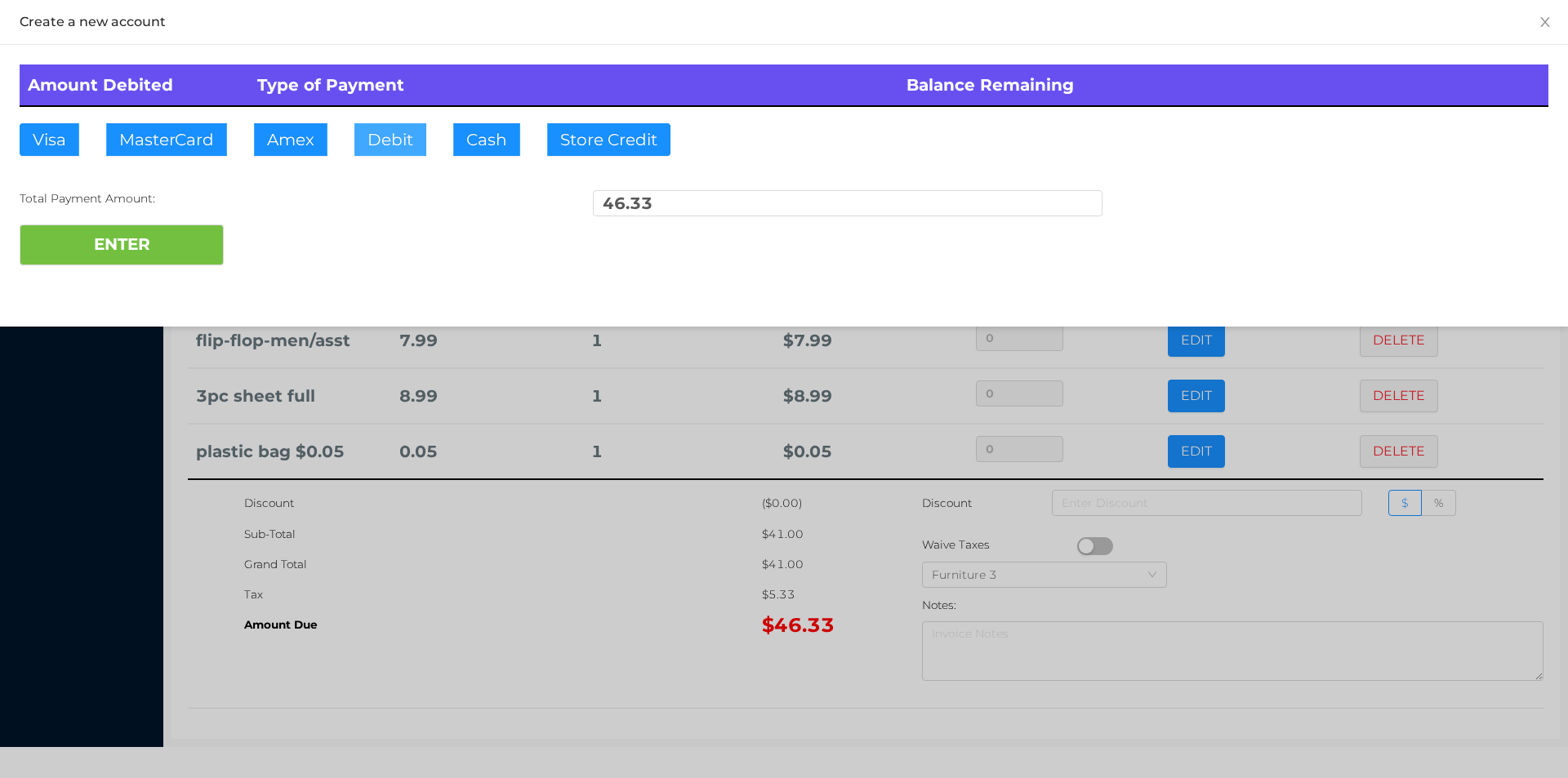
click at [368, 135] on button "Debit" at bounding box center [389, 140] width 72 height 33
click at [154, 241] on button "ENTER" at bounding box center [122, 244] width 204 height 41
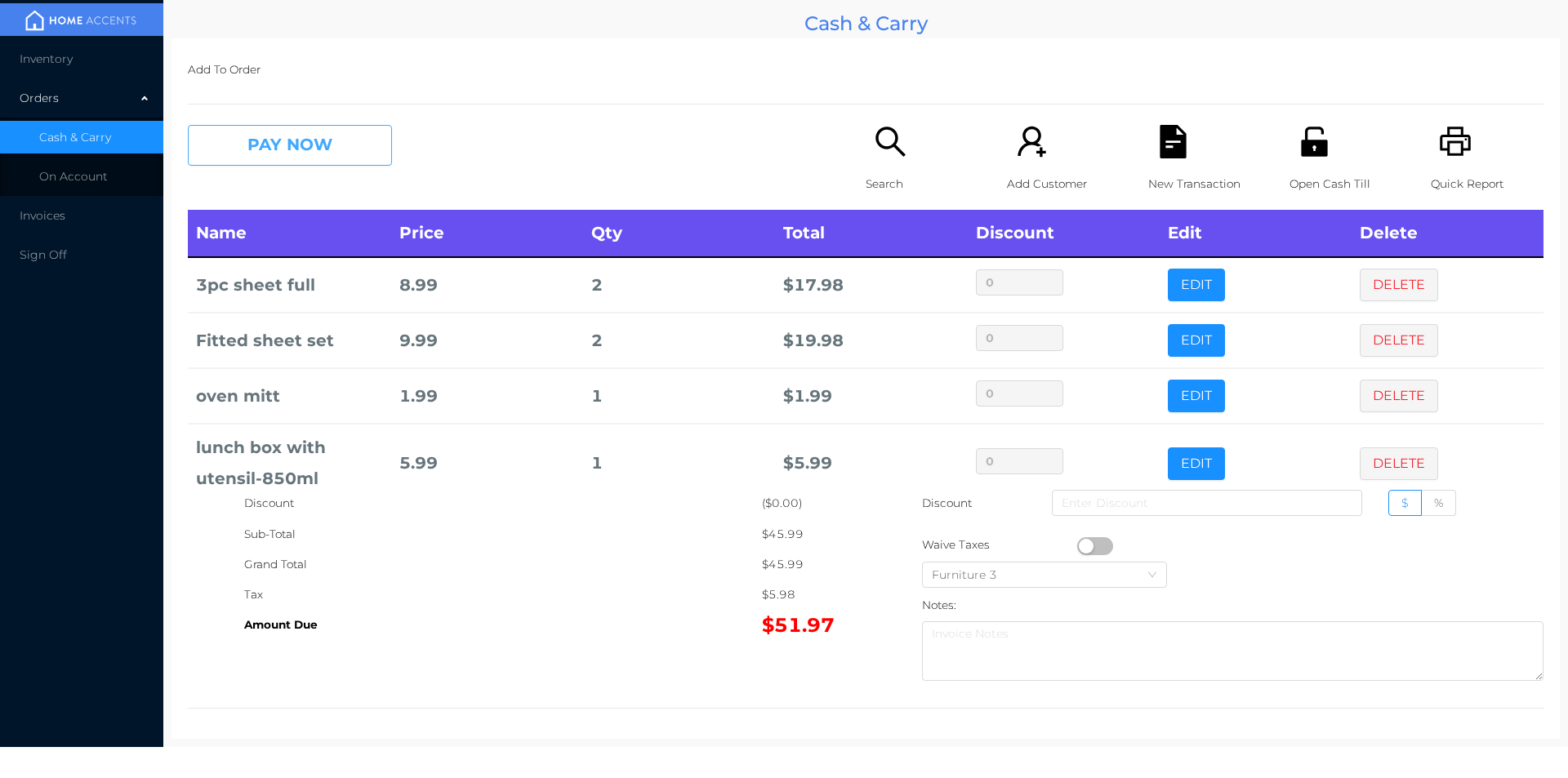
click at [341, 153] on button "PAY NOW" at bounding box center [289, 145] width 204 height 41
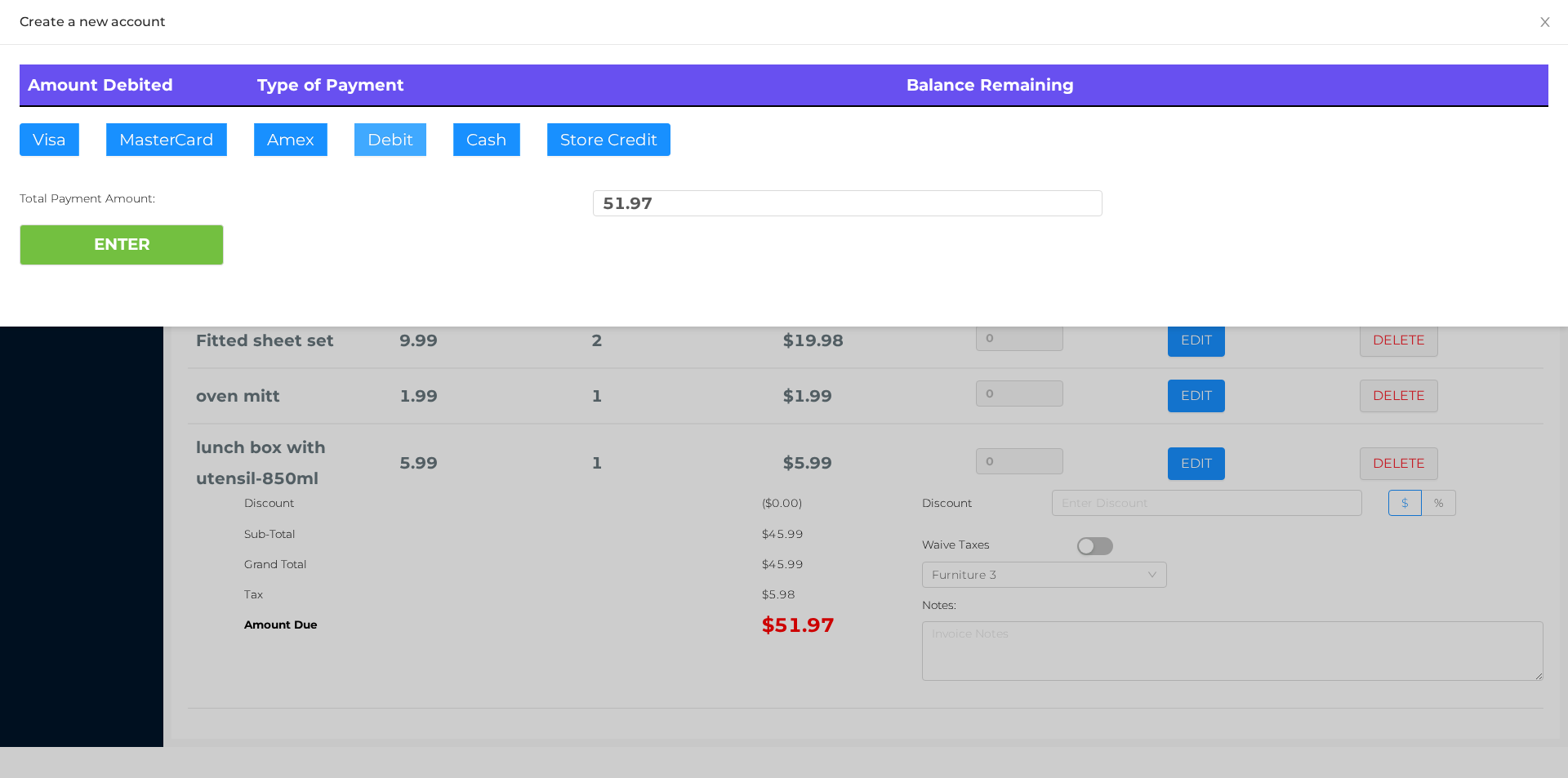
click at [389, 143] on button "Debit" at bounding box center [389, 140] width 72 height 33
click at [180, 240] on button "ENTER" at bounding box center [122, 244] width 204 height 41
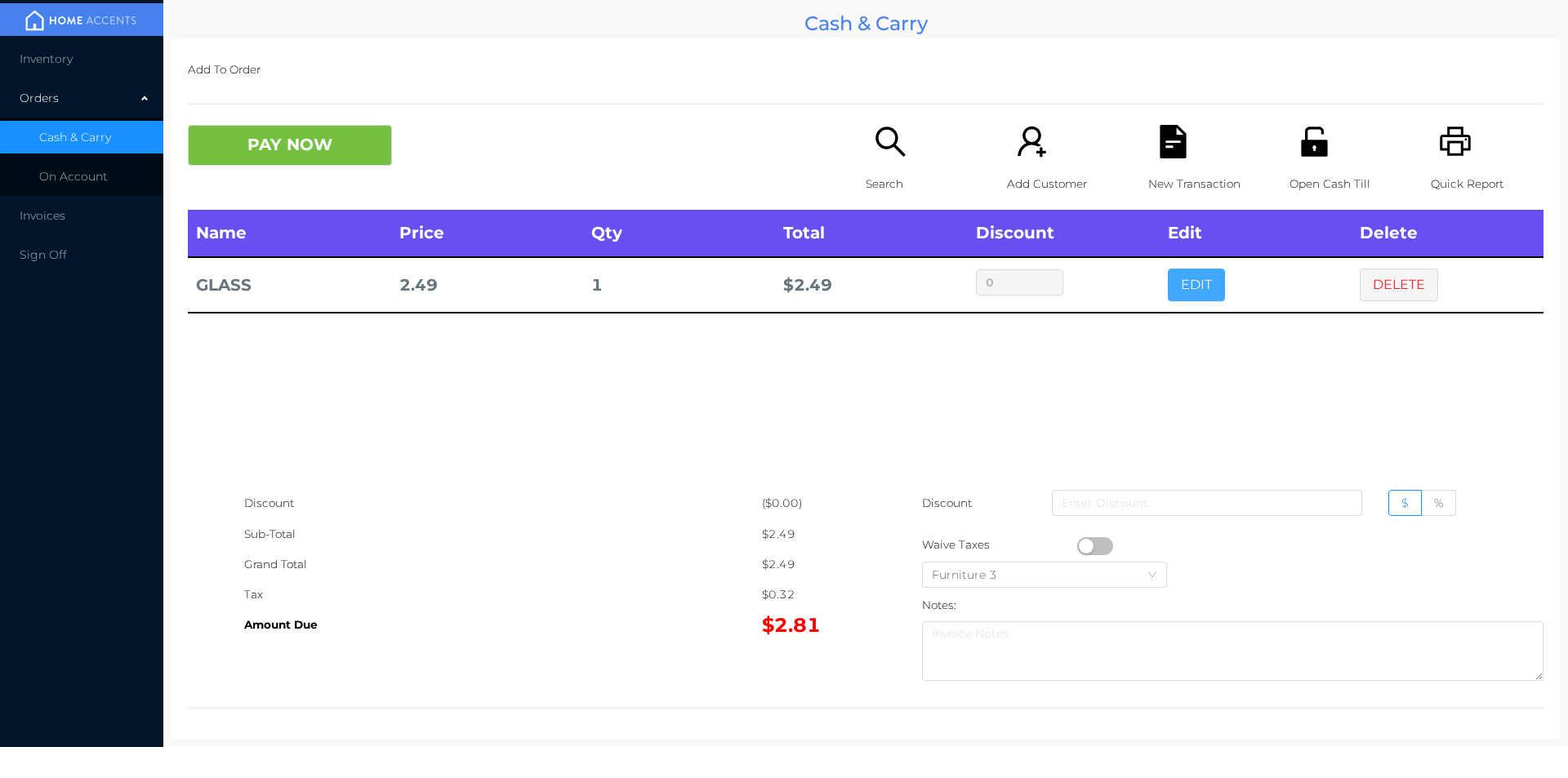
click at [1179, 283] on button "EDIT" at bounding box center [1196, 285] width 57 height 33
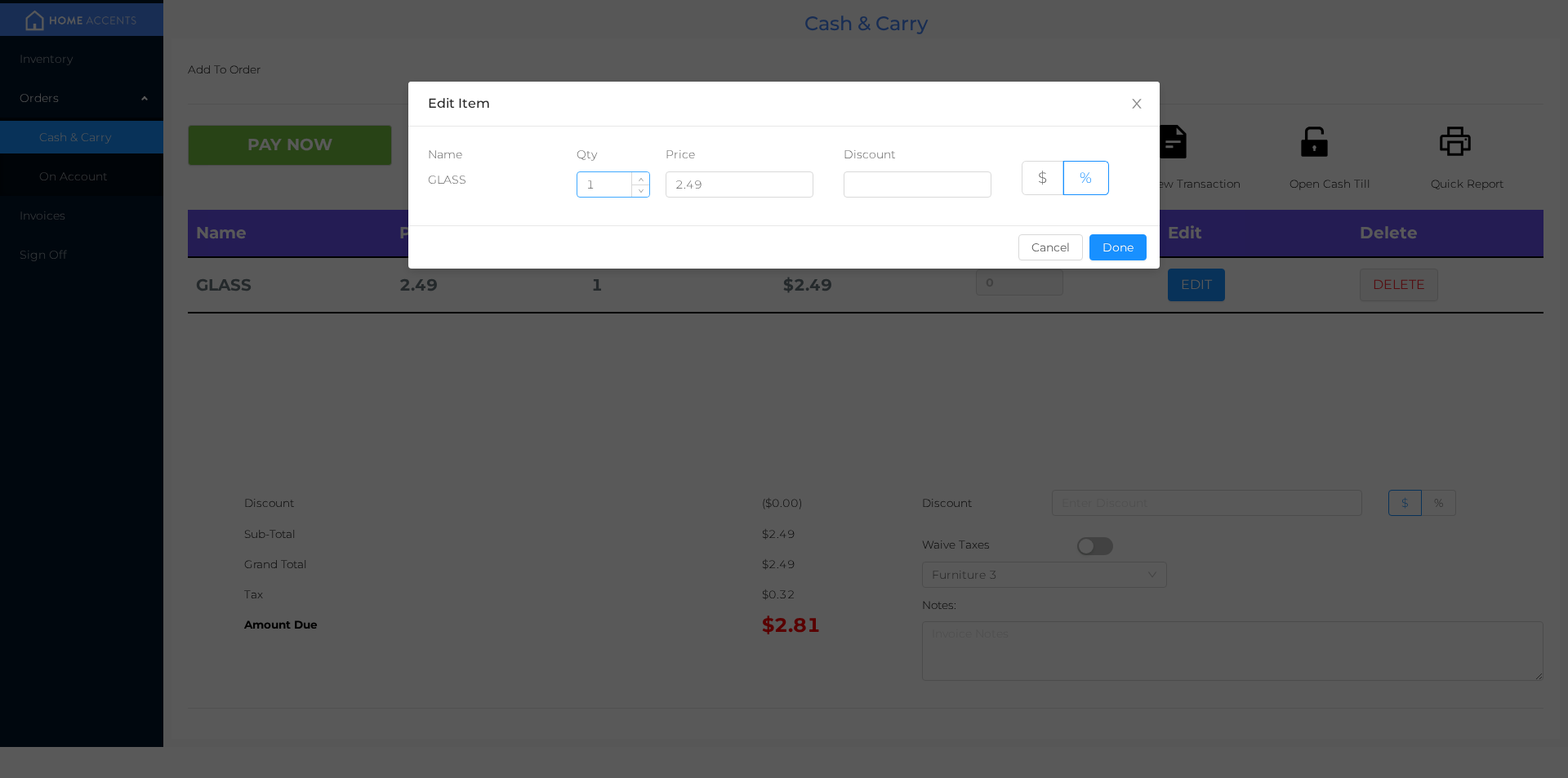
click at [613, 188] on input "1" at bounding box center [612, 184] width 72 height 25
type input "8"
click at [1132, 257] on button "Done" at bounding box center [1117, 247] width 57 height 26
type input "0%"
click at [1103, 332] on div "sentinelStart Edit Item Name Qty Price Discount GLASS 8 2.49 $ % Cancel Done se…" at bounding box center [784, 389] width 1568 height 778
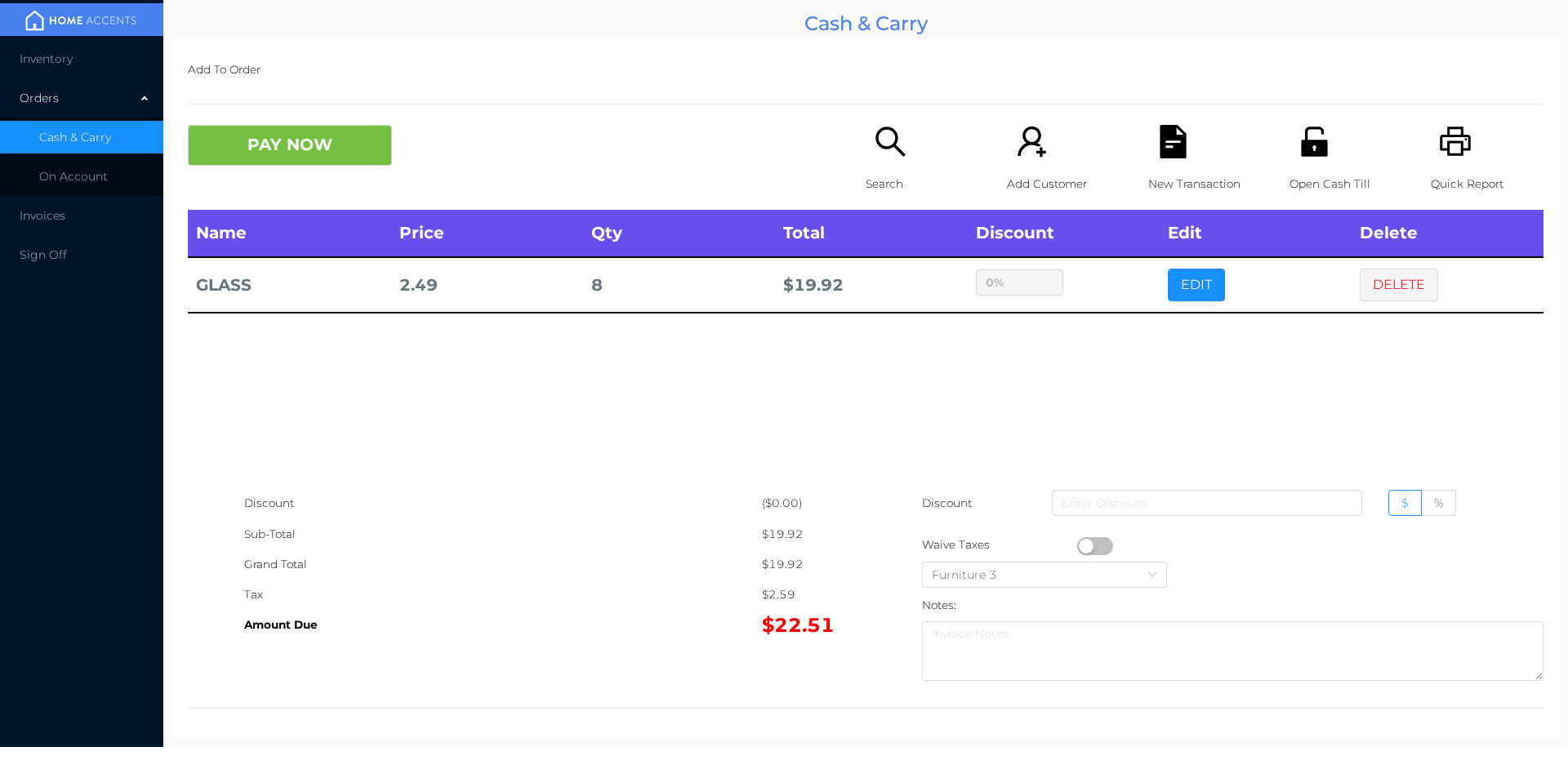
click at [880, 169] on p "Search" at bounding box center [922, 183] width 113 height 30
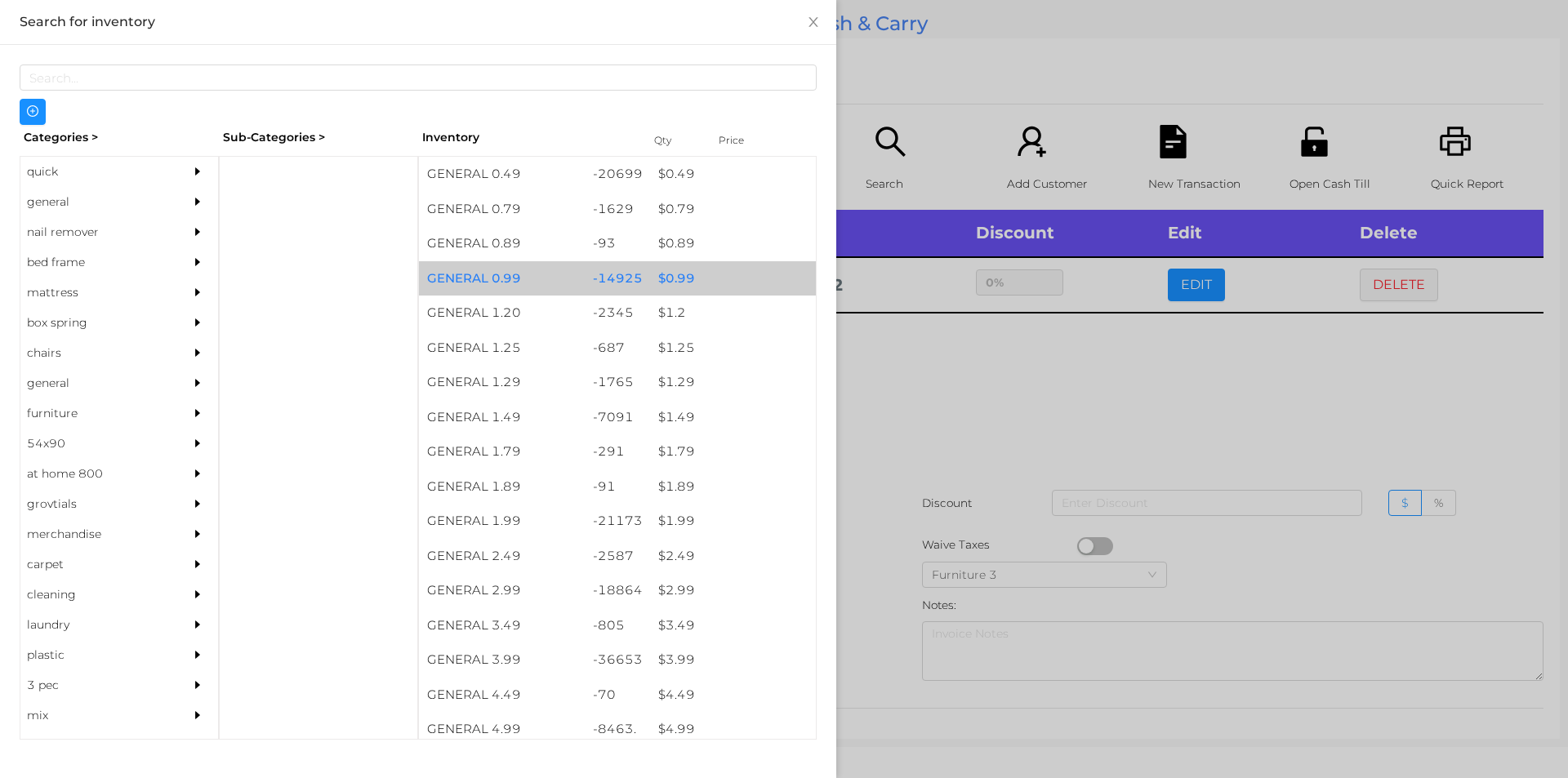
click at [662, 274] on div "$ 0.99" at bounding box center [732, 279] width 166 height 35
click at [665, 280] on div "$ 0.99" at bounding box center [732, 279] width 166 height 35
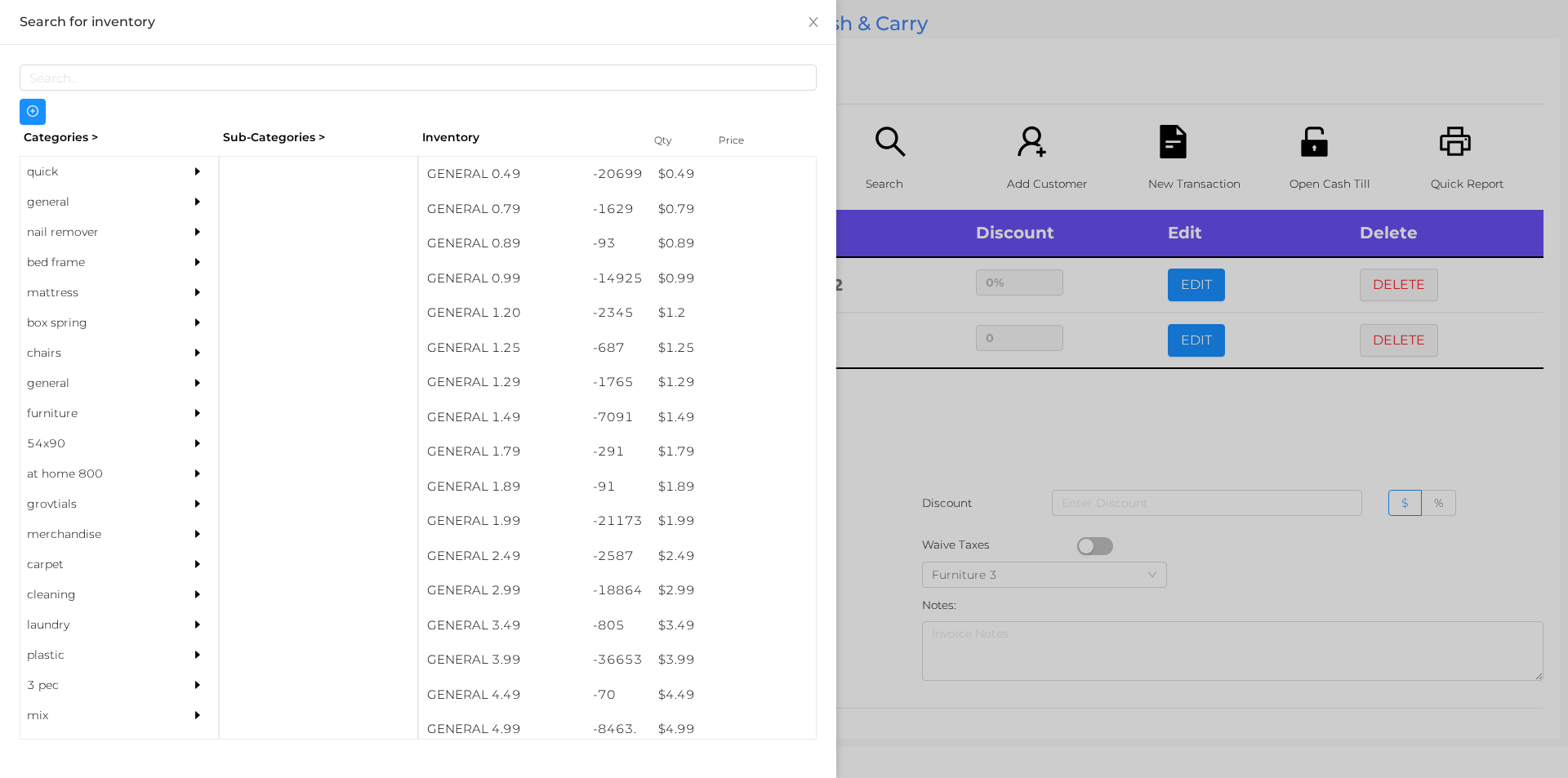
click at [883, 450] on div at bounding box center [784, 389] width 1568 height 778
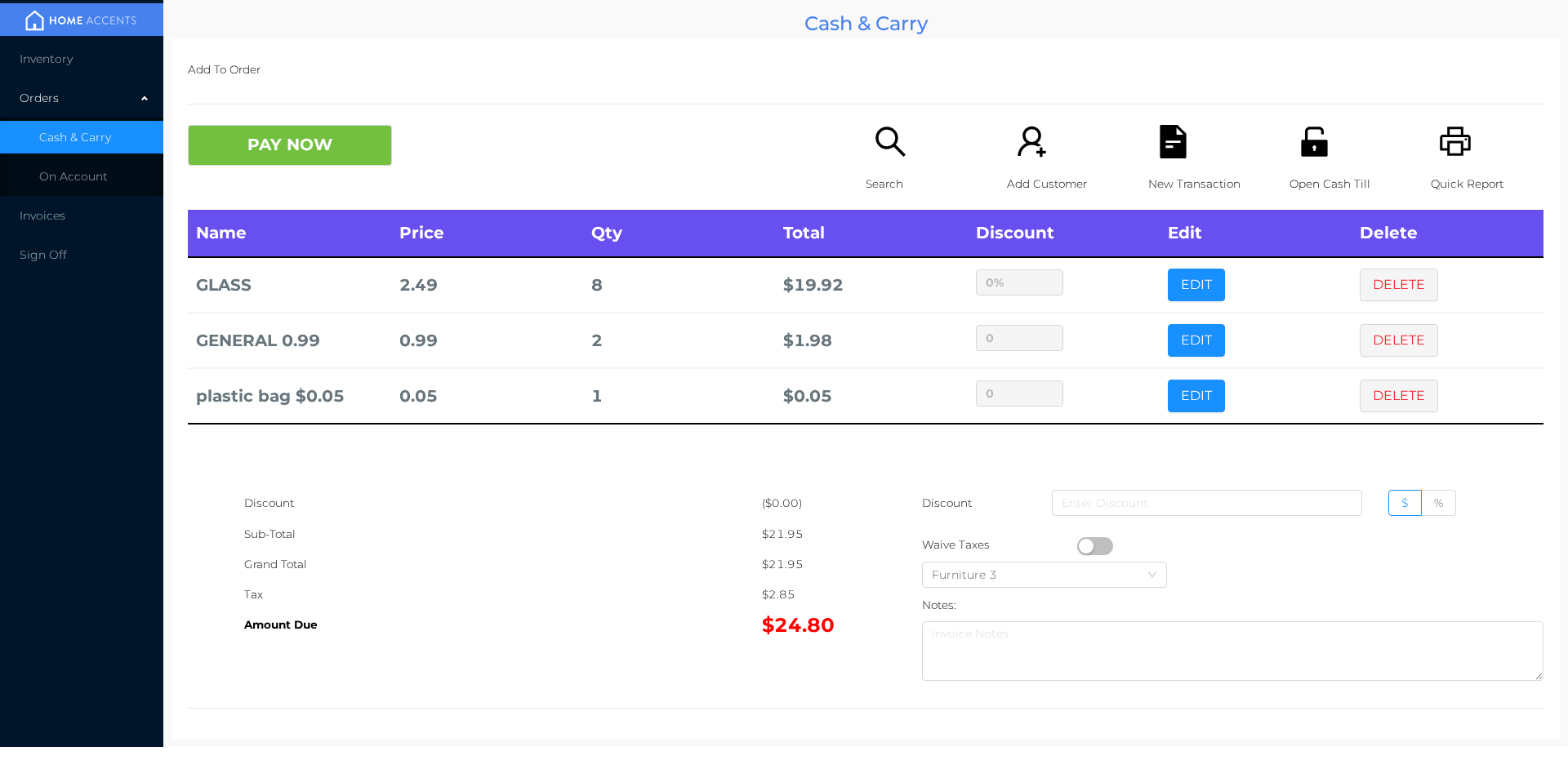
click at [1473, 145] on div "Quick Report" at bounding box center [1486, 168] width 113 height 85
click at [1160, 151] on icon "icon: file-text" at bounding box center [1172, 142] width 26 height 34
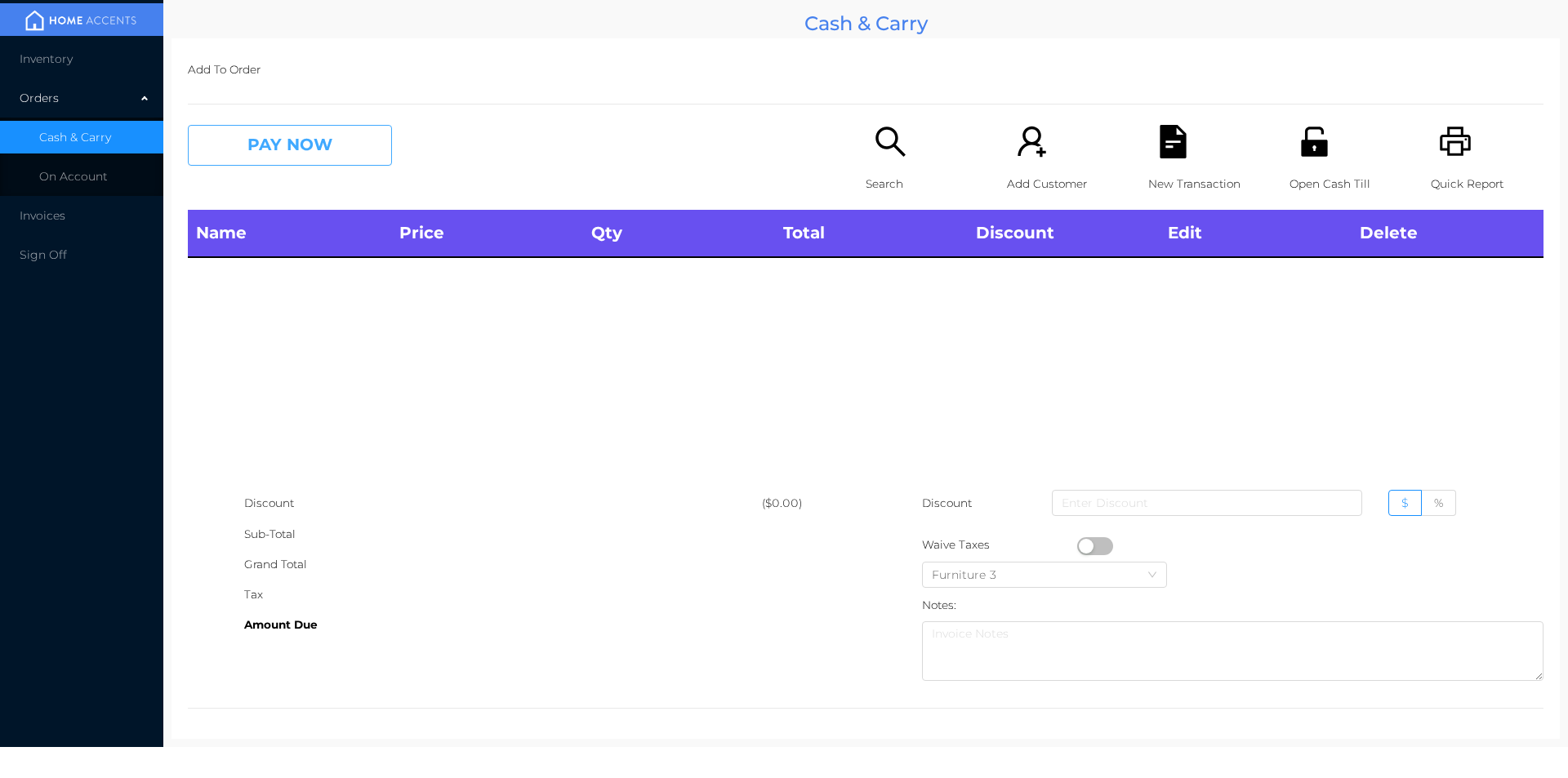
click at [296, 126] on button "PAY NOW" at bounding box center [289, 145] width 204 height 41
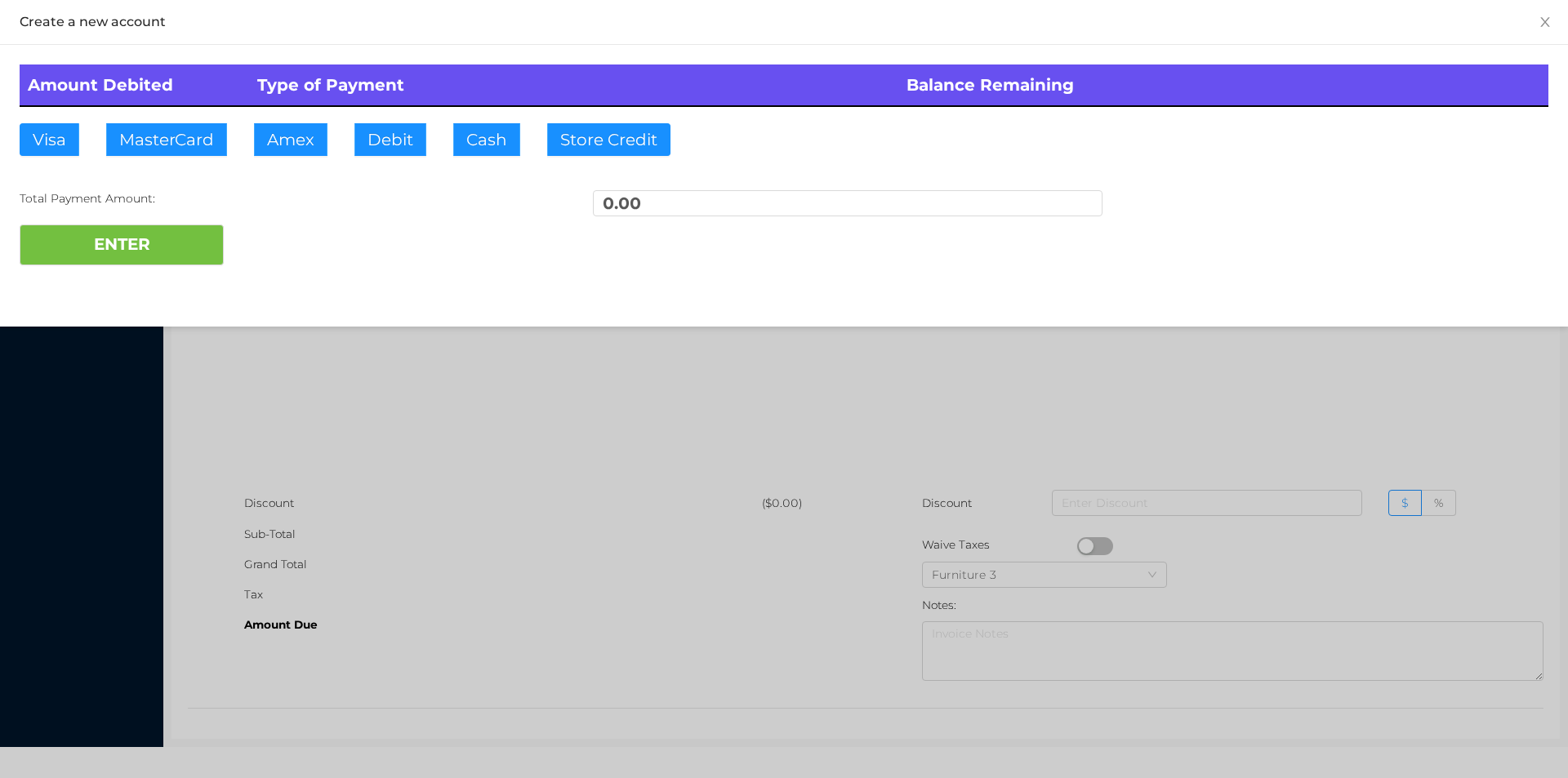
click at [769, 428] on div at bounding box center [784, 389] width 1568 height 778
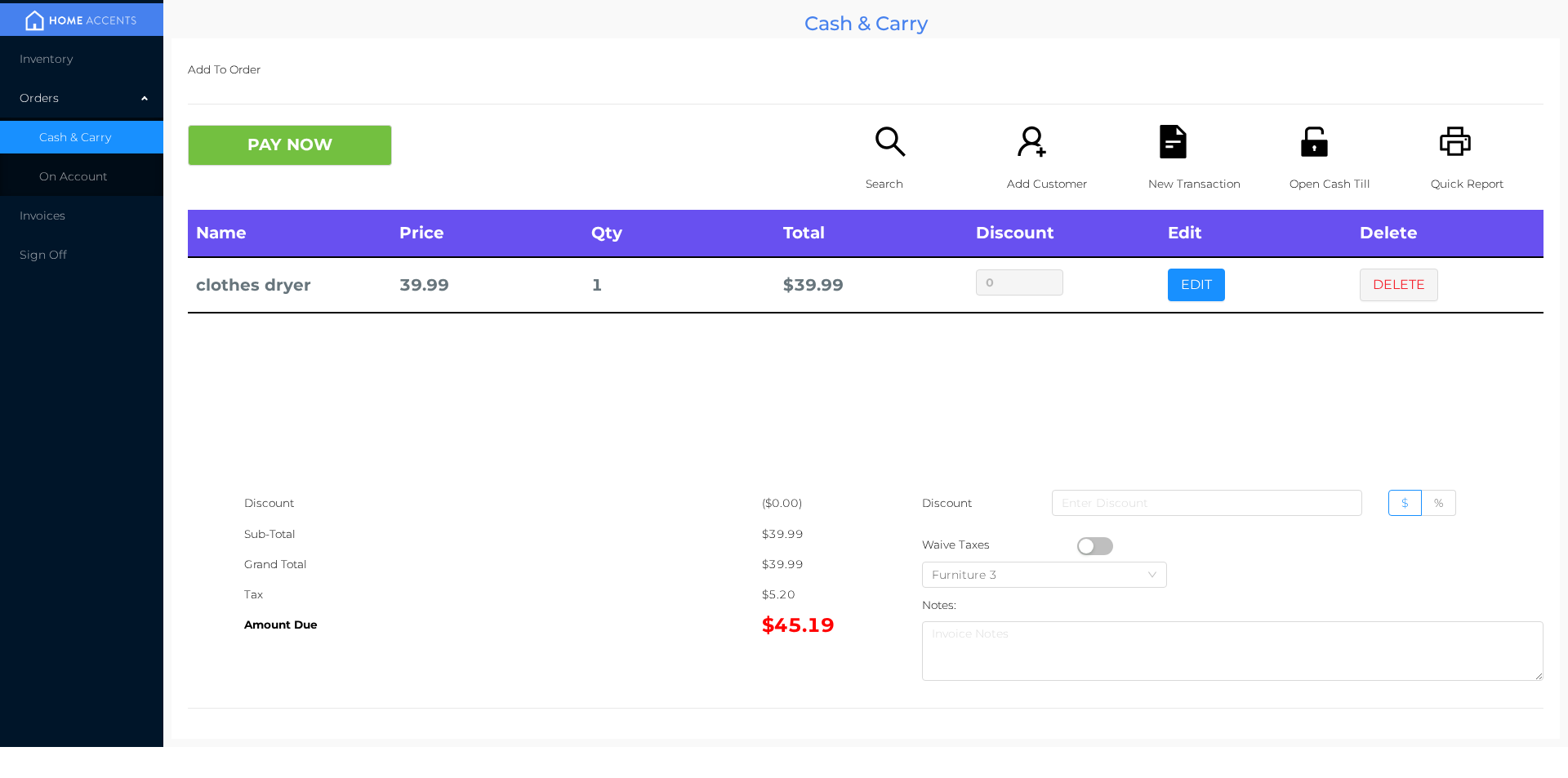
click at [223, 146] on button "PAY NOW" at bounding box center [289, 145] width 204 height 41
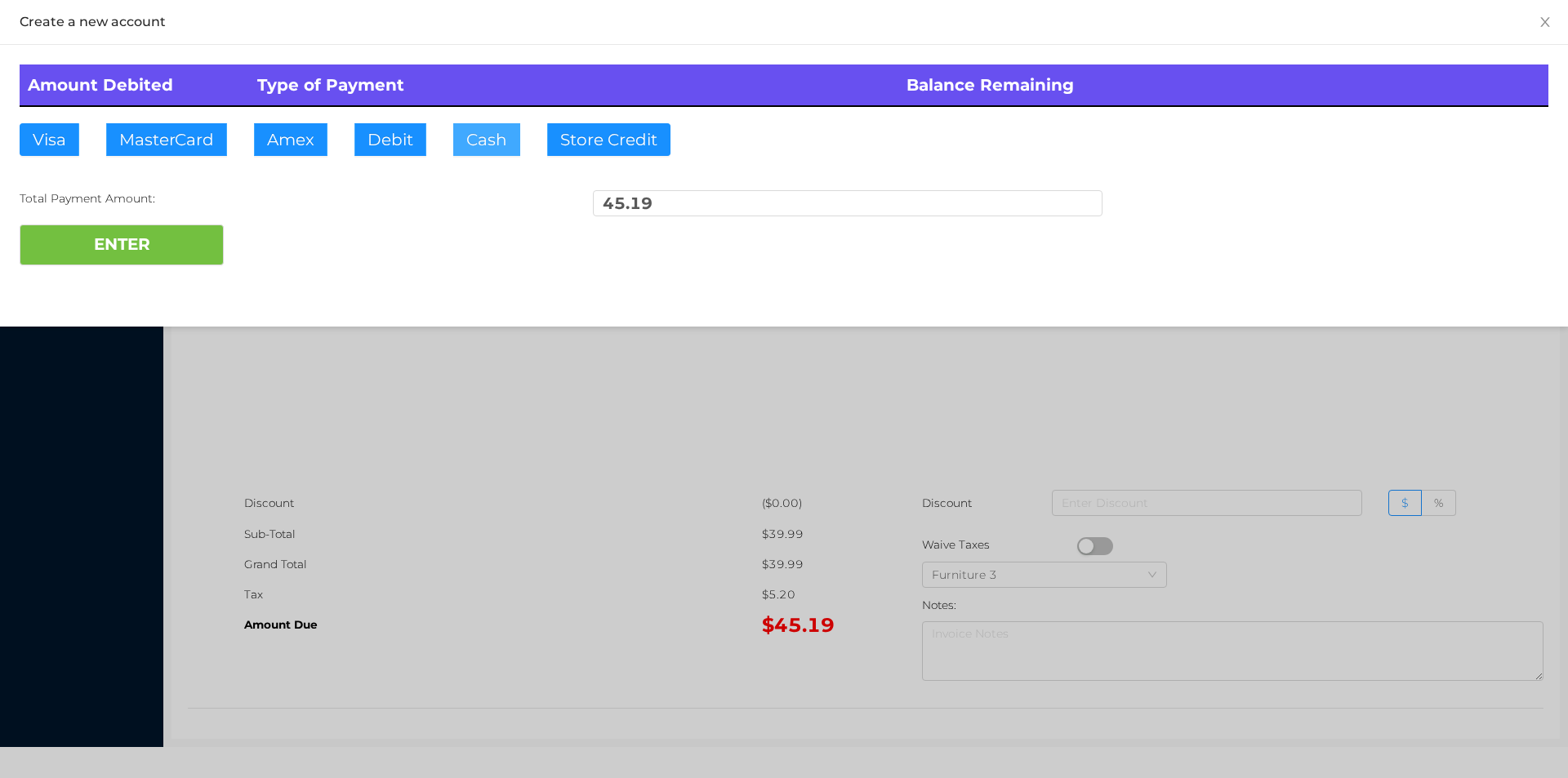
click at [481, 143] on button "Cash" at bounding box center [486, 140] width 67 height 33
type input "100."
click at [160, 245] on button "ENTER" at bounding box center [122, 244] width 204 height 41
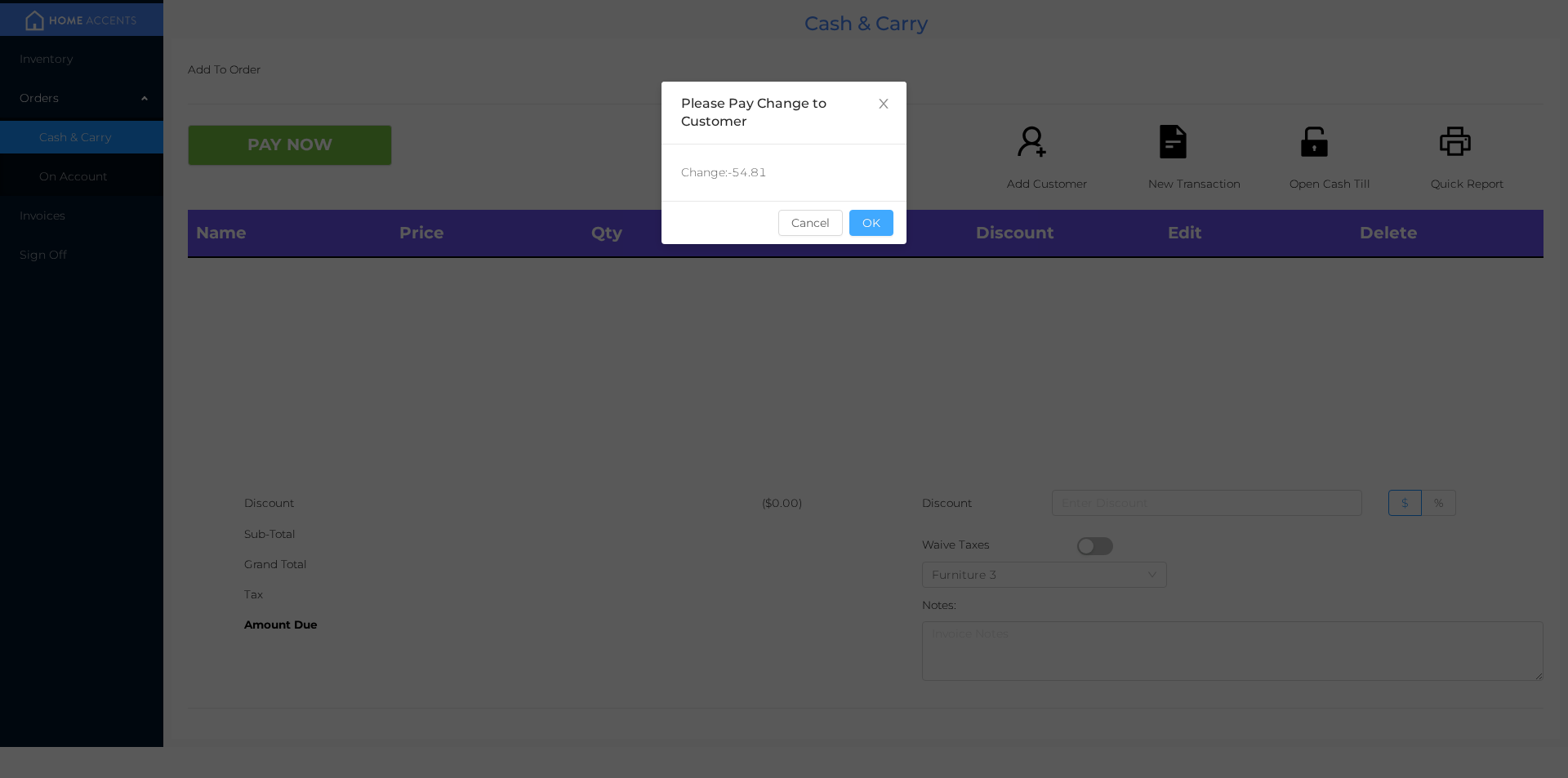
click at [881, 230] on button "OK" at bounding box center [871, 222] width 44 height 26
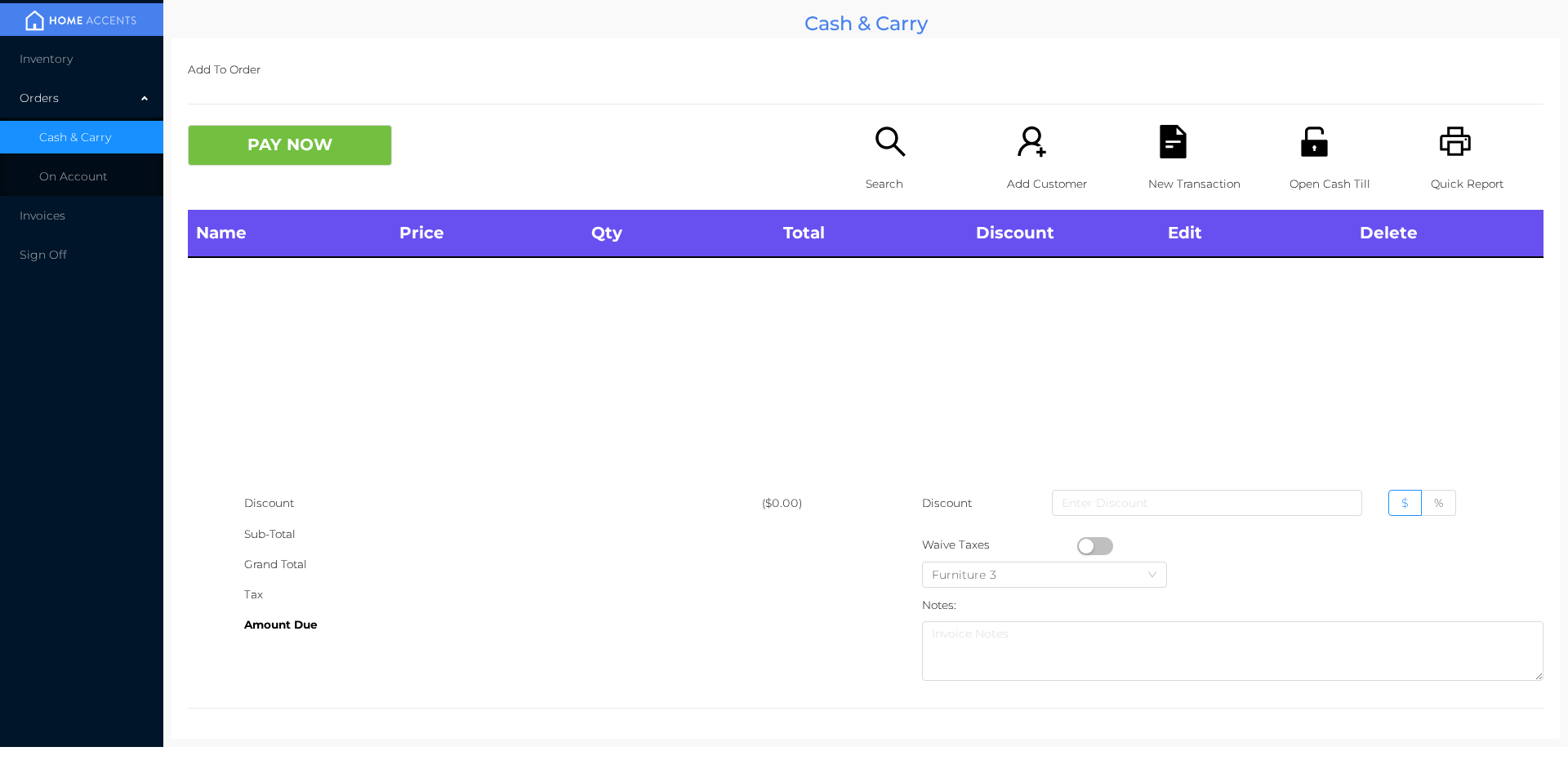
click at [877, 131] on icon "icon: search" at bounding box center [890, 142] width 34 height 34
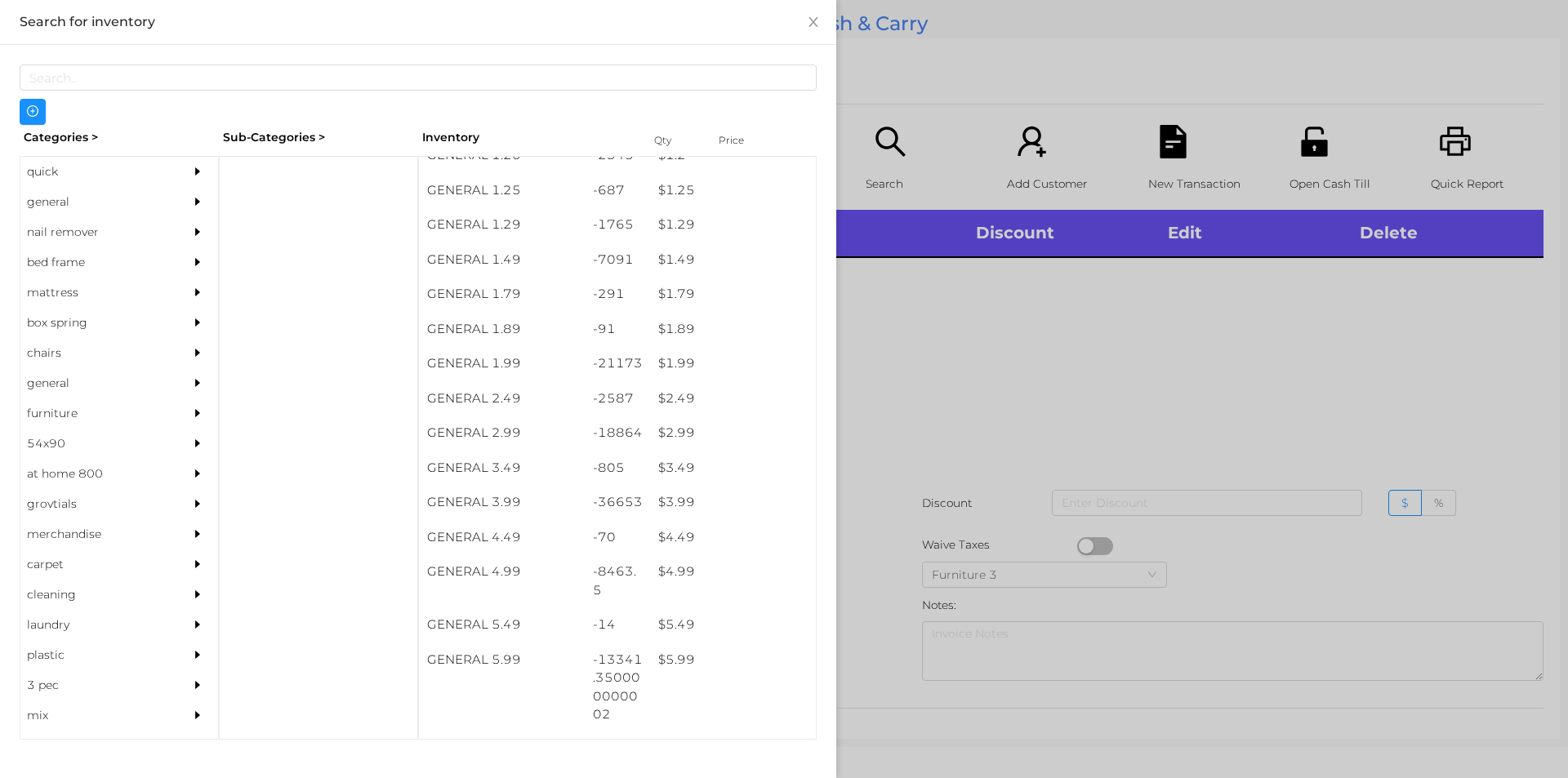
scroll to position [157, 0]
click at [673, 496] on div "$ 3.99" at bounding box center [732, 503] width 166 height 35
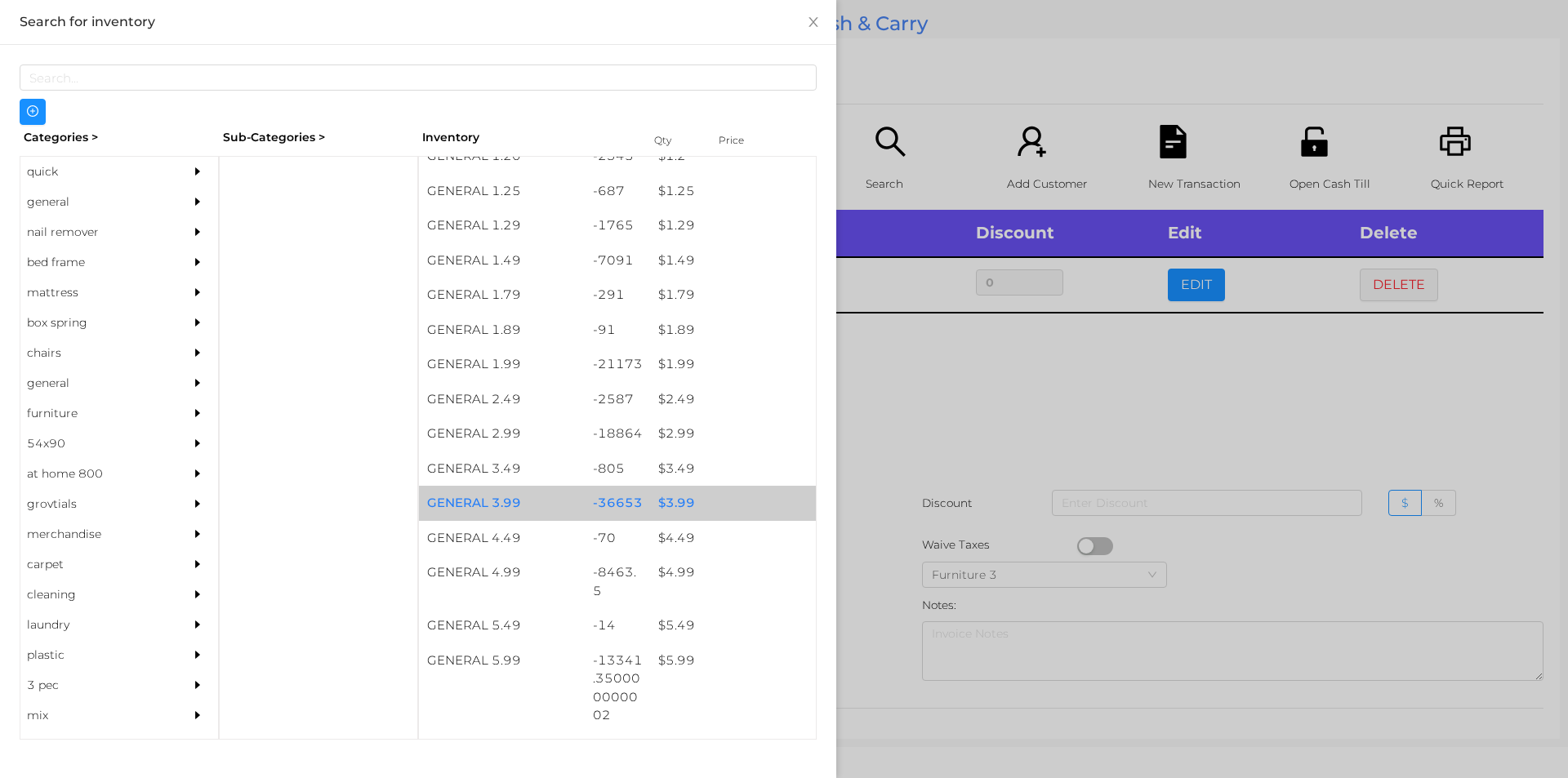
click at [669, 502] on div "$ 3.99" at bounding box center [732, 503] width 166 height 35
click at [680, 496] on div "$ 3.99" at bounding box center [732, 503] width 166 height 35
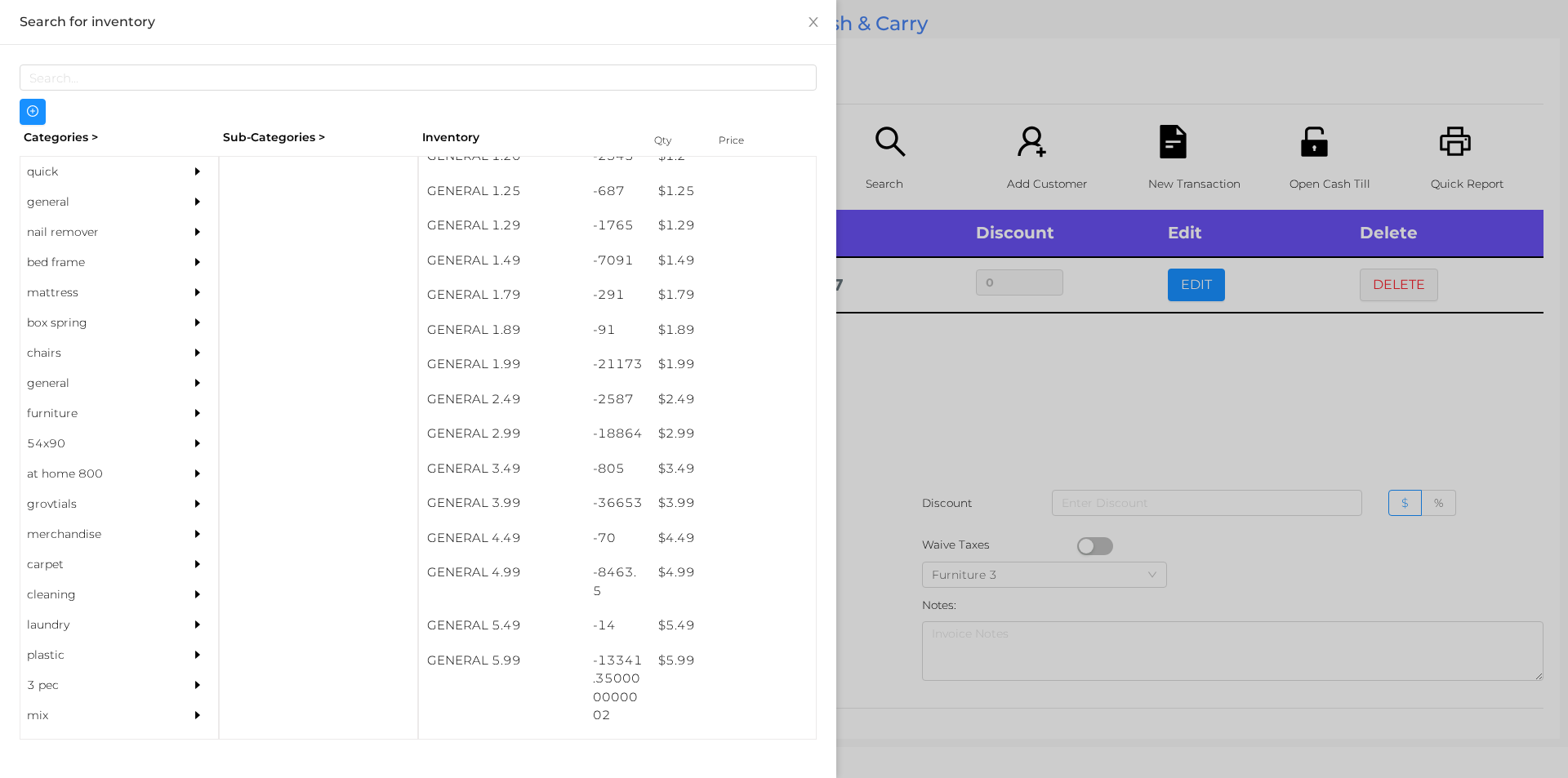
click at [903, 438] on div at bounding box center [784, 389] width 1568 height 778
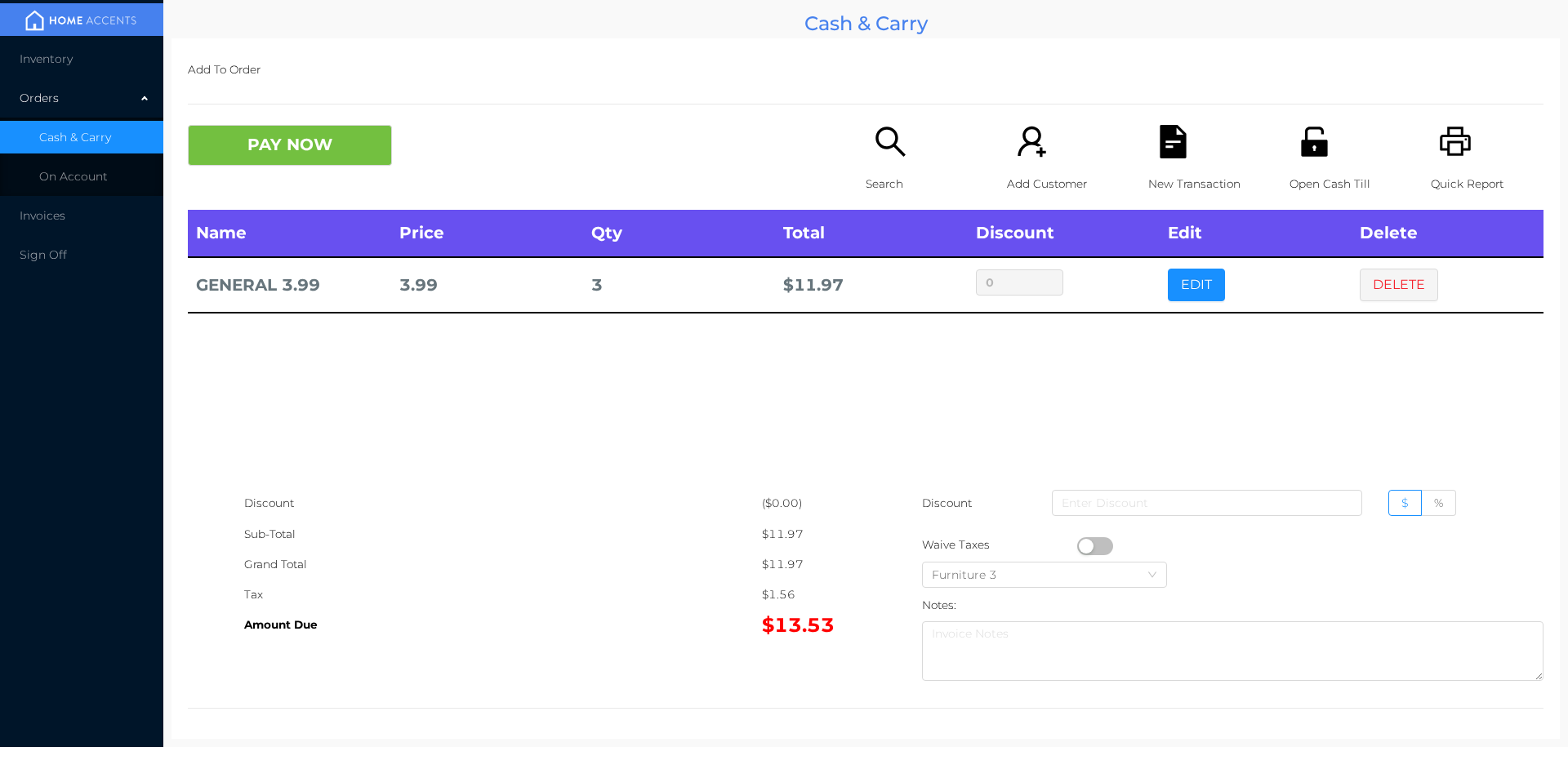
click at [1454, 145] on icon "icon: printer" at bounding box center [1455, 142] width 34 height 34
click at [1388, 292] on button "DELETE" at bounding box center [1398, 285] width 78 height 33
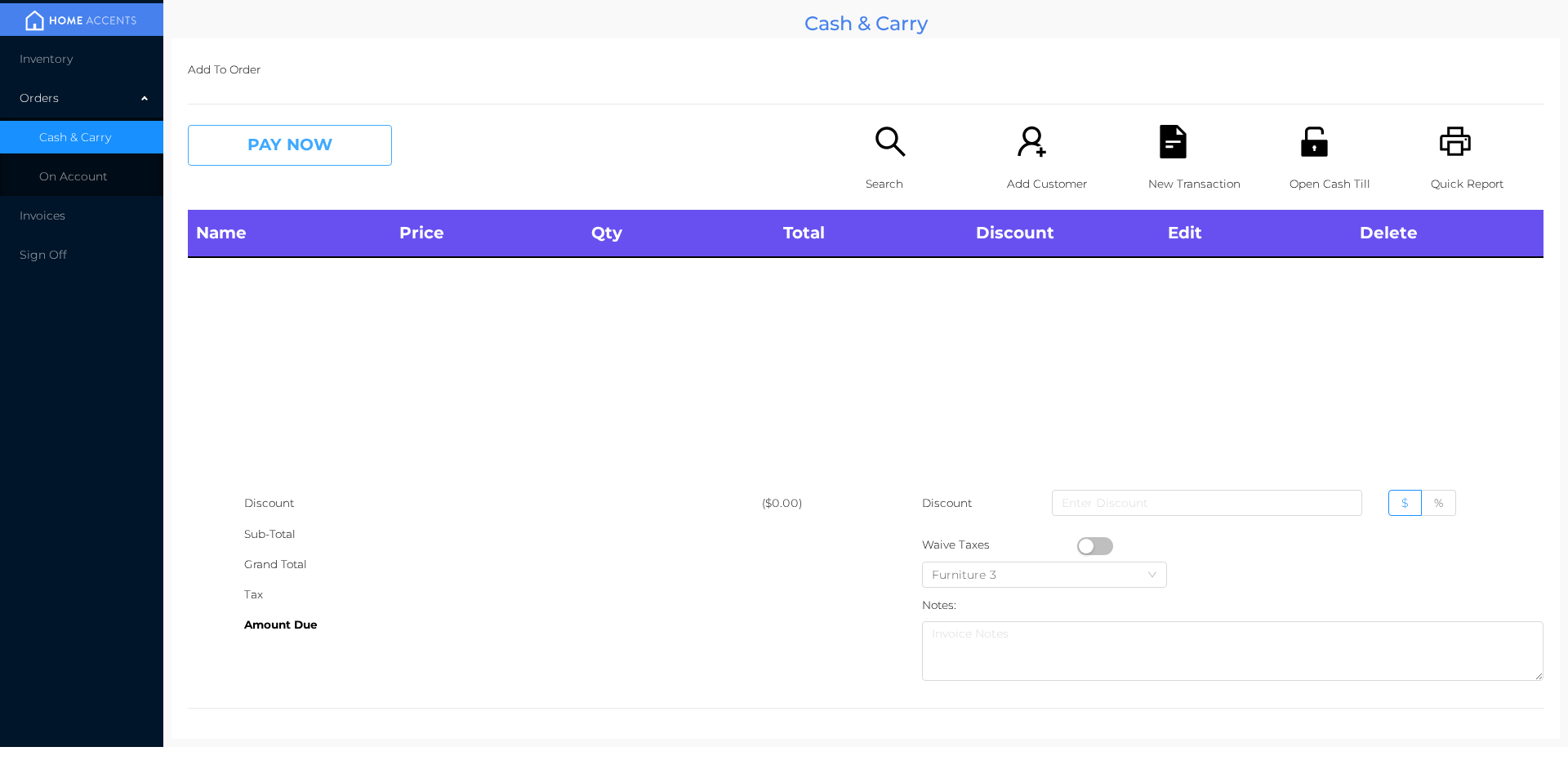
click at [299, 127] on button "PAY NOW" at bounding box center [289, 145] width 204 height 41
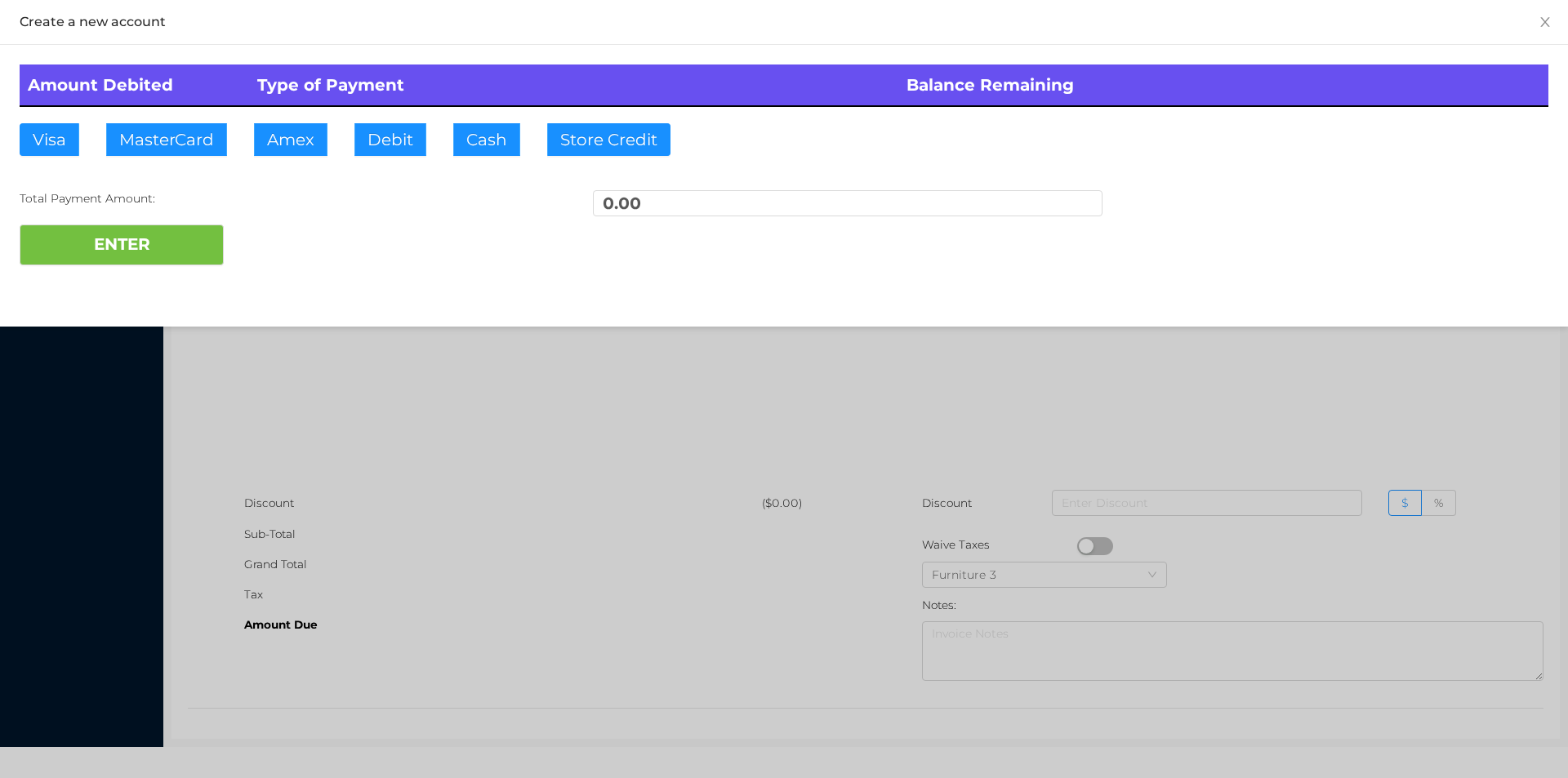
click at [925, 389] on div at bounding box center [784, 389] width 1568 height 778
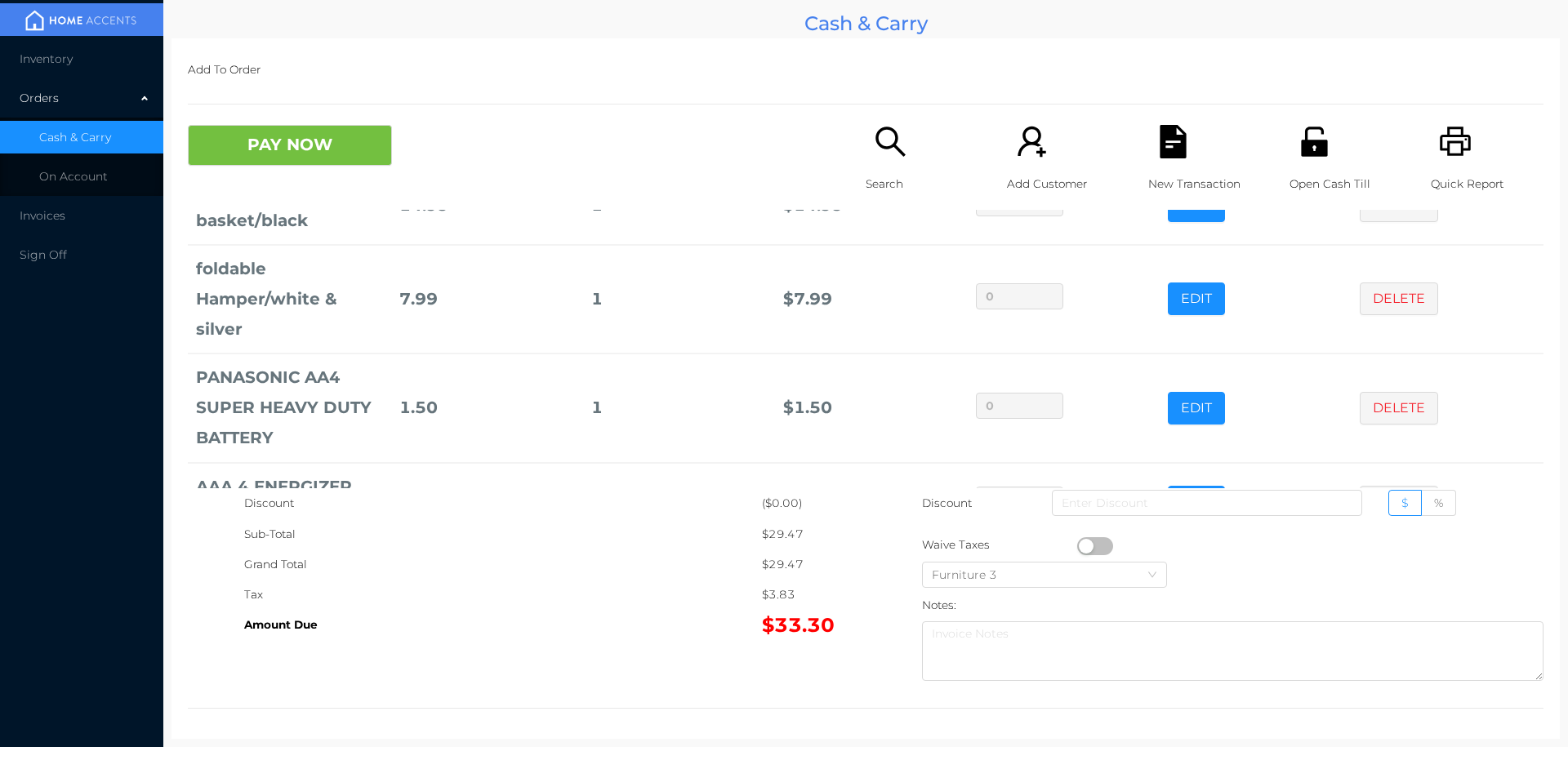
scroll to position [162, 0]
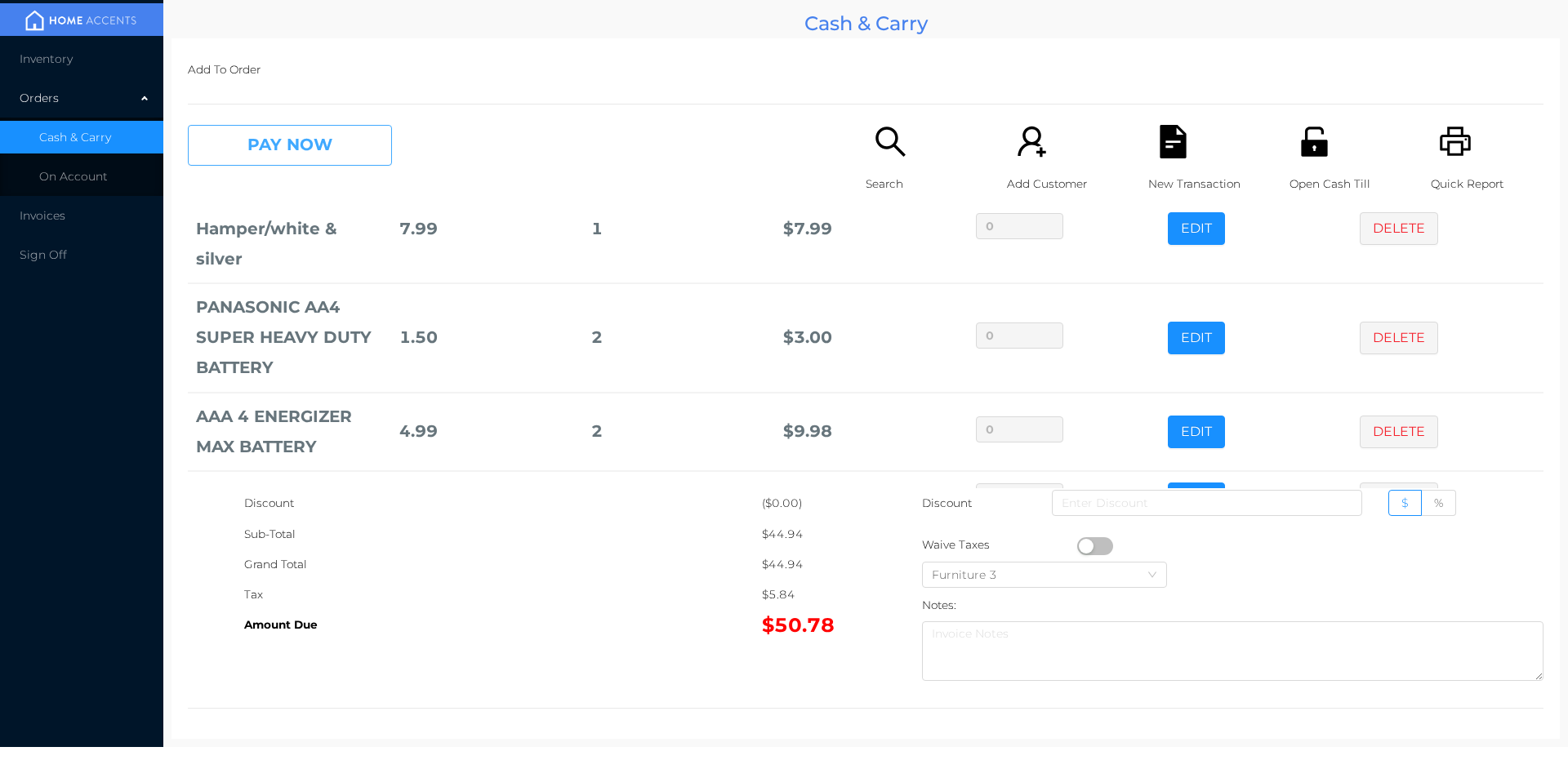
click at [271, 149] on button "PAY NOW" at bounding box center [289, 145] width 204 height 41
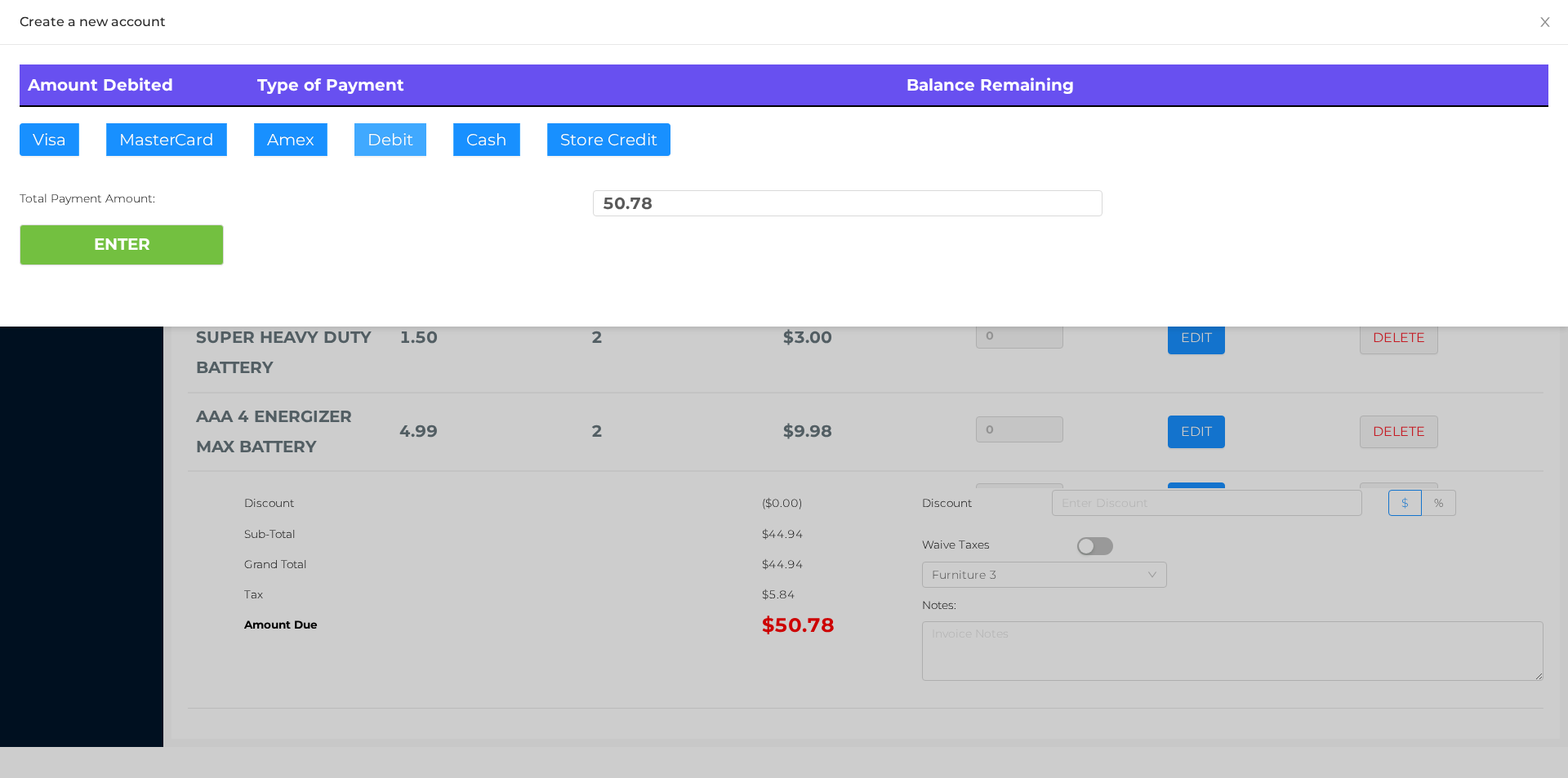
click at [360, 147] on button "Debit" at bounding box center [389, 140] width 72 height 33
click at [102, 262] on button "ENTER" at bounding box center [122, 244] width 204 height 41
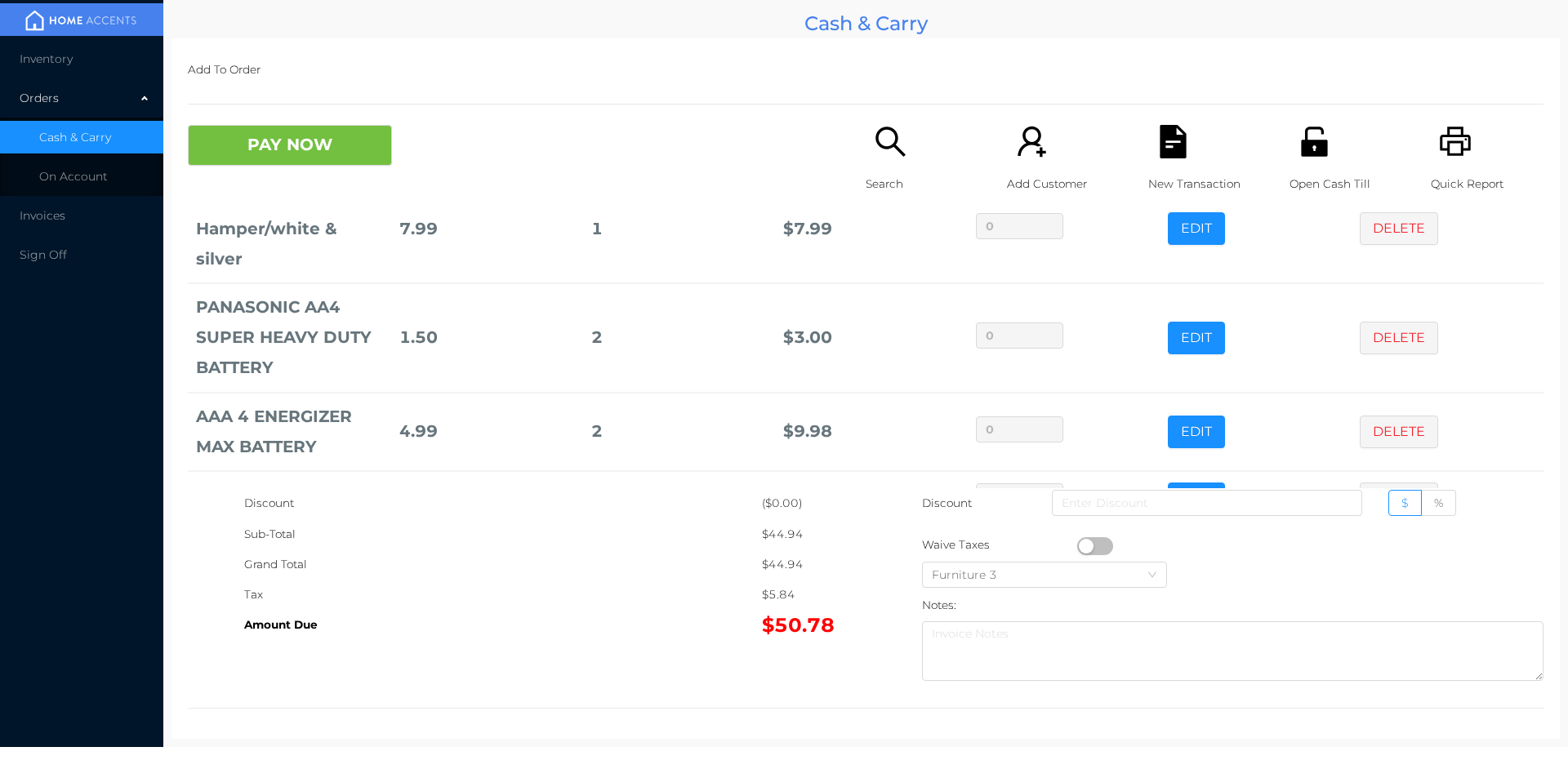
scroll to position [0, 0]
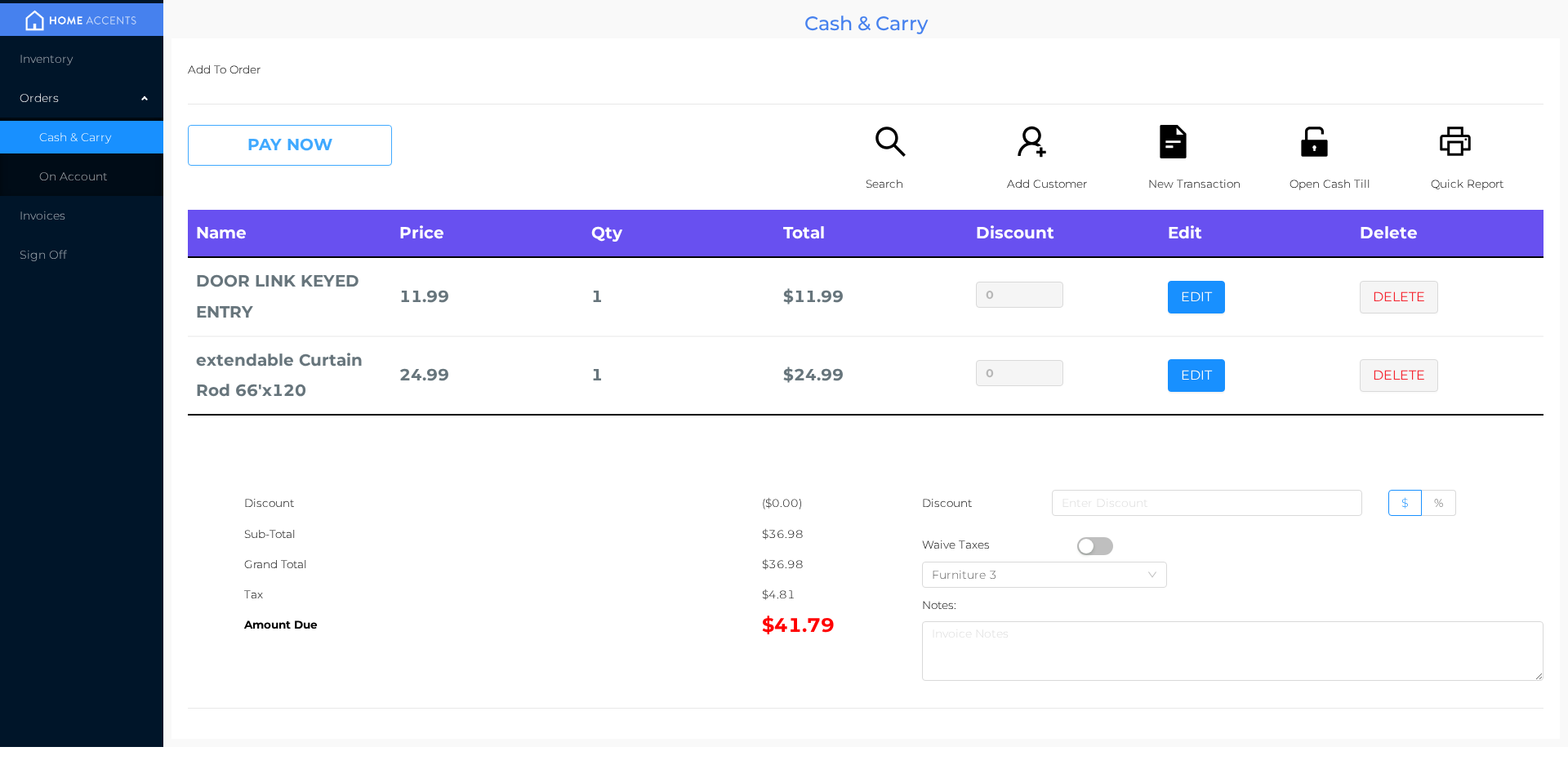
click at [320, 165] on button "PAY NOW" at bounding box center [289, 145] width 204 height 41
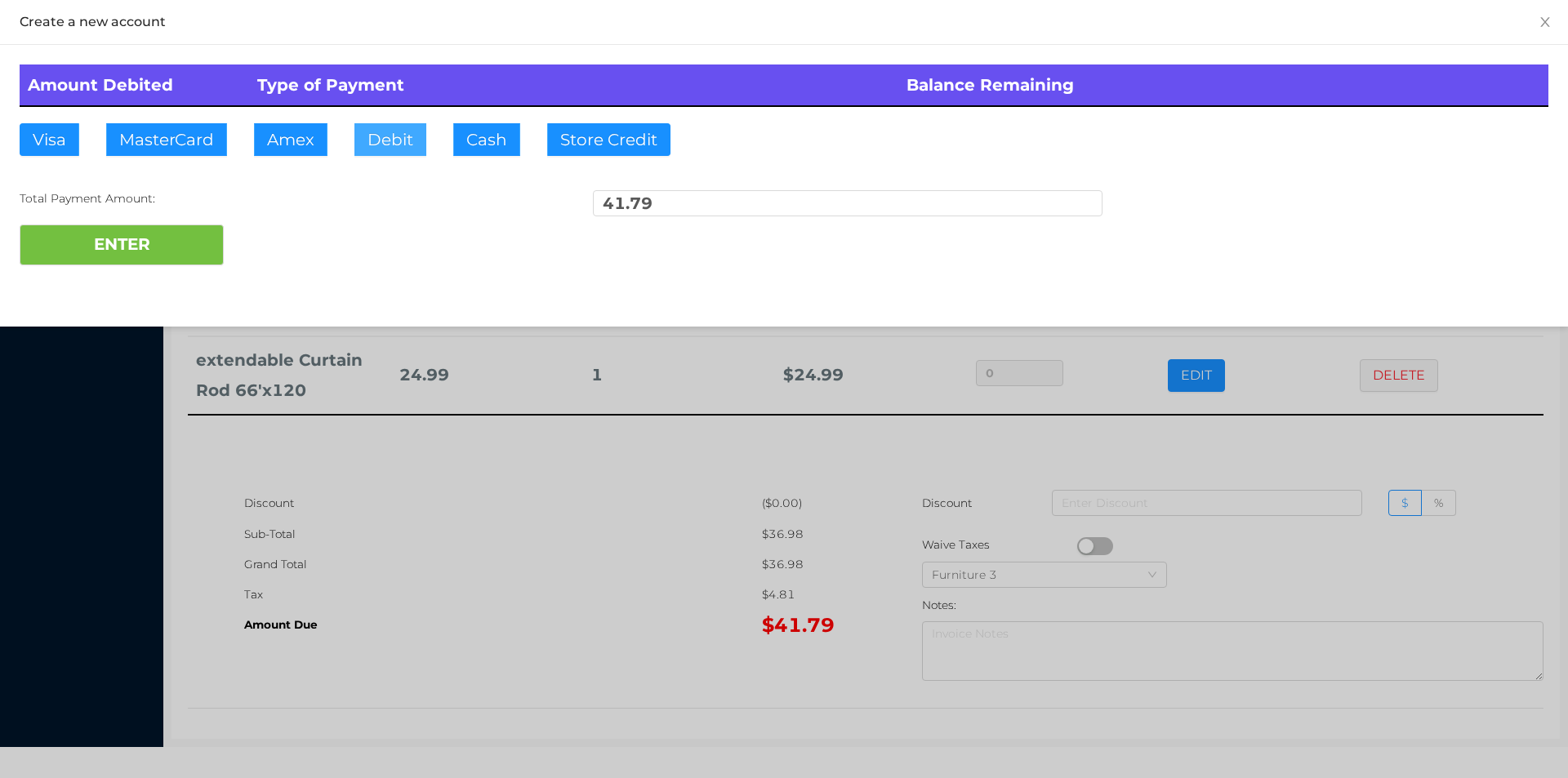
click at [372, 135] on button "Debit" at bounding box center [389, 140] width 72 height 33
click at [184, 249] on button "ENTER" at bounding box center [122, 244] width 204 height 41
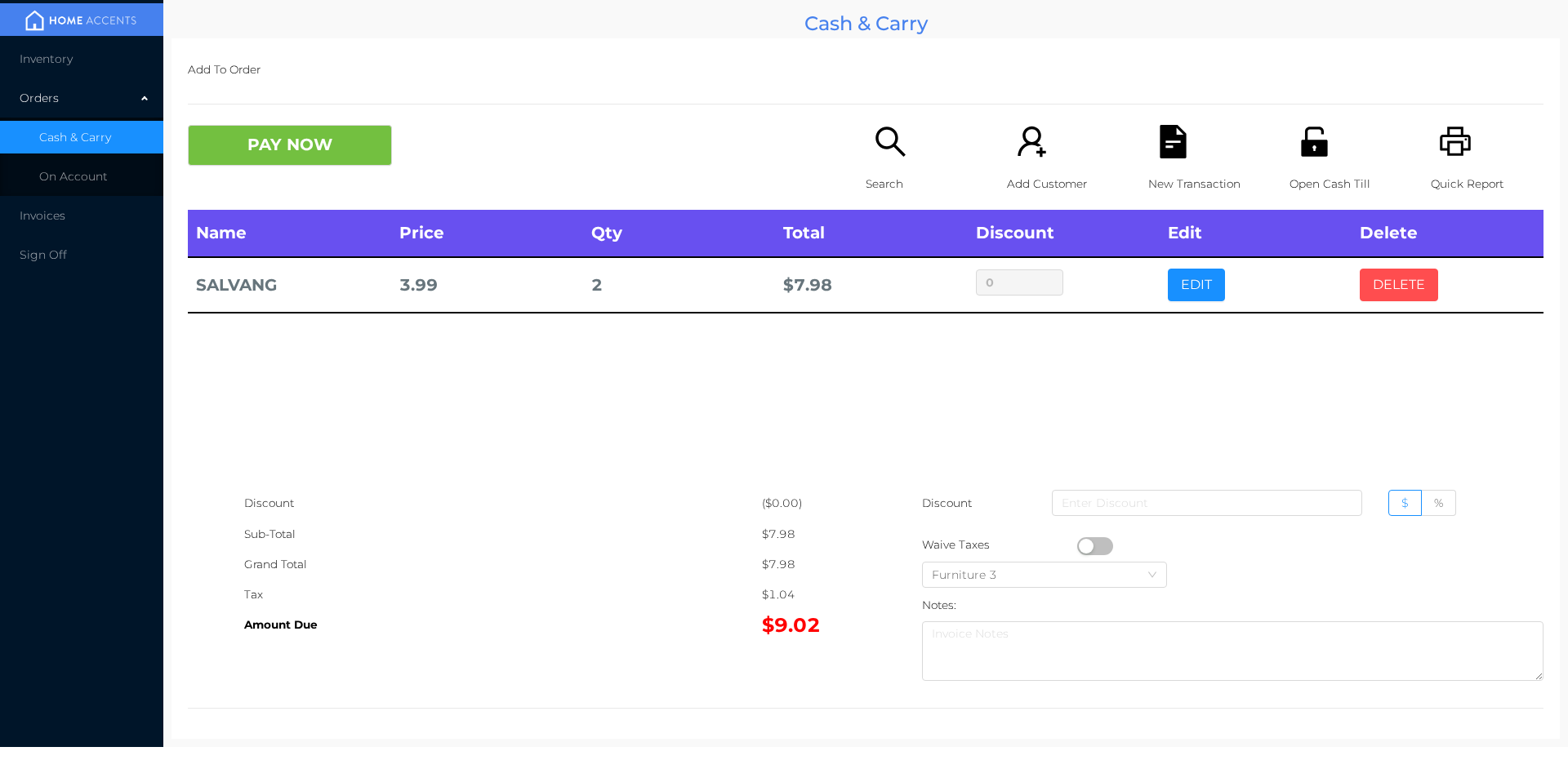
click at [1392, 281] on button "DELETE" at bounding box center [1398, 285] width 78 height 33
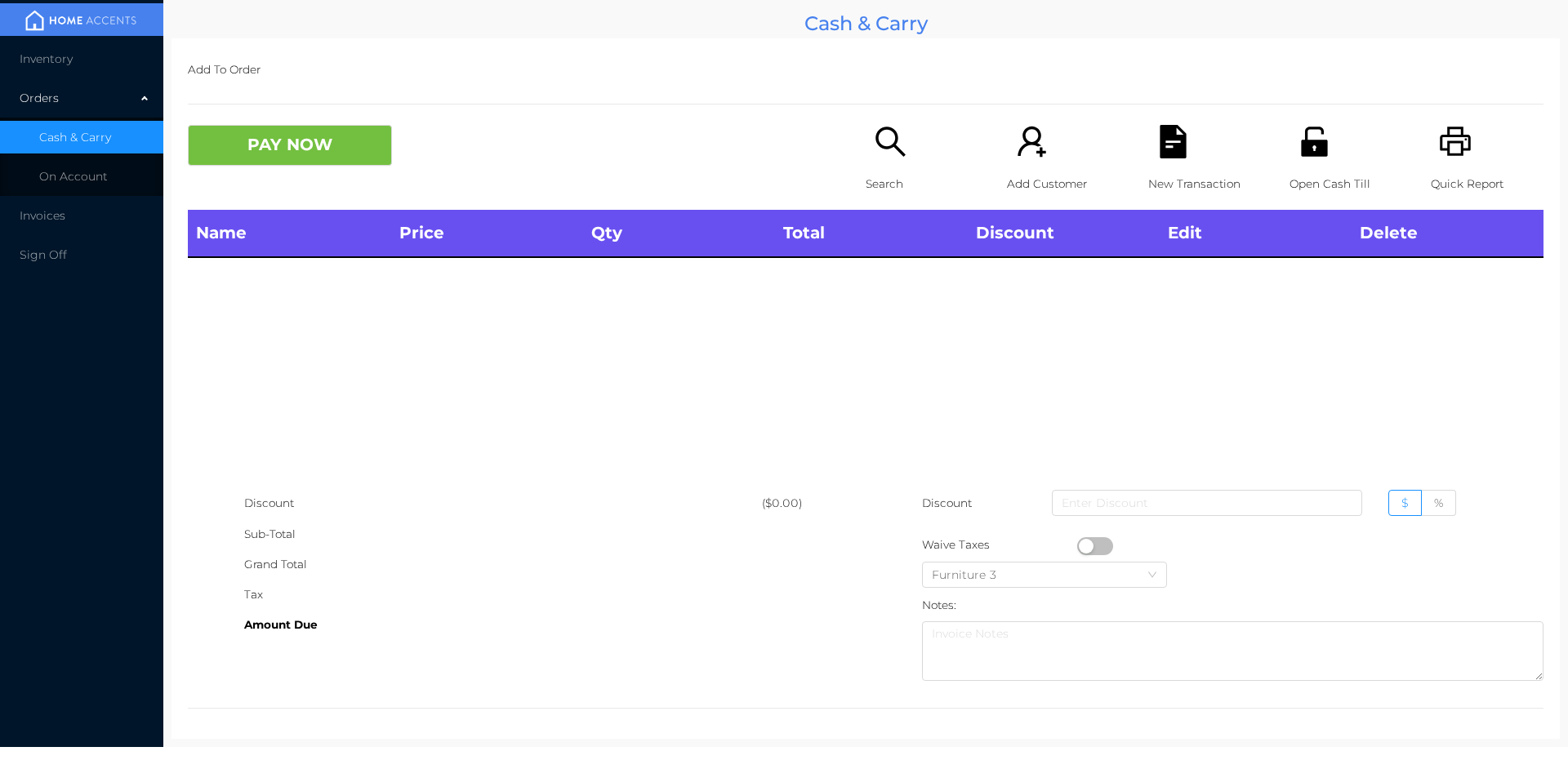
click at [1313, 147] on icon "icon: unlock" at bounding box center [1313, 141] width 26 height 29
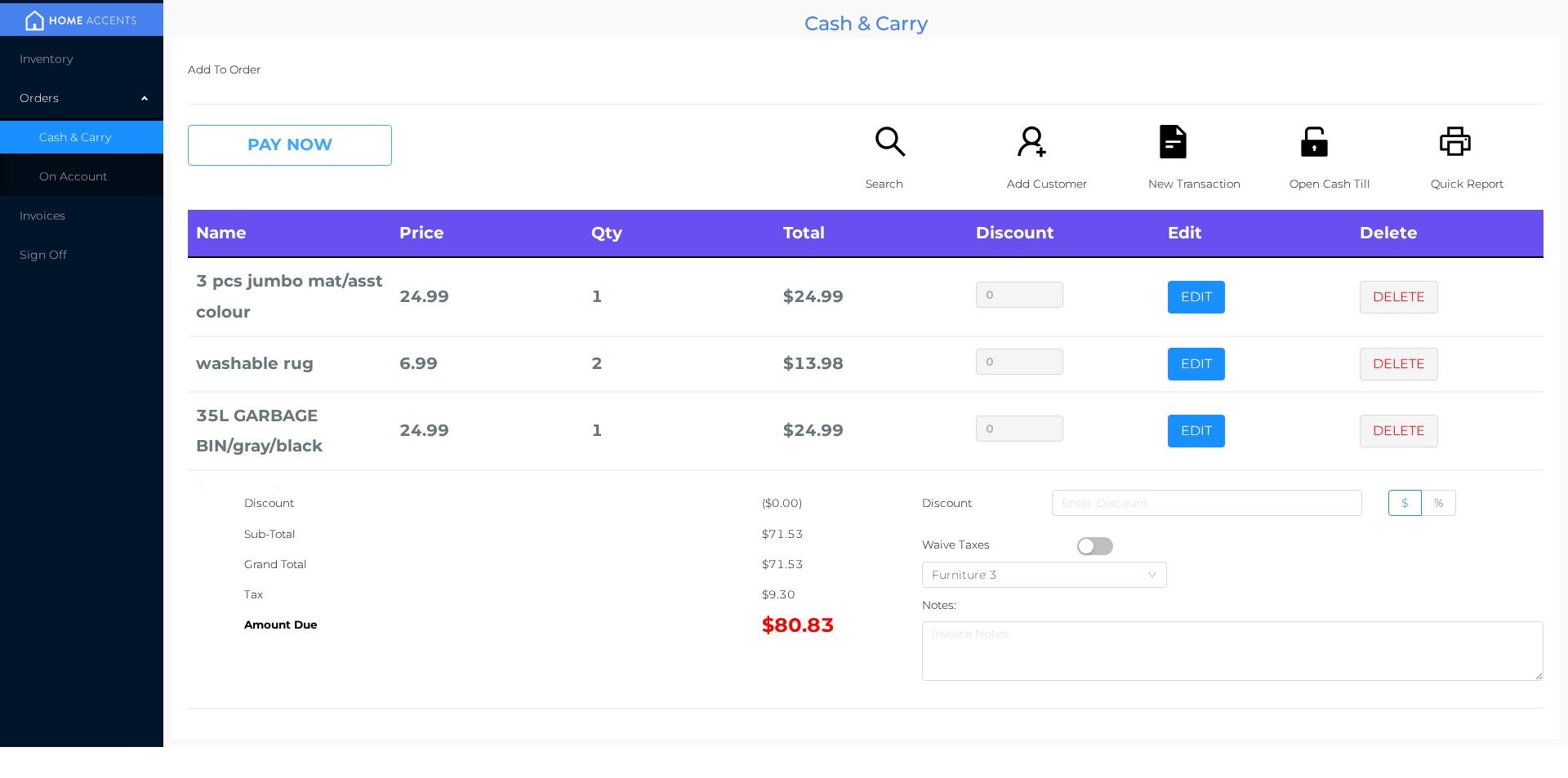
click at [294, 142] on button "PAY NOW" at bounding box center [289, 145] width 204 height 41
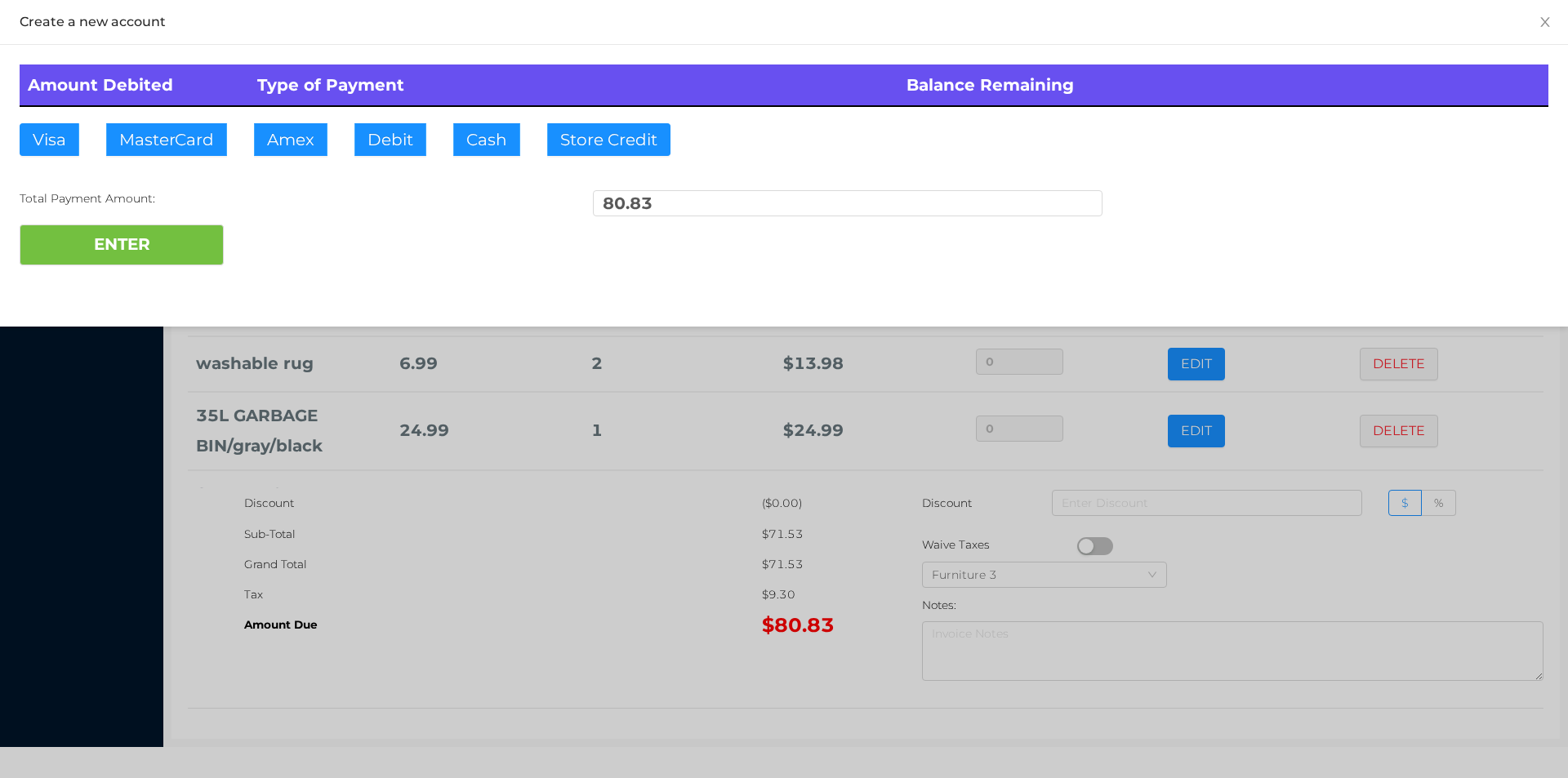
click at [286, 245] on div "ENTER" at bounding box center [784, 244] width 1528 height 41
click at [289, 247] on div "ENTER" at bounding box center [784, 244] width 1528 height 41
click at [618, 621] on div at bounding box center [784, 389] width 1568 height 778
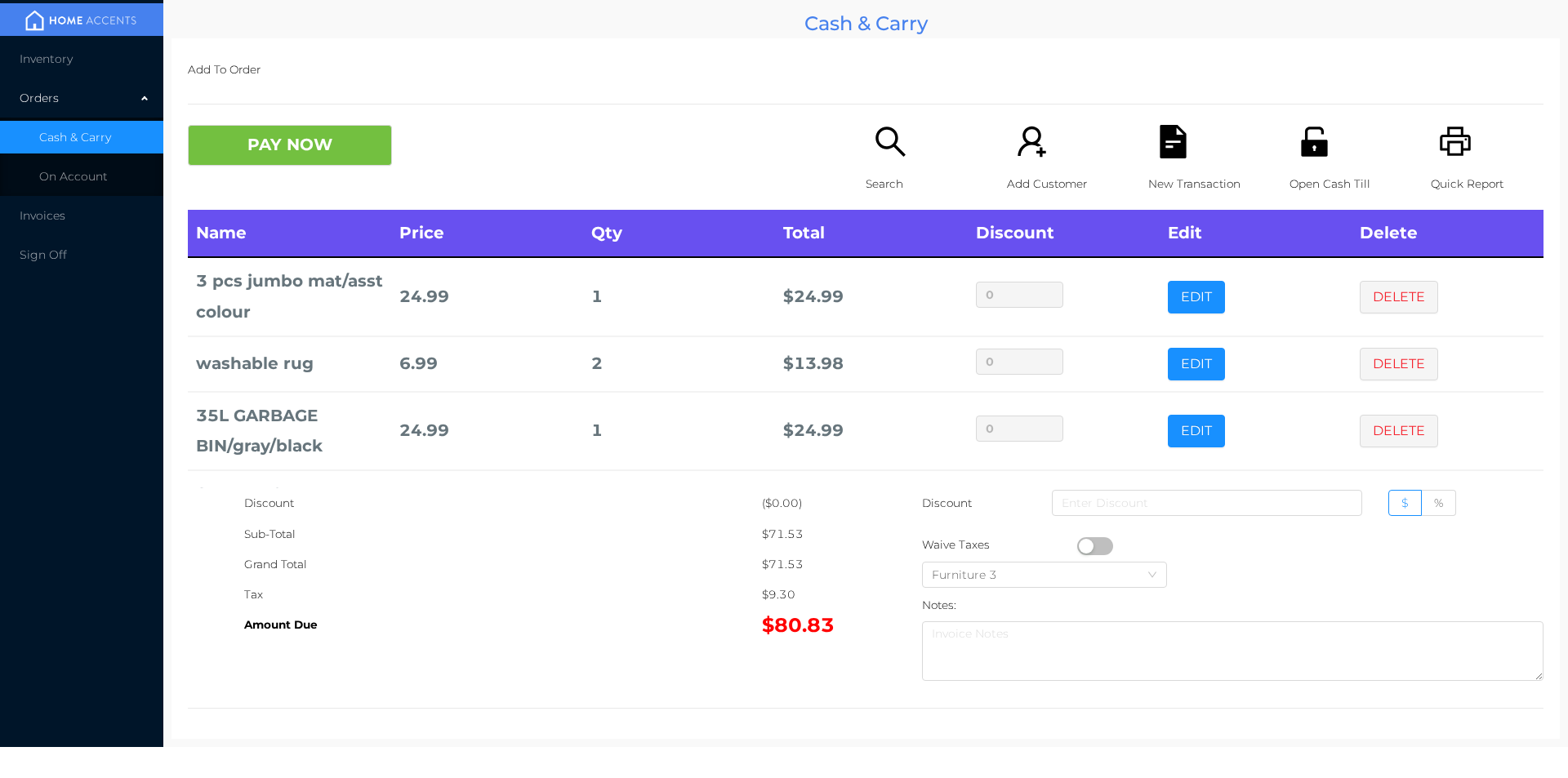
click at [448, 160] on div "PAY NOW" at bounding box center [357, 145] width 338 height 41
click at [558, 568] on div "Grand Total" at bounding box center [503, 565] width 517 height 30
click at [1157, 167] on div "New Transaction" at bounding box center [1204, 168] width 113 height 85
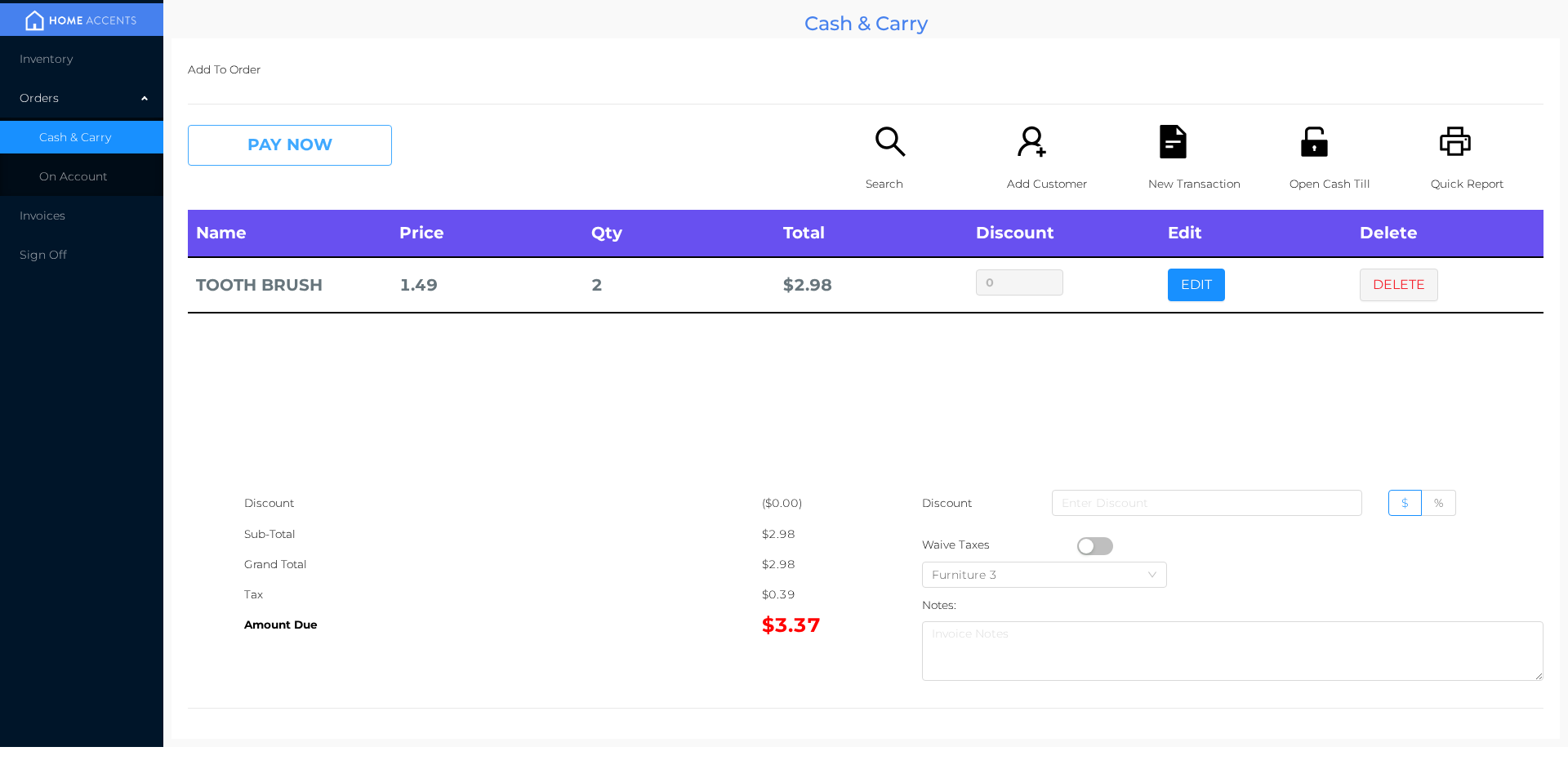
click at [273, 143] on button "PAY NOW" at bounding box center [289, 145] width 204 height 41
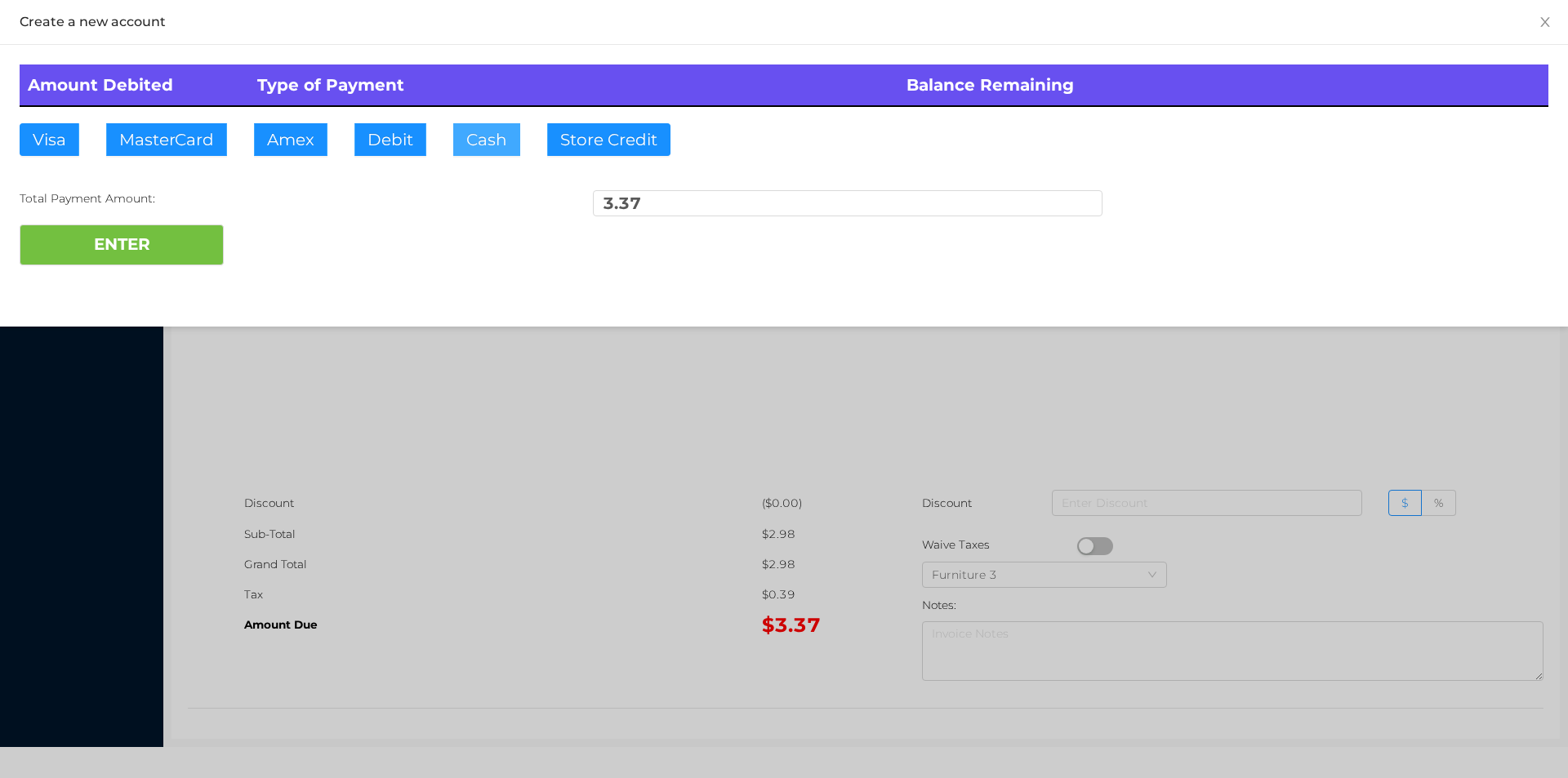
click at [475, 143] on button "Cash" at bounding box center [486, 140] width 67 height 33
type input "20."
click at [159, 262] on button "ENTER" at bounding box center [122, 244] width 204 height 41
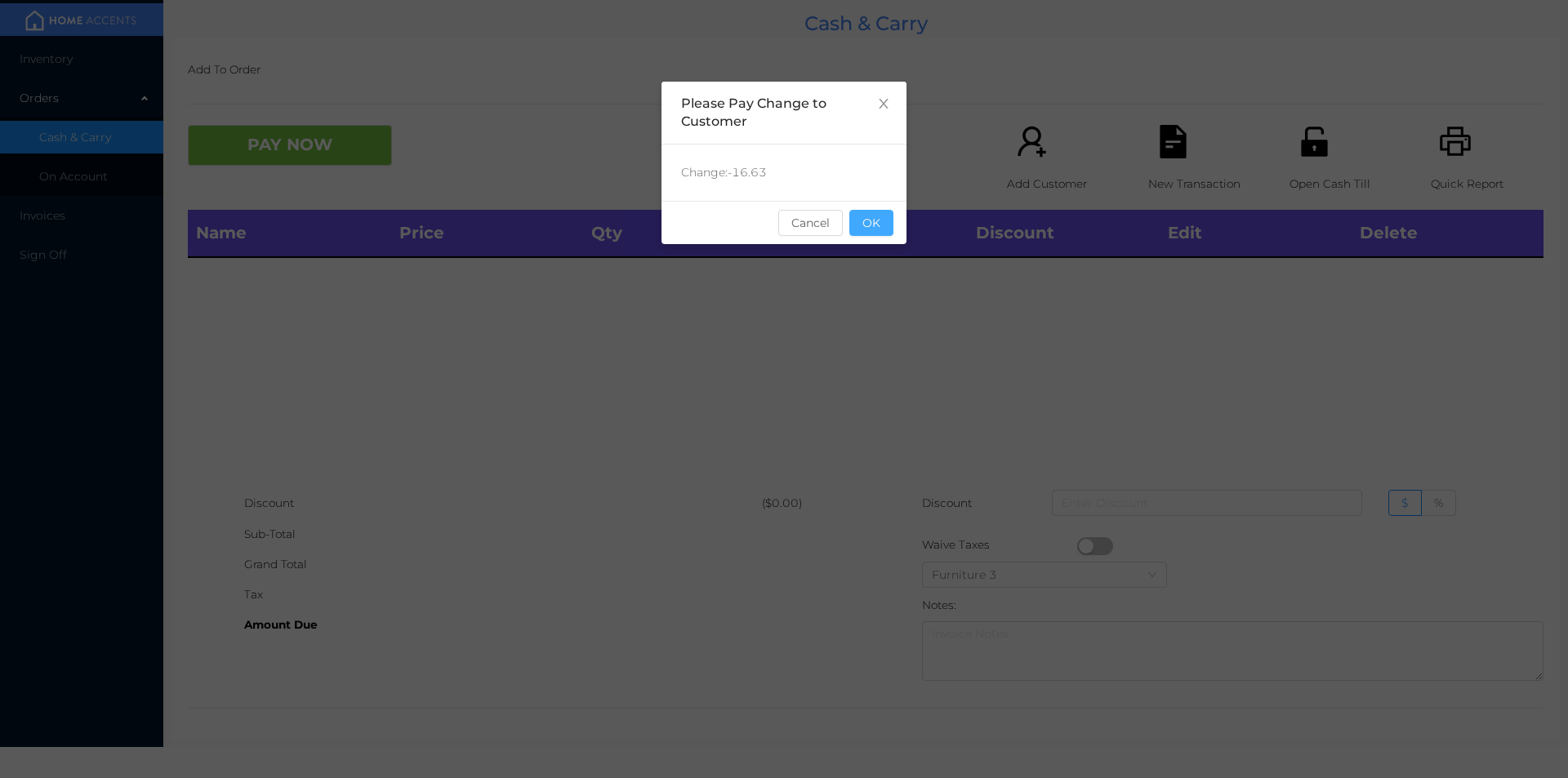
click at [879, 224] on button "OK" at bounding box center [871, 222] width 44 height 26
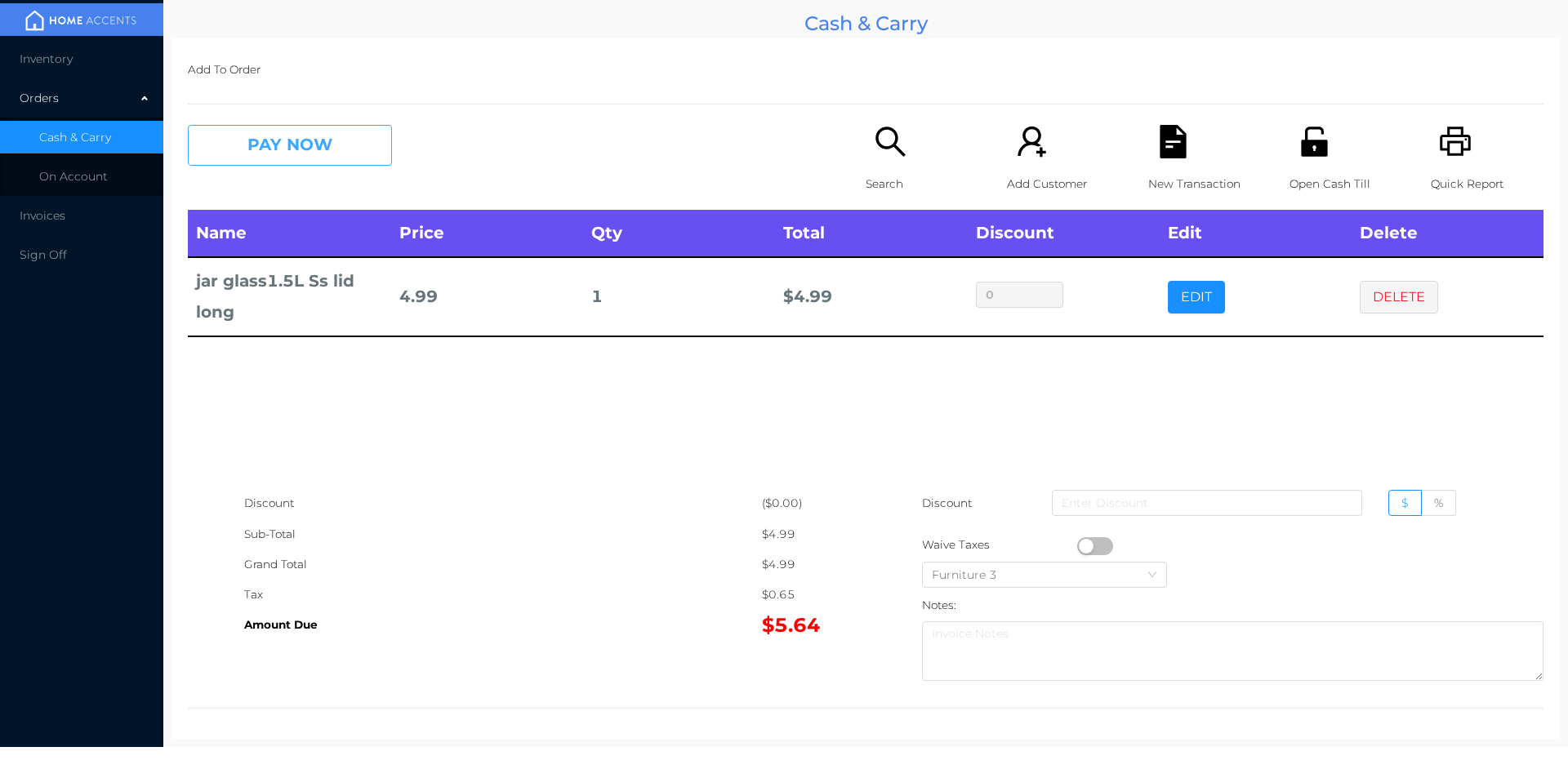
click at [354, 158] on button "PAY NOW" at bounding box center [289, 145] width 204 height 41
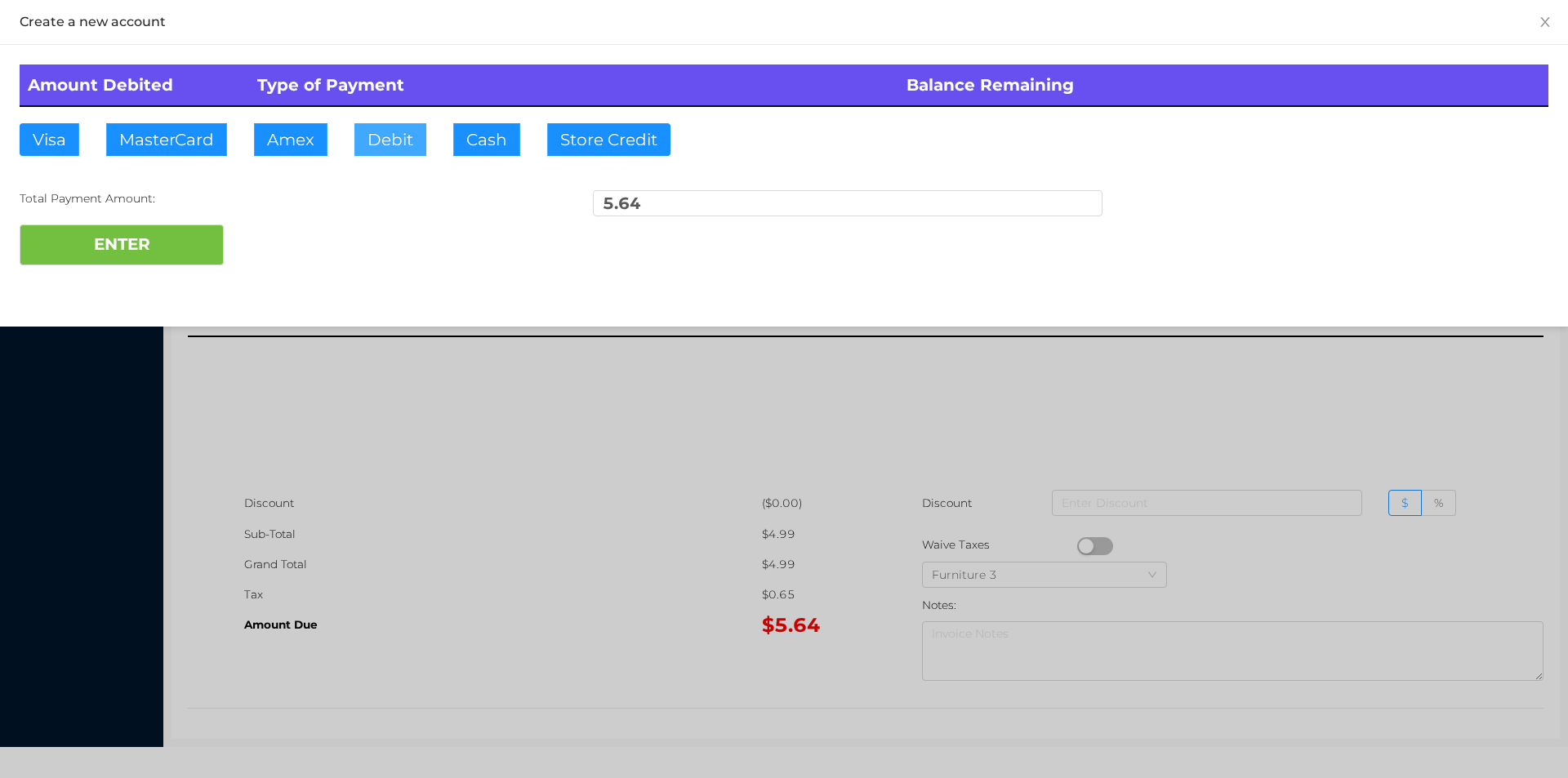
click at [392, 140] on button "Debit" at bounding box center [389, 140] width 72 height 33
click at [203, 224] on button "ENTER" at bounding box center [122, 244] width 204 height 41
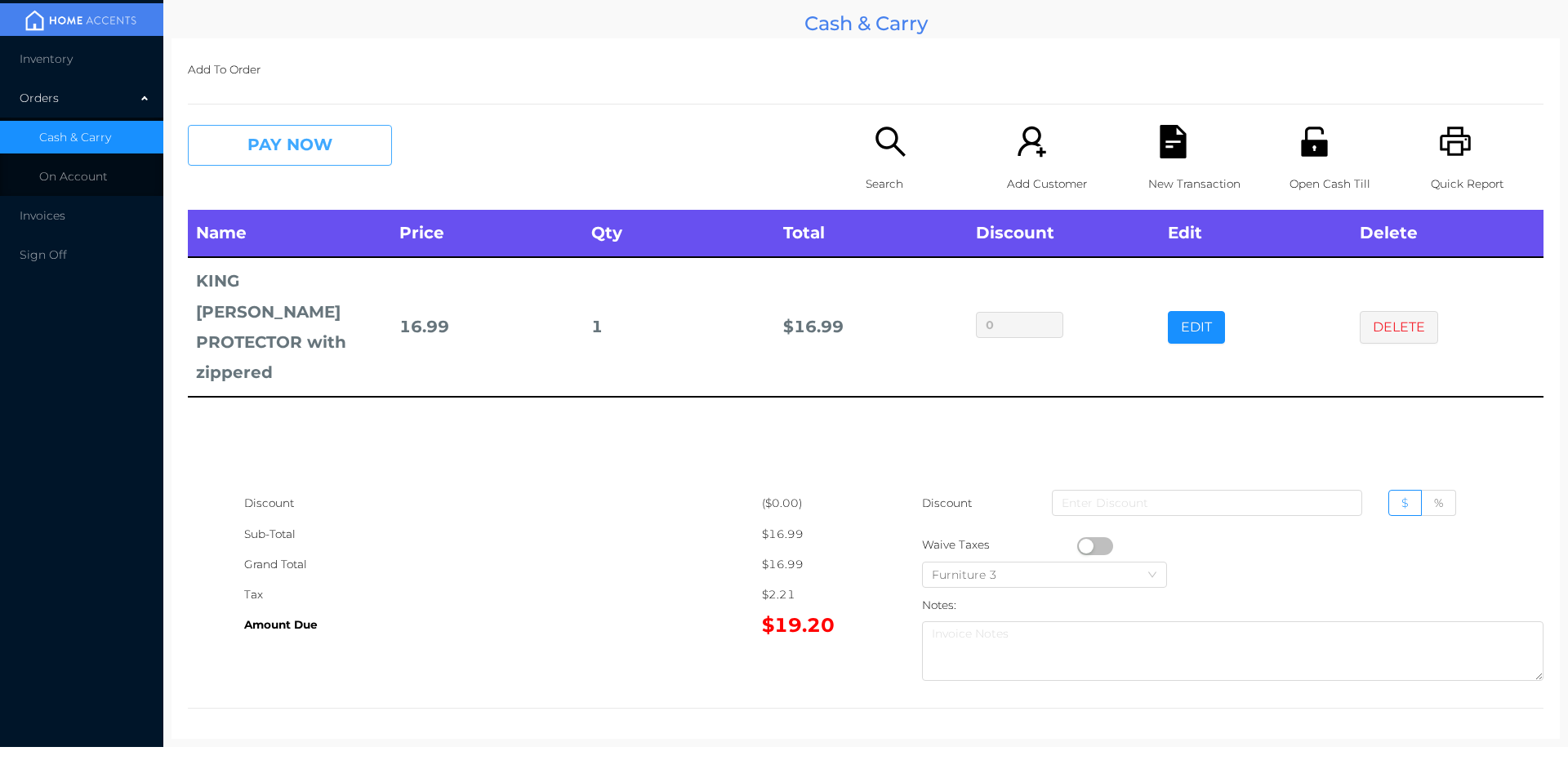
click at [258, 148] on button "PAY NOW" at bounding box center [289, 145] width 204 height 41
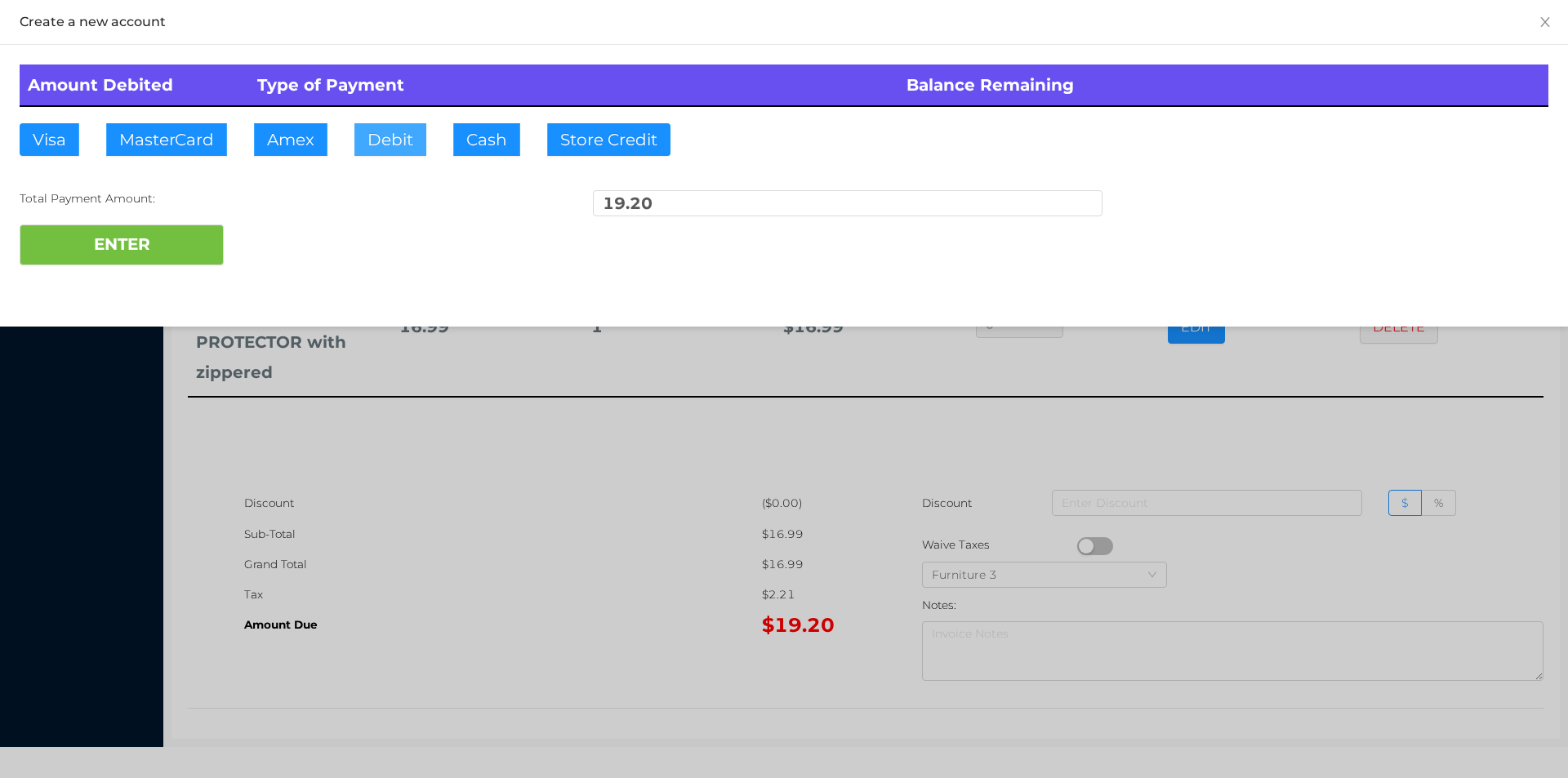
click at [419, 145] on button "Debit" at bounding box center [389, 140] width 72 height 33
type input "20."
click at [143, 253] on button "ENTER" at bounding box center [122, 244] width 204 height 41
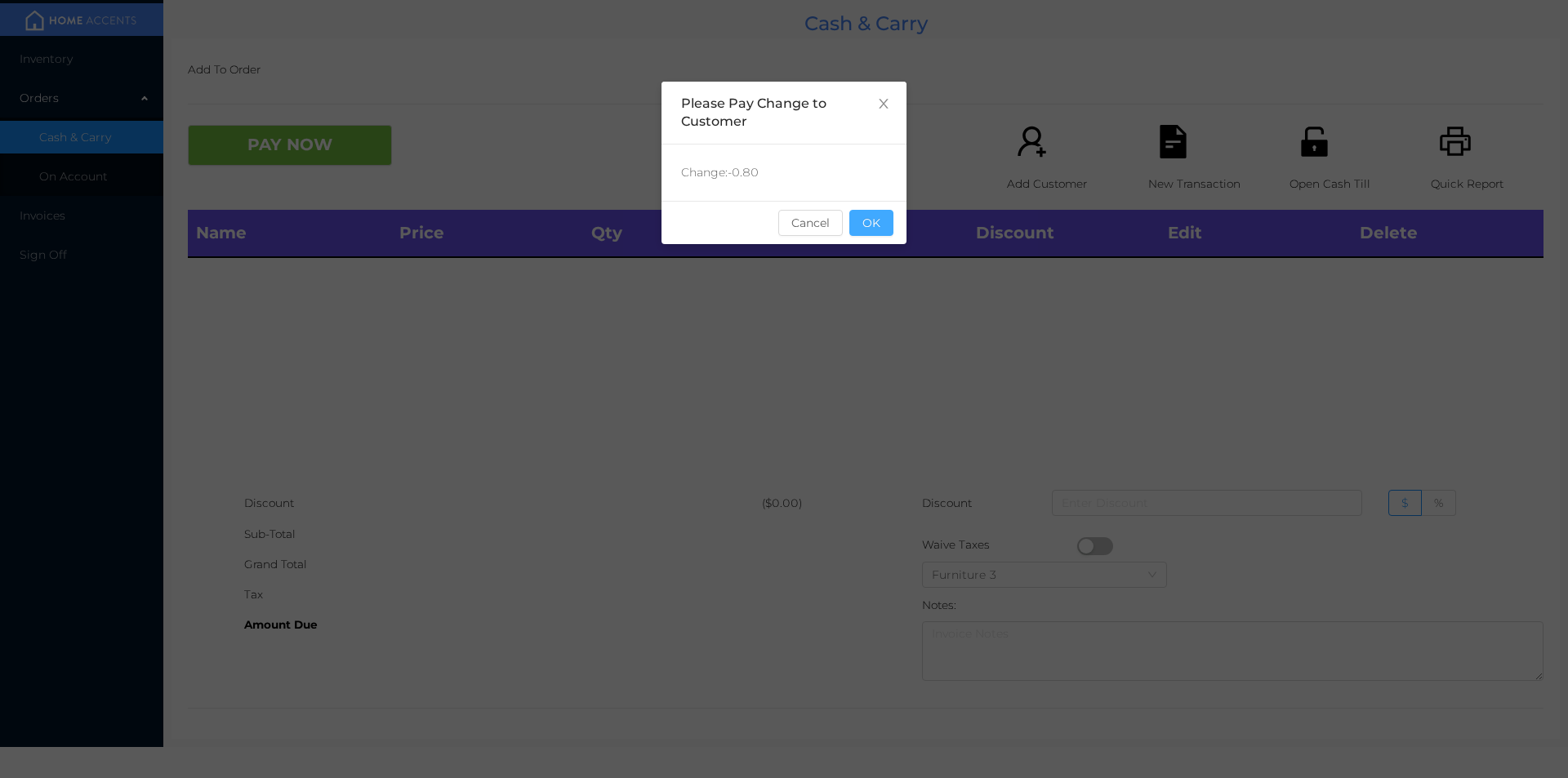
click at [886, 233] on button "OK" at bounding box center [871, 222] width 44 height 26
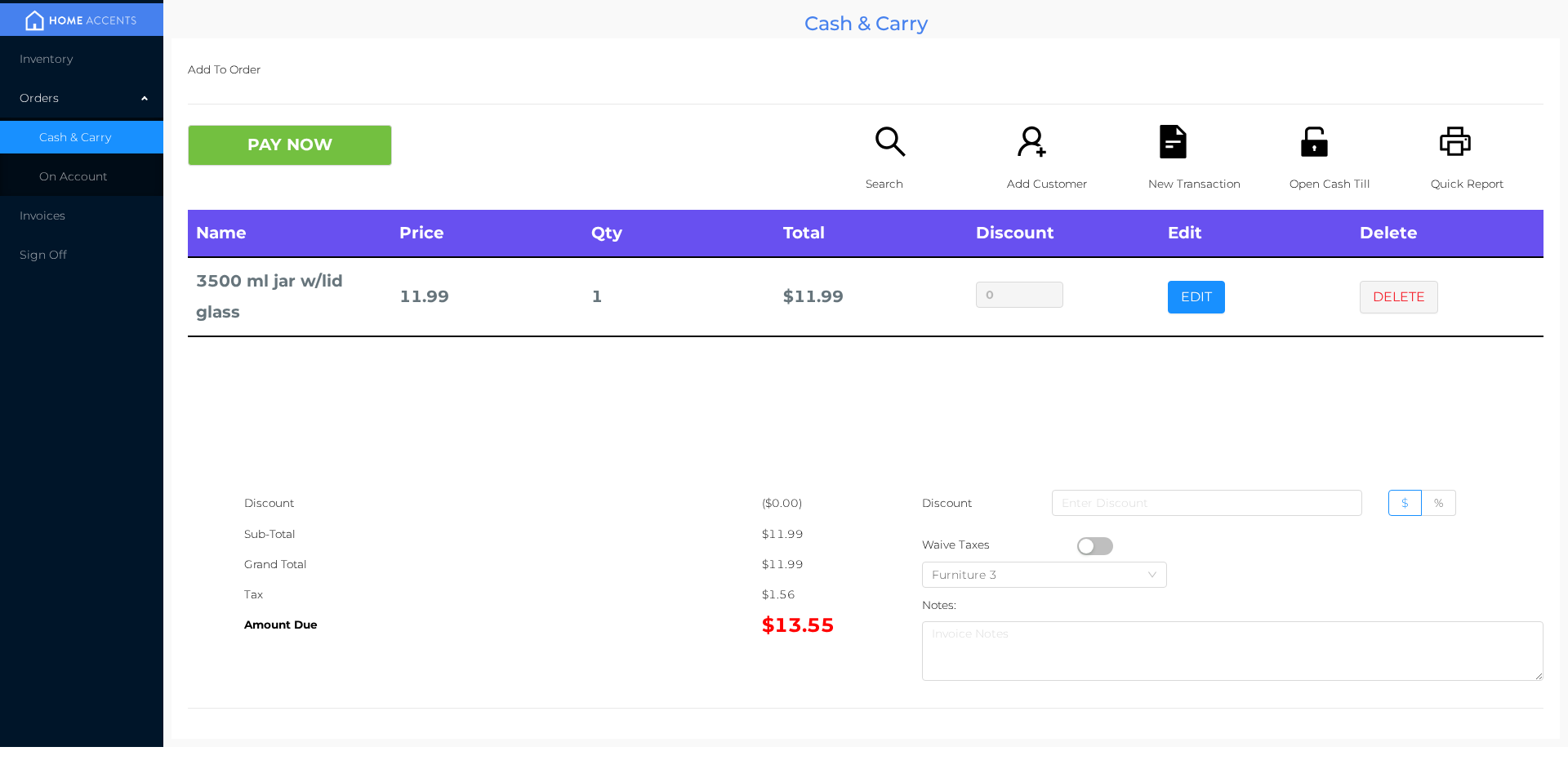
click at [866, 183] on p "Search" at bounding box center [922, 183] width 113 height 30
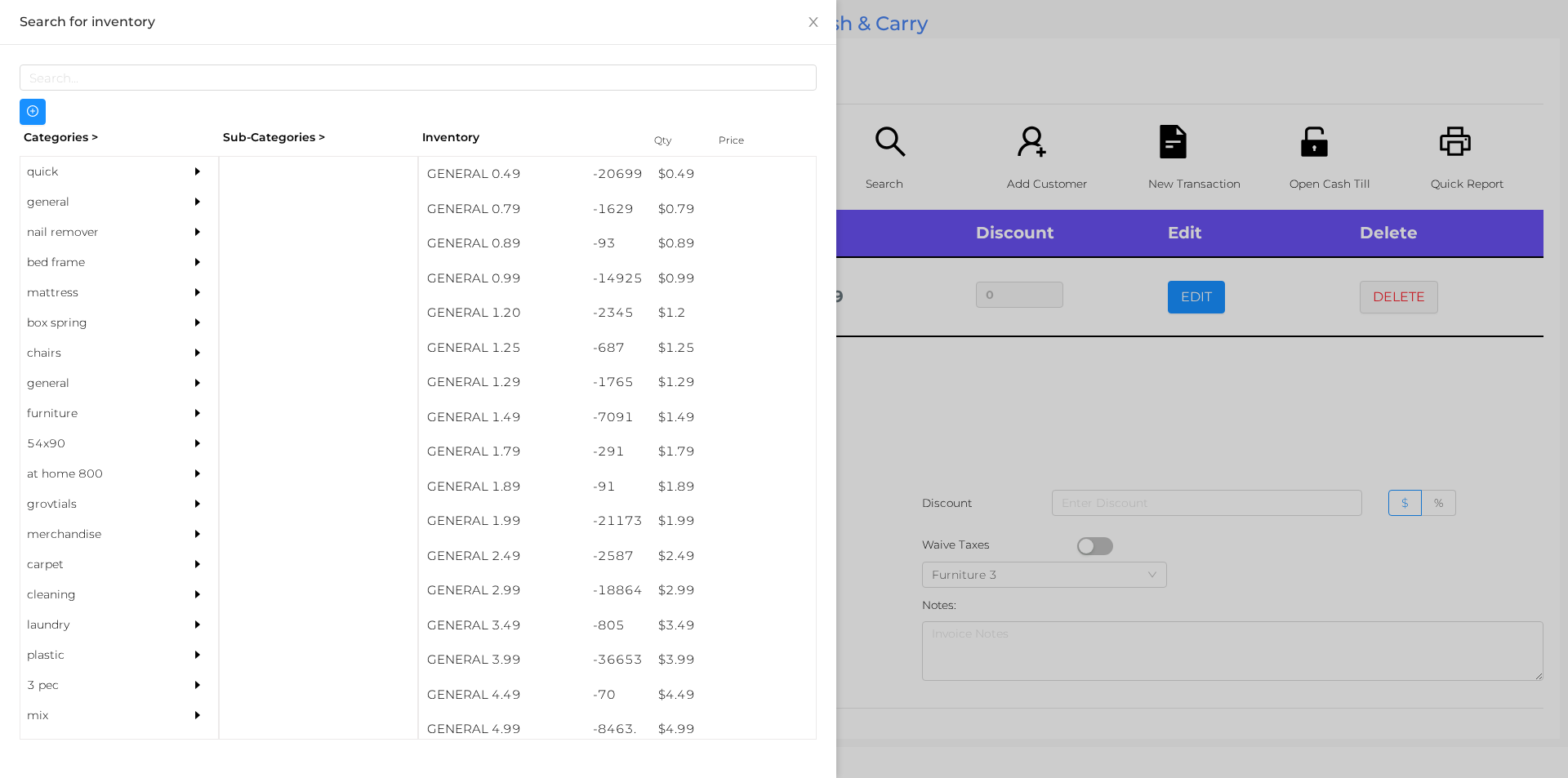
click at [1019, 338] on div at bounding box center [784, 389] width 1568 height 778
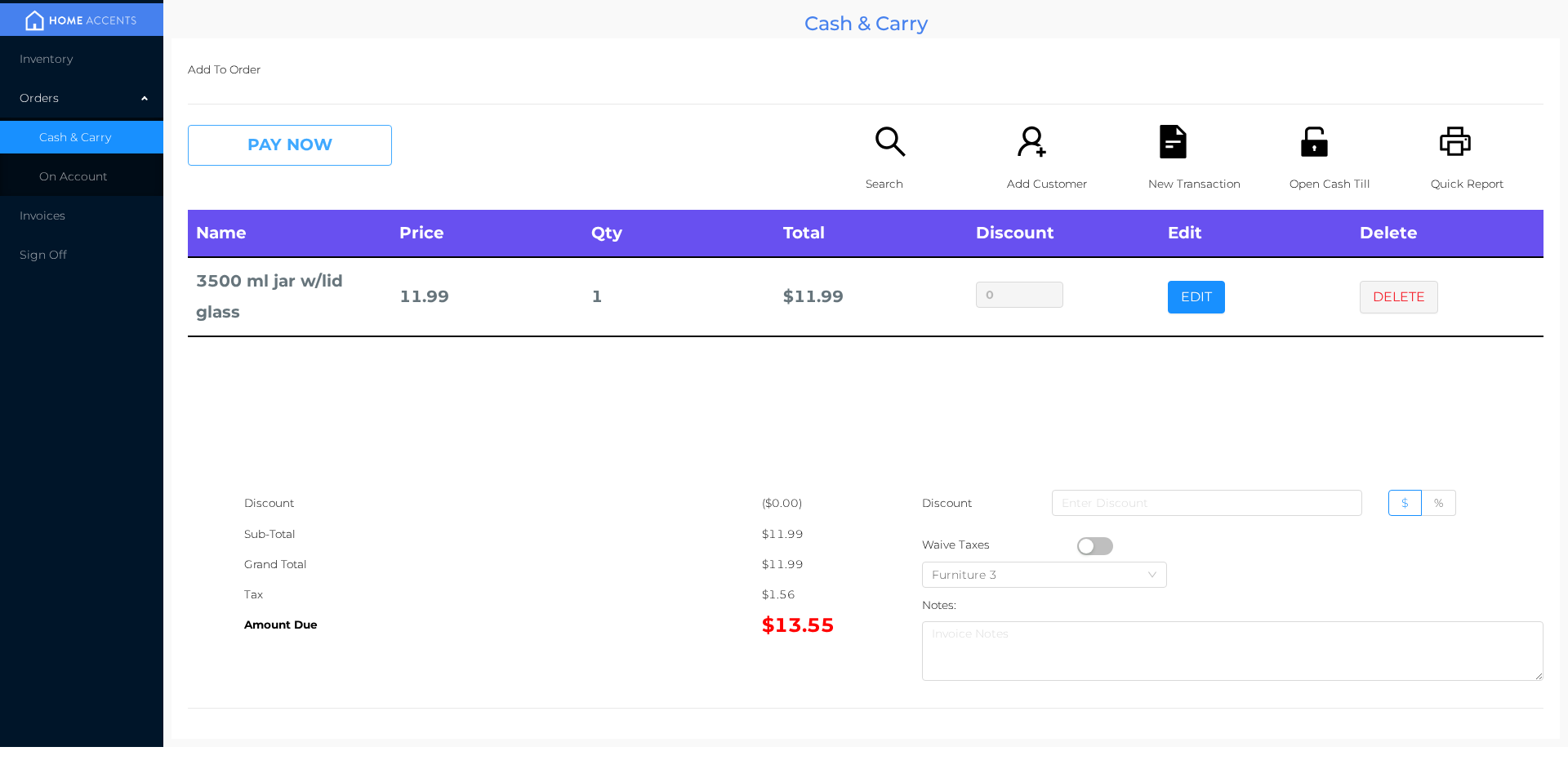
click at [298, 143] on button "PAY NOW" at bounding box center [289, 145] width 204 height 41
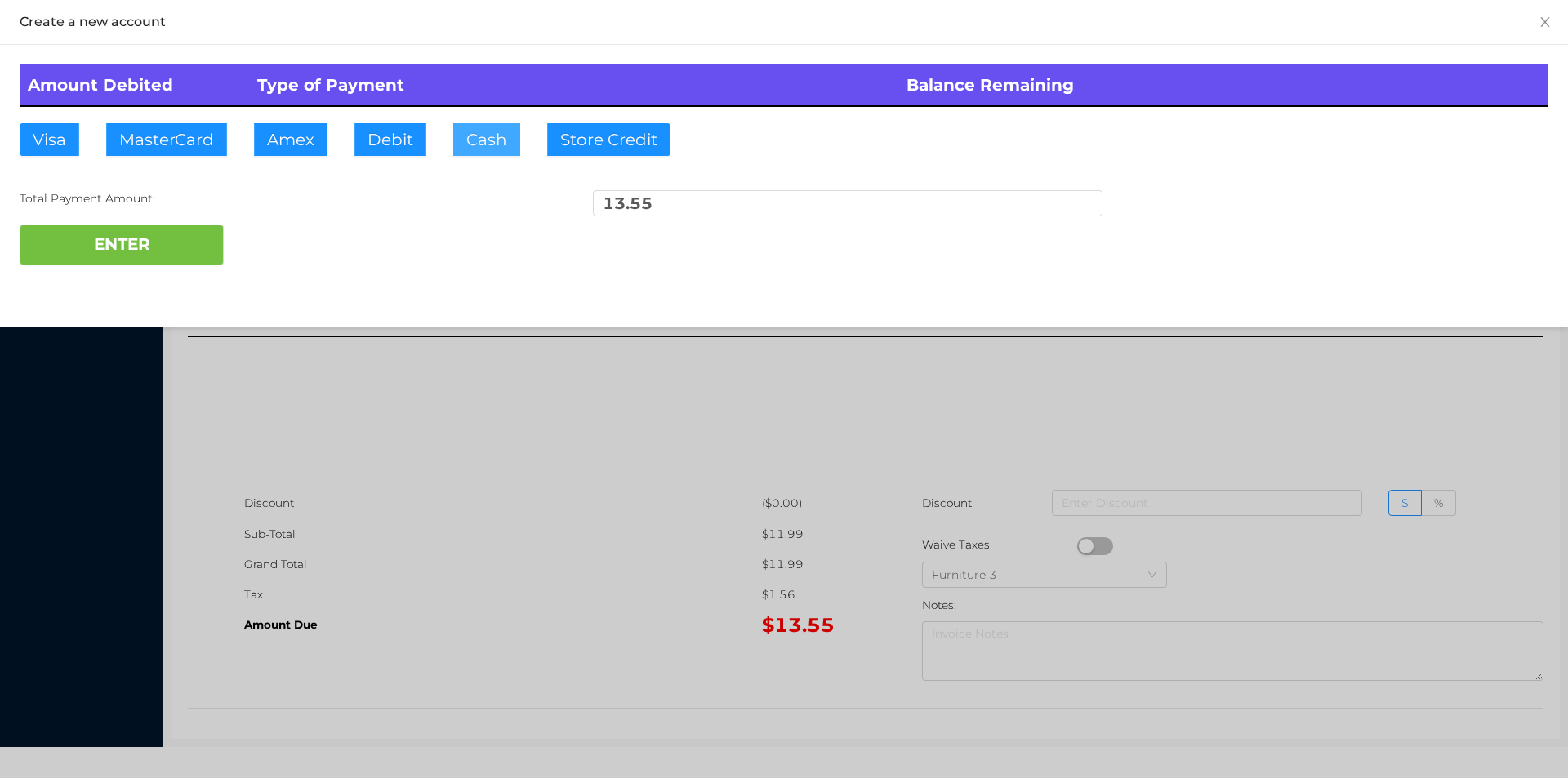
click at [487, 143] on button "Cash" at bounding box center [486, 140] width 67 height 33
type input "15."
click at [160, 261] on button "ENTER" at bounding box center [122, 244] width 204 height 41
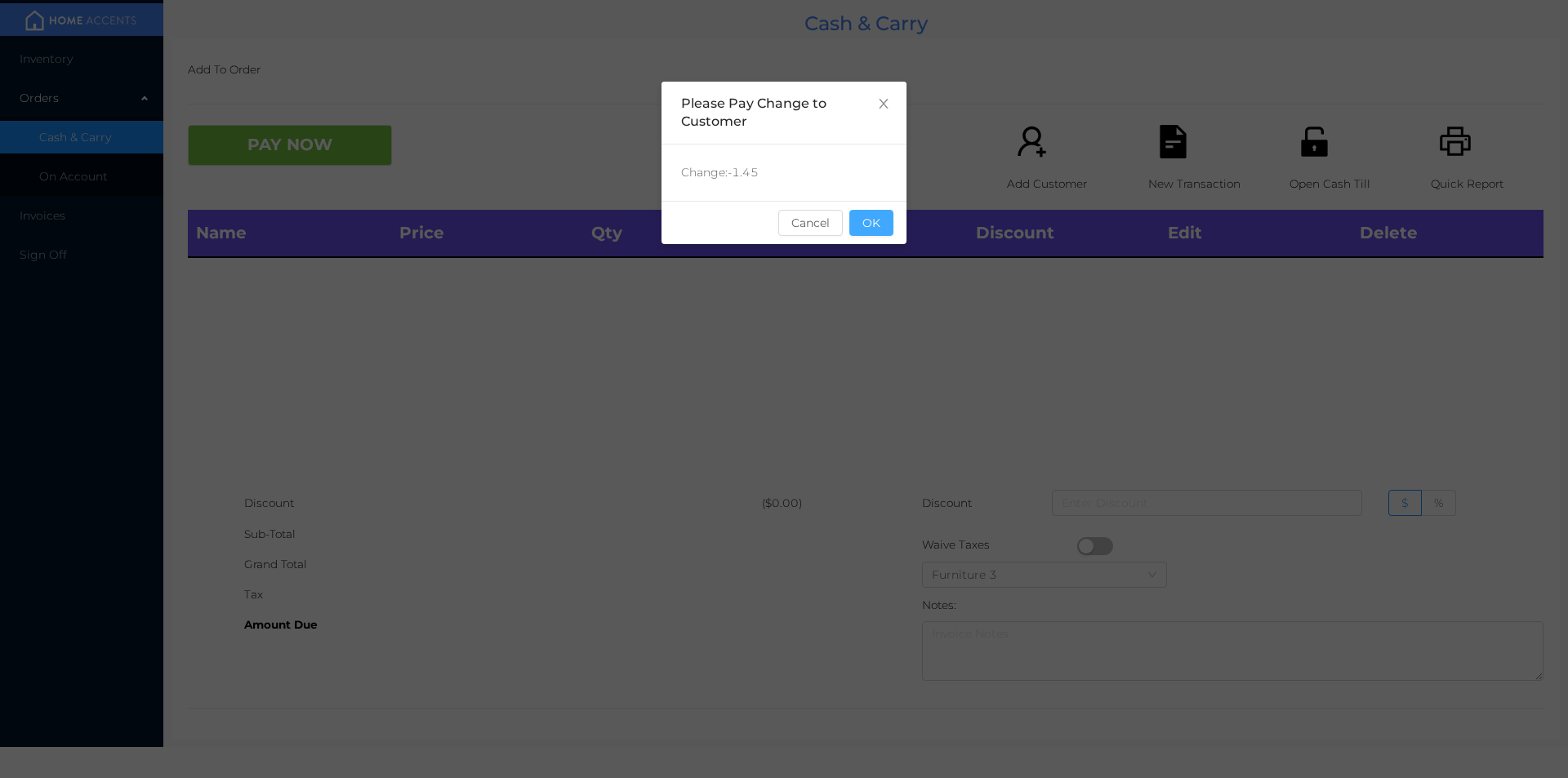
click at [864, 212] on button "OK" at bounding box center [871, 222] width 44 height 26
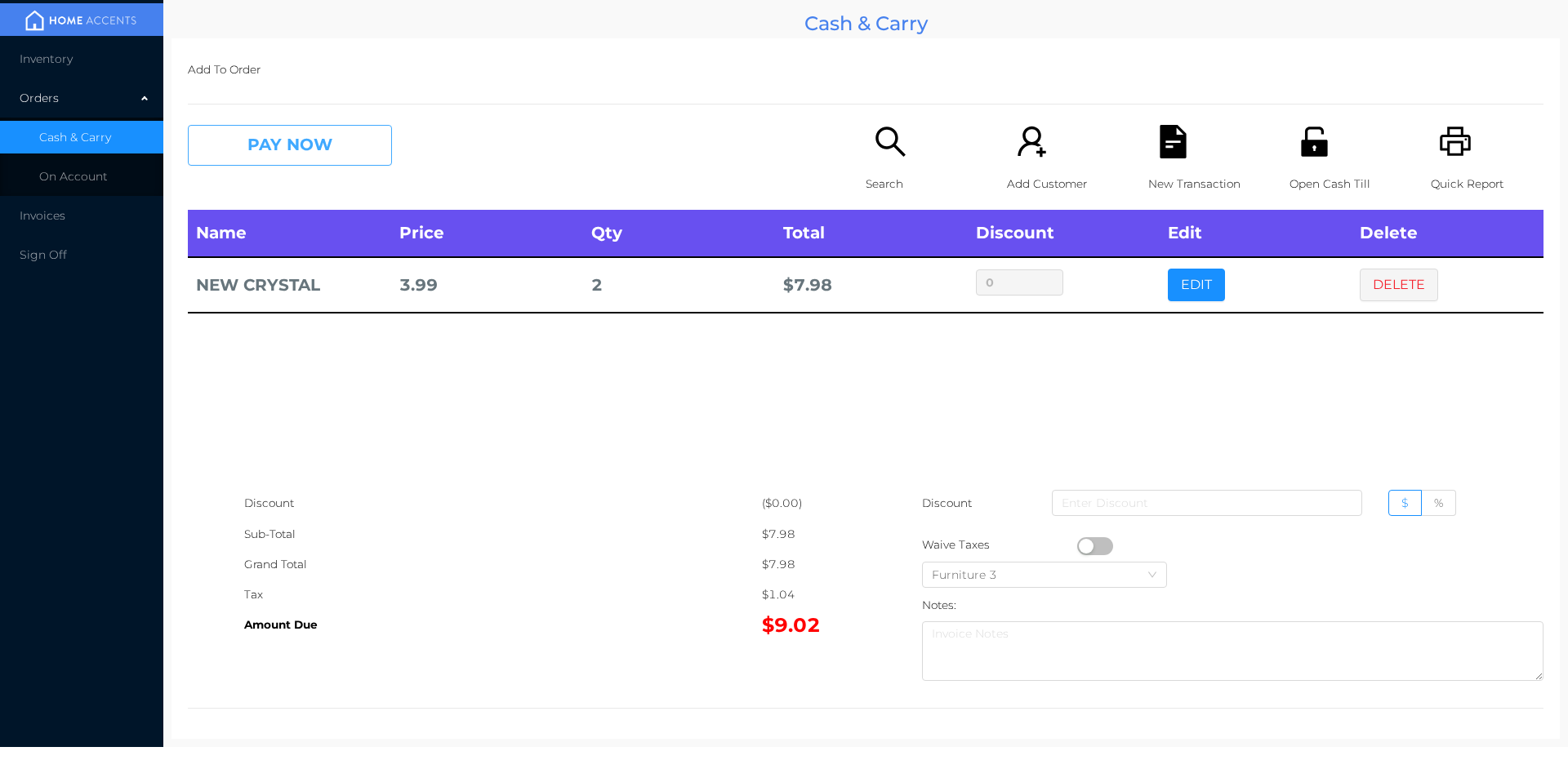
click at [293, 148] on button "PAY NOW" at bounding box center [289, 145] width 204 height 41
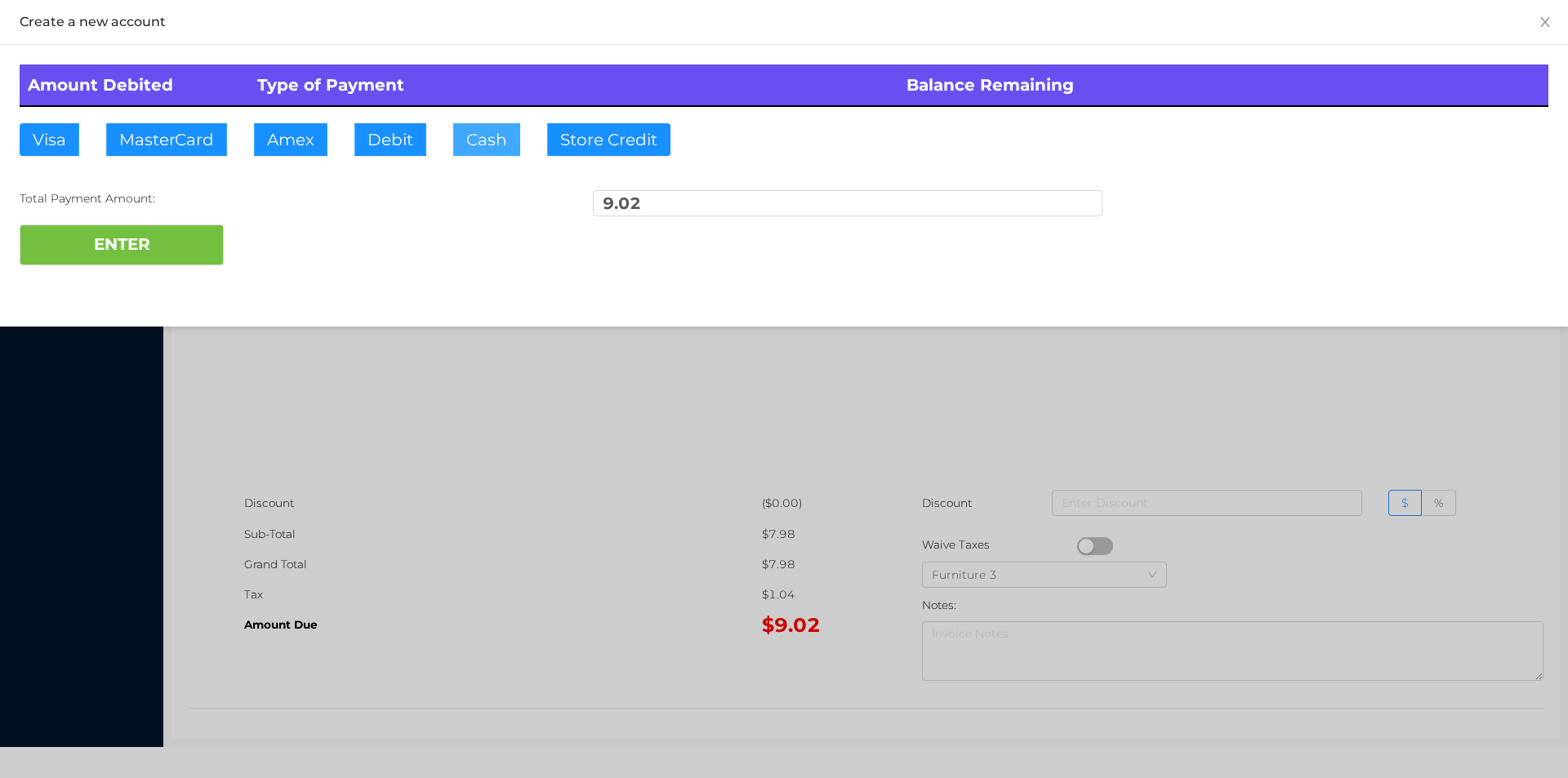
click at [466, 144] on button "Cash" at bounding box center [486, 140] width 67 height 33
click at [153, 238] on button "ENTER" at bounding box center [122, 244] width 204 height 41
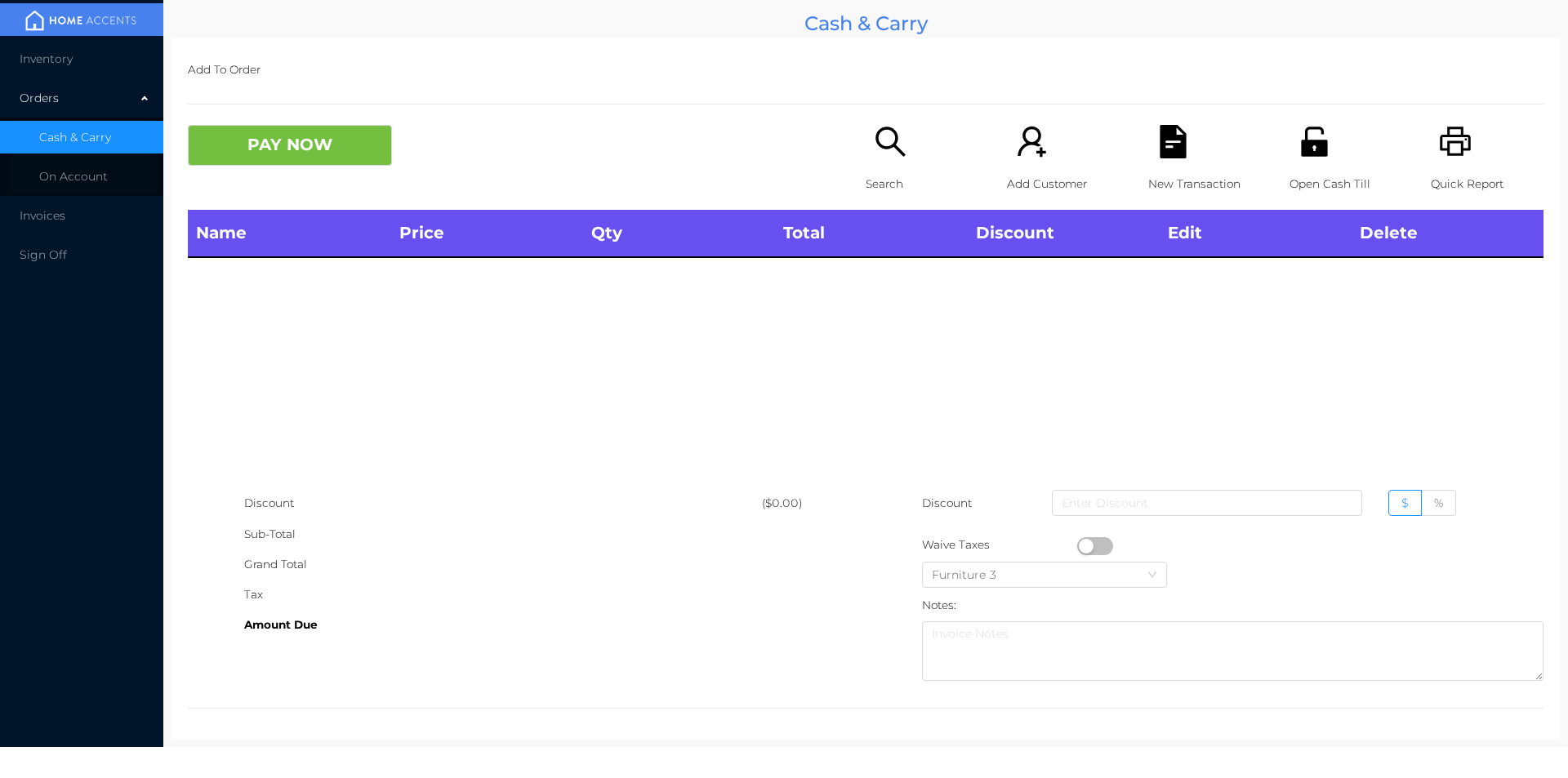
click at [880, 157] on icon "icon: search" at bounding box center [890, 142] width 34 height 34
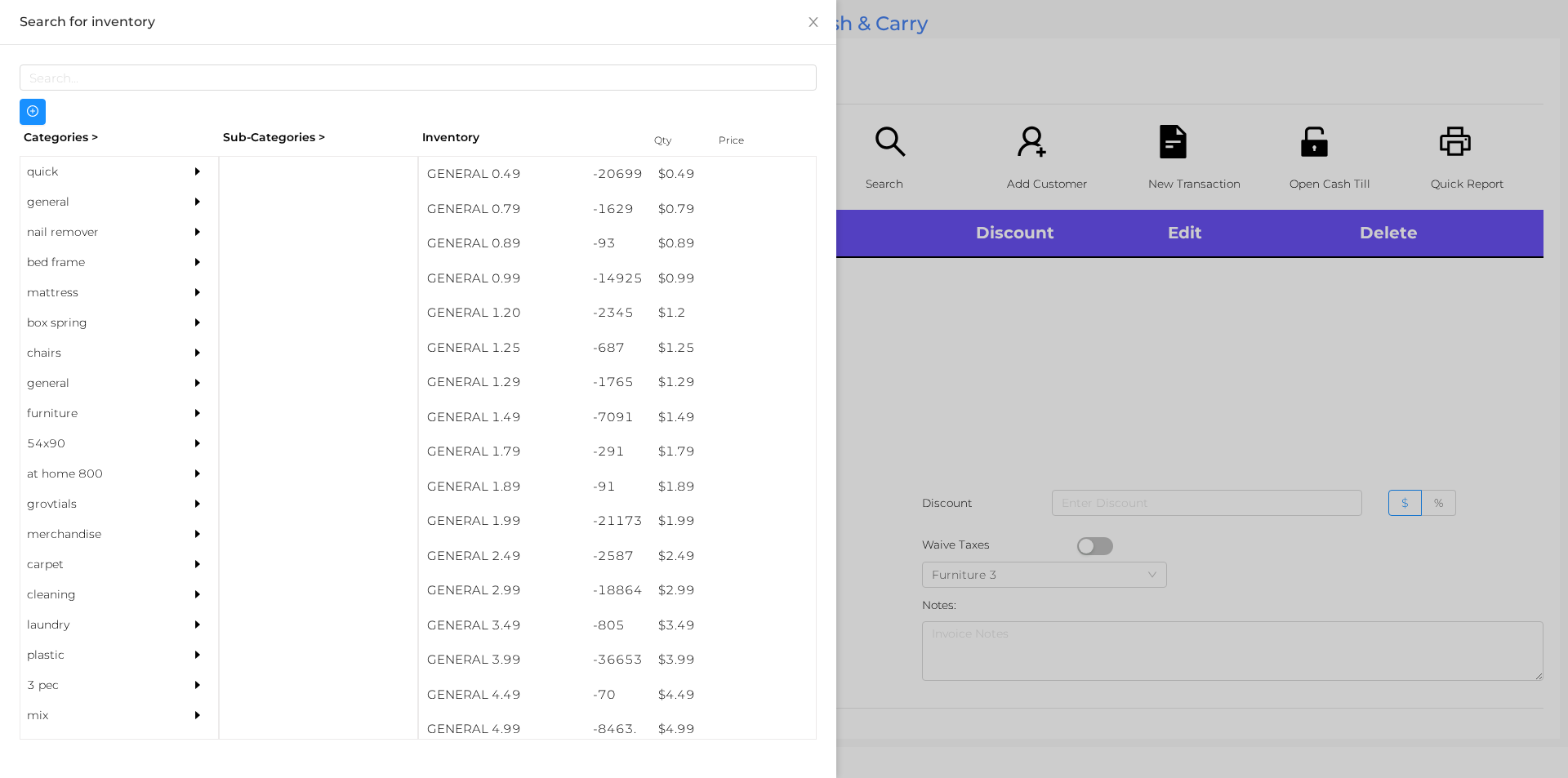
click at [54, 200] on div "general" at bounding box center [94, 202] width 149 height 30
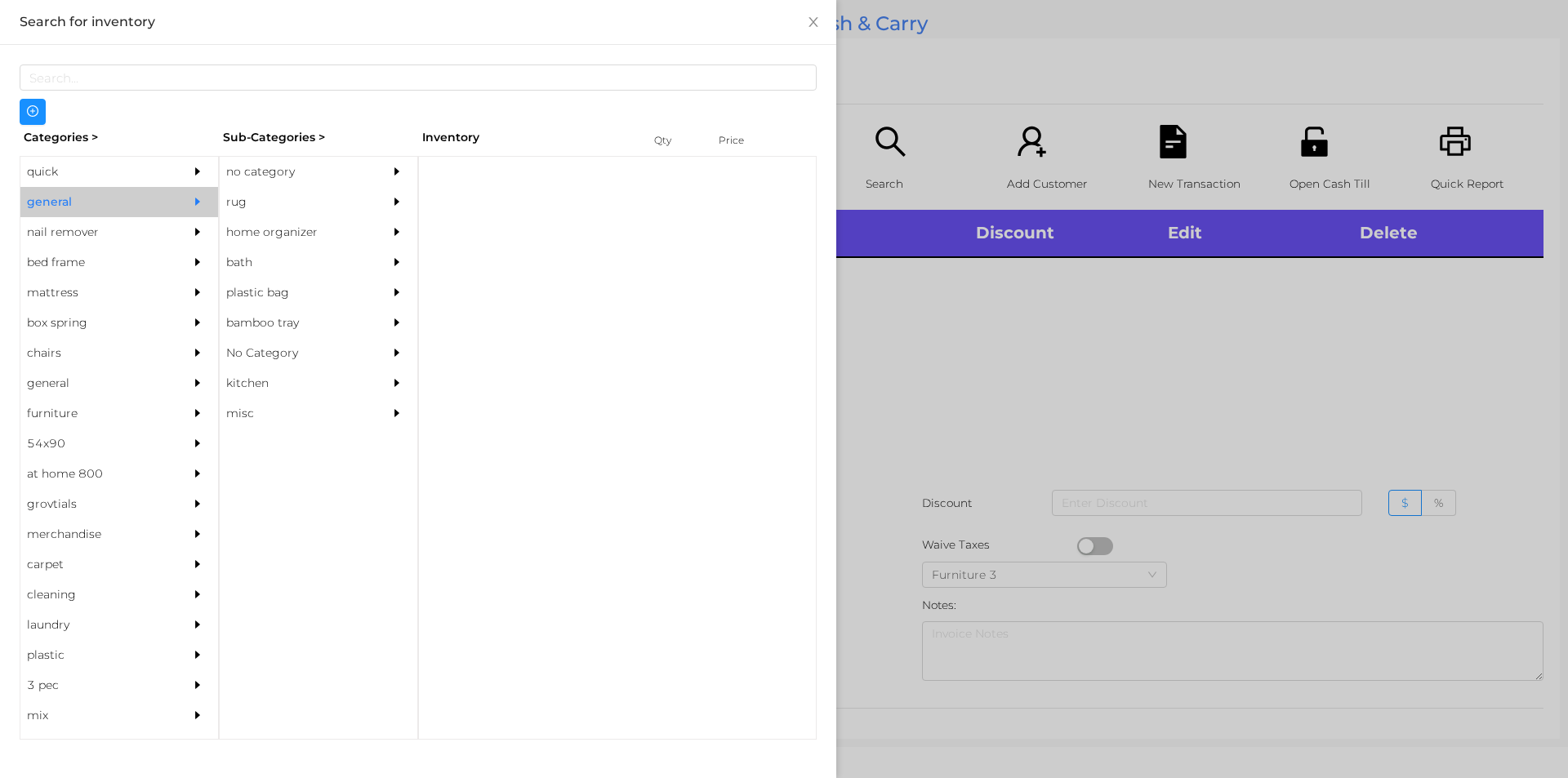
click at [273, 177] on div "no category" at bounding box center [294, 172] width 149 height 30
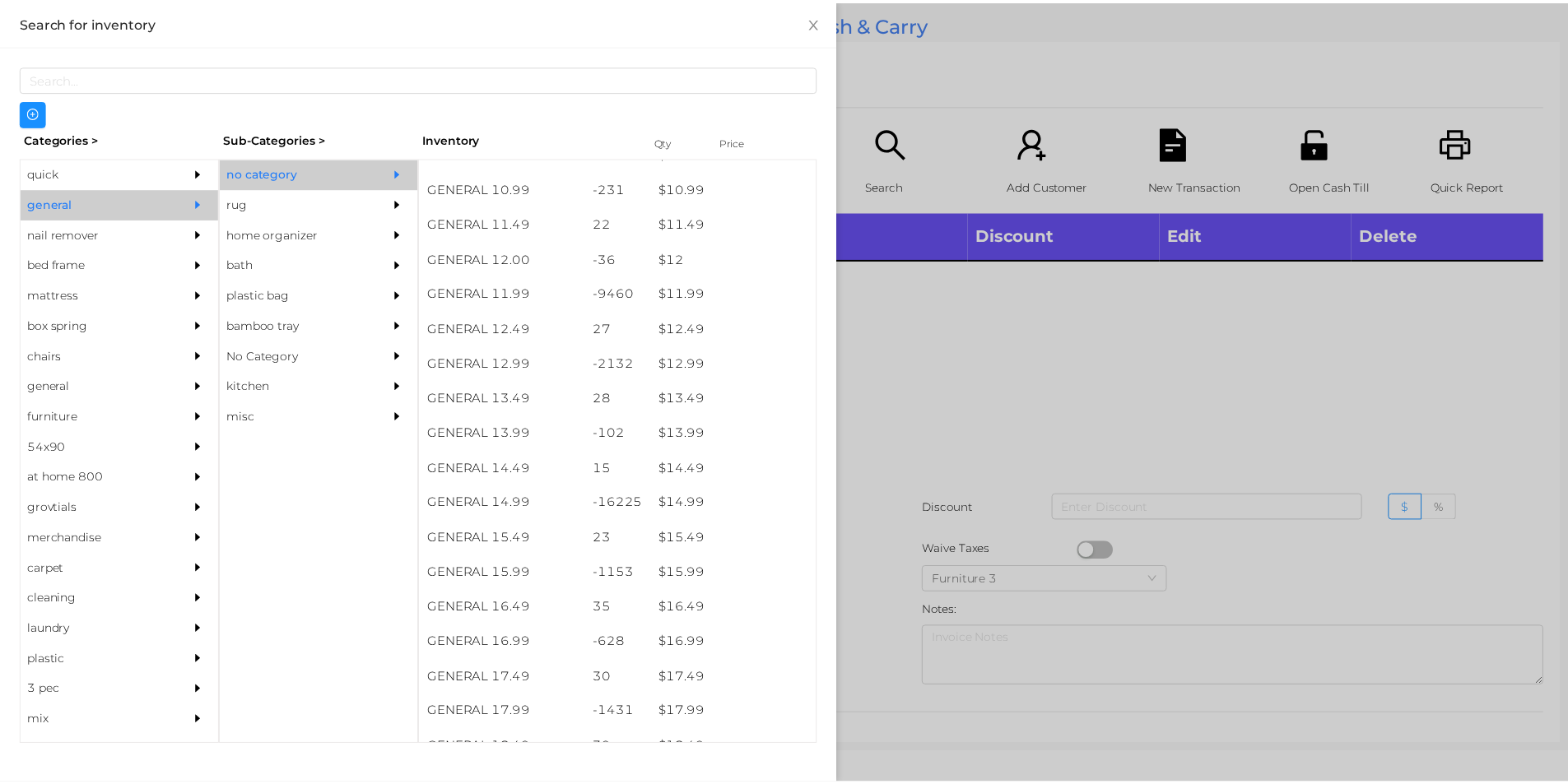
scroll to position [1096, 0]
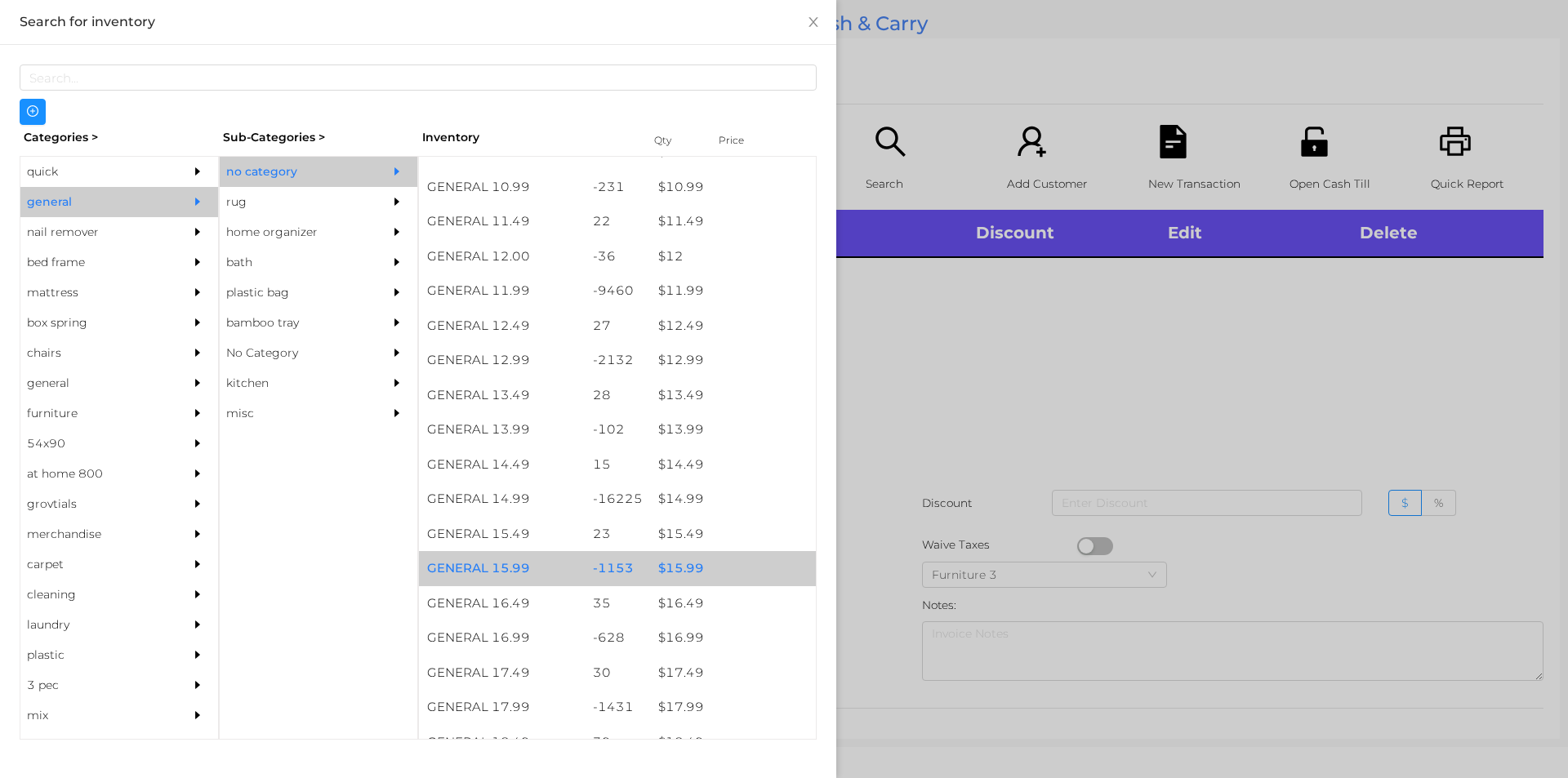
click at [668, 565] on div "$ 15.99" at bounding box center [732, 568] width 166 height 35
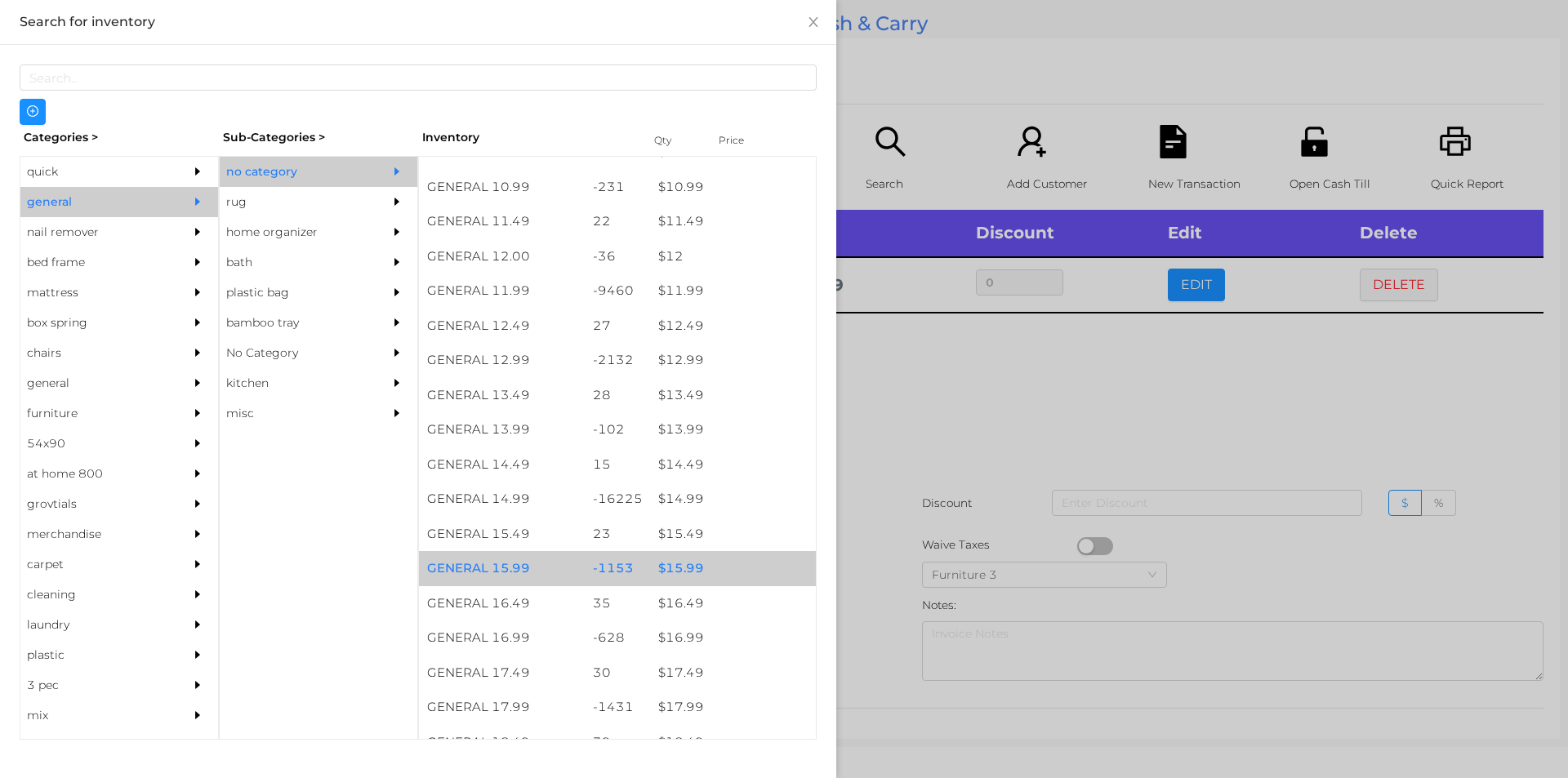
click at [665, 566] on div "$ 15.99" at bounding box center [732, 568] width 166 height 35
click at [671, 567] on div "$ 15.99" at bounding box center [732, 568] width 166 height 35
click at [680, 569] on div "$ 15.99" at bounding box center [732, 568] width 166 height 35
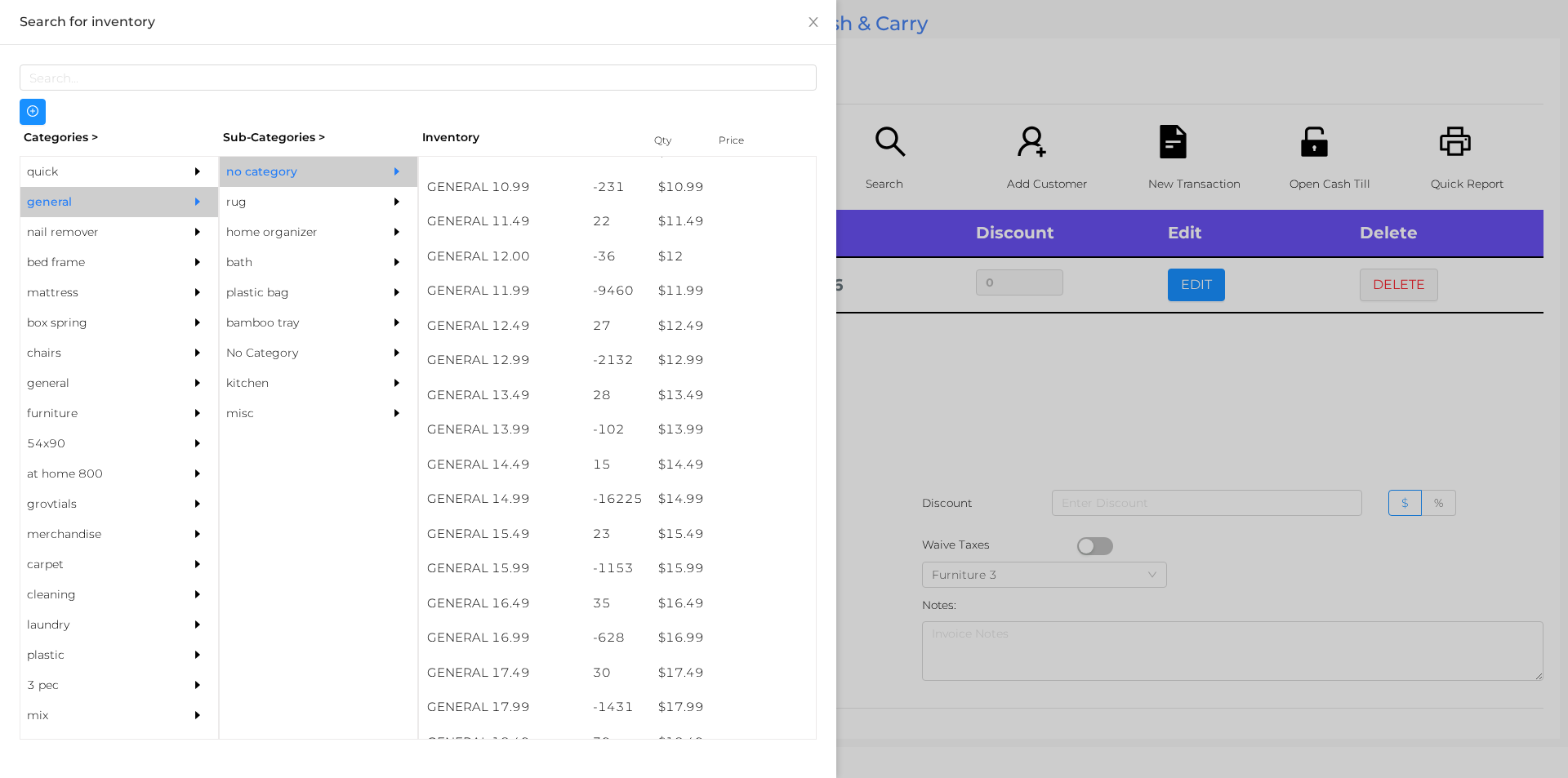
click at [929, 389] on div at bounding box center [784, 389] width 1568 height 778
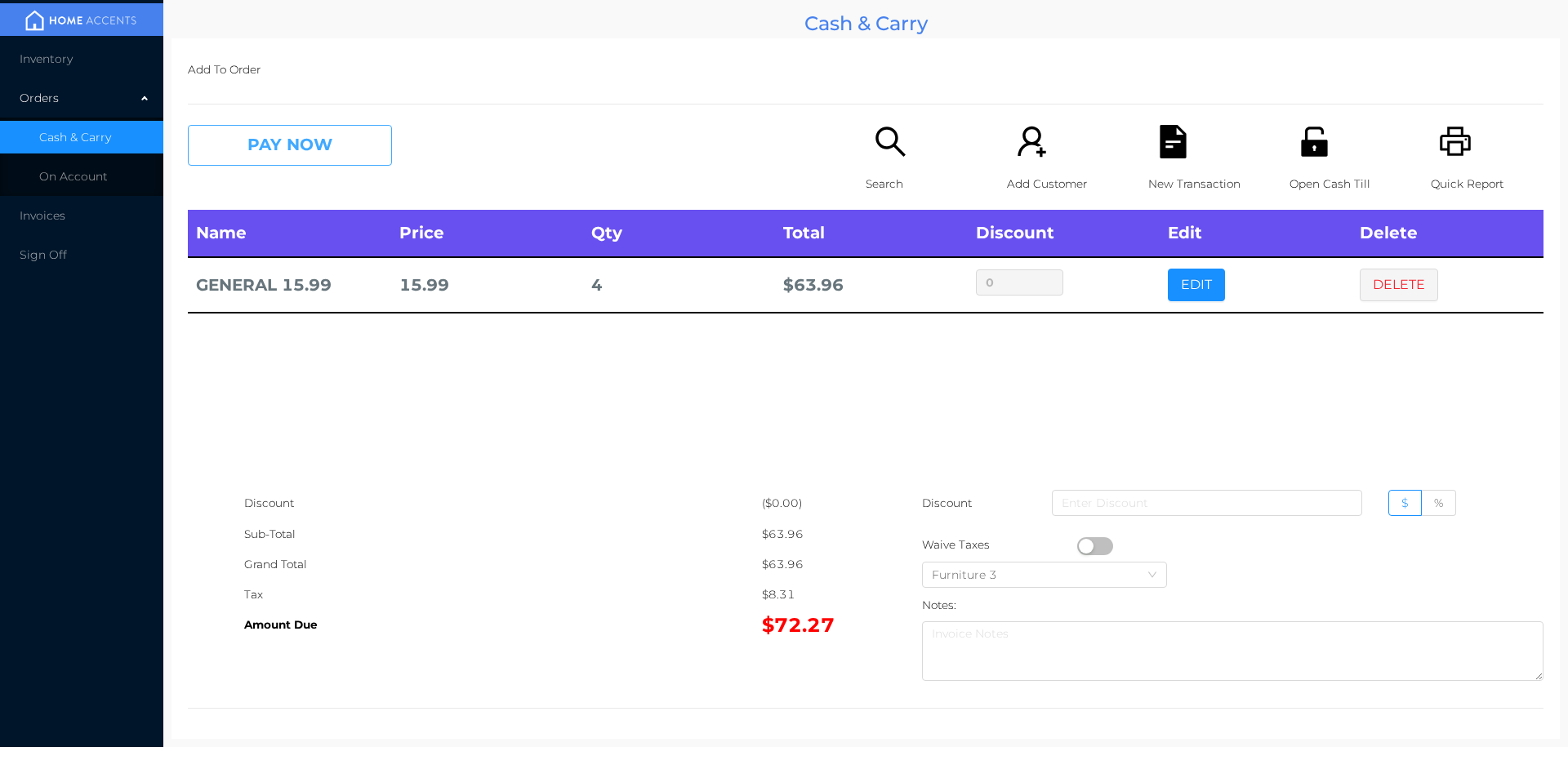
click at [314, 150] on button "PAY NOW" at bounding box center [289, 145] width 204 height 41
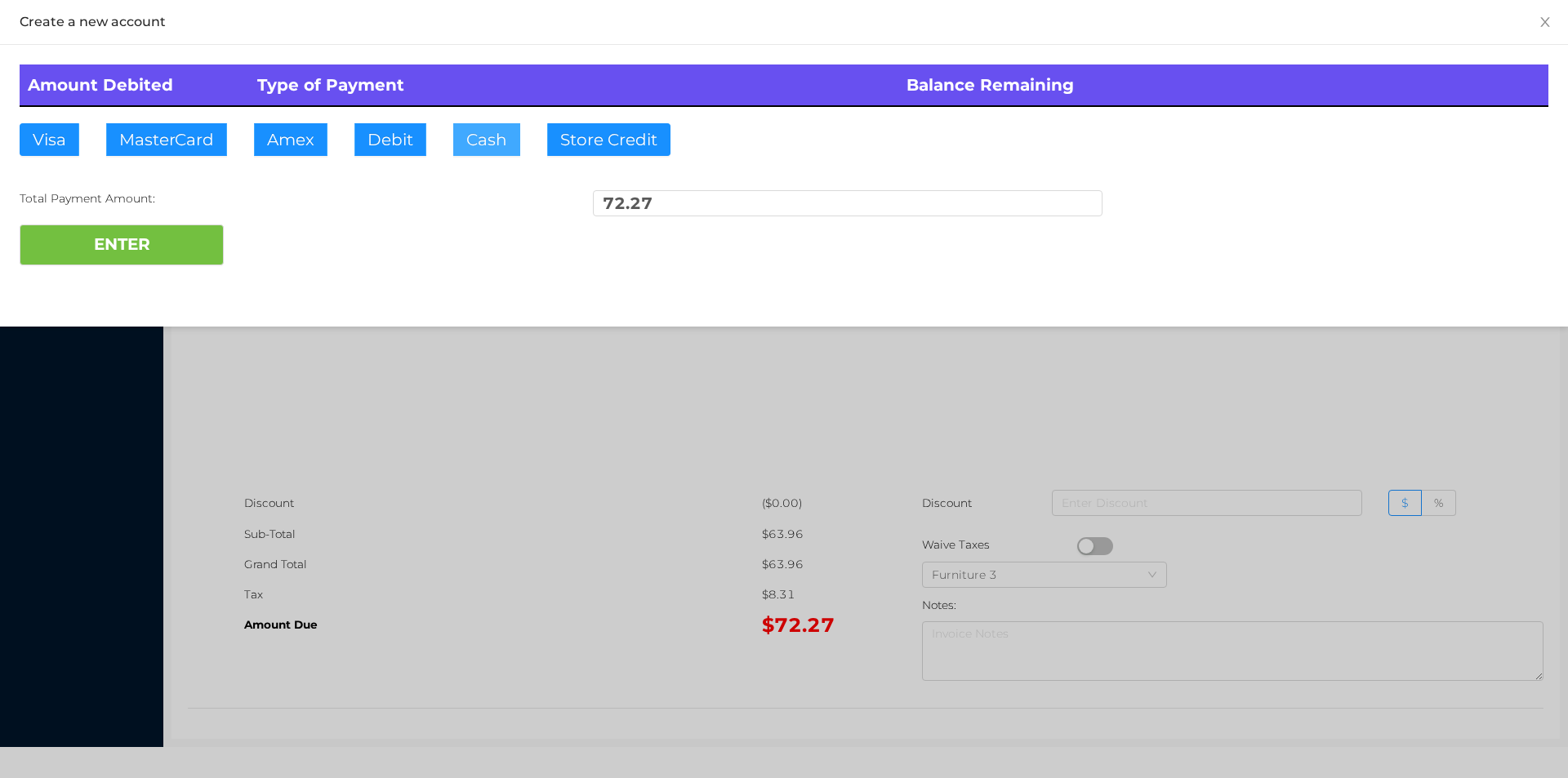
click at [475, 147] on button "Cash" at bounding box center [486, 140] width 67 height 33
type input "100."
click at [180, 252] on button "ENTER" at bounding box center [122, 244] width 204 height 41
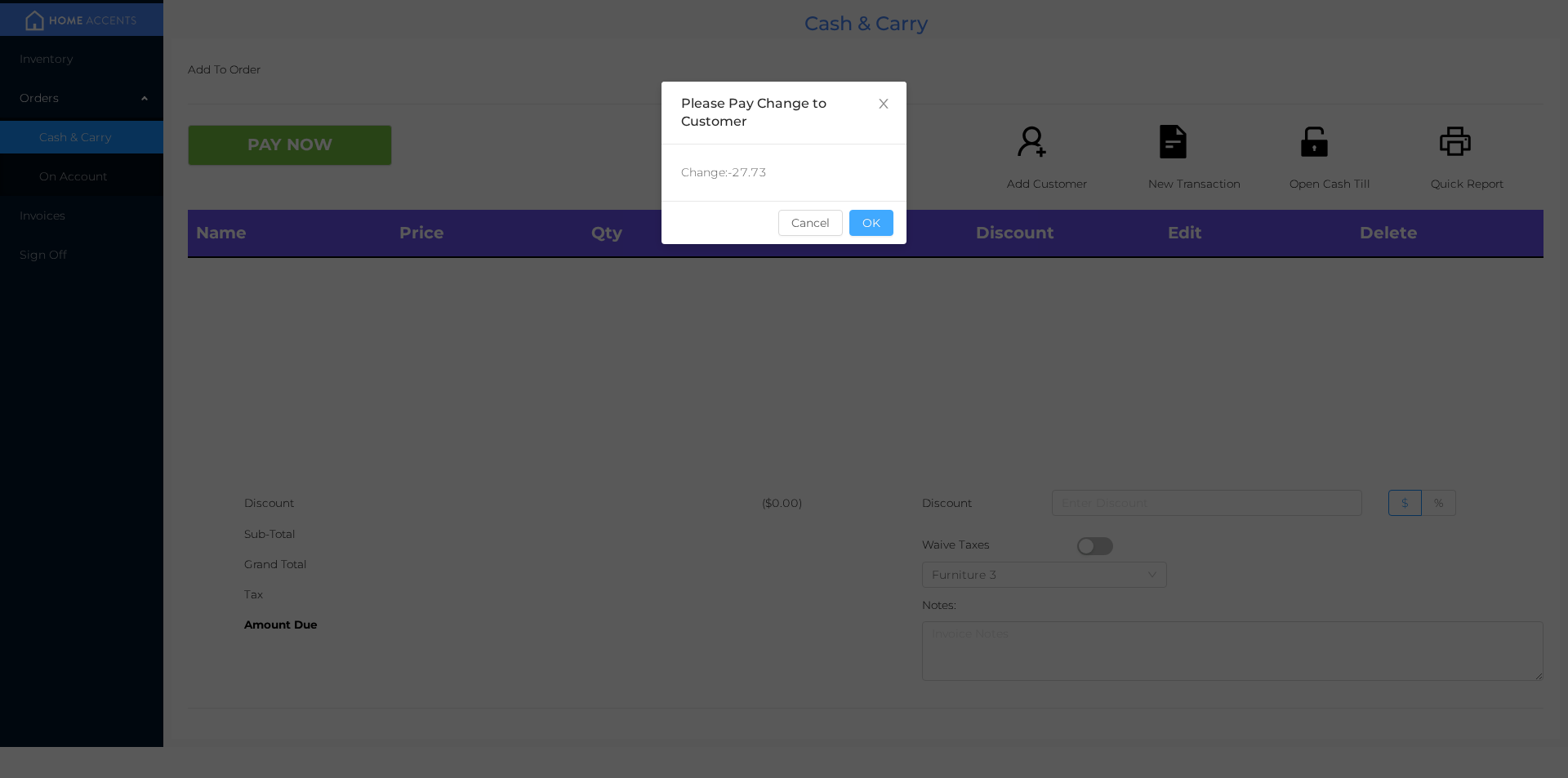
click at [866, 224] on button "OK" at bounding box center [871, 222] width 44 height 26
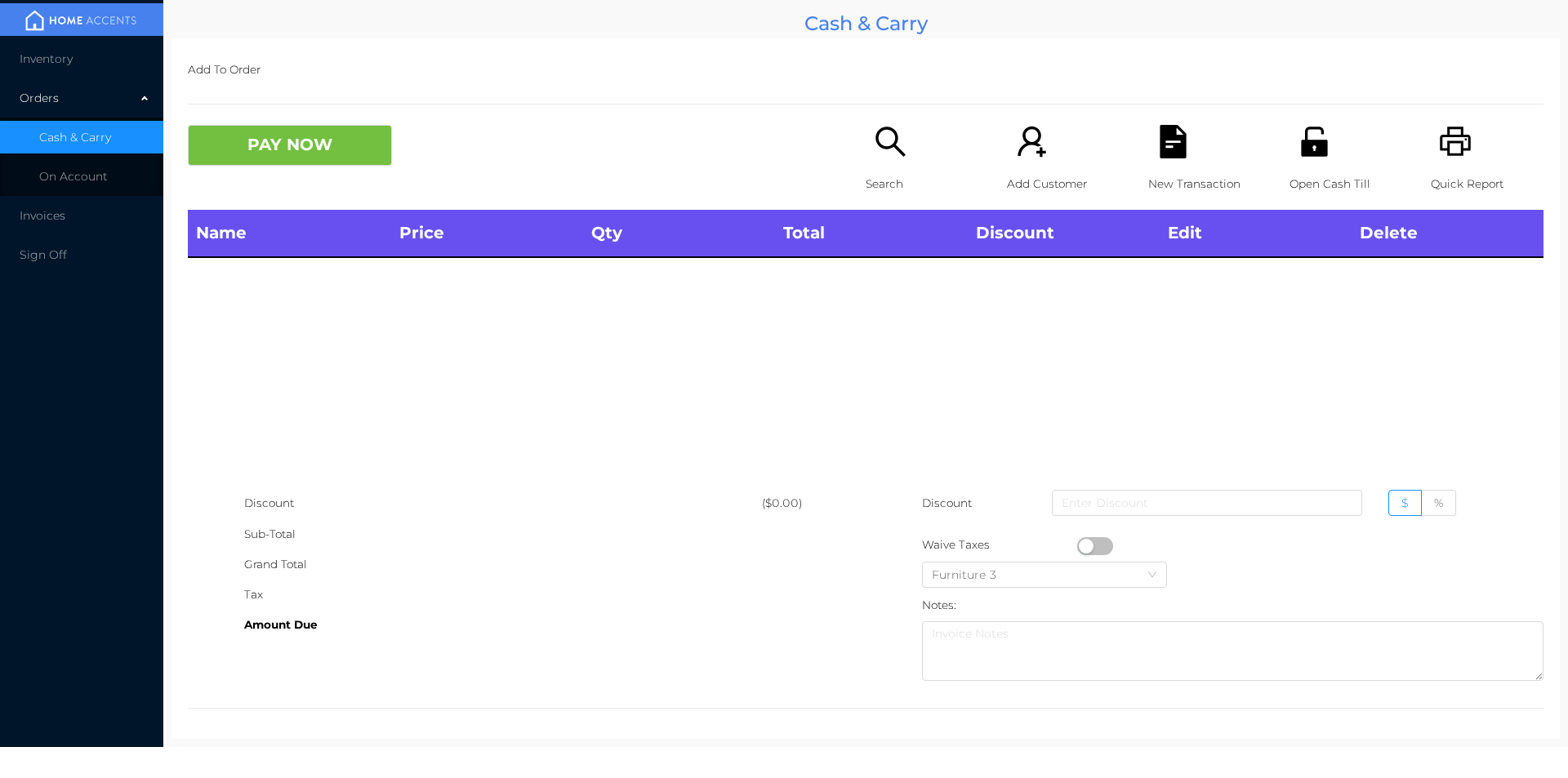
click at [1321, 149] on div "Open Cash Till" at bounding box center [1346, 168] width 113 height 85
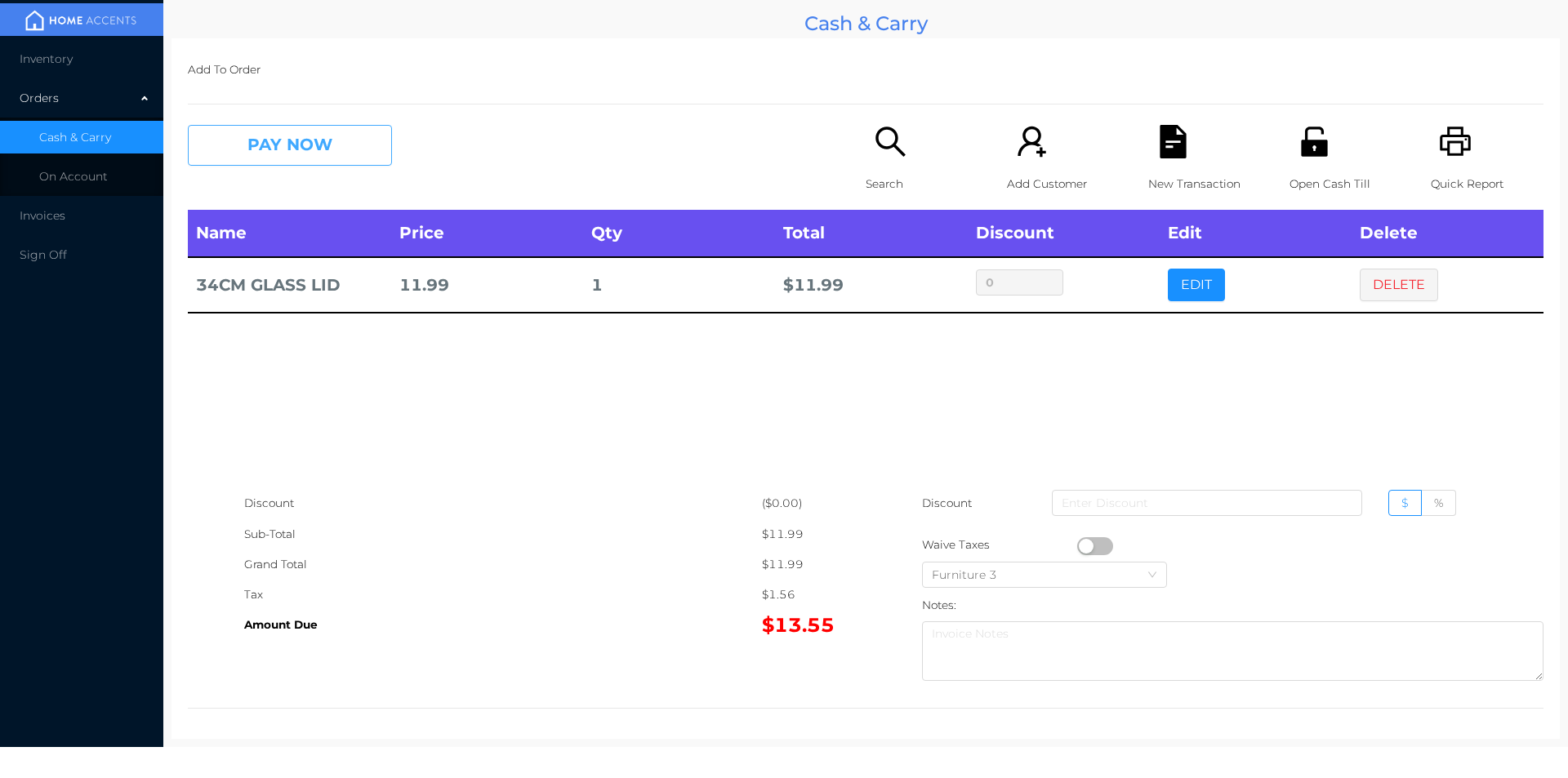
click at [346, 151] on button "PAY NOW" at bounding box center [289, 145] width 204 height 41
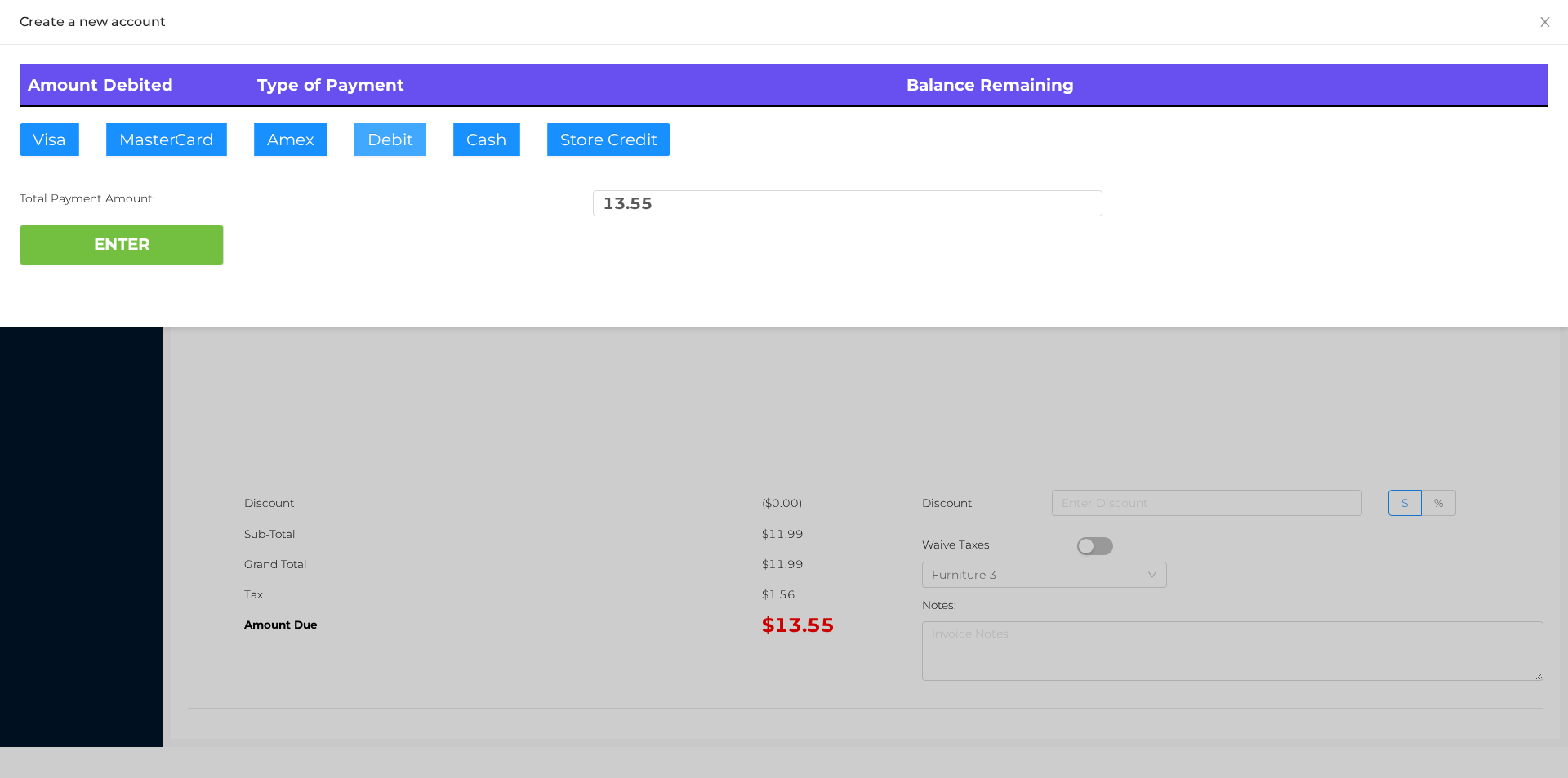
click at [397, 143] on button "Debit" at bounding box center [389, 140] width 72 height 33
click at [161, 249] on button "ENTER" at bounding box center [122, 244] width 204 height 41
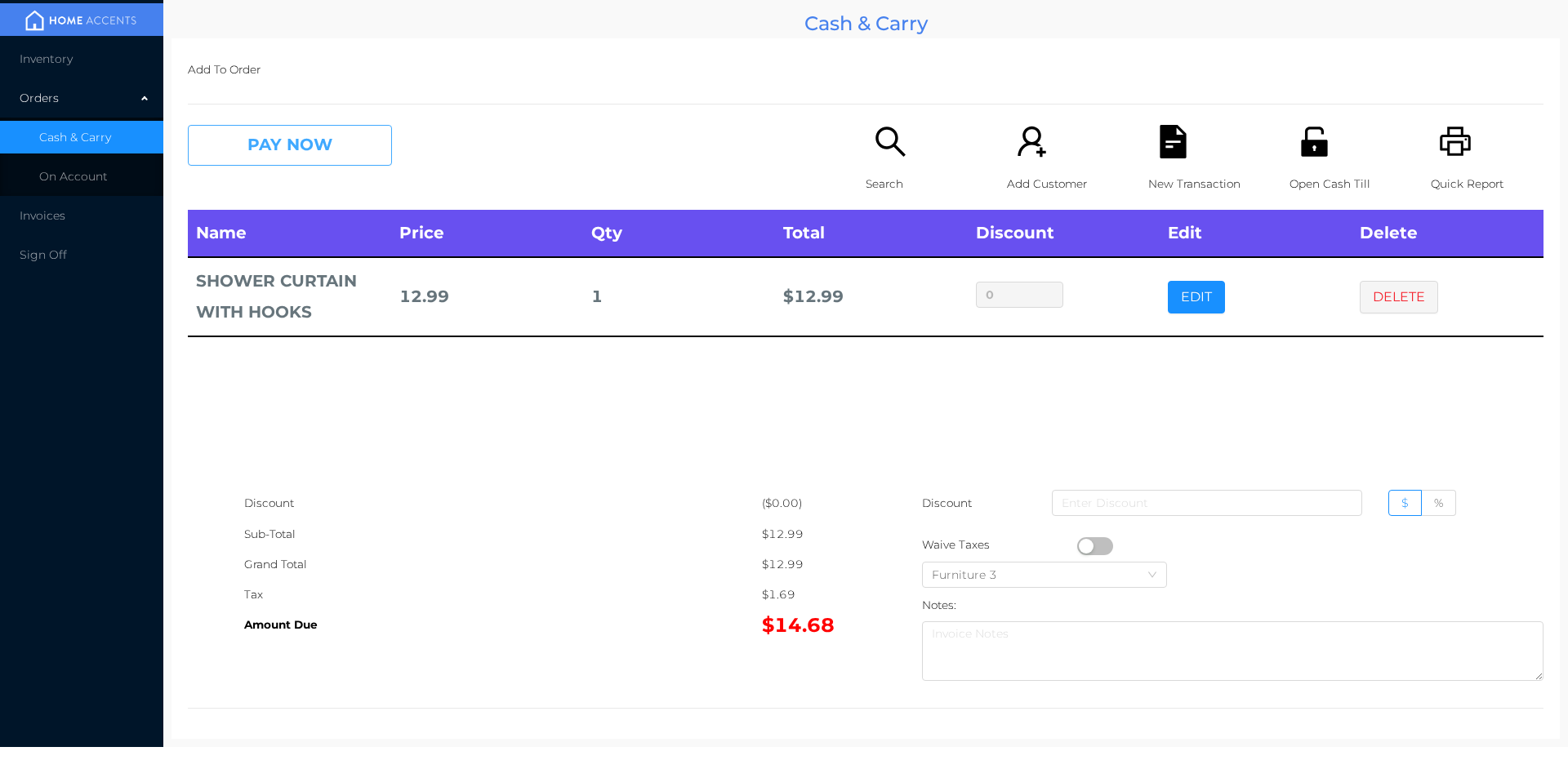
click at [361, 140] on button "PAY NOW" at bounding box center [289, 145] width 204 height 41
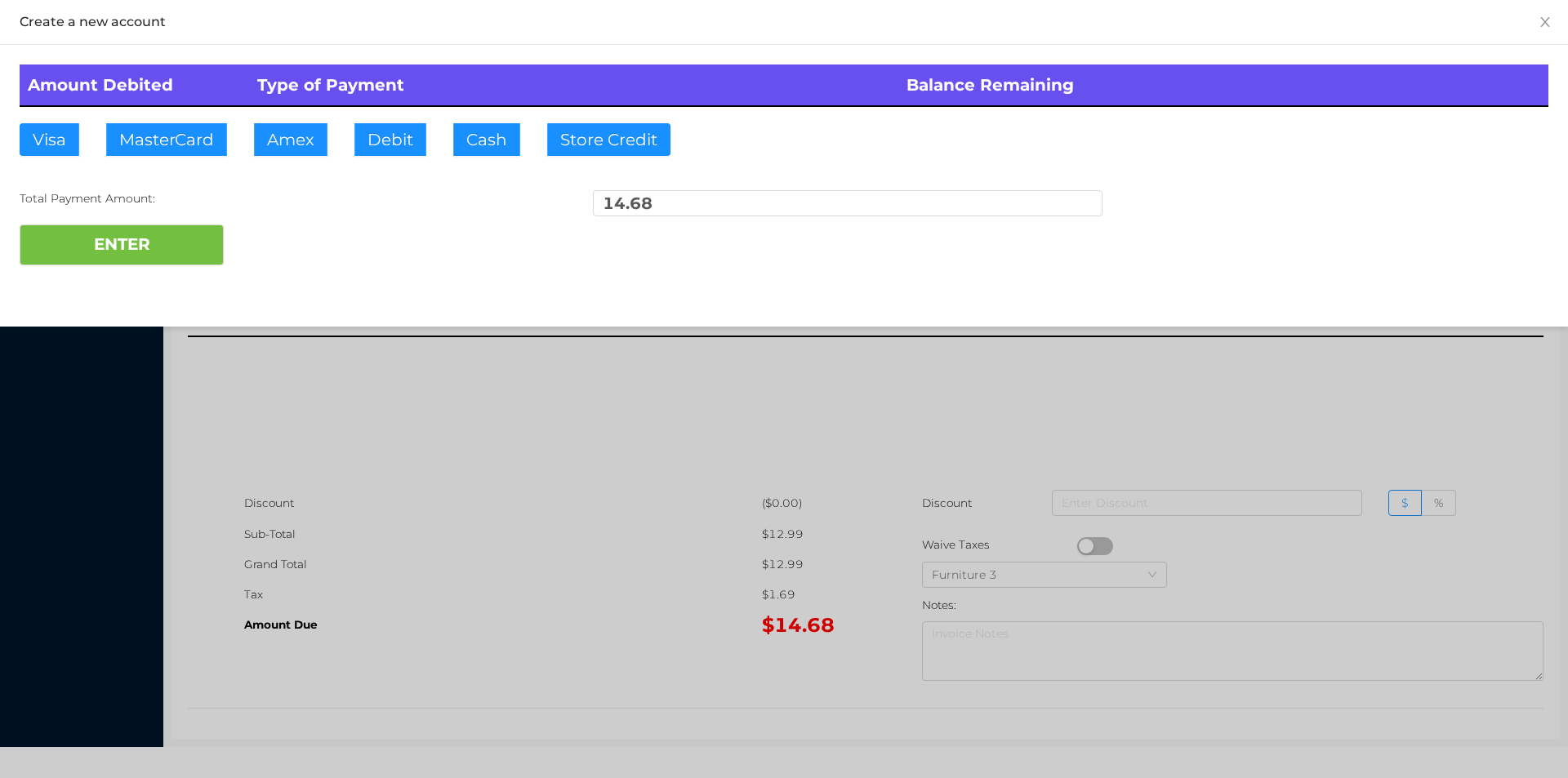
click at [1328, 376] on div at bounding box center [784, 389] width 1568 height 778
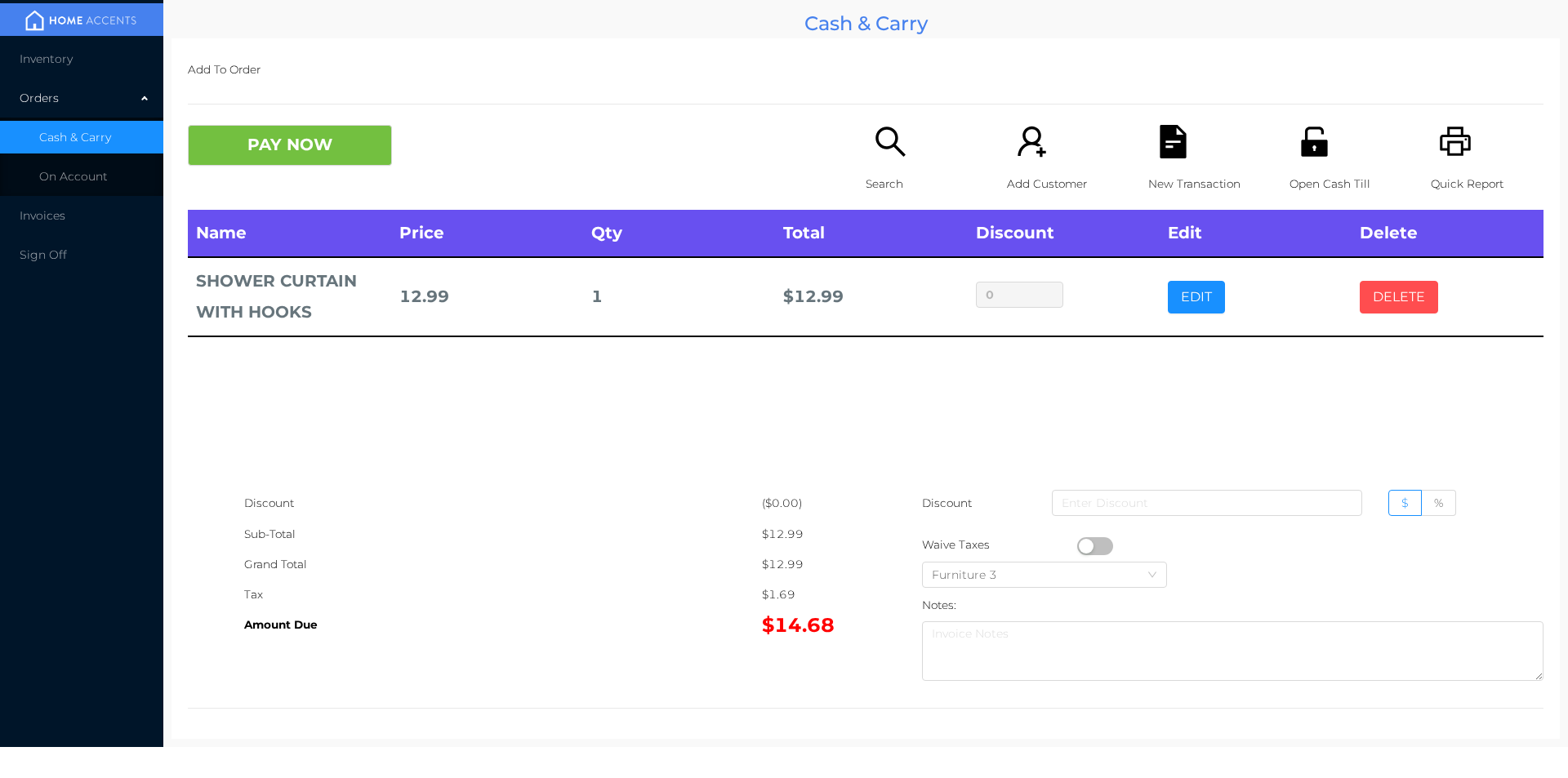
click at [1390, 299] on button "DELETE" at bounding box center [1398, 298] width 78 height 33
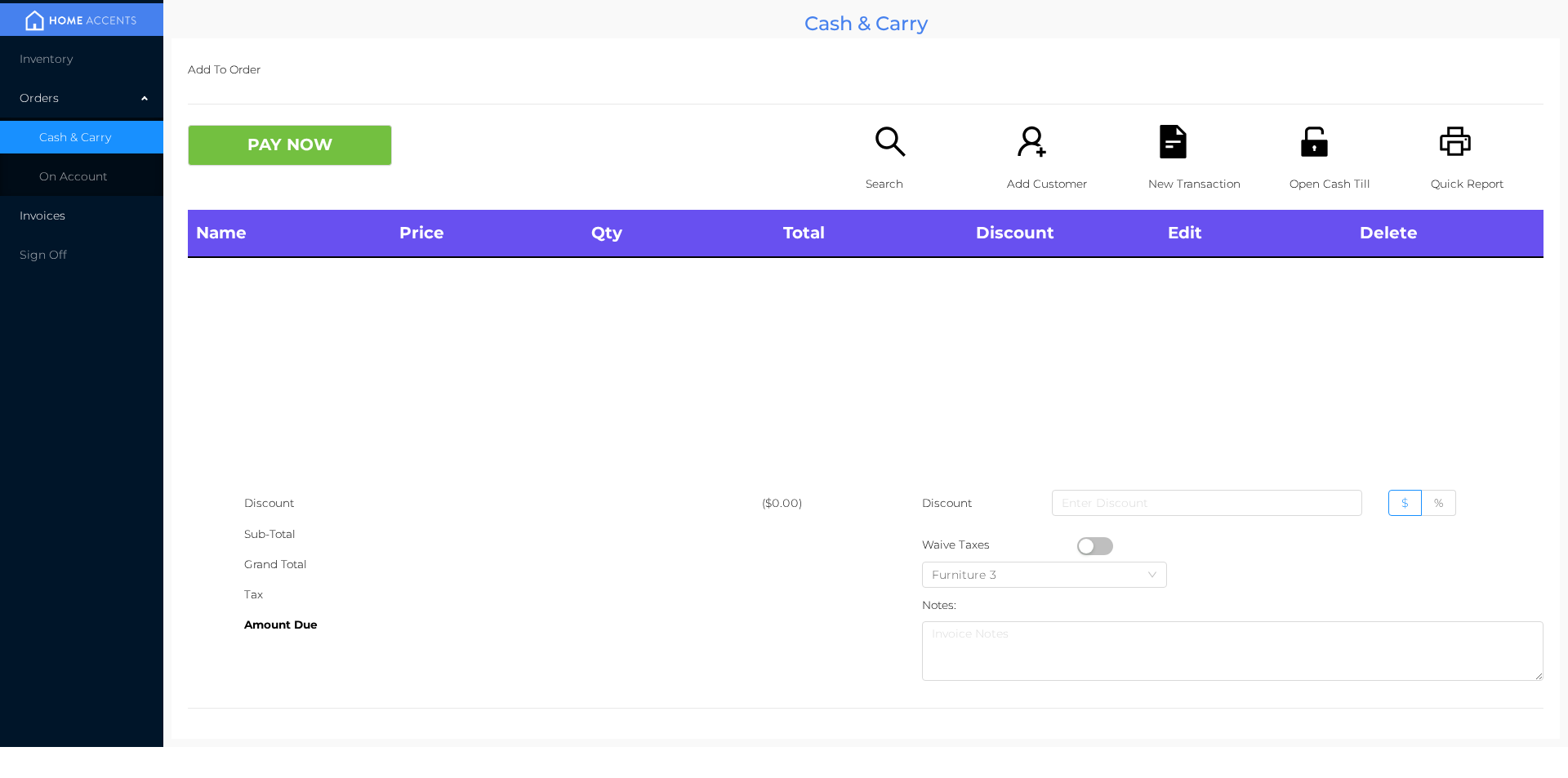
click at [39, 222] on span "Invoices" at bounding box center [43, 215] width 45 height 15
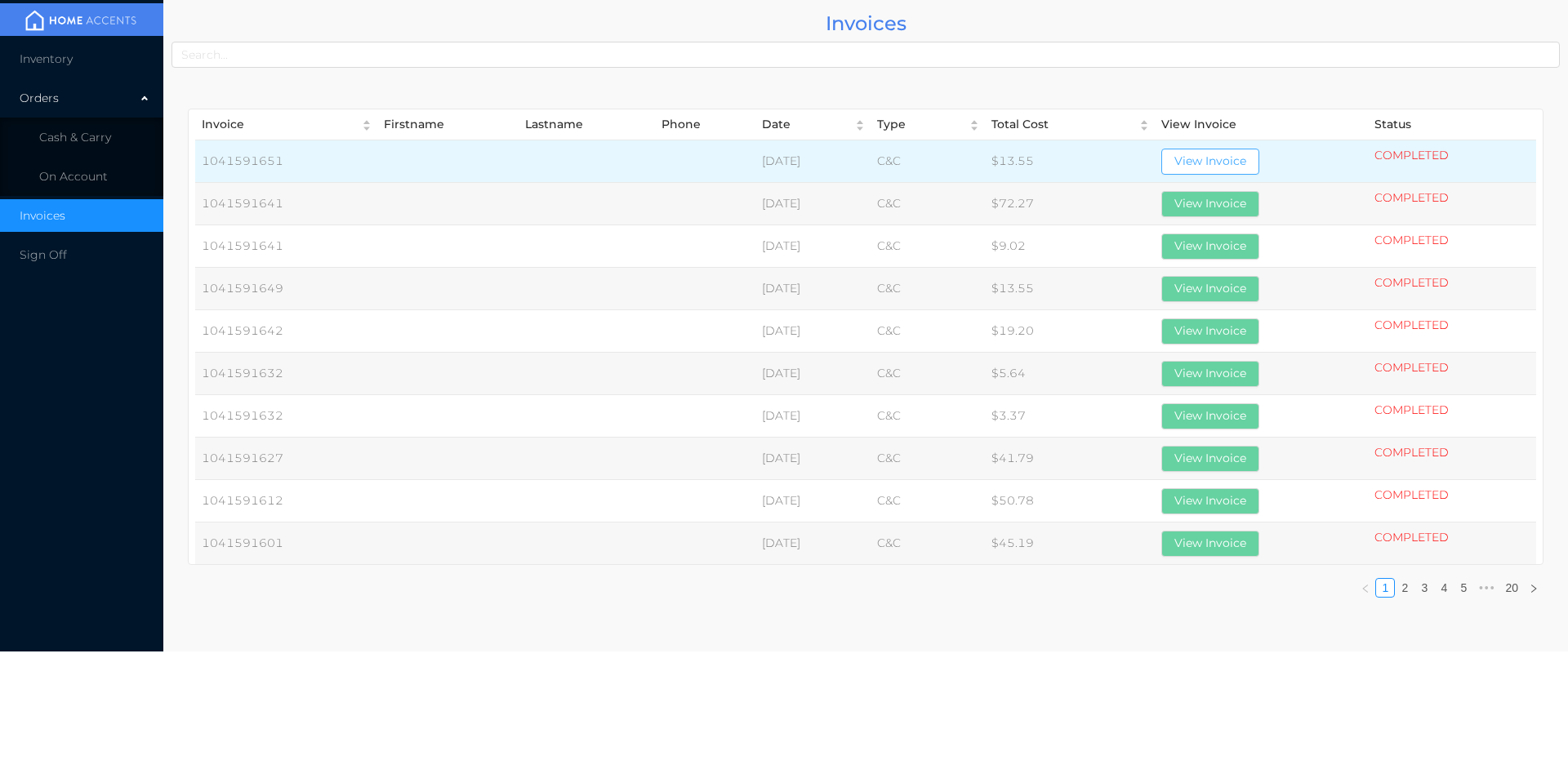
click at [1230, 153] on button "View Invoice" at bounding box center [1210, 162] width 98 height 26
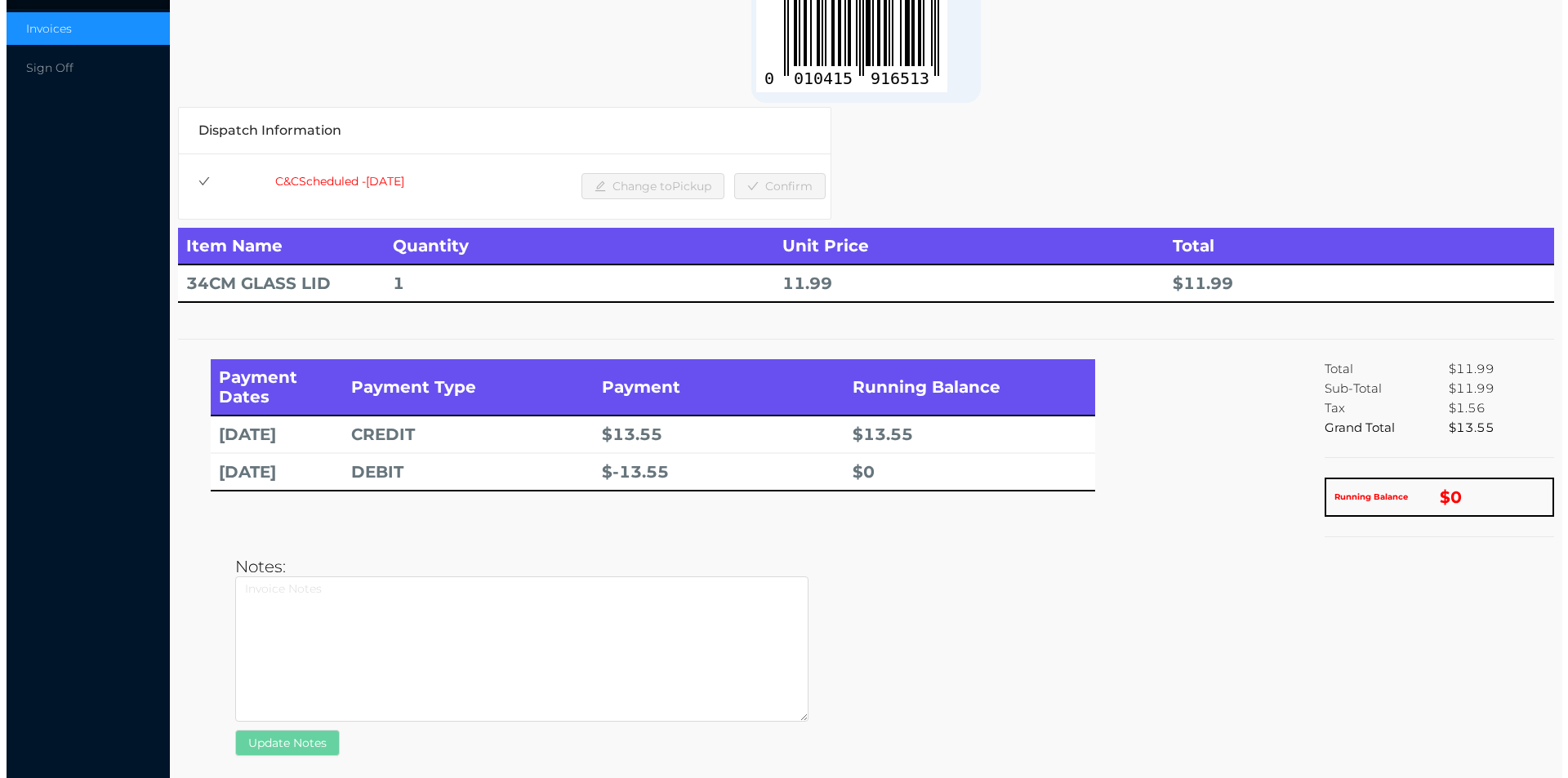
scroll to position [0, 0]
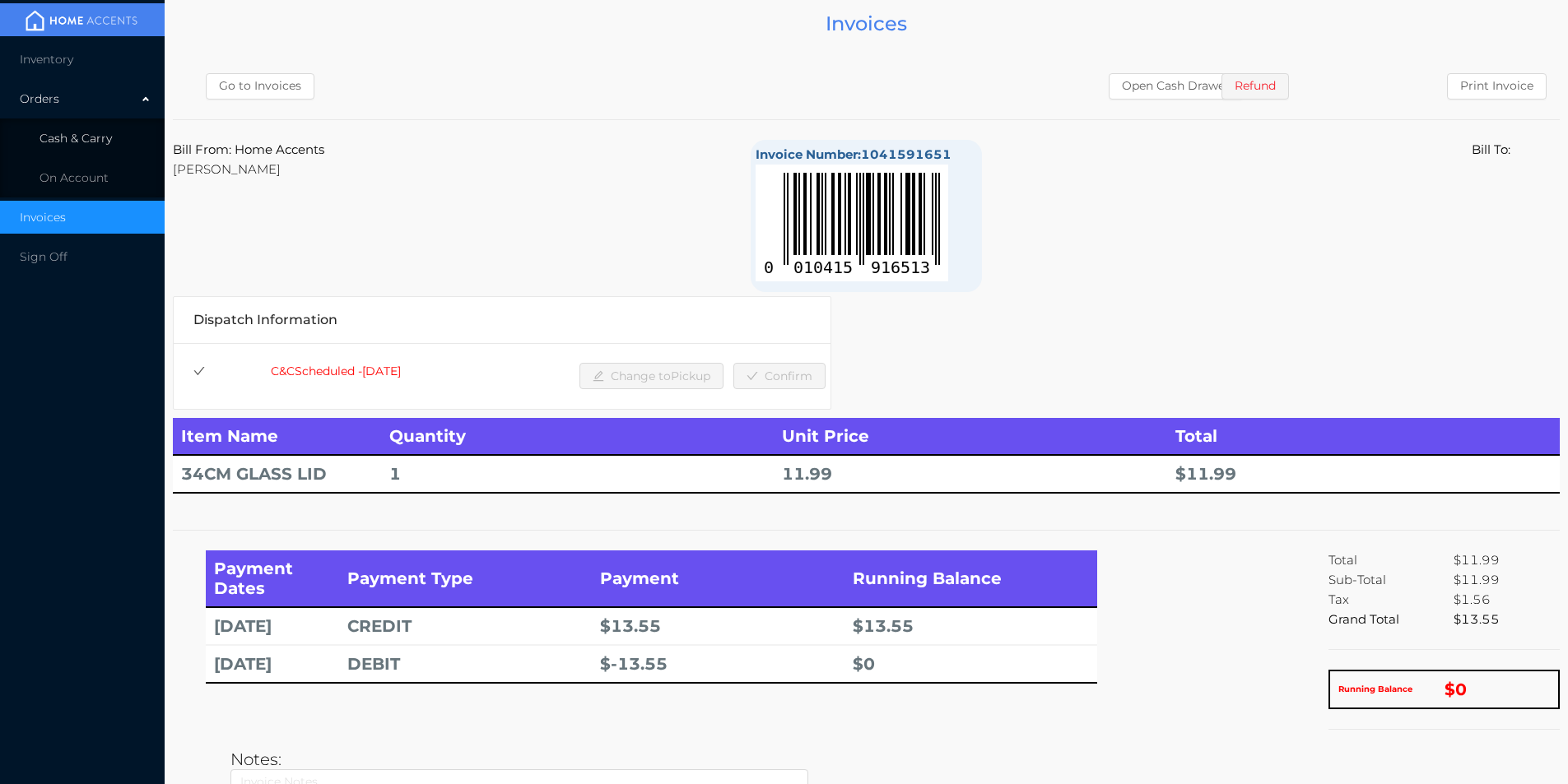
click at [84, 122] on li "Cash & Carry" at bounding box center [82, 138] width 165 height 33
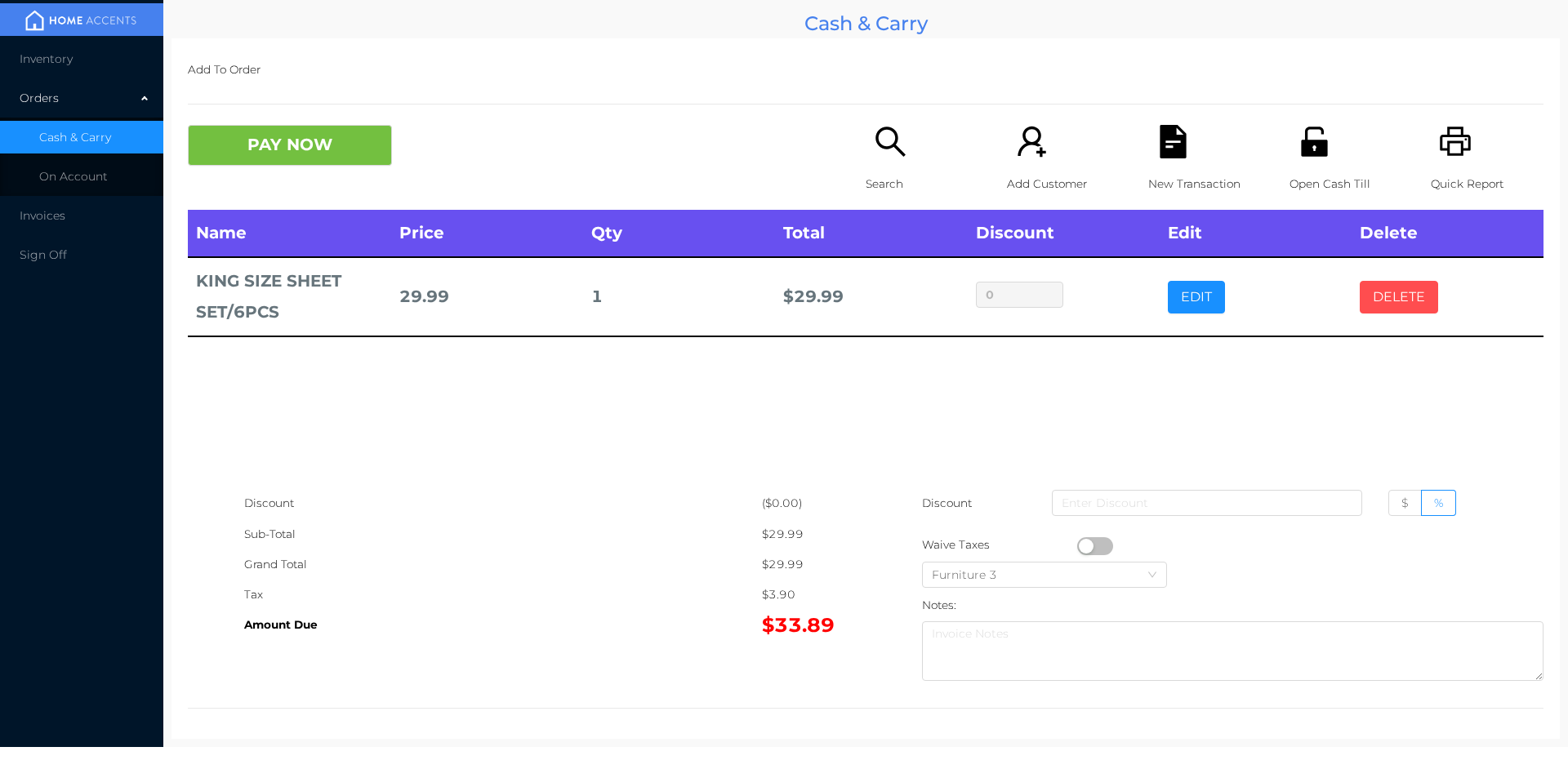
click at [1380, 306] on button "DELETE" at bounding box center [1398, 298] width 78 height 33
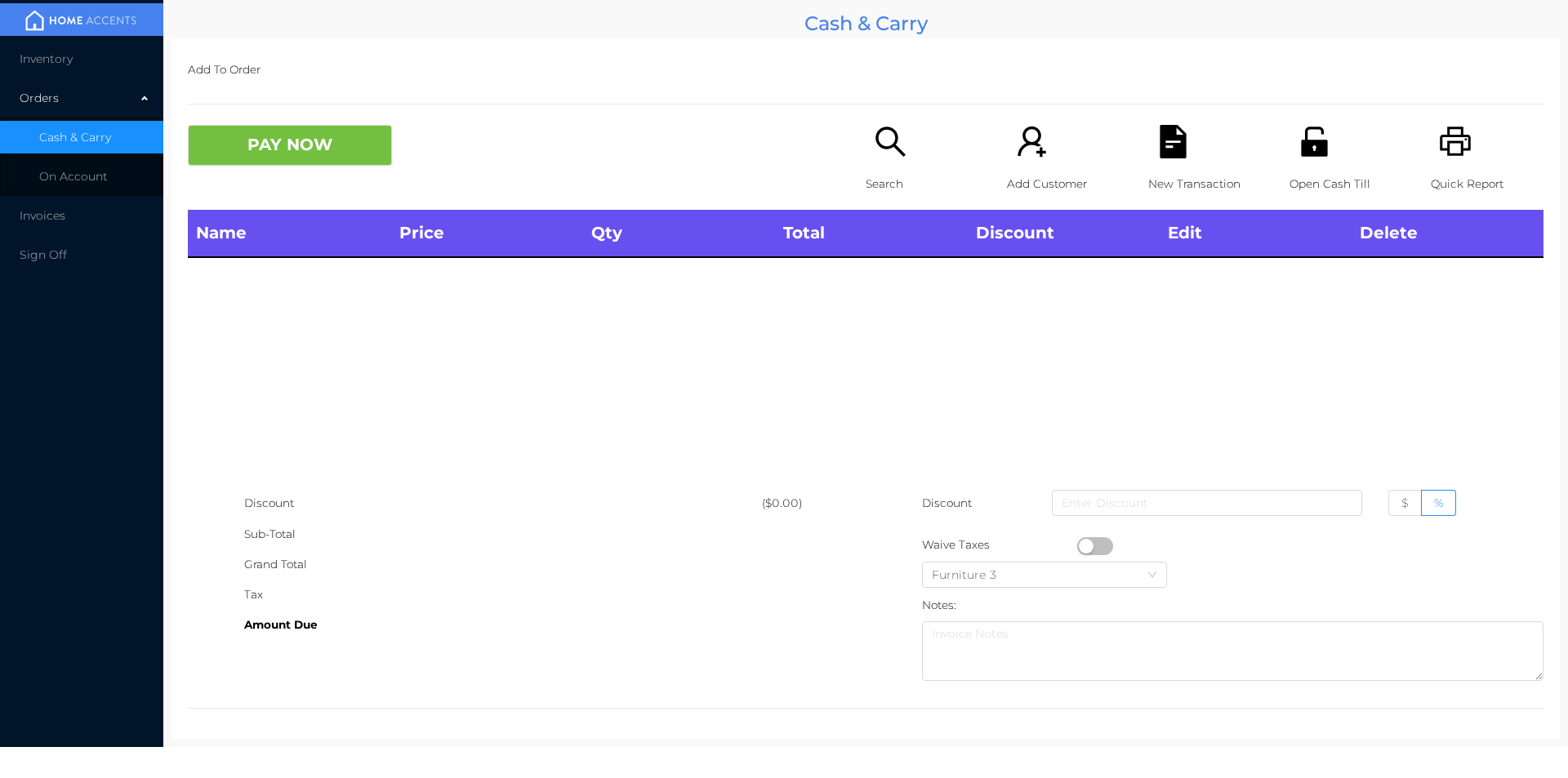
click at [876, 182] on p "Search" at bounding box center [922, 183] width 113 height 30
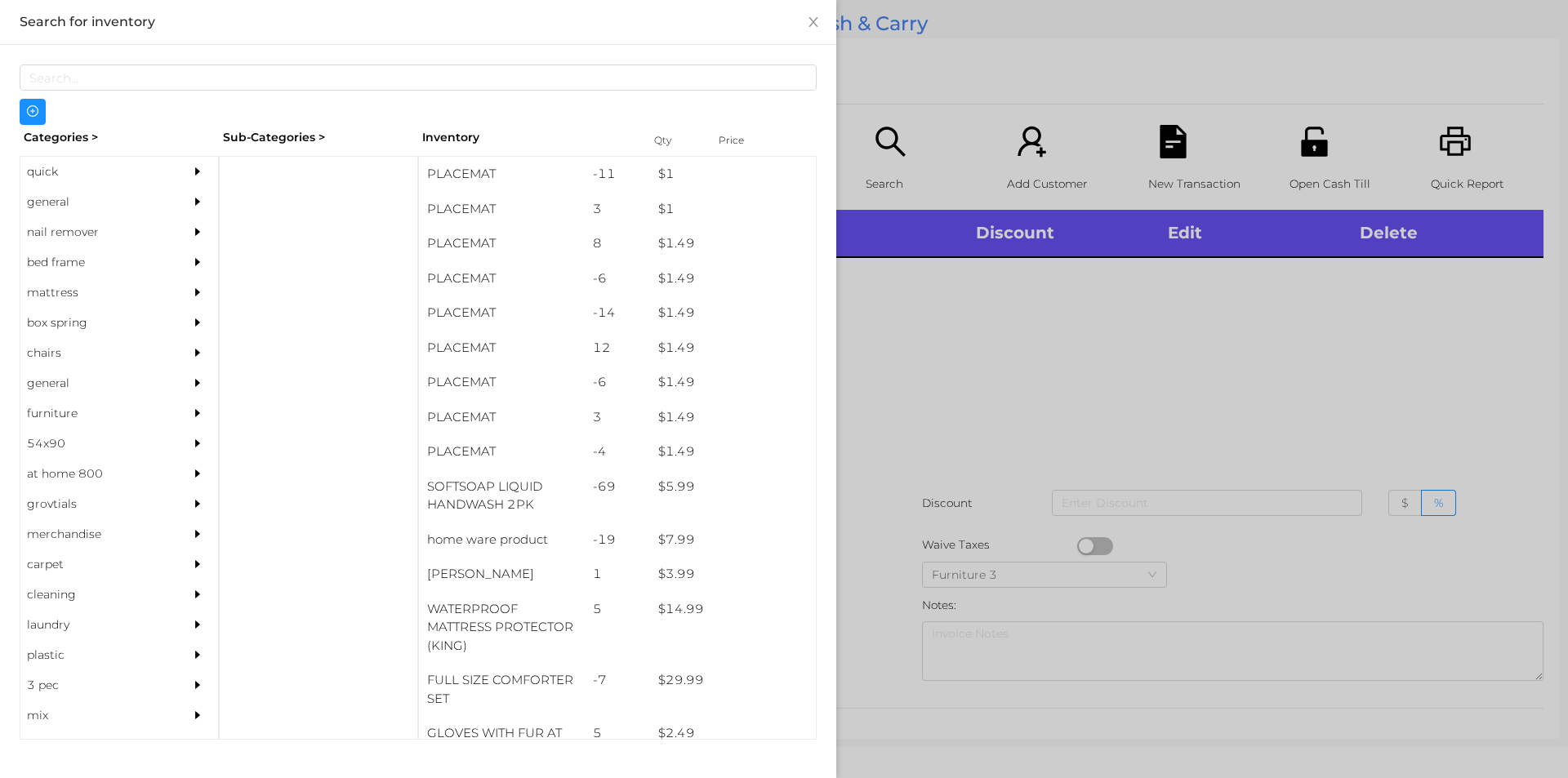
click at [63, 200] on div "general" at bounding box center [94, 202] width 149 height 30
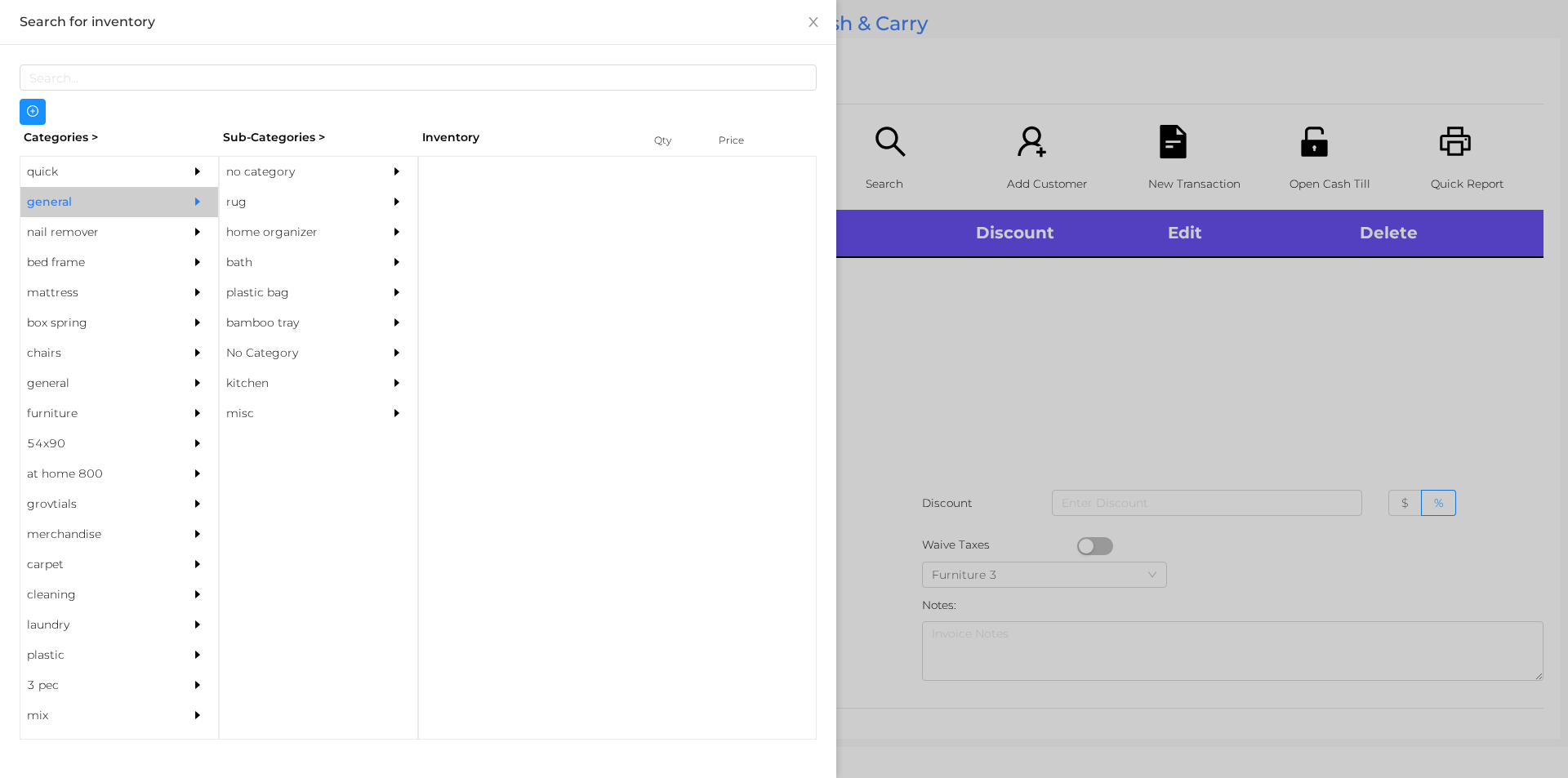
click at [260, 172] on div "no category" at bounding box center [294, 172] width 149 height 30
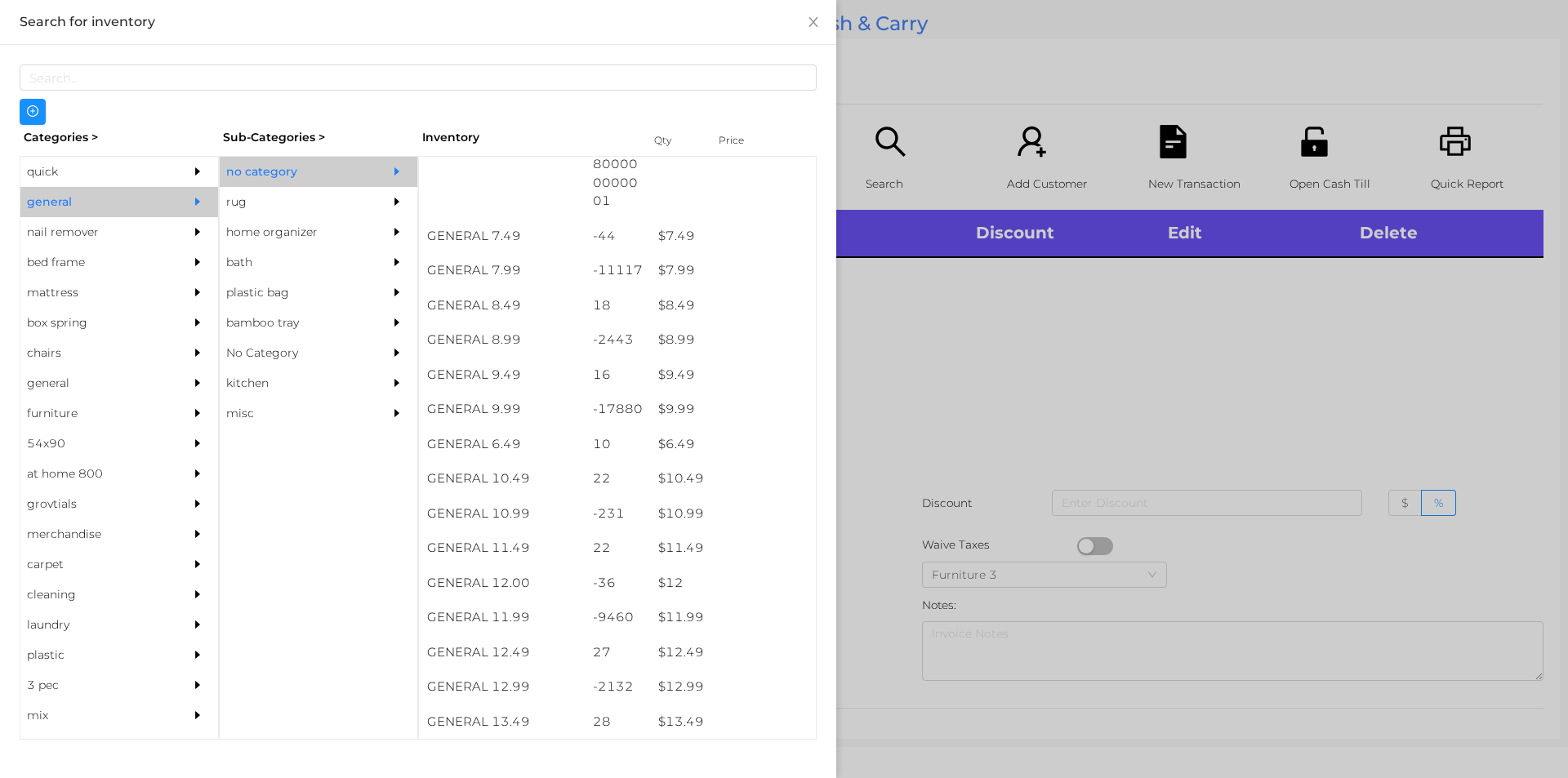
scroll to position [771, 0]
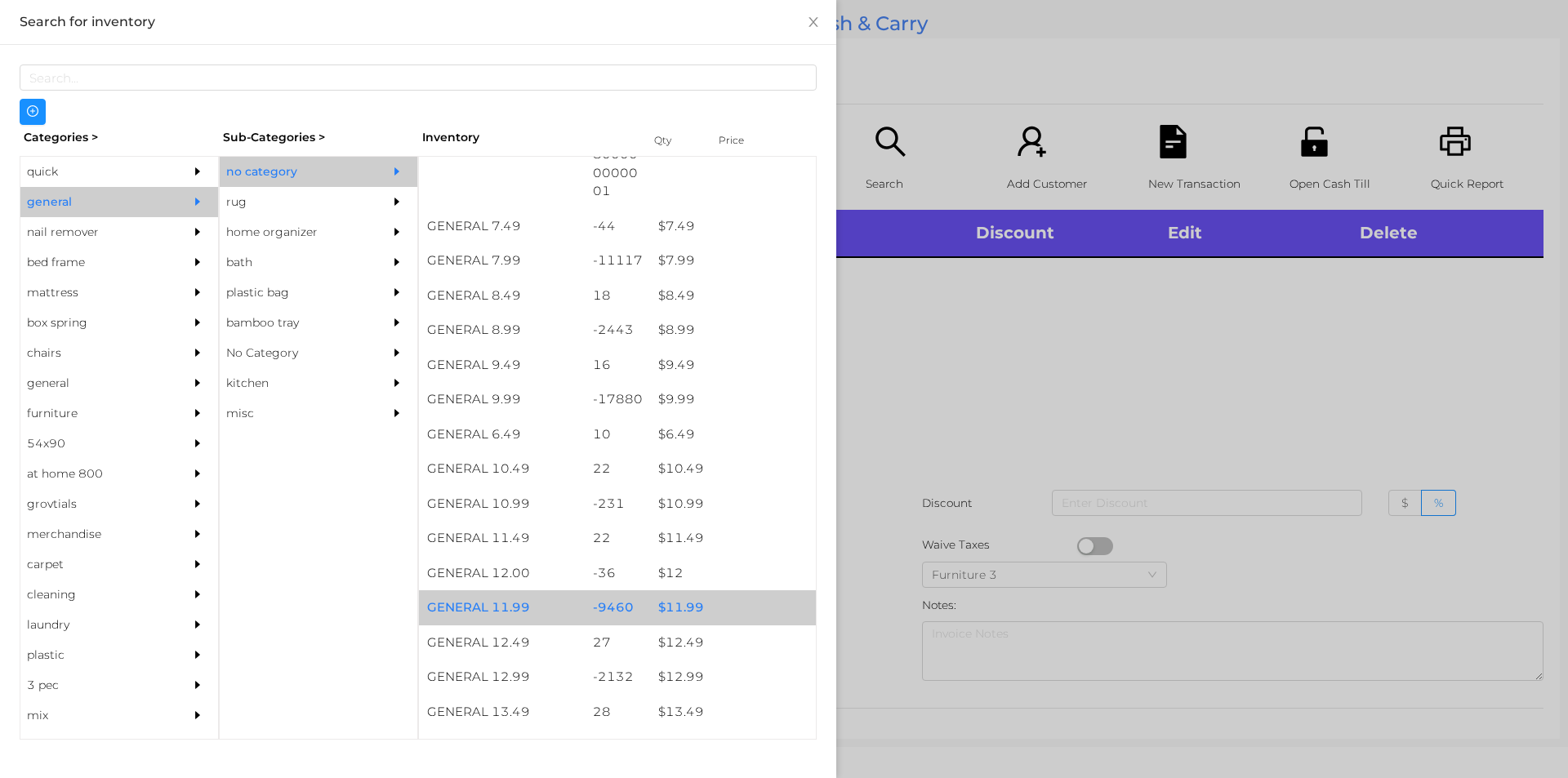
click at [690, 608] on div "$ 11.99" at bounding box center [732, 608] width 166 height 35
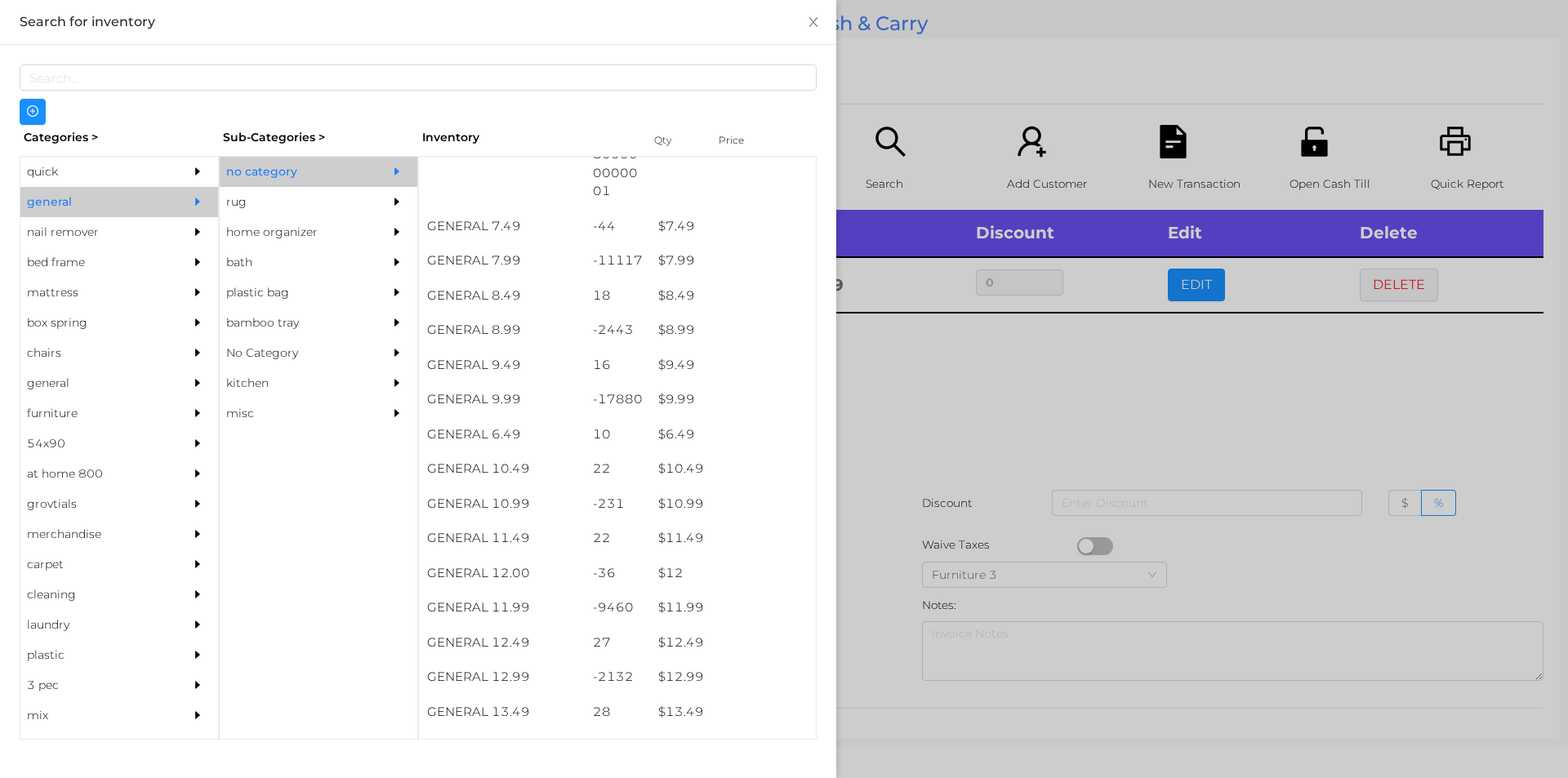
click at [861, 623] on div at bounding box center [784, 389] width 1568 height 778
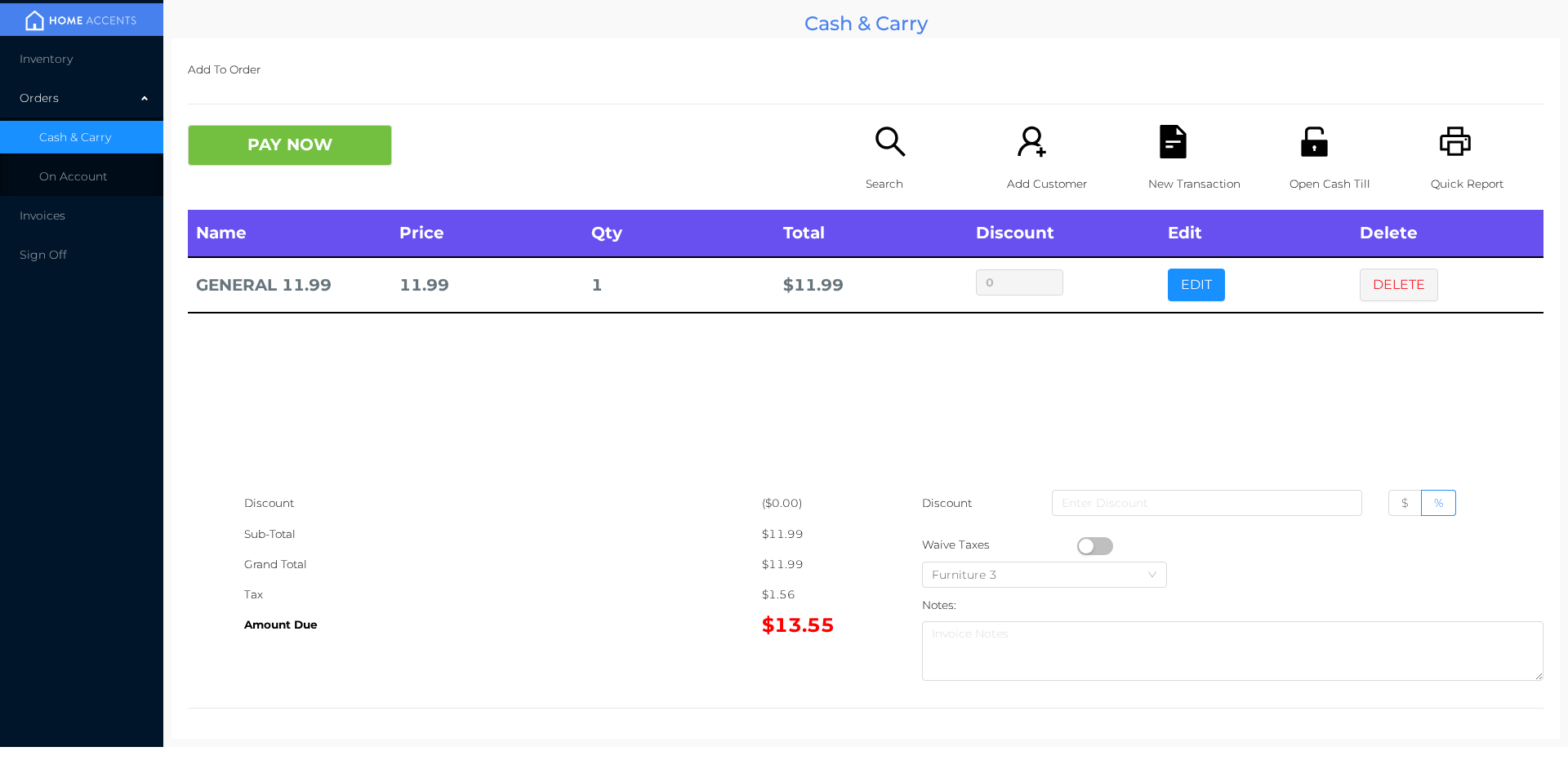
click at [870, 176] on p "Search" at bounding box center [922, 183] width 113 height 30
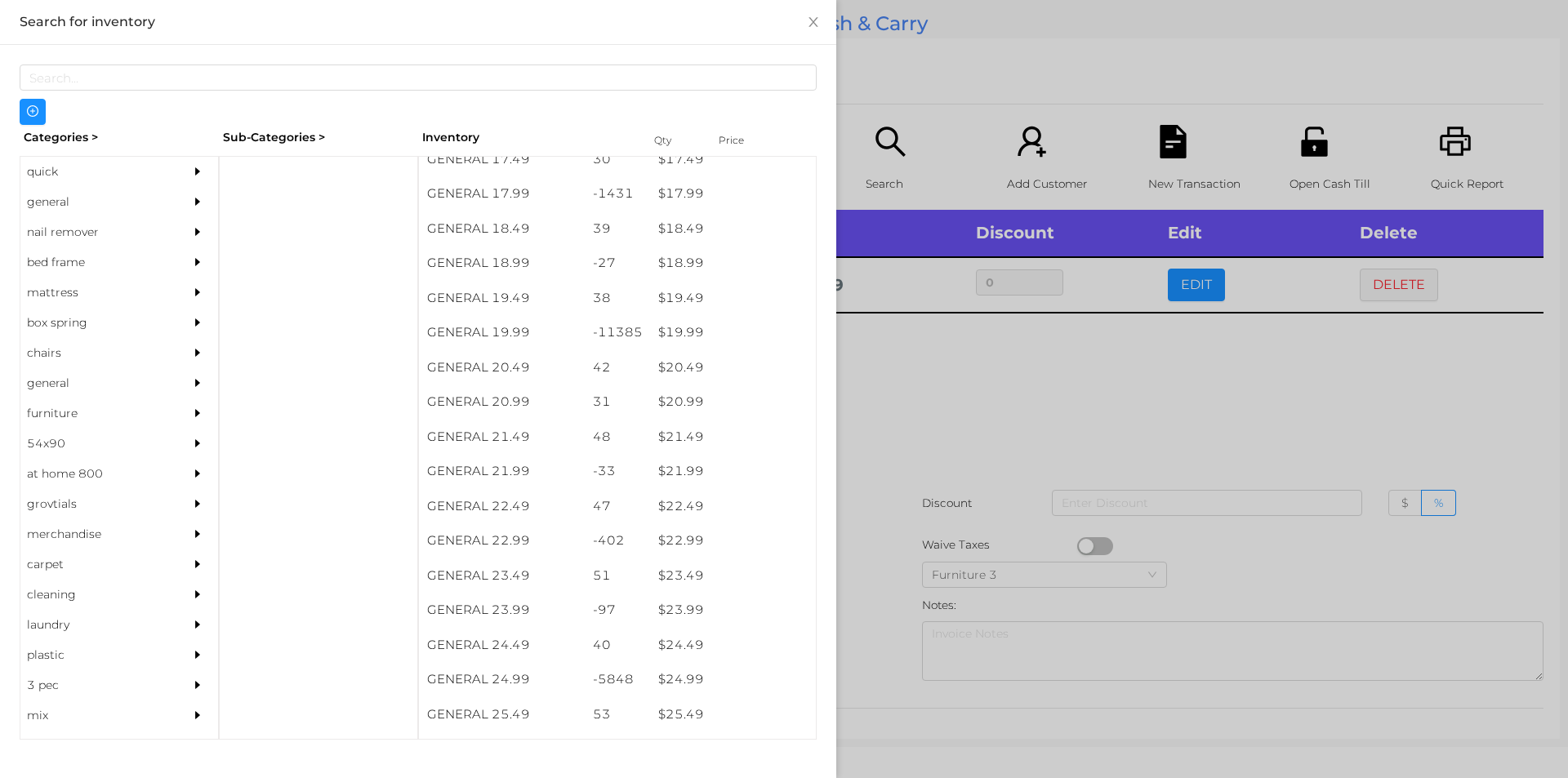
scroll to position [1603, 0]
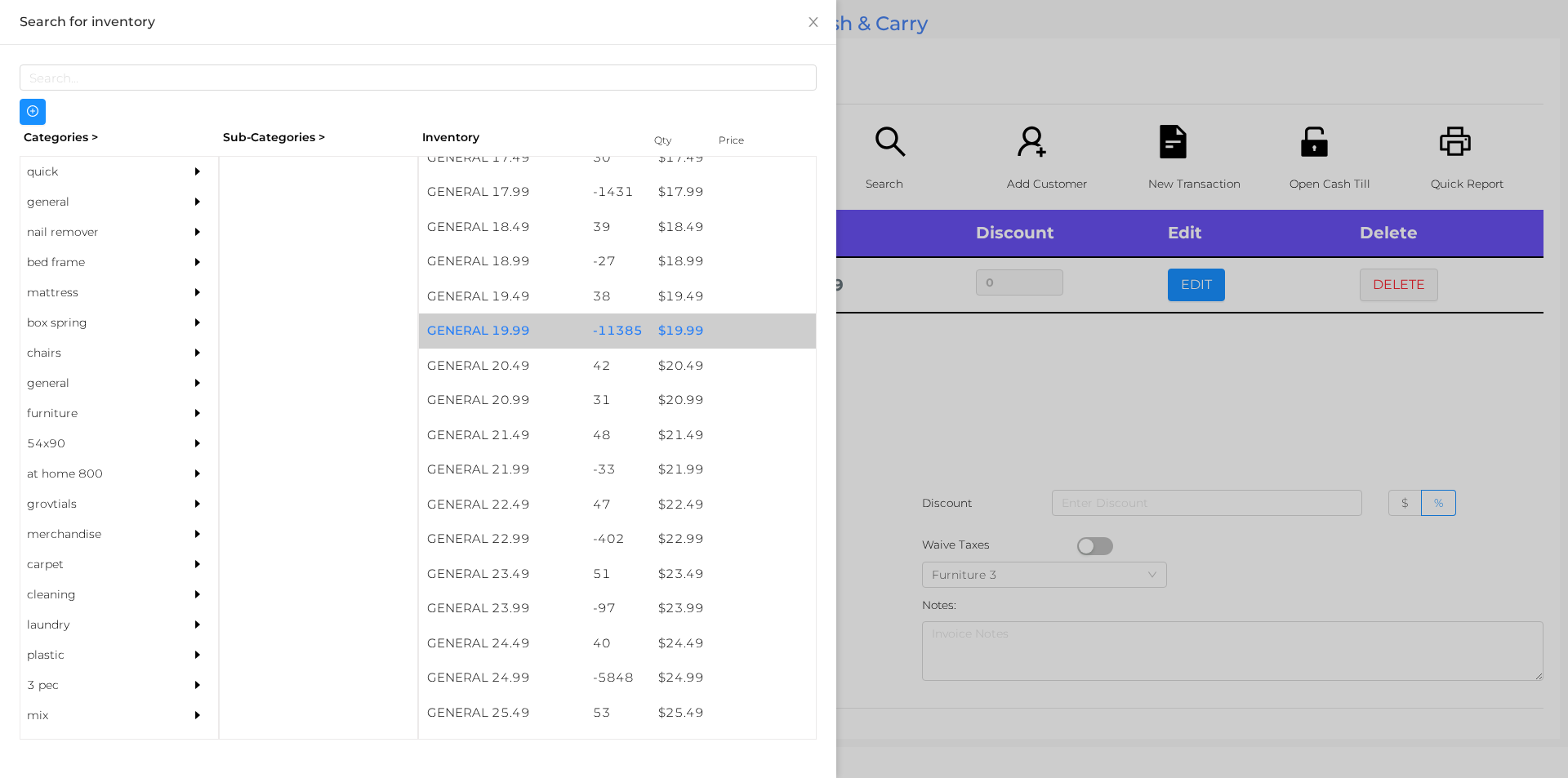
click at [686, 325] on div "$ 19.99" at bounding box center [732, 331] width 166 height 35
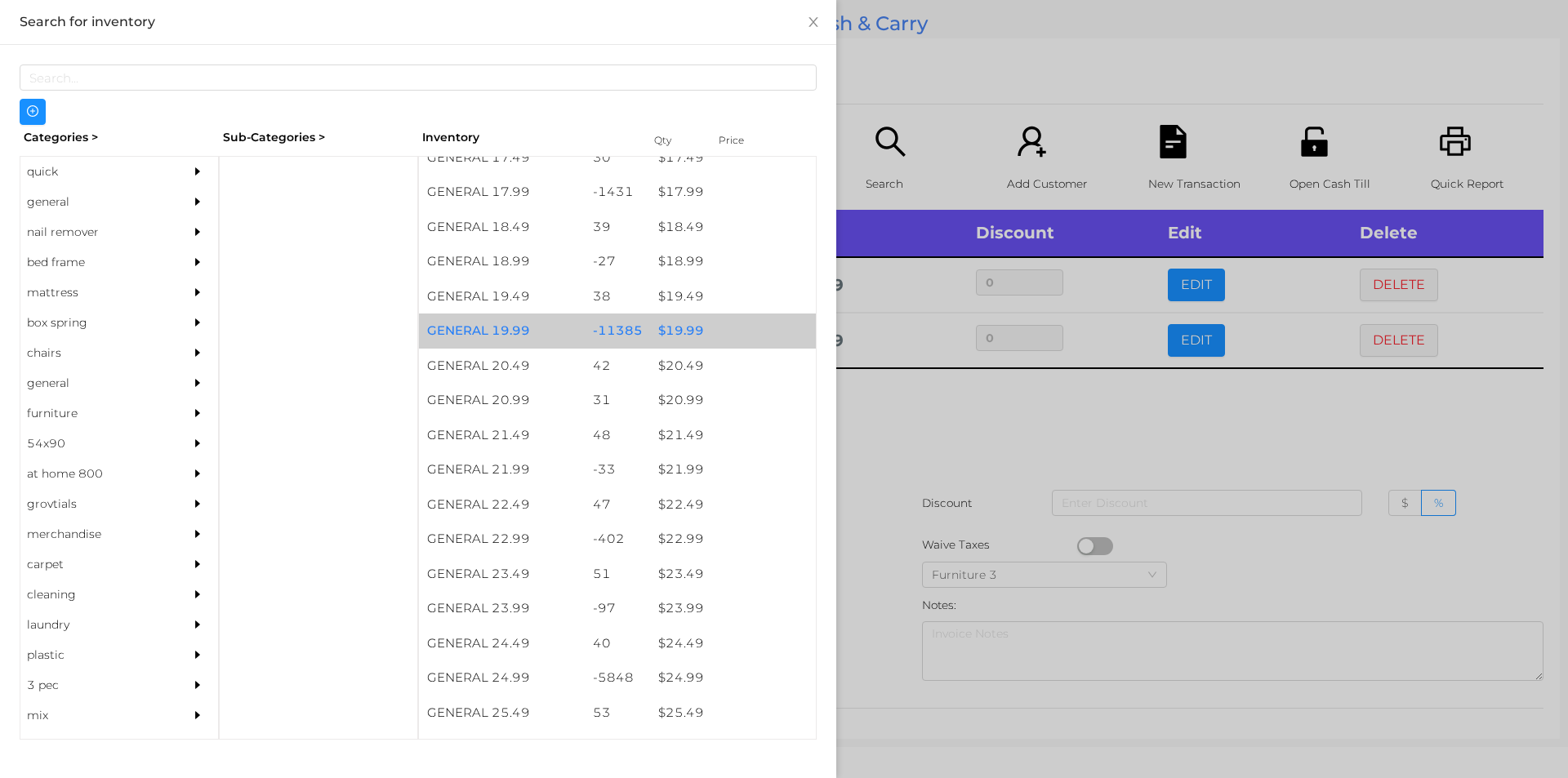
click at [906, 420] on div at bounding box center [784, 389] width 1568 height 778
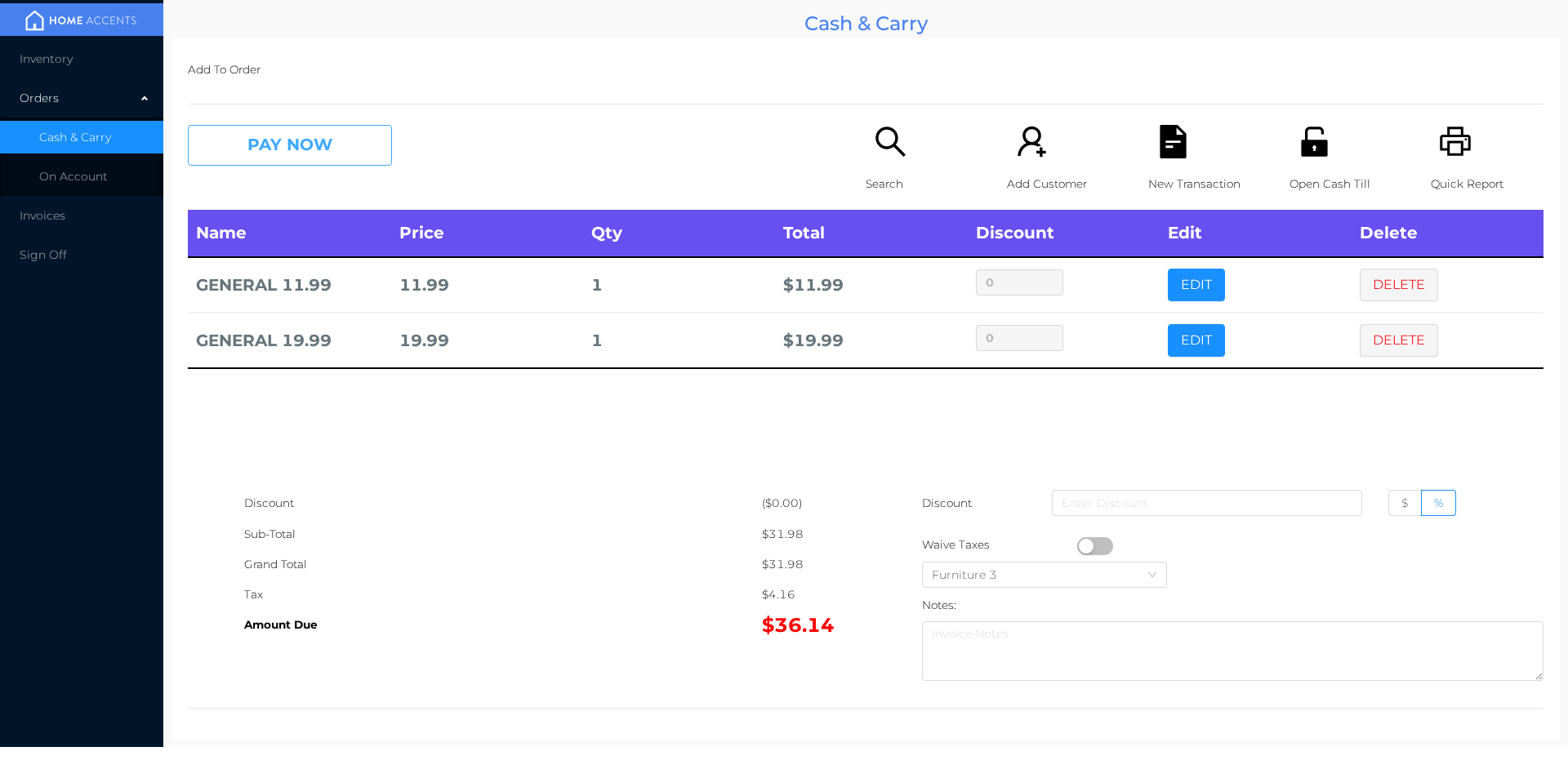
click at [276, 162] on button "PAY NOW" at bounding box center [289, 145] width 204 height 41
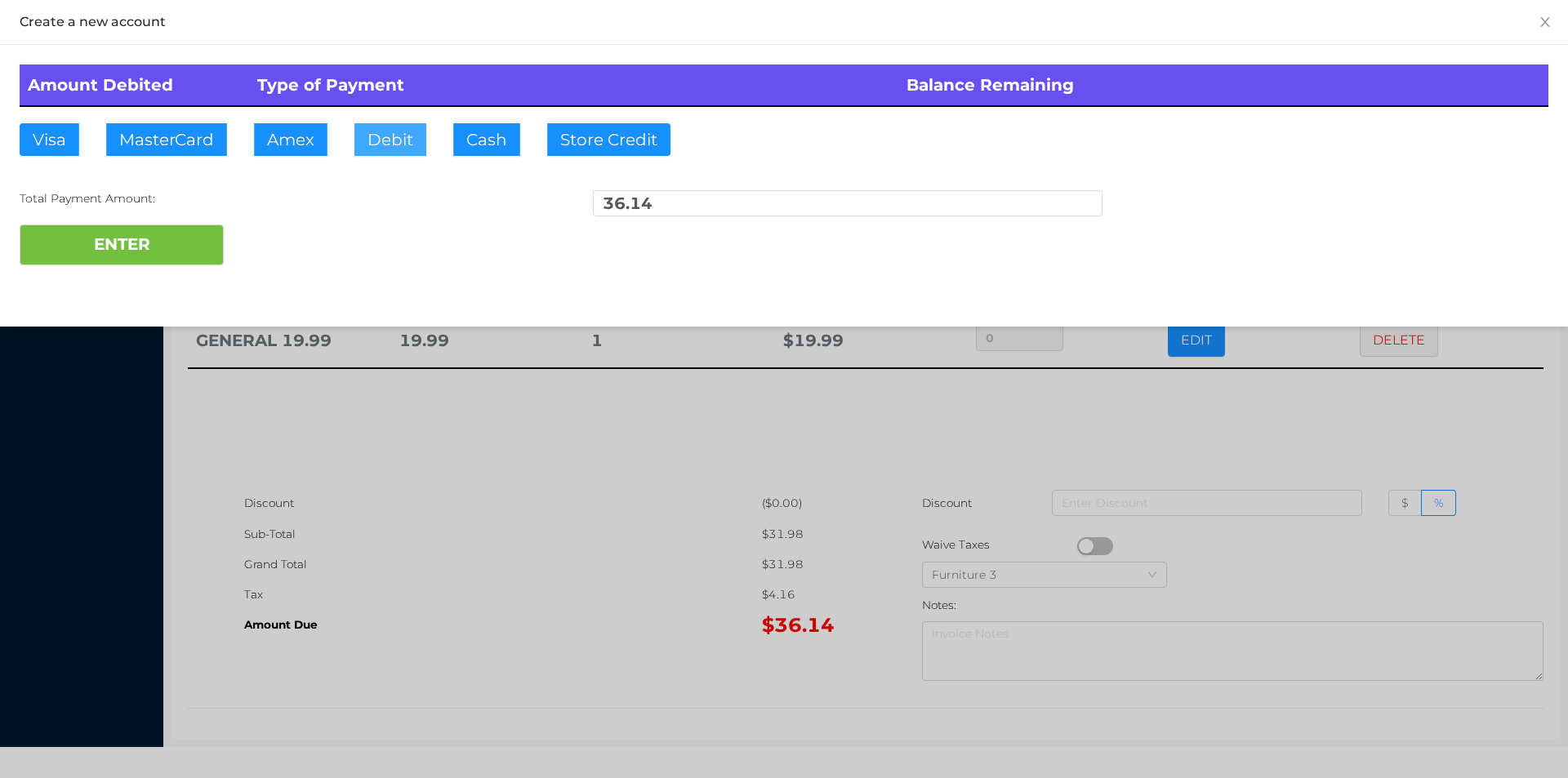
click at [394, 127] on button "Debit" at bounding box center [389, 140] width 72 height 33
type input "50."
click at [144, 265] on button "ENTER" at bounding box center [122, 244] width 204 height 41
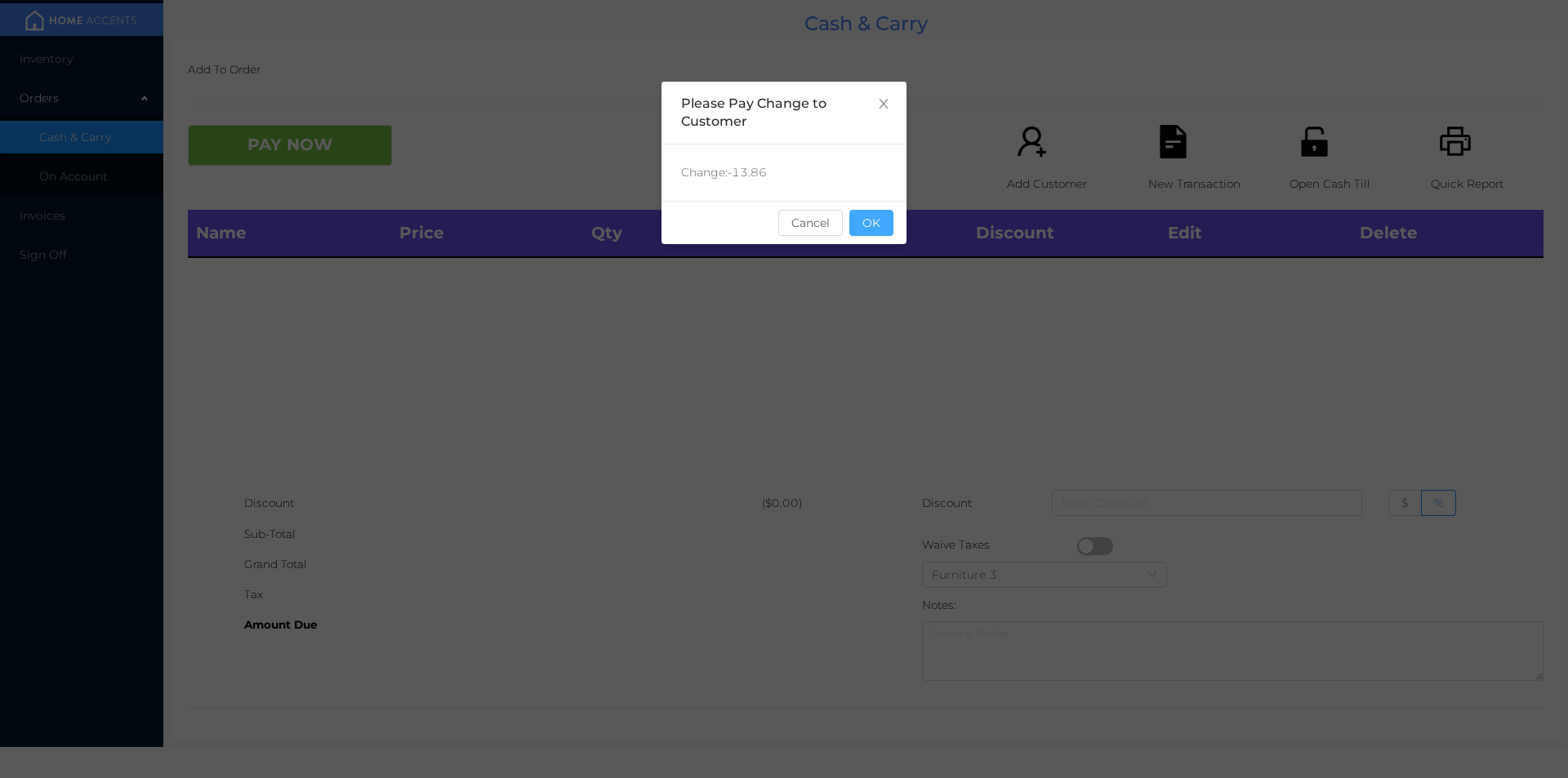
click at [877, 228] on button "OK" at bounding box center [871, 222] width 44 height 26
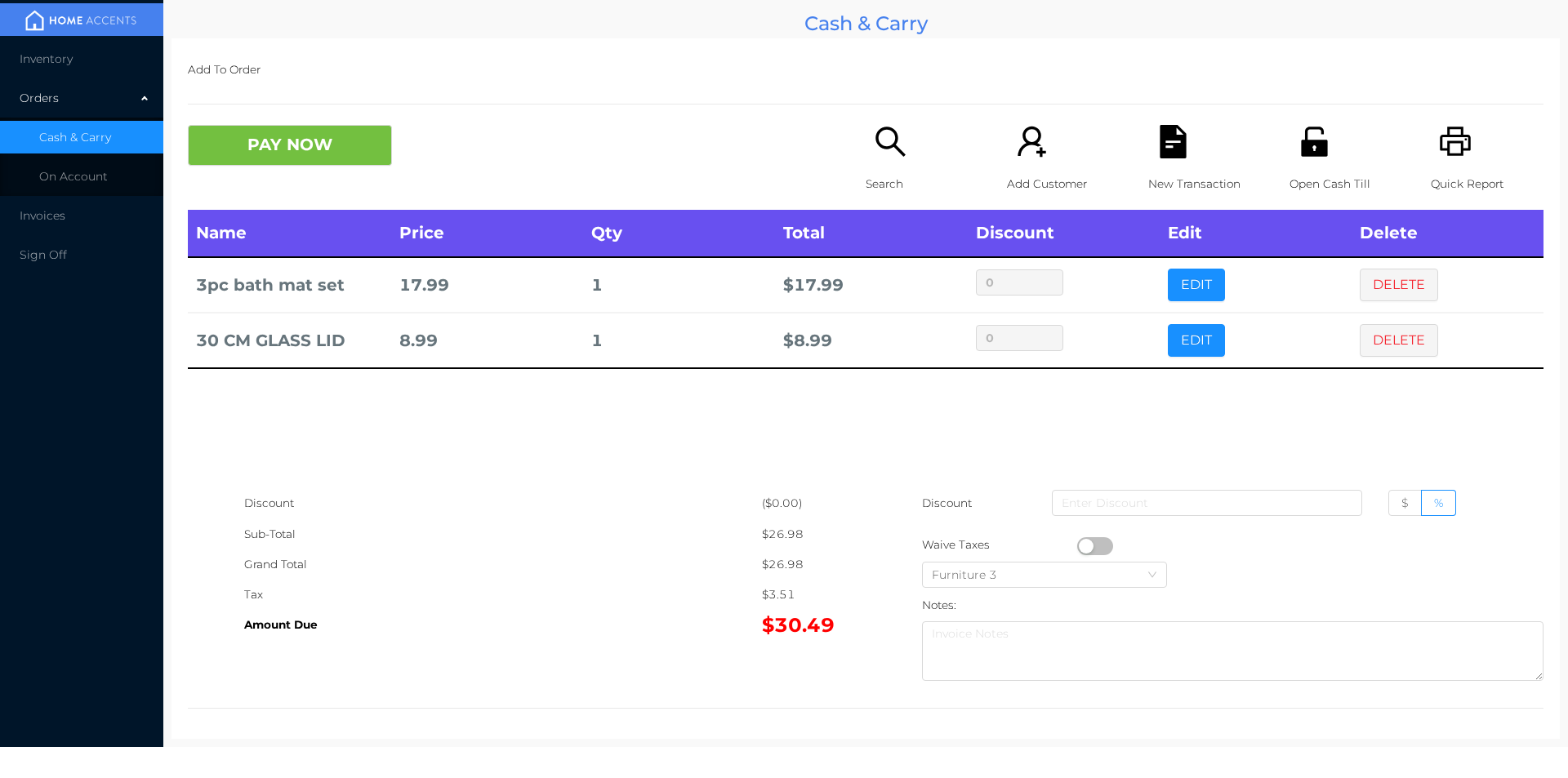
click at [1179, 162] on div "New Transaction" at bounding box center [1204, 168] width 113 height 85
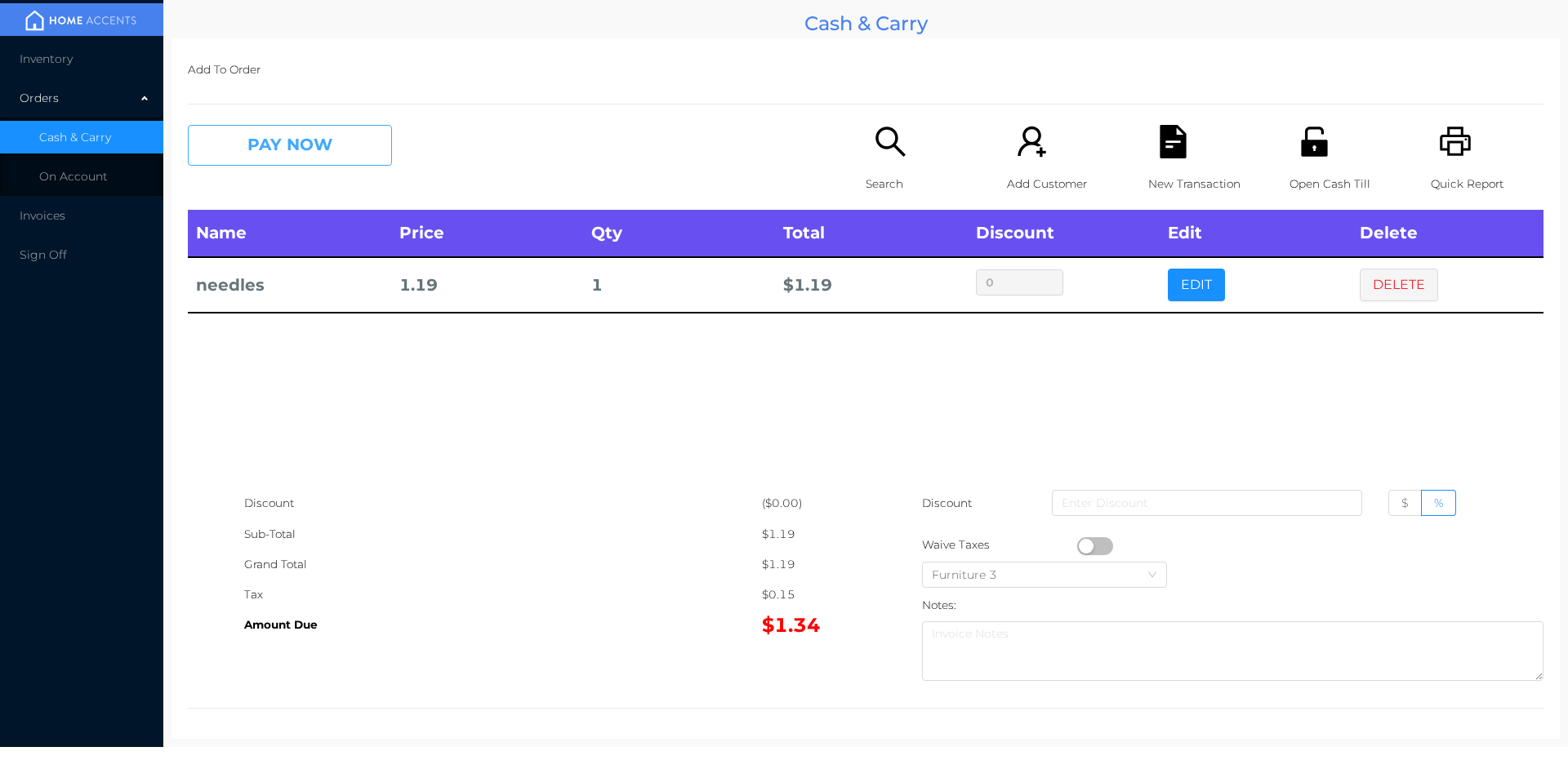
click at [325, 153] on button "PAY NOW" at bounding box center [289, 145] width 204 height 41
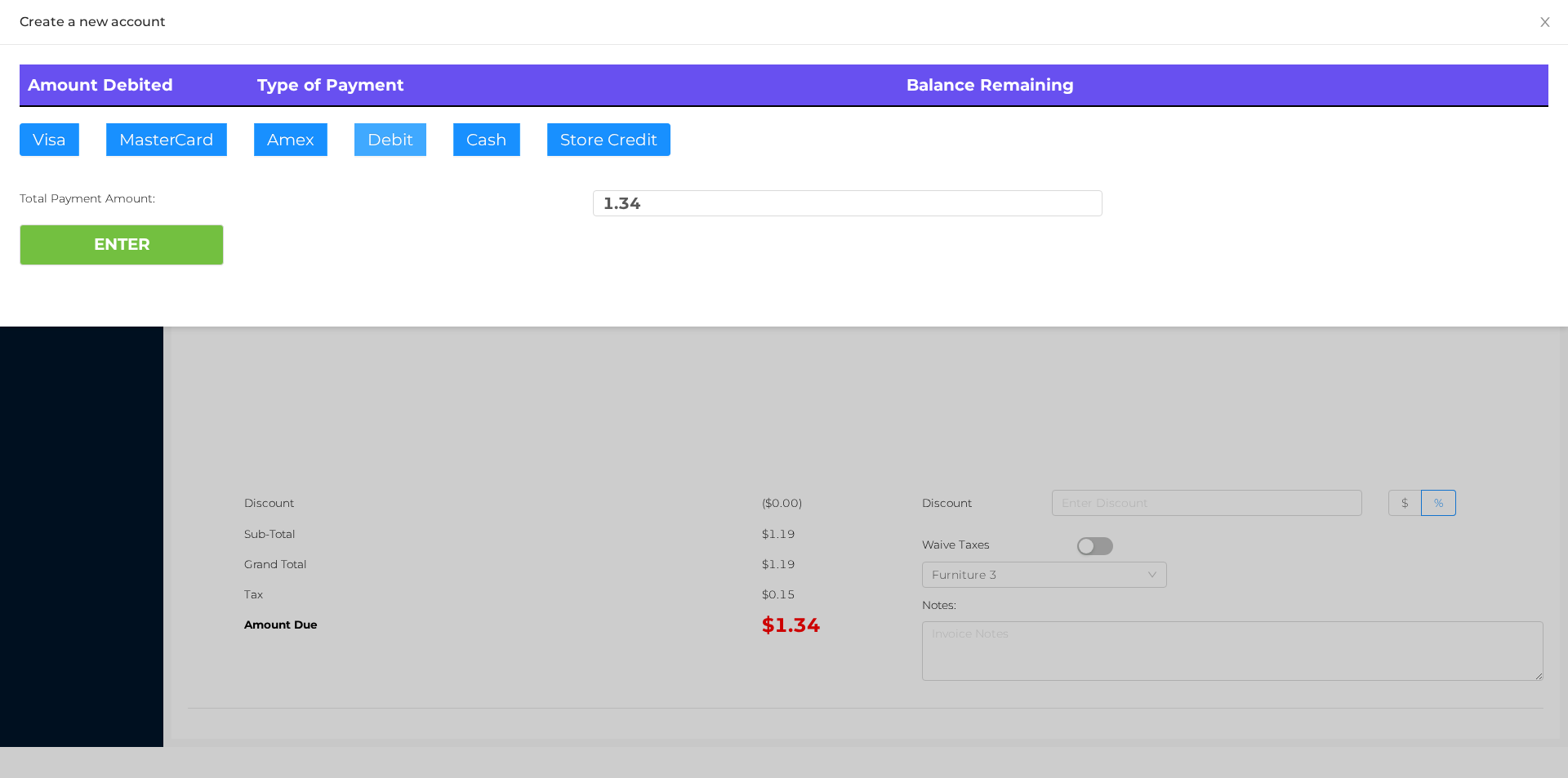
click at [373, 139] on button "Debit" at bounding box center [389, 140] width 72 height 33
click at [168, 265] on button "ENTER" at bounding box center [122, 244] width 204 height 41
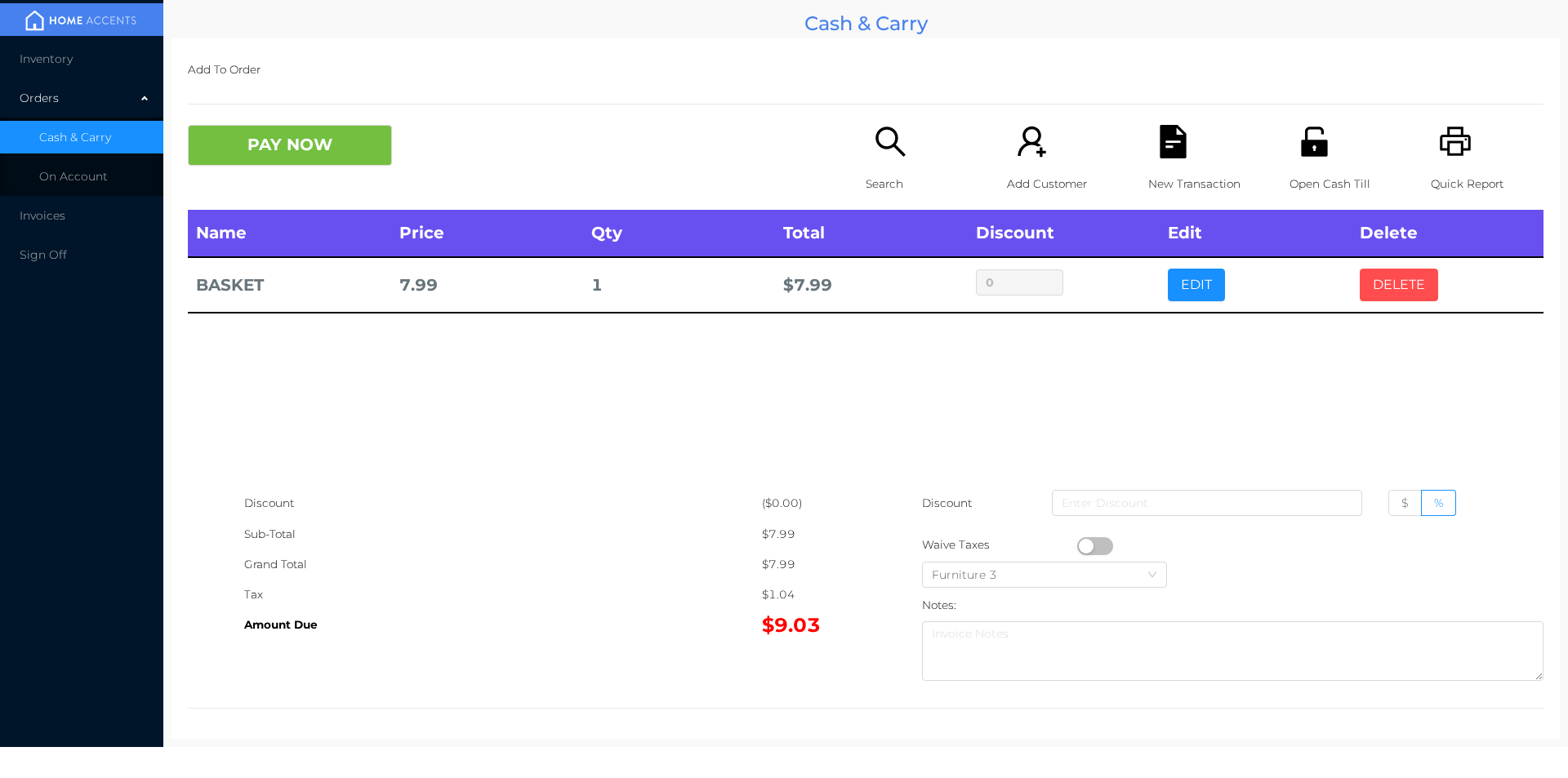
click at [1388, 284] on button "DELETE" at bounding box center [1398, 285] width 78 height 33
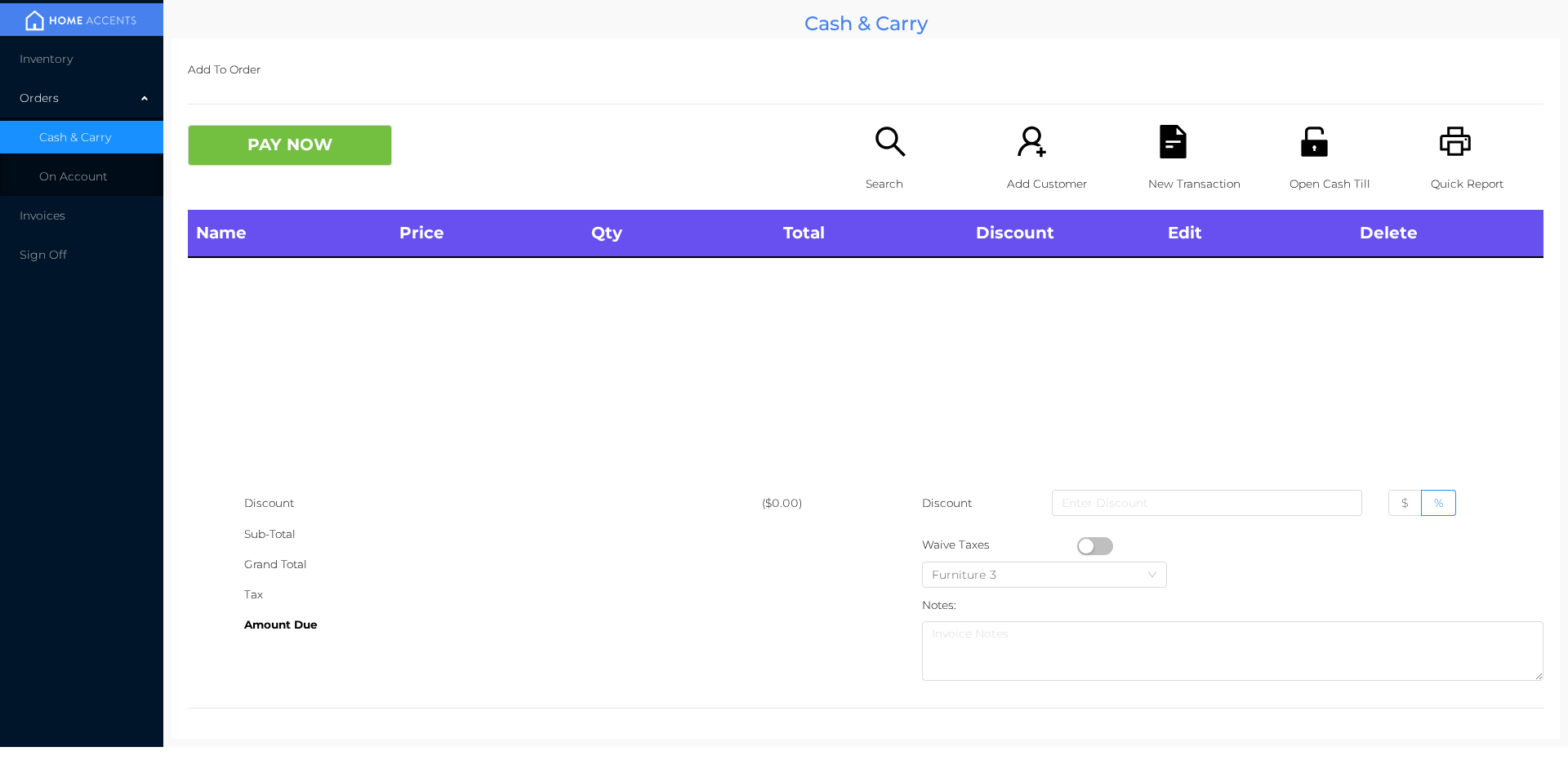
click at [1448, 143] on icon "icon: printer" at bounding box center [1455, 141] width 31 height 29
click at [356, 161] on button "PAY NOW" at bounding box center [289, 145] width 204 height 41
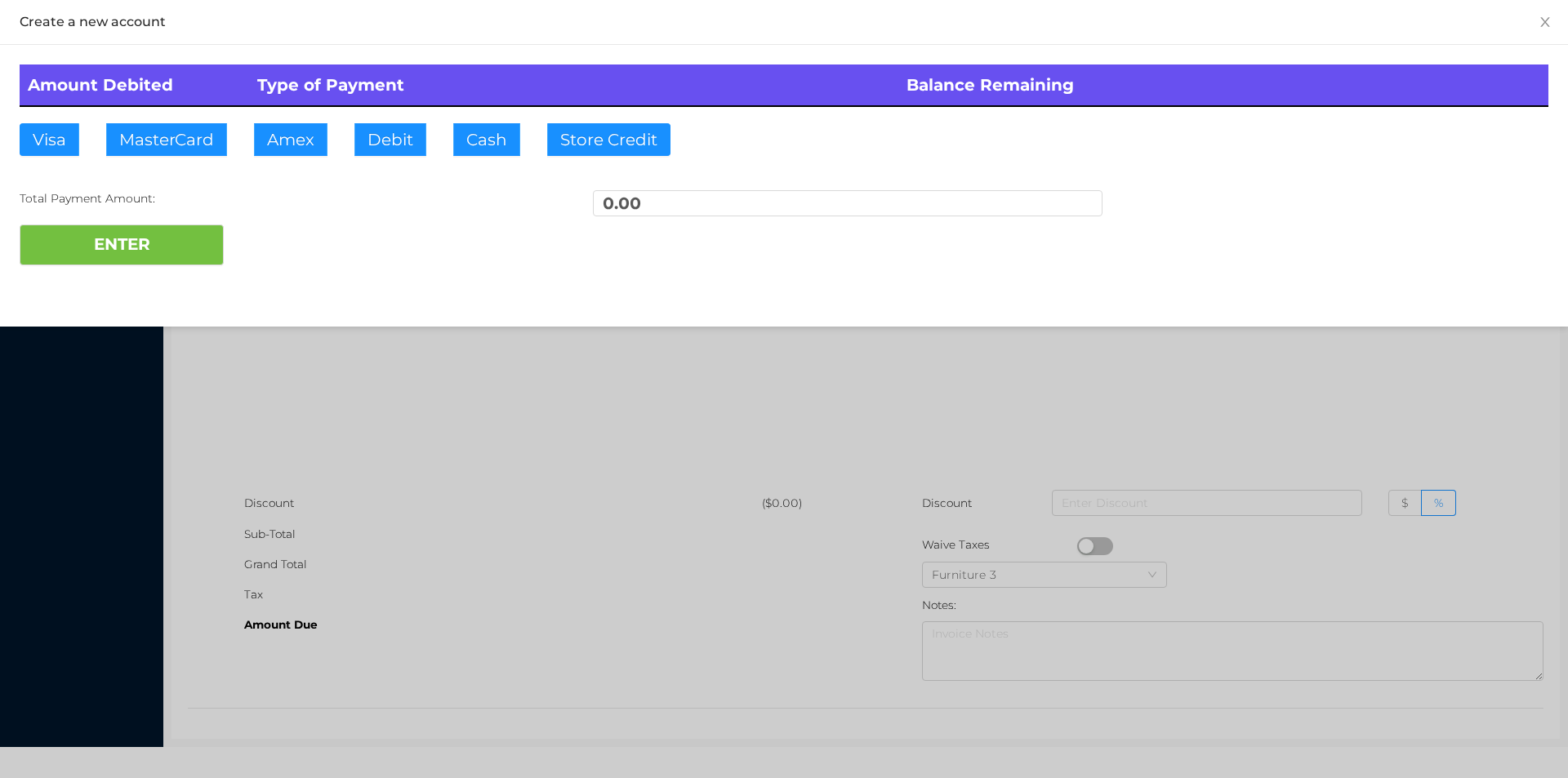
click at [493, 406] on div at bounding box center [784, 389] width 1568 height 778
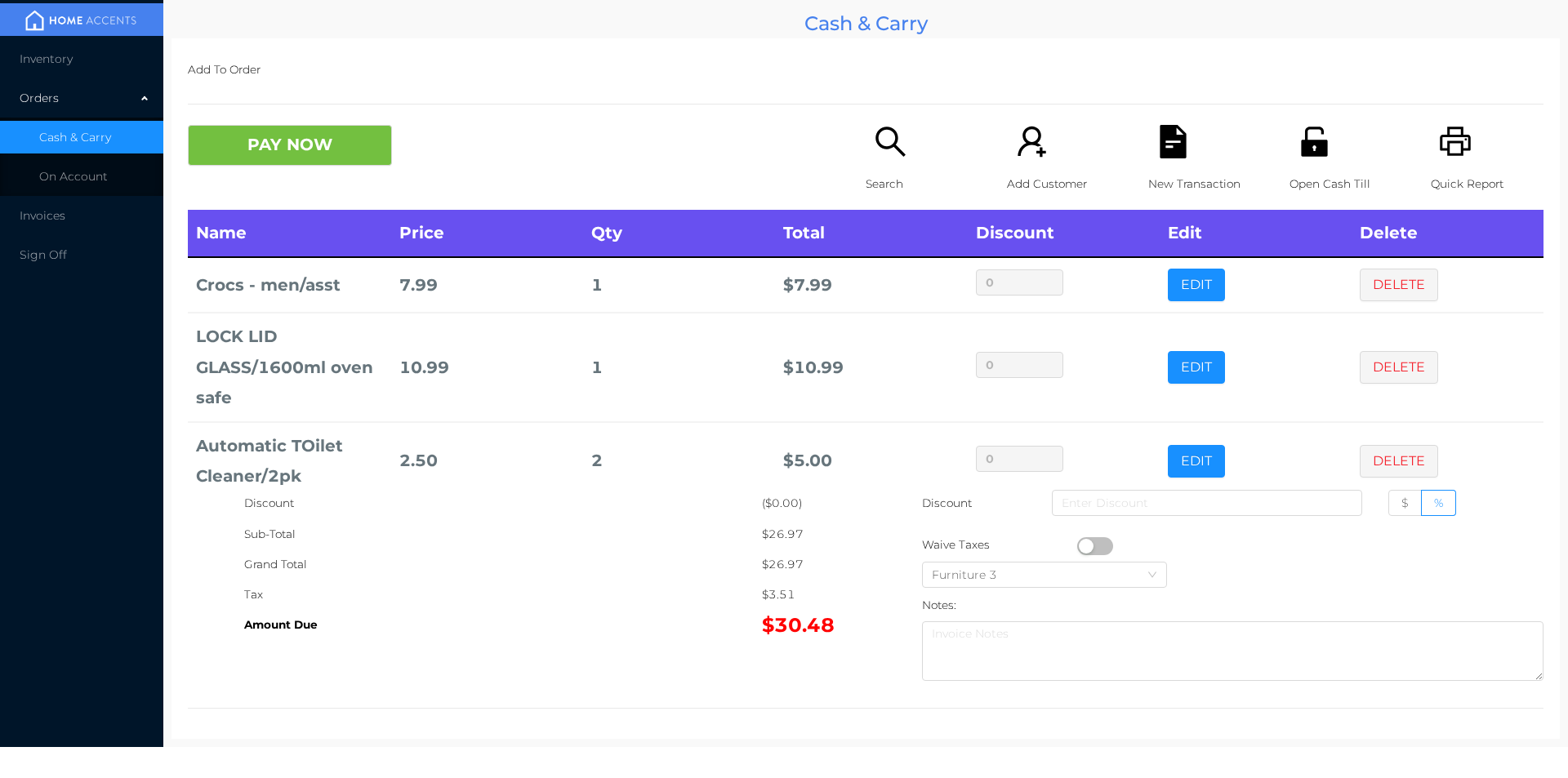
click at [1197, 172] on p "New Transaction" at bounding box center [1204, 183] width 113 height 30
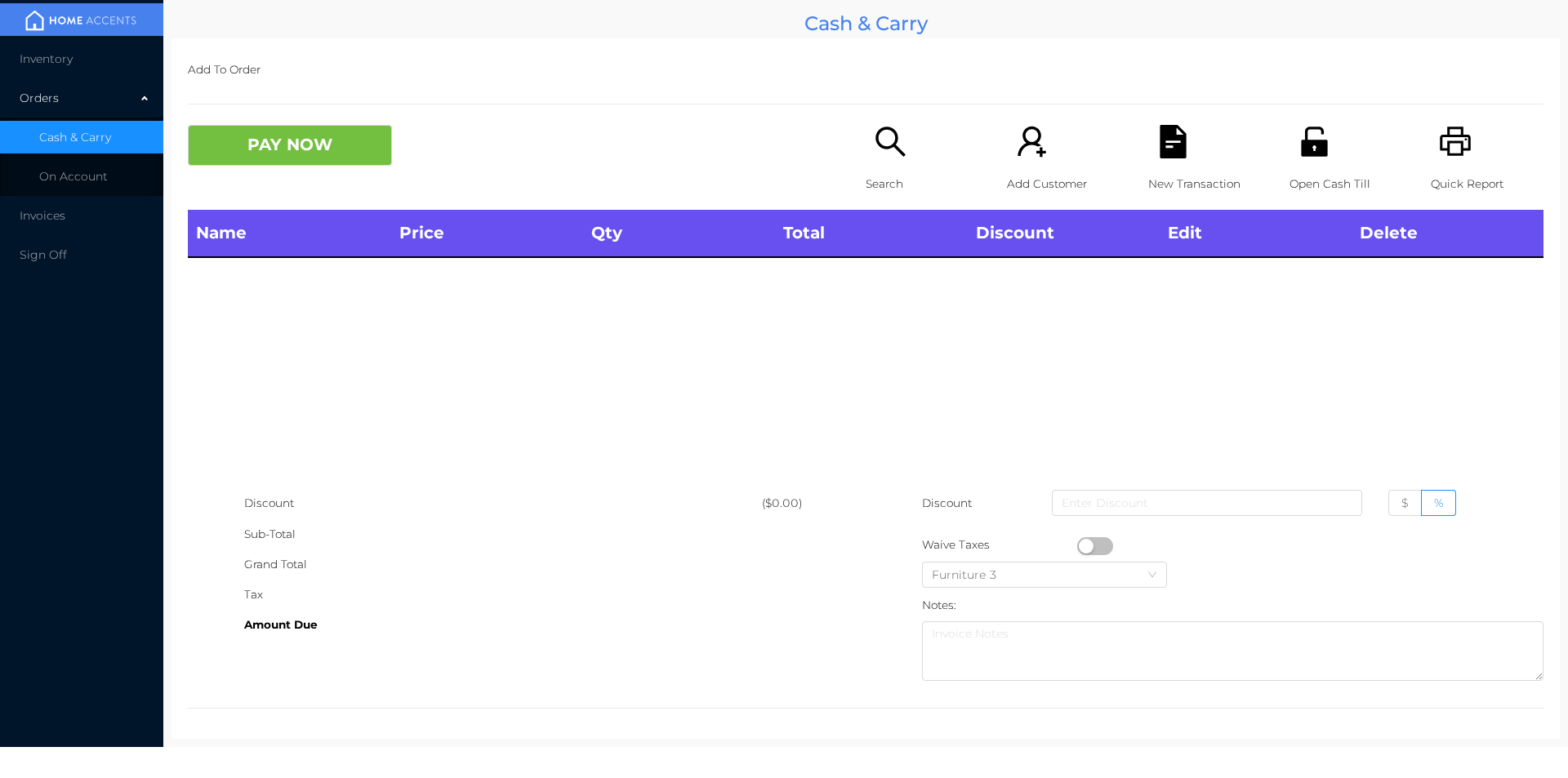
click at [1446, 169] on p "Quick Report" at bounding box center [1486, 183] width 113 height 30
click at [1170, 153] on icon "icon: file-text" at bounding box center [1172, 142] width 26 height 34
click at [298, 140] on button "PAY NOW" at bounding box center [289, 145] width 204 height 41
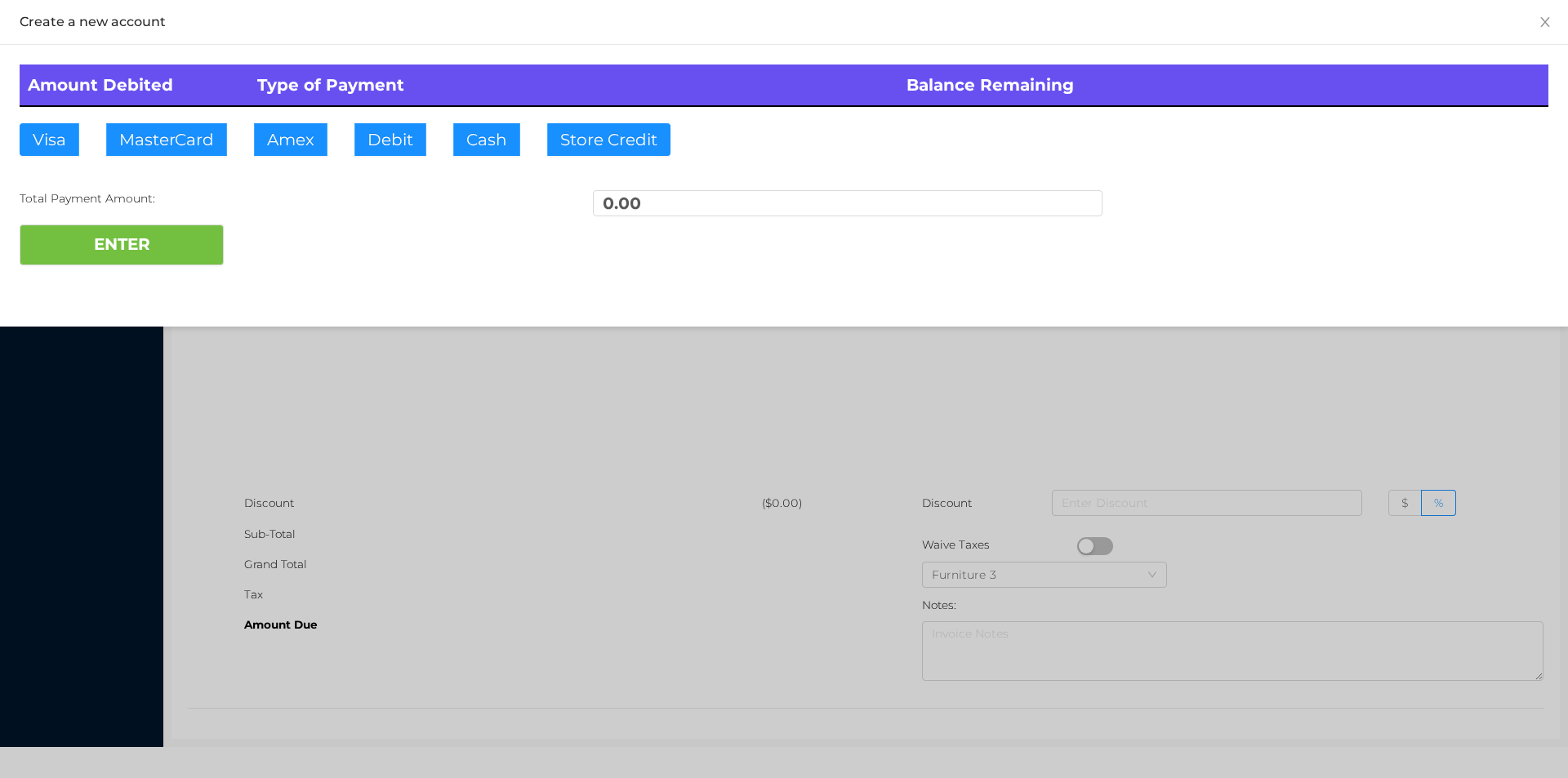
click at [309, 411] on div at bounding box center [784, 389] width 1568 height 778
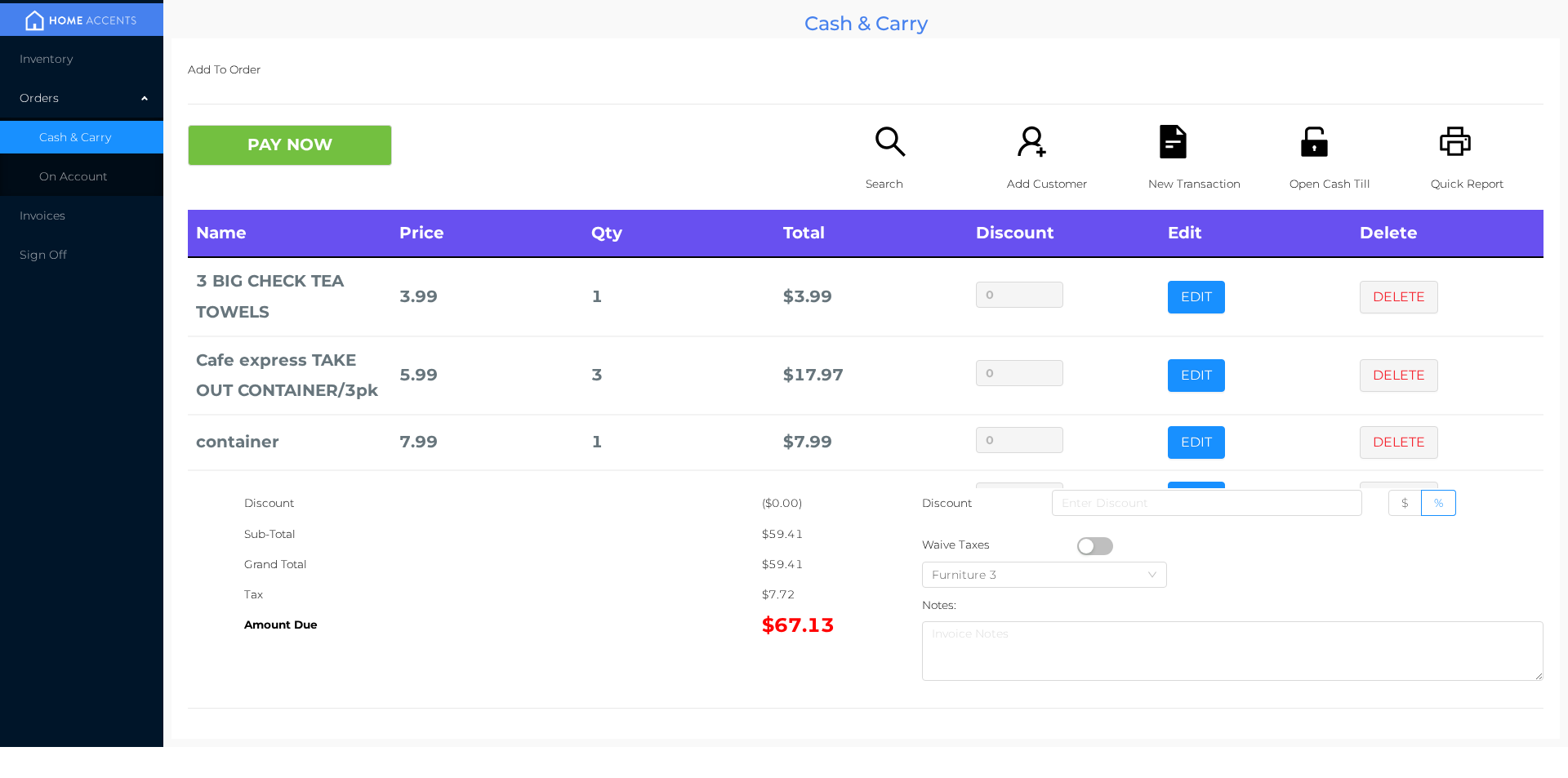
click at [1316, 134] on icon "icon: unlock" at bounding box center [1314, 142] width 34 height 34
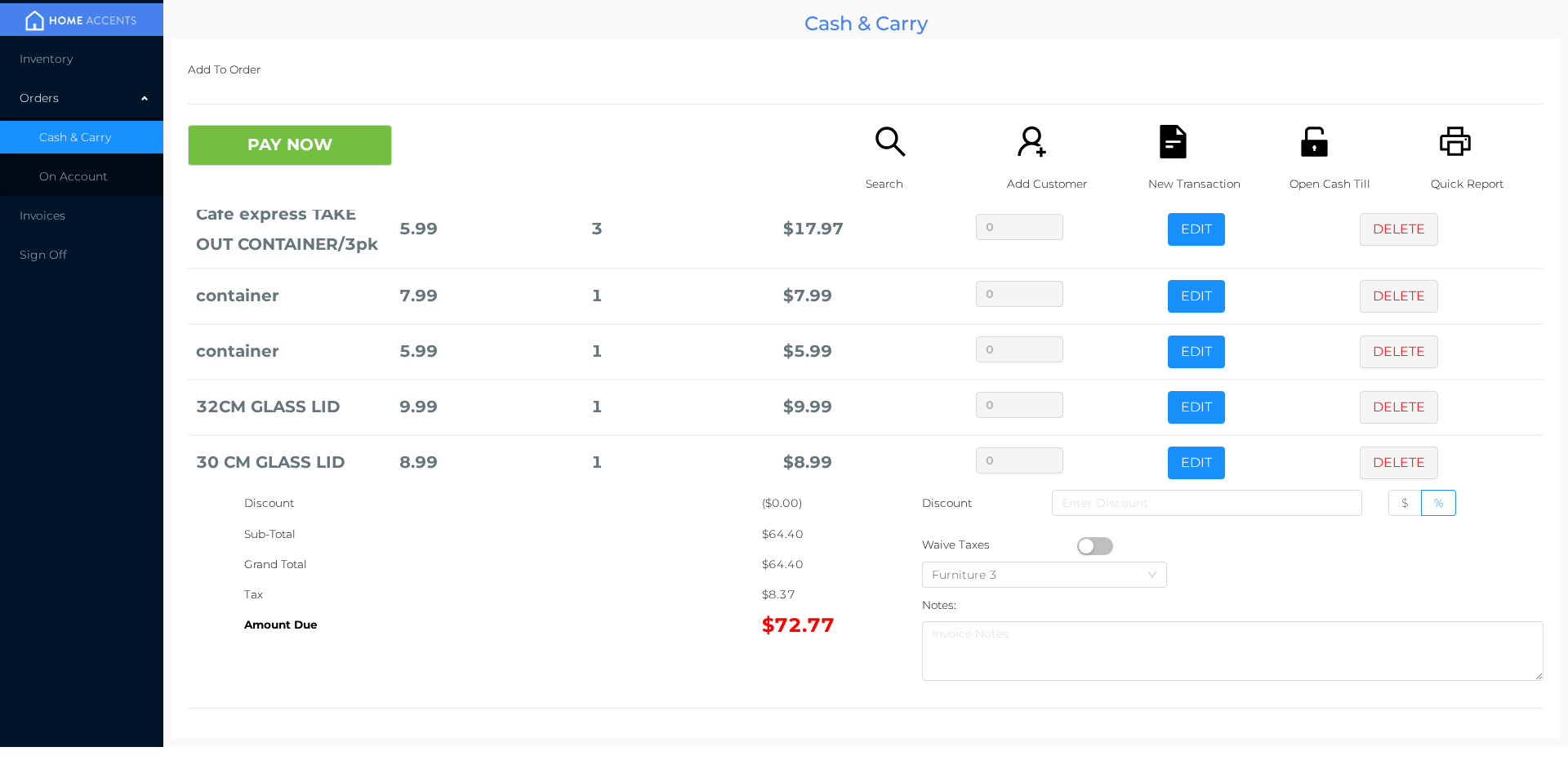
scroll to position [379, 0]
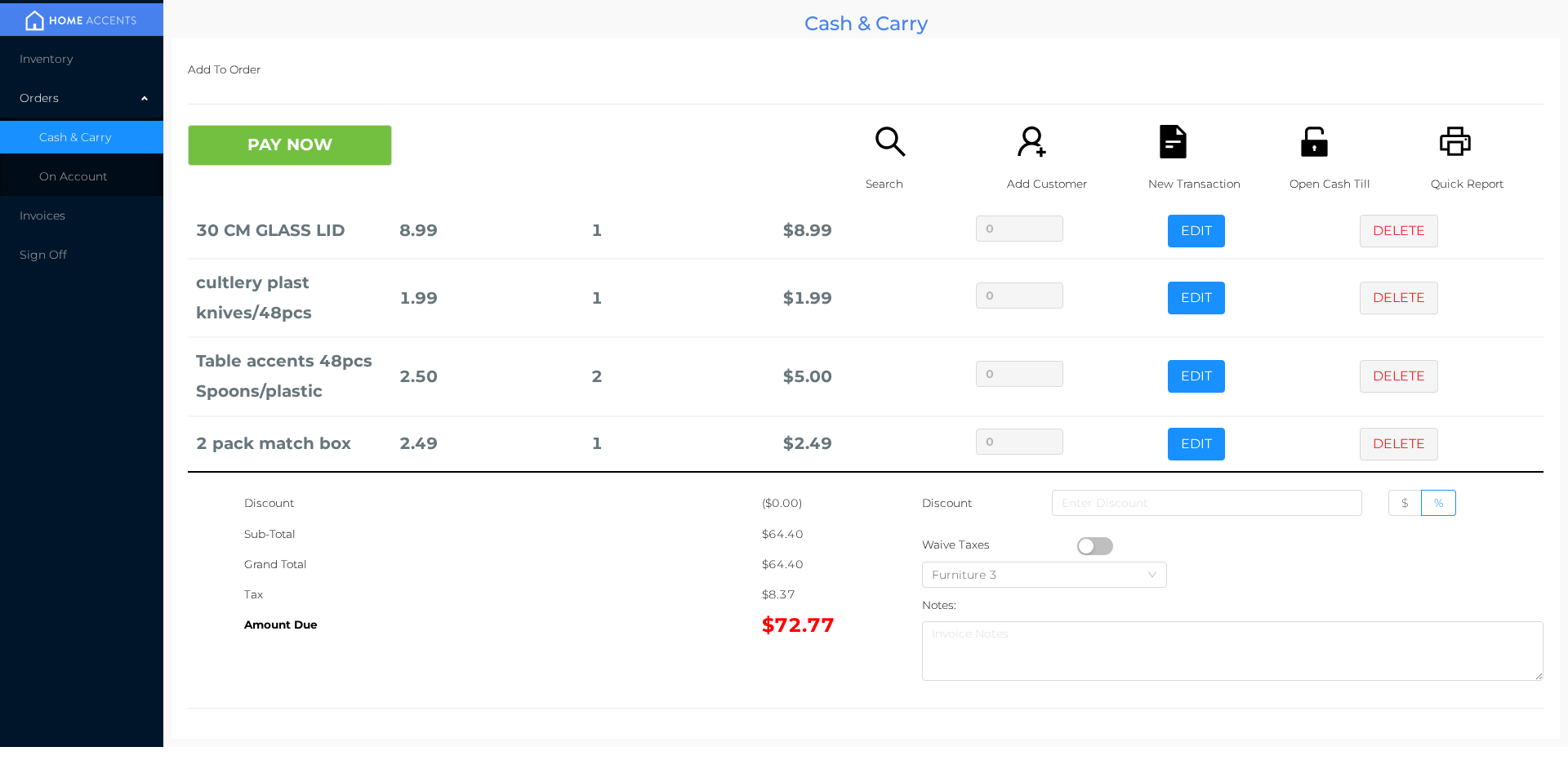
click at [874, 154] on icon "icon: search" at bounding box center [890, 142] width 34 height 34
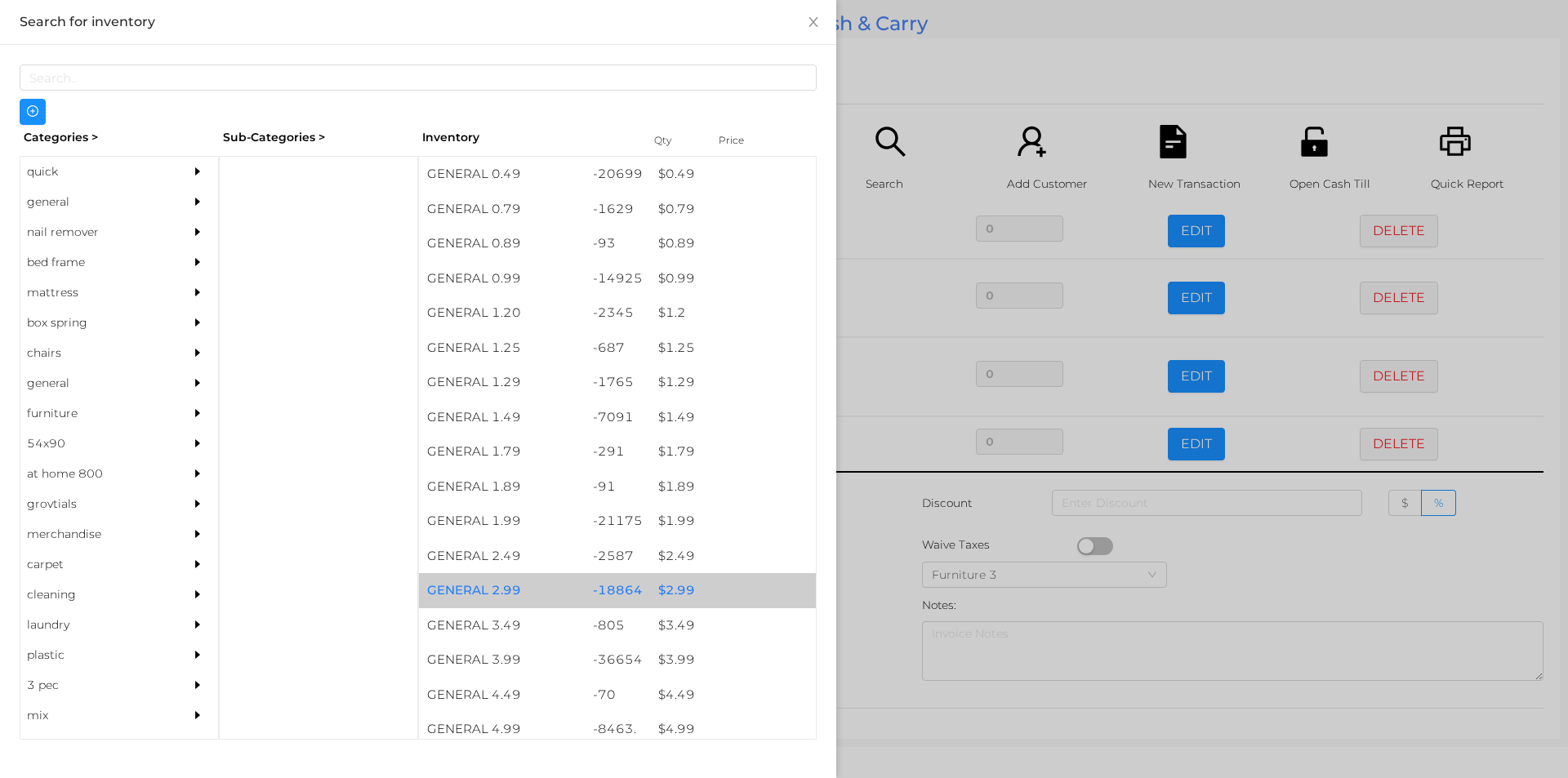
click at [669, 586] on div "$ 2.99" at bounding box center [732, 591] width 166 height 35
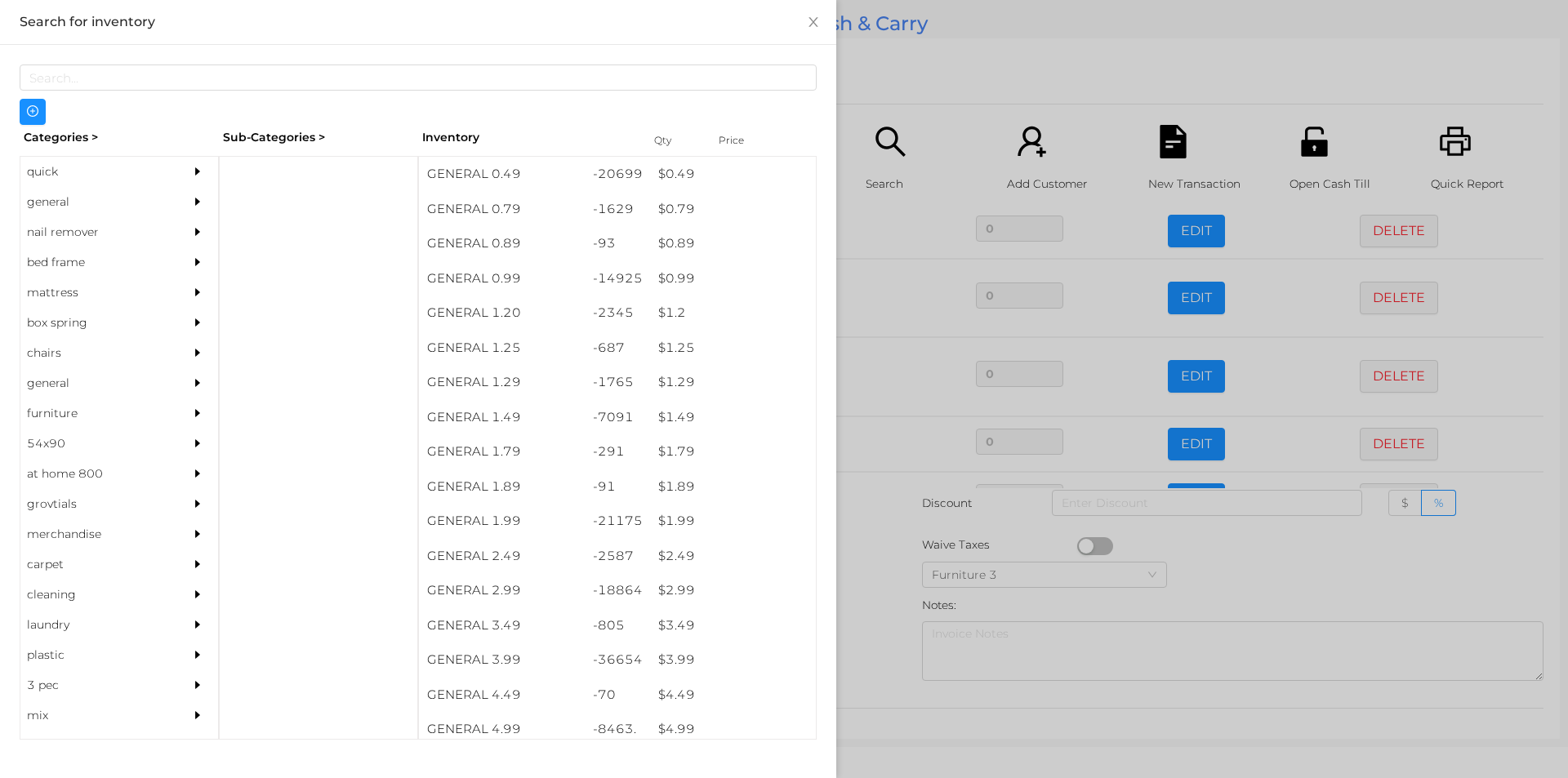
click at [874, 609] on div at bounding box center [784, 389] width 1568 height 778
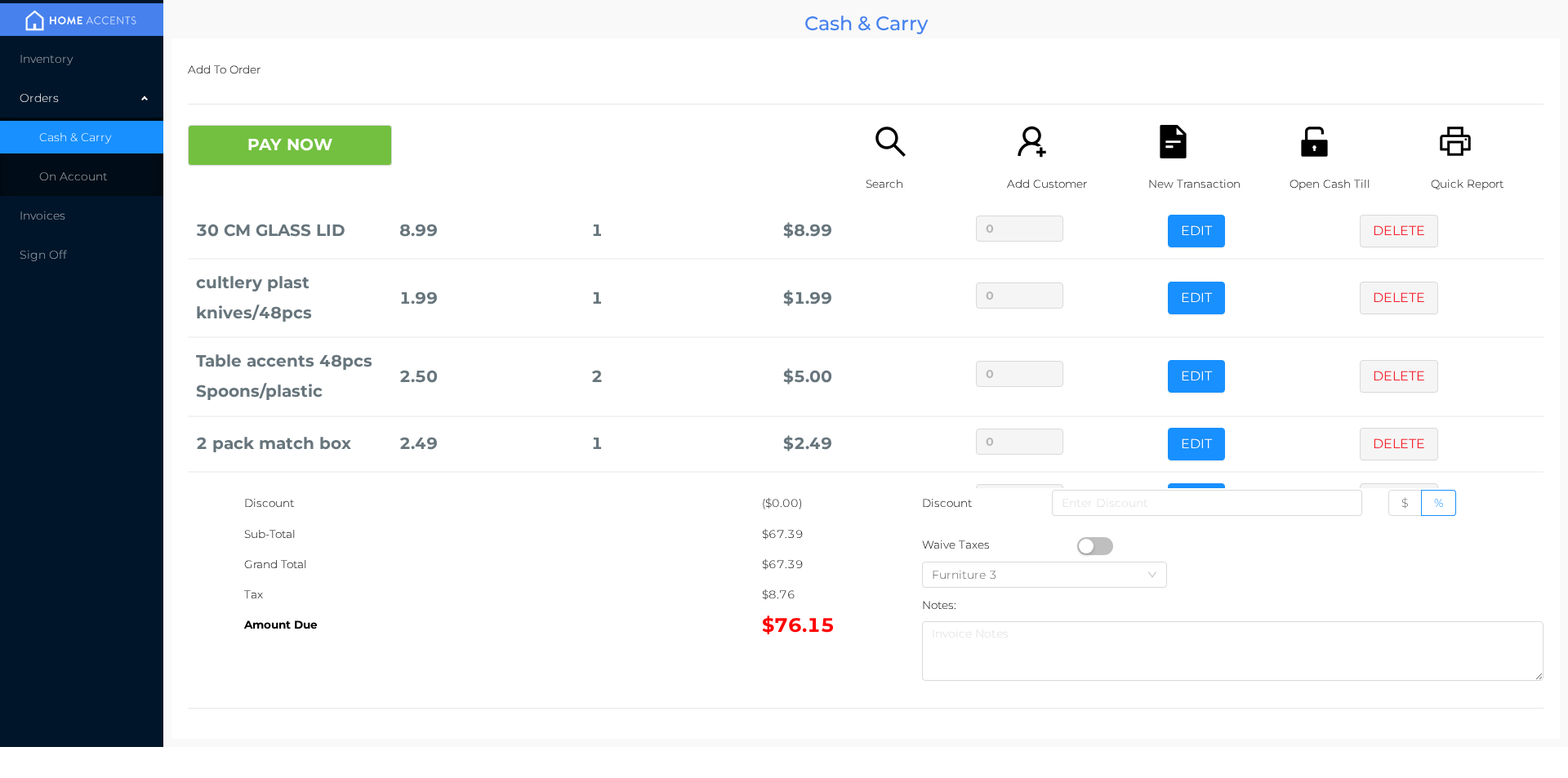
scroll to position [434, 0]
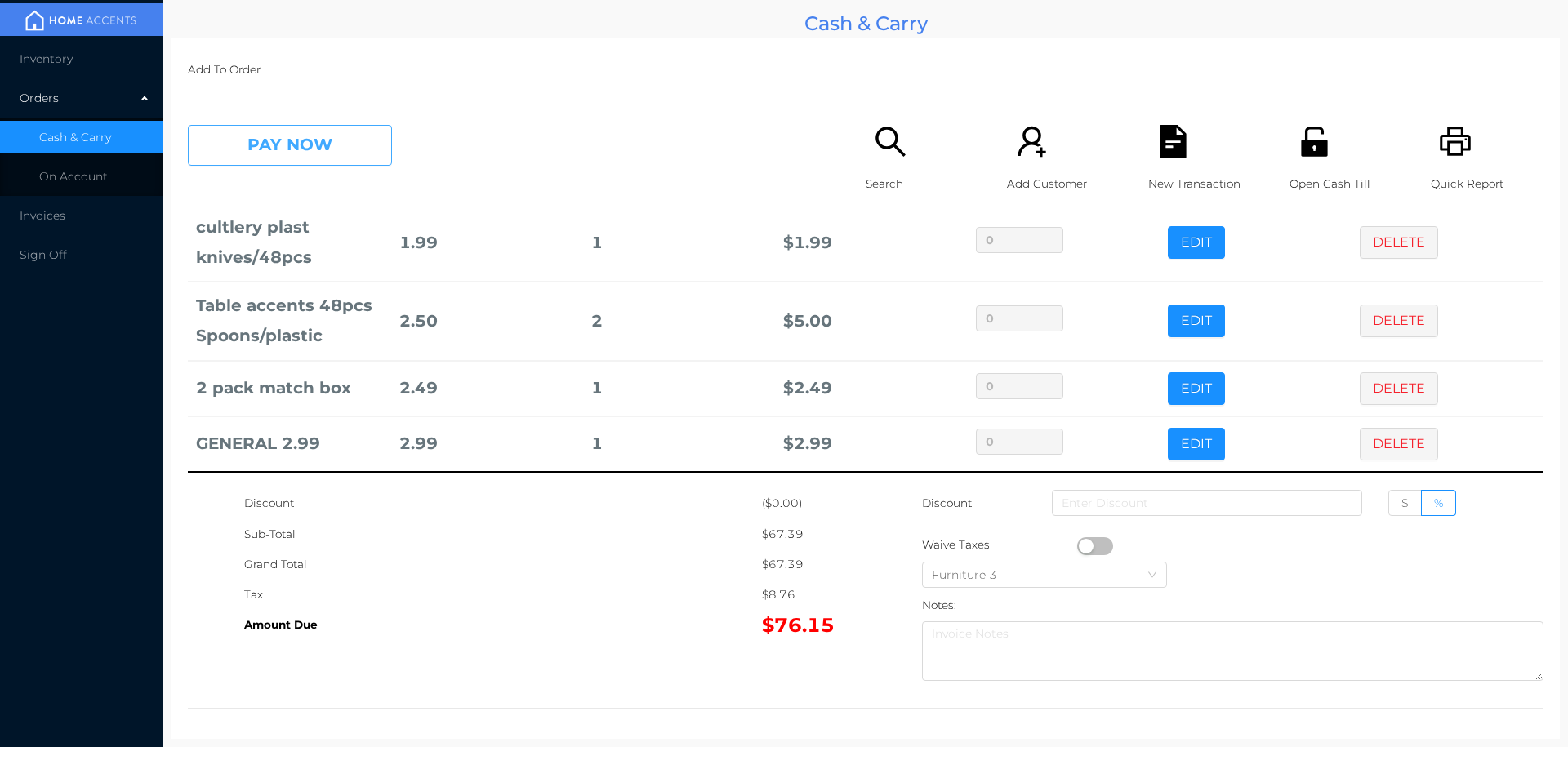
click at [261, 151] on button "PAY NOW" at bounding box center [289, 145] width 204 height 41
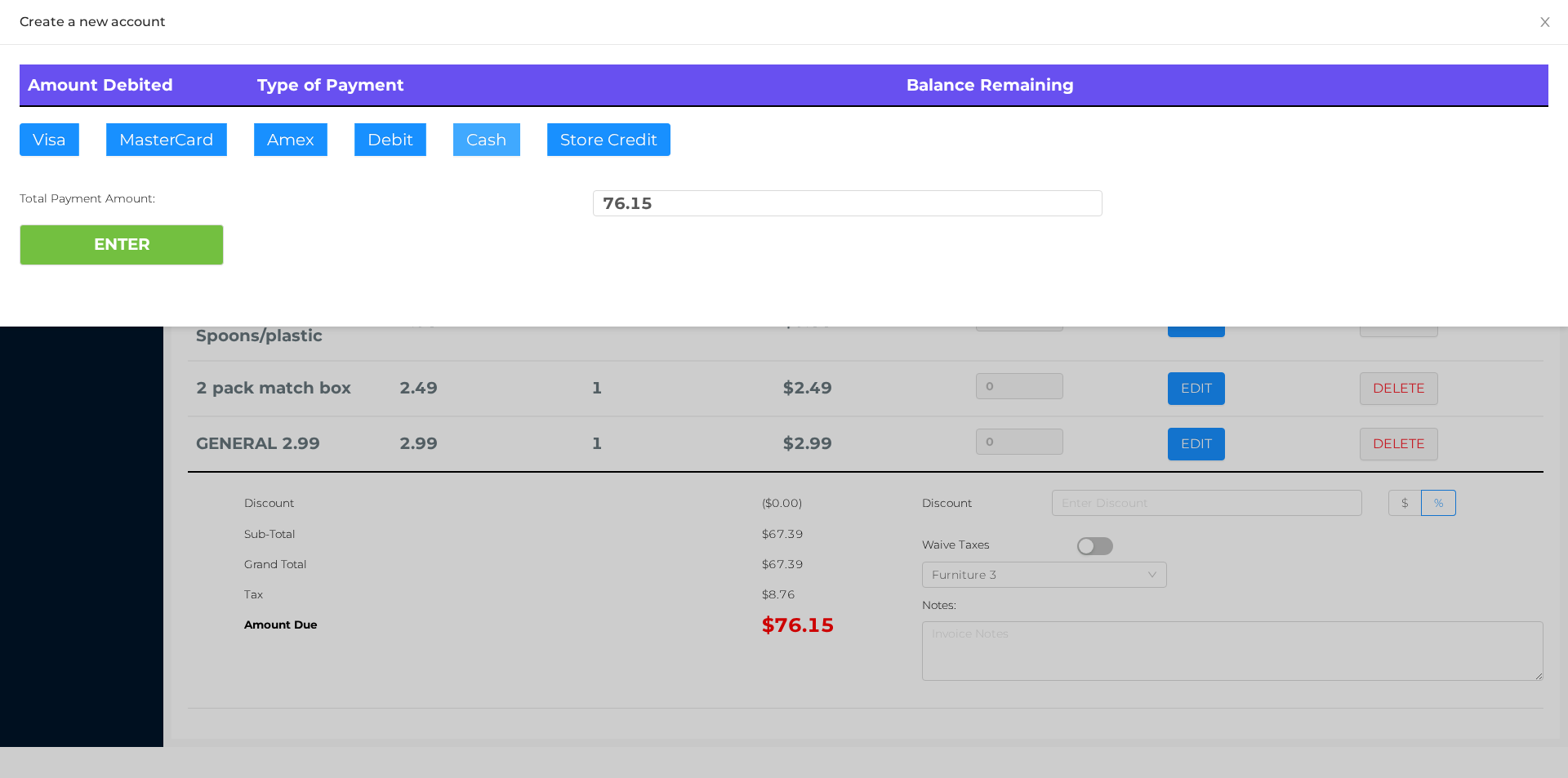
click at [481, 144] on button "Cash" at bounding box center [486, 140] width 67 height 33
type input "100."
click at [170, 247] on button "ENTER" at bounding box center [122, 244] width 204 height 41
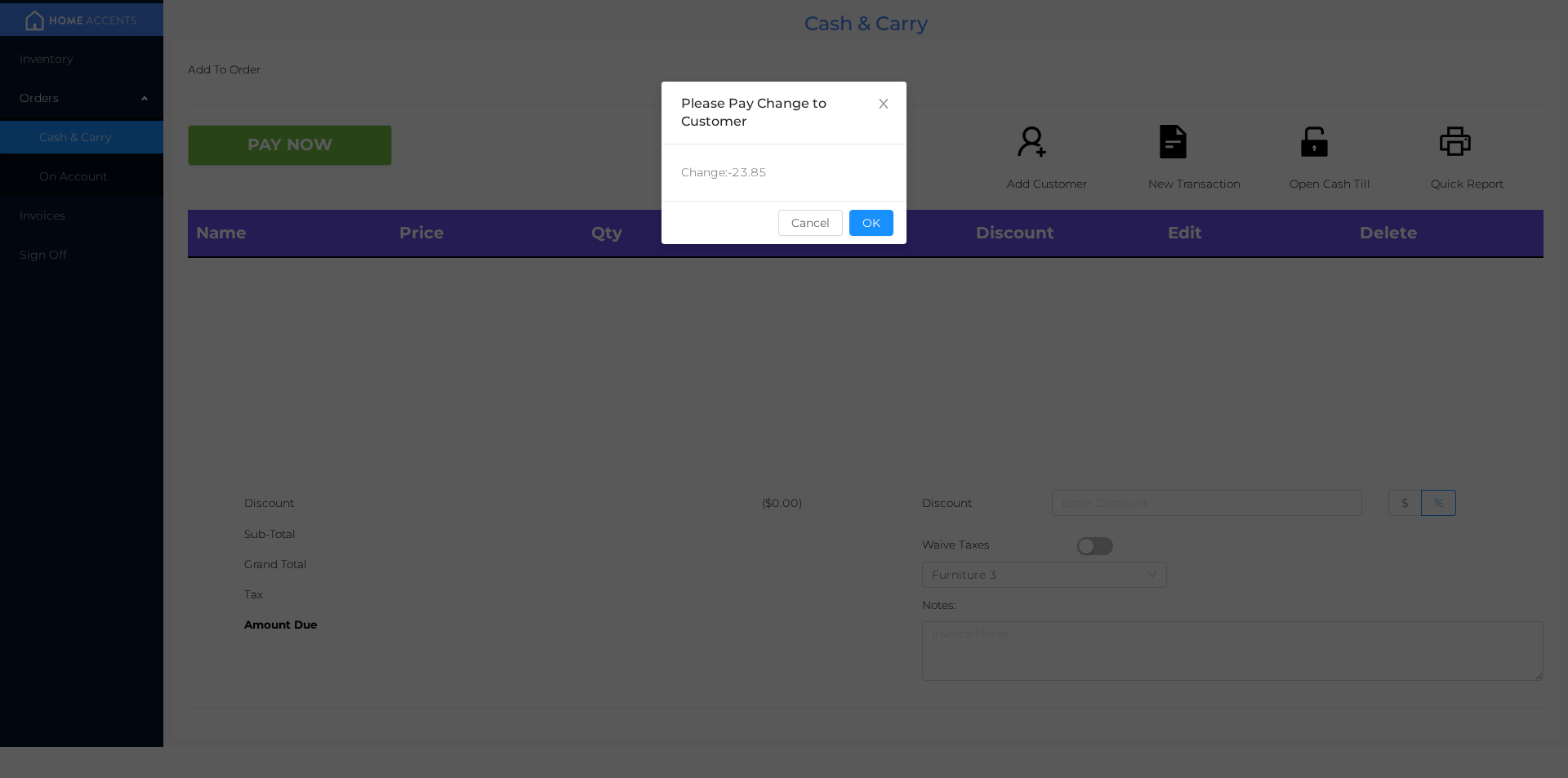
scroll to position [0, 0]
click at [859, 217] on button "OK" at bounding box center [871, 222] width 44 height 26
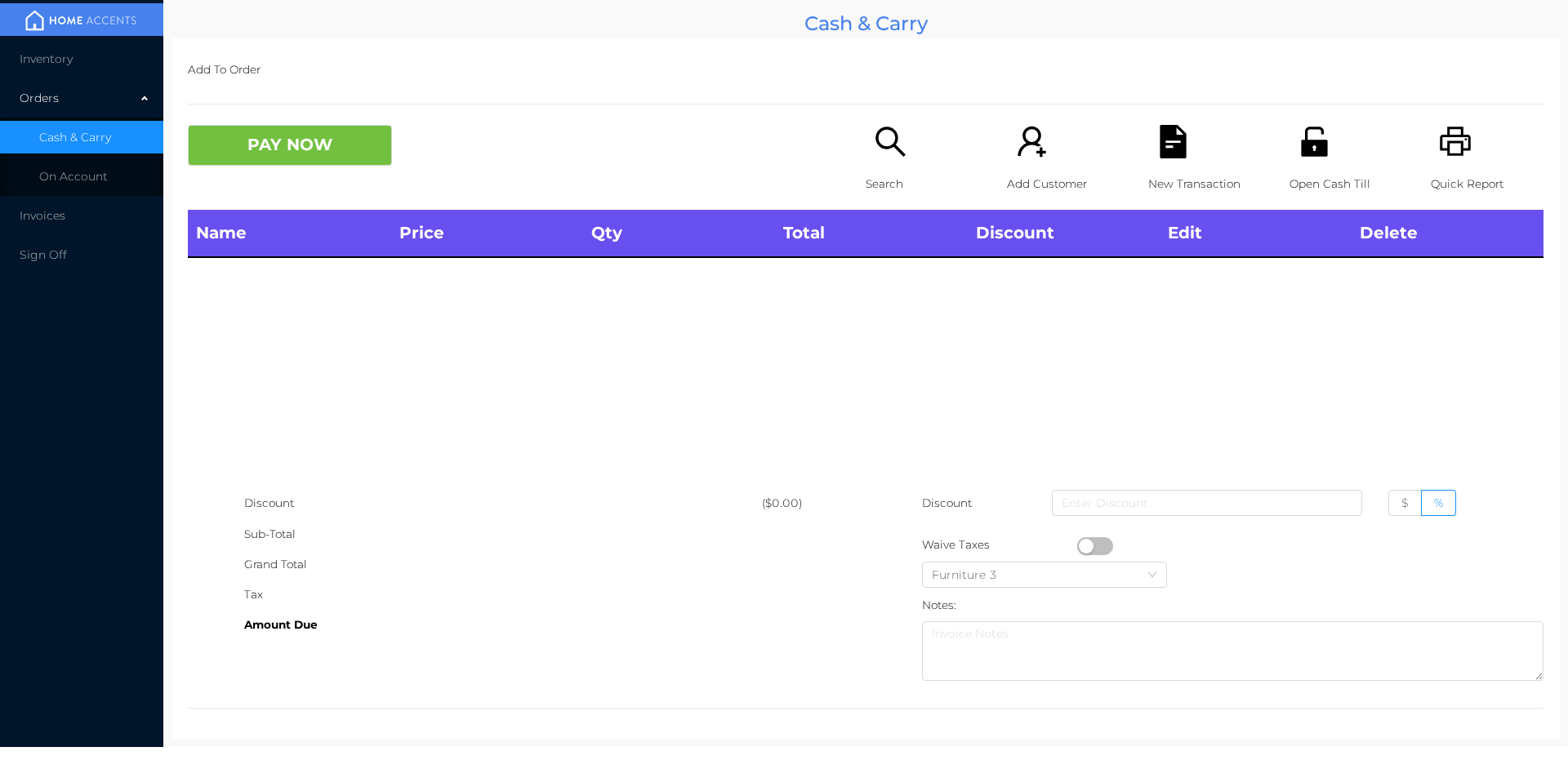
click at [869, 166] on div "Search" at bounding box center [922, 168] width 113 height 85
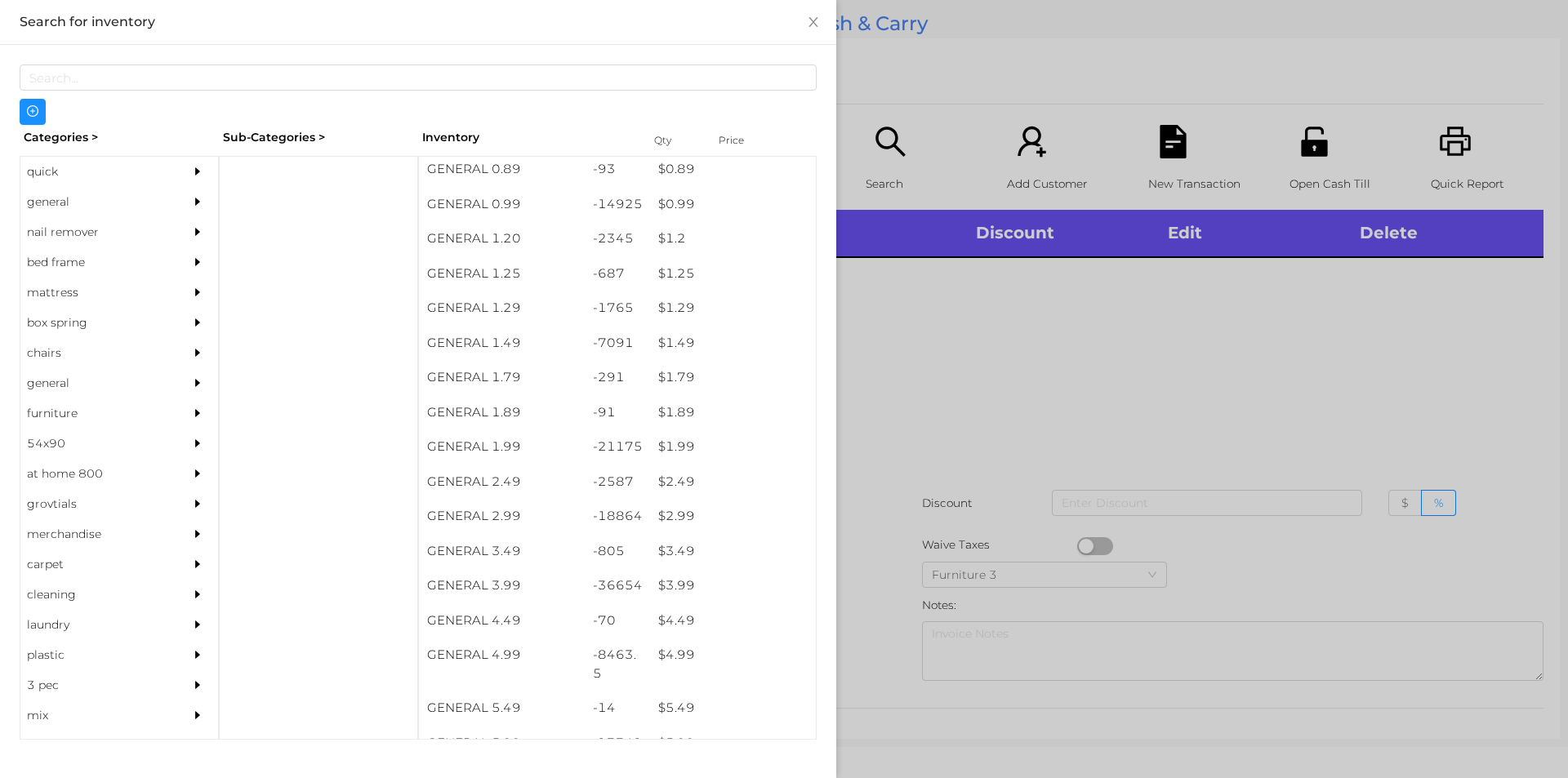
scroll to position [74, 0]
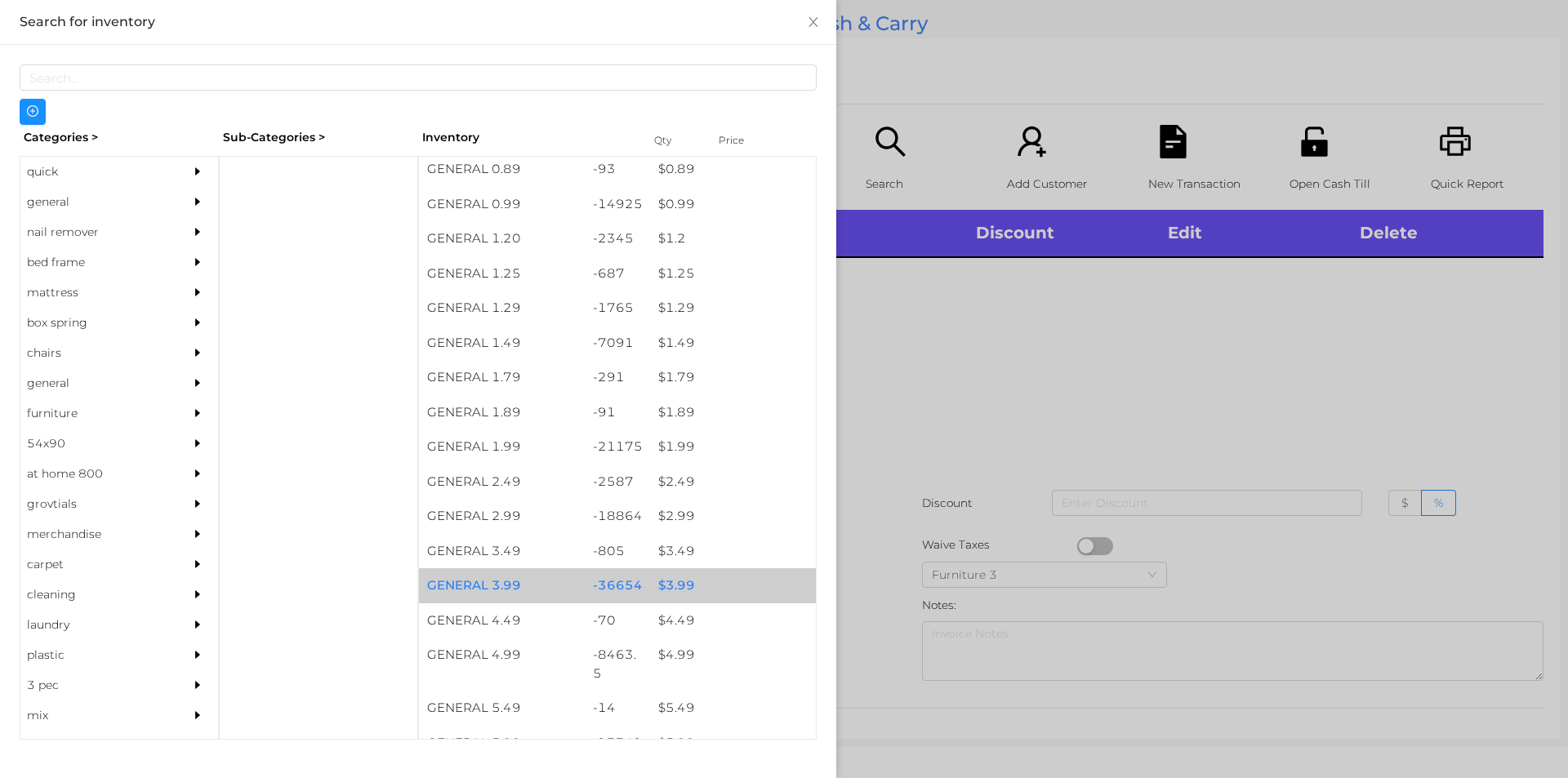
click at [667, 576] on div "$ 3.99" at bounding box center [732, 586] width 166 height 35
click at [681, 576] on div "$ 3.99" at bounding box center [732, 586] width 166 height 35
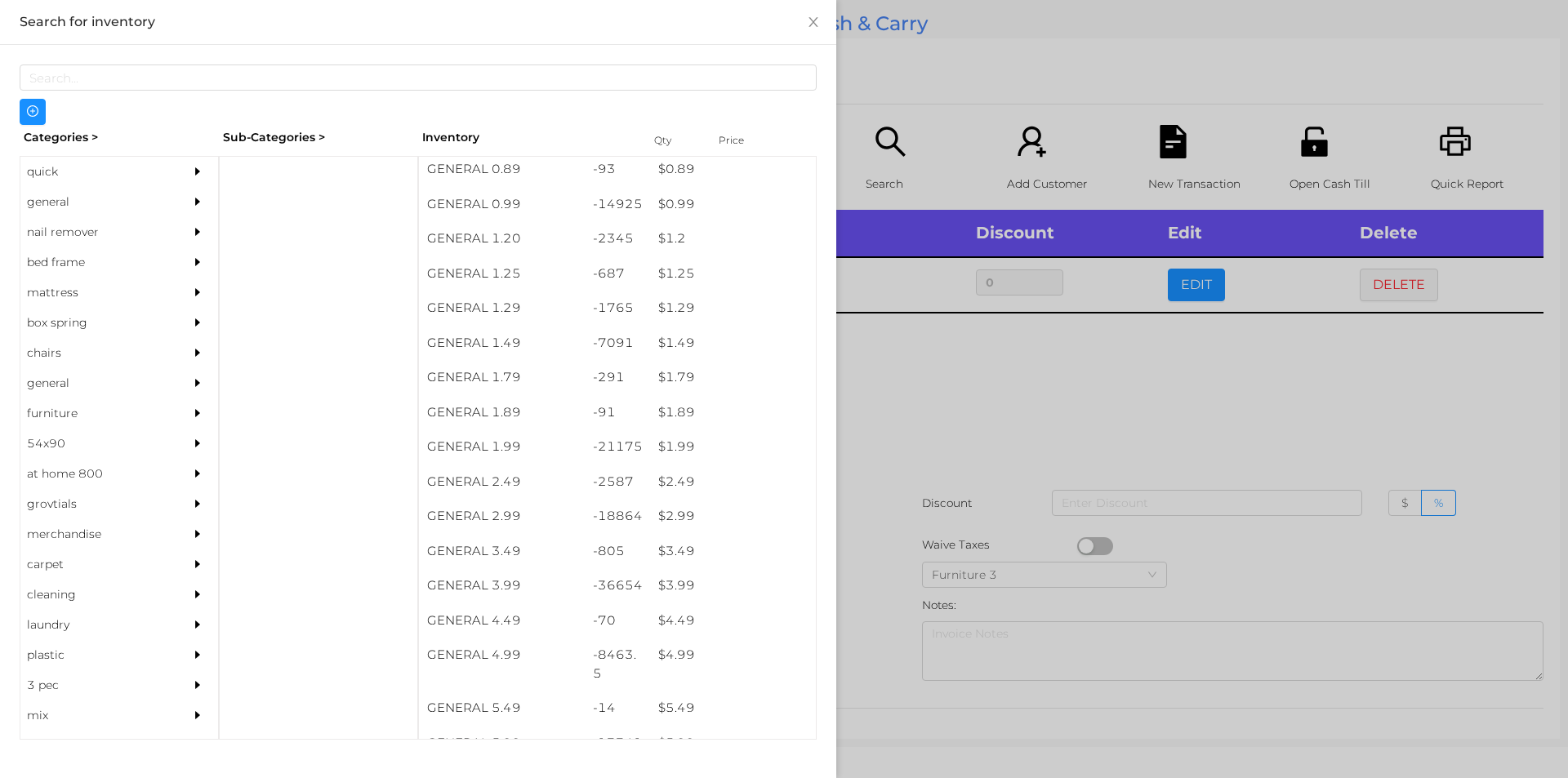
click at [878, 444] on div at bounding box center [784, 389] width 1568 height 778
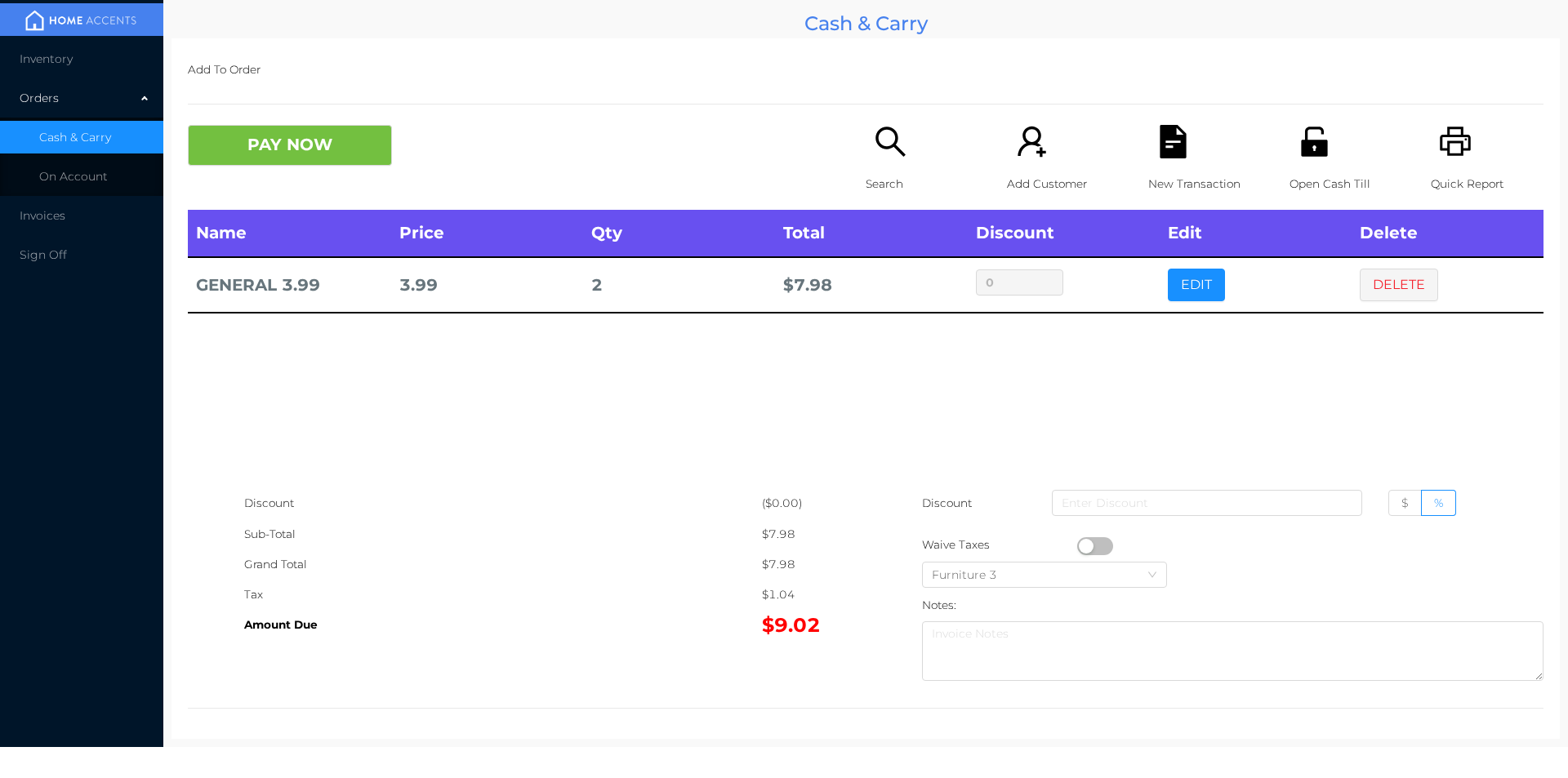
click at [299, 133] on button "PAY NOW" at bounding box center [289, 145] width 204 height 41
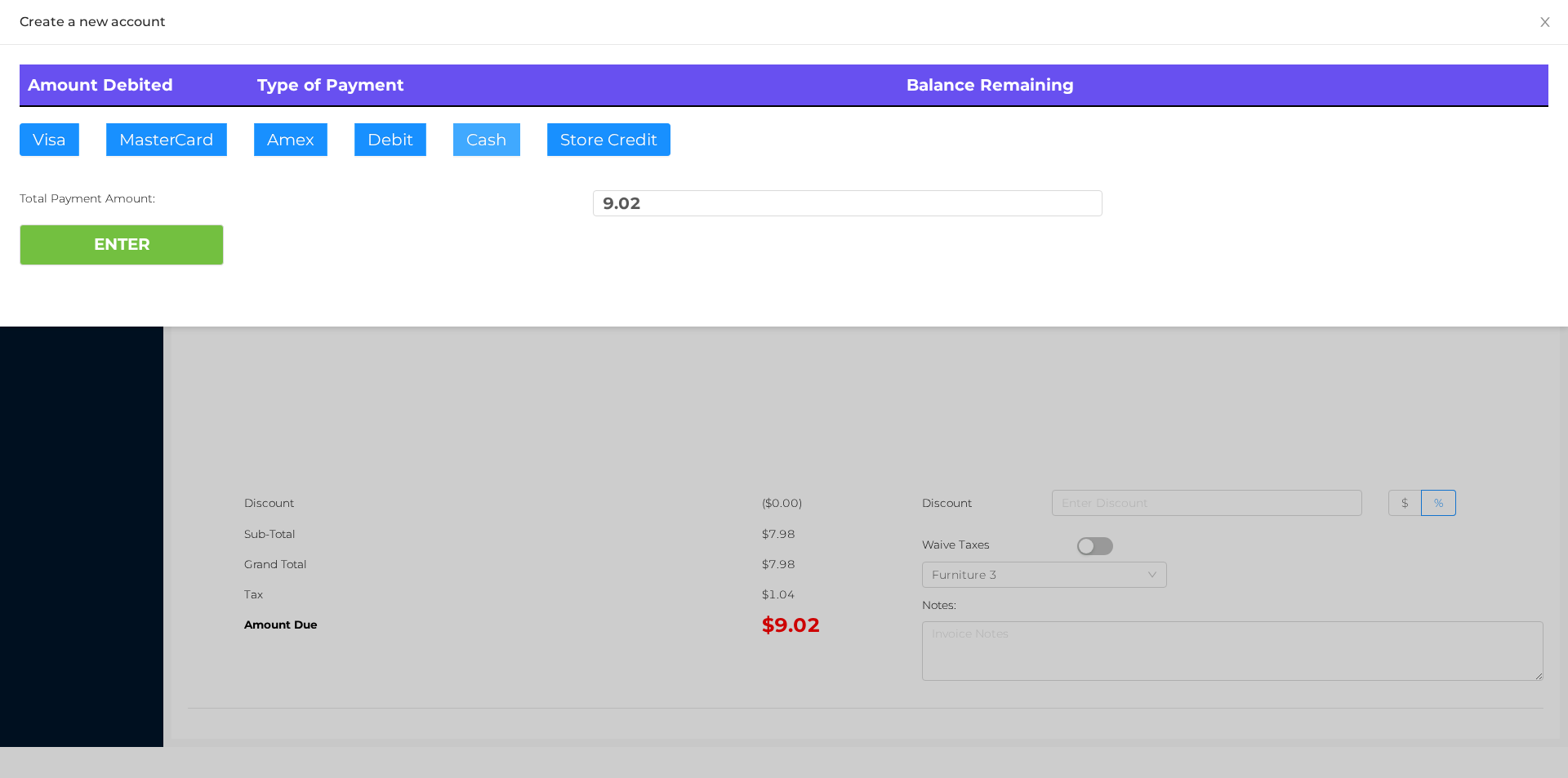
click at [485, 152] on button "Cash" at bounding box center [486, 140] width 67 height 33
click at [162, 237] on button "ENTER" at bounding box center [122, 244] width 204 height 41
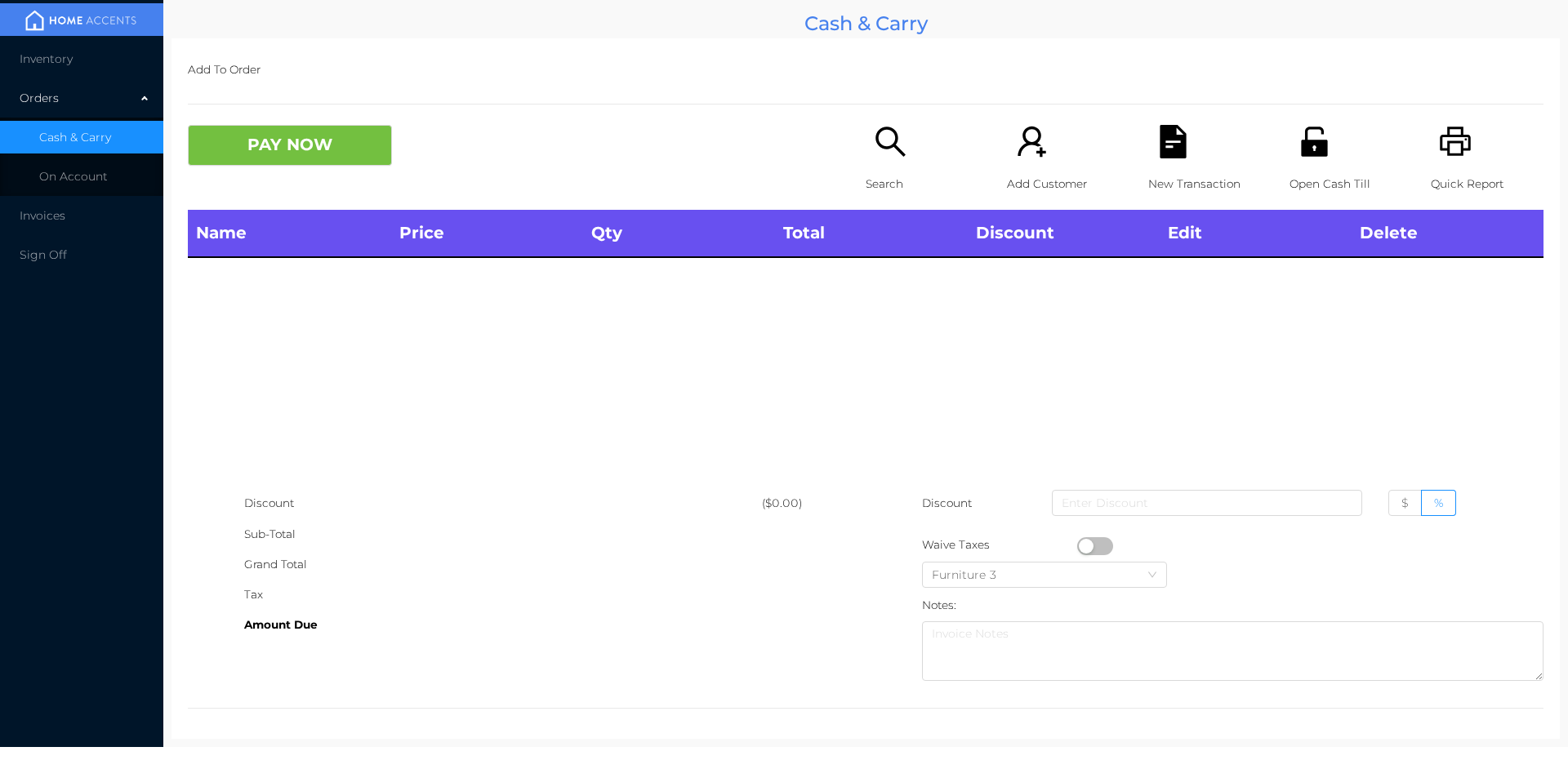
click at [1319, 151] on icon "icon: unlock" at bounding box center [1314, 142] width 34 height 34
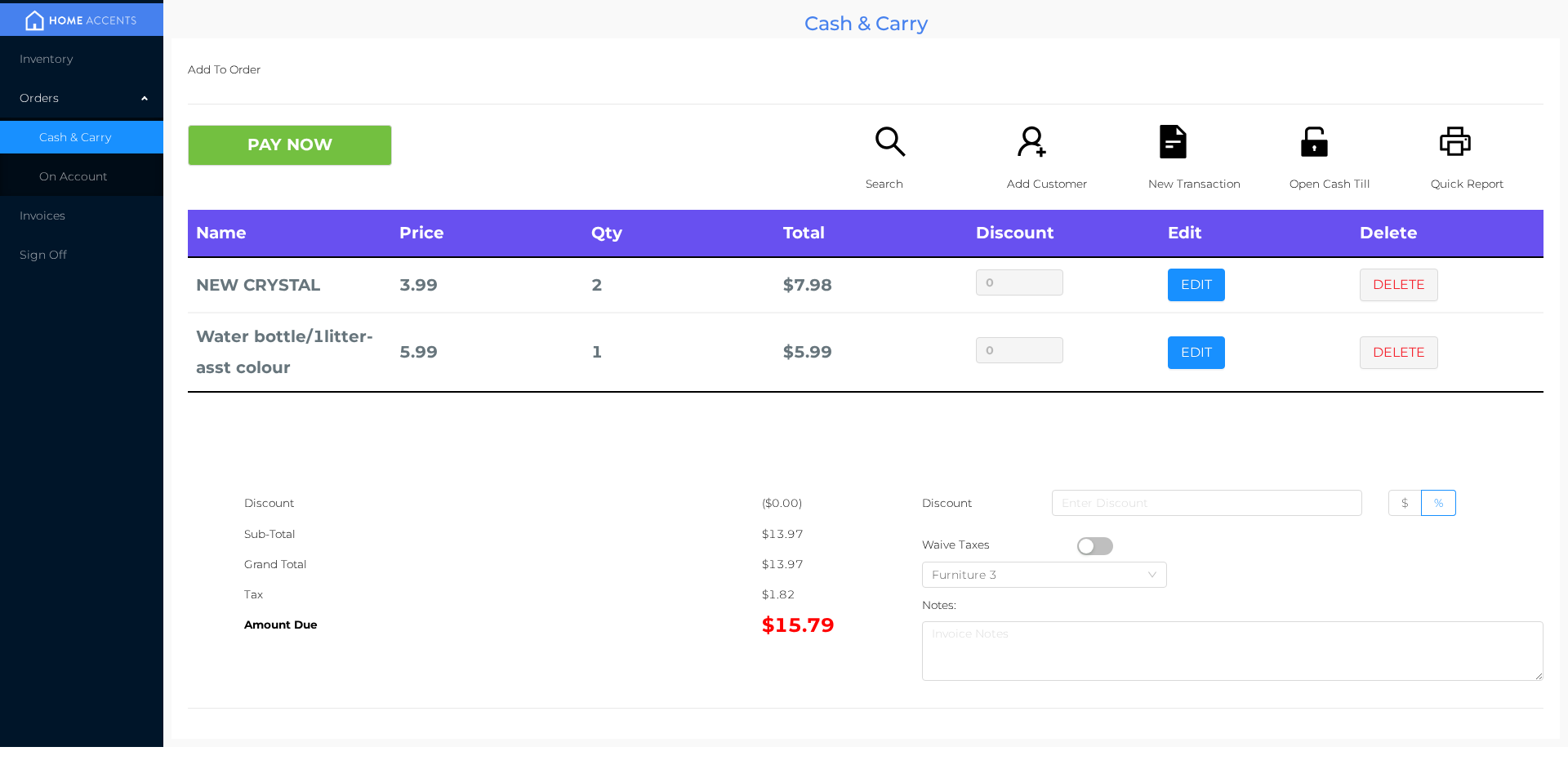
click at [874, 151] on icon "icon: search" at bounding box center [890, 142] width 34 height 34
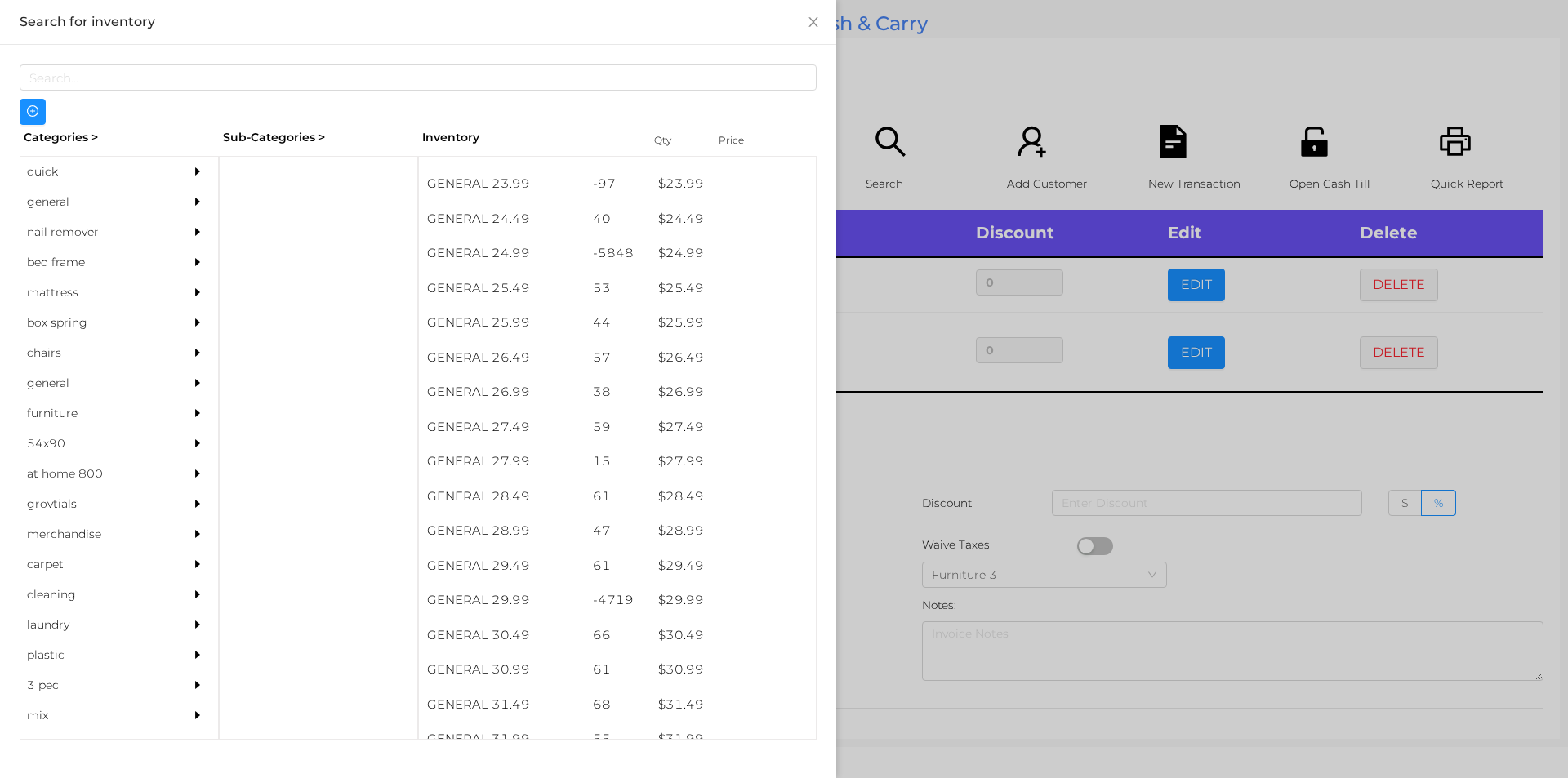
scroll to position [2034, 0]
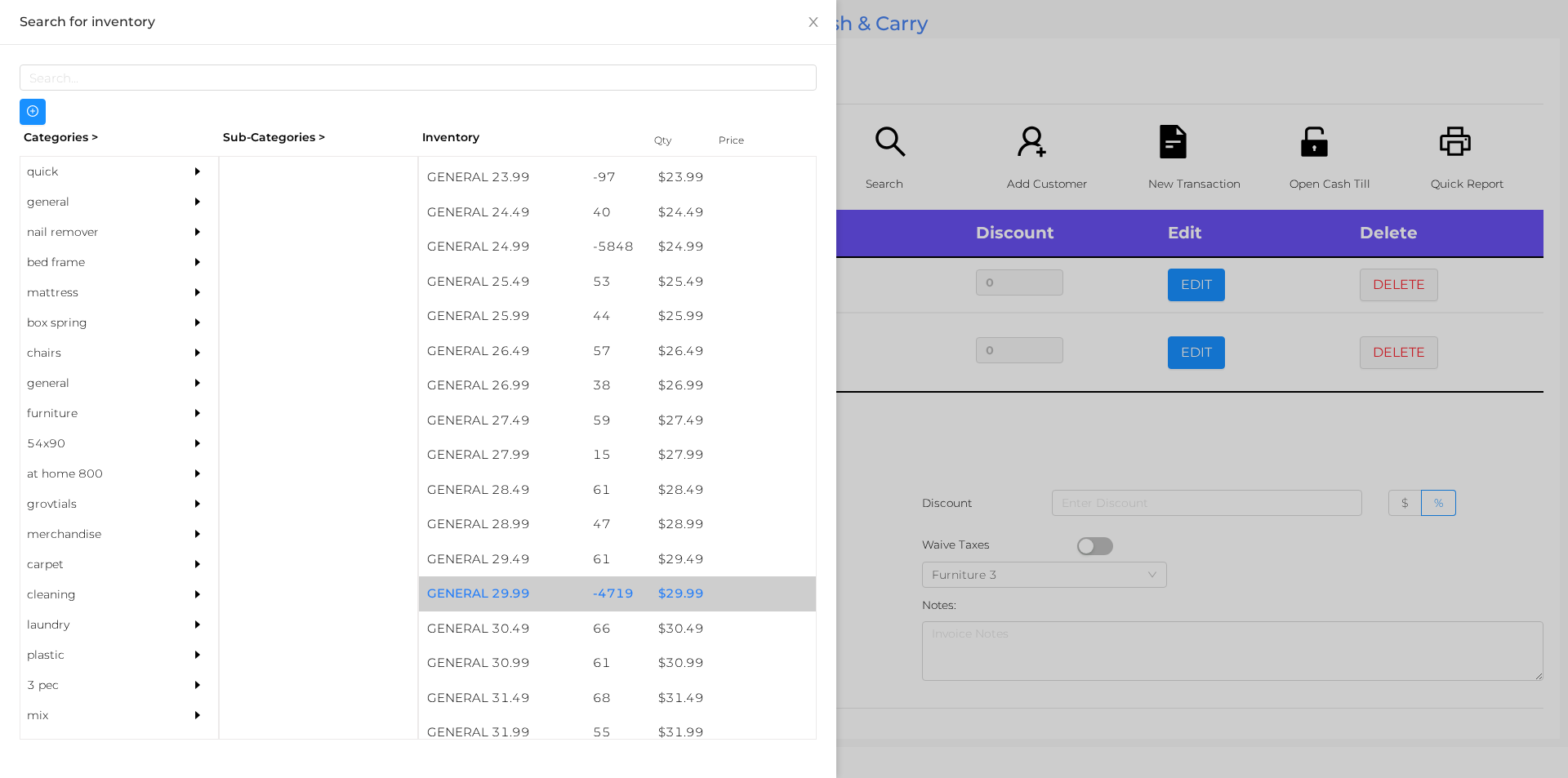
click at [676, 596] on div "$ 29.99" at bounding box center [732, 594] width 166 height 35
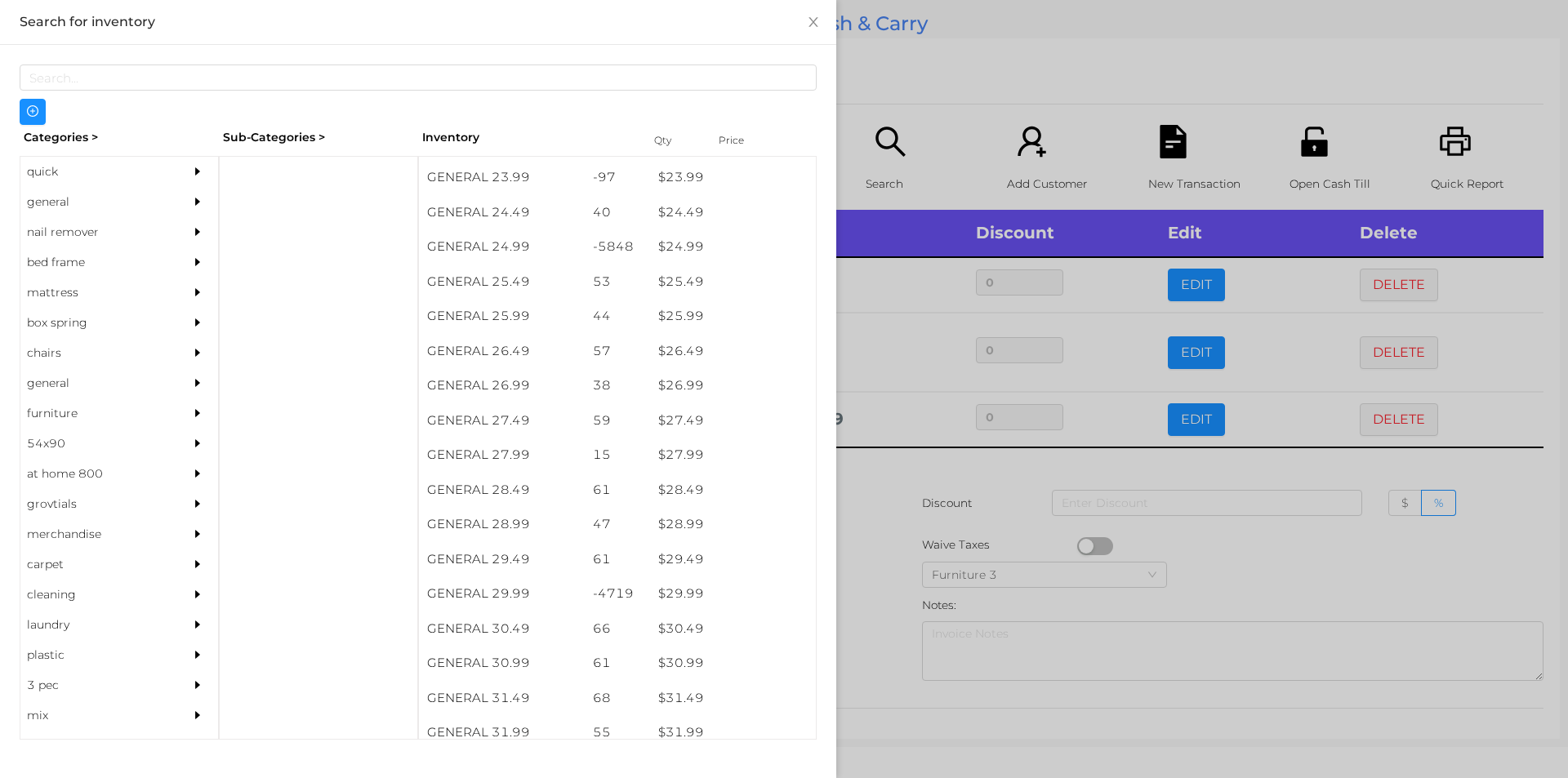
click at [880, 616] on div at bounding box center [784, 389] width 1568 height 778
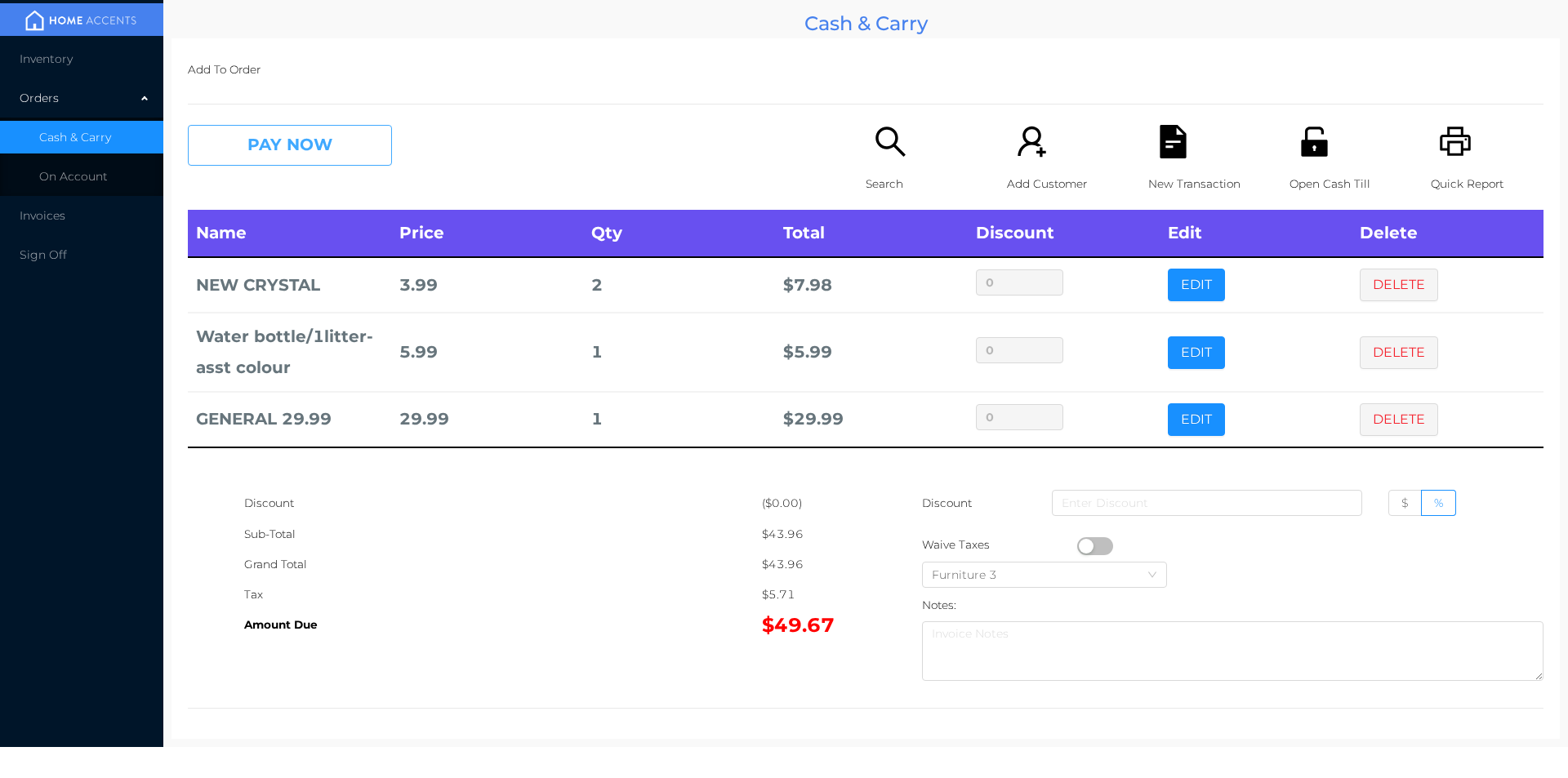
click at [297, 131] on button "PAY NOW" at bounding box center [289, 145] width 204 height 41
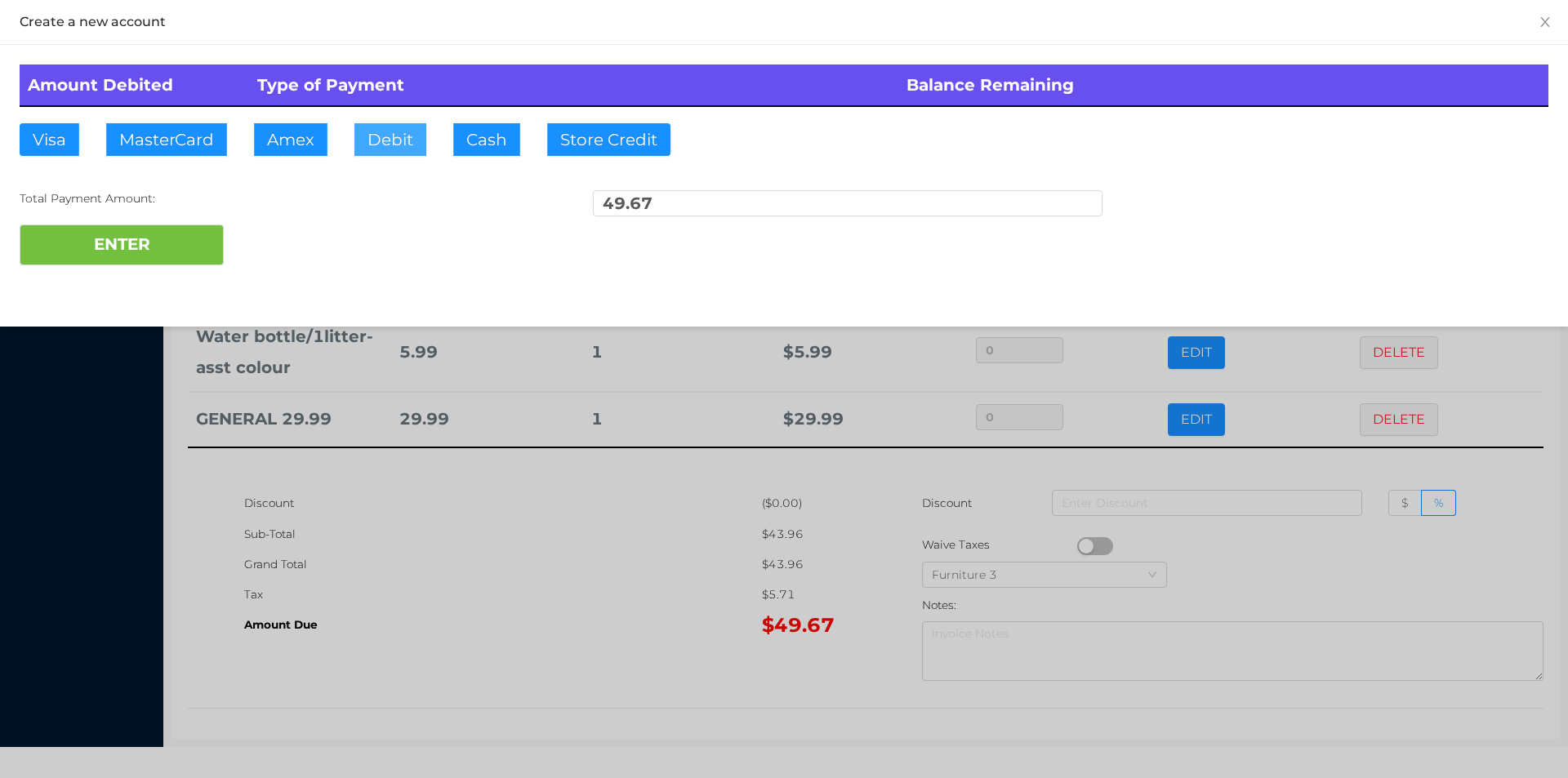
click at [402, 149] on button "Debit" at bounding box center [389, 140] width 72 height 33
click at [155, 226] on button "ENTER" at bounding box center [122, 244] width 204 height 41
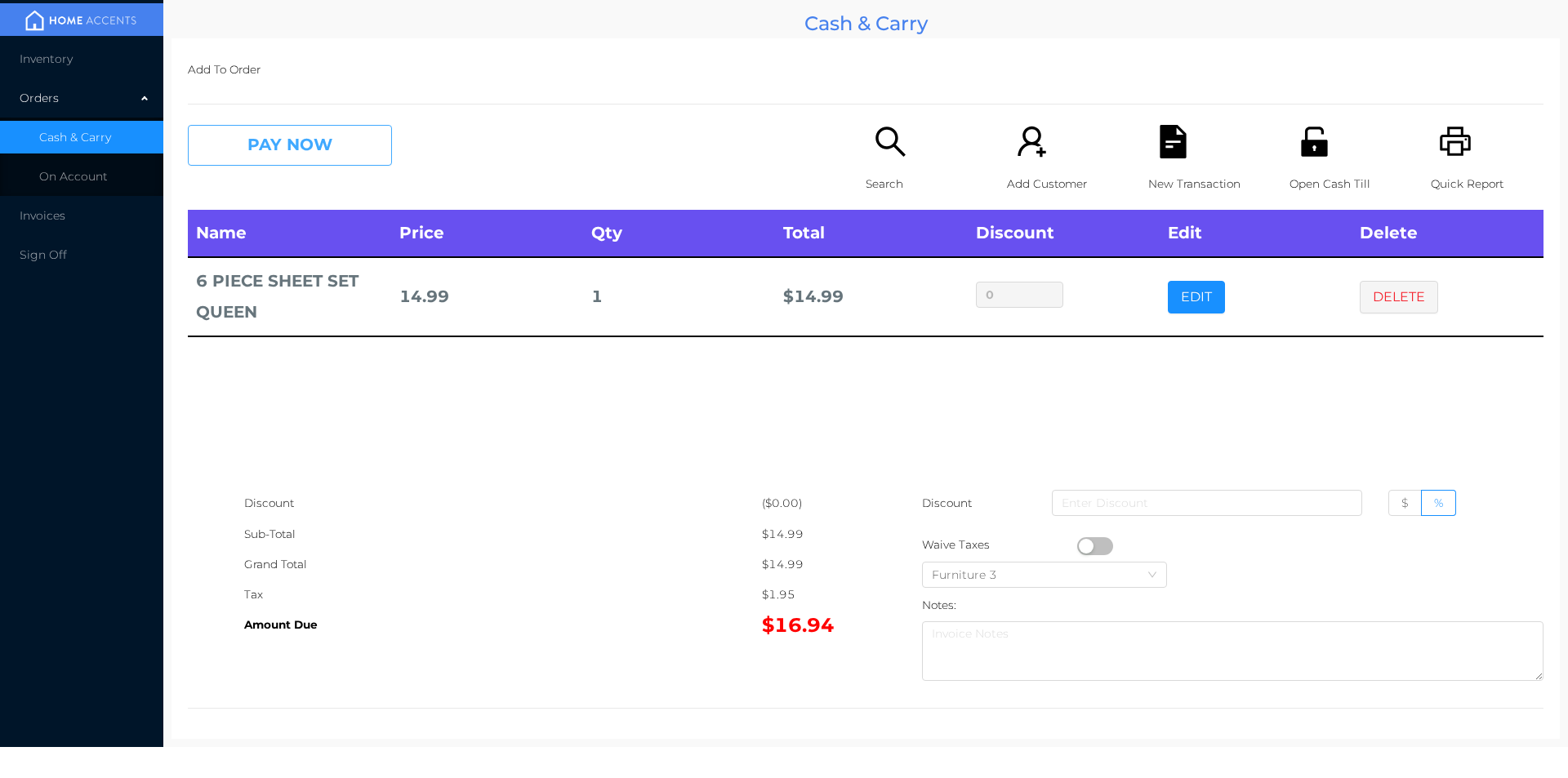
click at [291, 148] on button "PAY NOW" at bounding box center [289, 145] width 204 height 41
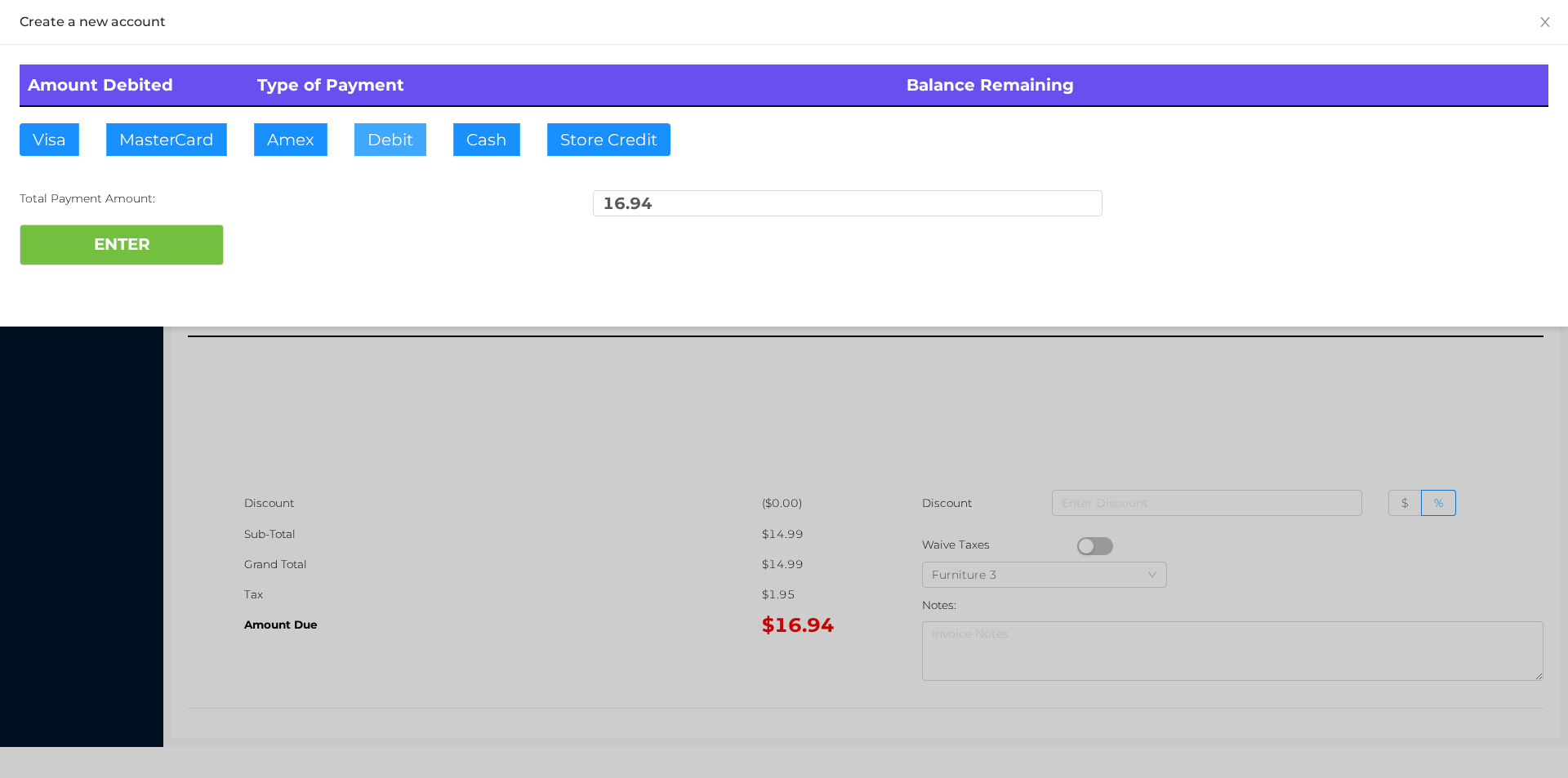
click at [392, 151] on button "Debit" at bounding box center [389, 140] width 72 height 33
click at [174, 253] on button "ENTER" at bounding box center [122, 244] width 204 height 41
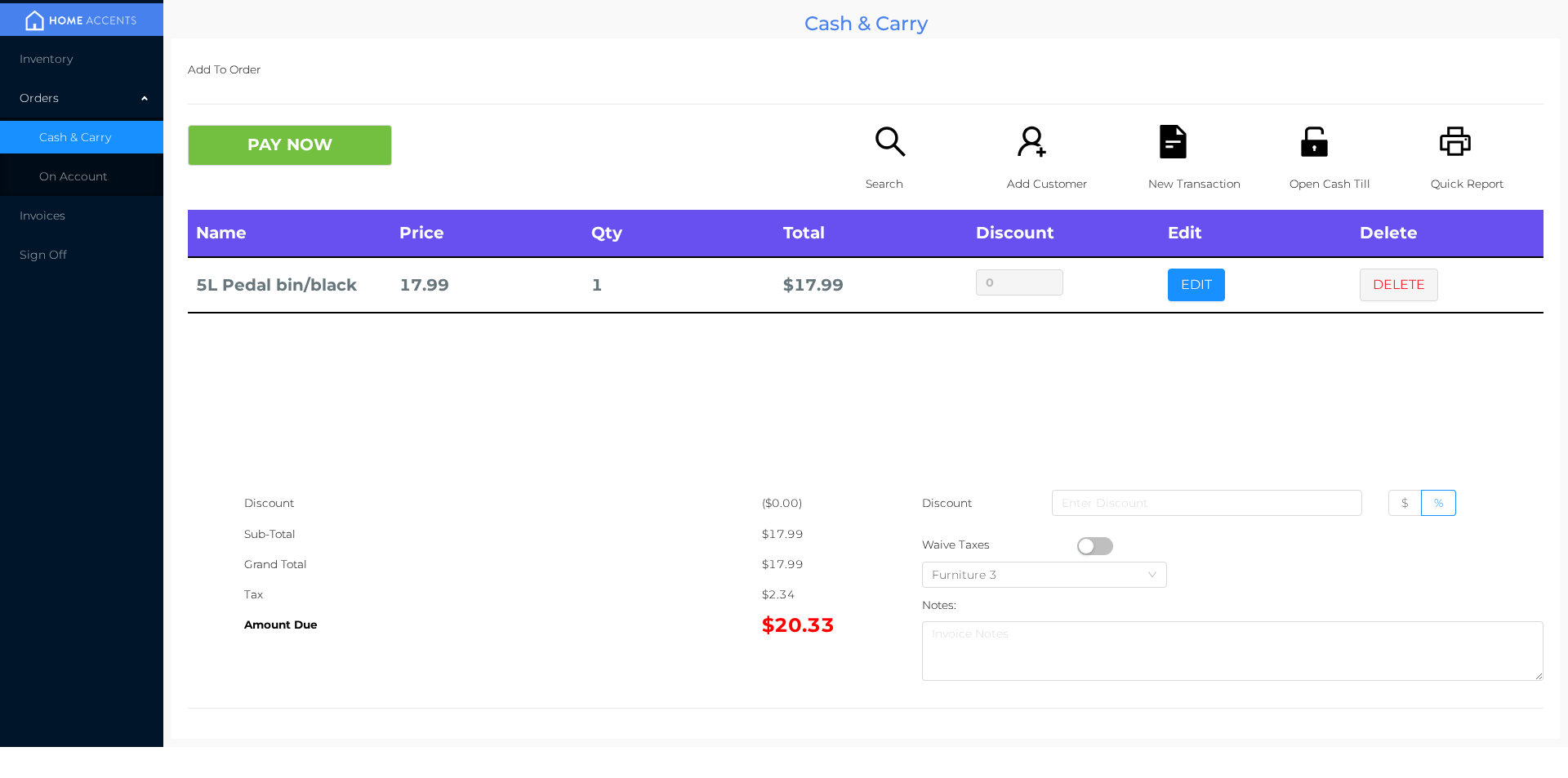
click at [878, 165] on div "Search" at bounding box center [922, 168] width 113 height 85
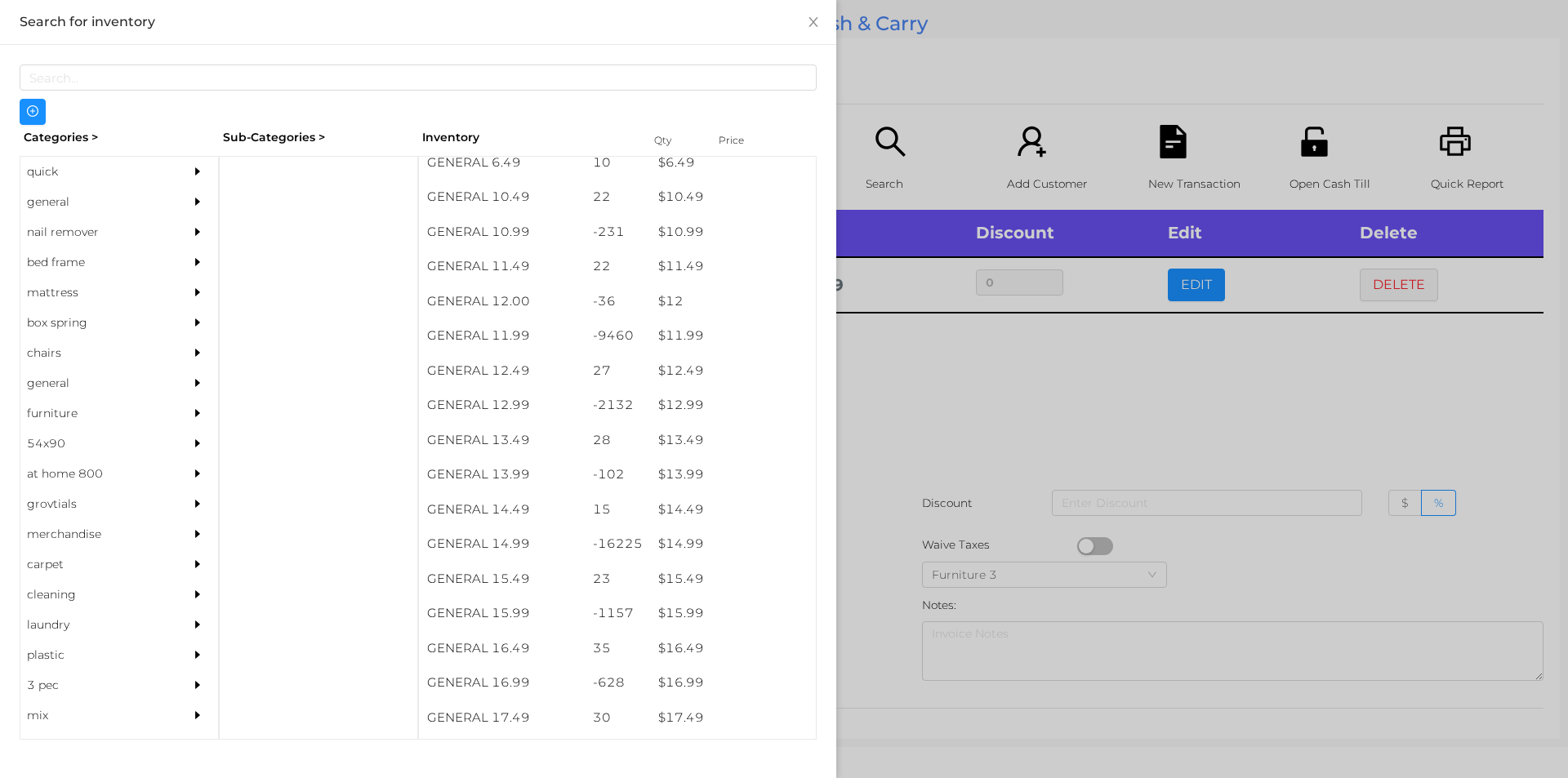
scroll to position [1066, 0]
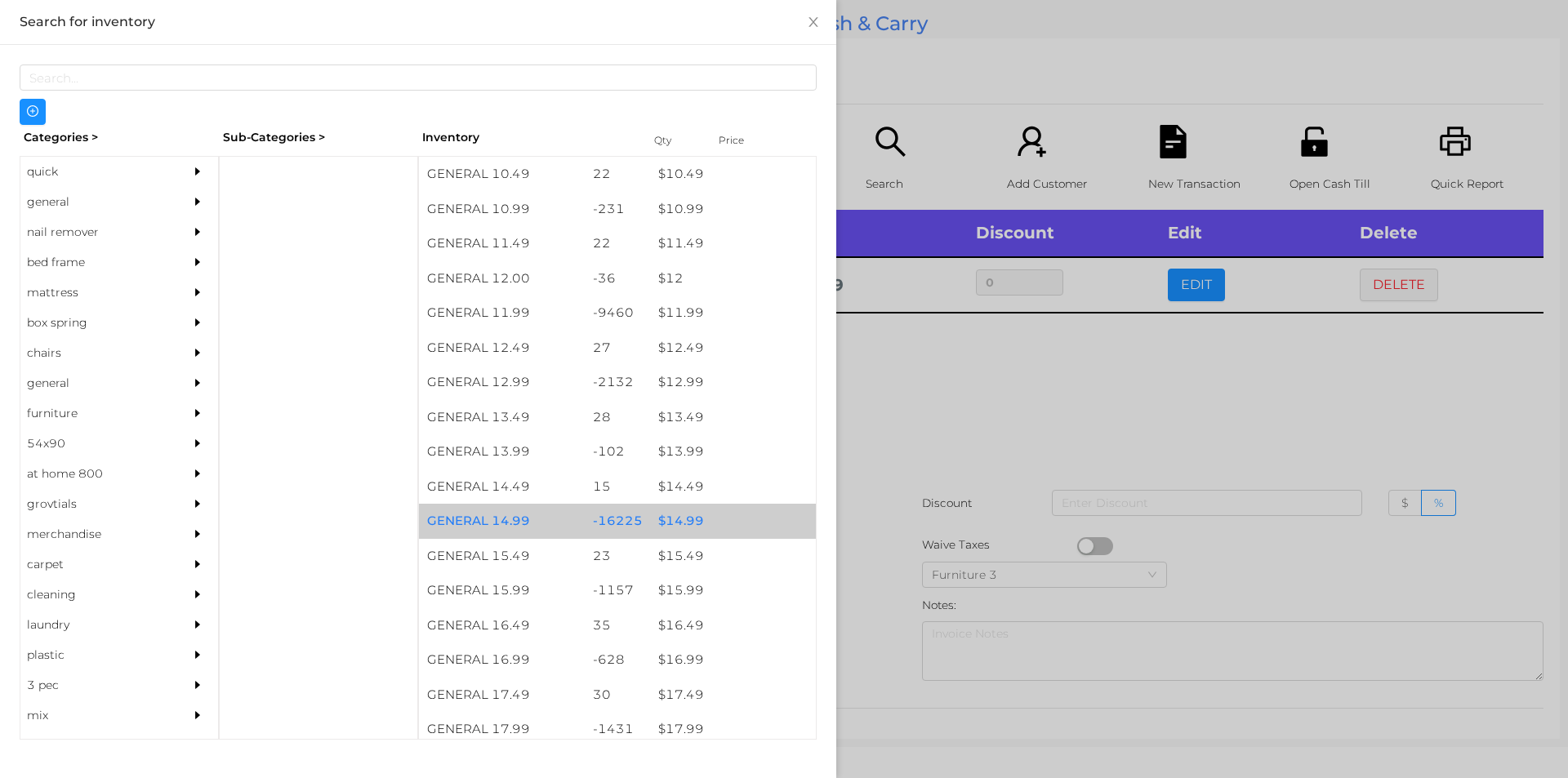
click at [662, 525] on div "$ 14.99" at bounding box center [732, 521] width 166 height 35
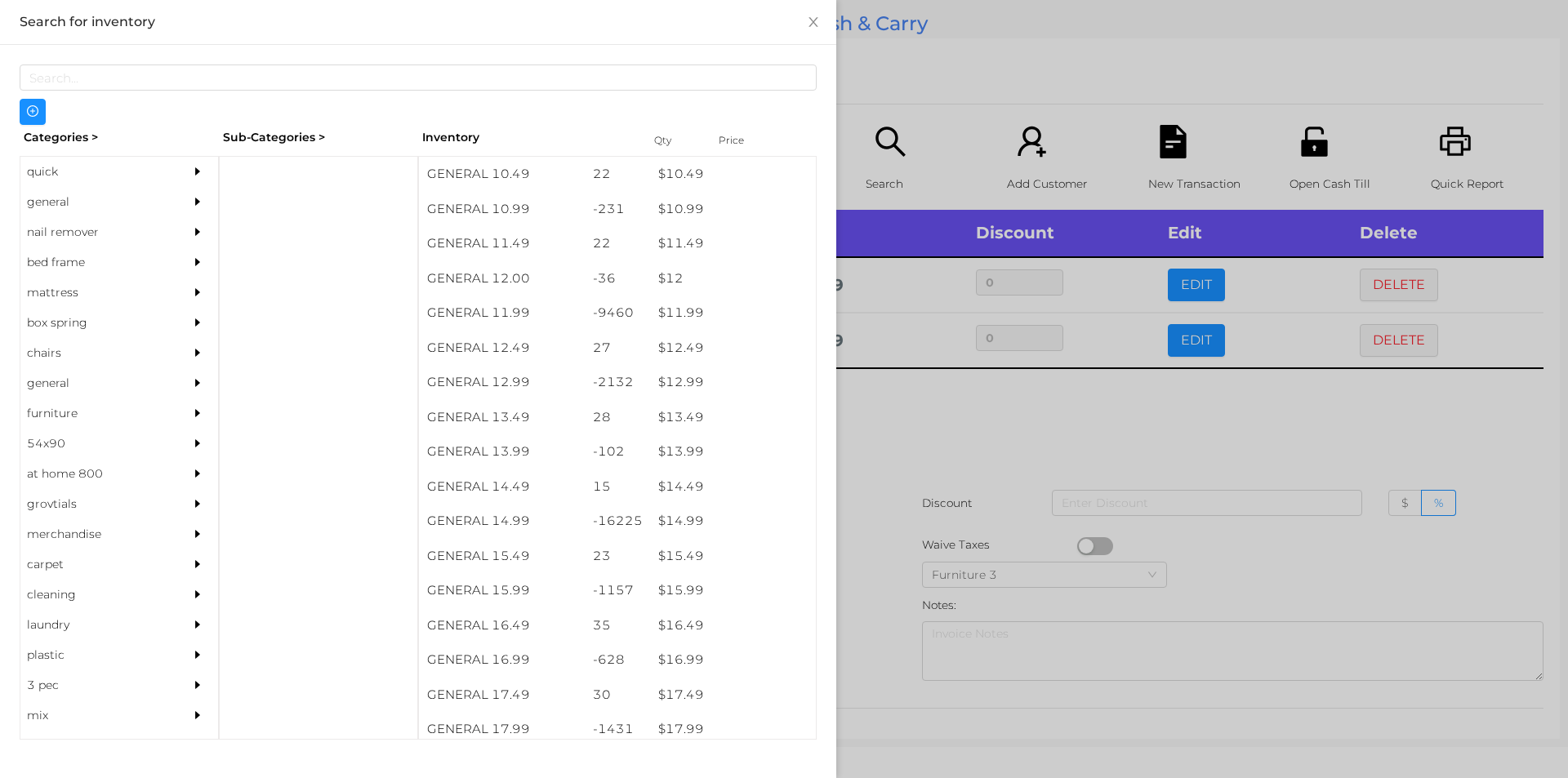
click at [877, 509] on div at bounding box center [784, 389] width 1568 height 778
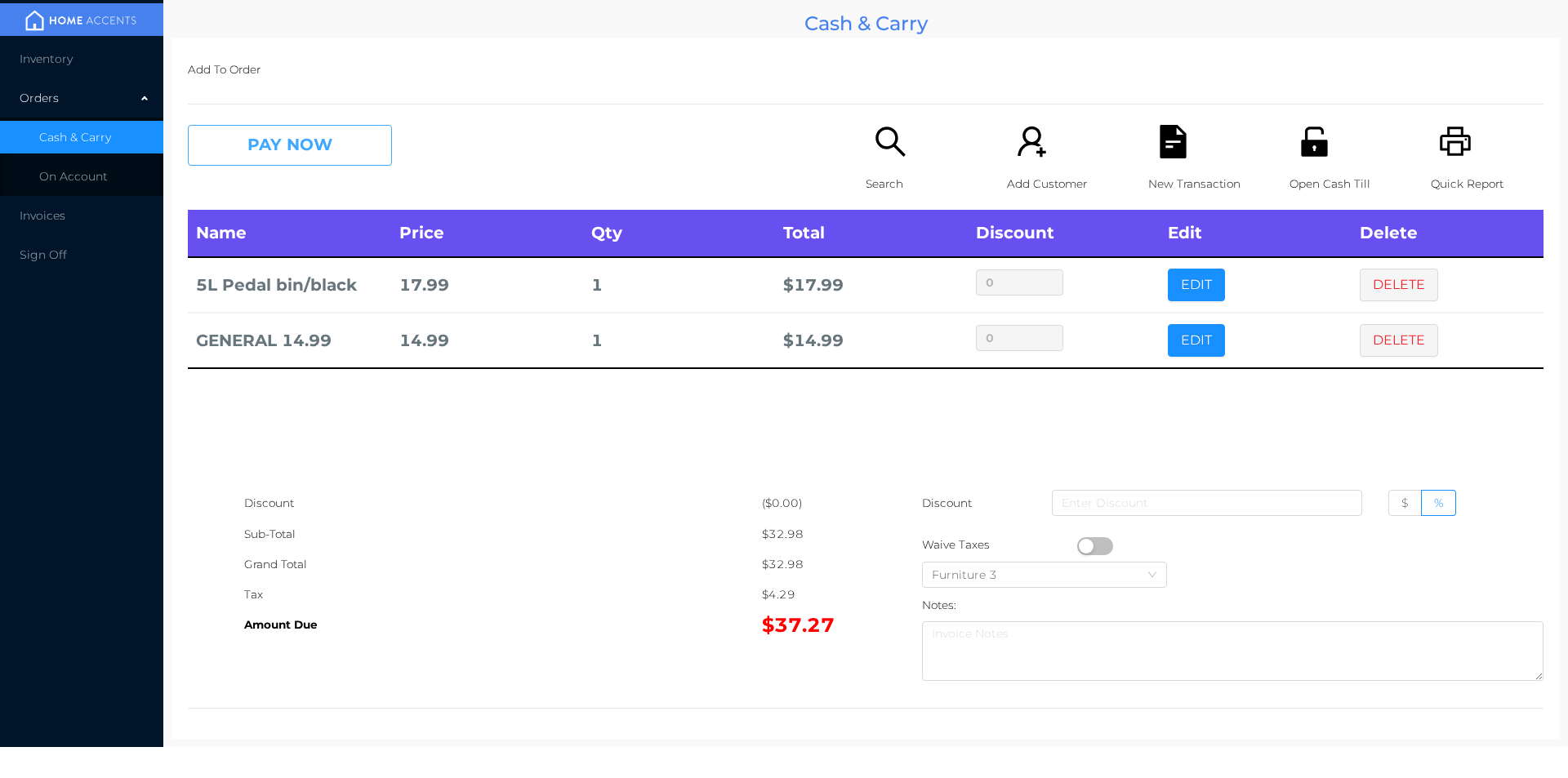
click at [240, 162] on button "PAY NOW" at bounding box center [289, 145] width 204 height 41
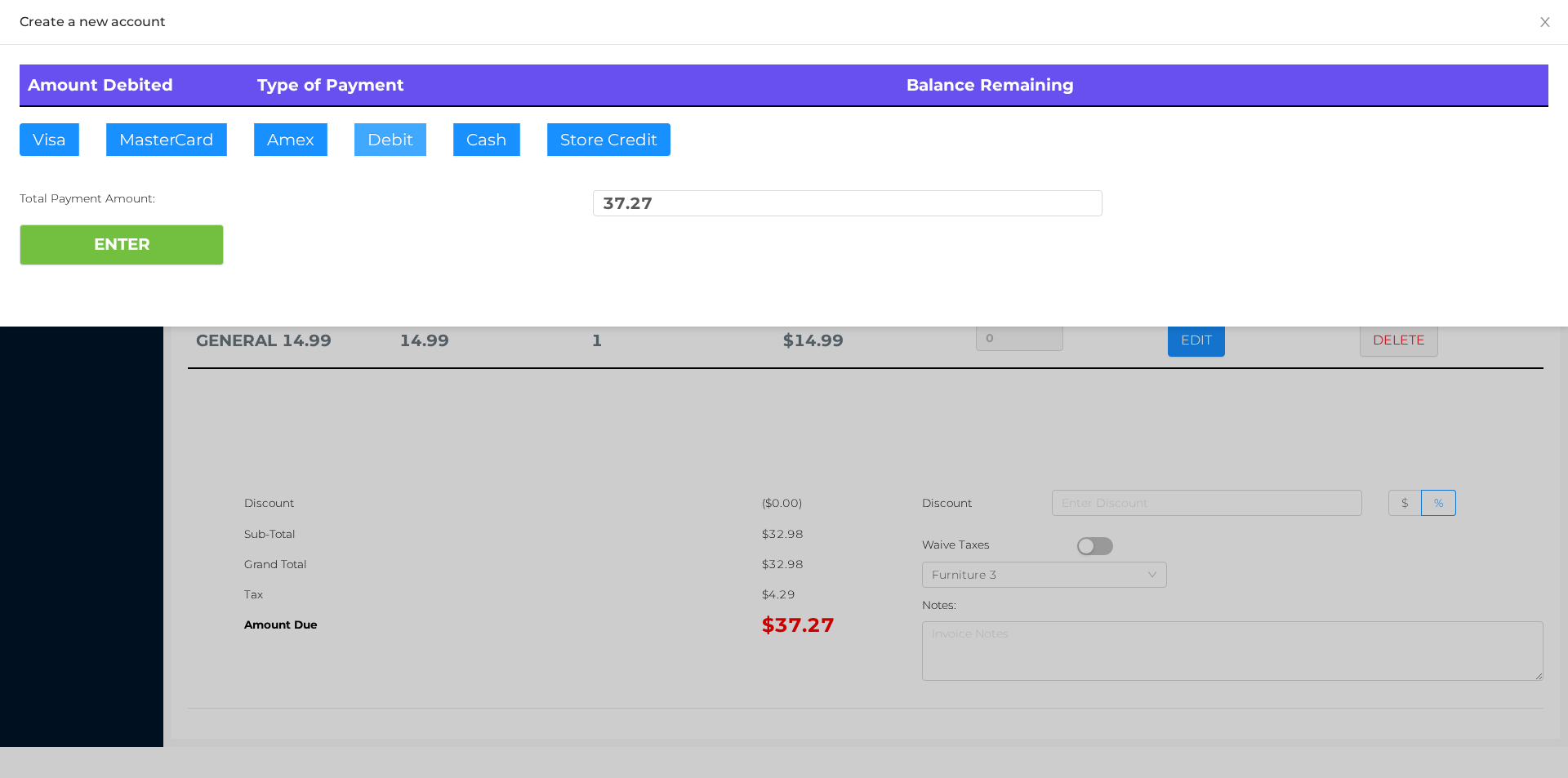
click at [379, 141] on button "Debit" at bounding box center [389, 140] width 72 height 33
click at [271, 254] on div "ENTER" at bounding box center [784, 244] width 1528 height 41
click at [1311, 417] on div at bounding box center [784, 389] width 1568 height 778
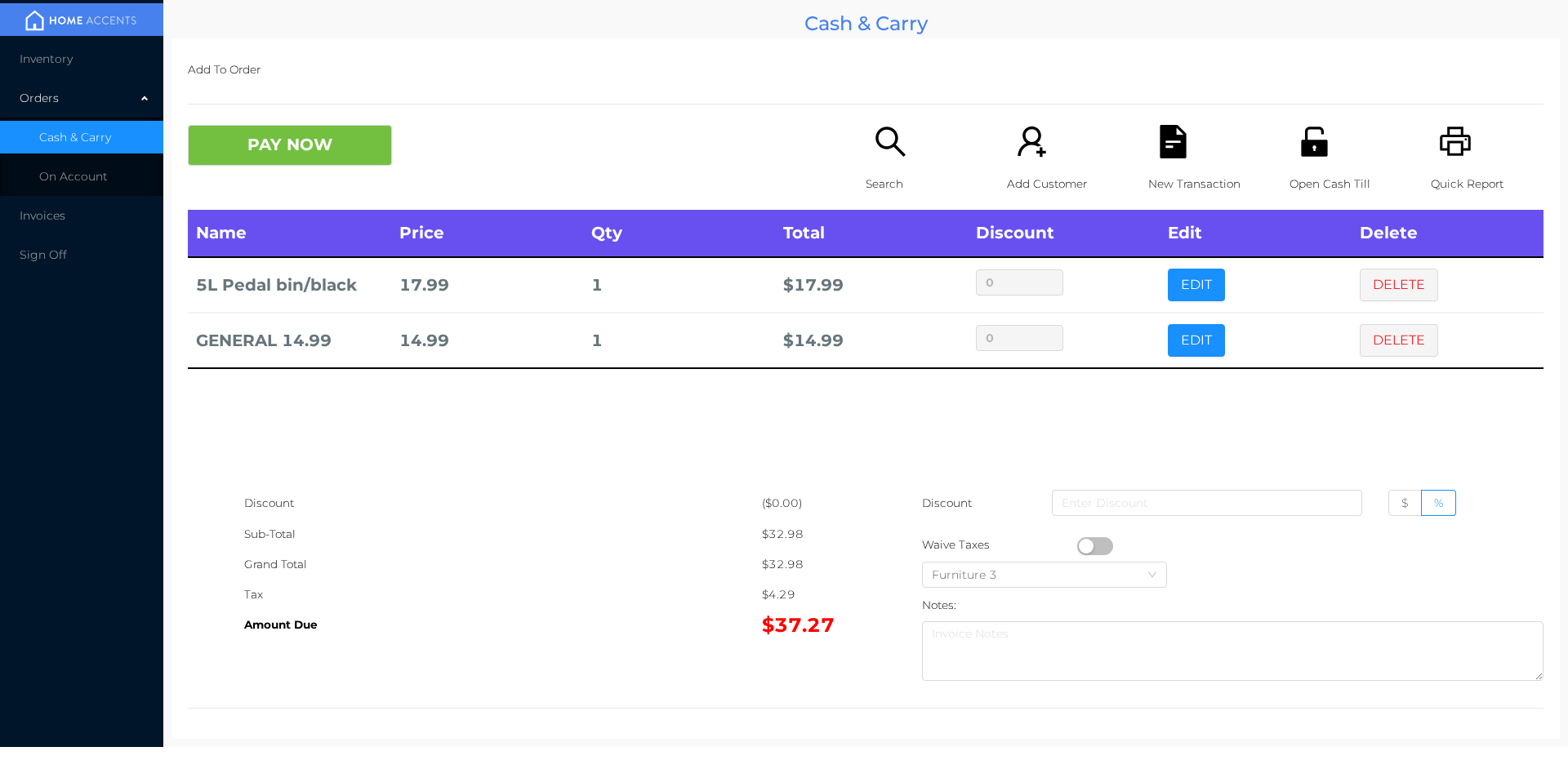
click at [1160, 137] on icon "icon: file-text" at bounding box center [1172, 142] width 26 height 34
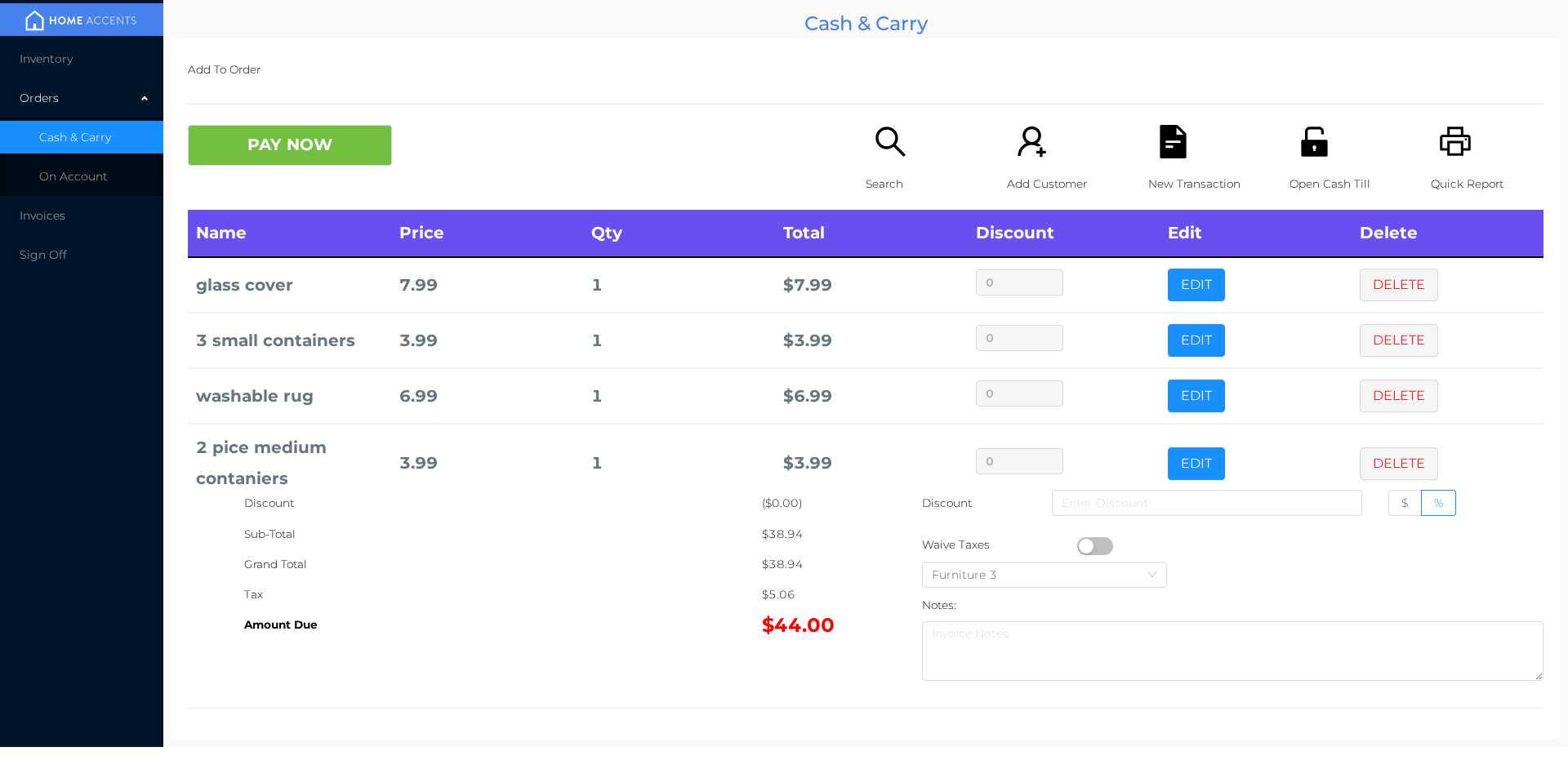
scroll to position [86, 0]
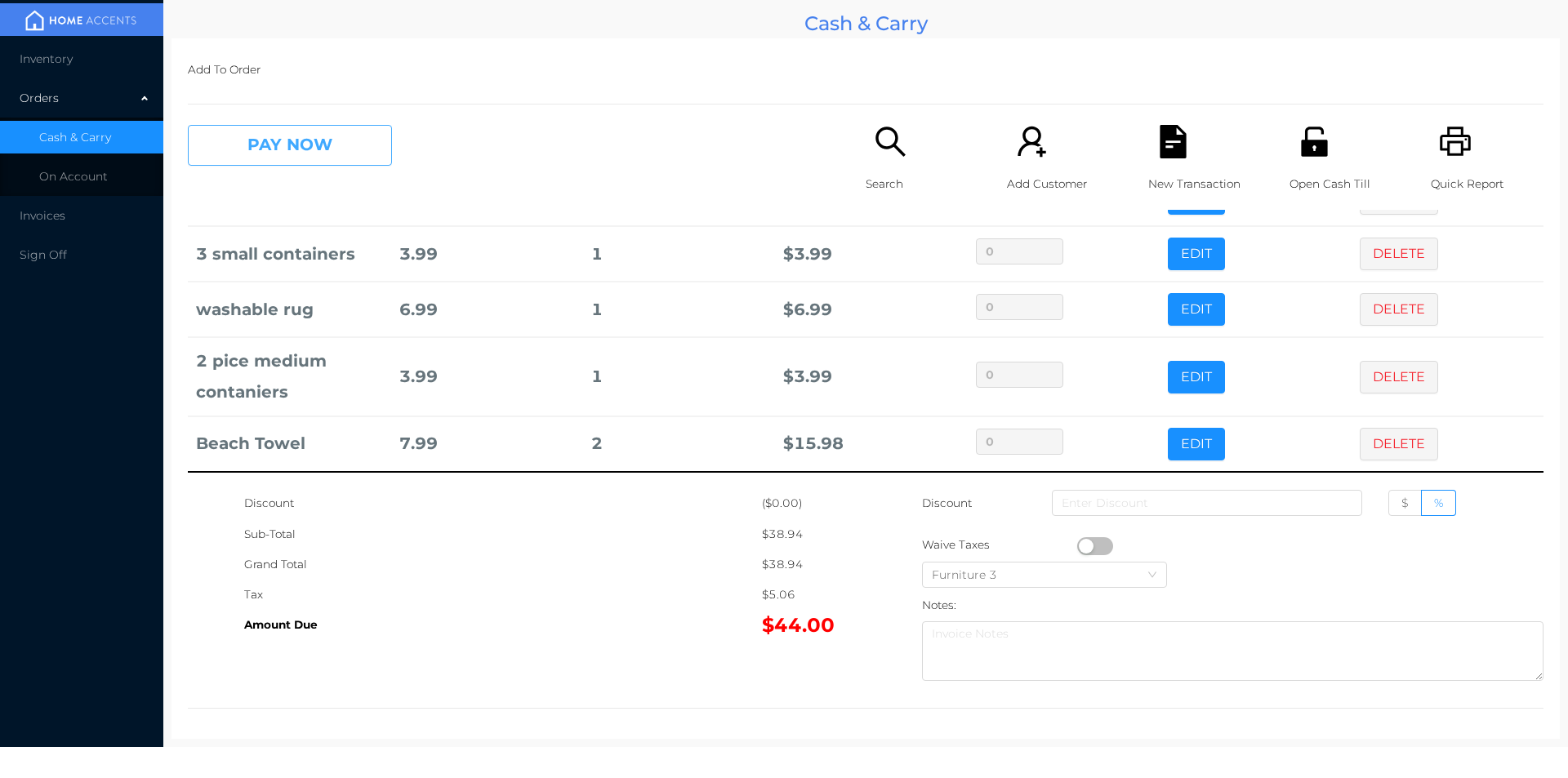
click at [318, 155] on button "PAY NOW" at bounding box center [289, 145] width 204 height 41
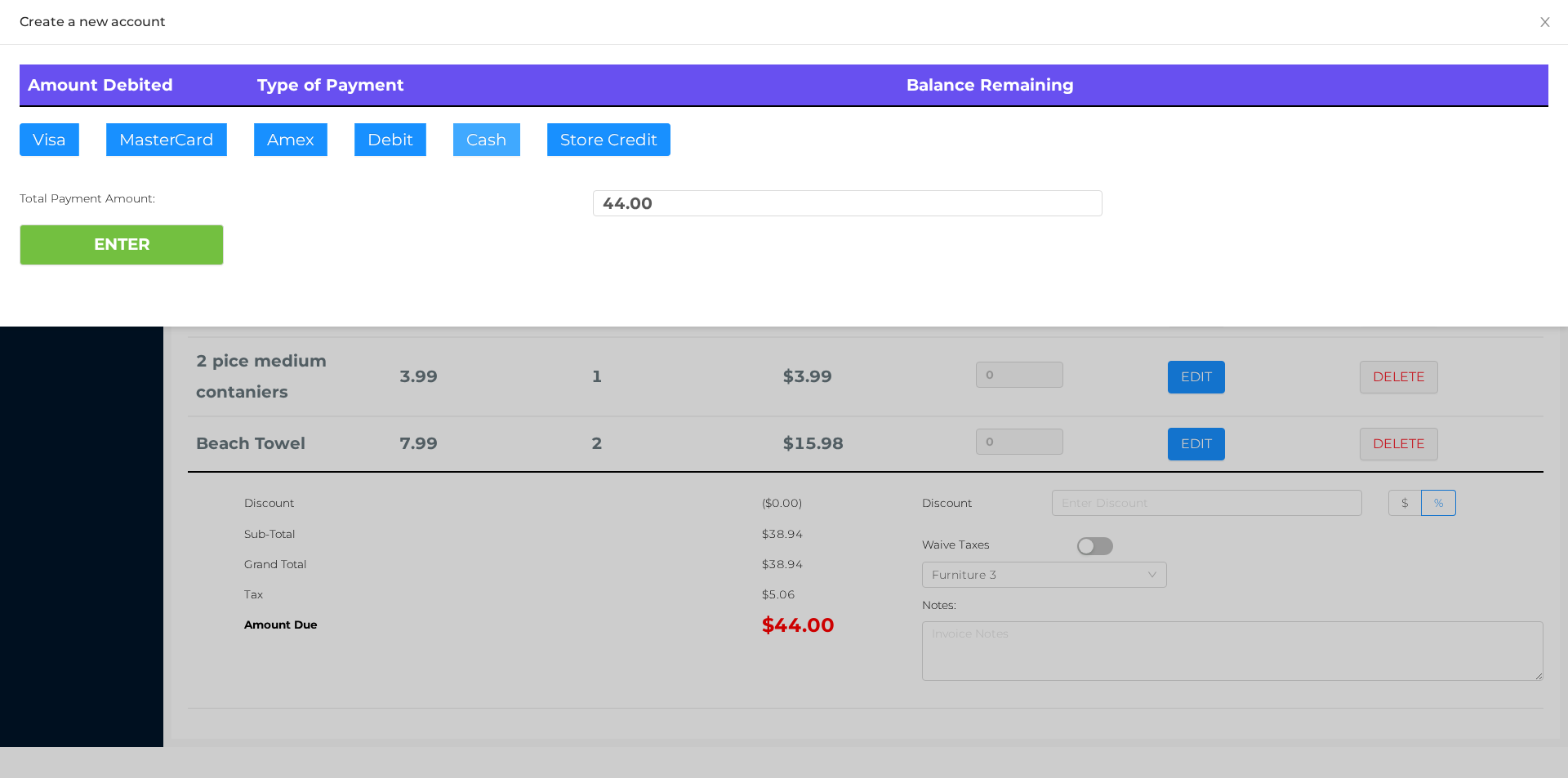
click at [476, 143] on button "Cash" at bounding box center [486, 140] width 67 height 33
click at [213, 248] on button "ENTER" at bounding box center [122, 244] width 204 height 41
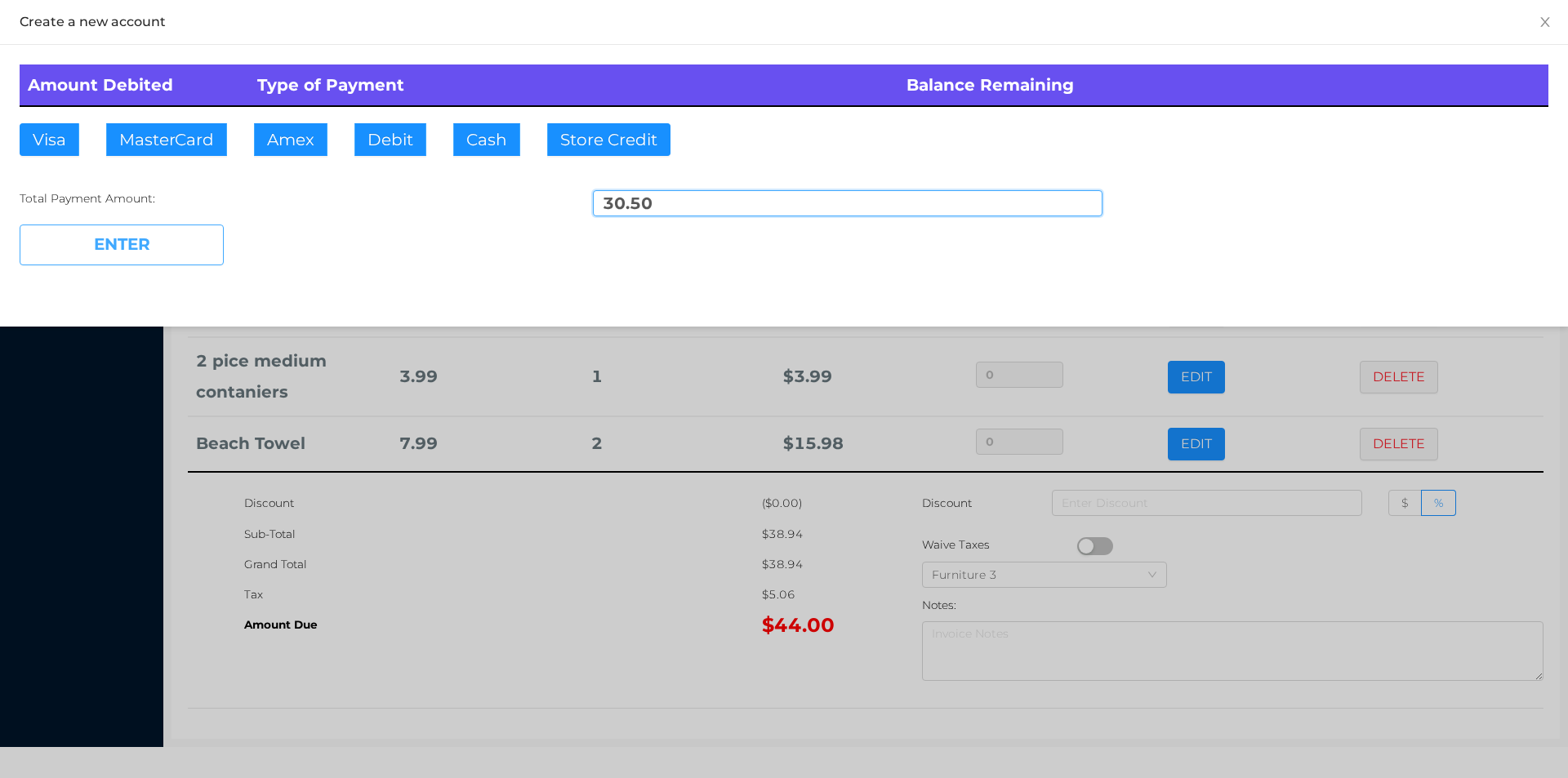
type input "13.50"
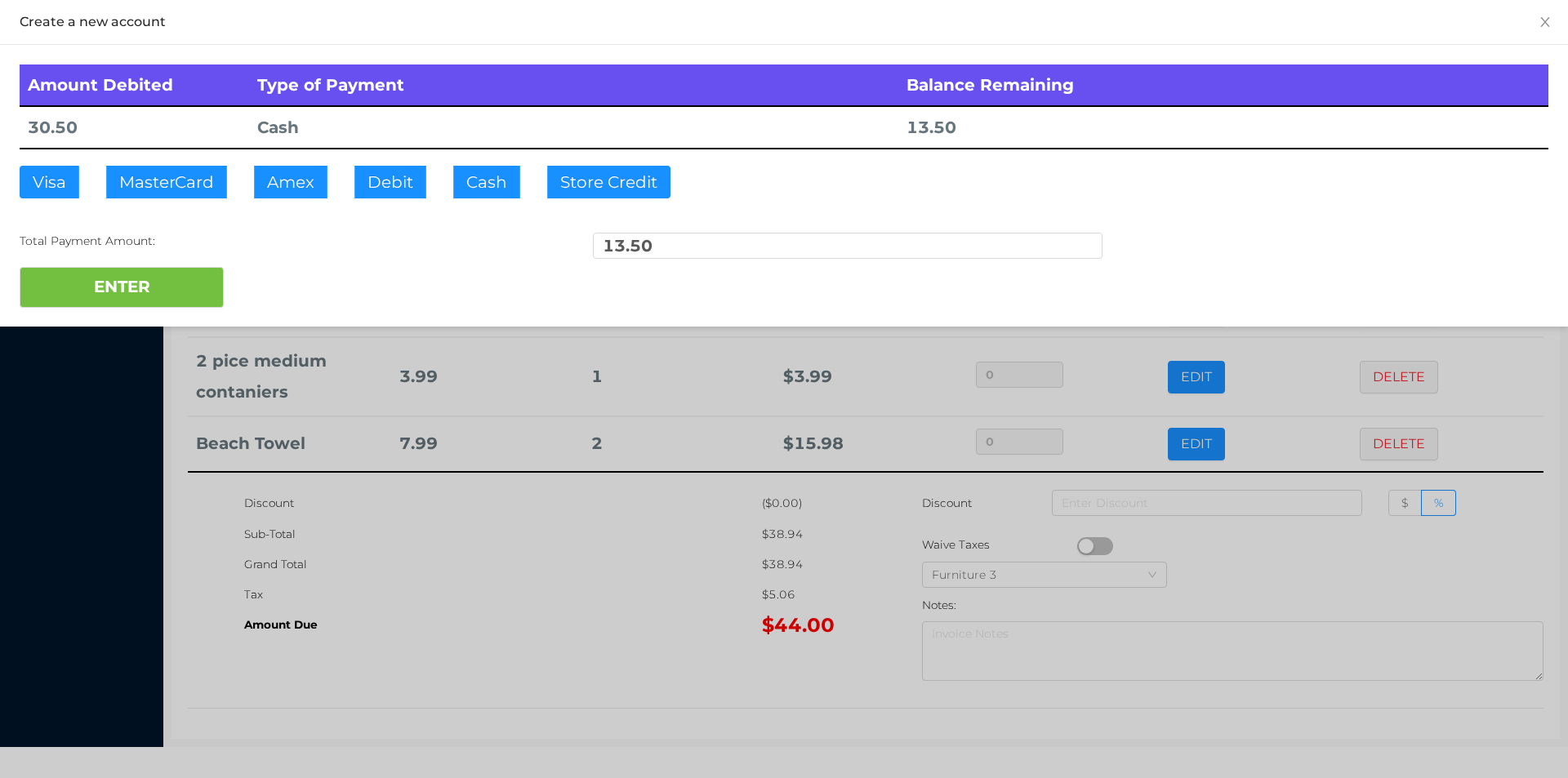
click at [493, 558] on div at bounding box center [784, 389] width 1568 height 778
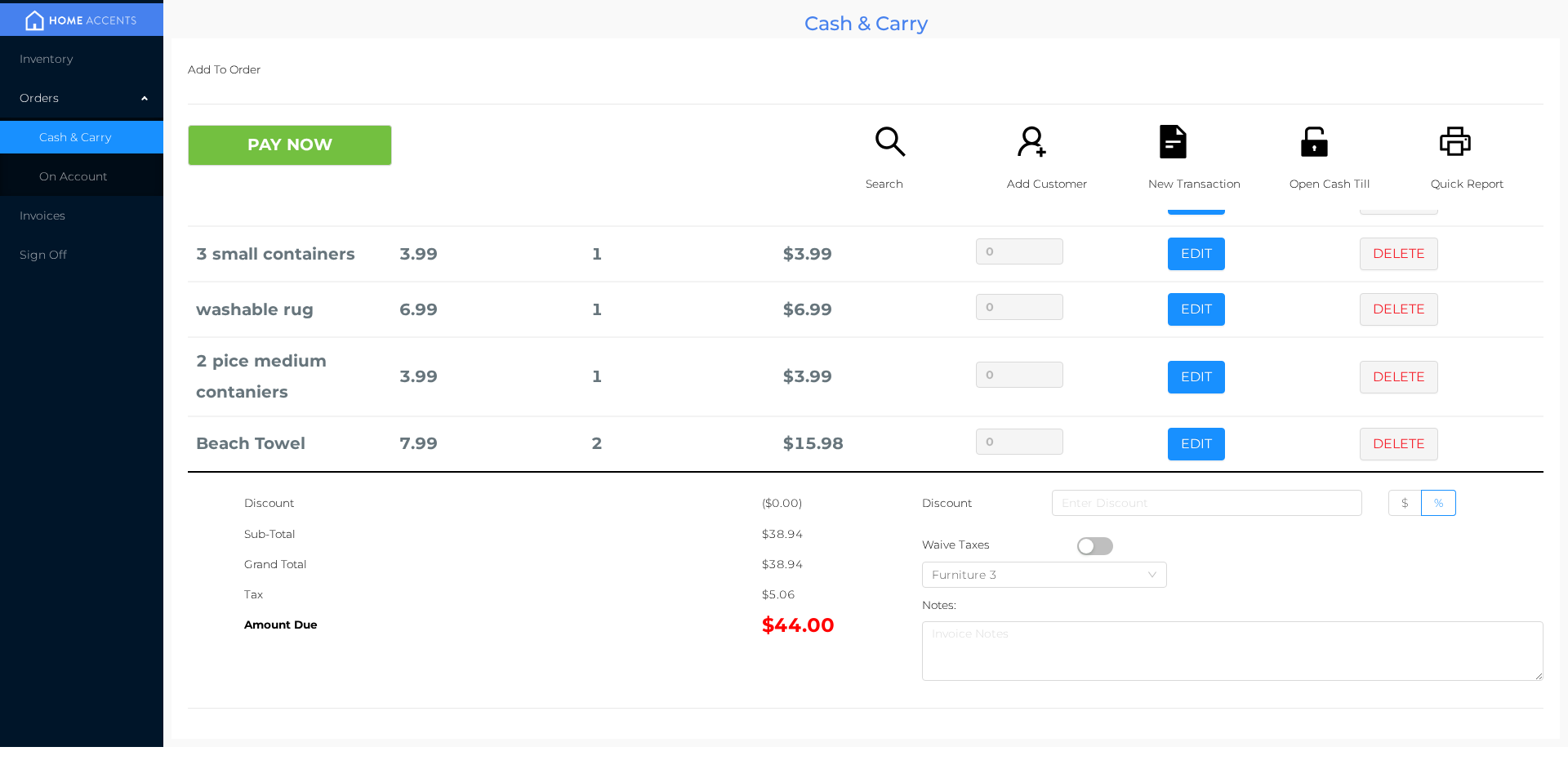
click at [1160, 139] on icon "icon: file-text" at bounding box center [1172, 142] width 26 height 34
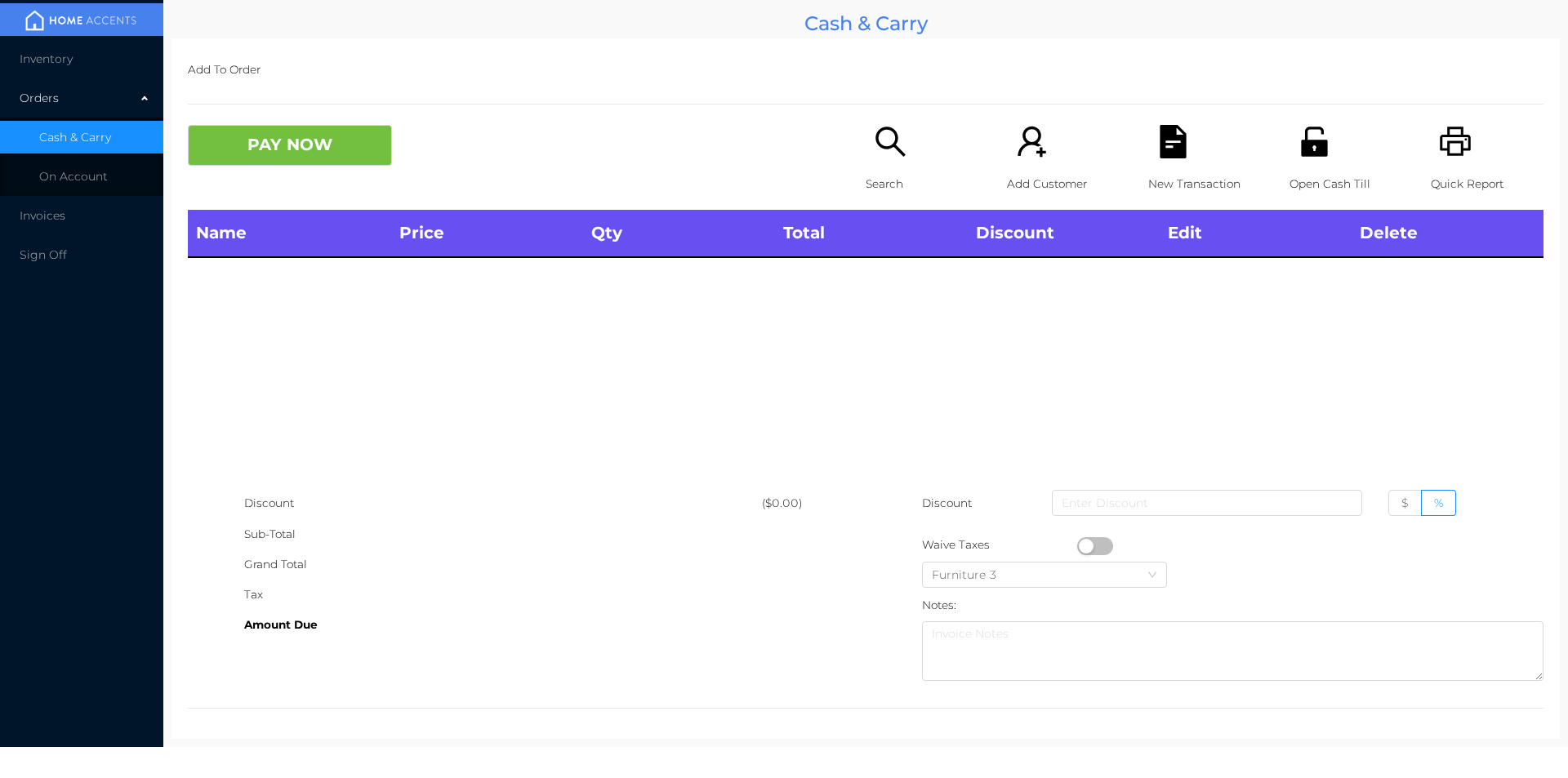
click at [1315, 127] on icon "icon: unlock" at bounding box center [1314, 142] width 34 height 34
click at [877, 205] on div "Search" at bounding box center [922, 168] width 113 height 85
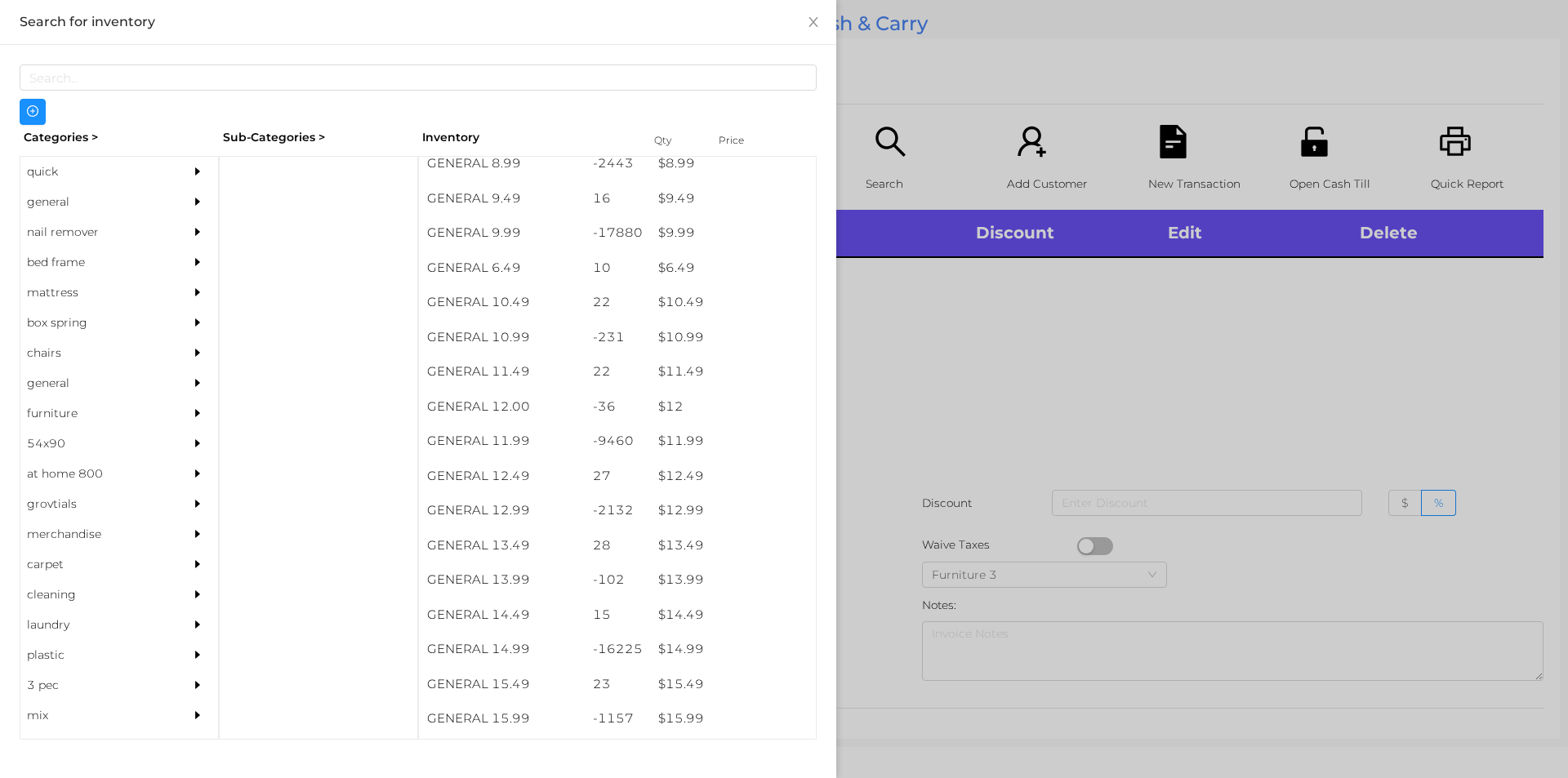
scroll to position [936, 0]
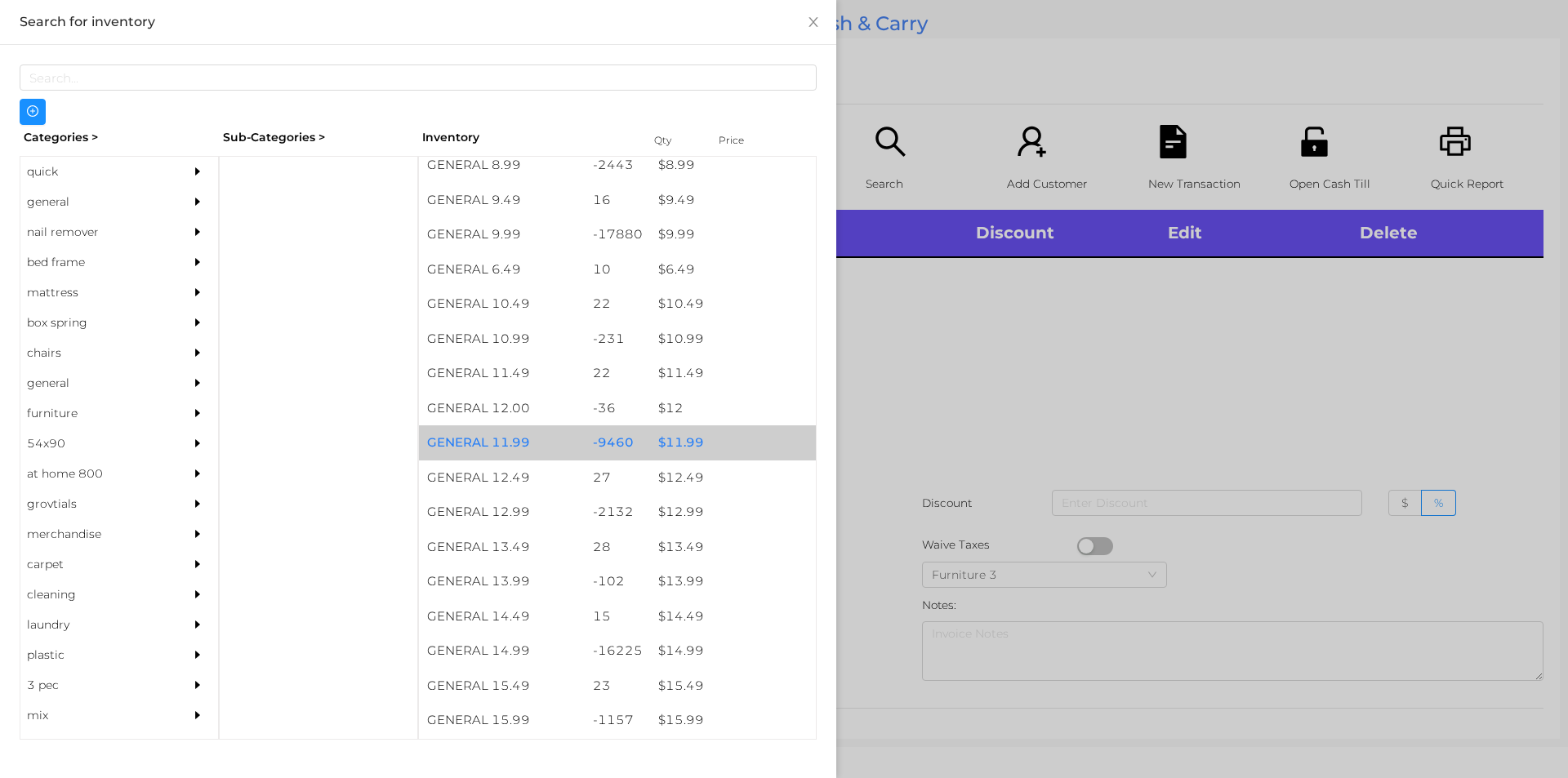
click at [667, 438] on div "$ 11.99" at bounding box center [732, 443] width 166 height 35
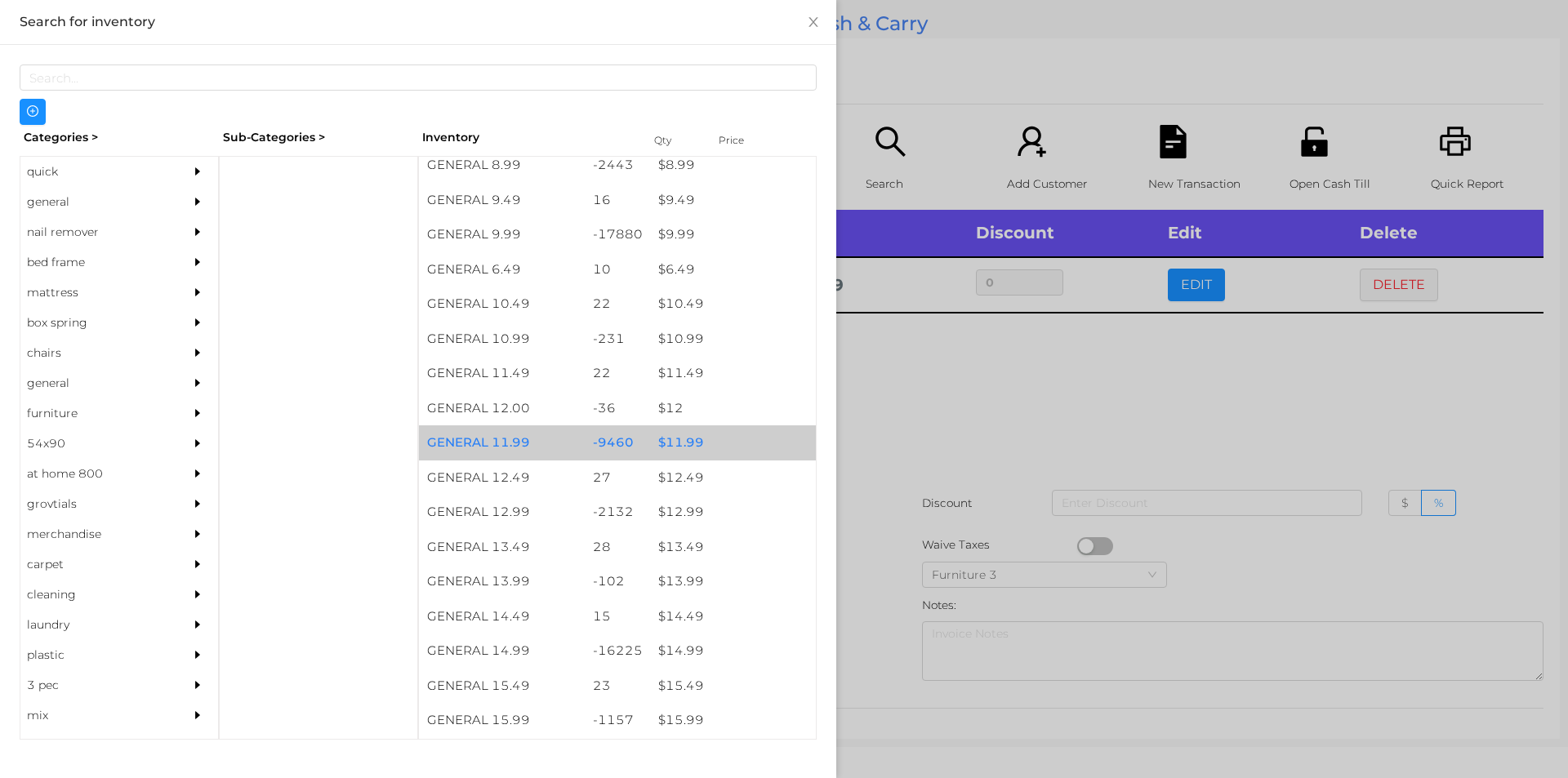
click at [669, 436] on div "$ 11.99" at bounding box center [732, 443] width 166 height 35
click at [683, 439] on div "$ 11.99" at bounding box center [732, 443] width 166 height 35
click at [690, 438] on div "$ 11.99" at bounding box center [732, 443] width 166 height 35
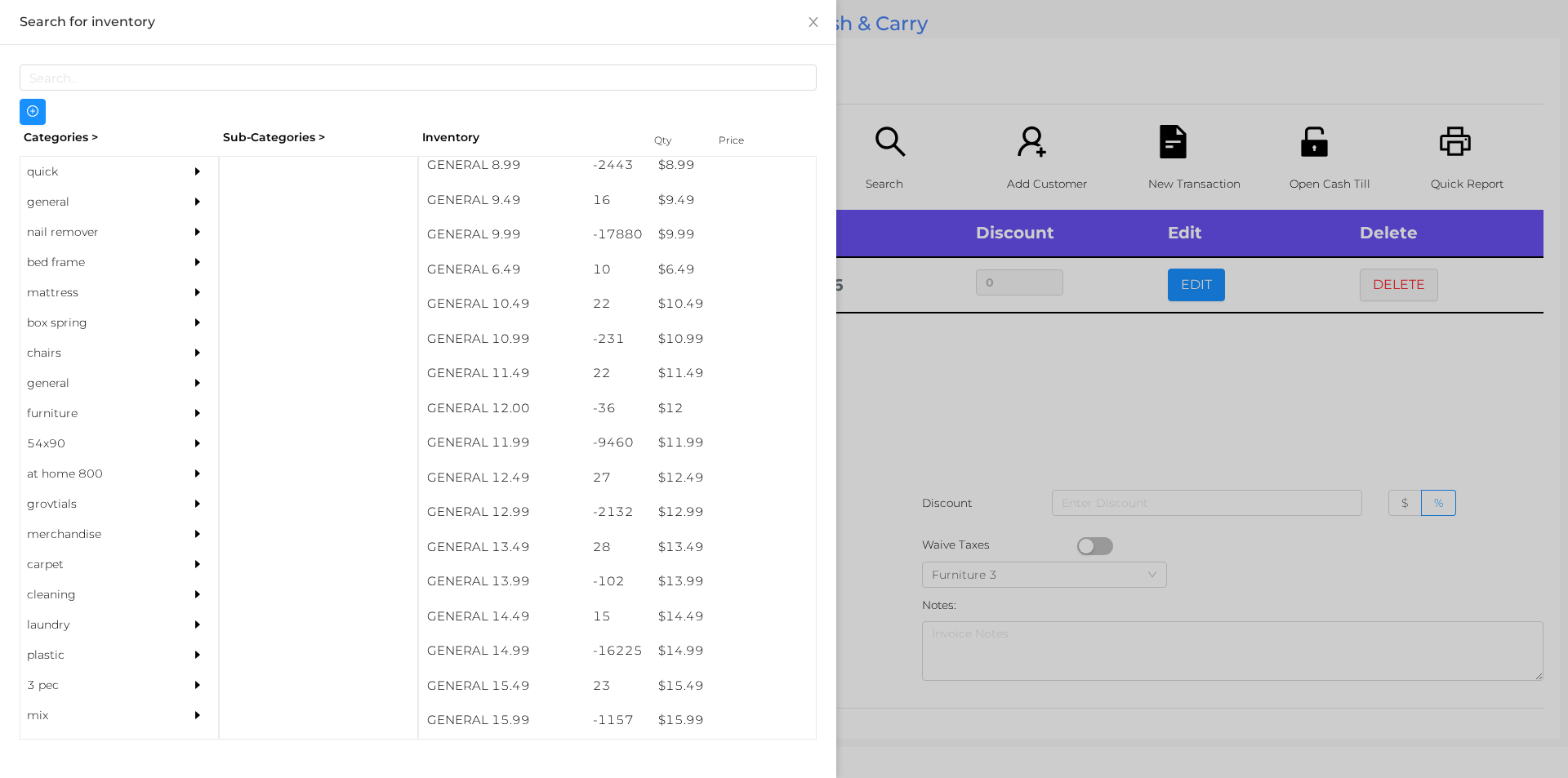
click at [933, 384] on div at bounding box center [784, 389] width 1568 height 778
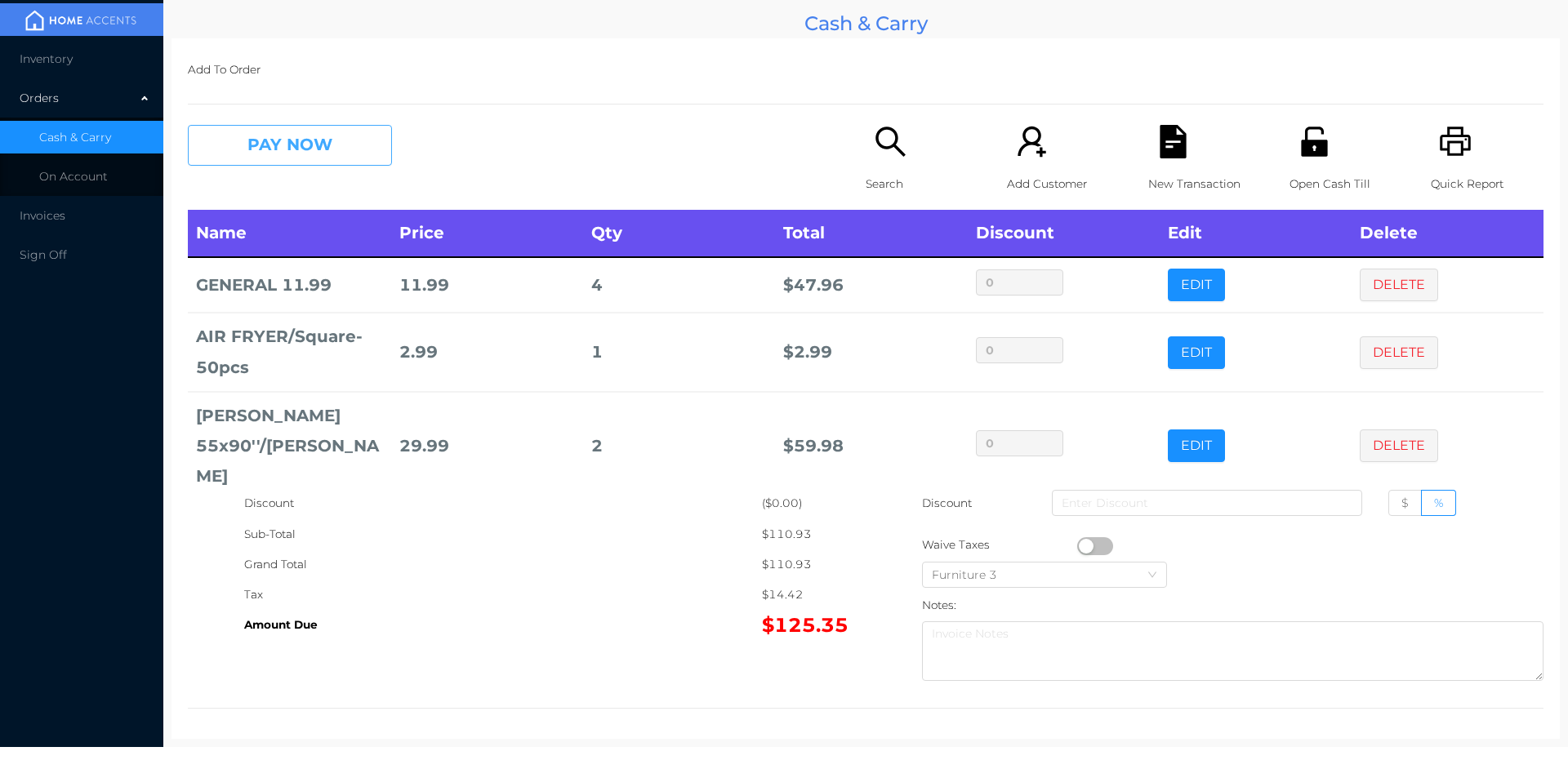
click at [249, 133] on button "PAY NOW" at bounding box center [289, 145] width 204 height 41
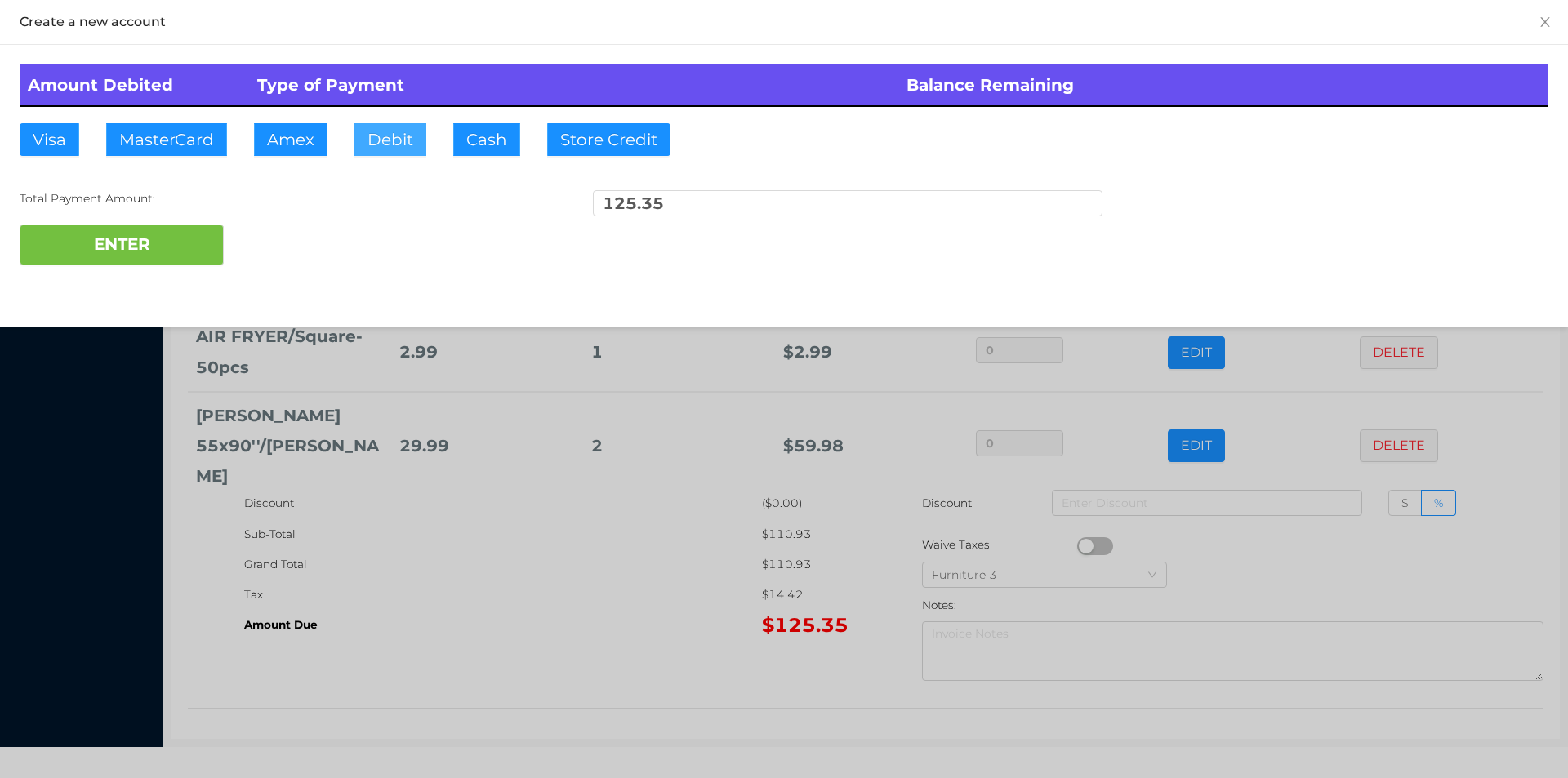
click at [411, 135] on button "Debit" at bounding box center [389, 140] width 72 height 33
click at [148, 231] on button "ENTER" at bounding box center [122, 244] width 204 height 41
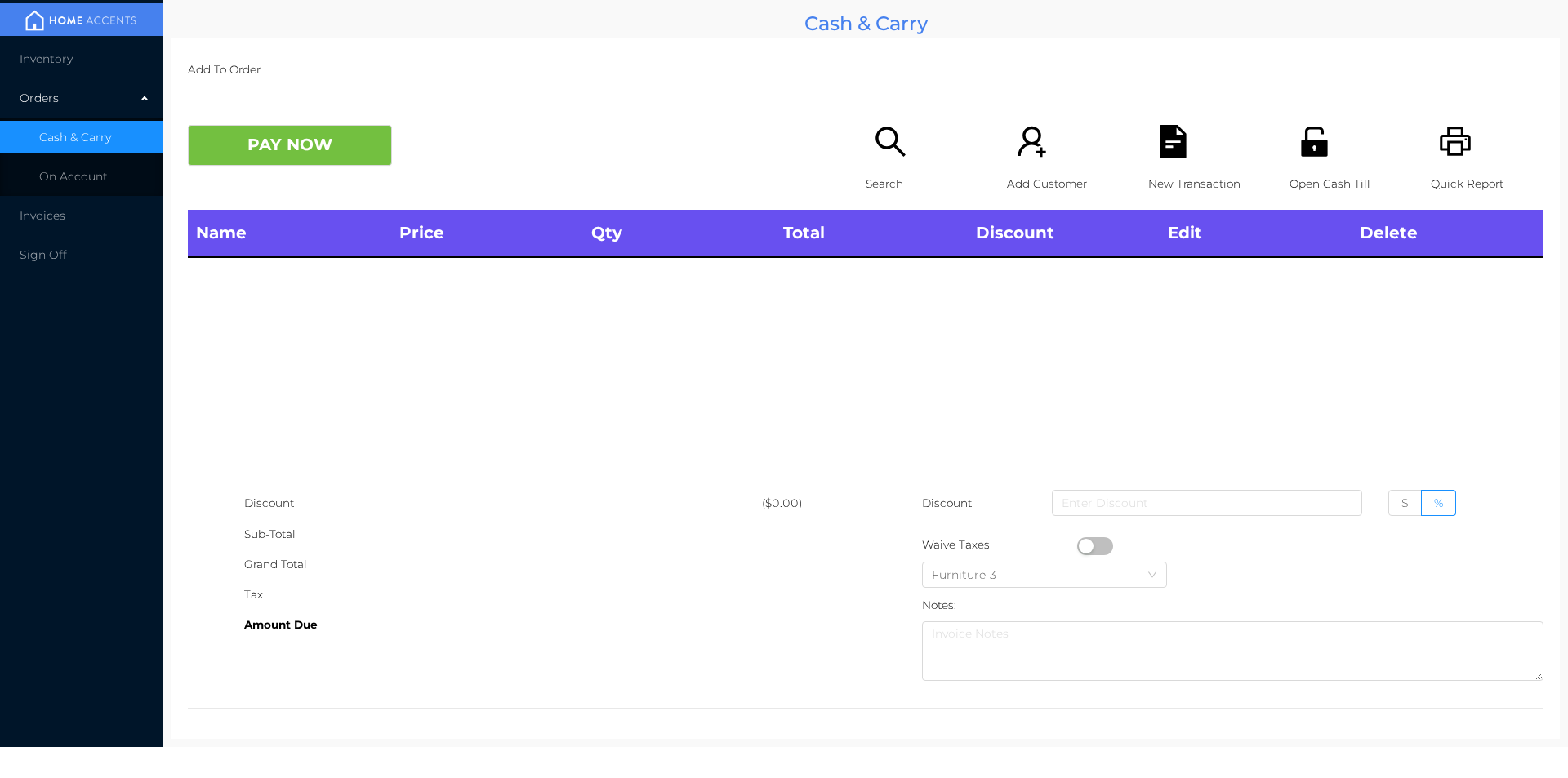
click at [1321, 186] on p "Open Cash Till" at bounding box center [1346, 183] width 113 height 30
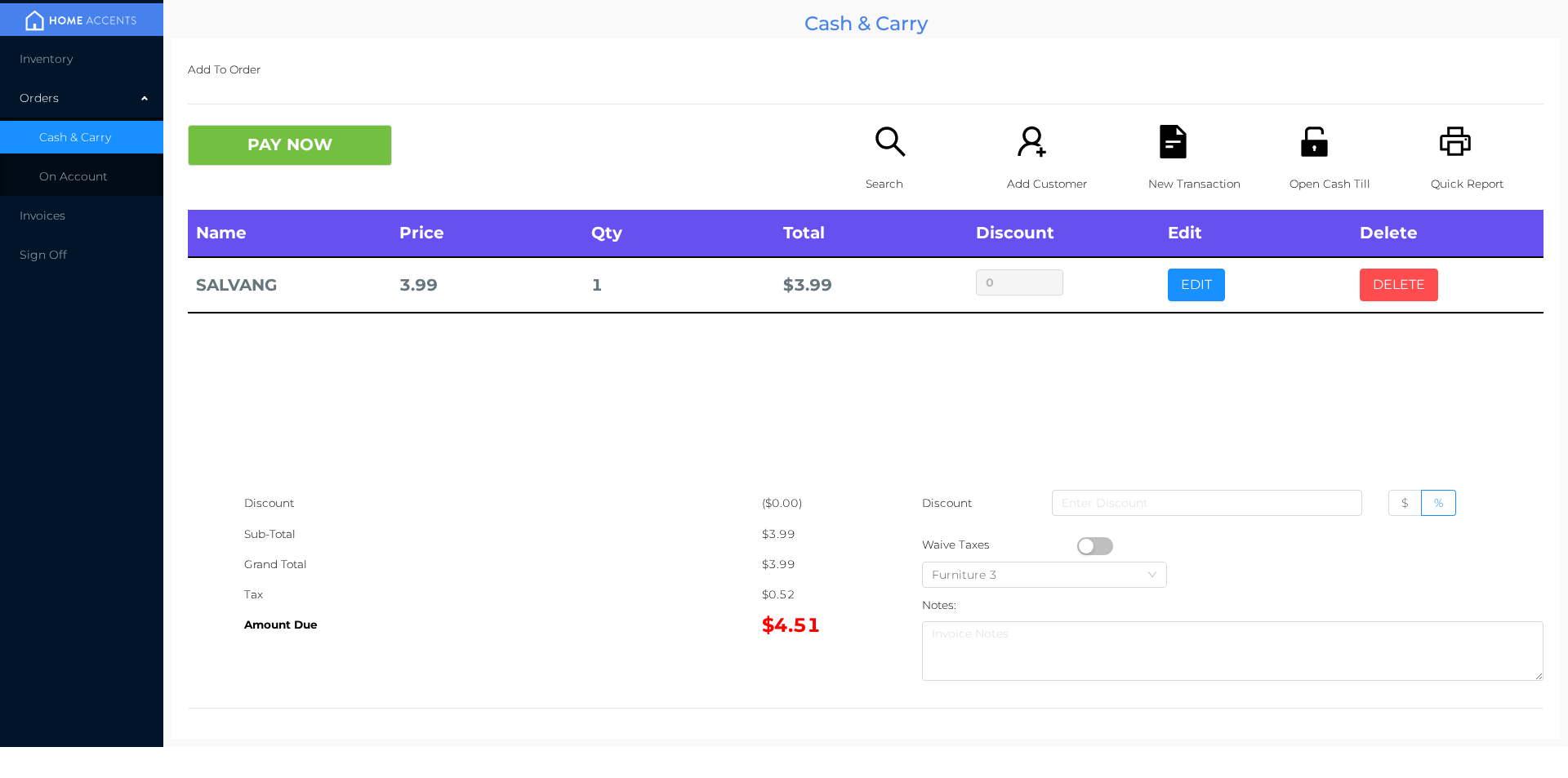
click at [1395, 281] on button "DELETE" at bounding box center [1398, 285] width 78 height 33
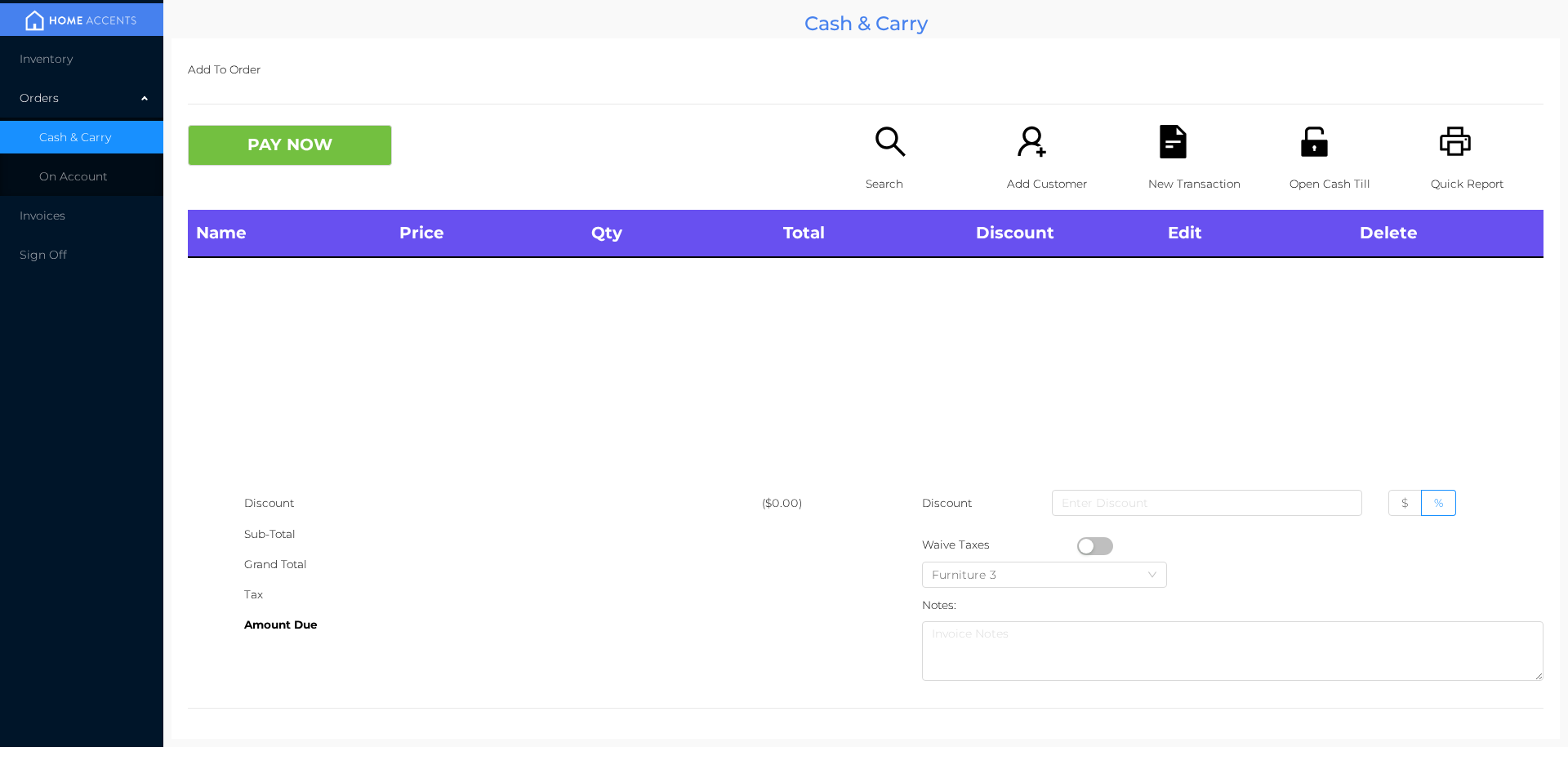
click at [1470, 154] on div "Quick Report" at bounding box center [1486, 168] width 113 height 85
click at [325, 143] on button "PAY NOW" at bounding box center [289, 145] width 204 height 41
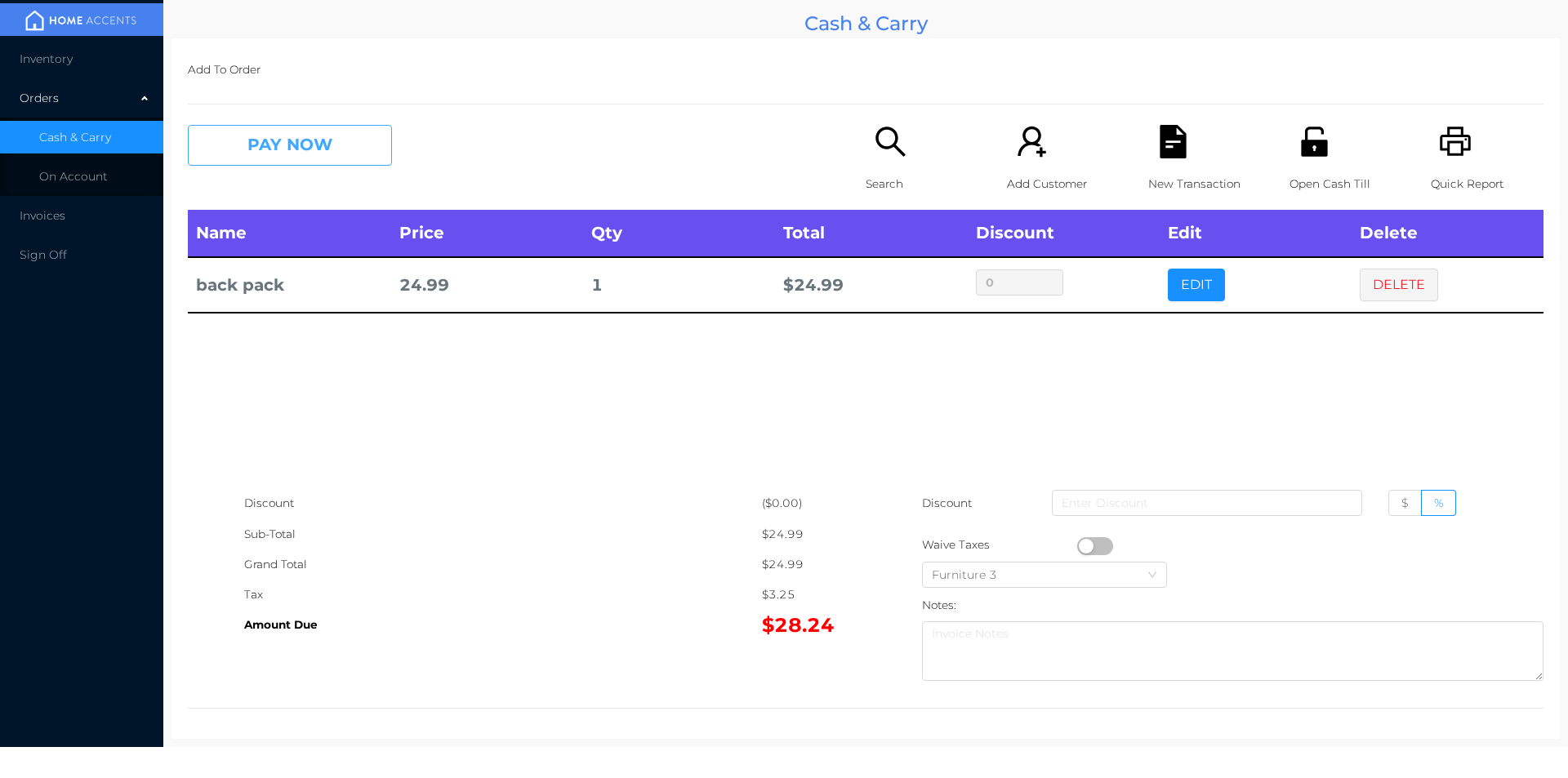
click at [310, 138] on button "PAY NOW" at bounding box center [289, 145] width 204 height 41
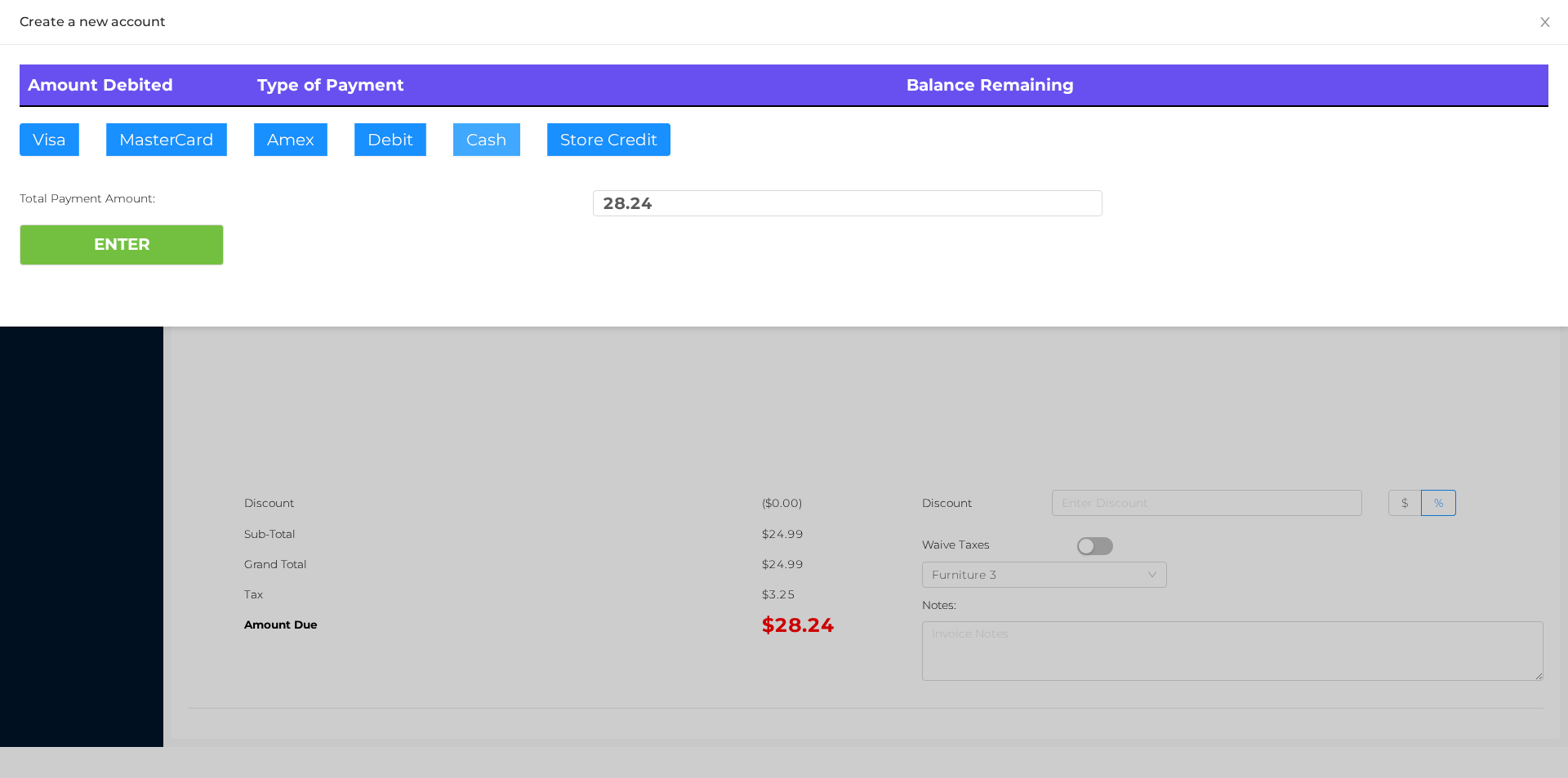
click at [463, 144] on button "Cash" at bounding box center [486, 140] width 67 height 33
type input "50."
click at [183, 251] on button "ENTER" at bounding box center [122, 244] width 204 height 41
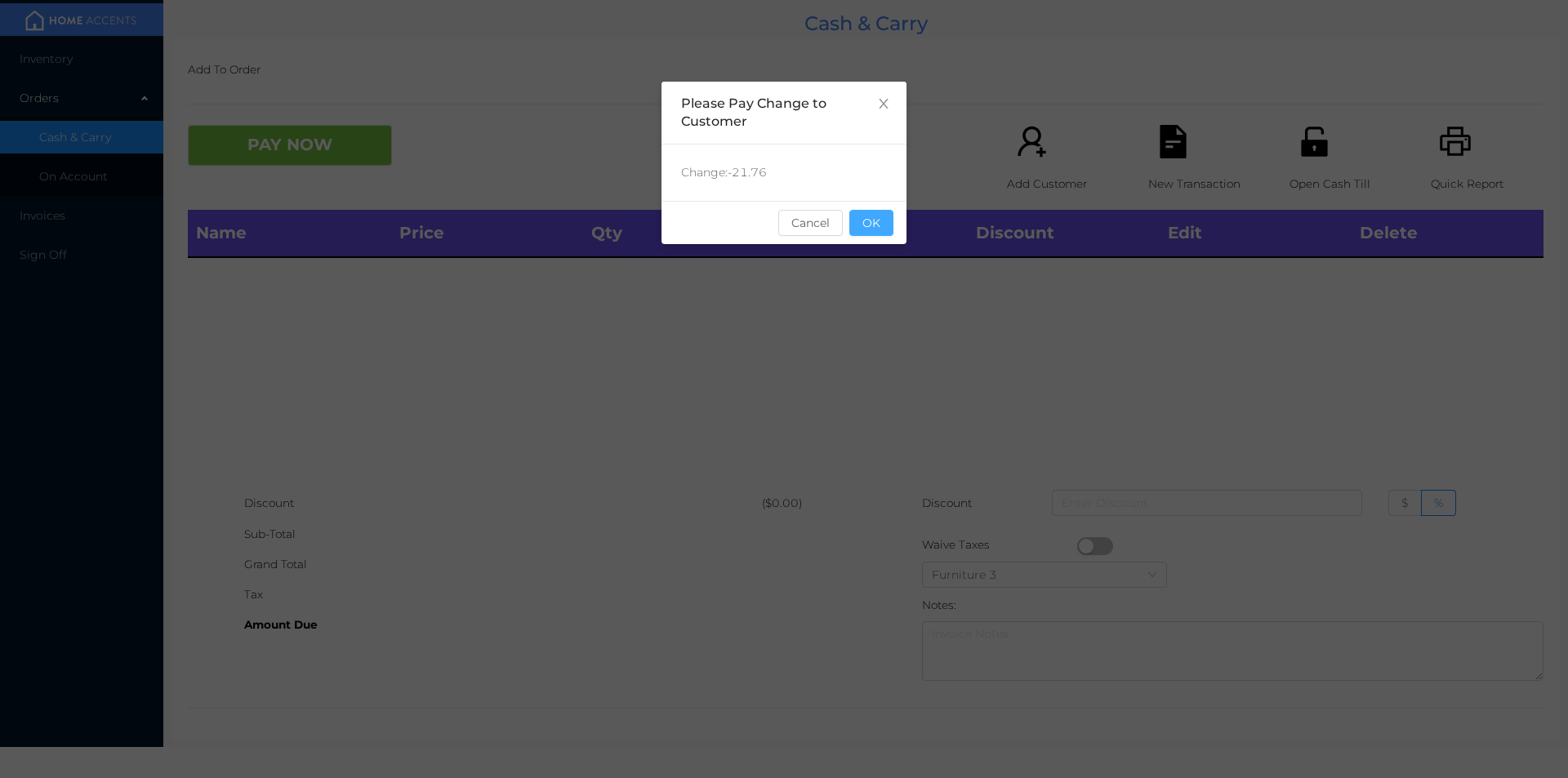
click at [869, 235] on button "OK" at bounding box center [871, 222] width 44 height 26
click at [888, 290] on div "Name Price Qty Total Discount Edit Delete" at bounding box center [866, 349] width 1356 height 279
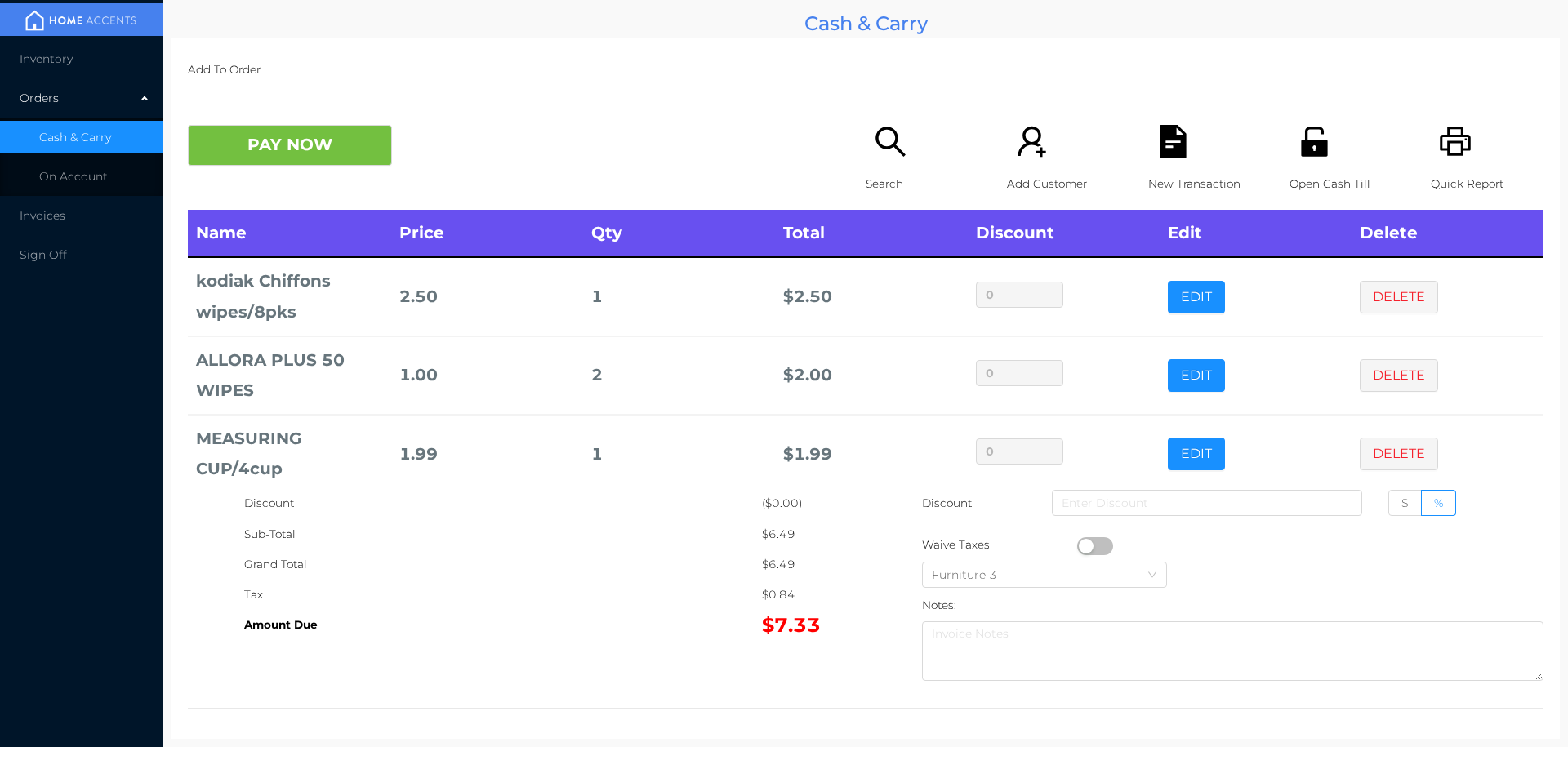
click at [1289, 183] on p "Open Cash Till" at bounding box center [1346, 183] width 113 height 30
click at [336, 157] on button "PAY NOW" at bounding box center [289, 145] width 204 height 41
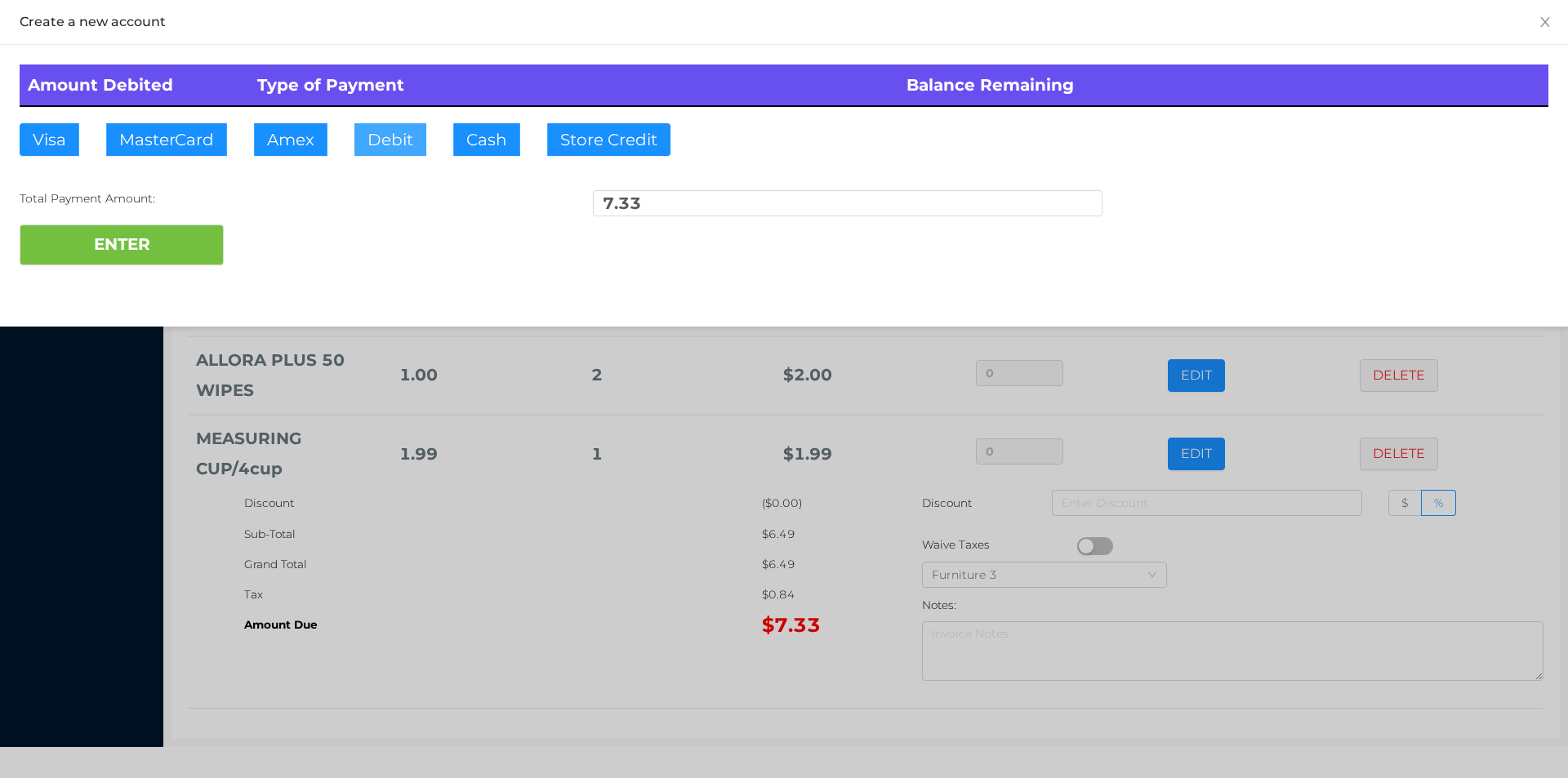
click at [383, 149] on button "Debit" at bounding box center [389, 140] width 72 height 33
click at [180, 250] on button "ENTER" at bounding box center [122, 244] width 204 height 41
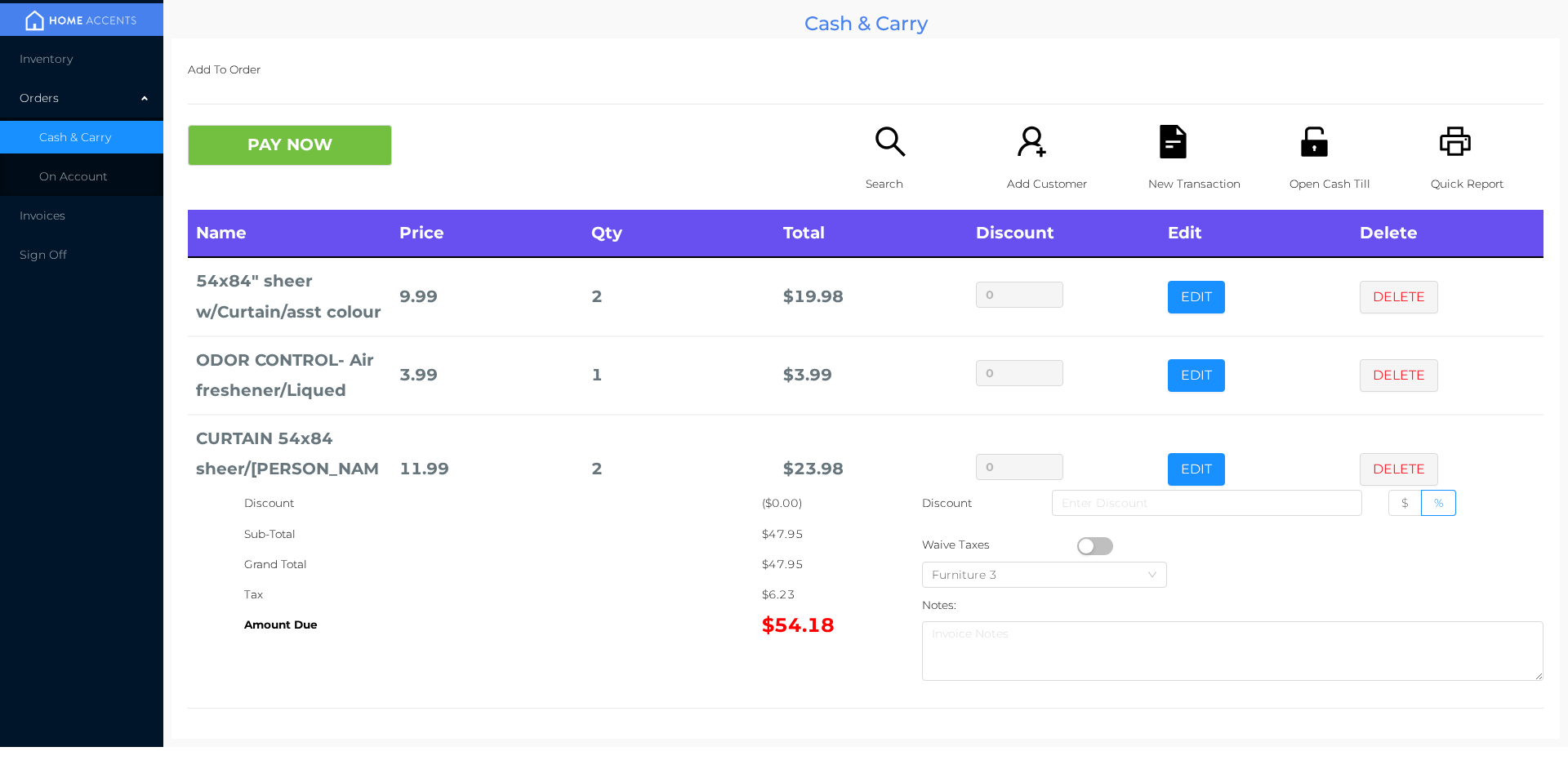
scroll to position [22, 0]
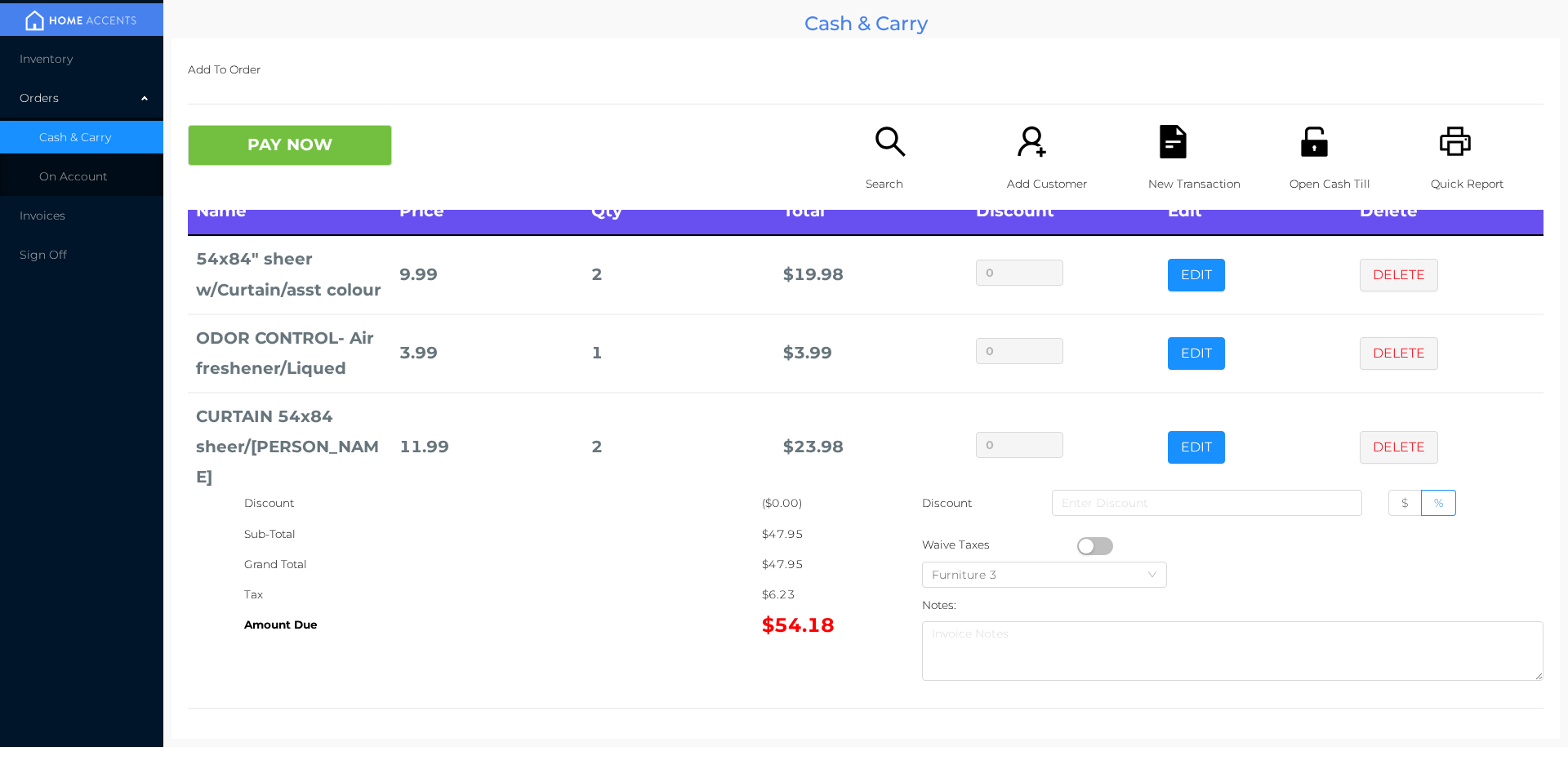
click at [884, 169] on p "Search" at bounding box center [922, 183] width 113 height 30
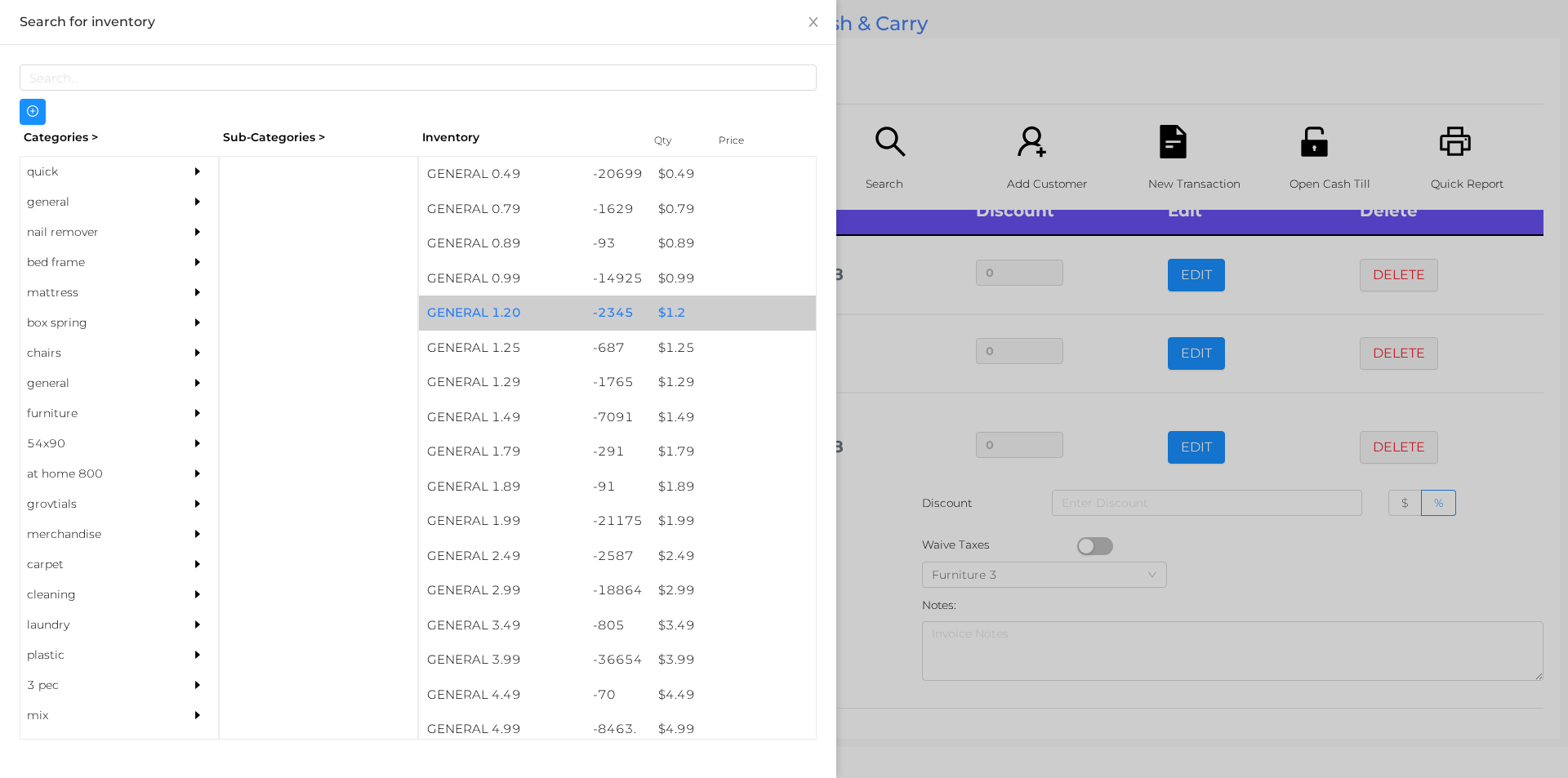
click at [669, 312] on div "$ 1.2" at bounding box center [732, 313] width 166 height 35
click at [675, 313] on div "$ 1.2" at bounding box center [732, 313] width 166 height 35
click at [673, 309] on div "$ 1.2" at bounding box center [732, 313] width 166 height 35
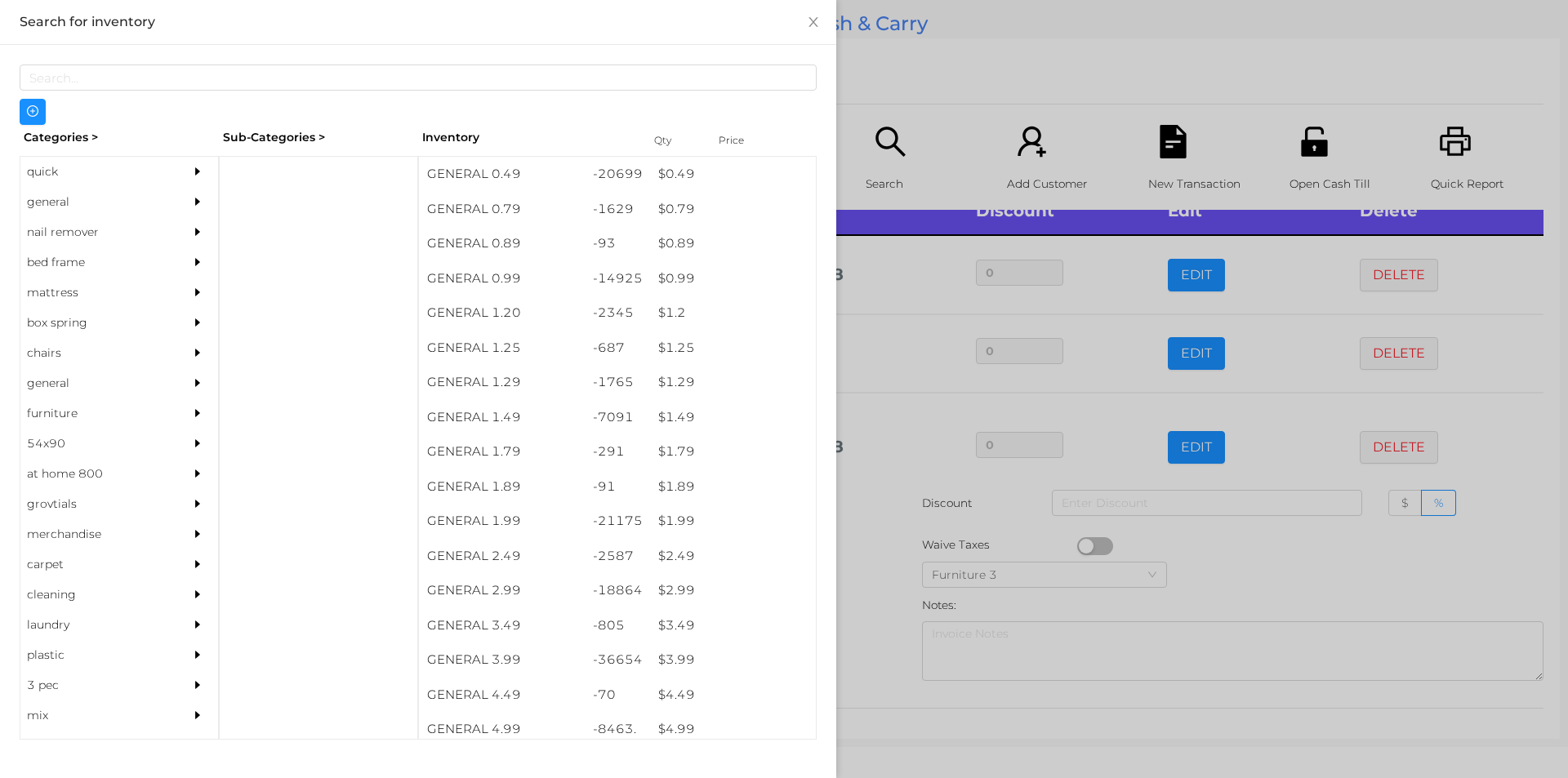
click at [851, 576] on div at bounding box center [784, 389] width 1568 height 778
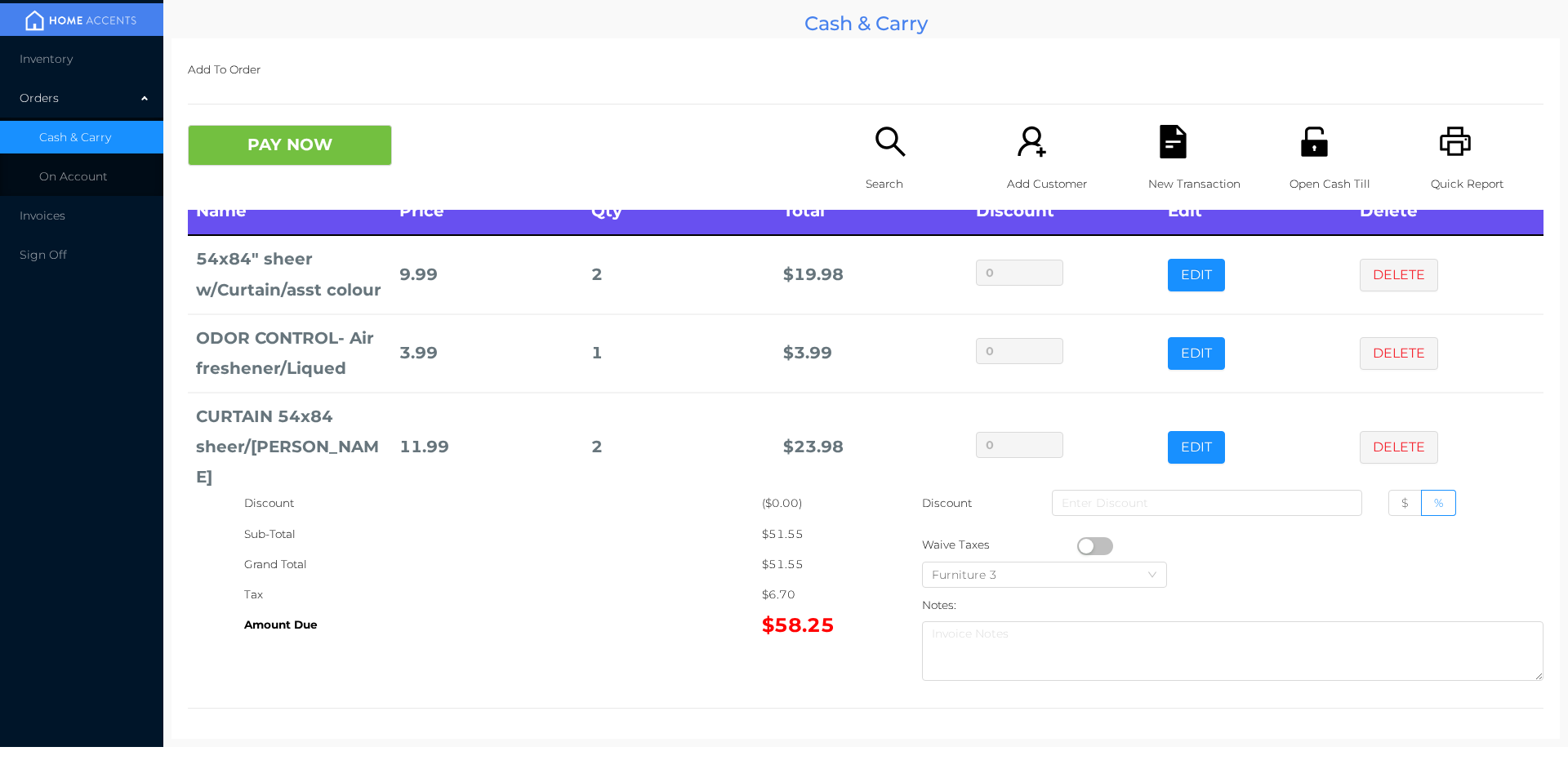
scroll to position [77, 0]
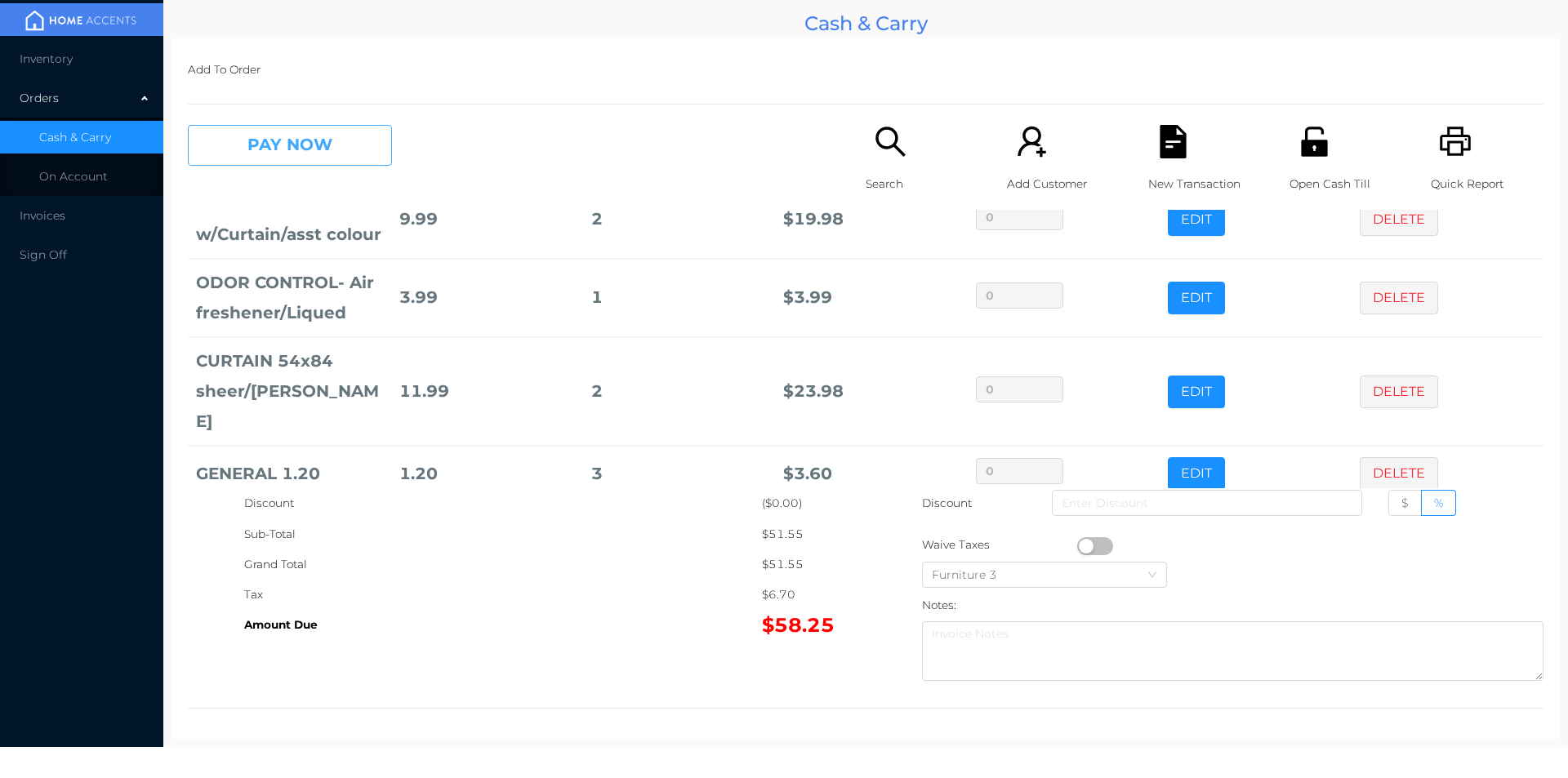
click at [343, 153] on button "PAY NOW" at bounding box center [289, 145] width 204 height 41
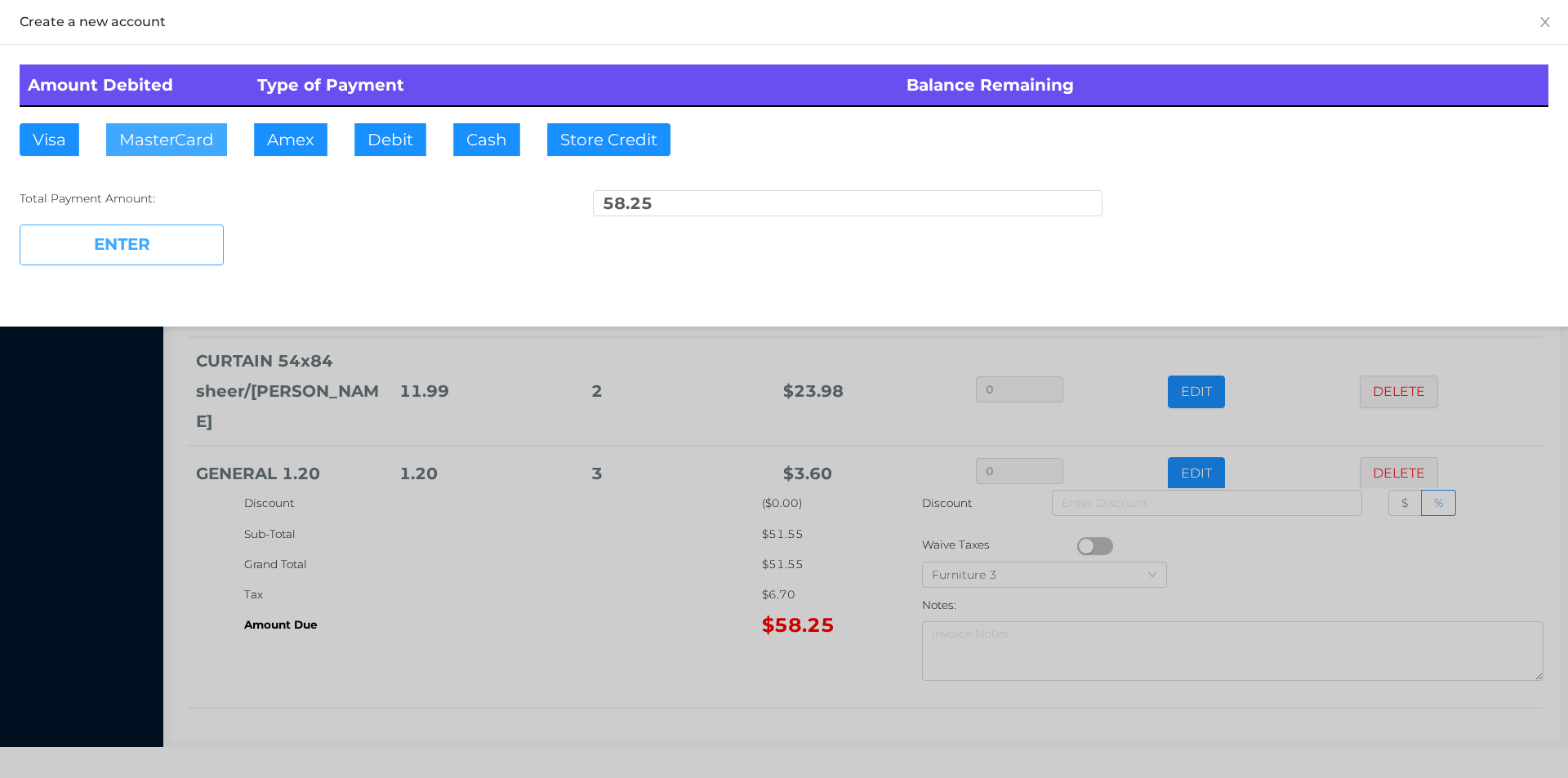
click at [178, 135] on button "MasterCard" at bounding box center [166, 140] width 121 height 33
click at [172, 260] on button "ENTER" at bounding box center [122, 244] width 204 height 41
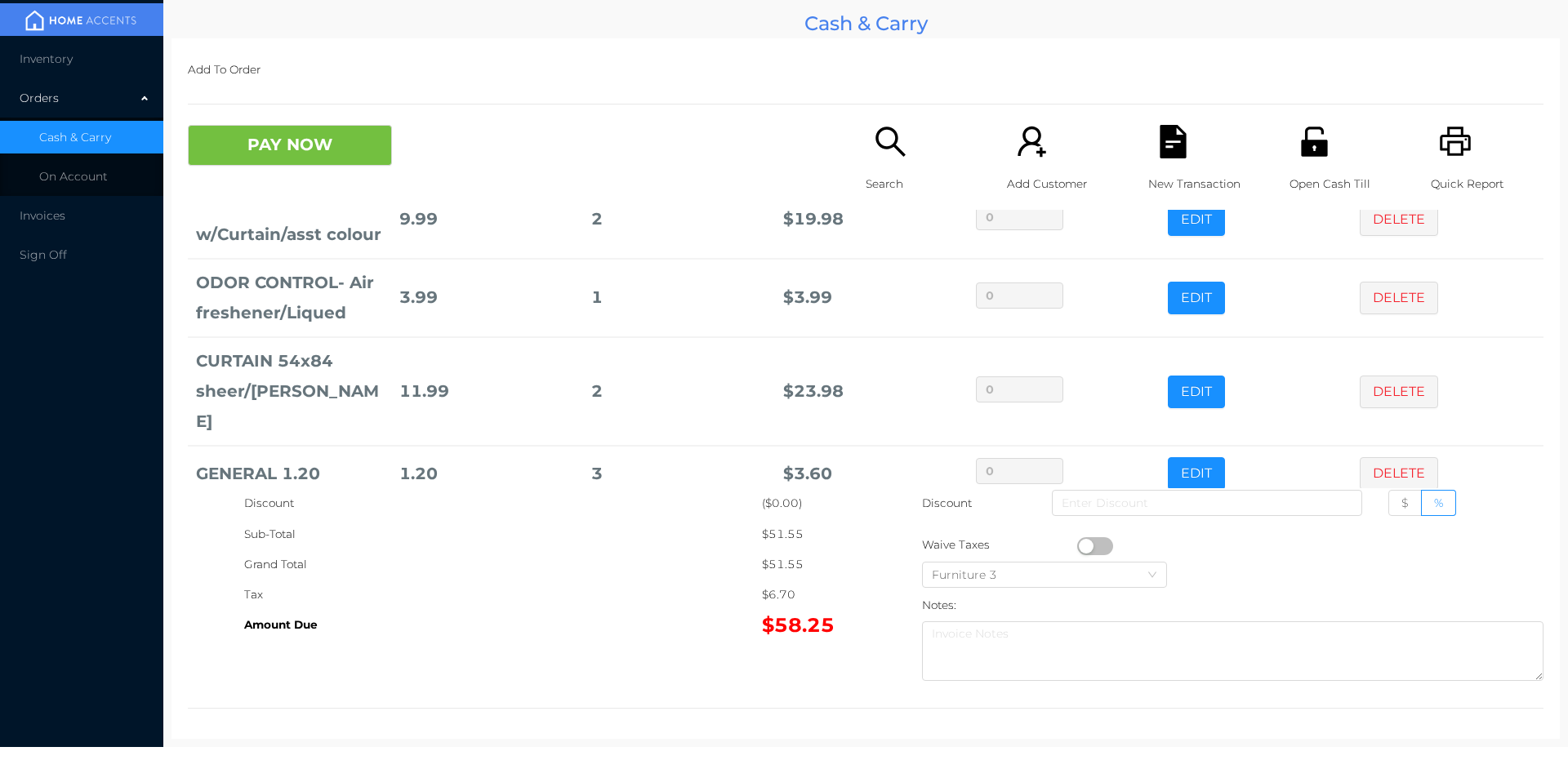
scroll to position [0, 0]
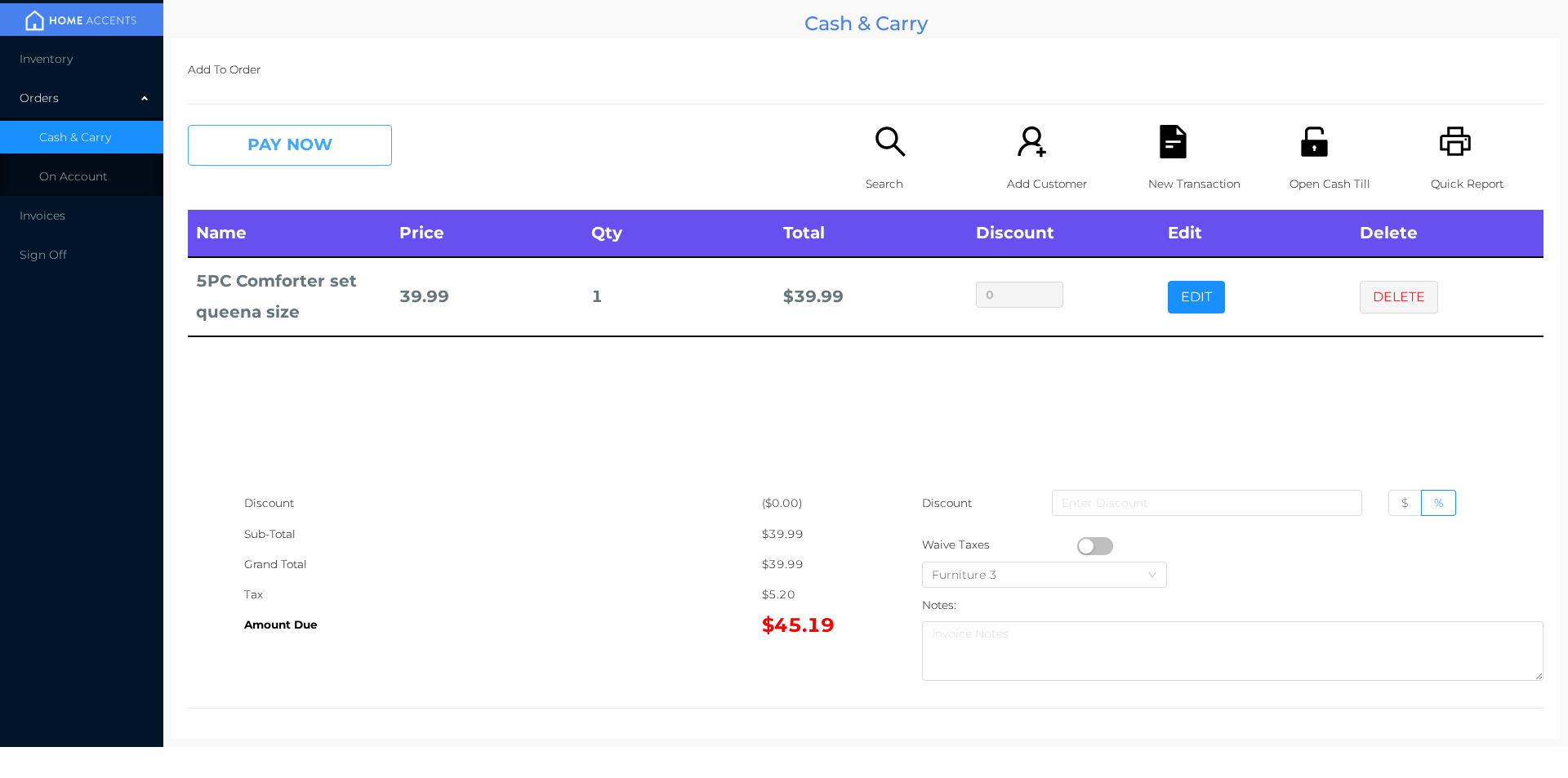
click at [241, 145] on button "PAY NOW" at bounding box center [289, 145] width 204 height 41
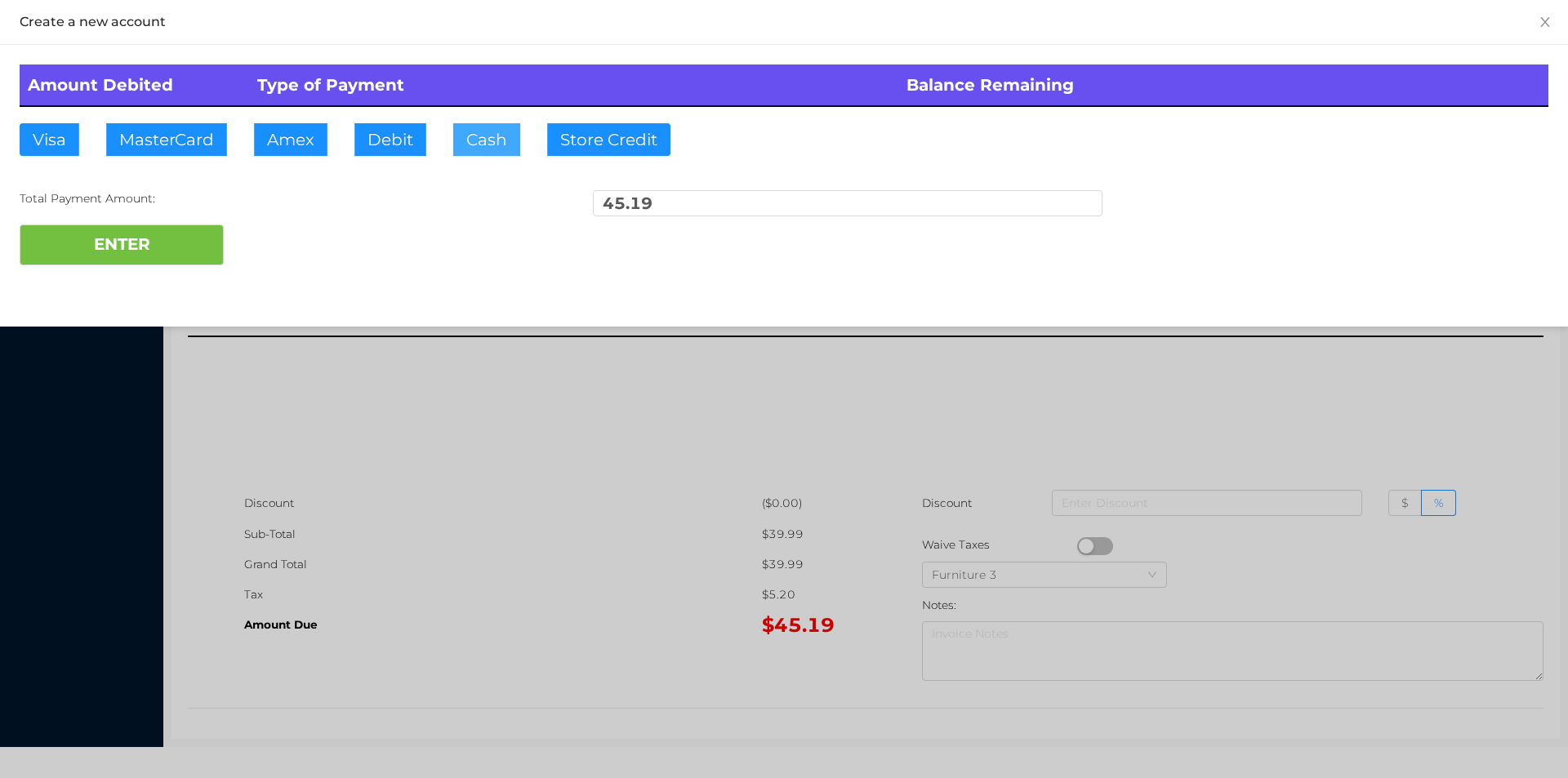
click at [464, 134] on button "Cash" at bounding box center [486, 140] width 67 height 33
type input "100."
click at [134, 249] on button "ENTER" at bounding box center [122, 244] width 204 height 41
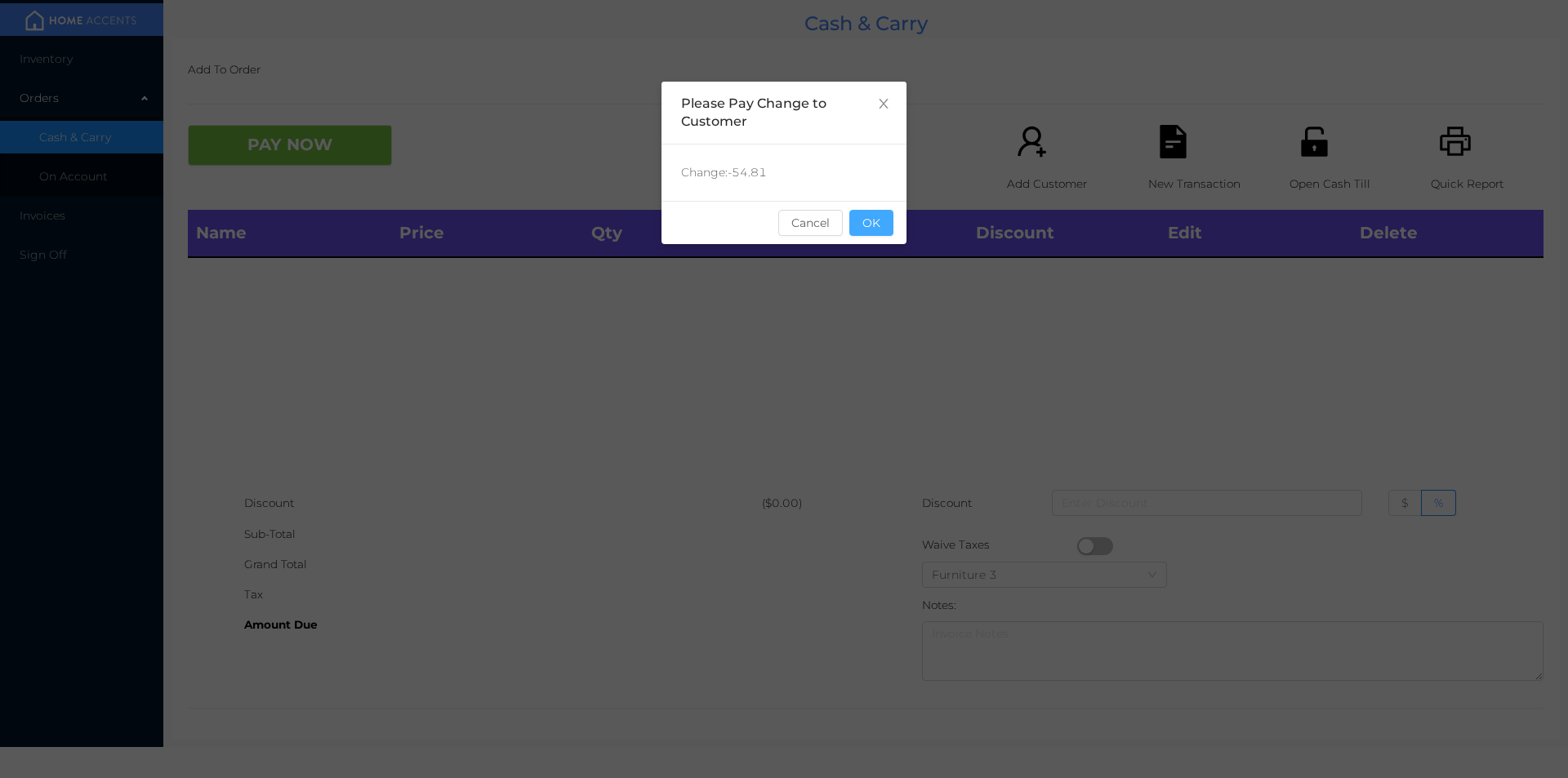
click at [872, 222] on button "OK" at bounding box center [871, 222] width 44 height 26
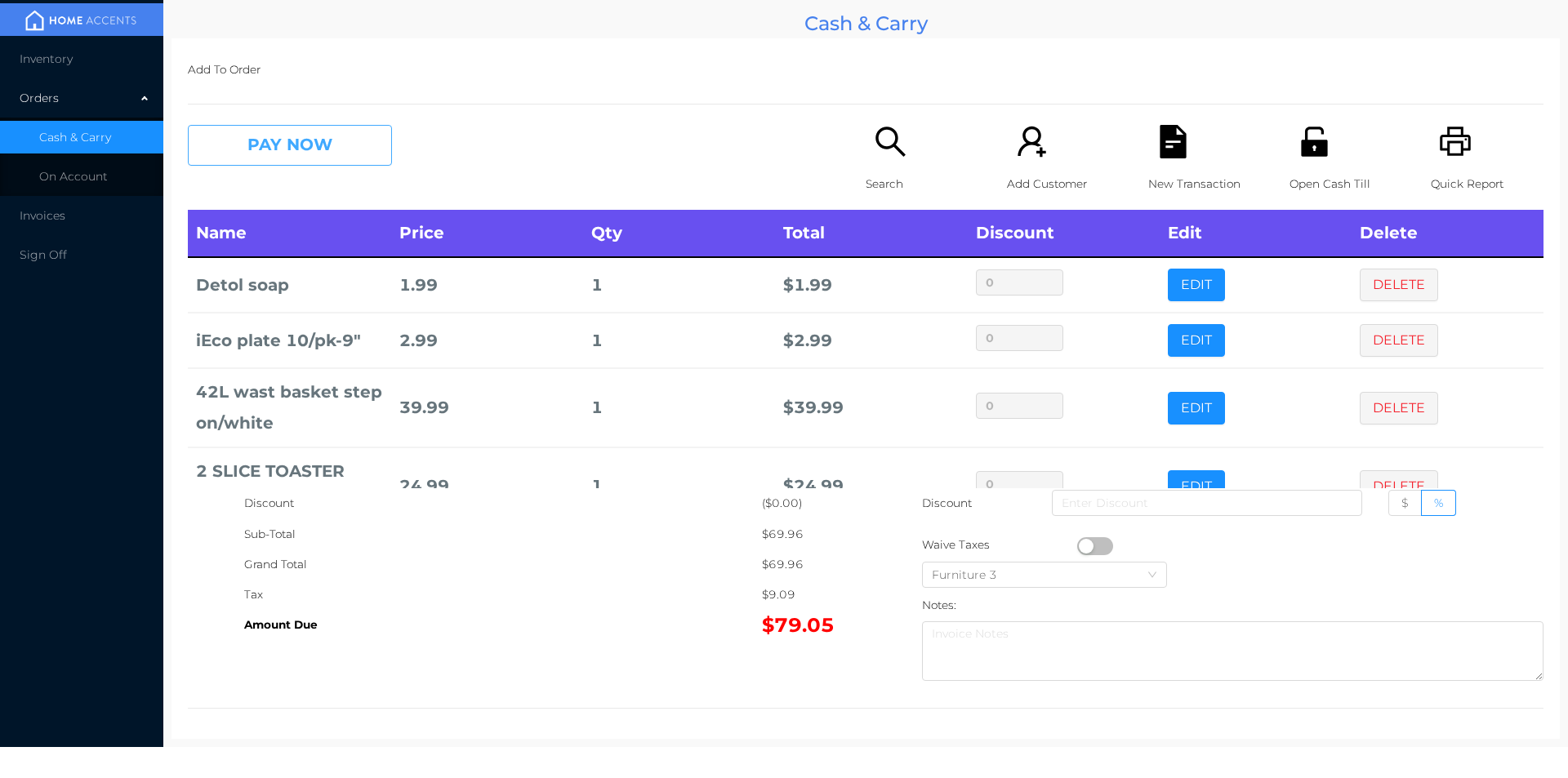
click at [341, 156] on button "PAY NOW" at bounding box center [289, 145] width 204 height 41
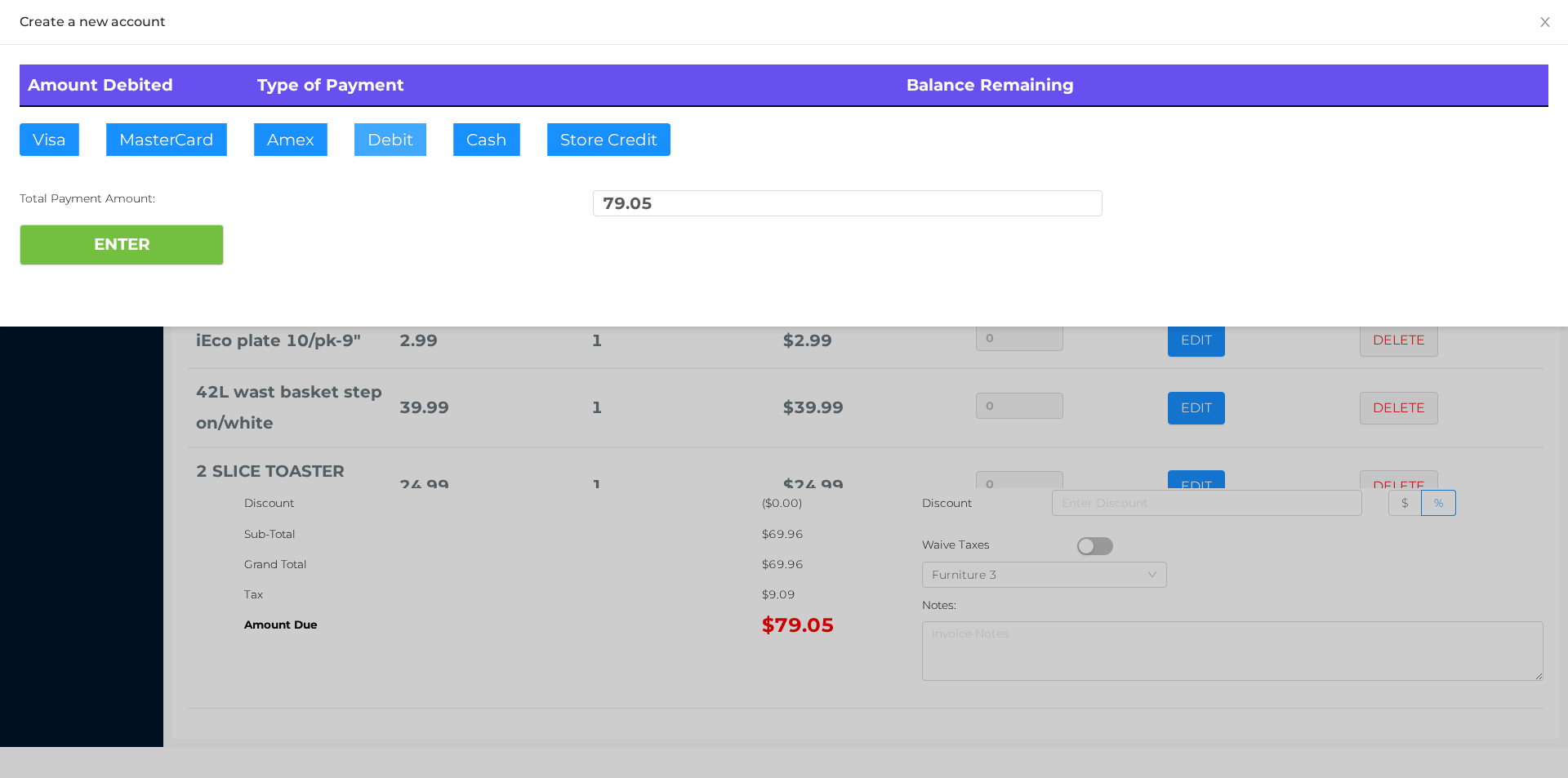
click at [384, 143] on button "Debit" at bounding box center [389, 140] width 72 height 33
click at [200, 242] on button "ENTER" at bounding box center [122, 244] width 204 height 41
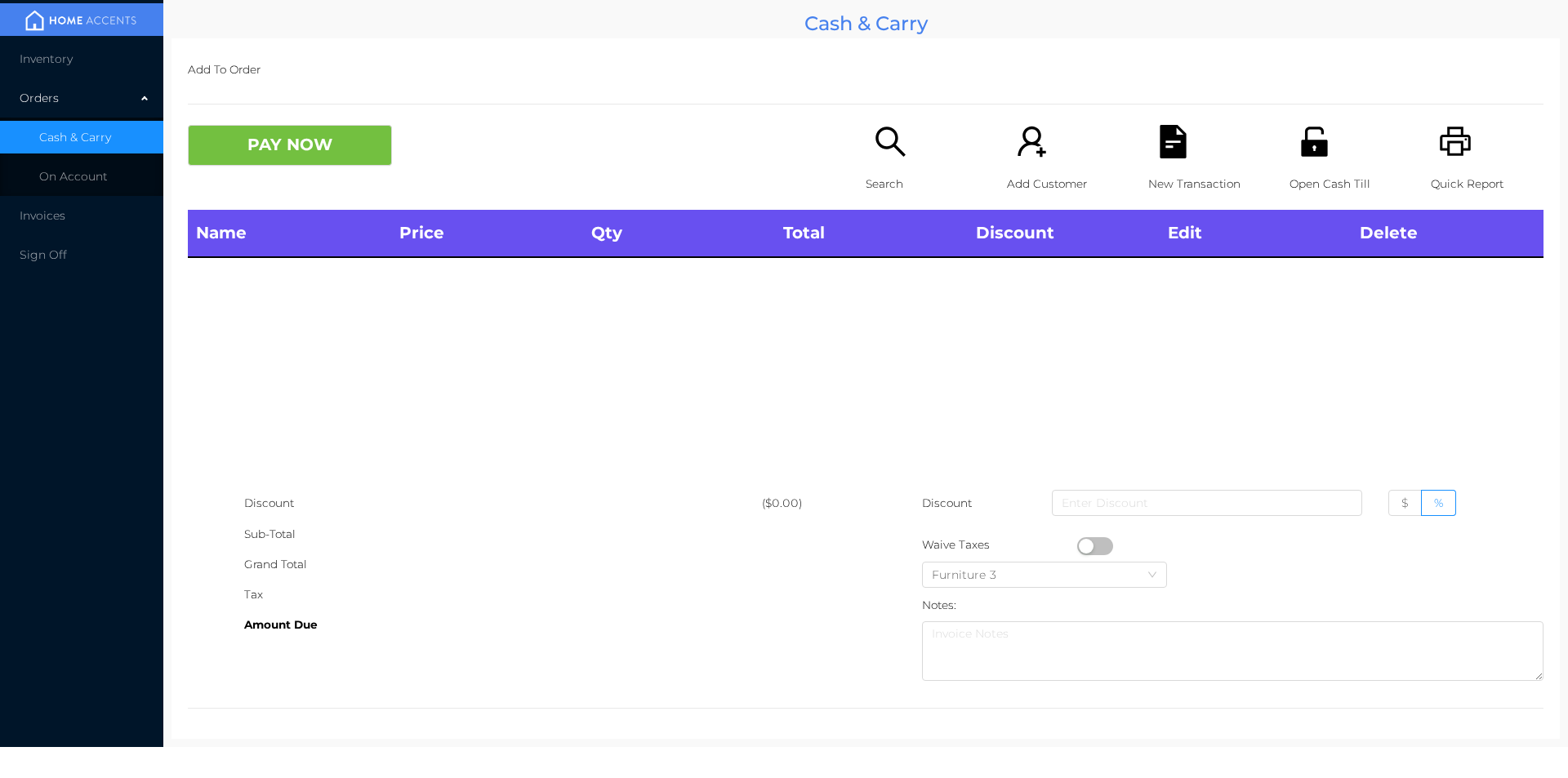
click at [877, 161] on div "Search" at bounding box center [922, 168] width 113 height 85
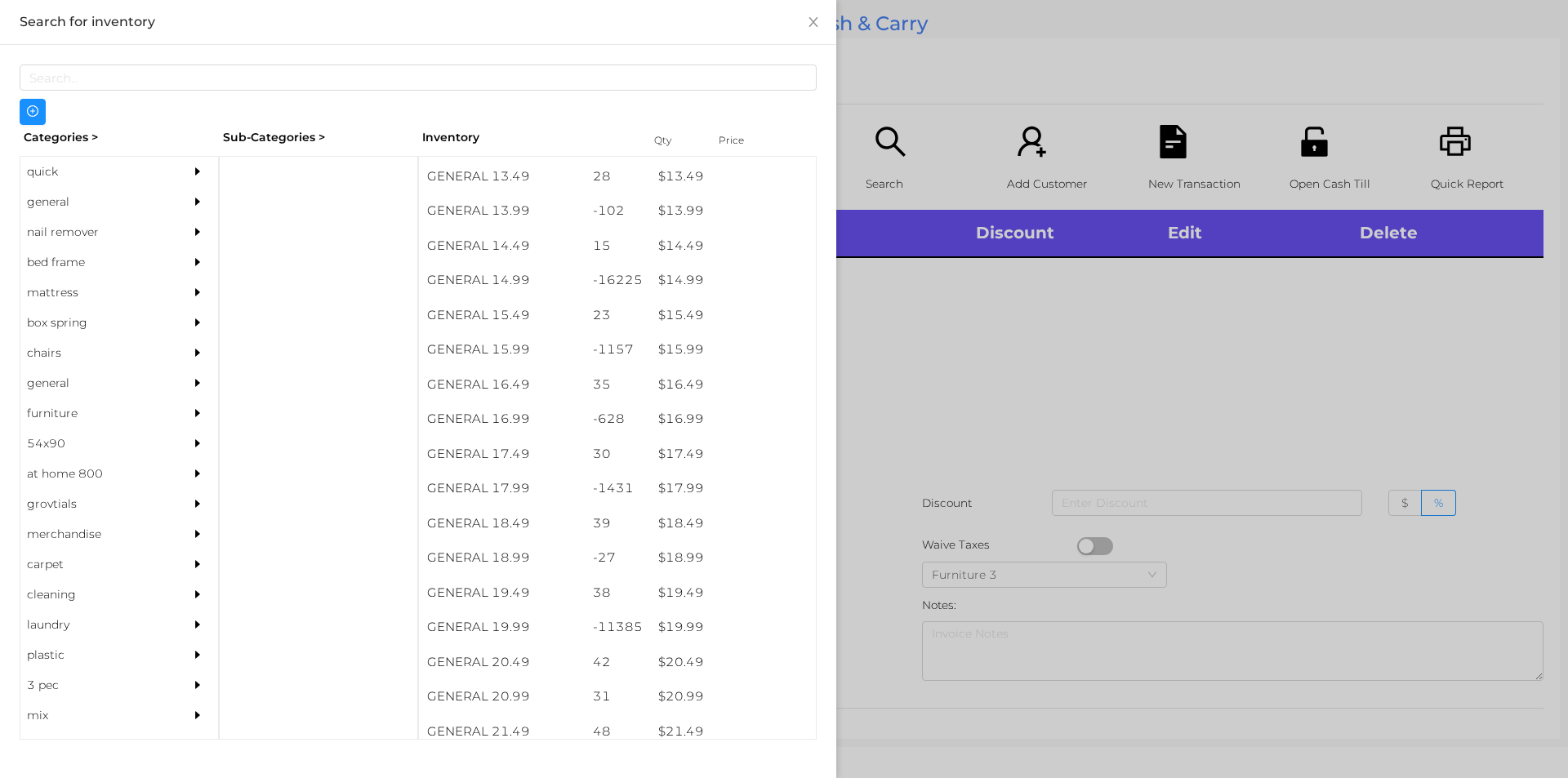
scroll to position [1307, 0]
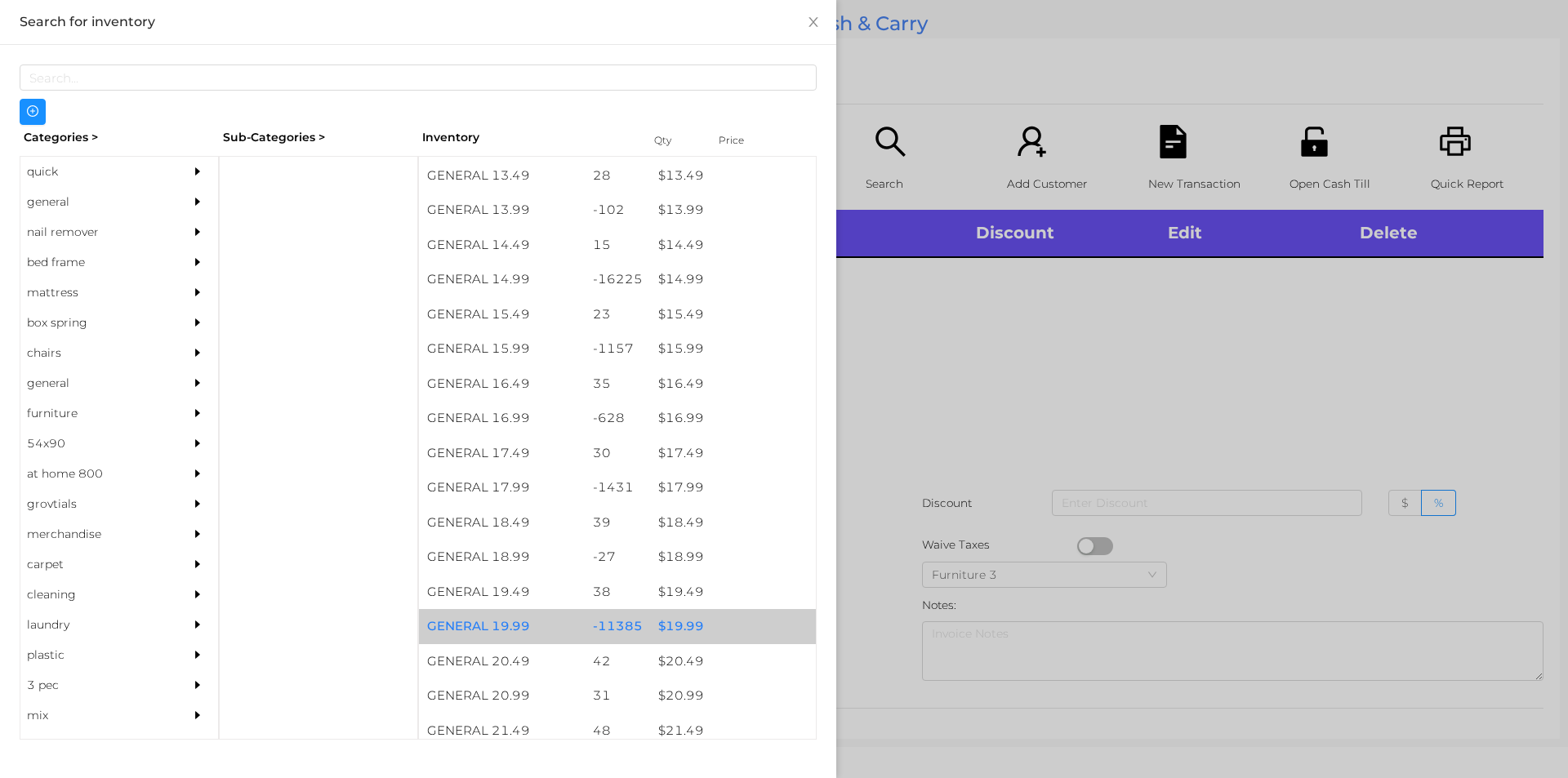
click at [655, 625] on div "$ 19.99" at bounding box center [732, 626] width 166 height 35
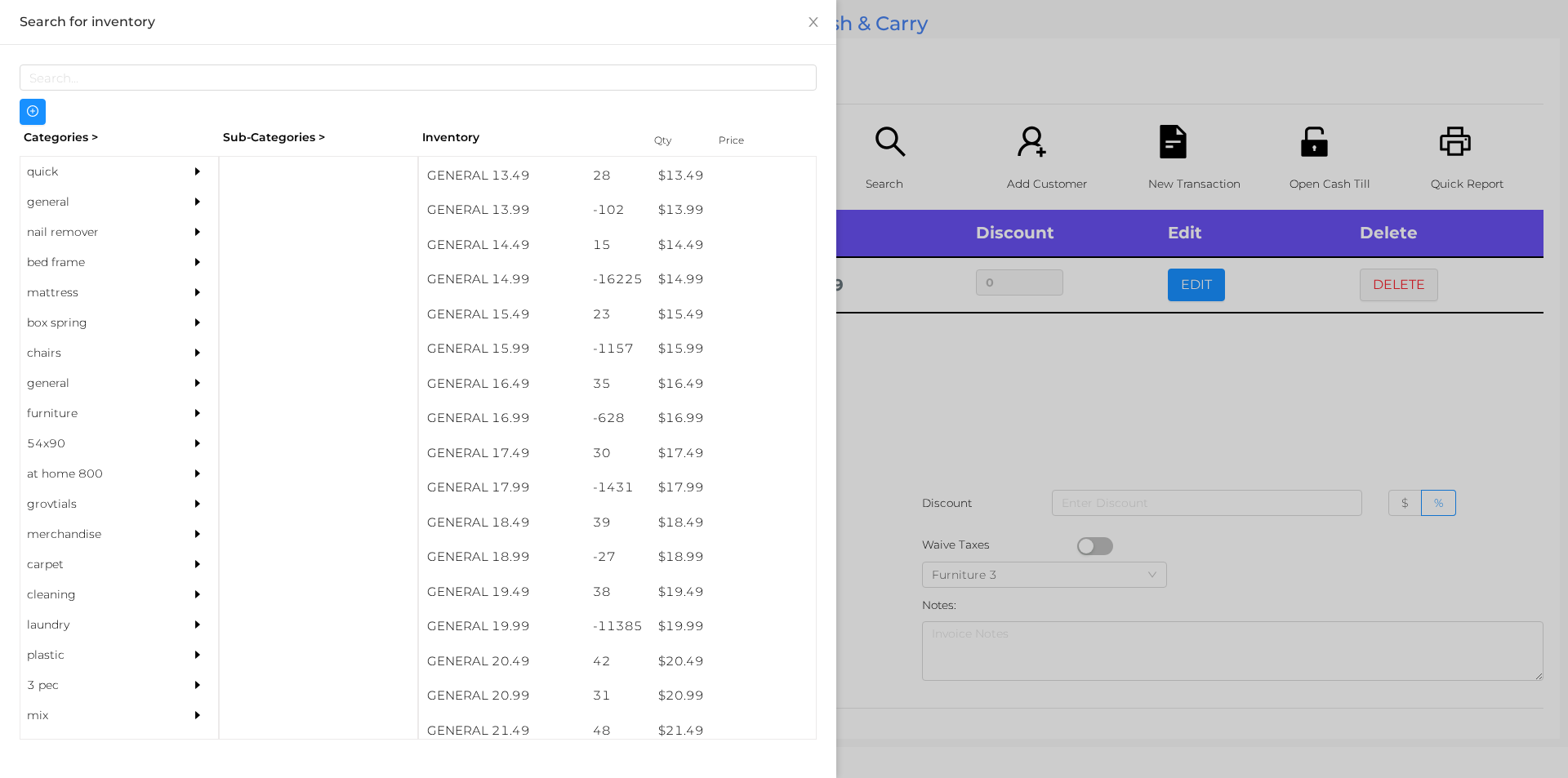
click at [866, 597] on div at bounding box center [784, 389] width 1568 height 778
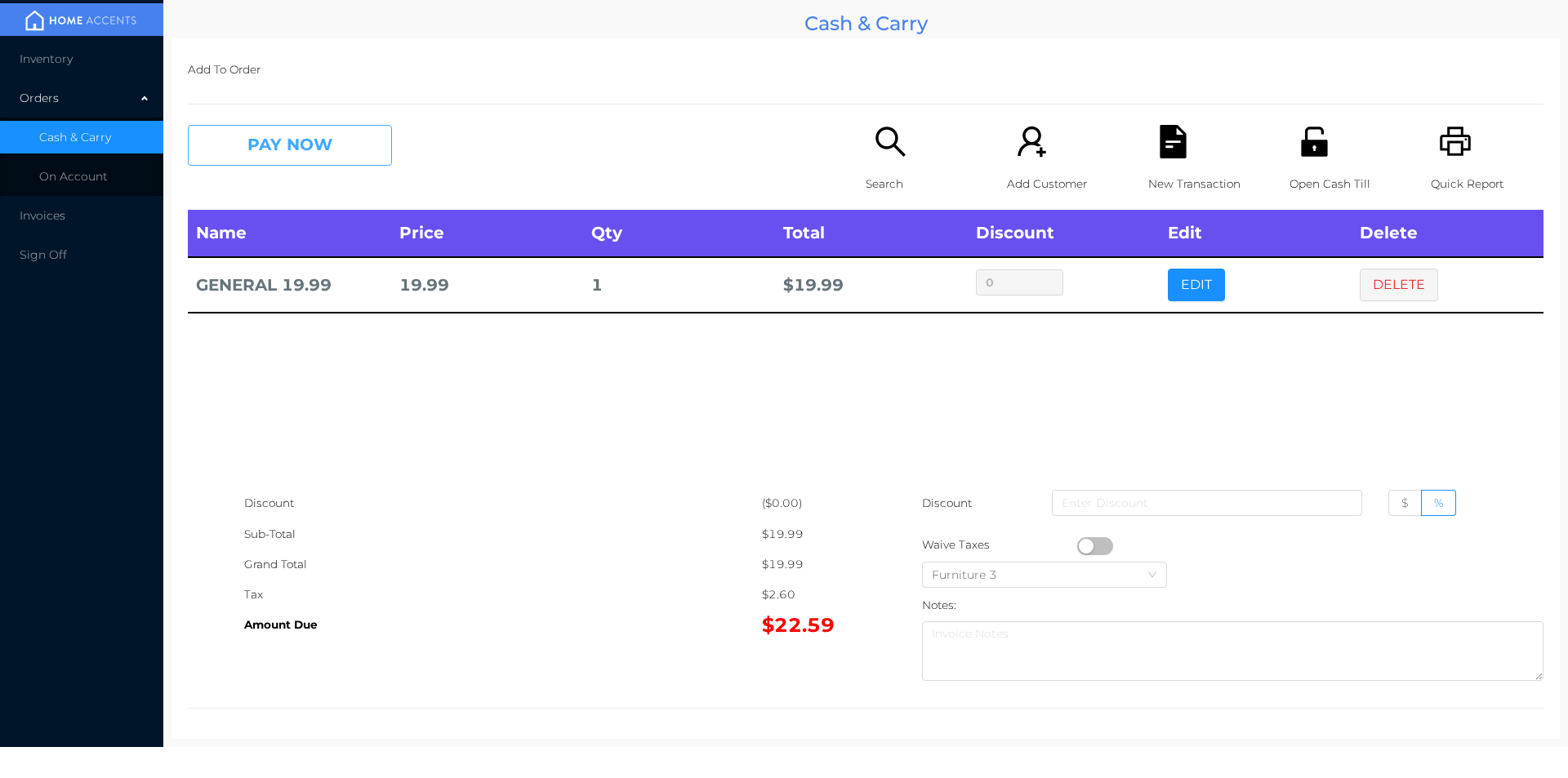
click at [338, 154] on button "PAY NOW" at bounding box center [289, 145] width 204 height 41
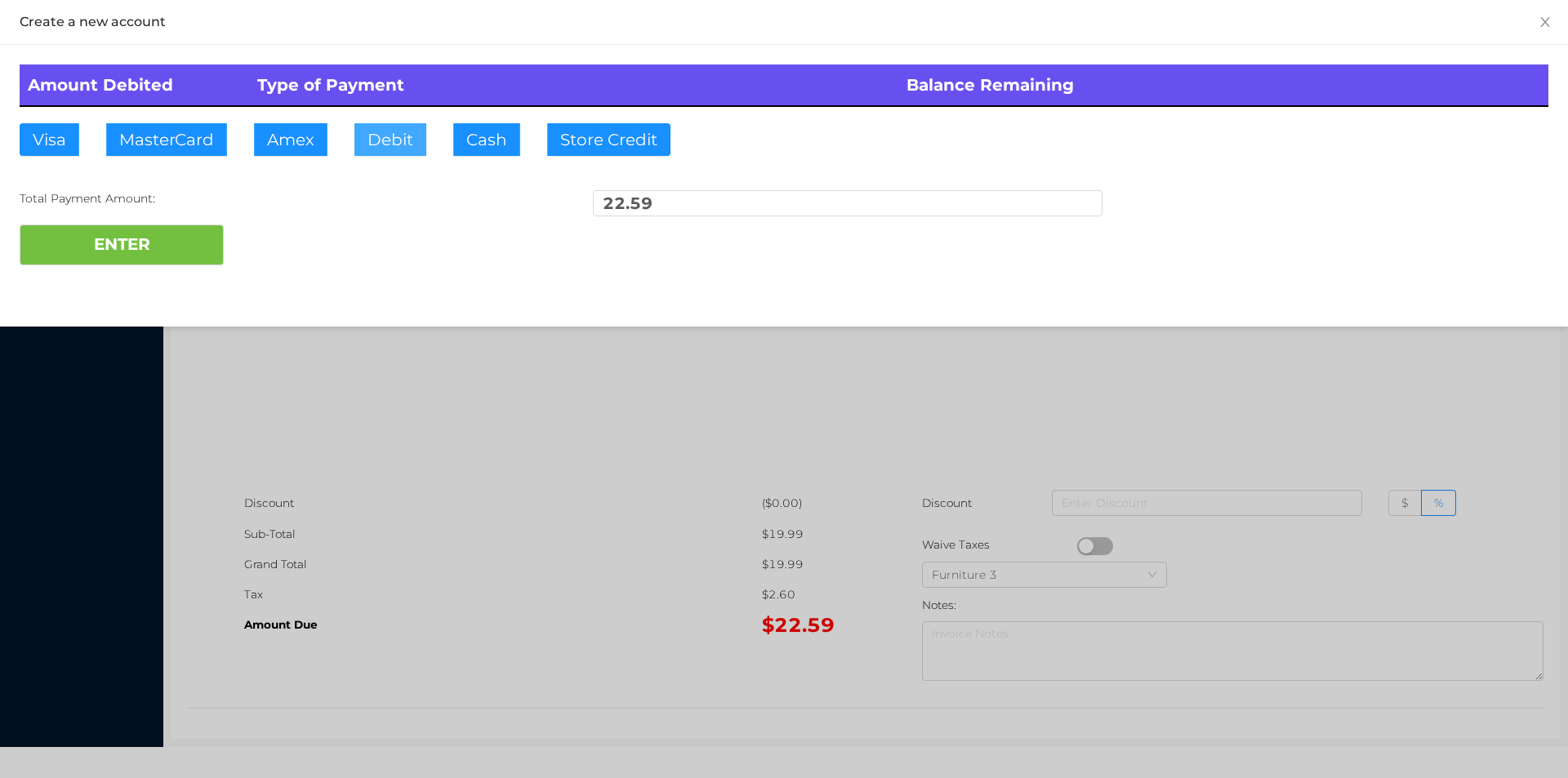
click at [383, 149] on button "Debit" at bounding box center [389, 140] width 72 height 33
click at [151, 256] on button "ENTER" at bounding box center [122, 244] width 204 height 41
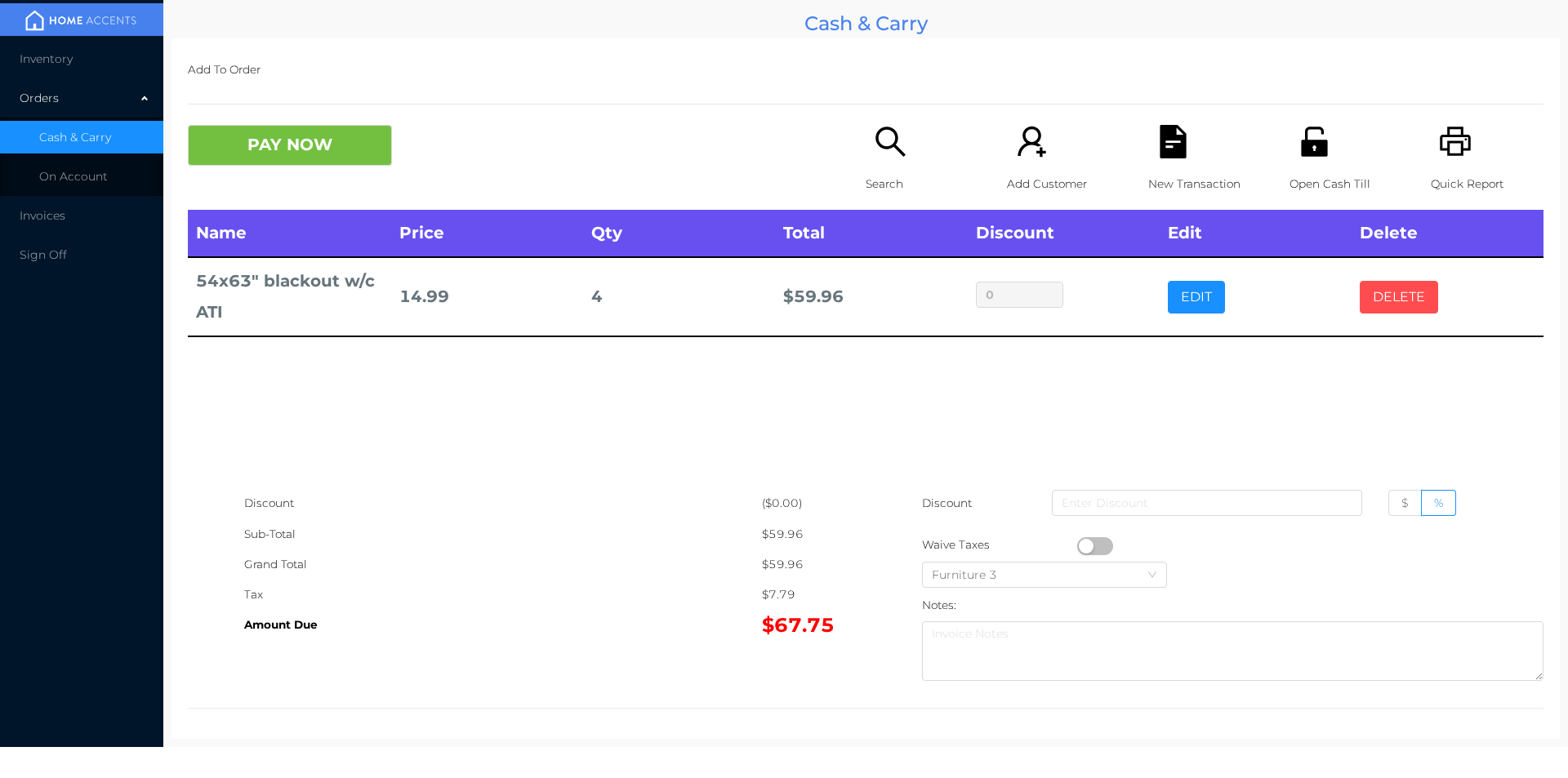
click at [1380, 293] on button "DELETE" at bounding box center [1398, 298] width 78 height 33
click at [1189, 291] on button "EDIT" at bounding box center [1196, 298] width 57 height 33
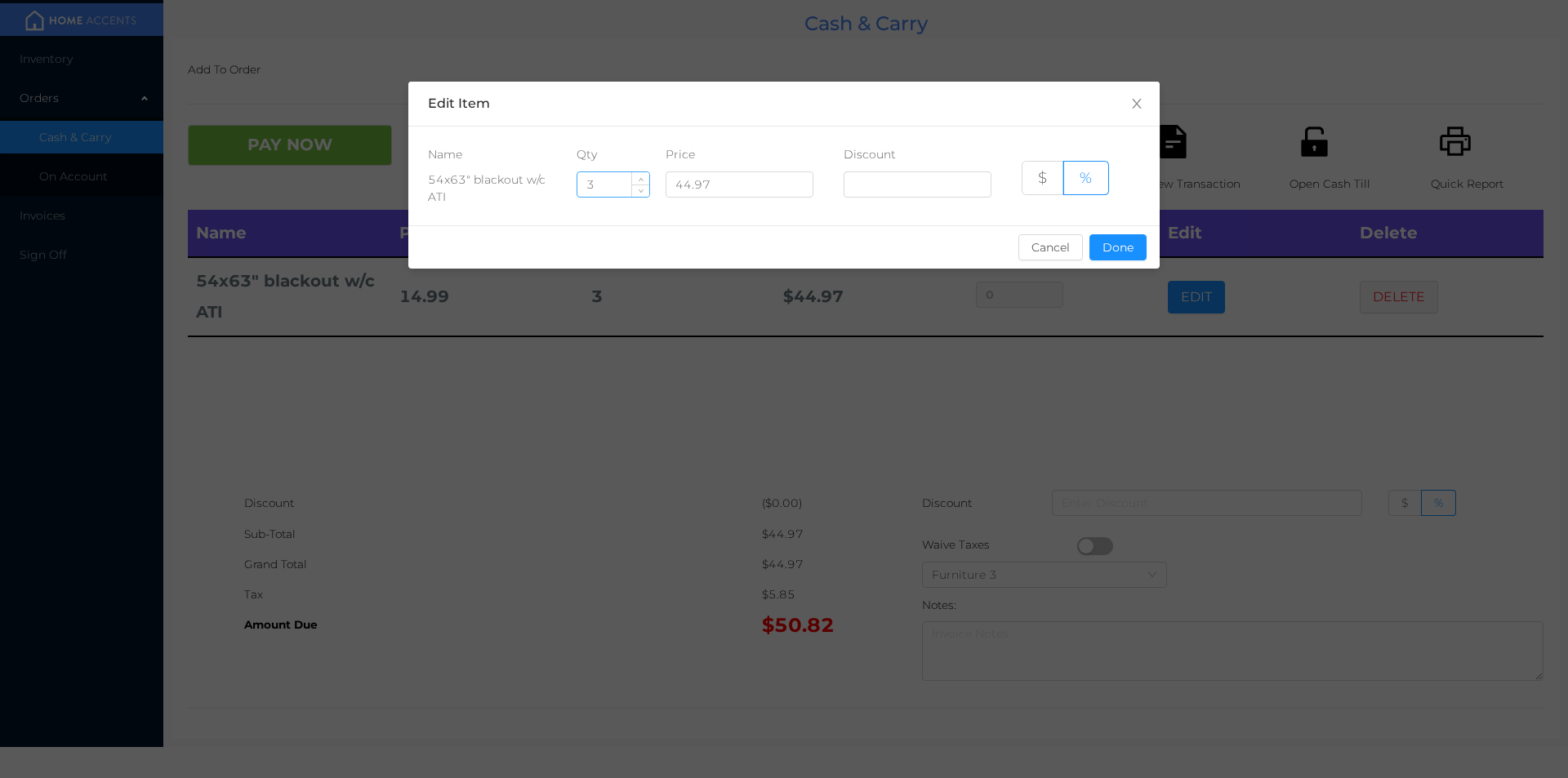
click at [627, 186] on input "3" at bounding box center [612, 184] width 72 height 25
type input "4"
click at [1078, 404] on div "sentinelStart Edit Item Name Qty Price Discount 54x63" blackout w/c ATI 4 44.97…" at bounding box center [784, 389] width 1568 height 778
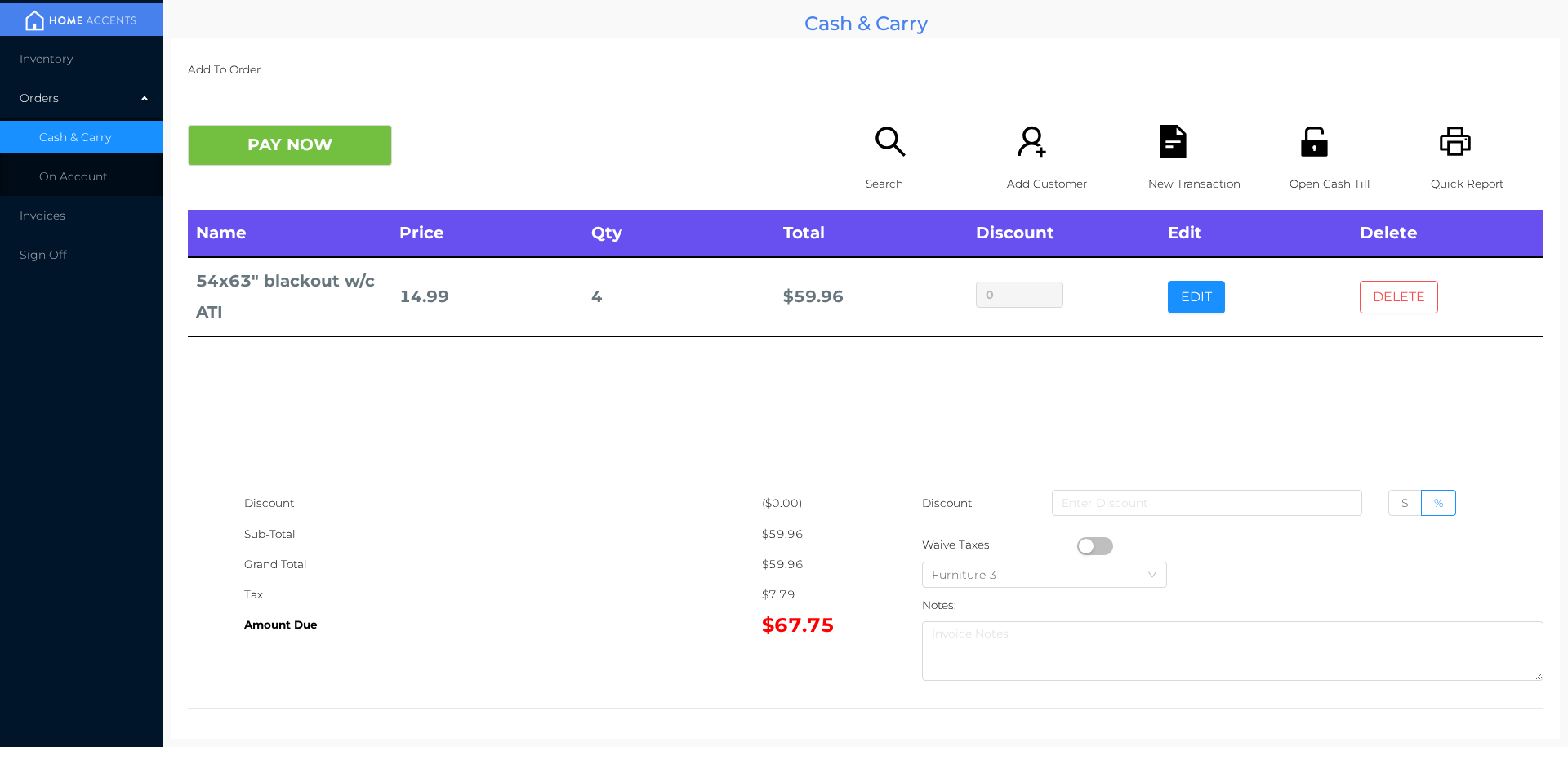
click at [1367, 288] on button "DELETE" at bounding box center [1398, 298] width 78 height 33
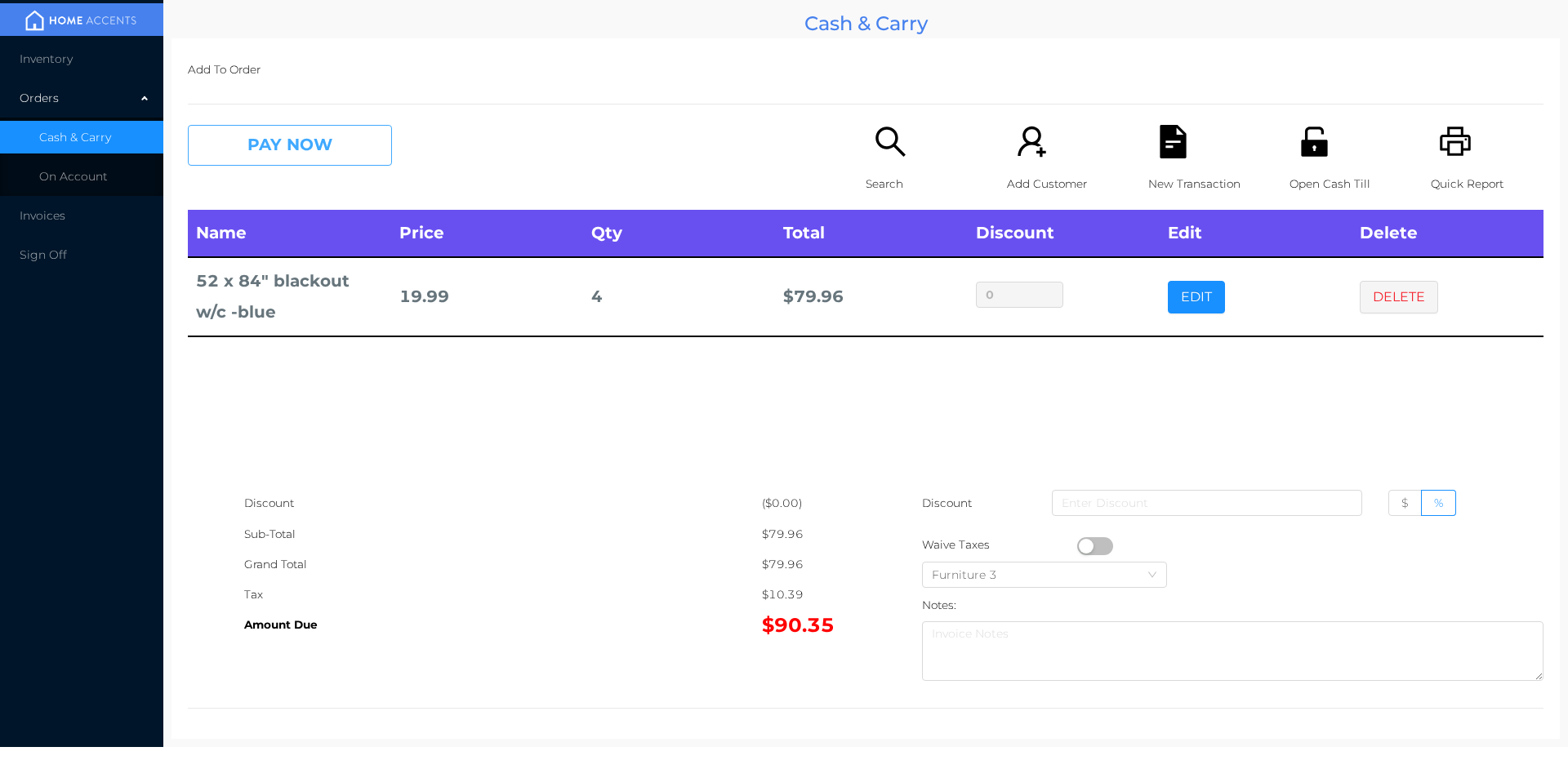
click at [273, 138] on button "PAY NOW" at bounding box center [289, 145] width 204 height 41
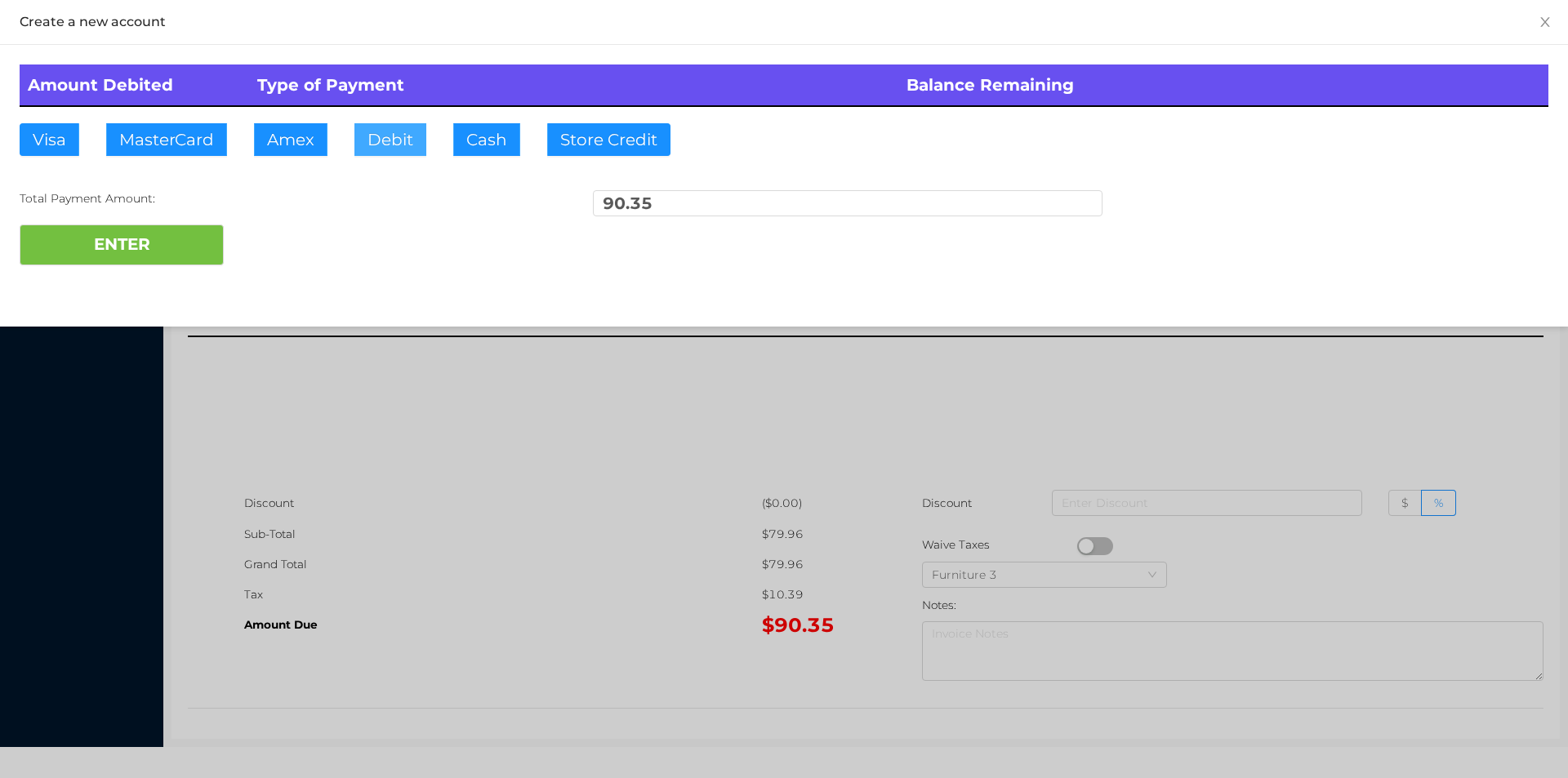
click at [388, 143] on button "Debit" at bounding box center [389, 140] width 72 height 33
click at [180, 255] on button "ENTER" at bounding box center [122, 244] width 204 height 41
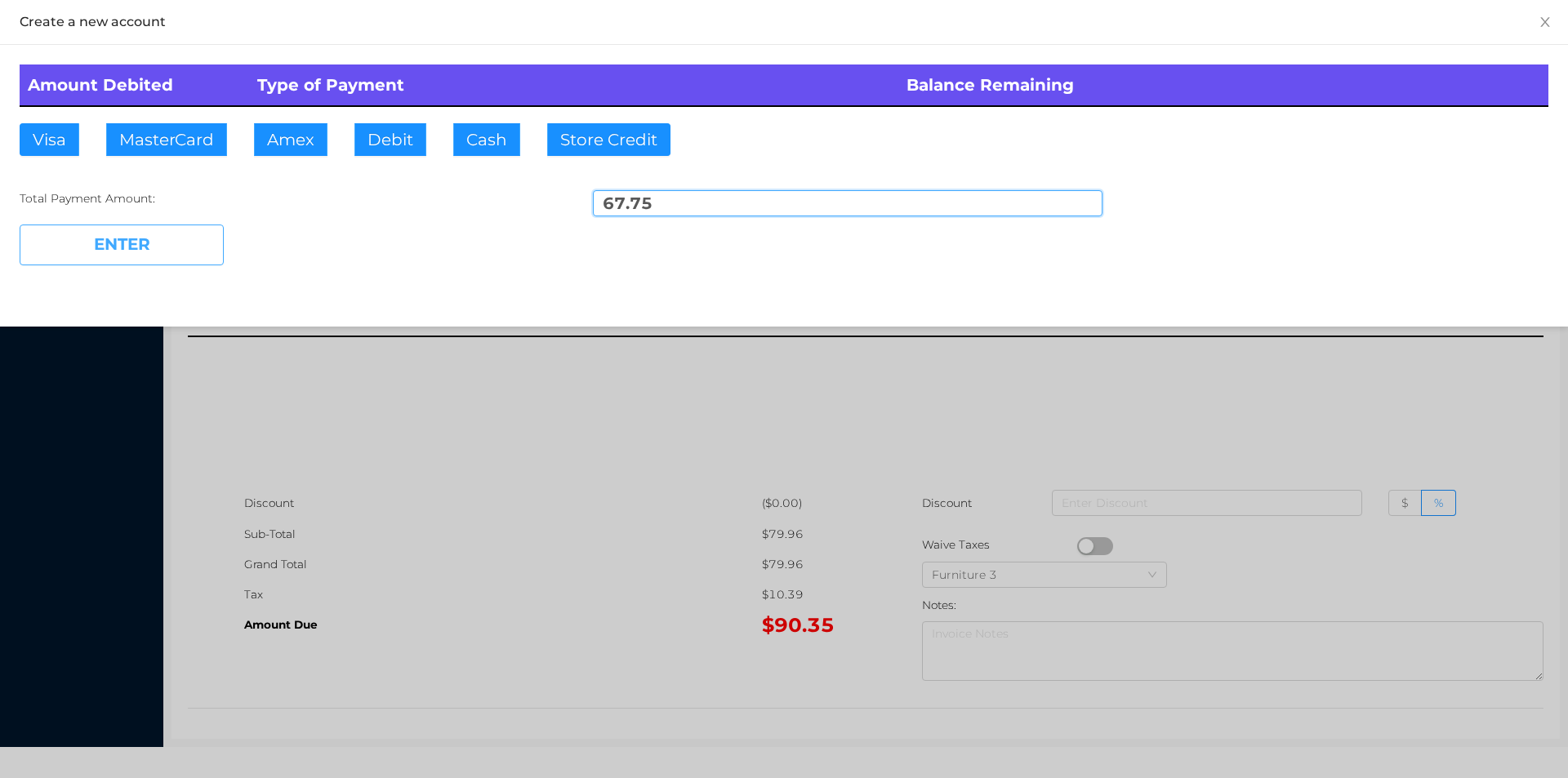
type input "22.60"
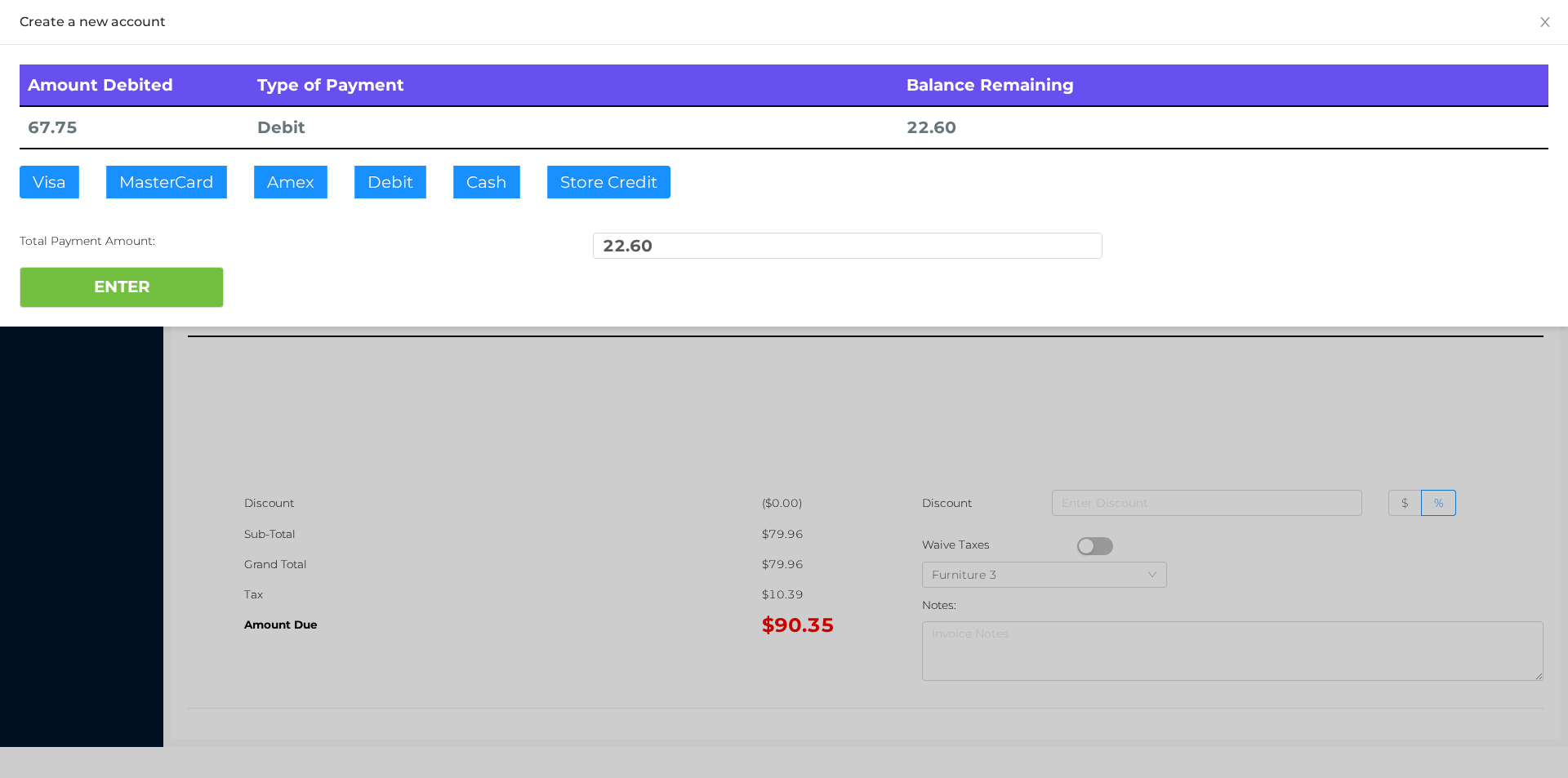
click at [1249, 390] on div at bounding box center [784, 389] width 1568 height 778
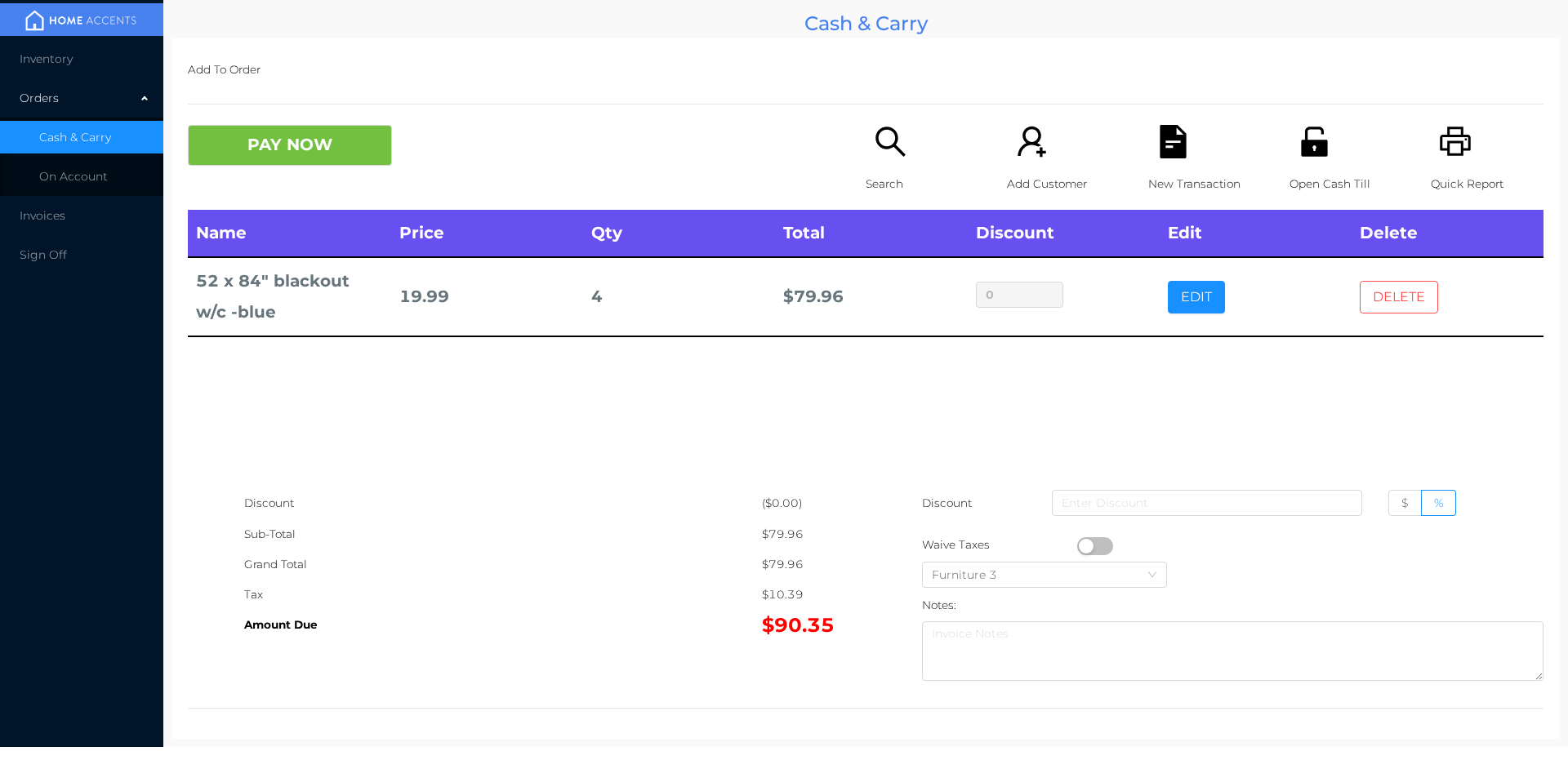
click at [1401, 292] on button "DELETE" at bounding box center [1398, 298] width 78 height 33
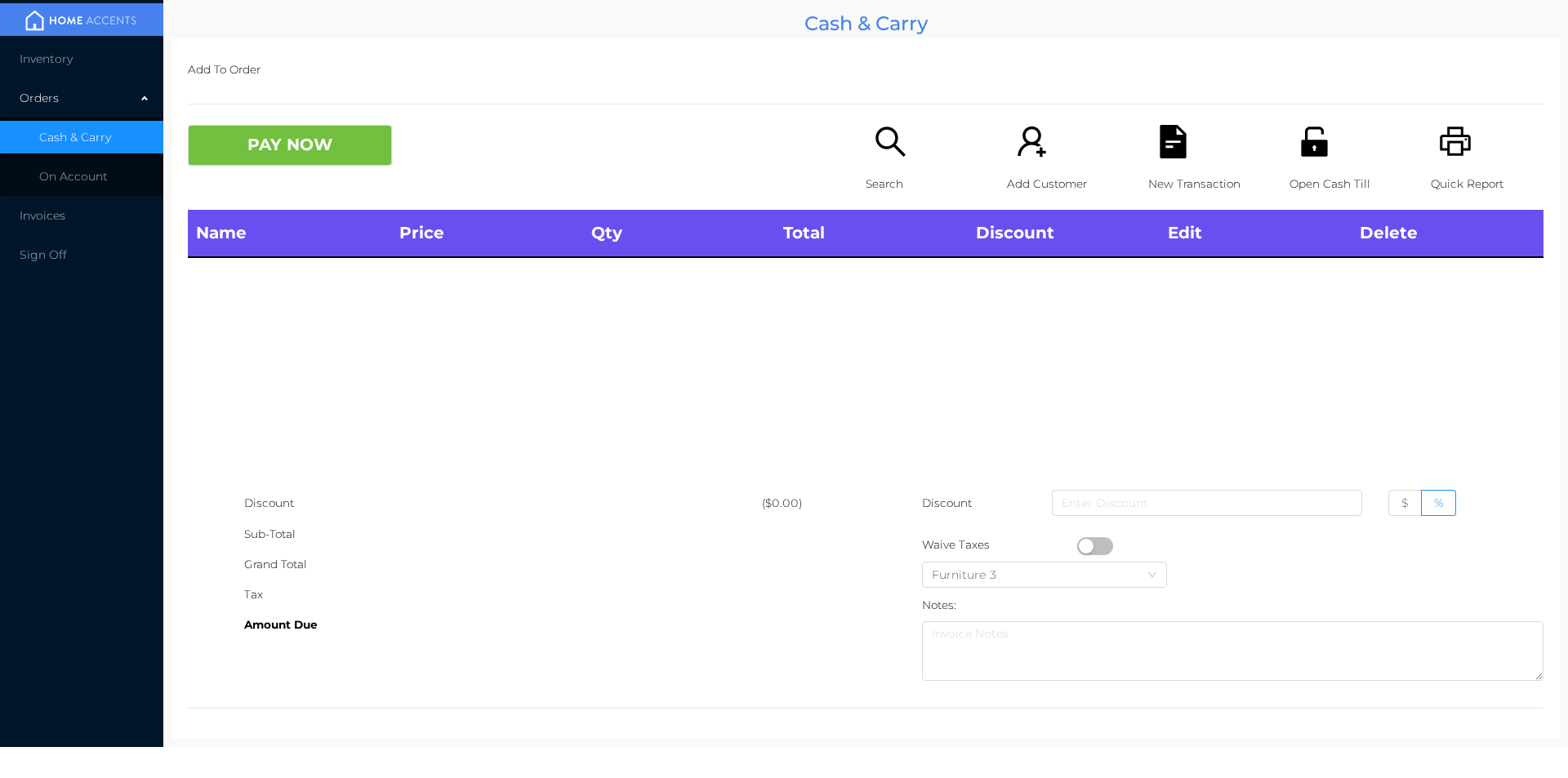
click at [894, 153] on icon "icon: search" at bounding box center [890, 141] width 29 height 29
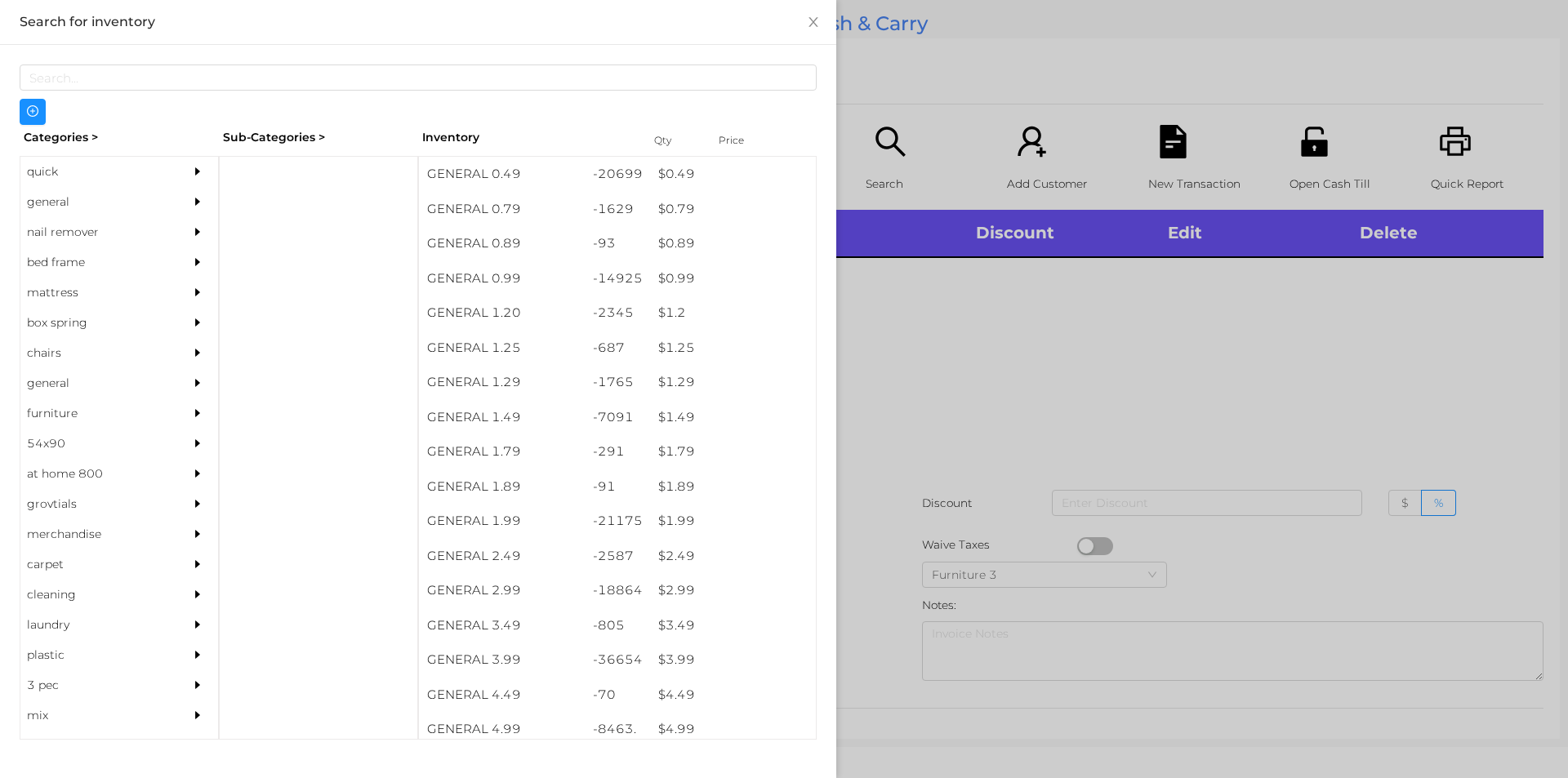
click at [60, 200] on div "general" at bounding box center [94, 202] width 149 height 30
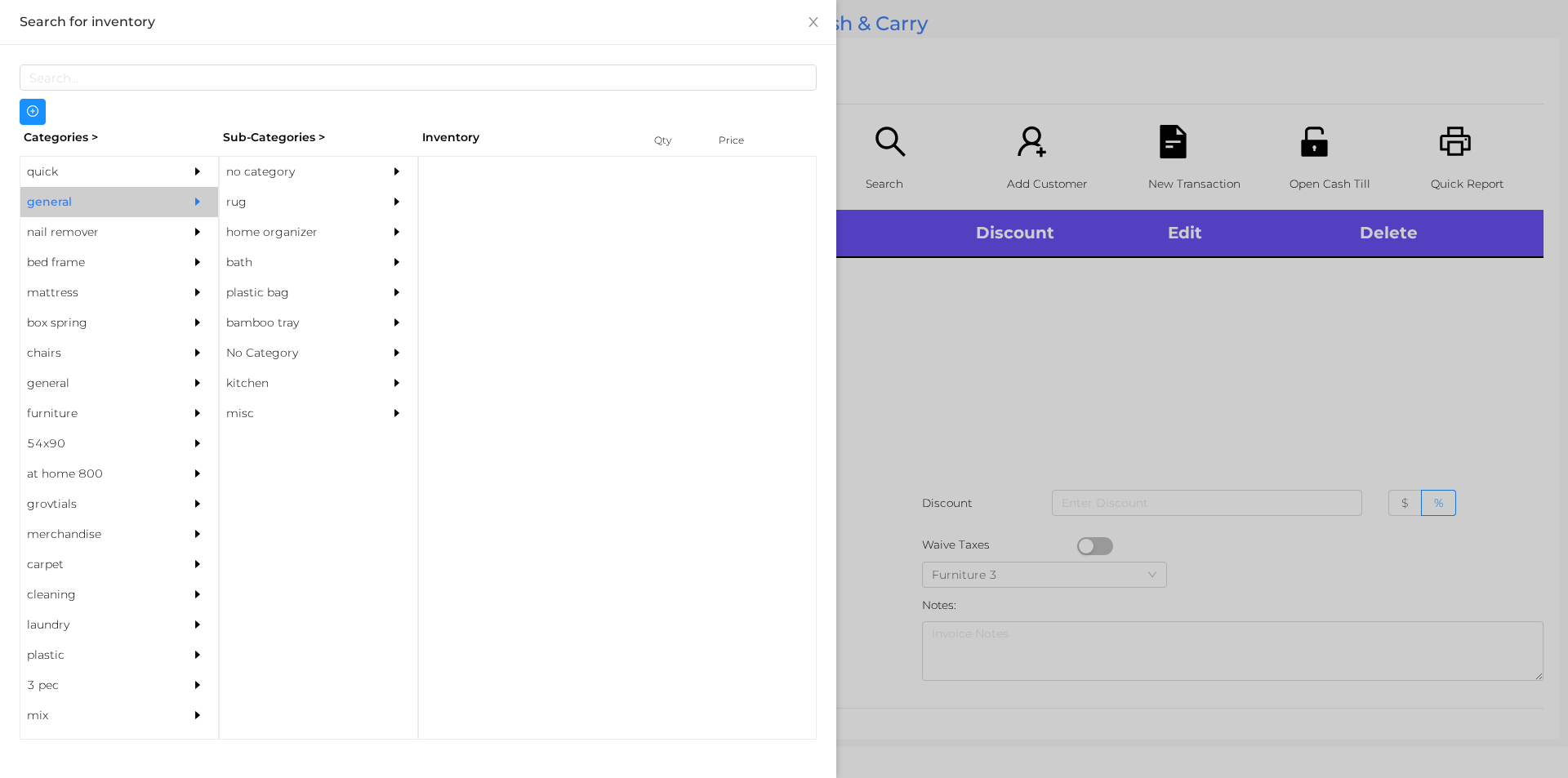
click at [269, 166] on div "no category" at bounding box center [294, 172] width 149 height 30
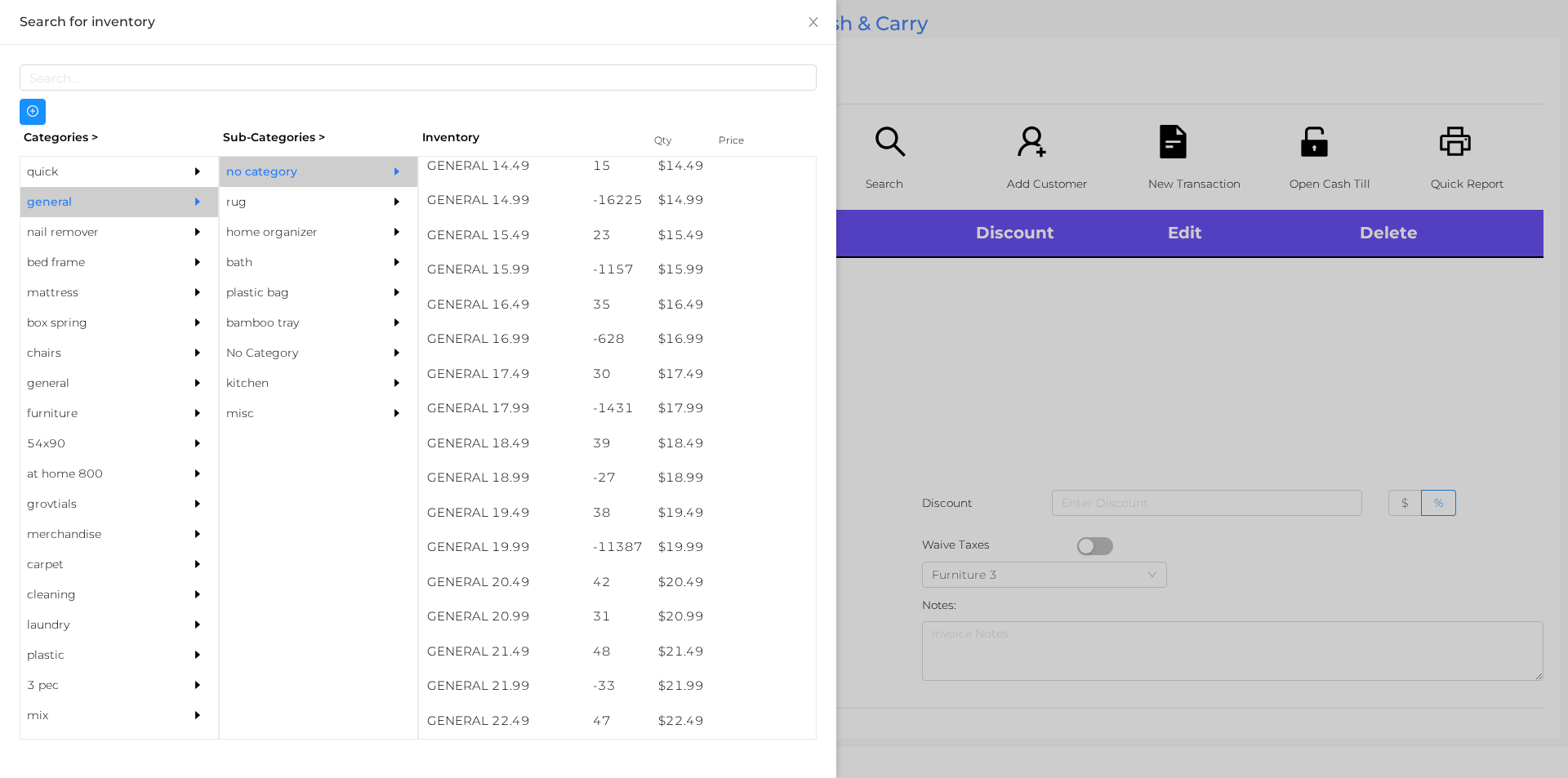
scroll to position [1389, 0]
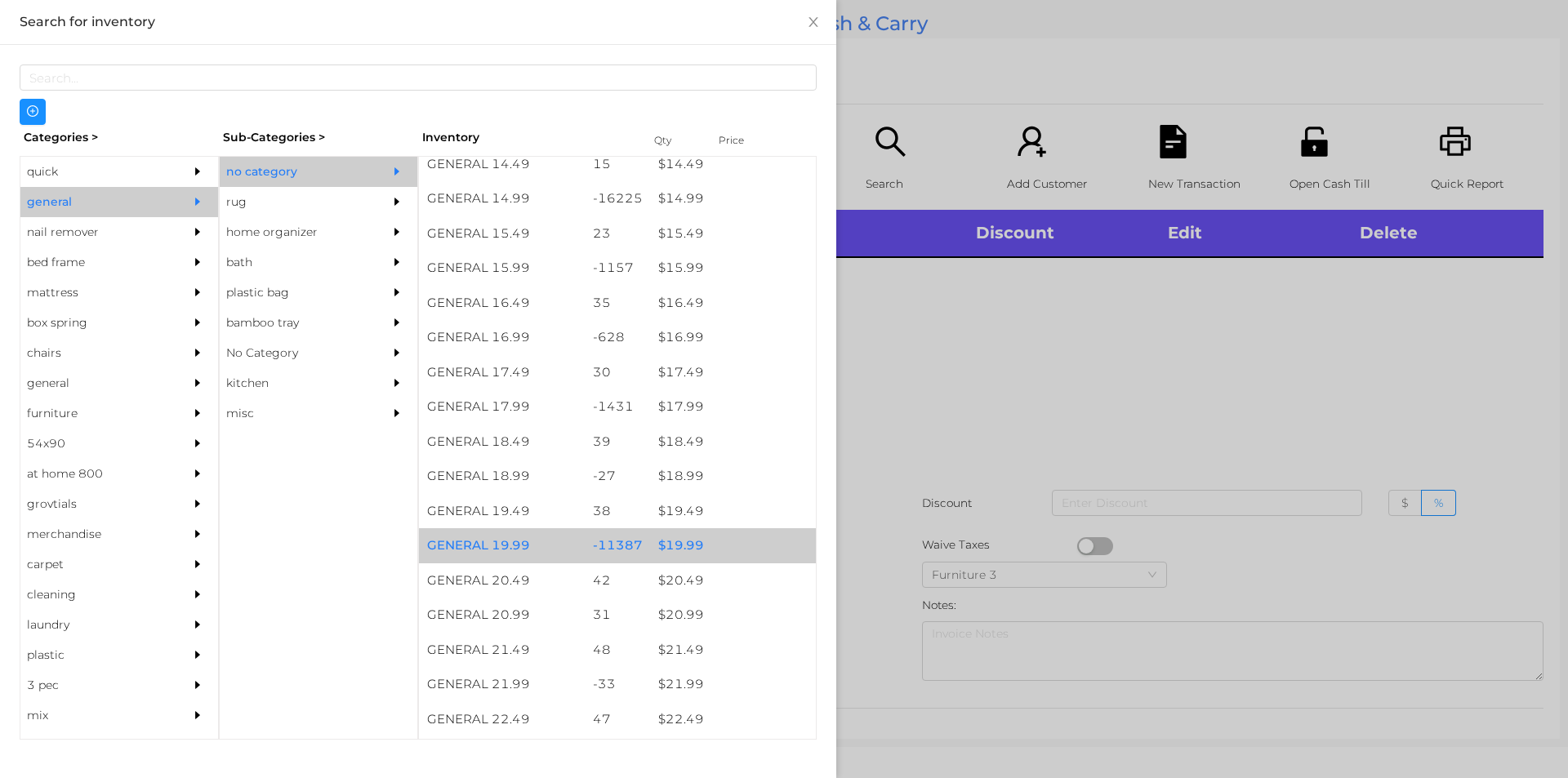
click at [678, 545] on div "$ 19.99" at bounding box center [732, 546] width 166 height 35
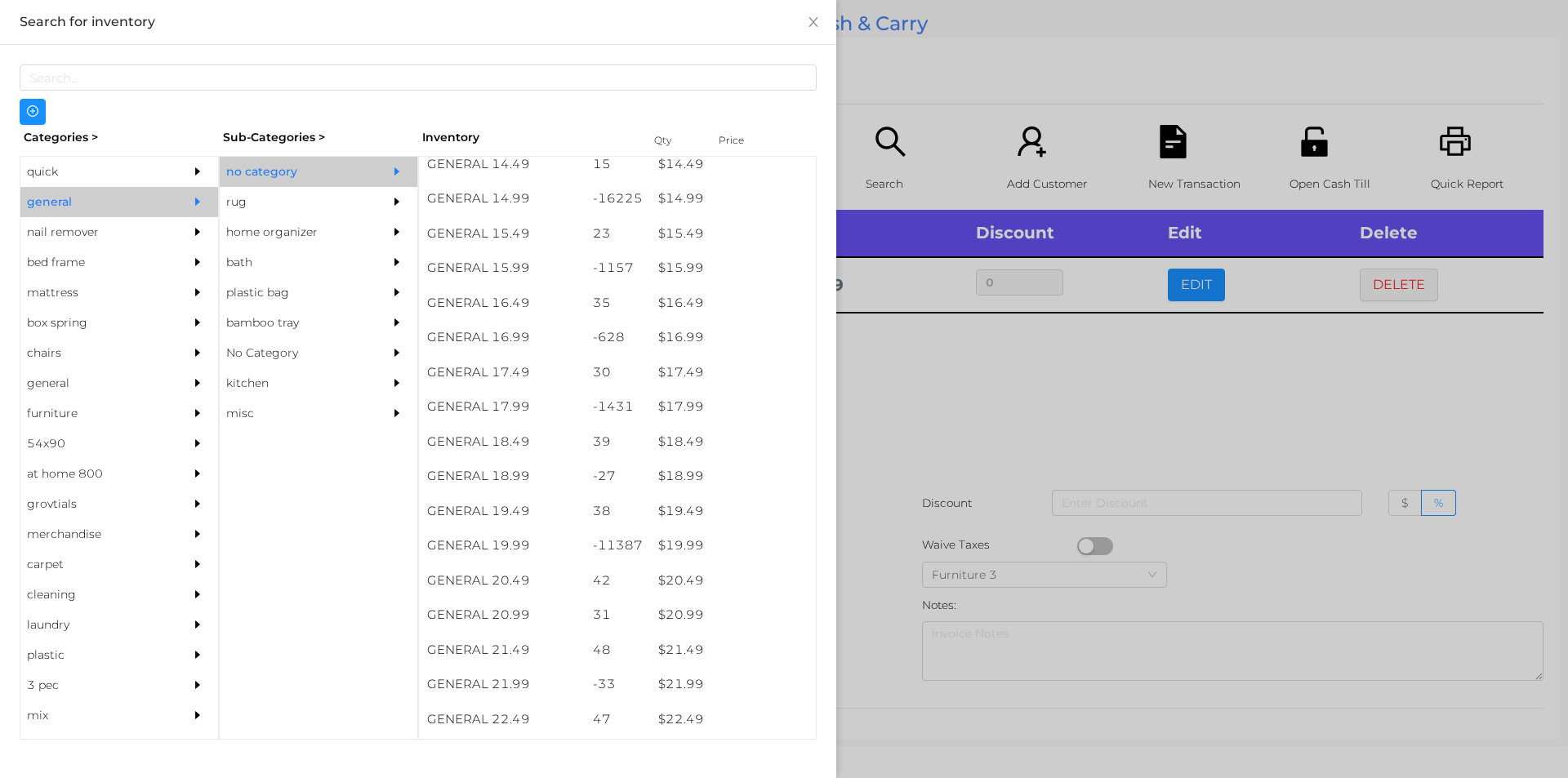
click at [1014, 435] on div at bounding box center [784, 389] width 1568 height 778
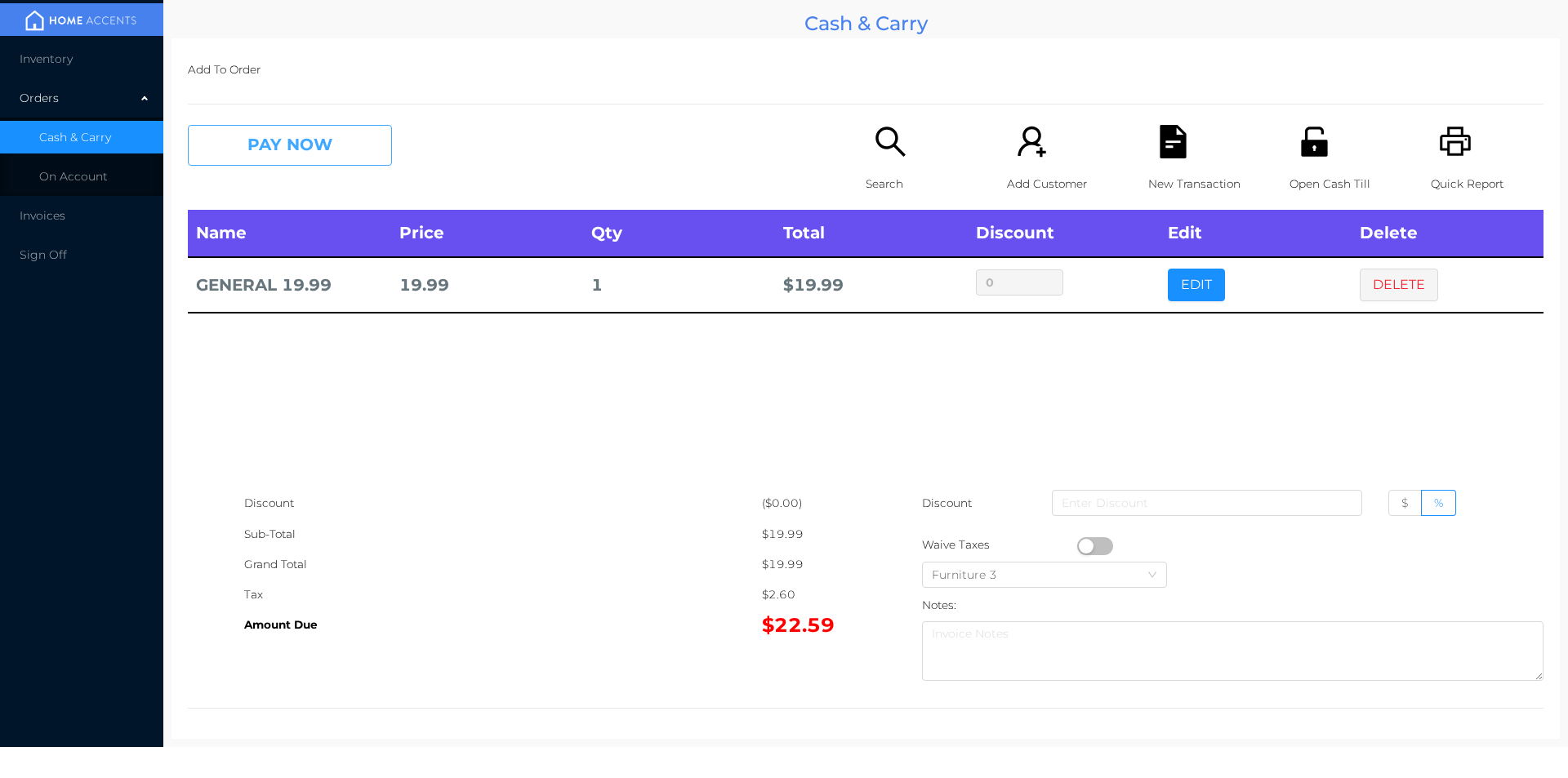
click at [353, 149] on button "PAY NOW" at bounding box center [289, 145] width 204 height 41
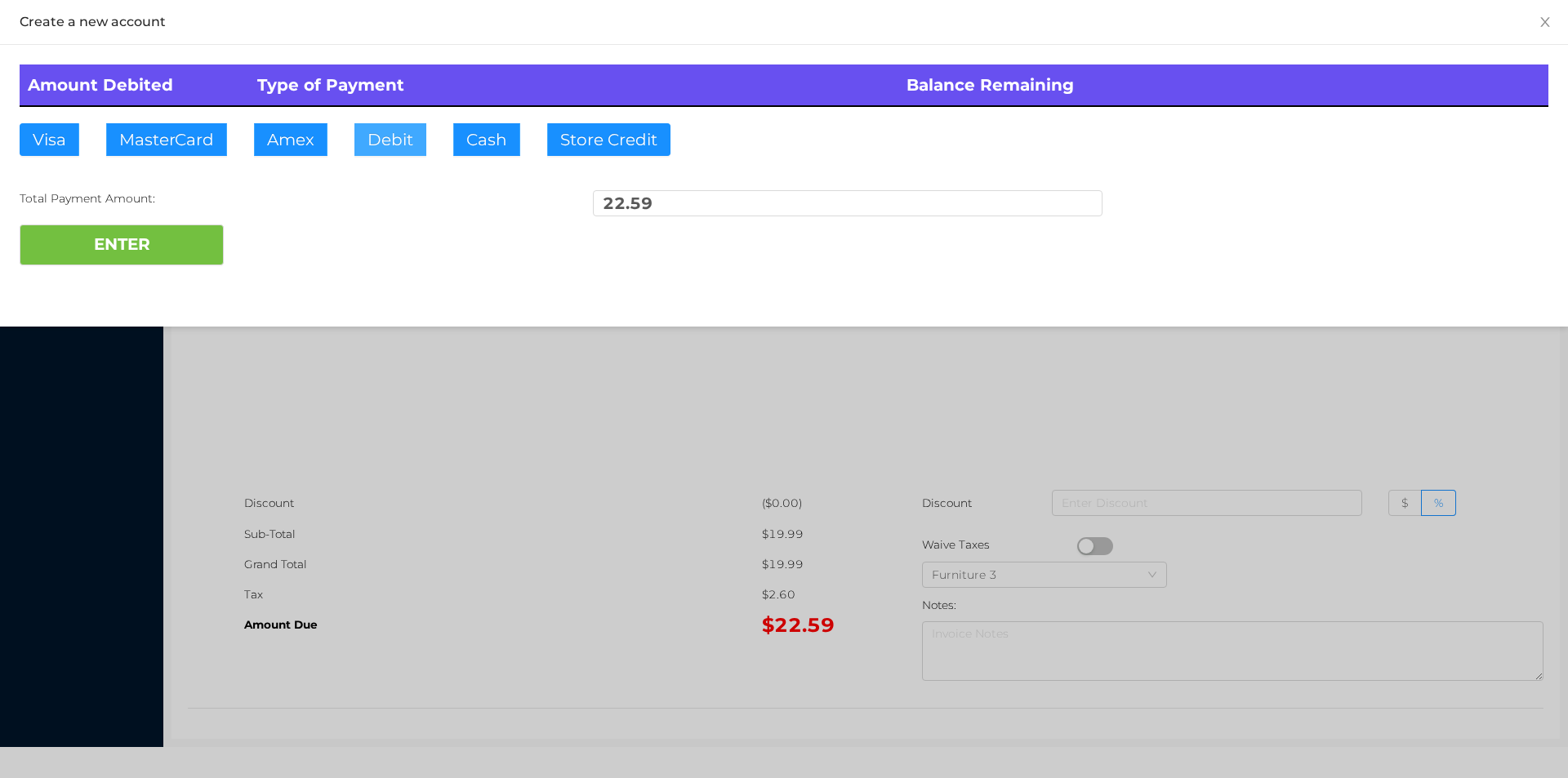
click at [387, 143] on button "Debit" at bounding box center [389, 140] width 72 height 33
click at [161, 256] on button "ENTER" at bounding box center [122, 244] width 204 height 41
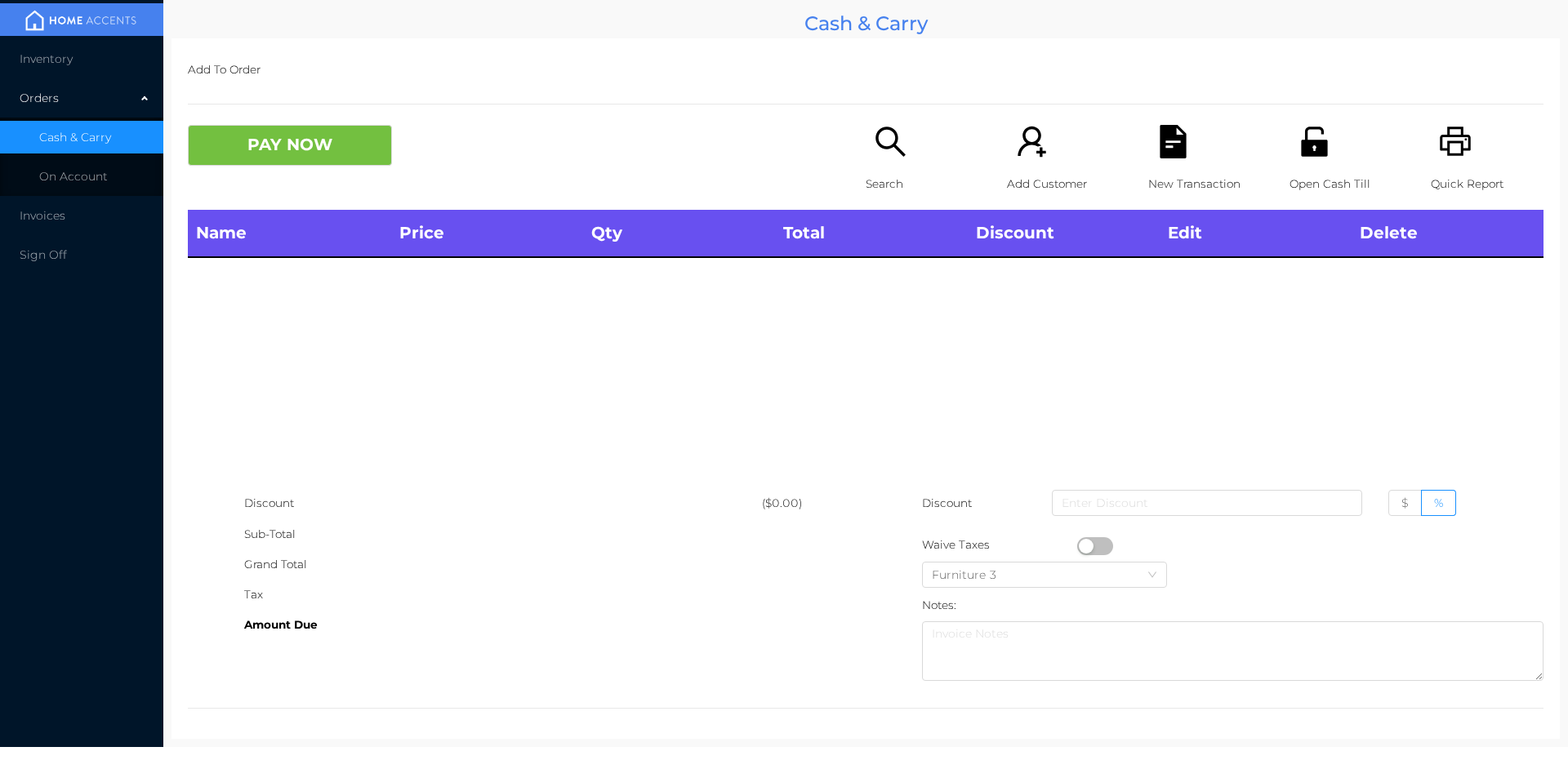
click at [882, 159] on icon "icon: search" at bounding box center [890, 142] width 34 height 34
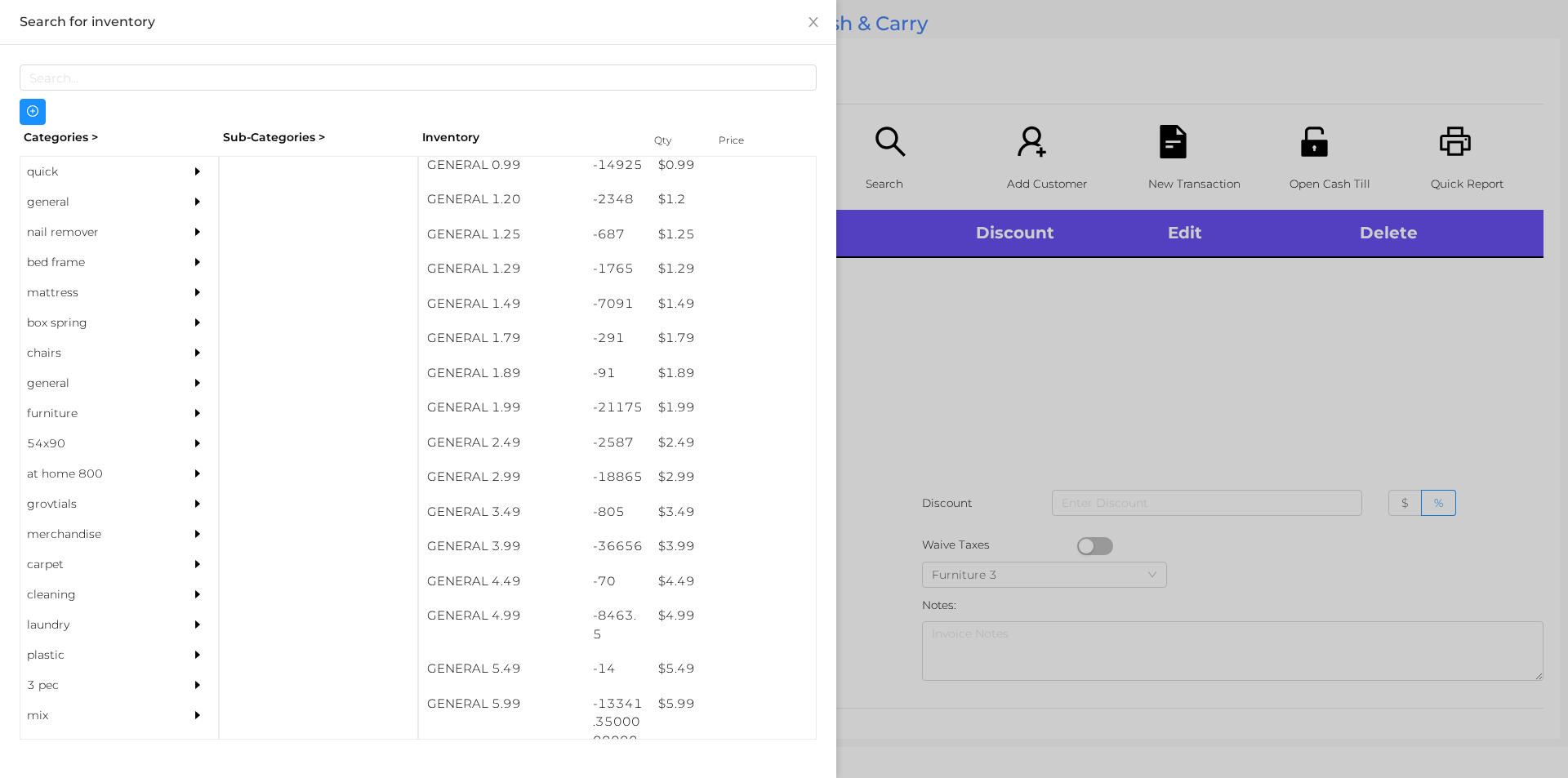
scroll to position [113, 0]
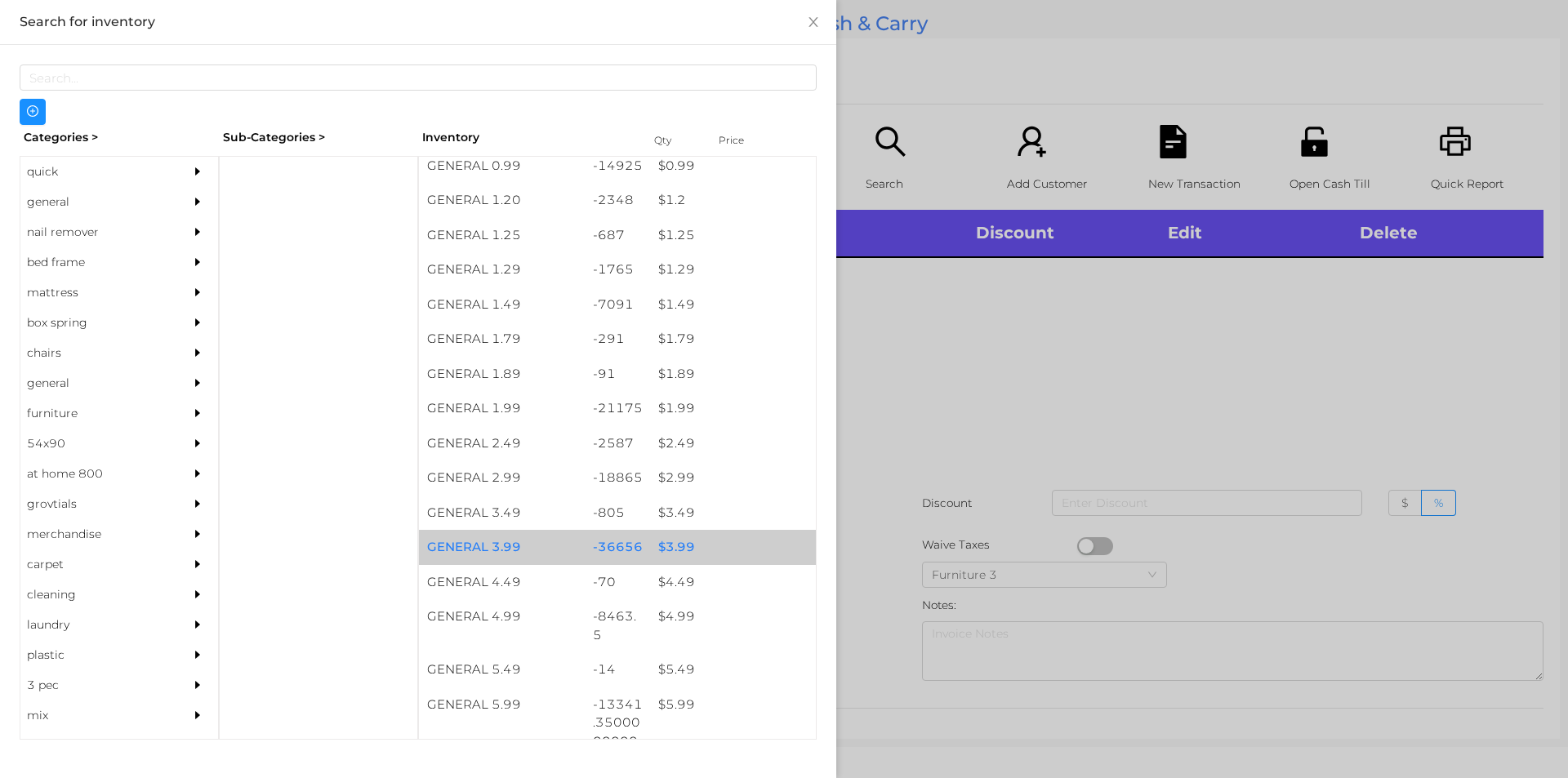
click at [671, 558] on div "$ 3.99" at bounding box center [732, 547] width 166 height 35
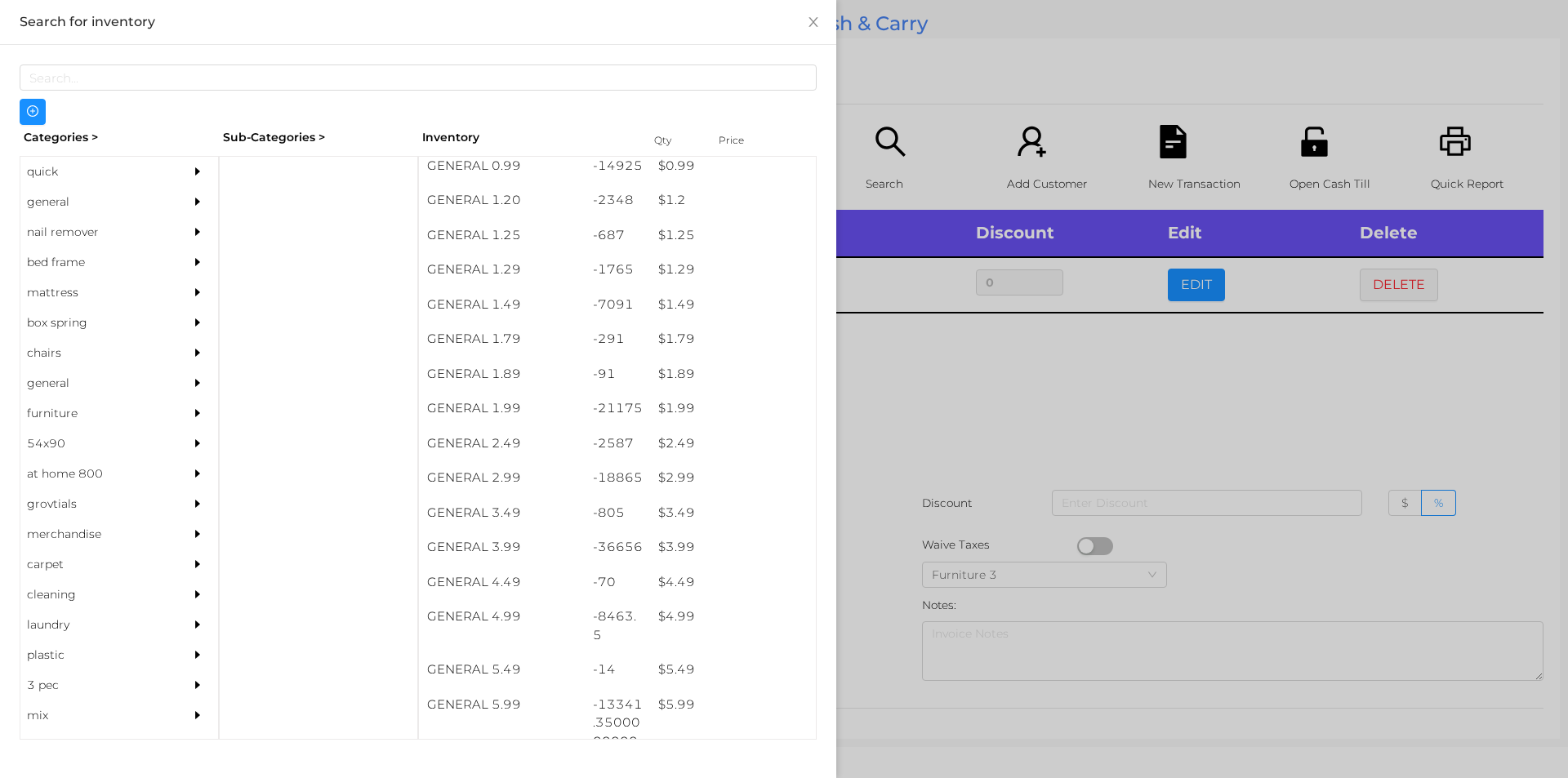
click at [874, 499] on div at bounding box center [784, 389] width 1568 height 778
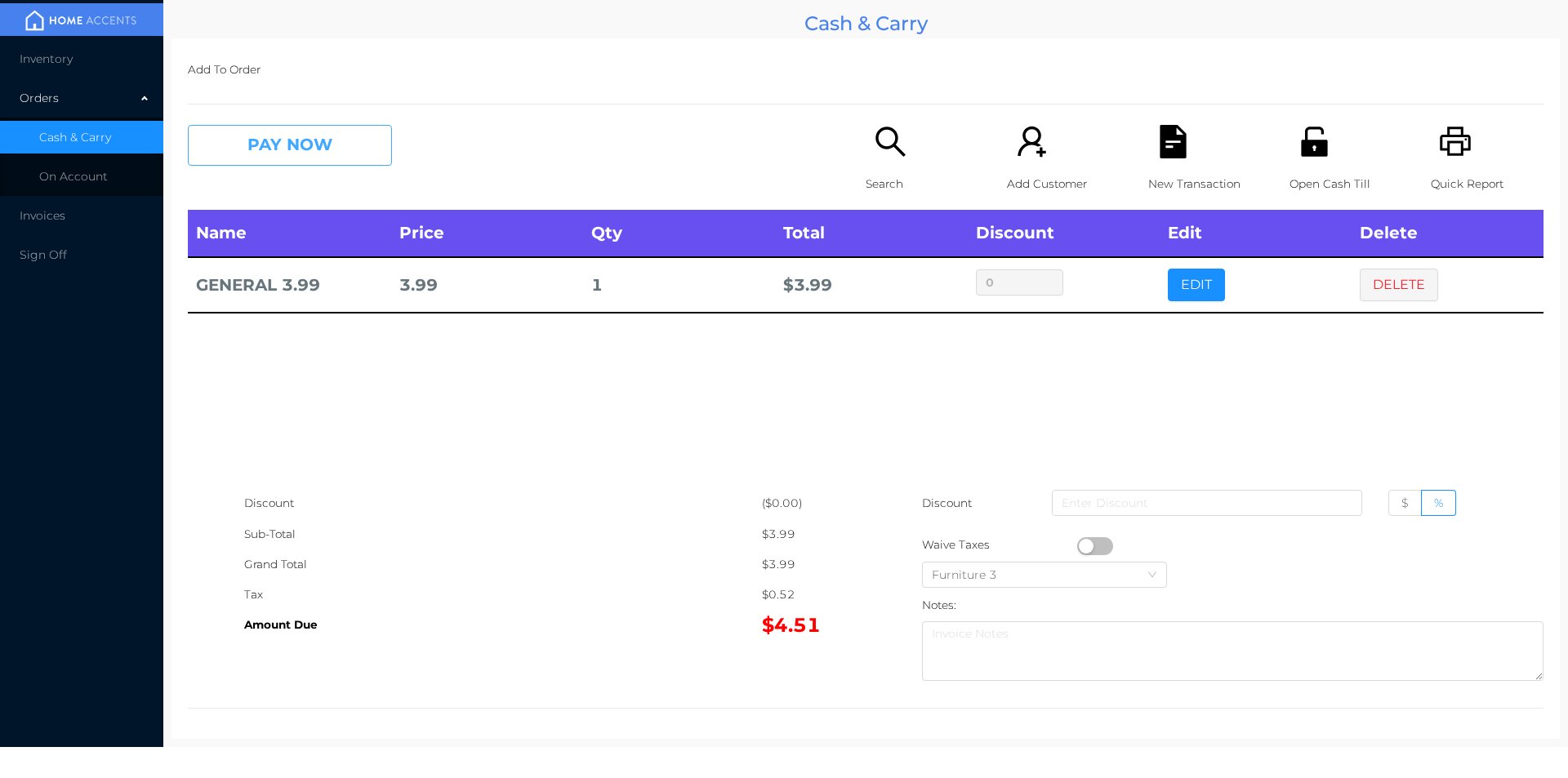
click at [301, 162] on button "PAY NOW" at bounding box center [289, 145] width 204 height 41
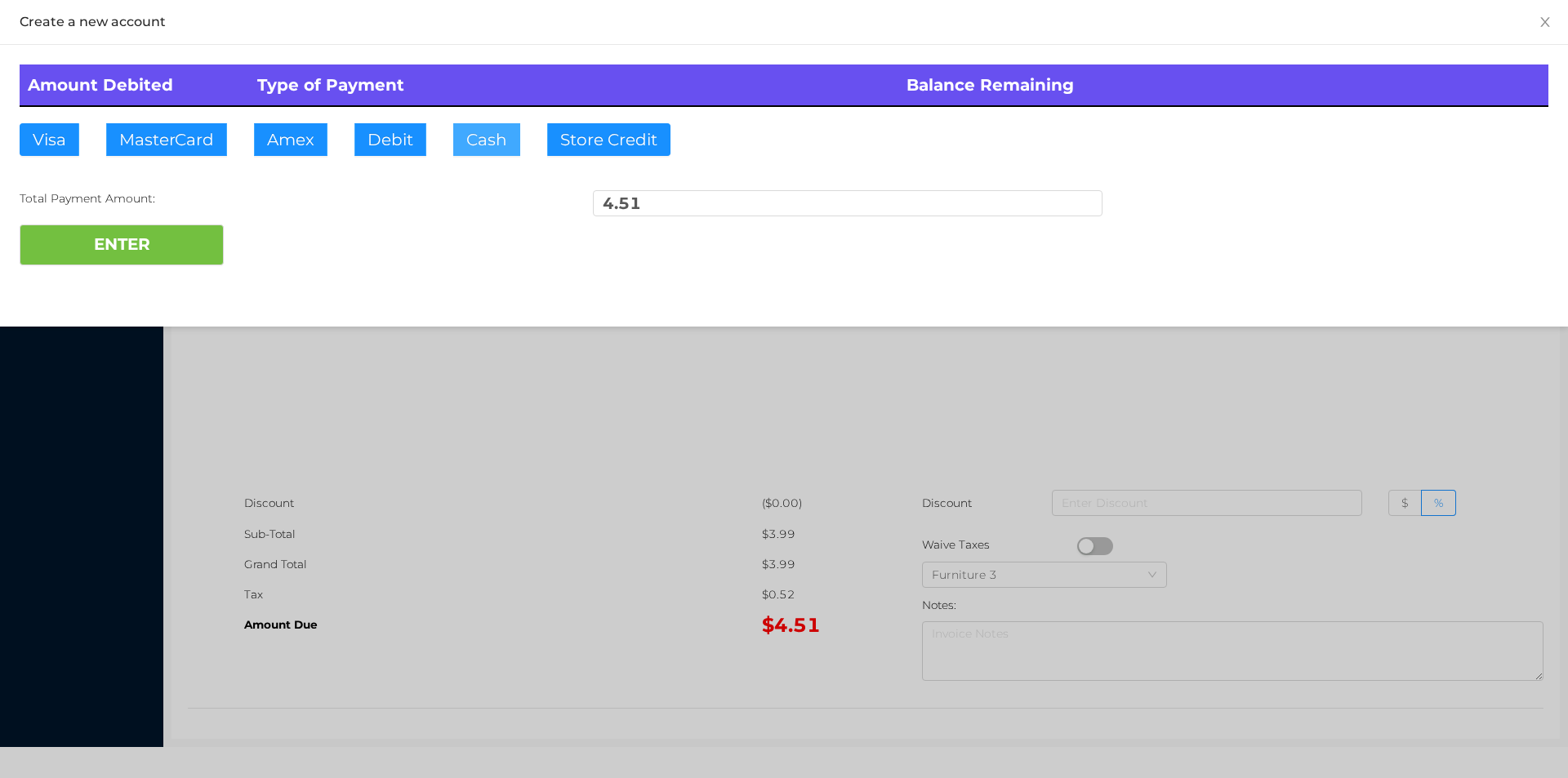
click at [479, 136] on button "Cash" at bounding box center [486, 140] width 67 height 33
click at [159, 229] on button "ENTER" at bounding box center [122, 244] width 204 height 41
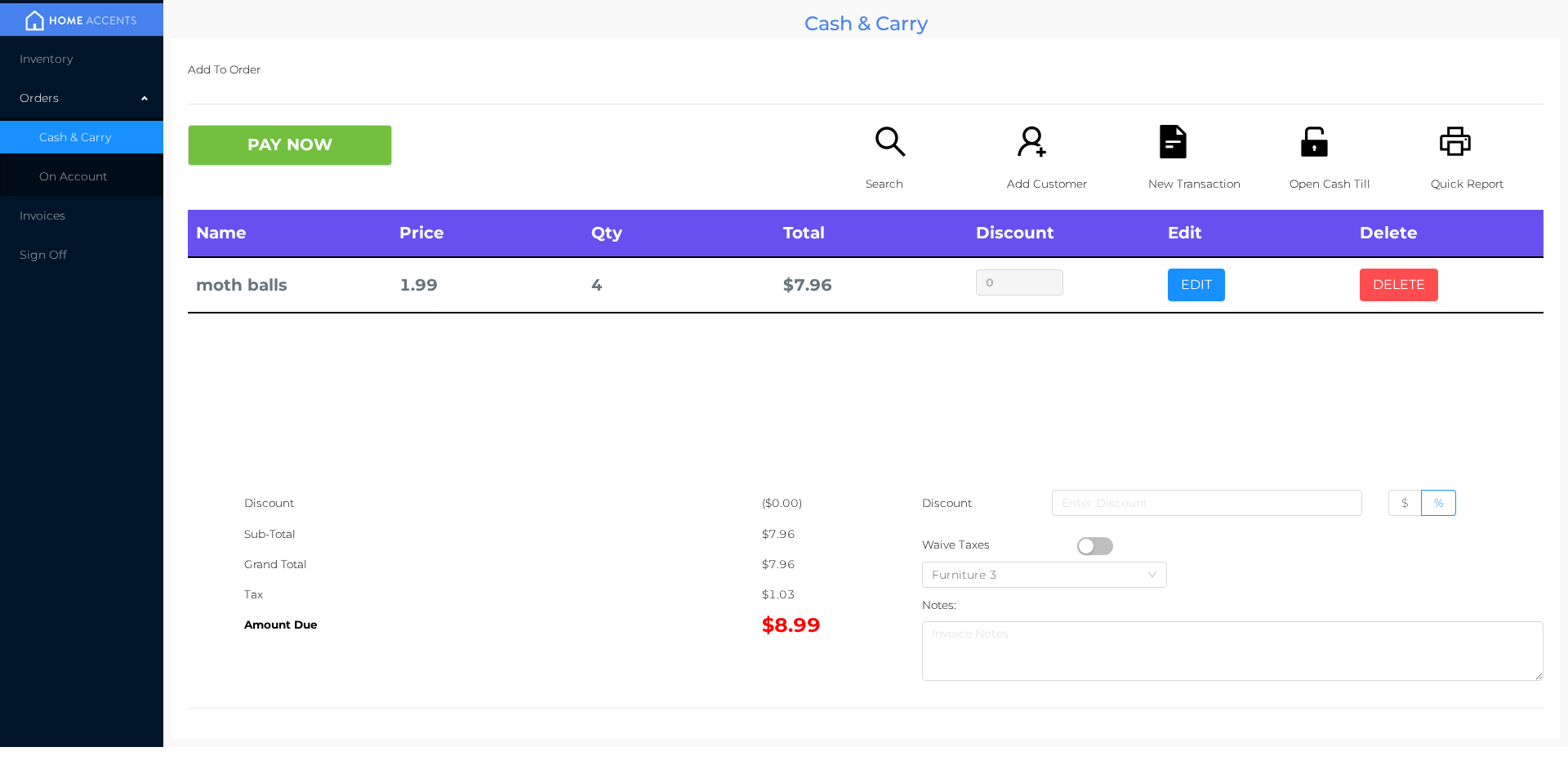
click at [1397, 289] on button "DELETE" at bounding box center [1398, 285] width 78 height 33
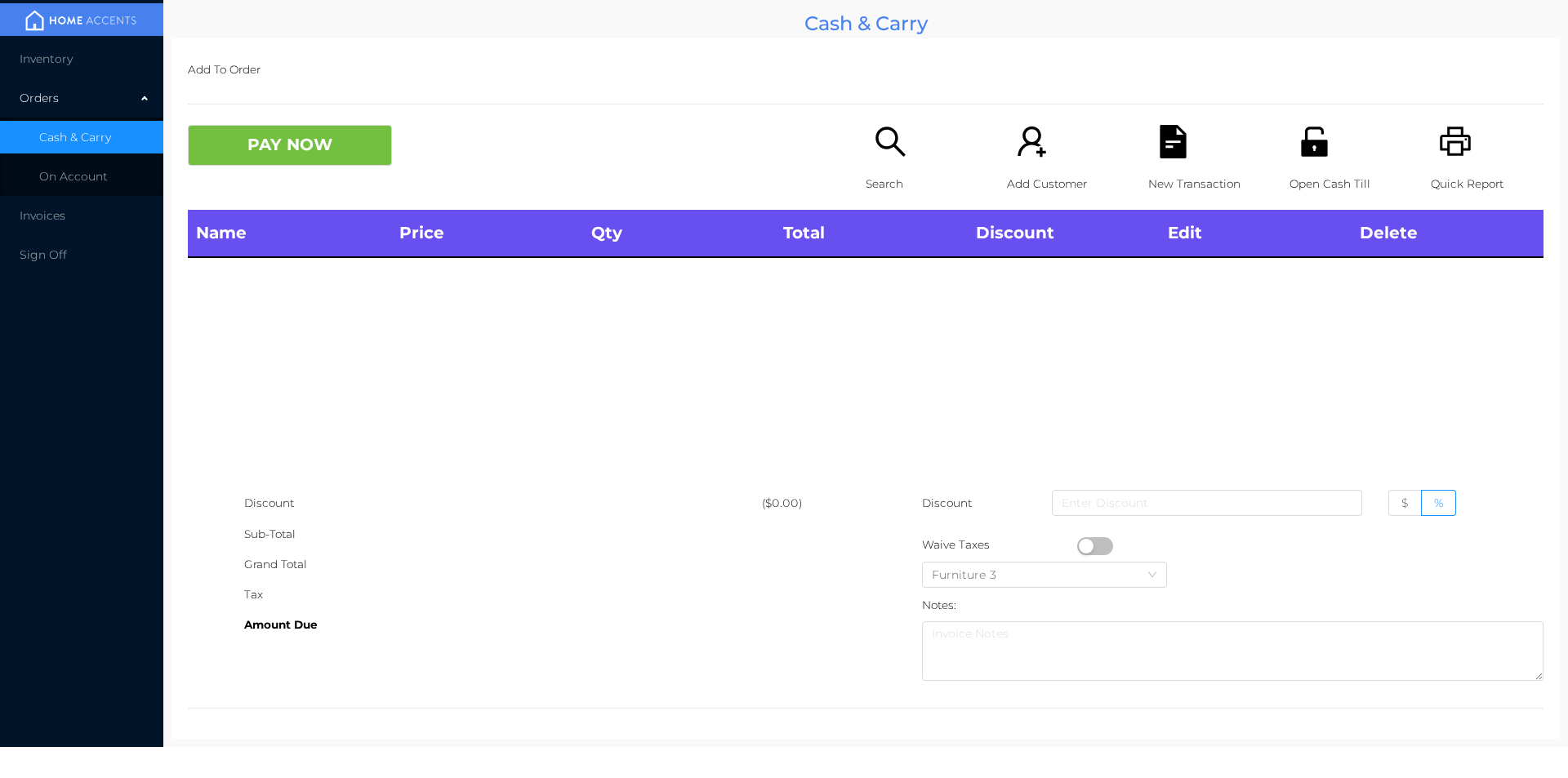
click at [1457, 178] on p "Quick Report" at bounding box center [1486, 183] width 113 height 30
click at [286, 162] on button "PAY NOW" at bounding box center [289, 145] width 204 height 41
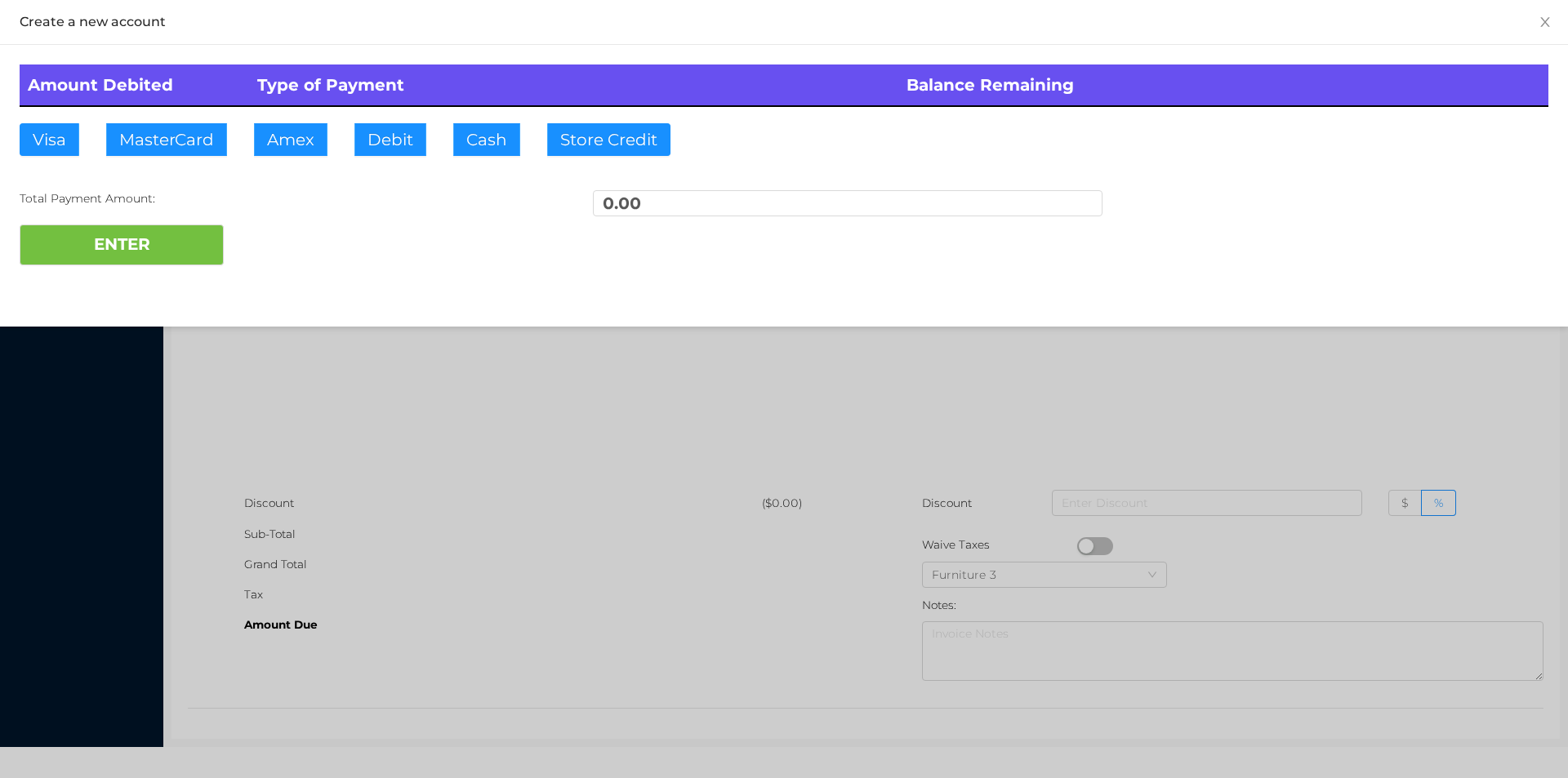
click at [1143, 357] on div at bounding box center [784, 389] width 1568 height 778
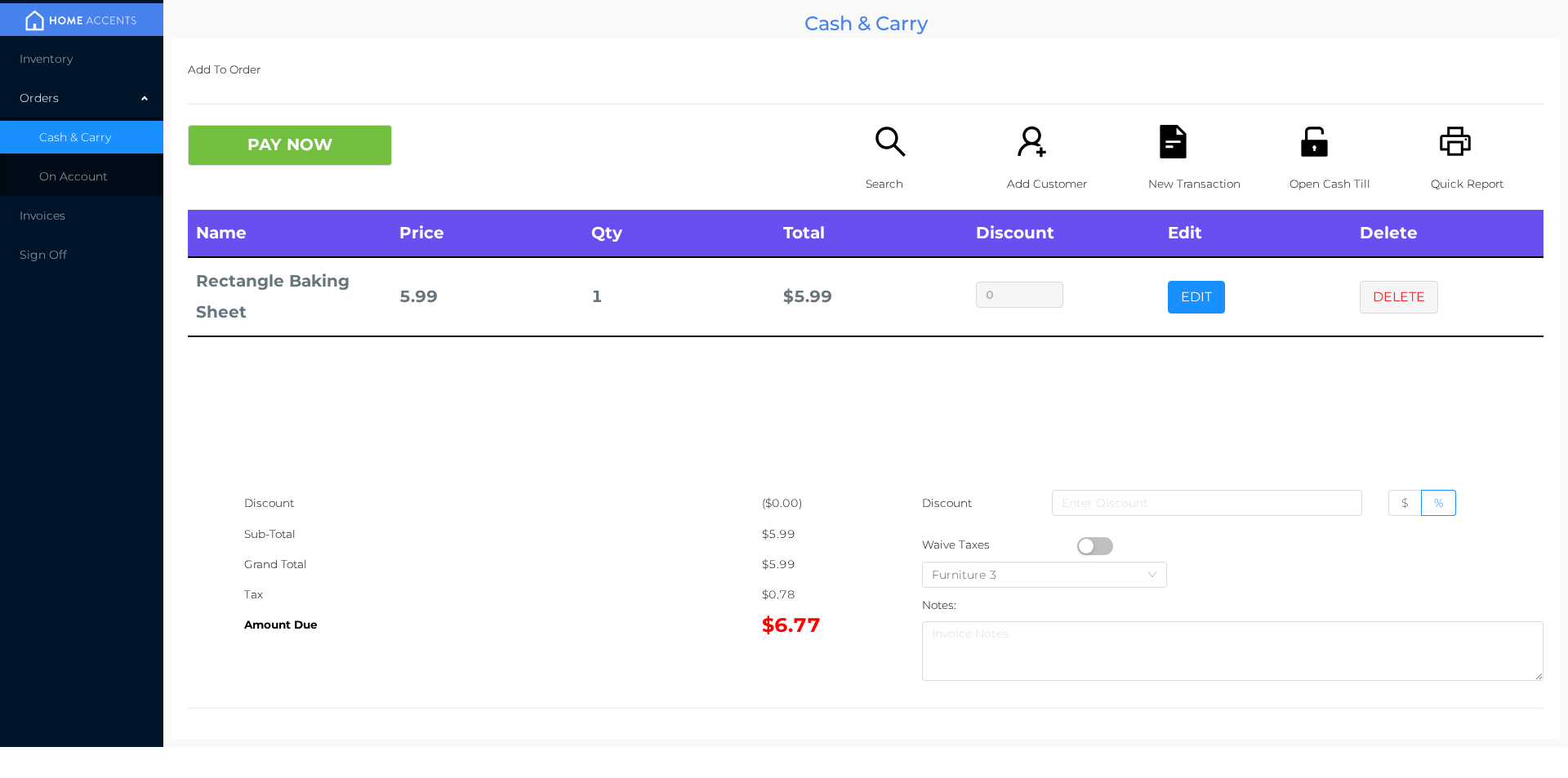
click at [895, 178] on p "Search" at bounding box center [922, 183] width 113 height 30
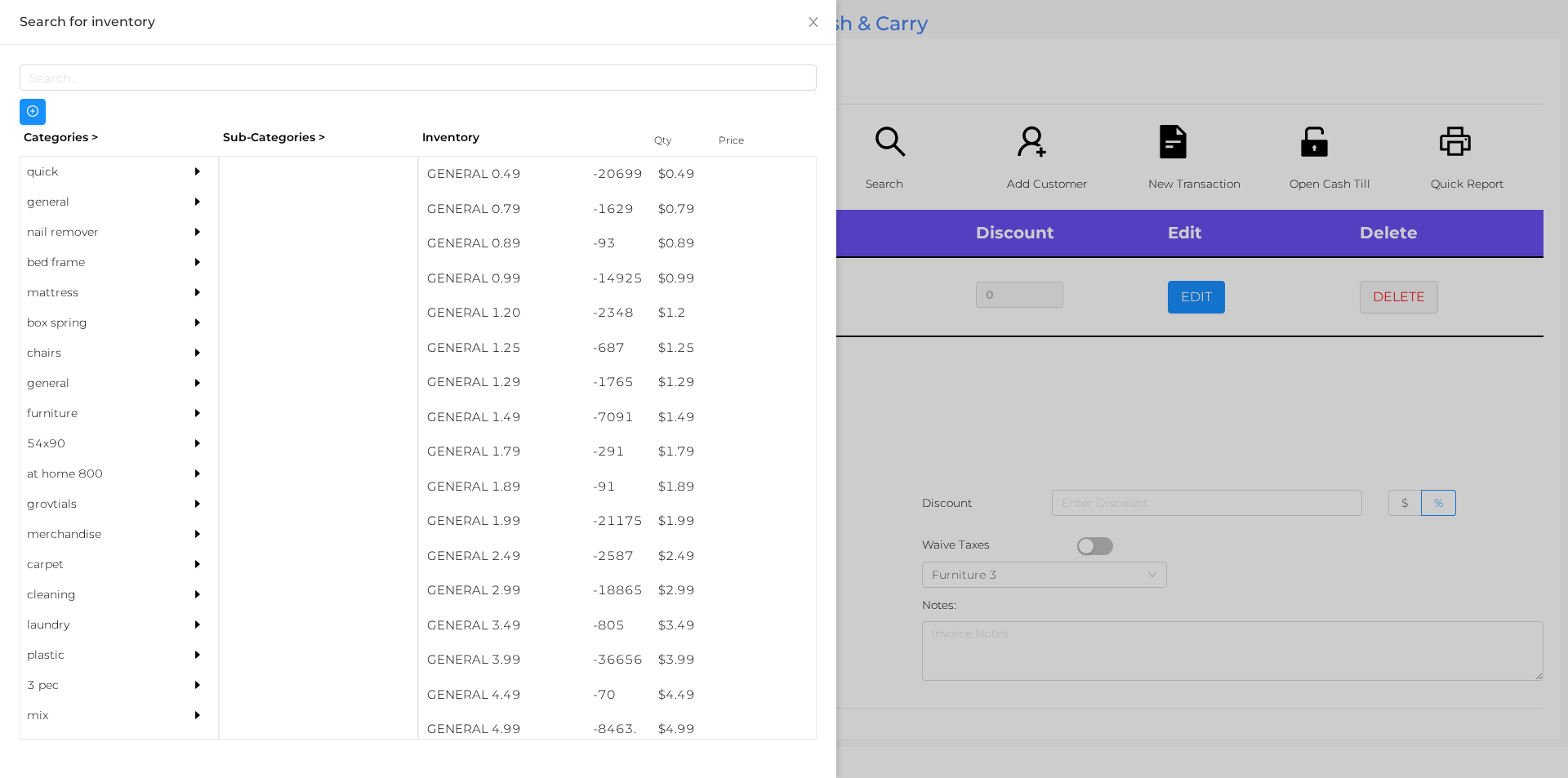
click at [36, 180] on div "quick" at bounding box center [94, 172] width 149 height 30
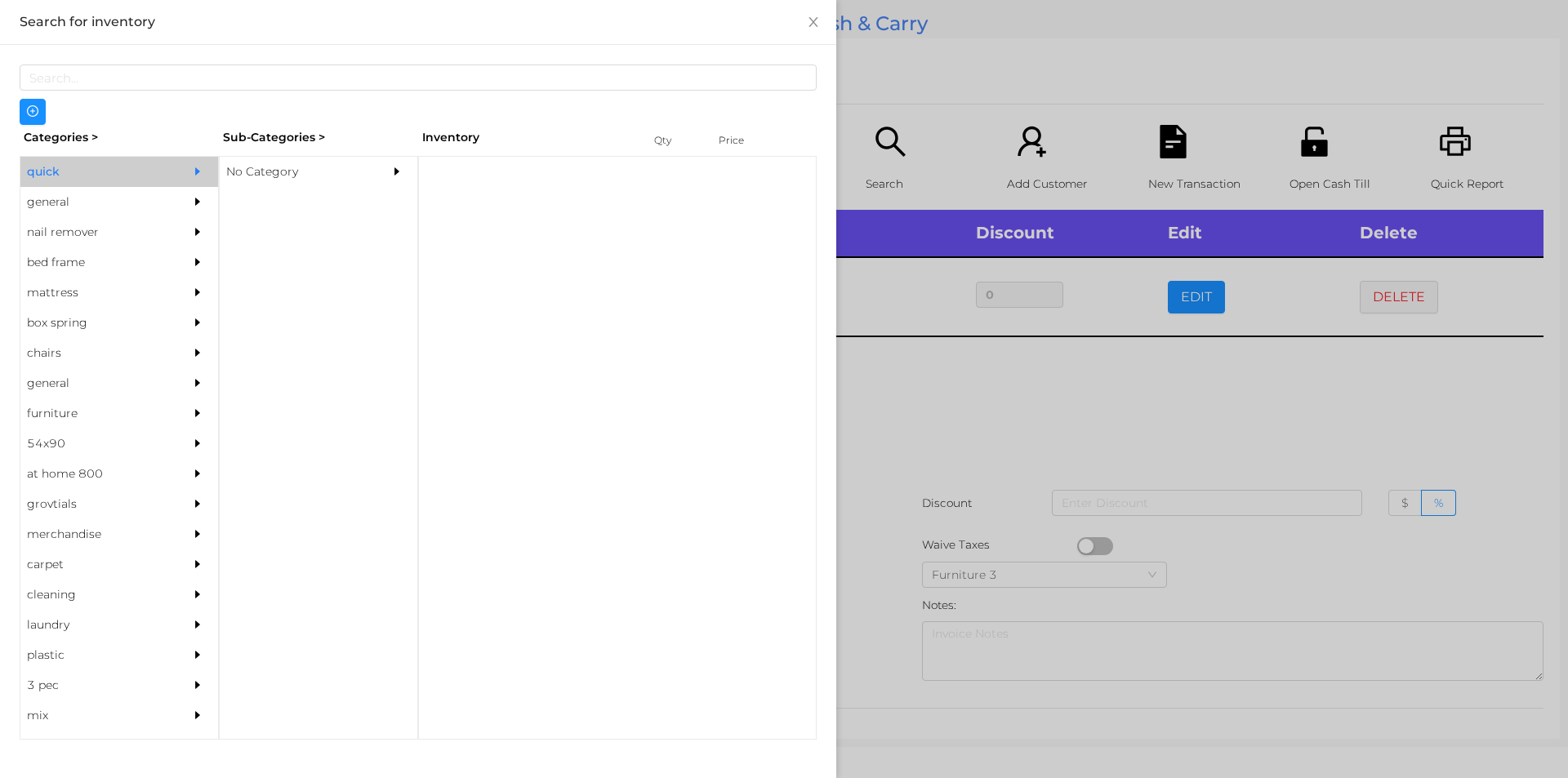
click at [248, 177] on div "No Category" at bounding box center [294, 172] width 149 height 30
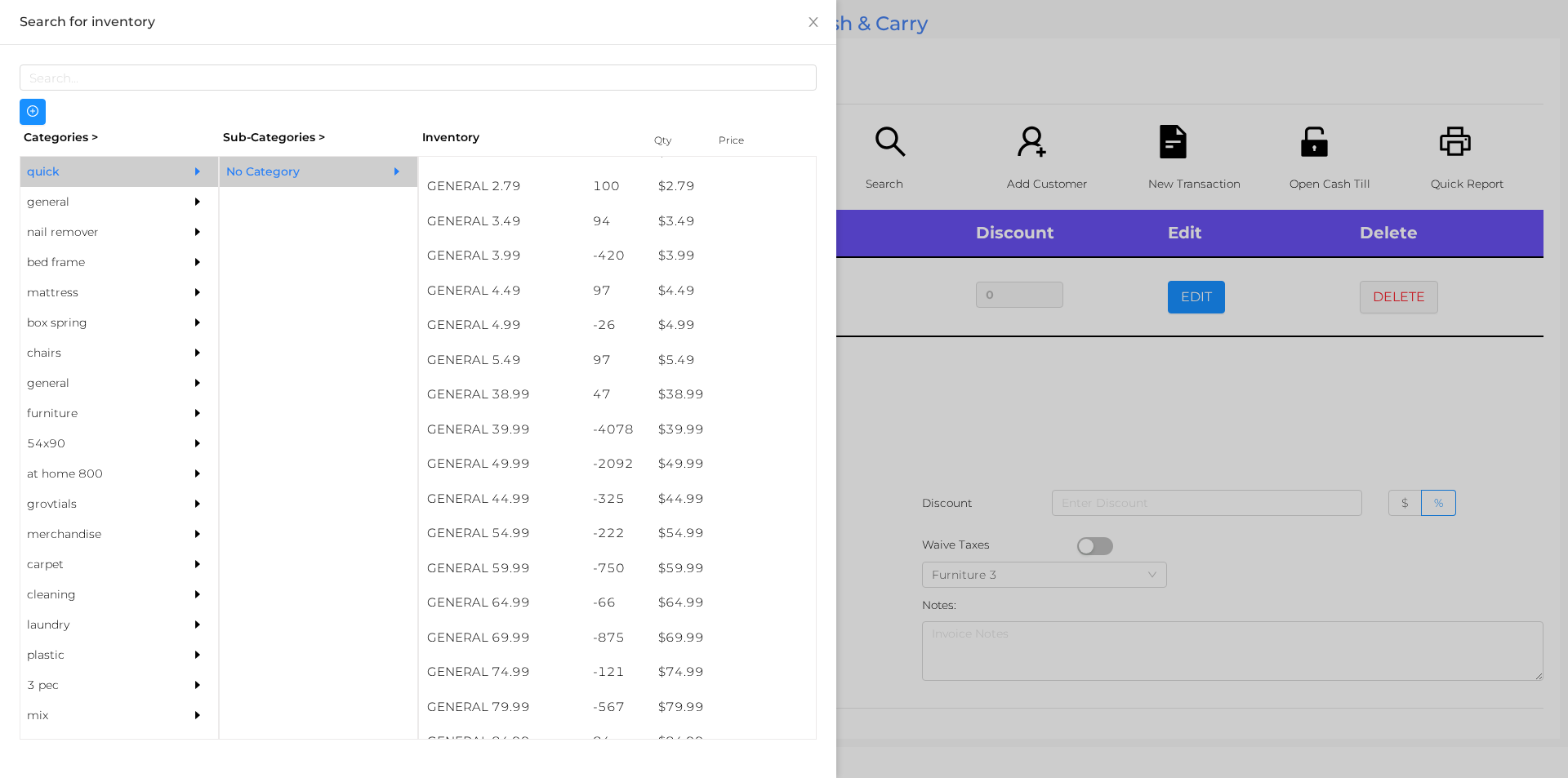
scroll to position [684, 0]
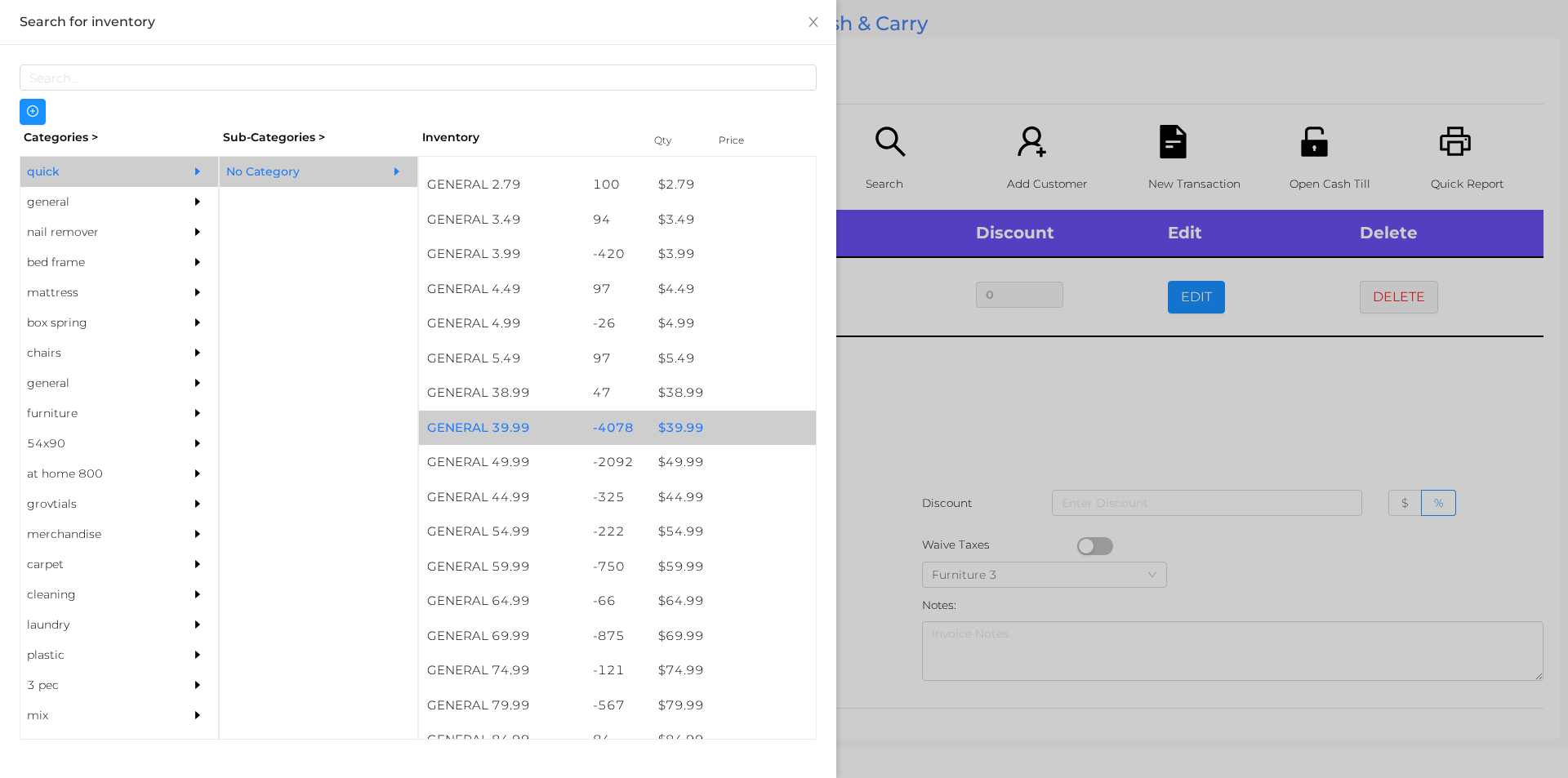
click at [662, 415] on div "$ 39.99" at bounding box center [732, 428] width 166 height 35
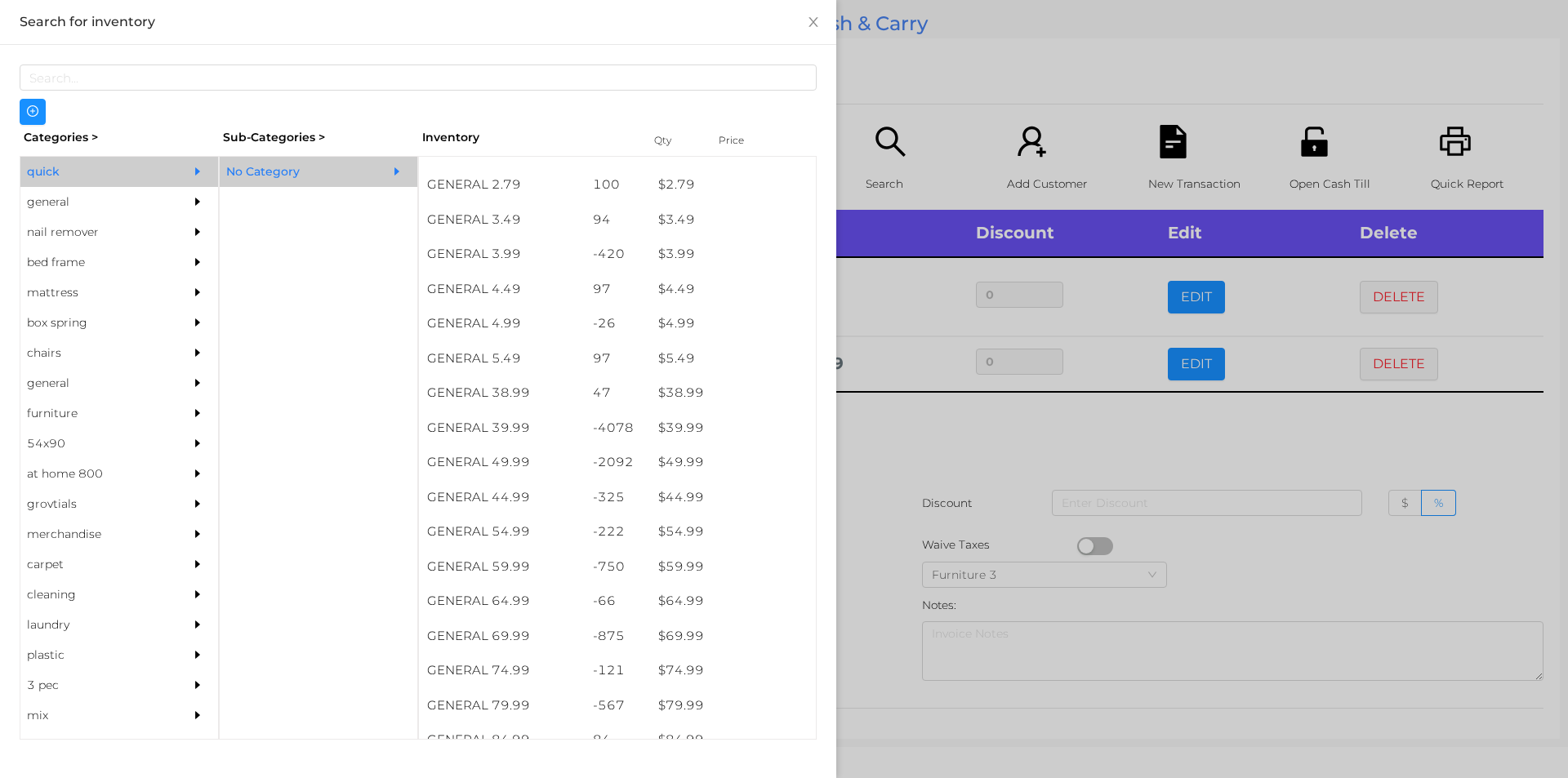
click at [851, 479] on div at bounding box center [784, 389] width 1568 height 778
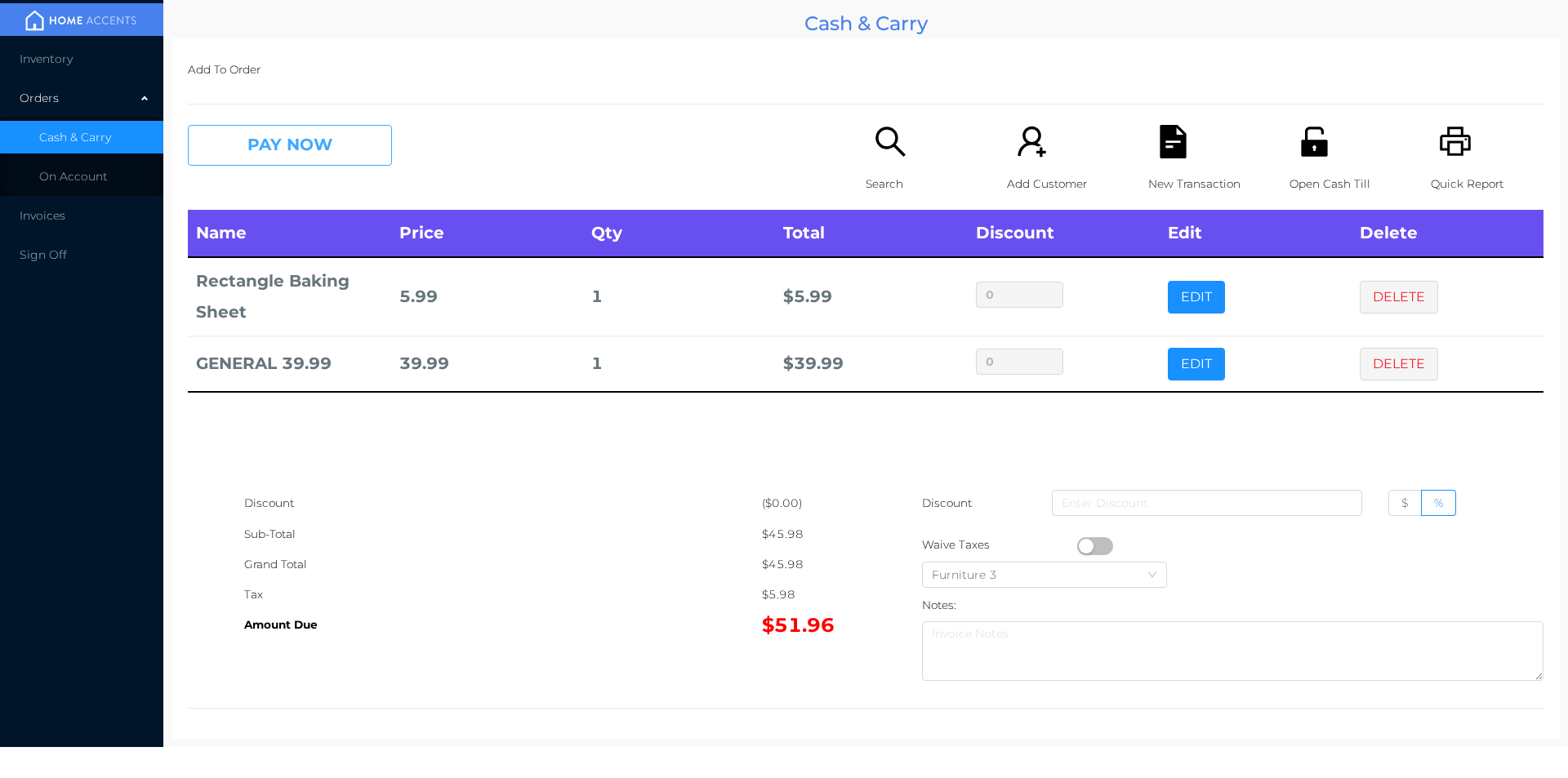
click at [289, 147] on button "PAY NOW" at bounding box center [289, 145] width 204 height 41
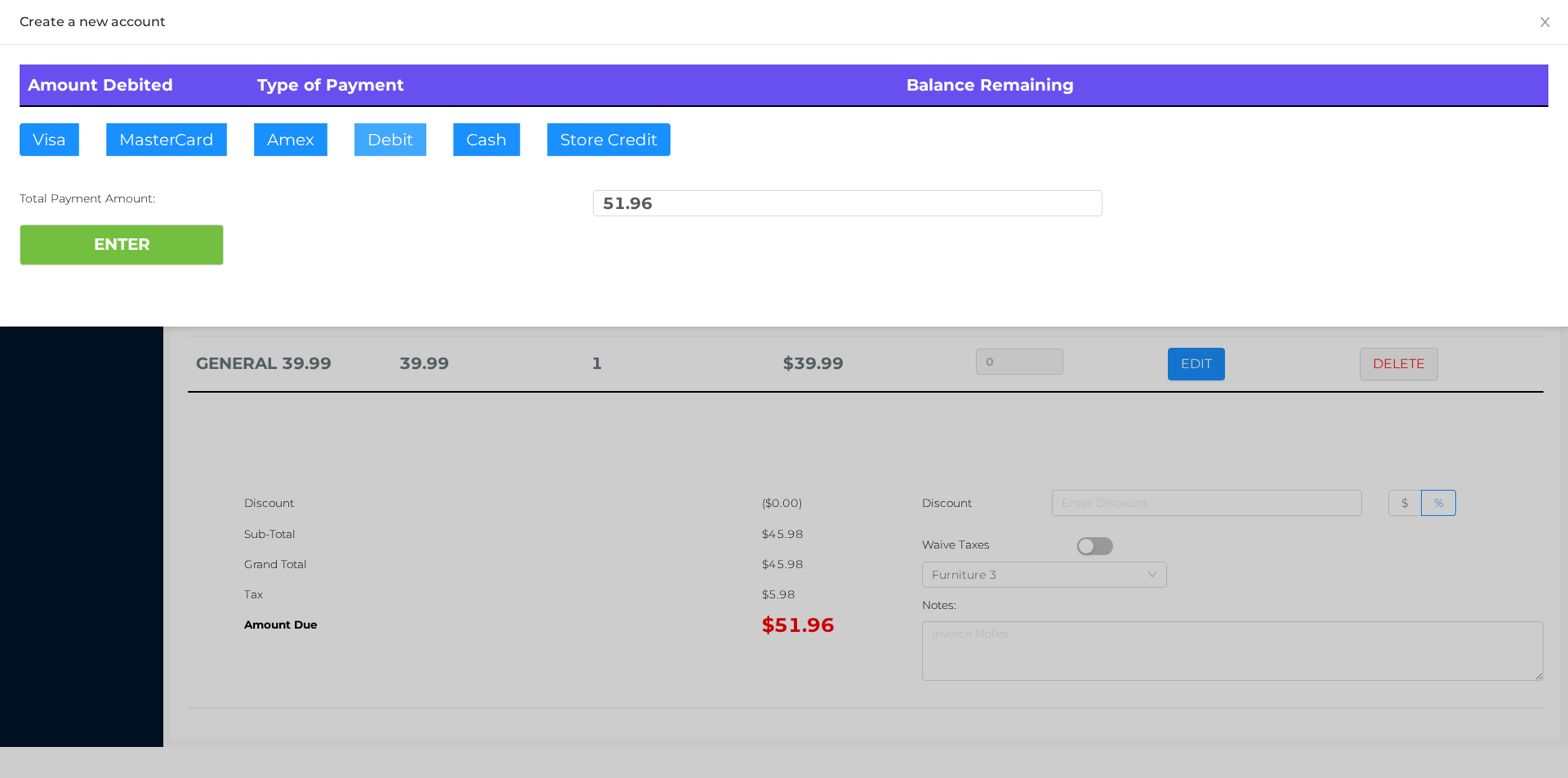
click at [385, 144] on button "Debit" at bounding box center [389, 140] width 72 height 33
click at [181, 237] on button "ENTER" at bounding box center [122, 244] width 204 height 41
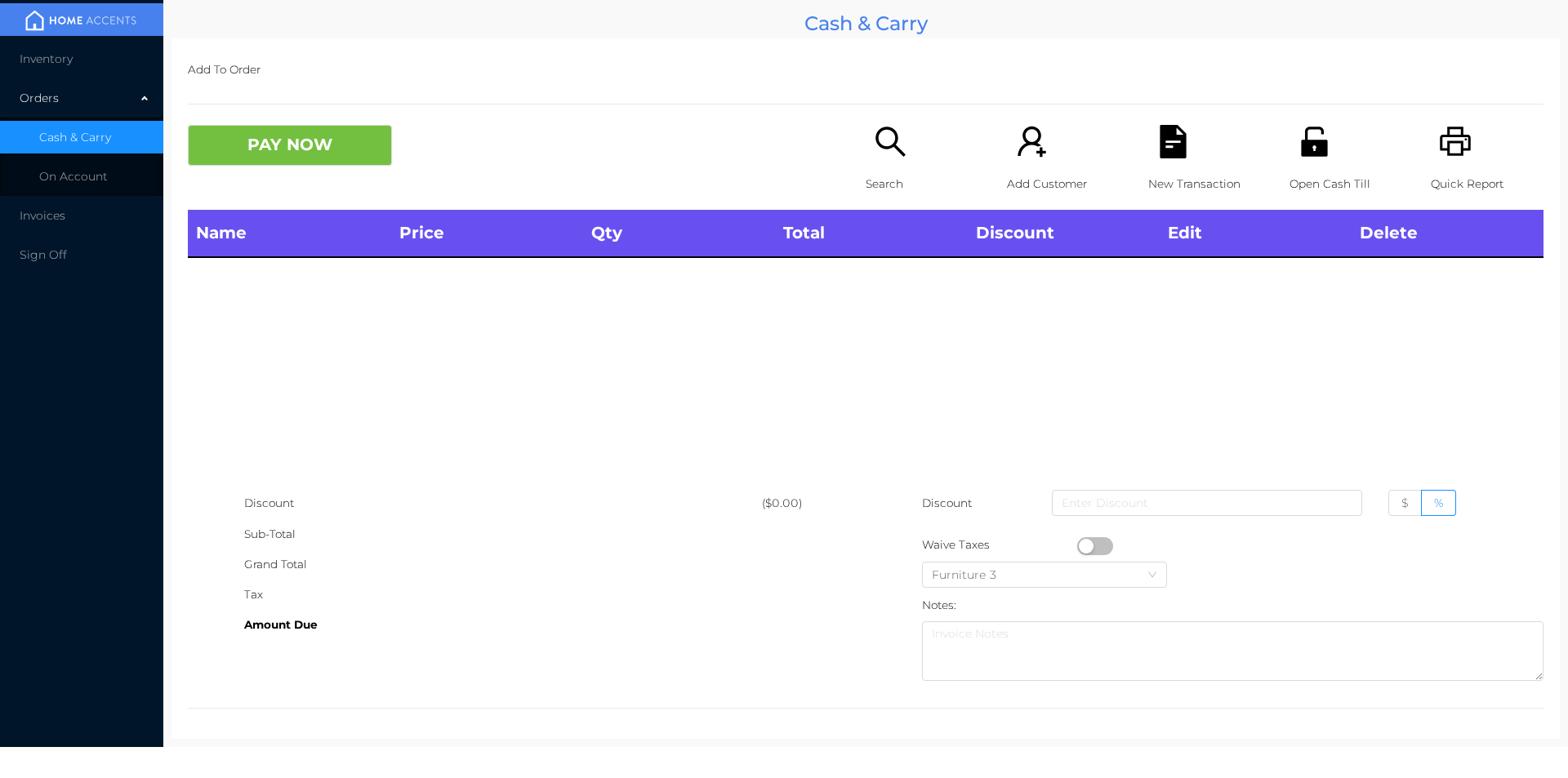
click at [1318, 153] on icon "icon: unlock" at bounding box center [1314, 142] width 34 height 34
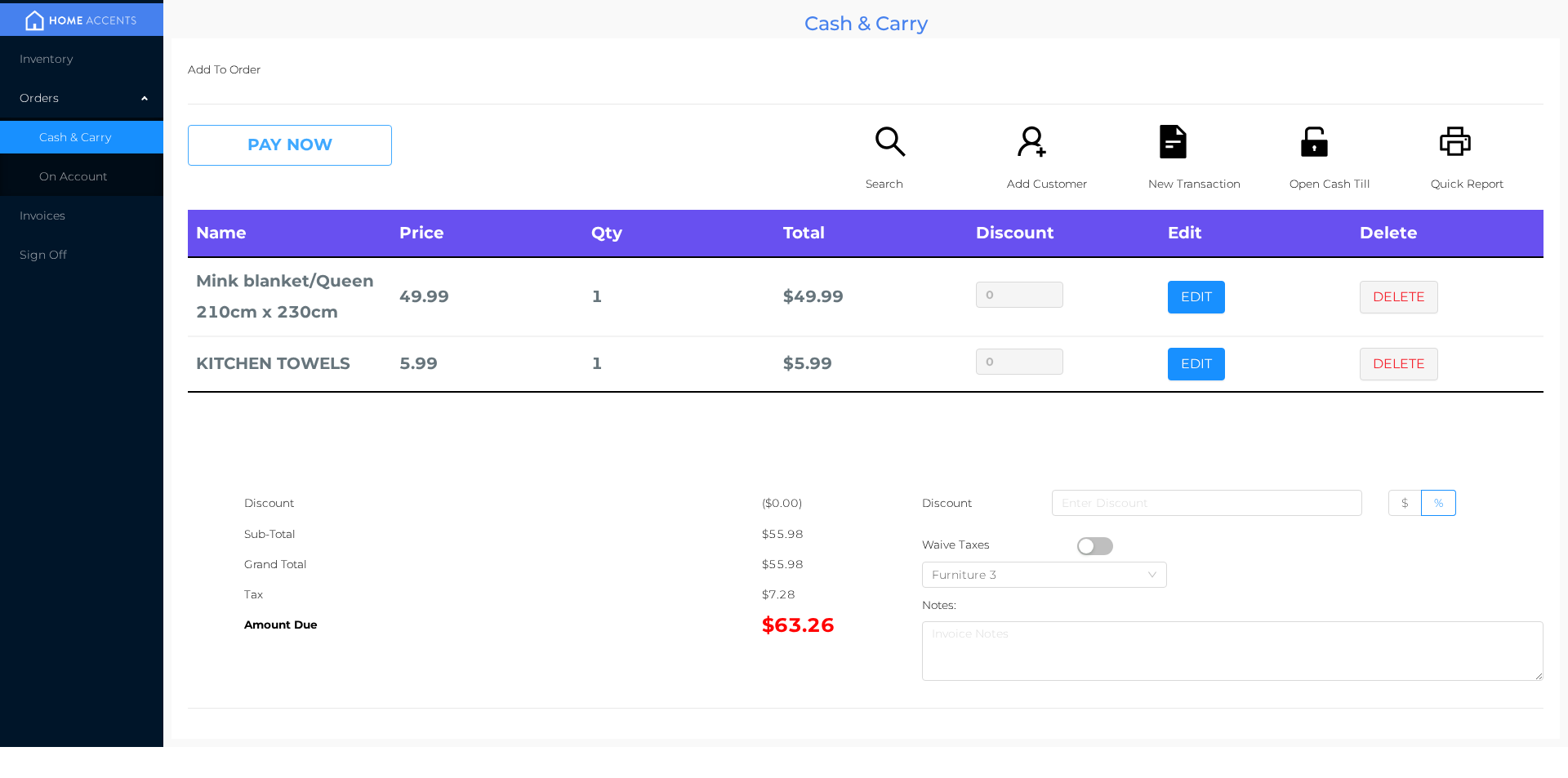
click at [349, 161] on button "PAY NOW" at bounding box center [289, 145] width 204 height 41
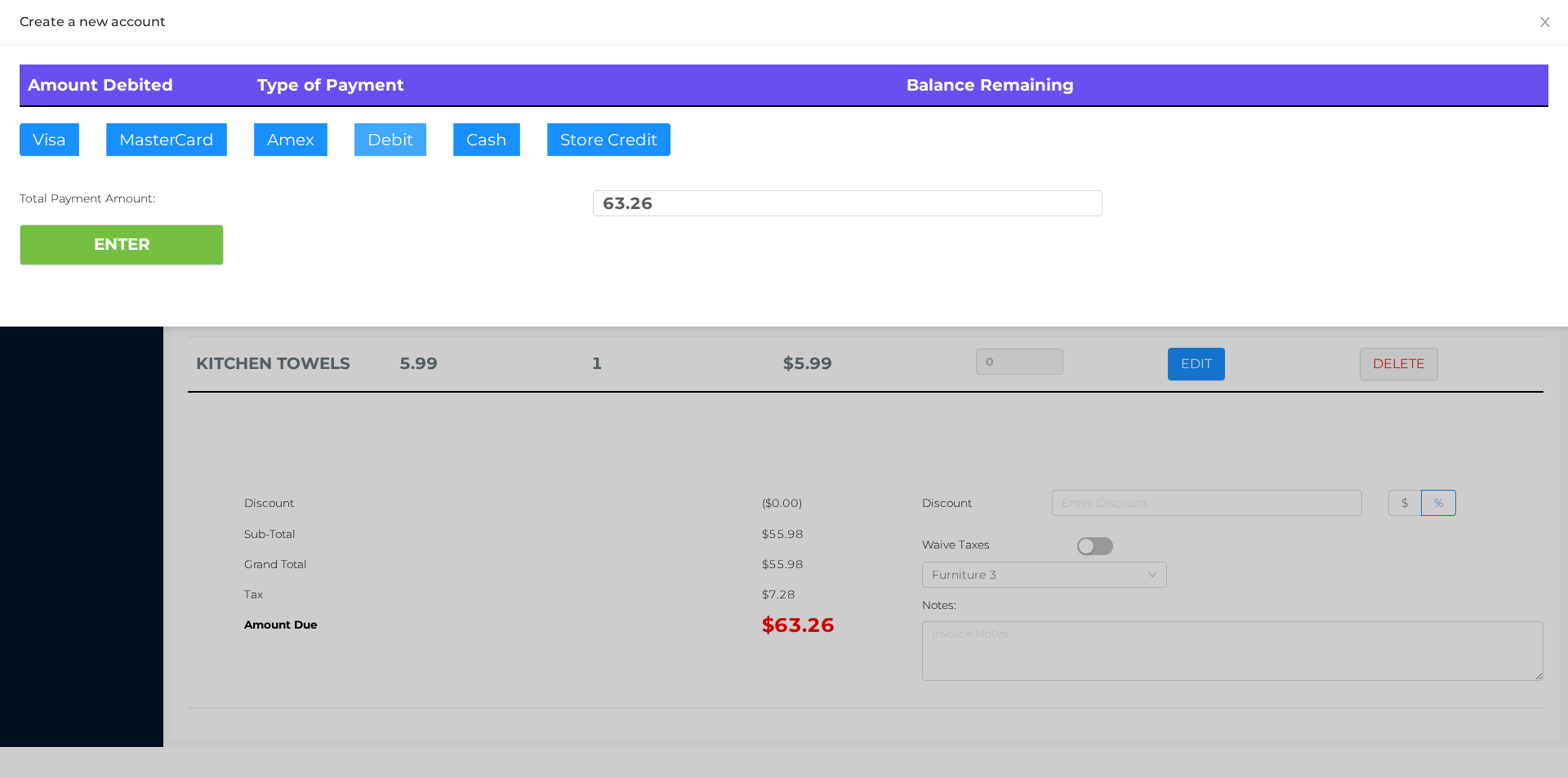
click at [399, 137] on button "Debit" at bounding box center [389, 140] width 72 height 33
click at [186, 240] on button "ENTER" at bounding box center [122, 244] width 204 height 41
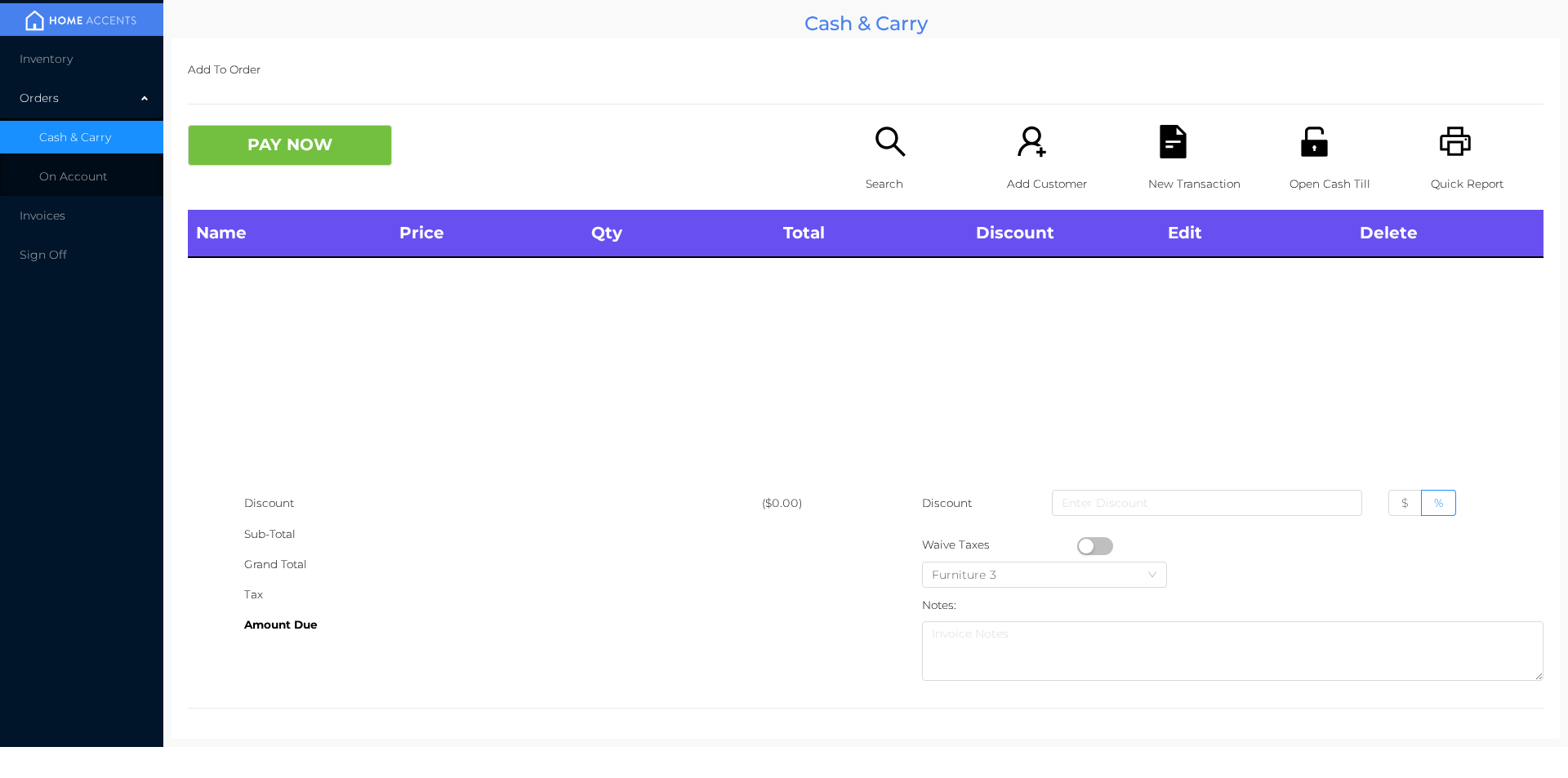
click at [890, 152] on icon "icon: search" at bounding box center [890, 142] width 34 height 34
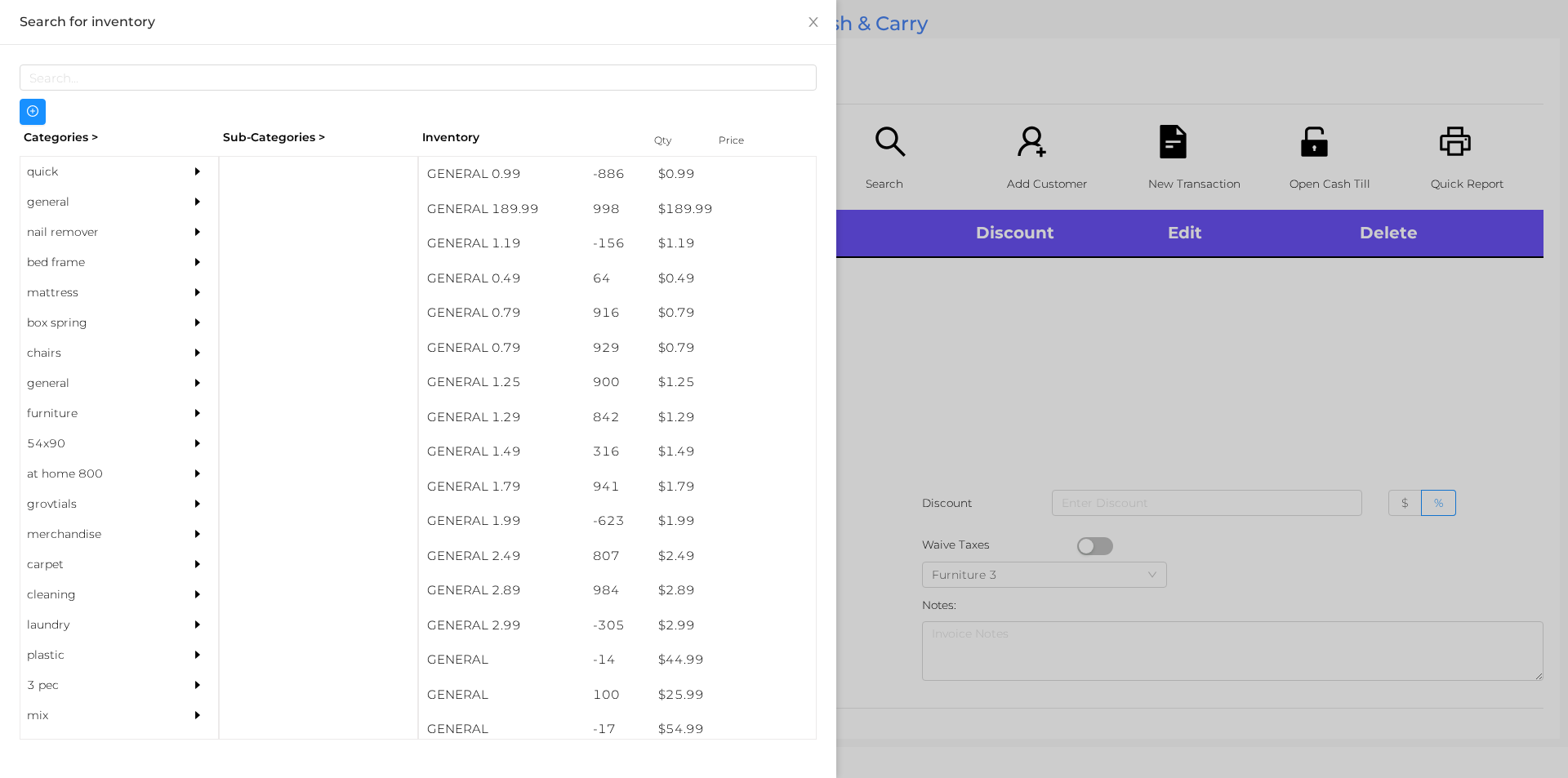
click at [64, 201] on div "general" at bounding box center [94, 202] width 149 height 30
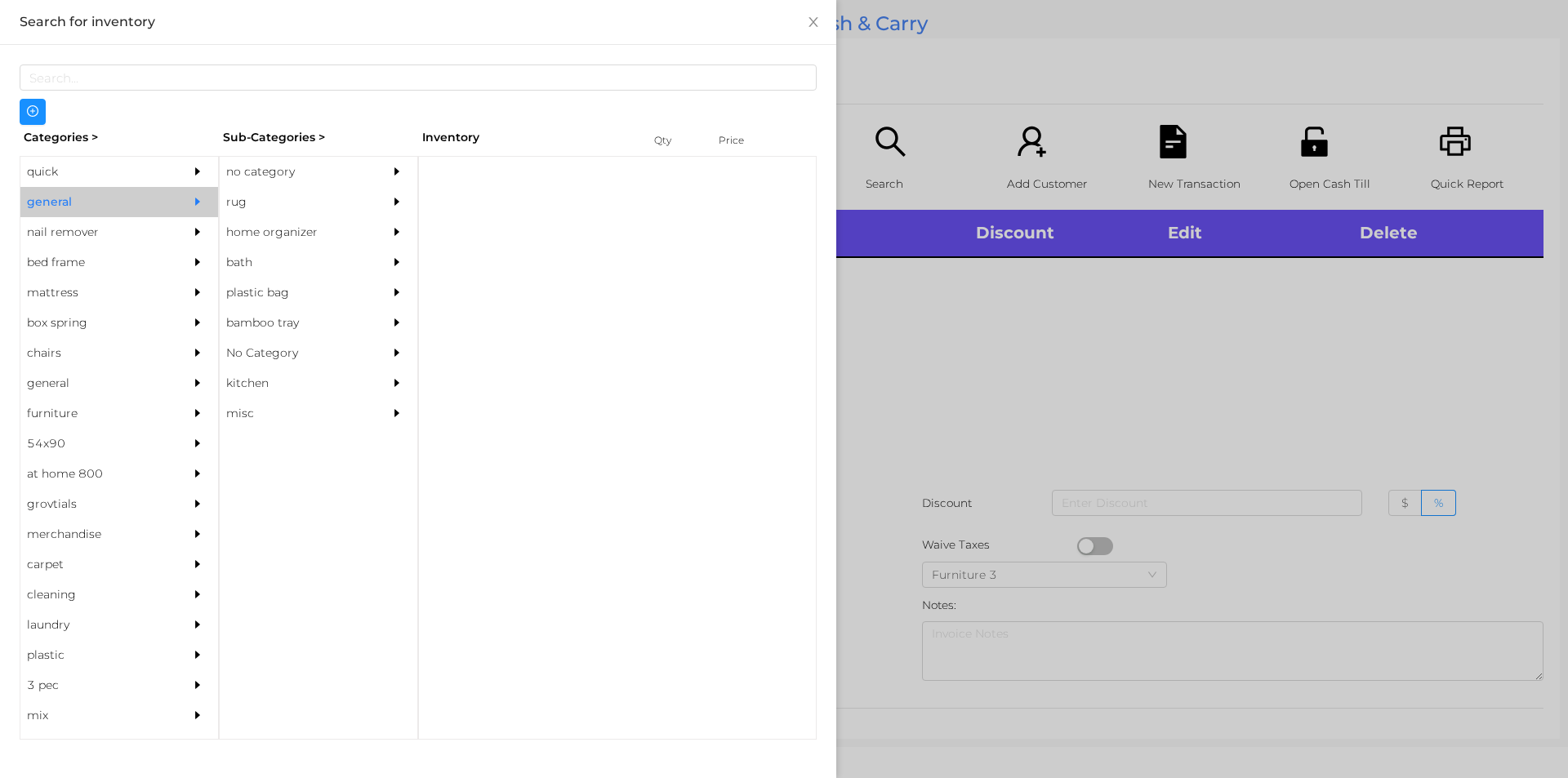
click at [232, 178] on div "no category" at bounding box center [294, 172] width 149 height 30
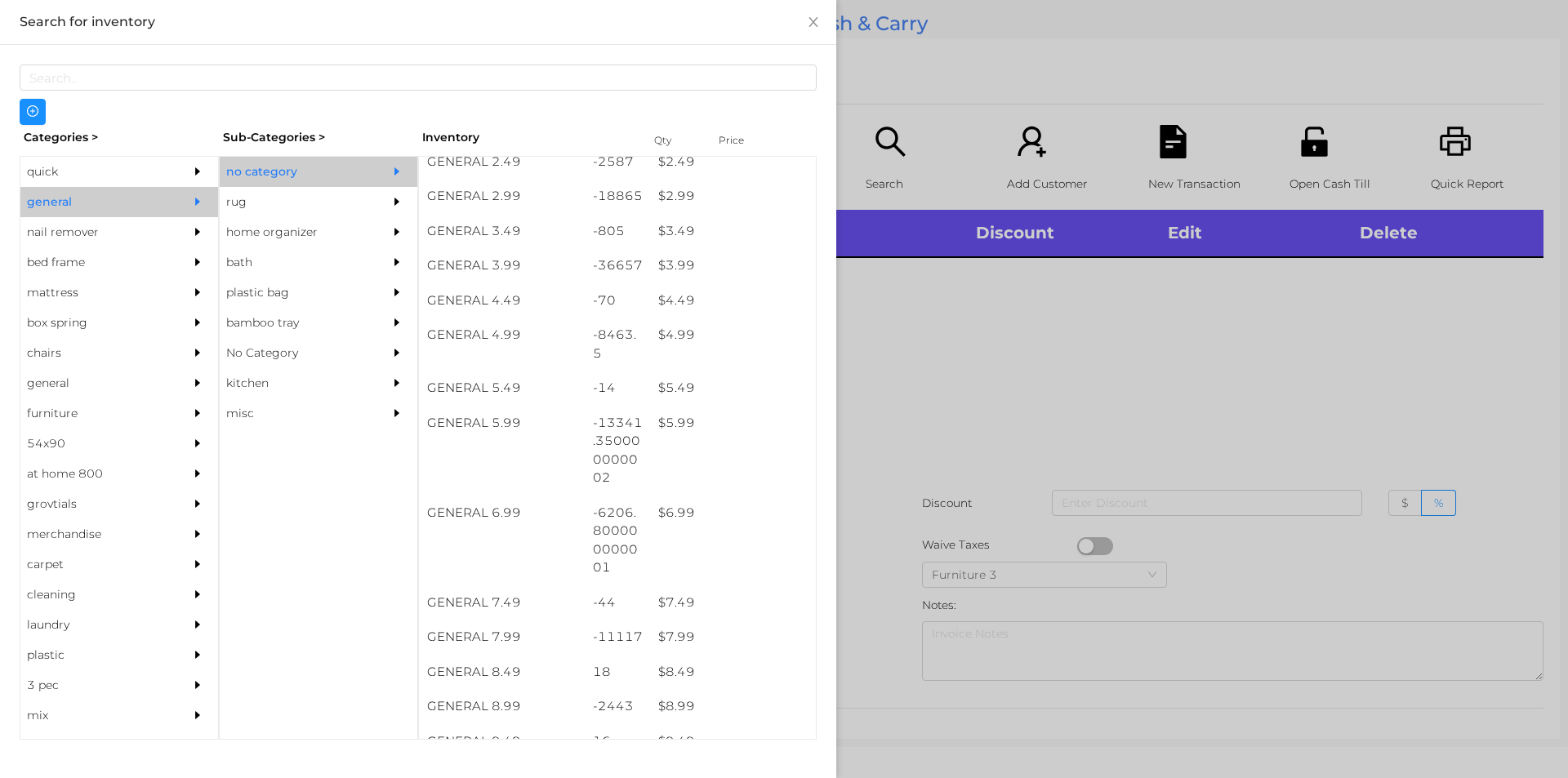
scroll to position [411, 0]
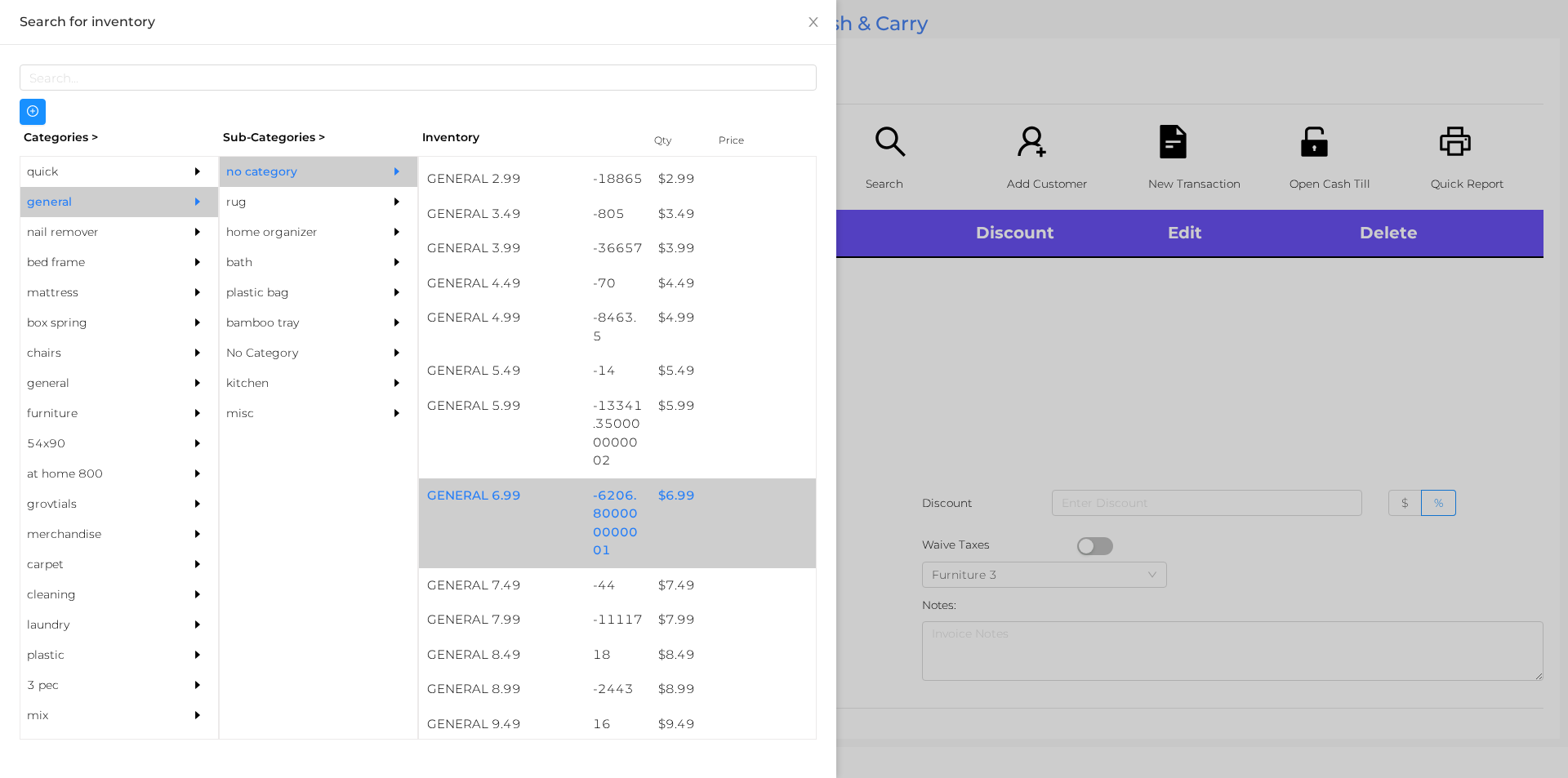
click at [663, 509] on div "$ 6.99" at bounding box center [732, 496] width 166 height 35
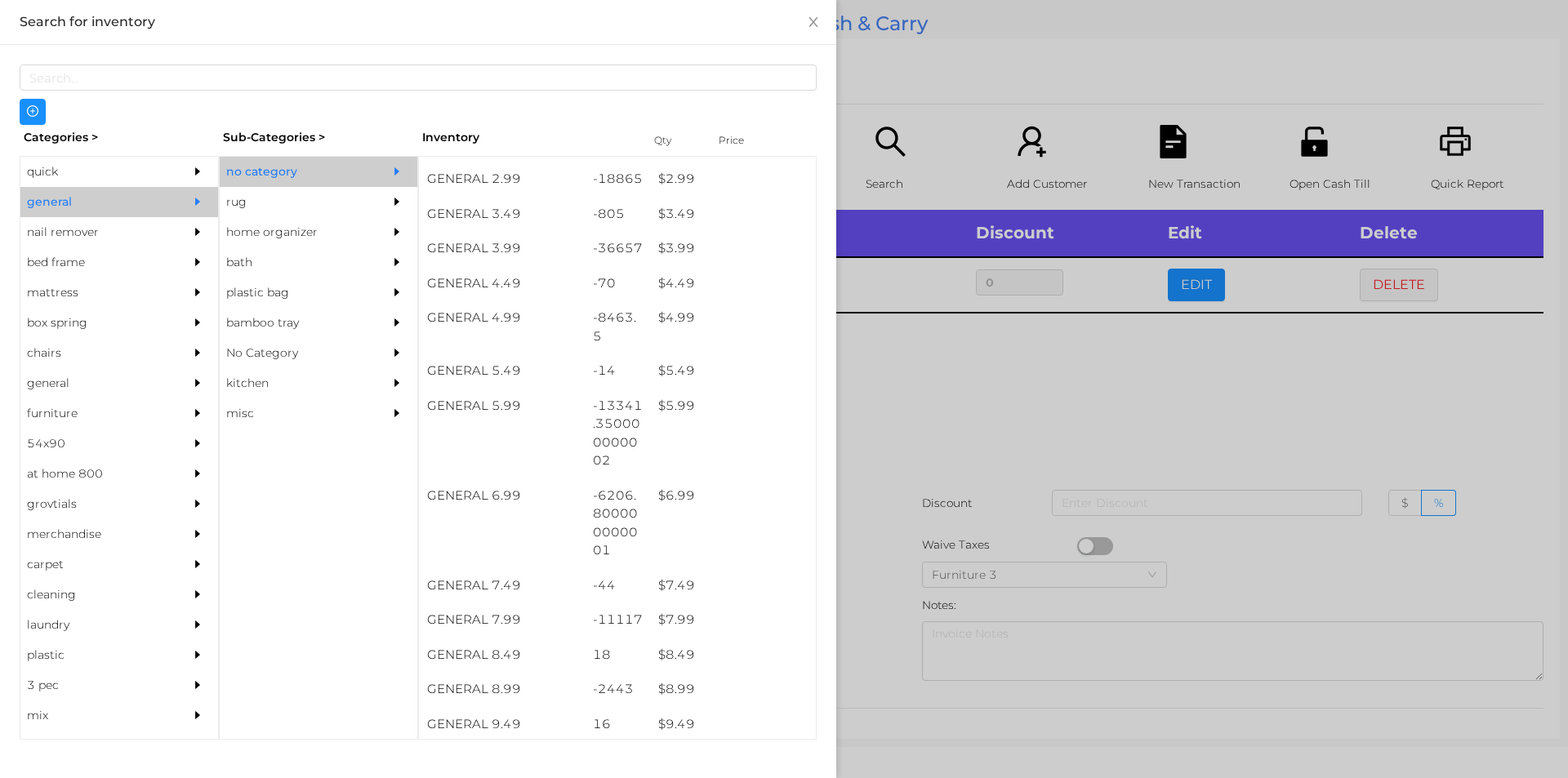
click at [1018, 411] on div at bounding box center [784, 389] width 1568 height 778
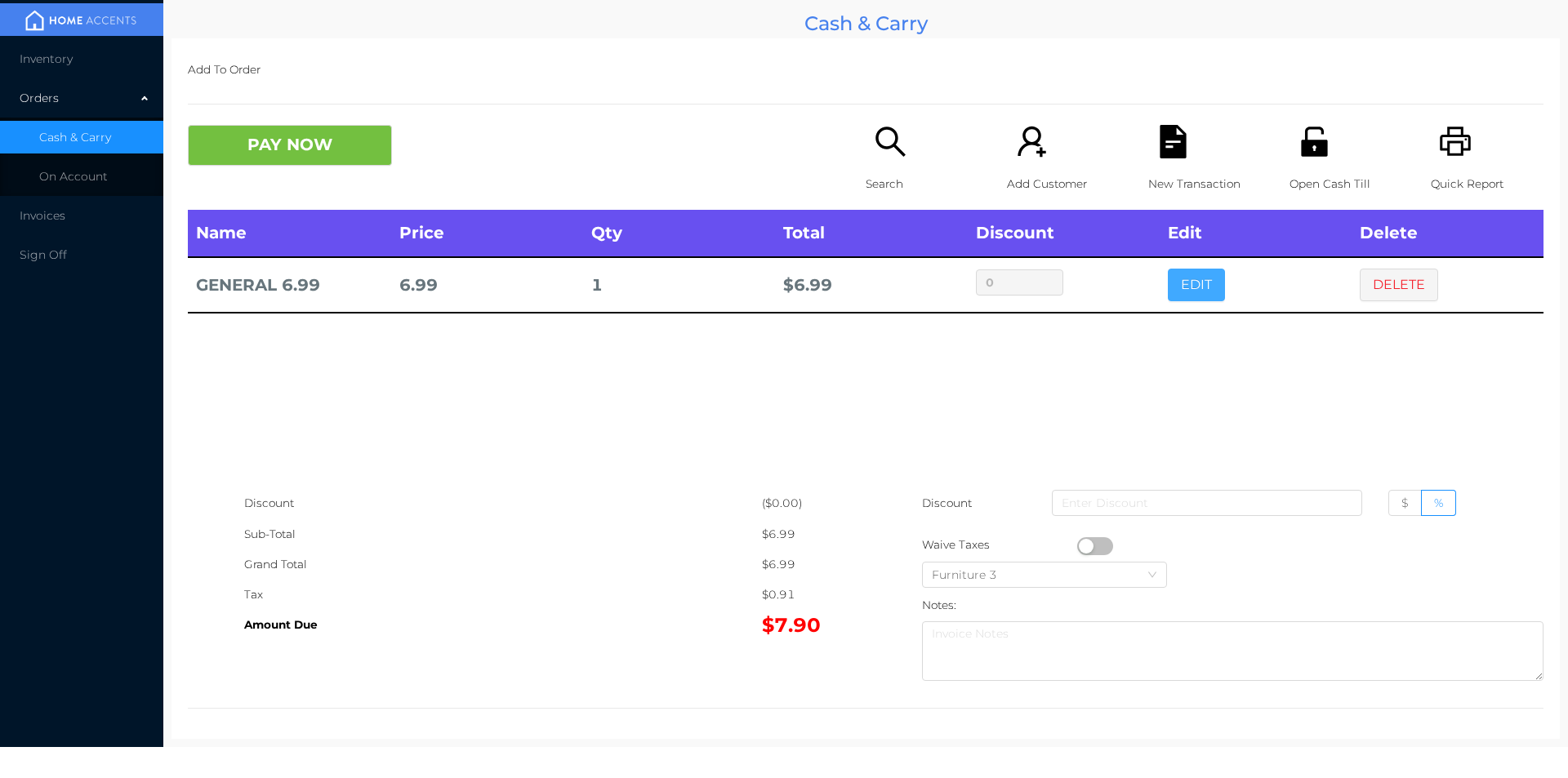
click at [1181, 298] on button "EDIT" at bounding box center [1196, 285] width 57 height 33
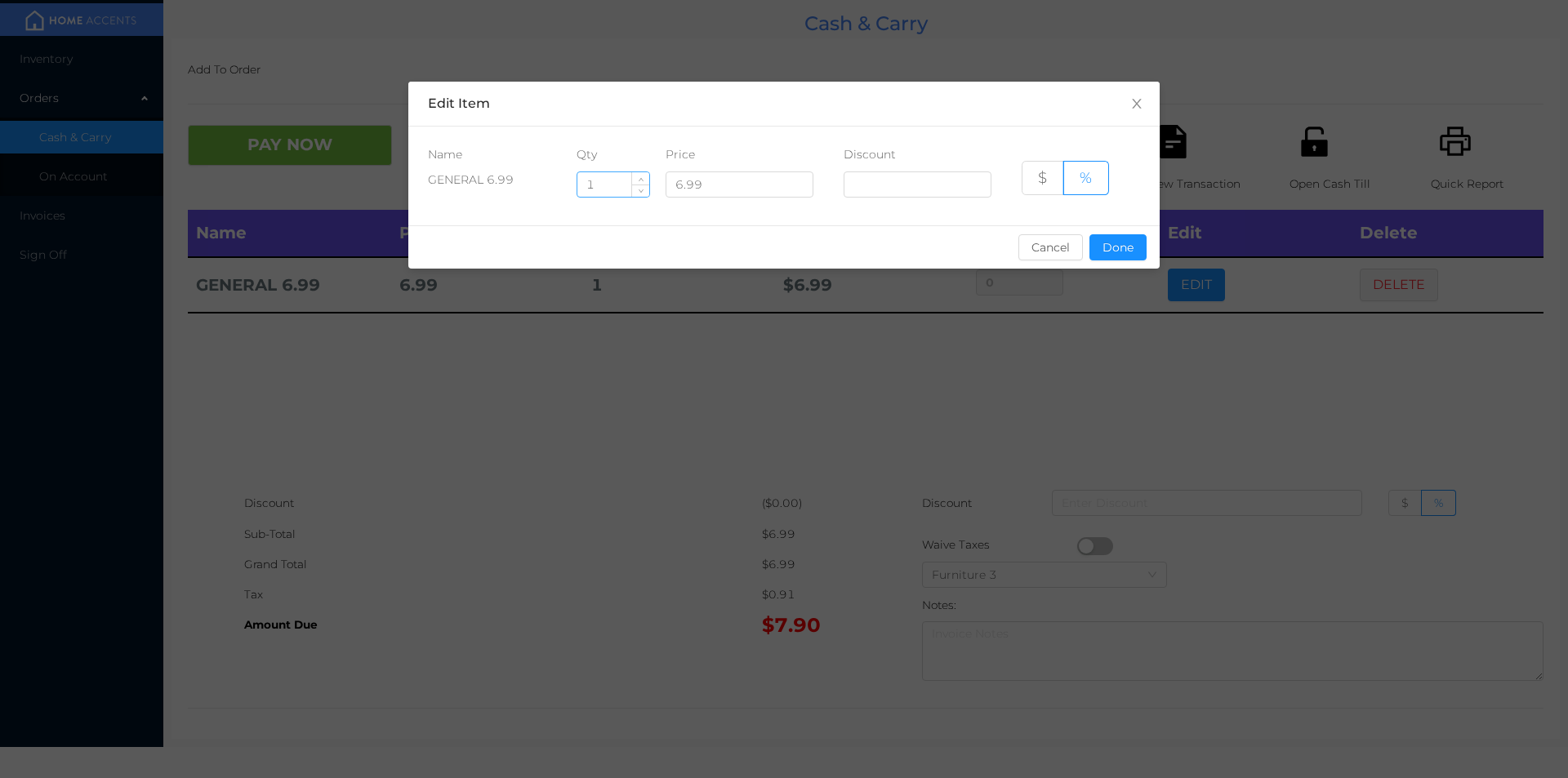
click at [607, 186] on input "1" at bounding box center [612, 184] width 72 height 25
type input "1.5"
click at [1105, 240] on button "Done" at bounding box center [1117, 247] width 57 height 26
click at [1114, 346] on div "sentinelStart Edit Item Name Qty Price Discount GENERAL 6.99 1.5 6.99 $ % Cance…" at bounding box center [784, 389] width 1568 height 778
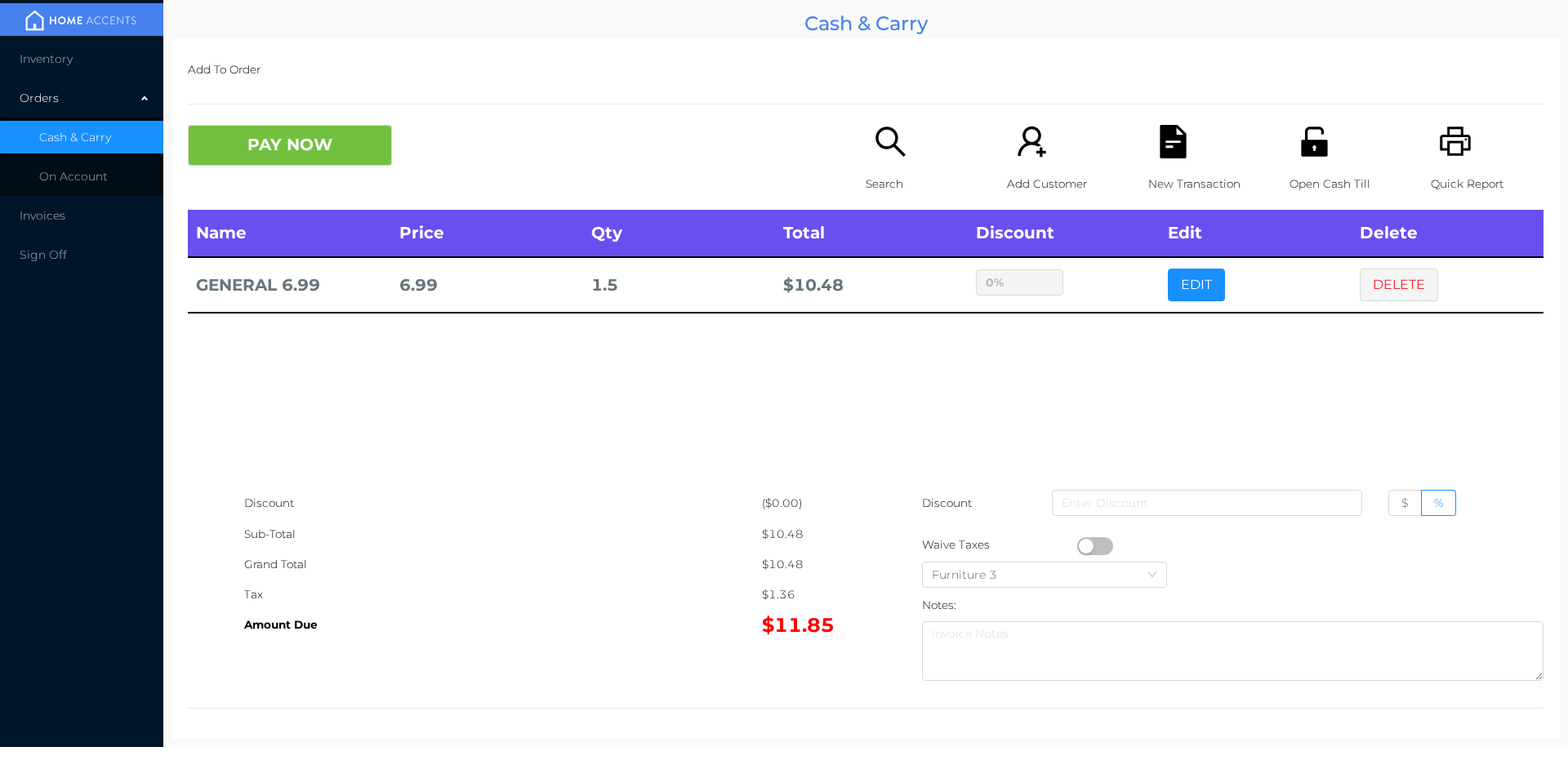
click at [1078, 553] on button "button" at bounding box center [1095, 547] width 36 height 18
click at [221, 162] on button "PAY NOW" at bounding box center [289, 145] width 204 height 41
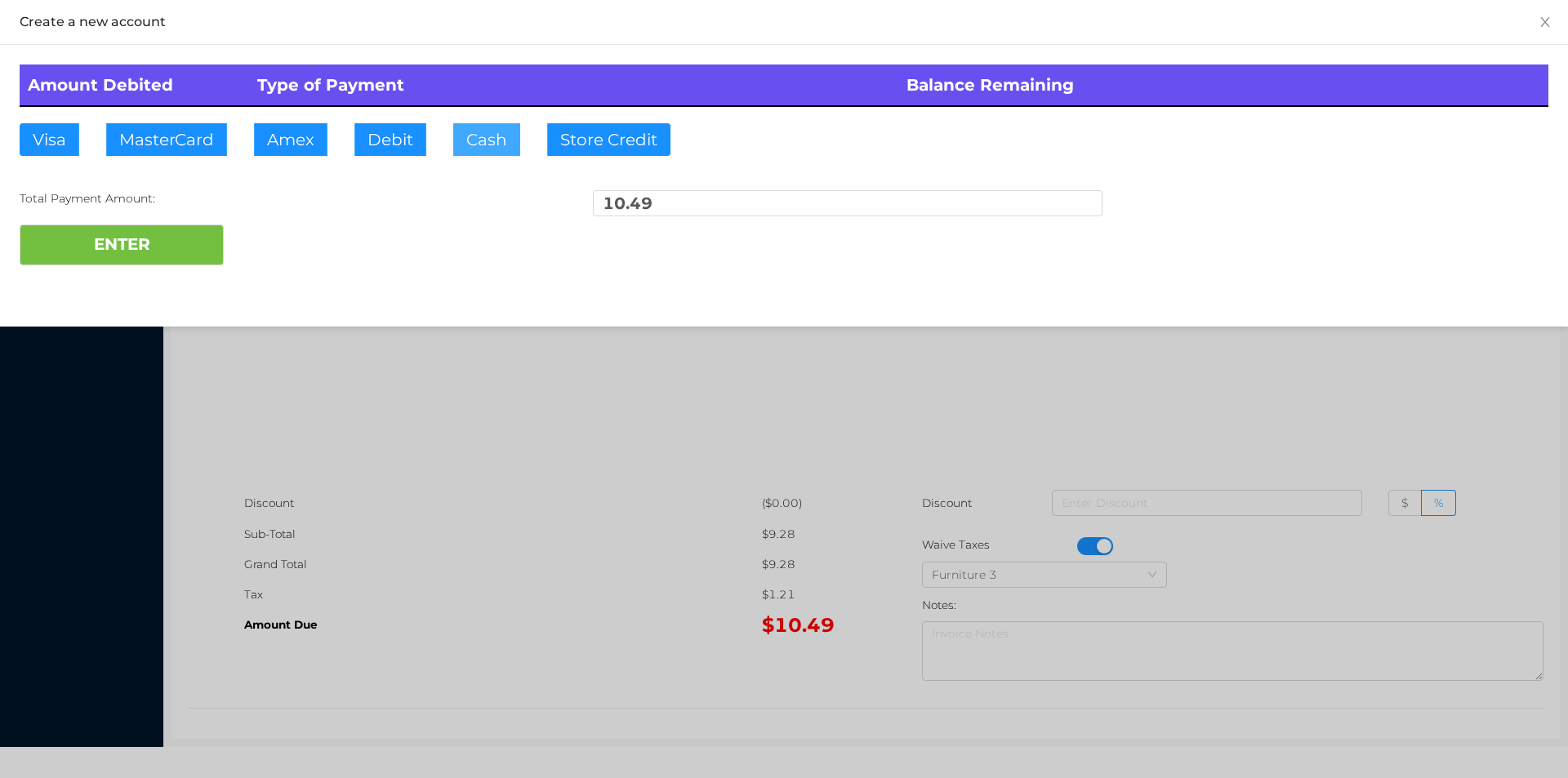
click at [457, 140] on button "Cash" at bounding box center [486, 140] width 67 height 33
click at [164, 228] on button "ENTER" at bounding box center [122, 244] width 204 height 41
type input "0"
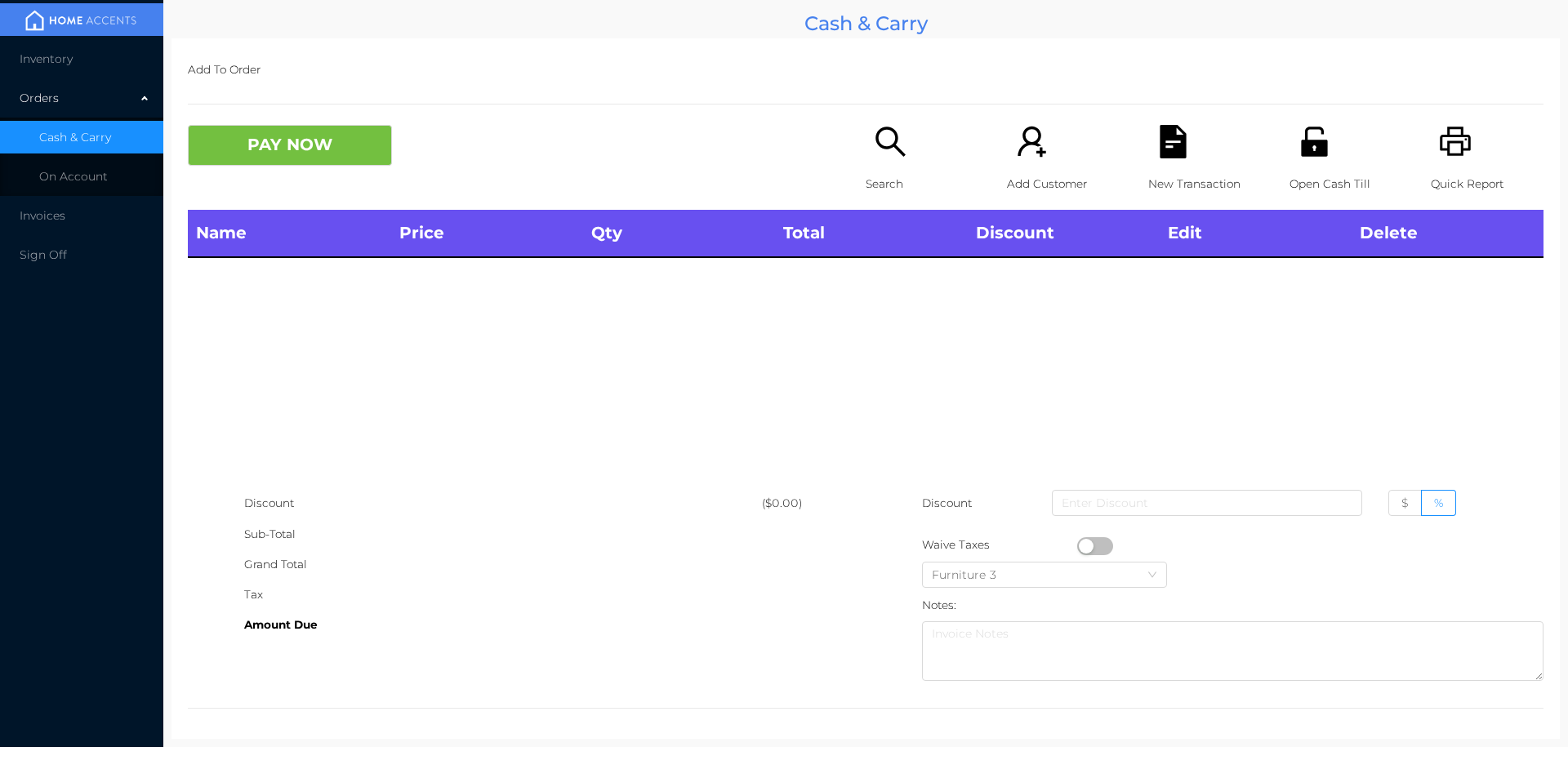
click at [885, 142] on icon "icon: search" at bounding box center [890, 142] width 34 height 34
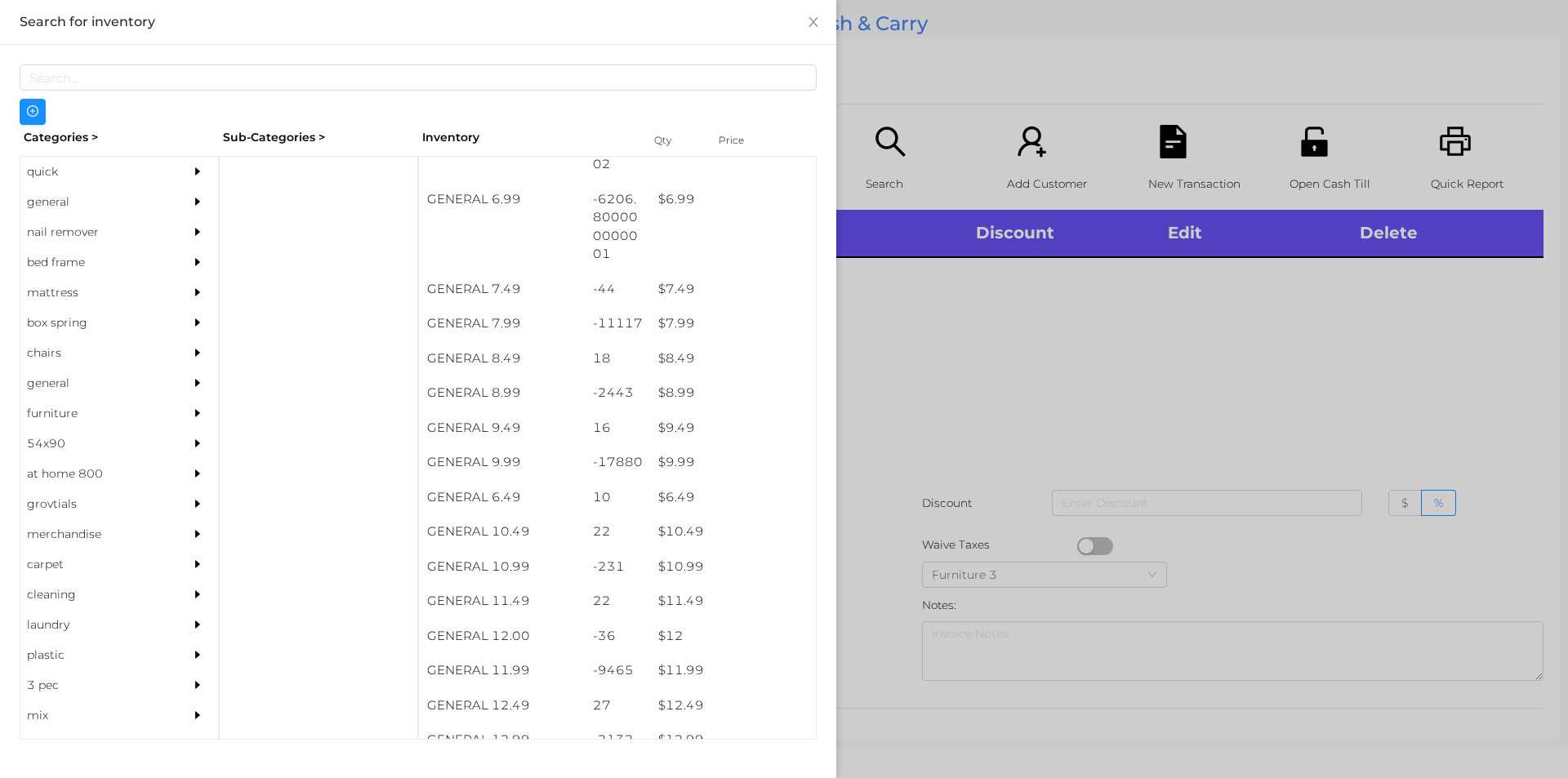
scroll to position [708, 0]
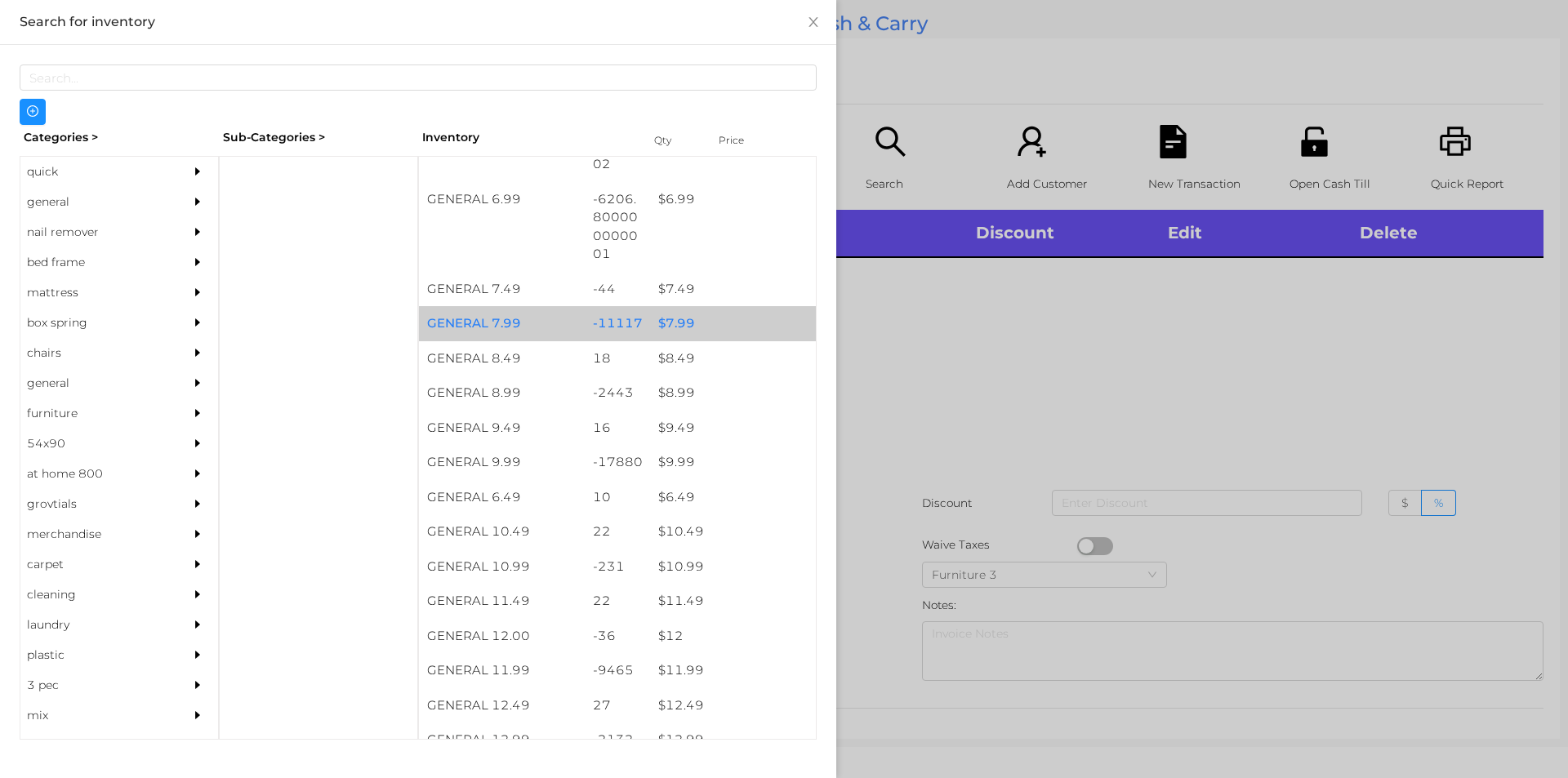
click at [671, 327] on div "$ 7.99" at bounding box center [732, 323] width 166 height 35
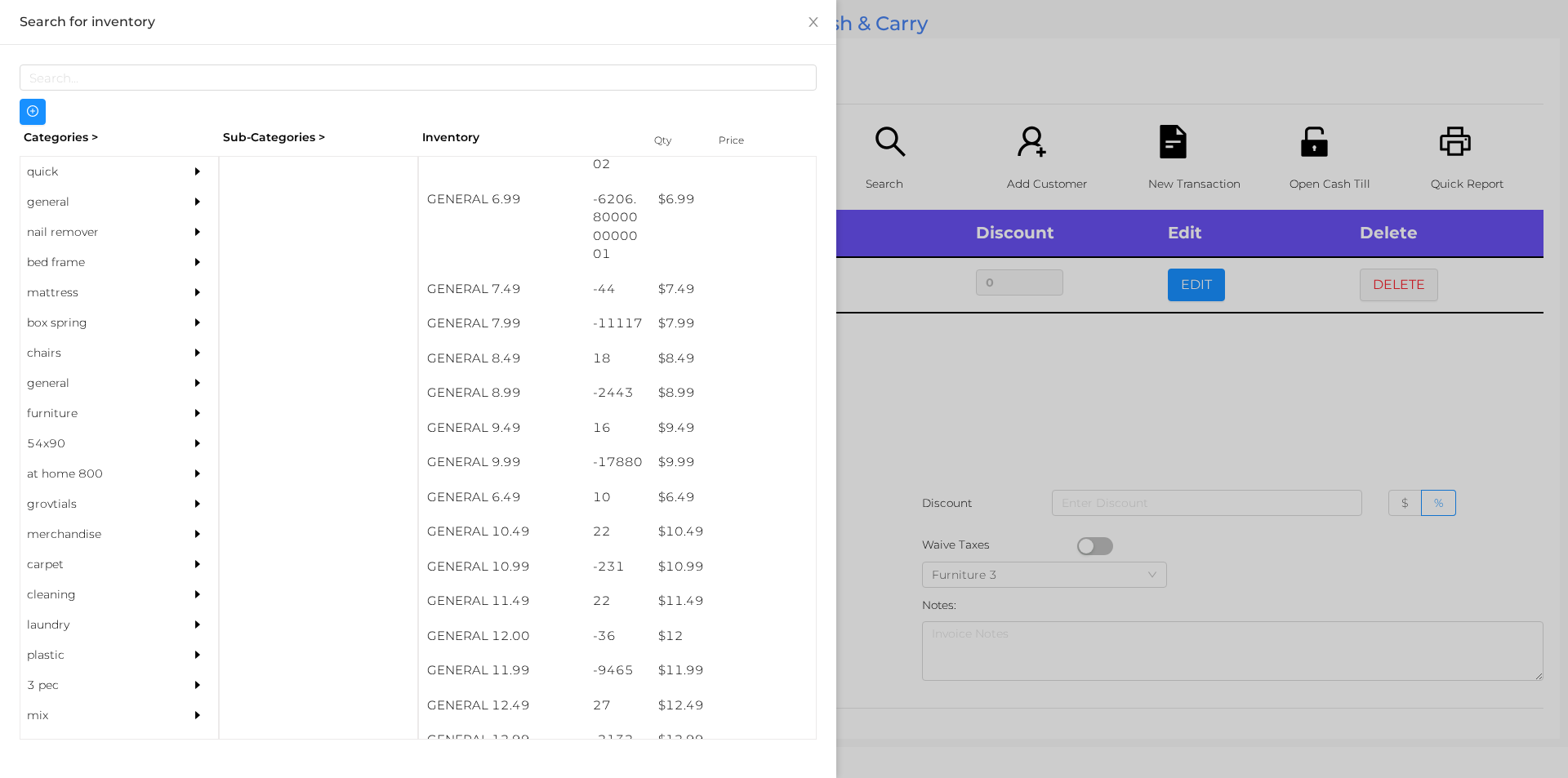
click at [888, 394] on div at bounding box center [784, 389] width 1568 height 778
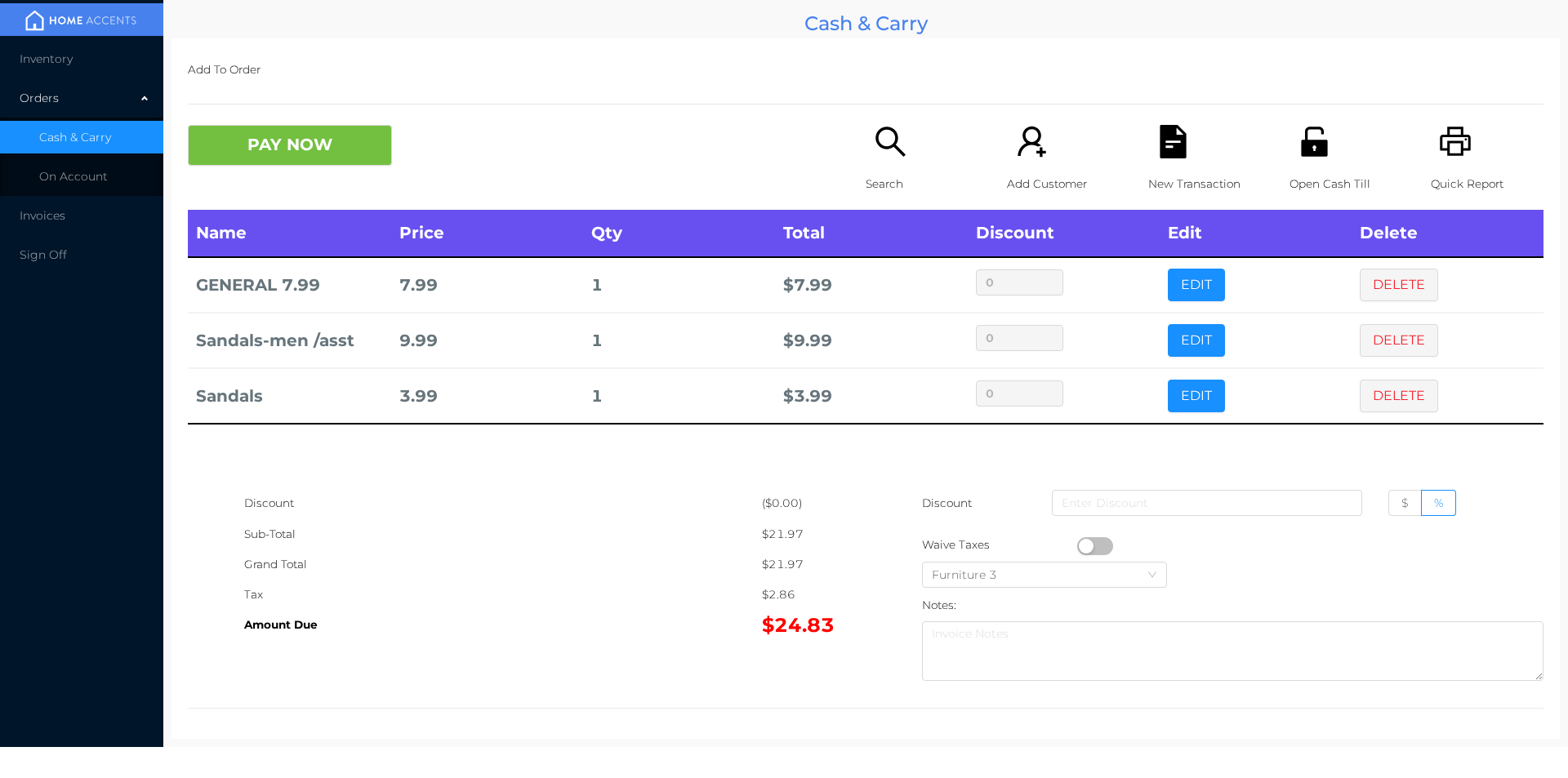
click at [866, 183] on p "Search" at bounding box center [922, 183] width 113 height 30
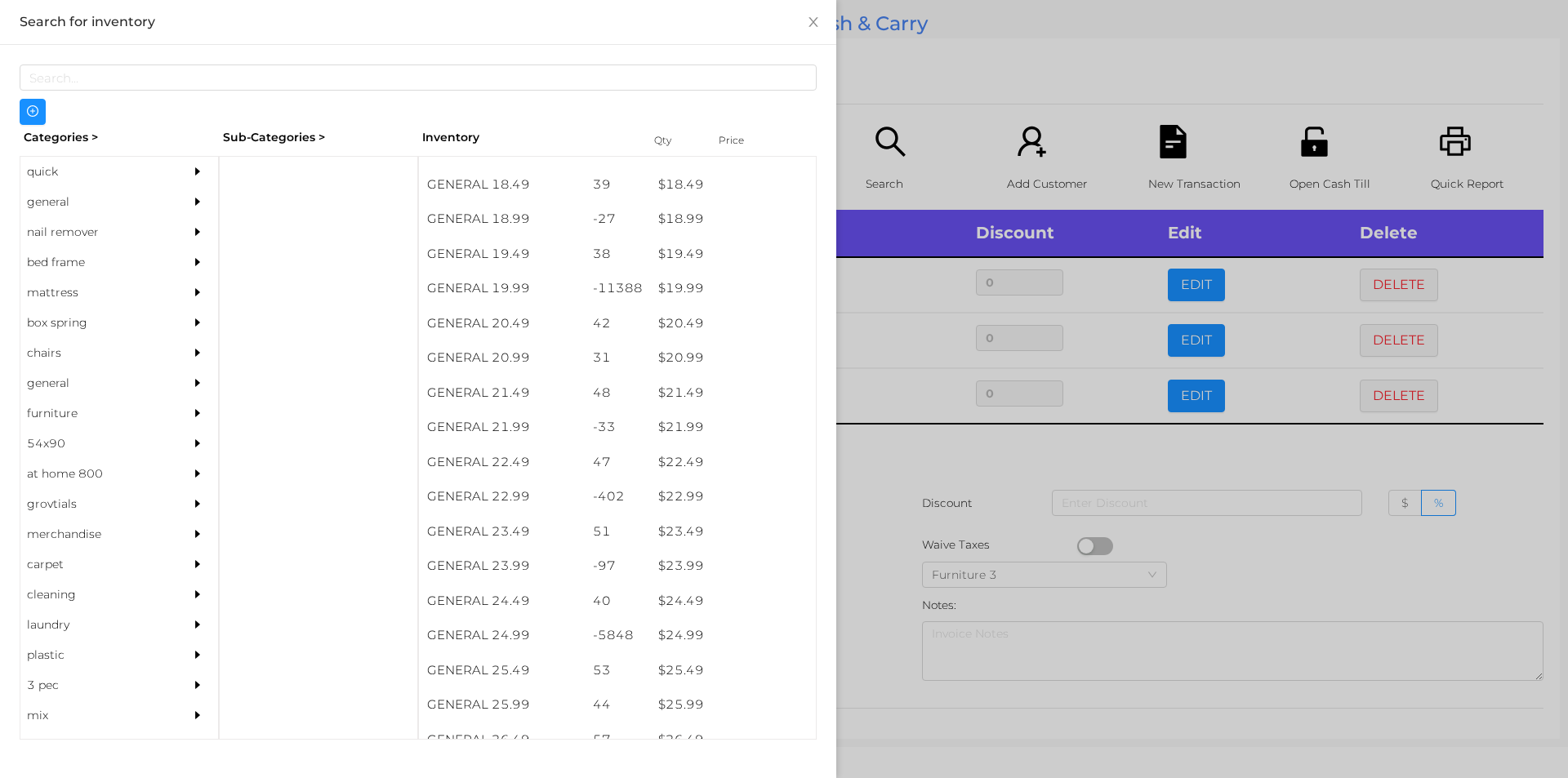
scroll to position [1647, 0]
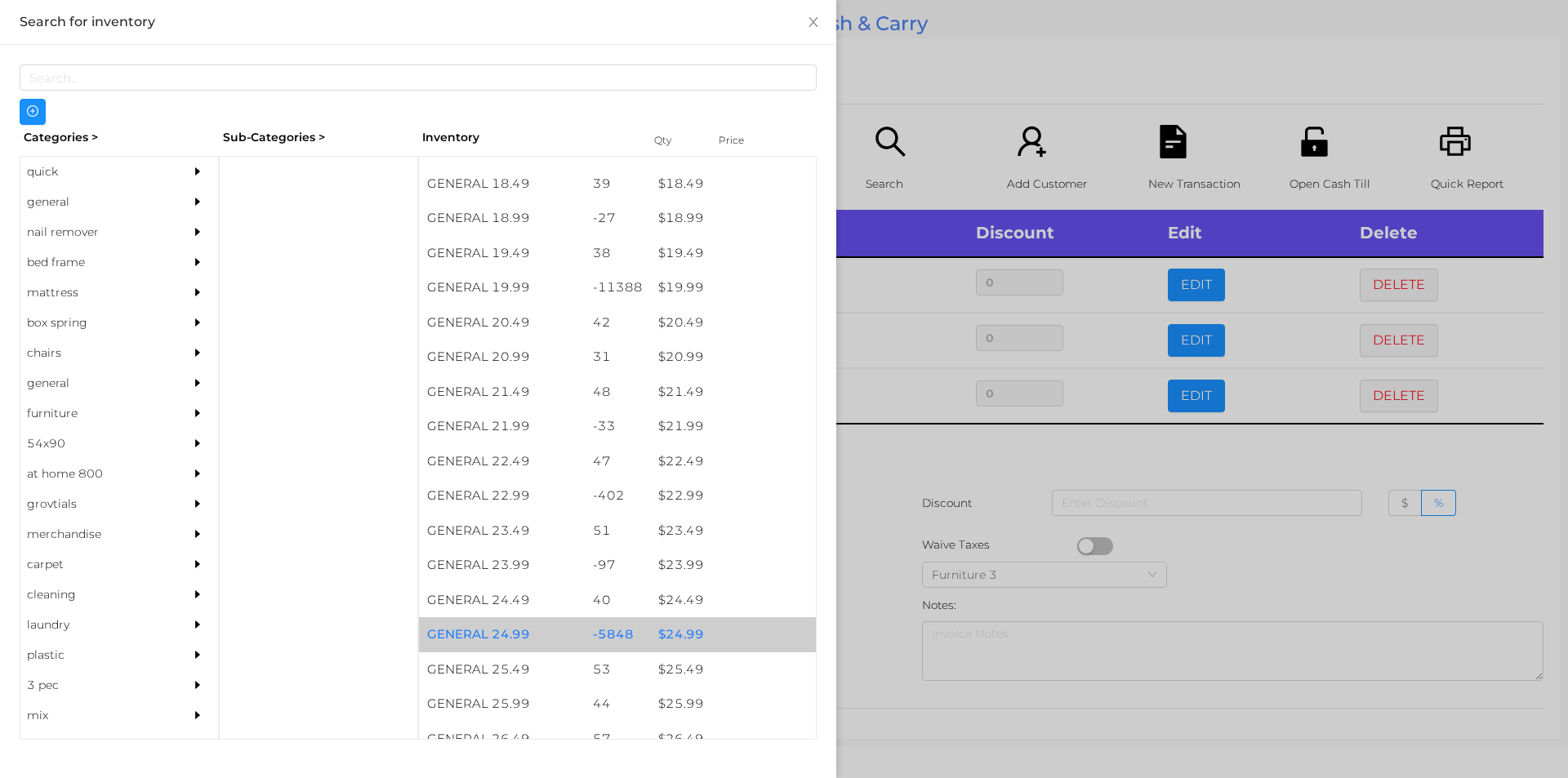
click at [671, 633] on div "$ 24.99" at bounding box center [732, 635] width 166 height 35
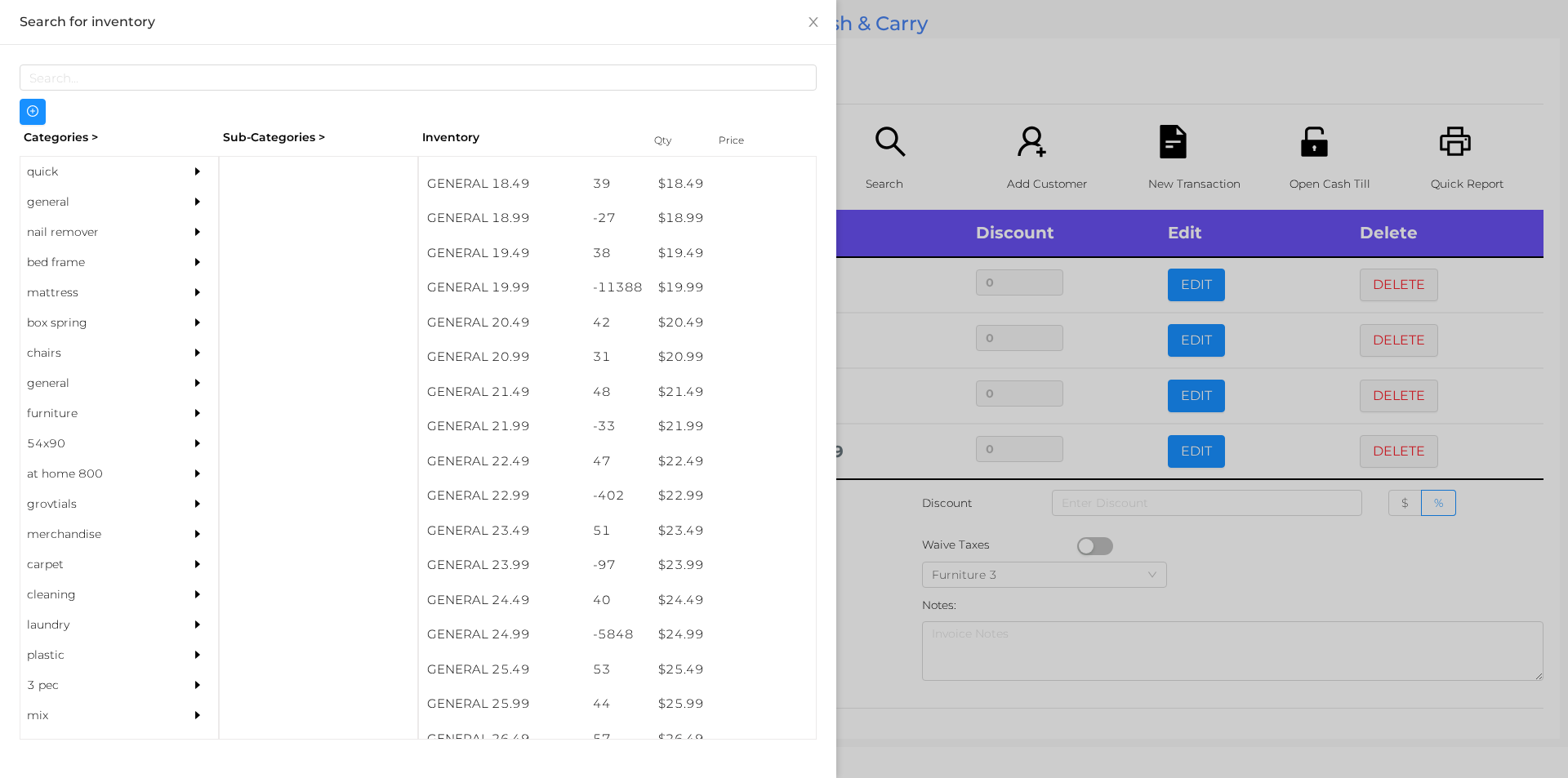
click at [870, 635] on div at bounding box center [784, 389] width 1568 height 778
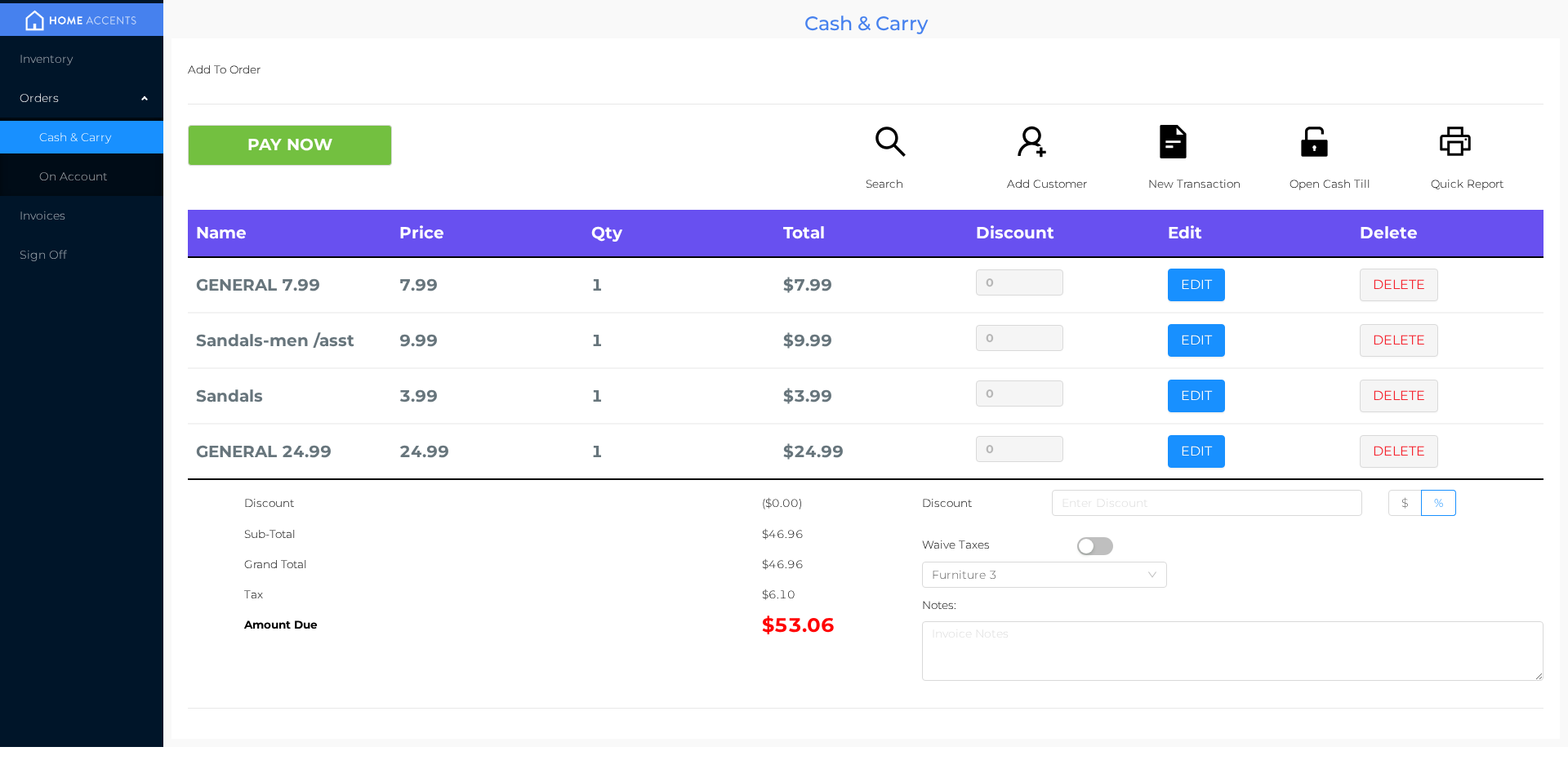
scroll to position [8, 0]
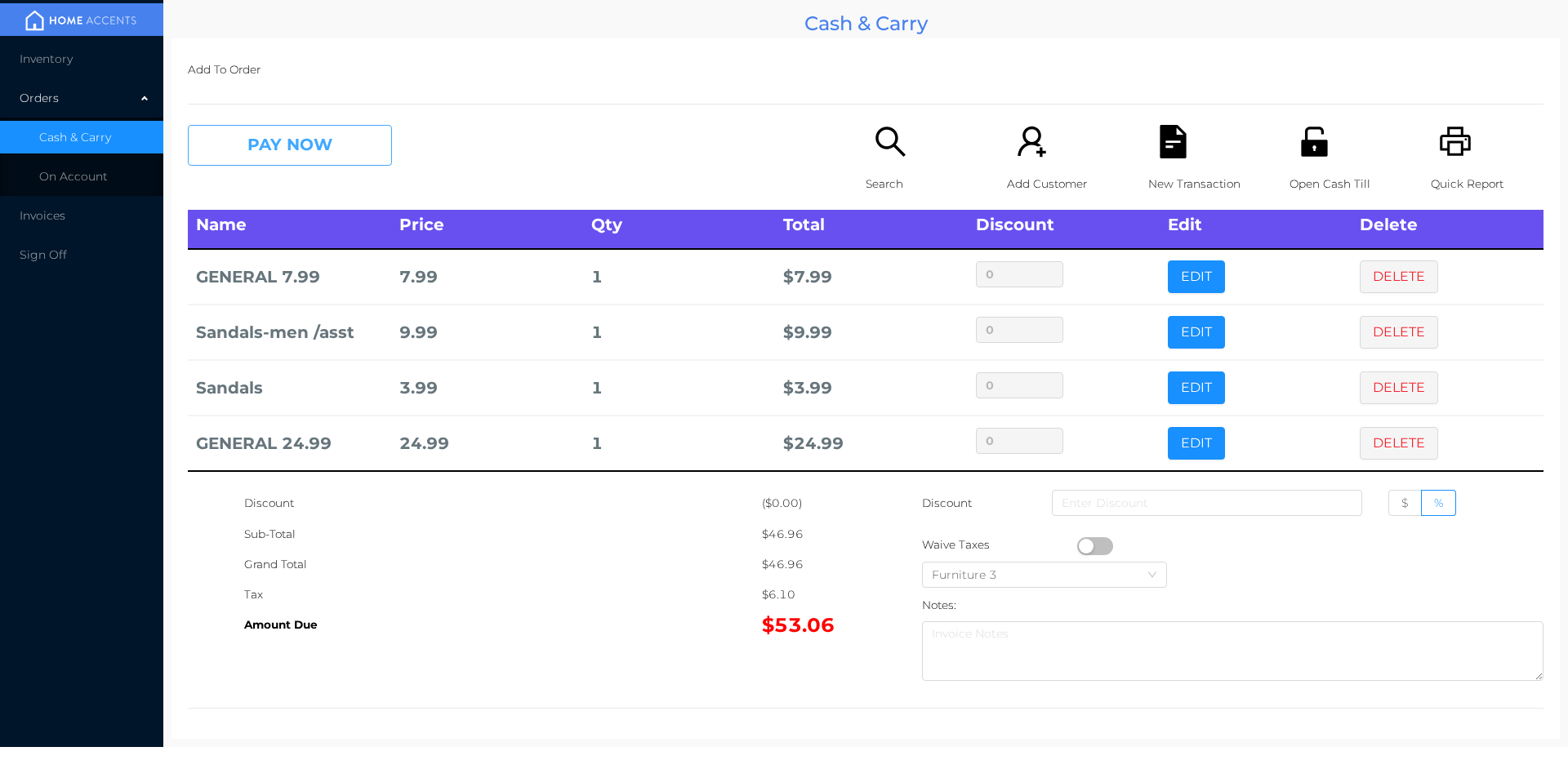
click at [240, 149] on button "PAY NOW" at bounding box center [289, 145] width 204 height 41
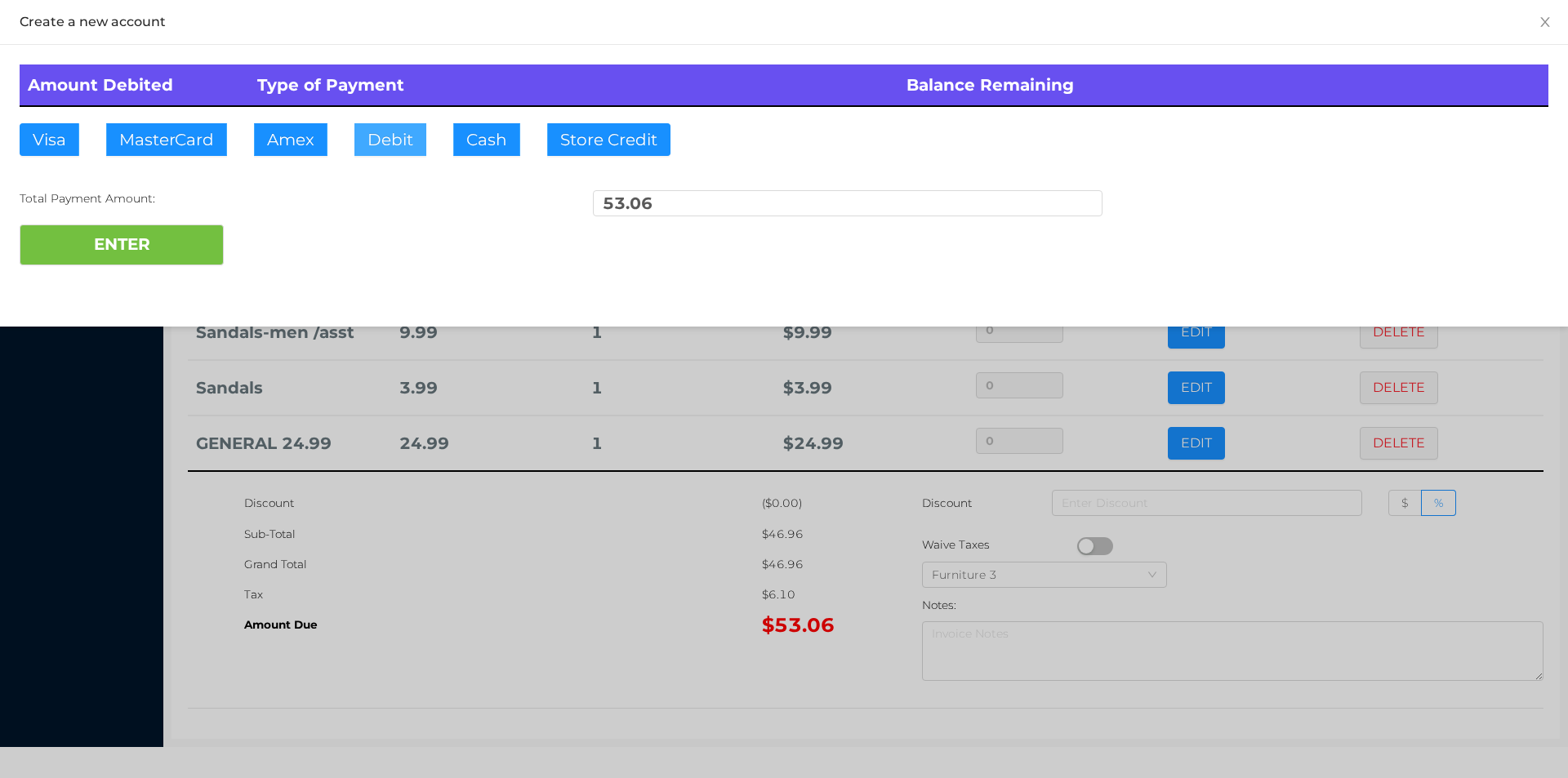
click at [357, 127] on button "Debit" at bounding box center [389, 140] width 72 height 33
click at [150, 234] on button "ENTER" at bounding box center [122, 244] width 204 height 41
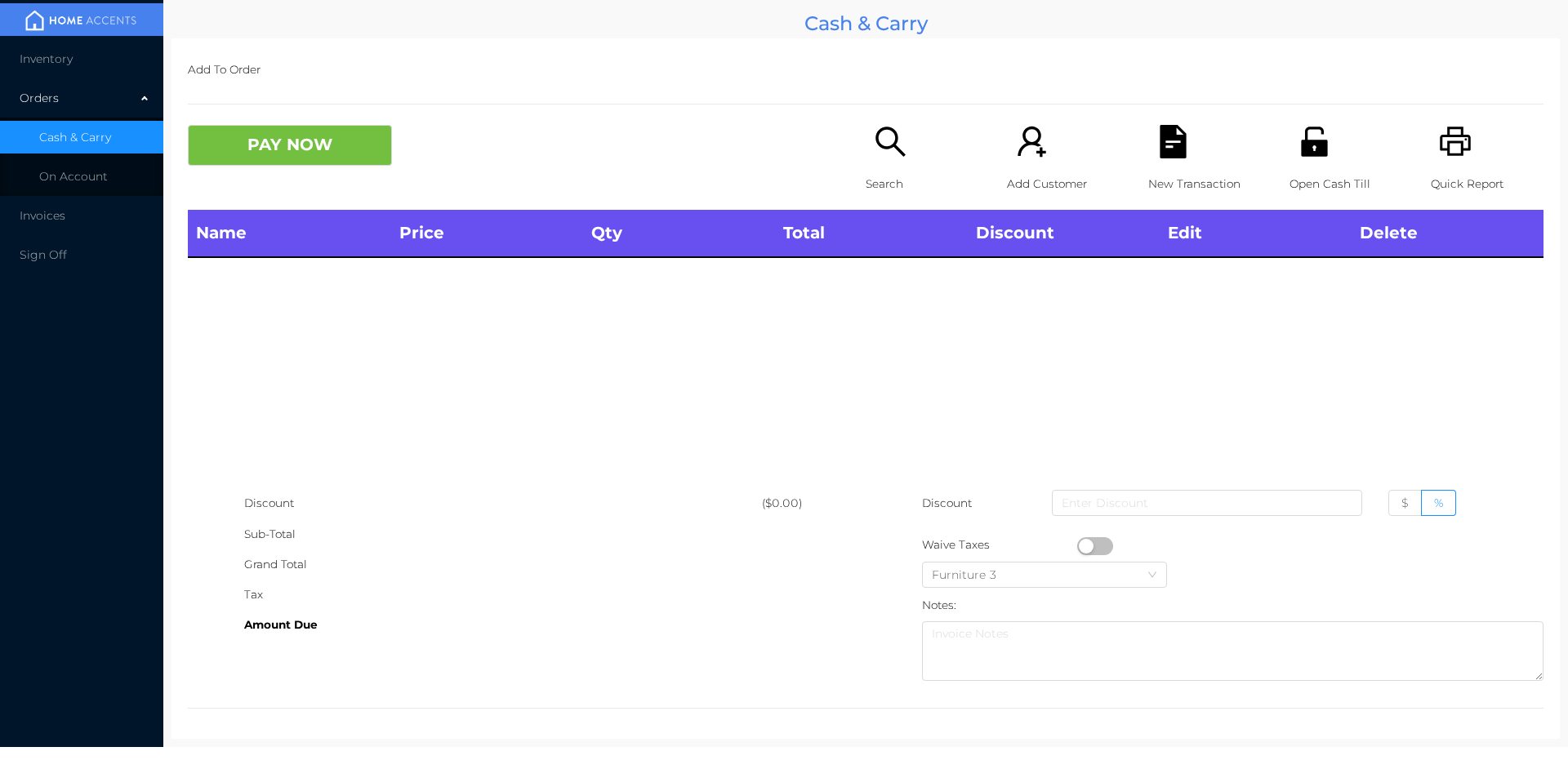
scroll to position [0, 0]
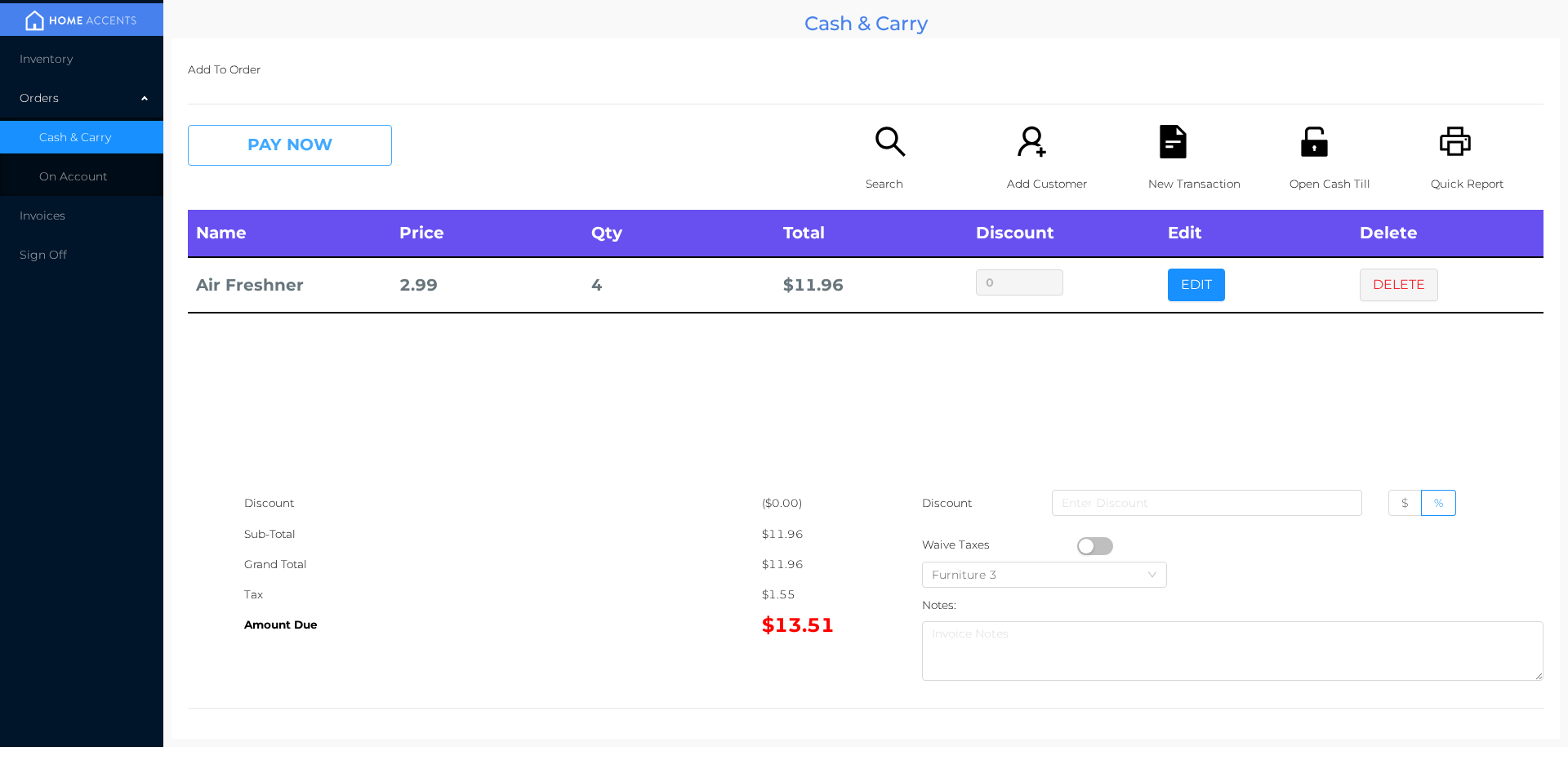
click at [329, 156] on button "PAY NOW" at bounding box center [289, 145] width 204 height 41
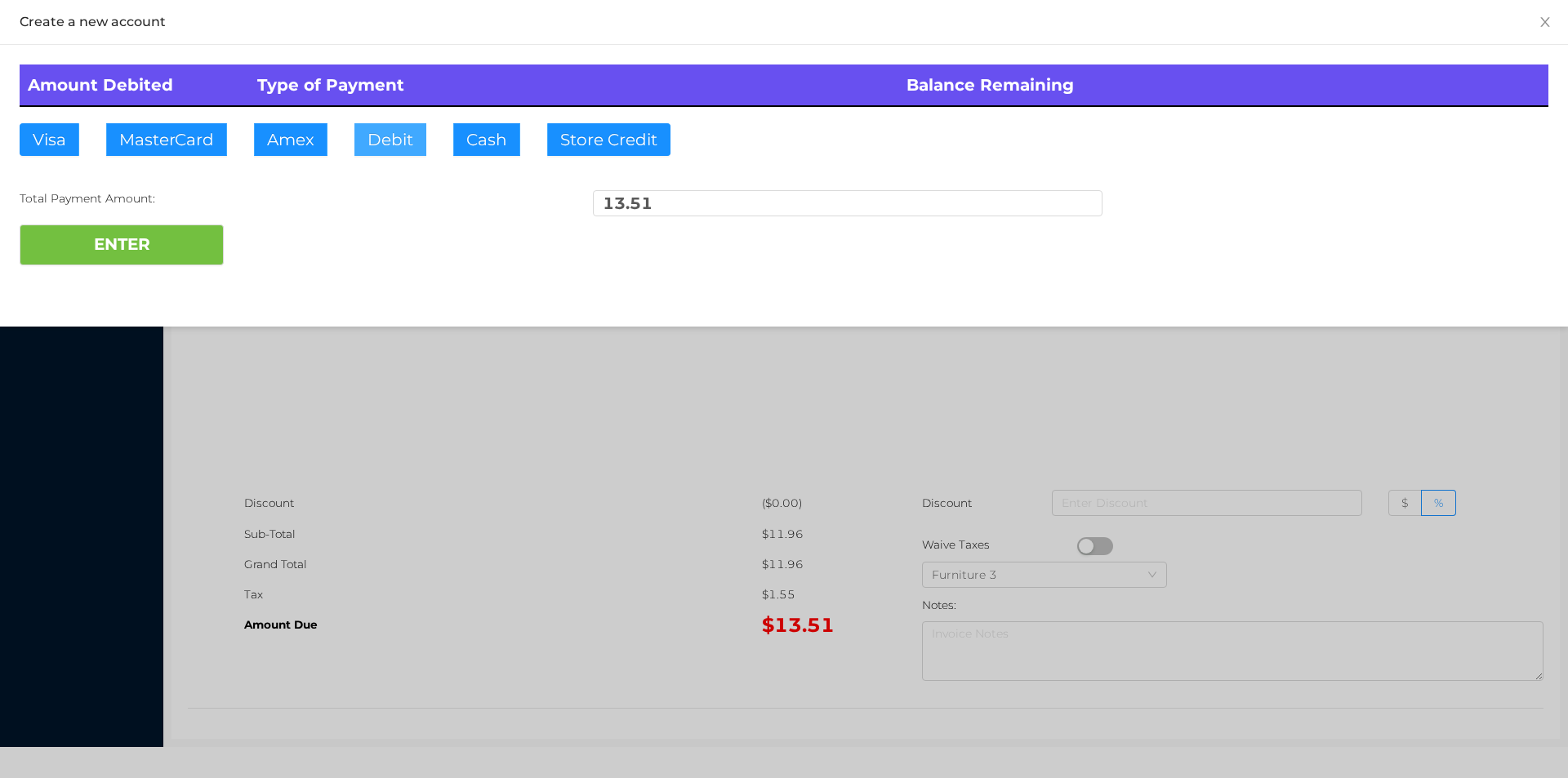
click at [392, 139] on button "Debit" at bounding box center [389, 140] width 72 height 33
click at [193, 249] on button "ENTER" at bounding box center [122, 244] width 204 height 41
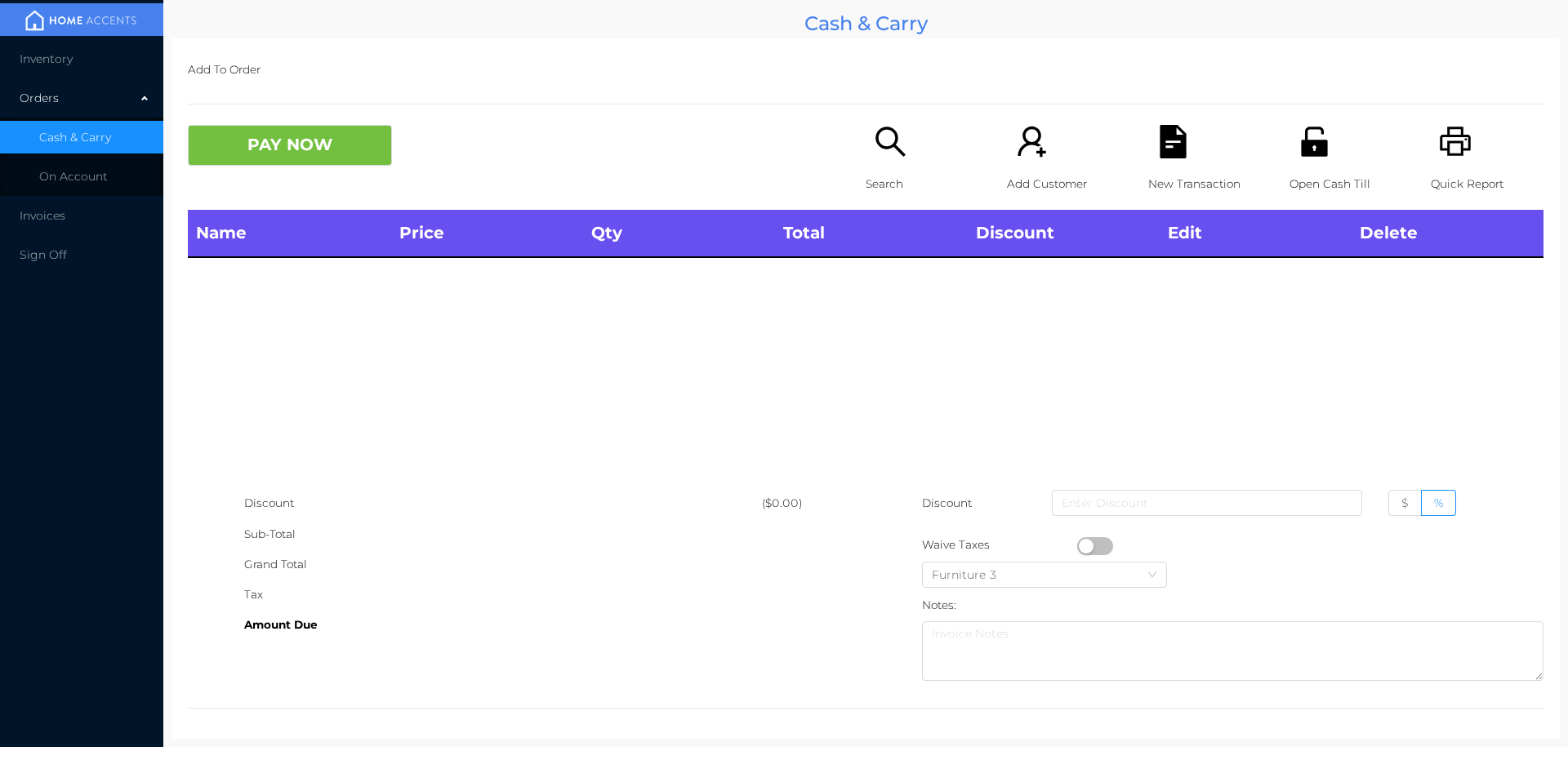
click at [894, 175] on p "Search" at bounding box center [922, 183] width 113 height 30
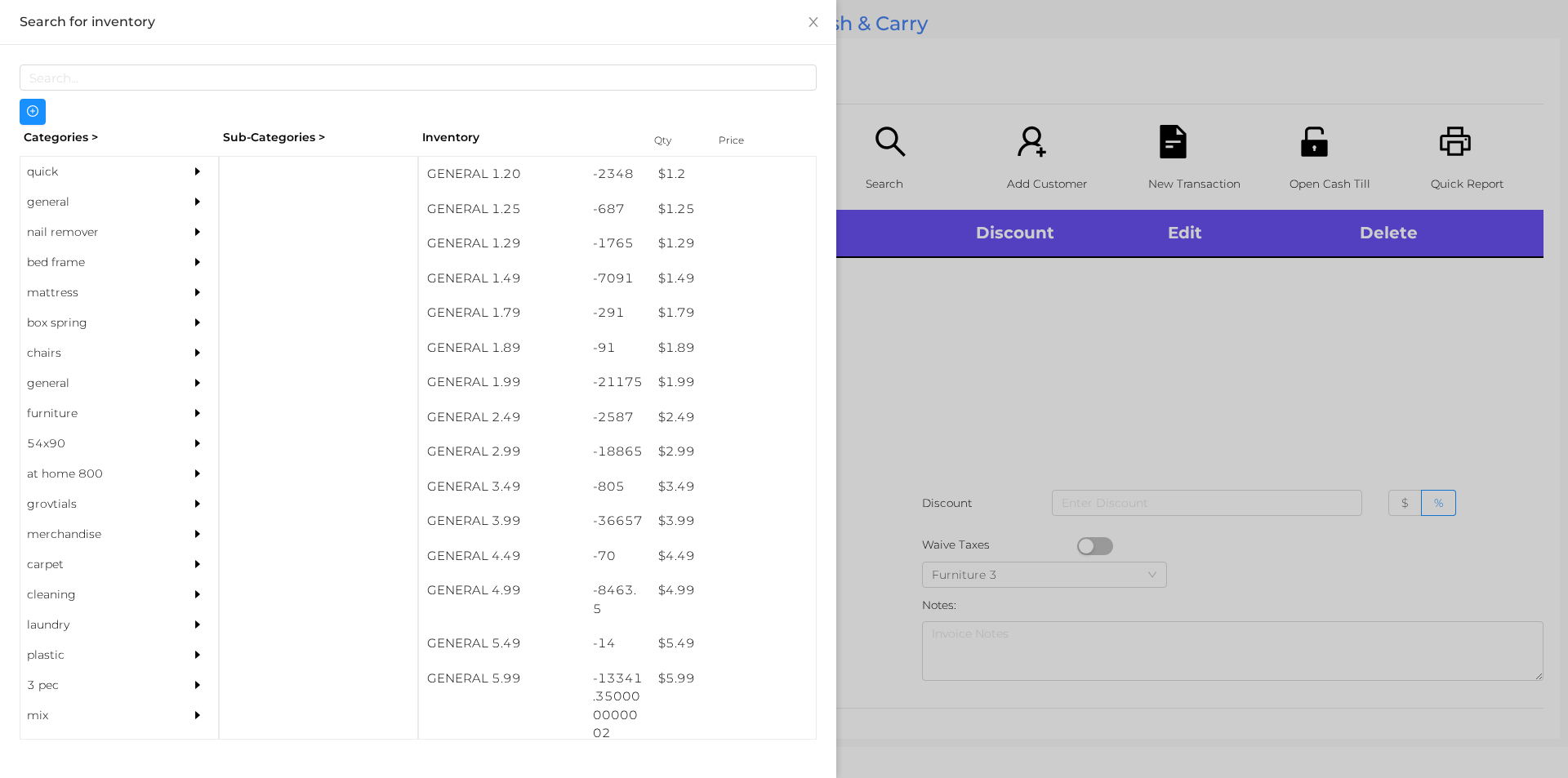
scroll to position [133, 0]
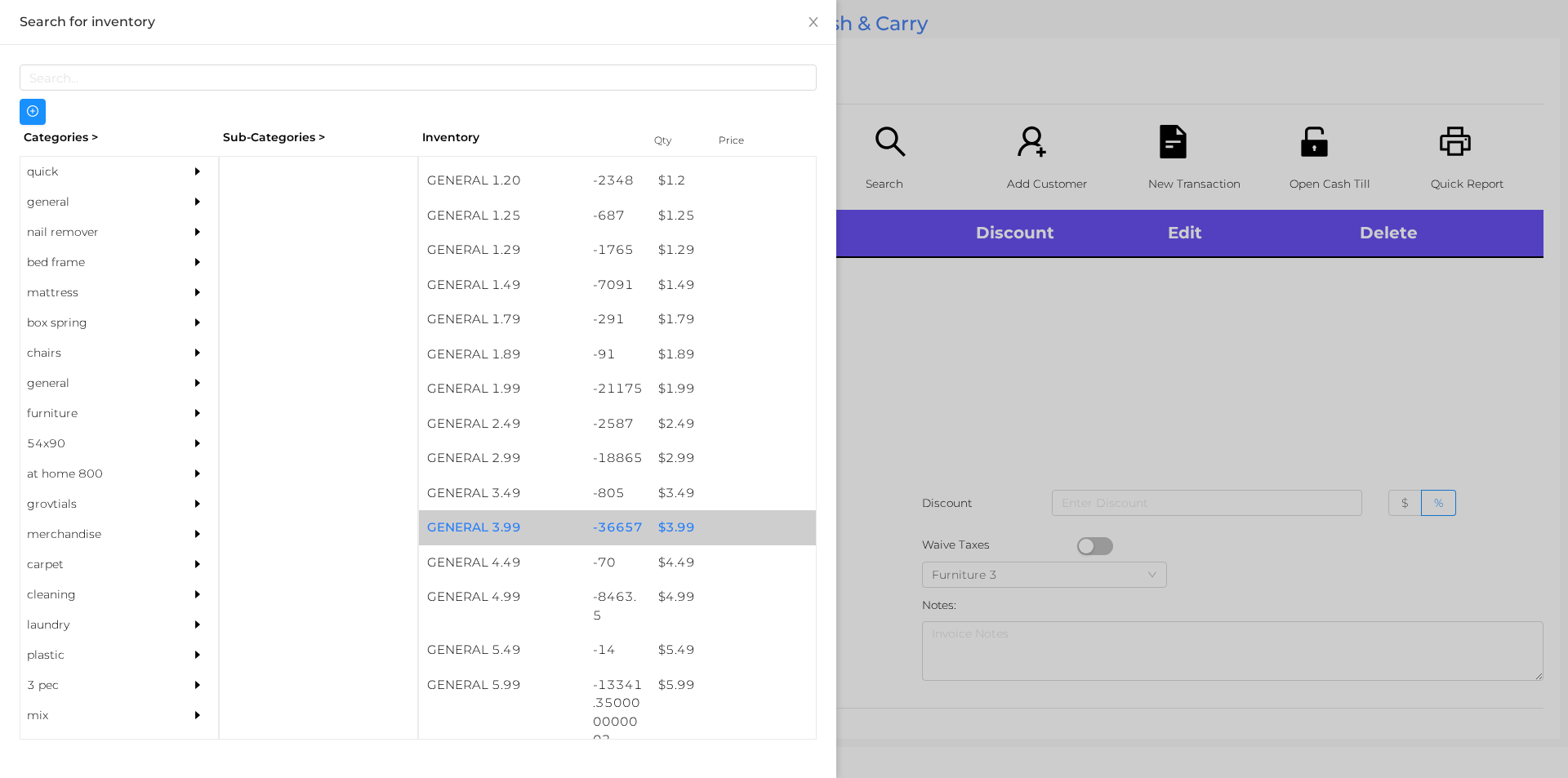
click at [657, 534] on div "$ 3.99" at bounding box center [732, 527] width 166 height 35
click at [667, 528] on div "$ 3.99" at bounding box center [732, 527] width 166 height 35
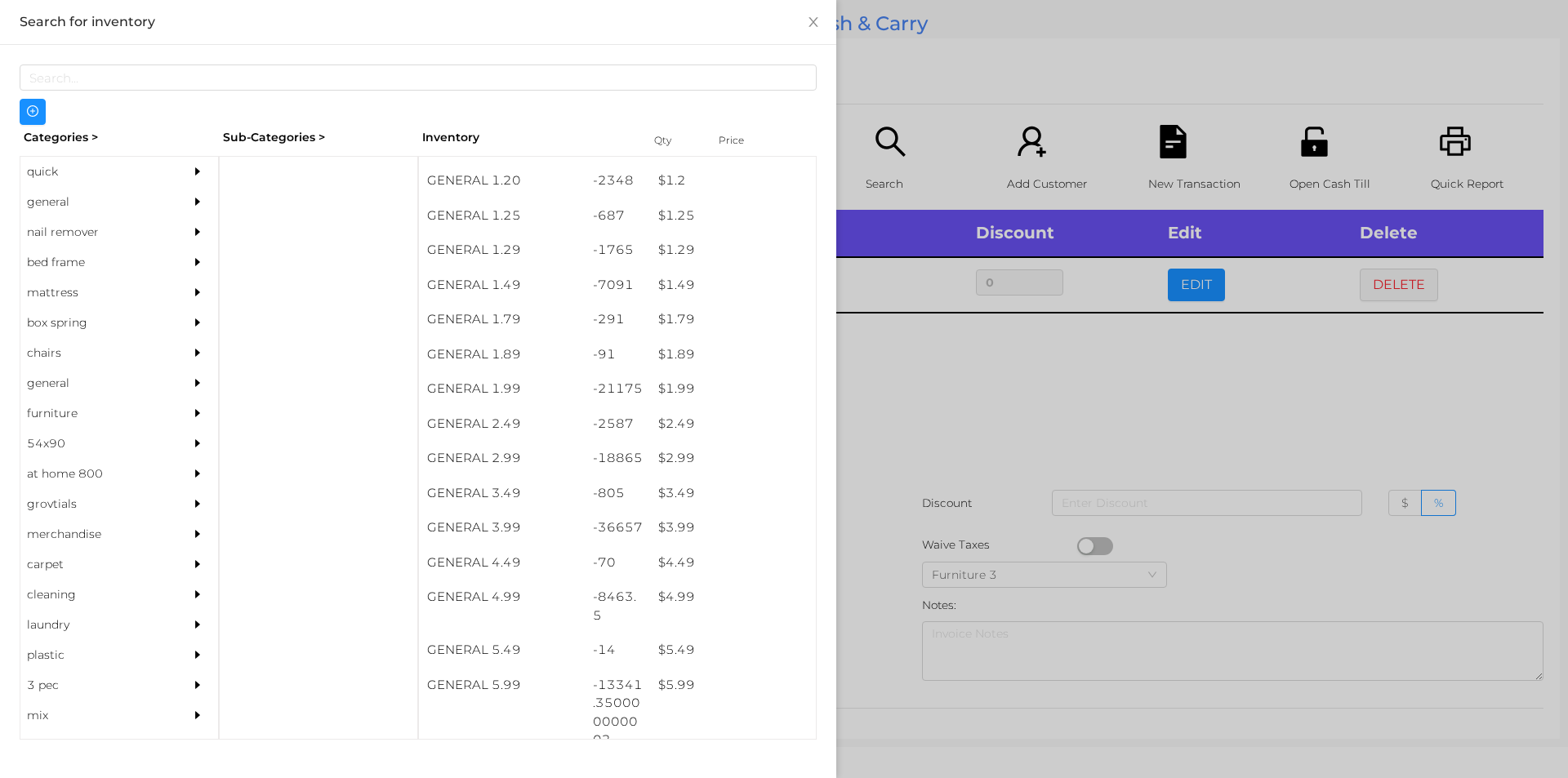
click at [906, 443] on div at bounding box center [784, 389] width 1568 height 778
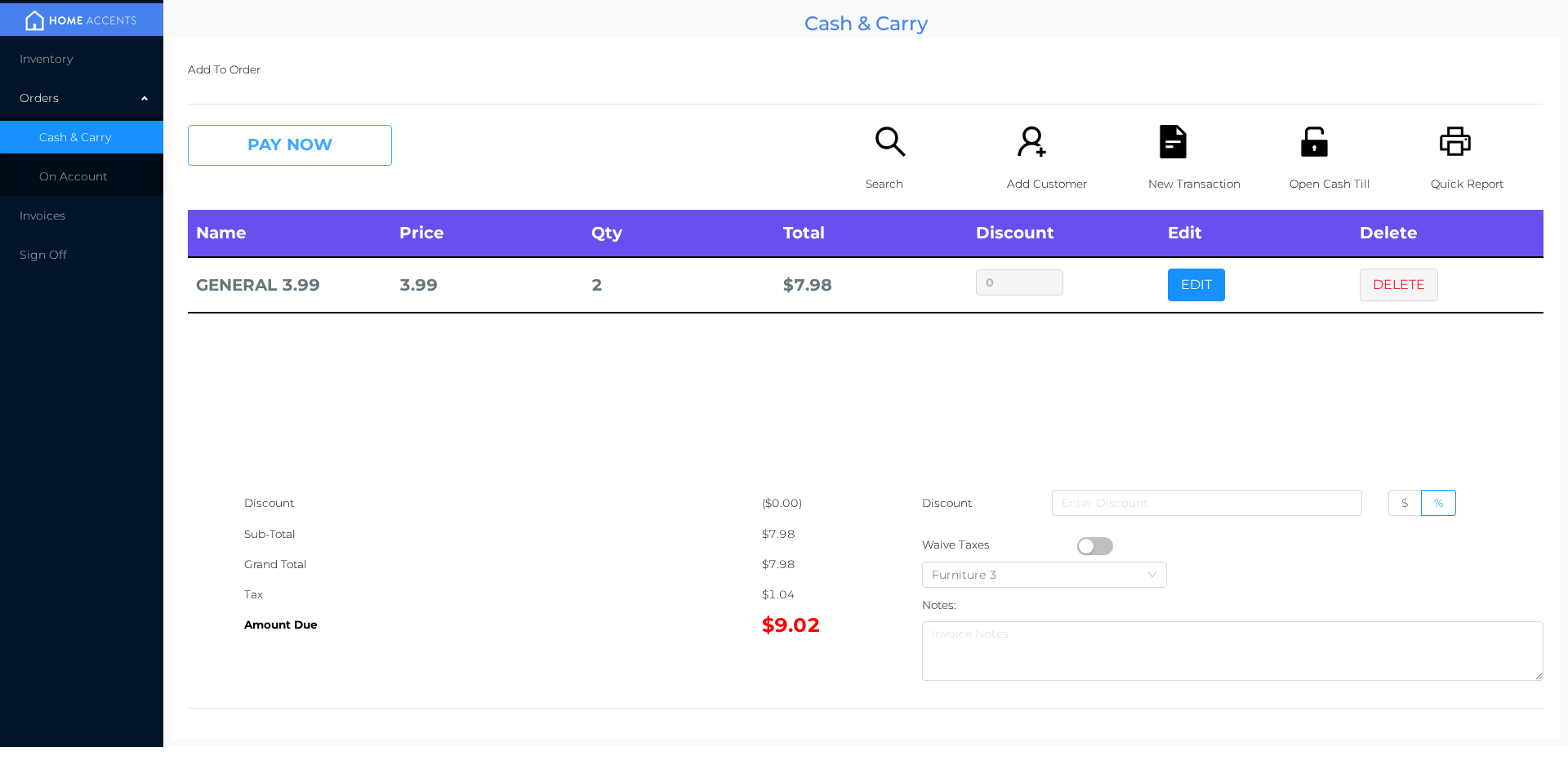
click at [277, 150] on button "PAY NOW" at bounding box center [289, 145] width 204 height 41
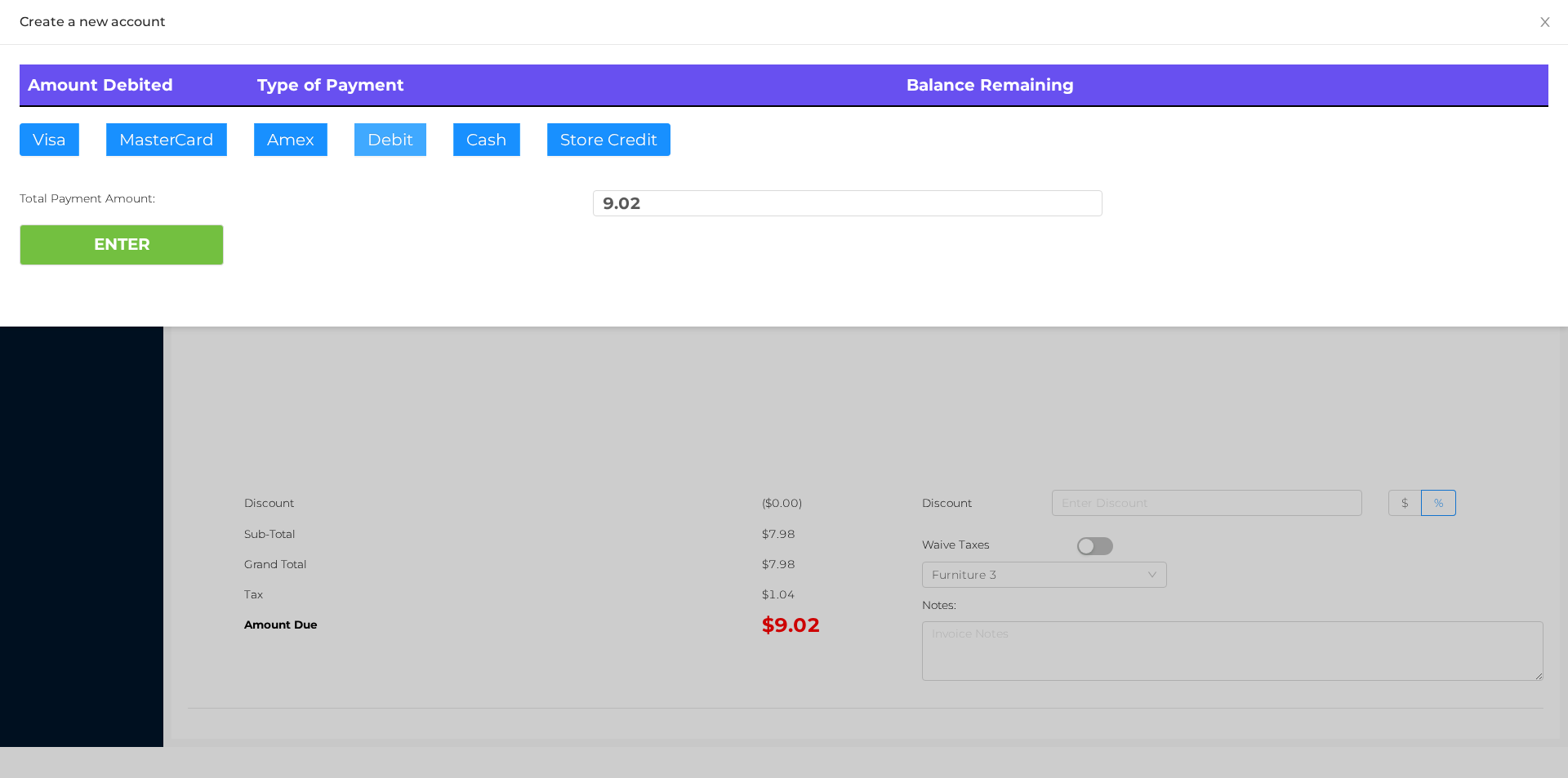
click at [384, 143] on button "Debit" at bounding box center [389, 140] width 72 height 33
click at [477, 455] on div at bounding box center [784, 389] width 1568 height 778
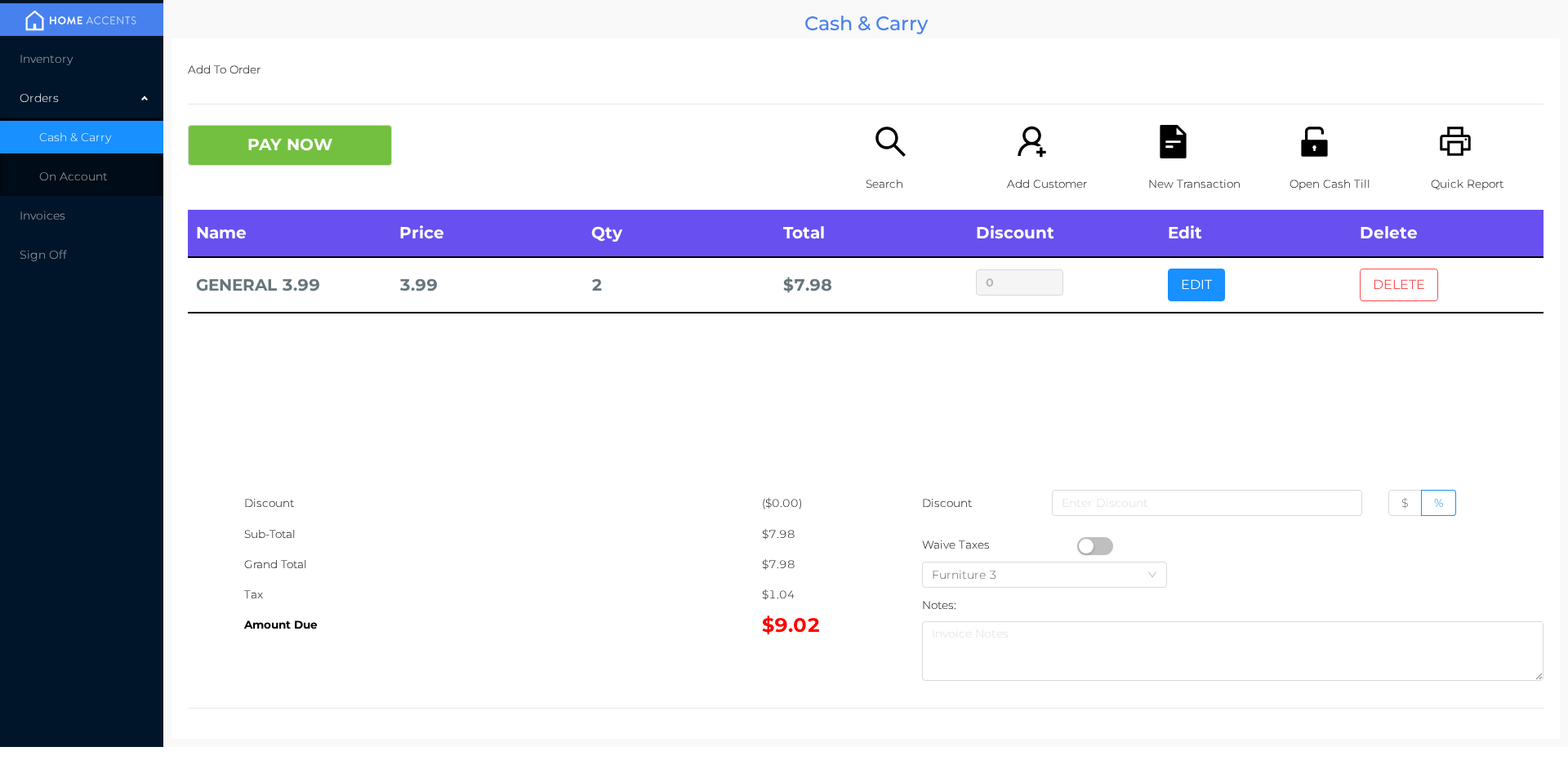
click at [1382, 290] on button "DELETE" at bounding box center [1398, 285] width 78 height 33
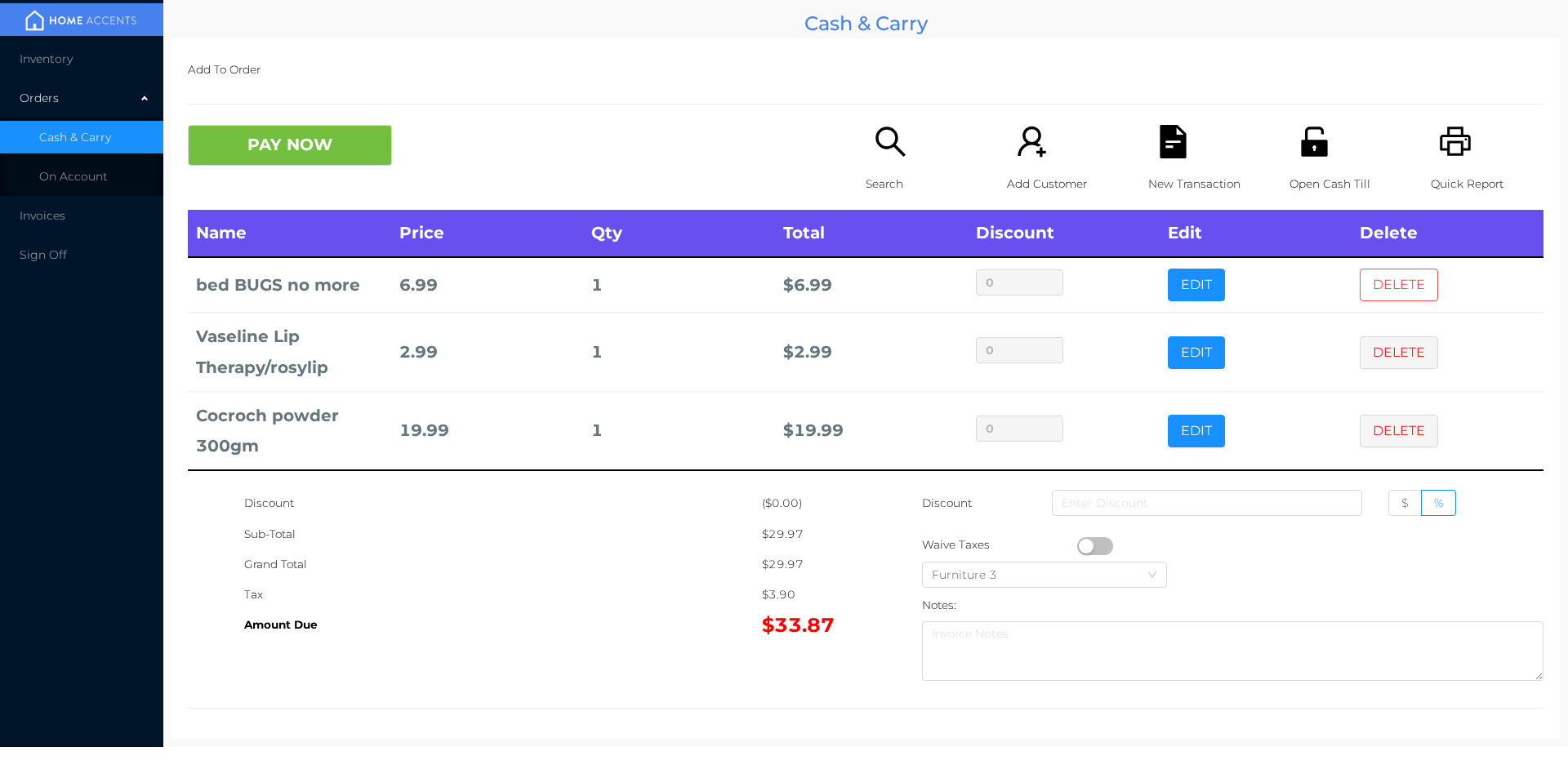
click at [1383, 286] on button "DELETE" at bounding box center [1398, 285] width 78 height 33
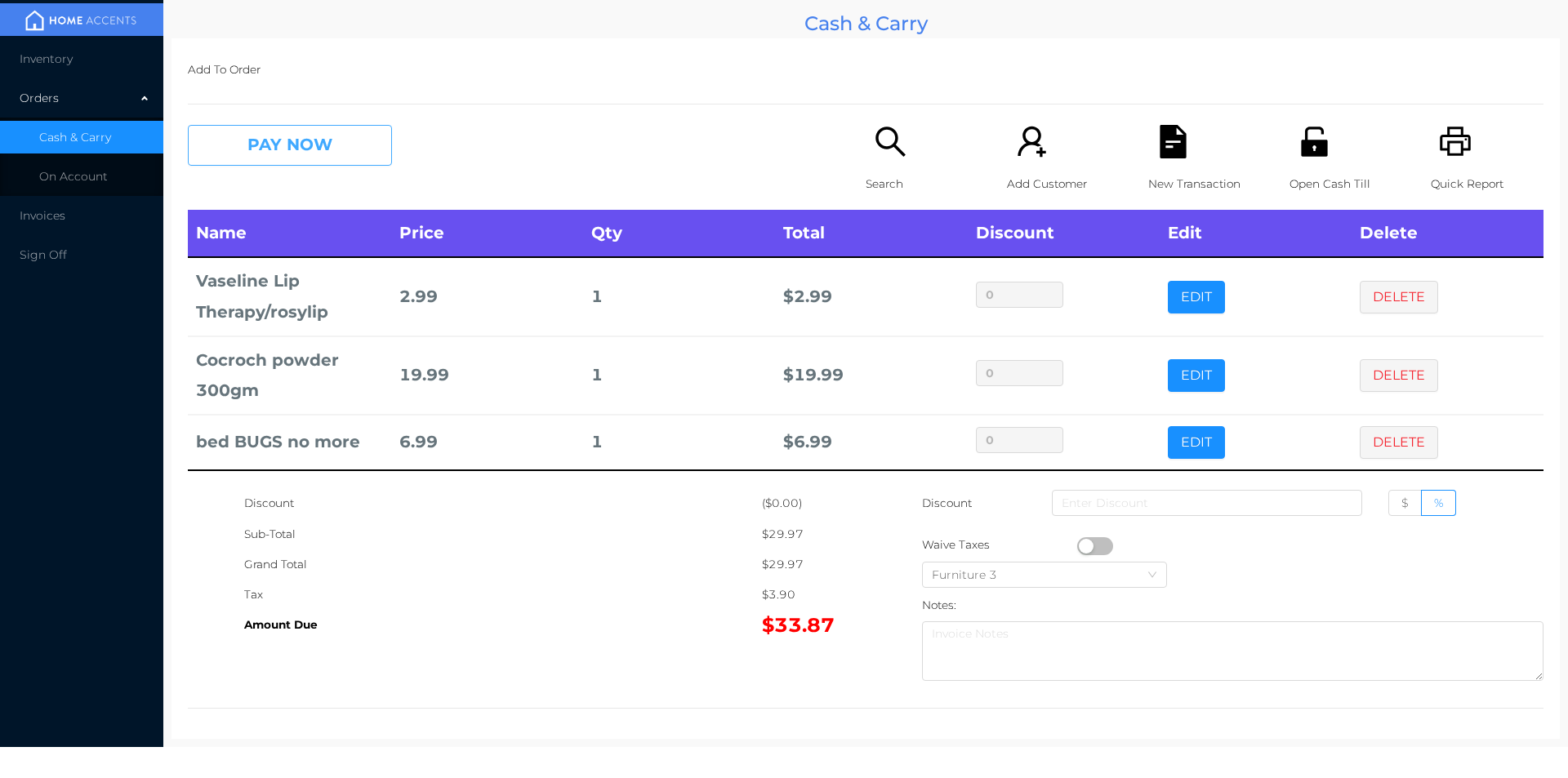
click at [335, 140] on button "PAY NOW" at bounding box center [289, 145] width 204 height 41
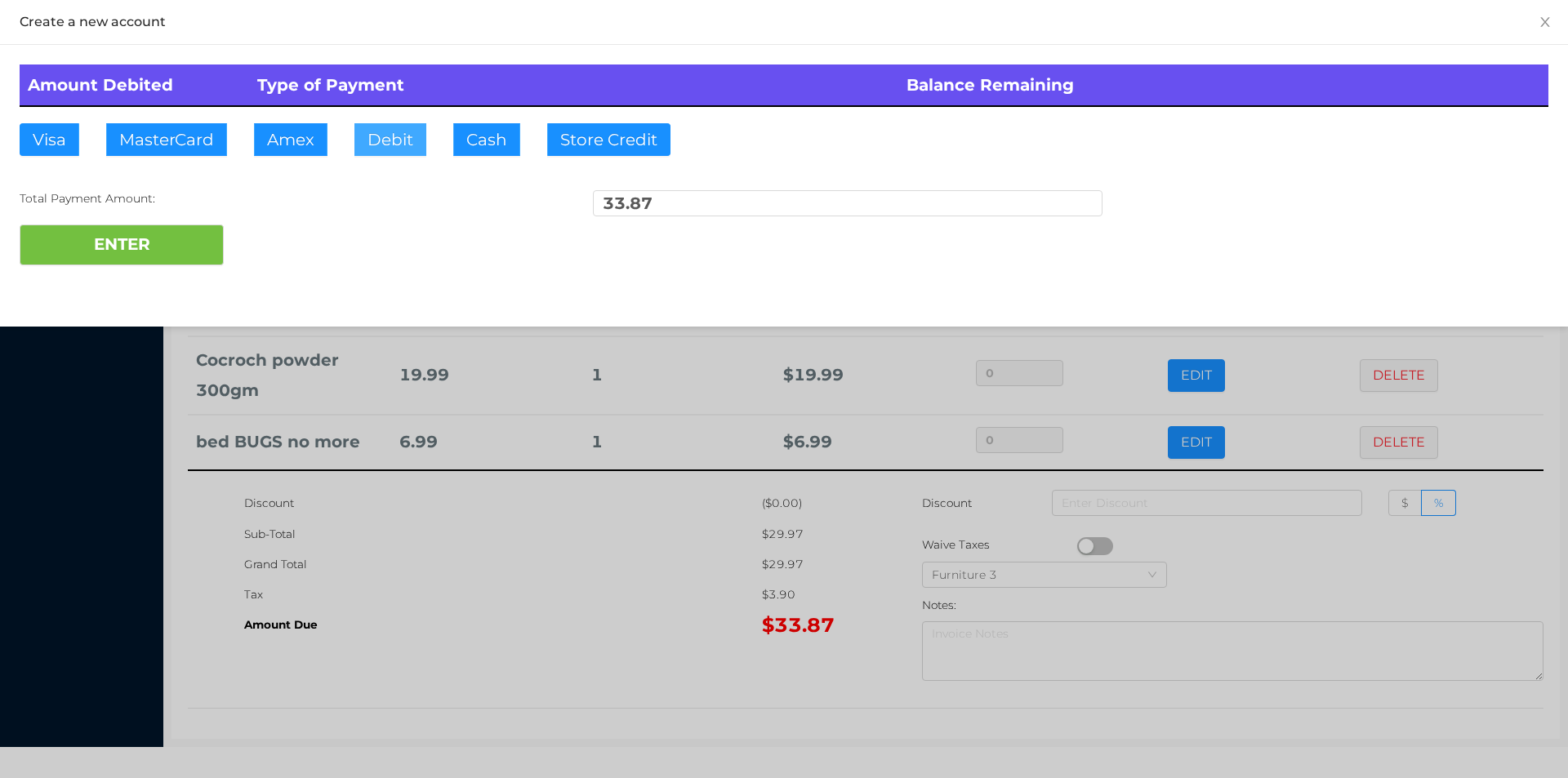
click at [381, 139] on button "Debit" at bounding box center [389, 140] width 72 height 33
click at [183, 246] on button "ENTER" at bounding box center [122, 244] width 204 height 41
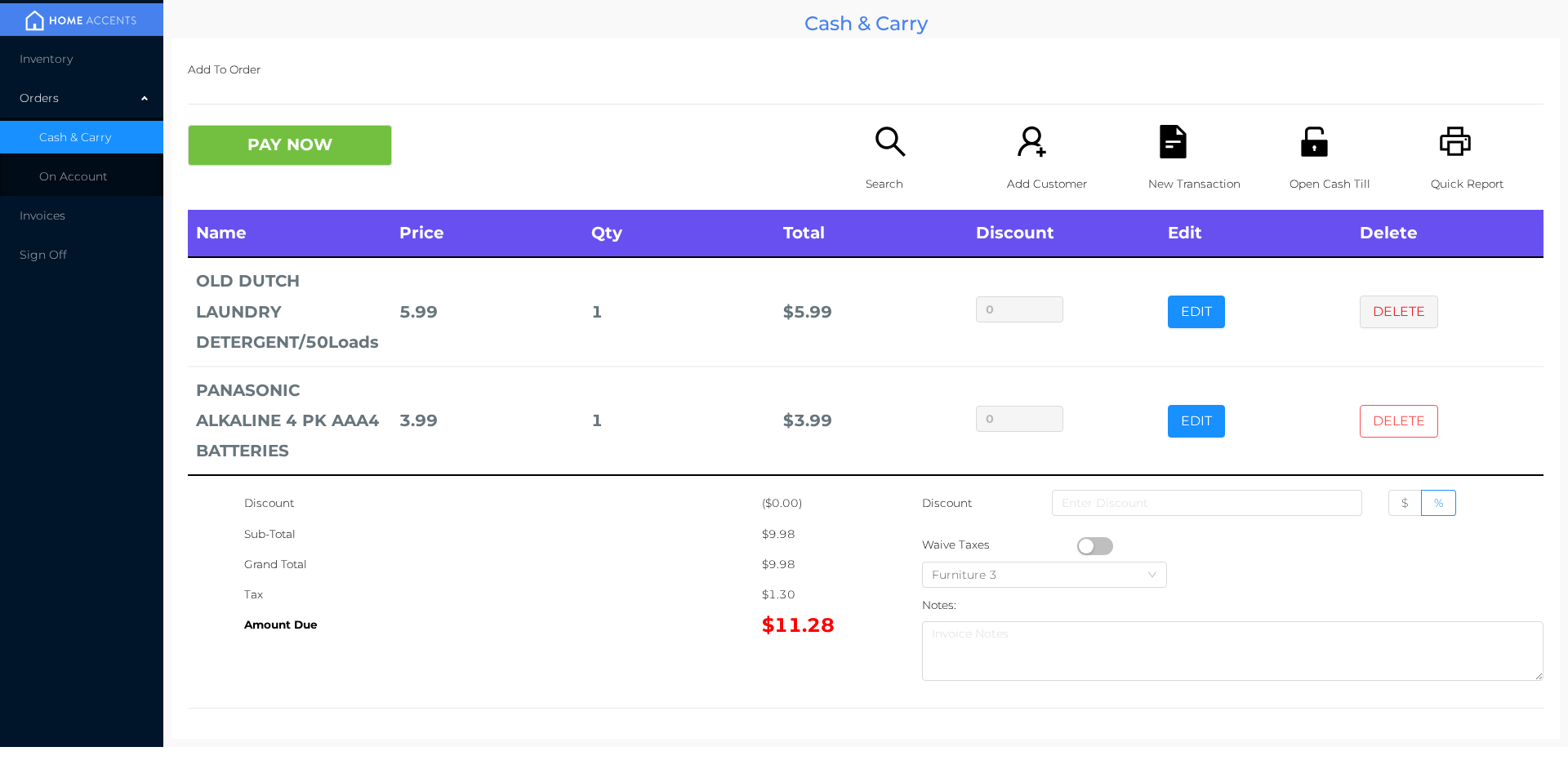
click at [1373, 438] on button "DELETE" at bounding box center [1398, 421] width 78 height 33
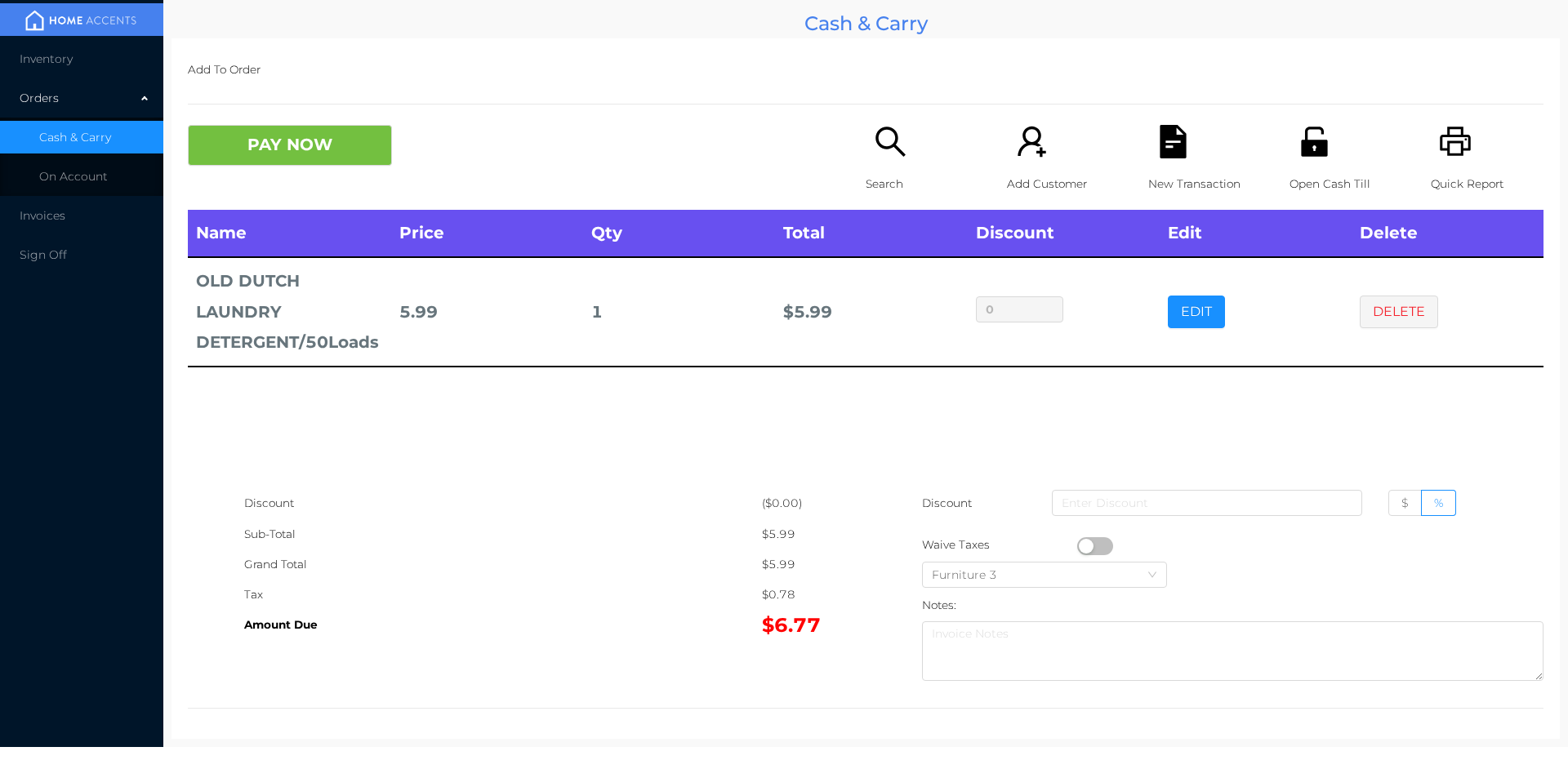
click at [874, 147] on icon "icon: search" at bounding box center [890, 142] width 34 height 34
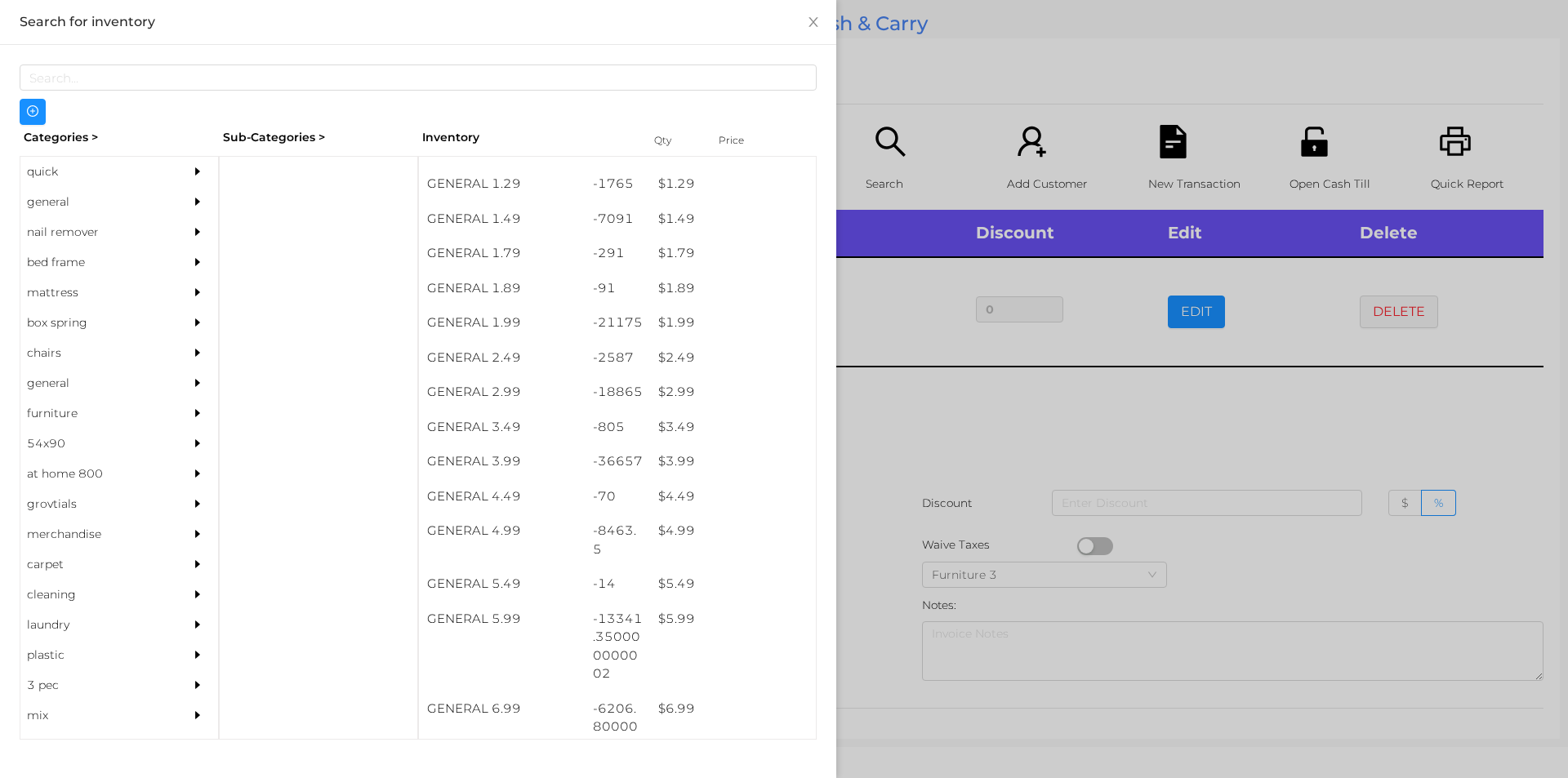
scroll to position [198, 0]
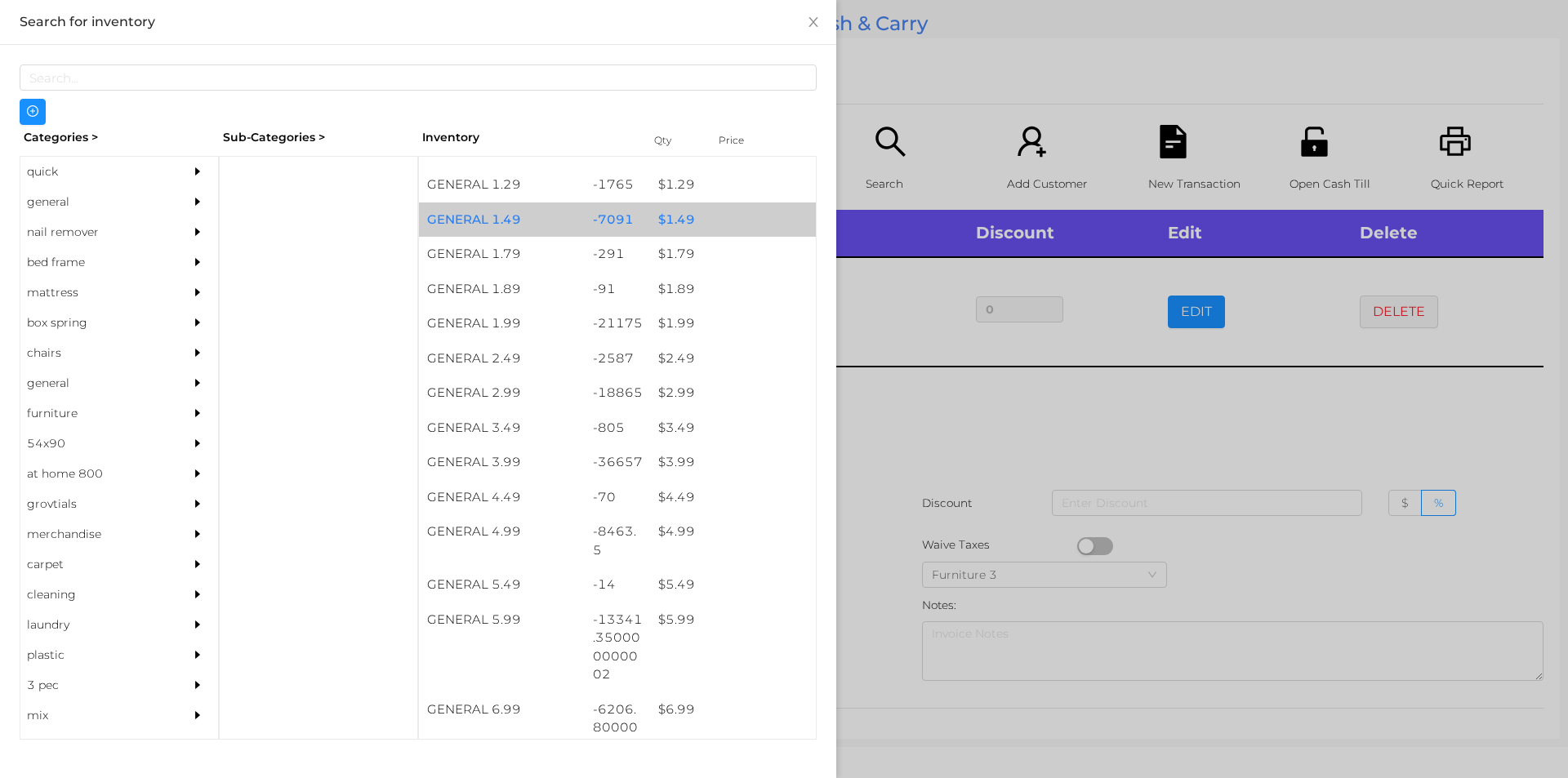
click at [669, 224] on div "$ 1.49" at bounding box center [732, 220] width 166 height 35
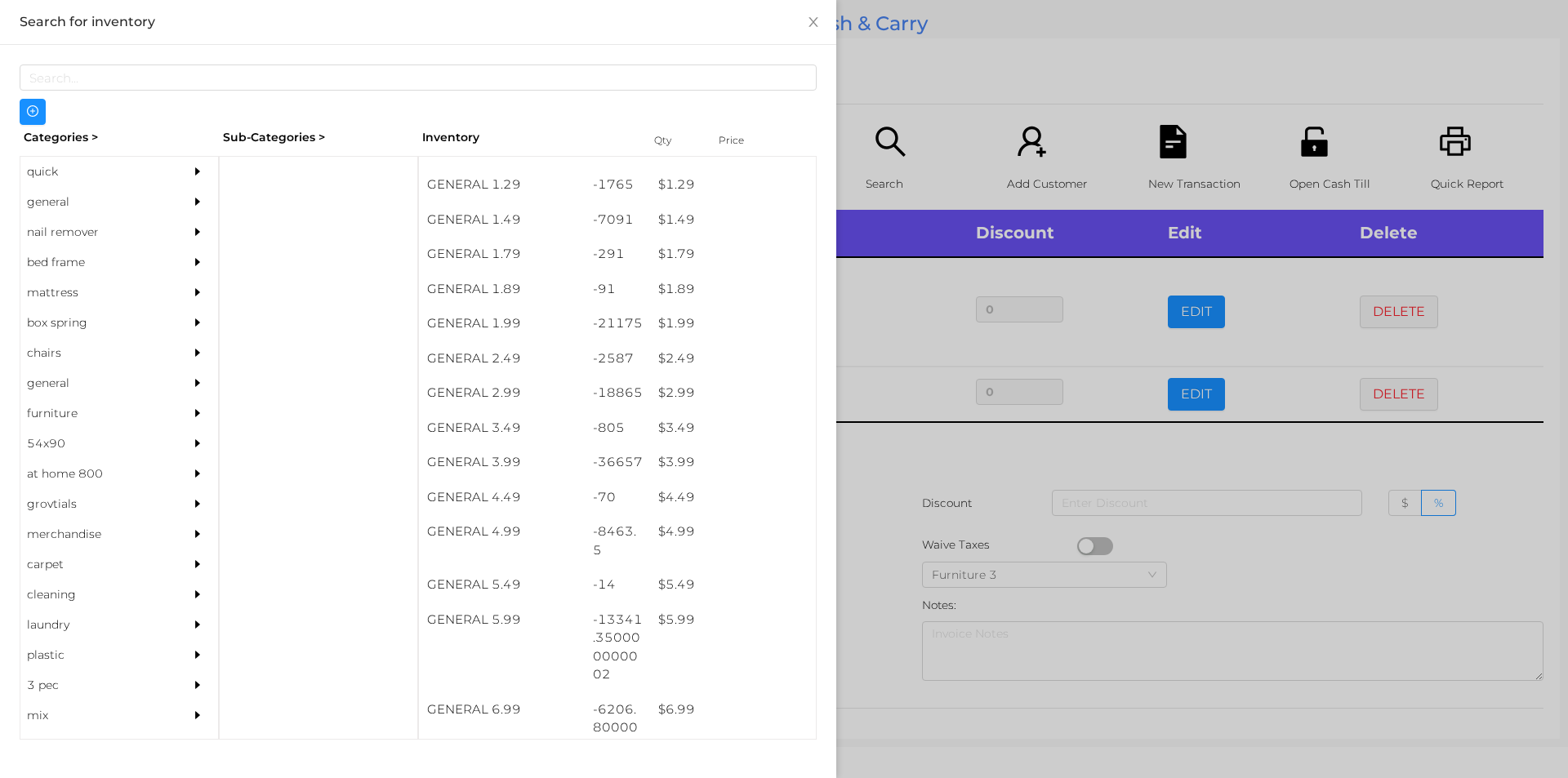
click at [882, 463] on div at bounding box center [784, 389] width 1568 height 778
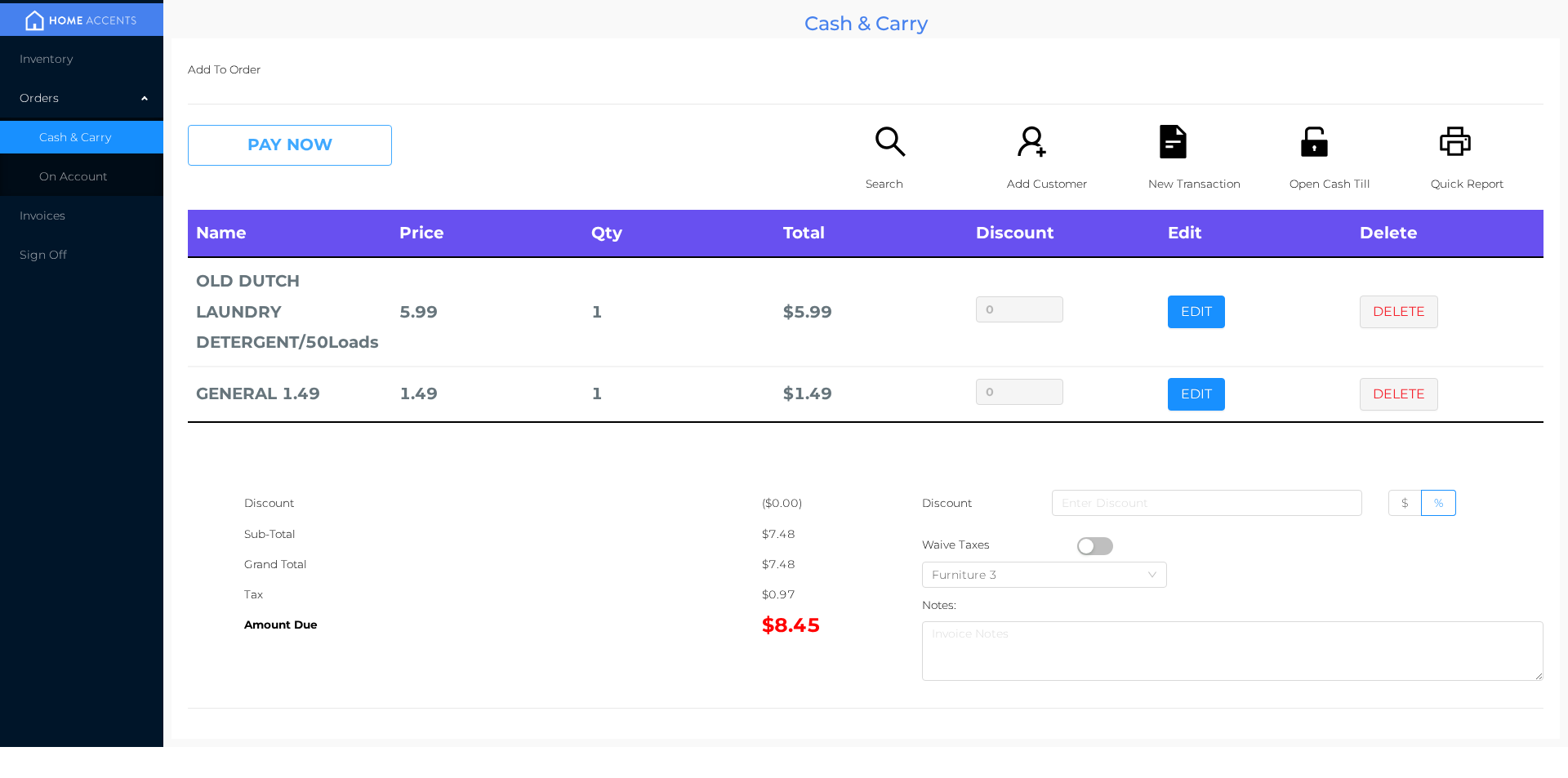
click at [348, 152] on button "PAY NOW" at bounding box center [289, 145] width 204 height 41
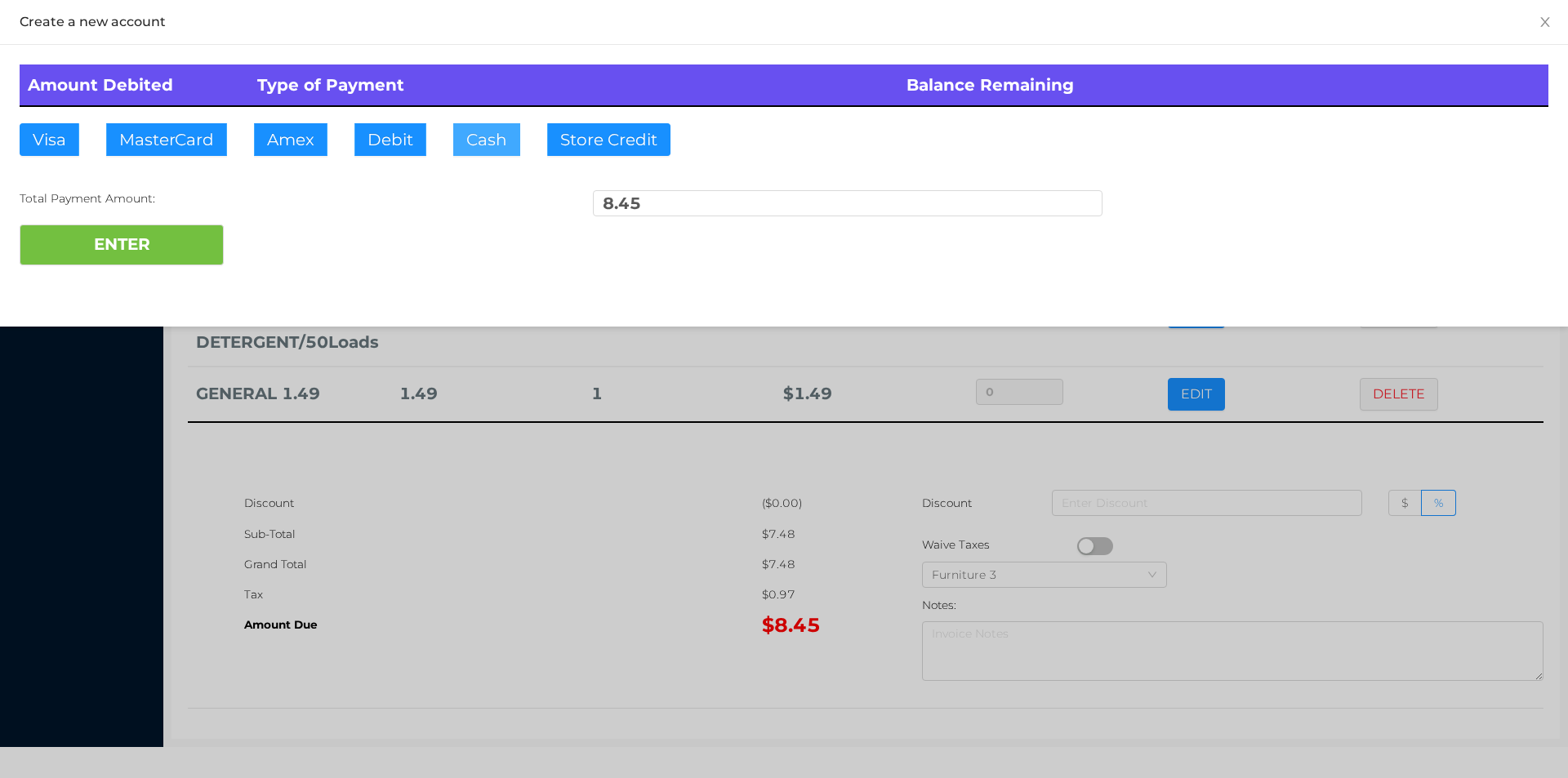
click at [486, 126] on button "Cash" at bounding box center [486, 140] width 67 height 33
type input "50."
click at [181, 253] on button "ENTER" at bounding box center [122, 244] width 204 height 41
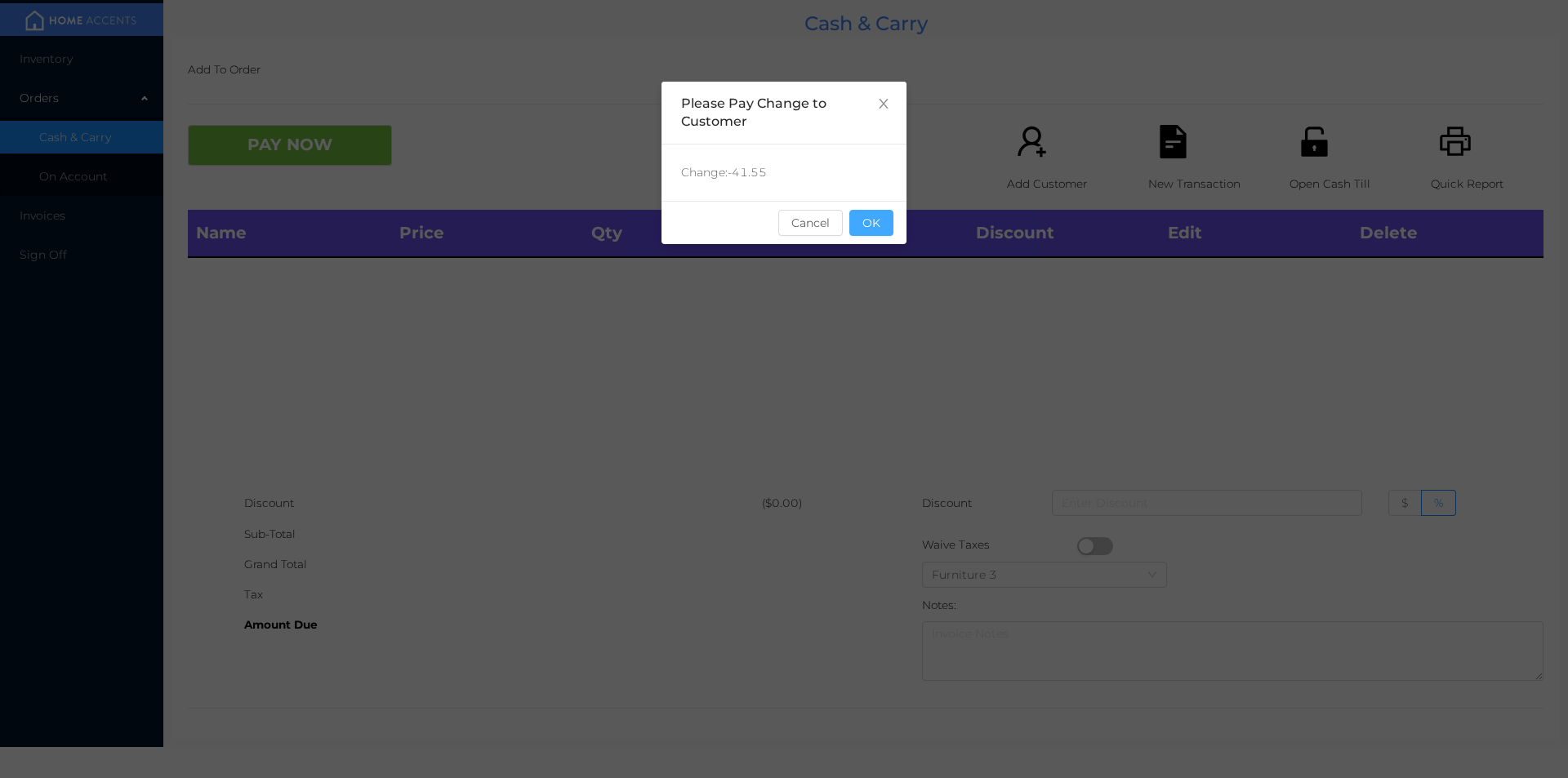
click at [877, 230] on button "OK" at bounding box center [871, 222] width 44 height 26
click at [878, 288] on div "Name Price Qty Total Discount Edit Delete" at bounding box center [866, 349] width 1356 height 279
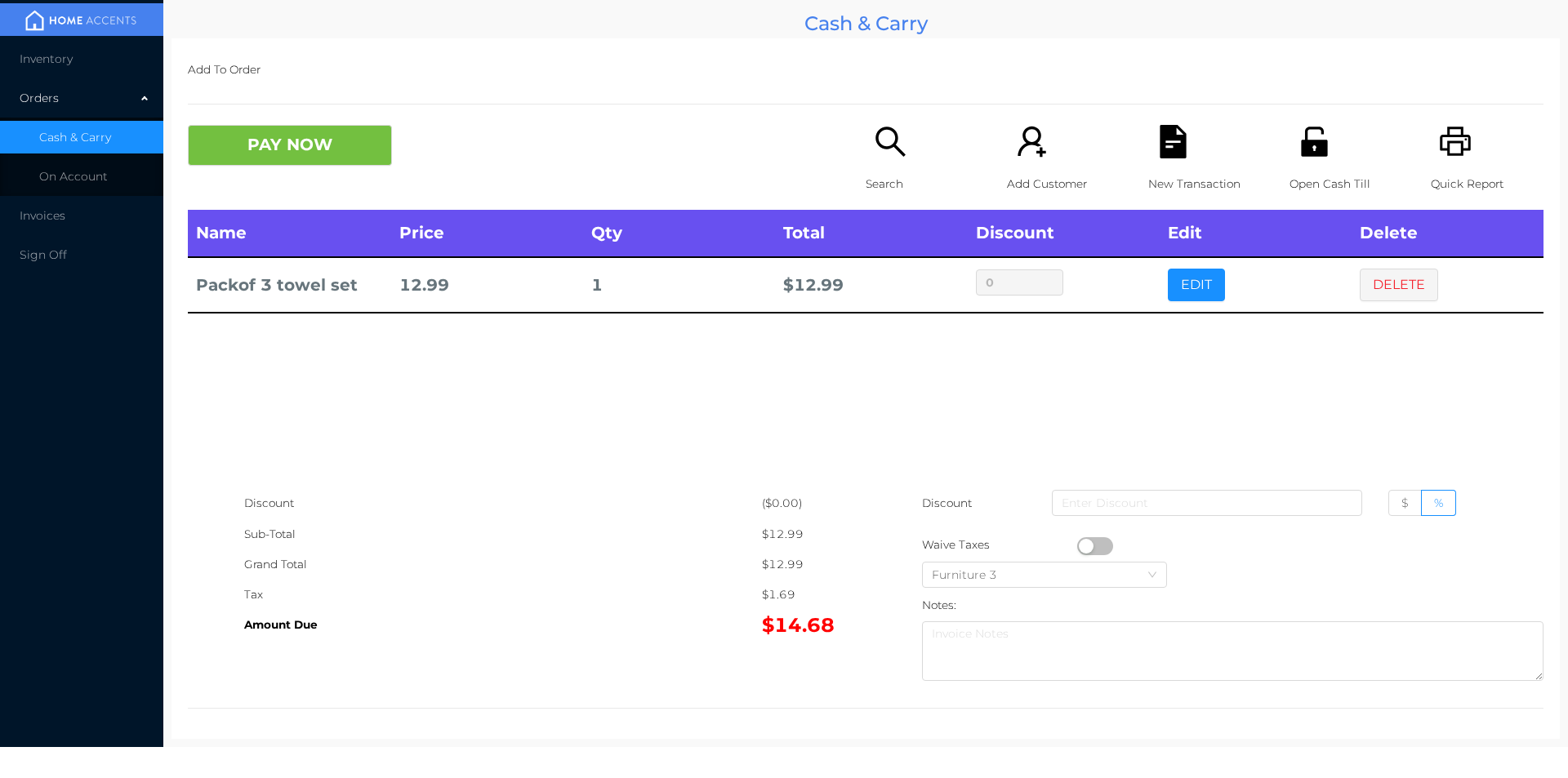
click at [883, 172] on p "Search" at bounding box center [922, 183] width 113 height 30
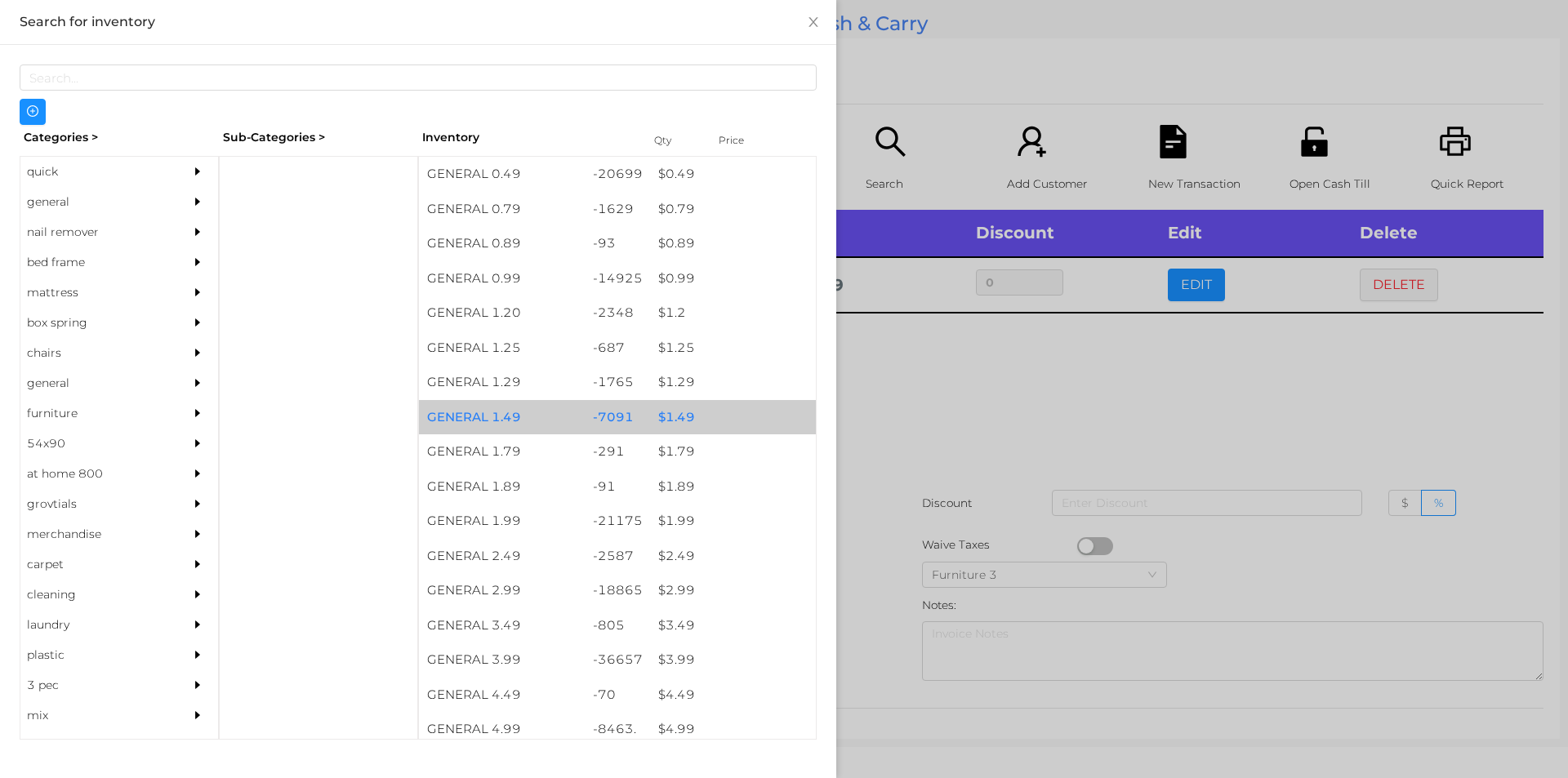
click at [687, 427] on div "$ 1.49" at bounding box center [732, 418] width 166 height 35
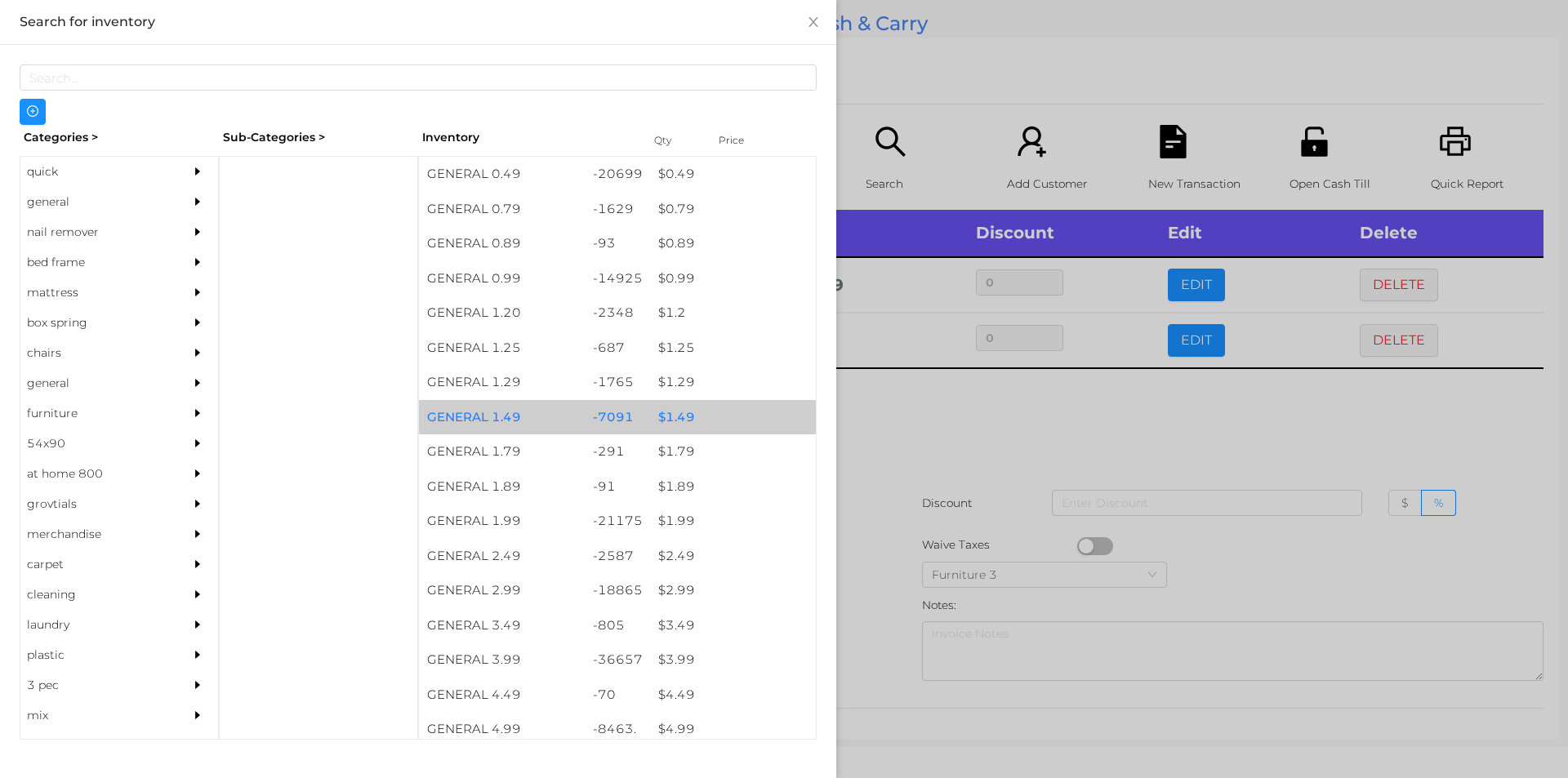
click at [669, 423] on div "$ 1.49" at bounding box center [732, 418] width 166 height 35
click at [671, 414] on div "$ 1.49" at bounding box center [732, 418] width 166 height 35
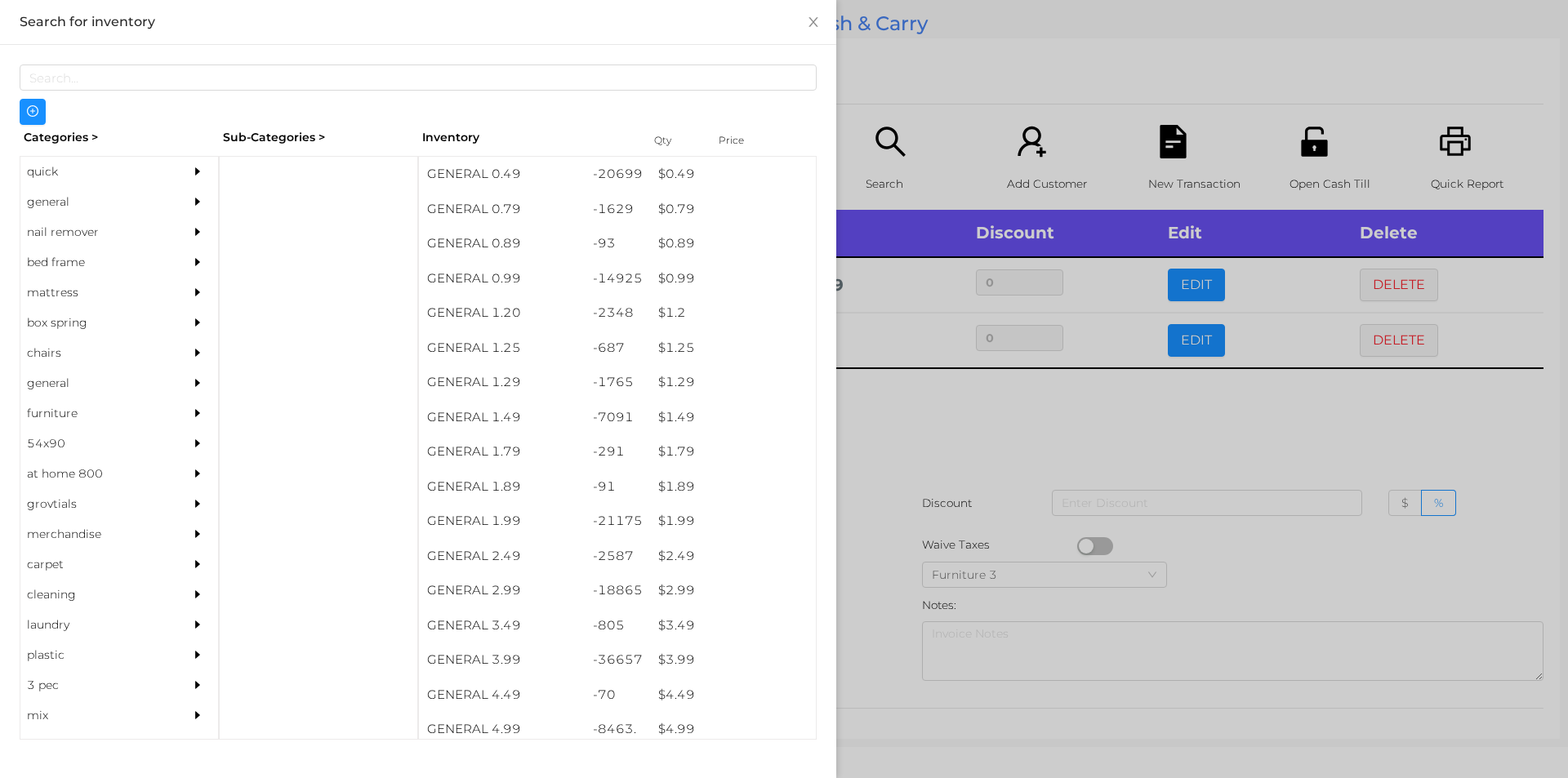
click at [900, 471] on div at bounding box center [784, 389] width 1568 height 778
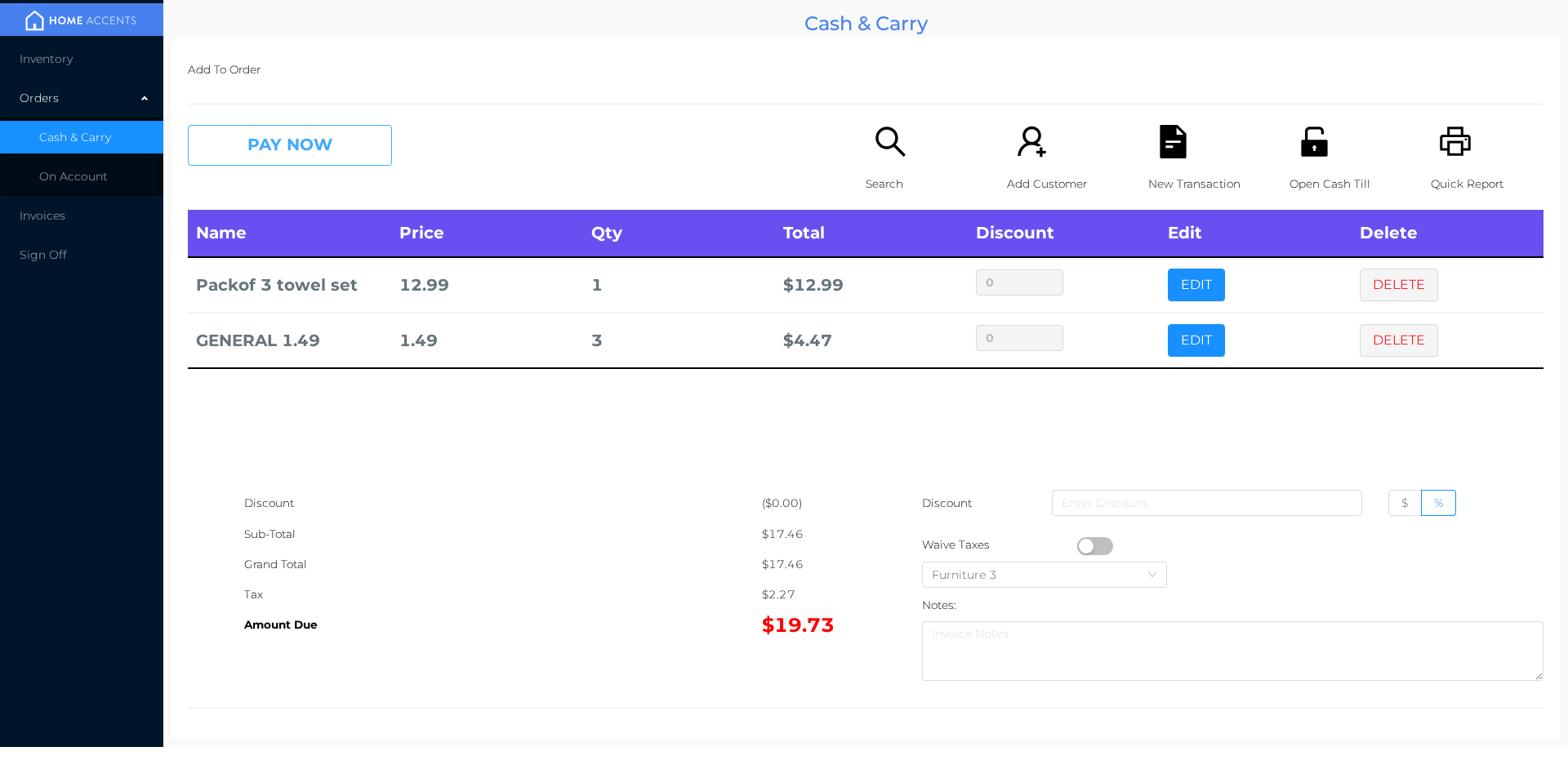
click at [332, 146] on button "PAY NOW" at bounding box center [289, 145] width 204 height 41
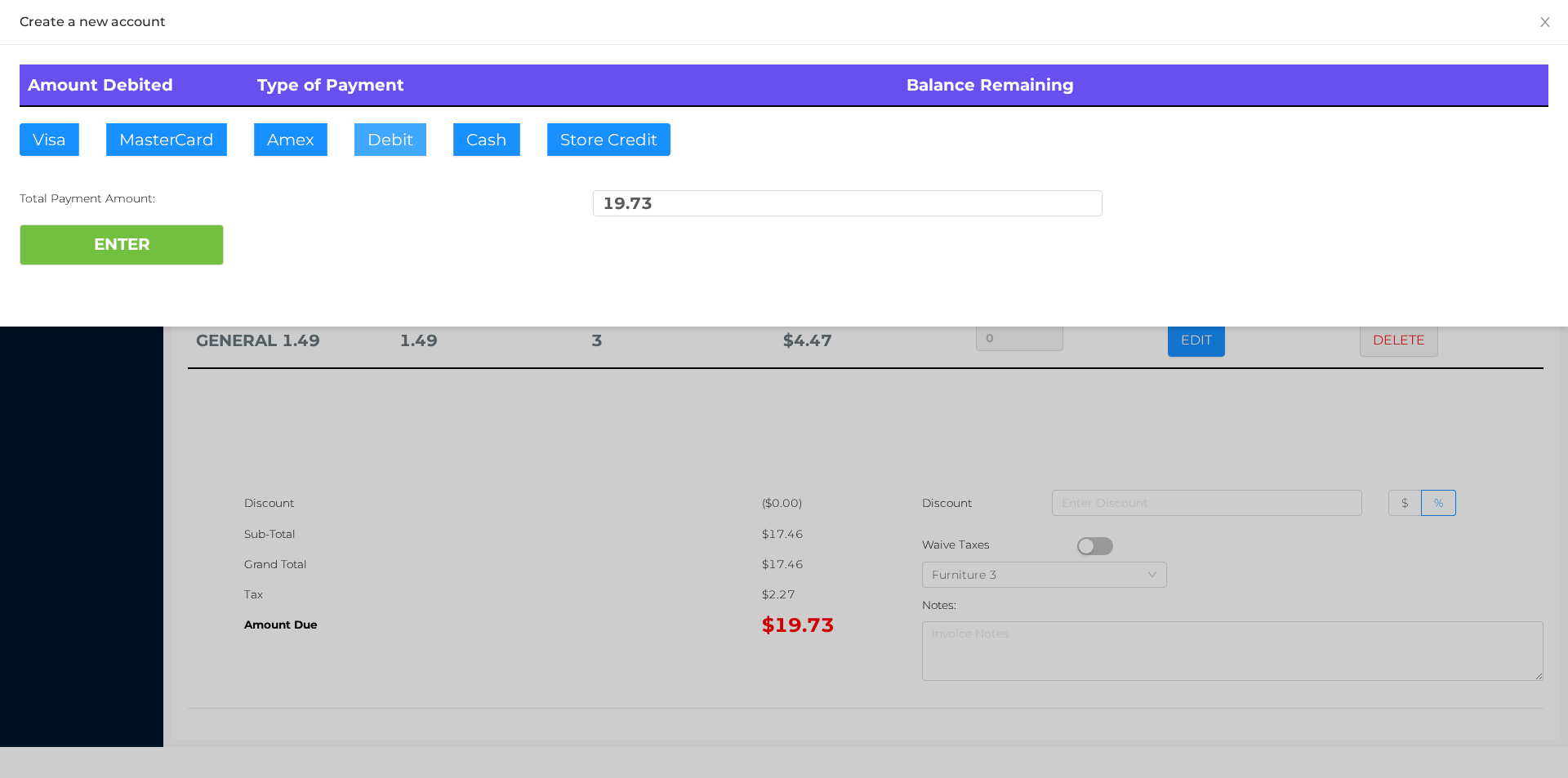
click at [385, 139] on button "Debit" at bounding box center [389, 140] width 72 height 33
click at [171, 226] on button "ENTER" at bounding box center [122, 244] width 204 height 41
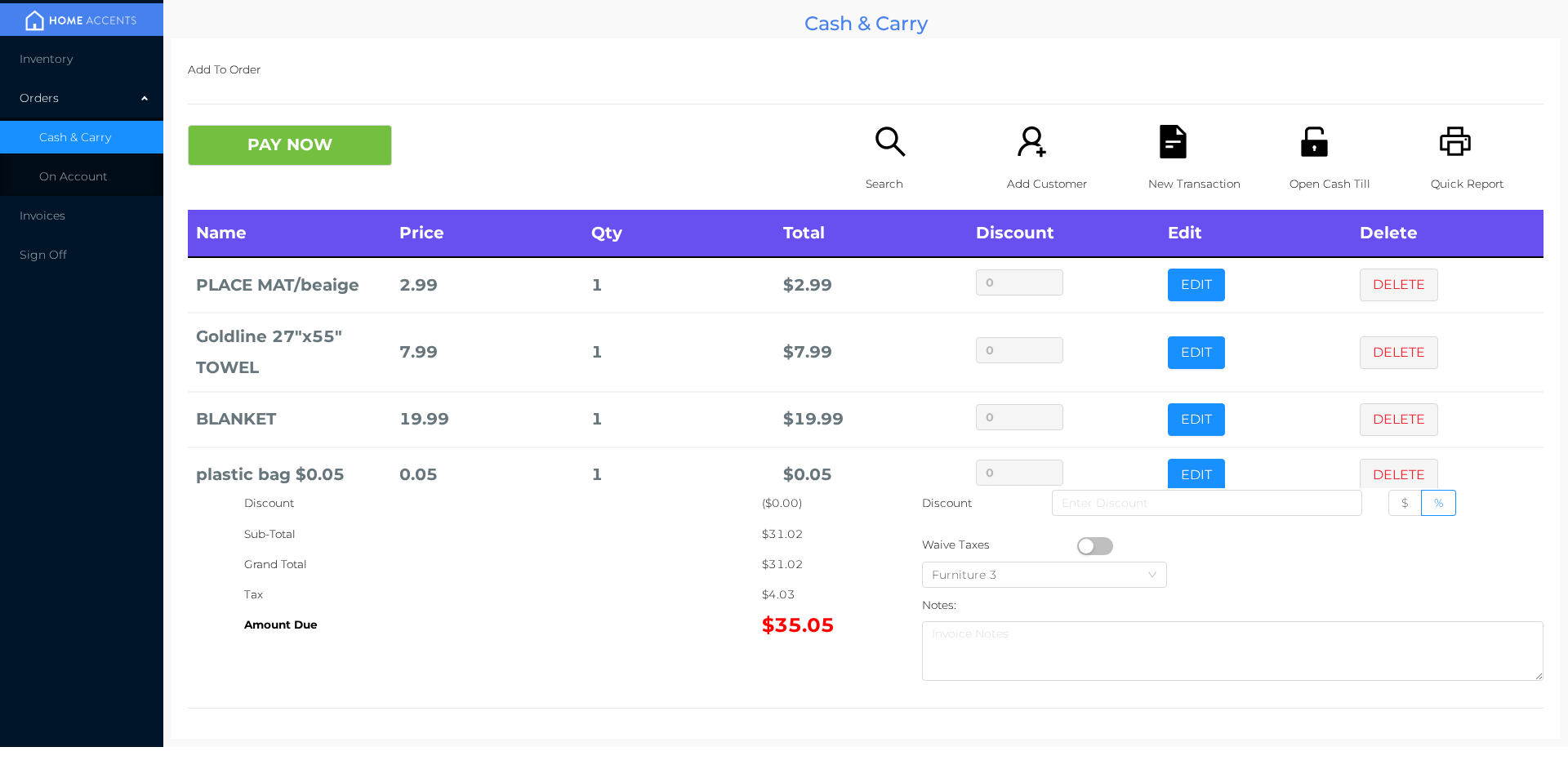
click at [298, 148] on button "PAY NOW" at bounding box center [289, 145] width 204 height 41
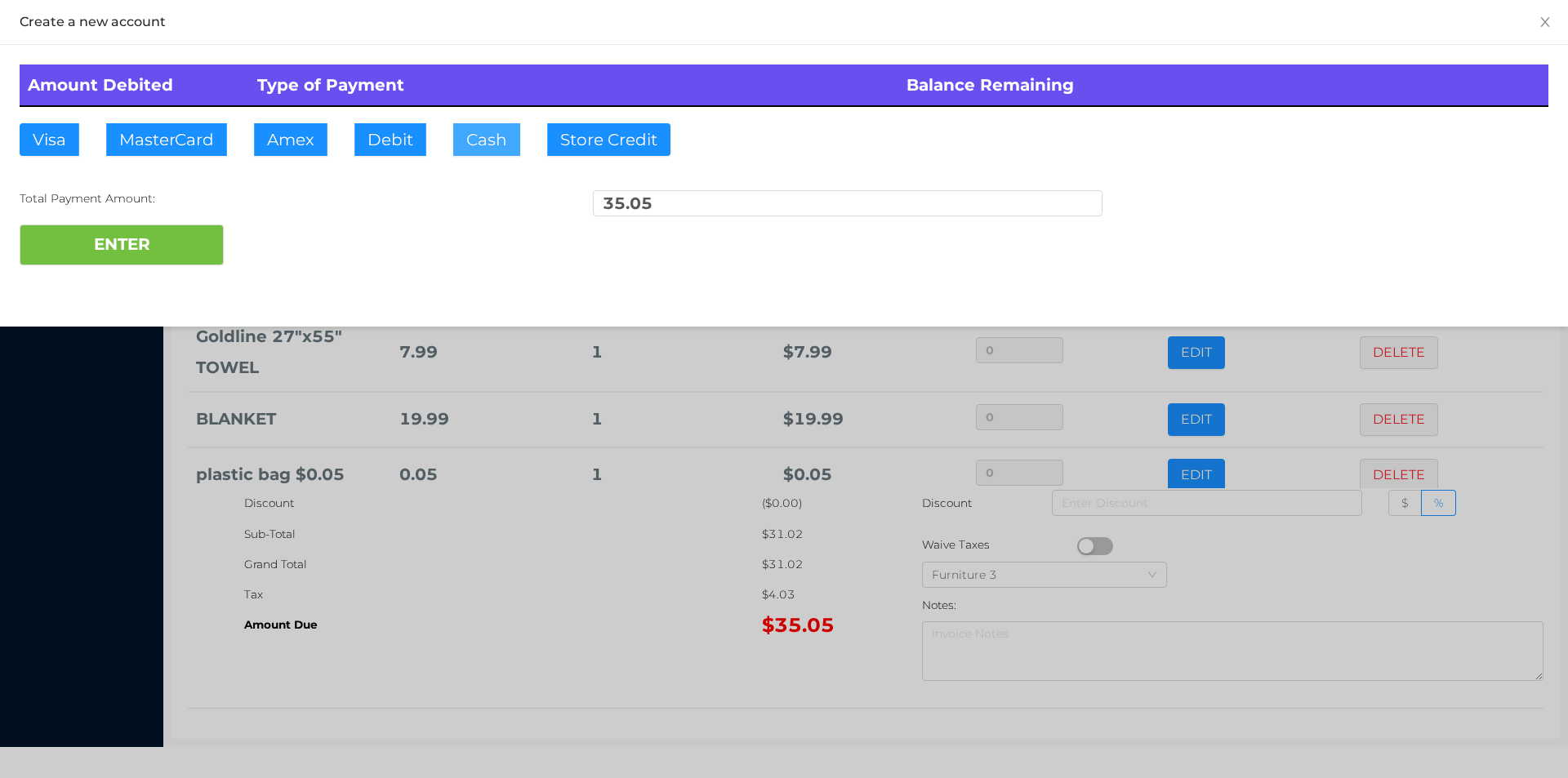
click at [479, 146] on button "Cash" at bounding box center [486, 140] width 67 height 33
click at [93, 263] on button "ENTER" at bounding box center [122, 244] width 204 height 41
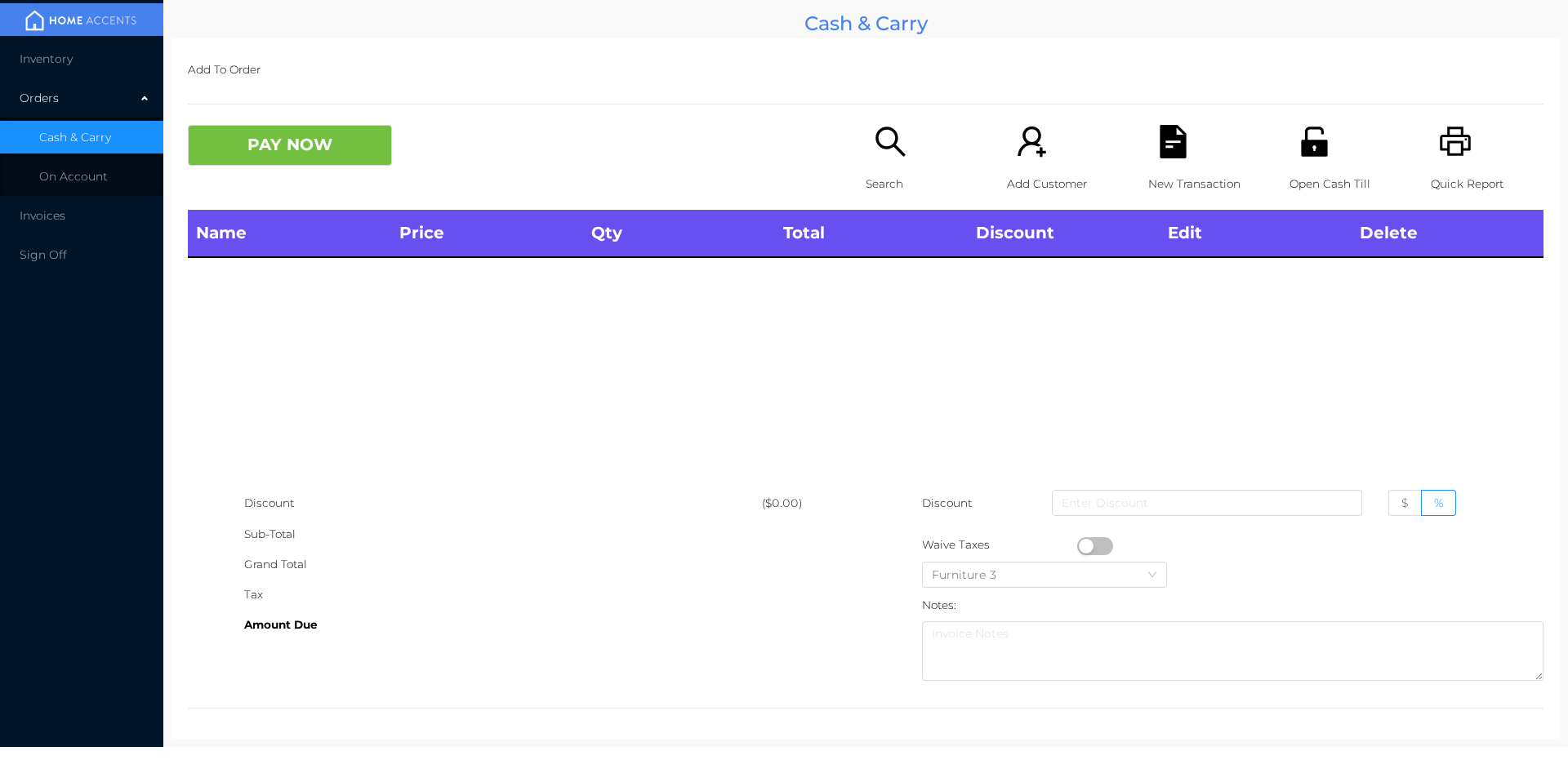
click at [890, 157] on icon "icon: search" at bounding box center [890, 142] width 34 height 34
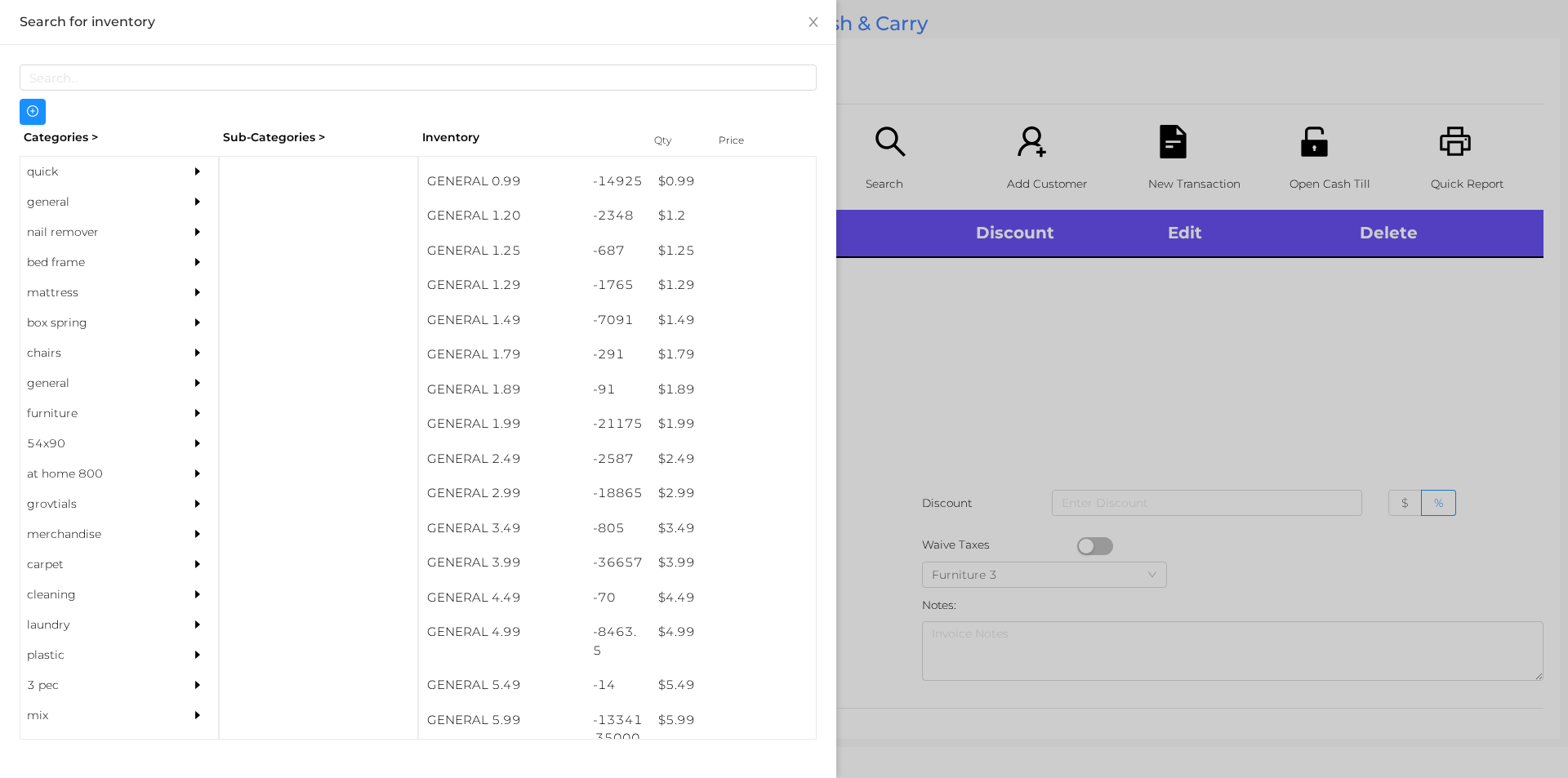
scroll to position [97, 0]
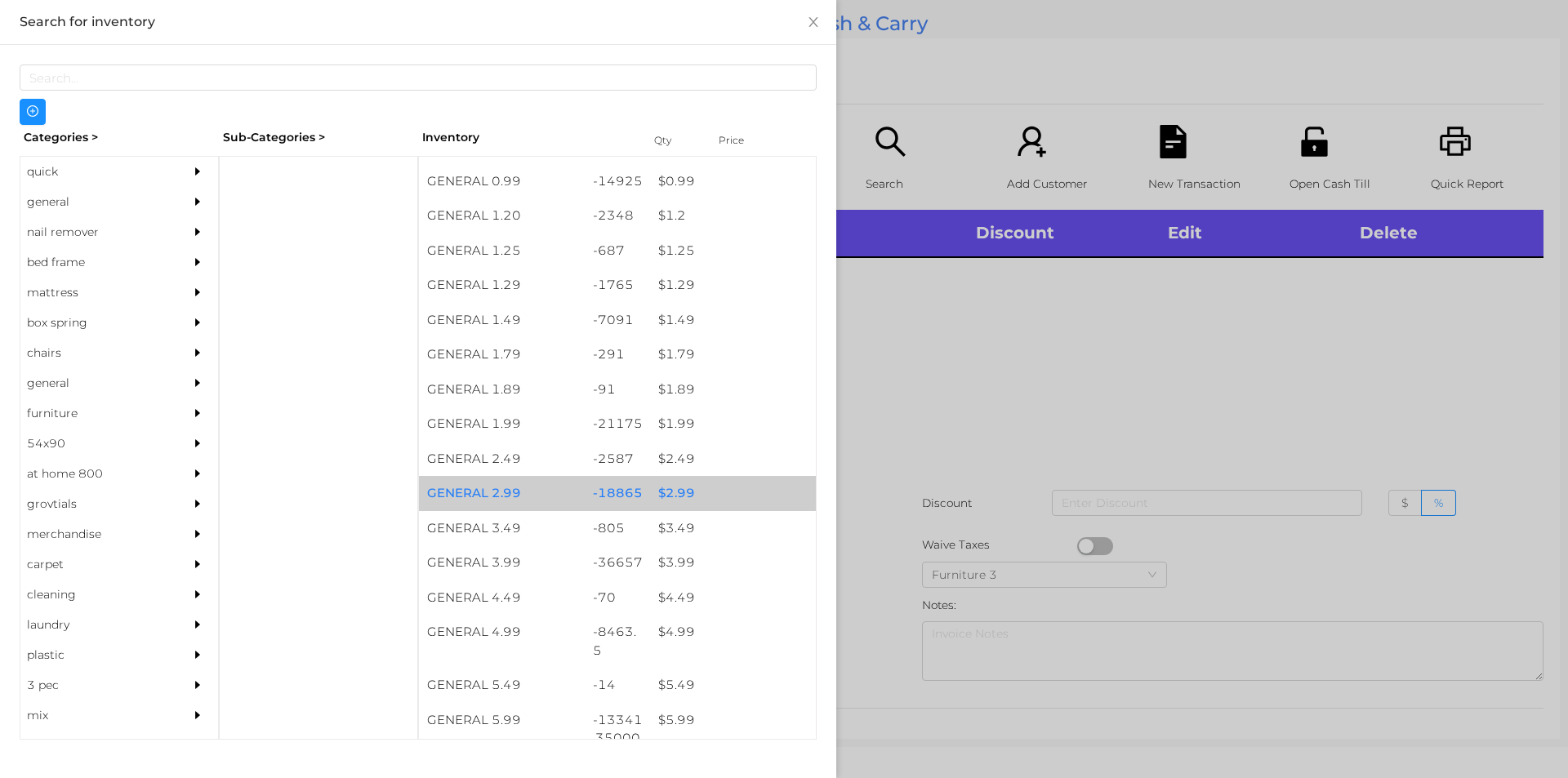
click at [668, 487] on div "$ 2.99" at bounding box center [732, 494] width 166 height 35
click at [670, 485] on div "$ 2.99" at bounding box center [732, 494] width 166 height 35
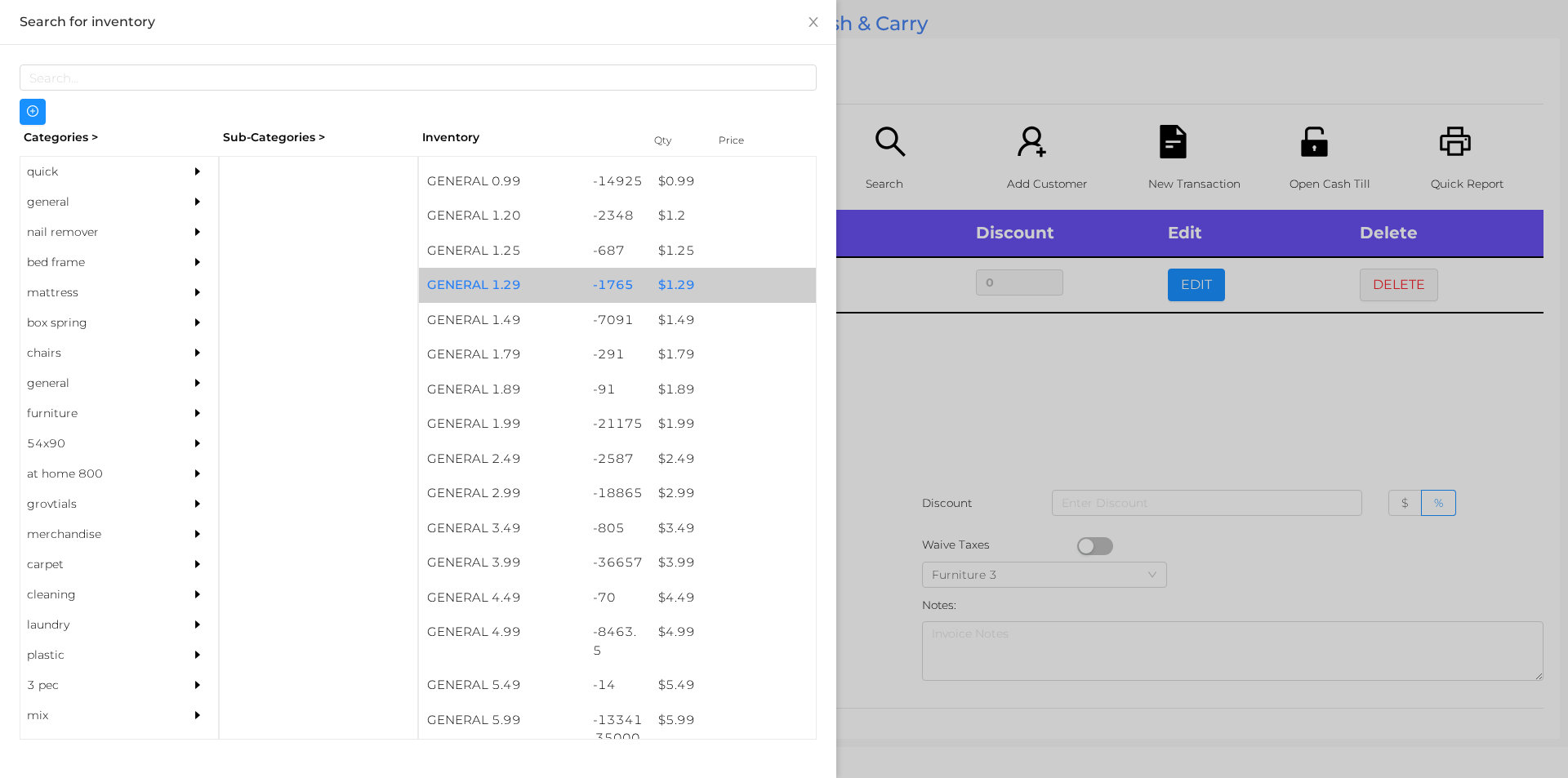
click at [672, 281] on div "$ 1.29" at bounding box center [732, 285] width 166 height 35
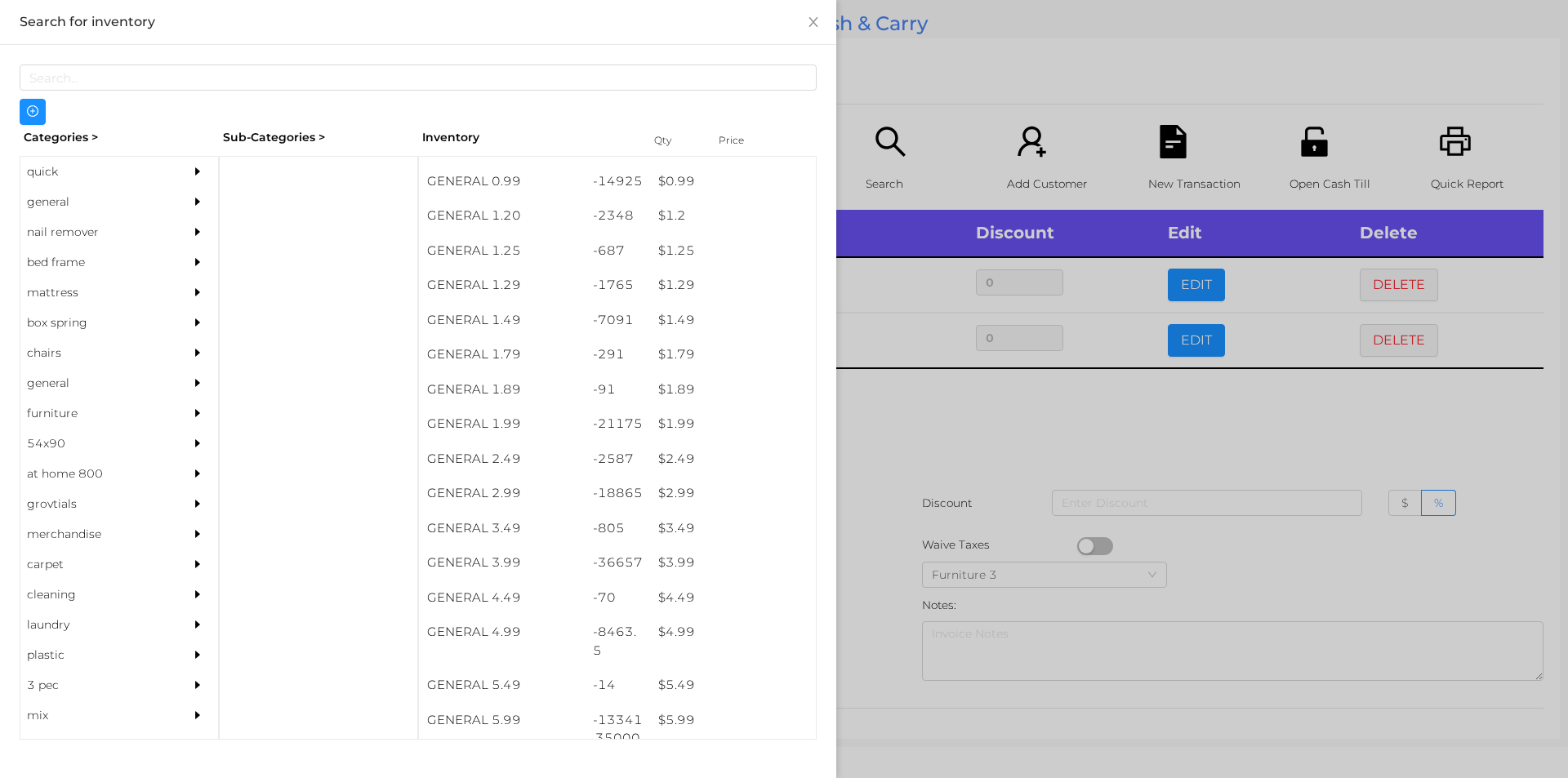
click at [889, 405] on div at bounding box center [784, 389] width 1568 height 778
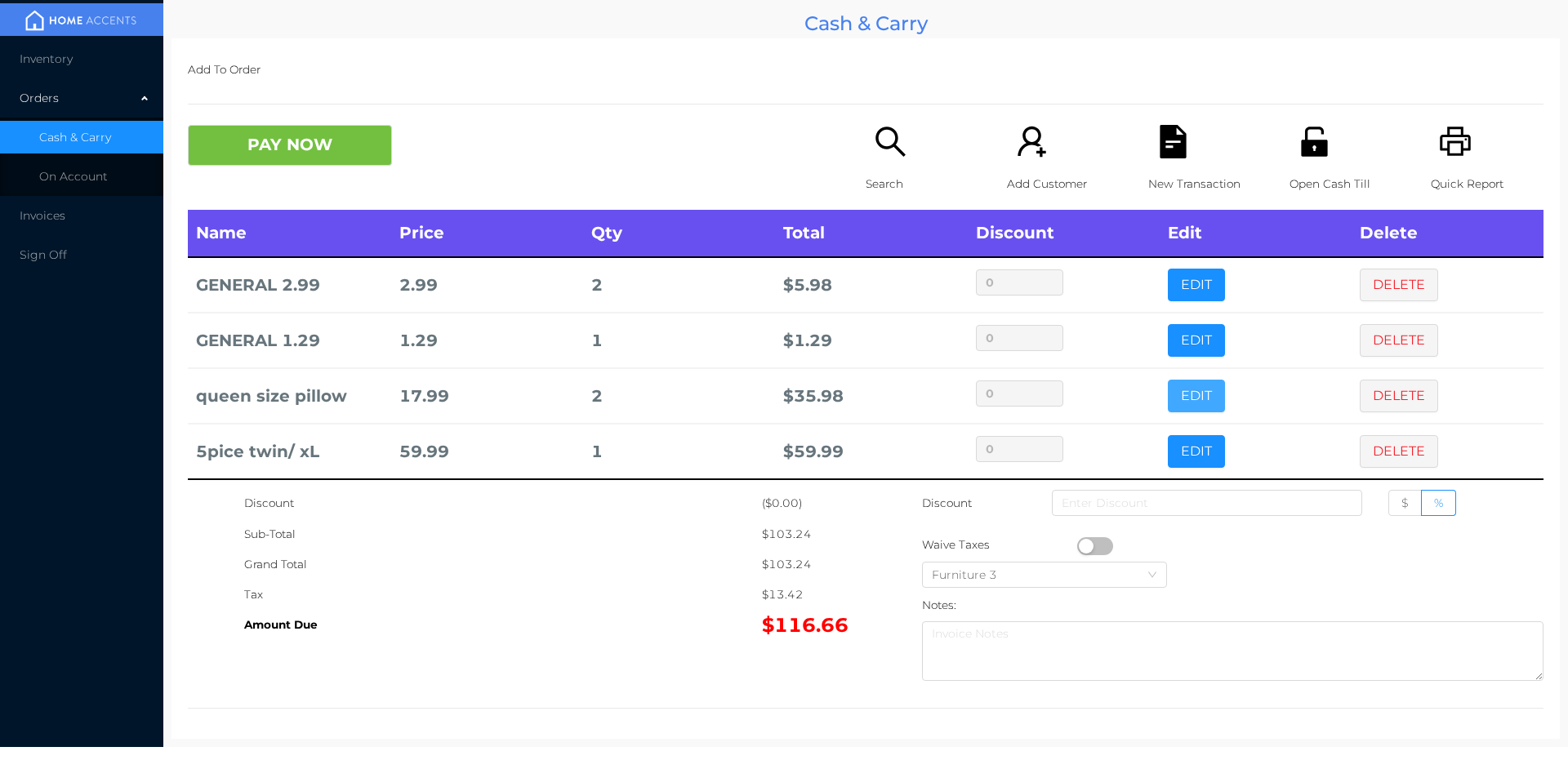
click at [1177, 387] on button "EDIT" at bounding box center [1196, 396] width 57 height 33
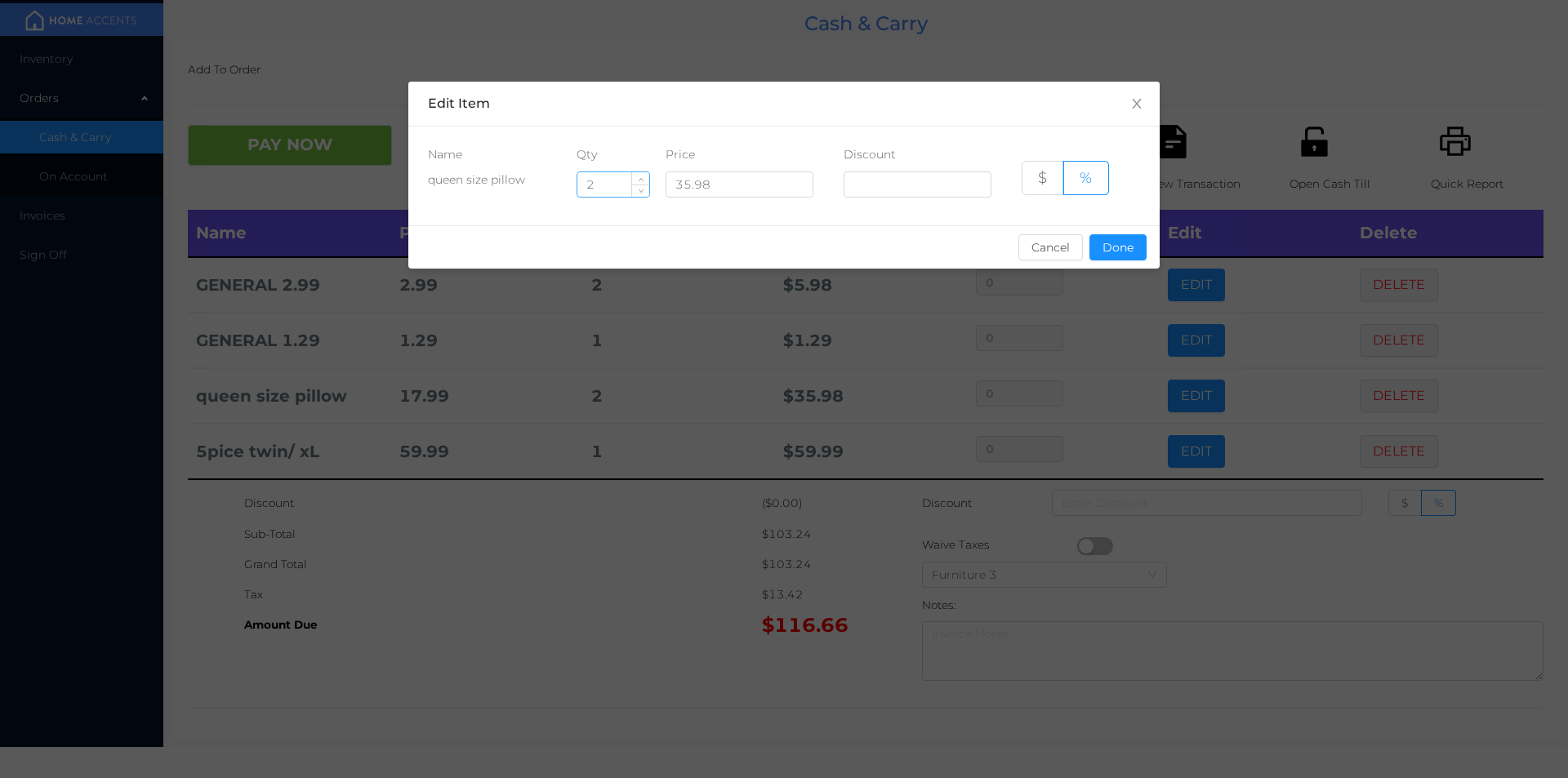
click at [604, 187] on input "2" at bounding box center [612, 184] width 72 height 25
type input "1"
click at [663, 599] on div "sentinelStart Edit Item Name Qty Price Discount queen size pillow 1 35.98 $ % C…" at bounding box center [784, 389] width 1568 height 778
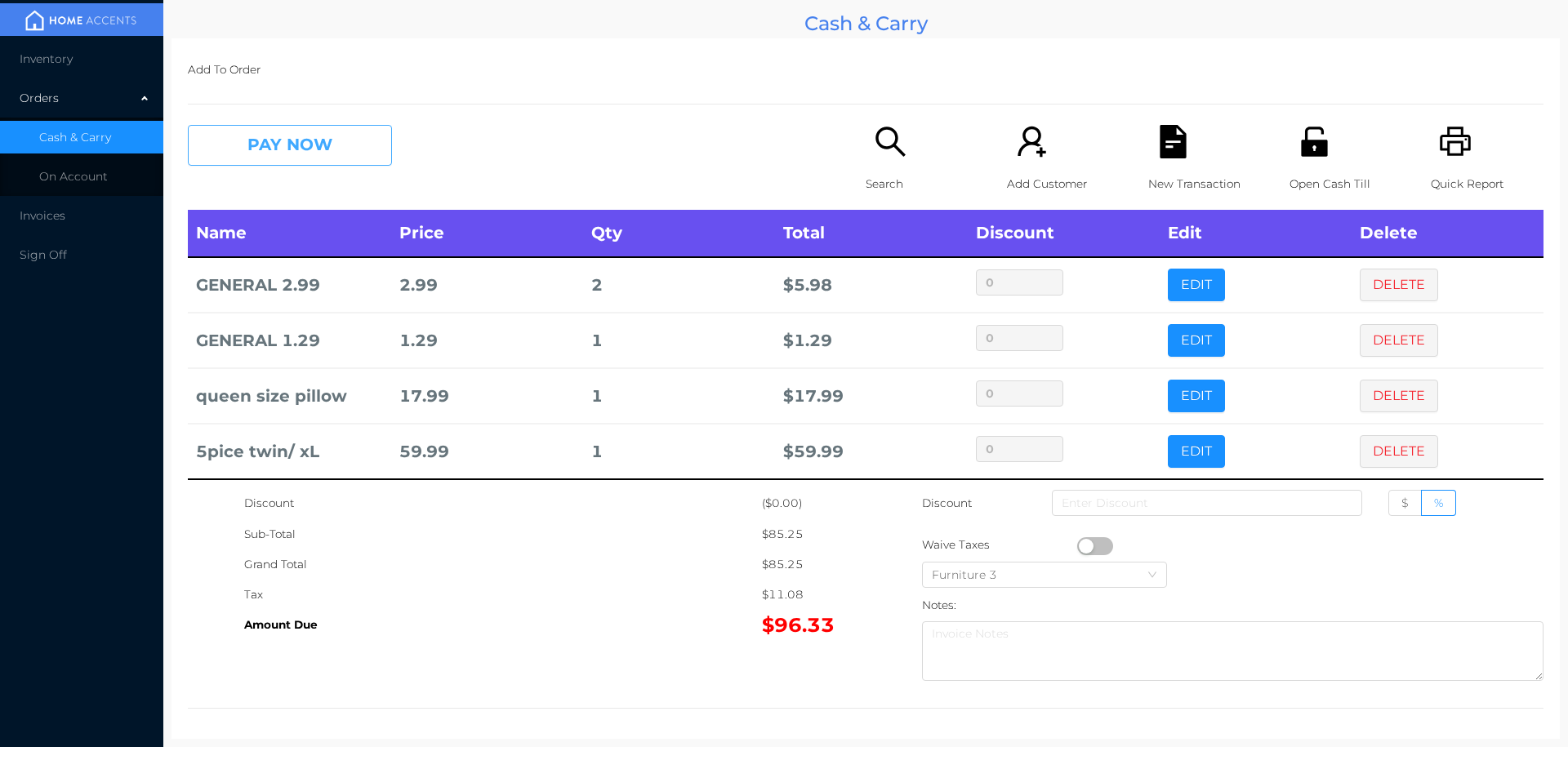
click at [270, 162] on button "PAY NOW" at bounding box center [289, 145] width 204 height 41
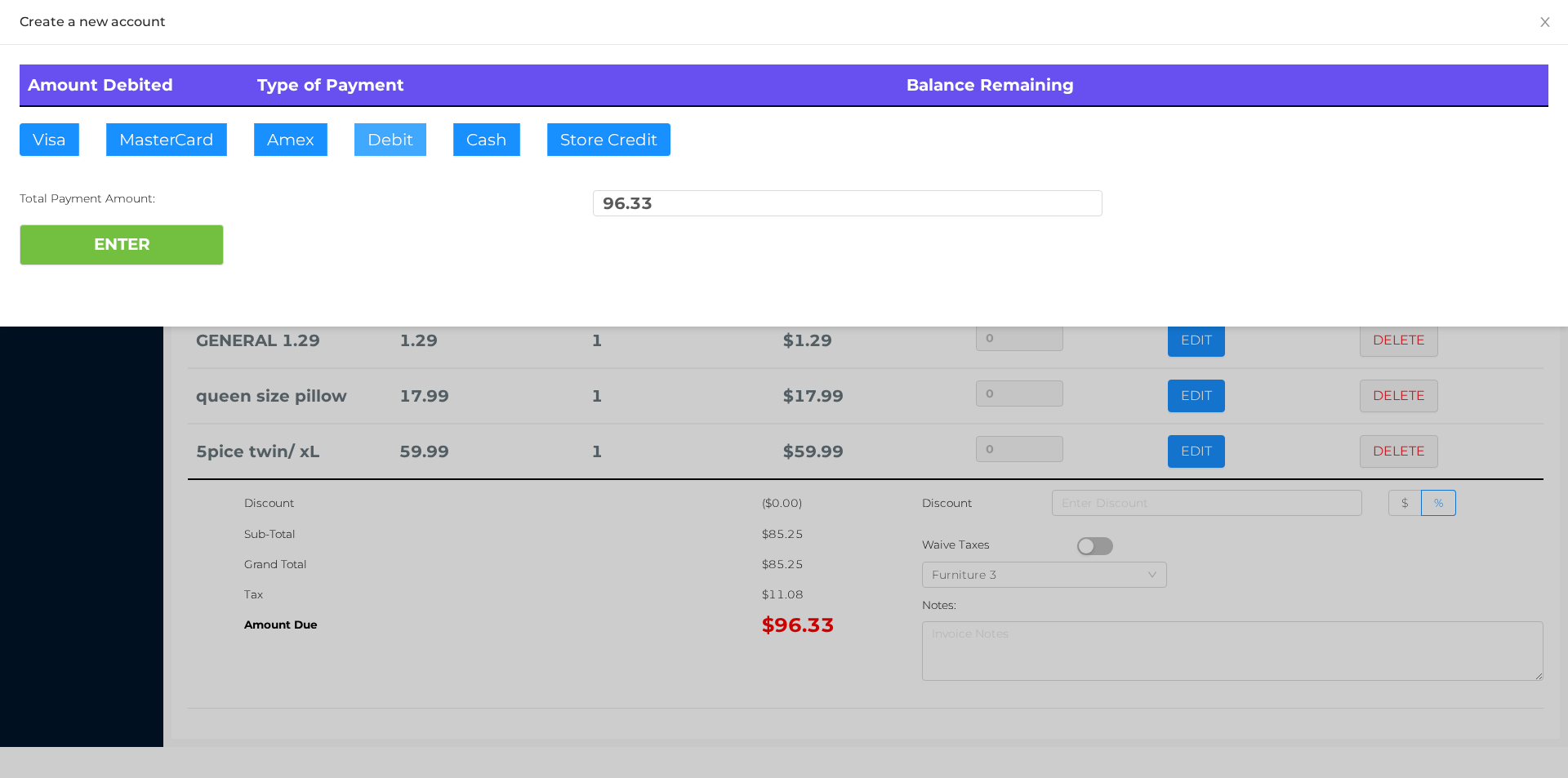
click at [404, 153] on button "Debit" at bounding box center [389, 140] width 72 height 33
click at [174, 243] on button "ENTER" at bounding box center [122, 244] width 204 height 41
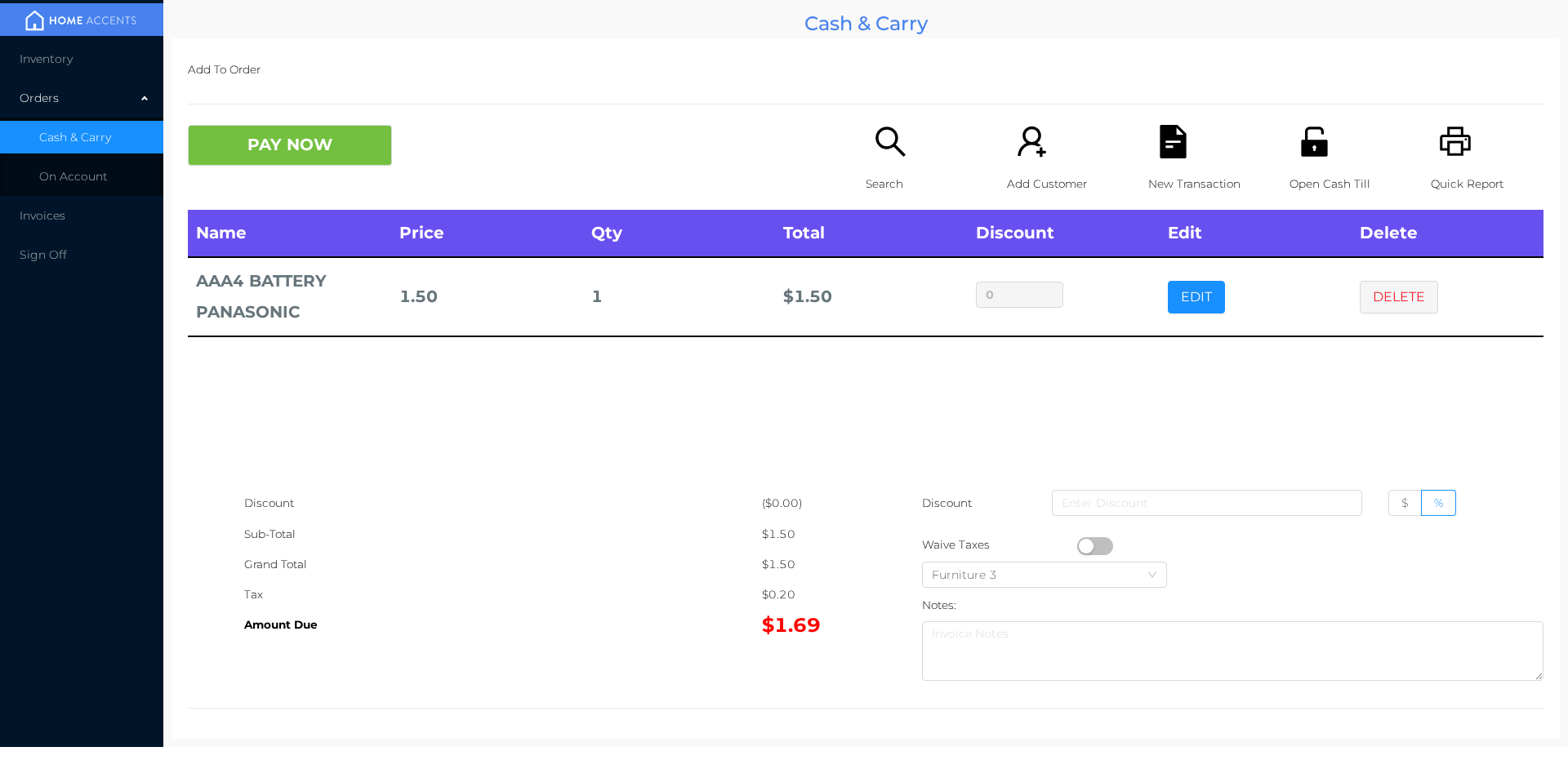
click at [896, 172] on p "Search" at bounding box center [922, 183] width 113 height 30
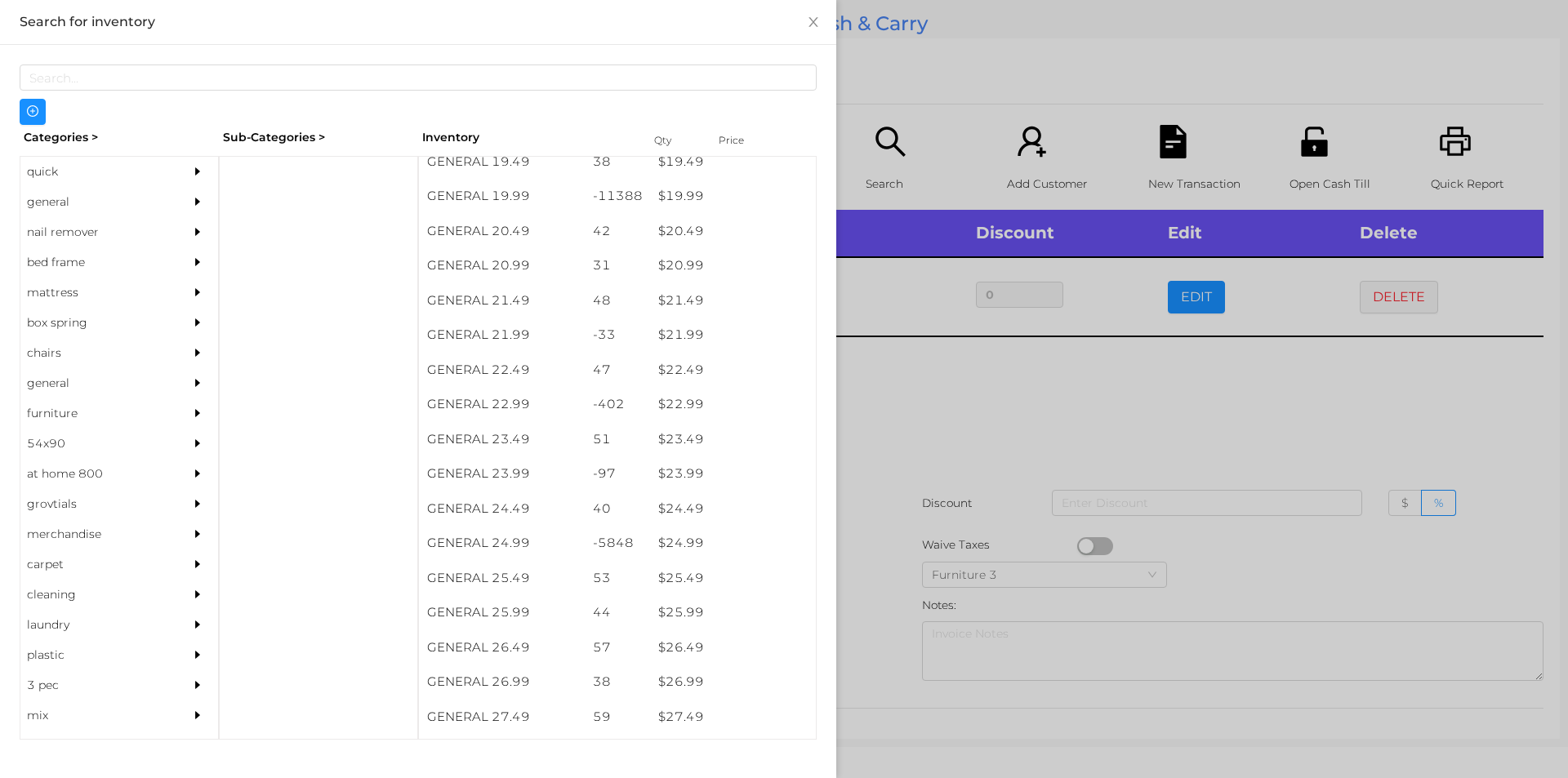
scroll to position [1746, 0]
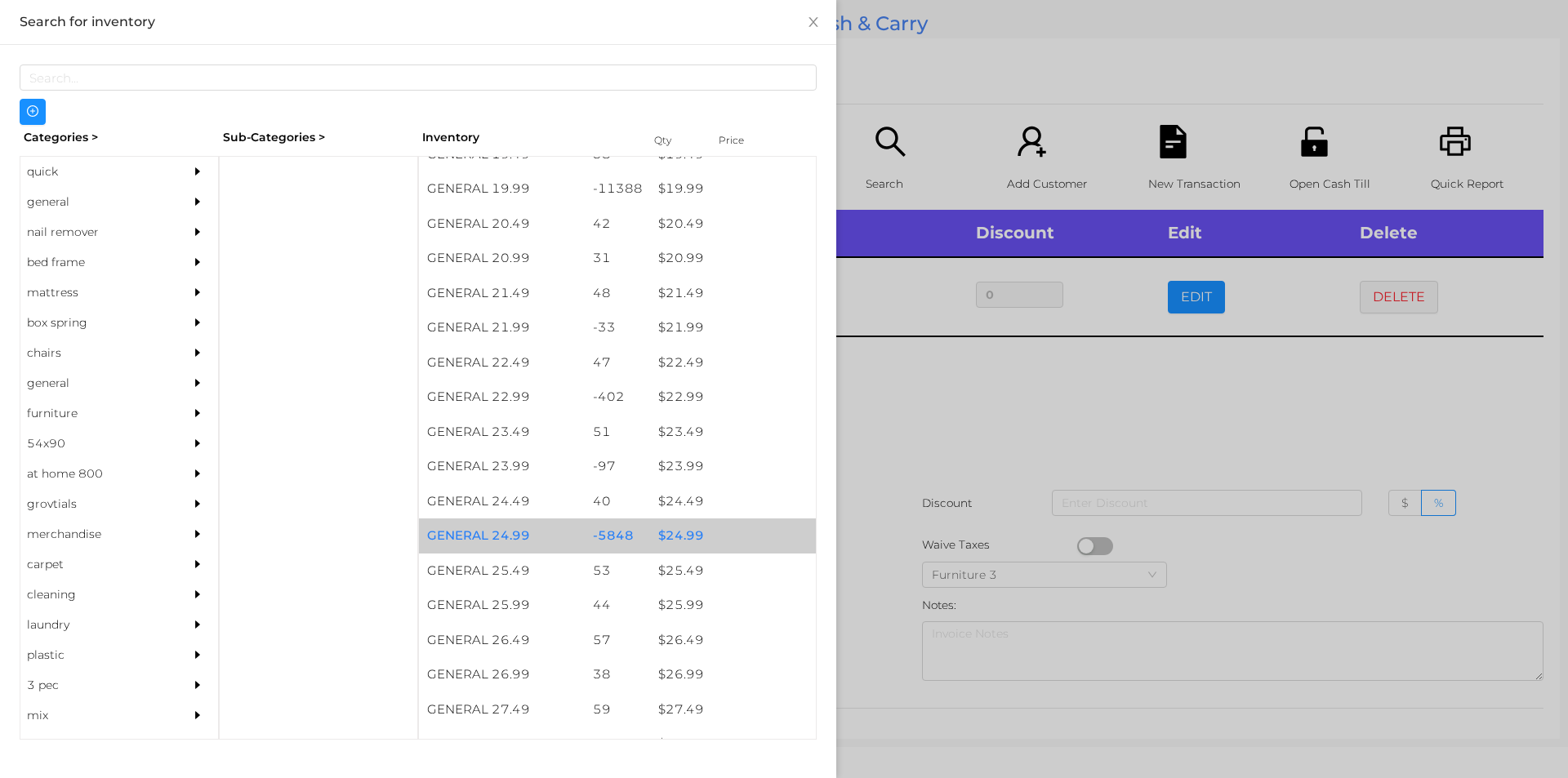
click at [696, 537] on div "$ 24.99" at bounding box center [732, 536] width 166 height 35
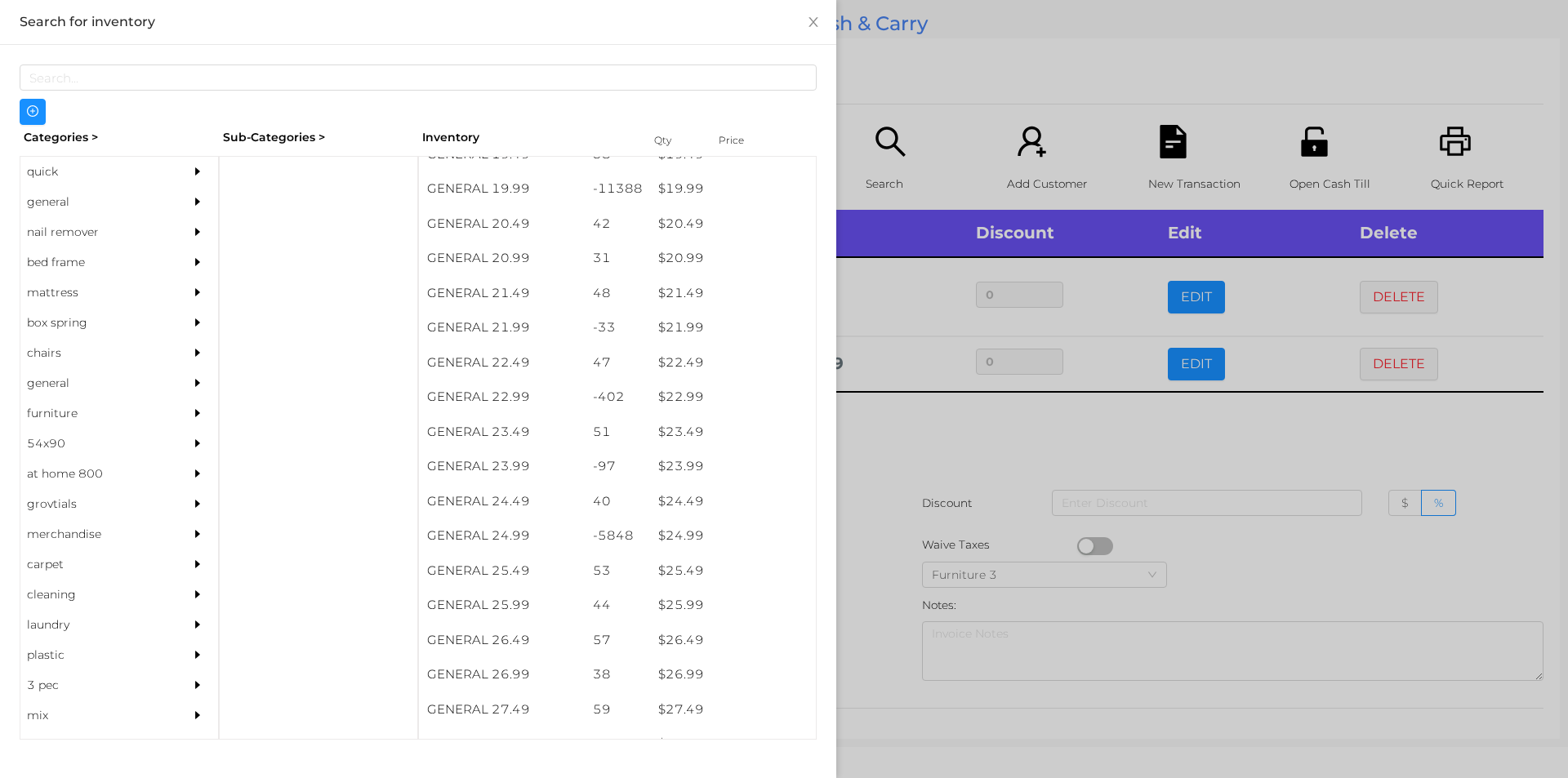
click at [861, 554] on div at bounding box center [784, 389] width 1568 height 778
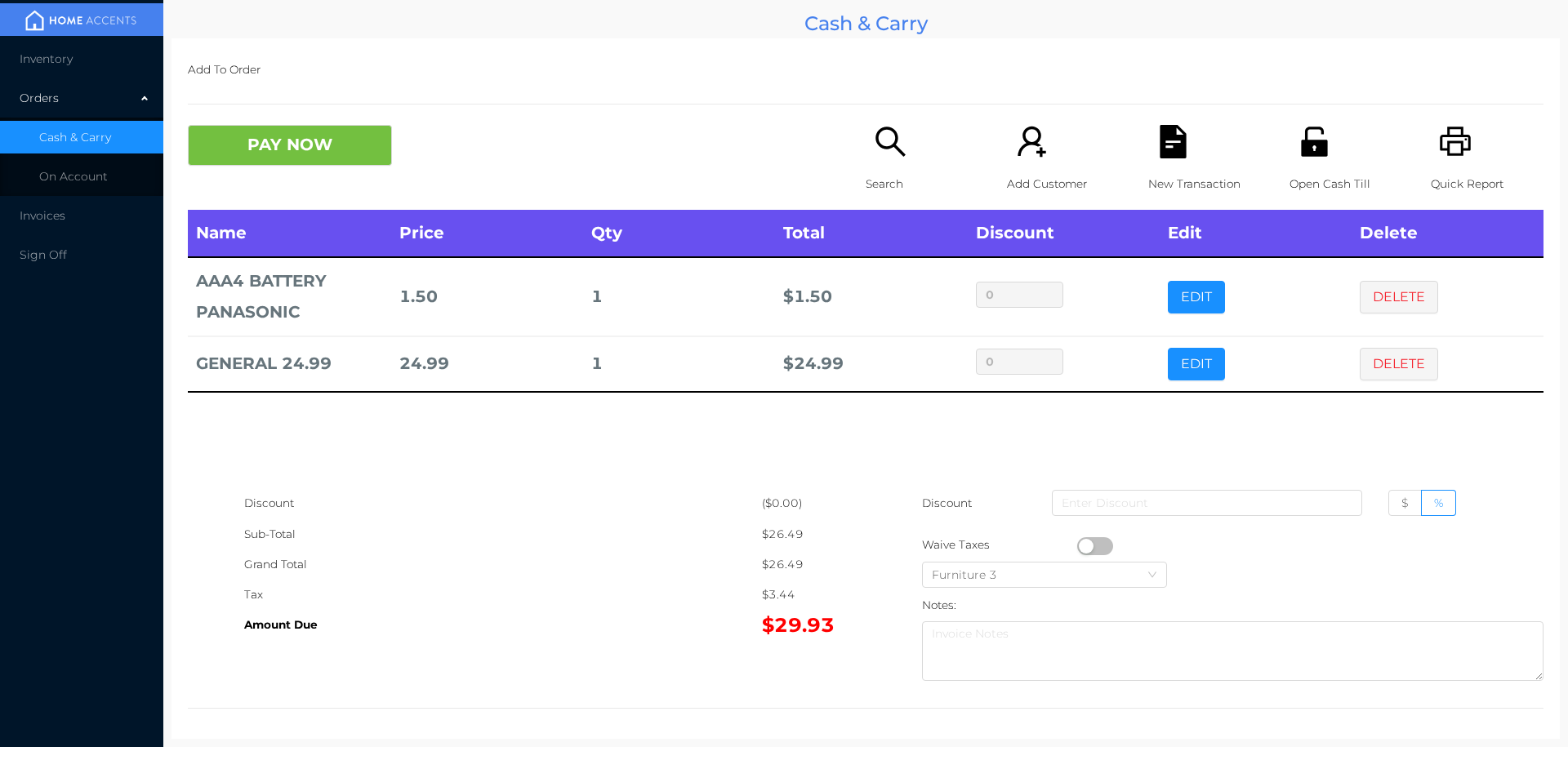
click at [1461, 162] on div "Quick Report" at bounding box center [1486, 168] width 113 height 85
click at [291, 139] on button "PAY NOW" at bounding box center [289, 145] width 204 height 41
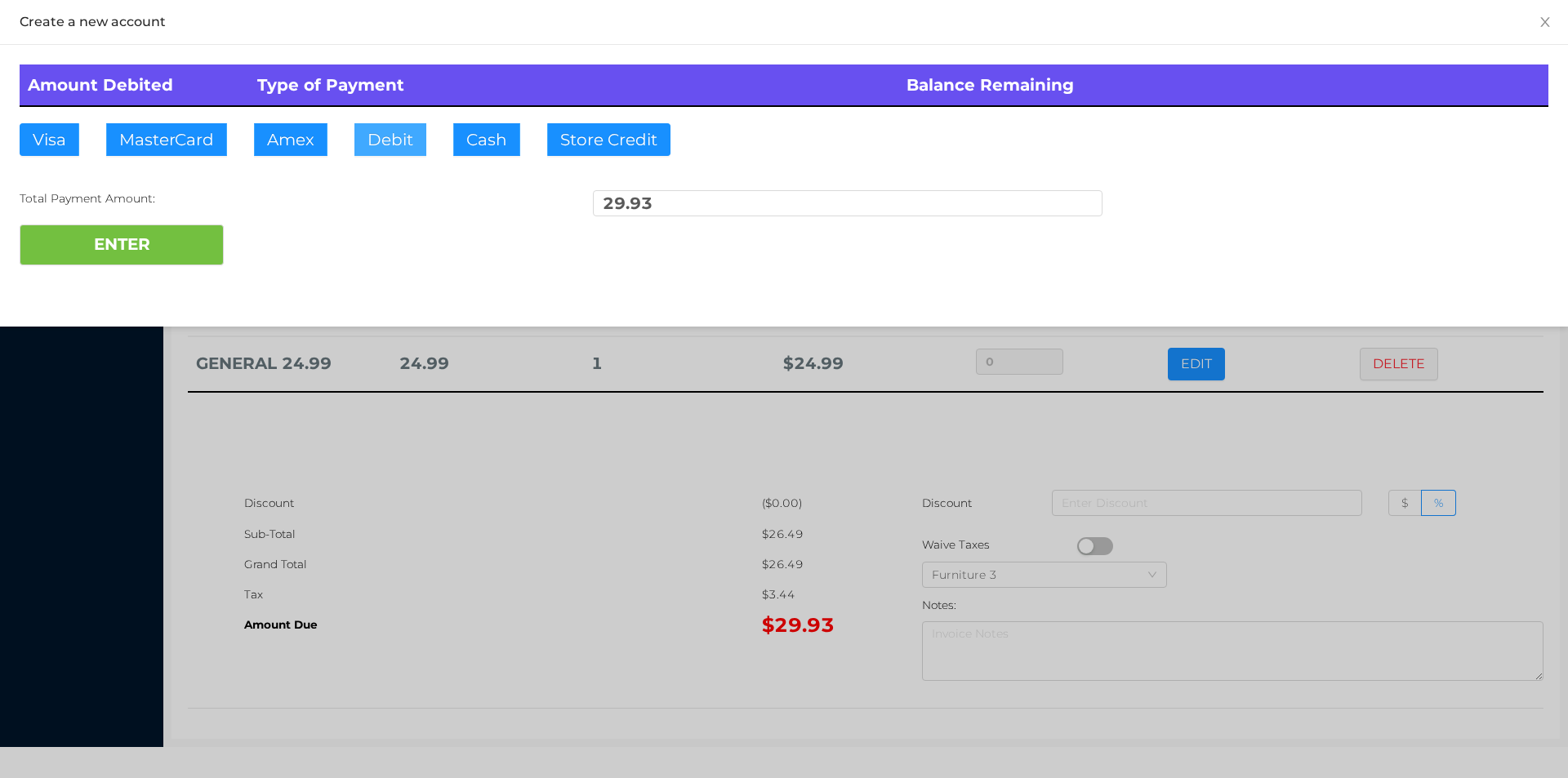
click at [392, 135] on button "Debit" at bounding box center [389, 140] width 72 height 33
click at [187, 254] on button "ENTER" at bounding box center [122, 244] width 204 height 41
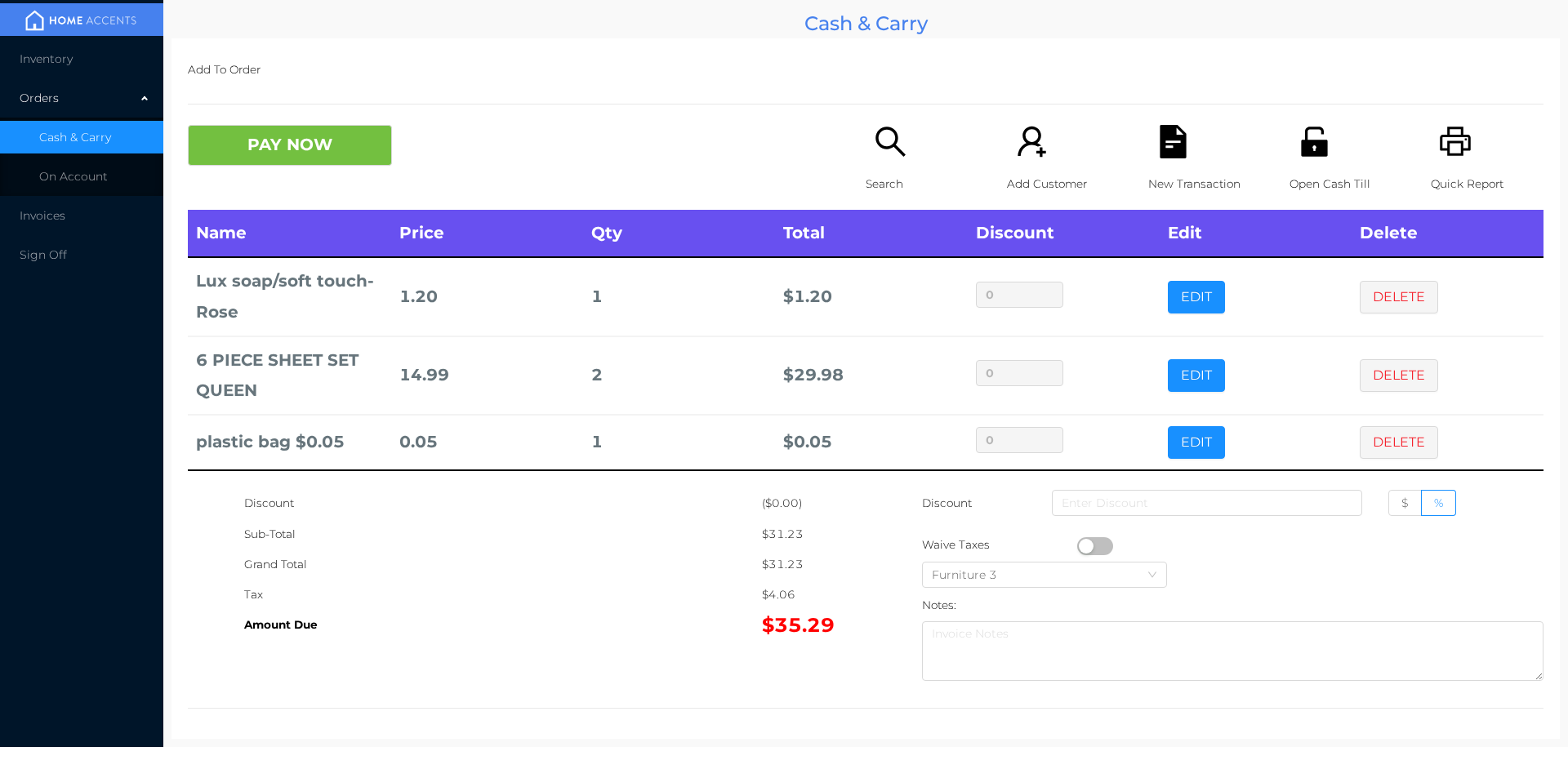
click at [288, 154] on button "PAY NOW" at bounding box center [289, 145] width 204 height 41
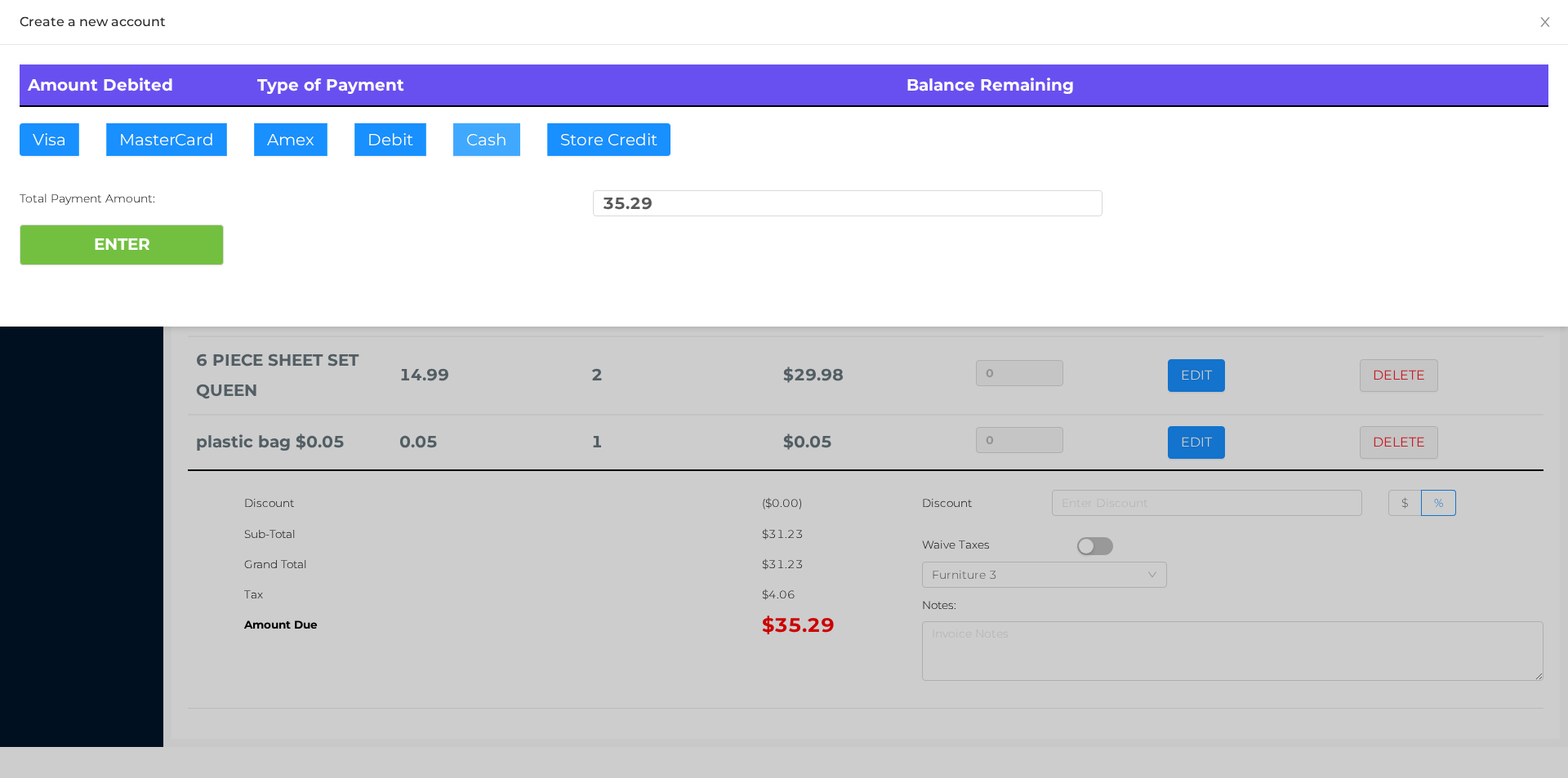
click at [460, 143] on button "Cash" at bounding box center [486, 140] width 67 height 33
type input "50."
click at [148, 244] on button "ENTER" at bounding box center [122, 244] width 204 height 41
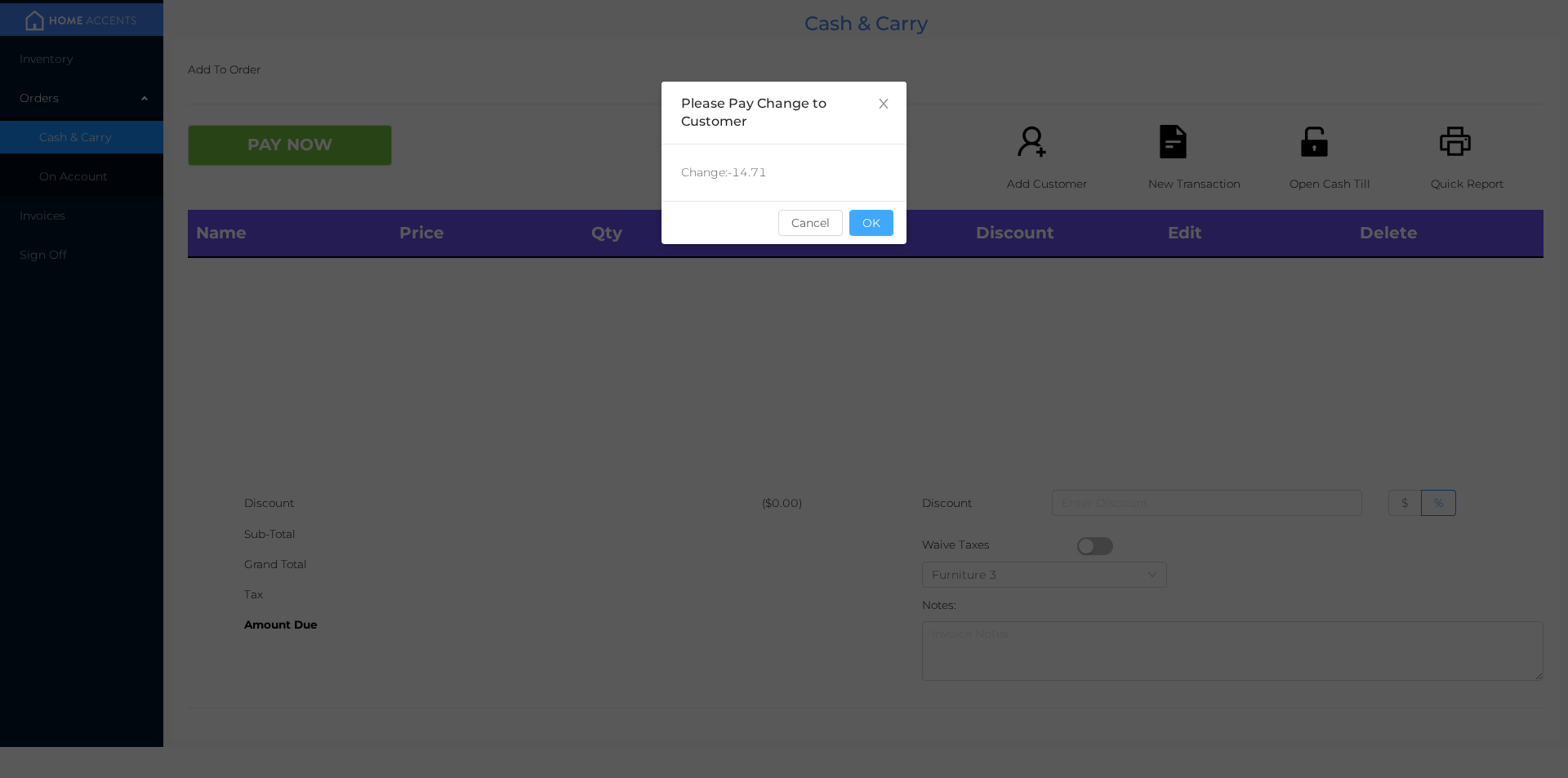
click at [882, 229] on button "OK" at bounding box center [871, 222] width 44 height 26
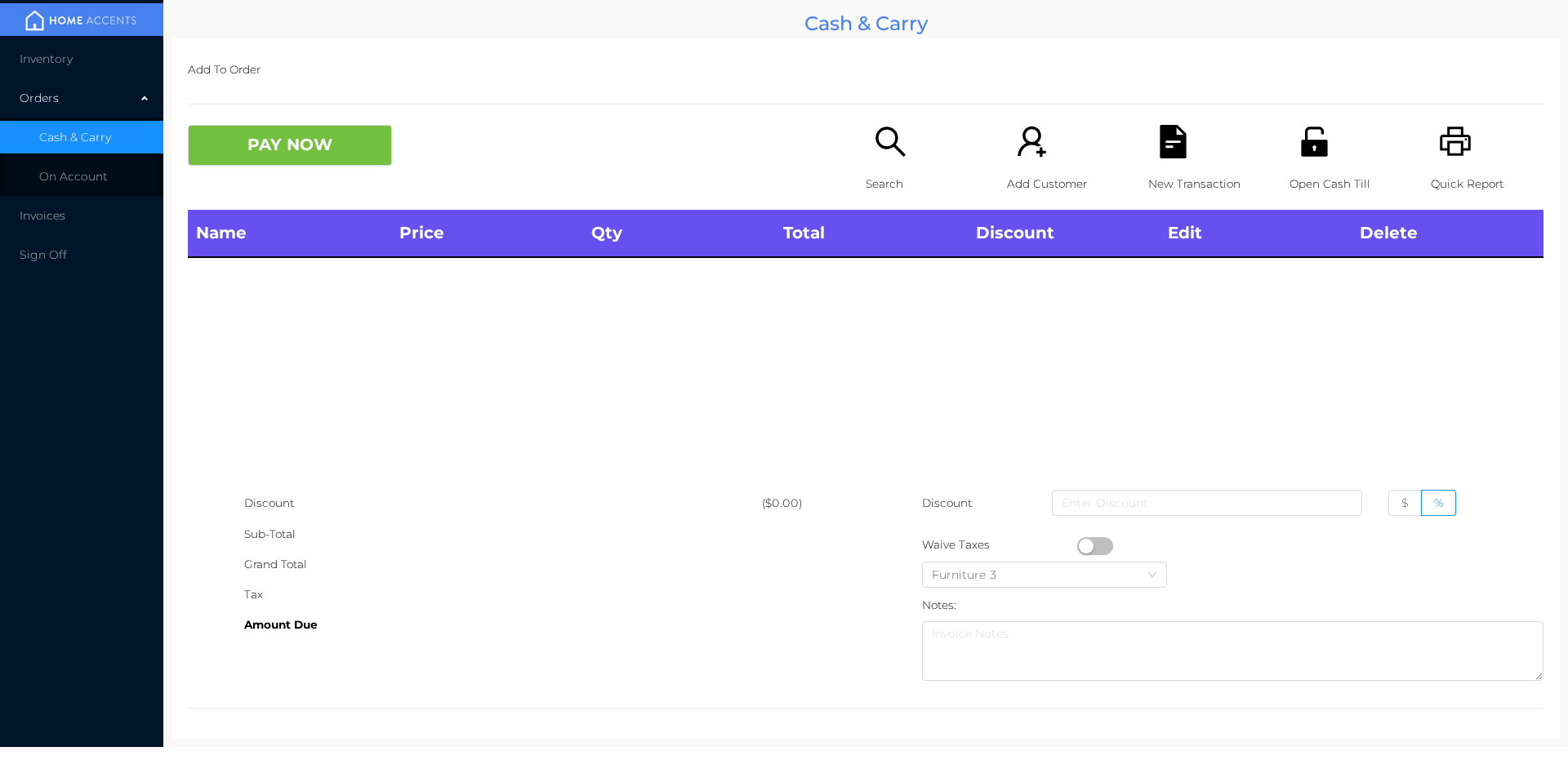
click at [1298, 183] on p "Open Cash Till" at bounding box center [1346, 183] width 113 height 30
click at [1300, 167] on div "Open Cash Till" at bounding box center [1346, 168] width 113 height 85
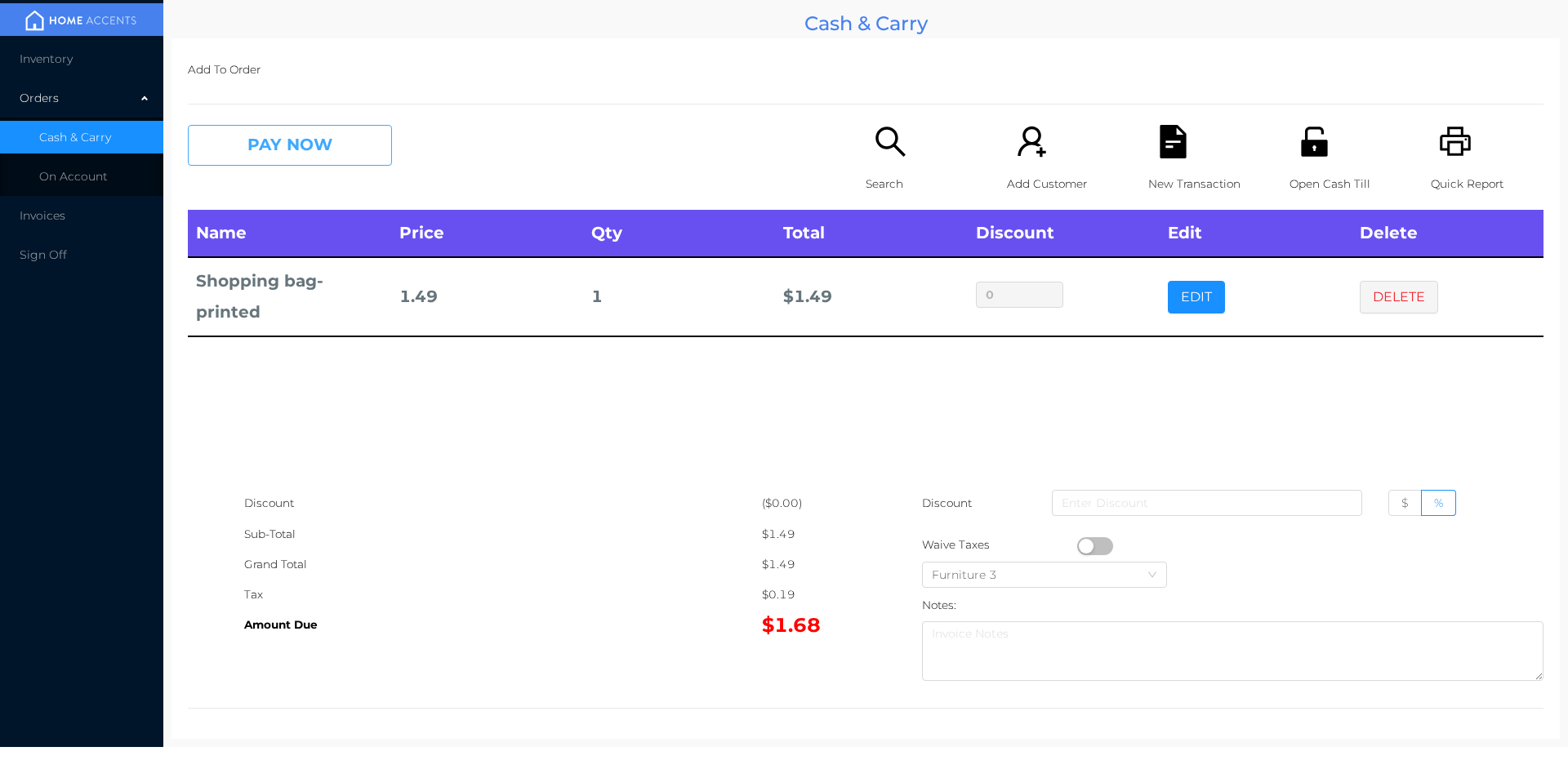
click at [301, 143] on button "PAY NOW" at bounding box center [289, 145] width 204 height 41
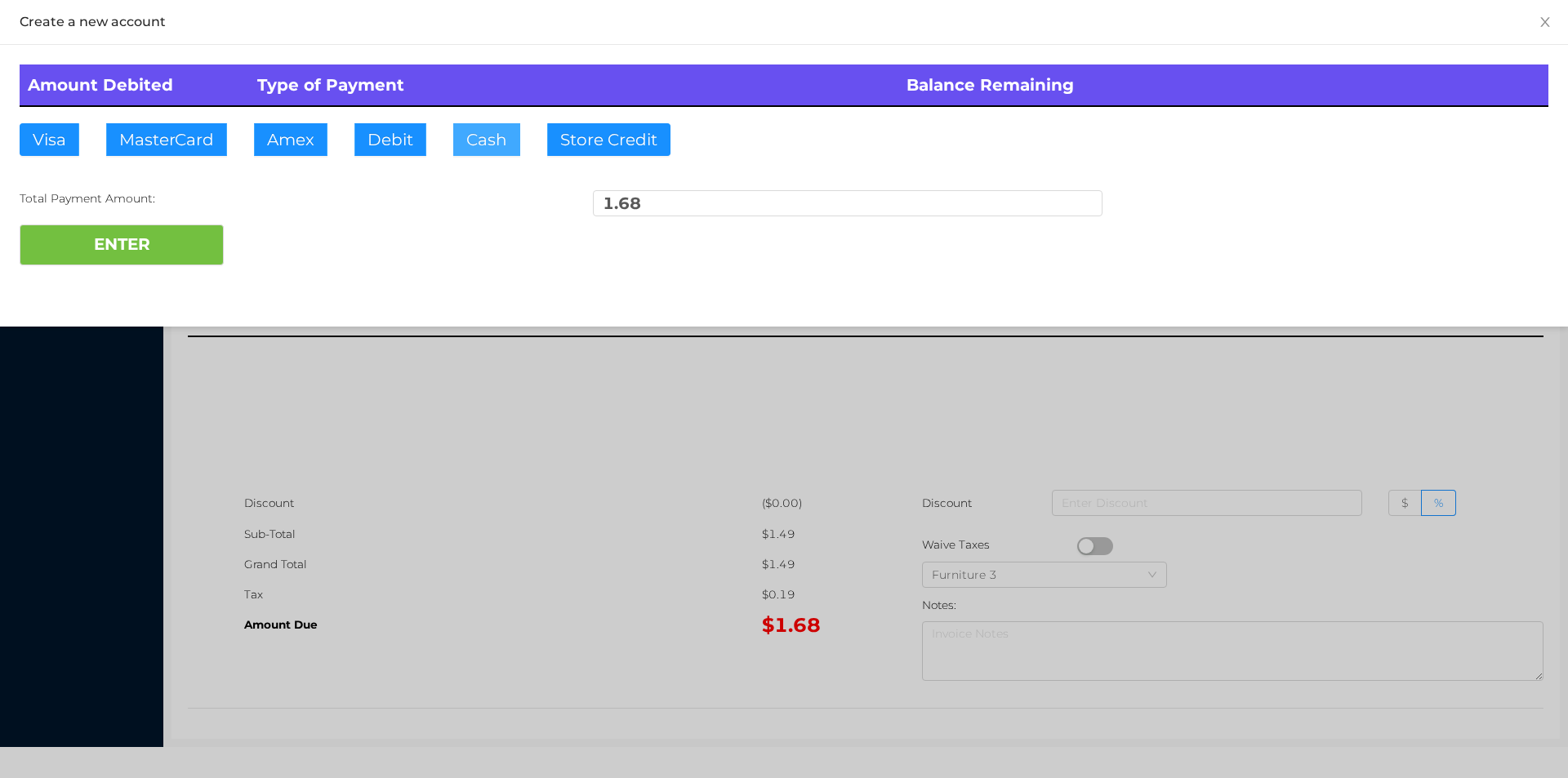
click at [485, 152] on button "Cash" at bounding box center [486, 140] width 67 height 33
click at [192, 244] on button "ENTER" at bounding box center [122, 244] width 204 height 41
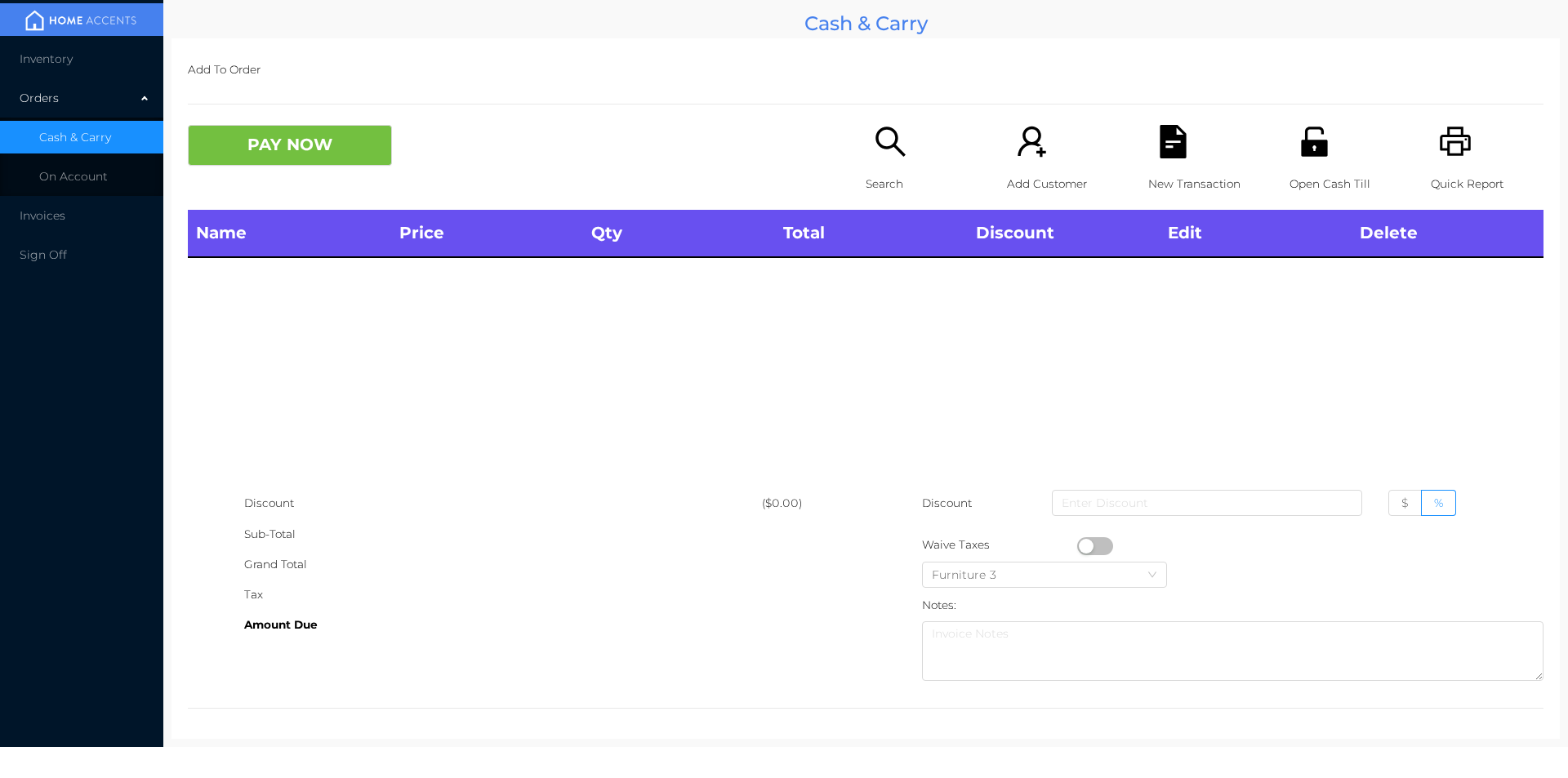
click at [890, 151] on icon "icon: search" at bounding box center [890, 142] width 34 height 34
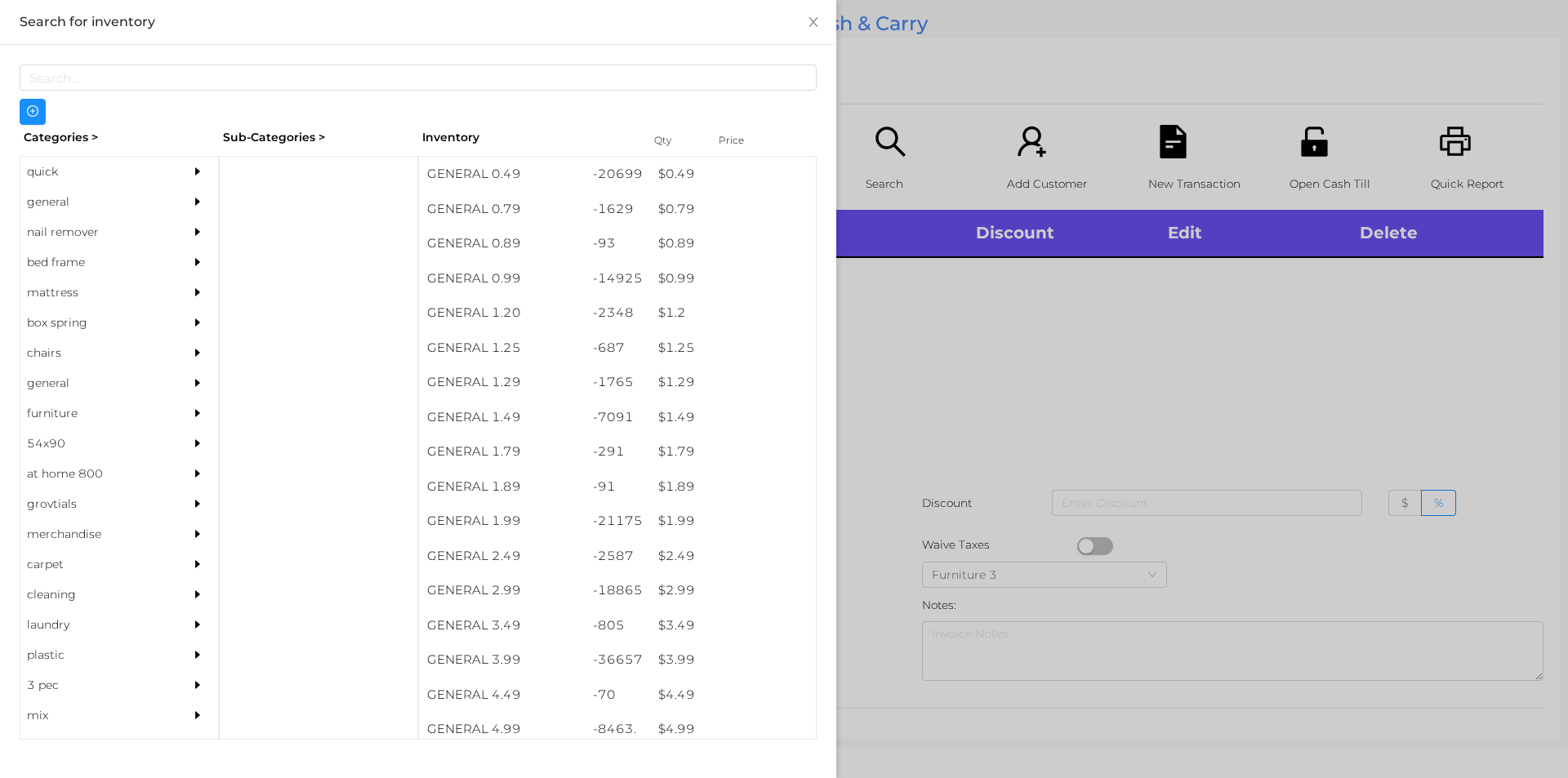
click at [74, 180] on div "quick" at bounding box center [94, 172] width 149 height 30
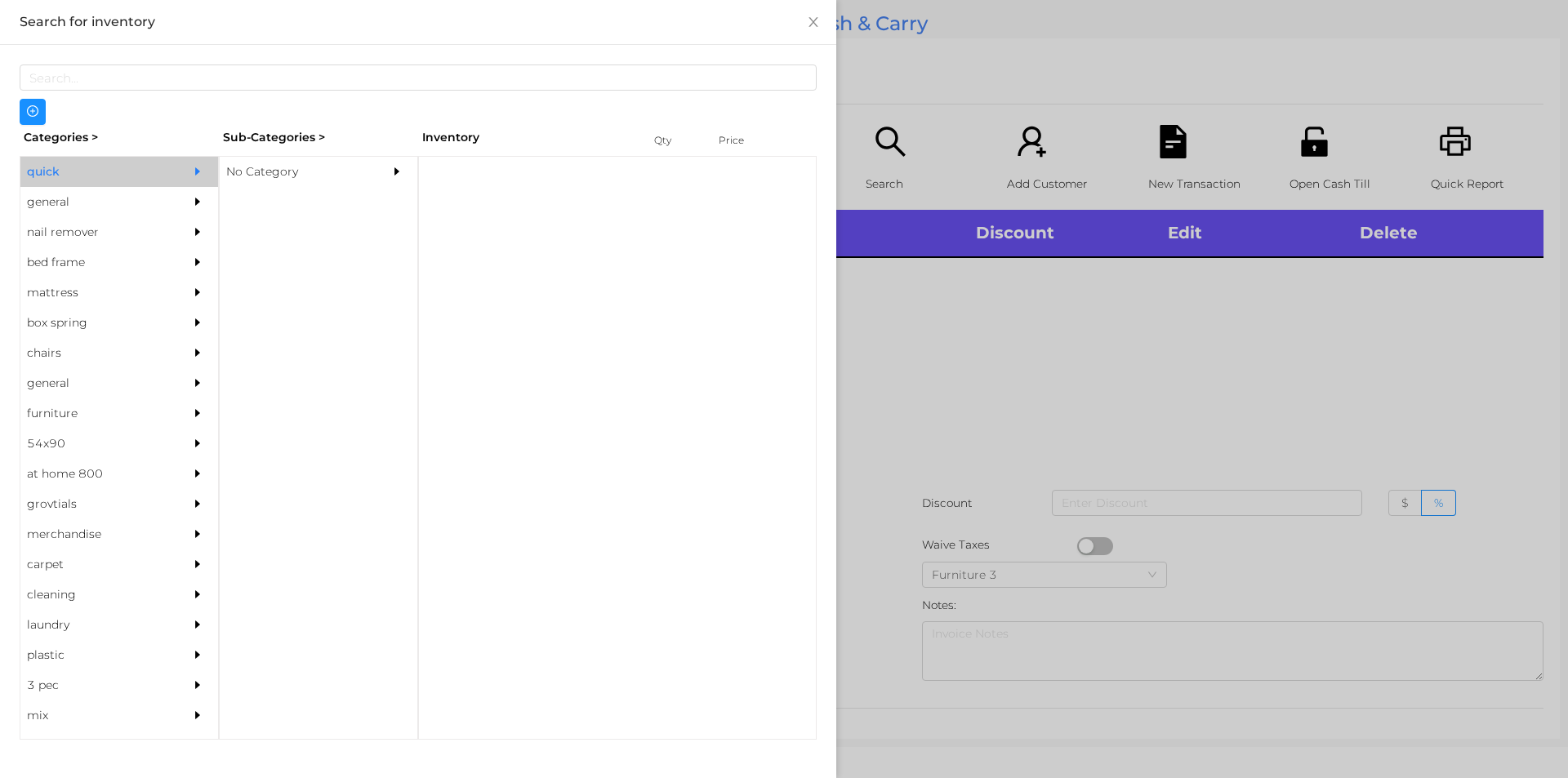
click at [243, 175] on div "No Category" at bounding box center [294, 172] width 149 height 30
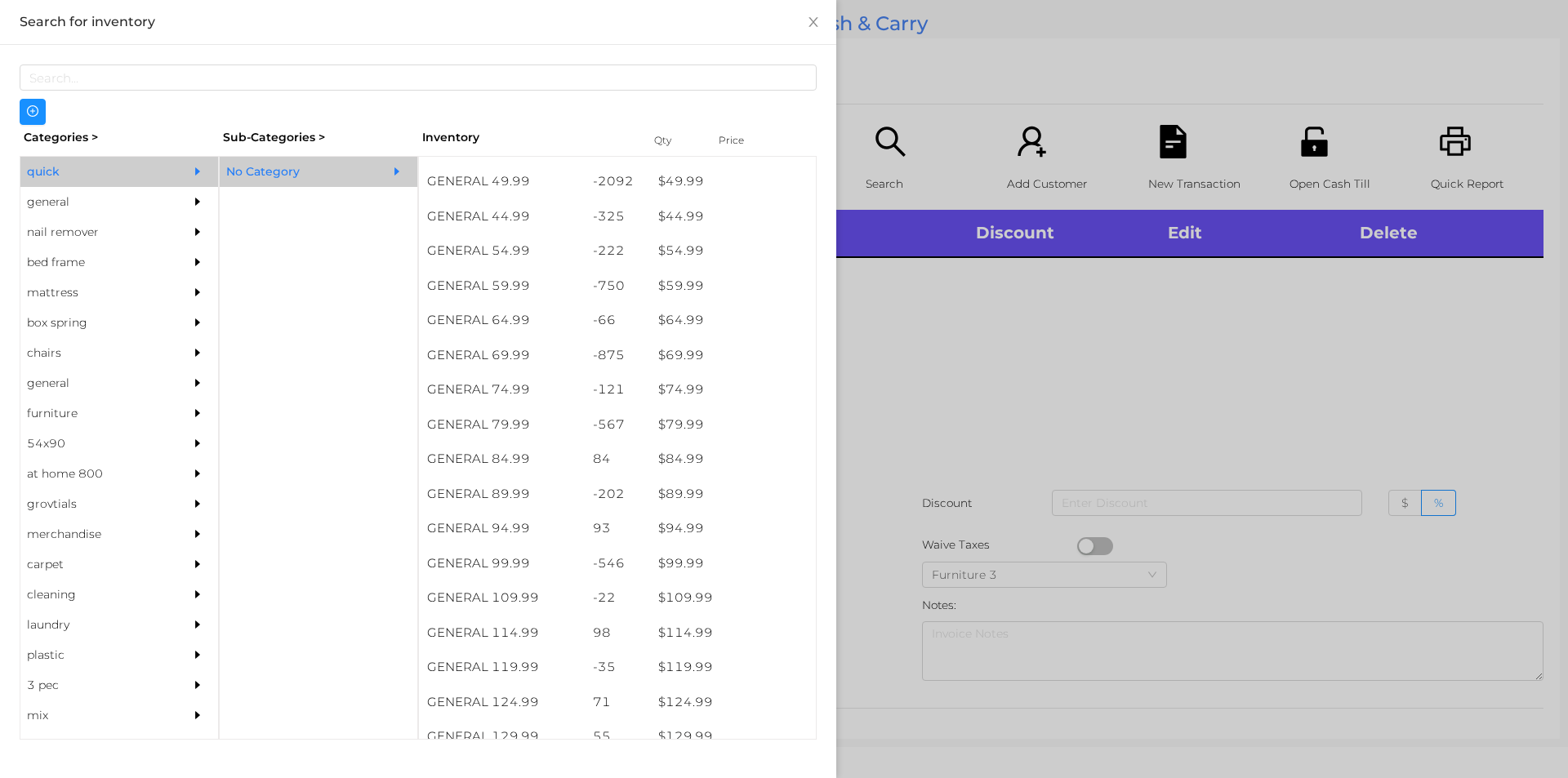
scroll to position [966, 0]
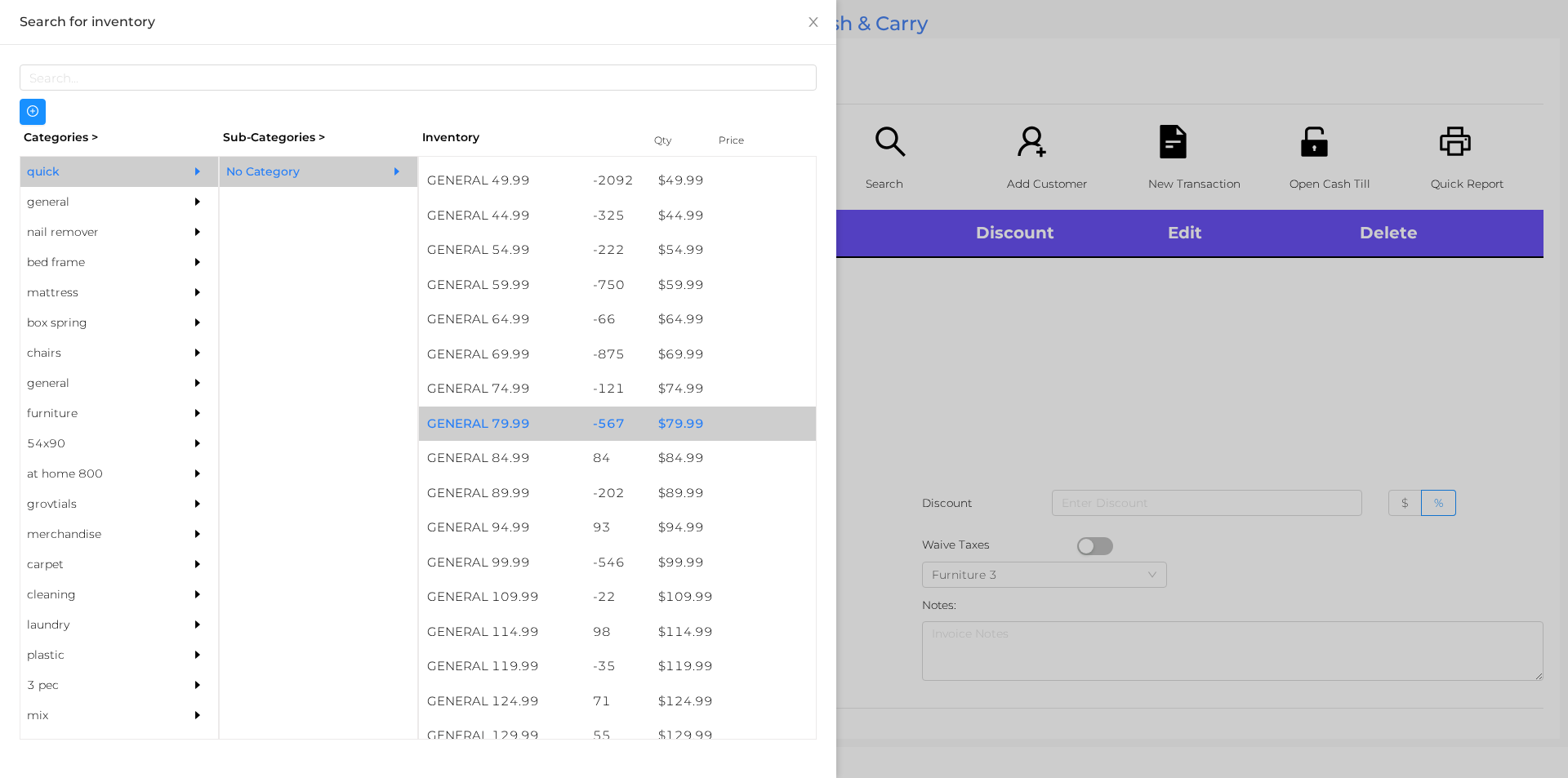
click at [693, 425] on div "$ 79.99" at bounding box center [732, 424] width 166 height 35
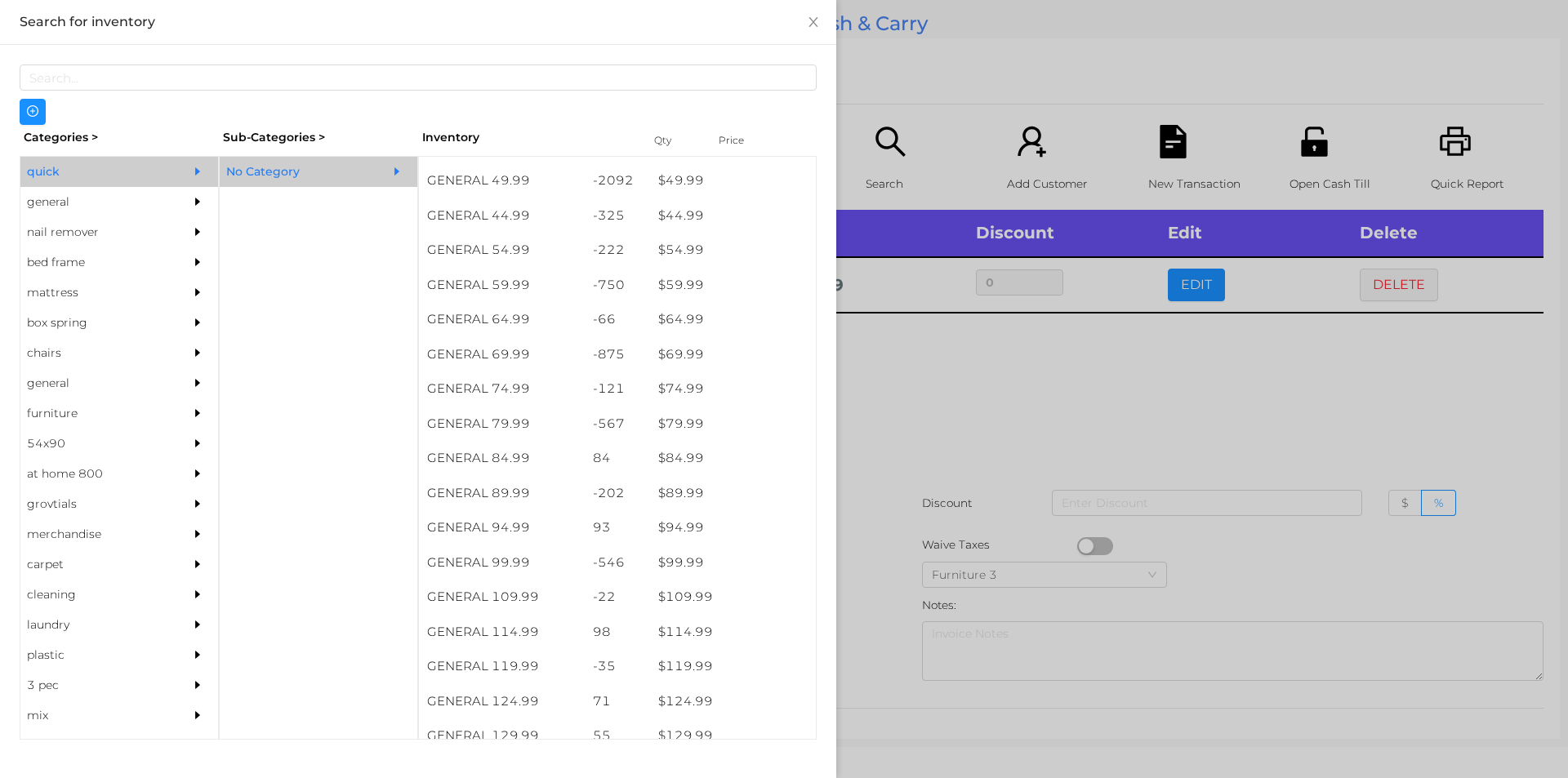
click at [910, 442] on div at bounding box center [784, 389] width 1568 height 778
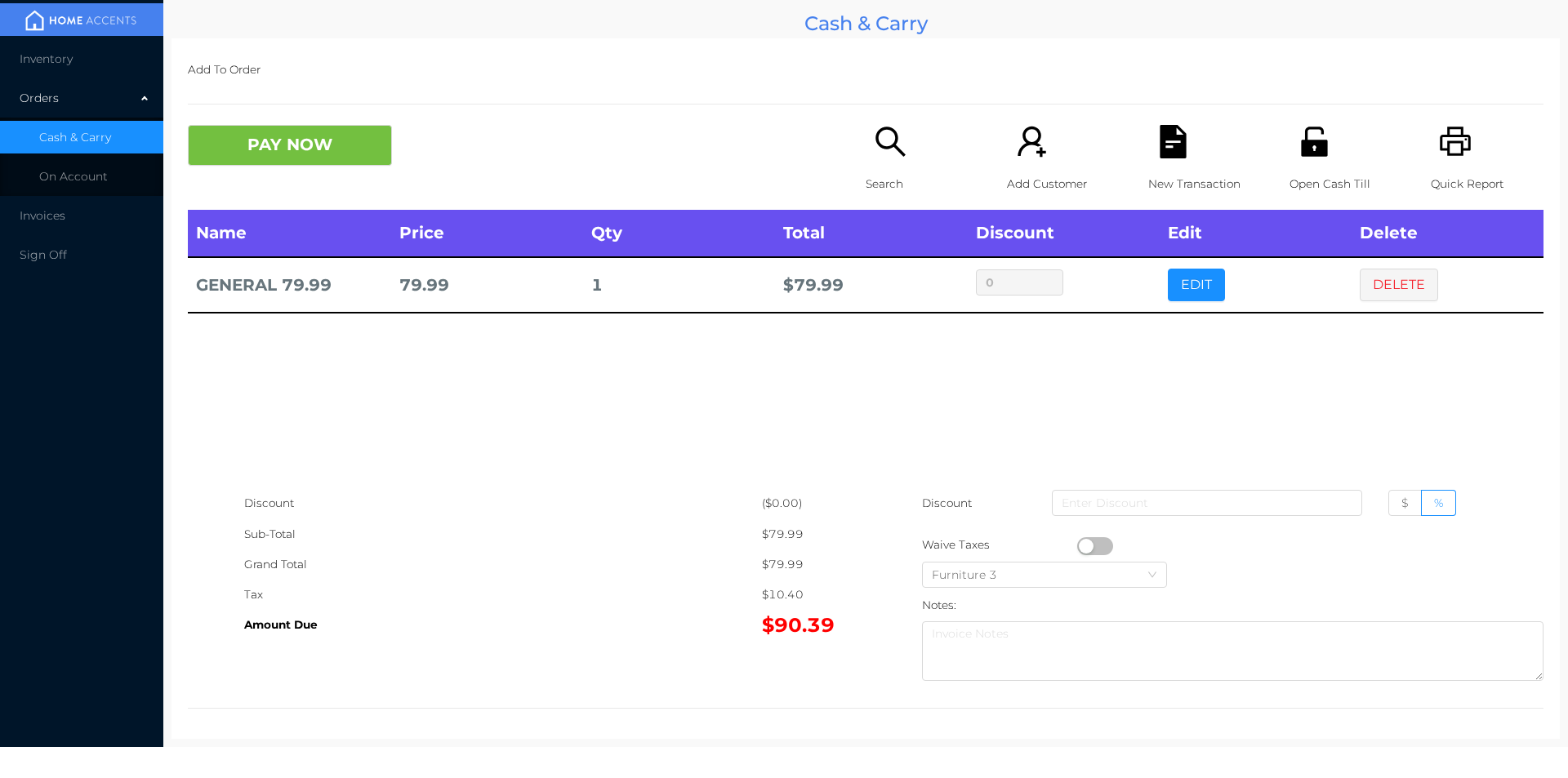
click at [303, 151] on button "PAY NOW" at bounding box center [289, 145] width 204 height 41
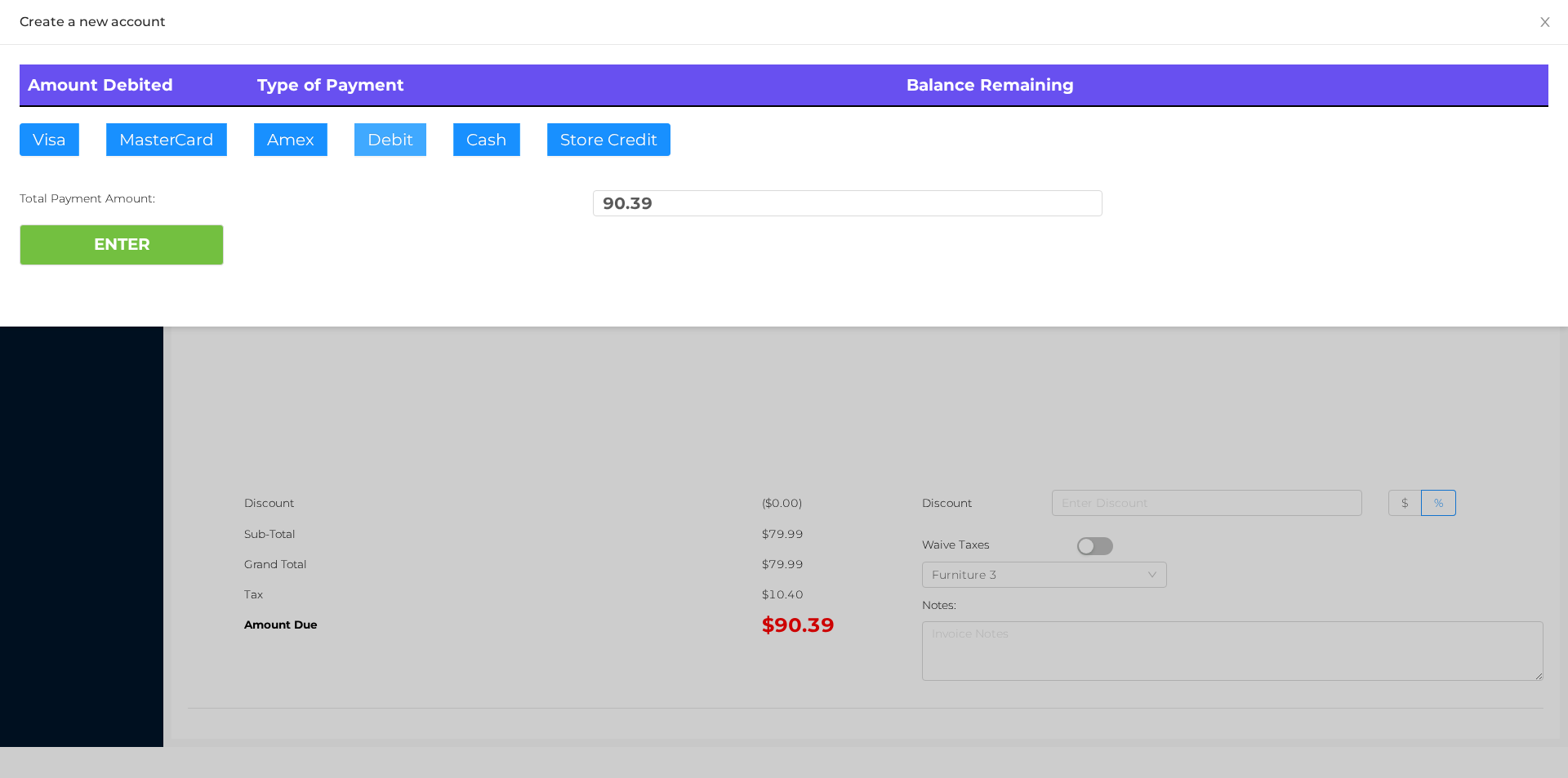
click at [385, 143] on button "Debit" at bounding box center [389, 140] width 72 height 33
click at [202, 235] on button "ENTER" at bounding box center [122, 244] width 204 height 41
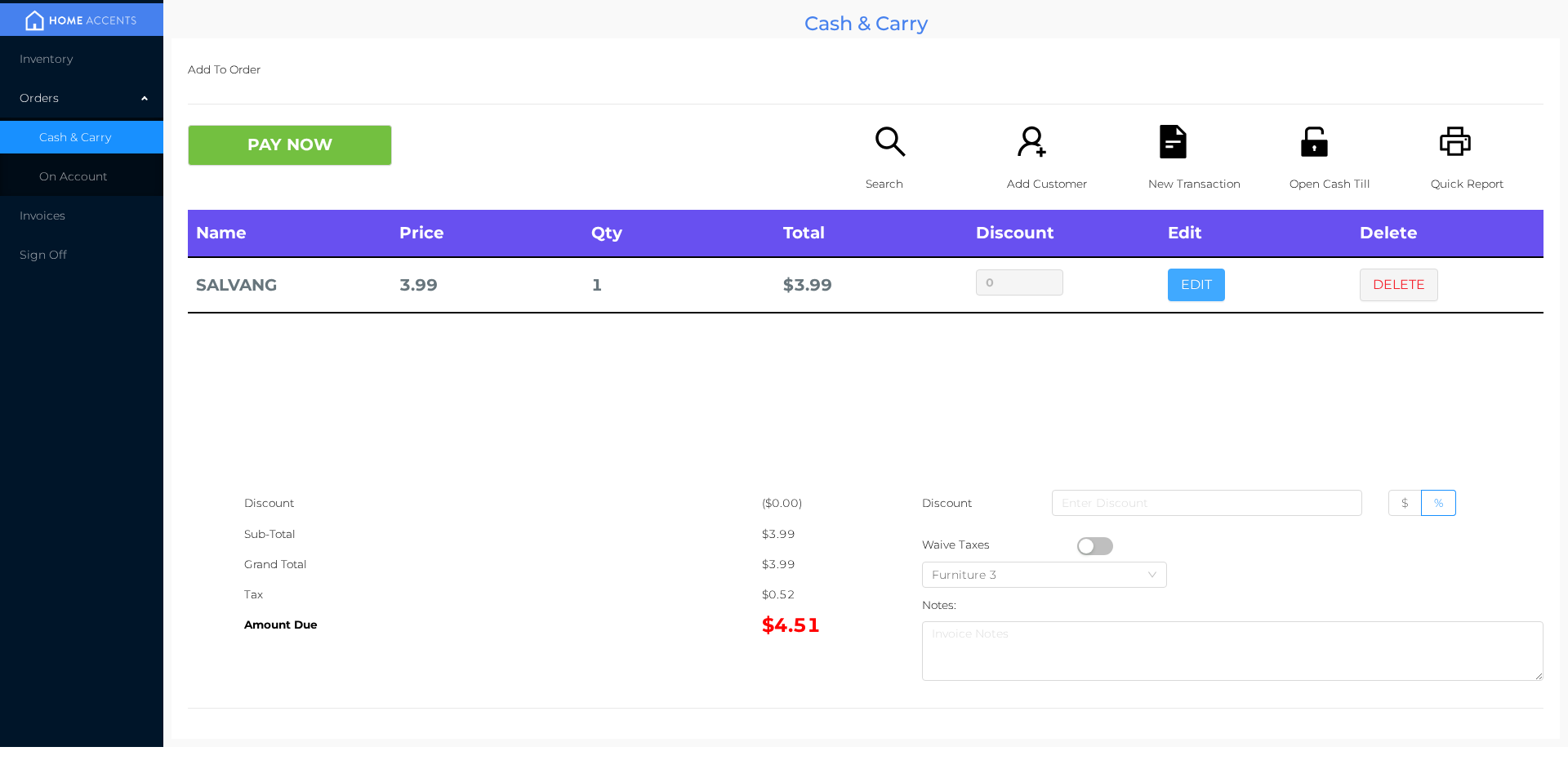
click at [1186, 289] on button "EDIT" at bounding box center [1196, 285] width 57 height 33
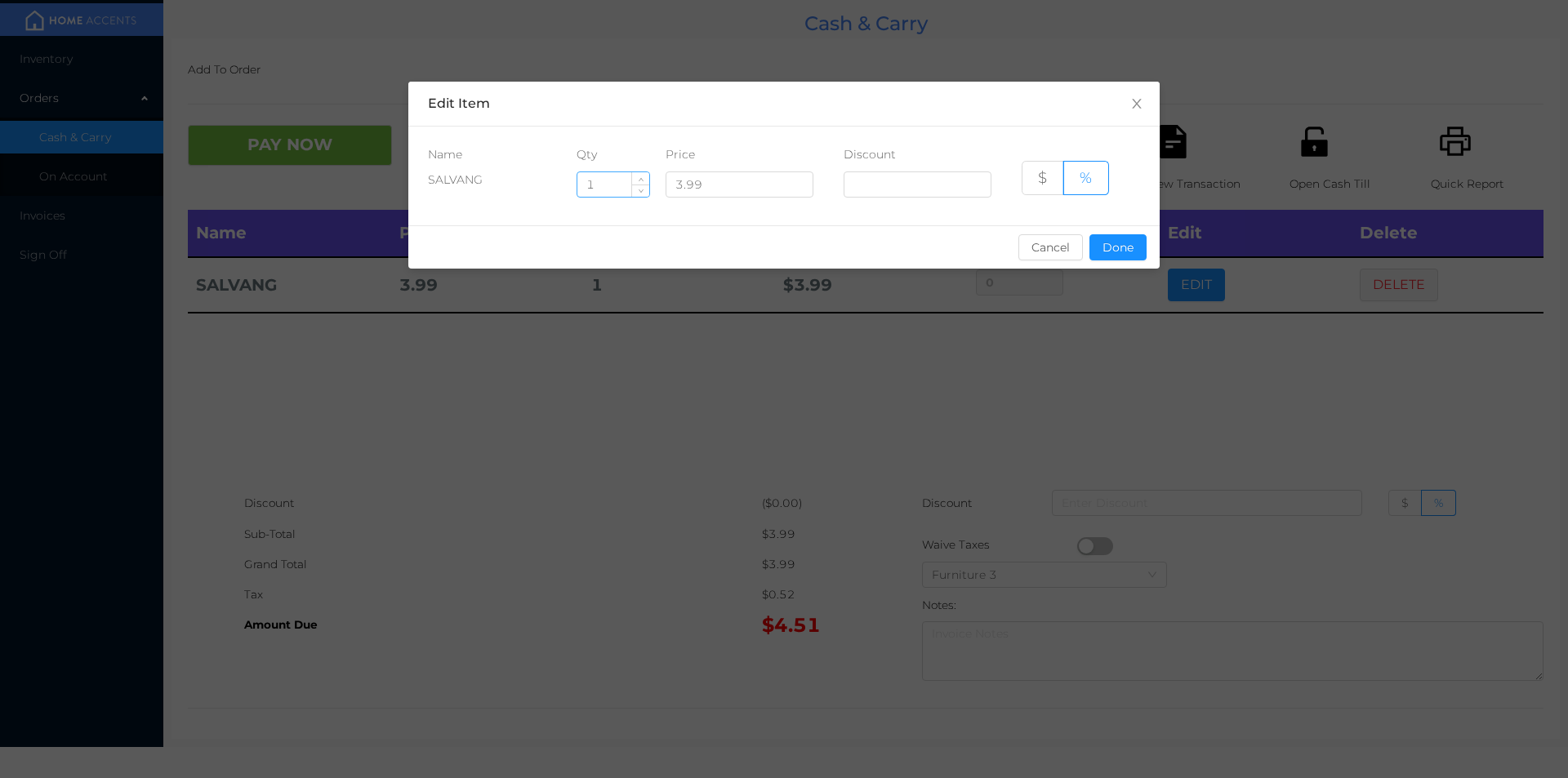
click at [604, 182] on input "1" at bounding box center [612, 184] width 72 height 25
type input "5"
click at [1123, 250] on button "Done" at bounding box center [1117, 247] width 57 height 26
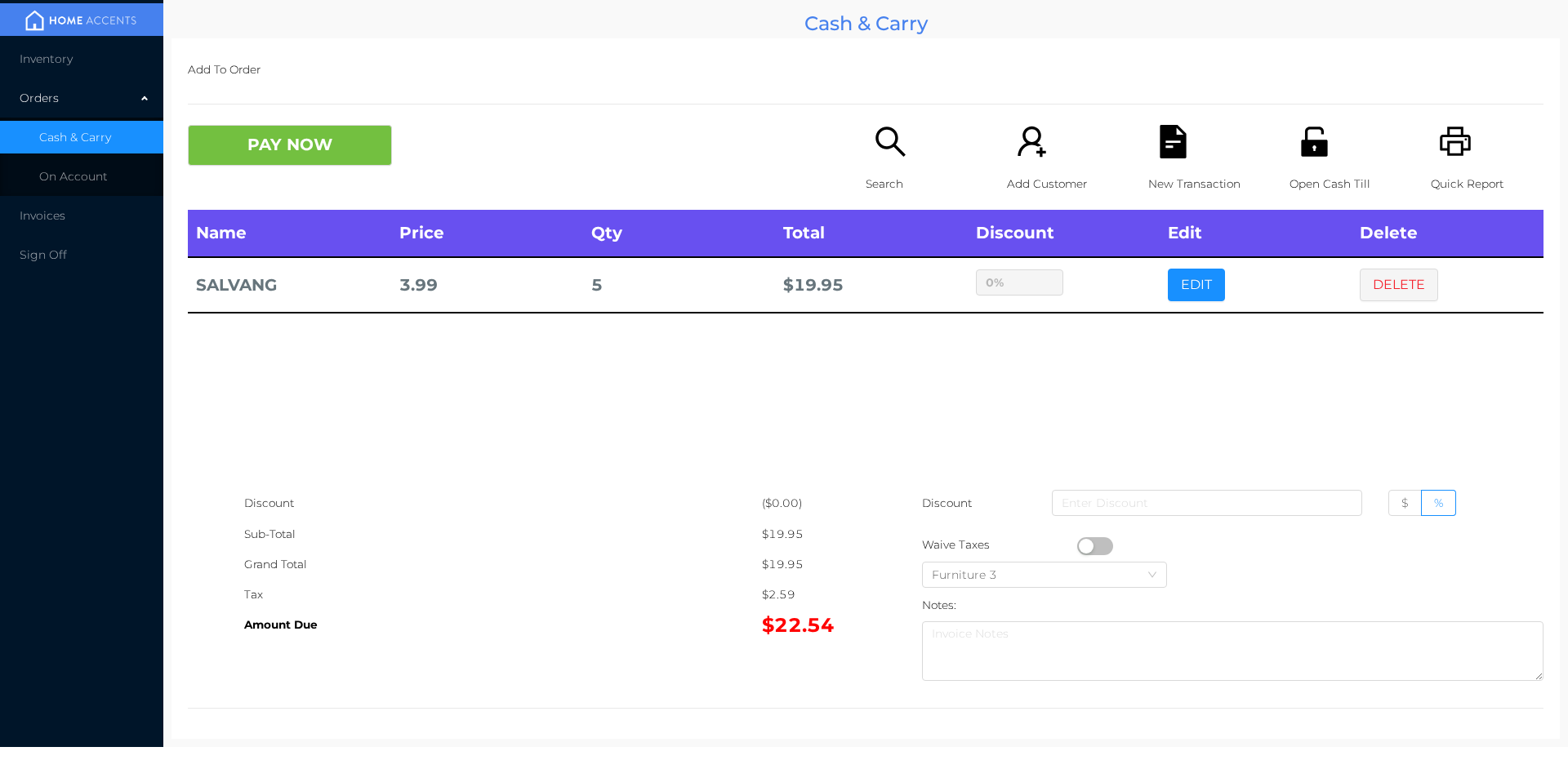
click at [1101, 339] on div "sentinelStart Edit Item Name Qty Price Discount SALVANG 5 3.99 $ % Cancel Done …" at bounding box center [784, 389] width 1568 height 778
click at [1308, 153] on icon "icon: unlock" at bounding box center [1313, 141] width 26 height 29
click at [281, 151] on button "PAY NOW" at bounding box center [289, 145] width 204 height 41
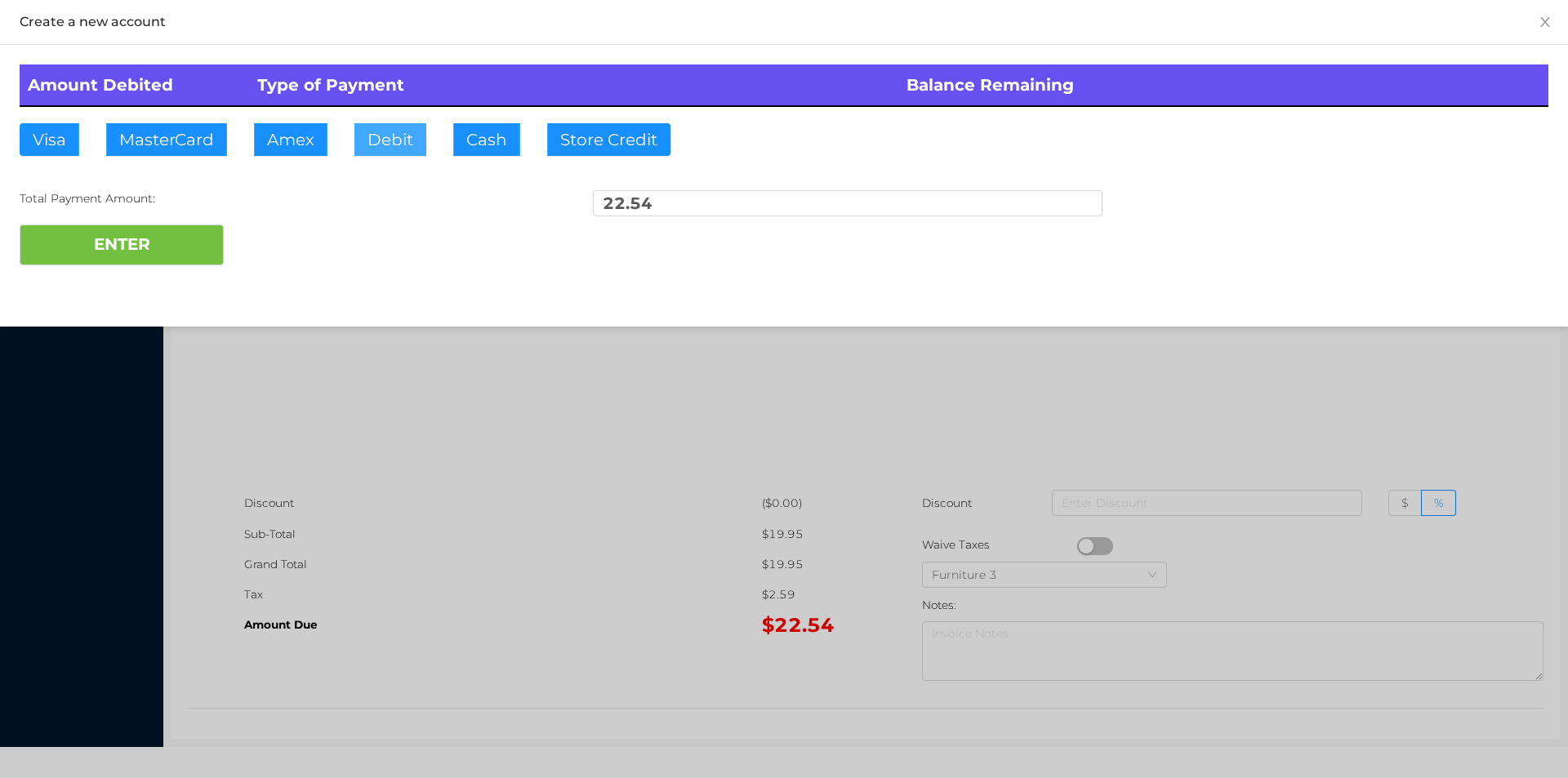
click at [375, 136] on button "Debit" at bounding box center [389, 140] width 72 height 33
click at [174, 261] on button "ENTER" at bounding box center [122, 244] width 204 height 41
type input "0"
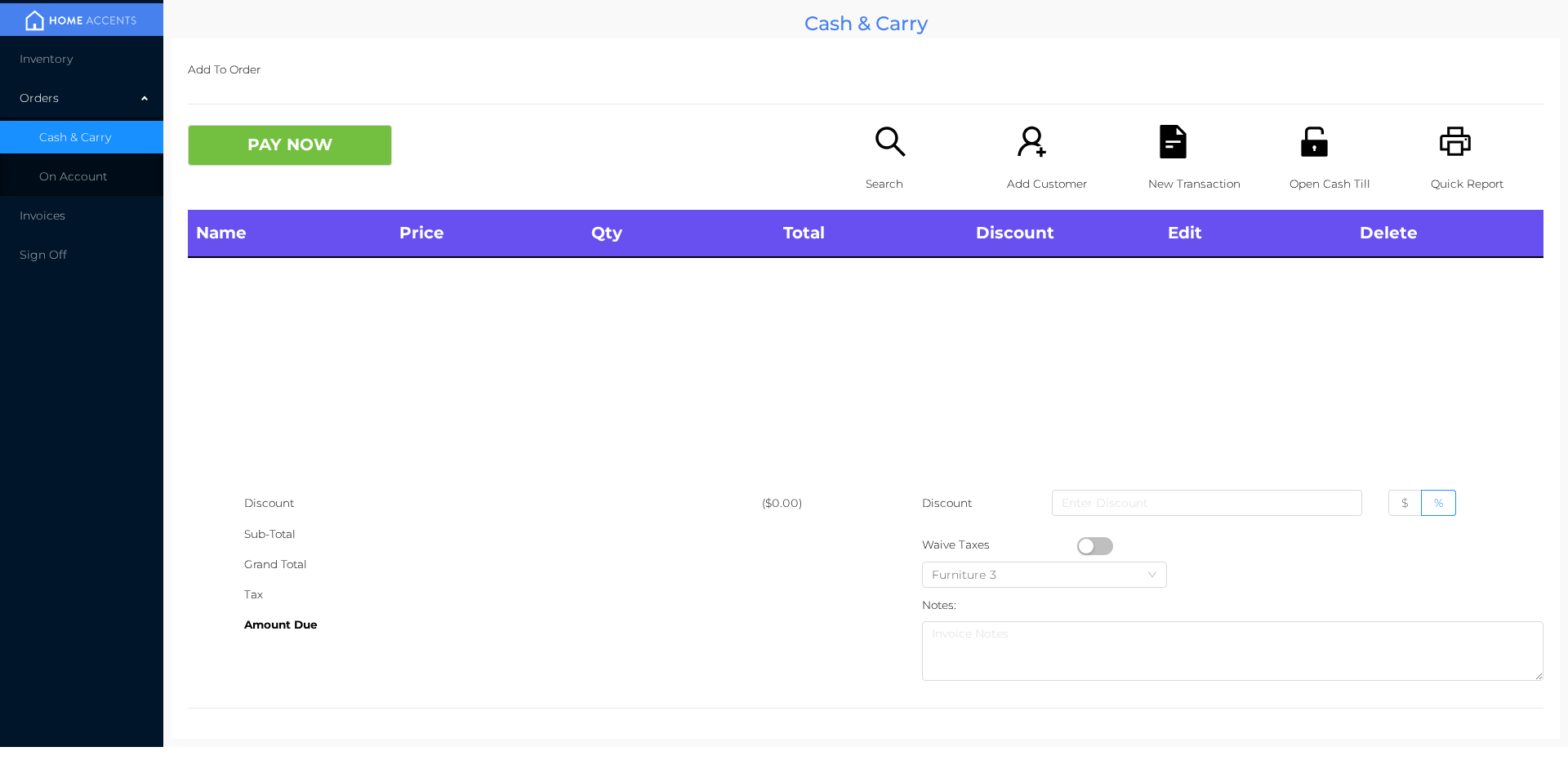
click at [866, 139] on div "Search" at bounding box center [922, 168] width 113 height 85
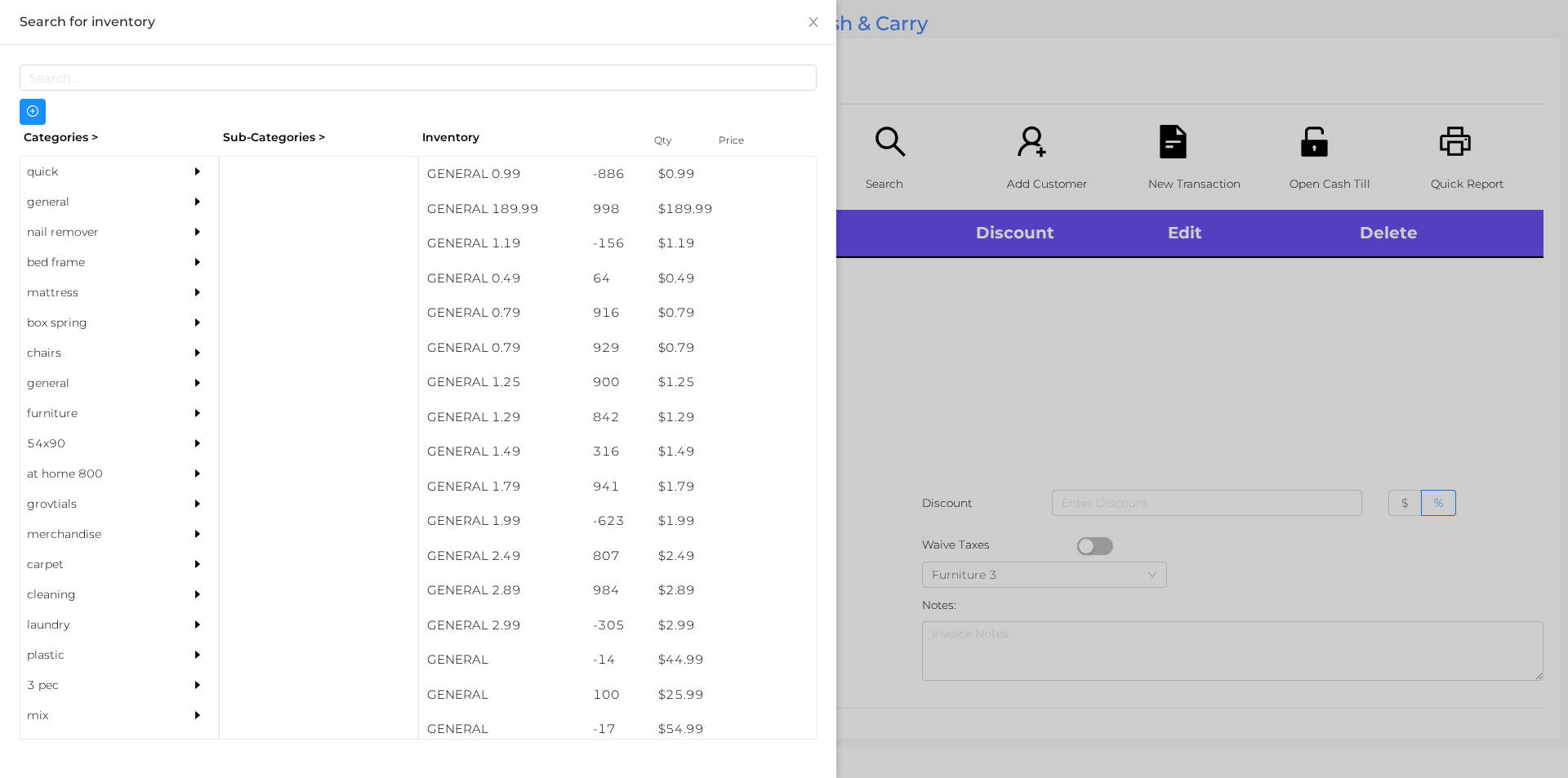
click at [24, 208] on div "general" at bounding box center [94, 202] width 149 height 30
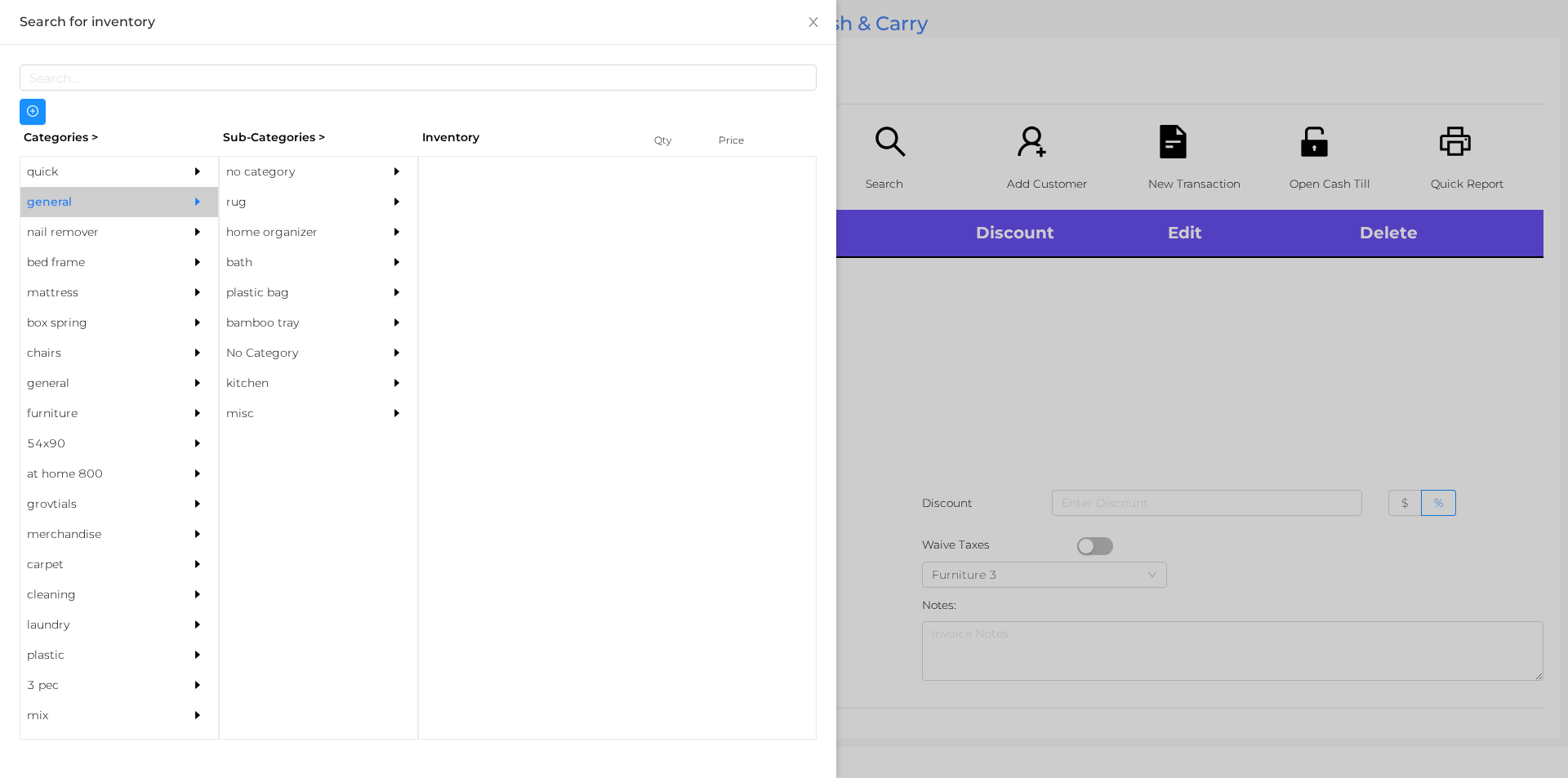
click at [257, 167] on div "no category" at bounding box center [294, 172] width 149 height 30
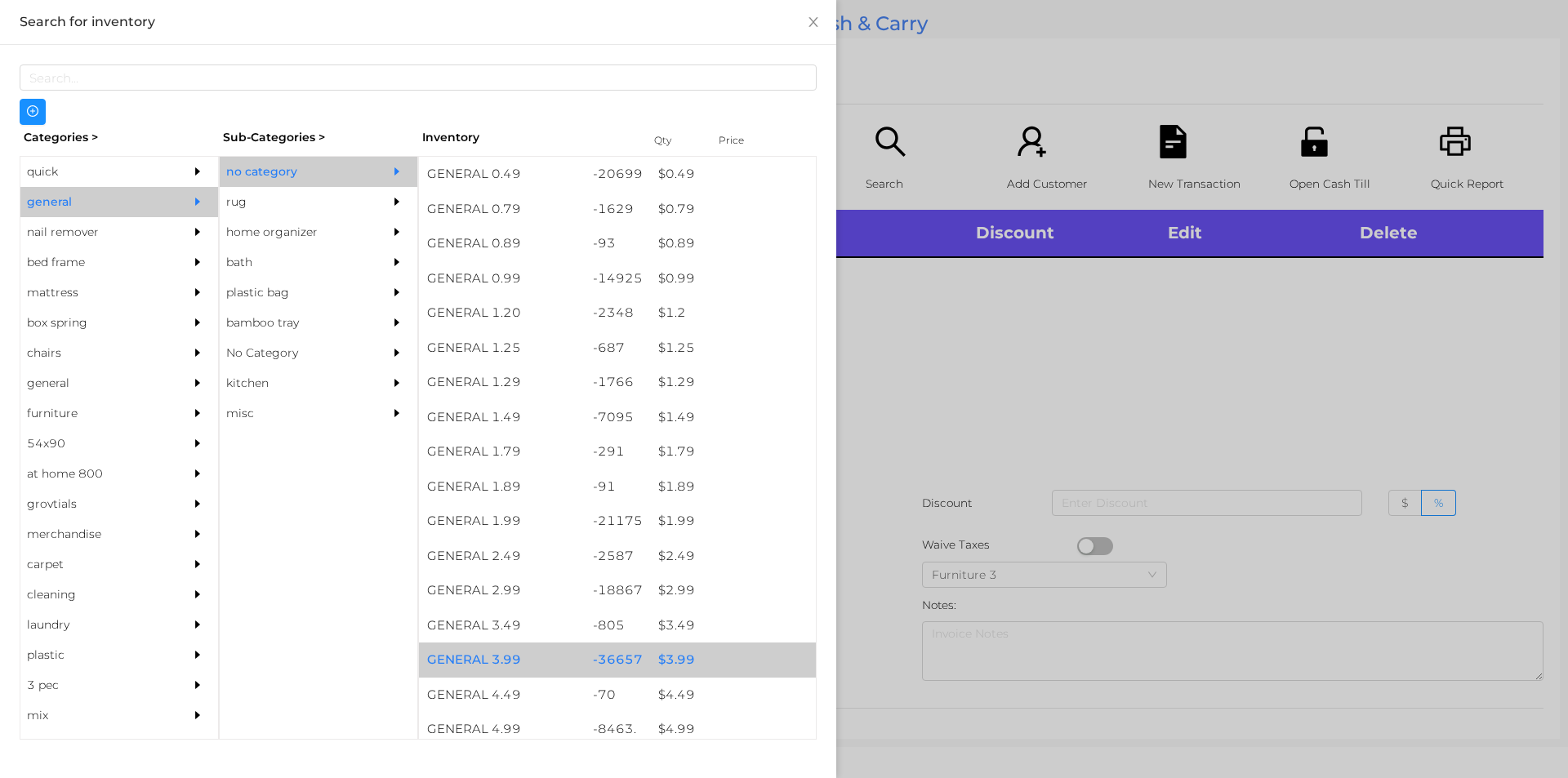
click at [672, 655] on div "$ 3.99" at bounding box center [732, 660] width 166 height 35
click at [671, 655] on div "$ 3.99" at bounding box center [732, 660] width 166 height 35
click at [681, 657] on div "$ 3.99" at bounding box center [732, 660] width 166 height 35
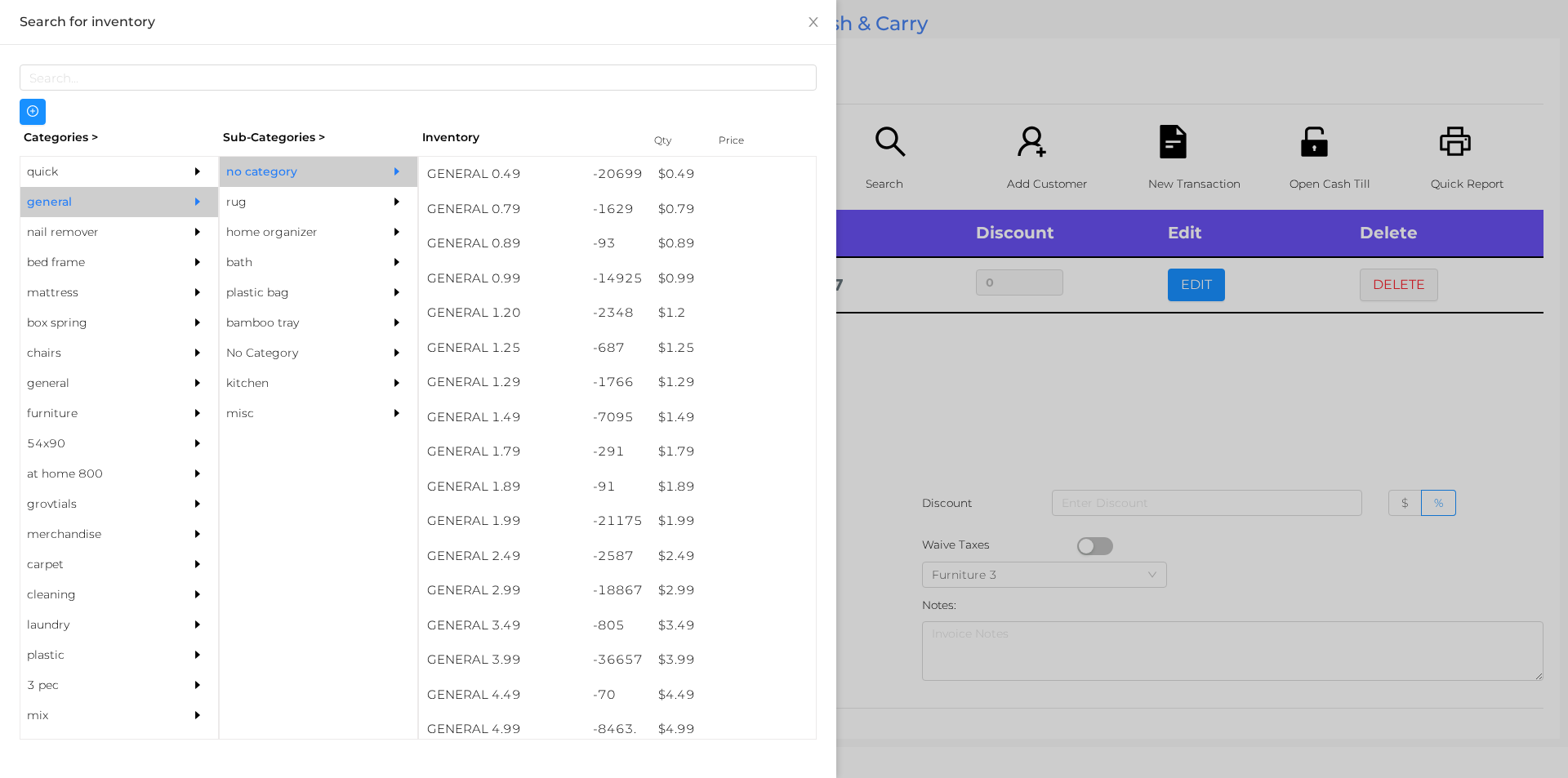
click at [908, 409] on div at bounding box center [784, 389] width 1568 height 778
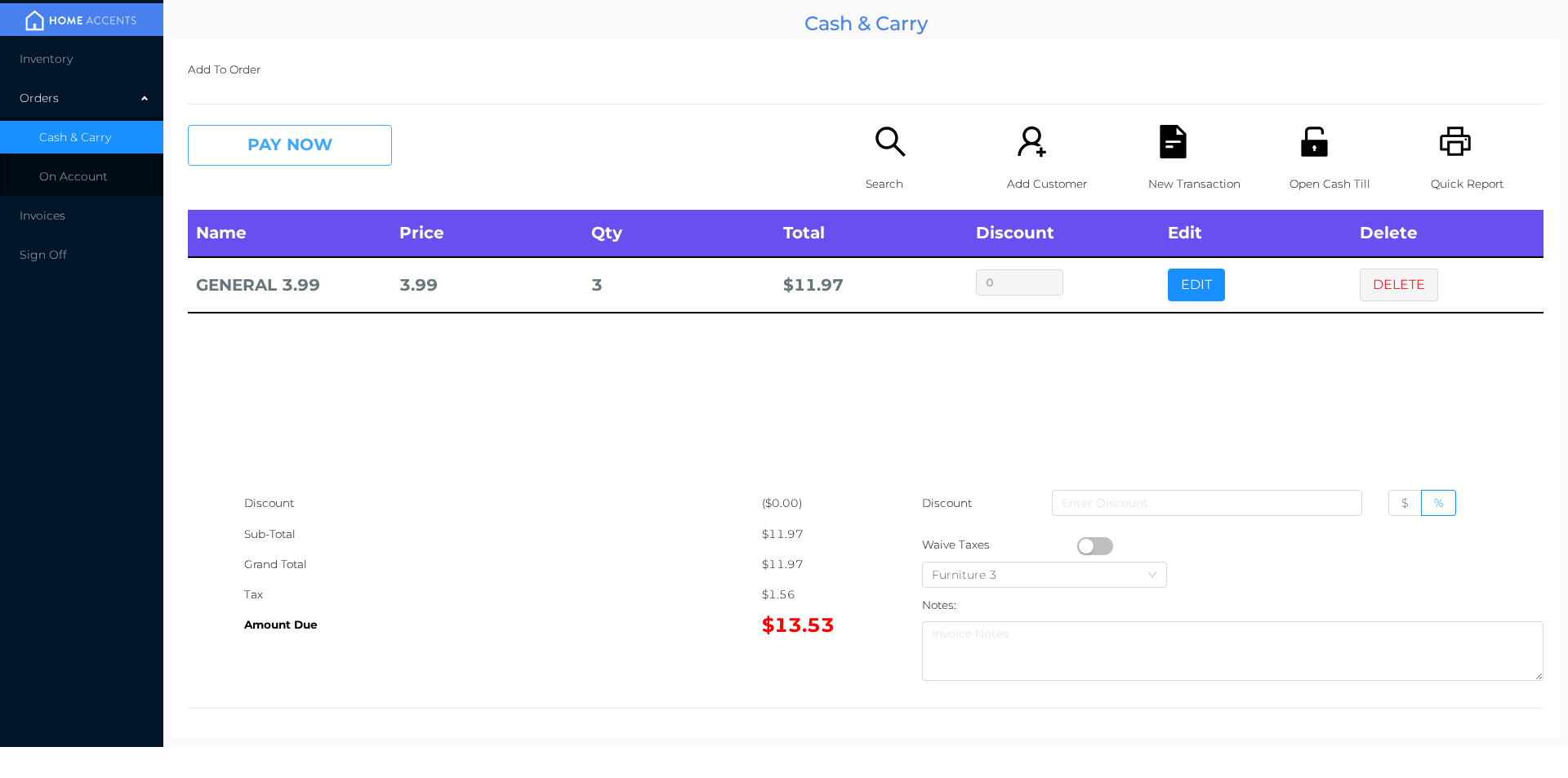
click at [253, 149] on button "PAY NOW" at bounding box center [289, 145] width 204 height 41
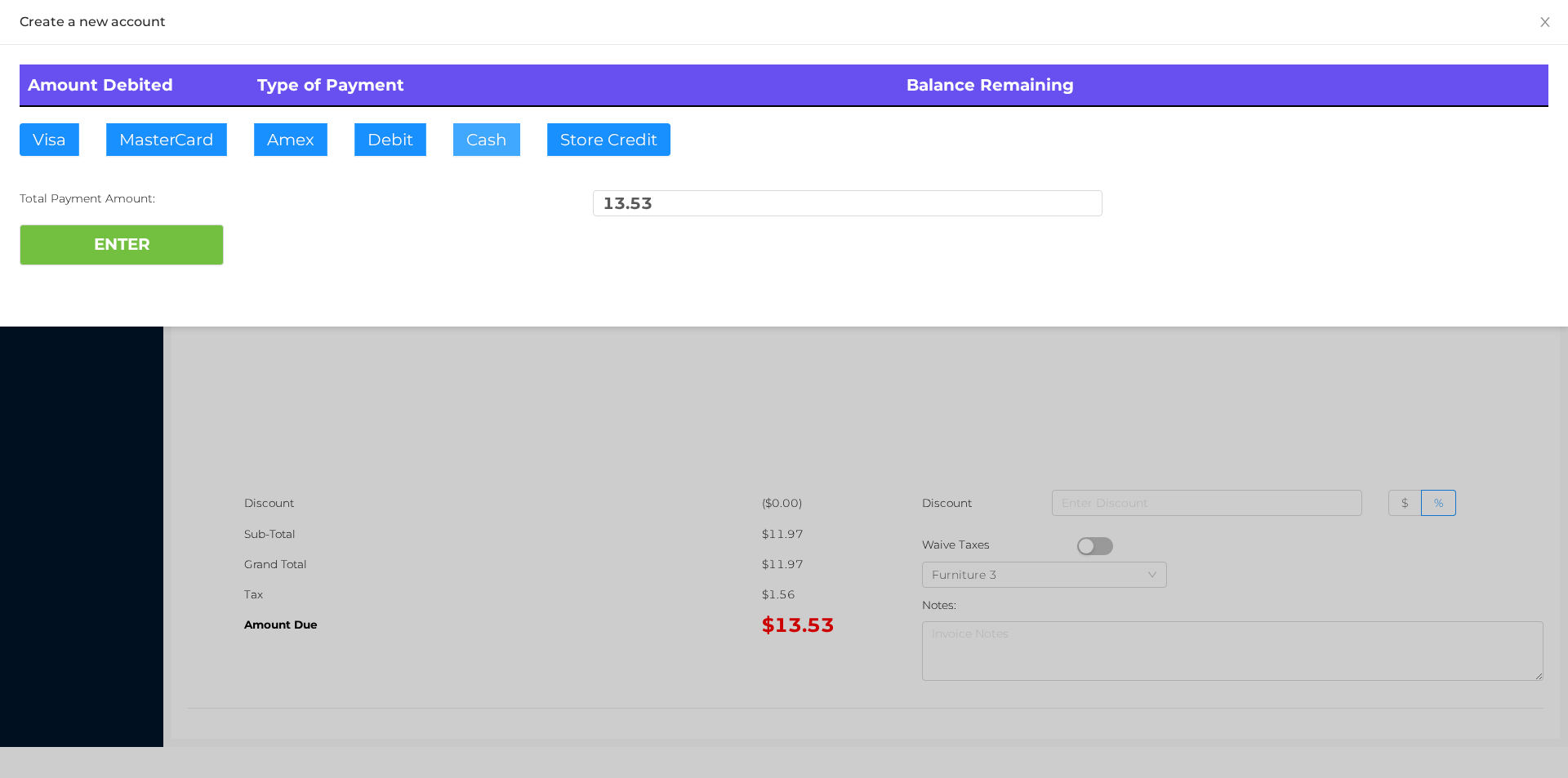
click at [471, 153] on button "Cash" at bounding box center [486, 140] width 67 height 33
type input "15."
click at [162, 261] on button "ENTER" at bounding box center [122, 244] width 204 height 41
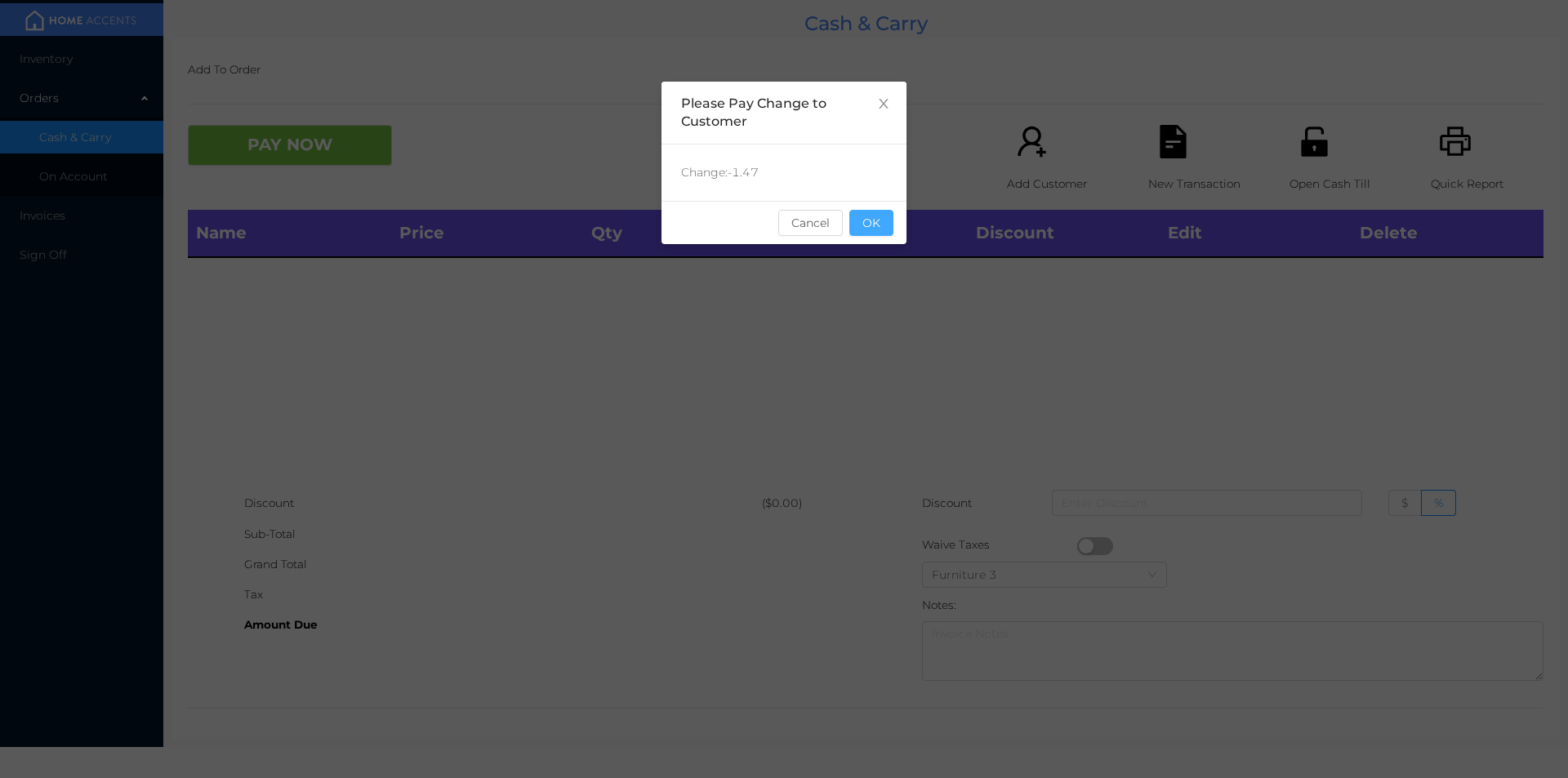
click at [868, 232] on button "OK" at bounding box center [871, 222] width 44 height 26
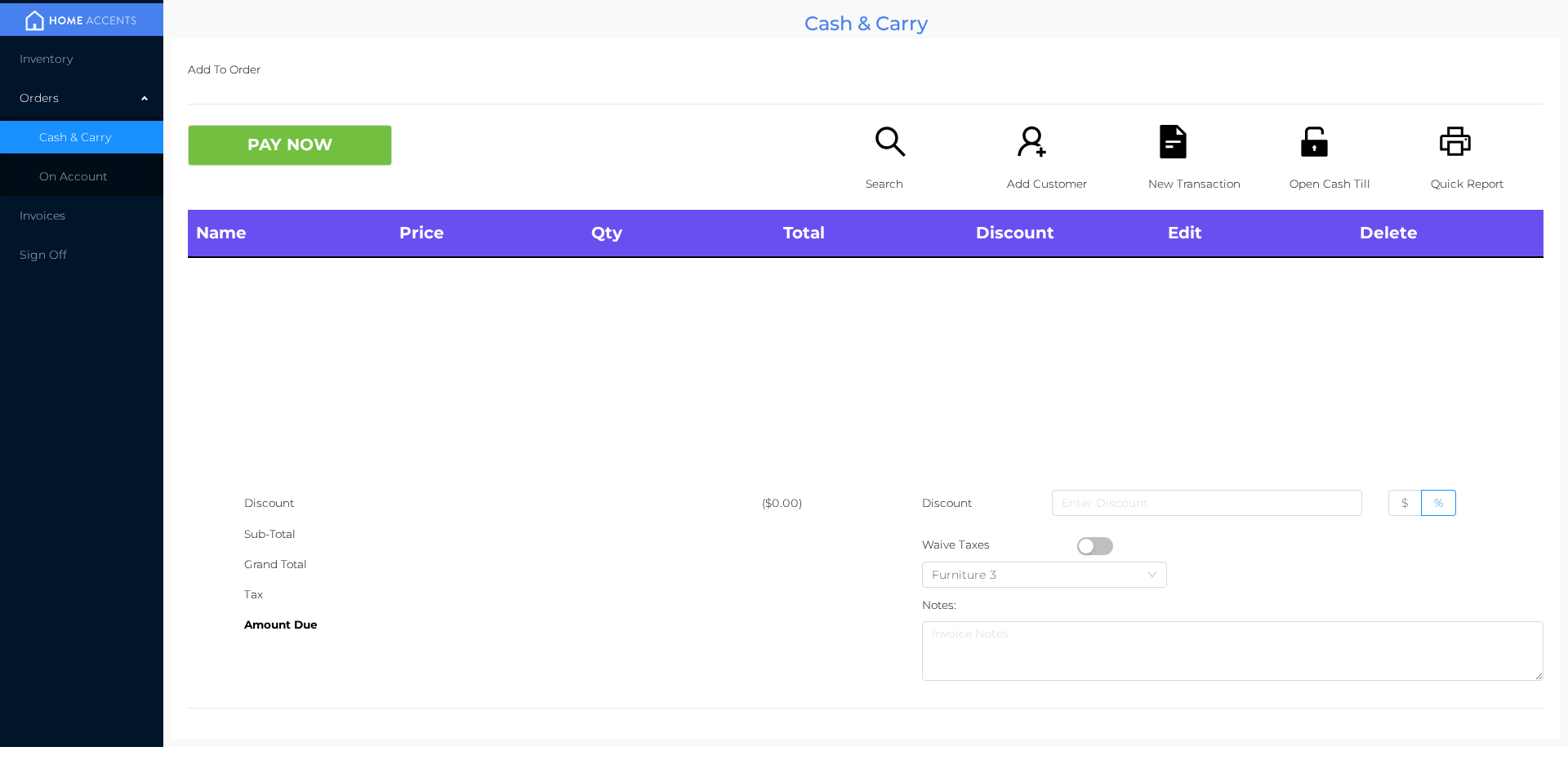
click at [874, 148] on icon "icon: search" at bounding box center [890, 142] width 34 height 34
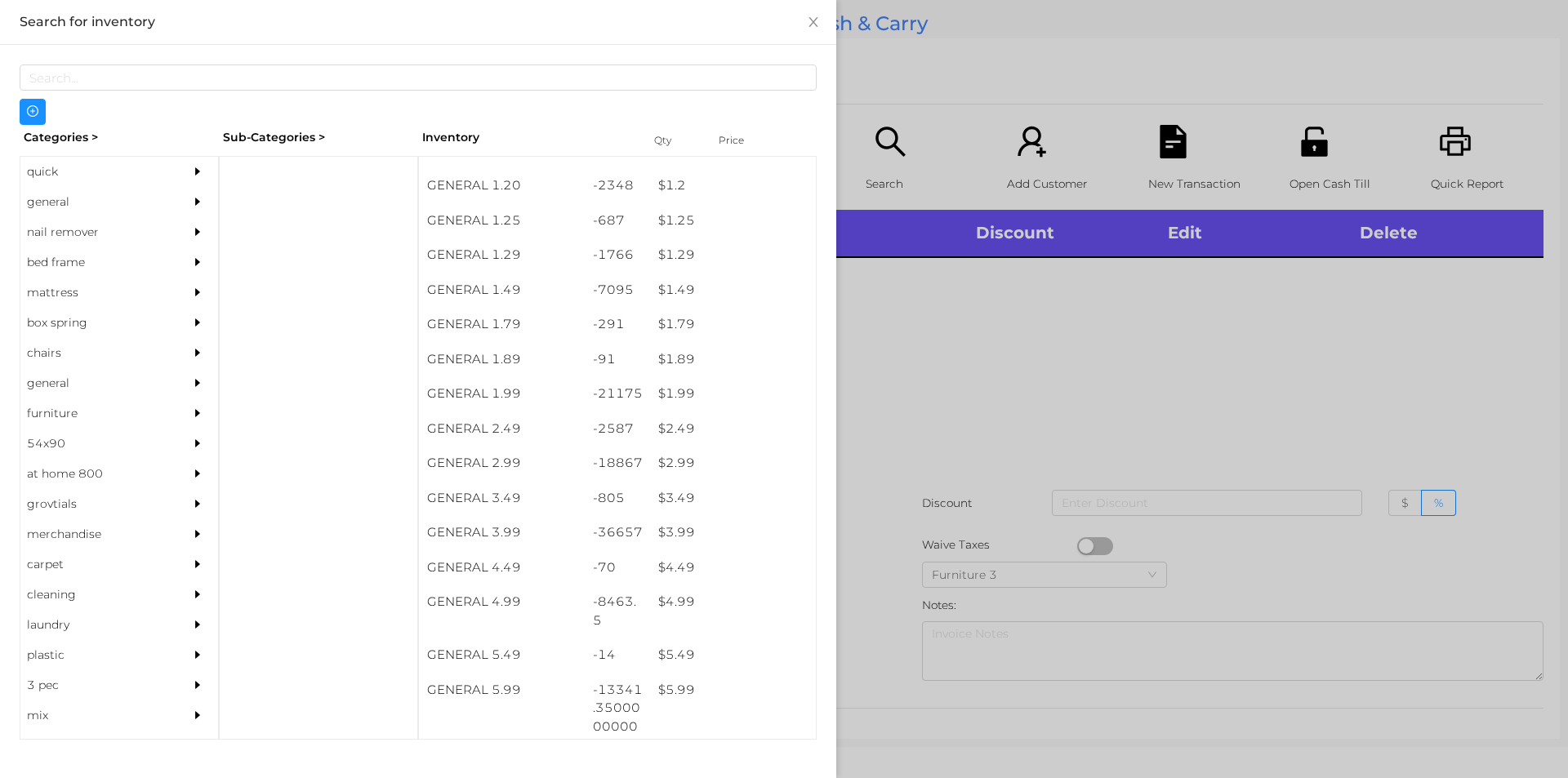
scroll to position [126, 0]
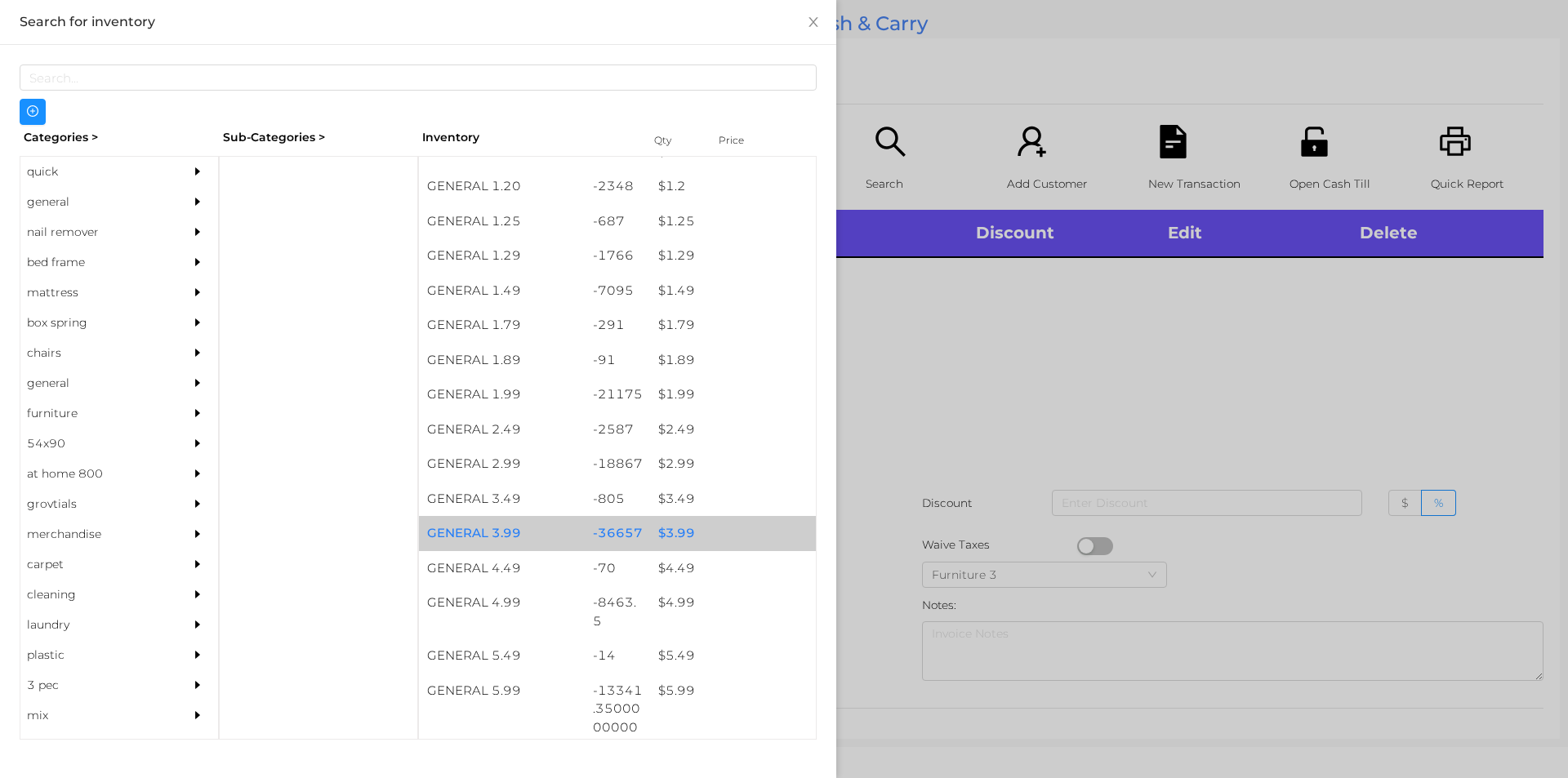
click at [671, 544] on div "$ 3.99" at bounding box center [732, 534] width 166 height 35
click at [660, 539] on div "$ 3.99" at bounding box center [732, 534] width 166 height 35
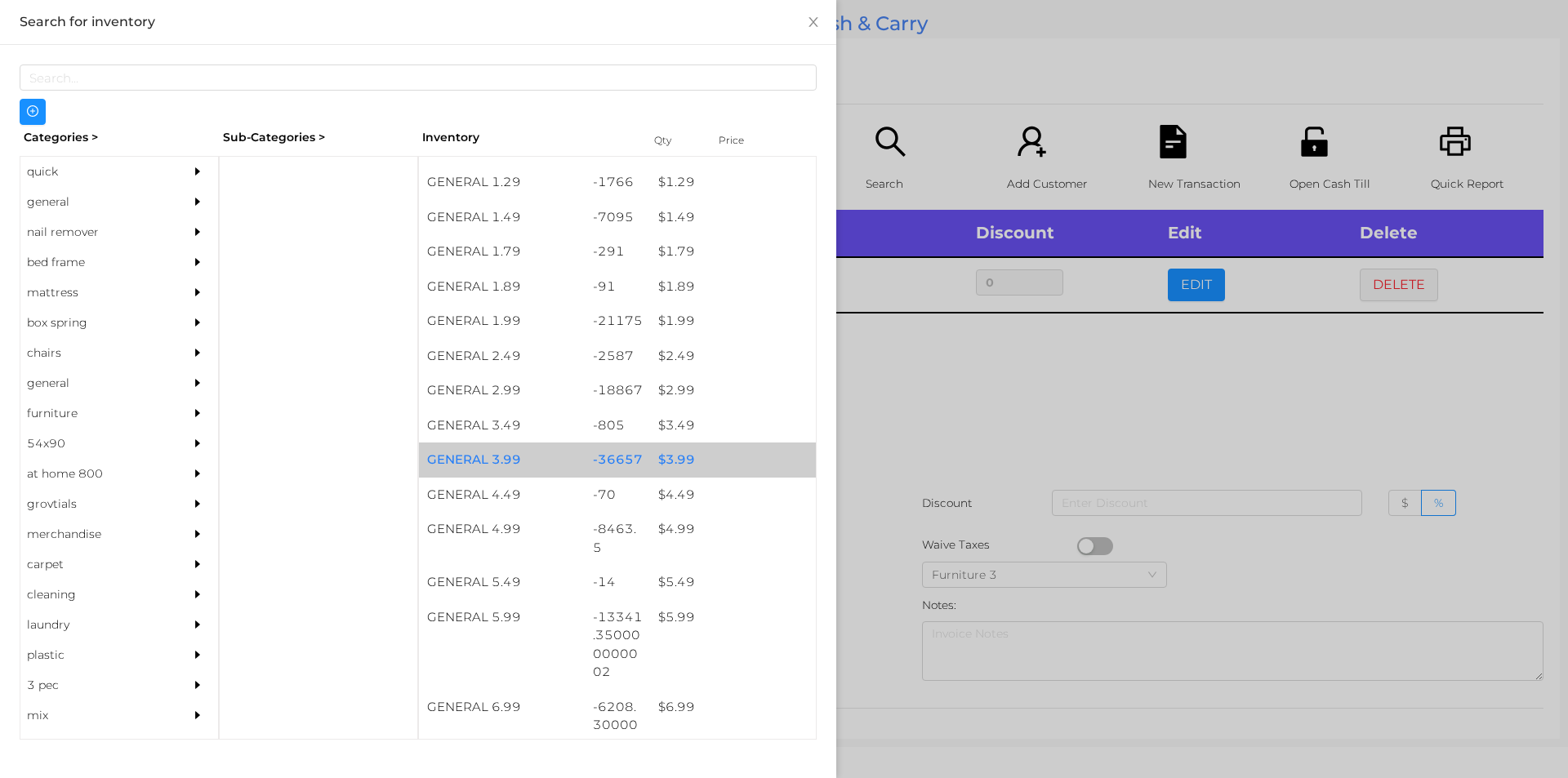
scroll to position [206, 0]
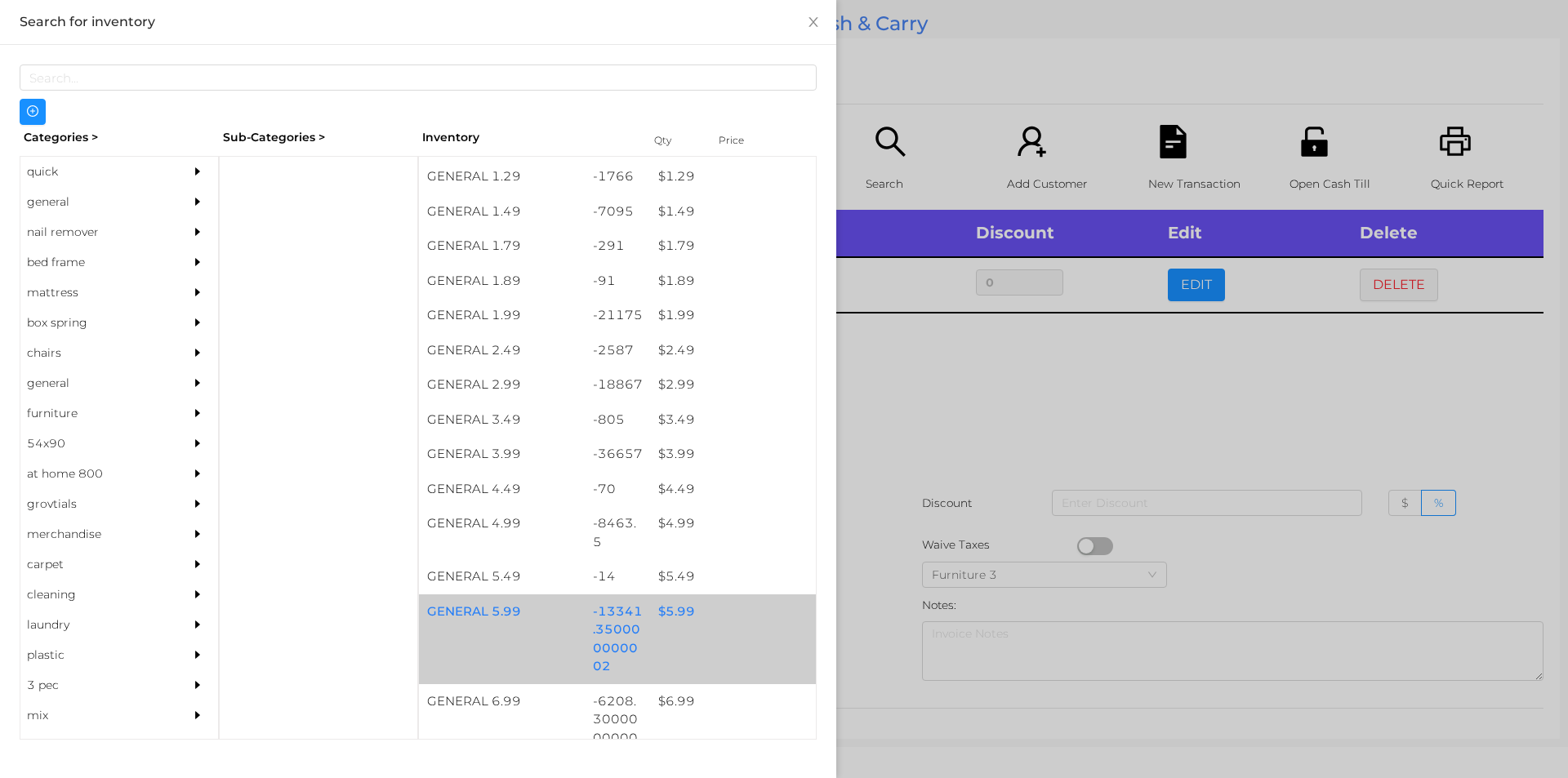
click at [656, 616] on div "$ 5.99" at bounding box center [732, 612] width 166 height 35
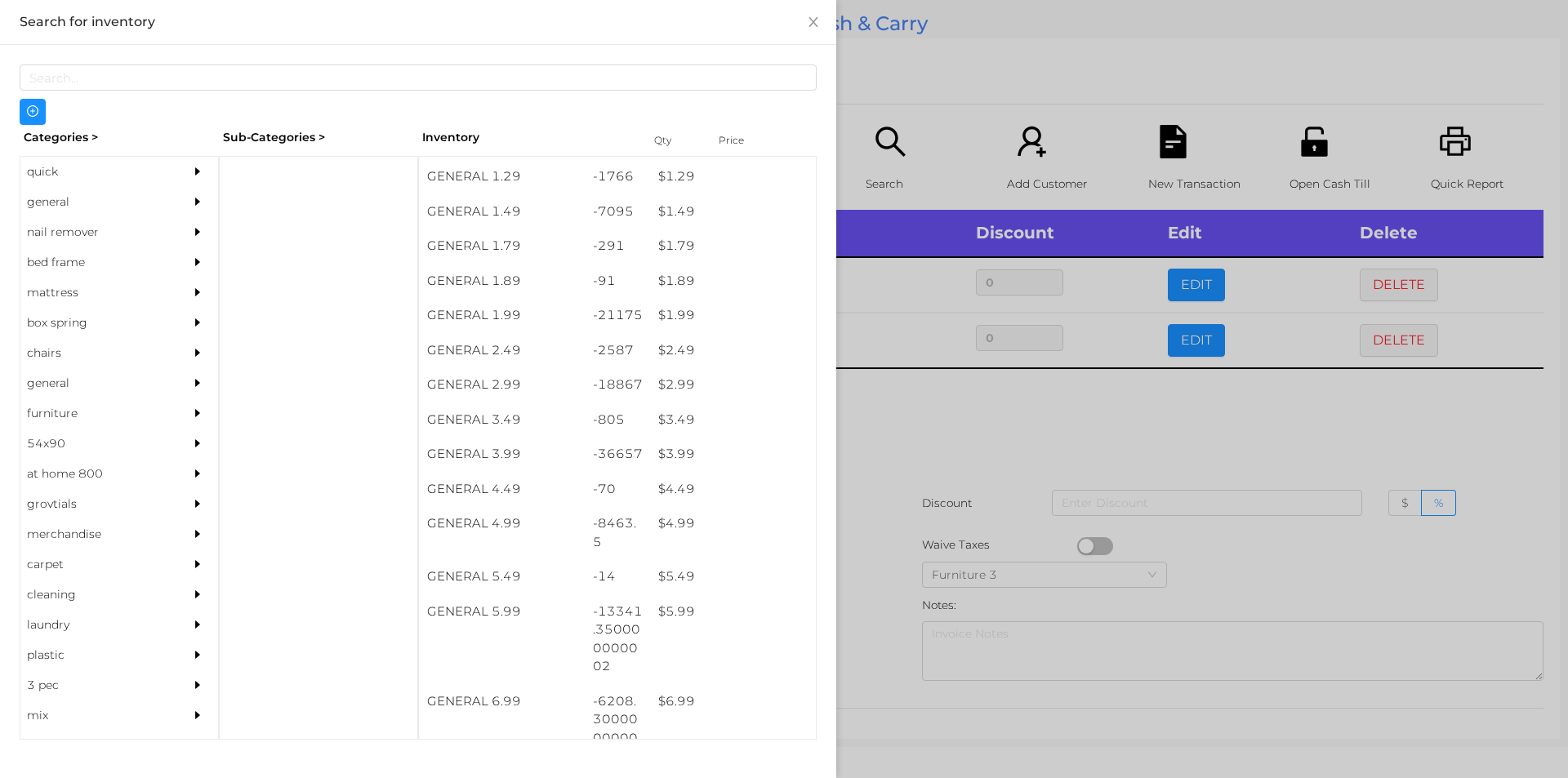
click at [924, 430] on div at bounding box center [784, 389] width 1568 height 778
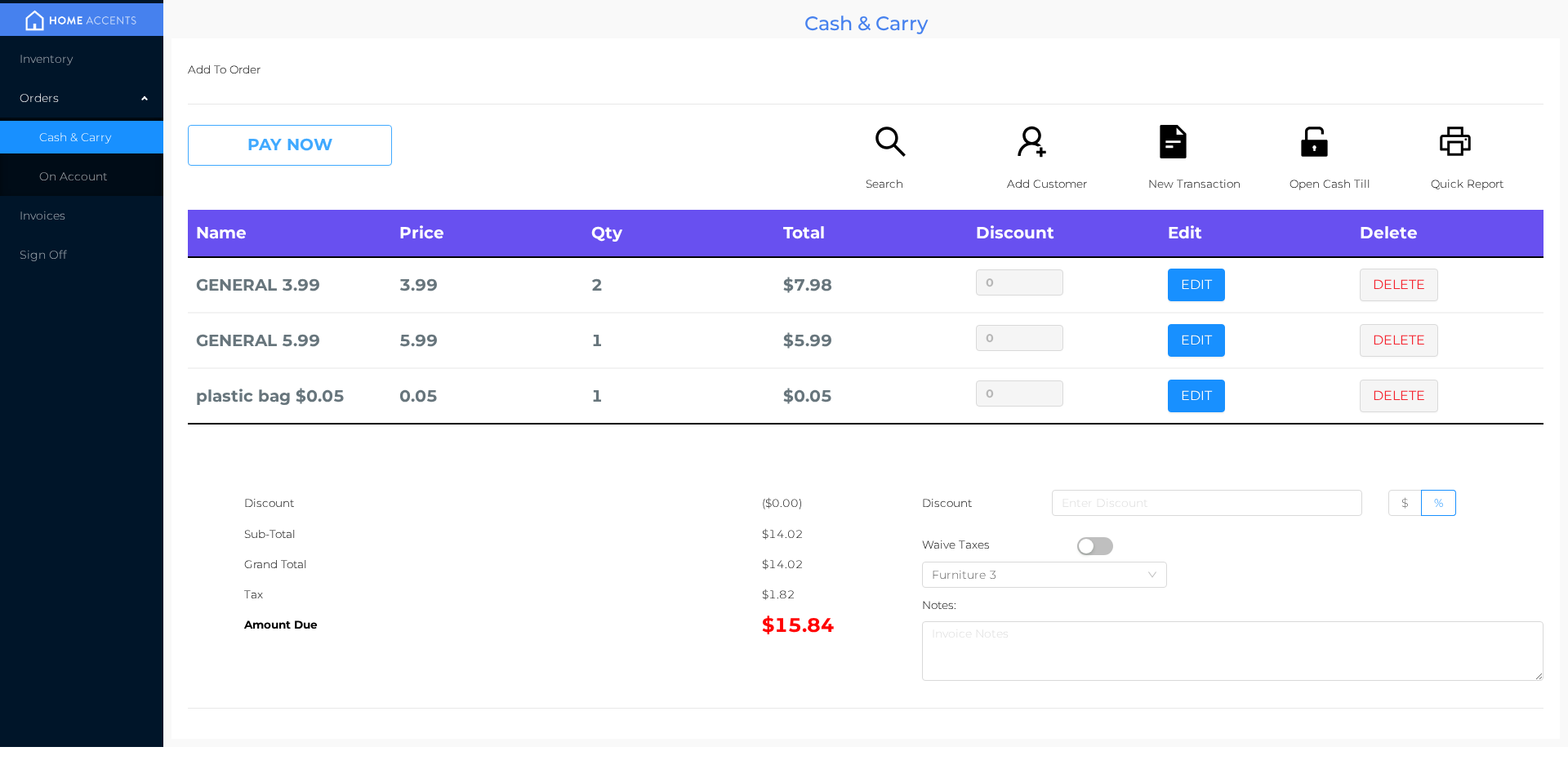
click at [249, 161] on button "PAY NOW" at bounding box center [289, 145] width 204 height 41
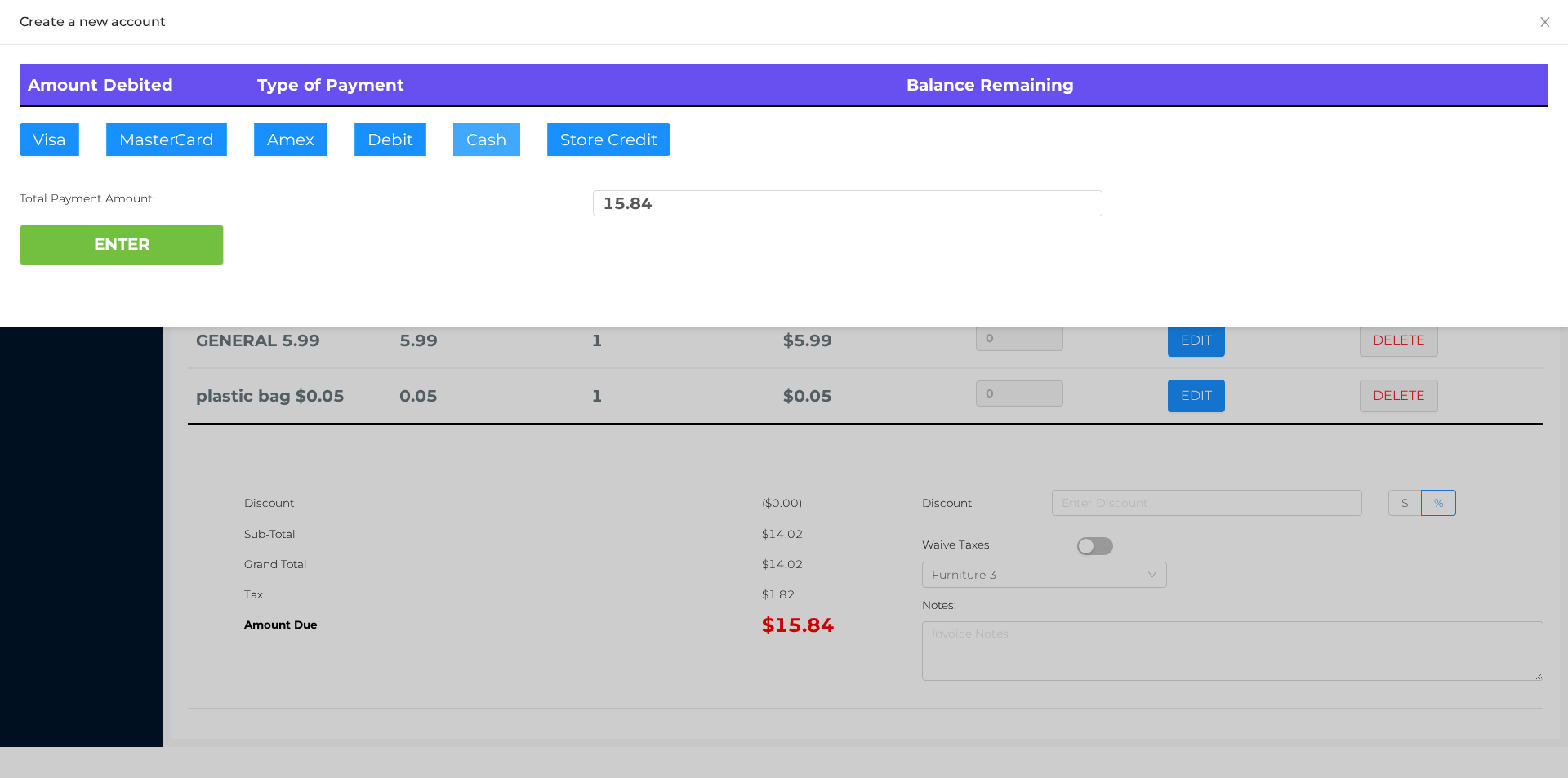
click at [467, 155] on button "Cash" at bounding box center [486, 140] width 67 height 33
type input "20."
click at [142, 248] on button "ENTER" at bounding box center [122, 244] width 204 height 41
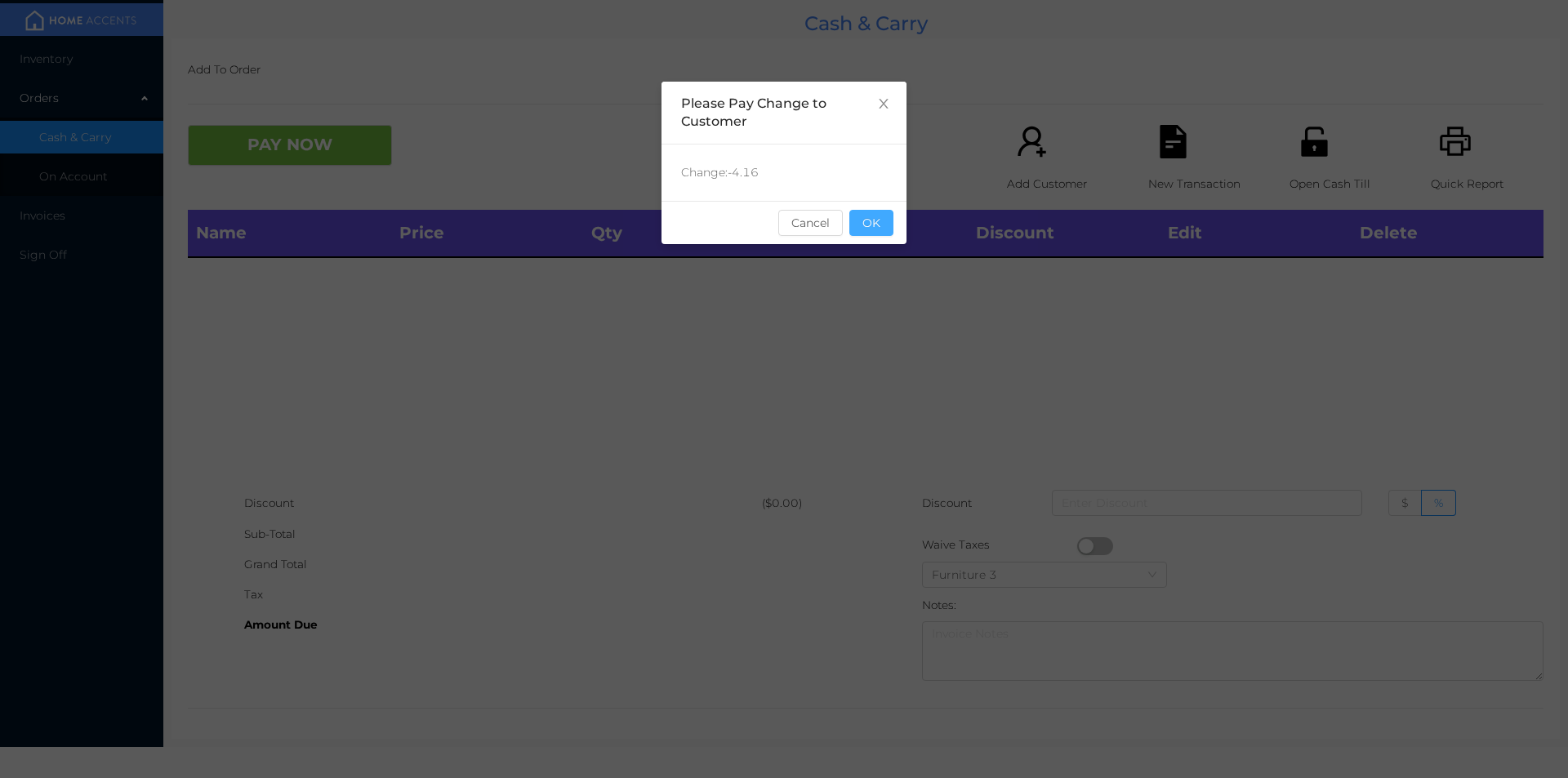
click at [855, 233] on button "OK" at bounding box center [871, 222] width 44 height 26
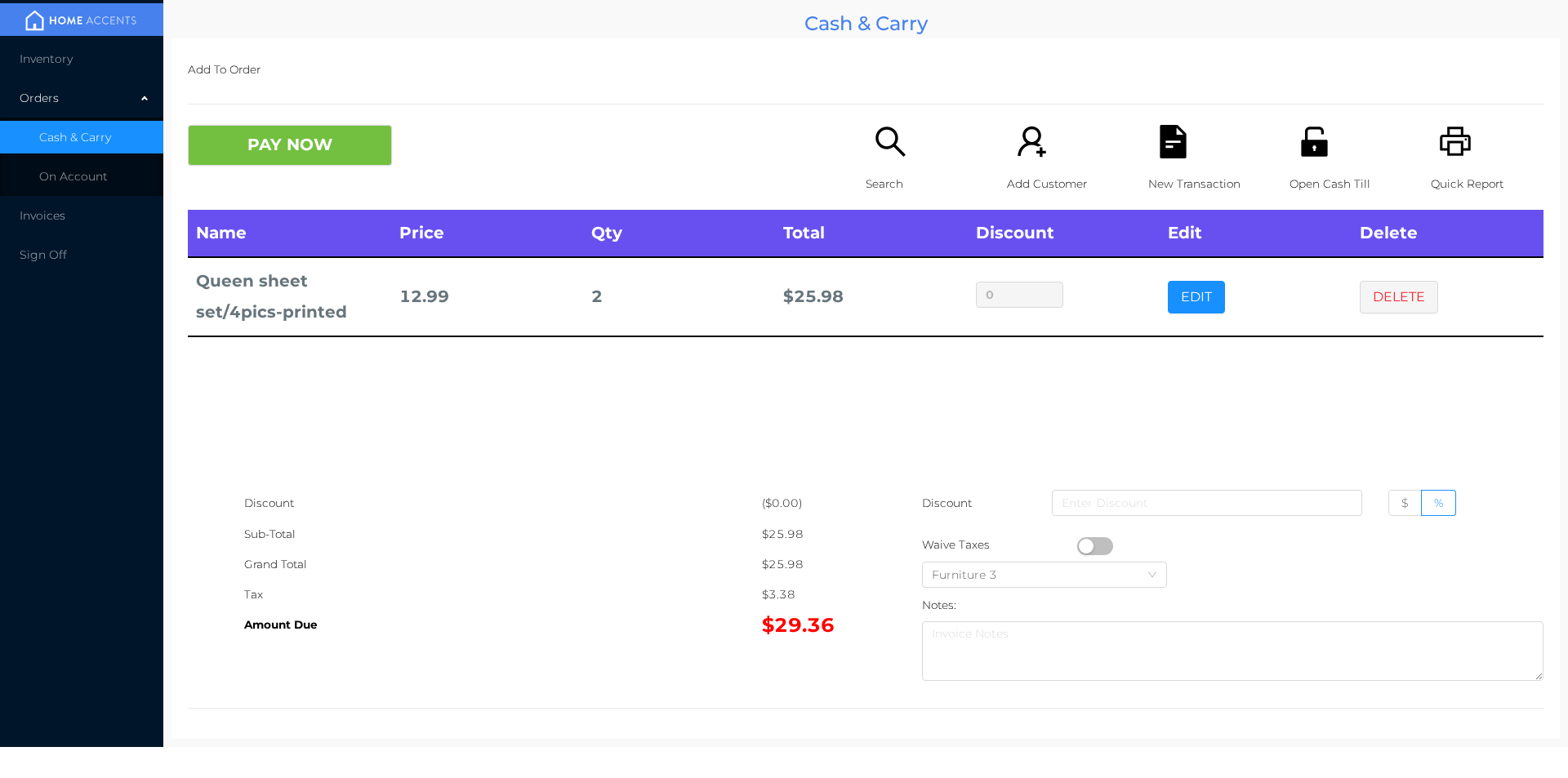
click at [872, 197] on p "Search" at bounding box center [922, 183] width 113 height 30
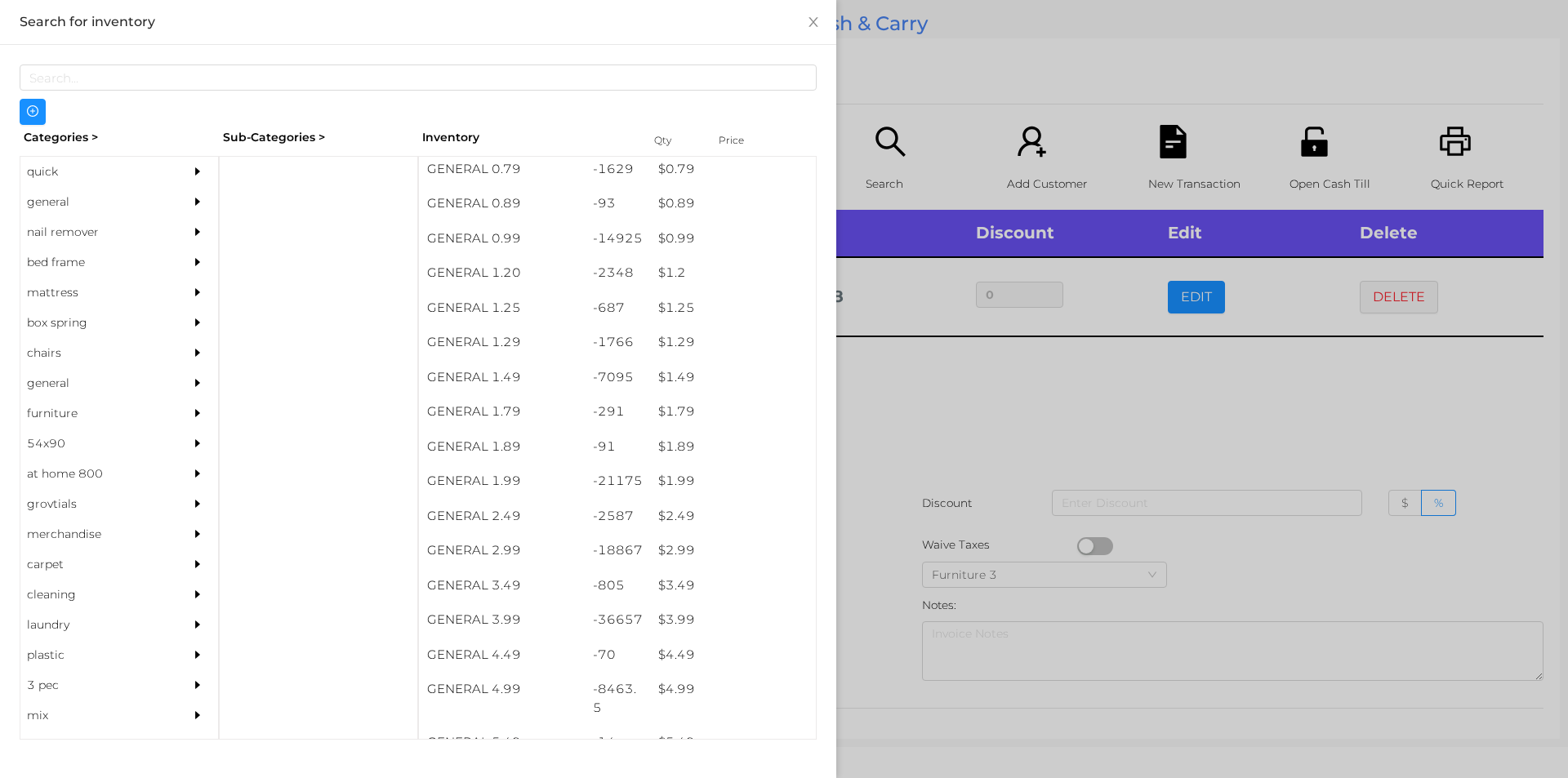
scroll to position [57, 0]
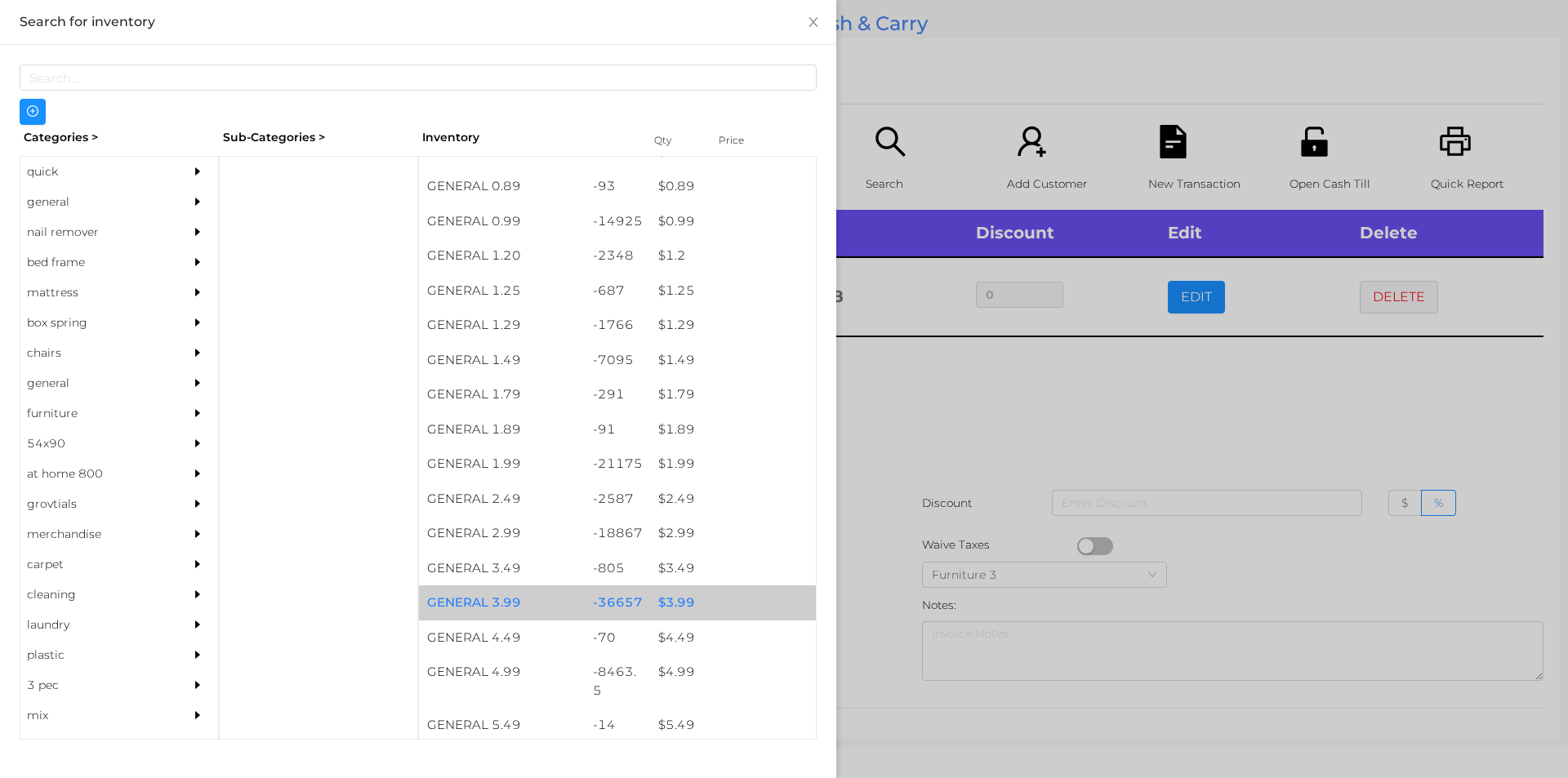
click at [669, 590] on div "$ 3.99" at bounding box center [732, 603] width 166 height 35
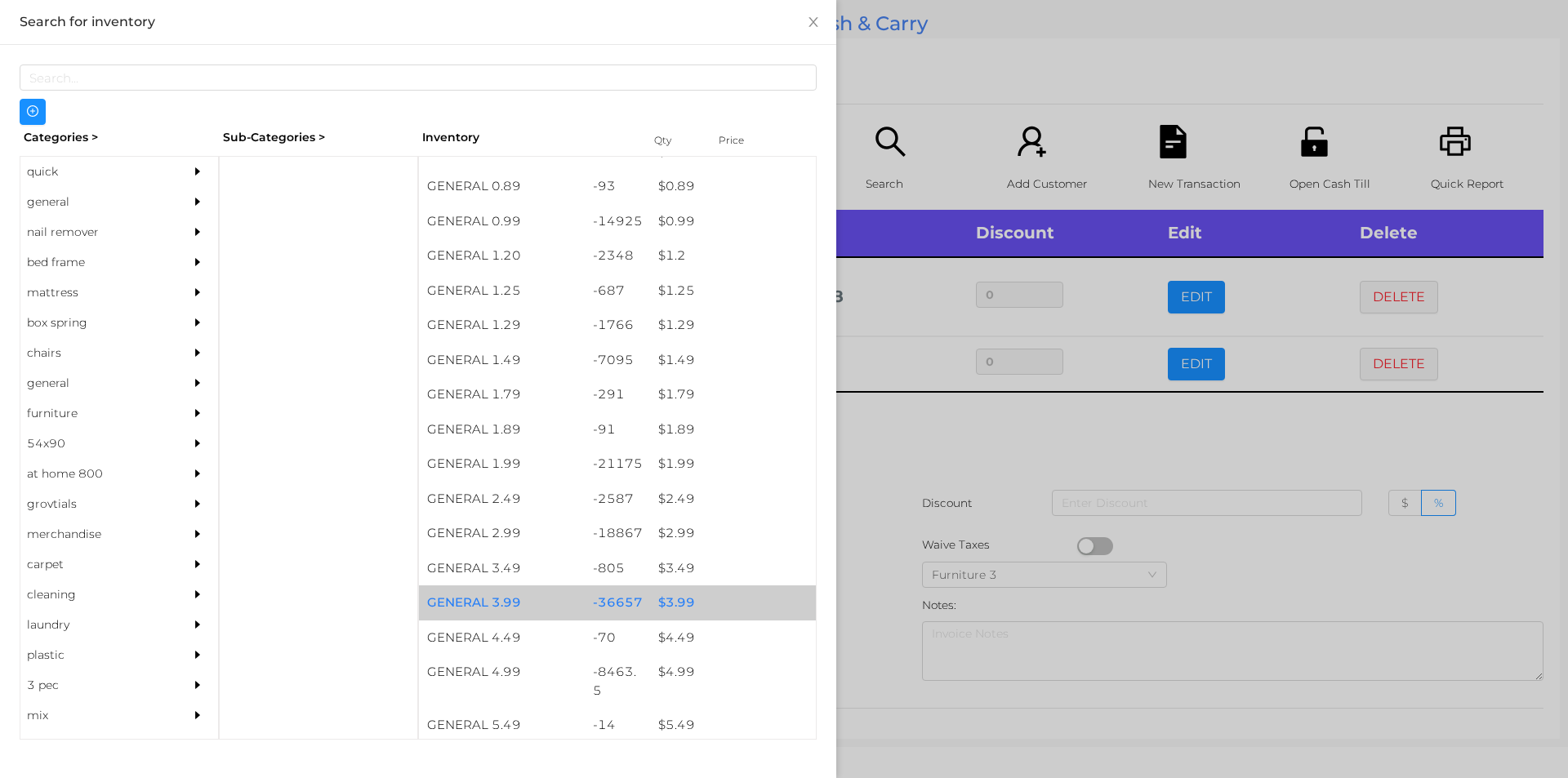
click at [655, 602] on div "$ 3.99" at bounding box center [732, 603] width 166 height 35
click at [671, 594] on div "$ 3.99" at bounding box center [732, 603] width 166 height 35
click at [680, 600] on div "$ 3.99" at bounding box center [732, 603] width 166 height 35
click at [679, 605] on div "$ 3.99" at bounding box center [732, 603] width 166 height 35
click at [673, 599] on div "$ 3.99" at bounding box center [732, 603] width 166 height 35
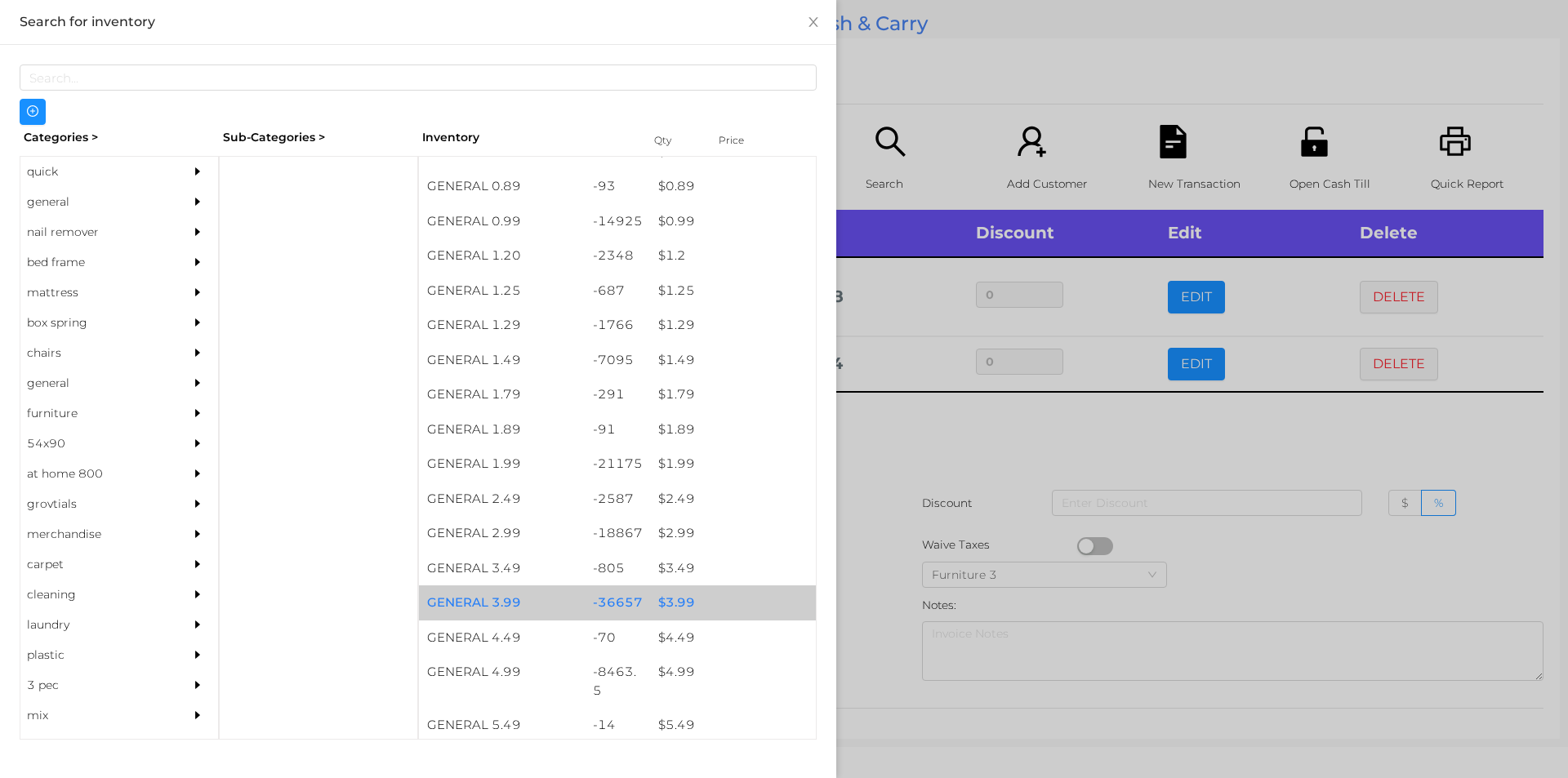
click at [671, 597] on div "$ 3.99" at bounding box center [732, 603] width 166 height 35
click at [671, 603] on div "$ 3.99" at bounding box center [732, 603] width 166 height 35
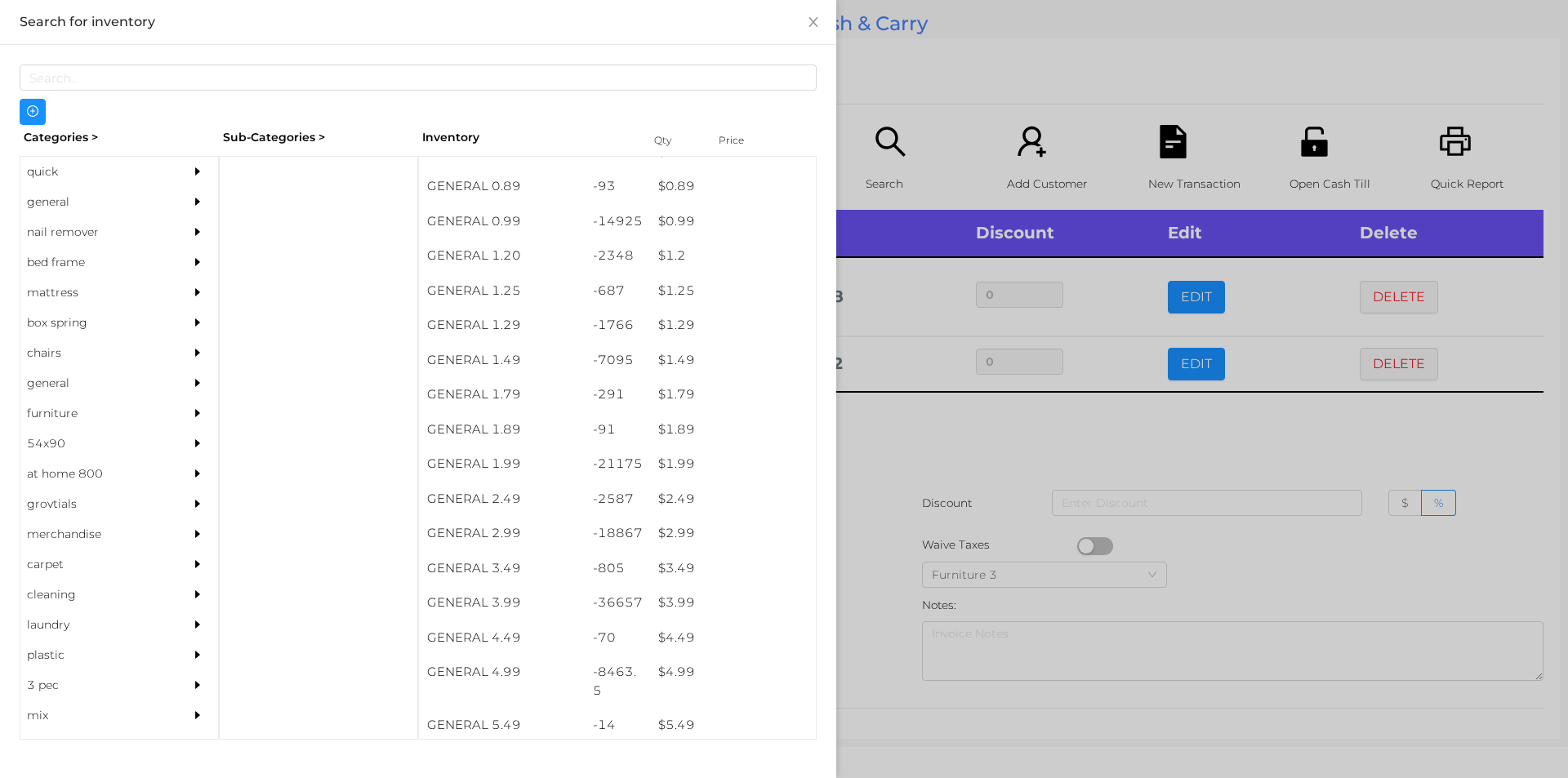
click at [943, 428] on div at bounding box center [784, 389] width 1568 height 778
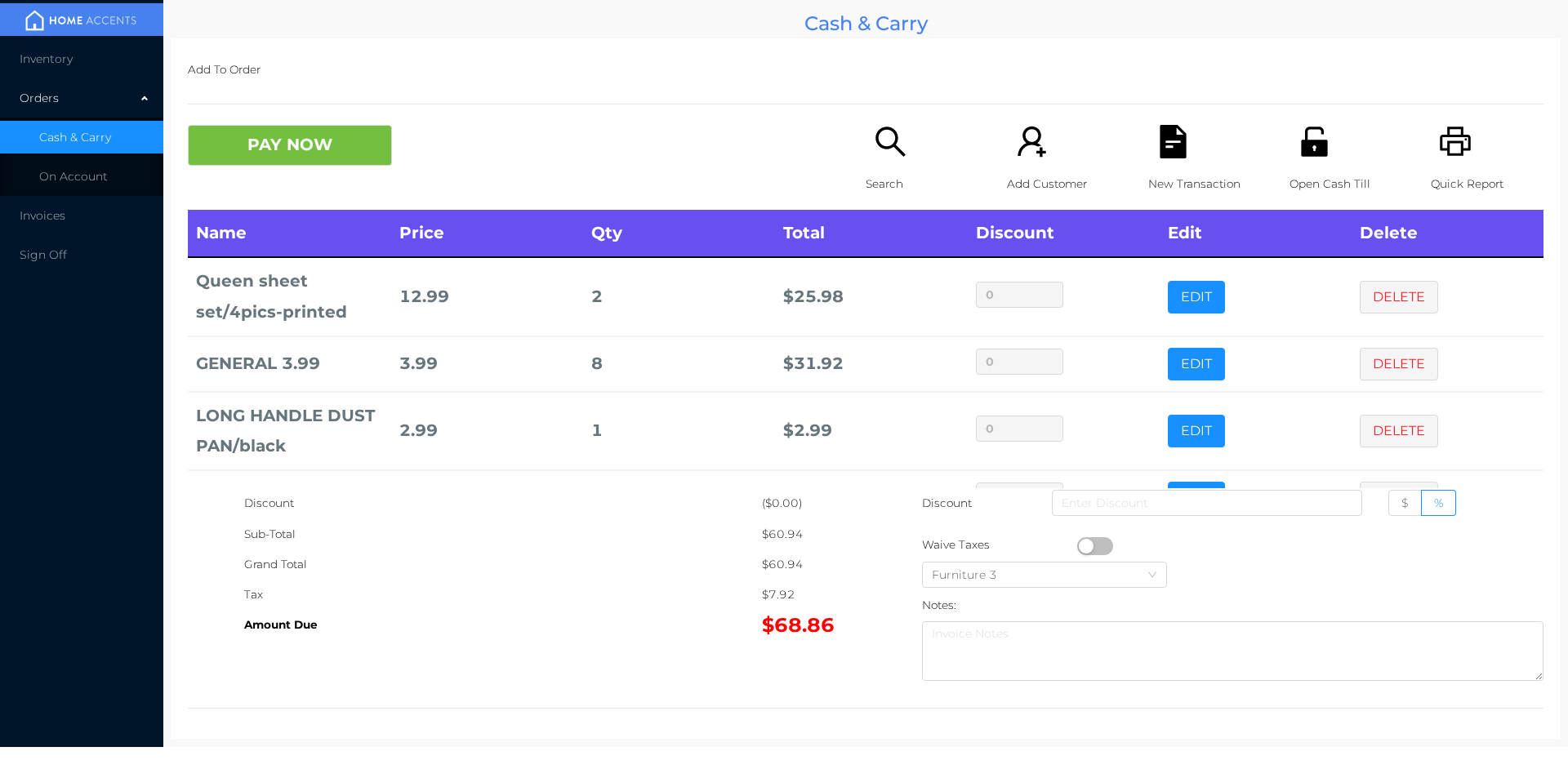
scroll to position [54, 0]
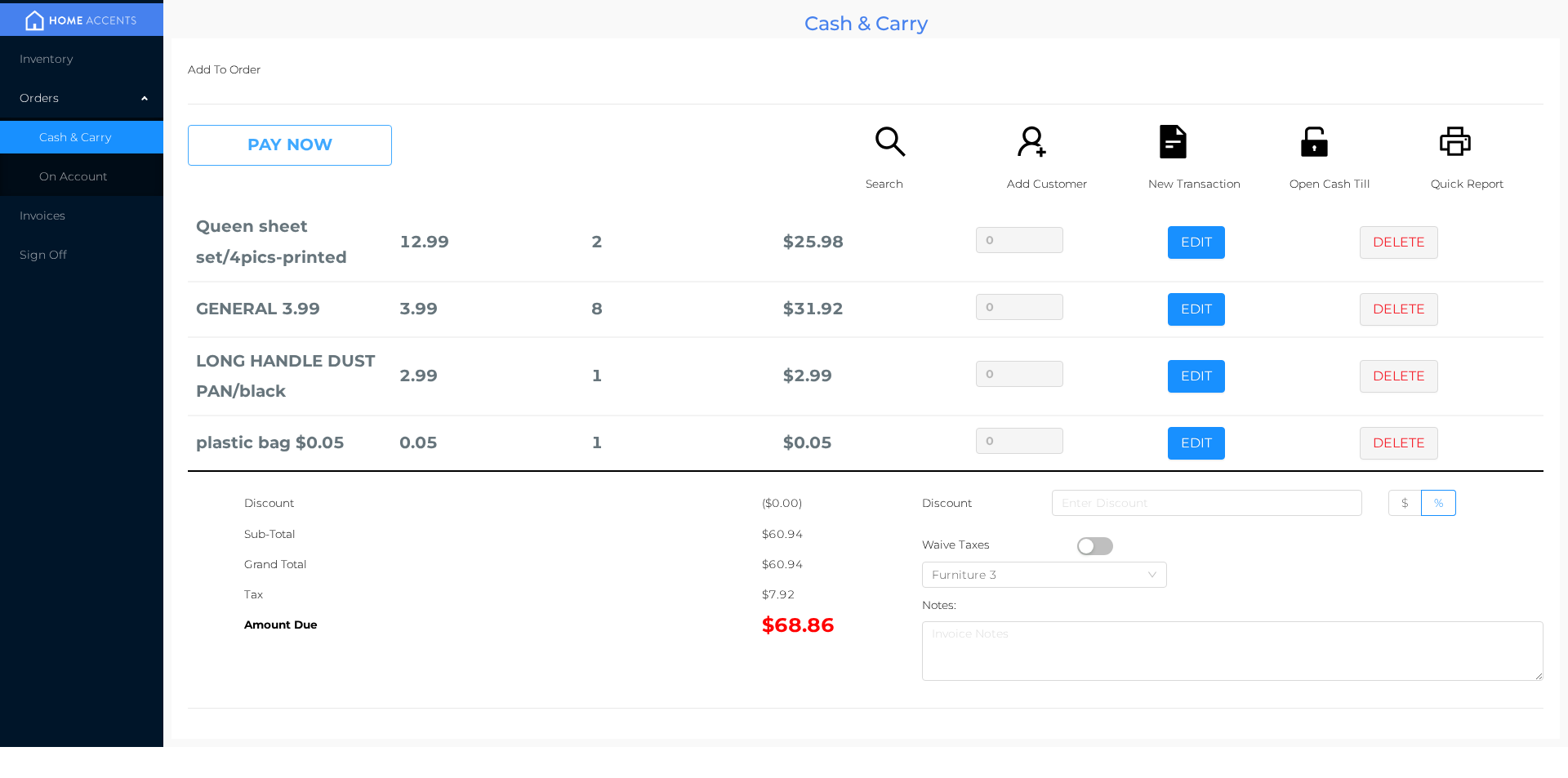
click at [230, 165] on button "PAY NOW" at bounding box center [289, 145] width 204 height 41
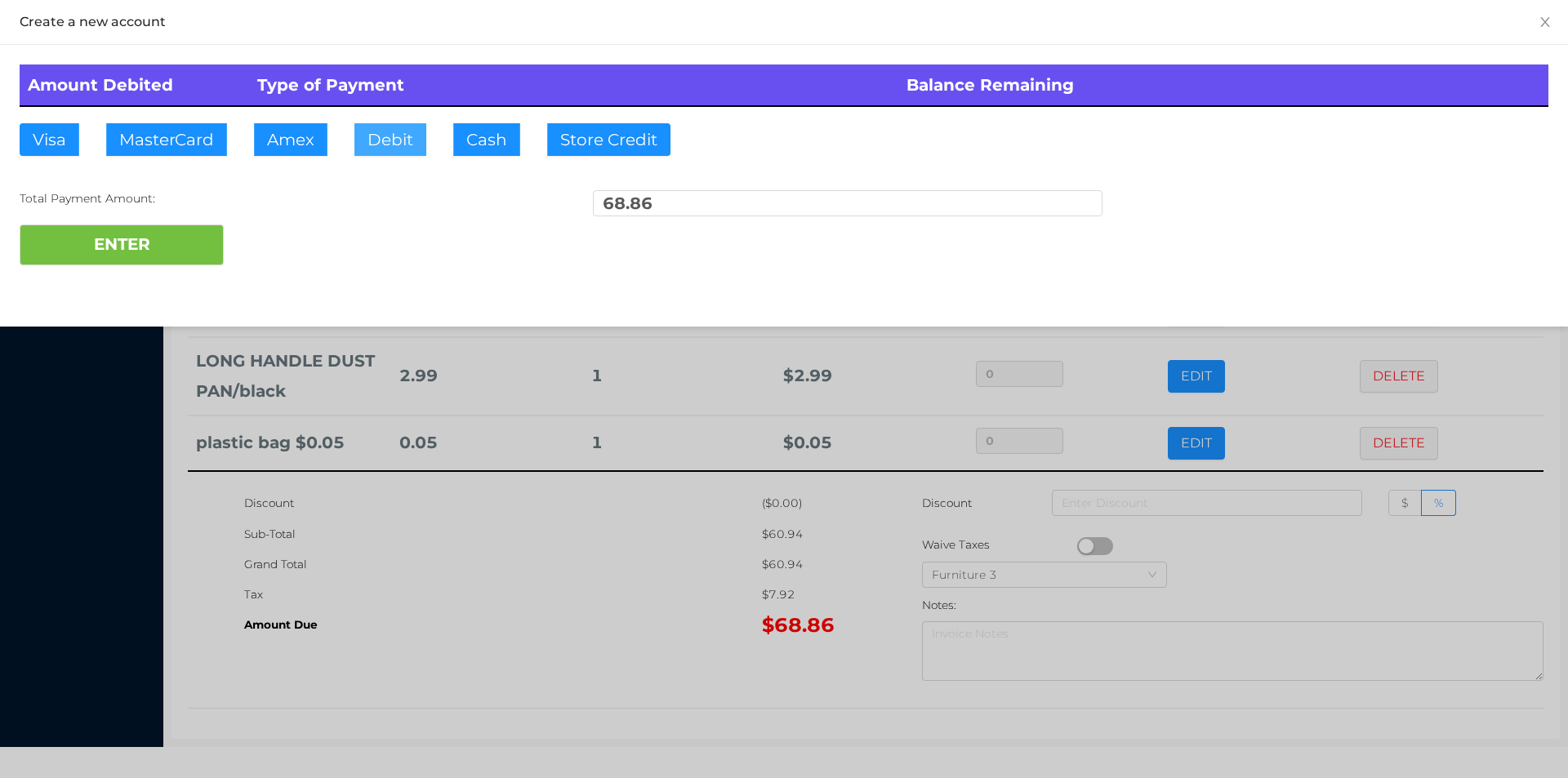
click at [393, 147] on button "Debit" at bounding box center [389, 140] width 72 height 33
click at [126, 256] on button "ENTER" at bounding box center [122, 244] width 204 height 41
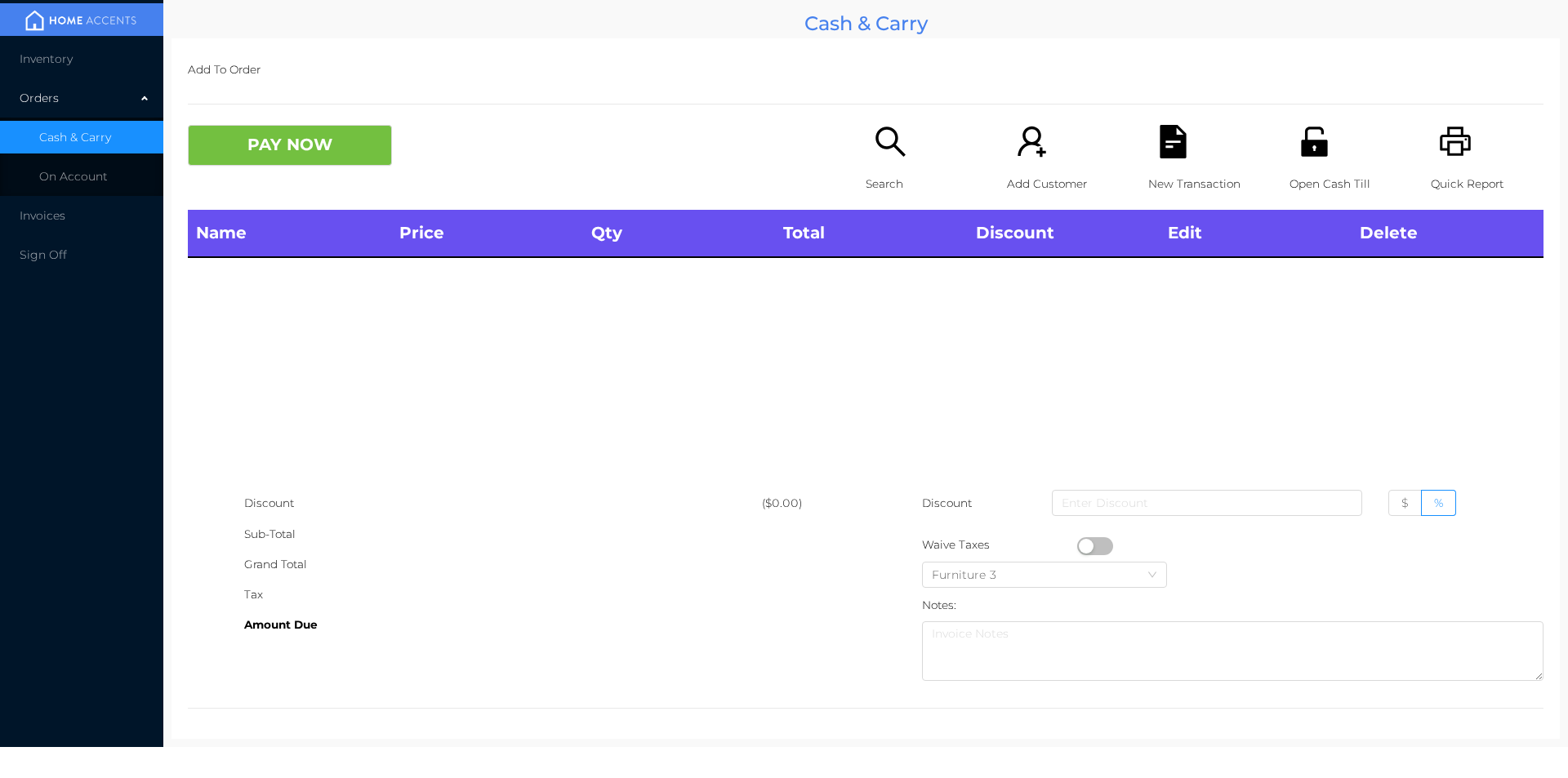
scroll to position [0, 0]
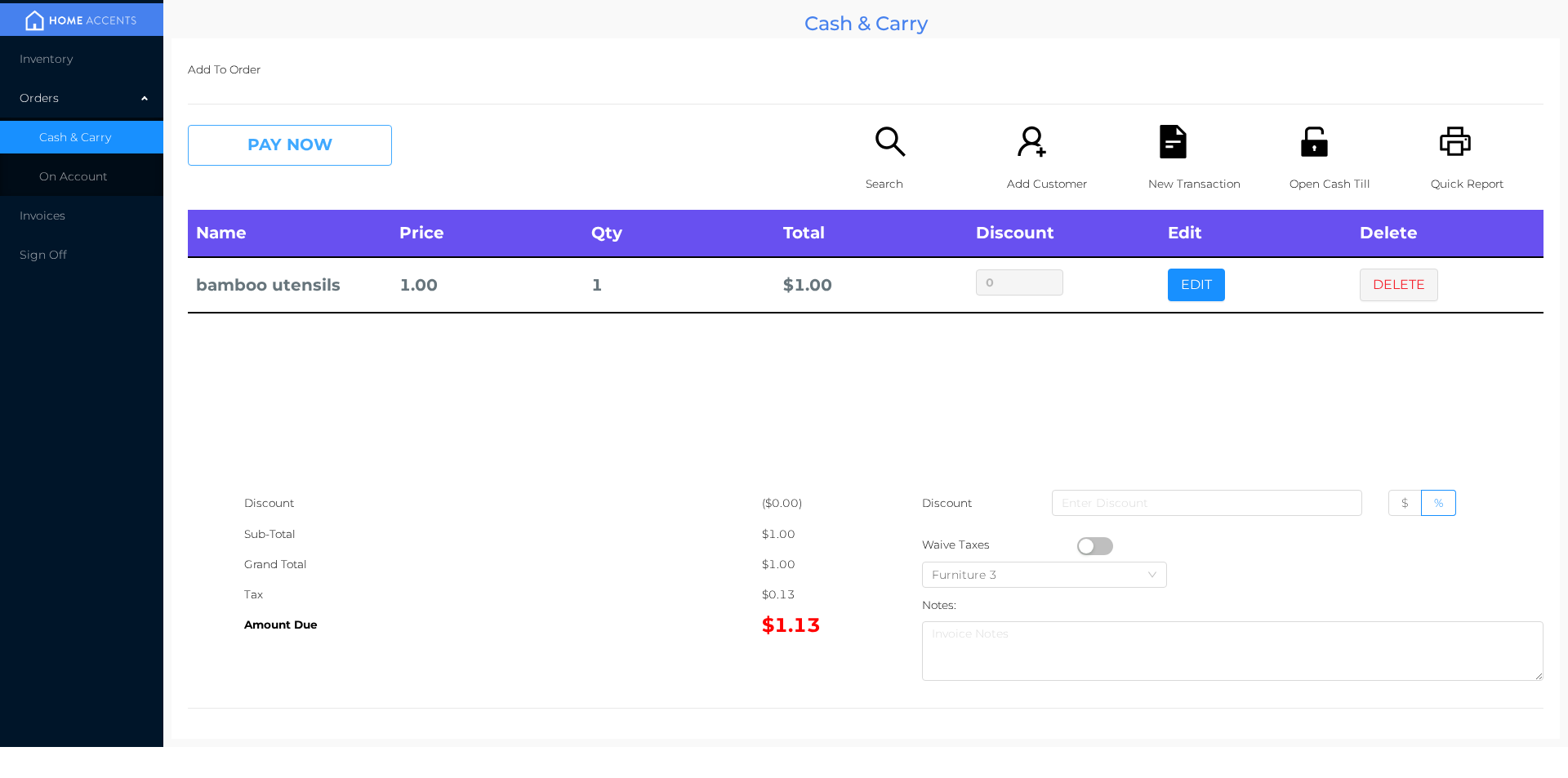
click at [302, 150] on button "PAY NOW" at bounding box center [289, 145] width 204 height 41
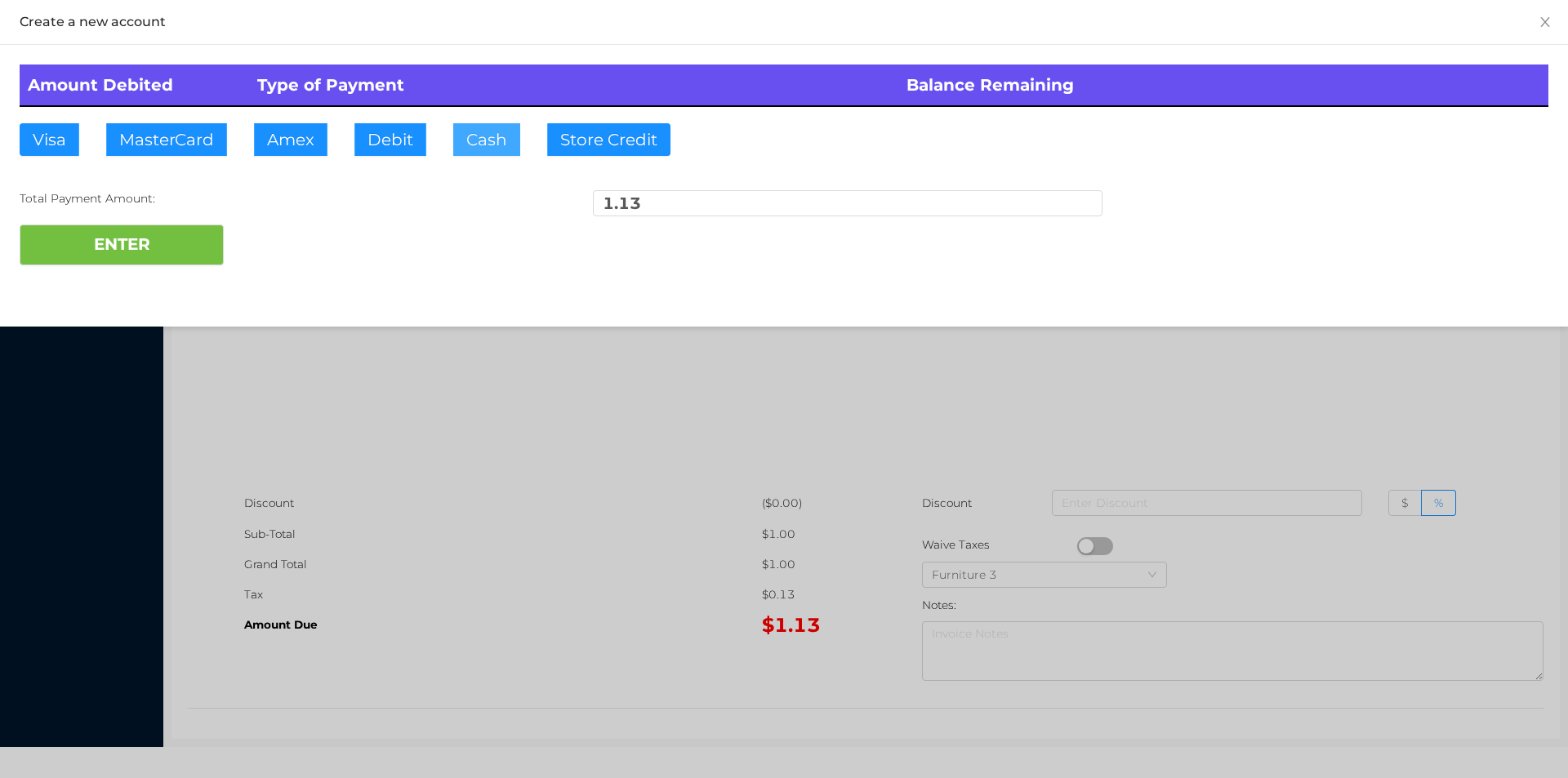
click at [476, 151] on button "Cash" at bounding box center [486, 140] width 67 height 33
click at [116, 243] on button "ENTER" at bounding box center [122, 244] width 204 height 41
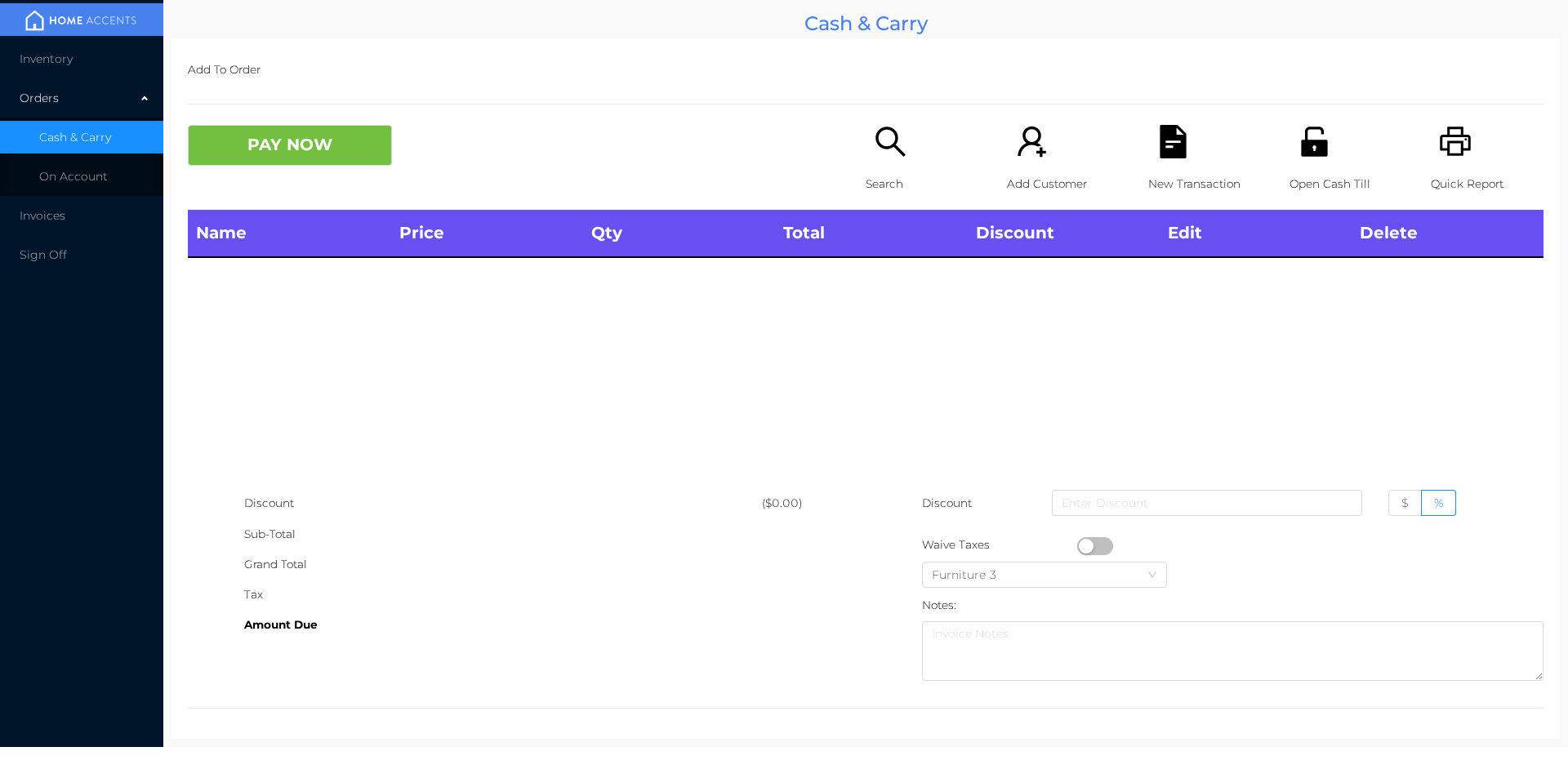
click at [1430, 162] on div "Quick Report" at bounding box center [1486, 168] width 113 height 85
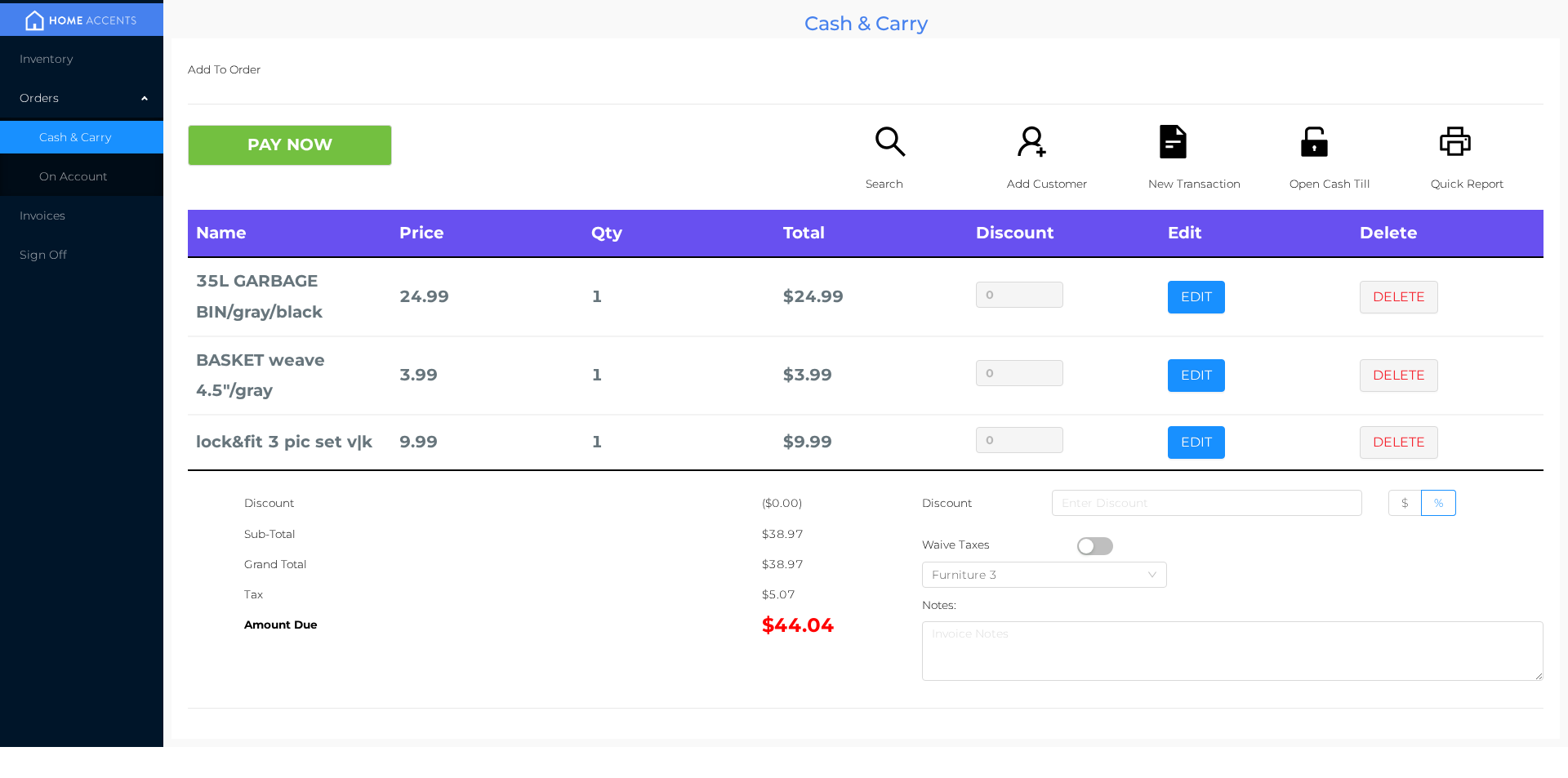
click at [1384, 438] on button "DELETE" at bounding box center [1398, 443] width 78 height 33
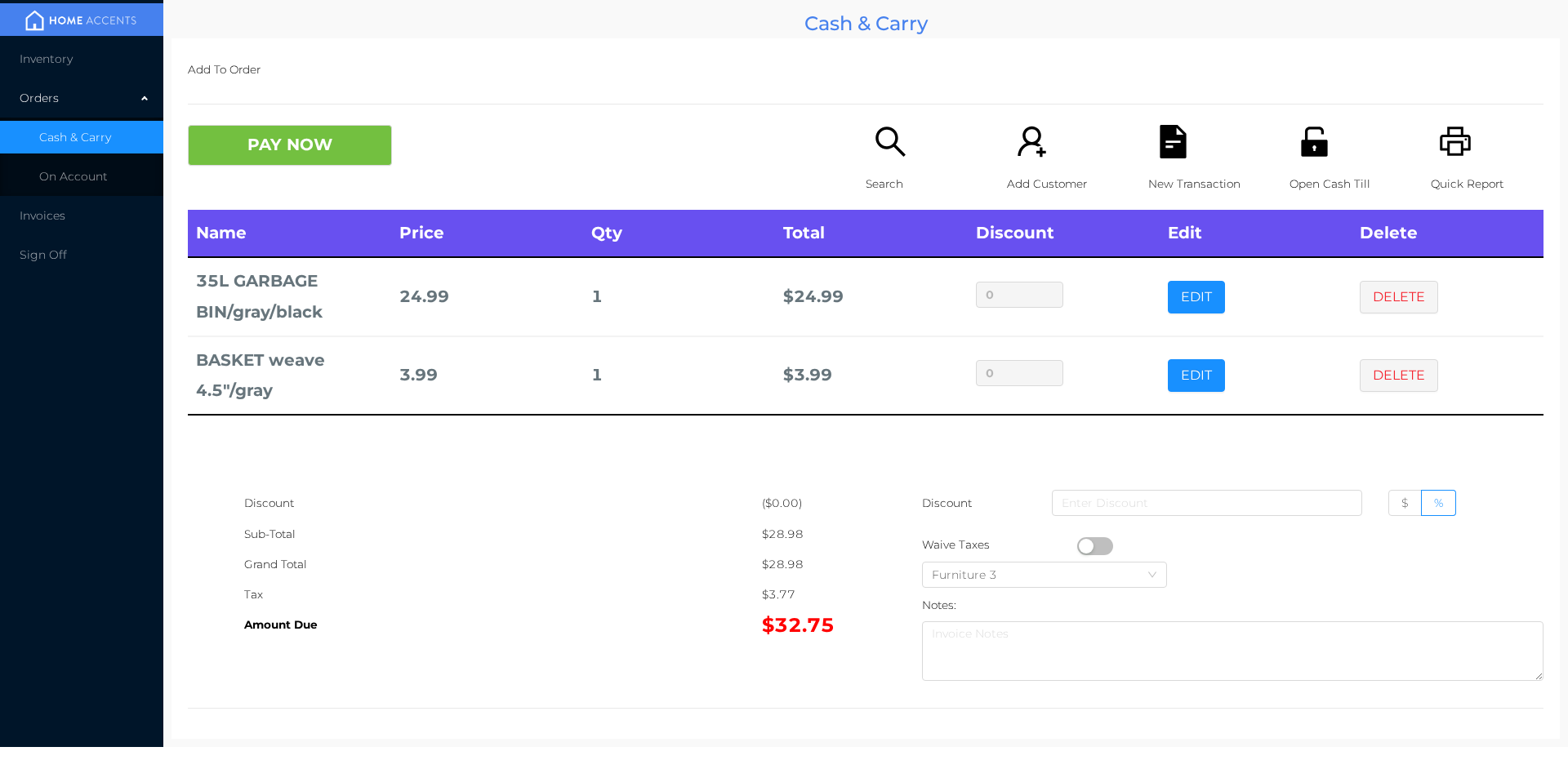
click at [887, 166] on div "Search" at bounding box center [922, 168] width 113 height 85
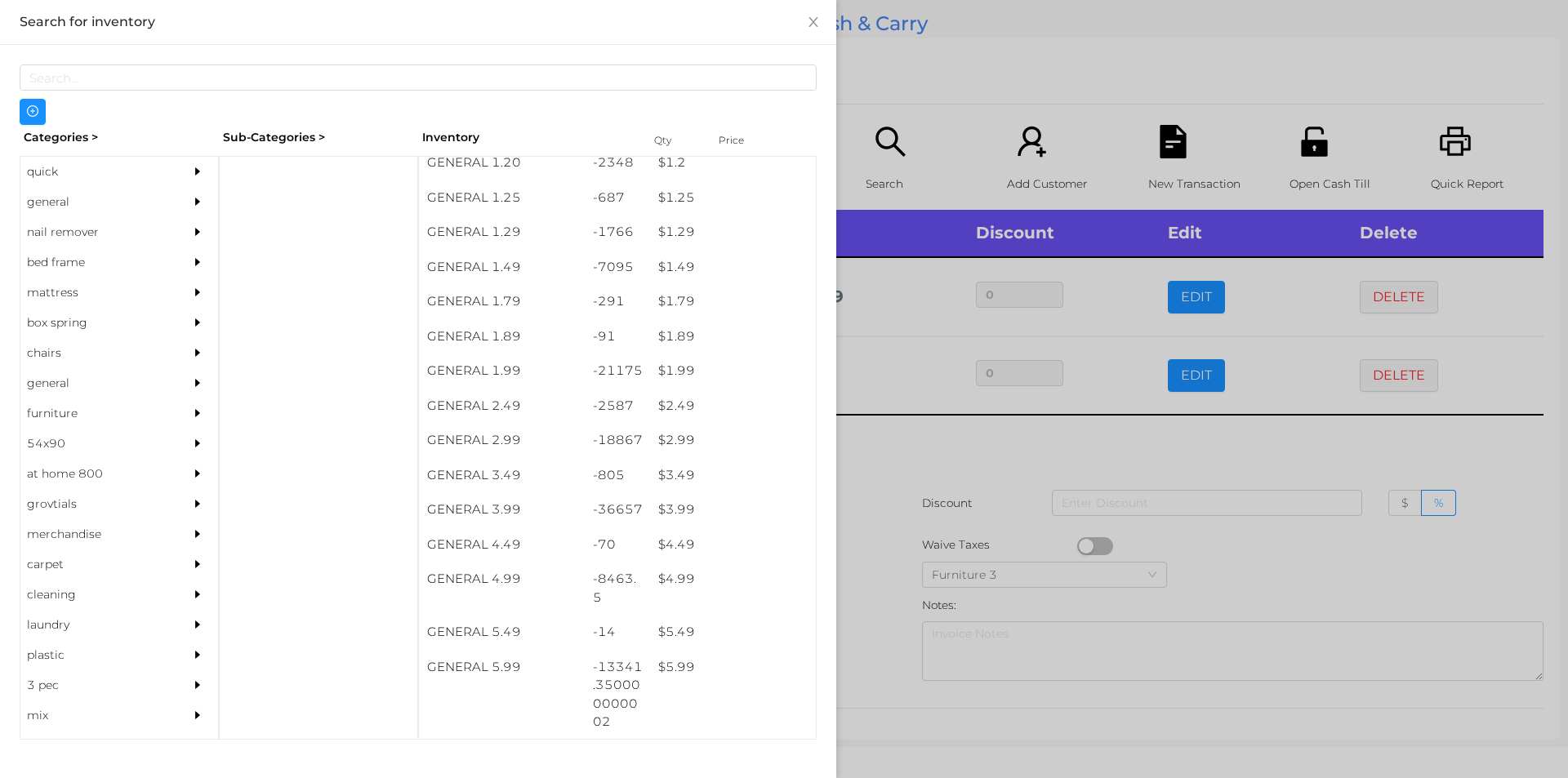
scroll to position [151, 0]
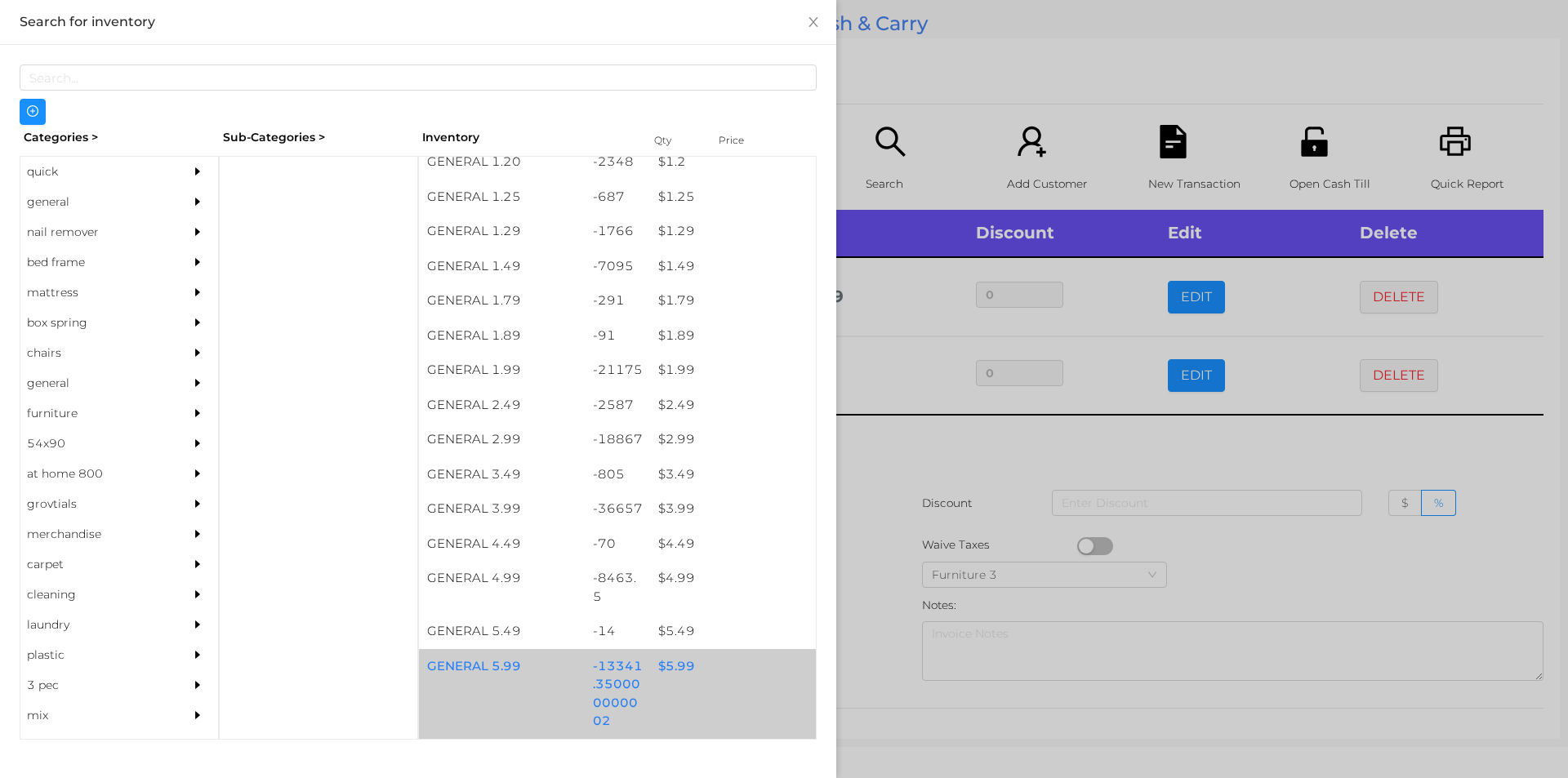
click at [682, 664] on div "$ 5.99" at bounding box center [732, 666] width 166 height 35
click at [667, 672] on div "$ 5.99" at bounding box center [732, 666] width 166 height 35
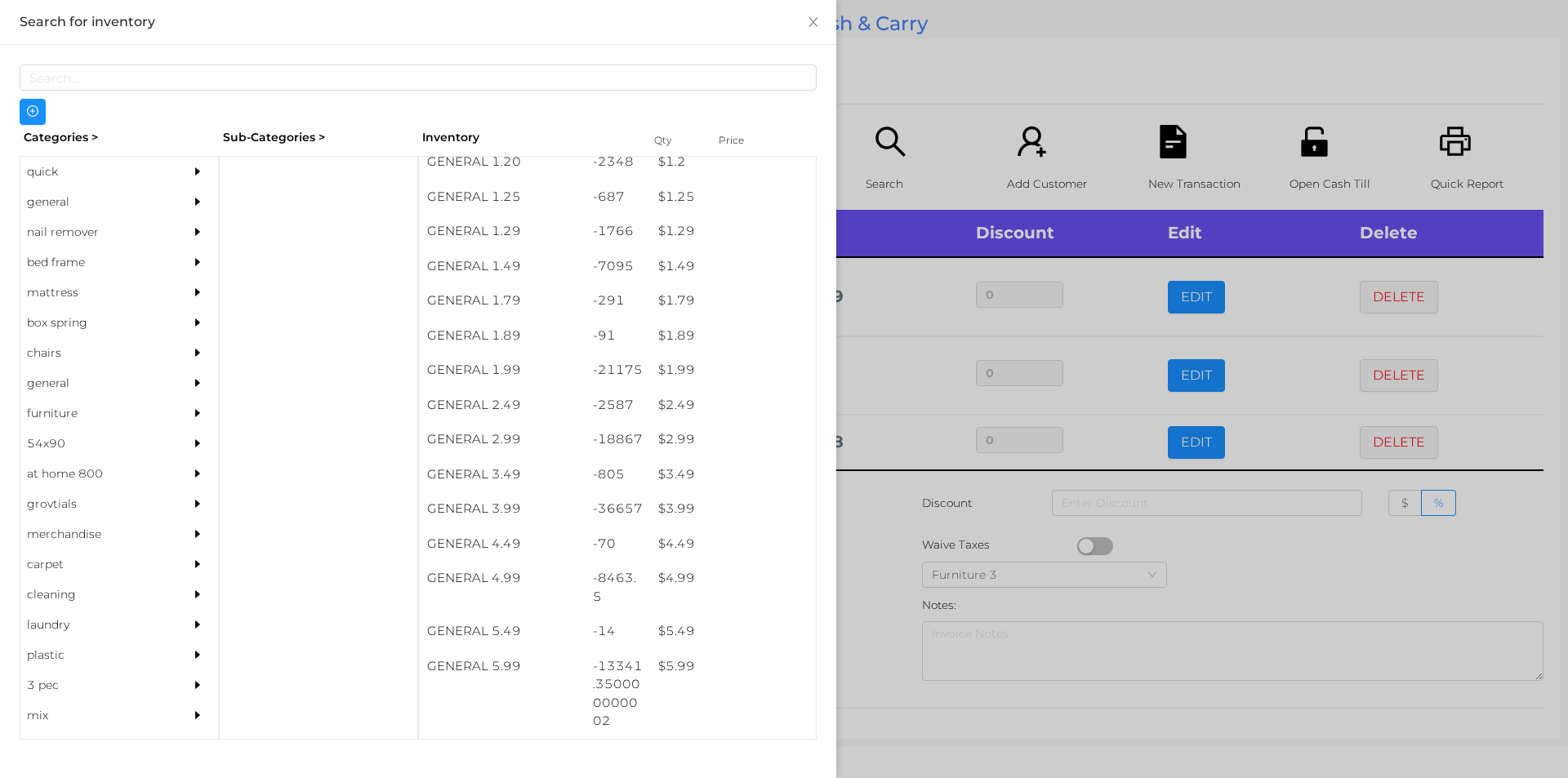
click at [879, 572] on div at bounding box center [784, 389] width 1568 height 778
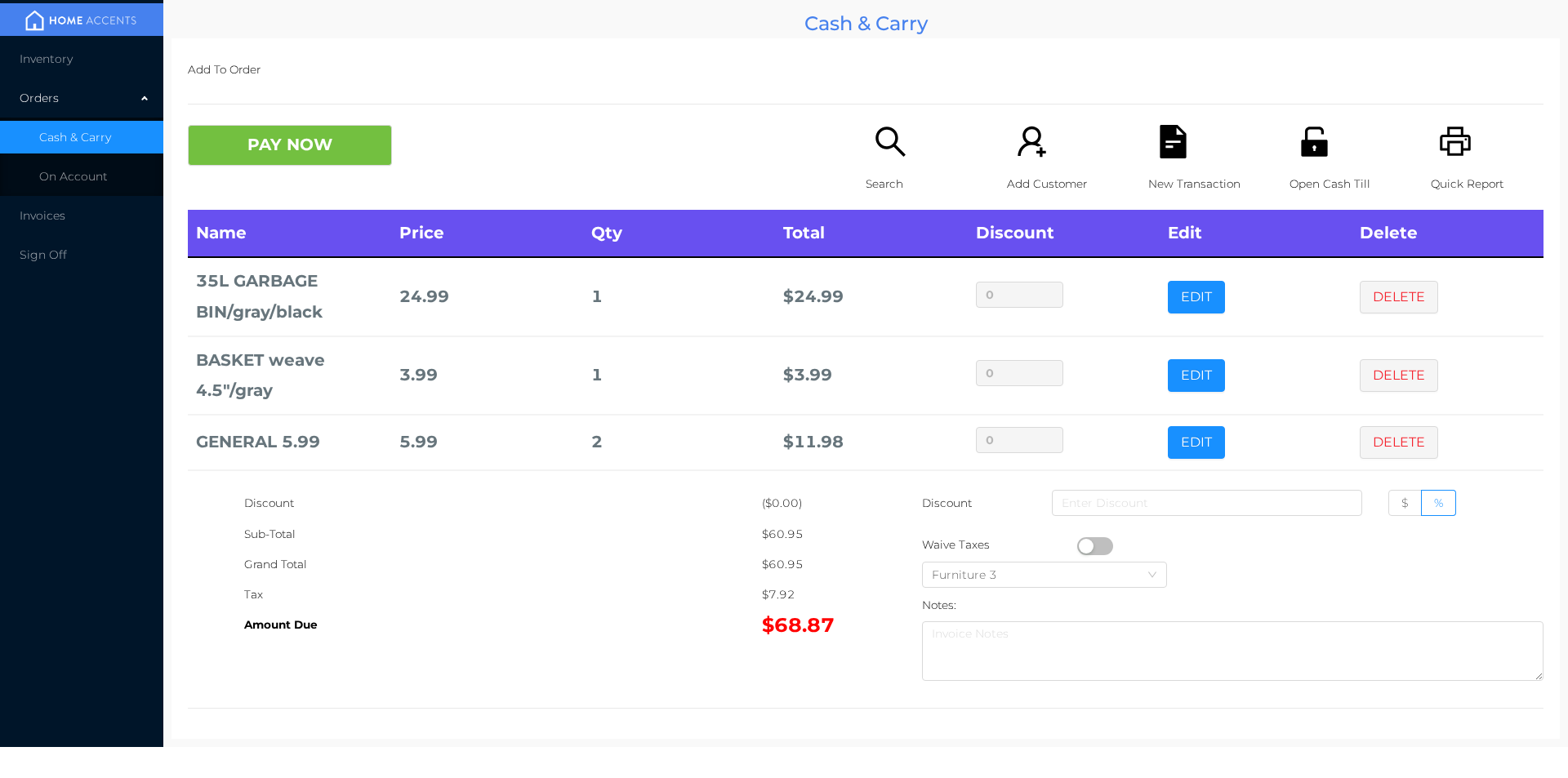
scroll to position [77, 0]
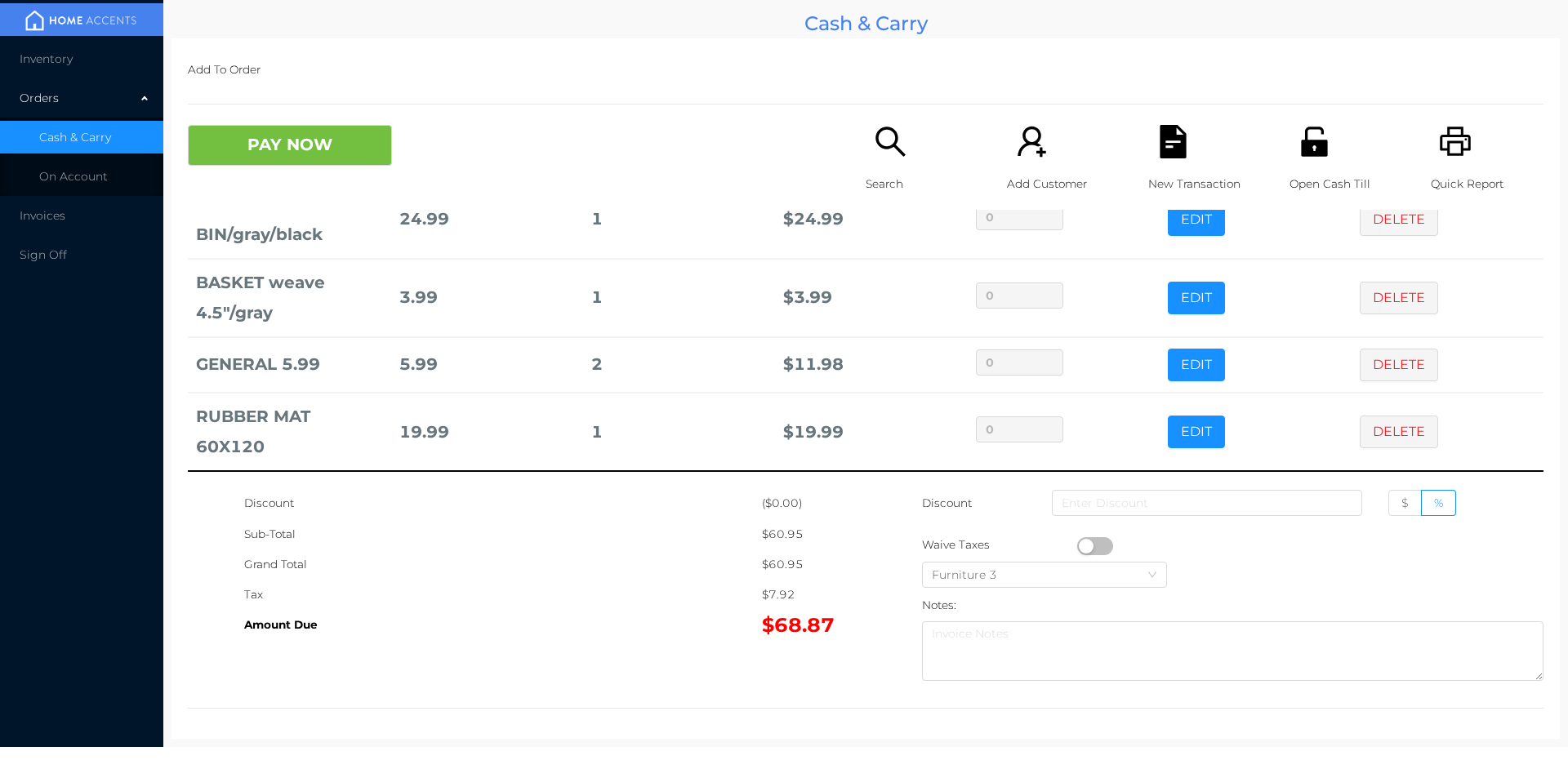
click at [892, 164] on div "Search" at bounding box center [922, 168] width 113 height 85
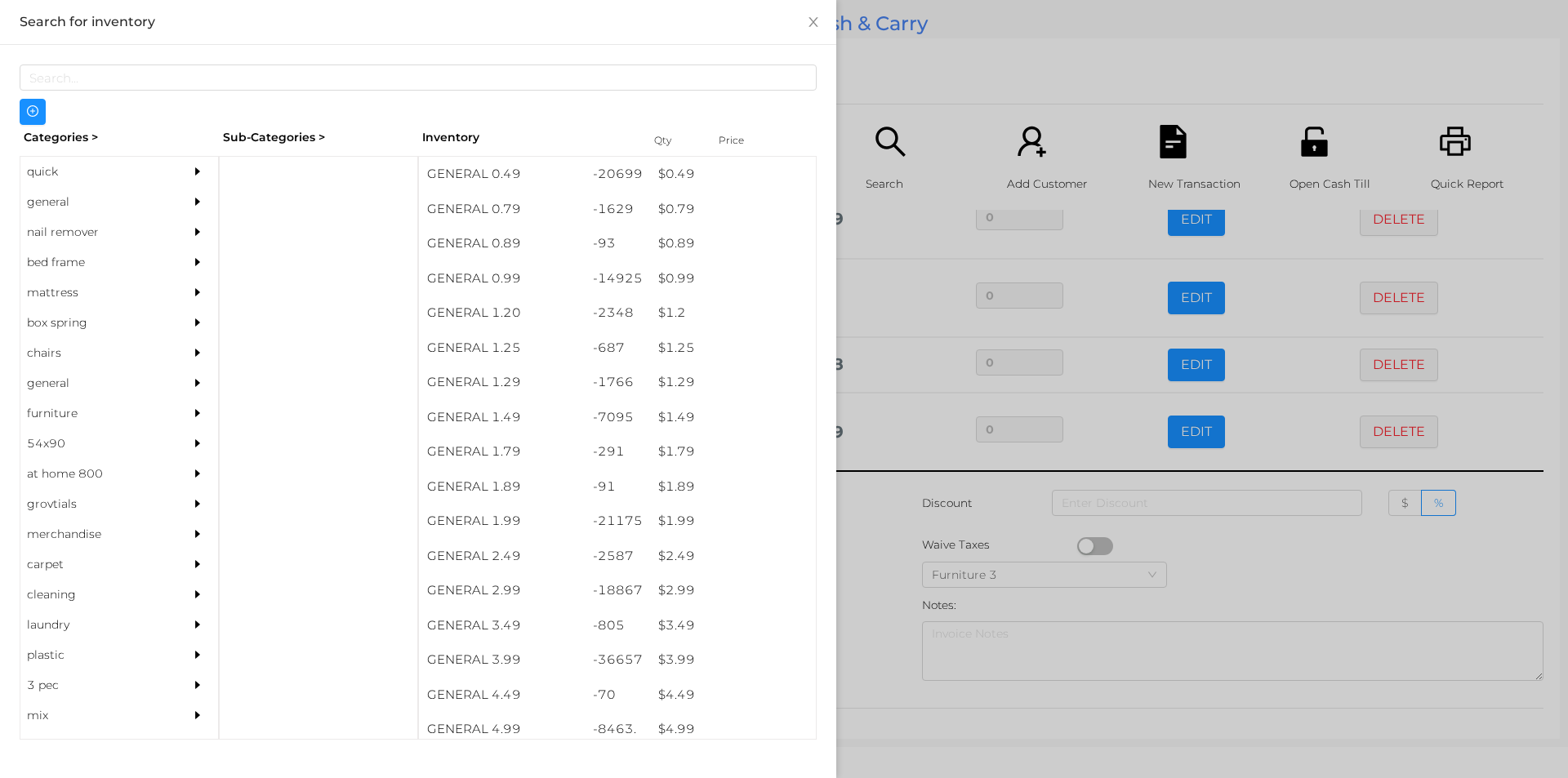
click at [108, 162] on div "quick" at bounding box center [94, 172] width 149 height 30
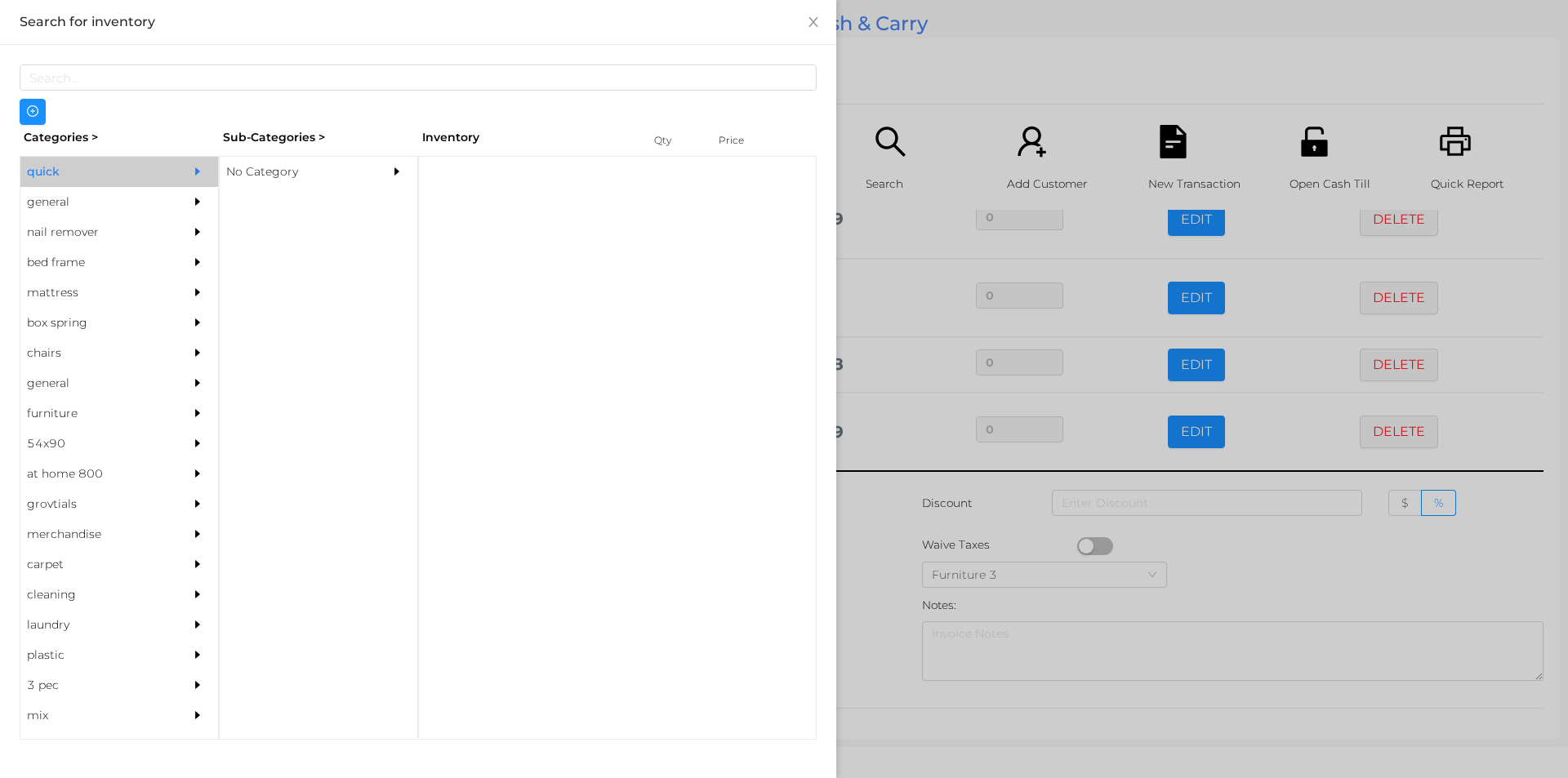
click at [261, 172] on div "No Category" at bounding box center [294, 172] width 149 height 30
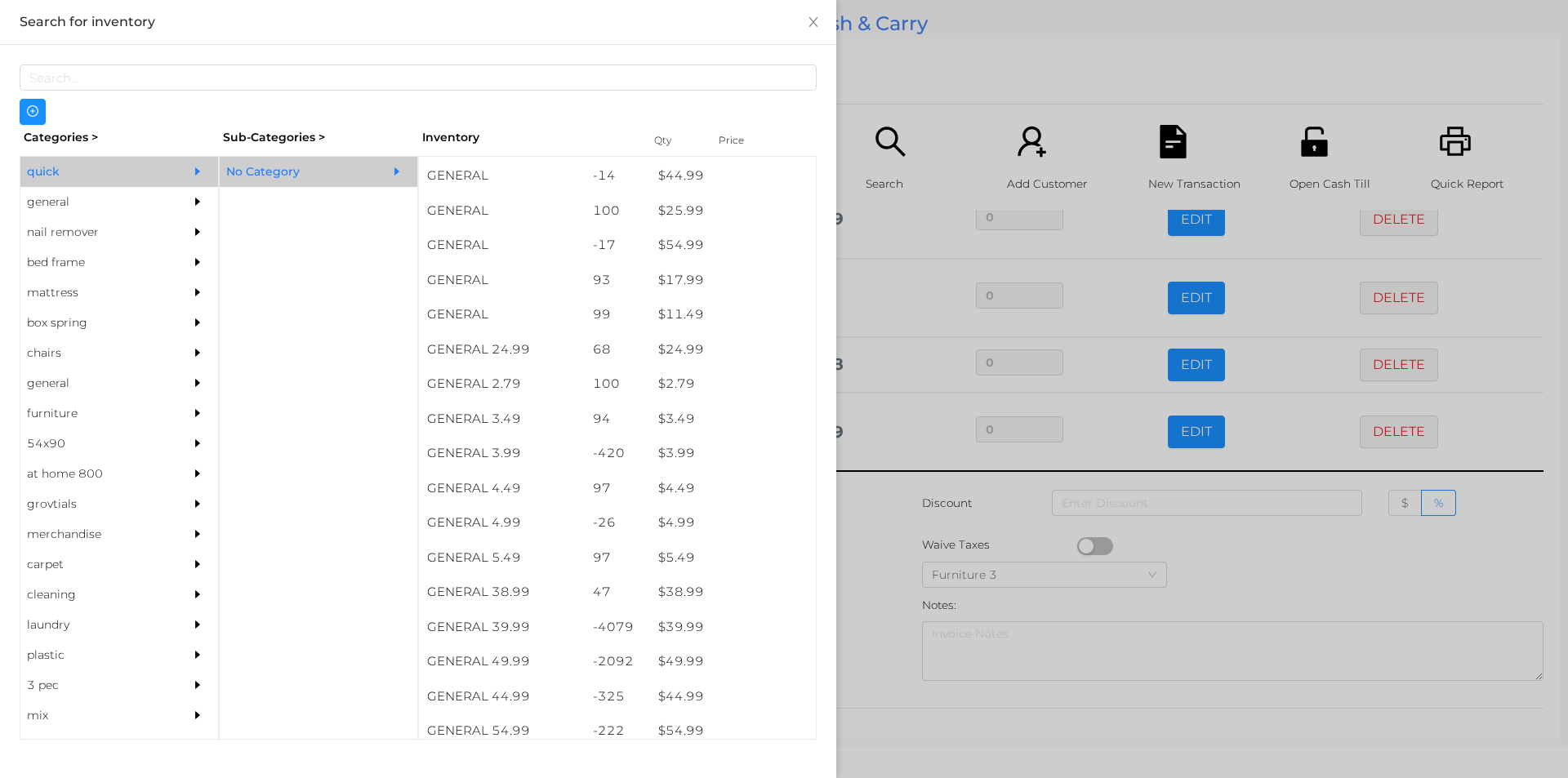
scroll to position [526, 0]
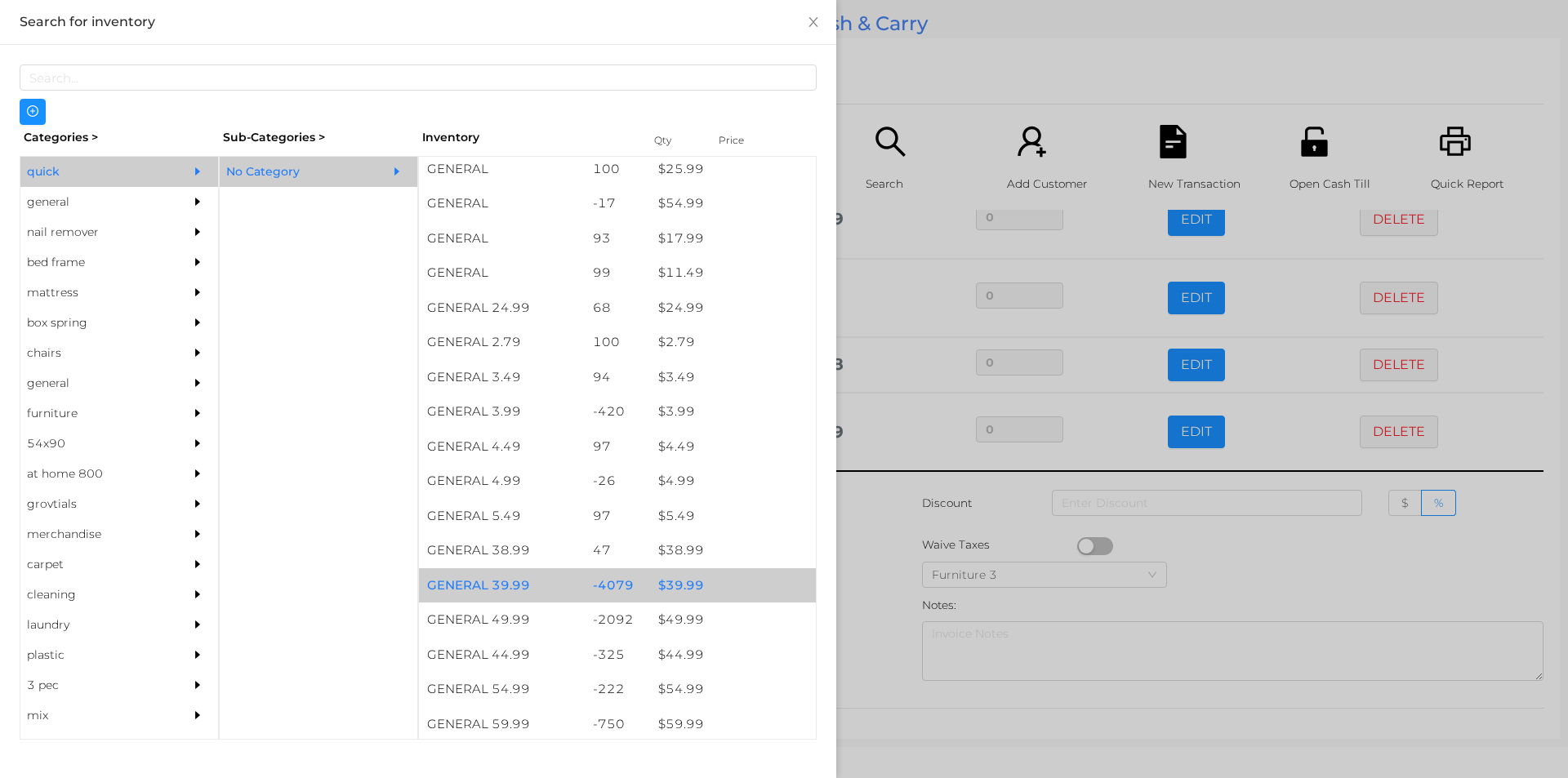
click at [663, 583] on div "$ 39.99" at bounding box center [732, 586] width 166 height 35
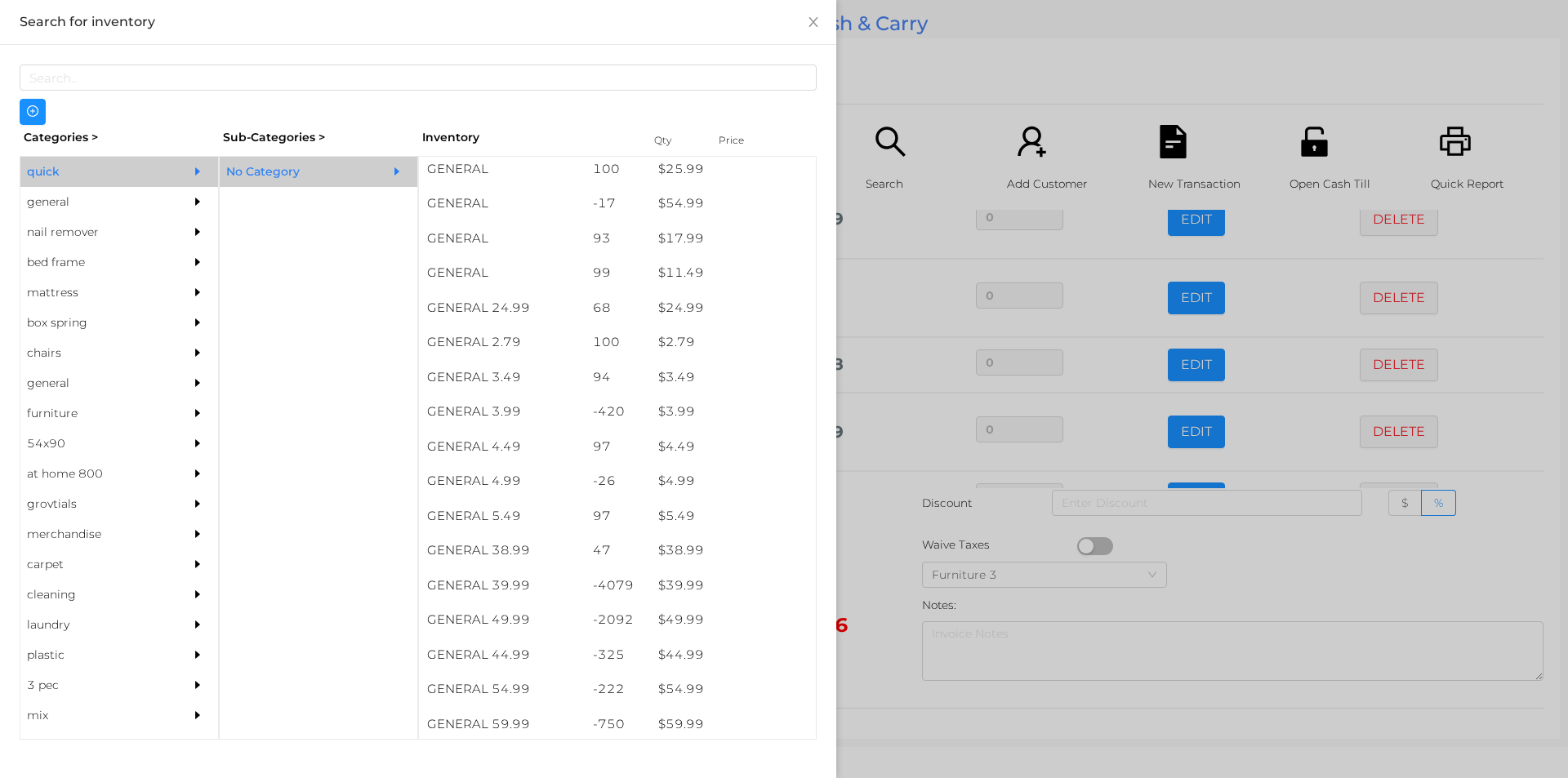
click at [873, 599] on div at bounding box center [784, 389] width 1568 height 778
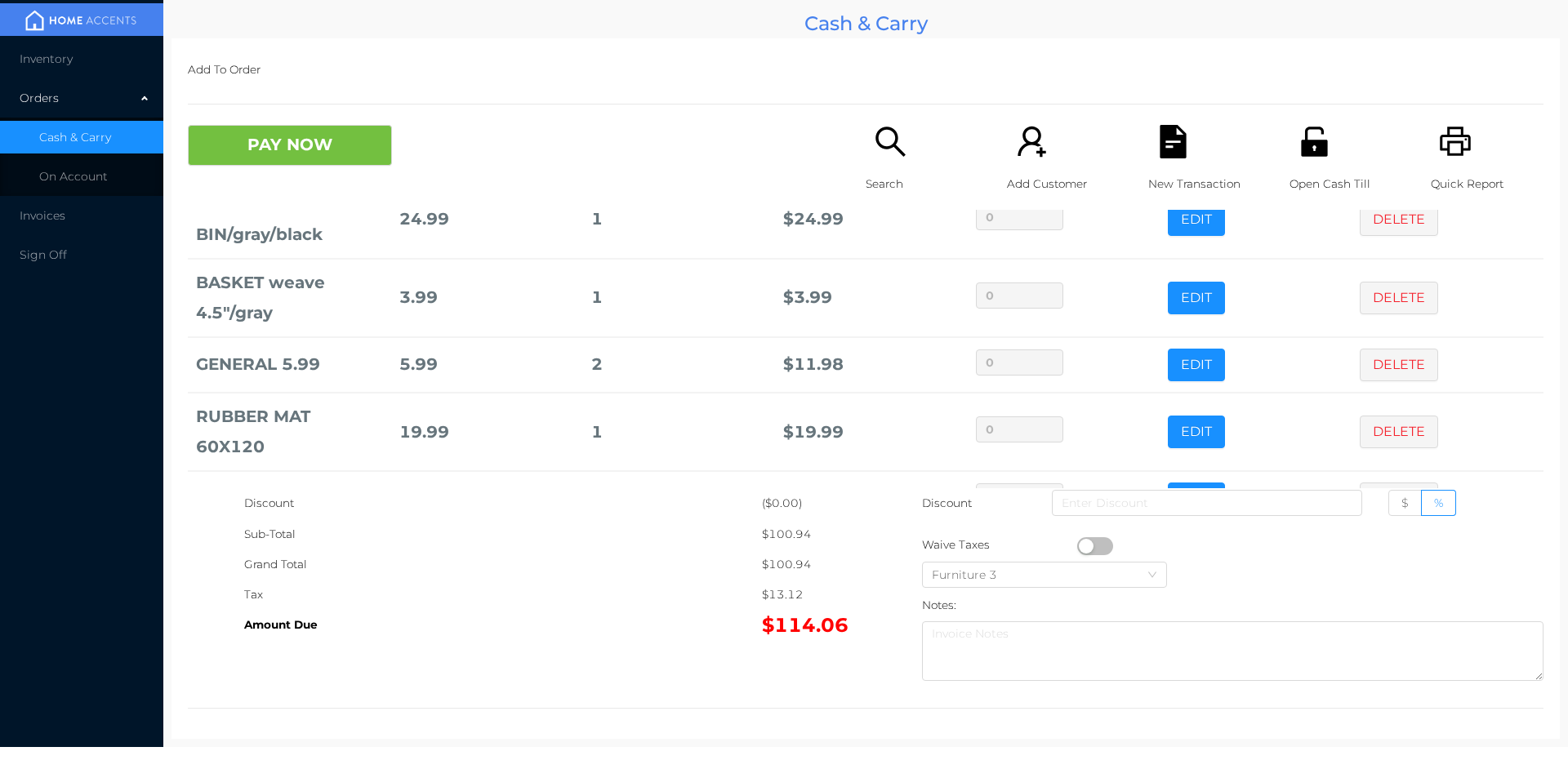
scroll to position [133, 0]
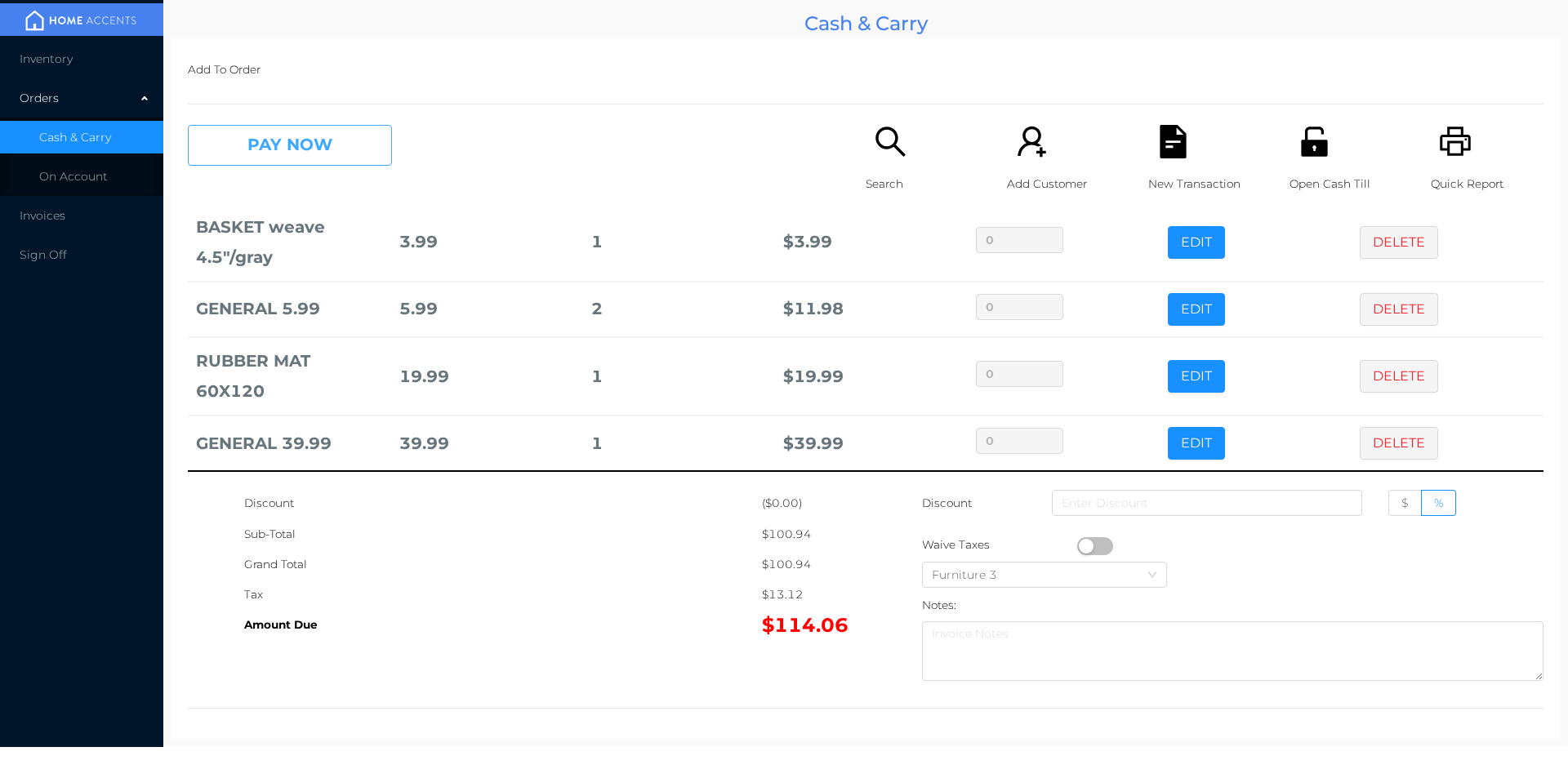
click at [277, 144] on button "PAY NOW" at bounding box center [289, 145] width 204 height 41
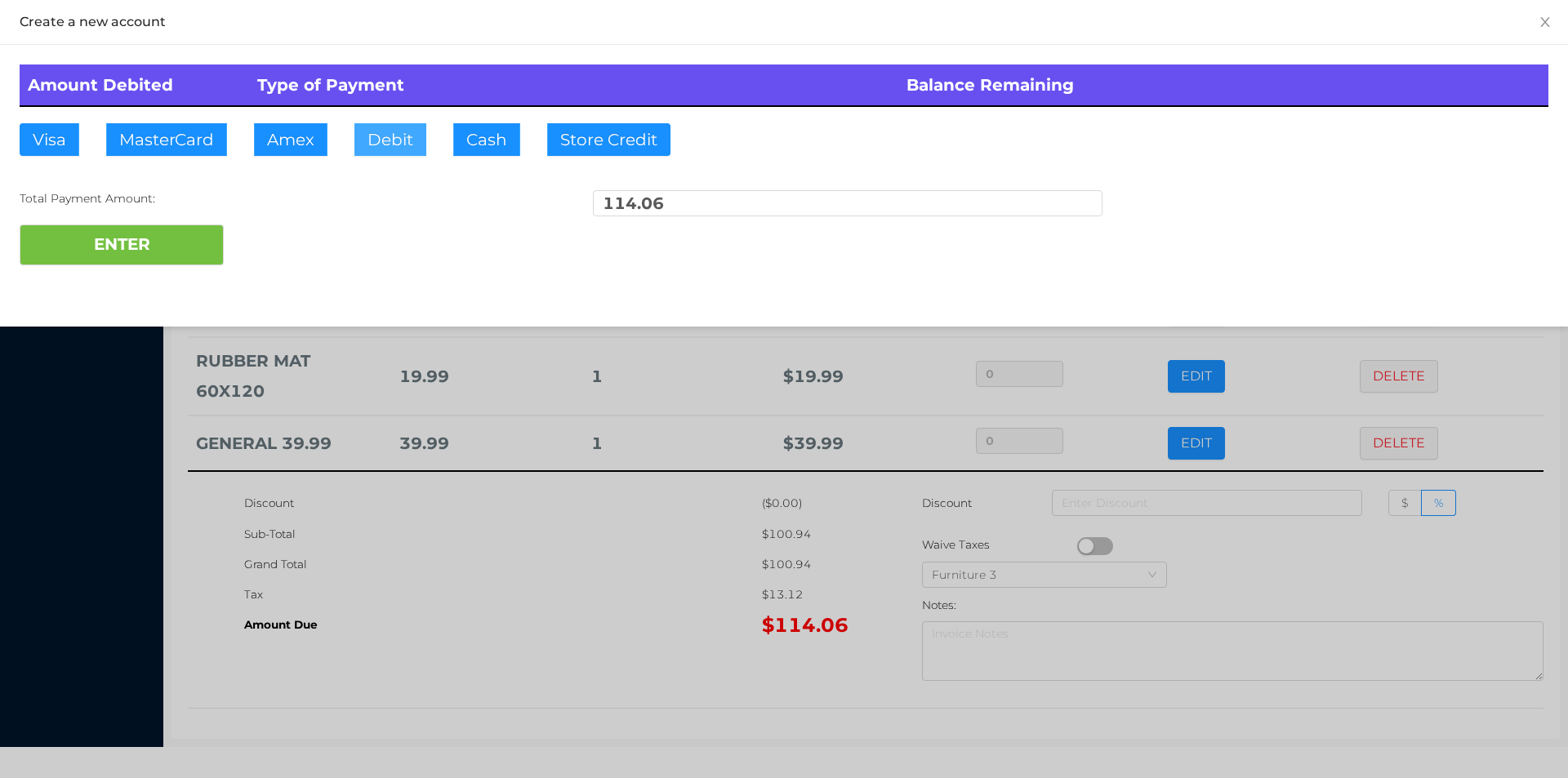
click at [376, 138] on button "Debit" at bounding box center [389, 140] width 72 height 33
click at [122, 263] on button "ENTER" at bounding box center [122, 244] width 204 height 41
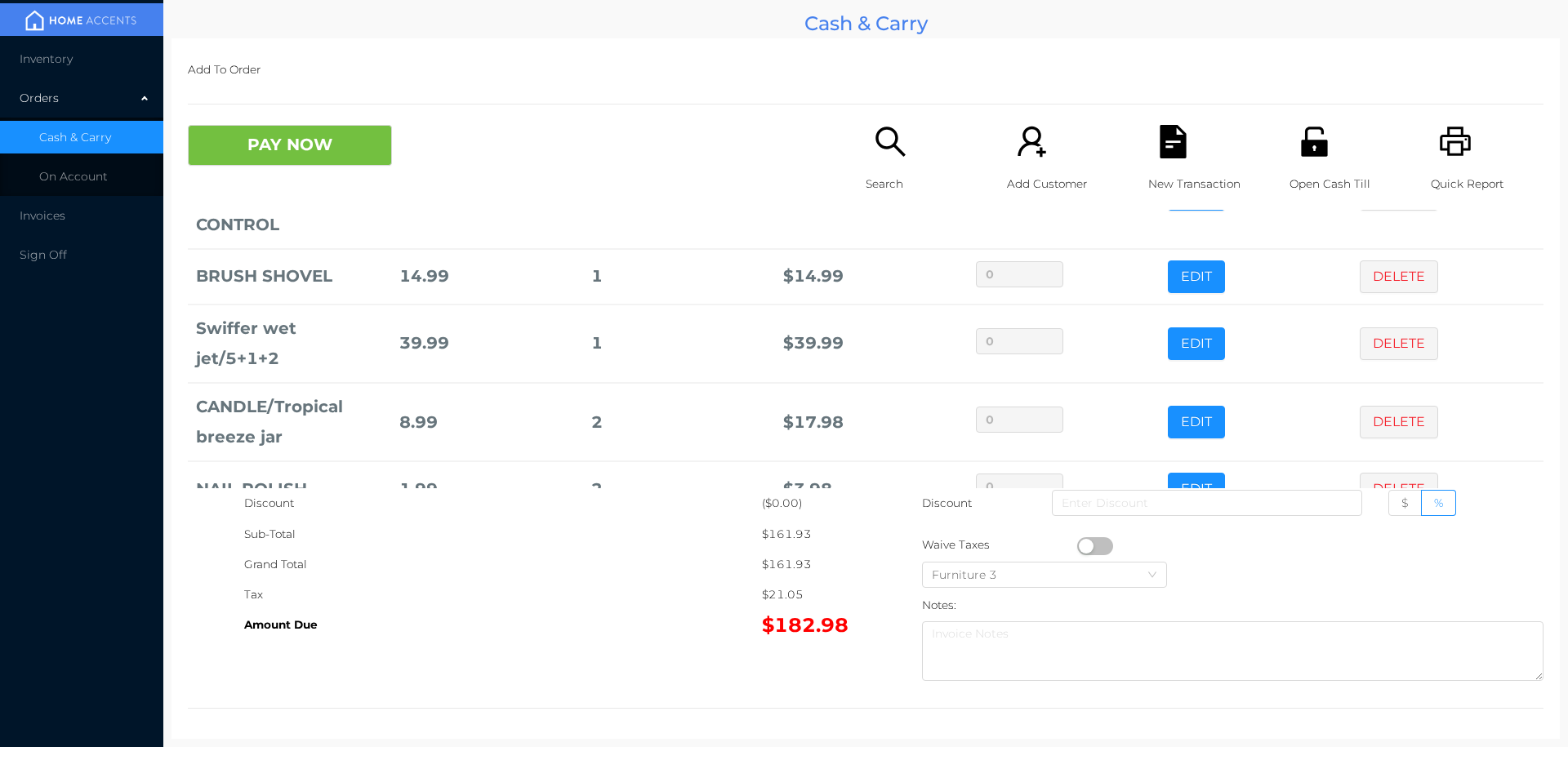
scroll to position [163, 0]
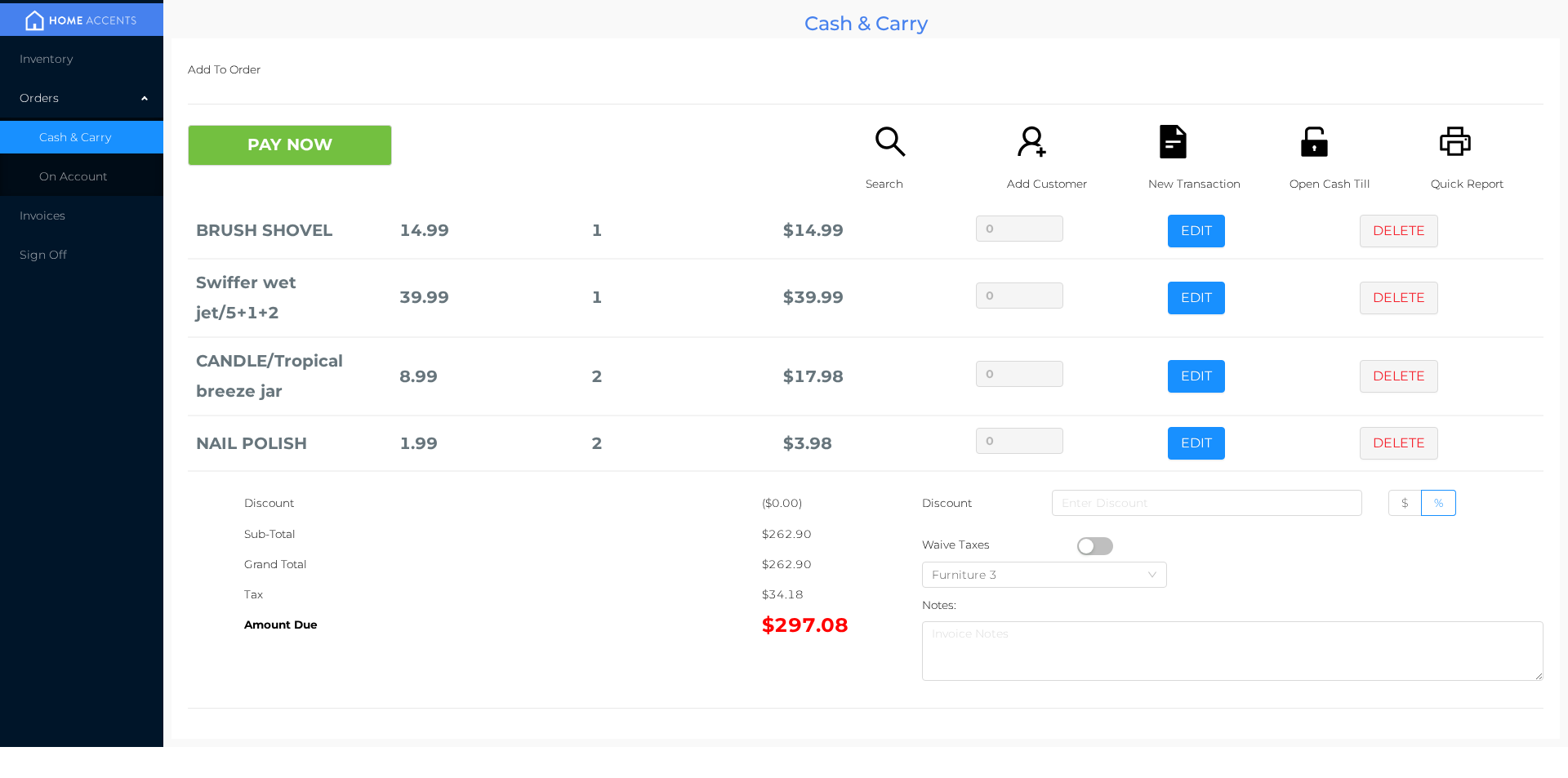
click at [316, 137] on button "PAY NOW" at bounding box center [289, 145] width 204 height 41
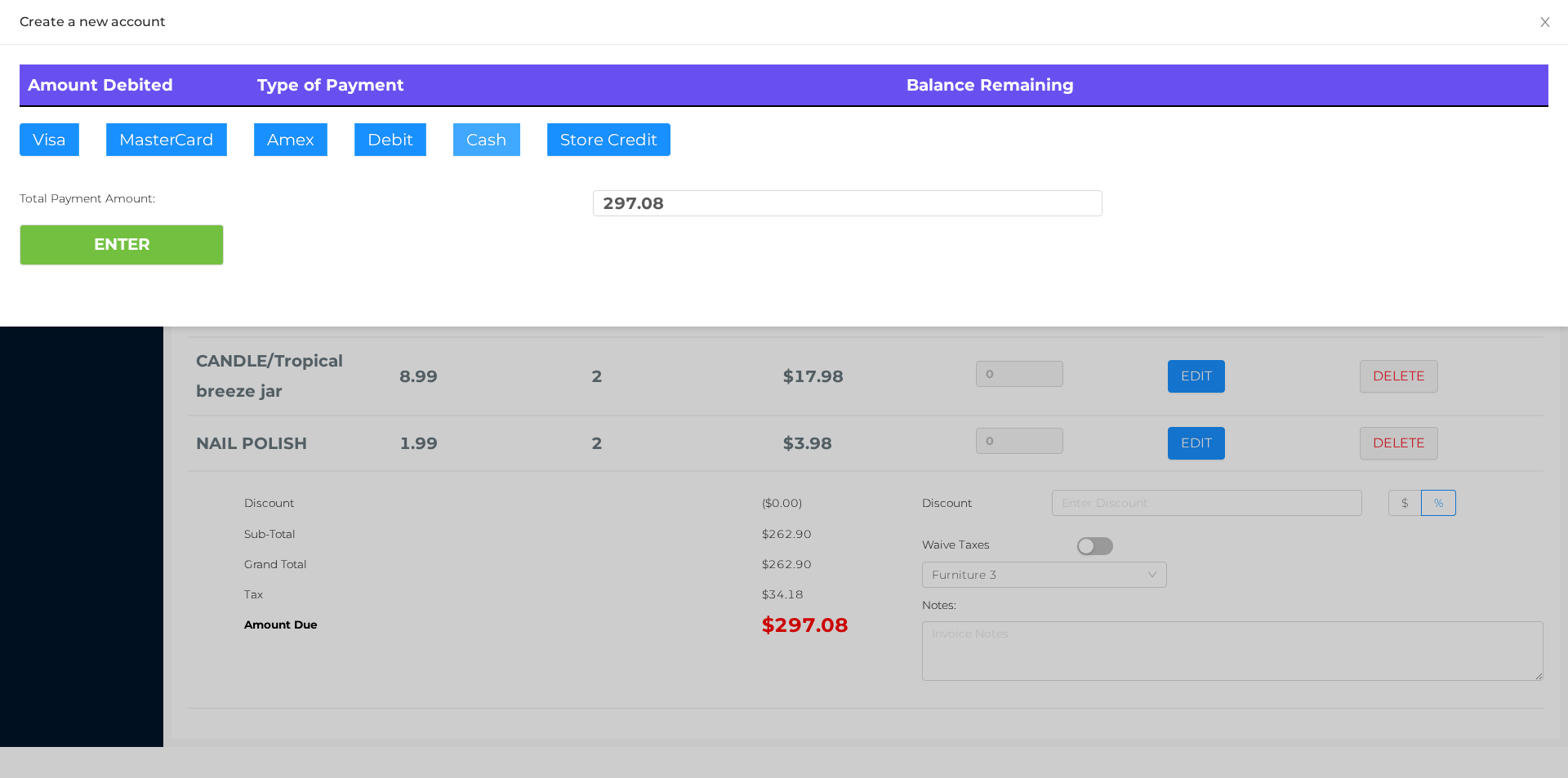
click at [491, 151] on button "Cash" at bounding box center [486, 140] width 67 height 33
type input "300."
click at [171, 253] on button "ENTER" at bounding box center [122, 244] width 204 height 41
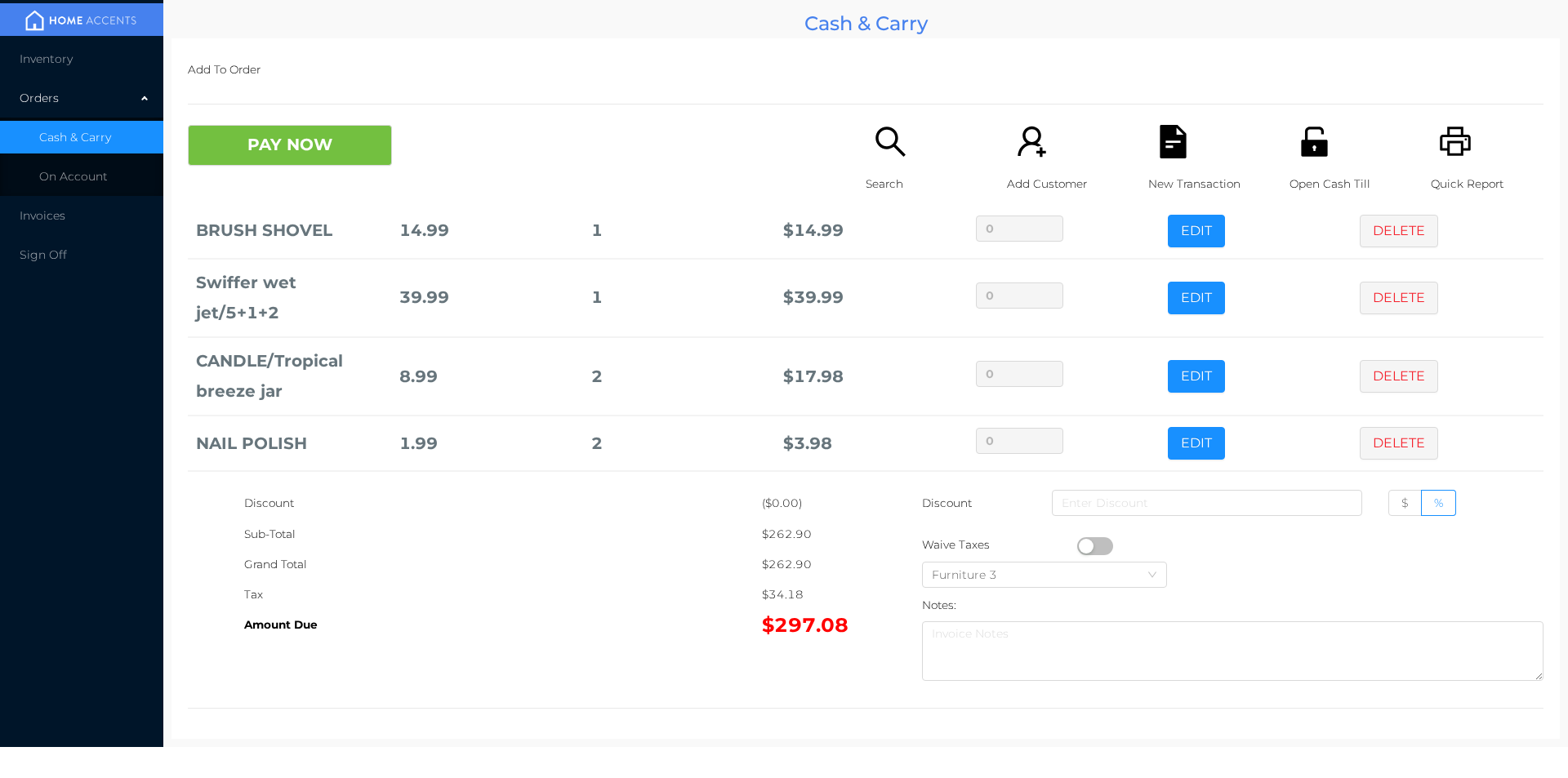
scroll to position [0, 0]
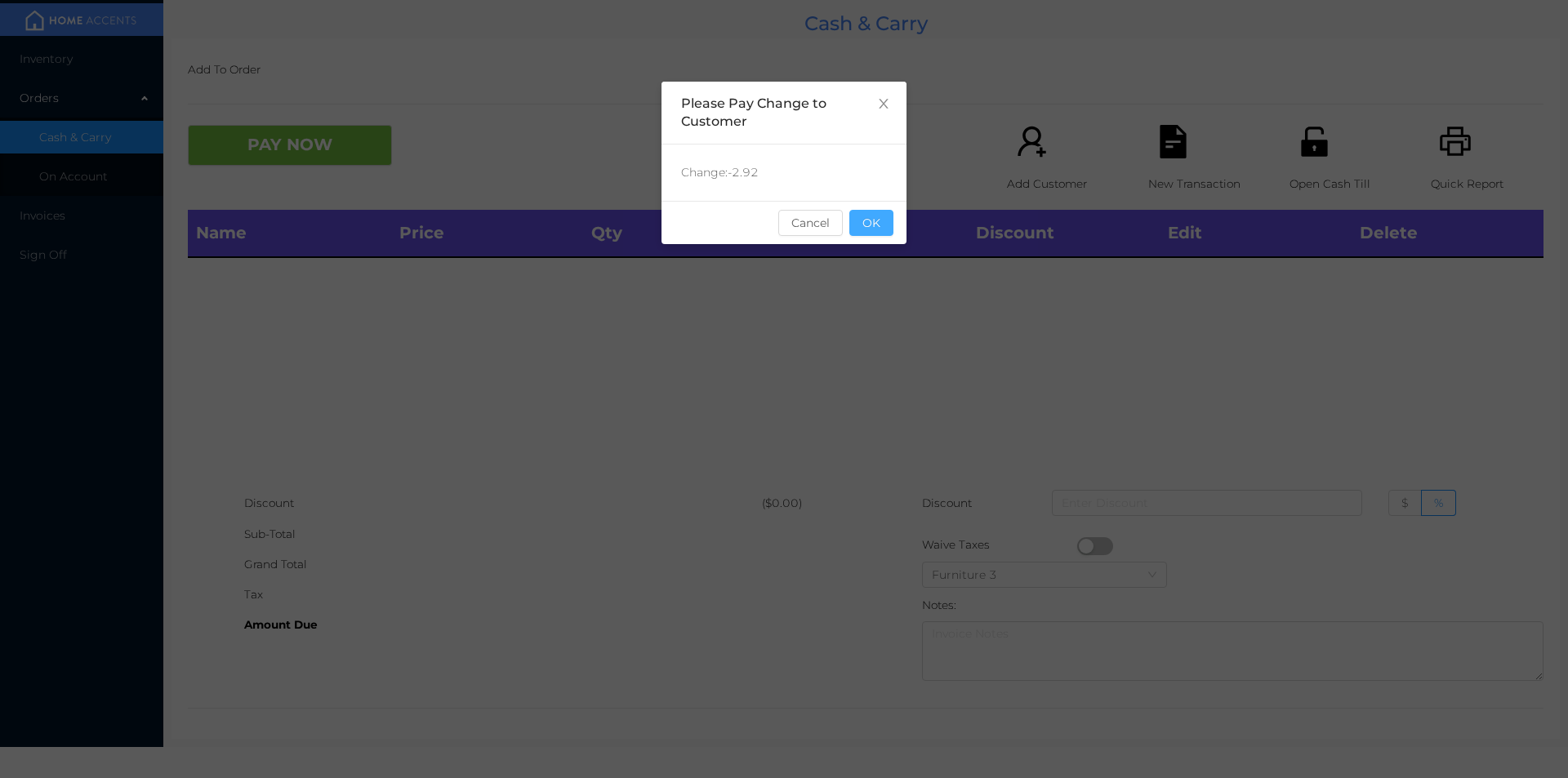
click at [887, 218] on button "OK" at bounding box center [871, 222] width 44 height 26
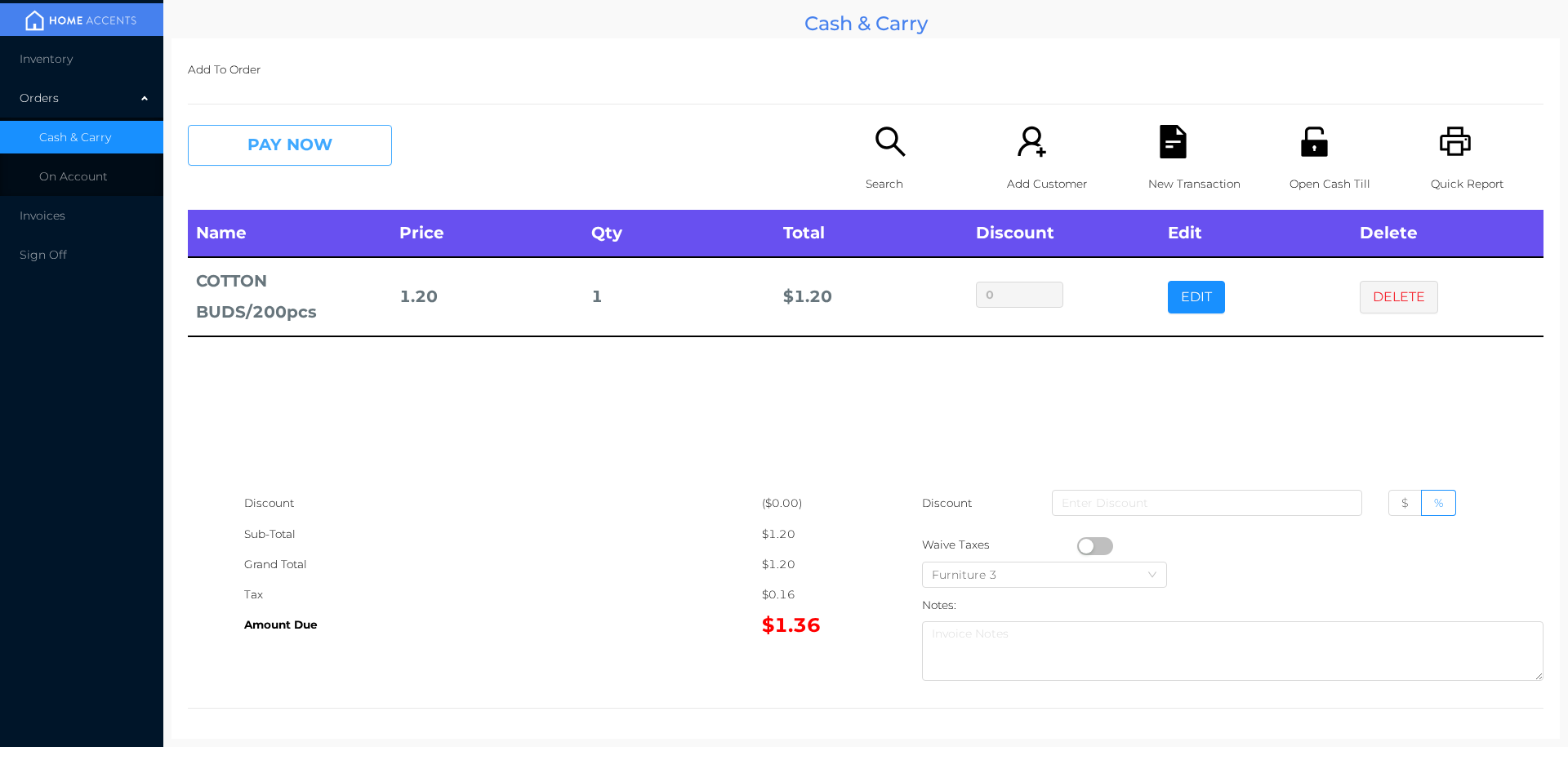
click at [295, 159] on button "PAY NOW" at bounding box center [289, 145] width 204 height 41
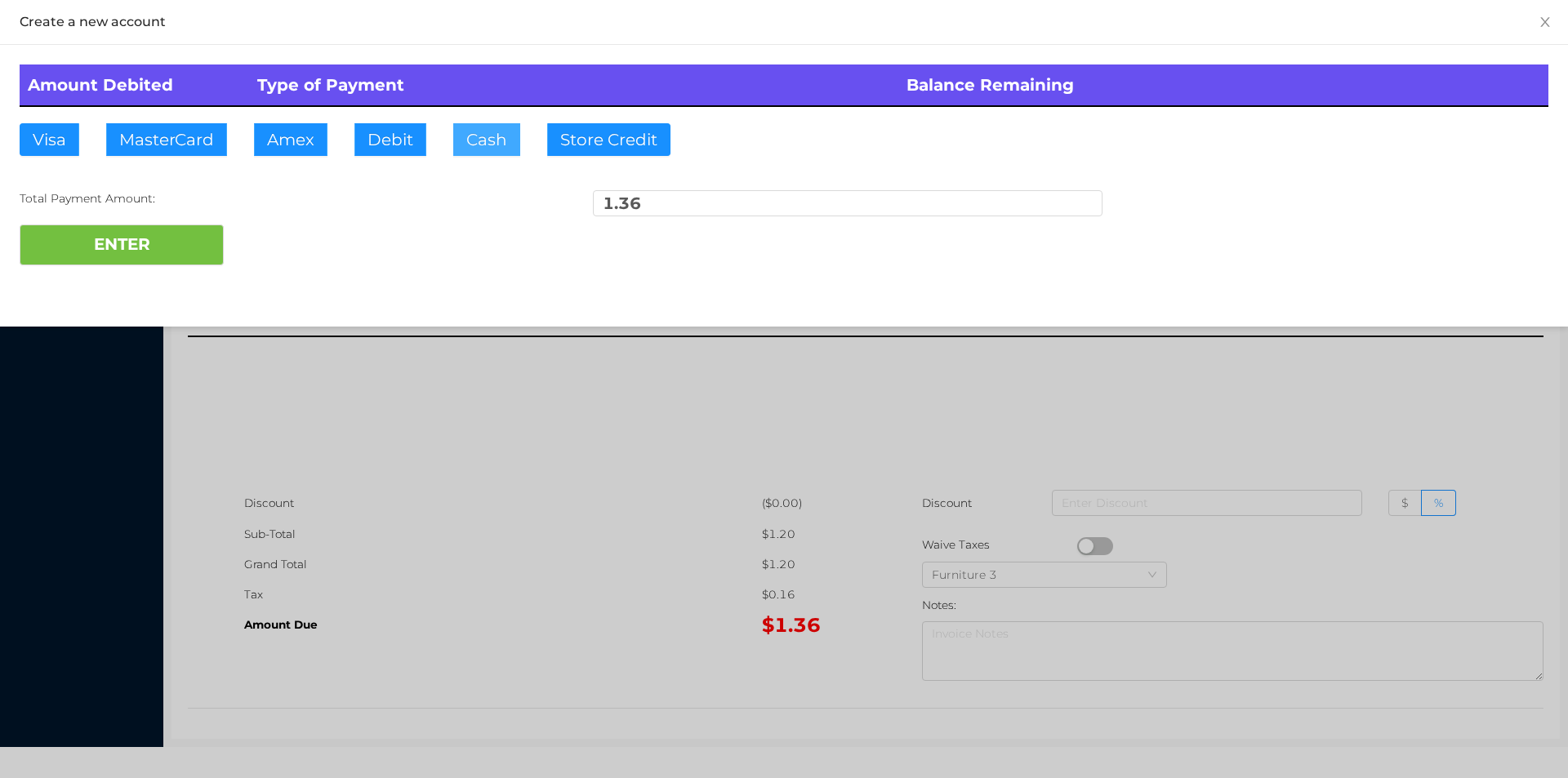
click at [475, 155] on button "Cash" at bounding box center [486, 140] width 67 height 33
type input "2."
click at [158, 239] on button "ENTER" at bounding box center [122, 244] width 204 height 41
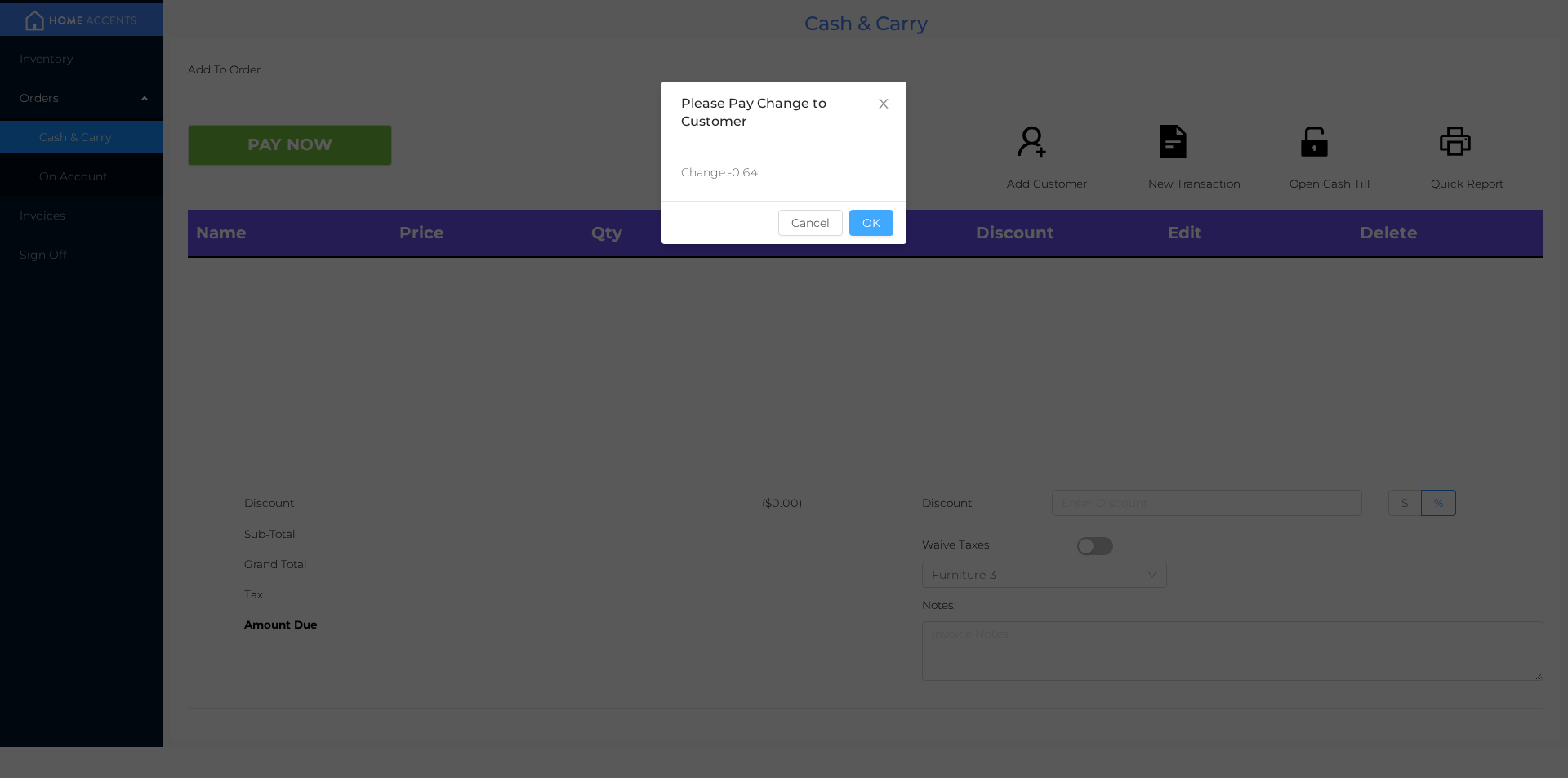
click at [882, 229] on button "OK" at bounding box center [871, 222] width 44 height 26
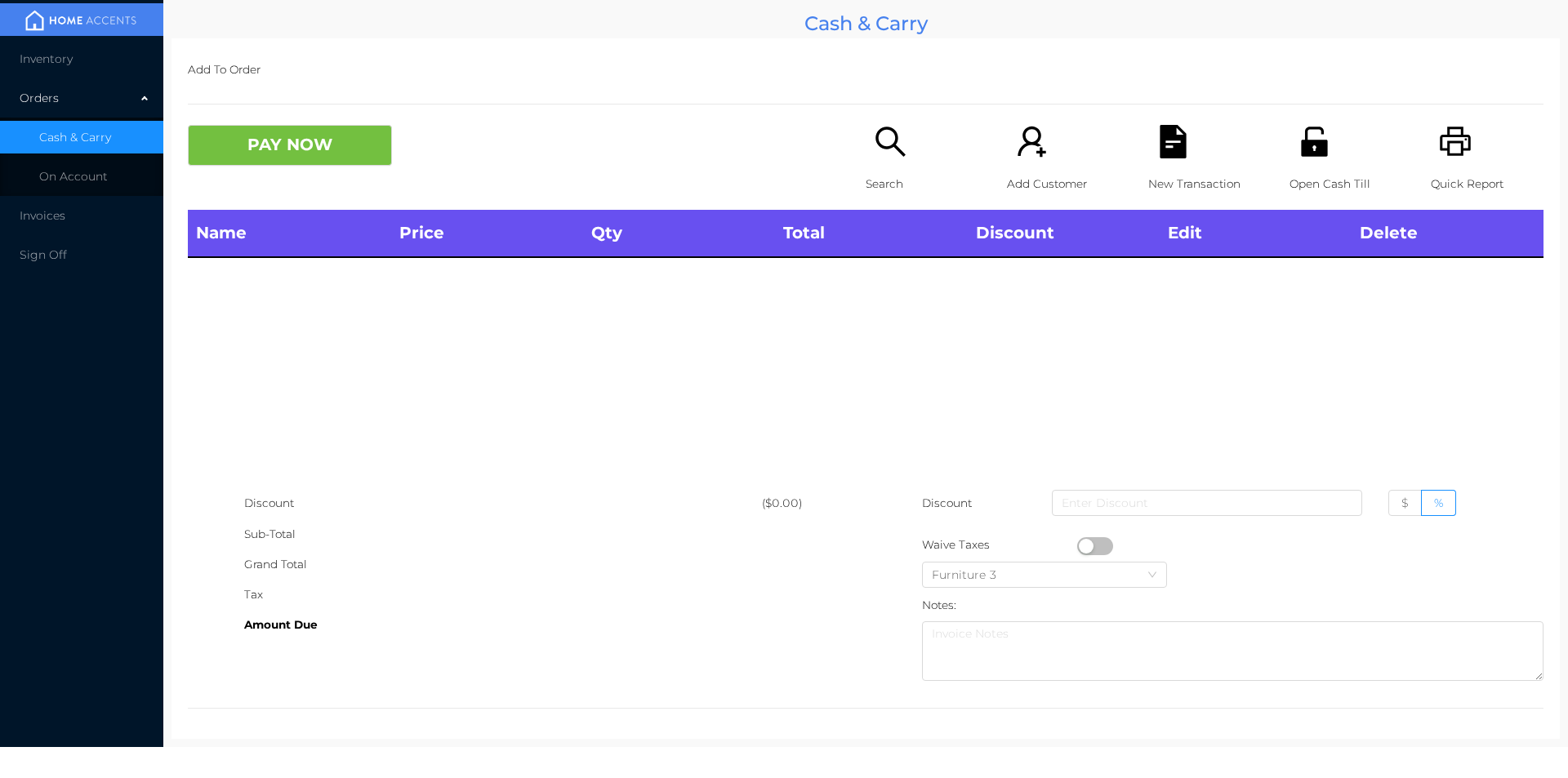
click at [874, 151] on icon "icon: search" at bounding box center [890, 142] width 34 height 34
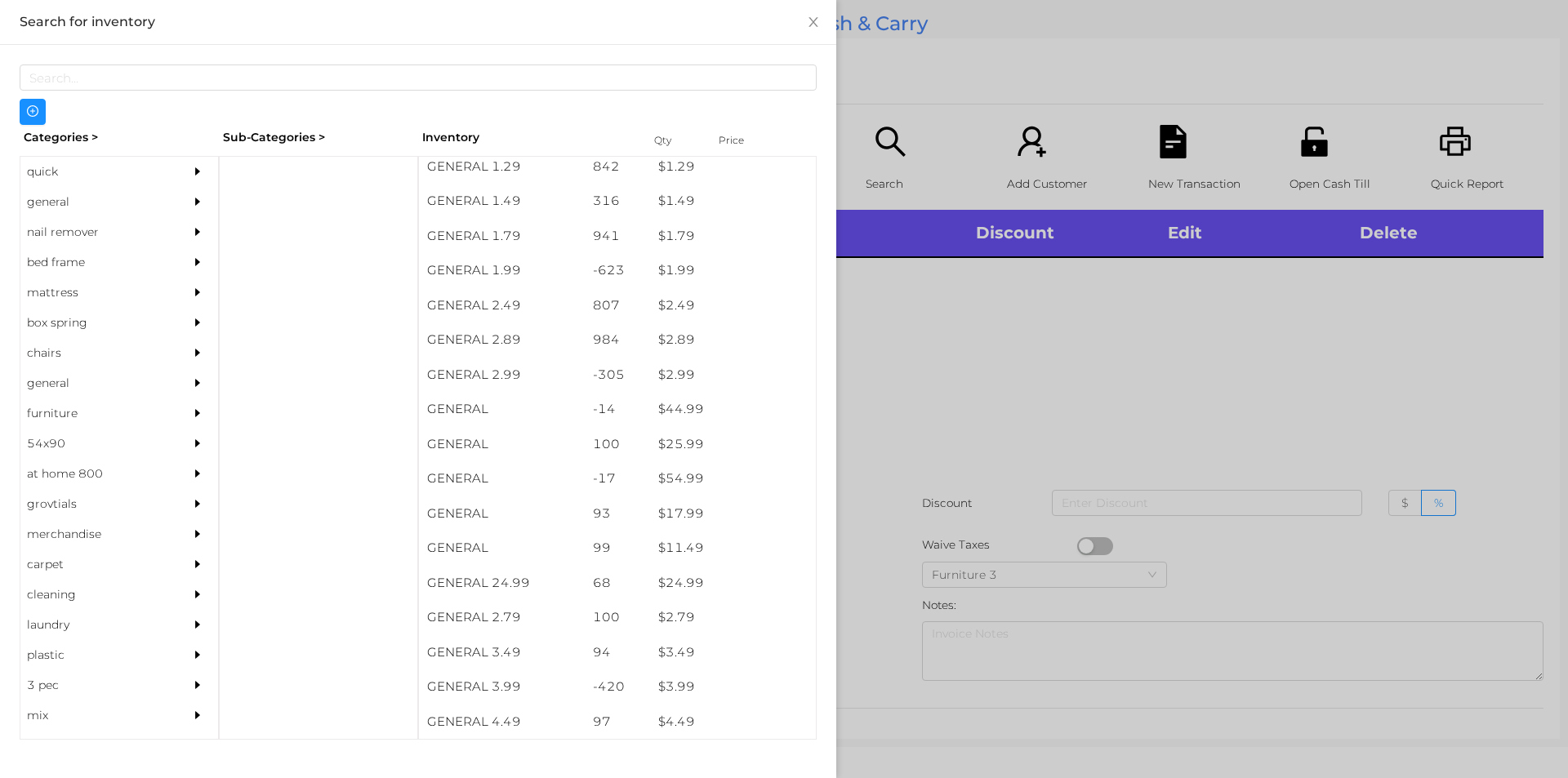
scroll to position [249, 0]
click at [44, 200] on div "general" at bounding box center [94, 202] width 149 height 30
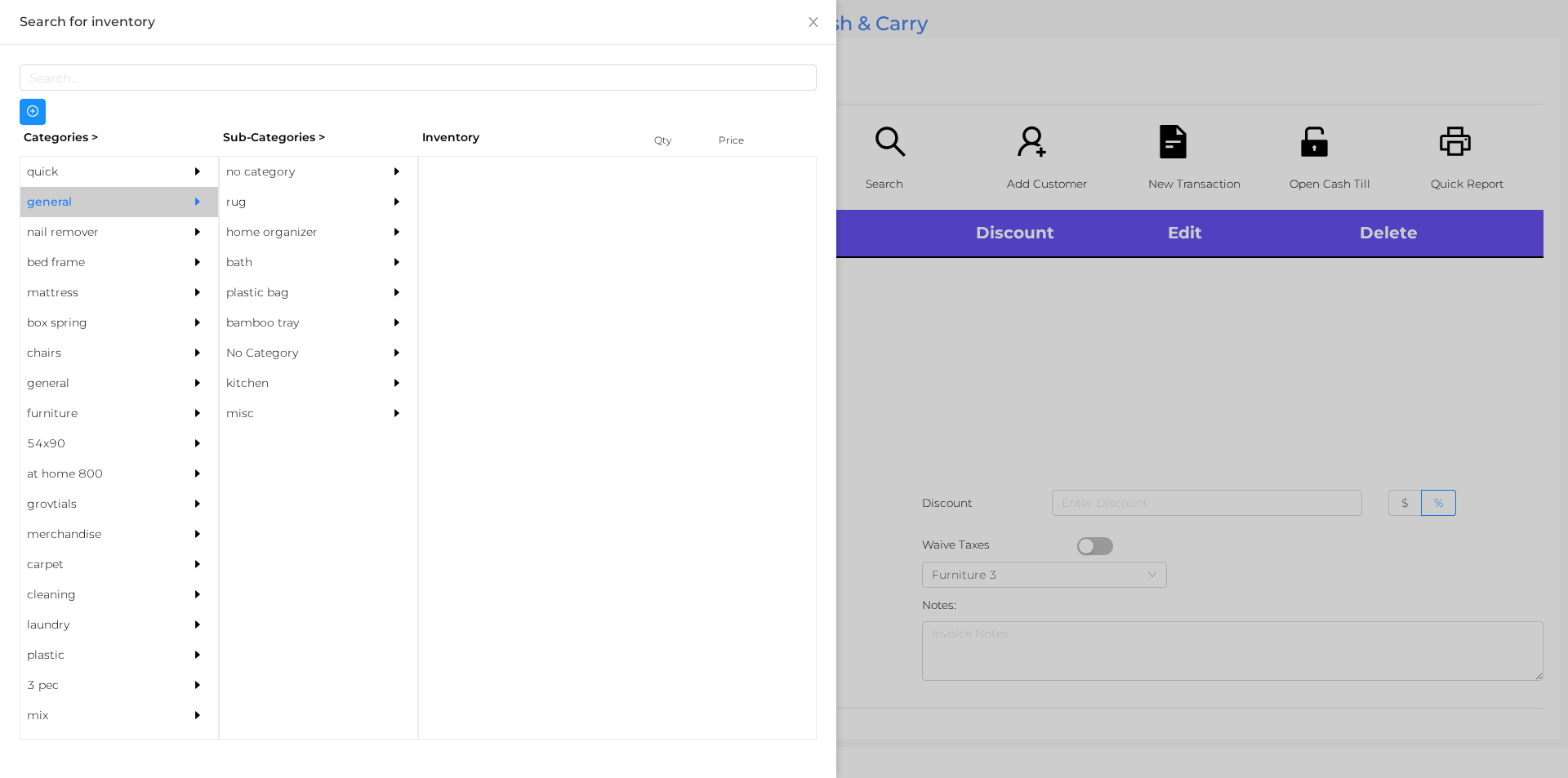
click at [240, 176] on div "no category" at bounding box center [294, 172] width 149 height 30
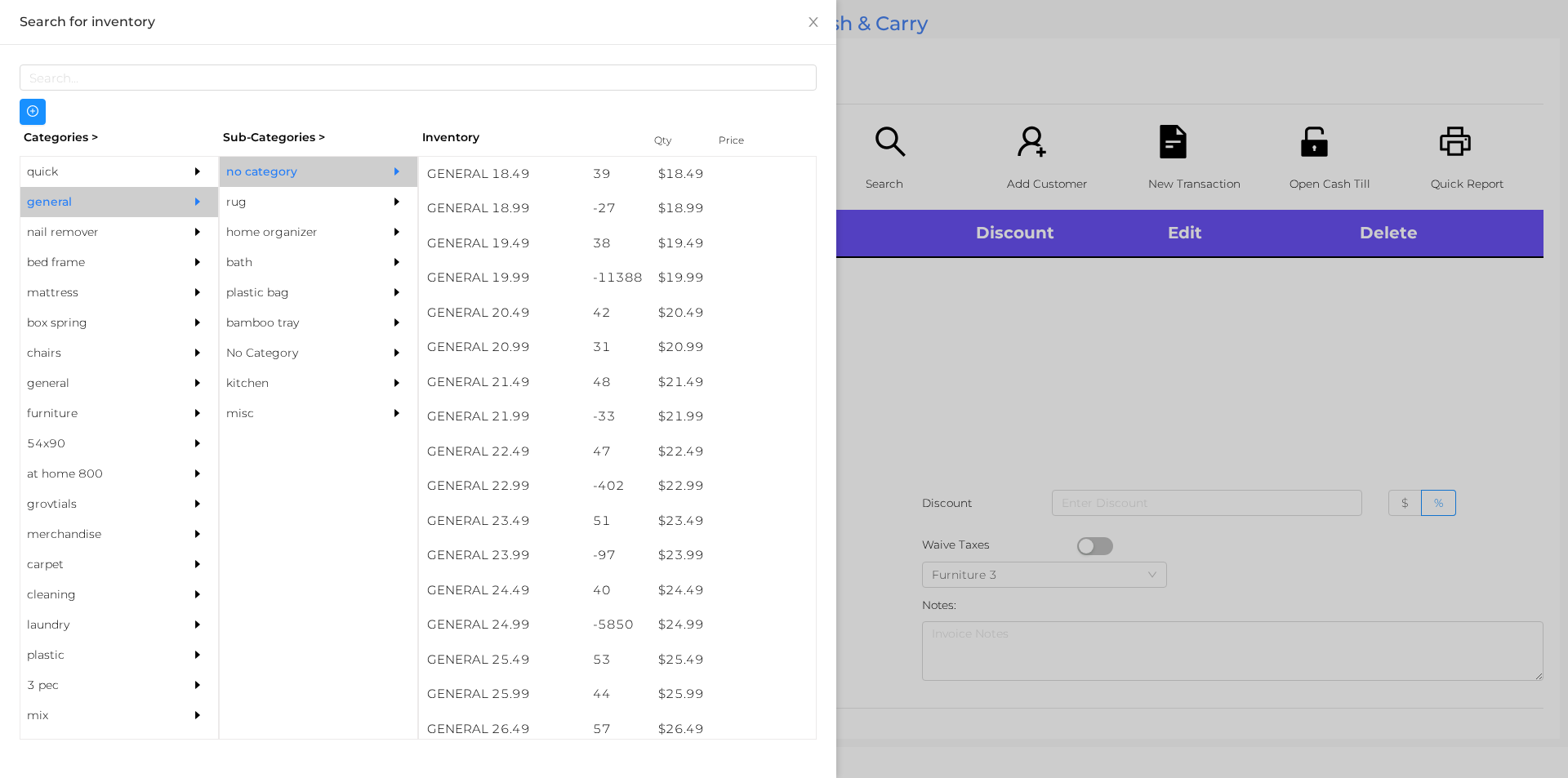
scroll to position [1657, 0]
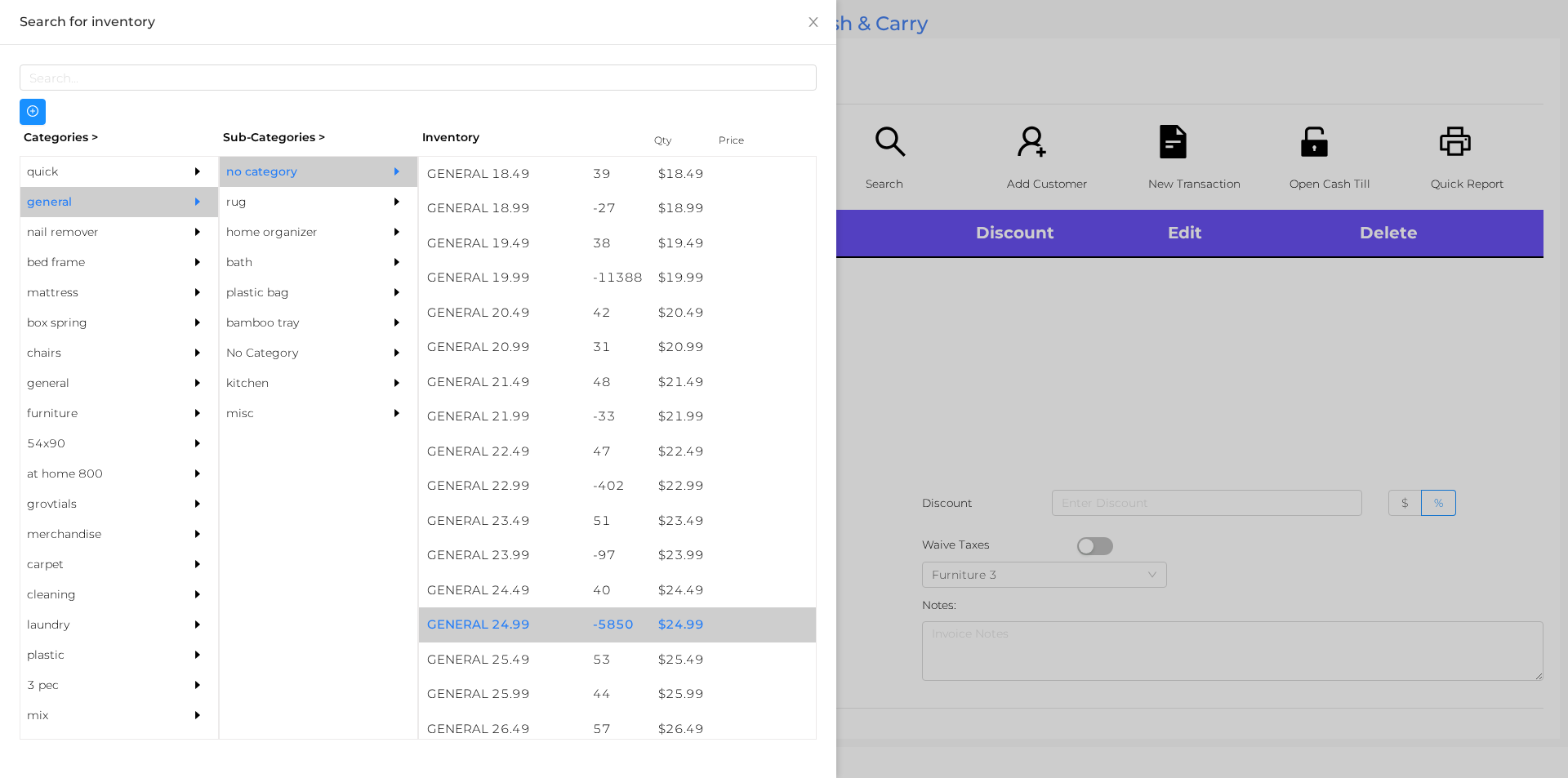
click at [671, 630] on div "$ 24.99" at bounding box center [732, 625] width 166 height 35
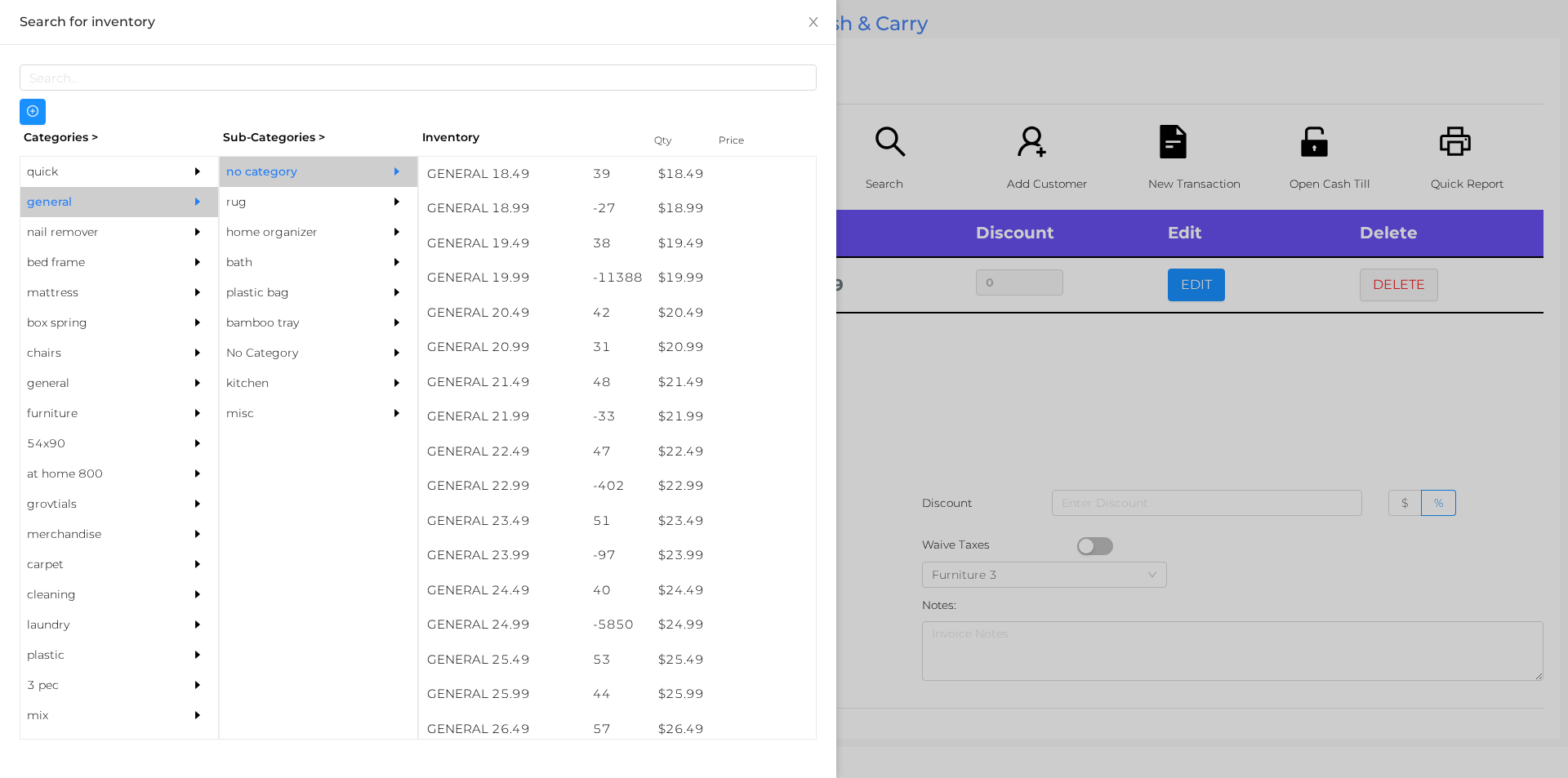
click at [909, 408] on div at bounding box center [784, 389] width 1568 height 778
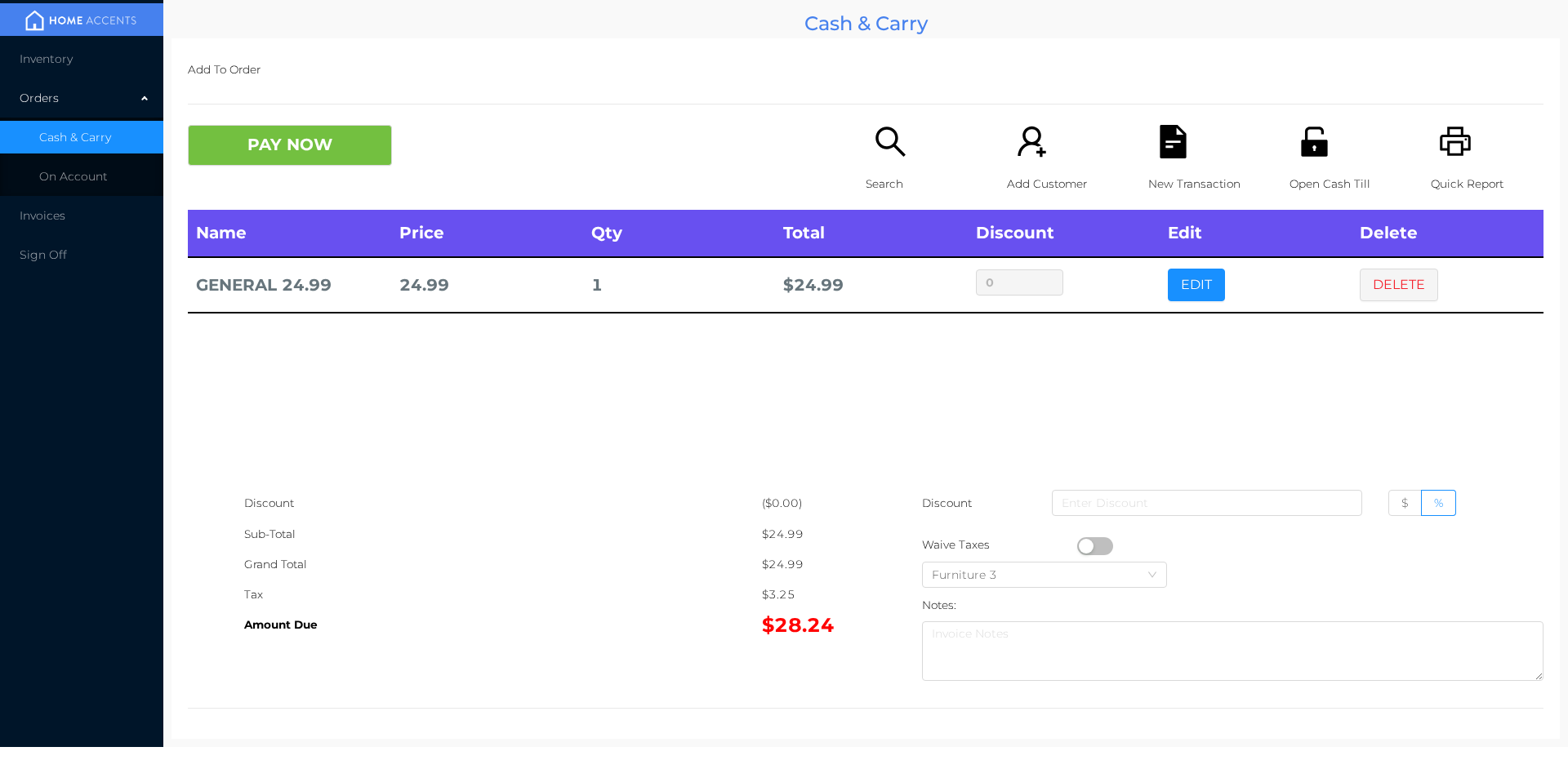
click at [1442, 146] on icon "icon: printer" at bounding box center [1455, 142] width 34 height 34
click at [348, 147] on button "PAY NOW" at bounding box center [289, 145] width 204 height 41
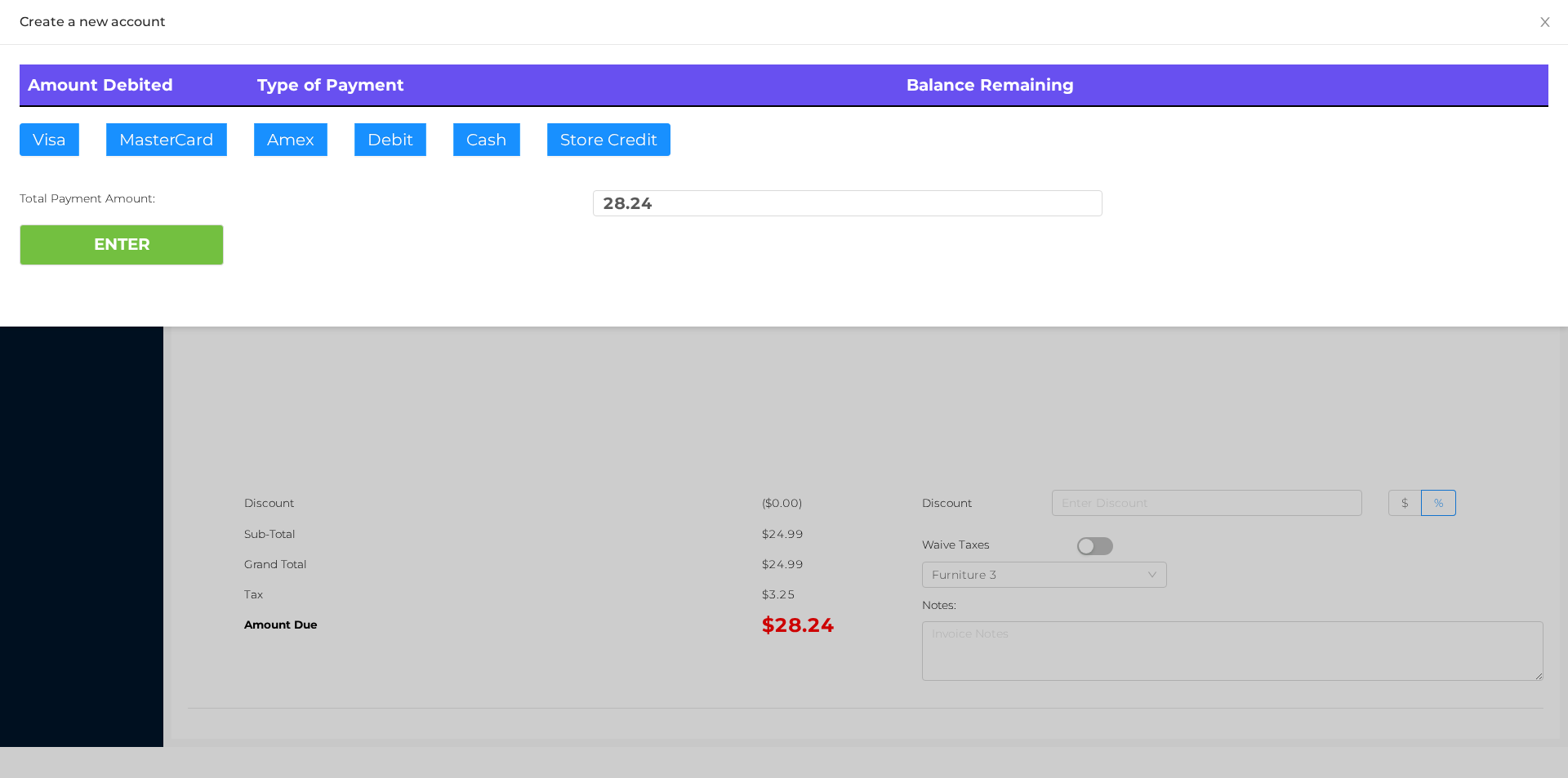
click at [1387, 381] on div at bounding box center [784, 389] width 1568 height 778
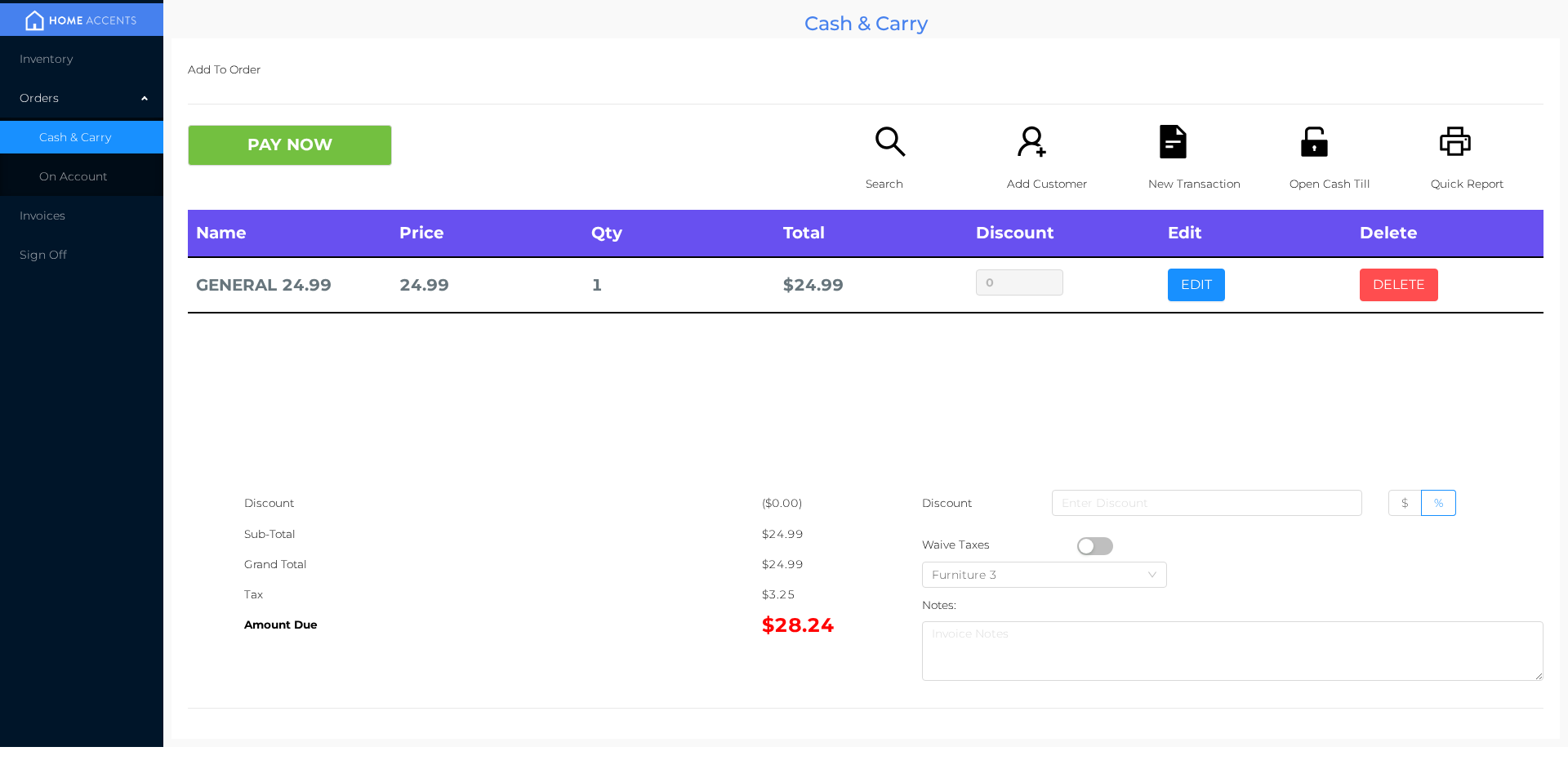
click at [1376, 286] on button "DELETE" at bounding box center [1398, 285] width 78 height 33
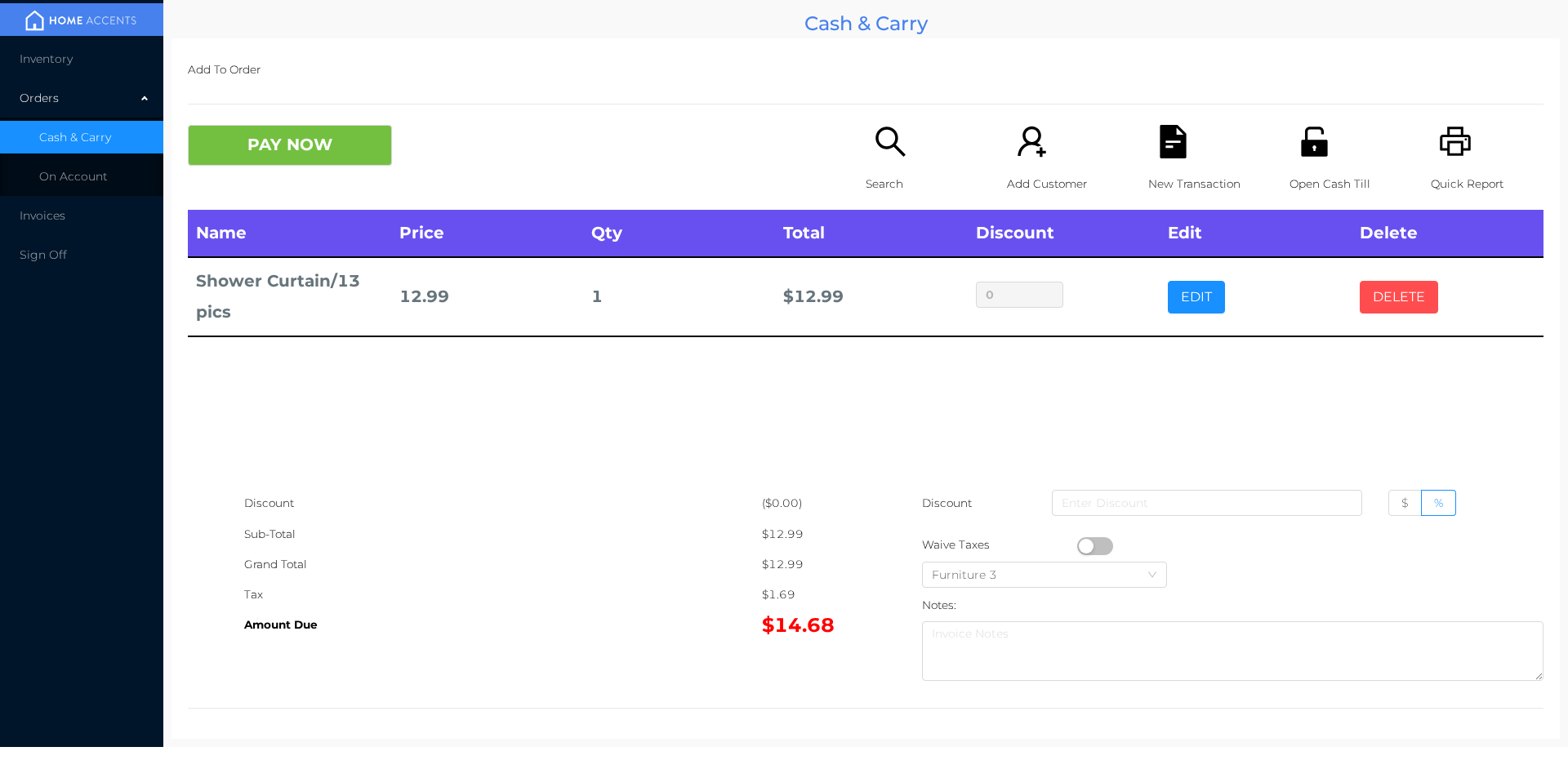
click at [1359, 301] on button "DELETE" at bounding box center [1398, 298] width 78 height 33
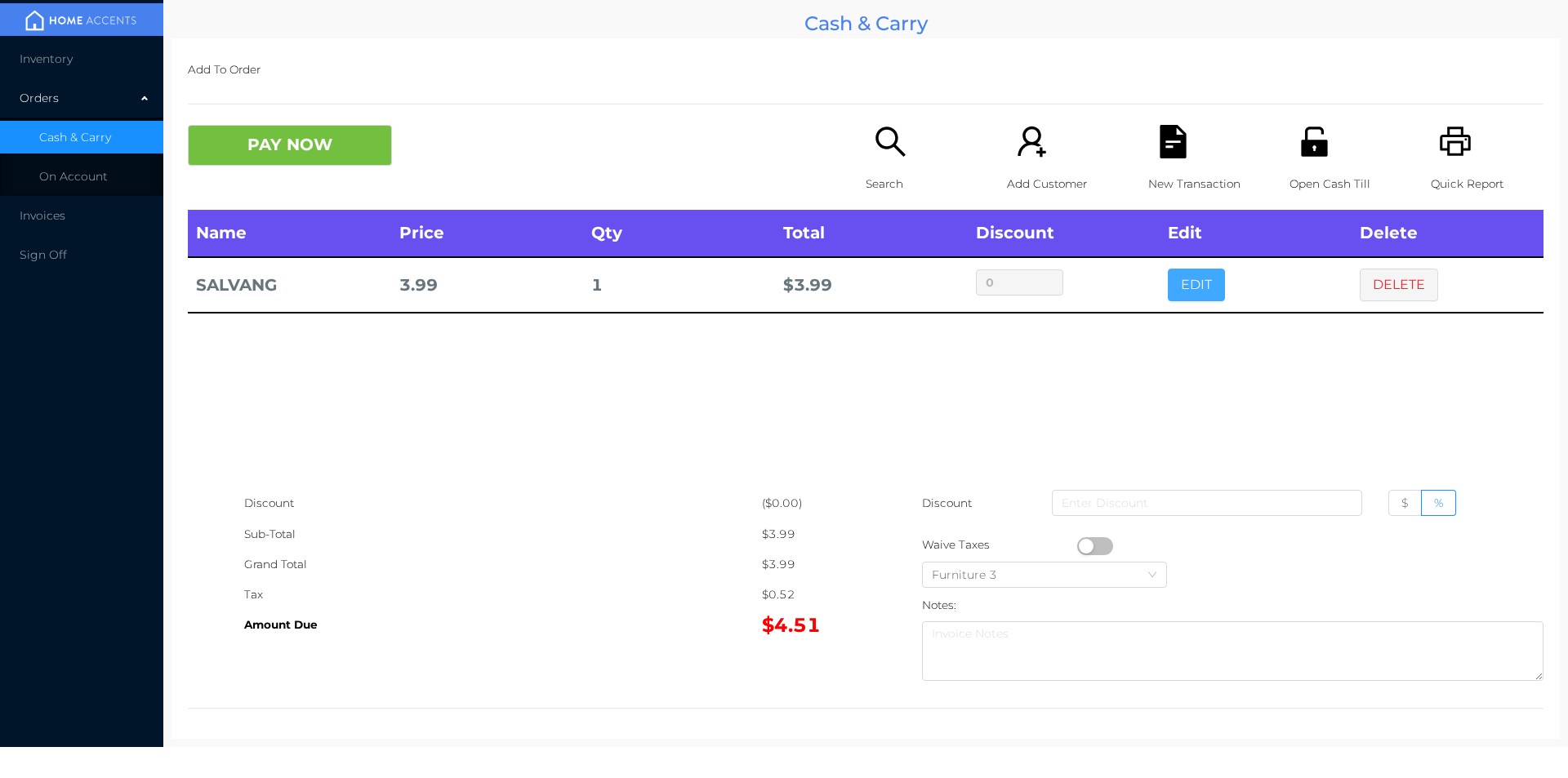
click at [1193, 272] on button "EDIT" at bounding box center [1196, 285] width 57 height 33
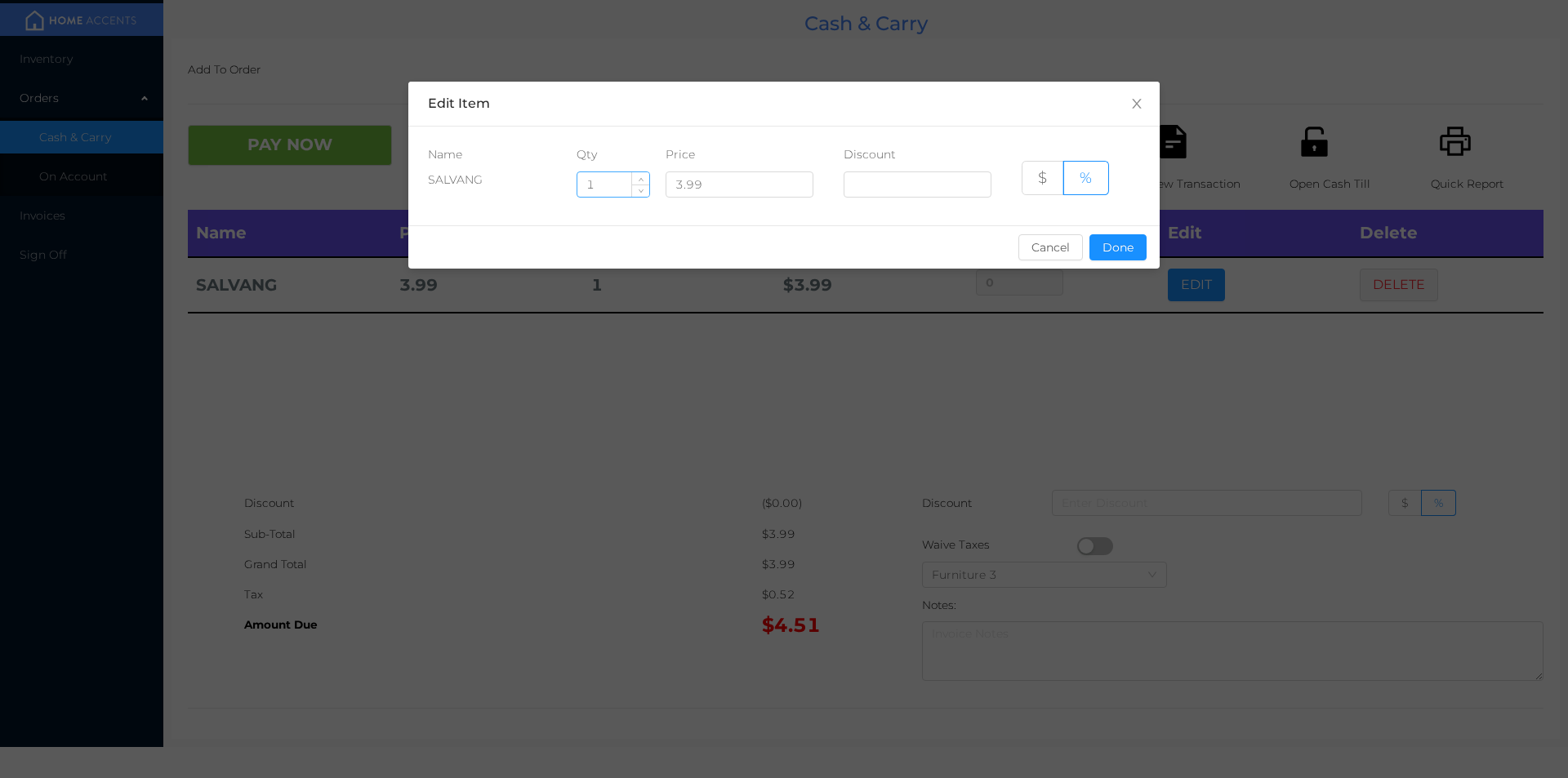
click at [616, 180] on input "1" at bounding box center [612, 184] width 72 height 25
type input "4"
click at [1112, 250] on button "Done" at bounding box center [1117, 247] width 57 height 26
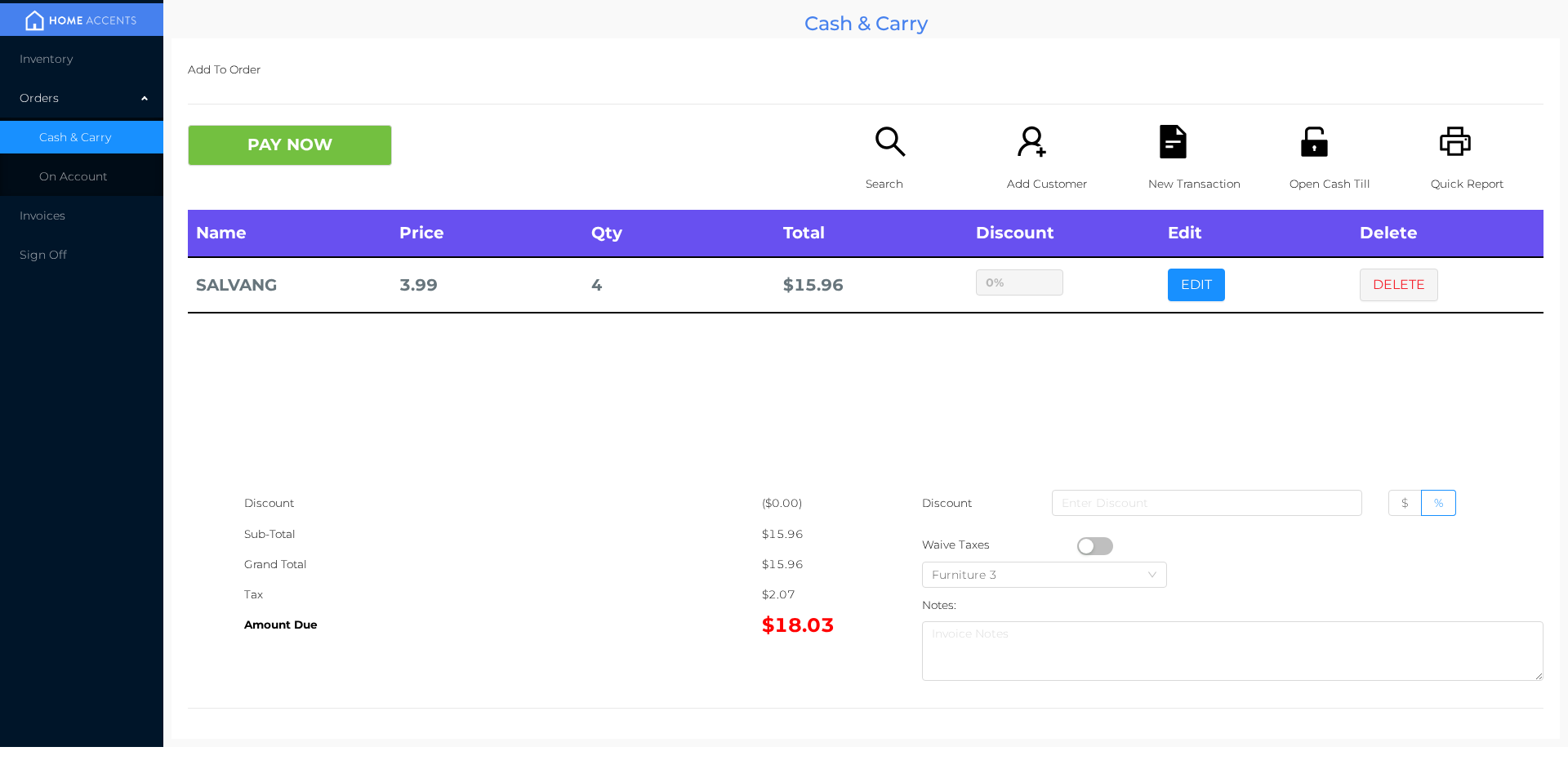
click at [1085, 371] on div "sentinelStart Edit Item Name Qty Price Discount SALVANG 4 3.99 $ % Cancel Done …" at bounding box center [784, 389] width 1568 height 778
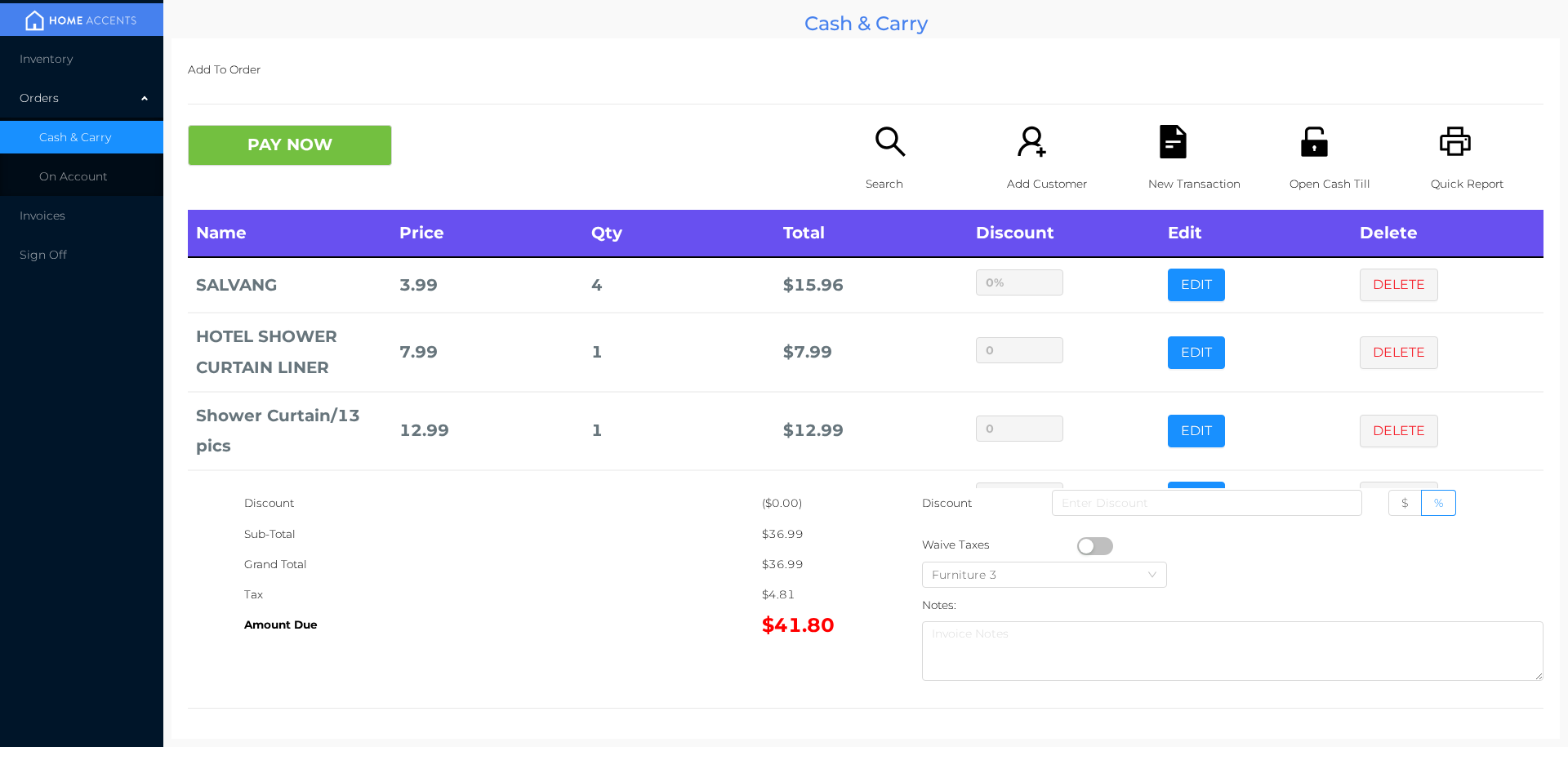
scroll to position [54, 0]
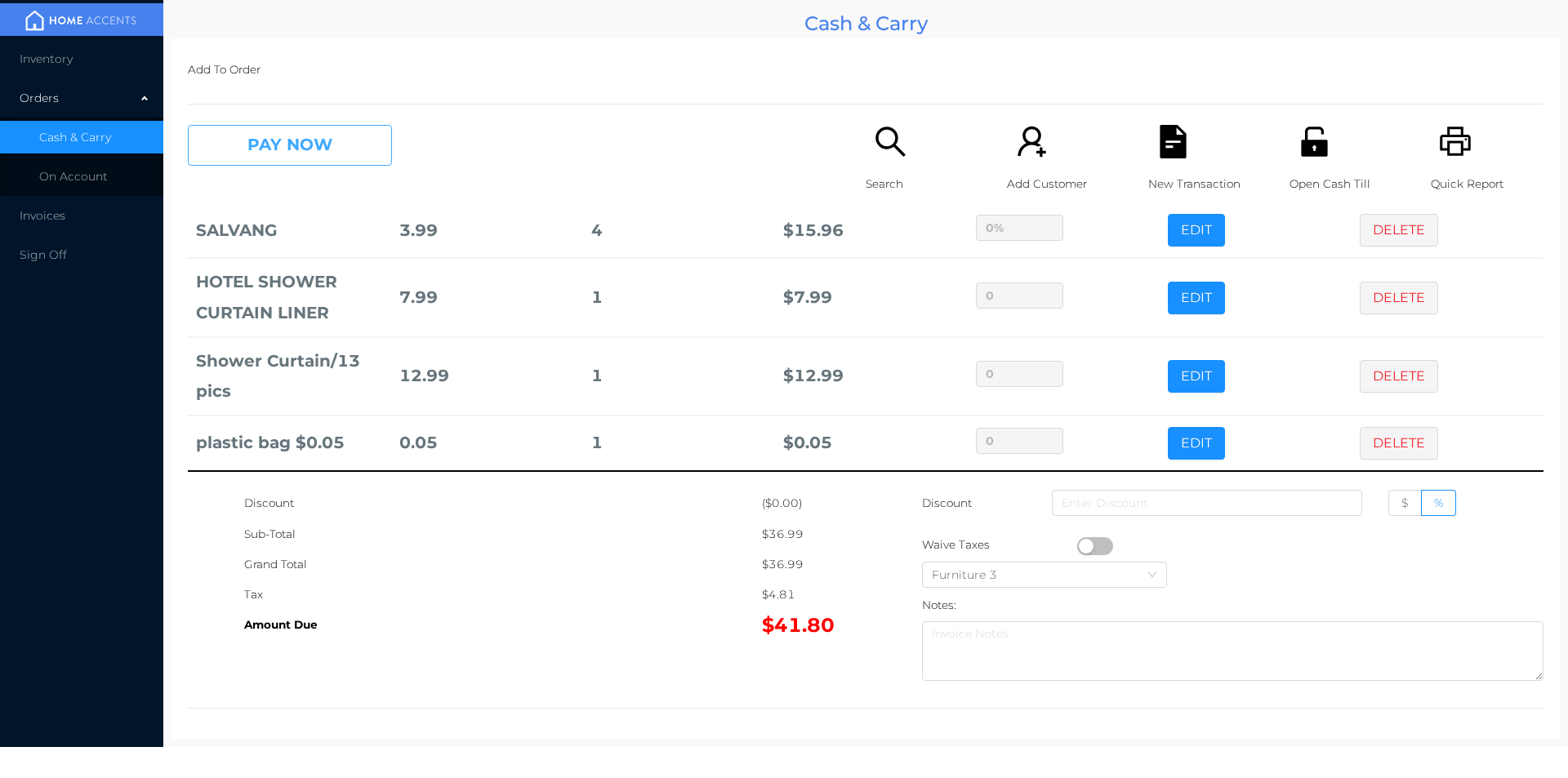
click at [257, 161] on button "PAY NOW" at bounding box center [289, 145] width 204 height 41
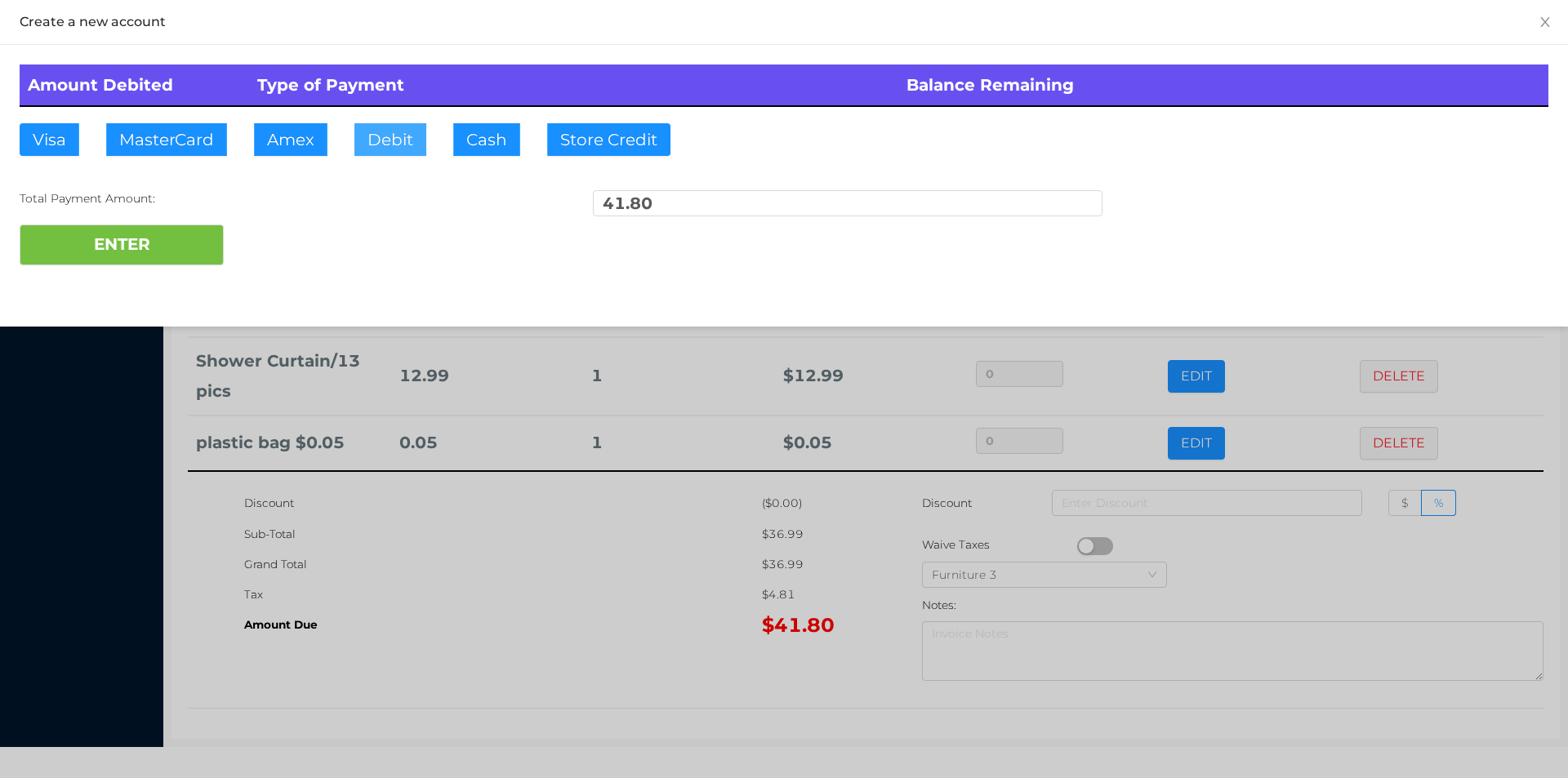
click at [402, 144] on button "Debit" at bounding box center [389, 140] width 72 height 33
click at [181, 231] on button "ENTER" at bounding box center [122, 244] width 204 height 41
type input "0"
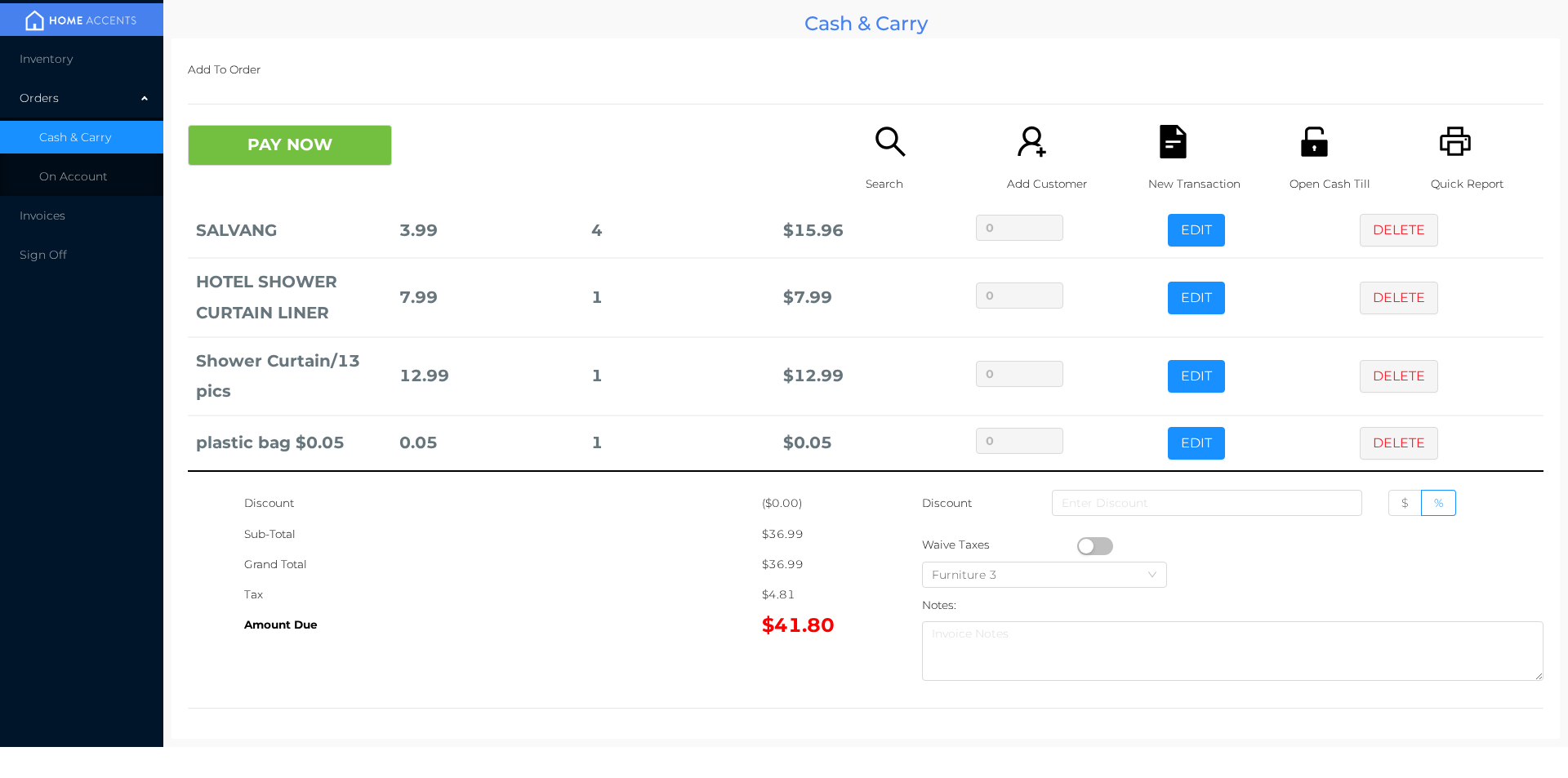
scroll to position [0, 0]
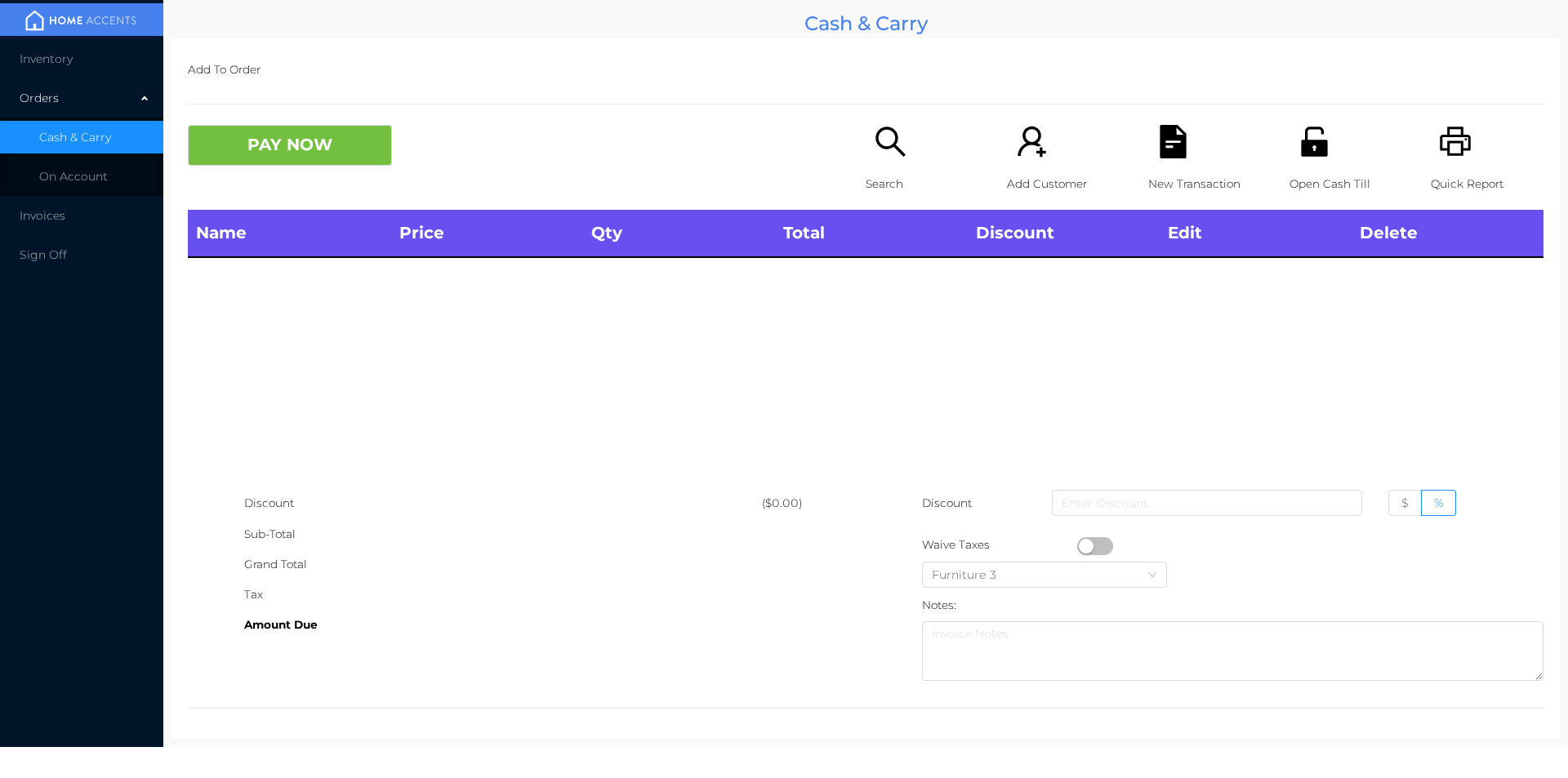
click at [874, 155] on icon "icon: search" at bounding box center [890, 142] width 34 height 34
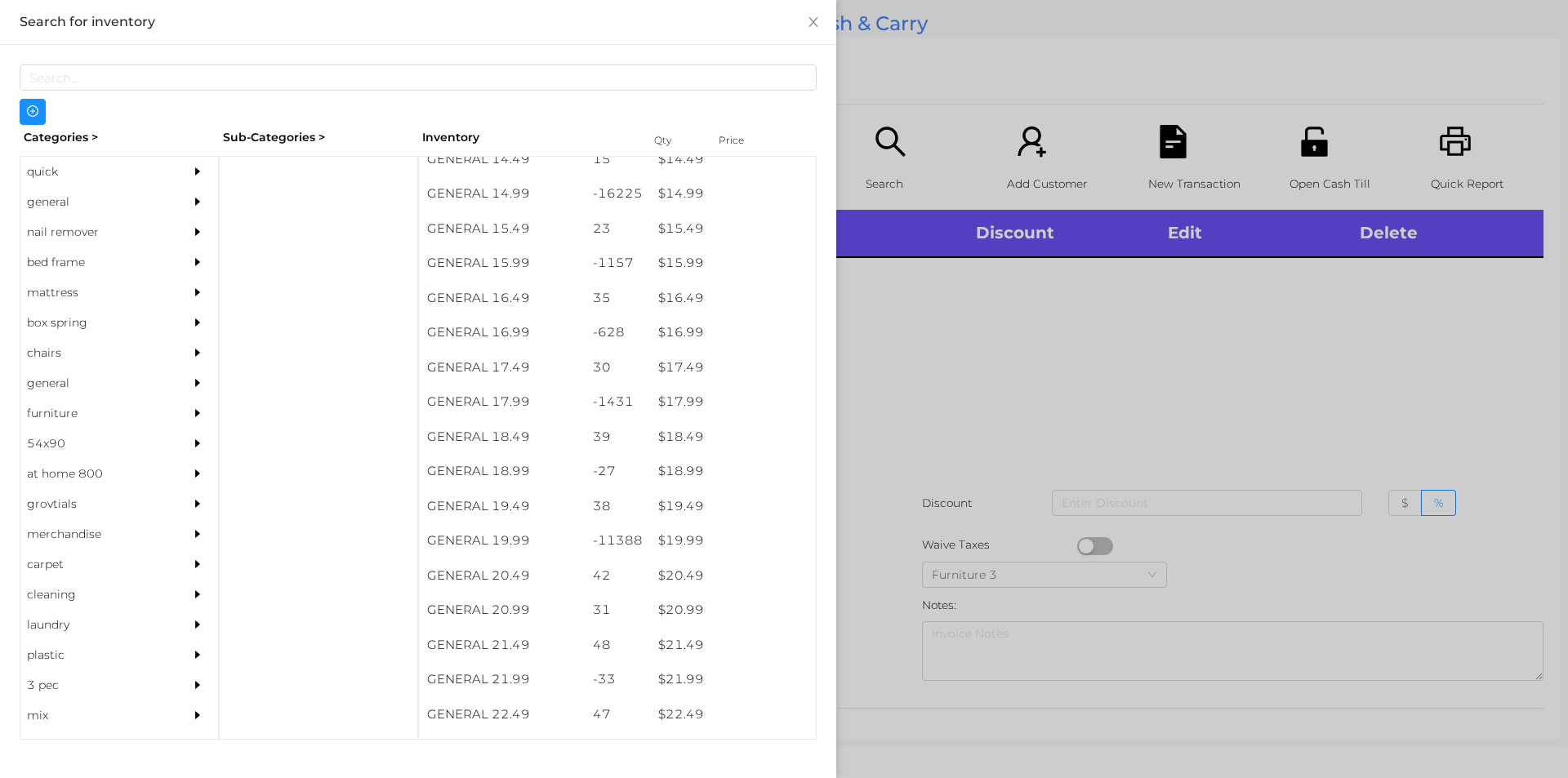
scroll to position [1433, 0]
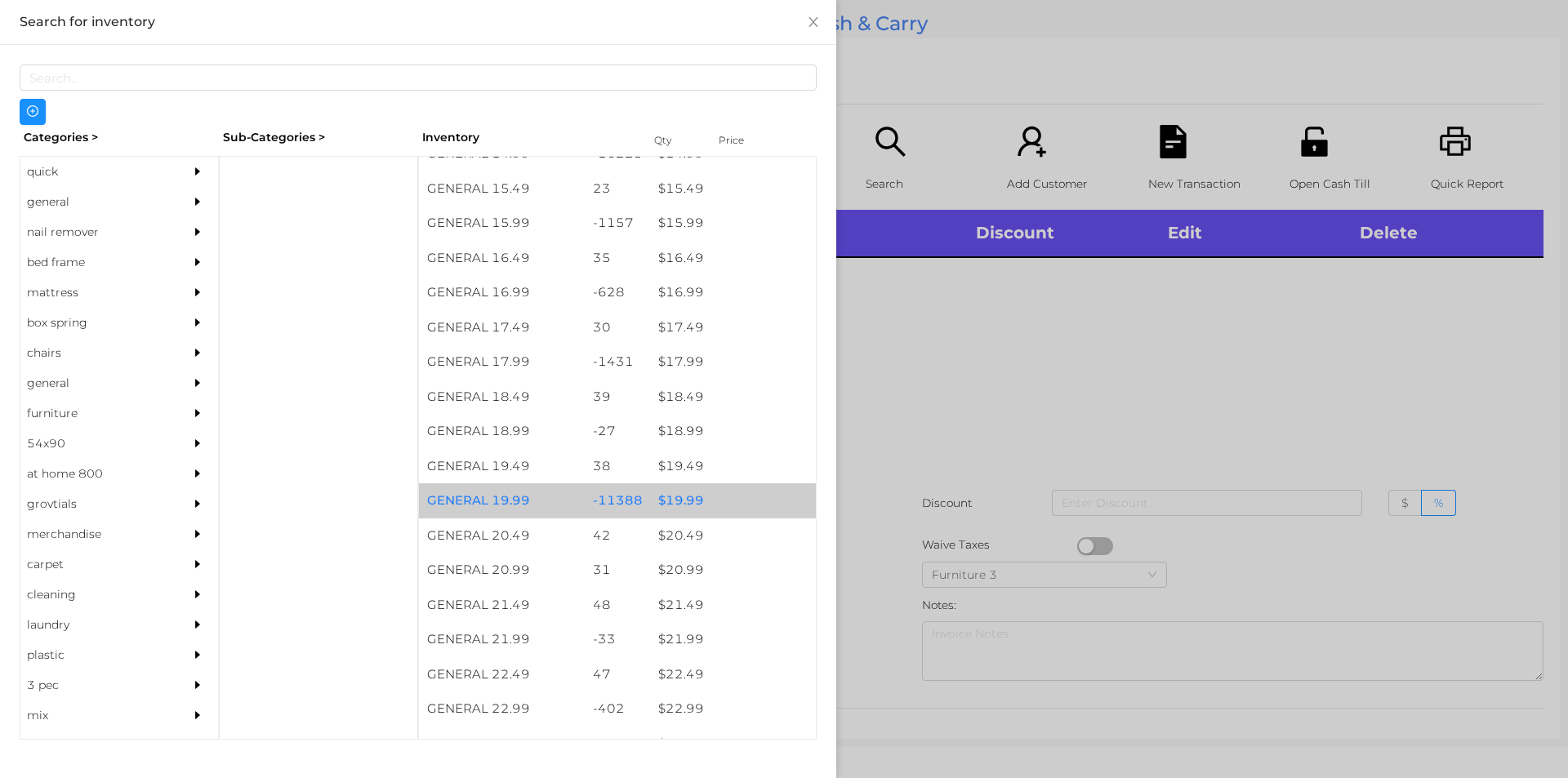
click at [675, 496] on div "$ 19.99" at bounding box center [732, 501] width 166 height 35
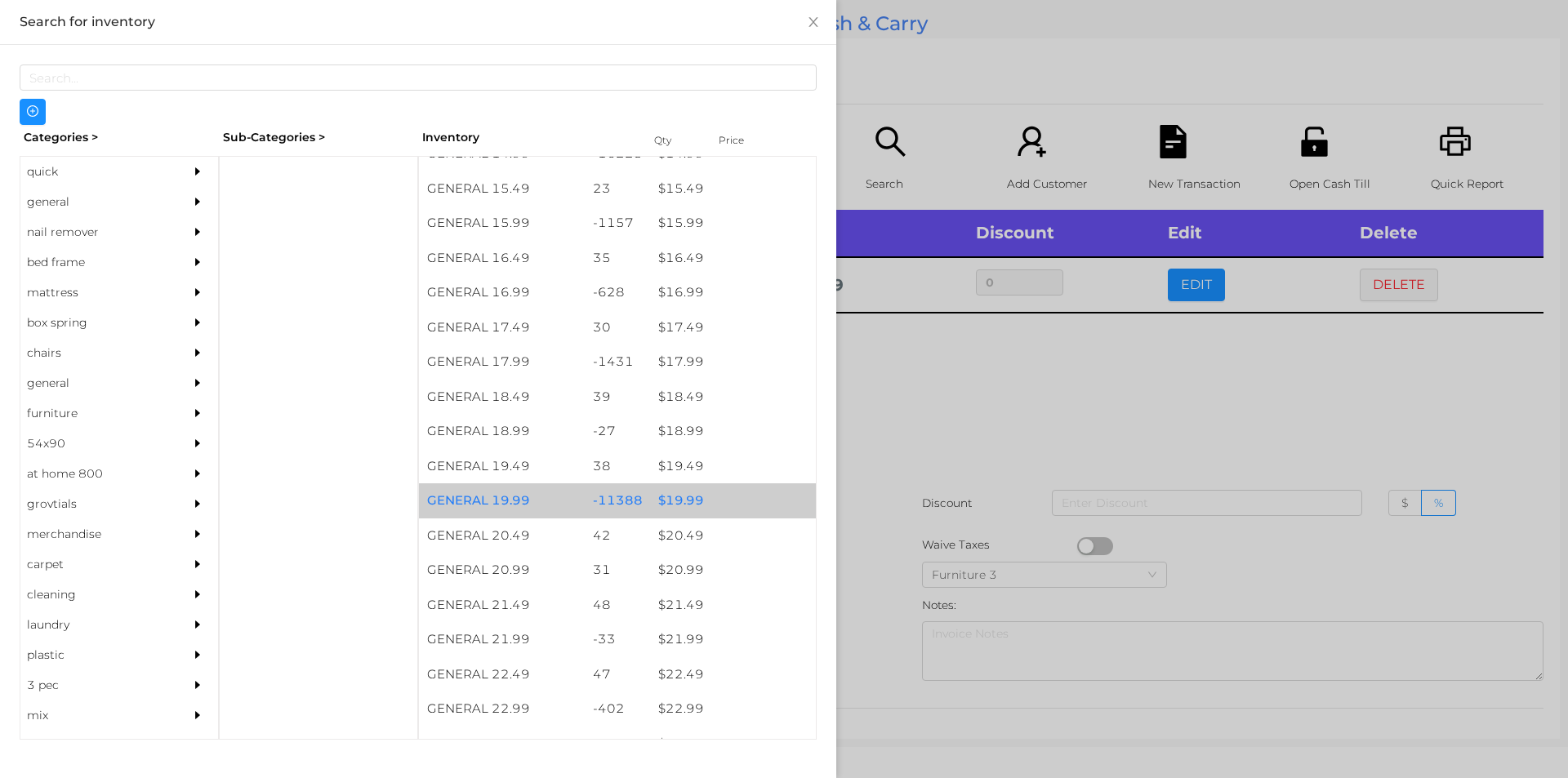
click at [680, 492] on div "$ 19.99" at bounding box center [732, 501] width 166 height 35
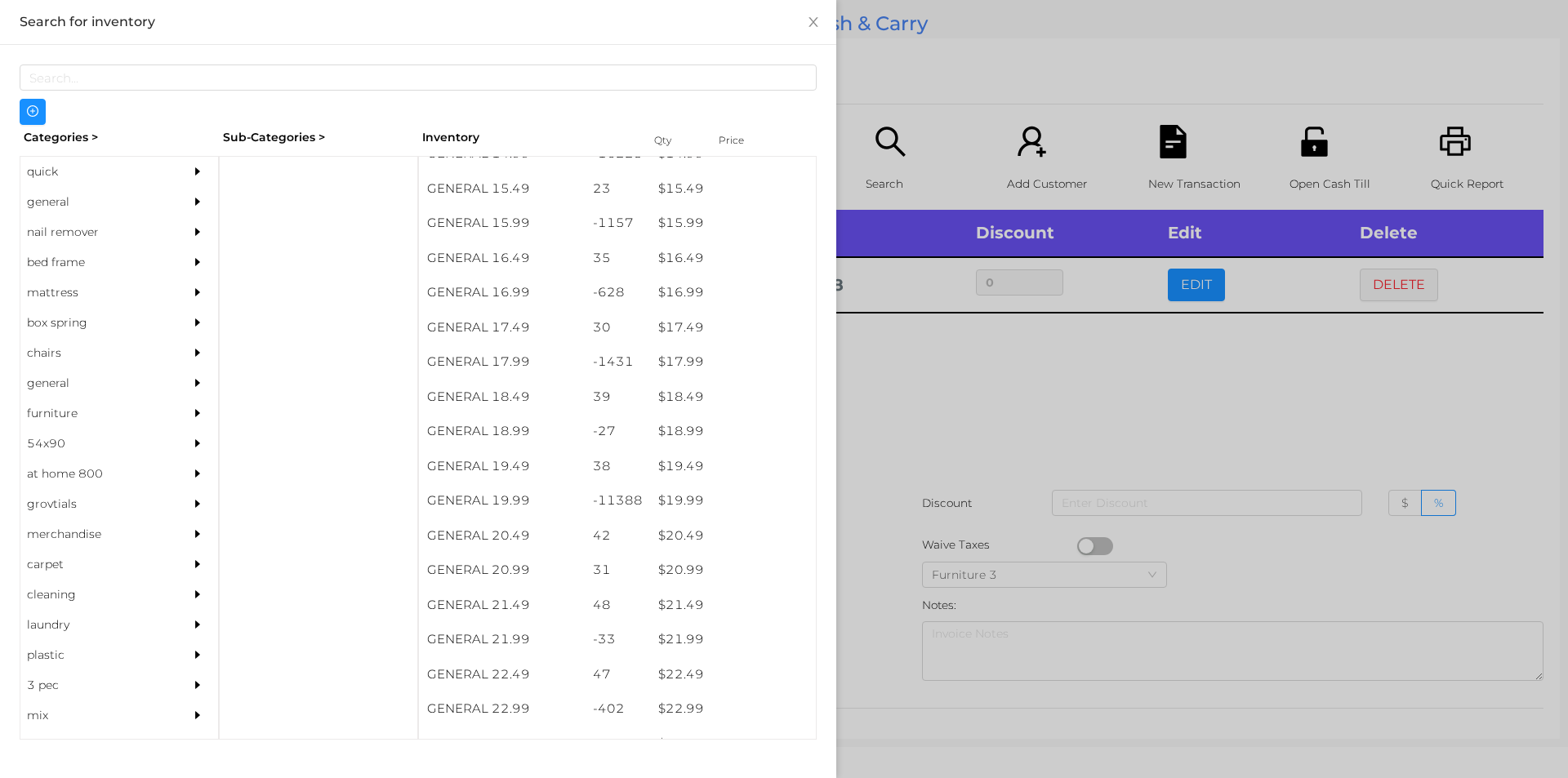
click at [914, 389] on div at bounding box center [784, 389] width 1568 height 778
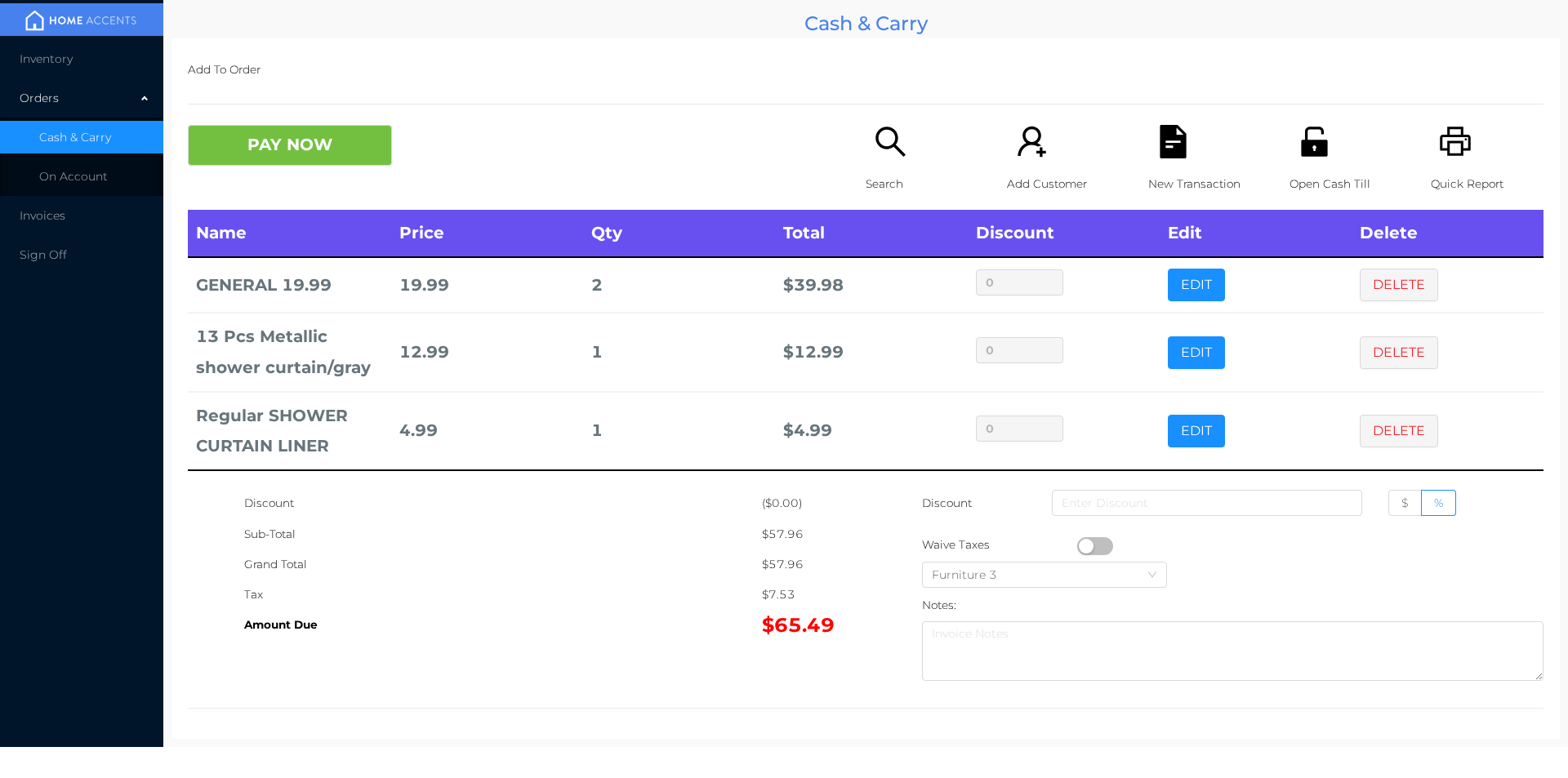
click at [866, 126] on div "Search" at bounding box center [922, 168] width 113 height 85
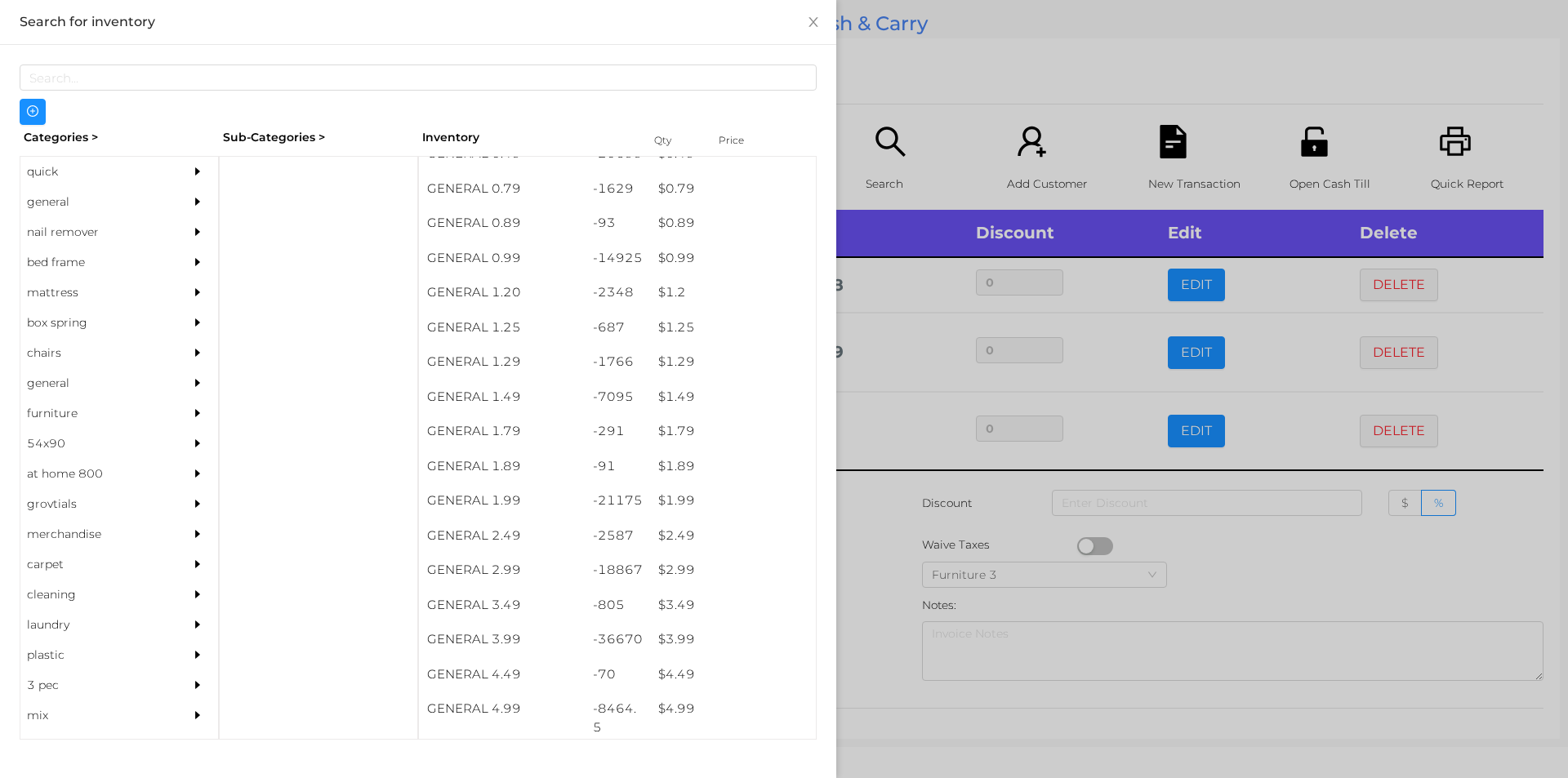
scroll to position [53, 0]
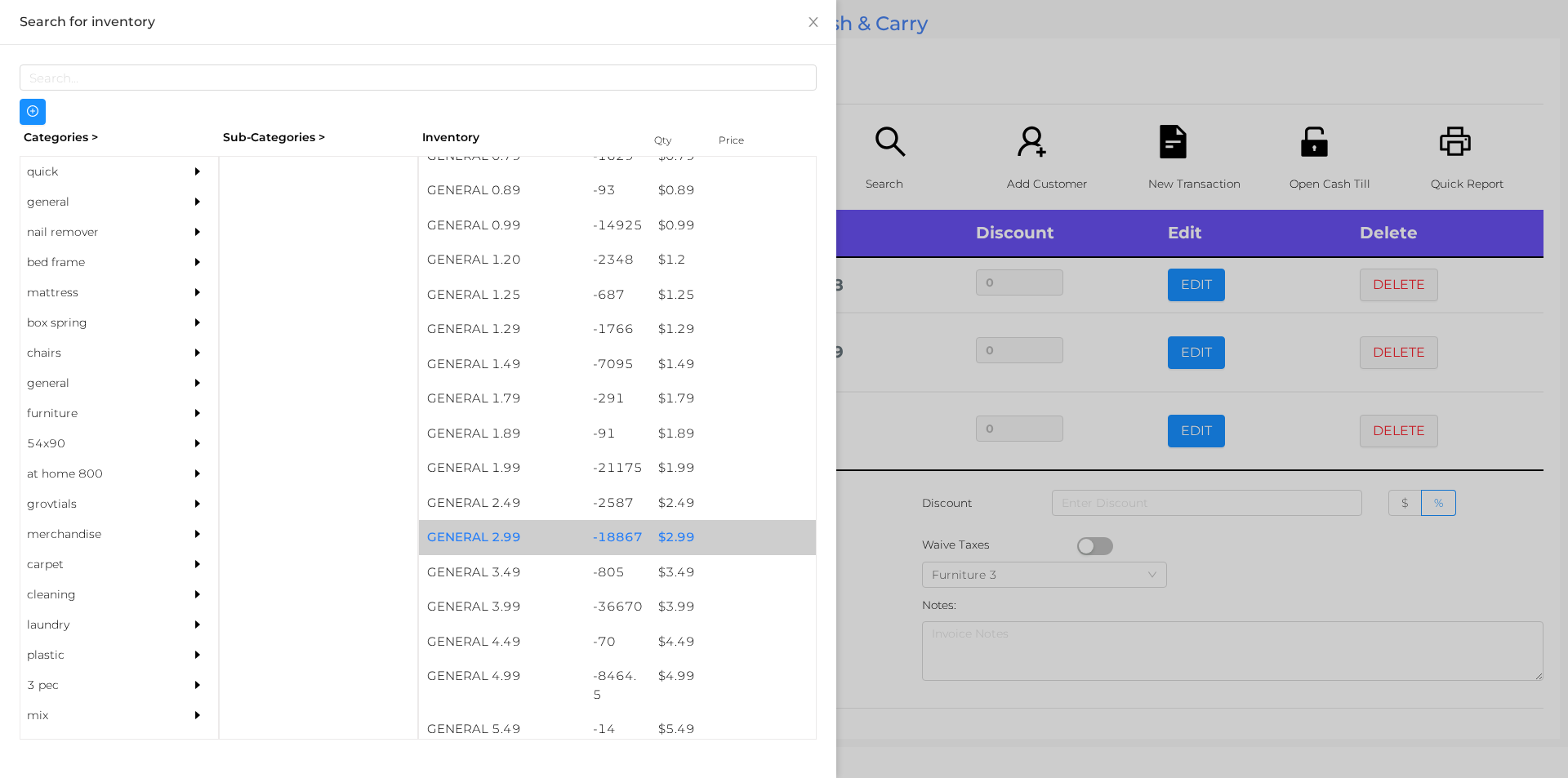
click at [681, 534] on div "$ 2.99" at bounding box center [732, 537] width 166 height 35
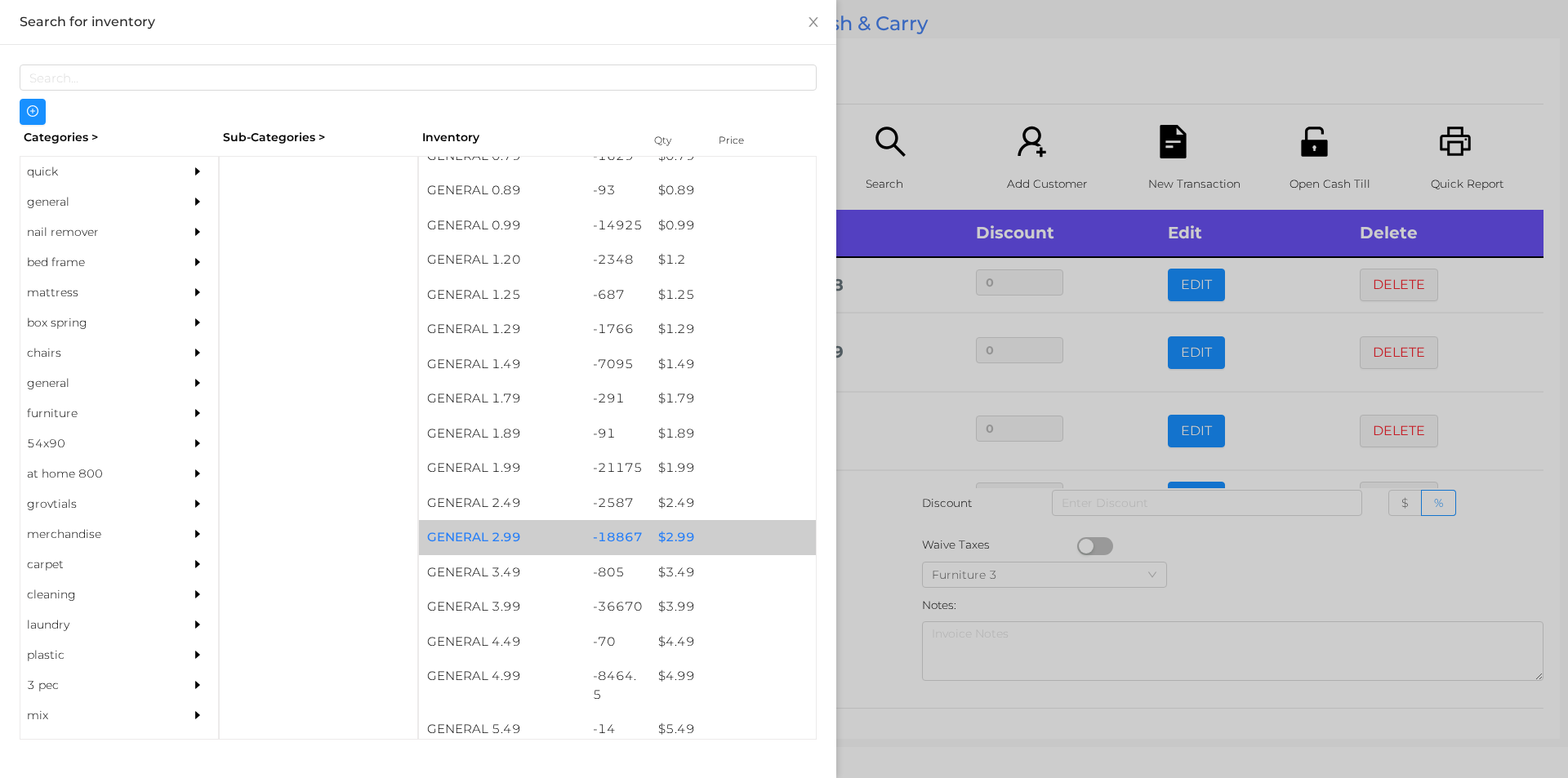
click at [681, 537] on div "$ 2.99" at bounding box center [732, 537] width 166 height 35
click at [56, 175] on div "quick" at bounding box center [94, 172] width 149 height 30
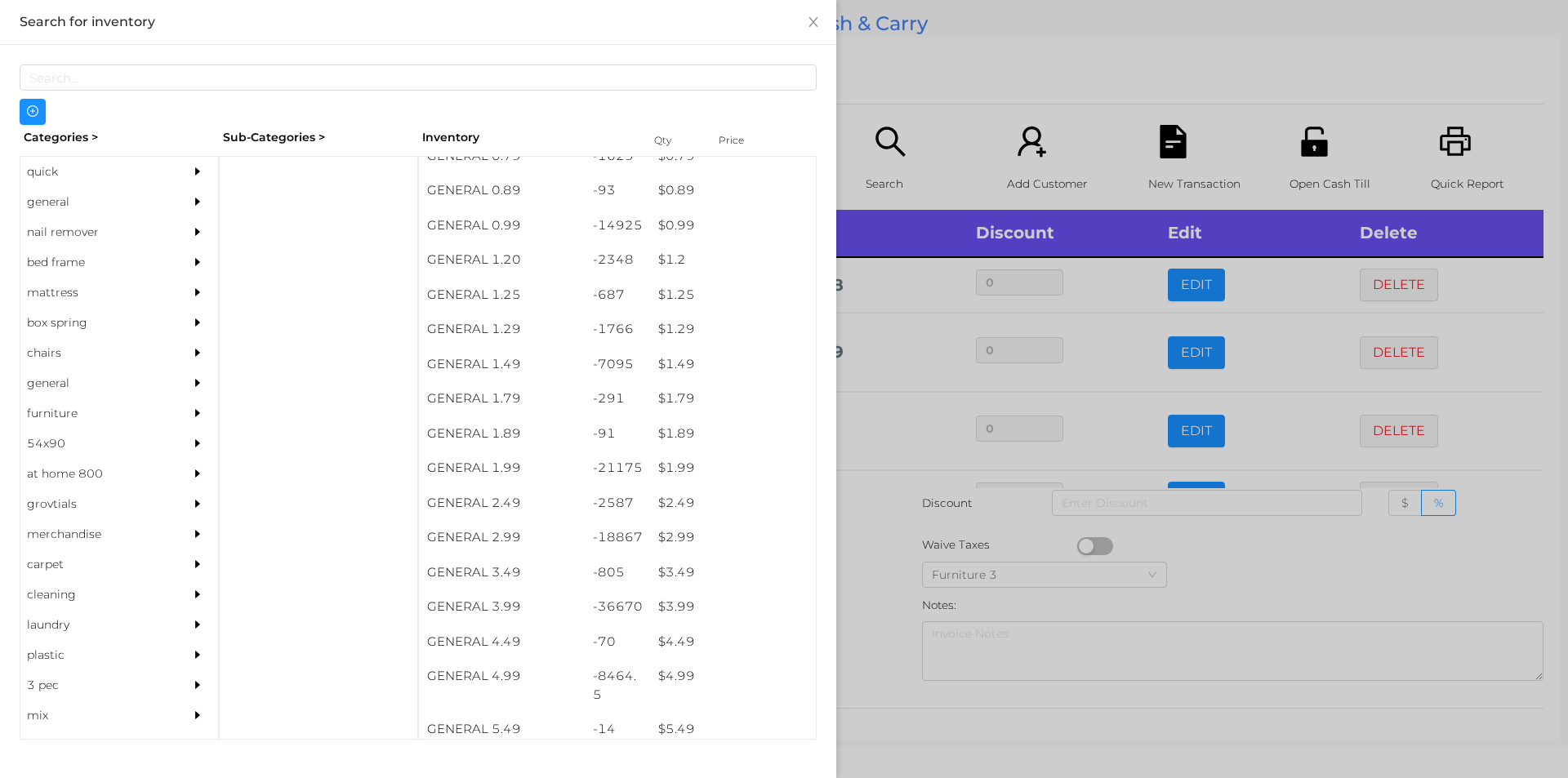
scroll to position [0, 0]
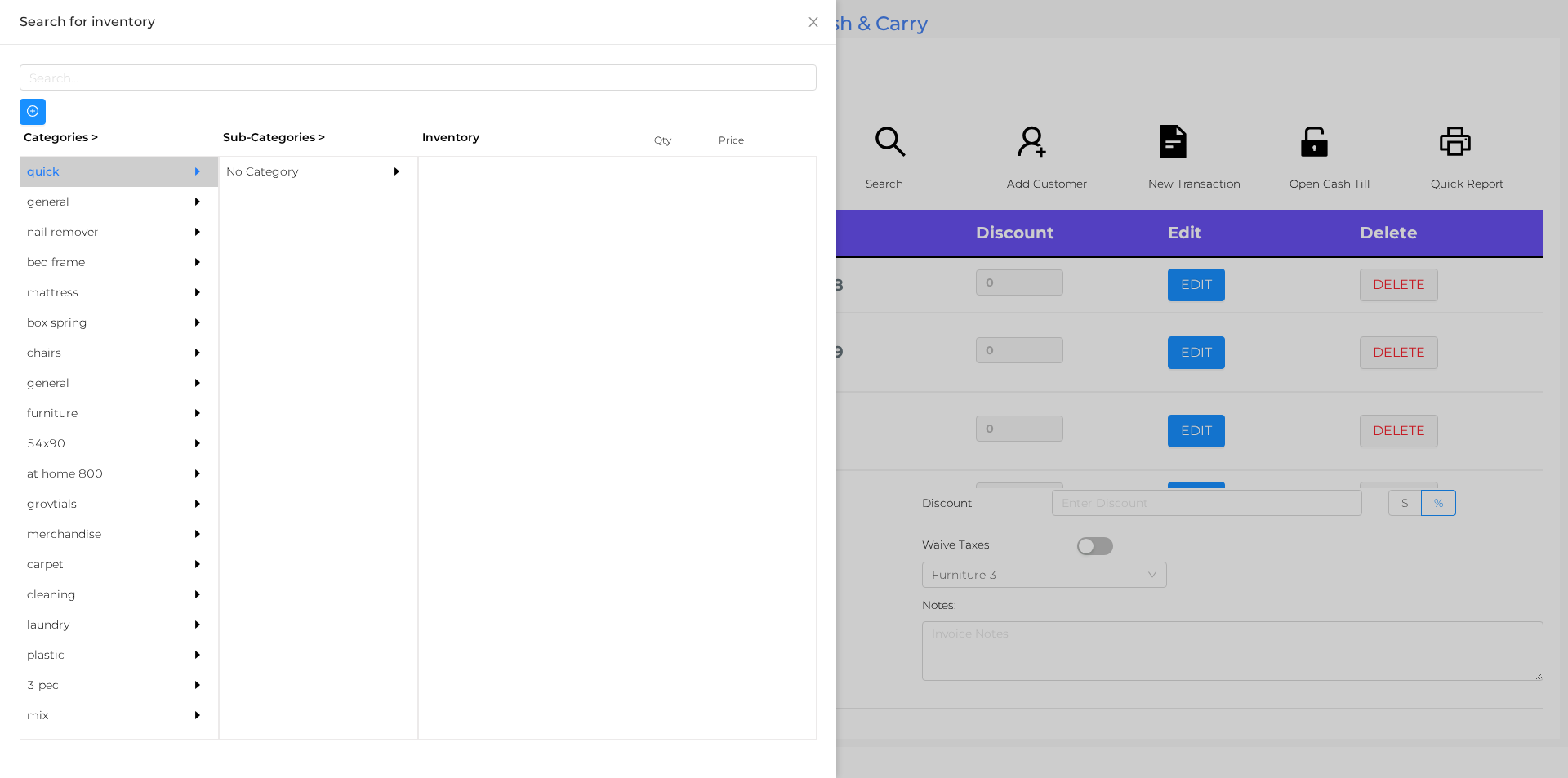
click at [282, 186] on div "No Category" at bounding box center [294, 172] width 149 height 30
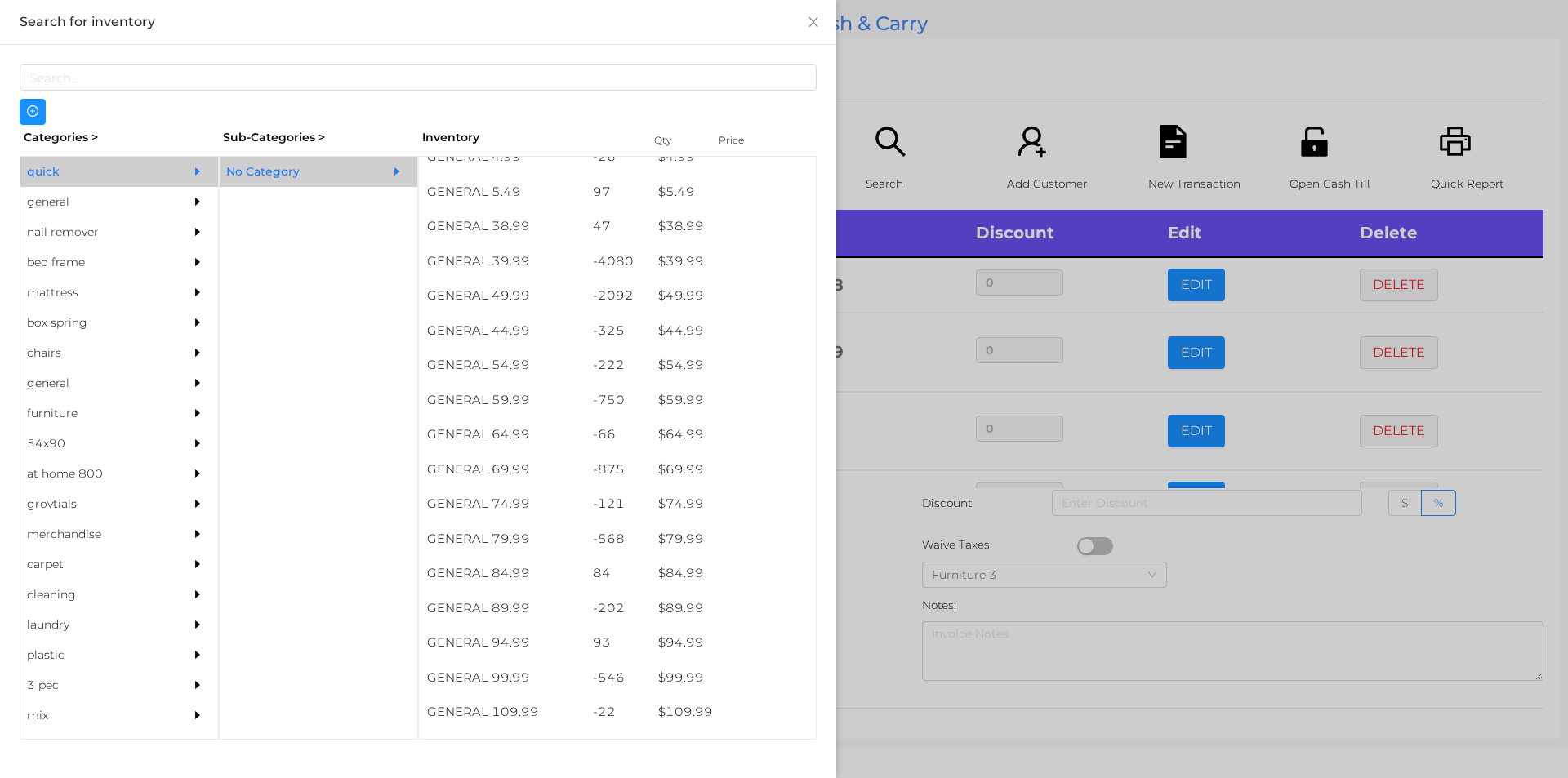
scroll to position [850, 0]
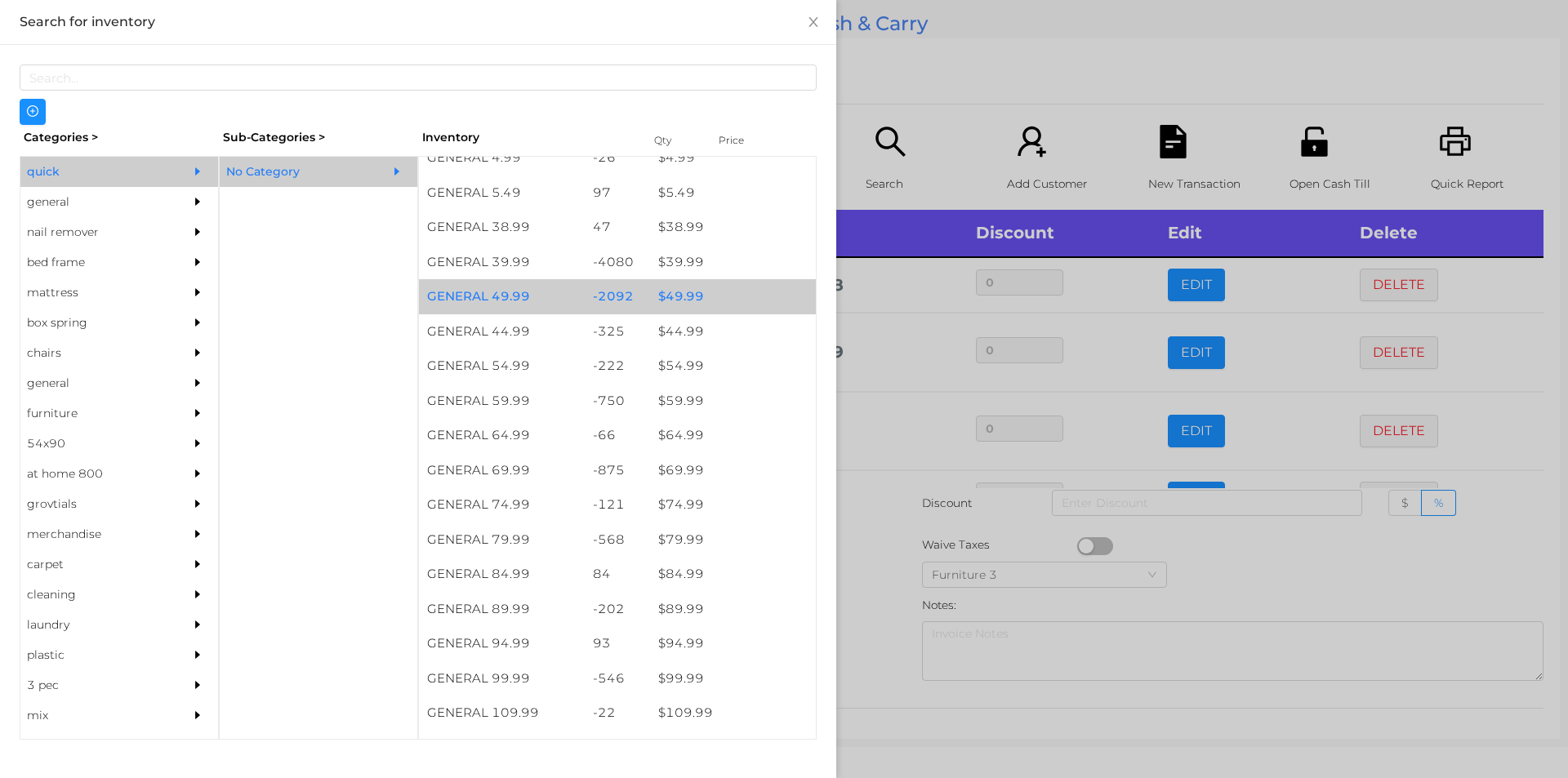
click at [676, 286] on div "$ 49.99" at bounding box center [732, 297] width 166 height 35
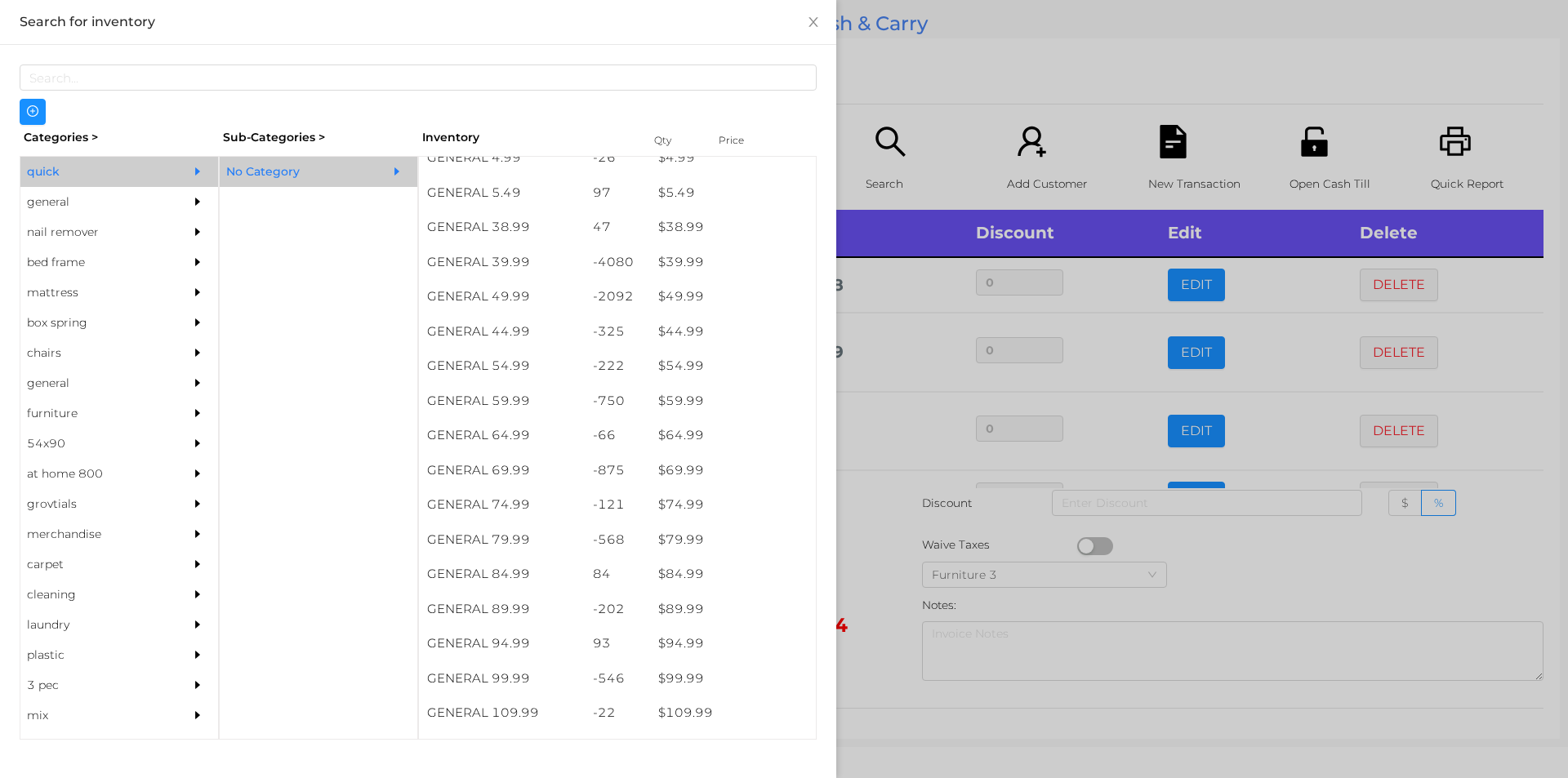
click at [865, 613] on div at bounding box center [784, 389] width 1568 height 778
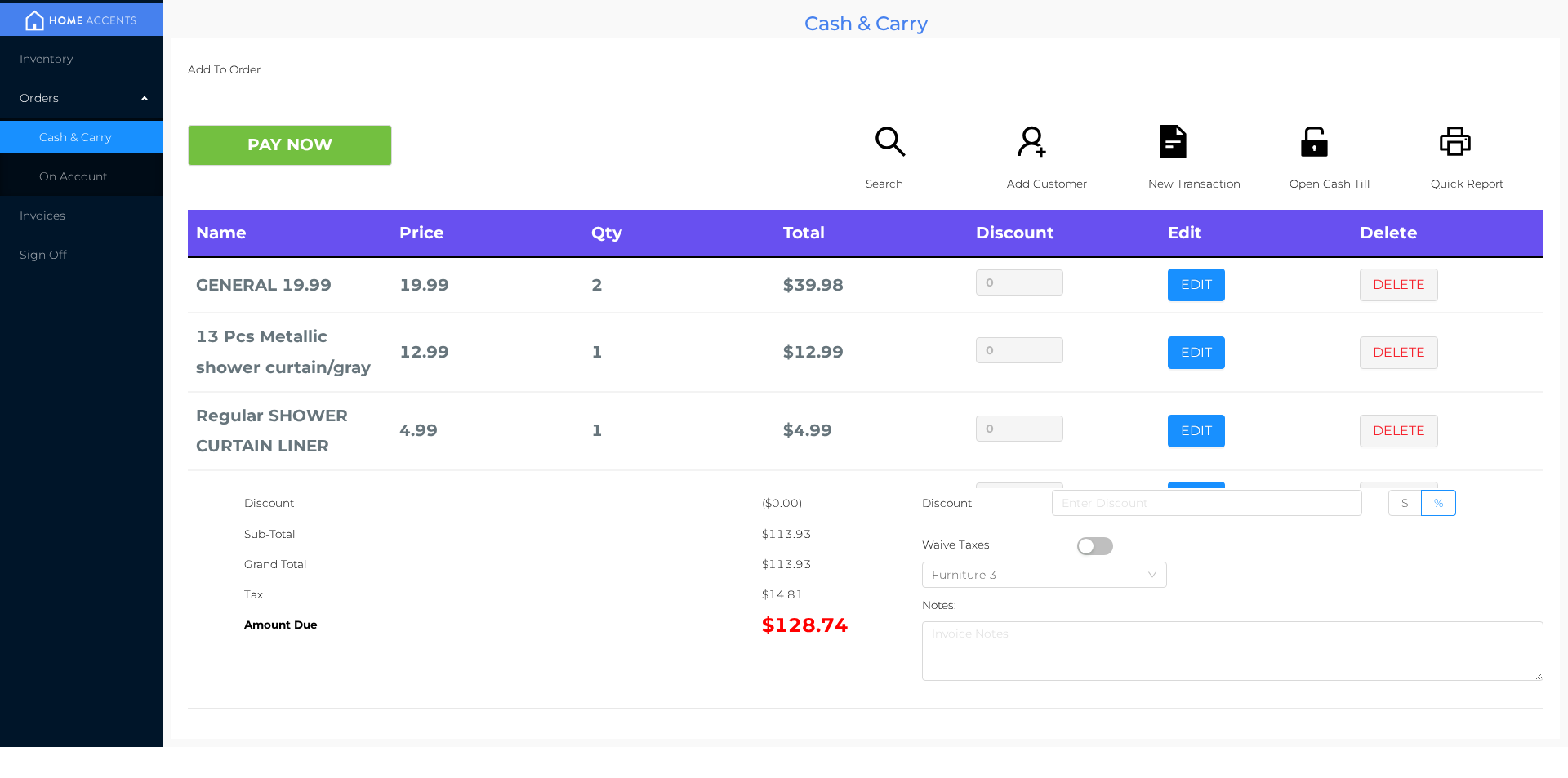
scroll to position [110, 0]
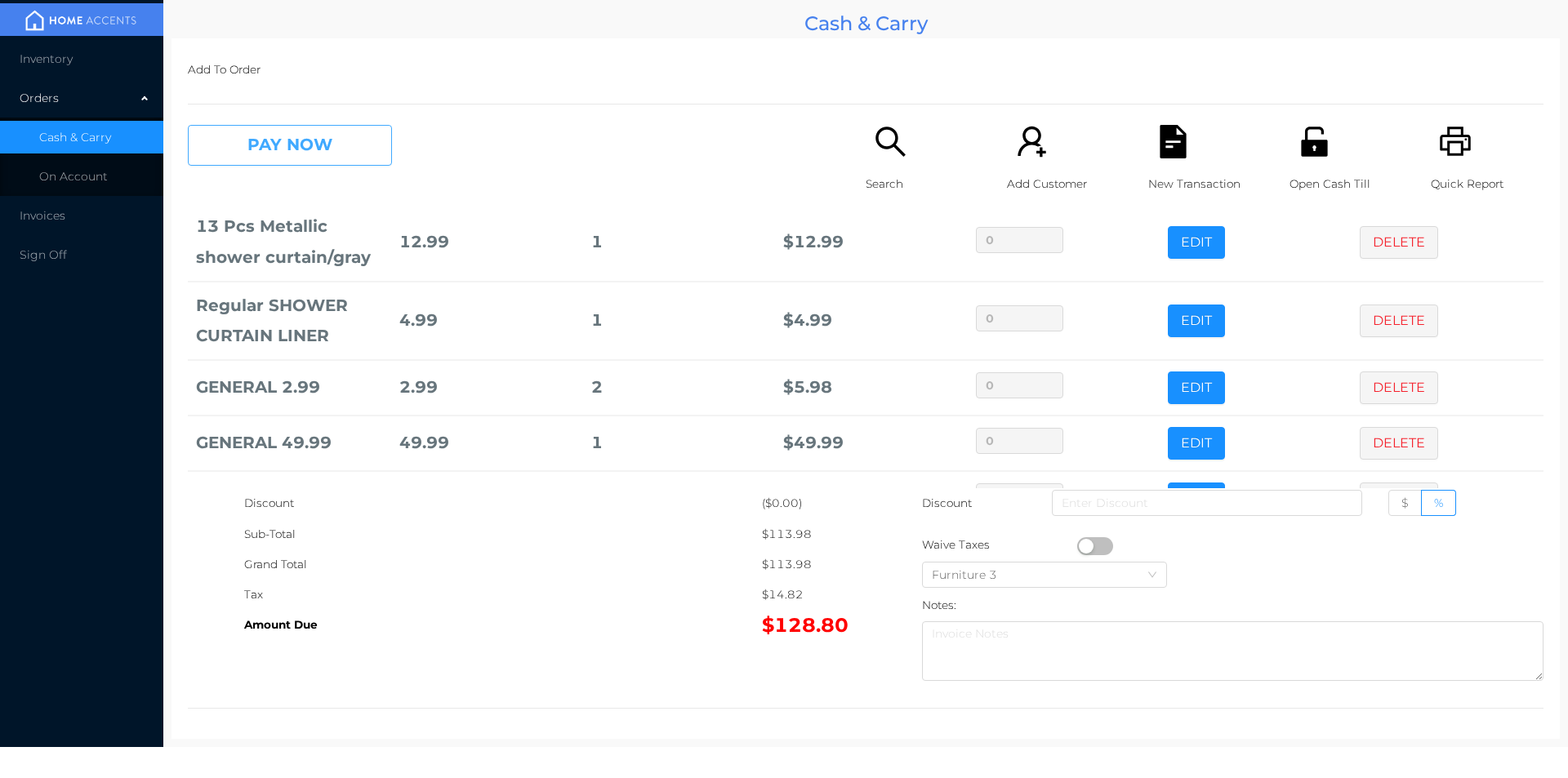
click at [333, 159] on button "PAY NOW" at bounding box center [289, 145] width 204 height 41
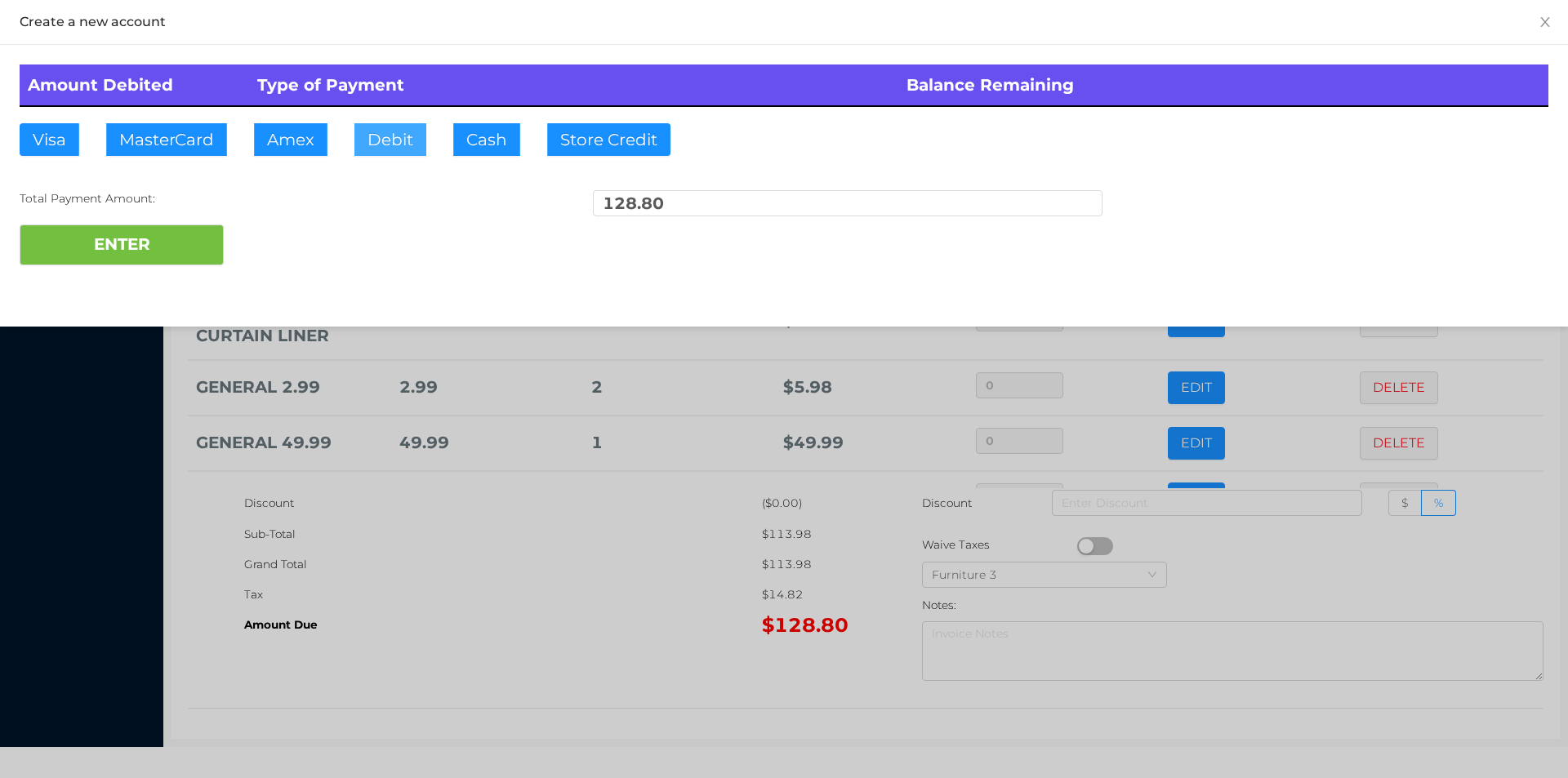
click at [382, 148] on button "Debit" at bounding box center [389, 140] width 72 height 33
click at [160, 245] on button "ENTER" at bounding box center [122, 244] width 204 height 41
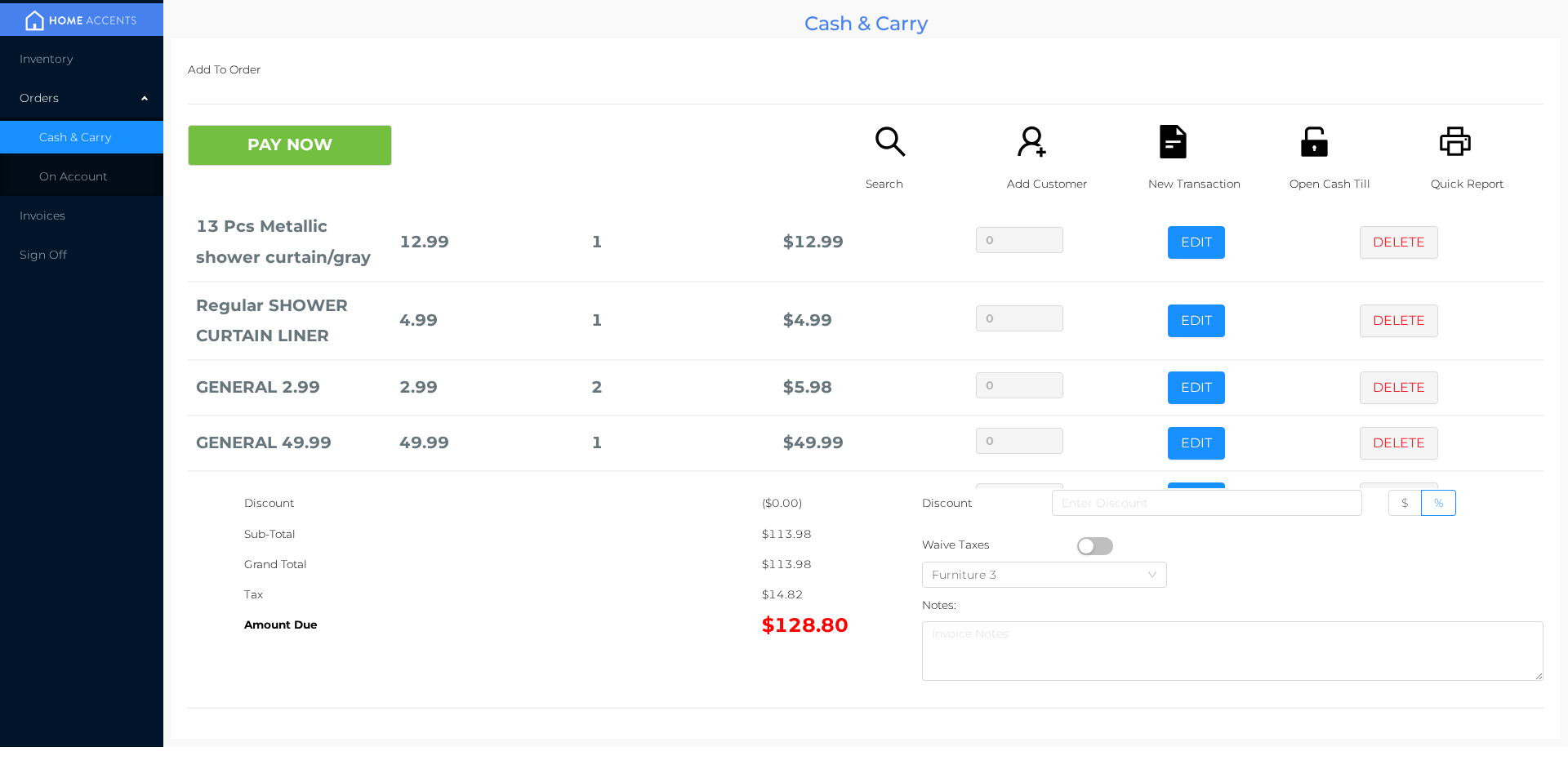
scroll to position [0, 0]
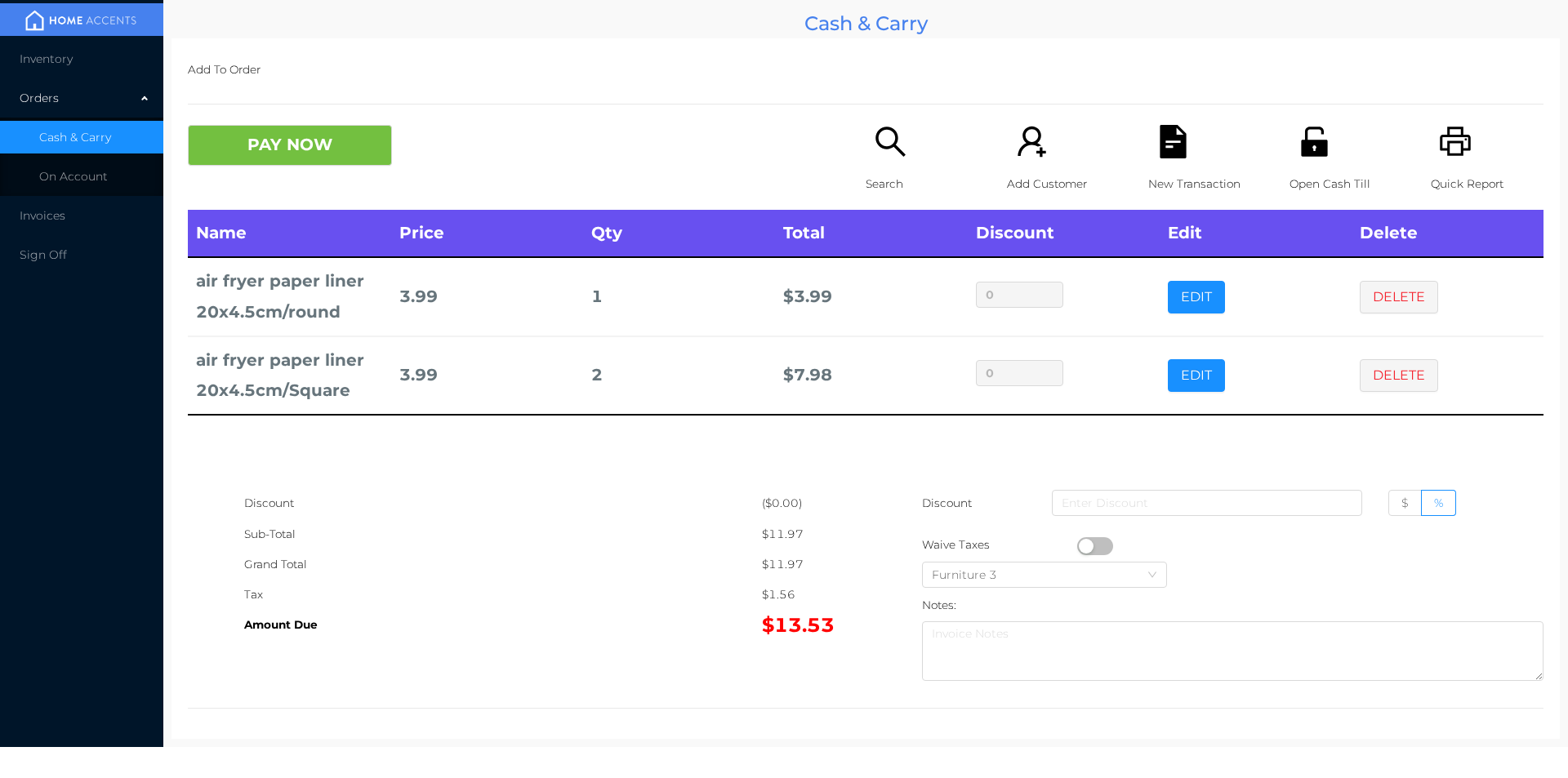
click at [878, 160] on div "Search" at bounding box center [922, 168] width 113 height 85
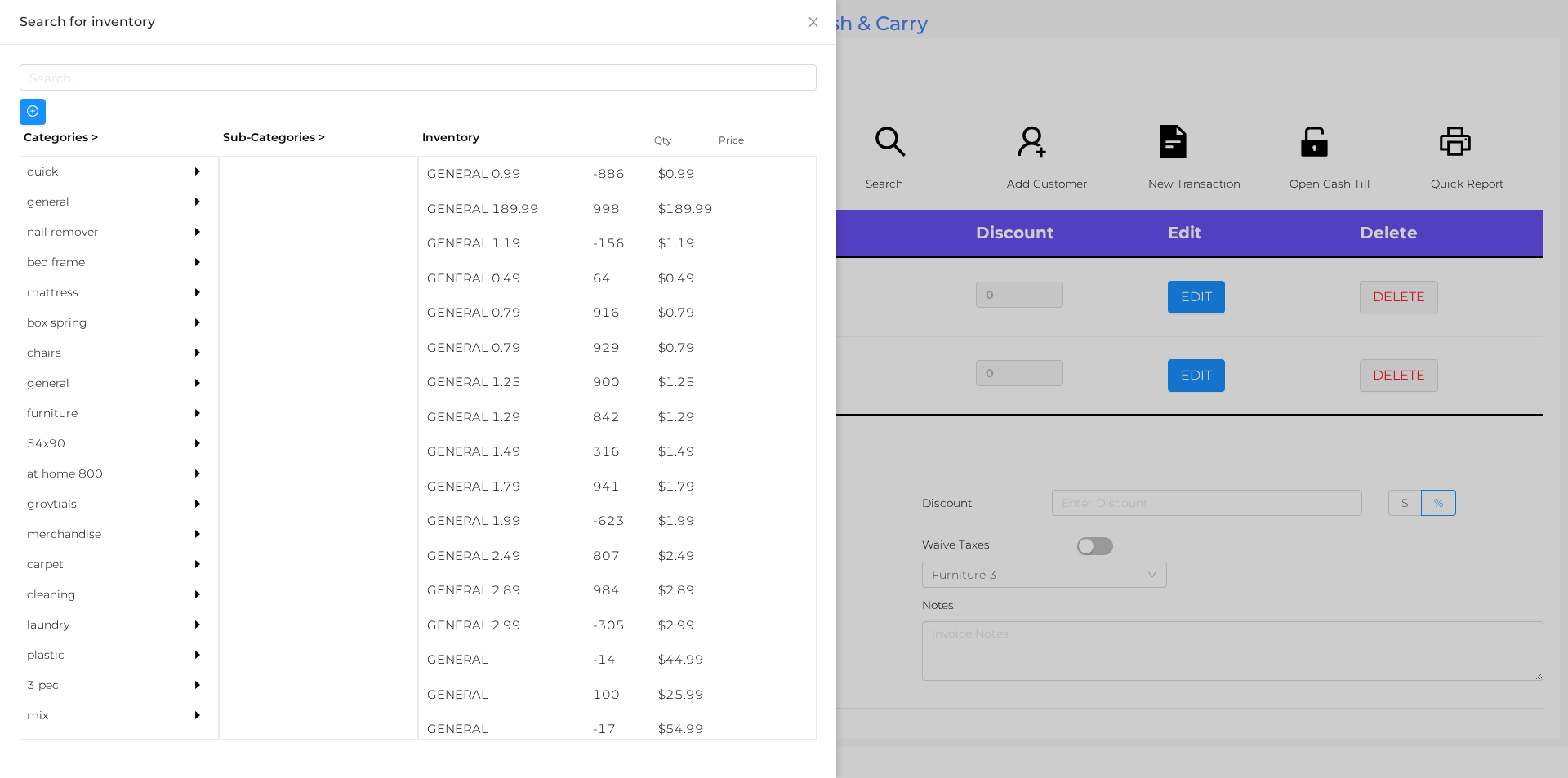
click at [54, 204] on div "general" at bounding box center [94, 202] width 149 height 30
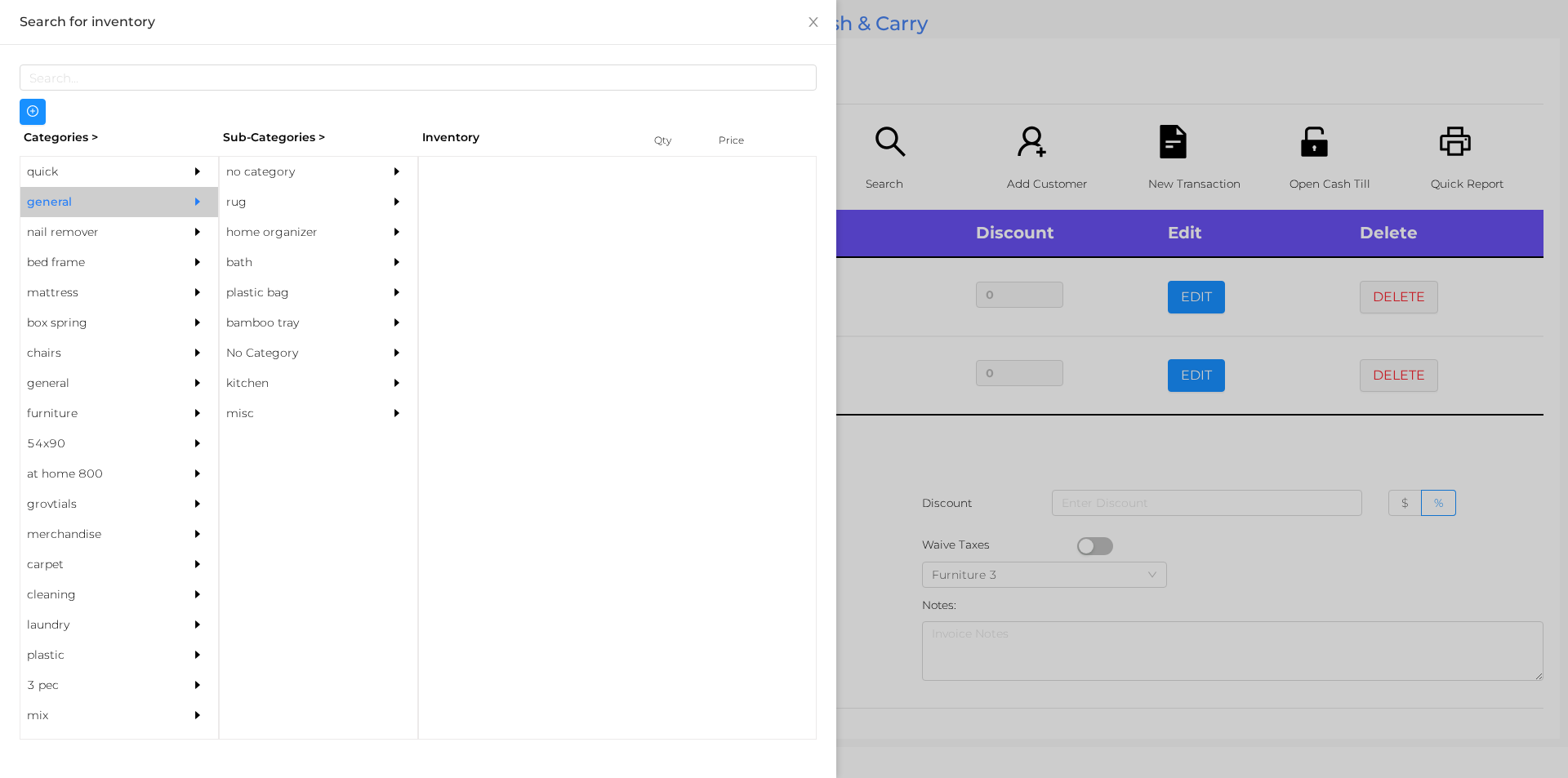
click at [257, 171] on div "no category" at bounding box center [294, 172] width 149 height 30
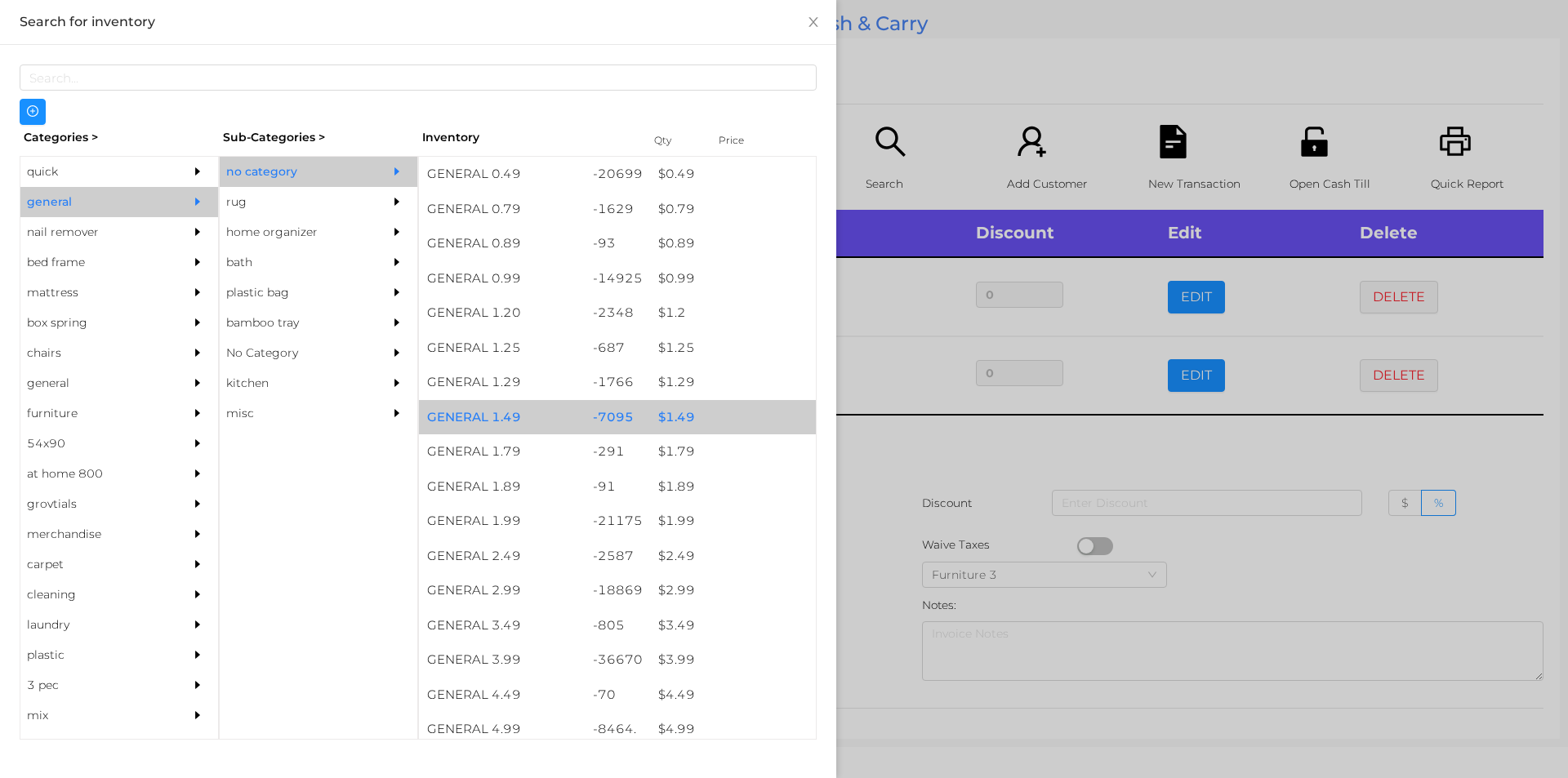
click at [663, 419] on div "$ 1.49" at bounding box center [732, 418] width 166 height 35
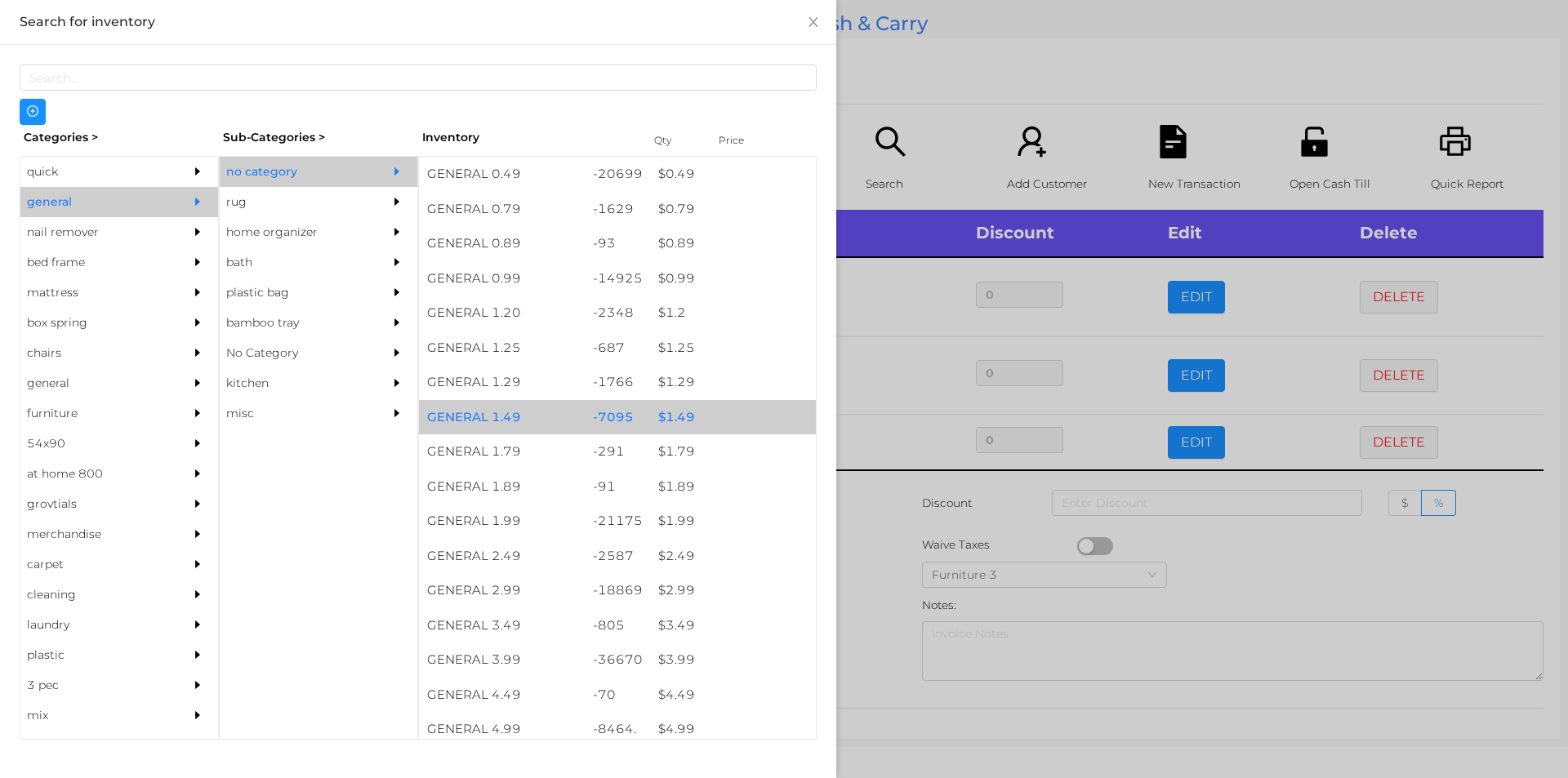
click at [671, 419] on div "$ 1.49" at bounding box center [732, 418] width 166 height 35
click at [666, 415] on div "$ 1.49" at bounding box center [732, 418] width 166 height 35
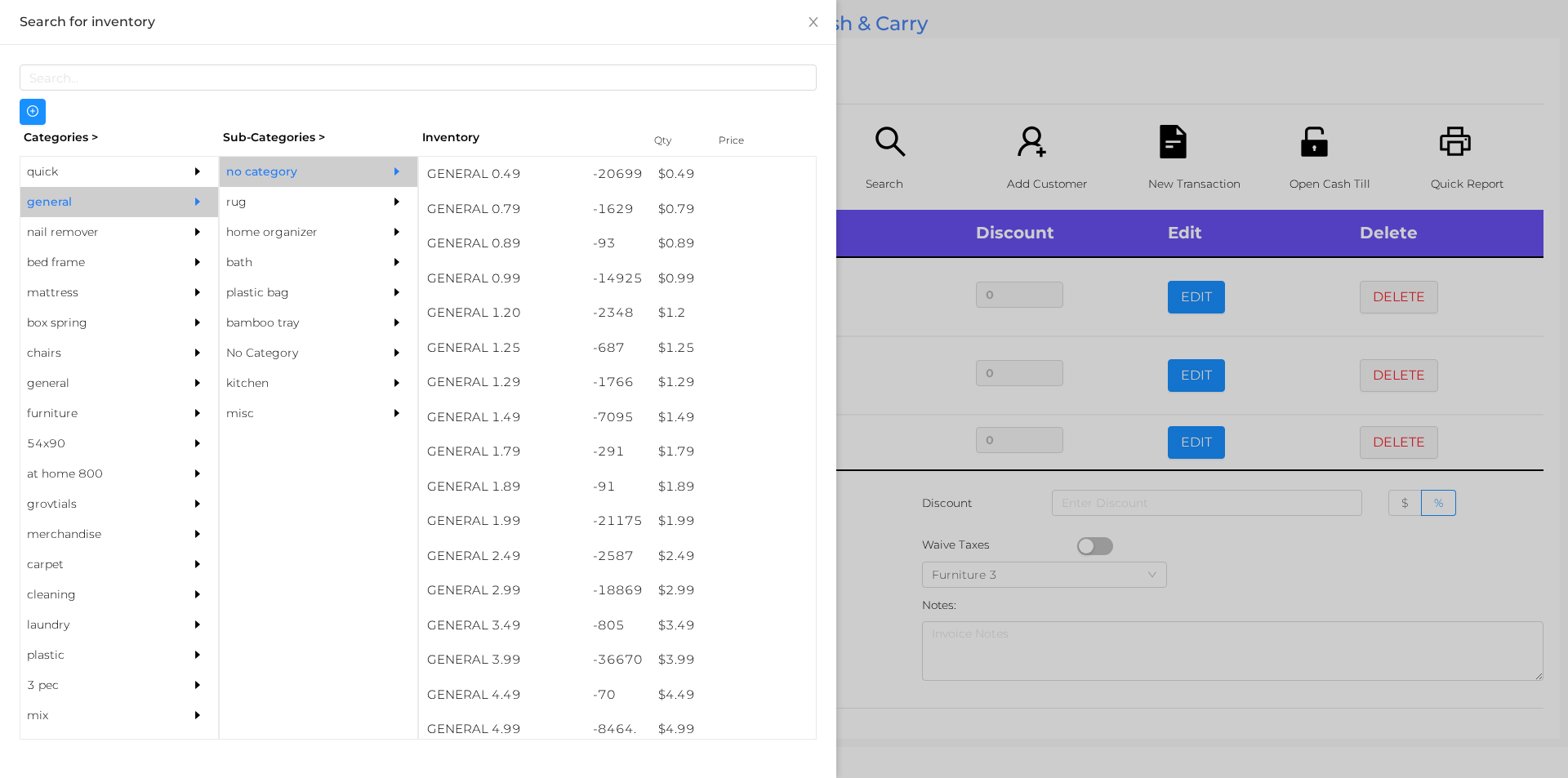
click at [868, 530] on div at bounding box center [784, 389] width 1568 height 778
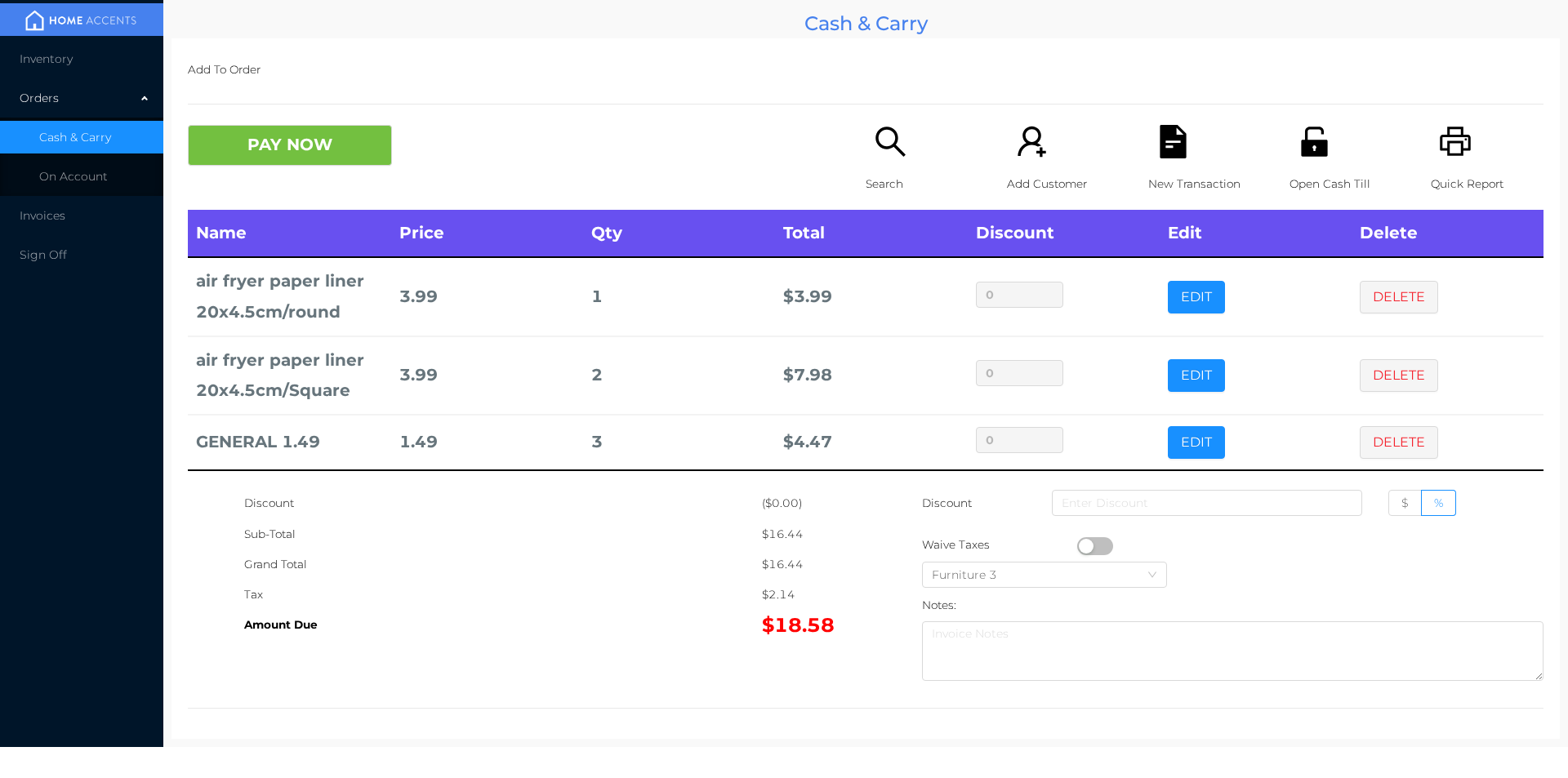
scroll to position [5, 0]
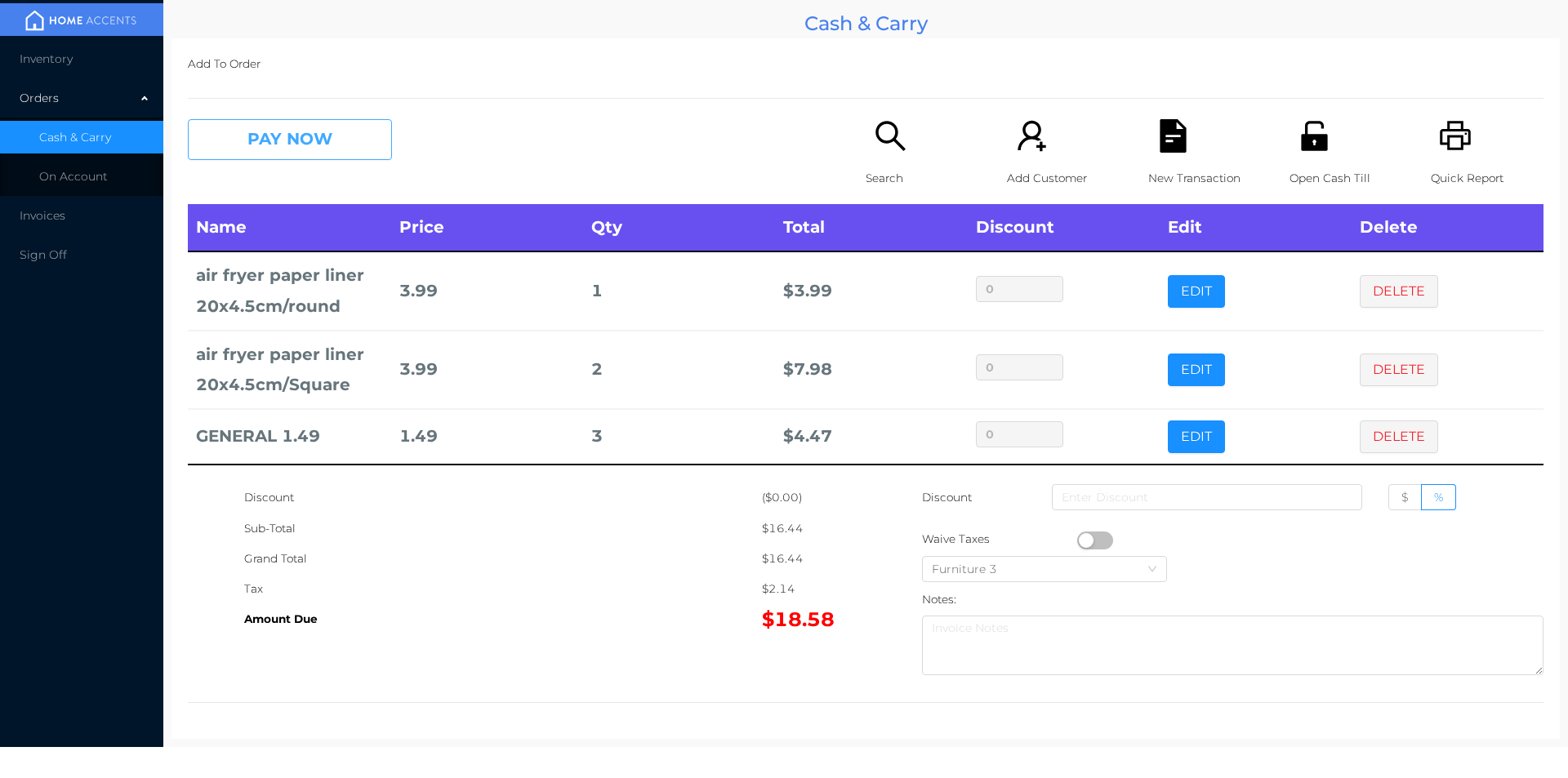
click at [330, 152] on button "PAY NOW" at bounding box center [289, 139] width 204 height 41
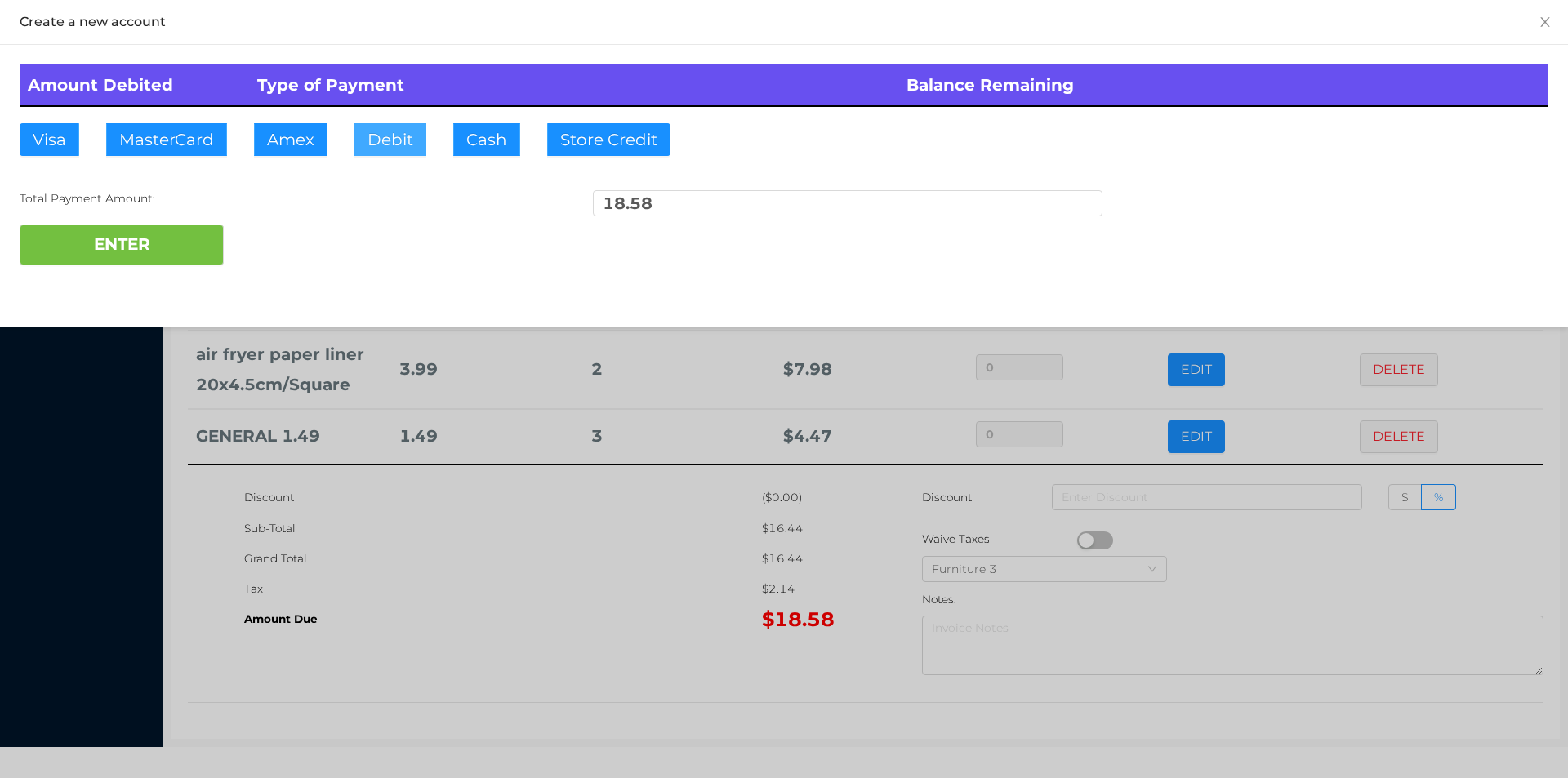
click at [387, 135] on button "Debit" at bounding box center [389, 140] width 72 height 33
click at [170, 243] on button "ENTER" at bounding box center [122, 244] width 204 height 41
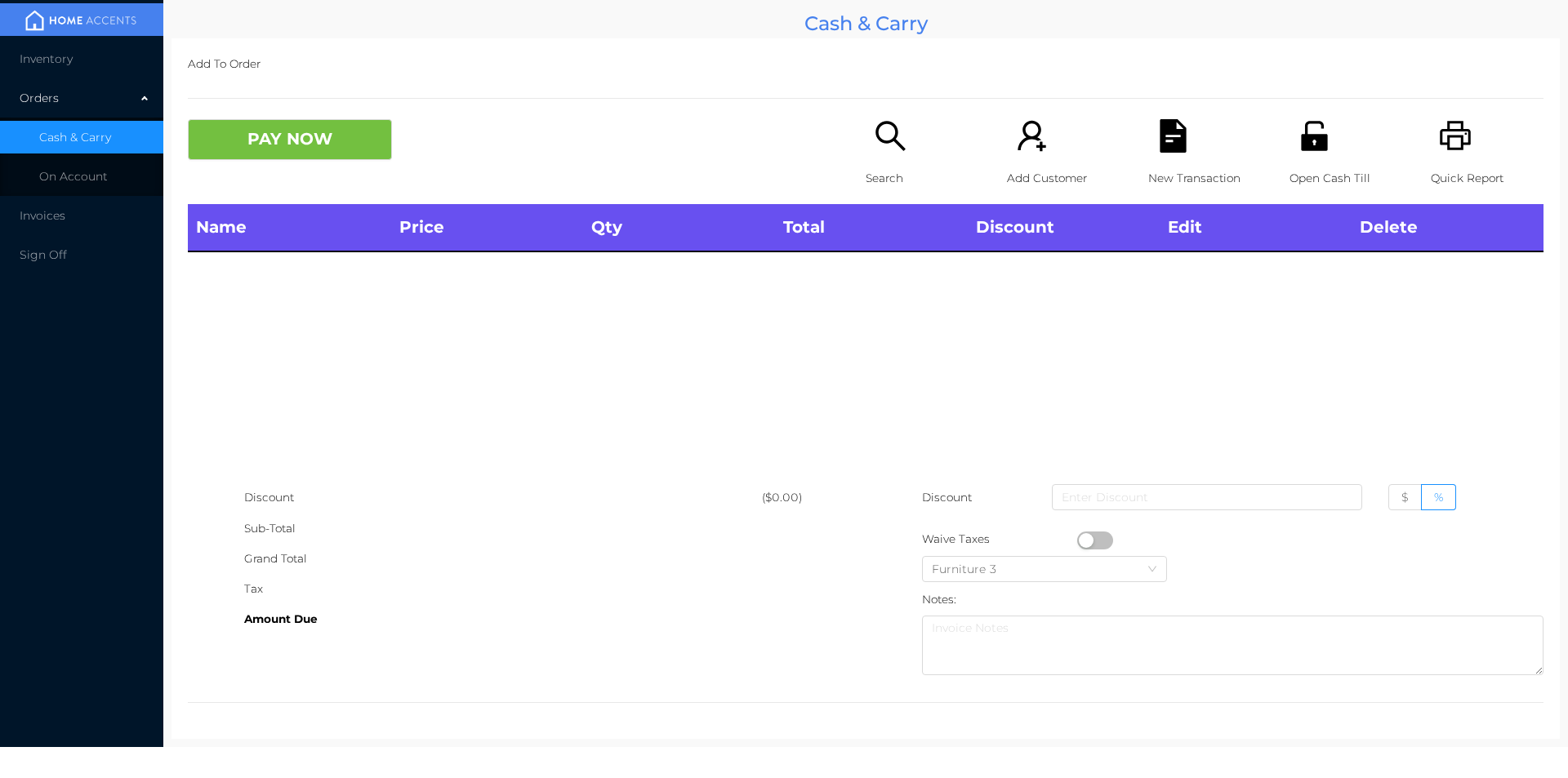
click at [884, 159] on div "Search" at bounding box center [922, 162] width 113 height 85
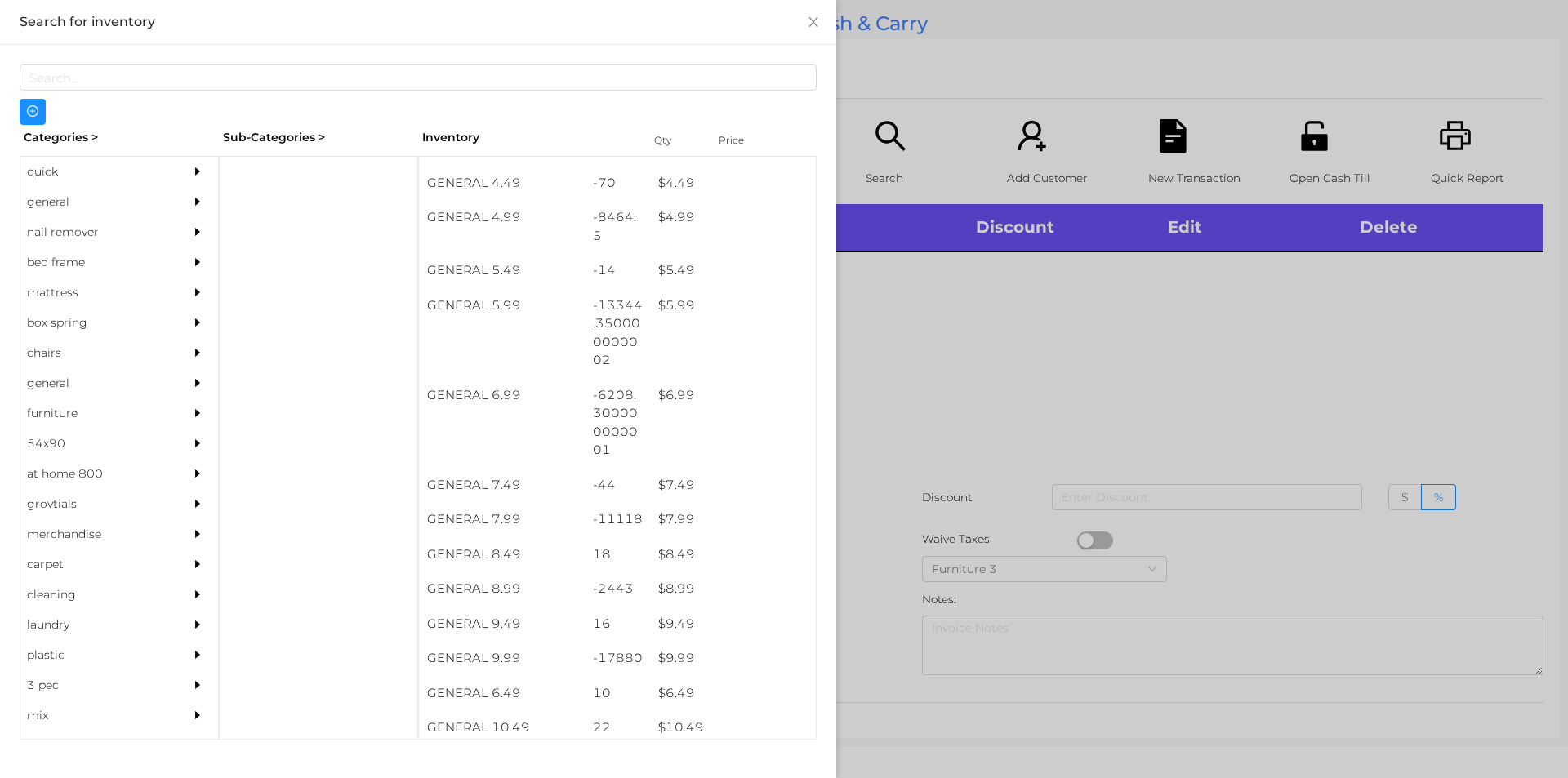
scroll to position [524, 0]
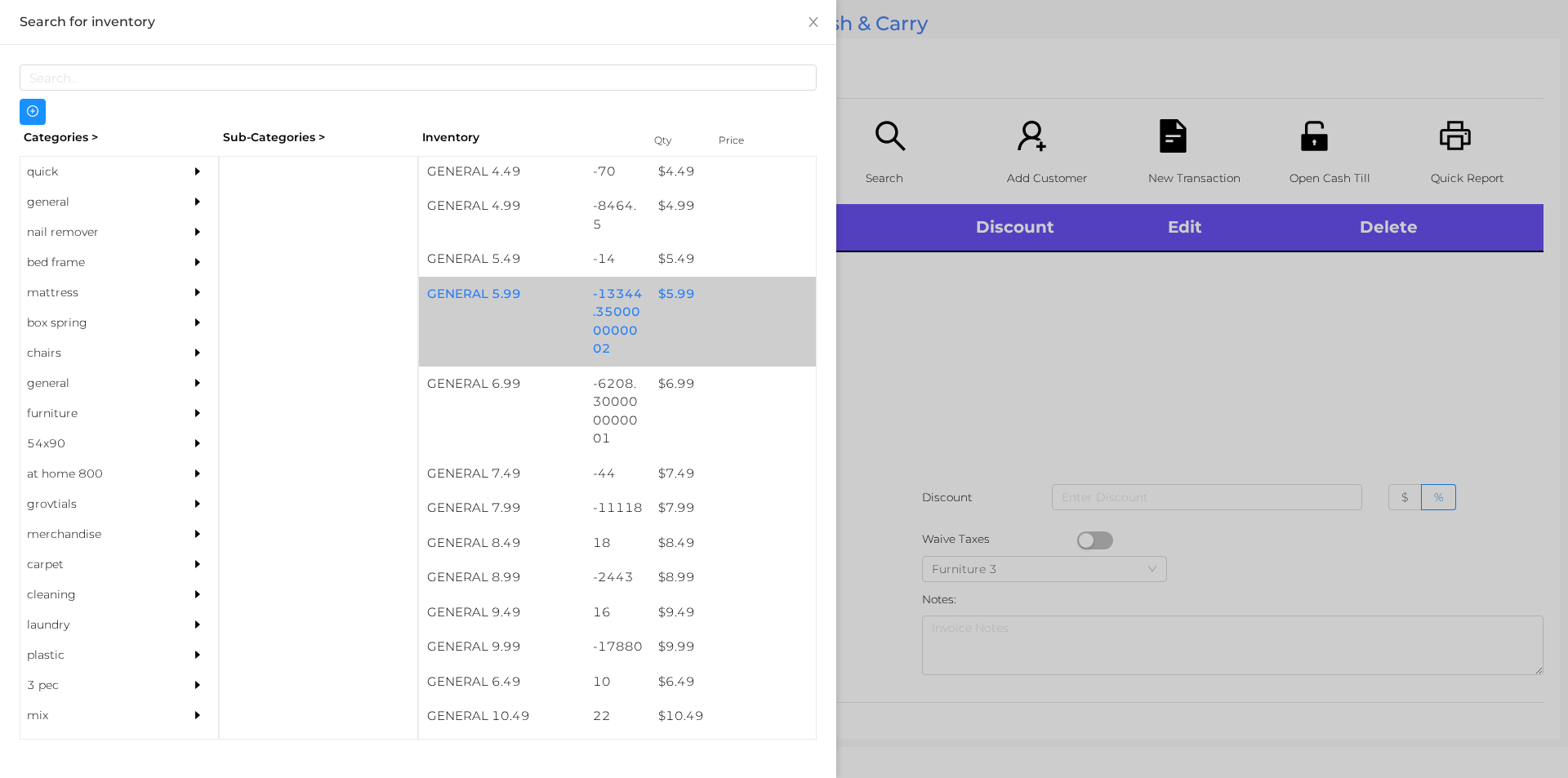
click at [663, 290] on div "$ 5.99" at bounding box center [732, 294] width 166 height 35
click at [668, 294] on div "$ 5.99" at bounding box center [732, 294] width 166 height 35
click at [664, 290] on div "$ 5.99" at bounding box center [732, 294] width 166 height 35
click at [664, 289] on div "$ 5.99" at bounding box center [732, 294] width 166 height 35
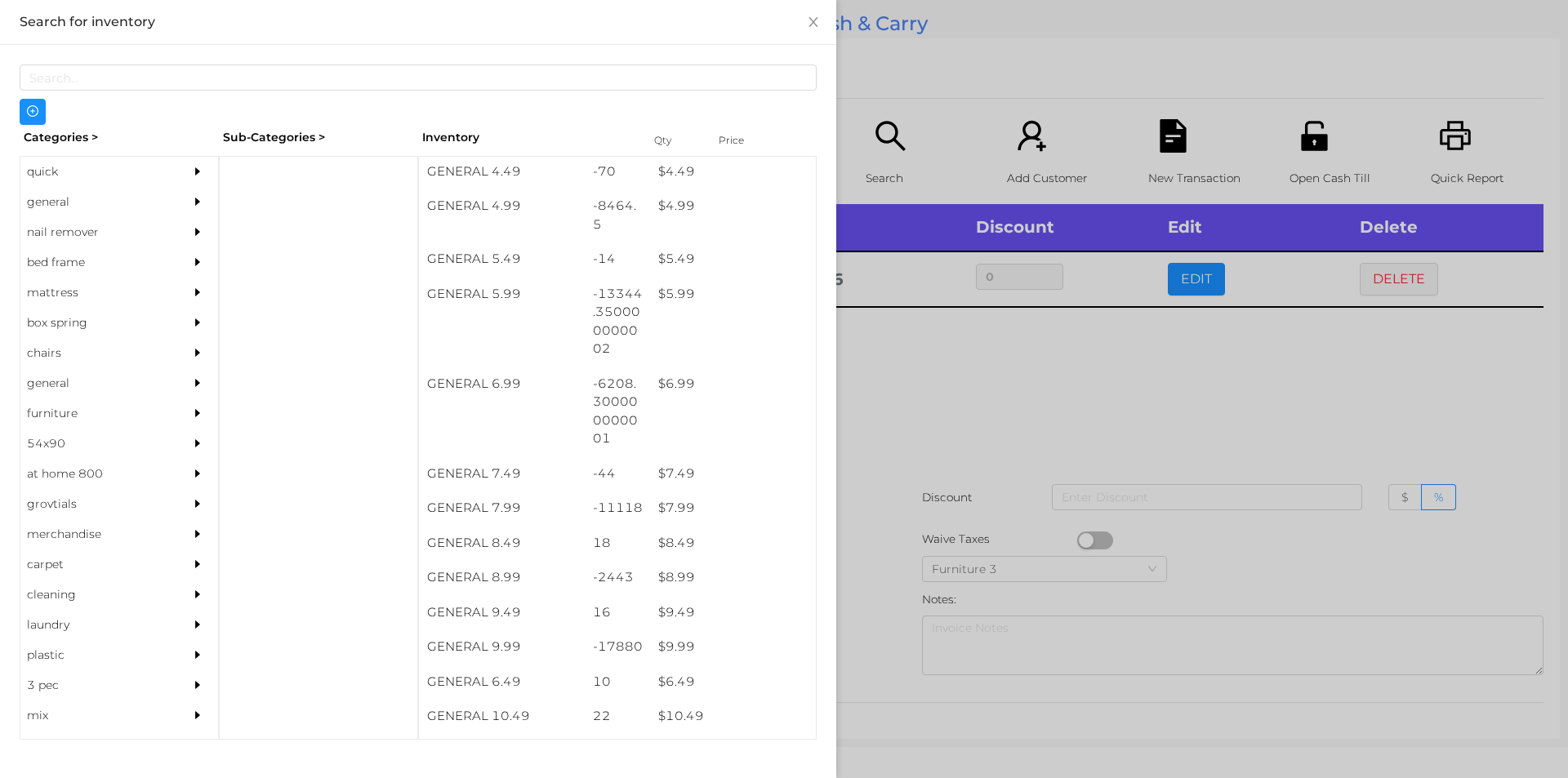
click at [956, 367] on div at bounding box center [784, 389] width 1568 height 778
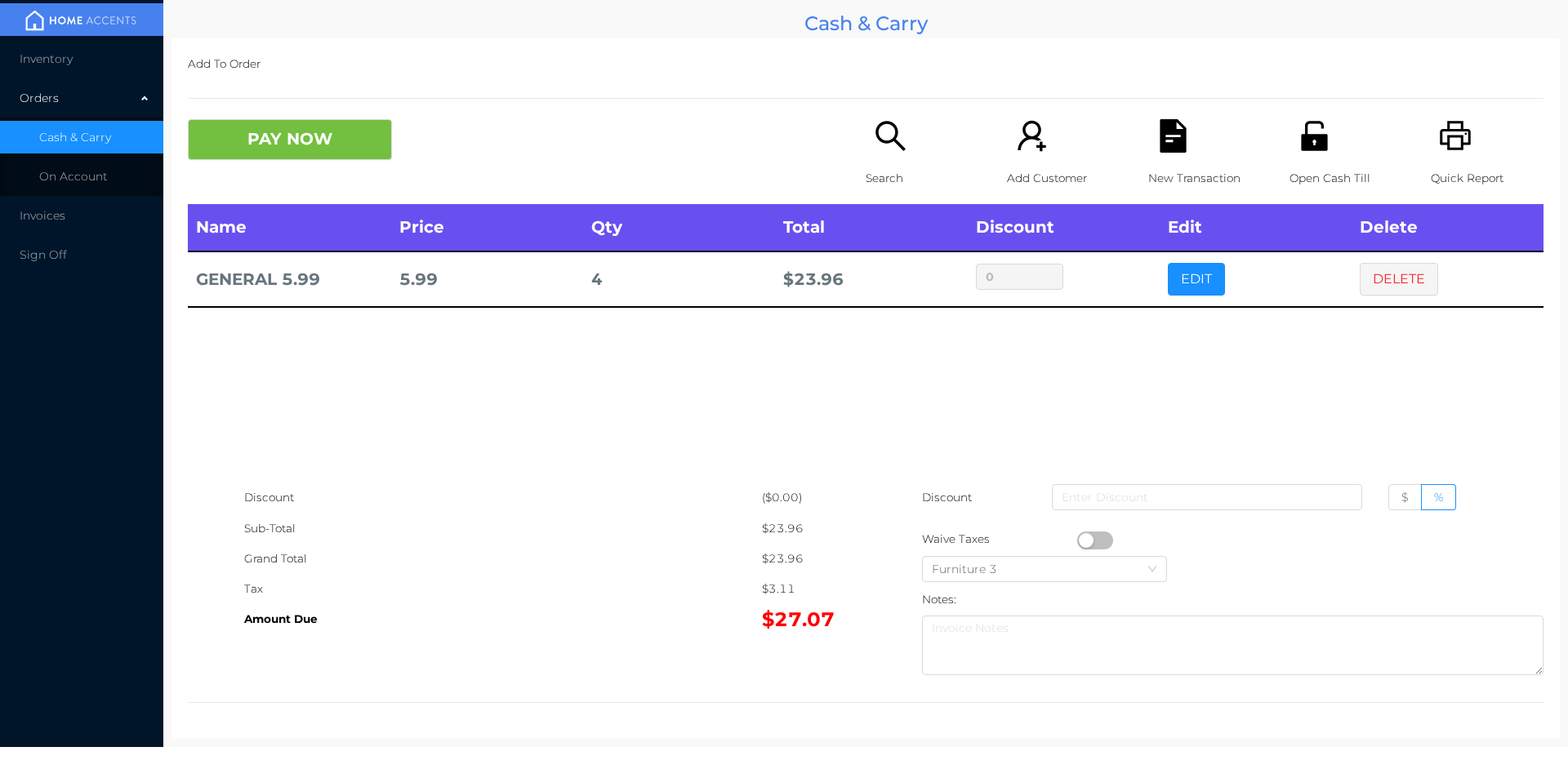
click at [1308, 143] on icon "icon: unlock" at bounding box center [1313, 135] width 26 height 29
click at [326, 159] on button "PAY NOW" at bounding box center [289, 139] width 204 height 41
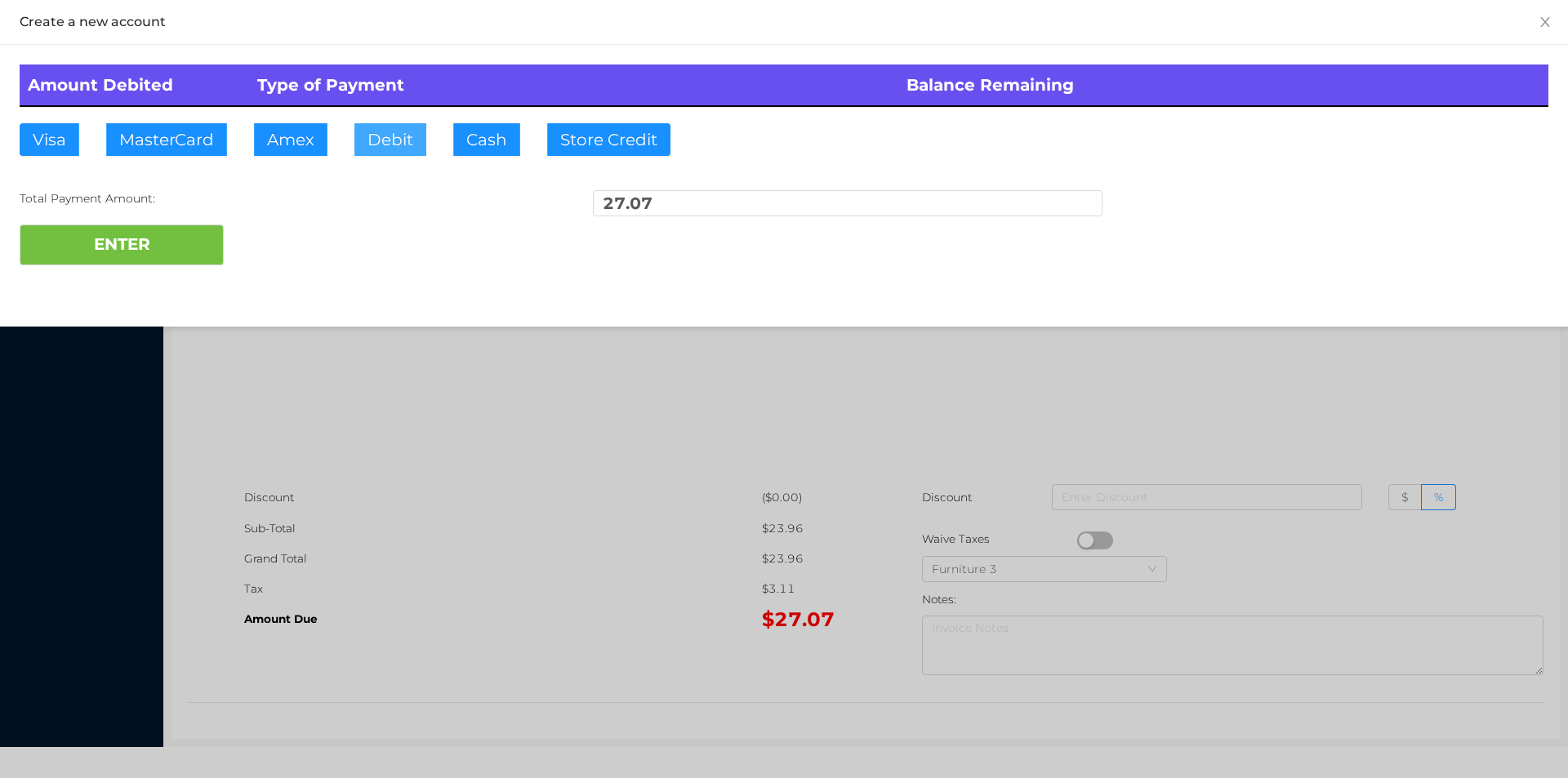
click at [389, 151] on button "Debit" at bounding box center [389, 140] width 72 height 33
click at [178, 246] on button "ENTER" at bounding box center [122, 244] width 204 height 41
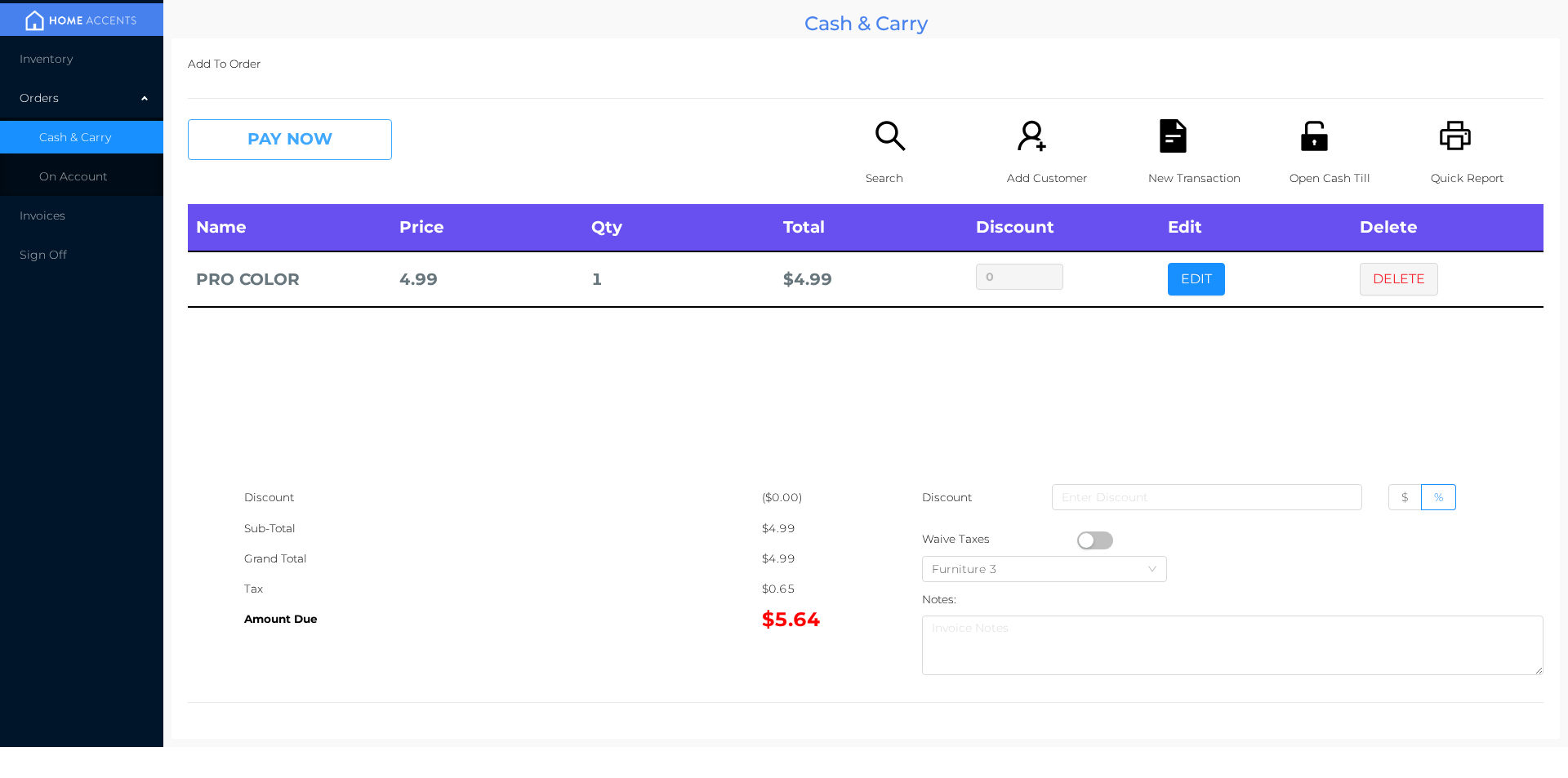
click at [317, 140] on button "PAY NOW" at bounding box center [289, 139] width 204 height 41
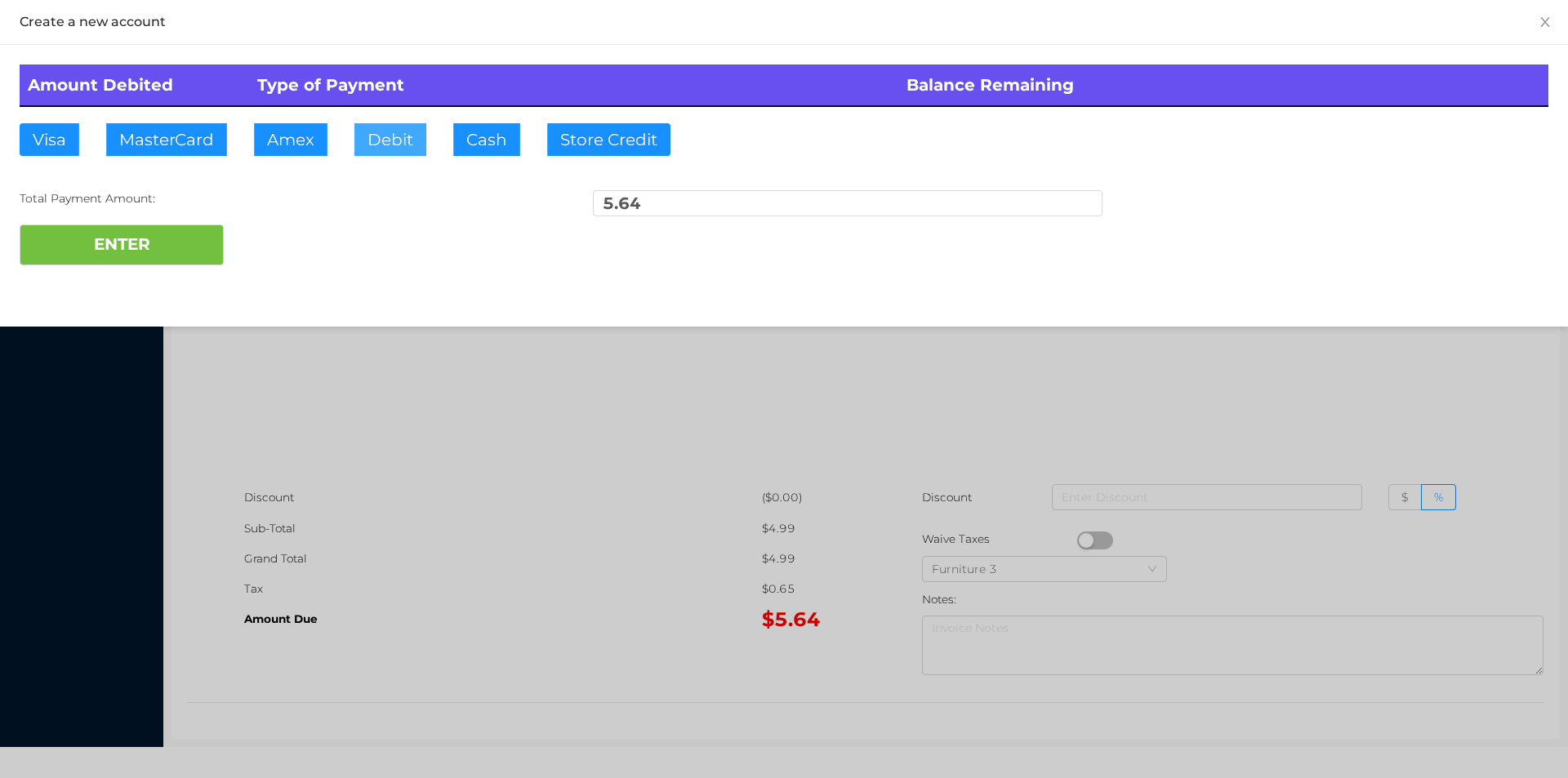
click at [402, 134] on button "Debit" at bounding box center [389, 140] width 72 height 33
click at [162, 233] on button "ENTER" at bounding box center [122, 244] width 204 height 41
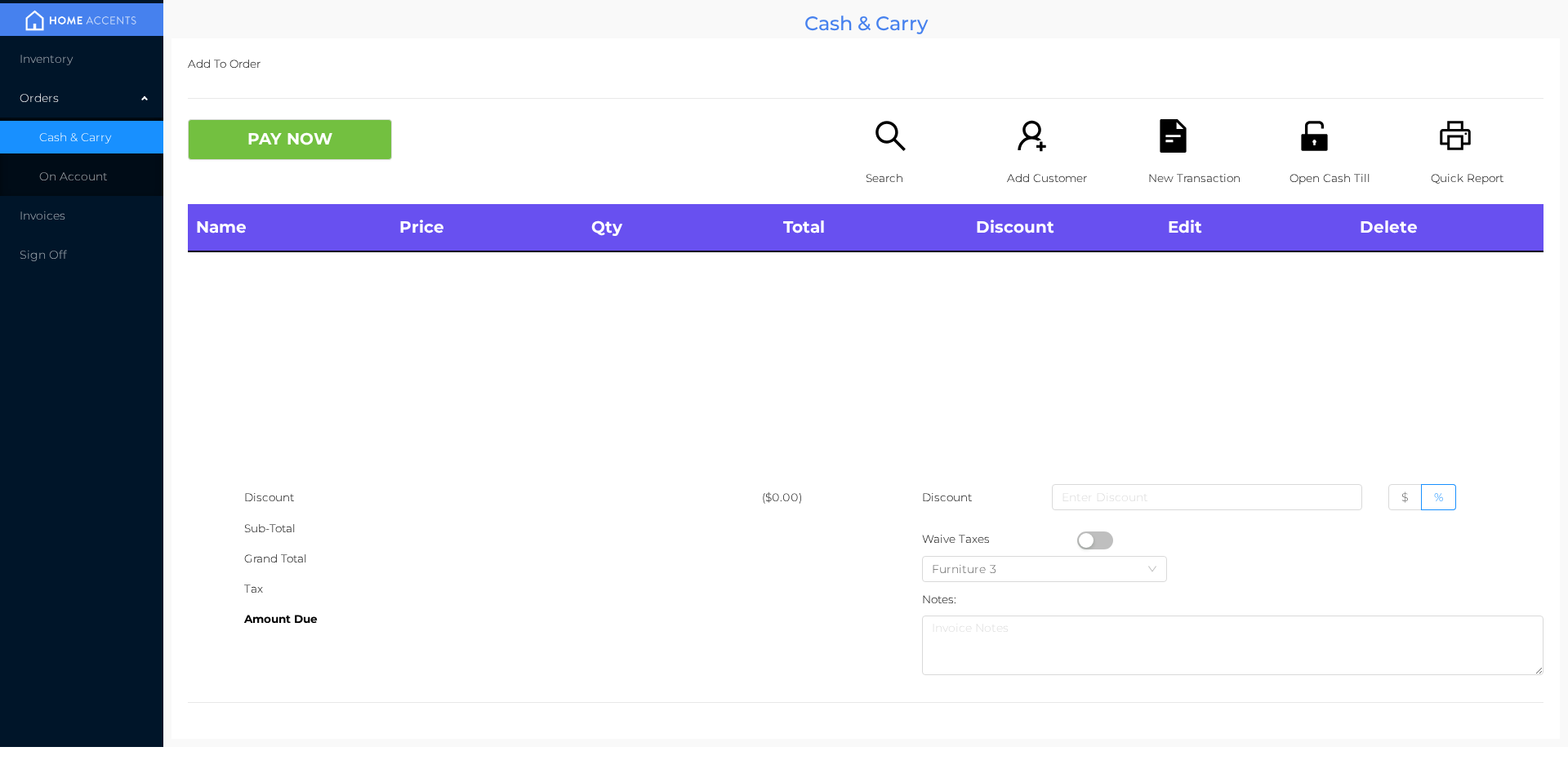
click at [1311, 148] on icon "icon: unlock" at bounding box center [1313, 135] width 26 height 29
click at [1308, 159] on div "Open Cash Till" at bounding box center [1346, 162] width 113 height 85
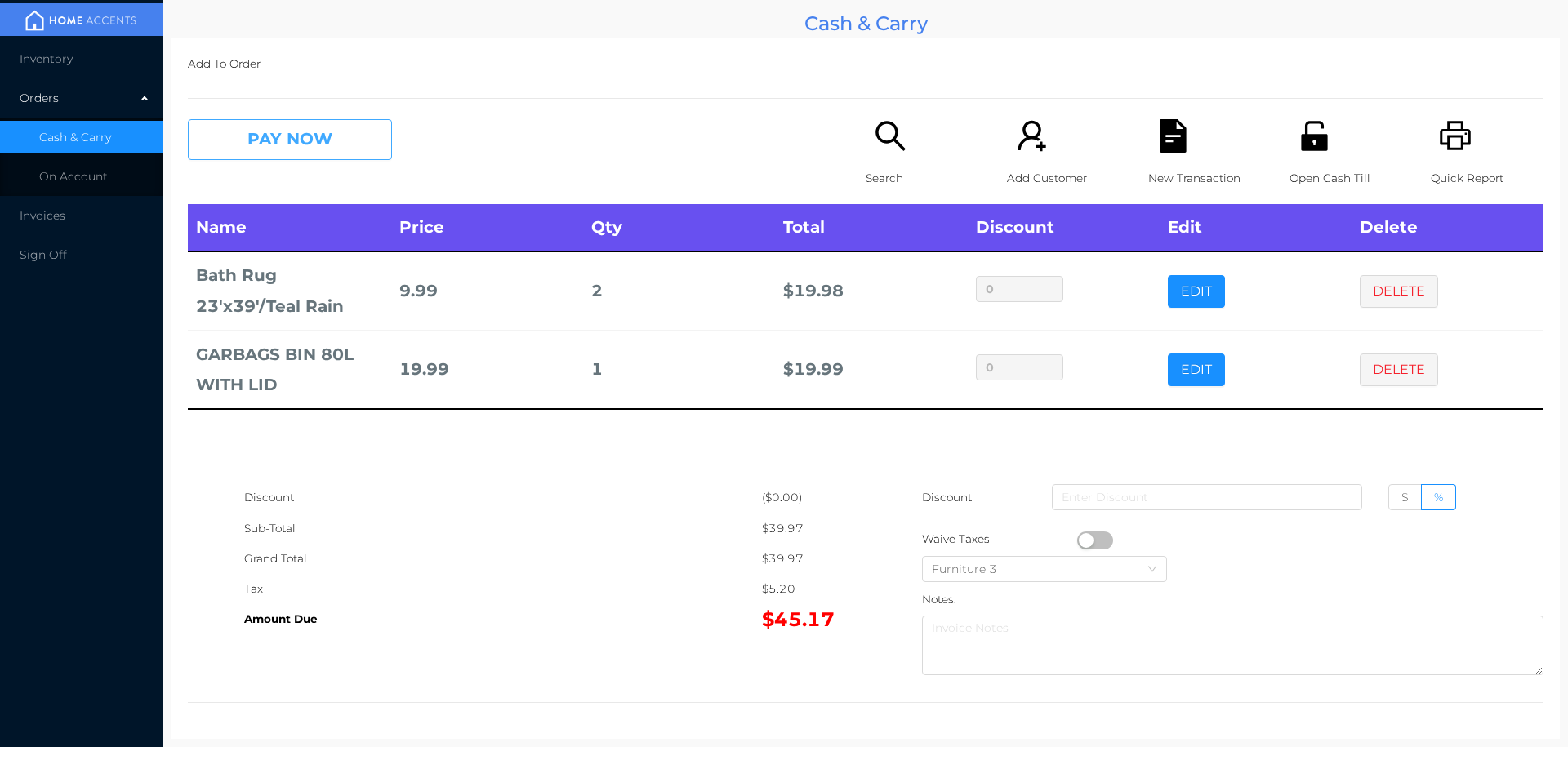
click at [273, 144] on button "PAY NOW" at bounding box center [289, 139] width 204 height 41
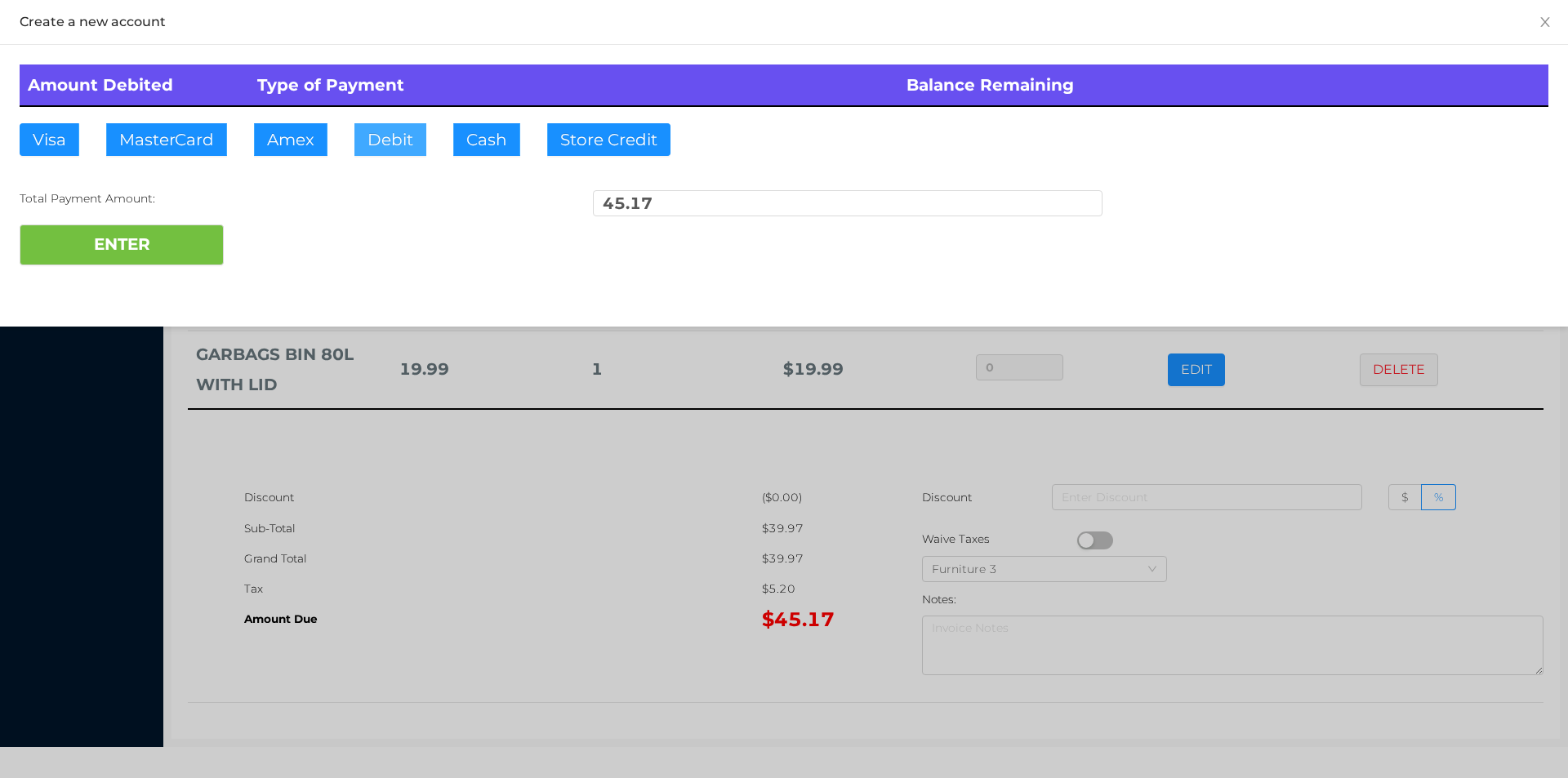
click at [397, 130] on button "Debit" at bounding box center [389, 140] width 72 height 33
click at [142, 249] on button "ENTER" at bounding box center [122, 244] width 204 height 41
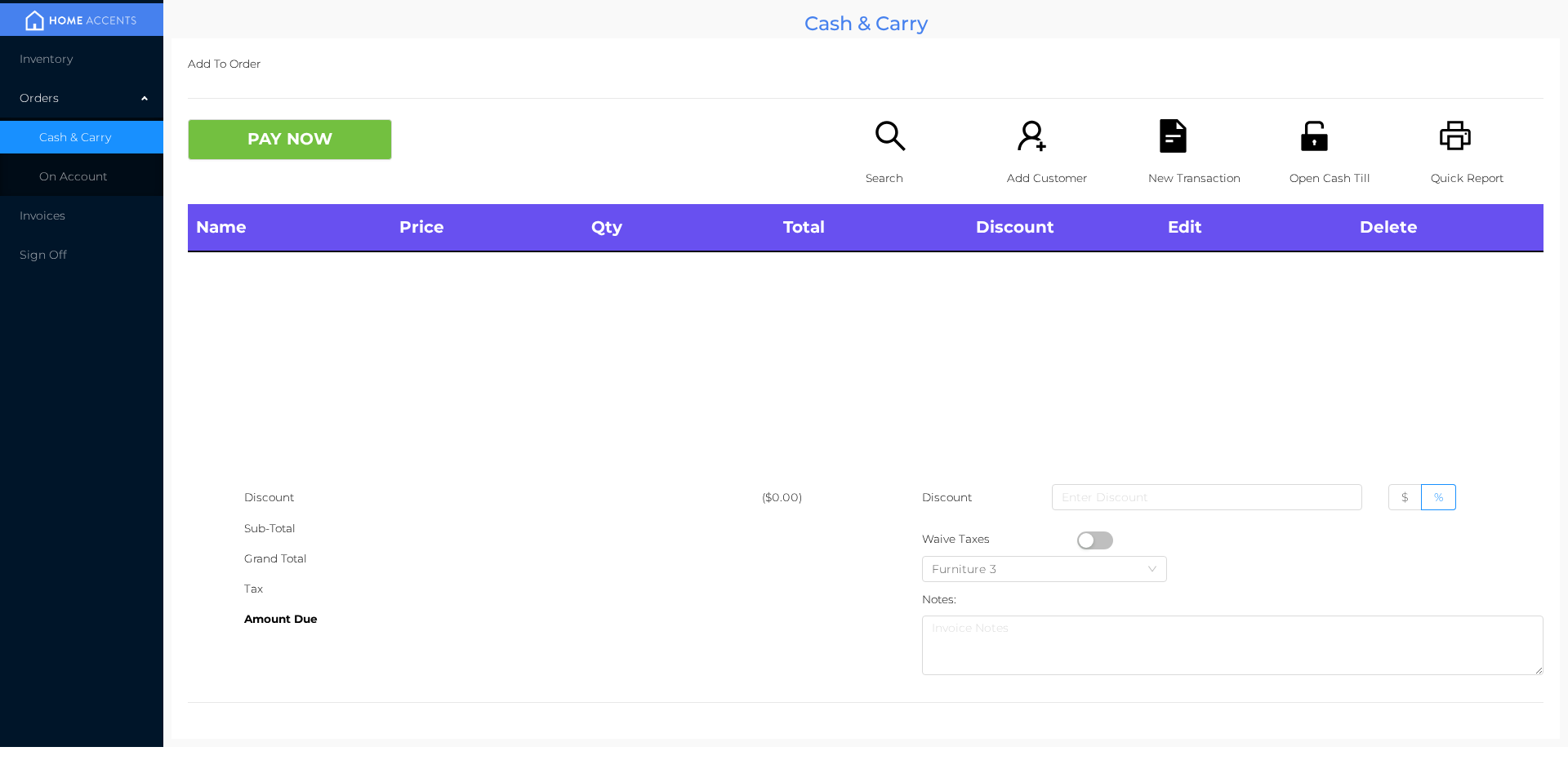
click at [1308, 150] on icon "icon: unlock" at bounding box center [1313, 135] width 26 height 29
click at [1289, 181] on p "Open Cash Till" at bounding box center [1346, 178] width 113 height 30
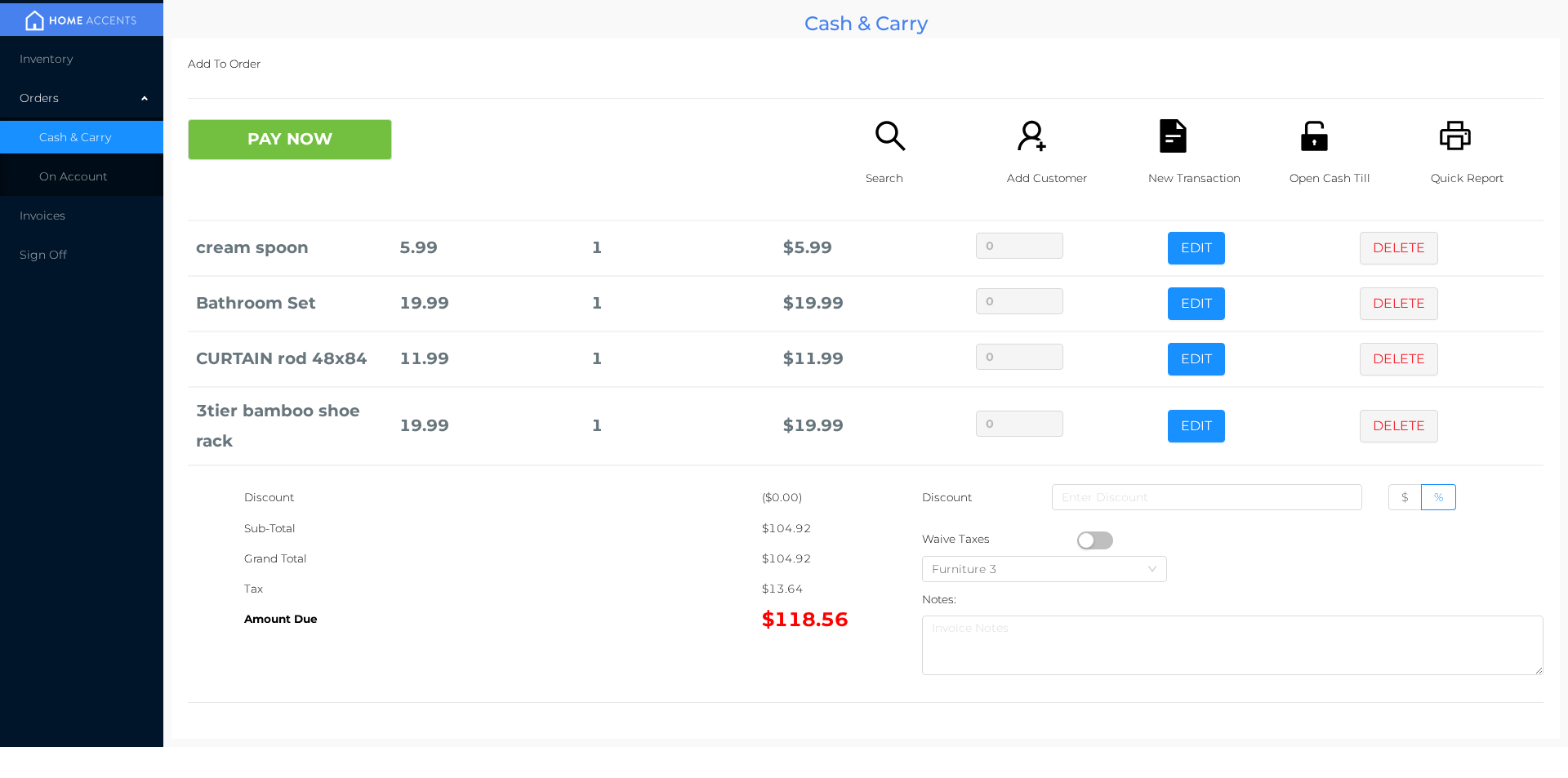
scroll to position [244, 0]
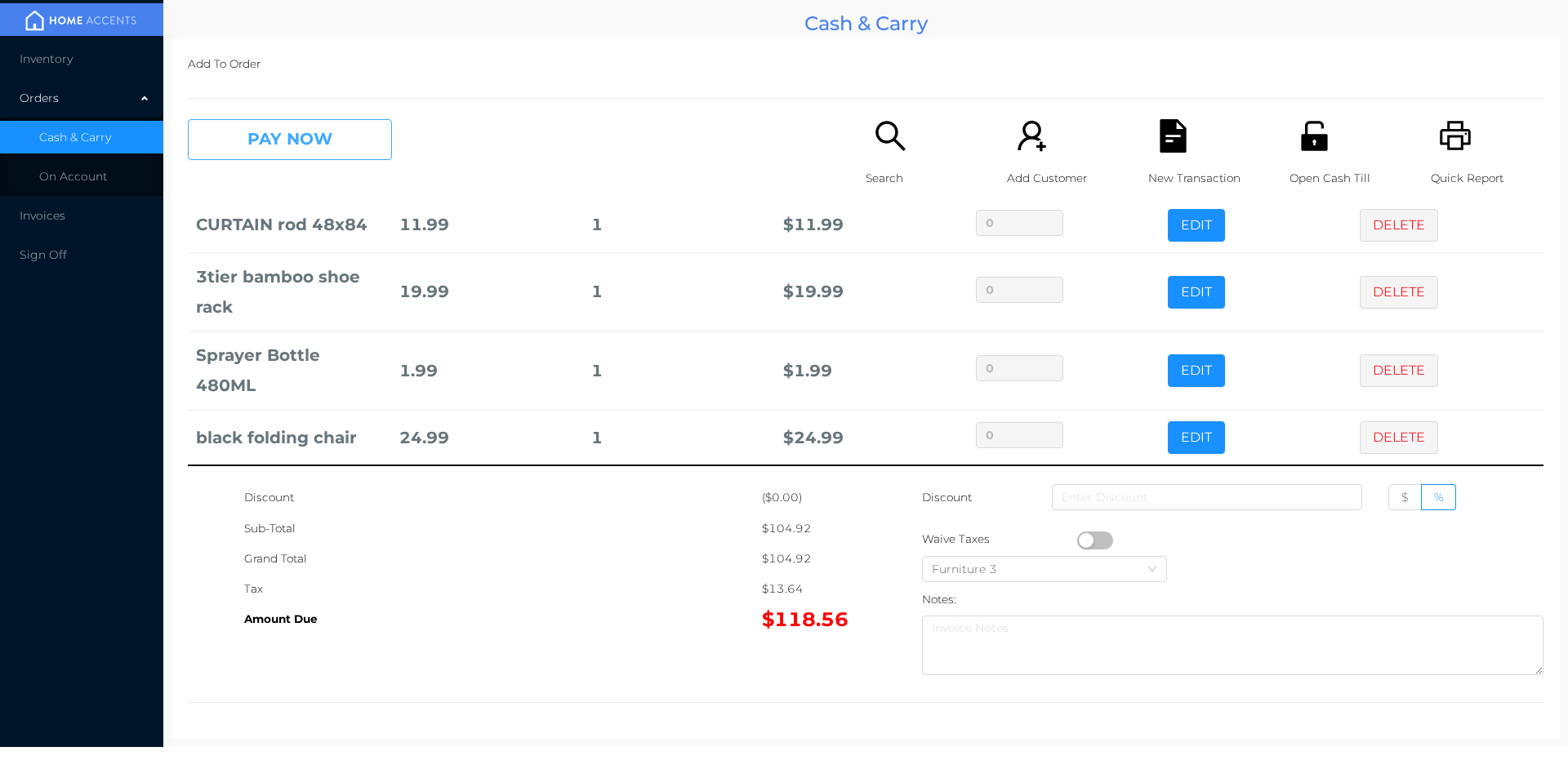
click at [277, 143] on button "PAY NOW" at bounding box center [289, 139] width 204 height 41
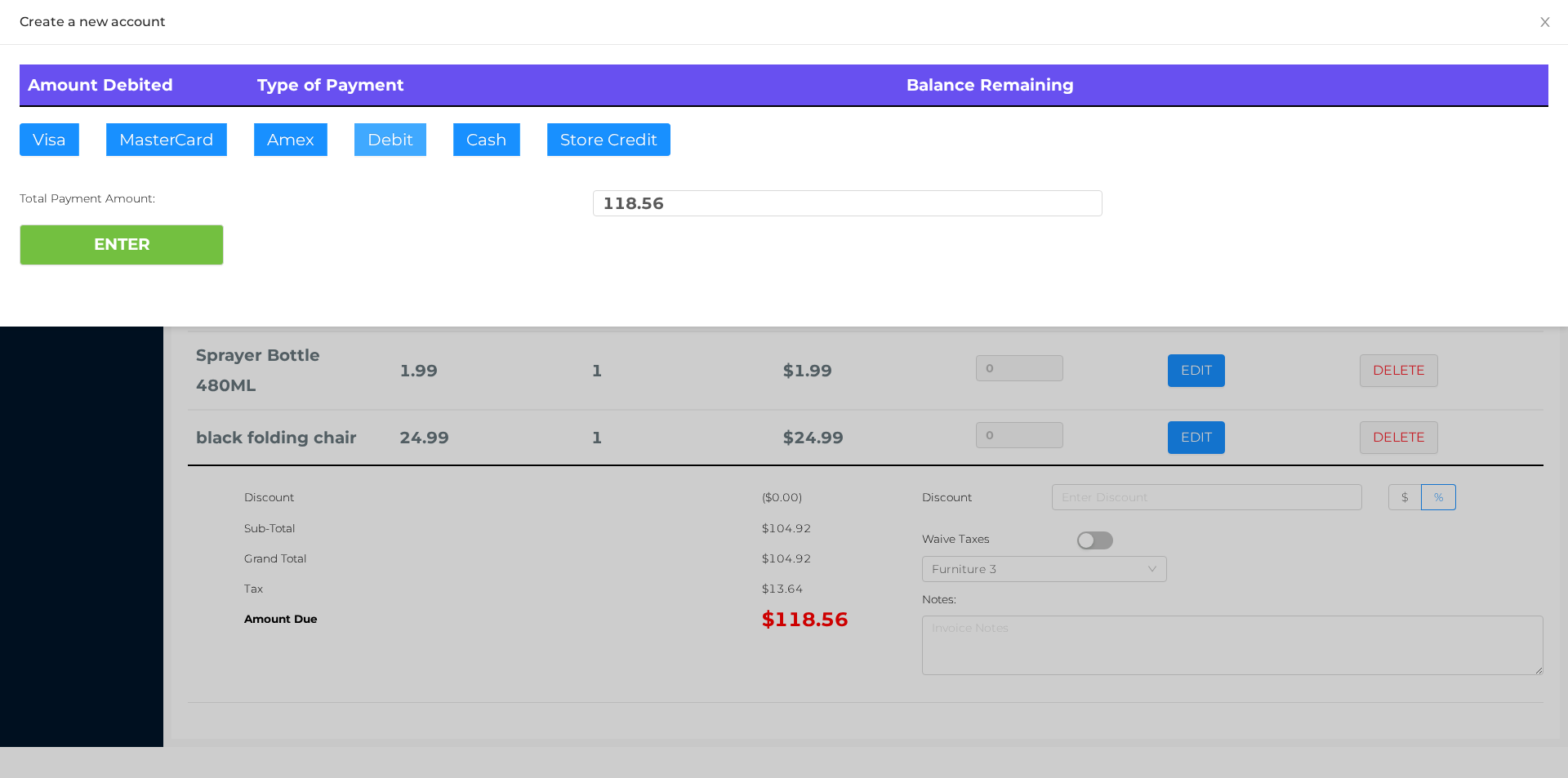
click at [406, 139] on button "Debit" at bounding box center [389, 140] width 72 height 33
click at [172, 254] on button "ENTER" at bounding box center [122, 244] width 204 height 41
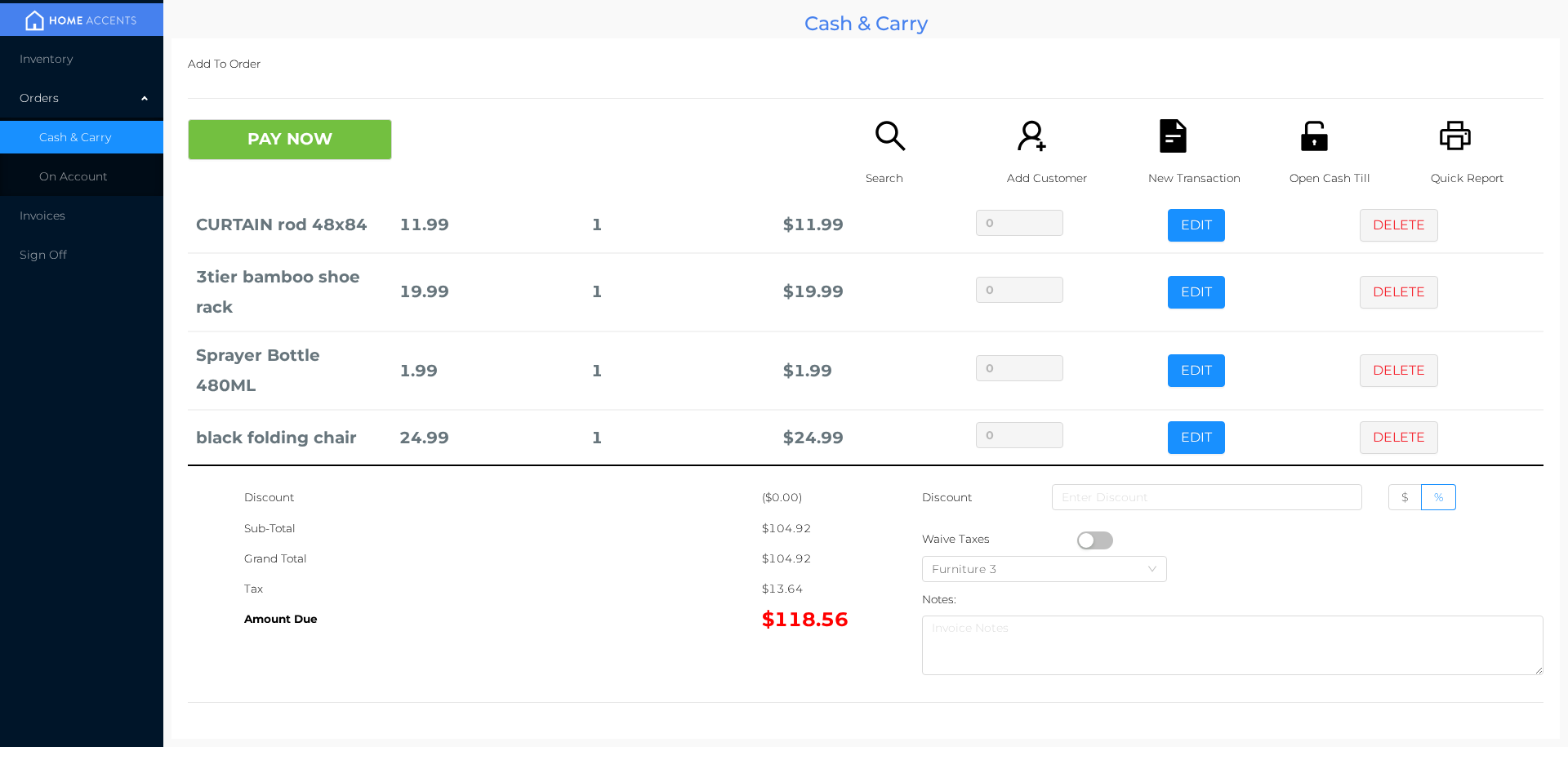
scroll to position [0, 0]
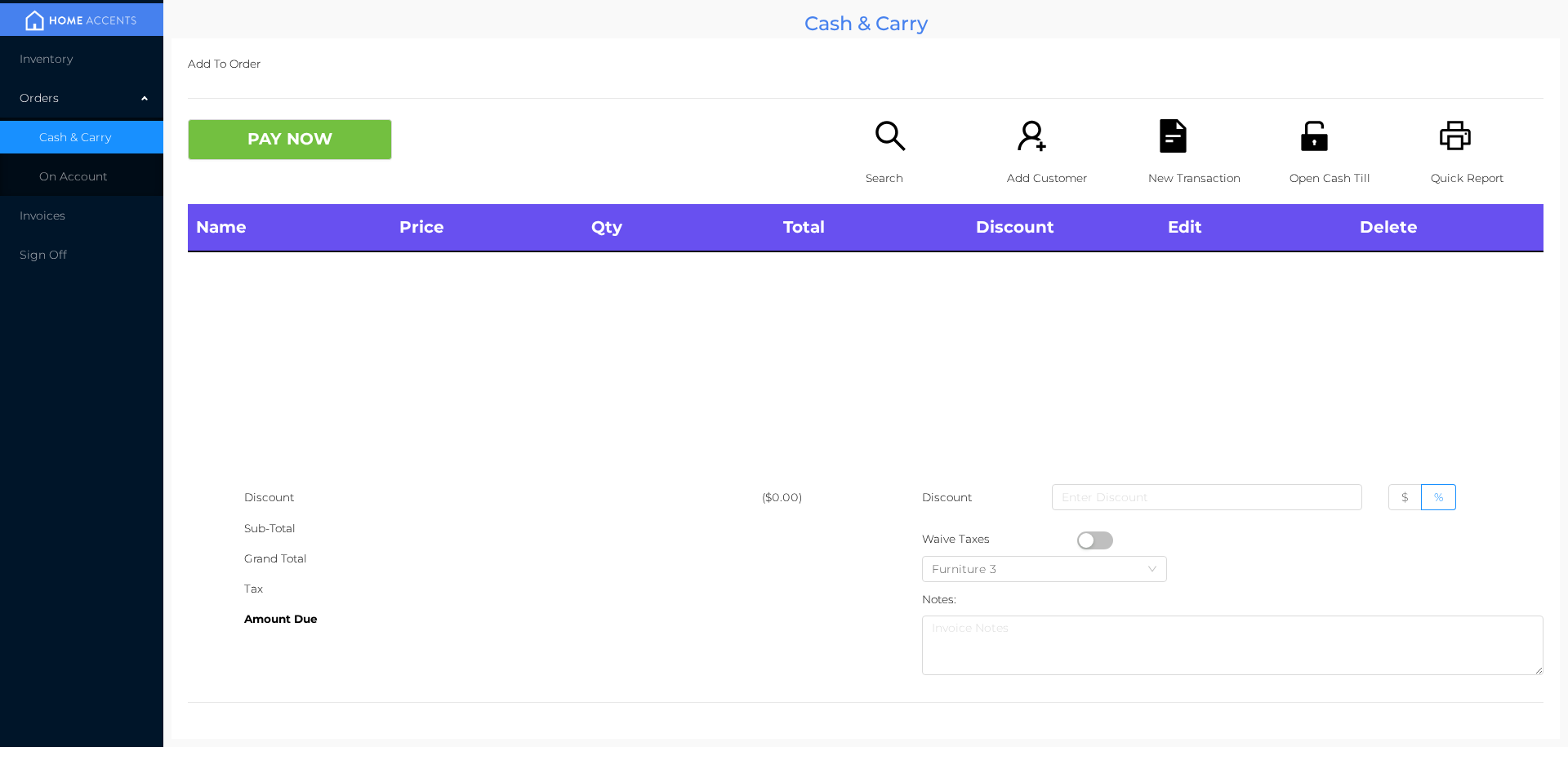
click at [880, 162] on div "Search" at bounding box center [922, 162] width 113 height 85
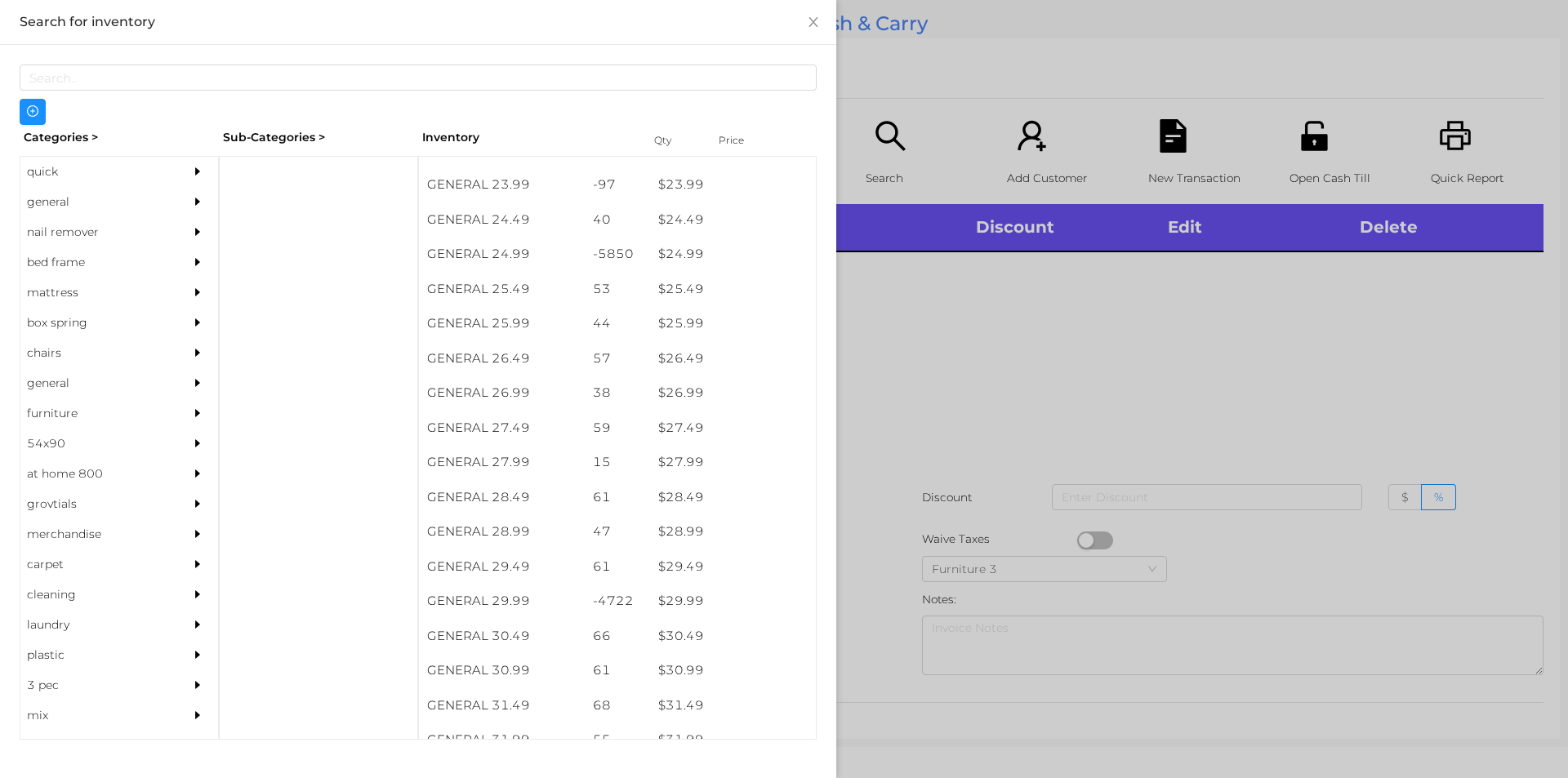
scroll to position [2035, 0]
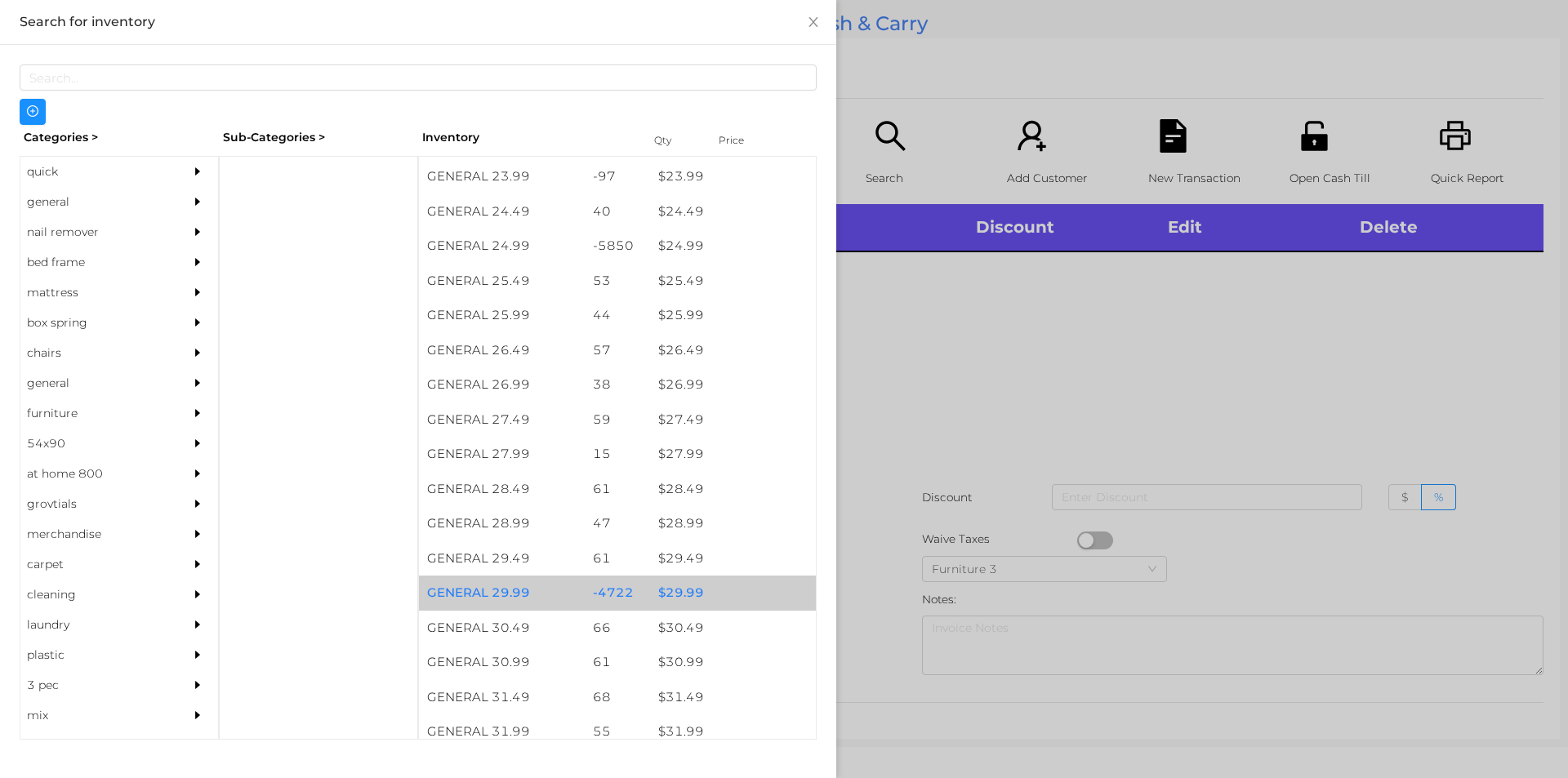
click at [671, 587] on div "$ 29.99" at bounding box center [732, 593] width 166 height 35
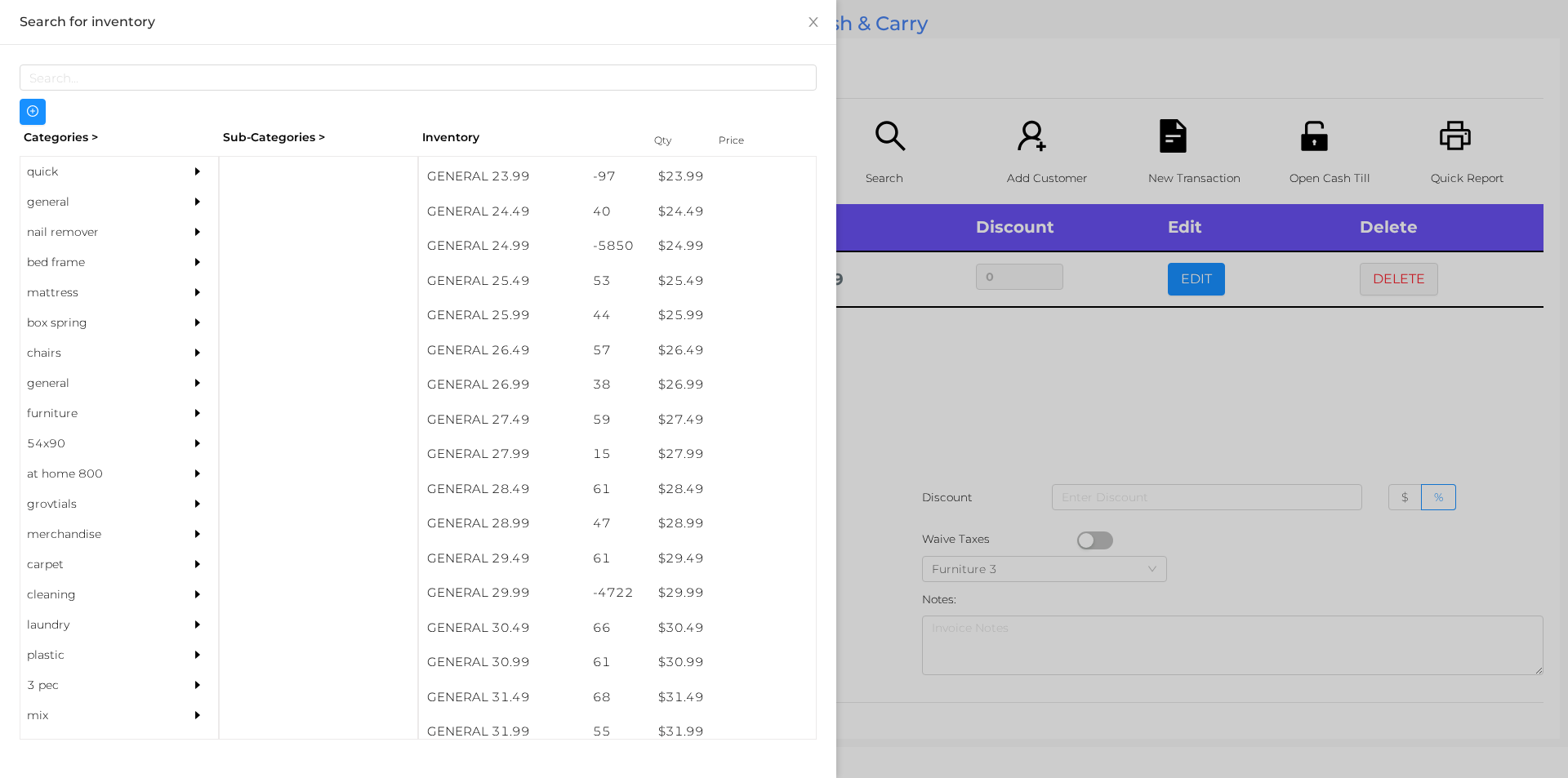
click at [912, 428] on div at bounding box center [784, 389] width 1568 height 778
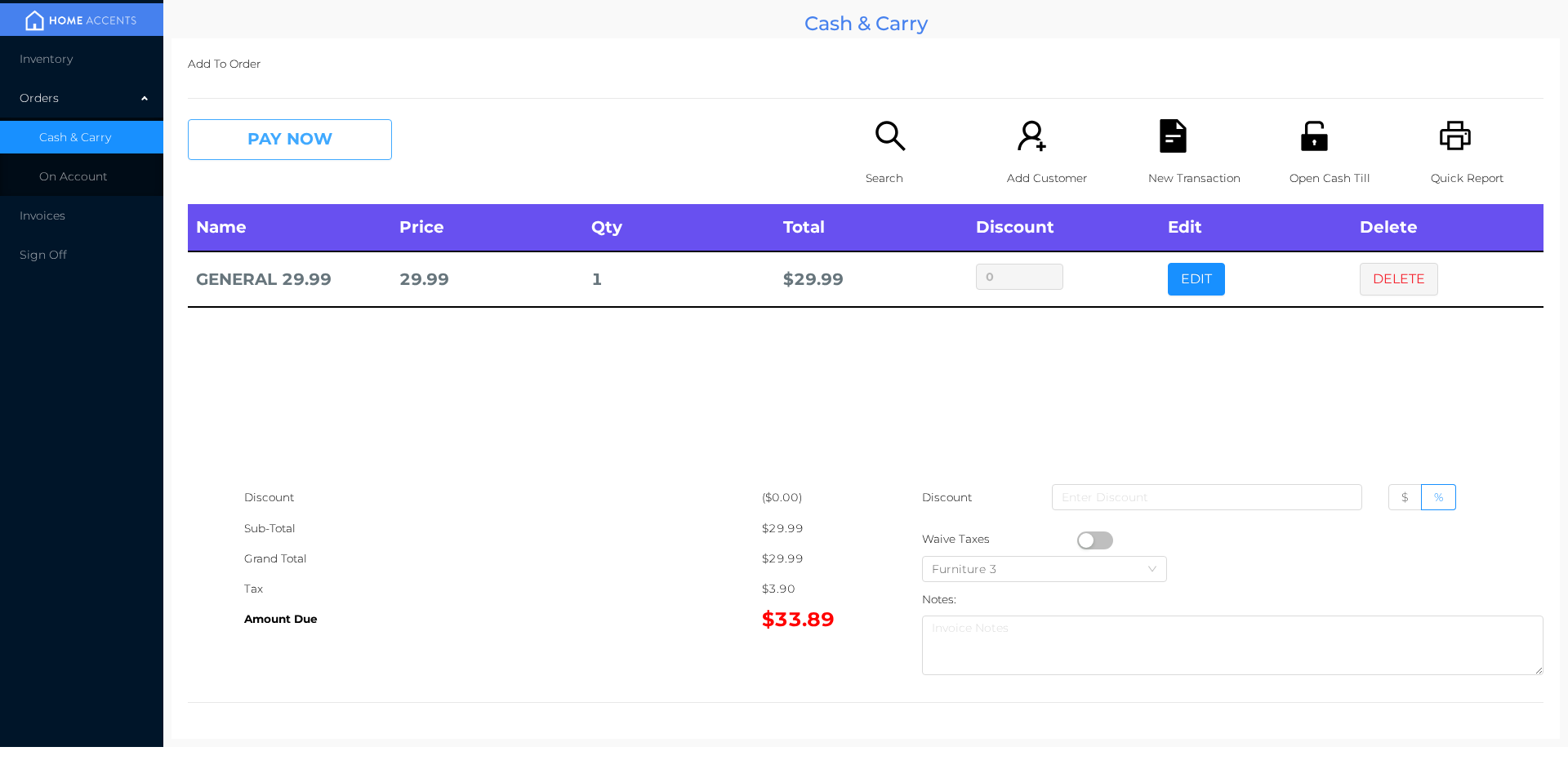
click at [325, 149] on button "PAY NOW" at bounding box center [289, 139] width 204 height 41
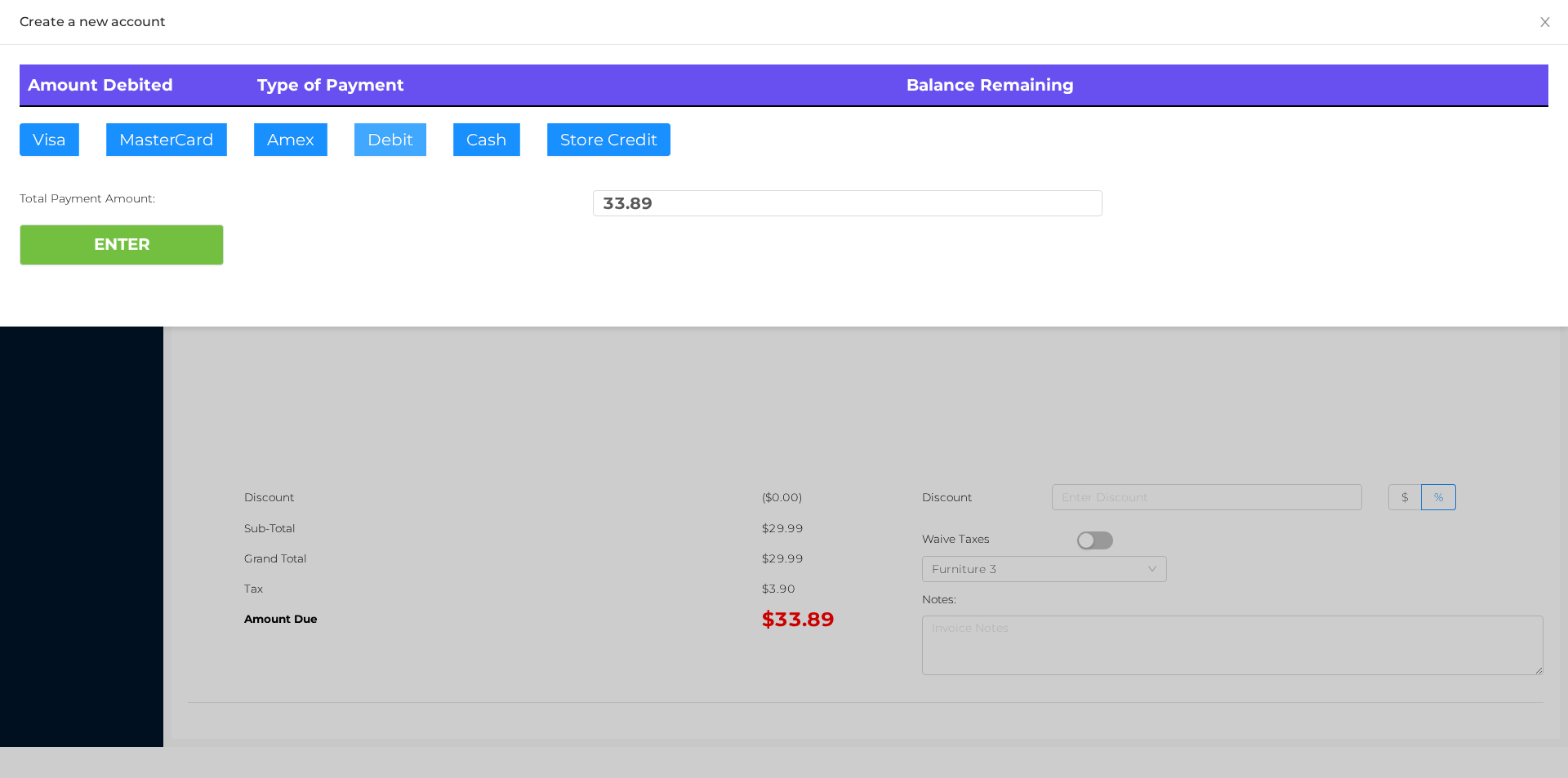
click at [385, 152] on button "Debit" at bounding box center [389, 140] width 72 height 33
click at [178, 261] on button "ENTER" at bounding box center [122, 244] width 204 height 41
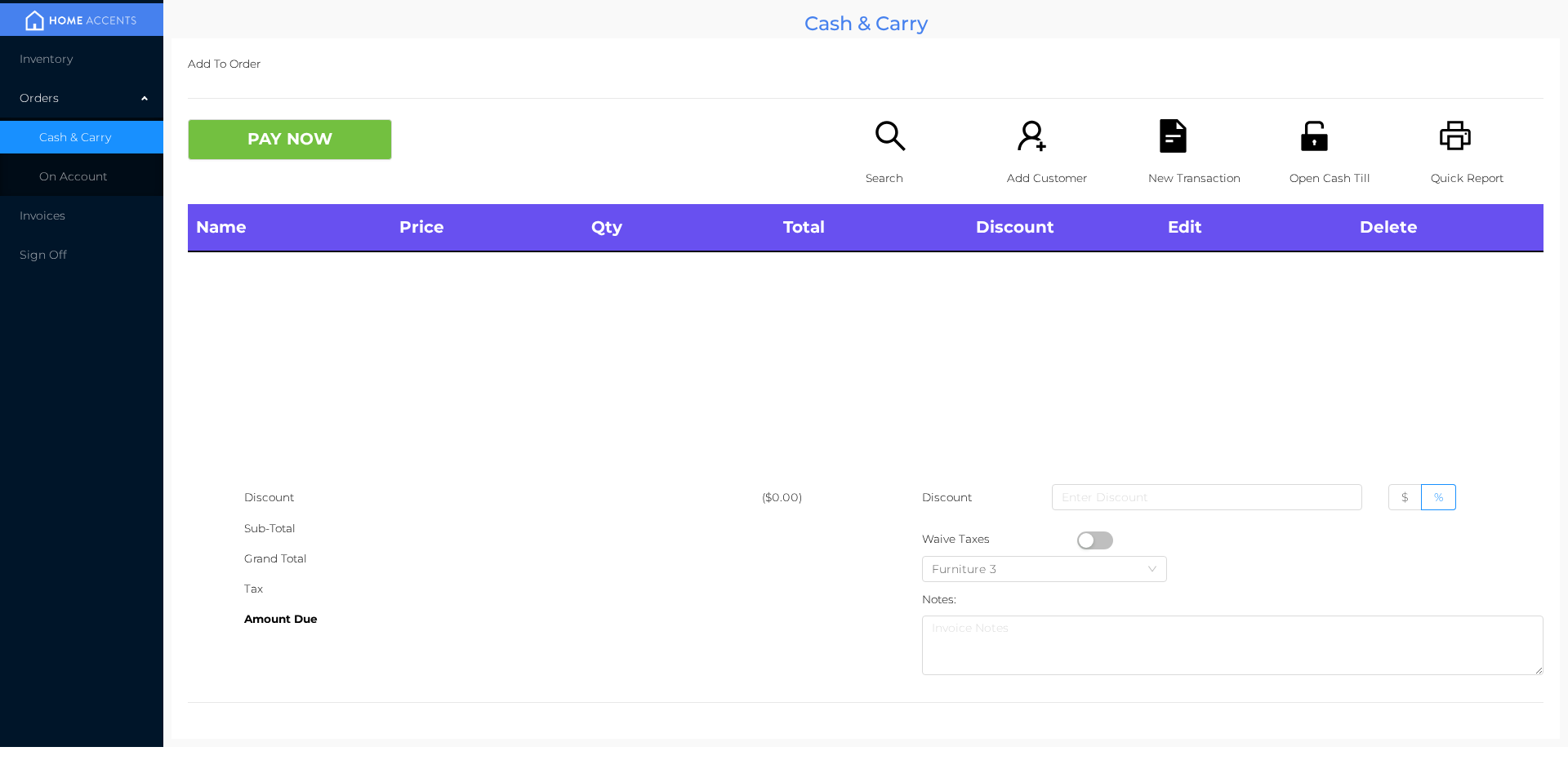
click at [1315, 138] on icon "icon: unlock" at bounding box center [1313, 135] width 26 height 29
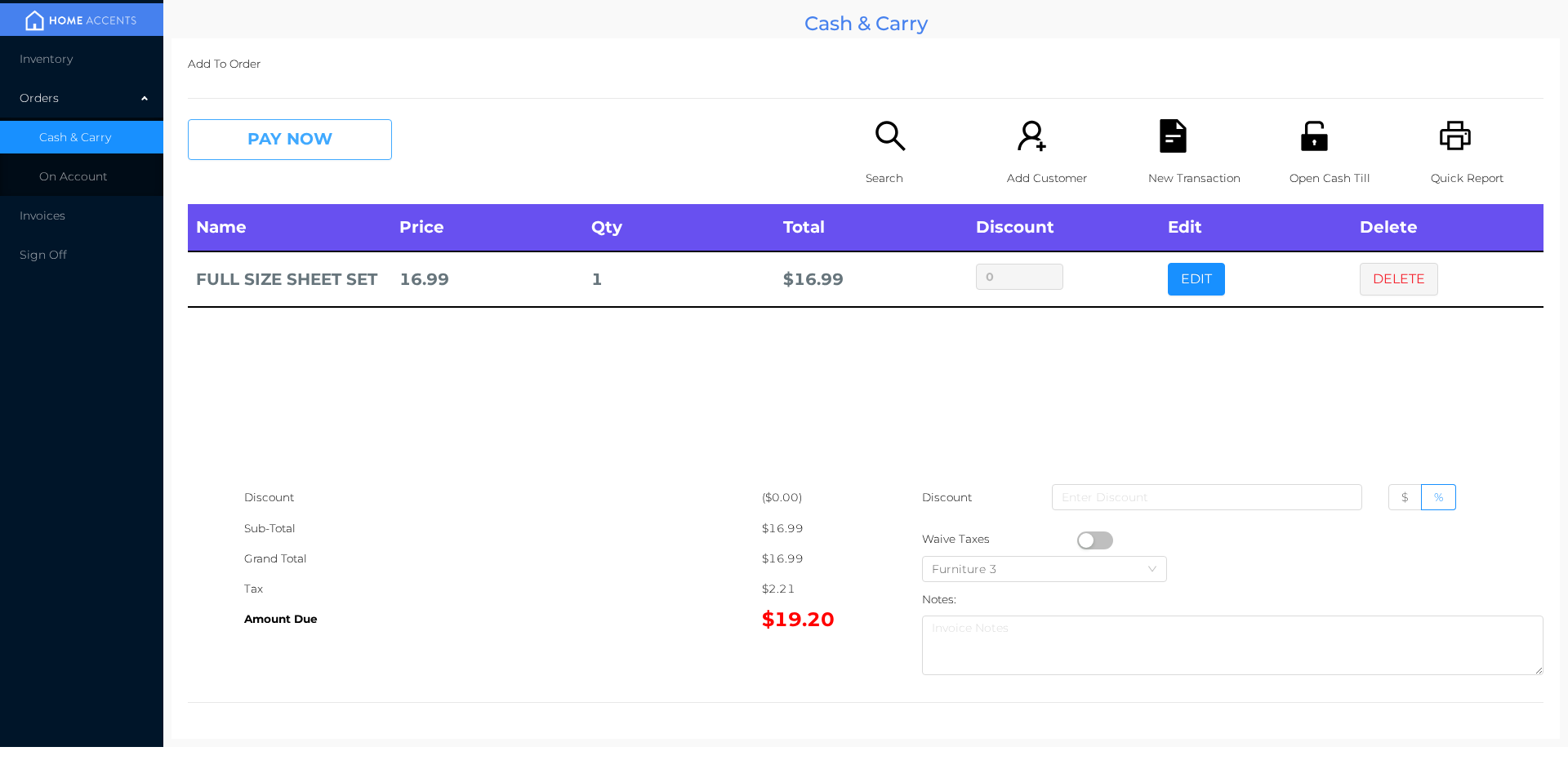
click at [345, 152] on button "PAY NOW" at bounding box center [289, 139] width 204 height 41
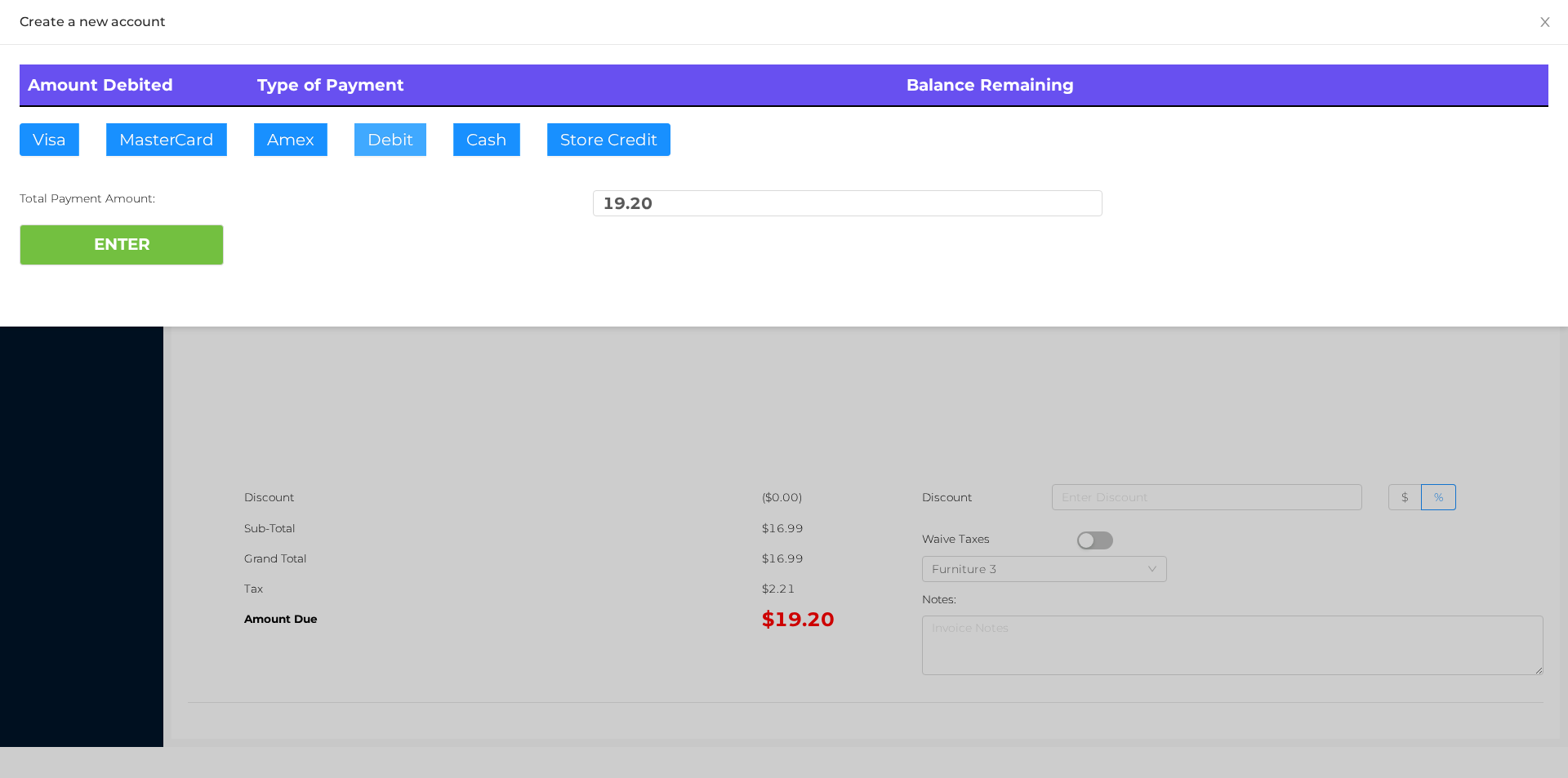
click at [390, 140] on button "Debit" at bounding box center [389, 140] width 72 height 33
click at [184, 243] on button "ENTER" at bounding box center [122, 244] width 204 height 41
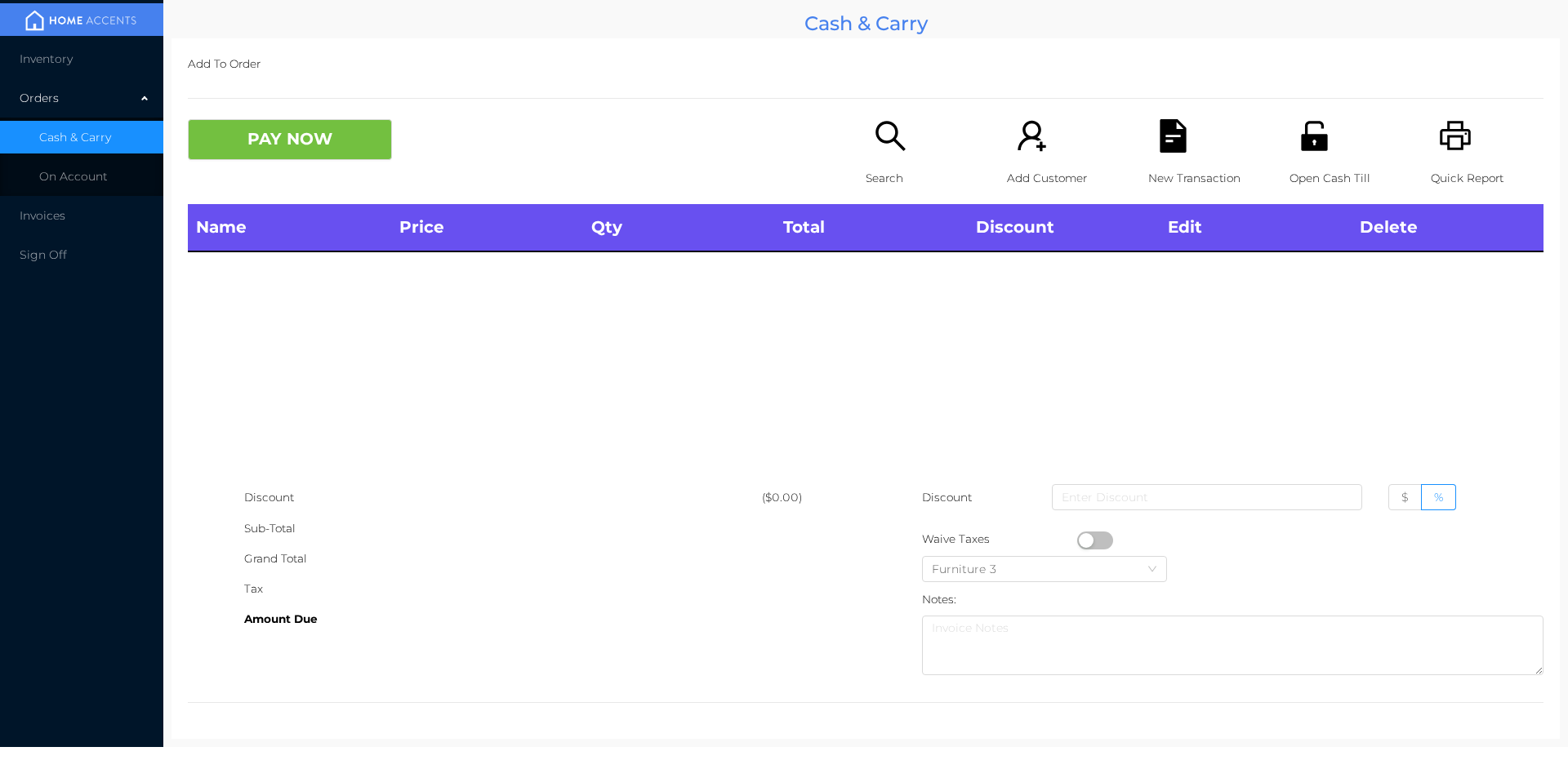
click at [1456, 127] on icon "icon: printer" at bounding box center [1455, 135] width 34 height 34
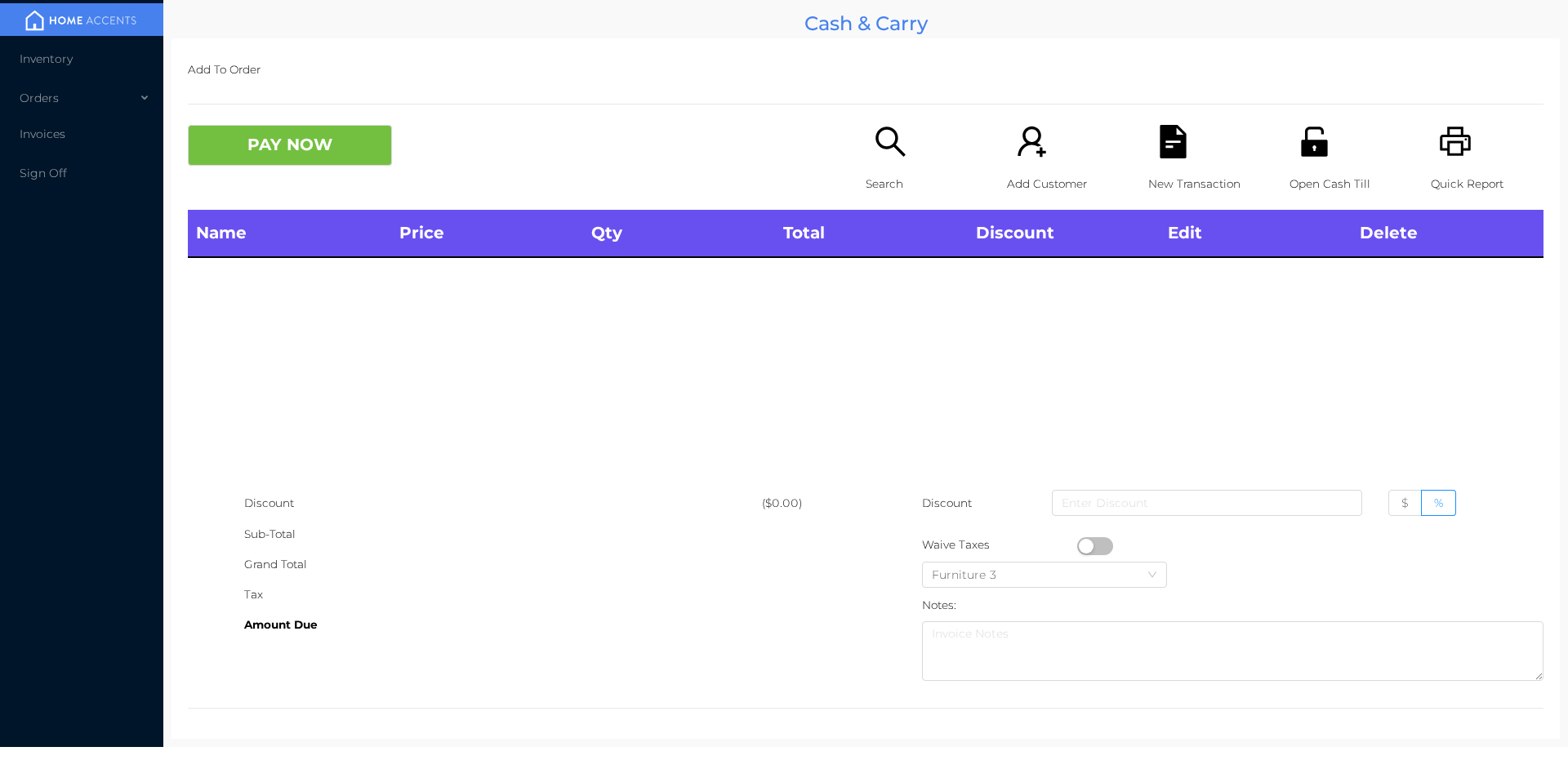
click at [878, 143] on icon "icon: search" at bounding box center [890, 142] width 34 height 34
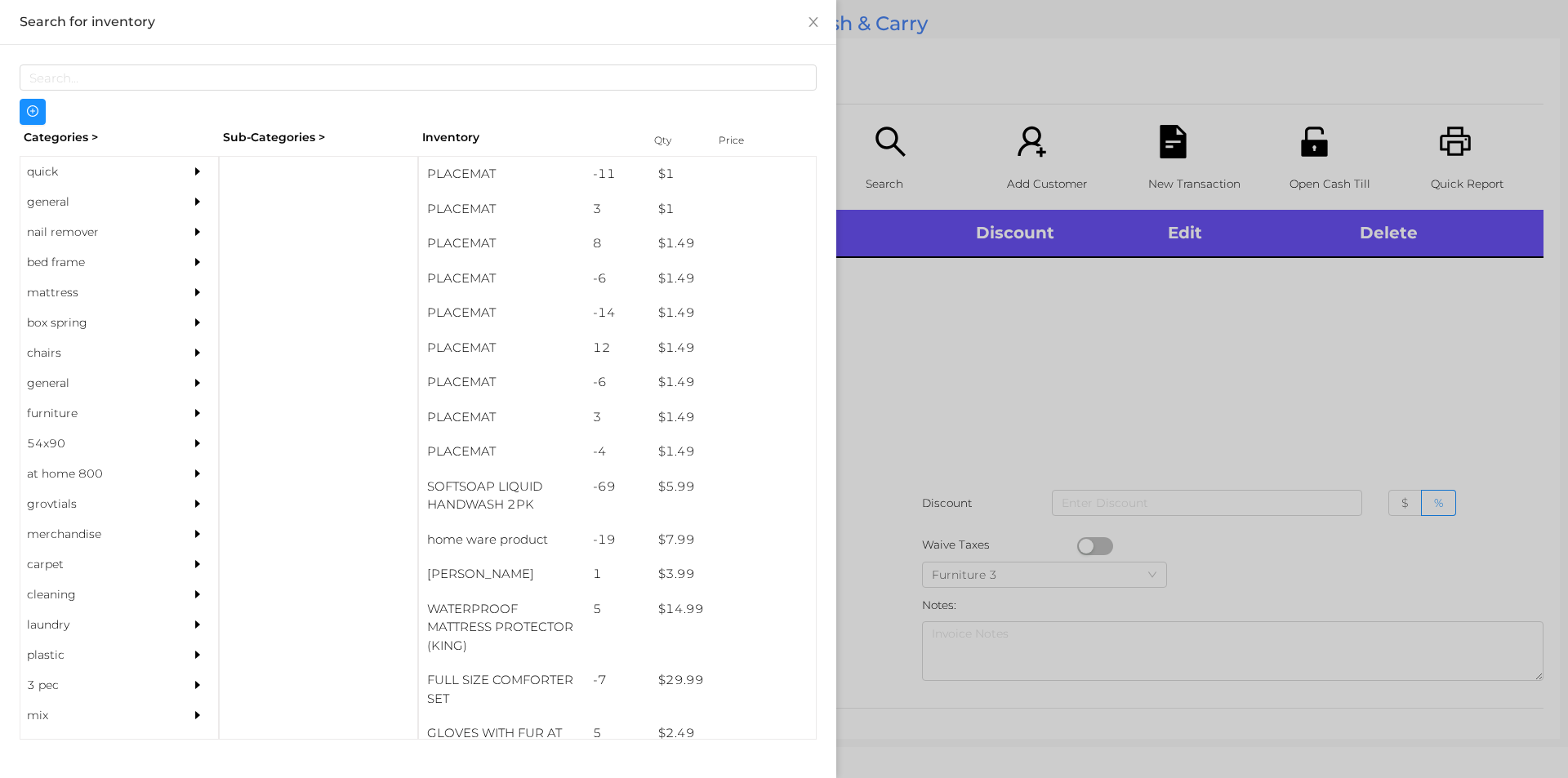
click at [59, 172] on div "quick" at bounding box center [94, 172] width 149 height 30
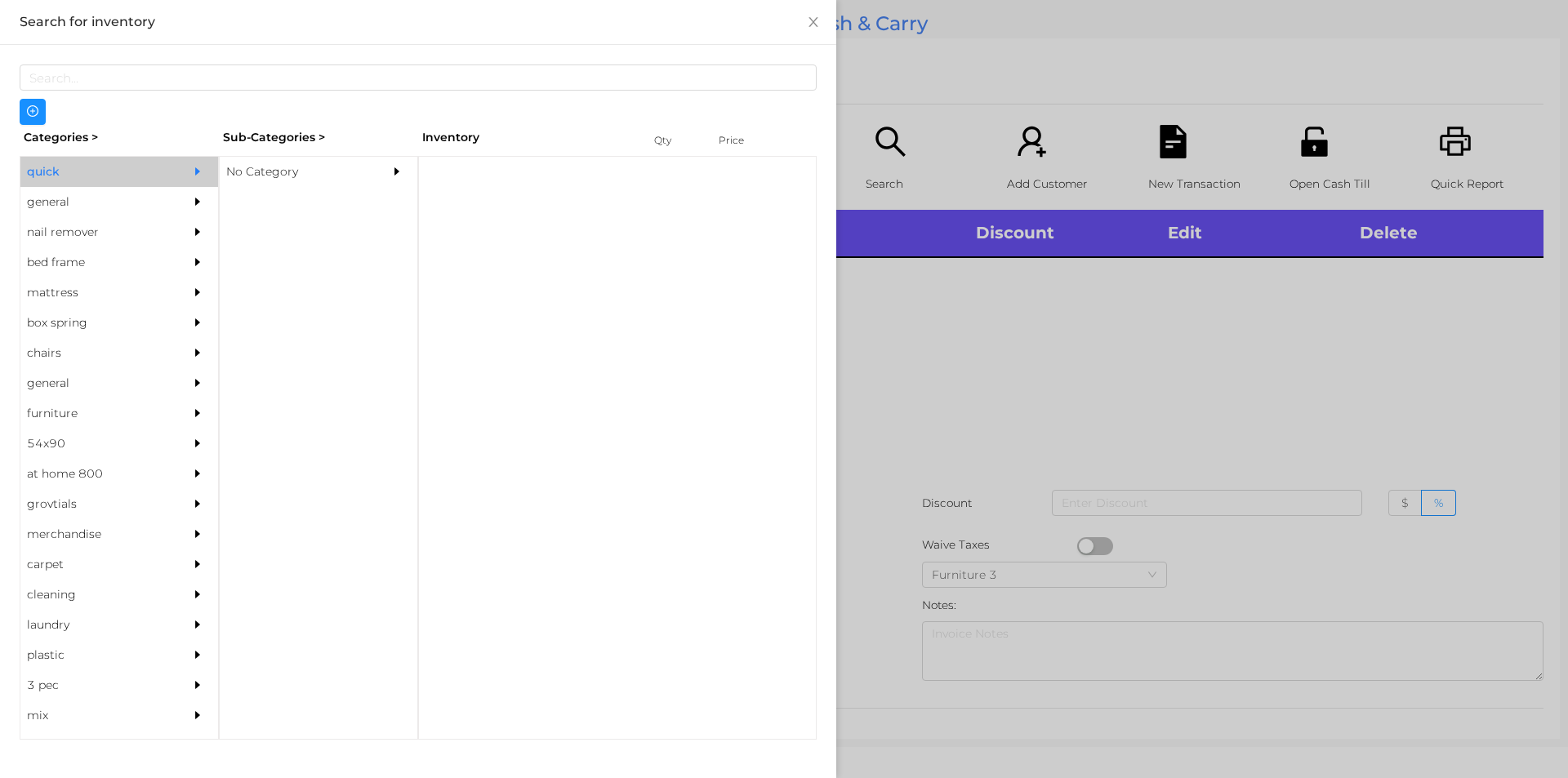
click at [260, 173] on div "No Category" at bounding box center [294, 172] width 149 height 30
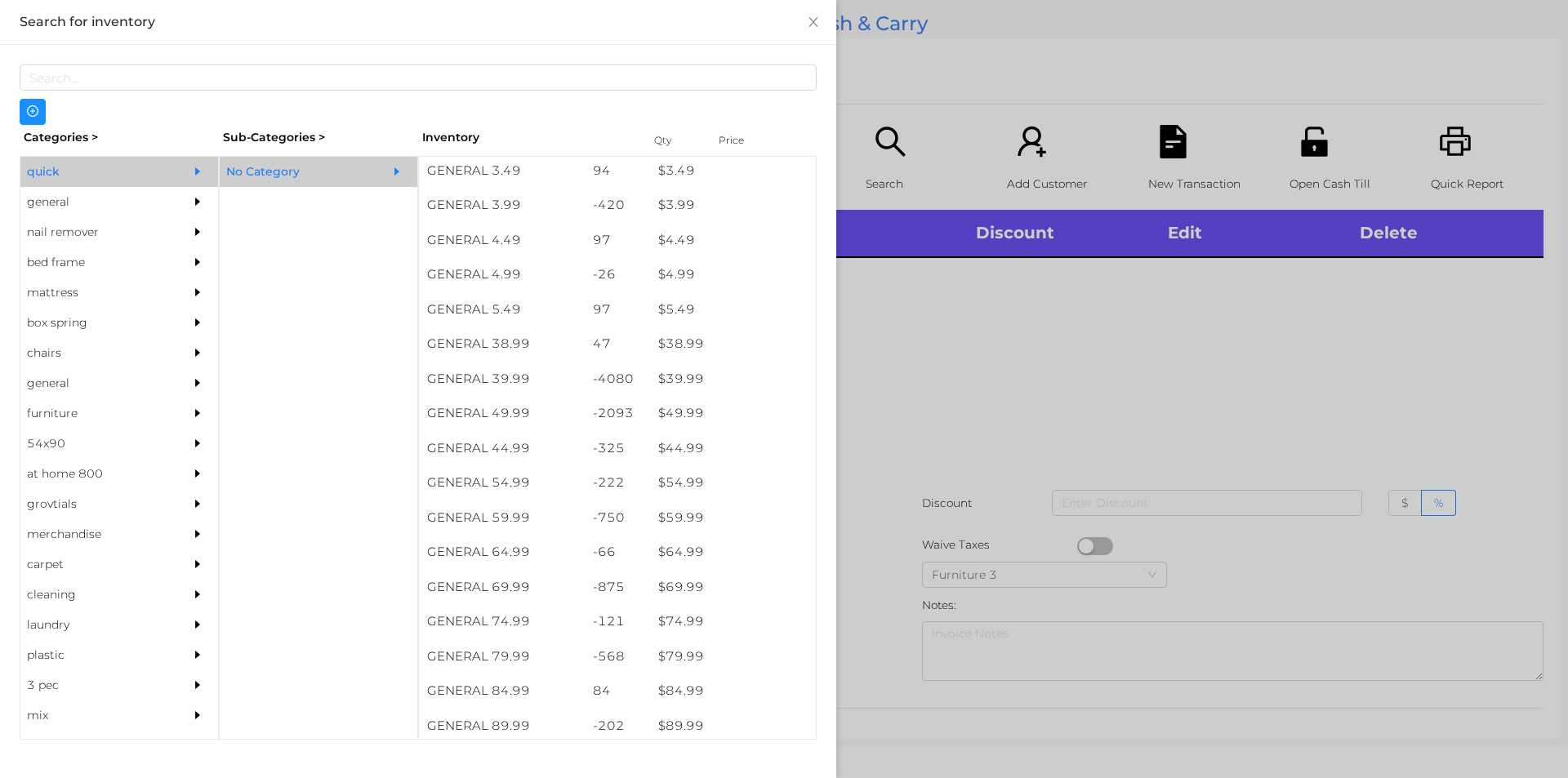
scroll to position [805, 0]
click at [683, 578] on div "$ 79.99" at bounding box center [732, 584] width 166 height 35
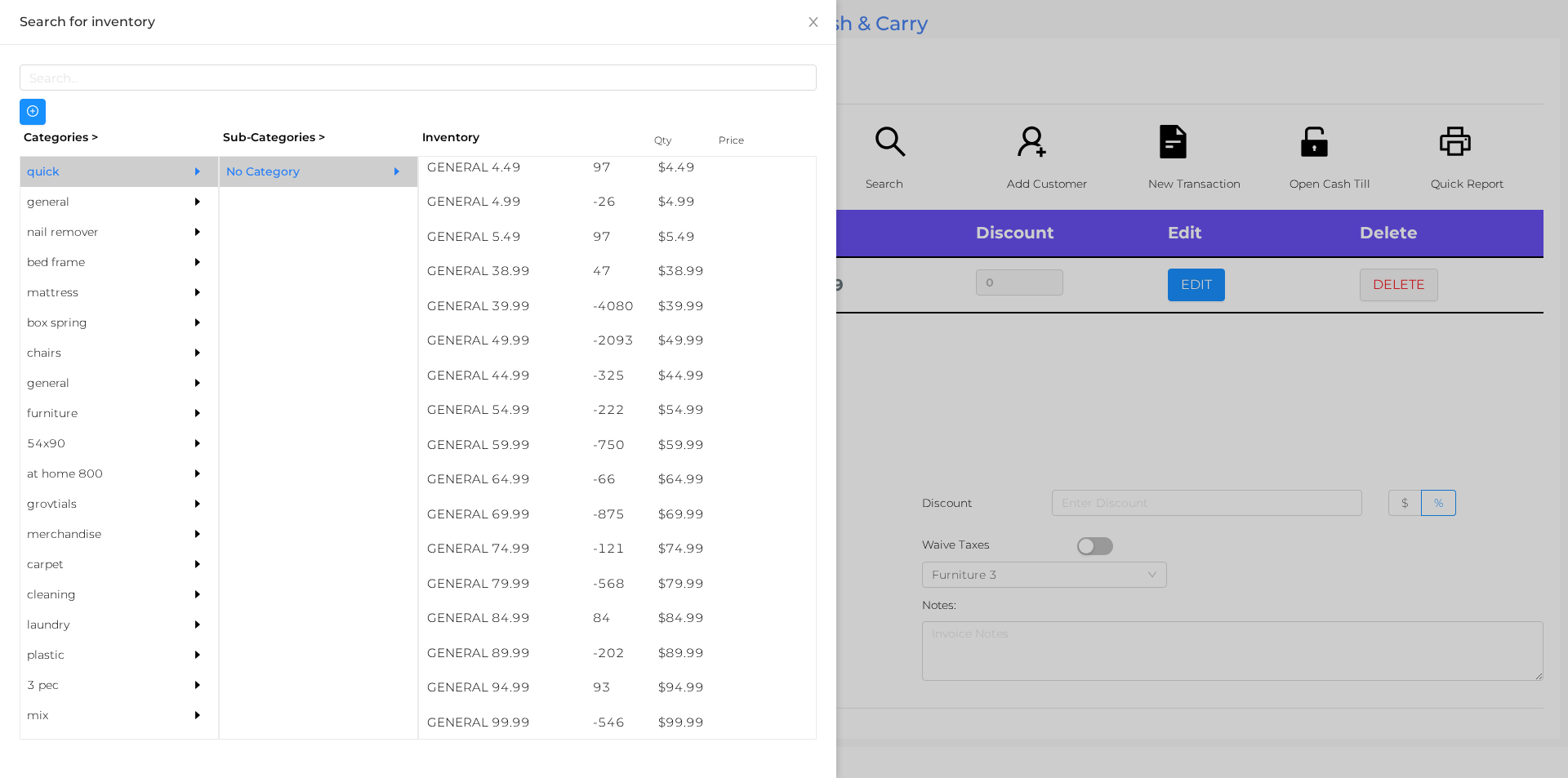
click at [1112, 450] on div at bounding box center [784, 389] width 1568 height 778
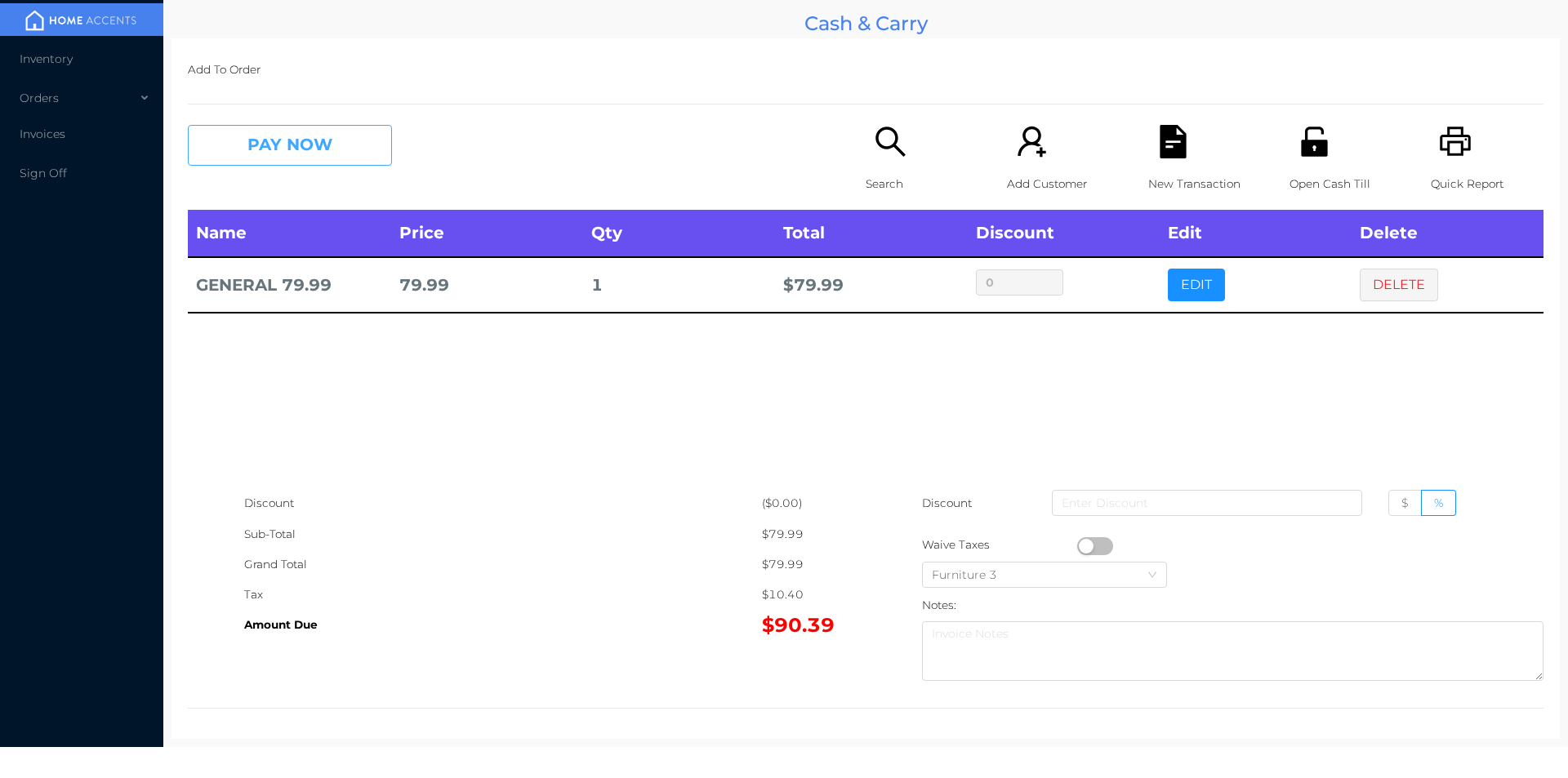
click at [296, 133] on button "PAY NOW" at bounding box center [289, 145] width 204 height 41
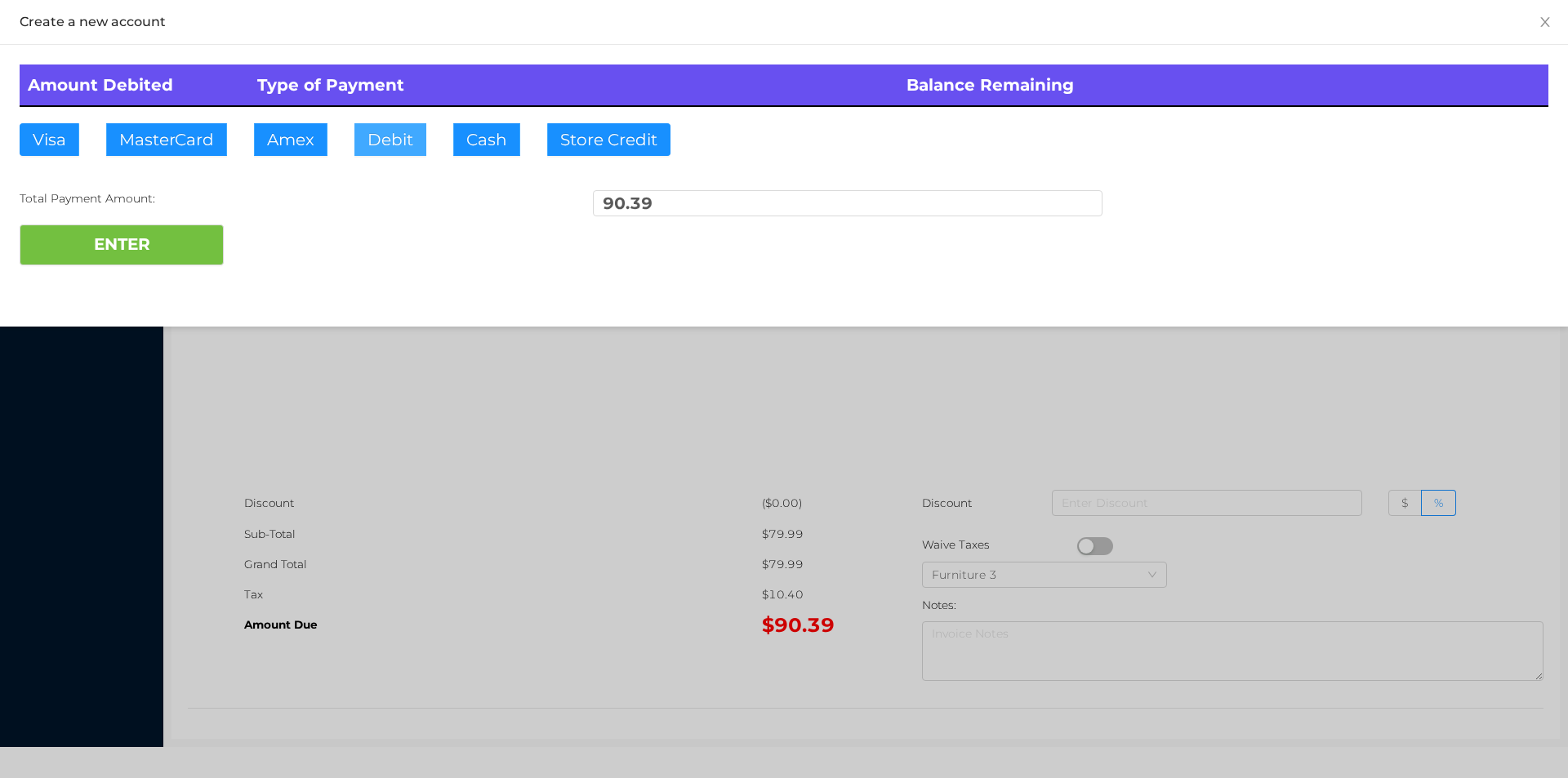
click at [393, 134] on button "Debit" at bounding box center [389, 140] width 72 height 33
click at [154, 238] on button "ENTER" at bounding box center [122, 244] width 204 height 41
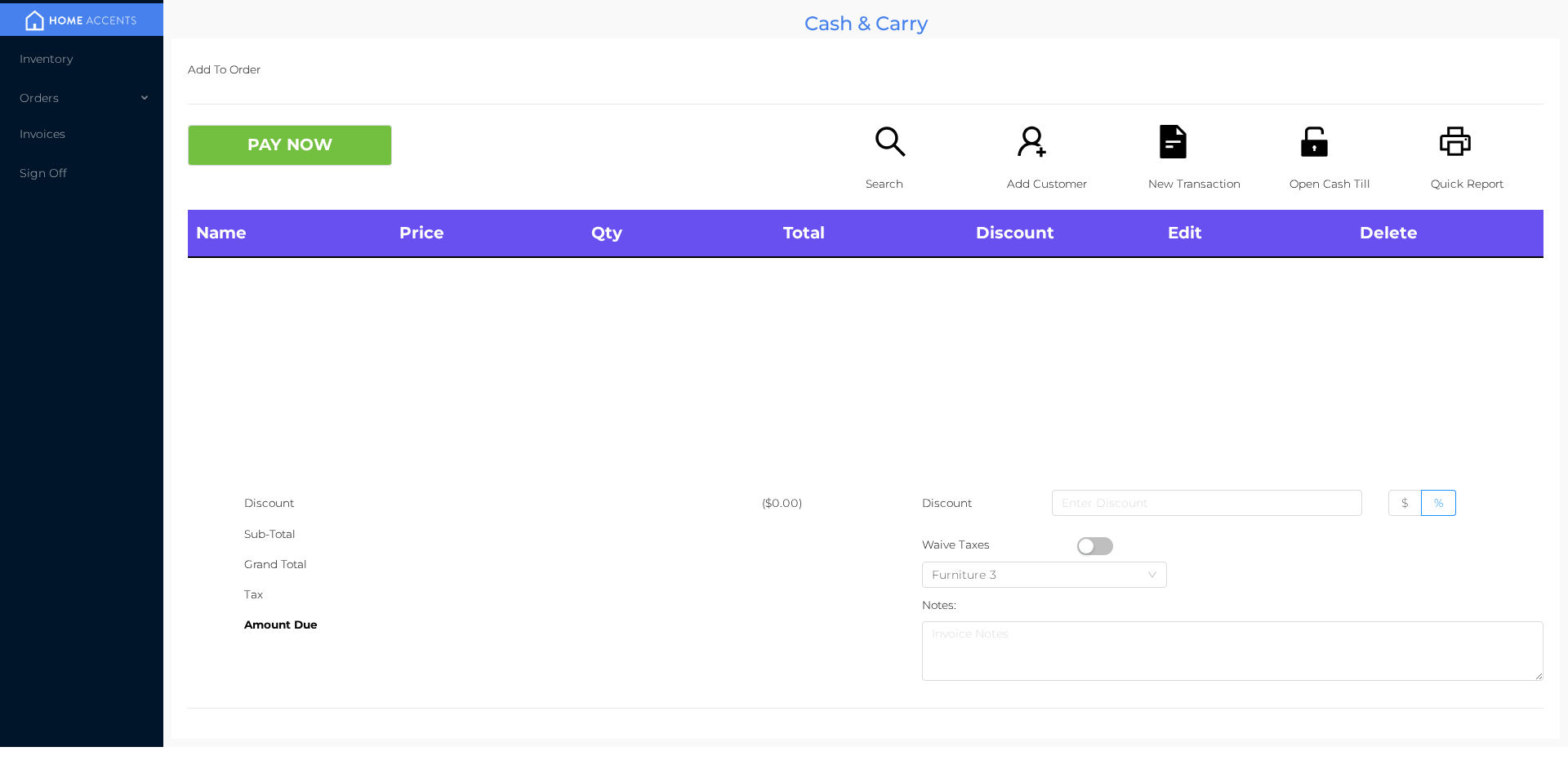
click at [1438, 151] on icon "icon: printer" at bounding box center [1455, 142] width 34 height 34
click at [1449, 166] on div "Quick Report" at bounding box center [1486, 168] width 113 height 85
